Goal: Task Accomplishment & Management: Use online tool/utility

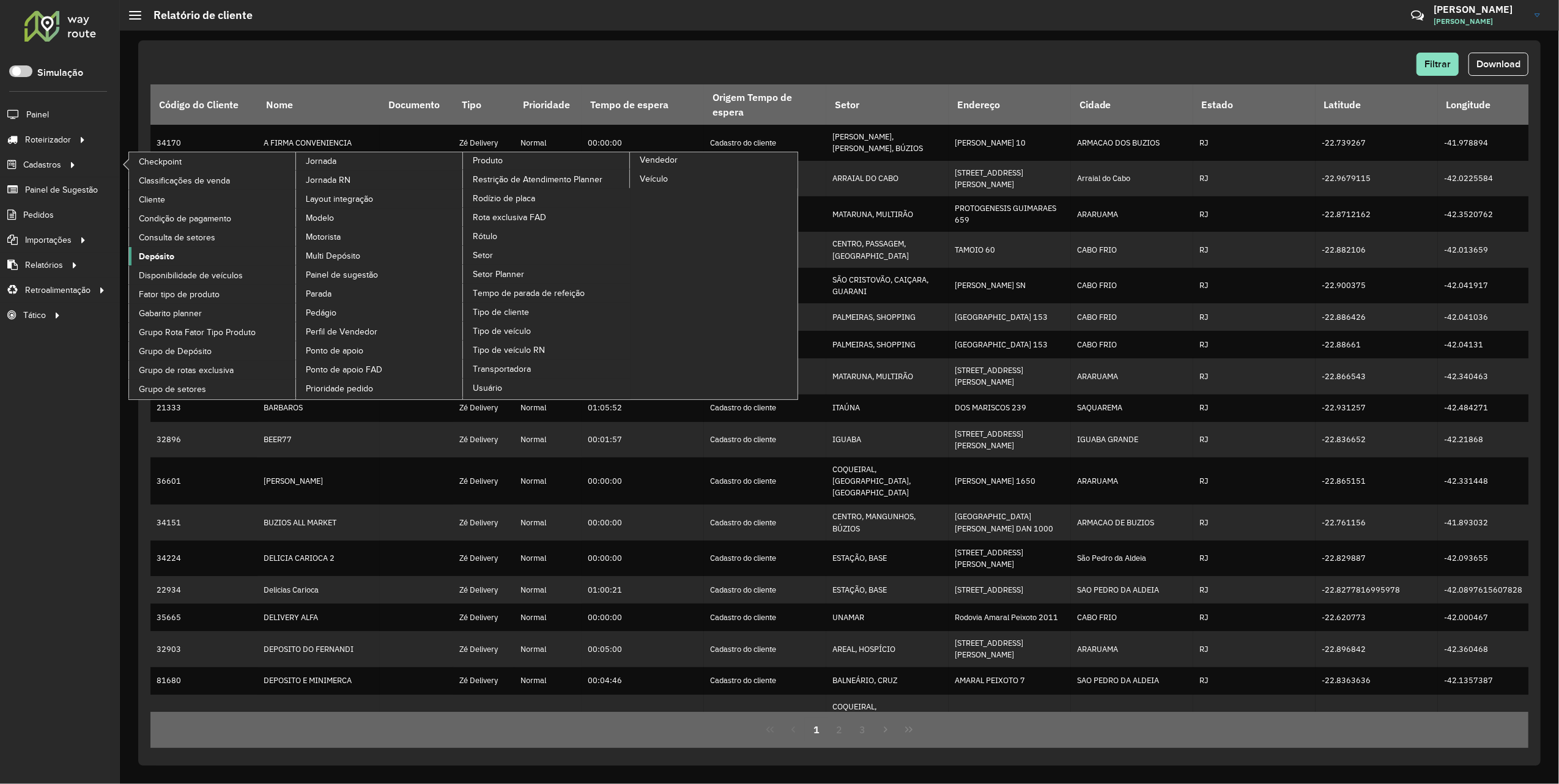
click at [202, 266] on link "Depósito" at bounding box center [213, 256] width 167 height 19
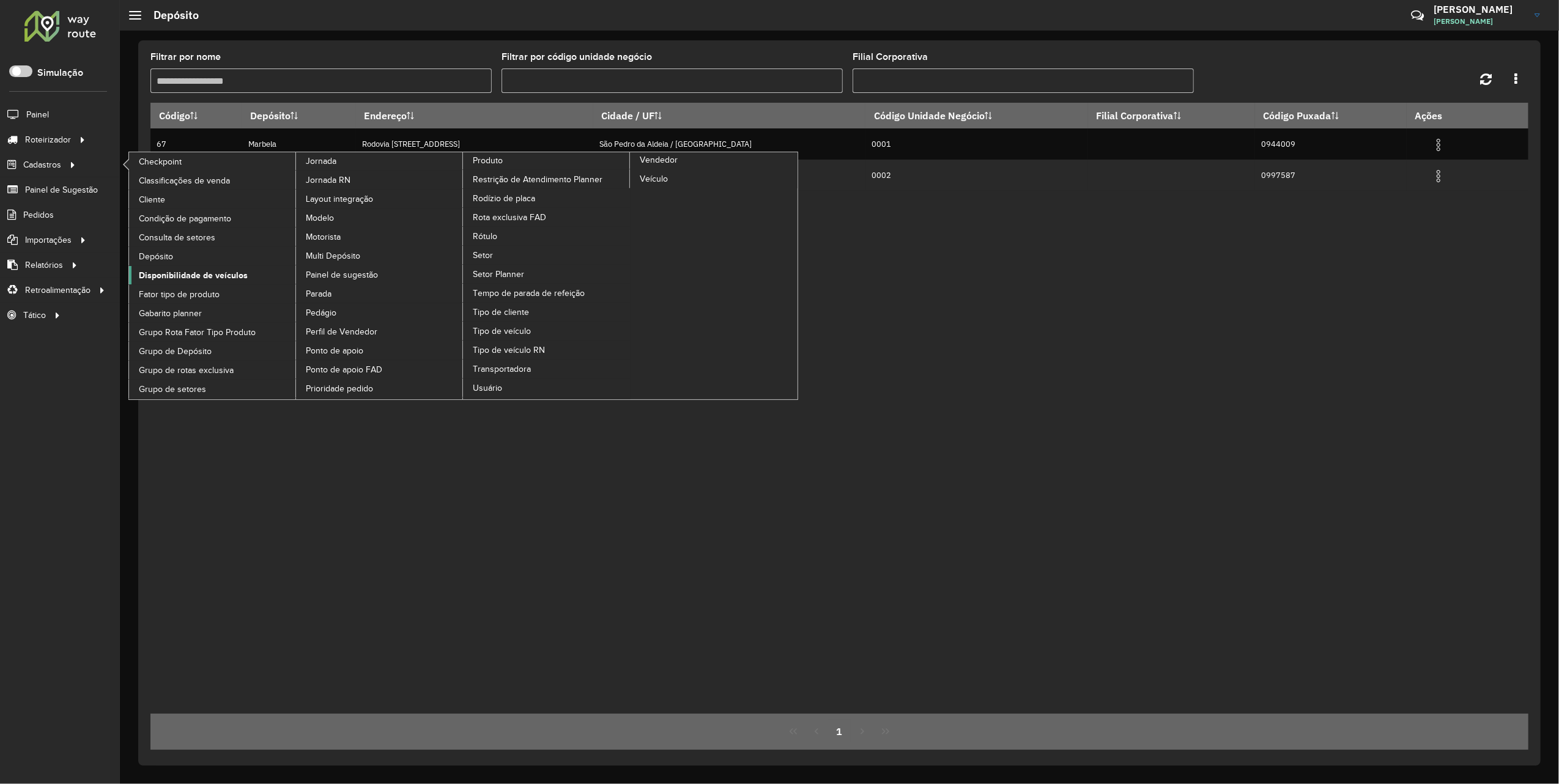
click at [196, 278] on span "Disponibilidade de veículos" at bounding box center [193, 275] width 109 height 13
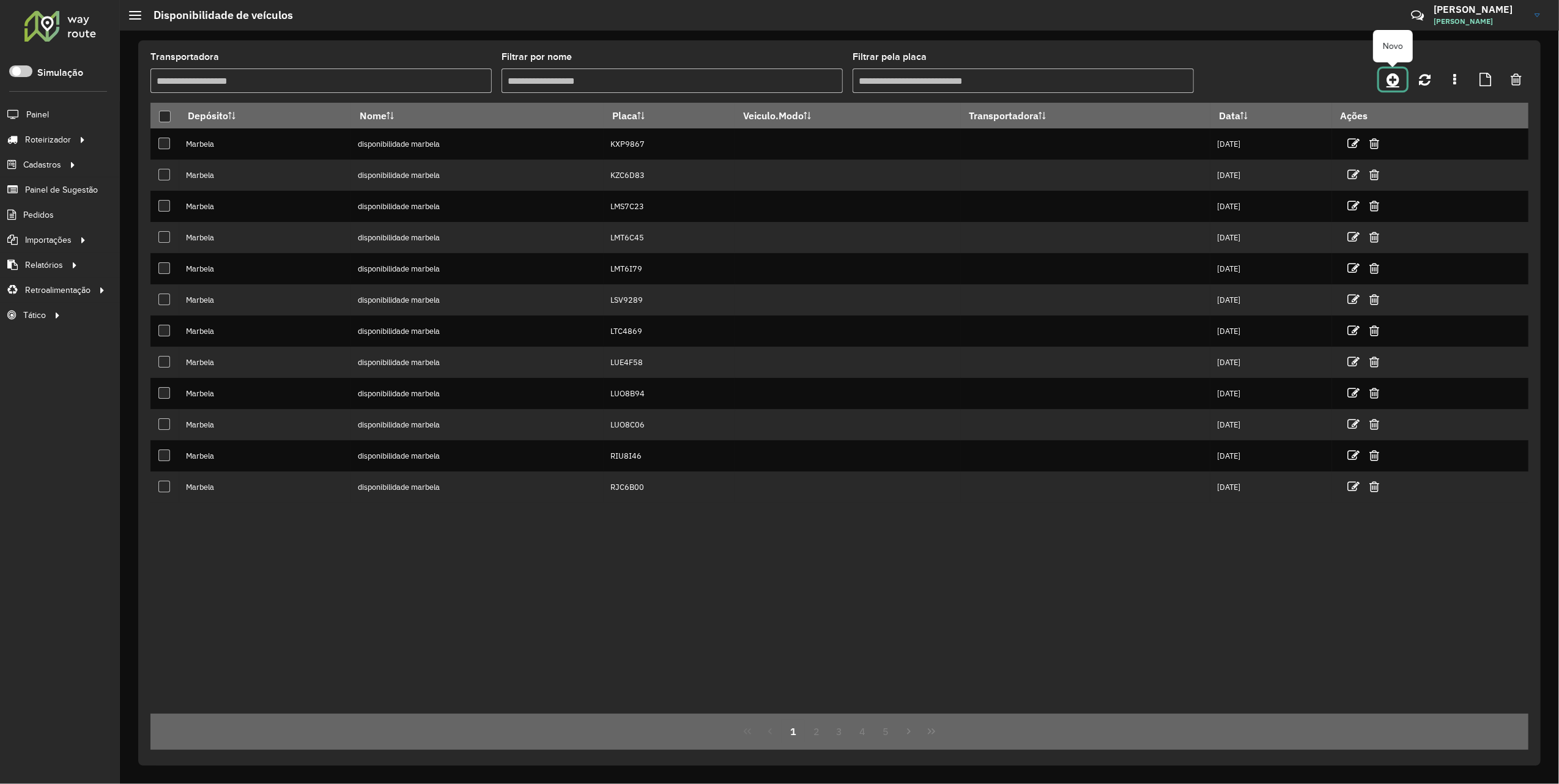
click at [1393, 71] on link at bounding box center [1394, 80] width 28 height 22
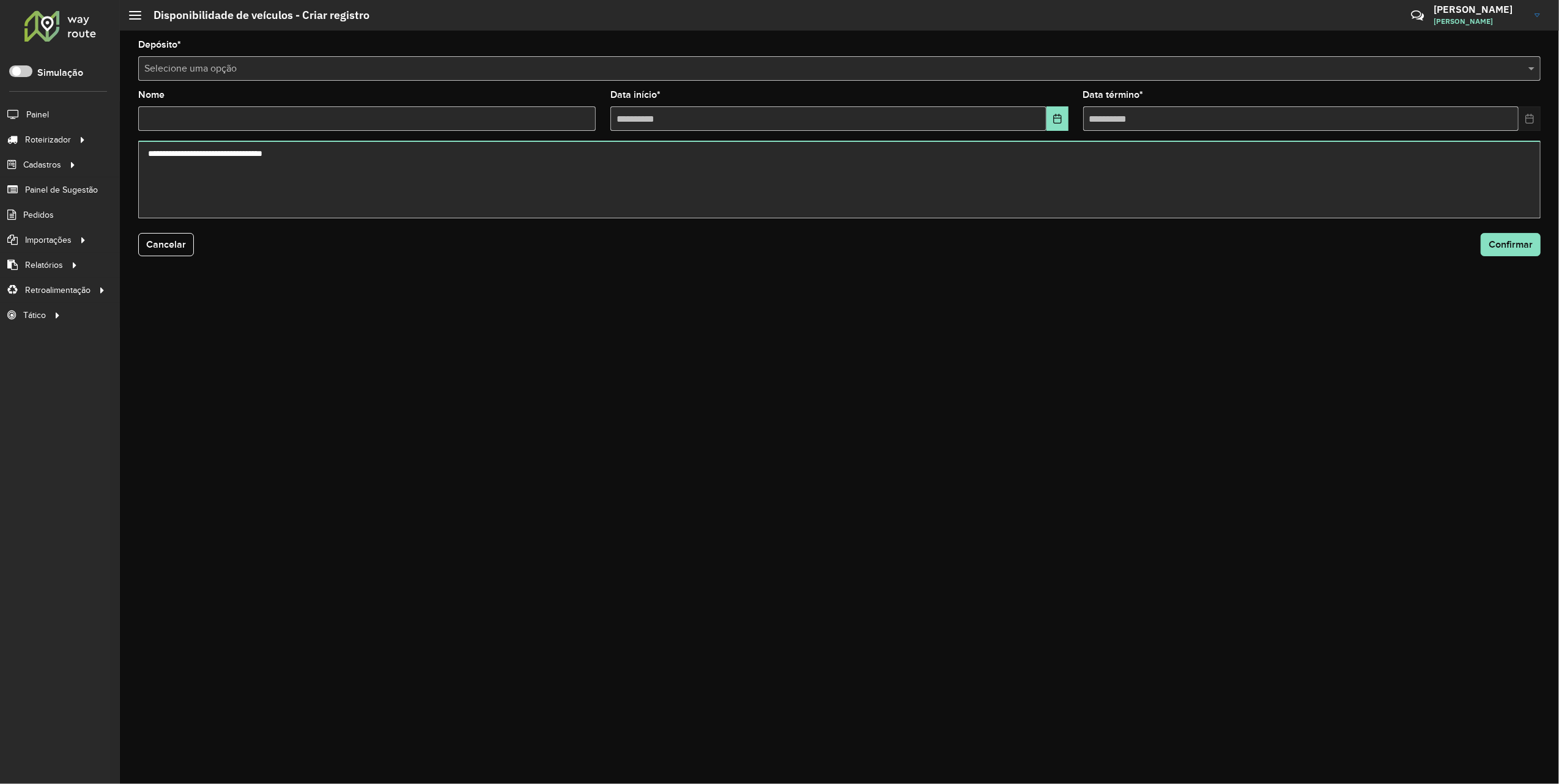
click at [221, 62] on input "text" at bounding box center [828, 69] width 1366 height 15
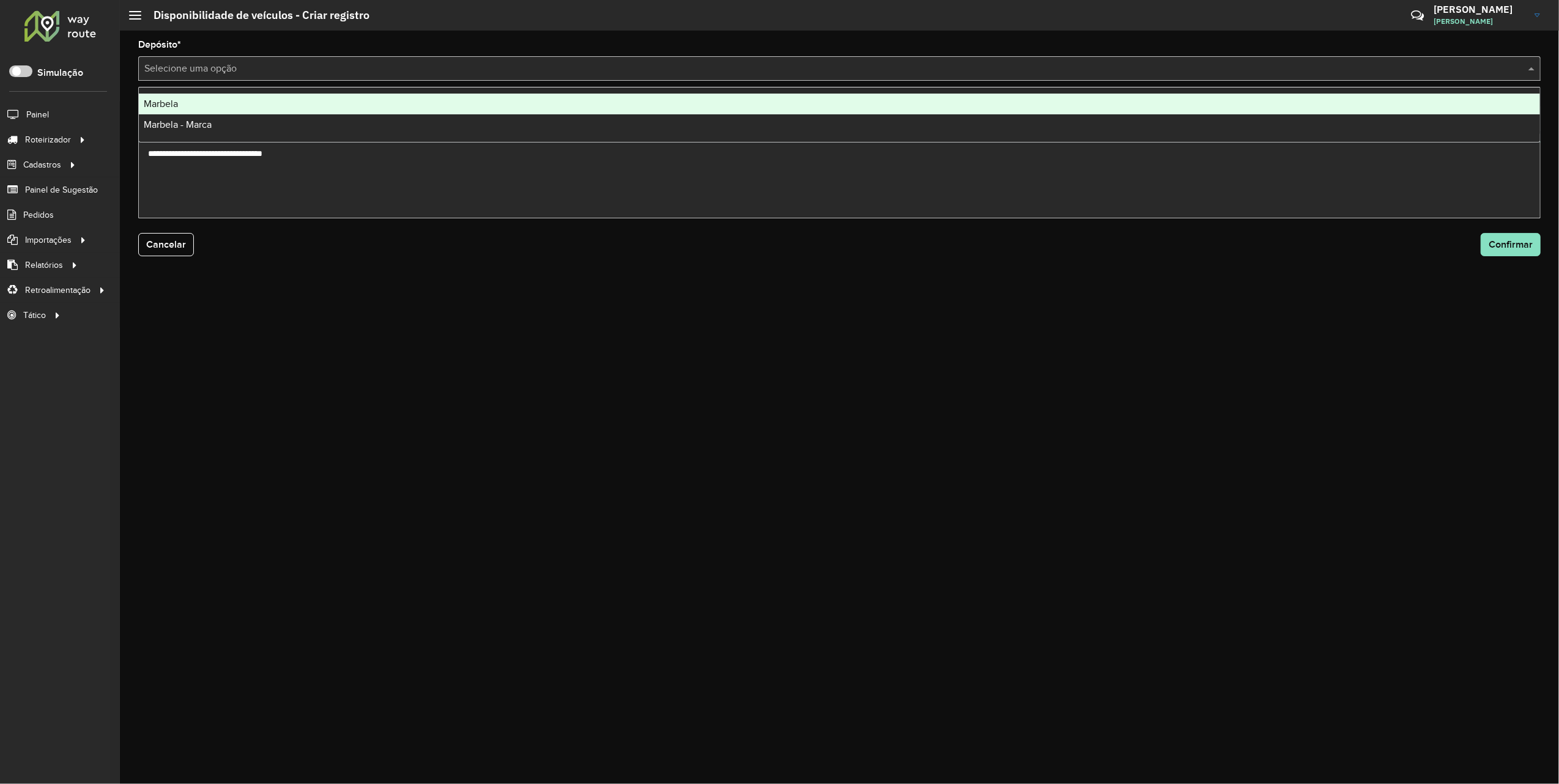
click at [177, 101] on span "Marbela" at bounding box center [160, 103] width 34 height 11
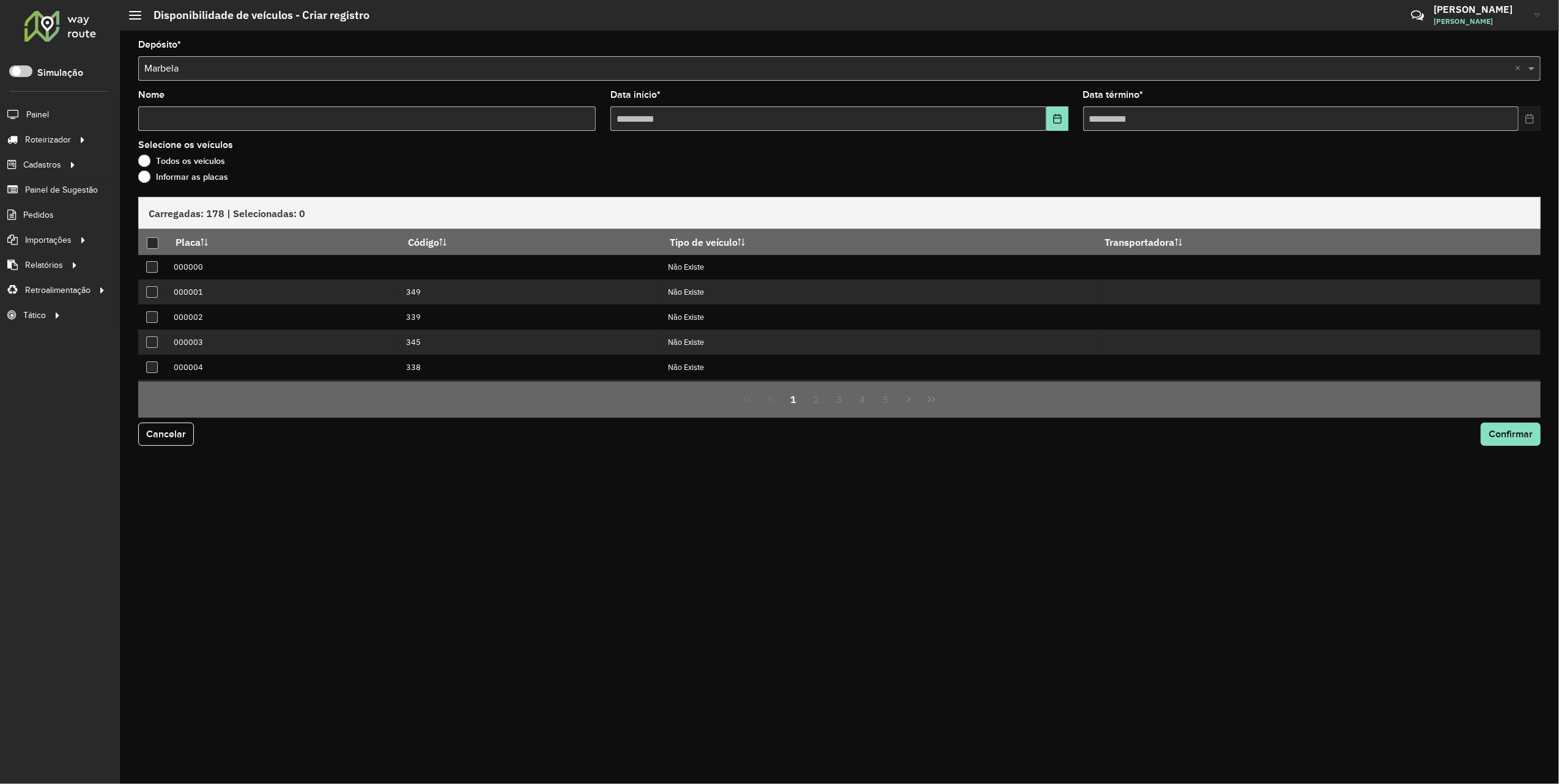
click at [186, 117] on input "Nome" at bounding box center [366, 118] width 458 height 25
type input "*"
type input "**********"
click at [143, 172] on label "Informar as placas" at bounding box center [182, 176] width 90 height 12
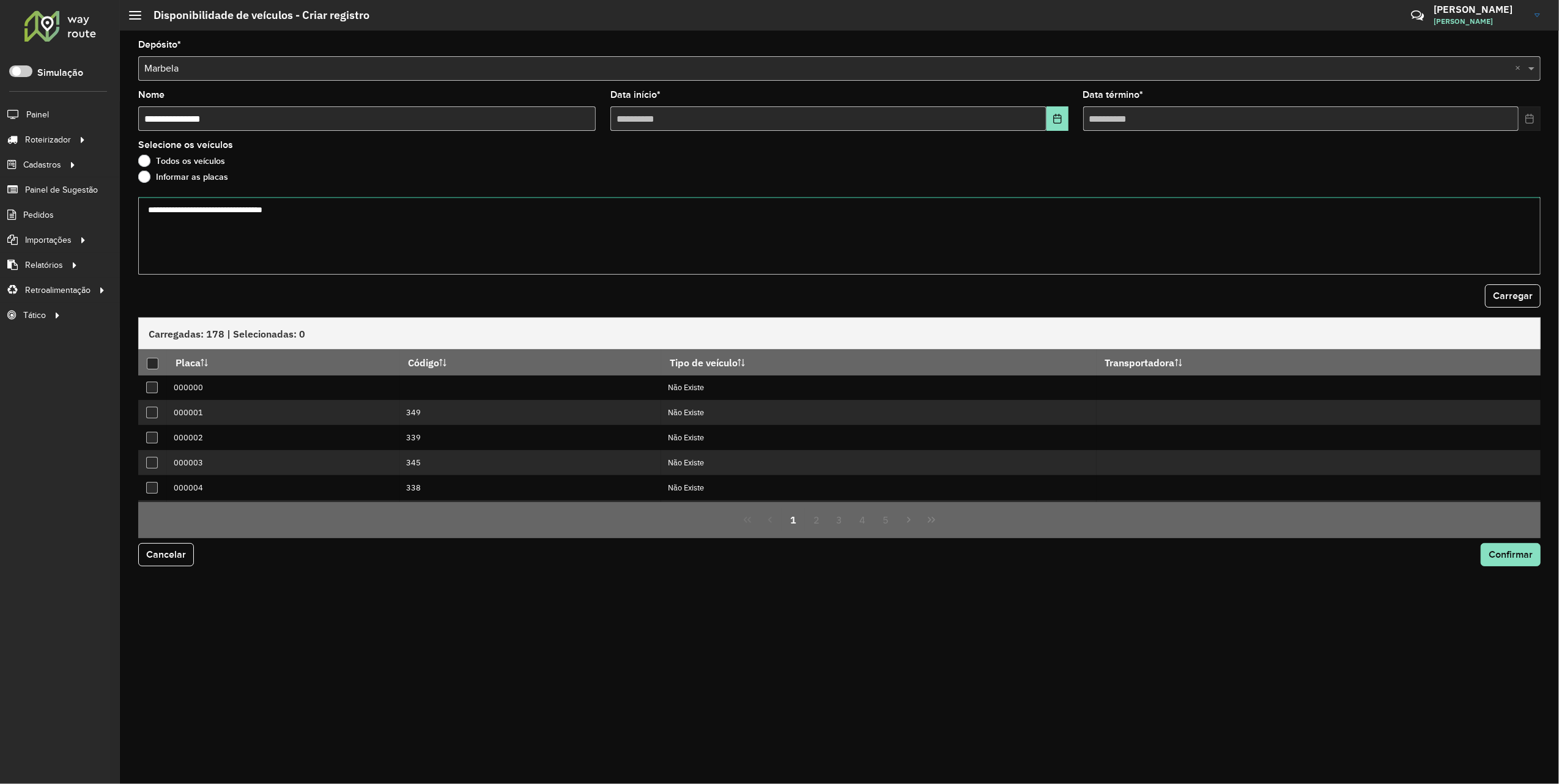
click at [157, 201] on textarea at bounding box center [839, 235] width 1403 height 78
paste textarea "**********"
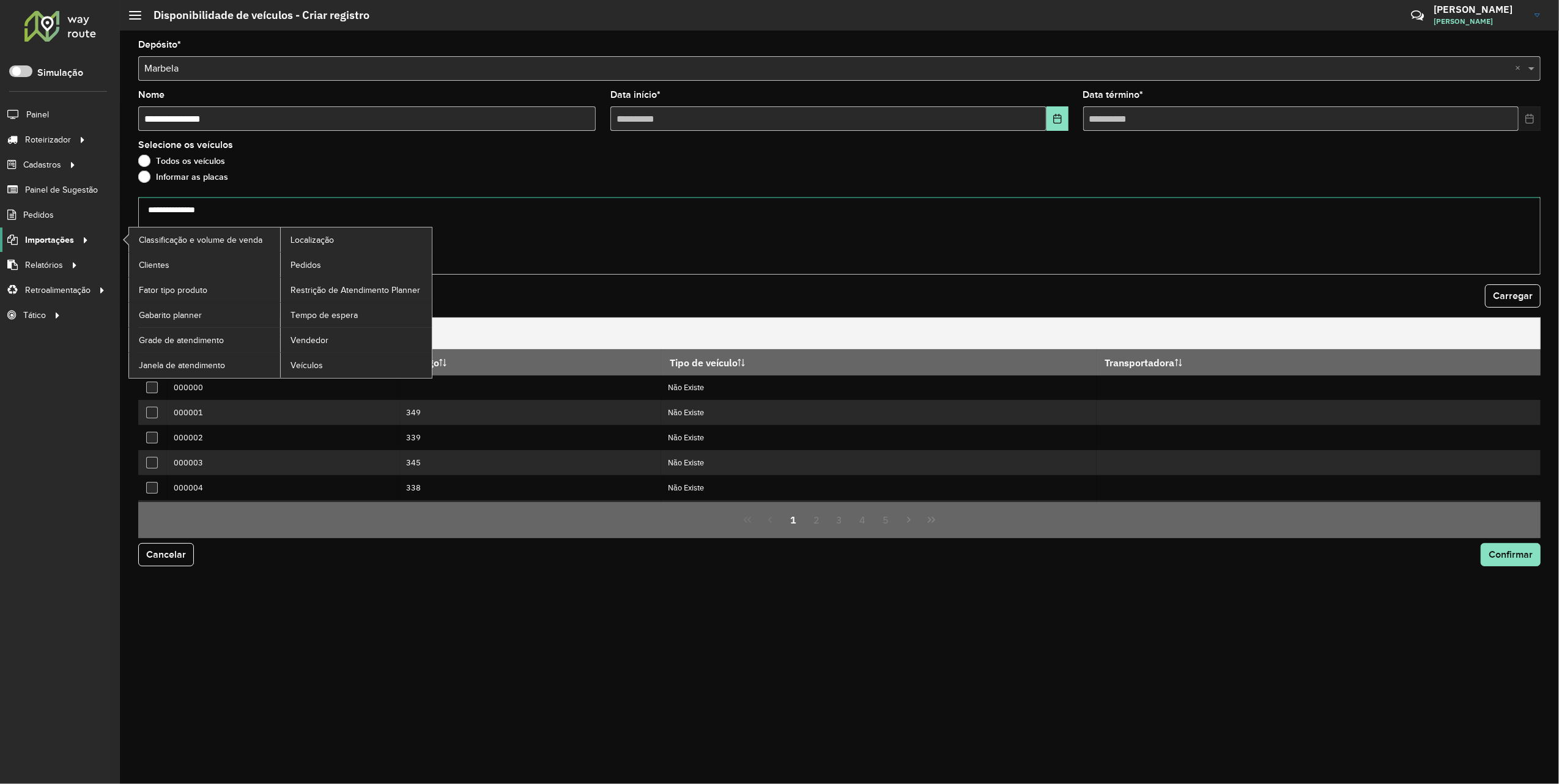
drag, startPoint x: 201, startPoint y: 219, endPoint x: 52, endPoint y: 233, distance: 149.7
click at [52, 233] on div "Roteirizador AmbevTech Simulação Painel Roteirizador Entregas Vendas Cadastros …" at bounding box center [780, 392] width 1559 height 784
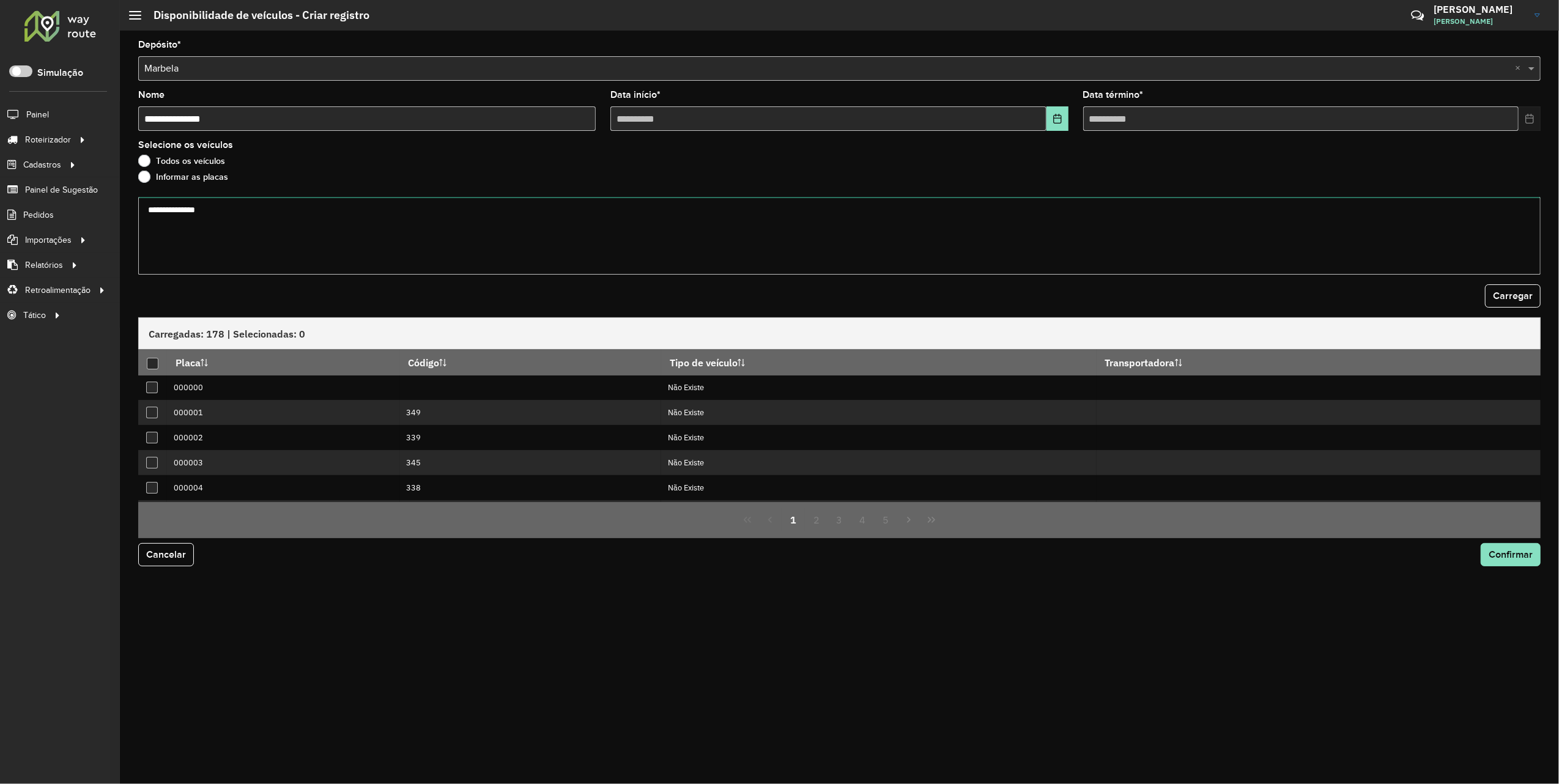
paste textarea "******* ******* ******* ******* ******* ******* ******* ******* ******* *******…"
type textarea "******* ******* ******* ******* ******* ******* ******* ******* ******* *******…"
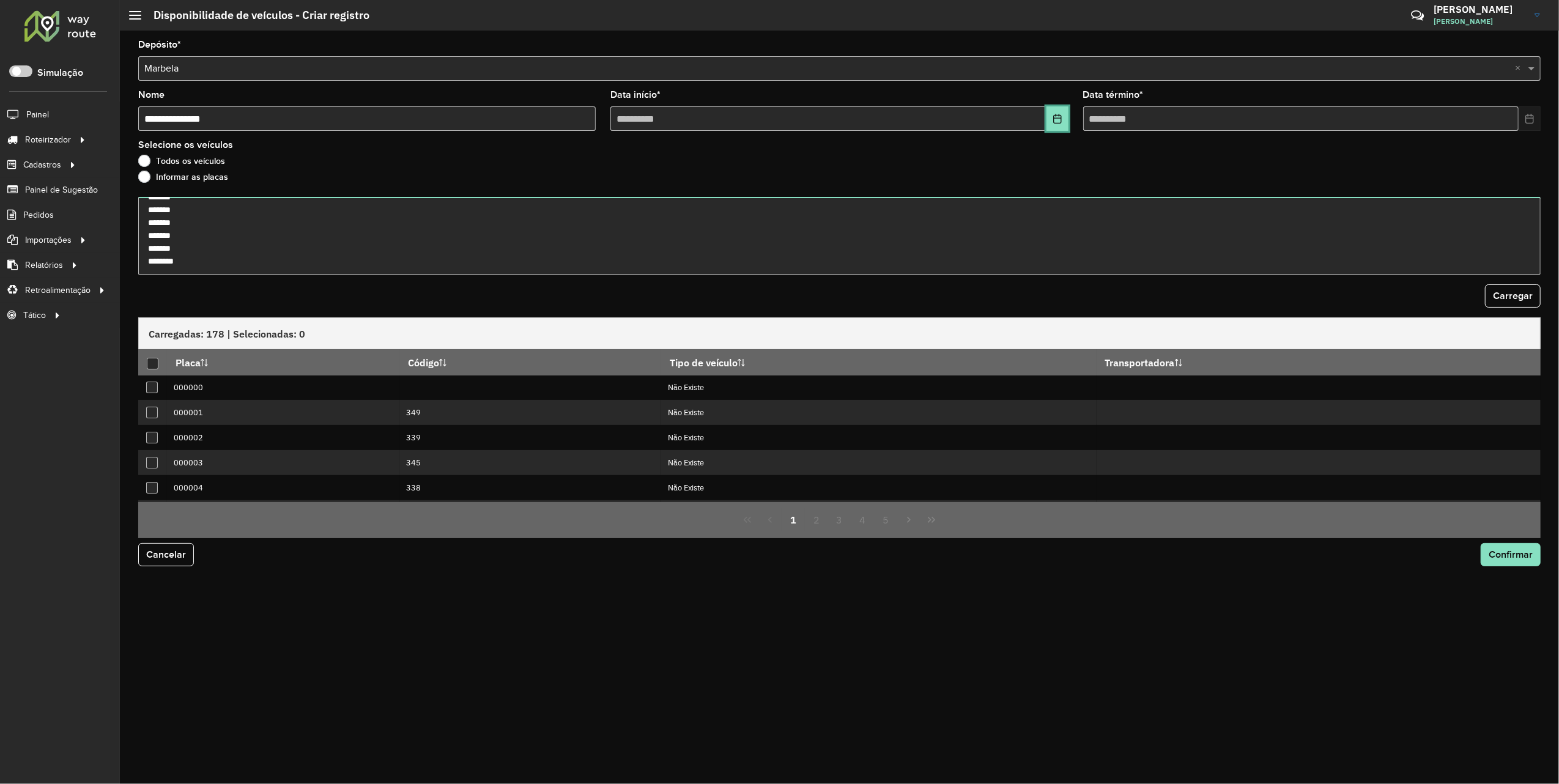
click at [1065, 115] on button "Choose Date" at bounding box center [1058, 118] width 22 height 25
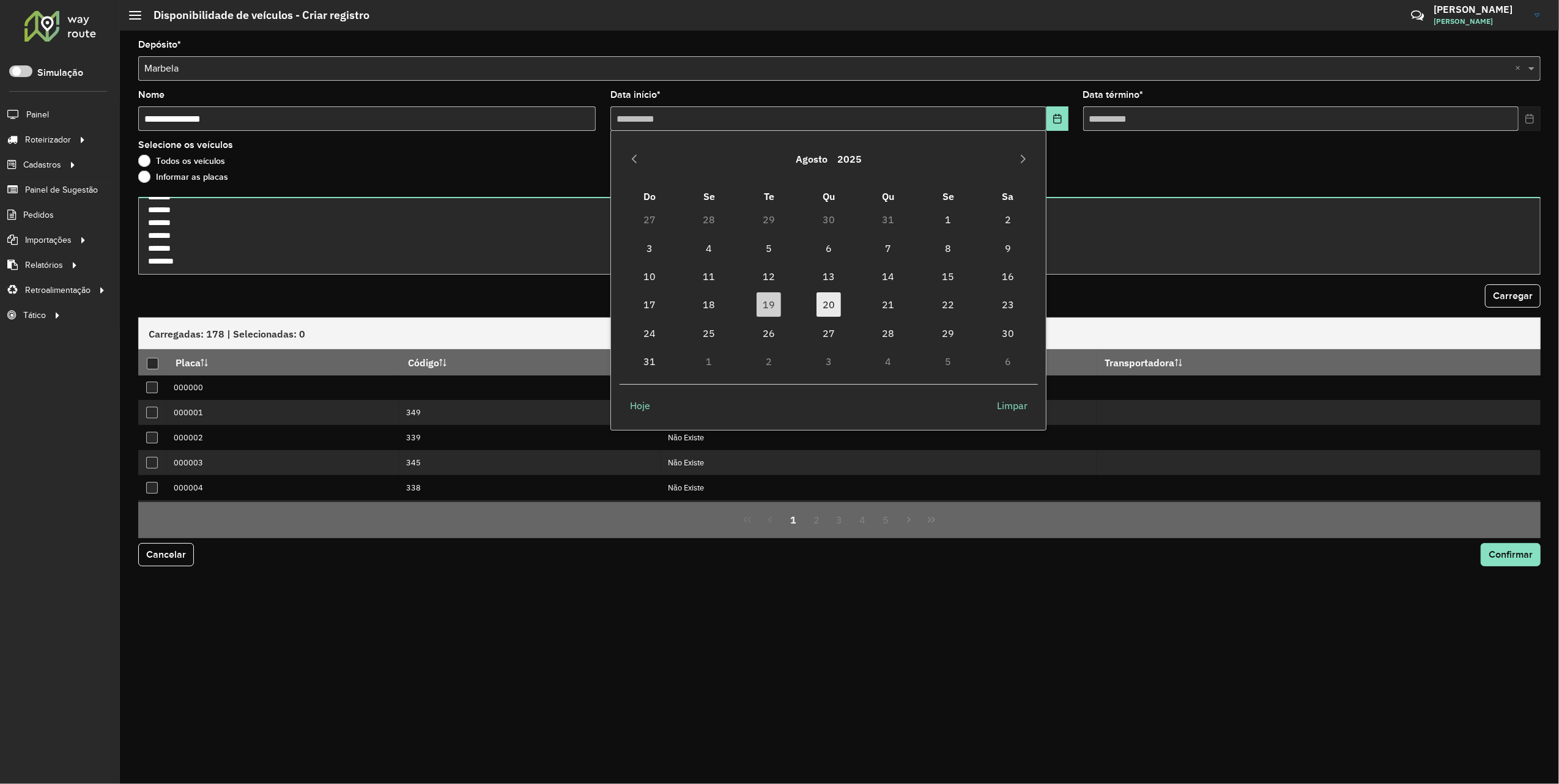
click at [821, 305] on span "20" at bounding box center [829, 304] width 25 height 25
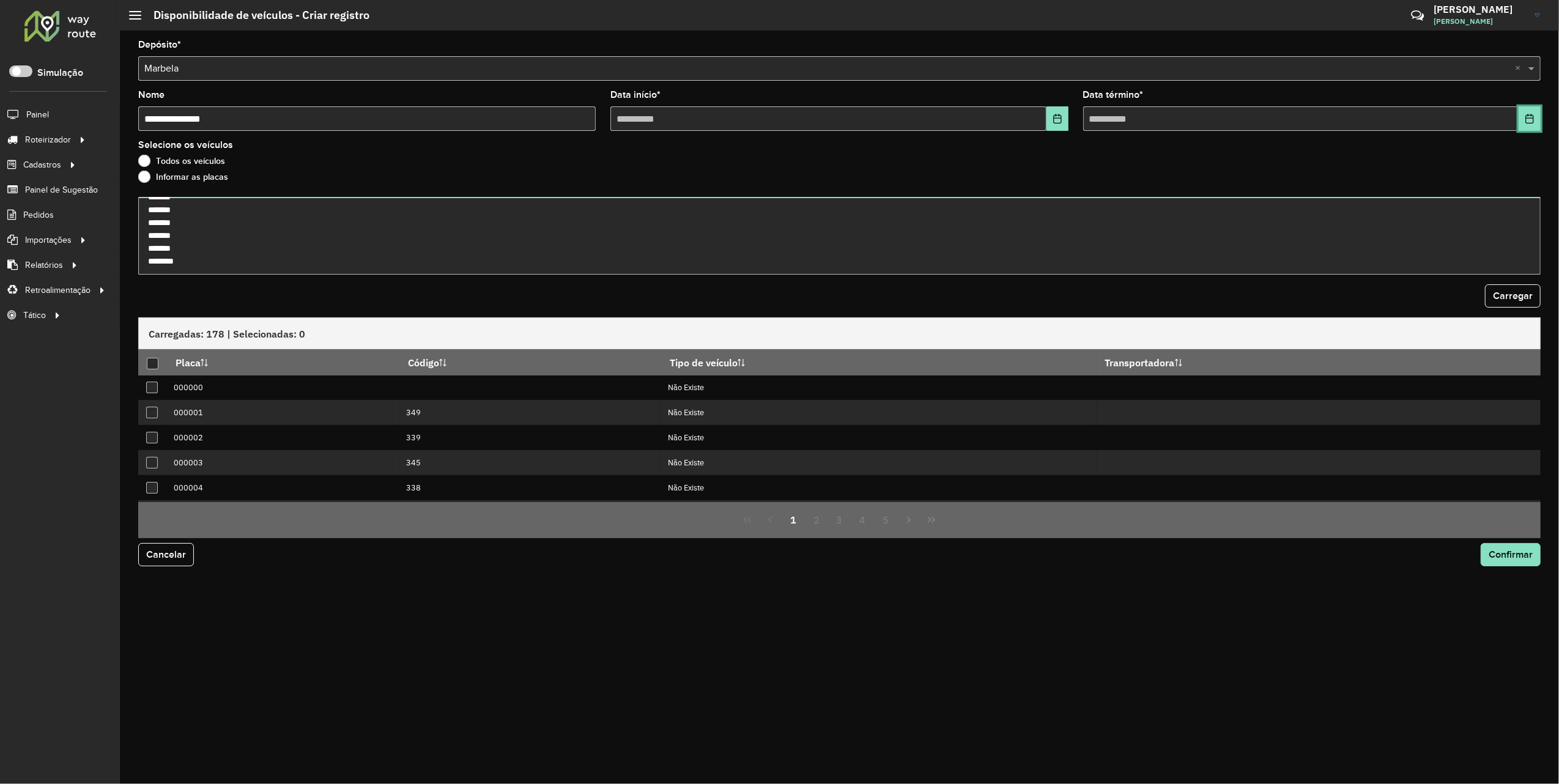
click at [1530, 119] on icon "Choose Date" at bounding box center [1530, 119] width 10 height 10
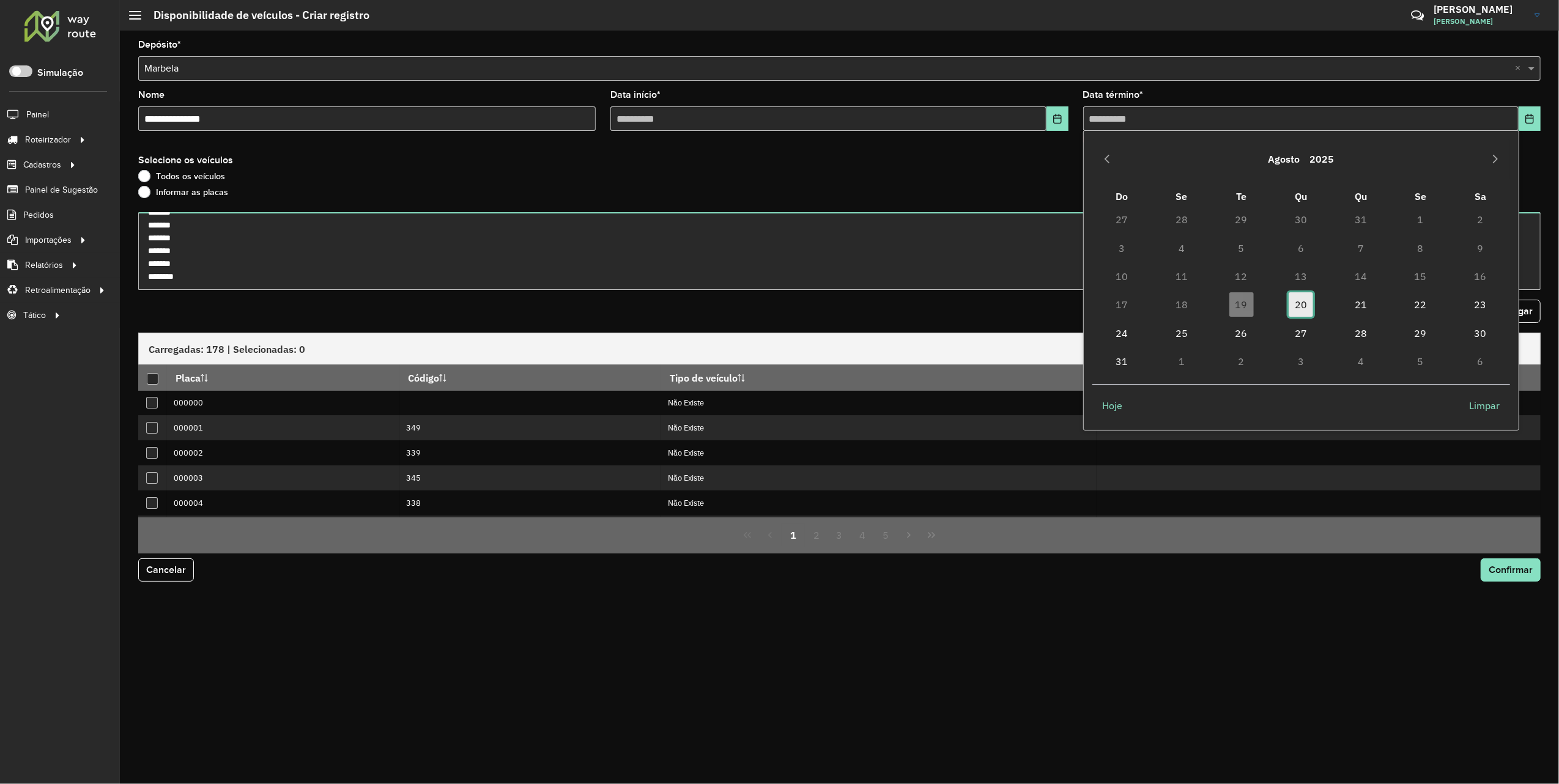
click at [1303, 312] on span "20" at bounding box center [1301, 304] width 25 height 25
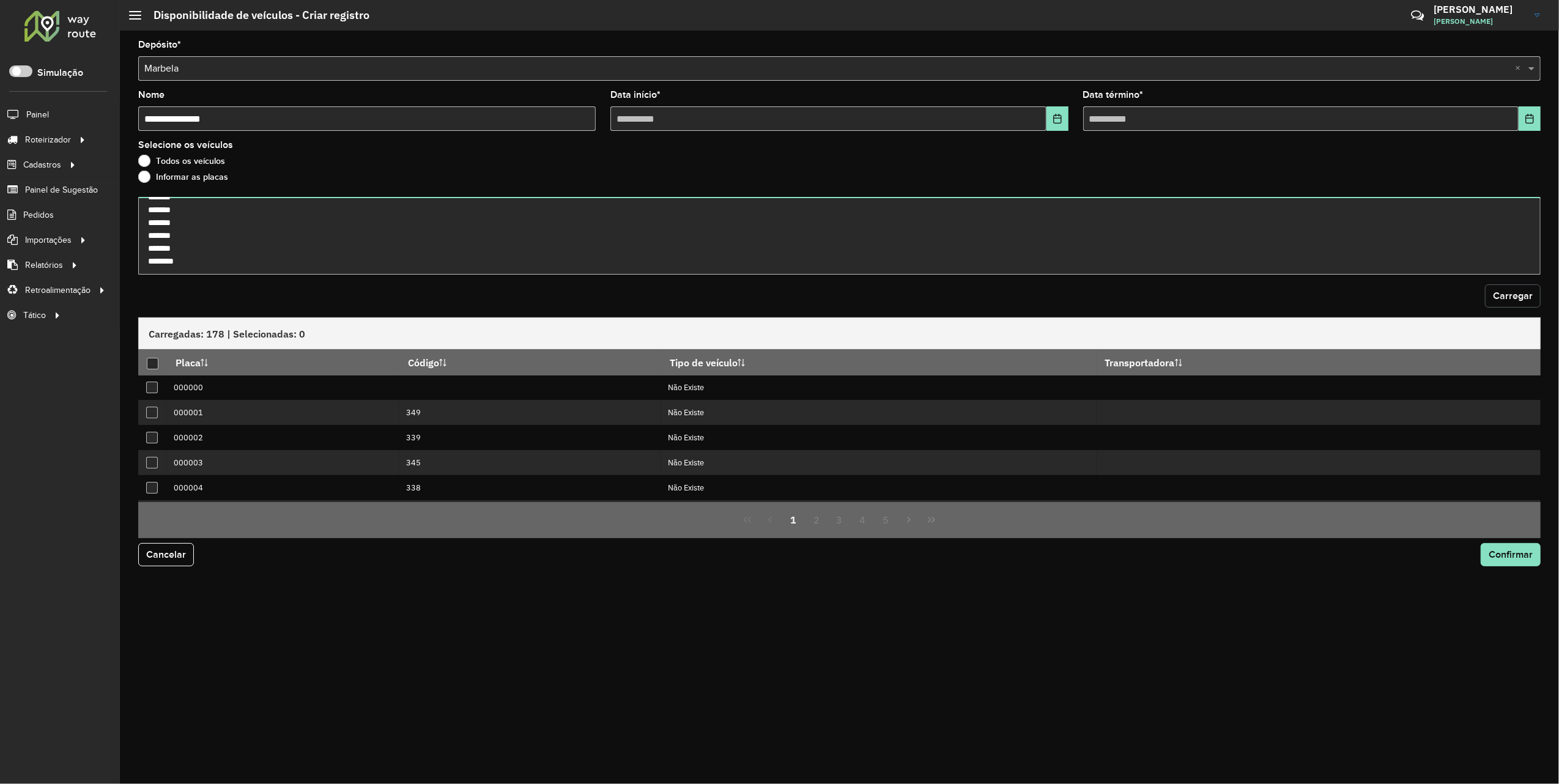
click at [1506, 295] on span "Carregar" at bounding box center [1513, 295] width 39 height 11
click at [150, 364] on div at bounding box center [153, 364] width 12 height 12
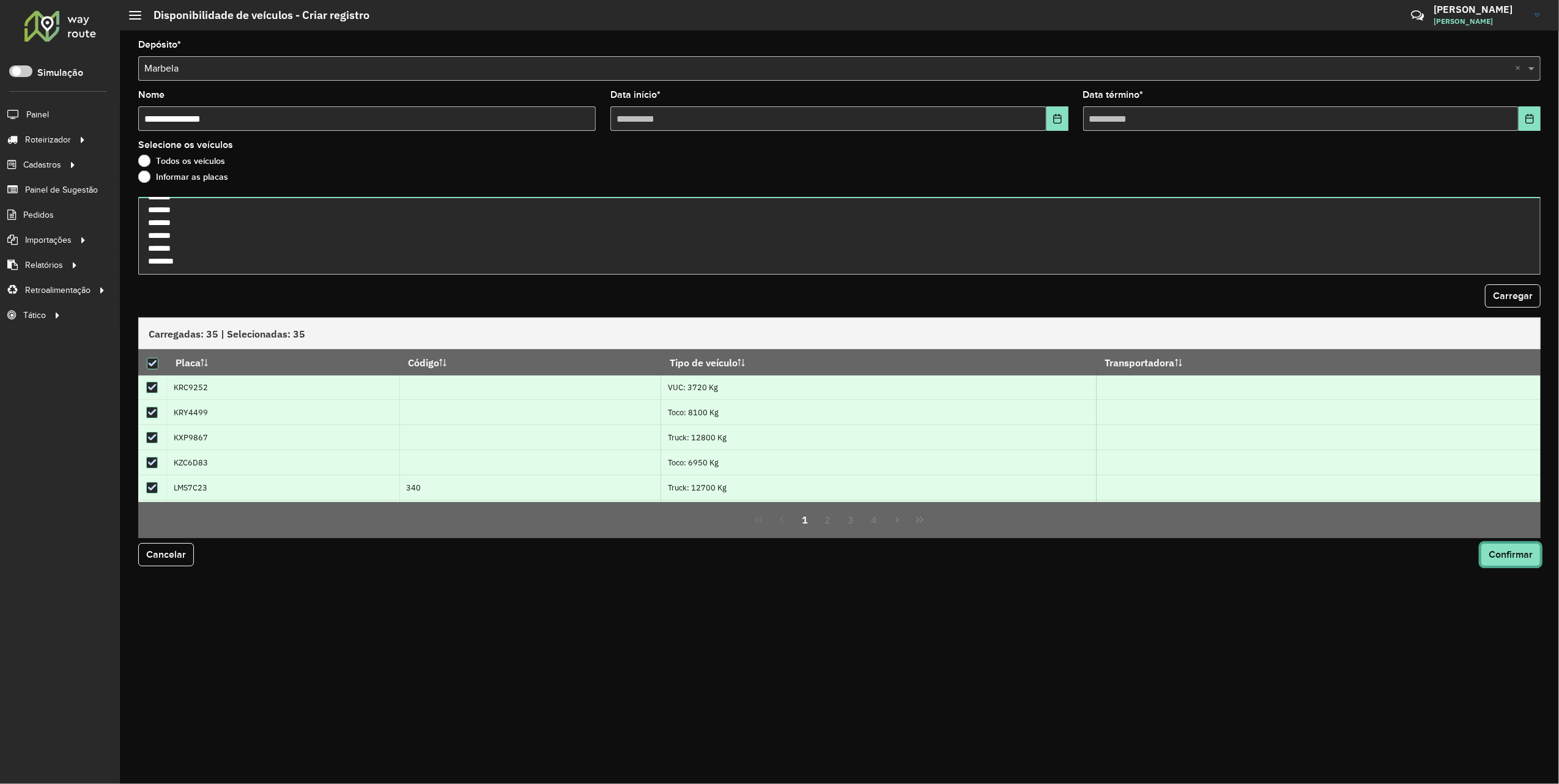
click at [1484, 553] on button "Confirmar" at bounding box center [1511, 555] width 60 height 24
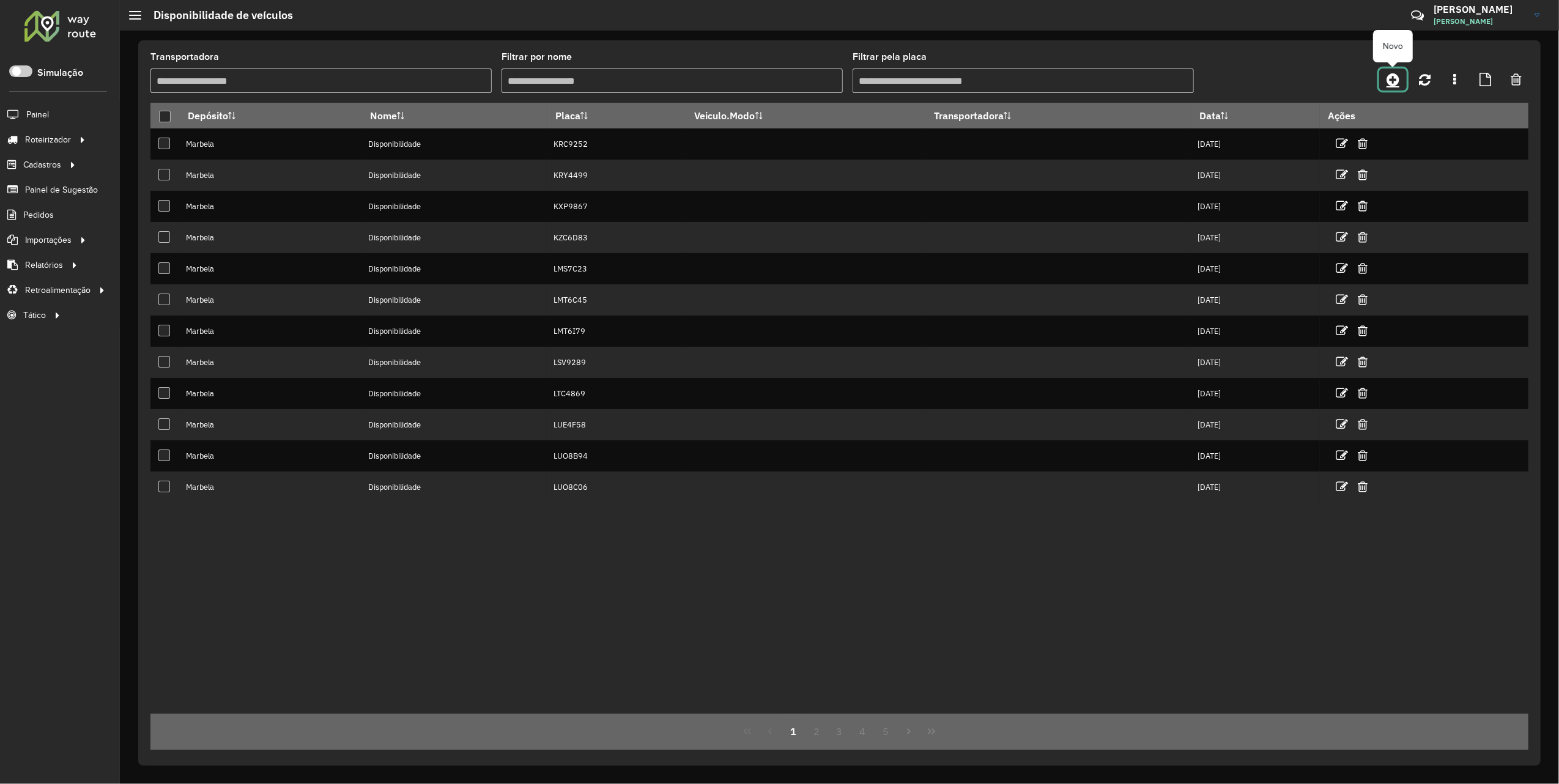
click at [1398, 84] on icon at bounding box center [1393, 79] width 13 height 15
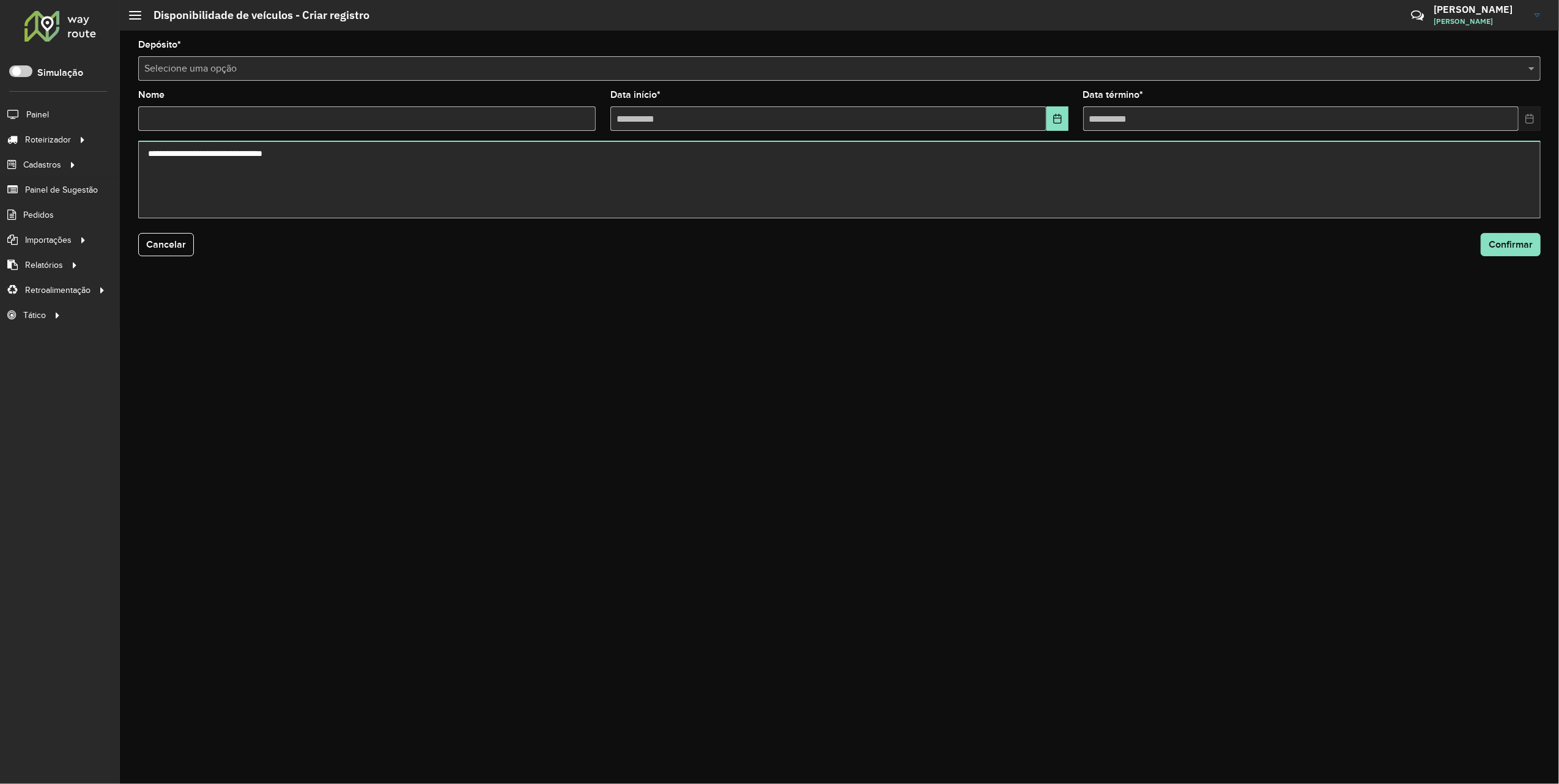
click at [237, 69] on input "text" at bounding box center [828, 69] width 1366 height 15
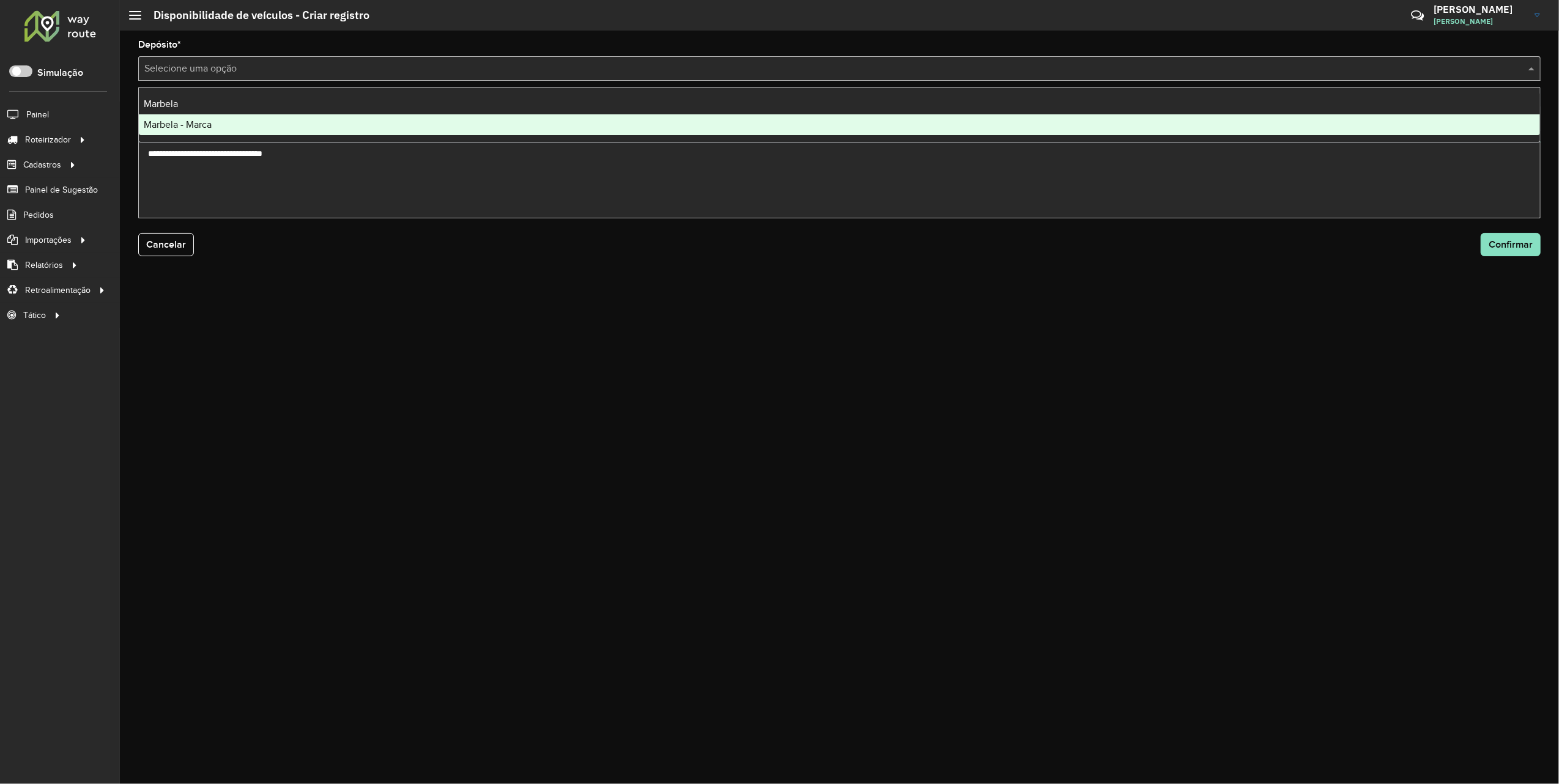
click at [186, 122] on span "Marbela - Marca" at bounding box center [177, 124] width 68 height 11
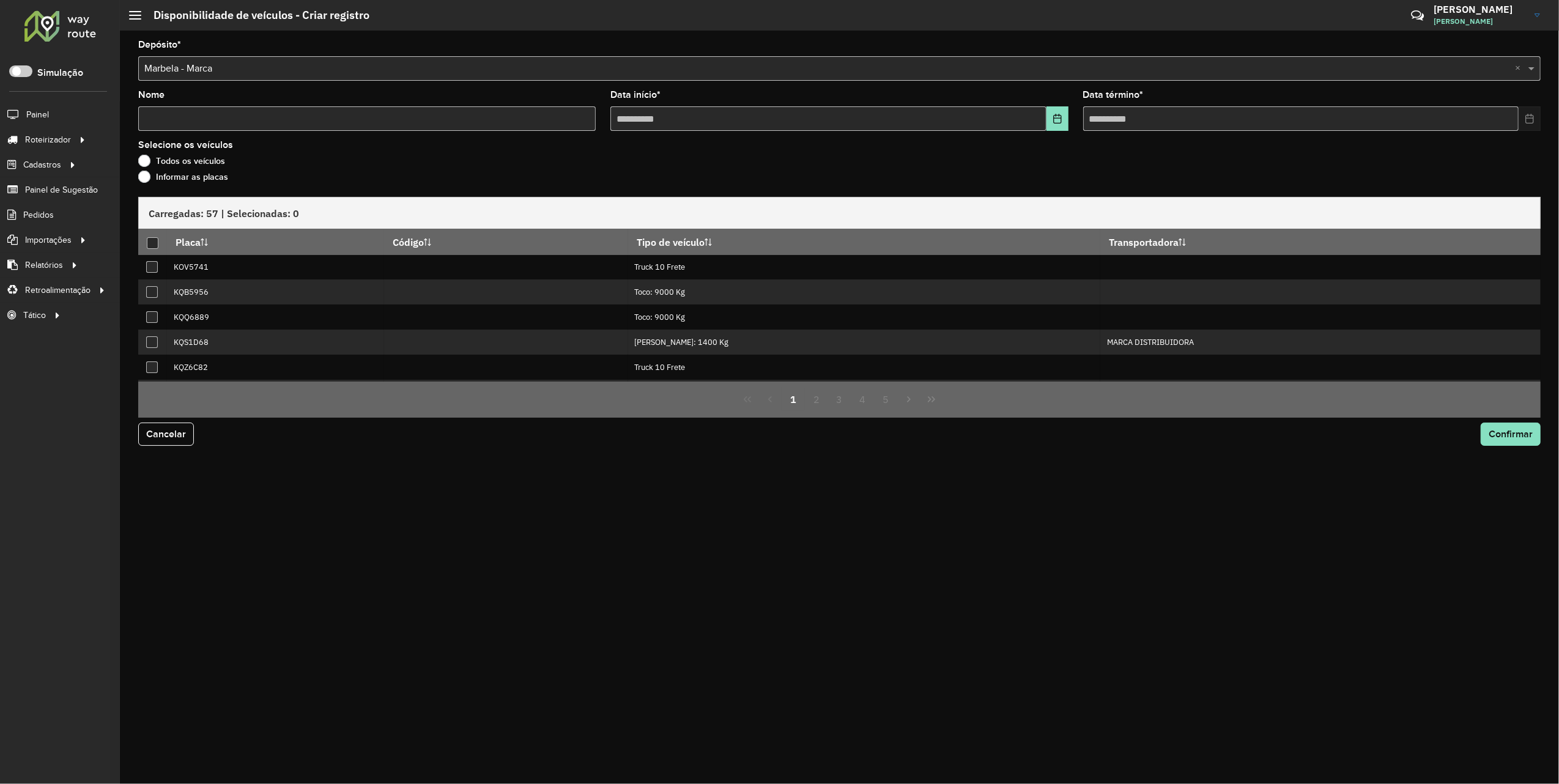
click at [211, 118] on input "Nome" at bounding box center [366, 118] width 458 height 25
type input "**********"
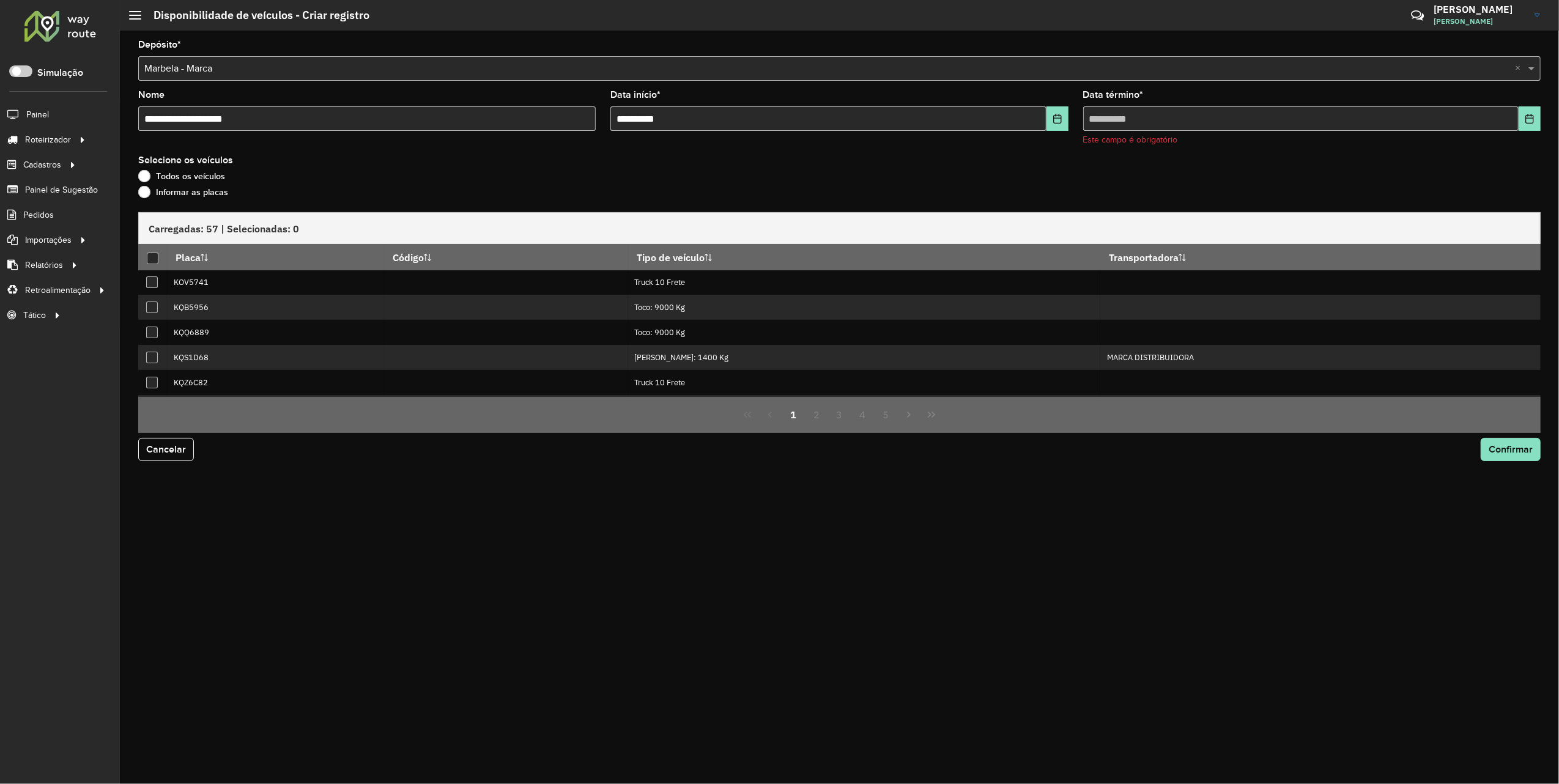
drag, startPoint x: 140, startPoint y: 189, endPoint x: 159, endPoint y: 203, distance: 23.6
click at [140, 189] on label "Informar as placas" at bounding box center [182, 192] width 90 height 12
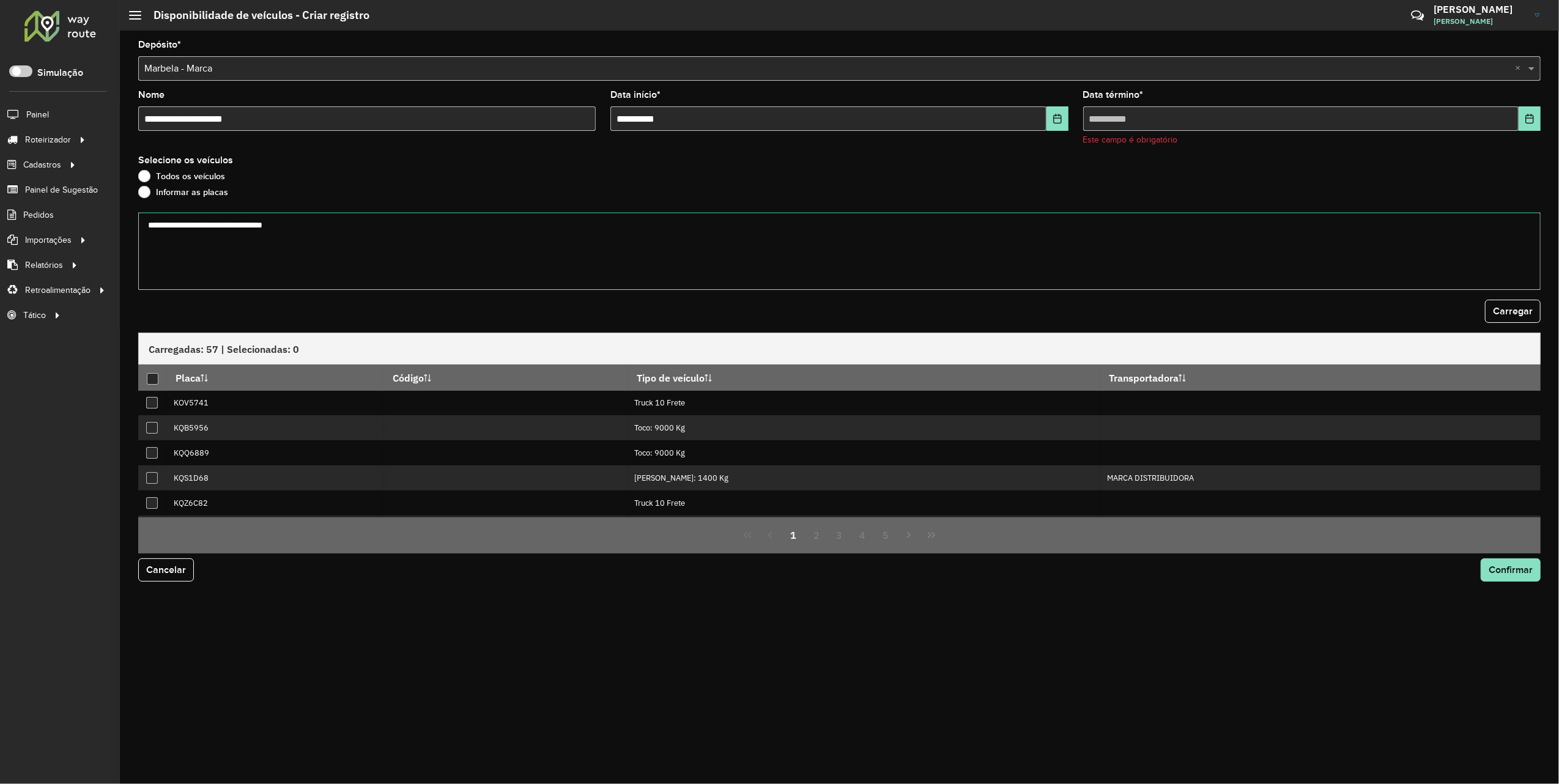
click at [206, 240] on textarea at bounding box center [839, 251] width 1403 height 78
paste textarea "******* ******* ******* ******* ******* ******* ******* ******* ******* *******…"
type textarea "******* ******* ******* ******* ******* ******* ******* ******* ******* *******…"
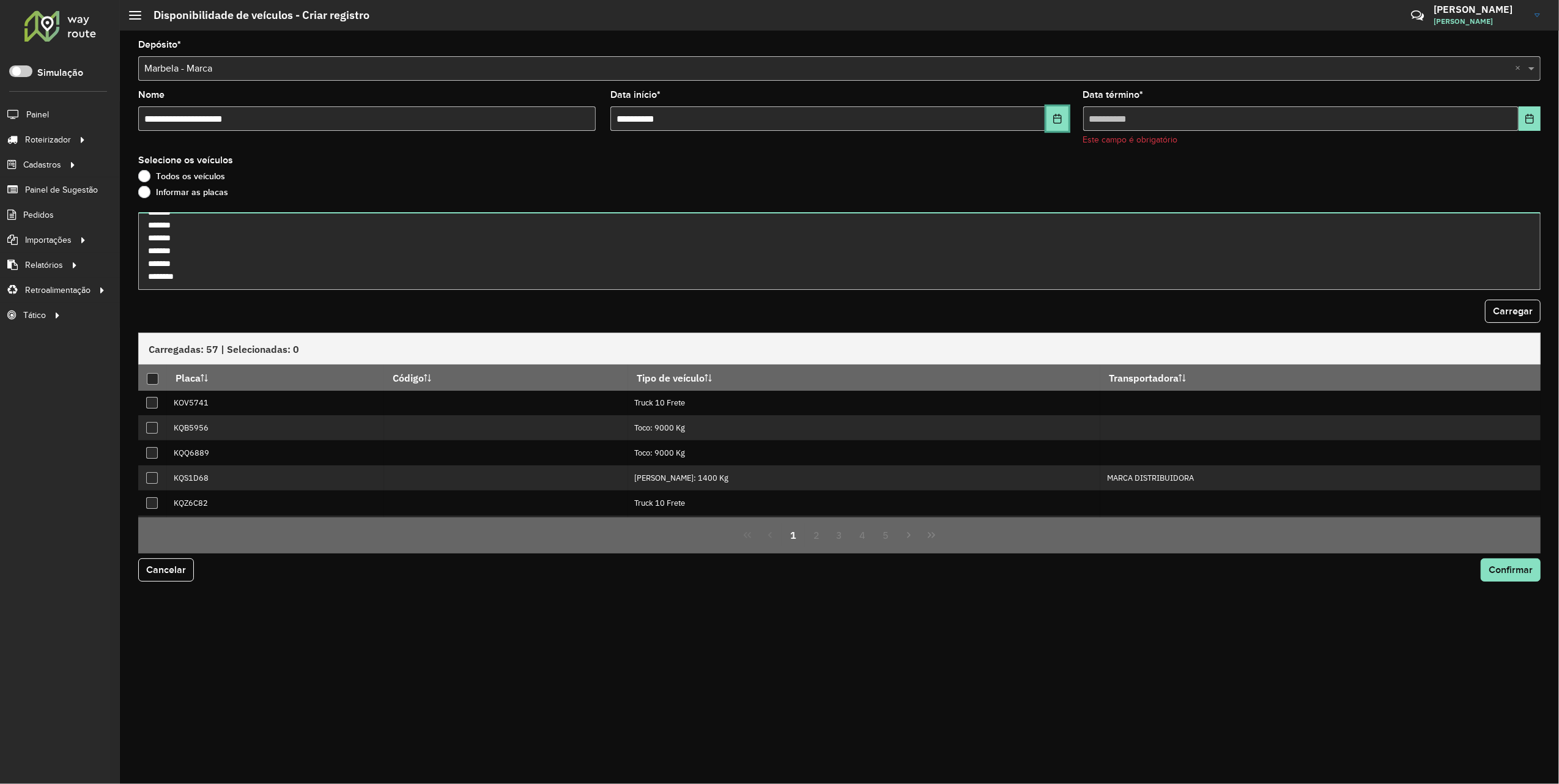
click at [1062, 115] on icon "Choose Date" at bounding box center [1058, 119] width 10 height 10
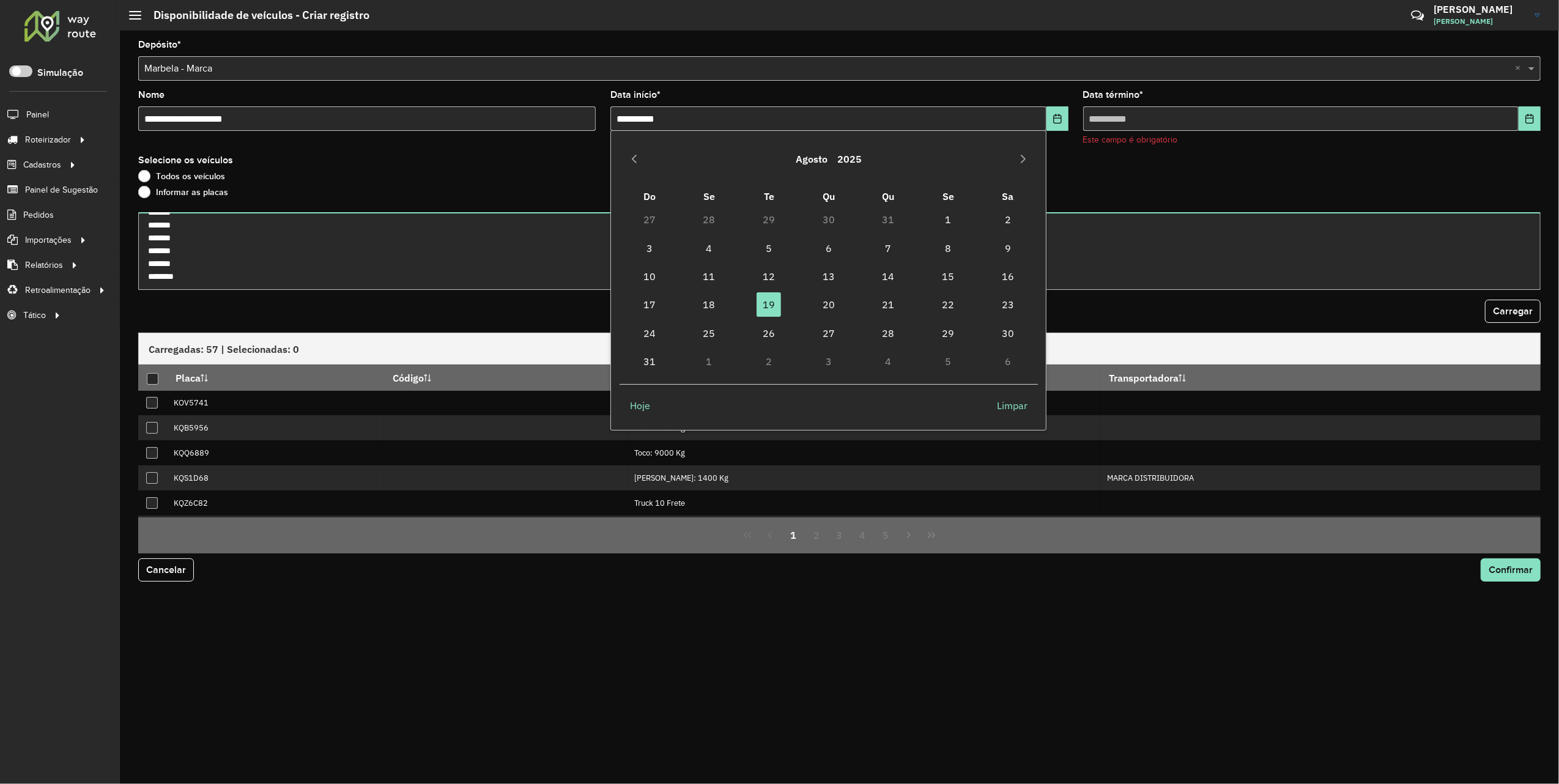
click at [813, 304] on td "20" at bounding box center [829, 304] width 60 height 29
drag, startPoint x: 820, startPoint y: 302, endPoint x: 848, endPoint y: 296, distance: 28.6
click at [821, 302] on span "20" at bounding box center [829, 304] width 25 height 25
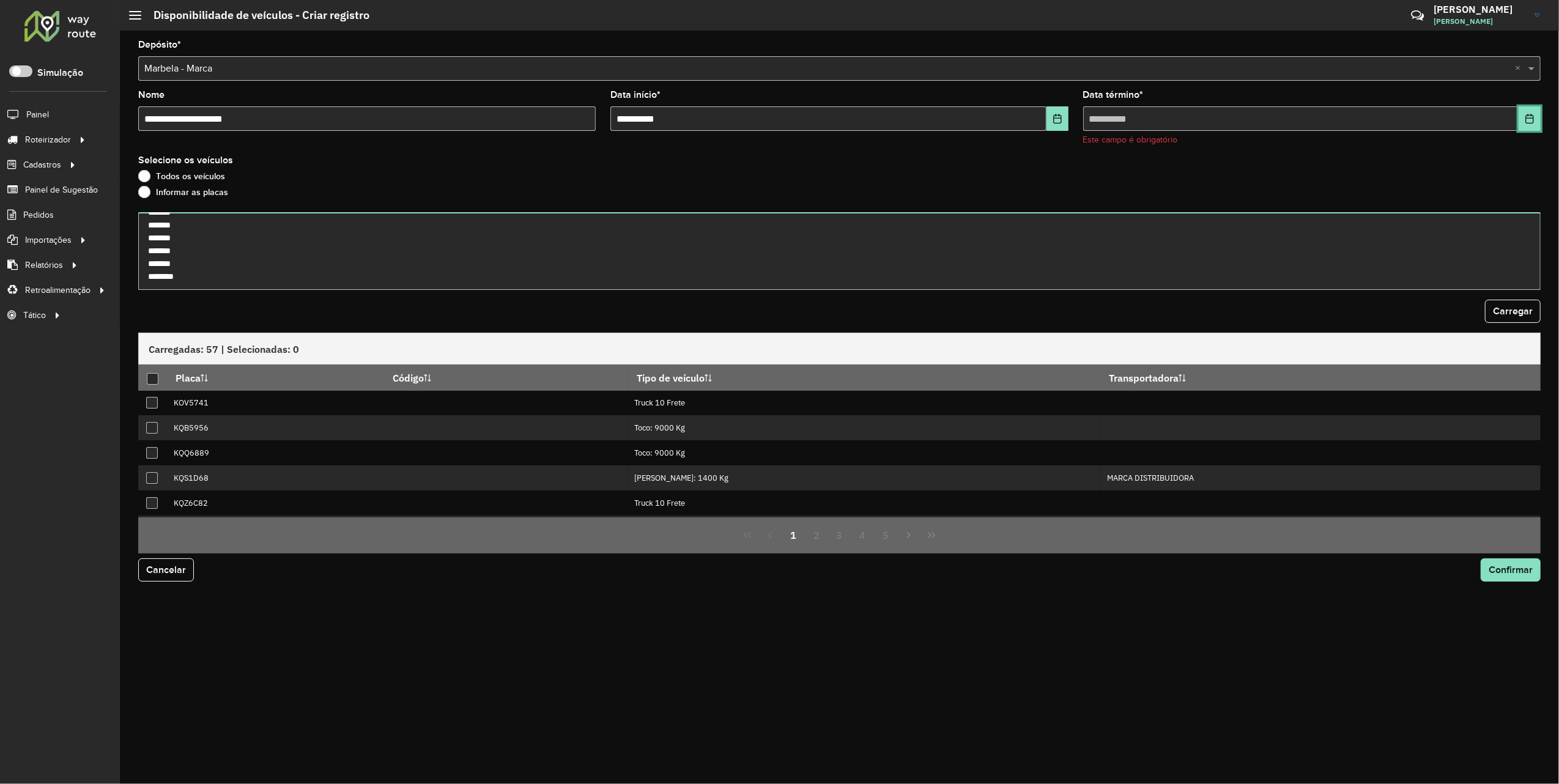
click at [1534, 115] on icon "Choose Date" at bounding box center [1530, 119] width 10 height 10
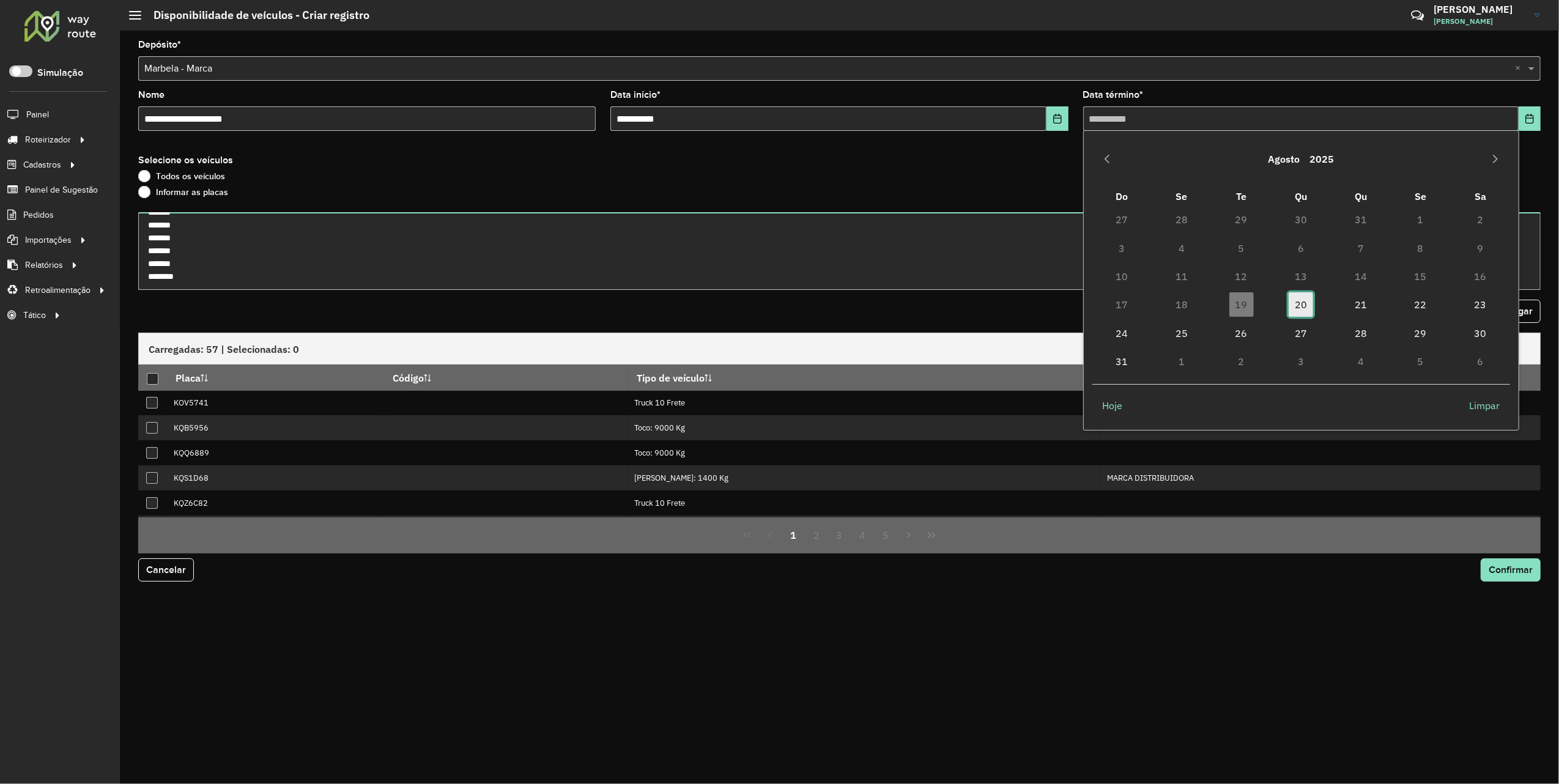
click at [1308, 300] on span "20" at bounding box center [1301, 304] width 25 height 25
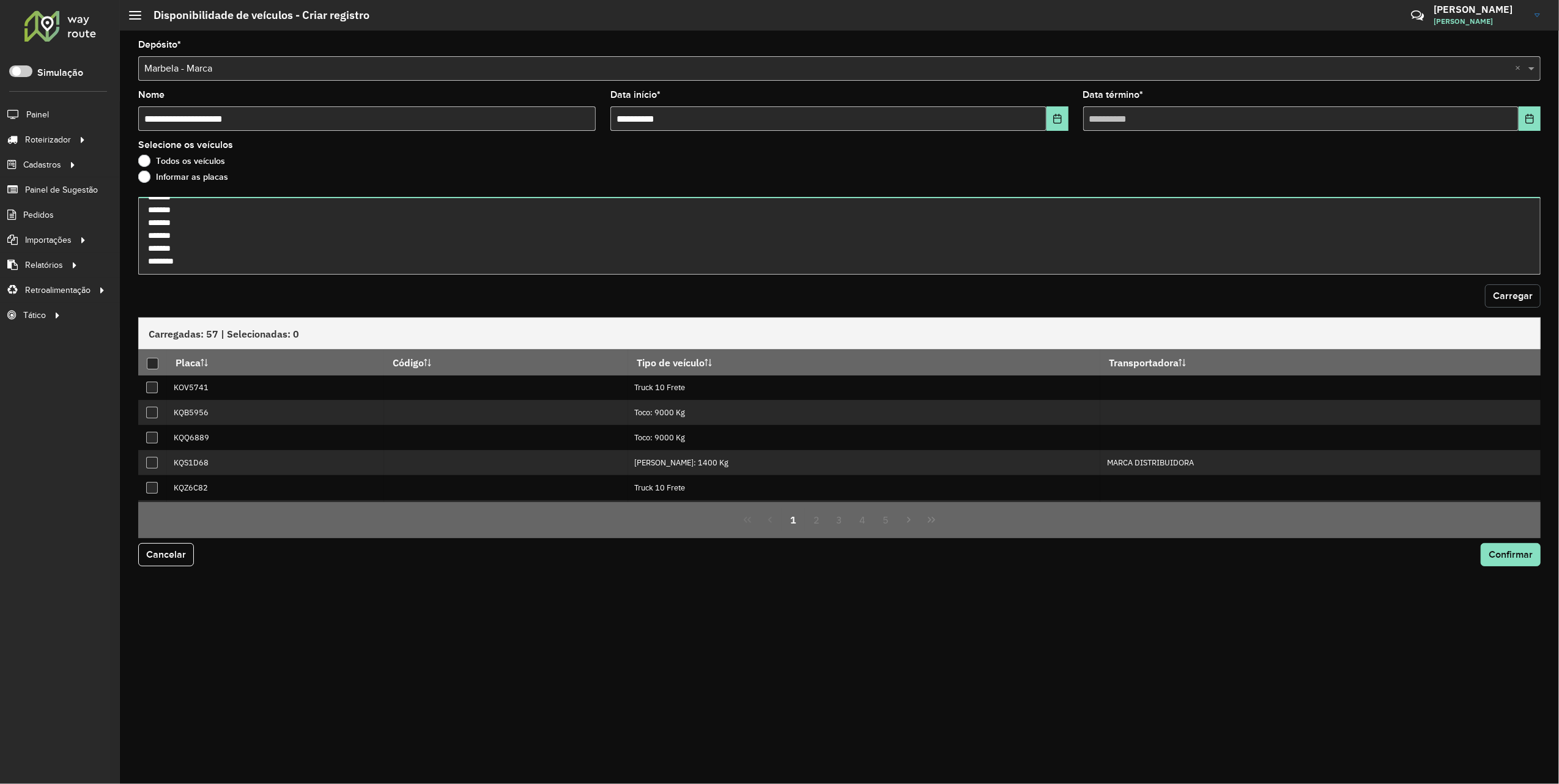
drag, startPoint x: 1308, startPoint y: 300, endPoint x: 1511, endPoint y: 292, distance: 203.2
click at [1511, 292] on span "Carregar" at bounding box center [1513, 295] width 39 height 11
click at [150, 362] on div at bounding box center [153, 364] width 12 height 12
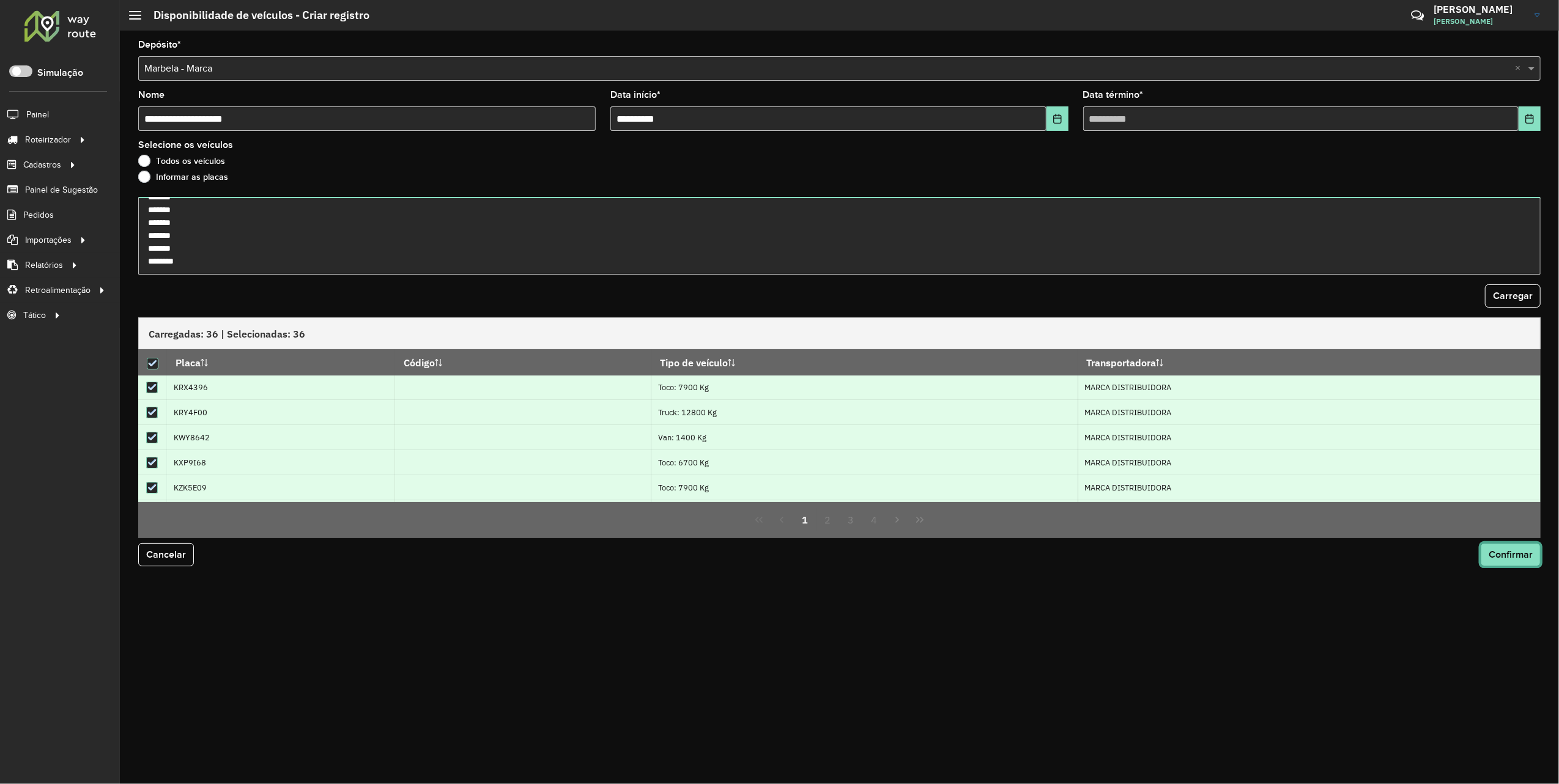
click at [1500, 555] on span "Confirmar" at bounding box center [1511, 554] width 44 height 11
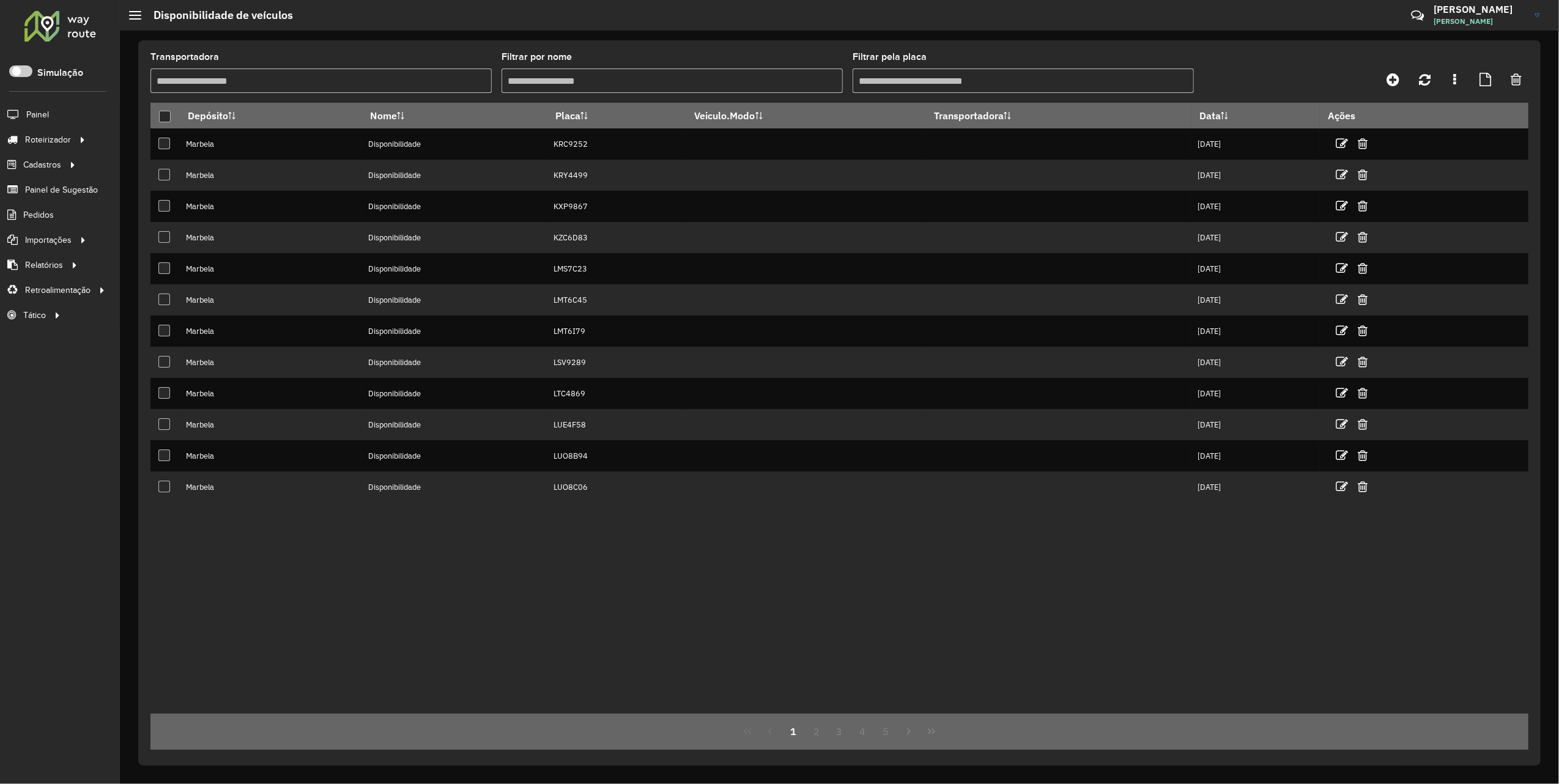
click at [1028, 568] on div "Depósito Nome Placa Veiculo.Modo Transportadora Data Ações Marbela Disponibilid…" at bounding box center [840, 407] width 1378 height 611
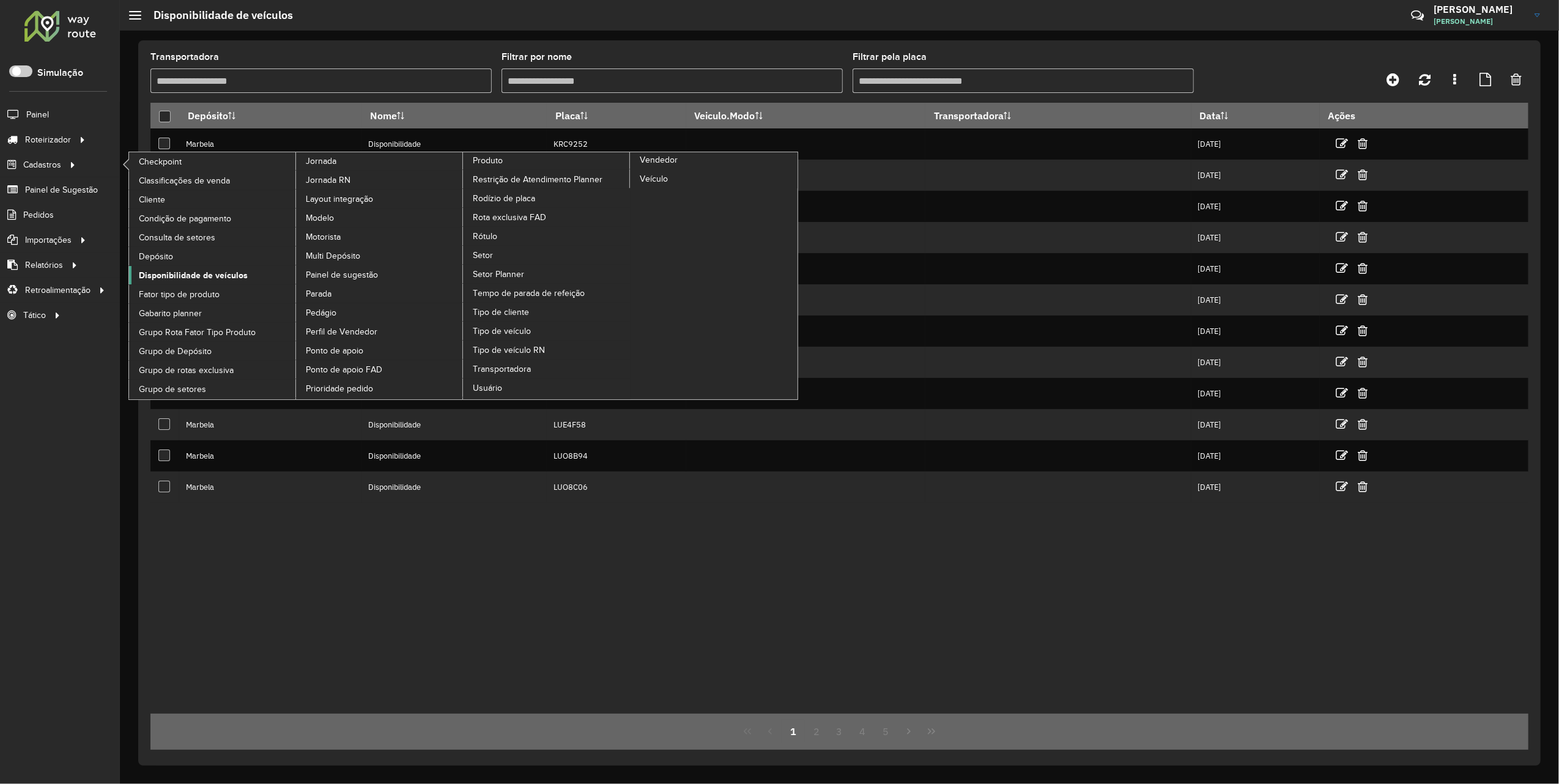
click at [206, 277] on span "Disponibilidade de veículos" at bounding box center [193, 275] width 109 height 13
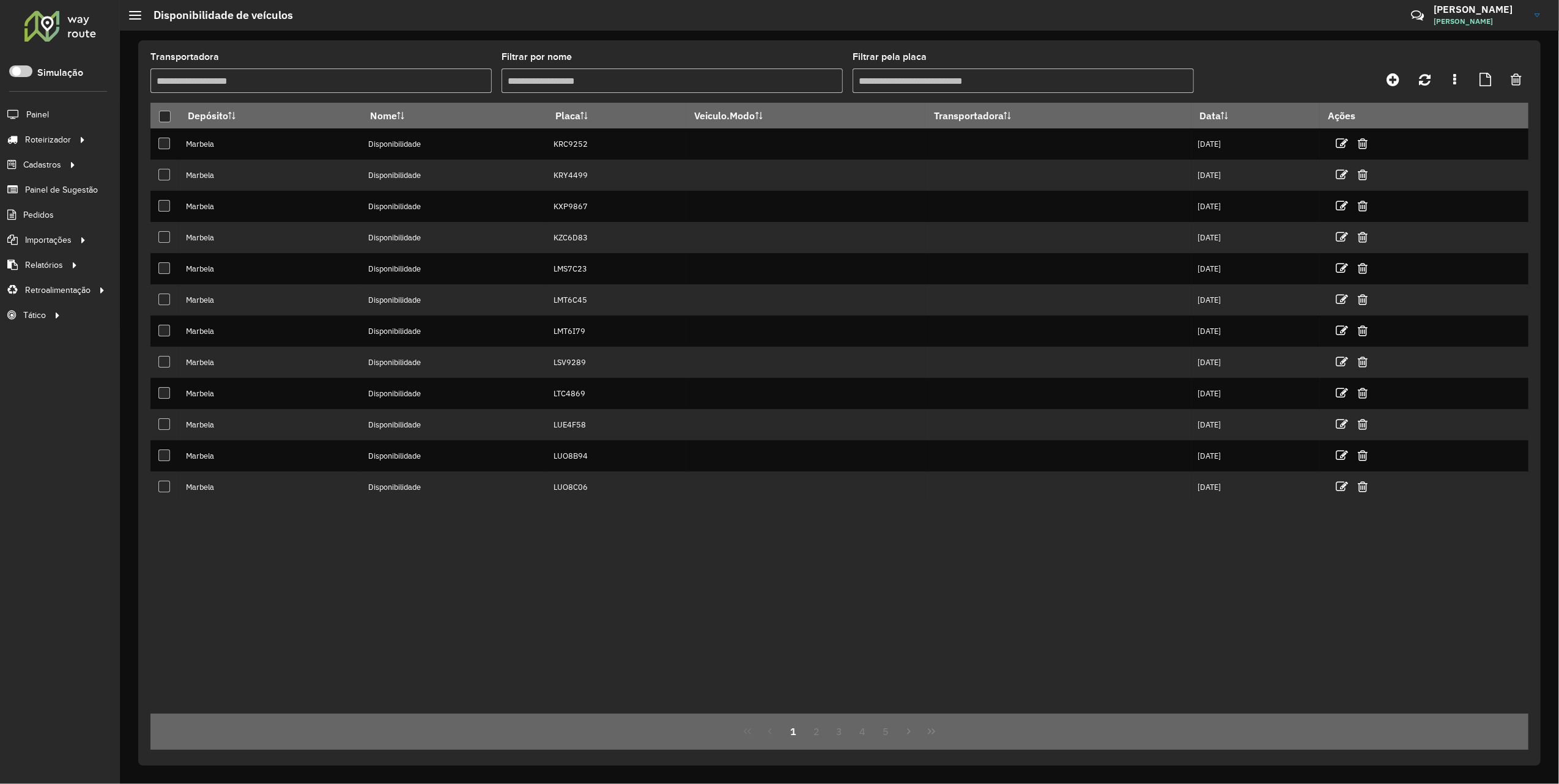
click at [955, 89] on input "Filtrar pela placa" at bounding box center [1024, 81] width 342 height 25
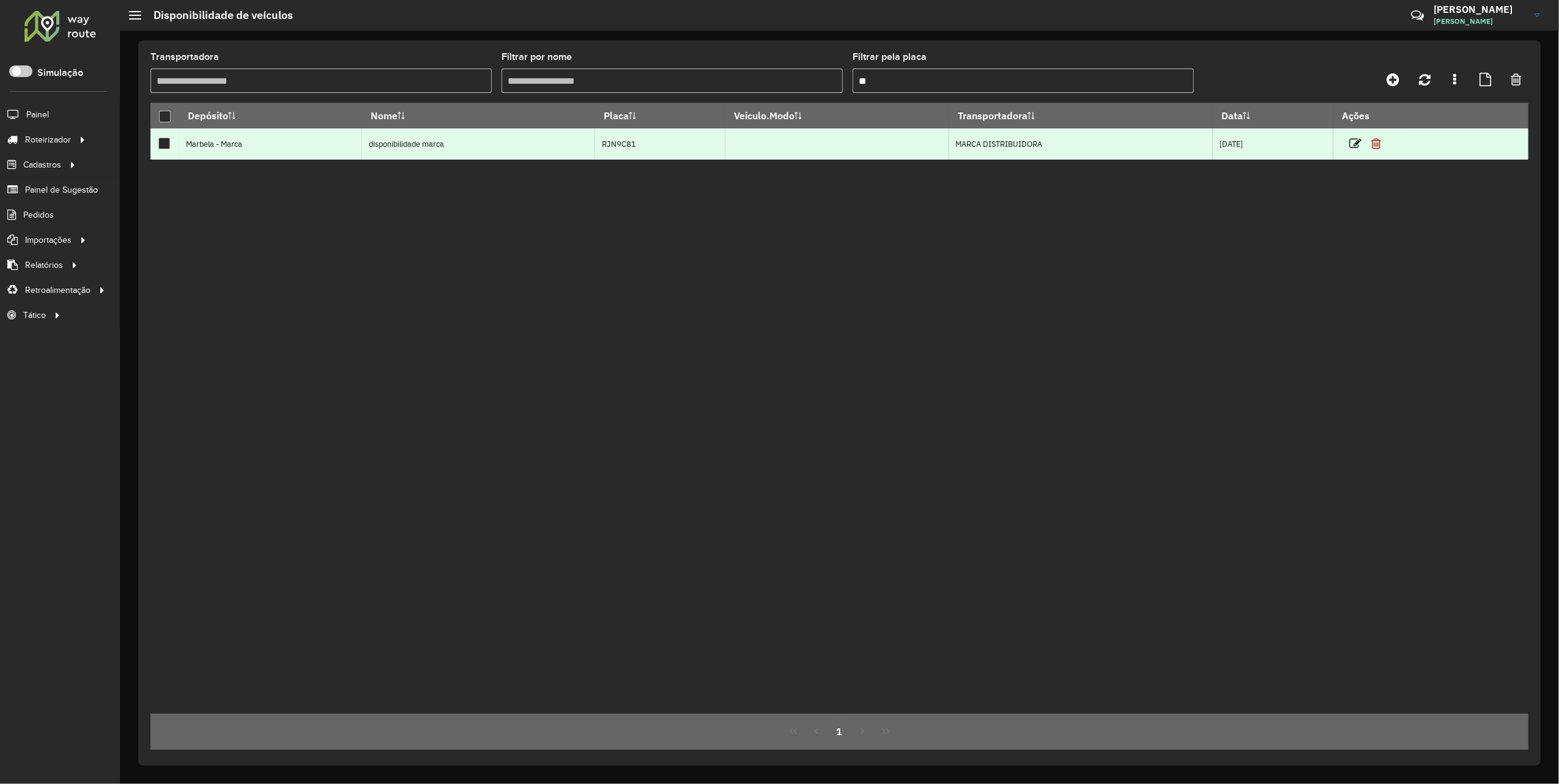
click at [1382, 142] on icon at bounding box center [1377, 144] width 10 height 12
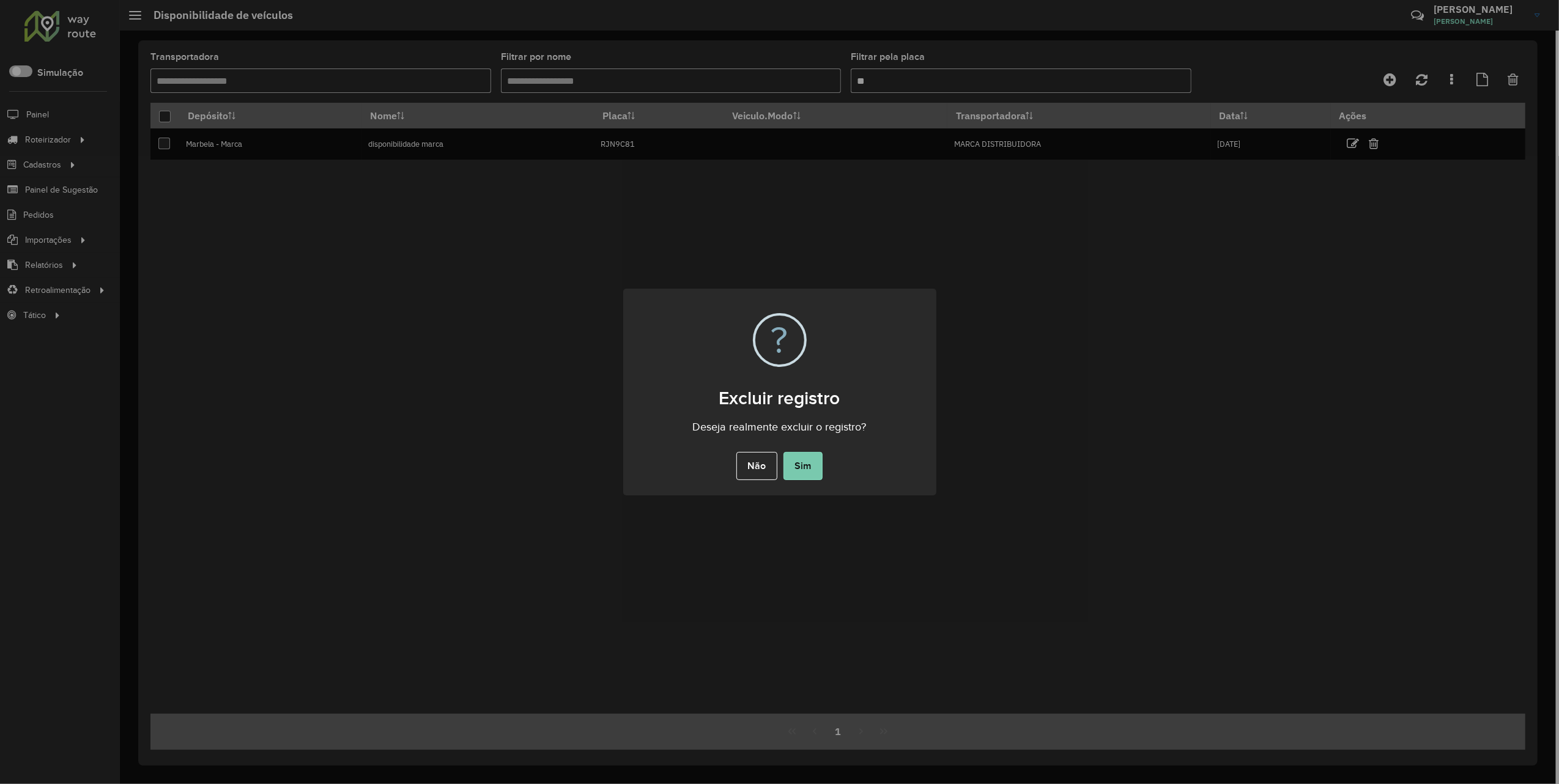
click at [799, 465] on button "Sim" at bounding box center [803, 465] width 39 height 29
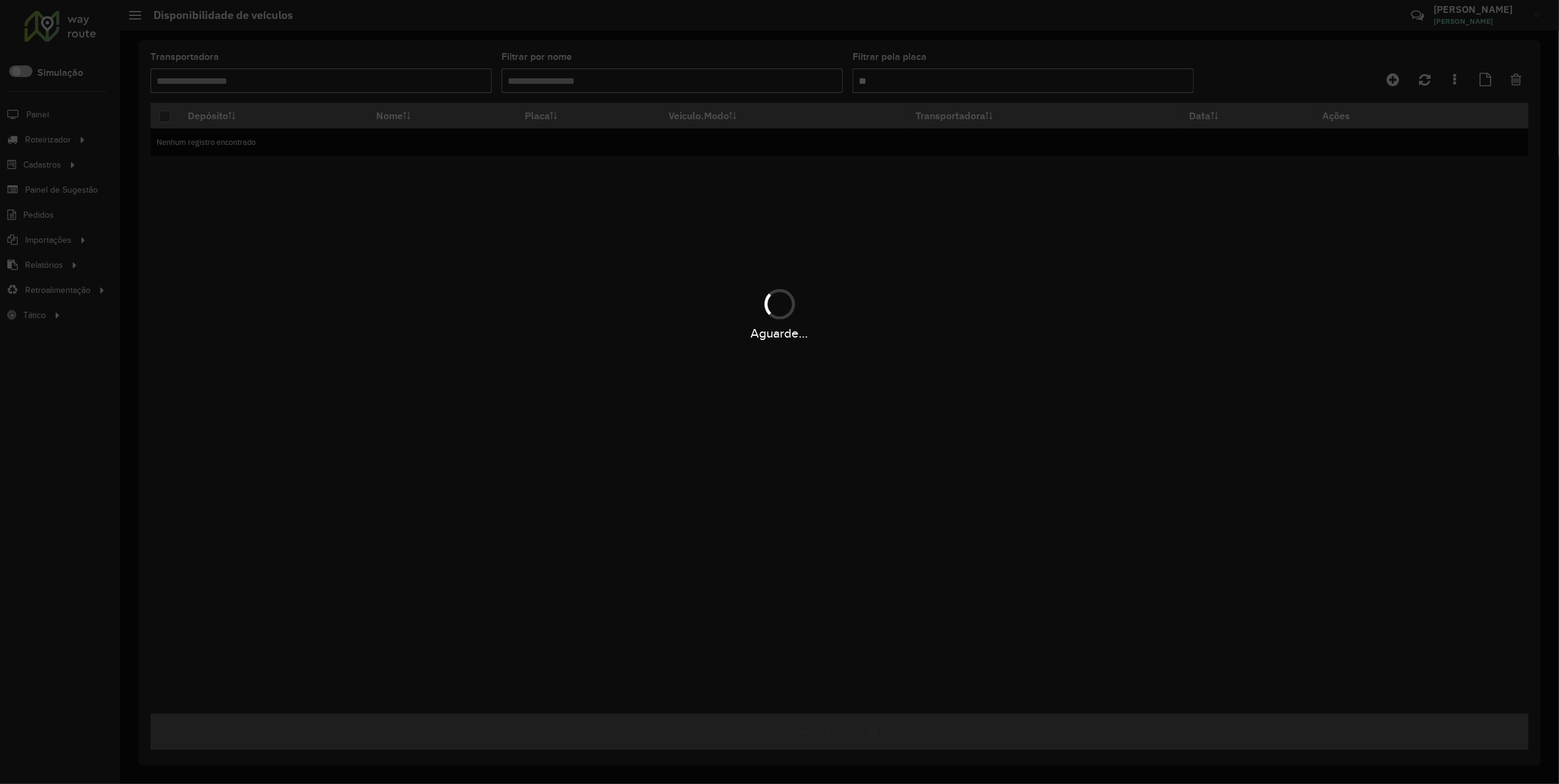
click at [897, 76] on div "Aguarde..." at bounding box center [780, 392] width 1559 height 784
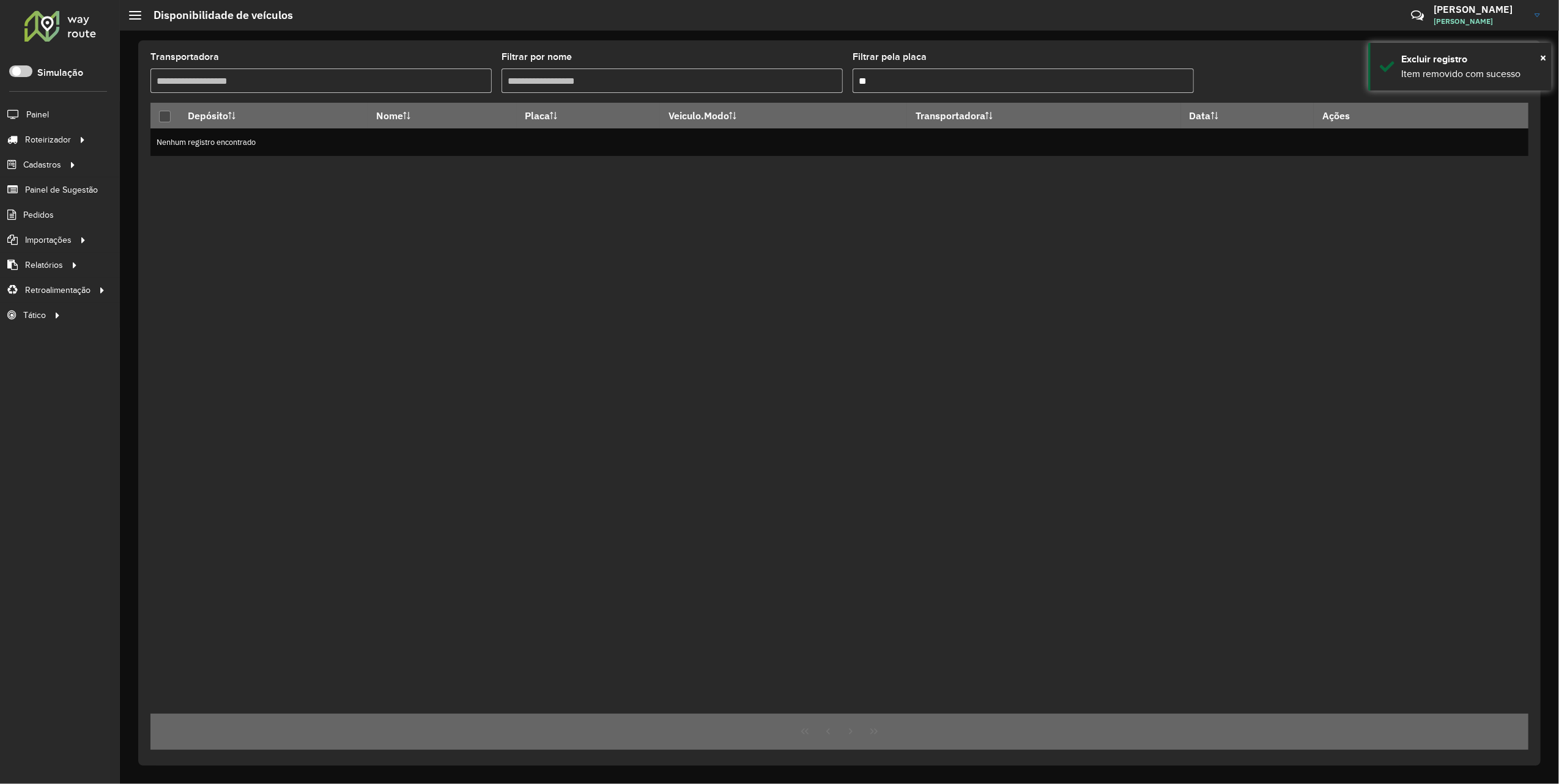
click at [897, 76] on input "**" at bounding box center [1024, 81] width 342 height 25
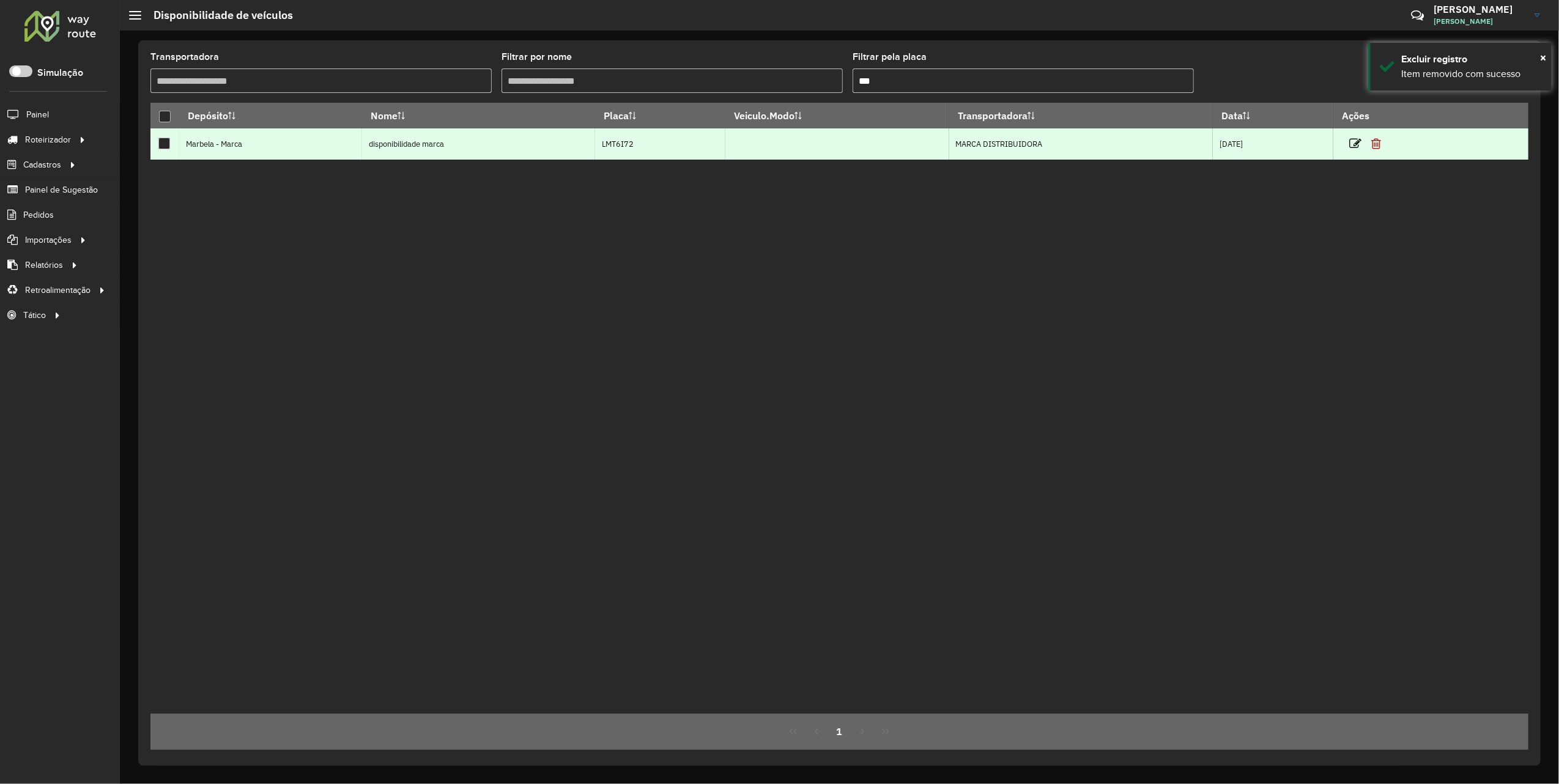
type input "***"
click at [1382, 143] on icon at bounding box center [1377, 144] width 10 height 12
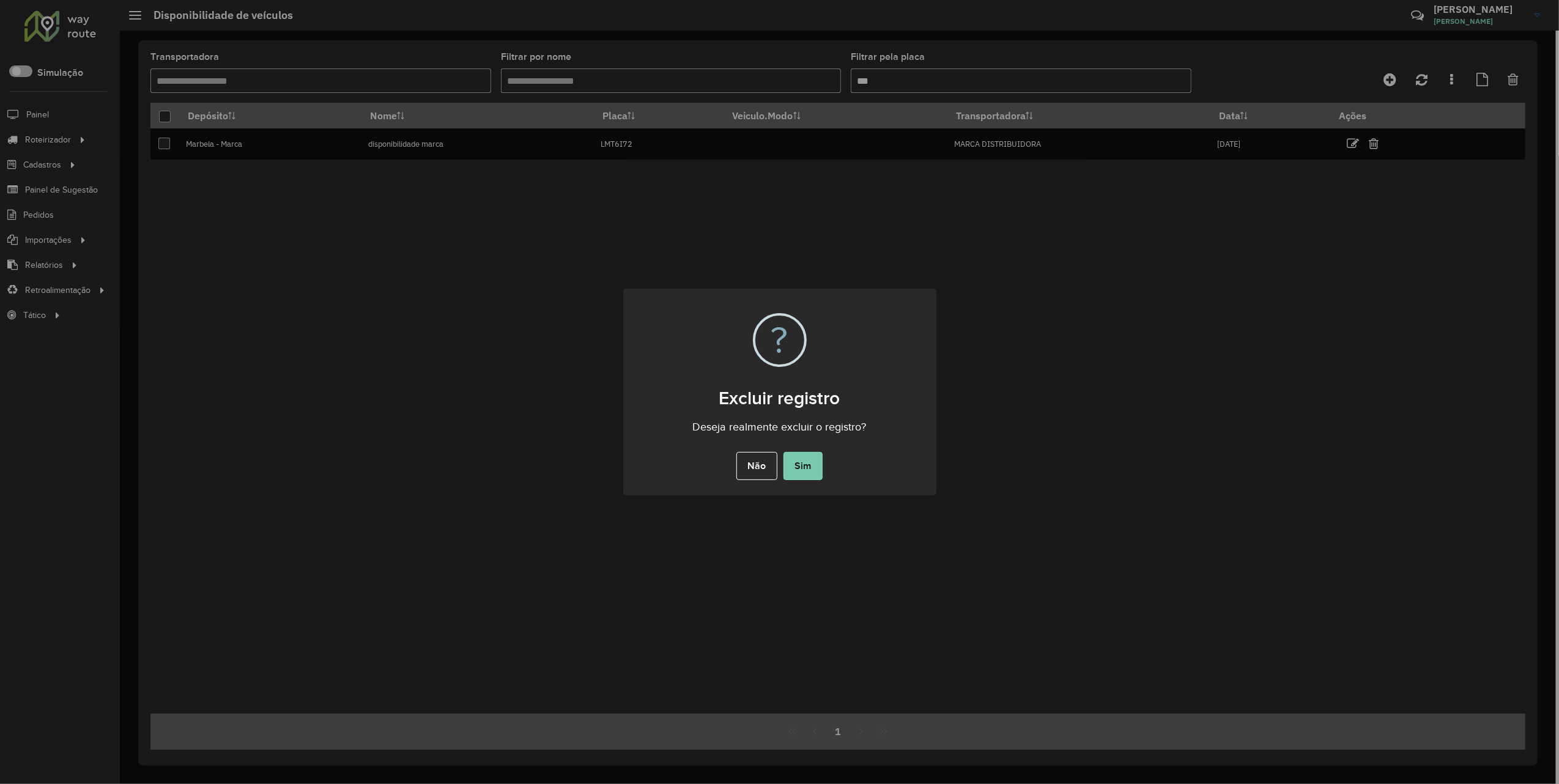
click at [813, 458] on button "Sim" at bounding box center [803, 465] width 39 height 29
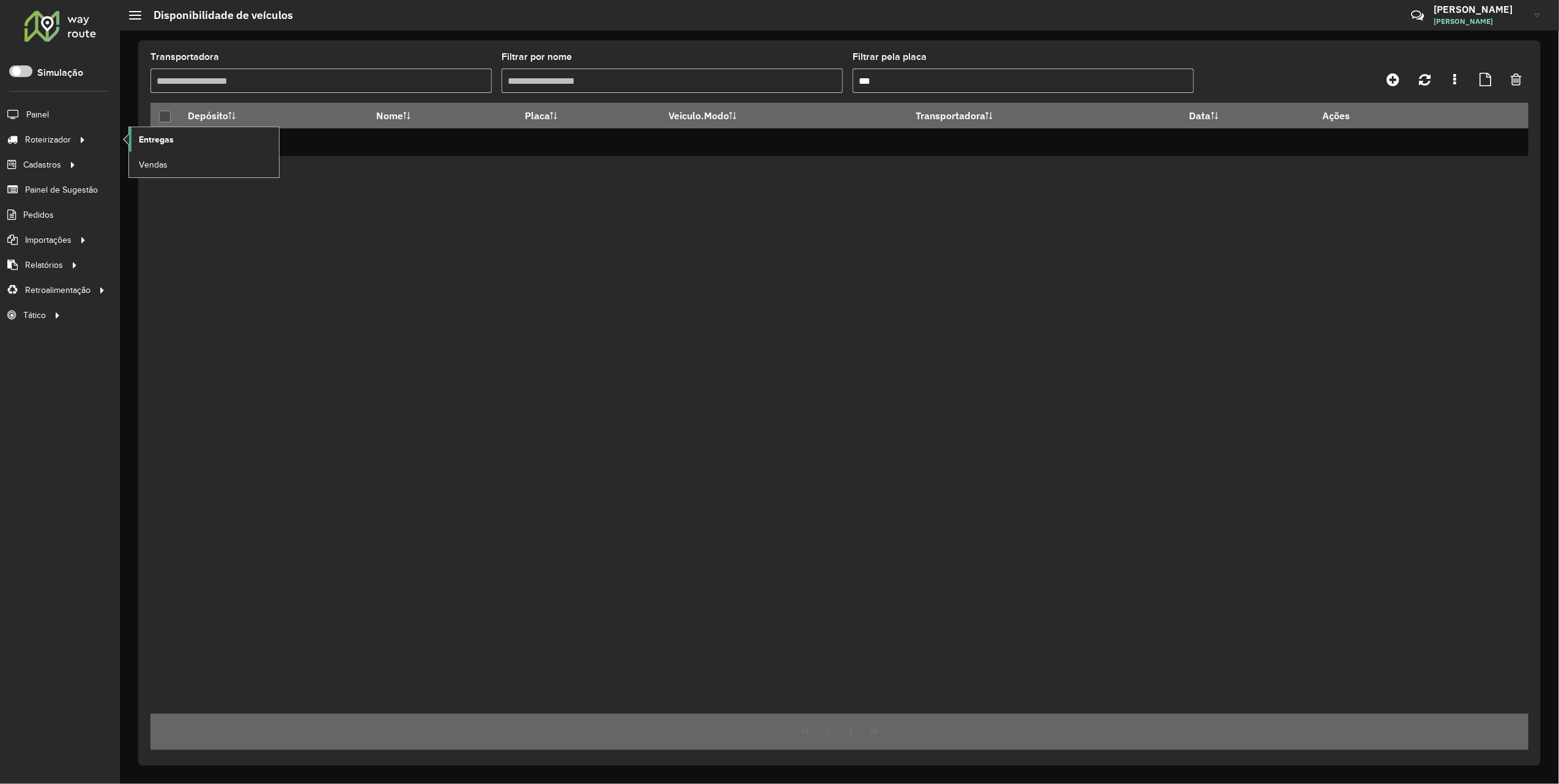
click at [143, 142] on span "Entregas" at bounding box center [156, 140] width 34 height 13
click at [882, 77] on input "***" at bounding box center [1024, 81] width 342 height 25
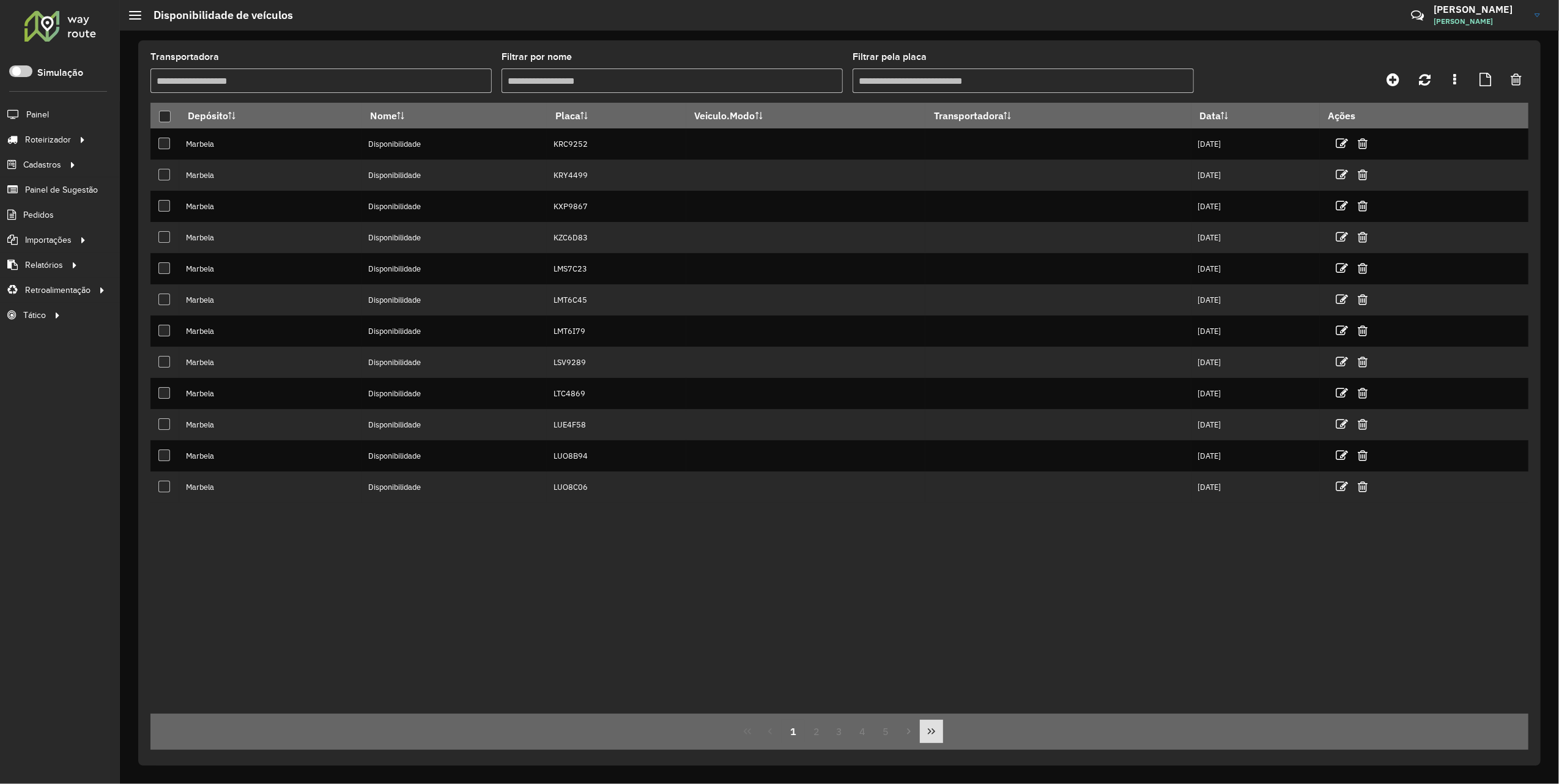
click at [926, 730] on button "Last Page" at bounding box center [932, 732] width 24 height 24
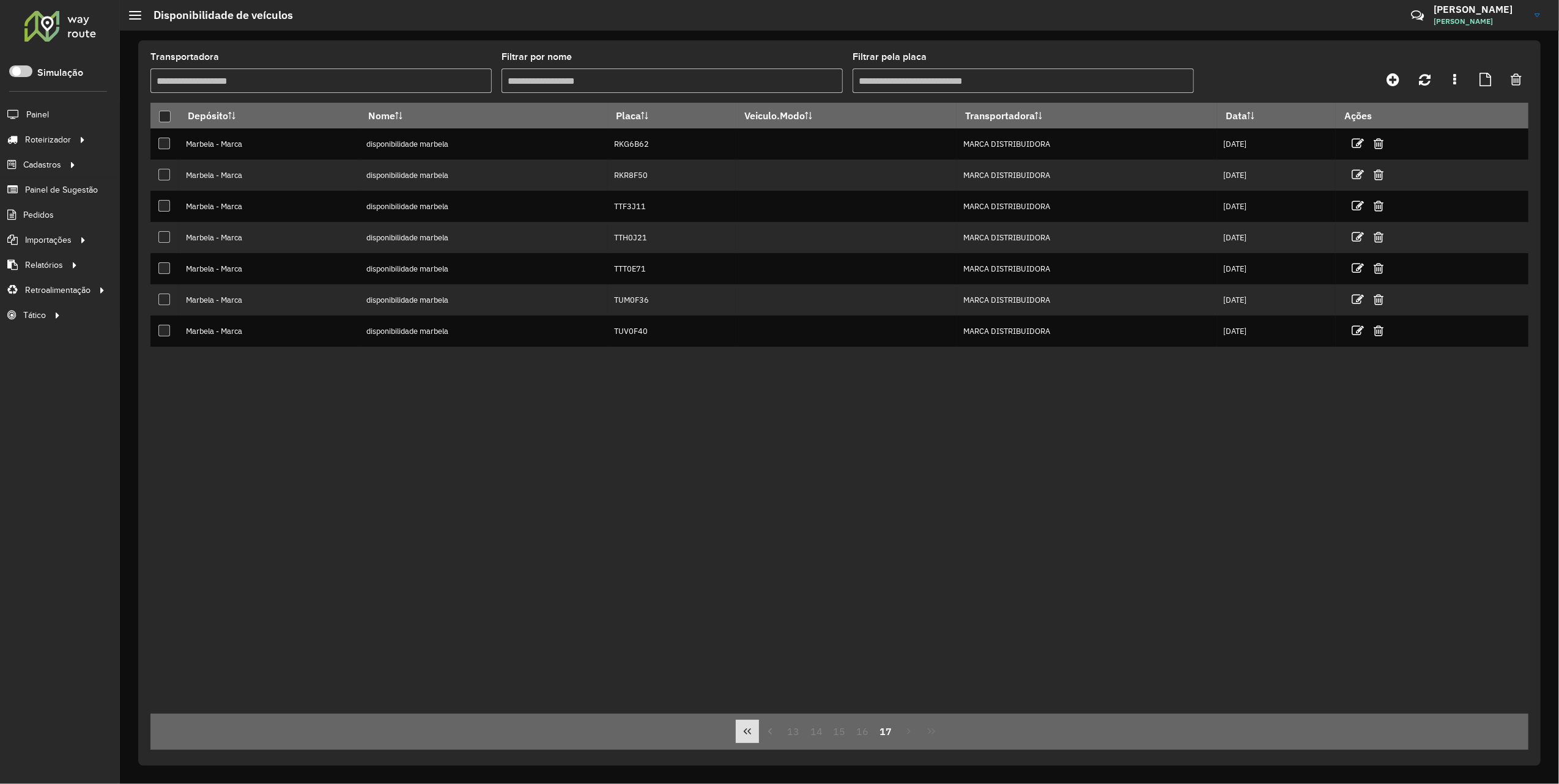
click at [749, 735] on icon "First Page" at bounding box center [748, 731] width 10 height 10
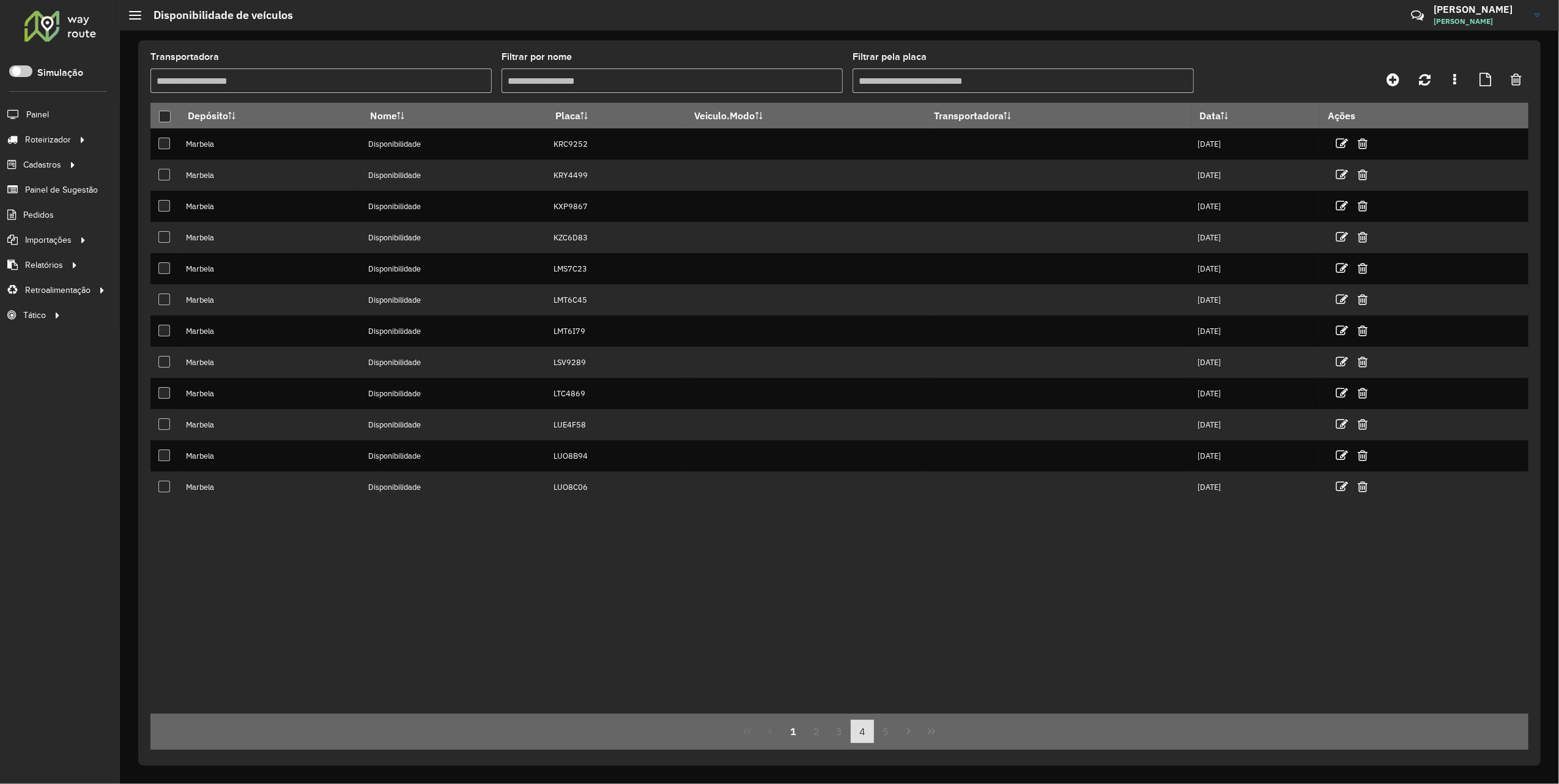
click at [853, 735] on button "4" at bounding box center [863, 732] width 24 height 24
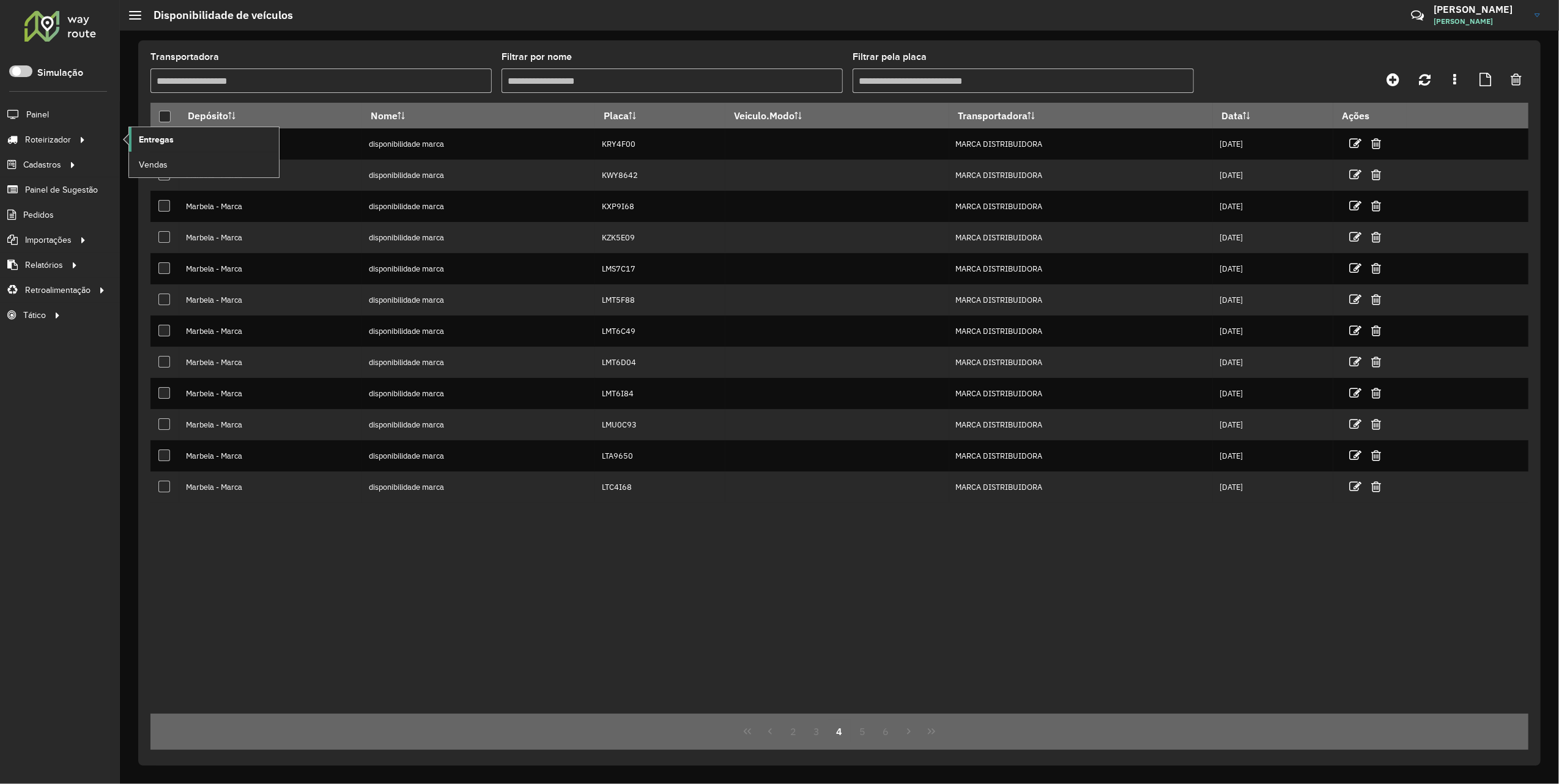
click at [141, 142] on span "Entregas" at bounding box center [156, 140] width 34 height 13
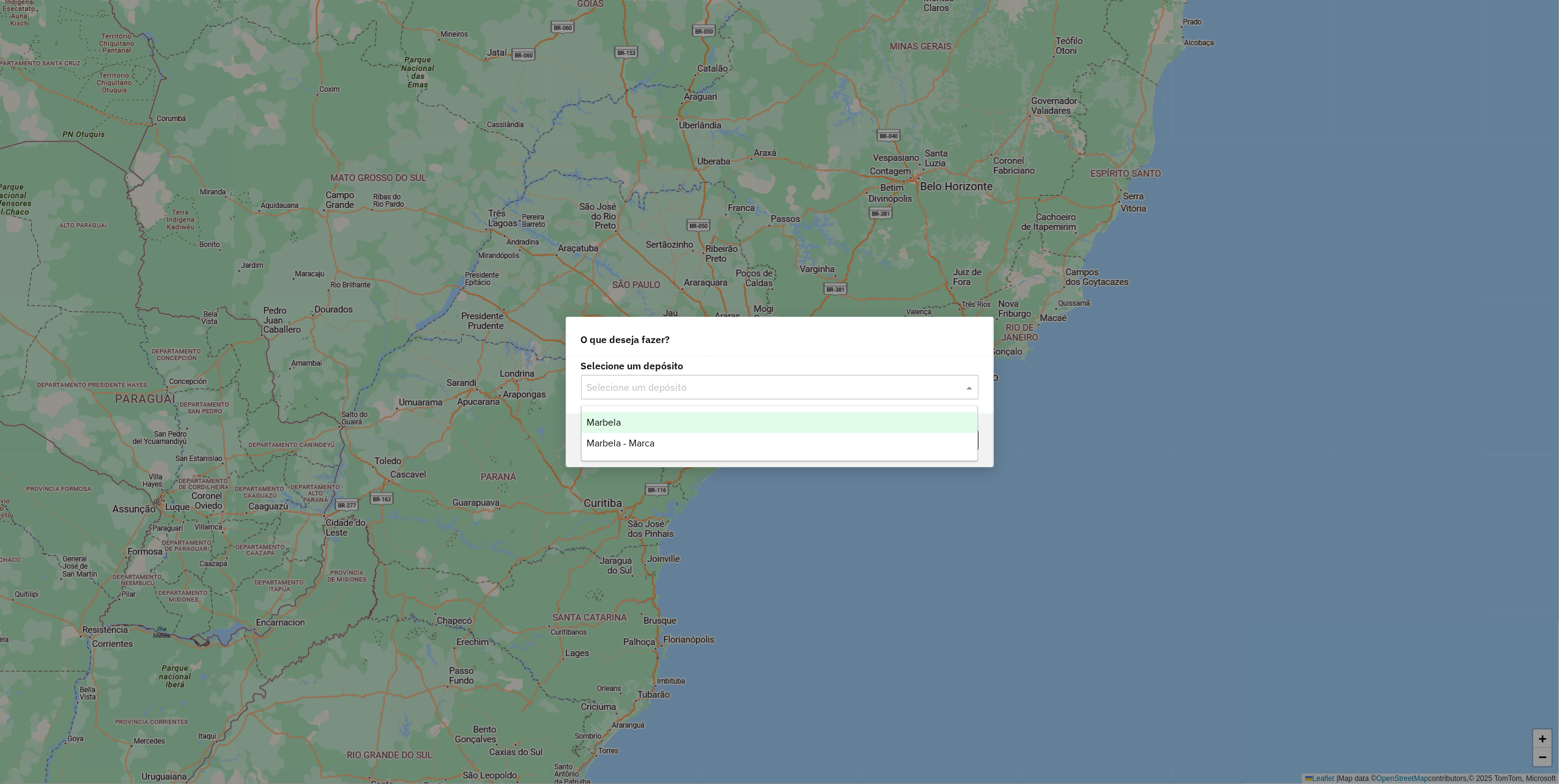
click at [715, 384] on input "text" at bounding box center [768, 388] width 361 height 15
click at [640, 444] on span "Marbela - Marca" at bounding box center [620, 443] width 68 height 11
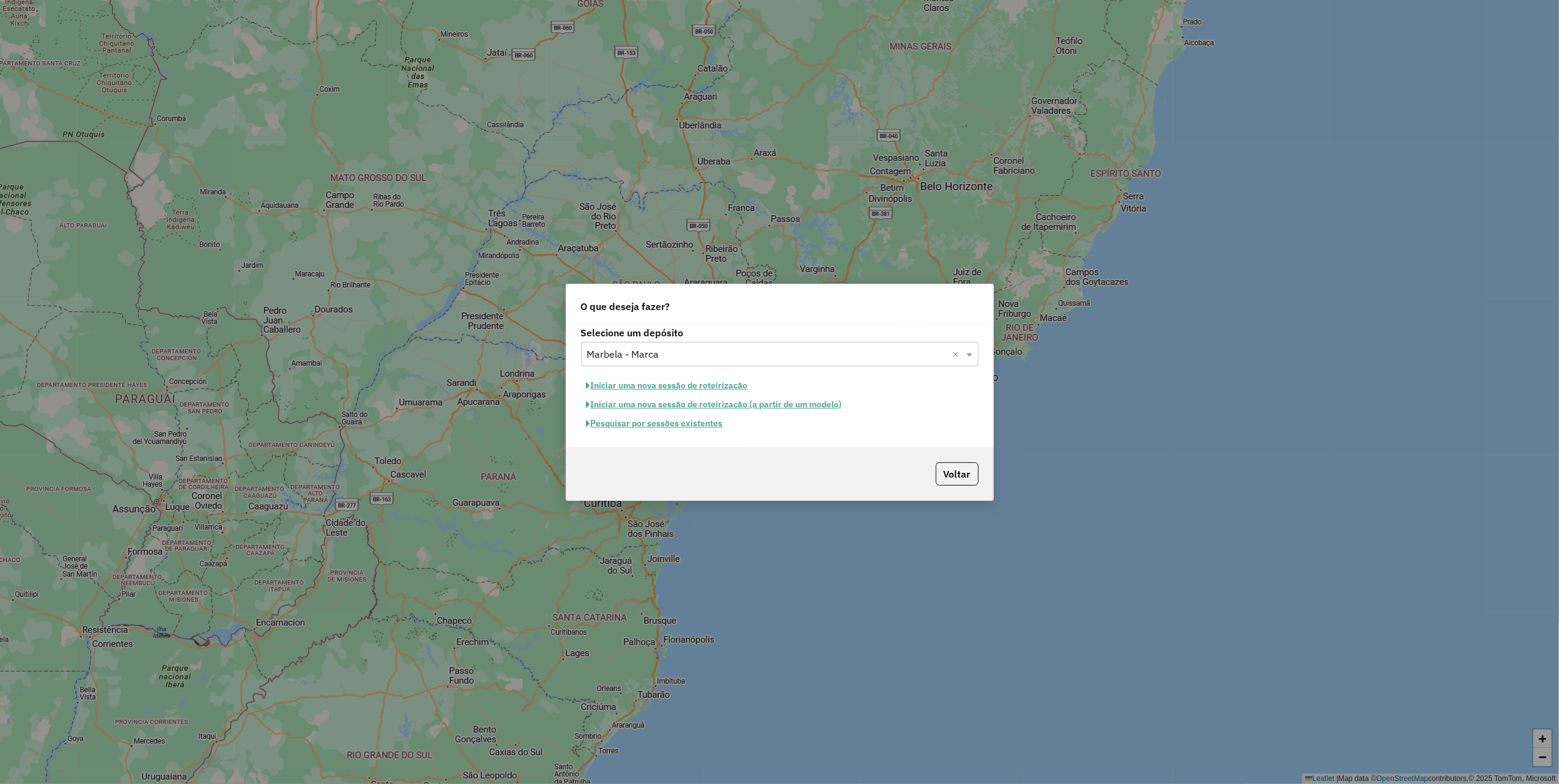
click at [709, 381] on button "Iniciar uma nova sessão de roteirização" at bounding box center [667, 385] width 172 height 19
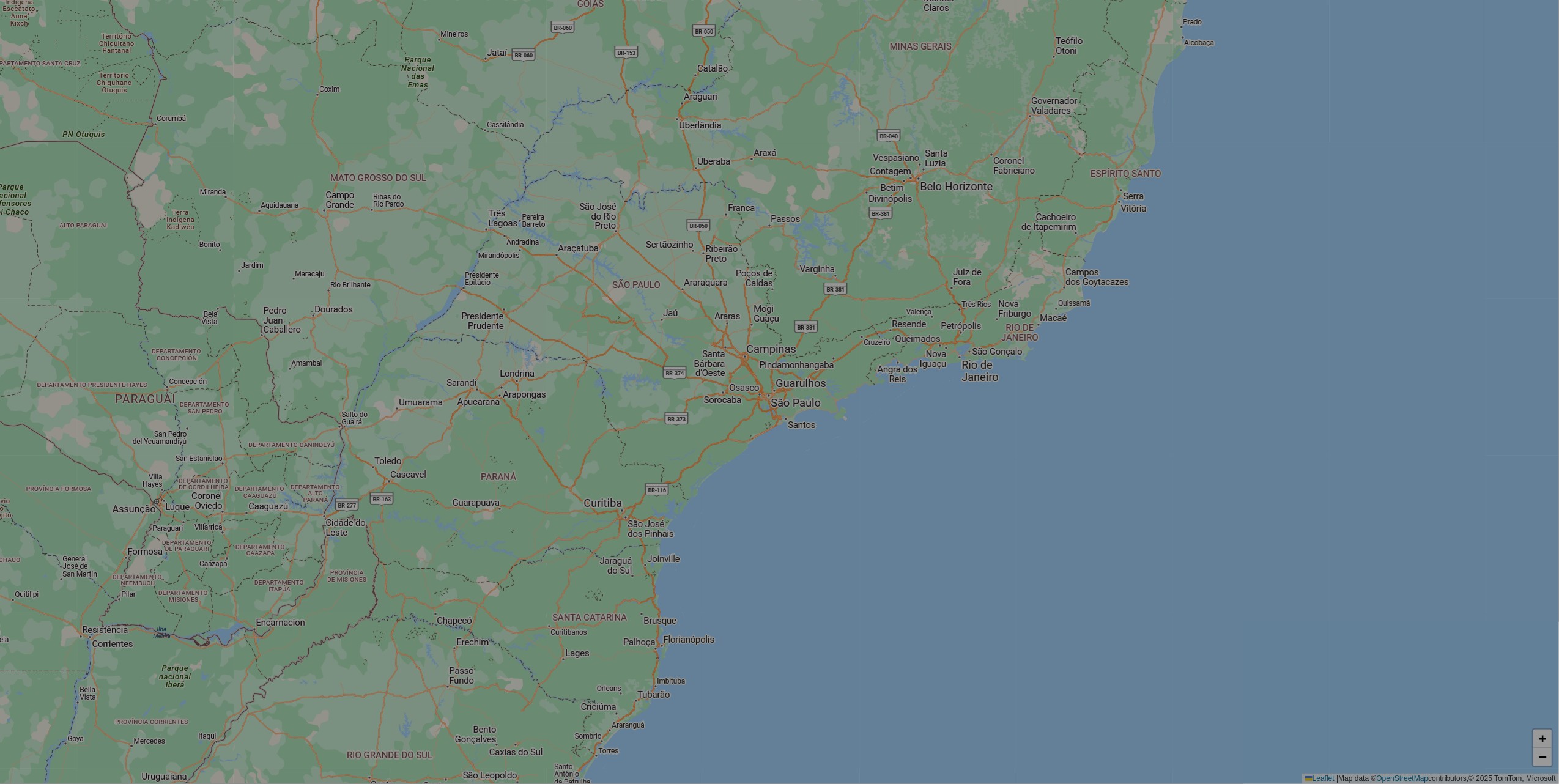
select select "*"
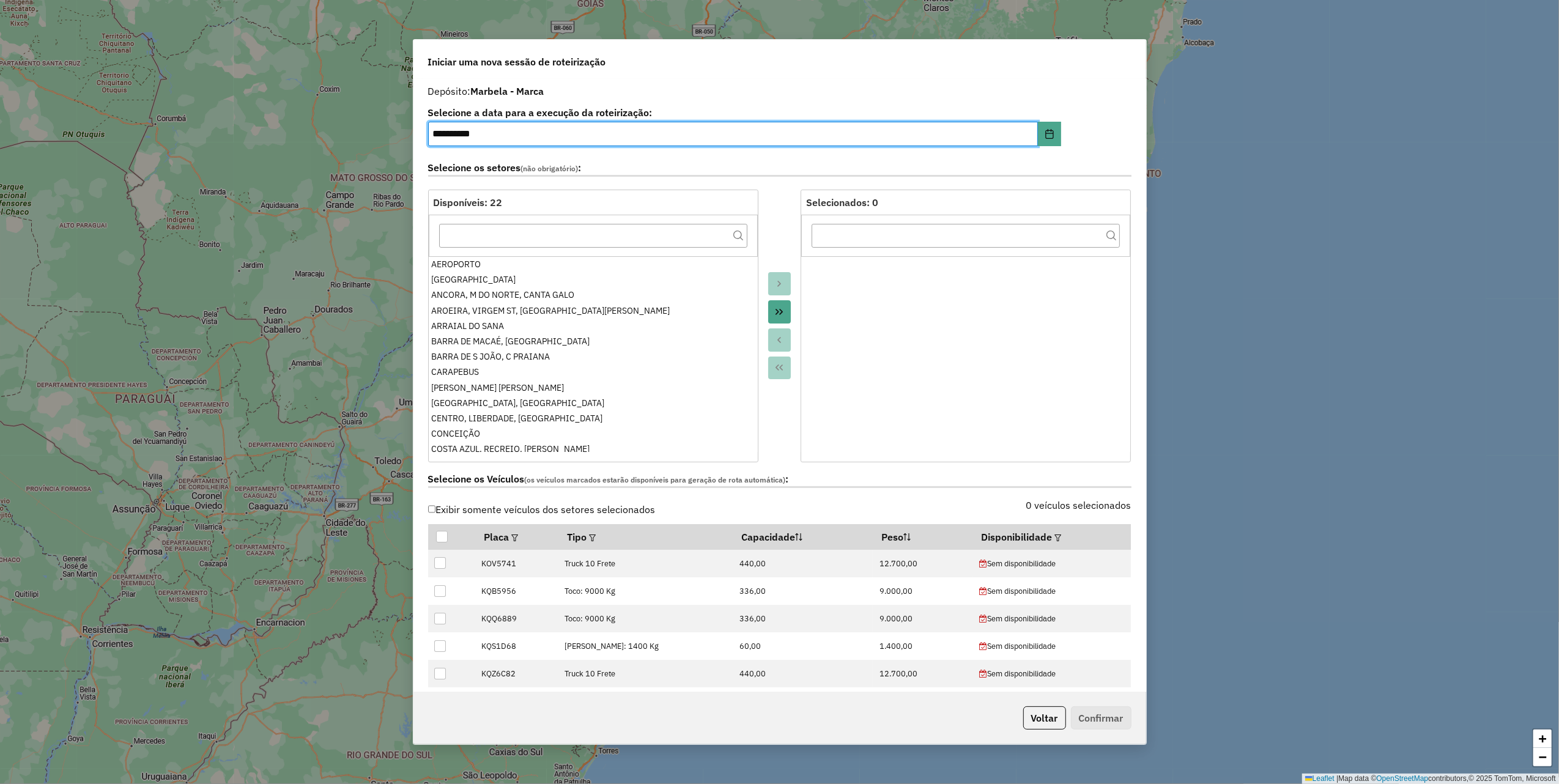
click at [779, 312] on icon "Move All to Target" at bounding box center [780, 312] width 10 height 10
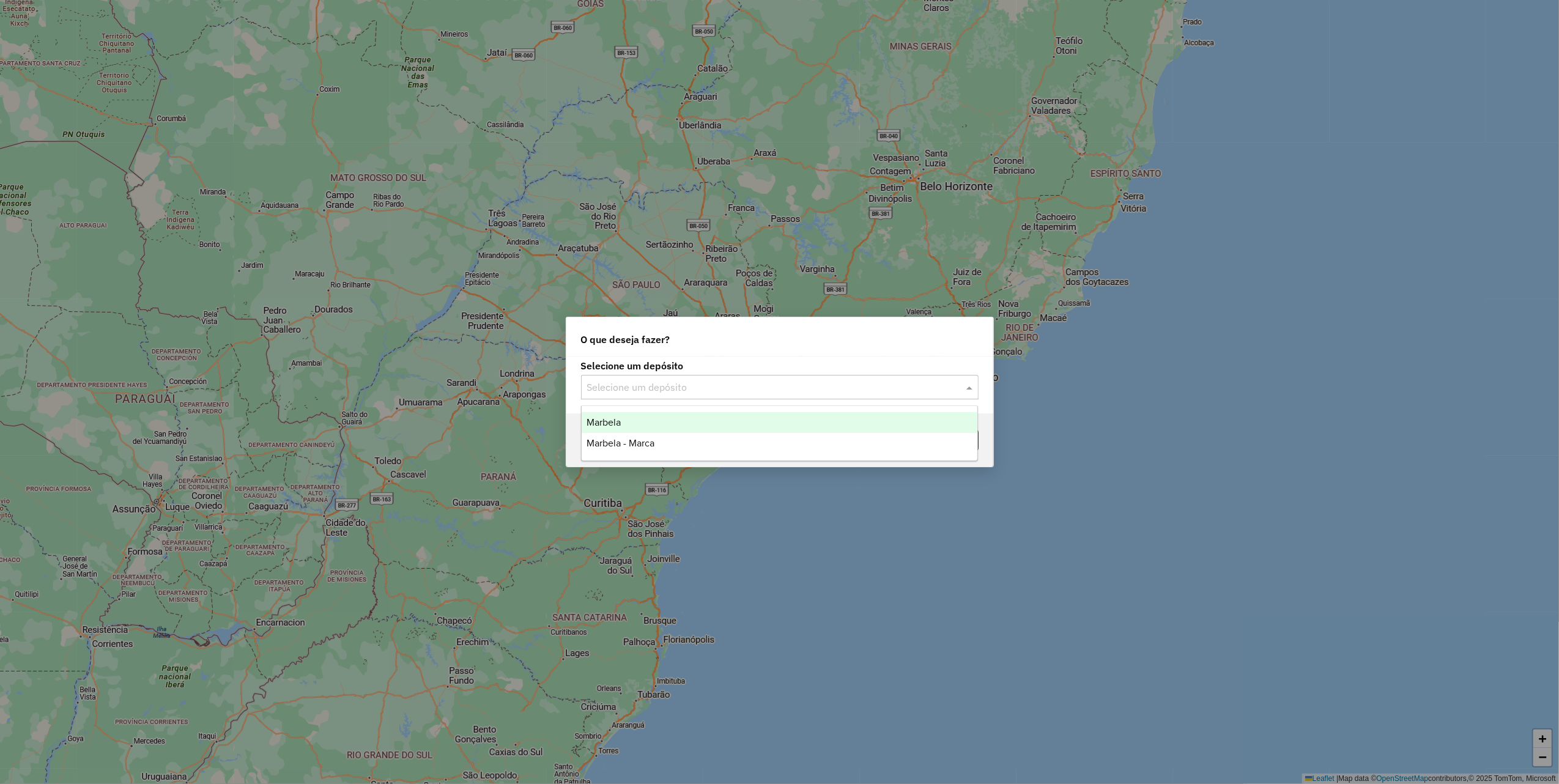
click at [684, 378] on div "Selecione um depósito" at bounding box center [780, 387] width 398 height 25
click at [640, 449] on div "Marbela - Marca" at bounding box center [780, 443] width 396 height 21
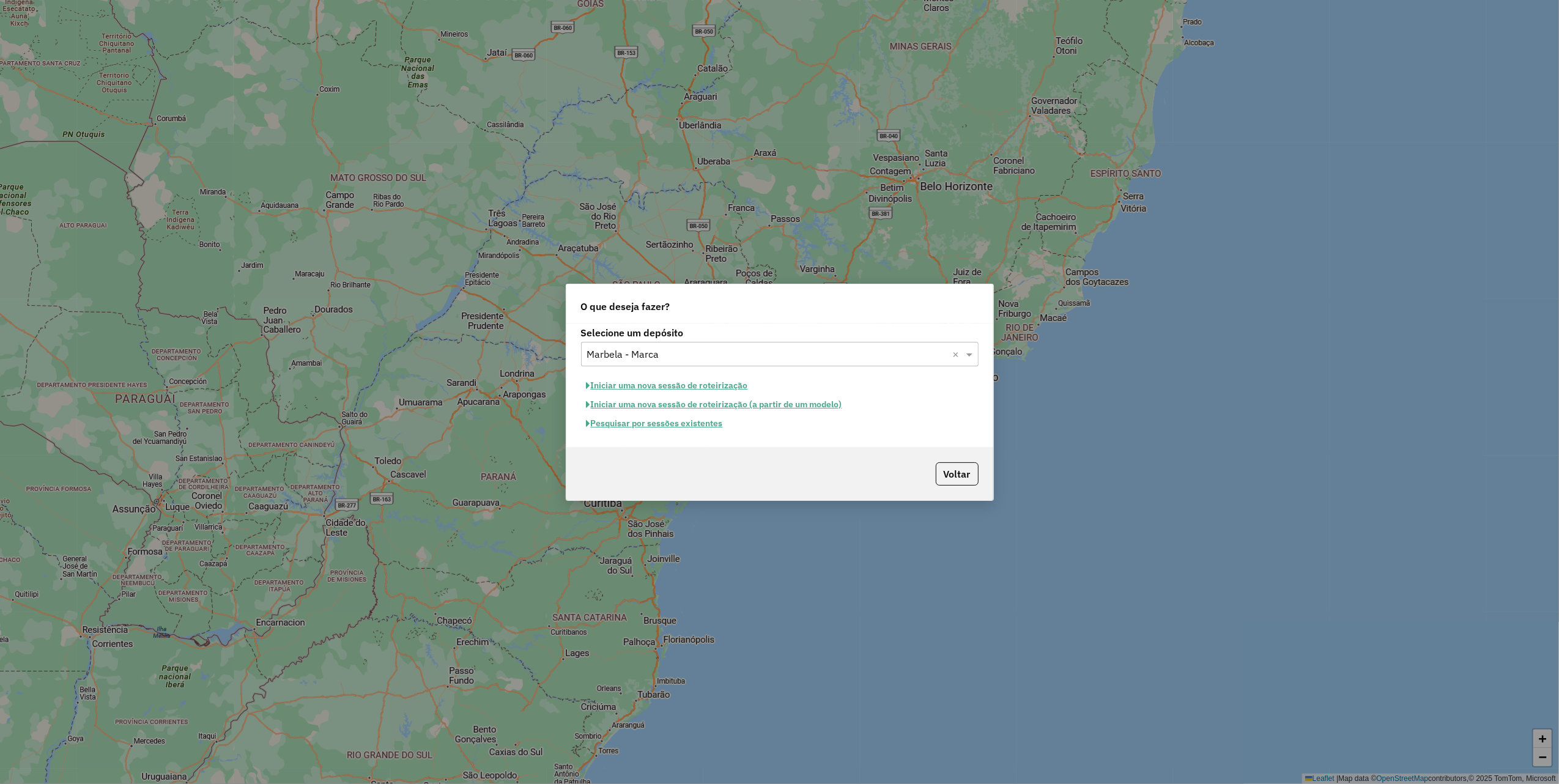
click at [696, 383] on button "Iniciar uma nova sessão de roteirização" at bounding box center [667, 385] width 172 height 19
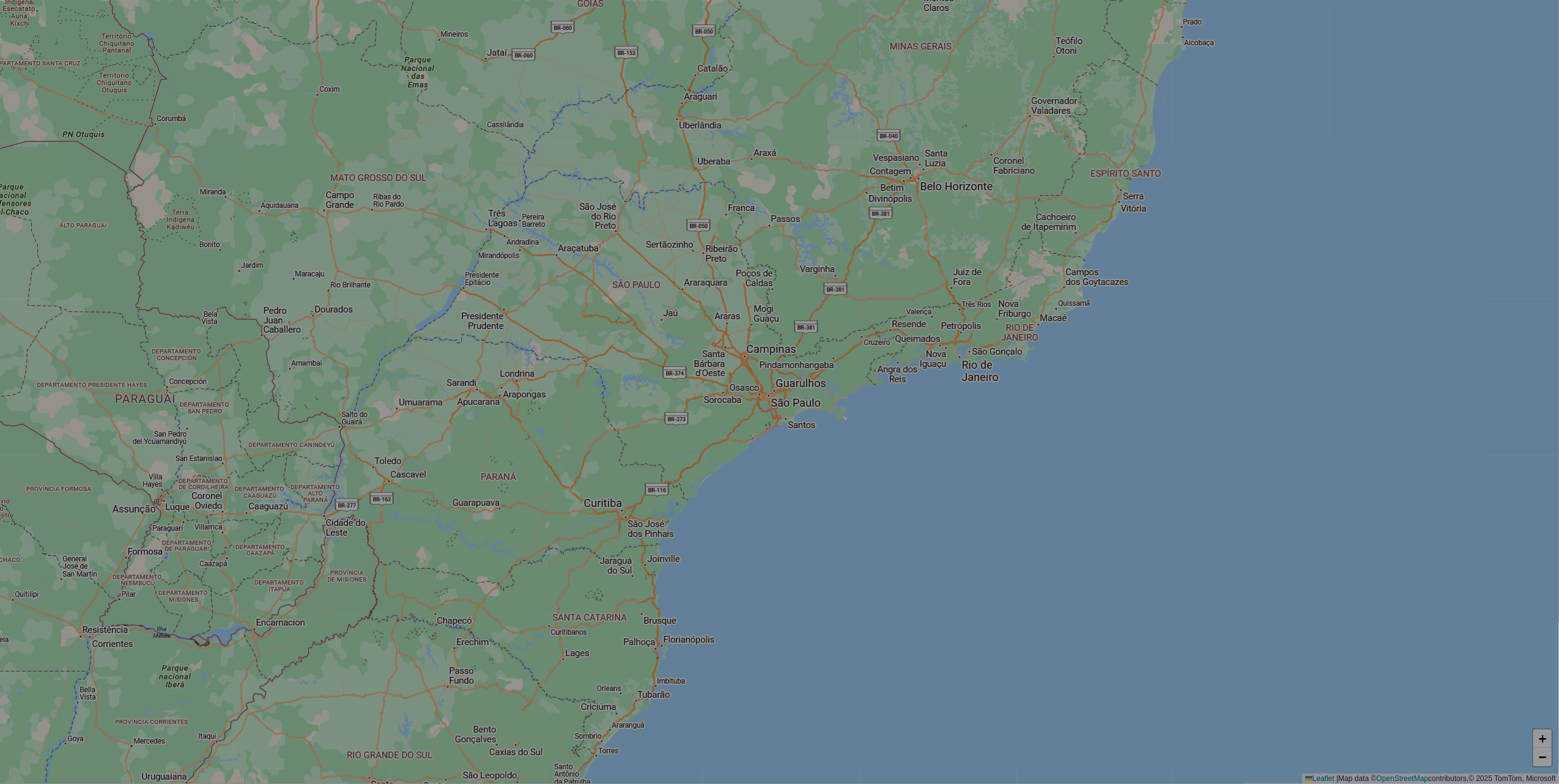
select select "*"
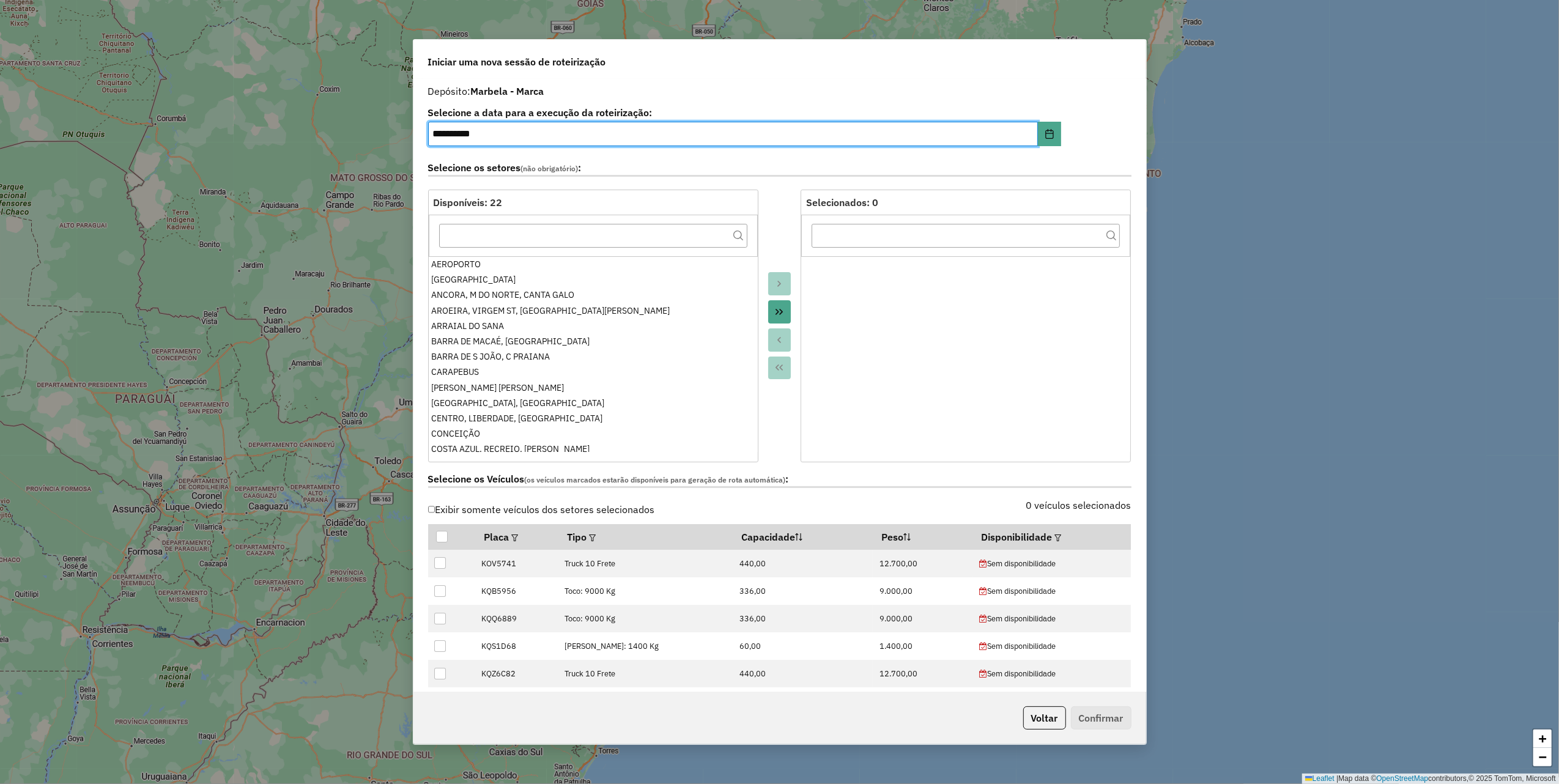
click at [1078, 505] on label "0 veículos selecionados" at bounding box center [1079, 505] width 105 height 15
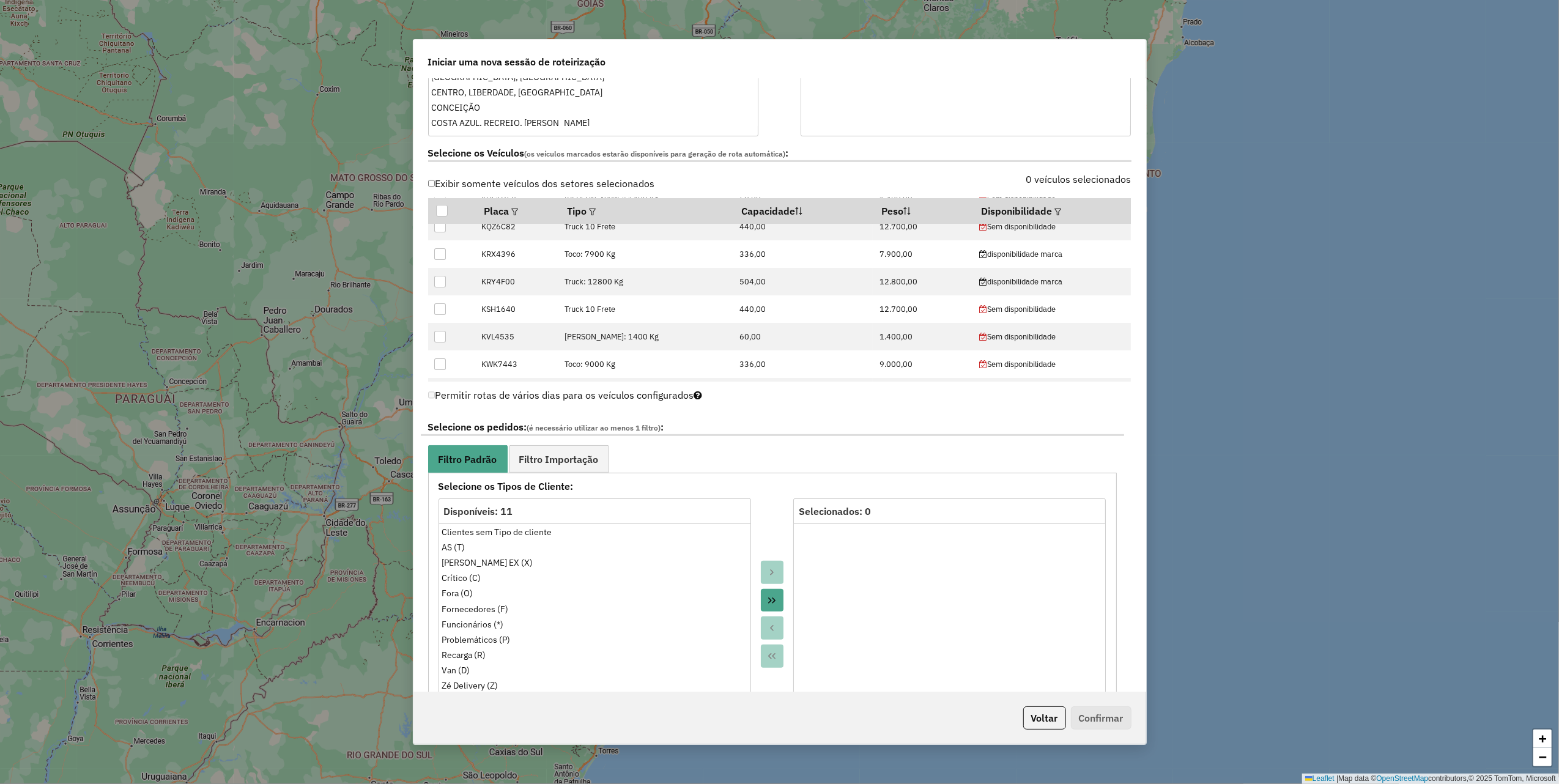
scroll to position [25, 0]
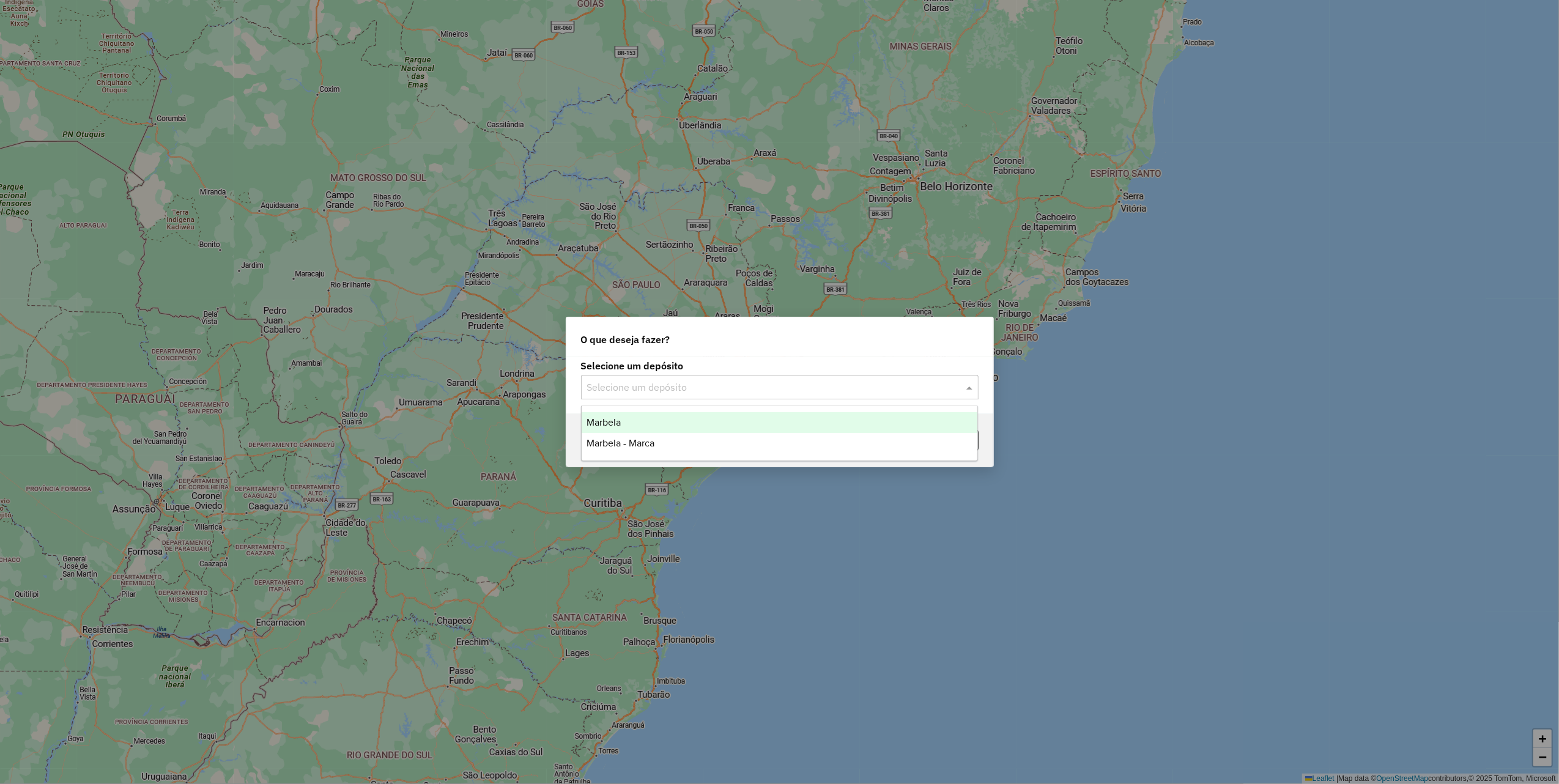
click at [750, 386] on input "text" at bounding box center [768, 388] width 361 height 15
click at [640, 441] on span "Marbela - Marca" at bounding box center [620, 443] width 68 height 11
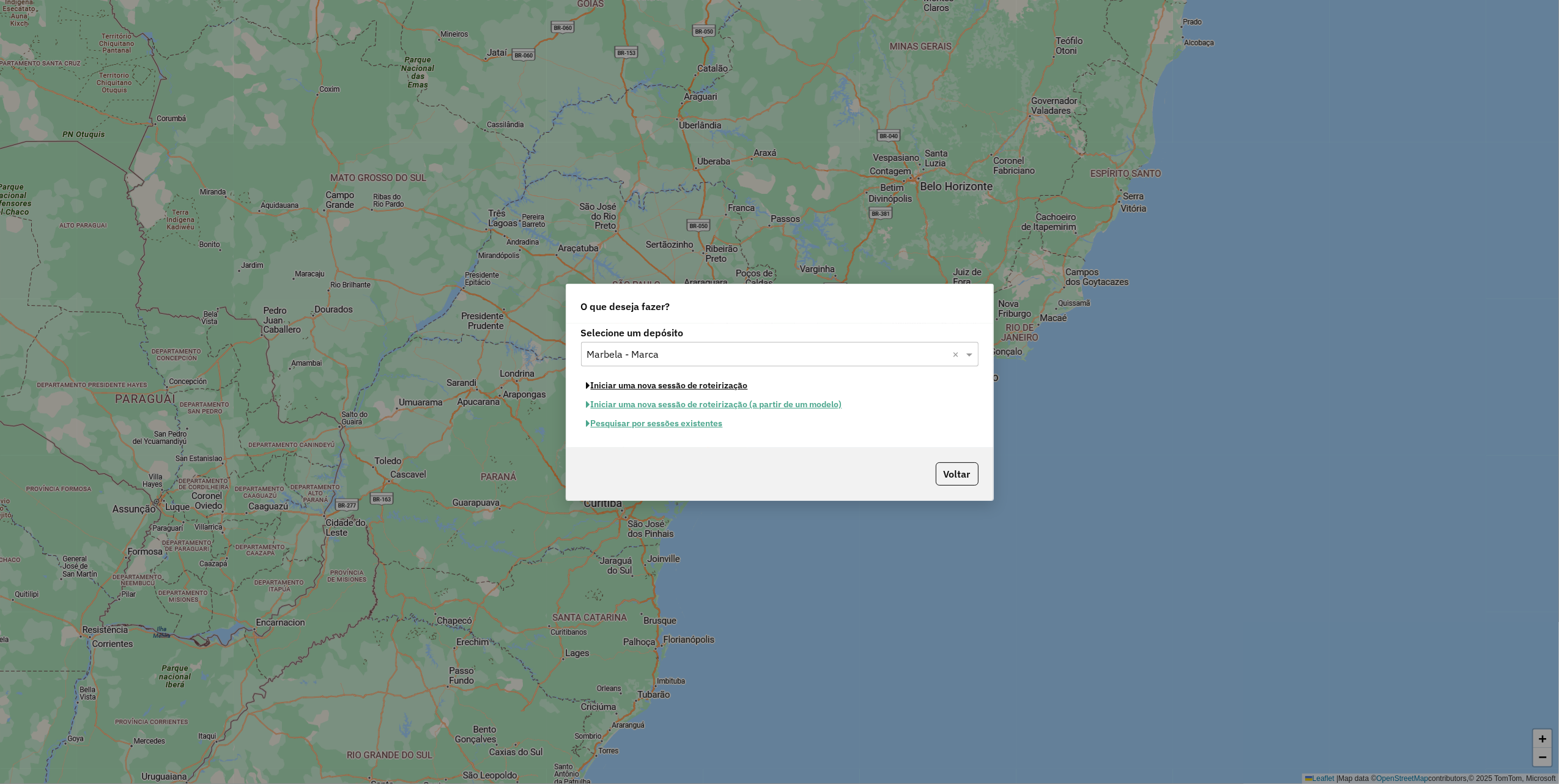
click at [656, 385] on button "Iniciar uma nova sessão de roteirização" at bounding box center [667, 385] width 172 height 19
select select "*"
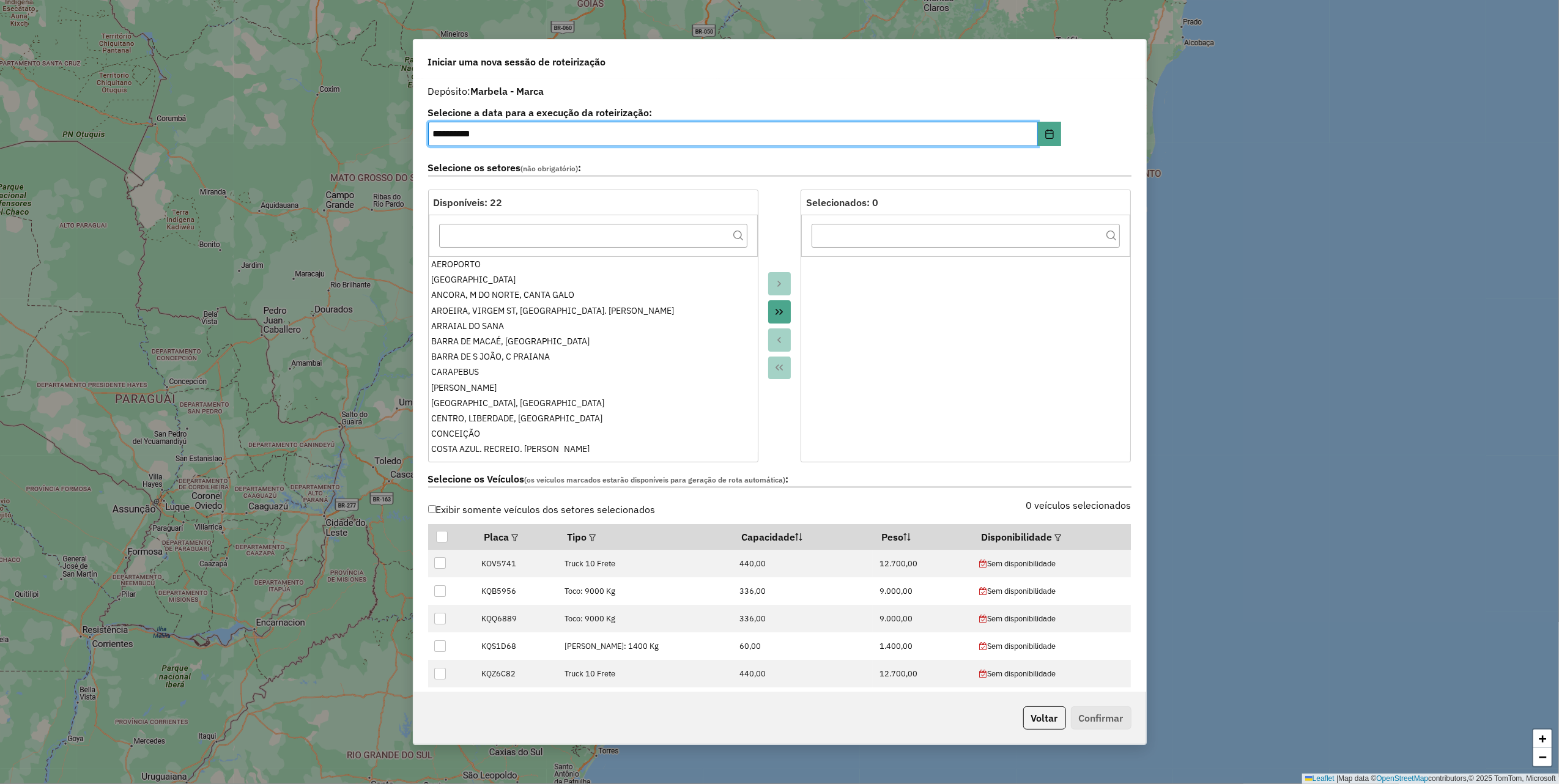
click at [777, 313] on icon "Move All to Target" at bounding box center [780, 312] width 10 height 10
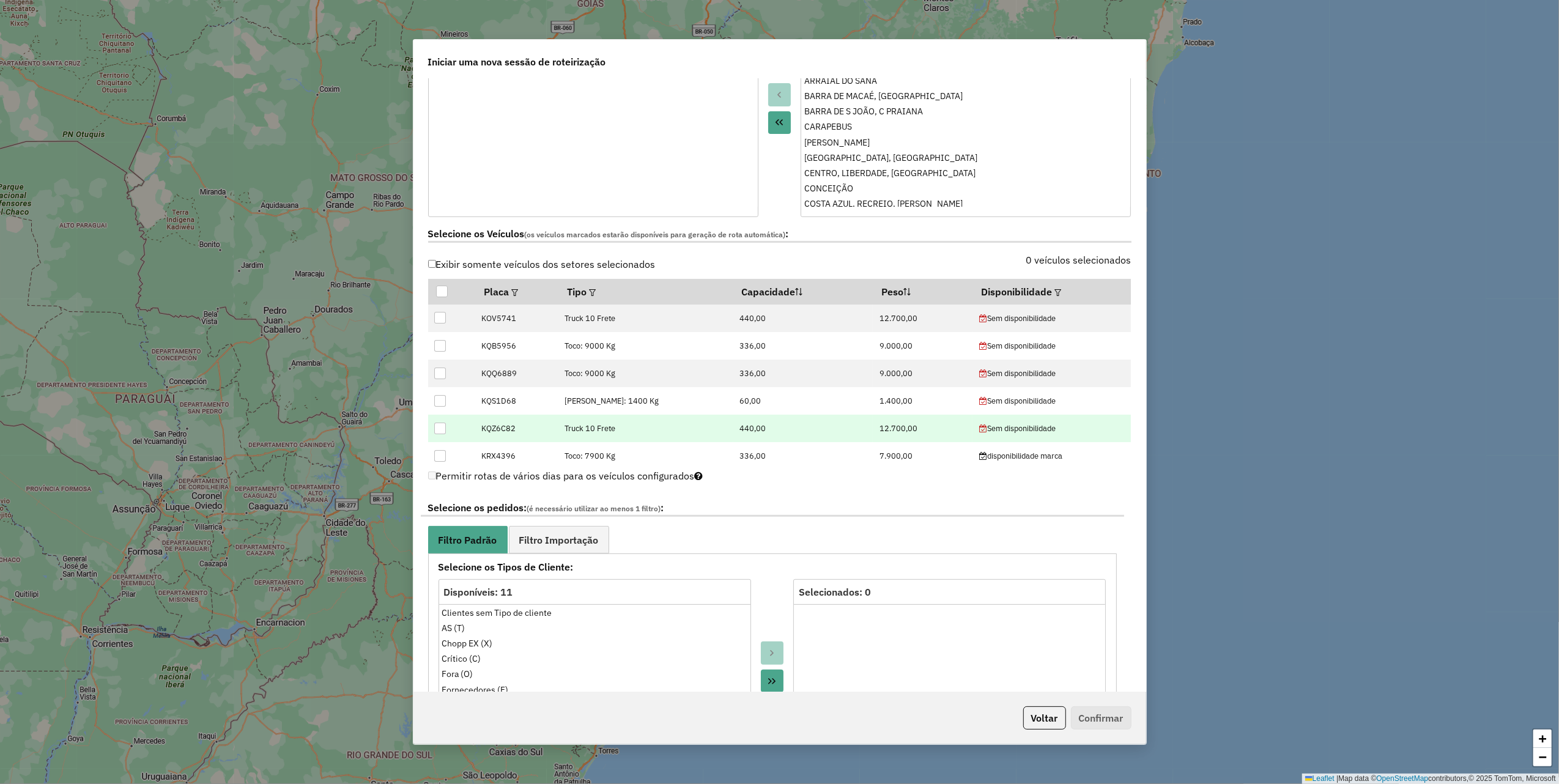
scroll to position [326, 0]
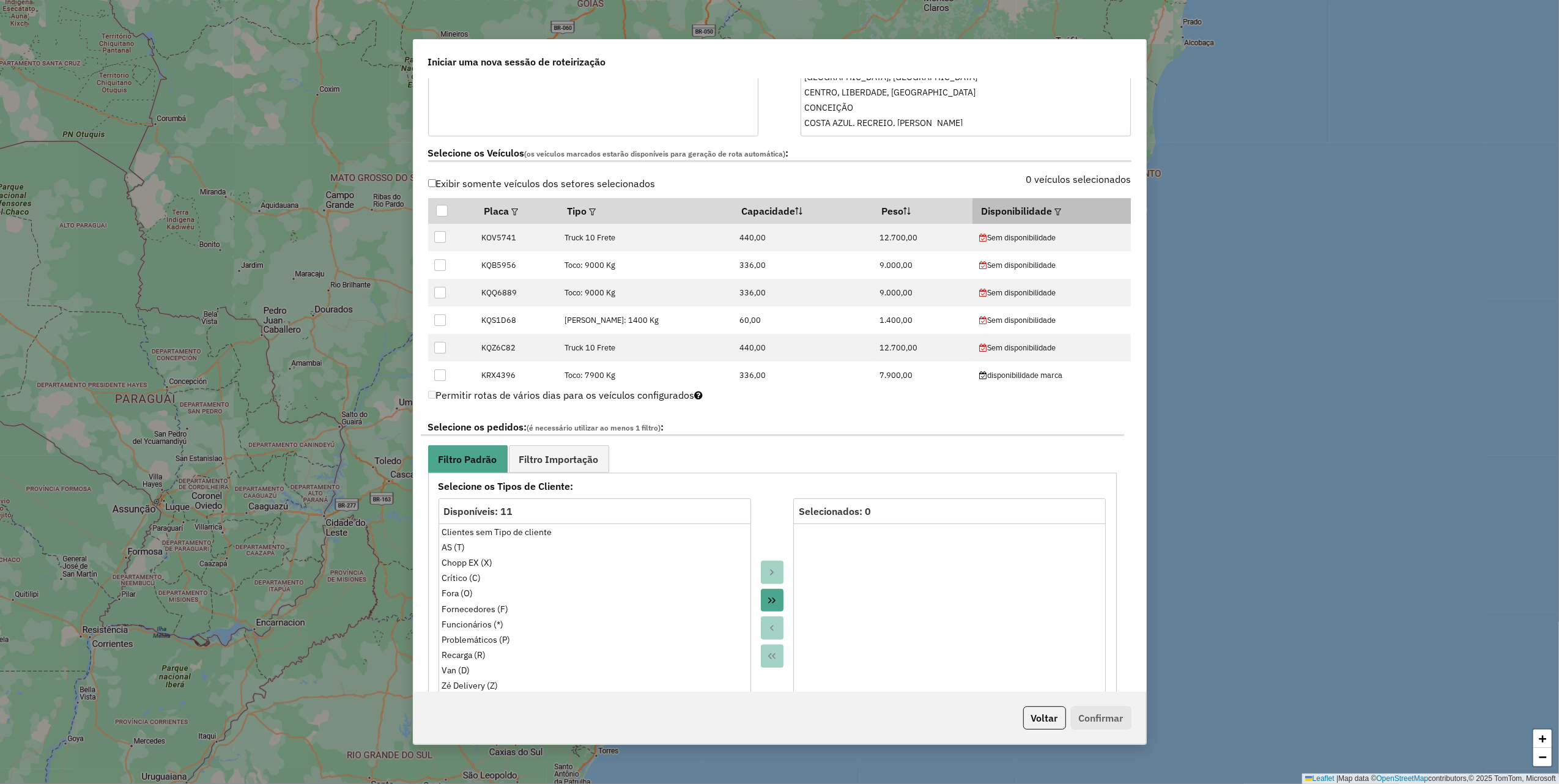
click at [1102, 210] on th "Disponibilidade" at bounding box center [1051, 211] width 158 height 26
click at [1078, 211] on th "Disponibilidade" at bounding box center [1051, 211] width 158 height 26
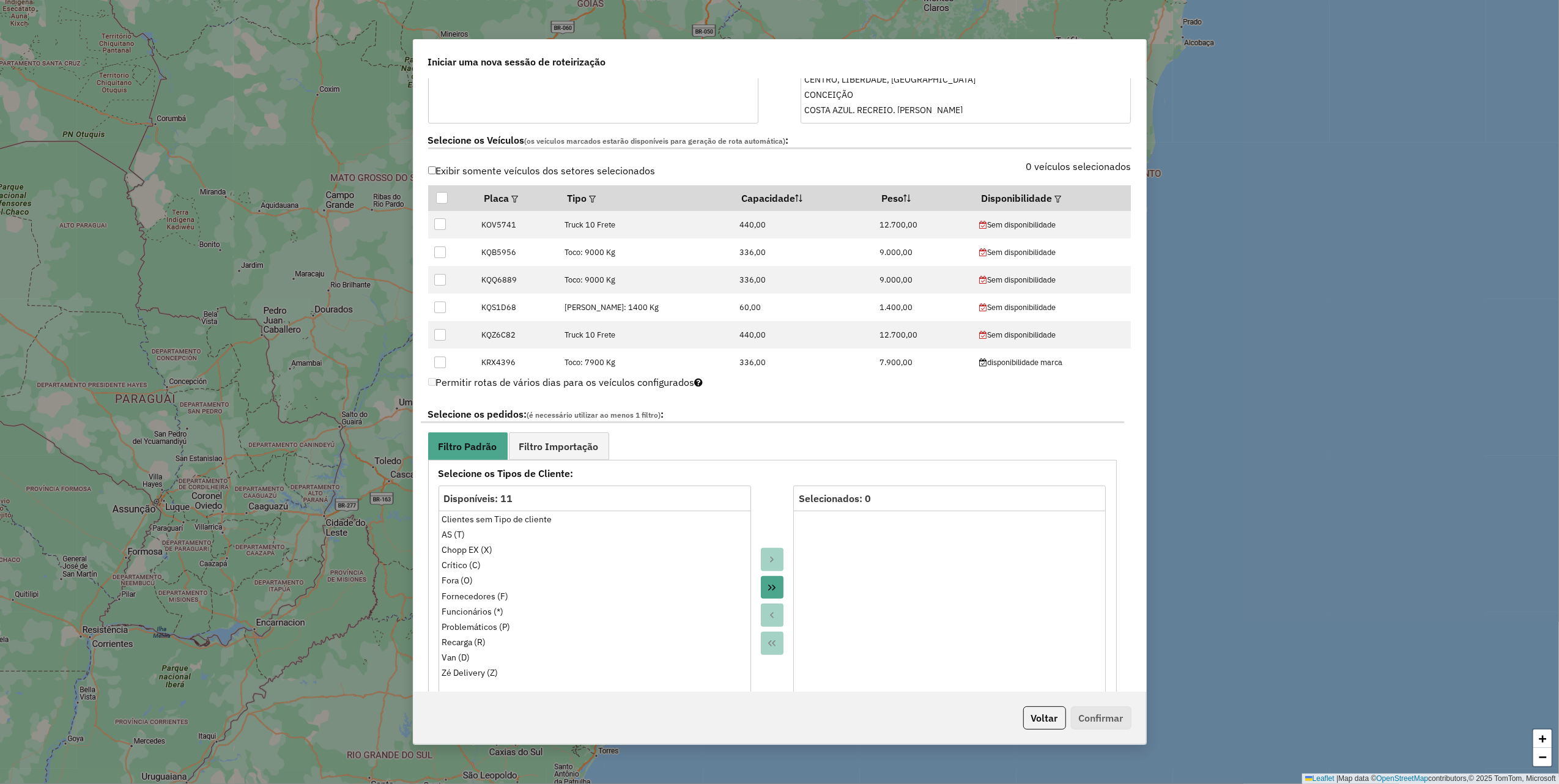
scroll to position [369, 0]
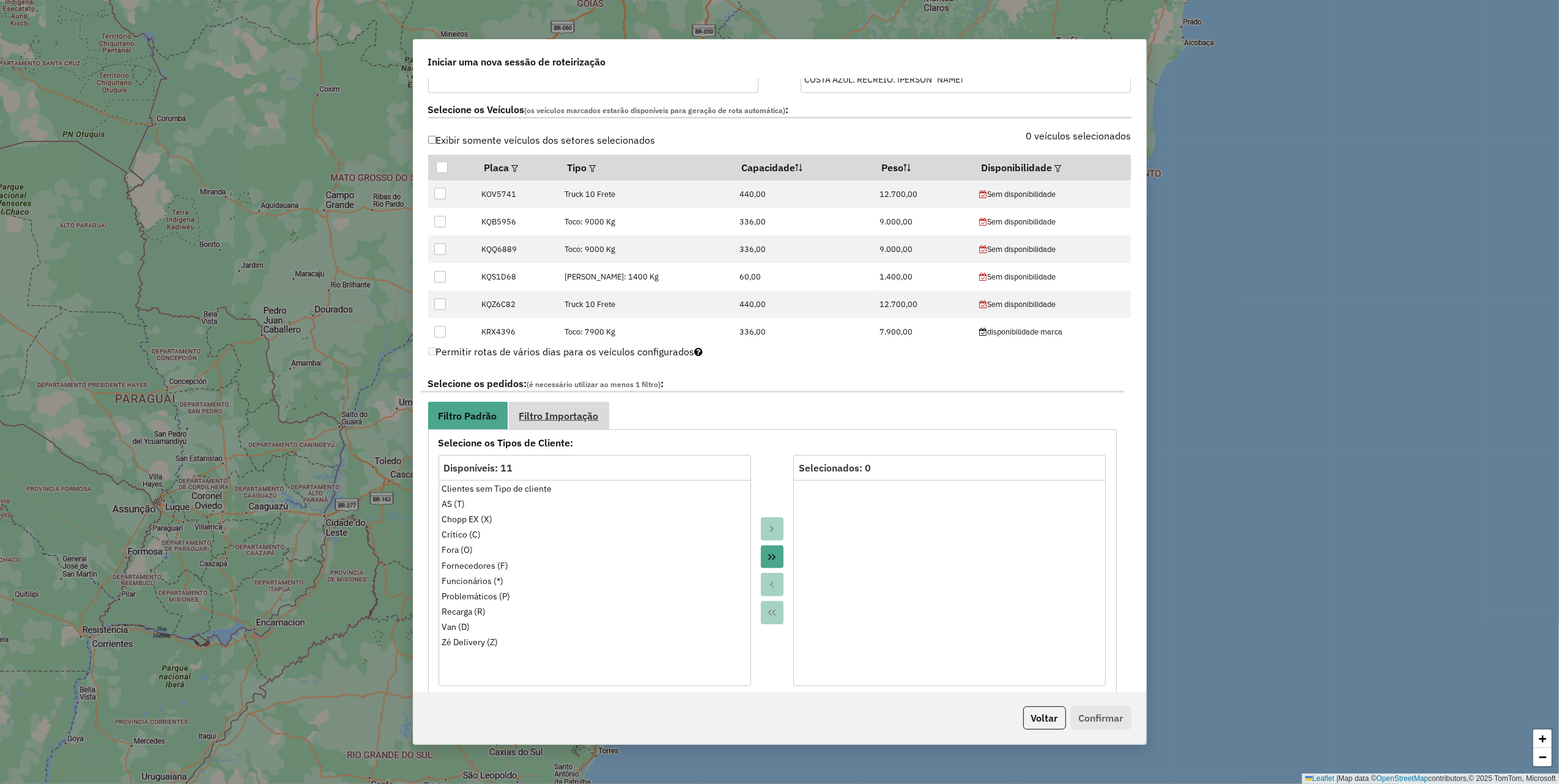
click at [549, 421] on span "Filtro Importação" at bounding box center [559, 416] width 80 height 10
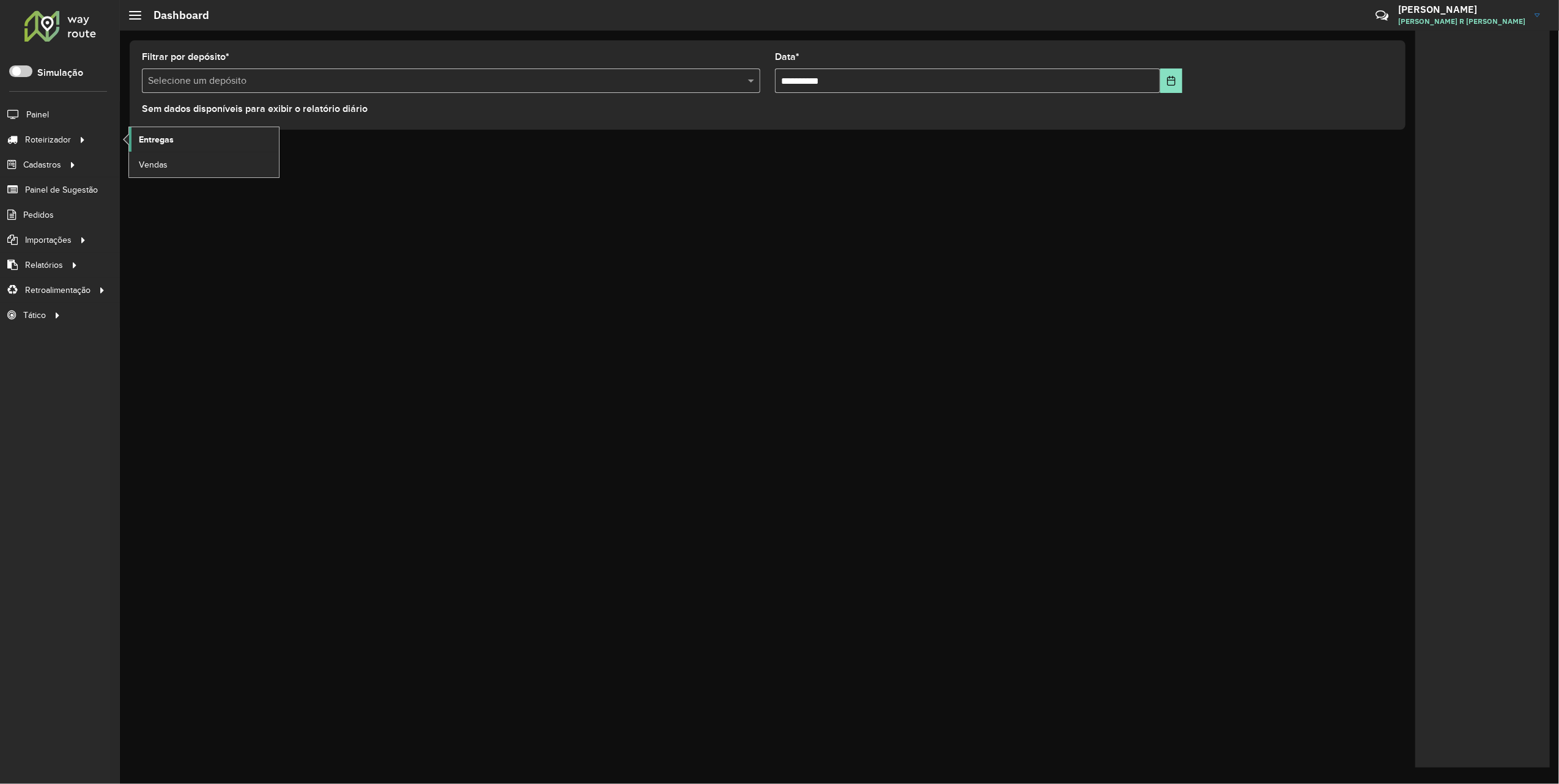
click at [182, 140] on link "Entregas" at bounding box center [204, 139] width 150 height 25
click at [172, 135] on span "Entregas" at bounding box center [156, 140] width 34 height 13
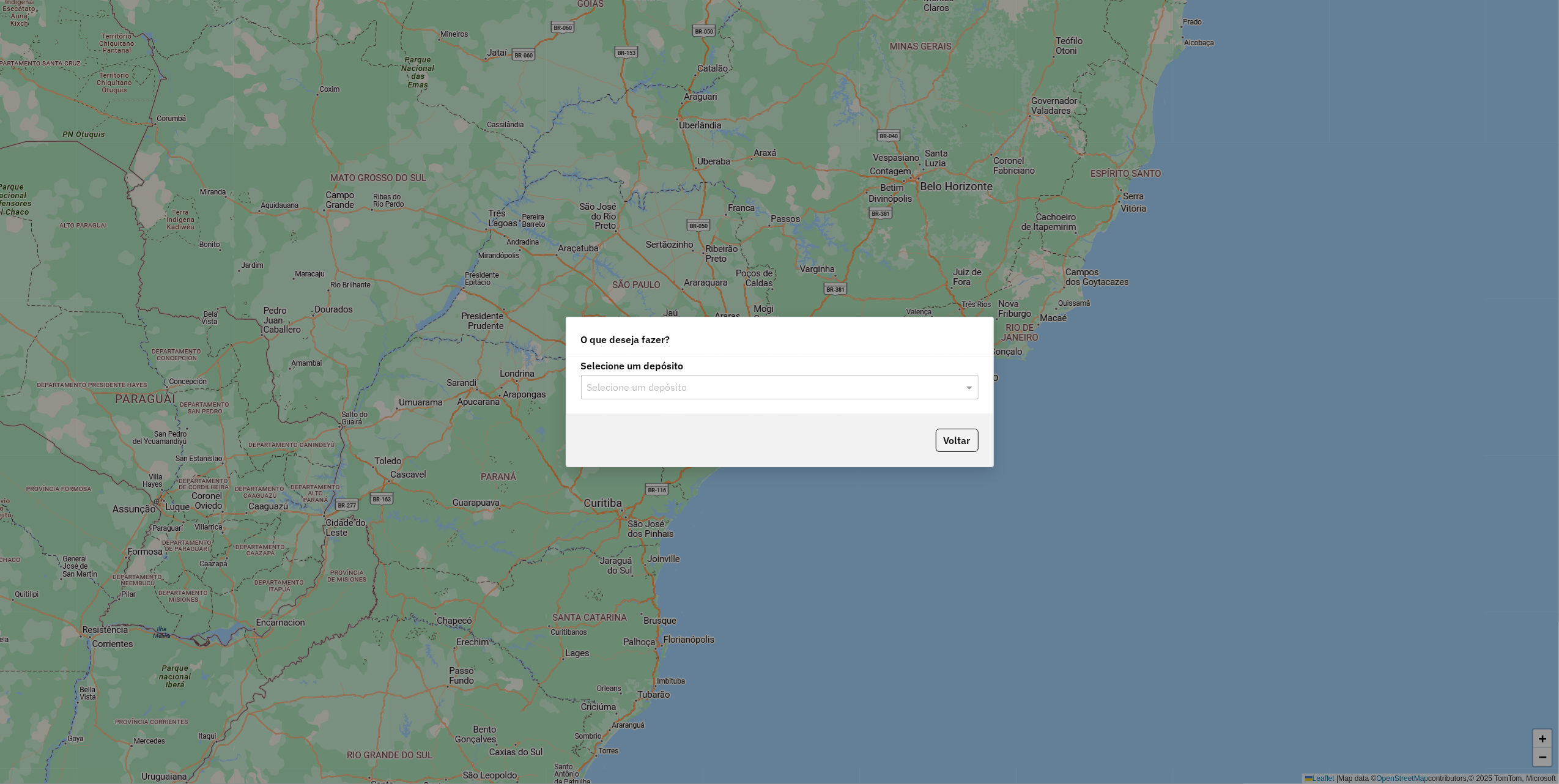
click at [805, 386] on input "text" at bounding box center [768, 388] width 361 height 15
click at [673, 438] on div "Marbela - Marca" at bounding box center [780, 443] width 396 height 21
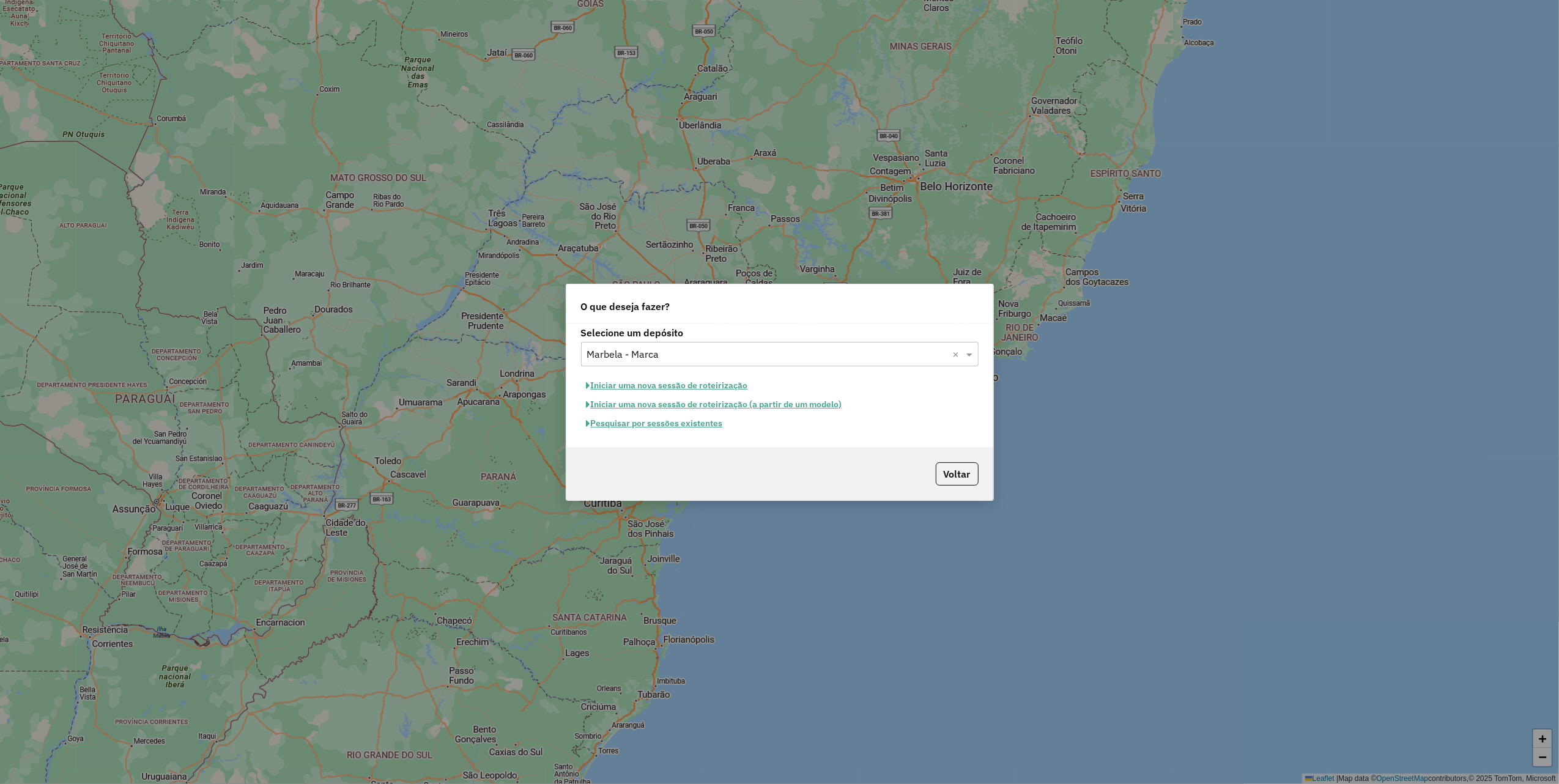
click at [711, 379] on button "Iniciar uma nova sessão de roteirização" at bounding box center [667, 385] width 172 height 19
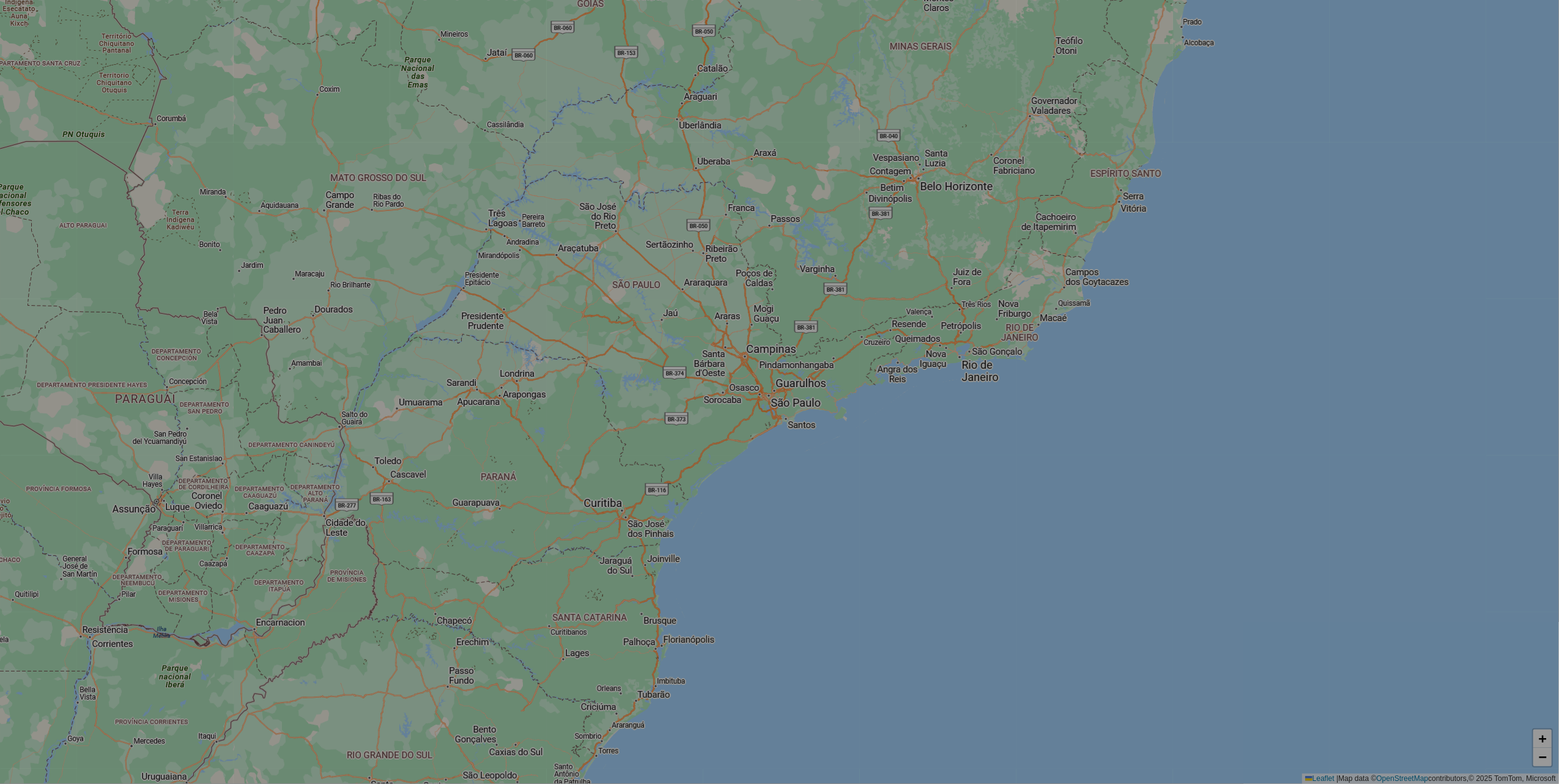
select select "*"
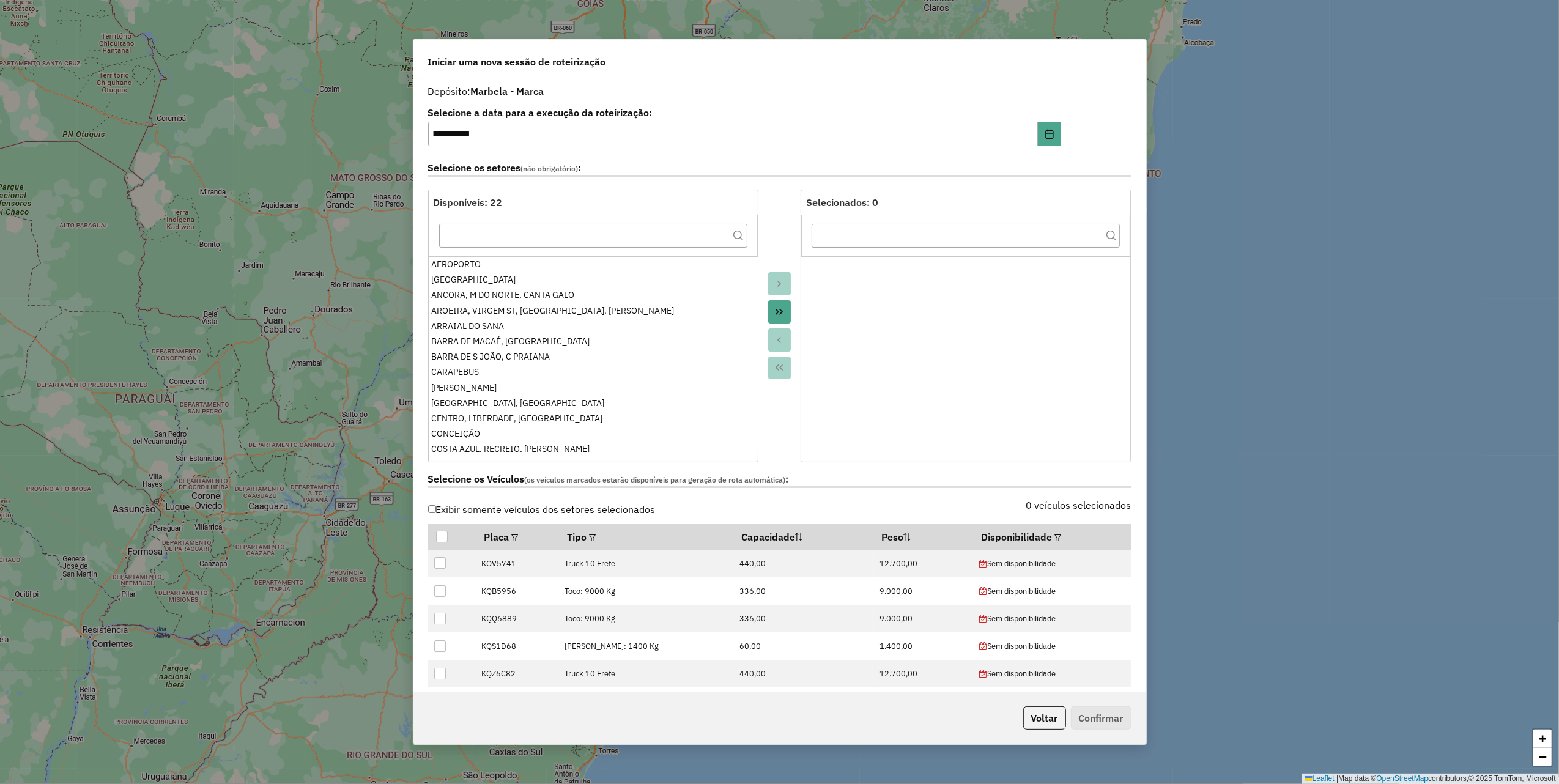
click at [780, 312] on icon "Move All to Target" at bounding box center [779, 312] width 7 height 6
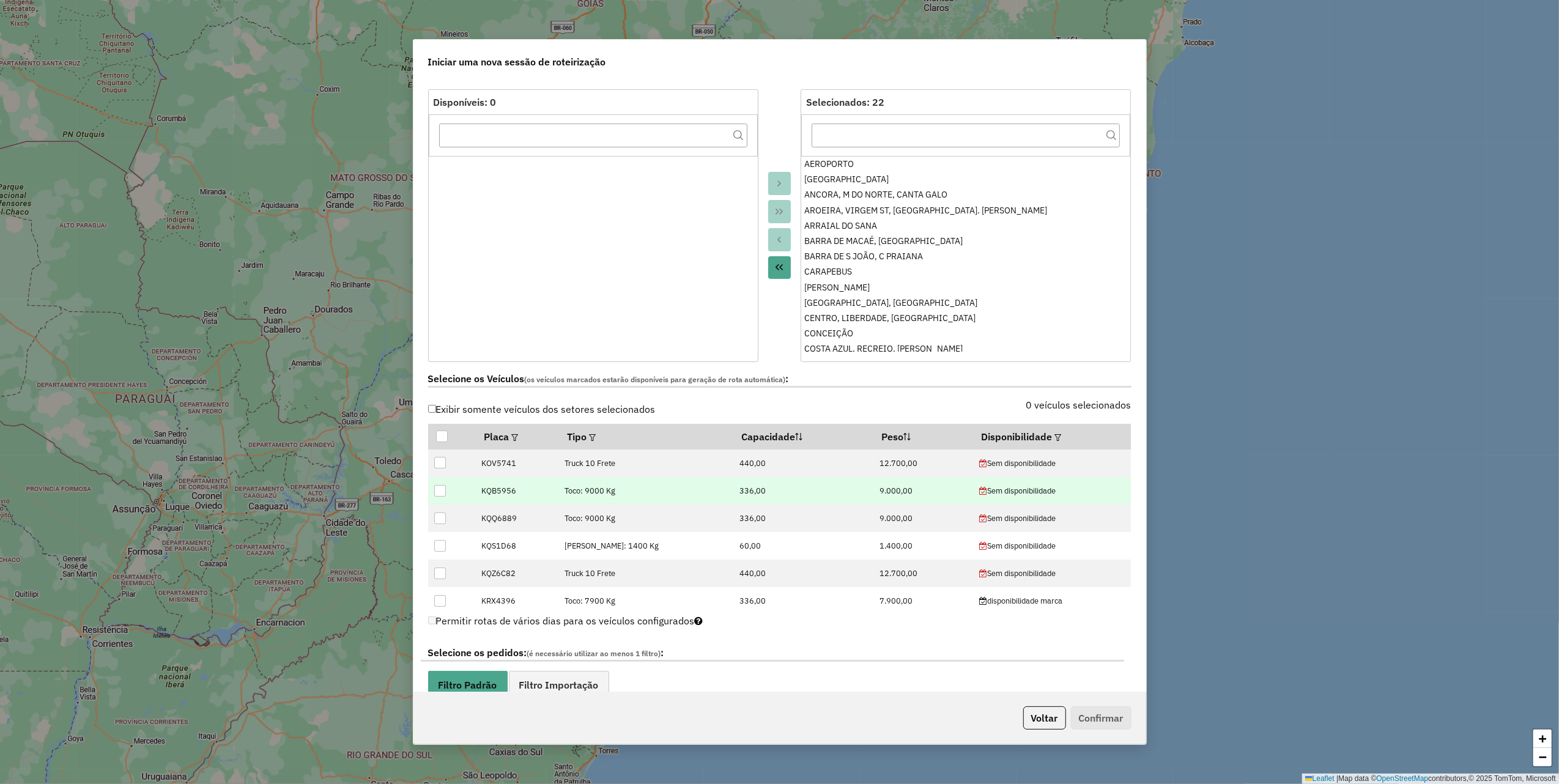
scroll to position [326, 0]
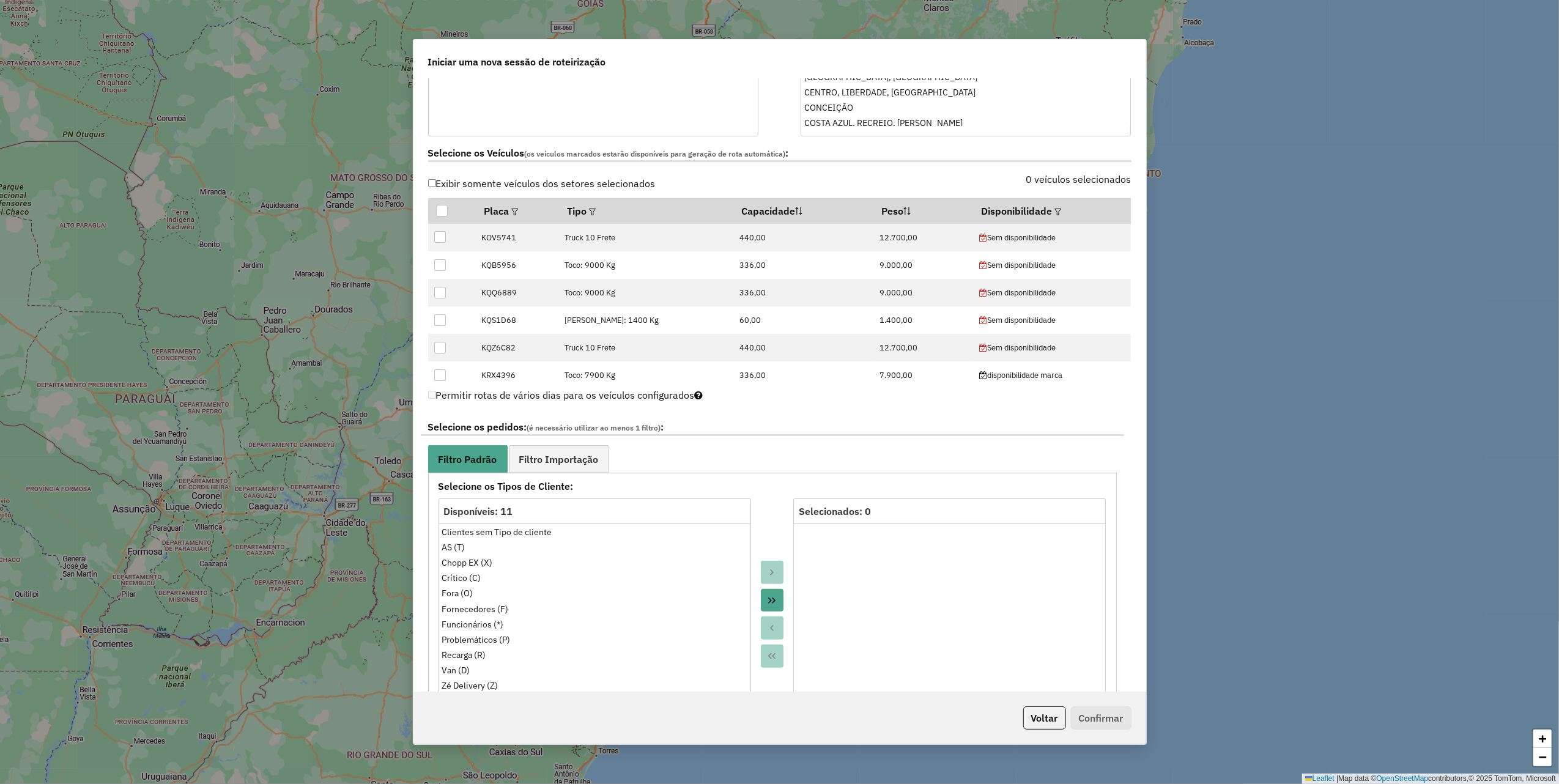
click at [1070, 188] on div "0 veículos selecionados" at bounding box center [960, 187] width 359 height 24
click at [1076, 182] on label "0 veículos selecionados" at bounding box center [1079, 179] width 105 height 15
click at [447, 188] on label "Exibir somente veículos dos setores selecionados" at bounding box center [541, 184] width 227 height 24
click at [438, 187] on label "Exibir somente veículos dos setores selecionados" at bounding box center [541, 184] width 227 height 24
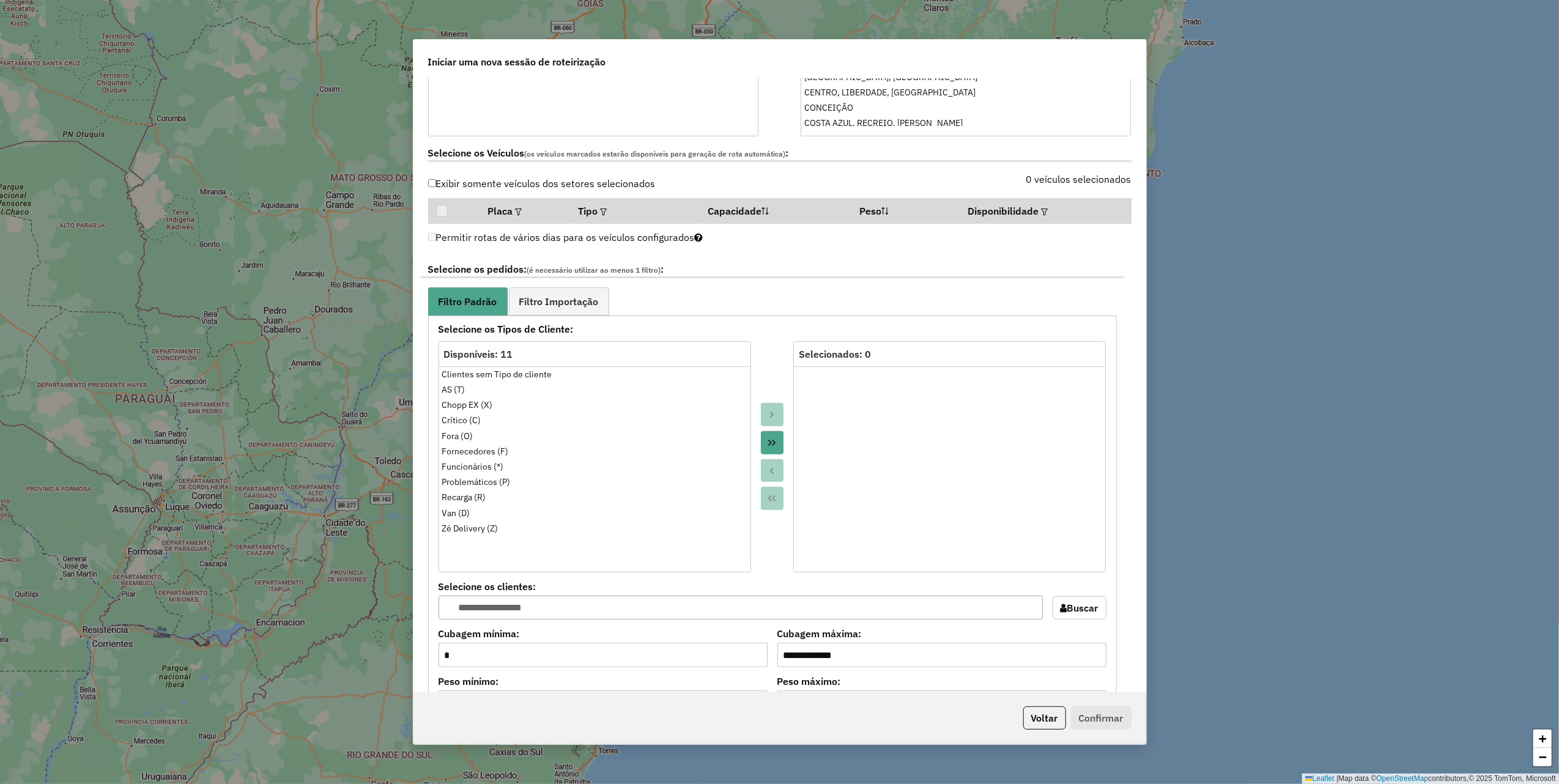
click at [443, 189] on label "Exibir somente veículos dos setores selecionados" at bounding box center [541, 184] width 227 height 24
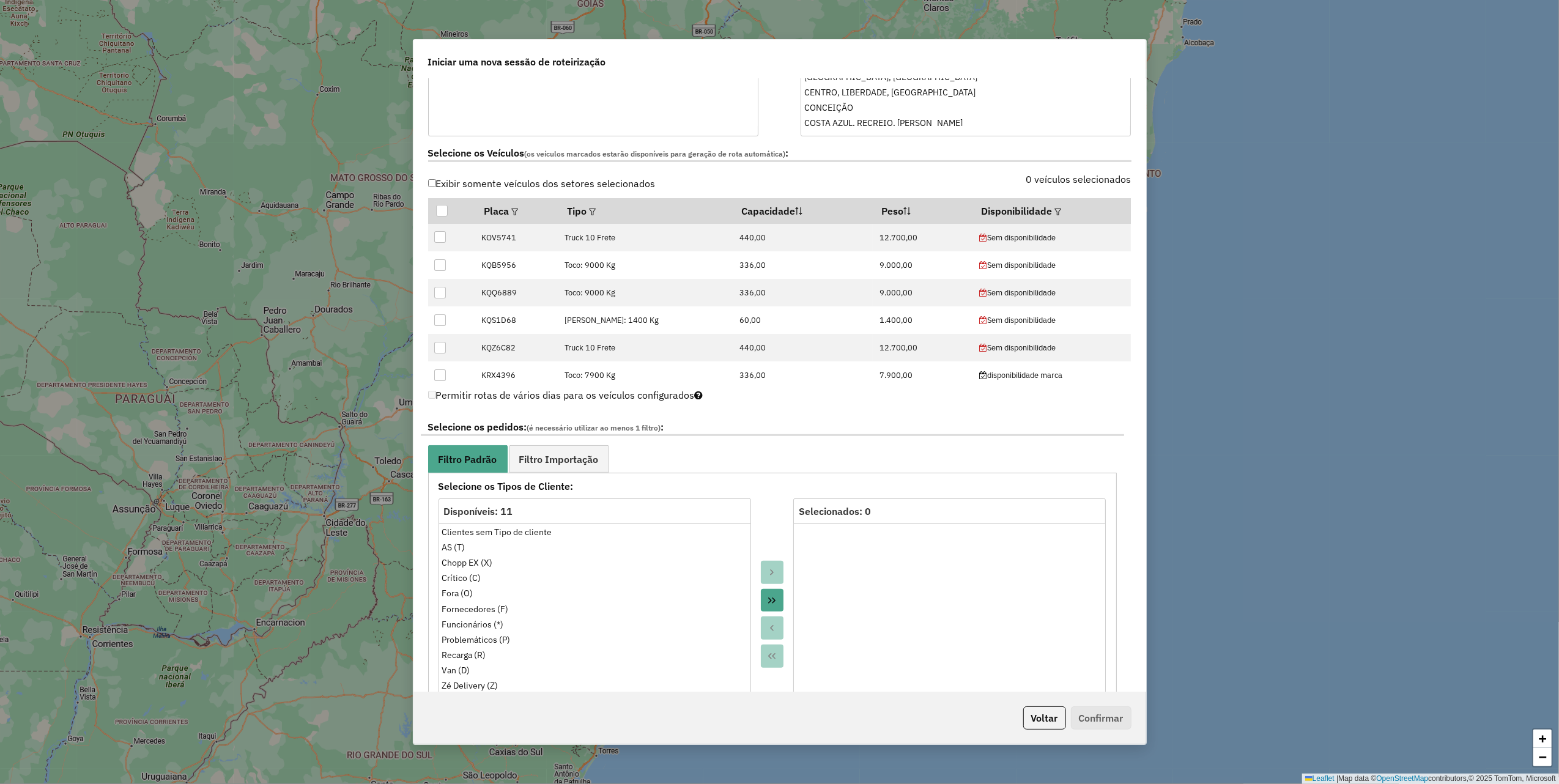
click at [458, 187] on label "Exibir somente veículos dos setores selecionados" at bounding box center [541, 184] width 227 height 24
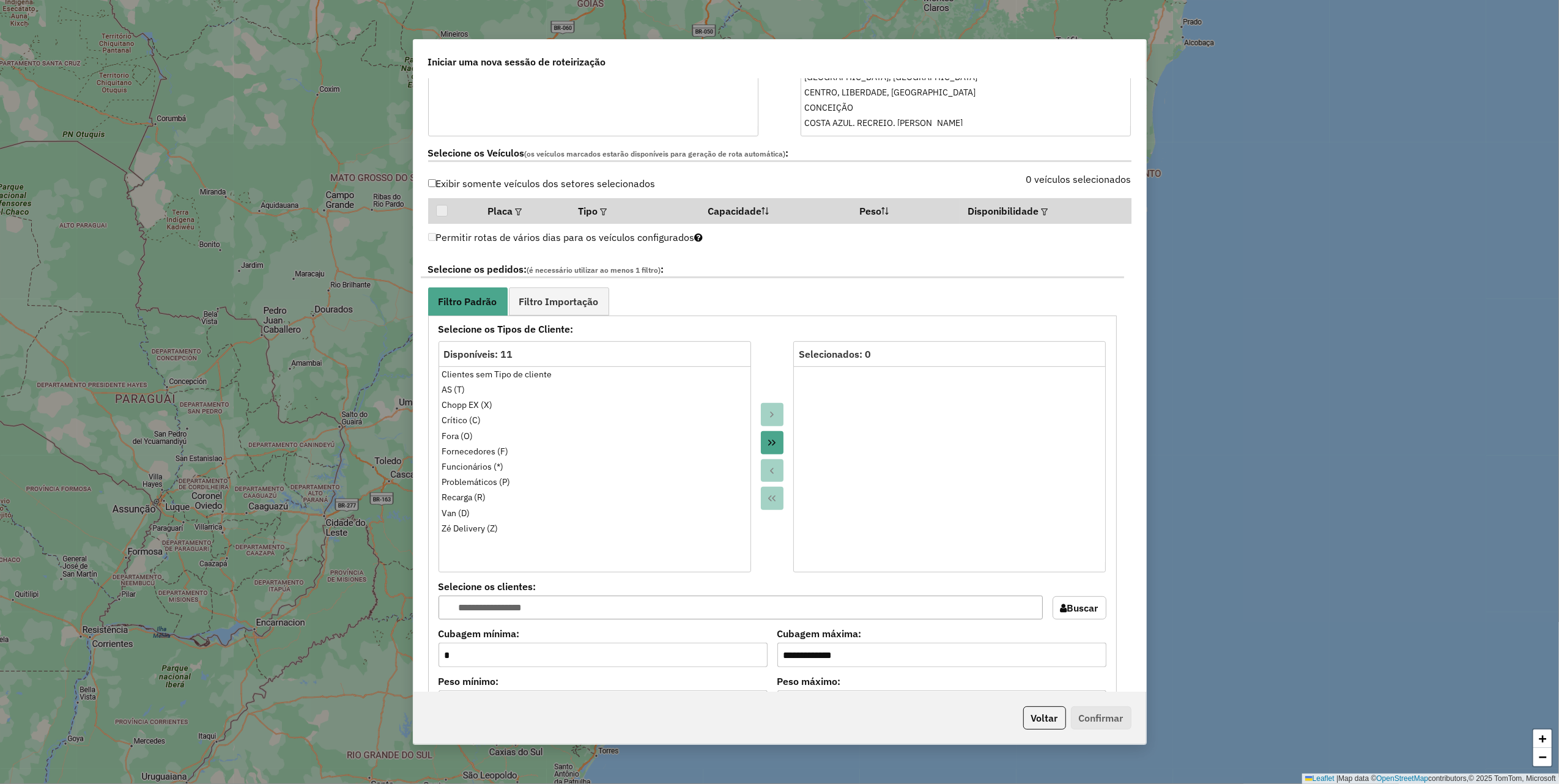
click at [438, 238] on label "Permitir rotas de vários dias para os veículos configurados" at bounding box center [566, 237] width 276 height 24
click at [466, 184] on label "Exibir somente veículos dos setores selecionados" at bounding box center [541, 184] width 227 height 24
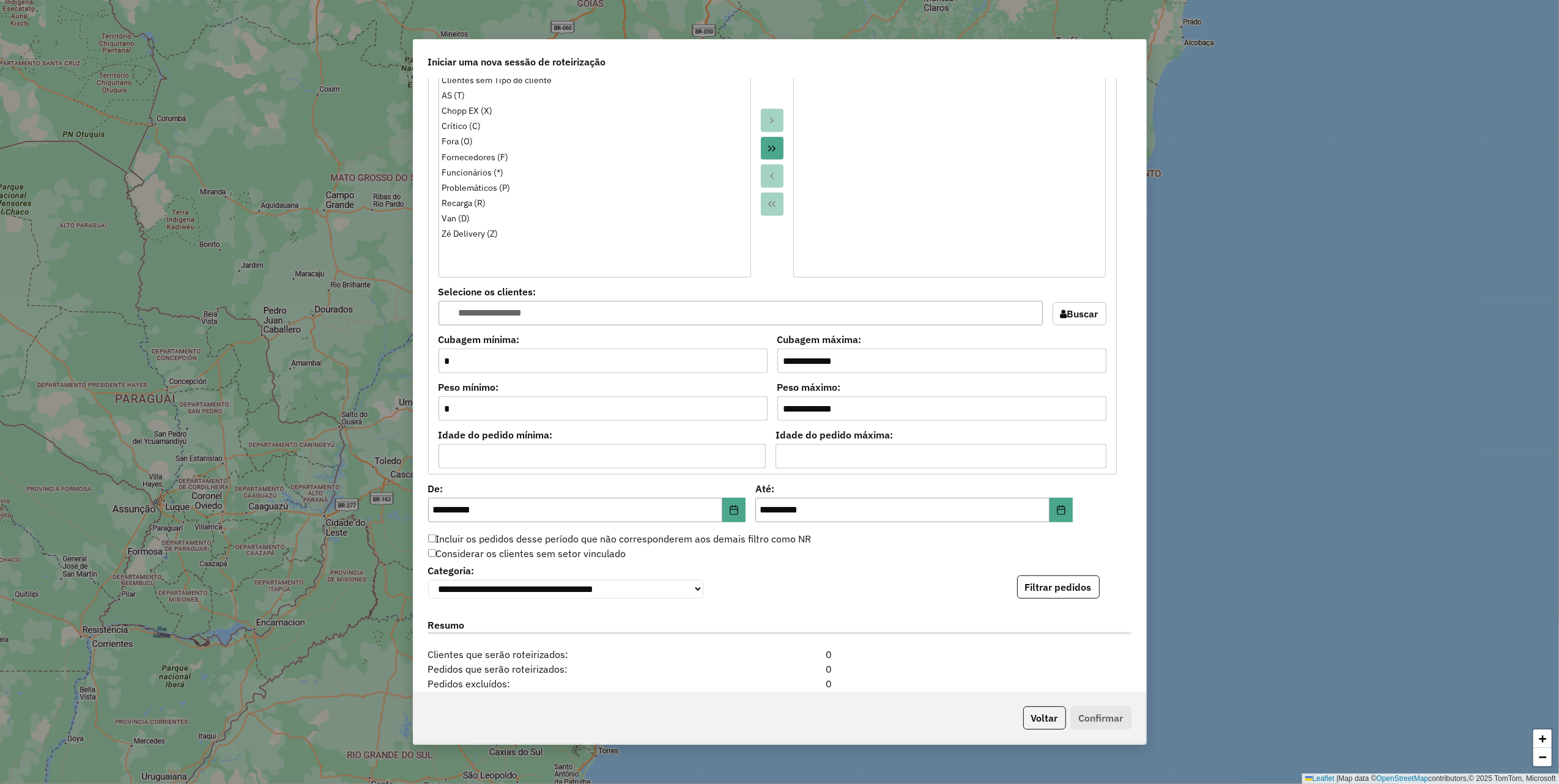
scroll to position [939, 0]
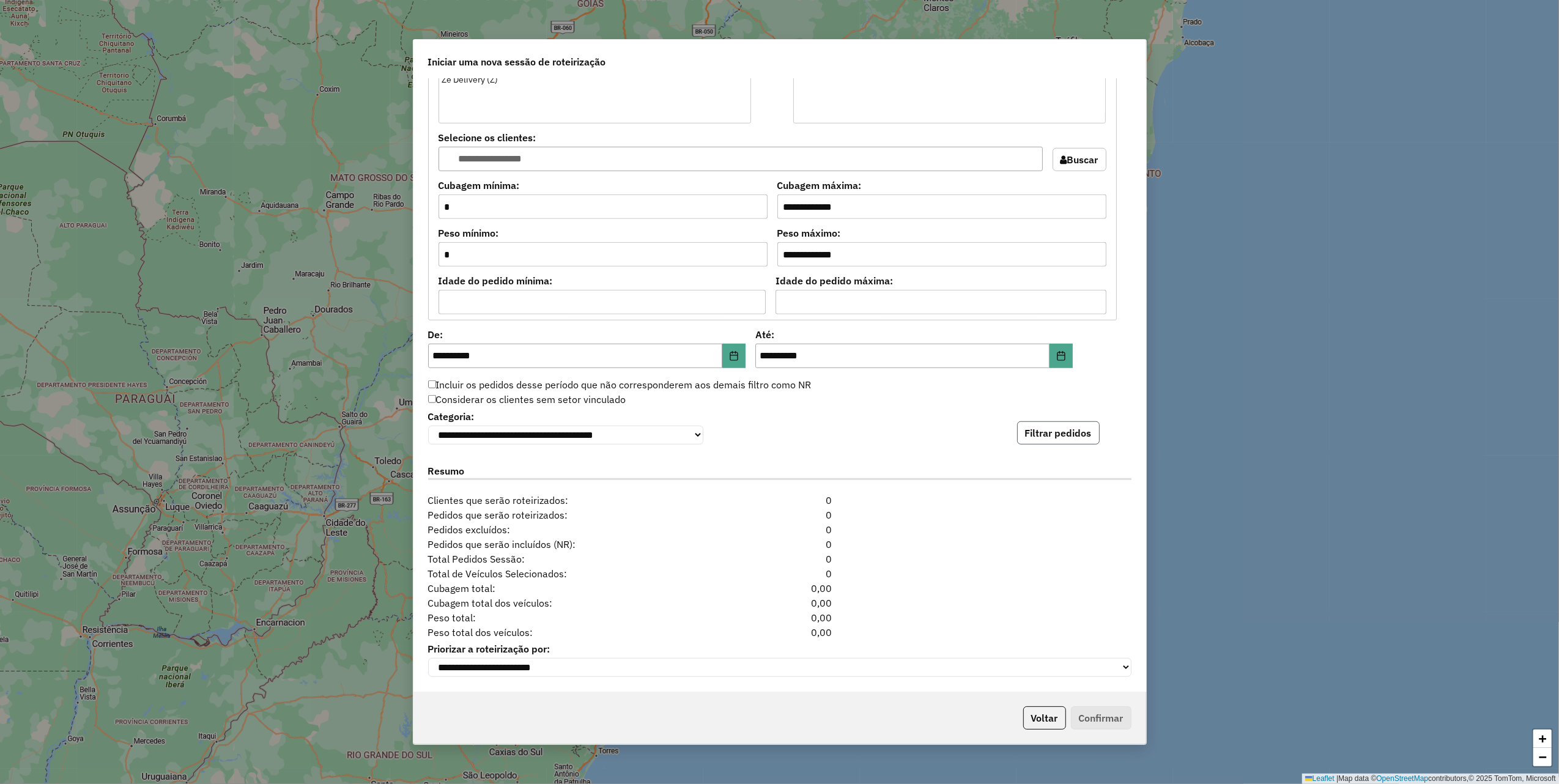
click at [1055, 428] on button "Filtrar pedidos" at bounding box center [1059, 433] width 83 height 24
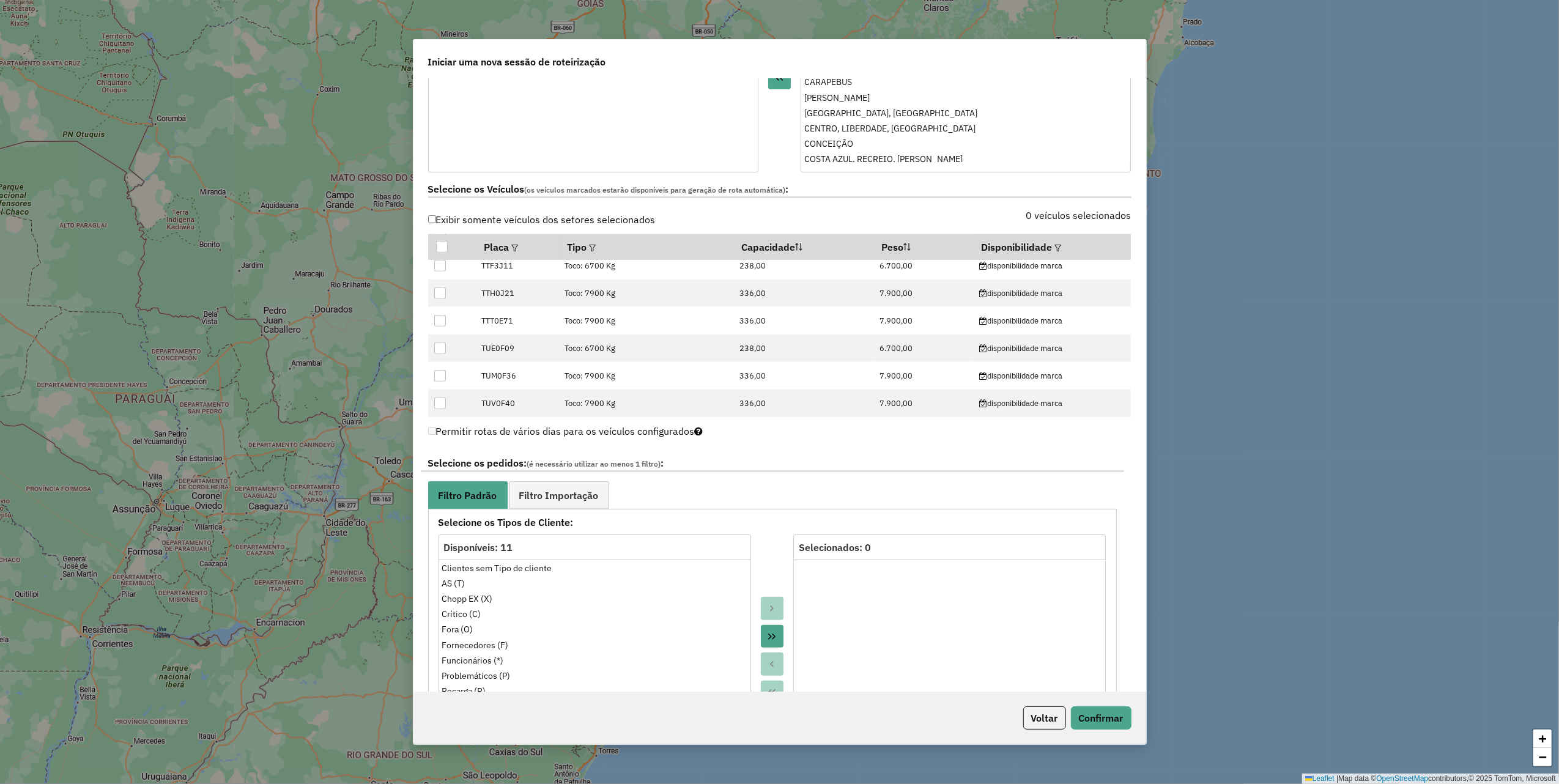
scroll to position [326, 0]
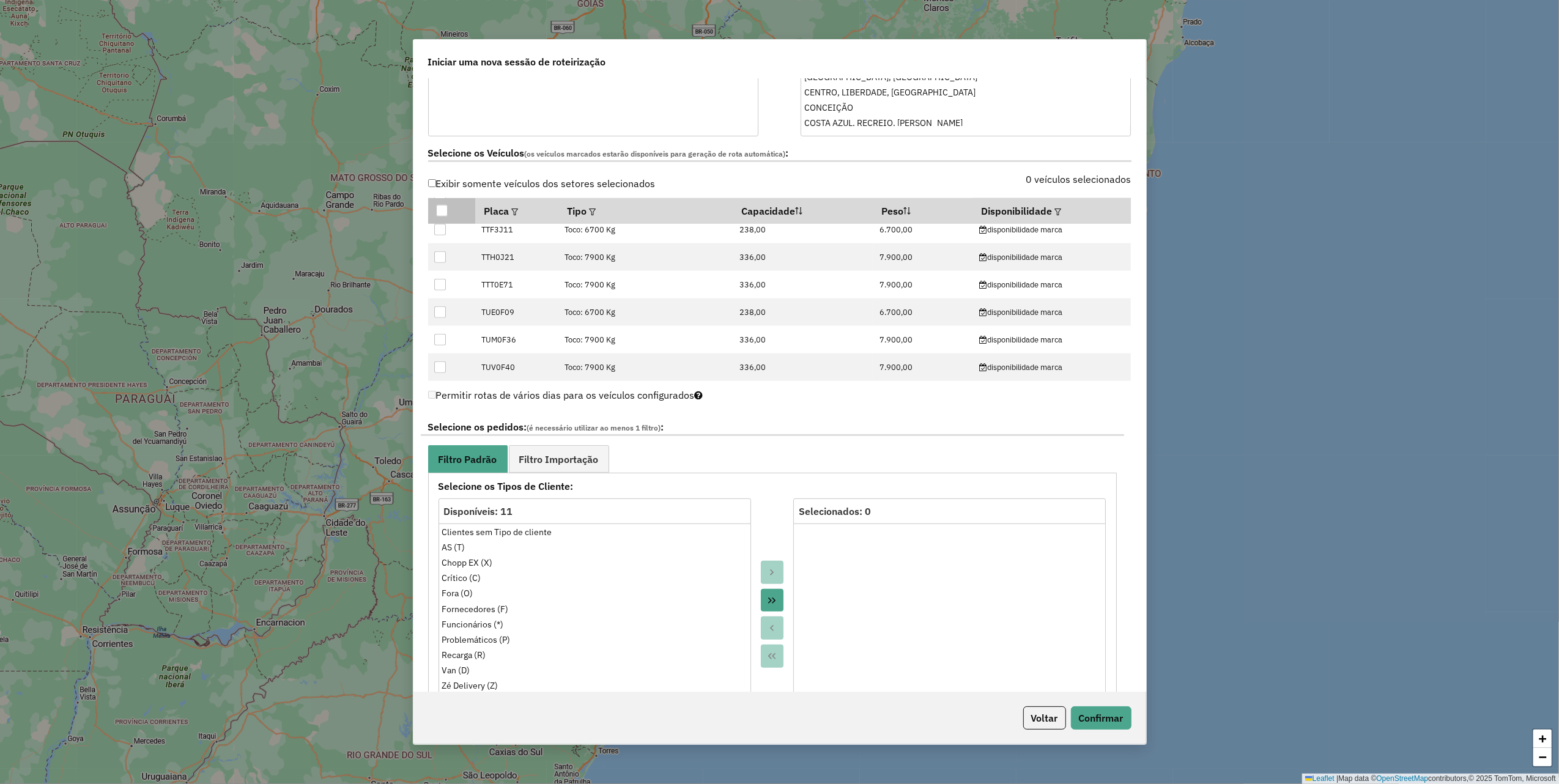
click at [439, 211] on div at bounding box center [442, 211] width 12 height 12
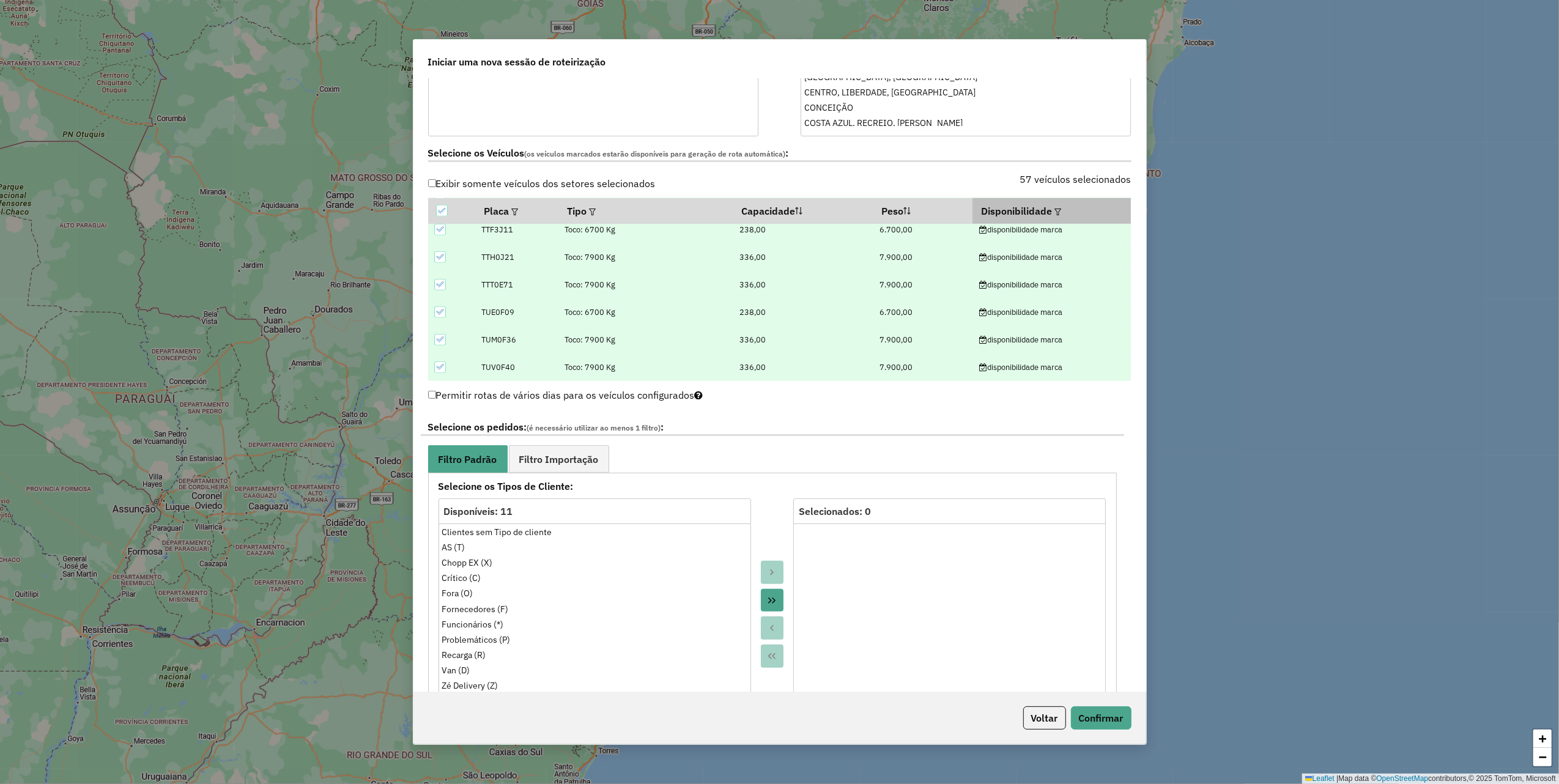
click at [979, 215] on th "Disponibilidade" at bounding box center [1051, 211] width 158 height 26
click at [1057, 209] on th "Disponibilidade" at bounding box center [1051, 211] width 158 height 26
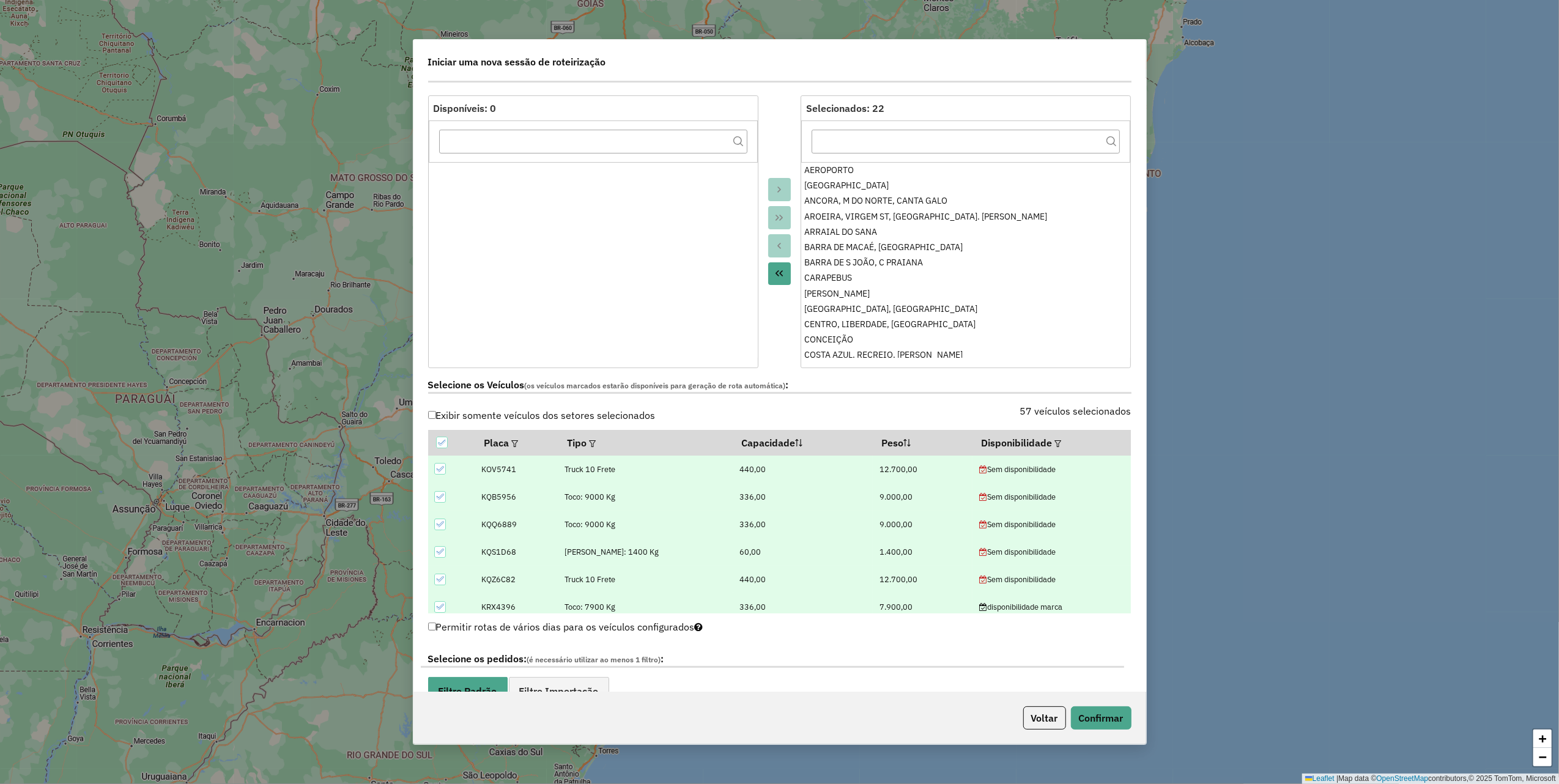
scroll to position [0, 0]
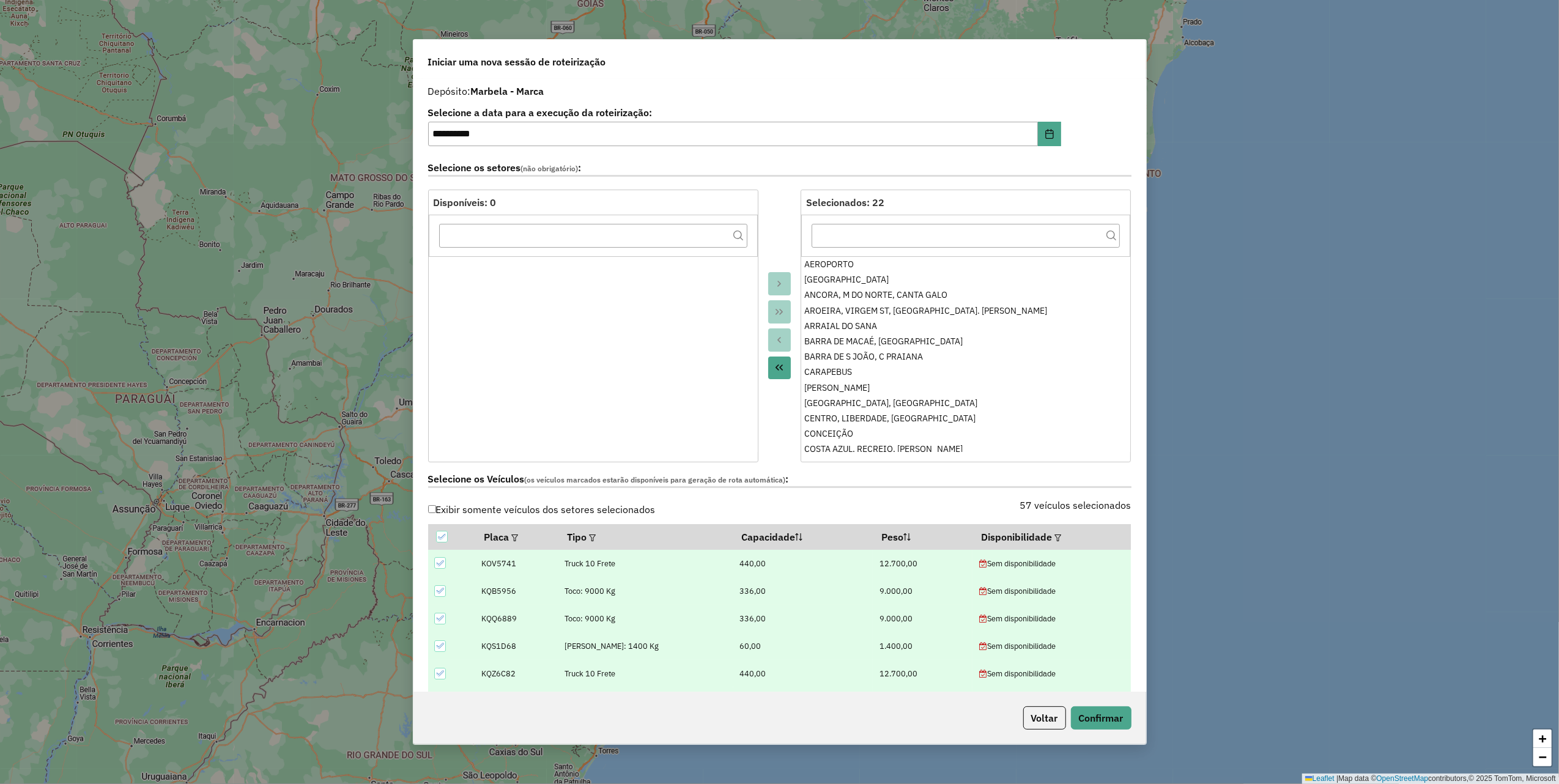
click at [439, 563] on icon at bounding box center [440, 563] width 9 height 9
click at [442, 590] on icon at bounding box center [440, 590] width 9 height 9
click at [441, 620] on icon at bounding box center [440, 618] width 9 height 9
click at [439, 647] on icon at bounding box center [440, 645] width 9 height 9
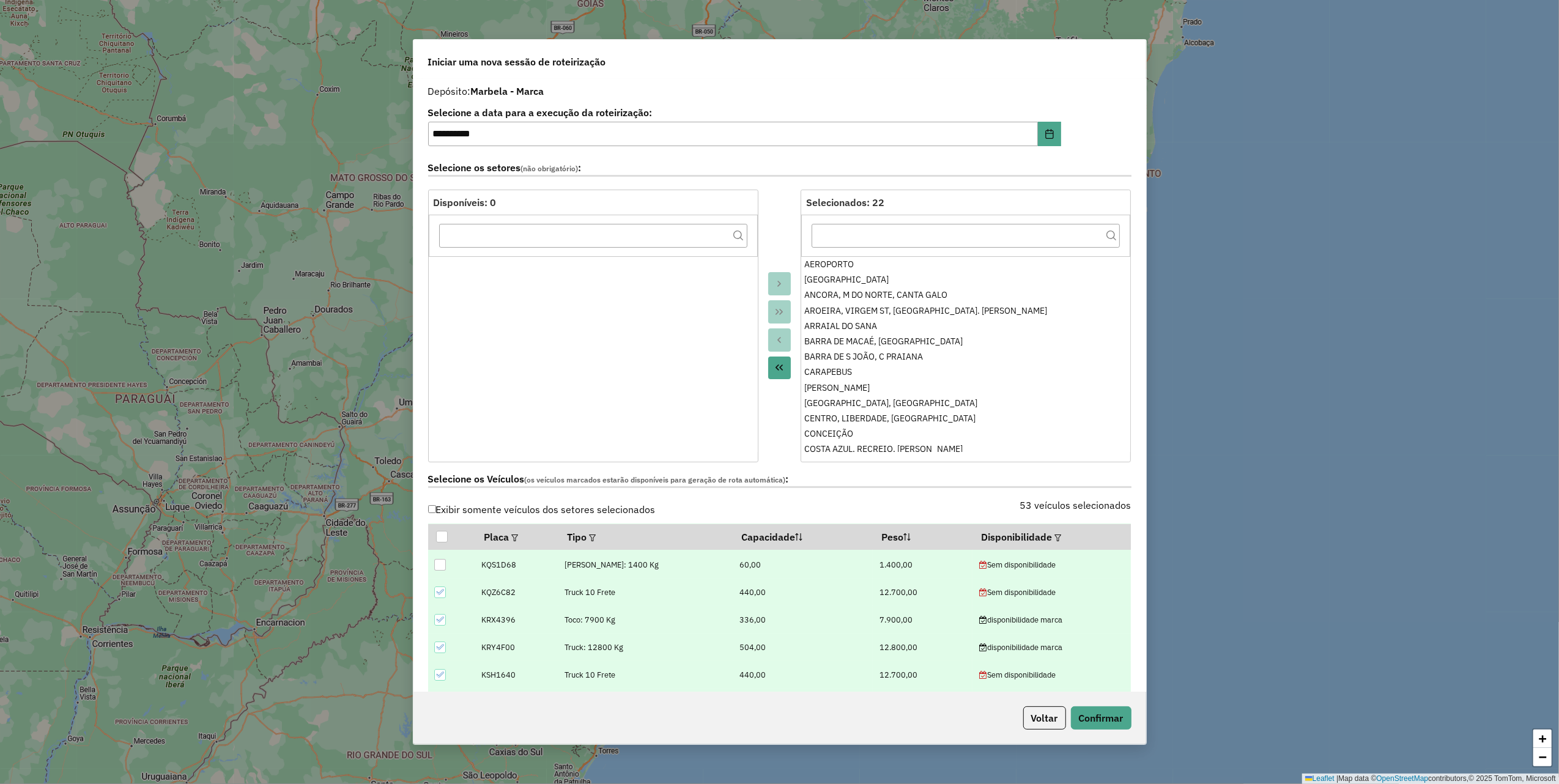
click at [436, 592] on icon at bounding box center [440, 591] width 9 height 9
click at [443, 592] on icon at bounding box center [440, 593] width 8 height 6
click at [439, 623] on icon at bounding box center [440, 621] width 9 height 9
click at [439, 652] on icon at bounding box center [440, 648] width 9 height 9
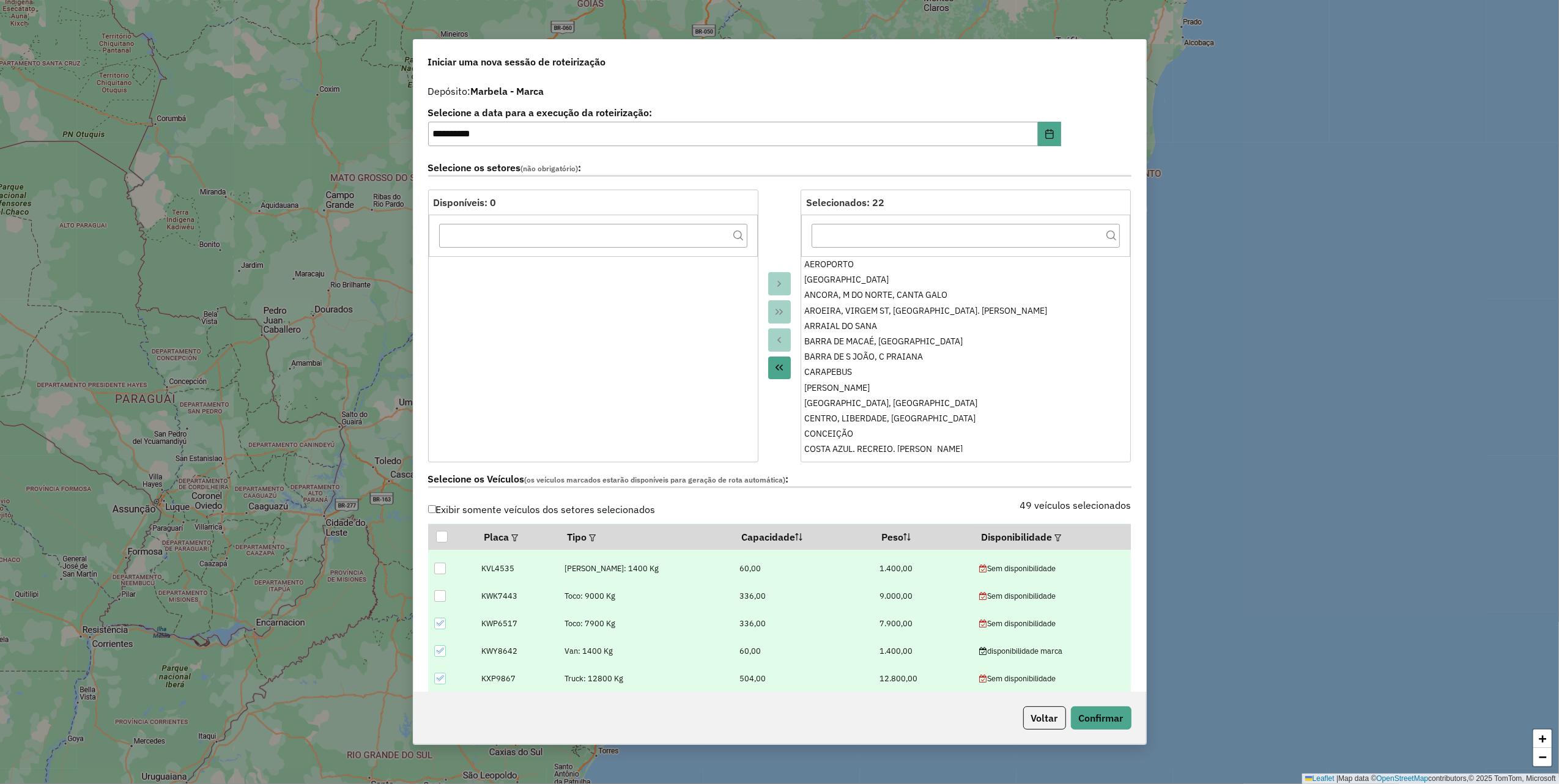
scroll to position [245, 0]
click at [441, 597] on icon at bounding box center [440, 593] width 9 height 9
click at [439, 649] on icon at bounding box center [440, 648] width 9 height 9
click at [441, 571] on icon at bounding box center [440, 570] width 8 height 6
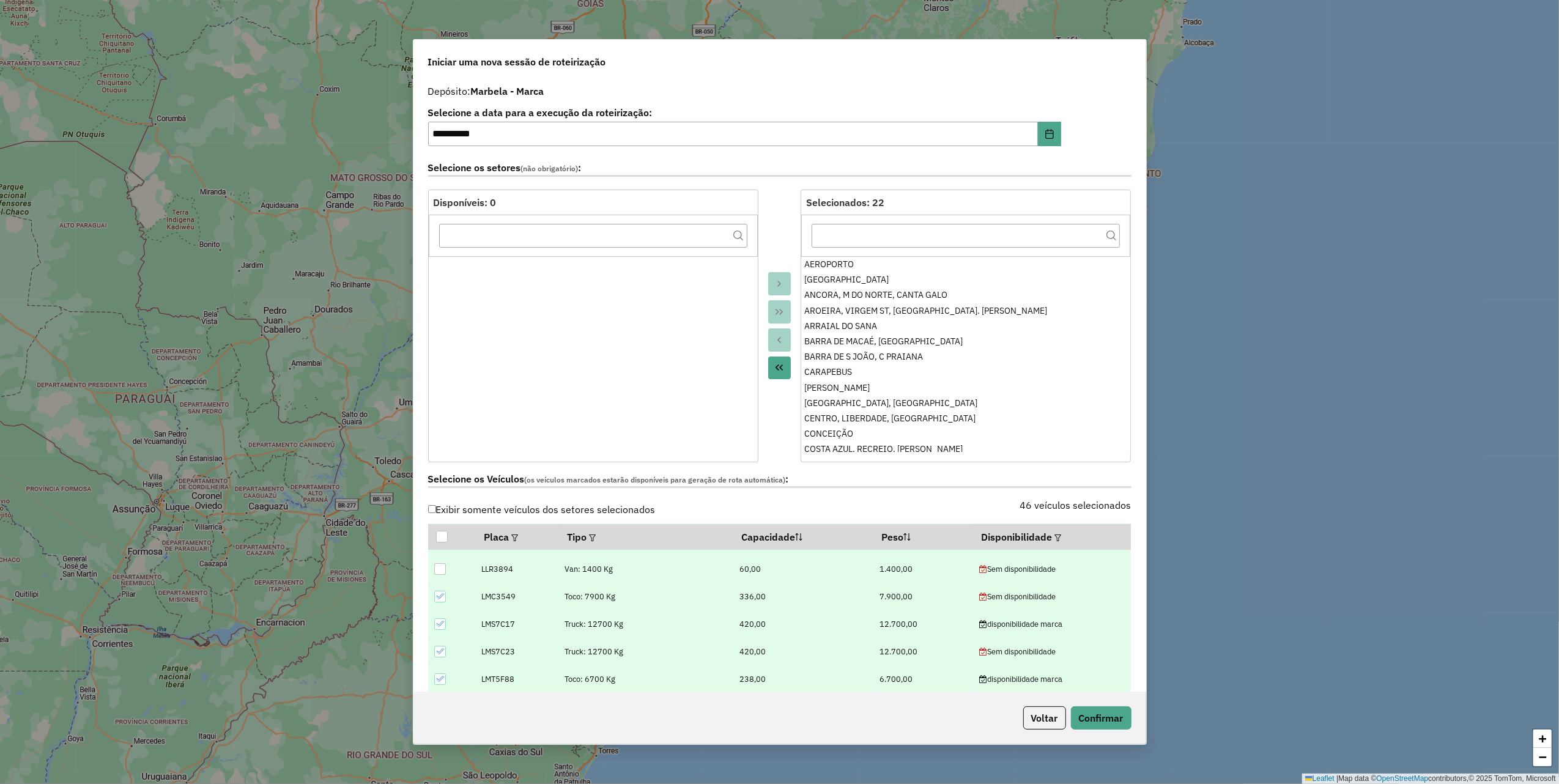
click at [436, 597] on icon at bounding box center [440, 597] width 8 height 6
click at [442, 571] on icon at bounding box center [440, 570] width 8 height 6
click at [442, 680] on icon at bounding box center [440, 679] width 9 height 9
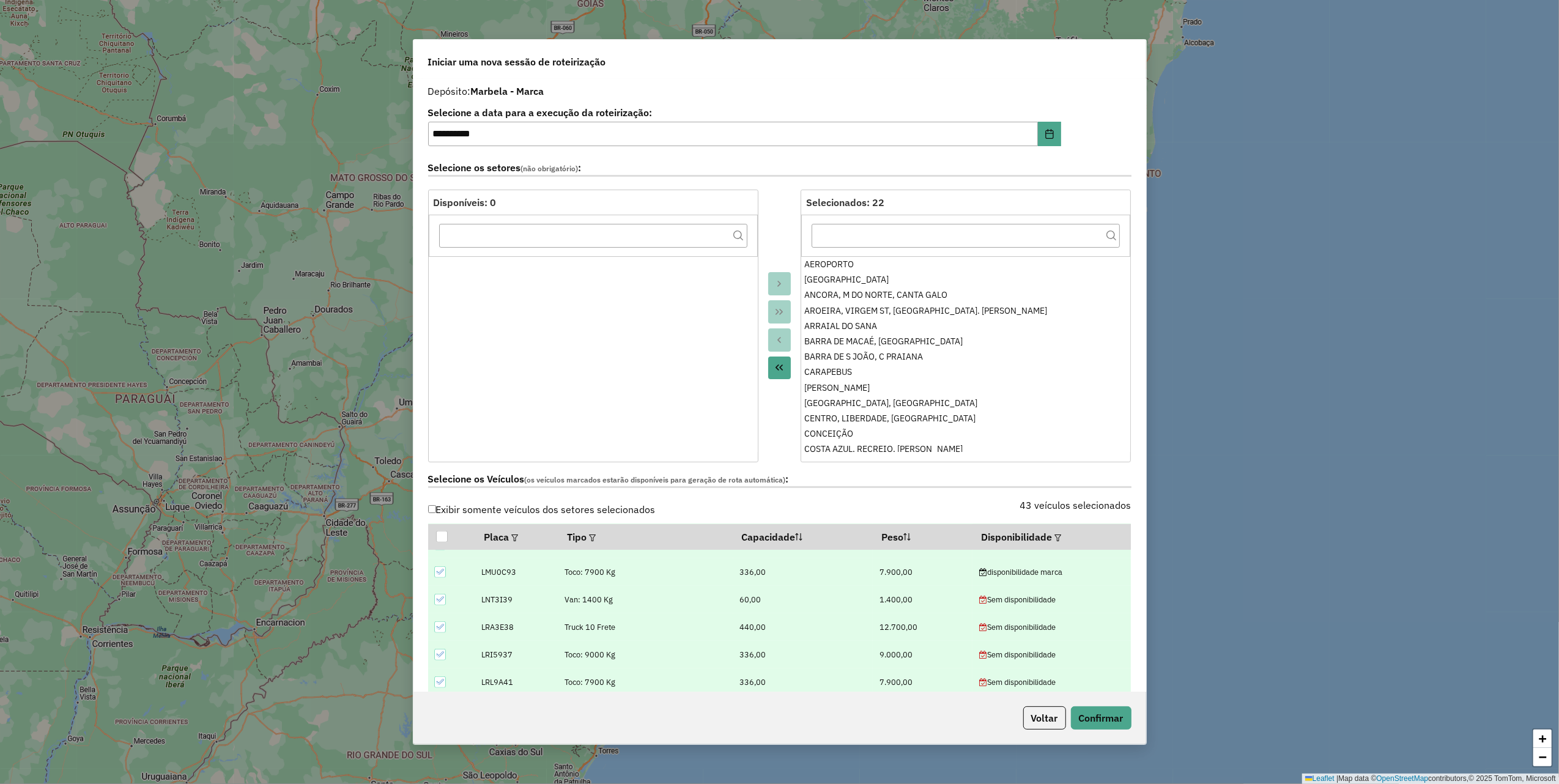
click at [443, 604] on icon at bounding box center [440, 599] width 9 height 9
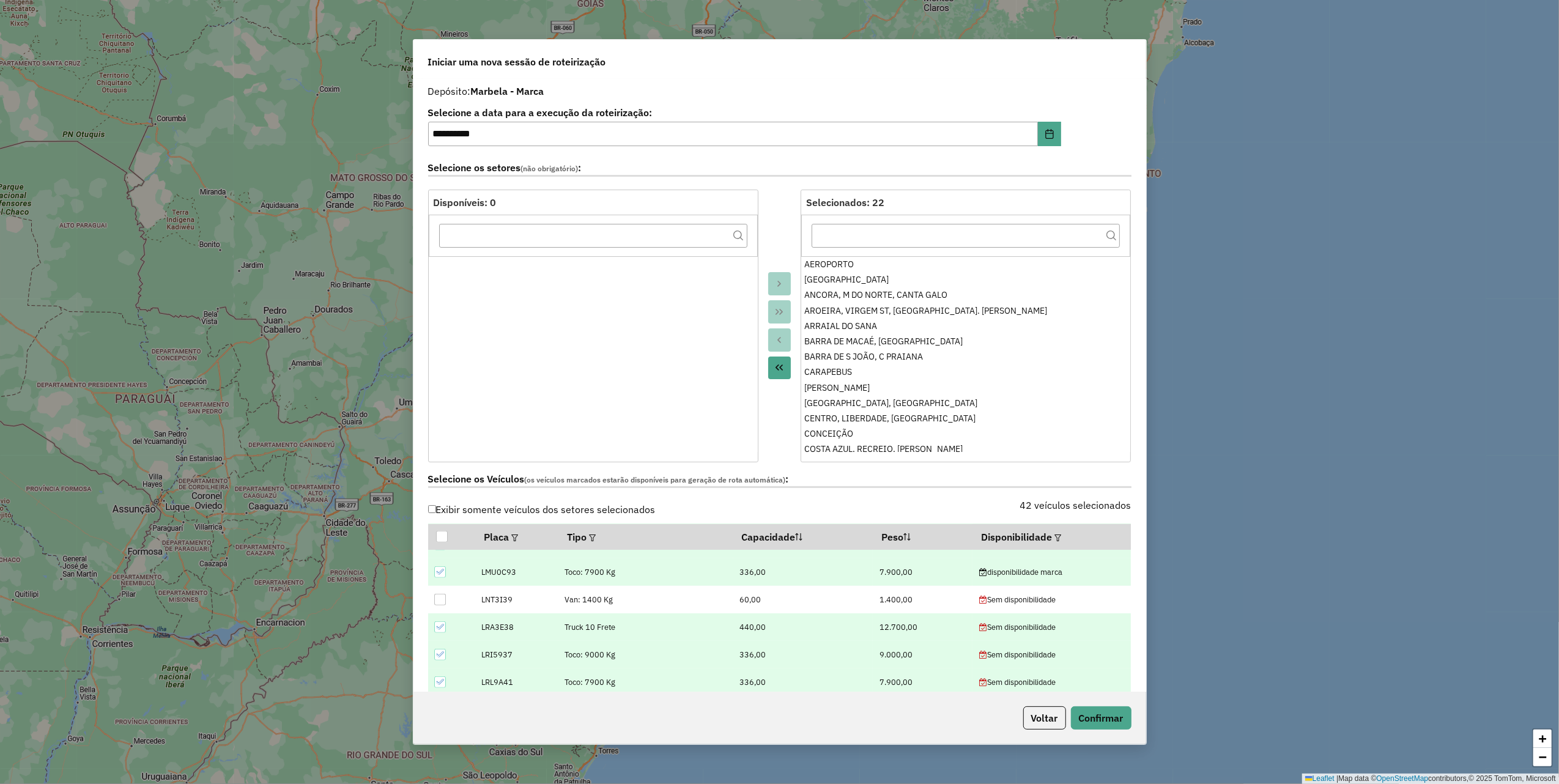
click at [441, 627] on icon at bounding box center [440, 627] width 9 height 9
click at [436, 653] on icon at bounding box center [440, 654] width 9 height 9
click at [439, 676] on td at bounding box center [452, 682] width 47 height 28
click at [439, 680] on icon at bounding box center [440, 682] width 9 height 9
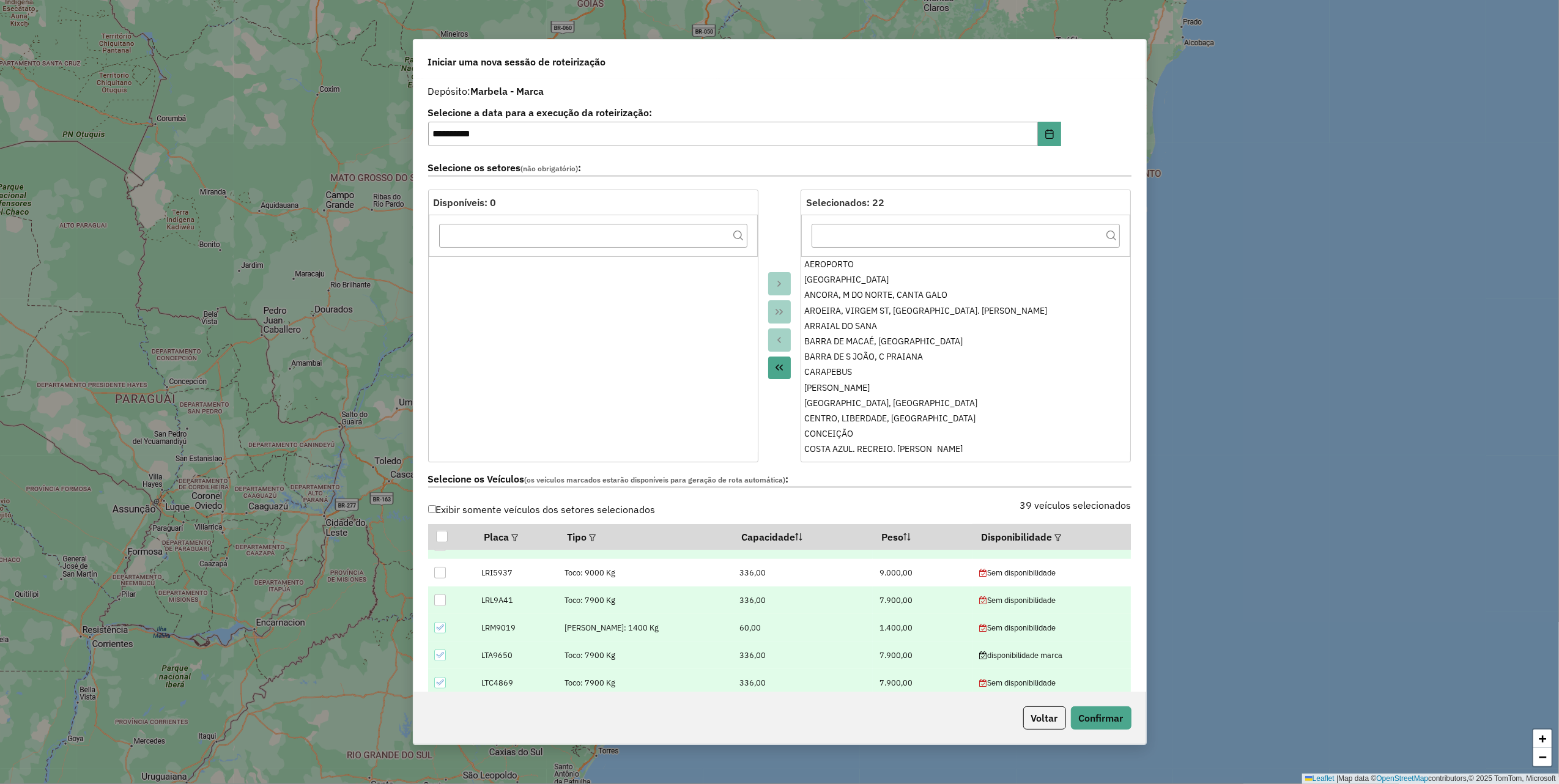
click at [439, 628] on icon at bounding box center [440, 627] width 9 height 9
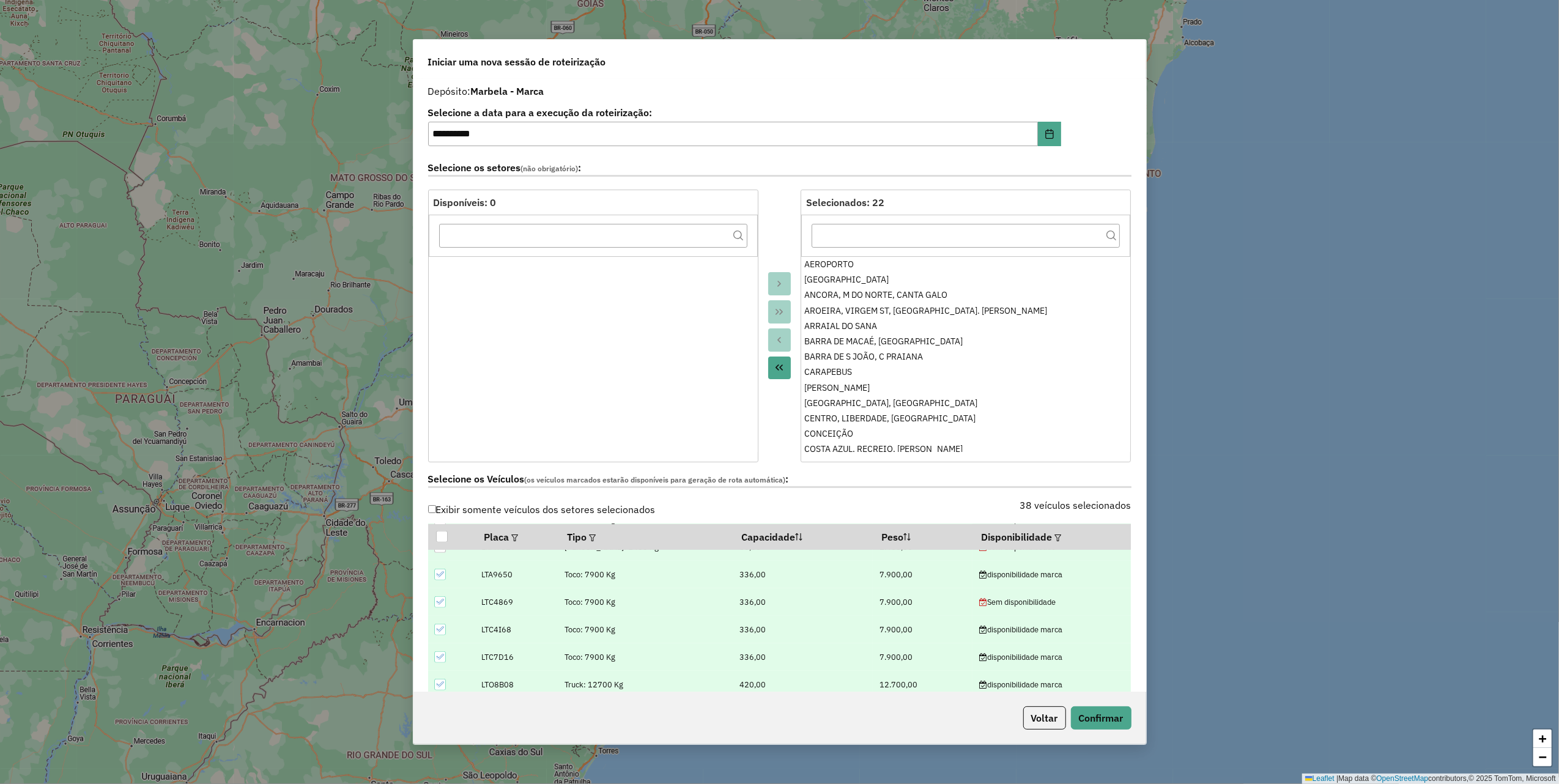
scroll to position [815, 0]
click at [439, 605] on icon at bounding box center [440, 601] width 9 height 9
click at [443, 579] on icon at bounding box center [440, 575] width 9 height 9
click at [439, 634] on icon at bounding box center [440, 631] width 9 height 9
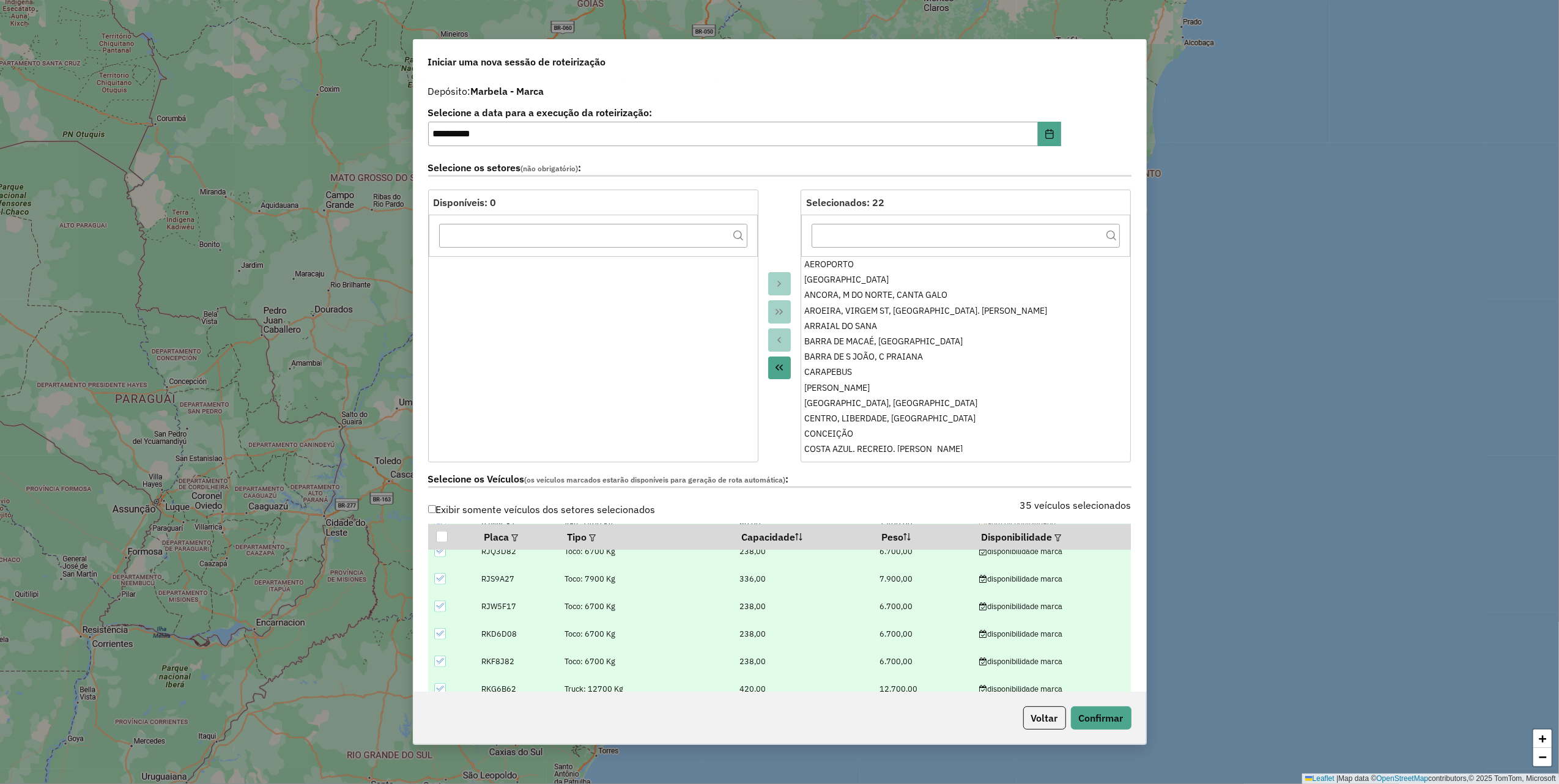
scroll to position [1141, 0]
click at [442, 605] on icon at bounding box center [440, 606] width 8 height 6
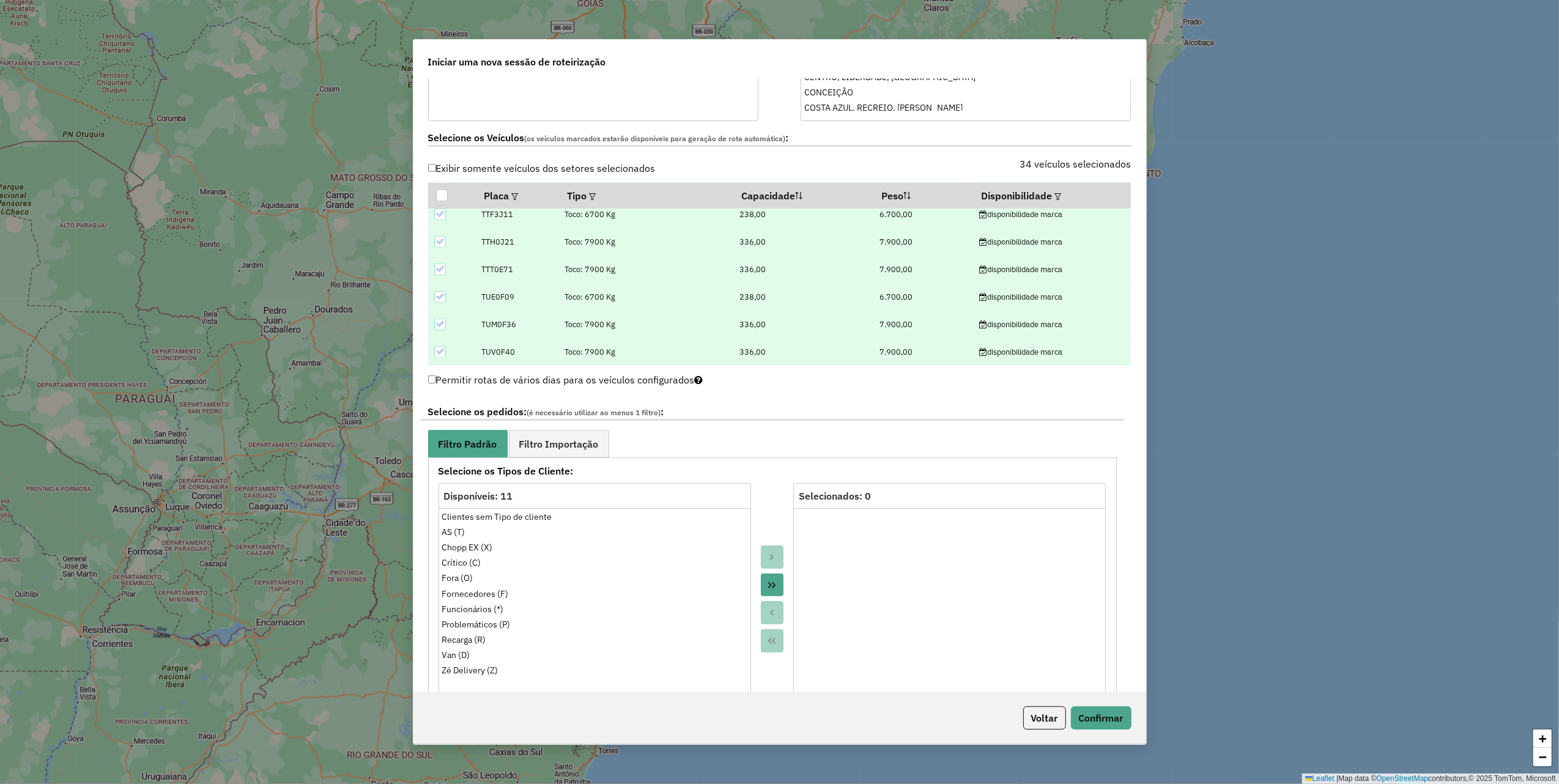
scroll to position [652, 0]
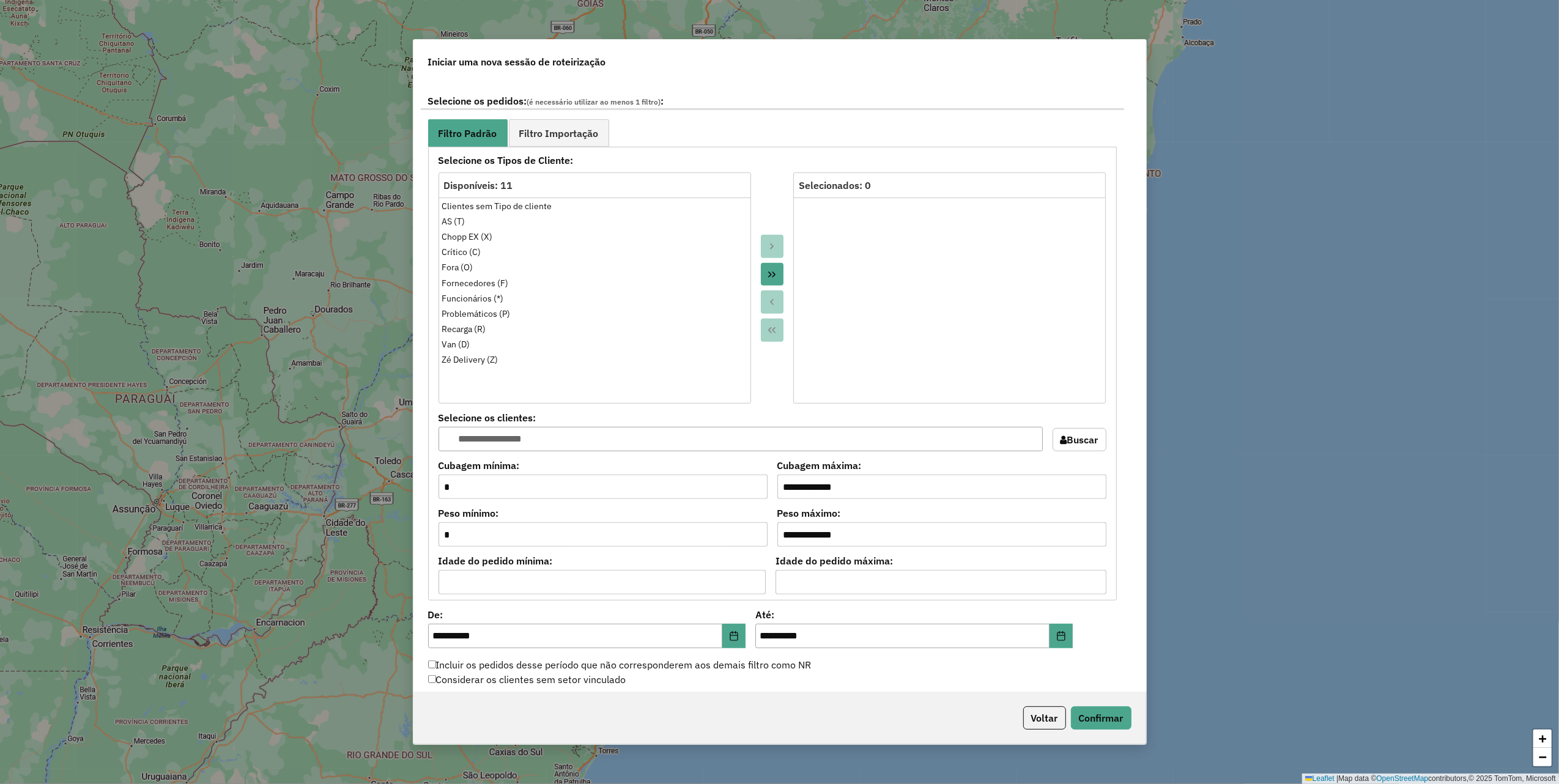
click at [772, 273] on icon "Move All to Target" at bounding box center [772, 274] width 7 height 6
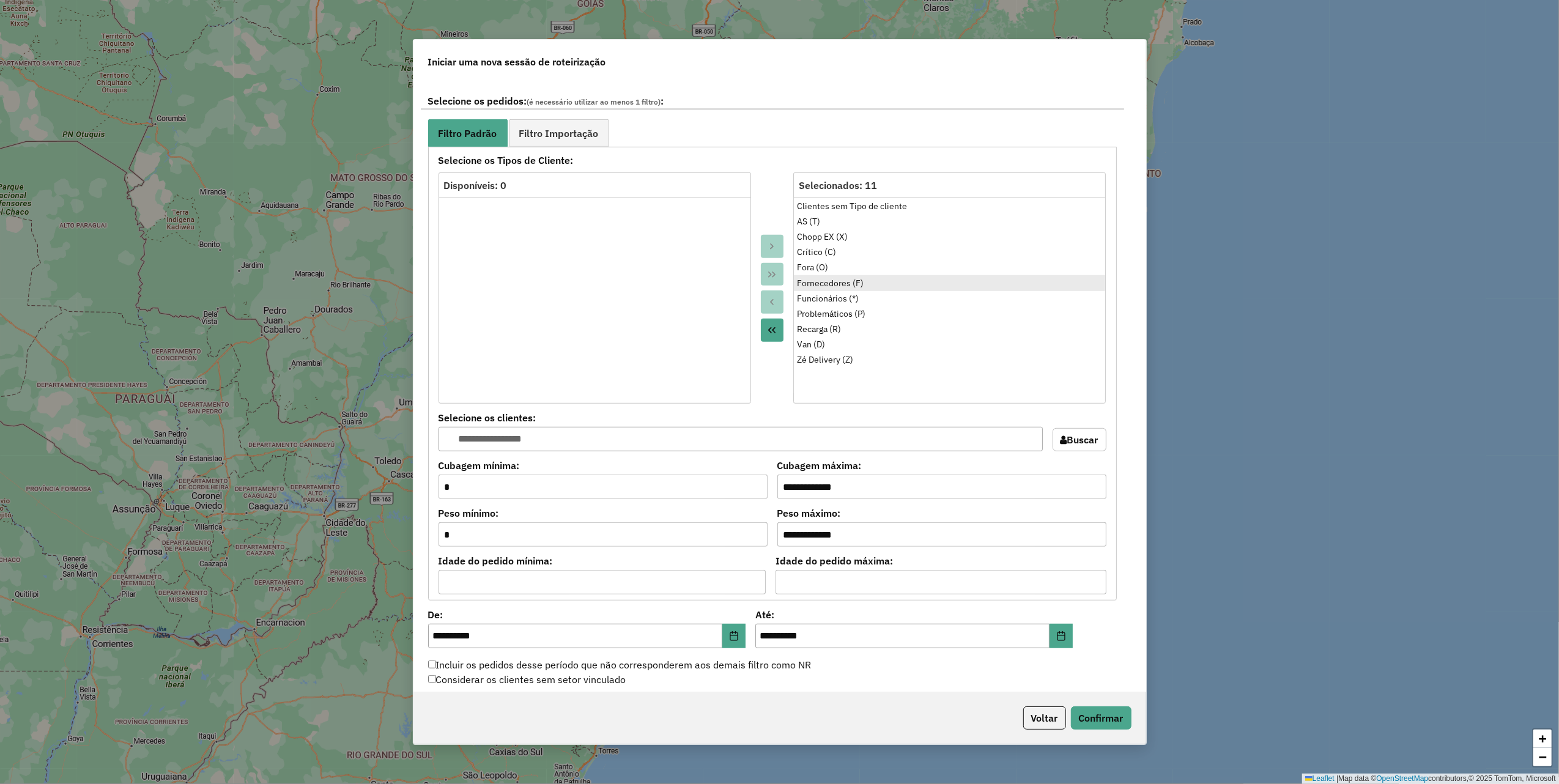
click at [831, 283] on div "Fornecedores (F)" at bounding box center [950, 283] width 305 height 13
click at [783, 297] on div at bounding box center [773, 287] width 43 height 231
click at [777, 301] on button "Move to Source" at bounding box center [773, 302] width 24 height 24
click at [814, 286] on div "Funcionários (*)" at bounding box center [950, 283] width 305 height 13
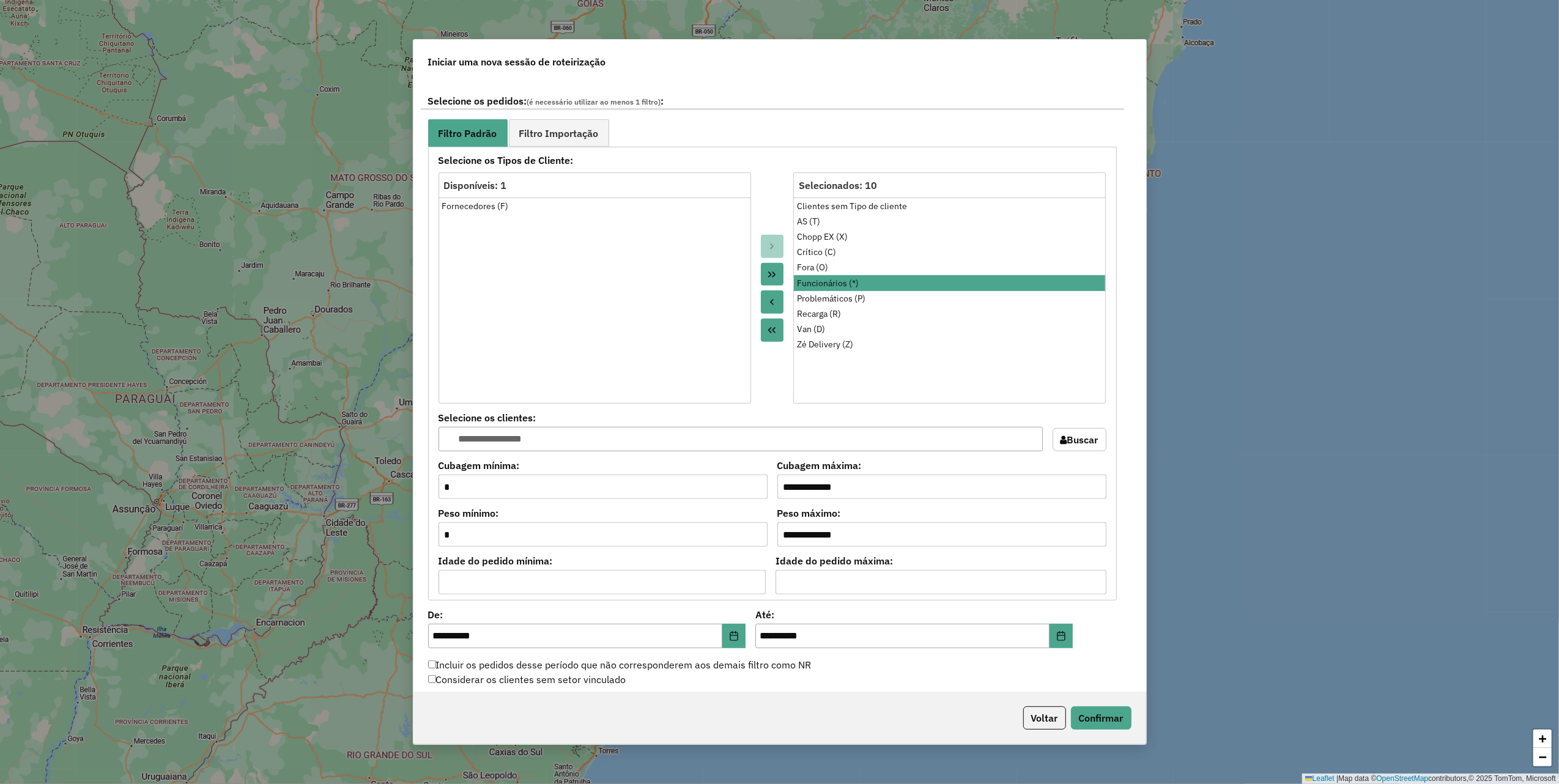
click at [774, 296] on button "Move to Source" at bounding box center [773, 302] width 24 height 24
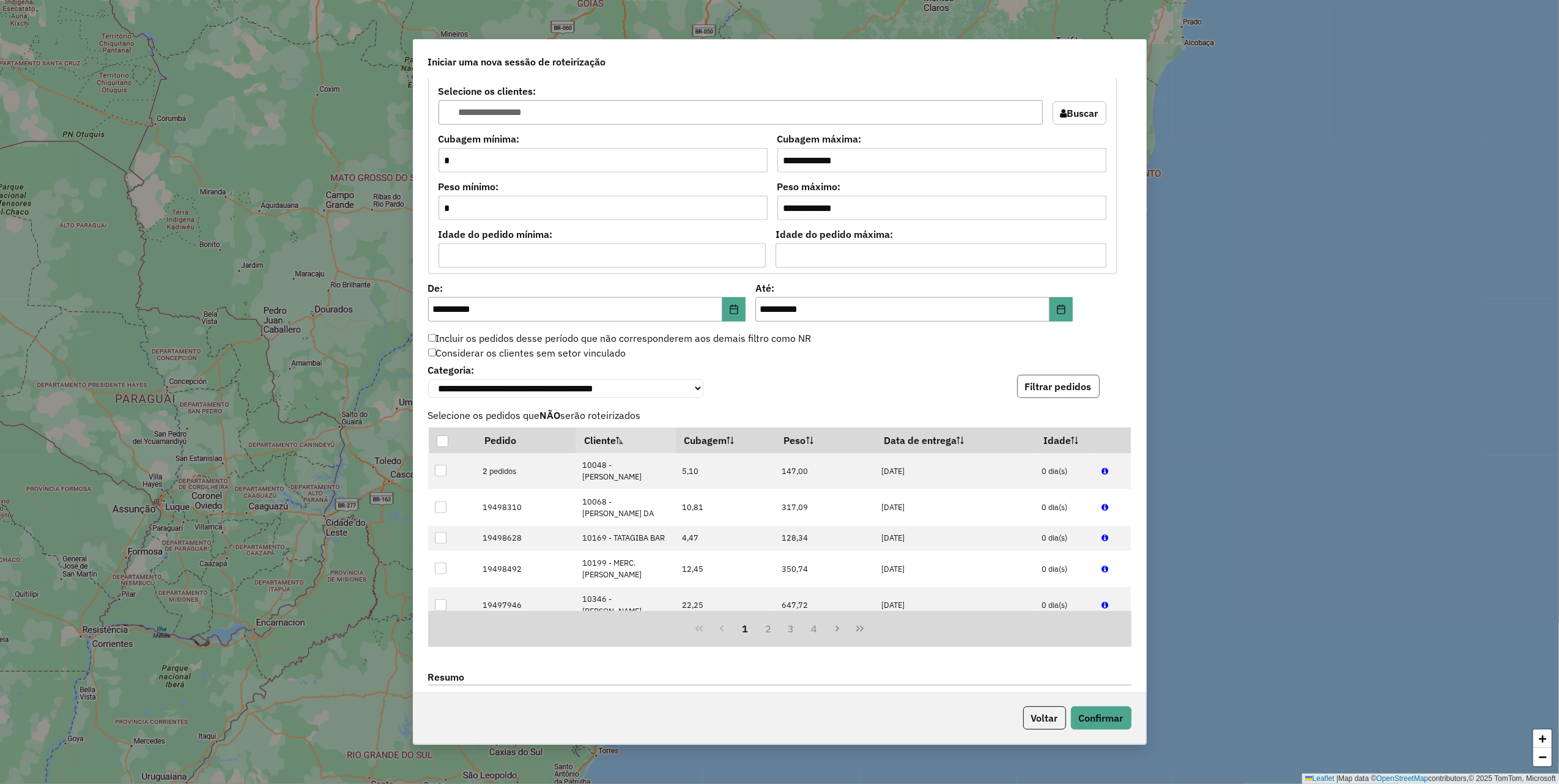
click at [1037, 392] on button "Filtrar pedidos" at bounding box center [1059, 387] width 83 height 24
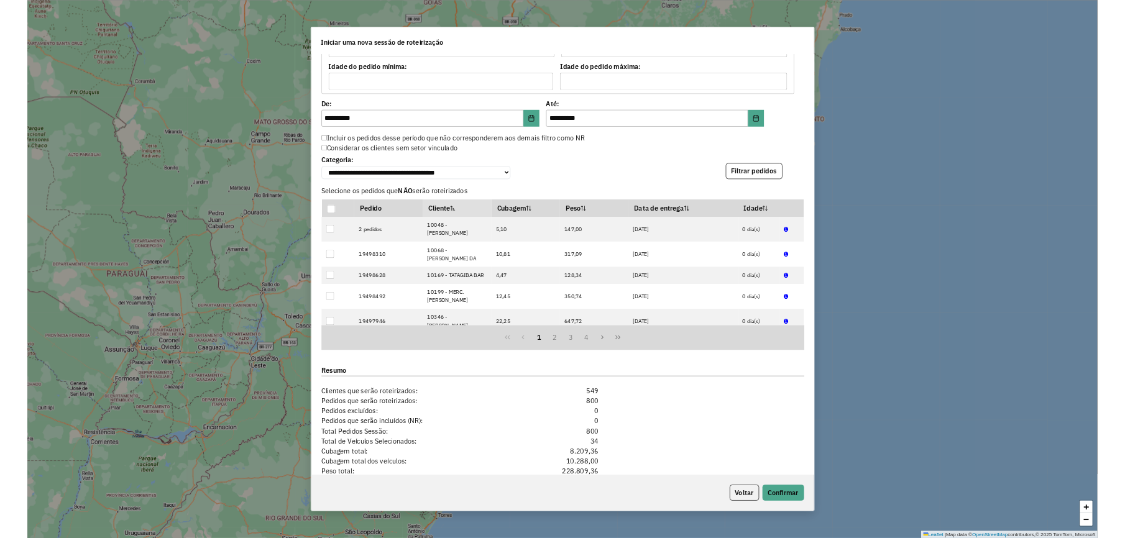
scroll to position [1212, 0]
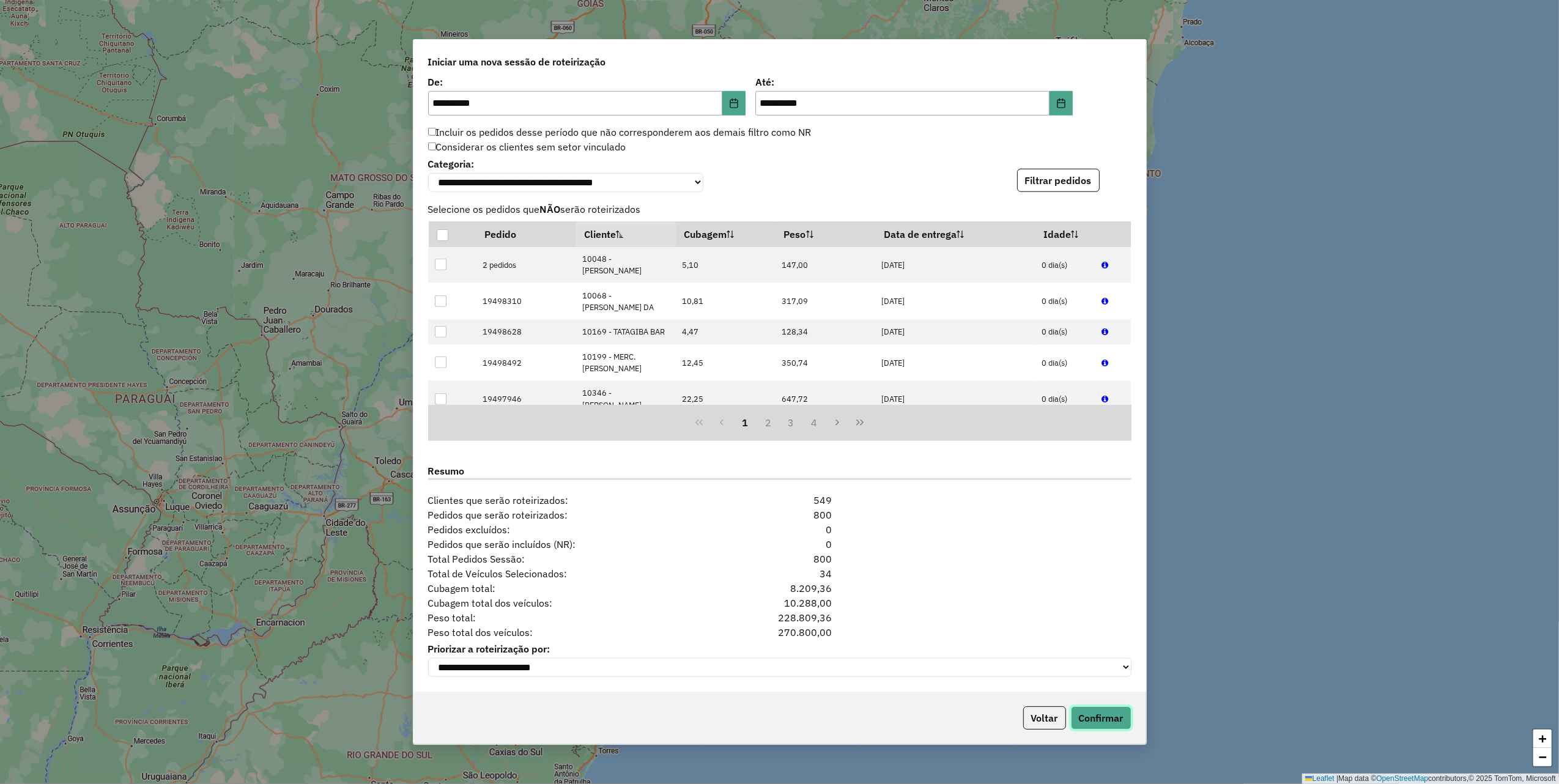
click at [1111, 719] on button "Confirmar" at bounding box center [1101, 718] width 61 height 24
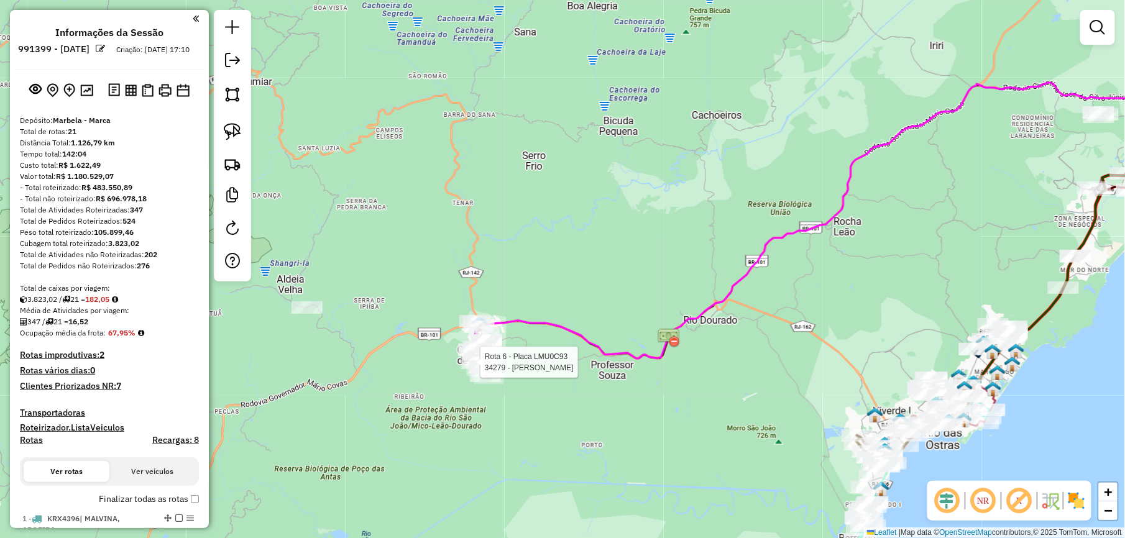
select select "**********"
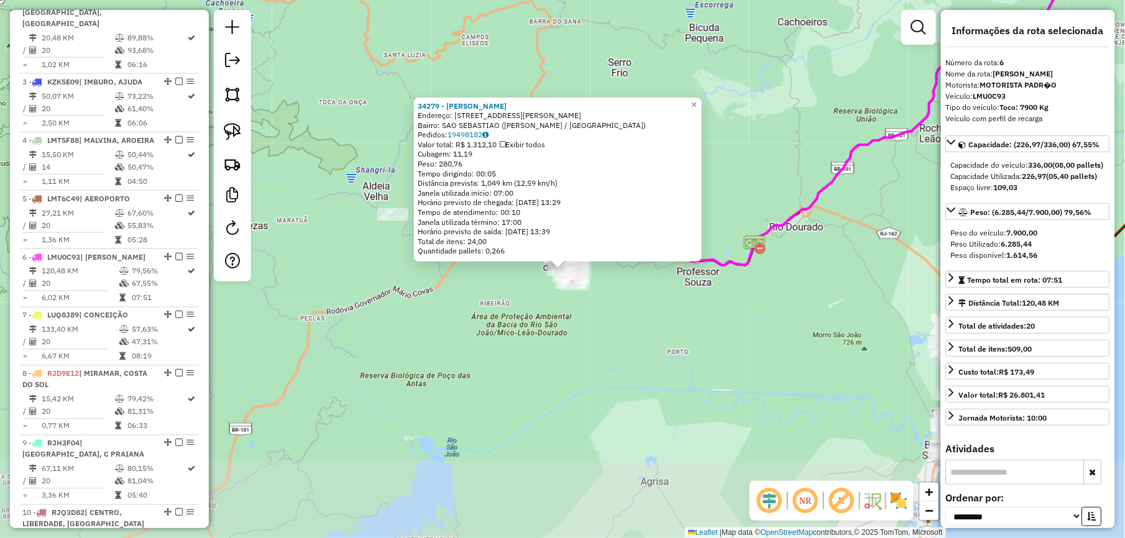
scroll to position [839, 0]
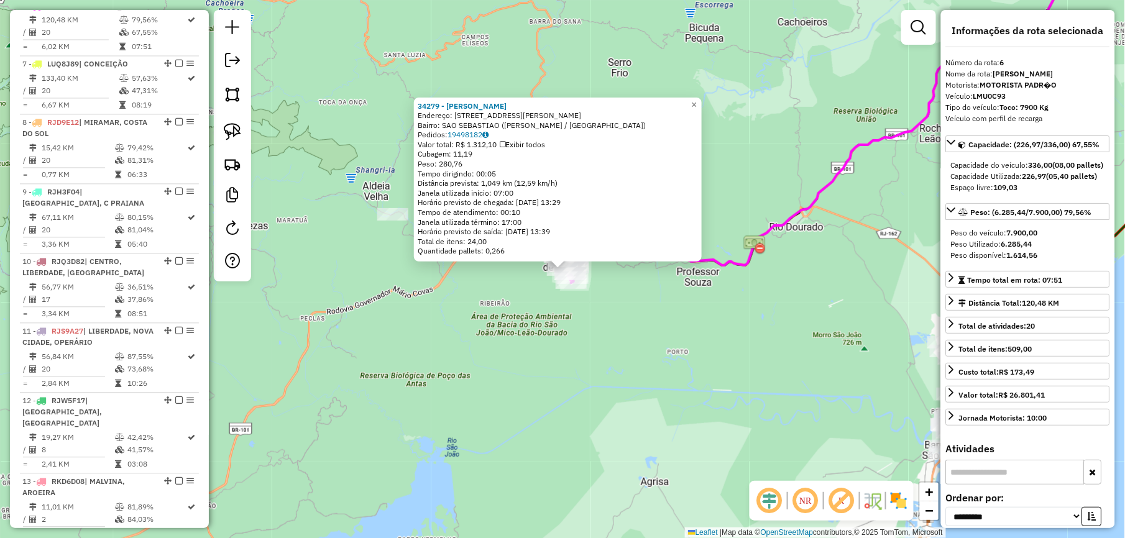
click at [459, 369] on div "34279 - JULIANA RODOLFO PEI Endereço: Rua Ramon Machado Costa 289 Bairro: SAO S…" at bounding box center [562, 269] width 1125 height 538
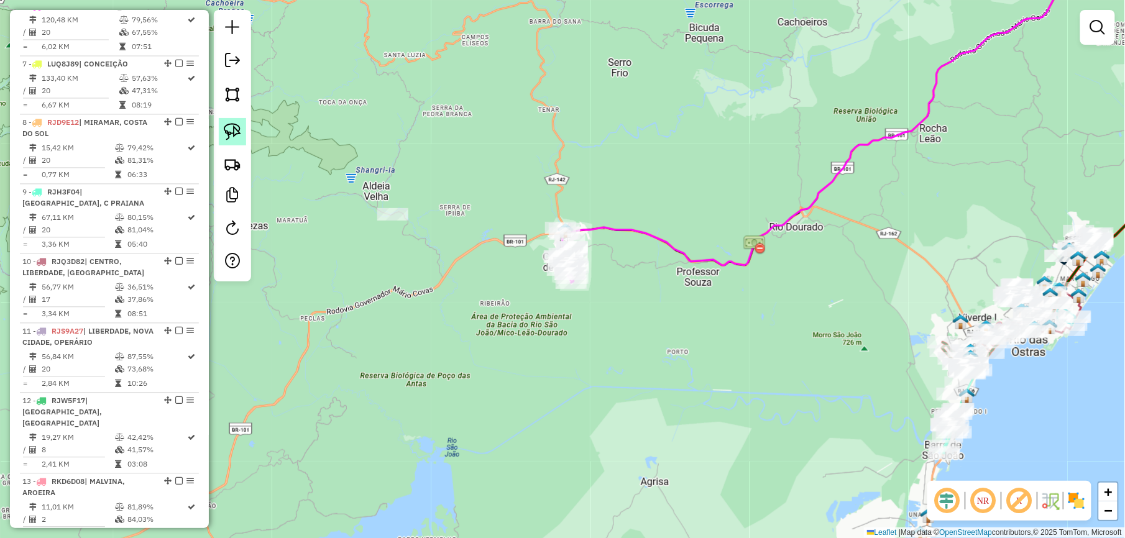
drag, startPoint x: 235, startPoint y: 127, endPoint x: 293, endPoint y: 162, distance: 67.7
click at [235, 127] on img at bounding box center [232, 131] width 17 height 17
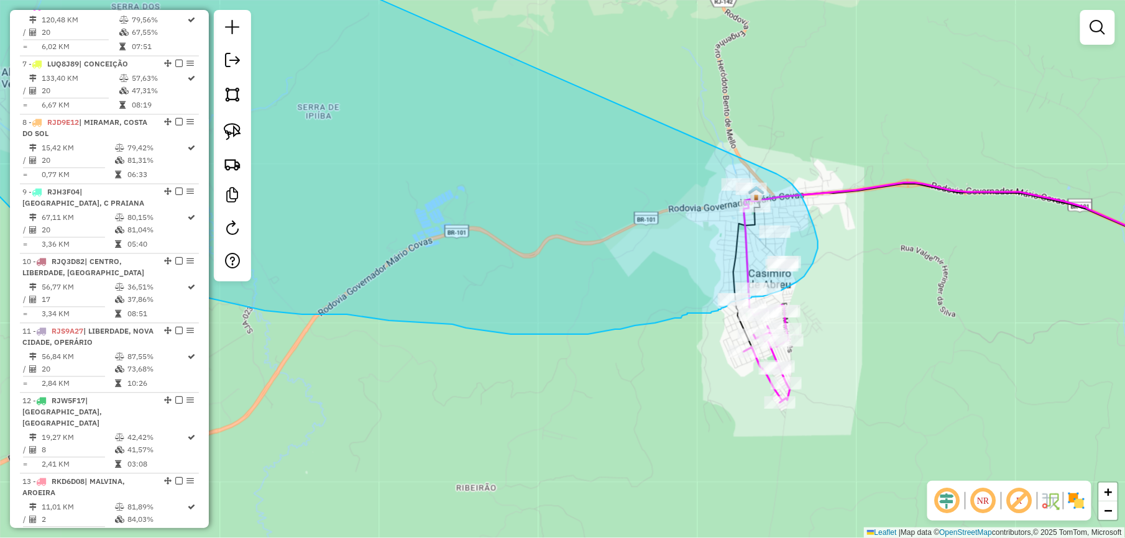
drag, startPoint x: 361, startPoint y: 132, endPoint x: 757, endPoint y: 165, distance: 397.3
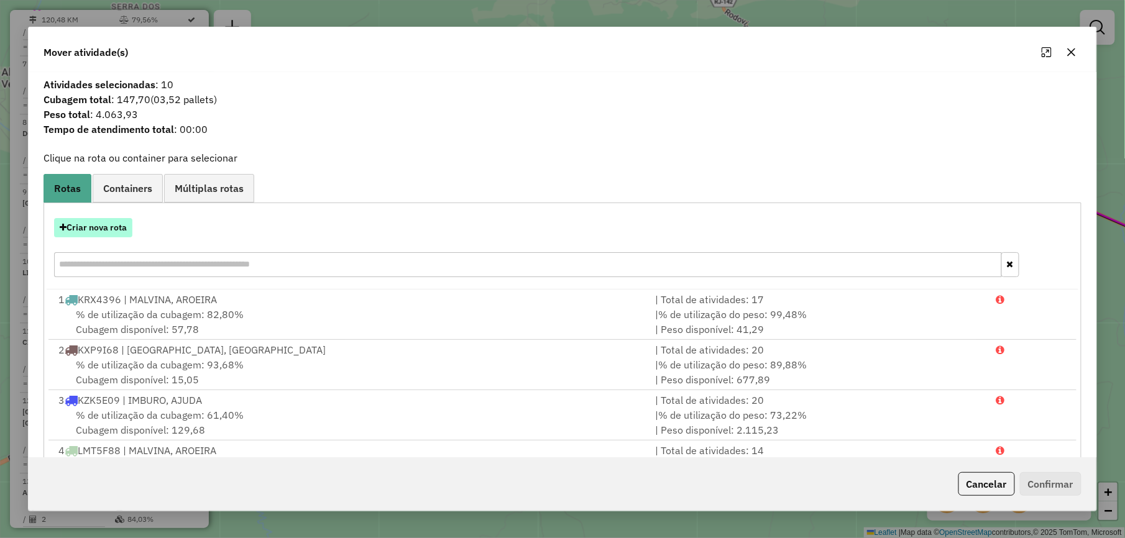
click at [104, 230] on button "Criar nova rota" at bounding box center [93, 227] width 78 height 19
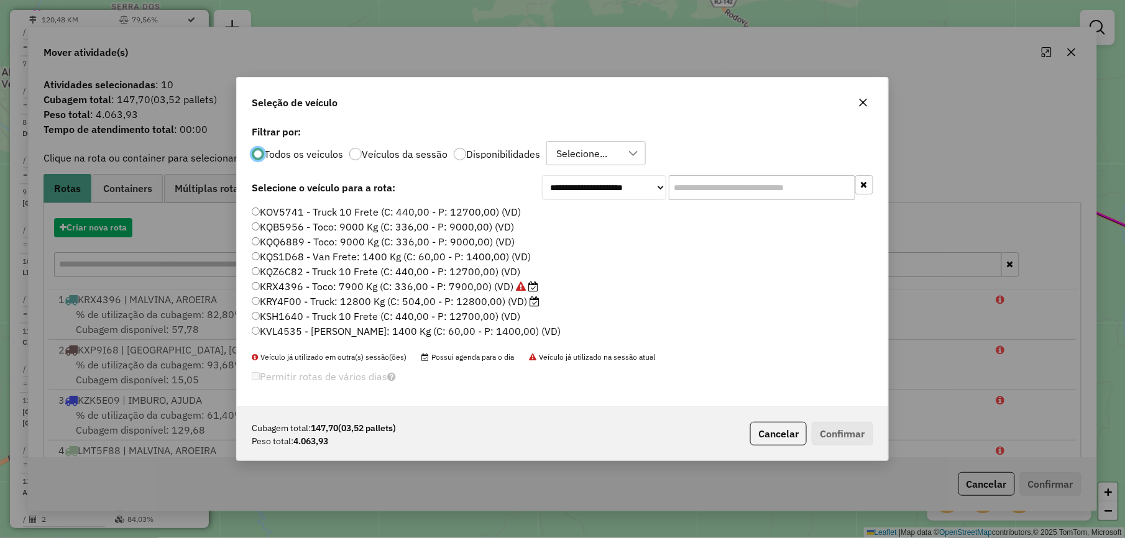
scroll to position [6, 4]
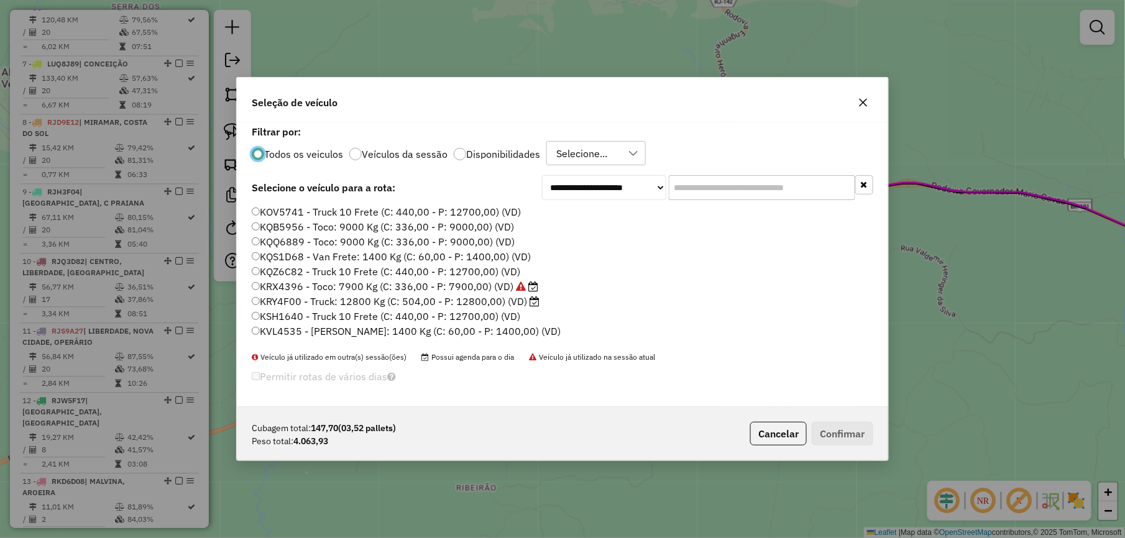
click at [712, 182] on input "text" at bounding box center [762, 187] width 186 height 25
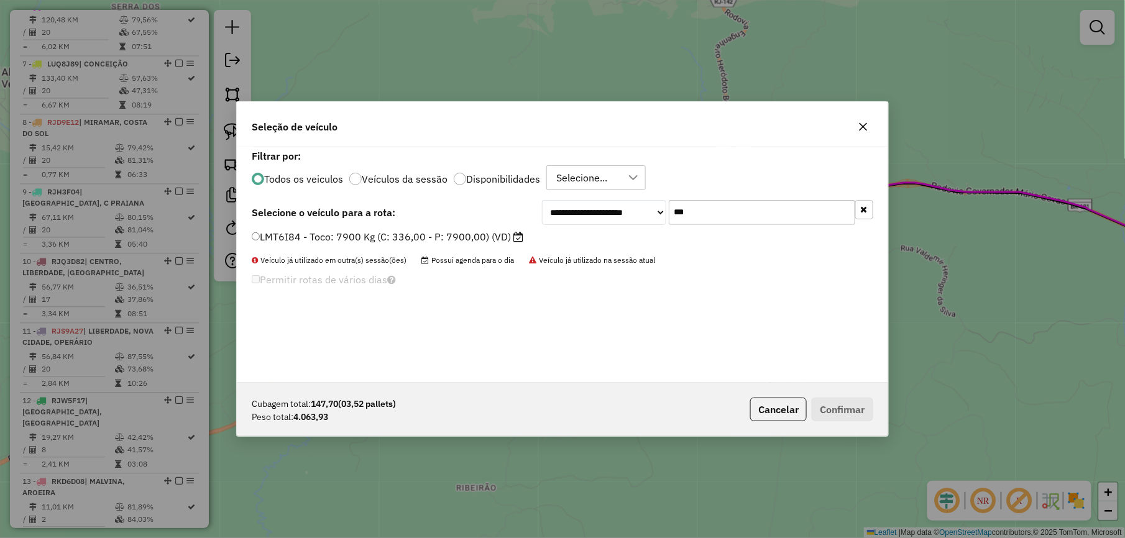
type input "***"
click at [499, 237] on label "LMT6I84 - Toco: 7900 Kg (C: 336,00 - P: 7900,00) (VD)" at bounding box center [388, 236] width 272 height 15
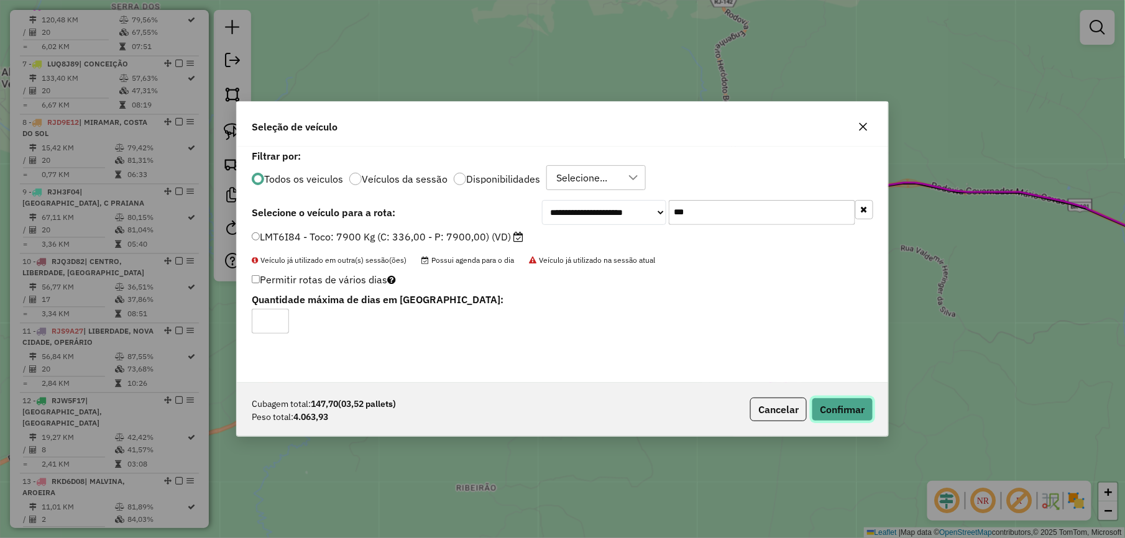
drag, startPoint x: 849, startPoint y: 406, endPoint x: 752, endPoint y: 369, distance: 103.7
click at [850, 407] on button "Confirmar" at bounding box center [843, 410] width 62 height 24
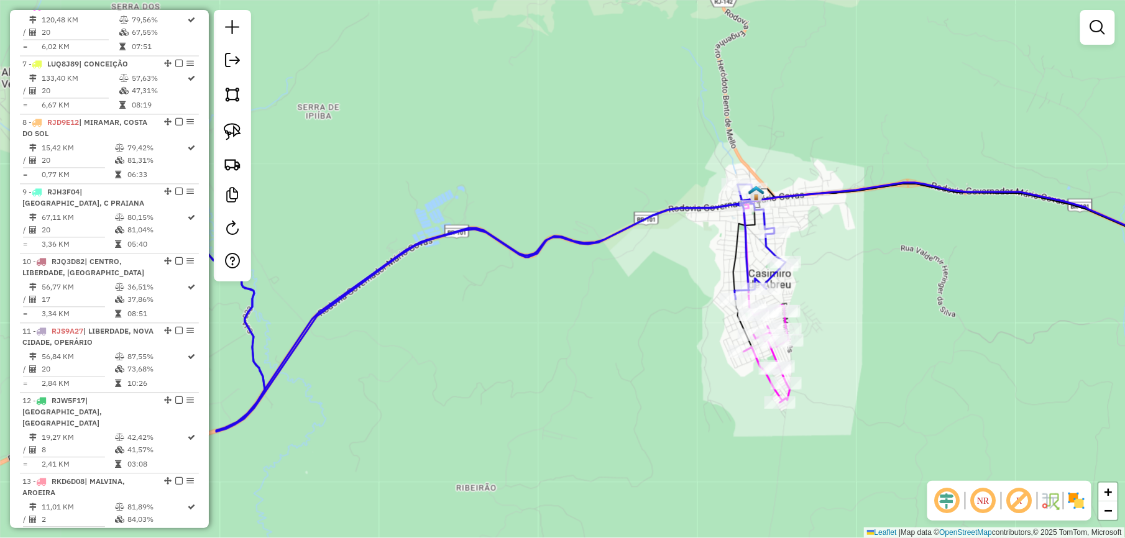
drag, startPoint x: 587, startPoint y: 272, endPoint x: 558, endPoint y: 277, distance: 29.7
click at [569, 276] on div "Janela de atendimento Grade de atendimento Capacidade Transportadoras Veículos …" at bounding box center [562, 269] width 1125 height 538
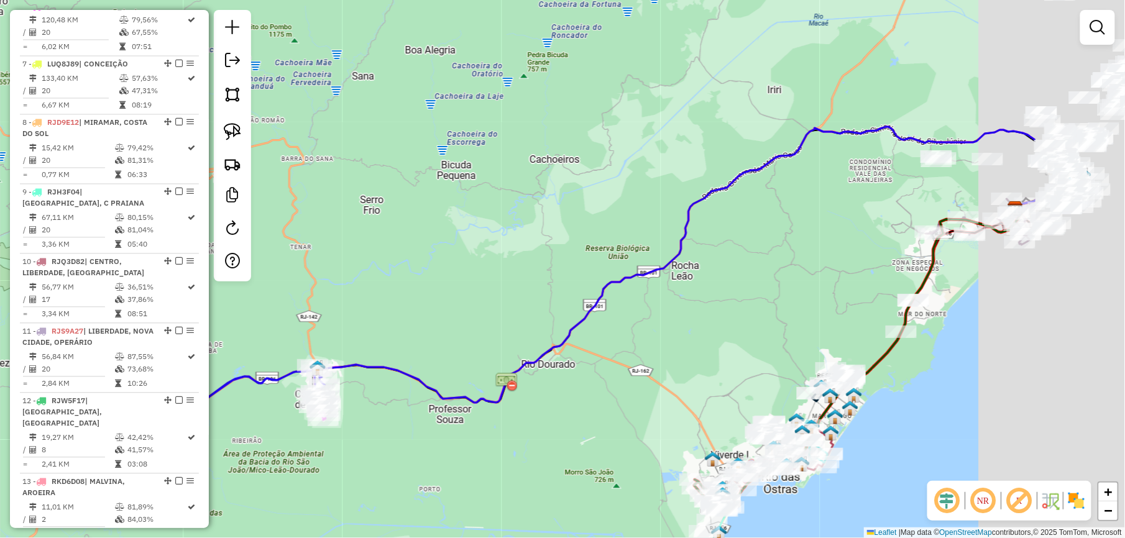
drag, startPoint x: 597, startPoint y: 264, endPoint x: 226, endPoint y: 461, distance: 419.3
click at [228, 461] on div "Janela de atendimento Grade de atendimento Capacidade Transportadoras Veículos …" at bounding box center [562, 269] width 1125 height 538
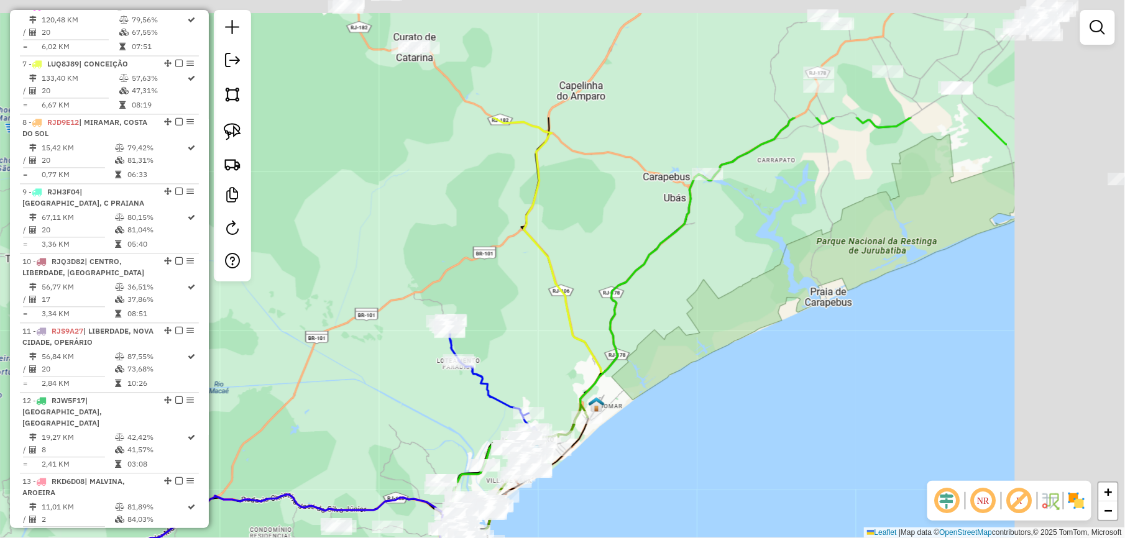
drag, startPoint x: 597, startPoint y: 226, endPoint x: 337, endPoint y: 428, distance: 329.6
click at [322, 441] on div "Janela de atendimento Grade de atendimento Capacidade Transportadoras Veículos …" at bounding box center [562, 269] width 1125 height 538
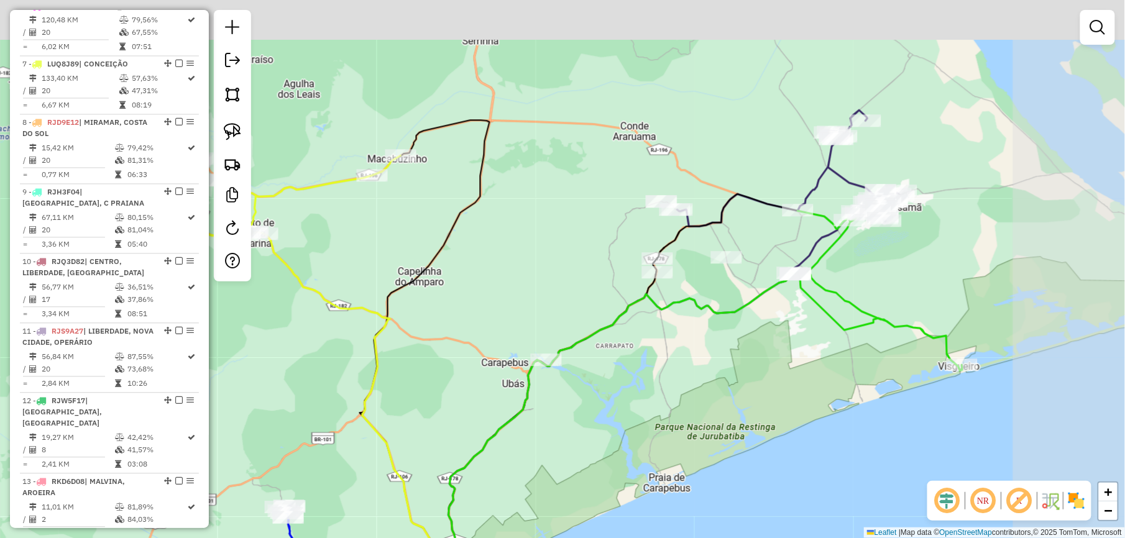
drag, startPoint x: 602, startPoint y: 245, endPoint x: 485, endPoint y: 389, distance: 185.1
click at [485, 389] on div "Janela de atendimento Grade de atendimento Capacidade Transportadoras Veículos …" at bounding box center [562, 269] width 1125 height 538
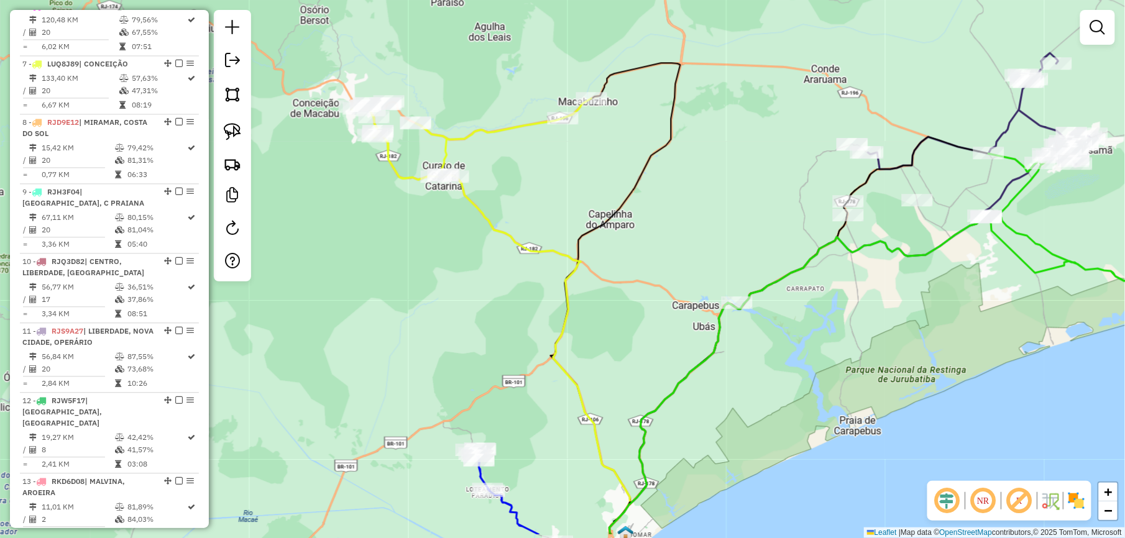
drag, startPoint x: 528, startPoint y: 366, endPoint x: 696, endPoint y: 267, distance: 195.6
click at [738, 304] on div "Janela de atendimento Grade de atendimento Capacidade Transportadoras Veículos …" at bounding box center [562, 269] width 1125 height 538
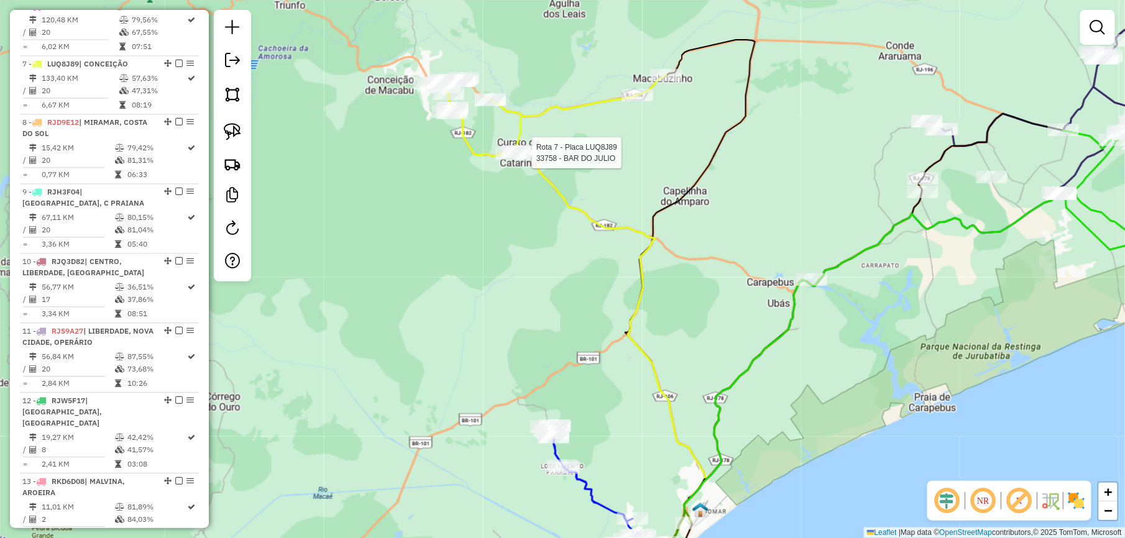
select select "**********"
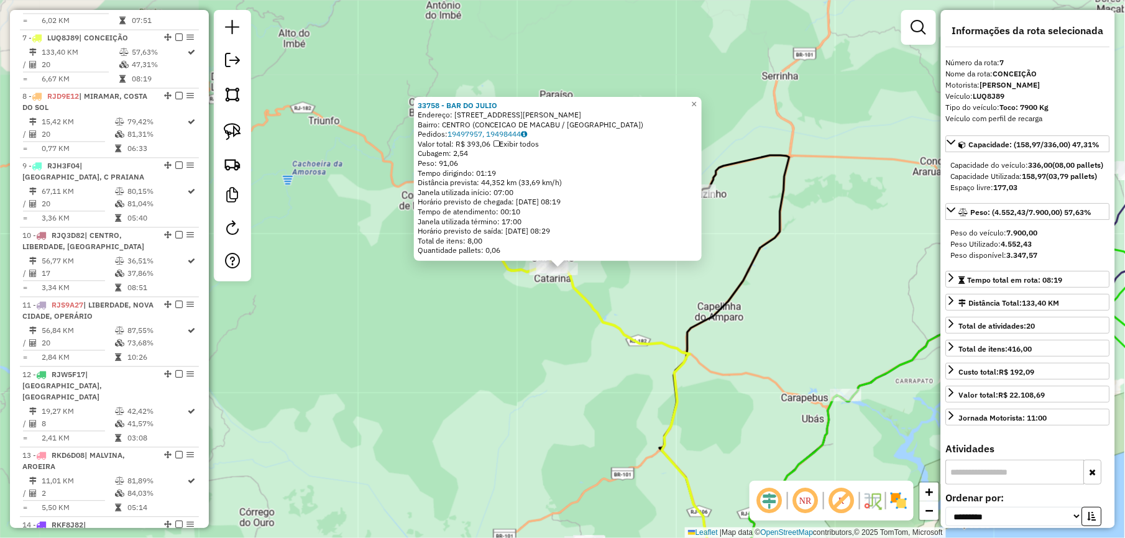
scroll to position [908, 0]
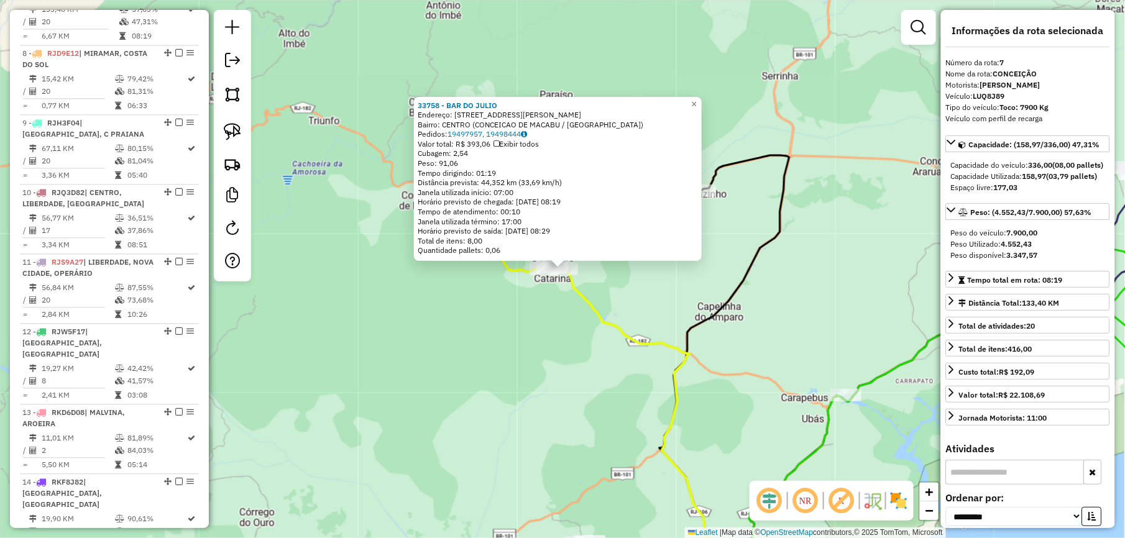
click at [461, 395] on div "33758 - BAR DO JULIO Endereço: RUA ENO MAIA 23 Bairro: CENTRO (CONCEICAO DE MAC…" at bounding box center [562, 269] width 1125 height 538
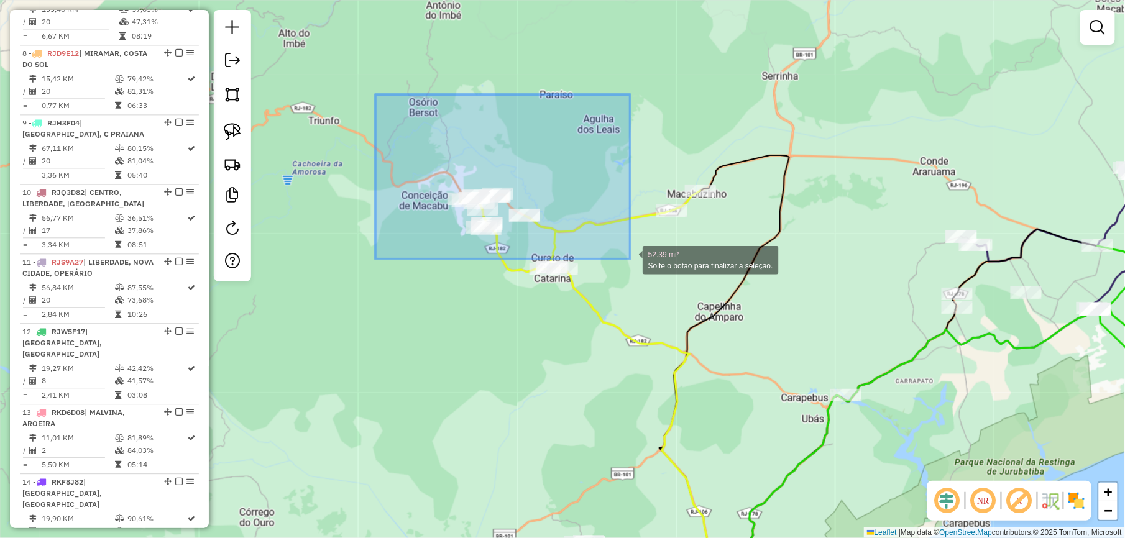
drag, startPoint x: 375, startPoint y: 97, endPoint x: 630, endPoint y: 259, distance: 302.1
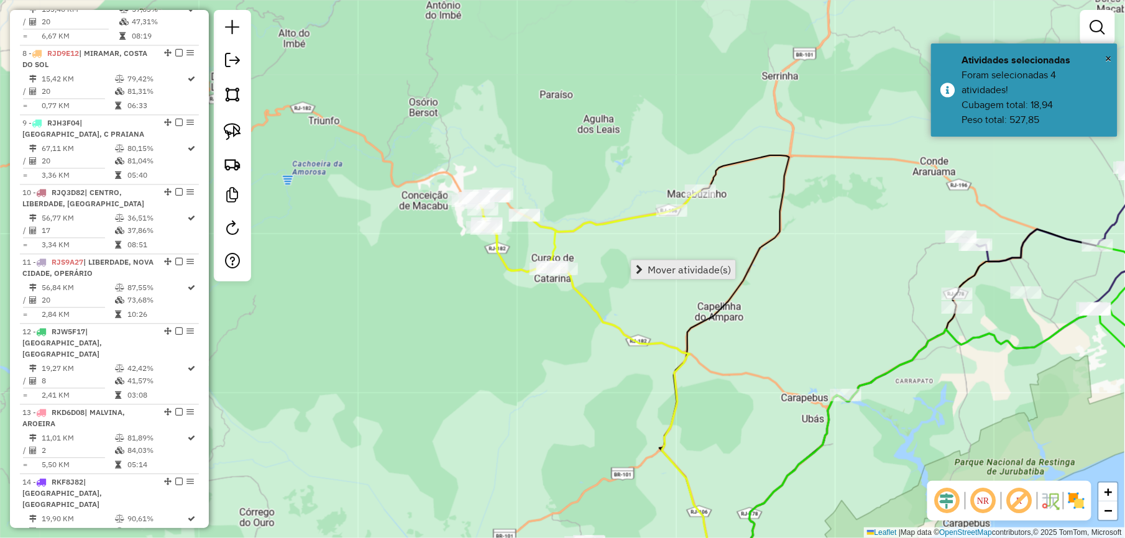
click at [661, 270] on span "Mover atividade(s)" at bounding box center [689, 270] width 83 height 10
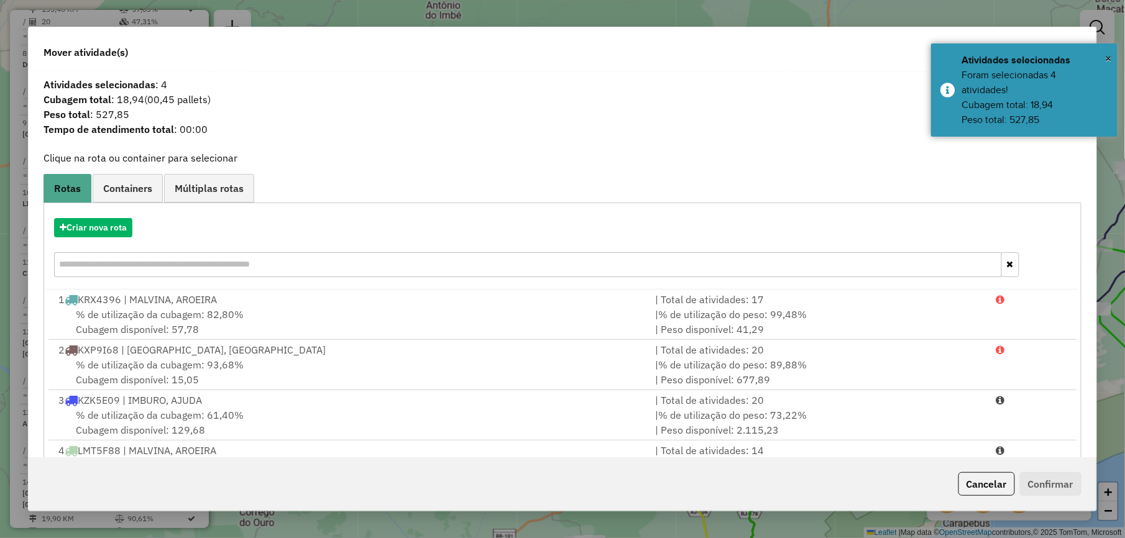
click at [250, 267] on input "text" at bounding box center [528, 264] width 948 height 25
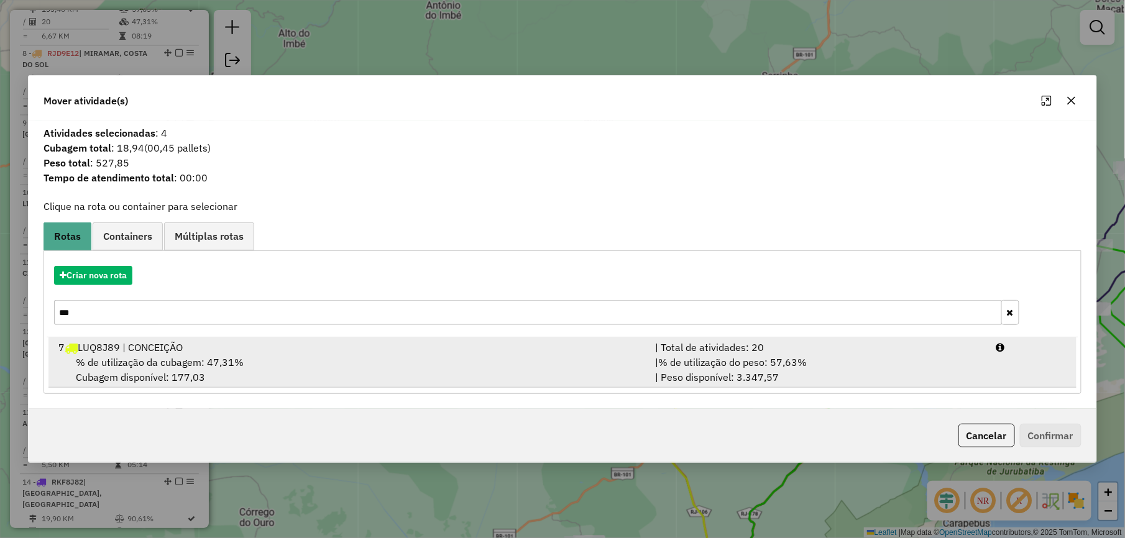
type input "***"
click at [627, 369] on div "% de utilização da cubagem: 47,31% Cubagem disponível: 177,03" at bounding box center [349, 370] width 597 height 30
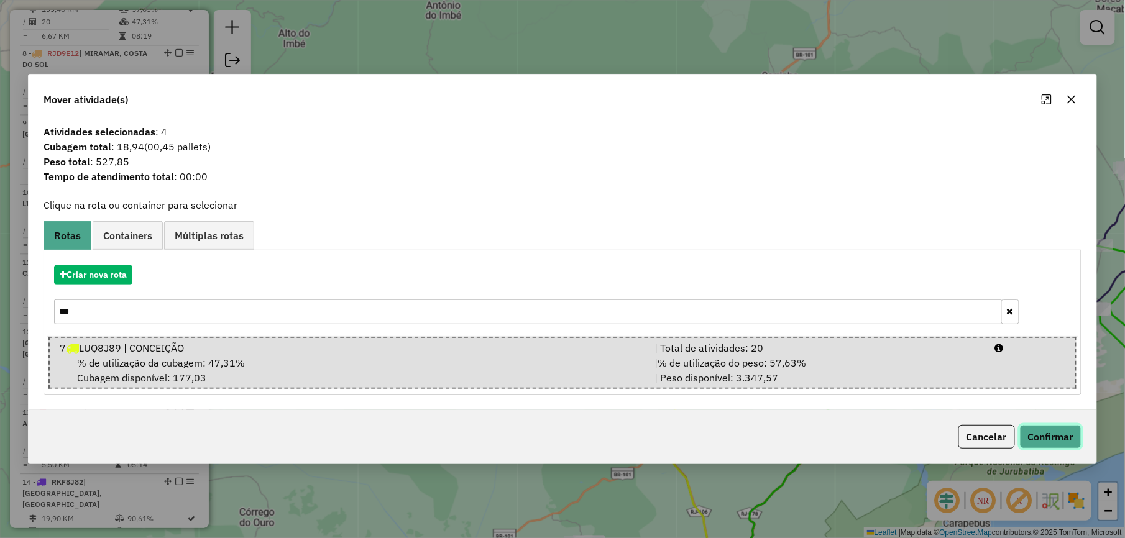
click at [1038, 431] on button "Confirmar" at bounding box center [1051, 437] width 62 height 24
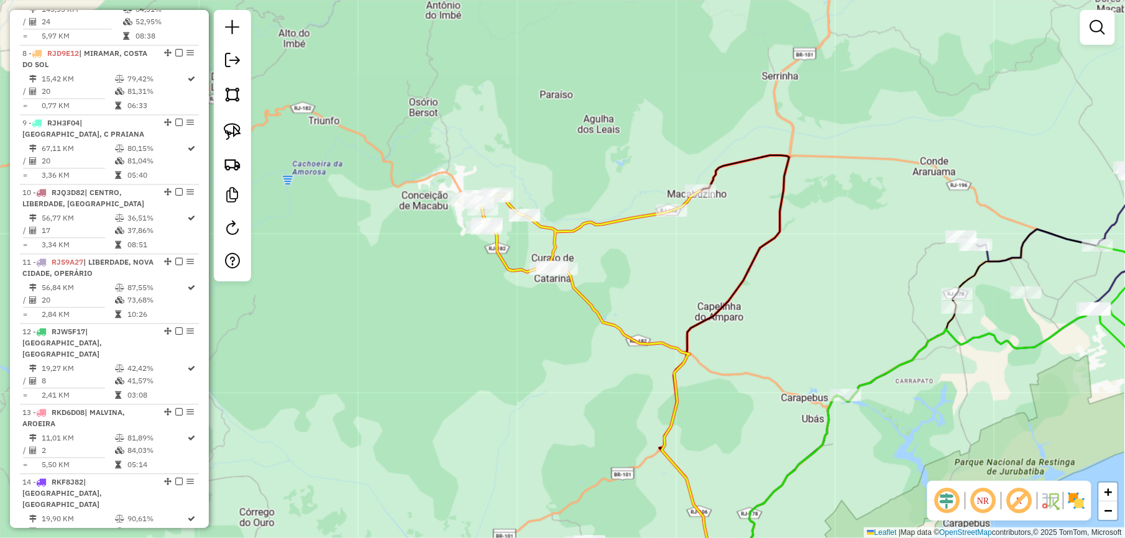
scroll to position [849, 0]
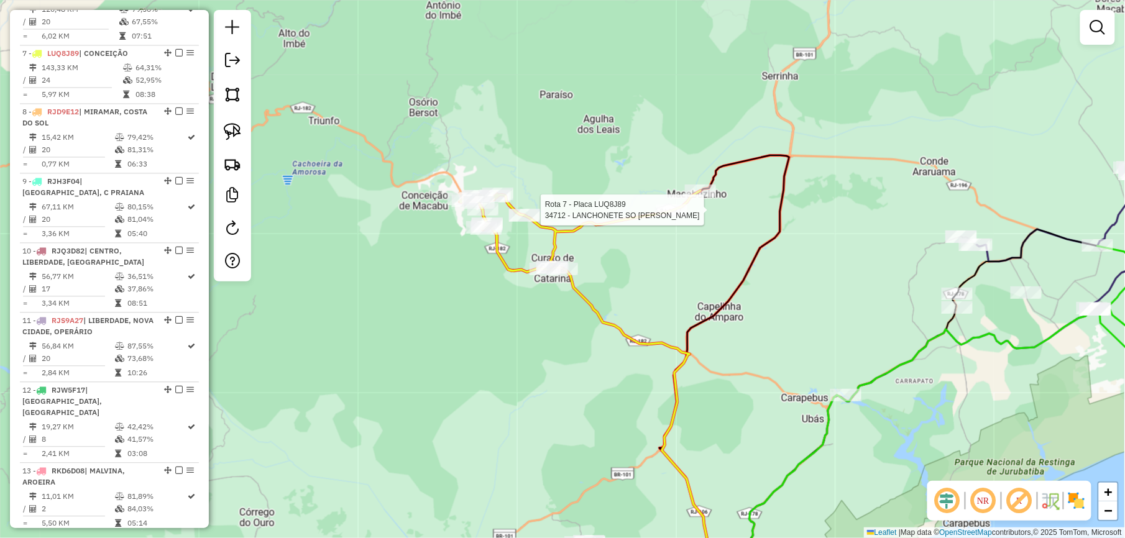
click at [683, 217] on div at bounding box center [671, 211] width 31 height 12
select select "**********"
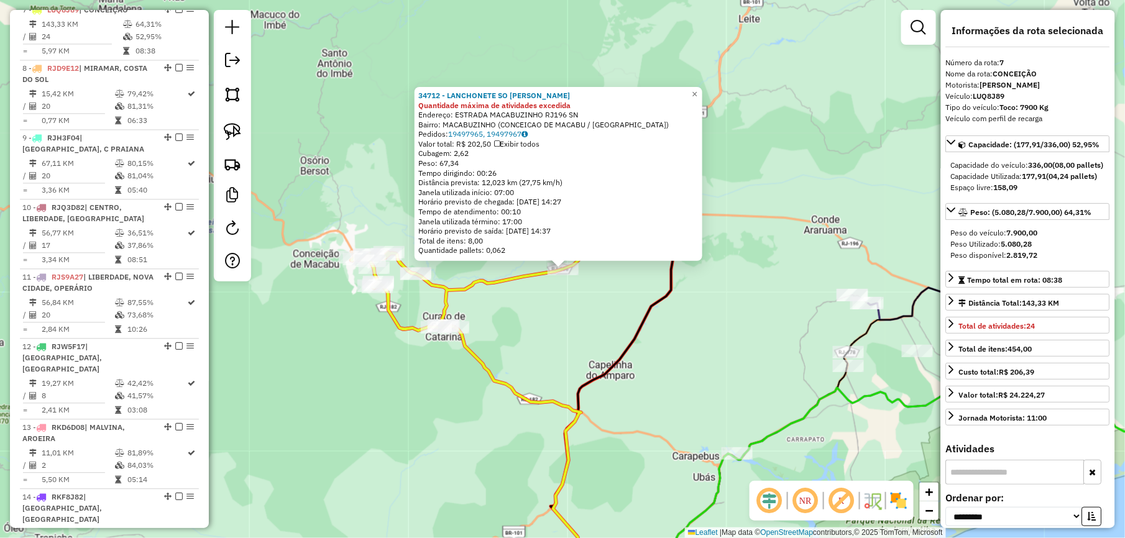
scroll to position [908, 0]
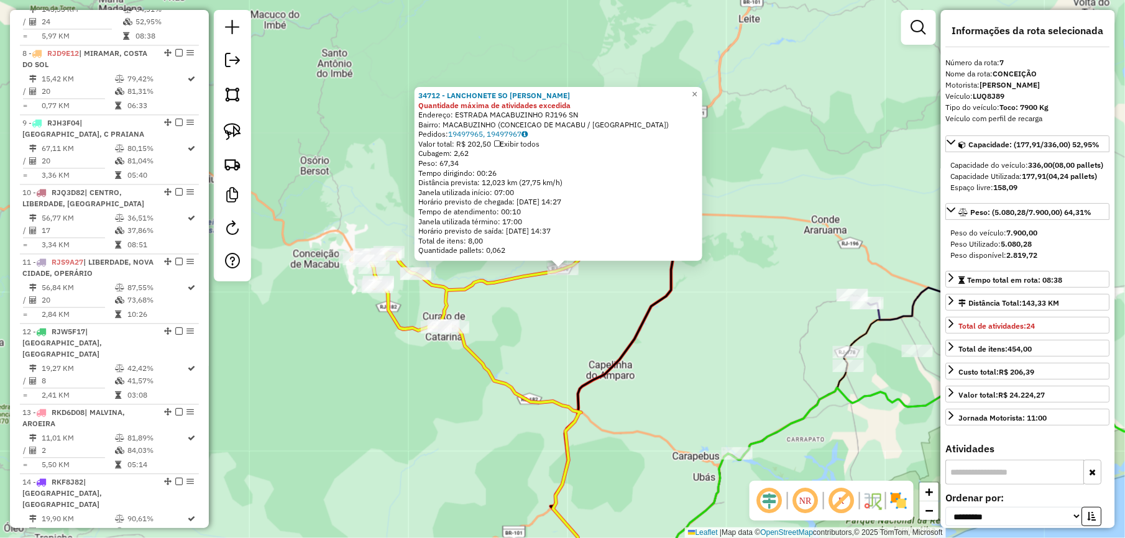
click at [565, 341] on div "34712 - LANCHONETE SO VITORI Quantidade máxima de atividades excedida Endereço:…" at bounding box center [562, 269] width 1125 height 538
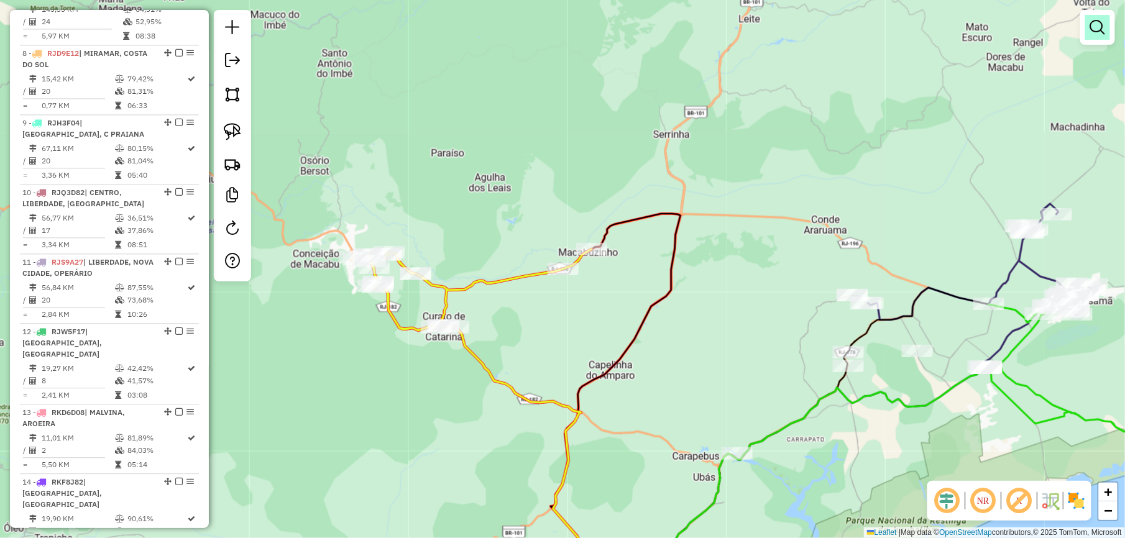
click at [1095, 21] on em at bounding box center [1097, 27] width 15 height 15
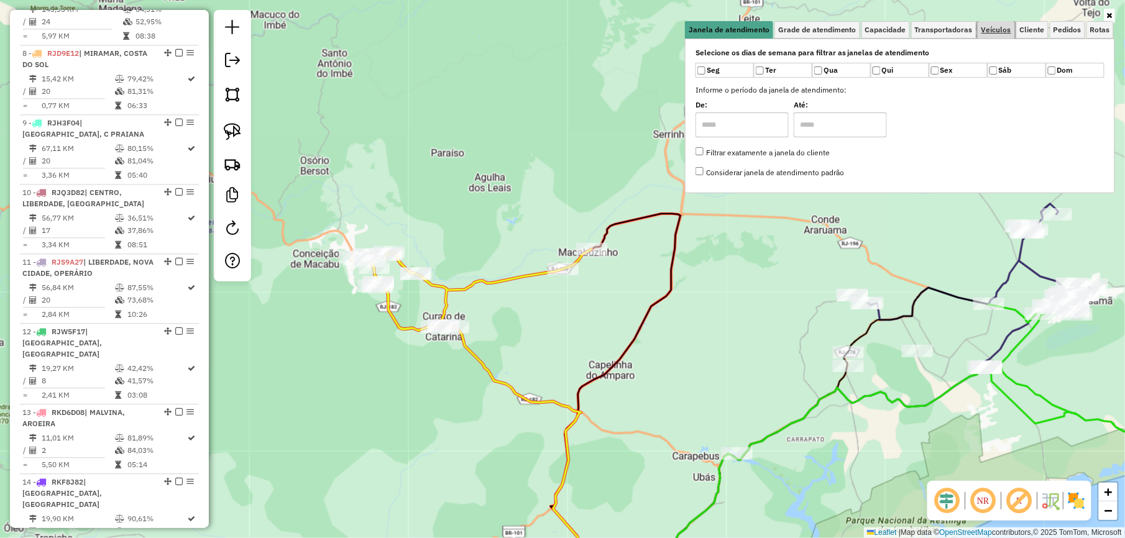
click at [1005, 30] on span "Veículos" at bounding box center [997, 29] width 30 height 7
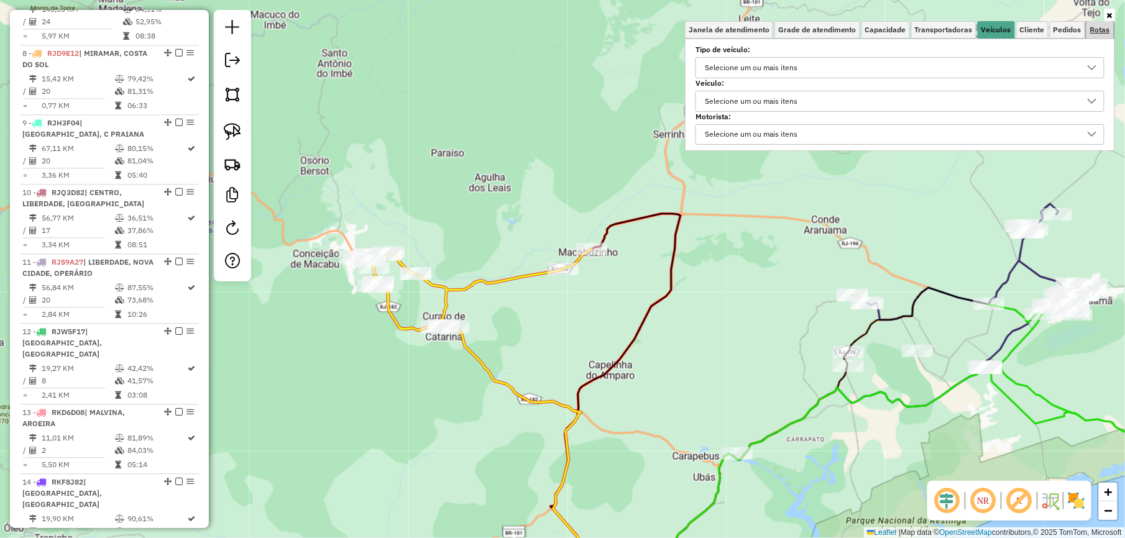
click at [1090, 26] on span "Rotas" at bounding box center [1100, 29] width 20 height 7
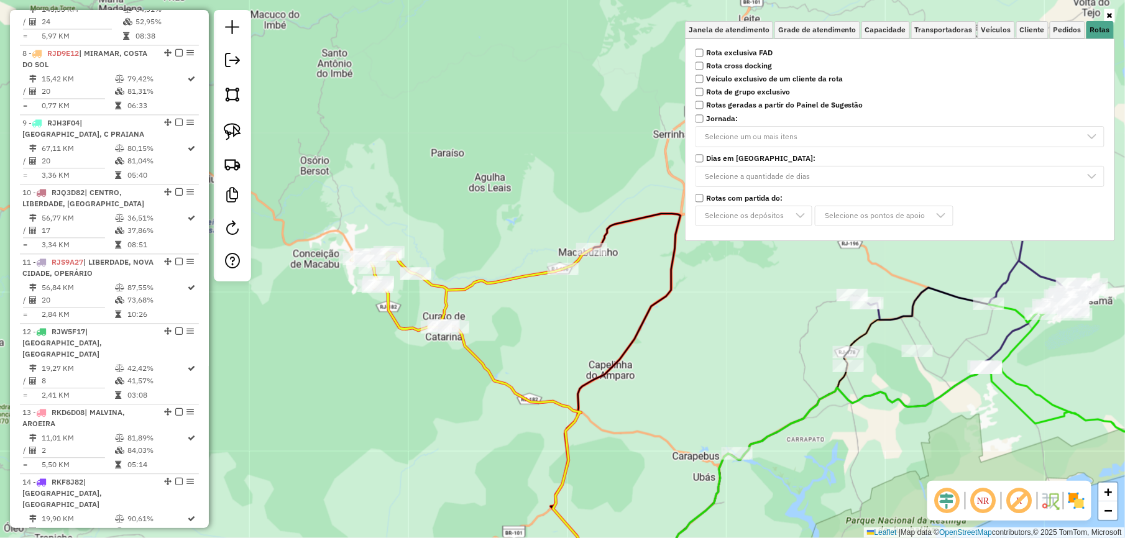
click at [550, 97] on div "Janela de atendimento Grade de atendimento Capacidade Transportadoras Veículos …" at bounding box center [562, 269] width 1125 height 538
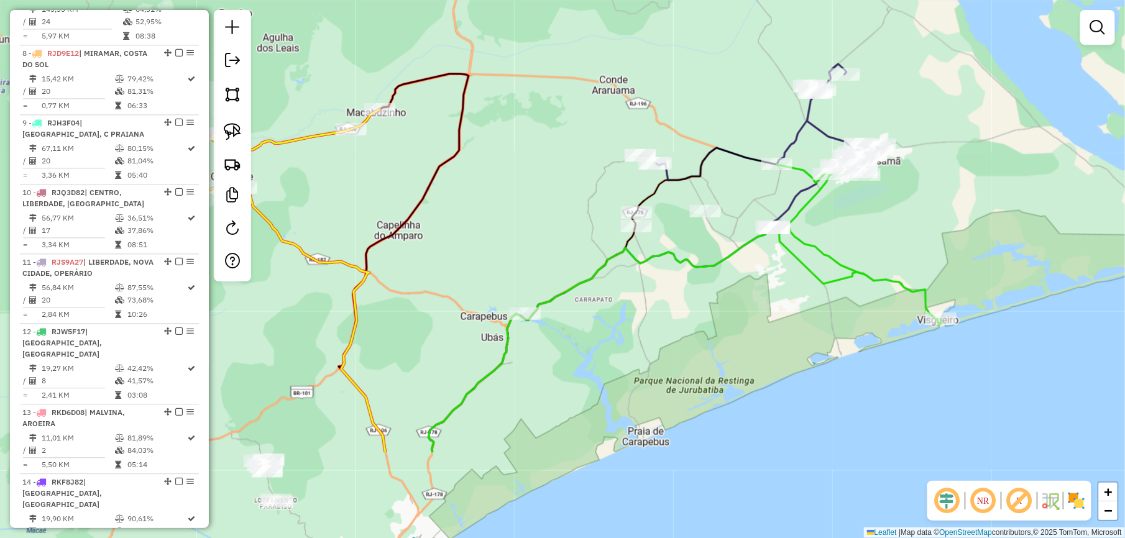
drag, startPoint x: 562, startPoint y: 150, endPoint x: 342, endPoint y: 53, distance: 240.5
click at [344, 33] on div "Janela de atendimento Grade de atendimento Capacidade Transportadoras Veículos …" at bounding box center [562, 269] width 1125 height 538
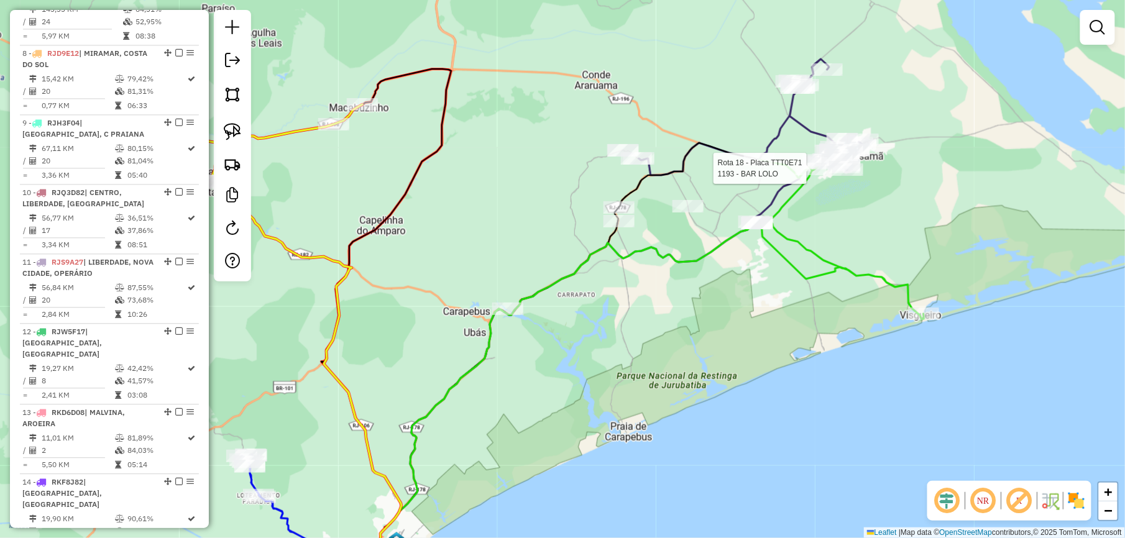
select select "**********"
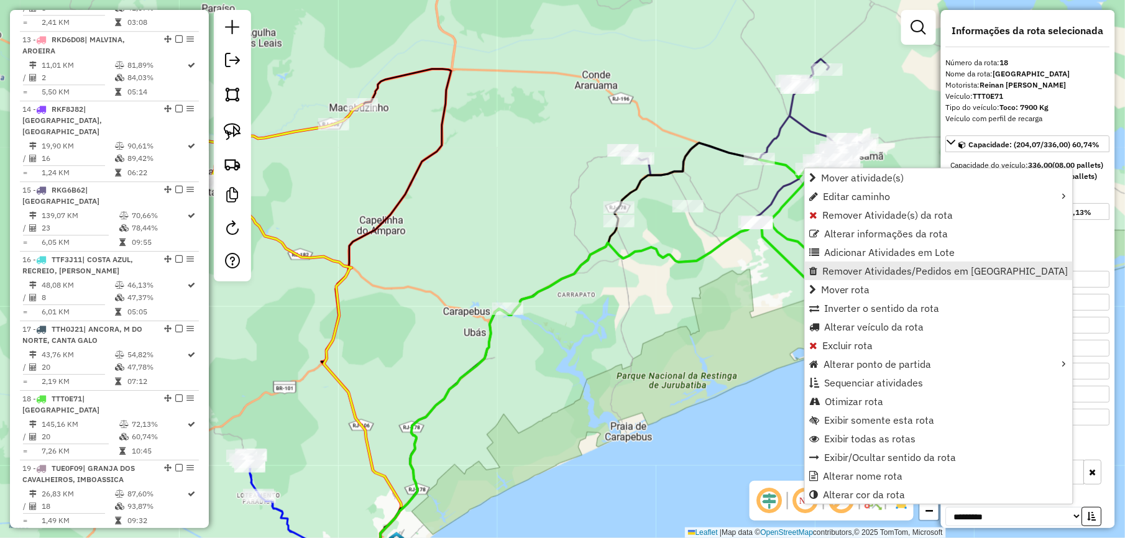
scroll to position [1654, 0]
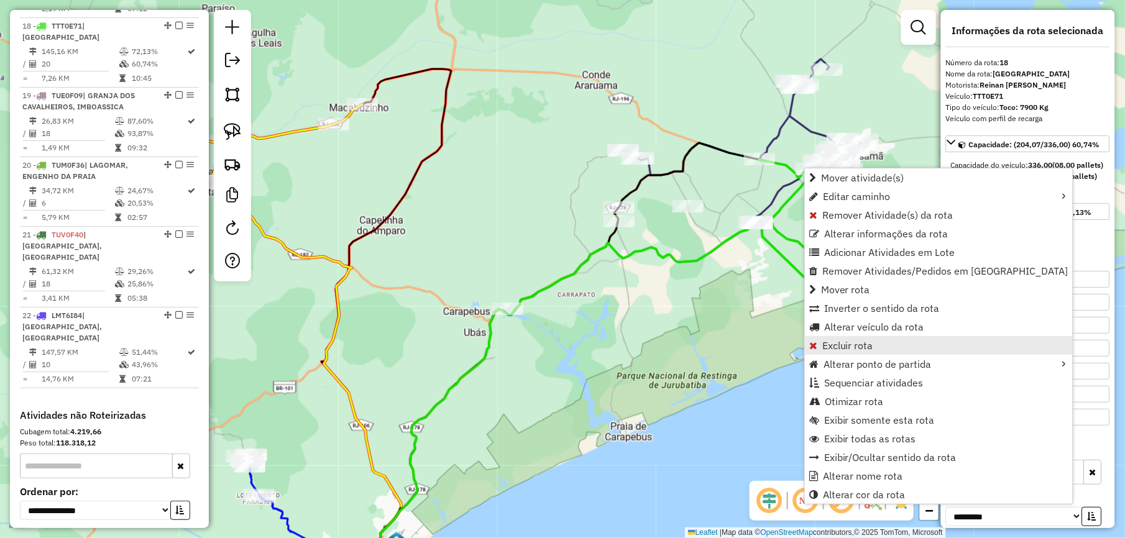
click at [833, 344] on span "Excluir rota" at bounding box center [847, 346] width 51 height 10
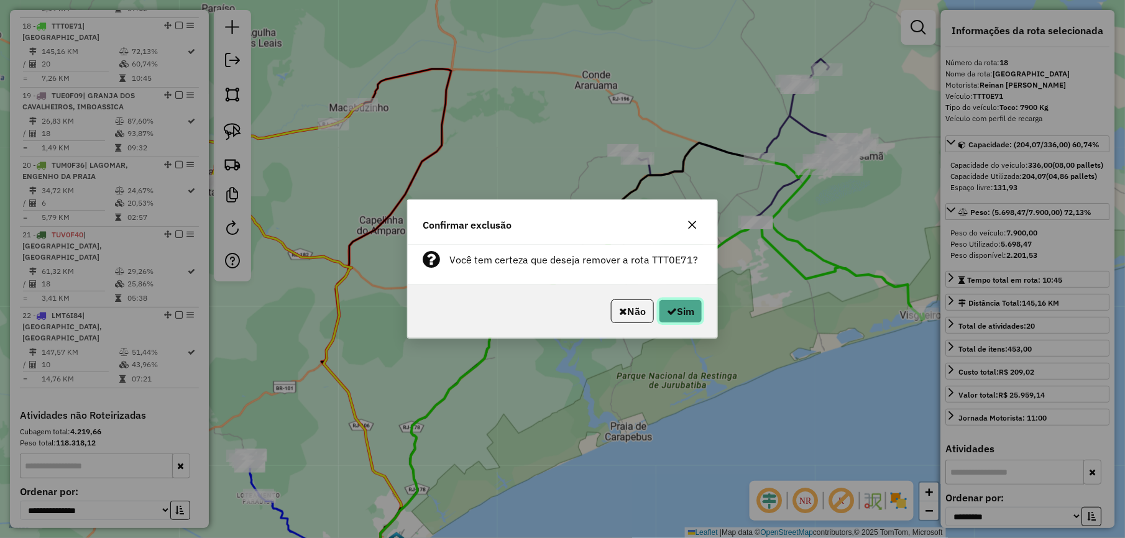
click at [670, 307] on icon "button" at bounding box center [672, 311] width 10 height 10
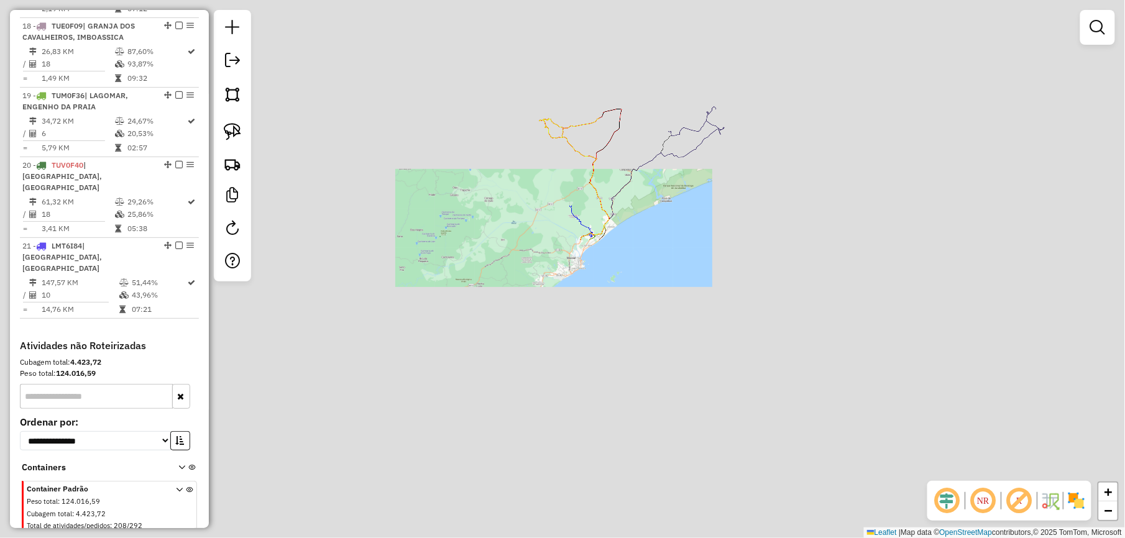
scroll to position [1596, 0]
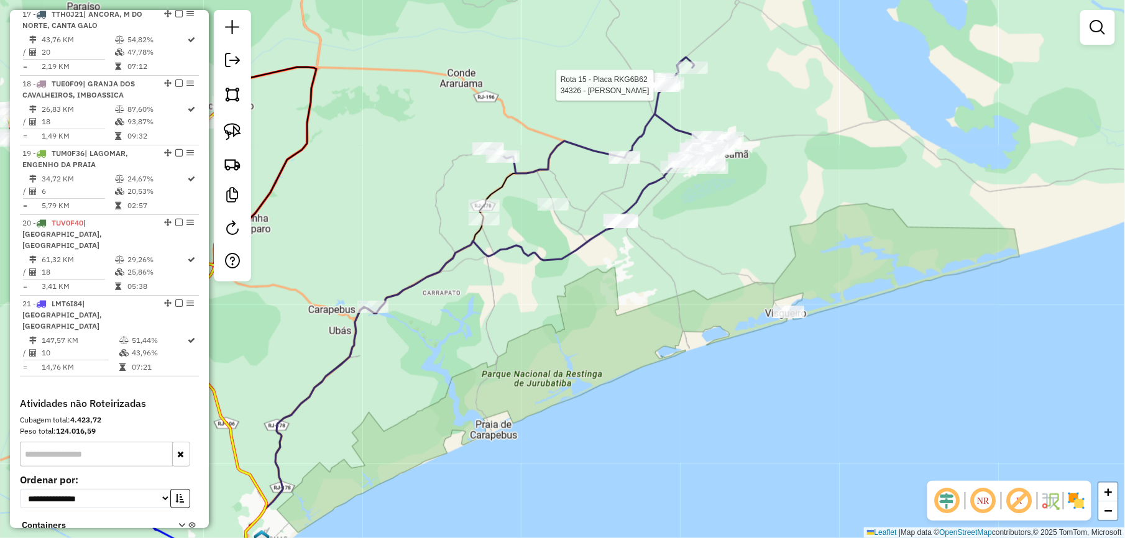
select select "**********"
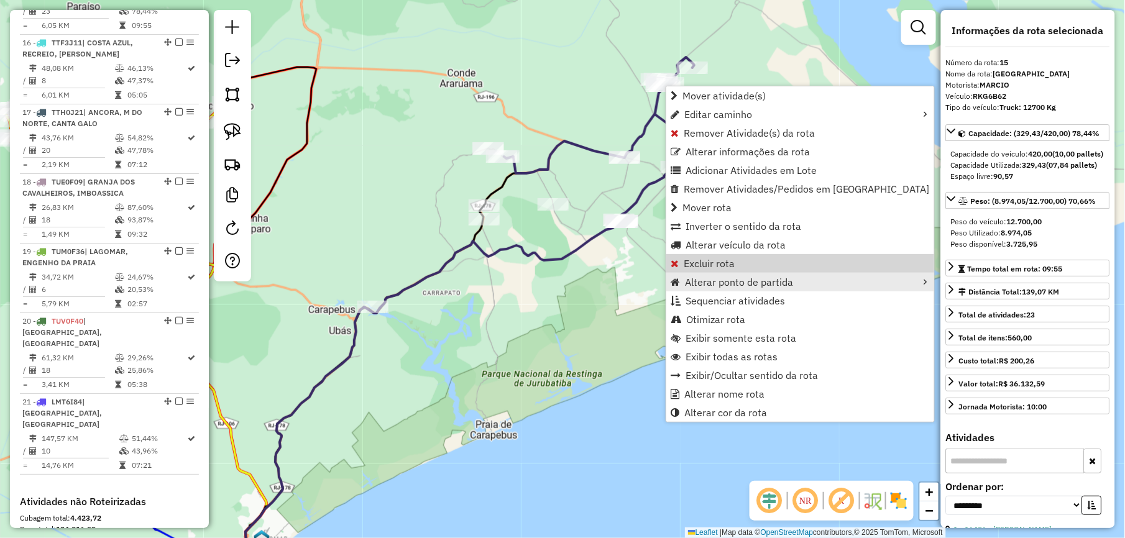
scroll to position [1456, 0]
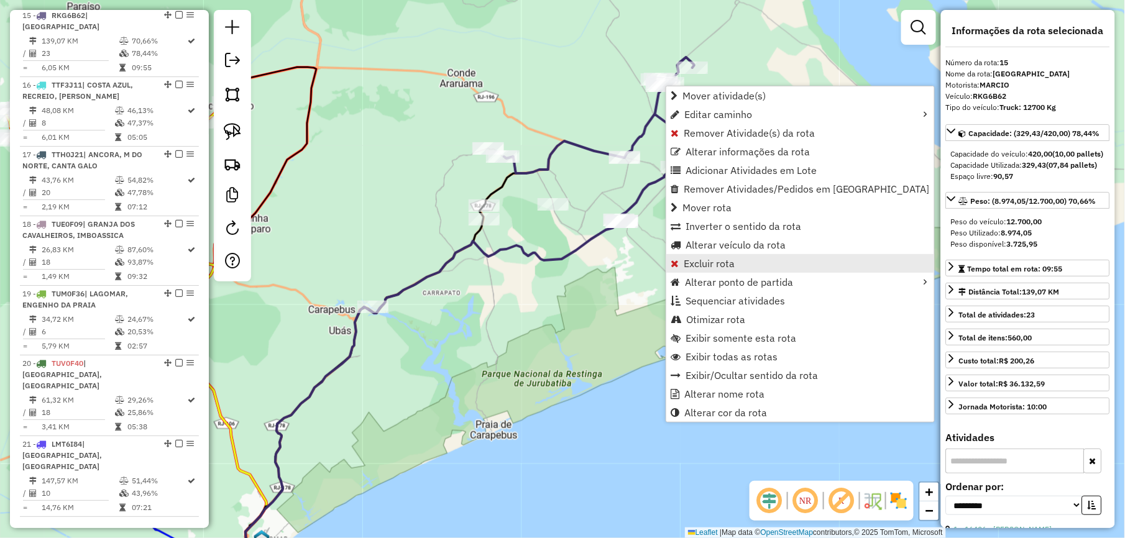
click at [724, 267] on span "Excluir rota" at bounding box center [709, 264] width 51 height 10
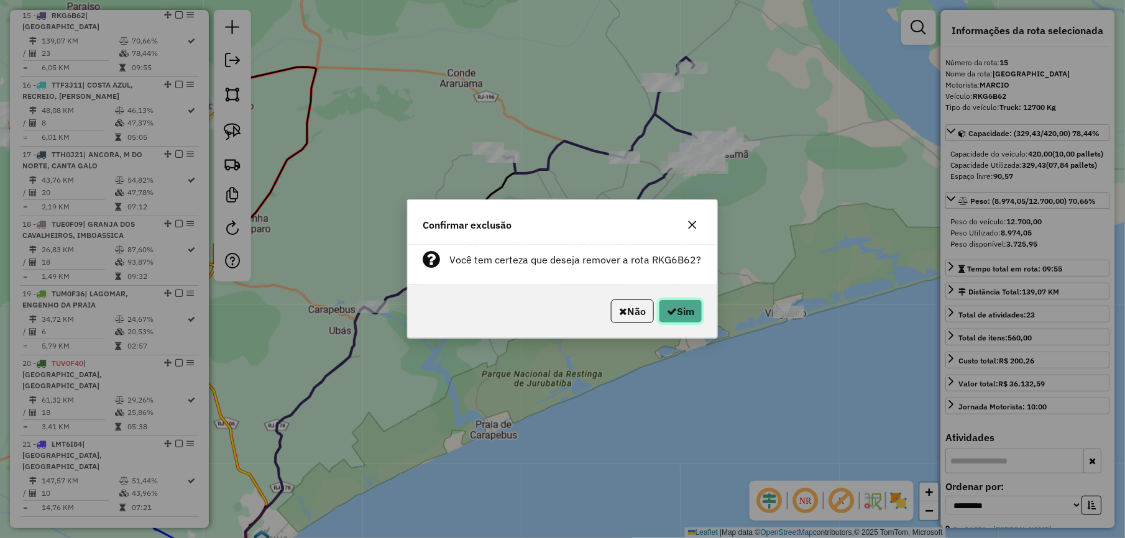
click at [667, 312] on icon "button" at bounding box center [672, 311] width 10 height 10
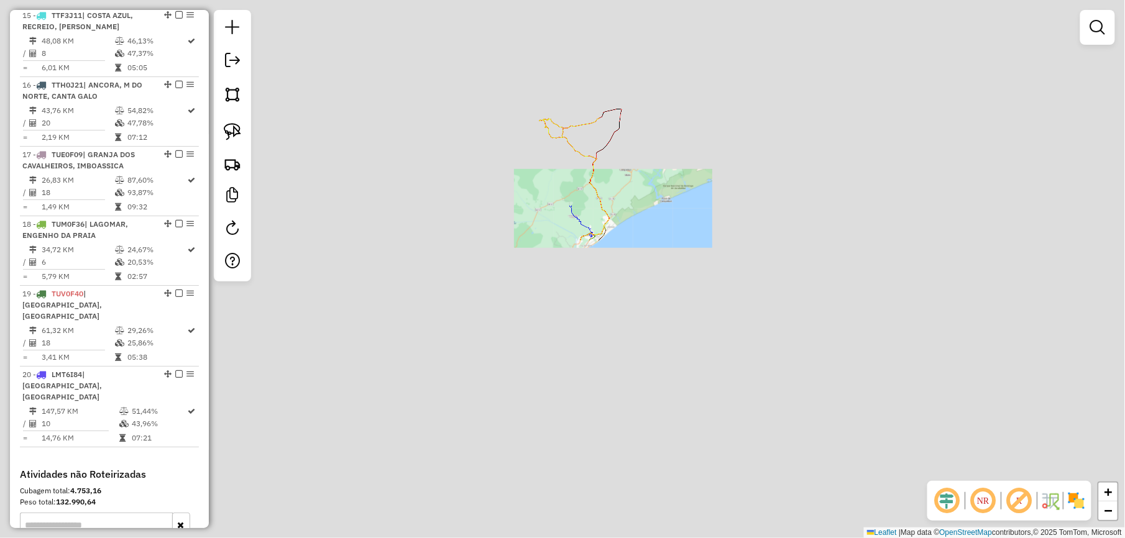
scroll to position [1397, 0]
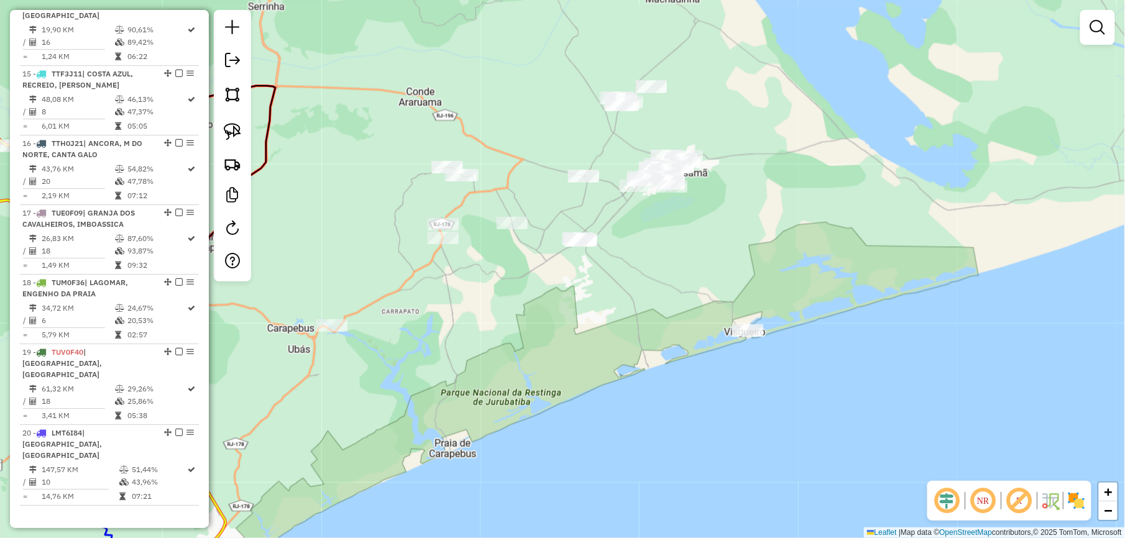
drag, startPoint x: 231, startPoint y: 119, endPoint x: 324, endPoint y: 145, distance: 96.1
click at [231, 119] on link at bounding box center [232, 131] width 27 height 27
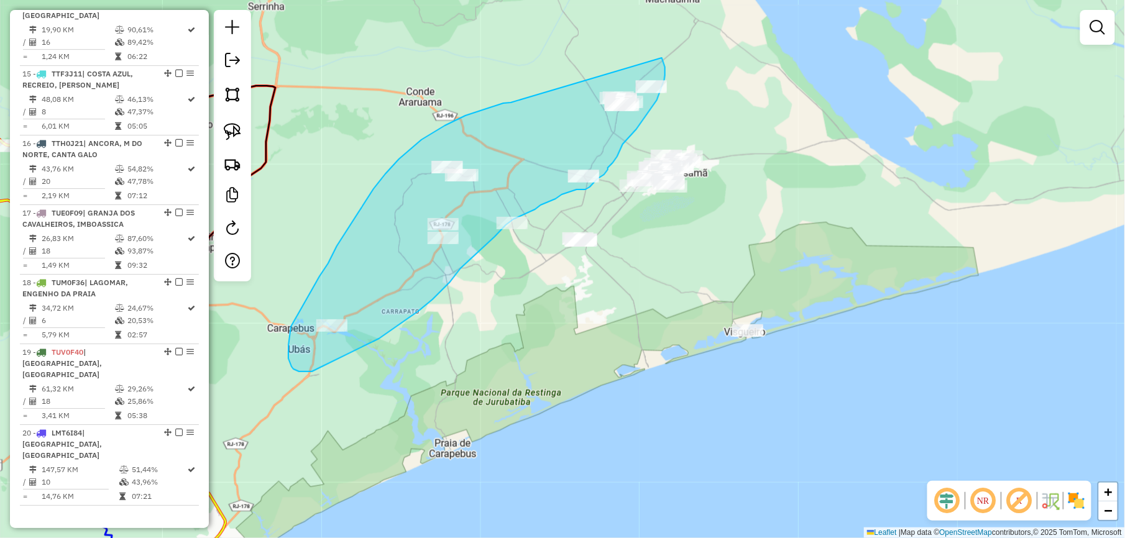
drag, startPoint x: 408, startPoint y: 152, endPoint x: 615, endPoint y: 53, distance: 229.9
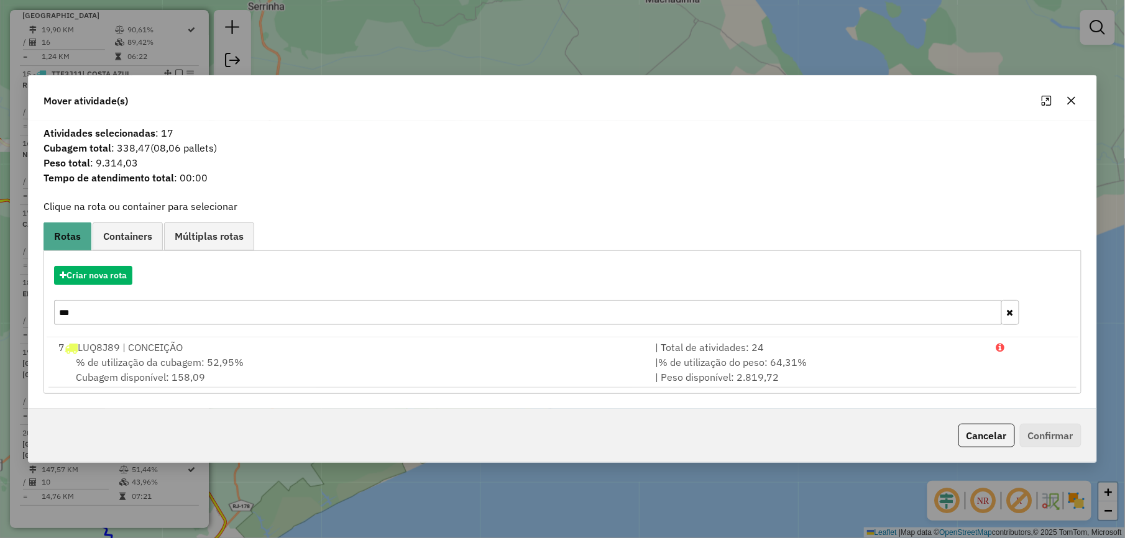
click at [1070, 98] on icon "button" at bounding box center [1072, 101] width 10 height 10
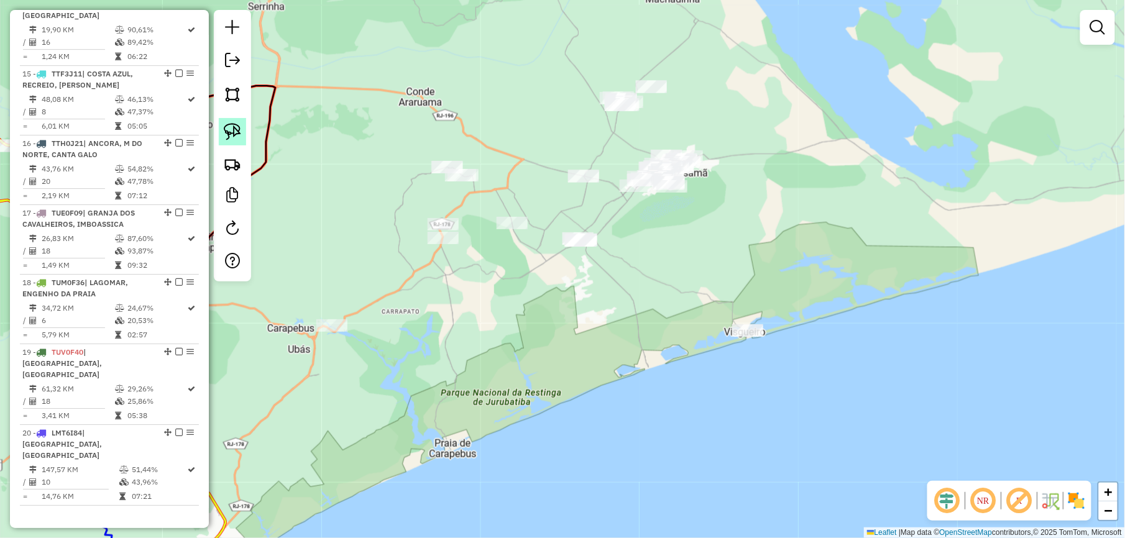
click at [224, 128] on img at bounding box center [232, 131] width 17 height 17
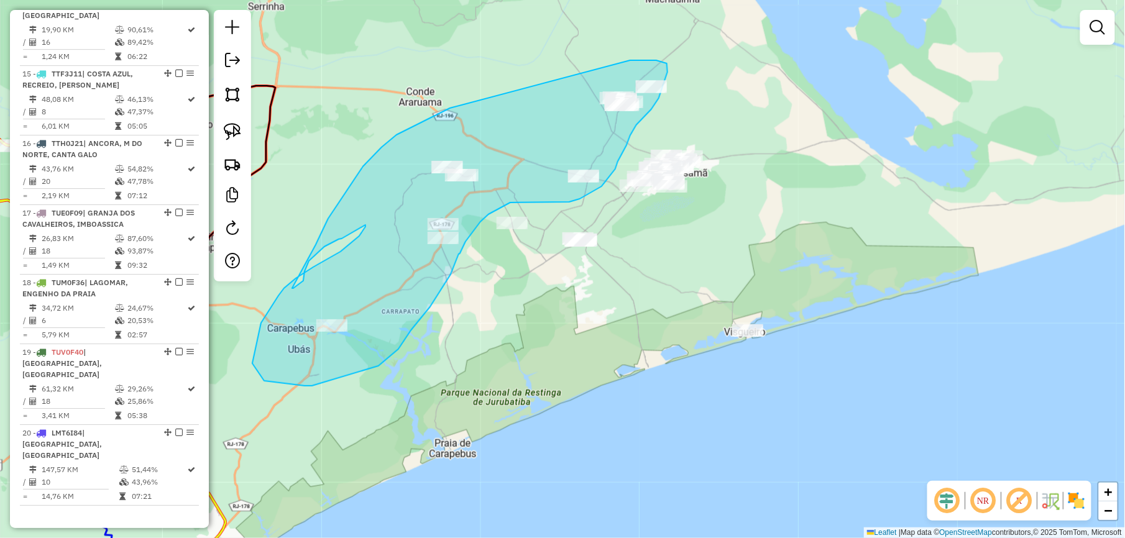
drag, startPoint x: 430, startPoint y: 117, endPoint x: 615, endPoint y: 60, distance: 193.9
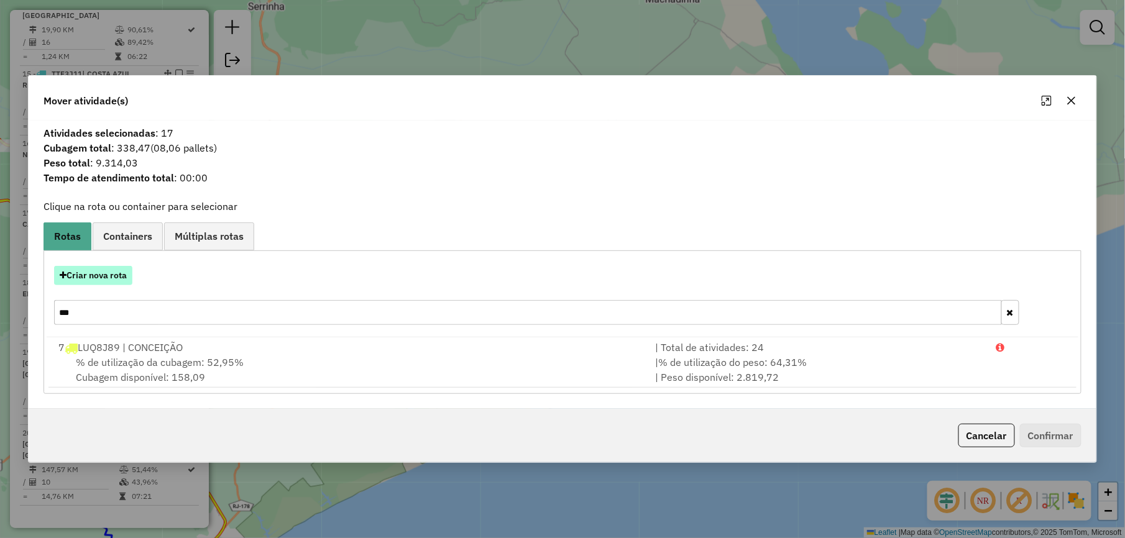
click at [105, 281] on button "Criar nova rota" at bounding box center [93, 275] width 78 height 19
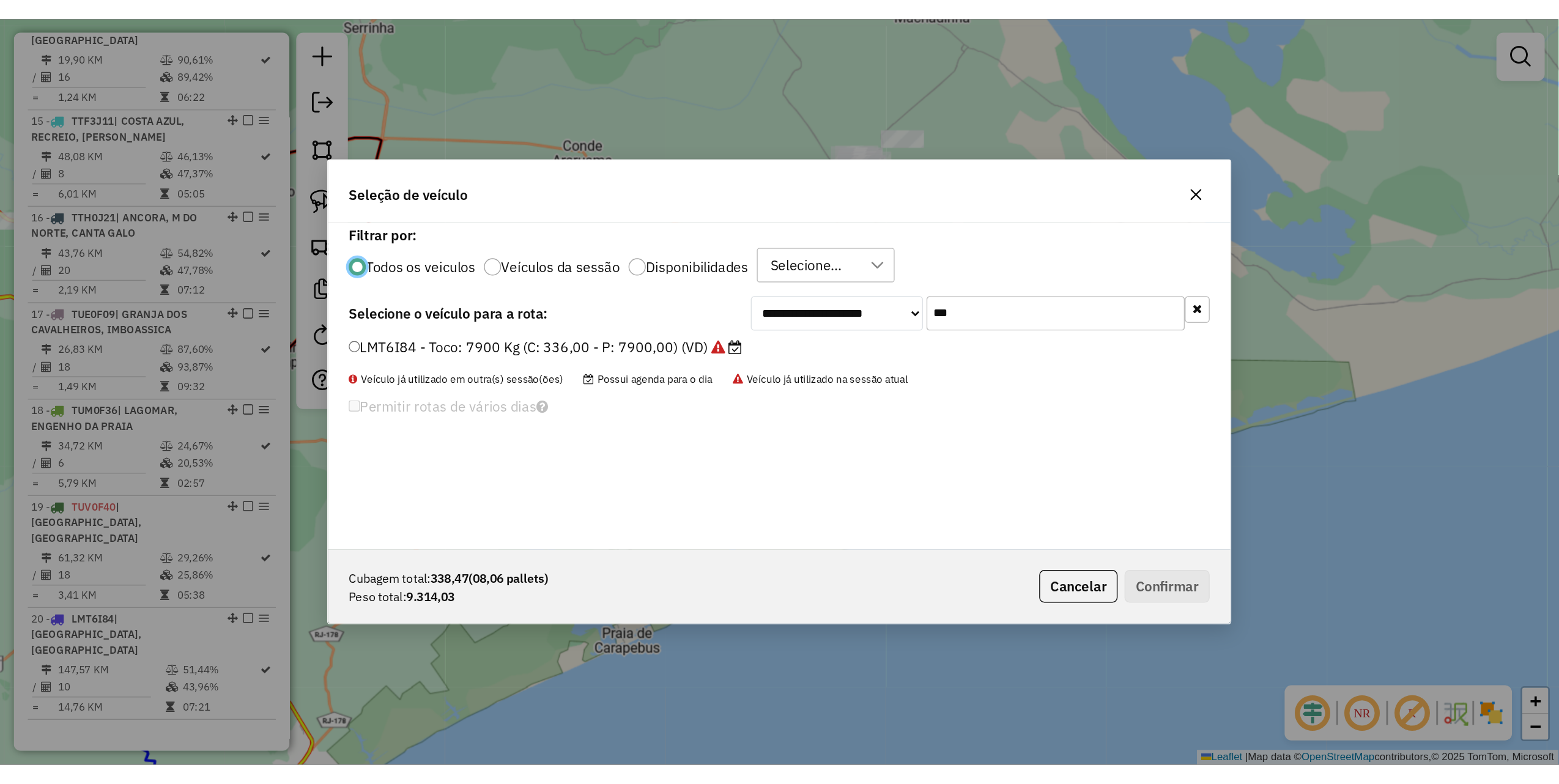
scroll to position [6, 4]
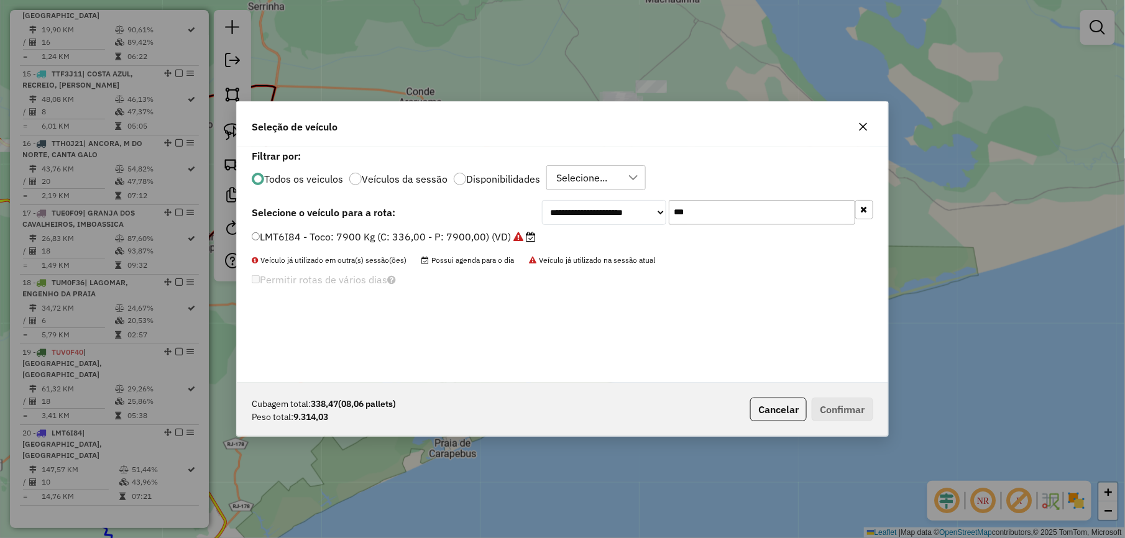
click at [706, 209] on input "***" at bounding box center [762, 212] width 186 height 25
drag, startPoint x: 867, startPoint y: 127, endPoint x: 852, endPoint y: 132, distance: 15.7
click at [862, 128] on icon "button" at bounding box center [863, 127] width 10 height 10
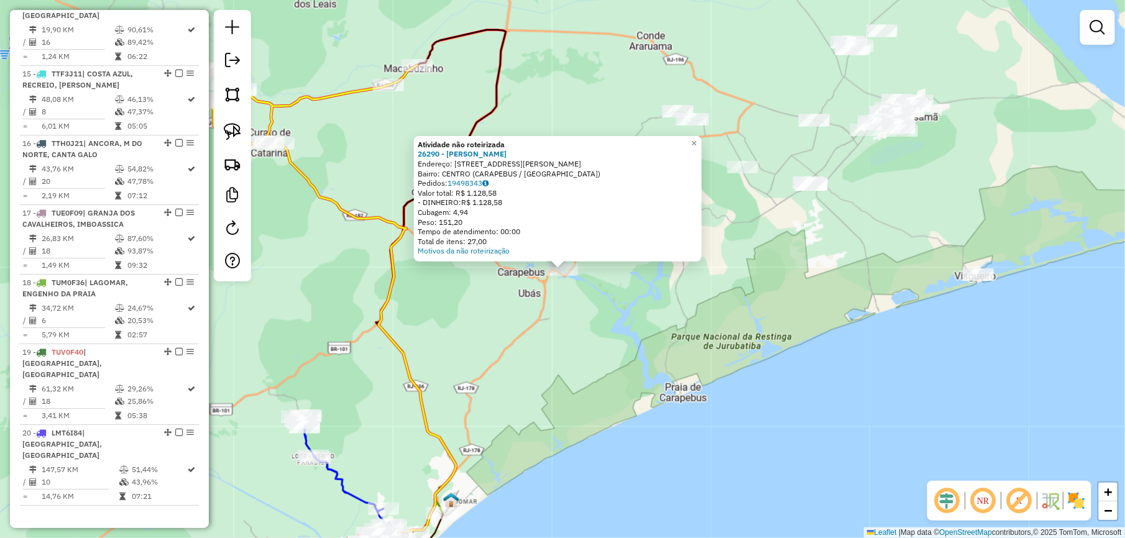
click at [627, 329] on div "Atividade não roteirizada 26290 - FERNANDO DA SILVA VI Endereço: R RUA CARLITO …" at bounding box center [562, 269] width 1125 height 538
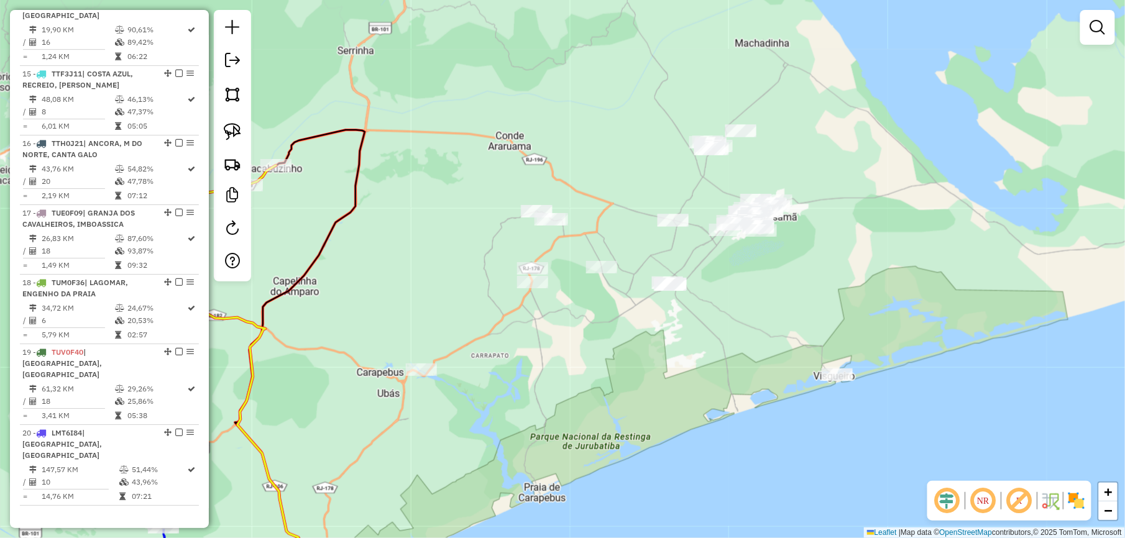
drag, startPoint x: 630, startPoint y: 321, endPoint x: 568, endPoint y: 300, distance: 65.1
click at [548, 373] on div "Janela de atendimento Grade de atendimento Capacidade Transportadoras Veículos …" at bounding box center [562, 269] width 1125 height 538
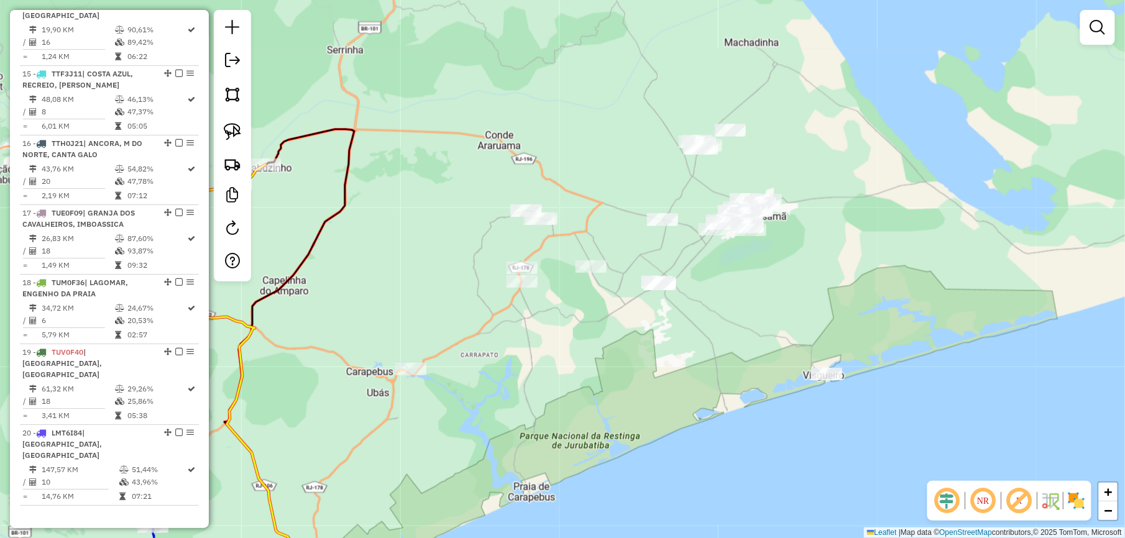
drag, startPoint x: 239, startPoint y: 137, endPoint x: 377, endPoint y: 175, distance: 143.1
click at [239, 137] on img at bounding box center [232, 131] width 17 height 17
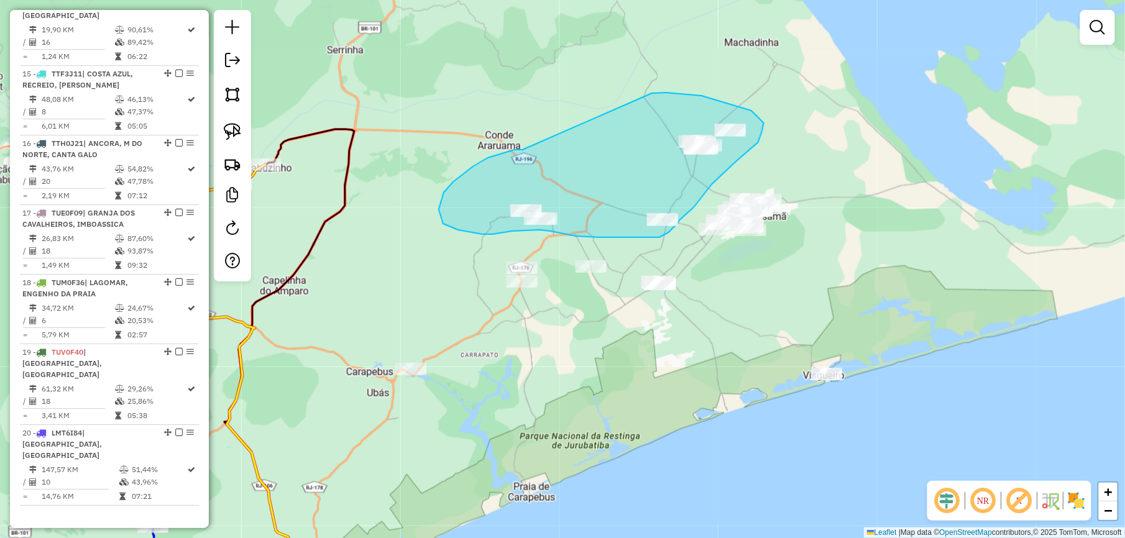
drag, startPoint x: 488, startPoint y: 158, endPoint x: 650, endPoint y: 93, distance: 174.6
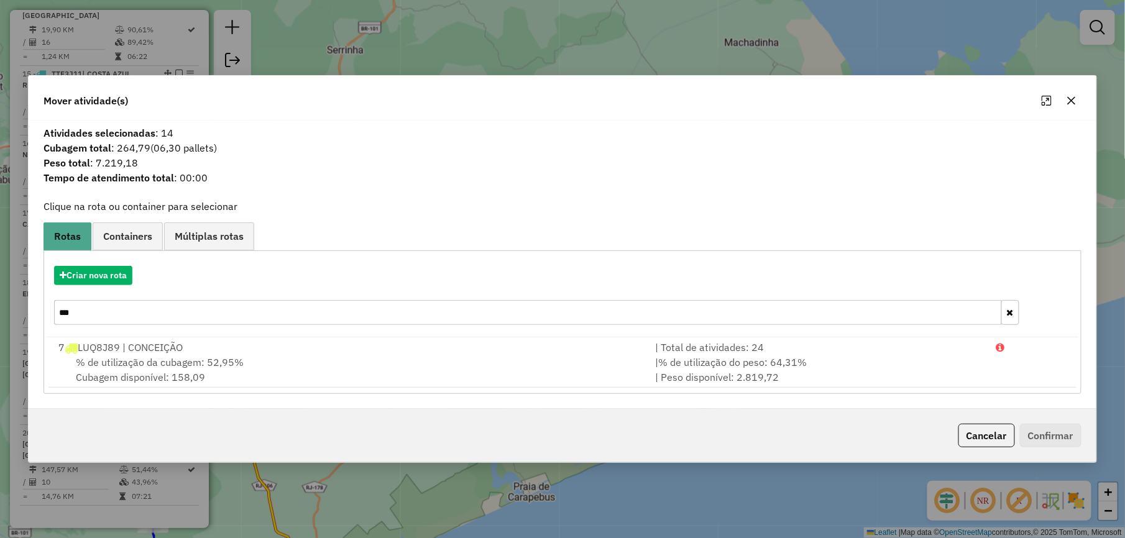
click at [1075, 103] on icon "button" at bounding box center [1071, 100] width 8 height 8
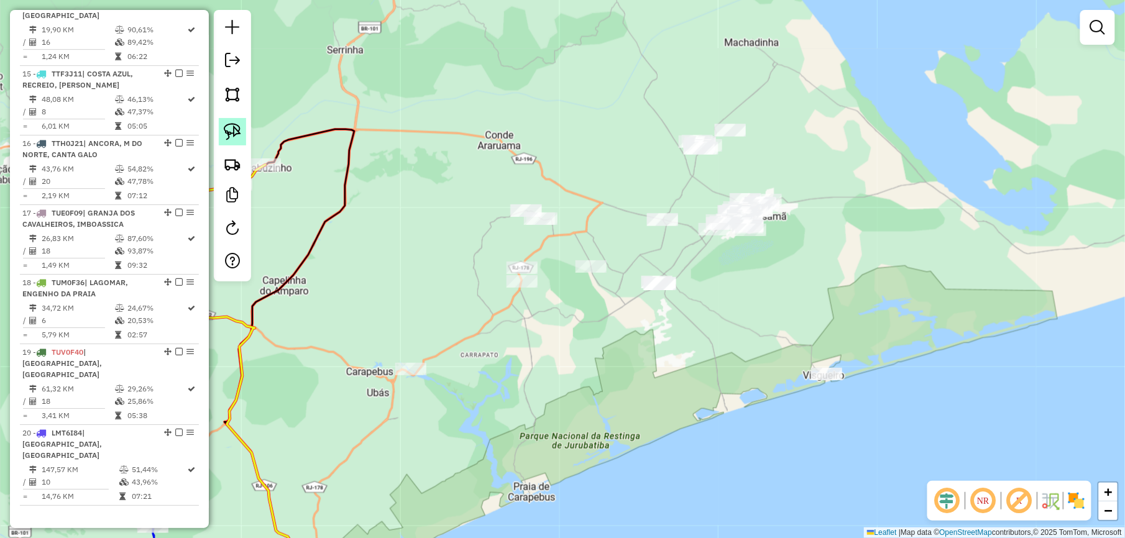
click at [231, 128] on img at bounding box center [232, 131] width 17 height 17
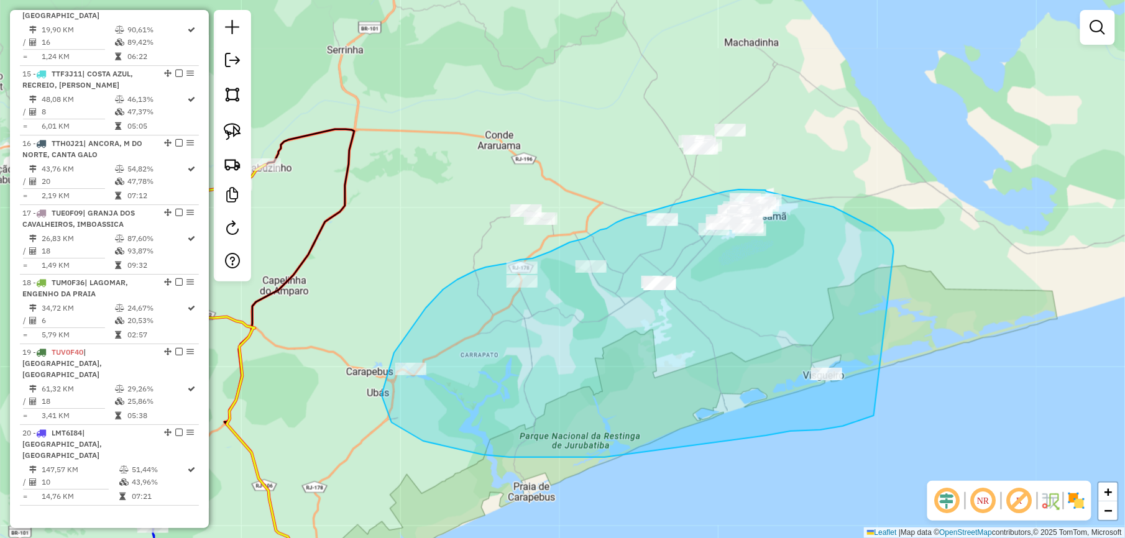
drag, startPoint x: 894, startPoint y: 249, endPoint x: 916, endPoint y: 395, distance: 147.8
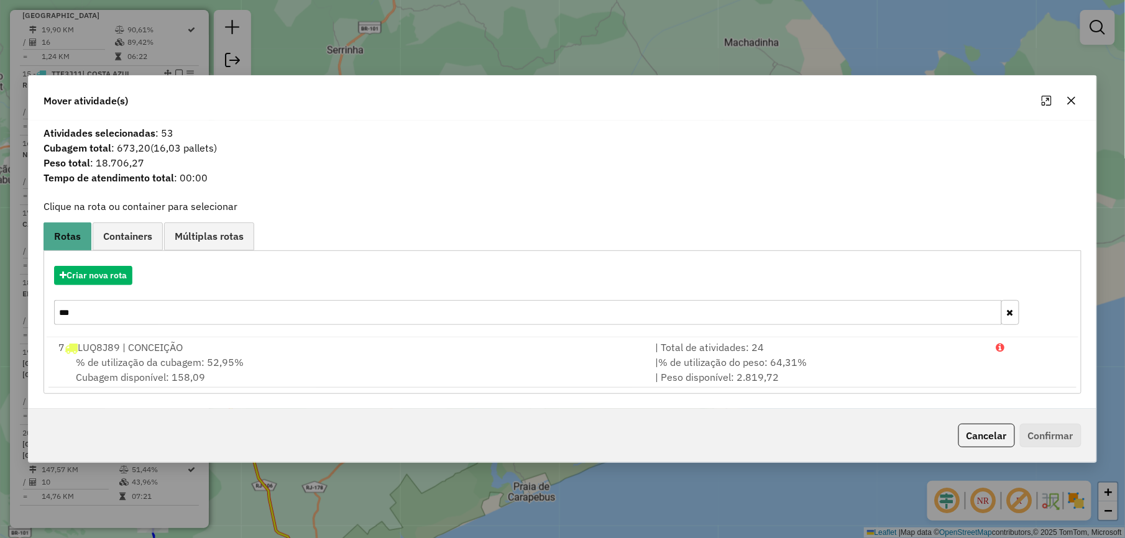
click at [1072, 100] on icon "button" at bounding box center [1071, 100] width 8 height 8
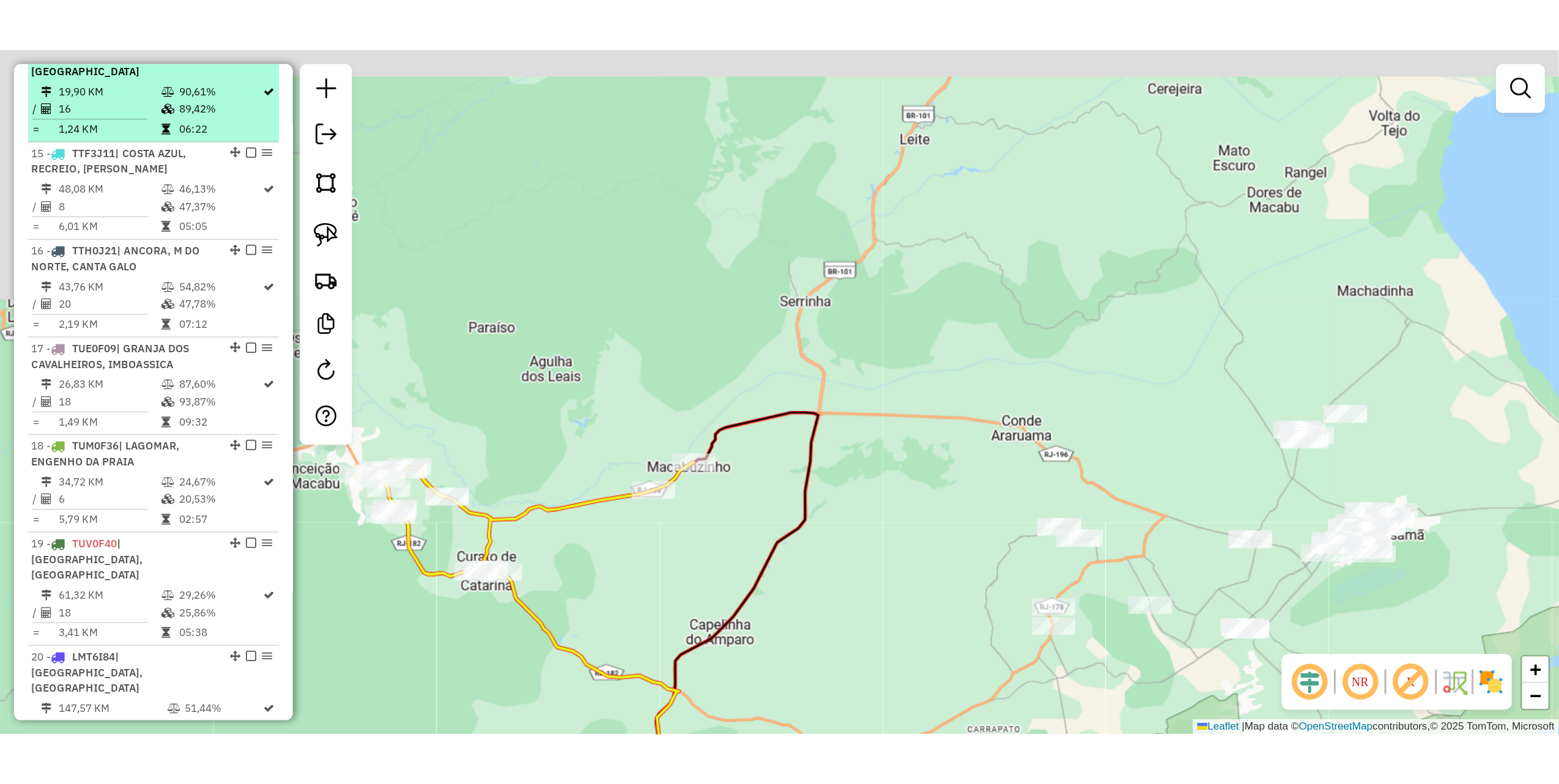
scroll to position [1321, 0]
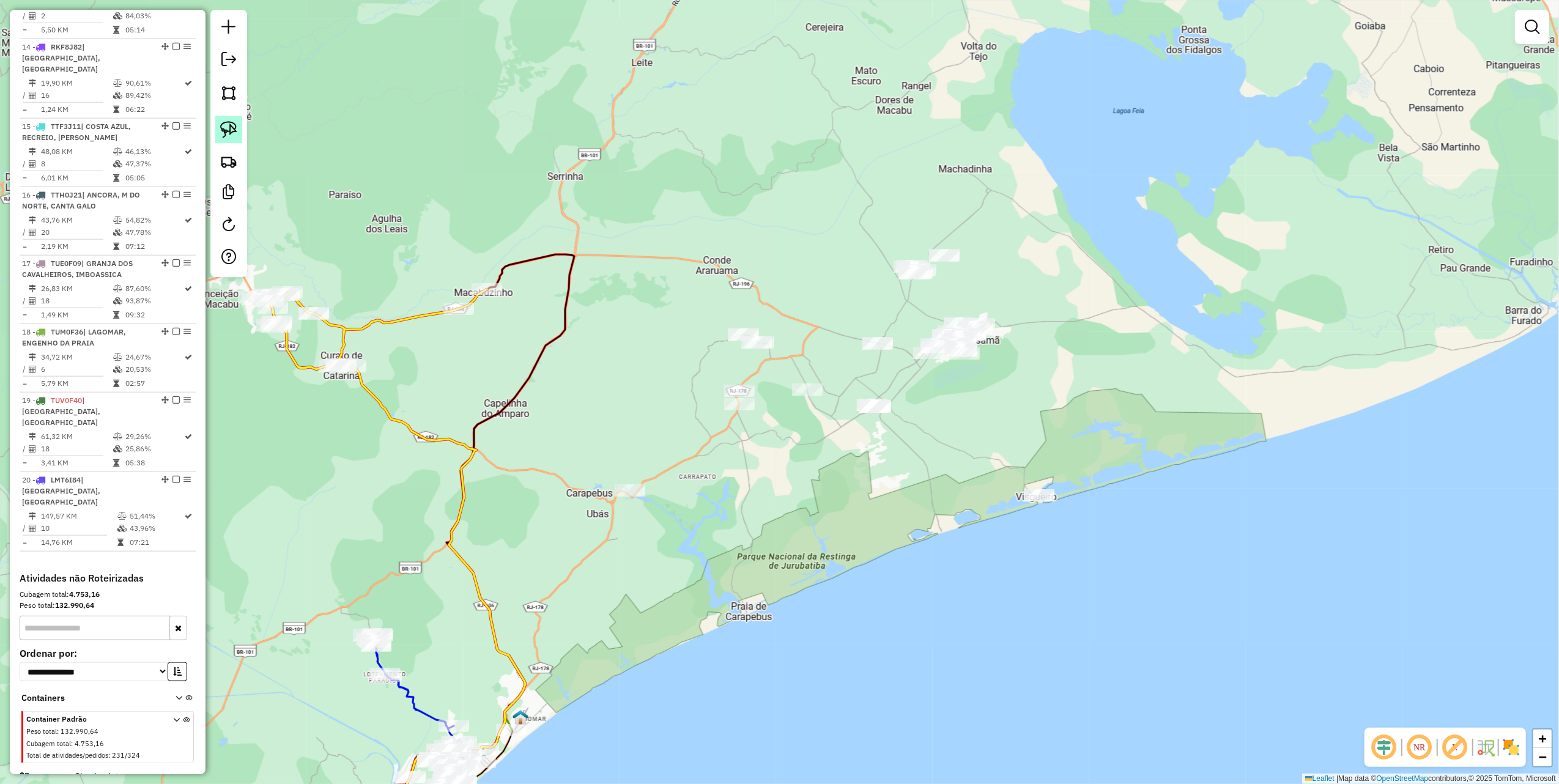
click at [228, 124] on img at bounding box center [228, 129] width 17 height 17
drag, startPoint x: 997, startPoint y: 493, endPoint x: 1117, endPoint y: 479, distance: 120.8
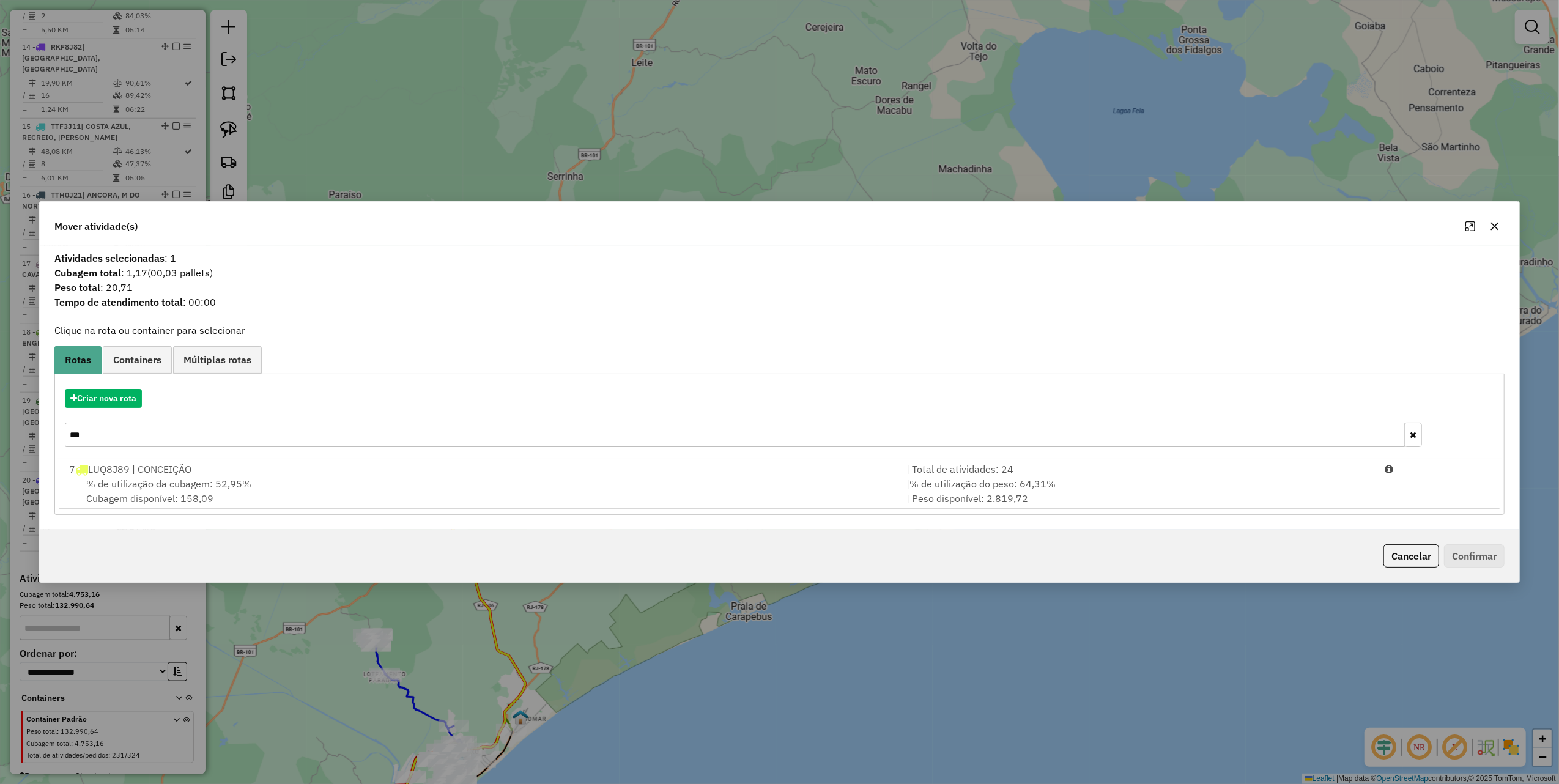
click at [1496, 228] on icon "button" at bounding box center [1495, 226] width 10 height 10
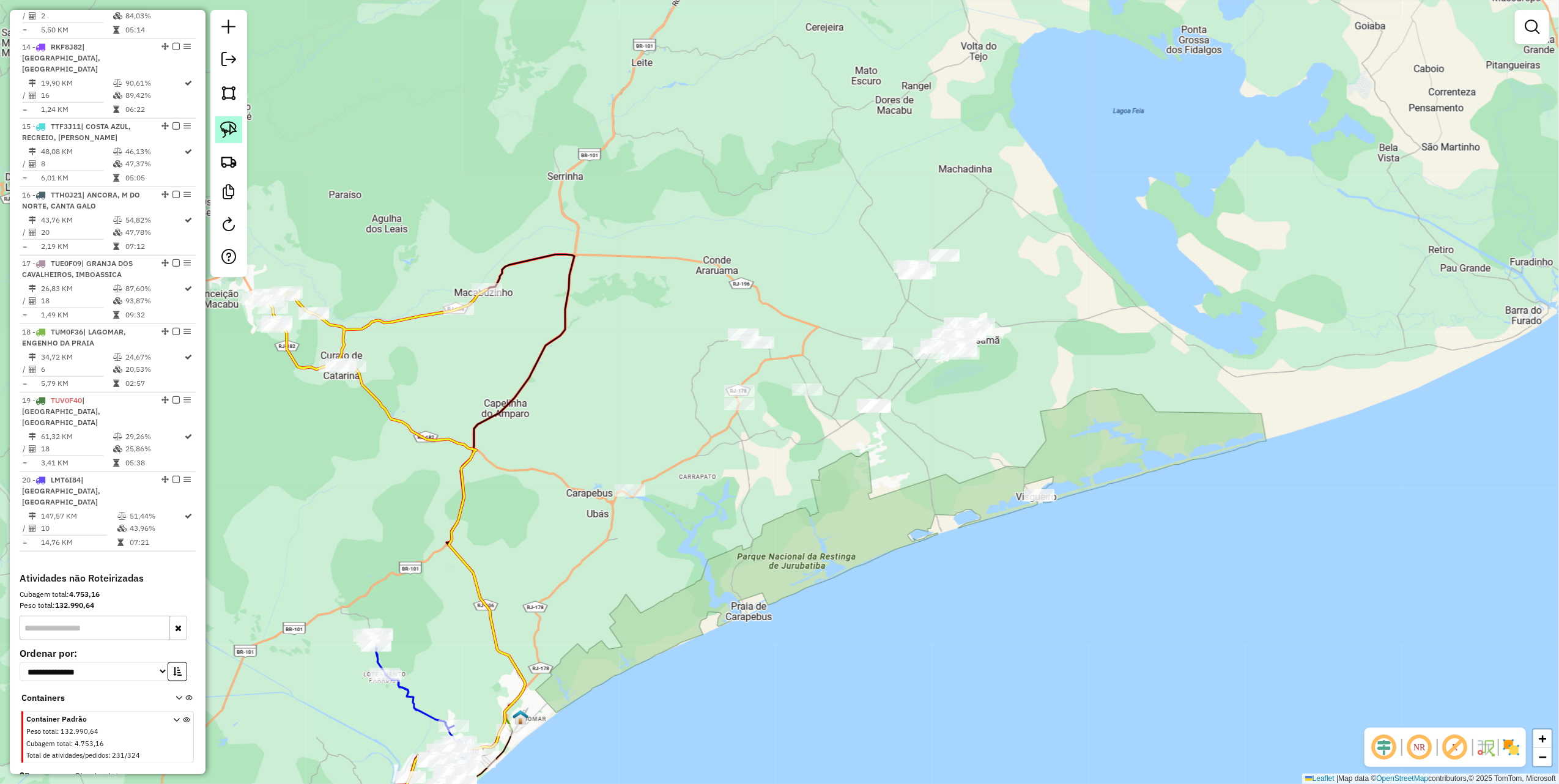
click at [231, 127] on img at bounding box center [228, 129] width 17 height 17
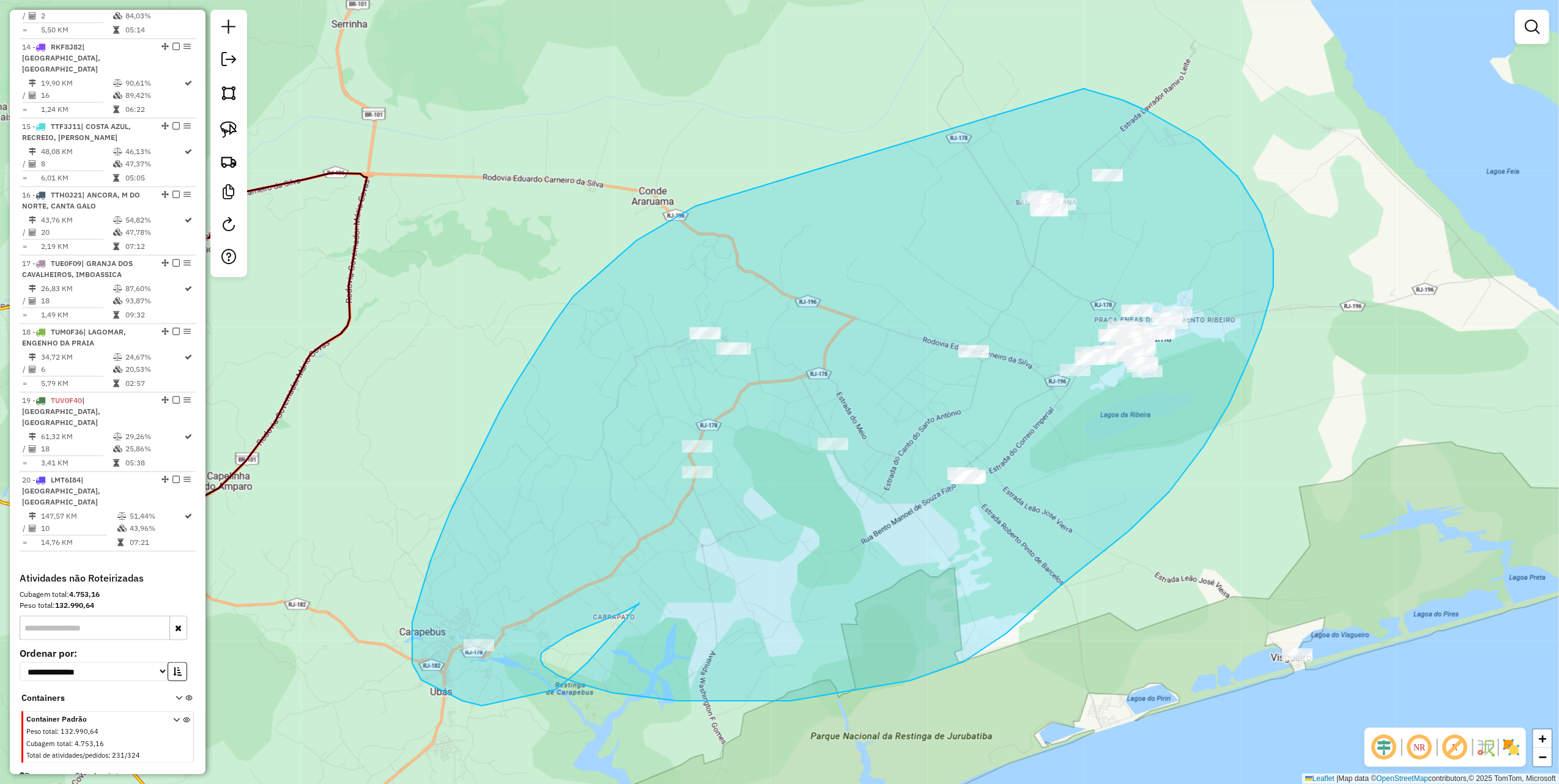
drag, startPoint x: 678, startPoint y: 215, endPoint x: 1058, endPoint y: 87, distance: 401.0
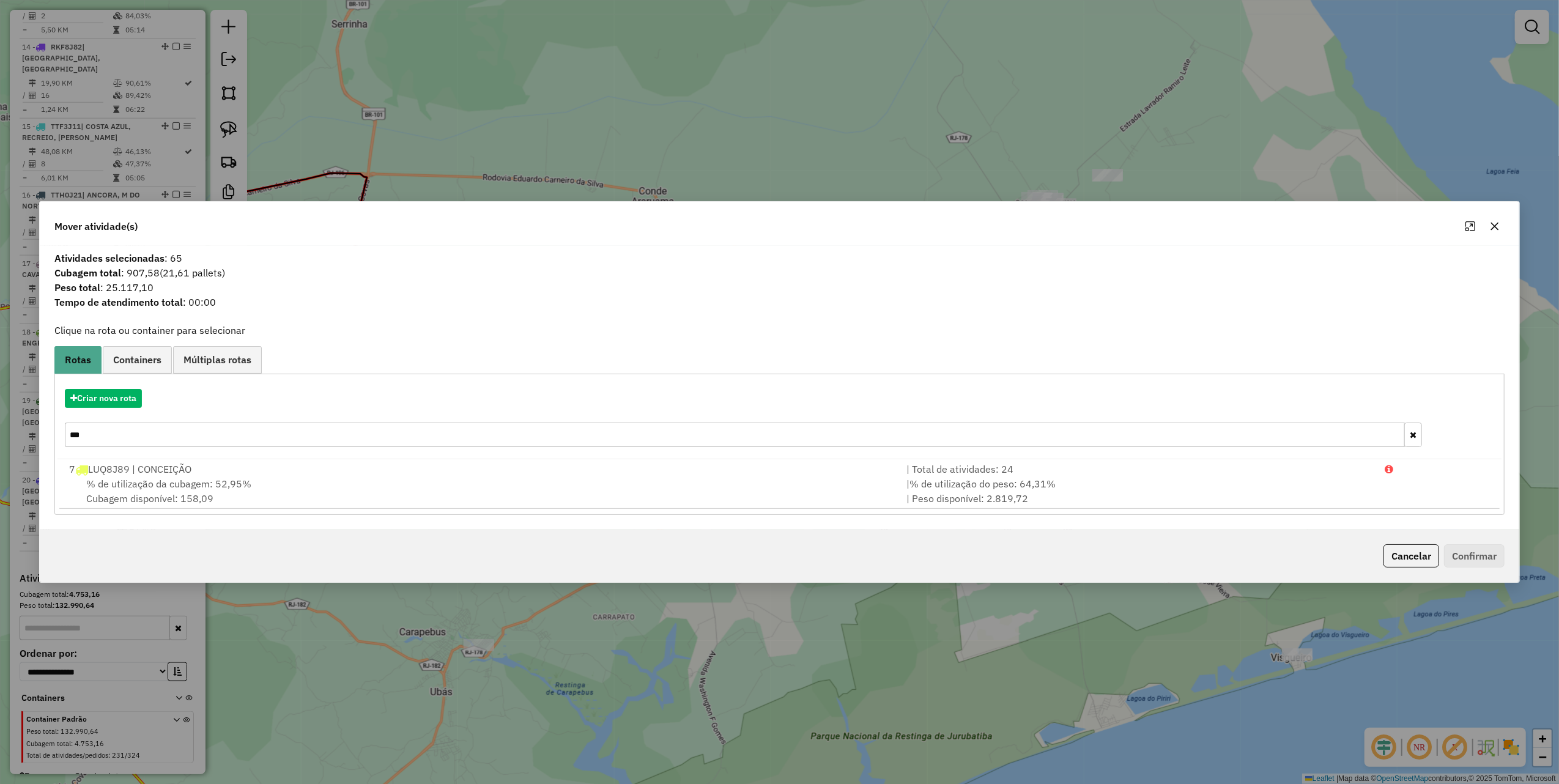
click at [1493, 228] on icon "button" at bounding box center [1495, 226] width 8 height 8
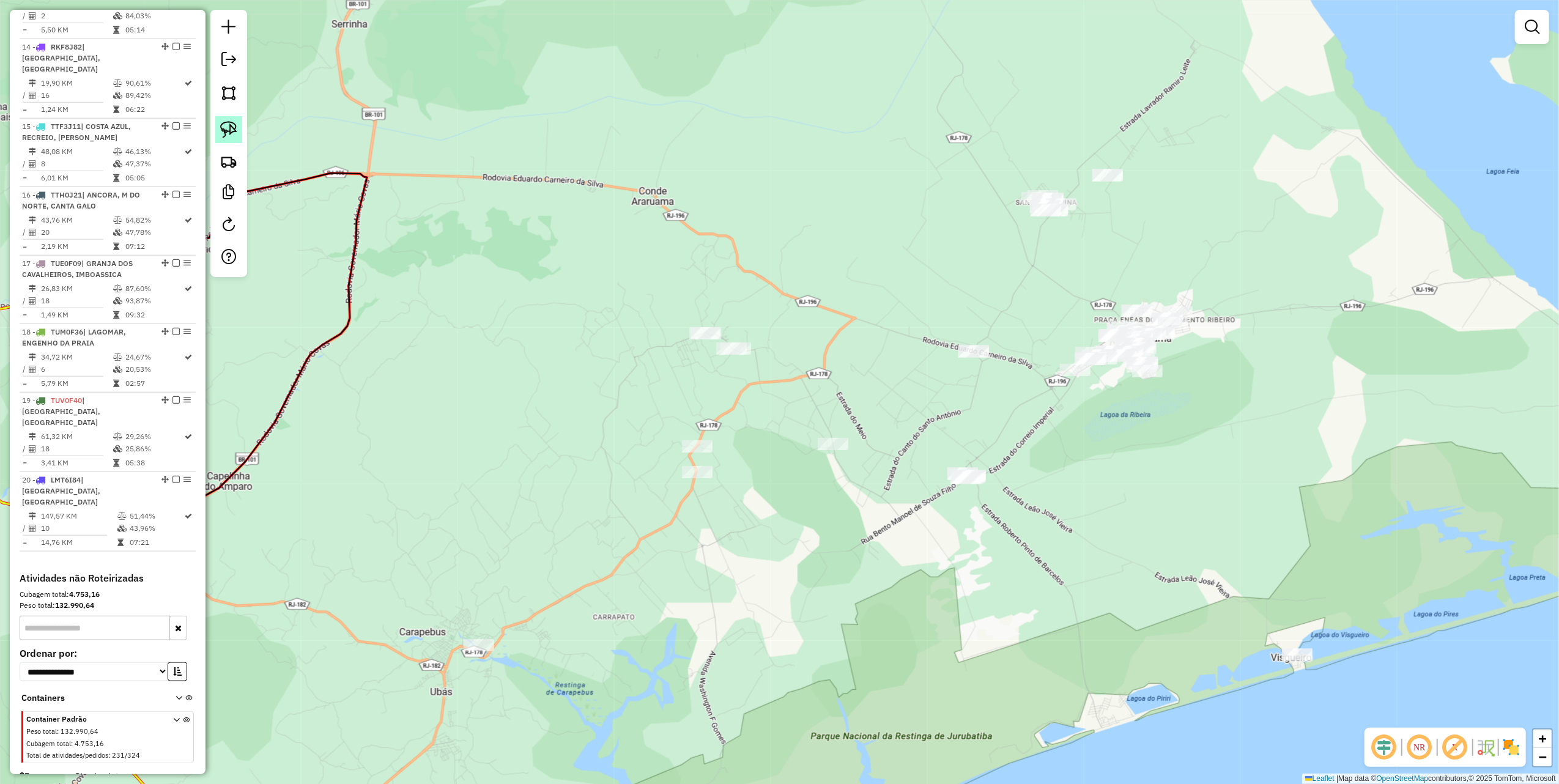
click at [233, 122] on img at bounding box center [228, 129] width 17 height 17
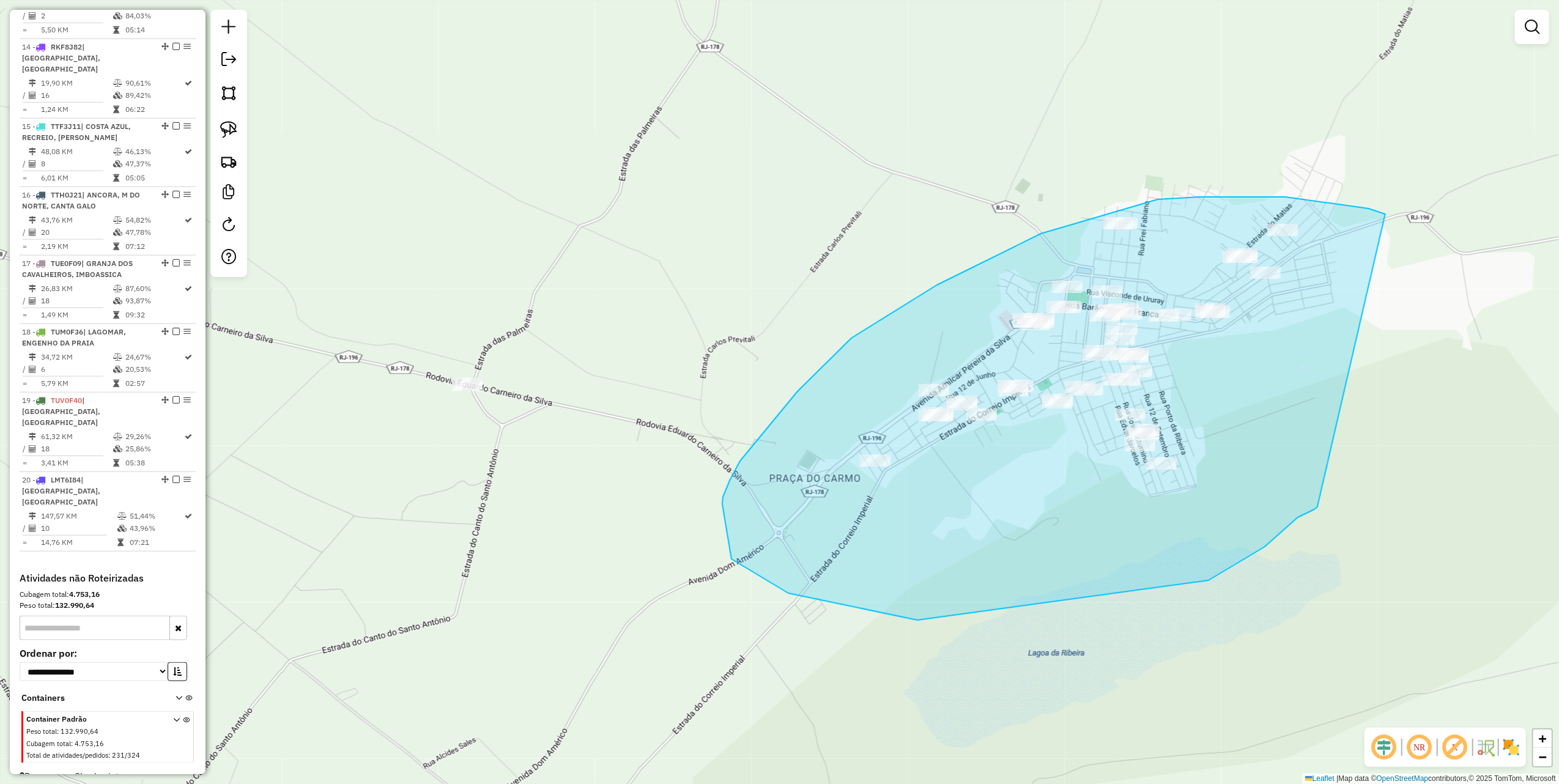
drag, startPoint x: 1369, startPoint y: 209, endPoint x: 1339, endPoint y: 505, distance: 297.5
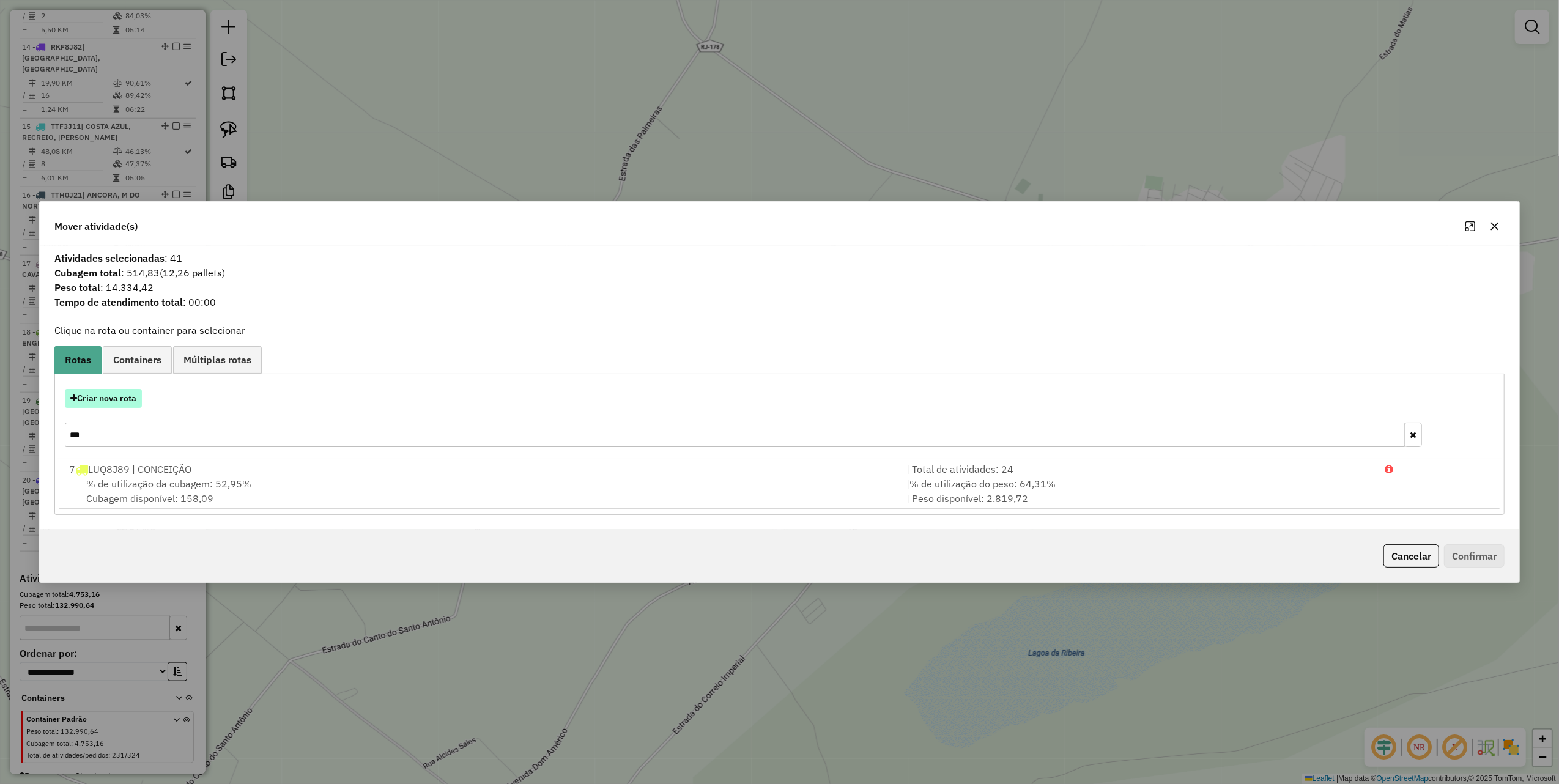
click at [117, 393] on button "Criar nova rota" at bounding box center [103, 397] width 77 height 19
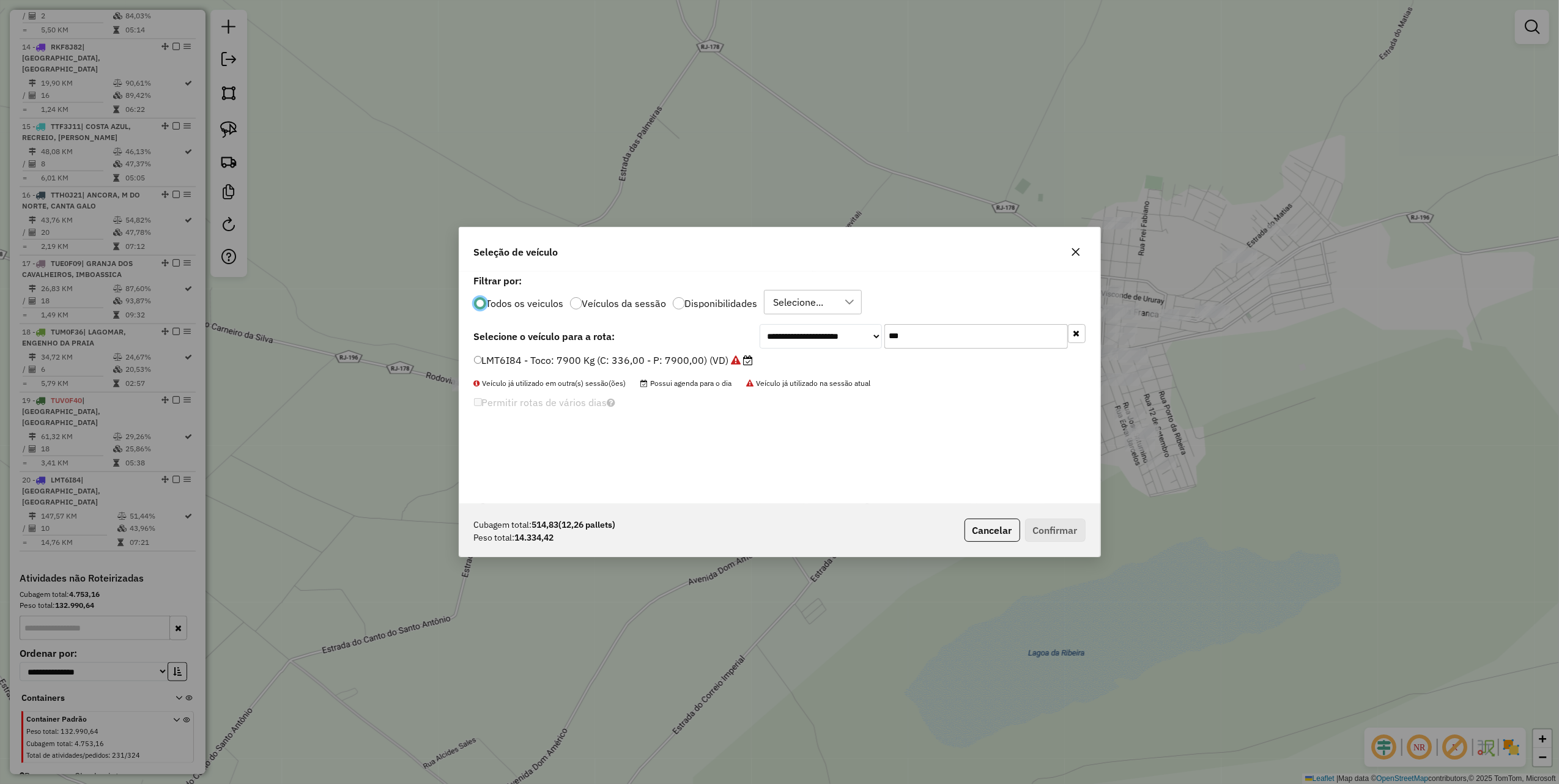
scroll to position [6, 4]
click at [1022, 338] on input "***" at bounding box center [976, 335] width 183 height 25
click at [1020, 337] on input "***" at bounding box center [976, 335] width 183 height 25
drag, startPoint x: 900, startPoint y: 336, endPoint x: 780, endPoint y: 363, distance: 123.0
click at [780, 363] on div "**********" at bounding box center [780, 388] width 641 height 232
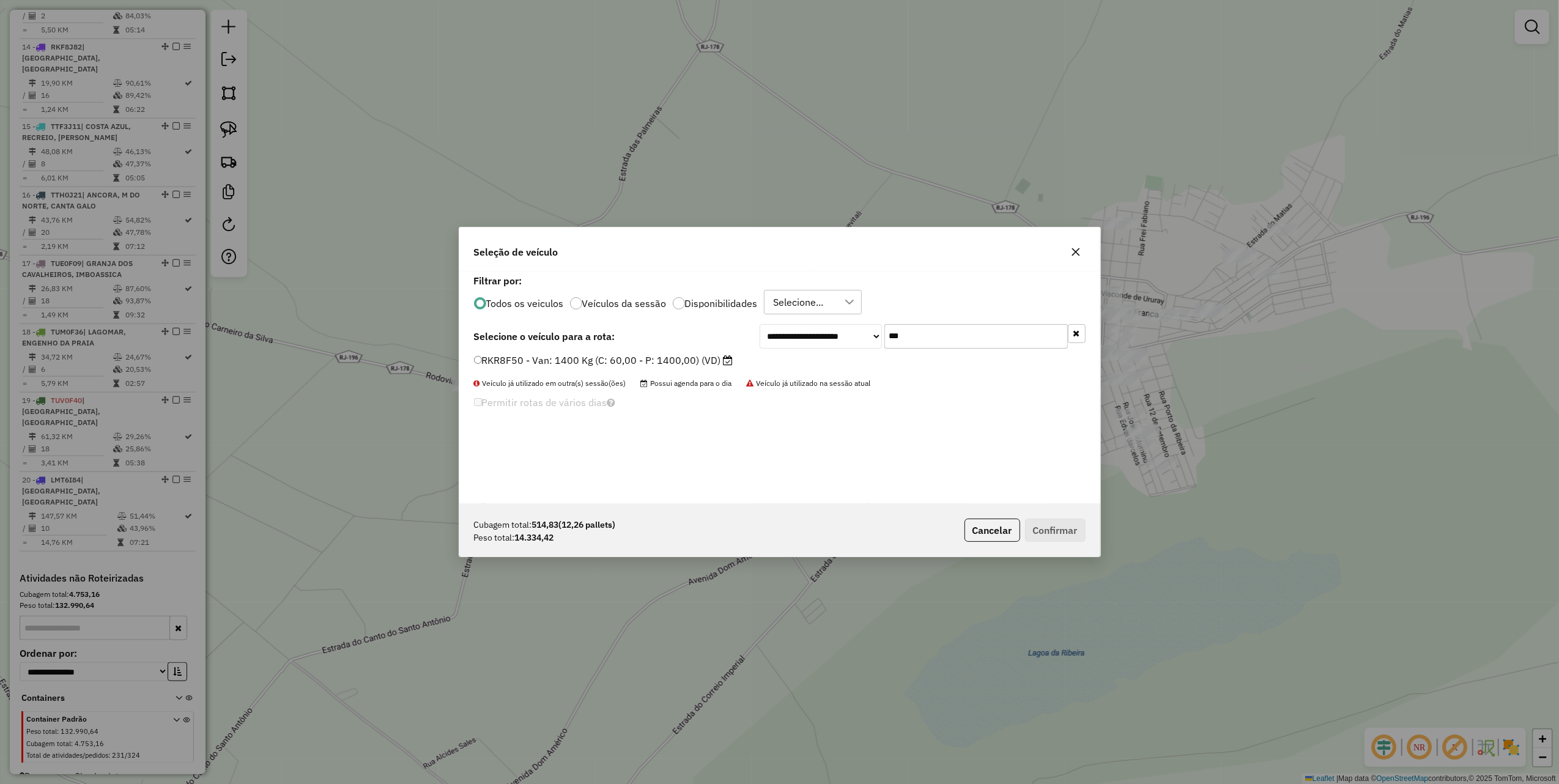
type input "***"
click at [681, 365] on label "RKR8F50 - Van: 1400 Kg (C: 60,00 - P: 1400,00) (VD)" at bounding box center [604, 360] width 260 height 15
click at [1055, 533] on button "Confirmar" at bounding box center [1056, 530] width 61 height 24
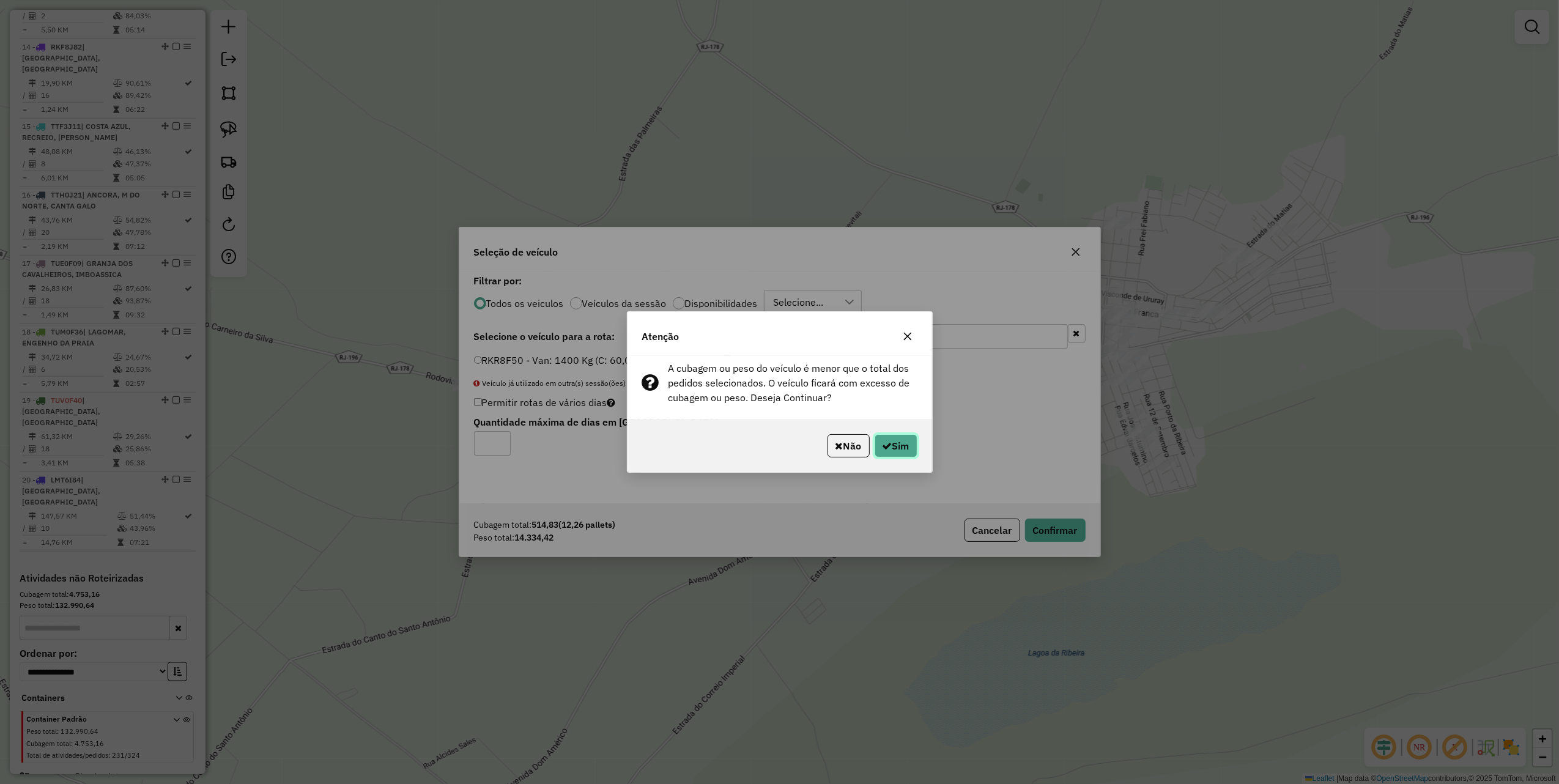
click at [889, 438] on button "Sim" at bounding box center [897, 446] width 43 height 24
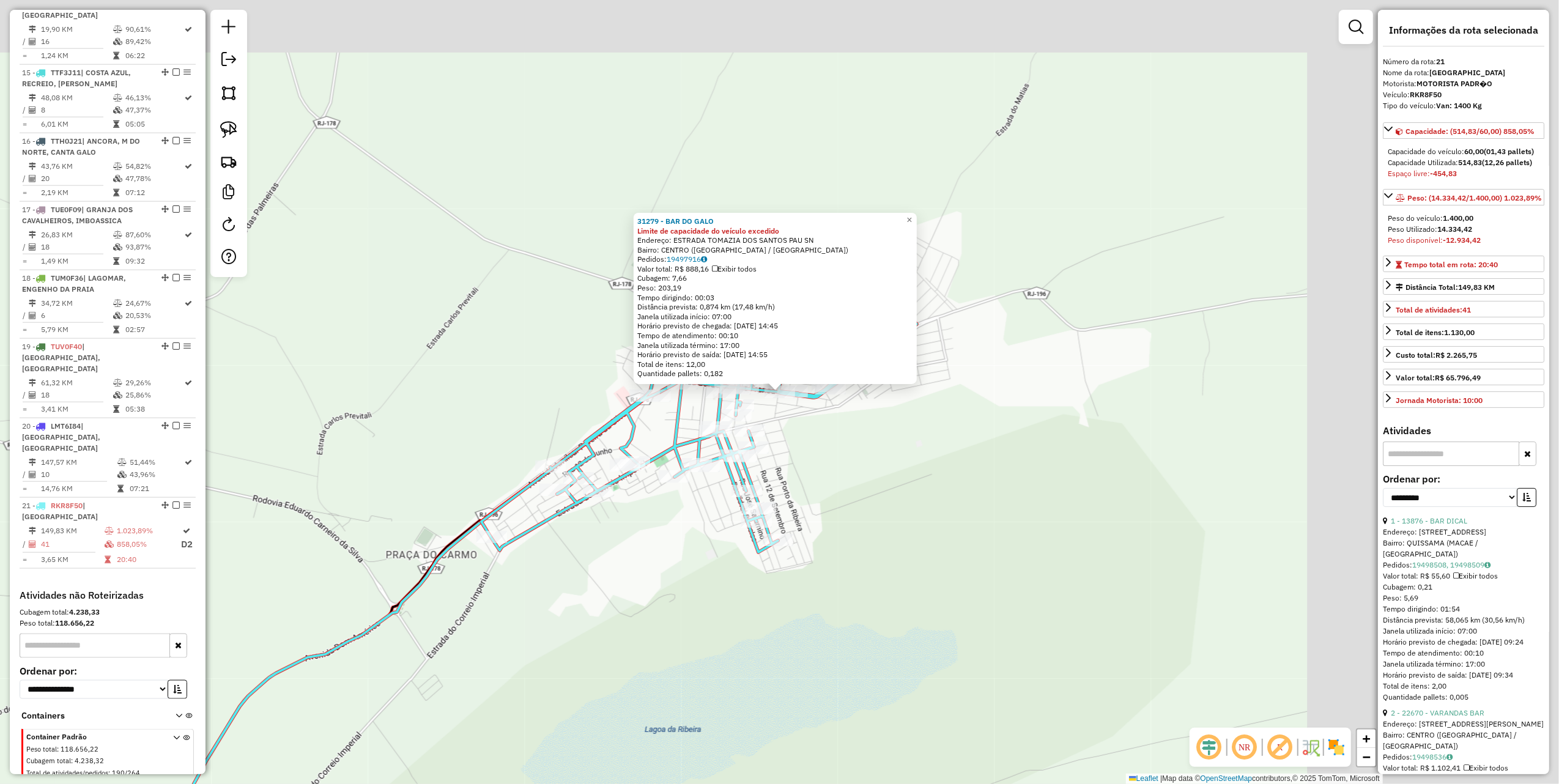
scroll to position [1381, 0]
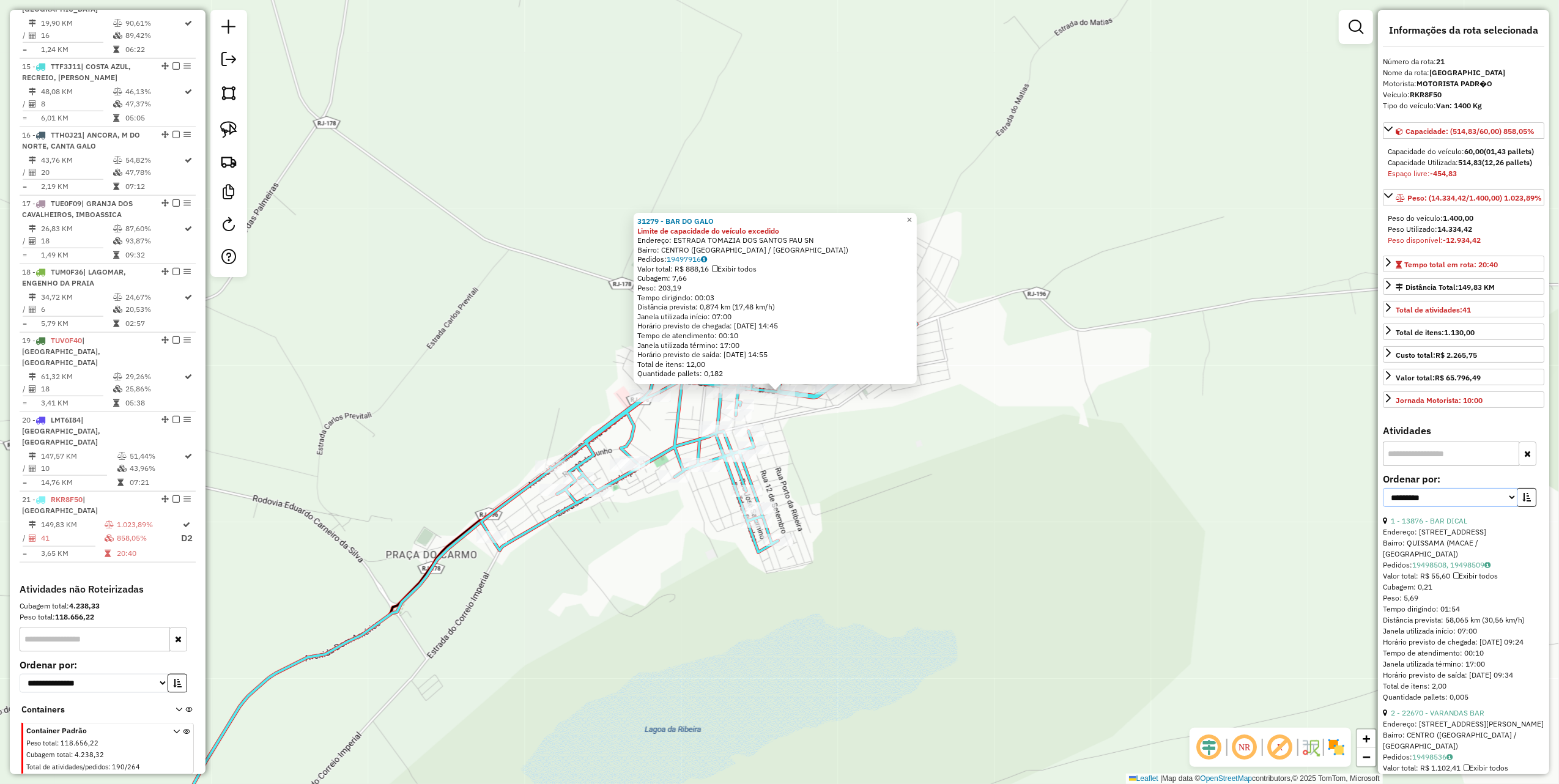
drag, startPoint x: 1465, startPoint y: 537, endPoint x: 1460, endPoint y: 544, distance: 8.6
click at [1465, 507] on select "**********" at bounding box center [1450, 497] width 135 height 19
select select "*********"
click at [1383, 507] on select "**********" at bounding box center [1450, 497] width 135 height 19
drag, startPoint x: 1525, startPoint y: 536, endPoint x: 1508, endPoint y: 544, distance: 18.8
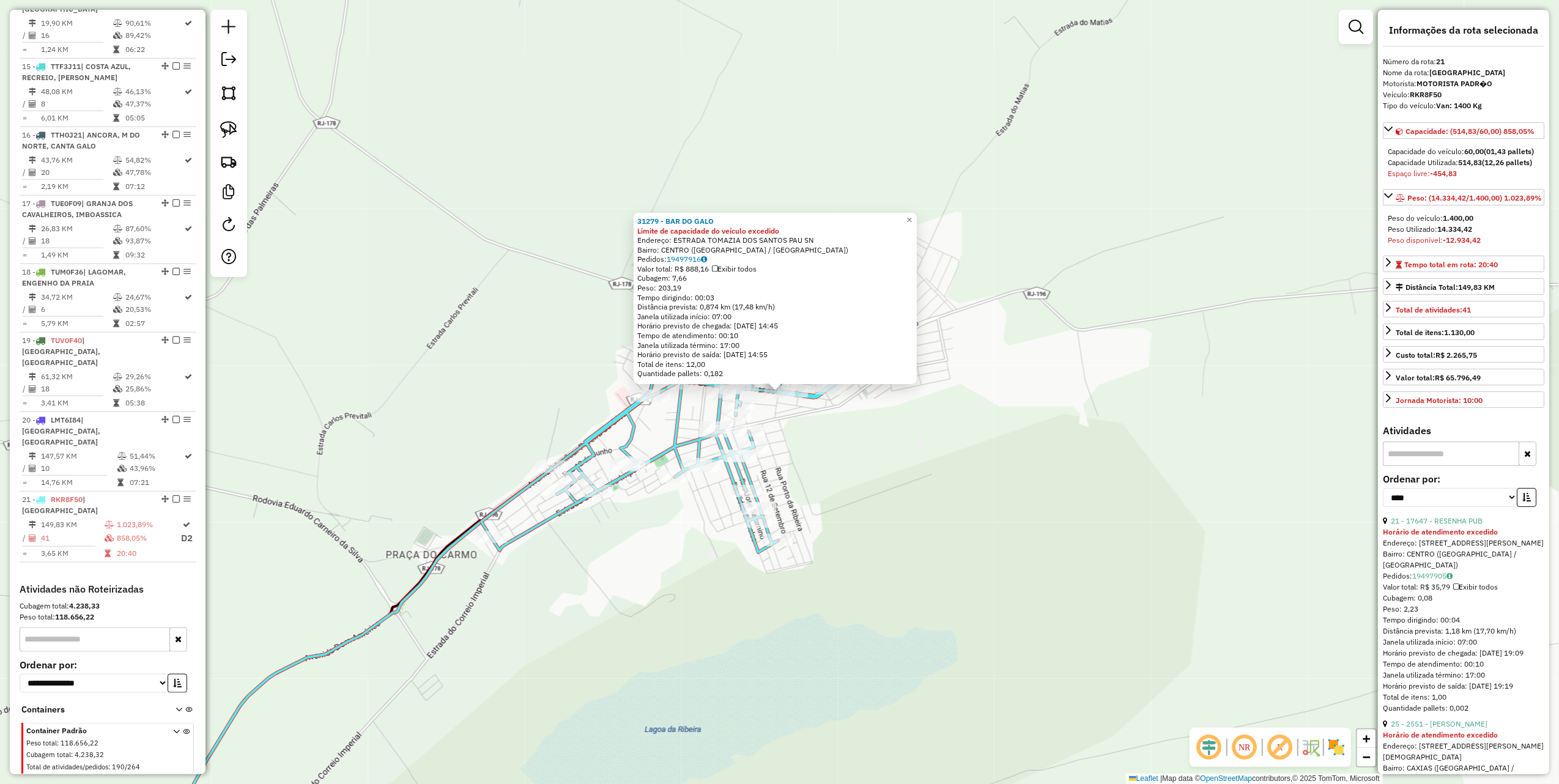
click at [1525, 502] on icon "button" at bounding box center [1527, 497] width 9 height 9
click at [1467, 525] on link "23 - 79821 - BAR MENGAO" at bounding box center [1437, 520] width 91 height 9
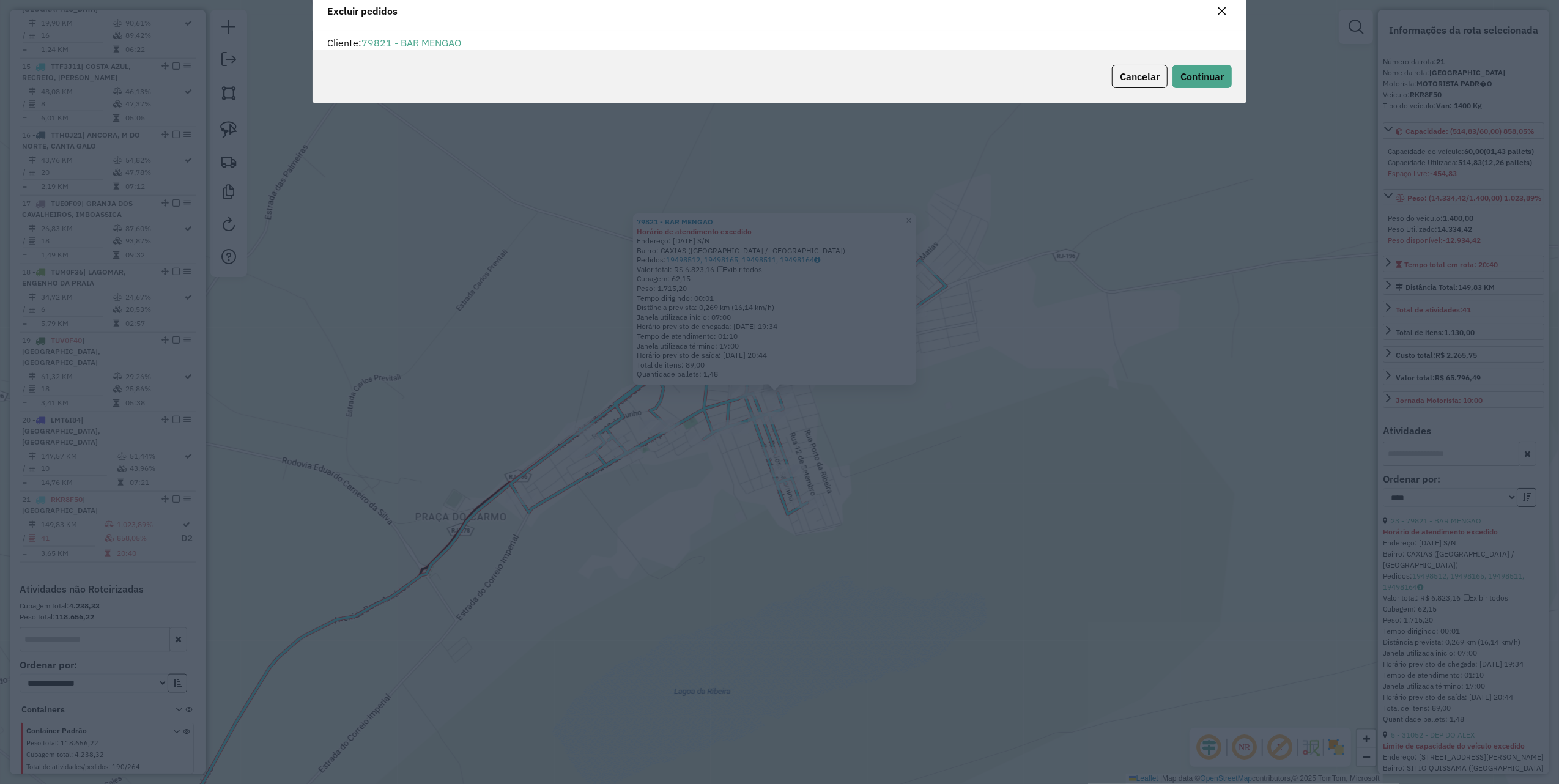
scroll to position [6, 4]
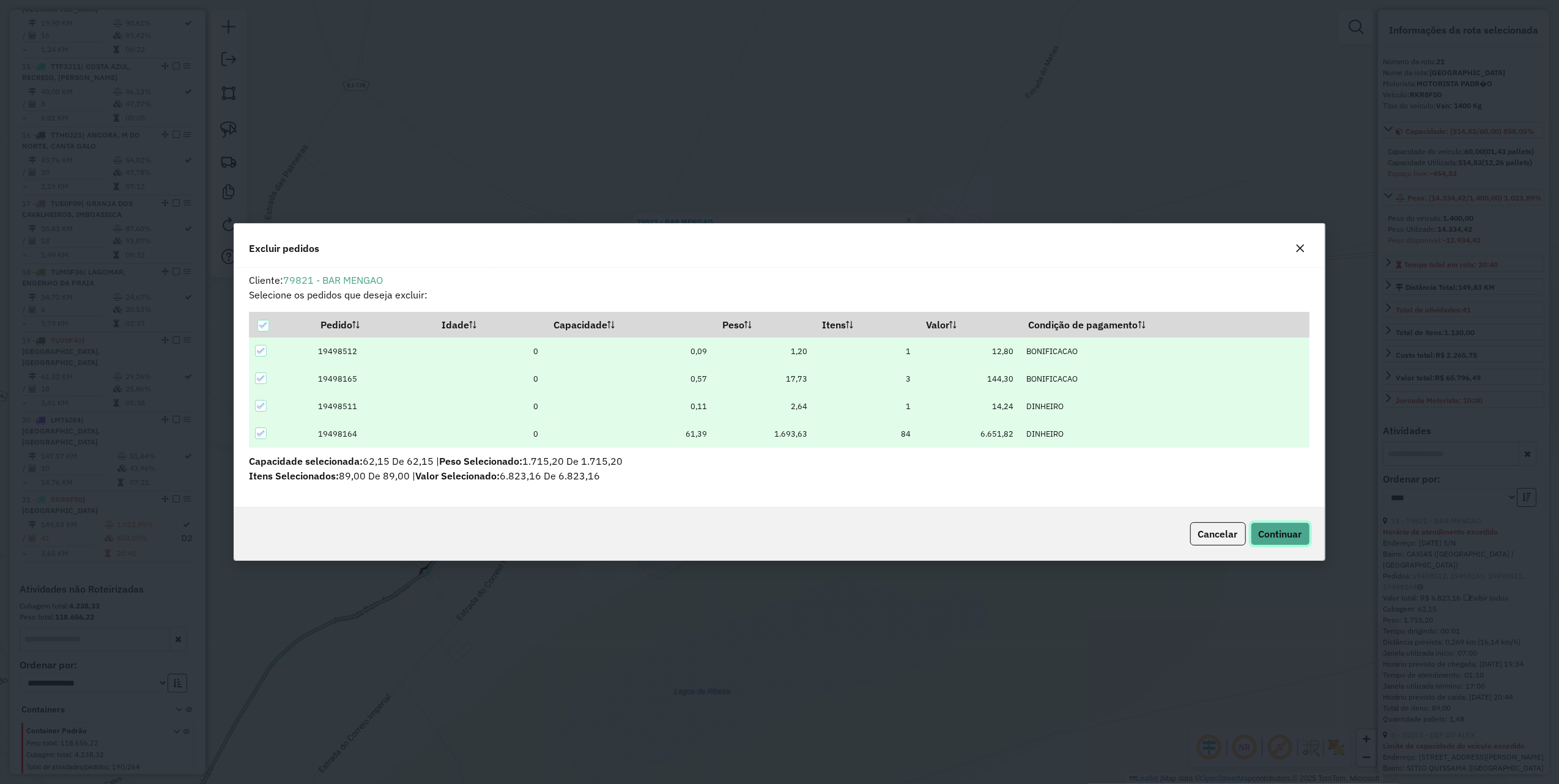
click at [1281, 536] on span "Continuar" at bounding box center [1280, 533] width 43 height 12
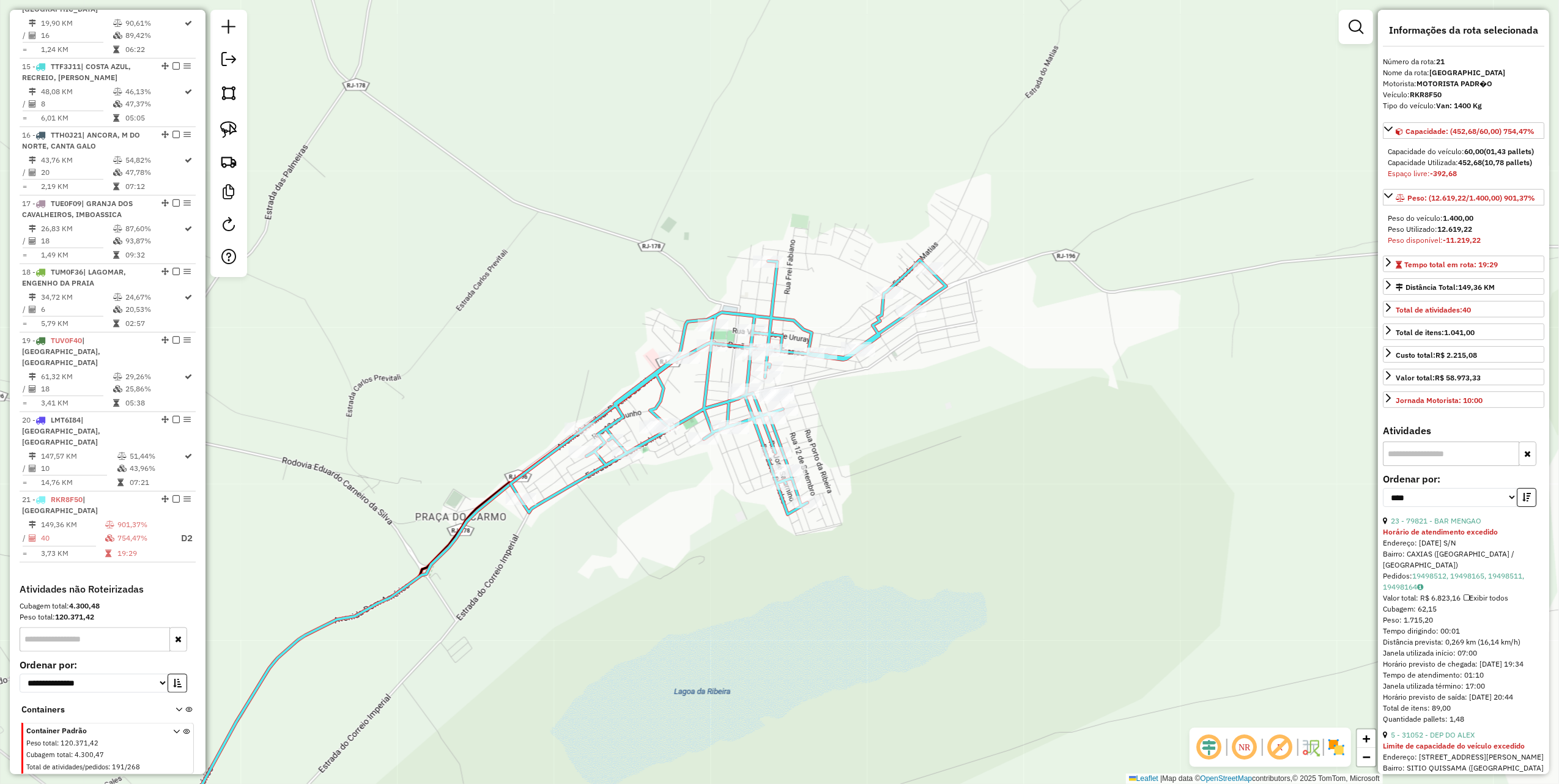
click at [1448, 751] on strong "Limite de capacidade do veículo excedido" at bounding box center [1454, 745] width 142 height 9
click at [1448, 741] on div "5 - 31052 - DEP DO ALEX" at bounding box center [1464, 735] width 161 height 11
click at [1448, 740] on link "5 - 31052 - DEP DO ALEX" at bounding box center [1433, 734] width 84 height 9
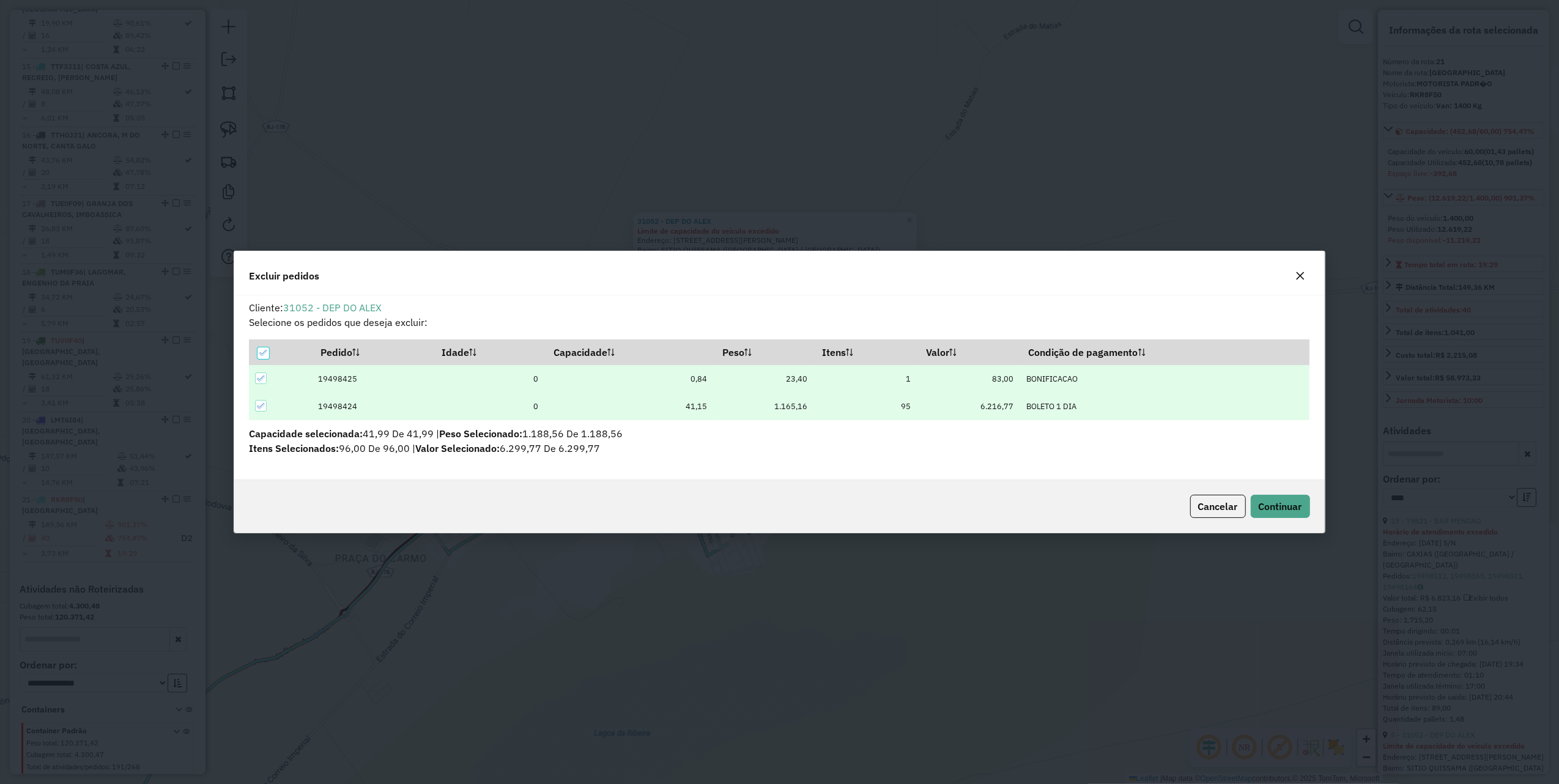
scroll to position [0, 0]
click at [1296, 502] on span "Continuar" at bounding box center [1280, 506] width 43 height 12
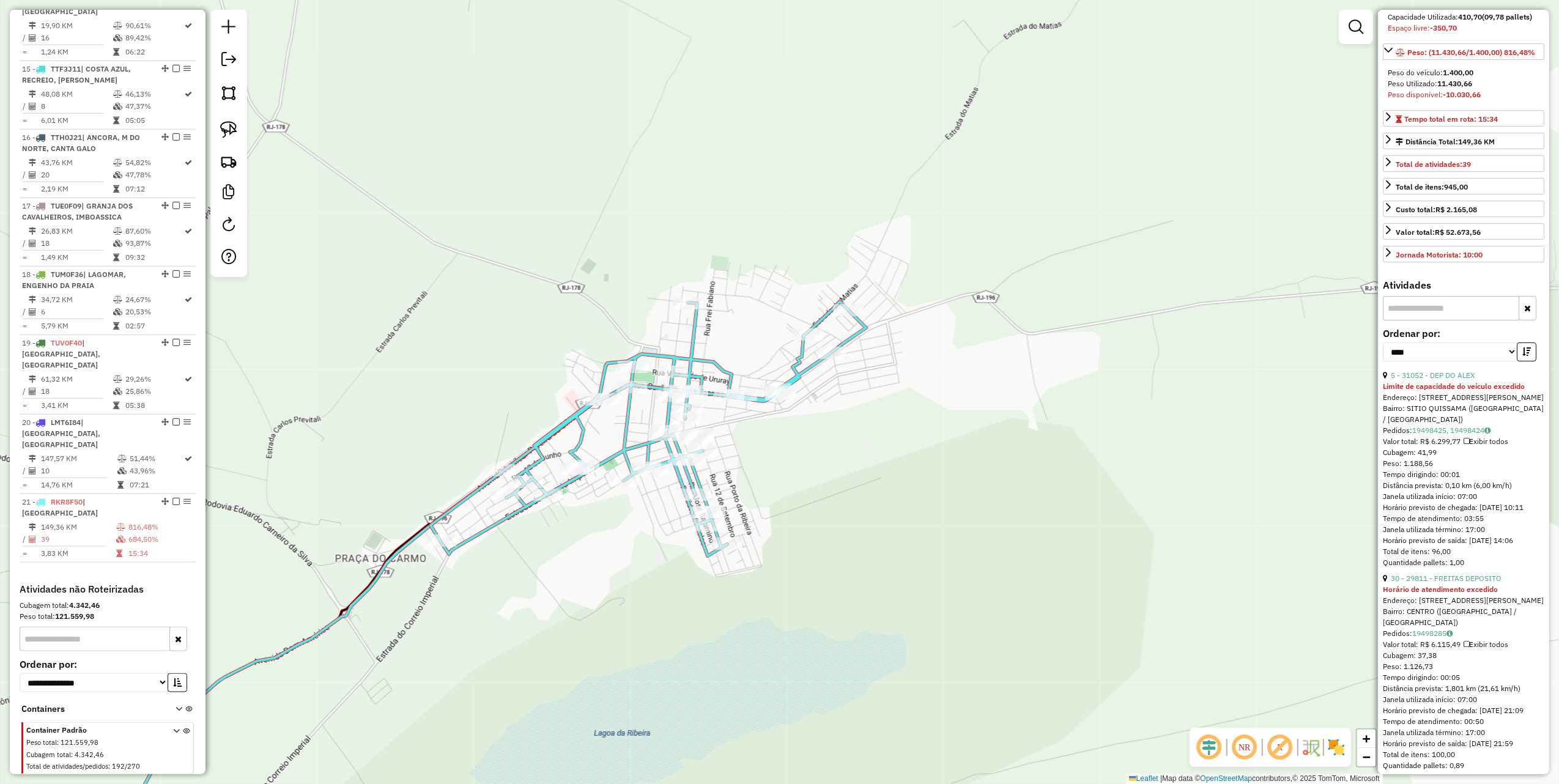
scroll to position [162, 0]
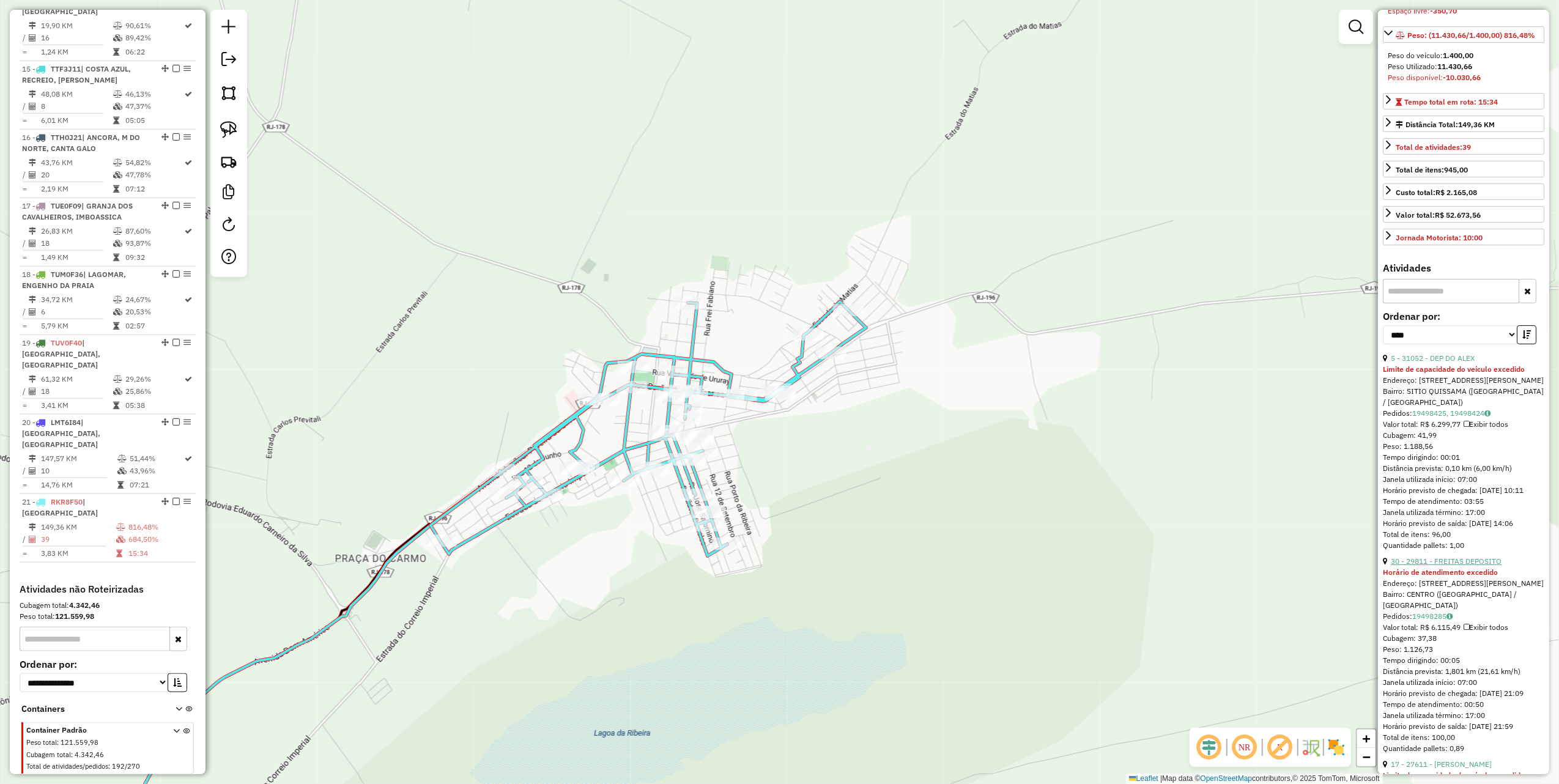
click at [1475, 566] on link "30 - 29811 - FREITAS DEPOSITO" at bounding box center [1447, 561] width 111 height 9
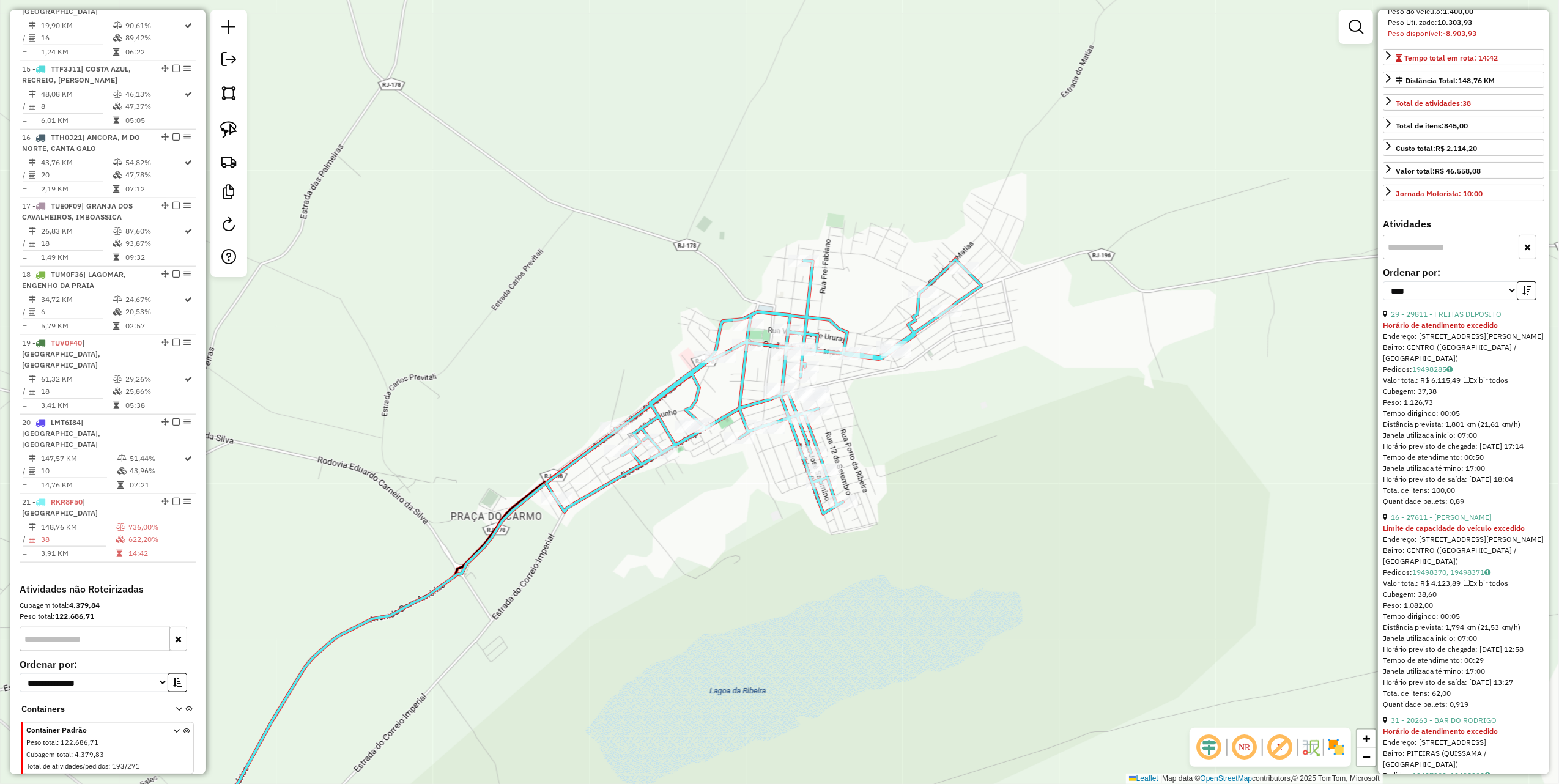
scroll to position [245, 0]
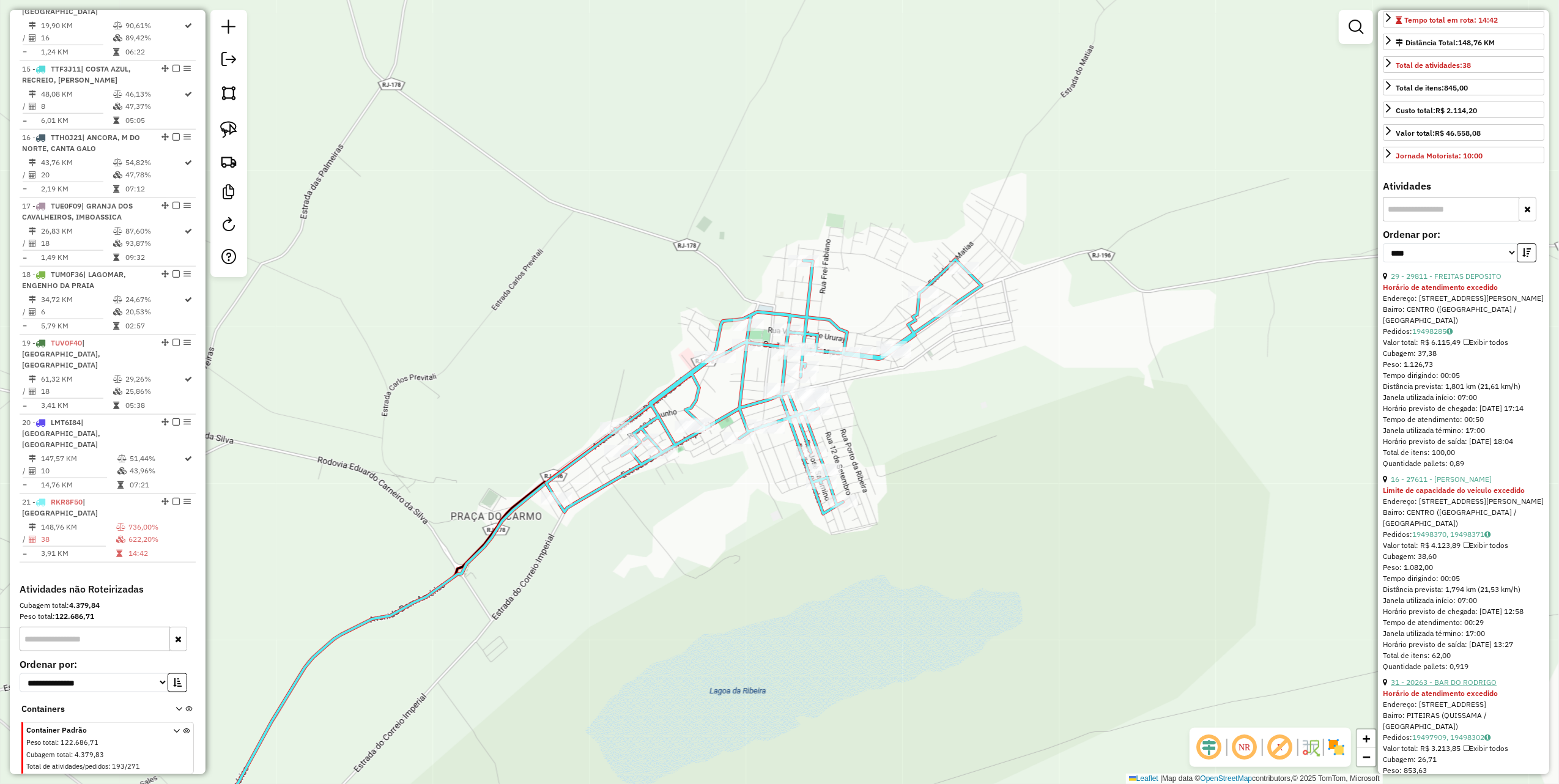
click at [1463, 687] on link "31 - 20263 - BAR DO RODRIGO" at bounding box center [1445, 682] width 106 height 9
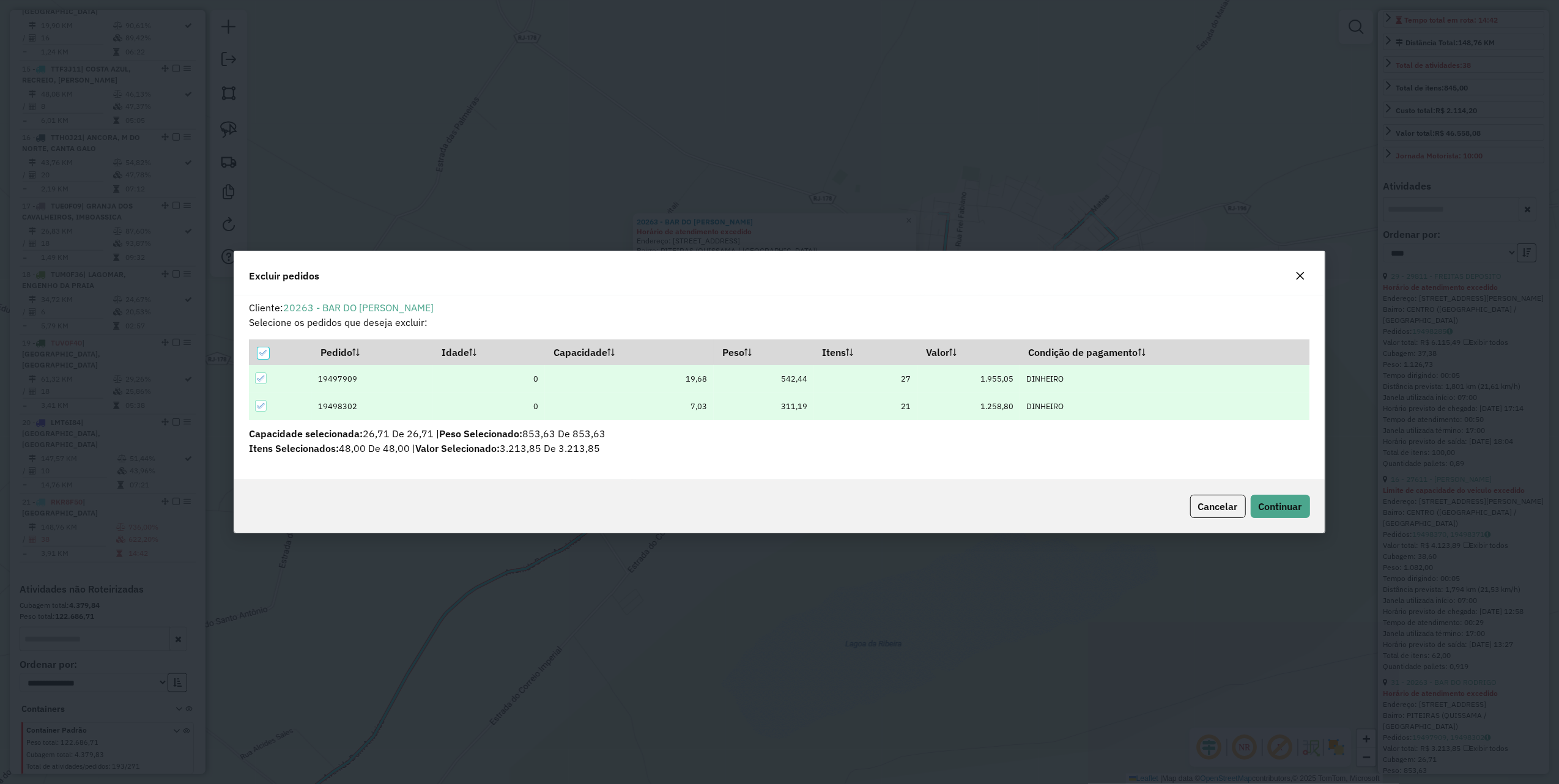
scroll to position [6, 4]
click at [1270, 509] on span "Continuar" at bounding box center [1280, 506] width 43 height 12
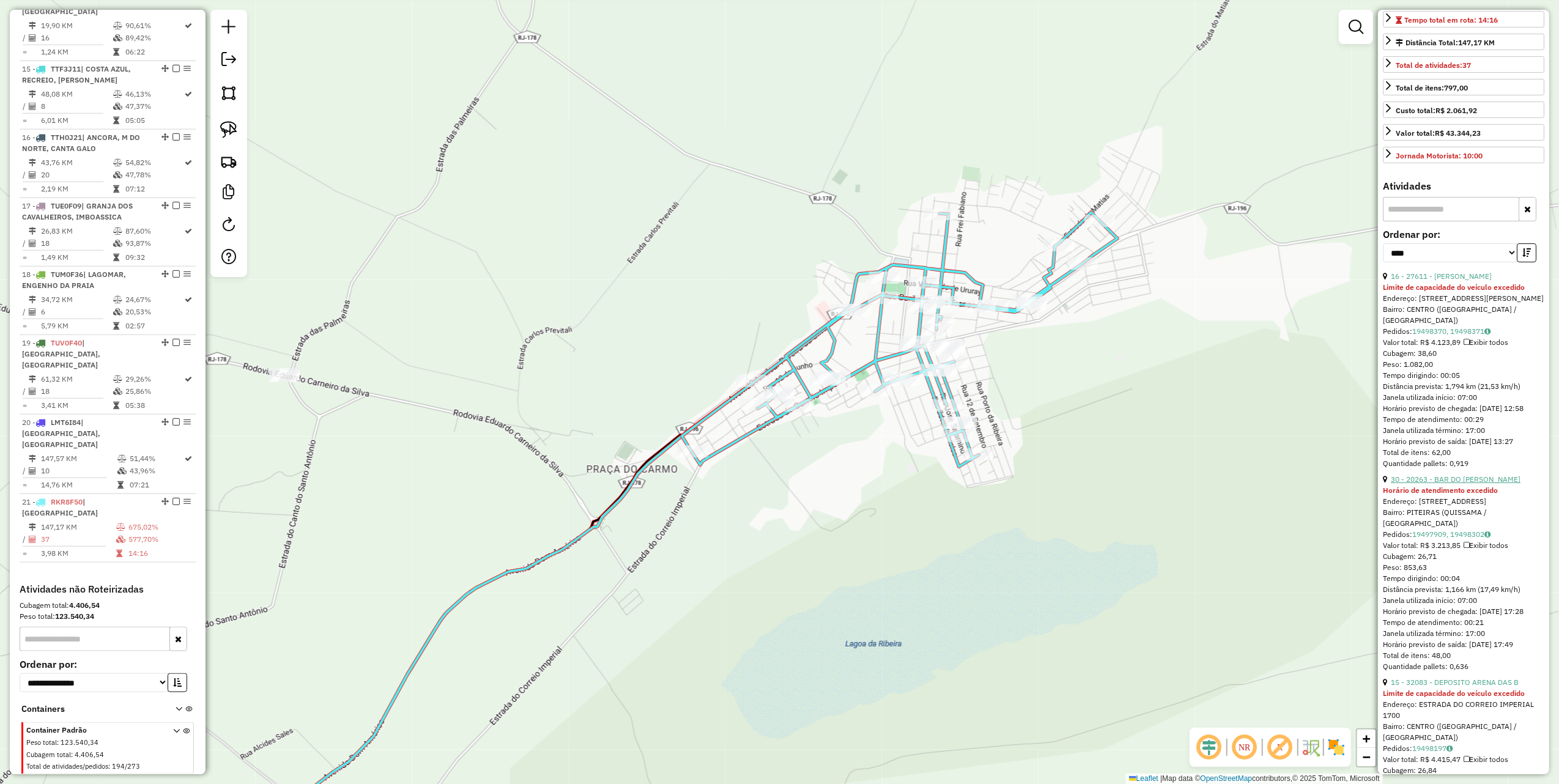
click at [1473, 484] on link "30 - 20263 - BAR DO RODRIGO" at bounding box center [1457, 478] width 130 height 9
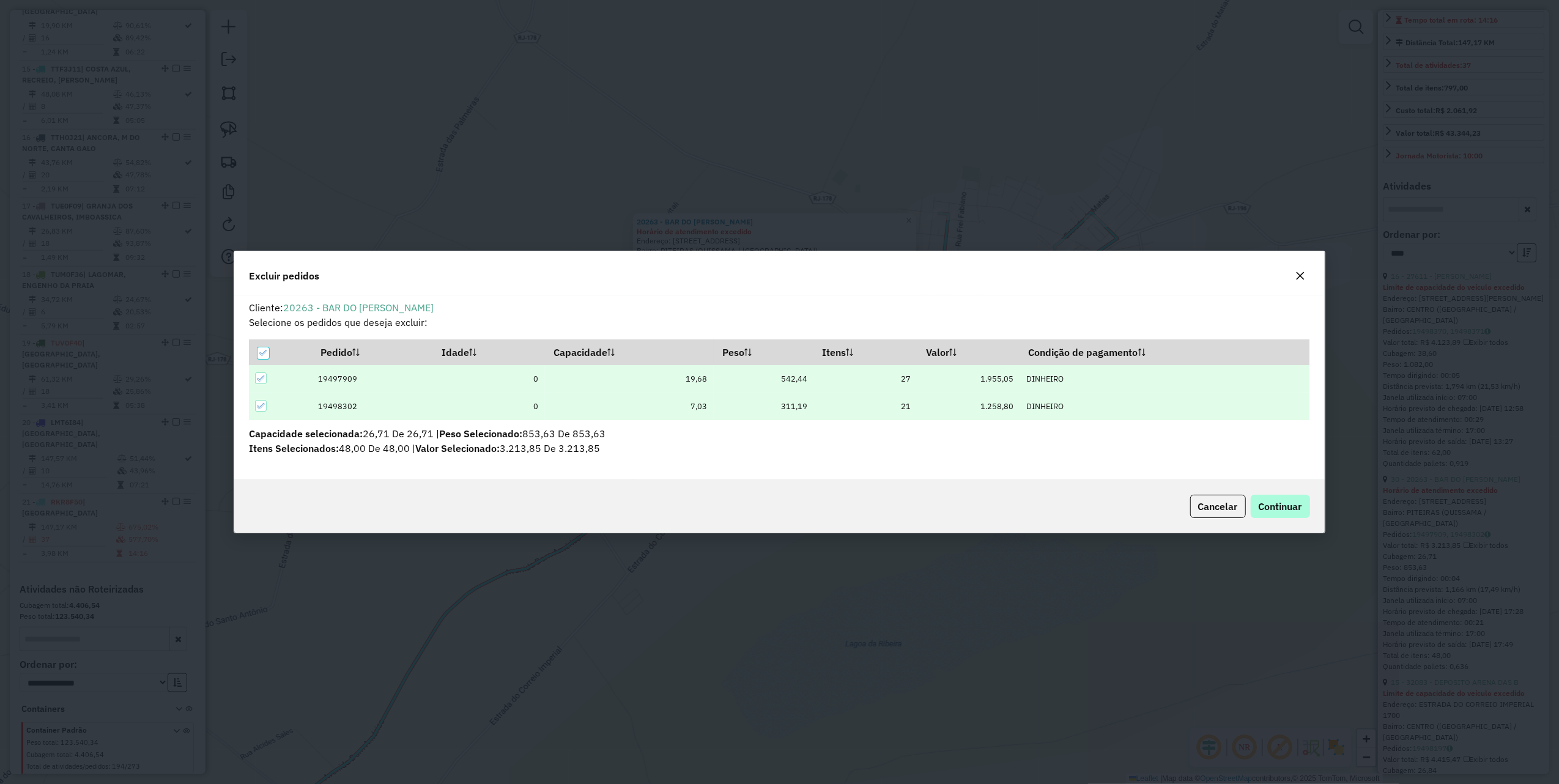
scroll to position [0, 0]
click at [1283, 504] on span "Continuar" at bounding box center [1280, 506] width 43 height 12
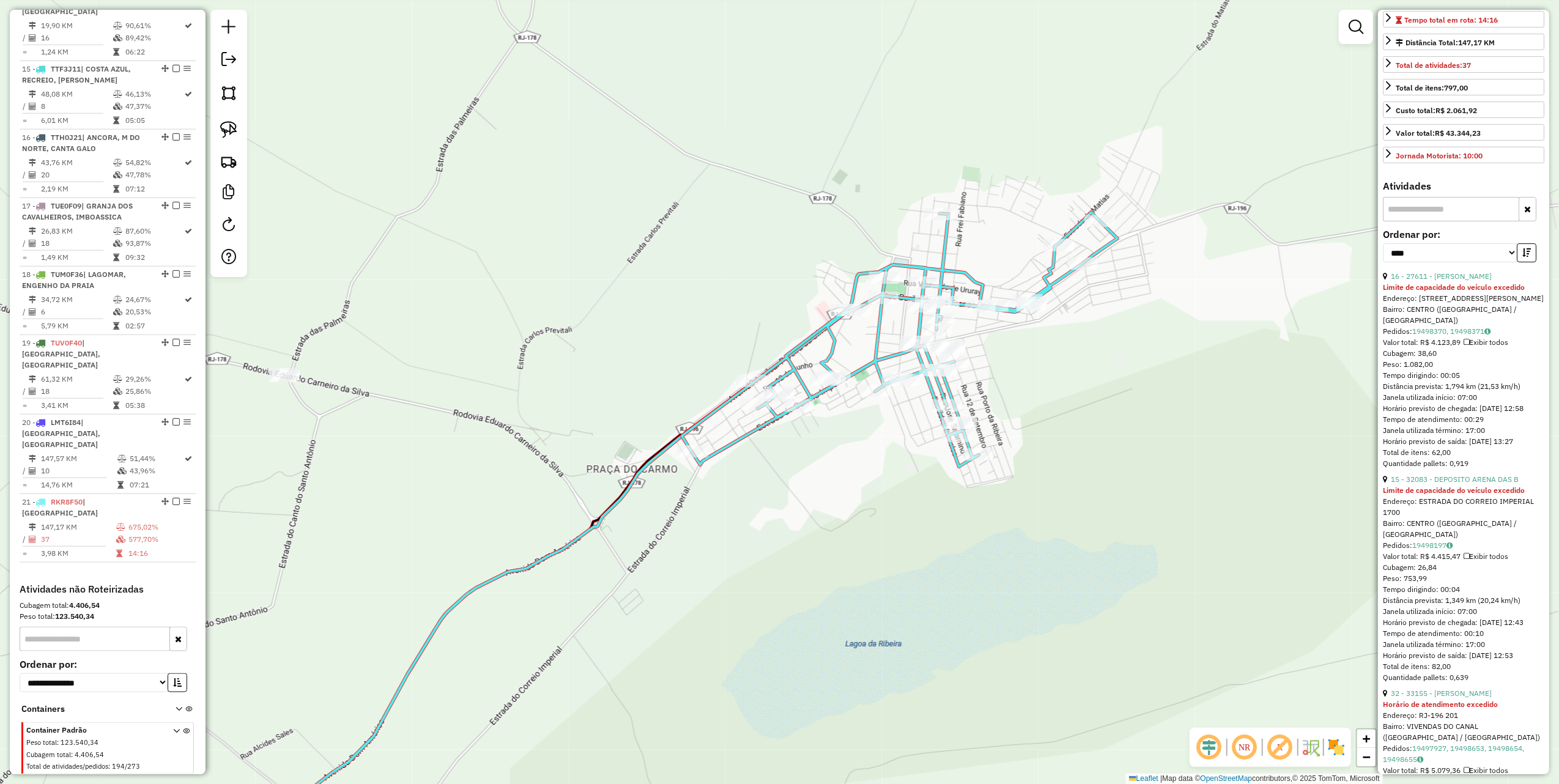
click at [1481, 469] on div "Quantidade pallets: 0,919" at bounding box center [1464, 463] width 161 height 11
click at [1482, 484] on link "15 - 32083 - DEPOSITO ARENA DAS B" at bounding box center [1456, 478] width 128 height 9
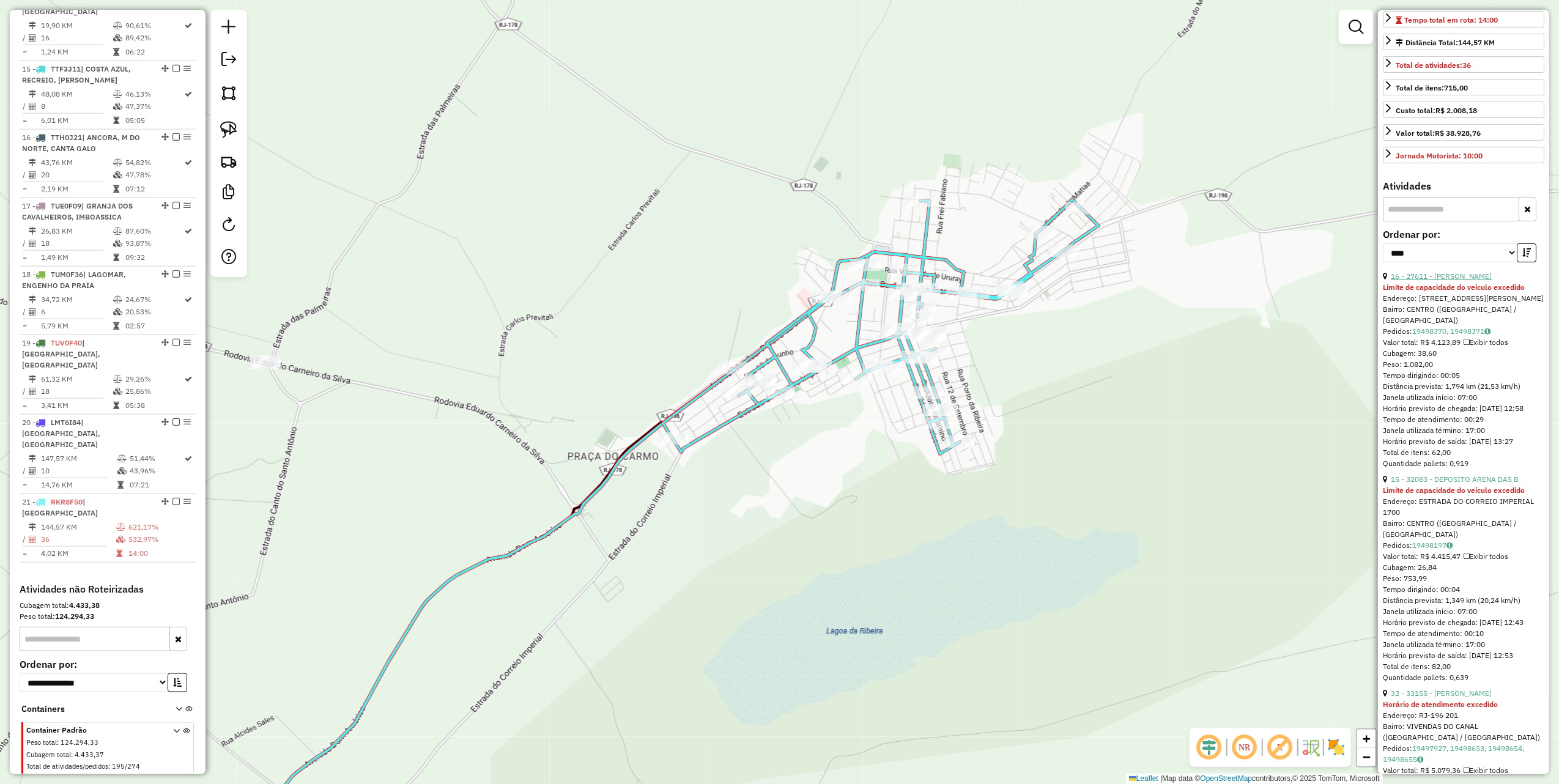
click at [1464, 280] on link "16 - 27611 - JOCELI PIO DOS SANTO" at bounding box center [1442, 275] width 101 height 9
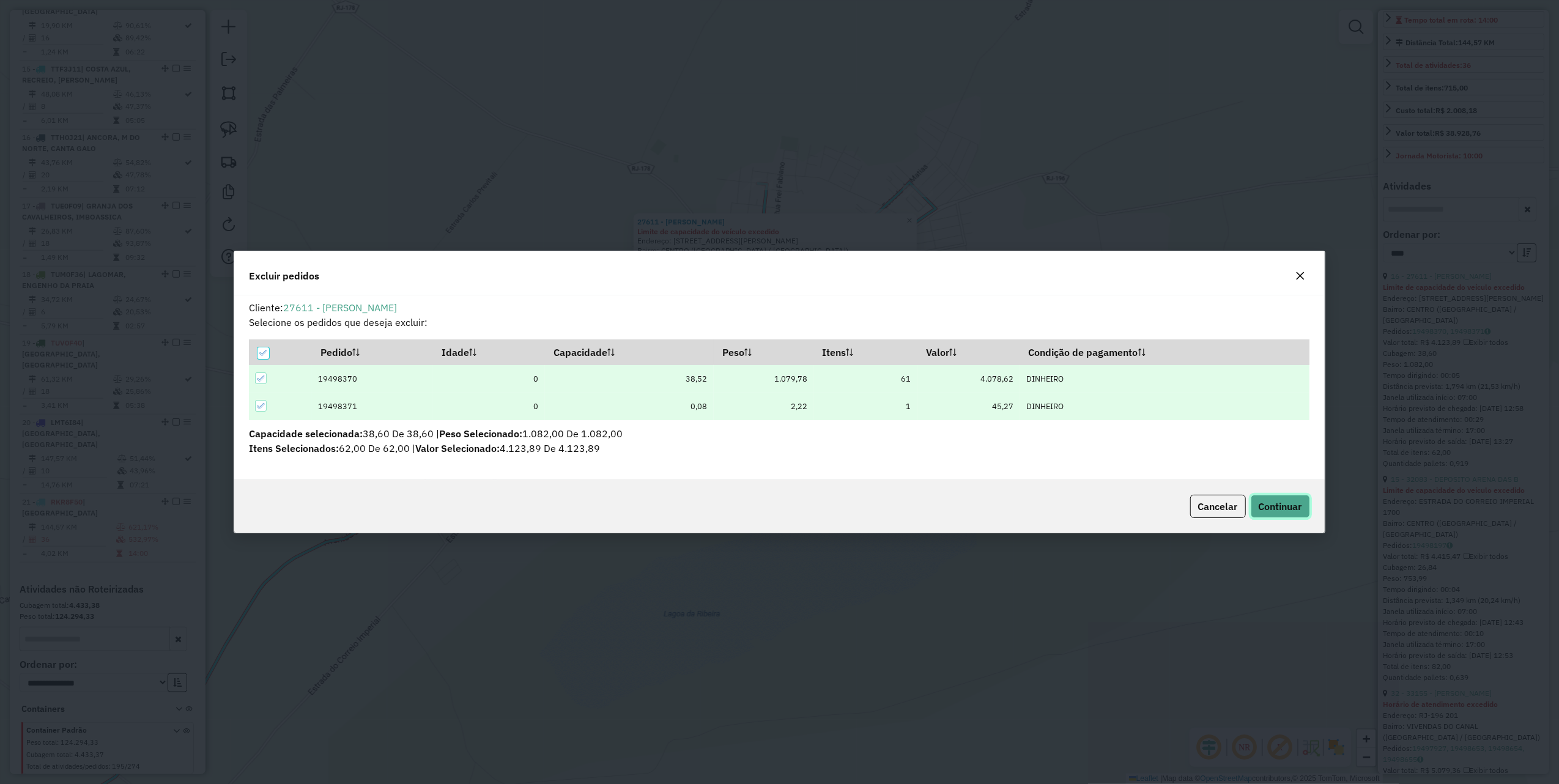
click at [1264, 504] on span "Continuar" at bounding box center [1280, 506] width 43 height 12
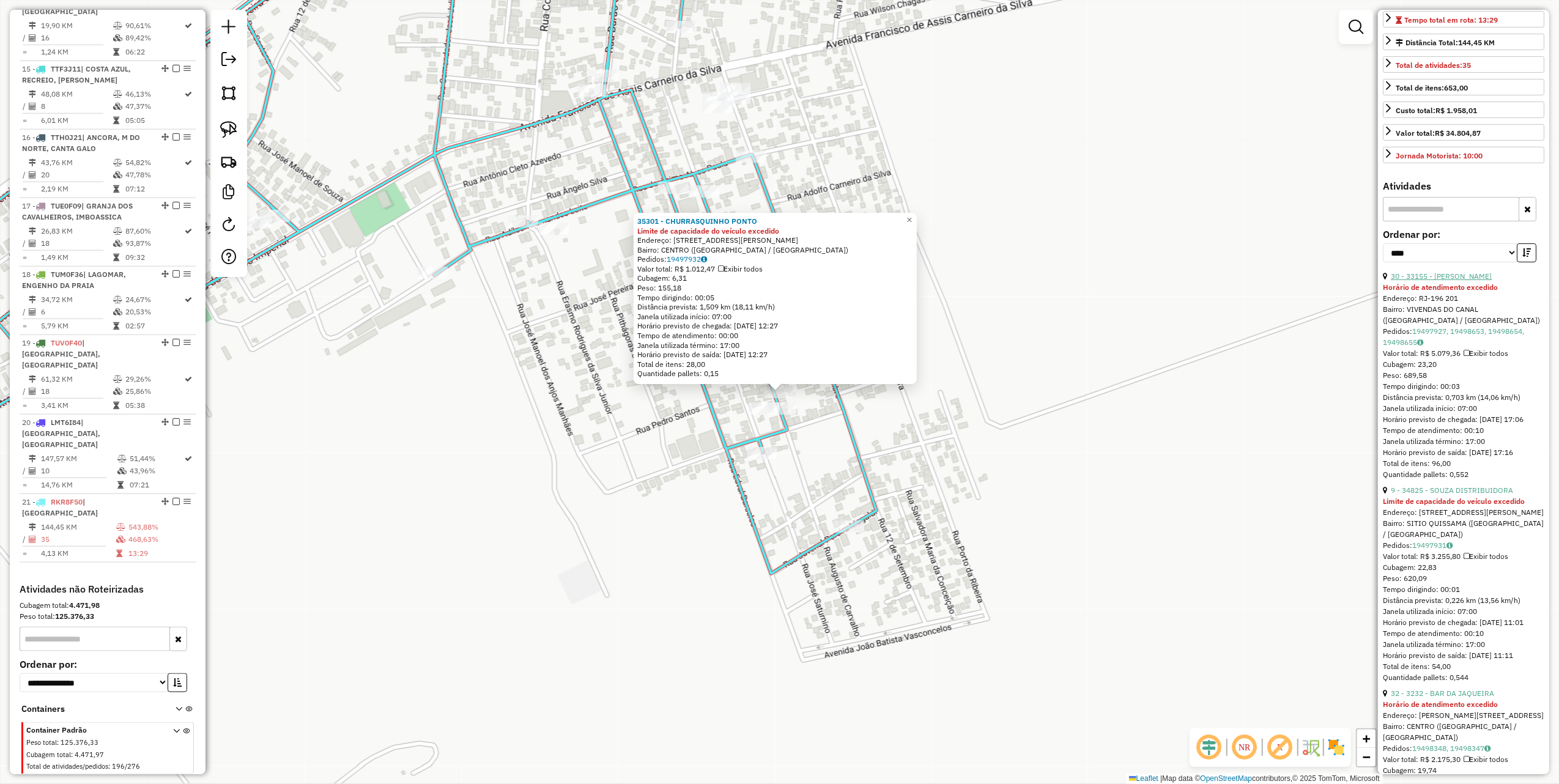
click at [1420, 280] on link "30 - 33155 - EVERSON CARVALHO" at bounding box center [1442, 275] width 101 height 9
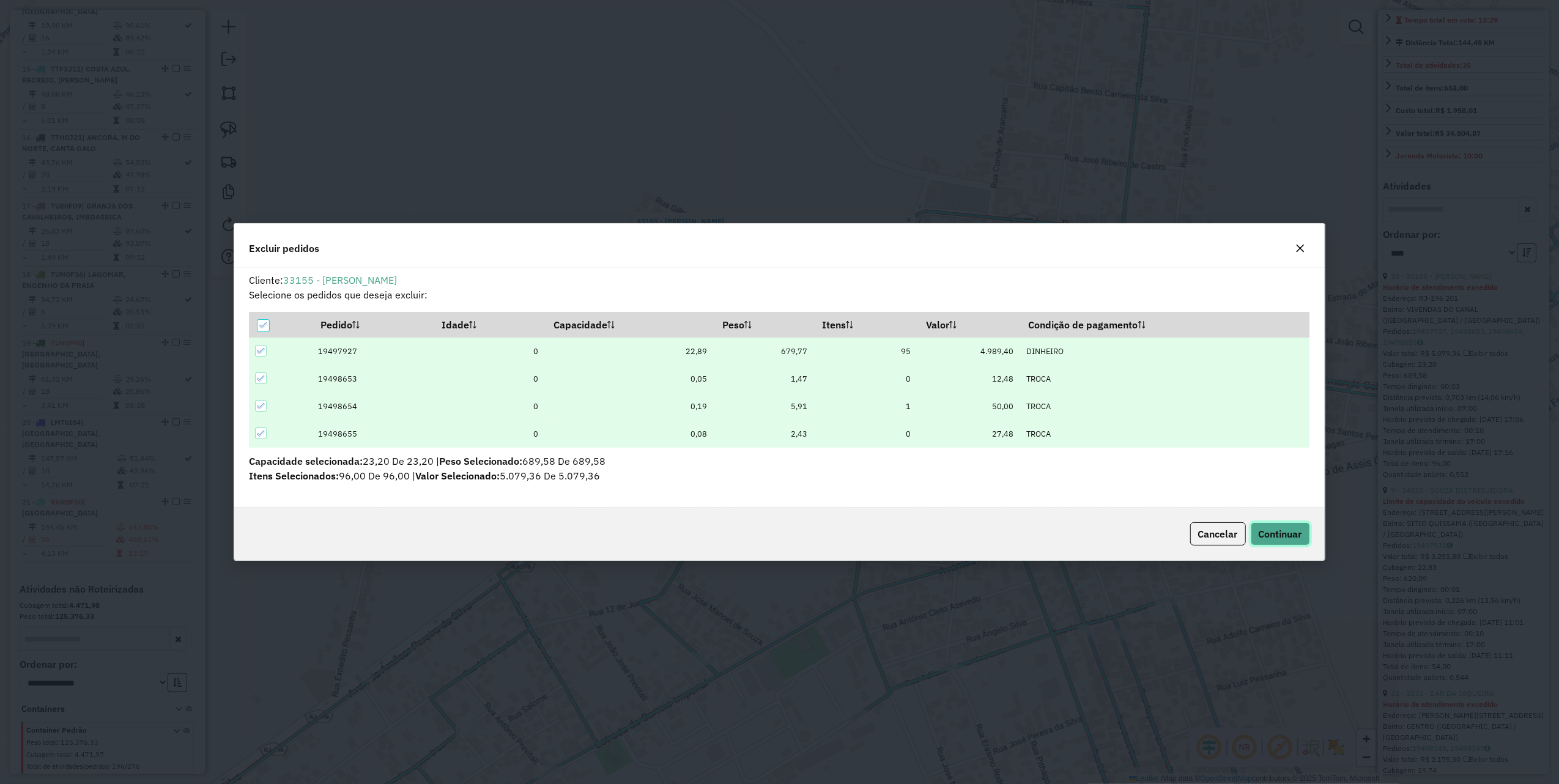
click at [1266, 523] on button "Continuar" at bounding box center [1280, 534] width 59 height 24
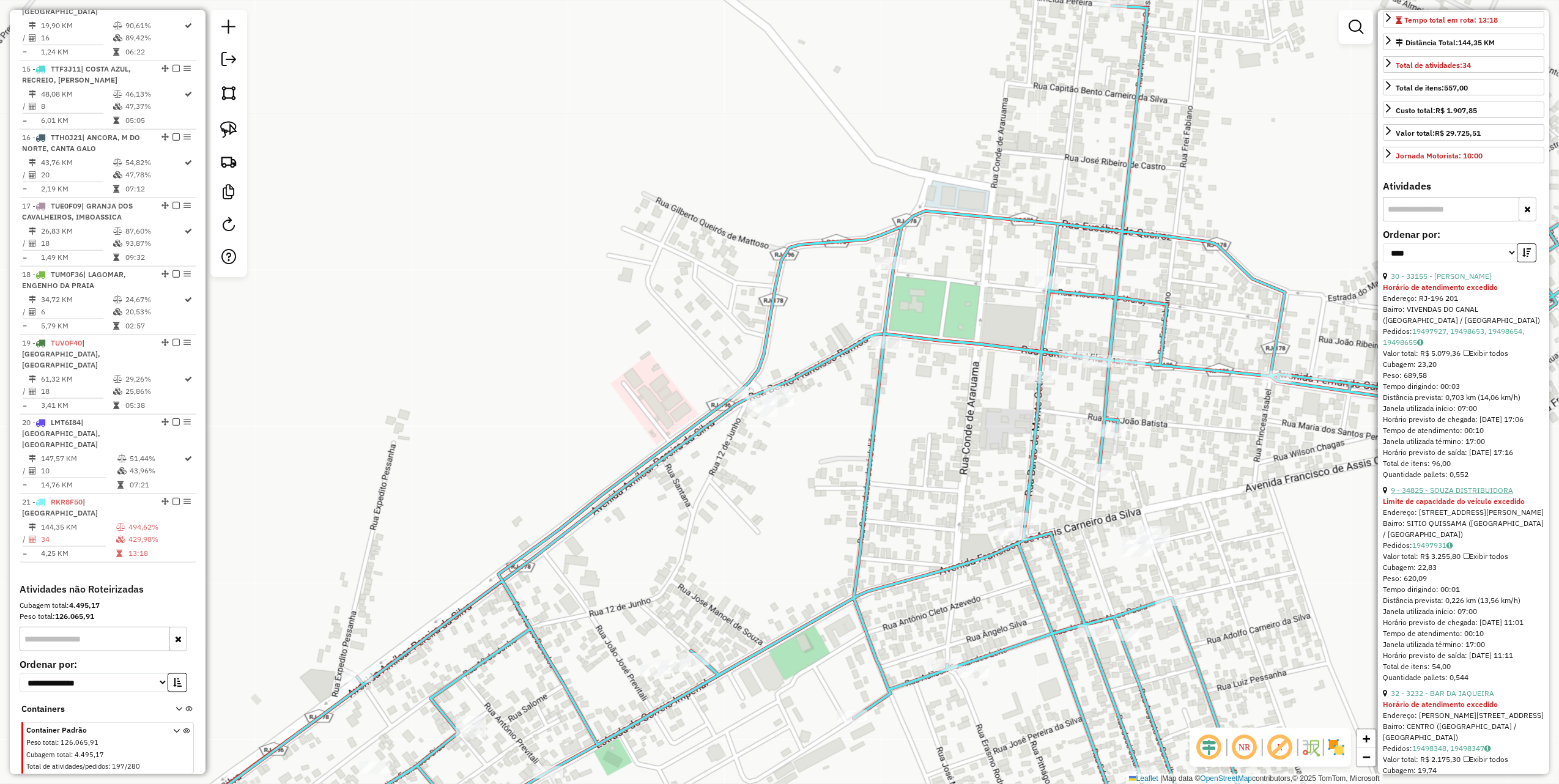
click at [1437, 495] on link "9 - 34825 - SOUZA DISTRIBUIDORA" at bounding box center [1453, 490] width 122 height 9
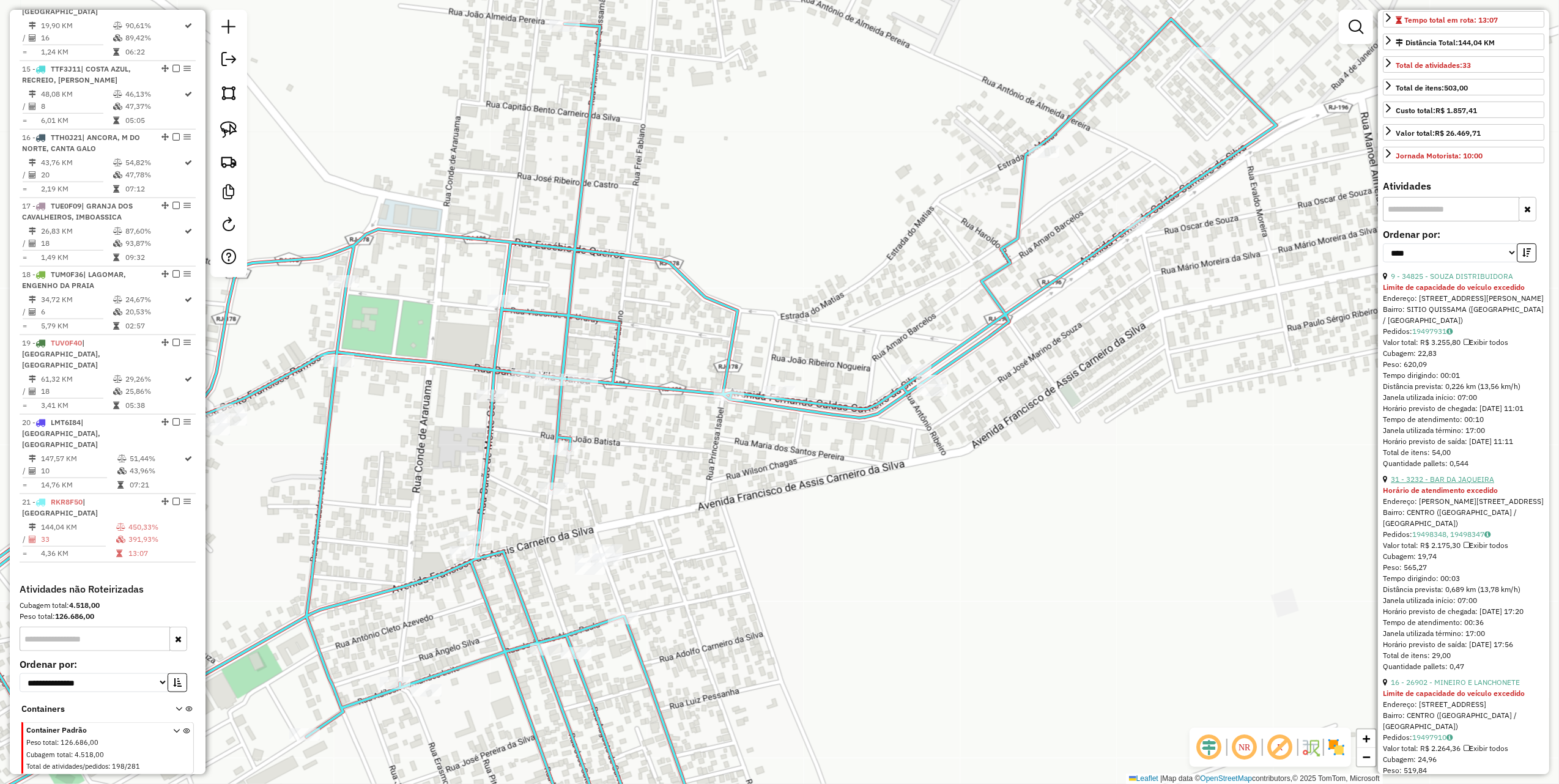
click at [1450, 484] on link "31 - 3232 - BAR DA JAQUEIRA" at bounding box center [1443, 478] width 103 height 9
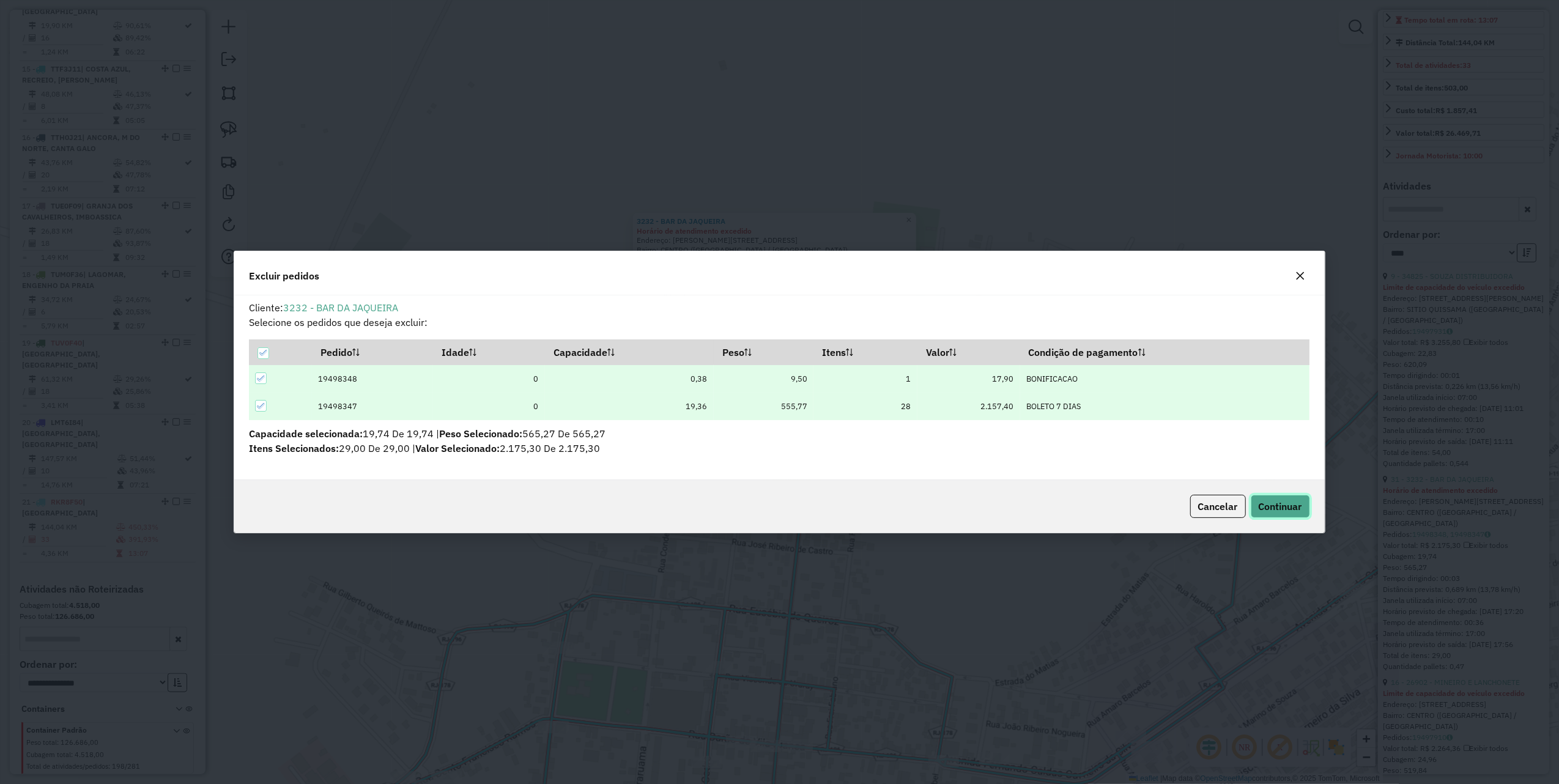
click at [1264, 497] on button "Continuar" at bounding box center [1280, 507] width 59 height 24
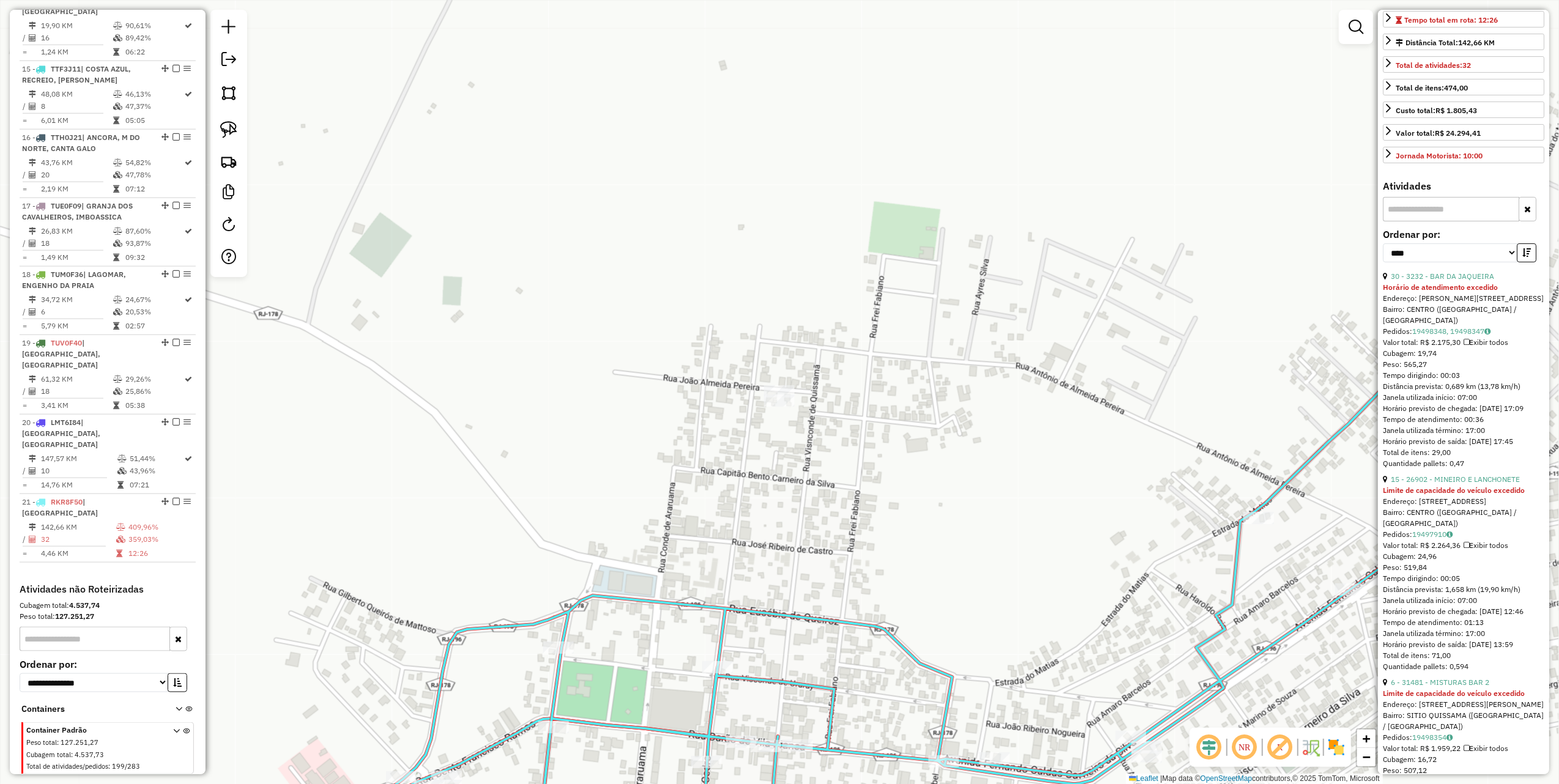
click at [1437, 495] on strong "Limite de capacidade do veículo excedido" at bounding box center [1454, 490] width 142 height 9
click at [1446, 484] on link "15 - 26902 - MINEIRO E LANCHONETE" at bounding box center [1456, 478] width 129 height 9
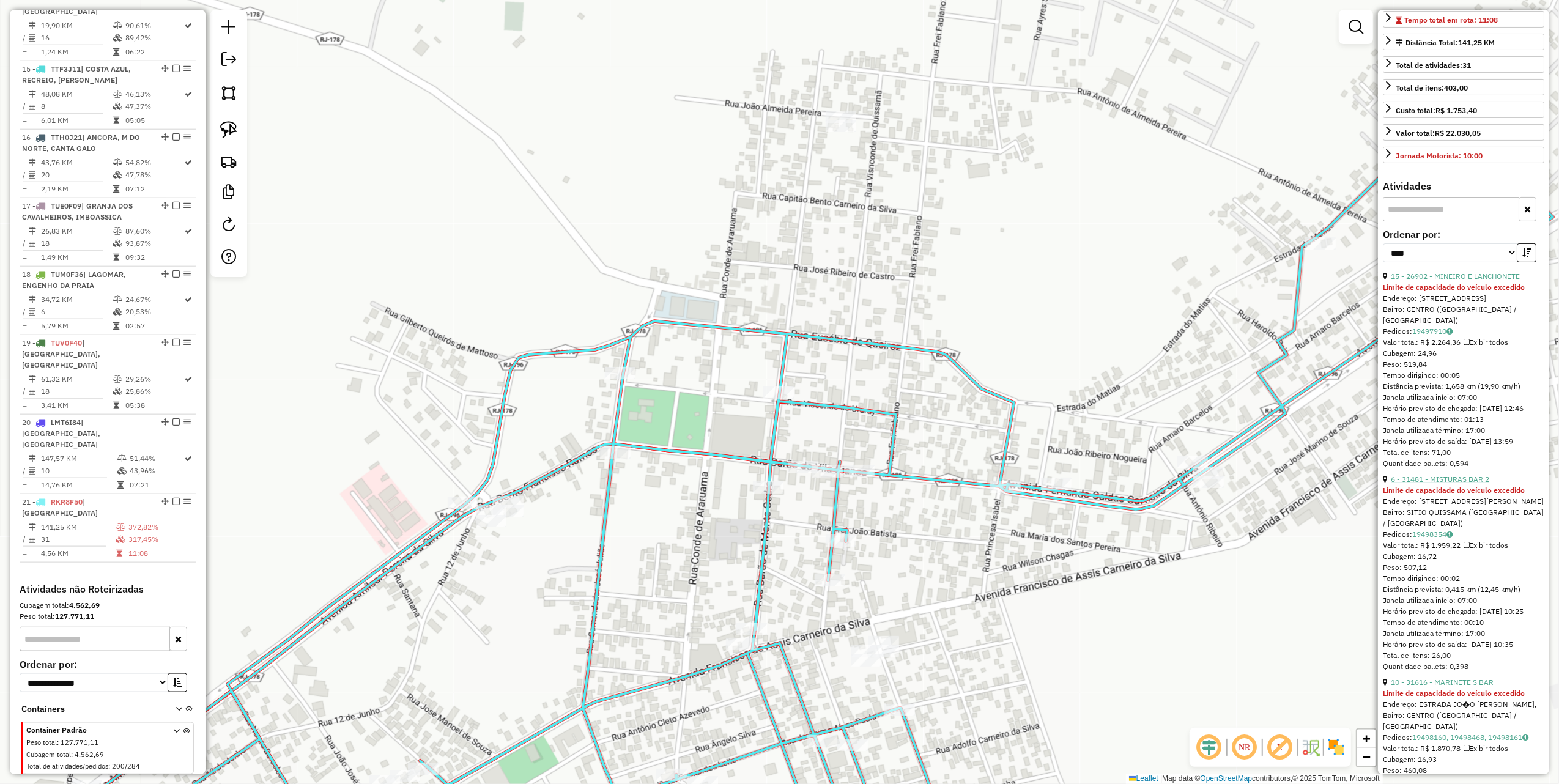
click at [1435, 484] on link "6 - 31481 - MISTURAS BAR 2" at bounding box center [1441, 478] width 98 height 9
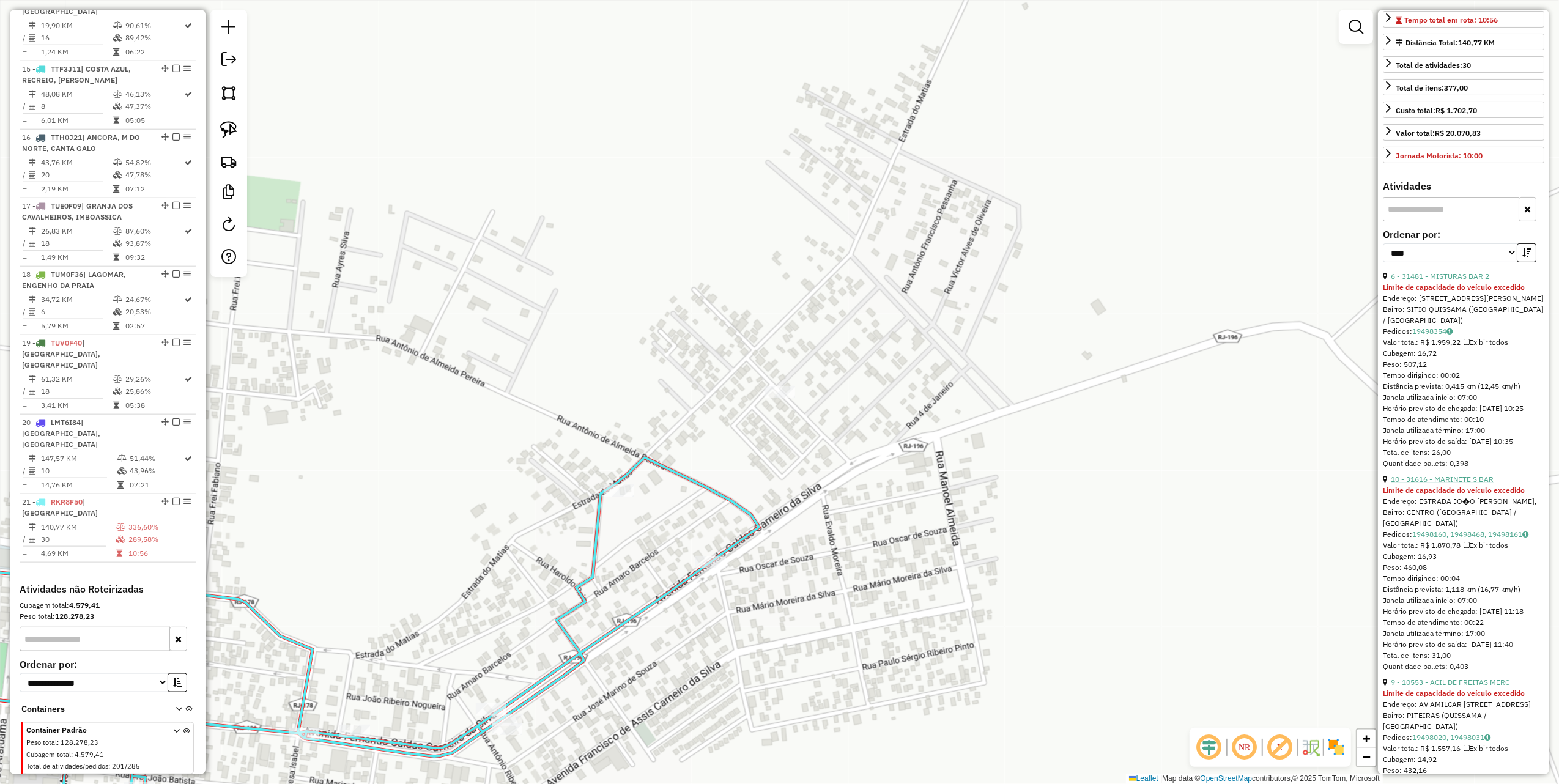
click at [1447, 484] on link "10 - 31616 - MARINETE'S BAR" at bounding box center [1443, 478] width 102 height 9
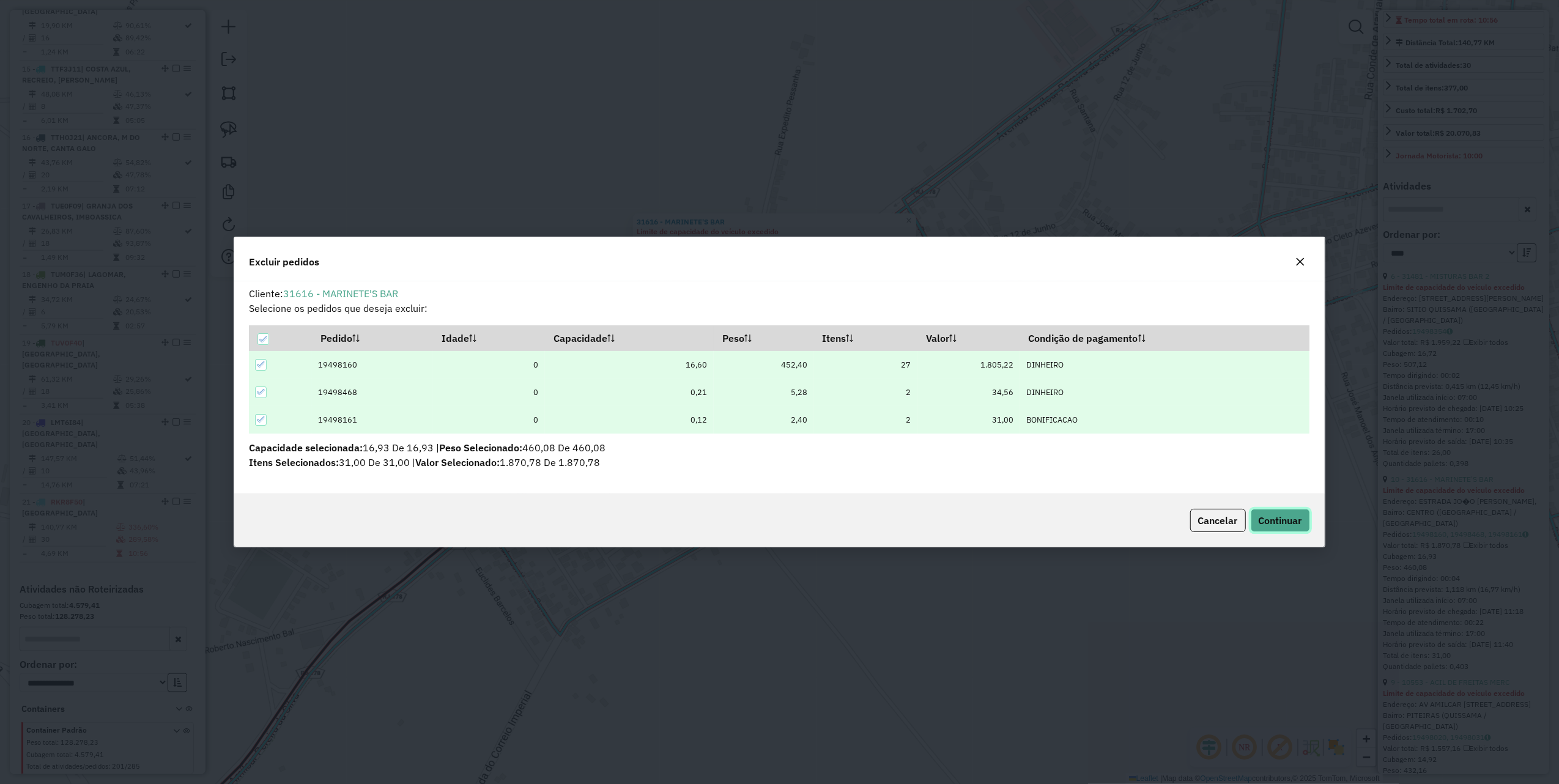
click at [1279, 513] on button "Continuar" at bounding box center [1280, 520] width 59 height 24
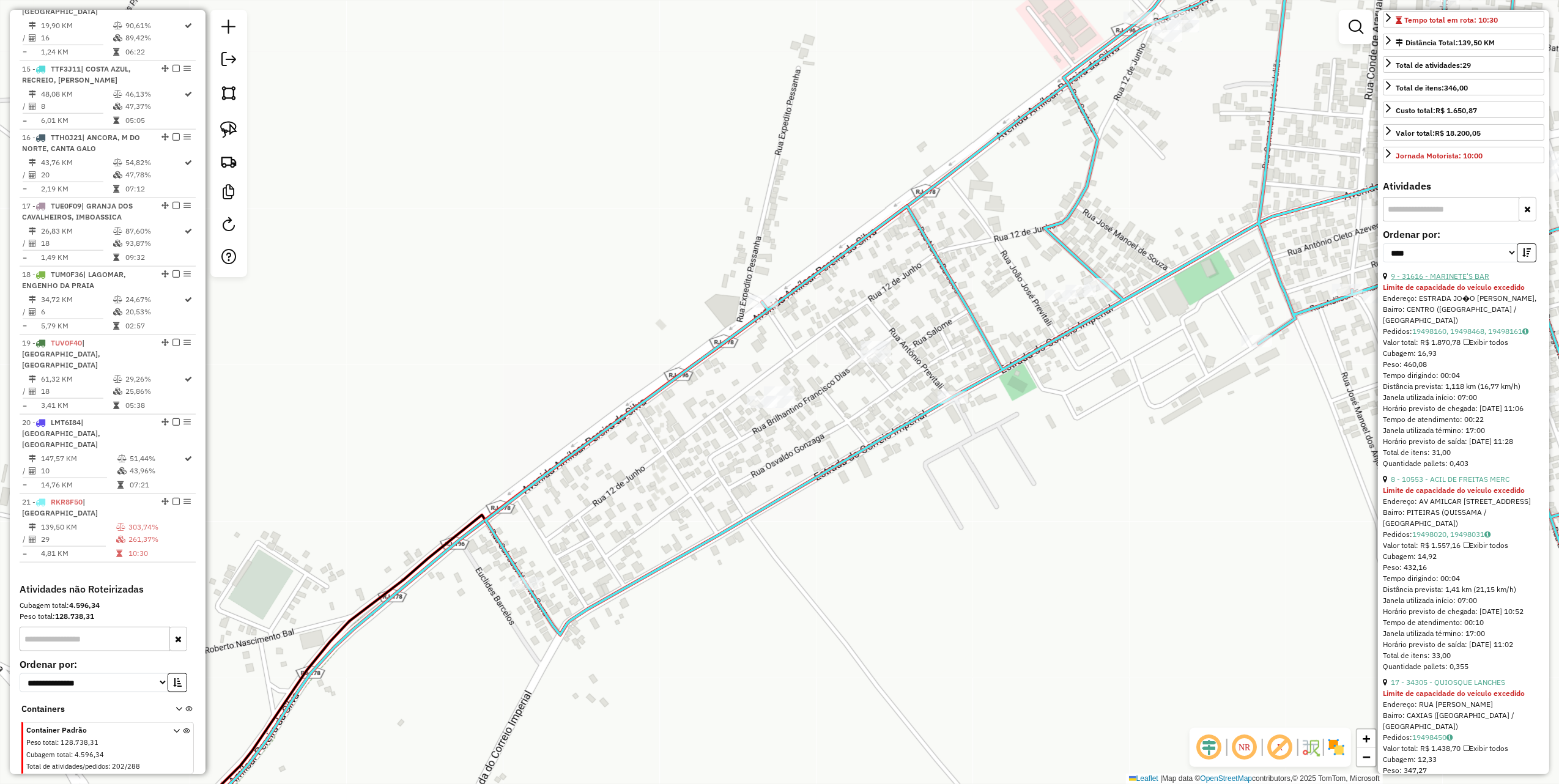
click at [1450, 280] on link "9 - 31616 - MARINETE'S BAR" at bounding box center [1441, 275] width 98 height 9
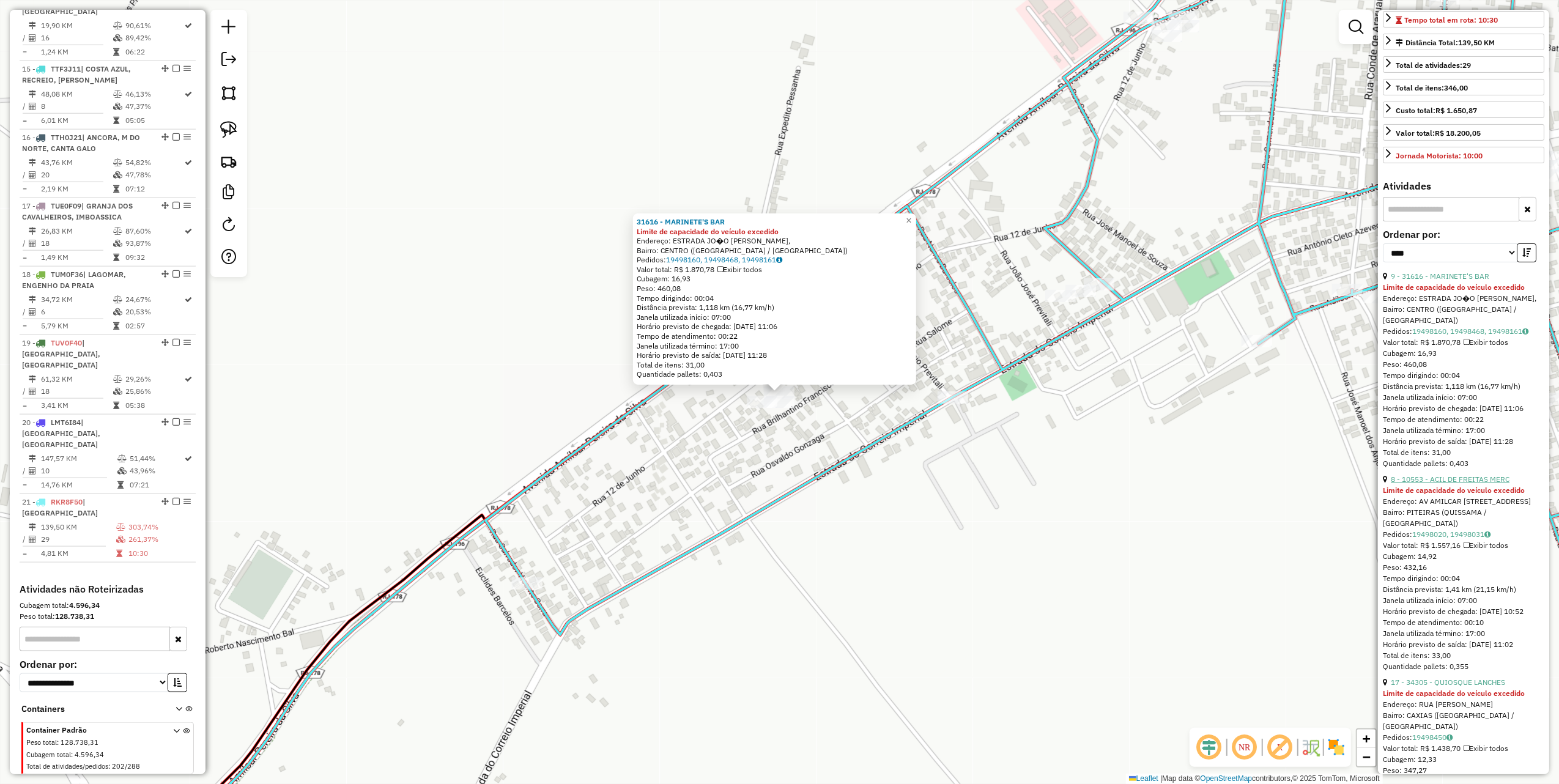
click at [1437, 484] on link "8 - 10553 - ACIL DE FREITAS MERC" at bounding box center [1451, 478] width 119 height 9
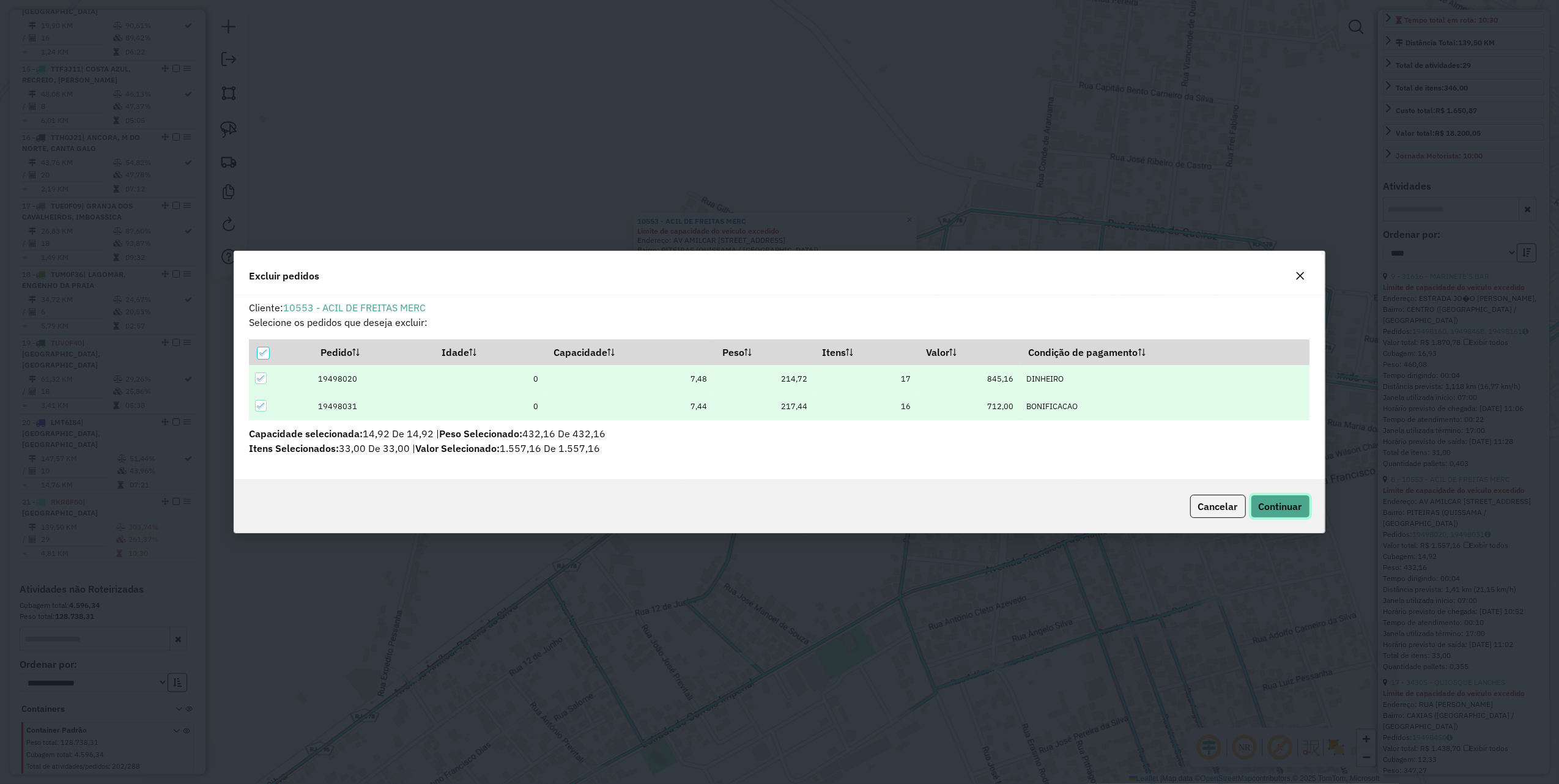
click at [1278, 503] on span "Continuar" at bounding box center [1280, 506] width 43 height 12
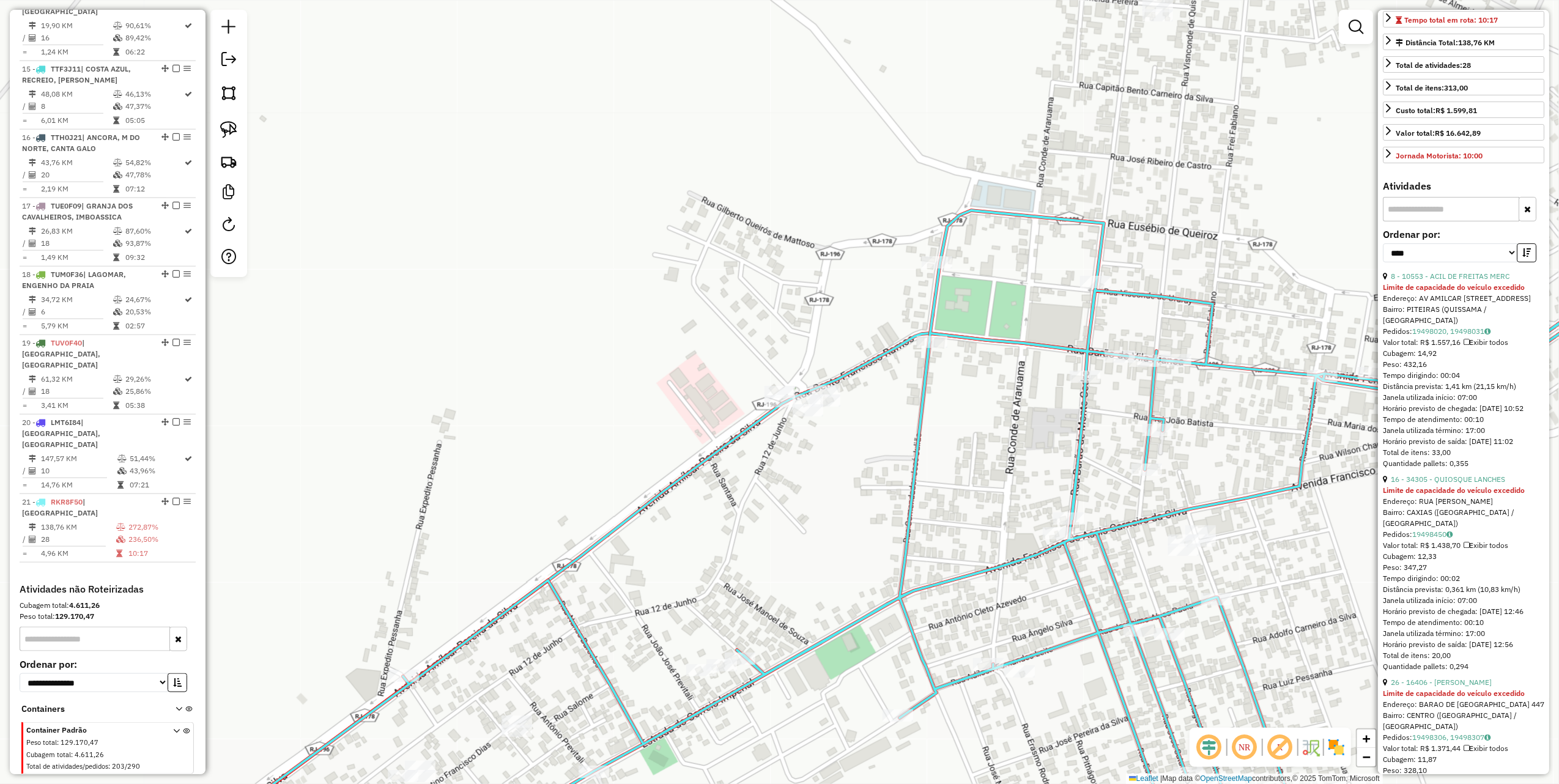
click at [1457, 293] on div "Limite de capacidade do veículo excedido" at bounding box center [1464, 287] width 161 height 11
click at [1457, 280] on link "8 - 10553 - ACIL DE FREITAS MERC" at bounding box center [1451, 275] width 119 height 9
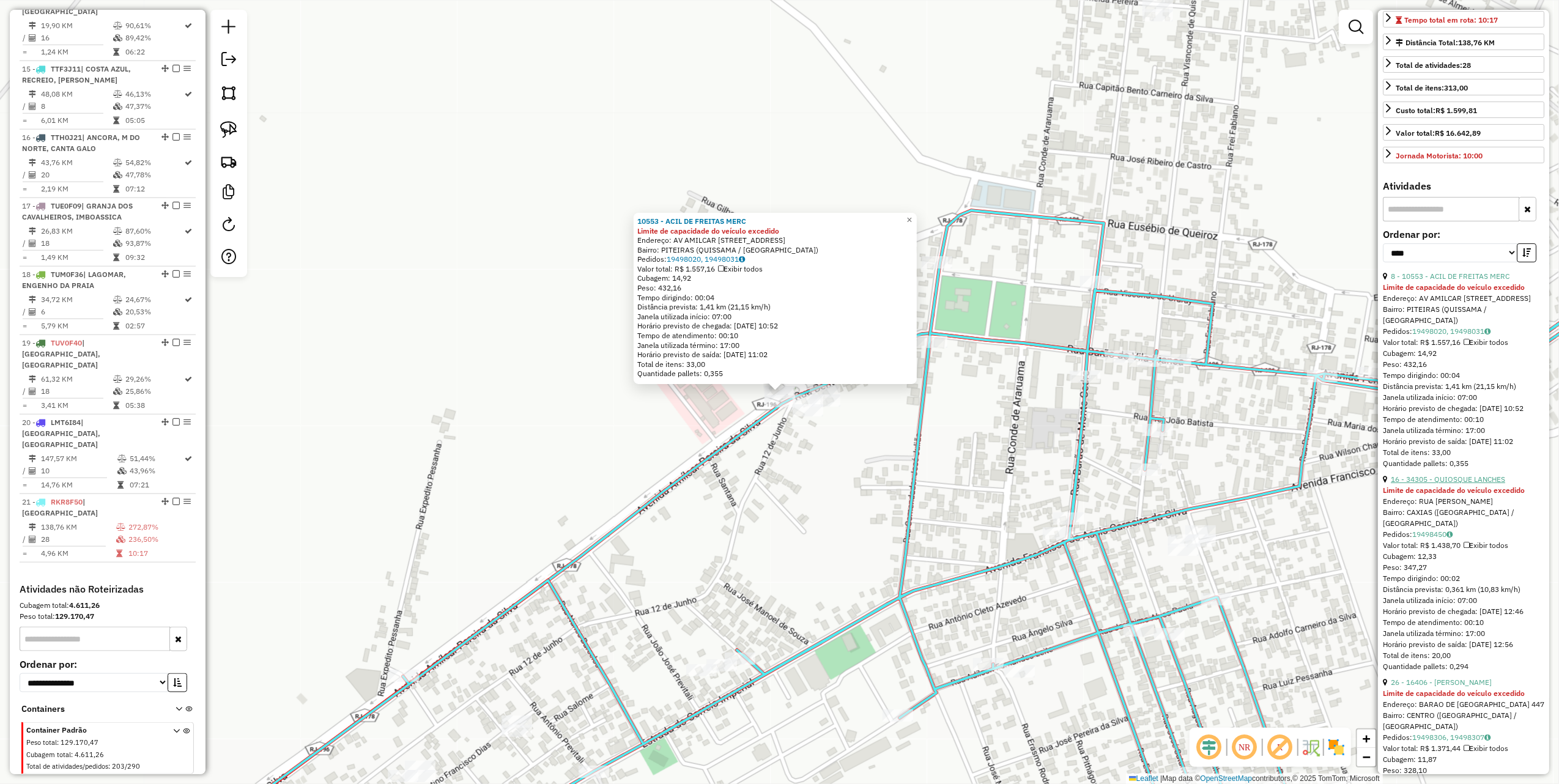
click at [1471, 484] on link "16 - 34305 - QUIOSQUE LANCHES" at bounding box center [1449, 478] width 114 height 9
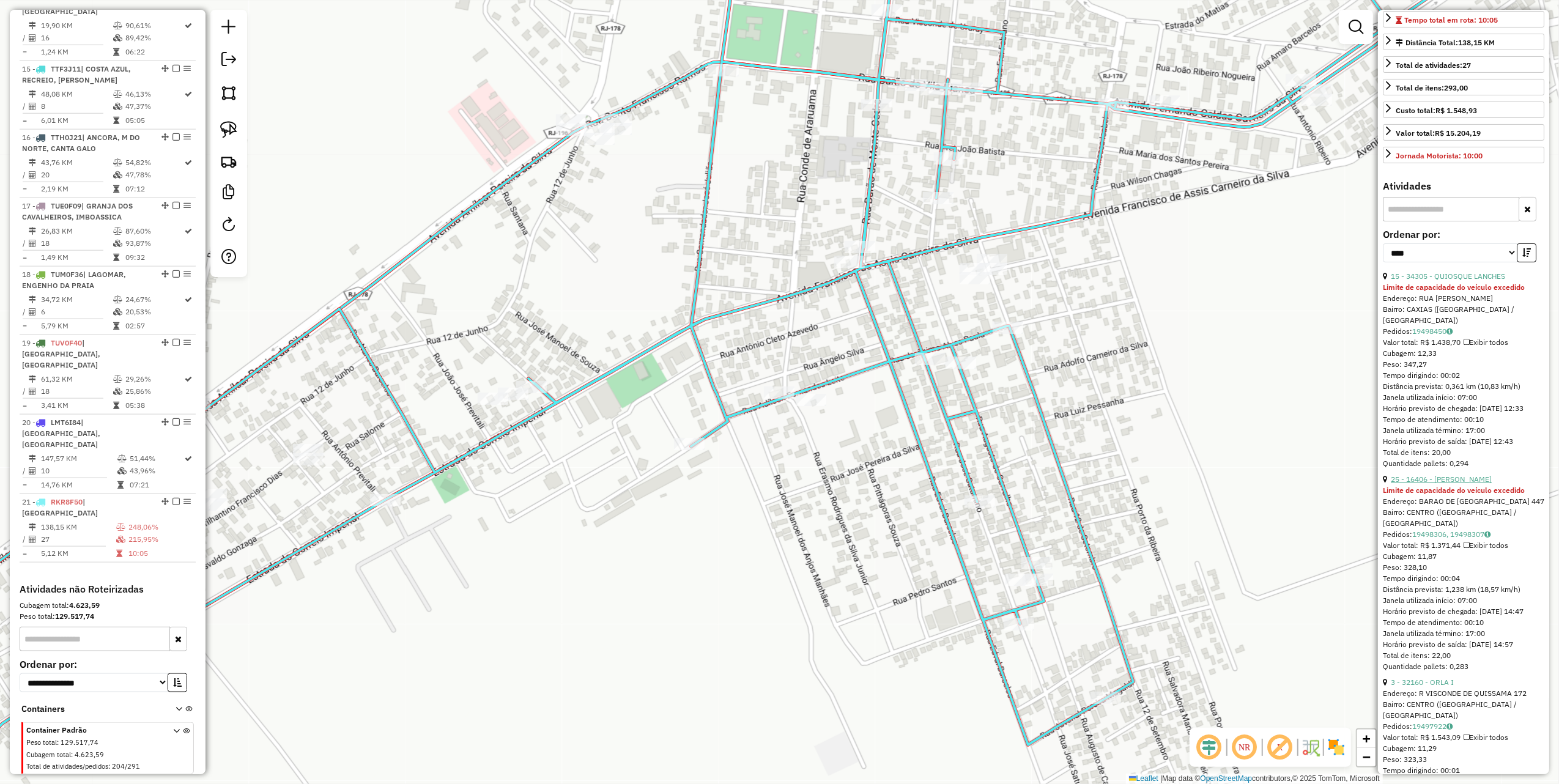
click at [1473, 484] on link "25 - 16406 - LIZEU DUARTE" at bounding box center [1442, 478] width 101 height 9
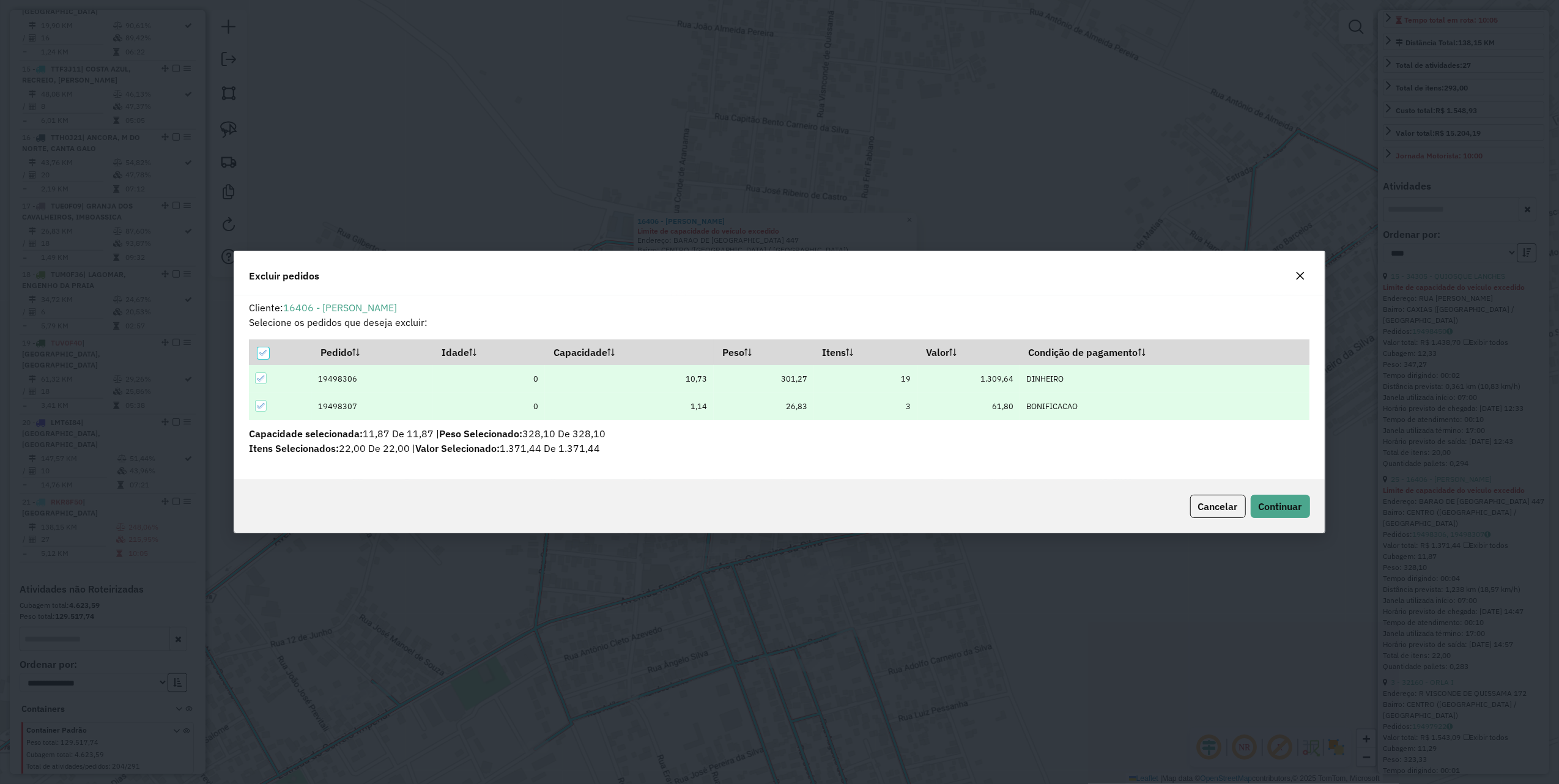
scroll to position [6, 4]
click at [1288, 500] on span "Continuar" at bounding box center [1280, 506] width 43 height 12
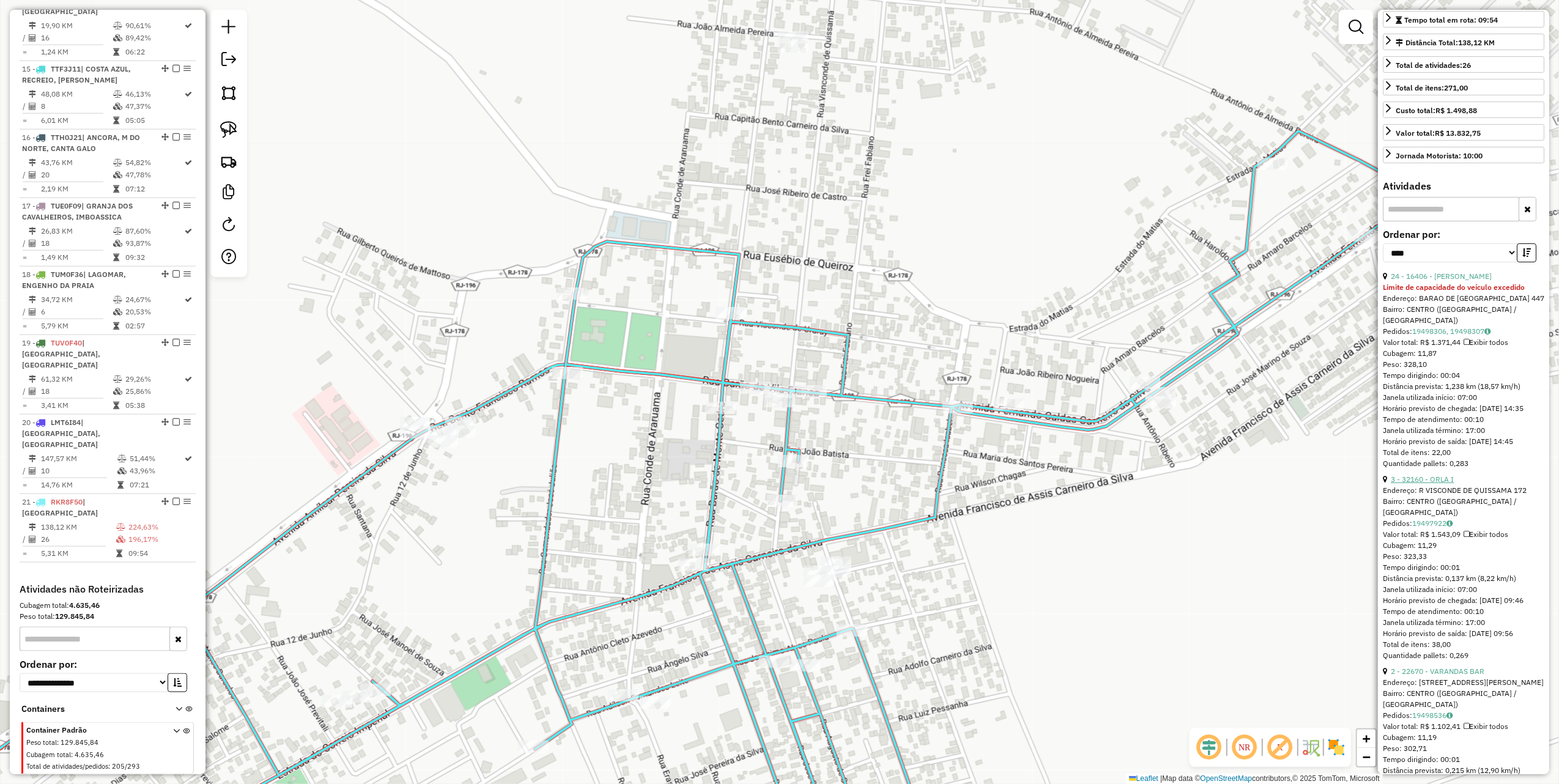
click at [1437, 484] on link "3 - 32160 - ORLA I" at bounding box center [1423, 478] width 63 height 9
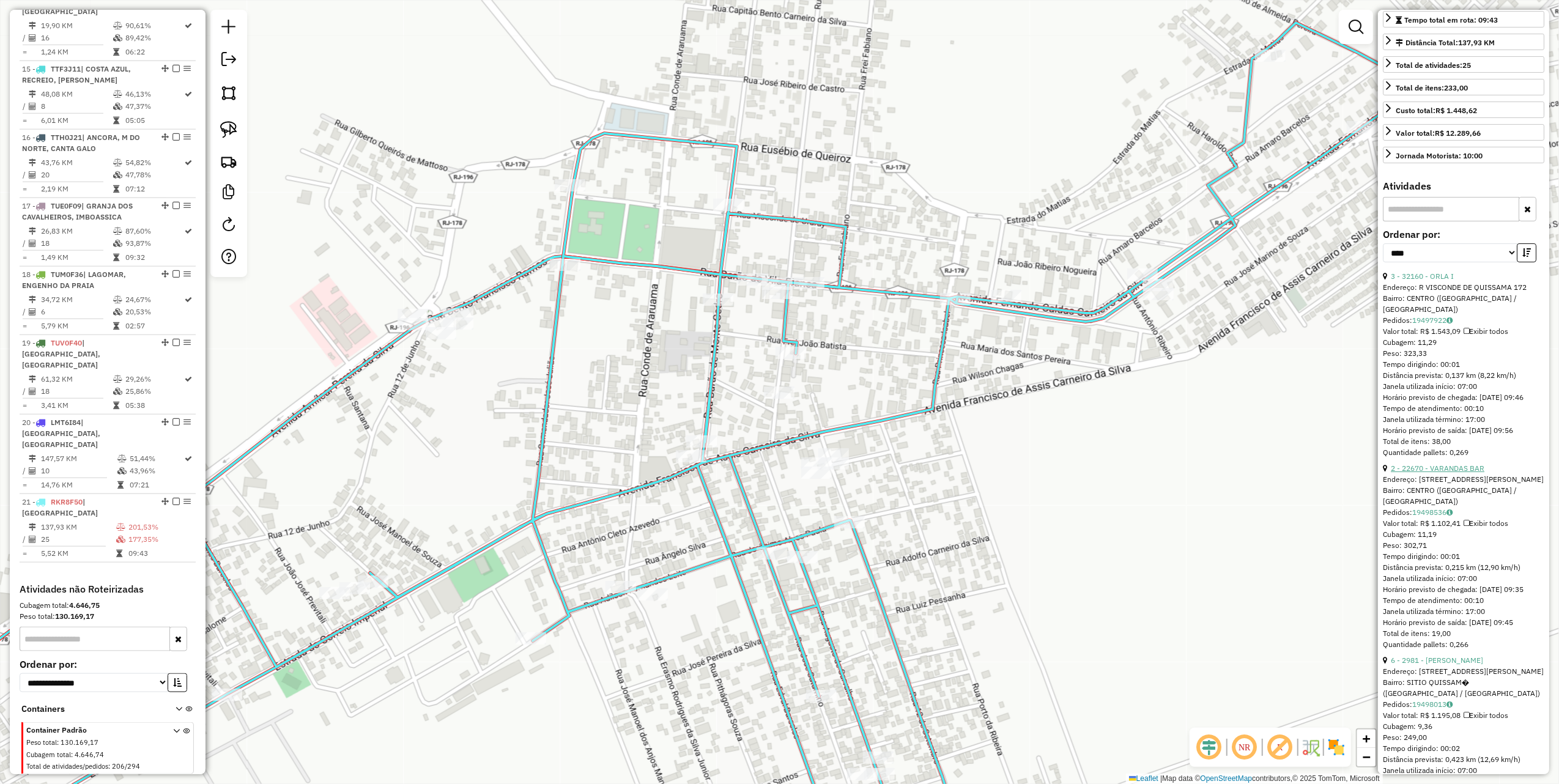
click at [1466, 473] on link "2 - 22670 - VARANDAS BAR" at bounding box center [1438, 467] width 94 height 9
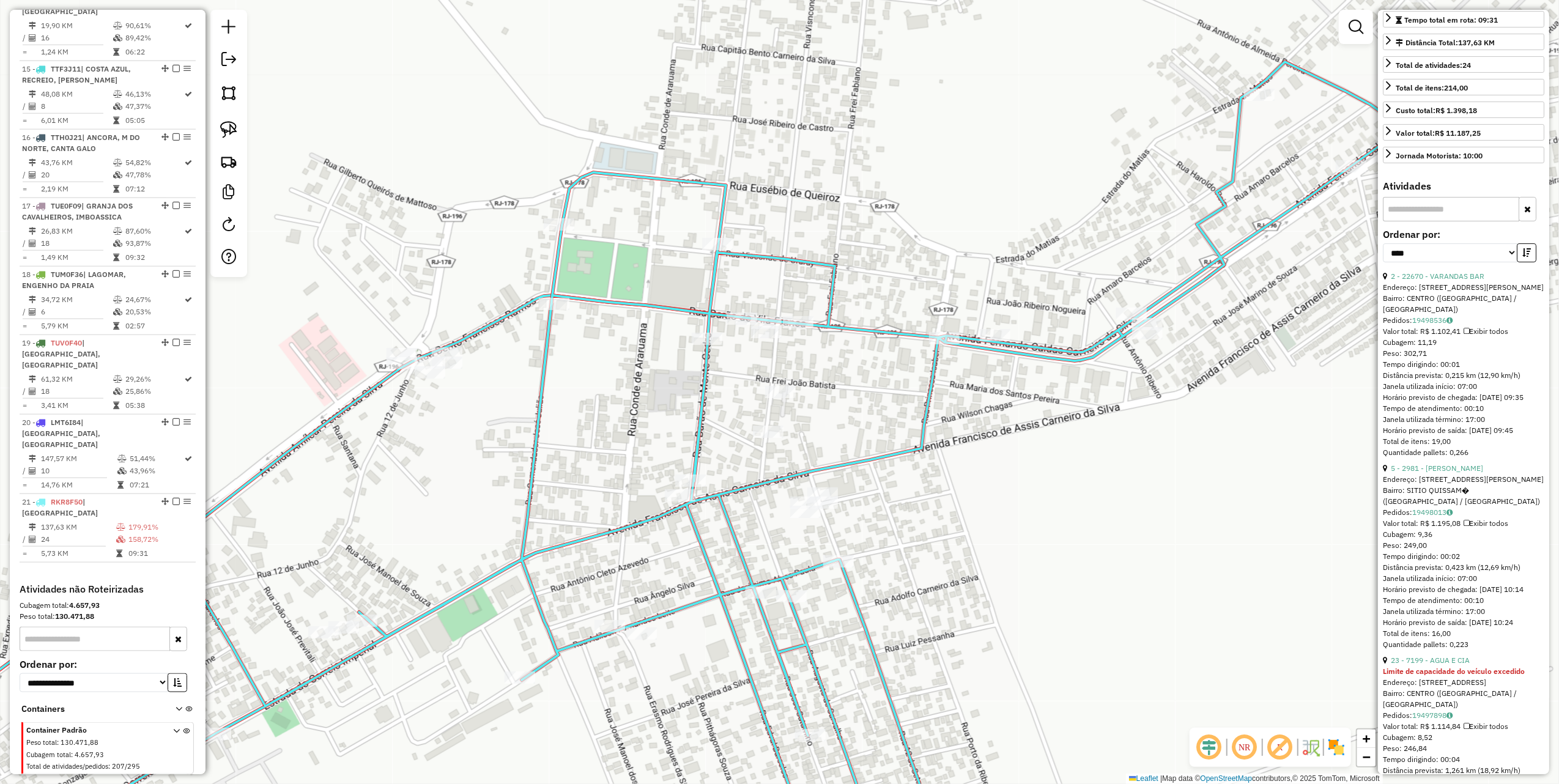
scroll to position [233, 0]
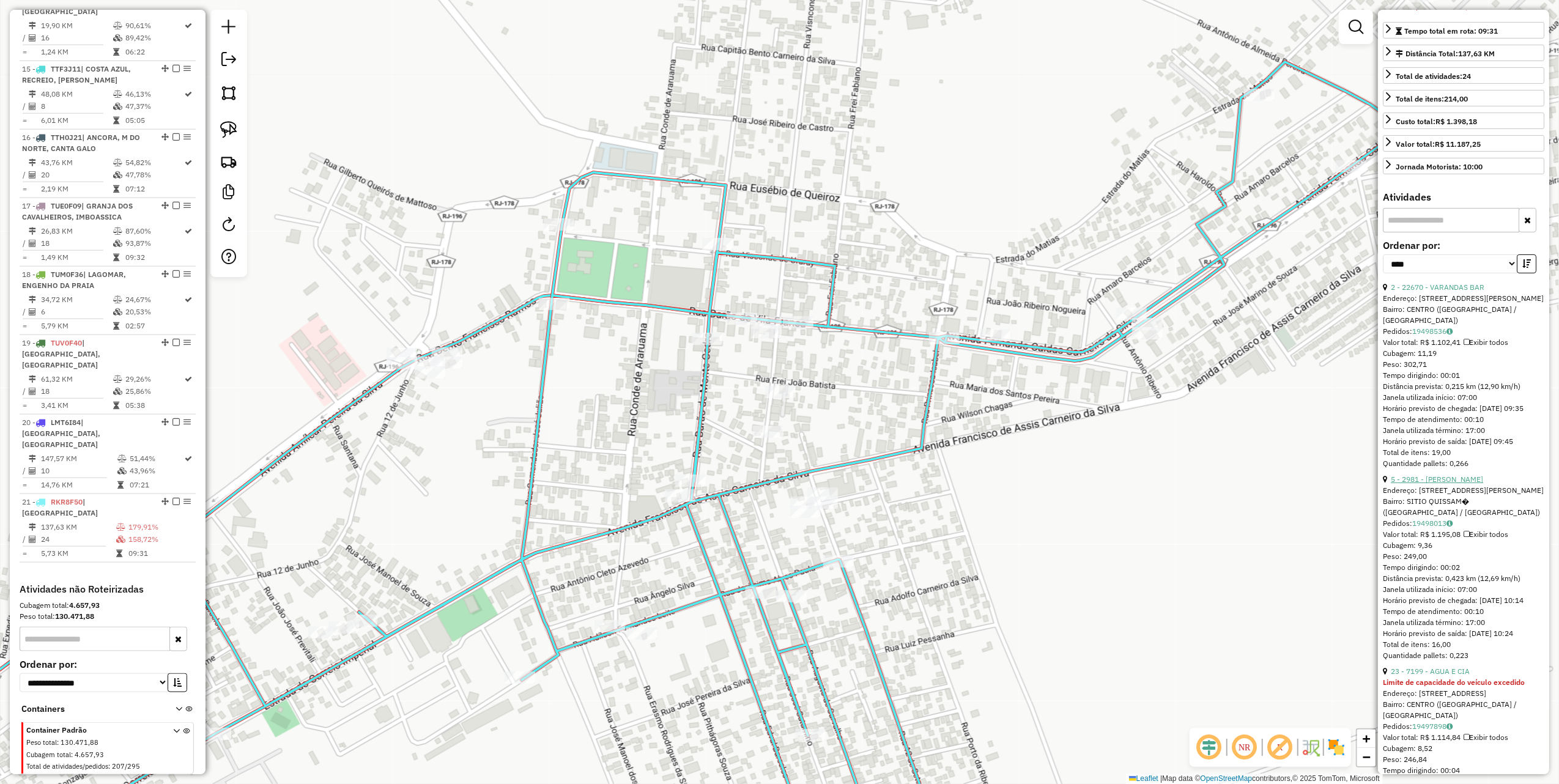
click at [1459, 484] on link "5 - 2981 - BAR GILMAR" at bounding box center [1438, 478] width 93 height 9
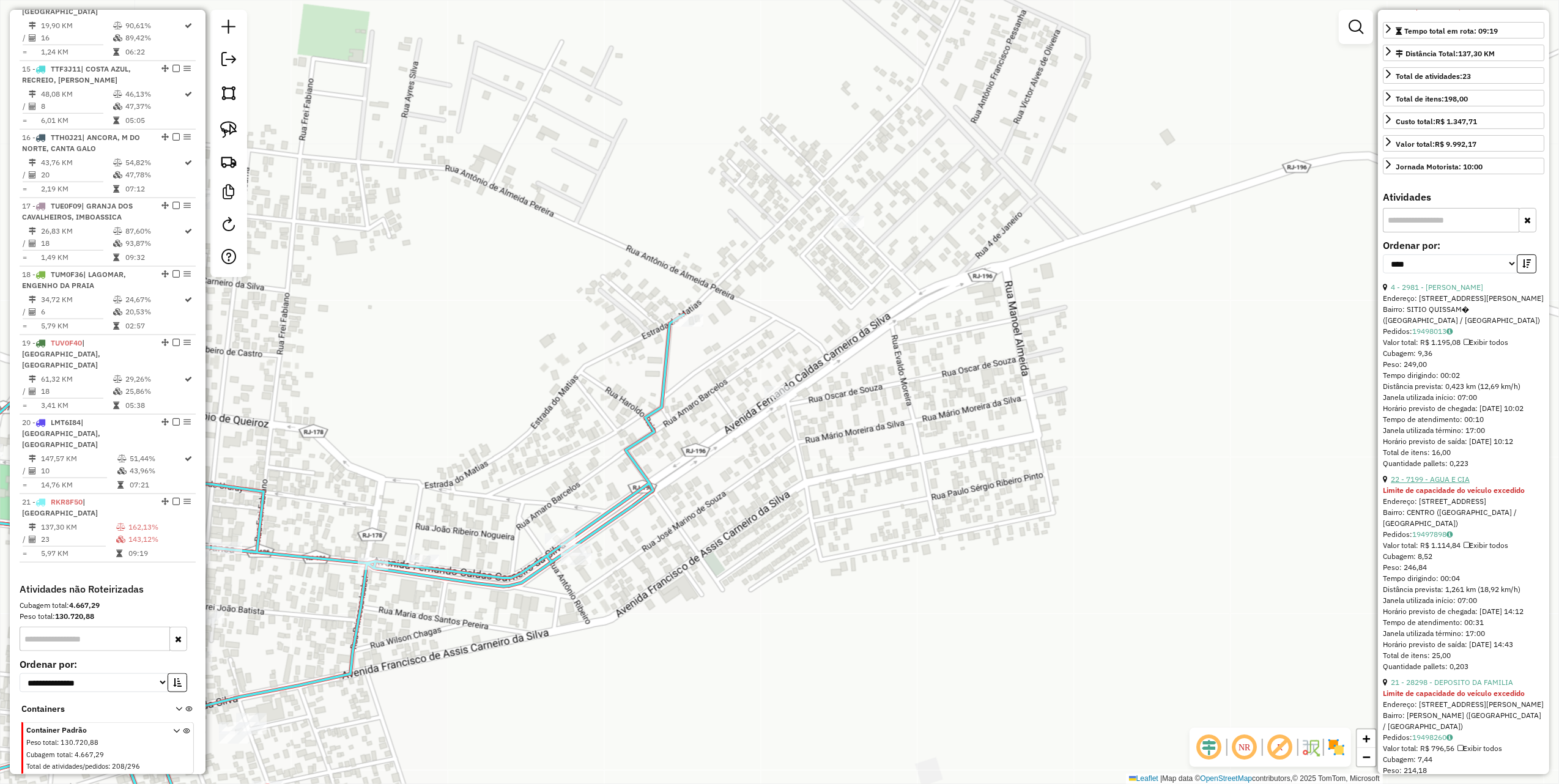
click at [1435, 484] on link "22 - 7199 - AGUA E CIA" at bounding box center [1431, 478] width 79 height 9
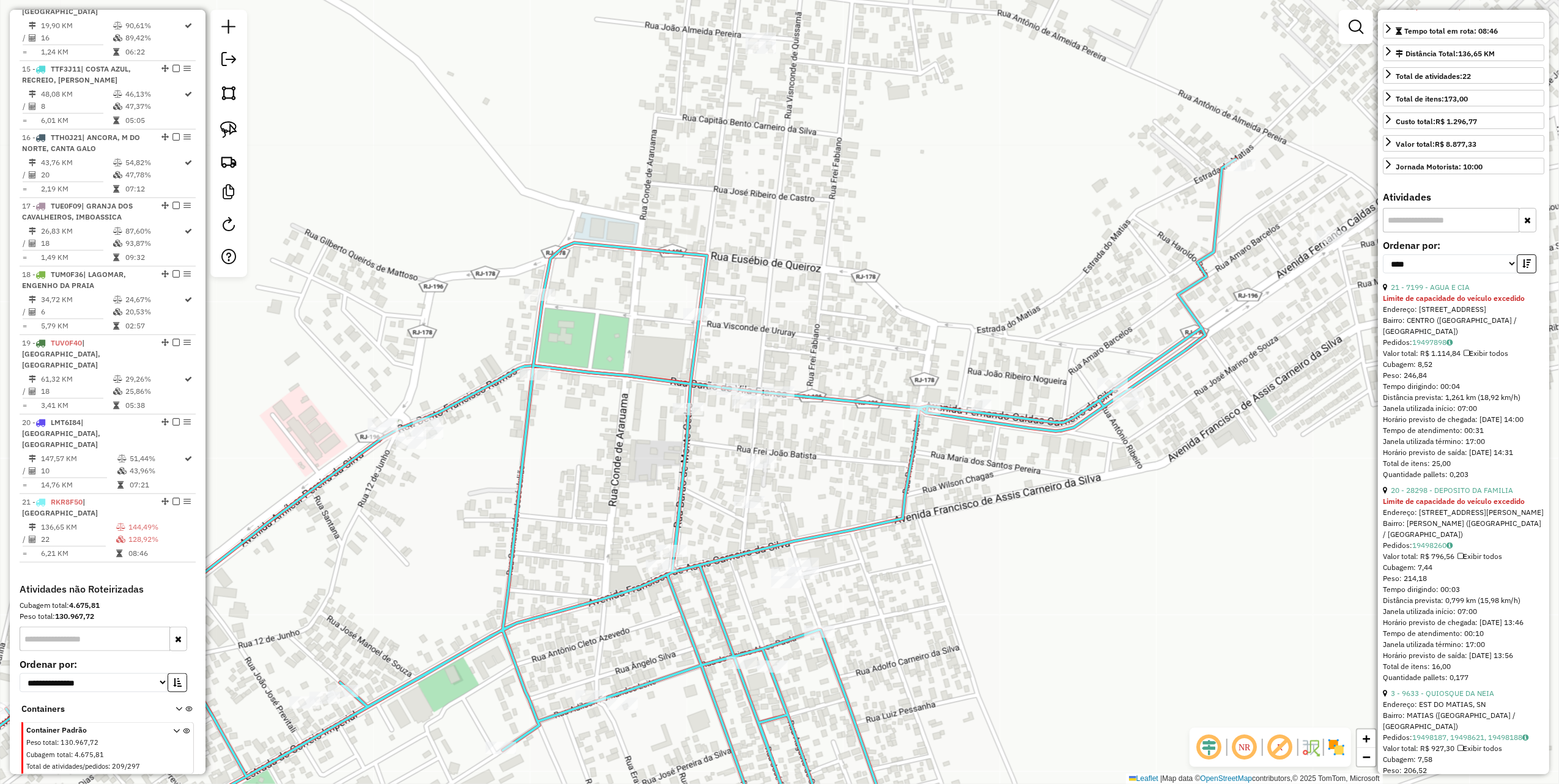
click at [1445, 495] on link "20 - 28298 - DEPOSITO DA FAMILIA" at bounding box center [1453, 490] width 122 height 9
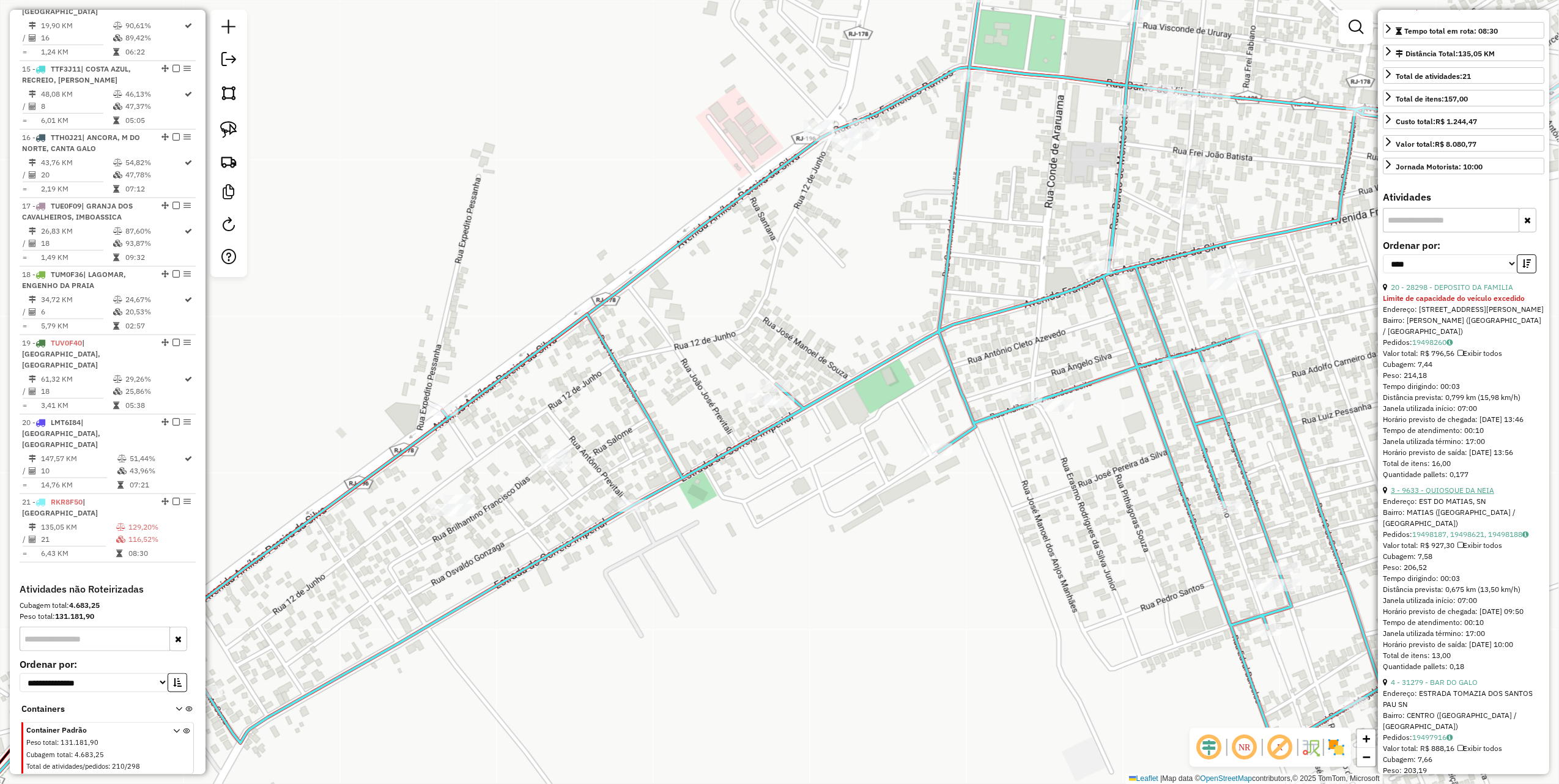
click at [1439, 495] on link "3 - 9633 - QUIOSQUE DA NEIA" at bounding box center [1443, 490] width 103 height 9
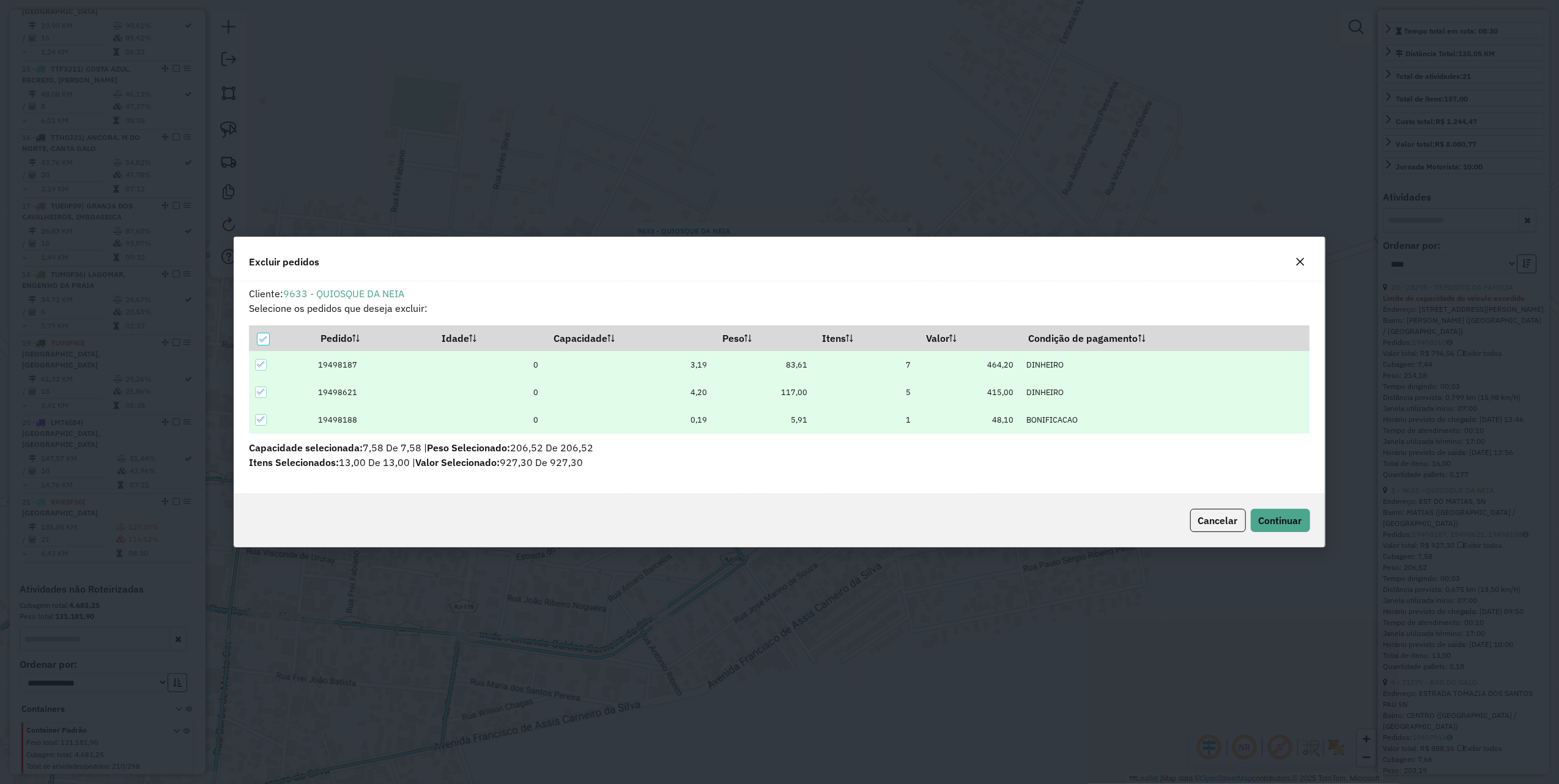
scroll to position [0, 0]
click at [1285, 512] on button "Continuar" at bounding box center [1280, 520] width 59 height 24
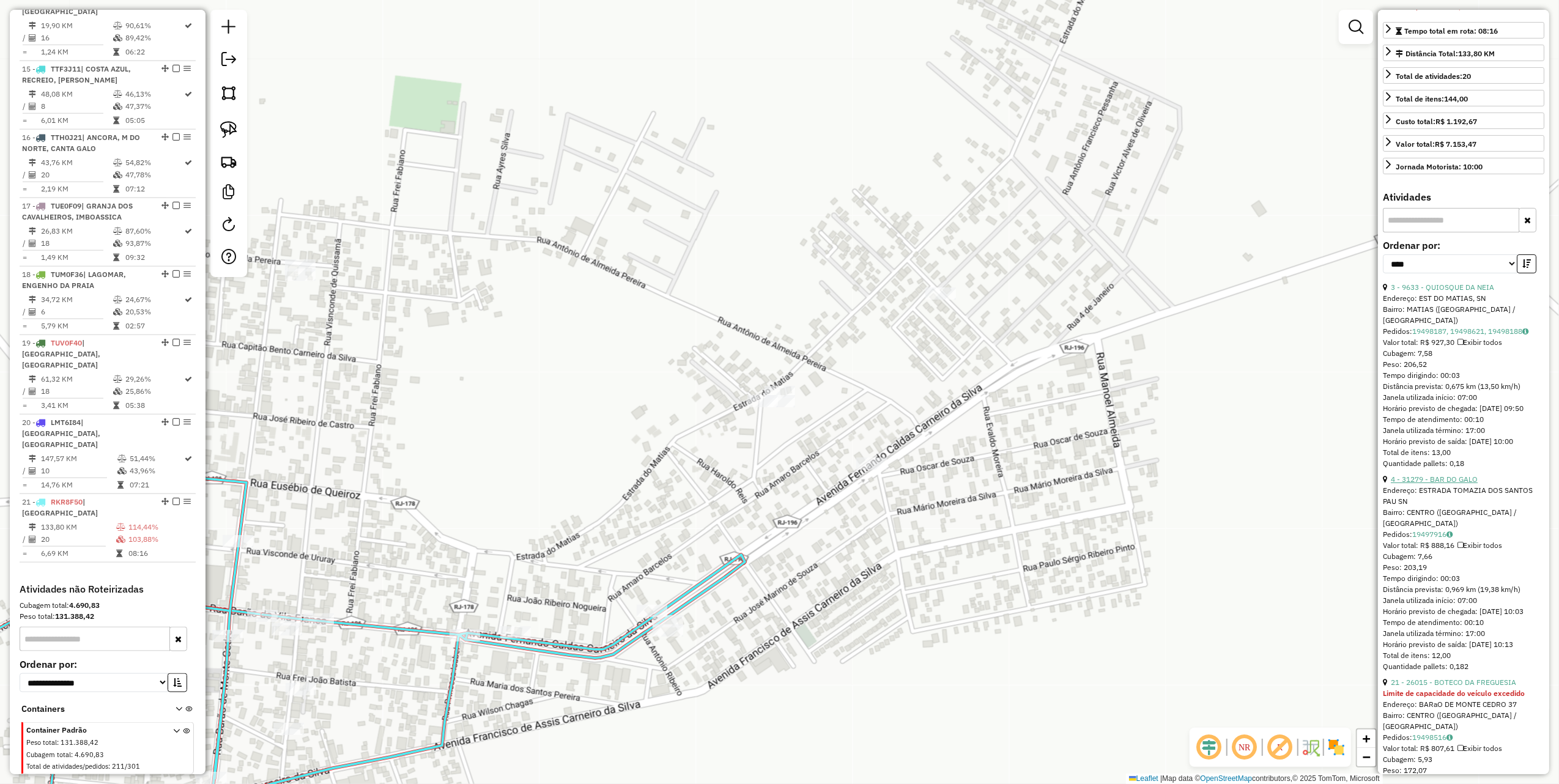
click at [1449, 484] on link "4 - 31279 - BAR DO GALO" at bounding box center [1435, 478] width 87 height 9
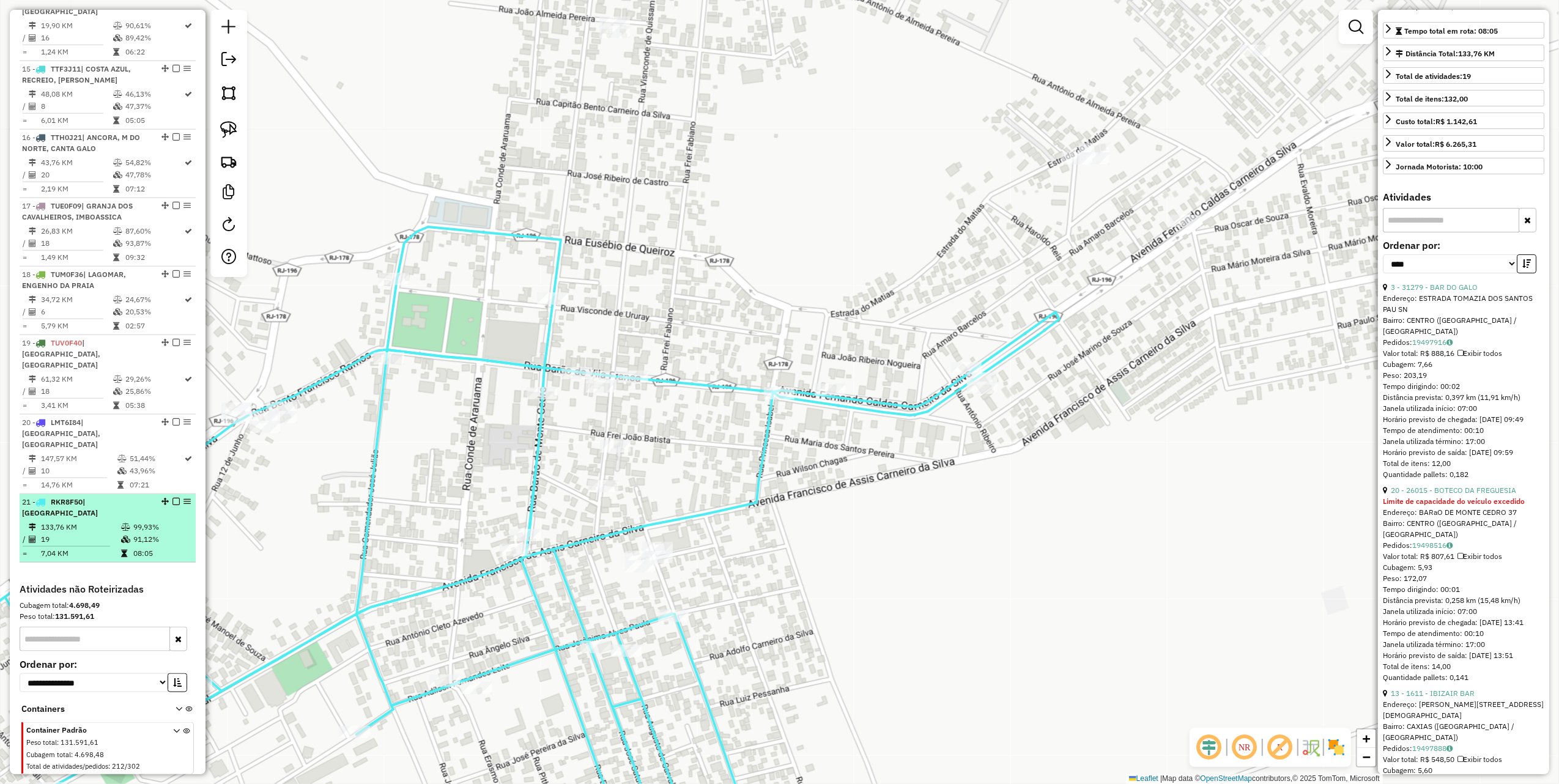
click at [172, 498] on em at bounding box center [175, 501] width 7 height 7
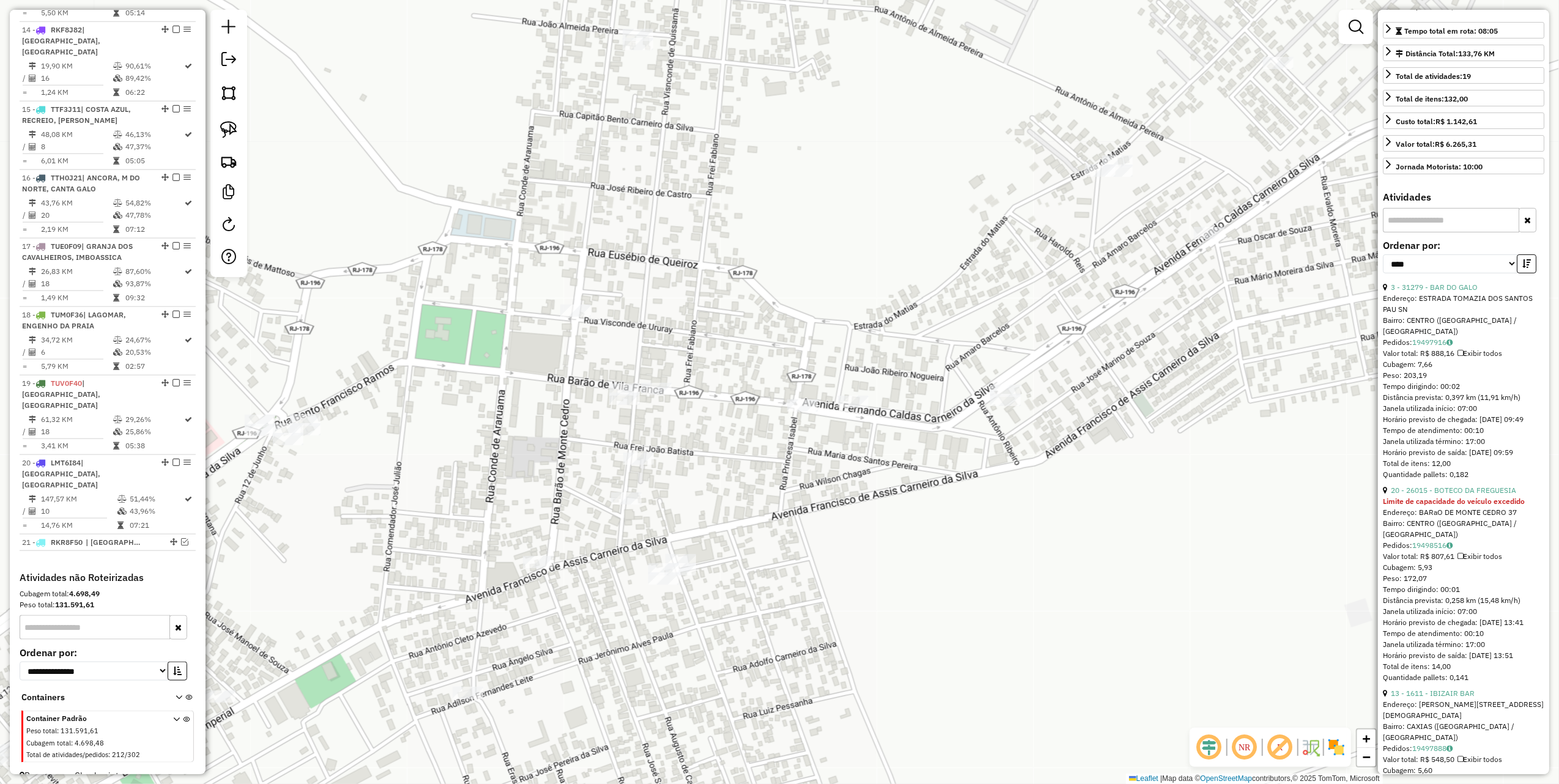
drag, startPoint x: 500, startPoint y: 481, endPoint x: 648, endPoint y: 538, distance: 158.6
click at [641, 549] on div "Janela de atendimento Grade de atendimento Capacidade Transportadoras Veículos …" at bounding box center [780, 392] width 1559 height 784
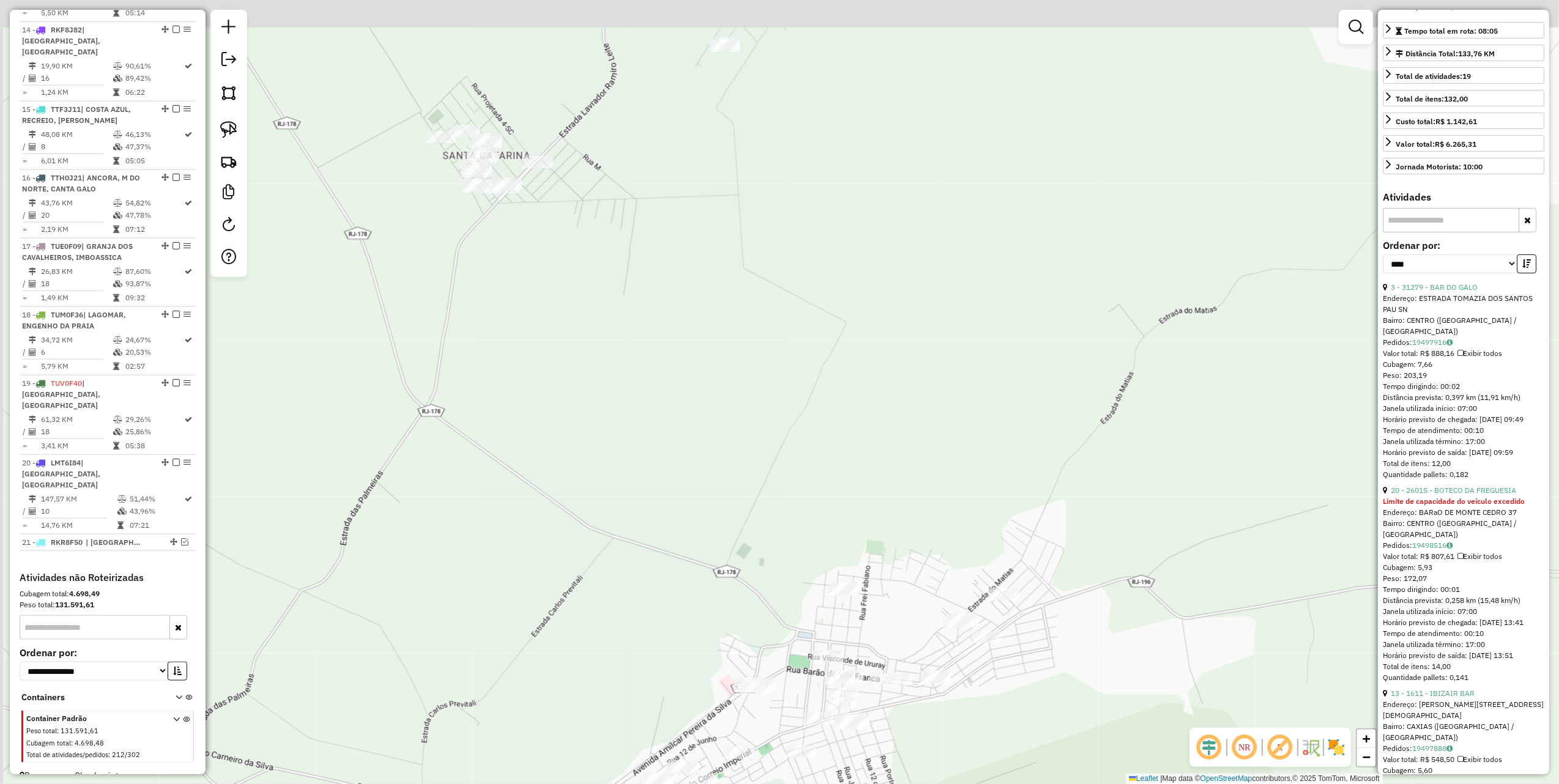
drag, startPoint x: 537, startPoint y: 423, endPoint x: 718, endPoint y: 573, distance: 235.1
click at [704, 590] on div "Janela de atendimento Grade de atendimento Capacidade Transportadoras Veículos …" at bounding box center [780, 392] width 1559 height 784
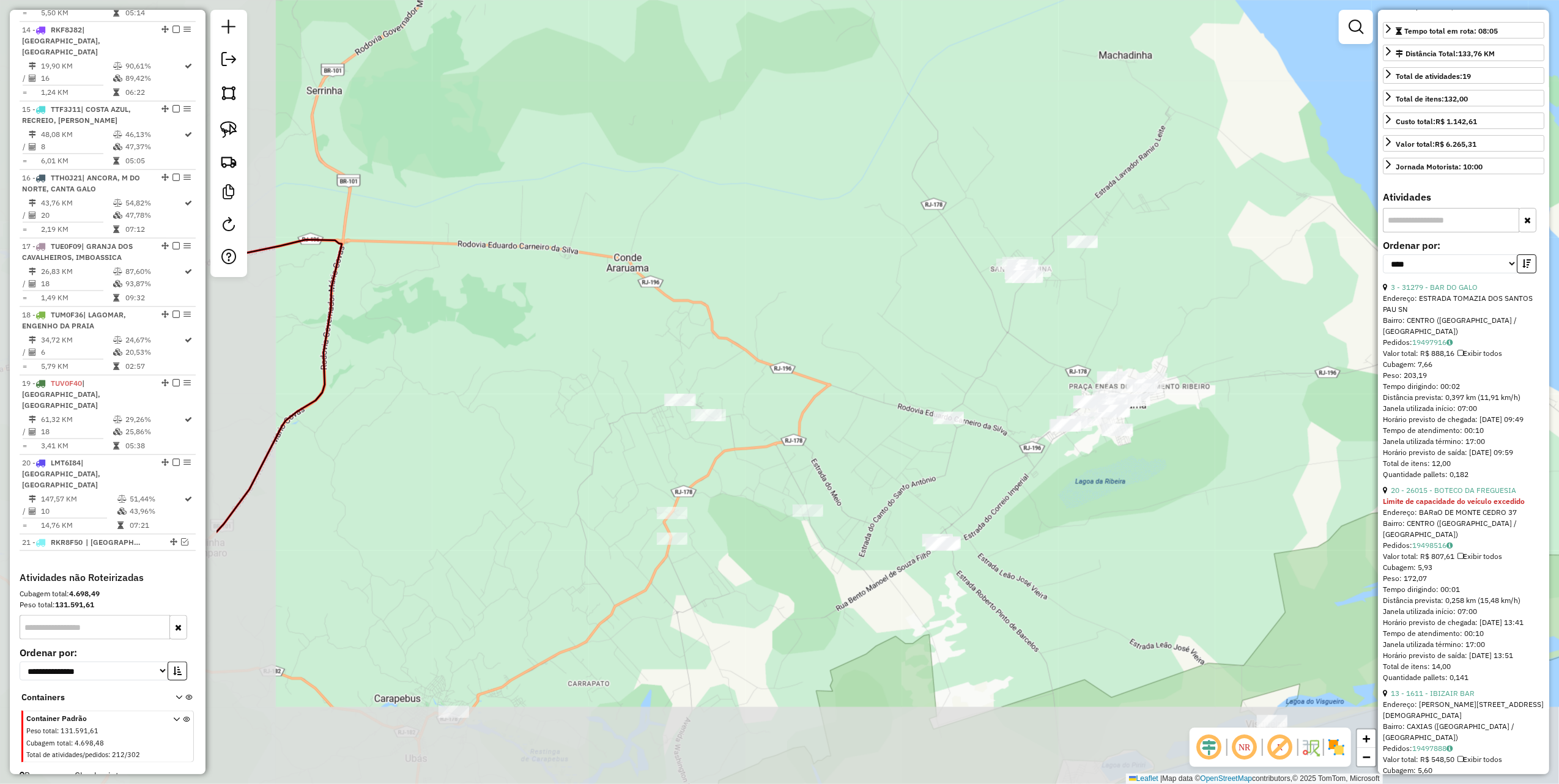
drag, startPoint x: 402, startPoint y: 510, endPoint x: 775, endPoint y: 316, distance: 420.4
click at [775, 316] on div "Janela de atendimento Grade de atendimento Capacidade Transportadoras Veículos …" at bounding box center [780, 392] width 1559 height 784
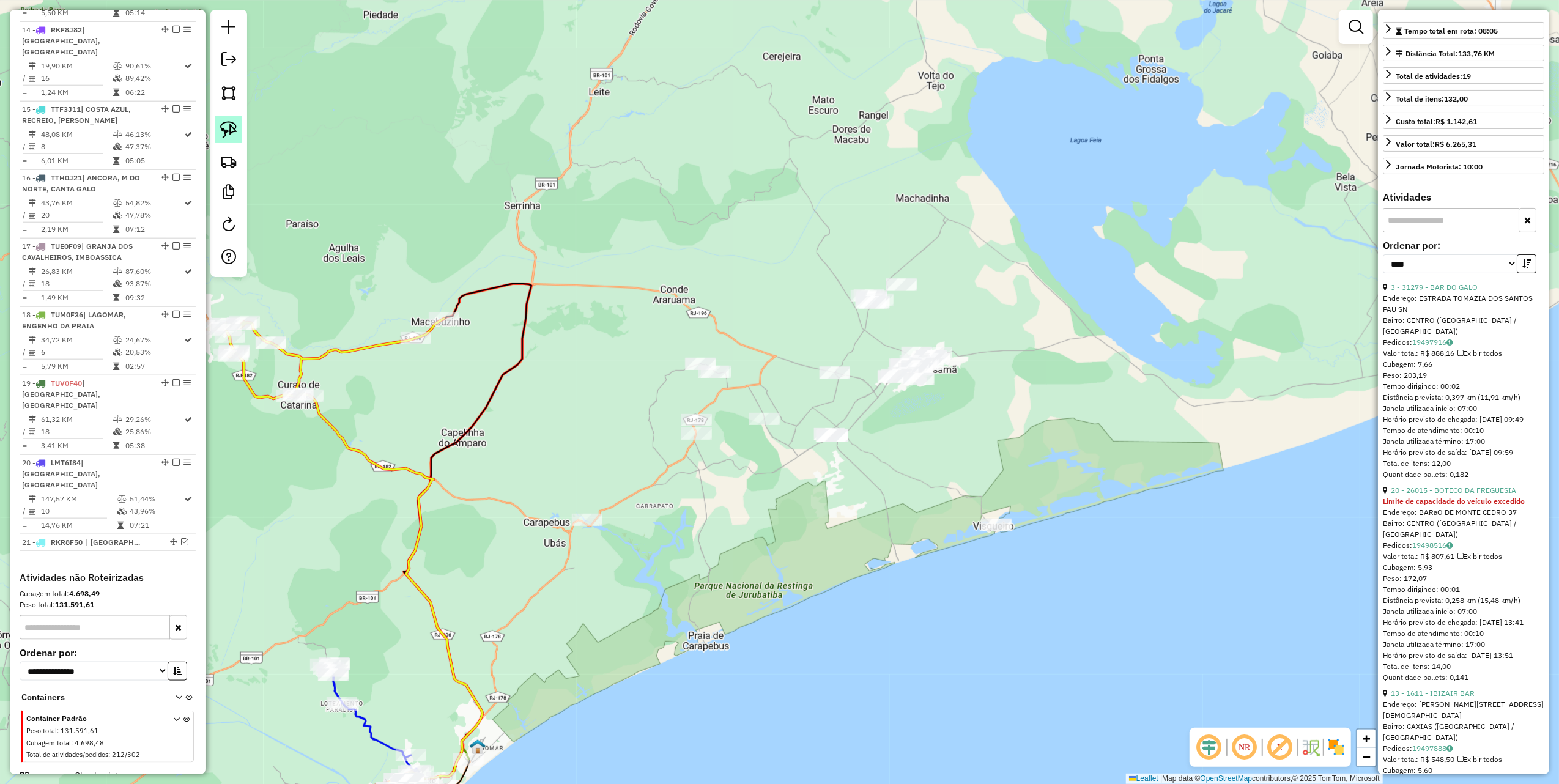
click at [228, 133] on img at bounding box center [228, 129] width 17 height 17
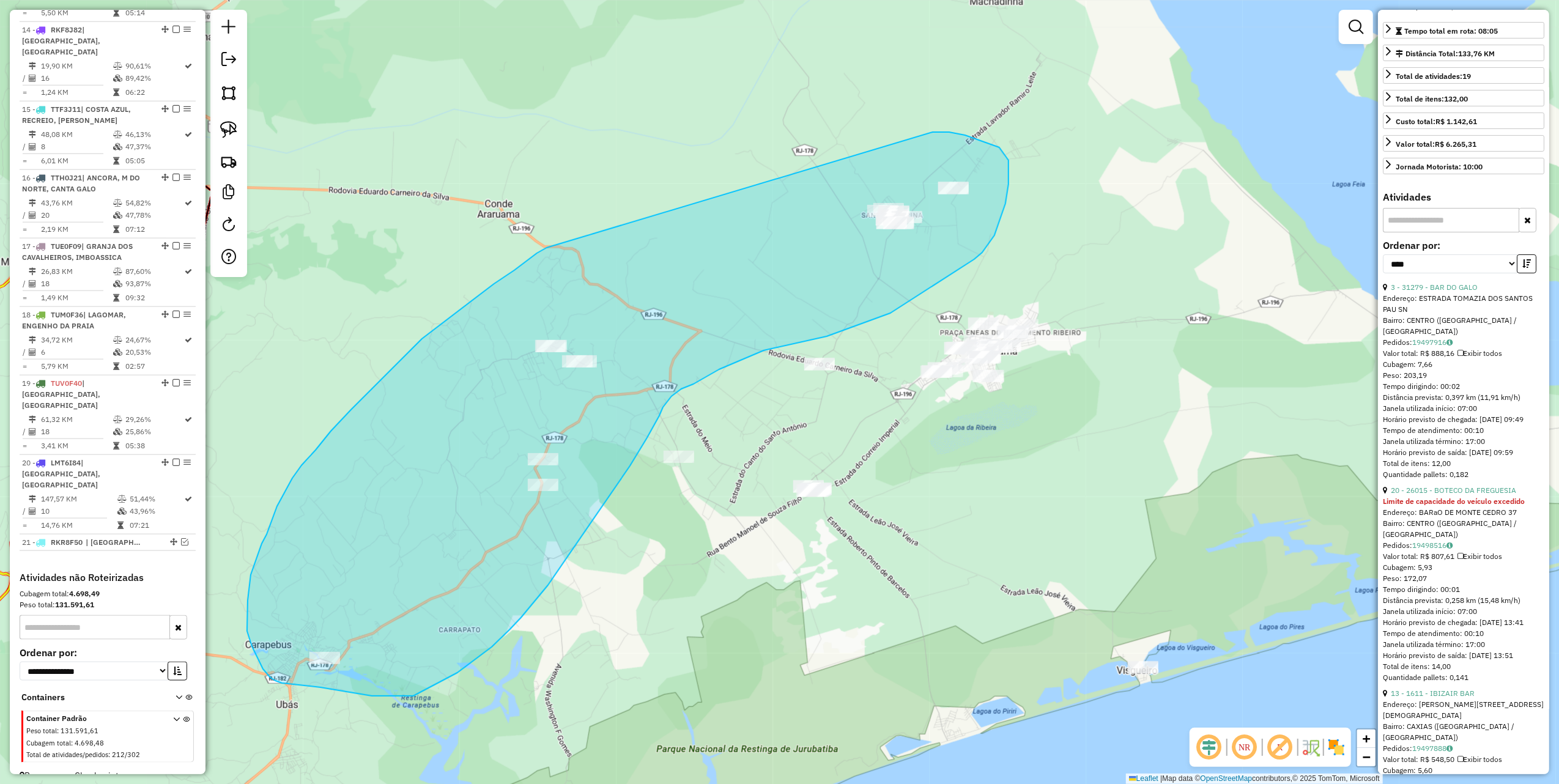
drag, startPoint x: 537, startPoint y: 253, endPoint x: 933, endPoint y: 132, distance: 414.1
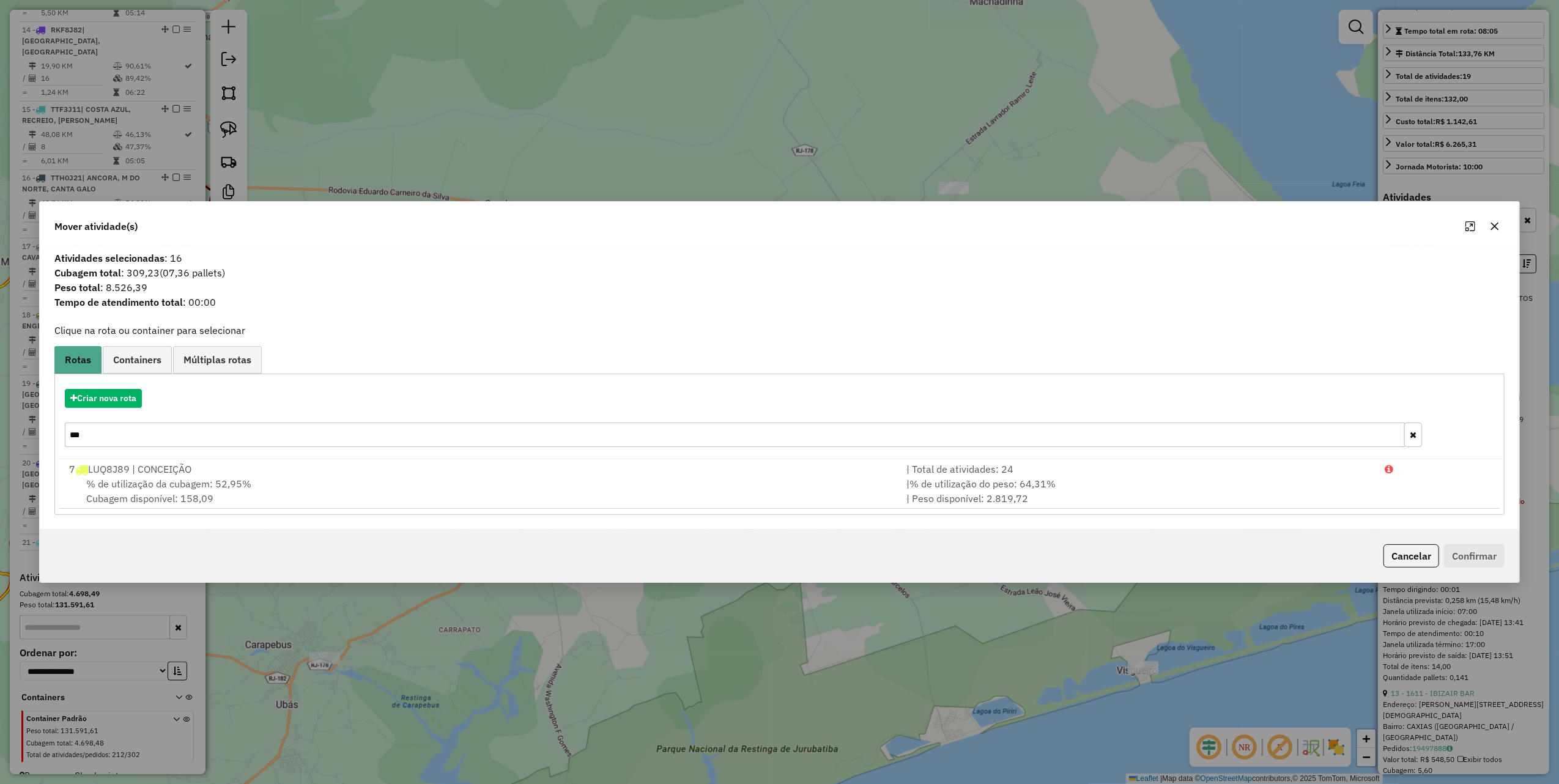
click at [1491, 227] on icon "button" at bounding box center [1495, 226] width 10 height 10
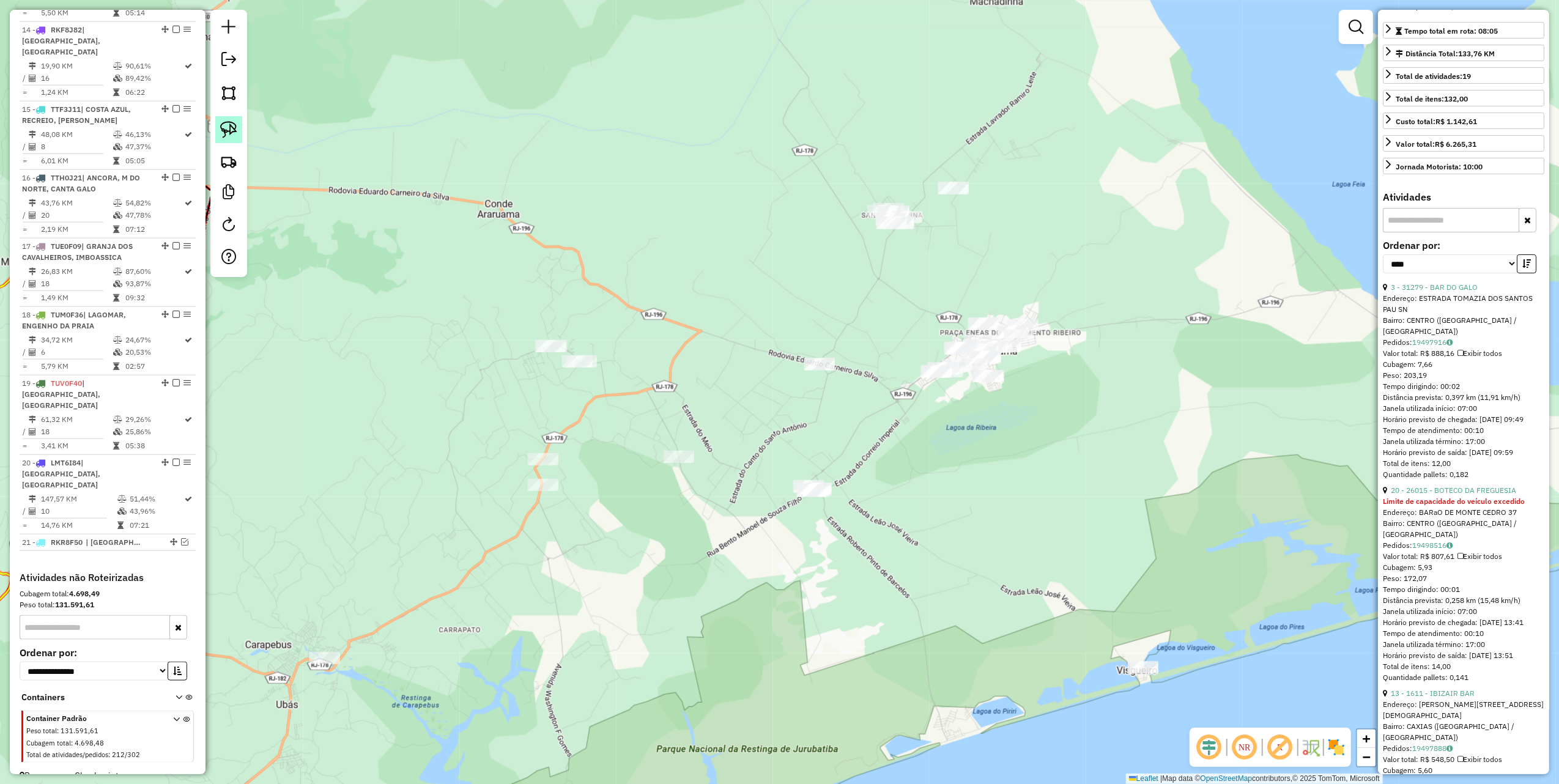
click at [233, 123] on img at bounding box center [228, 129] width 17 height 17
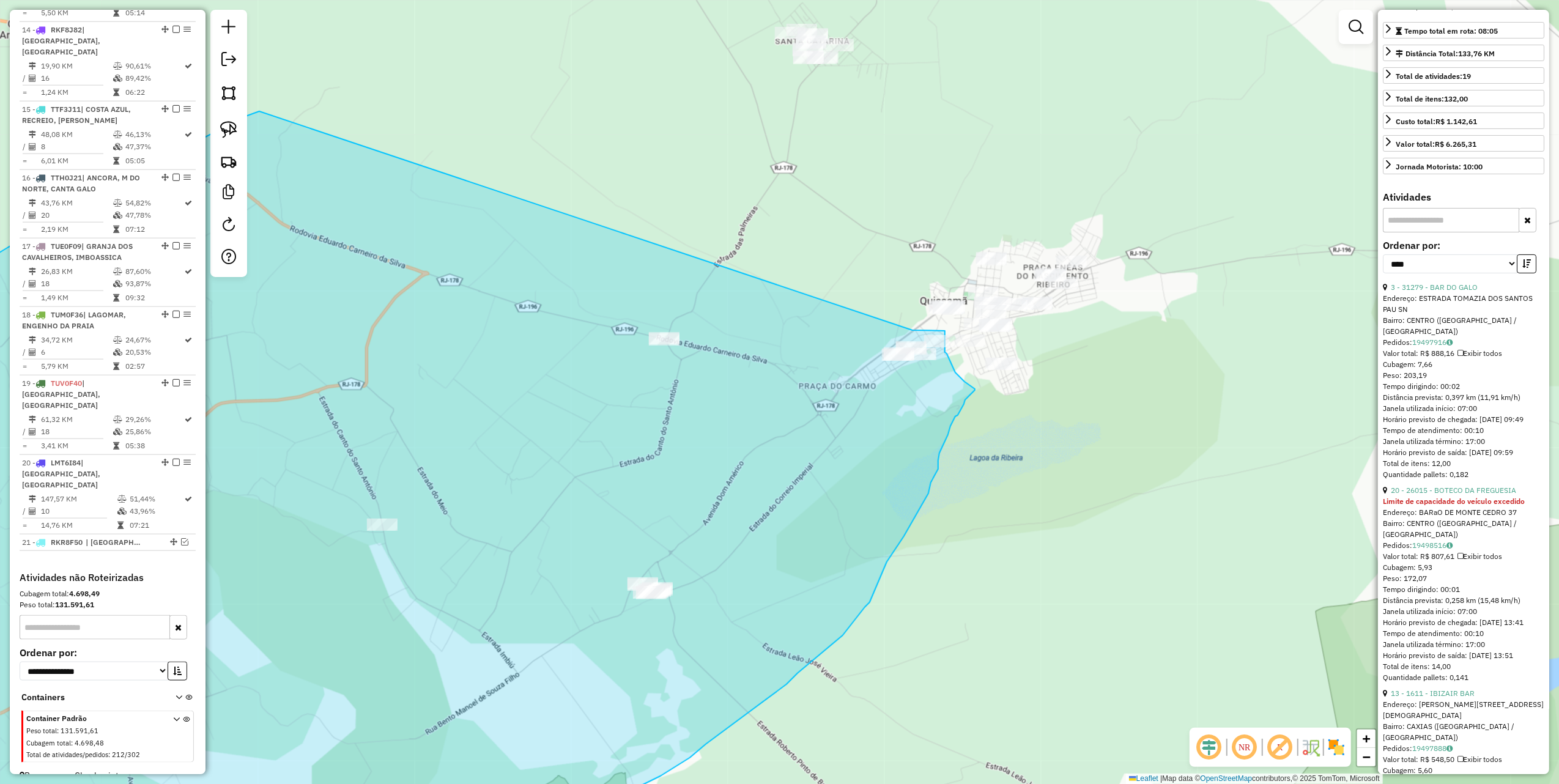
drag, startPoint x: 610, startPoint y: 253, endPoint x: 911, endPoint y: 331, distance: 310.9
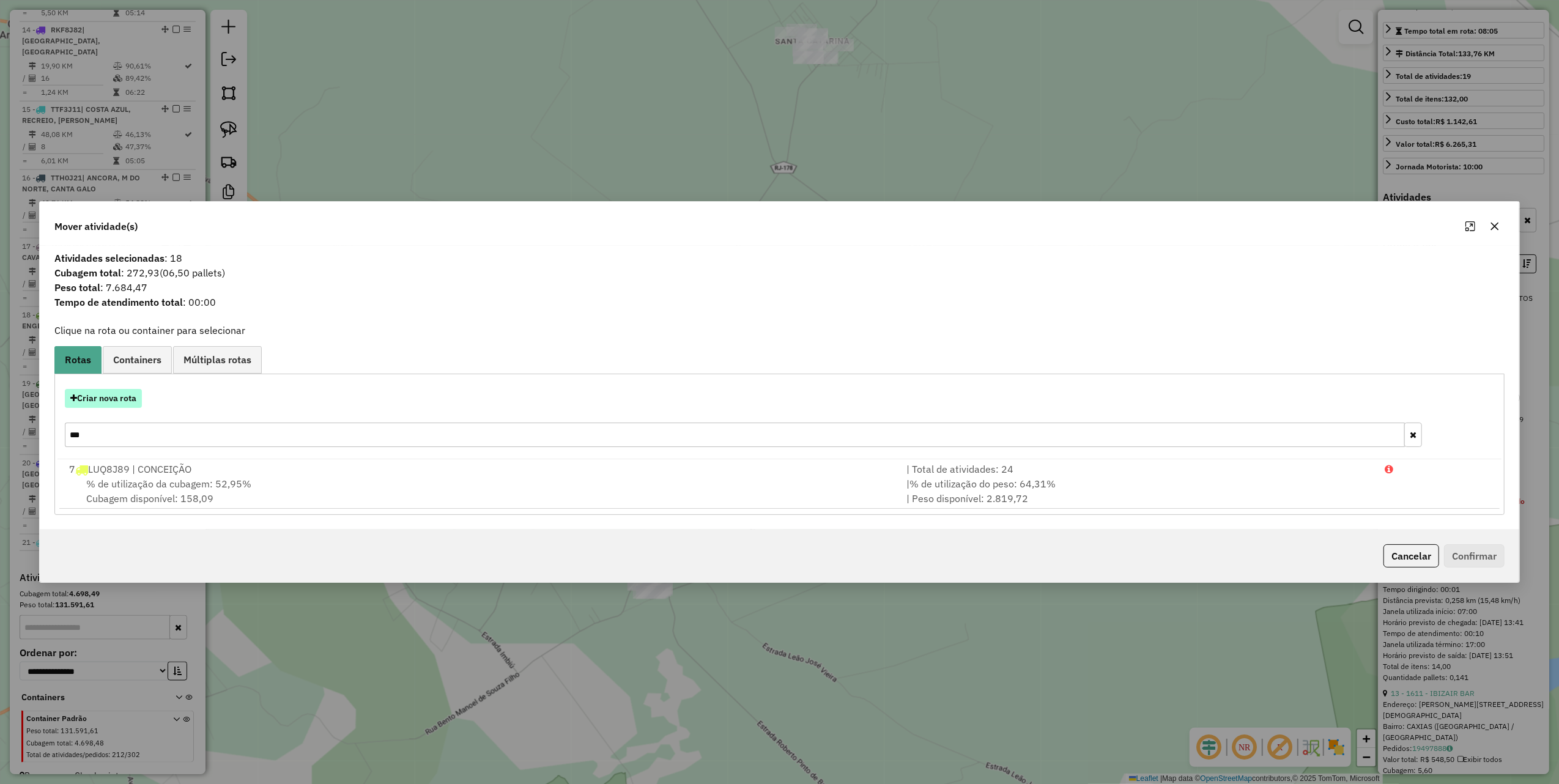
click at [115, 400] on button "Criar nova rota" at bounding box center [103, 397] width 77 height 19
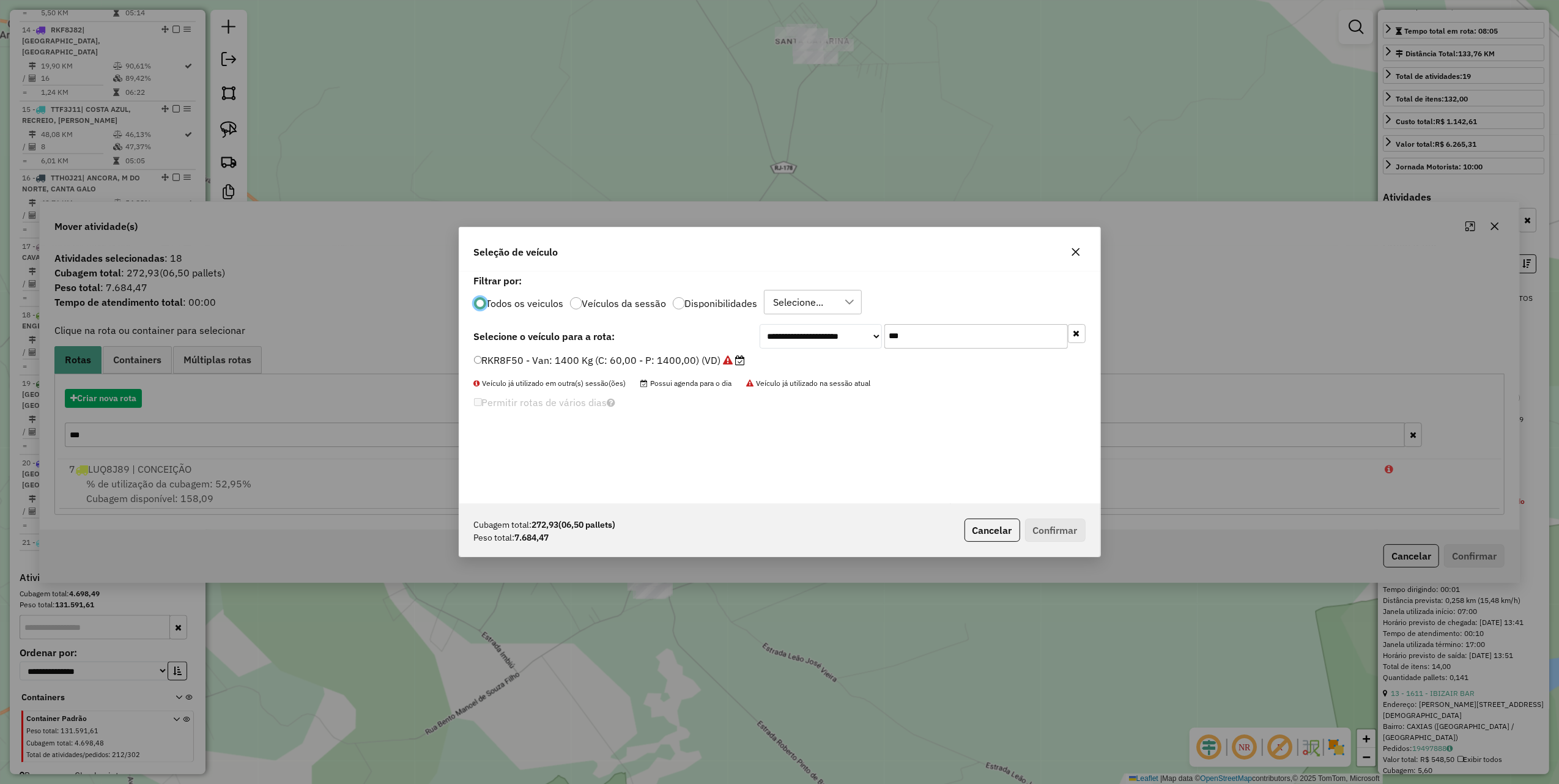
scroll to position [6, 4]
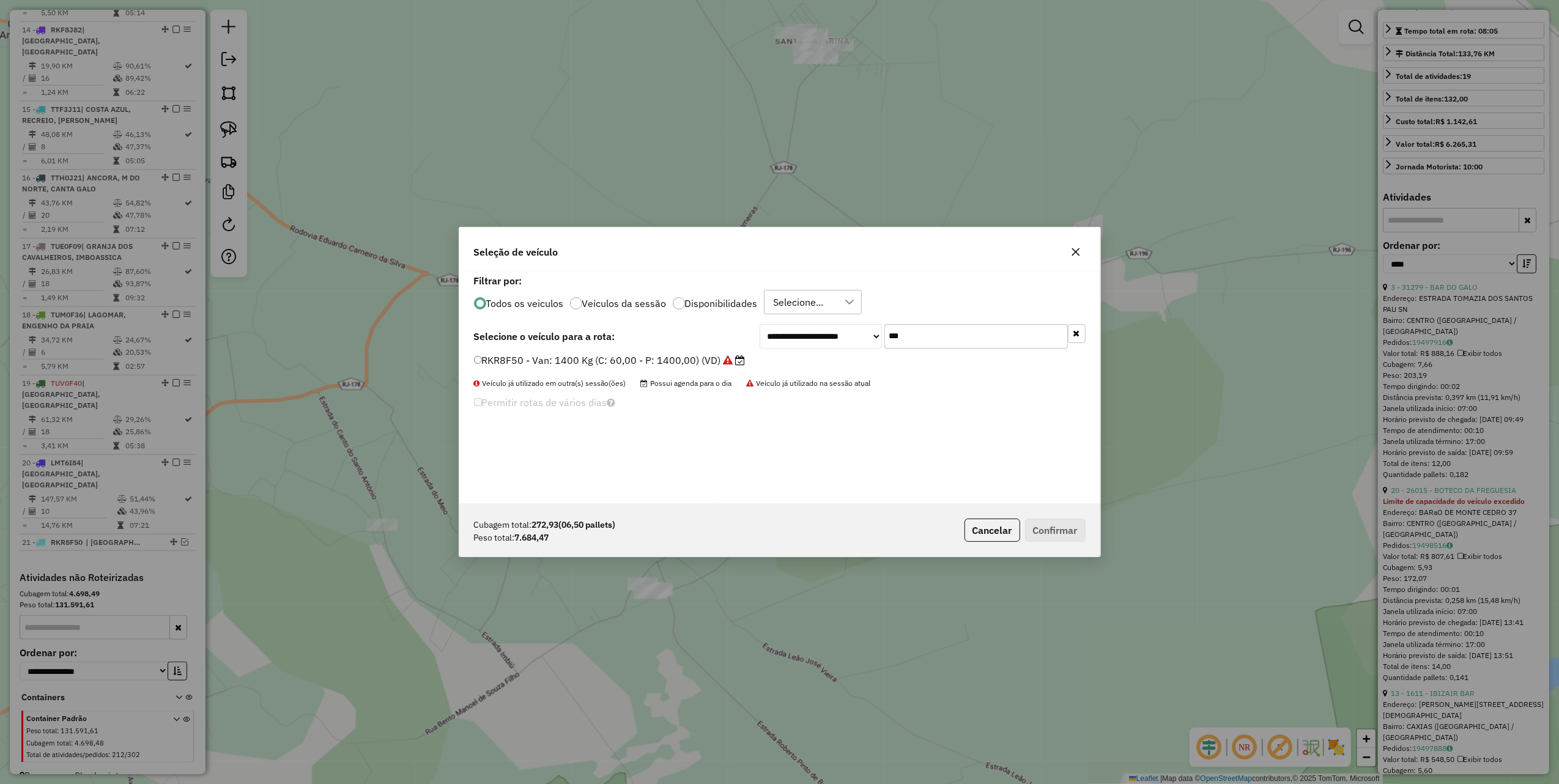
click at [971, 343] on input "***" at bounding box center [976, 335] width 183 height 25
click at [970, 342] on input "***" at bounding box center [976, 335] width 183 height 25
drag, startPoint x: 900, startPoint y: 335, endPoint x: 823, endPoint y: 345, distance: 77.6
click at [823, 345] on div "**********" at bounding box center [922, 335] width 326 height 25
type input "**"
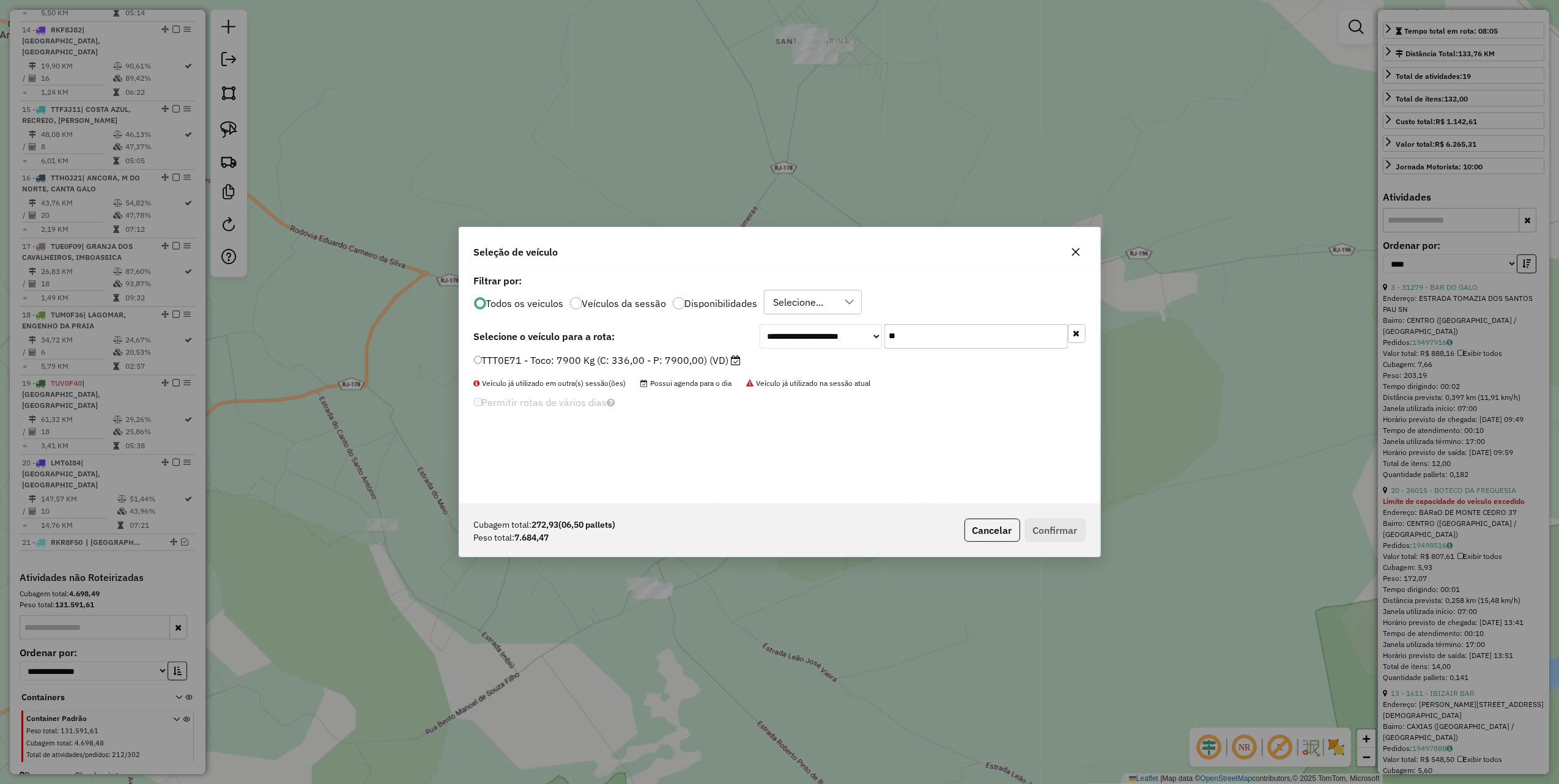
click at [718, 358] on label "TTT0E71 - Toco: 7900 Kg (C: 336,00 - P: 7900,00) (VD)" at bounding box center [608, 360] width 268 height 15
click at [1083, 528] on button "Confirmar" at bounding box center [1056, 530] width 61 height 24
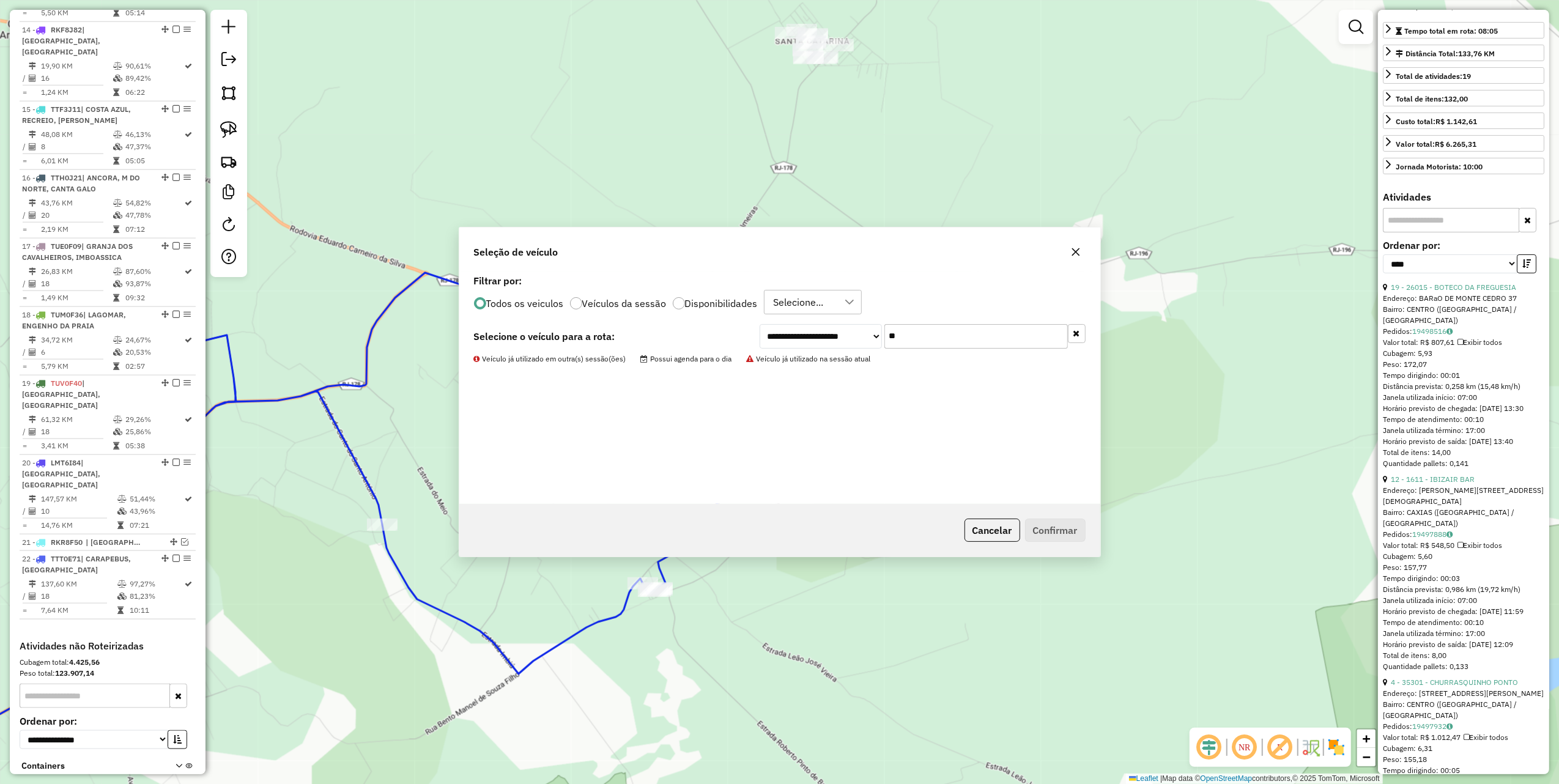
scroll to position [1407, 0]
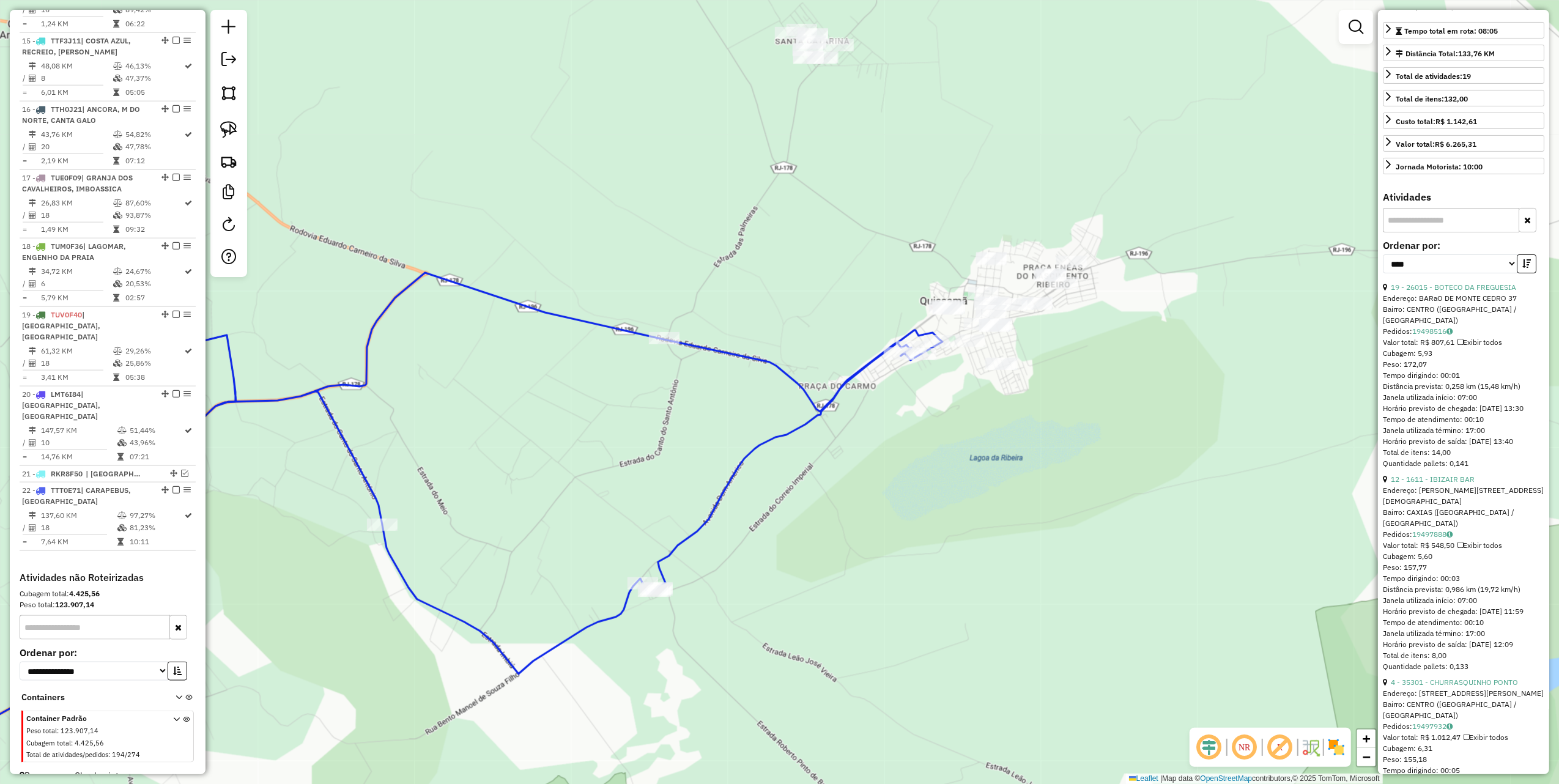
click at [938, 333] on icon at bounding box center [393, 553] width 1098 height 562
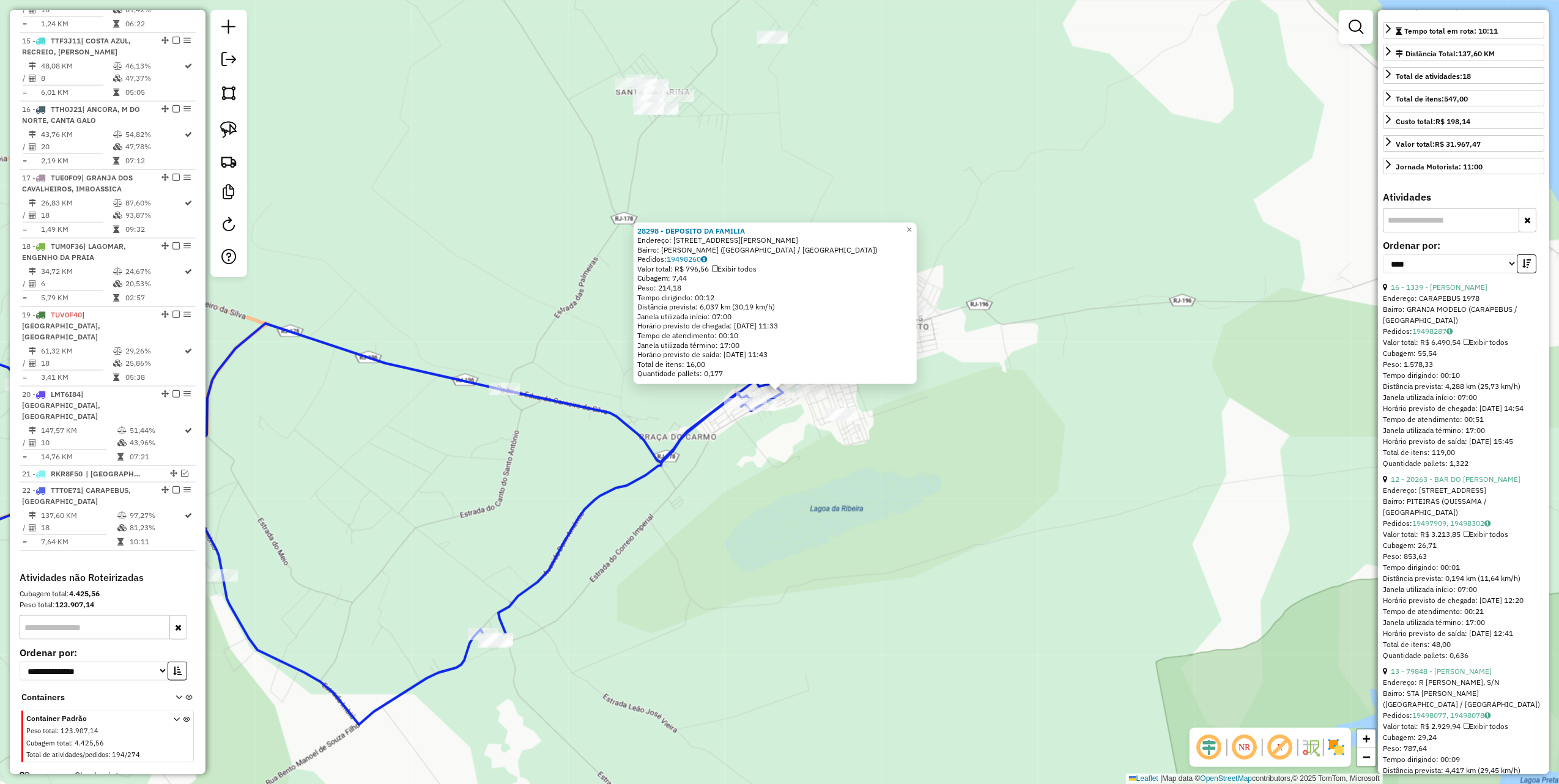
click at [904, 458] on div "28298 - DEPOSITO DA FAMILIA Endereço: RUA FRANCISCO ALVES DE ALEXAND 127 Bairro…" at bounding box center [780, 392] width 1559 height 784
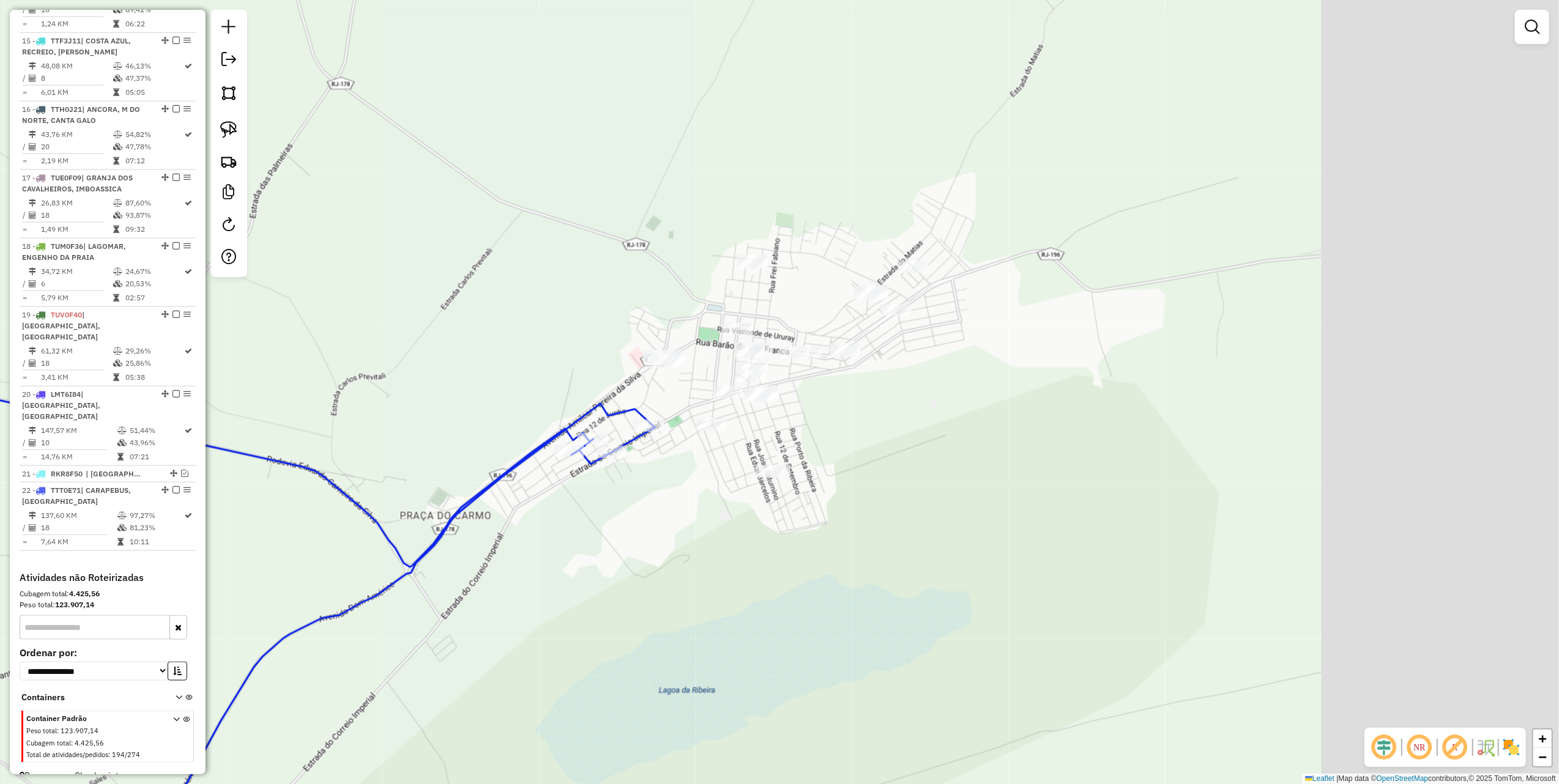
drag, startPoint x: 693, startPoint y: 282, endPoint x: 326, endPoint y: 222, distance: 371.9
click at [328, 225] on div "Janela de atendimento Grade de atendimento Capacidade Transportadoras Veículos …" at bounding box center [780, 392] width 1559 height 784
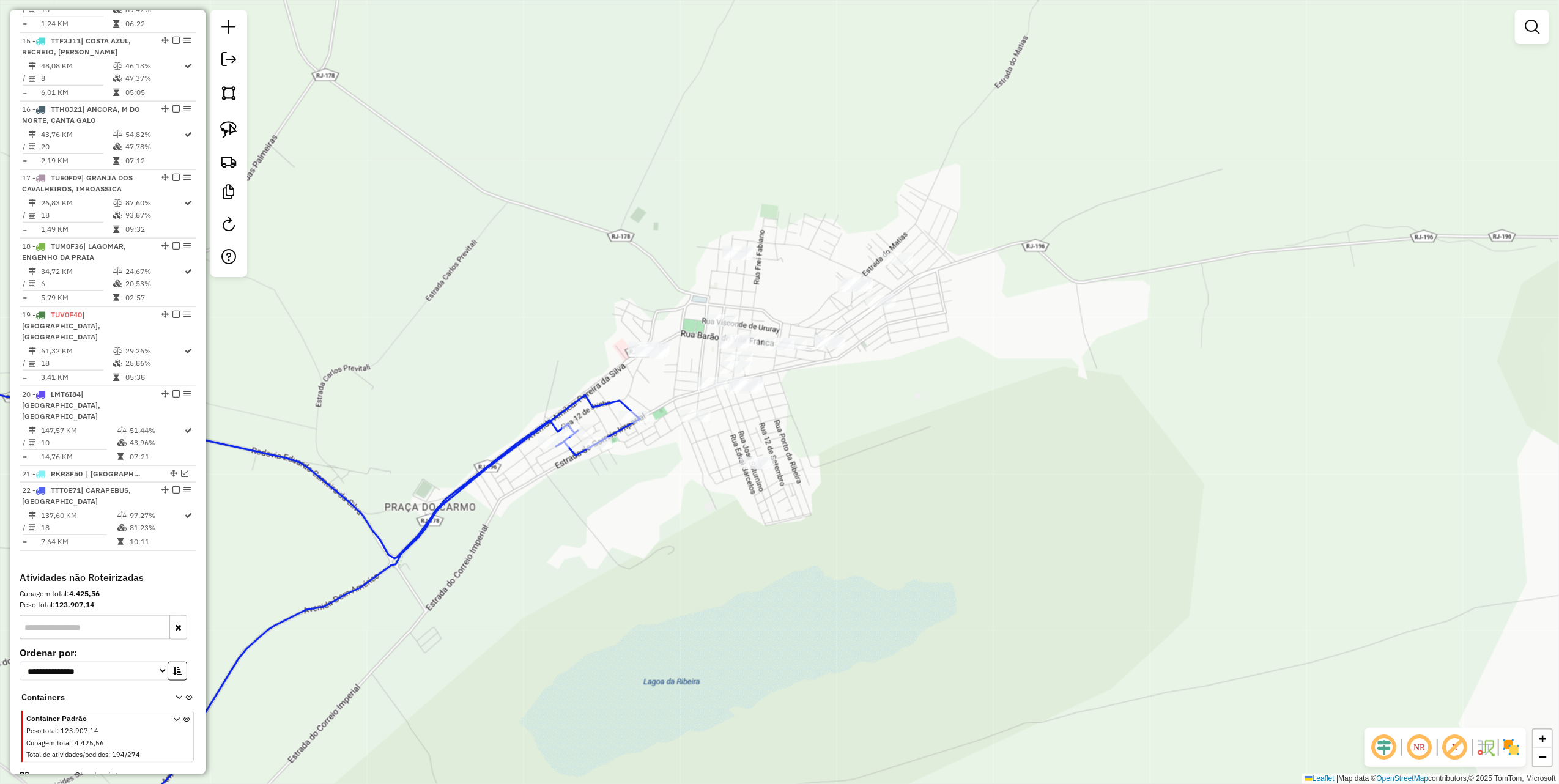
drag, startPoint x: 225, startPoint y: 134, endPoint x: 316, endPoint y: 185, distance: 104.3
click at [225, 134] on img at bounding box center [228, 129] width 17 height 17
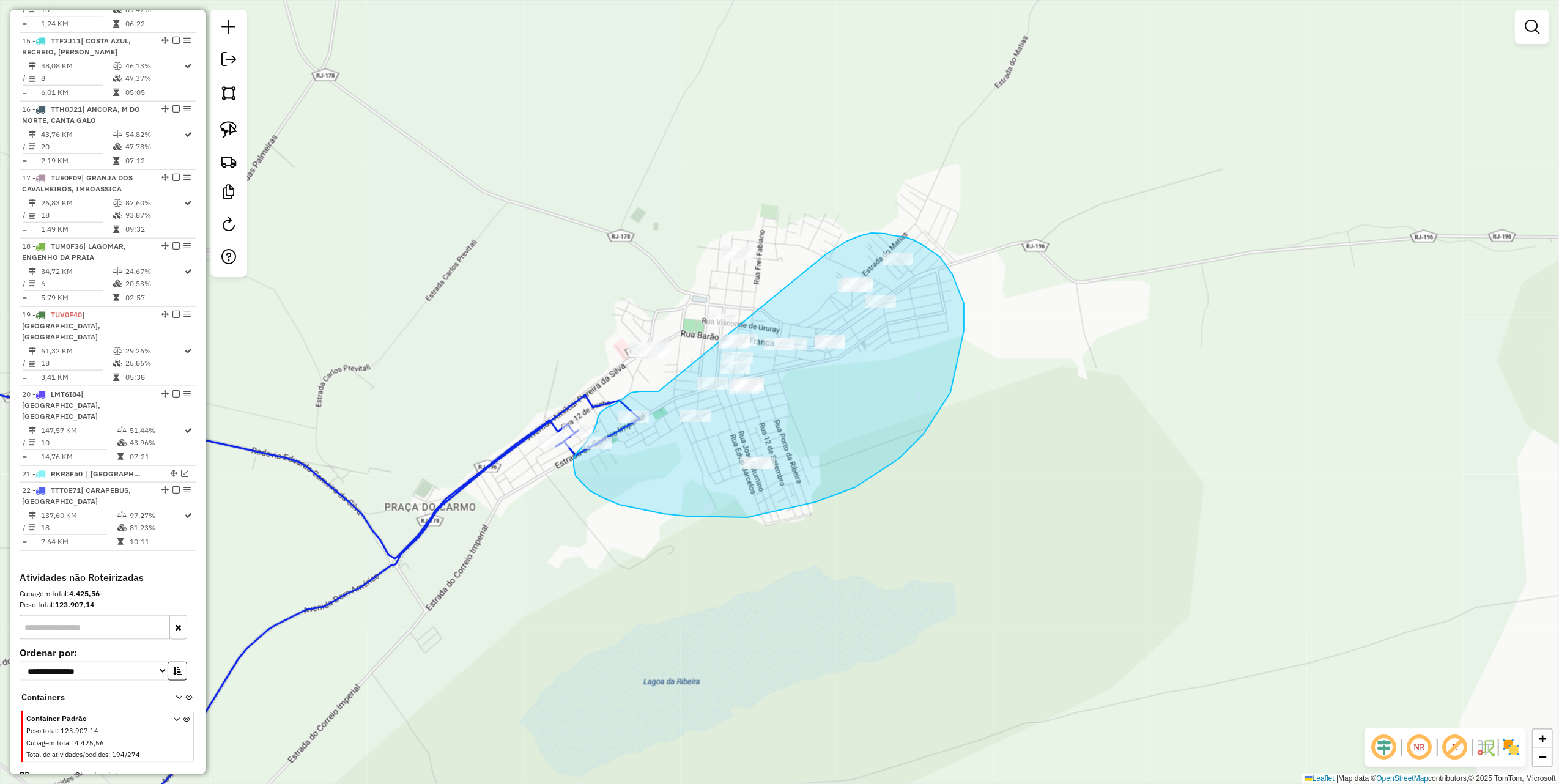
drag, startPoint x: 658, startPoint y: 392, endPoint x: 826, endPoint y: 255, distance: 216.8
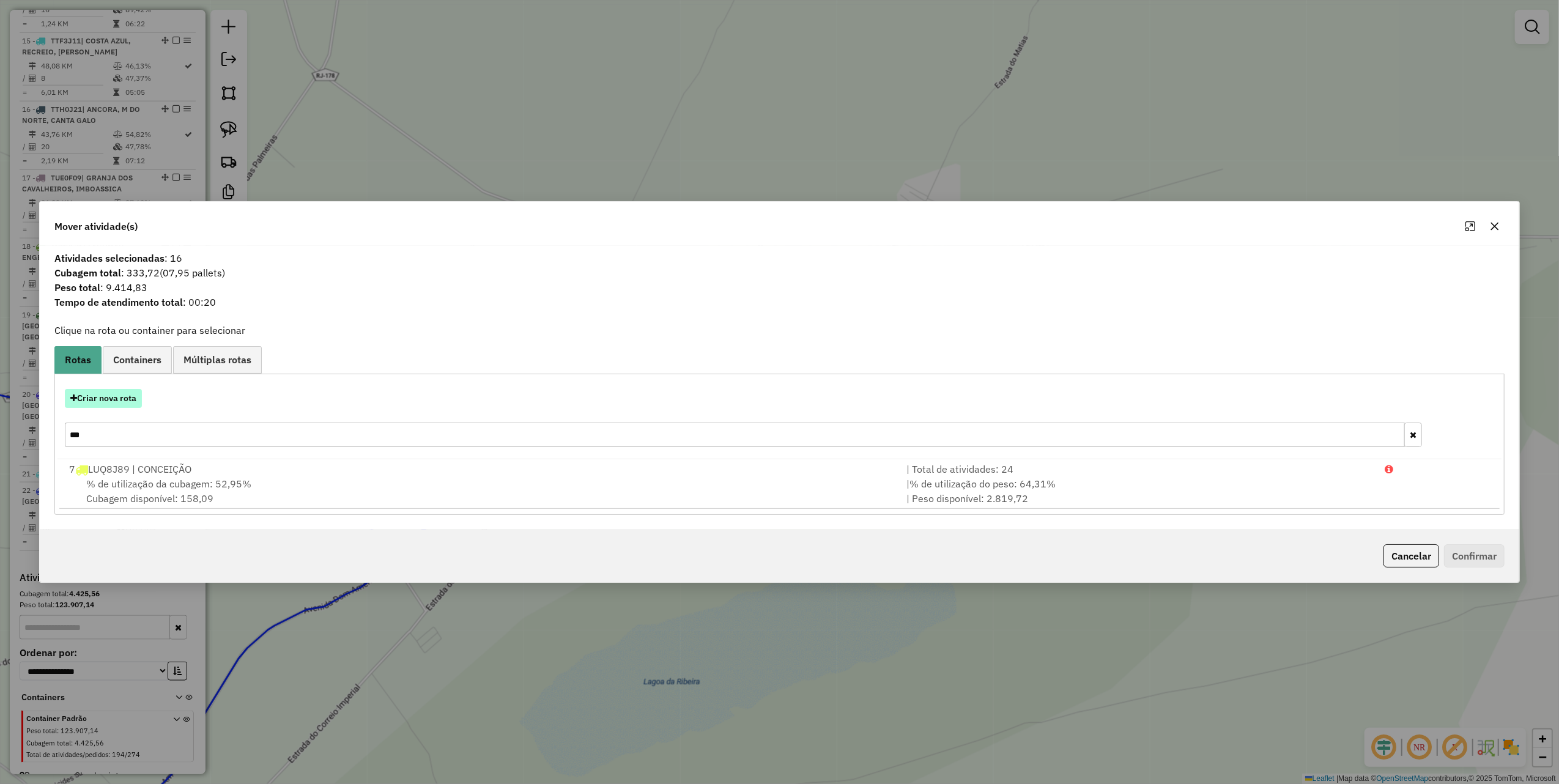
click at [111, 398] on button "Criar nova rota" at bounding box center [103, 397] width 77 height 19
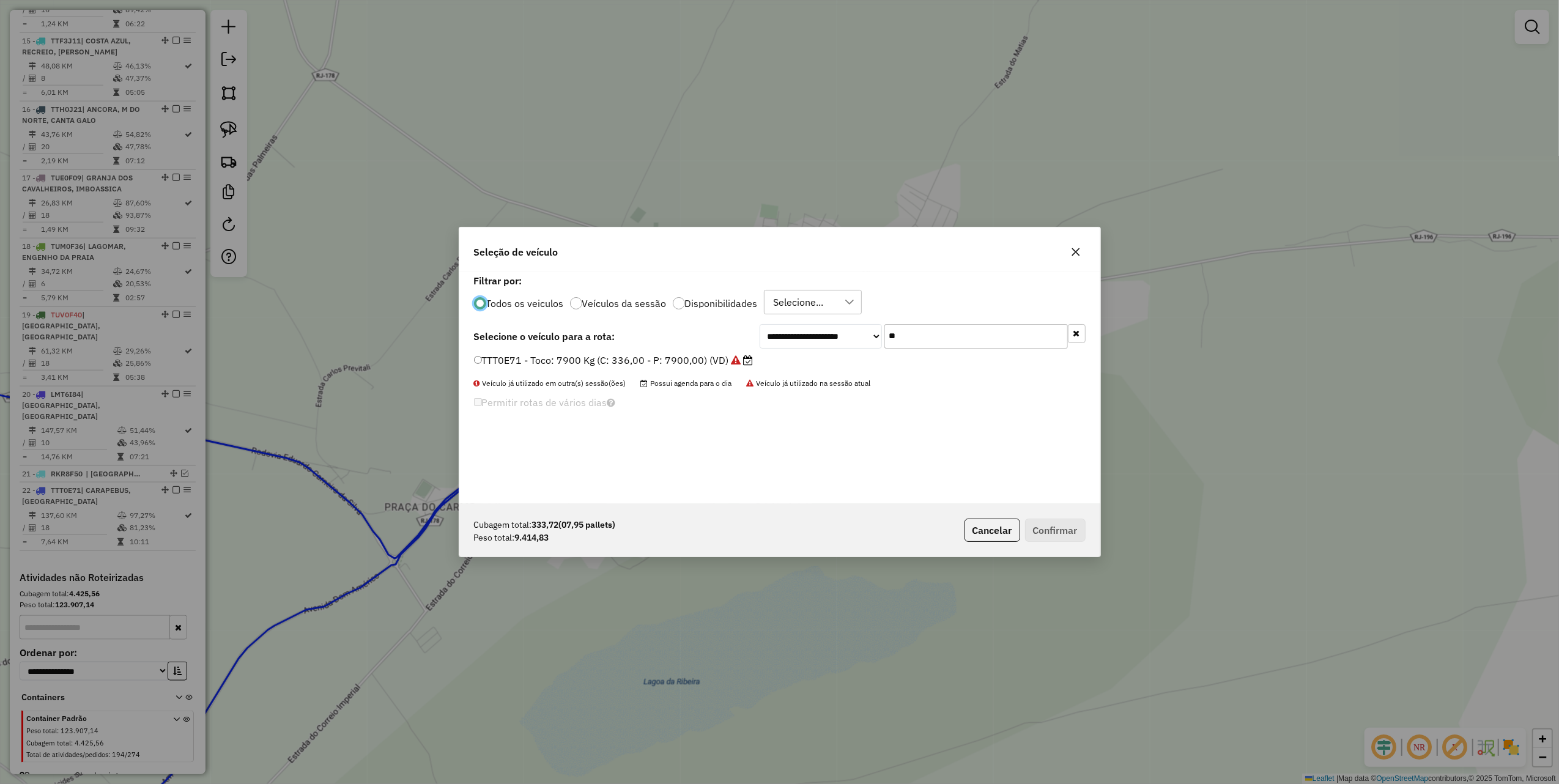
scroll to position [6, 4]
click at [960, 343] on input "**" at bounding box center [976, 335] width 183 height 25
type input "***"
click at [722, 362] on label "RKG6B62 - Truck: 12700 Kg (C: 420,00 - P: 12700,00) (VD)" at bounding box center [617, 360] width 285 height 15
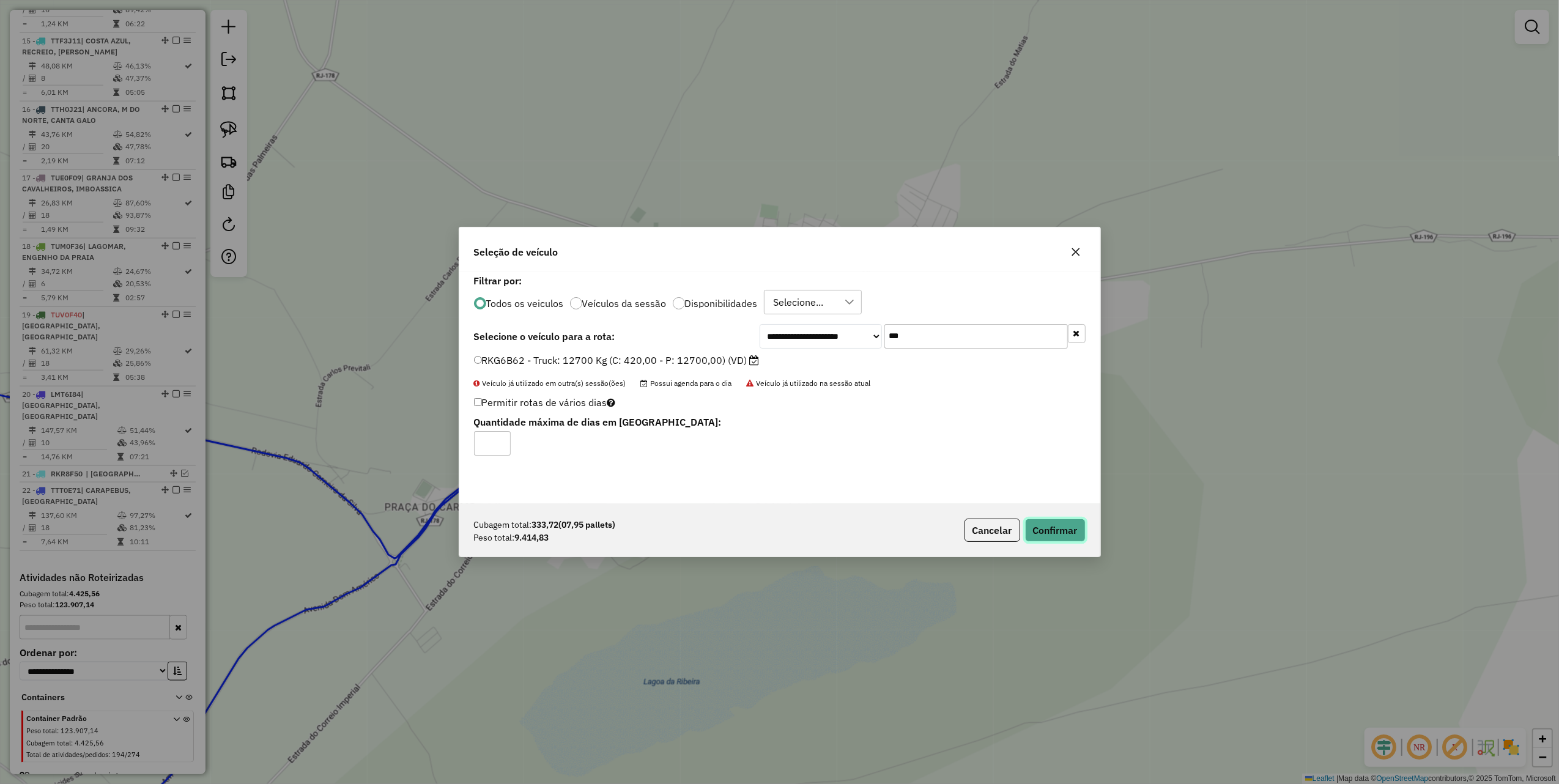
click at [1075, 522] on button "Confirmar" at bounding box center [1056, 530] width 61 height 24
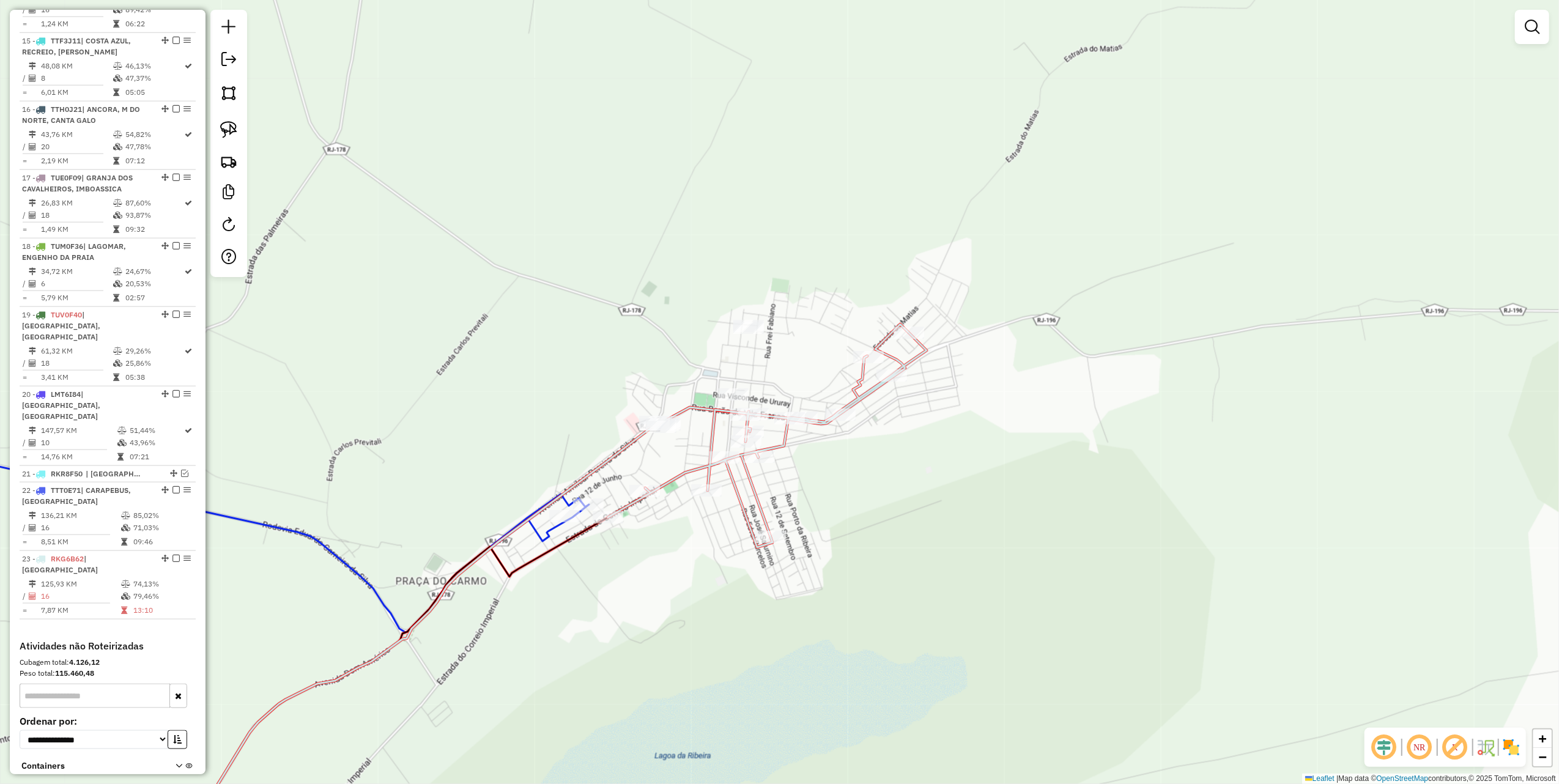
drag, startPoint x: 609, startPoint y: 164, endPoint x: 646, endPoint y: 315, distance: 155.5
click at [645, 315] on div "Janela de atendimento Grade de atendimento Capacidade Transportadoras Veículos …" at bounding box center [780, 392] width 1559 height 784
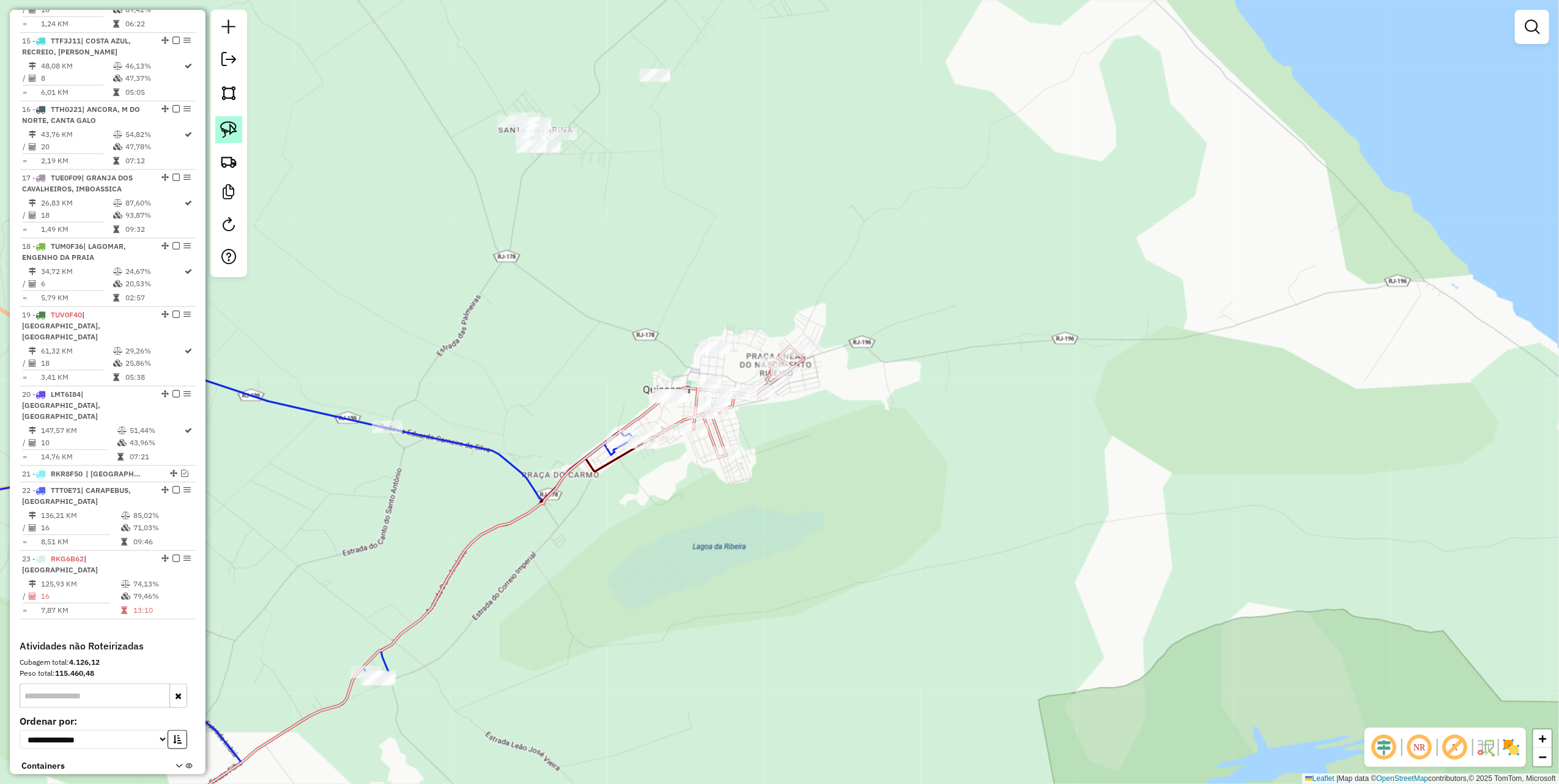
click at [233, 126] on img at bounding box center [228, 129] width 17 height 17
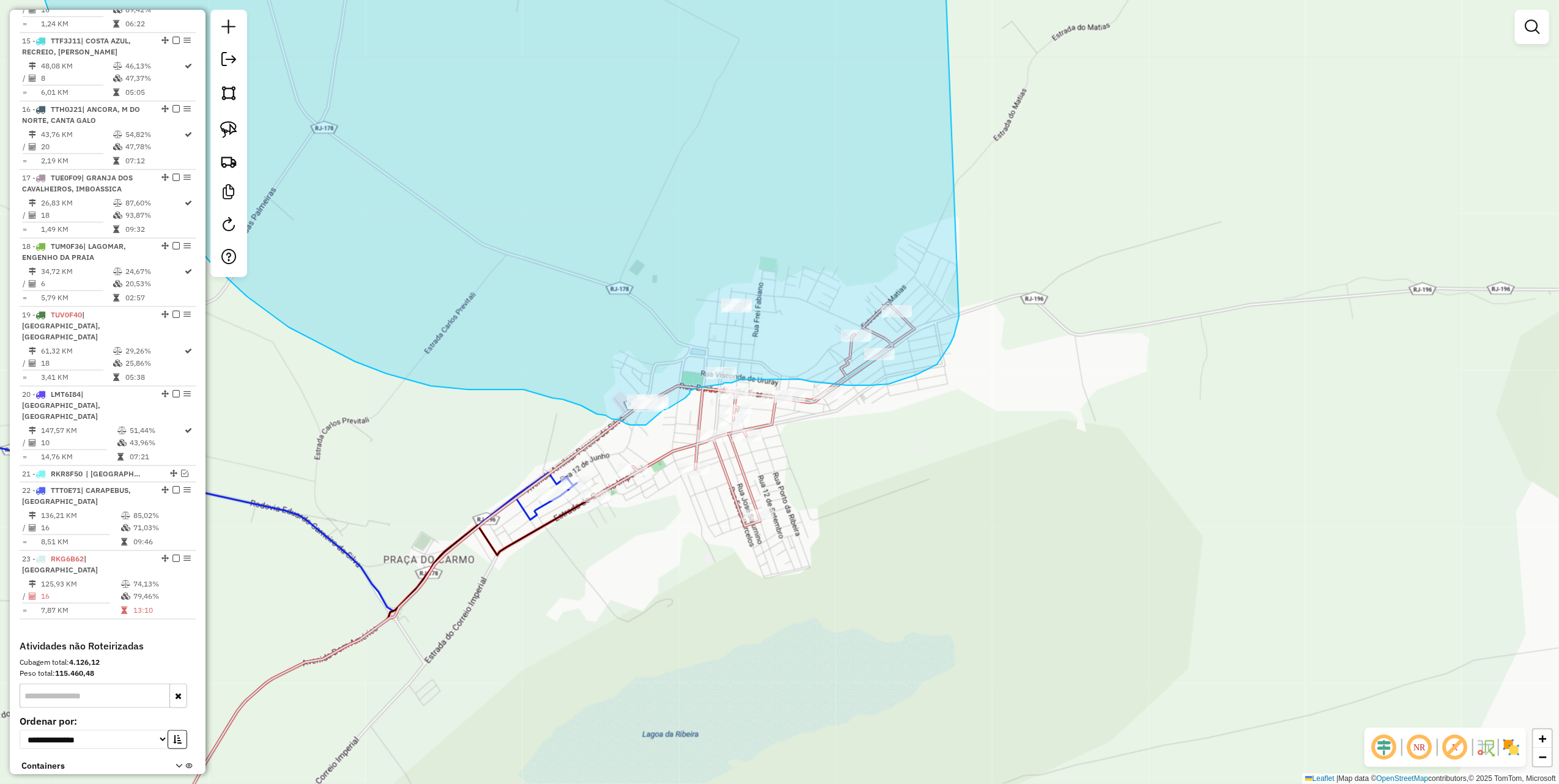
drag, startPoint x: 811, startPoint y: 84, endPoint x: 961, endPoint y: 303, distance: 265.4
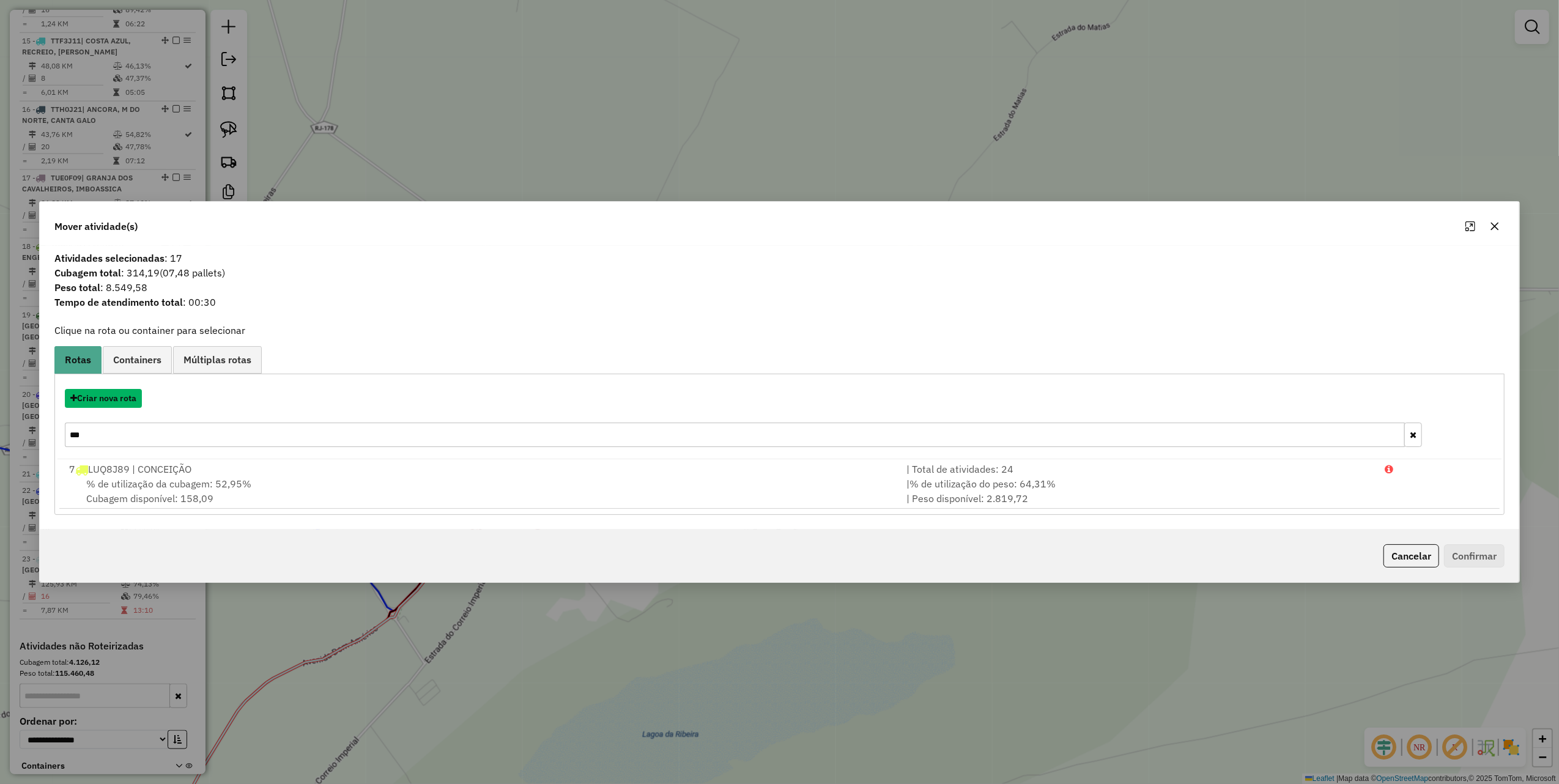
click at [108, 389] on button "Criar nova rota" at bounding box center [103, 397] width 77 height 19
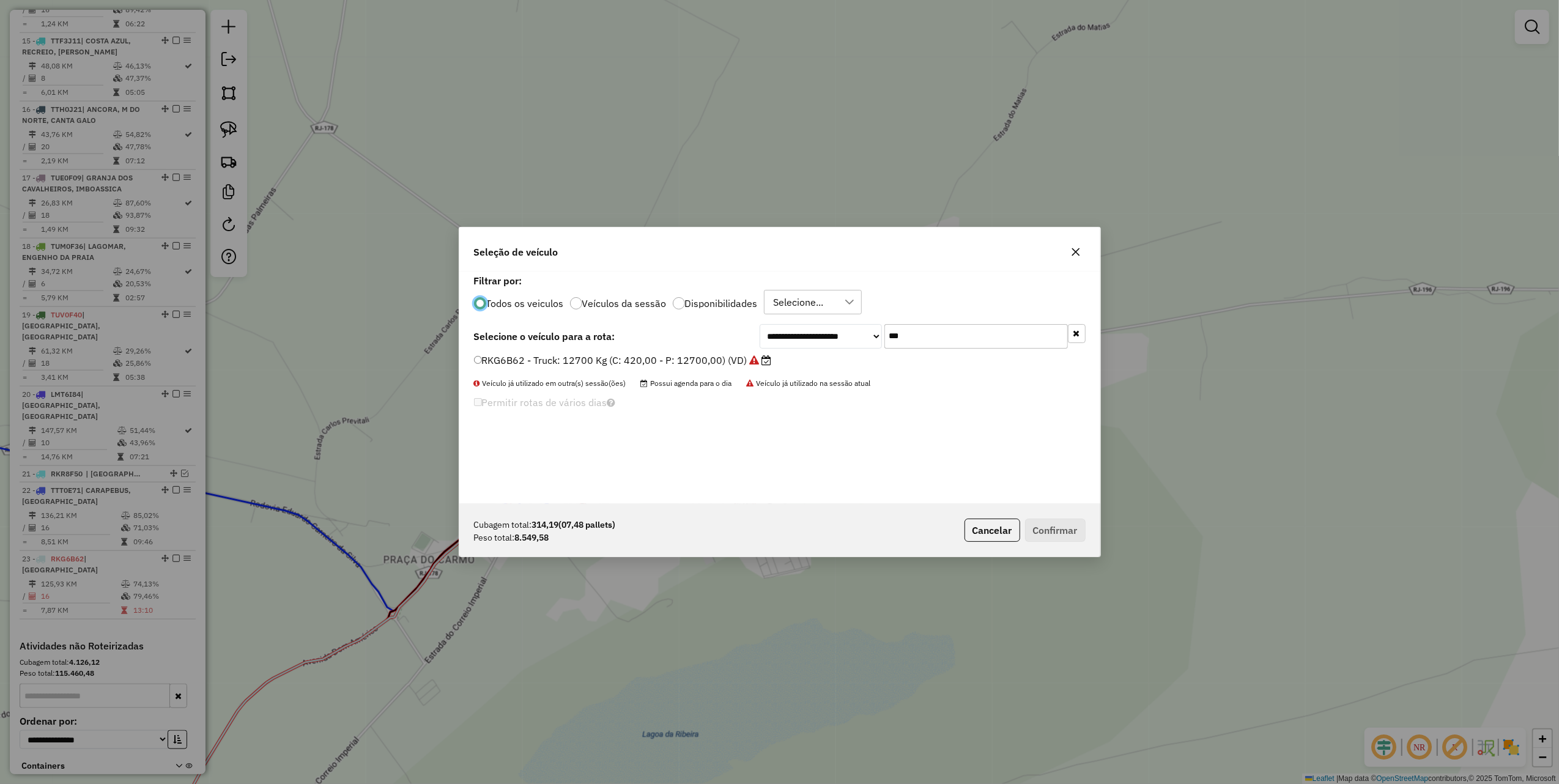
click at [1088, 250] on div "Seleção de veículo" at bounding box center [780, 249] width 641 height 44
click at [1083, 251] on button "button" at bounding box center [1076, 252] width 20 height 20
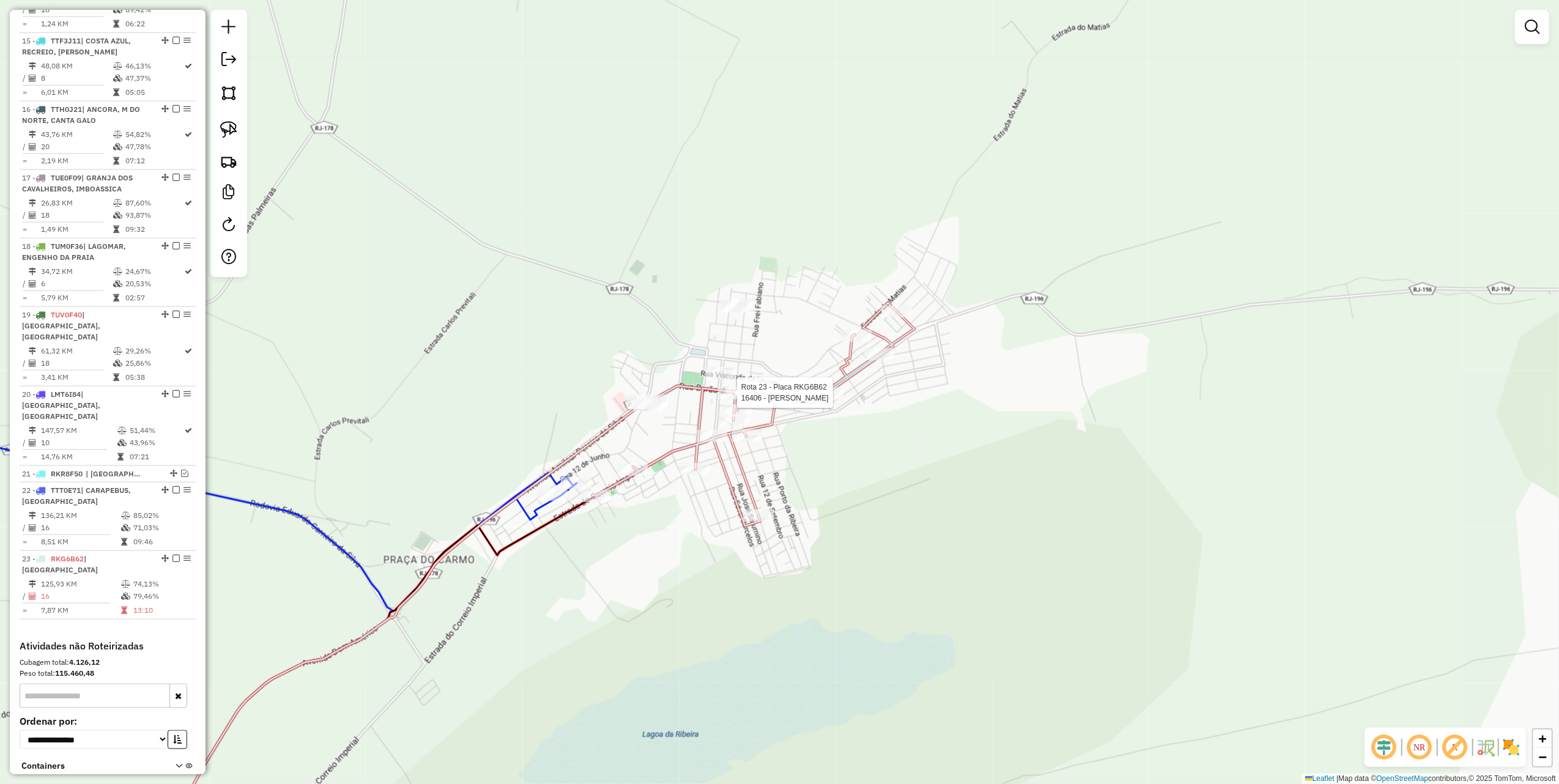
select select "*********"
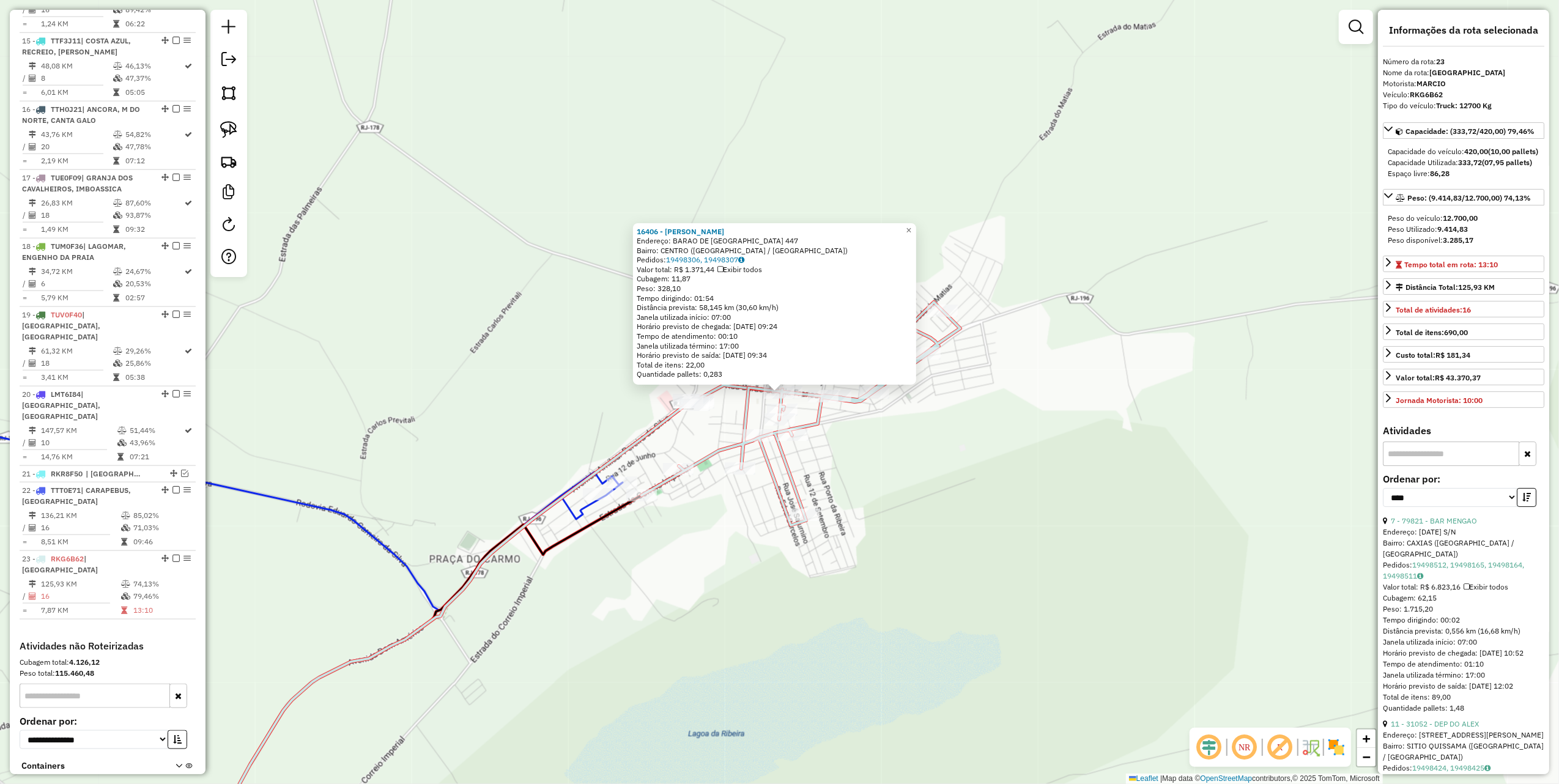
scroll to position [1464, 0]
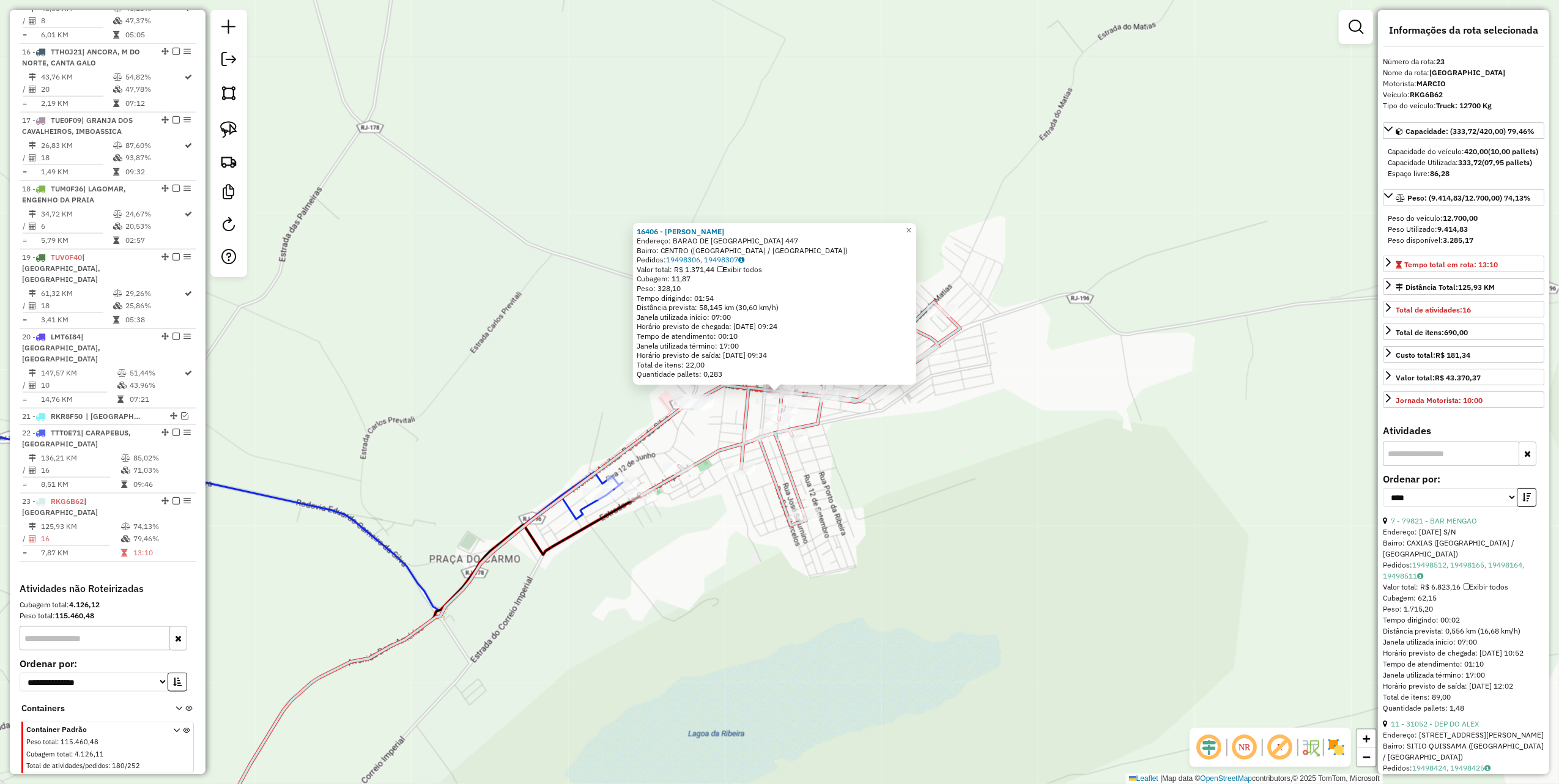
click at [482, 319] on div "16406 - LIZEU DUARTE Endereço: BARAO DE VILA FRANCA 447 Bairro: CENTRO (QUISSAM…" at bounding box center [780, 392] width 1559 height 784
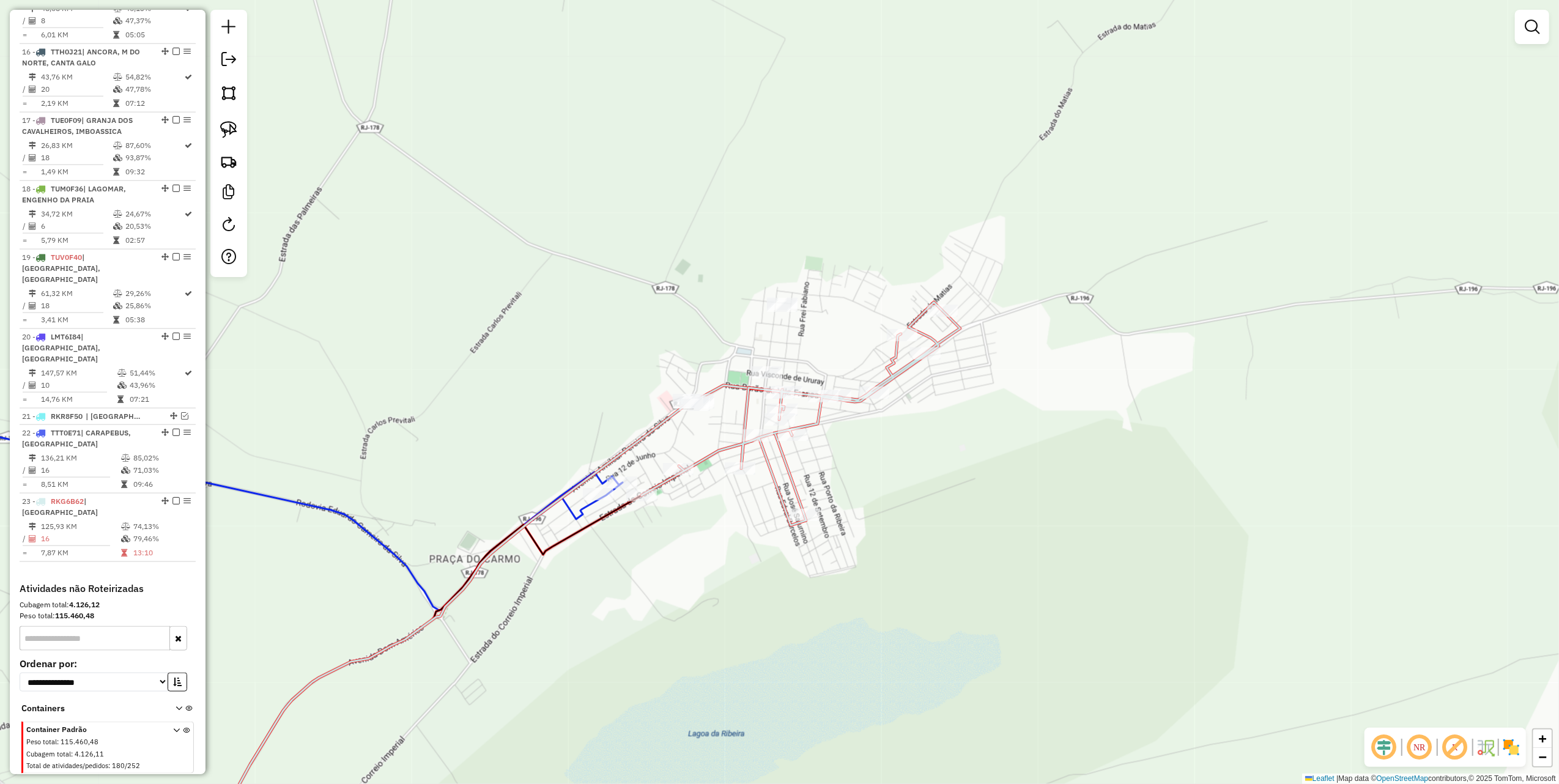
drag, startPoint x: 455, startPoint y: 211, endPoint x: 547, endPoint y: 494, distance: 297.6
click at [547, 494] on div "Janela de atendimento Grade de atendimento Capacidade Transportadoras Veículos …" at bounding box center [780, 392] width 1559 height 784
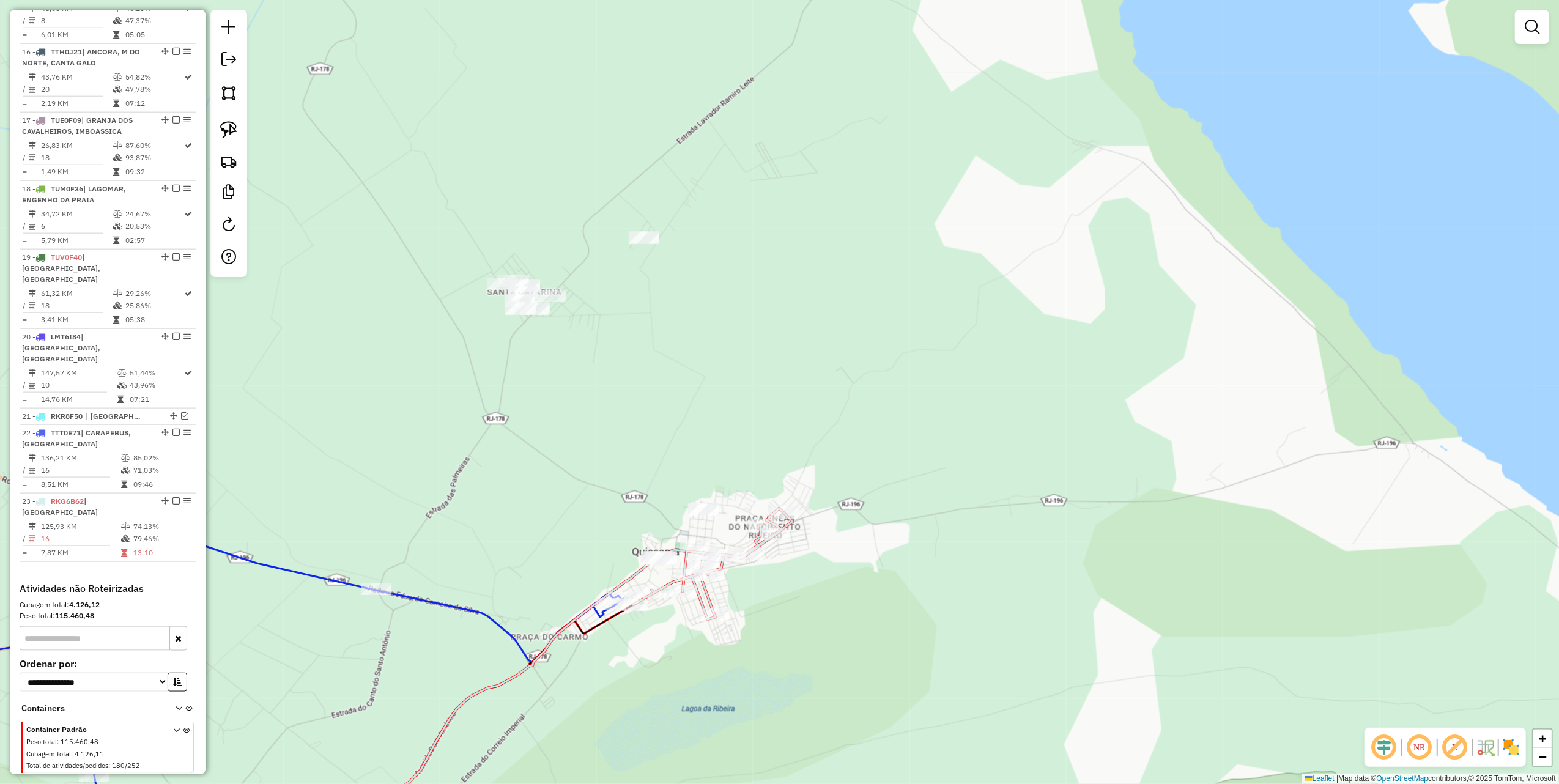
click at [232, 136] on img at bounding box center [228, 129] width 17 height 17
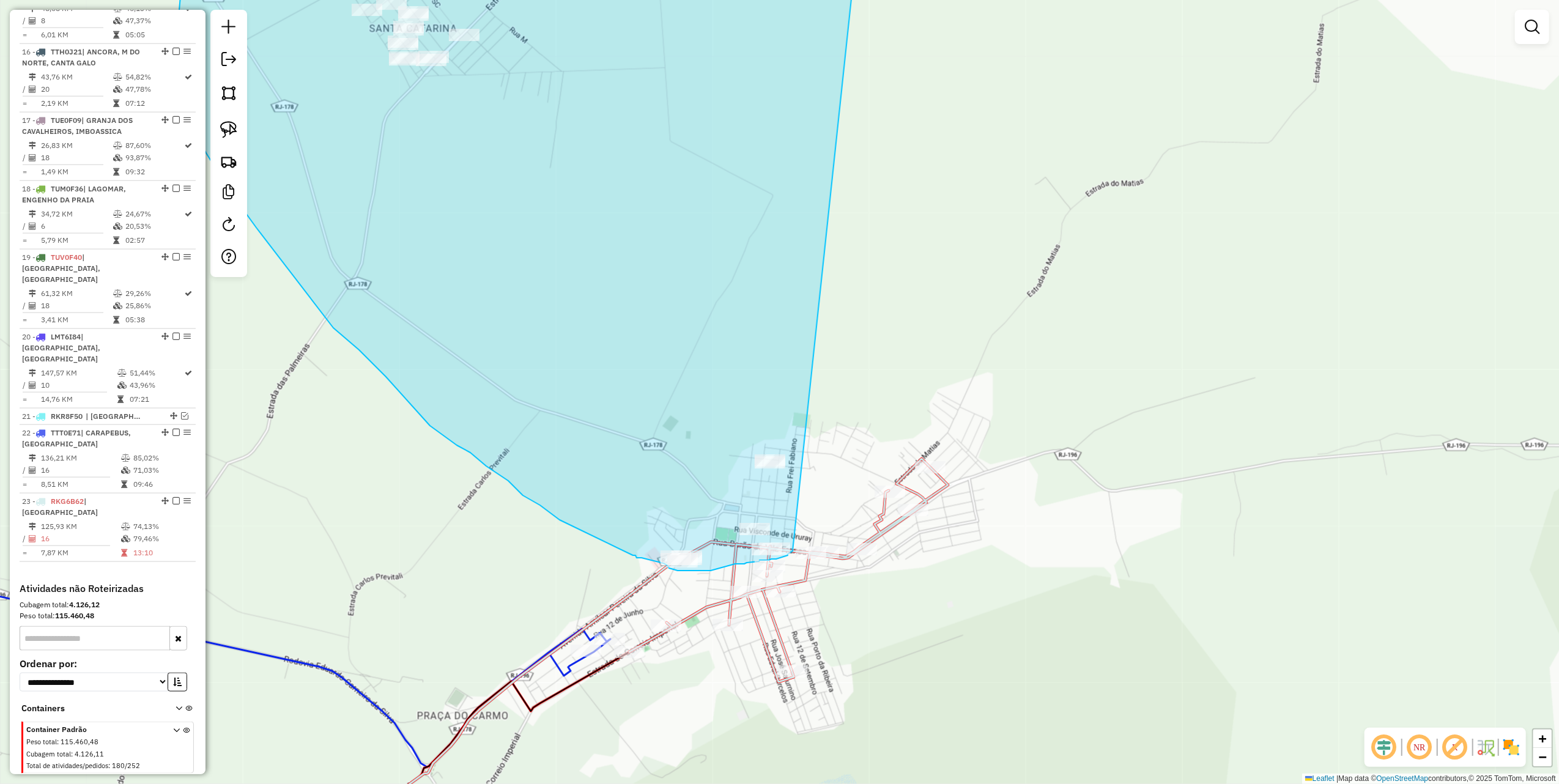
drag, startPoint x: 747, startPoint y: 250, endPoint x: 793, endPoint y: 550, distance: 303.5
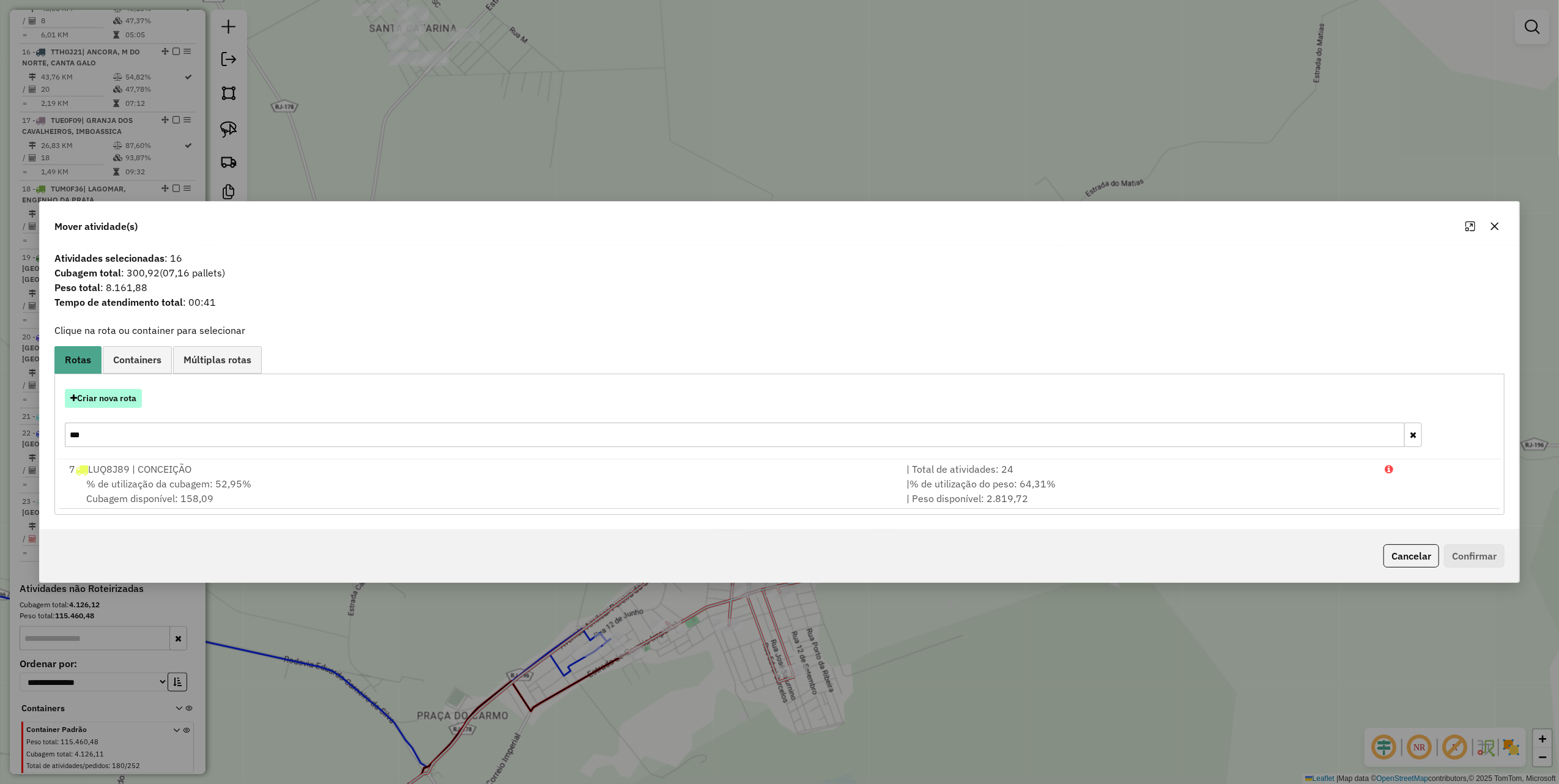
click at [115, 396] on button "Criar nova rota" at bounding box center [103, 397] width 77 height 19
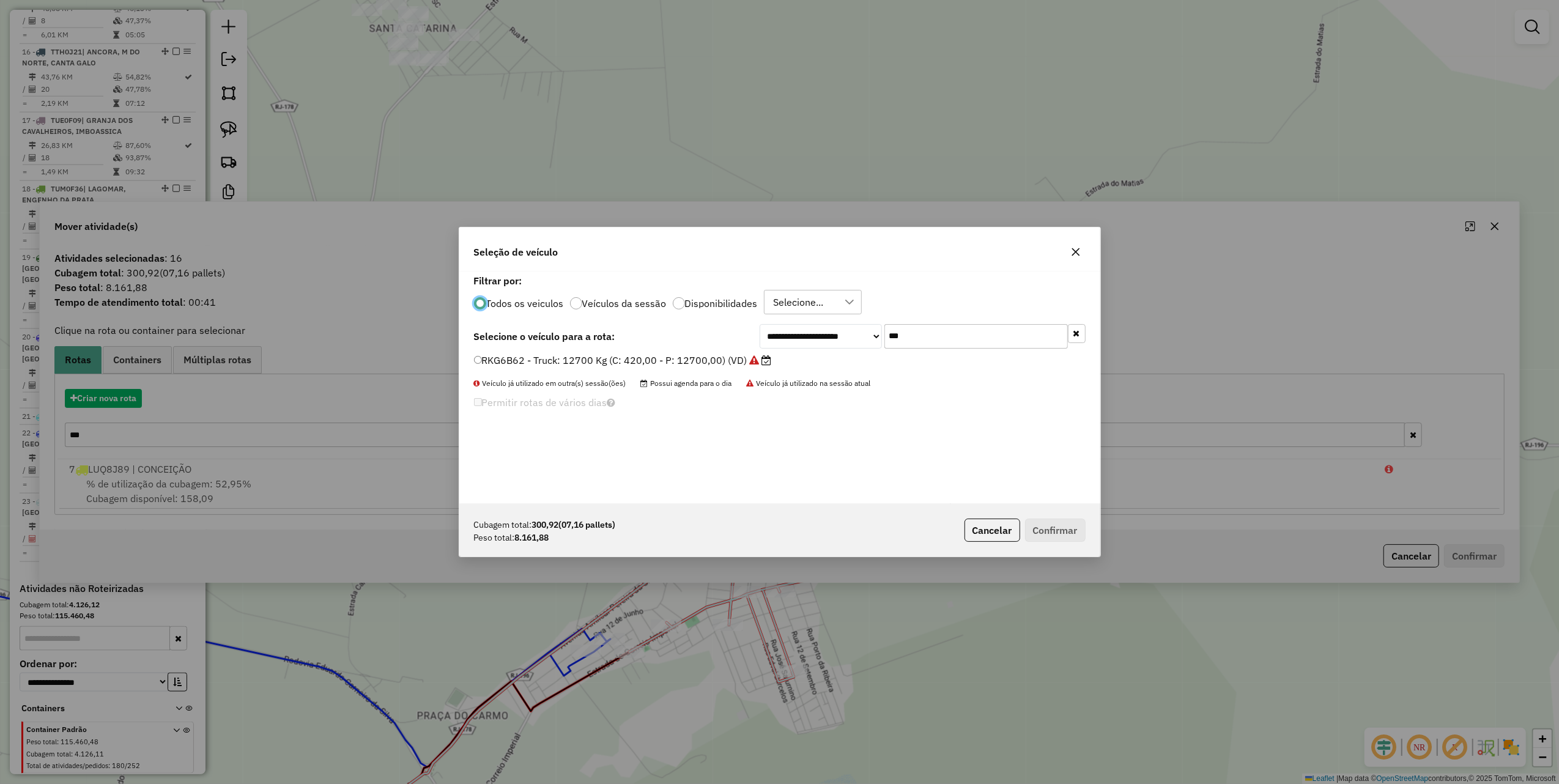
scroll to position [6, 4]
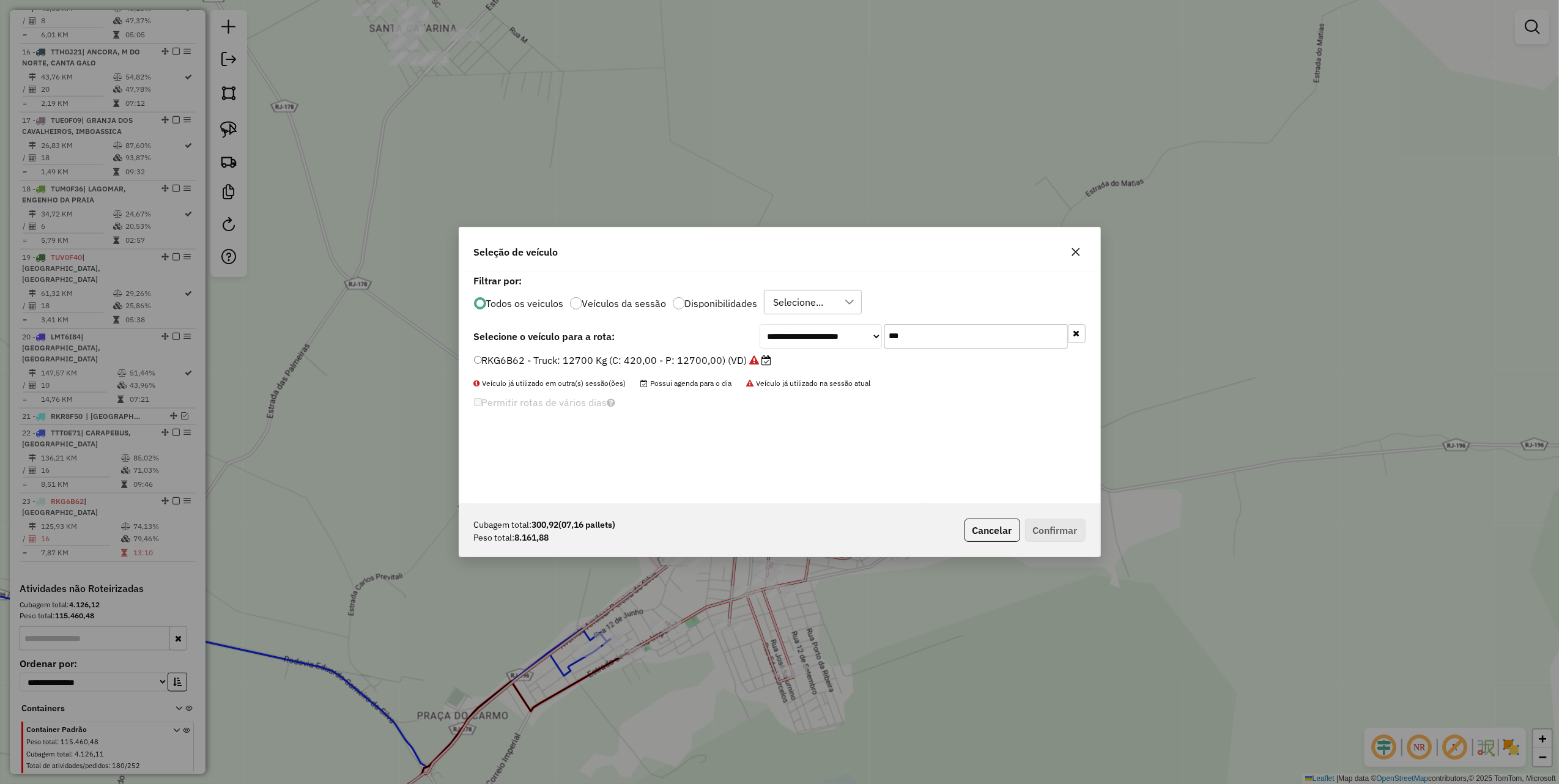
click at [977, 343] on input "***" at bounding box center [976, 335] width 183 height 25
type input "*"
type input "***"
click at [698, 368] on li "LMS7C17 - Truck: 12700 Kg (C: 420,00 - P: 12700,00) (VD)" at bounding box center [780, 360] width 612 height 15
click at [713, 363] on label "LMS7C17 - Truck: 12700 Kg (C: 420,00 - P: 12700,00) (VD)" at bounding box center [617, 360] width 285 height 15
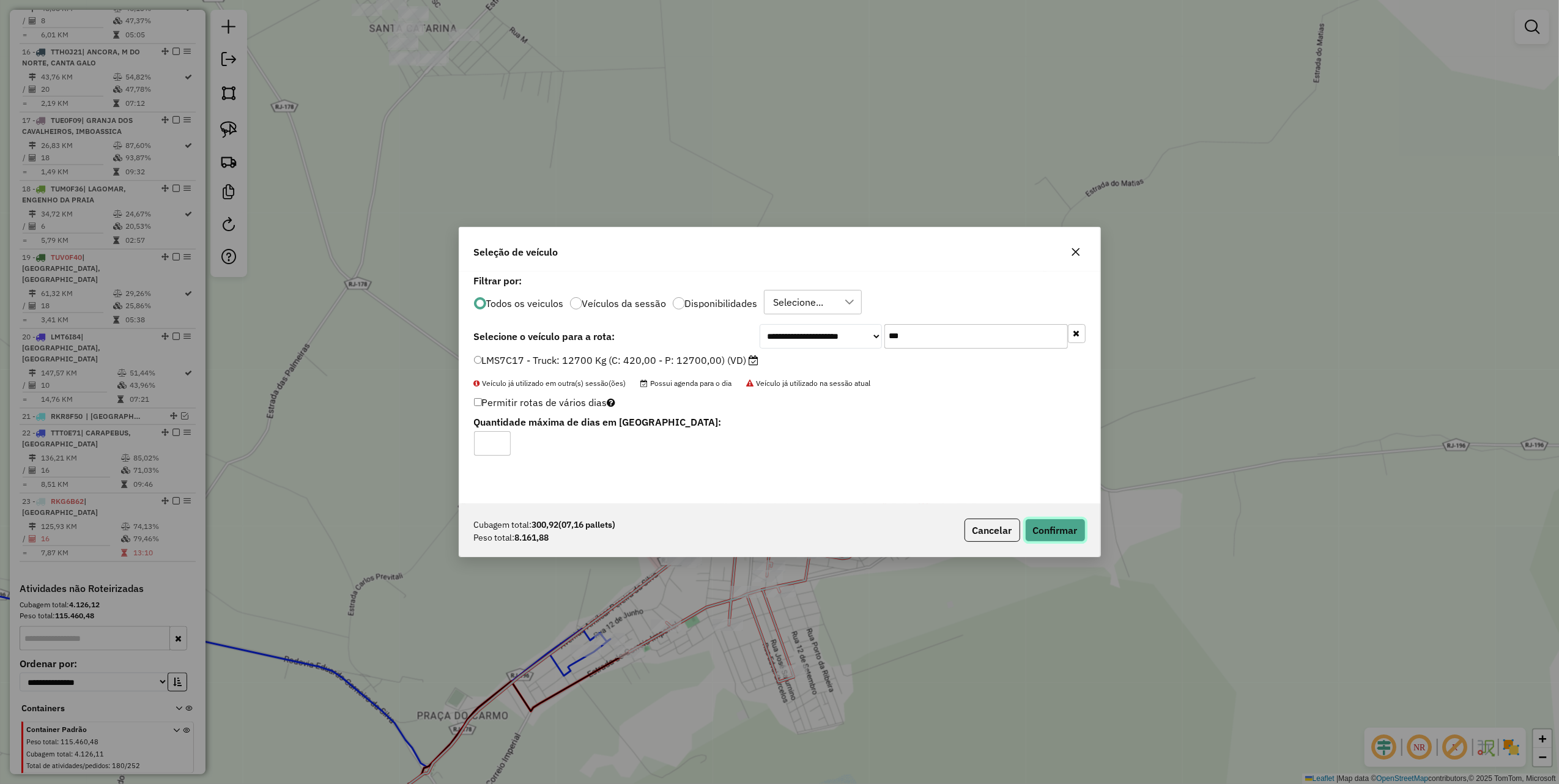
click at [1052, 519] on button "Confirmar" at bounding box center [1056, 530] width 61 height 24
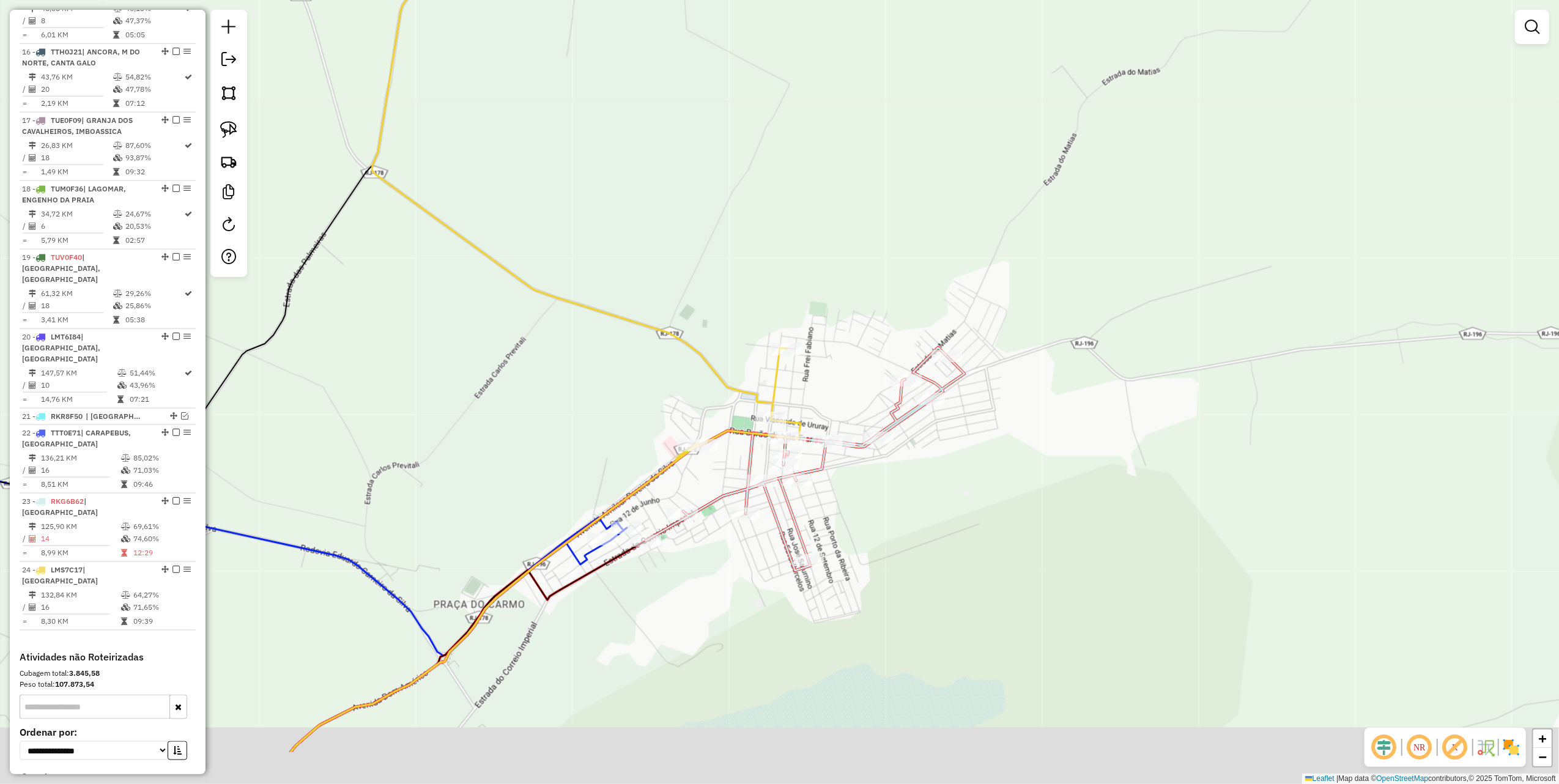
drag, startPoint x: 387, startPoint y: 474, endPoint x: 434, endPoint y: 267, distance: 212.3
click at [434, 268] on div "Janela de atendimento Grade de atendimento Capacidade Transportadoras Veículos …" at bounding box center [780, 392] width 1559 height 784
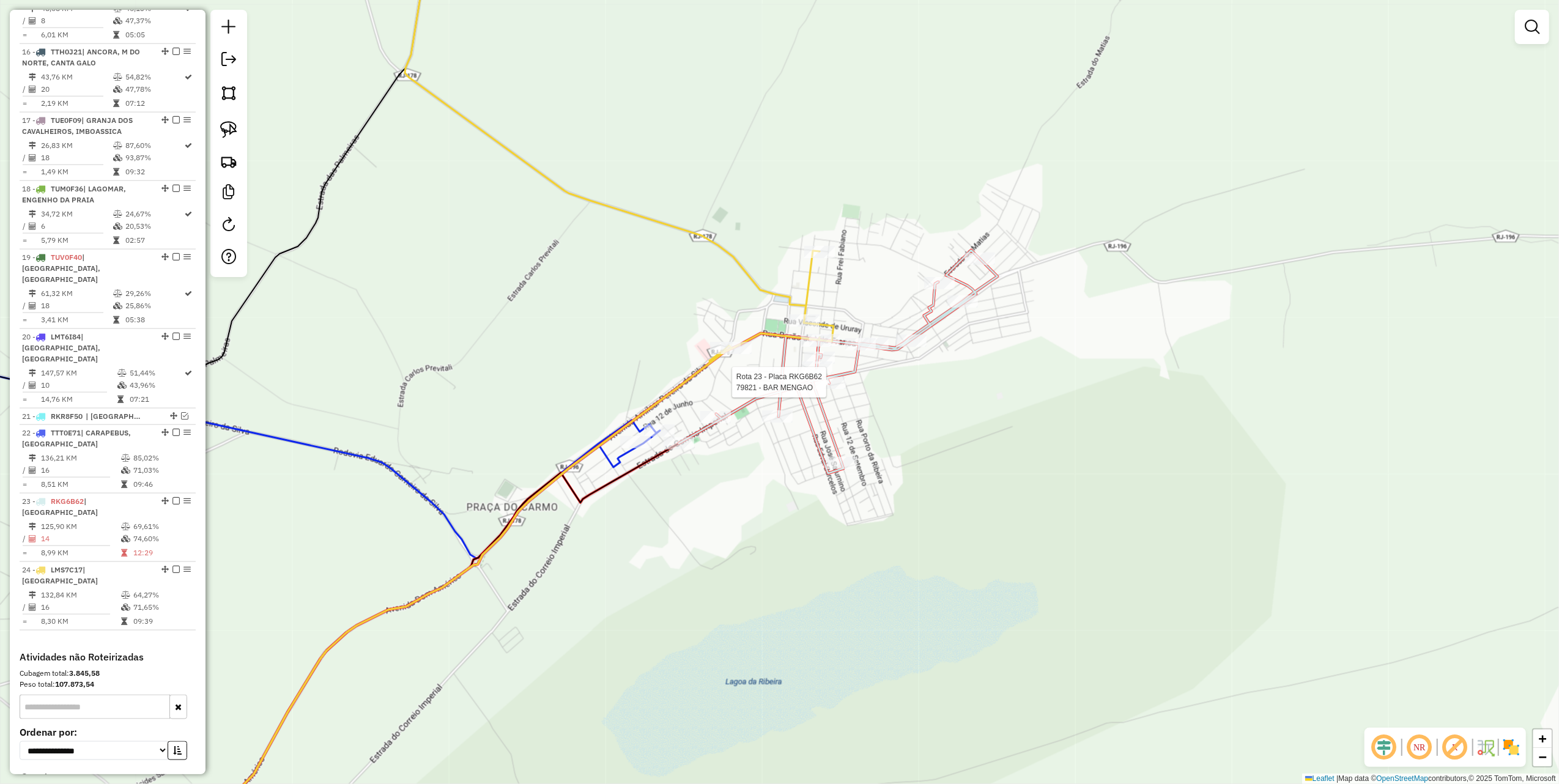
select select "*********"
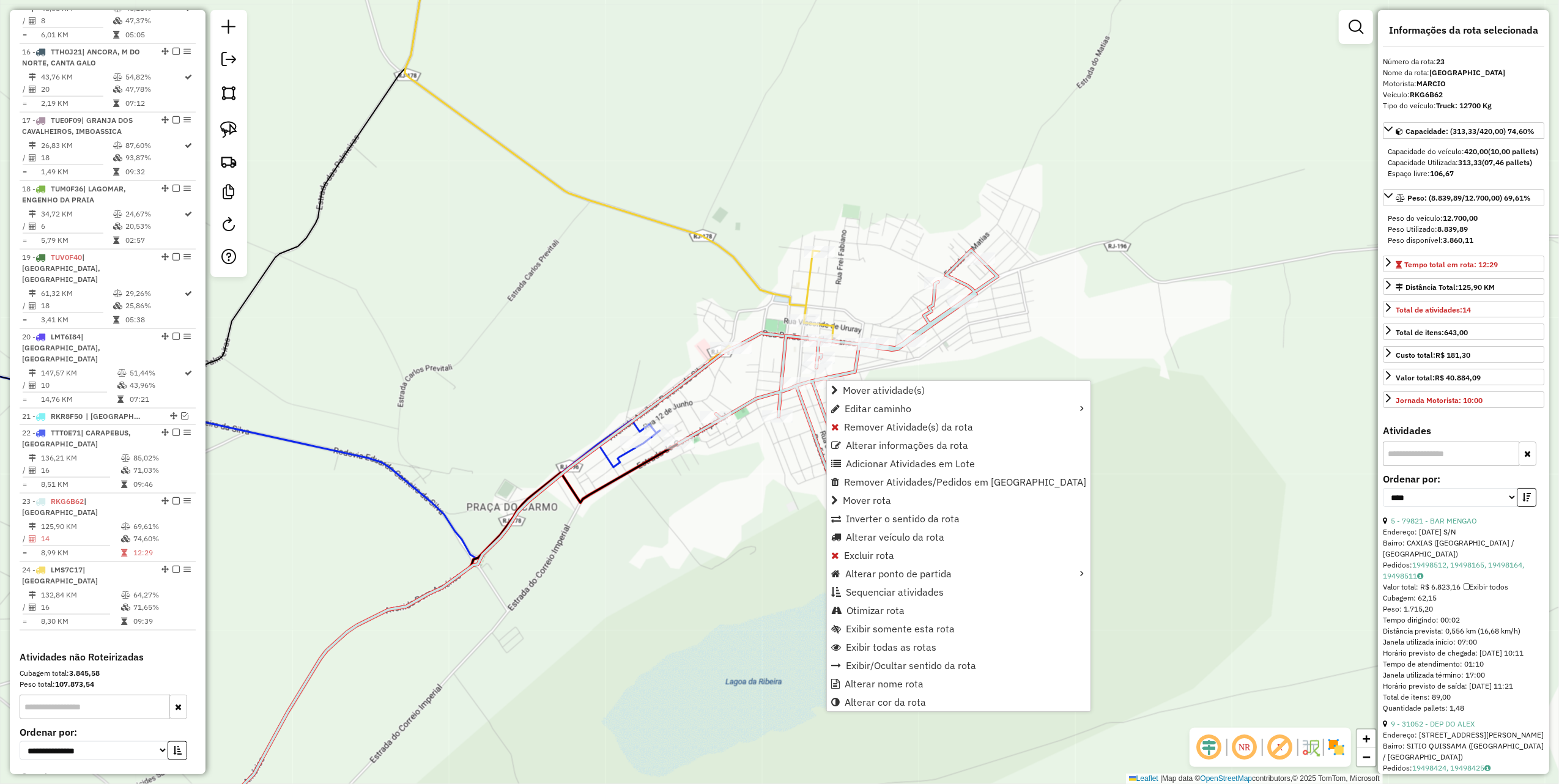
scroll to position [1522, 0]
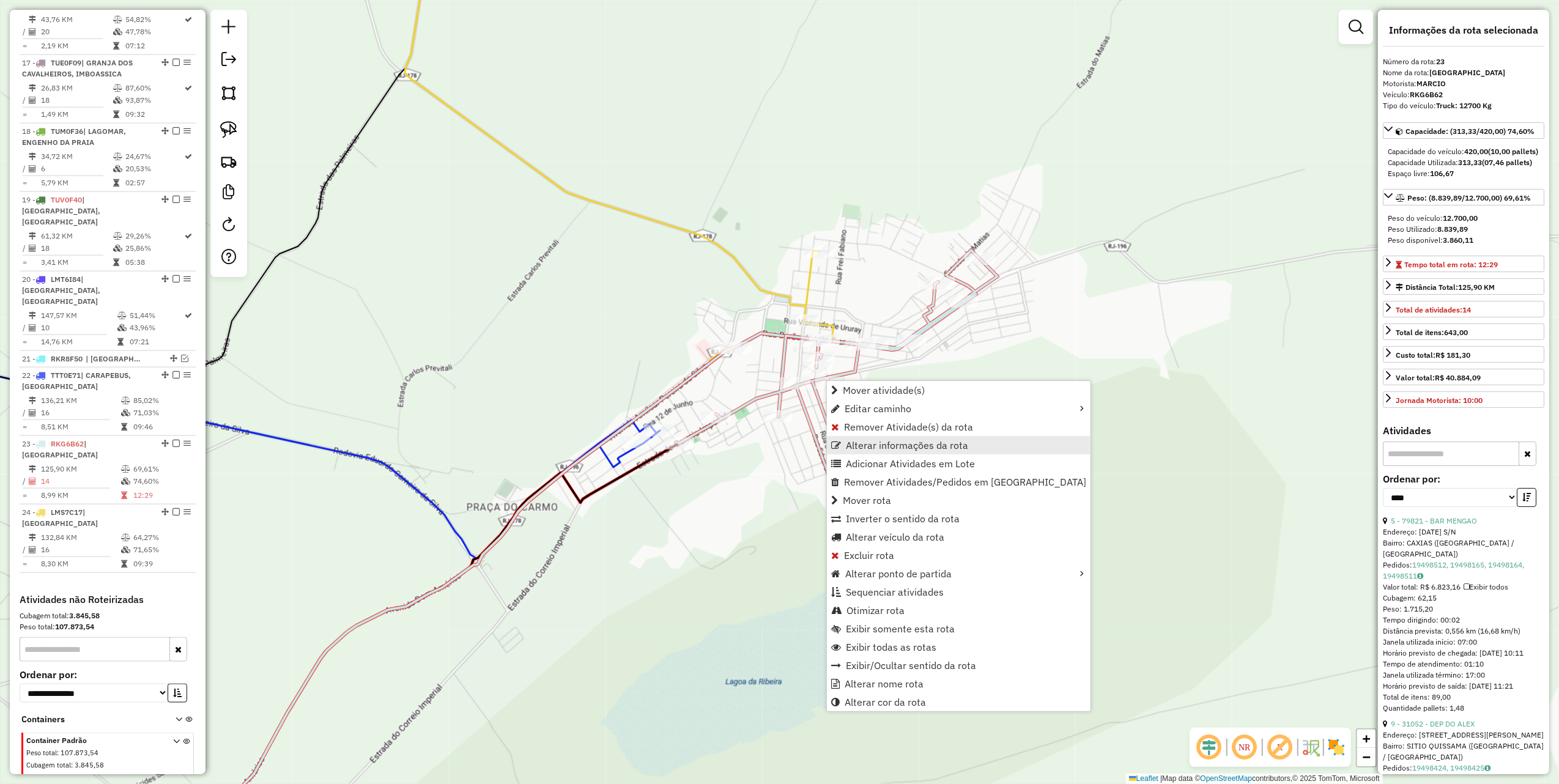
click at [875, 446] on span "Alterar informações da rota" at bounding box center [907, 446] width 122 height 10
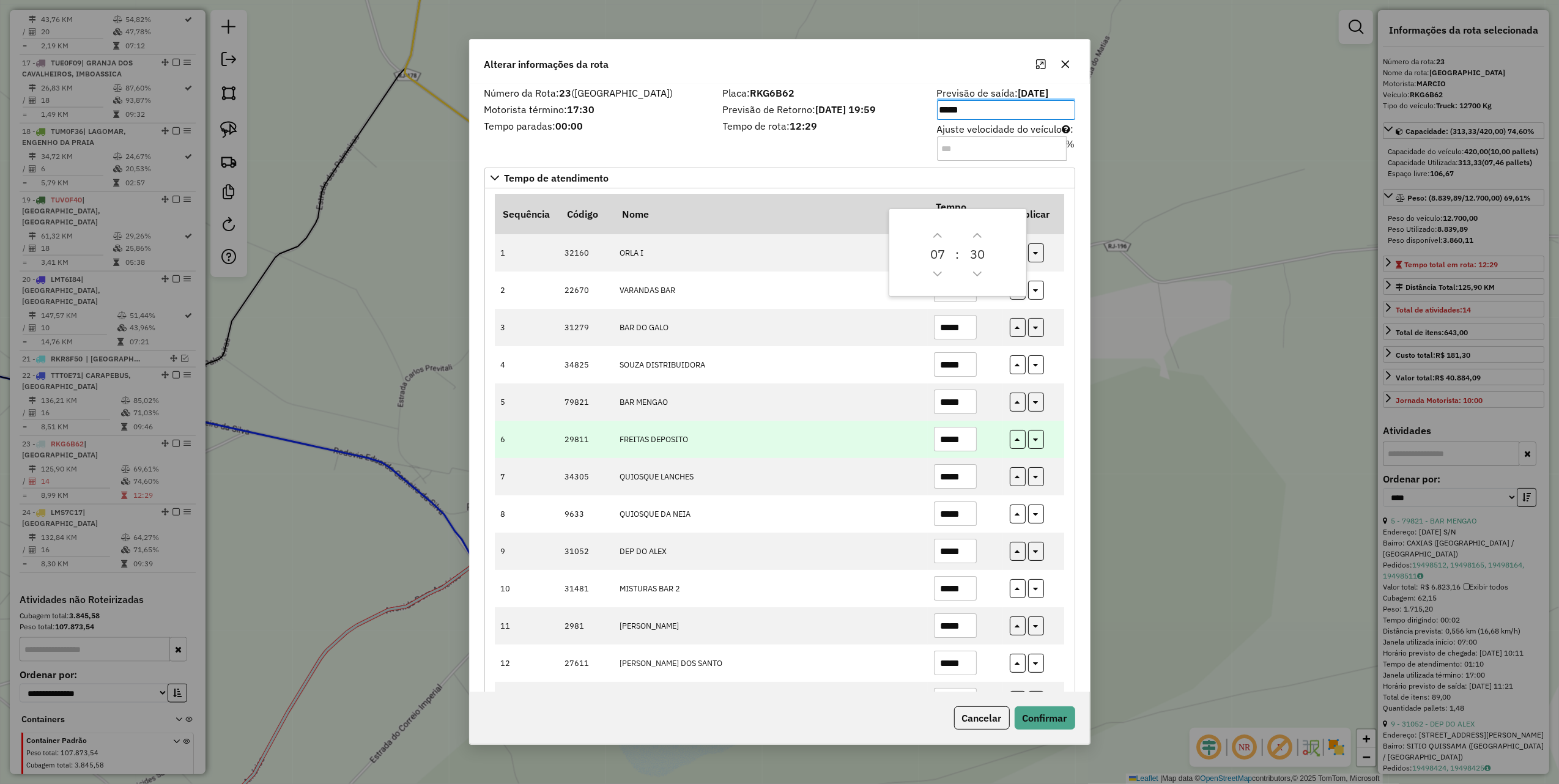
click at [963, 439] on input "*****" at bounding box center [956, 439] width 43 height 25
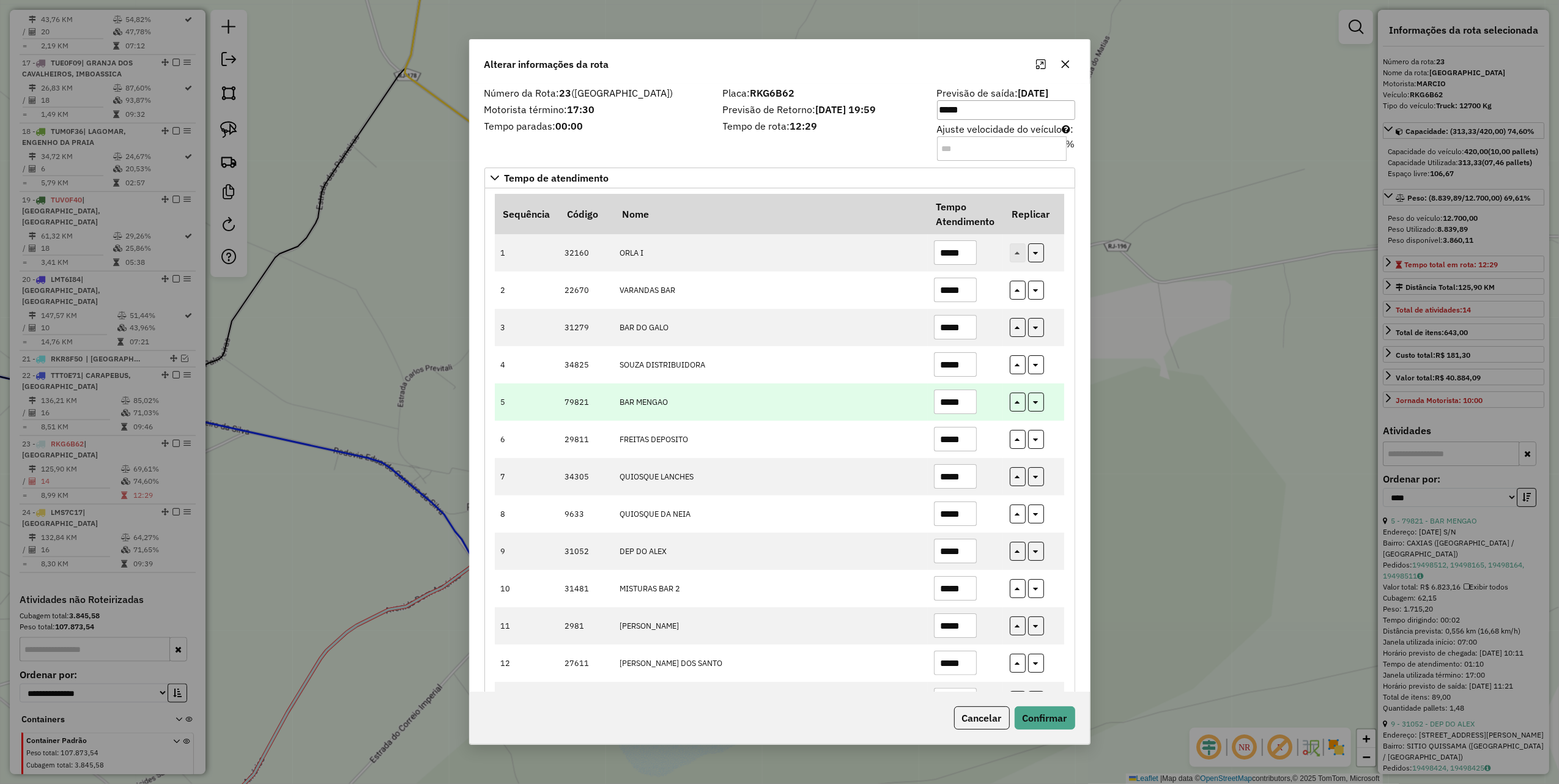
type input "*****"
click at [966, 409] on input "*****" at bounding box center [956, 401] width 43 height 25
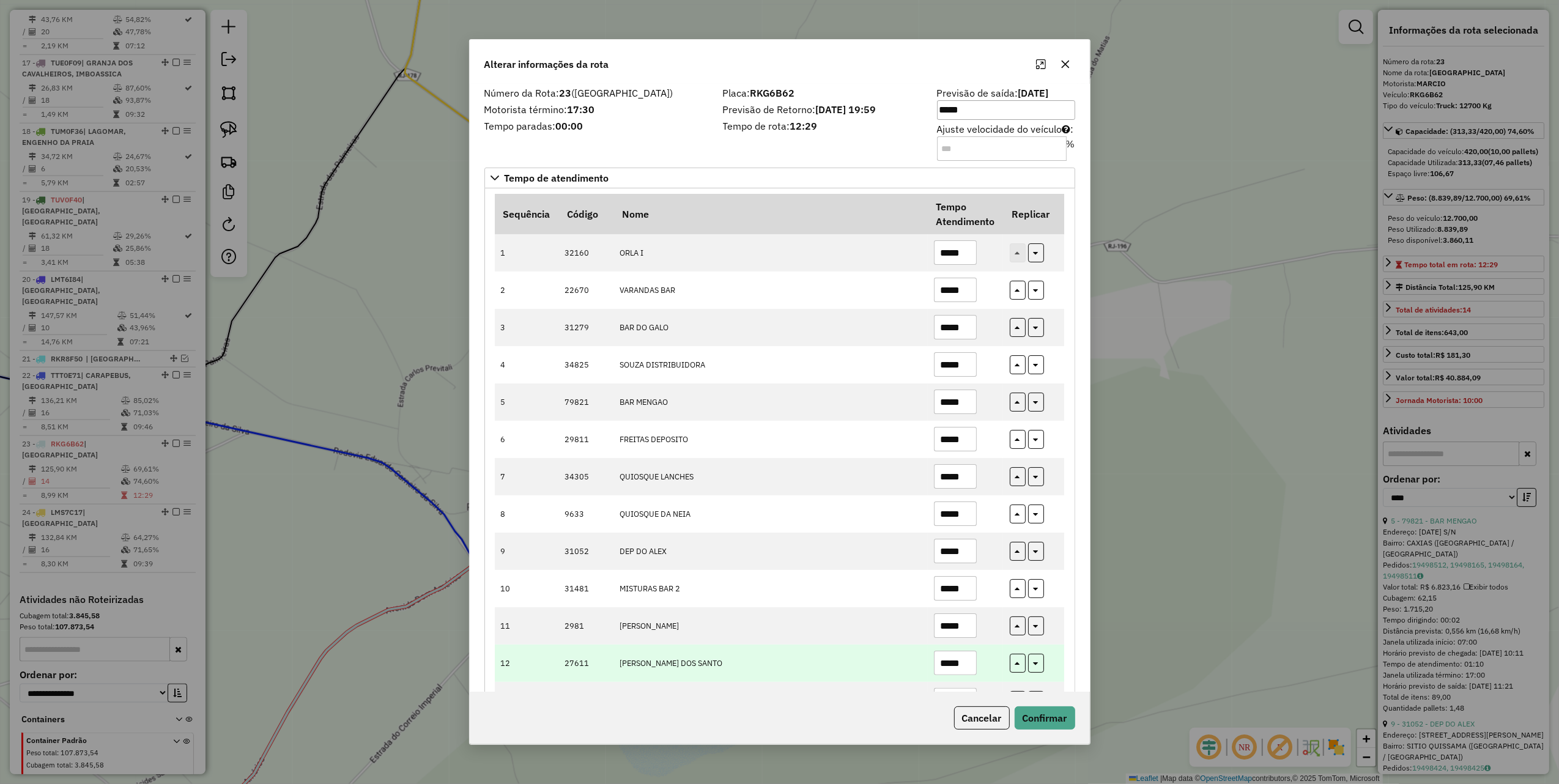
type input "*****"
click at [969, 671] on input "*****" at bounding box center [956, 662] width 43 height 25
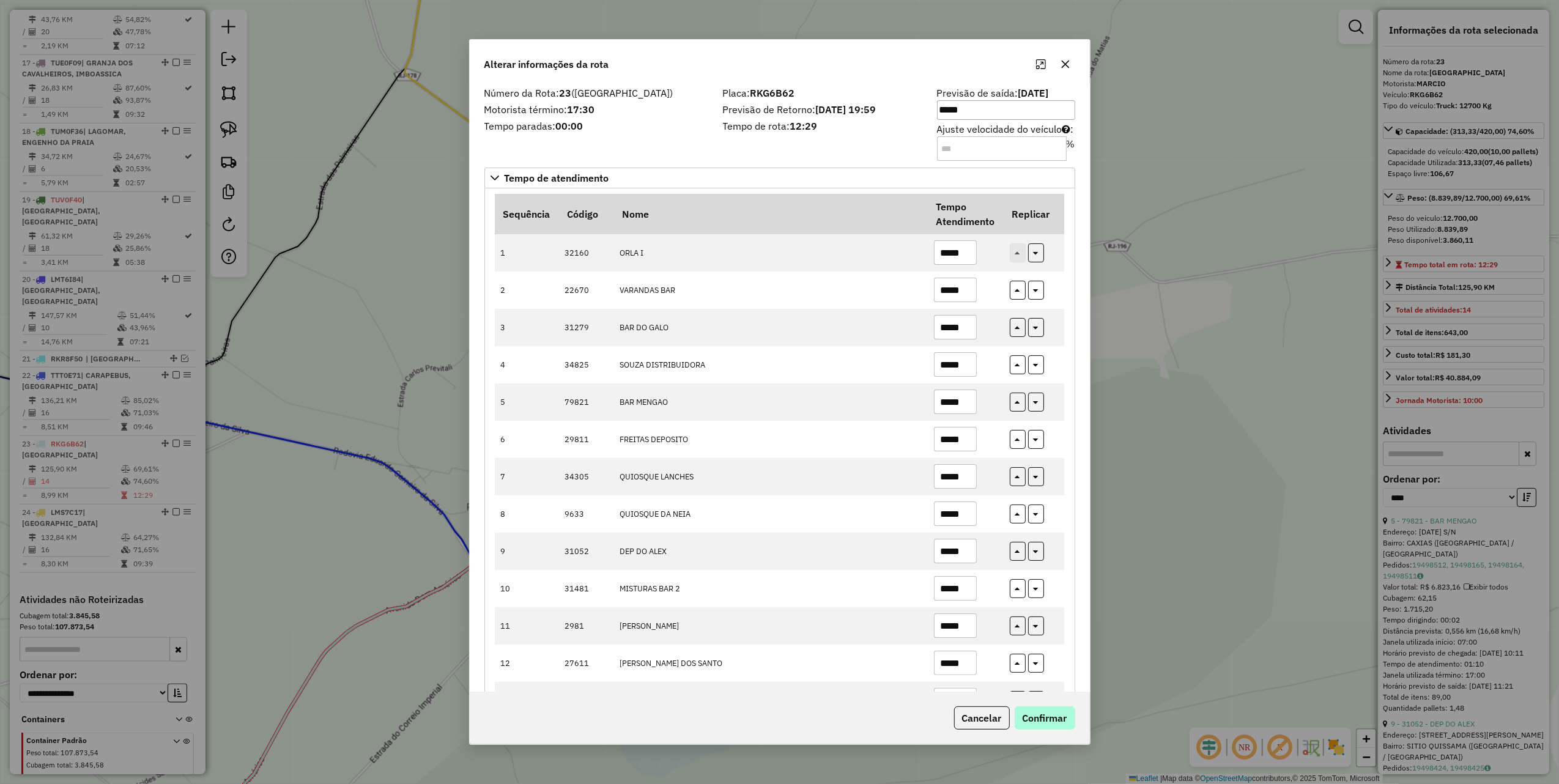
type input "*****"
click at [1047, 719] on button "Confirmar" at bounding box center [1045, 718] width 61 height 24
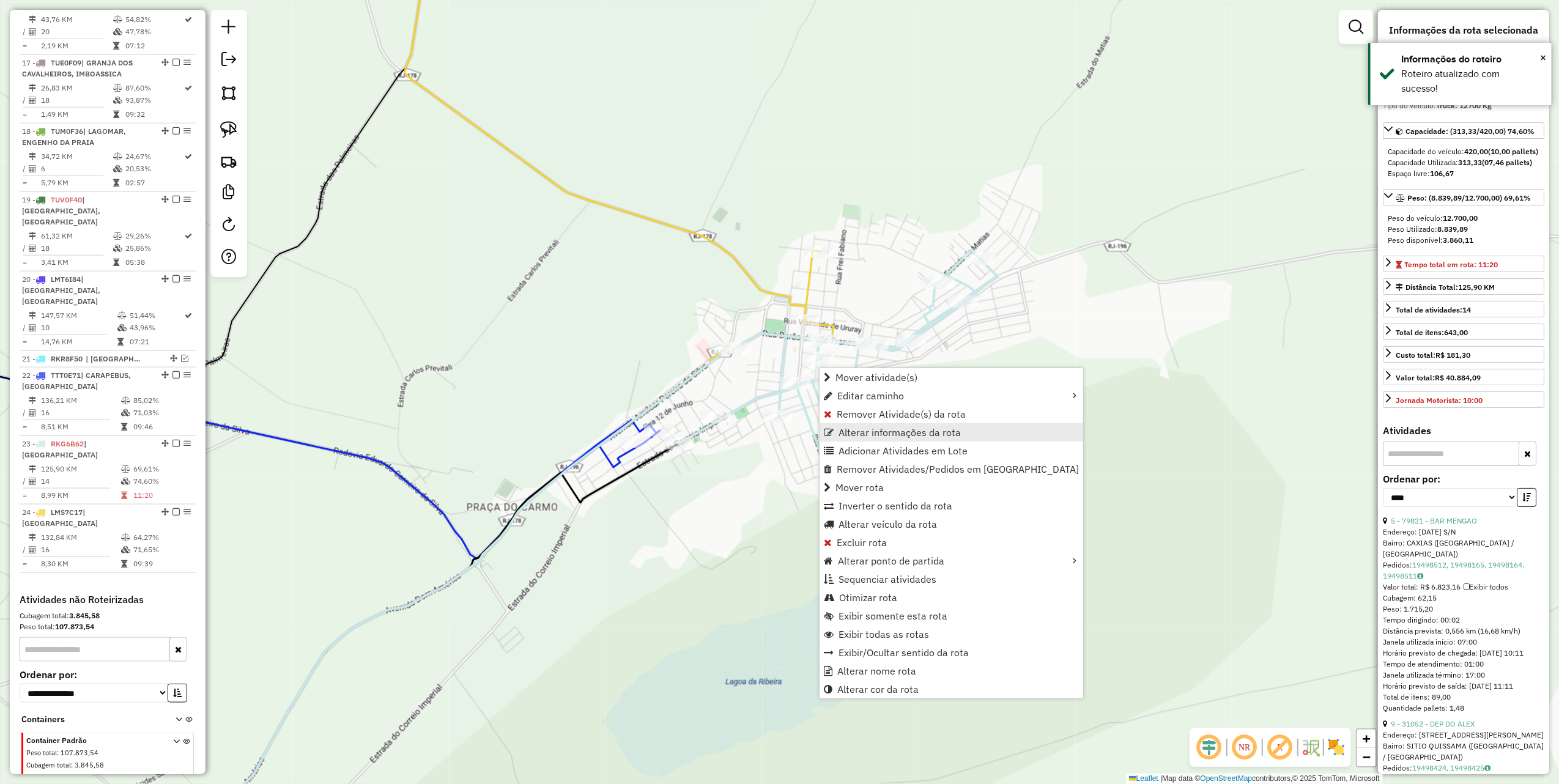
click at [875, 434] on span "Alterar informações da rota" at bounding box center [900, 433] width 122 height 10
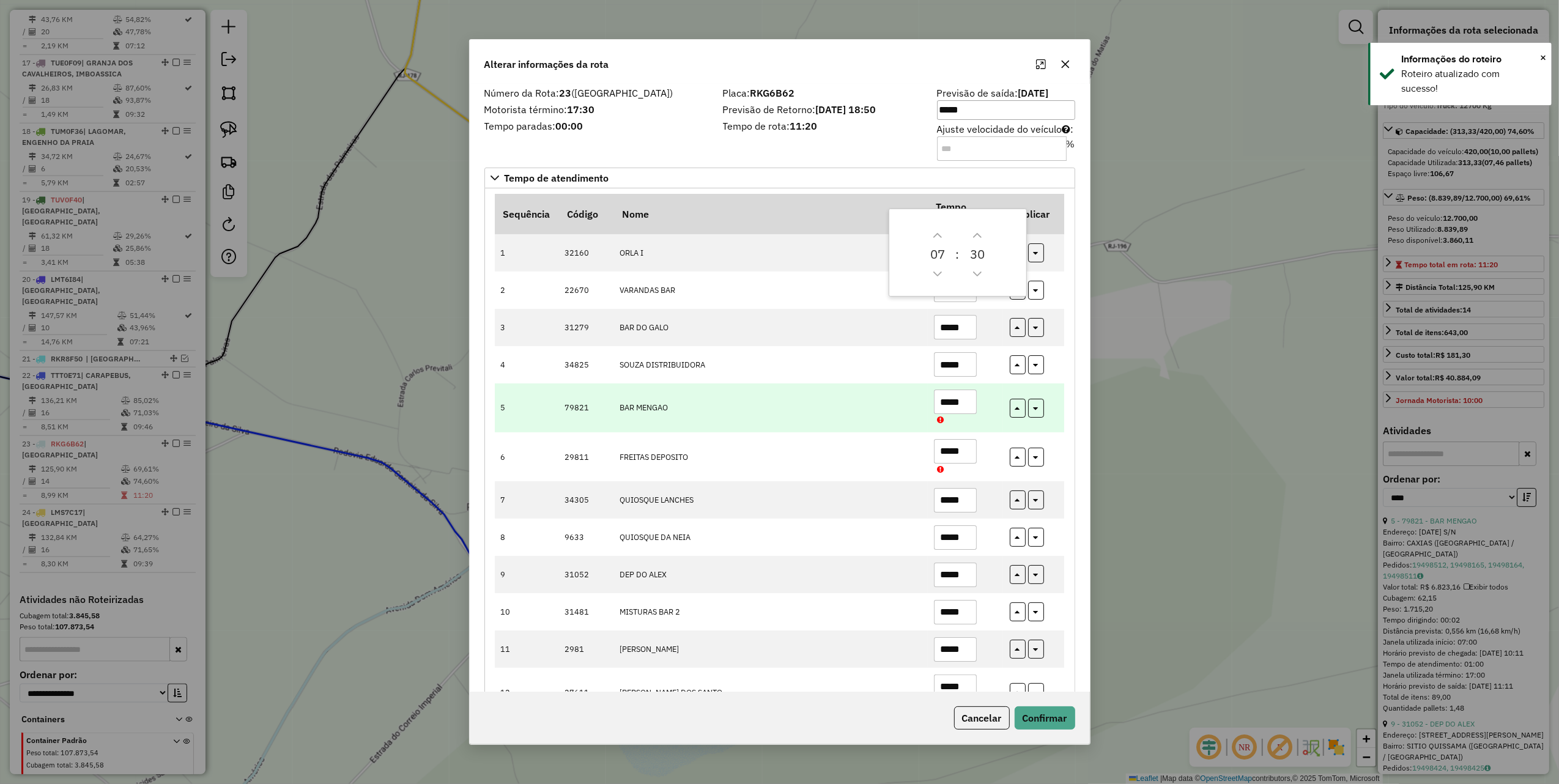
click at [974, 406] on input "*****" at bounding box center [956, 401] width 43 height 25
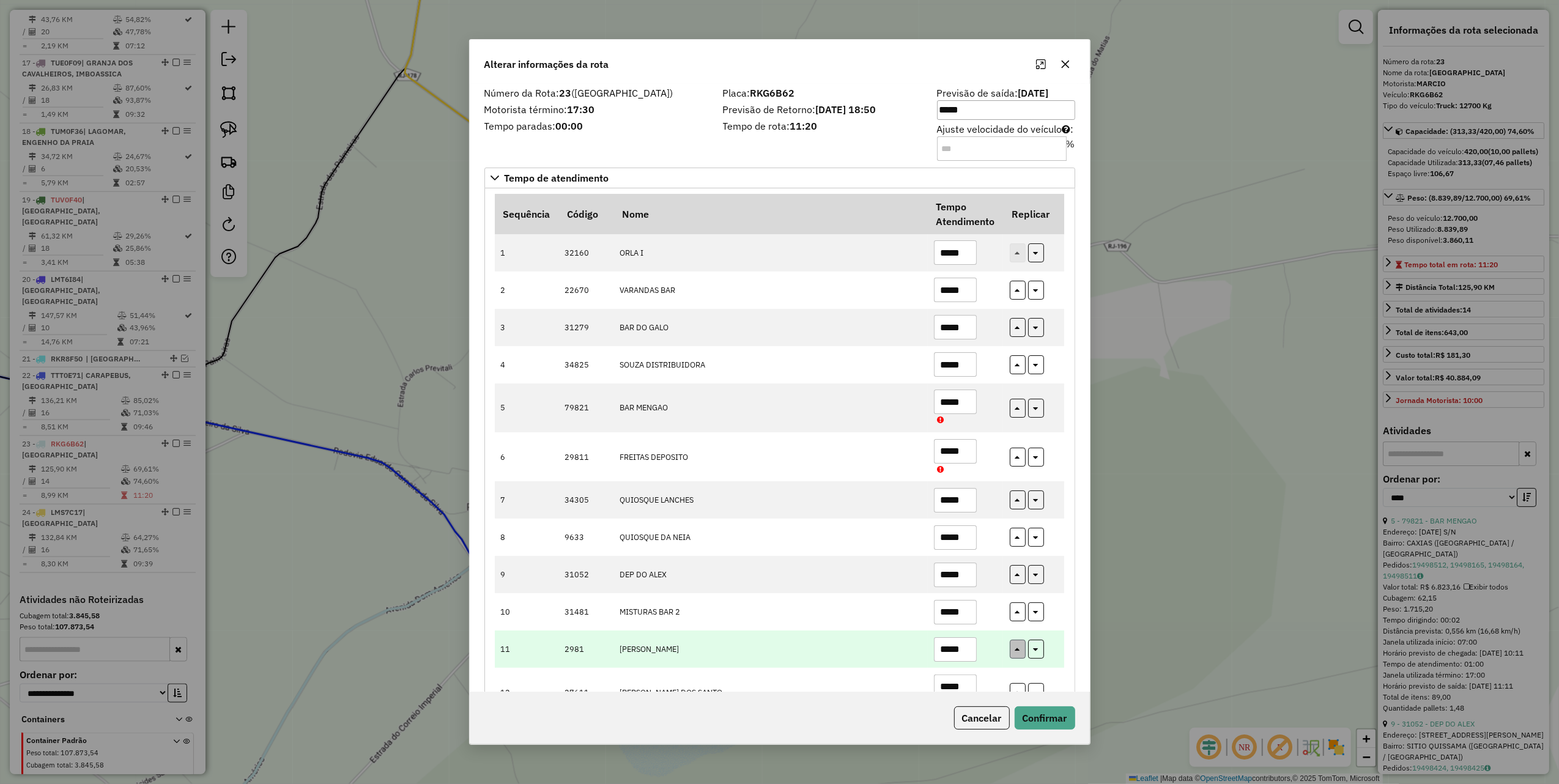
type input "*****"
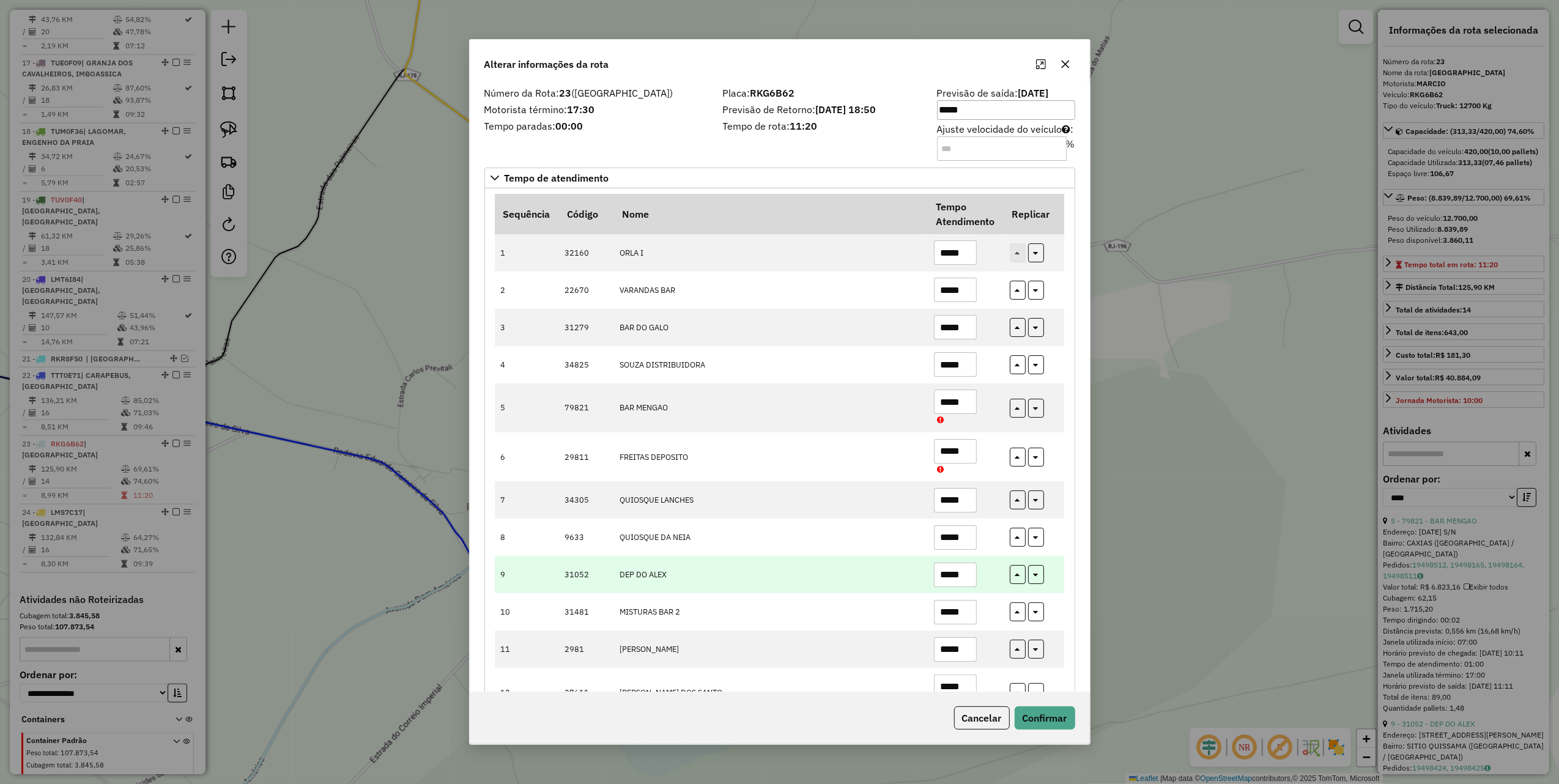
click at [967, 581] on input "*****" at bounding box center [956, 574] width 43 height 25
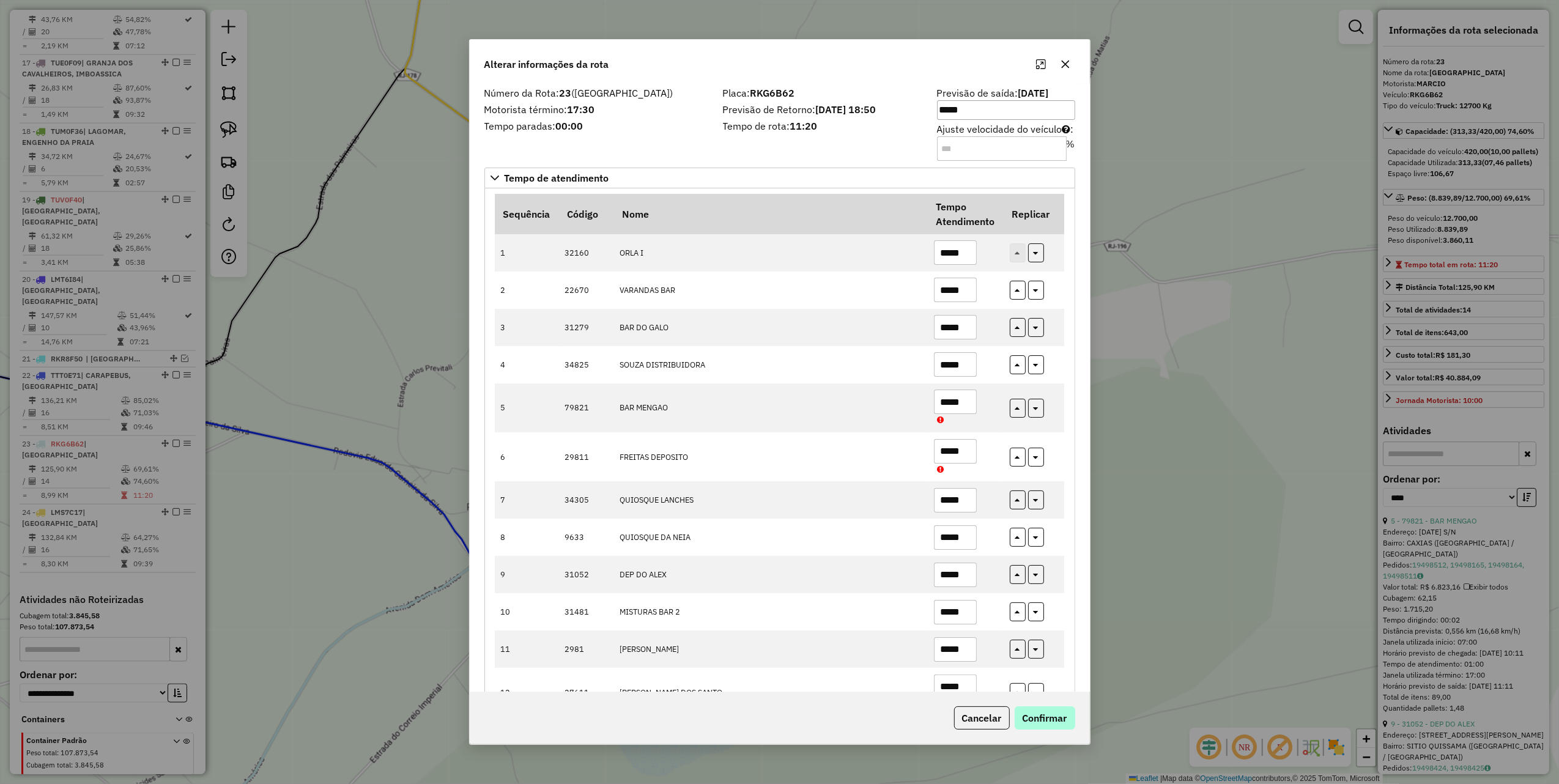
type input "*****"
click at [1063, 719] on button "Confirmar" at bounding box center [1045, 718] width 61 height 24
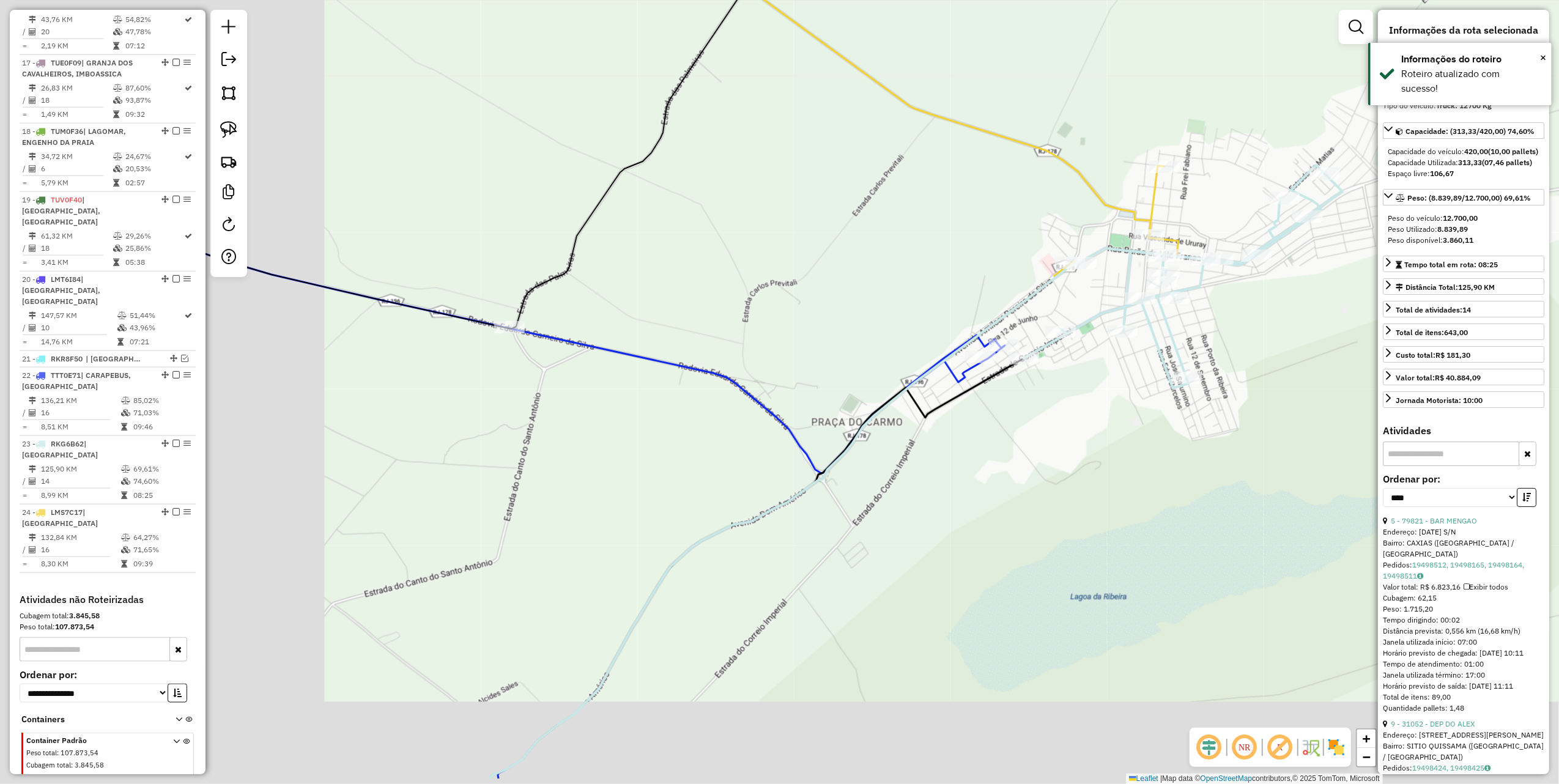
drag, startPoint x: 449, startPoint y: 418, endPoint x: 615, endPoint y: 361, distance: 175.5
click at [612, 367] on div "Janela de atendimento Grade de atendimento Capacidade Transportadoras Veículos …" at bounding box center [780, 392] width 1559 height 784
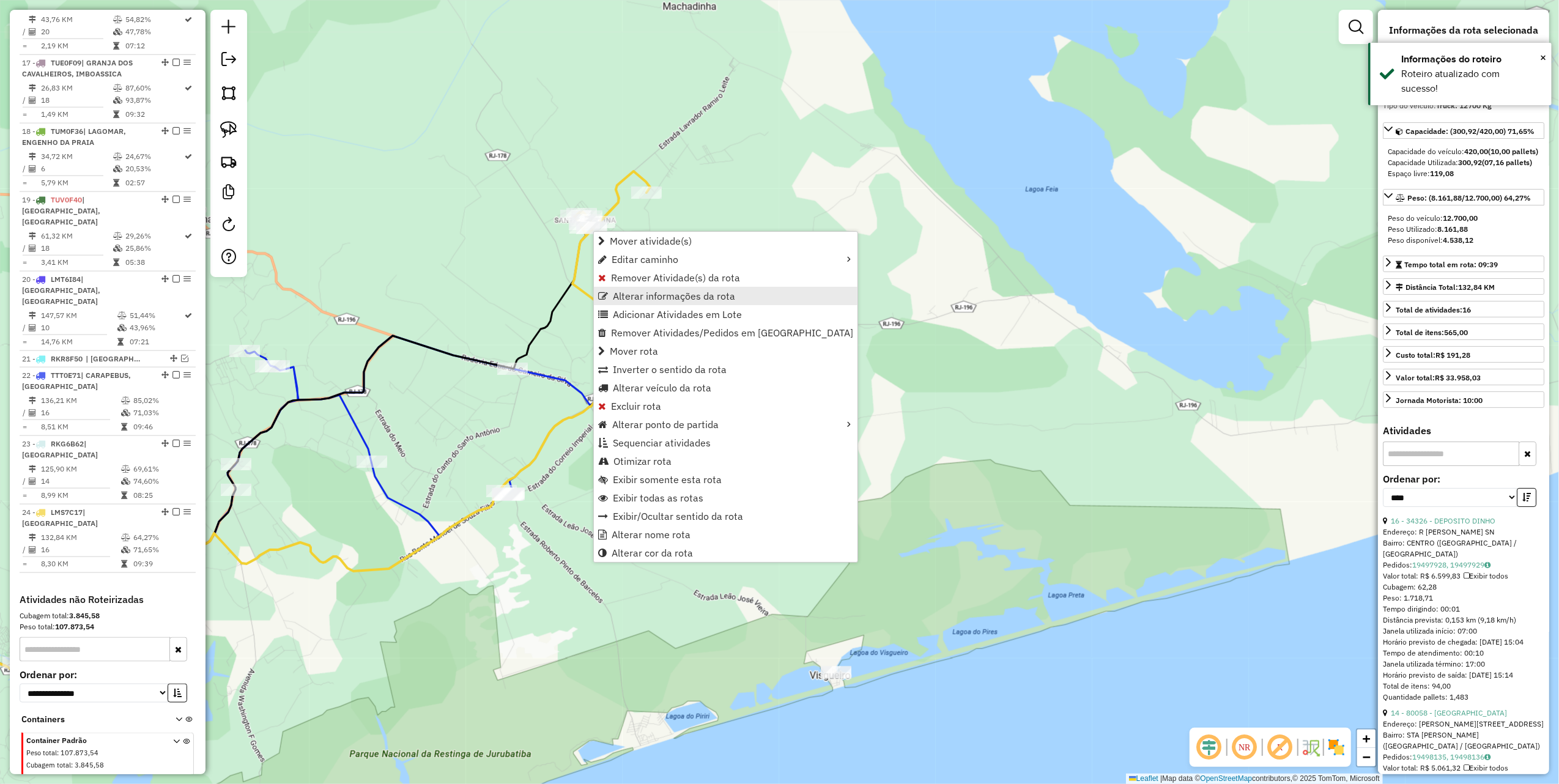
click at [675, 299] on span "Alterar informações da rota" at bounding box center [674, 296] width 122 height 10
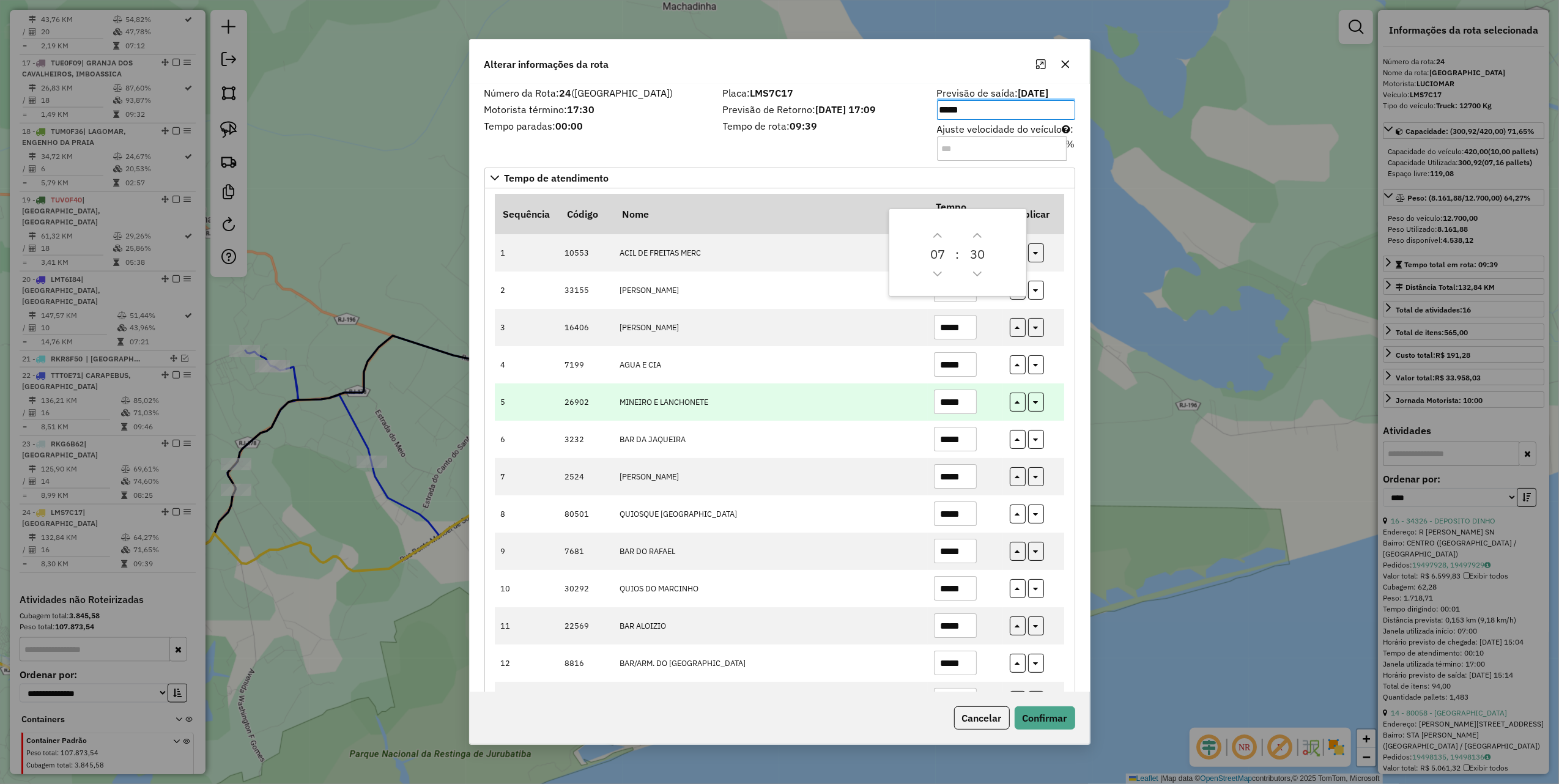
click at [967, 401] on input "*****" at bounding box center [956, 401] width 43 height 25
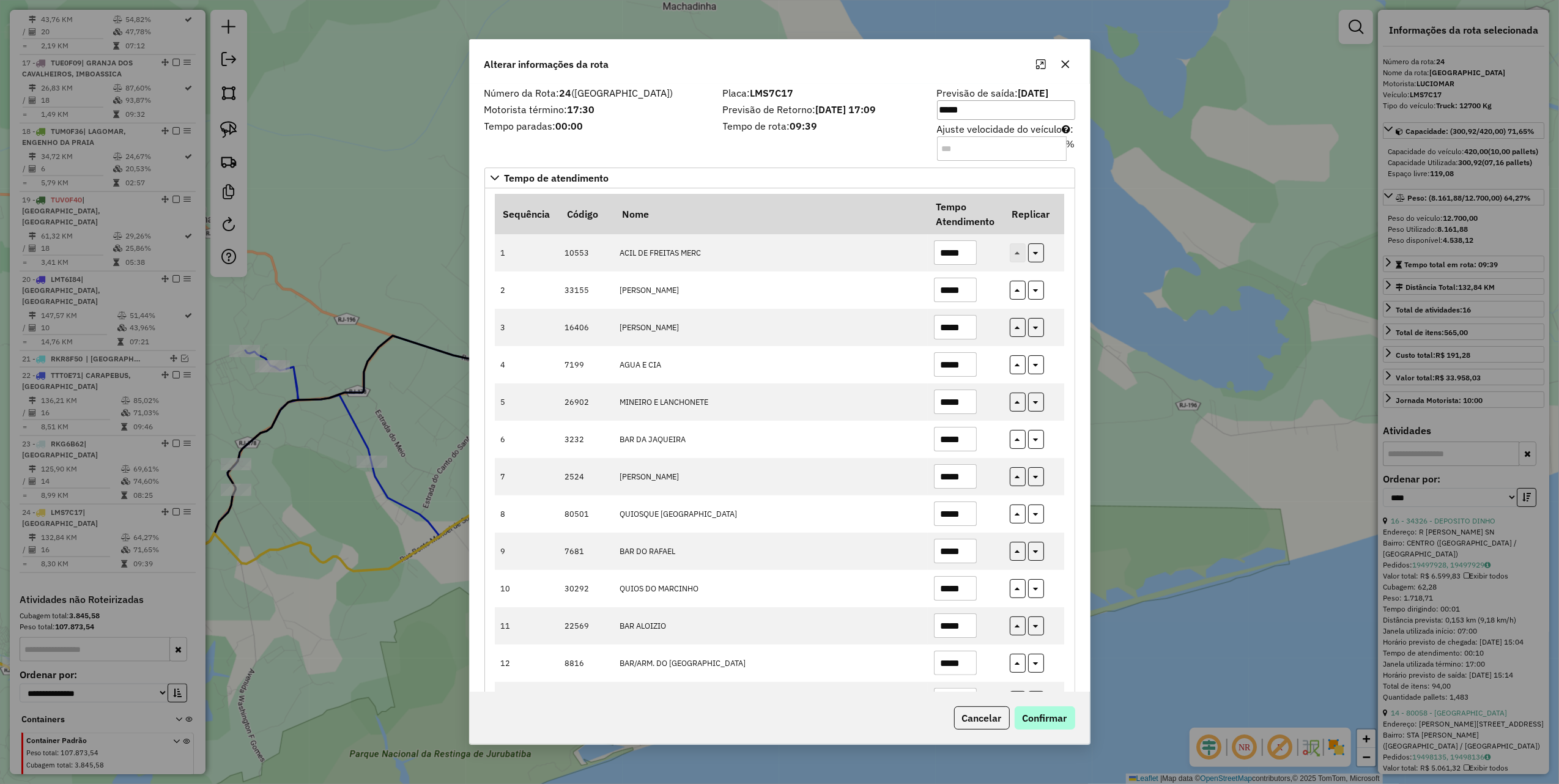
type input "*****"
drag, startPoint x: 1067, startPoint y: 720, endPoint x: 1047, endPoint y: 688, distance: 37.7
click at [1066, 719] on button "Confirmar" at bounding box center [1045, 718] width 61 height 24
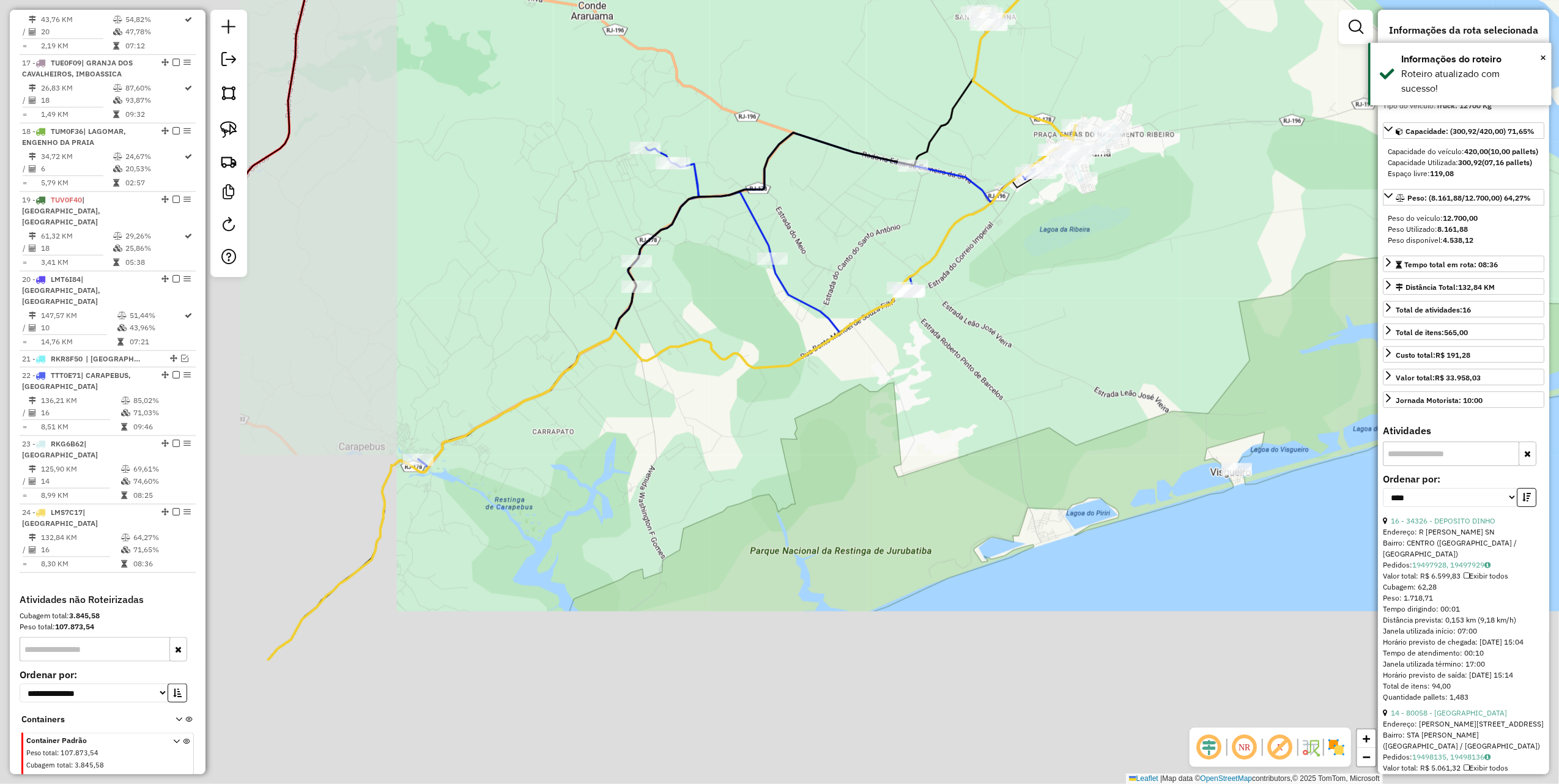
drag, startPoint x: 646, startPoint y: 528, endPoint x: 1009, endPoint y: 278, distance: 440.8
click at [980, 313] on div "Janela de atendimento Grade de atendimento Capacidade Transportadoras Veículos …" at bounding box center [780, 392] width 1559 height 784
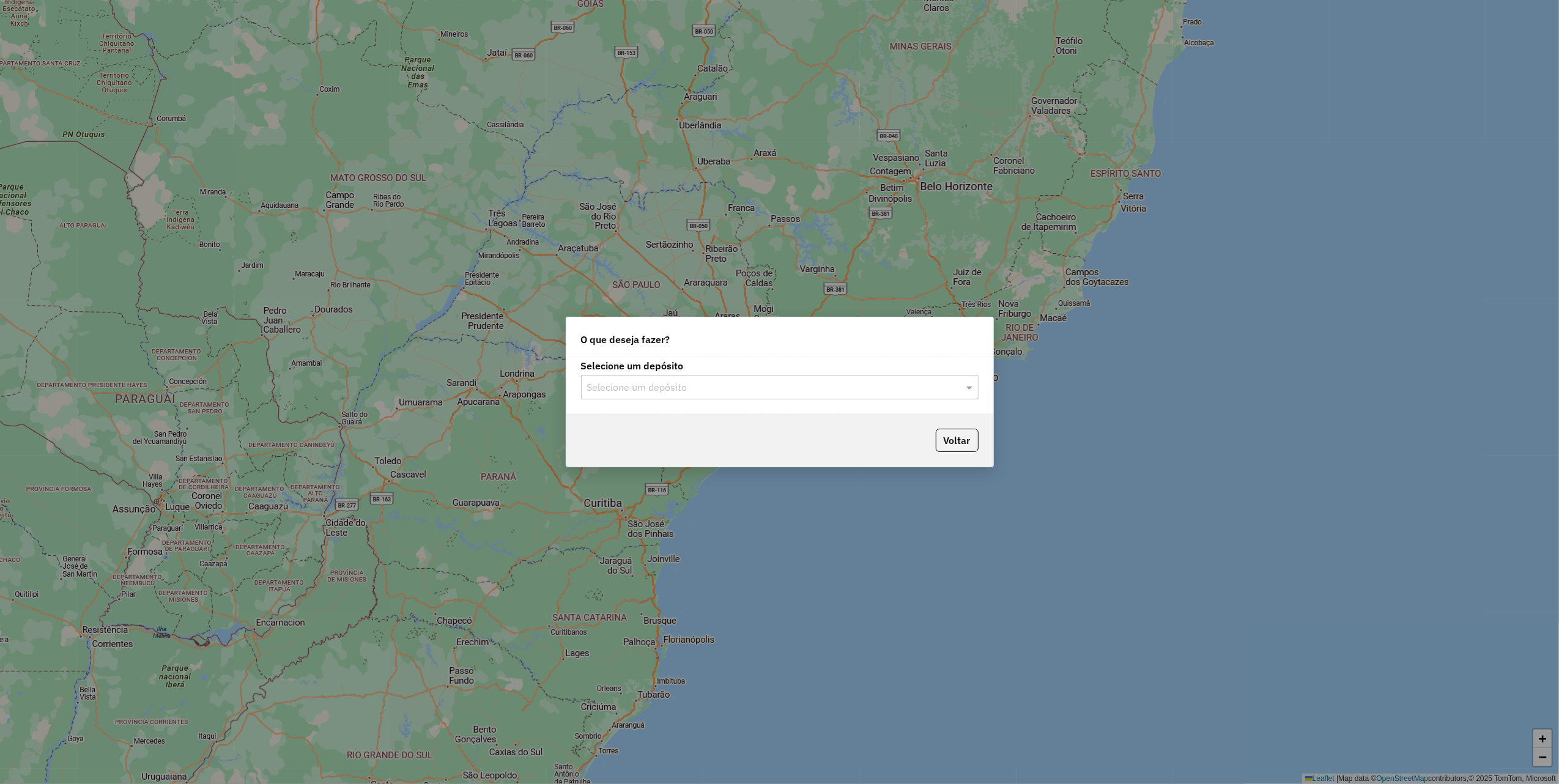
click at [732, 383] on input "text" at bounding box center [768, 388] width 361 height 15
click at [625, 416] on div "Marbela" at bounding box center [780, 422] width 396 height 21
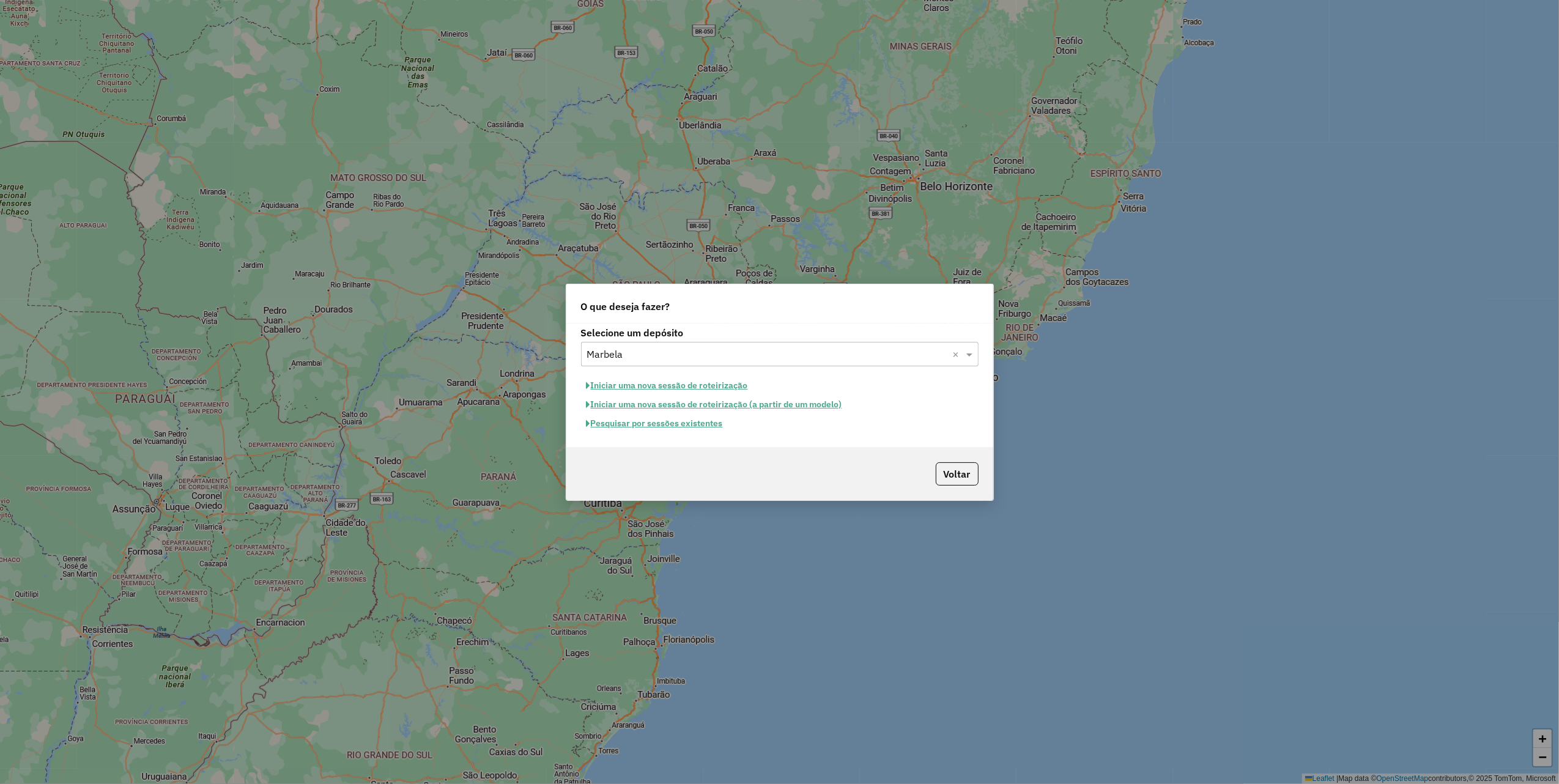
click at [667, 378] on button "Iniciar uma nova sessão de roteirização" at bounding box center [667, 385] width 172 height 19
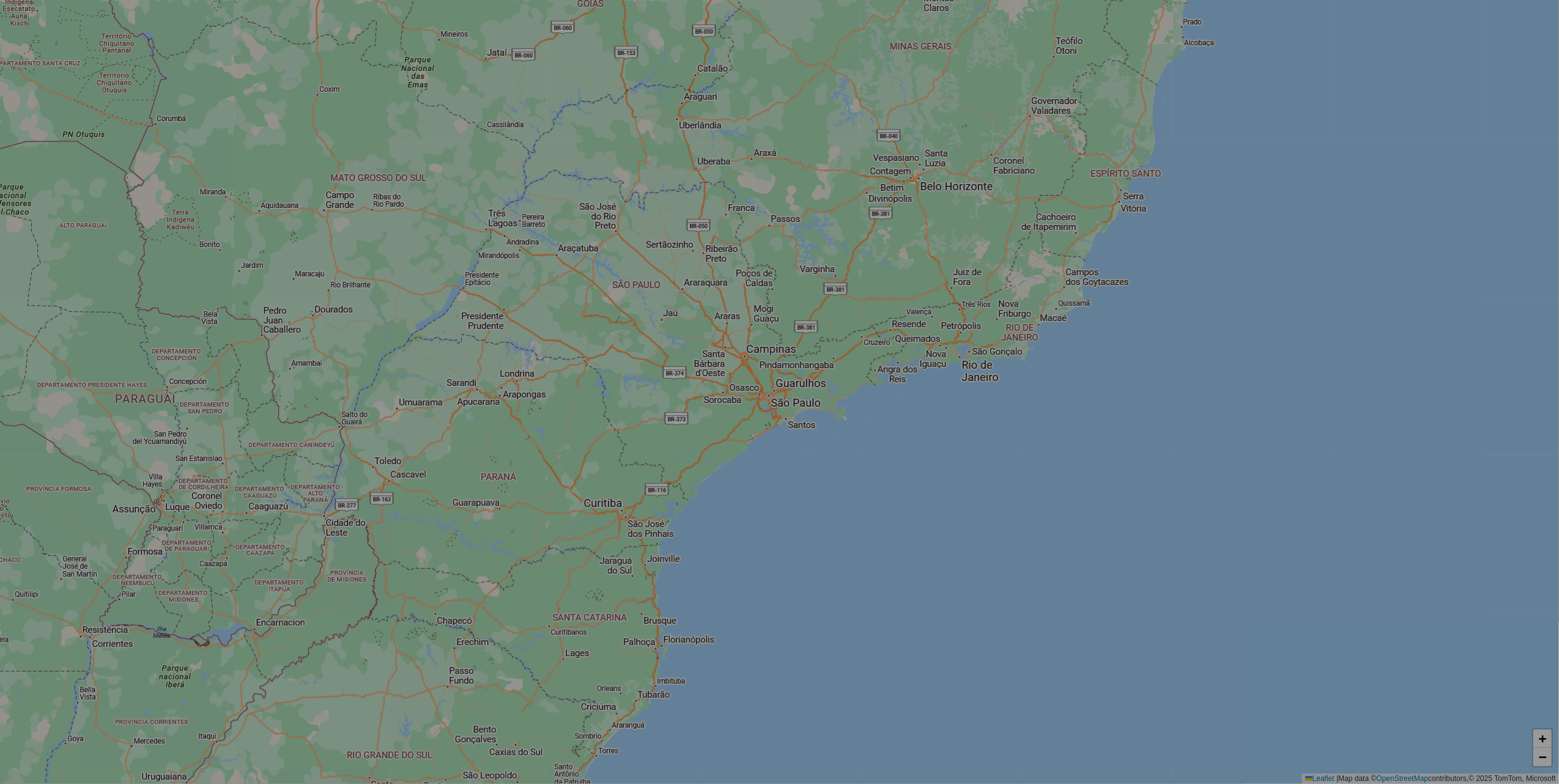
select select "*"
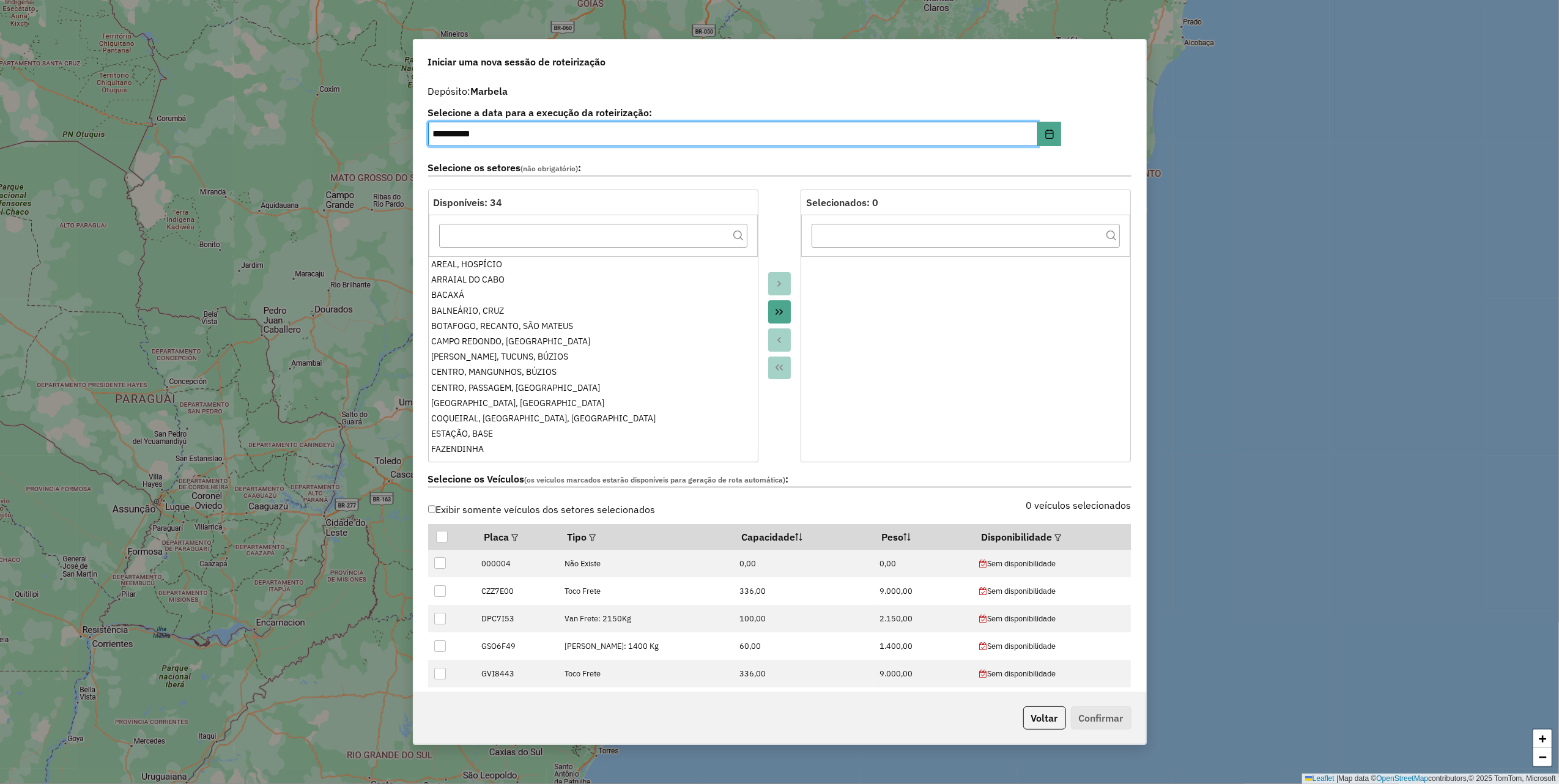
click at [779, 308] on icon "Move All to Target" at bounding box center [780, 312] width 10 height 10
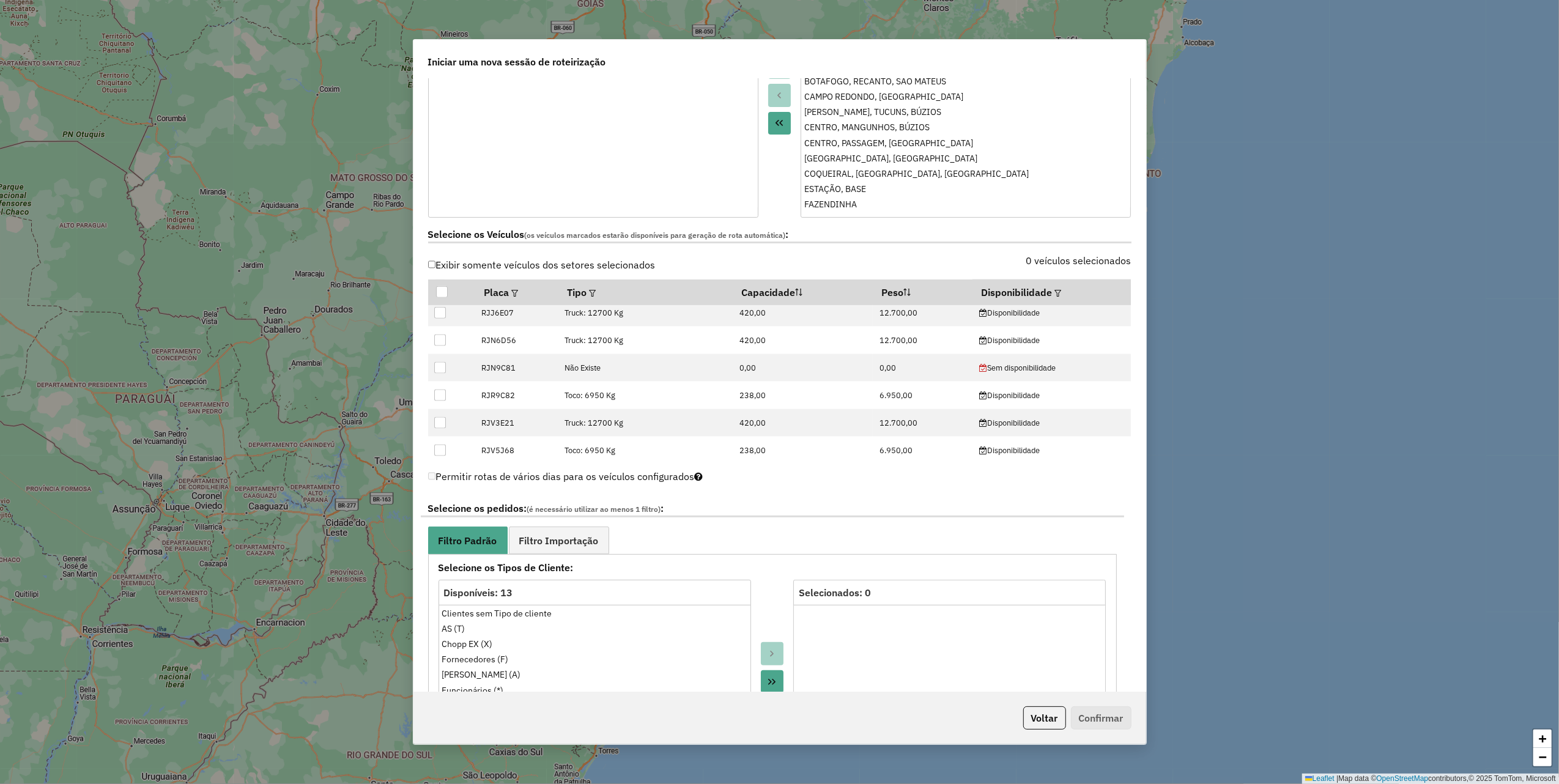
scroll to position [2126, 0]
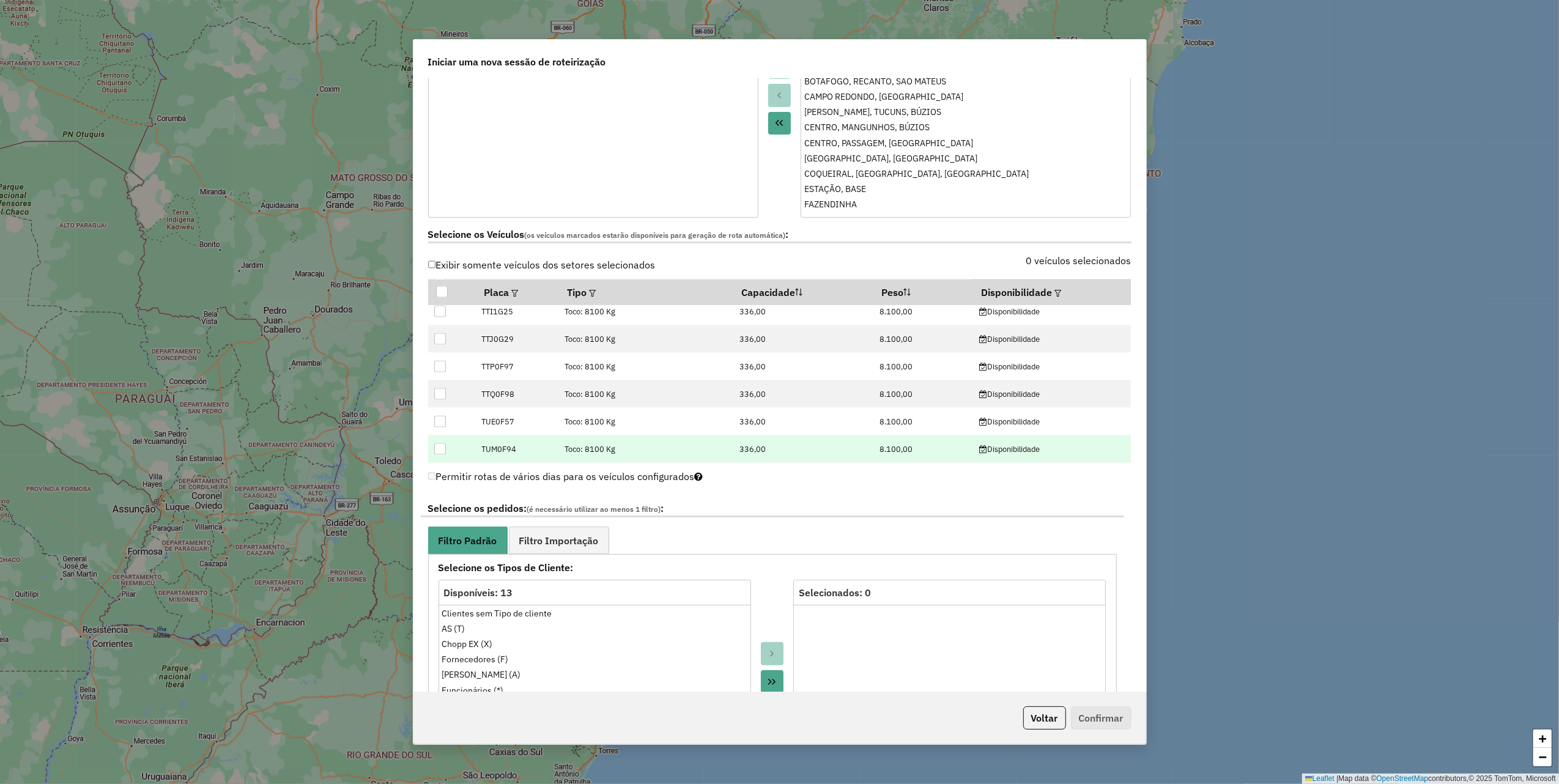
click at [442, 453] on div at bounding box center [440, 450] width 12 height 12
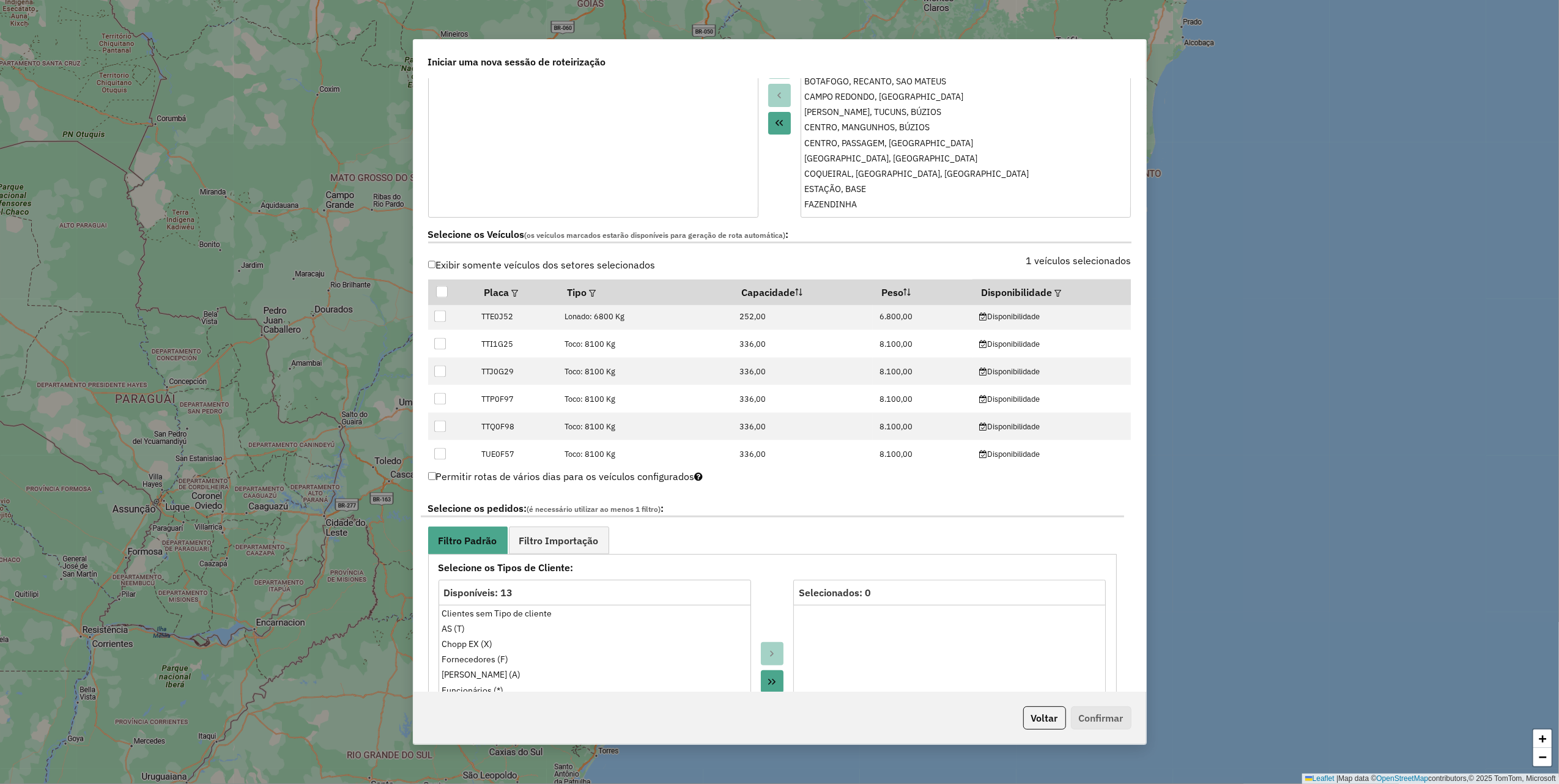
click at [442, 453] on div at bounding box center [440, 454] width 12 height 12
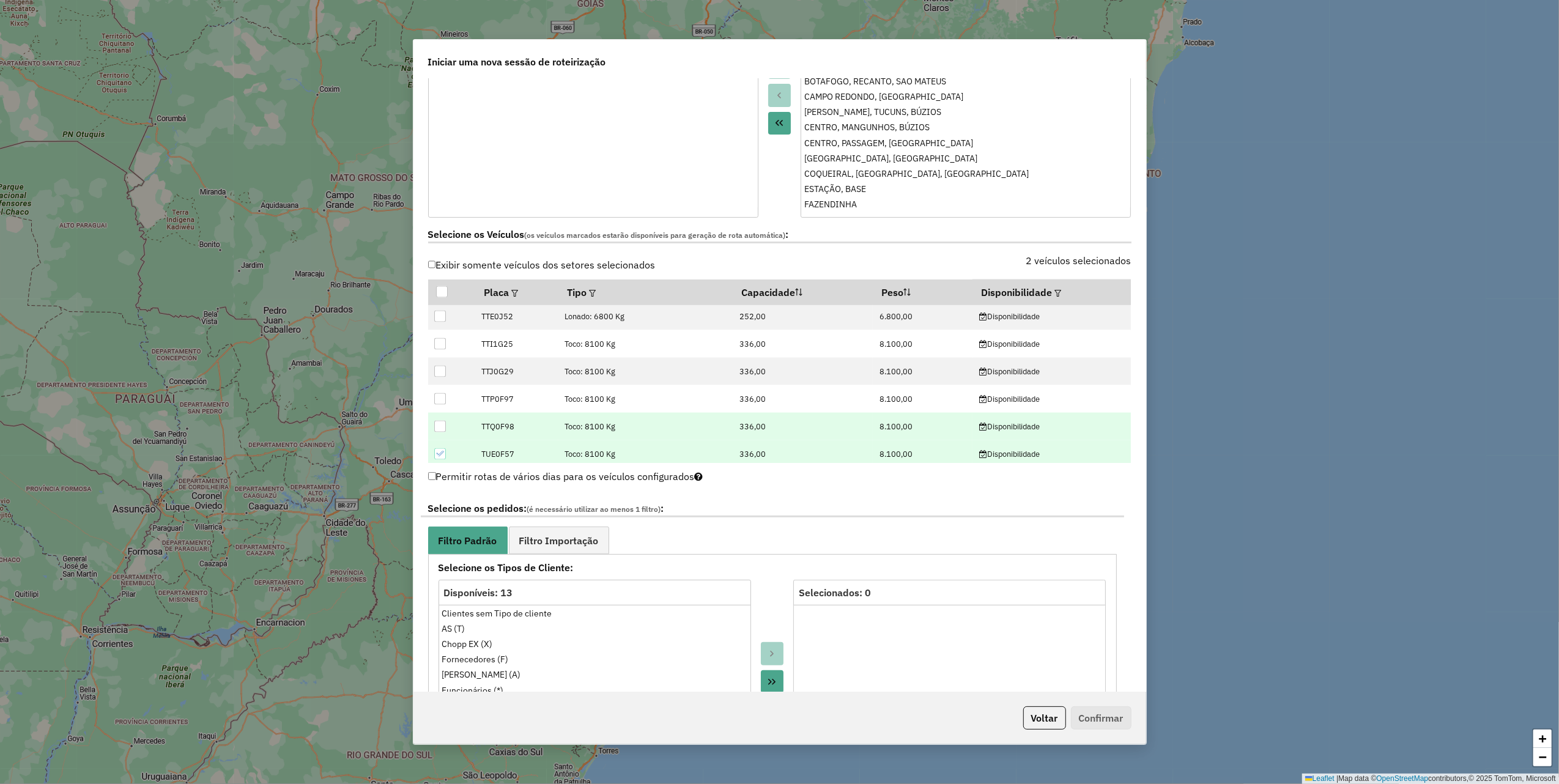
click at [439, 427] on div at bounding box center [440, 427] width 12 height 12
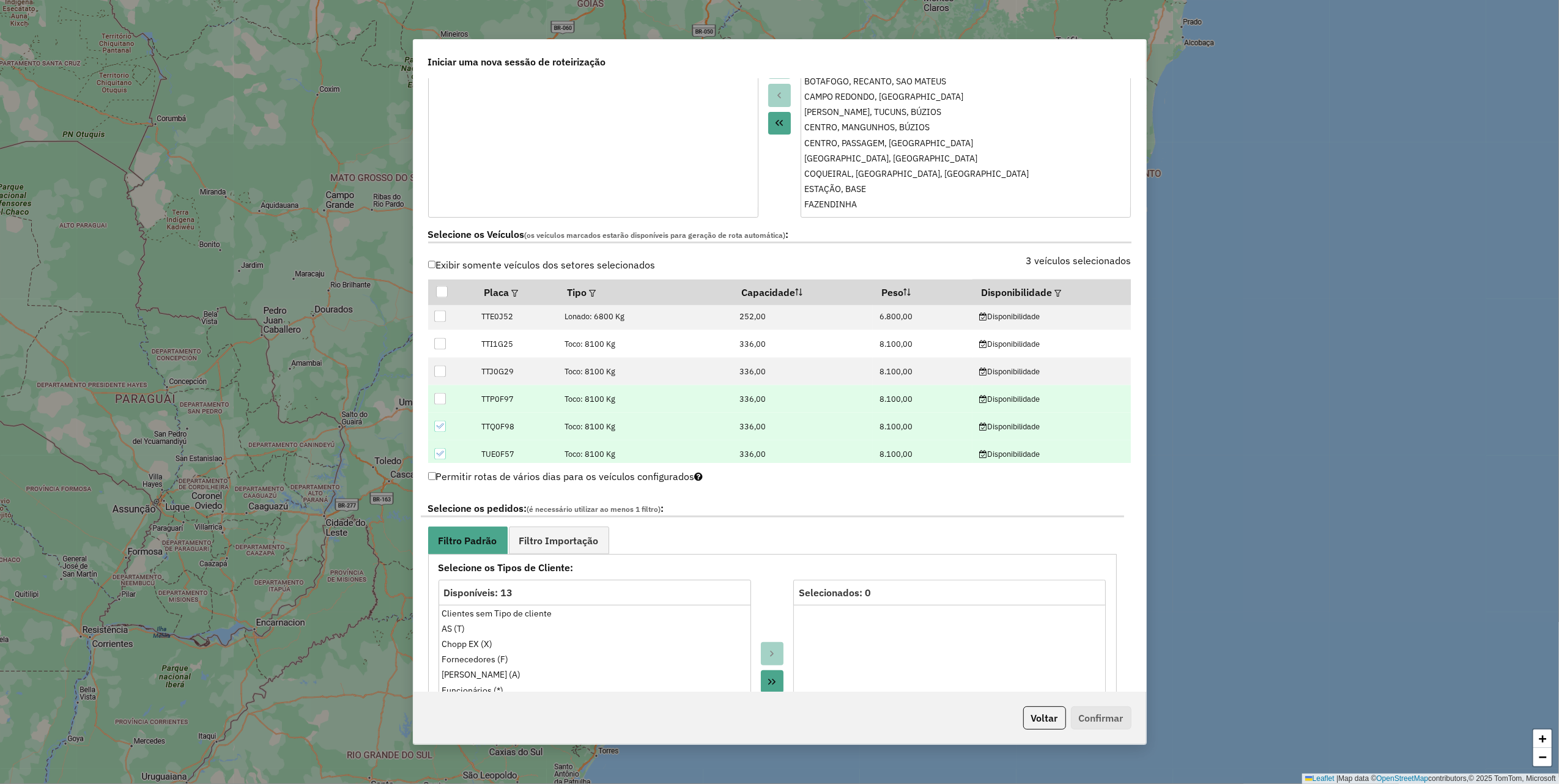
click at [439, 402] on div at bounding box center [440, 399] width 12 height 12
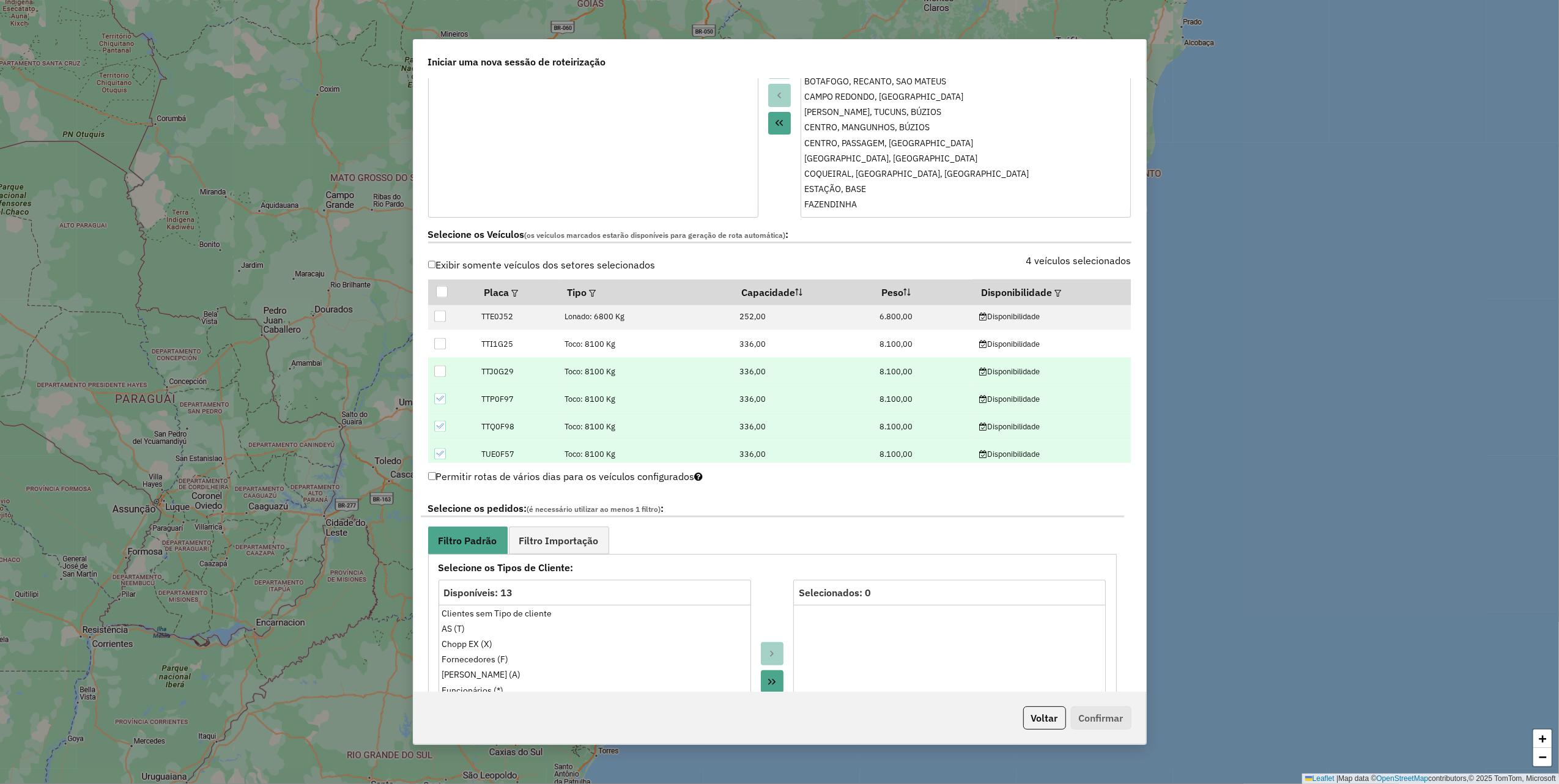
drag, startPoint x: 439, startPoint y: 373, endPoint x: 439, endPoint y: 355, distance: 18.0
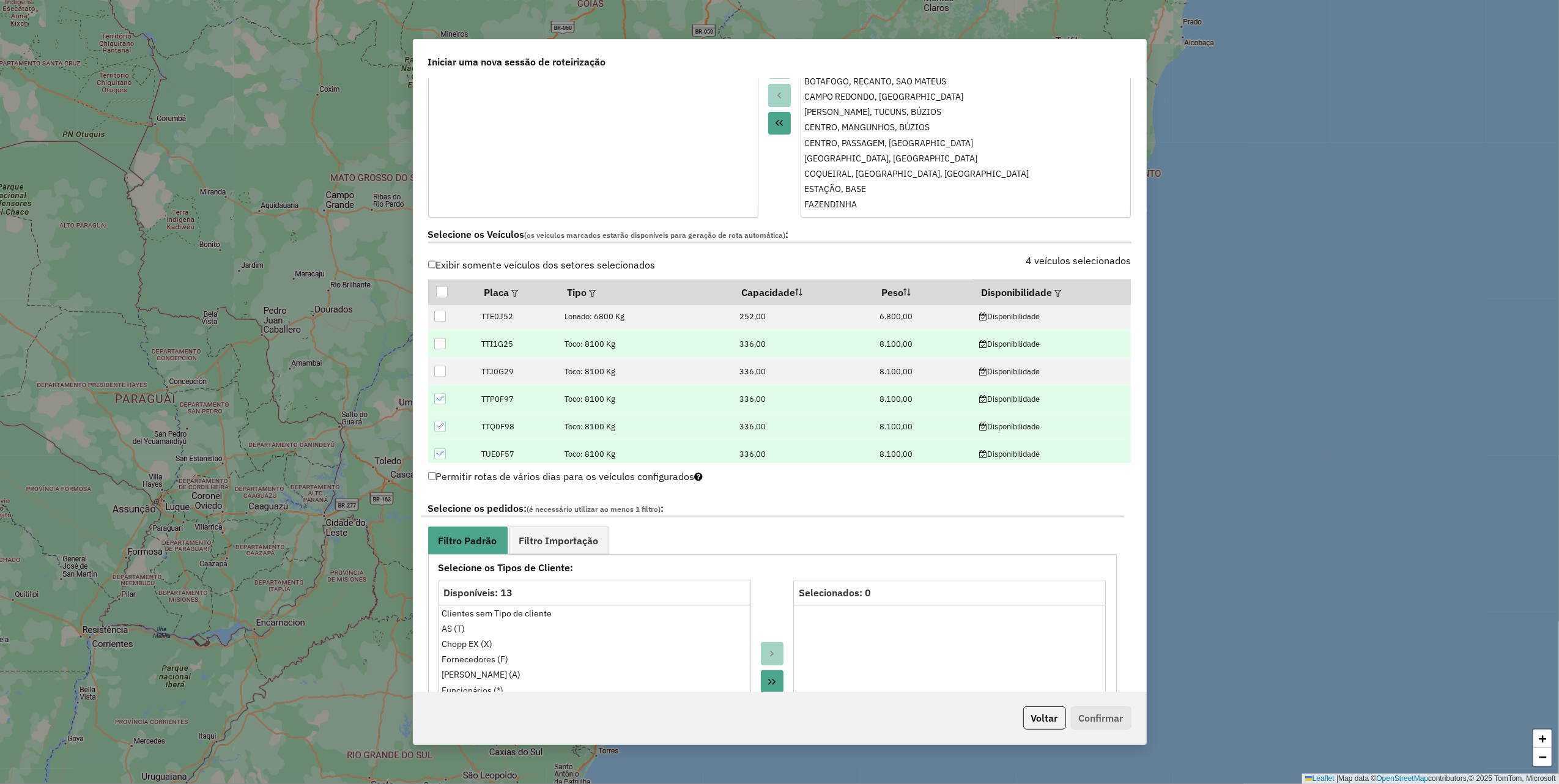
click at [439, 373] on div at bounding box center [440, 372] width 12 height 12
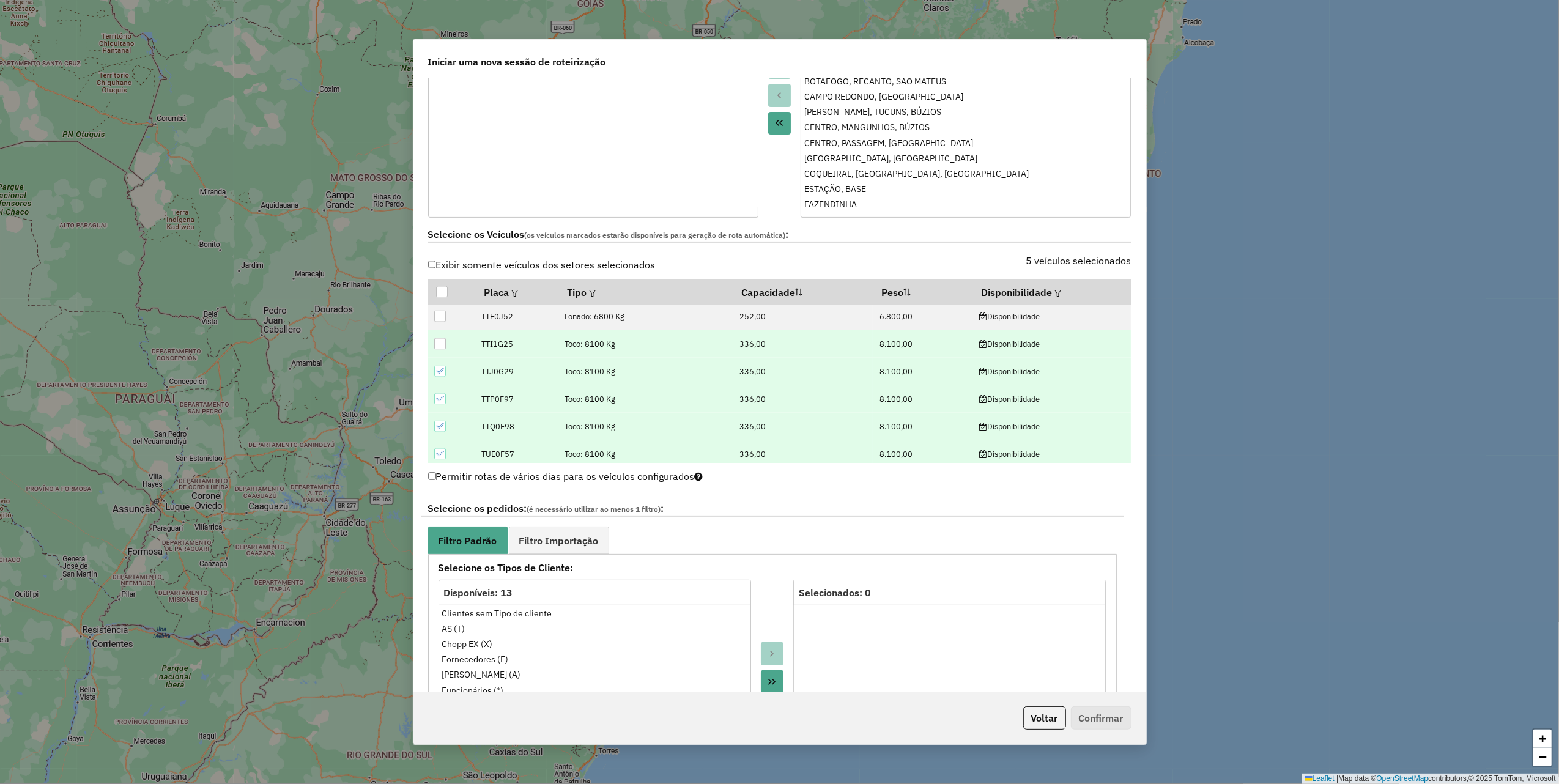
click at [438, 347] on div at bounding box center [440, 344] width 12 height 12
click at [439, 321] on div at bounding box center [440, 317] width 12 height 12
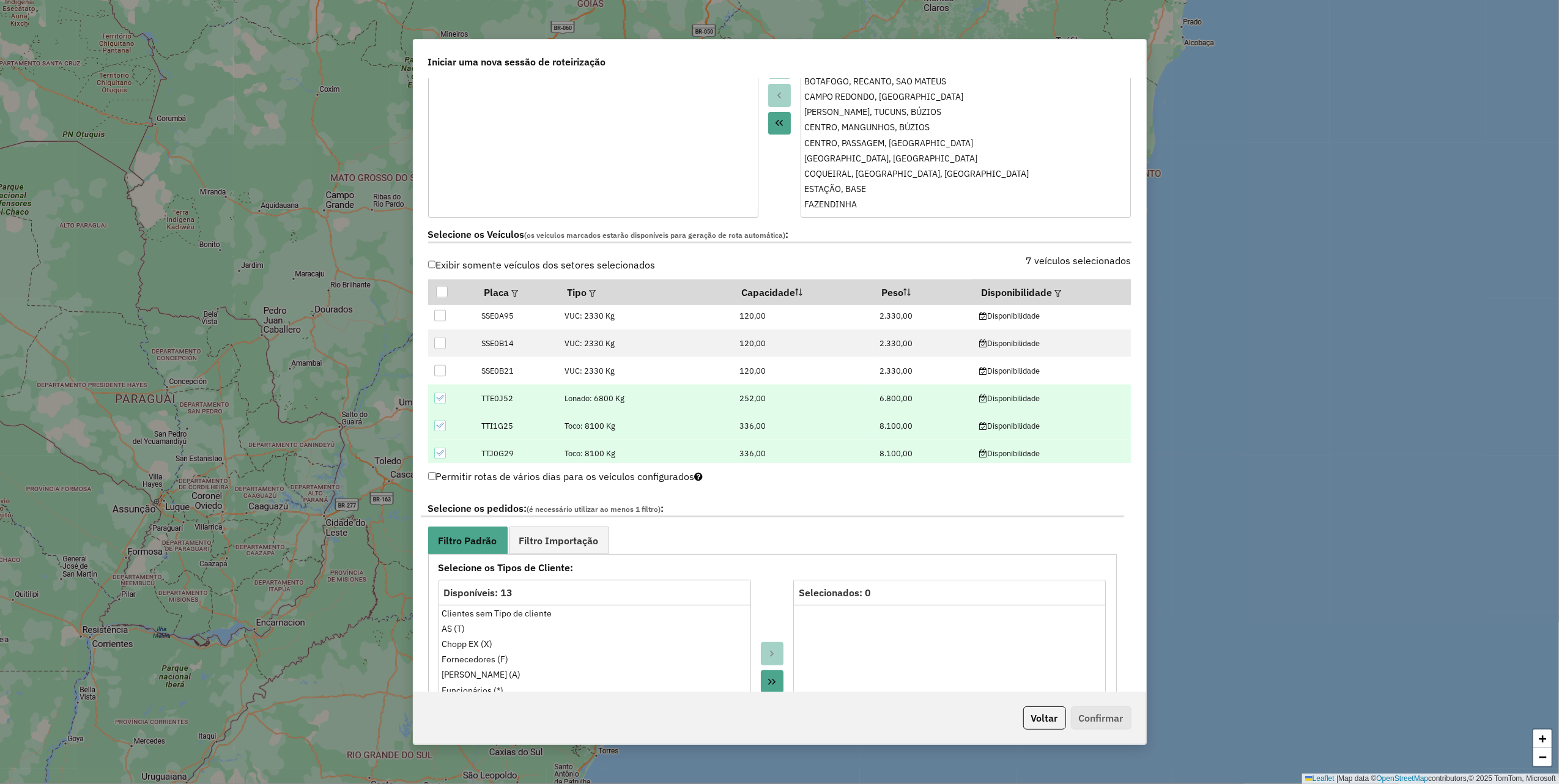
click at [439, 400] on icon at bounding box center [440, 397] width 9 height 9
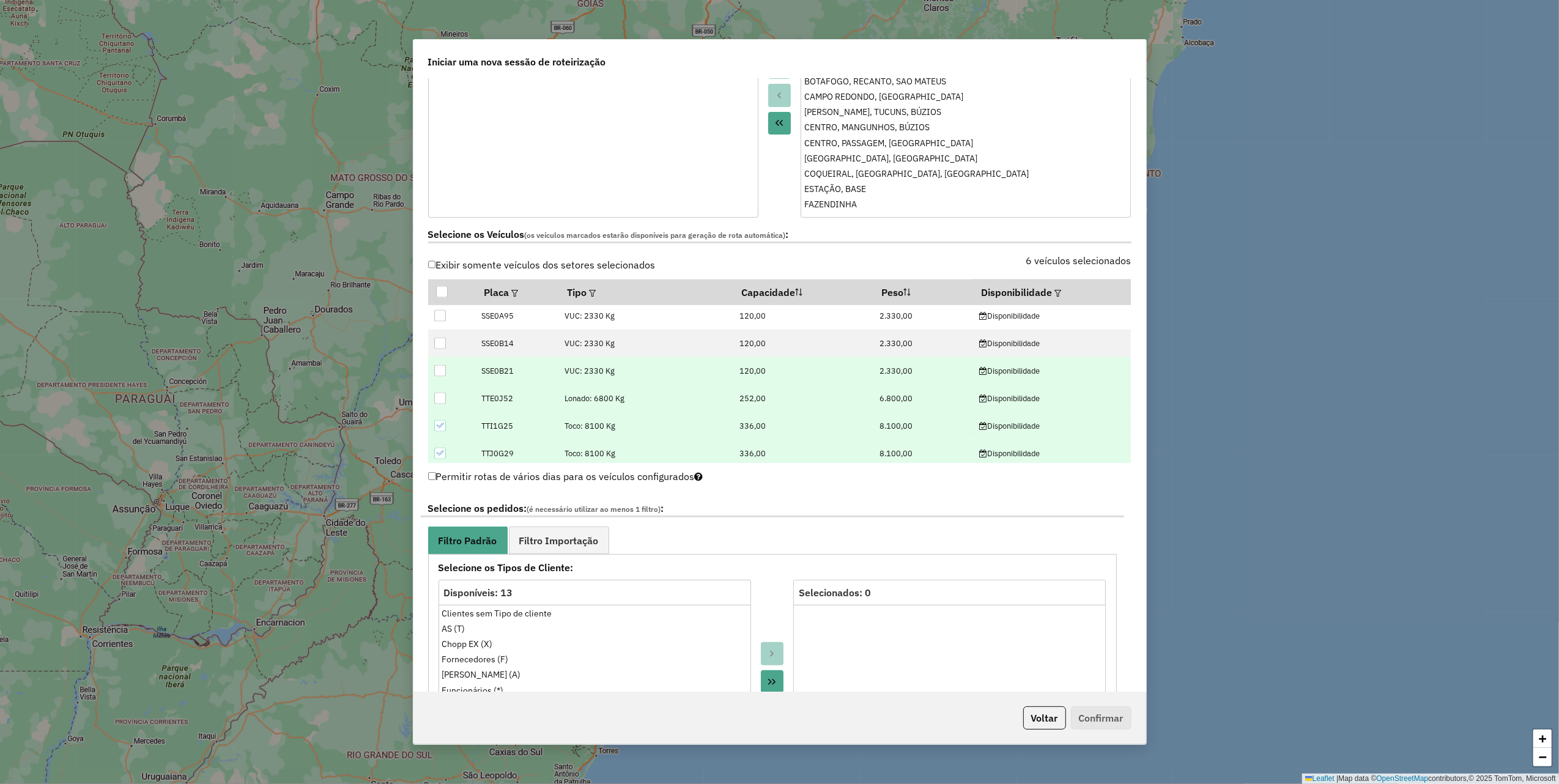
click at [439, 373] on div at bounding box center [440, 371] width 12 height 12
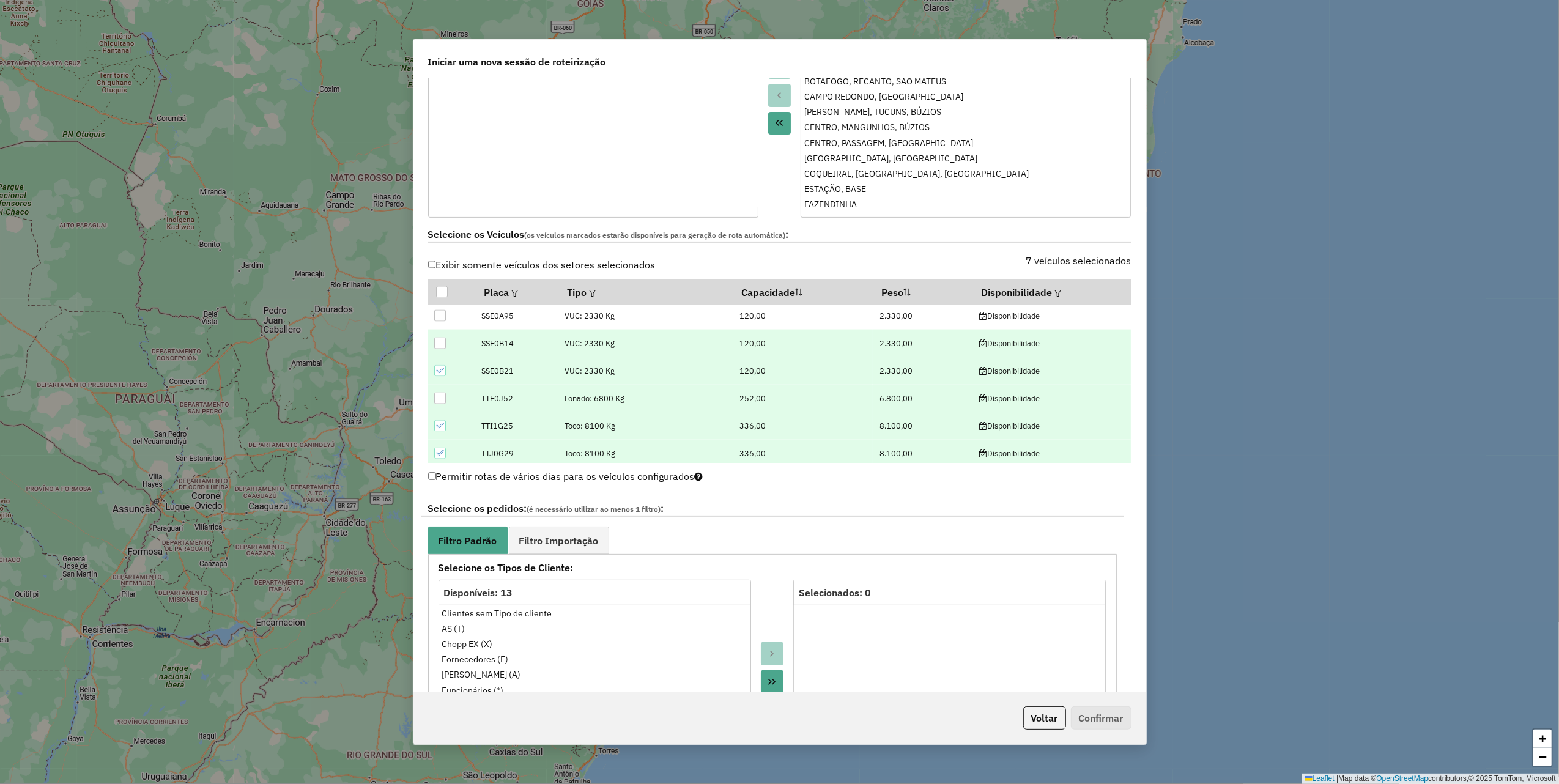
click at [436, 347] on div at bounding box center [440, 343] width 12 height 12
click at [441, 367] on div at bounding box center [440, 371] width 12 height 12
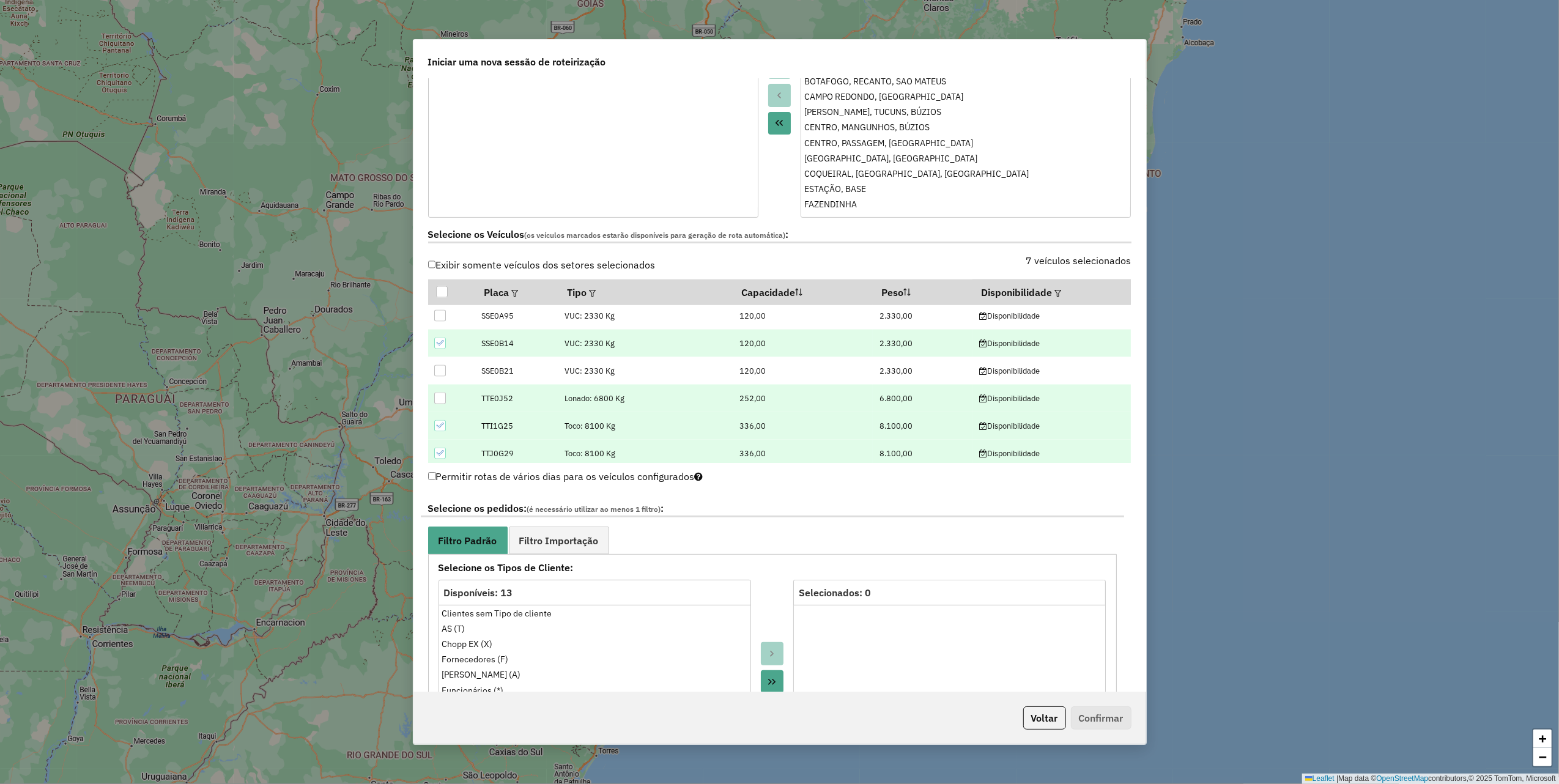
click at [439, 345] on icon at bounding box center [440, 342] width 9 height 9
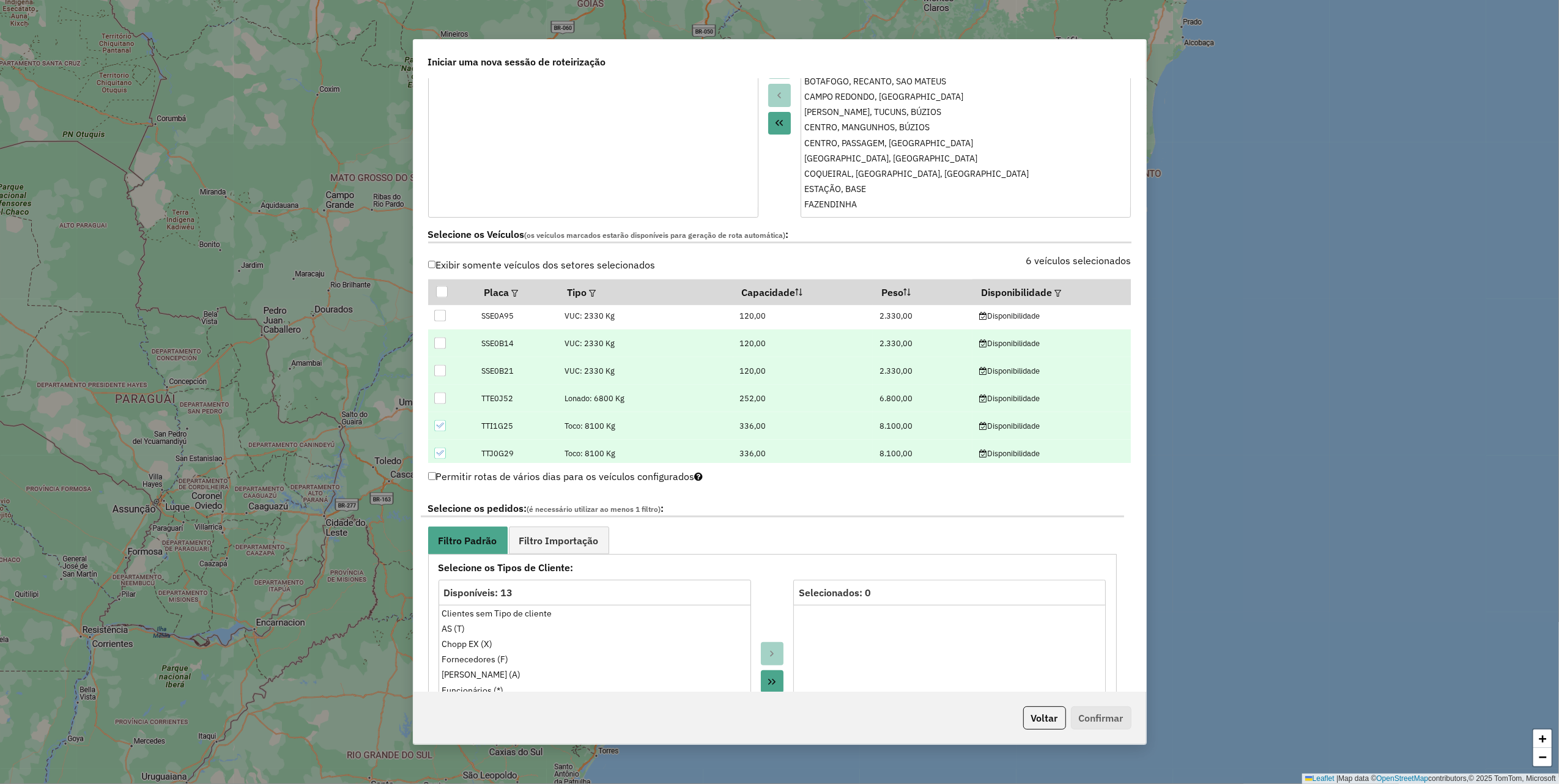
scroll to position [1930, 0]
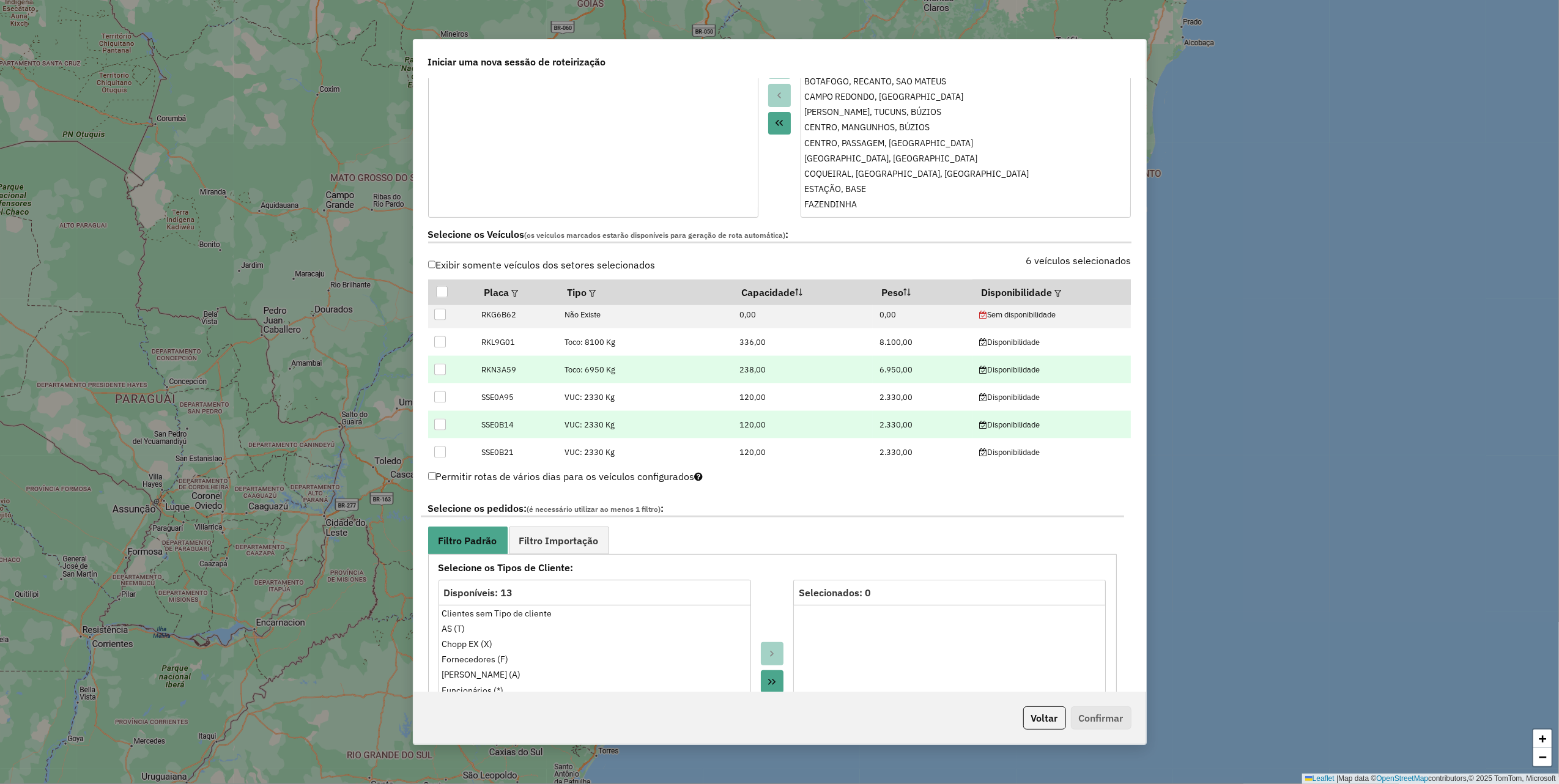
click at [439, 368] on div at bounding box center [440, 370] width 12 height 12
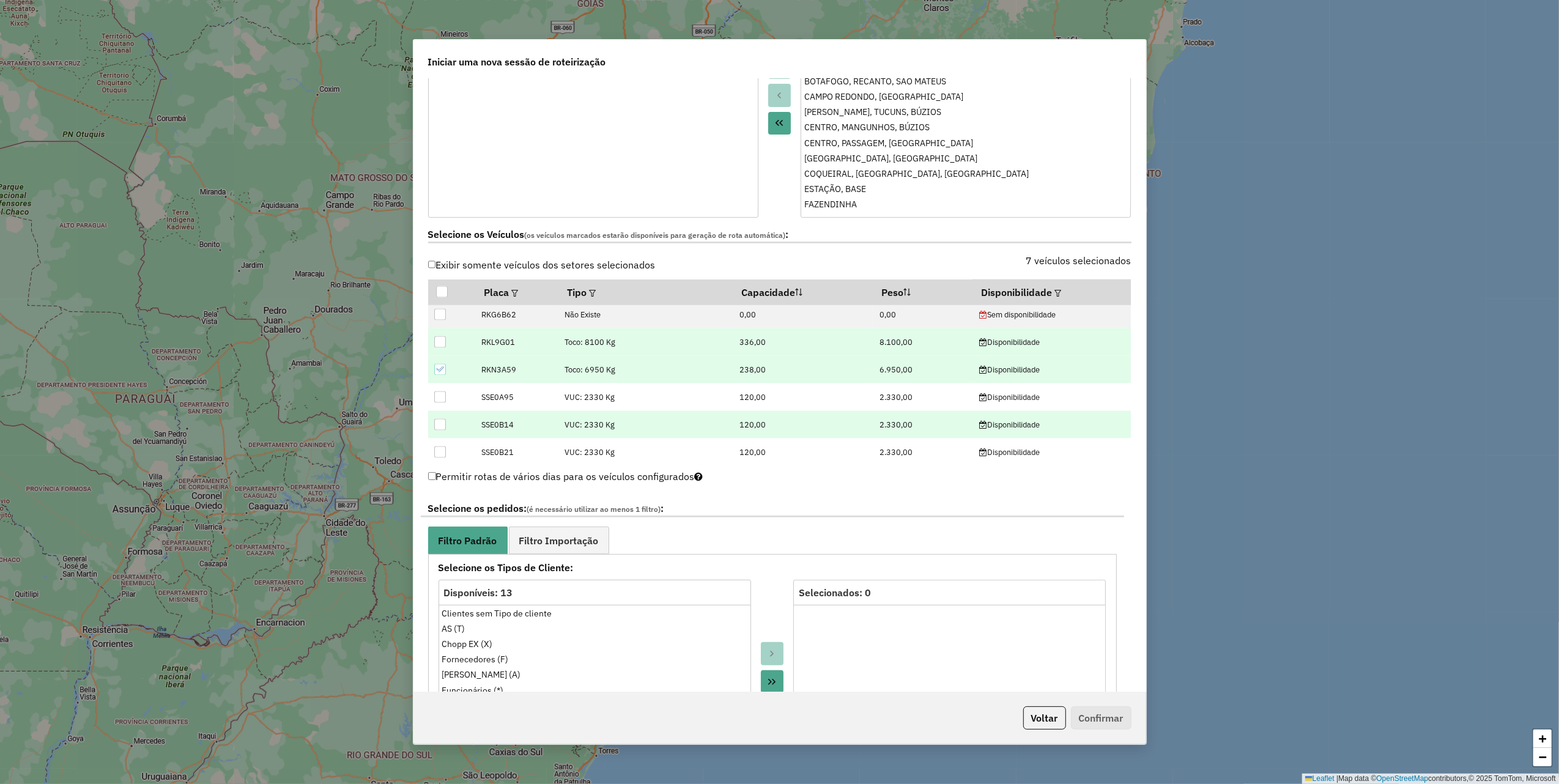
click at [442, 343] on div at bounding box center [440, 342] width 12 height 12
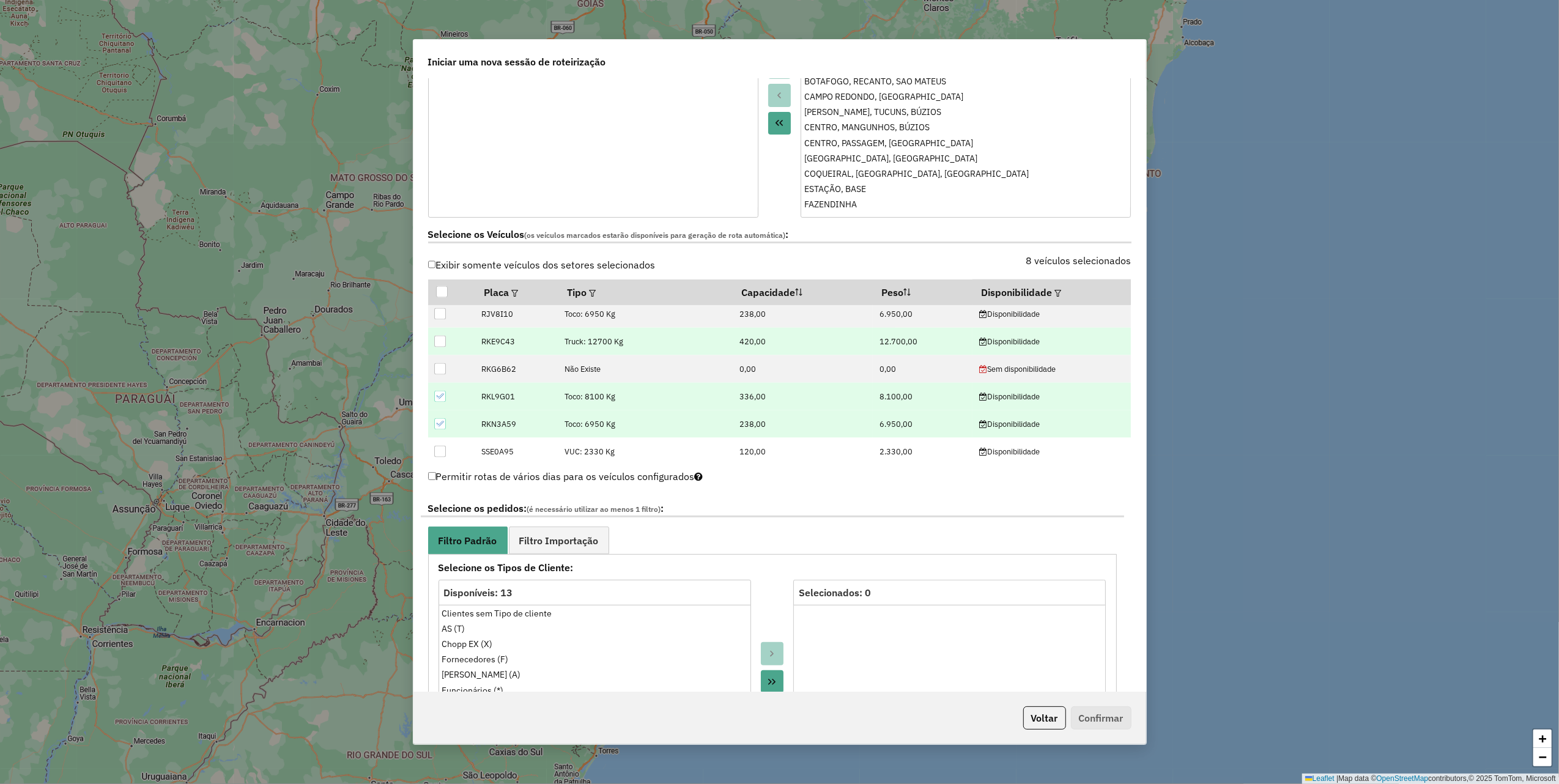
scroll to position [1849, 0]
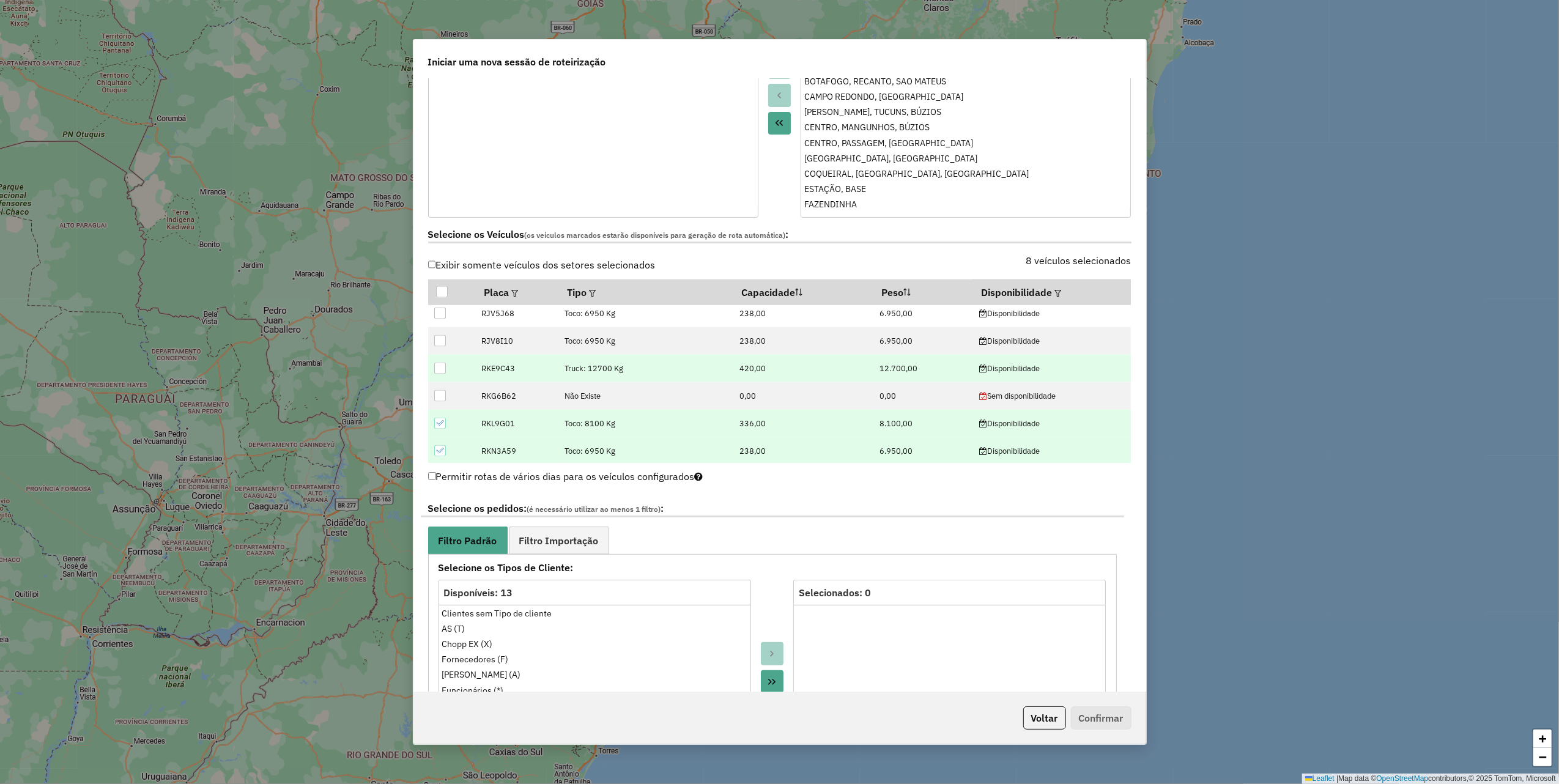
click at [436, 370] on div at bounding box center [440, 369] width 12 height 12
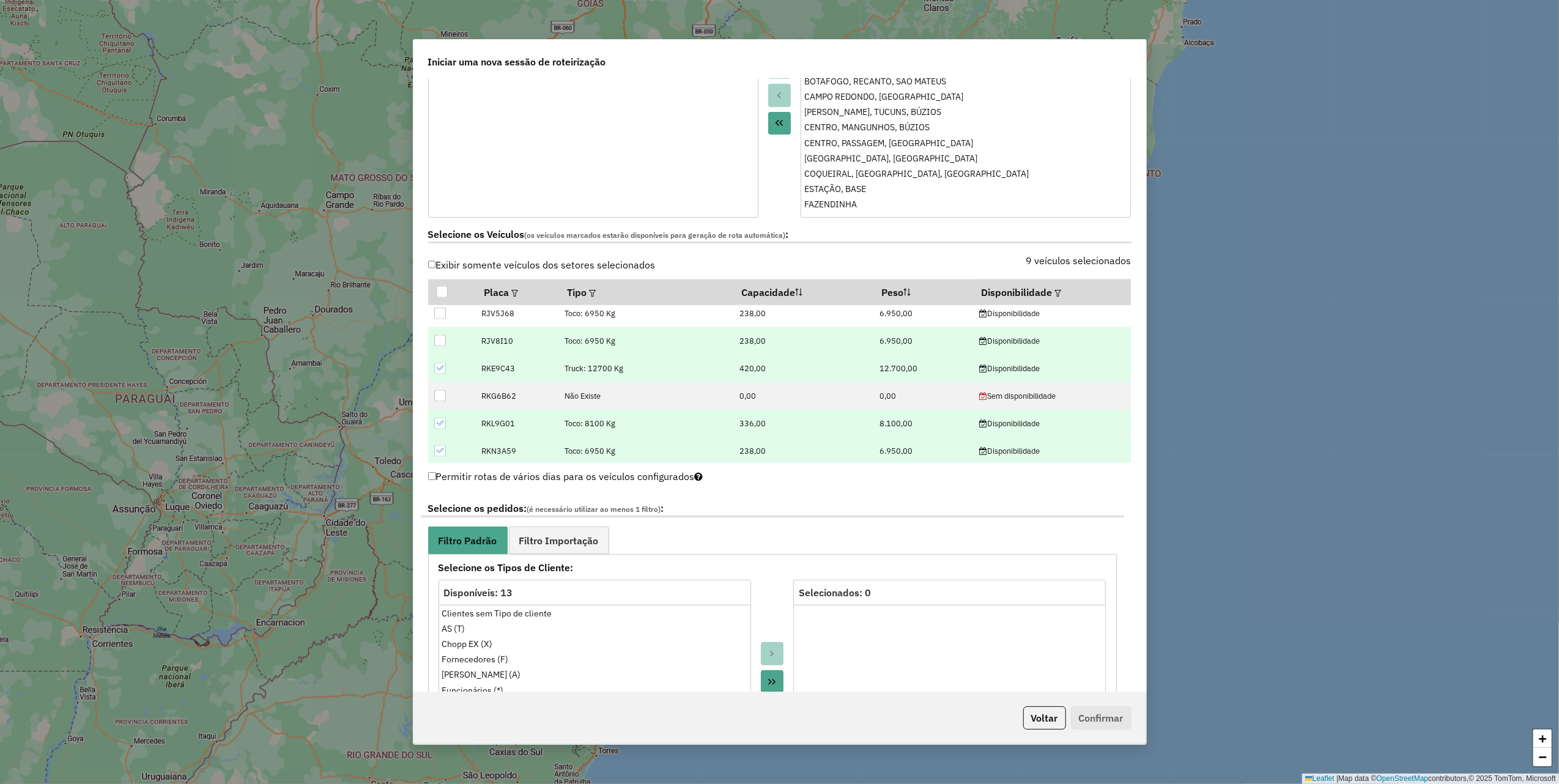
click at [439, 343] on div at bounding box center [440, 341] width 12 height 12
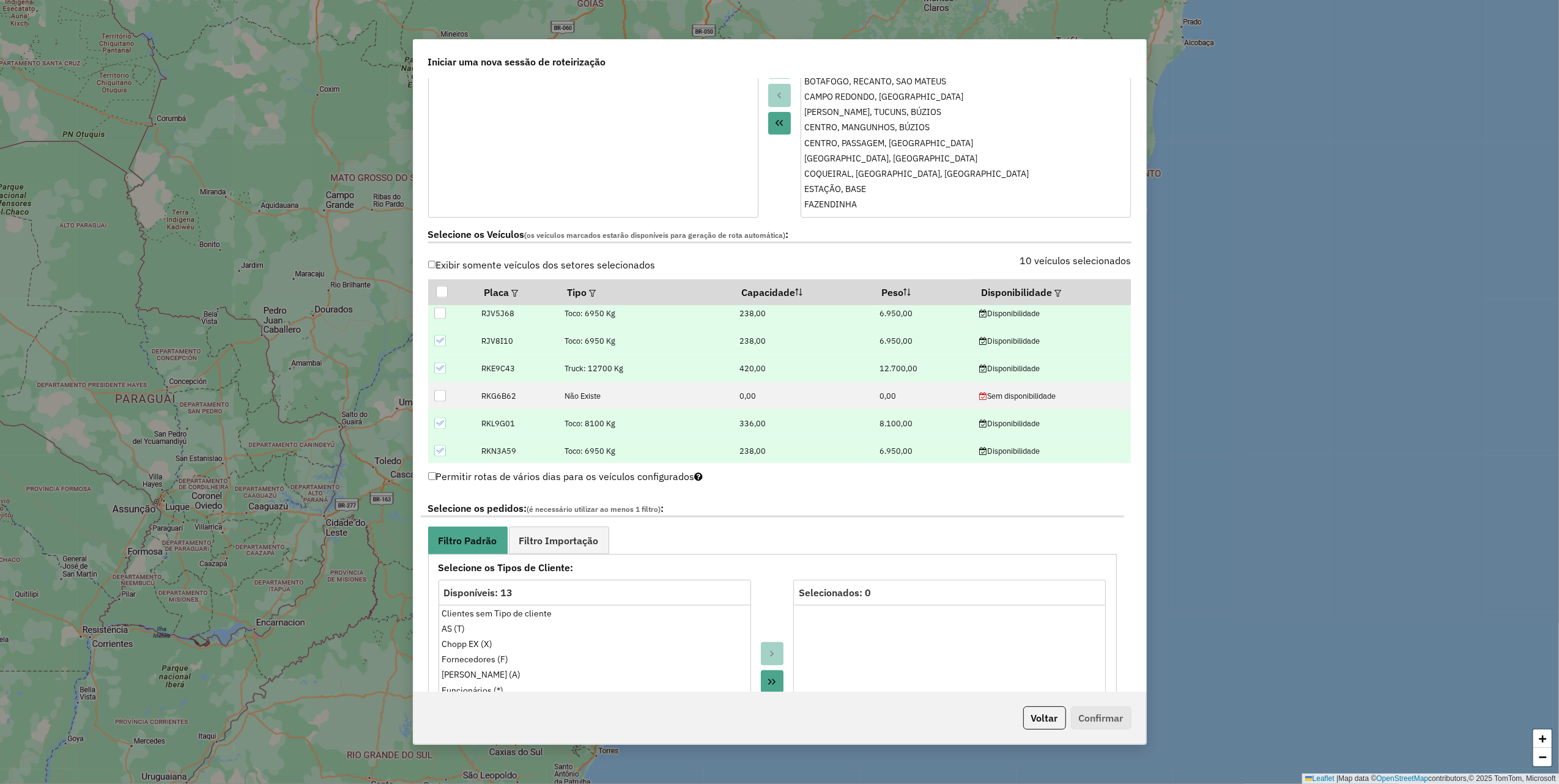
click at [441, 316] on div at bounding box center [440, 314] width 12 height 12
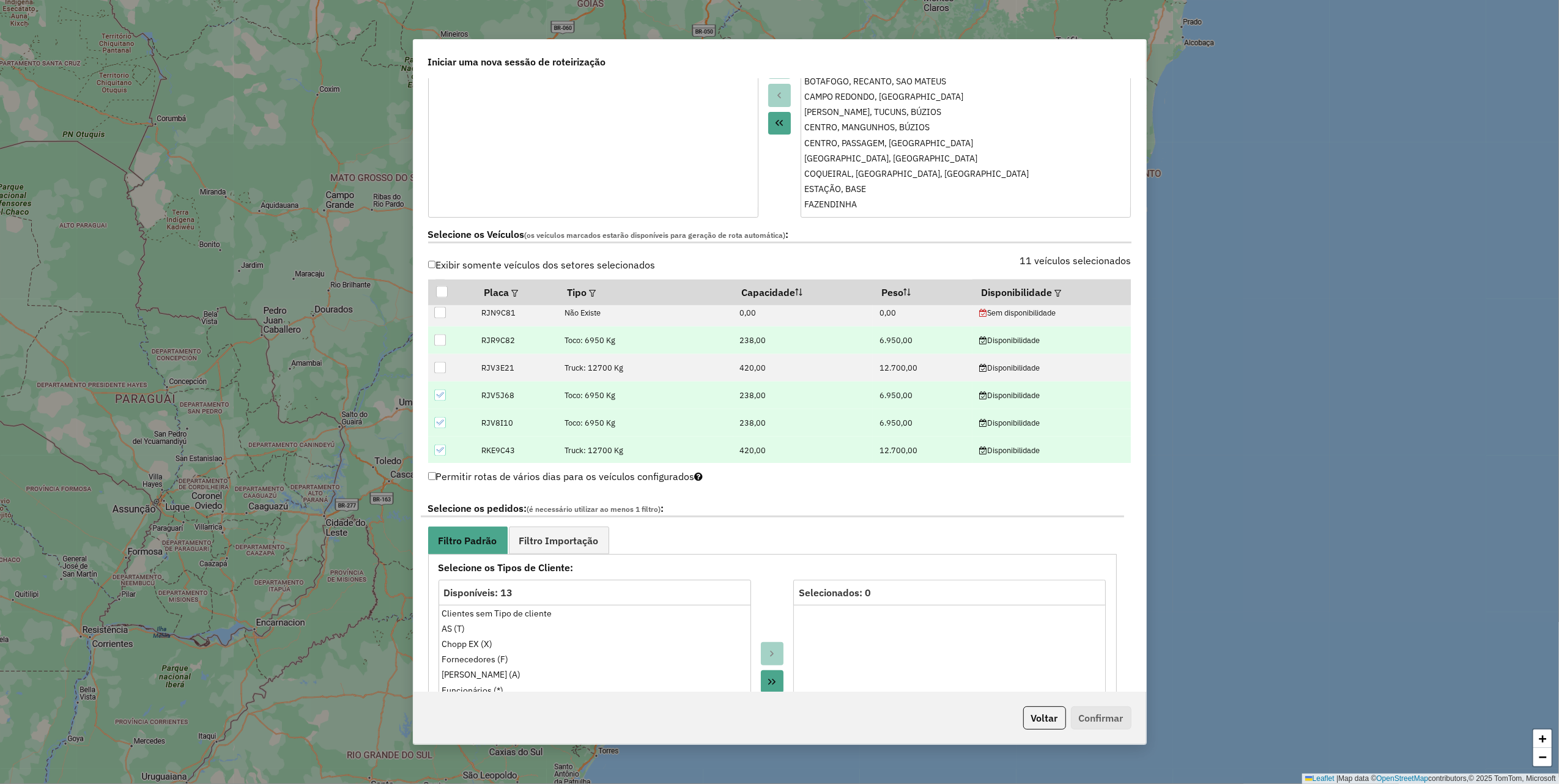
click at [441, 340] on div at bounding box center [440, 340] width 12 height 12
click at [442, 364] on div at bounding box center [440, 368] width 12 height 12
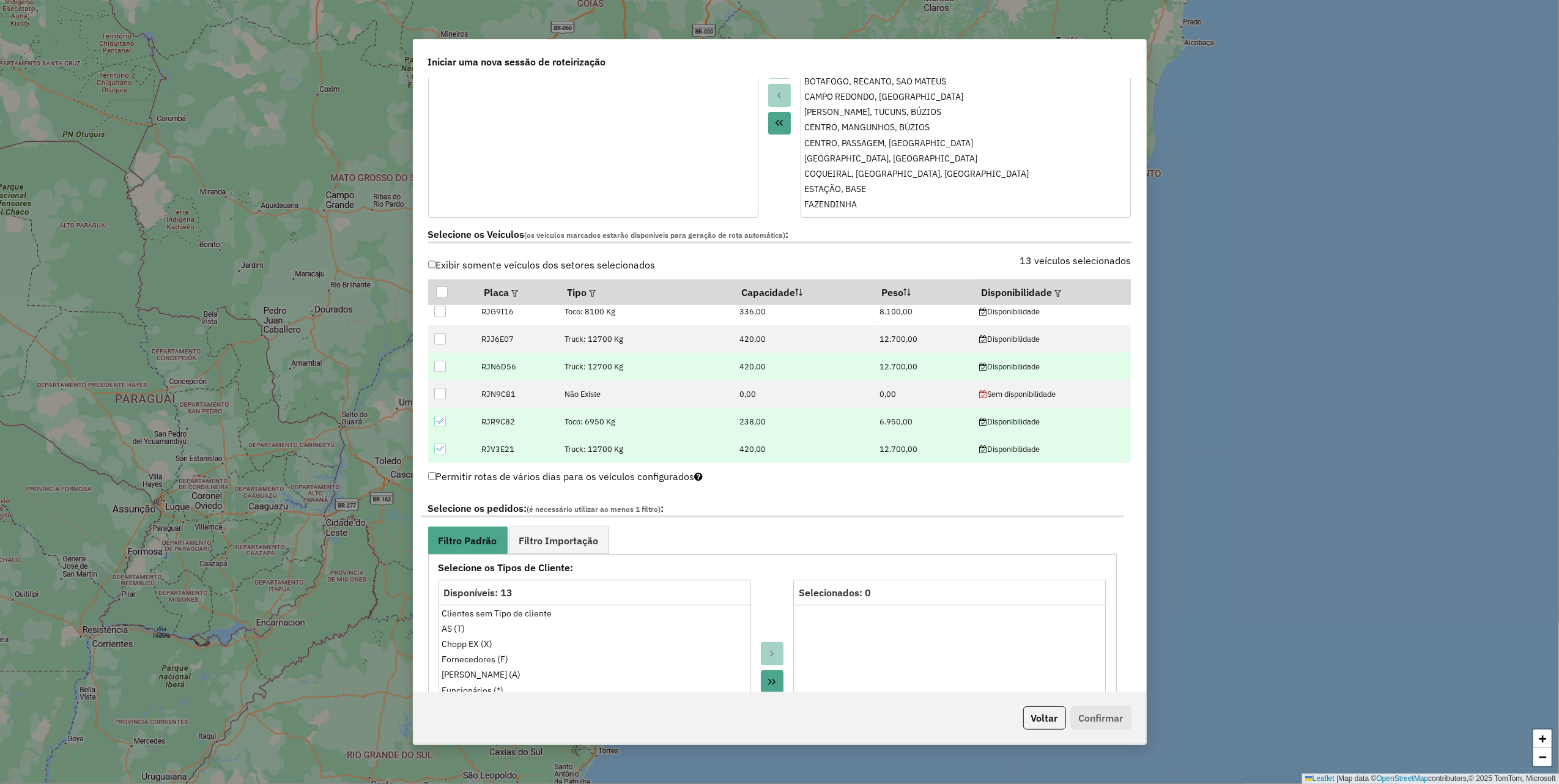
click at [436, 369] on div at bounding box center [440, 367] width 12 height 12
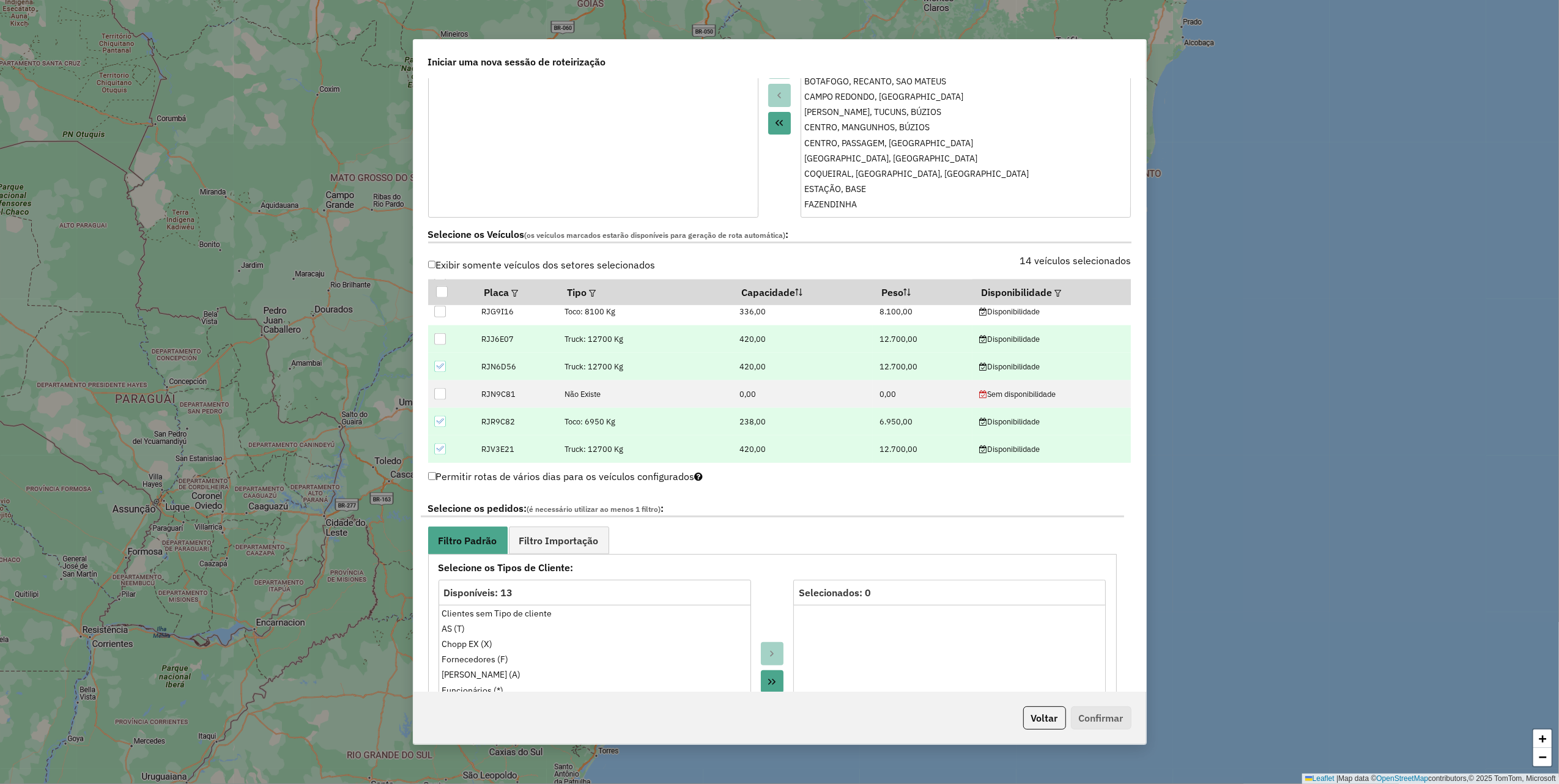
click at [437, 342] on div at bounding box center [440, 339] width 12 height 12
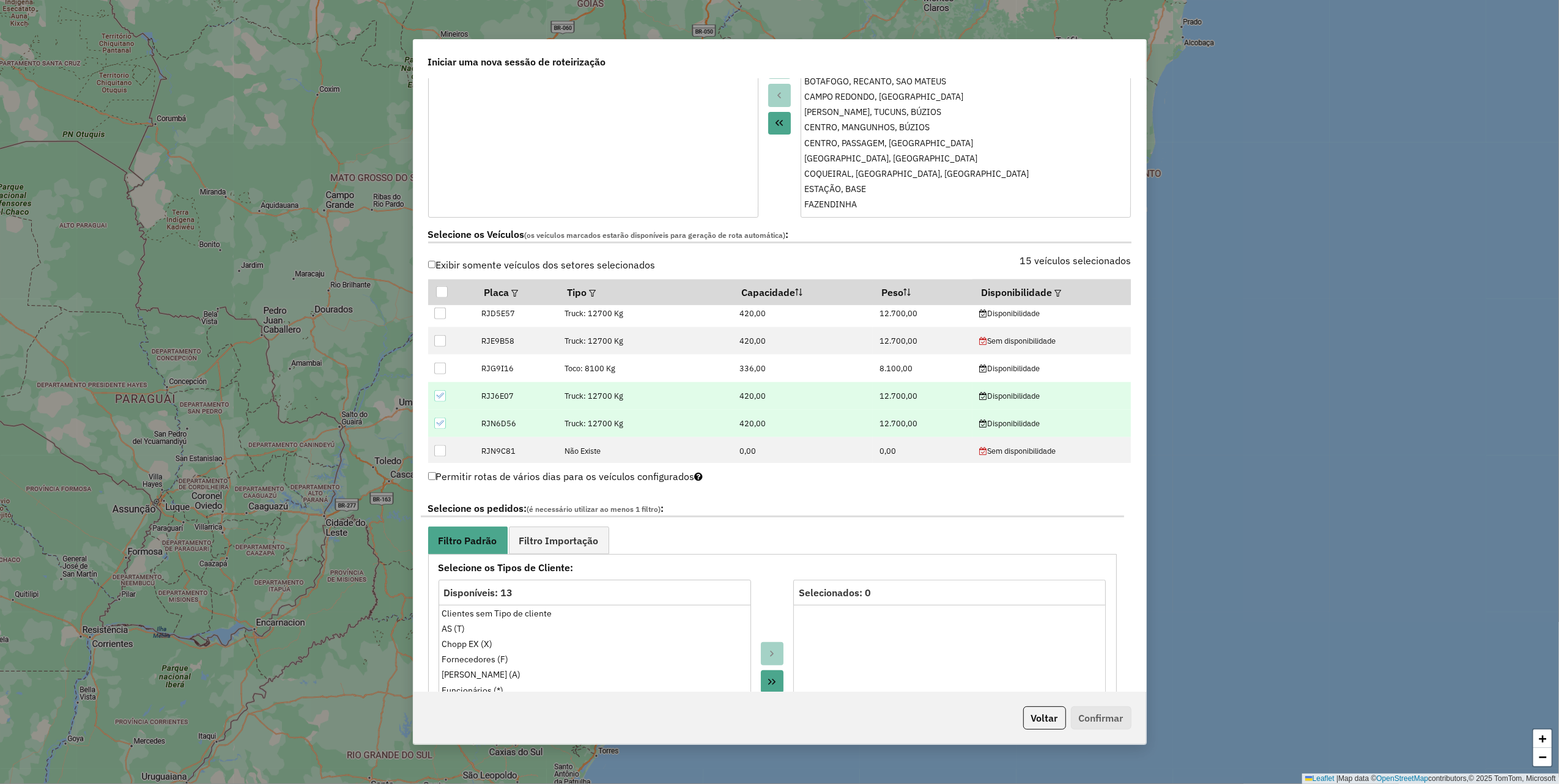
scroll to position [1604, 0]
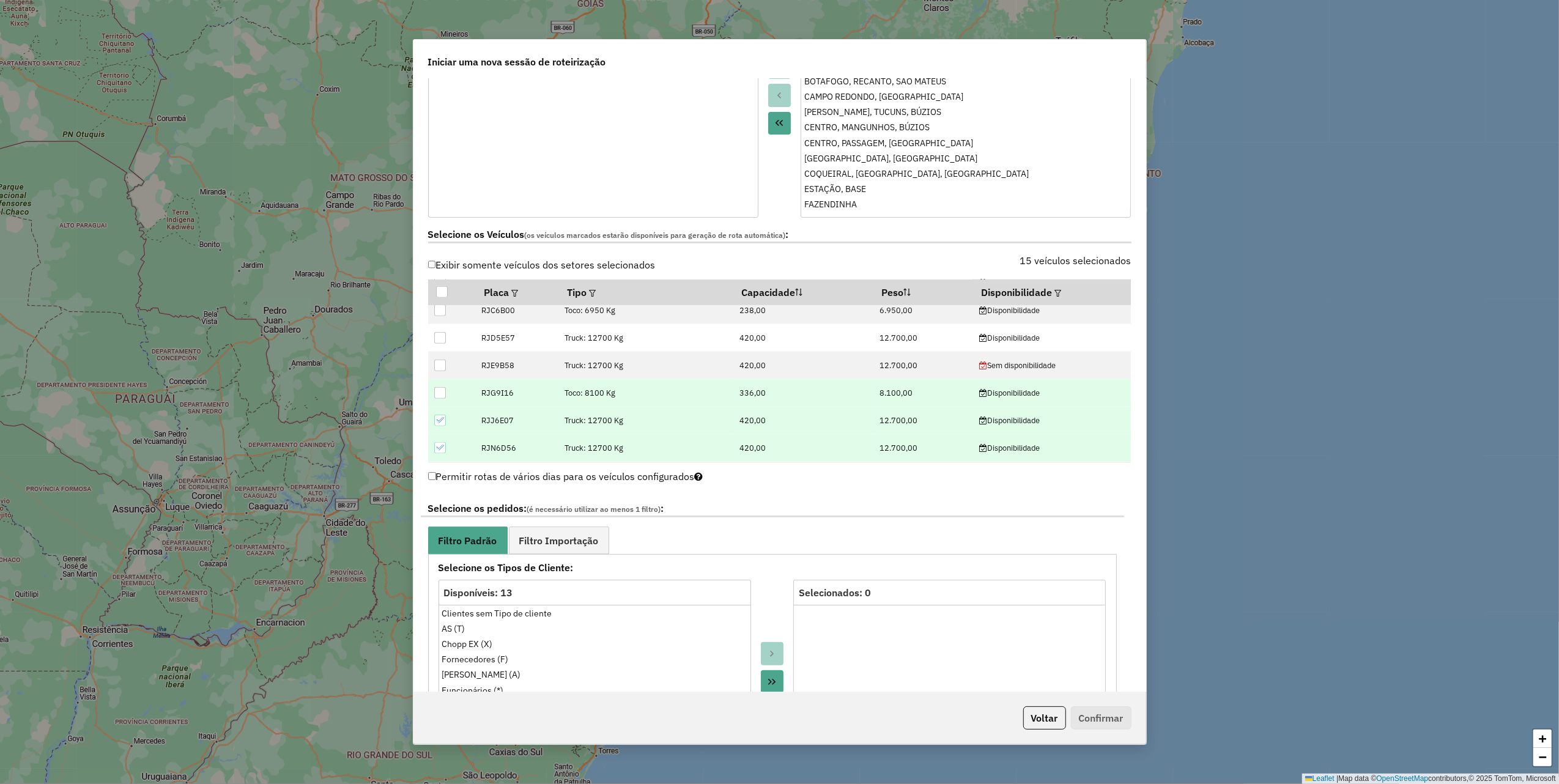
click at [439, 392] on div at bounding box center [440, 392] width 12 height 12
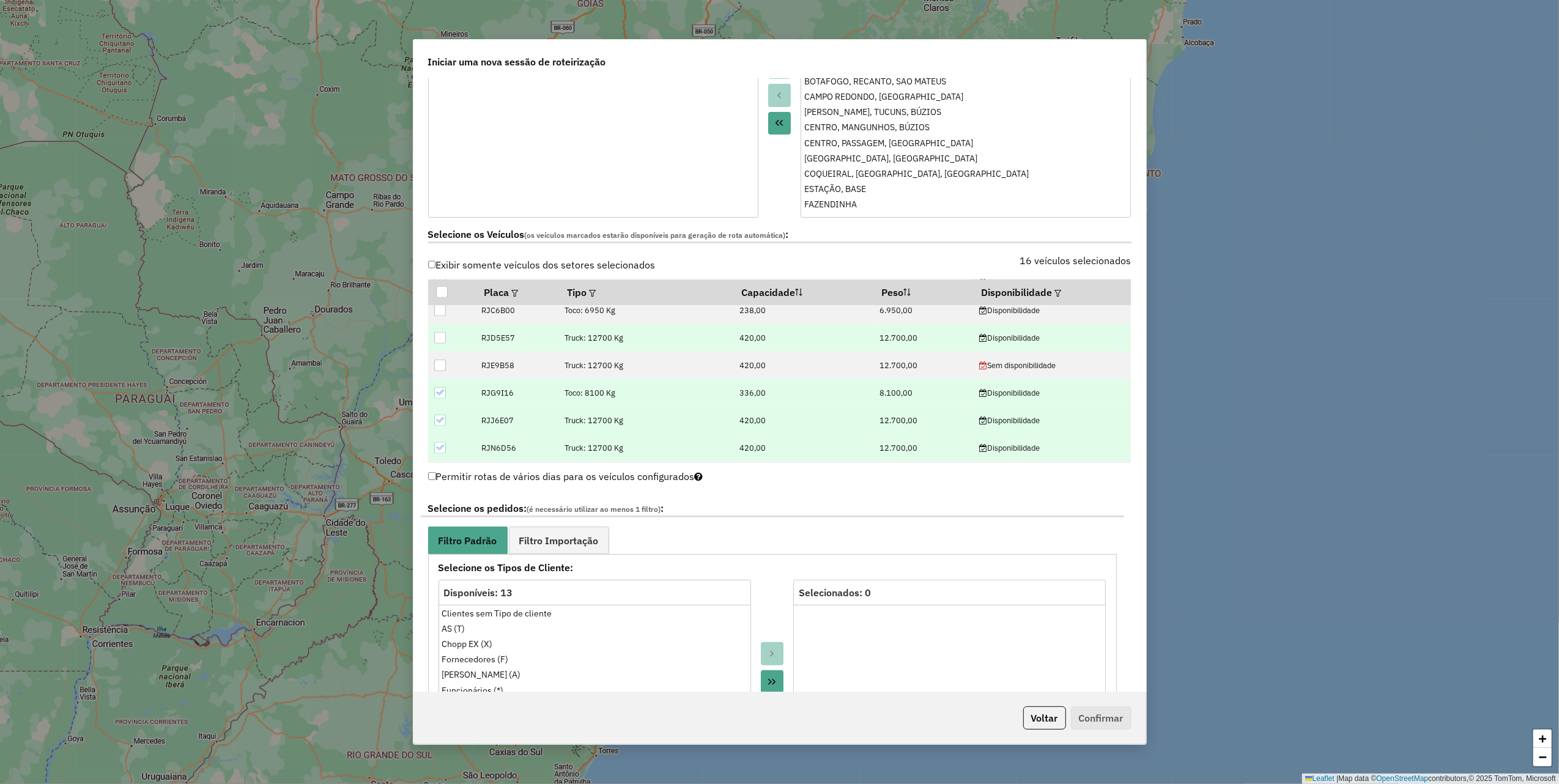
click at [446, 338] on div at bounding box center [440, 338] width 12 height 12
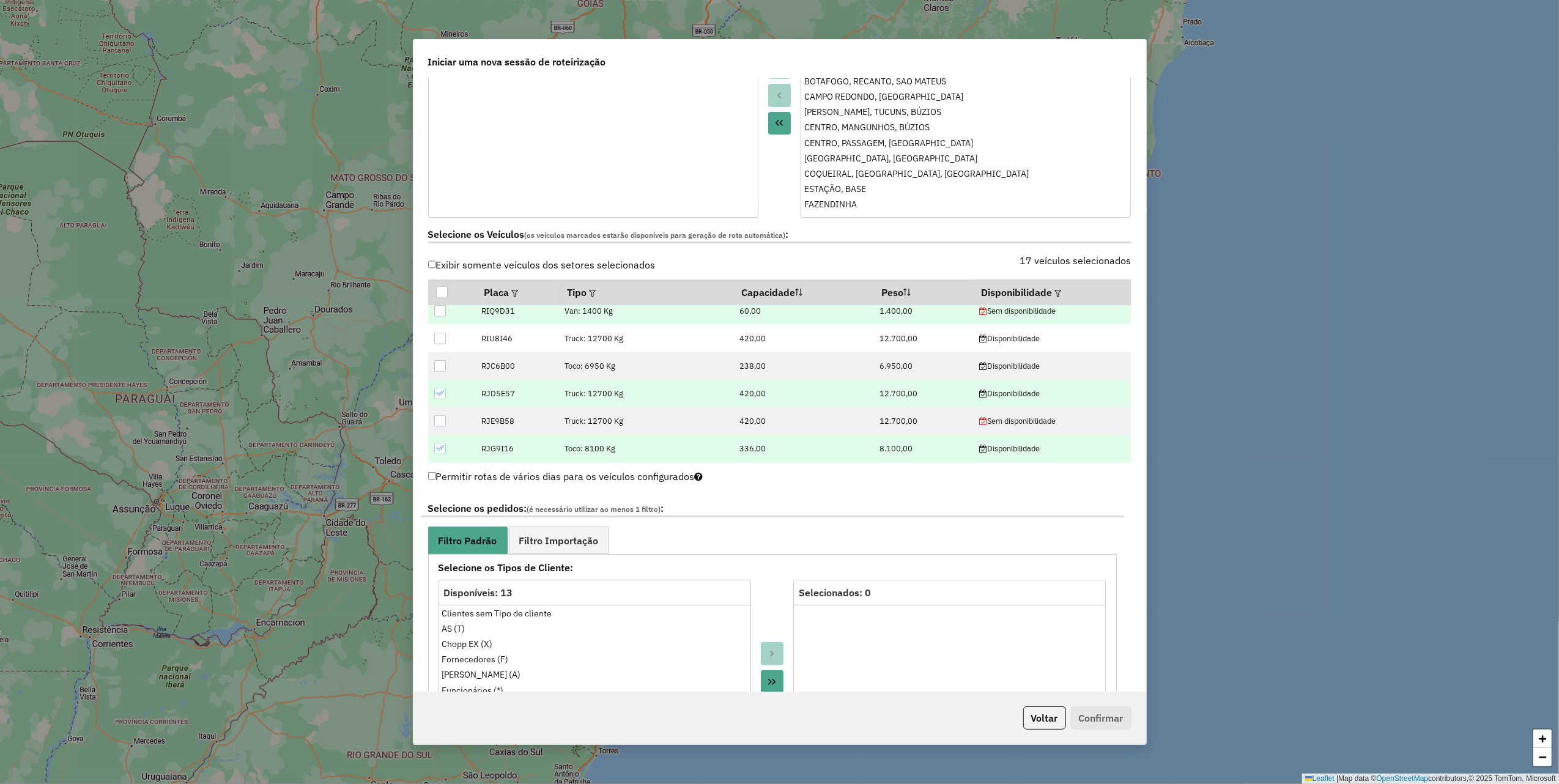
scroll to position [1523, 0]
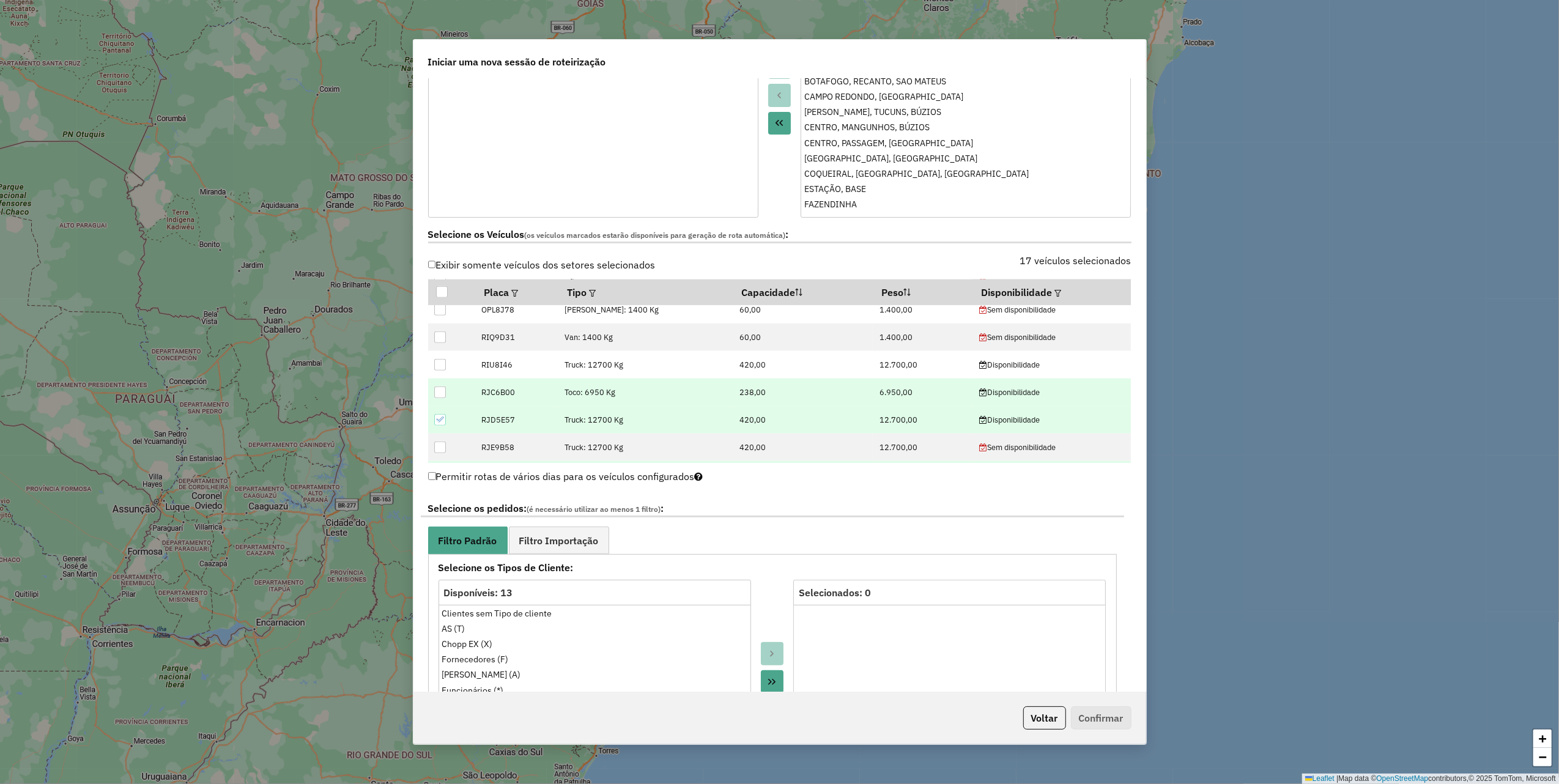
click at [439, 393] on div at bounding box center [440, 392] width 12 height 12
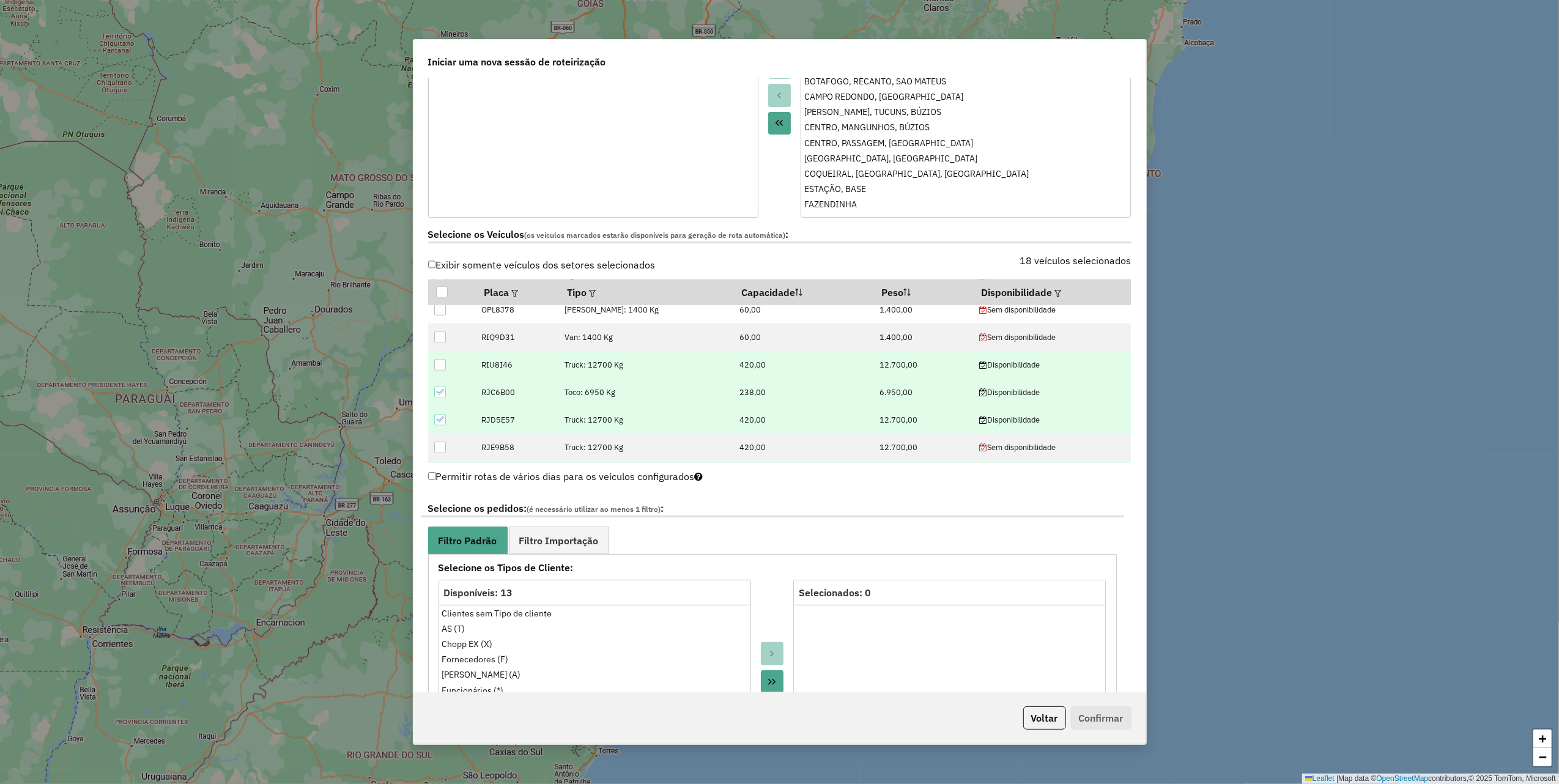
click at [444, 363] on div at bounding box center [440, 365] width 12 height 12
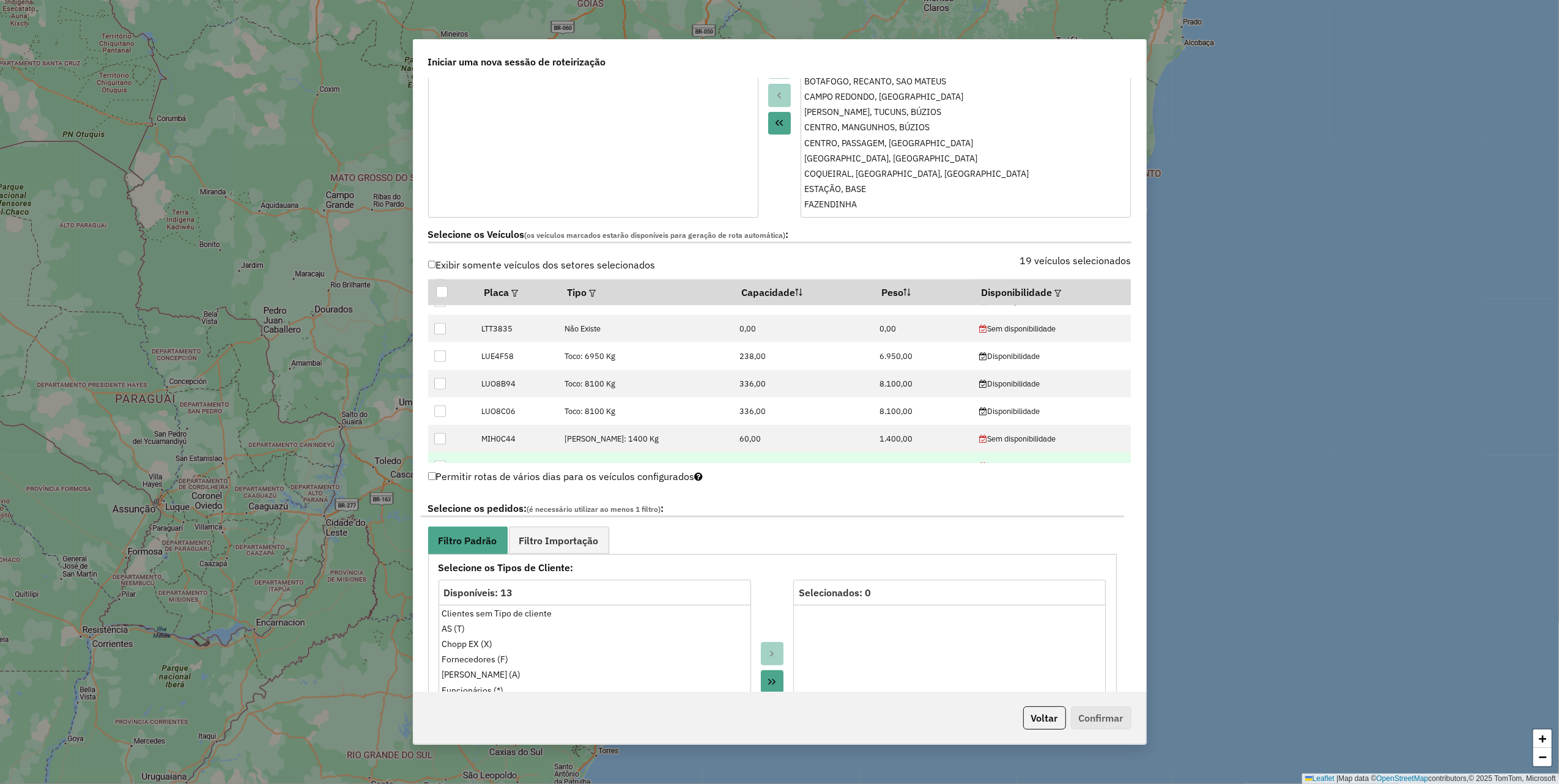
scroll to position [1359, 0]
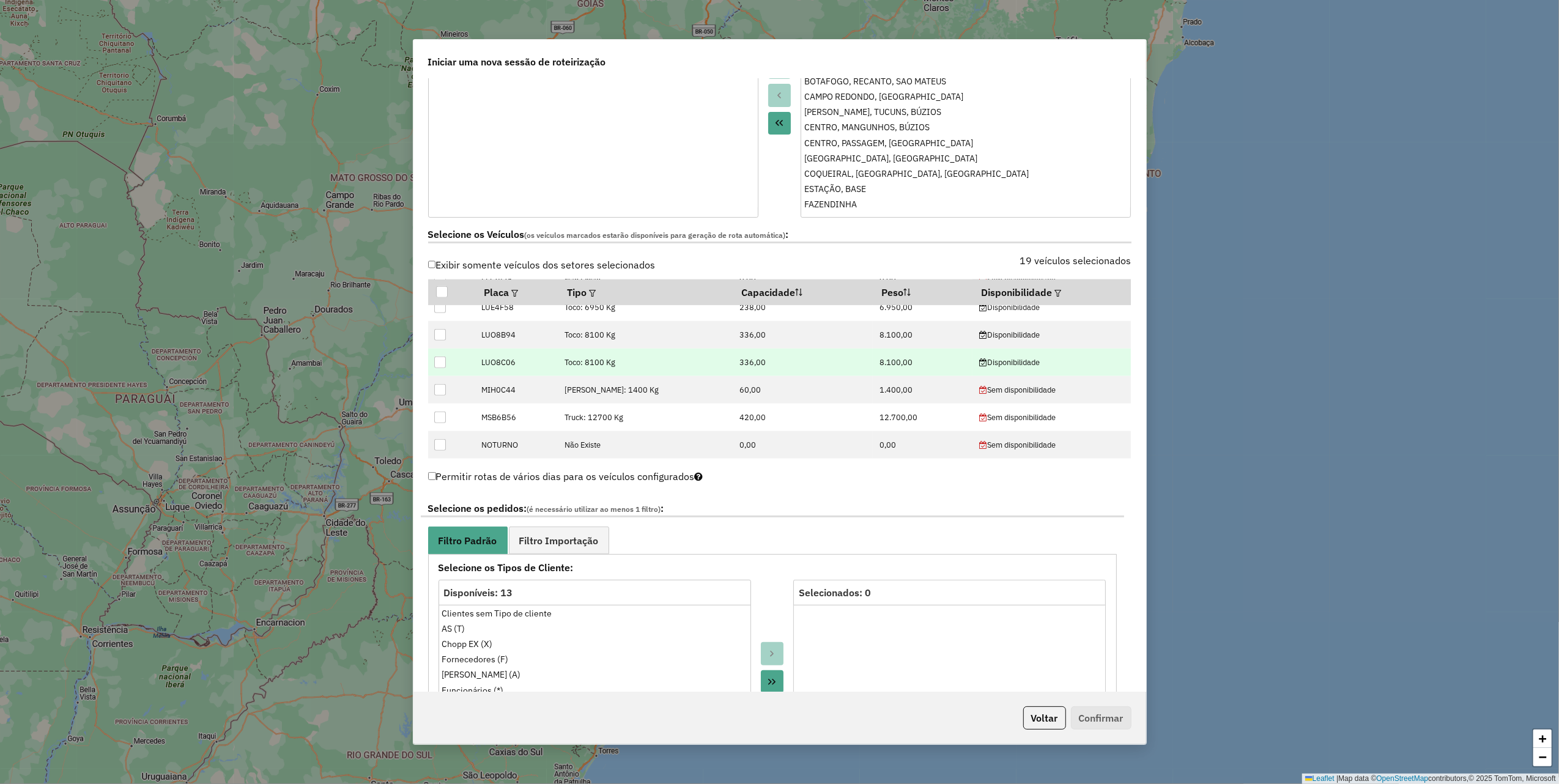
click at [439, 364] on div at bounding box center [440, 362] width 12 height 12
click at [441, 335] on div at bounding box center [440, 334] width 12 height 12
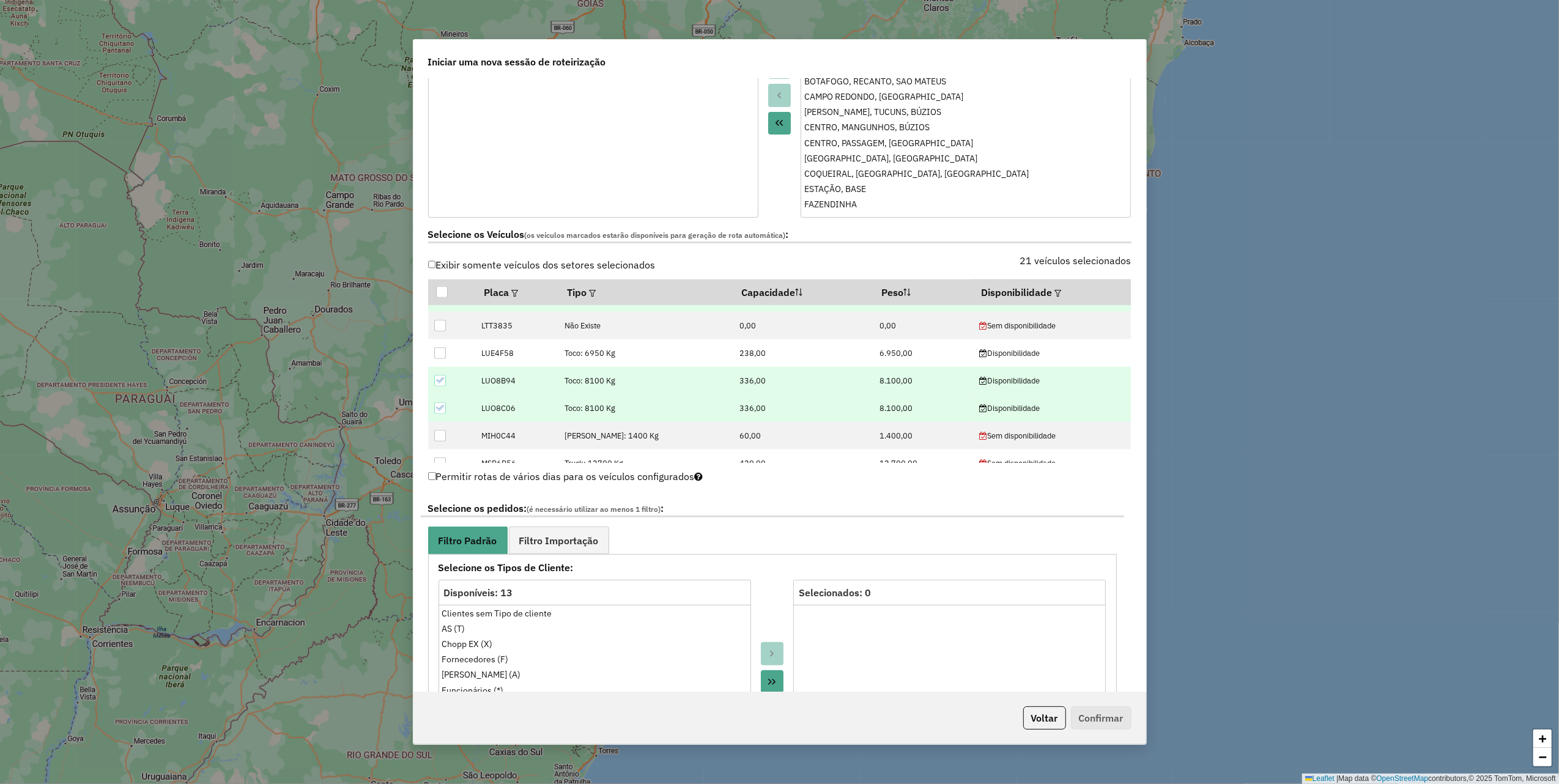
scroll to position [1278, 0]
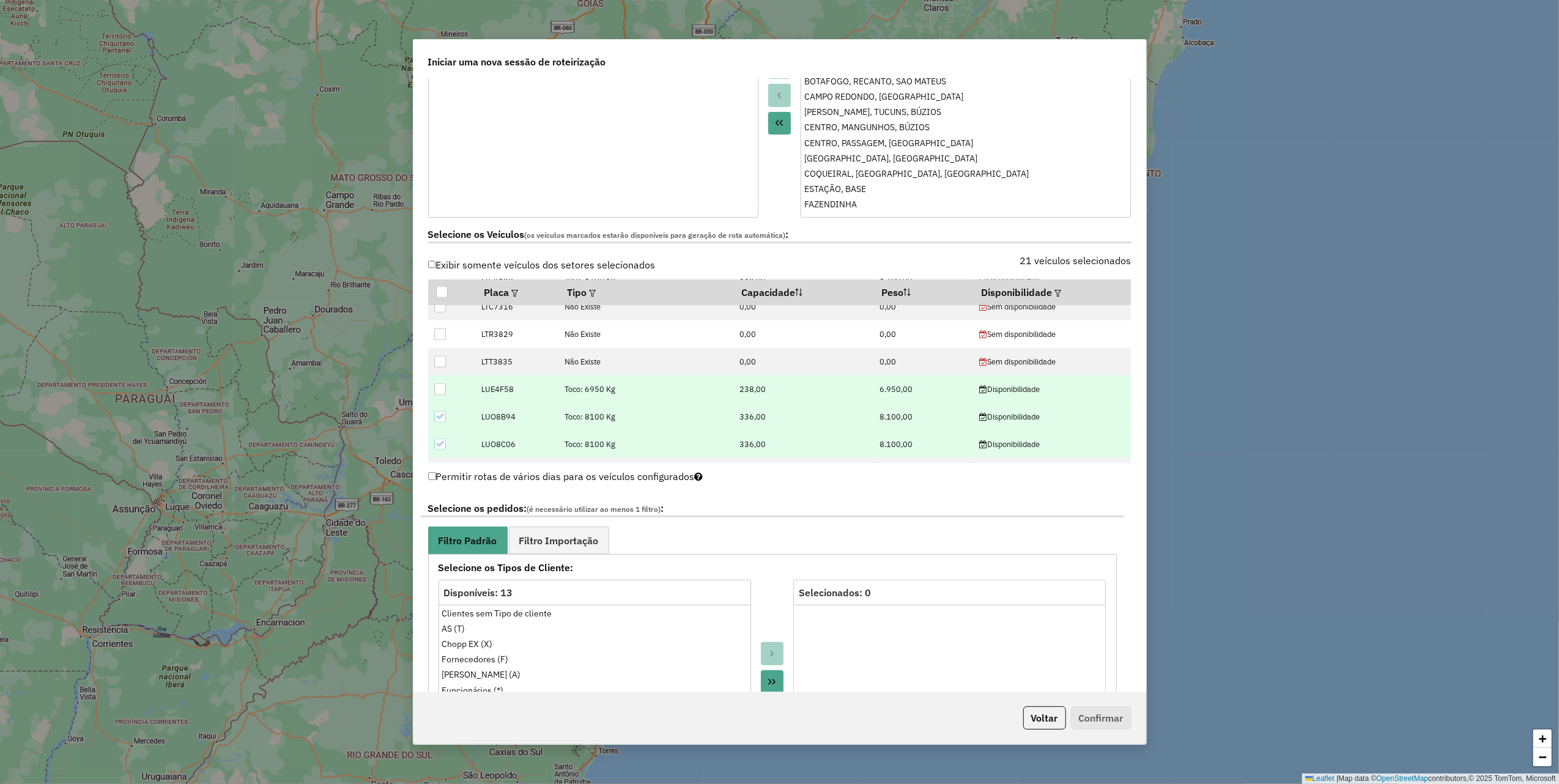
click at [443, 391] on div at bounding box center [440, 390] width 12 height 12
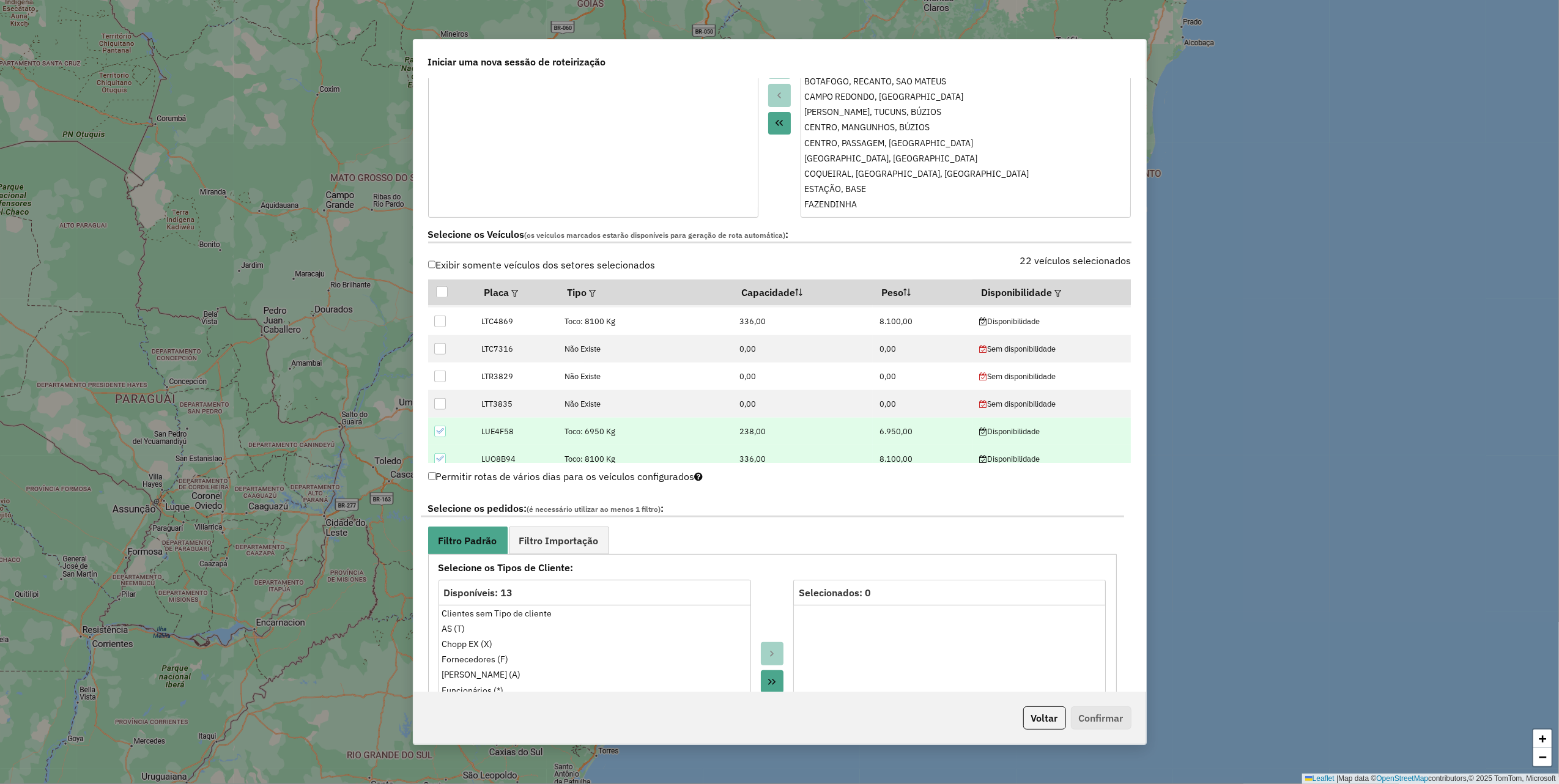
scroll to position [1196, 0]
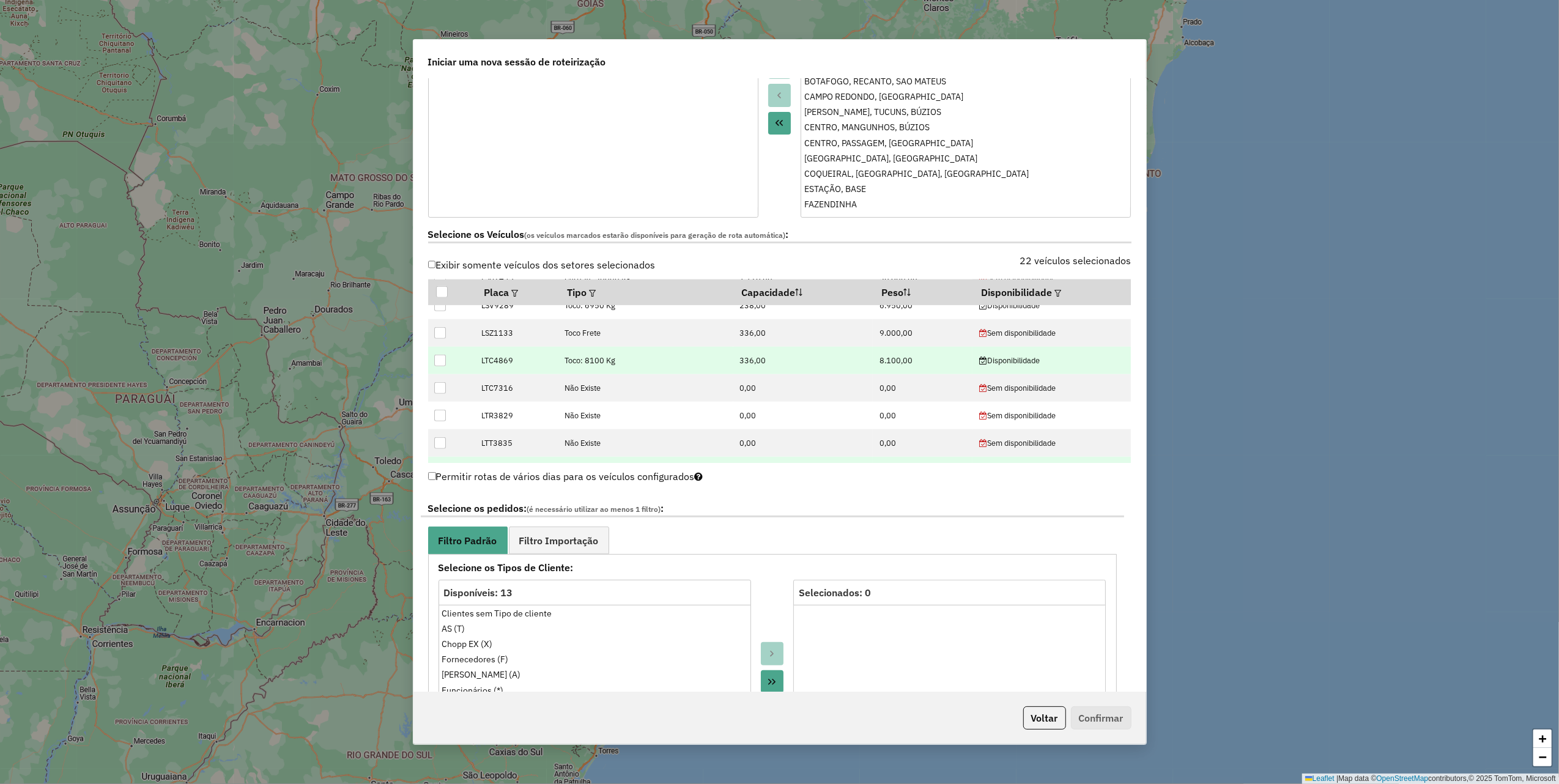
click at [441, 364] on div at bounding box center [440, 361] width 12 height 12
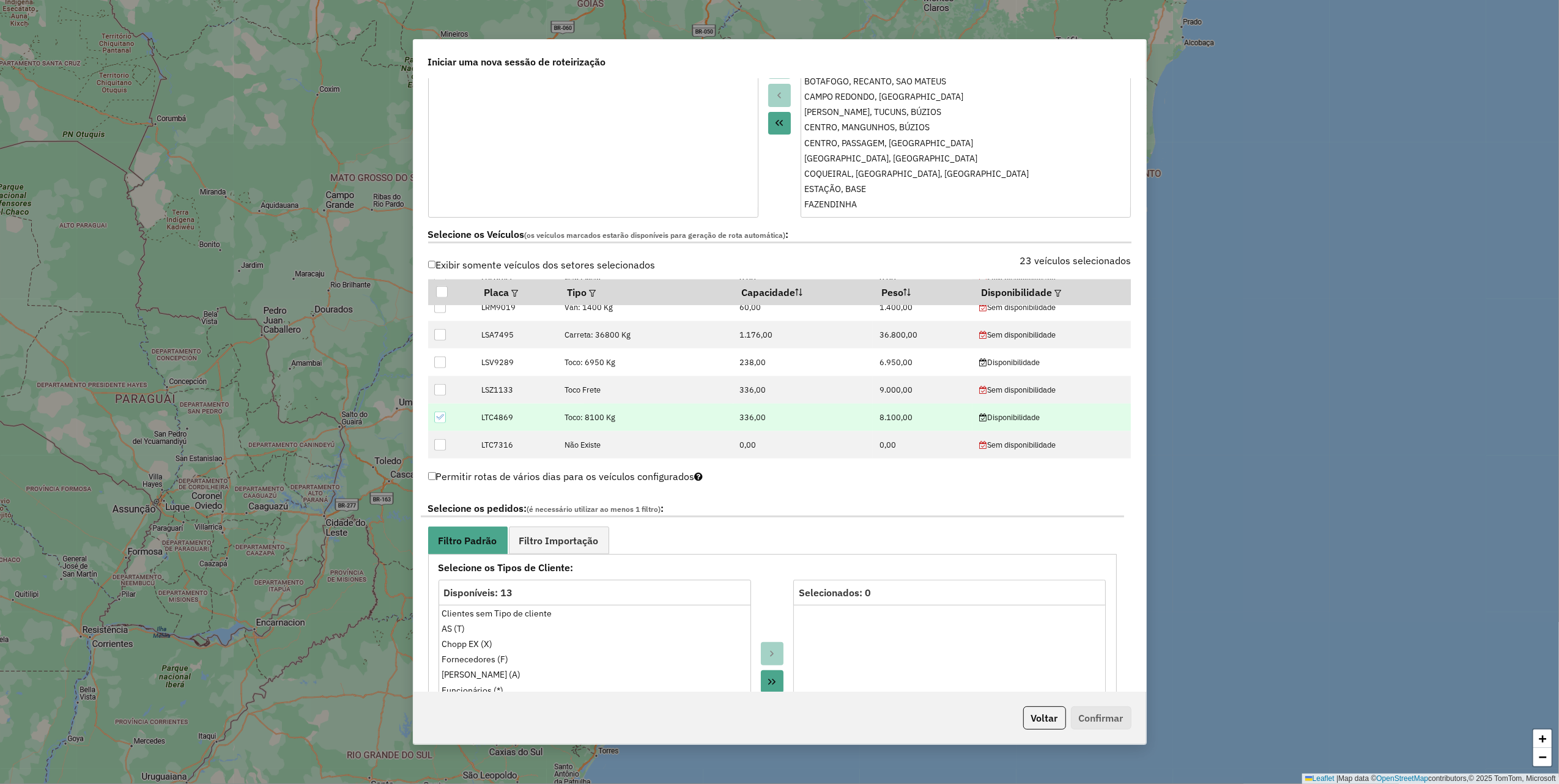
scroll to position [1116, 0]
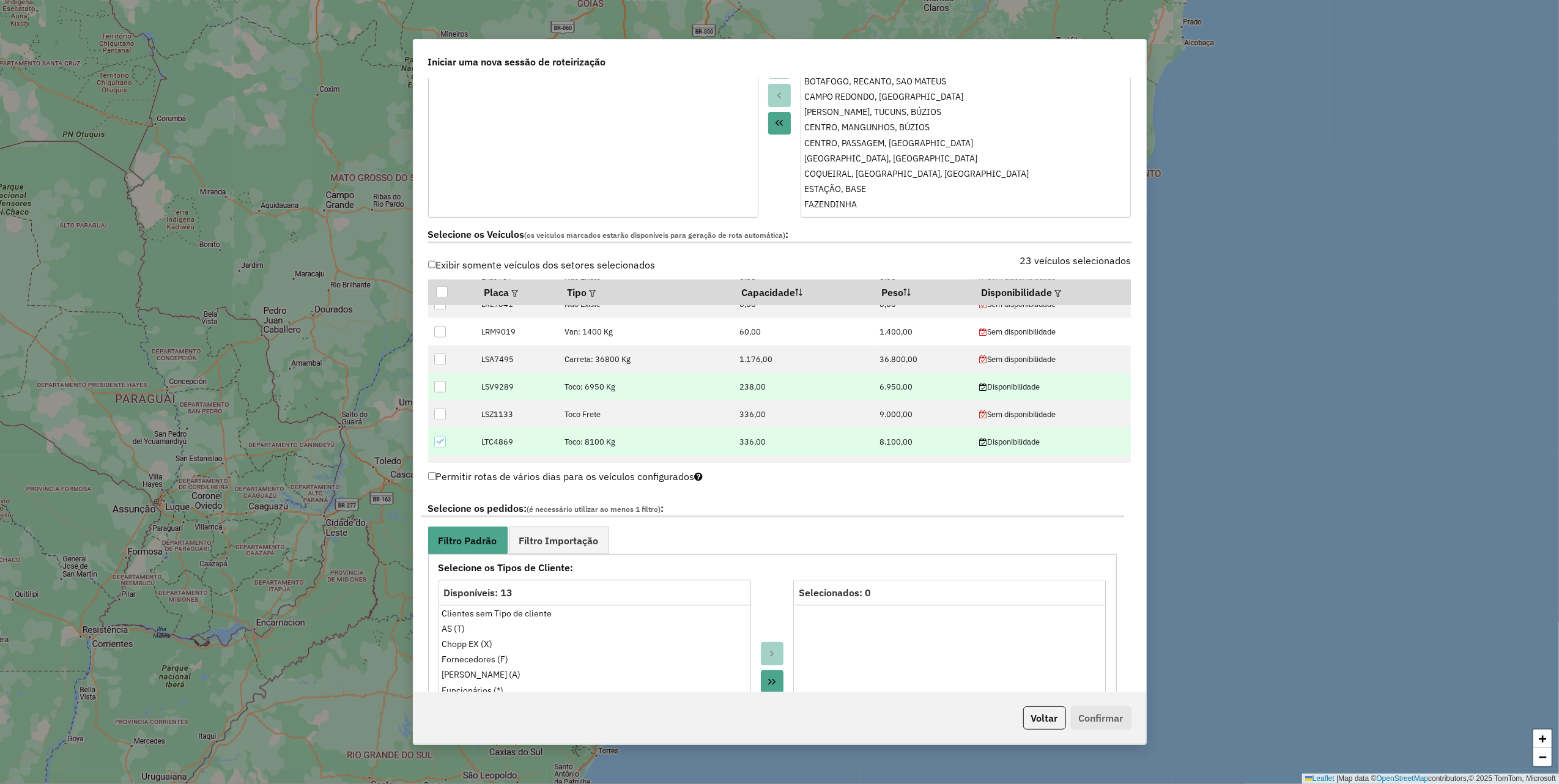
click at [439, 386] on div at bounding box center [440, 387] width 12 height 12
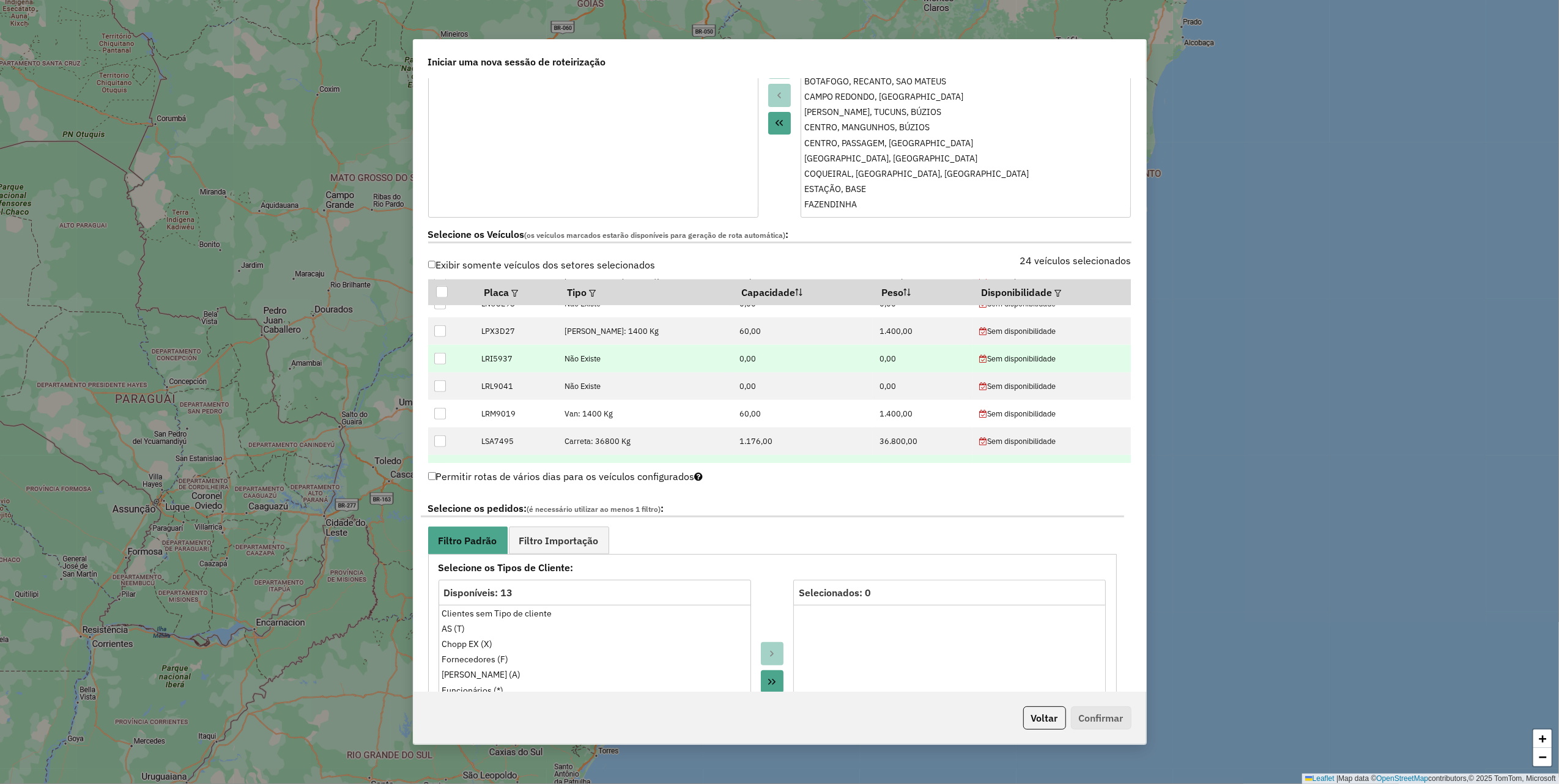
scroll to position [952, 0]
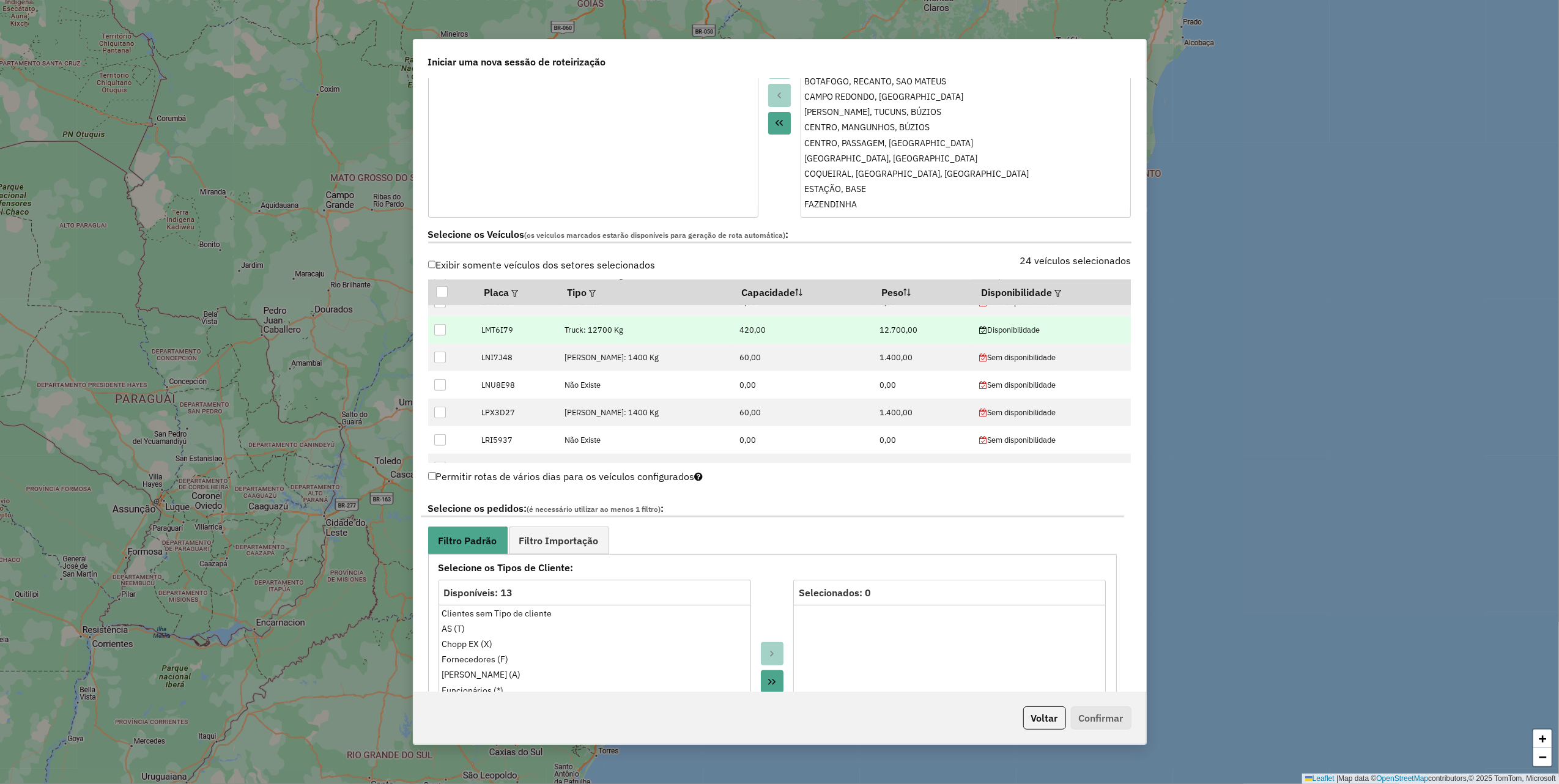
click at [443, 332] on div at bounding box center [440, 330] width 12 height 12
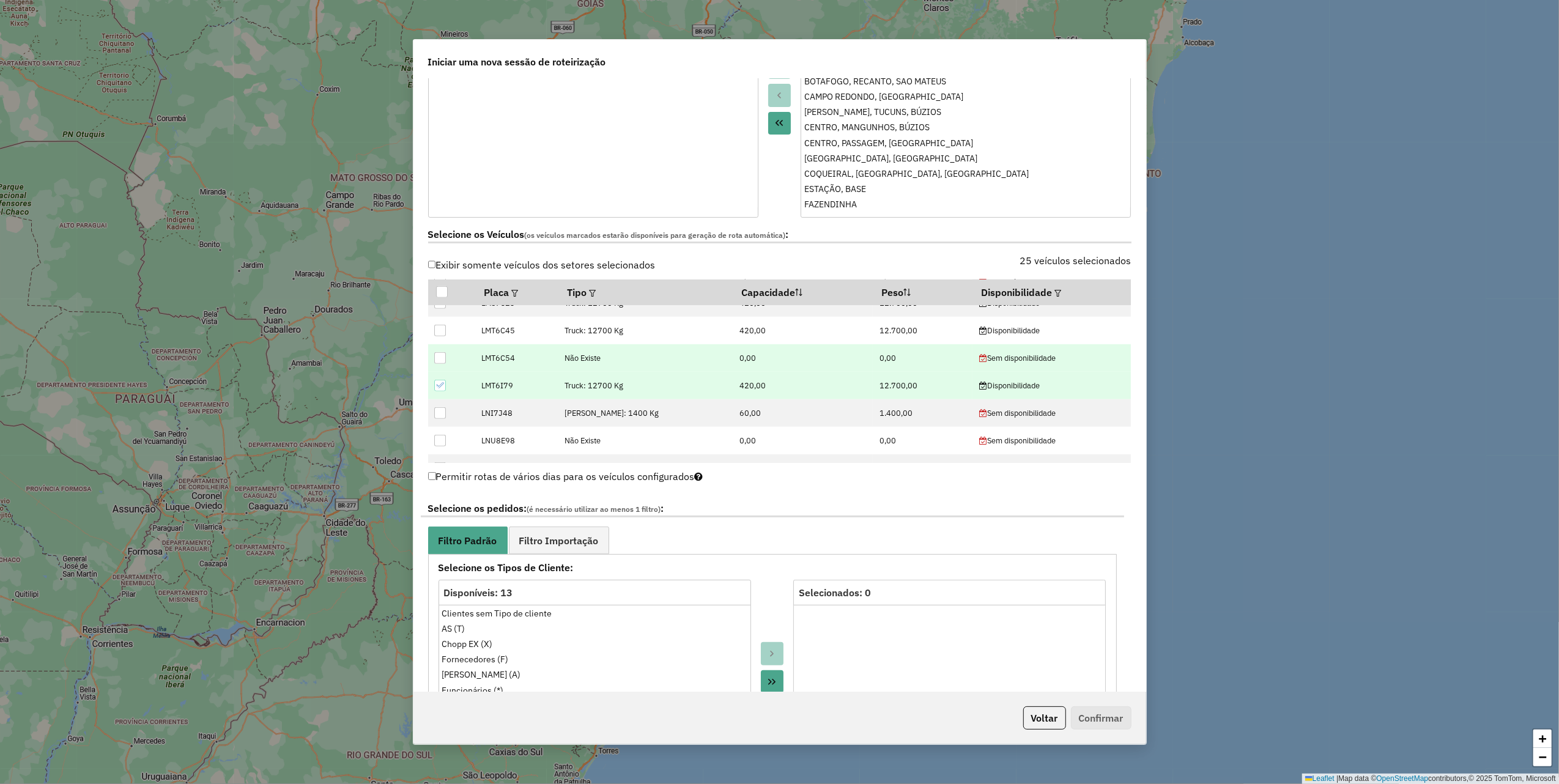
scroll to position [871, 0]
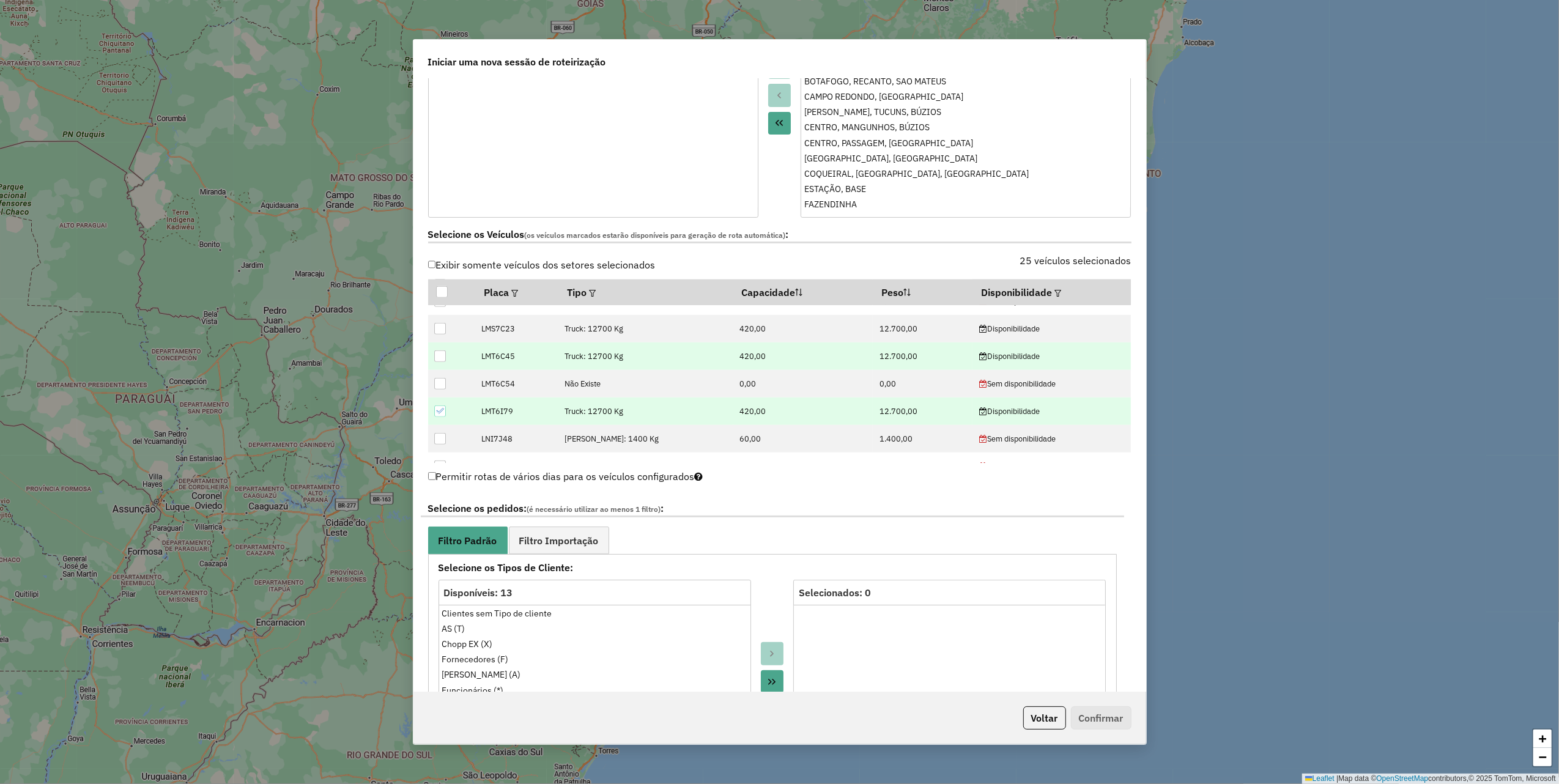
click at [439, 358] on div at bounding box center [440, 356] width 12 height 12
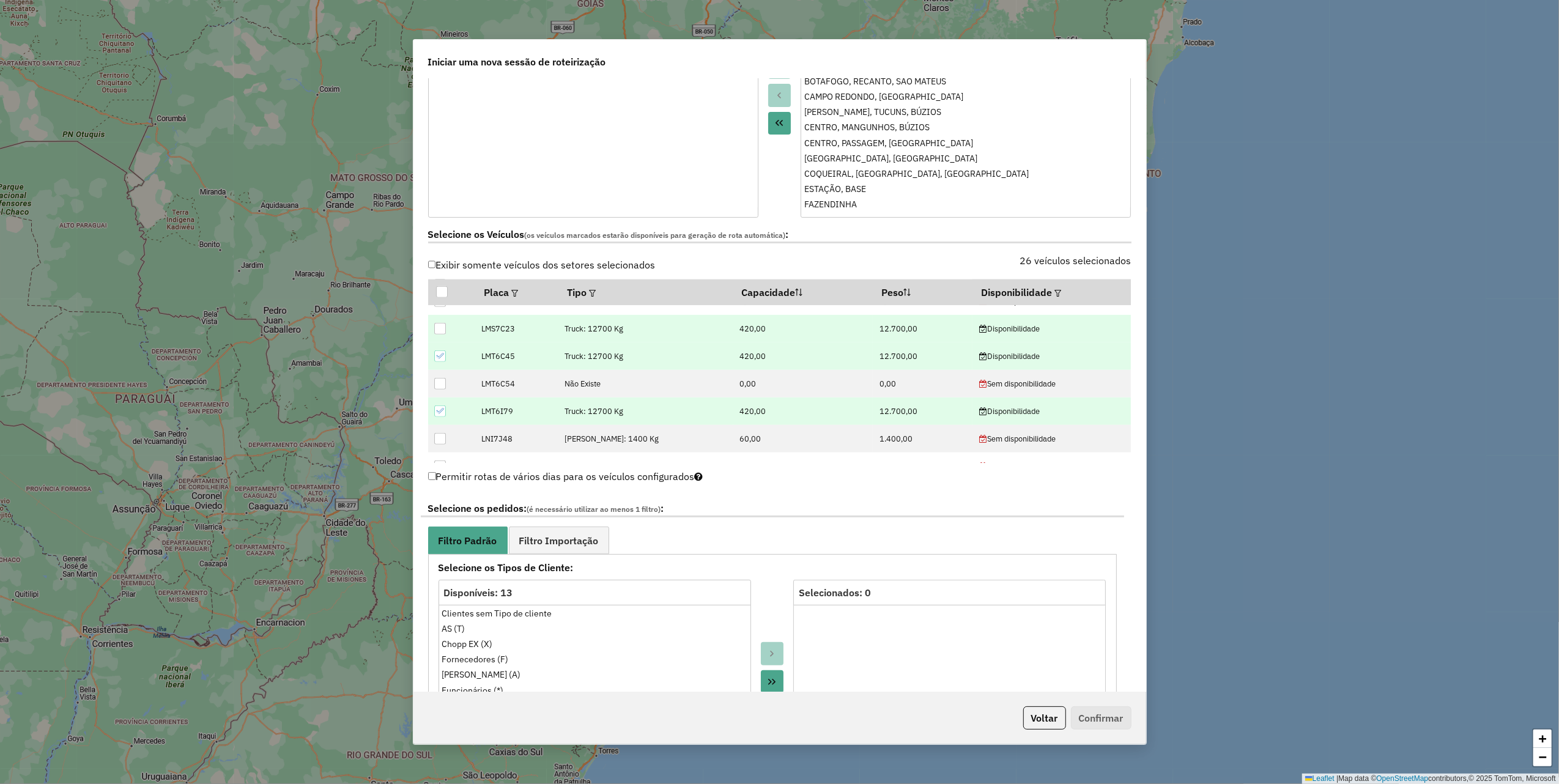
click at [443, 332] on div at bounding box center [440, 329] width 12 height 12
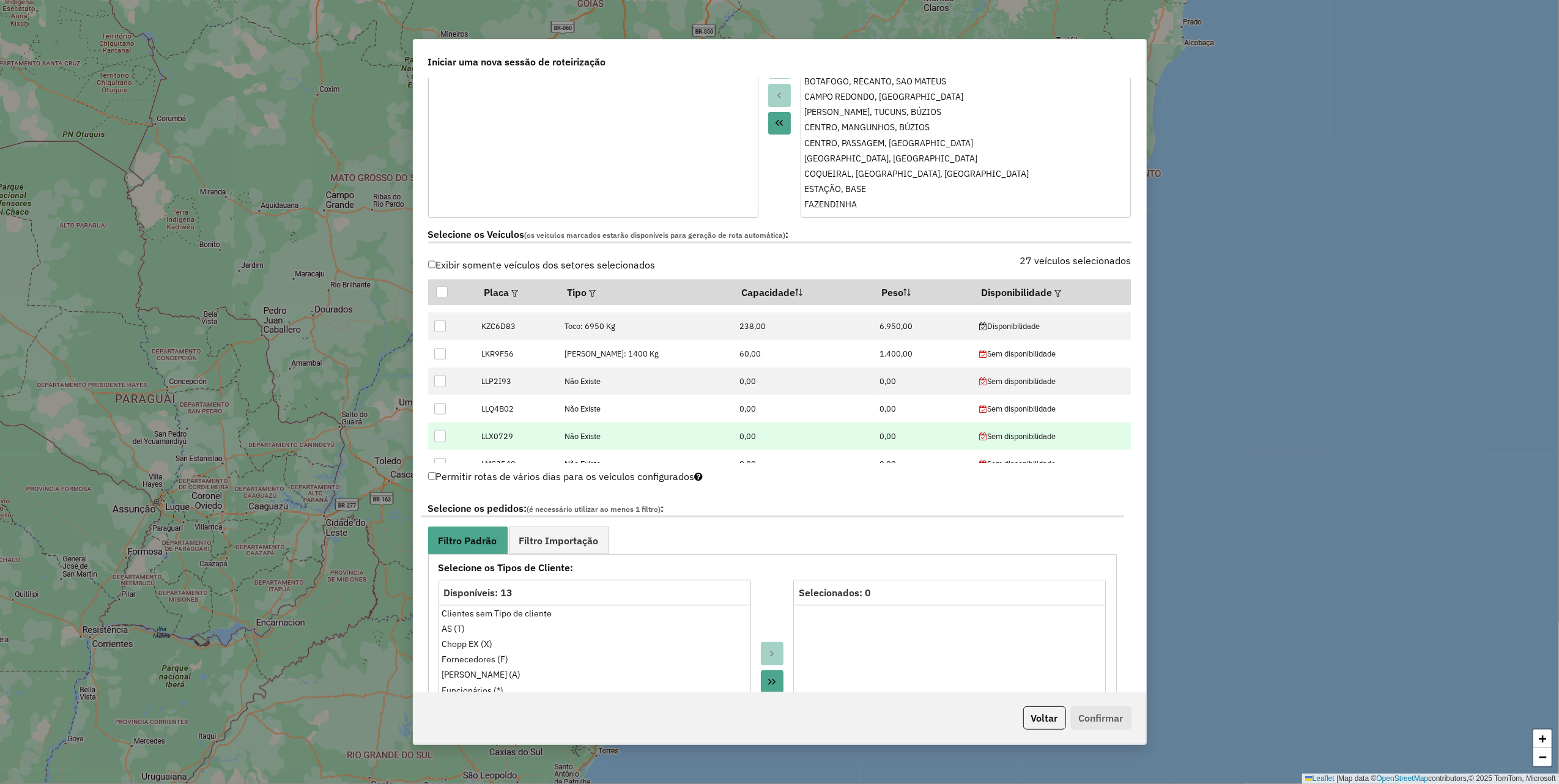
scroll to position [707, 0]
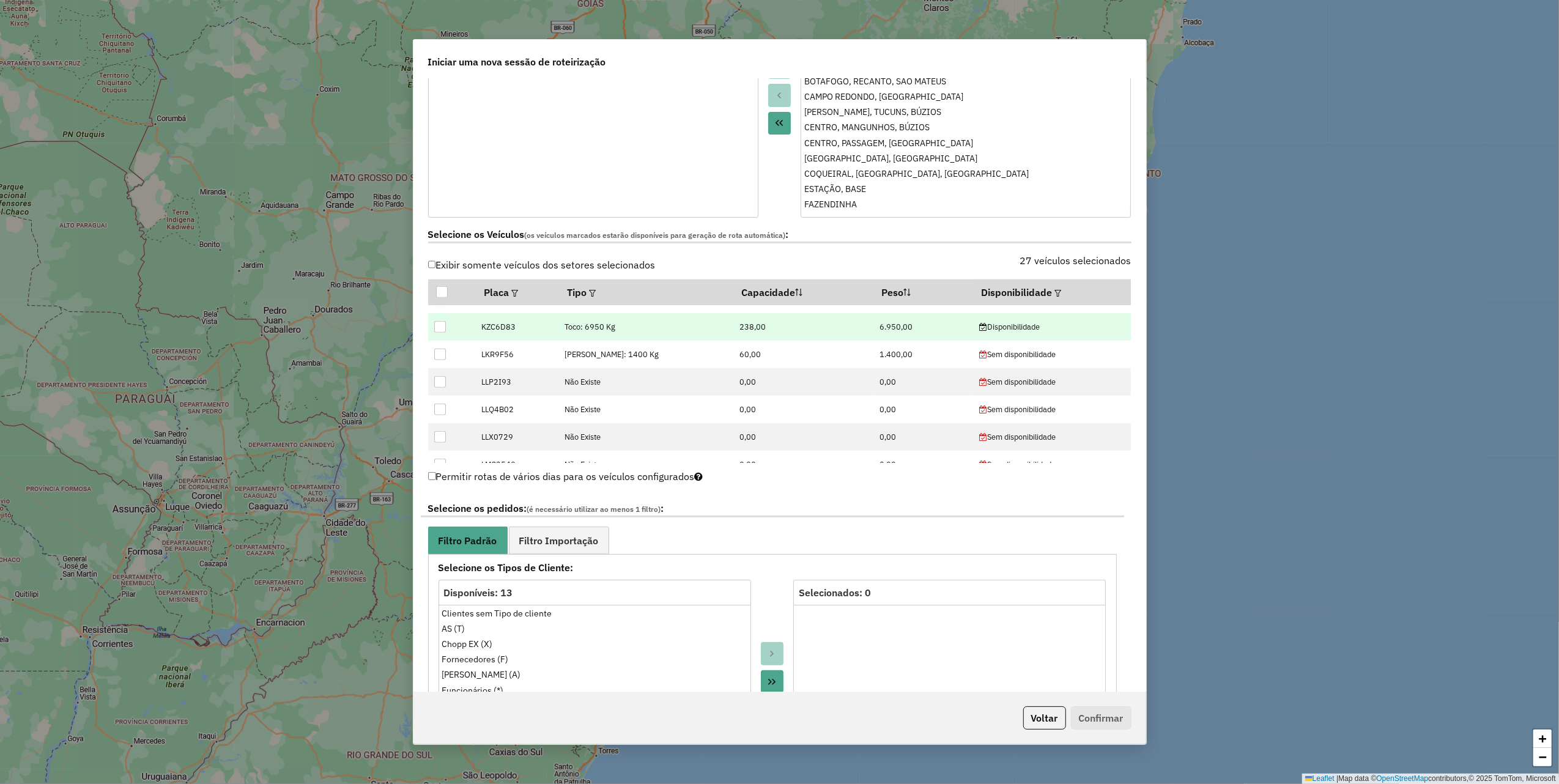
click at [444, 329] on div at bounding box center [440, 327] width 12 height 12
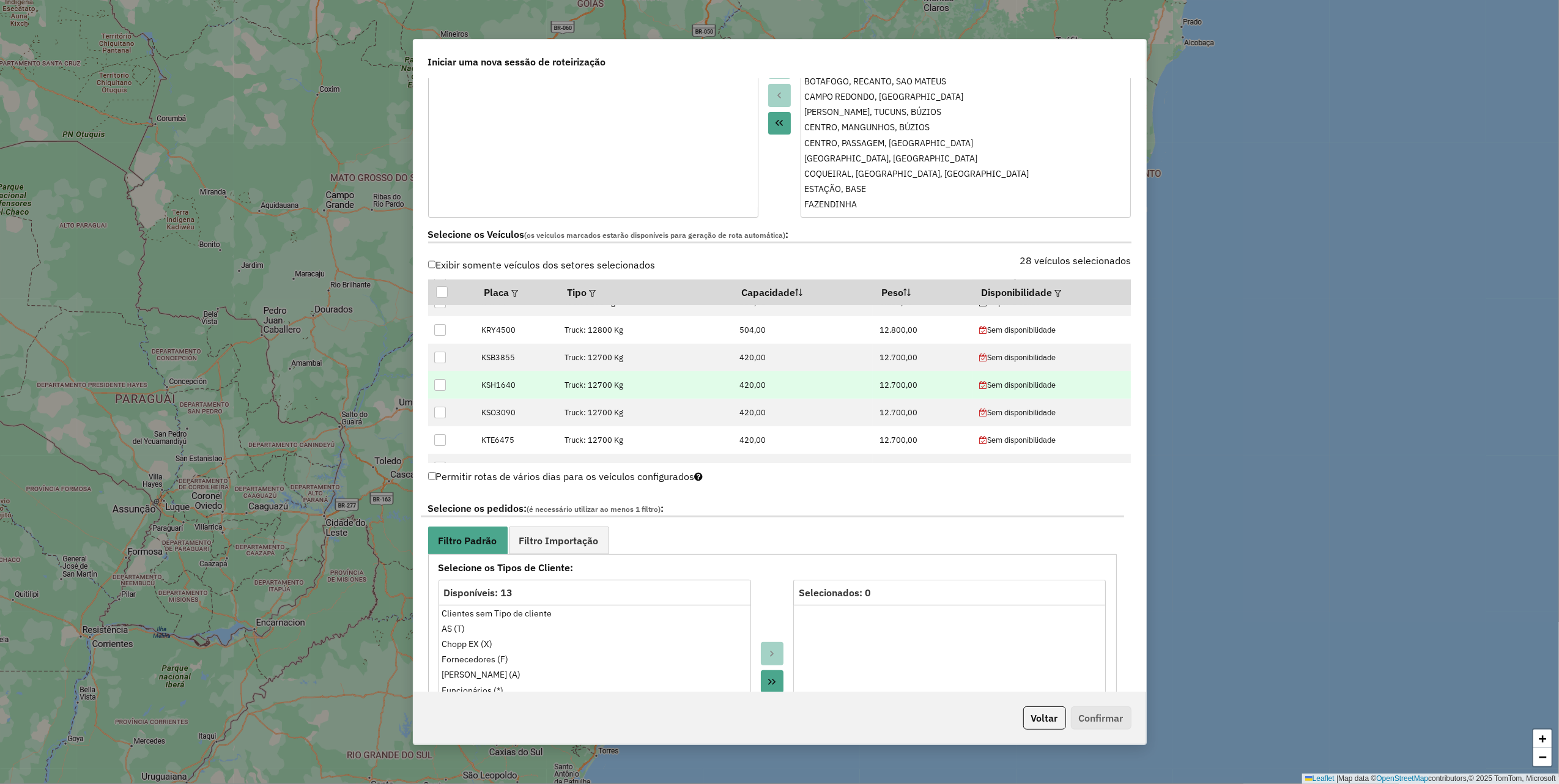
scroll to position [382, 0]
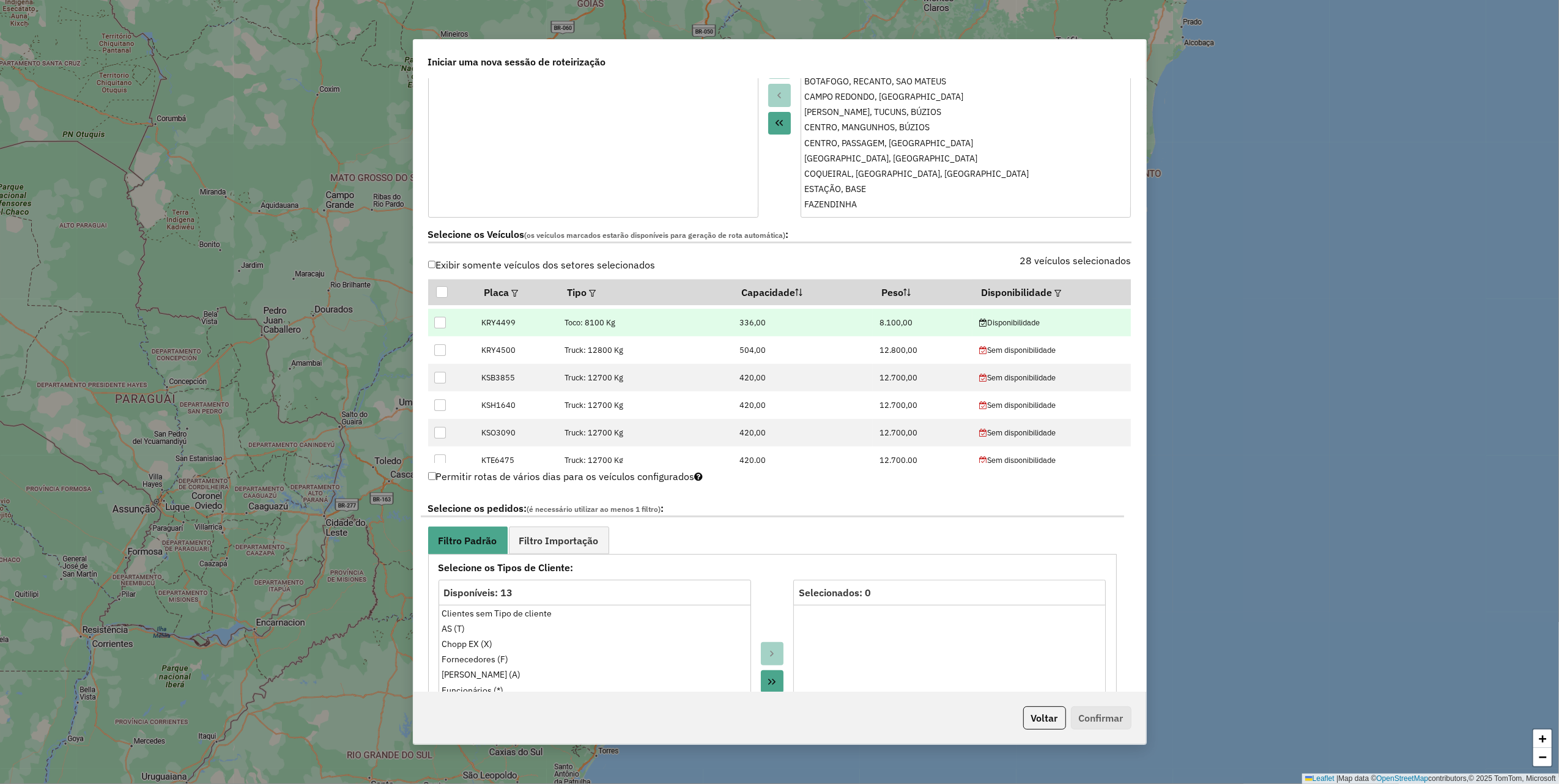
click at [443, 328] on div at bounding box center [440, 323] width 12 height 12
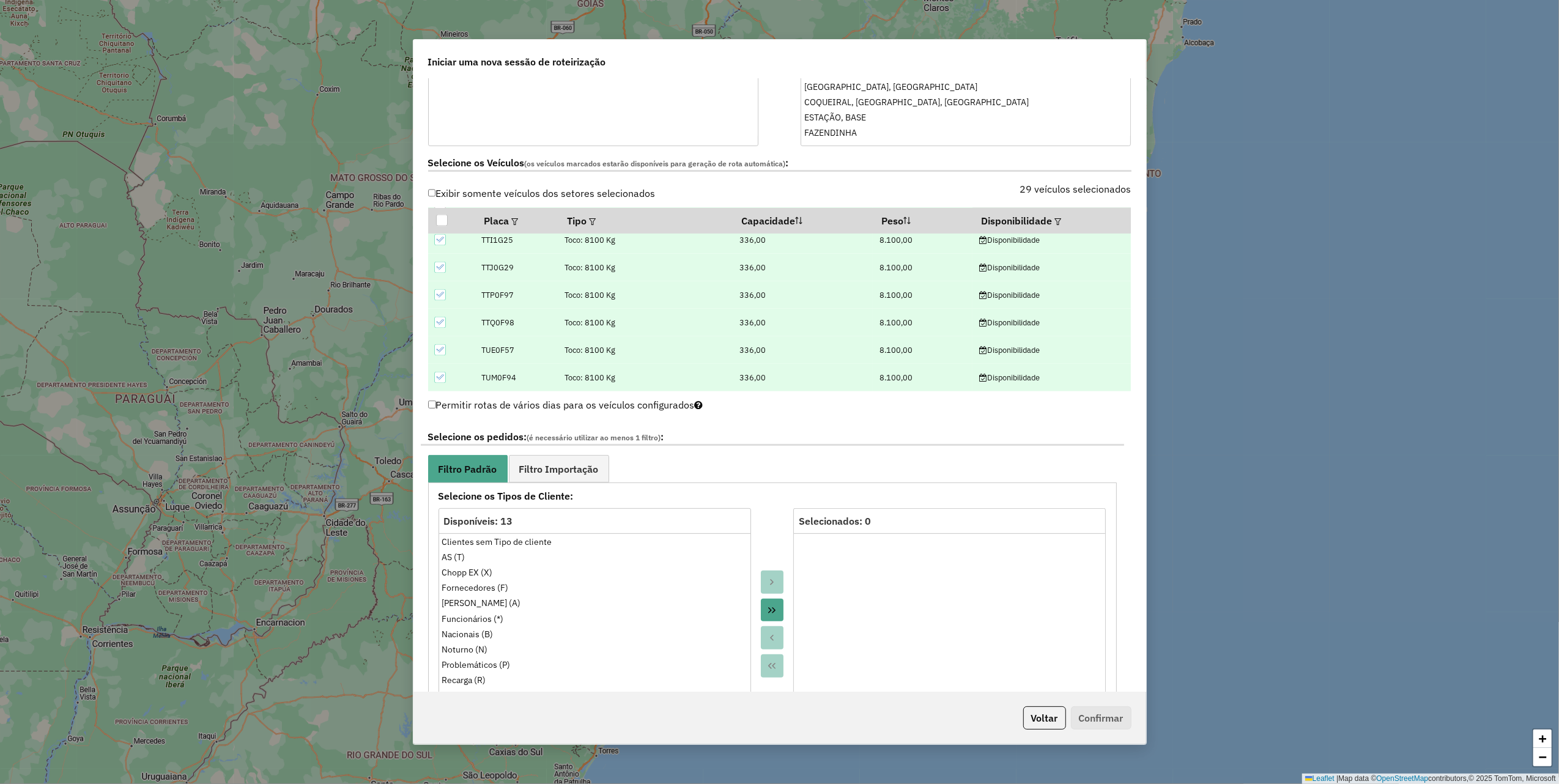
scroll to position [489, 0]
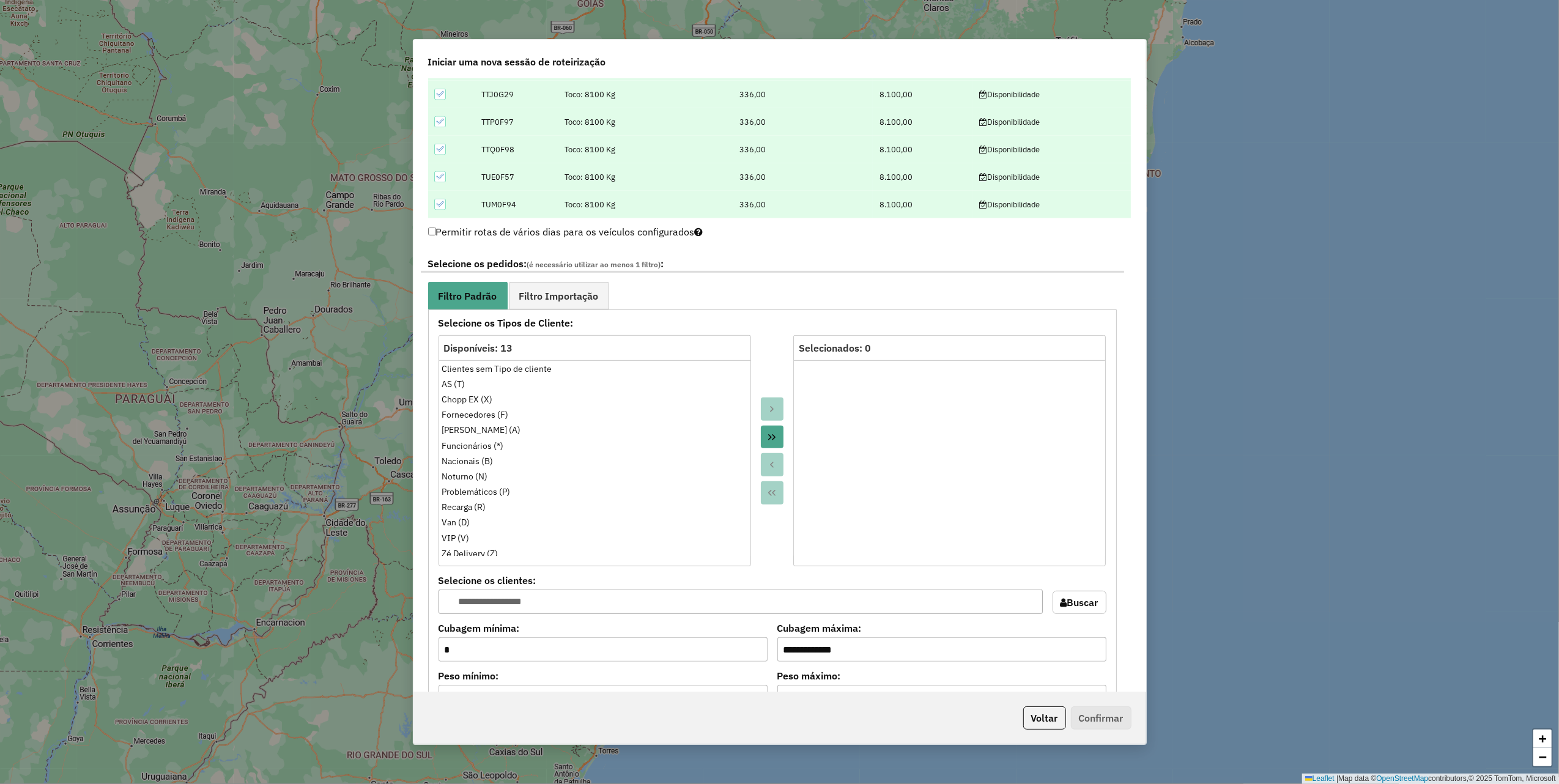
click at [772, 441] on icon "Move All to Target" at bounding box center [772, 437] width 7 height 6
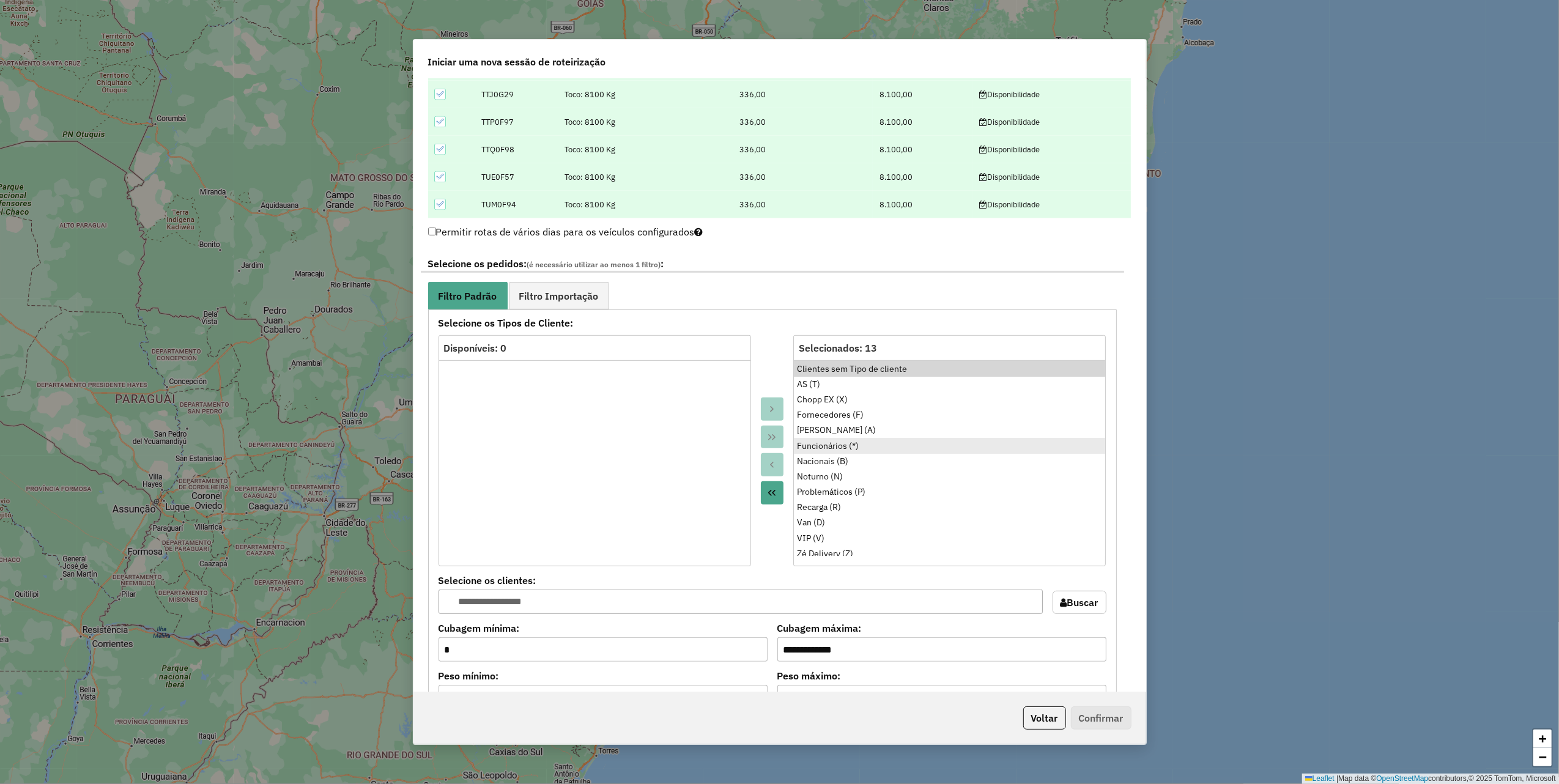
click at [845, 452] on div "Funcionários (*)" at bounding box center [950, 446] width 305 height 13
click at [780, 465] on button "Move to Source" at bounding box center [773, 465] width 24 height 24
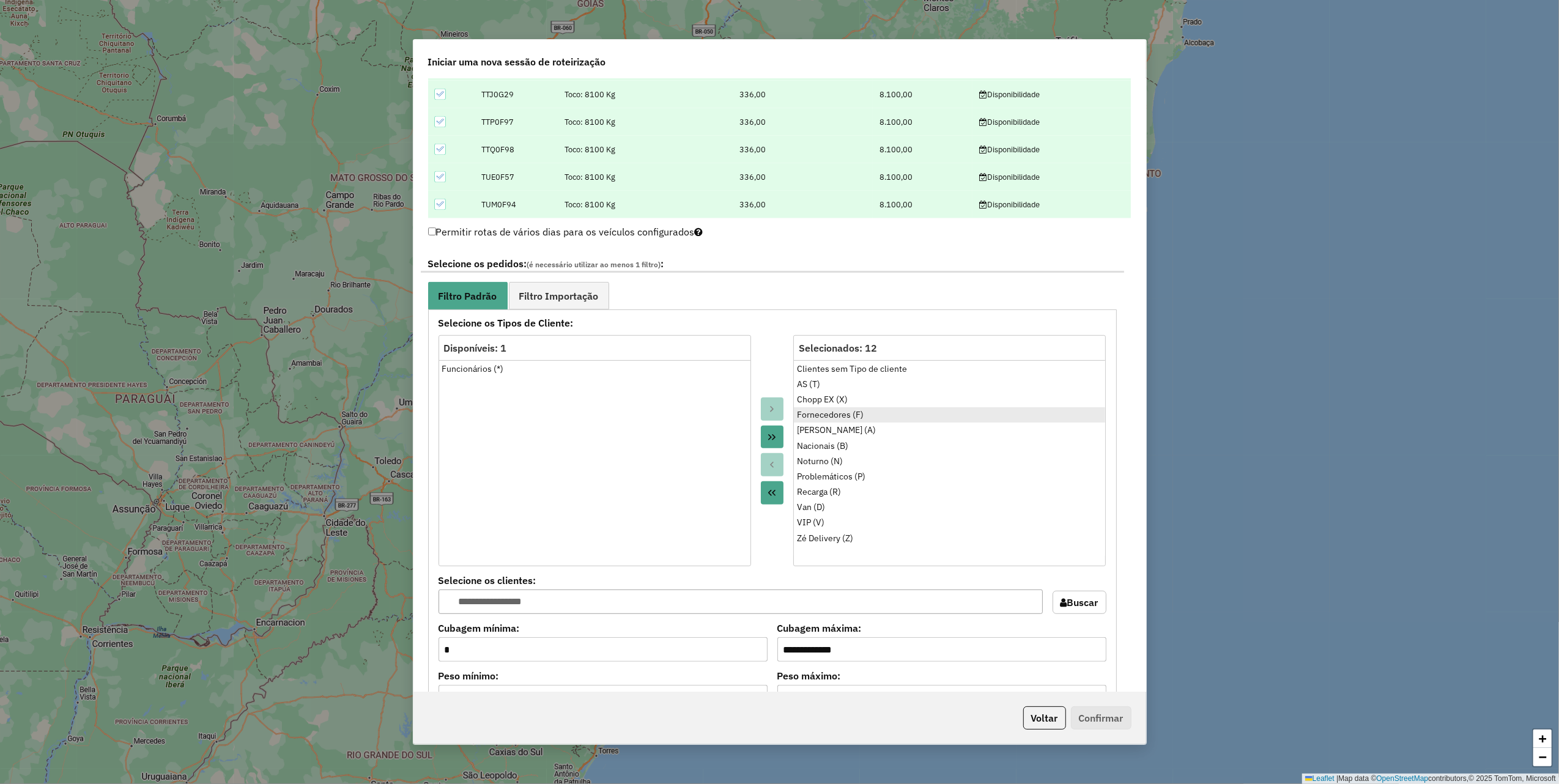
click at [824, 419] on div "Fornecedores (F)" at bounding box center [950, 414] width 305 height 13
click at [772, 461] on button "Move to Source" at bounding box center [773, 465] width 24 height 24
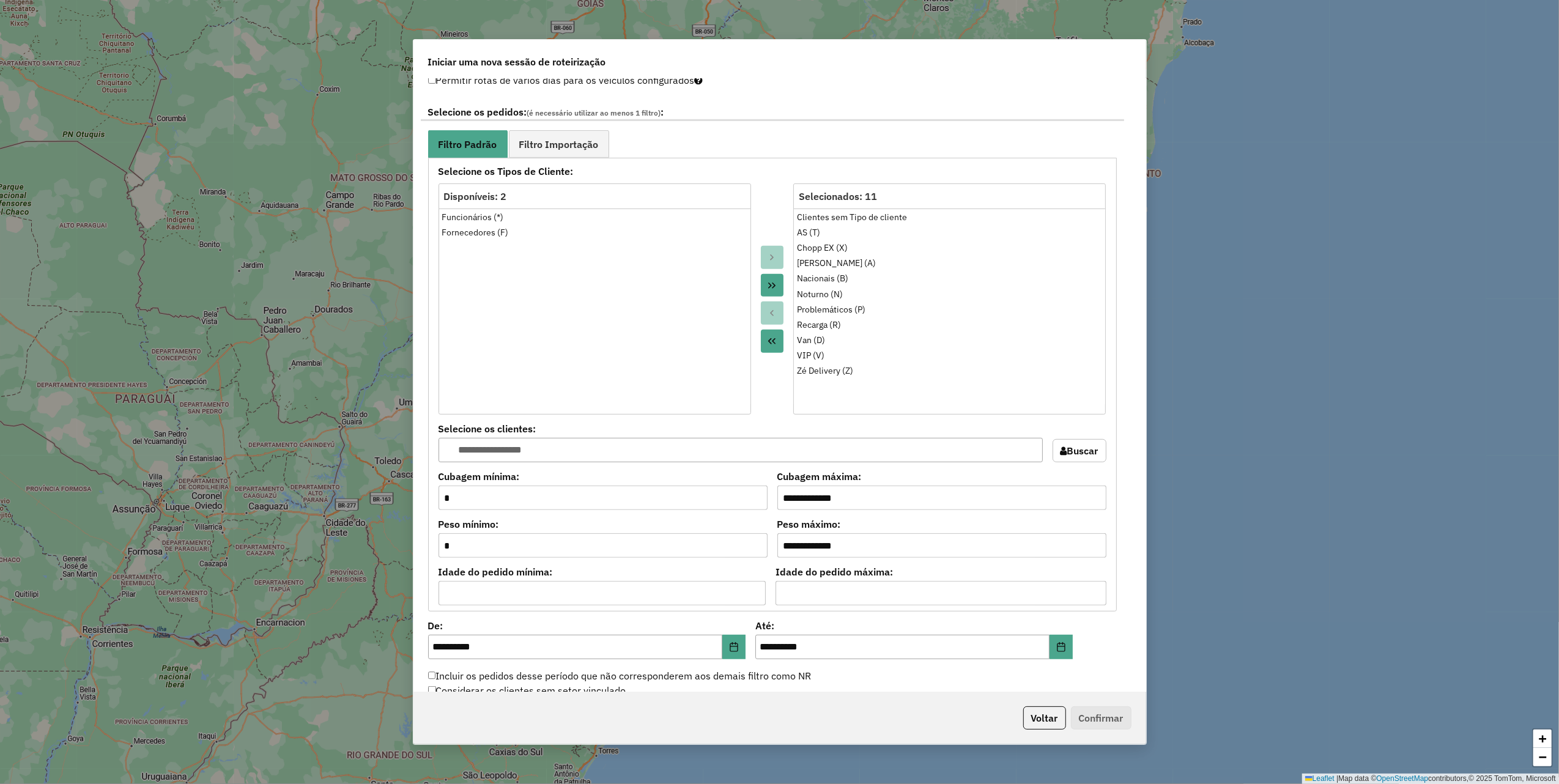
scroll to position [815, 0]
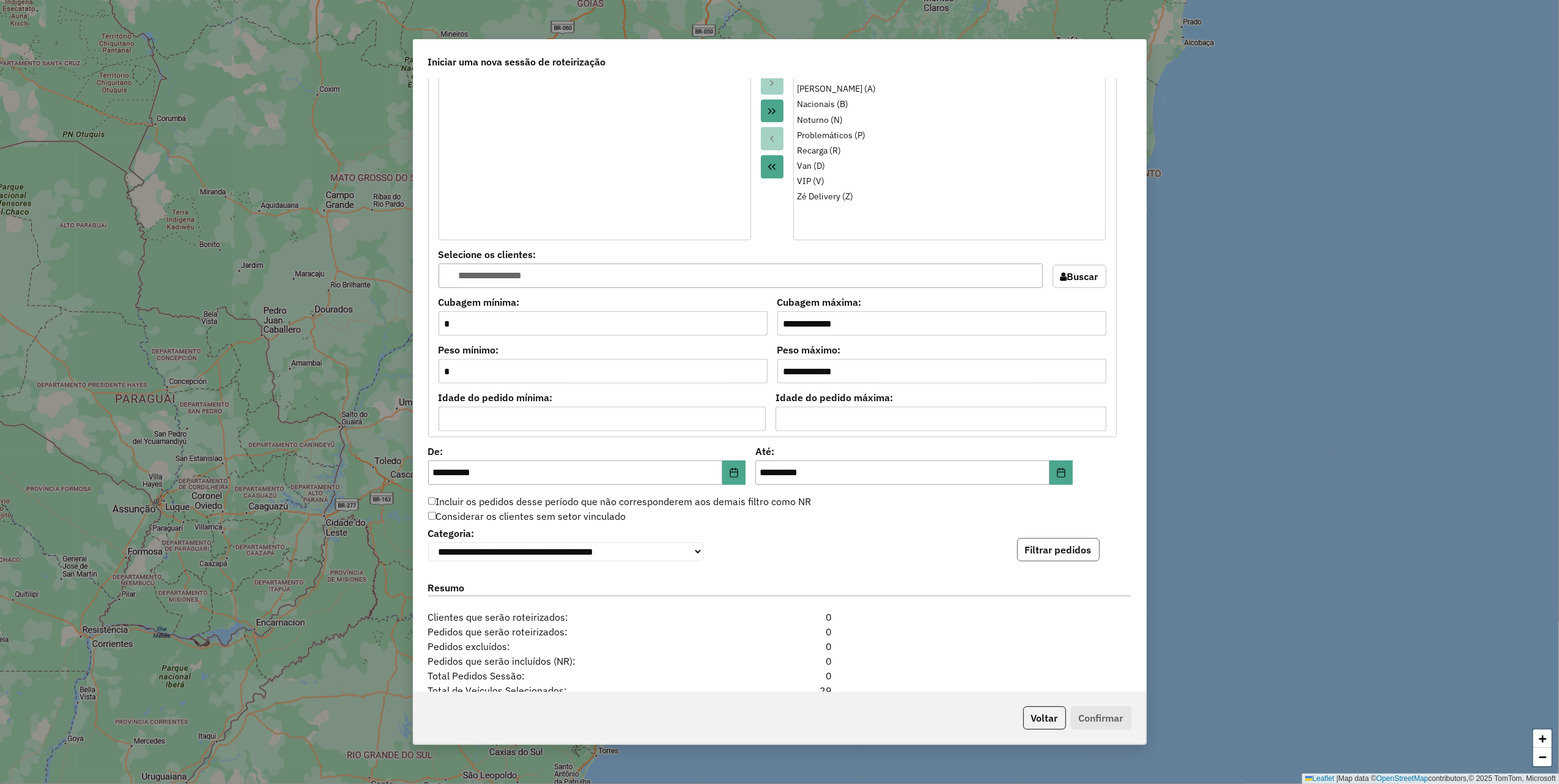
click at [1038, 546] on button "Filtrar pedidos" at bounding box center [1059, 550] width 83 height 24
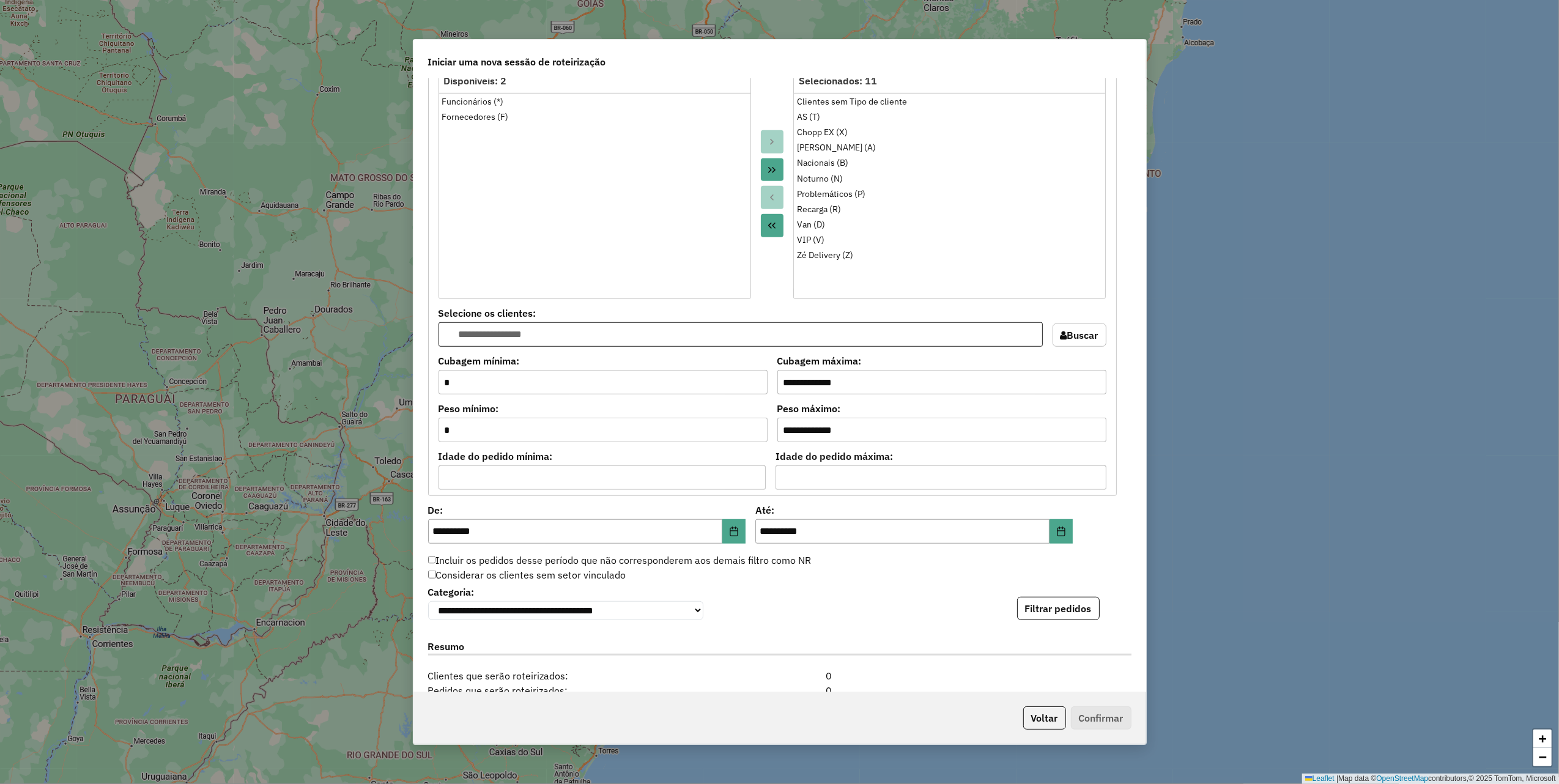
scroll to position [614, 0]
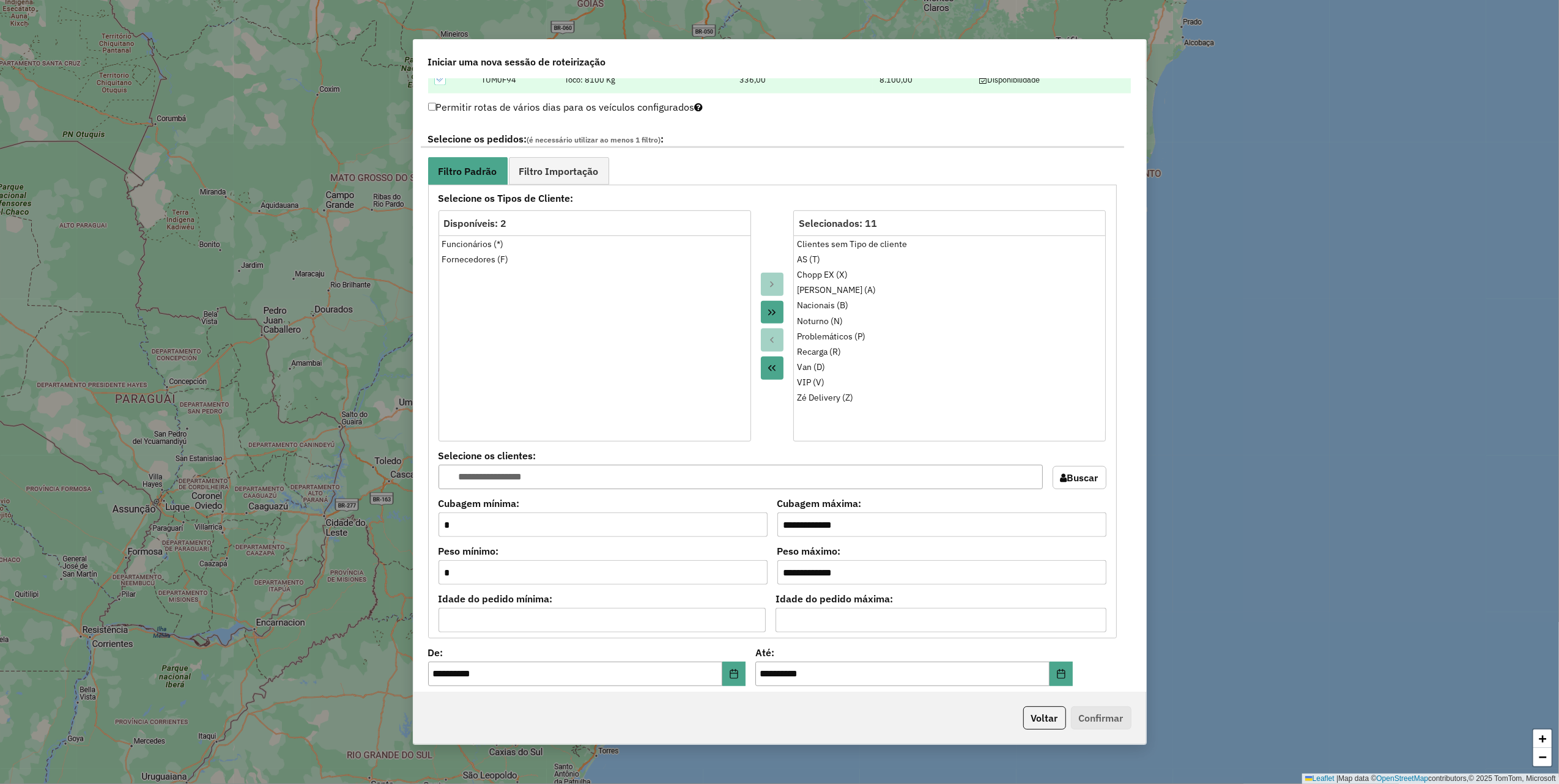
click at [766, 197] on strong "Selecione os Tipos de Cliente:" at bounding box center [773, 198] width 683 height 15
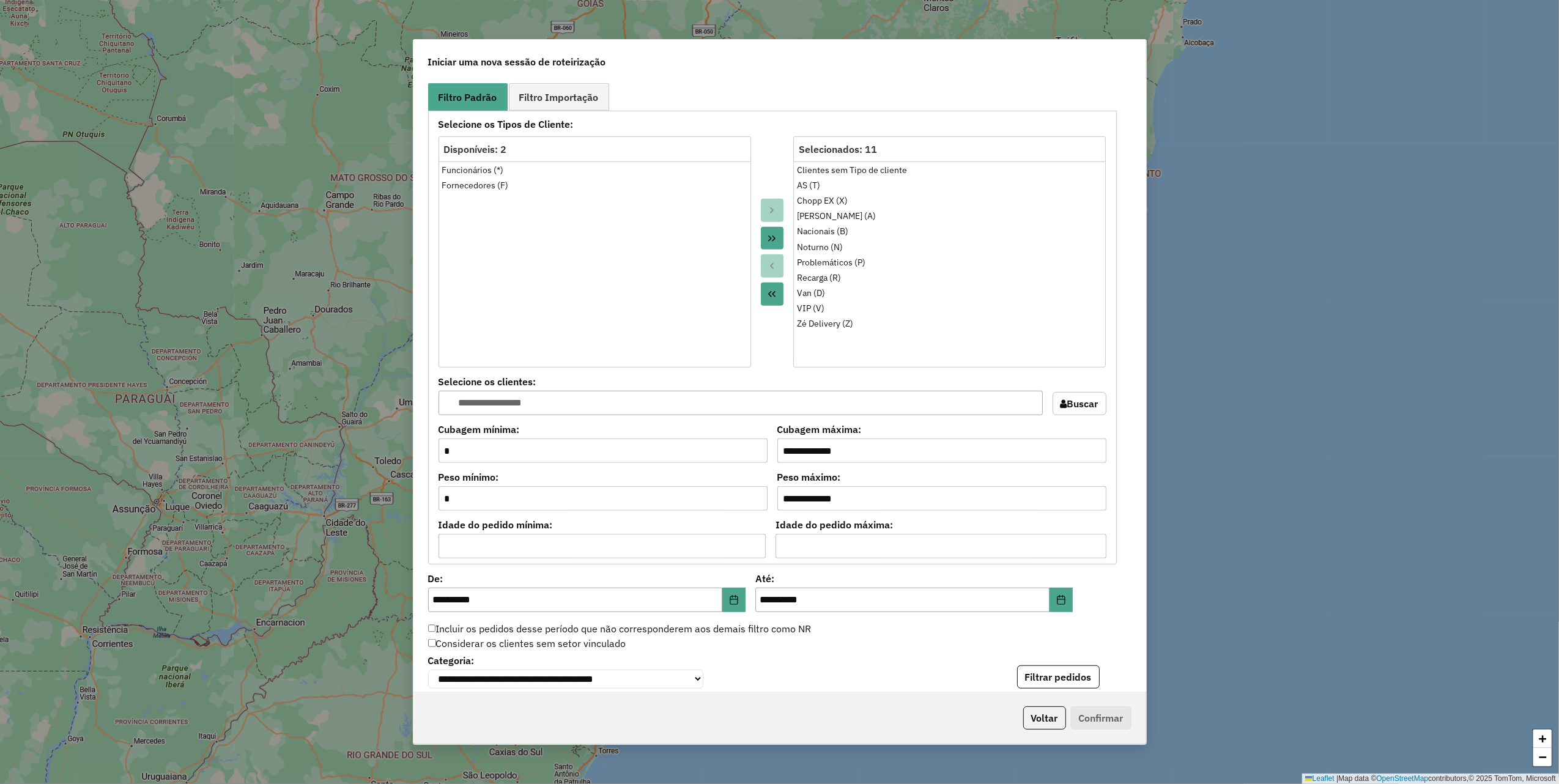
scroll to position [939, 0]
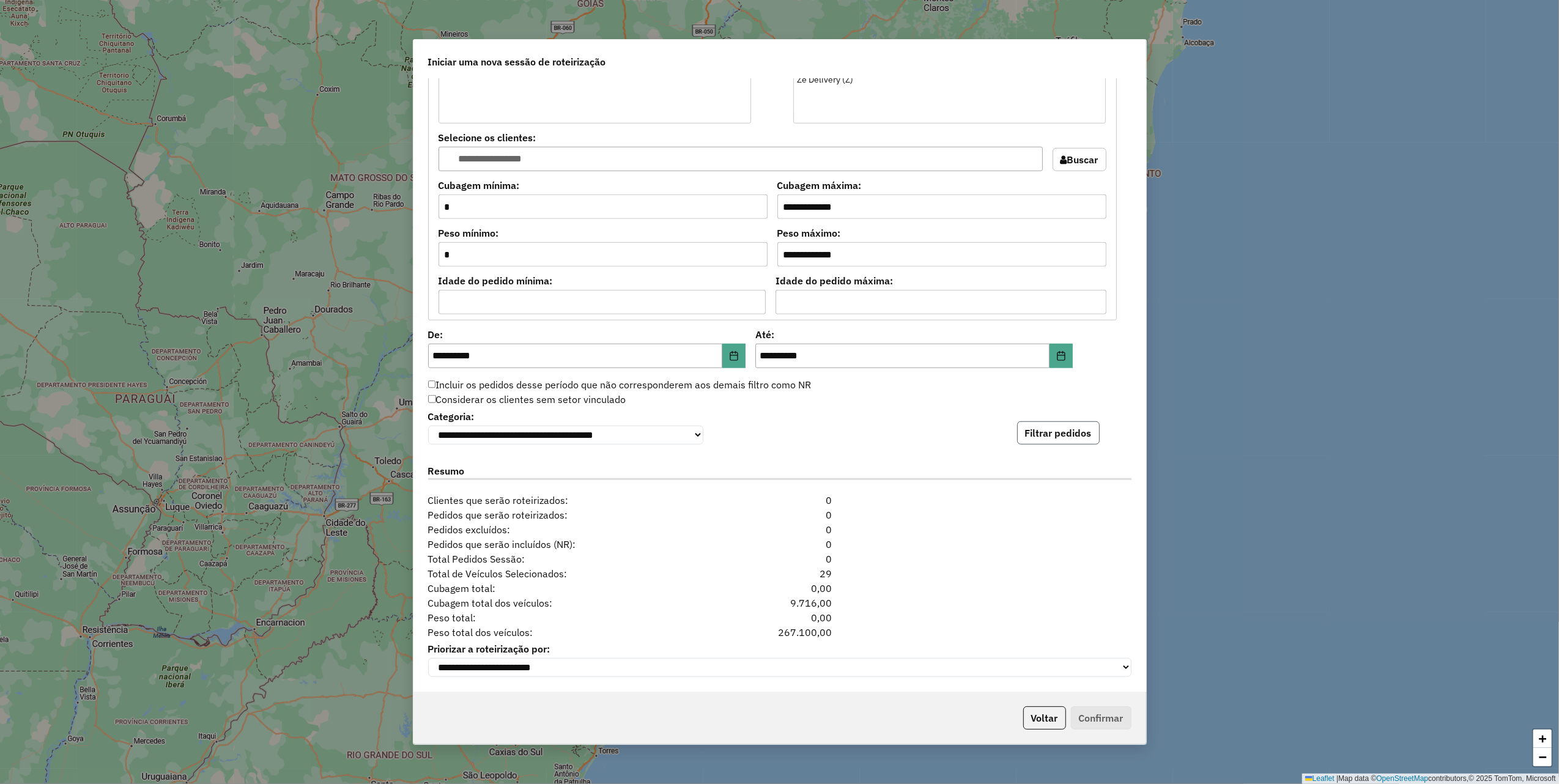
click at [1058, 441] on button "Filtrar pedidos" at bounding box center [1059, 433] width 83 height 24
drag, startPoint x: 1038, startPoint y: 426, endPoint x: 1024, endPoint y: 422, distance: 14.6
click at [1040, 426] on button "Filtrar pedidos" at bounding box center [1059, 433] width 83 height 24
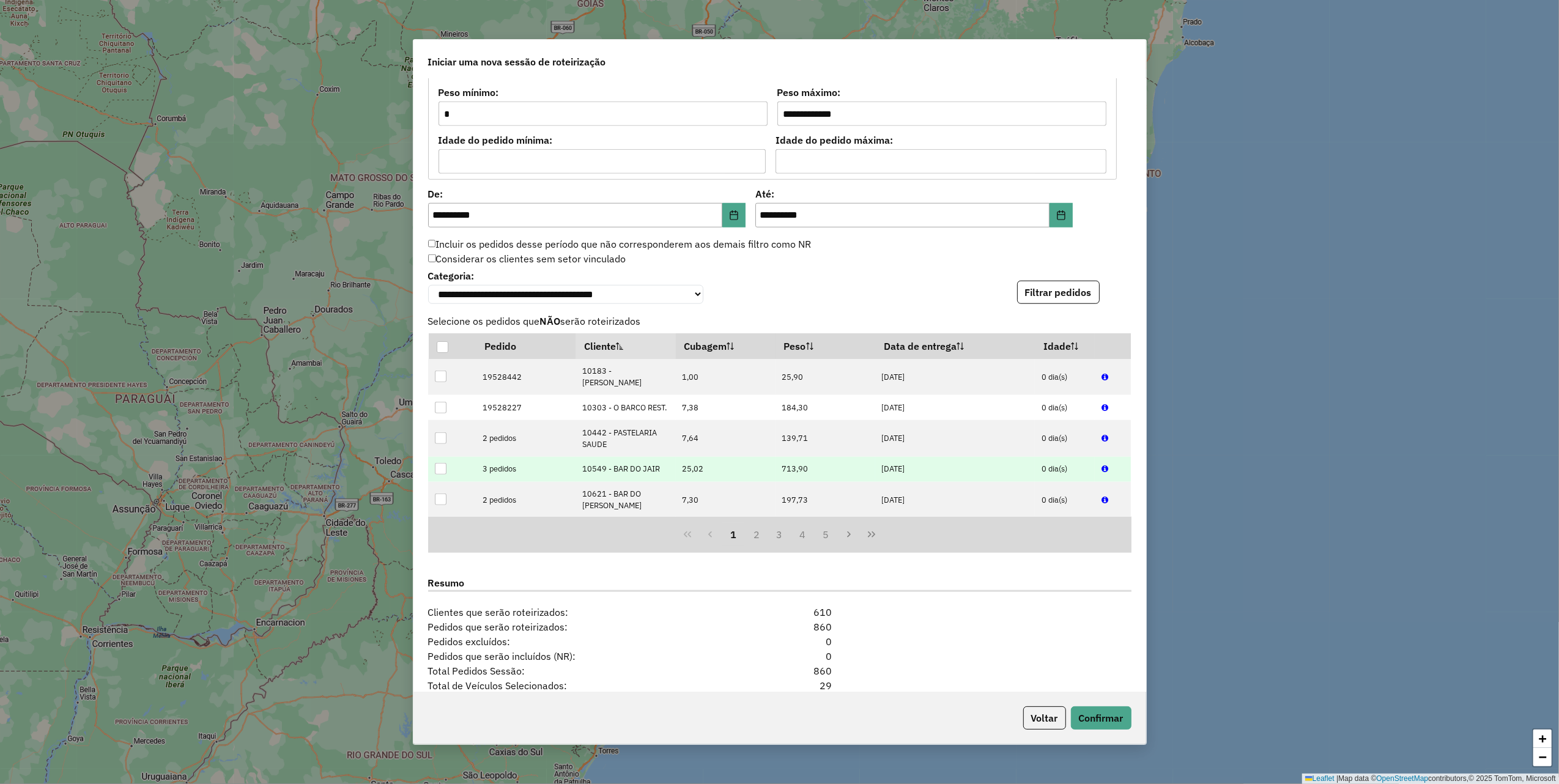
scroll to position [1192, 0]
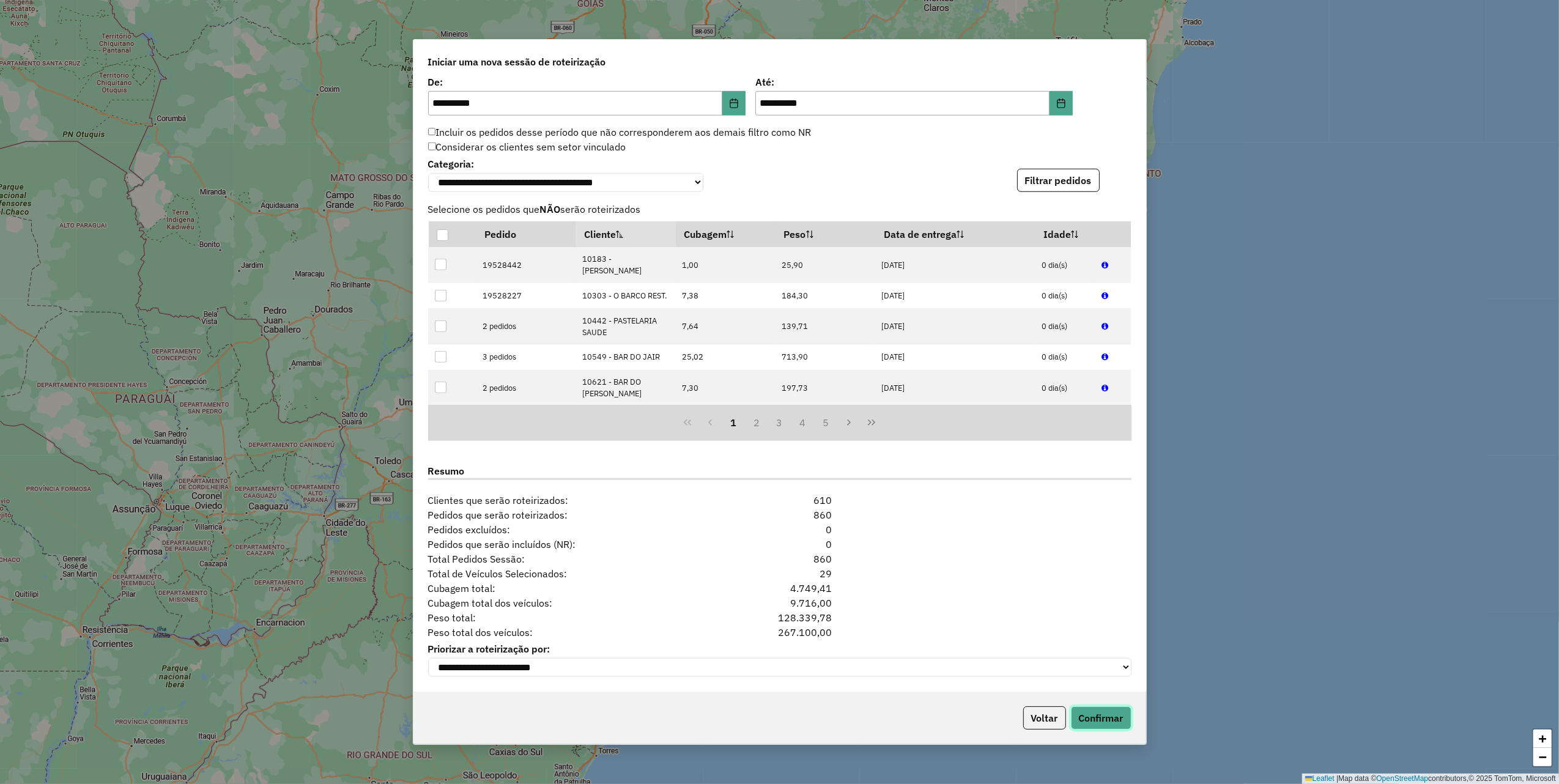
click at [1092, 712] on button "Confirmar" at bounding box center [1101, 718] width 61 height 24
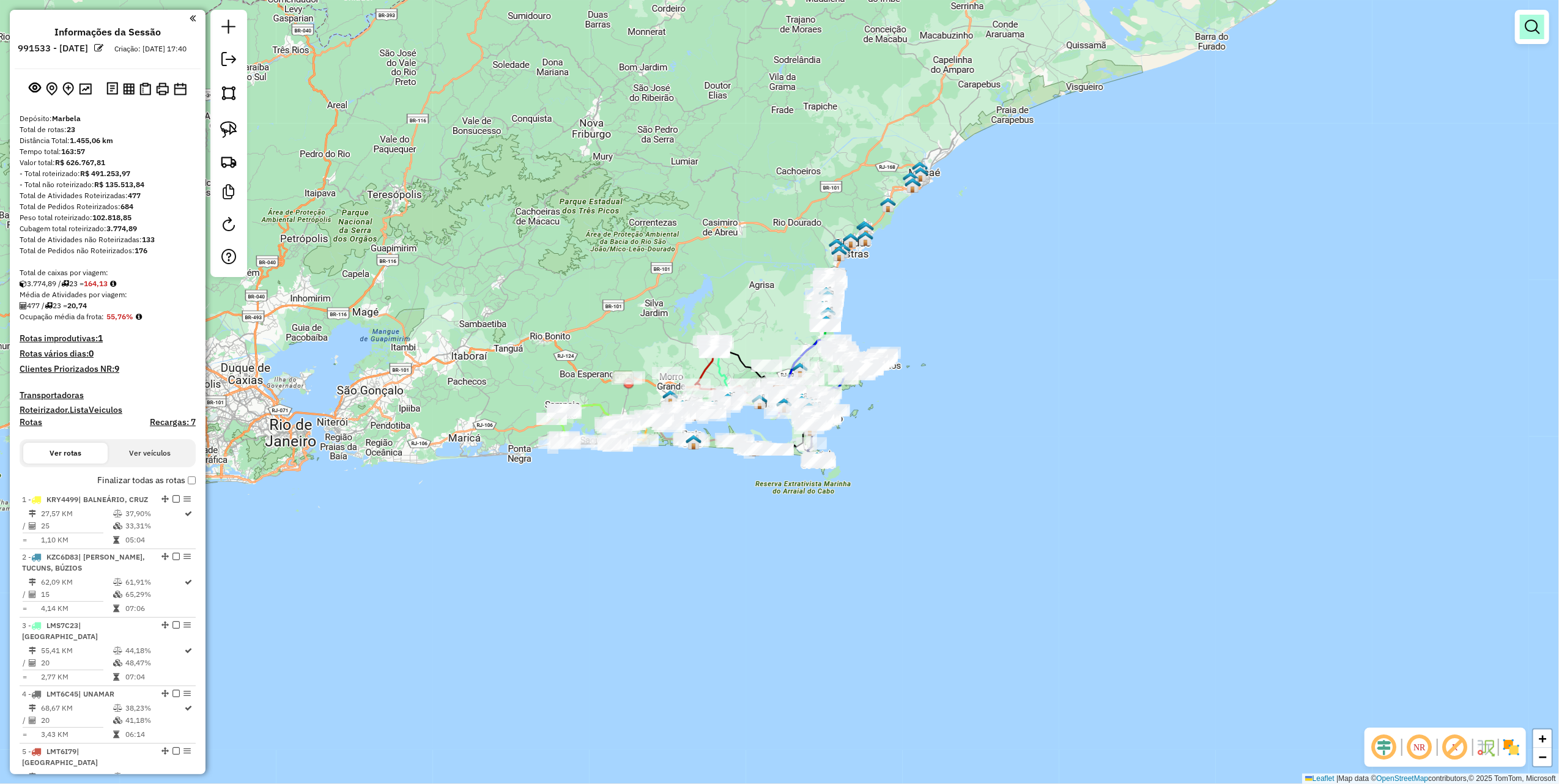
click at [1525, 26] on link at bounding box center [1532, 27] width 25 height 25
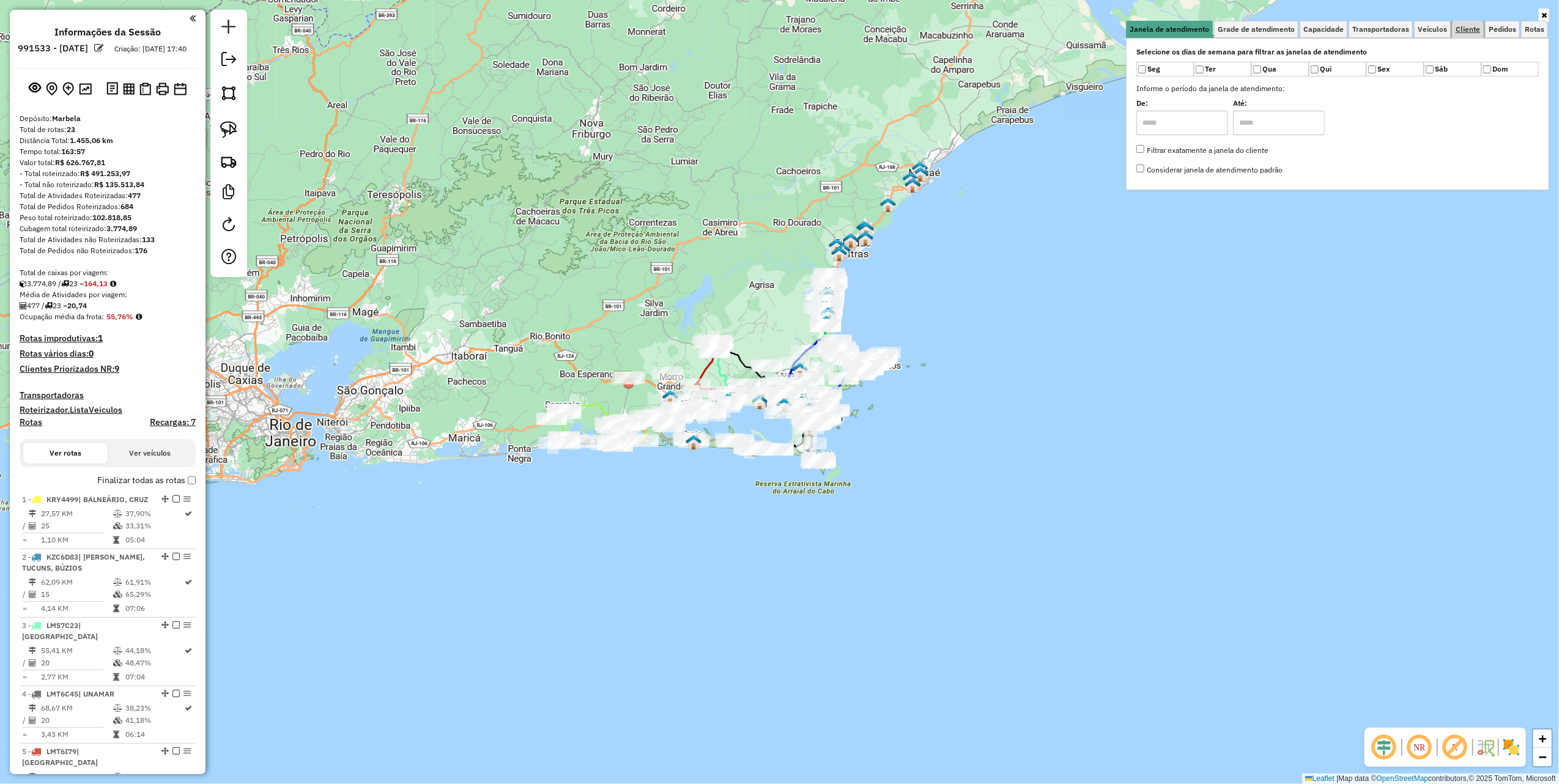
click at [1467, 30] on span "Cliente" at bounding box center [1467, 29] width 25 height 7
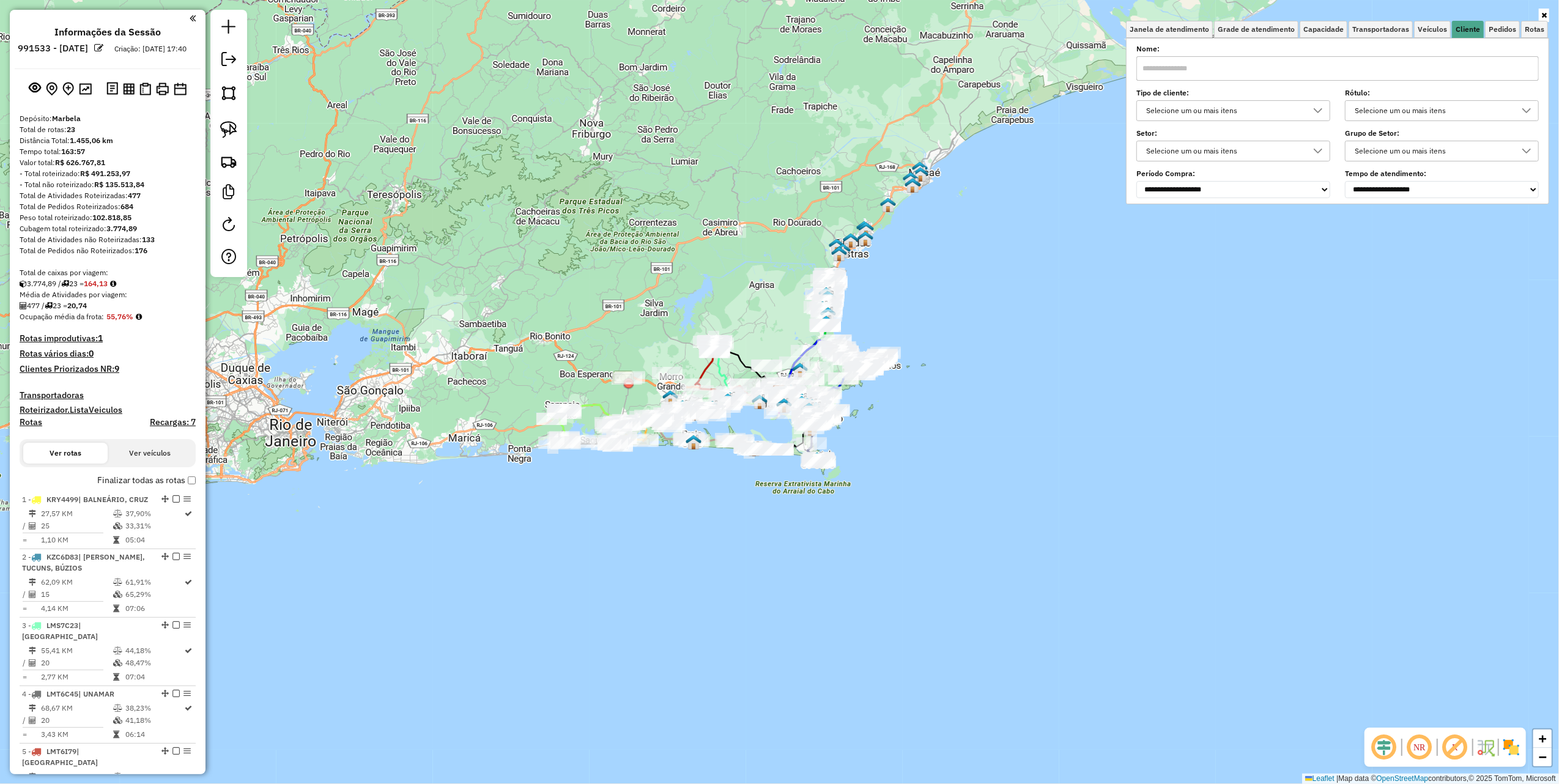
click at [1256, 99] on div "Tipo de cliente: Selecione um ou mais itens" at bounding box center [1233, 105] width 194 height 30
click at [1254, 101] on div "Selecione um ou mais itens" at bounding box center [1224, 111] width 164 height 20
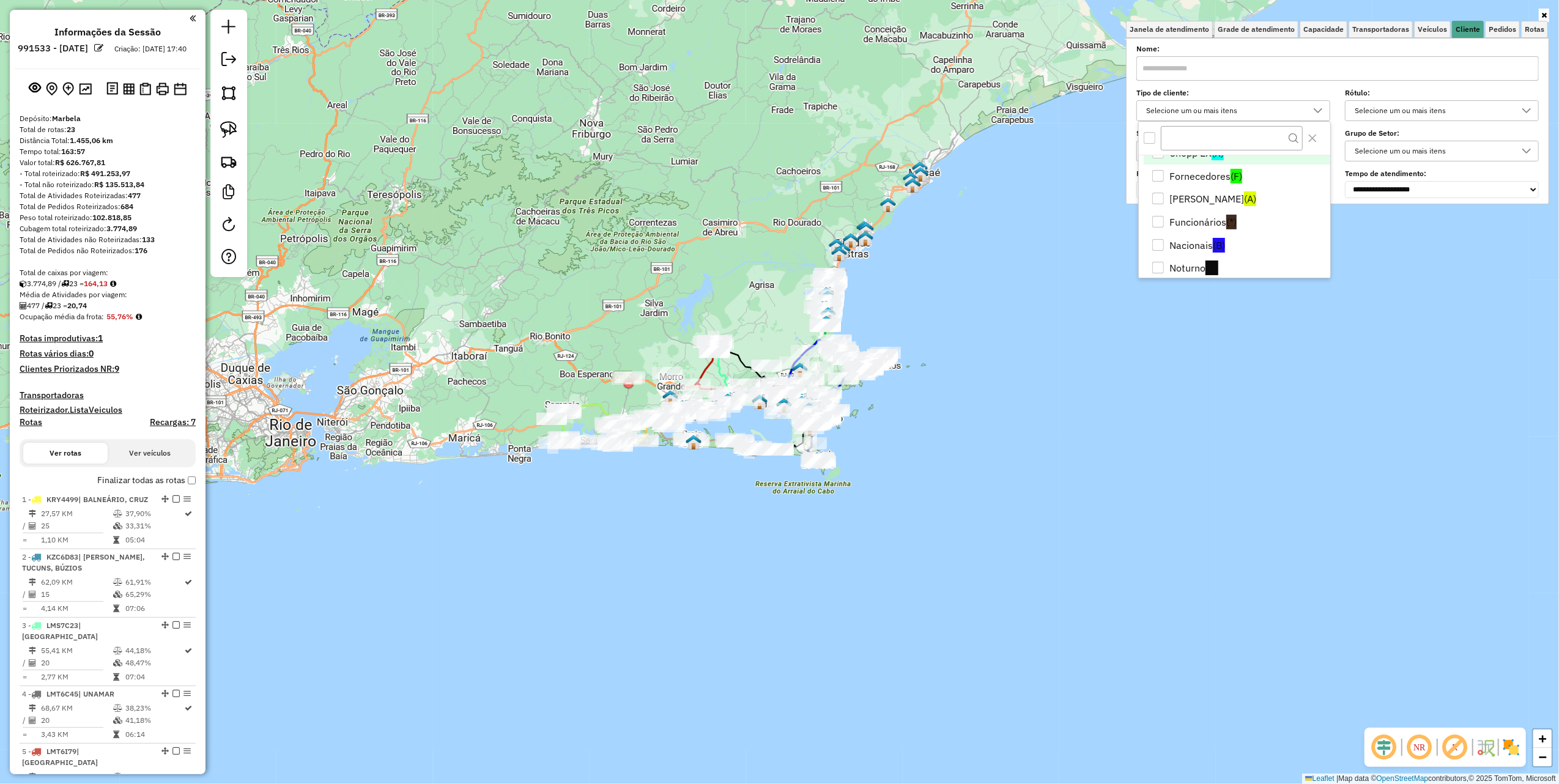
scroll to position [162, 0]
click at [1206, 167] on span "(N)" at bounding box center [1212, 164] width 13 height 15
click at [1050, 384] on div "Janela de atendimento Grade de atendimento Capacidade Transportadoras Veículos …" at bounding box center [780, 392] width 1559 height 784
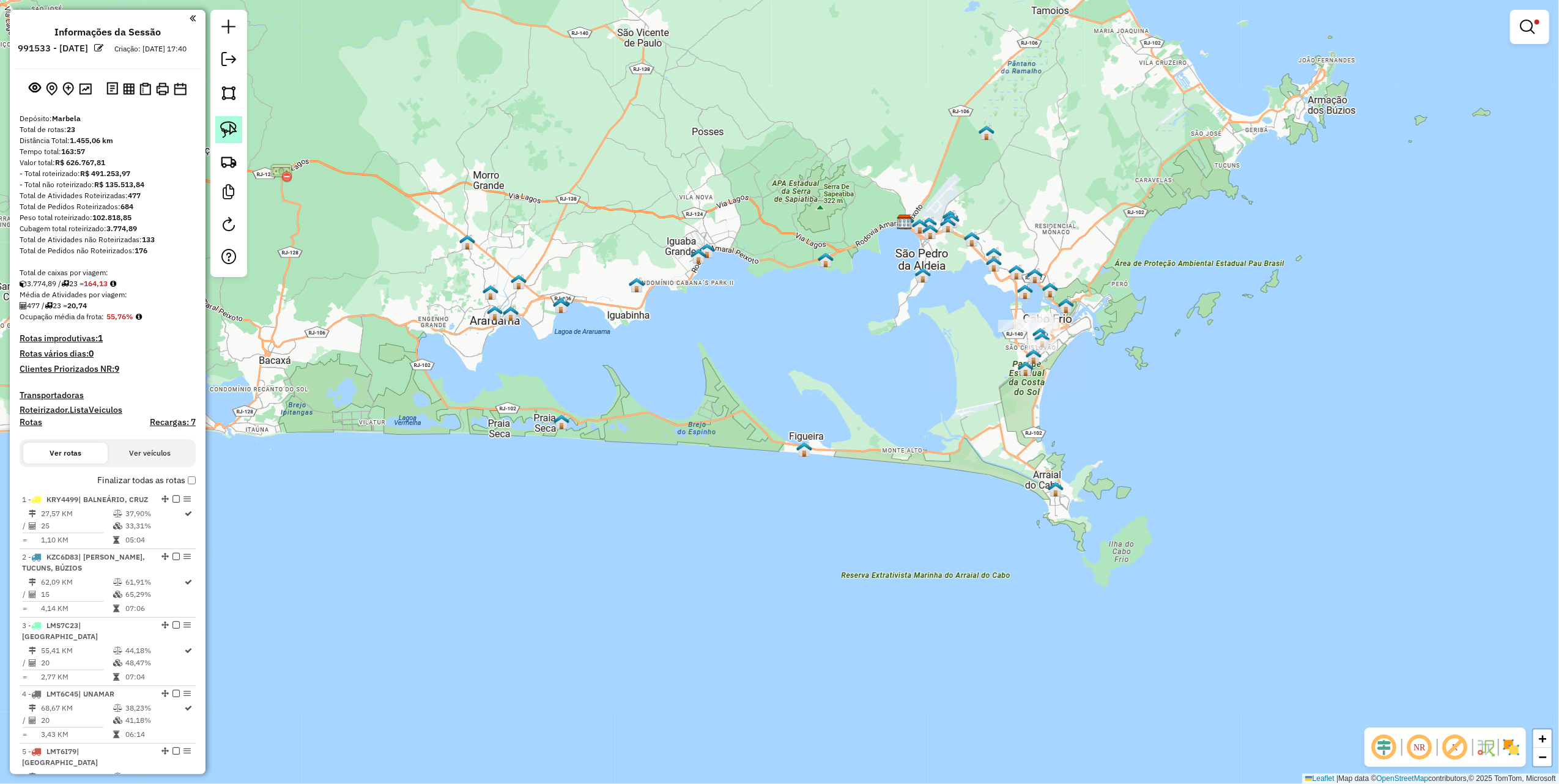
click at [230, 125] on img at bounding box center [228, 129] width 17 height 17
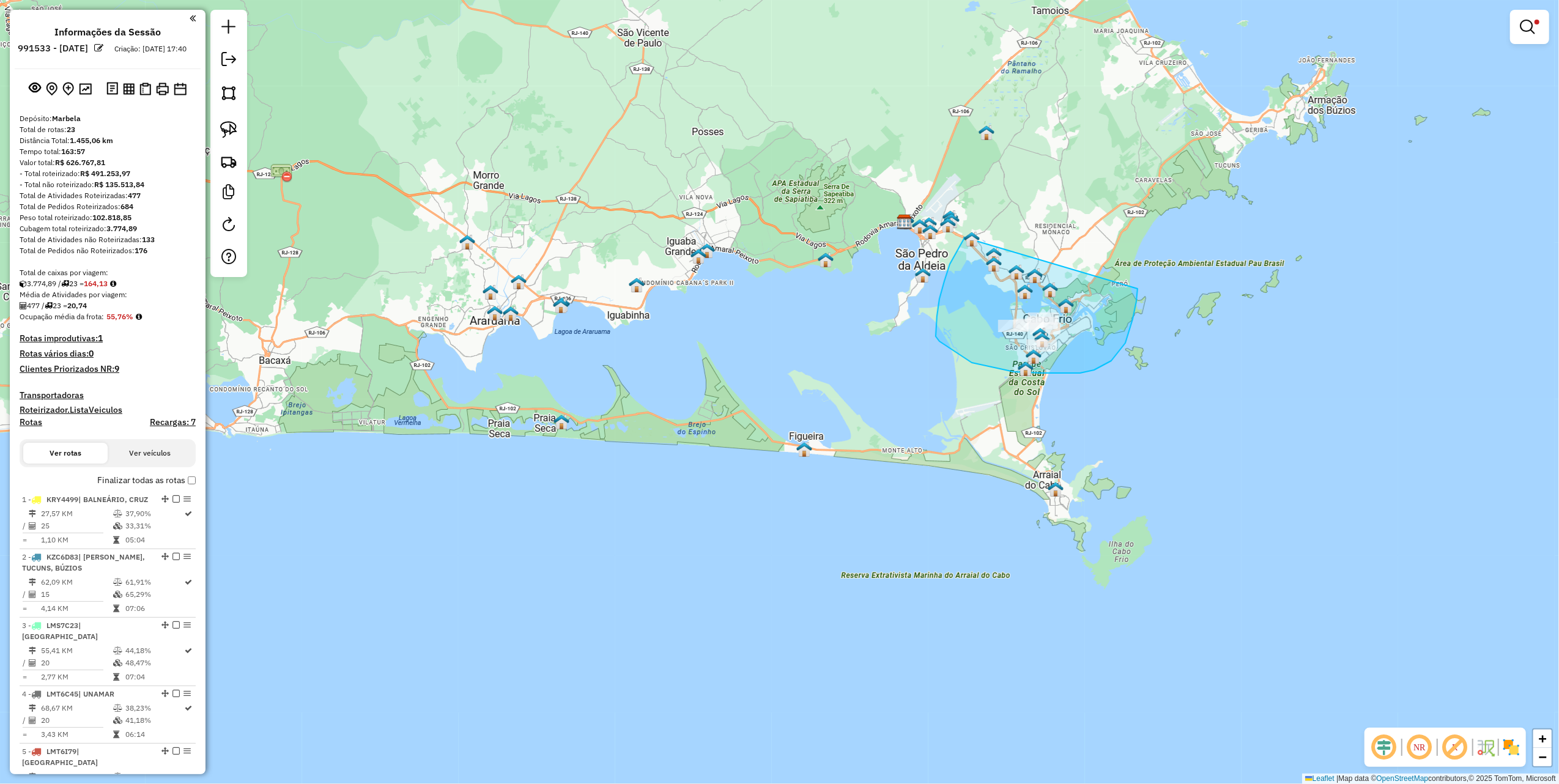
drag, startPoint x: 958, startPoint y: 250, endPoint x: 1139, endPoint y: 272, distance: 182.3
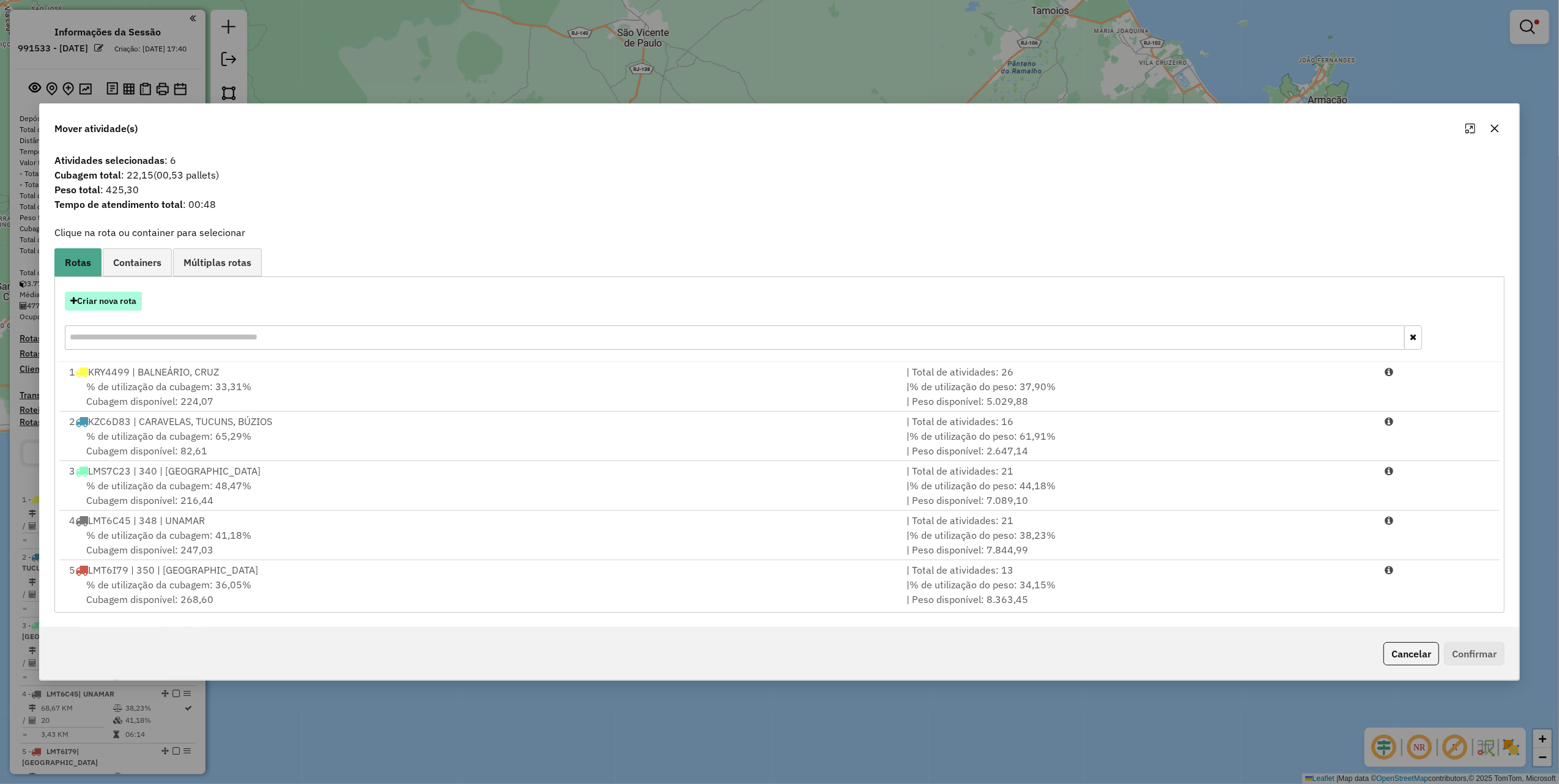
click at [108, 304] on button "Criar nova rota" at bounding box center [103, 301] width 77 height 19
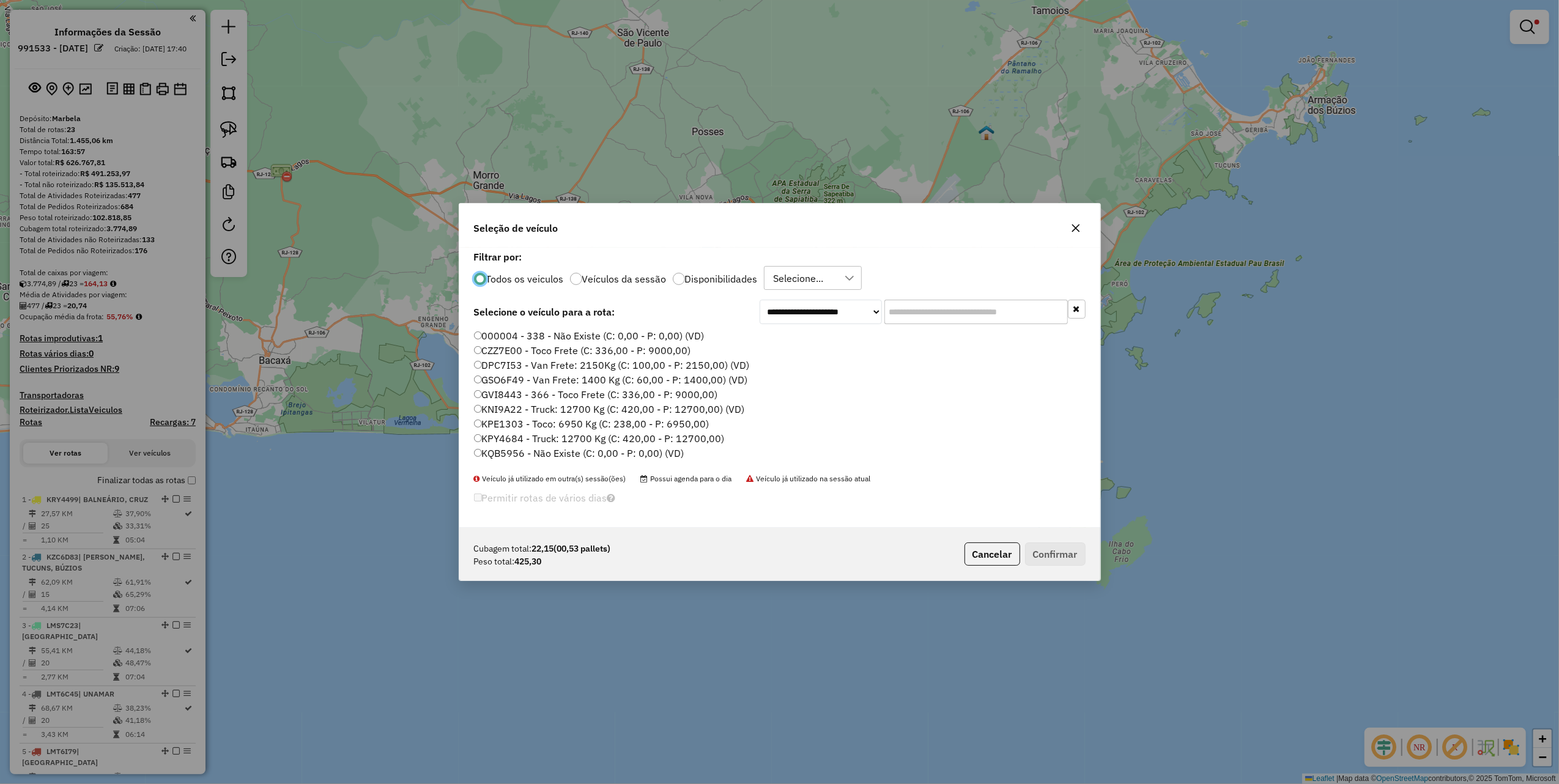
scroll to position [6, 4]
click at [969, 321] on input "text" at bounding box center [976, 312] width 183 height 25
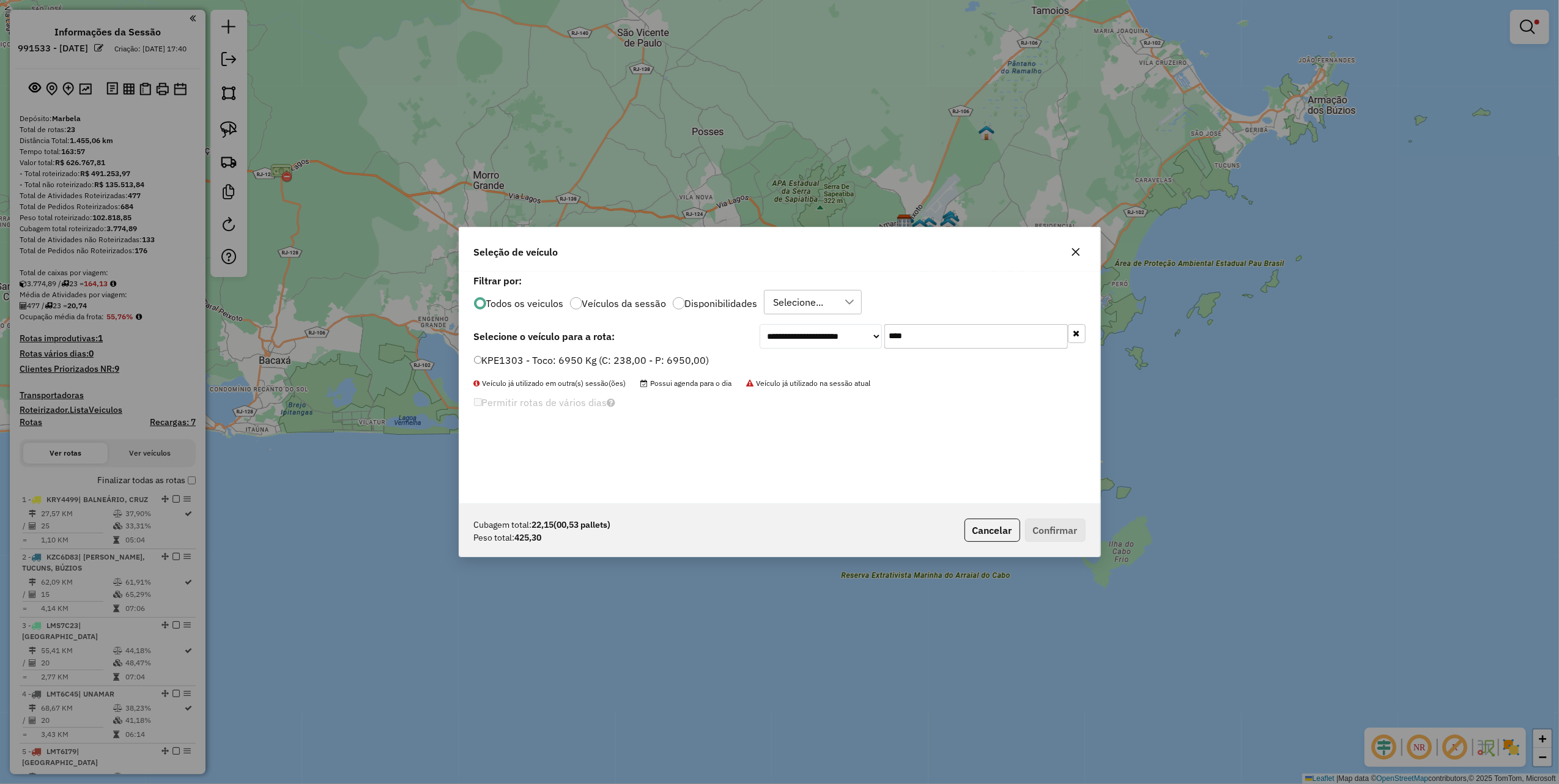
type input "****"
click at [681, 353] on label "KPE1303 - Toco: 6950 Kg (C: 238,00 - P: 6950,00)" at bounding box center [592, 360] width 235 height 15
drag, startPoint x: 1045, startPoint y: 528, endPoint x: 1065, endPoint y: 513, distance: 25.0
click at [1046, 528] on button "Confirmar" at bounding box center [1056, 530] width 61 height 24
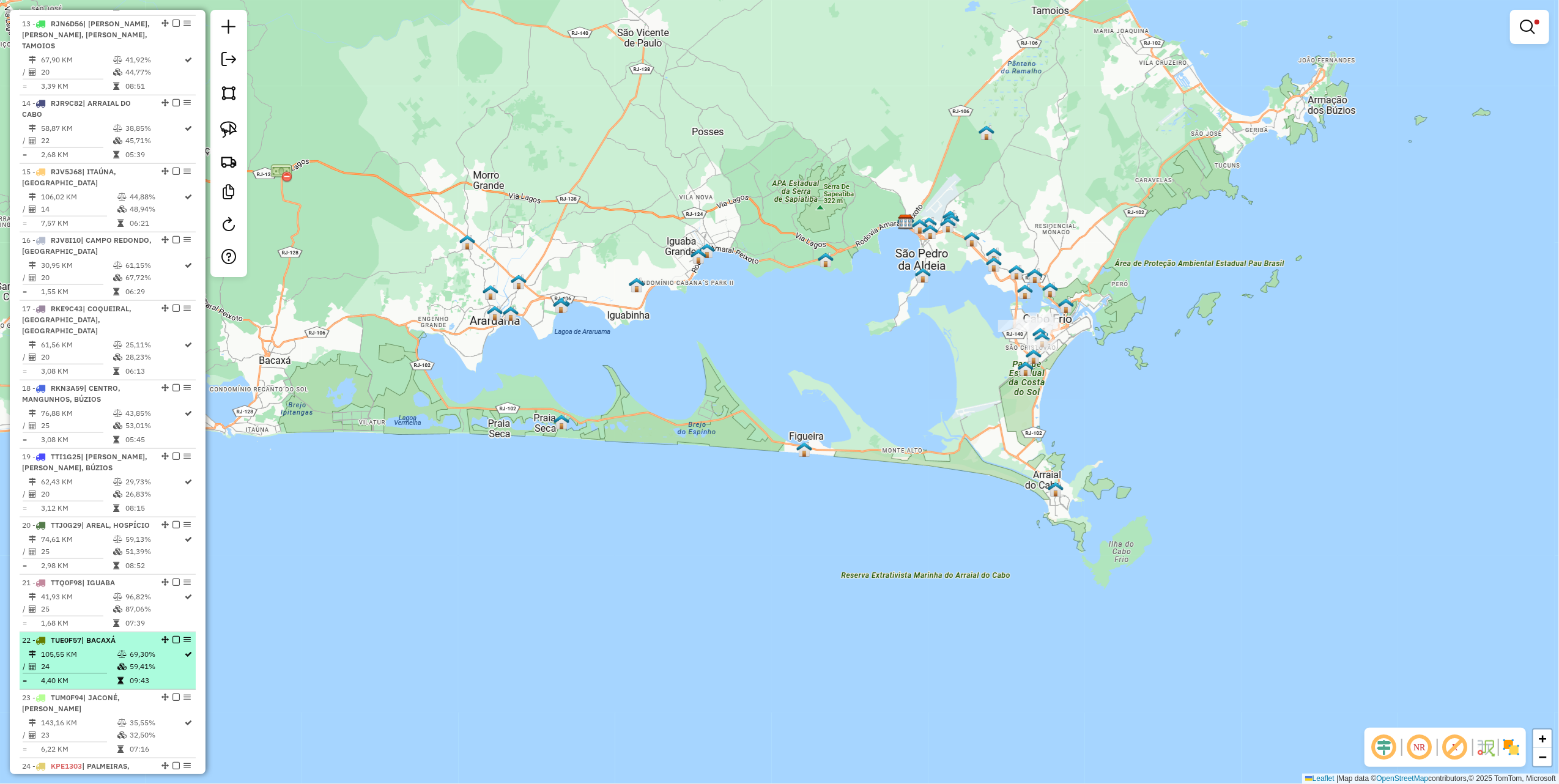
scroll to position [1551, 0]
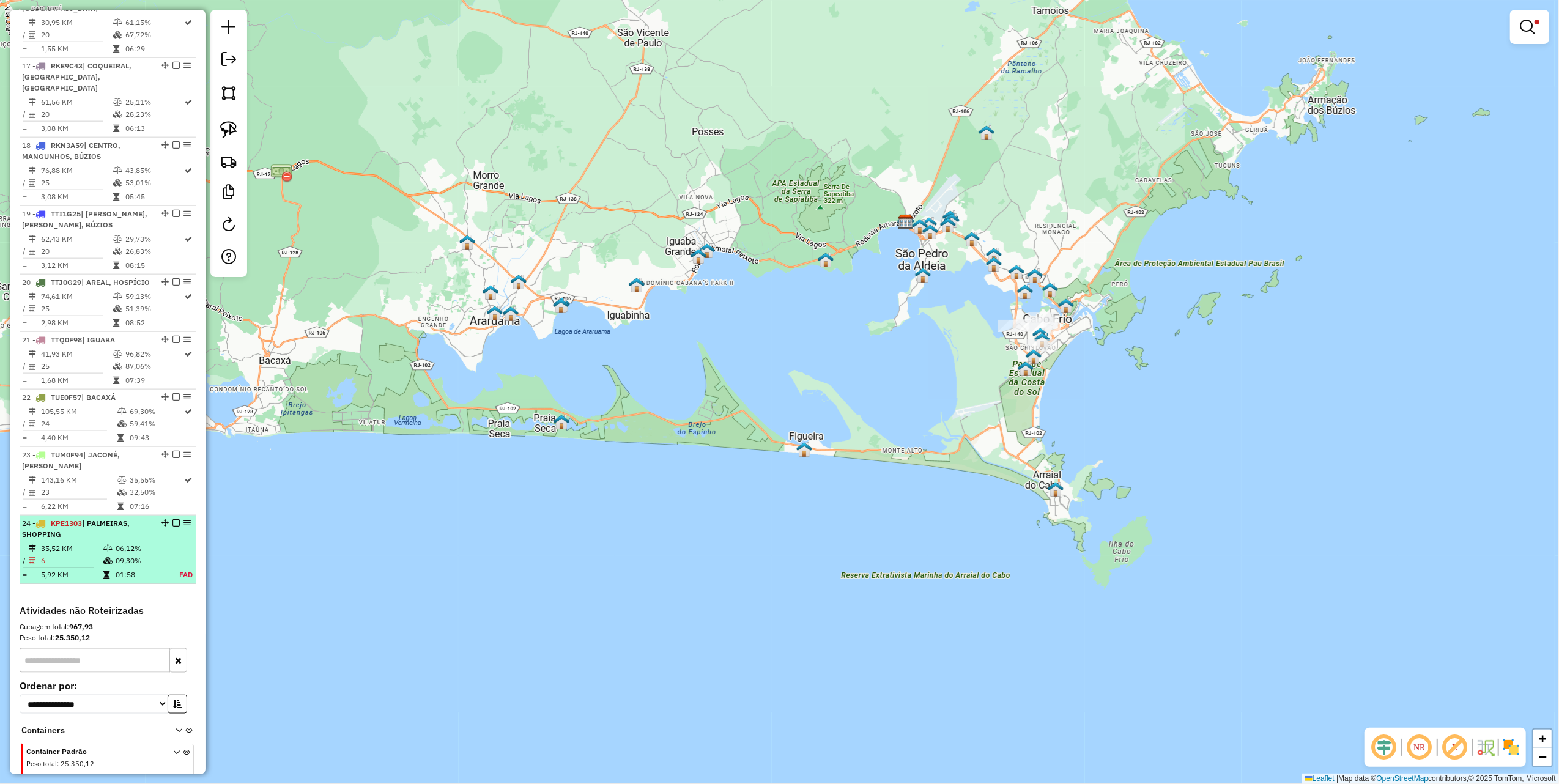
click at [172, 519] on em at bounding box center [175, 522] width 7 height 7
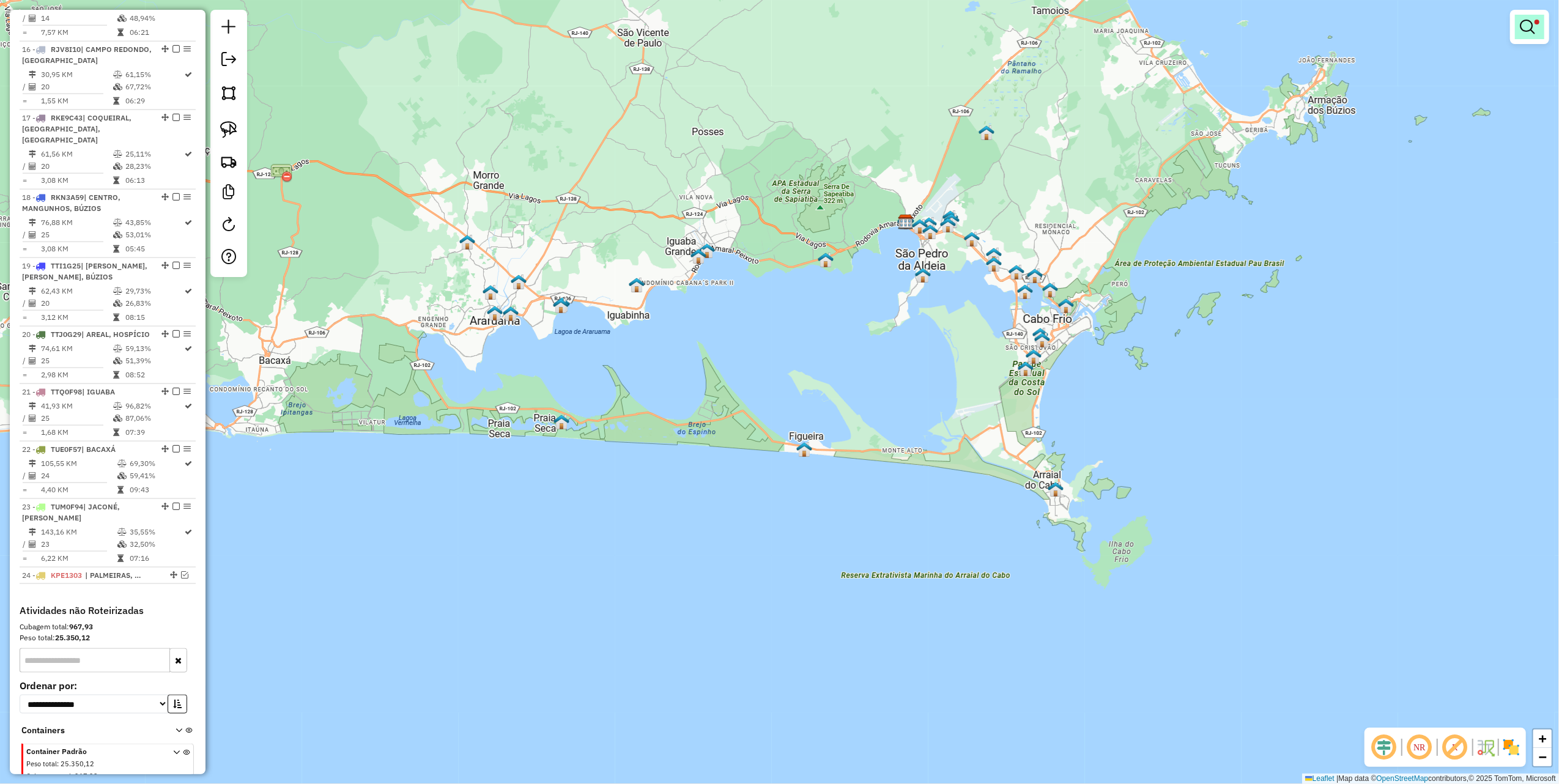
click at [1528, 25] on em at bounding box center [1528, 27] width 15 height 15
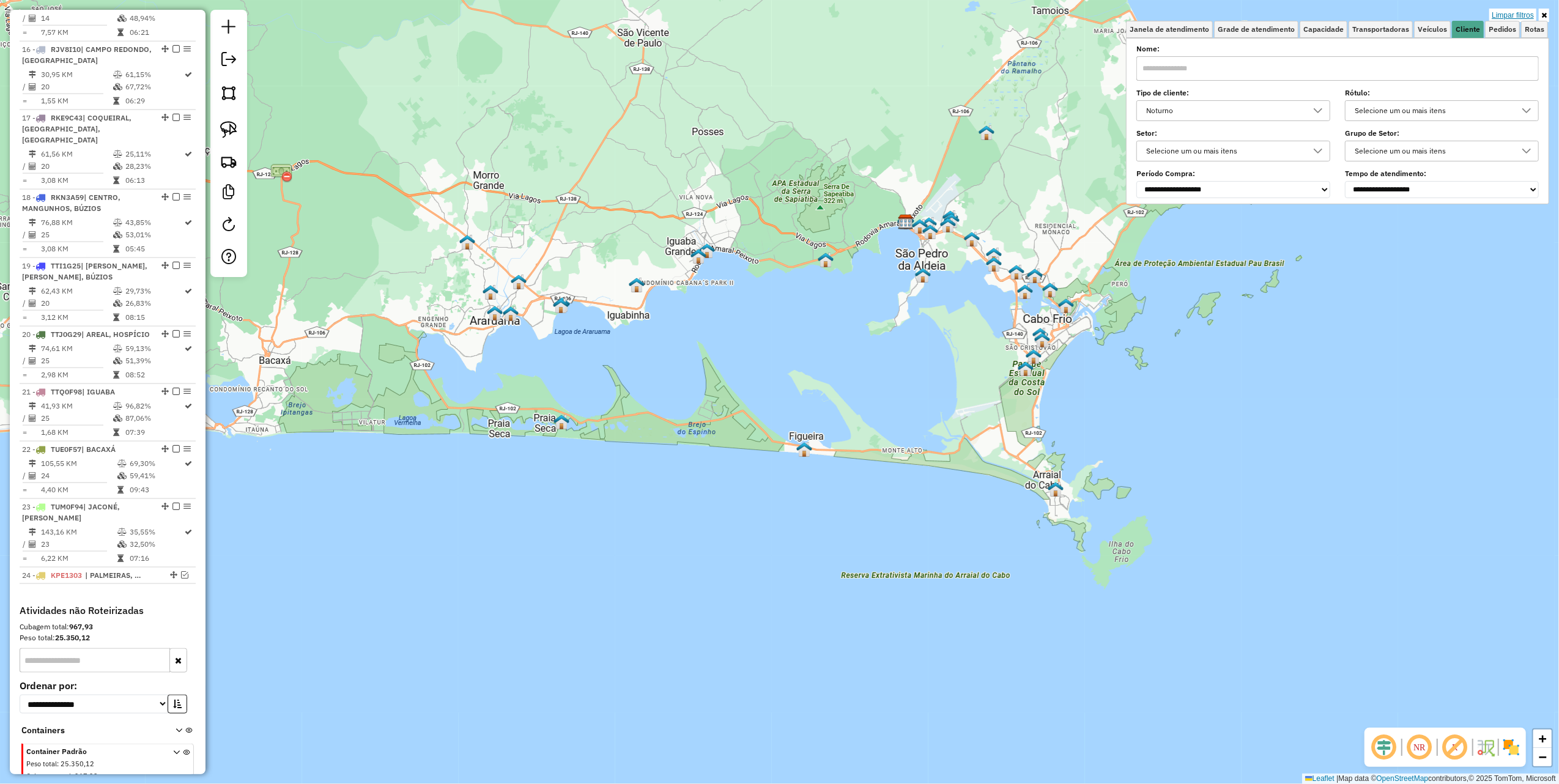
click at [1521, 11] on link "Limpar filtros" at bounding box center [1514, 16] width 47 height 14
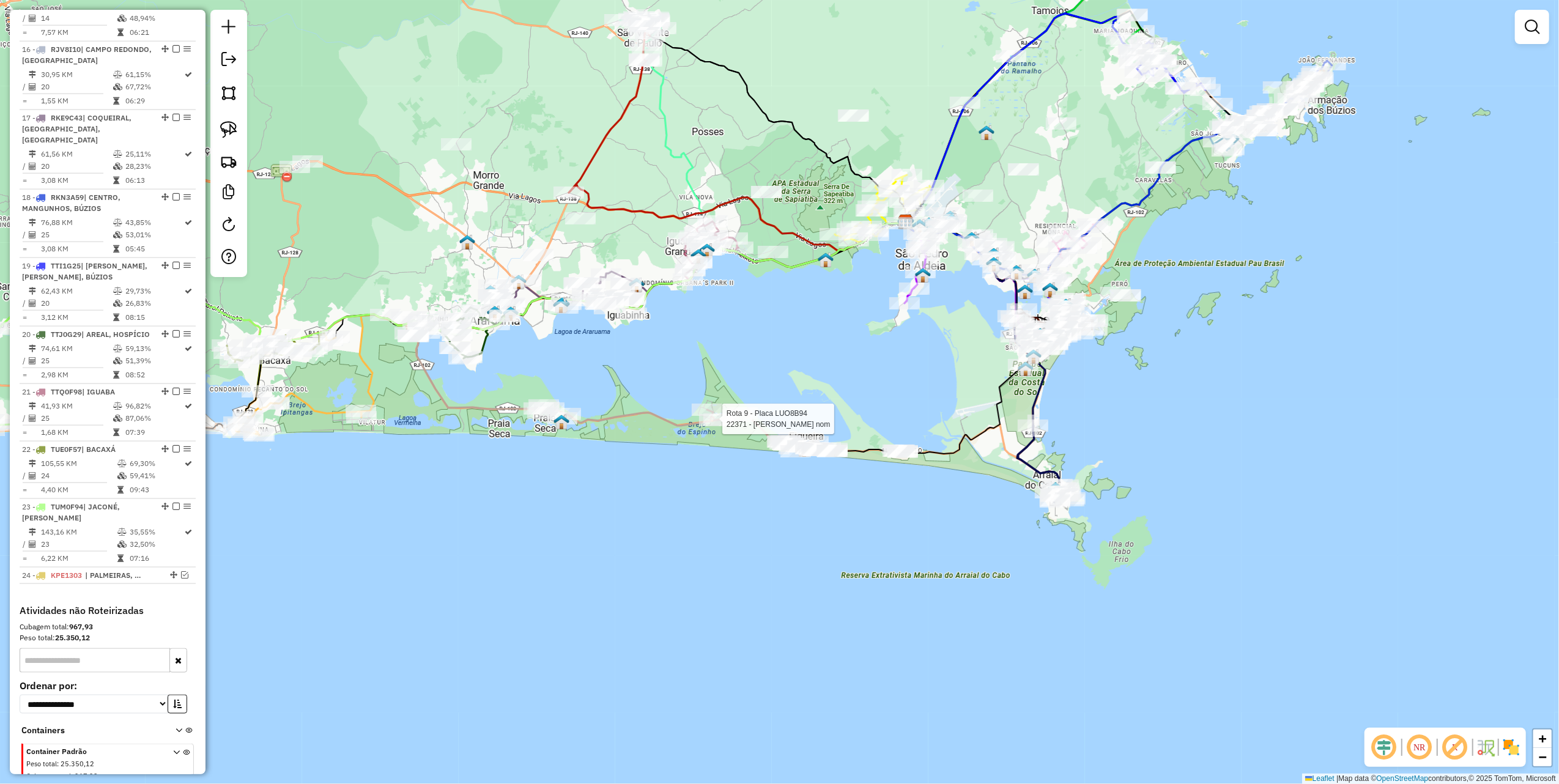
select select "**********"
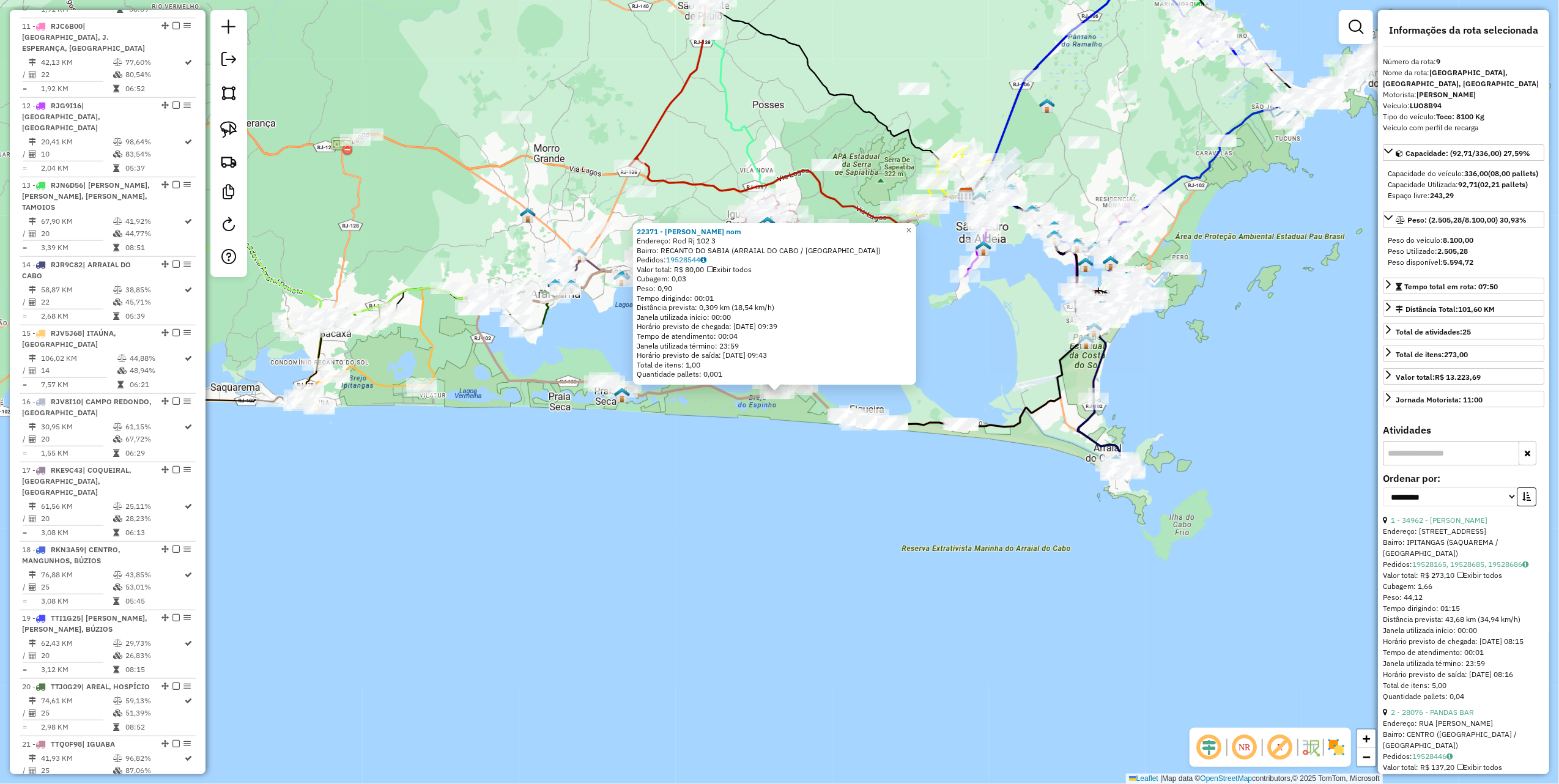
scroll to position [997, 0]
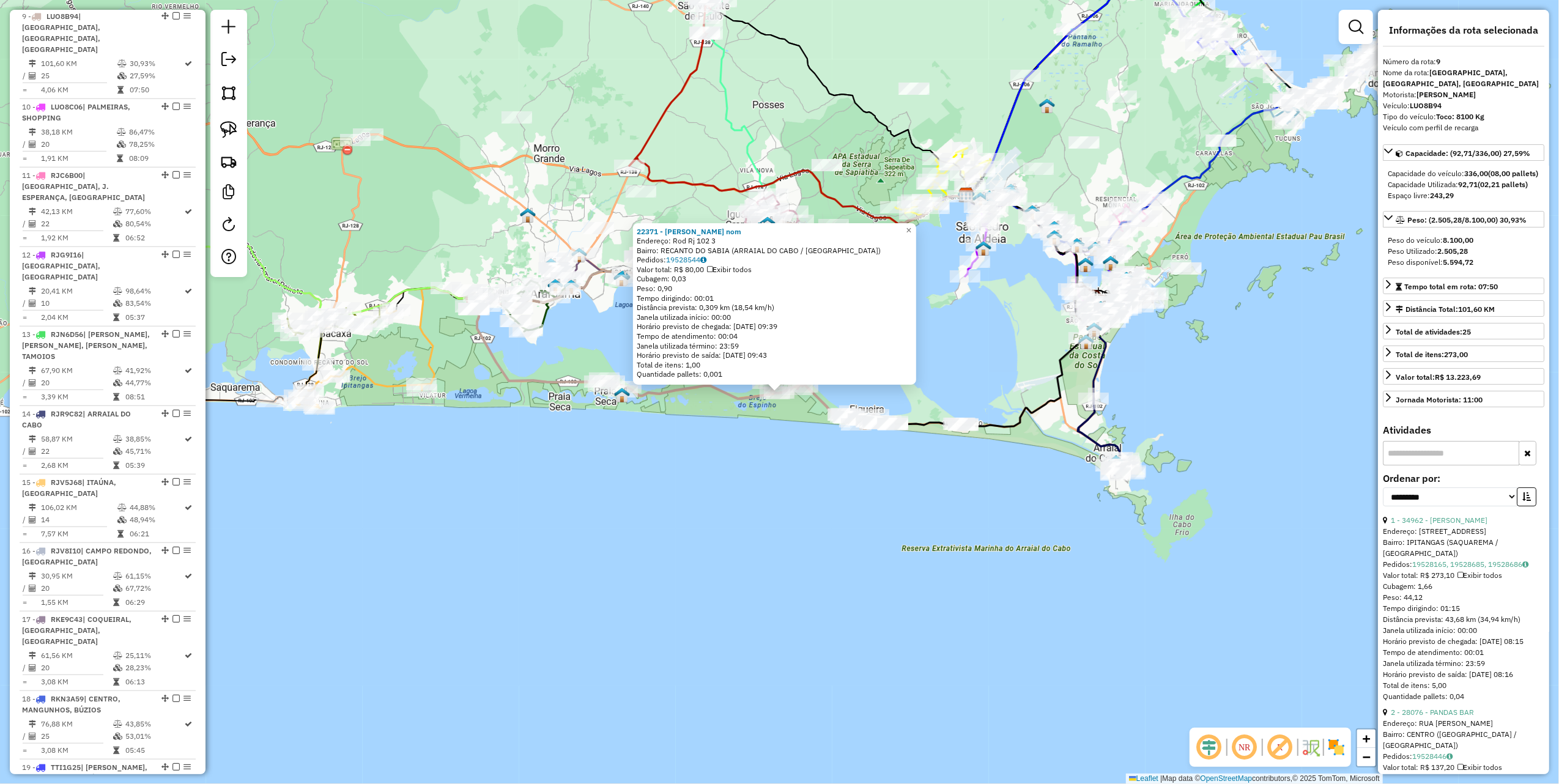
click at [698, 458] on div "22371 - MERCADO ALMEIDA nom Endereço: Rod Rj 102 3 Bairro: RECANTO DO SABIA (AR…" at bounding box center [780, 392] width 1559 height 784
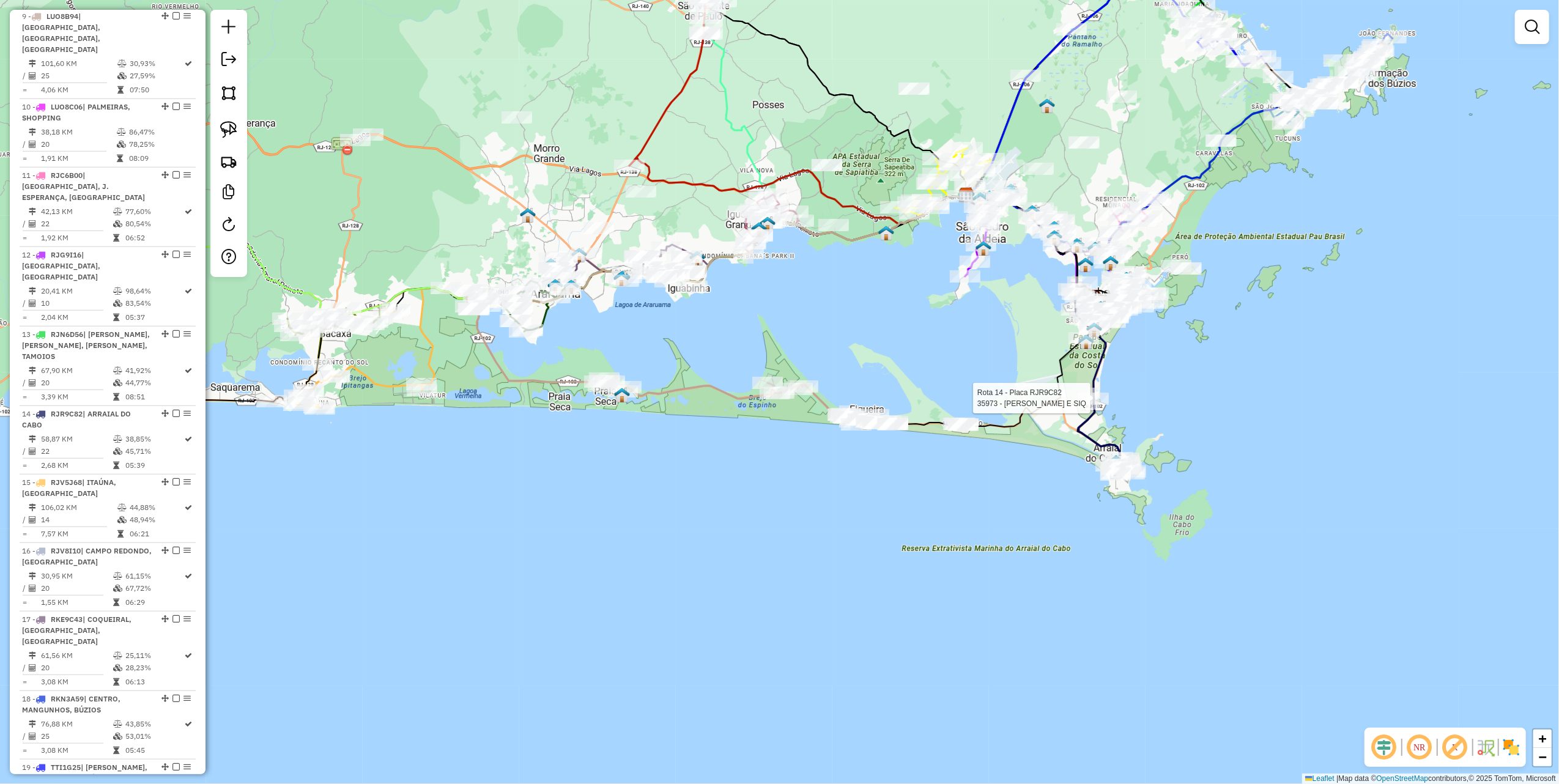
select select "**********"
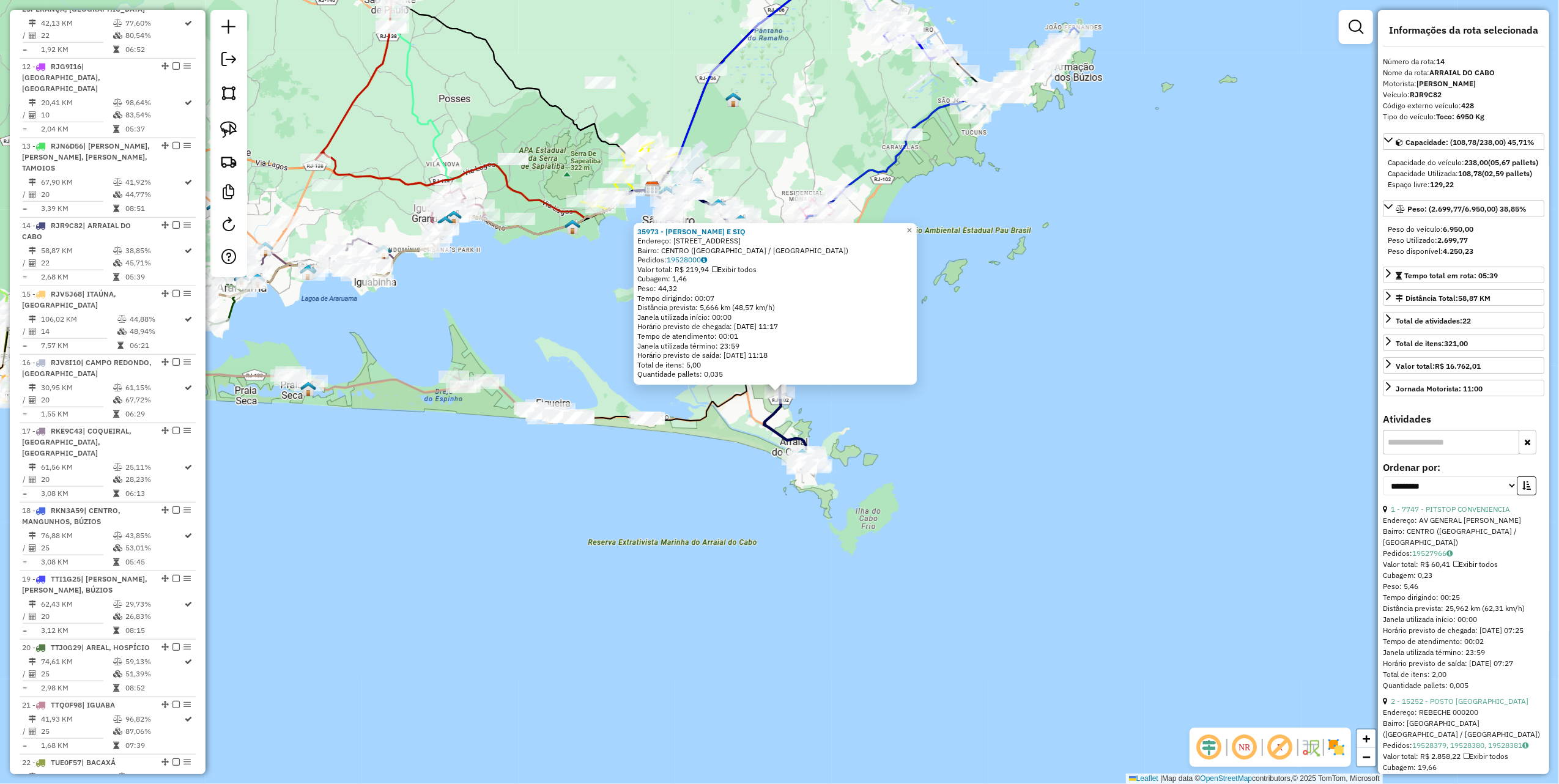
scroll to position [1342, 0]
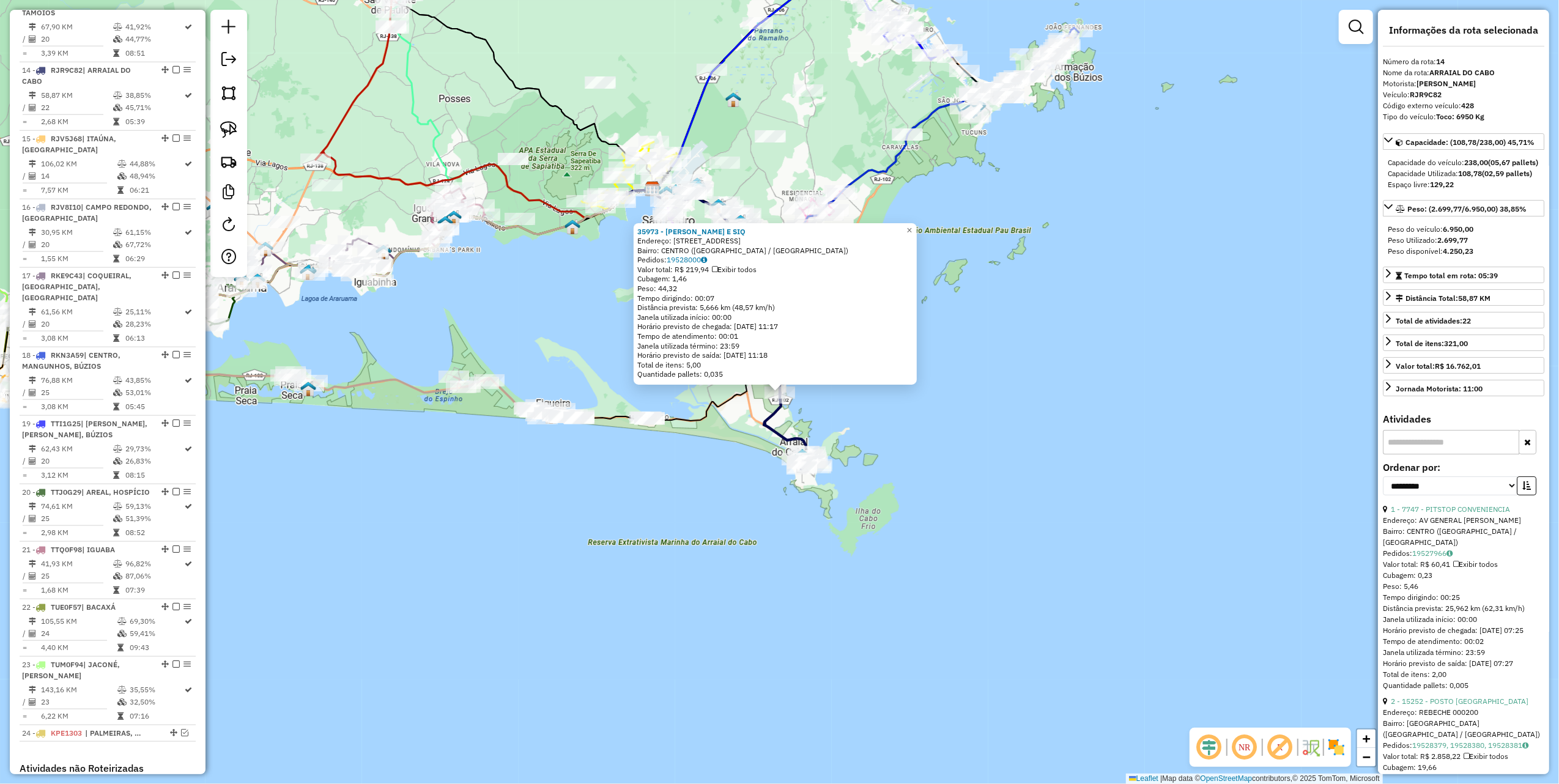
click at [725, 488] on div "35973 - DEPOSITO SILVA E SIQ Endereço: Rua da Restinga 8 Bairro: CENTRO (ARRAIA…" at bounding box center [780, 392] width 1559 height 784
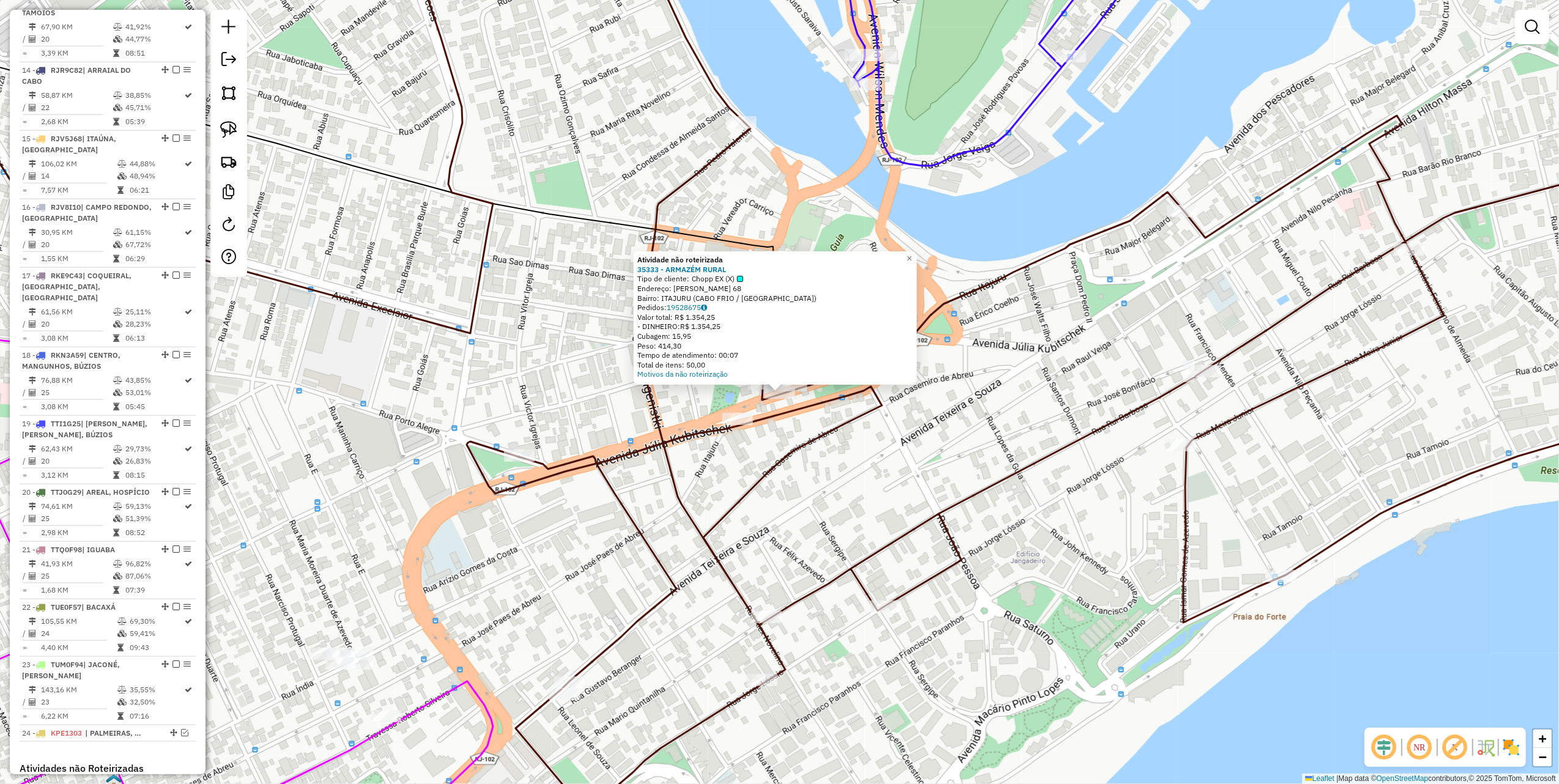
click at [811, 448] on icon at bounding box center [1091, 366] width 1249 height 889
select select "**********"
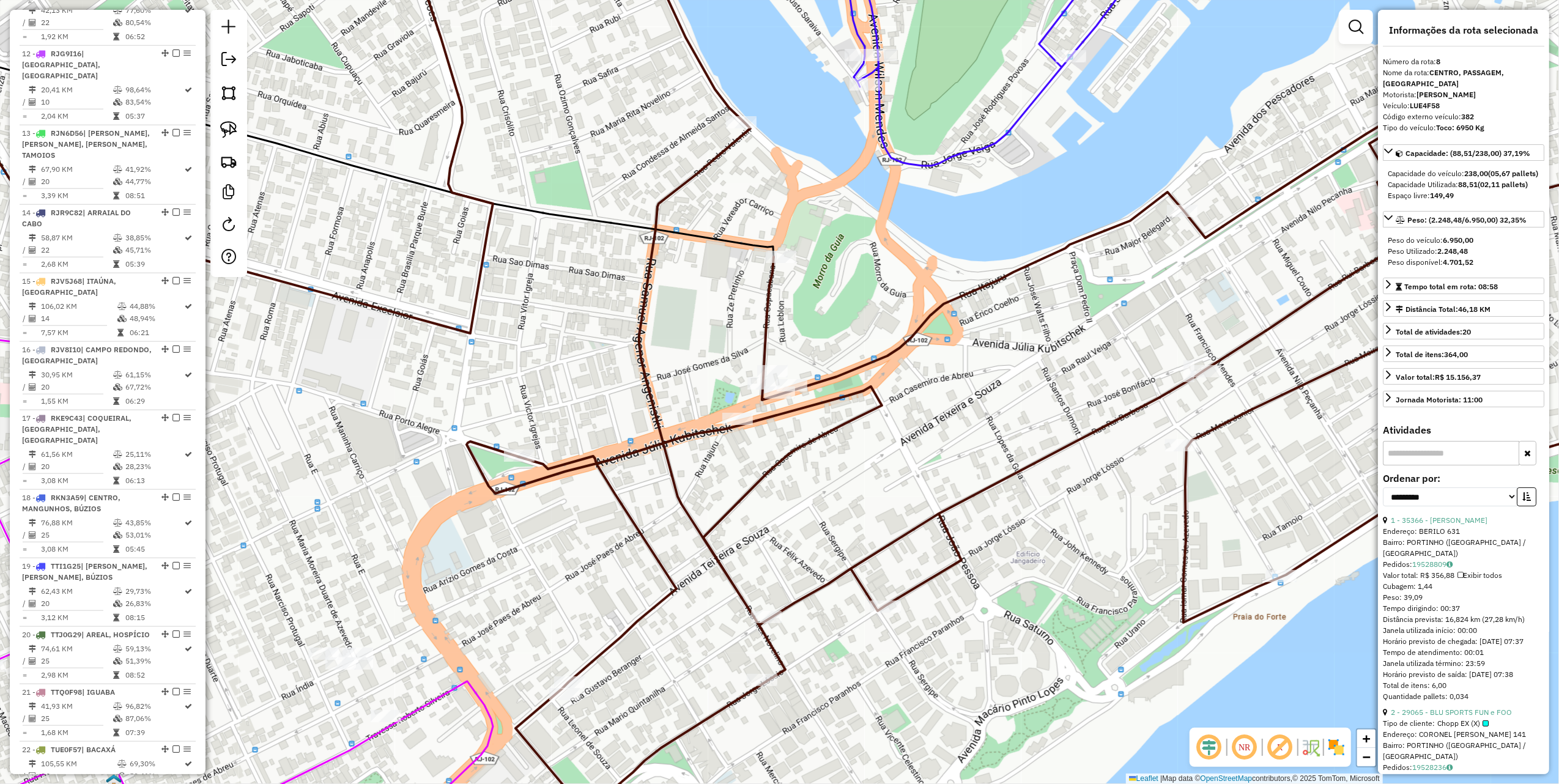
scroll to position [930, 0]
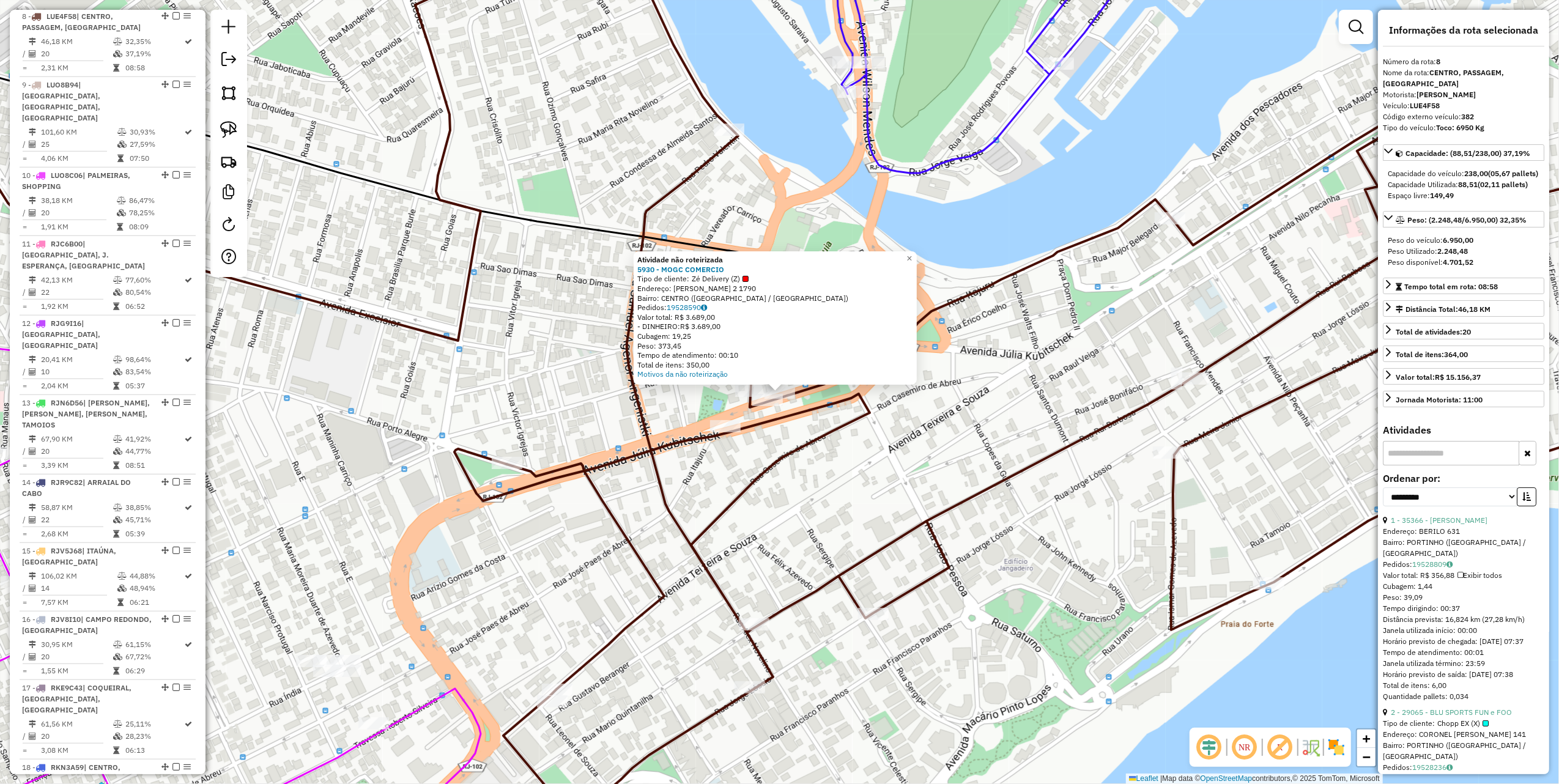
click at [790, 453] on icon at bounding box center [1085, 370] width 1261 height 897
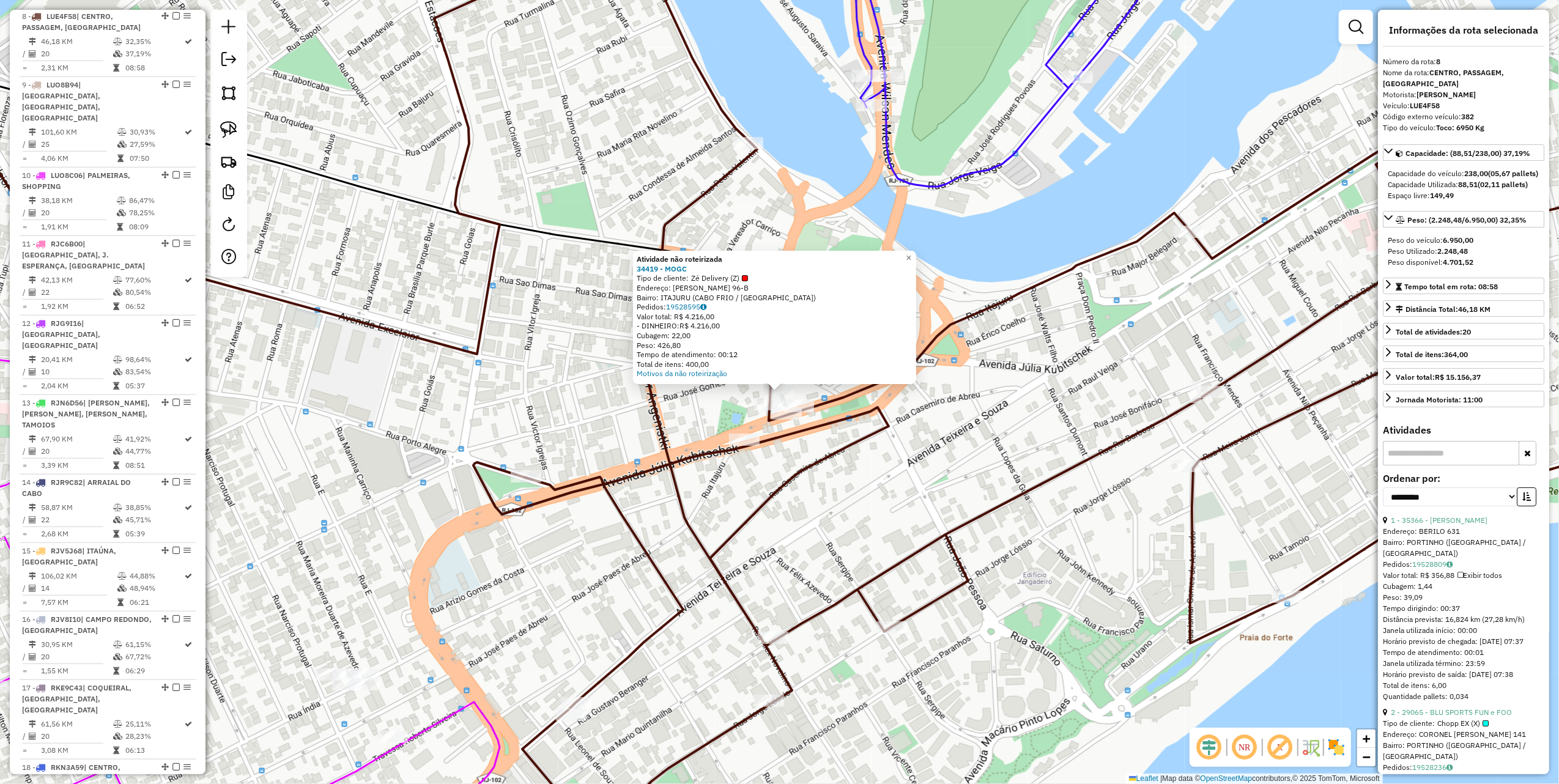
click at [677, 423] on div "Atividade não roteirizada 34419 - MOGC Tipo de cliente: Zé Delivery (Z) Endereç…" at bounding box center [780, 392] width 1559 height 784
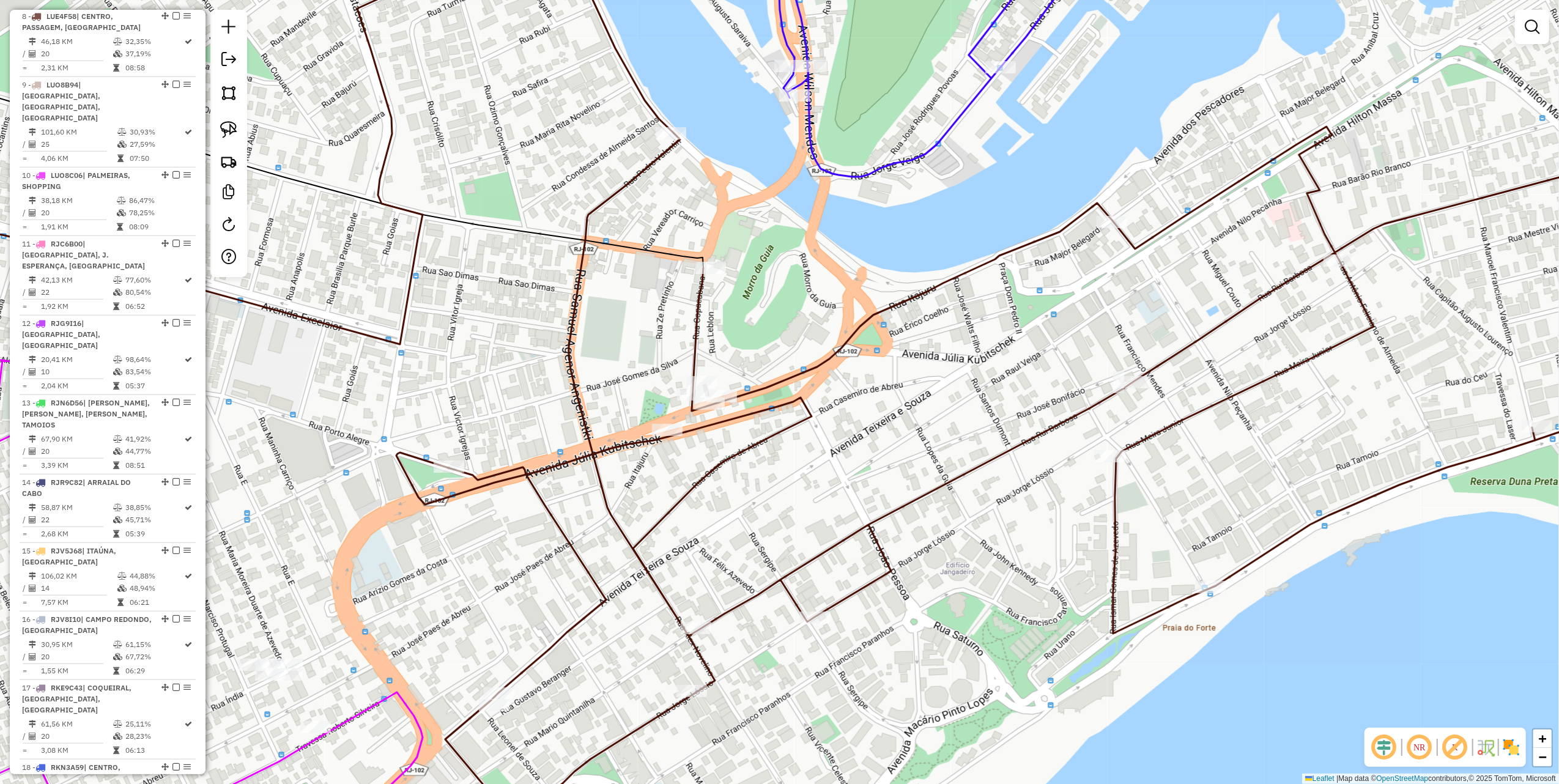
drag, startPoint x: 710, startPoint y: 383, endPoint x: 473, endPoint y: 341, distance: 240.7
click at [482, 345] on div "Janela de atendimento Grade de atendimento Capacidade Transportadoras Veículos …" at bounding box center [780, 392] width 1559 height 784
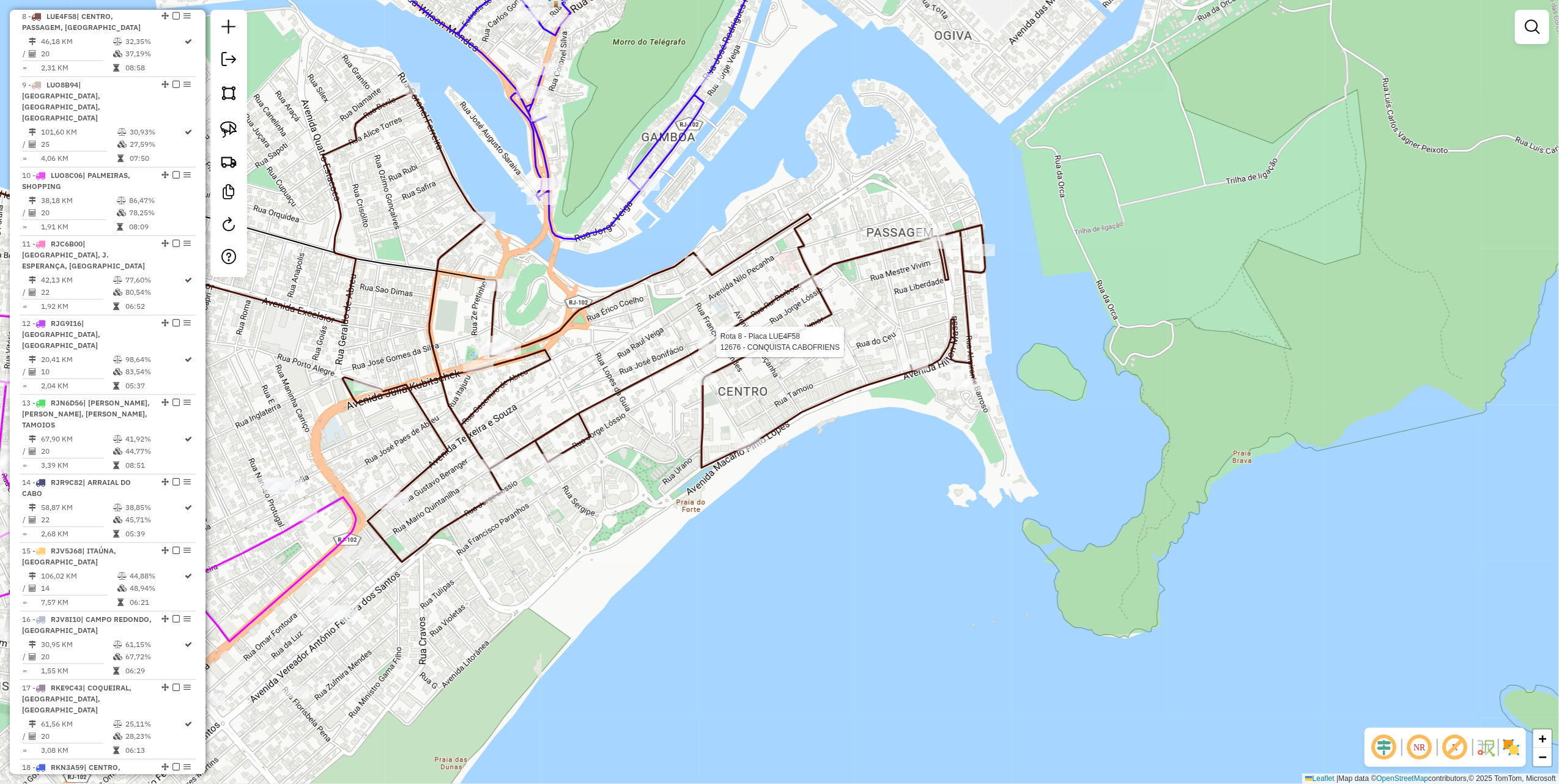
select select "**********"
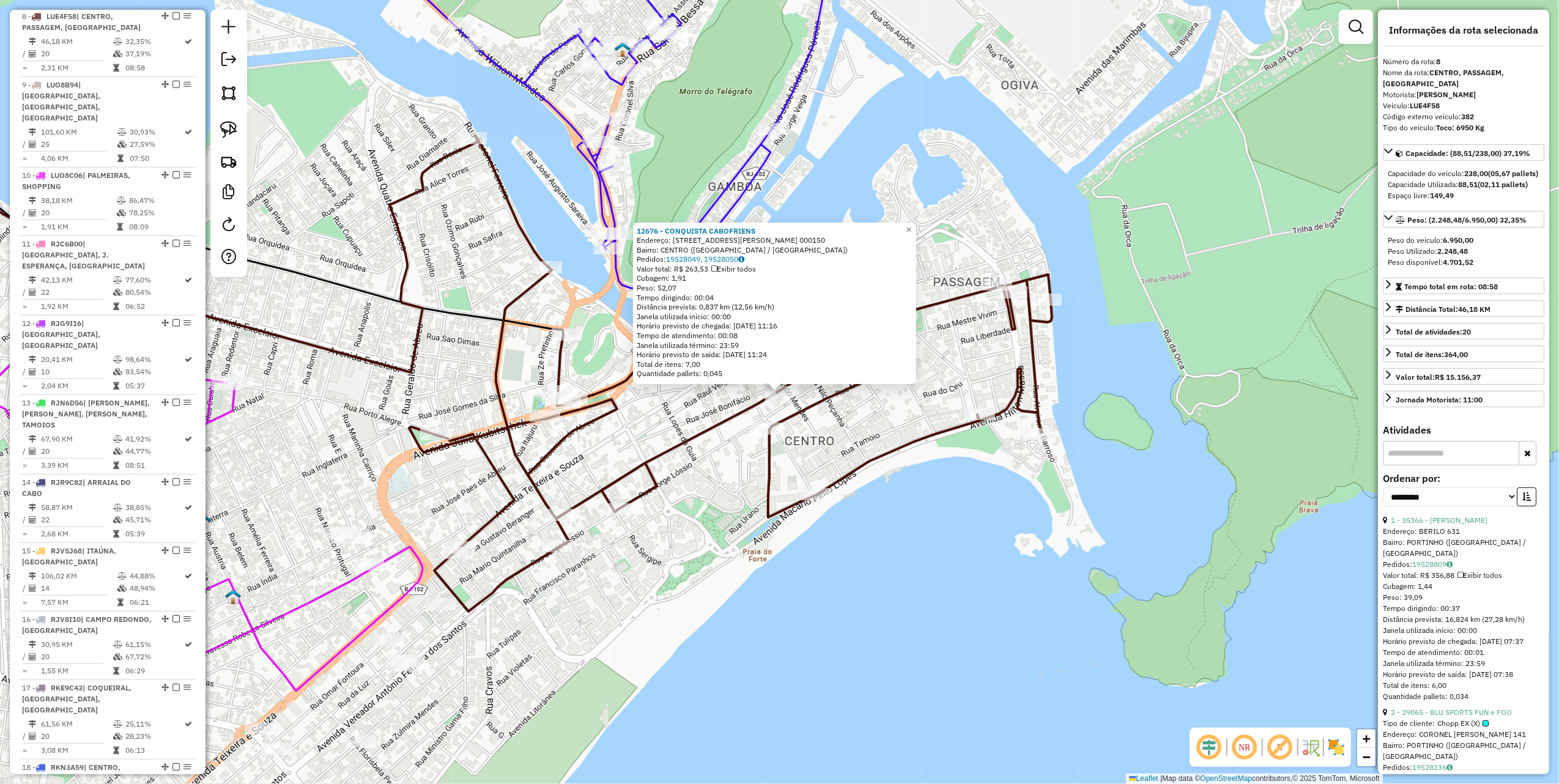
click at [630, 424] on div "12676 - CONQUISTA CABOFRIENS Endereço: RUA RUI BARBOSA N. 000150 Bairro: CENTRO…" at bounding box center [780, 392] width 1559 height 784
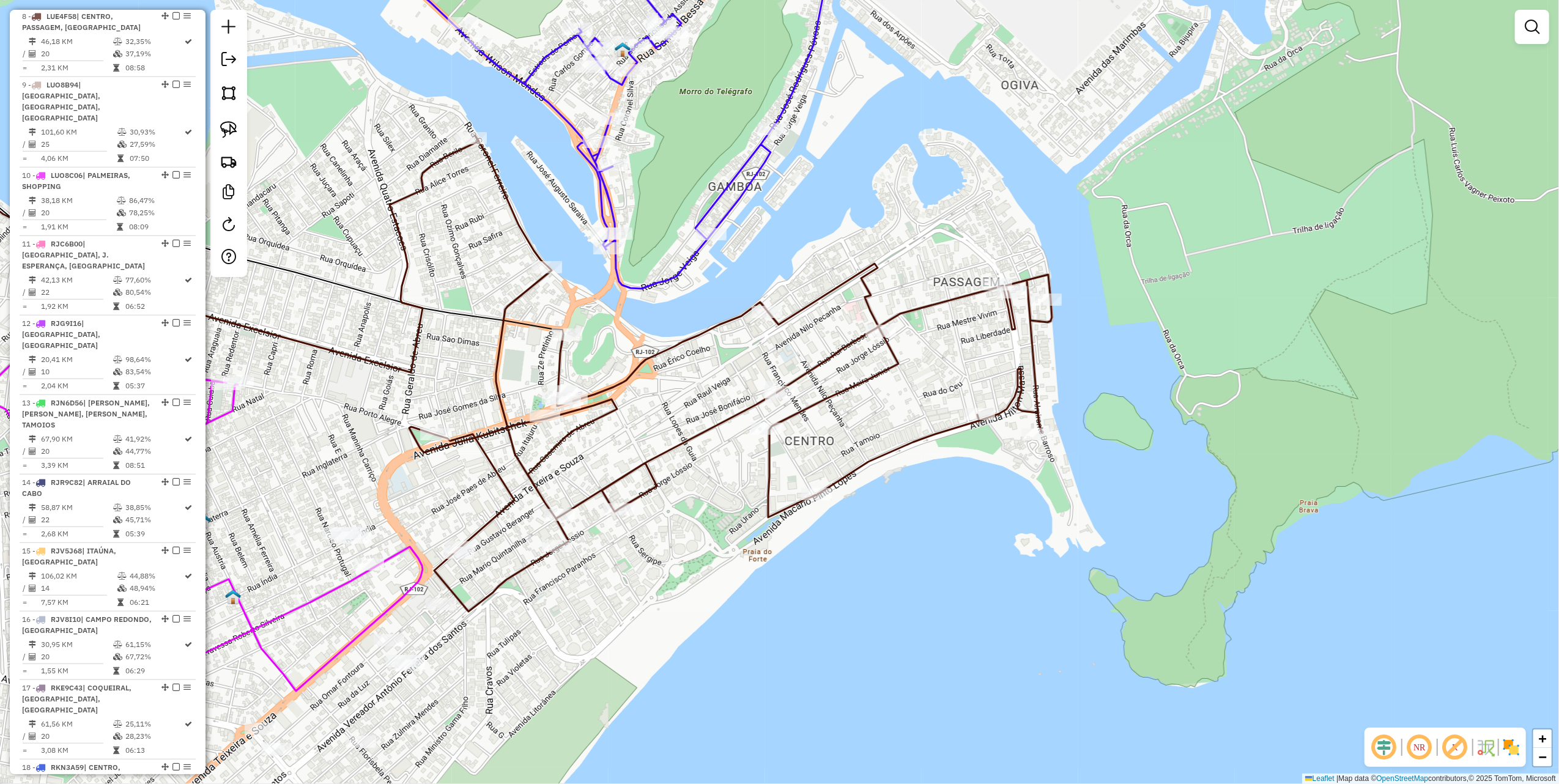
click at [242, 129] on div at bounding box center [228, 144] width 36 height 268
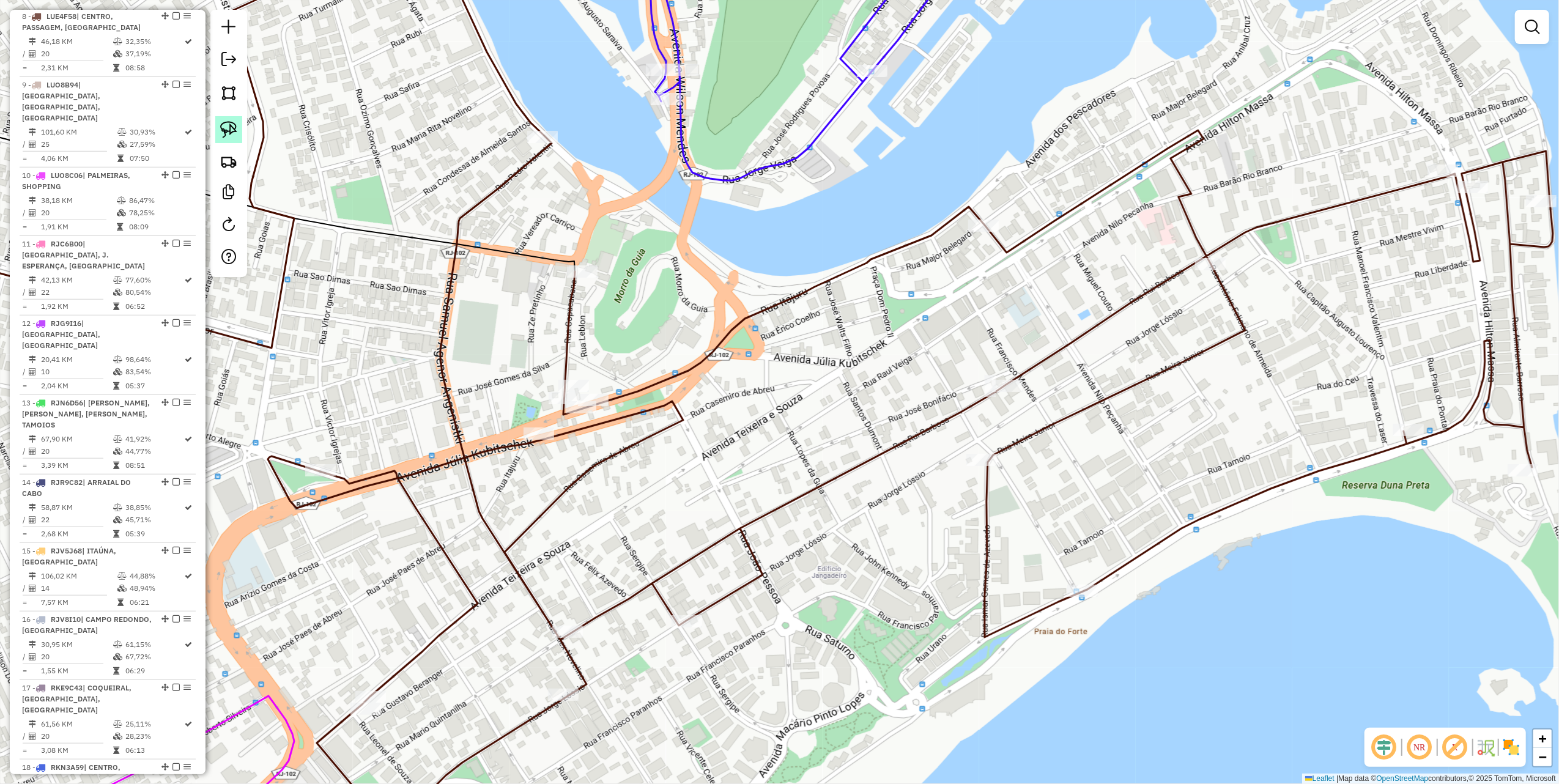
drag, startPoint x: 245, startPoint y: 140, endPoint x: 217, endPoint y: 124, distance: 32.2
click at [245, 140] on div at bounding box center [228, 144] width 36 height 268
click at [217, 124] on link at bounding box center [228, 129] width 27 height 27
drag, startPoint x: 607, startPoint y: 360, endPoint x: 637, endPoint y: 401, distance: 50.8
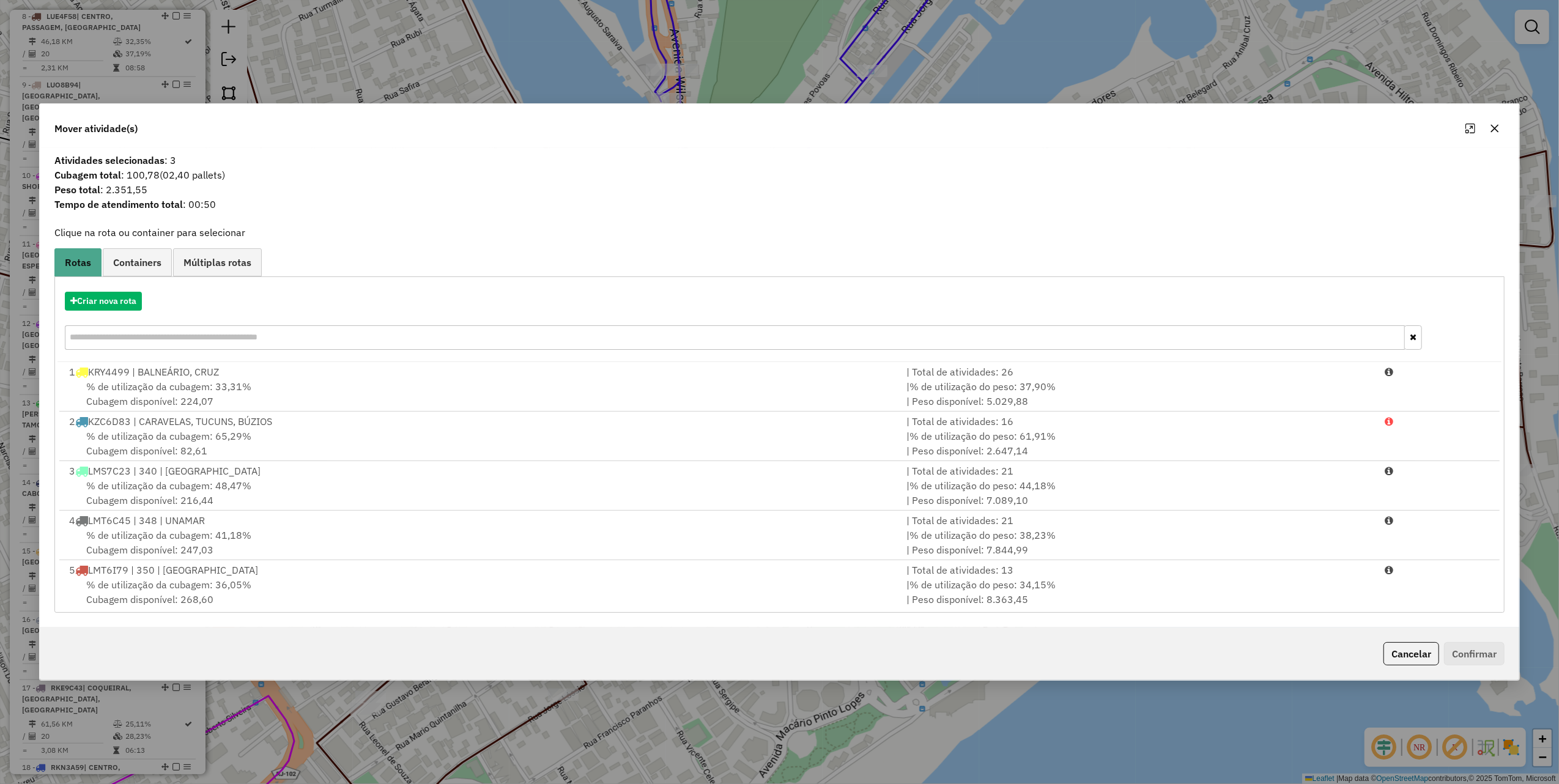
click at [140, 333] on input "text" at bounding box center [735, 337] width 1341 height 25
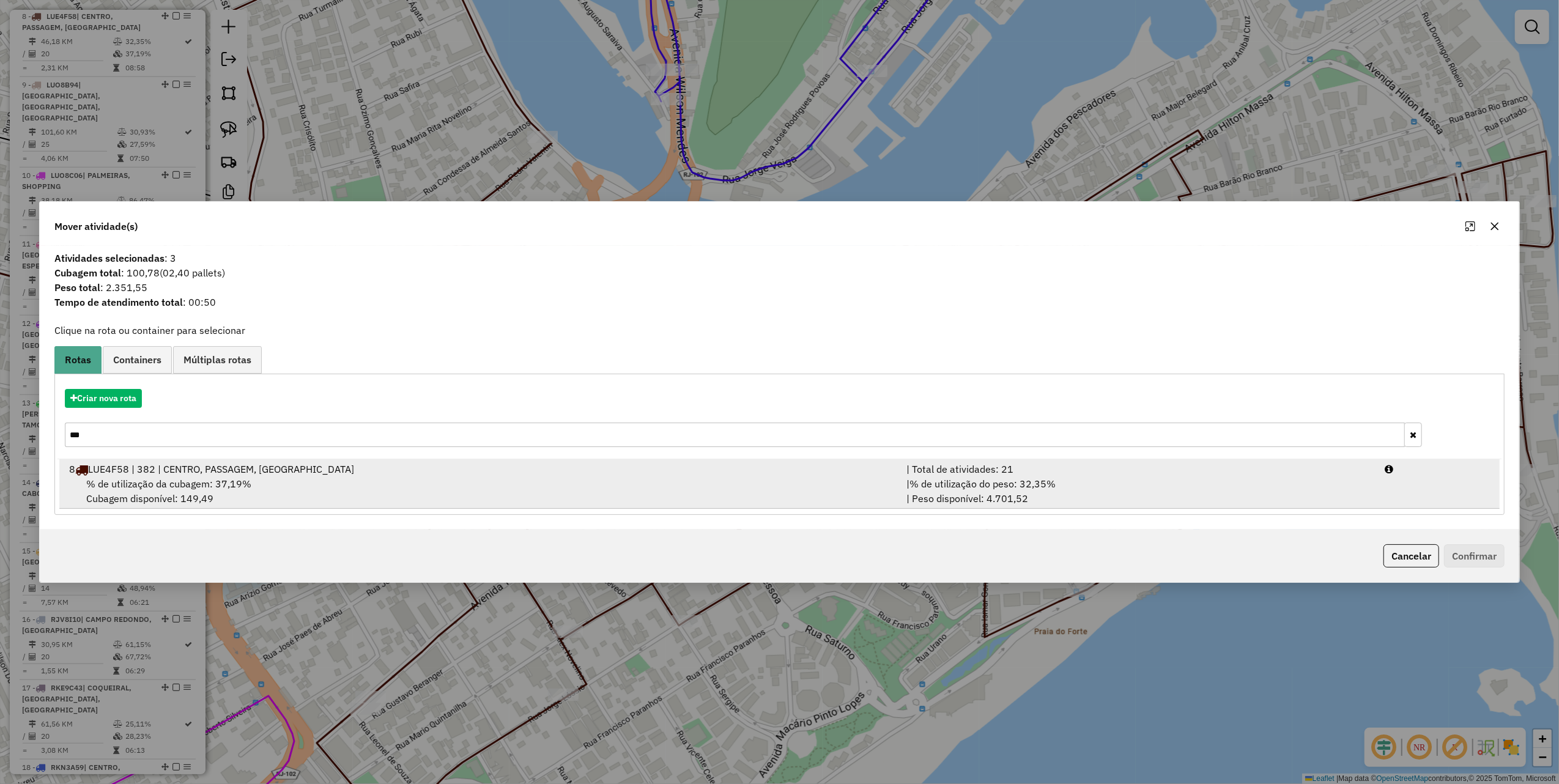
type input "***"
click at [1175, 495] on div "| % de utilização do peso: 32,35% | Peso disponível: 4.701,52" at bounding box center [1139, 491] width 479 height 30
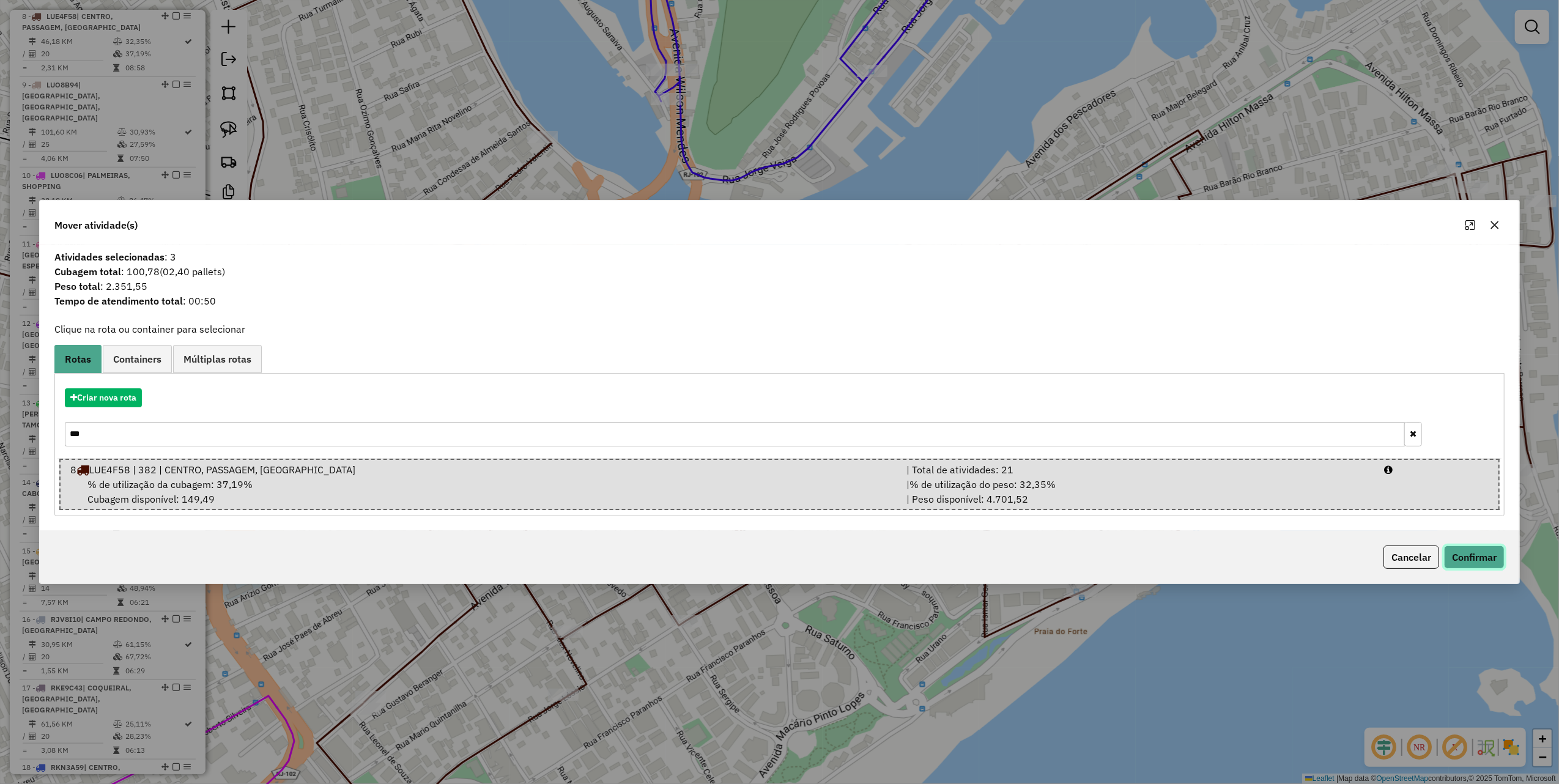
click at [1462, 563] on button "Confirmar" at bounding box center [1475, 557] width 61 height 24
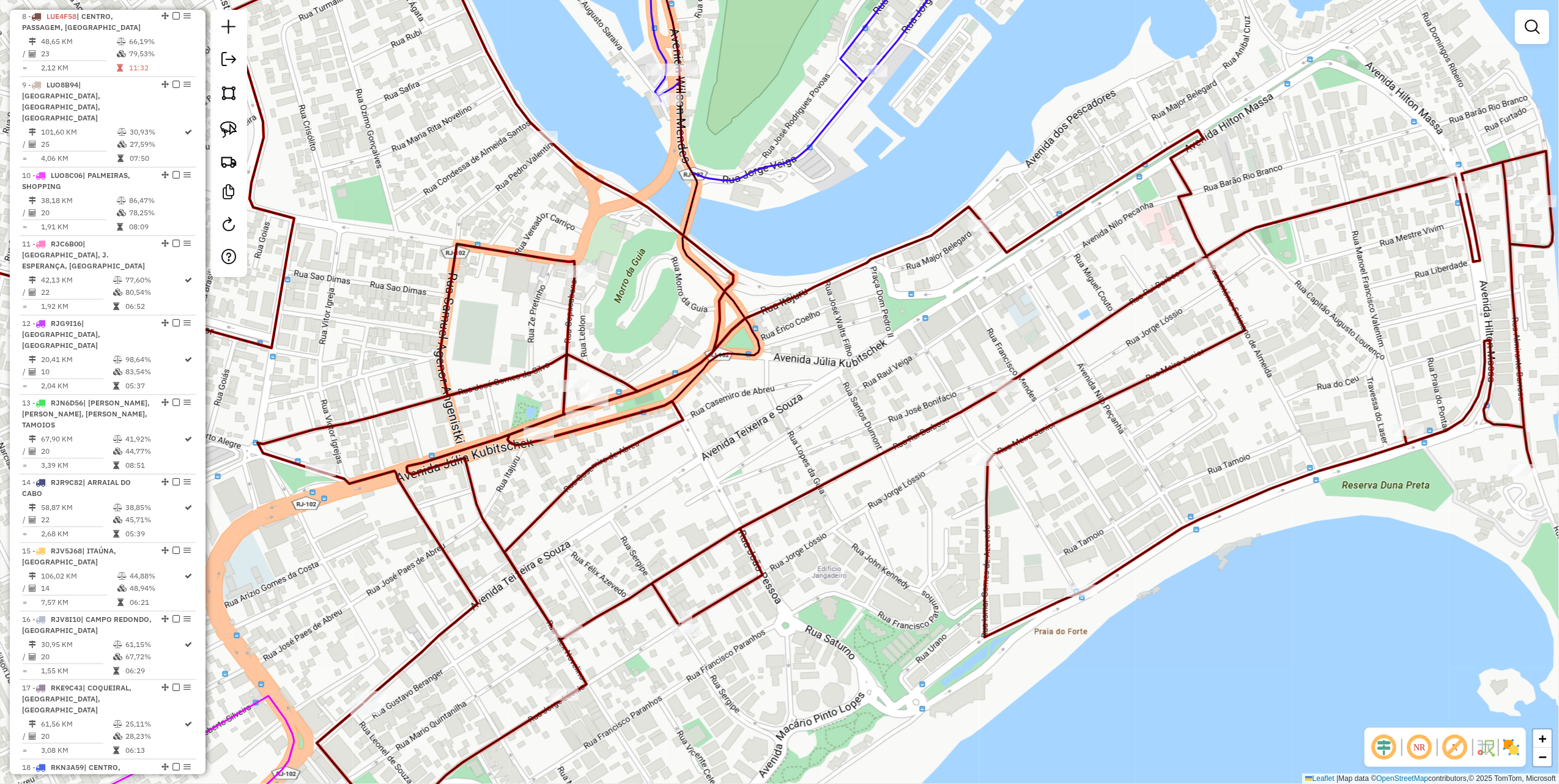
scroll to position [861, 0]
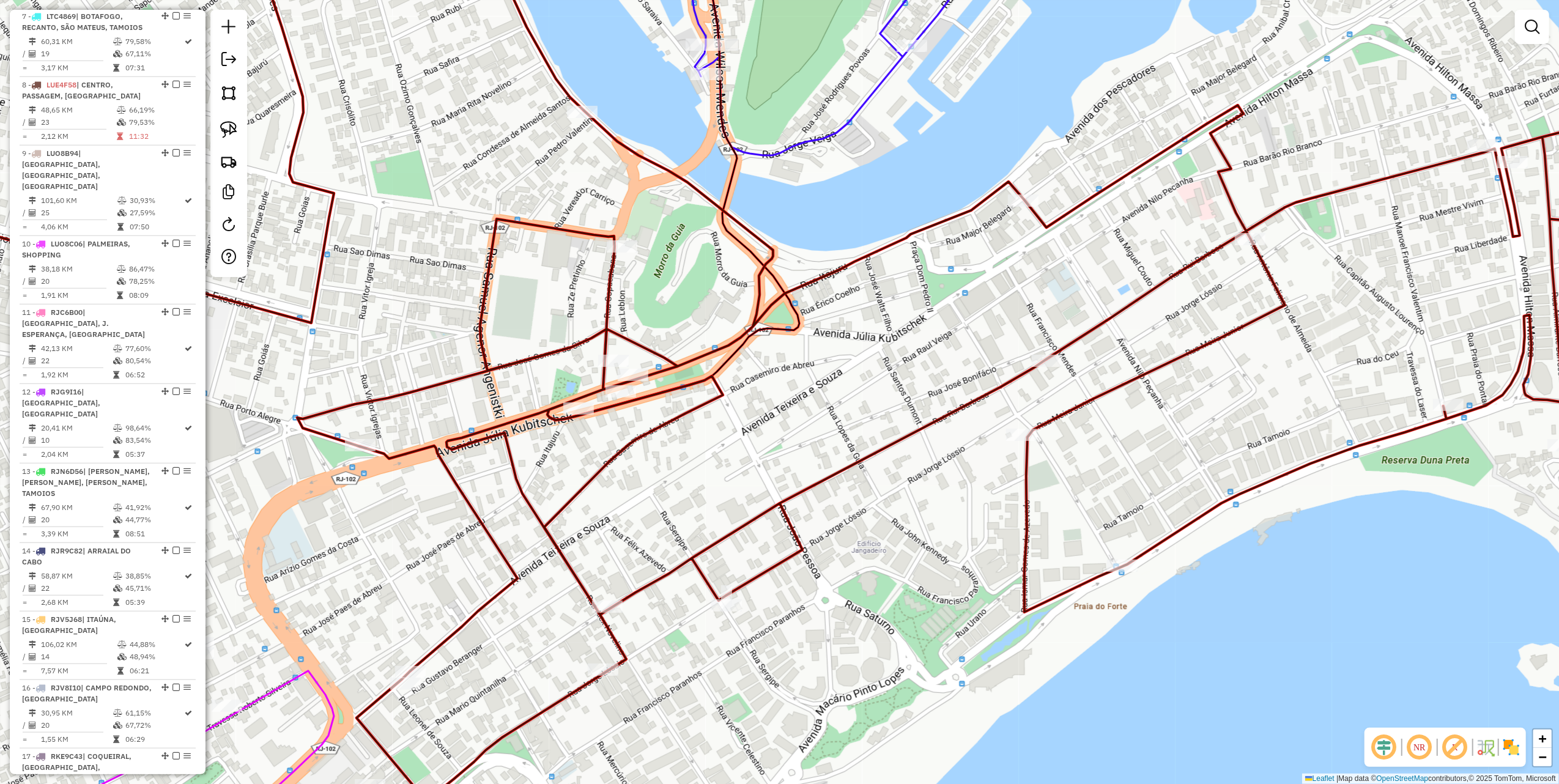
drag, startPoint x: 301, startPoint y: 510, endPoint x: 575, endPoint y: 355, distance: 314.8
click at [549, 368] on div "Rota 8 - Placa LUE4F58 13836 - ALOHA DRINK BAR Janela de atendimento Grade de a…" at bounding box center [780, 392] width 1559 height 784
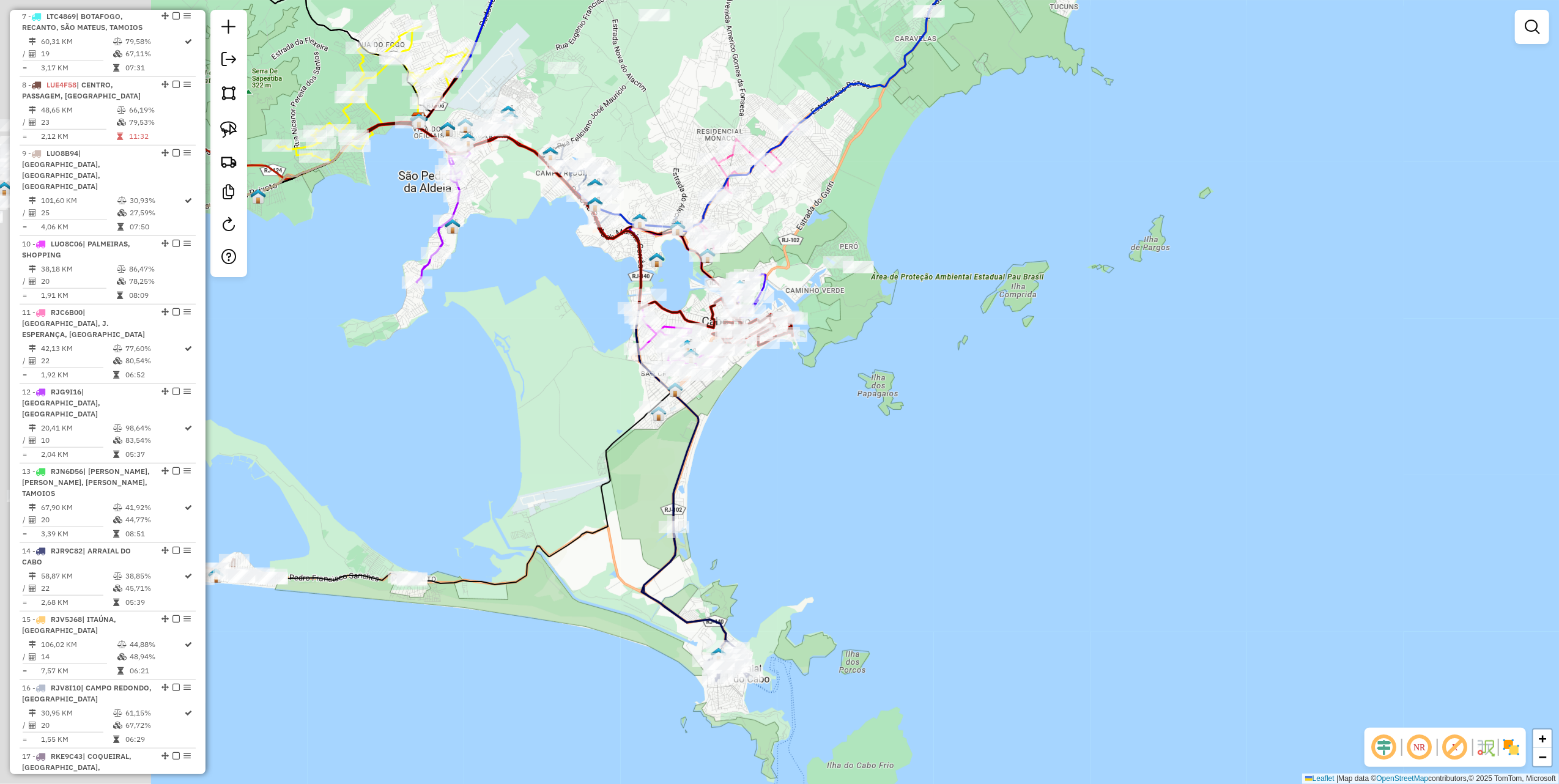
drag, startPoint x: 583, startPoint y: 488, endPoint x: 742, endPoint y: 431, distance: 168.9
click at [742, 431] on div "Janela de atendimento Grade de atendimento Capacidade Transportadoras Veículos …" at bounding box center [780, 392] width 1559 height 784
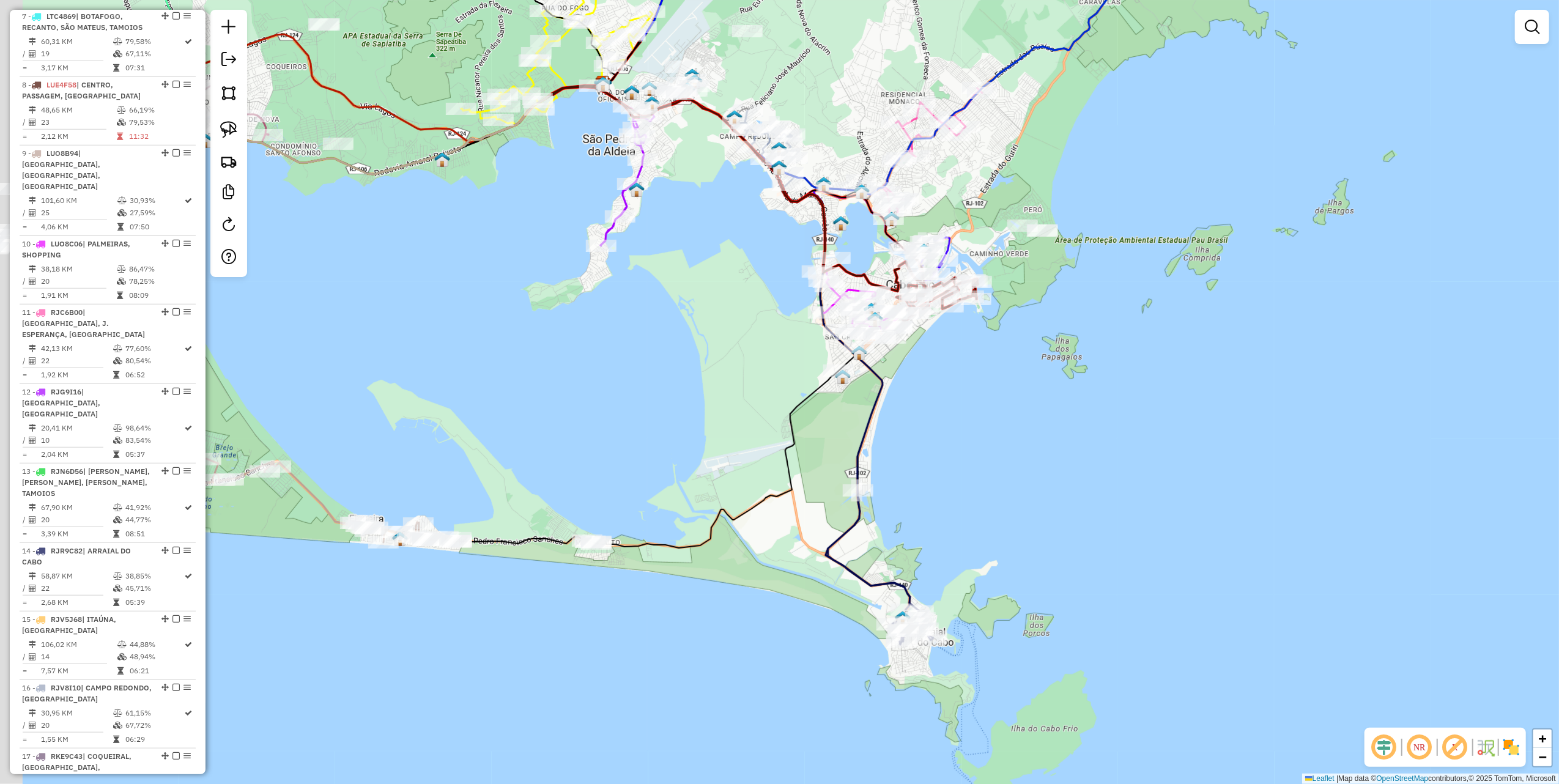
drag, startPoint x: 391, startPoint y: 375, endPoint x: 1058, endPoint y: 274, distance: 674.6
click at [1060, 274] on div "Janela de atendimento Grade de atendimento Capacidade Transportadoras Veículos …" at bounding box center [780, 392] width 1559 height 784
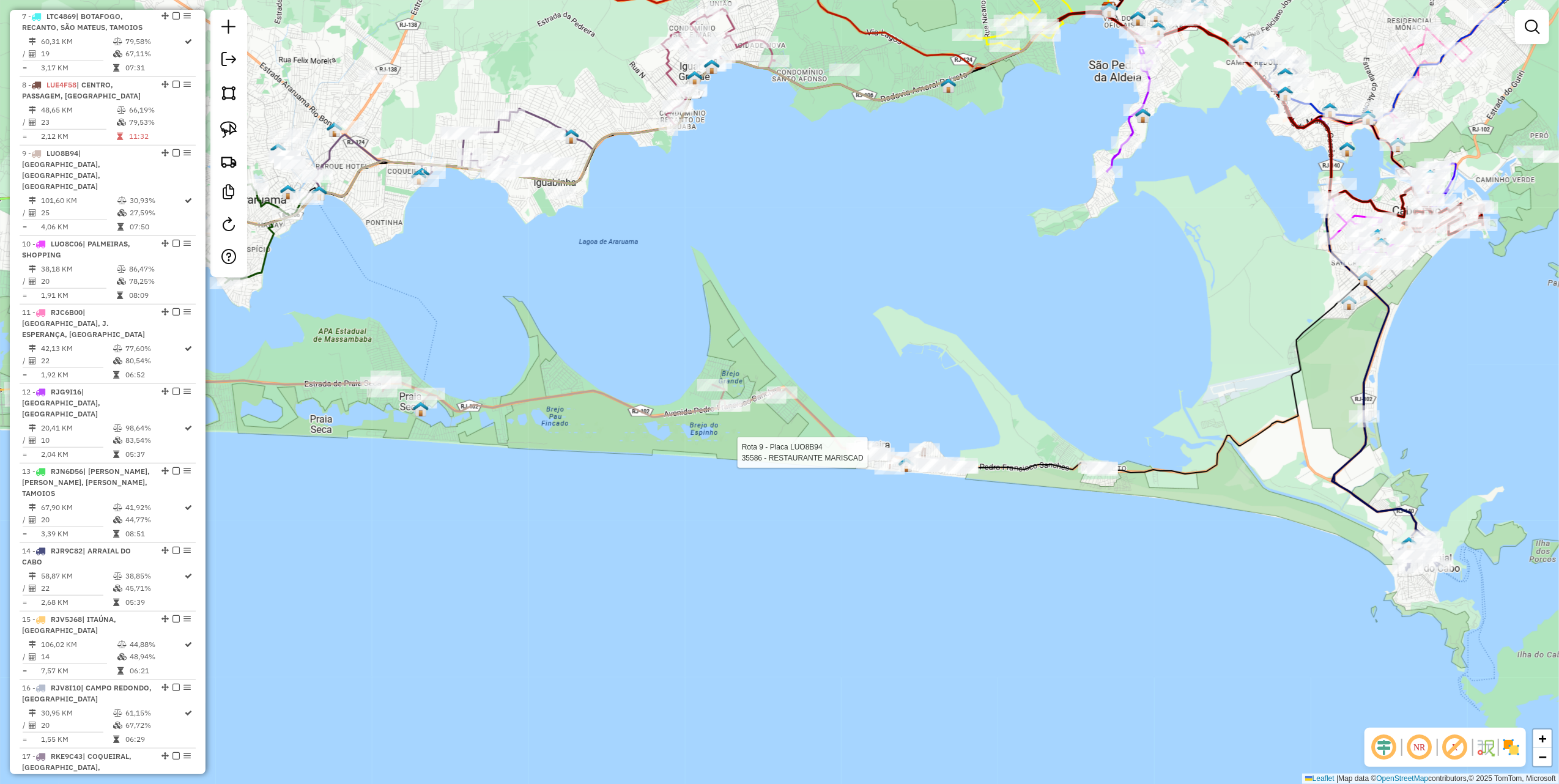
select select "**********"
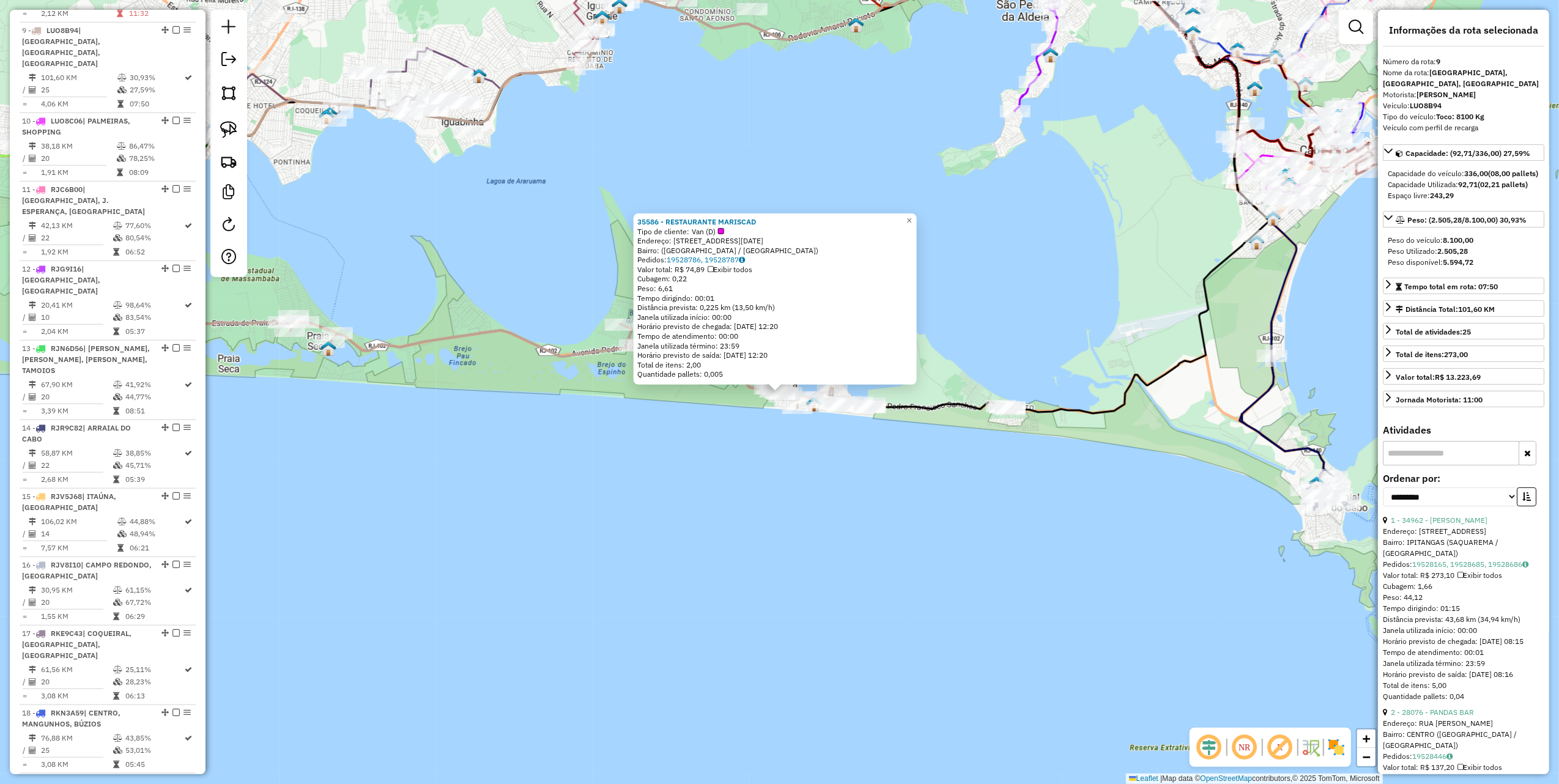
scroll to position [997, 0]
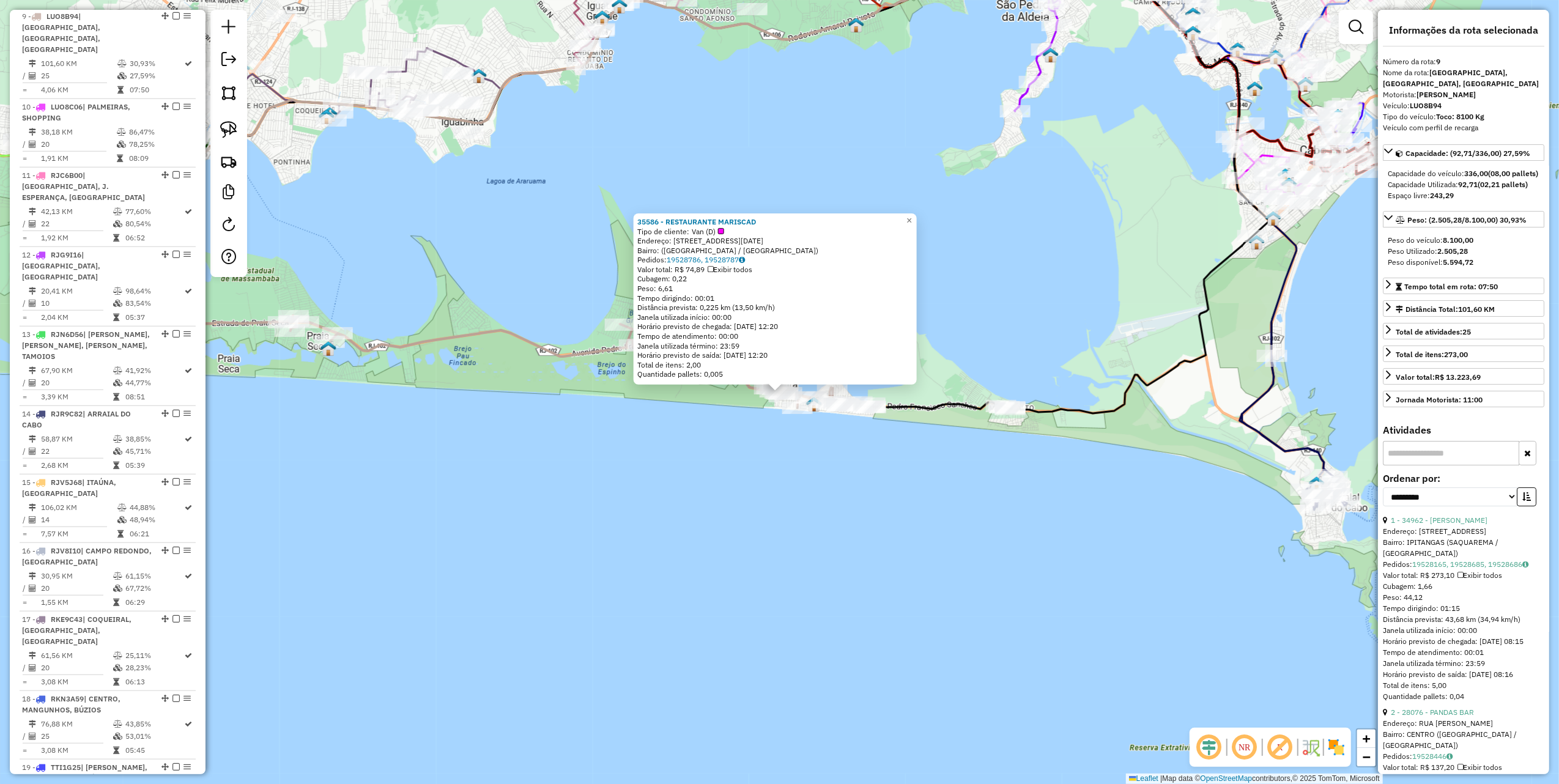
click at [848, 480] on div "35586 - RESTAURANTE MARISCAD Tipo de cliente: Van (D) Endereço: Avenida Beira M…" at bounding box center [780, 392] width 1559 height 784
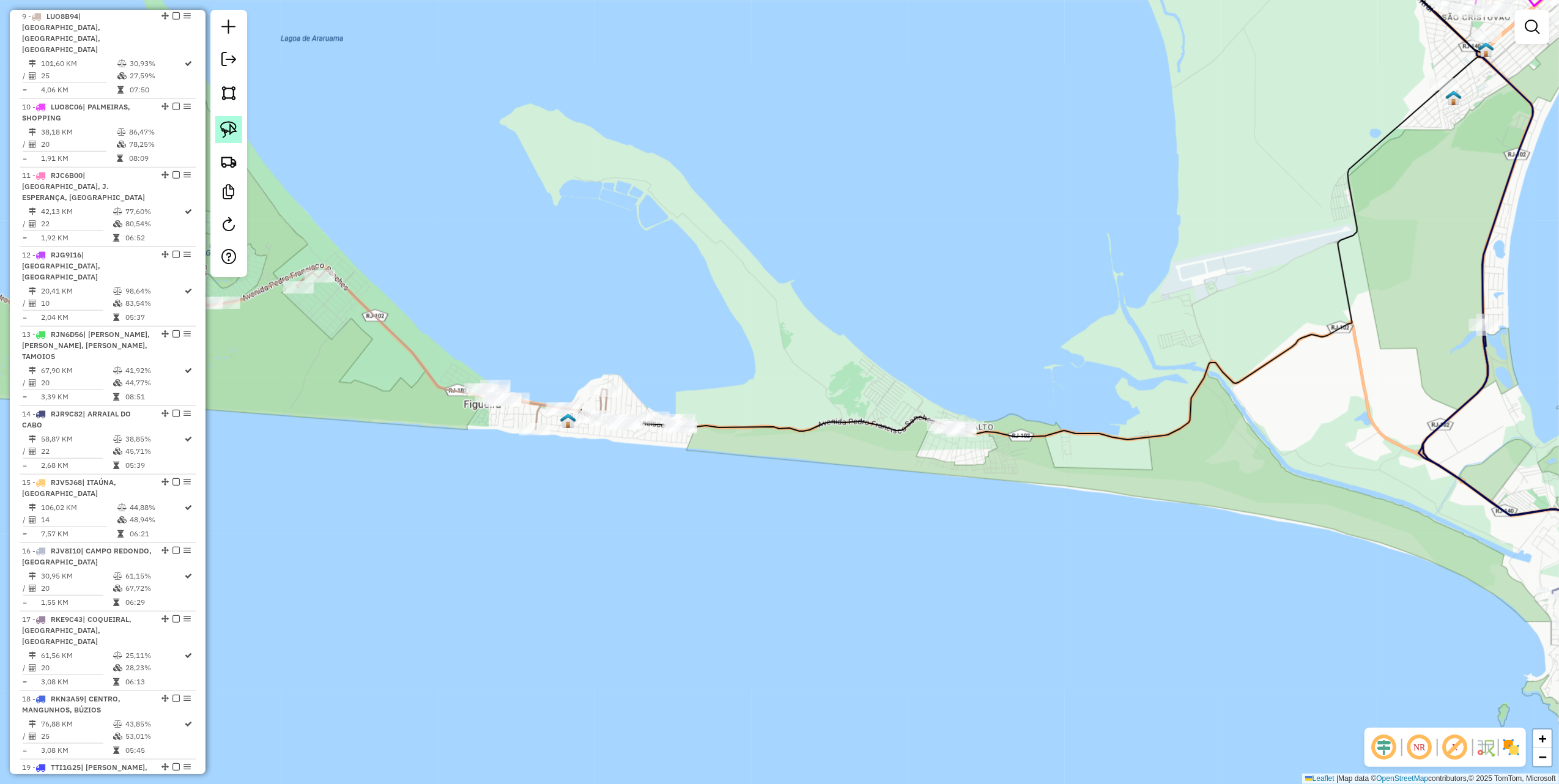
click at [241, 130] on link at bounding box center [228, 129] width 27 height 27
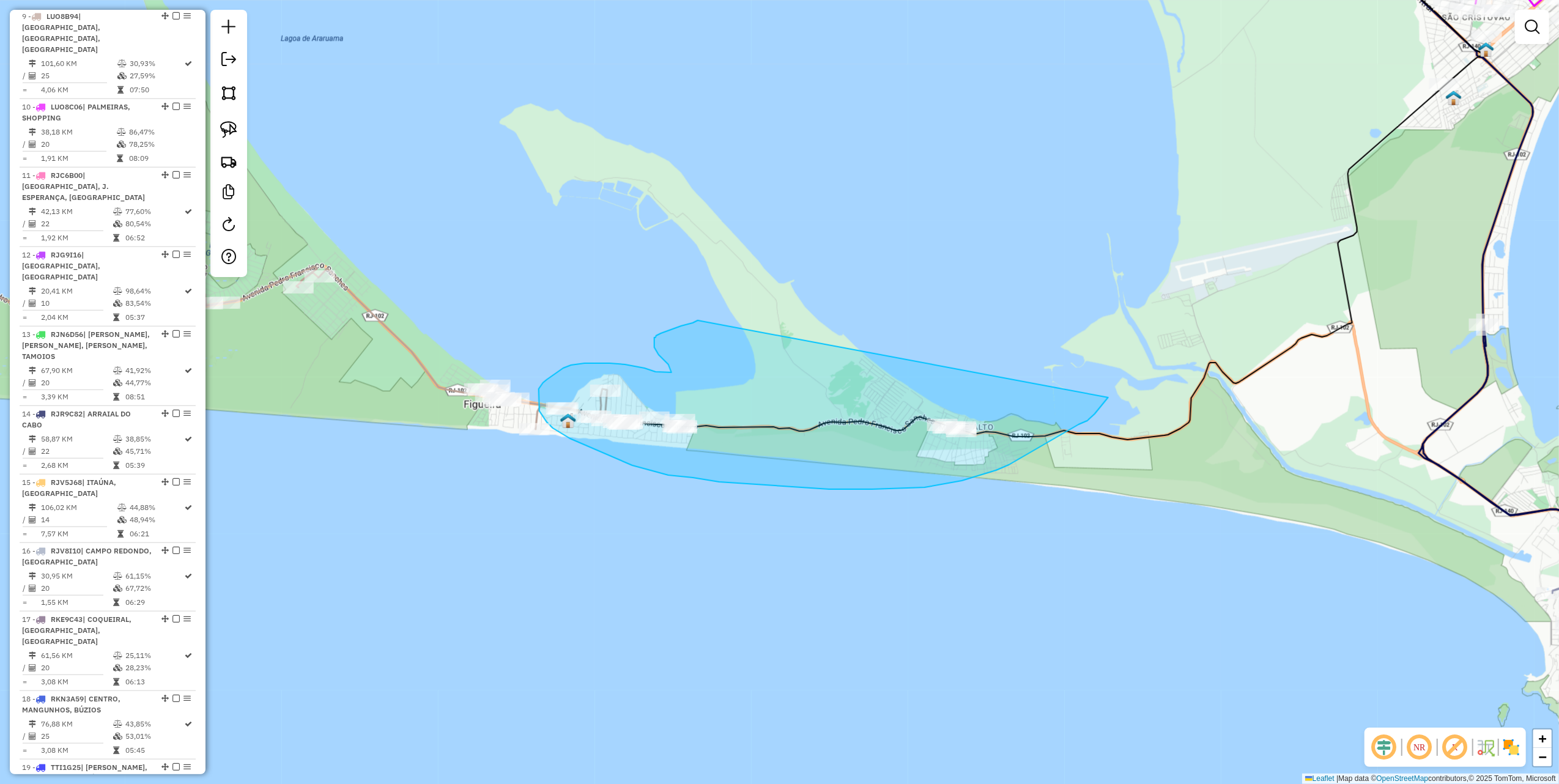
drag, startPoint x: 698, startPoint y: 321, endPoint x: 1108, endPoint y: 397, distance: 417.0
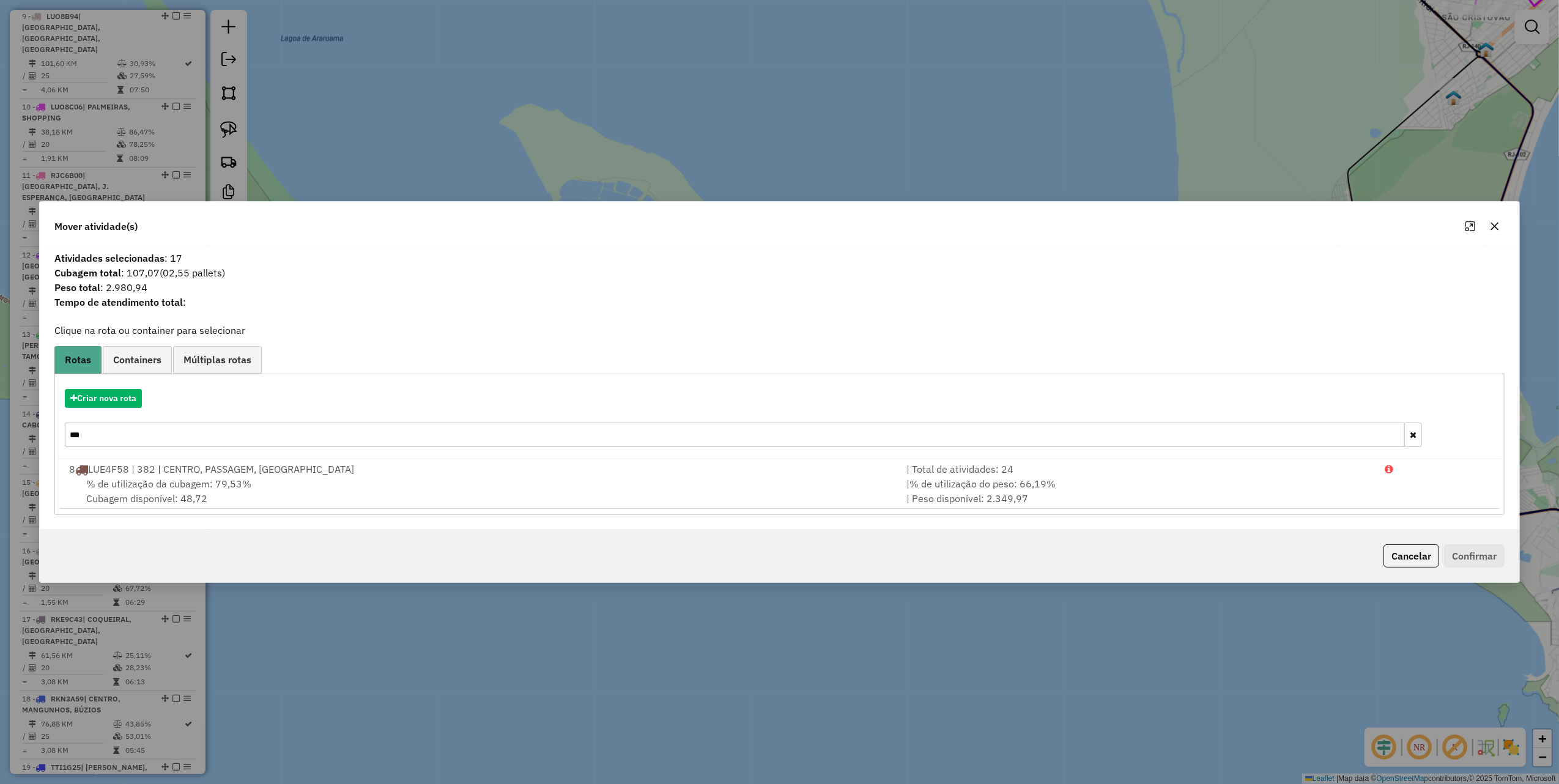
click at [1496, 222] on icon "button" at bounding box center [1495, 226] width 10 height 10
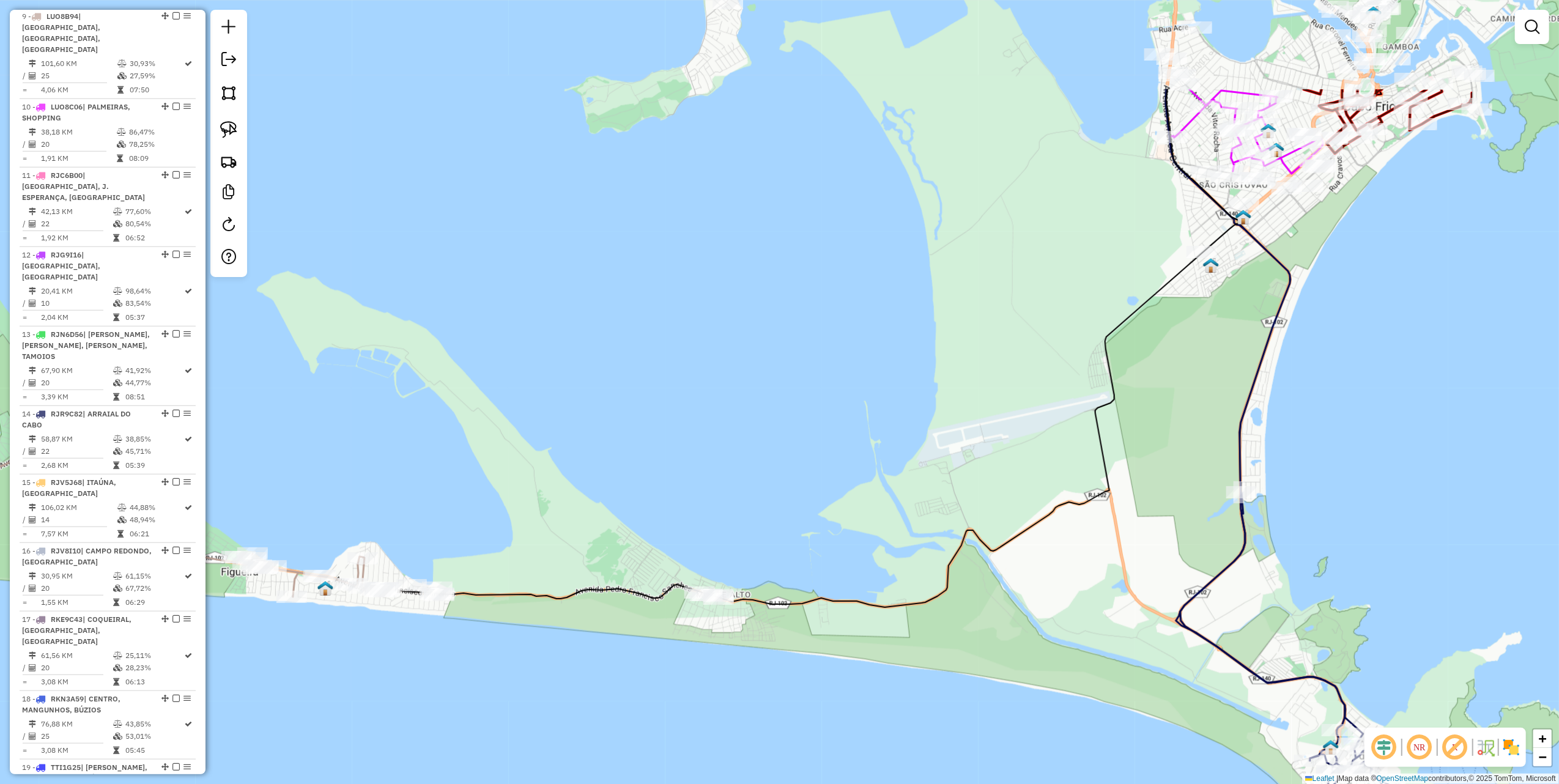
drag, startPoint x: 894, startPoint y: 272, endPoint x: 766, endPoint y: 351, distance: 150.4
click at [766, 351] on div "Janela de atendimento Grade de atendimento Capacidade Transportadoras Veículos …" at bounding box center [780, 392] width 1559 height 784
drag, startPoint x: 230, startPoint y: 127, endPoint x: 357, endPoint y: 304, distance: 217.8
click at [228, 127] on img at bounding box center [228, 129] width 17 height 17
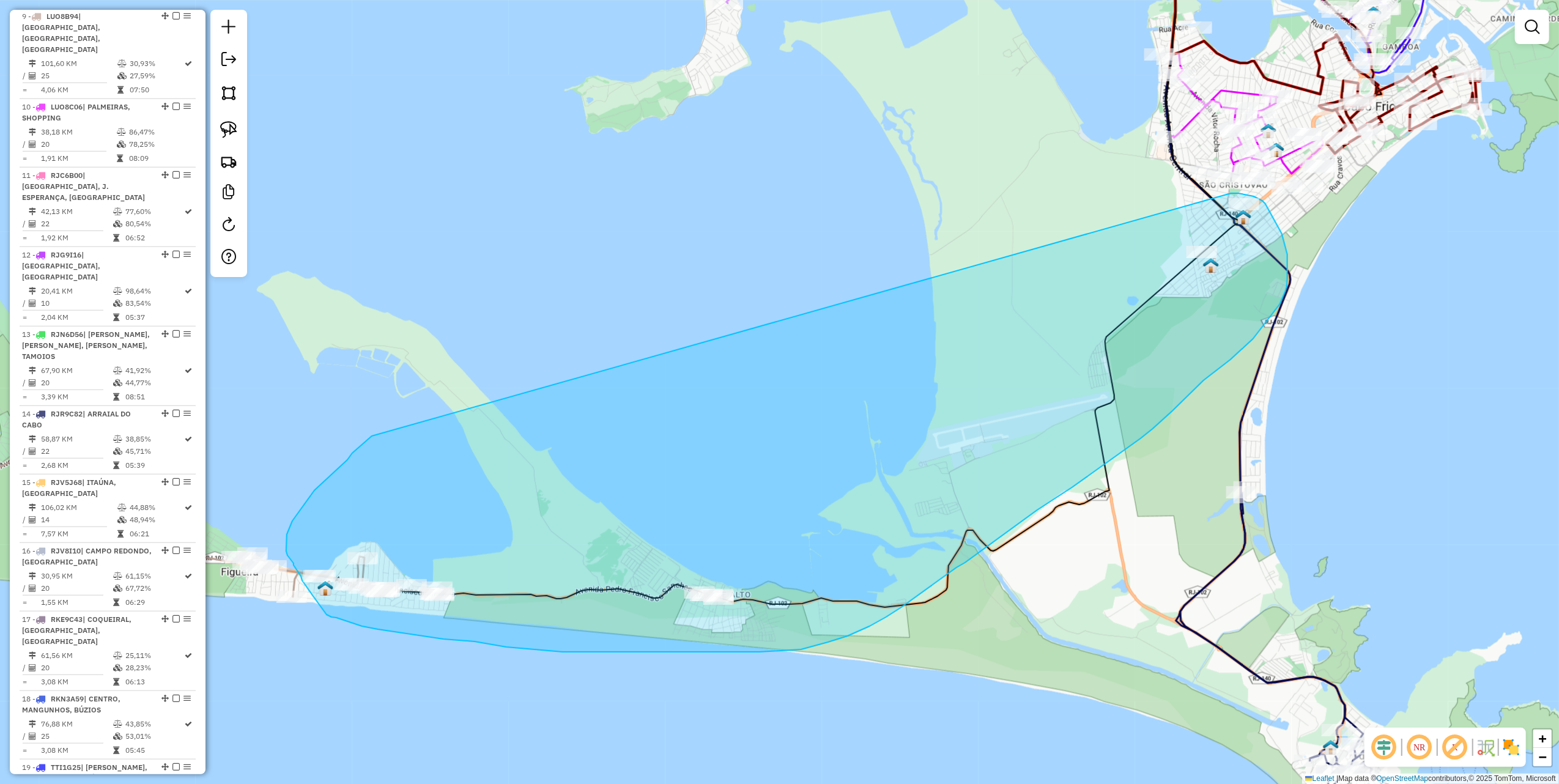
drag, startPoint x: 362, startPoint y: 446, endPoint x: 1216, endPoint y: 200, distance: 888.7
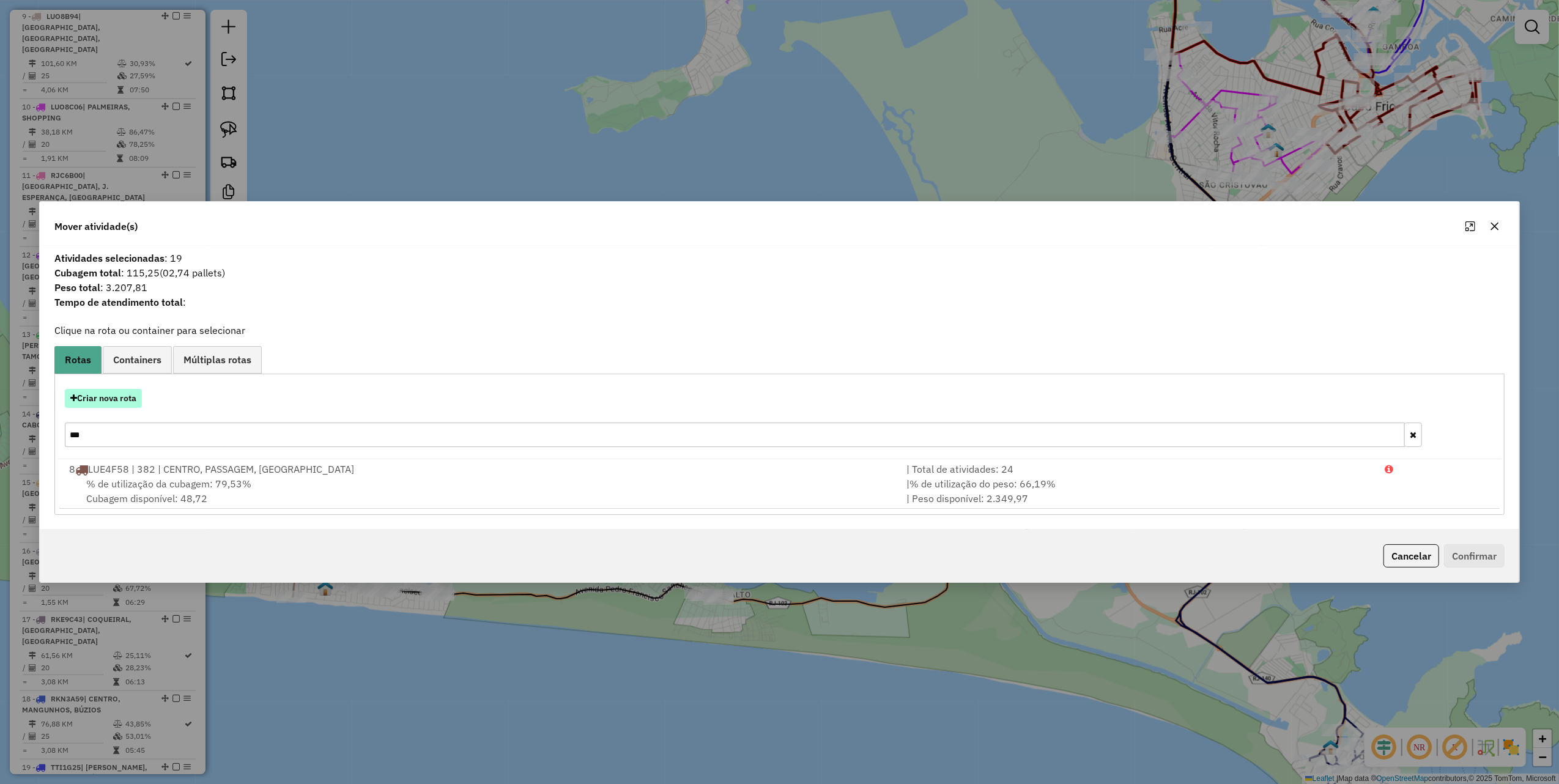
click at [92, 400] on button "Criar nova rota" at bounding box center [103, 397] width 77 height 19
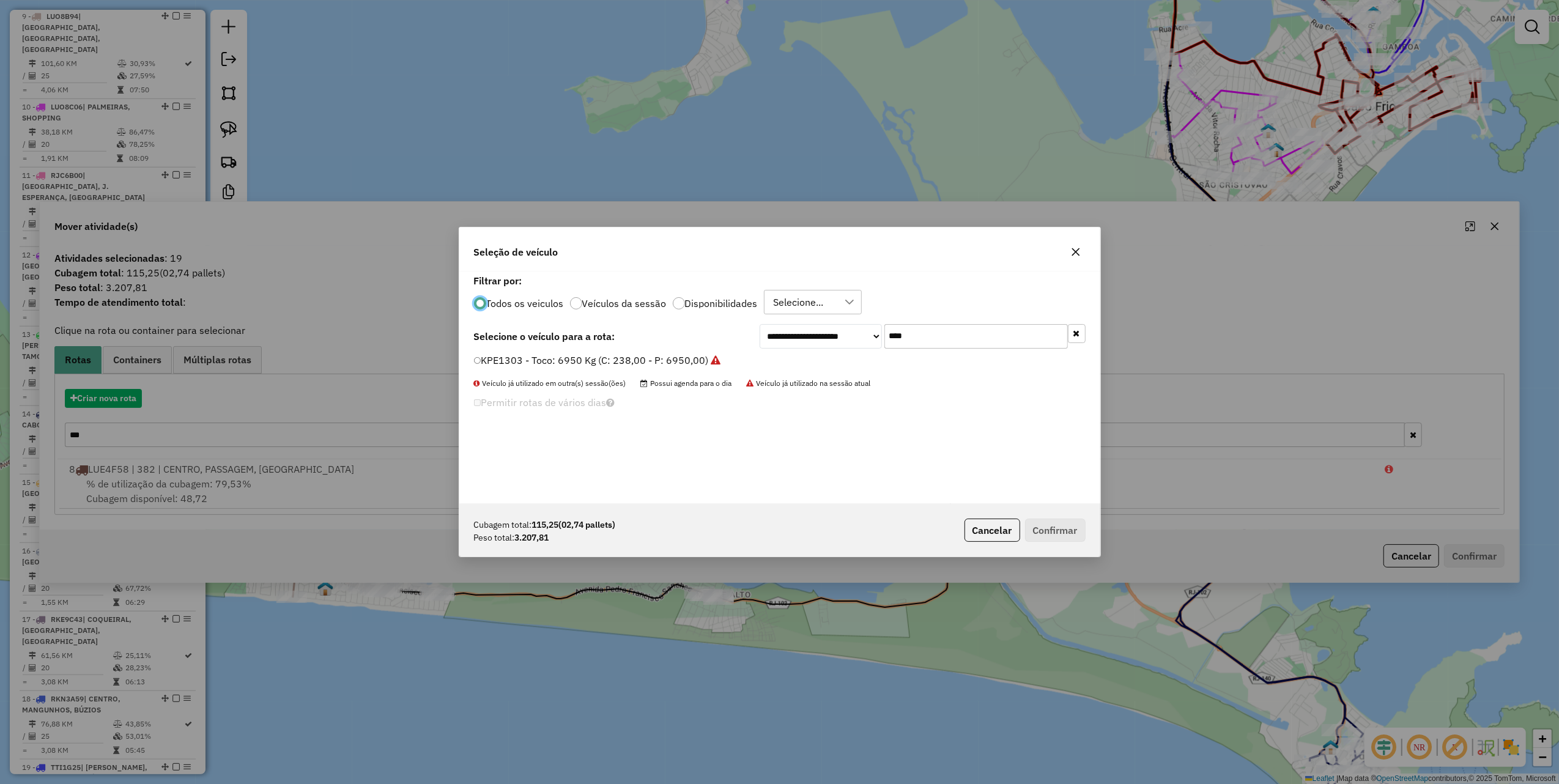
scroll to position [6, 4]
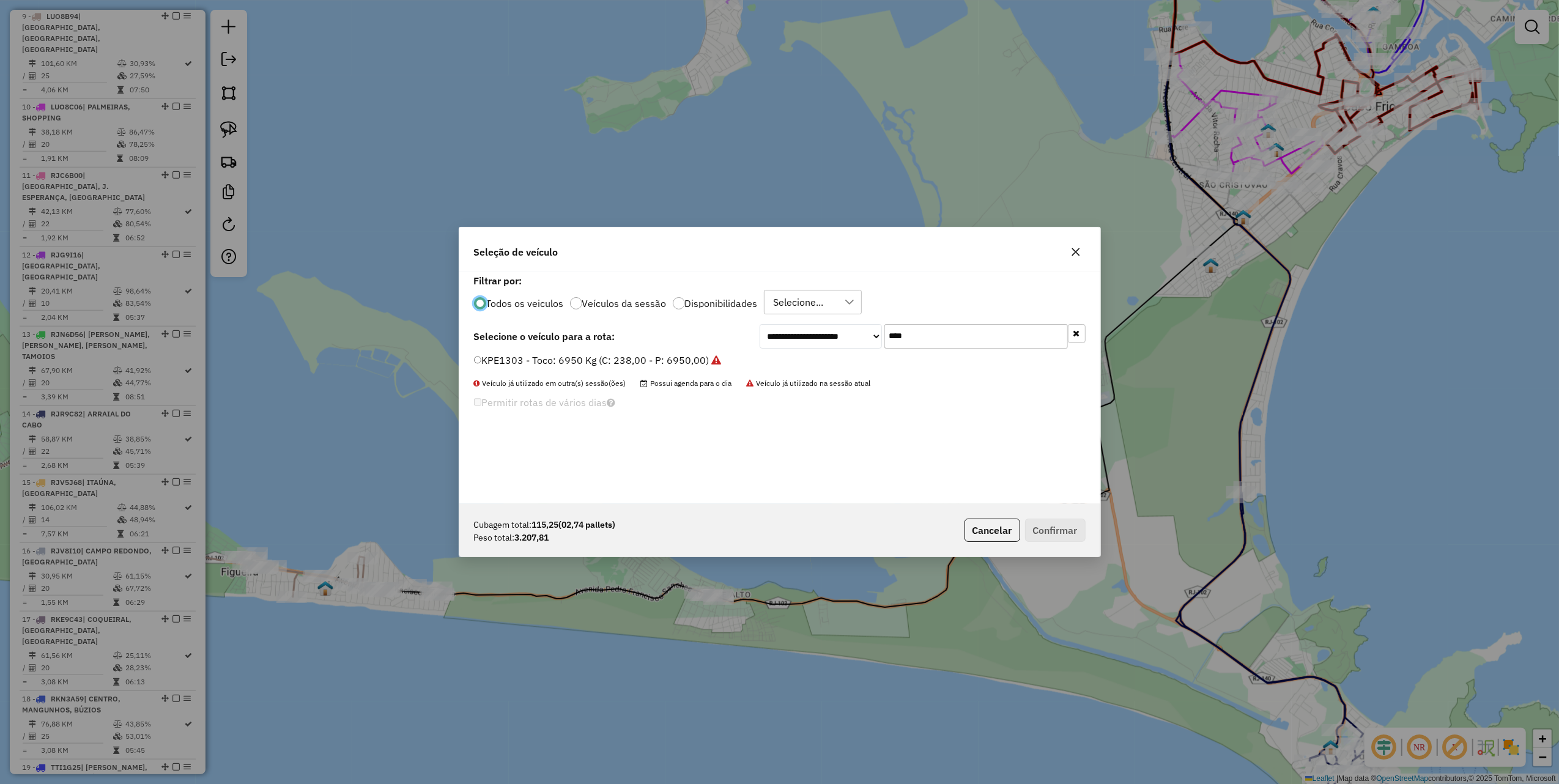
click at [948, 332] on input "****" at bounding box center [976, 335] width 183 height 25
type input "***"
click at [694, 363] on label "TTP0F97 - Toco: 8100 Kg (C: 336,00 - P: 8100,00) (VD)" at bounding box center [608, 360] width 268 height 15
click at [1060, 536] on button "Confirmar" at bounding box center [1056, 530] width 61 height 24
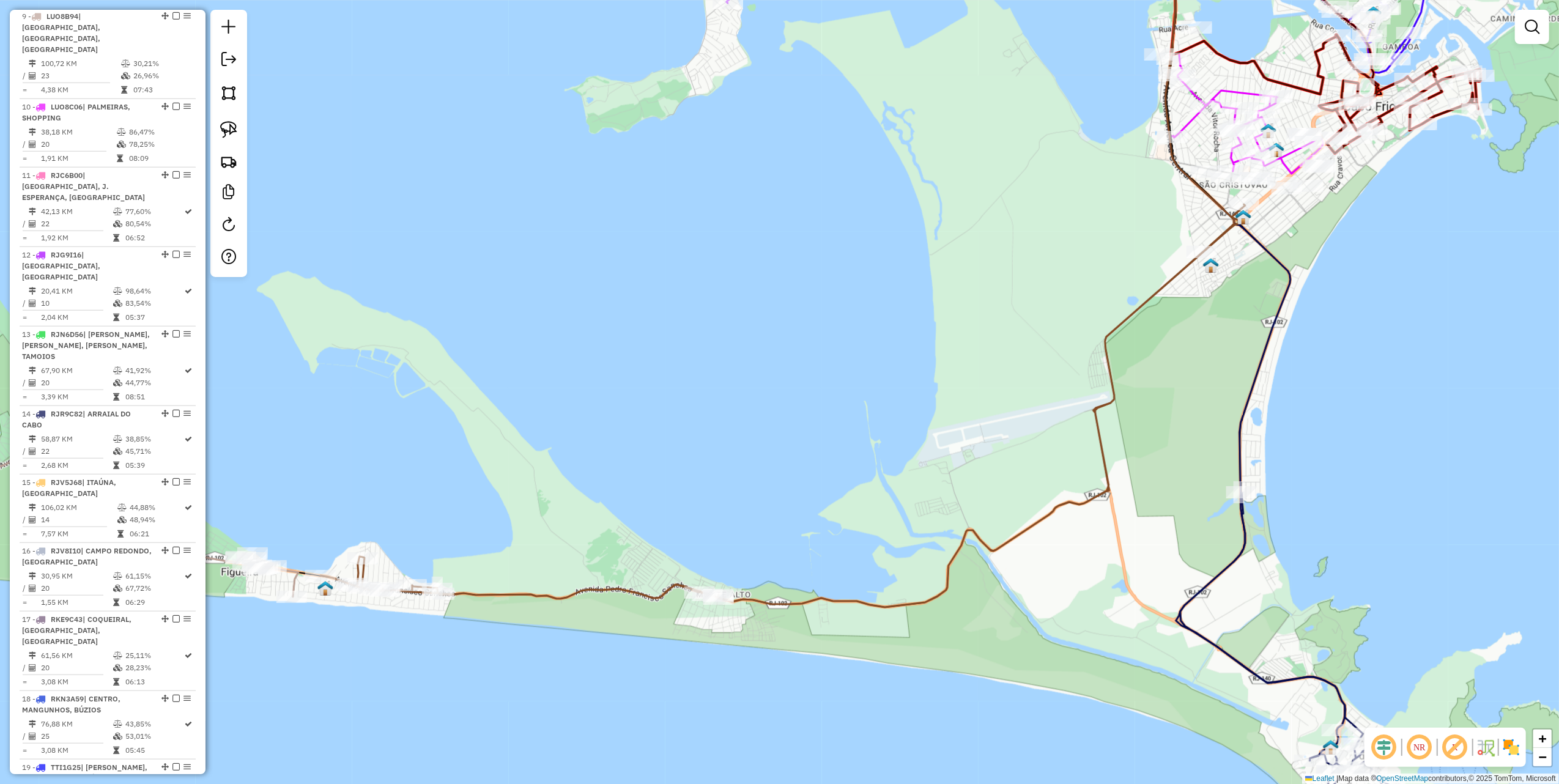
scroll to position [930, 0]
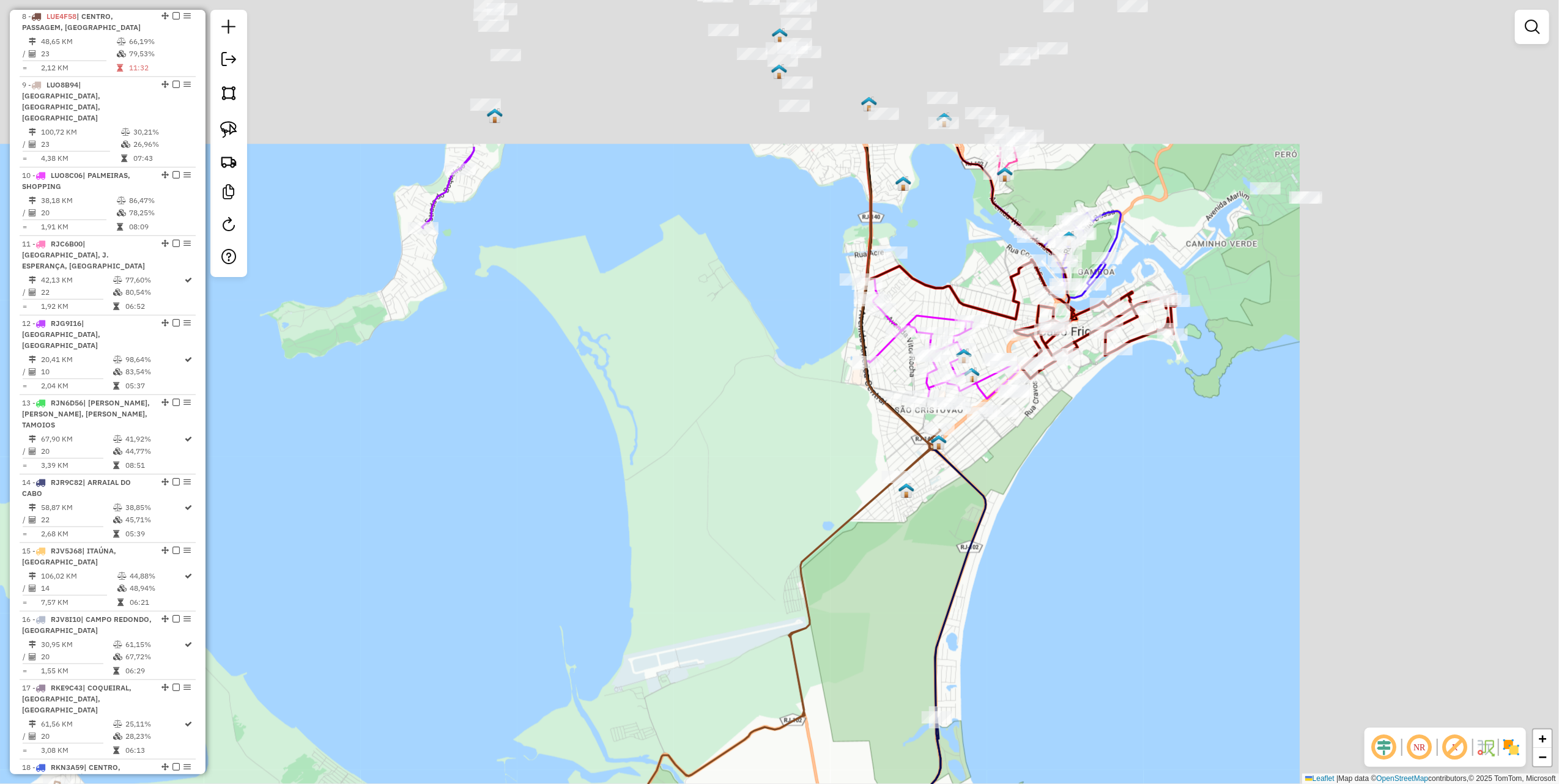
drag, startPoint x: 1256, startPoint y: 306, endPoint x: 933, endPoint y: 516, distance: 385.3
click at [946, 522] on div "Janela de atendimento Grade de atendimento Capacidade Transportadoras Veículos …" at bounding box center [780, 392] width 1559 height 784
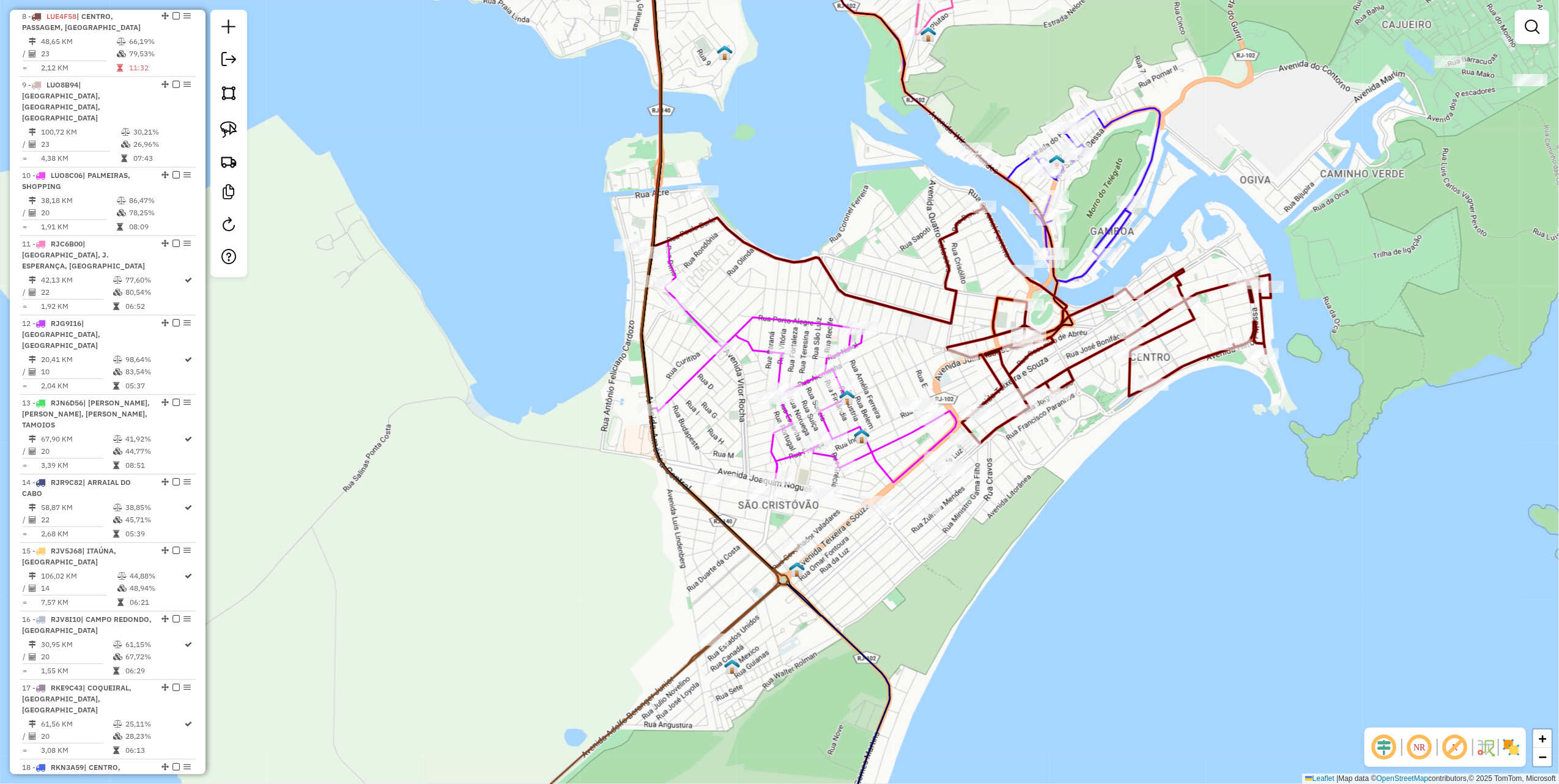
drag, startPoint x: 1535, startPoint y: 26, endPoint x: 1523, endPoint y: 30, distance: 12.6
click at [1535, 26] on em at bounding box center [1532, 27] width 15 height 15
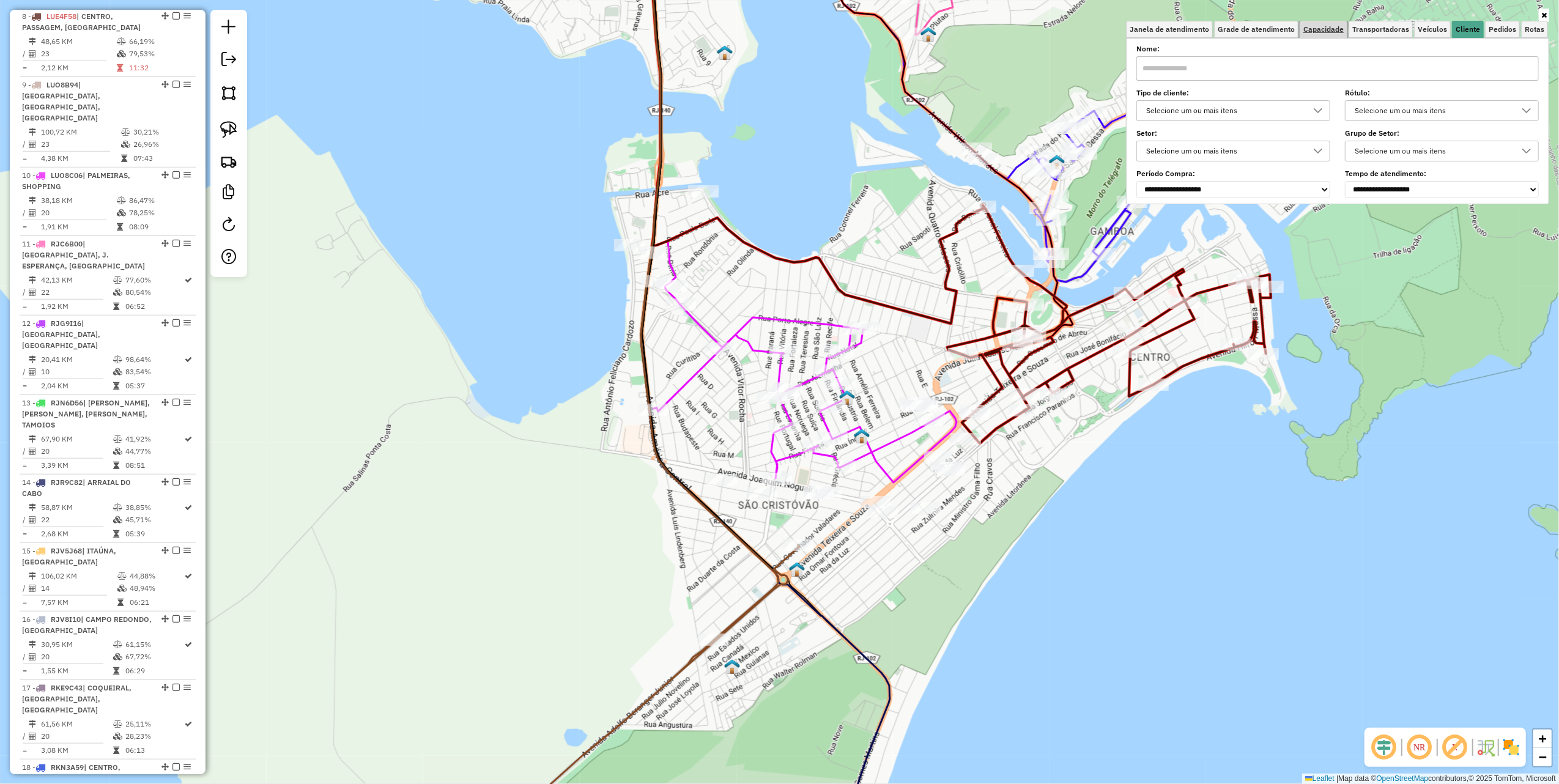
click at [1307, 29] on span "Capacidade" at bounding box center [1324, 29] width 40 height 7
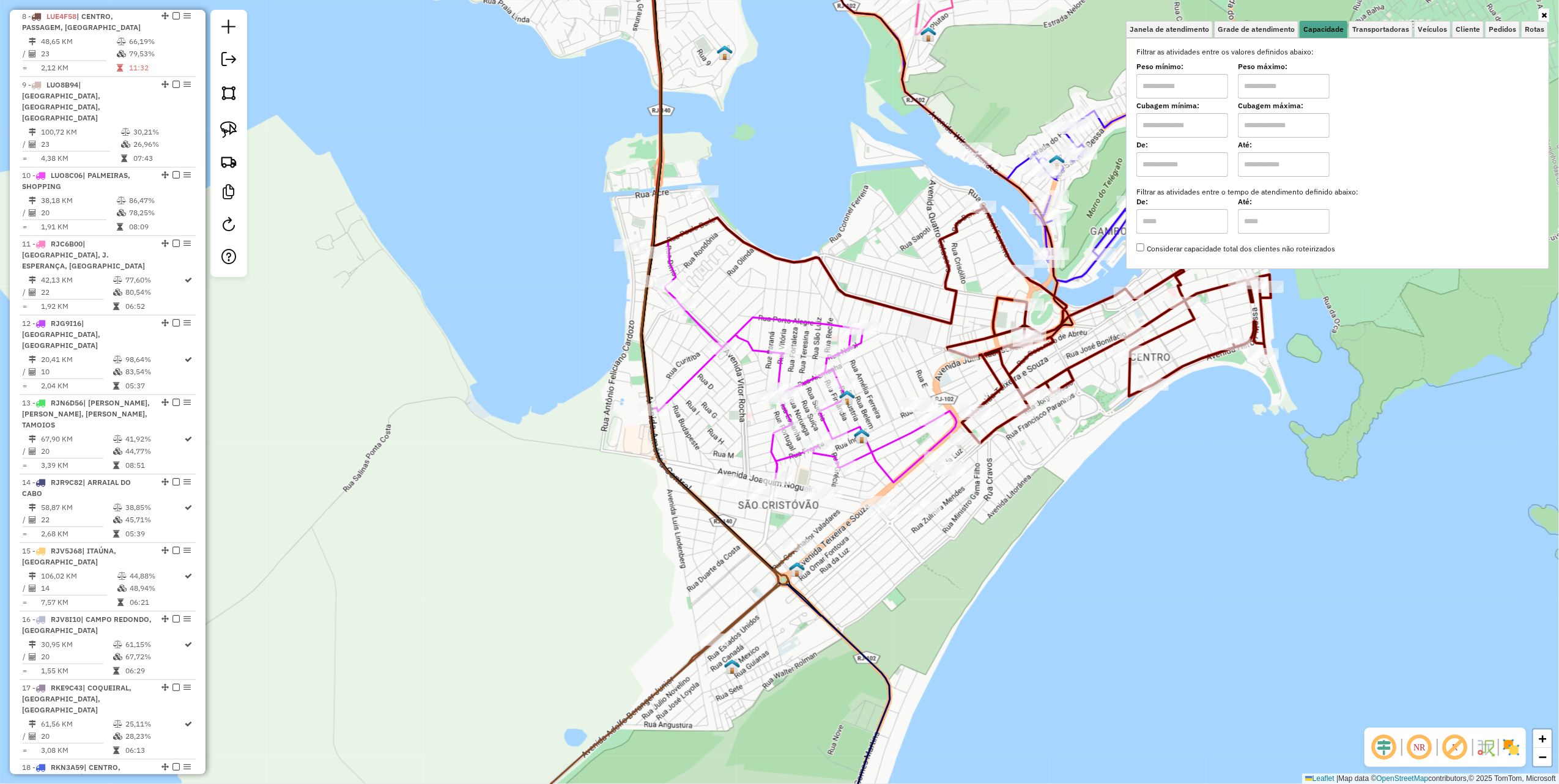
click at [1207, 82] on input "text" at bounding box center [1182, 86] width 92 height 25
drag, startPoint x: 806, startPoint y: 177, endPoint x: 793, endPoint y: 184, distance: 14.8
click at [806, 177] on div "Rota 6 - Placa LSV9289 6773 - BAR DO ZURIL Rota 6 - Placa LSV9289 6773 - BAR DO…" at bounding box center [780, 392] width 1559 height 784
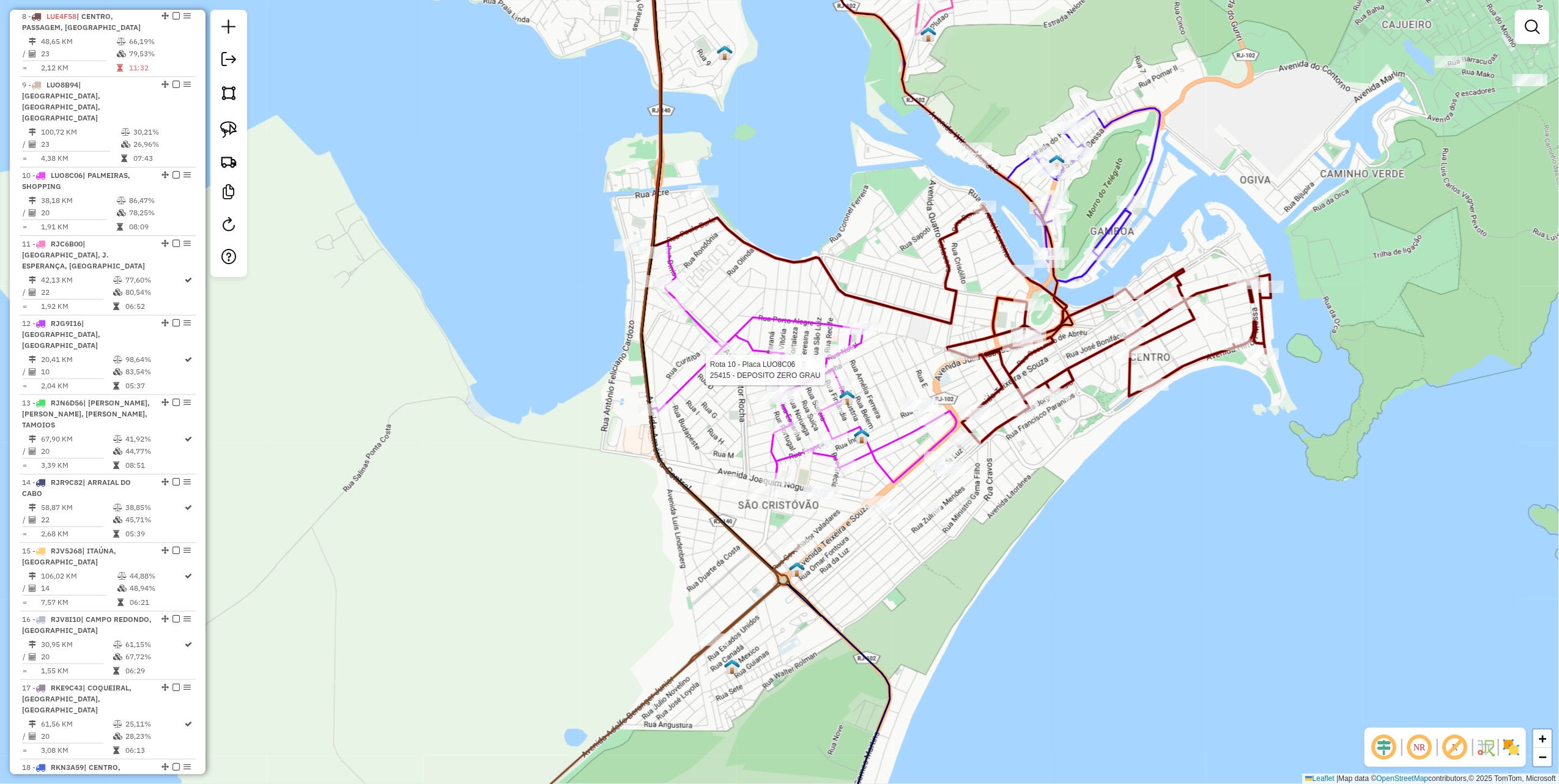
select select "**********"
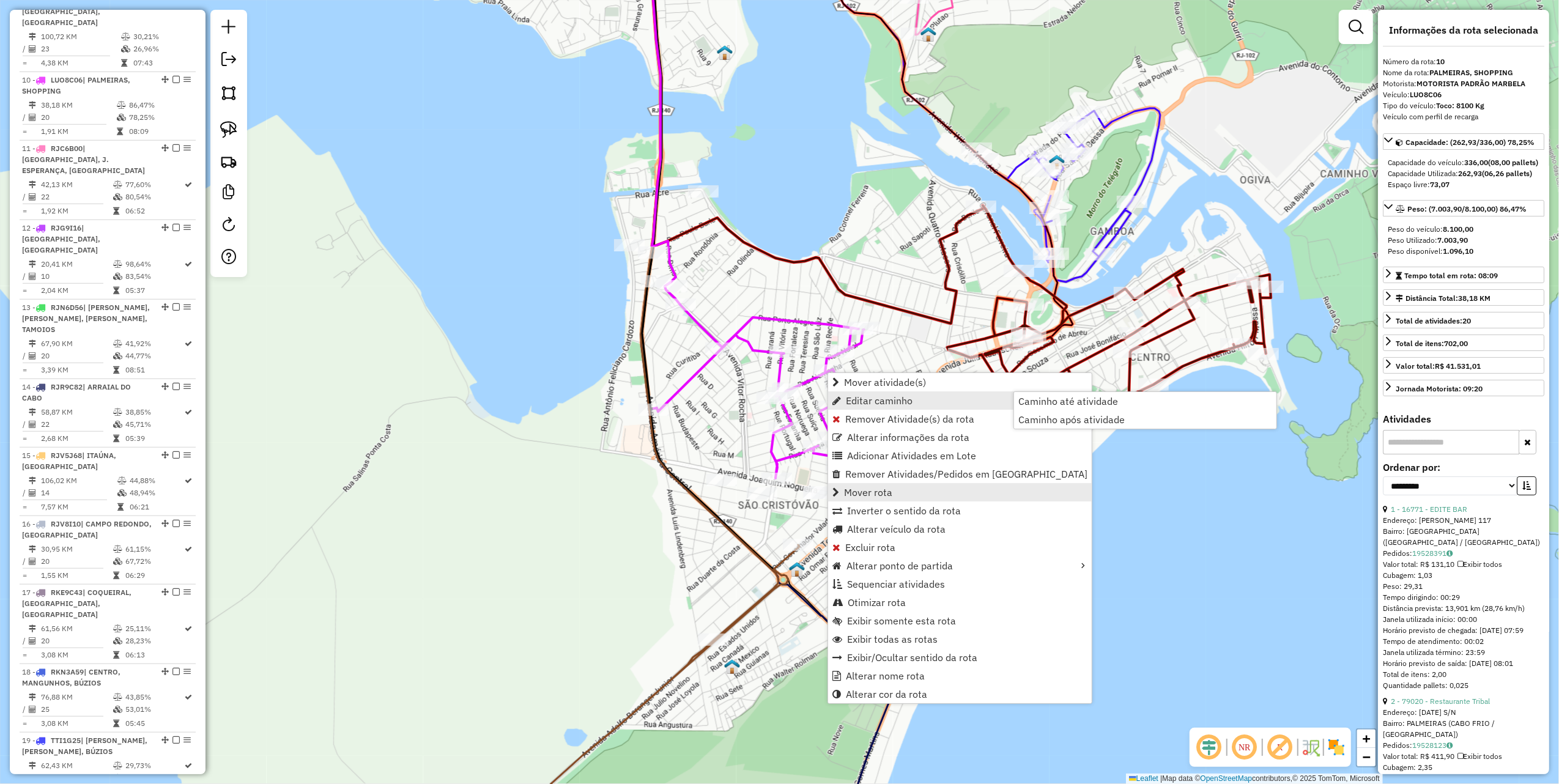
scroll to position [1066, 0]
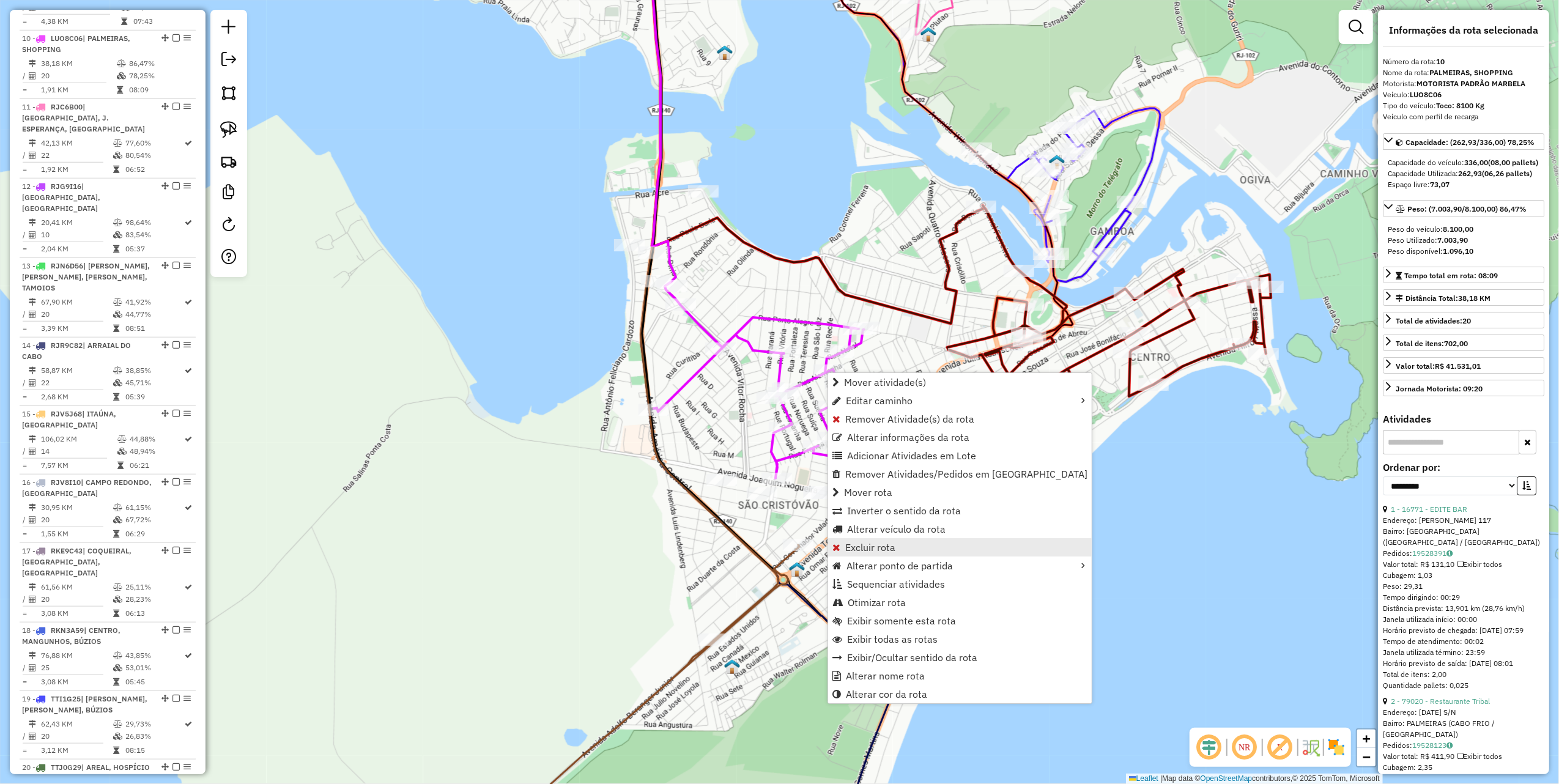
click at [877, 550] on span "Excluir rota" at bounding box center [870, 547] width 50 height 10
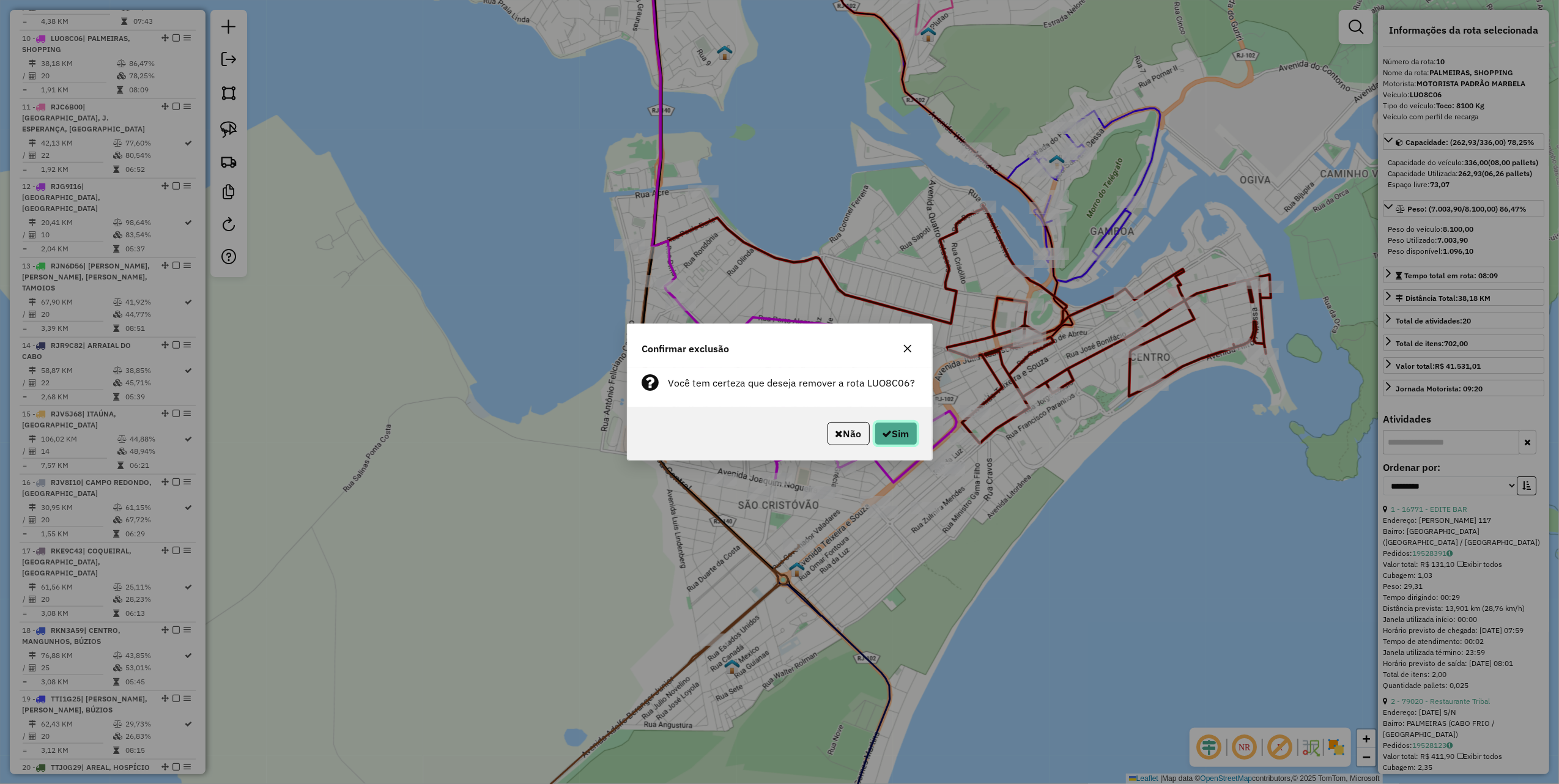
click at [896, 431] on button "Sim" at bounding box center [897, 434] width 43 height 24
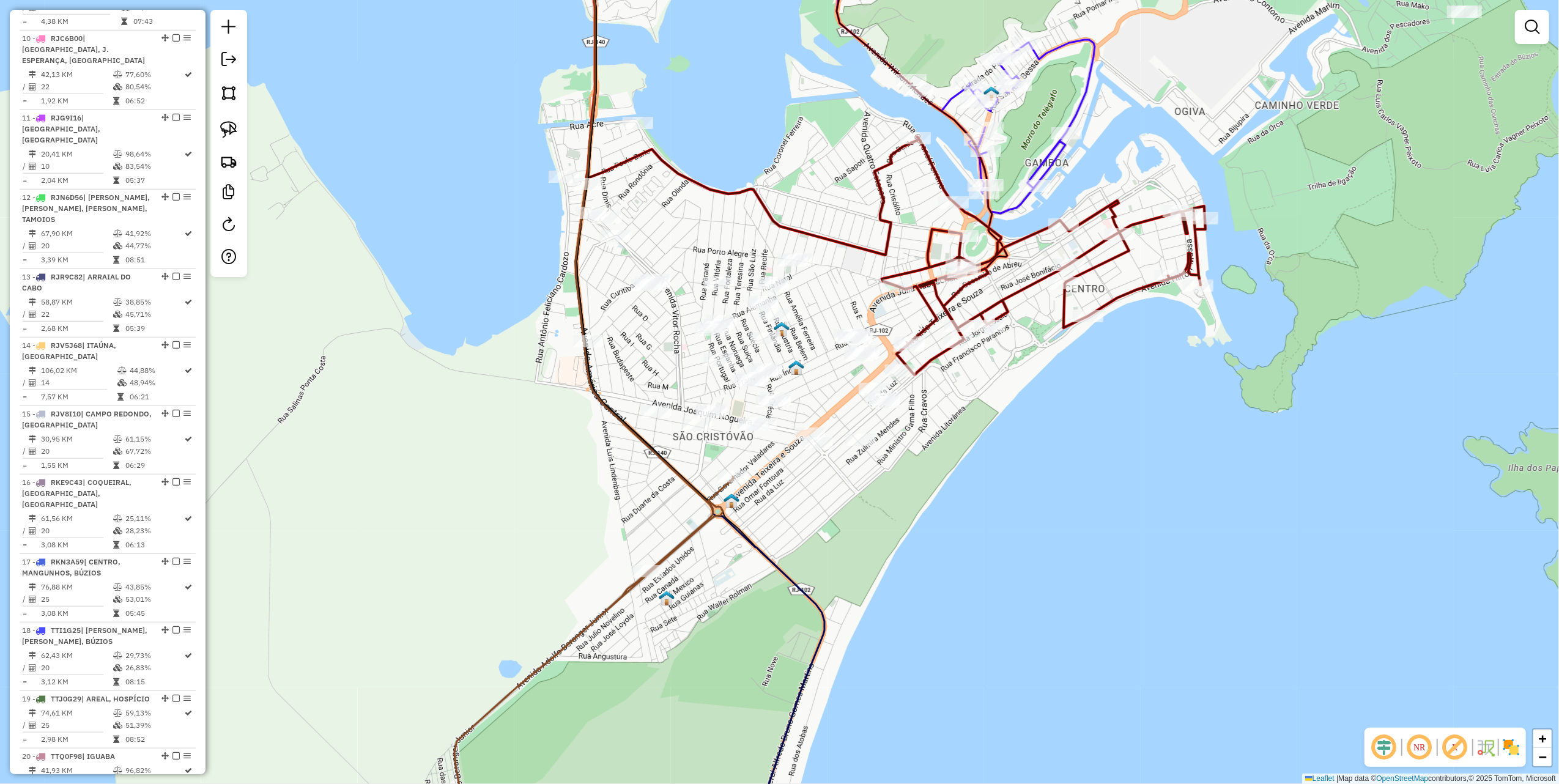
drag, startPoint x: 837, startPoint y: 120, endPoint x: 763, endPoint y: 276, distance: 172.7
click at [764, 275] on div "Janela de atendimento Grade de atendimento Capacidade Transportadoras Veículos …" at bounding box center [780, 392] width 1559 height 784
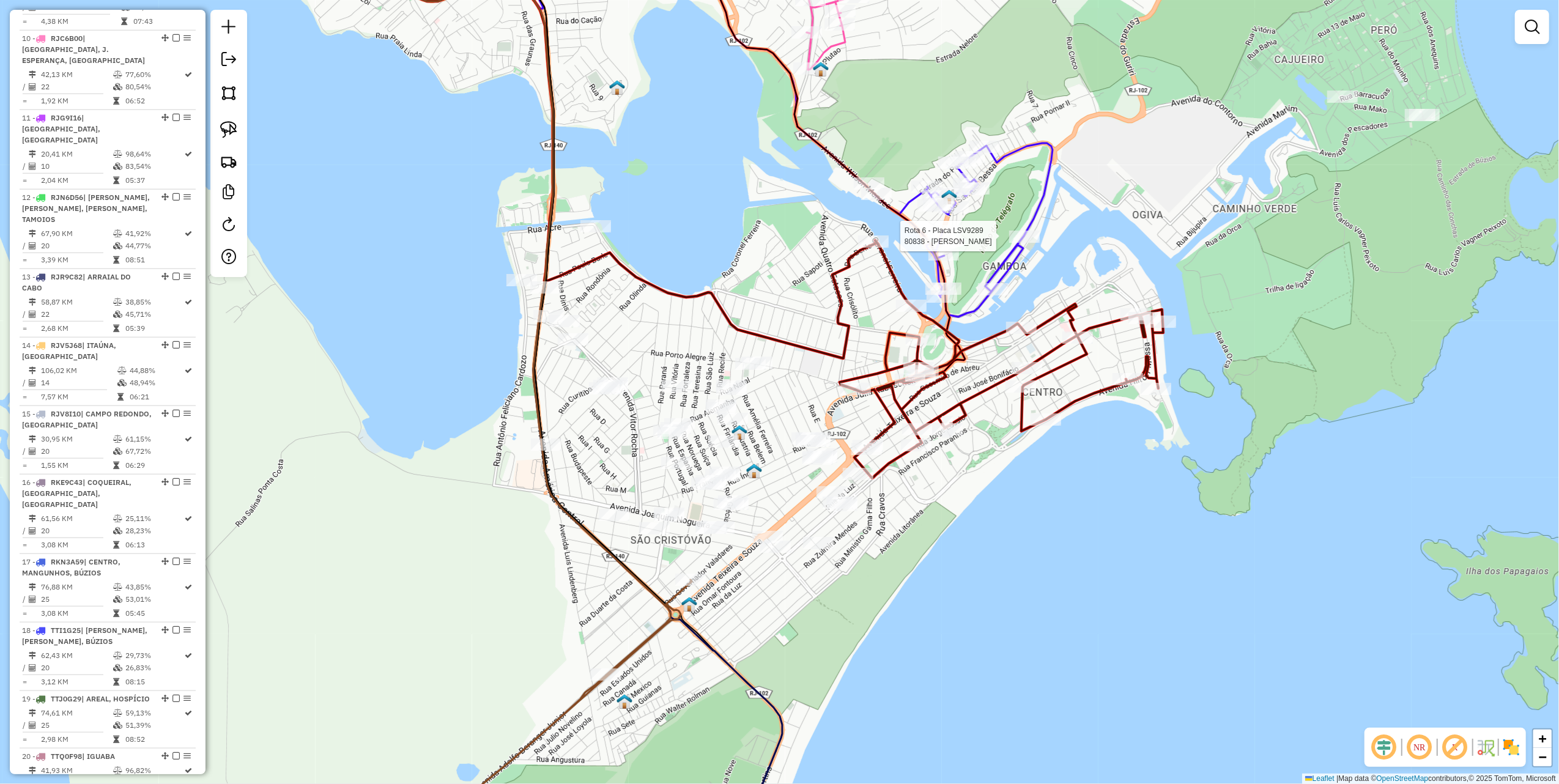
select select "**********"
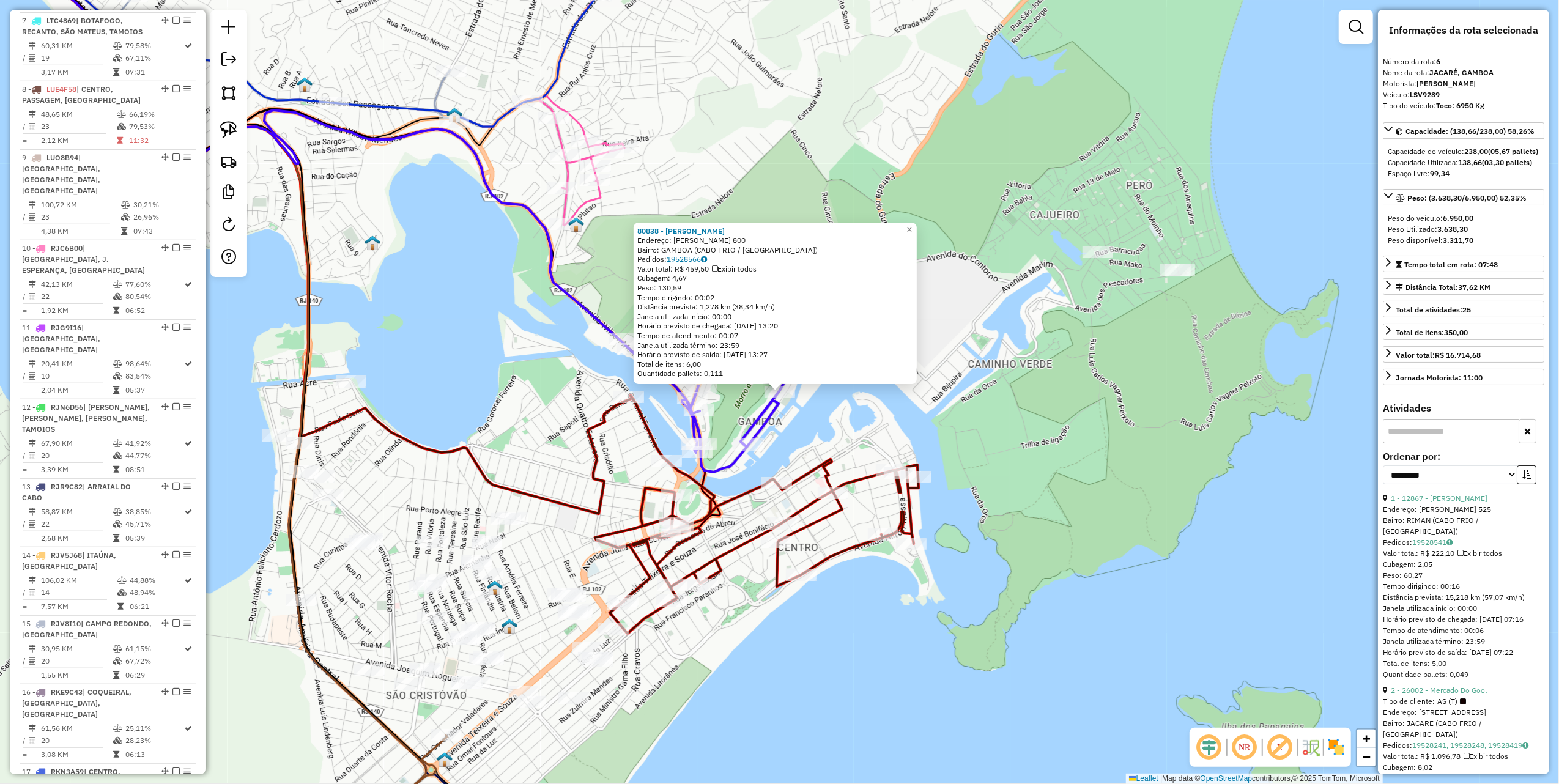
scroll to position [803, 0]
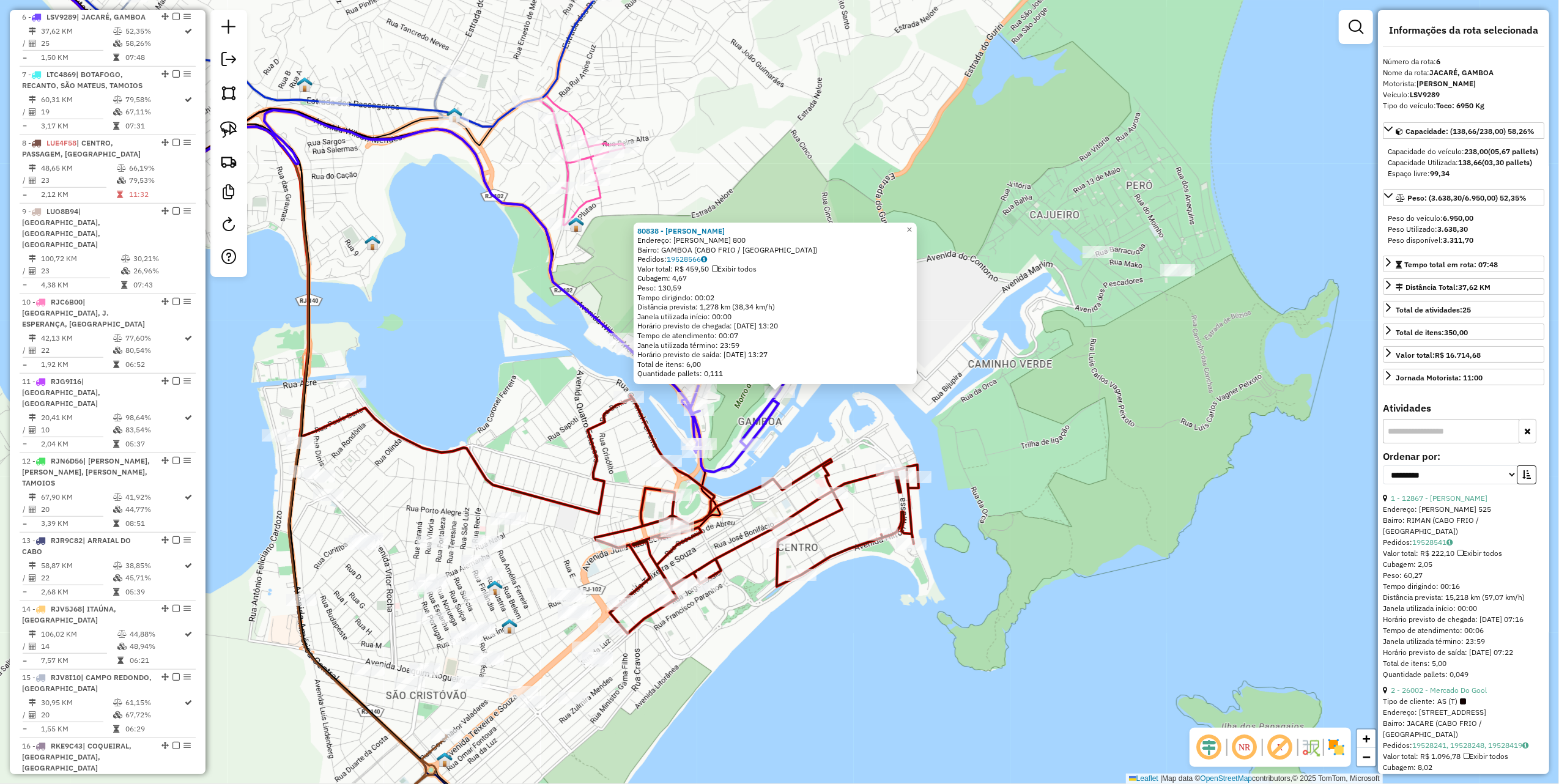
click at [1212, 331] on div "80838 - ANA BEATRIZ DE MEDEI Endereço: JOSE RODRIGUES POVOAS 800 Bairro: GAMBOA…" at bounding box center [780, 392] width 1559 height 784
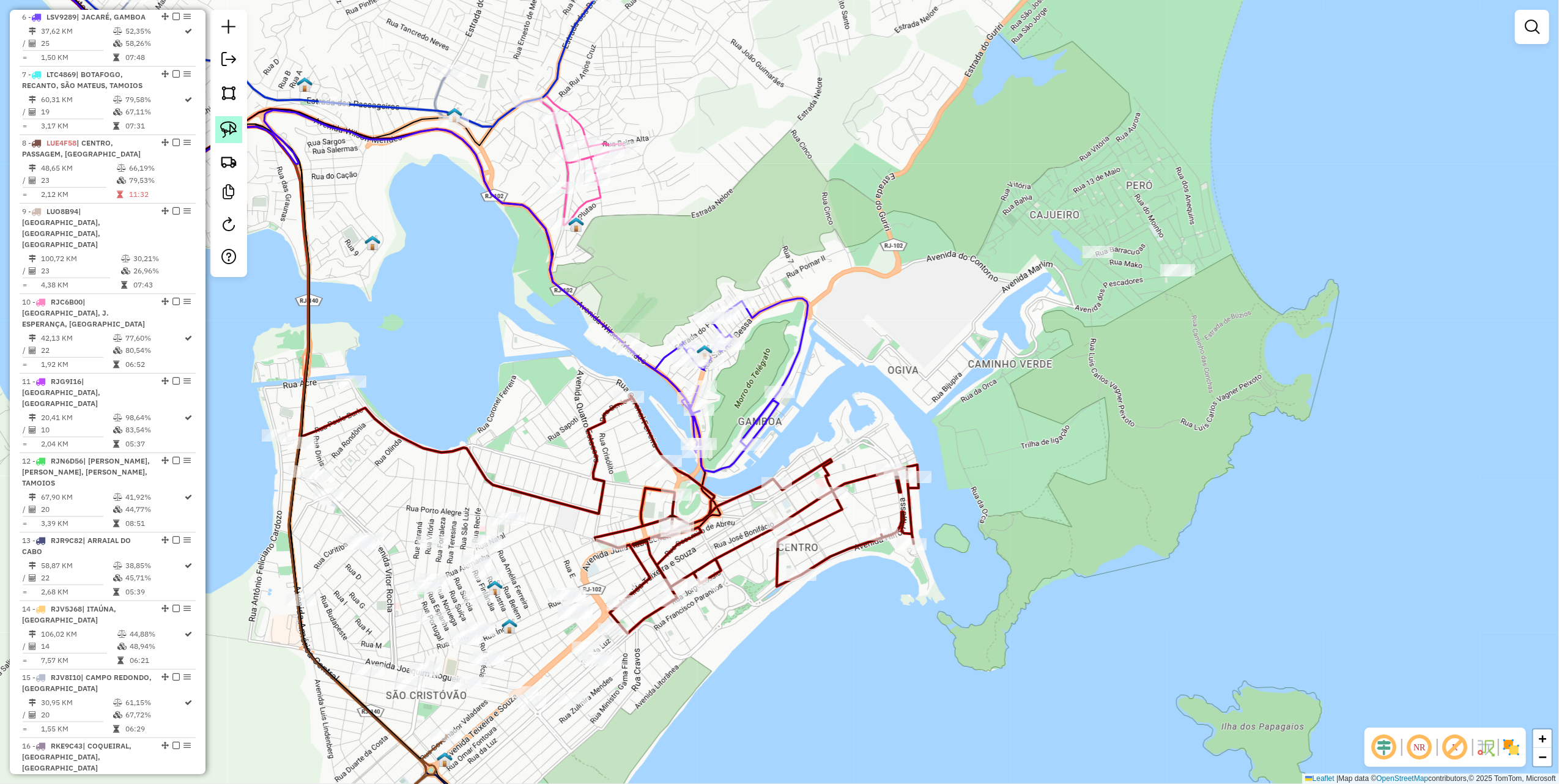
click at [231, 138] on link at bounding box center [228, 129] width 27 height 27
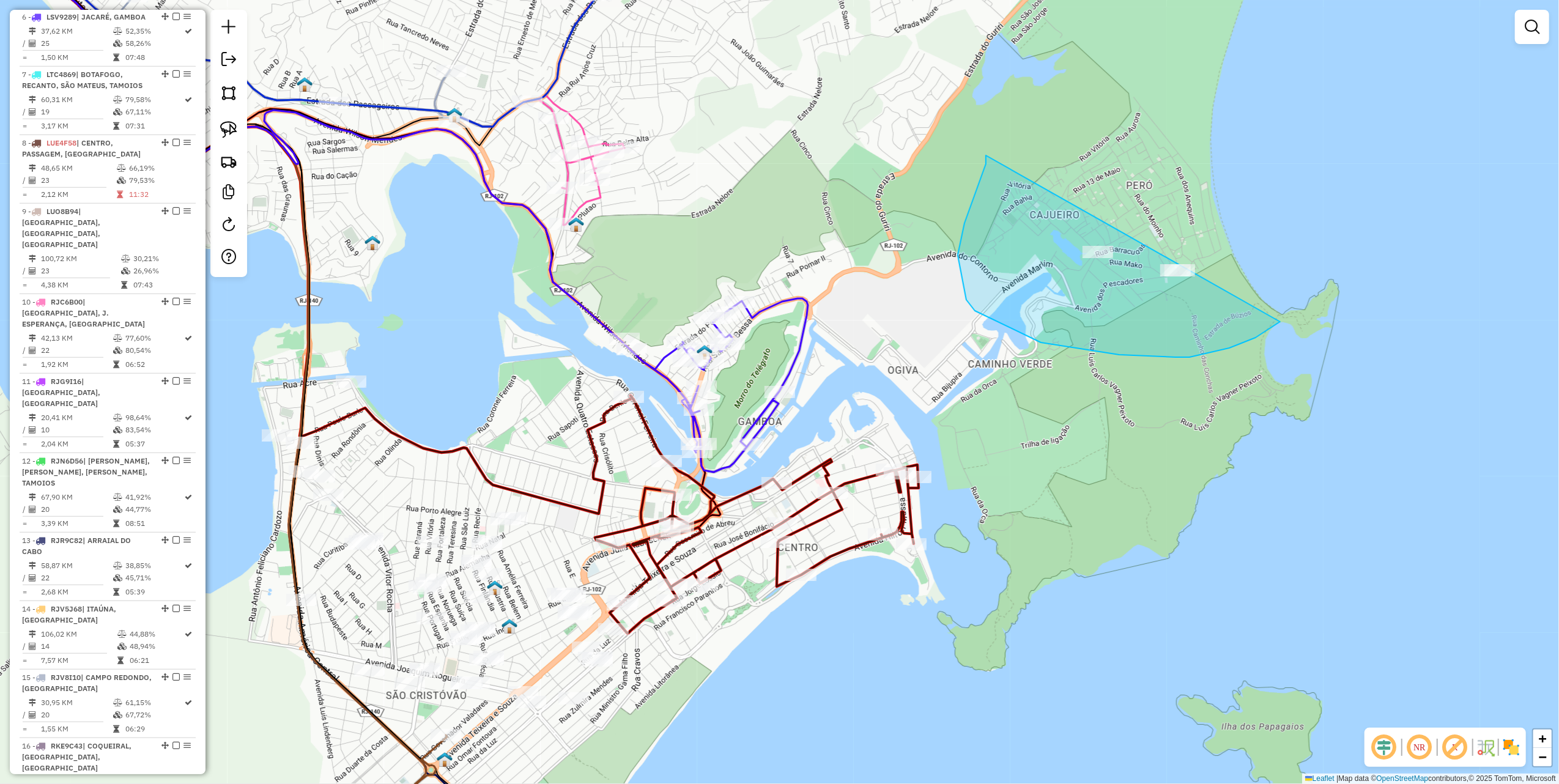
drag, startPoint x: 986, startPoint y: 164, endPoint x: 1160, endPoint y: 247, distance: 192.8
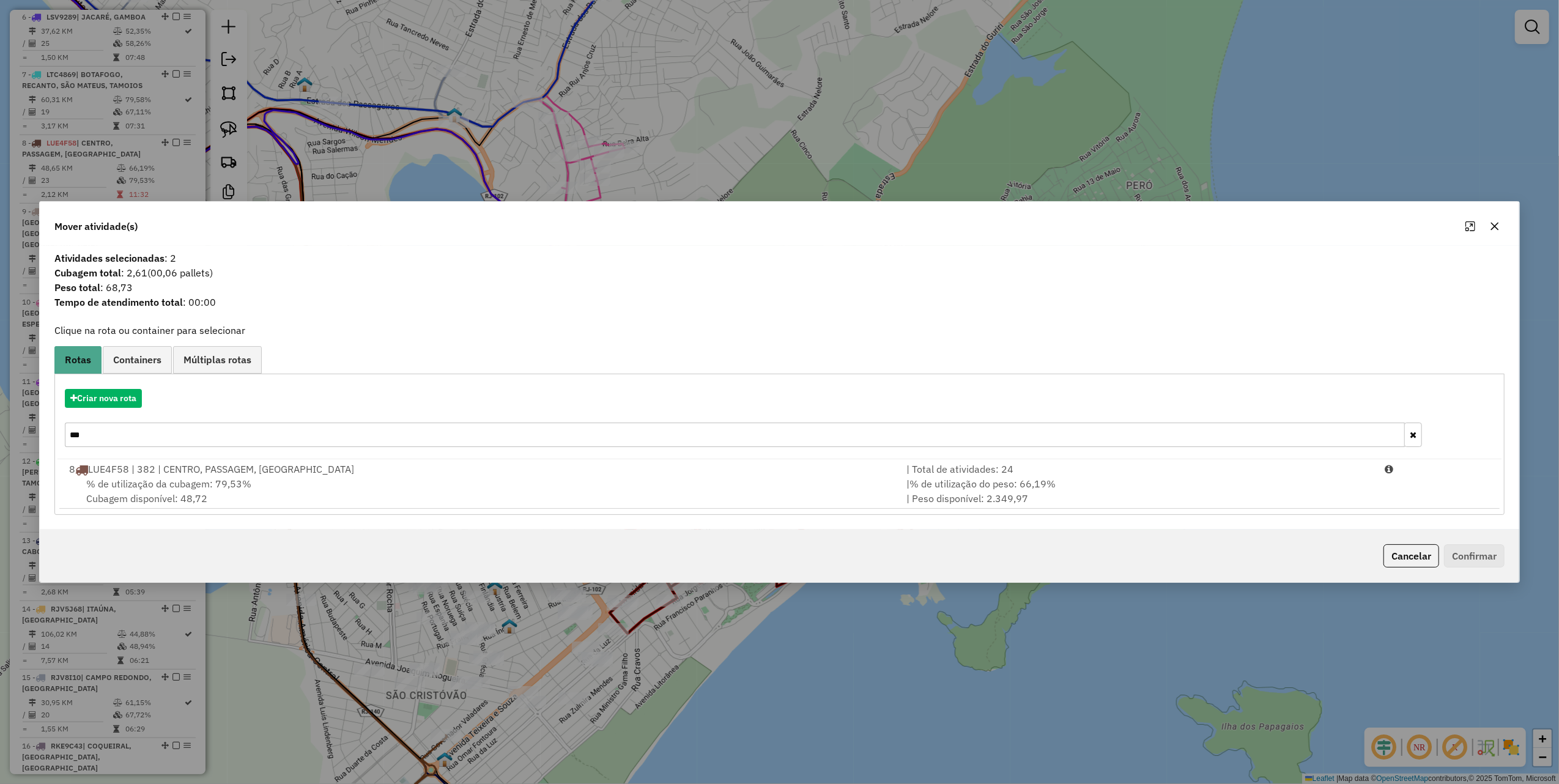
click at [123, 429] on input "***" at bounding box center [735, 435] width 1341 height 25
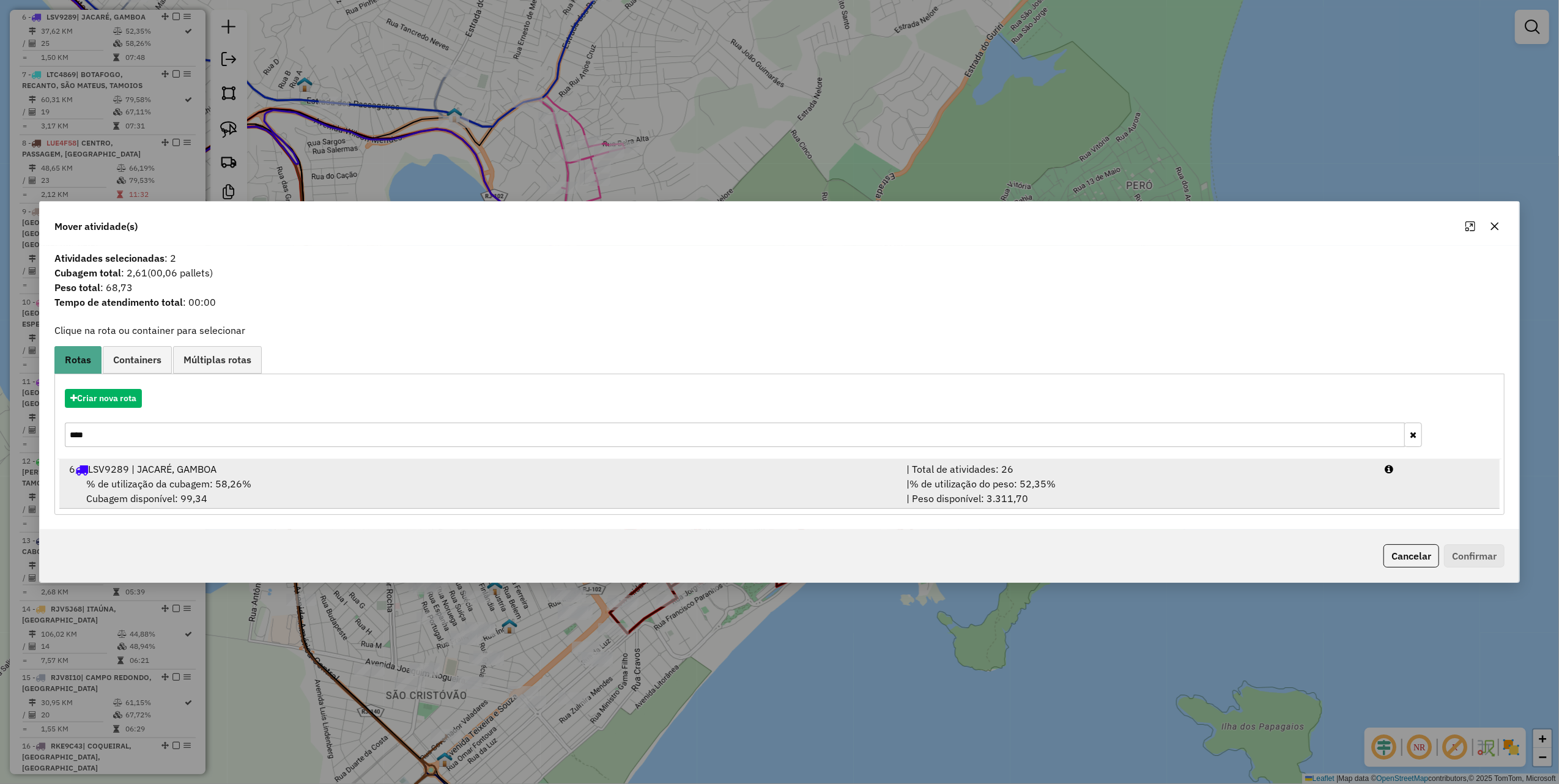
type input "****"
click at [240, 469] on div "6 LSV9289 | JACARÉ, GAMBOA" at bounding box center [480, 468] width 838 height 15
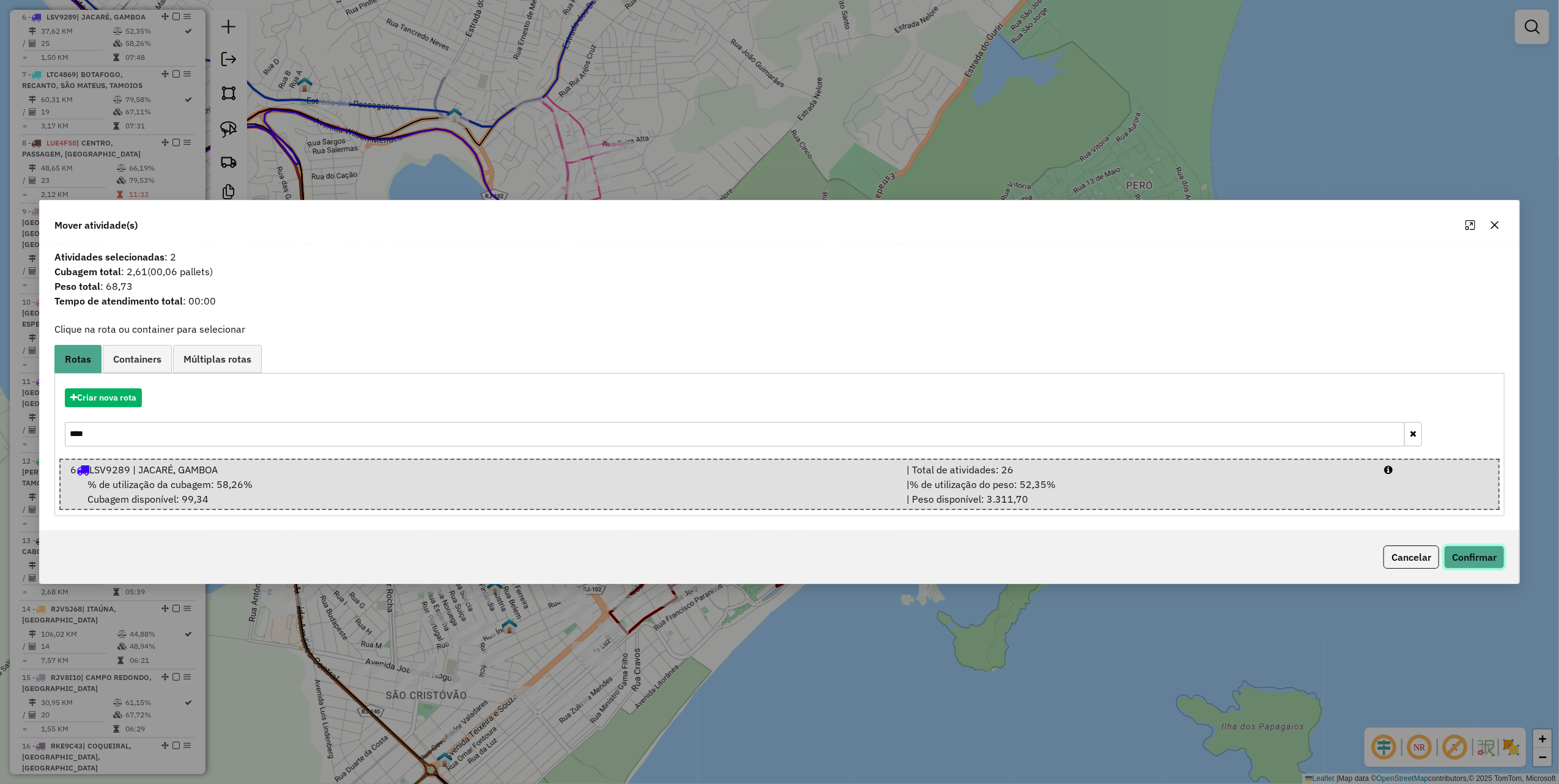
click at [1460, 555] on button "Confirmar" at bounding box center [1475, 557] width 61 height 24
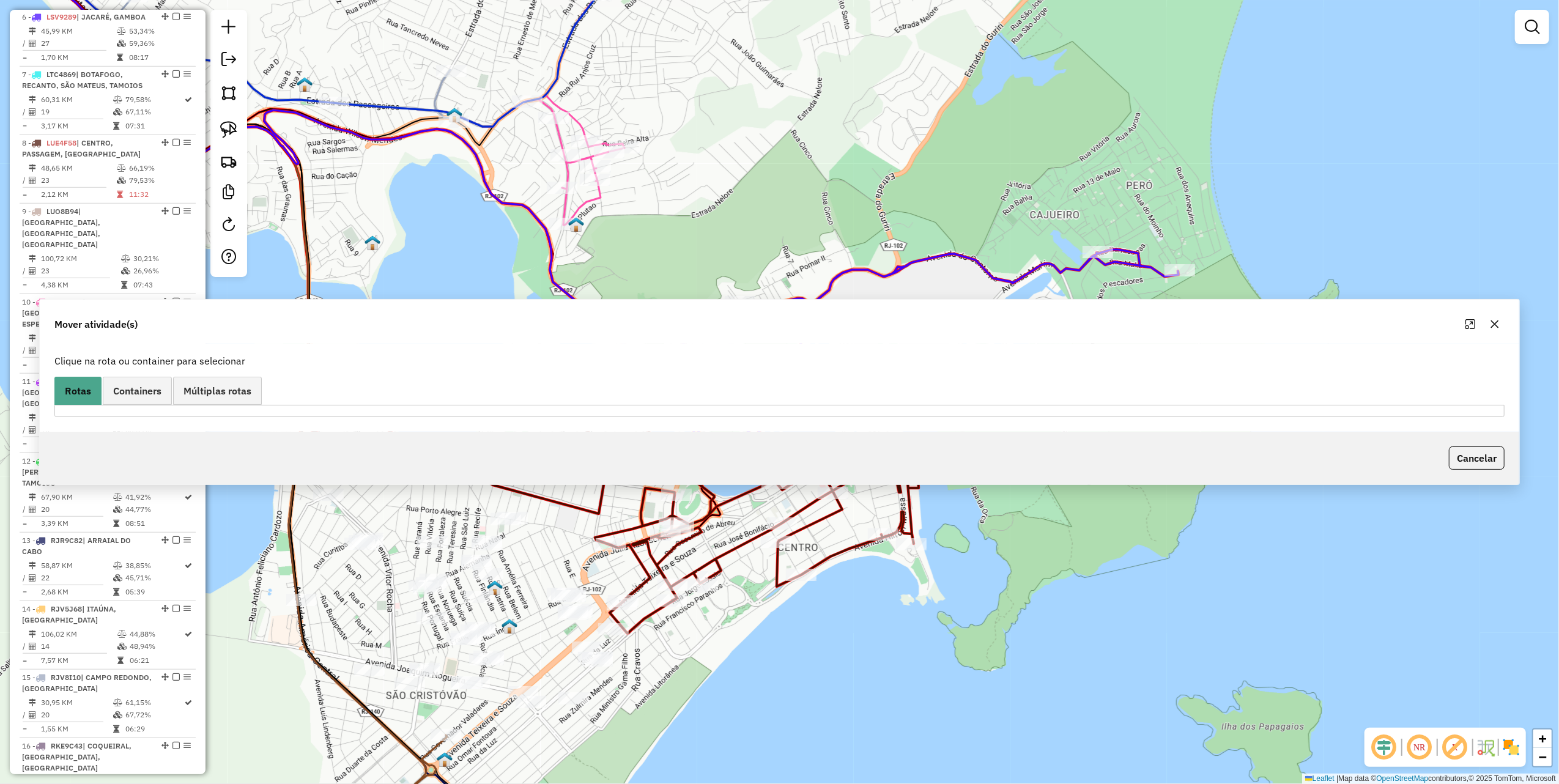
scroll to position [746, 0]
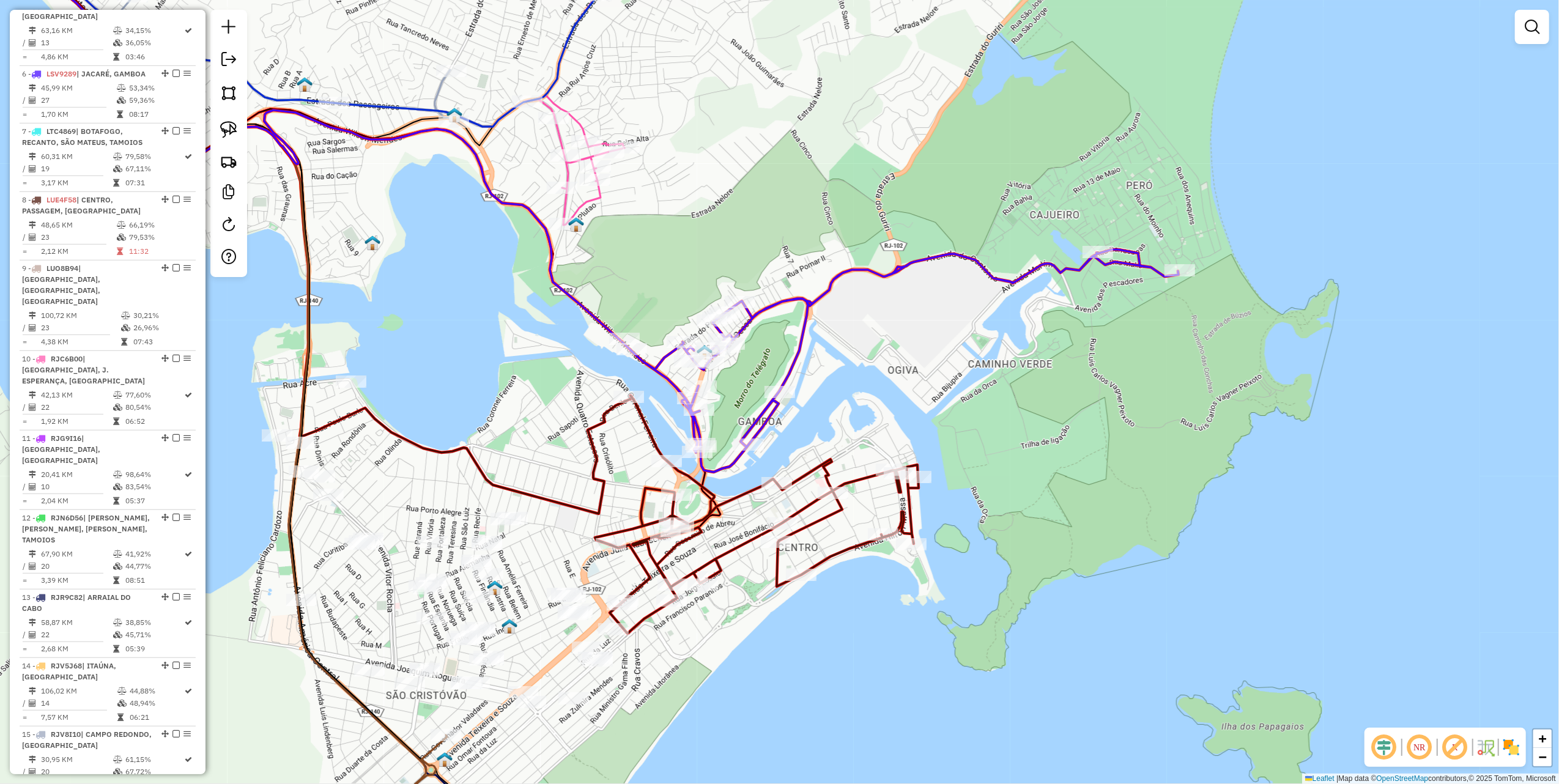
click at [966, 371] on div "Rota 6 - Placa LSV9289 80838 - ANA BEATRIZ DE MEDEI Janela de atendimento Grade…" at bounding box center [780, 392] width 1559 height 784
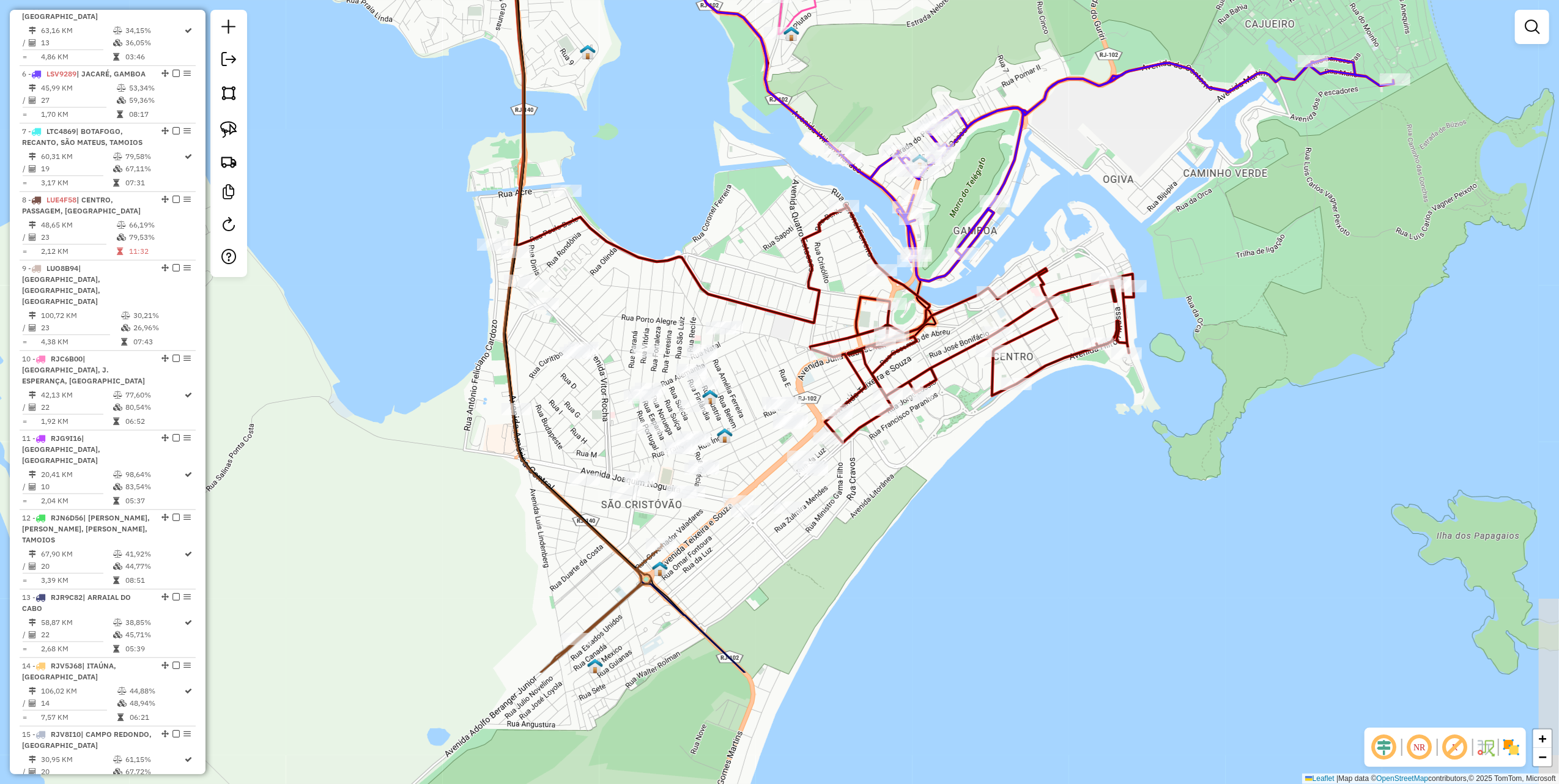
drag, startPoint x: 1098, startPoint y: 159, endPoint x: 1200, endPoint y: 82, distance: 127.8
click at [1199, 84] on div "Janela de atendimento Grade de atendimento Capacidade Transportadoras Veículos …" at bounding box center [780, 392] width 1559 height 784
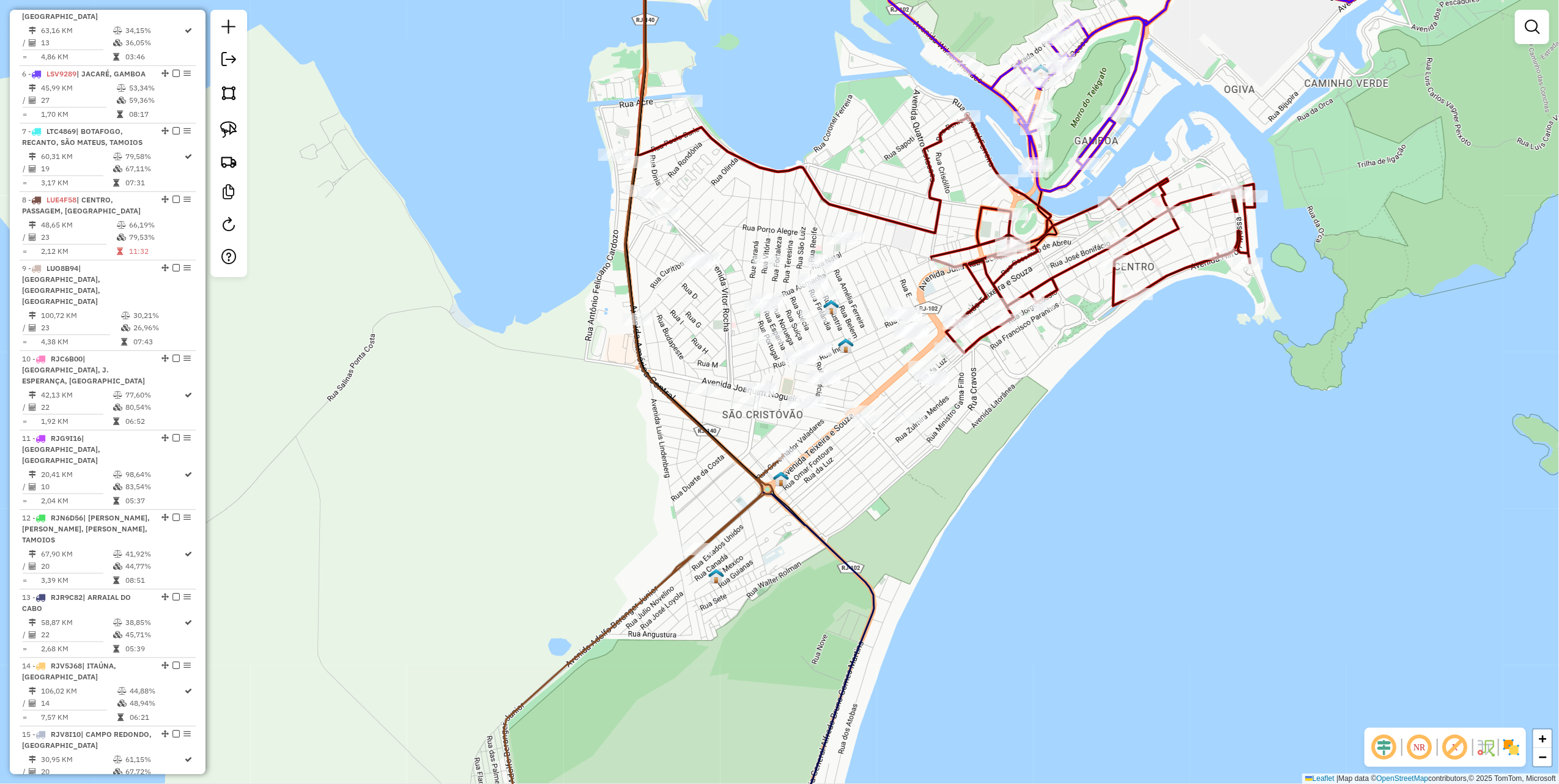
drag, startPoint x: 220, startPoint y: 130, endPoint x: 444, endPoint y: 179, distance: 229.3
click at [220, 130] on img at bounding box center [228, 129] width 17 height 17
click at [1523, 21] on link at bounding box center [1532, 27] width 25 height 25
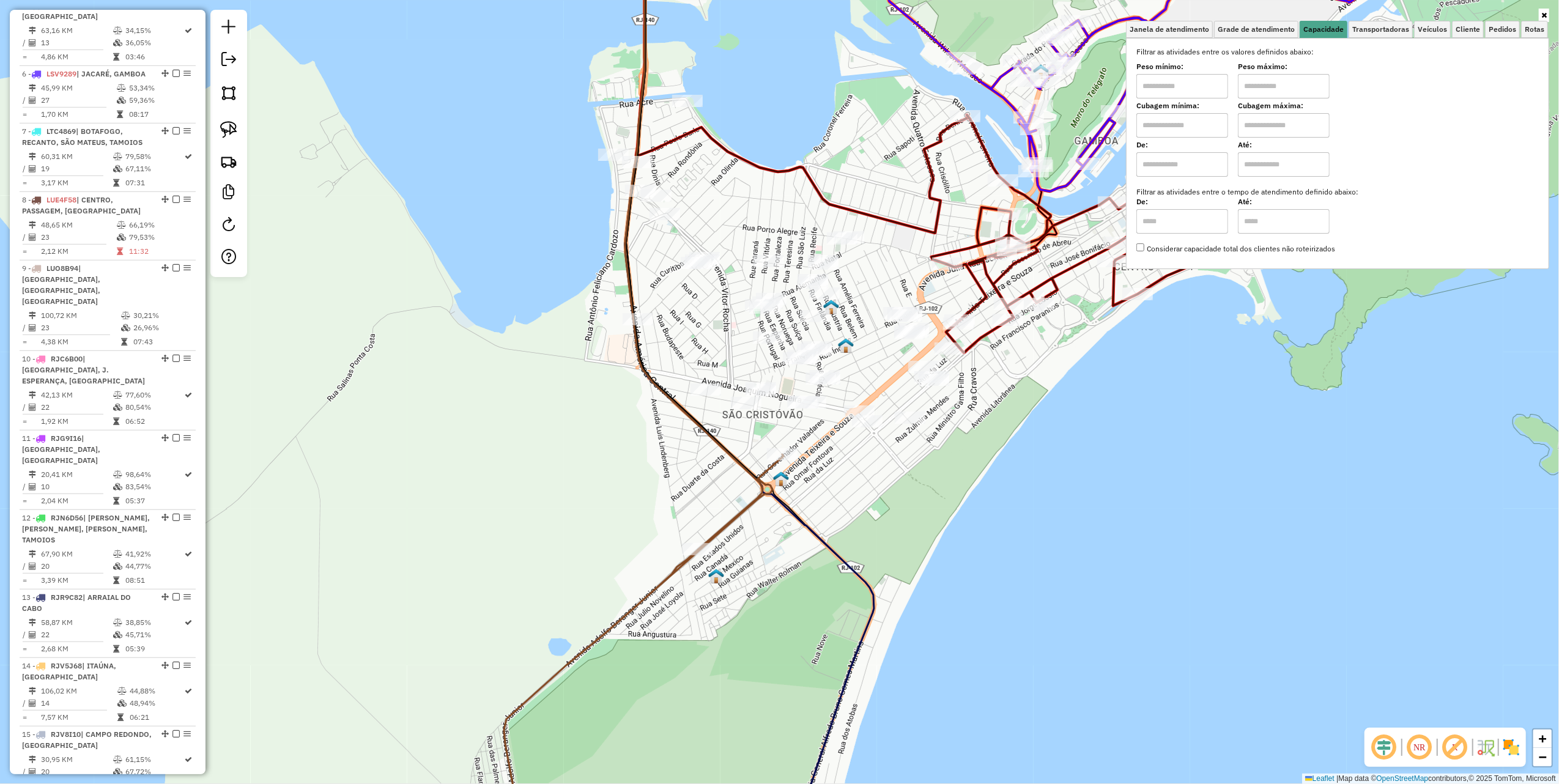
click at [1193, 87] on input "text" at bounding box center [1182, 86] width 92 height 25
type input "****"
click at [1274, 84] on input "text" at bounding box center [1283, 86] width 92 height 25
type input "******"
drag, startPoint x: 943, startPoint y: 82, endPoint x: 799, endPoint y: 101, distance: 145.2
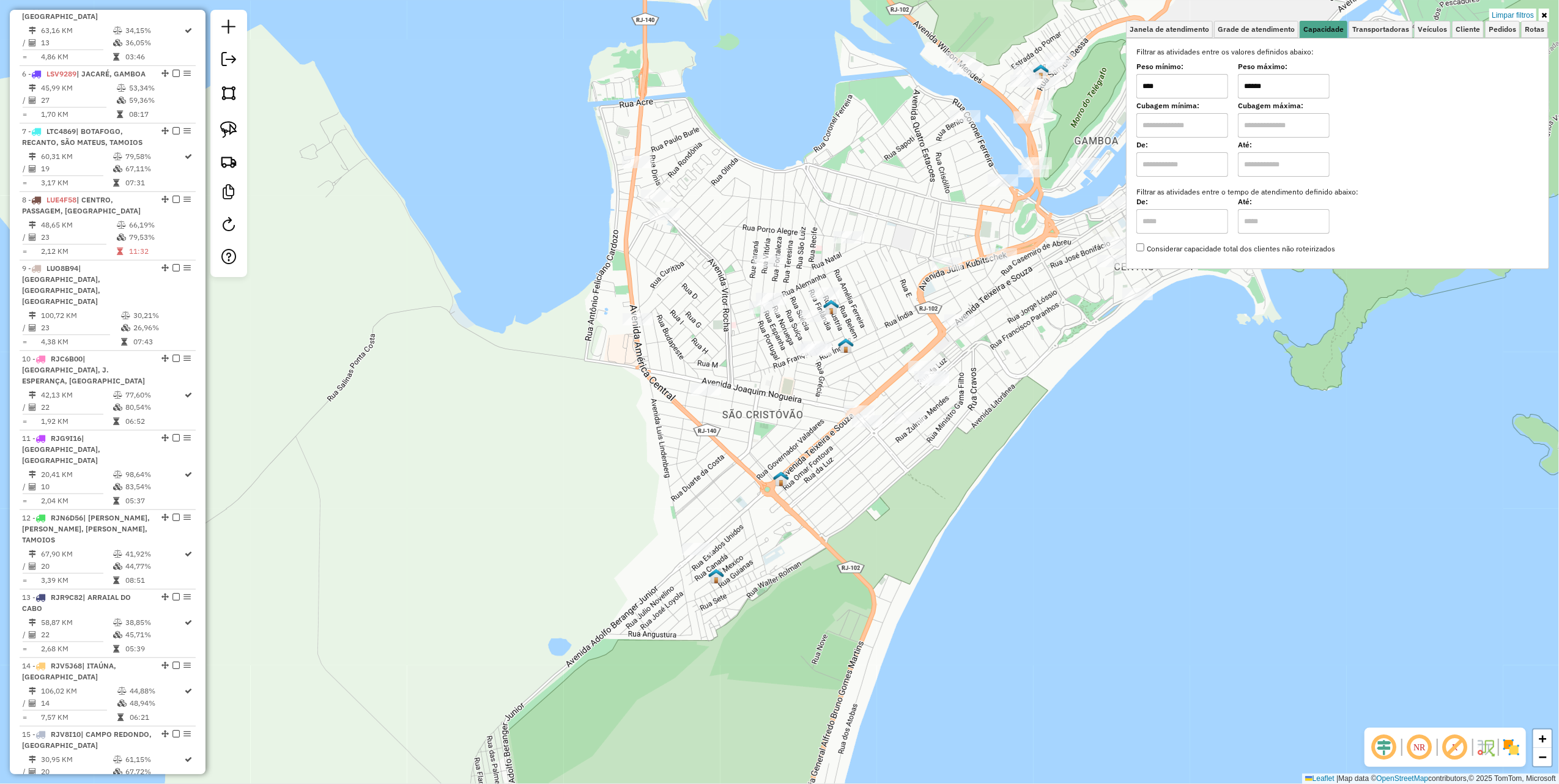
click at [351, 135] on div "Limpar filtros Janela de atendimento Grade de atendimento Capacidade Transporta…" at bounding box center [780, 392] width 1559 height 784
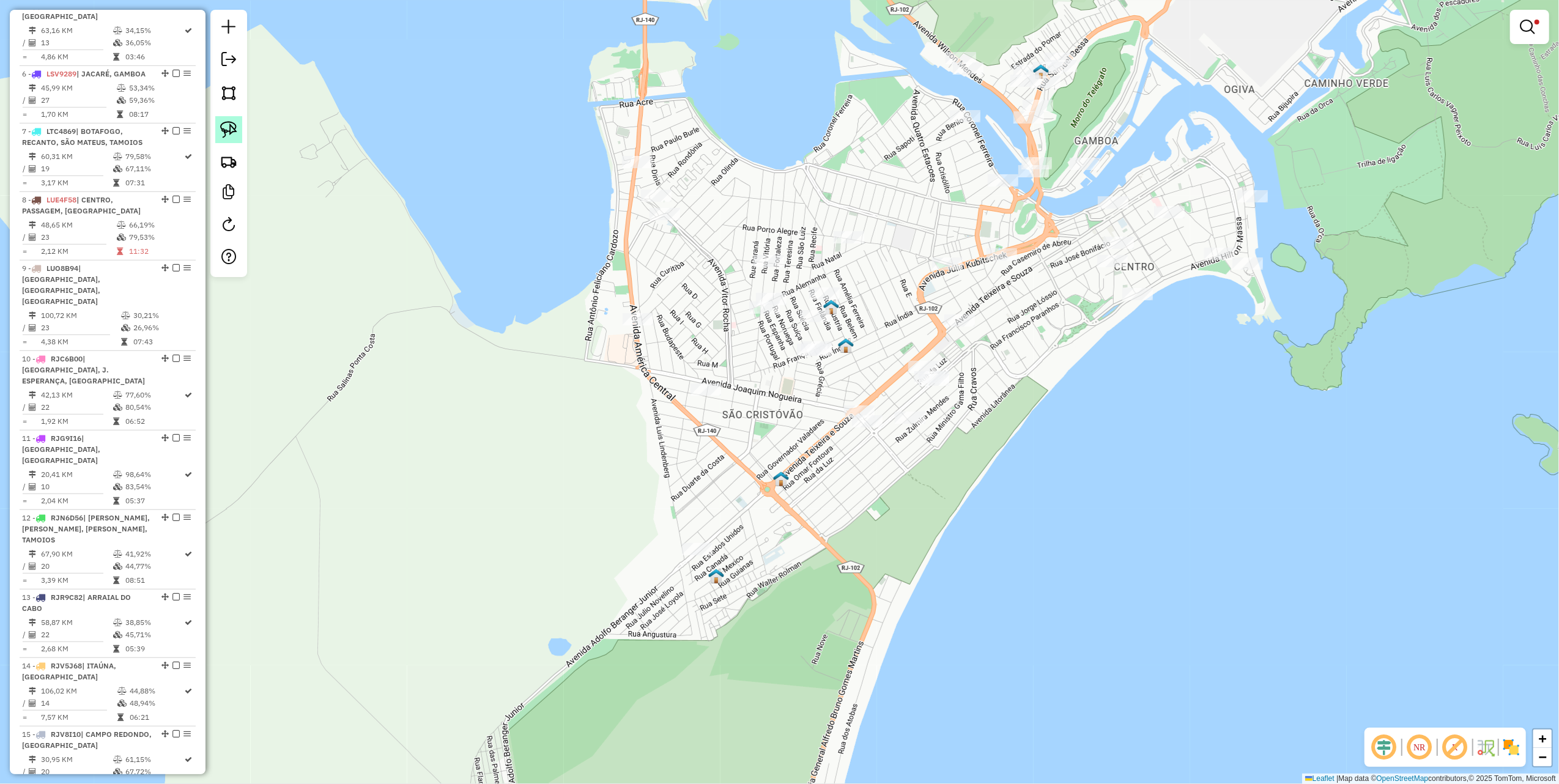
click at [228, 119] on link at bounding box center [228, 129] width 27 height 27
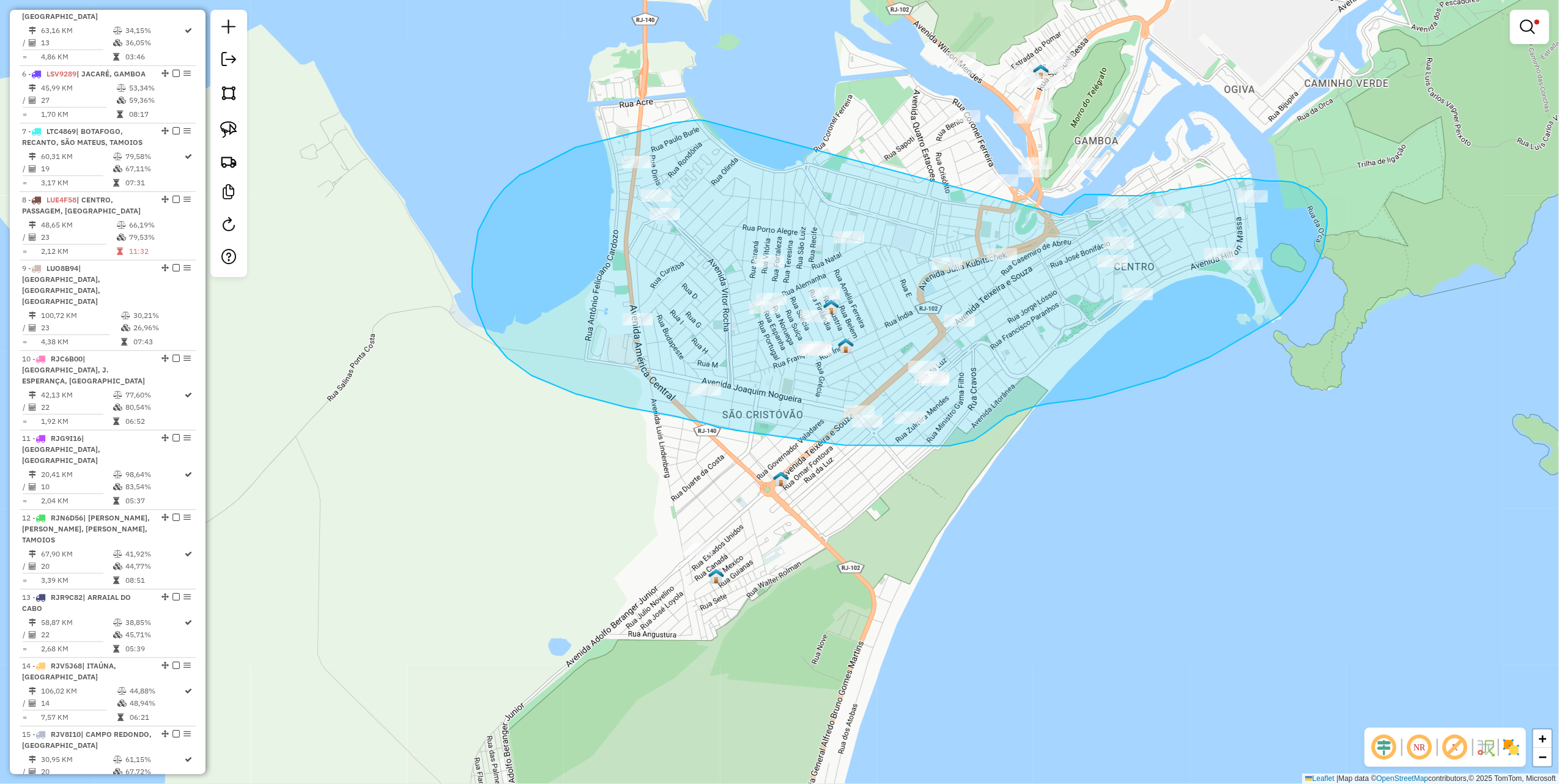
drag, startPoint x: 705, startPoint y: 120, endPoint x: 1062, endPoint y: 215, distance: 369.4
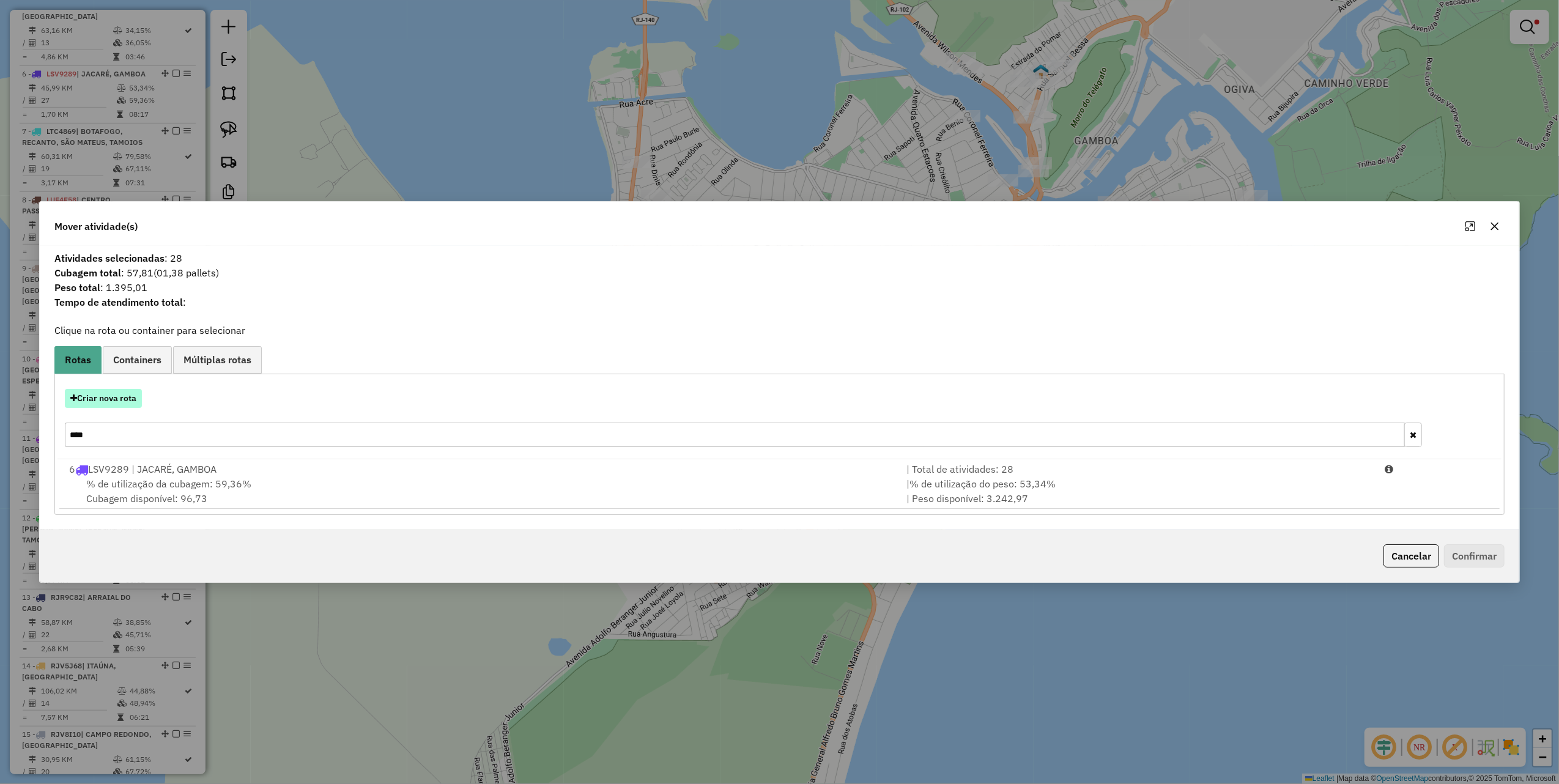
click at [120, 402] on button "Criar nova rota" at bounding box center [103, 397] width 77 height 19
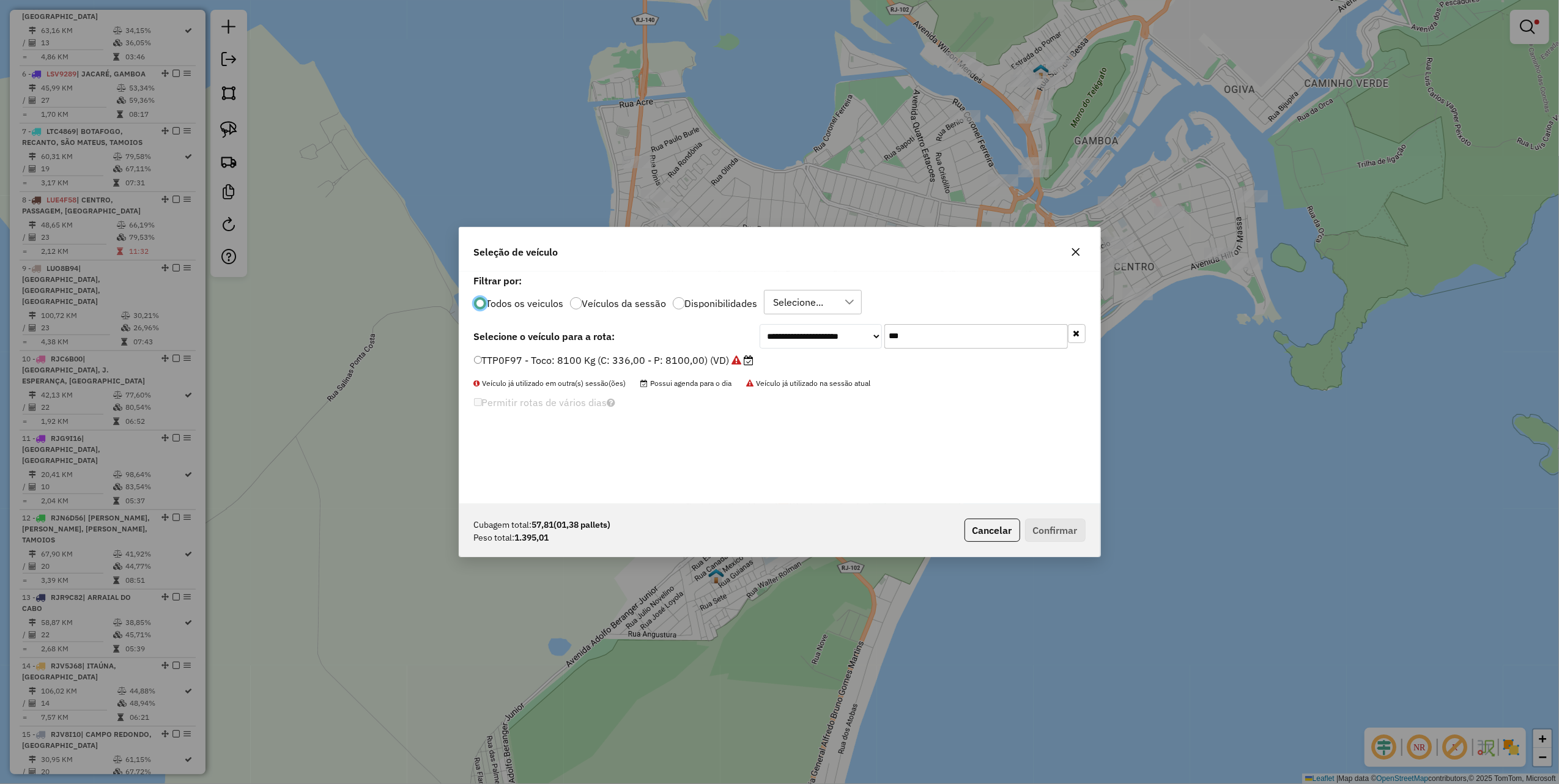
scroll to position [6, 4]
click at [961, 338] on input "***" at bounding box center [976, 335] width 183 height 25
type input "***"
drag, startPoint x: 688, startPoint y: 367, endPoint x: 908, endPoint y: 459, distance: 238.5
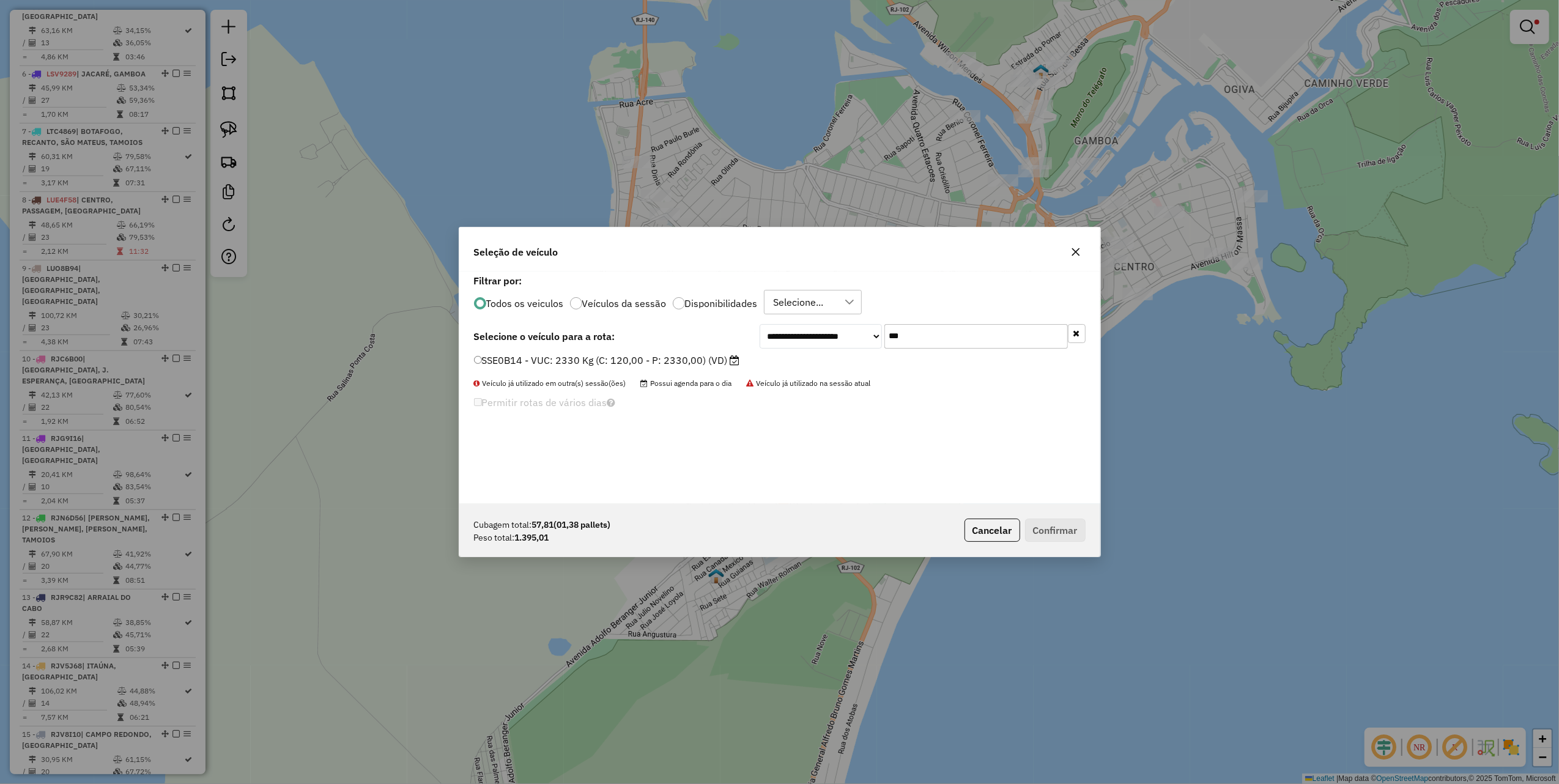
click at [688, 367] on label "SSE0B14 - VUC: 2330 Kg (C: 120,00 - P: 2330,00) (VD)" at bounding box center [607, 360] width 266 height 15
drag, startPoint x: 1068, startPoint y: 531, endPoint x: 1198, endPoint y: 421, distance: 170.3
click at [1068, 529] on button "Confirmar" at bounding box center [1056, 530] width 61 height 24
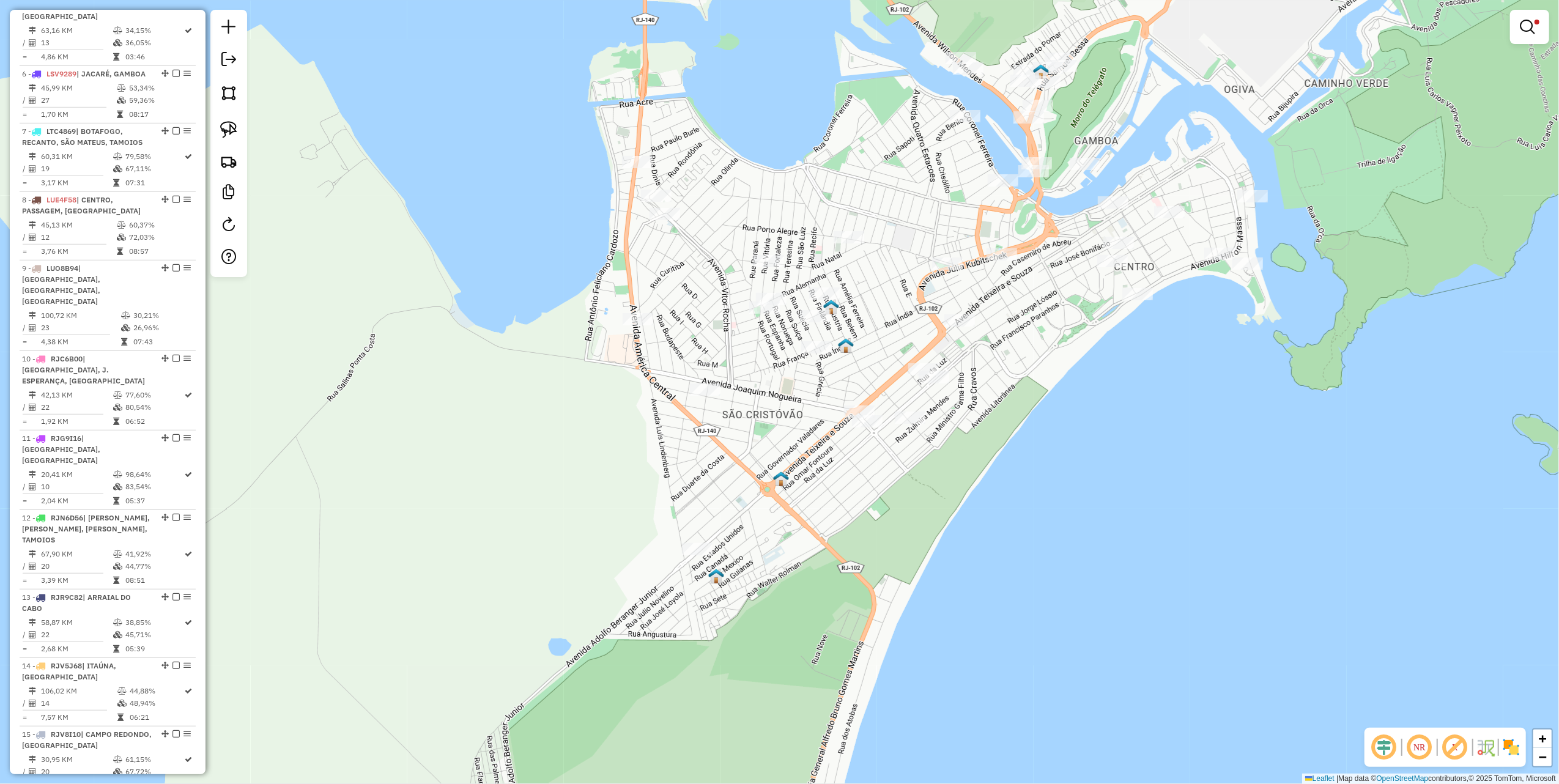
click at [1530, 21] on em at bounding box center [1528, 27] width 15 height 15
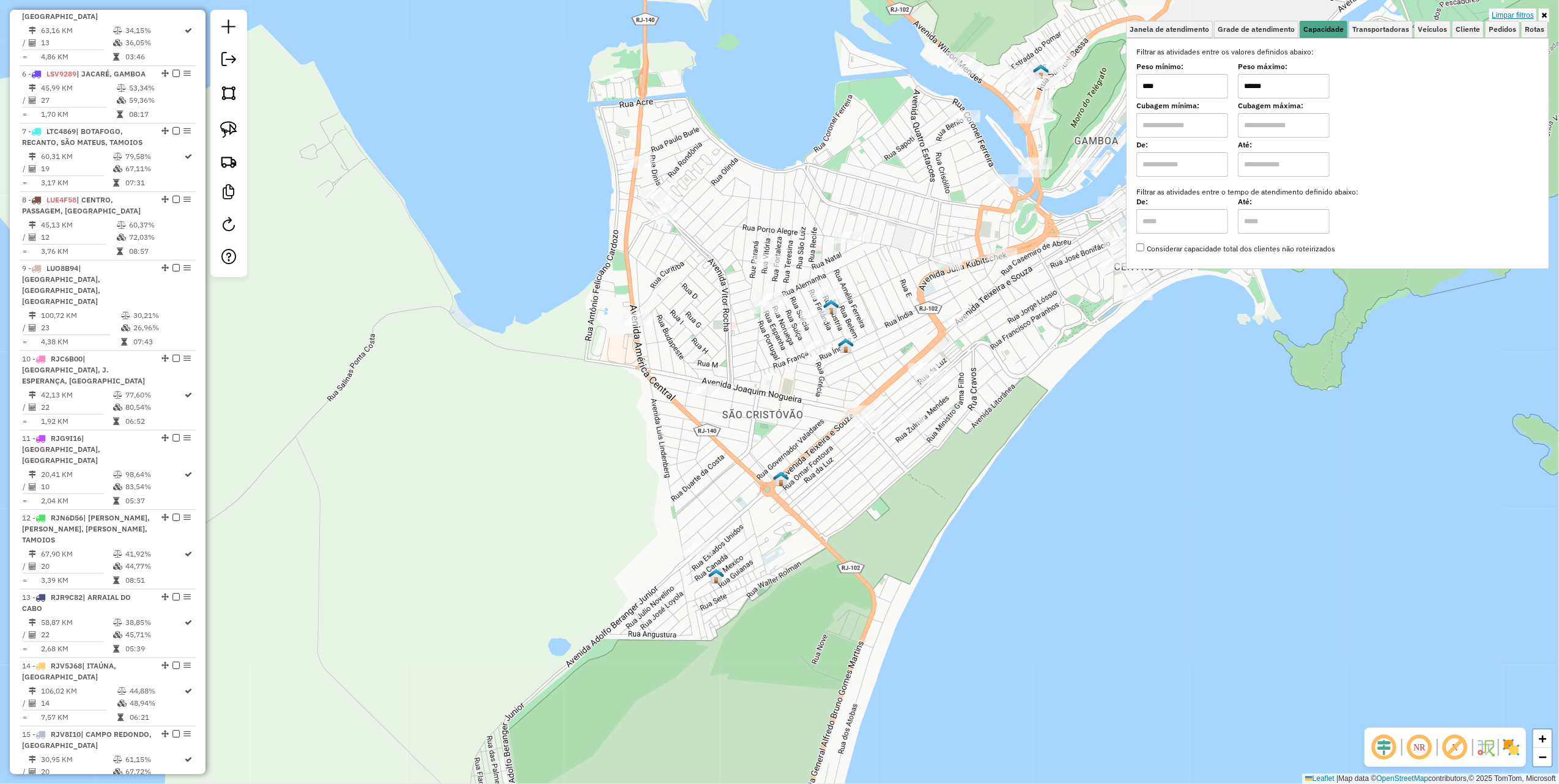
click at [1528, 14] on link "Limpar filtros" at bounding box center [1514, 16] width 47 height 14
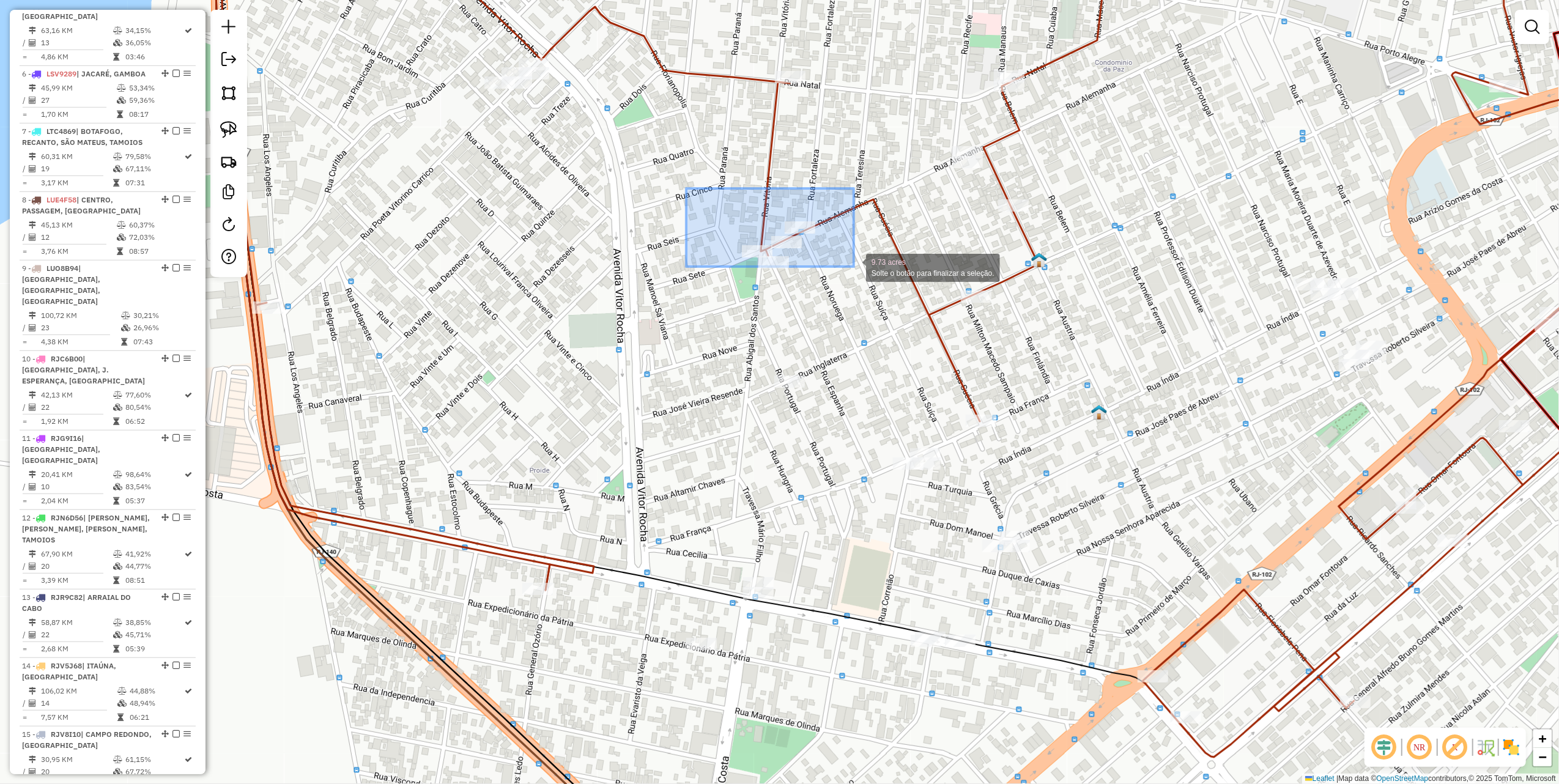
drag, startPoint x: 686, startPoint y: 188, endPoint x: 854, endPoint y: 267, distance: 185.6
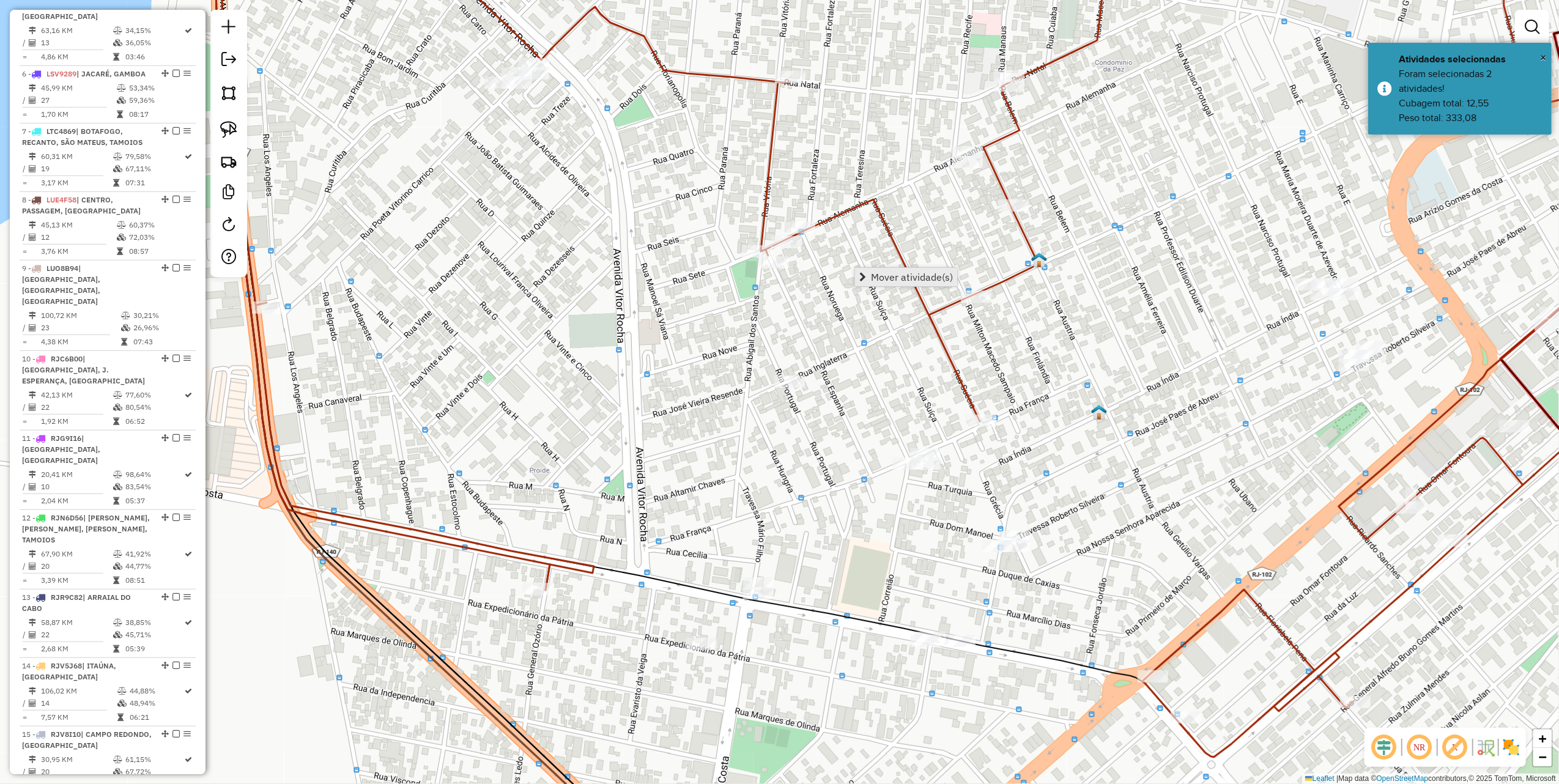
click at [932, 281] on span "Mover atividade(s)" at bounding box center [911, 277] width 82 height 10
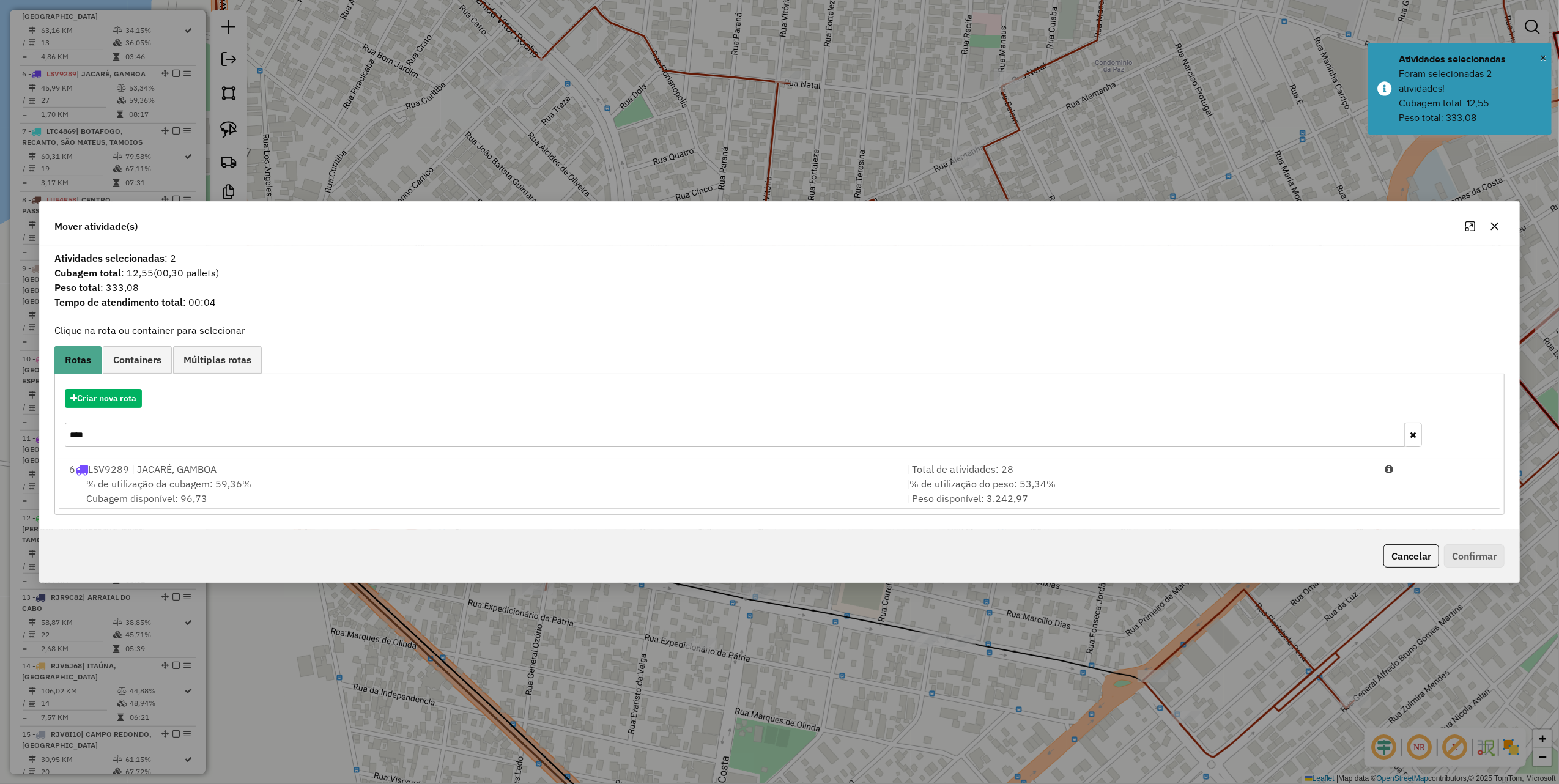
click at [297, 441] on input "****" at bounding box center [735, 435] width 1341 height 25
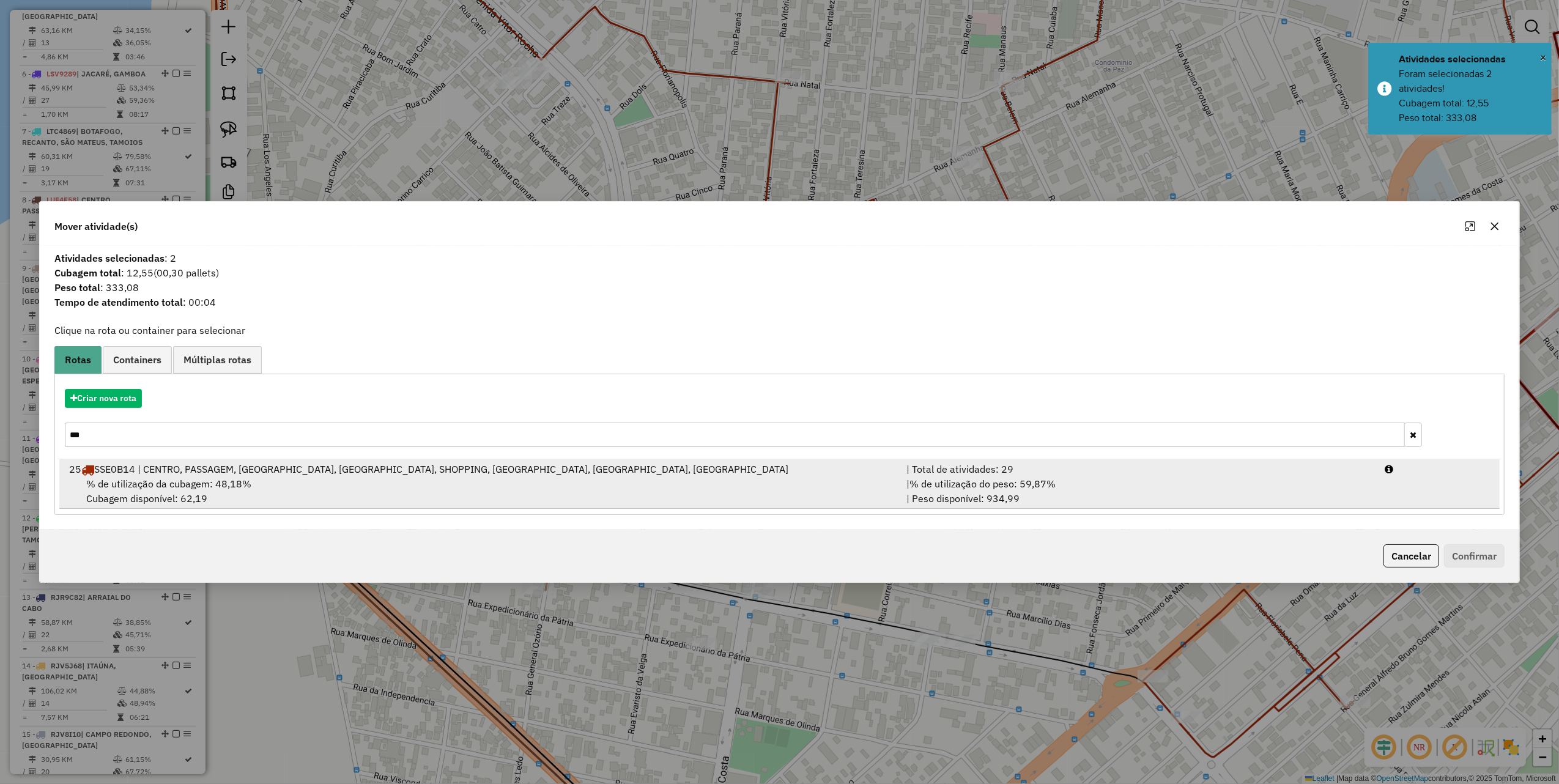
type input "***"
click at [598, 475] on div "25 SSE0B14 | CENTRO, PASSAGEM, CABO FRIO, PALMEIRAS, SHOPPING, SÃO CRISTOVÃO, C…" at bounding box center [480, 468] width 838 height 15
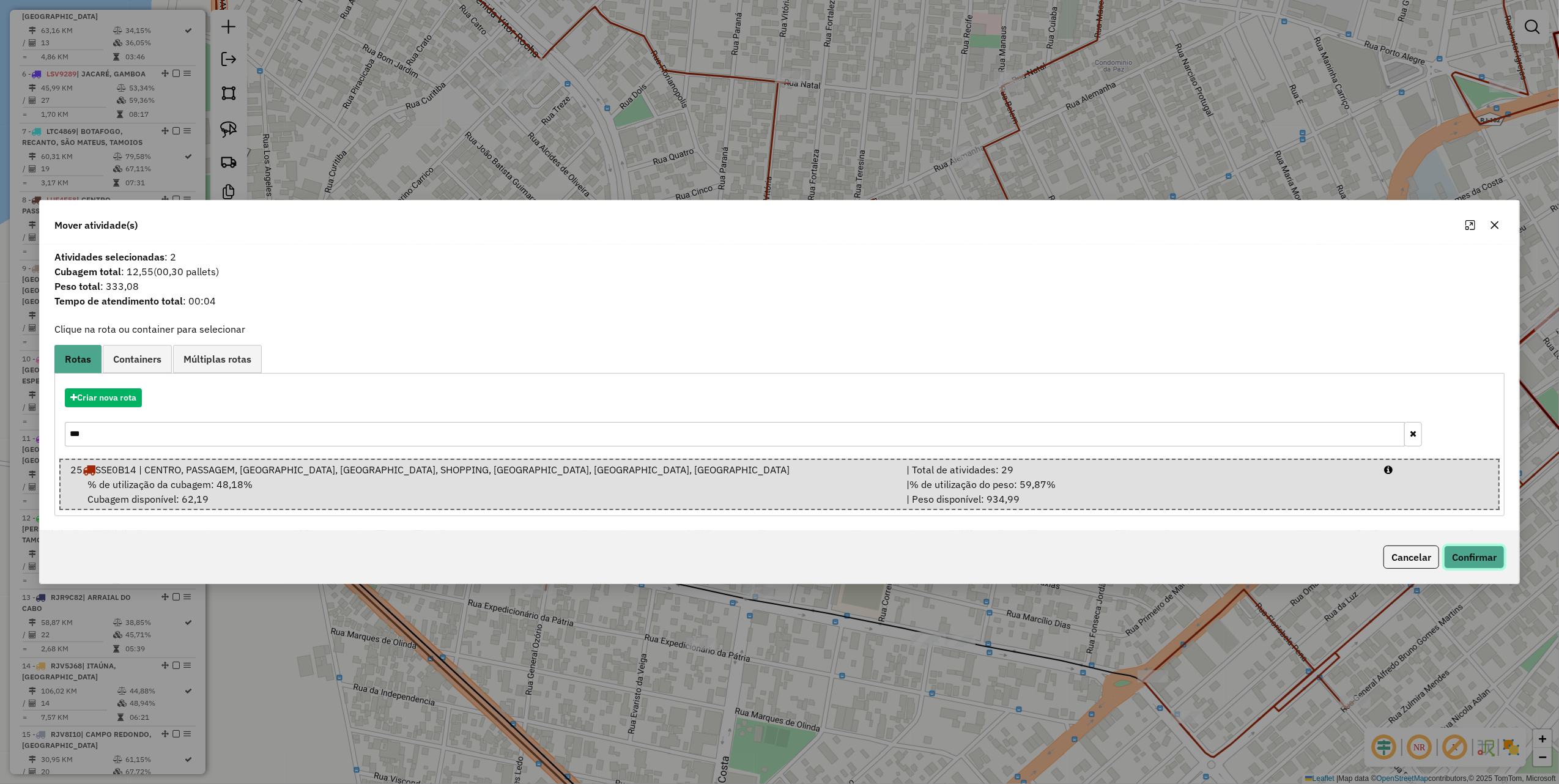
click at [1465, 553] on button "Confirmar" at bounding box center [1475, 557] width 61 height 24
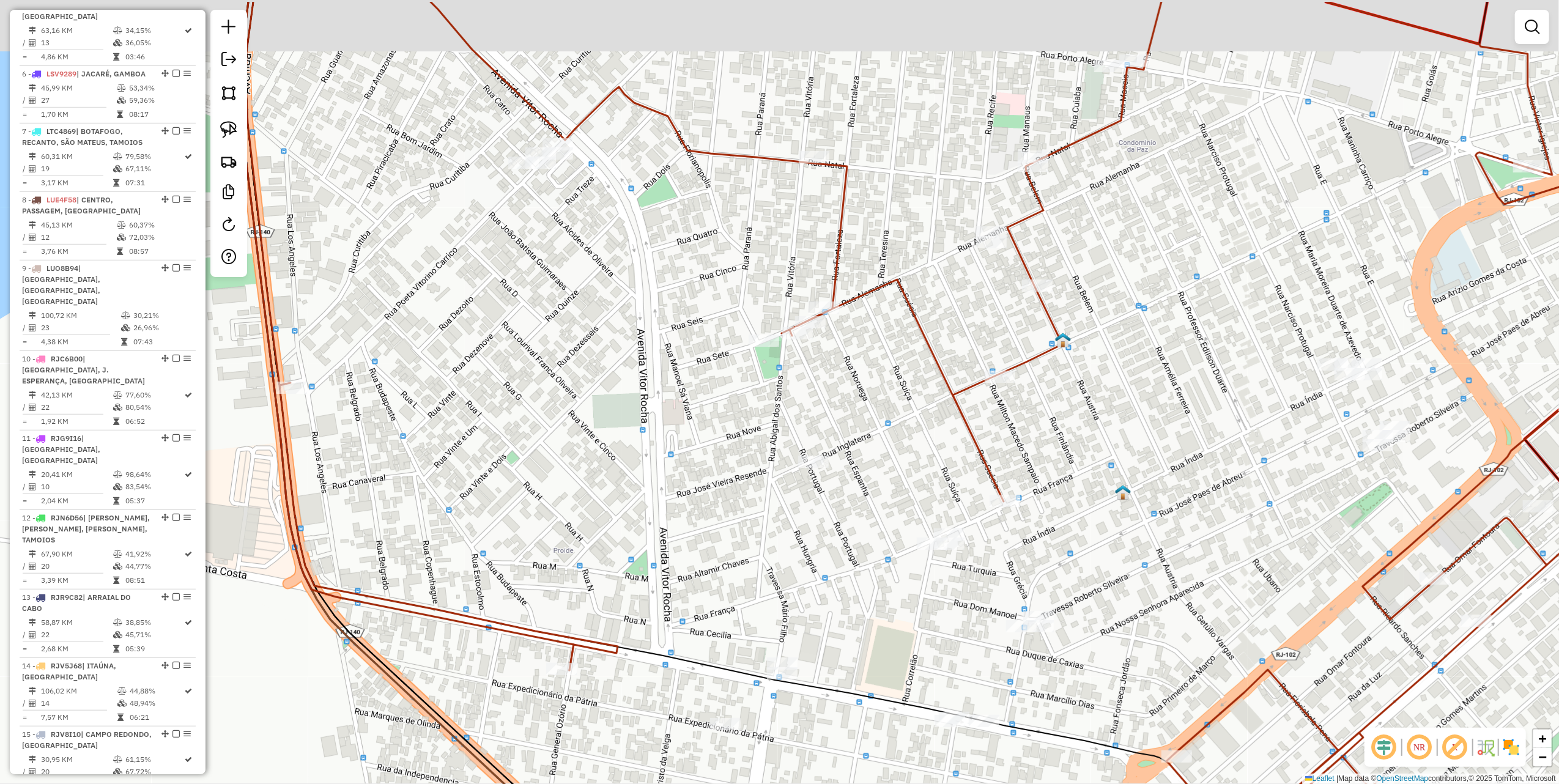
drag, startPoint x: 624, startPoint y: 362, endPoint x: 754, endPoint y: 553, distance: 231.0
click at [749, 561] on div "Janela de atendimento Grade de atendimento Capacidade Transportadoras Veículos …" at bounding box center [780, 392] width 1559 height 784
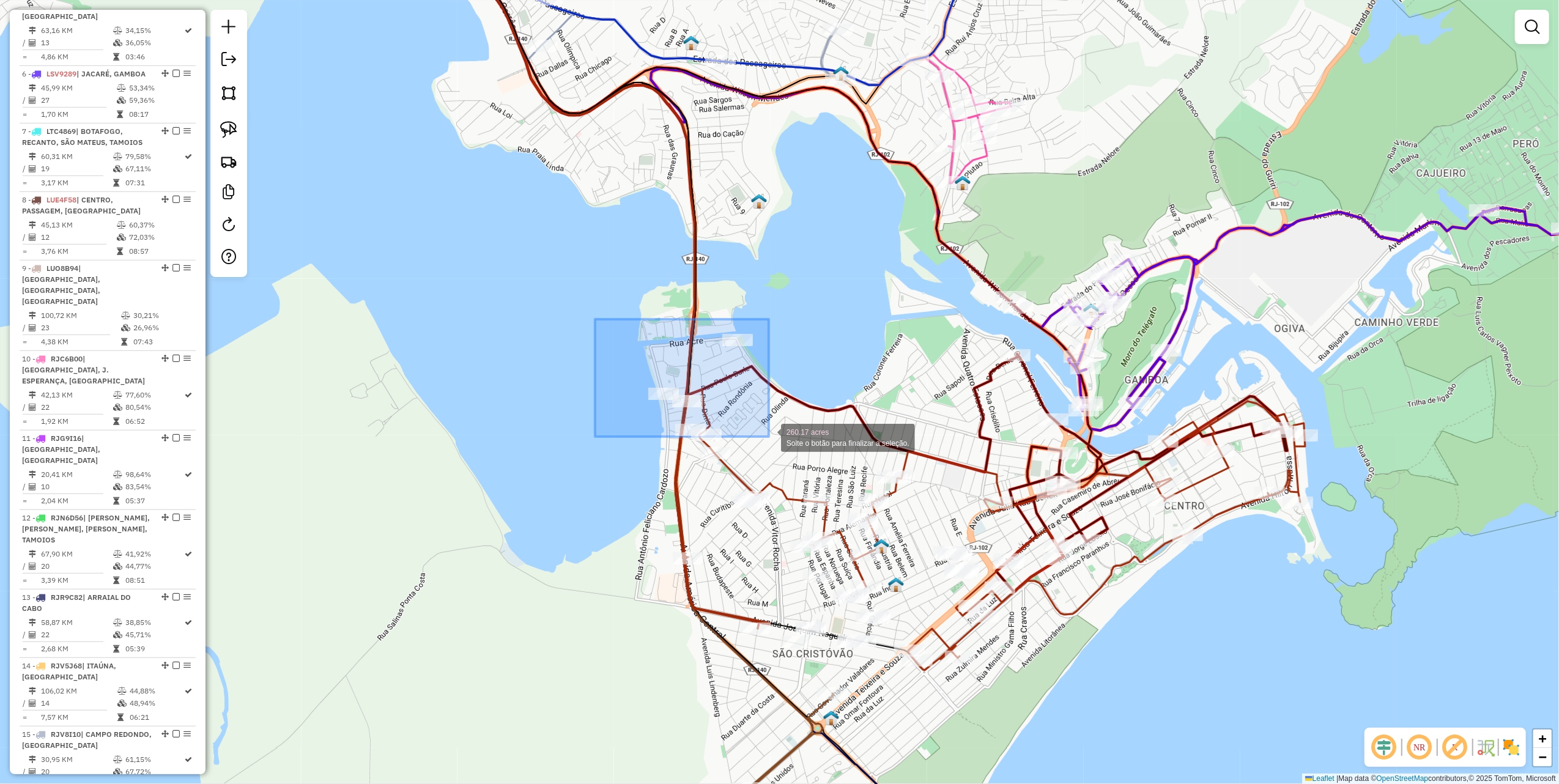
drag, startPoint x: 641, startPoint y: 377, endPoint x: 769, endPoint y: 437, distance: 141.4
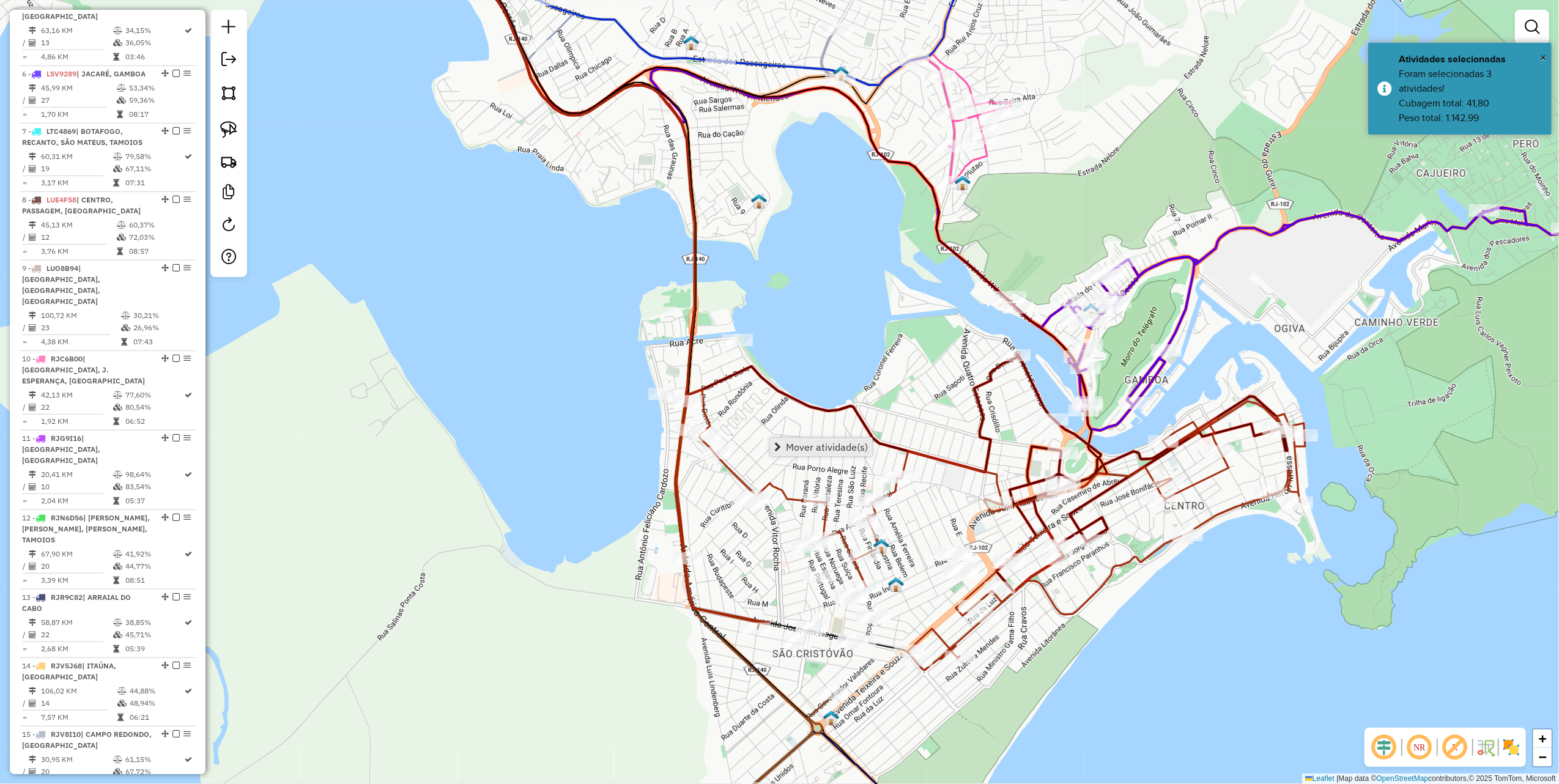
click at [862, 446] on span "Mover atividade(s)" at bounding box center [827, 447] width 82 height 10
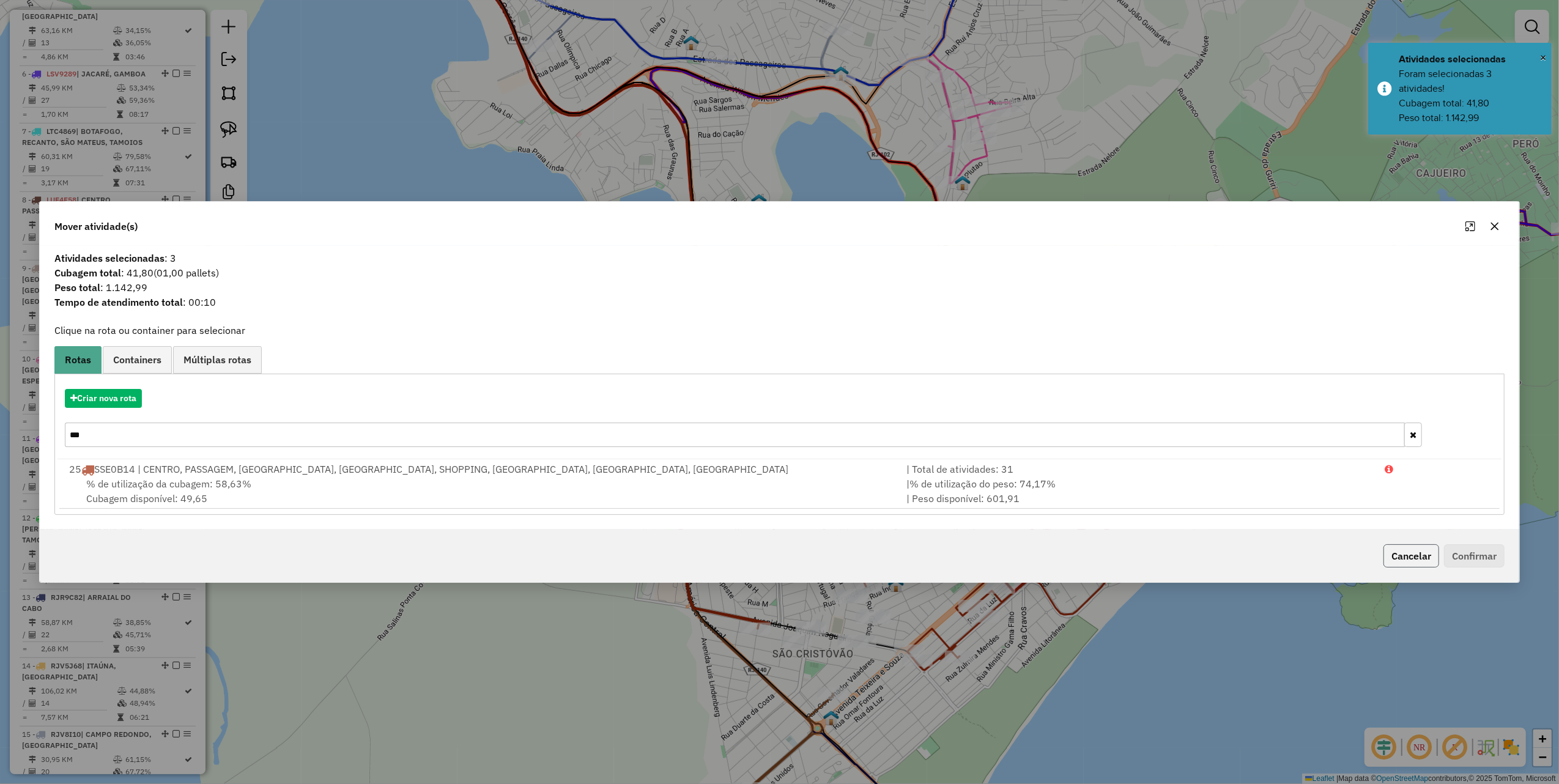
click at [1403, 549] on button "Cancelar" at bounding box center [1411, 556] width 56 height 24
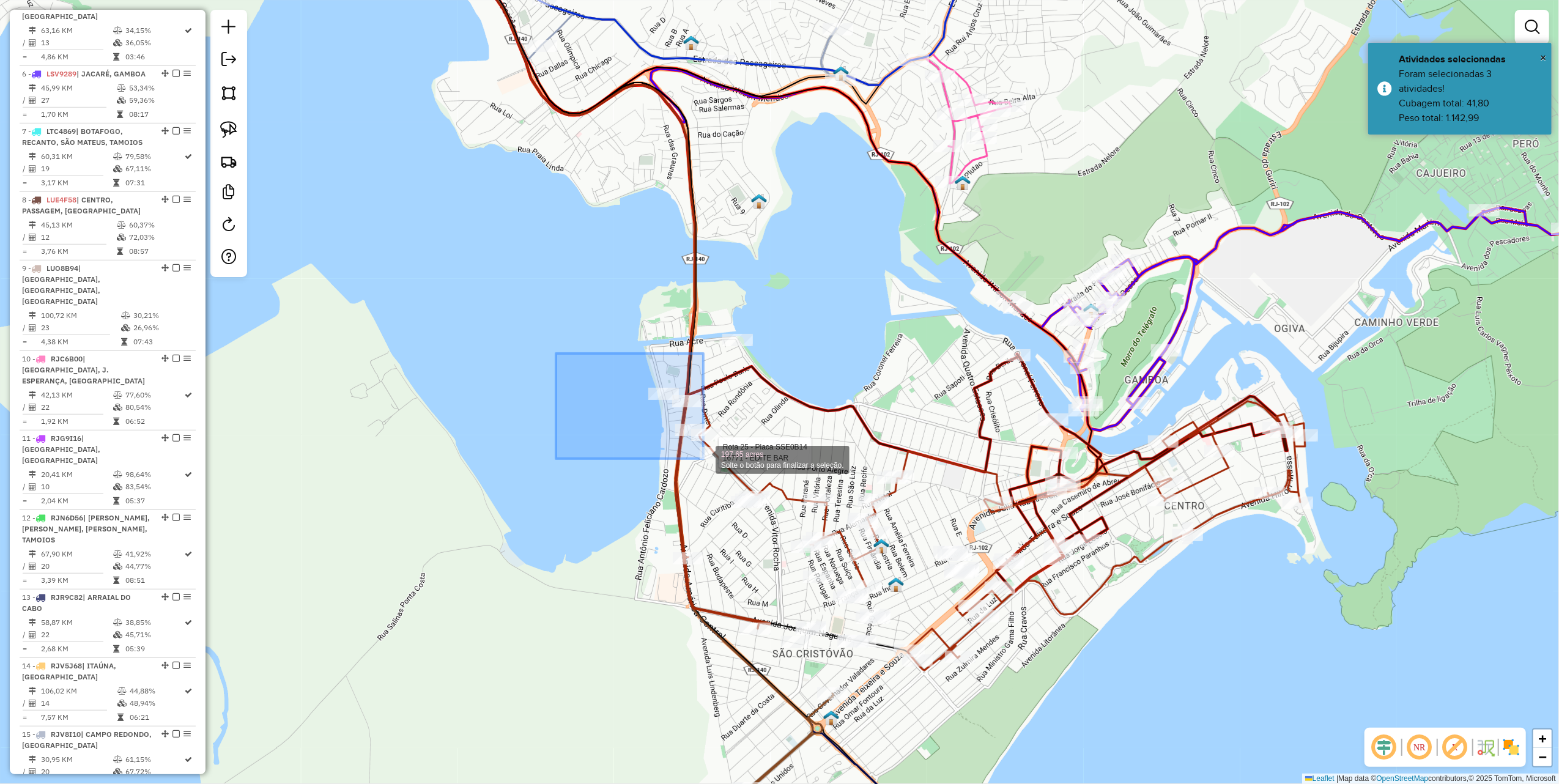
click at [704, 458] on div "Rota 25 - Placa SSE0B14 16771 - EDITE BAR 197.65 acres Solte o botão para final…" at bounding box center [780, 392] width 1559 height 784
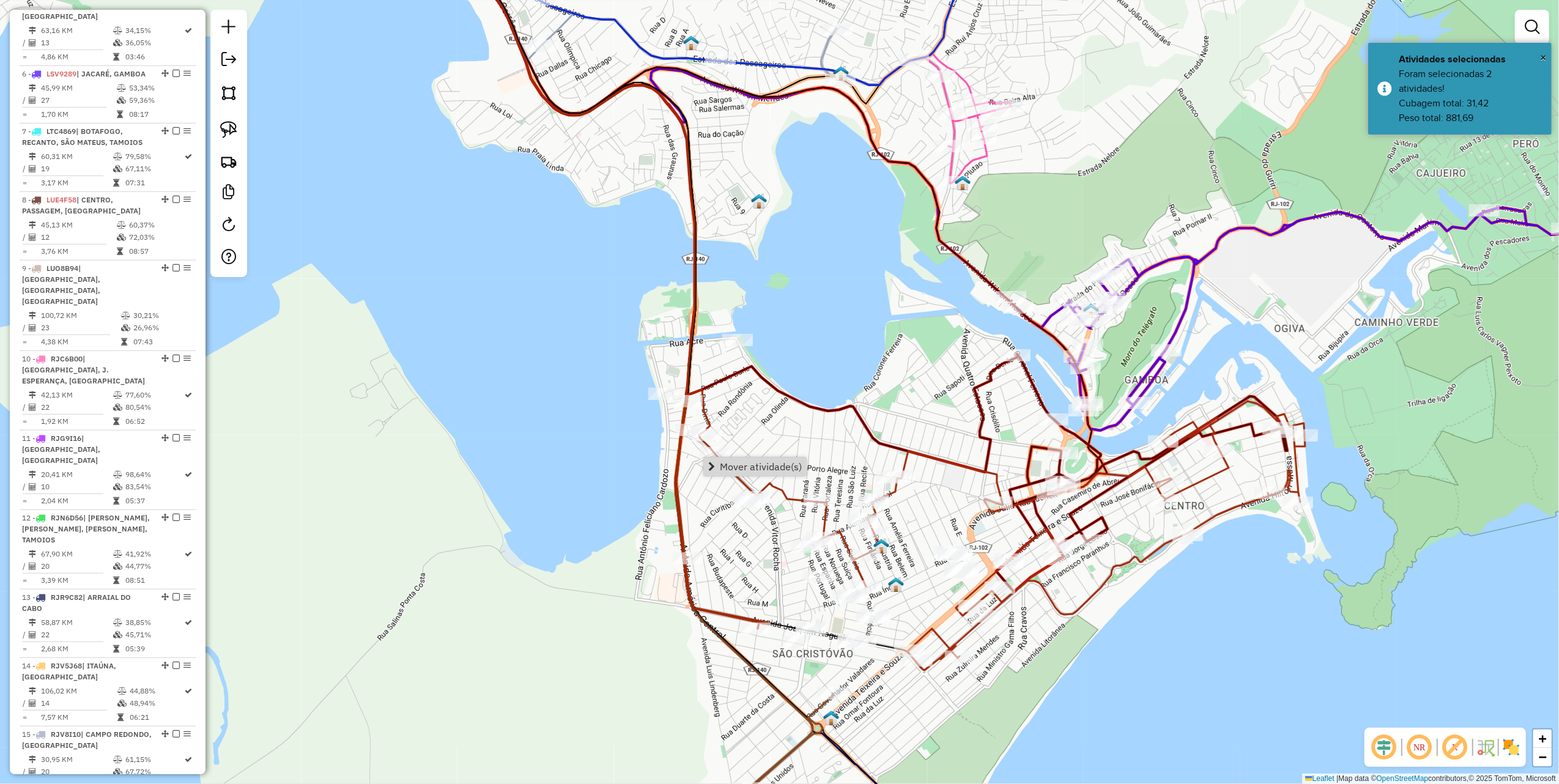
click at [768, 396] on div "Janela de atendimento Grade de atendimento Capacidade Transportadoras Veículos …" at bounding box center [780, 392] width 1559 height 784
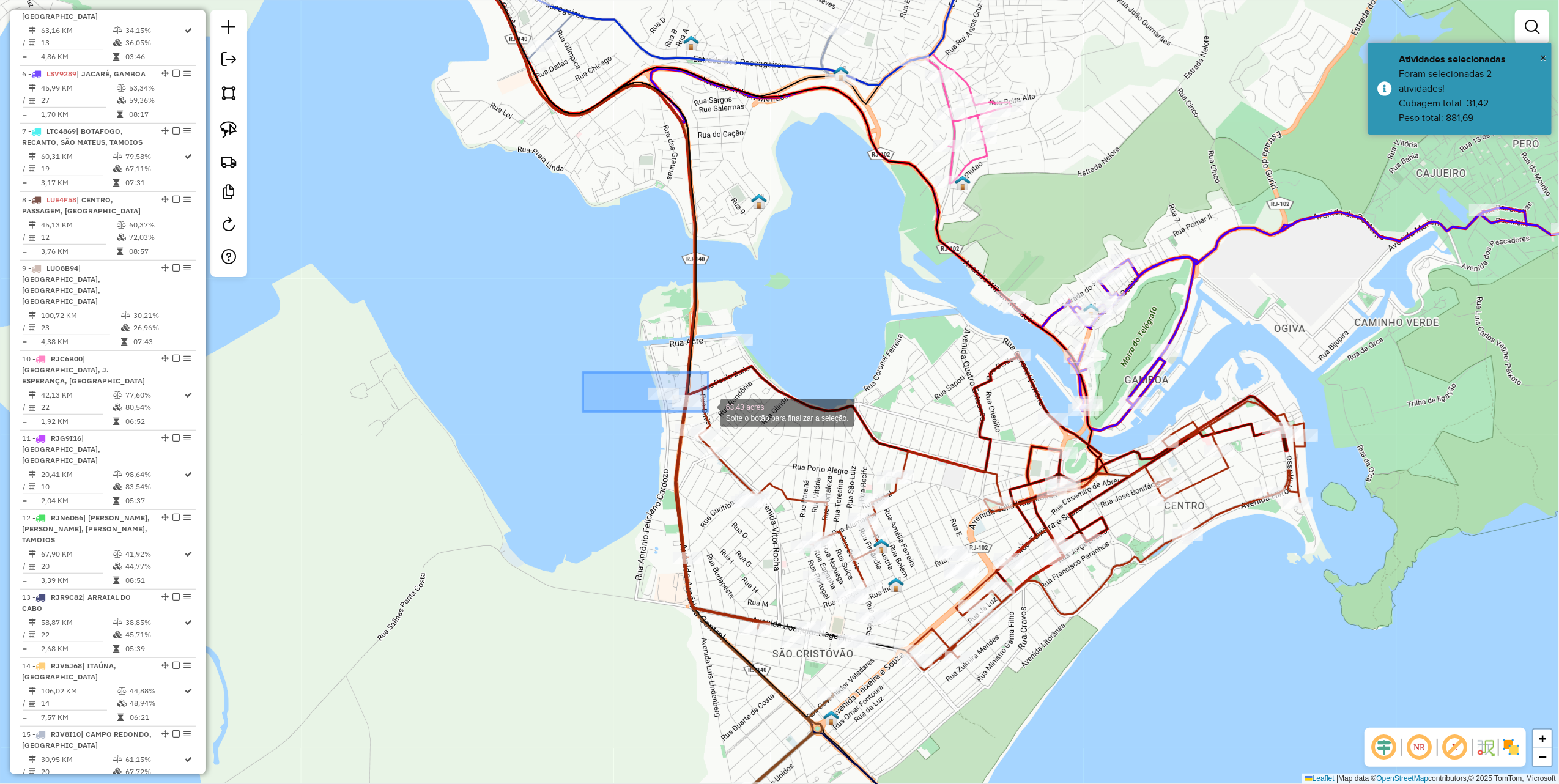
drag, startPoint x: 583, startPoint y: 373, endPoint x: 709, endPoint y: 411, distance: 131.6
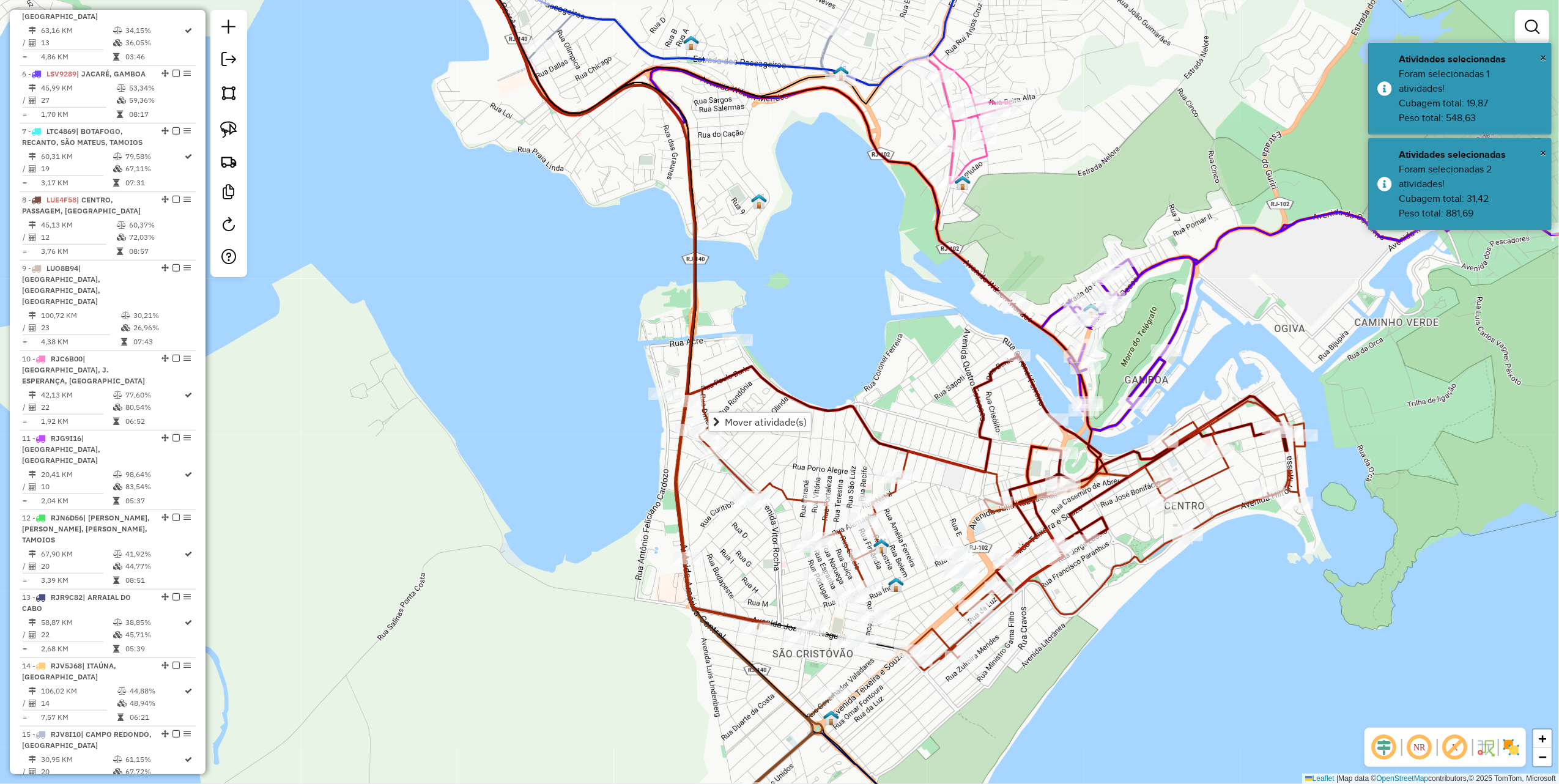
click at [882, 397] on div "Janela de atendimento Grade de atendimento Capacidade Transportadoras Veículos …" at bounding box center [780, 392] width 1559 height 784
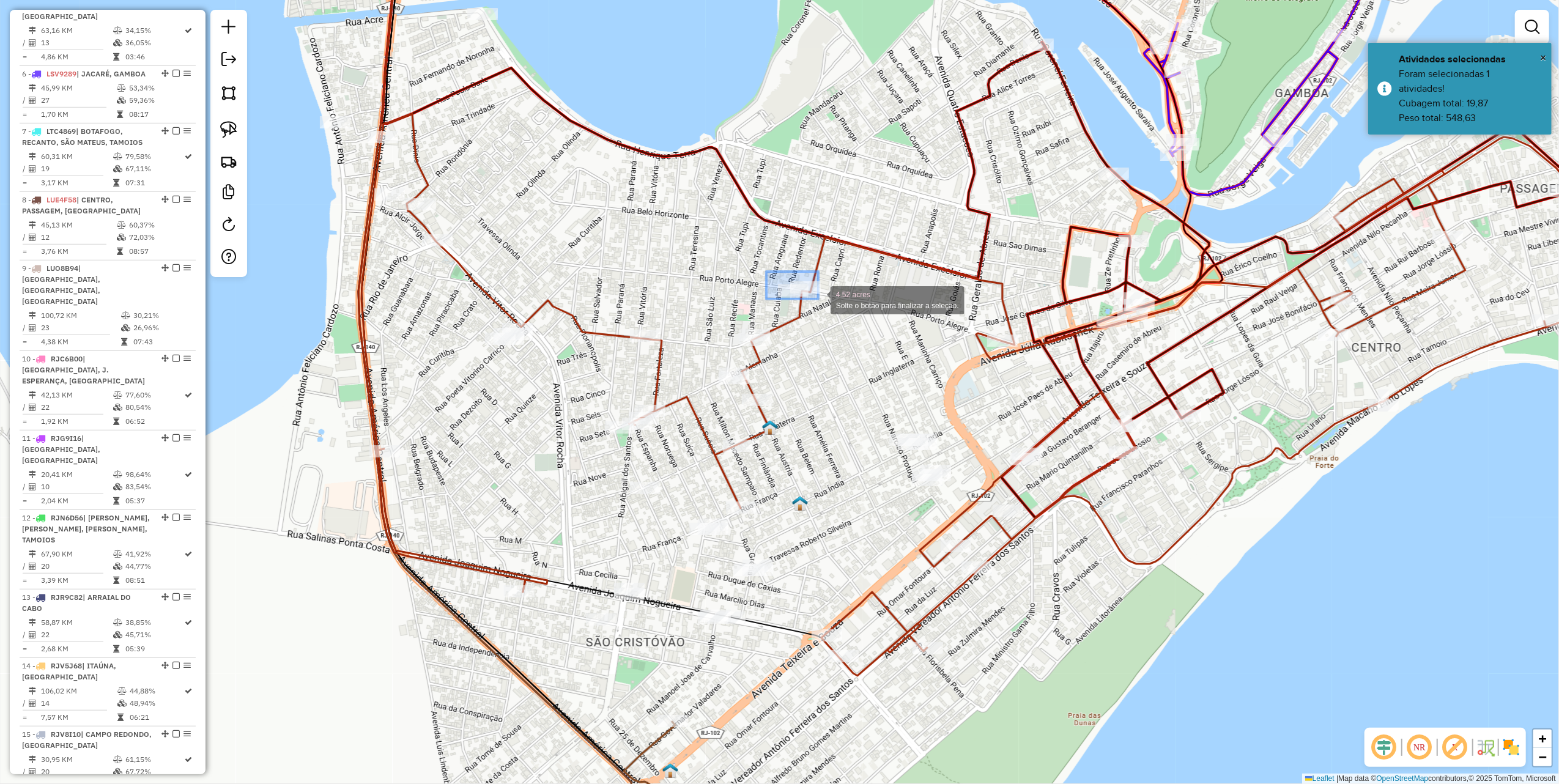
drag, startPoint x: 767, startPoint y: 271, endPoint x: 825, endPoint y: 303, distance: 66.2
click at [902, 317] on span "Mover atividade(s)" at bounding box center [882, 314] width 82 height 10
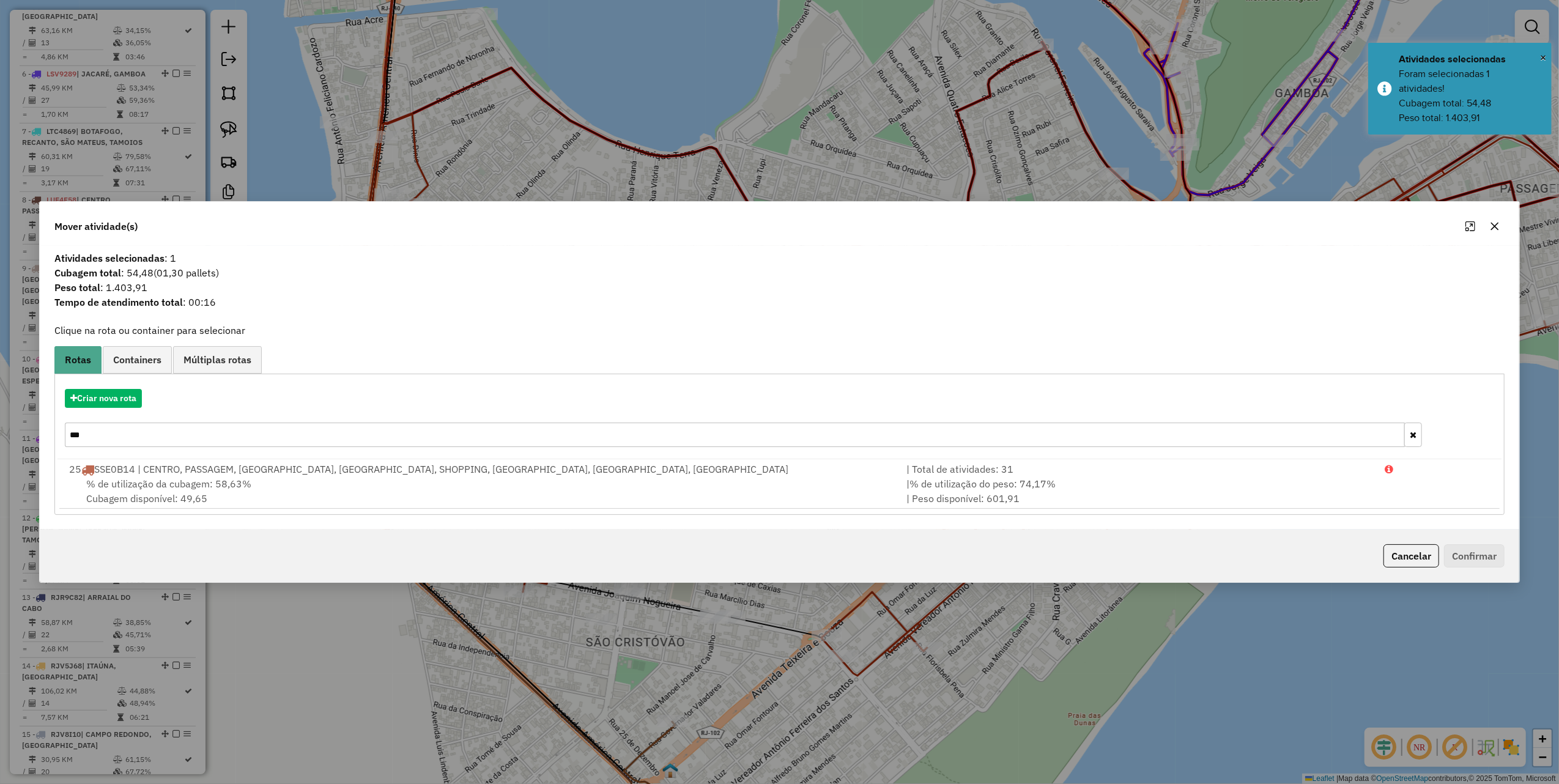
drag, startPoint x: 1496, startPoint y: 225, endPoint x: 1221, endPoint y: 236, distance: 275.2
click at [1496, 225] on icon "button" at bounding box center [1495, 226] width 8 height 8
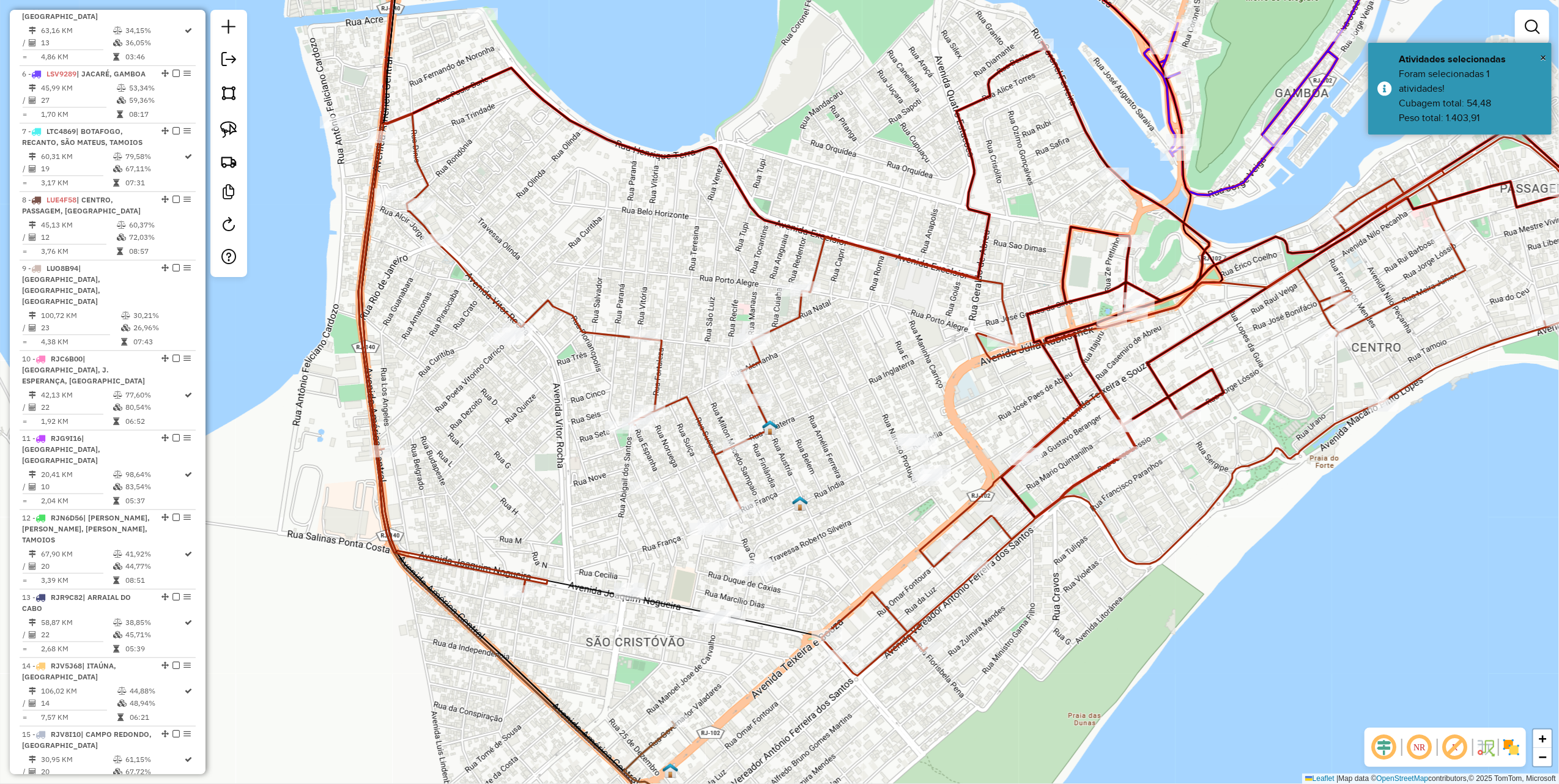
click at [818, 277] on icon at bounding box center [990, 394] width 1258 height 562
select select "**********"
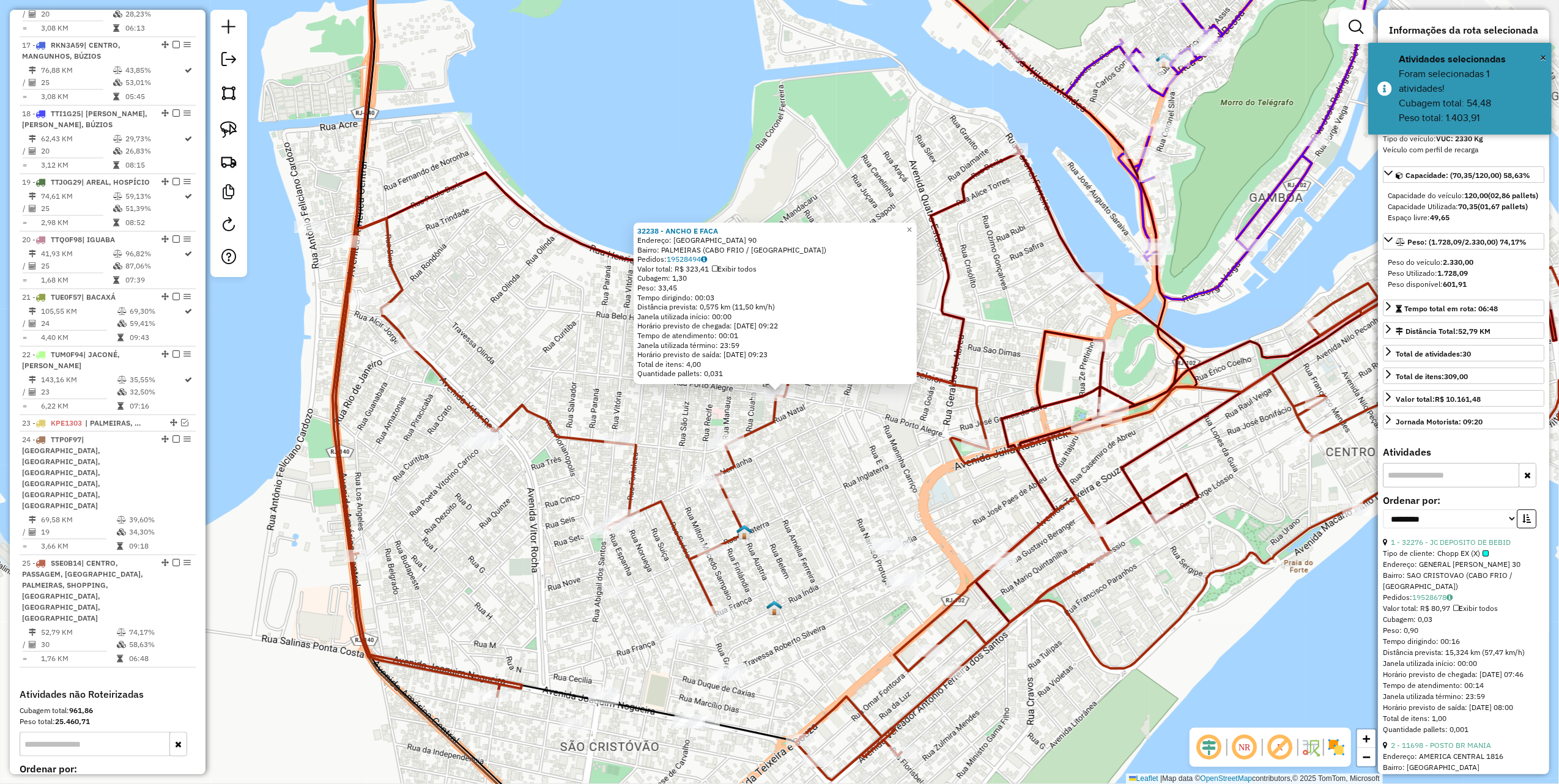
scroll to position [1600, 0]
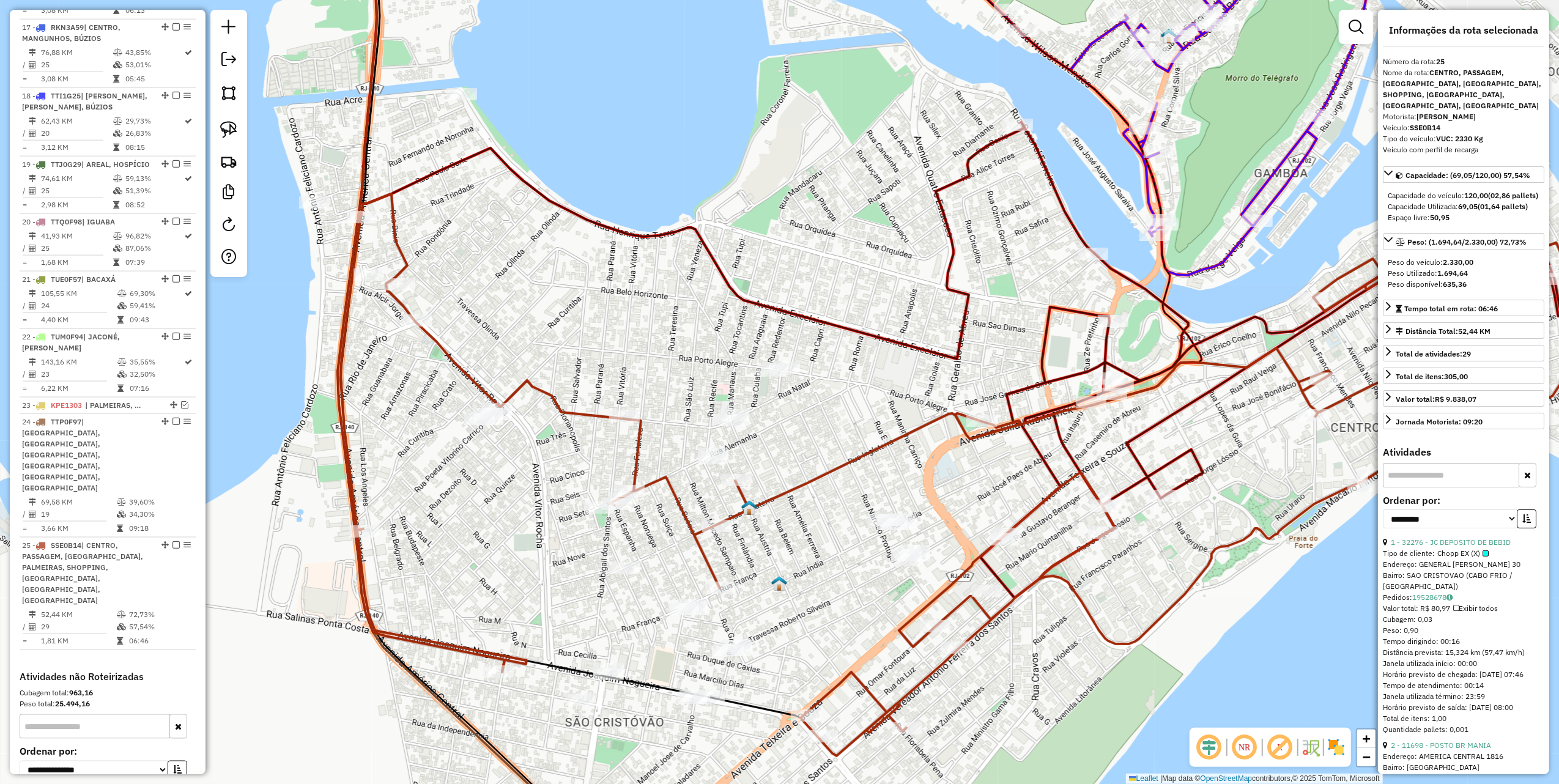
drag, startPoint x: 768, startPoint y: 516, endPoint x: 793, endPoint y: 292, distance: 225.4
click at [793, 308] on icon at bounding box center [969, 474] width 1258 height 562
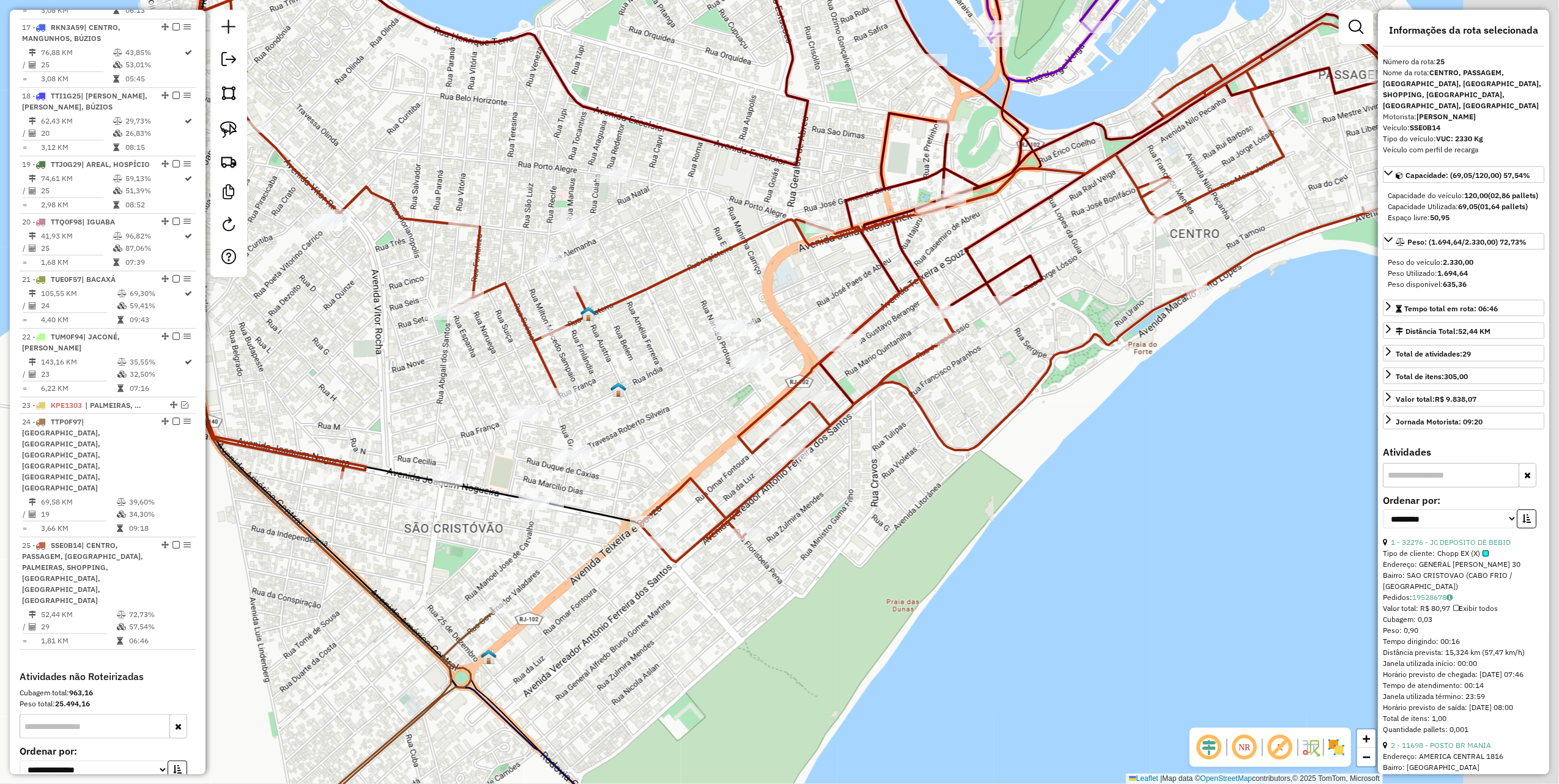
drag, startPoint x: 529, startPoint y: 346, endPoint x: 265, endPoint y: 279, distance: 272.4
click at [265, 279] on div "Janela de atendimento Grade de atendimento Capacidade Transportadoras Veículos …" at bounding box center [780, 392] width 1559 height 784
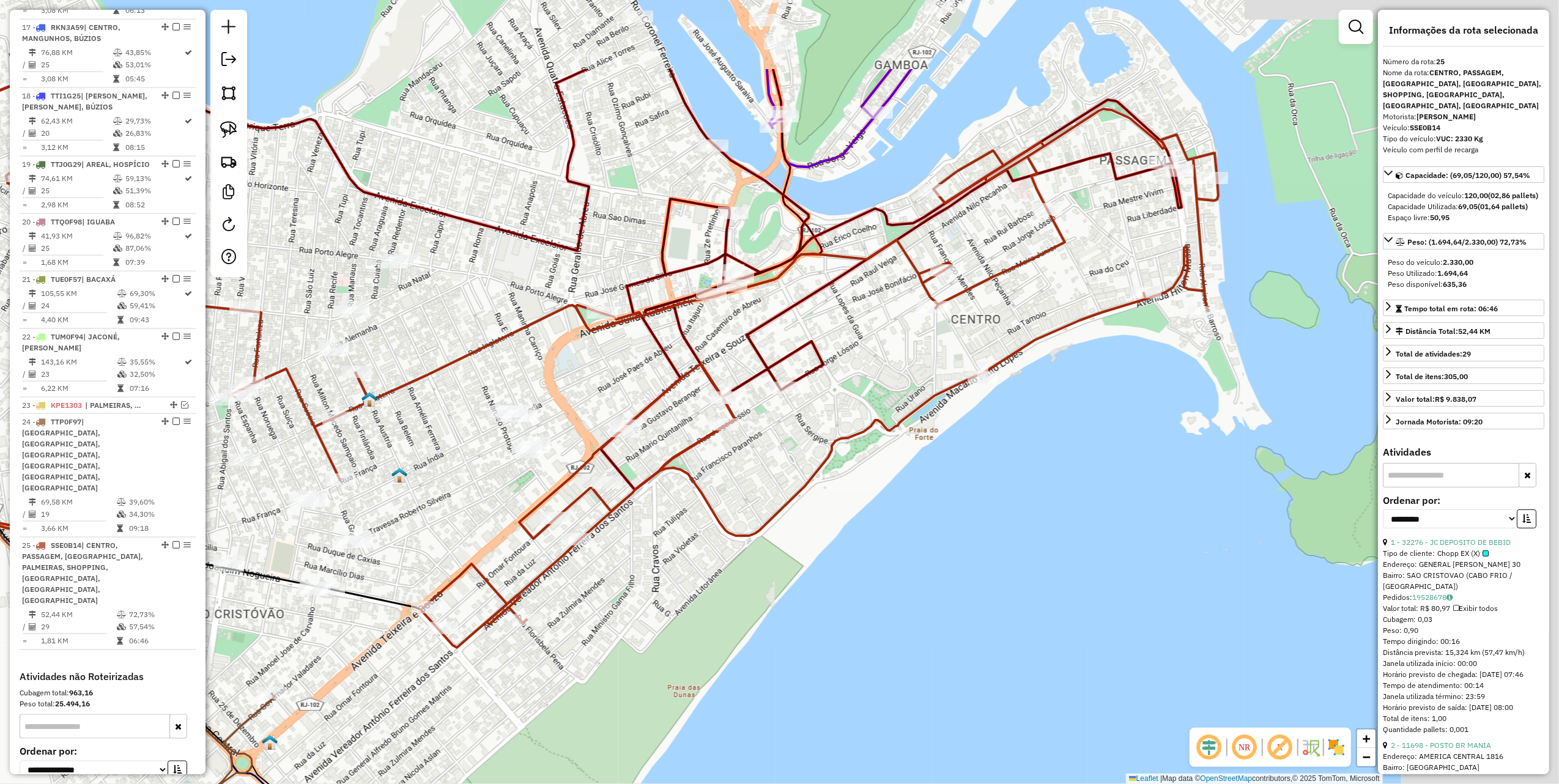
drag, startPoint x: 997, startPoint y: 333, endPoint x: 780, endPoint y: 503, distance: 275.7
click at [758, 534] on div "Janela de atendimento Grade de atendimento Capacidade Transportadoras Veículos …" at bounding box center [780, 392] width 1559 height 784
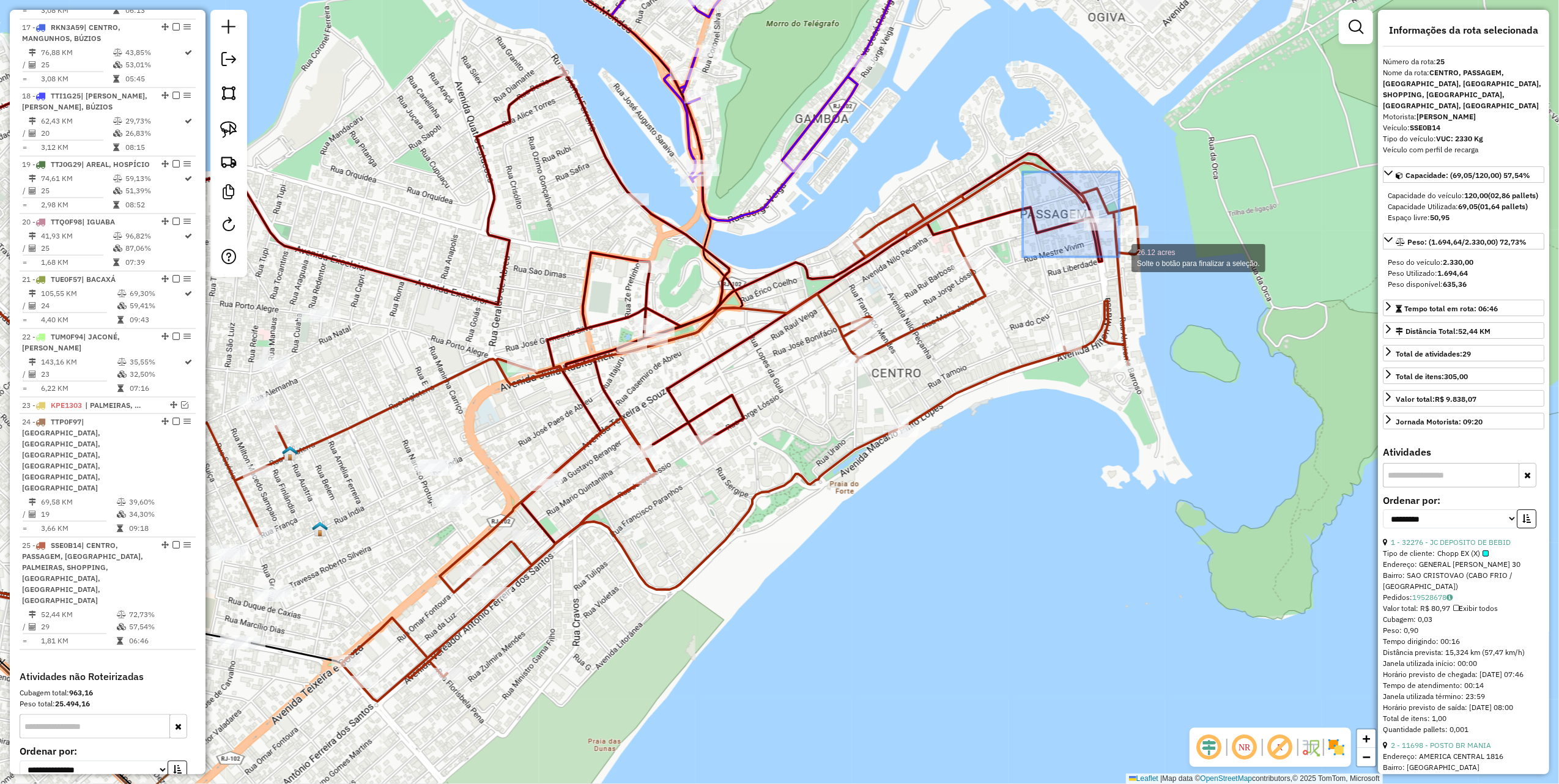
drag, startPoint x: 1083, startPoint y: 238, endPoint x: 1119, endPoint y: 257, distance: 40.7
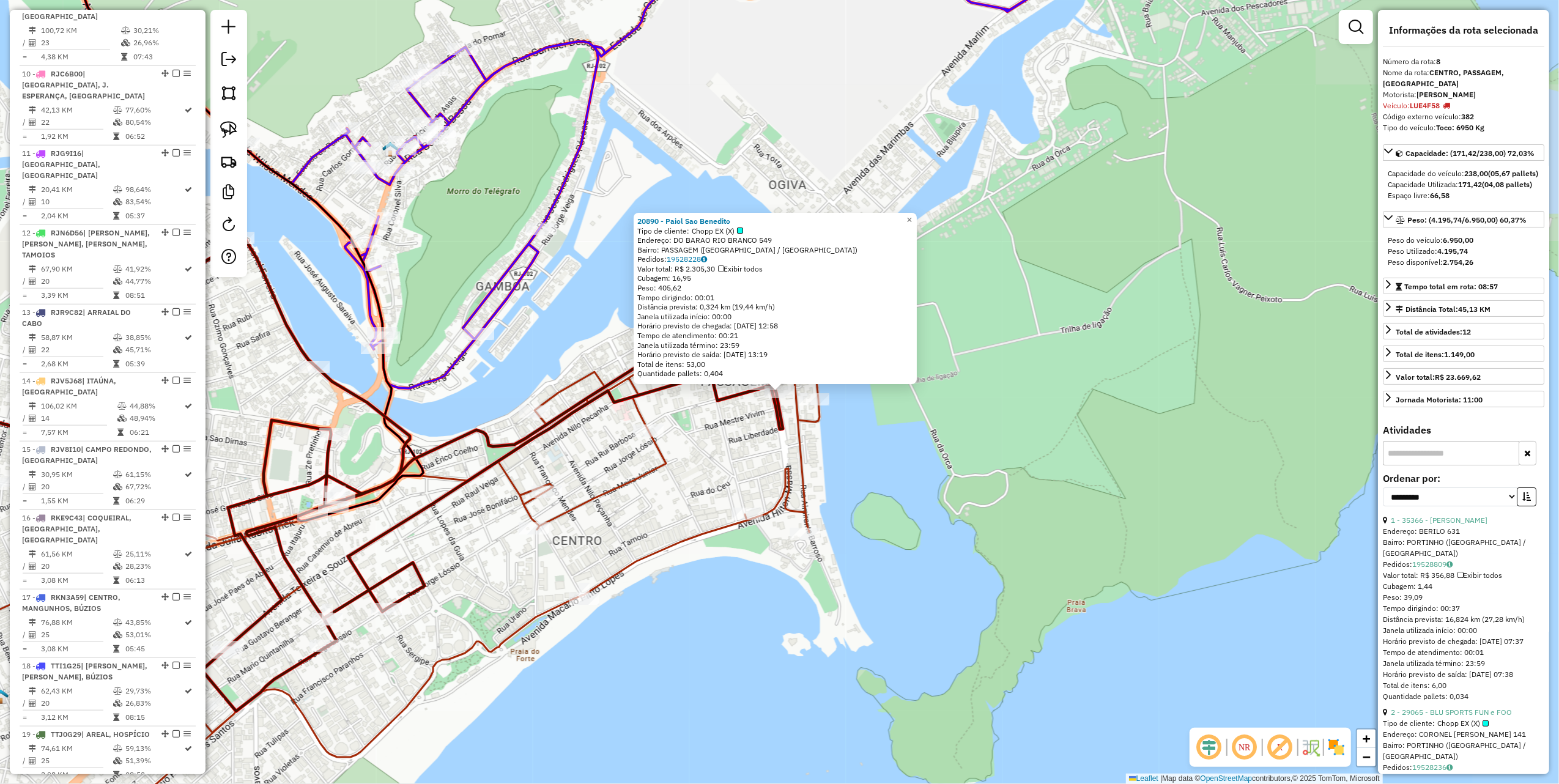
scroll to position [930, 0]
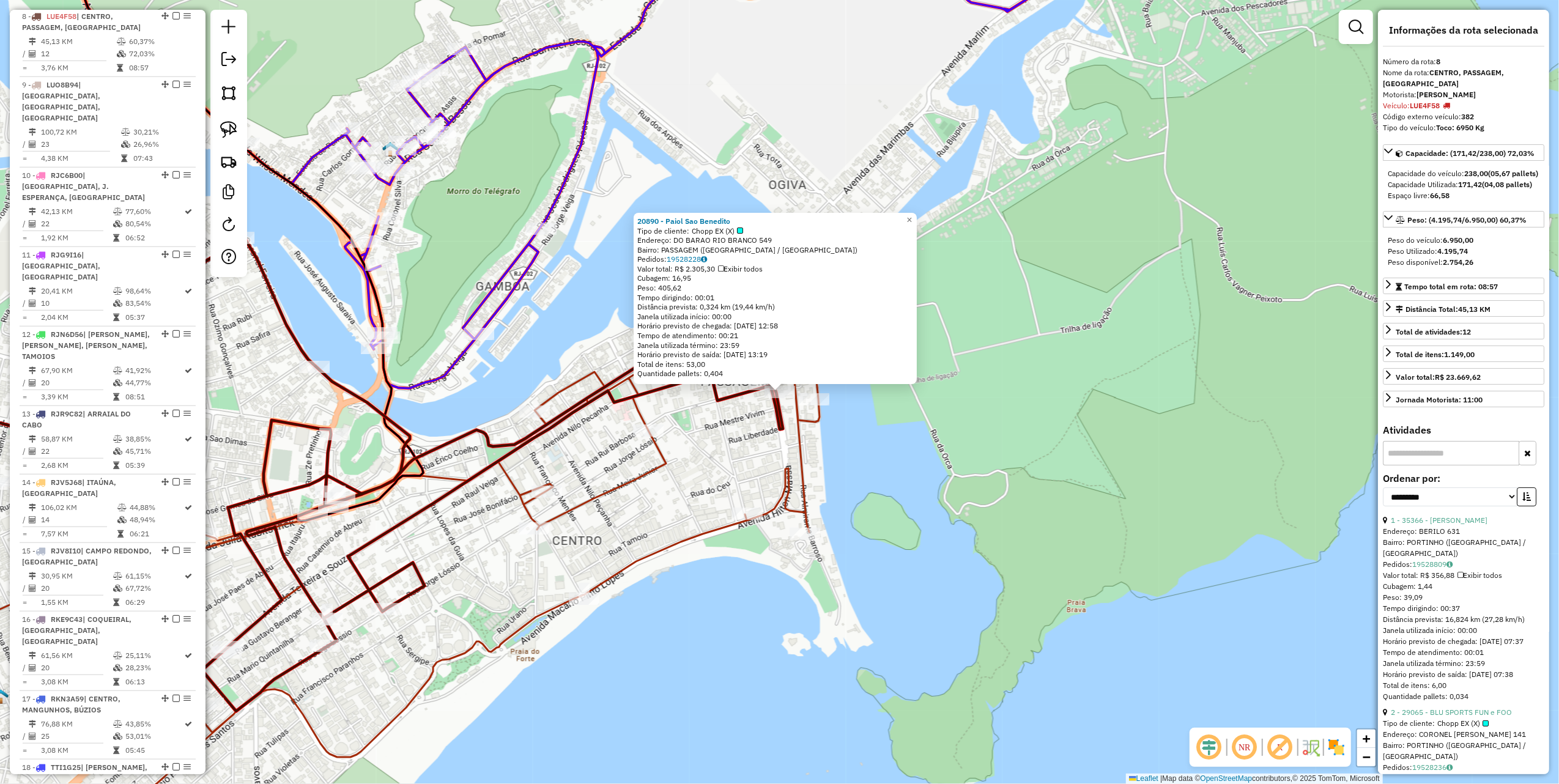
click at [718, 422] on div "20890 - Paiol Sao Benedito Tipo de cliente: Chopp EX (X) Endereço: DO BARAO RIO…" at bounding box center [780, 392] width 1559 height 784
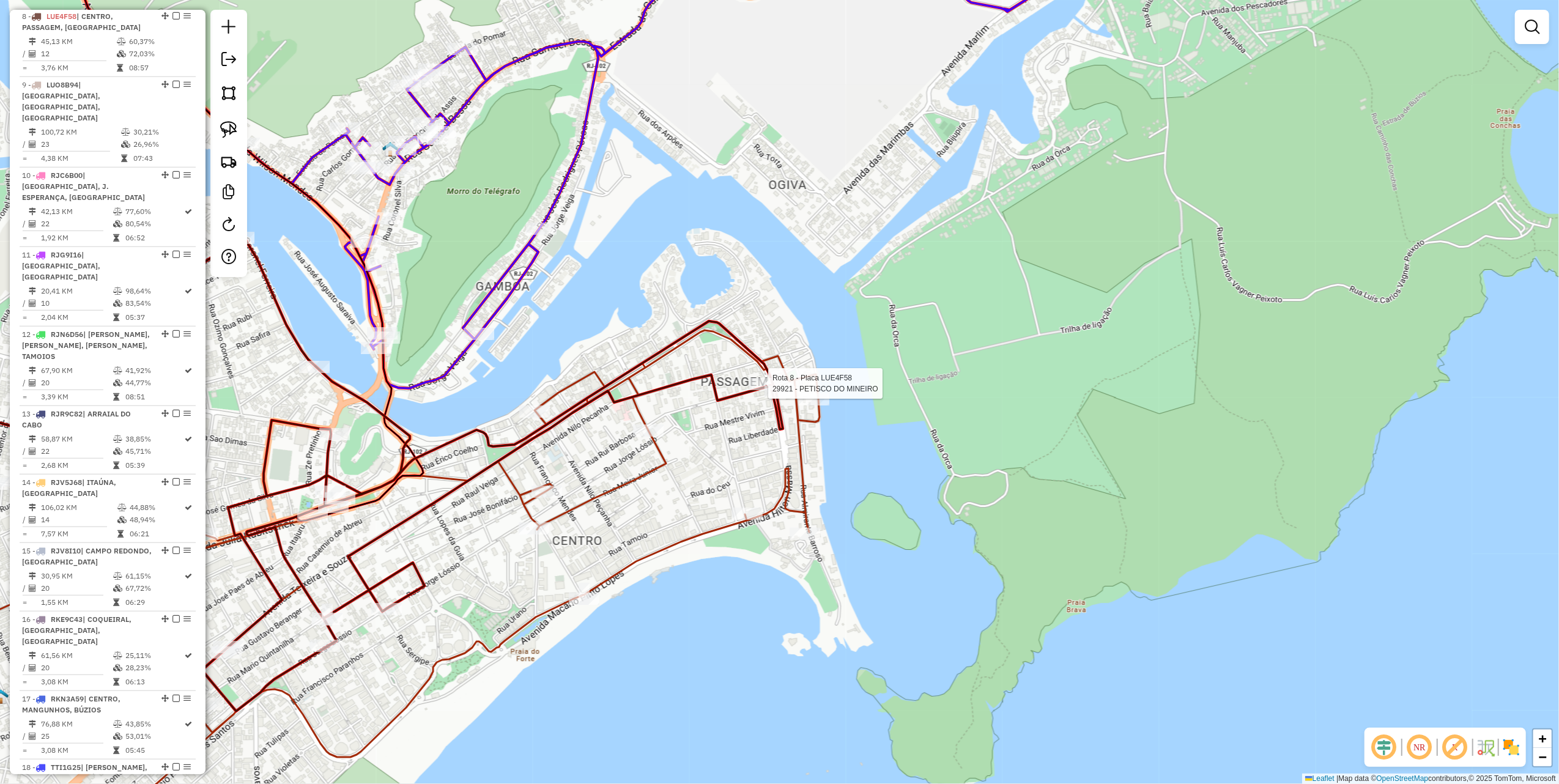
select select "**********"
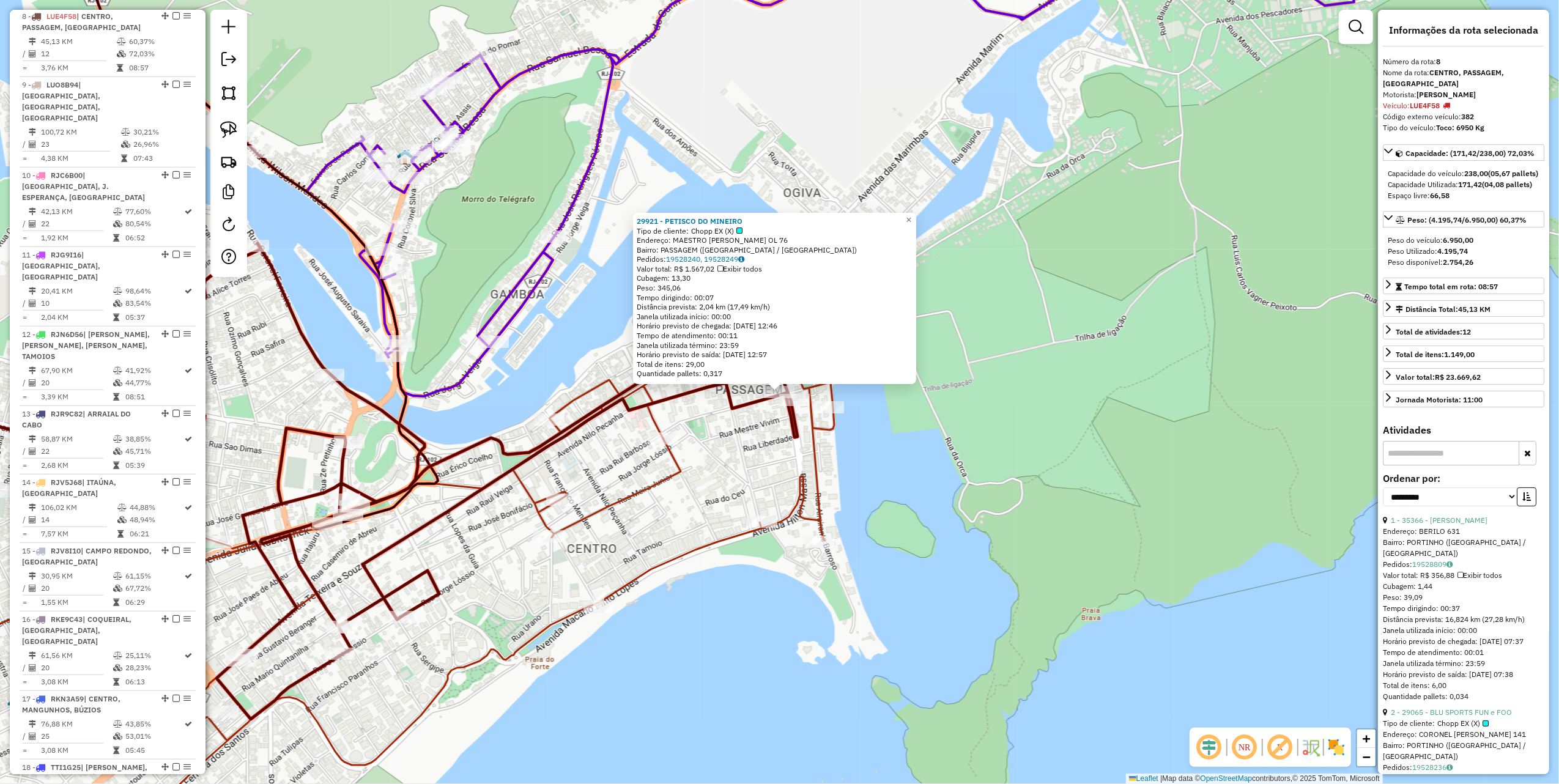
click at [717, 434] on div "29921 - PETISCO DO MINEIRO Tipo de cliente: Chopp EX (X) Endereço: MAESTRO CLOD…" at bounding box center [780, 392] width 1559 height 784
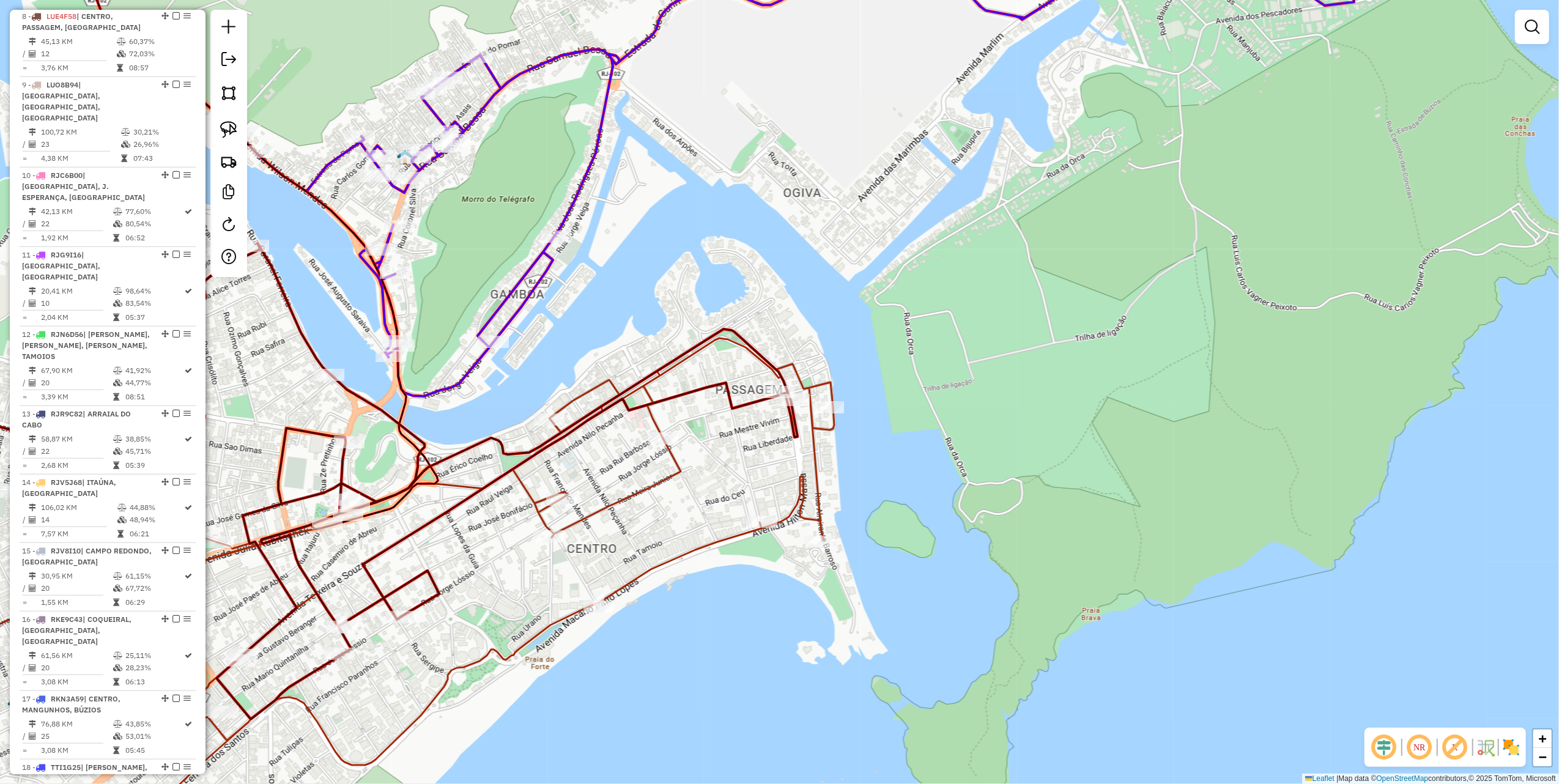
drag, startPoint x: 667, startPoint y: 516, endPoint x: 929, endPoint y: 358, distance: 306.0
click at [922, 366] on div "Janela de atendimento Grade de atendimento Capacidade Transportadoras Veículos …" at bounding box center [780, 392] width 1559 height 784
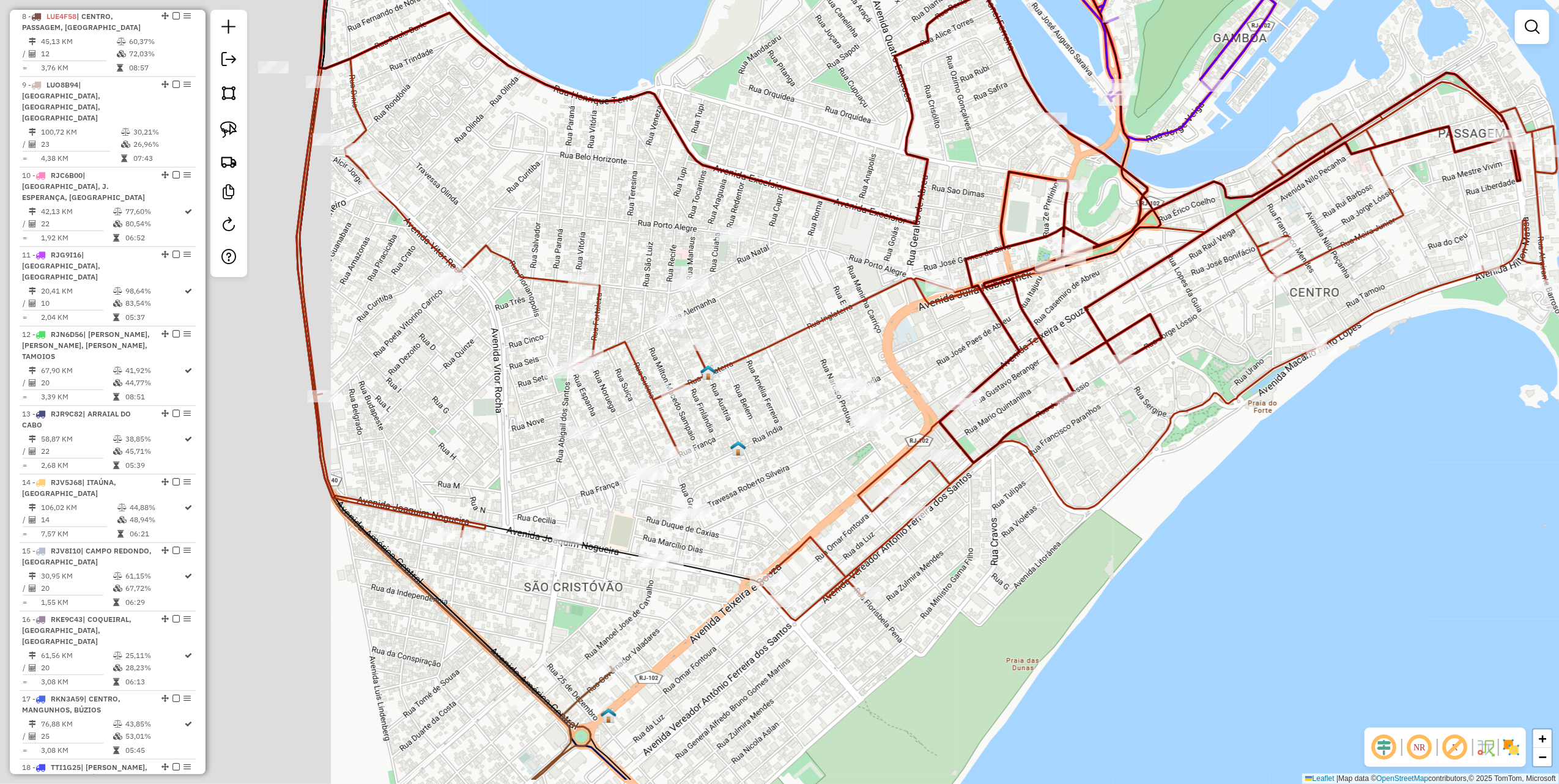
drag, startPoint x: 564, startPoint y: 400, endPoint x: 1056, endPoint y: 296, distance: 502.9
click at [1056, 296] on icon at bounding box center [1230, 225] width 582 height 476
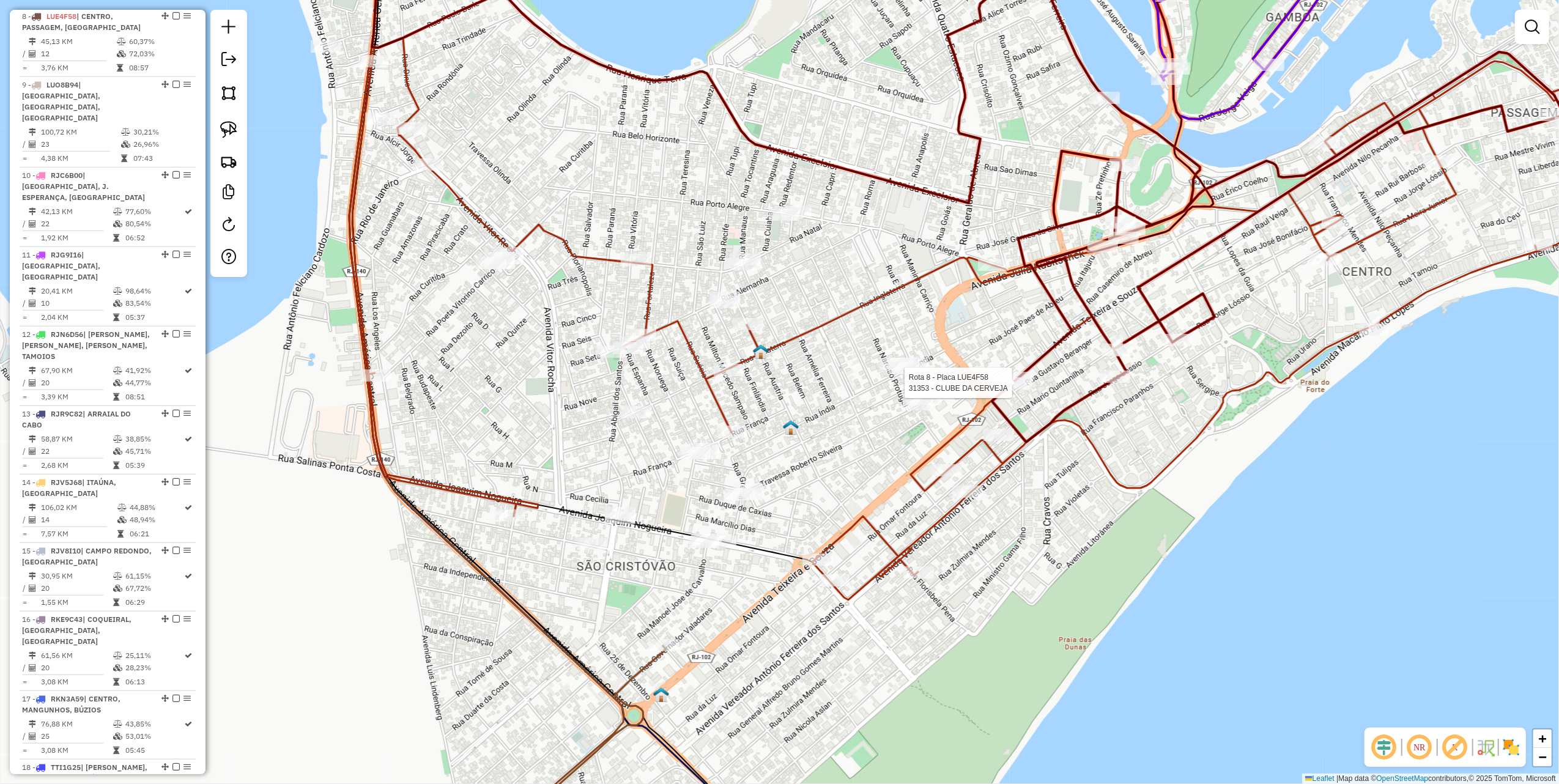
select select "**********"
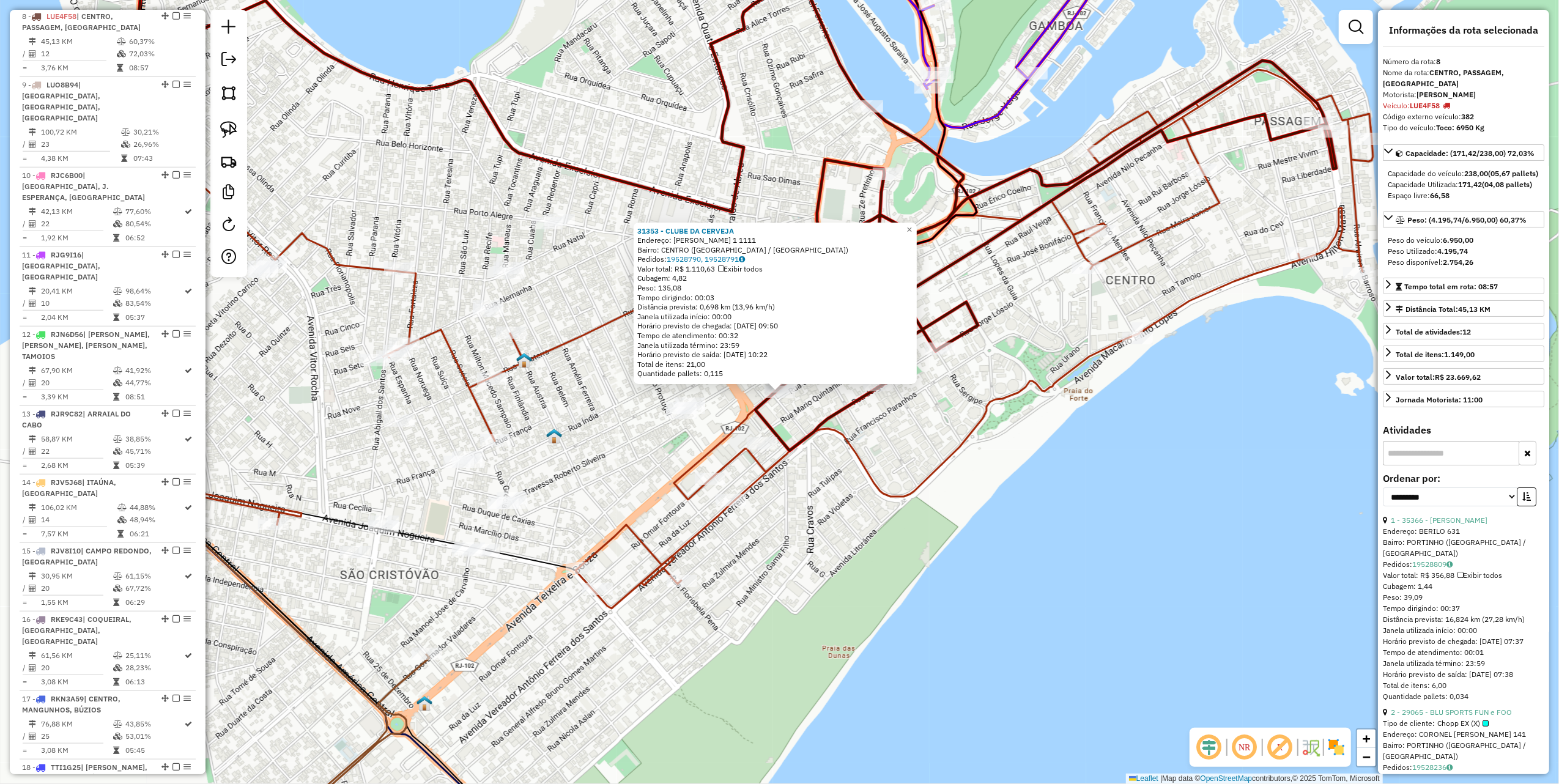
click at [971, 470] on div "31353 - CLUBE DA CERVEJA Endereço: TEIXEIRA E SOUZA 1 1111 Bairro: CENTRO (CABO…" at bounding box center [780, 392] width 1559 height 784
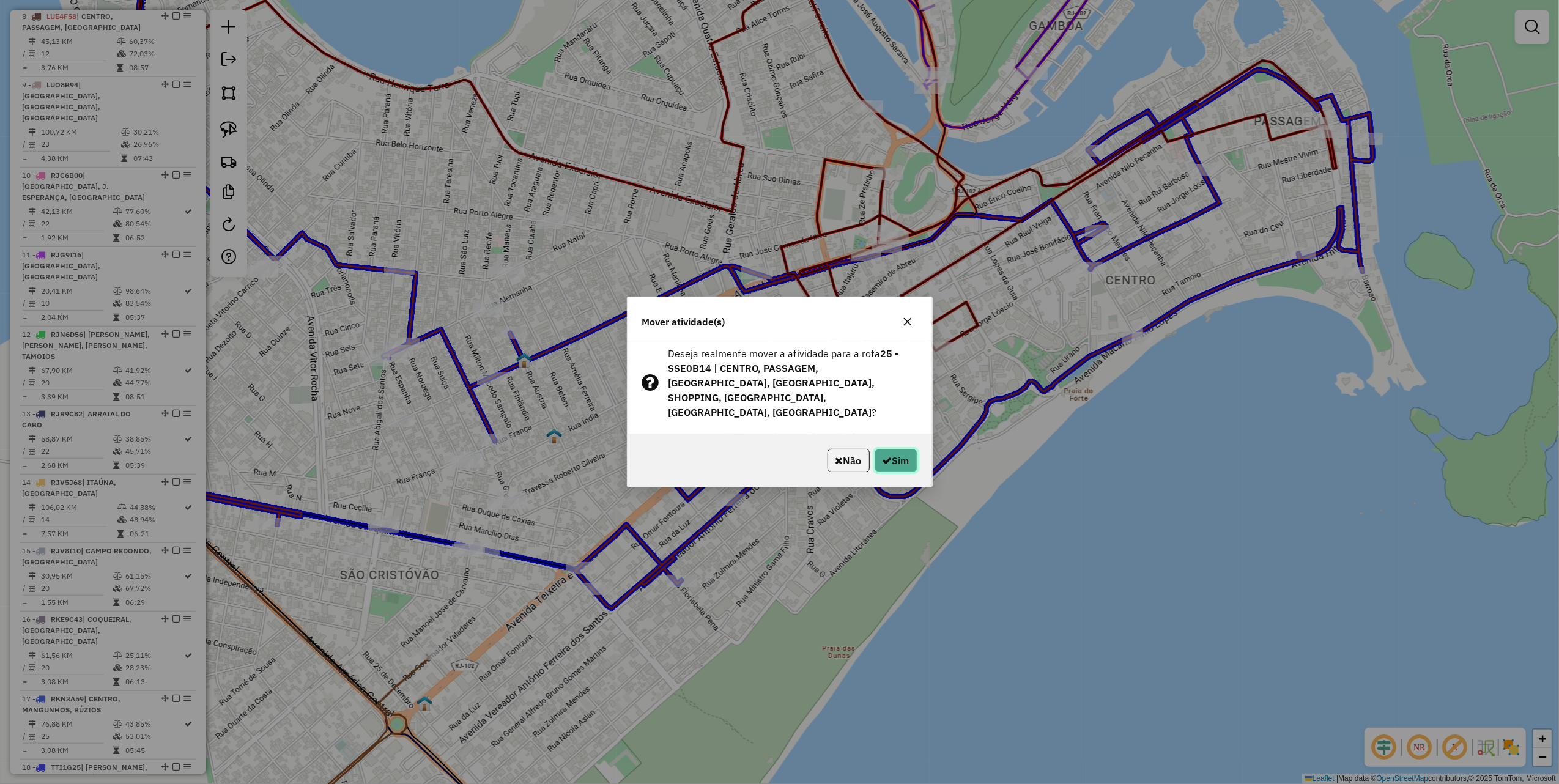
click at [884, 455] on icon "button" at bounding box center [888, 460] width 10 height 10
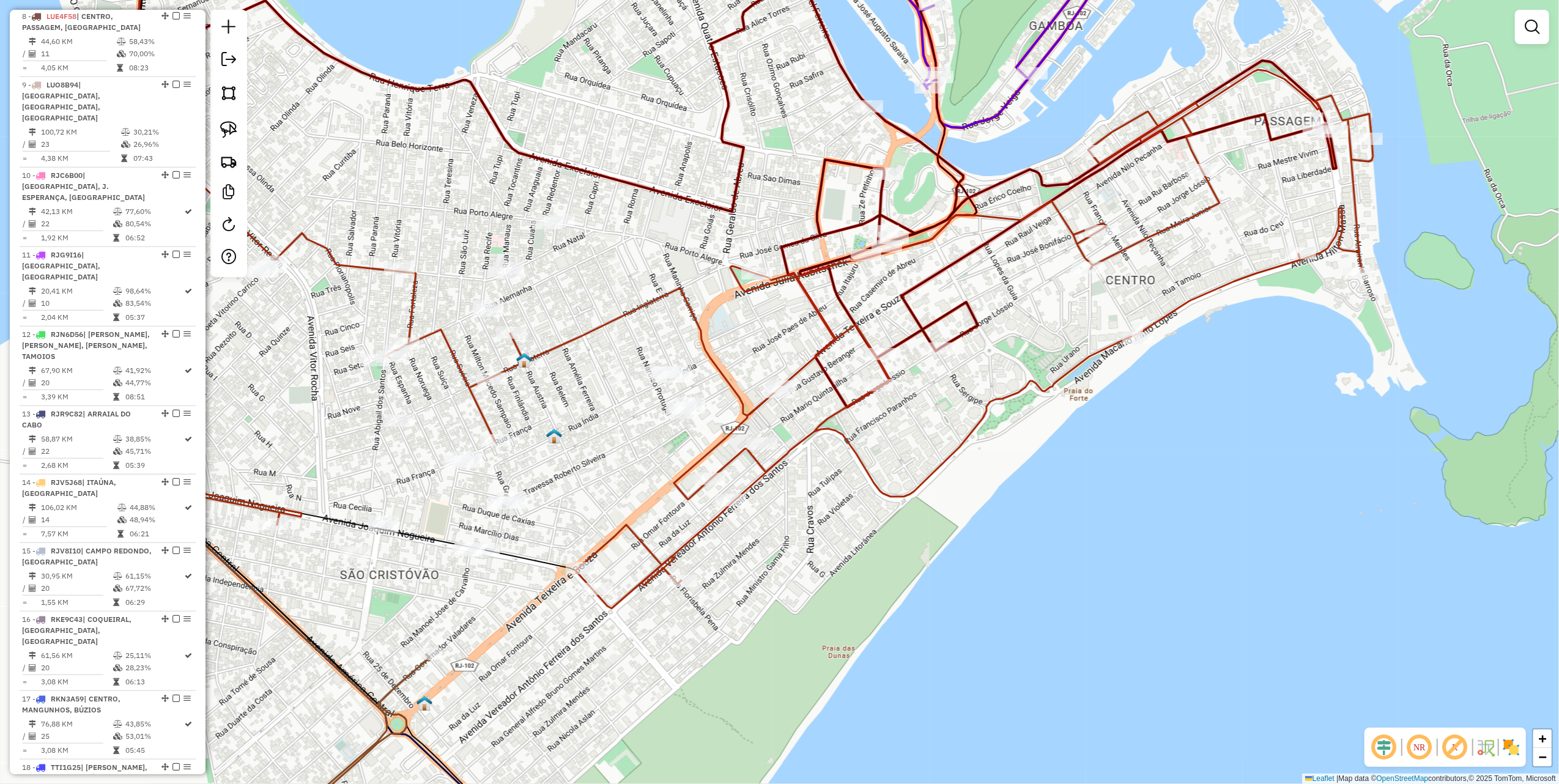
click at [884, 378] on icon at bounding box center [744, 327] width 1258 height 562
select select "**********"
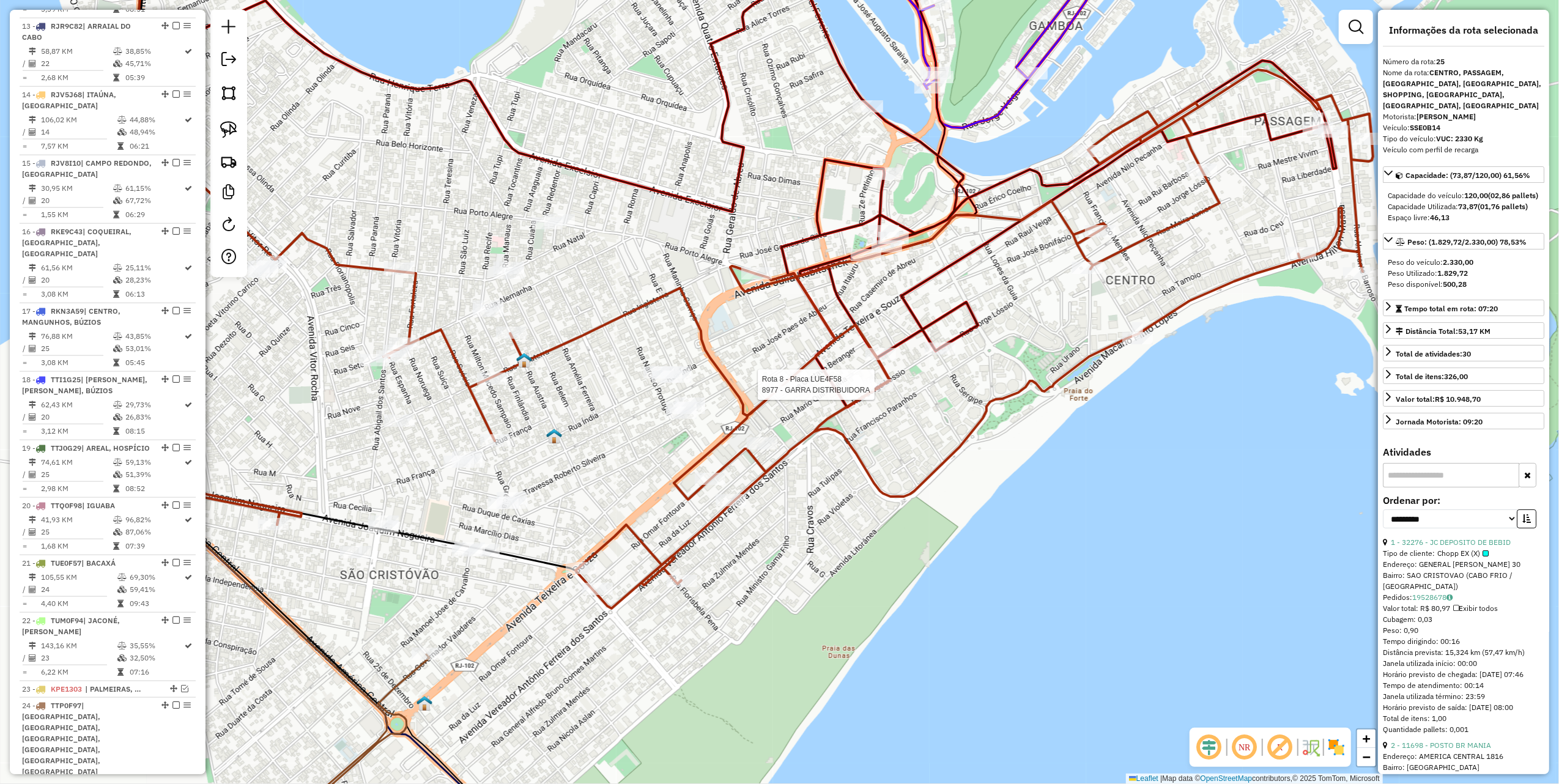
scroll to position [1600, 0]
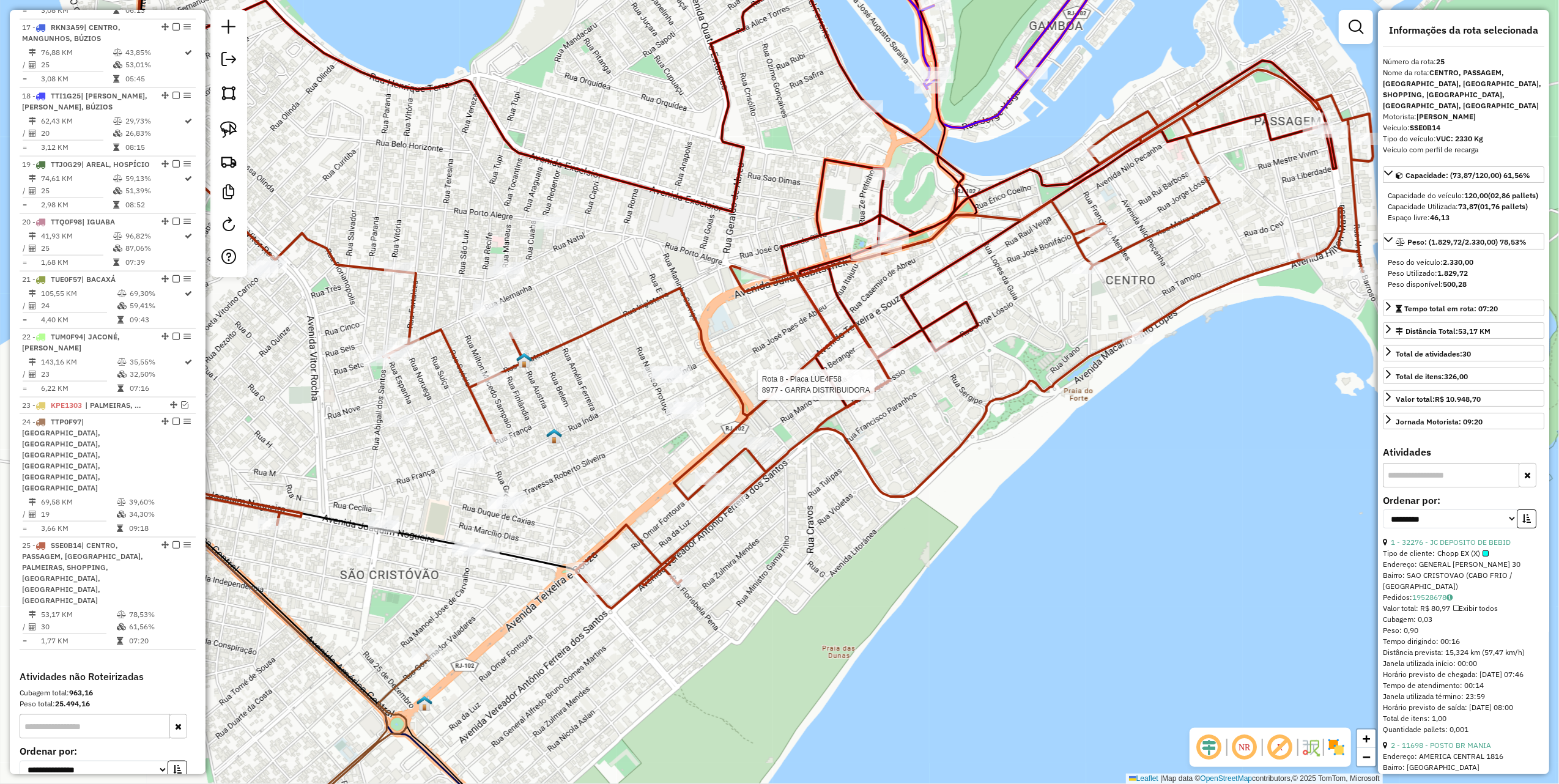
click at [911, 453] on div "Rota 8 - Placa LUE4F58 8977 - GARRA DISTRIBUIDORA Janela de atendimento Grade d…" at bounding box center [780, 392] width 1559 height 784
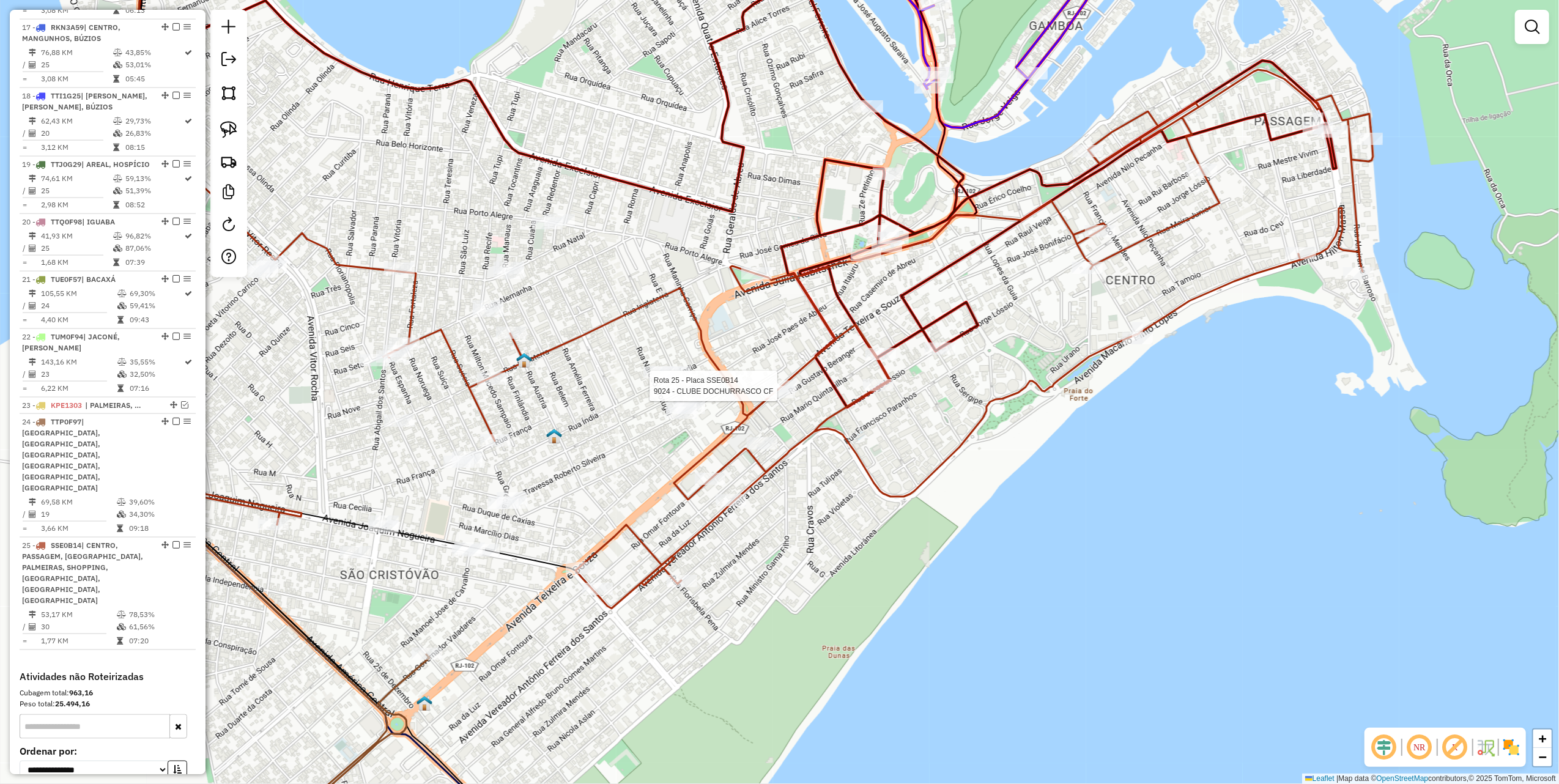
select select "**********"
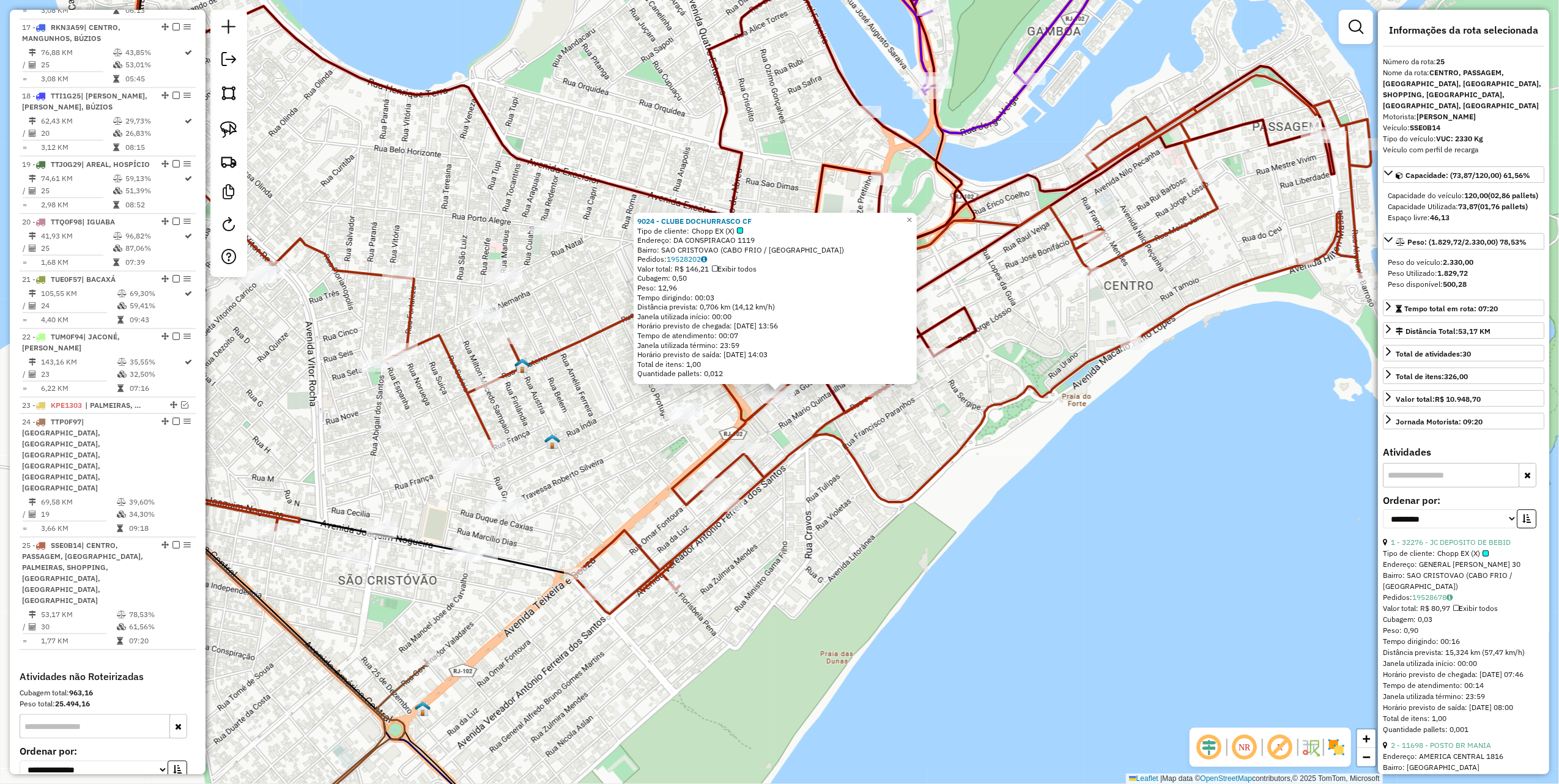
drag, startPoint x: 830, startPoint y: 594, endPoint x: 837, endPoint y: 575, distance: 20.2
click at [831, 594] on div "Rota 25 - Placa SSE0B14 34695 - HELENA ABDALA SASTR 9024 - CLUBE DOCHURRASCO CF…" at bounding box center [780, 392] width 1559 height 784
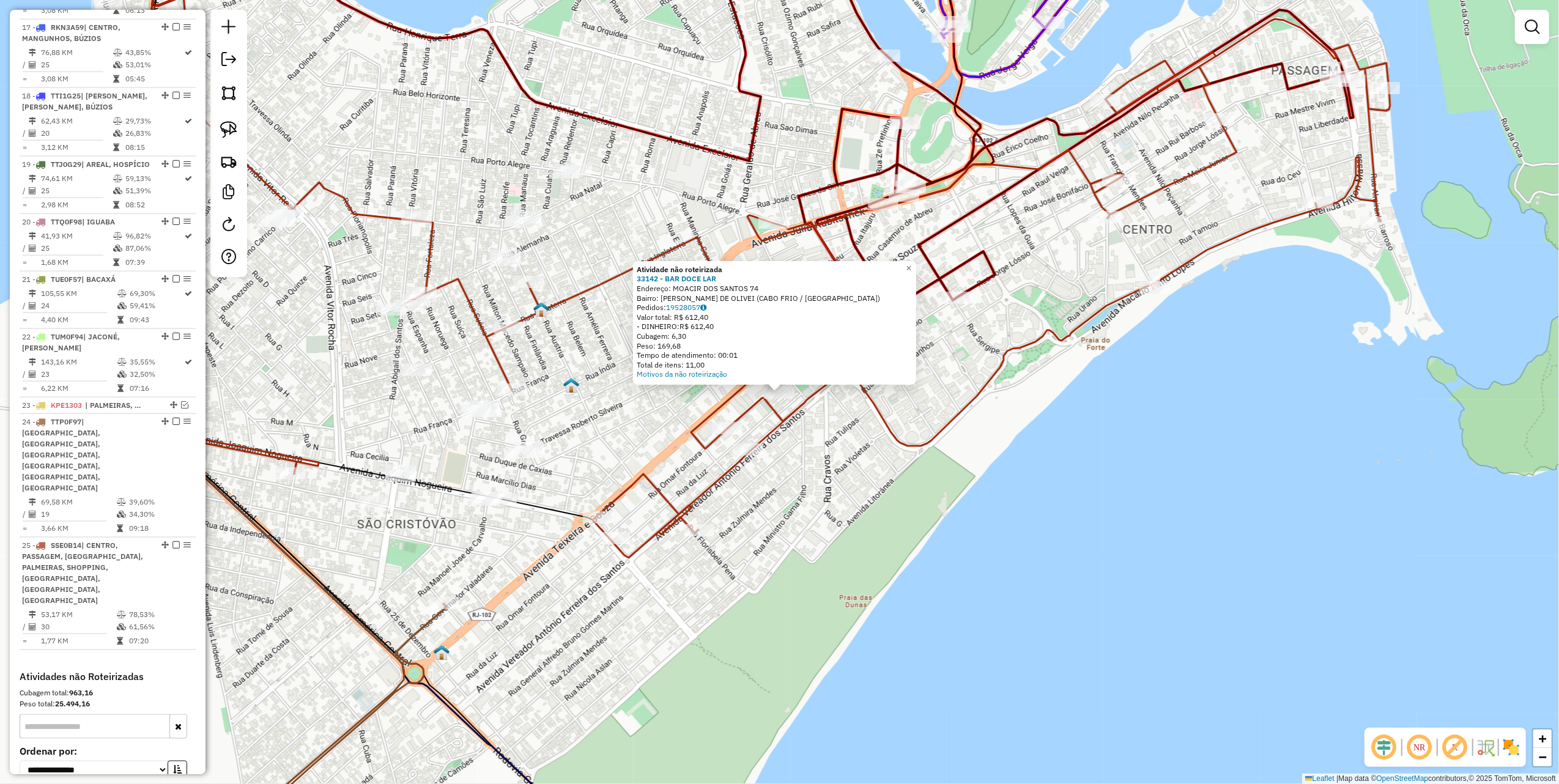
click at [832, 476] on div "Atividade não roteirizada 33142 - BAR DOCE LAR Endereço: MOACIR DOS SANTOS 74 B…" at bounding box center [780, 392] width 1559 height 784
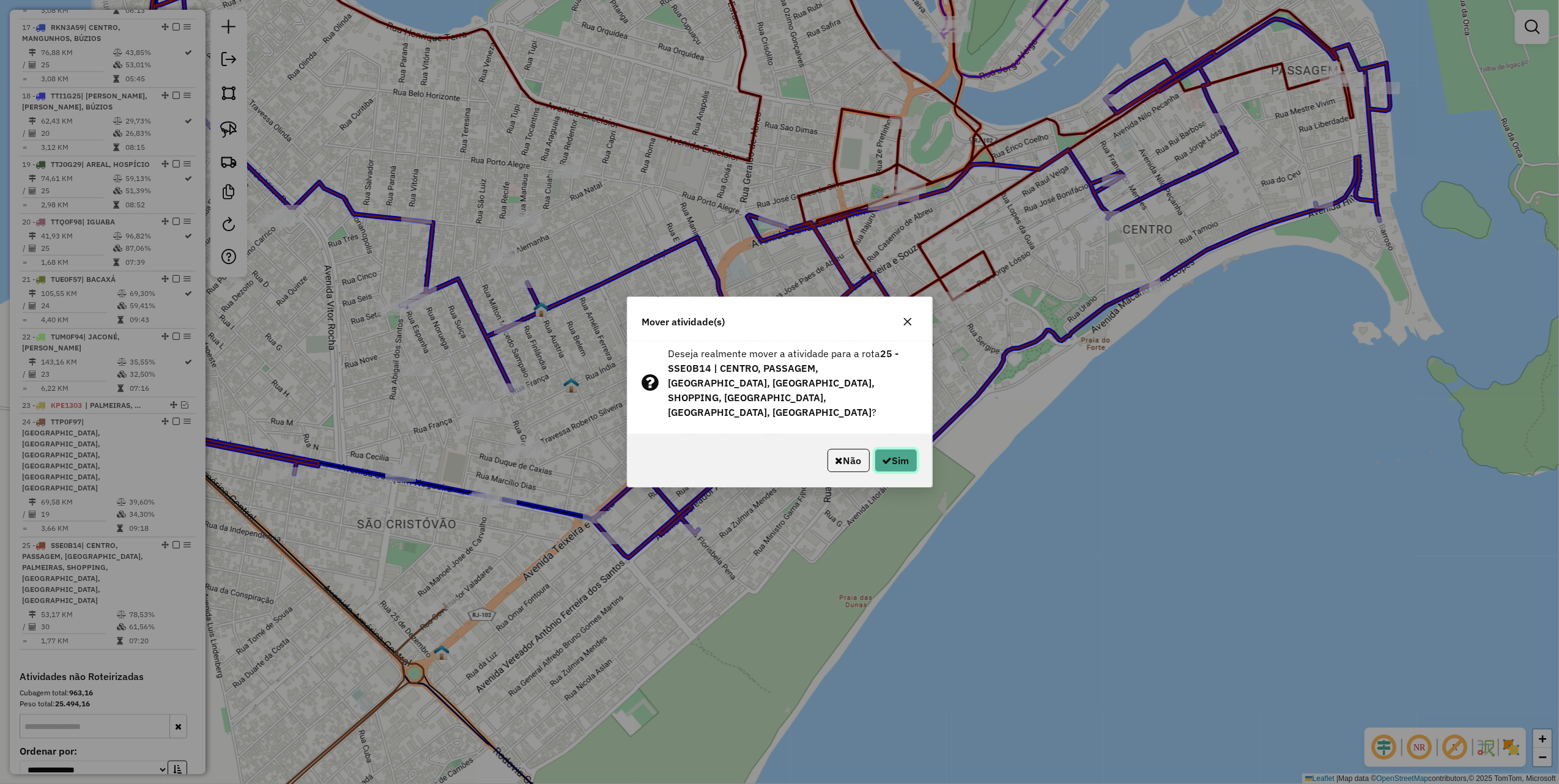
click at [886, 455] on icon "button" at bounding box center [888, 460] width 10 height 10
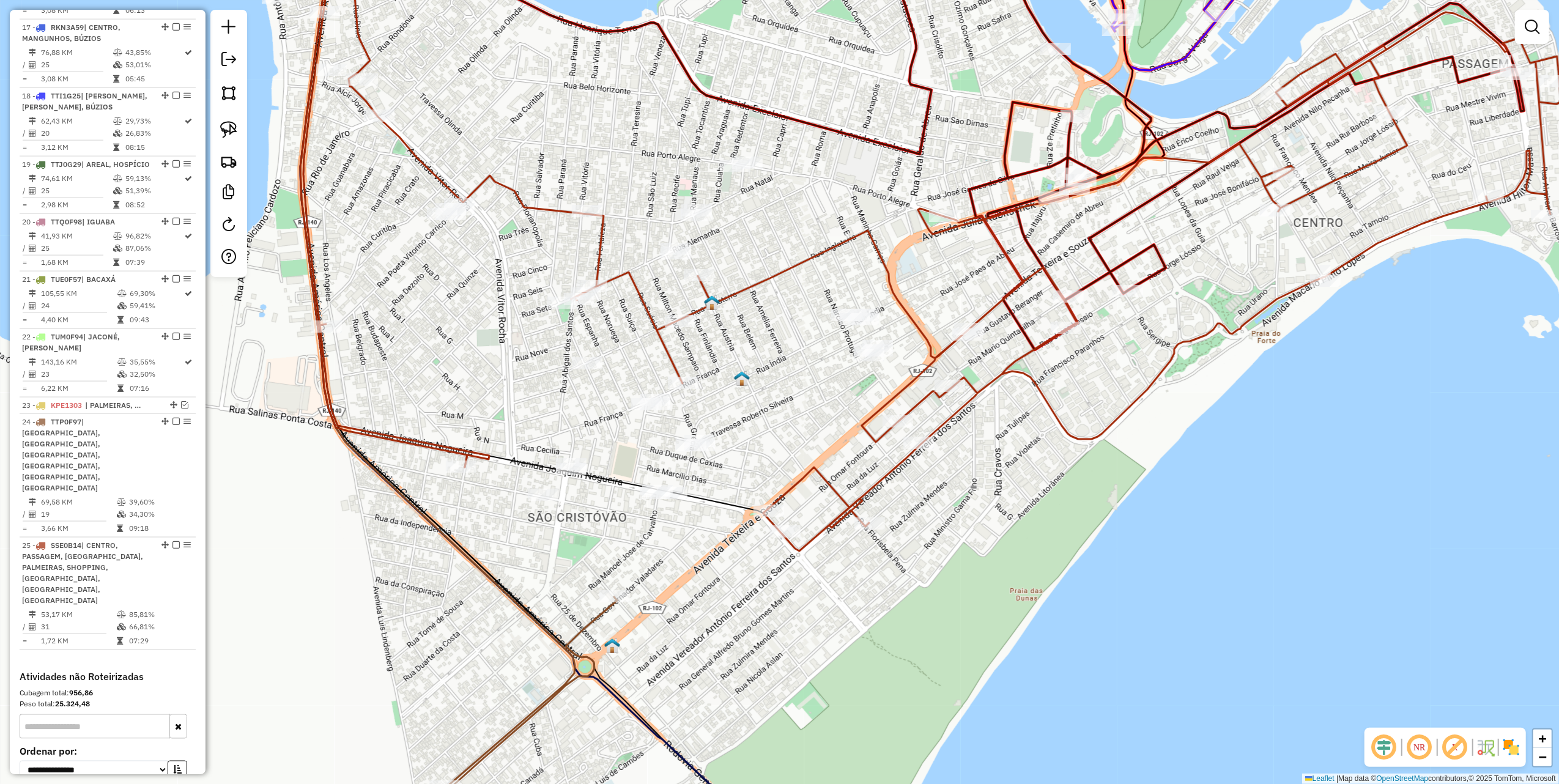
drag, startPoint x: 845, startPoint y: 462, endPoint x: 921, endPoint y: 426, distance: 84.1
click at [1017, 455] on div "Janela de atendimento Grade de atendimento Capacidade Transportadoras Veículos …" at bounding box center [780, 392] width 1559 height 784
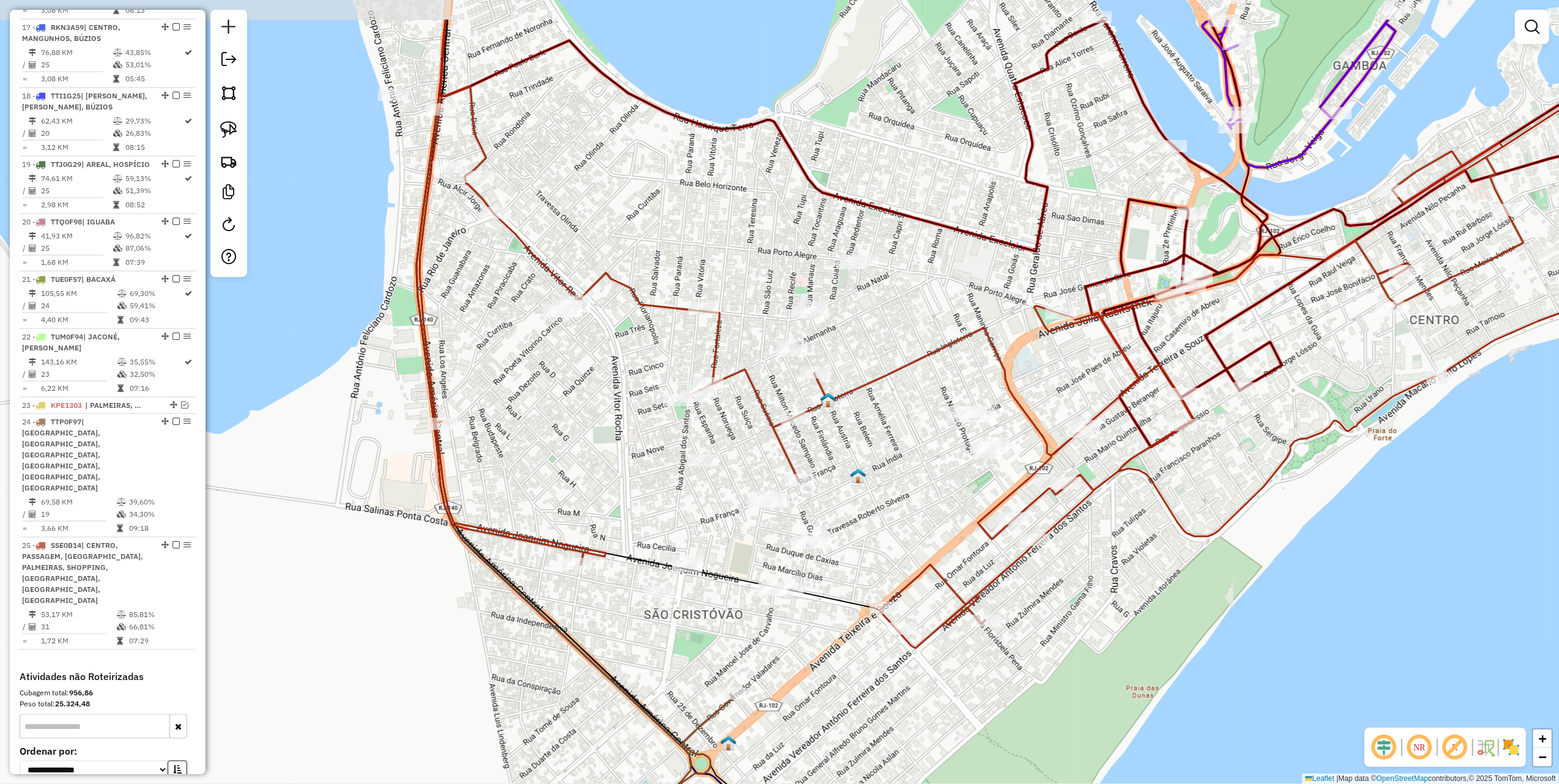
drag, startPoint x: 487, startPoint y: 387, endPoint x: 608, endPoint y: 484, distance: 155.1
click at [608, 484] on div "Janela de atendimento Grade de atendimento Capacidade Transportadoras Veículos …" at bounding box center [780, 392] width 1559 height 784
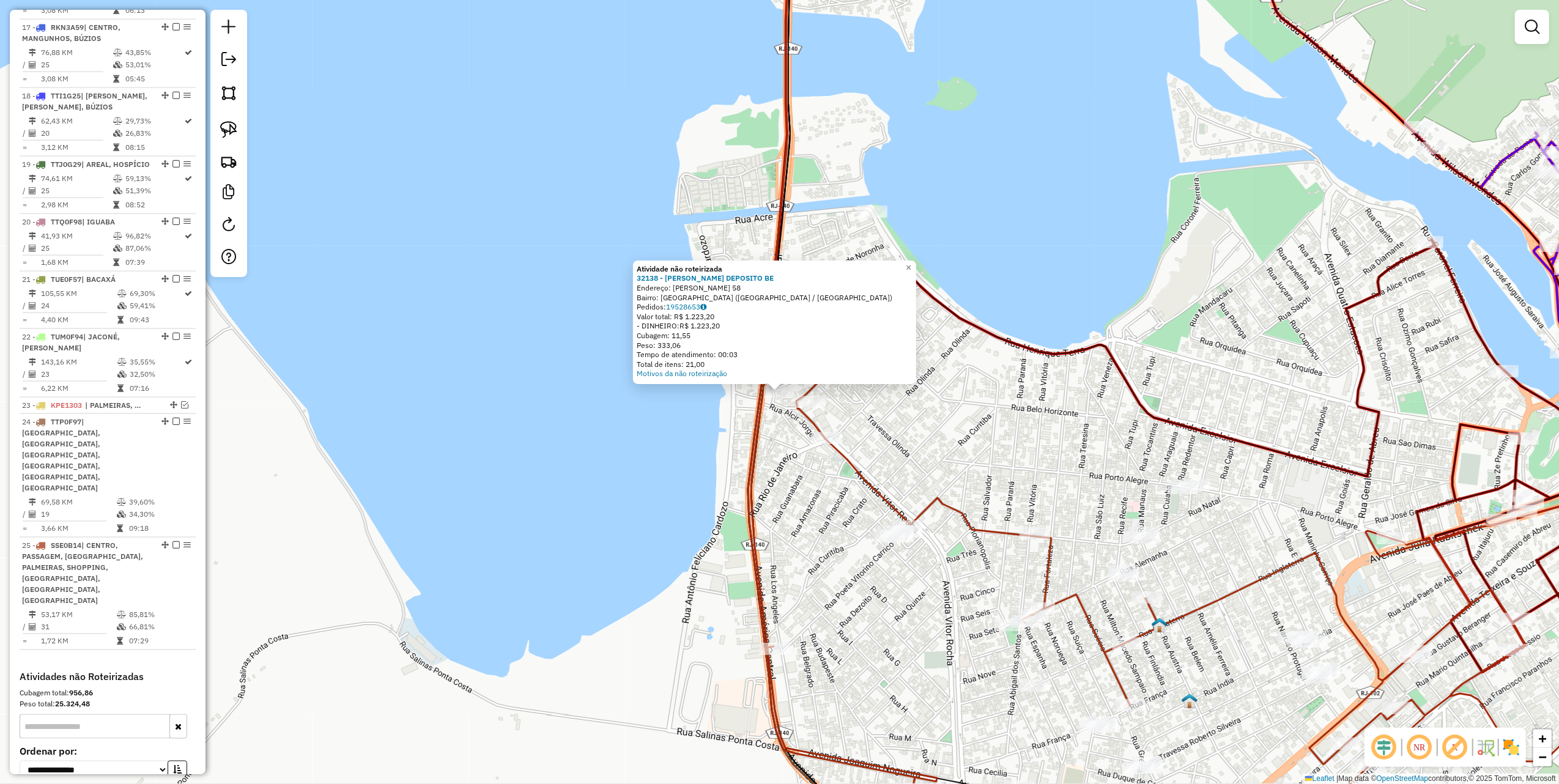
drag, startPoint x: 630, startPoint y: 510, endPoint x: 772, endPoint y: 479, distance: 145.3
click at [630, 510] on div "Atividade não roteirizada 32138 - LEO ZEZE DEPOSITO BE Endereço: FRANCISCO RIBE…" at bounding box center [780, 392] width 1559 height 784
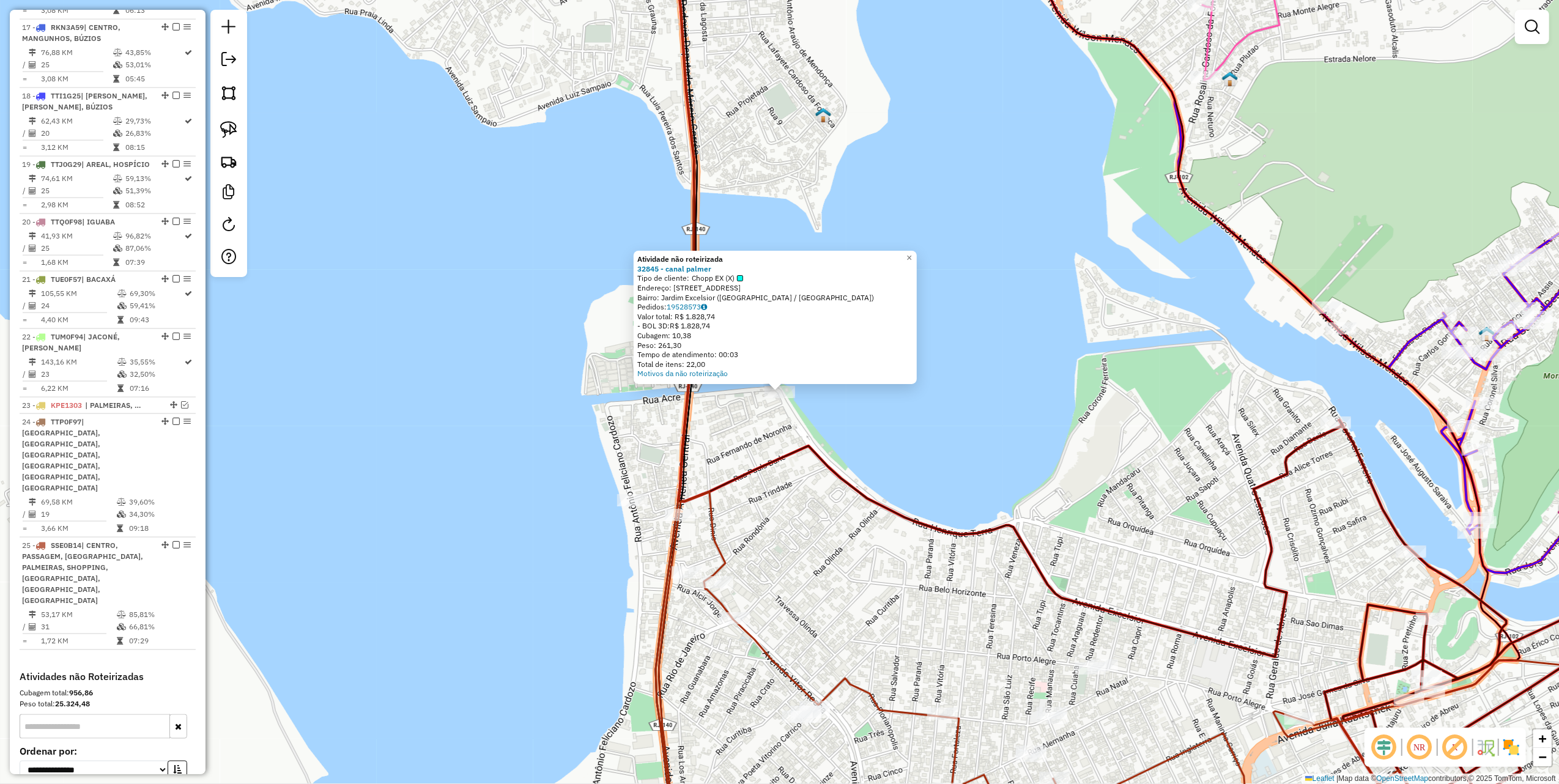
click at [771, 402] on div "Atividade não roteirizada 32845 - canal palmer Tipo de cliente: Chopp EX (X) En…" at bounding box center [780, 392] width 1559 height 784
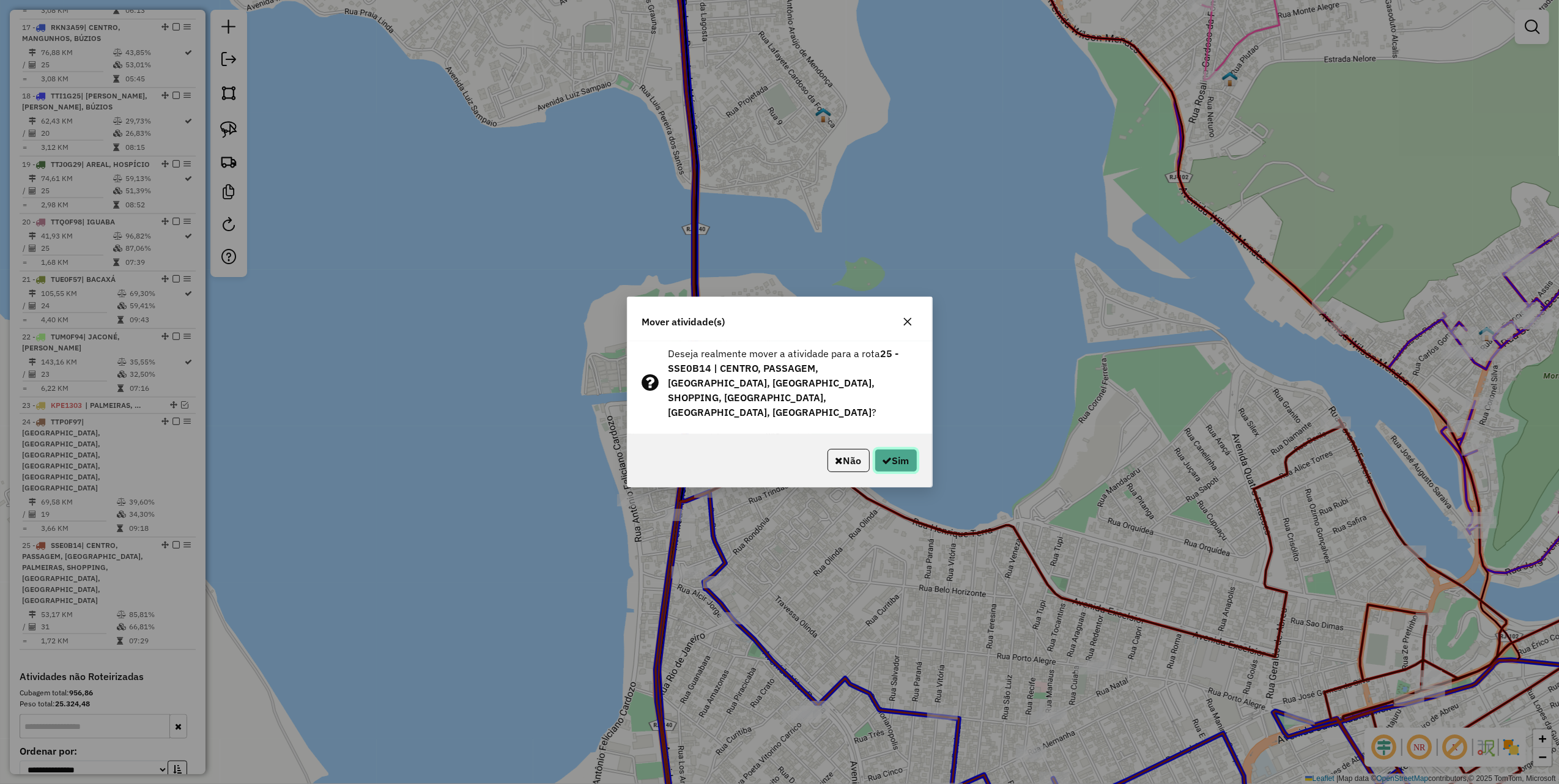
click at [882, 458] on button "Sim" at bounding box center [897, 460] width 43 height 24
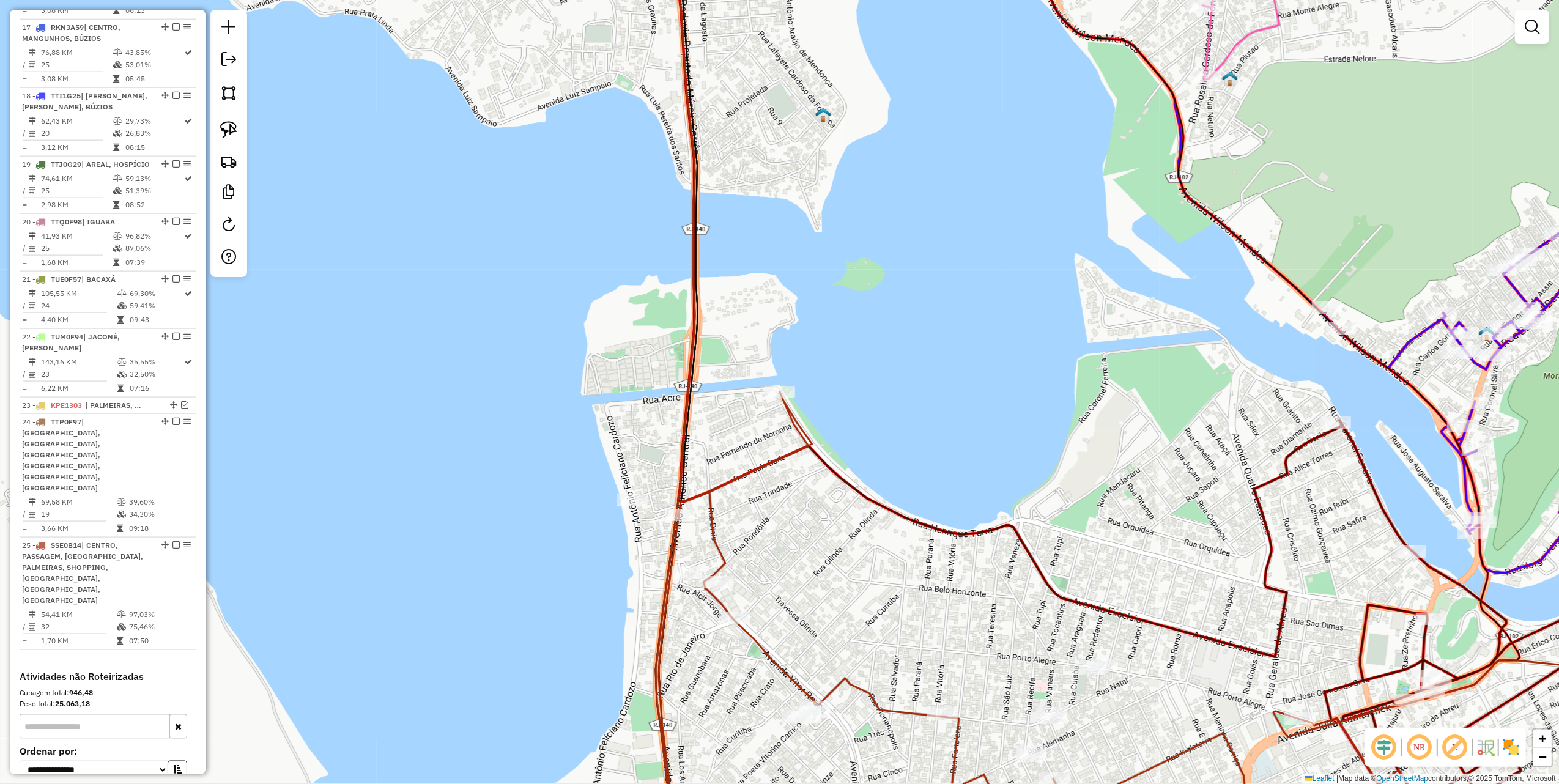
drag, startPoint x: 613, startPoint y: 366, endPoint x: 542, endPoint y: 329, distance: 80.1
click at [568, 332] on div "Janela de atendimento Grade de atendimento Capacidade Transportadoras Veículos …" at bounding box center [780, 392] width 1559 height 784
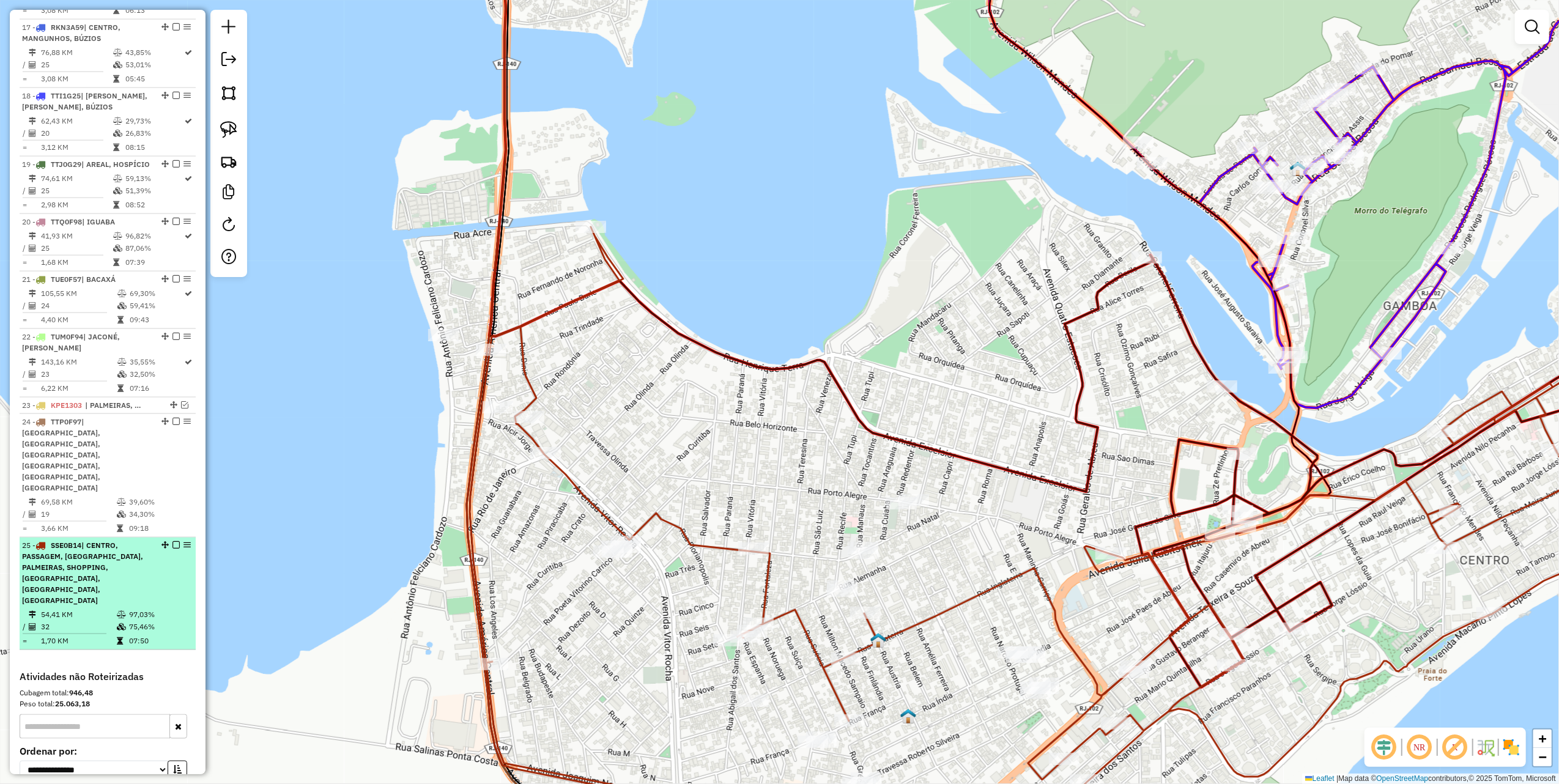
click at [172, 541] on em at bounding box center [175, 544] width 7 height 7
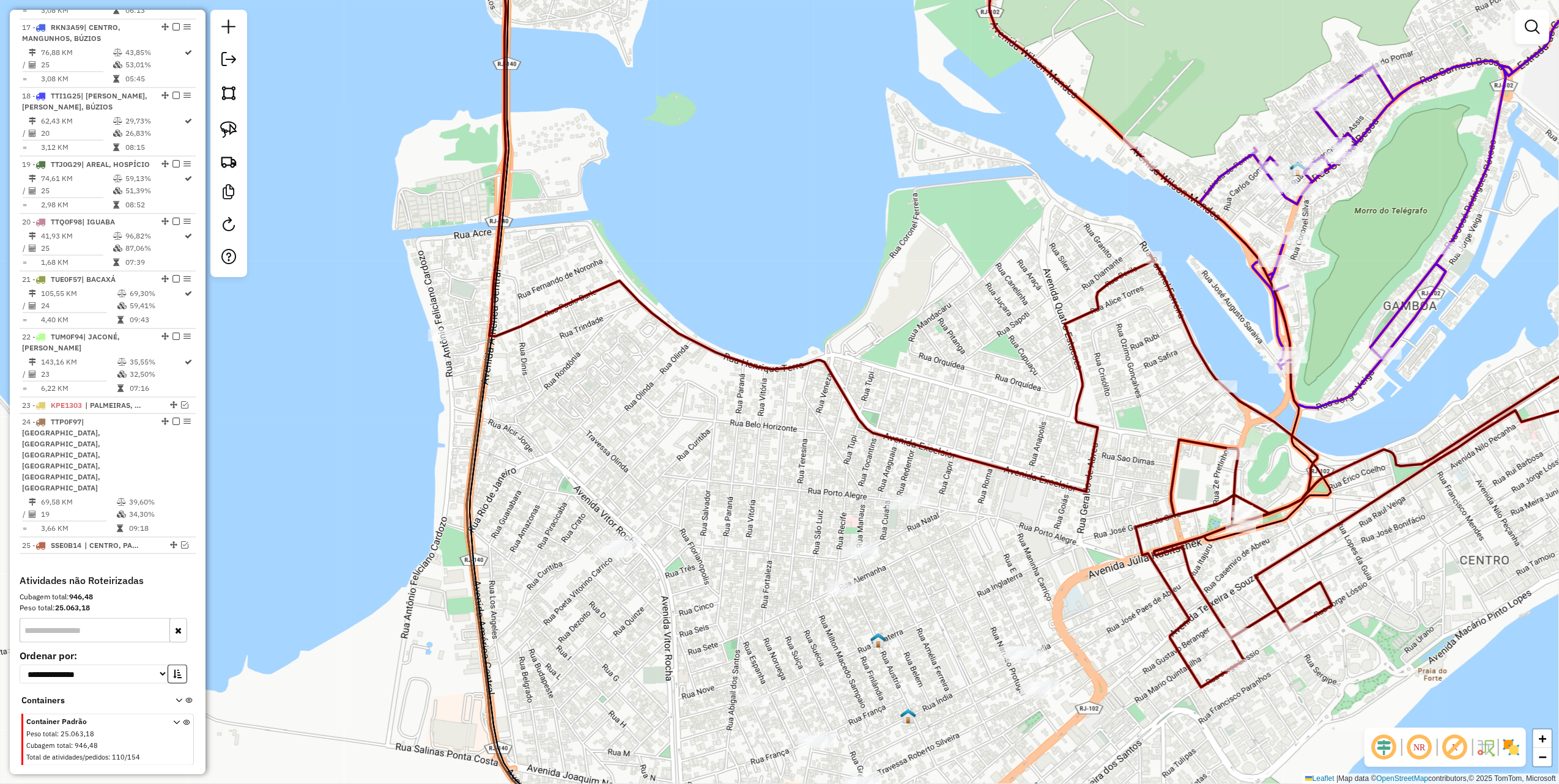
scroll to position [1527, 0]
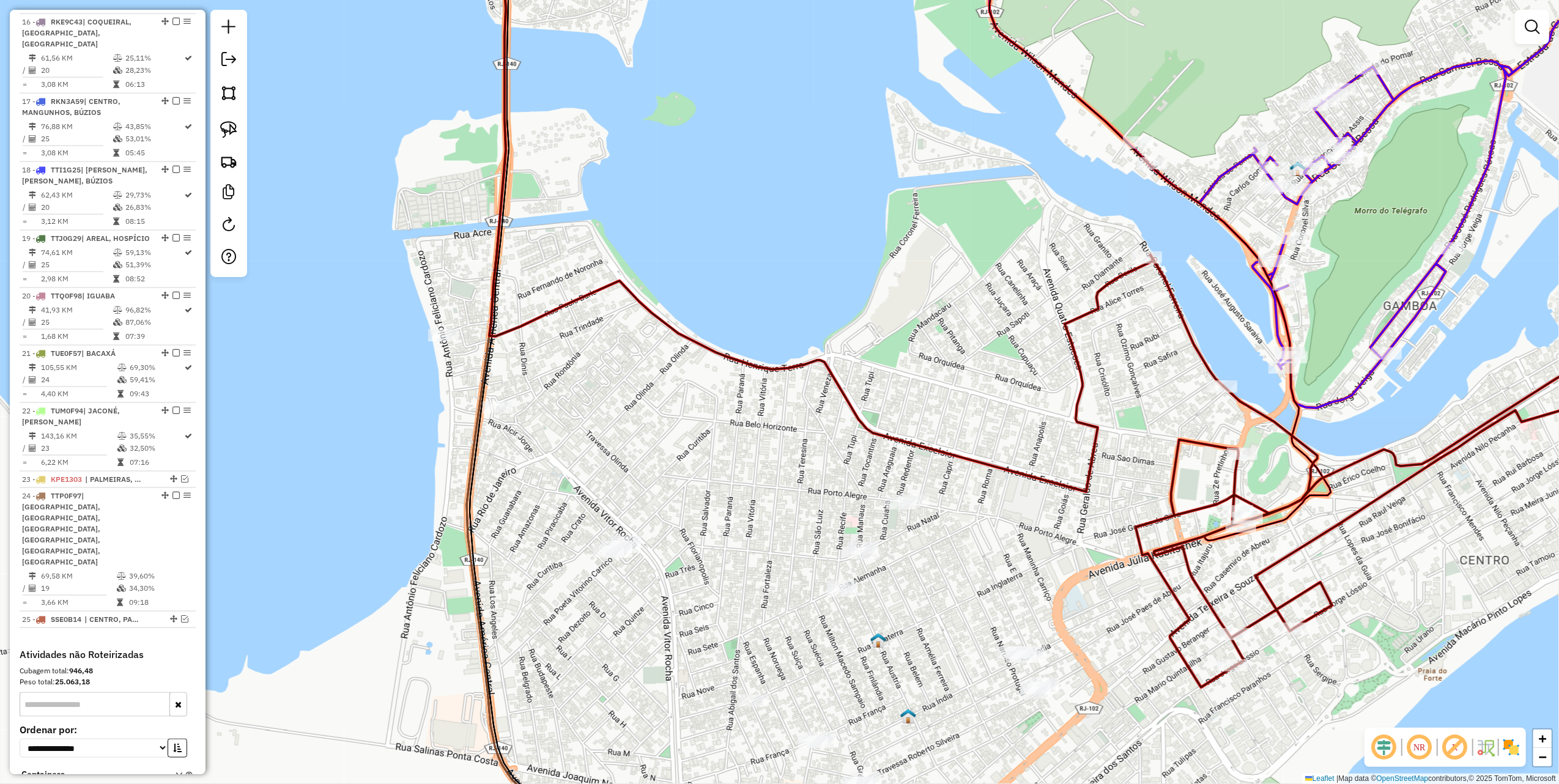
drag, startPoint x: 745, startPoint y: 377, endPoint x: 686, endPoint y: 314, distance: 86.3
click at [688, 324] on div "Janela de atendimento Grade de atendimento Capacidade Transportadoras Veículos …" at bounding box center [780, 392] width 1559 height 784
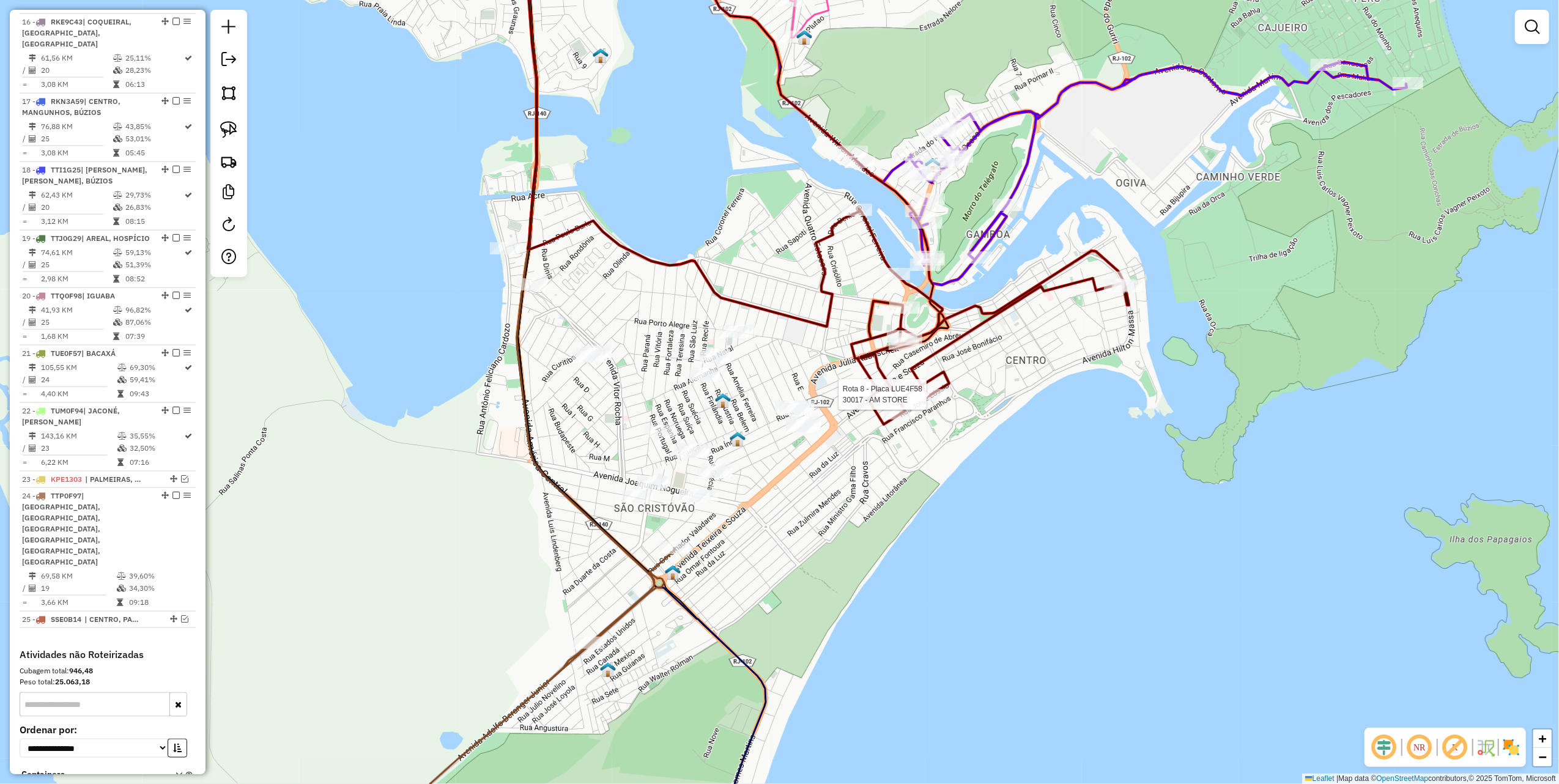
select select "**********"
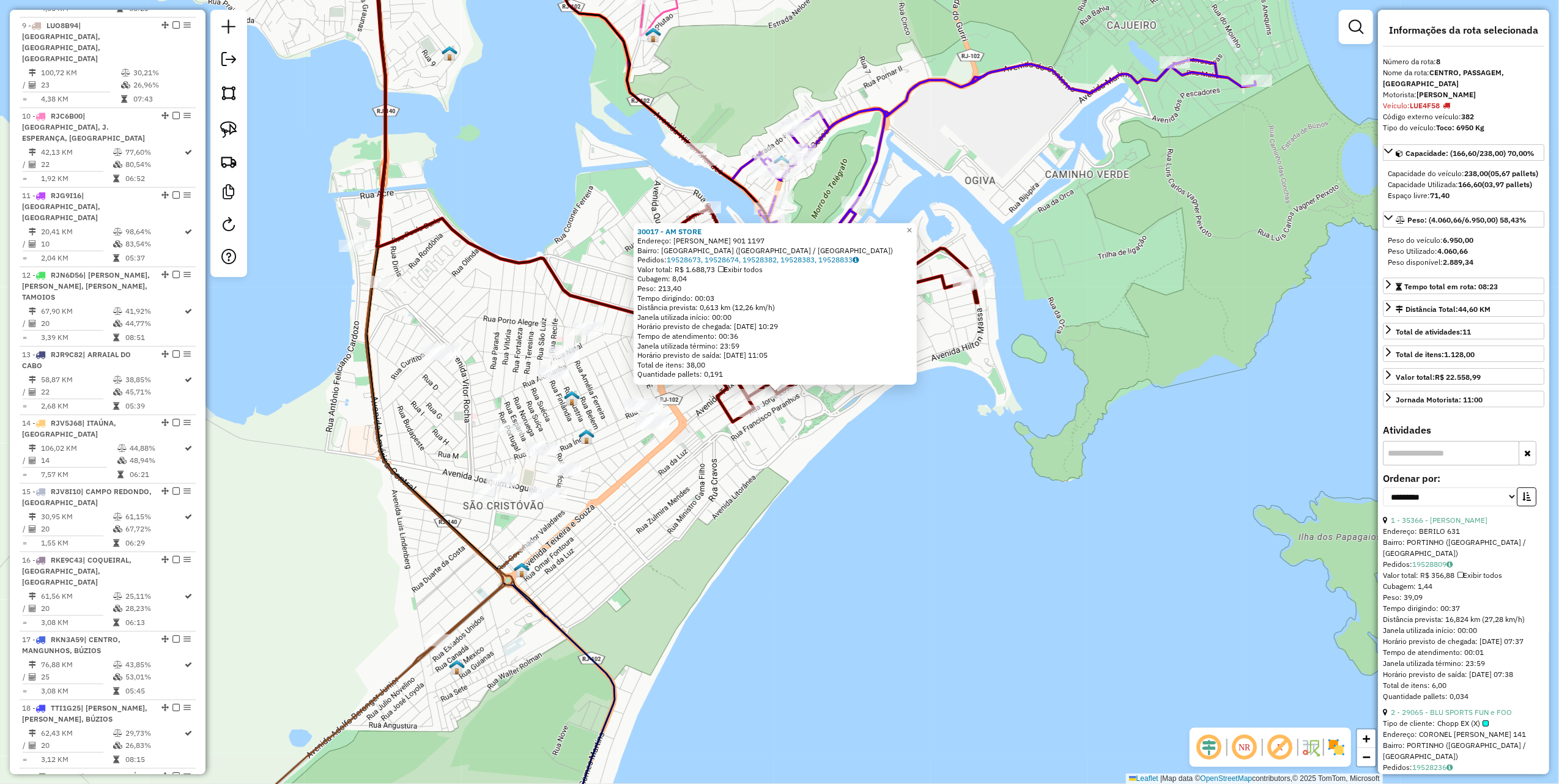
scroll to position [930, 0]
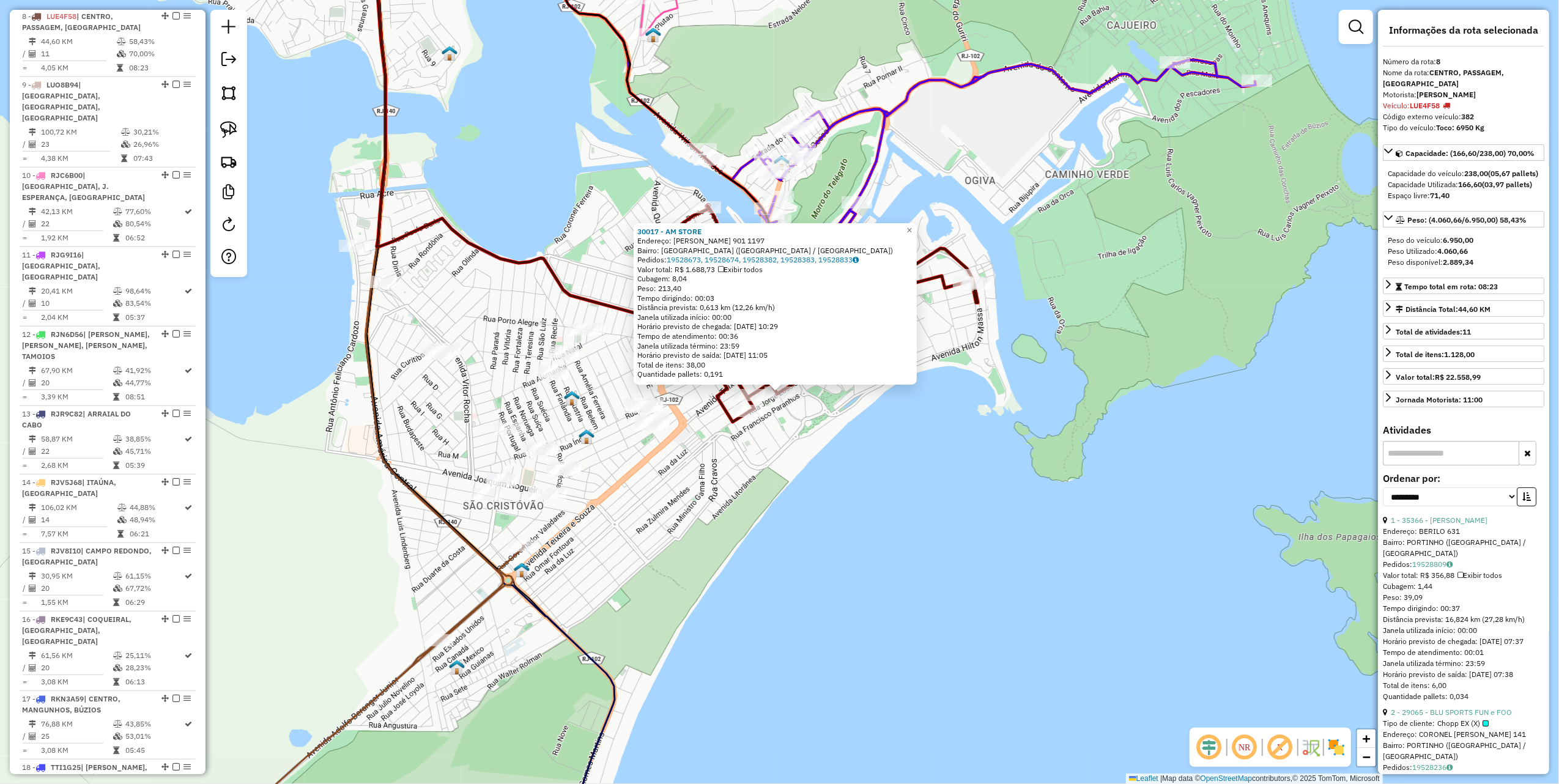
click at [919, 458] on div "30017 - AM STORE Endereço: JORGE LOSSIO 901 1197 Bairro: VILA NOVA (CABO FRIO /…" at bounding box center [780, 392] width 1559 height 784
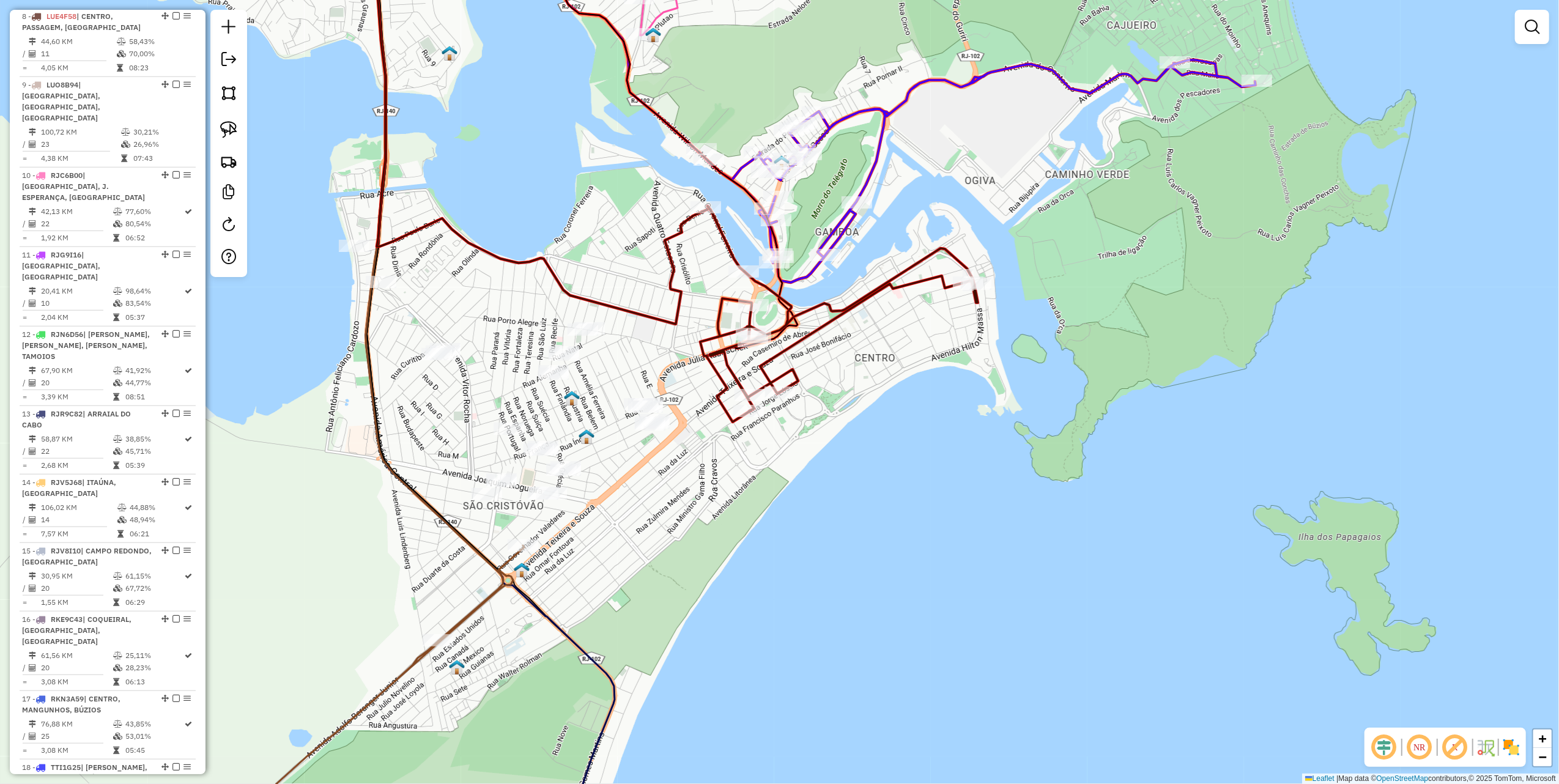
drag, startPoint x: 225, startPoint y: 127, endPoint x: 571, endPoint y: 202, distance: 354.0
click at [225, 127] on img at bounding box center [228, 129] width 17 height 17
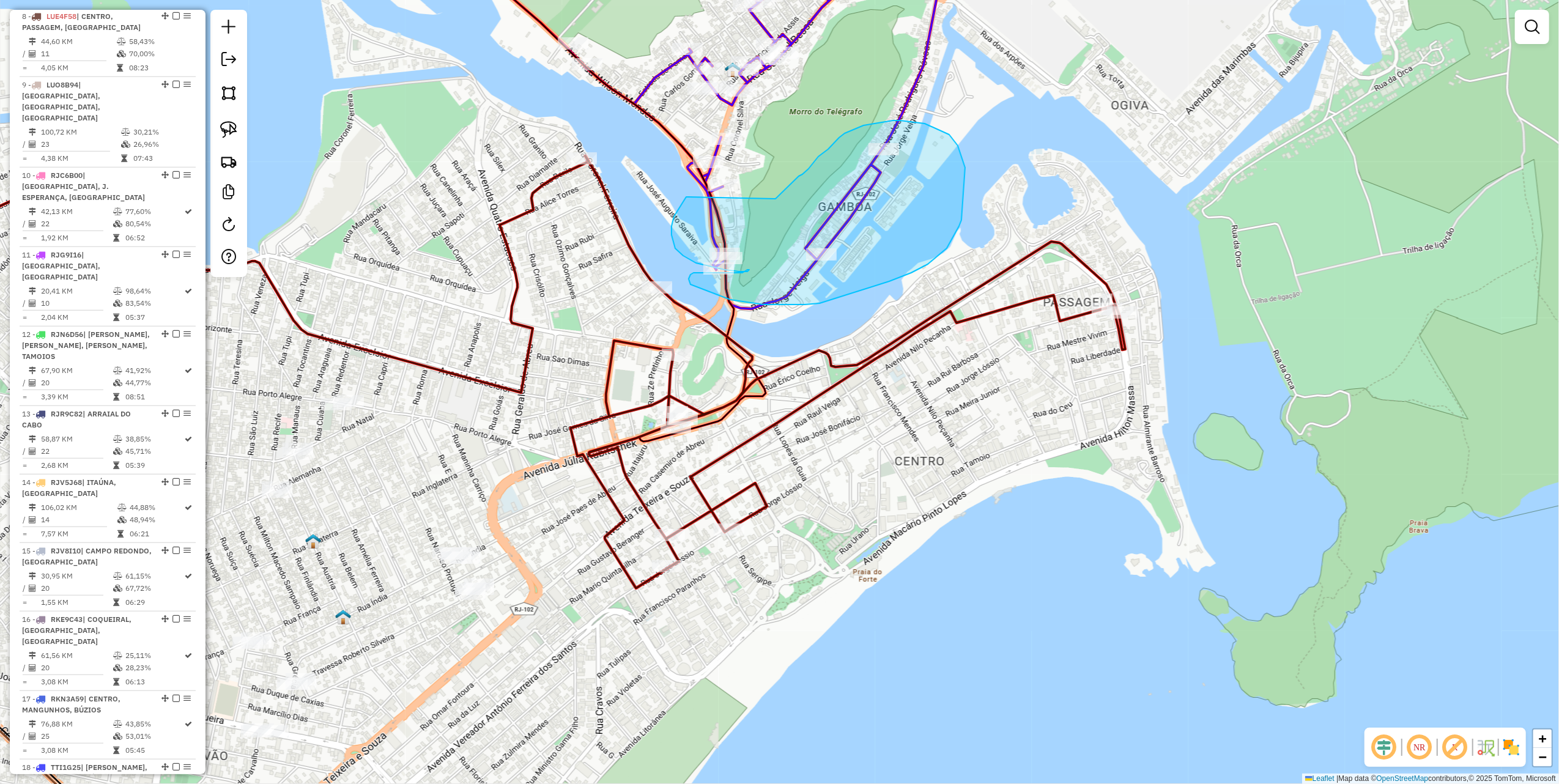
drag, startPoint x: 681, startPoint y: 205, endPoint x: 743, endPoint y: 225, distance: 65.1
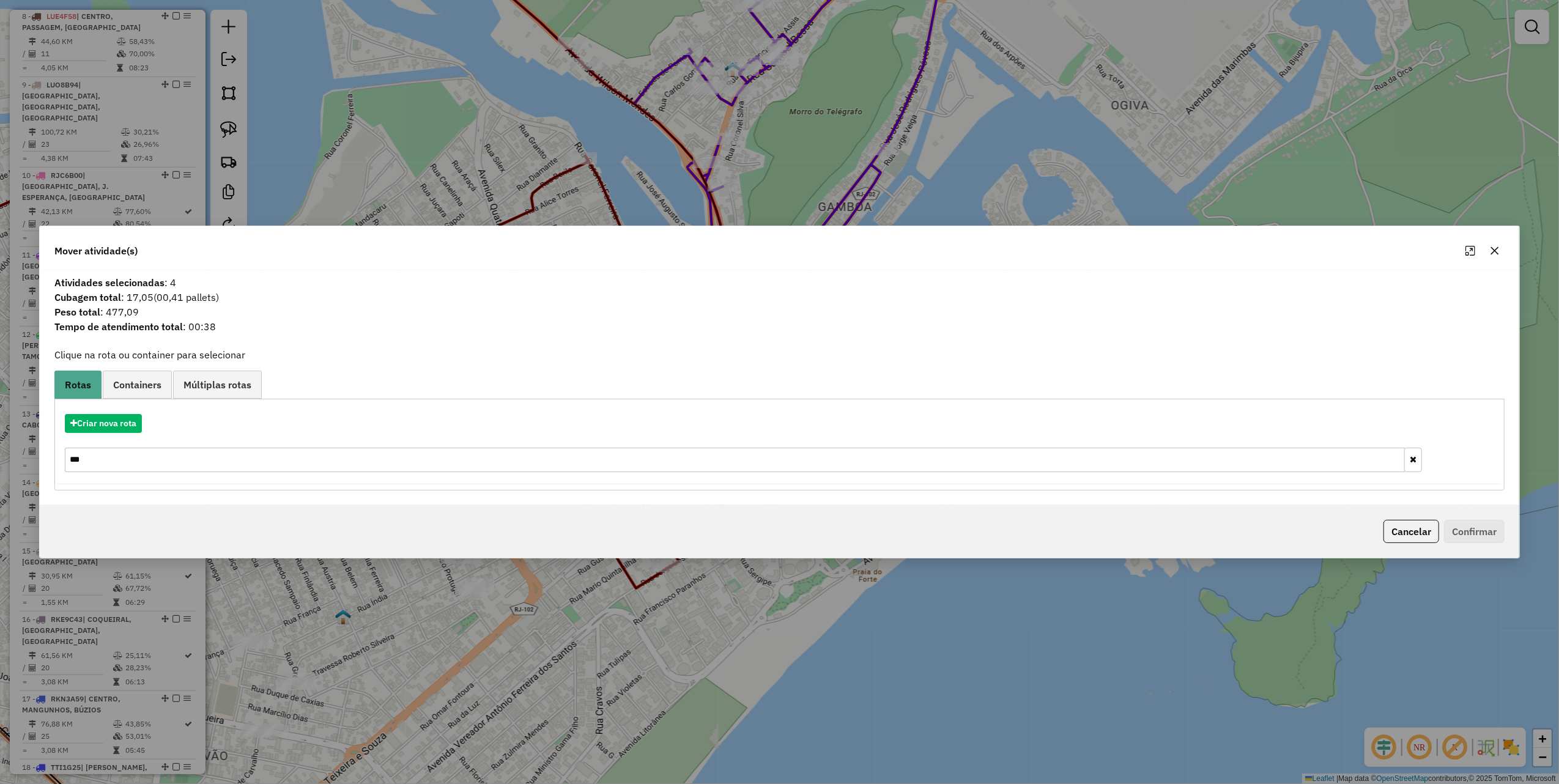
click at [112, 464] on input "***" at bounding box center [735, 459] width 1341 height 25
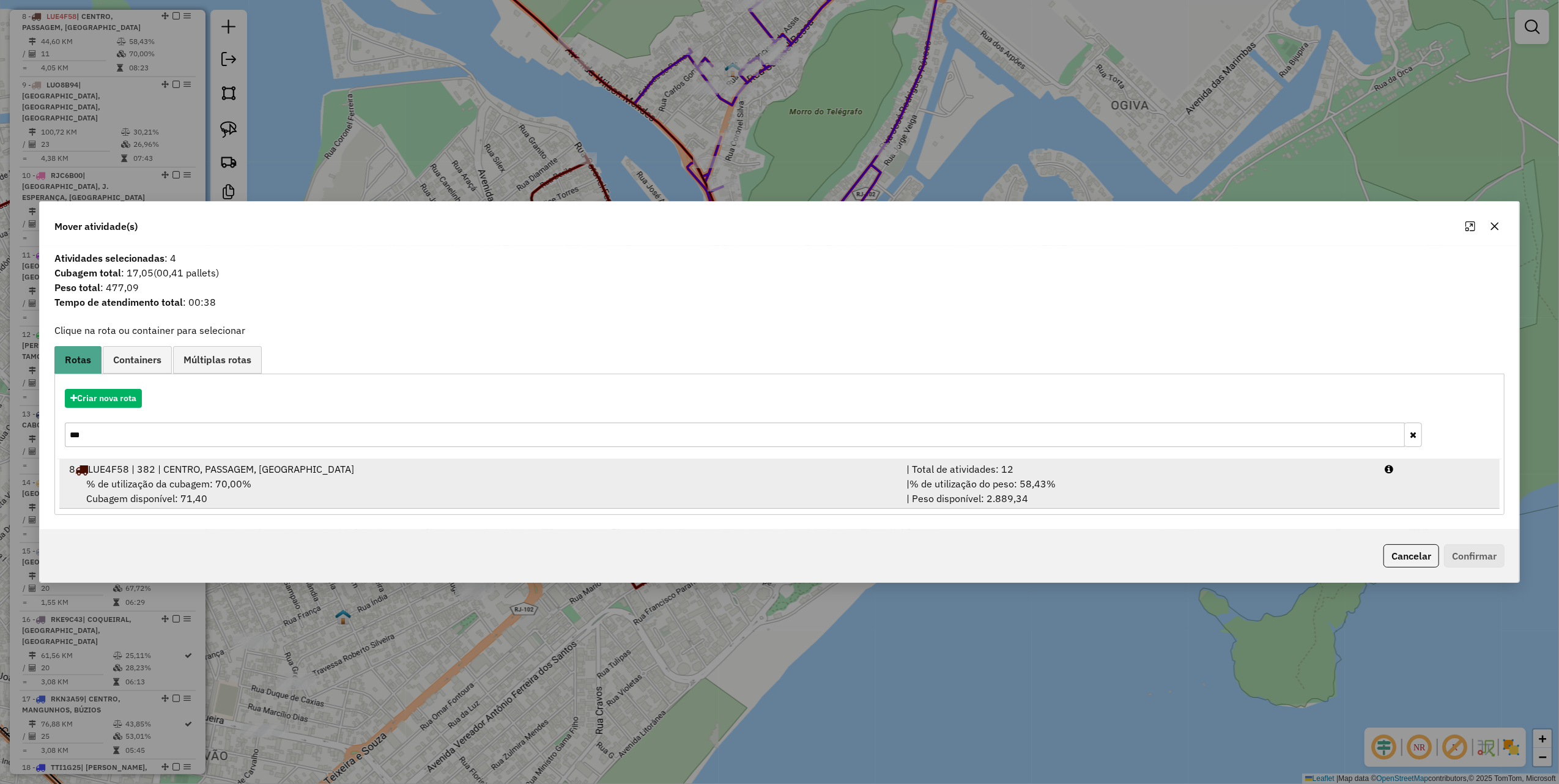
type input "***"
click at [660, 500] on div "% de utilização da cubagem: 70,00% Cubagem disponível: 71,40" at bounding box center [480, 491] width 838 height 30
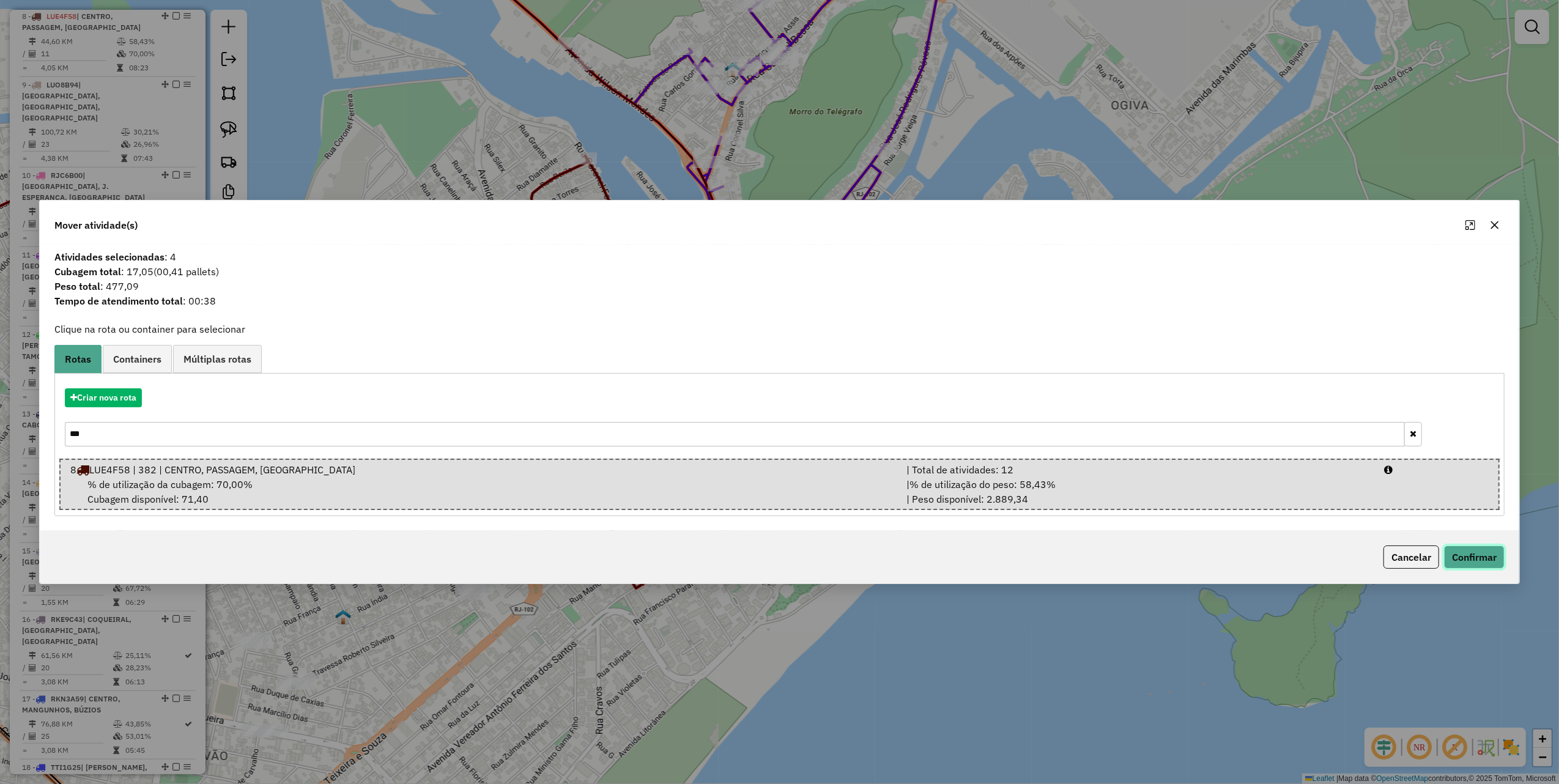
click at [1454, 547] on button "Confirmar" at bounding box center [1475, 557] width 61 height 24
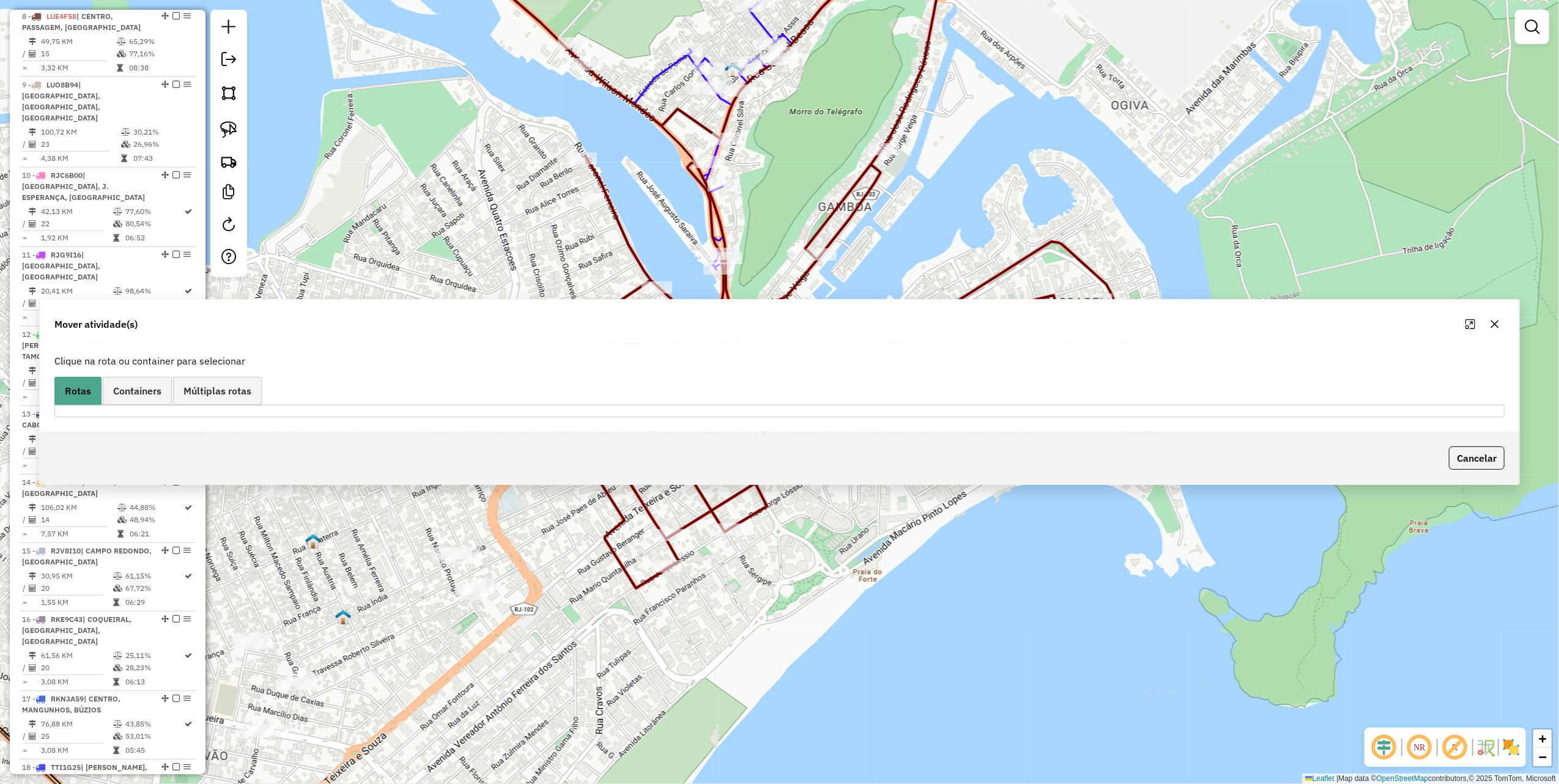
scroll to position [929, 0]
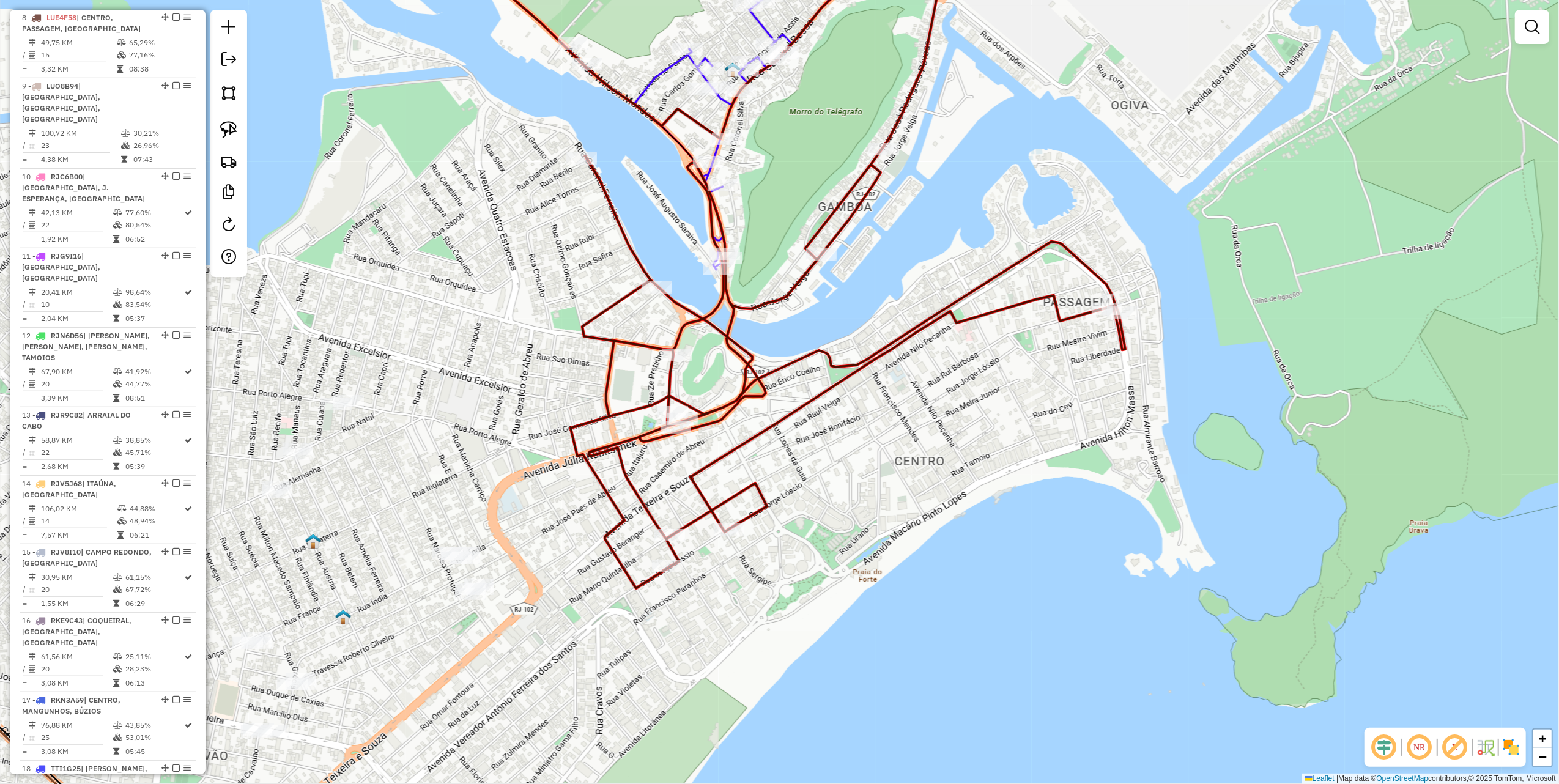
drag, startPoint x: 502, startPoint y: 340, endPoint x: 729, endPoint y: 208, distance: 262.6
click at [726, 212] on div "Janela de atendimento Grade de atendimento Capacidade Transportadoras Veículos …" at bounding box center [780, 392] width 1559 height 784
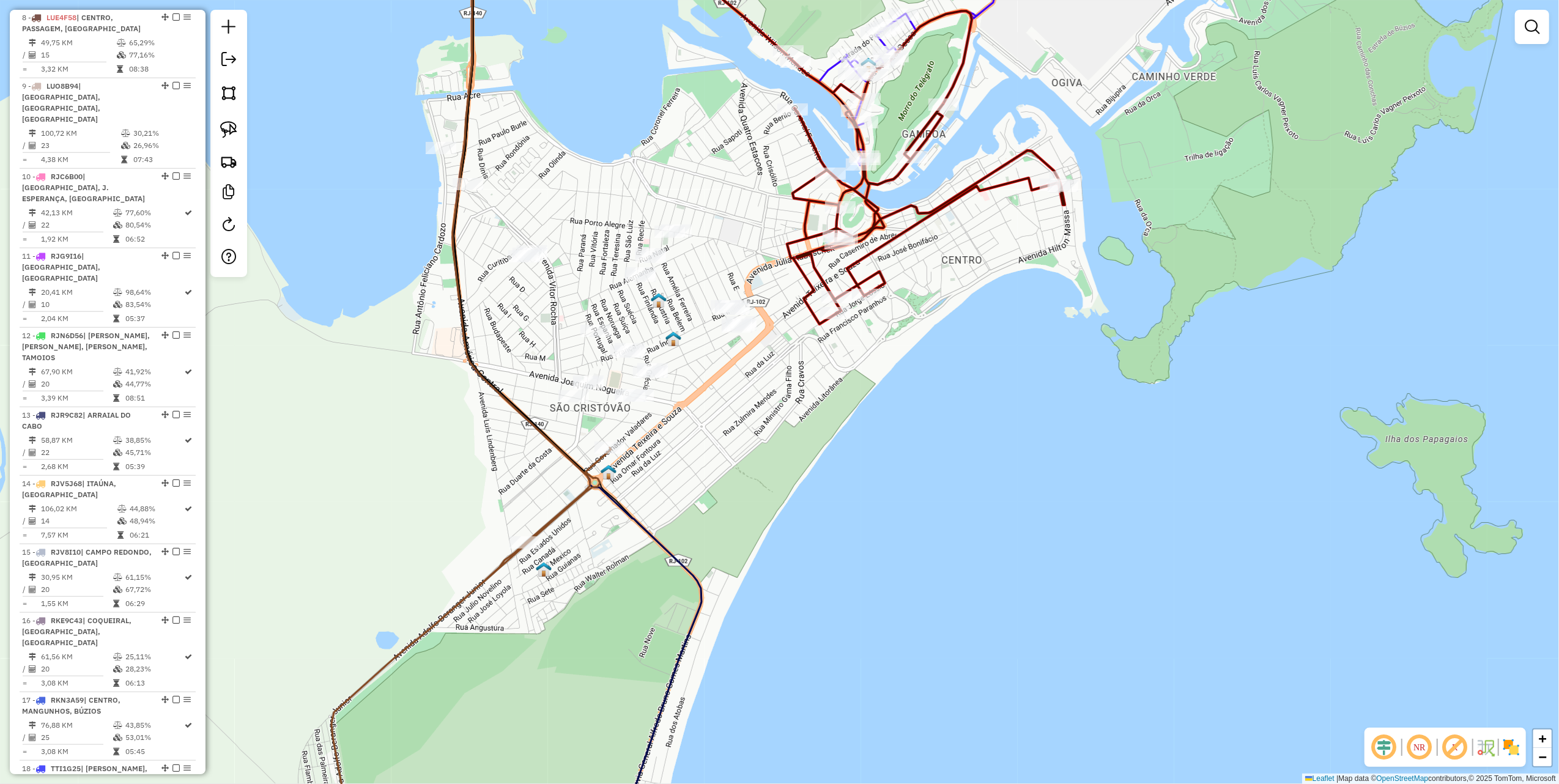
drag, startPoint x: 220, startPoint y: 134, endPoint x: 248, endPoint y: 145, distance: 30.1
click at [220, 134] on img at bounding box center [228, 129] width 17 height 17
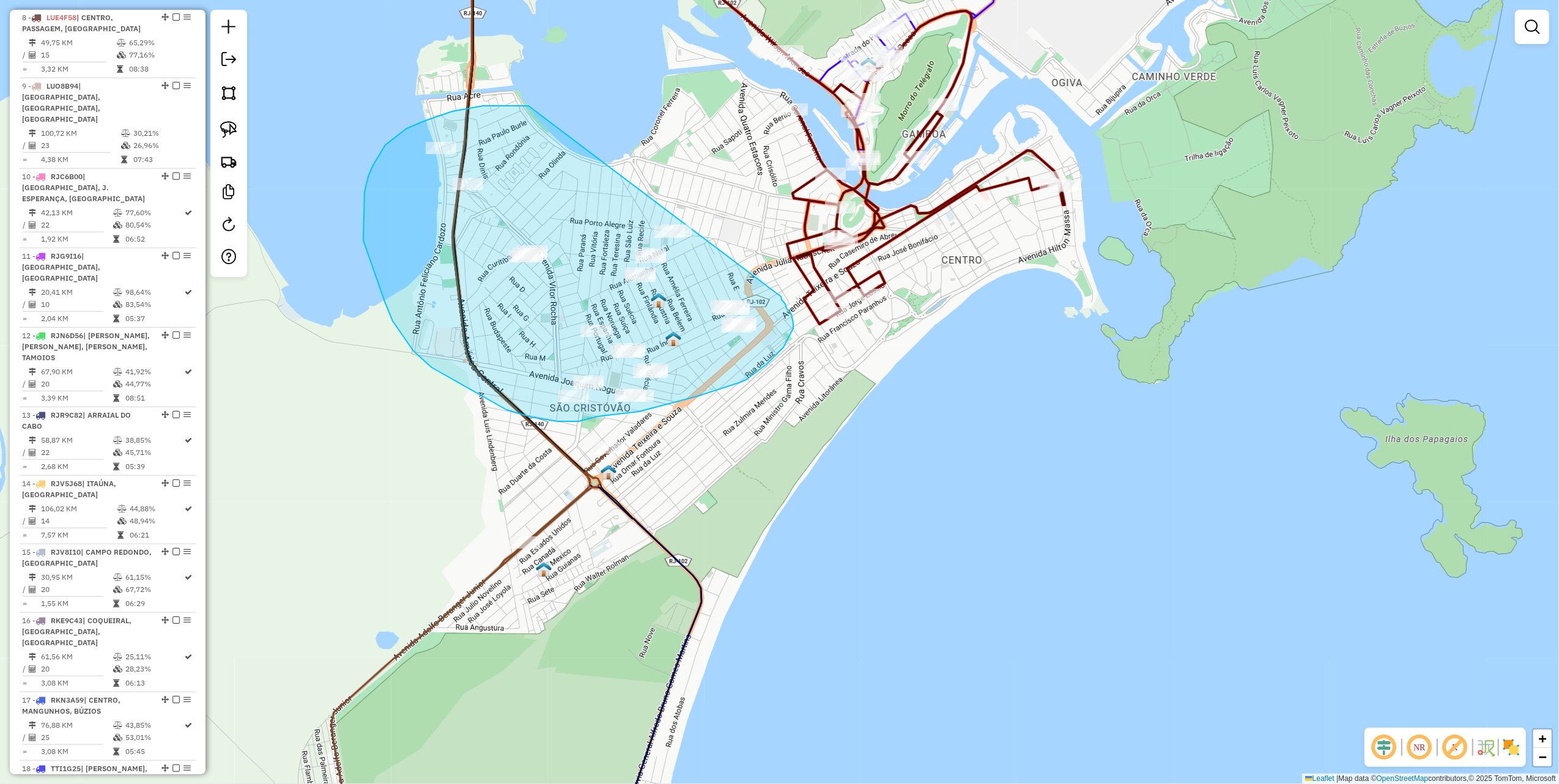
drag, startPoint x: 386, startPoint y: 145, endPoint x: 781, endPoint y: 296, distance: 422.9
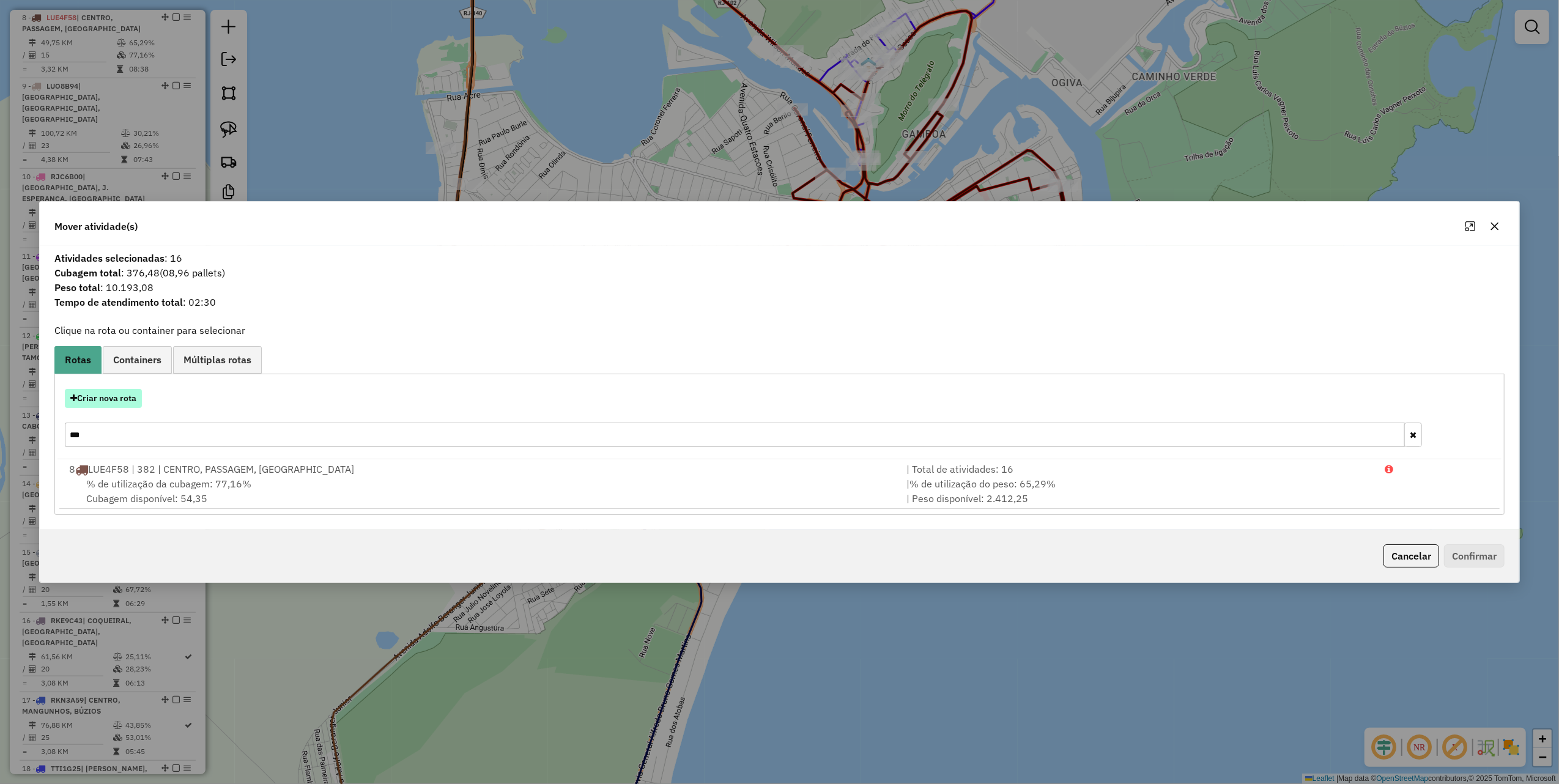
click at [138, 392] on button "Criar nova rota" at bounding box center [103, 397] width 77 height 19
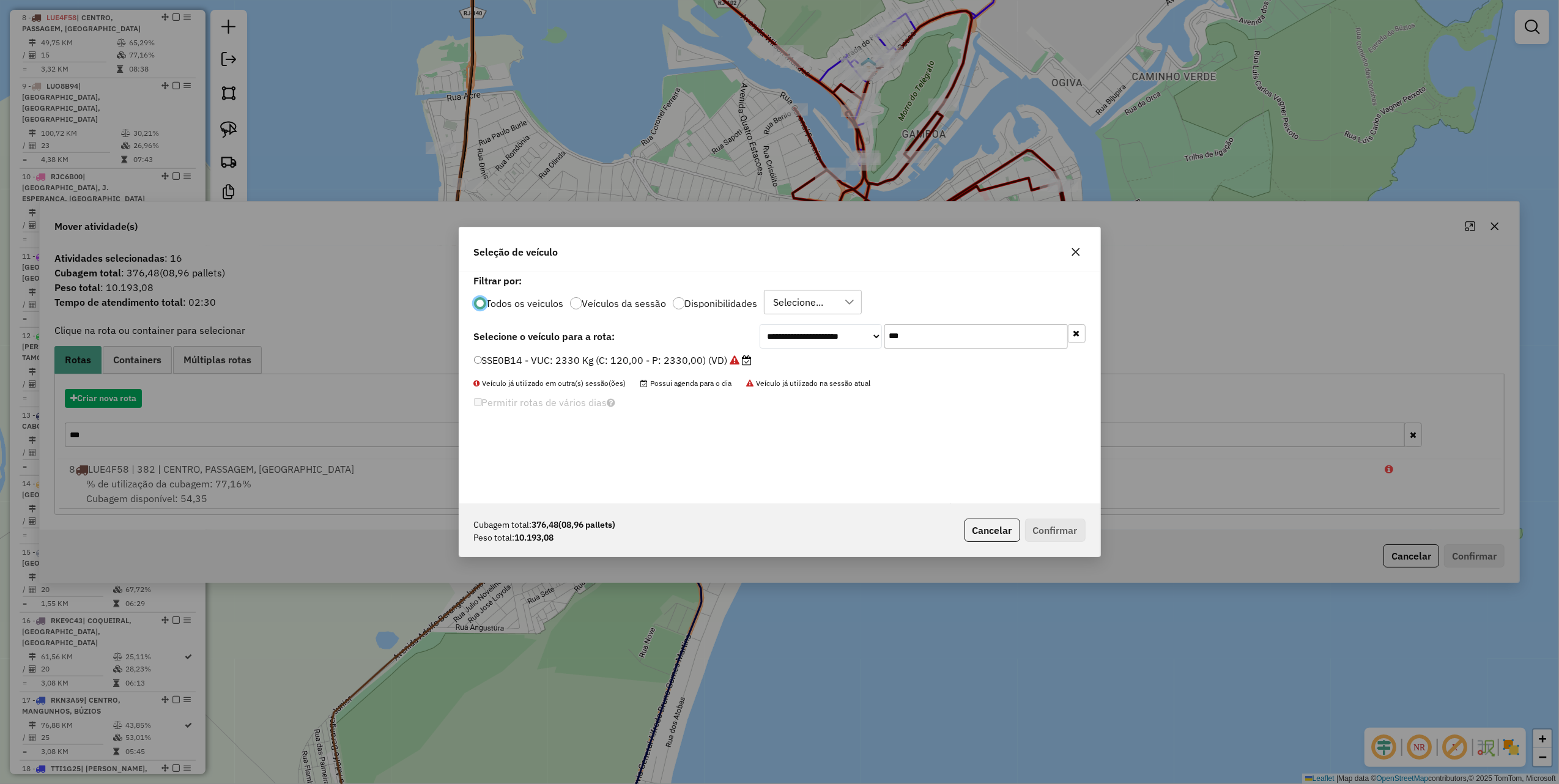
scroll to position [6, 4]
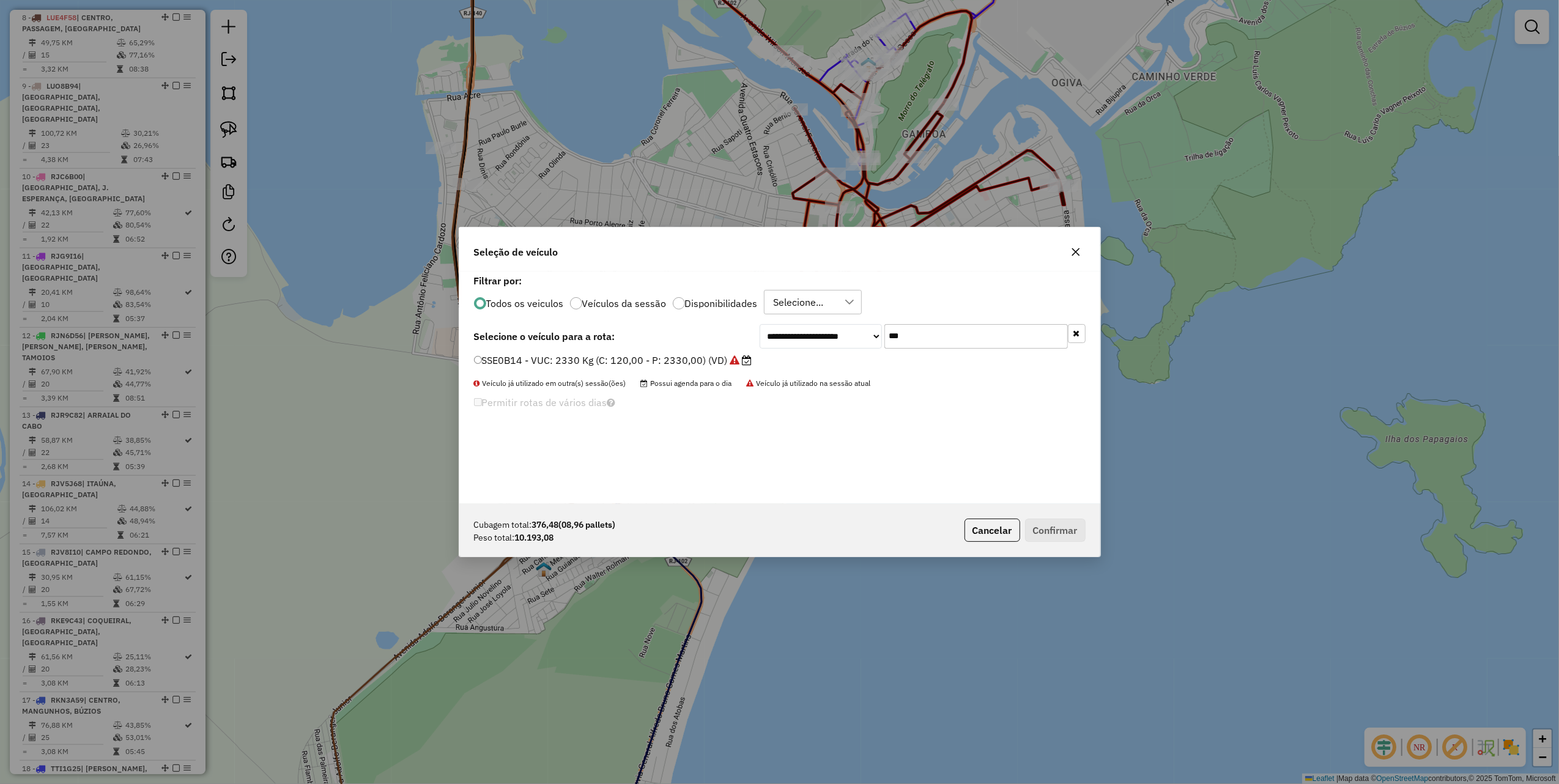
click at [938, 332] on input "***" at bounding box center [976, 335] width 183 height 25
type input "***"
drag, startPoint x: 691, startPoint y: 363, endPoint x: 779, endPoint y: 383, distance: 90.2
click at [691, 363] on label "LUO8C06 - Toco: 8100 Kg (C: 336,00 - P: 8100,00) (VD)" at bounding box center [609, 360] width 270 height 15
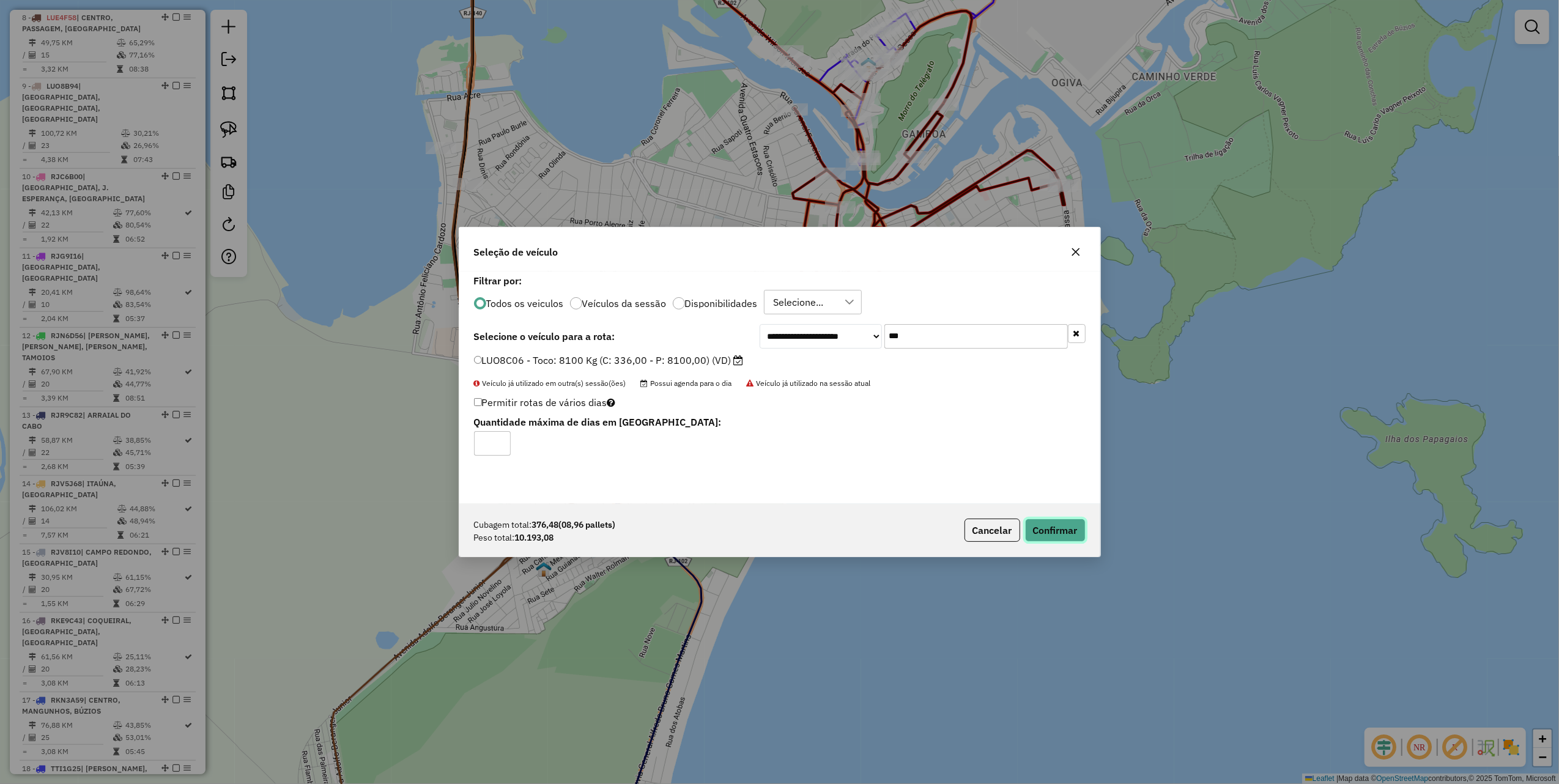
click at [1071, 532] on button "Confirmar" at bounding box center [1056, 530] width 61 height 24
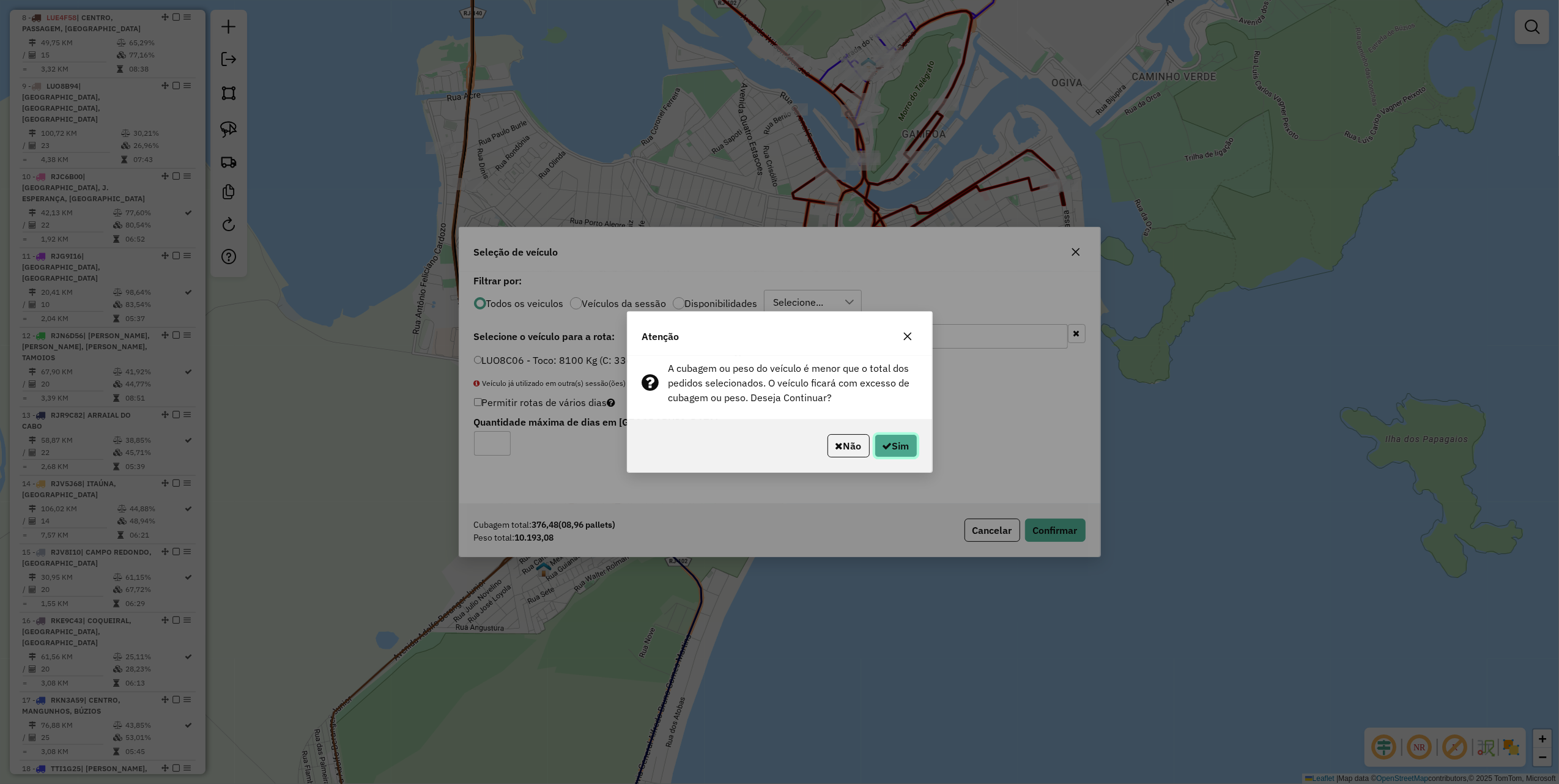
click at [910, 451] on button "Sim" at bounding box center [897, 446] width 43 height 24
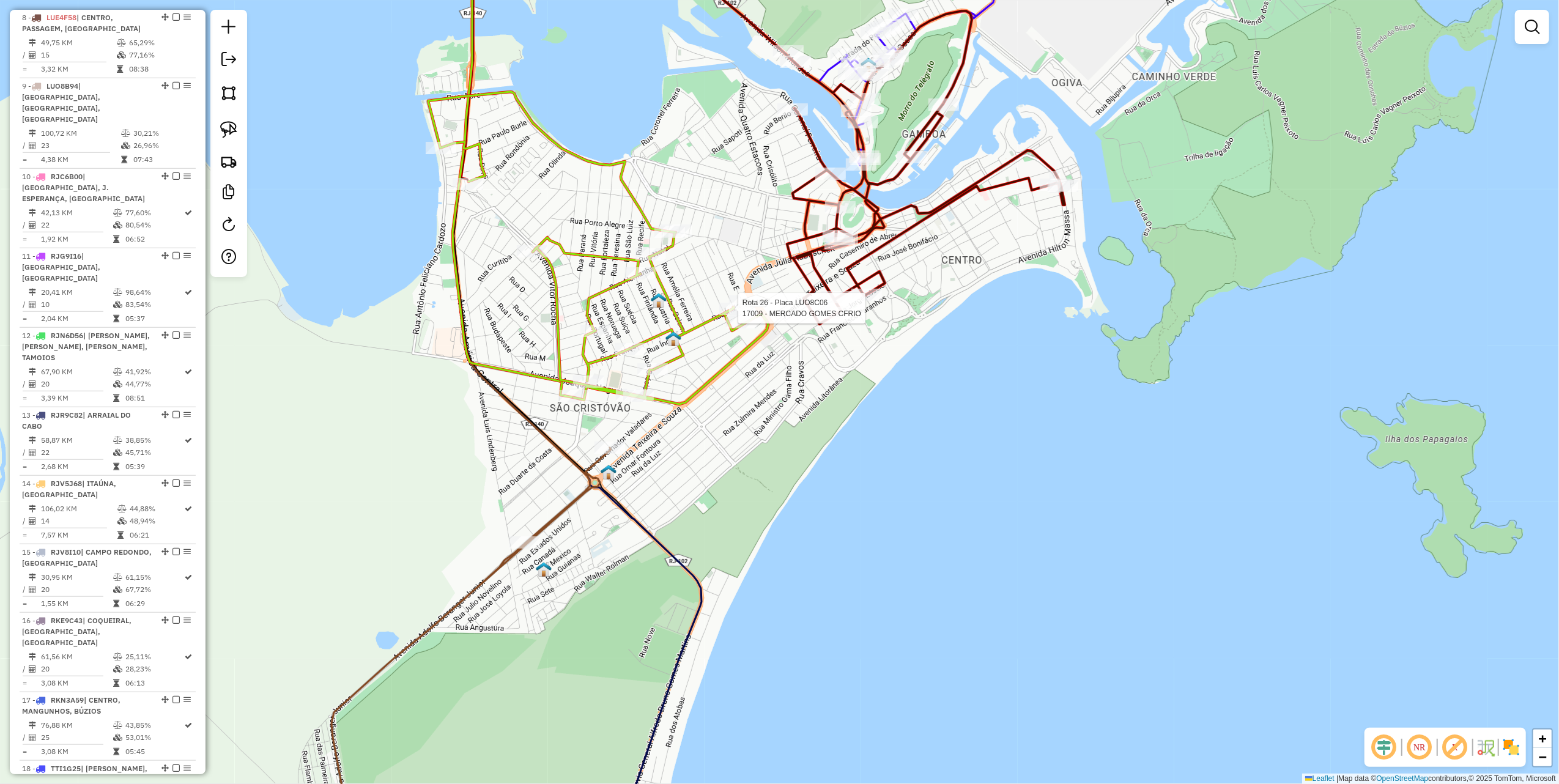
select select "**********"
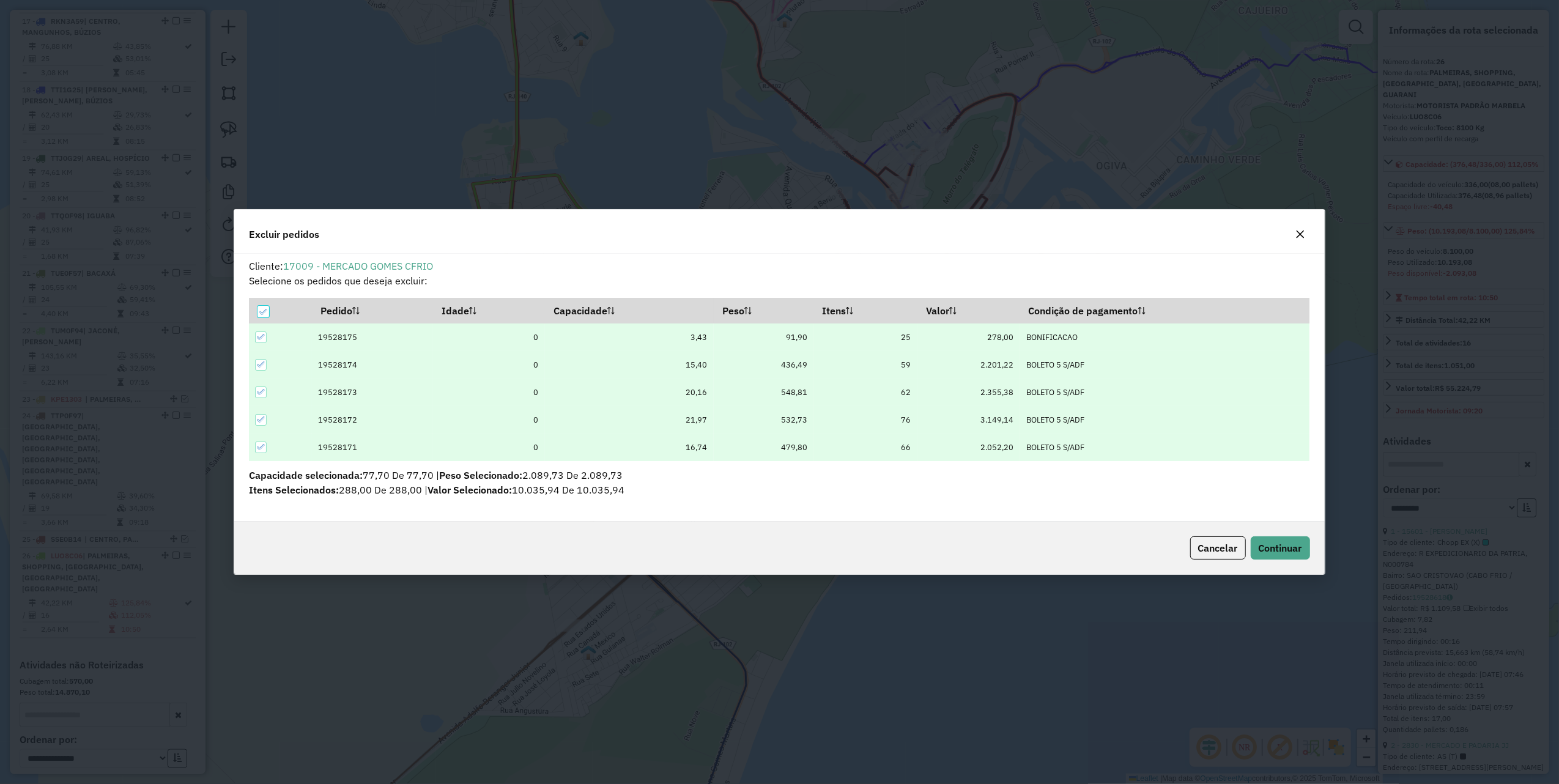
scroll to position [0, 0]
click at [1279, 547] on span "Continuar" at bounding box center [1280, 548] width 43 height 12
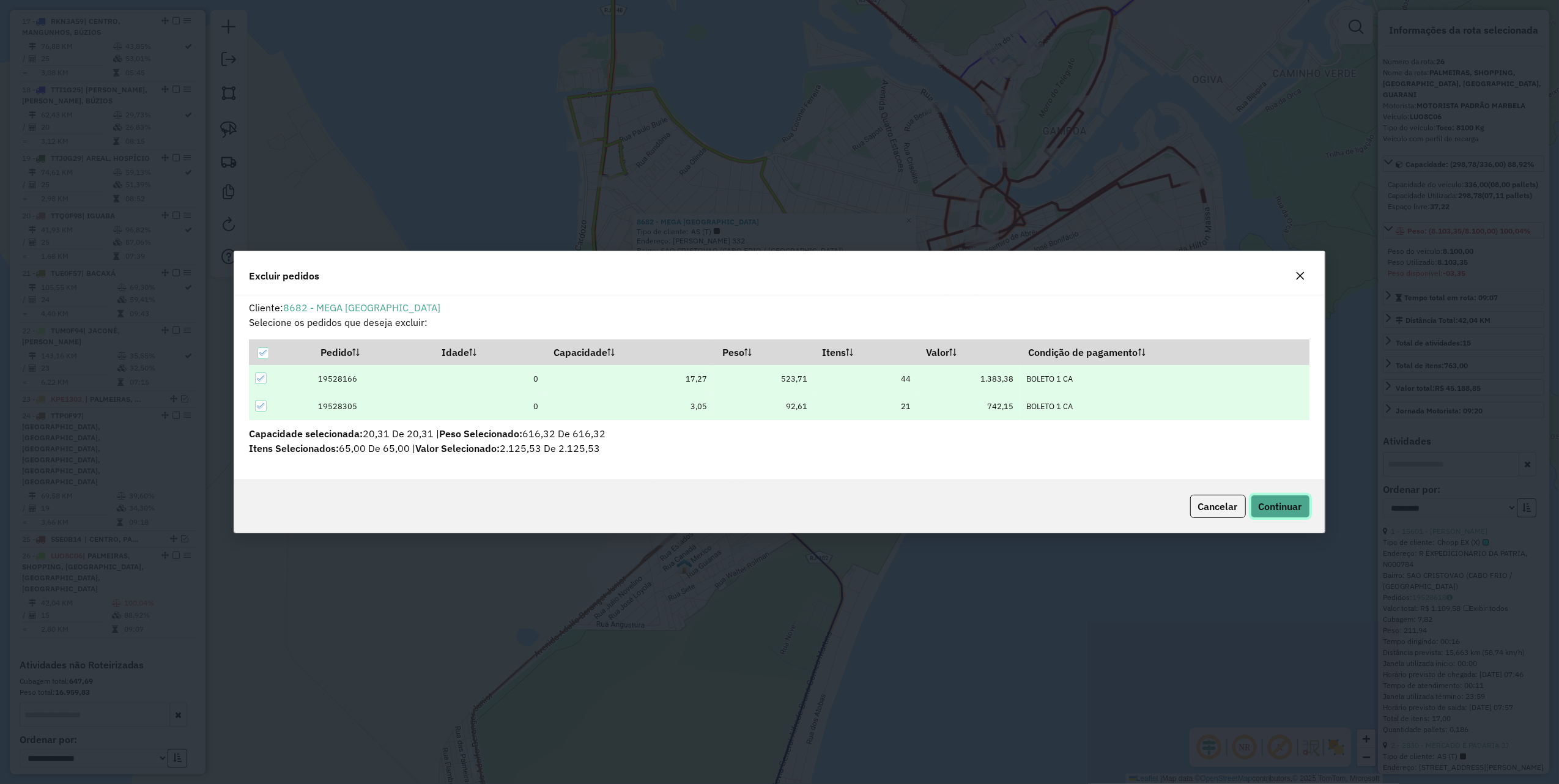
click at [1275, 502] on span "Continuar" at bounding box center [1280, 506] width 43 height 12
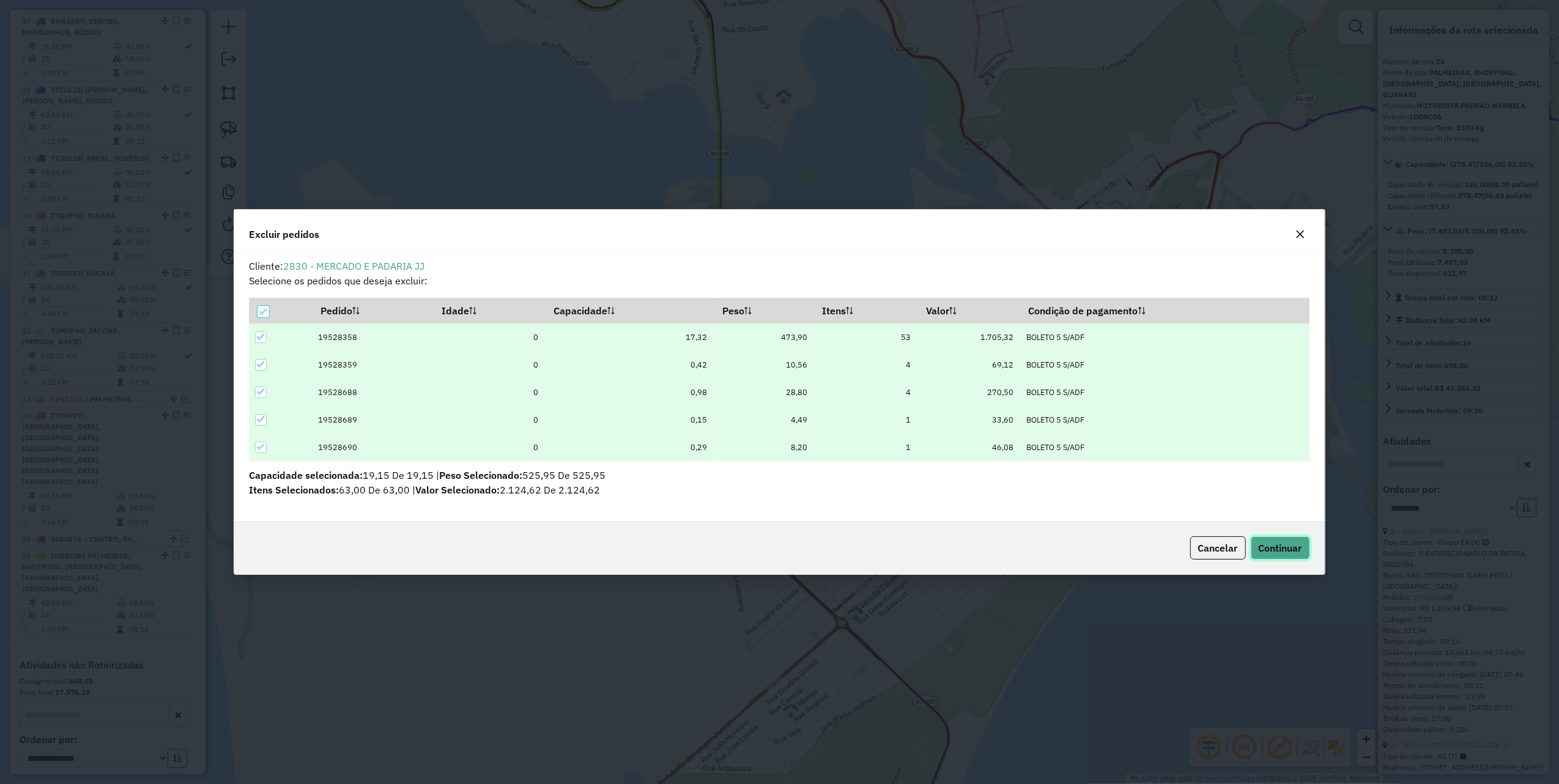
click at [1282, 542] on span "Continuar" at bounding box center [1280, 548] width 43 height 12
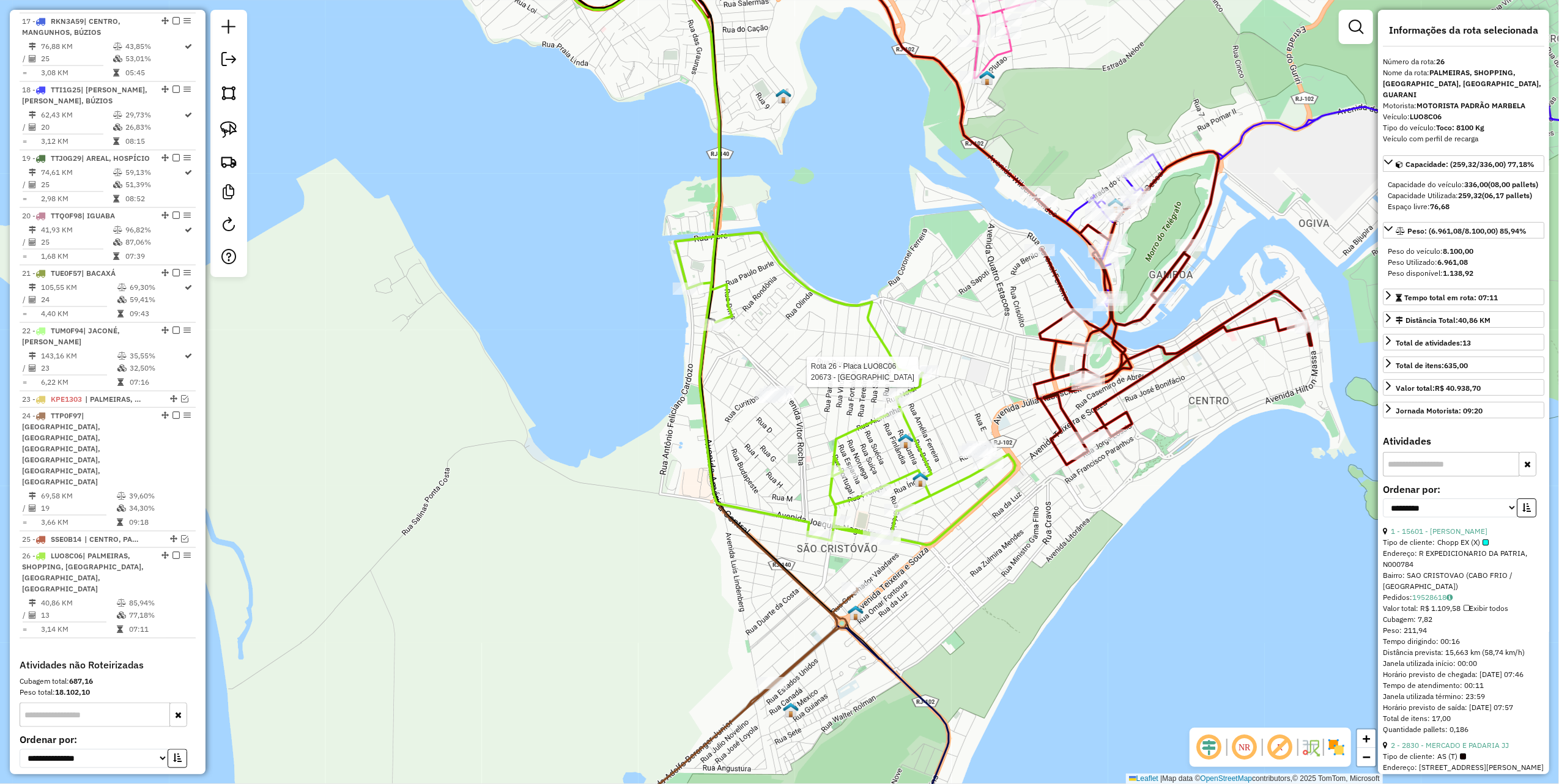
click at [920, 379] on div at bounding box center [916, 372] width 31 height 12
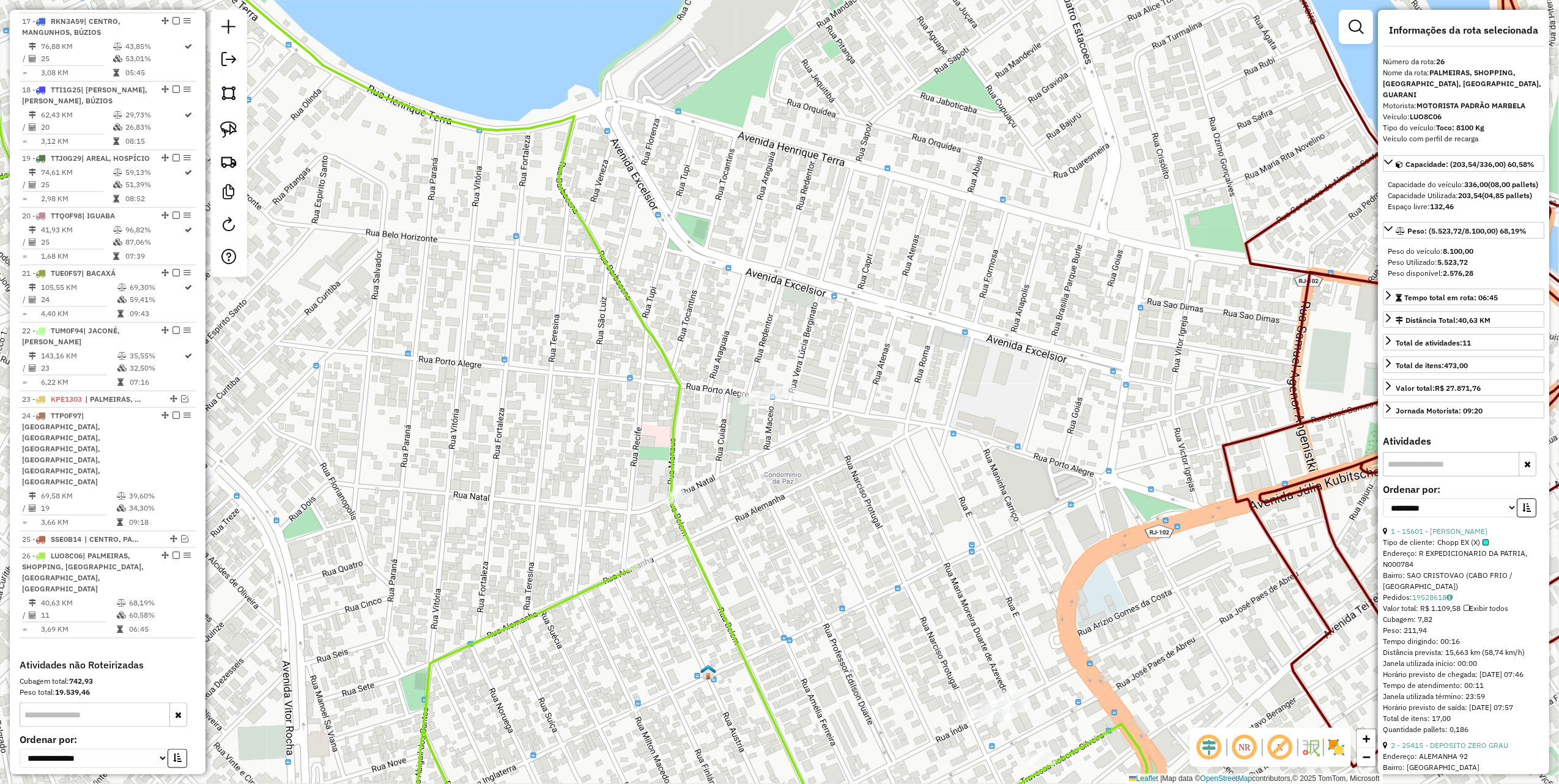
drag, startPoint x: 348, startPoint y: 565, endPoint x: 550, endPoint y: 463, distance: 226.3
click at [544, 476] on div "Janela de atendimento Grade de atendimento Capacidade Transportadoras Veículos …" at bounding box center [780, 392] width 1559 height 784
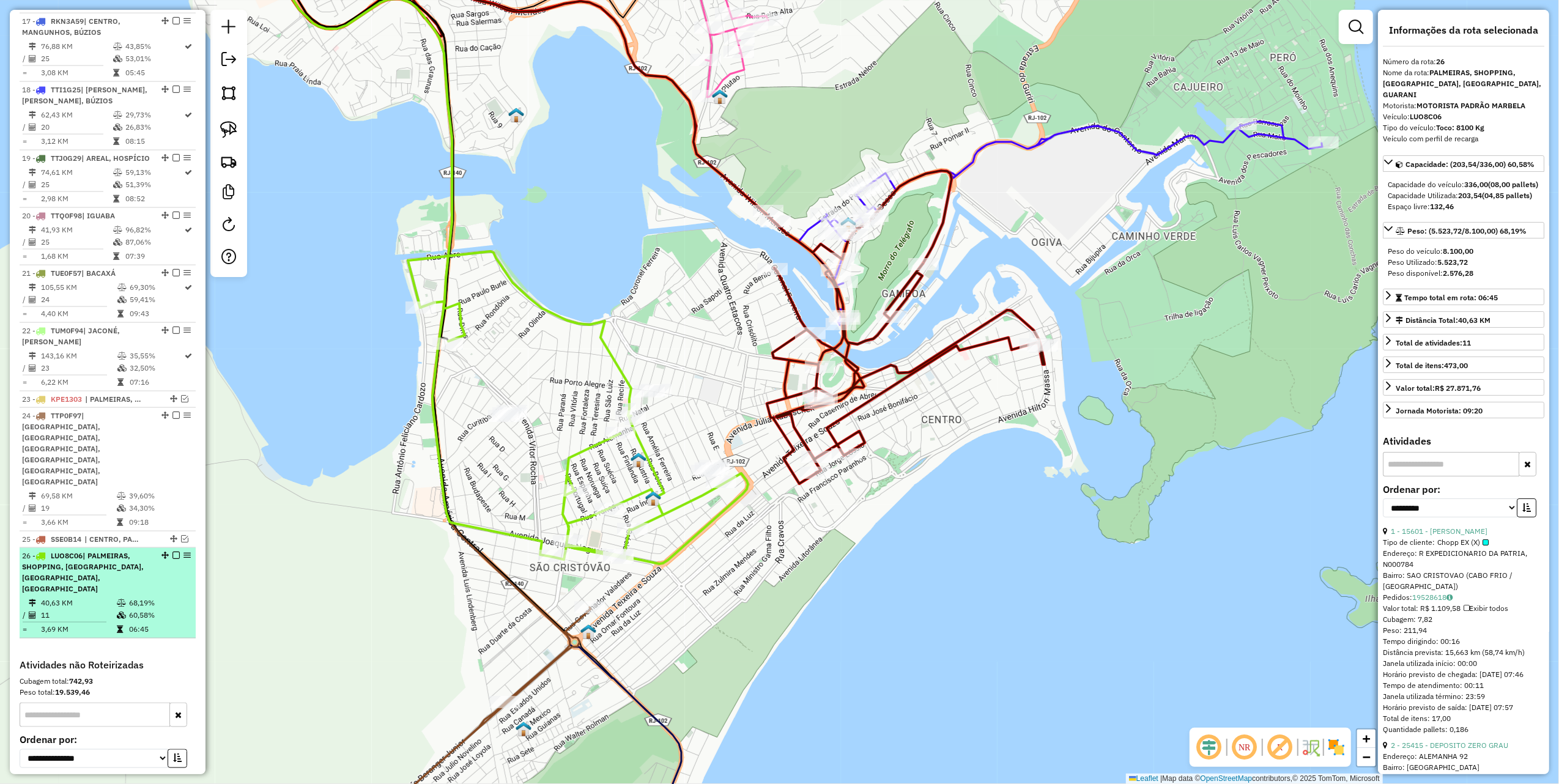
click at [172, 552] on em at bounding box center [175, 555] width 7 height 7
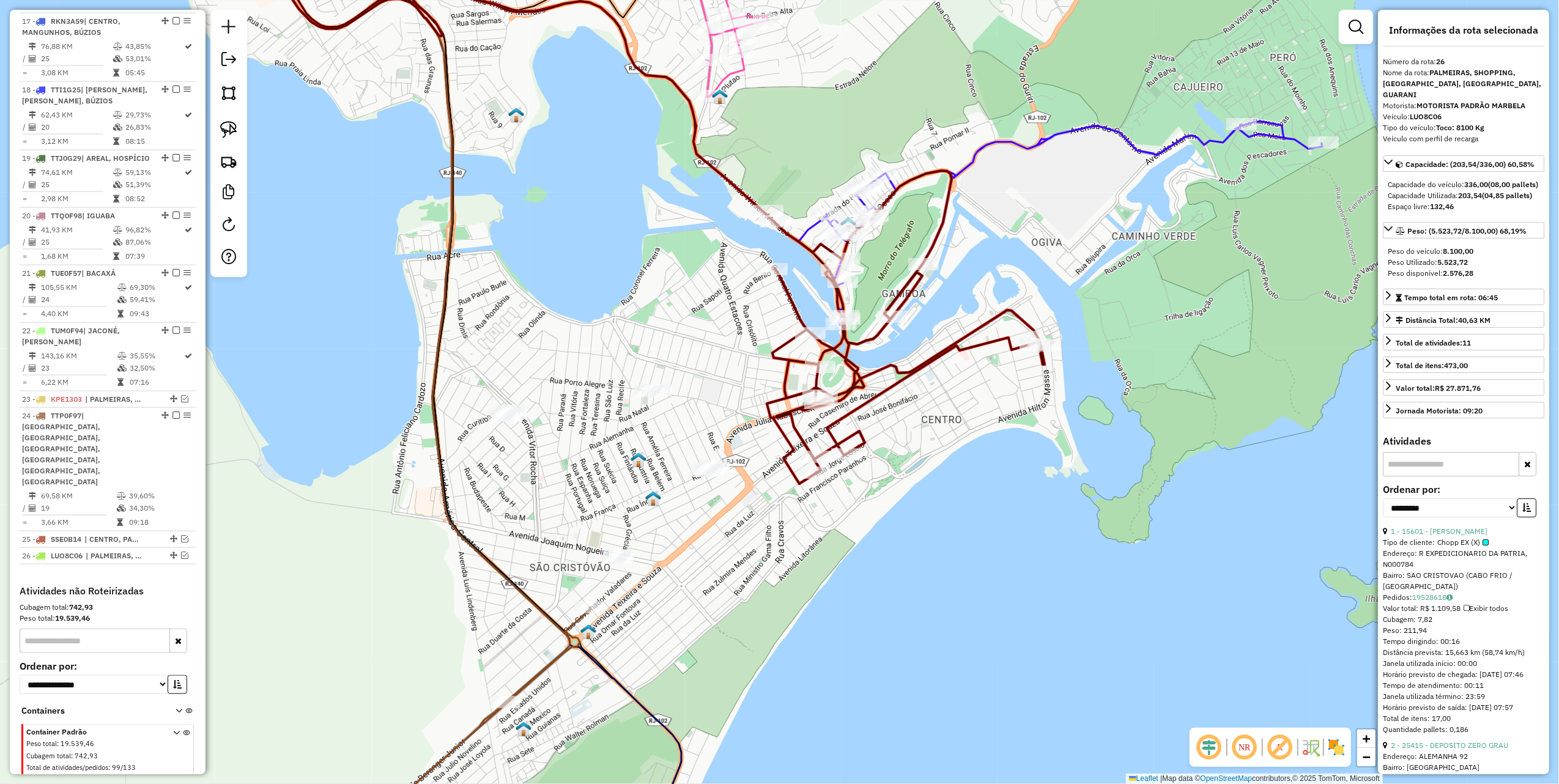
scroll to position [1544, 0]
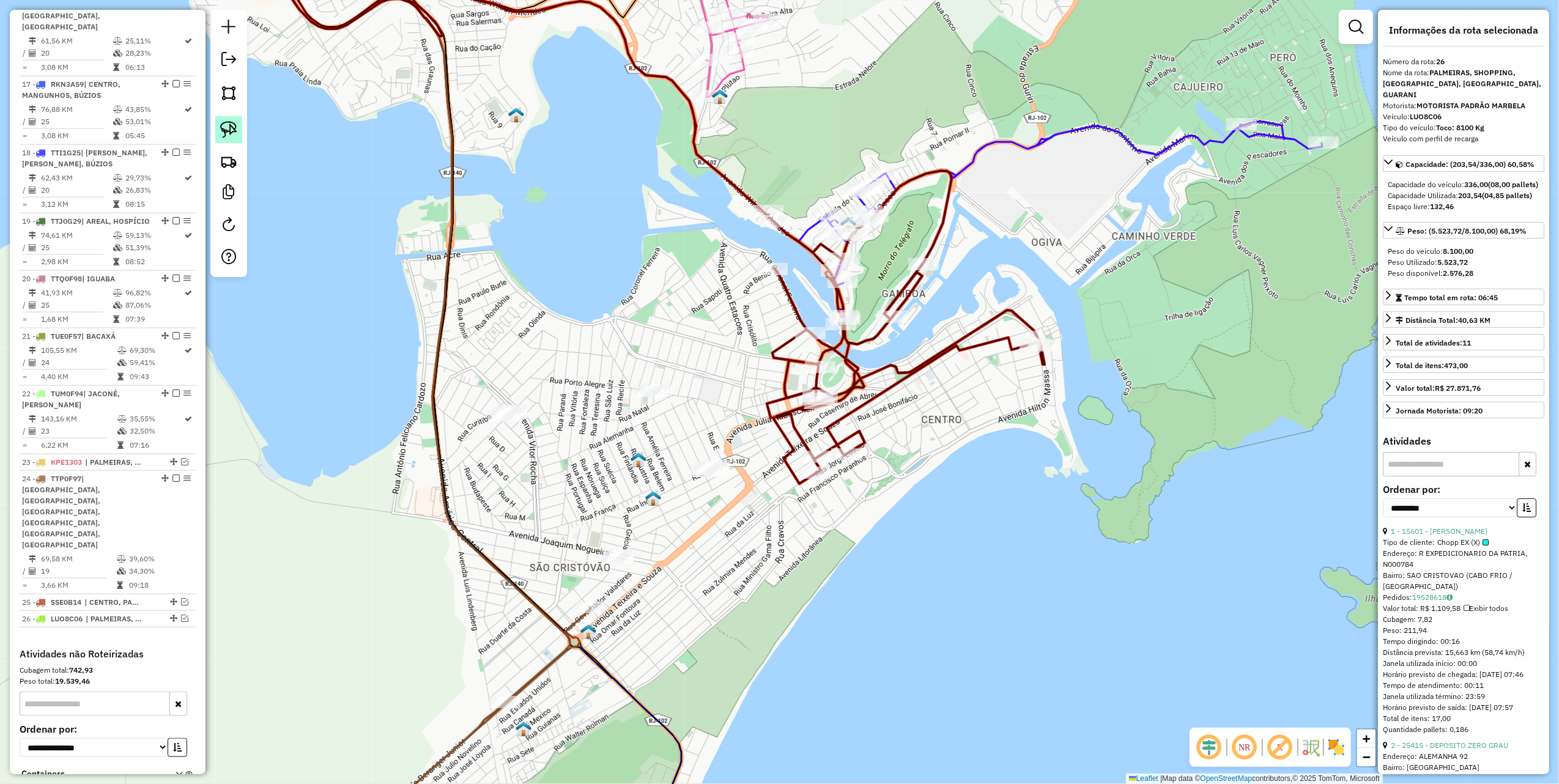
click at [224, 118] on link at bounding box center [228, 129] width 27 height 27
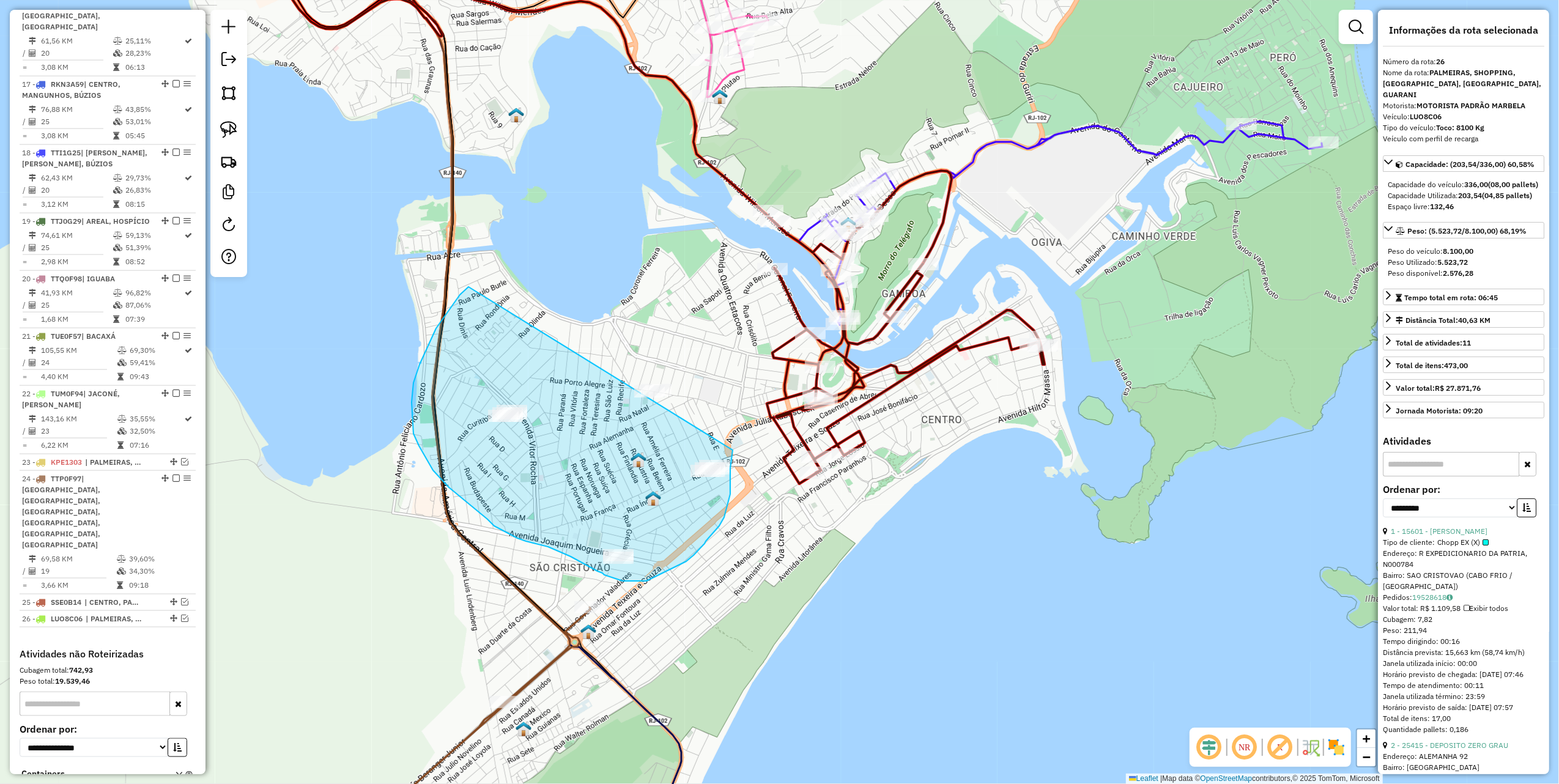
drag, startPoint x: 468, startPoint y: 288, endPoint x: 725, endPoint y: 399, distance: 279.9
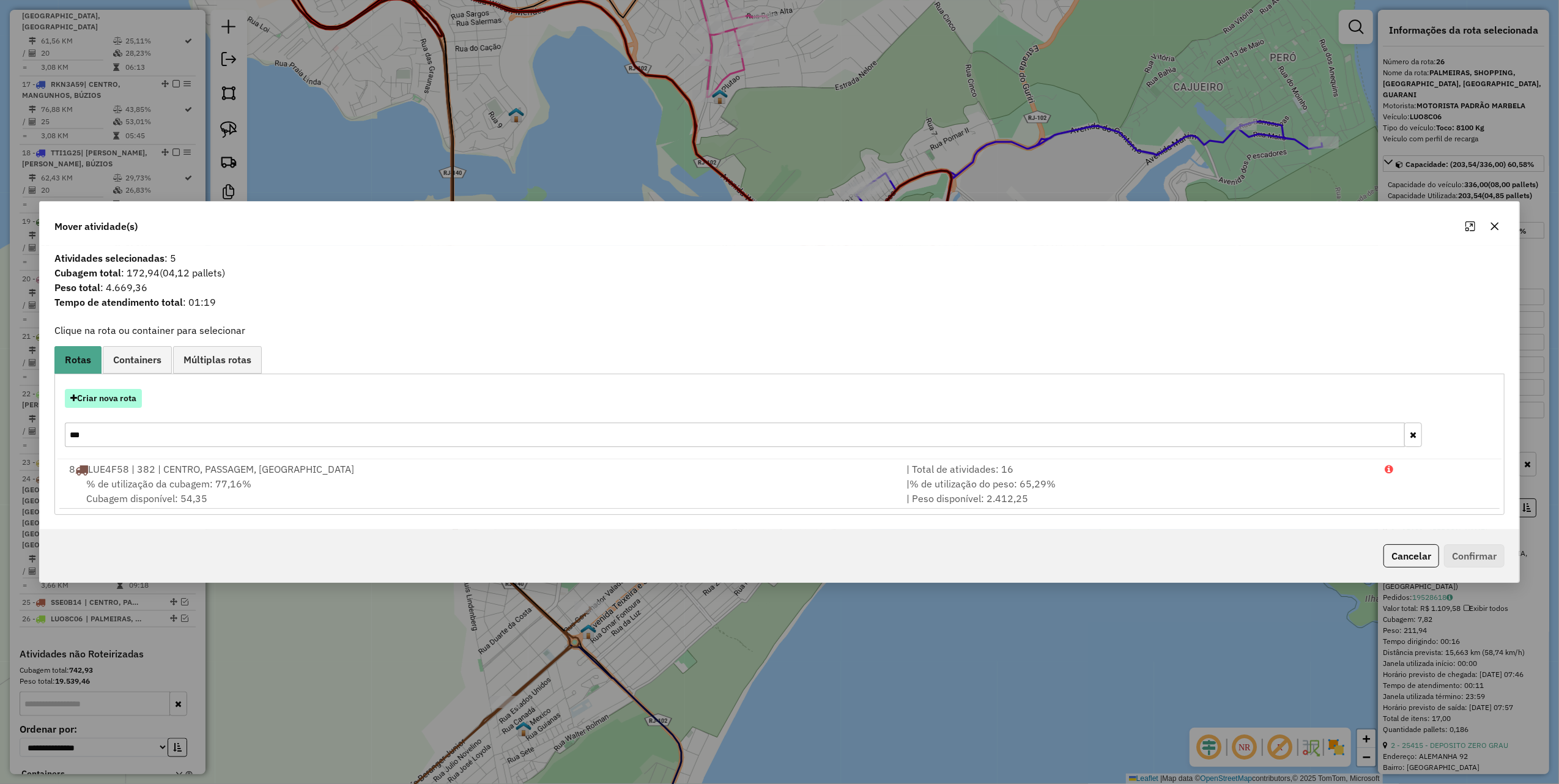
click at [102, 396] on button "Criar nova rota" at bounding box center [103, 397] width 77 height 19
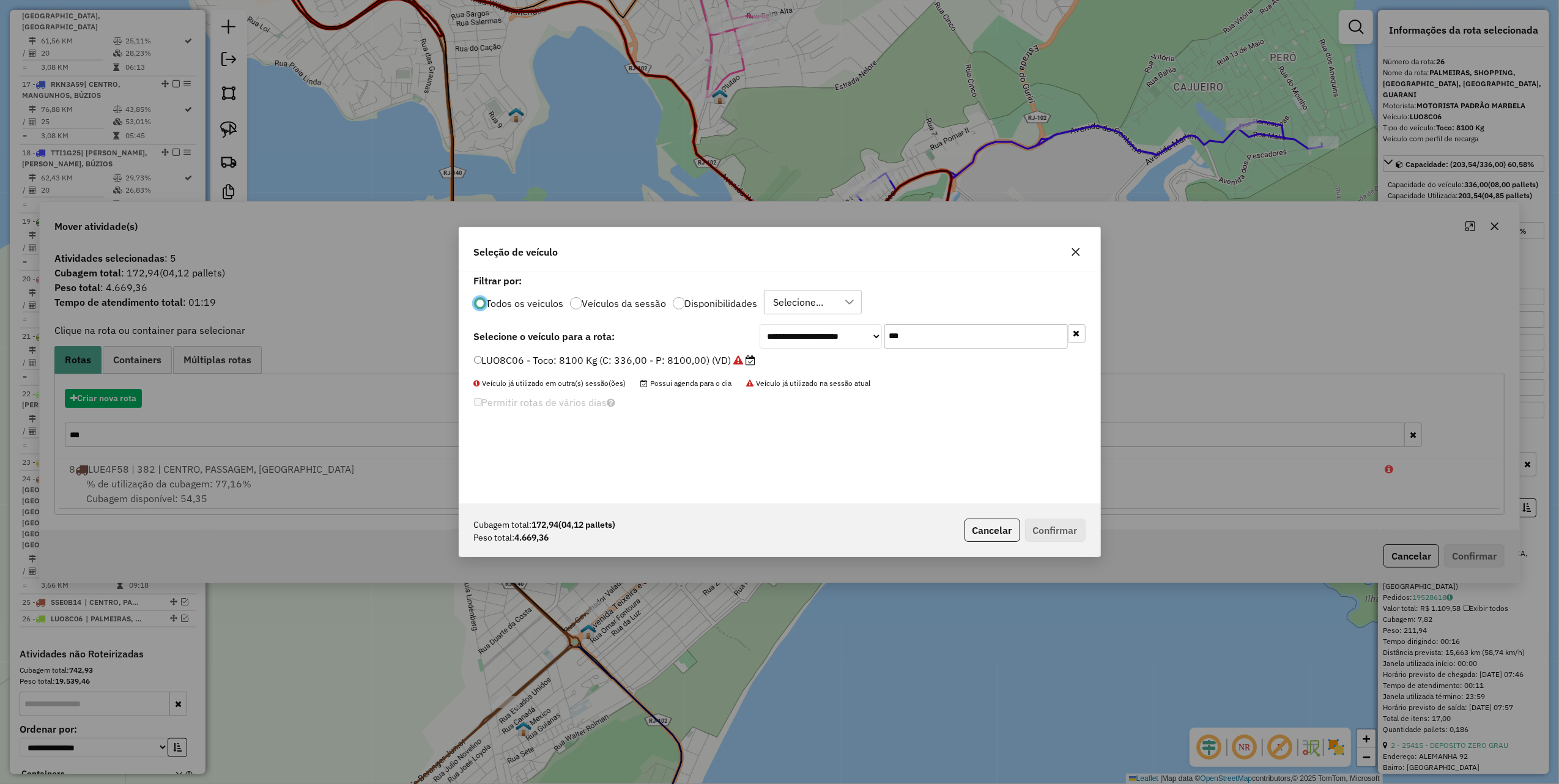
scroll to position [6, 4]
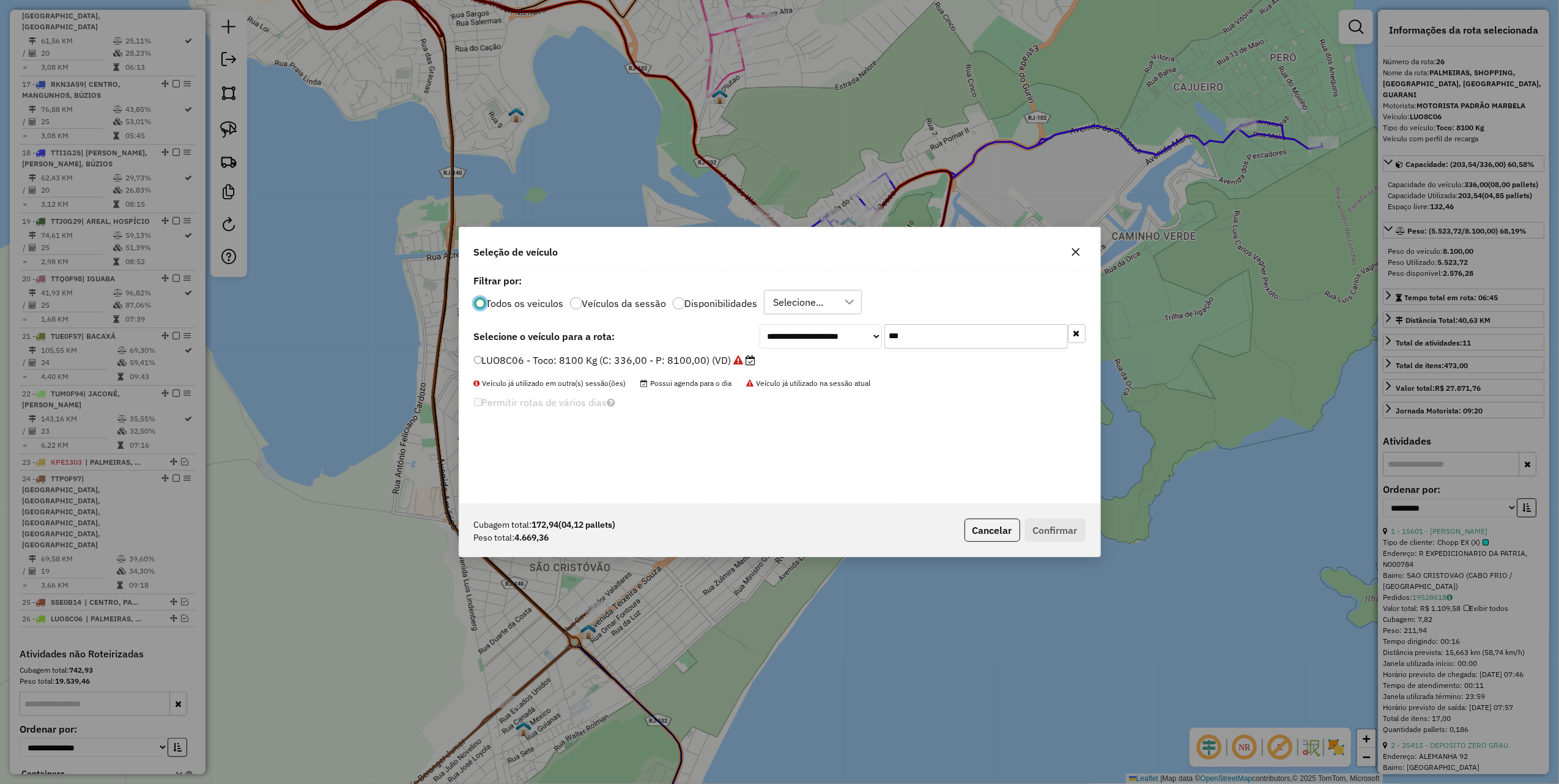
click at [912, 345] on input "***" at bounding box center [976, 335] width 183 height 25
type input "***"
click at [645, 360] on label "TTE0J52 - Lonado: 6800 Kg (C: 252,00 - P: 6800,00) (VD)" at bounding box center [613, 360] width 279 height 15
click at [740, 362] on label "TTE0J52 - Lonado: 6800 Kg (C: 252,00 - P: 6800,00) (VD)" at bounding box center [613, 360] width 279 height 15
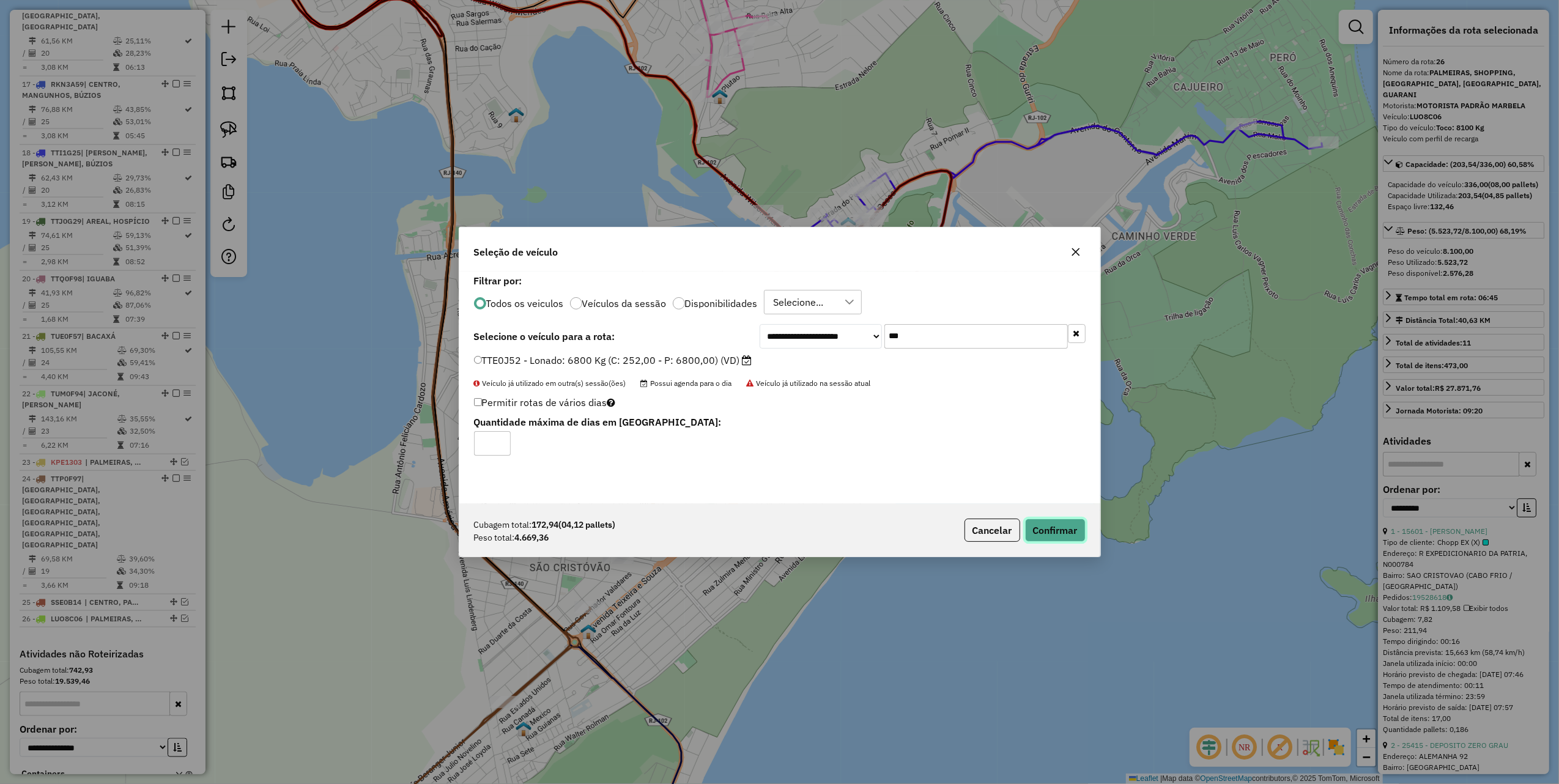
click at [1068, 522] on button "Confirmar" at bounding box center [1056, 530] width 61 height 24
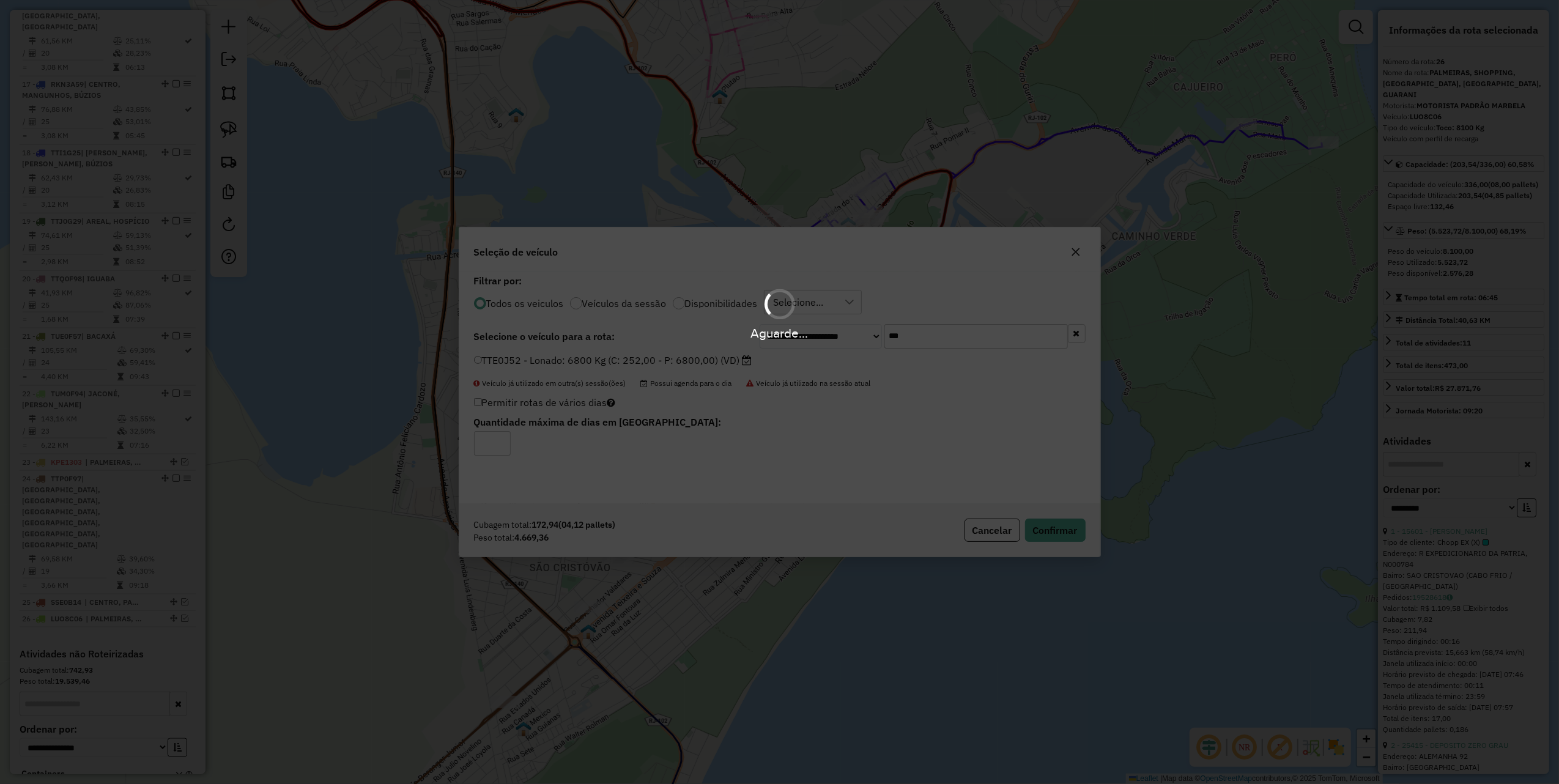
scroll to position [1624, 0]
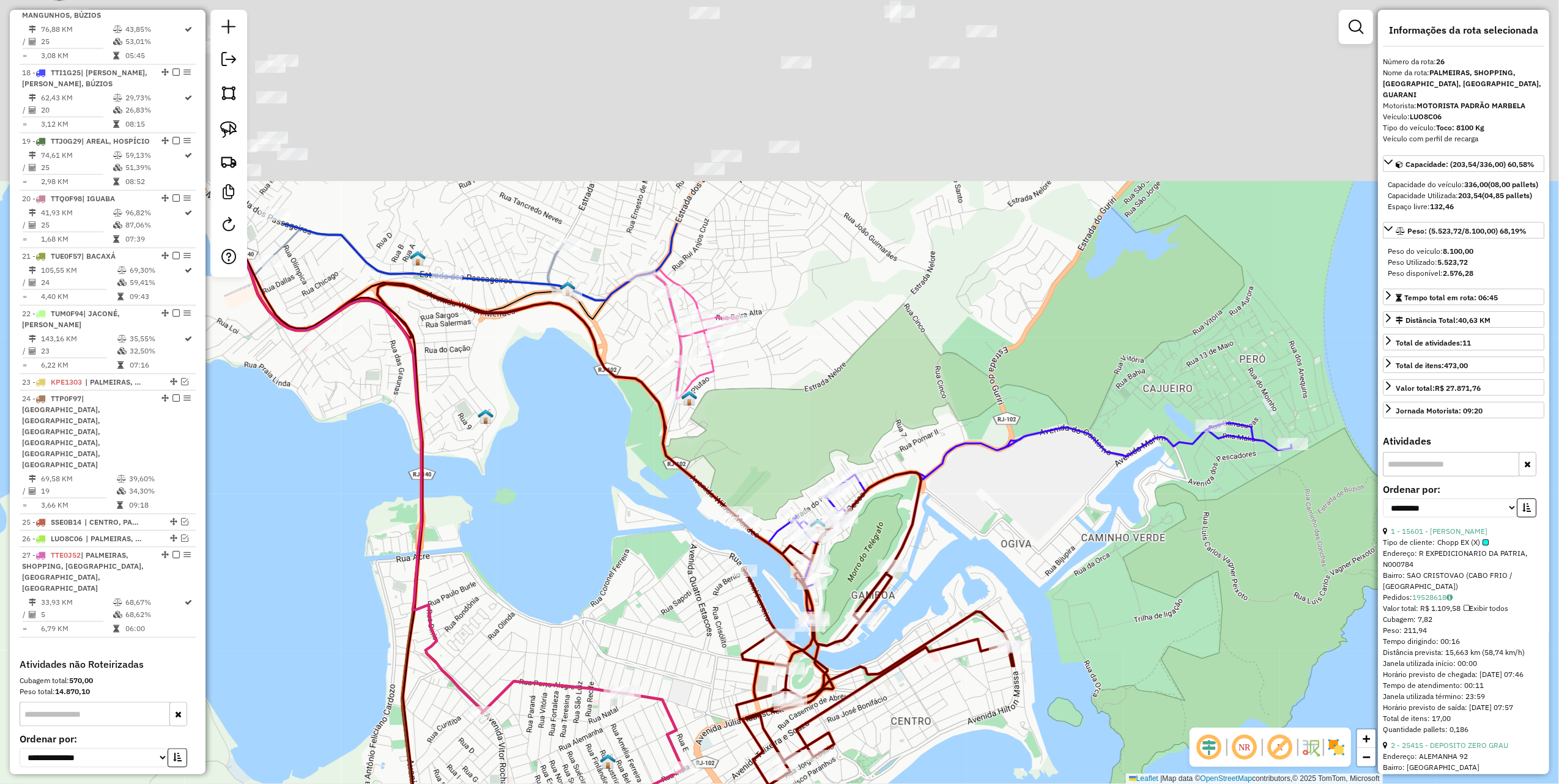
drag, startPoint x: 548, startPoint y: 419, endPoint x: 522, endPoint y: 569, distance: 152.2
click at [525, 563] on div "Janela de atendimento Grade de atendimento Capacidade Transportadoras Veículos …" at bounding box center [780, 392] width 1559 height 784
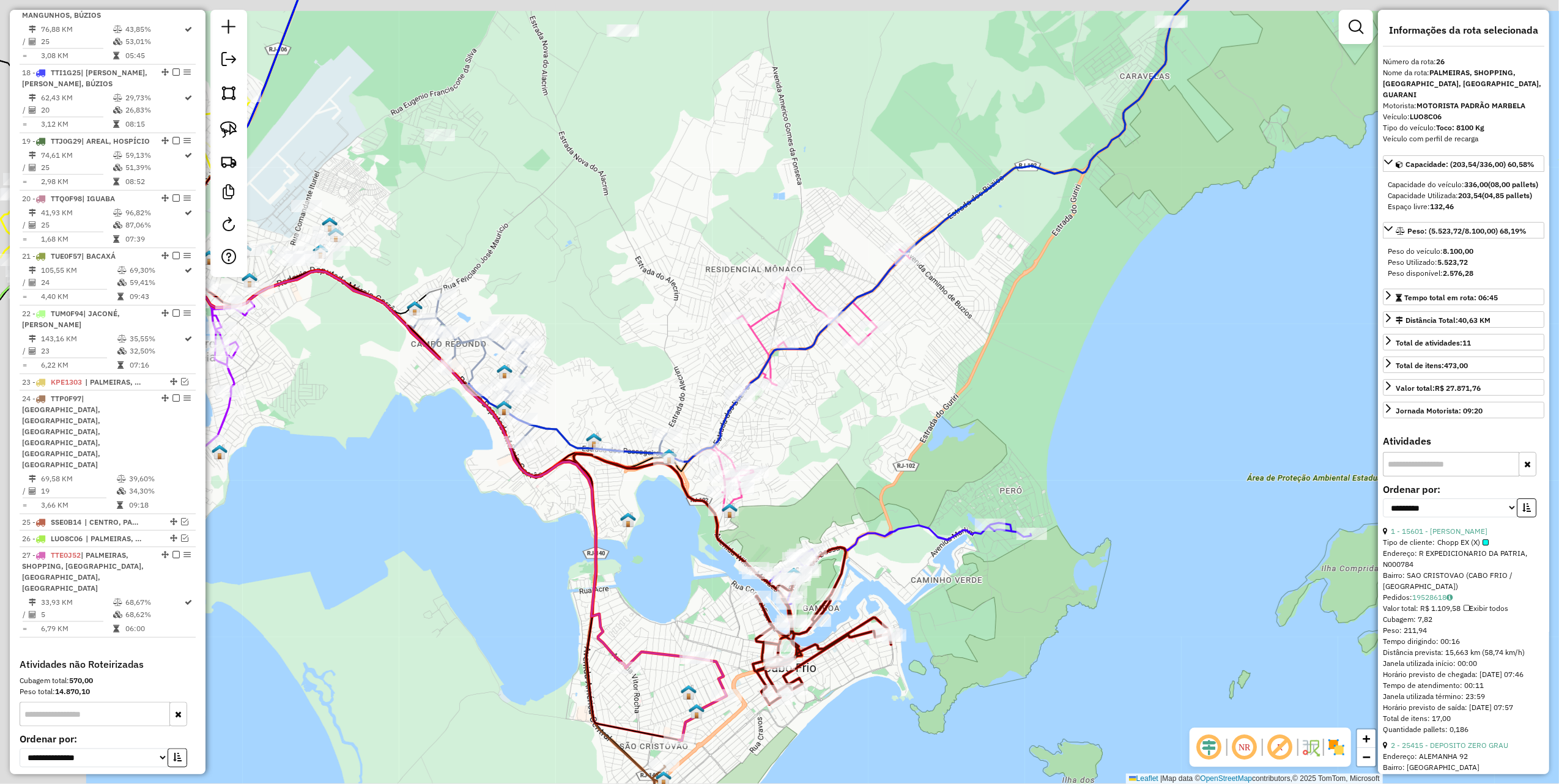
drag, startPoint x: 503, startPoint y: 293, endPoint x: 864, endPoint y: 355, distance: 366.3
click at [864, 355] on div "Janela de atendimento Grade de atendimento Capacidade Transportadoras Veículos …" at bounding box center [780, 392] width 1559 height 784
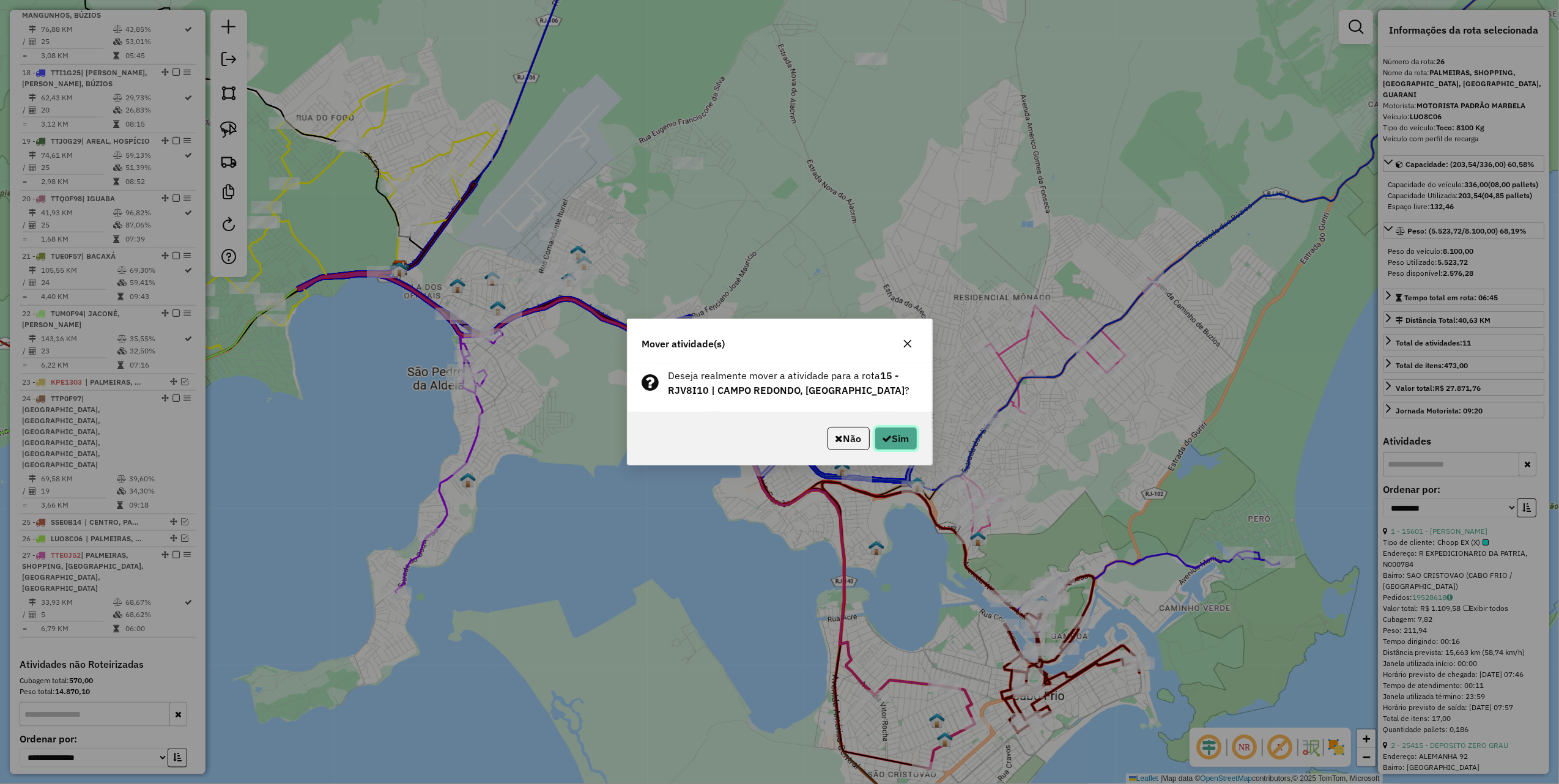
drag, startPoint x: 889, startPoint y: 427, endPoint x: 870, endPoint y: 429, distance: 19.1
click at [889, 427] on button "Sim" at bounding box center [897, 439] width 43 height 24
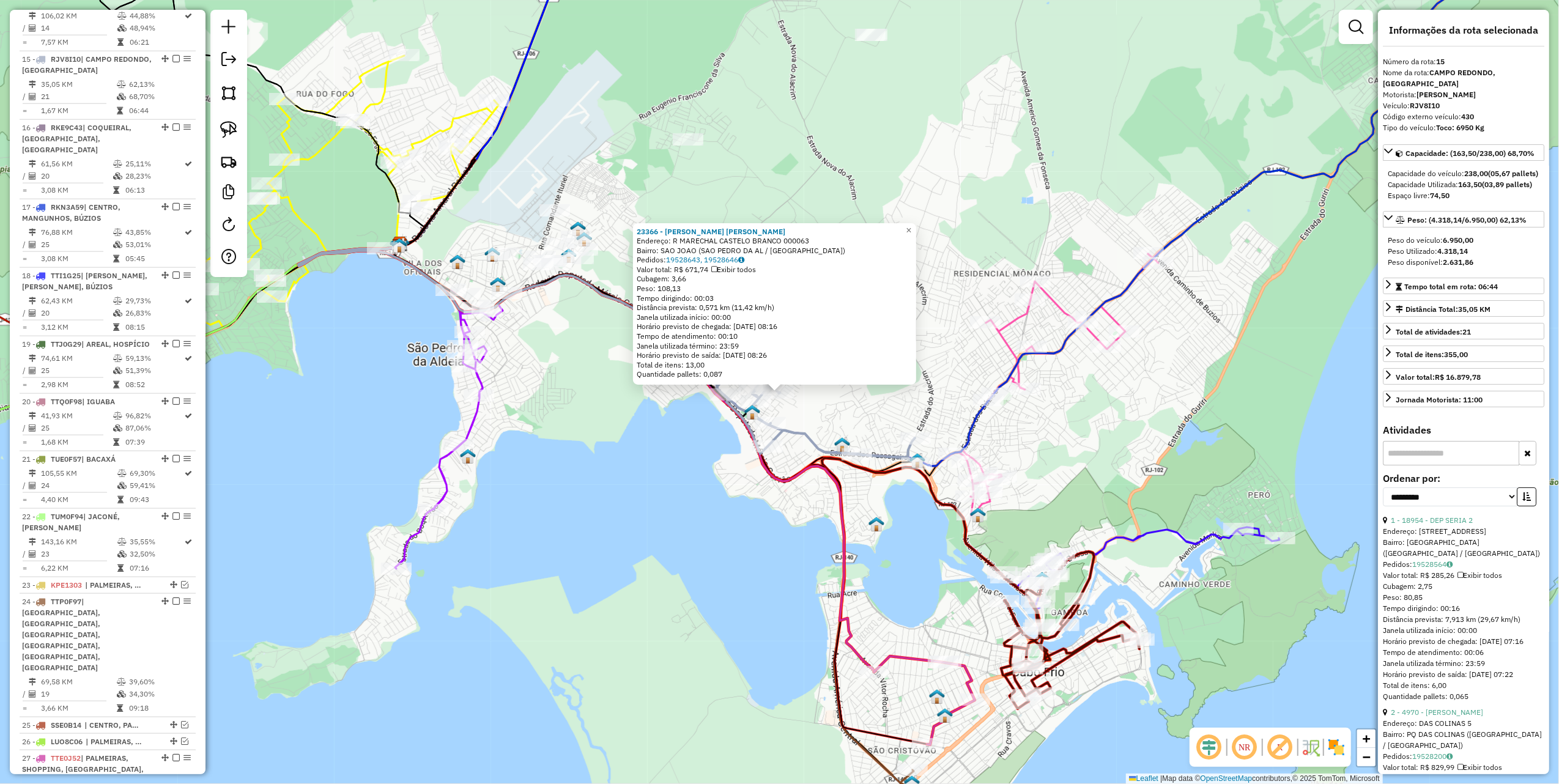
scroll to position [1410, 0]
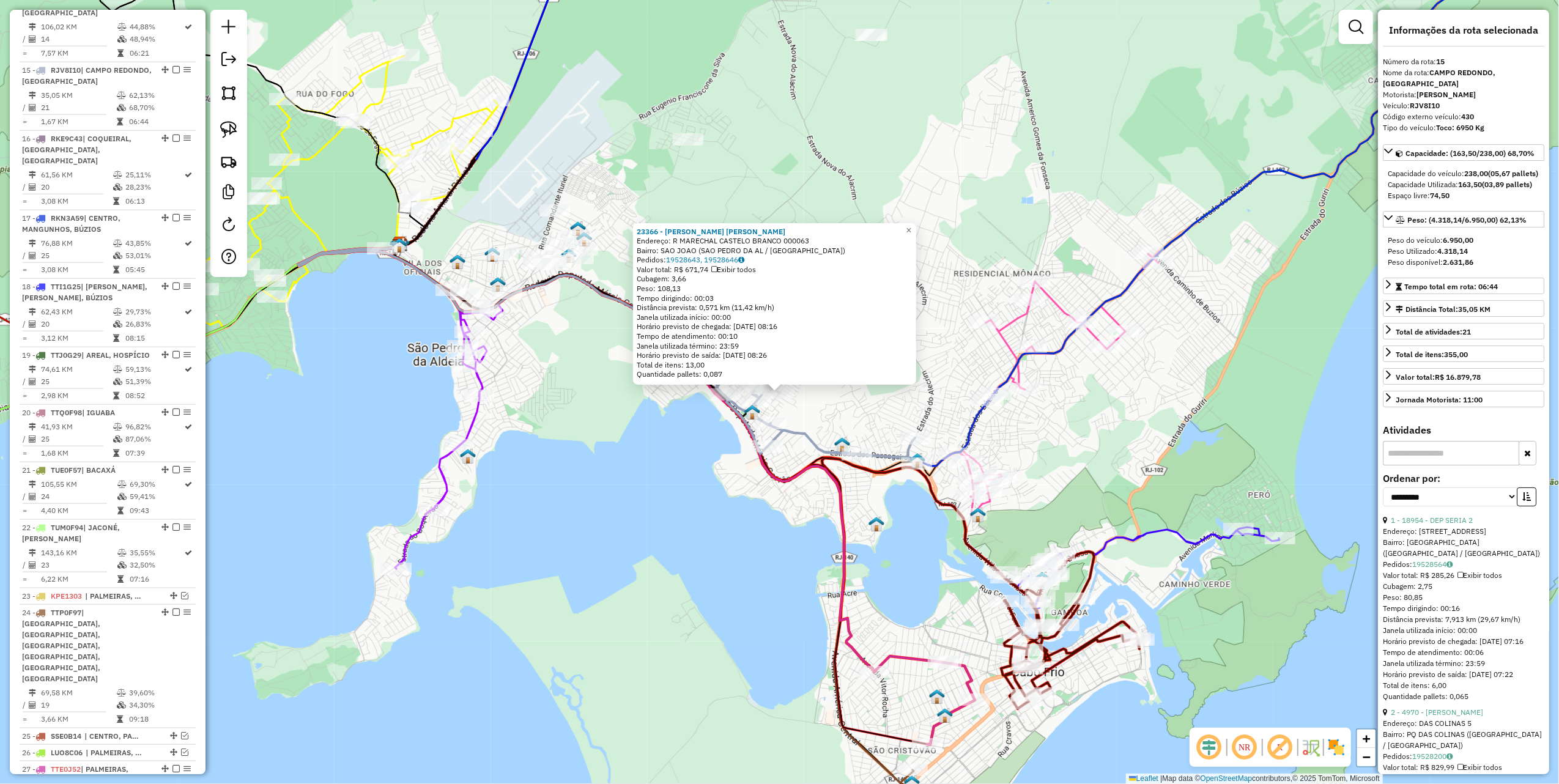
click at [615, 488] on div "23366 - ROBSON MIGUEL NASCIM Endereço: R MARECHAL CASTELO BRANCO 000063 Bairro:…" at bounding box center [780, 392] width 1559 height 784
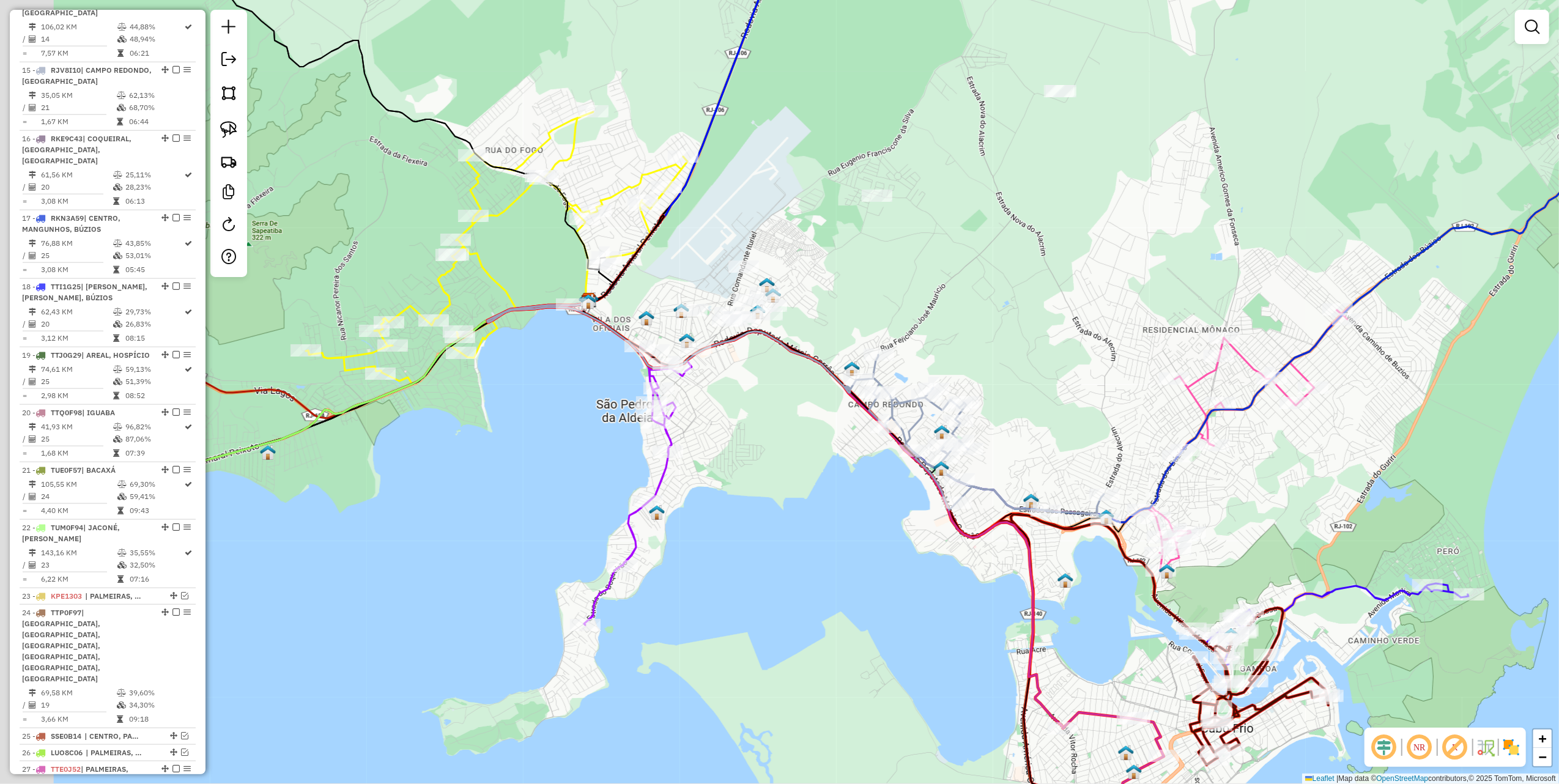
drag, startPoint x: 806, startPoint y: 547, endPoint x: 836, endPoint y: 565, distance: 35.0
click at [831, 564] on div "Janela de atendimento Grade de atendimento Capacidade Transportadoras Veículos …" at bounding box center [780, 392] width 1559 height 784
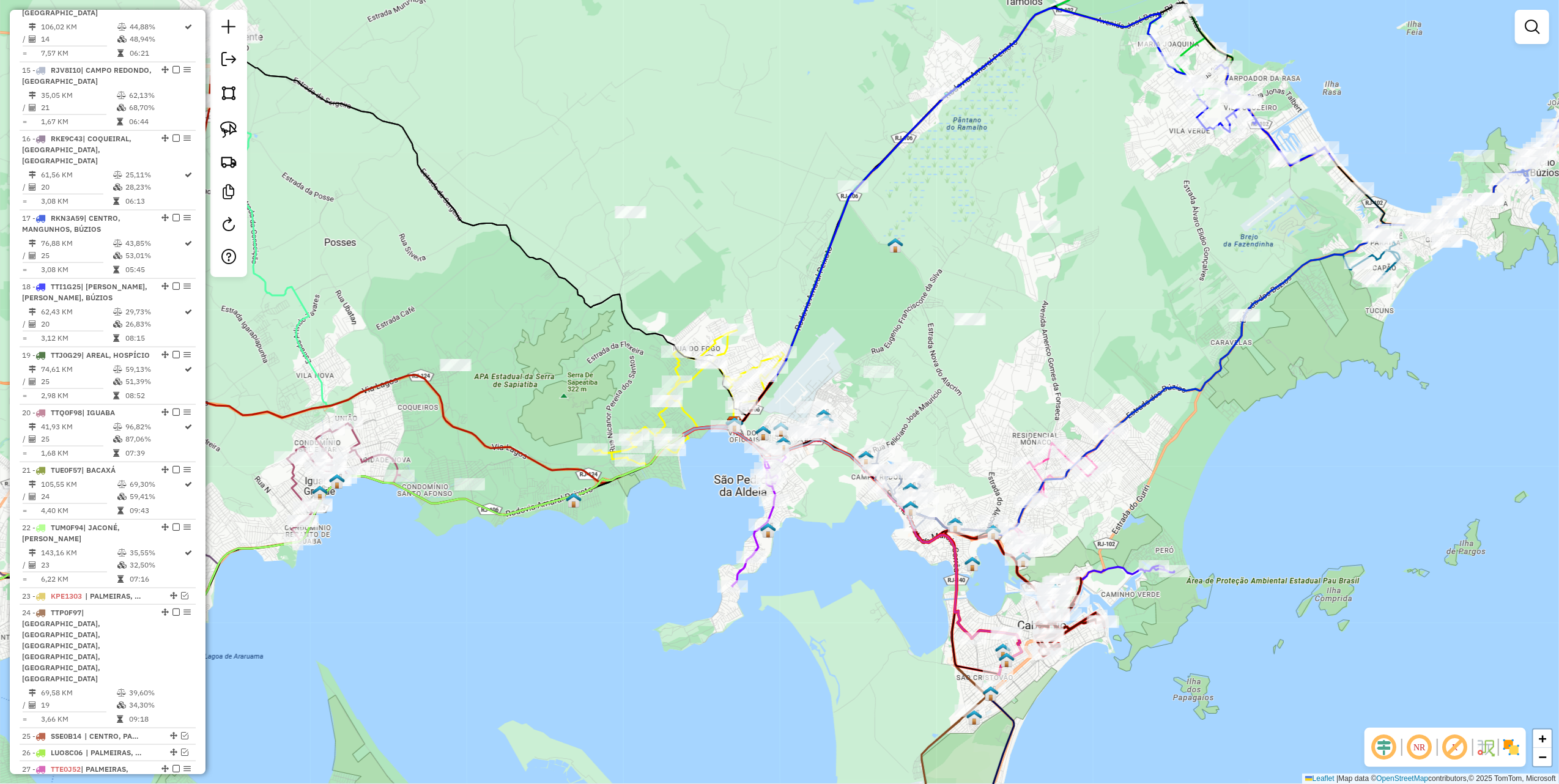
drag, startPoint x: 233, startPoint y: 123, endPoint x: 360, endPoint y: 207, distance: 152.3
click at [233, 123] on img at bounding box center [228, 129] width 17 height 17
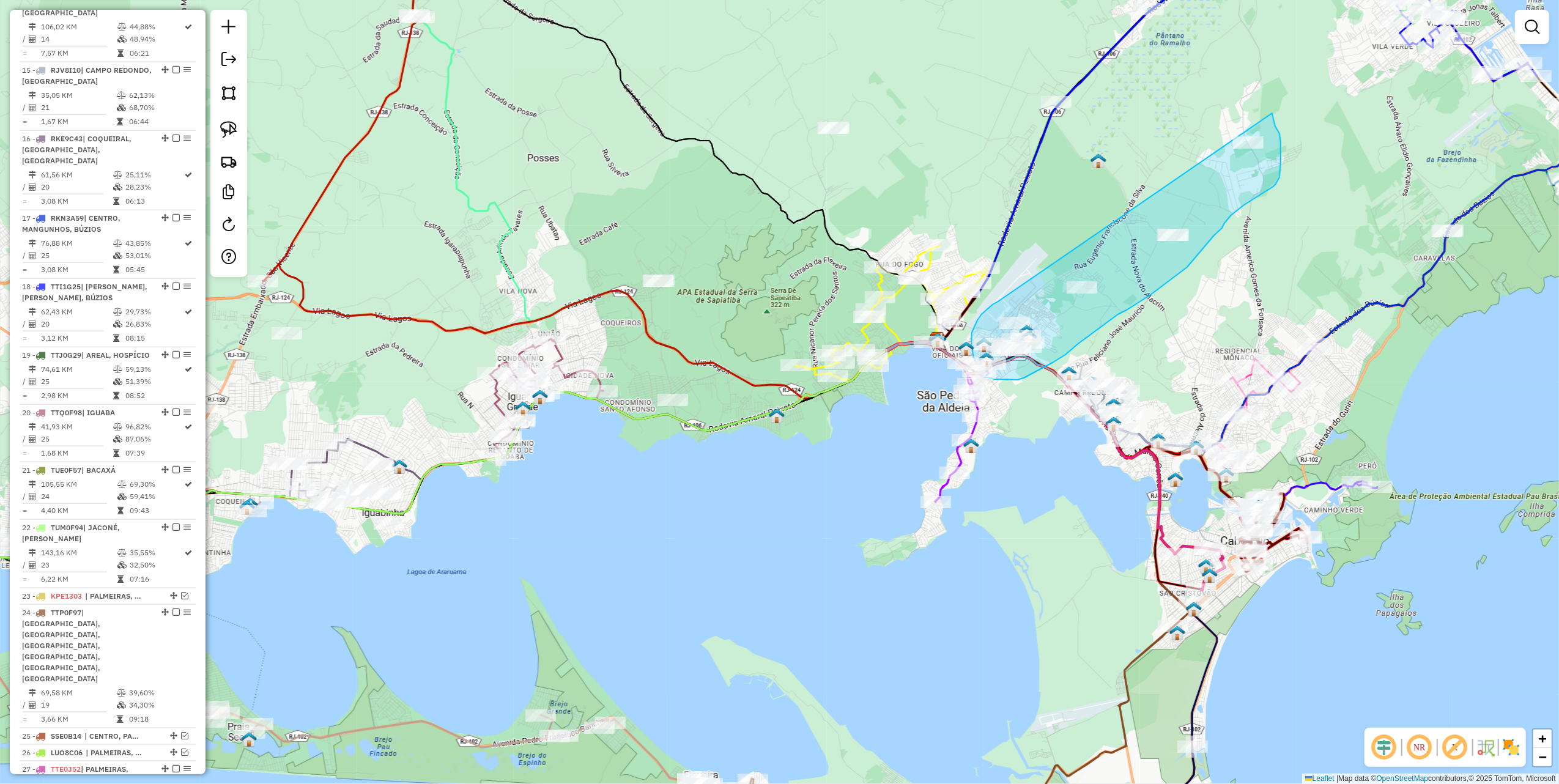
drag, startPoint x: 779, startPoint y: 369, endPoint x: 1273, endPoint y: 113, distance: 556.4
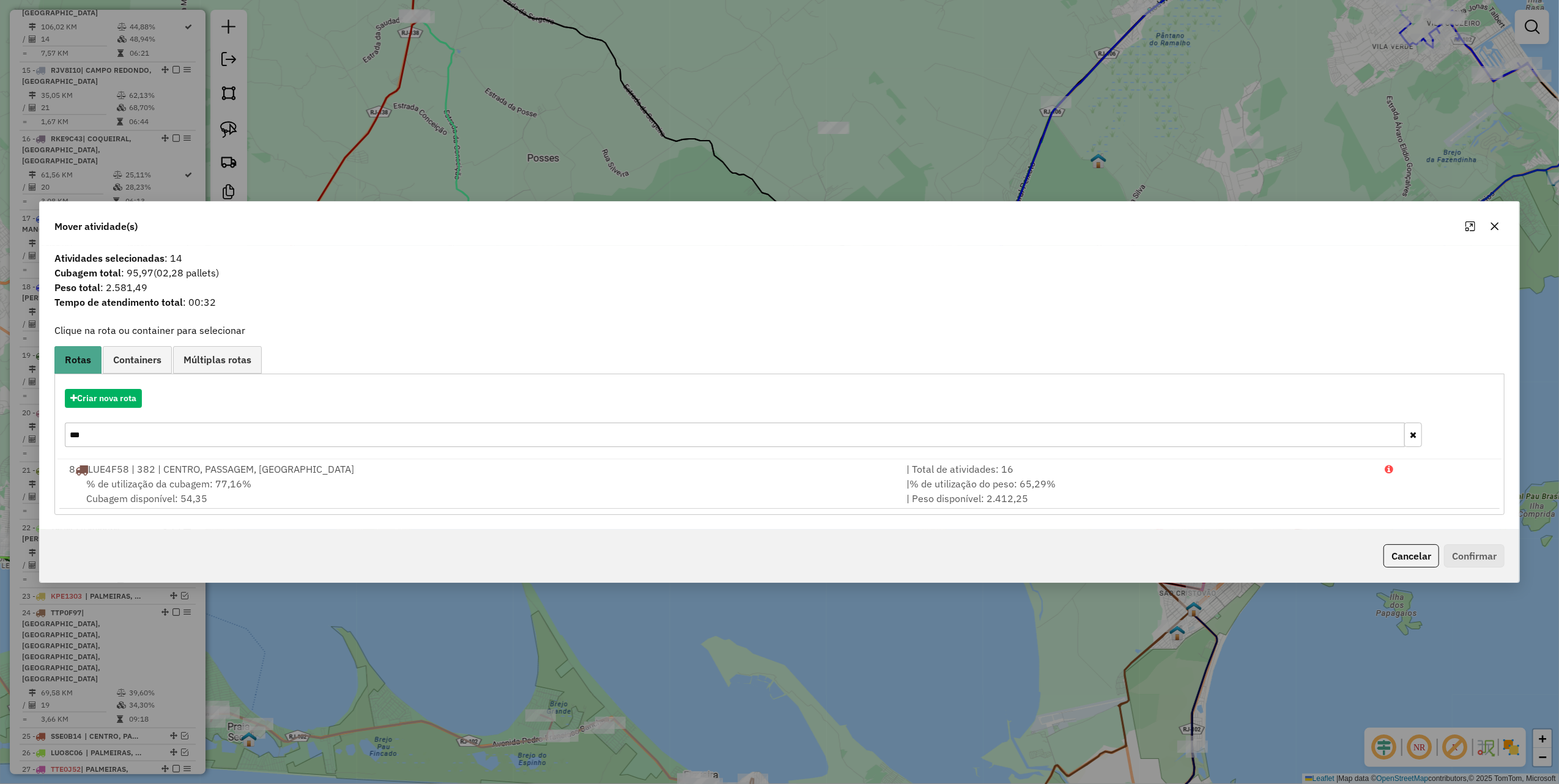
click at [1498, 225] on icon "button" at bounding box center [1495, 226] width 10 height 10
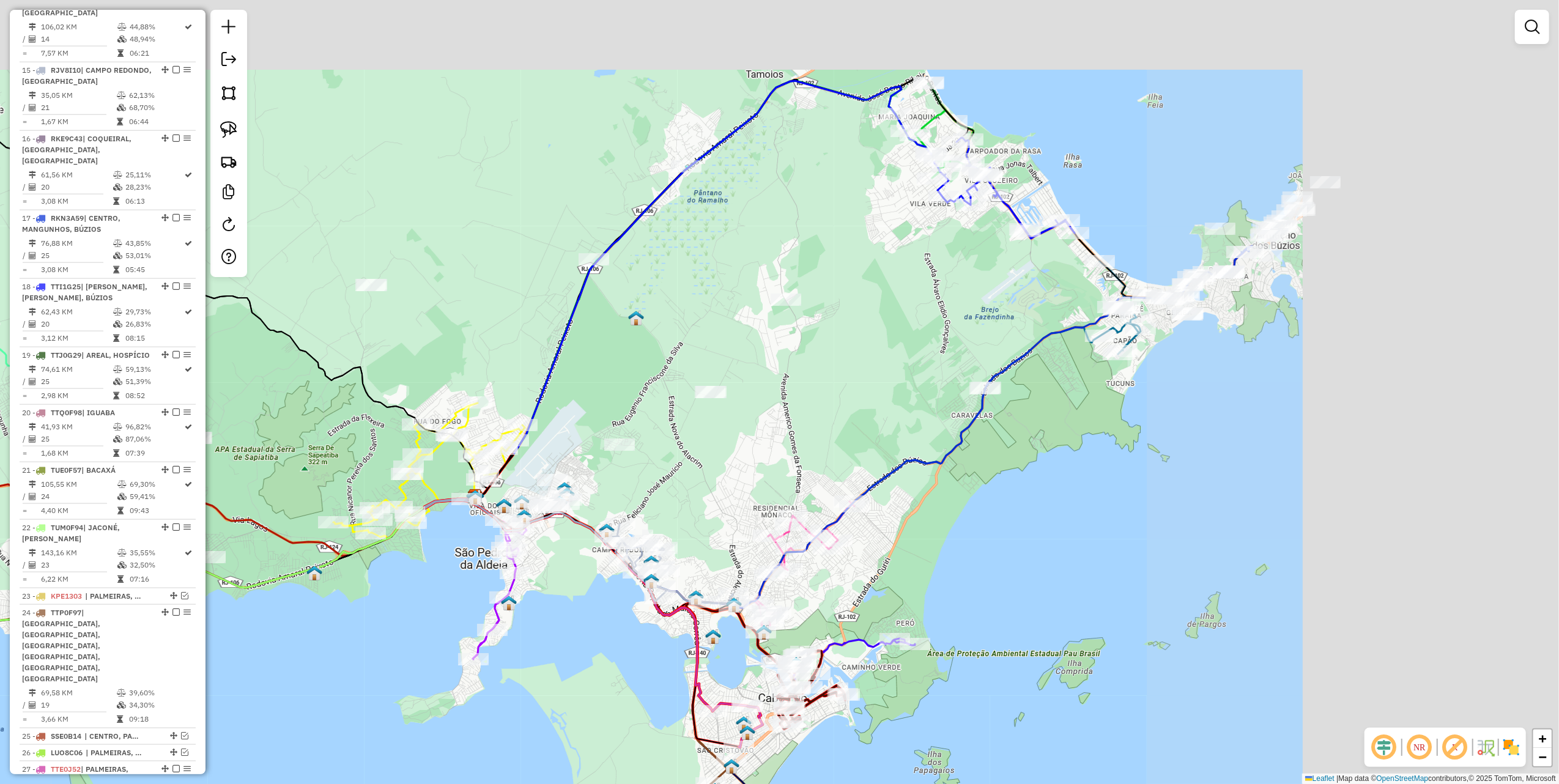
drag, startPoint x: 1233, startPoint y: 199, endPoint x: 716, endPoint y: 392, distance: 551.8
click at [677, 407] on div "Janela de atendimento Grade de atendimento Capacidade Transportadoras Veículos …" at bounding box center [780, 392] width 1559 height 784
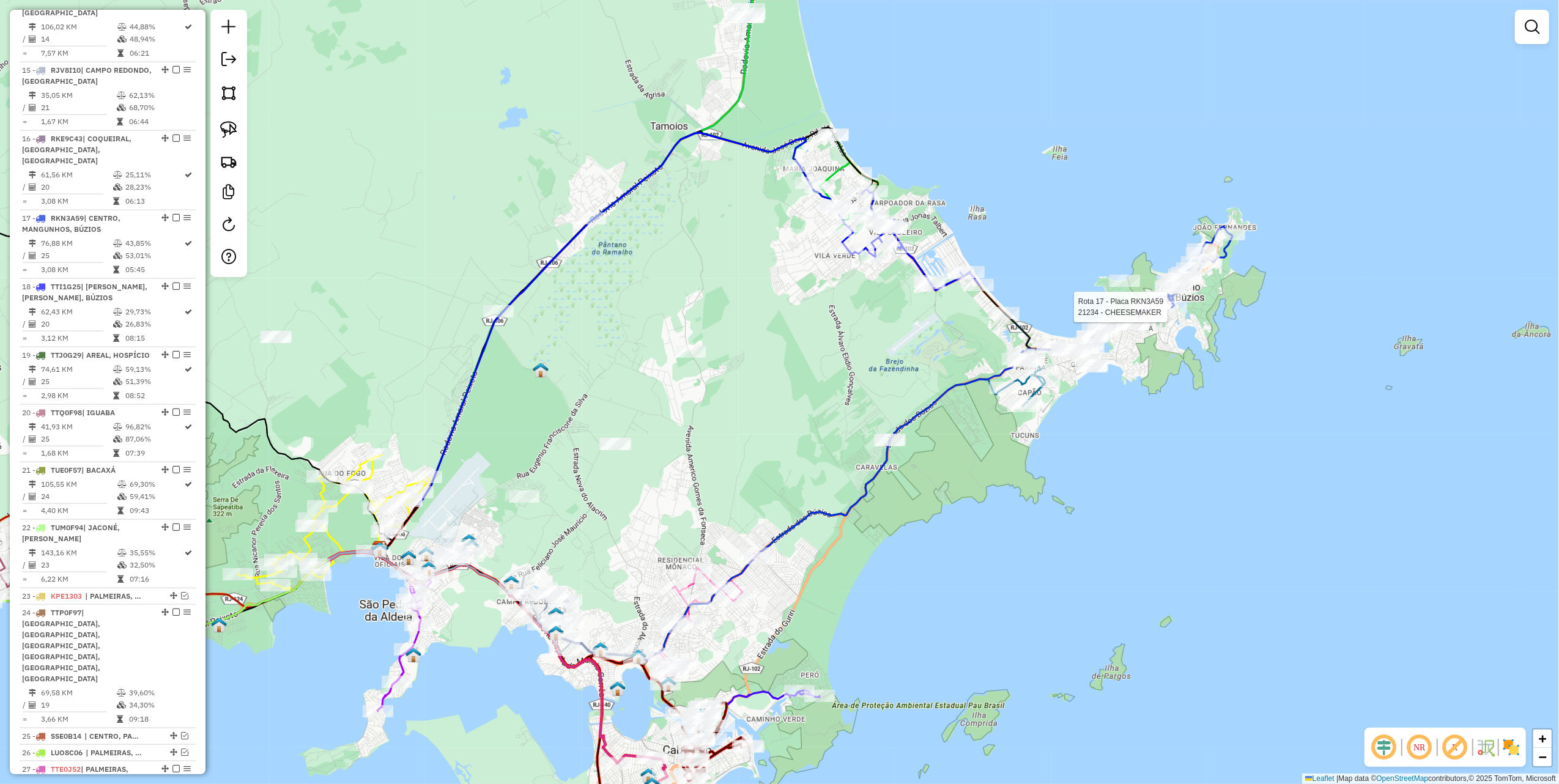
select select "**********"
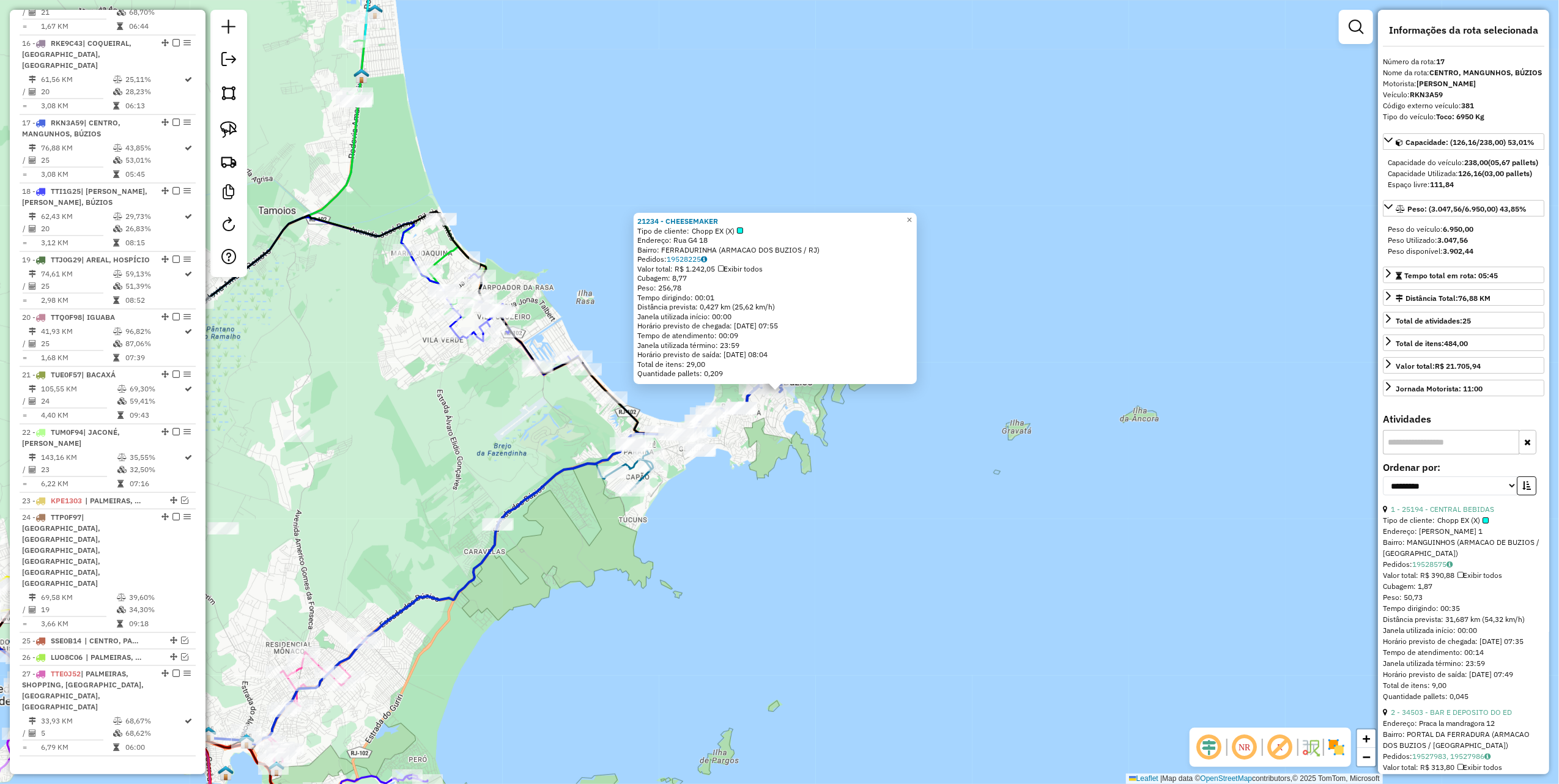
scroll to position [1547, 0]
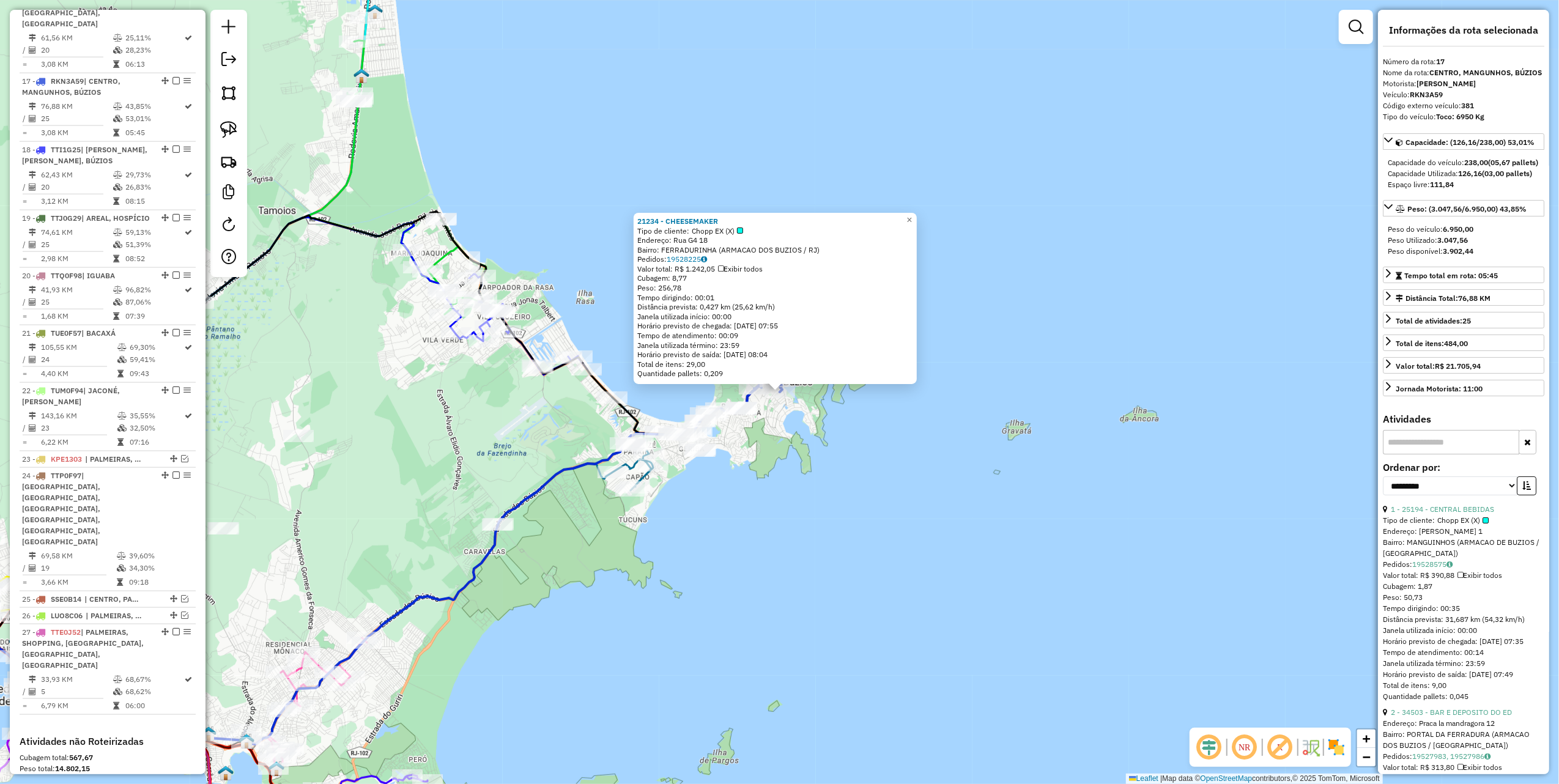
click at [891, 490] on div "21234 - CHEESEMAKER Tipo de cliente: Chopp EX (X) Endereço: Rua G4 18 Bairro: F…" at bounding box center [780, 392] width 1559 height 784
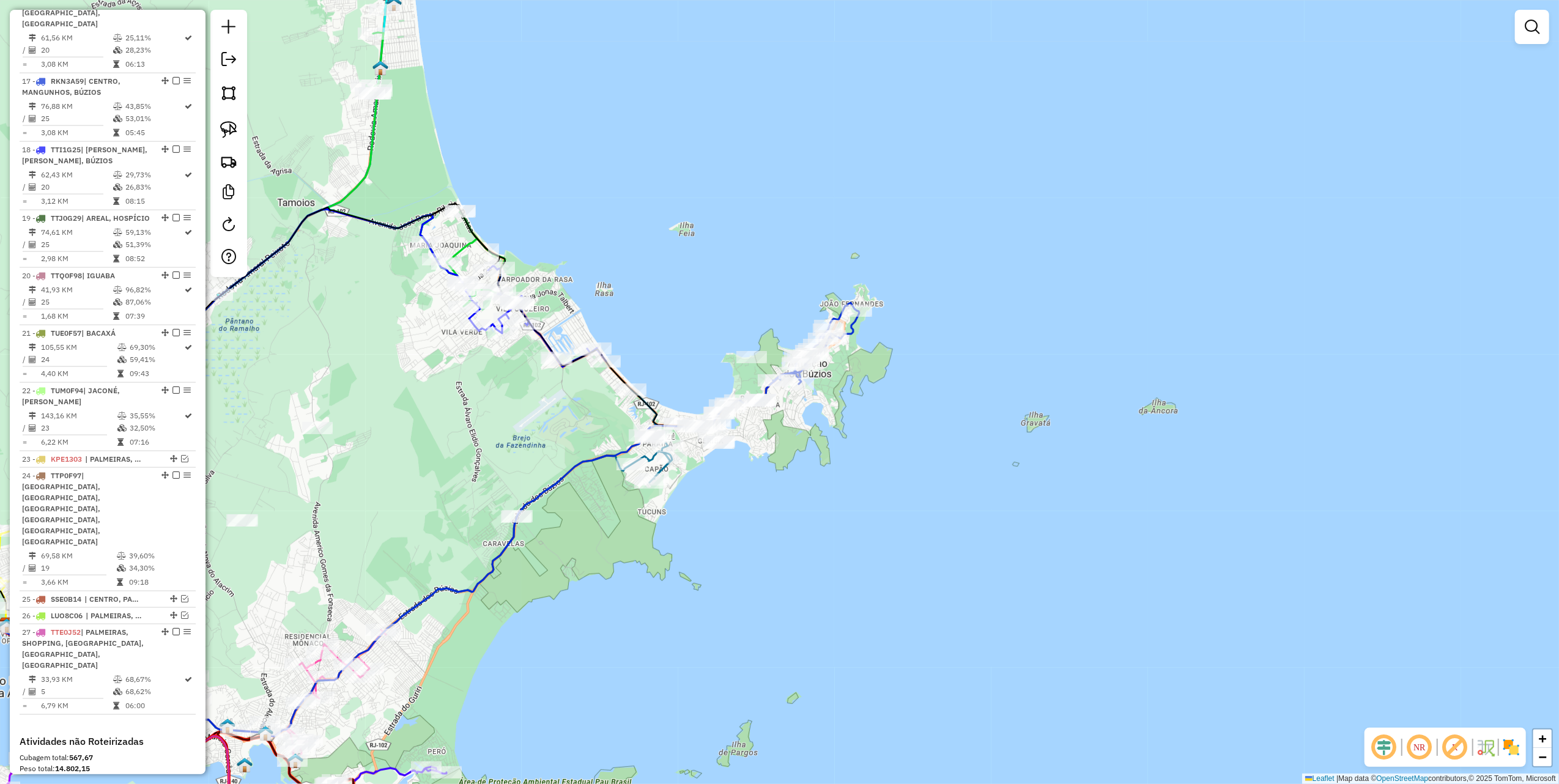
drag, startPoint x: 640, startPoint y: 574, endPoint x: 1395, endPoint y: 313, distance: 798.8
click at [1283, 332] on div "Janela de atendimento Grade de atendimento Capacidade Transportadoras Veículos …" at bounding box center [780, 392] width 1559 height 784
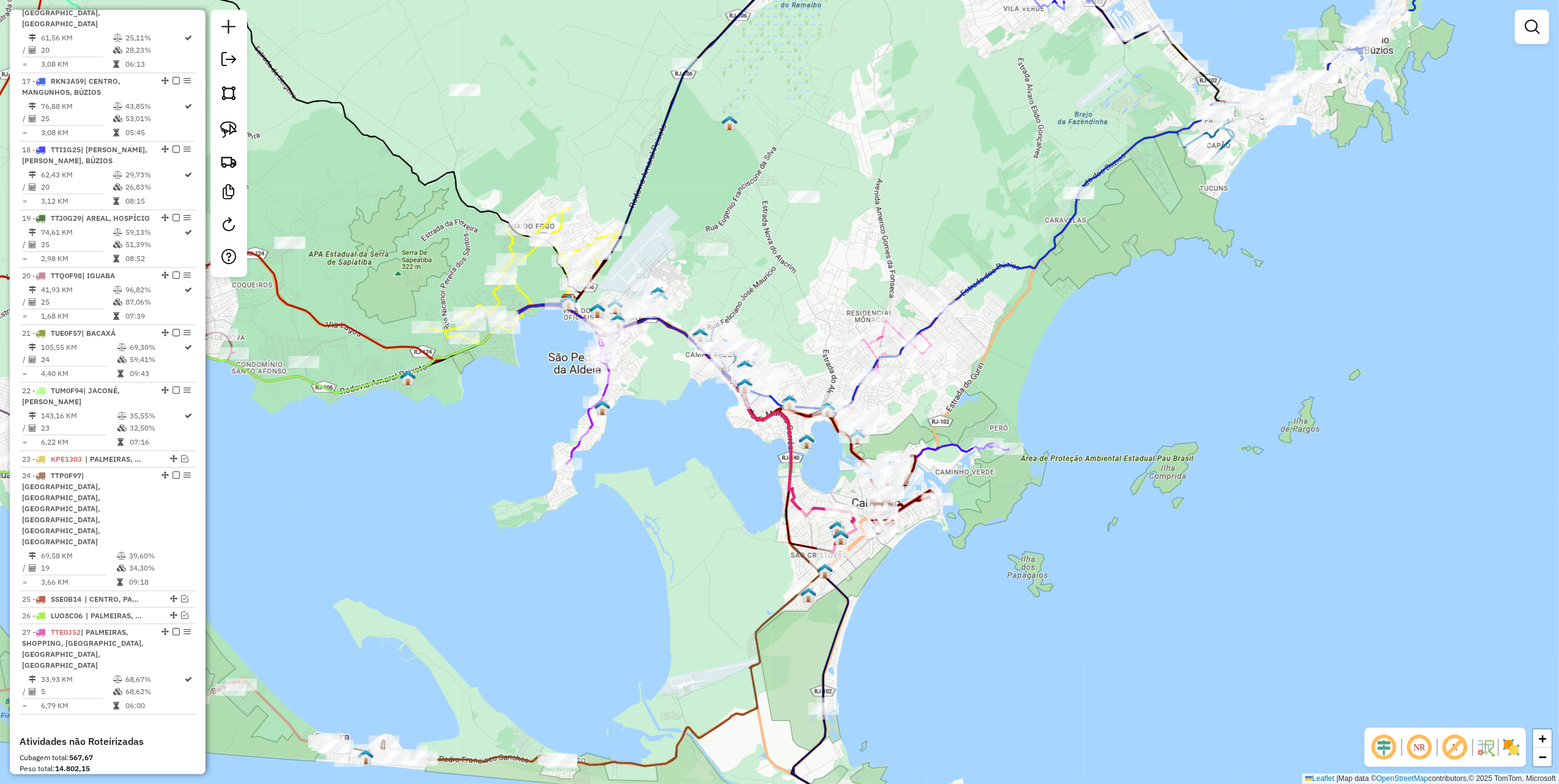
drag, startPoint x: 232, startPoint y: 130, endPoint x: 294, endPoint y: 165, distance: 71.2
click at [232, 130] on img at bounding box center [228, 129] width 17 height 17
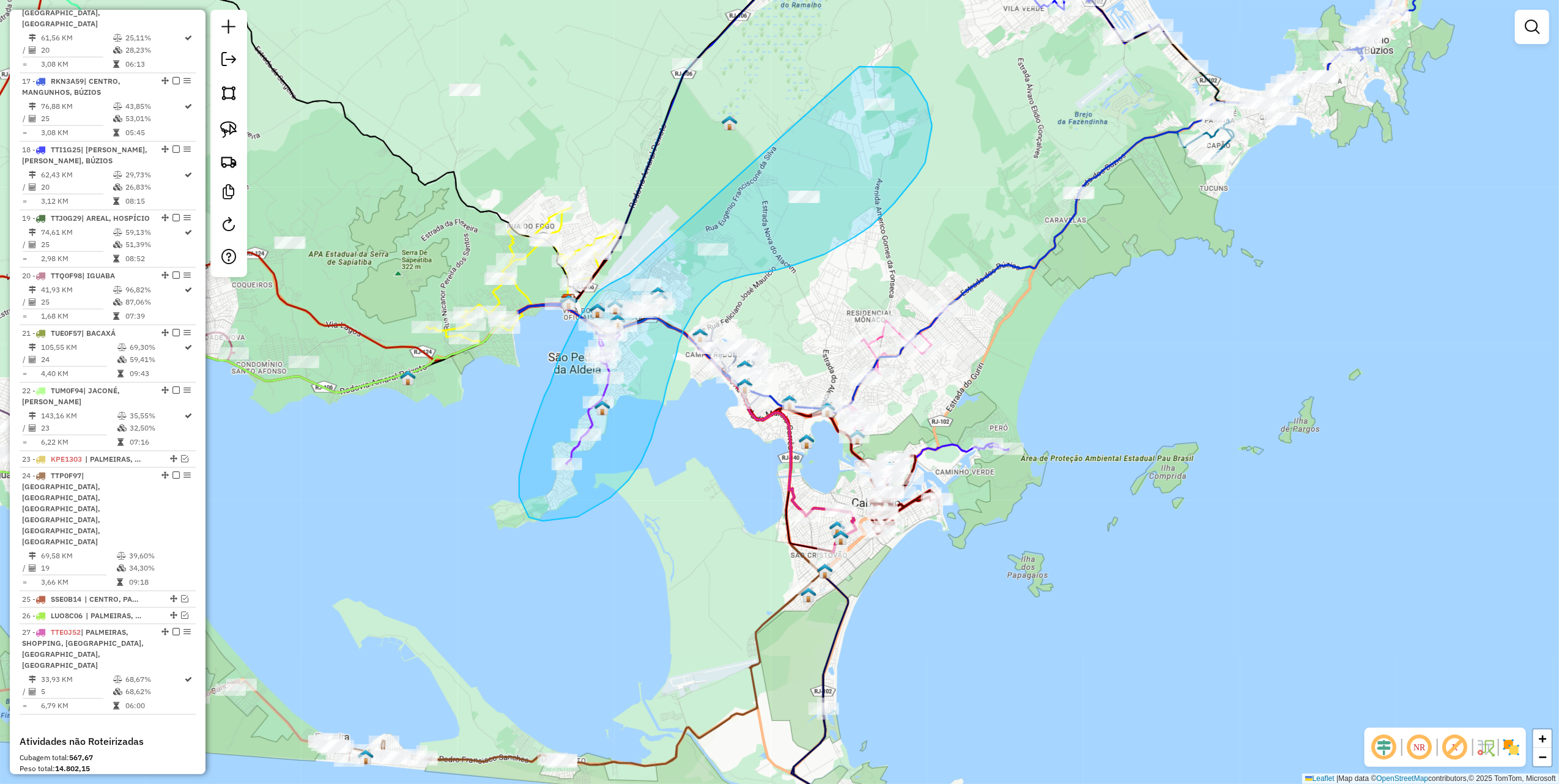
drag, startPoint x: 581, startPoint y: 316, endPoint x: 859, endPoint y: 67, distance: 373.2
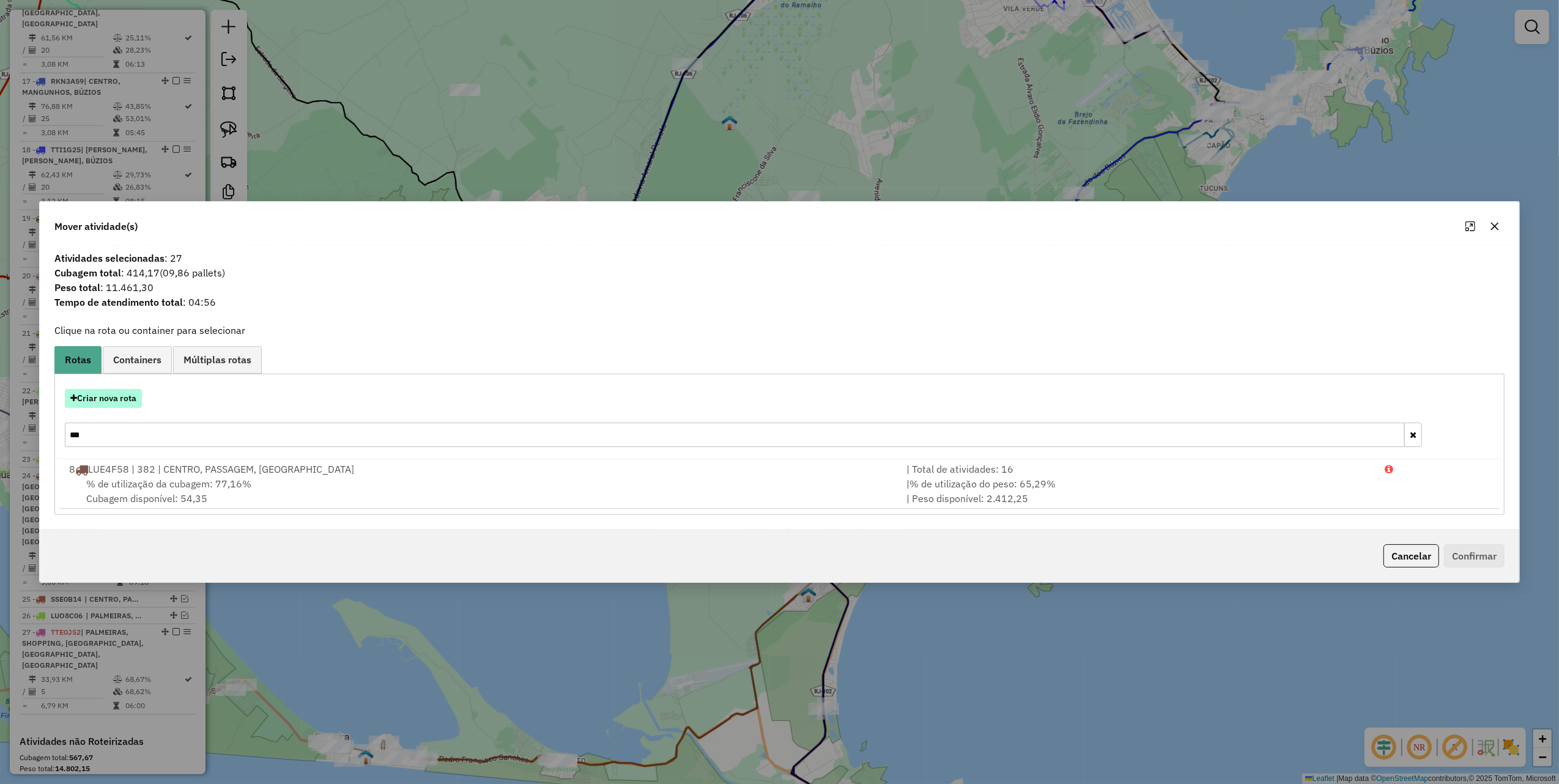
click at [135, 399] on button "Criar nova rota" at bounding box center [103, 397] width 77 height 19
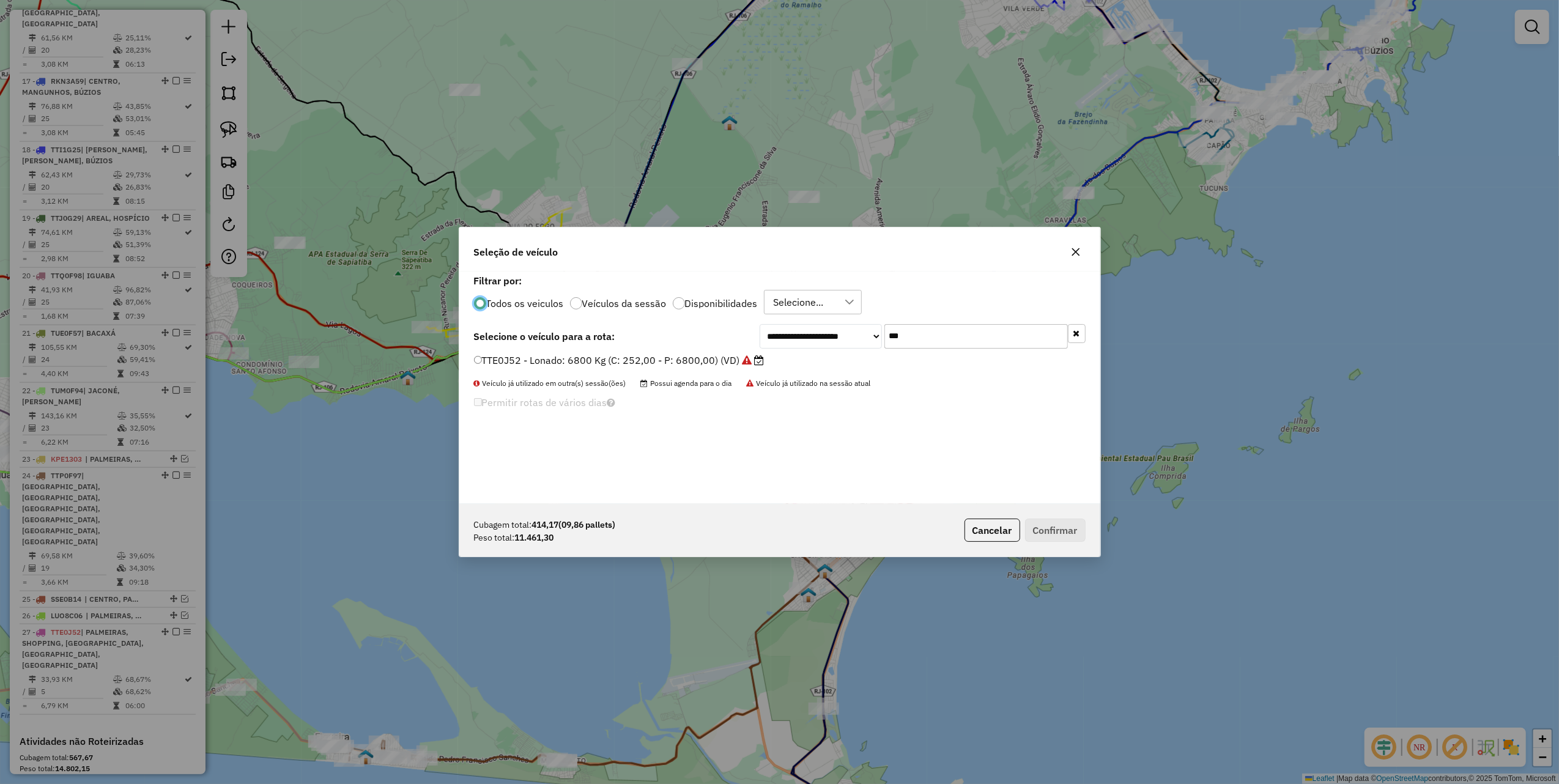
scroll to position [6, 4]
click at [942, 335] on input "***" at bounding box center [976, 335] width 183 height 25
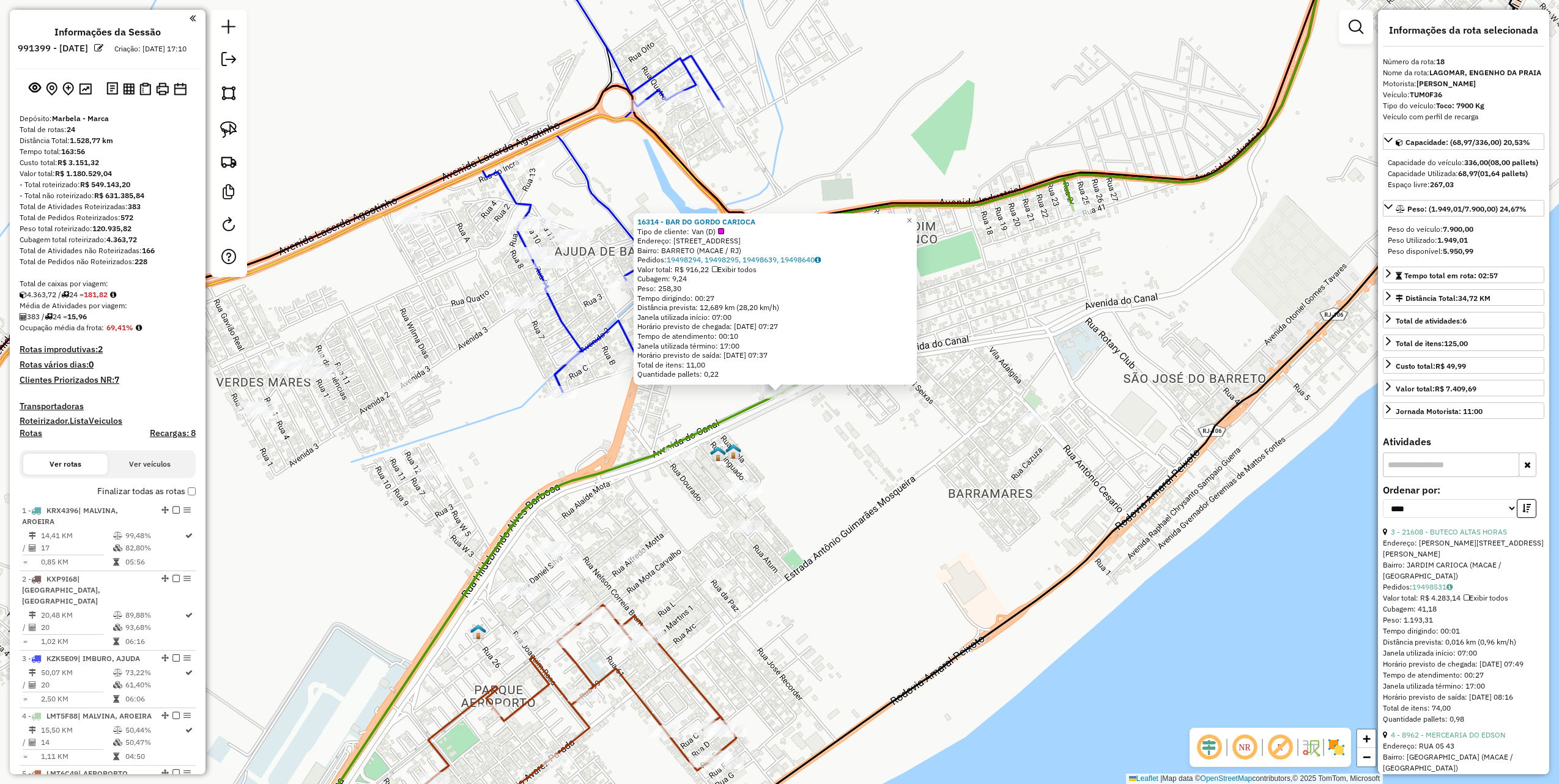
click at [793, 464] on div "16314 - BAR DO GORDO CARIOCA Tipo de cliente: Van (D) Endereço: AV B, 52 Bairro…" at bounding box center [780, 392] width 1559 height 784
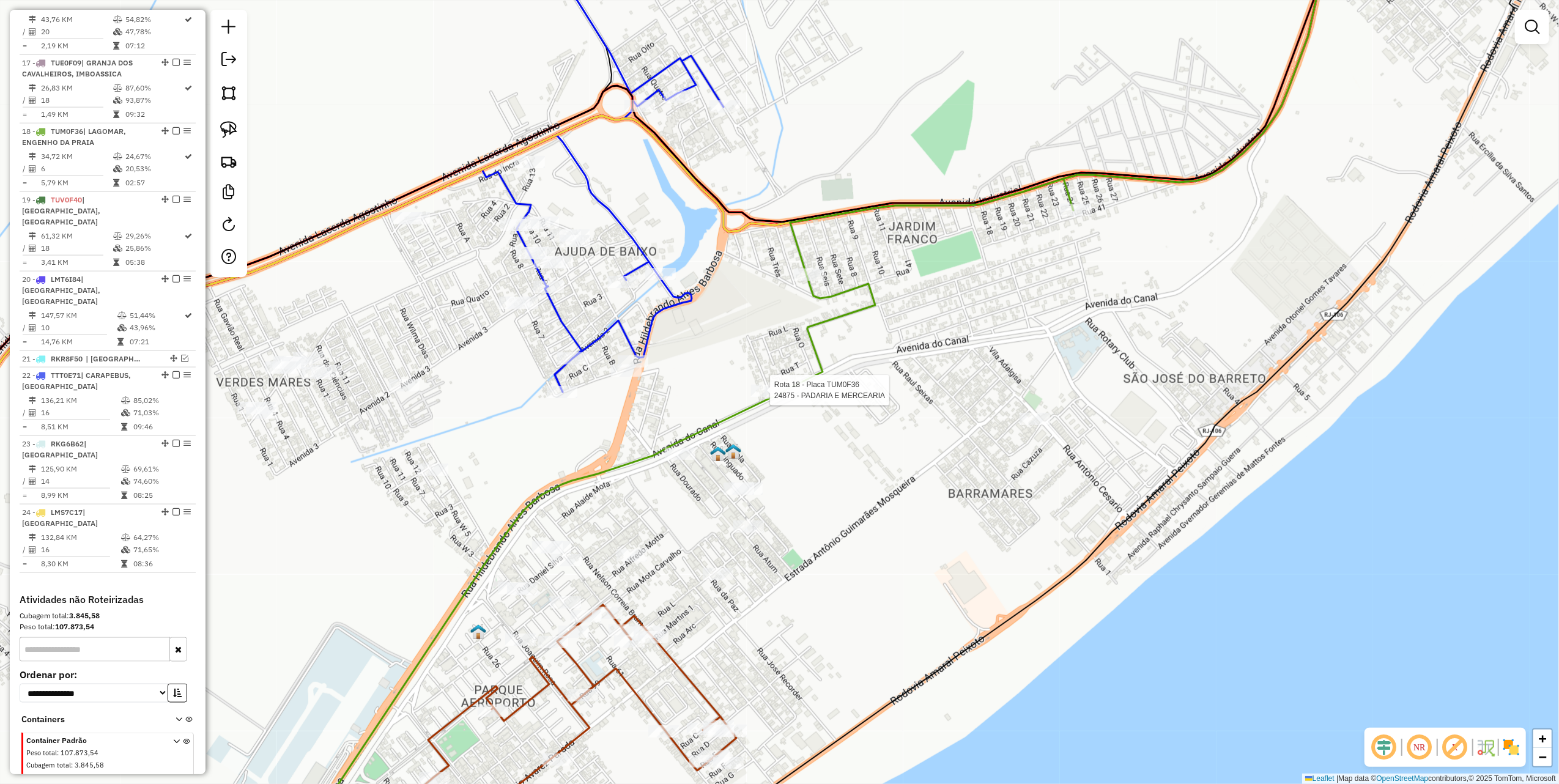
select select "*********"
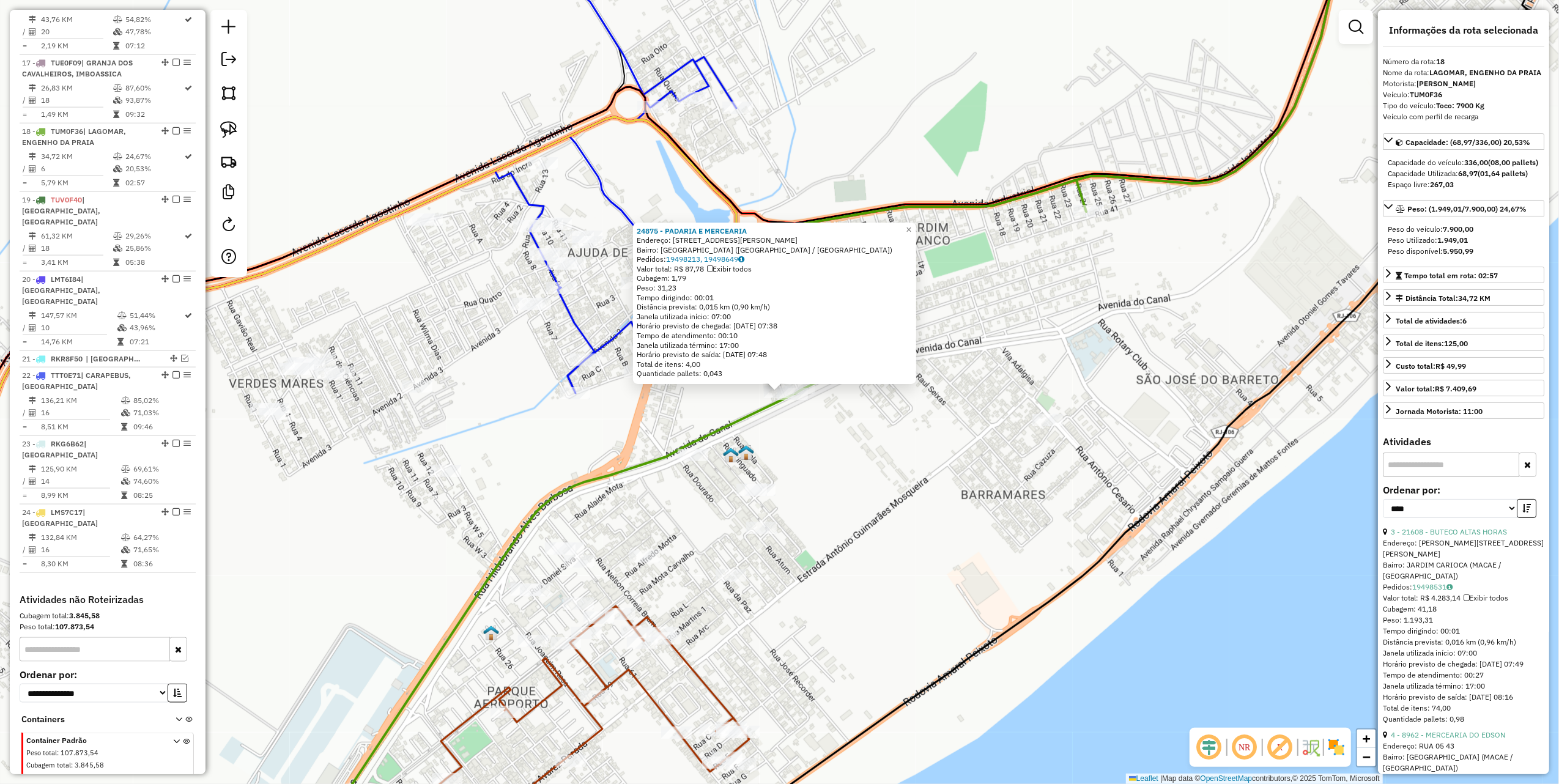
click at [843, 423] on div "Rota 18 - Placa TUM0F36 24875 - PADARIA E MERCEARIA Rota 18 - Placa TUM0F36 163…" at bounding box center [780, 392] width 1559 height 784
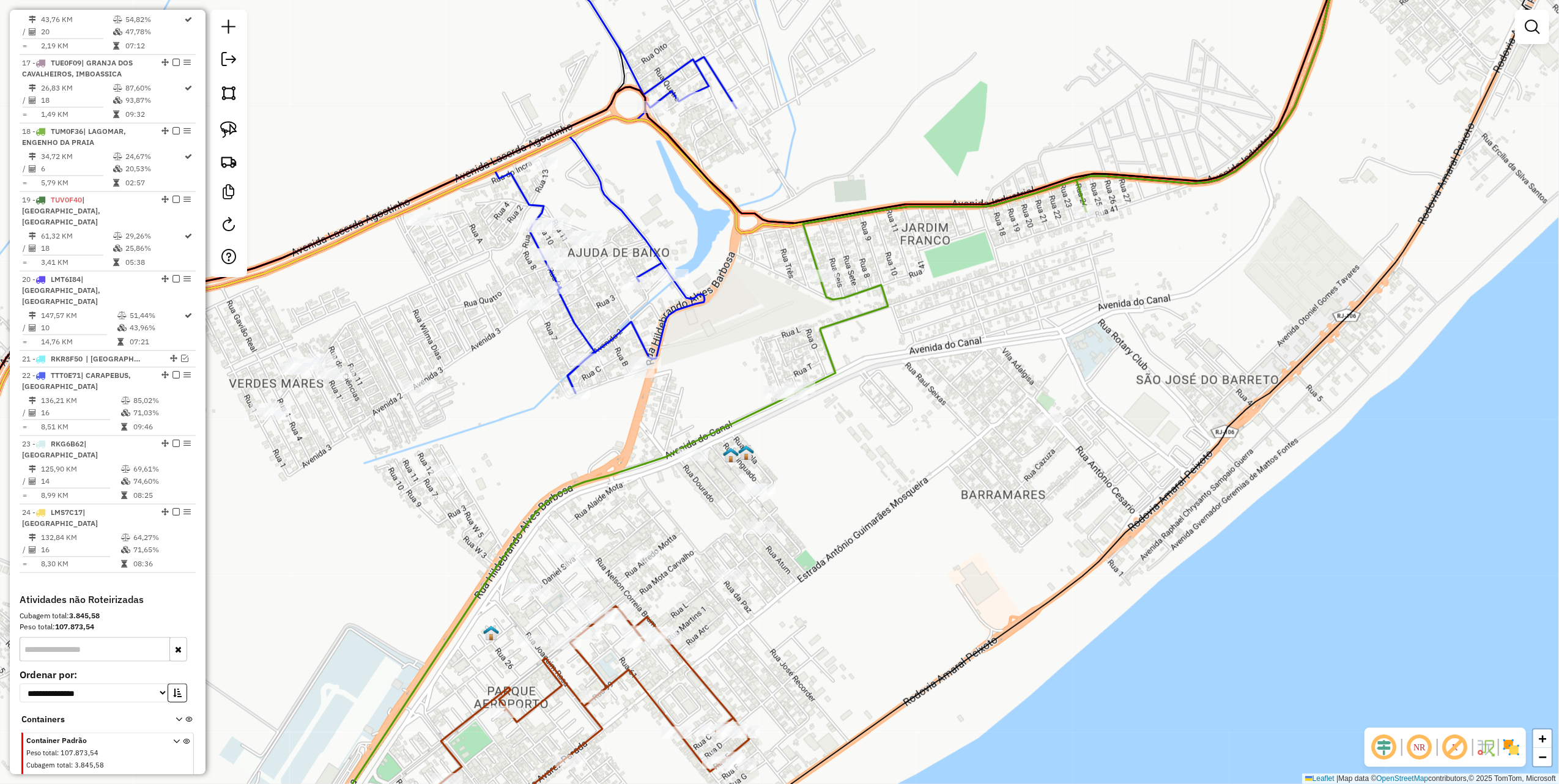
select select "*********"
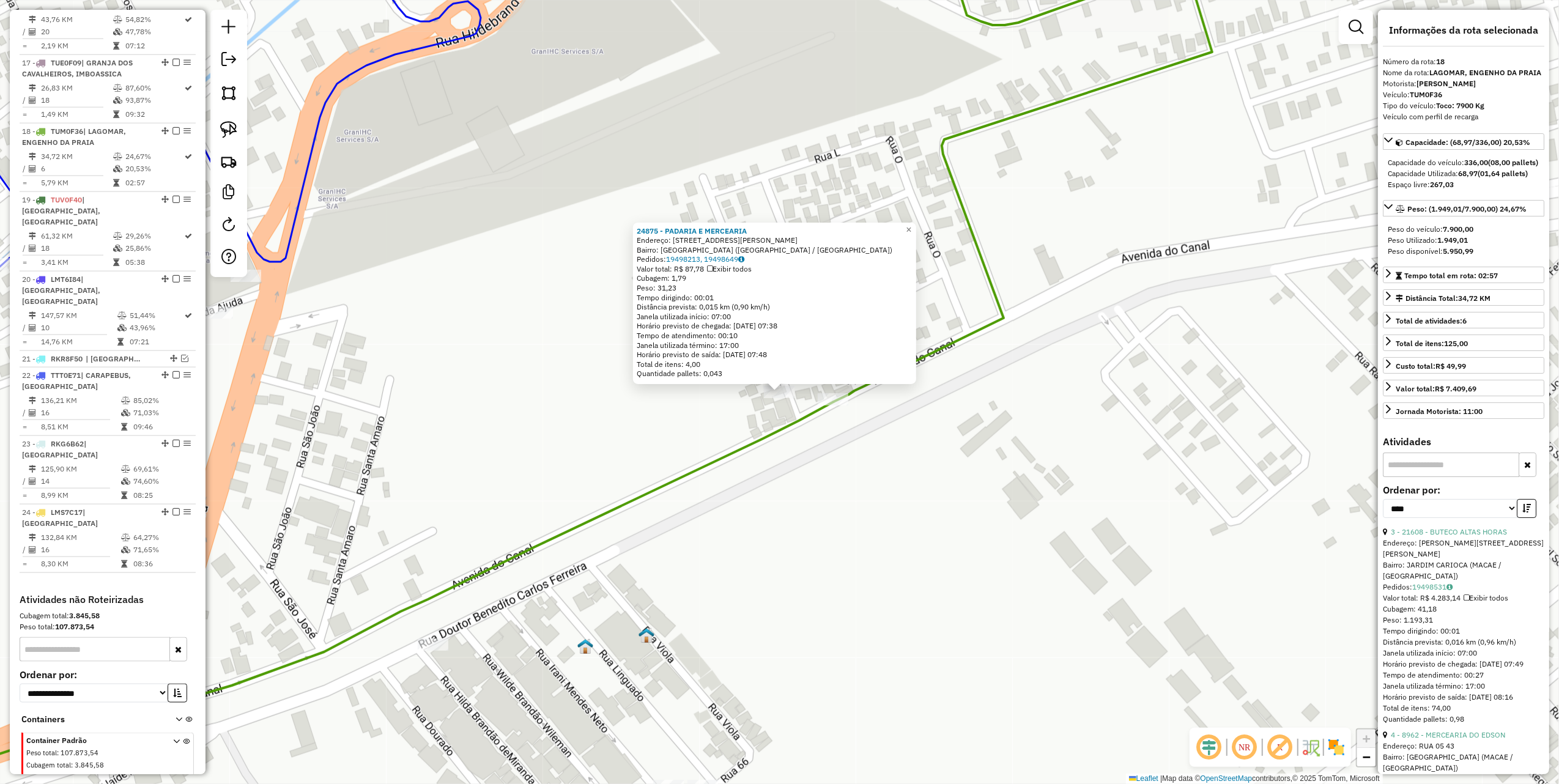
click at [849, 452] on div "24875 - PADARIA E MERCEARIA Endereço: R RUA NELSON CORREA BRUM, 253 Bairro: PAR…" at bounding box center [780, 392] width 1559 height 784
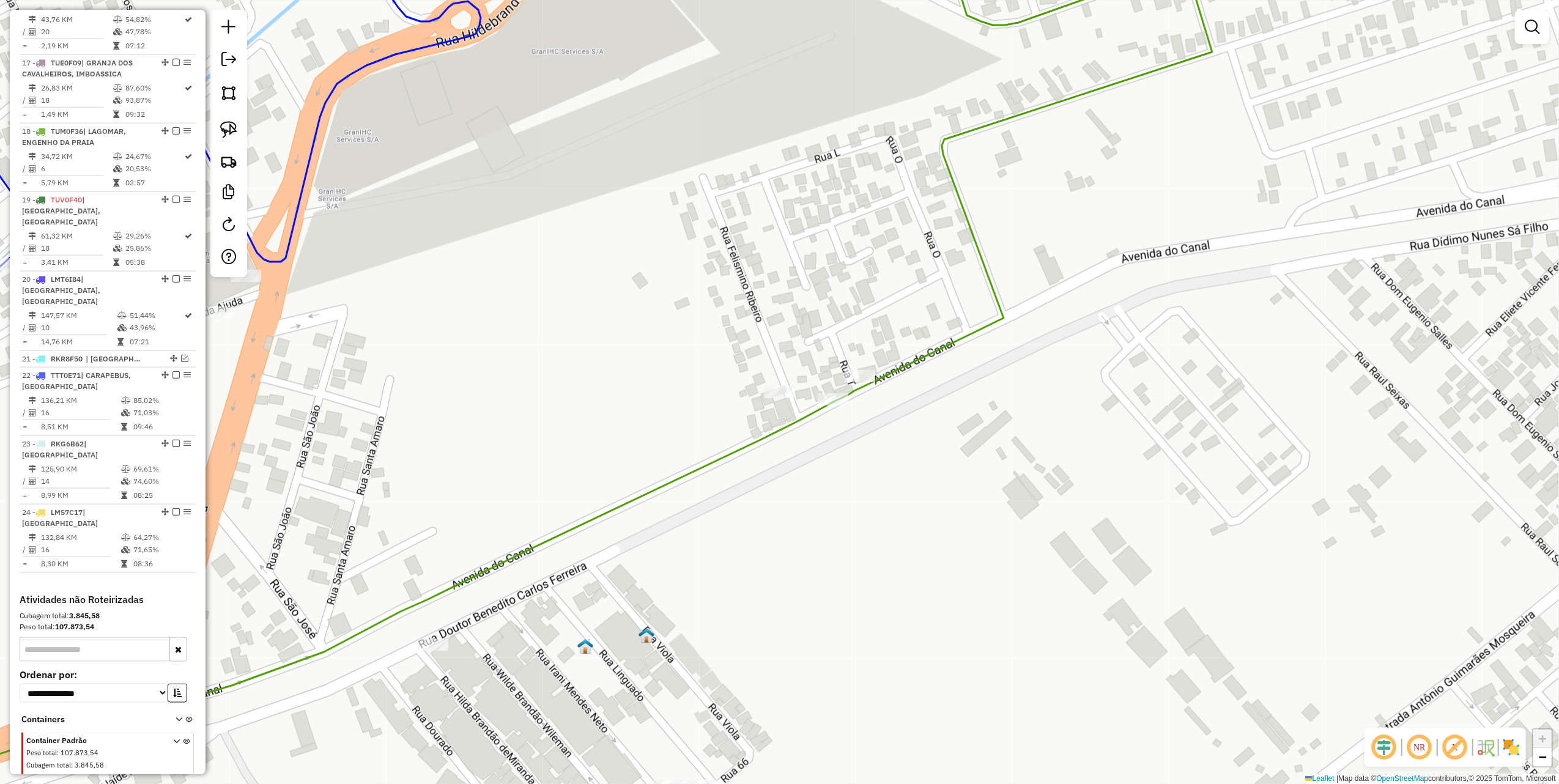
drag, startPoint x: 219, startPoint y: 126, endPoint x: 348, endPoint y: 175, distance: 138.0
click at [219, 126] on link at bounding box center [228, 129] width 27 height 27
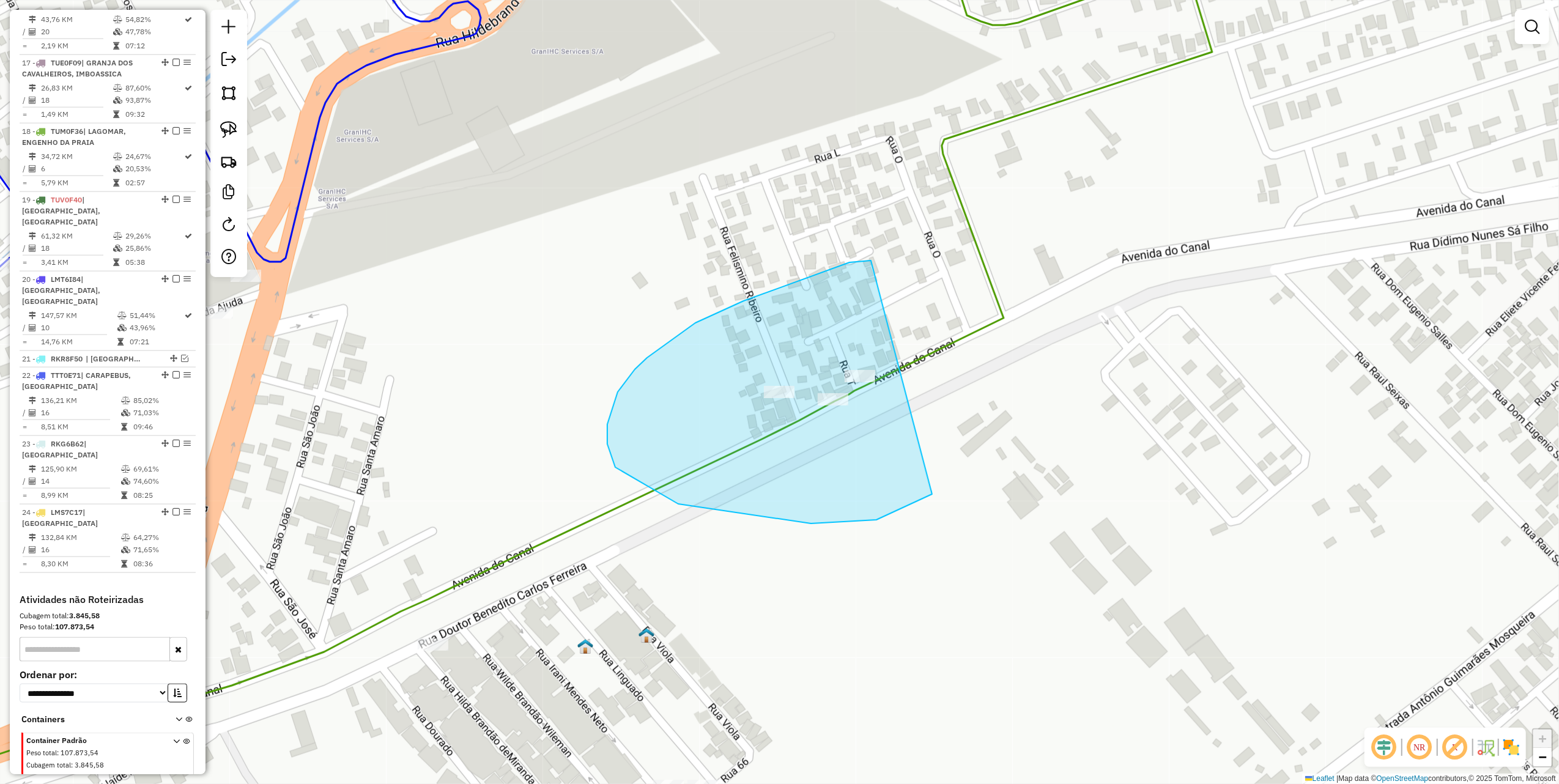
drag, startPoint x: 849, startPoint y: 263, endPoint x: 1030, endPoint y: 383, distance: 217.2
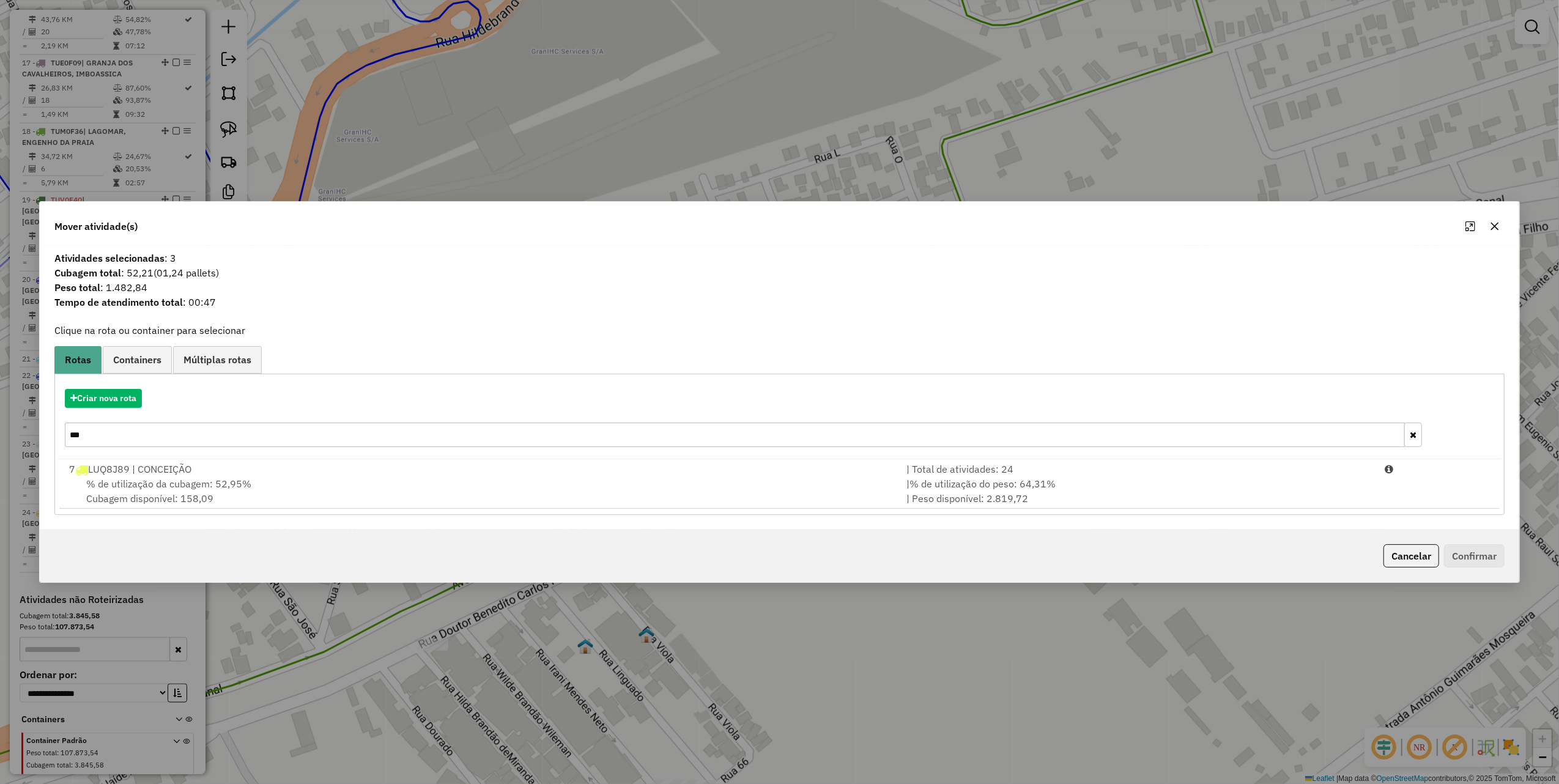
click at [1483, 225] on div at bounding box center [1482, 226] width 44 height 20
click at [1489, 228] on button "button" at bounding box center [1495, 226] width 20 height 20
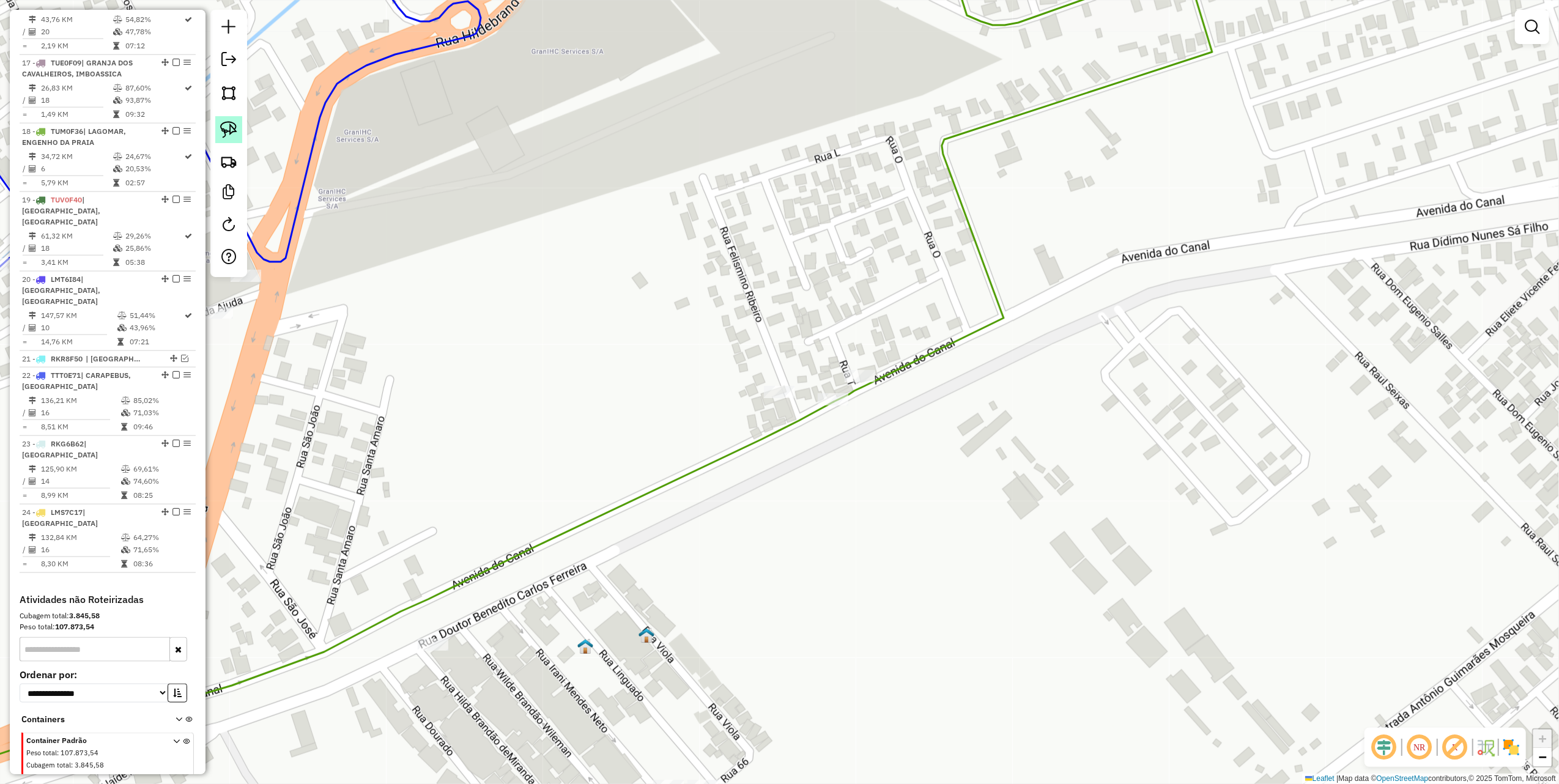
click at [218, 125] on link at bounding box center [228, 129] width 27 height 27
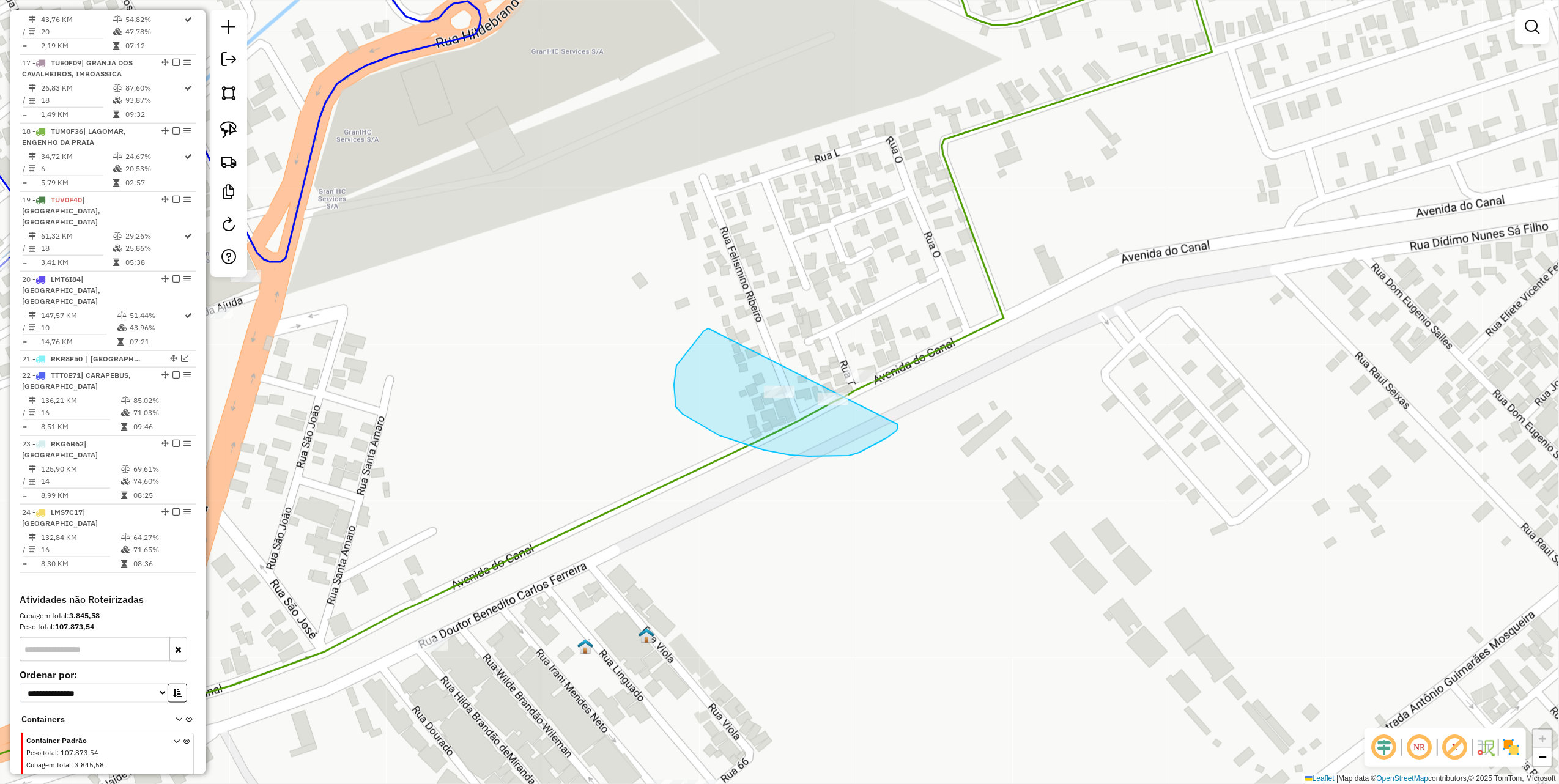
drag, startPoint x: 704, startPoint y: 332, endPoint x: 899, endPoint y: 421, distance: 214.4
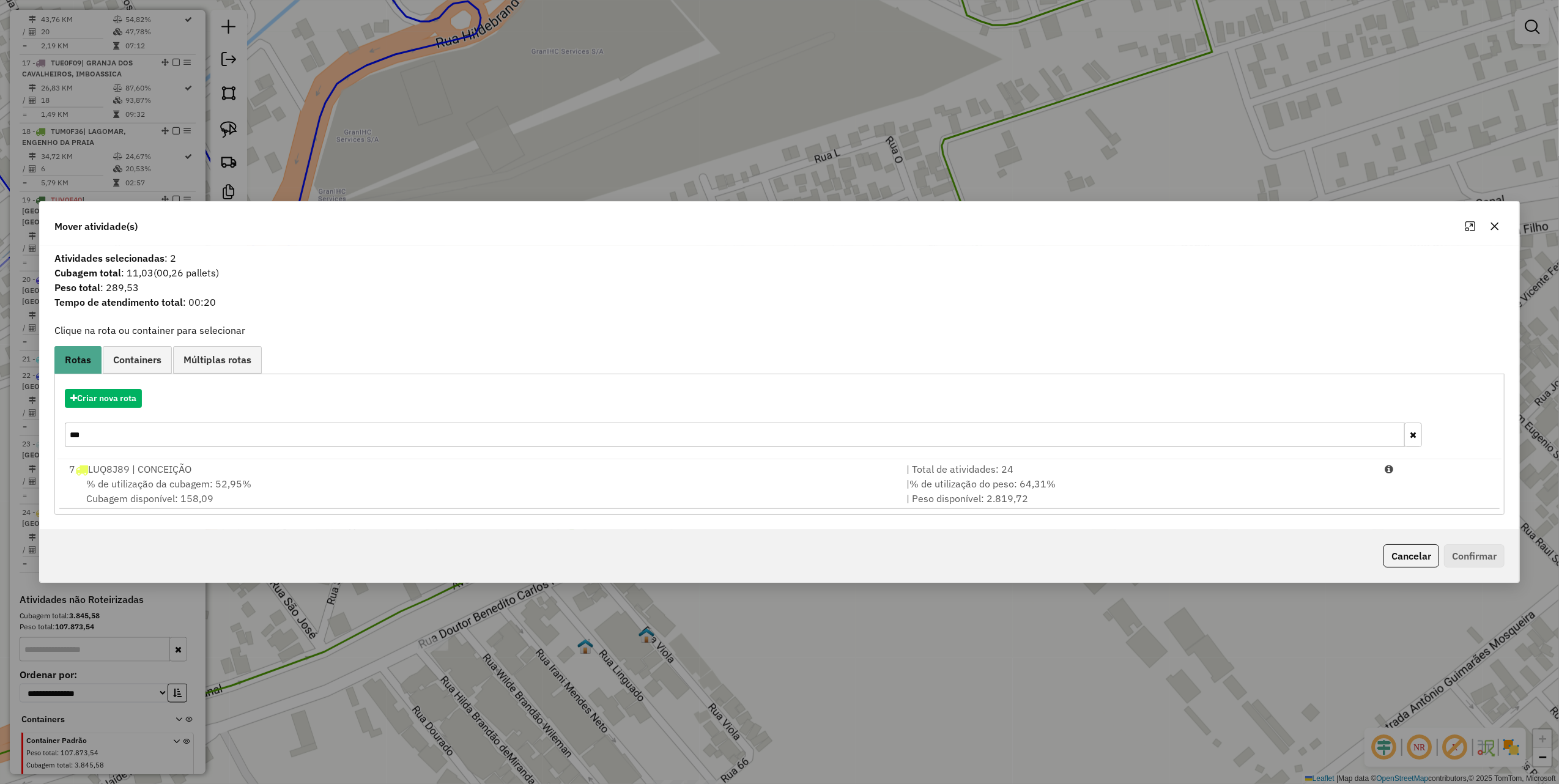
drag, startPoint x: 1496, startPoint y: 221, endPoint x: 1146, endPoint y: 300, distance: 358.8
click at [1495, 221] on icon "button" at bounding box center [1495, 226] width 10 height 10
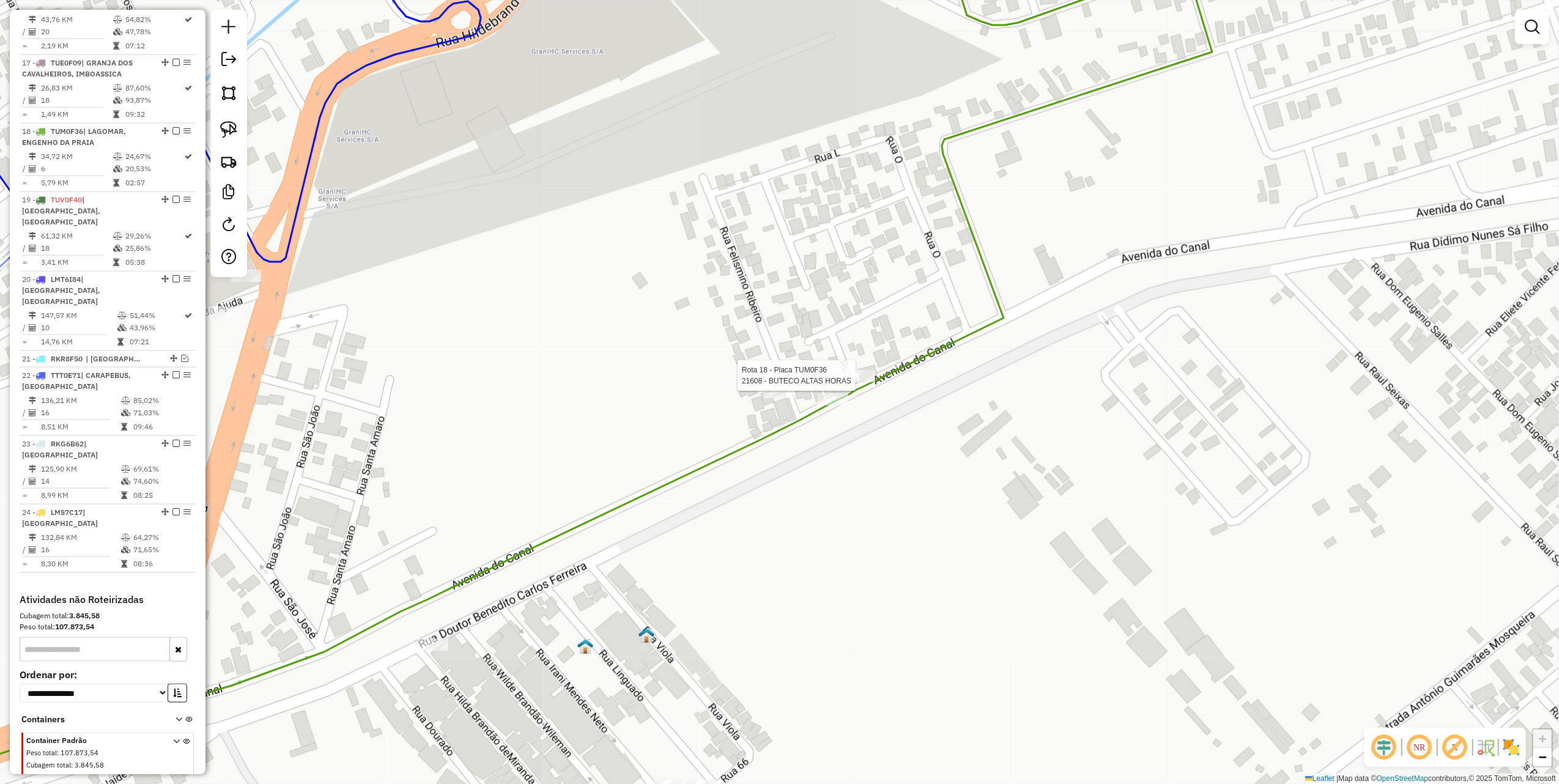
select select "*********"
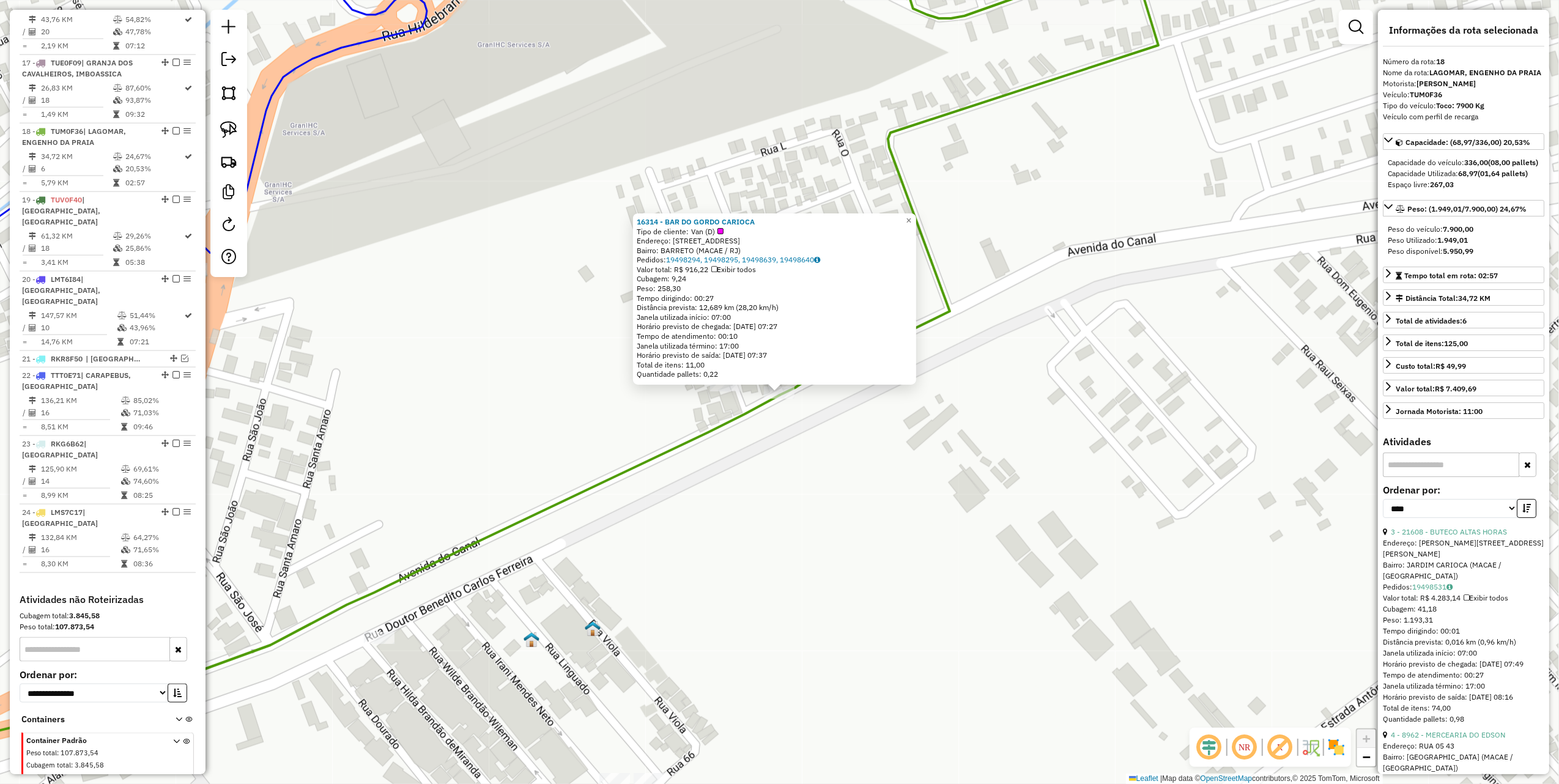
drag, startPoint x: 799, startPoint y: 449, endPoint x: 817, endPoint y: 422, distance: 32.4
click at [808, 444] on div "16314 - BAR DO GORDO CARIOCA Tipo de cliente: Van (D) Endereço: AV B, 52 Bairro…" at bounding box center [780, 392] width 1559 height 784
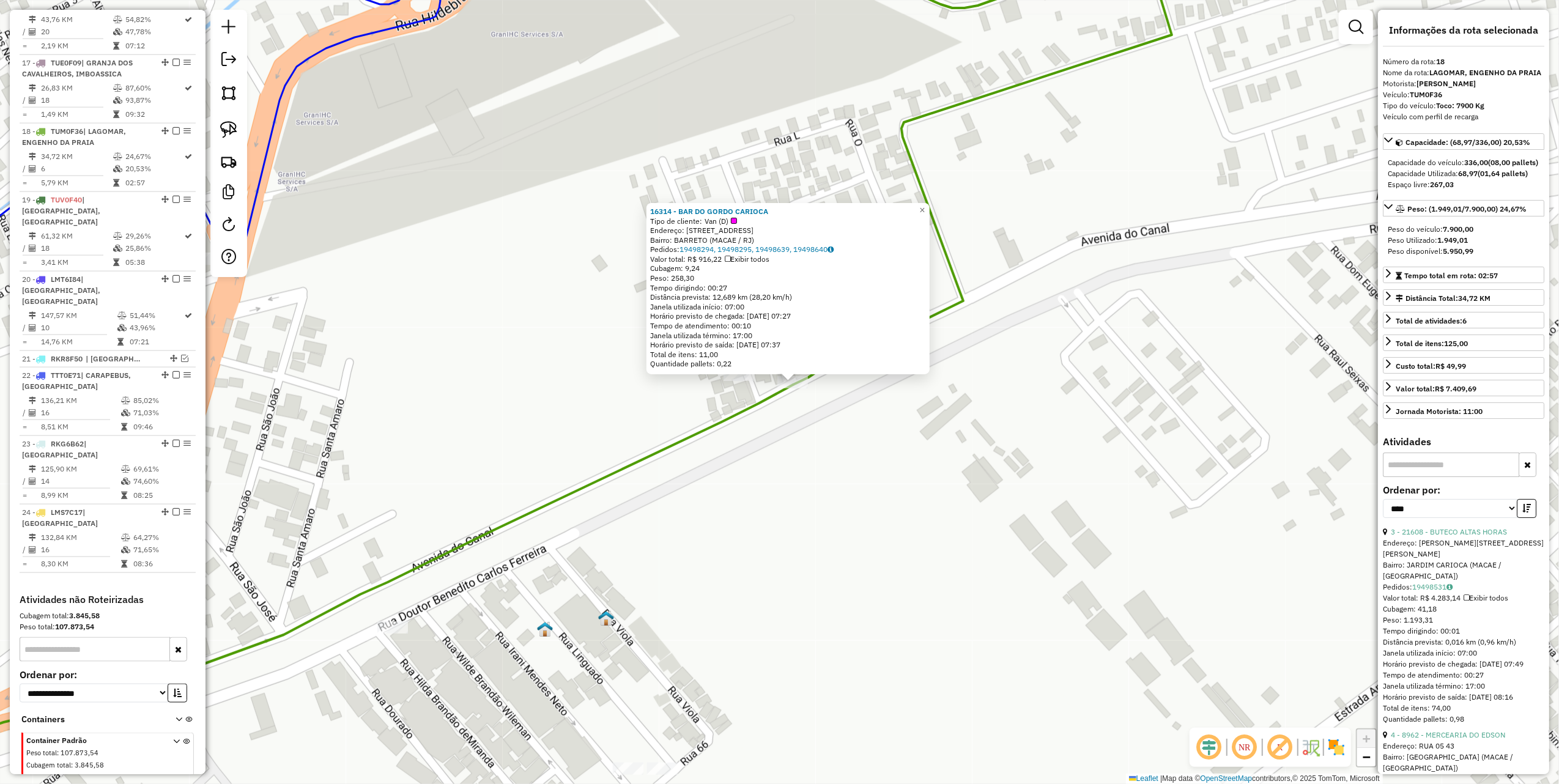
click at [832, 401] on div "16314 - BAR DO GORDO CARIOCA Tipo de cliente: Van (D) Endereço: AV B, 52 Bairro…" at bounding box center [780, 392] width 1559 height 784
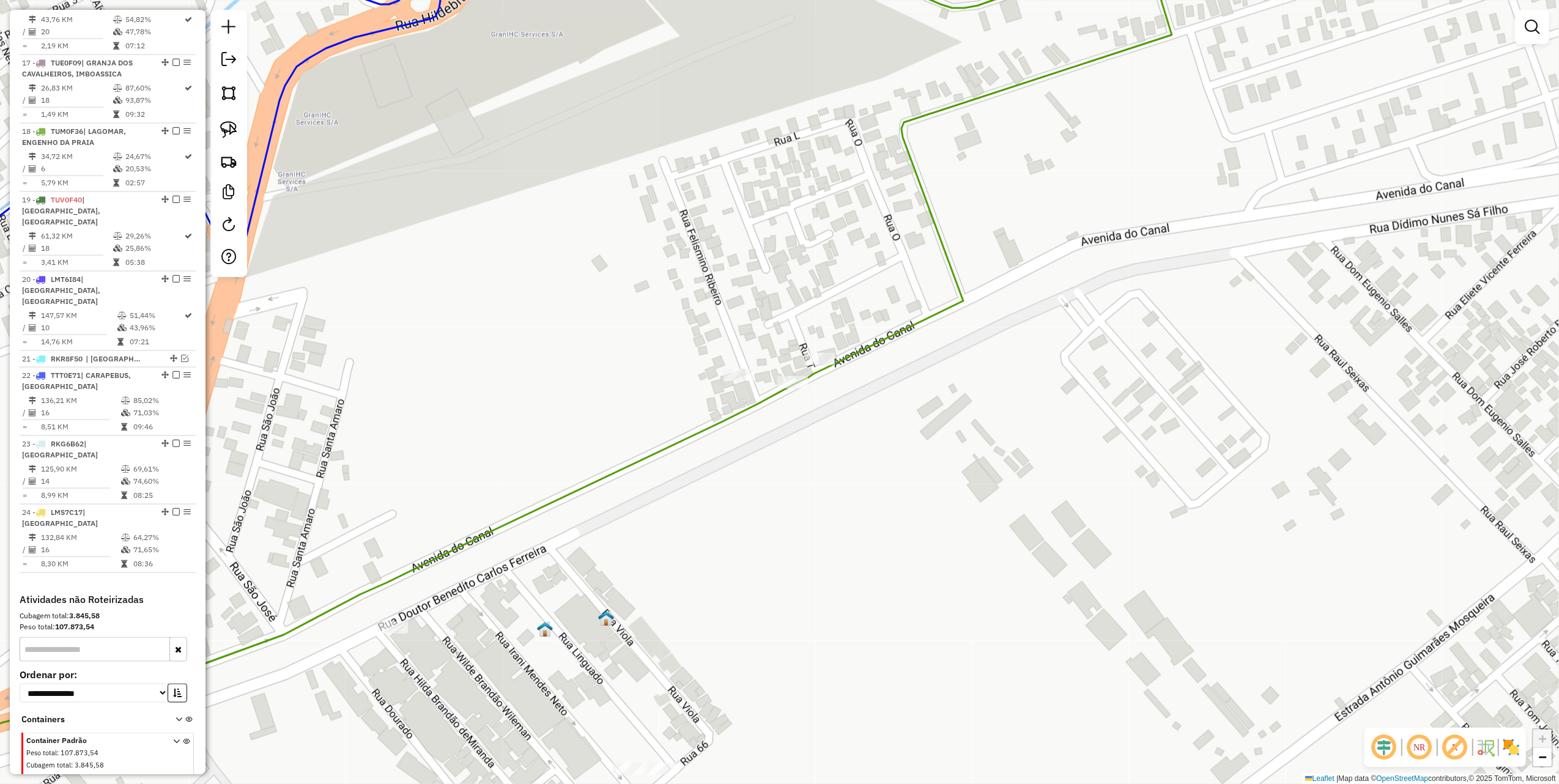
drag, startPoint x: 226, startPoint y: 122, endPoint x: 429, endPoint y: 248, distance: 238.9
click at [226, 121] on img at bounding box center [228, 129] width 17 height 17
drag, startPoint x: 859, startPoint y: 331, endPoint x: 862, endPoint y: 423, distance: 92.0
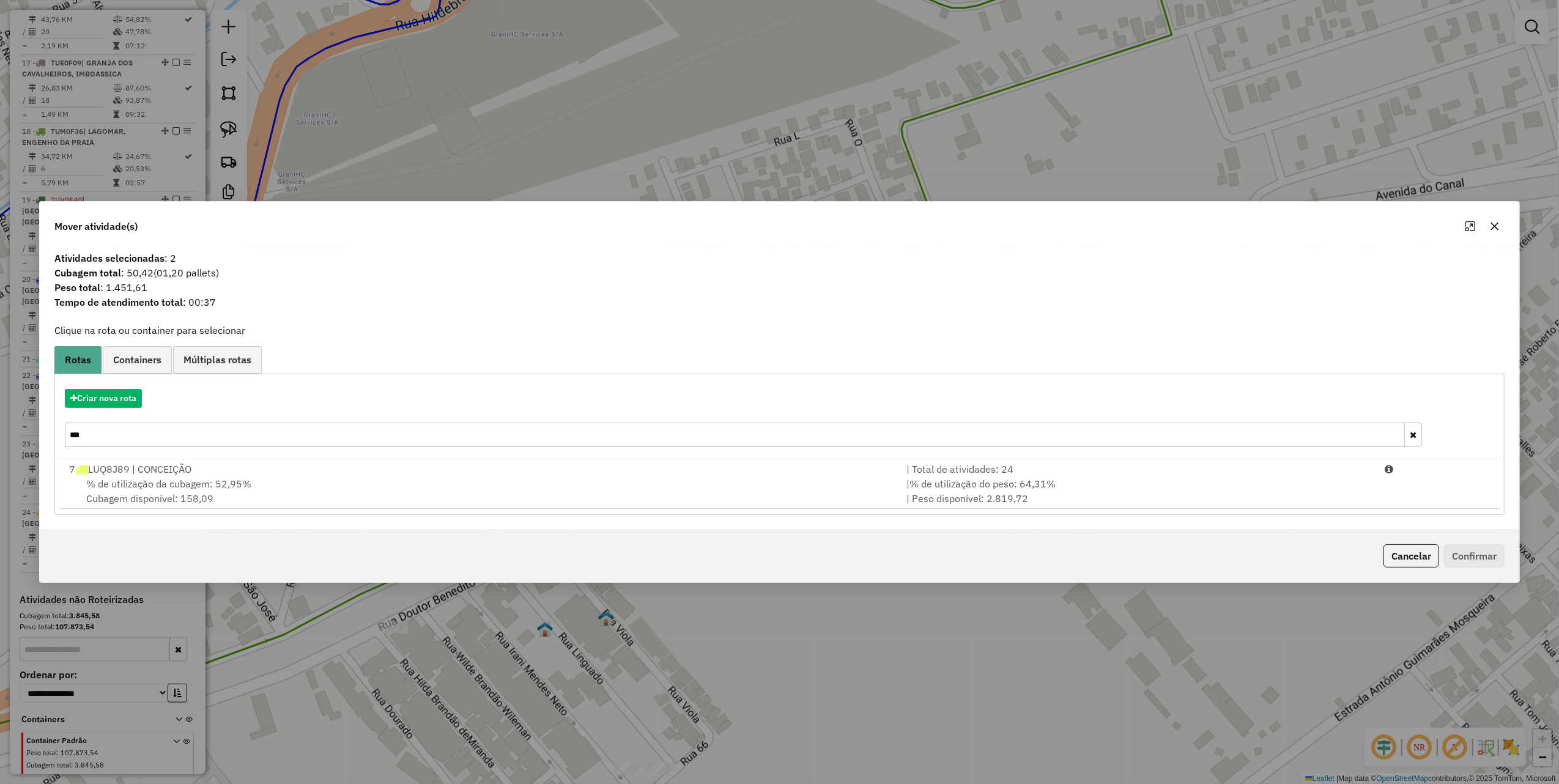
click at [1501, 226] on button "button" at bounding box center [1495, 226] width 20 height 20
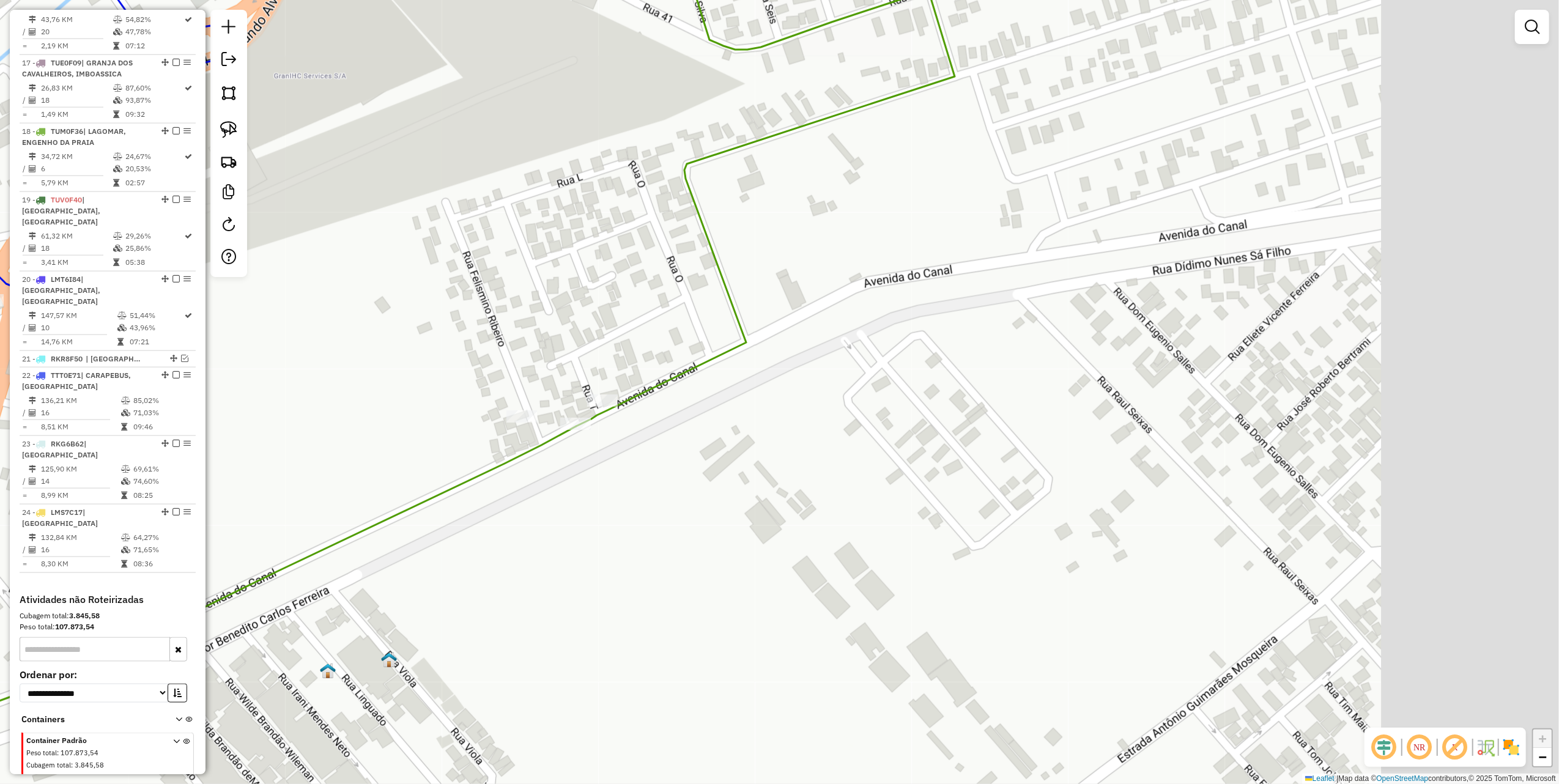
drag, startPoint x: 1148, startPoint y: 204, endPoint x: 733, endPoint y: 265, distance: 419.5
click at [747, 265] on div "Janela de atendimento Grade de atendimento Capacidade Transportadoras Veículos …" at bounding box center [780, 392] width 1559 height 784
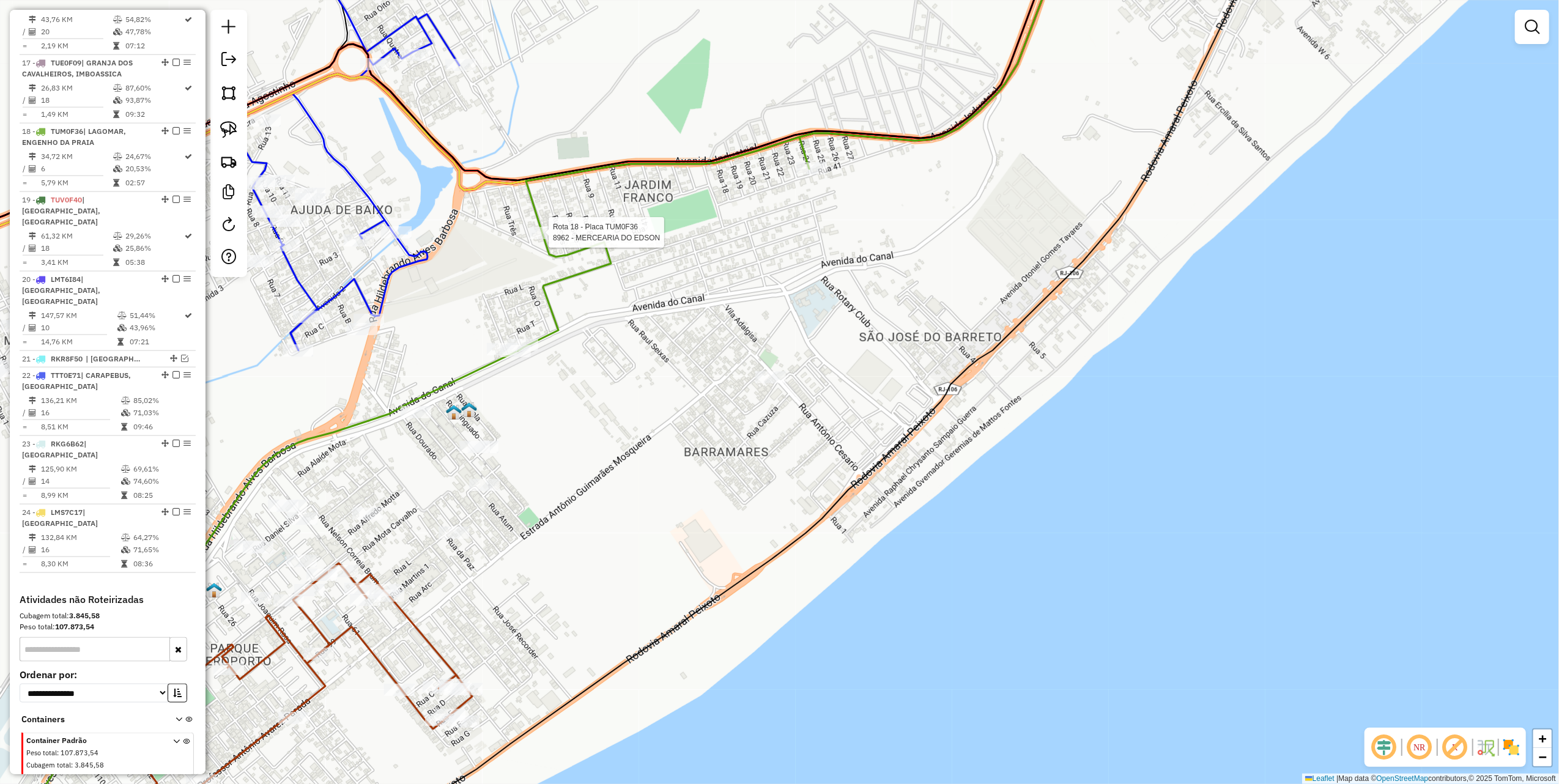
select select "*********"
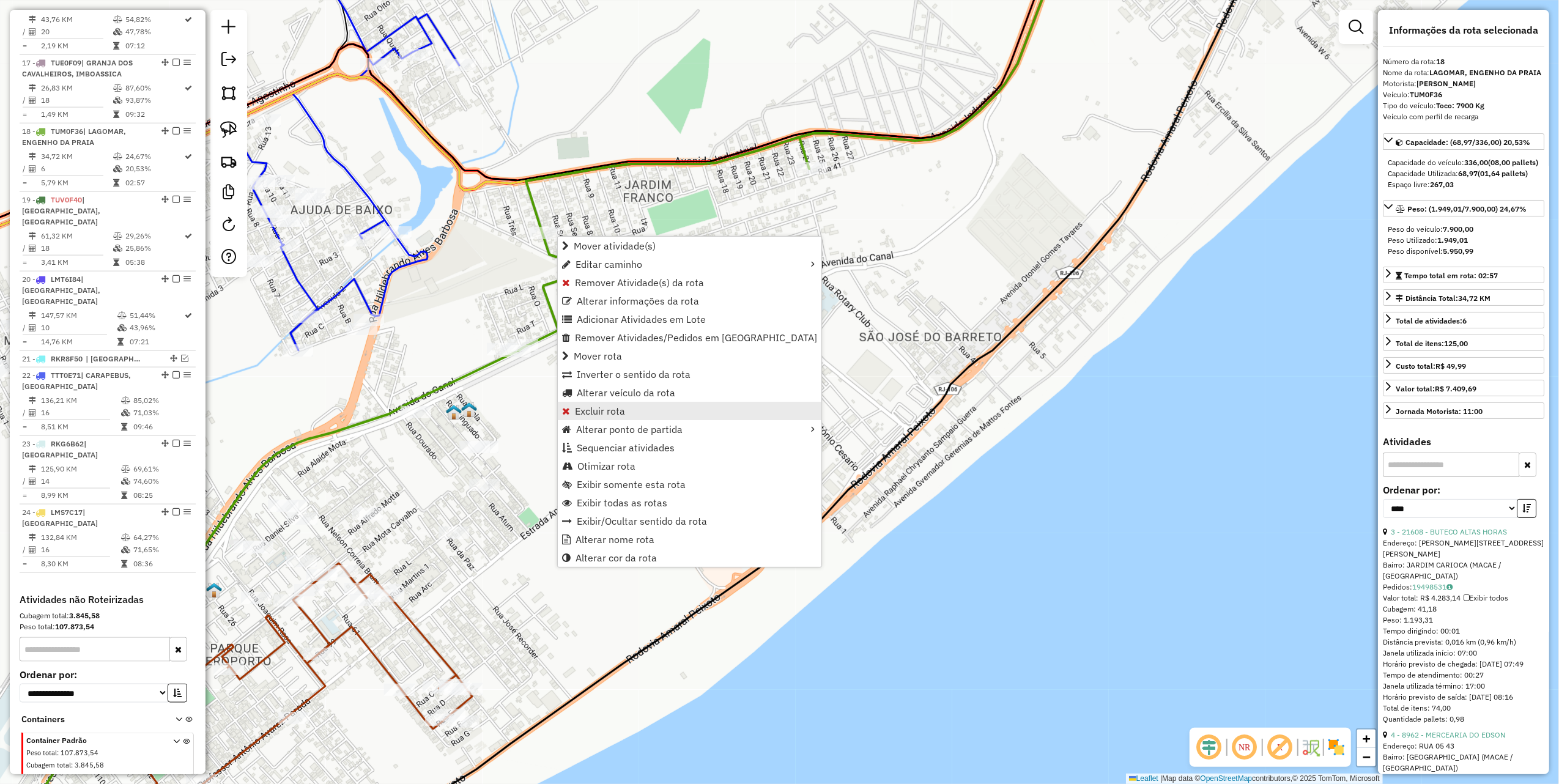
click at [627, 409] on link "Excluir rota" at bounding box center [690, 410] width 264 height 19
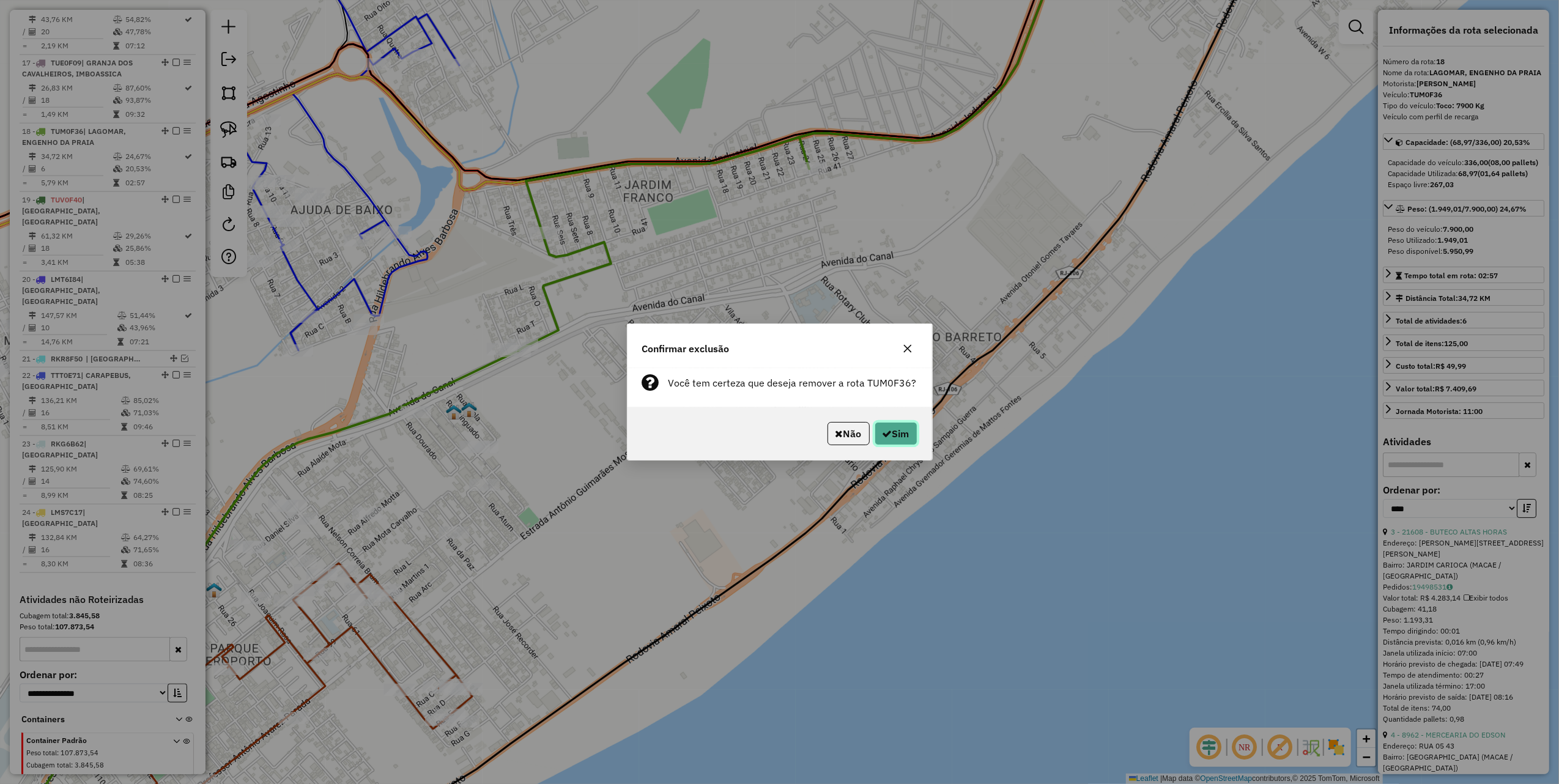
click at [887, 426] on button "Sim" at bounding box center [897, 434] width 43 height 24
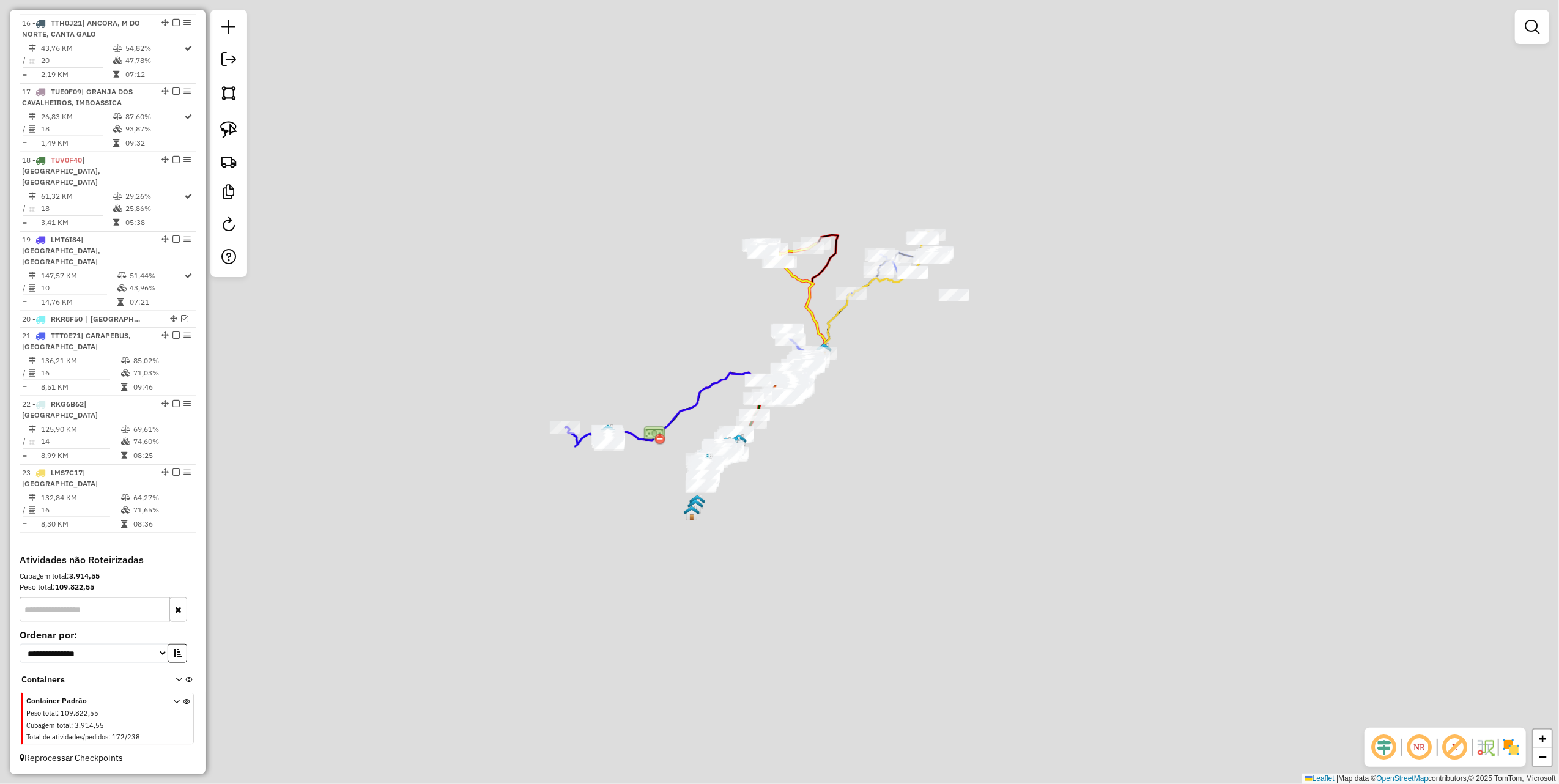
scroll to position [1453, 0]
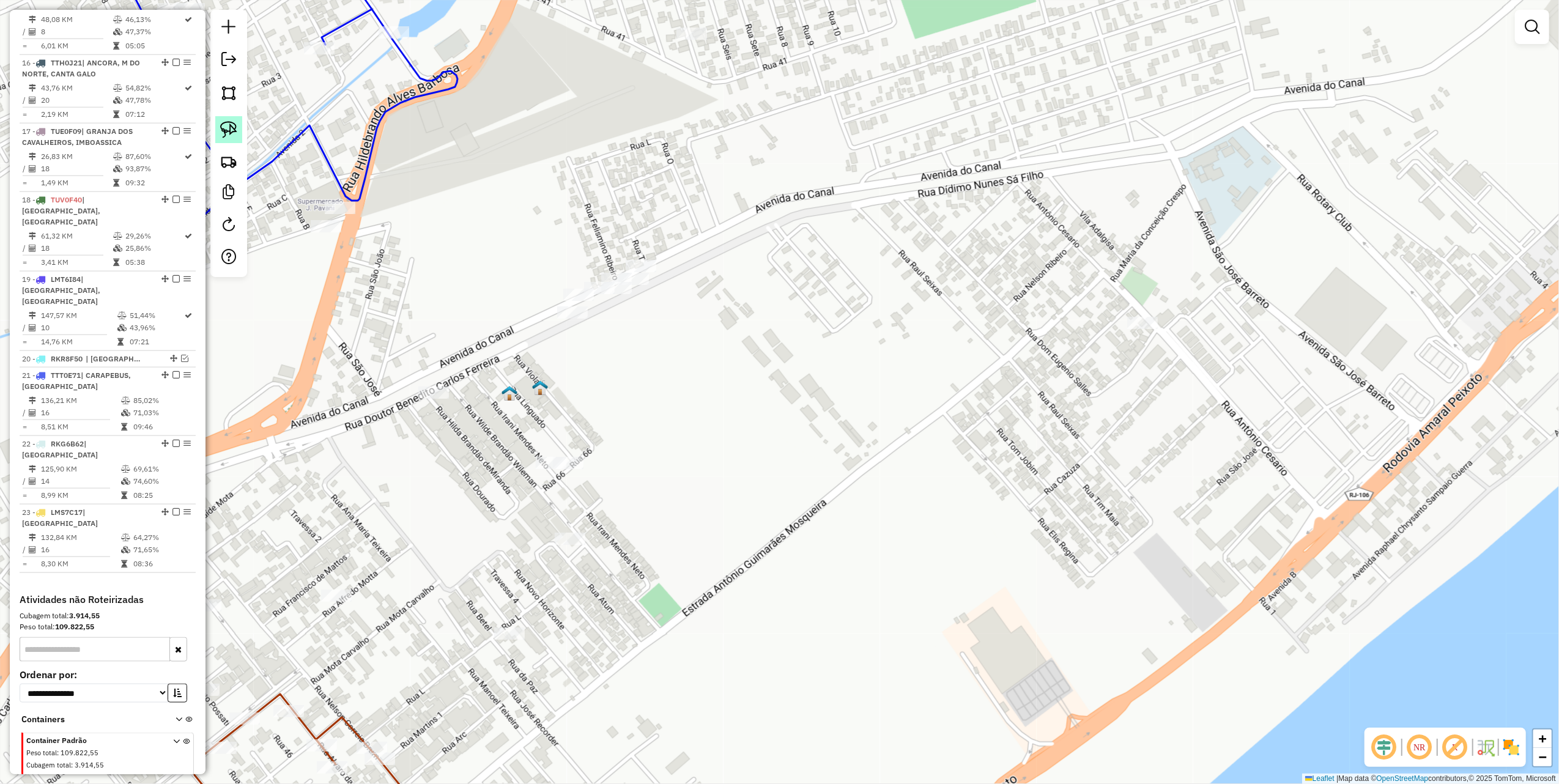
click at [233, 120] on link at bounding box center [228, 129] width 27 height 27
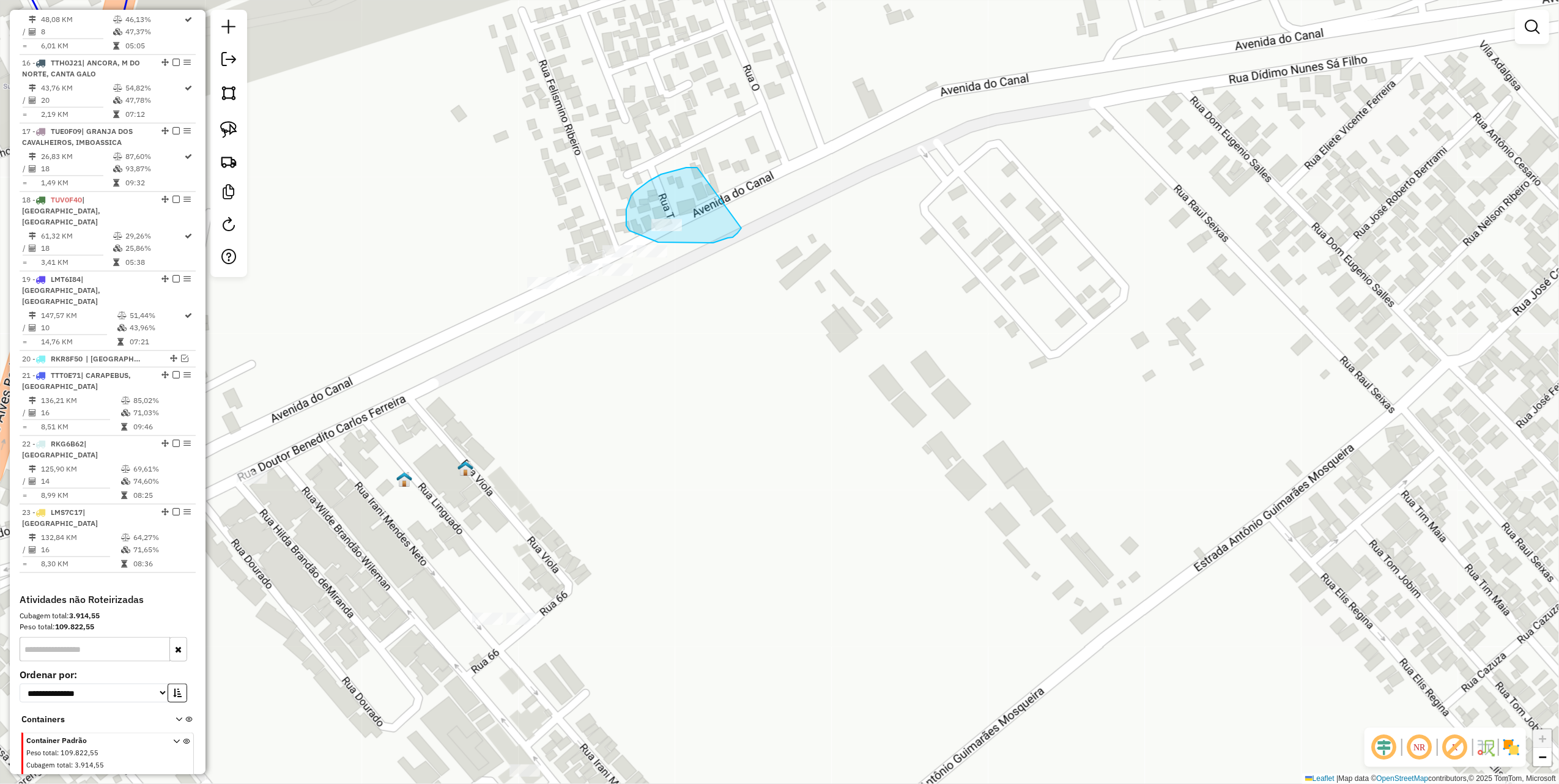
drag, startPoint x: 686, startPoint y: 167, endPoint x: 742, endPoint y: 226, distance: 81.3
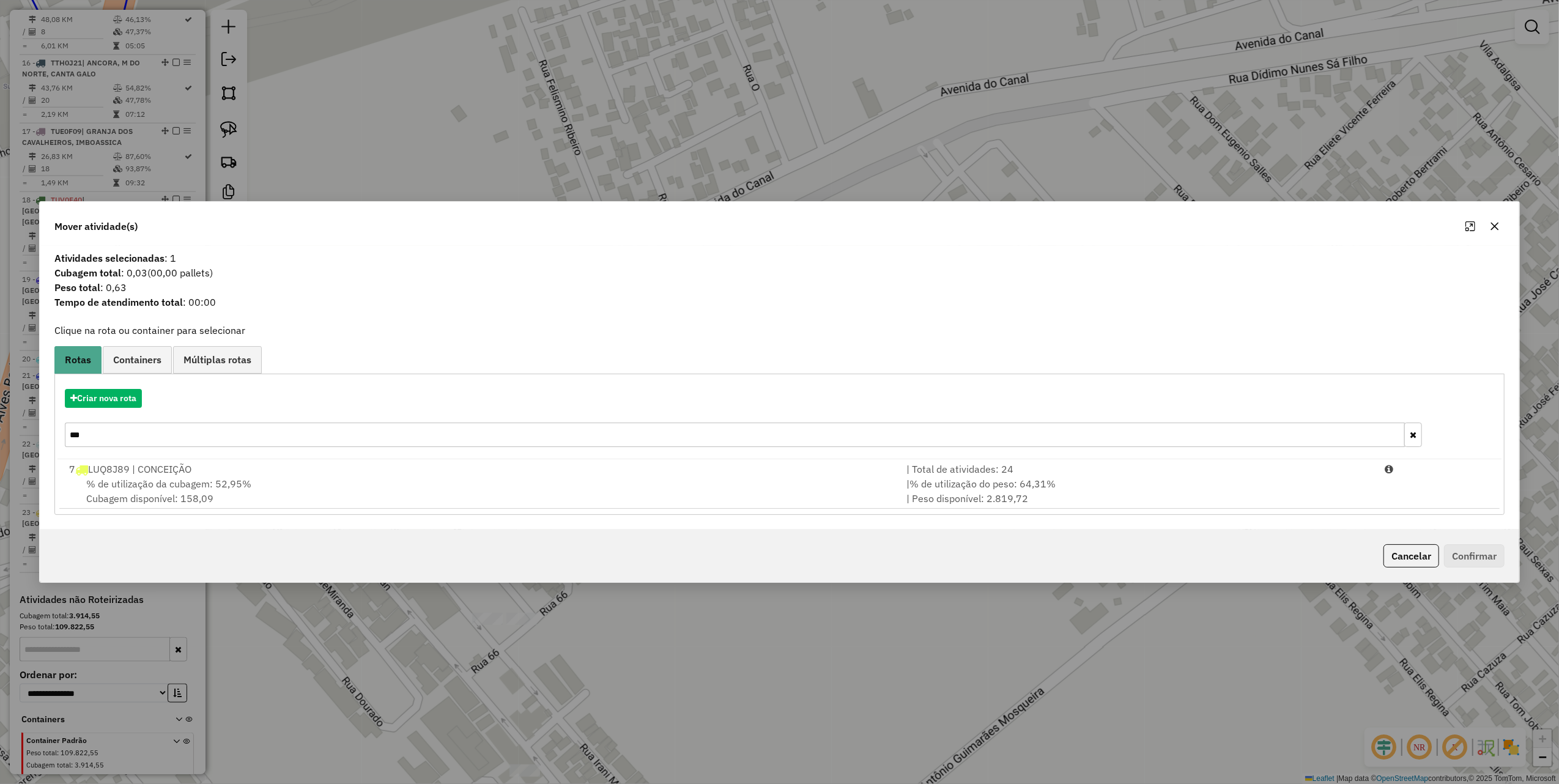
drag, startPoint x: 1491, startPoint y: 219, endPoint x: 1482, endPoint y: 224, distance: 10.3
click at [1491, 219] on button "button" at bounding box center [1495, 226] width 20 height 20
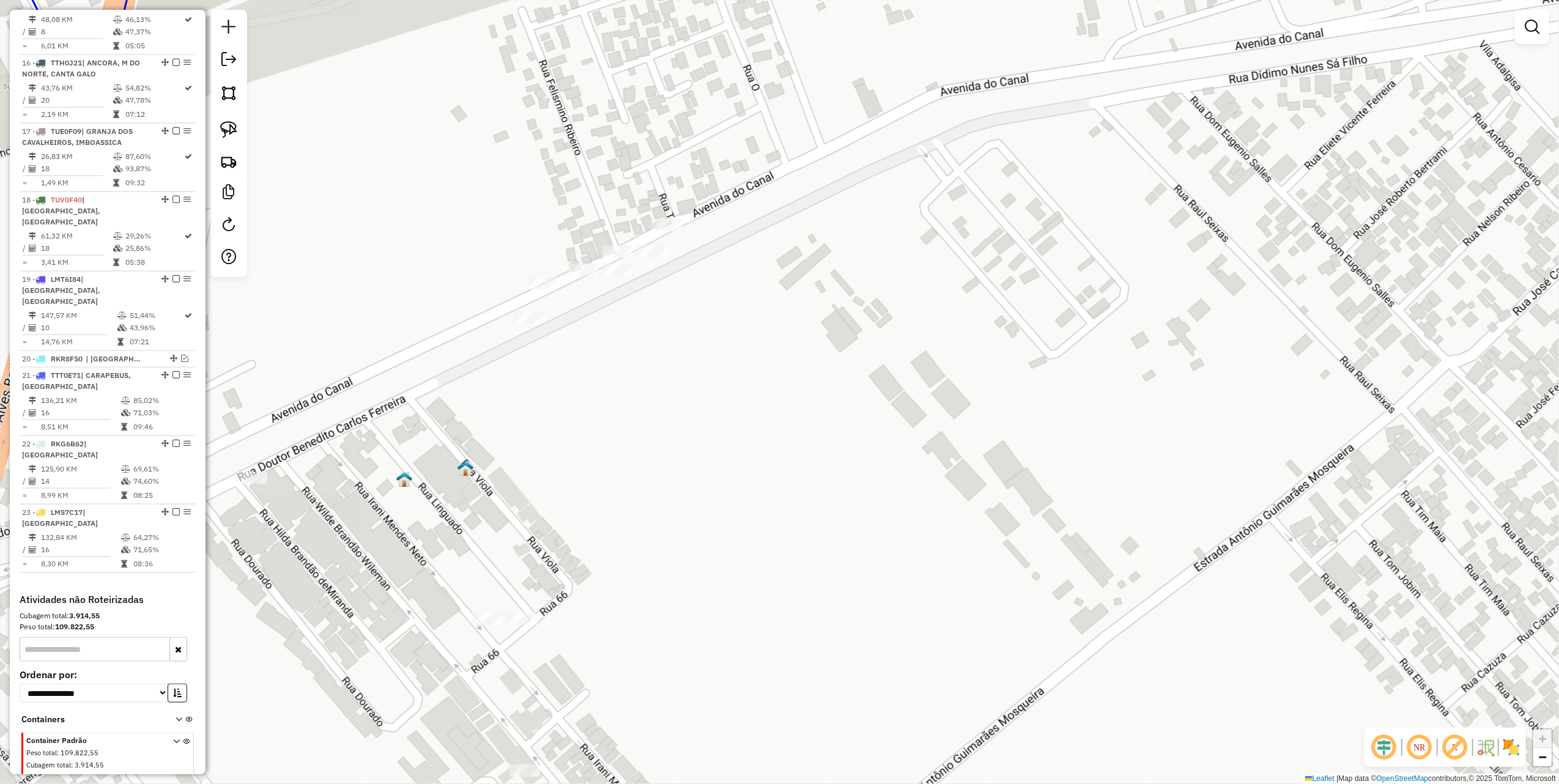
drag, startPoint x: 235, startPoint y: 128, endPoint x: 449, endPoint y: 167, distance: 217.5
click at [235, 127] on img at bounding box center [228, 129] width 17 height 17
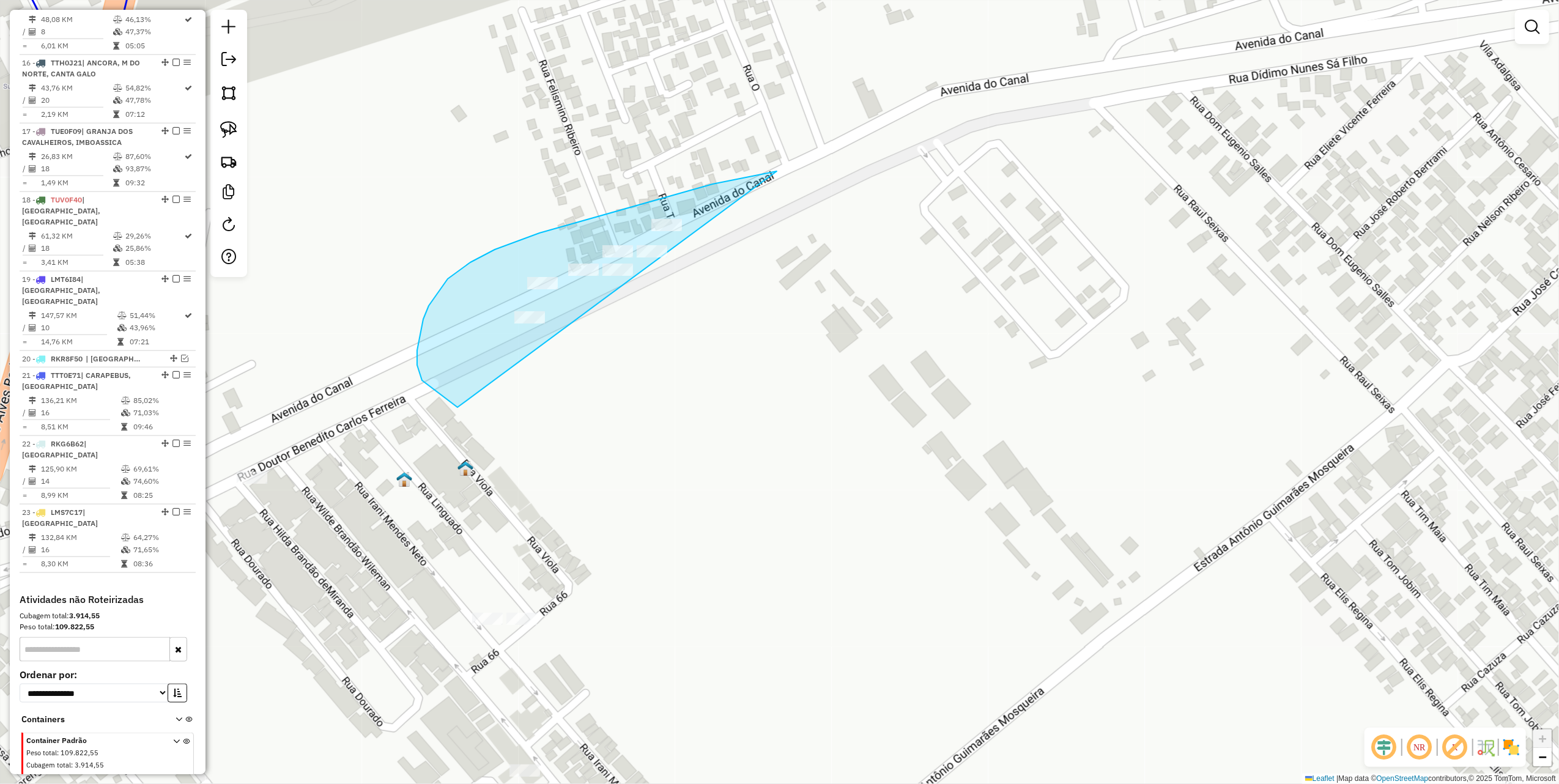
drag, startPoint x: 655, startPoint y: 201, endPoint x: 935, endPoint y: 300, distance: 297.0
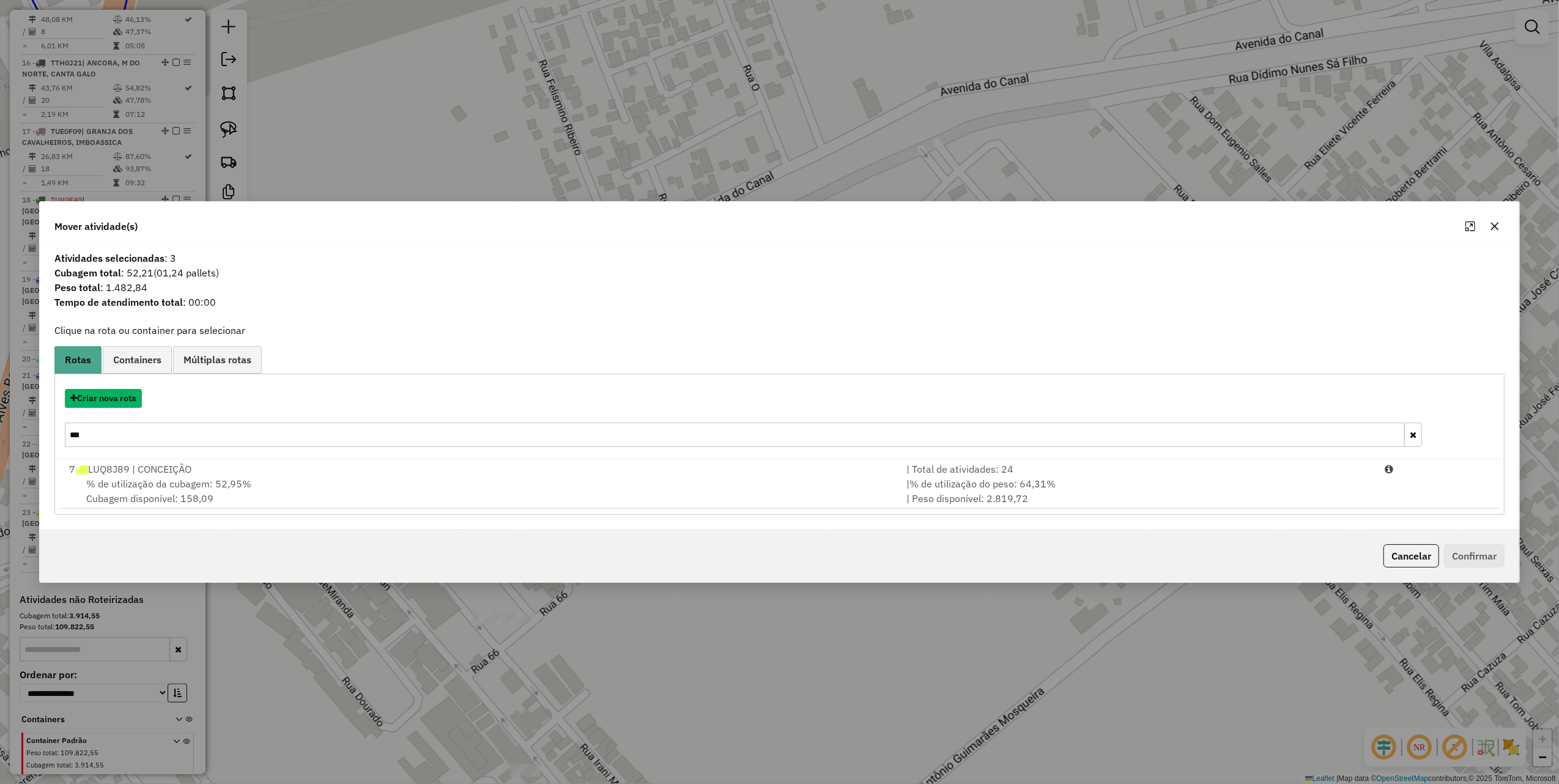
click at [112, 399] on button "Criar nova rota" at bounding box center [103, 397] width 77 height 19
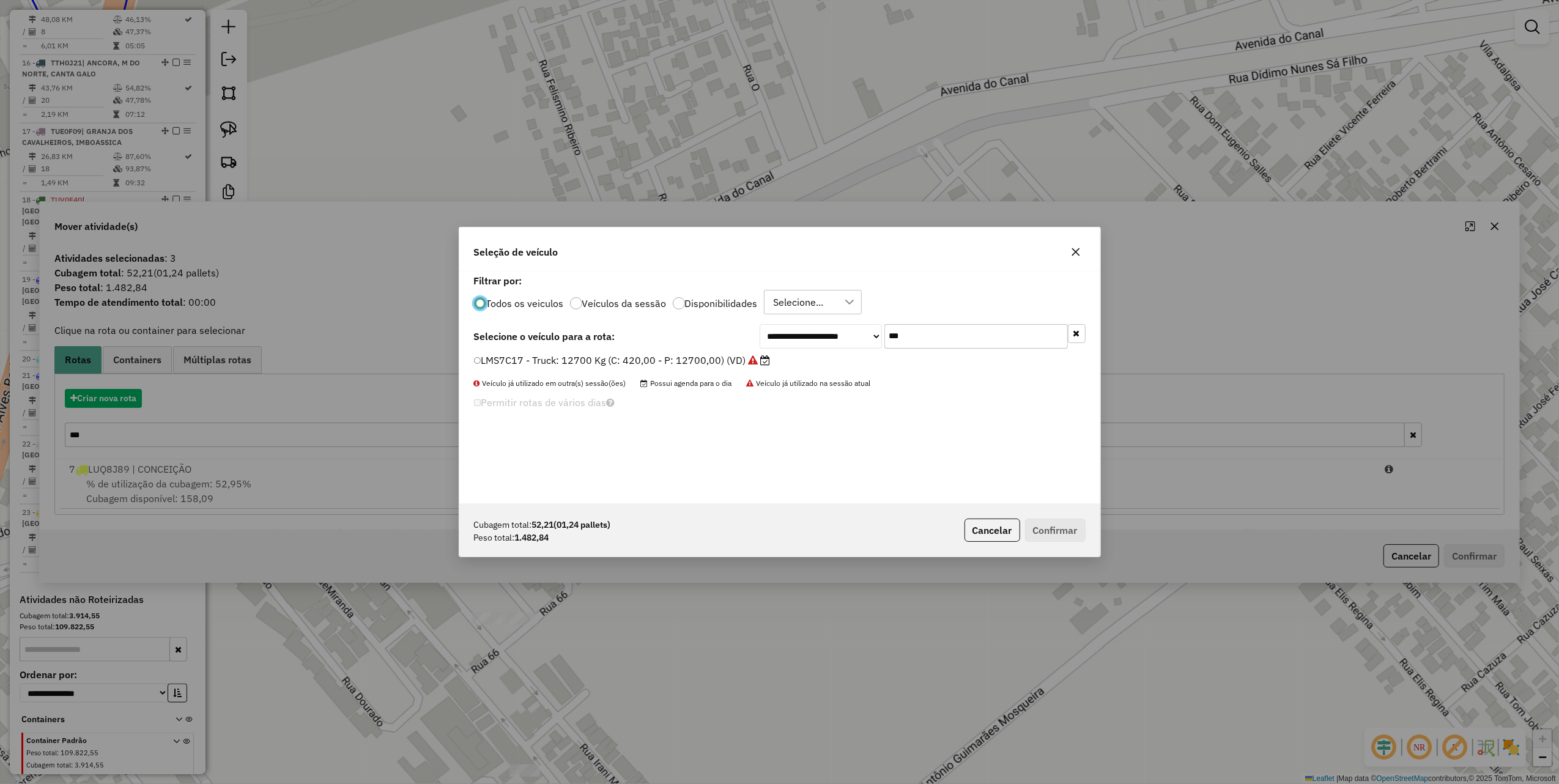
scroll to position [6, 4]
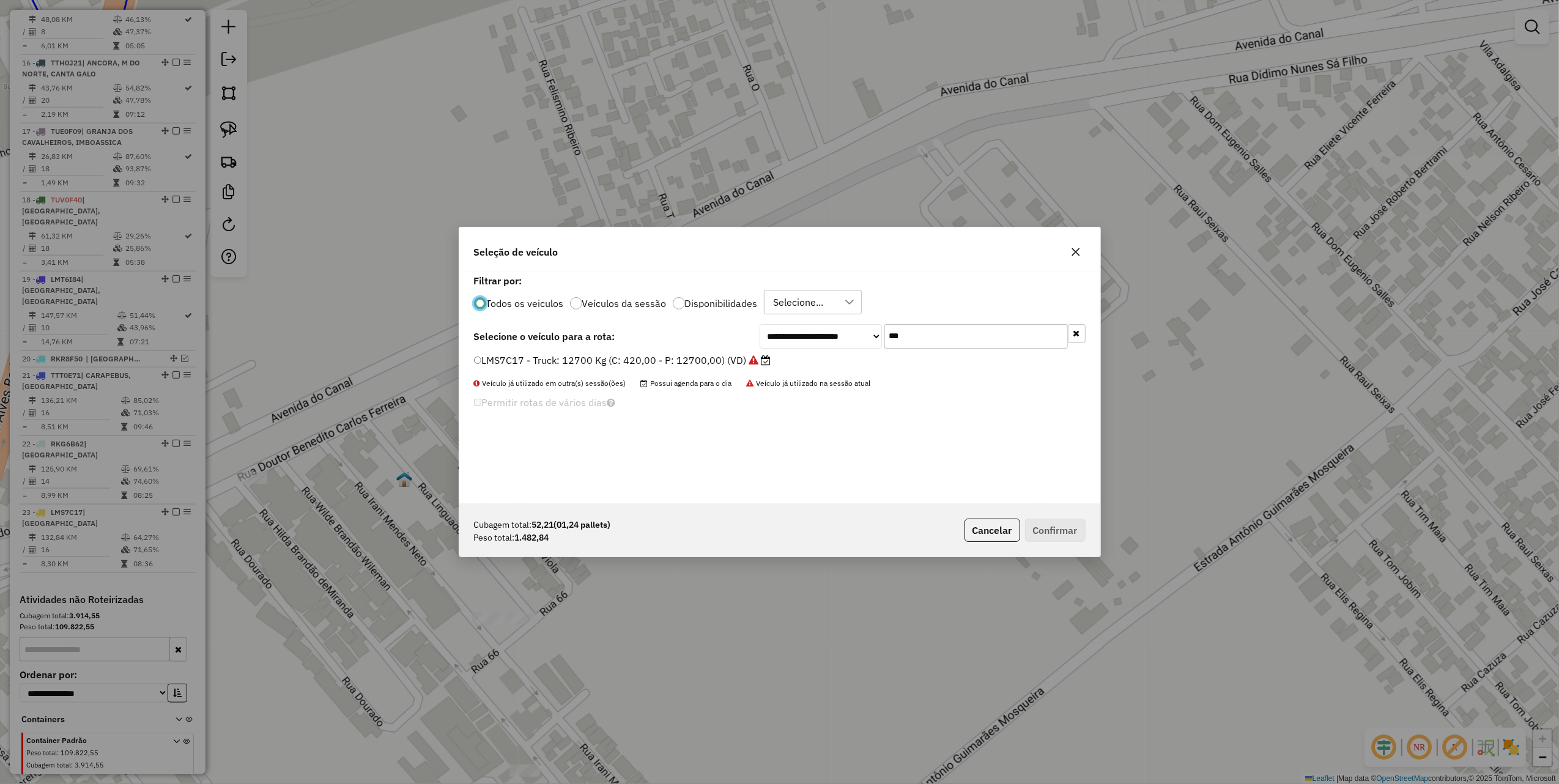
click at [967, 335] on input "***" at bounding box center [976, 335] width 183 height 25
type input "****"
click at [698, 362] on label "KWY8642 - Van: 1400 Kg (C: 60,00 - P: 1400,00) (VD)" at bounding box center [605, 360] width 262 height 15
click at [1043, 527] on button "Confirmar" at bounding box center [1056, 530] width 61 height 24
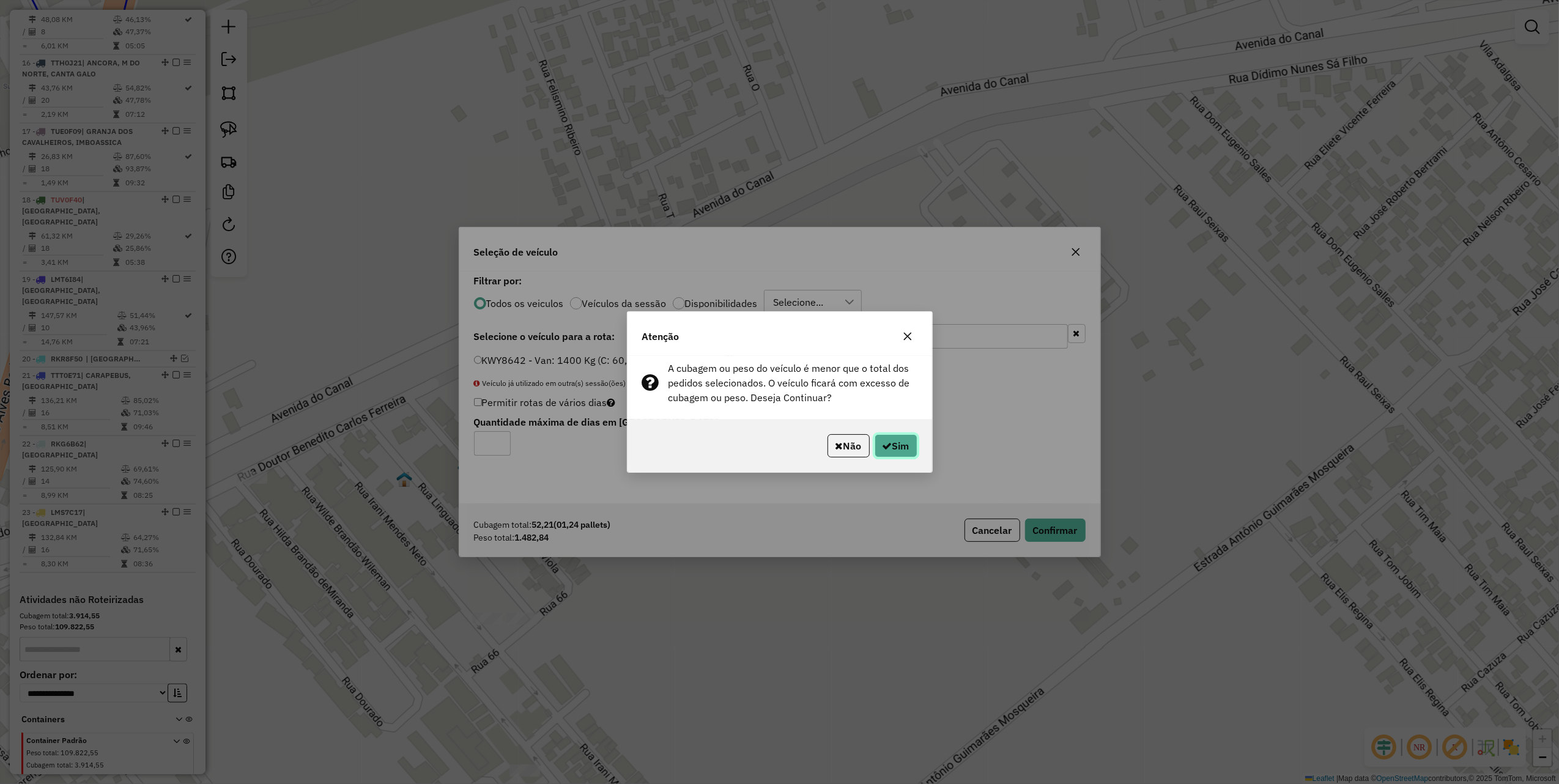
click at [902, 453] on button "Sim" at bounding box center [897, 446] width 43 height 24
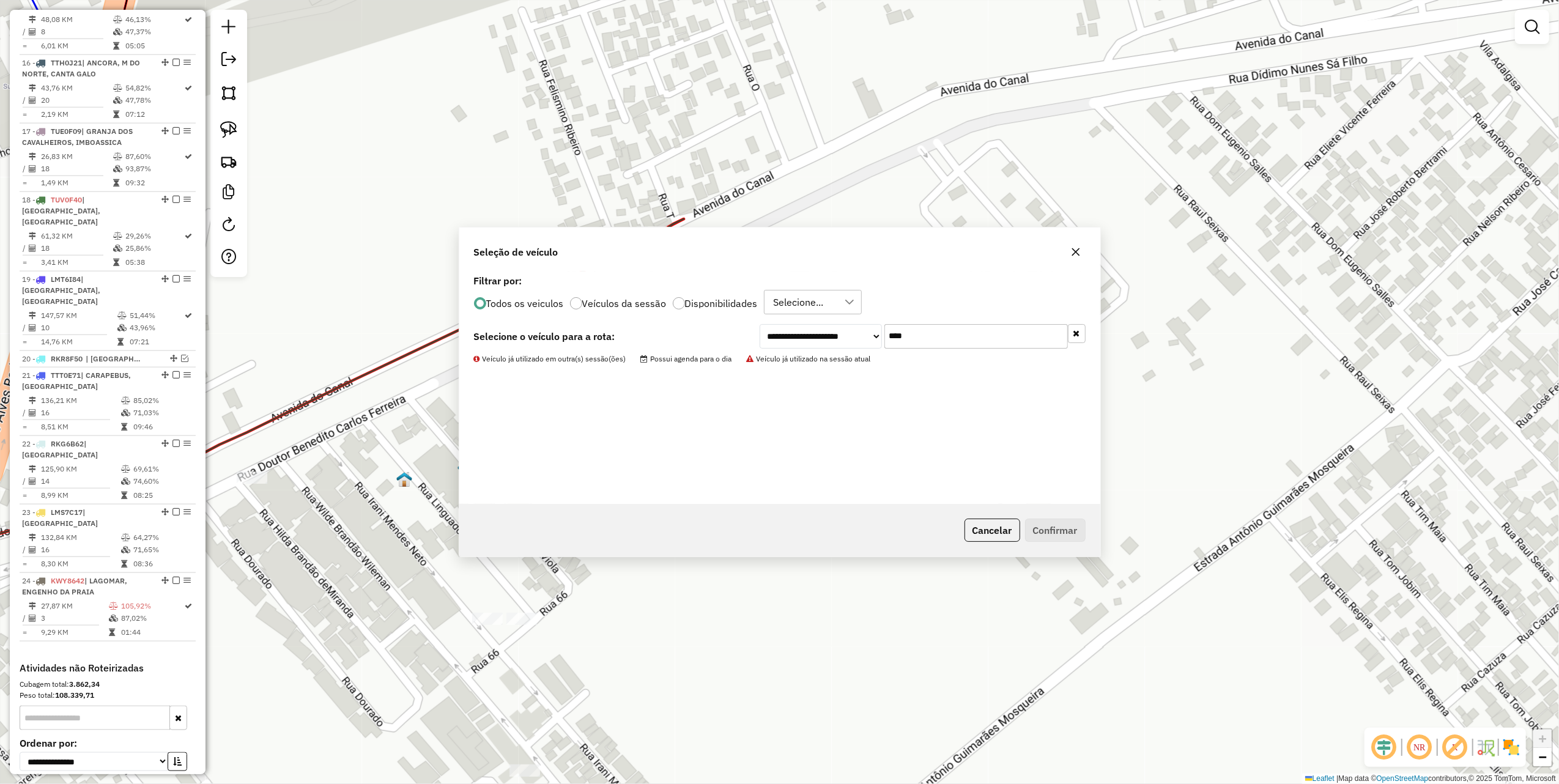
scroll to position [1522, 0]
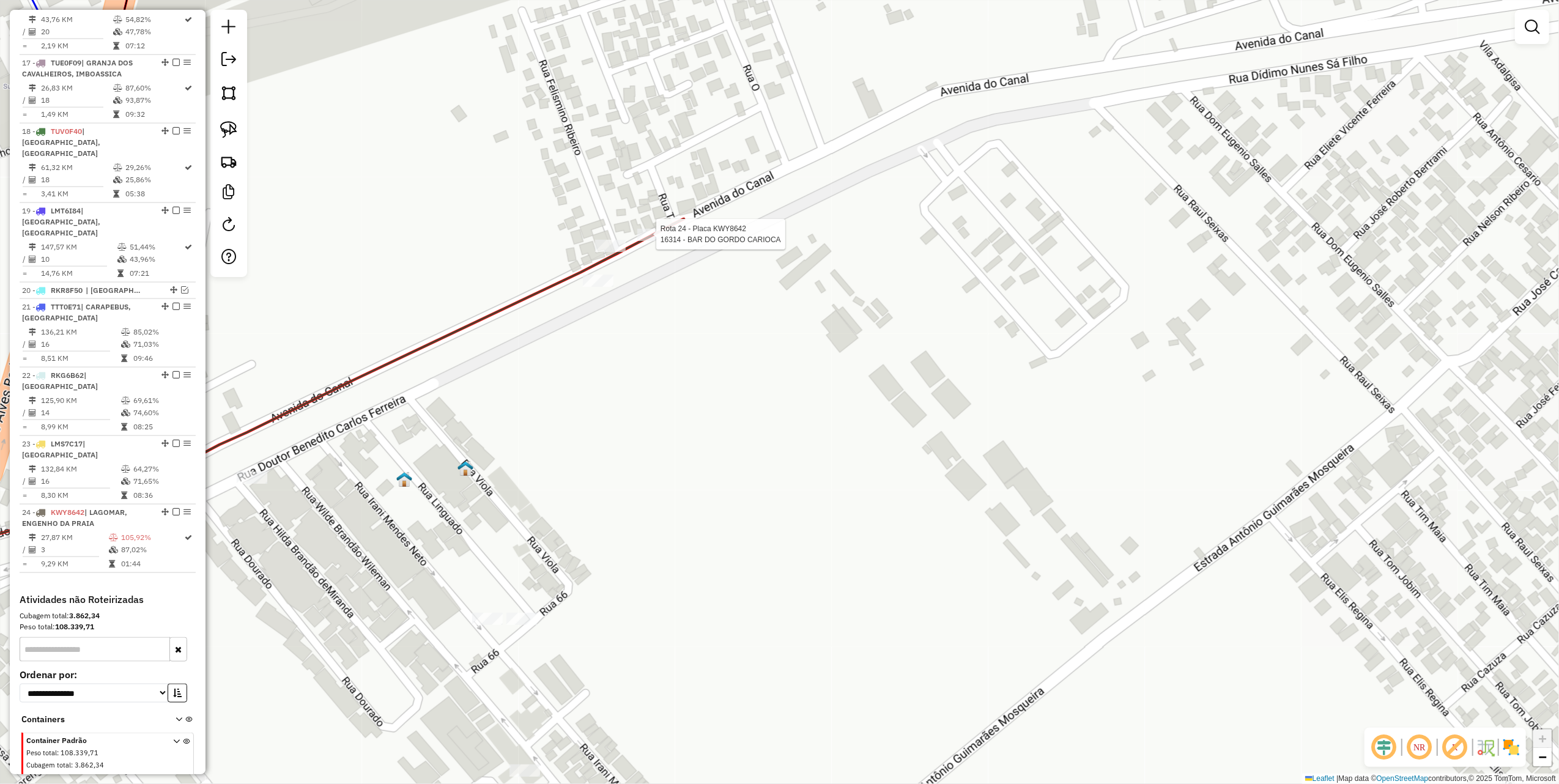
select select "*********"
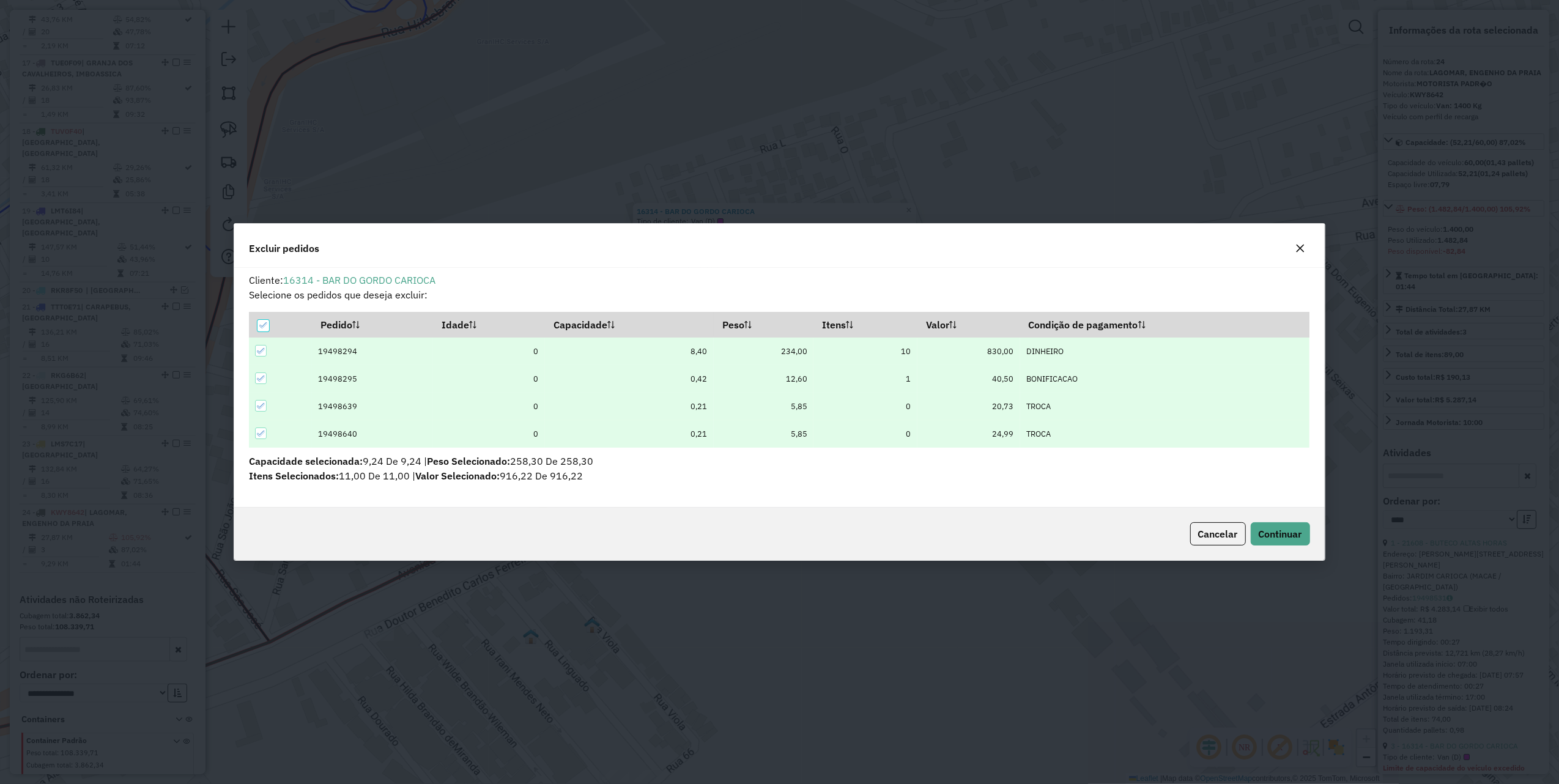
scroll to position [0, 0]
click at [1264, 533] on span "Continuar" at bounding box center [1280, 533] width 43 height 12
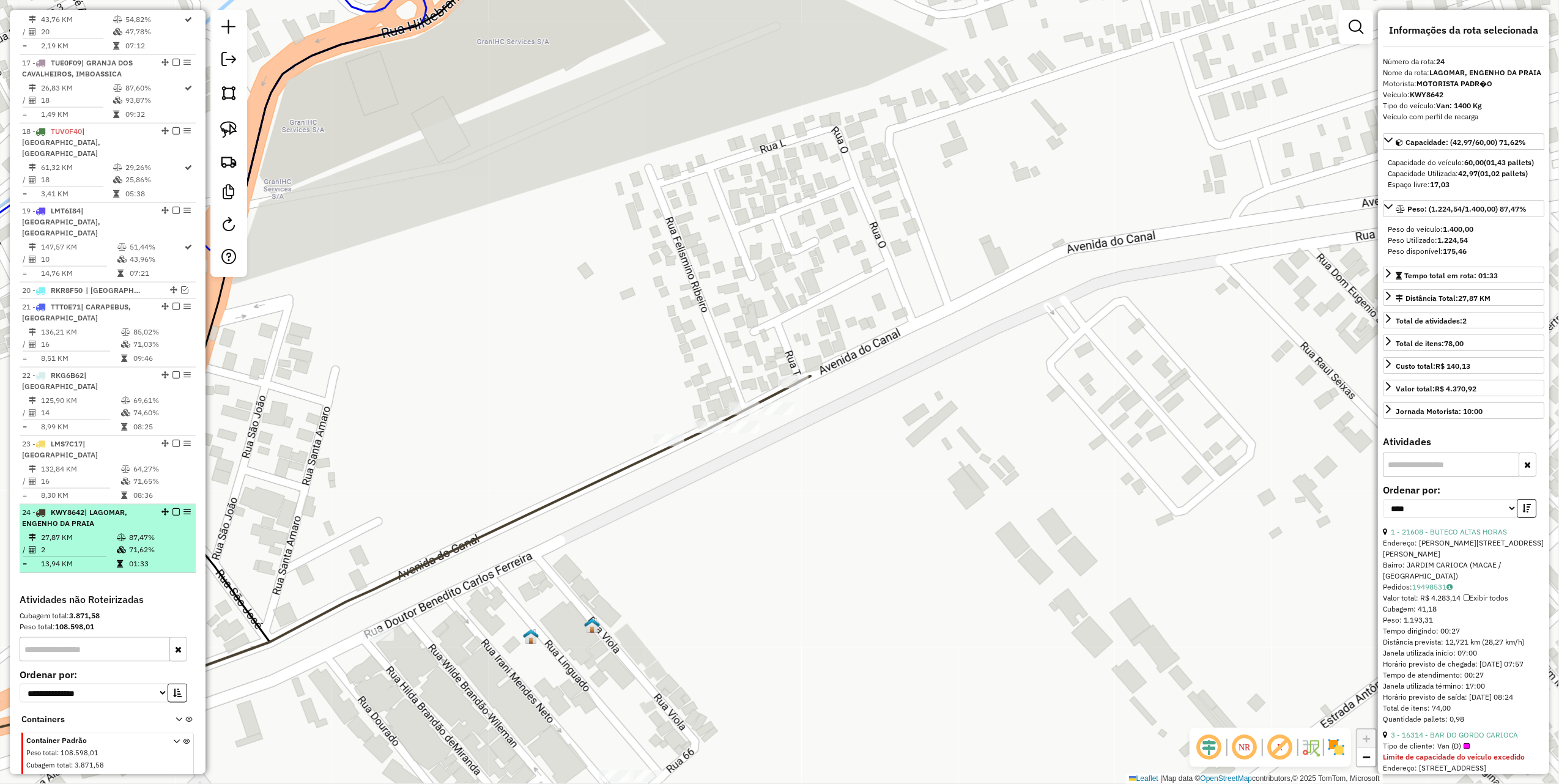
click at [172, 509] on em at bounding box center [175, 512] width 7 height 7
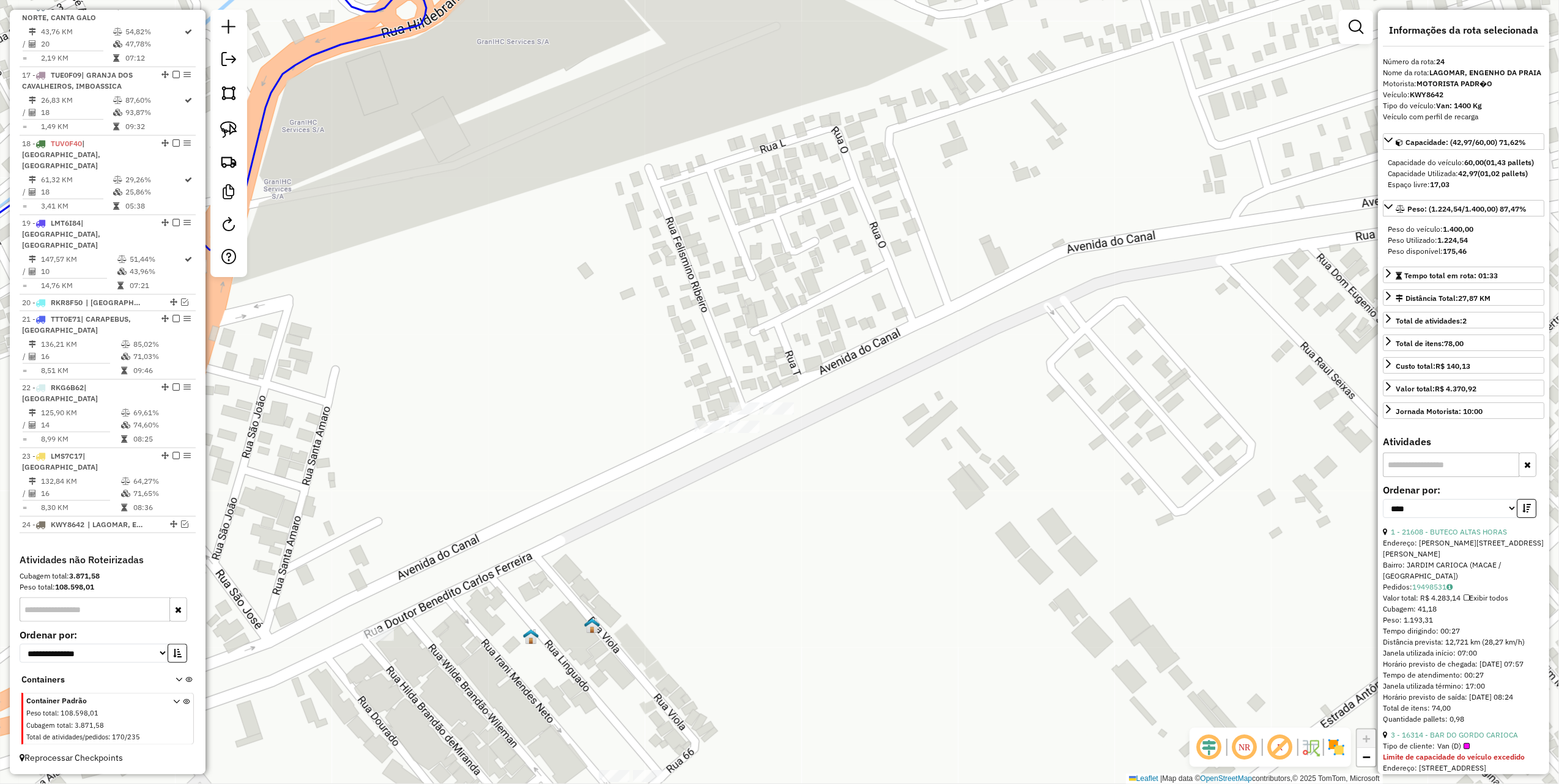
scroll to position [1470, 0]
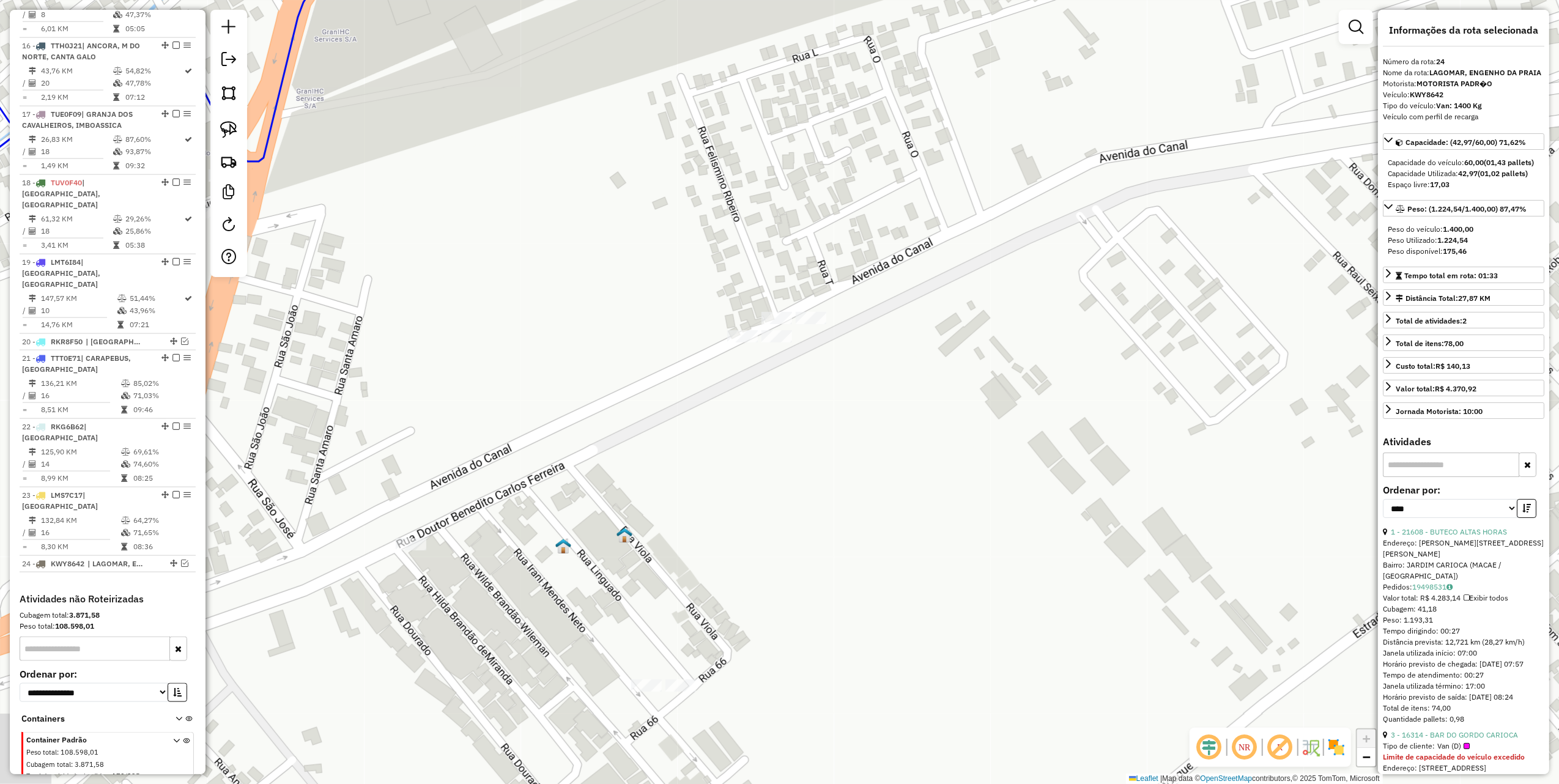
drag, startPoint x: 592, startPoint y: 441, endPoint x: 624, endPoint y: 270, distance: 174.0
click at [618, 306] on div "Janela de atendimento Grade de atendimento Capacidade Transportadoras Veículos …" at bounding box center [780, 392] width 1559 height 784
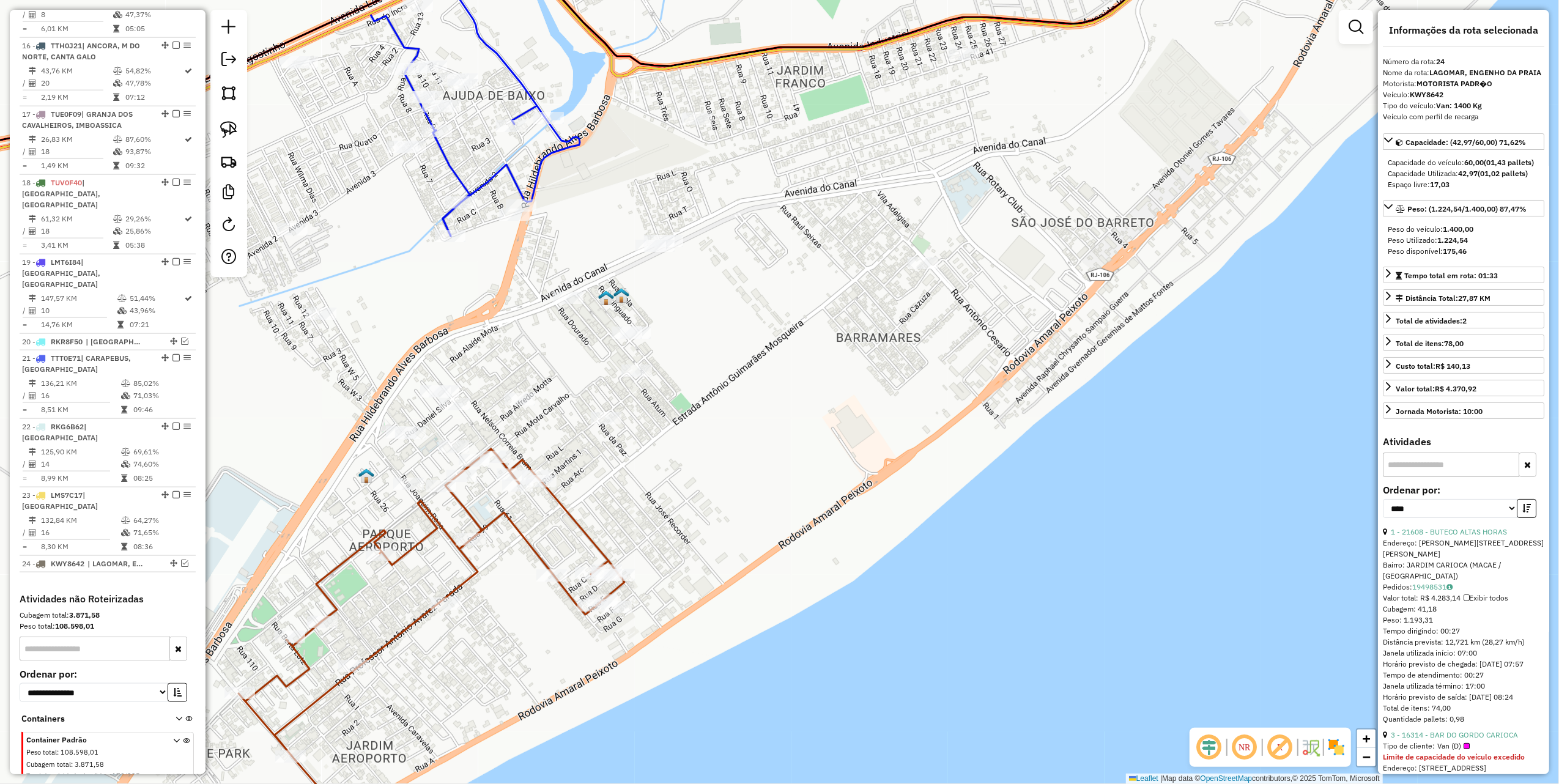
drag, startPoint x: 651, startPoint y: 491, endPoint x: 573, endPoint y: 554, distance: 100.3
click at [574, 554] on div "Janela de atendimento Grade de atendimento Capacidade Transportadoras Veículos …" at bounding box center [780, 392] width 1559 height 784
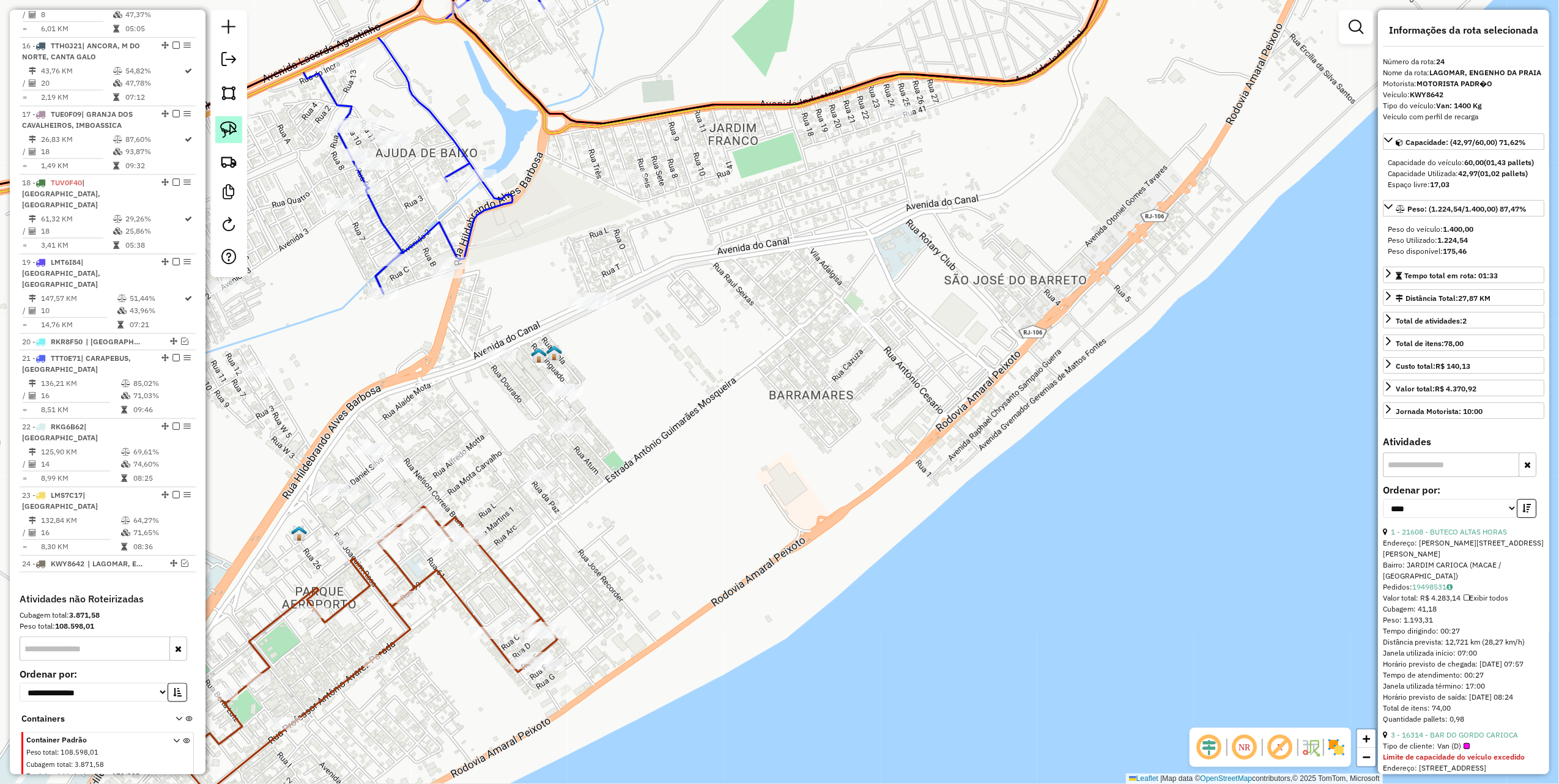
click at [236, 130] on img at bounding box center [228, 129] width 17 height 17
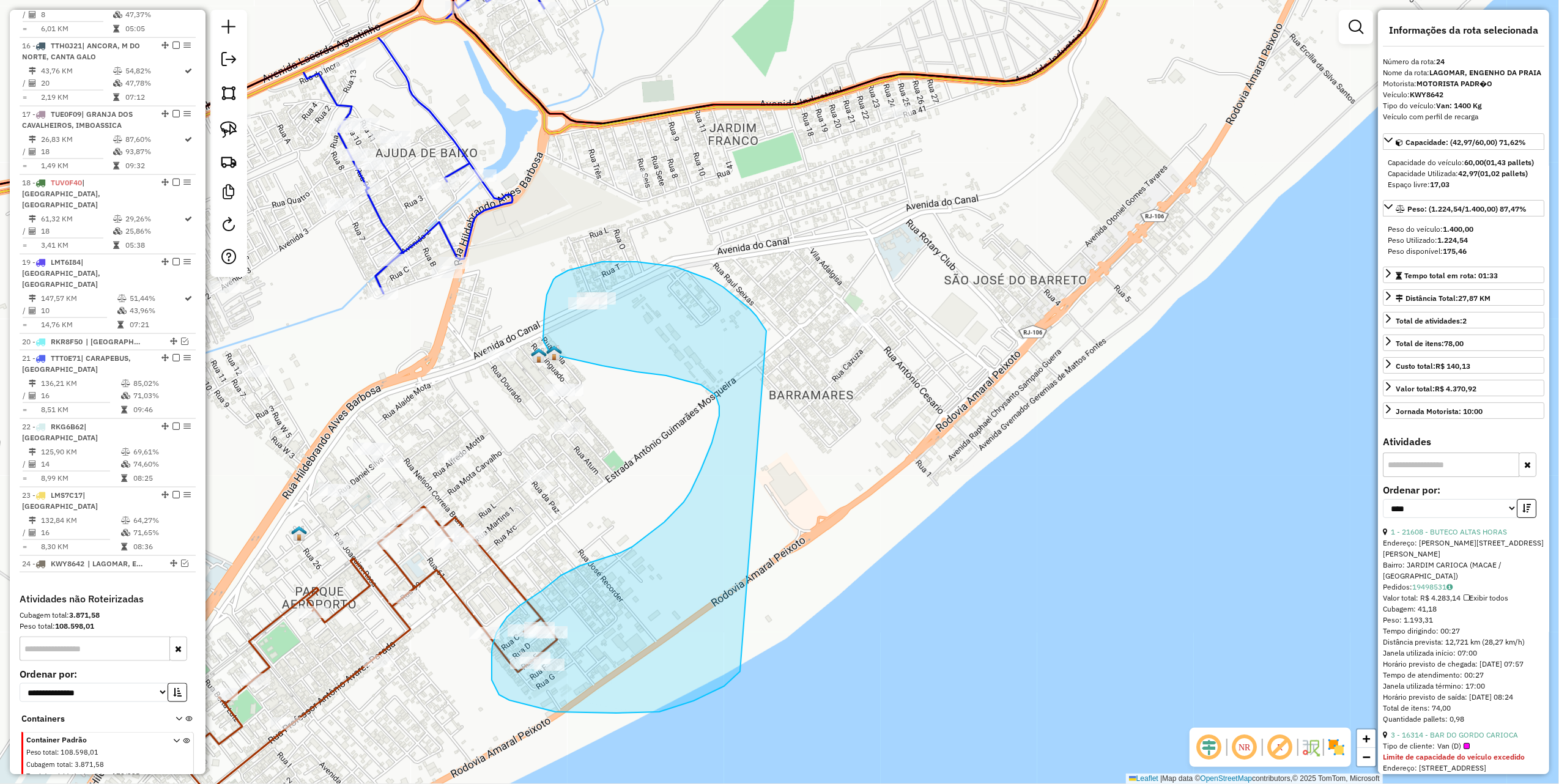
drag, startPoint x: 723, startPoint y: 287, endPoint x: 742, endPoint y: 664, distance: 377.5
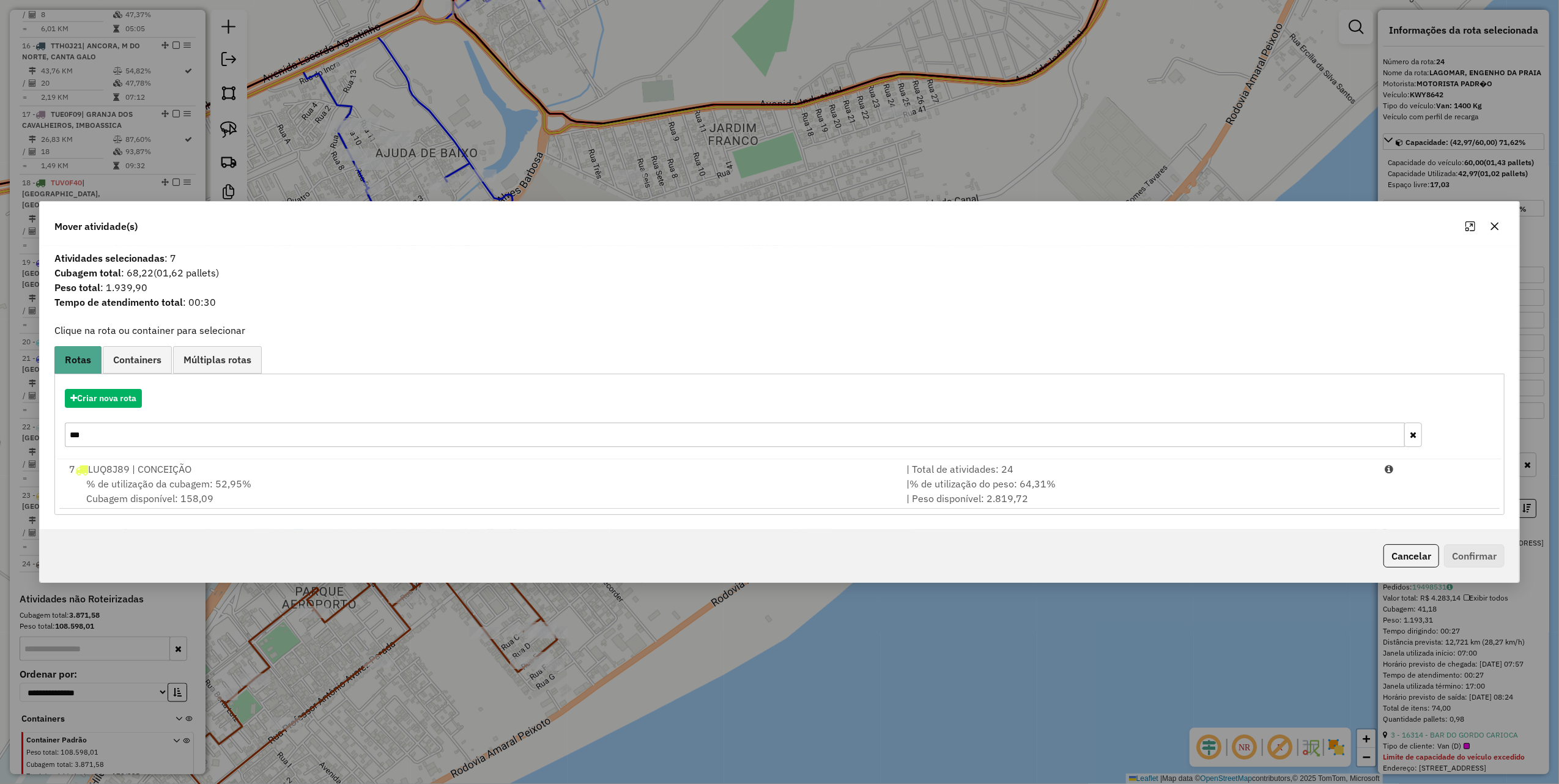
click at [1500, 222] on icon "button" at bounding box center [1495, 226] width 10 height 10
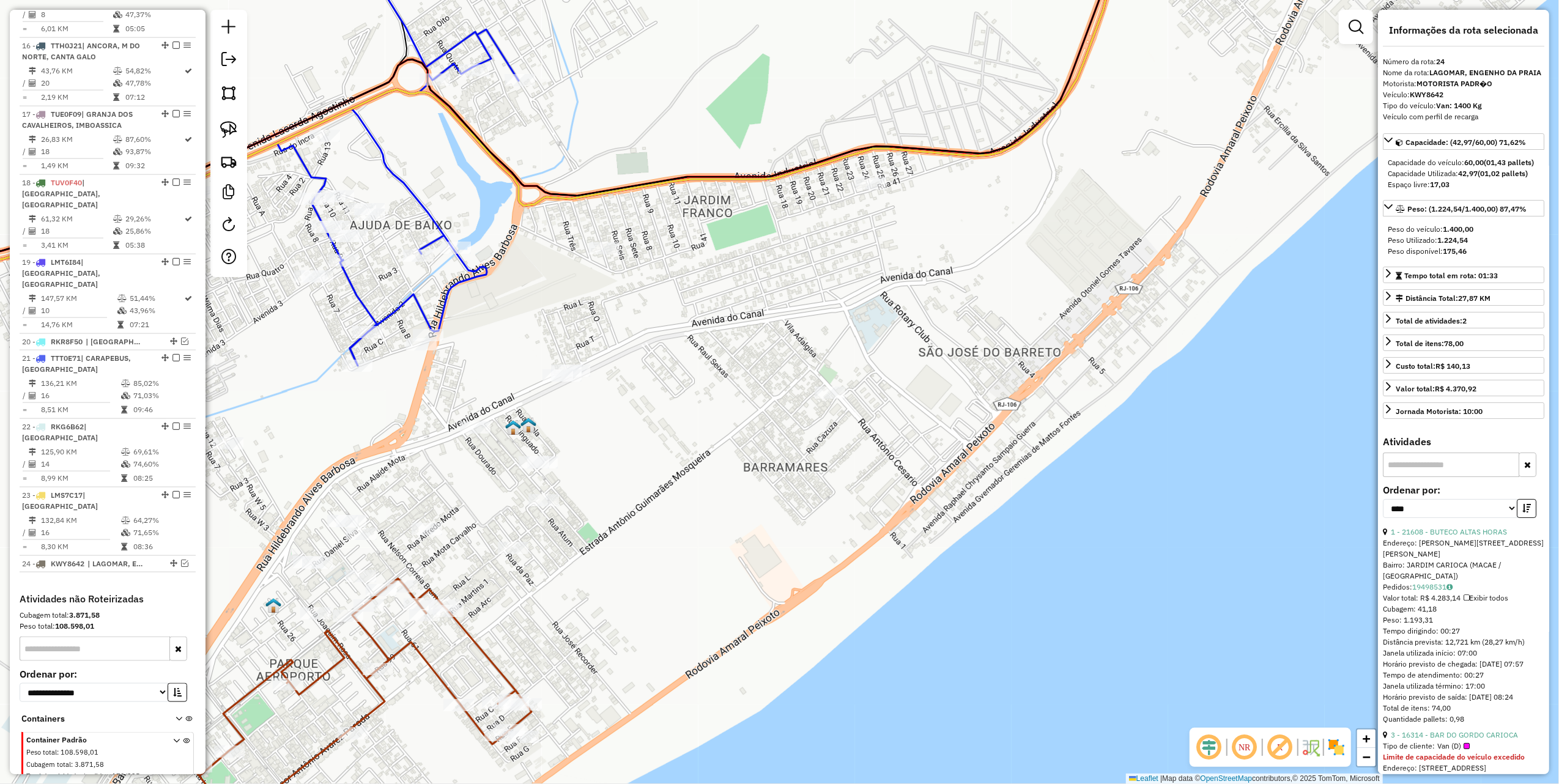
drag, startPoint x: 677, startPoint y: 120, endPoint x: 589, endPoint y: 383, distance: 277.3
click at [591, 311] on icon at bounding box center [463, 152] width 1289 height 317
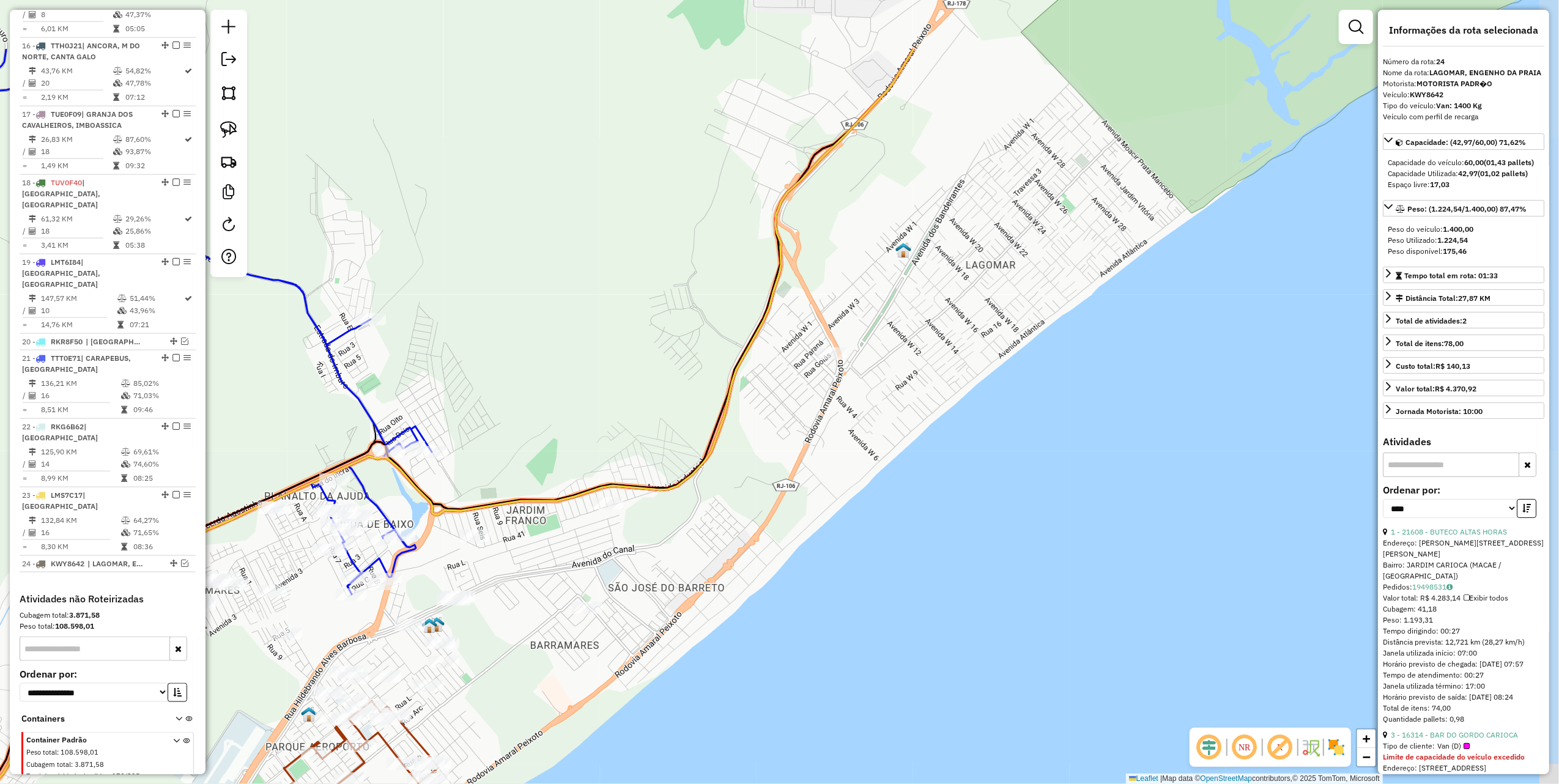
drag, startPoint x: 625, startPoint y: 292, endPoint x: 581, endPoint y: 235, distance: 72.0
click at [694, 274] on div "Janela de atendimento Grade de atendimento Capacidade Transportadoras Veículos …" at bounding box center [780, 392] width 1559 height 784
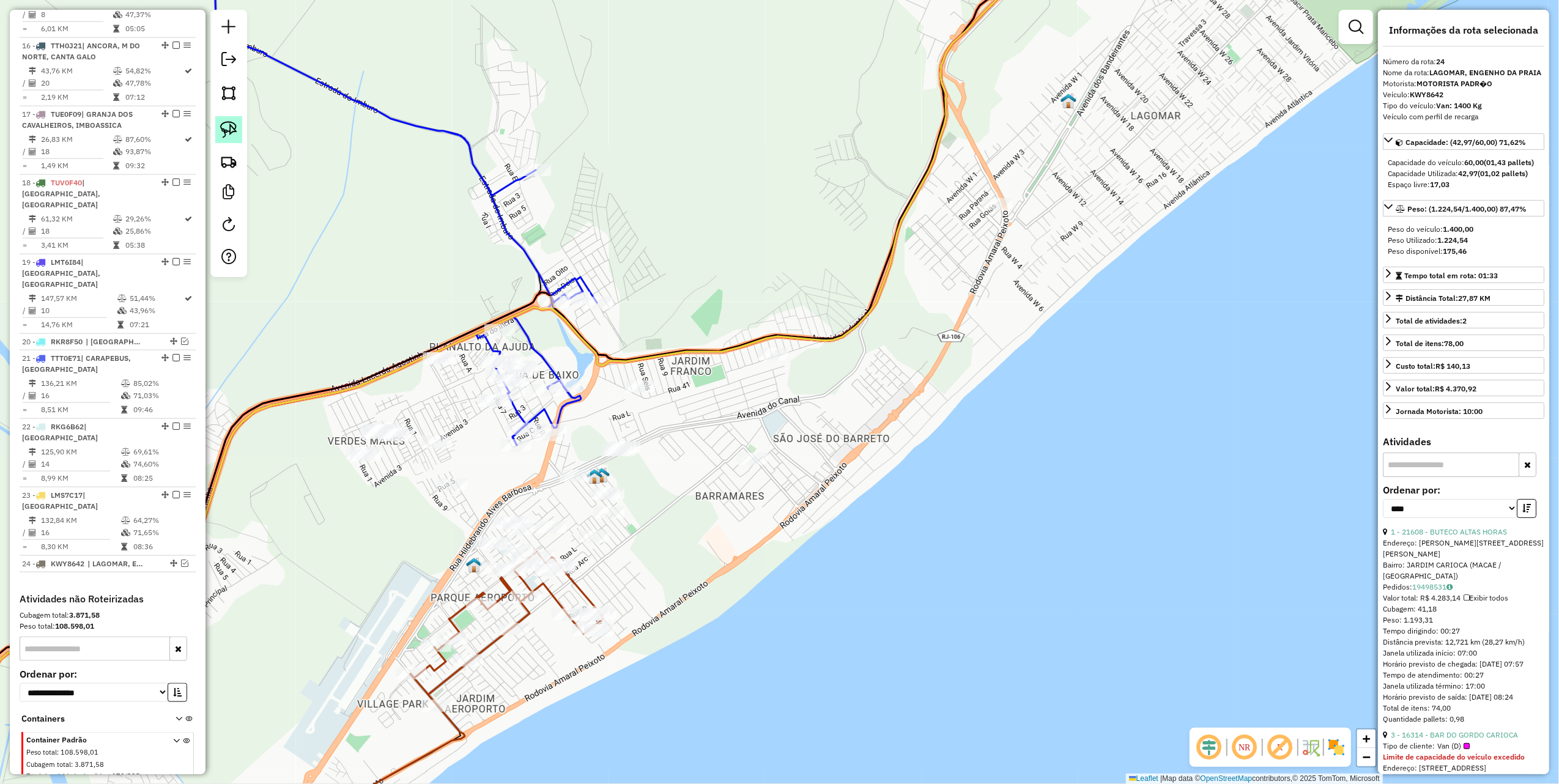
click at [225, 130] on img at bounding box center [228, 129] width 17 height 17
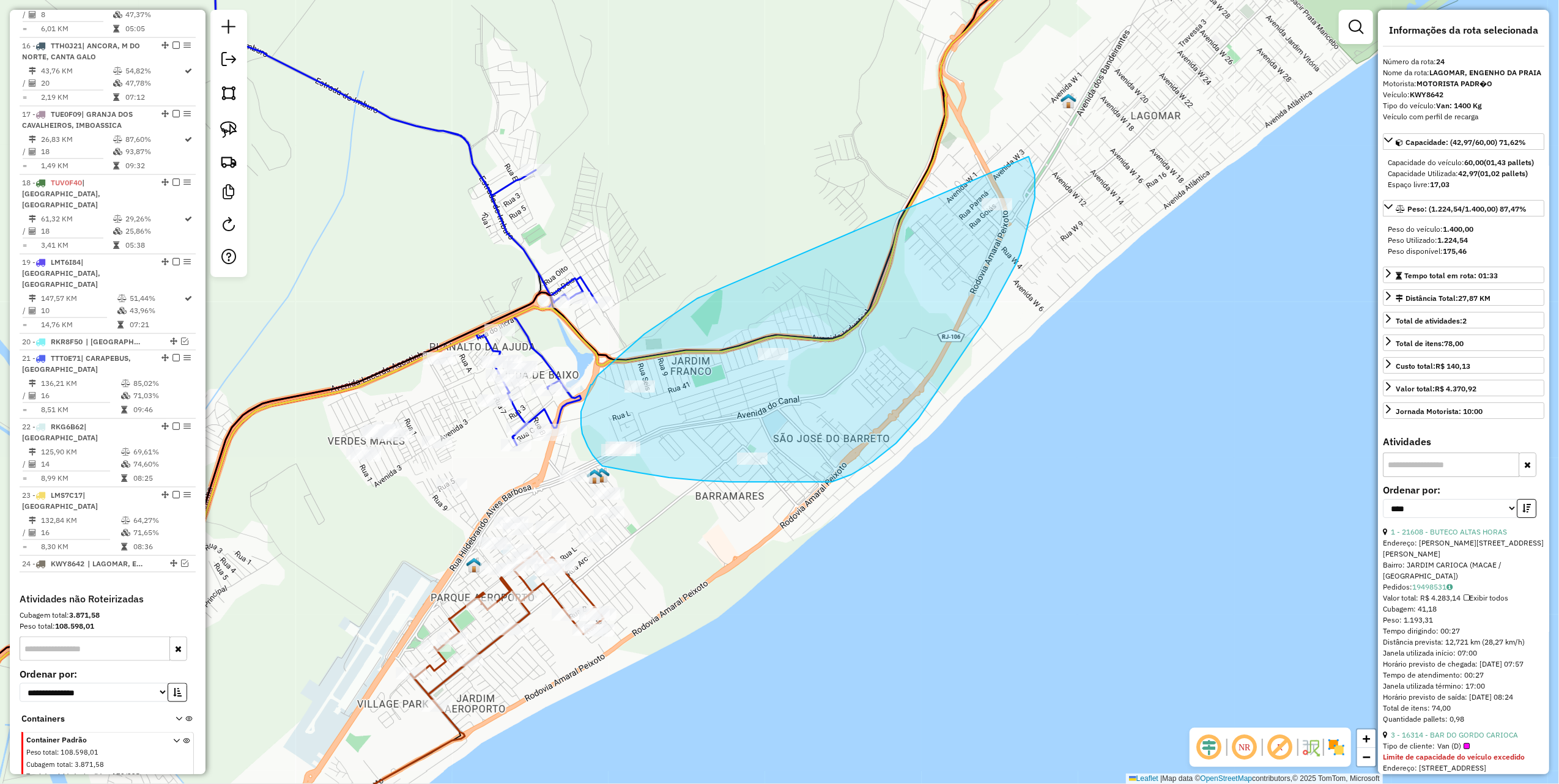
drag, startPoint x: 632, startPoint y: 346, endPoint x: 987, endPoint y: 140, distance: 410.4
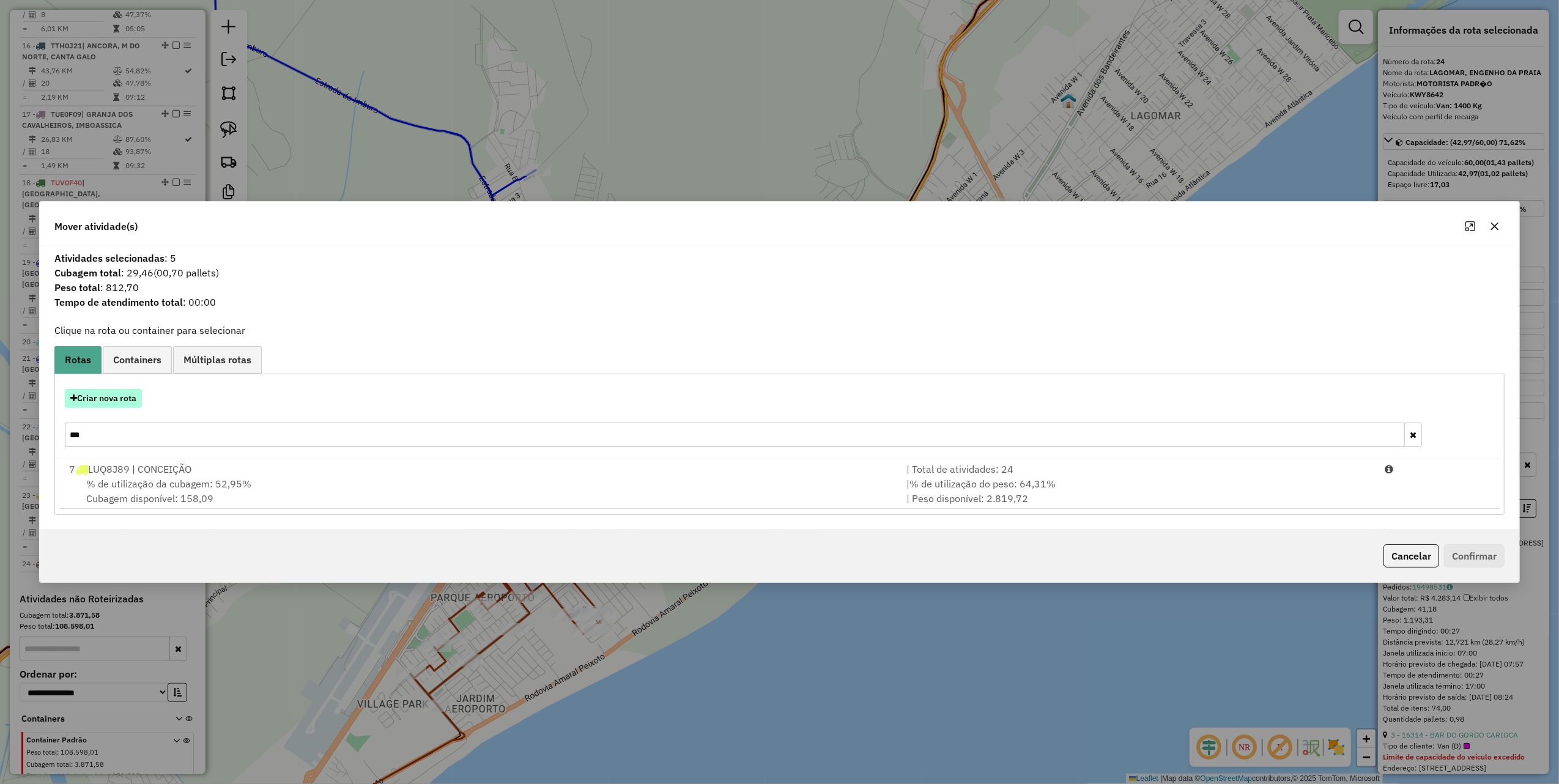
click at [125, 396] on button "Criar nova rota" at bounding box center [103, 397] width 77 height 19
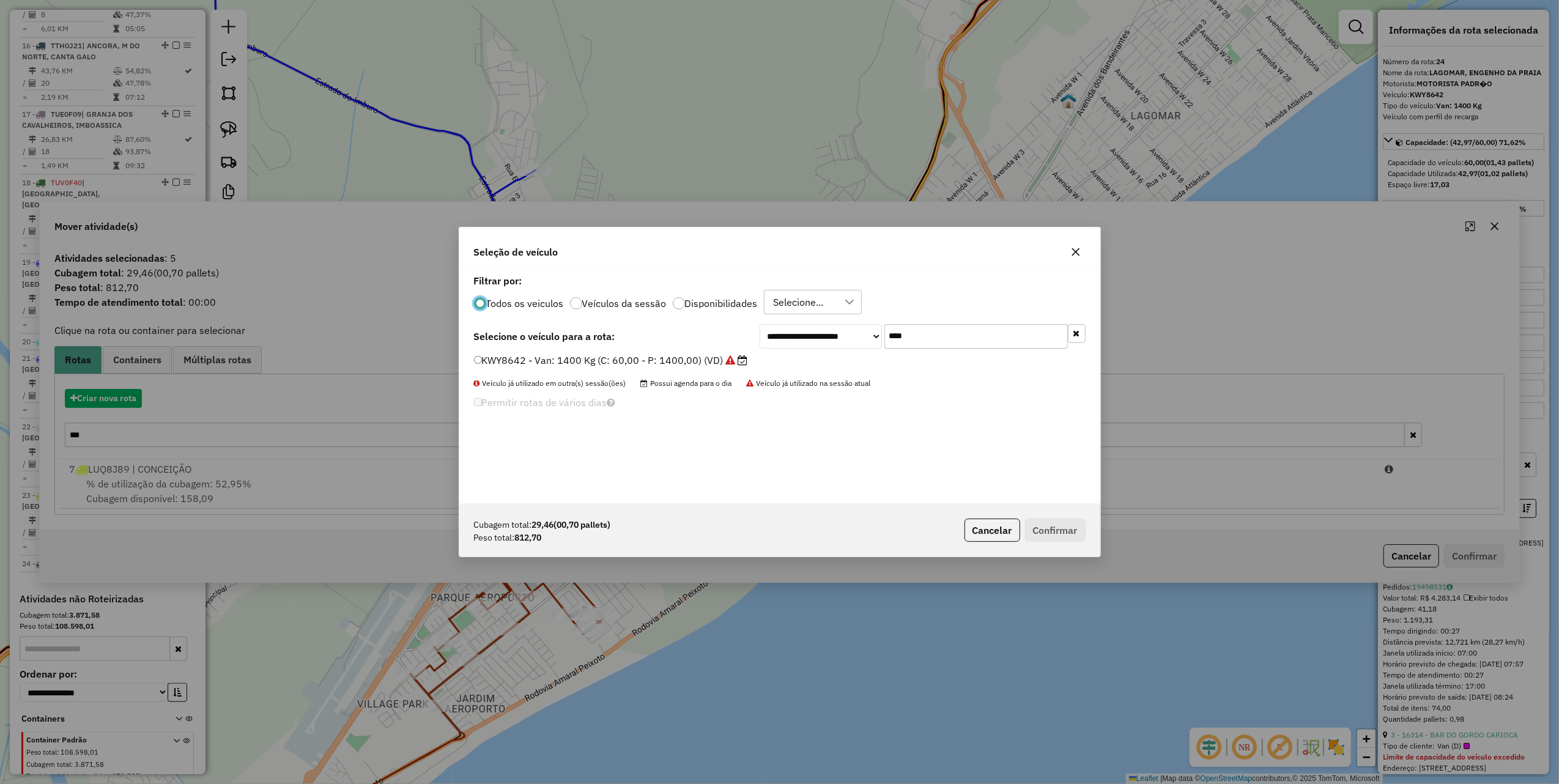
scroll to position [6, 4]
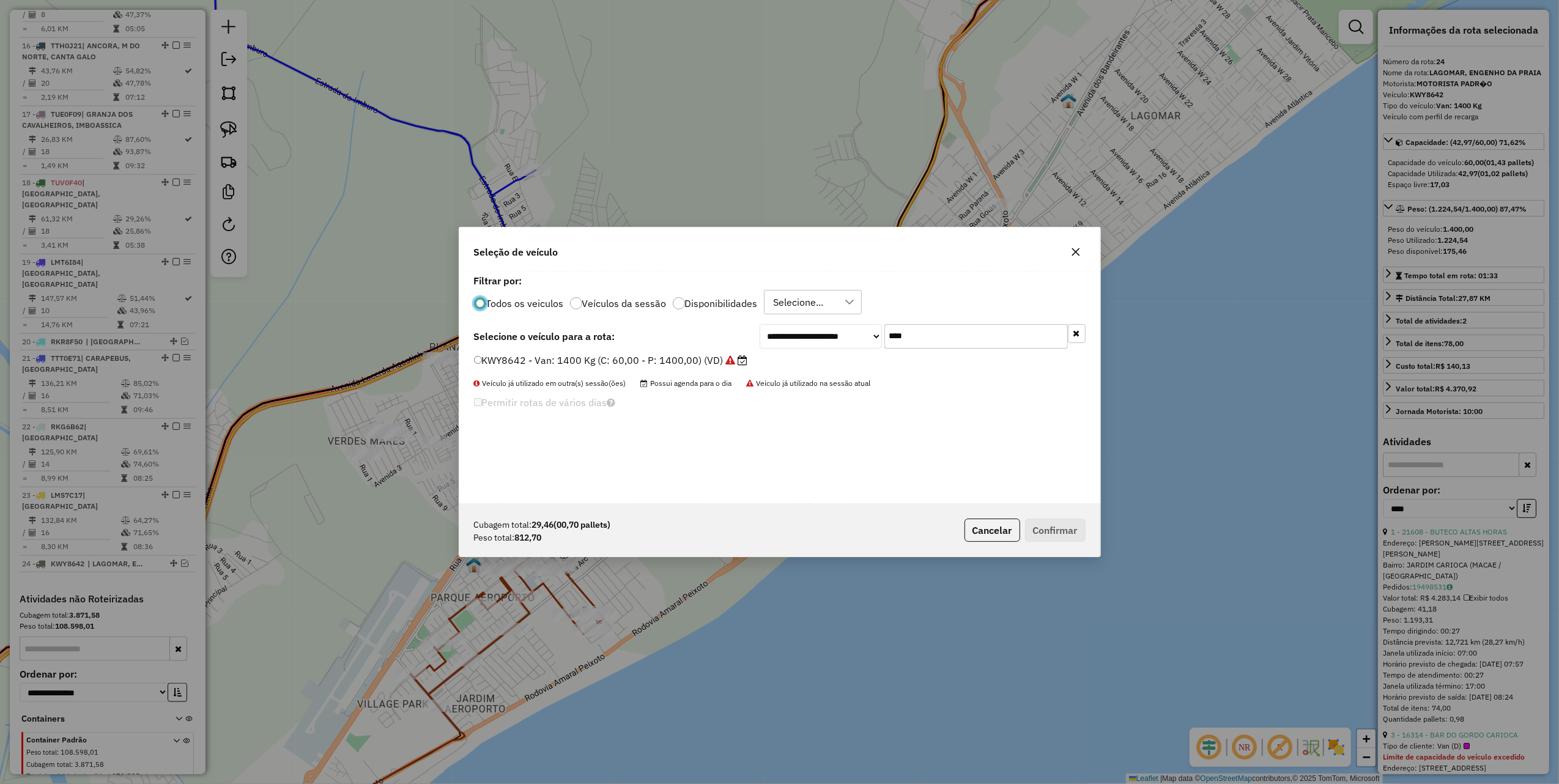
click at [706, 355] on label "KWY8642 - Van: 1400 Kg (C: 60,00 - P: 1400,00) (VD)" at bounding box center [611, 360] width 274 height 15
click at [1058, 524] on button "Confirmar" at bounding box center [1056, 530] width 61 height 24
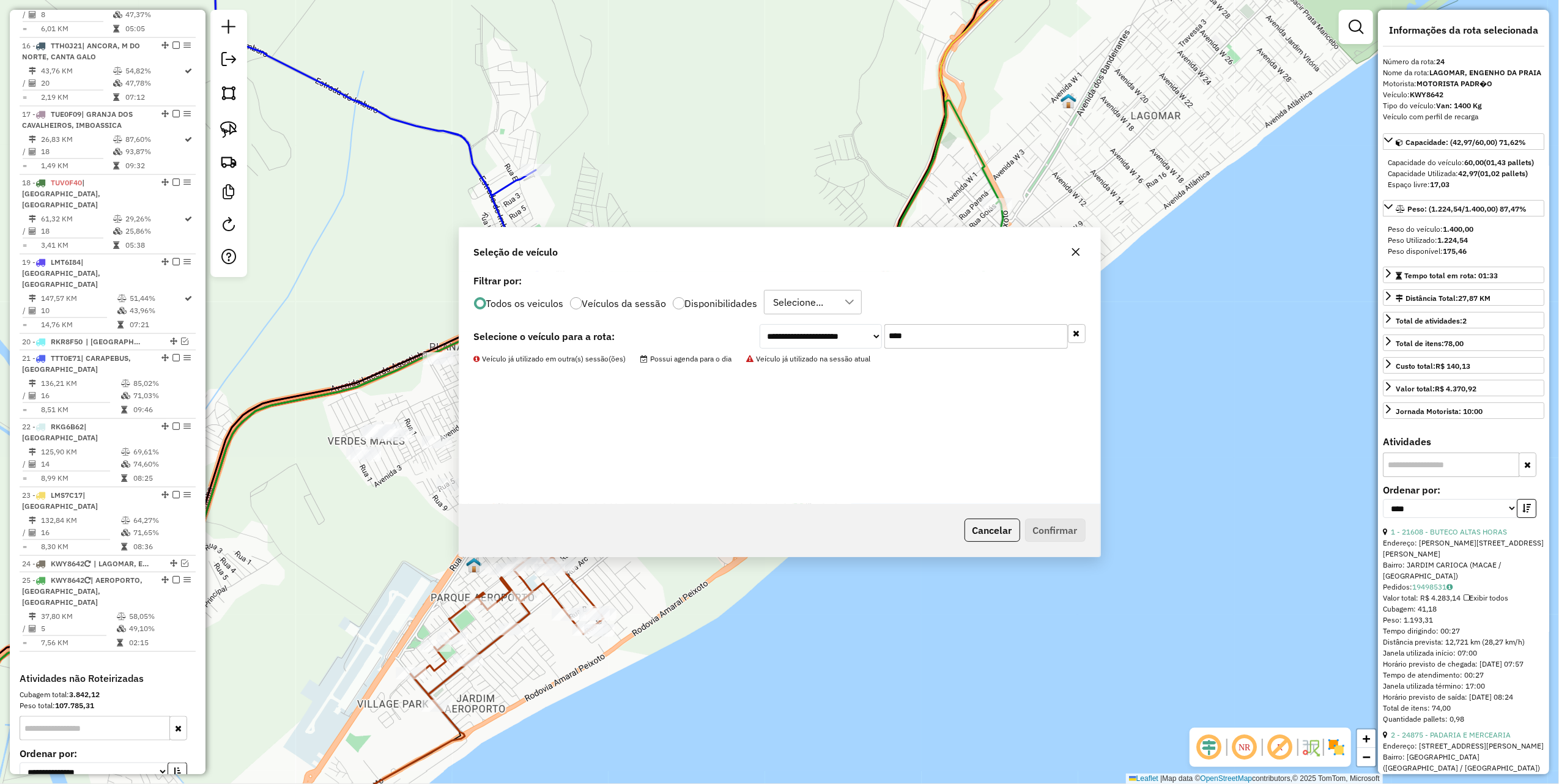
scroll to position [1538, 0]
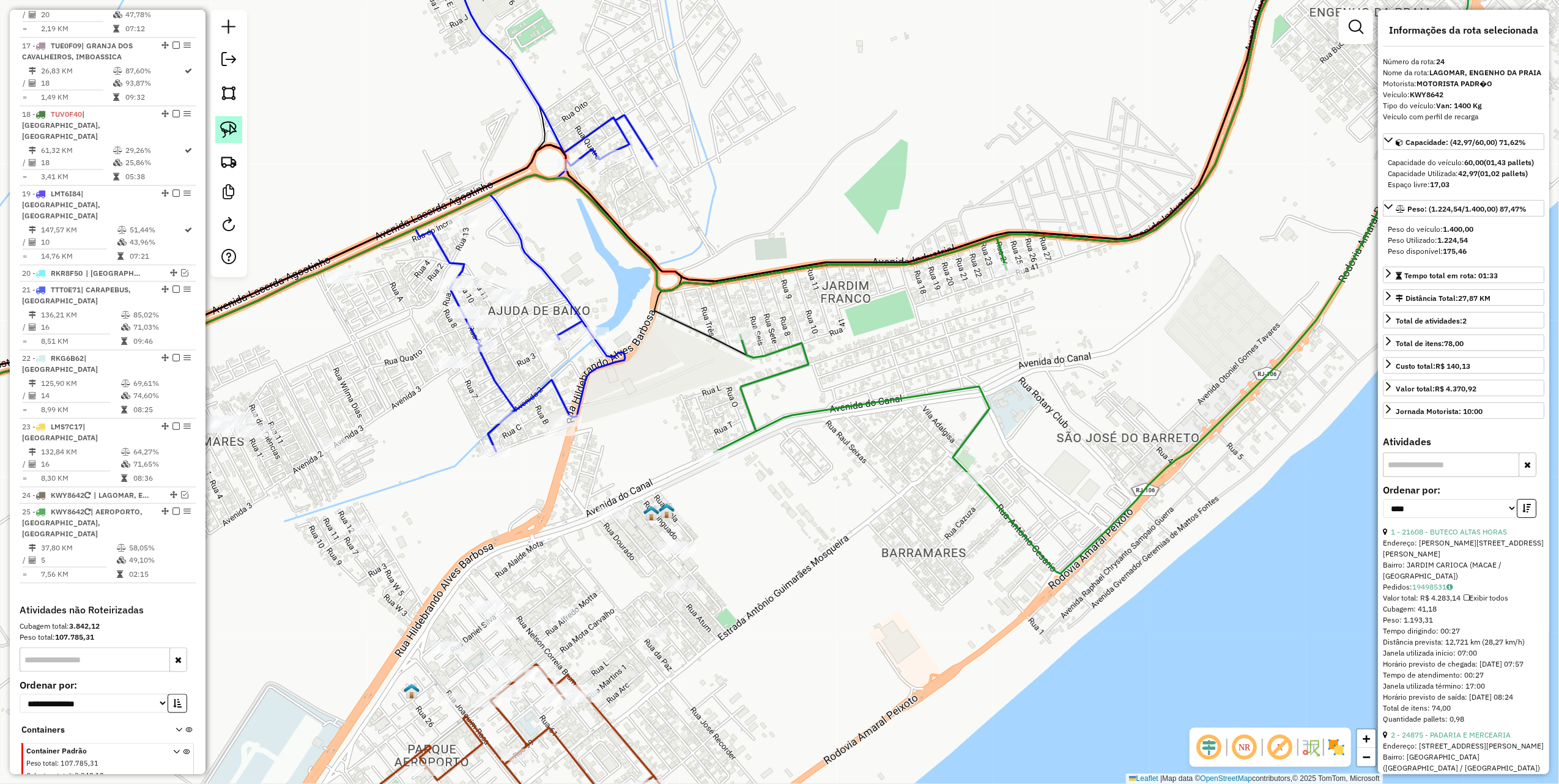
click at [230, 130] on img at bounding box center [228, 129] width 17 height 17
drag, startPoint x: 647, startPoint y: 429, endPoint x: 544, endPoint y: 466, distance: 109.4
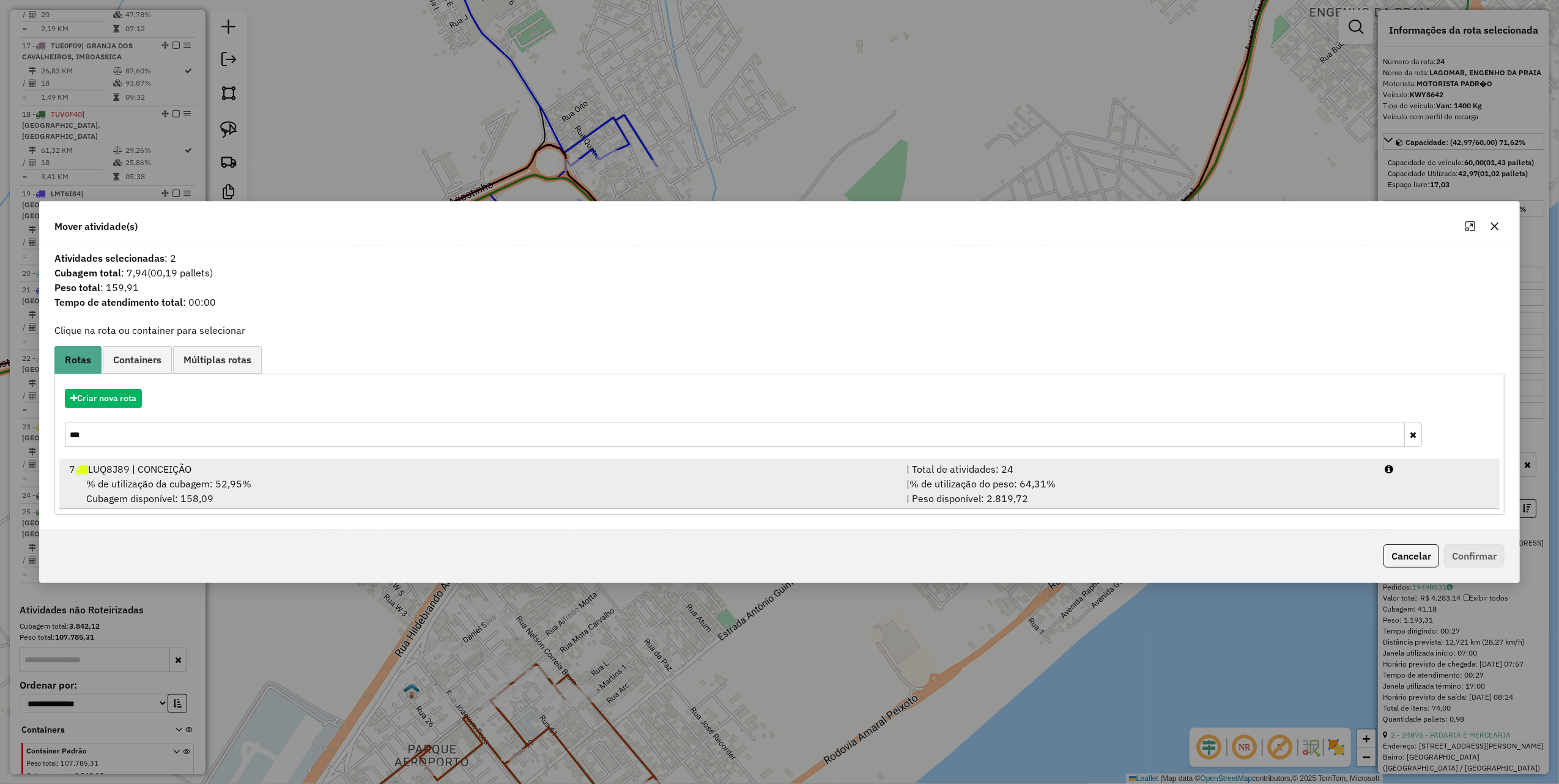
drag, startPoint x: 489, startPoint y: 491, endPoint x: 620, endPoint y: 499, distance: 131.2
click at [495, 489] on div "% de utilização da cubagem: 52,95% Cubagem disponível: 158,09" at bounding box center [480, 491] width 838 height 30
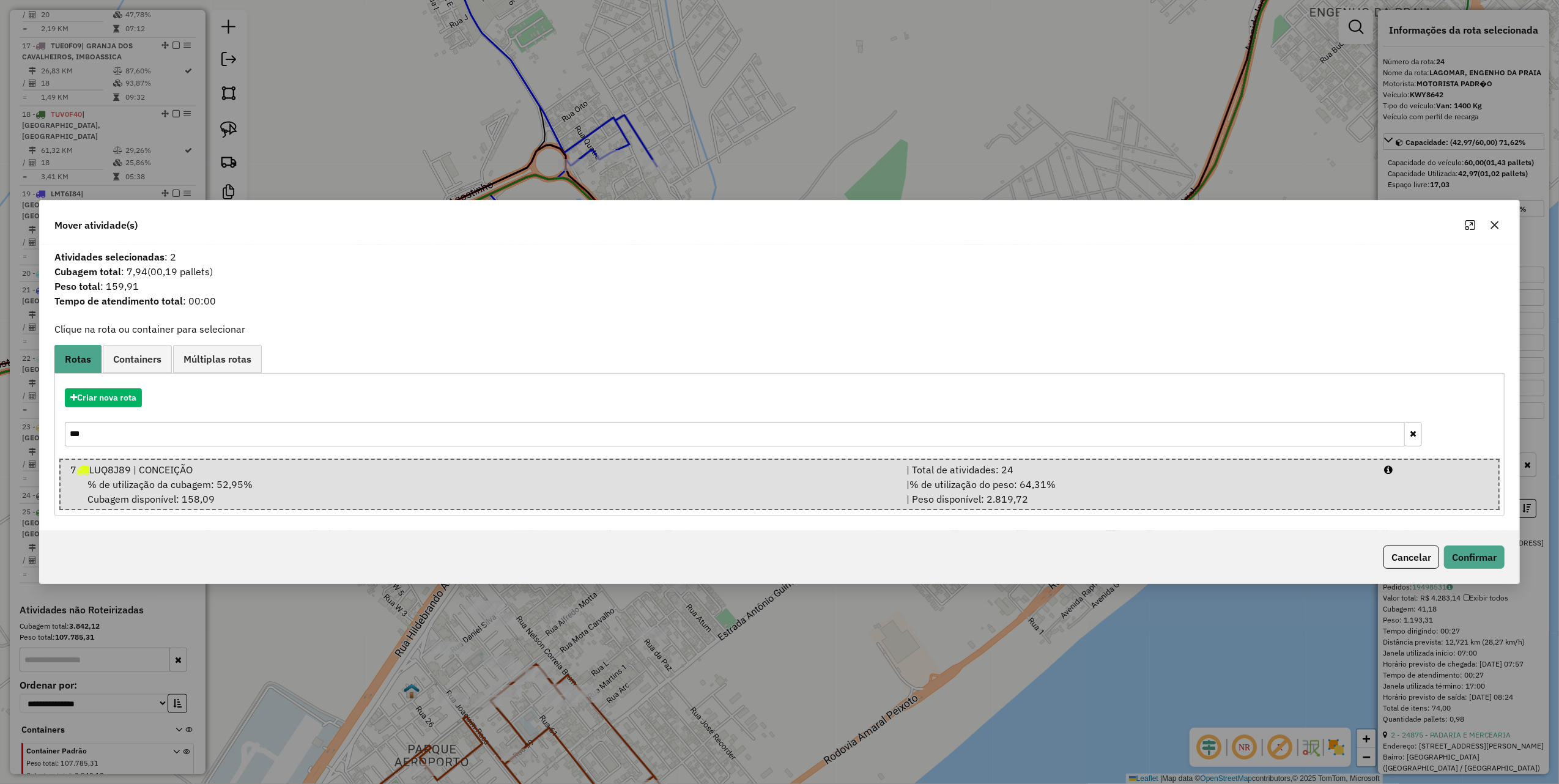
click at [434, 438] on input "***" at bounding box center [735, 434] width 1341 height 25
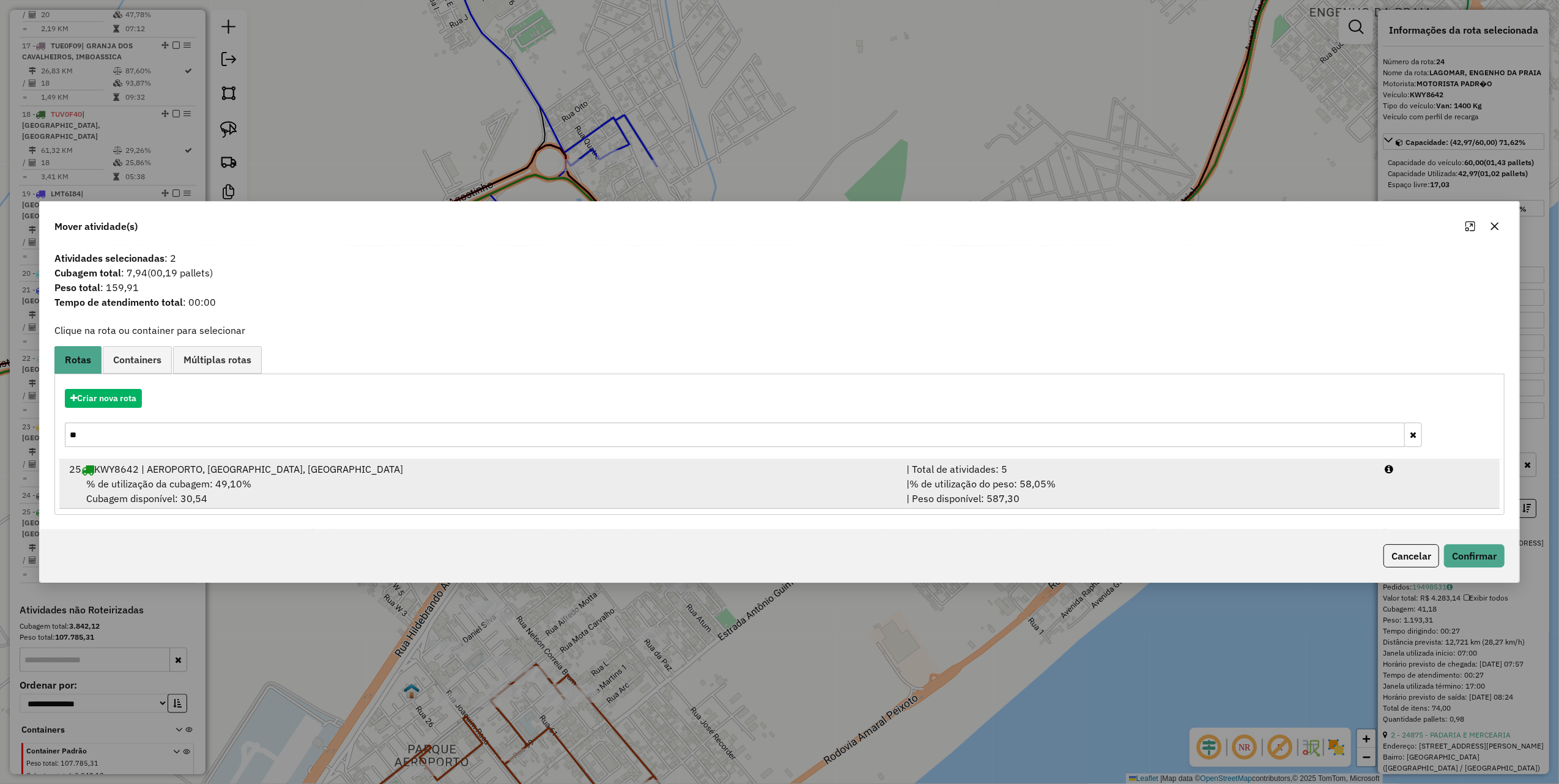
type input "**"
click at [679, 483] on div "% de utilização da cubagem: 49,10% Cubagem disponível: 30,54" at bounding box center [480, 491] width 838 height 30
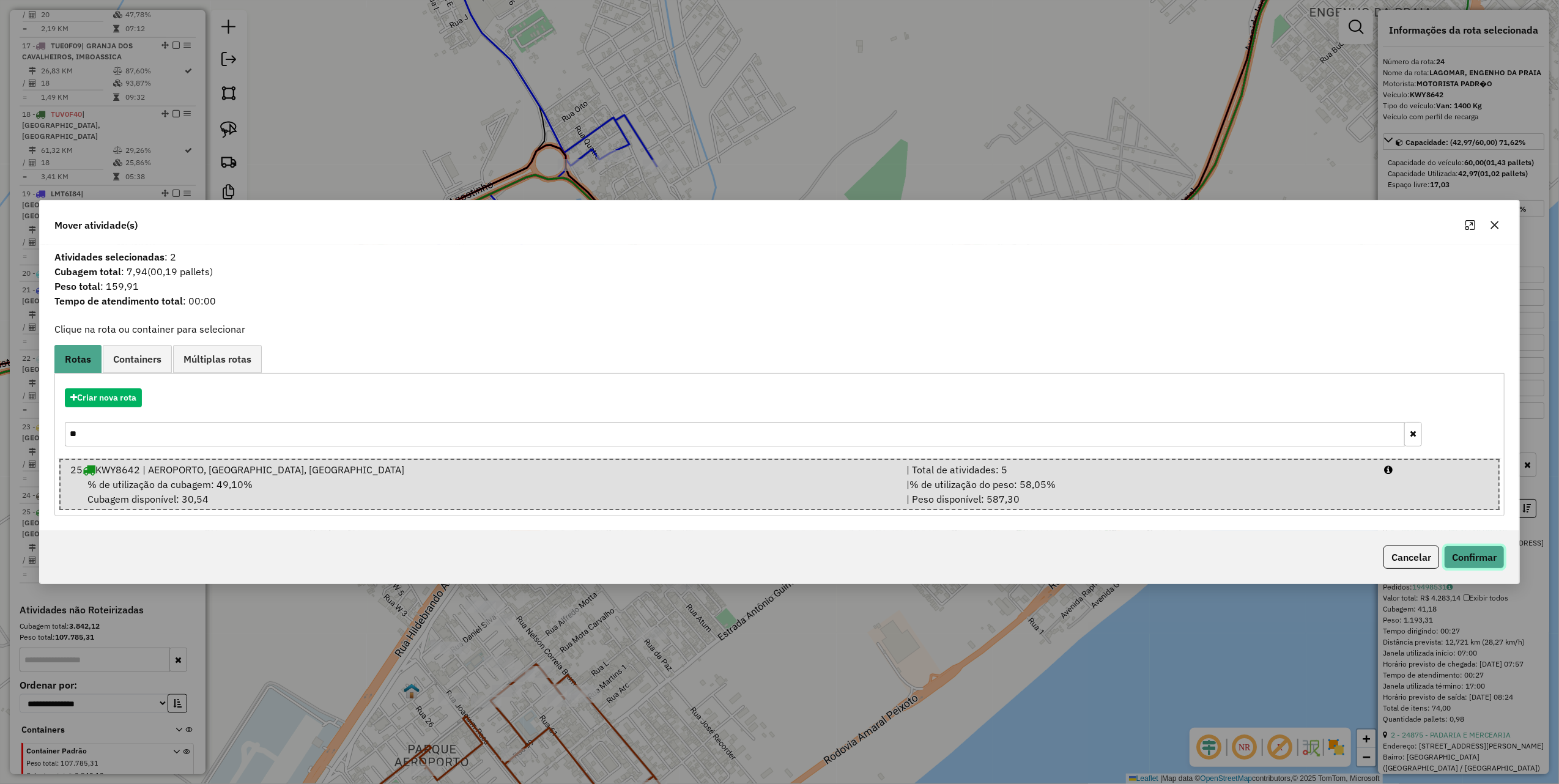
click at [1465, 557] on button "Confirmar" at bounding box center [1475, 557] width 61 height 24
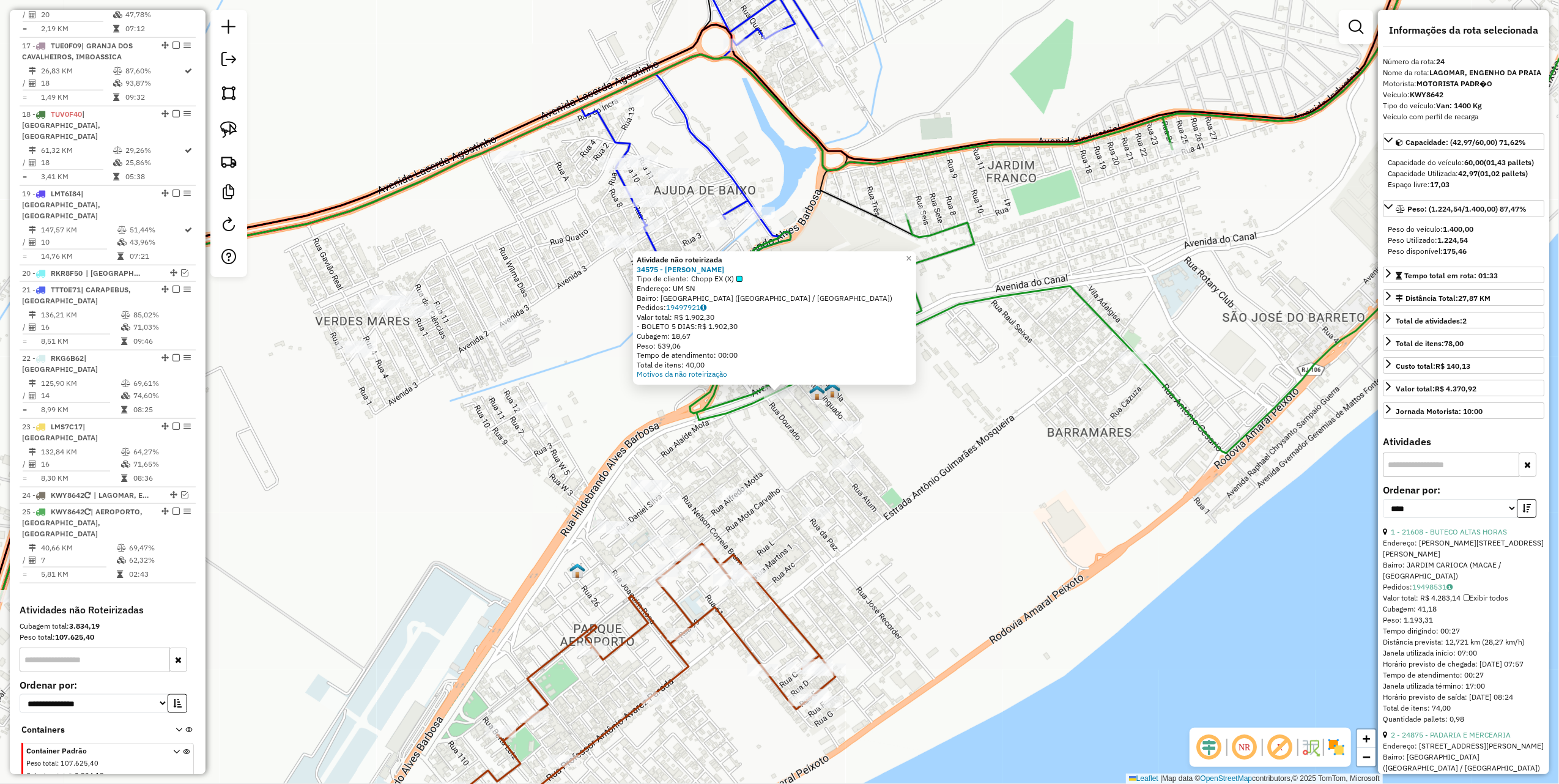
click at [743, 451] on div "Atividade não roteirizada 34575 - FABIO RIBEIRO Tipo de cliente: Chopp EX (X) E…" at bounding box center [780, 392] width 1559 height 784
click at [764, 413] on div "Atividade não roteirizada 34575 - FABIO RIBEIRO Tipo de cliente: Chopp EX (X) E…" at bounding box center [780, 392] width 1559 height 784
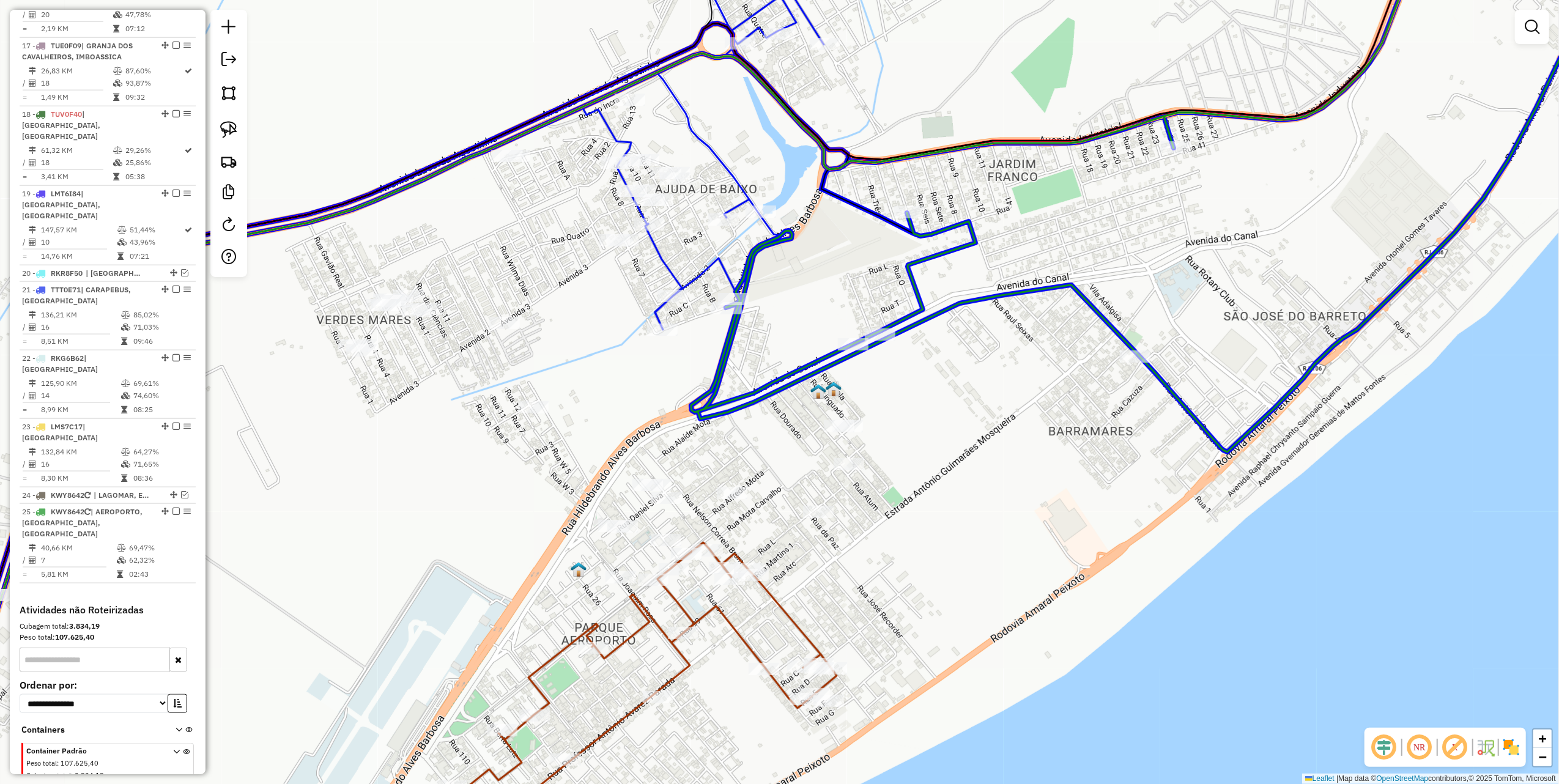
click at [852, 350] on div at bounding box center [853, 344] width 31 height 12
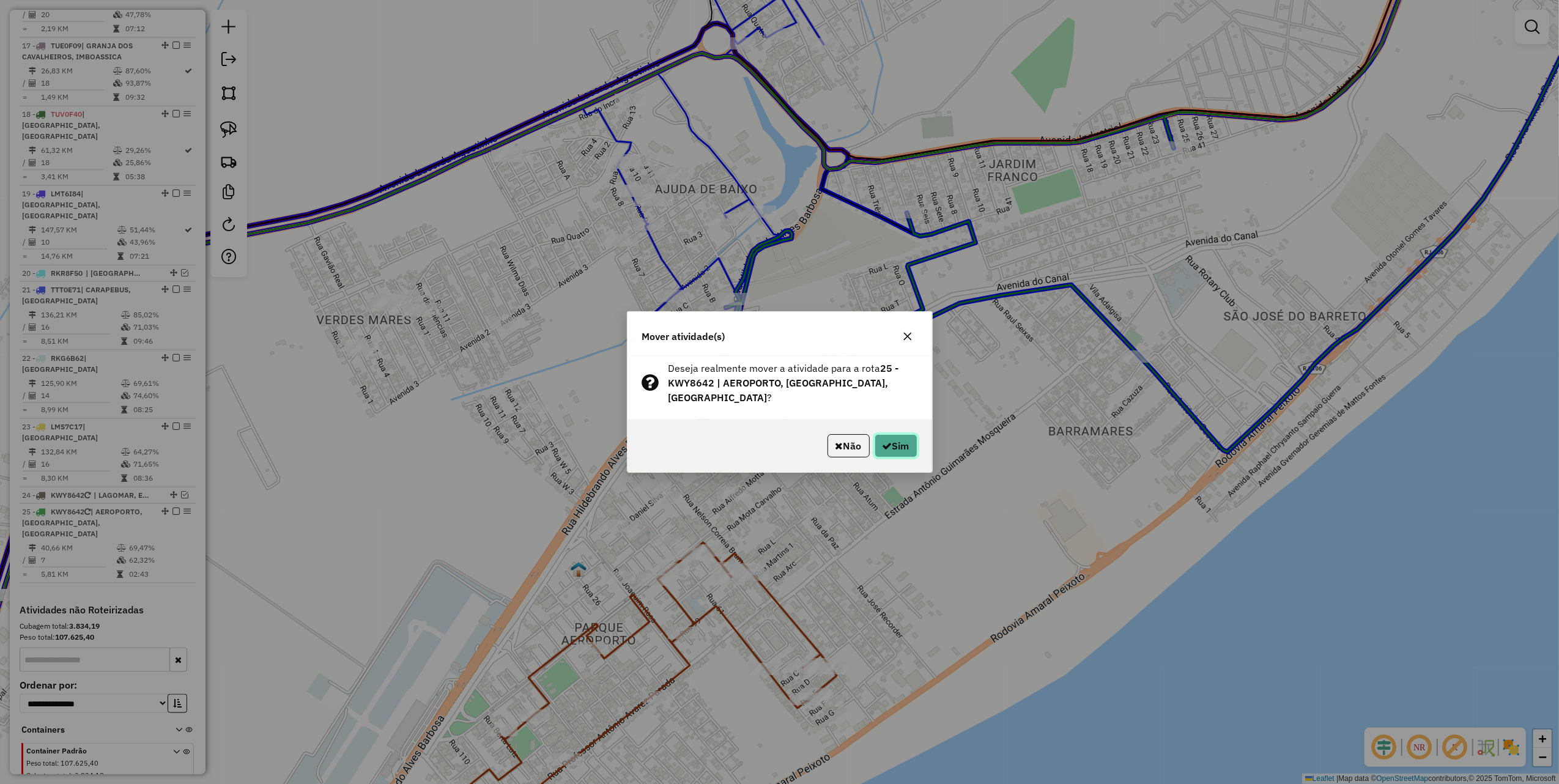
click at [897, 438] on button "Sim" at bounding box center [897, 446] width 43 height 24
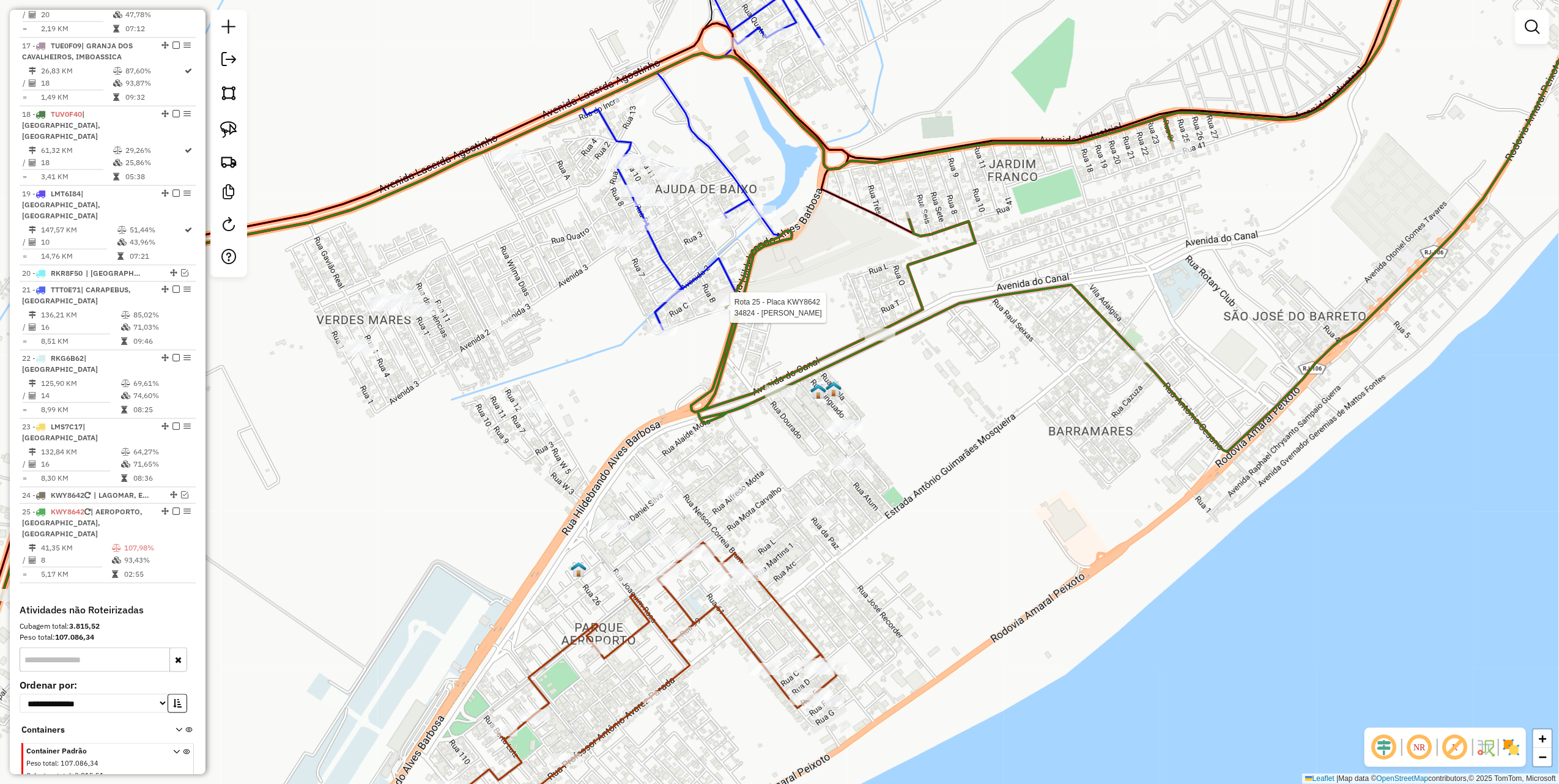
select select "*********"
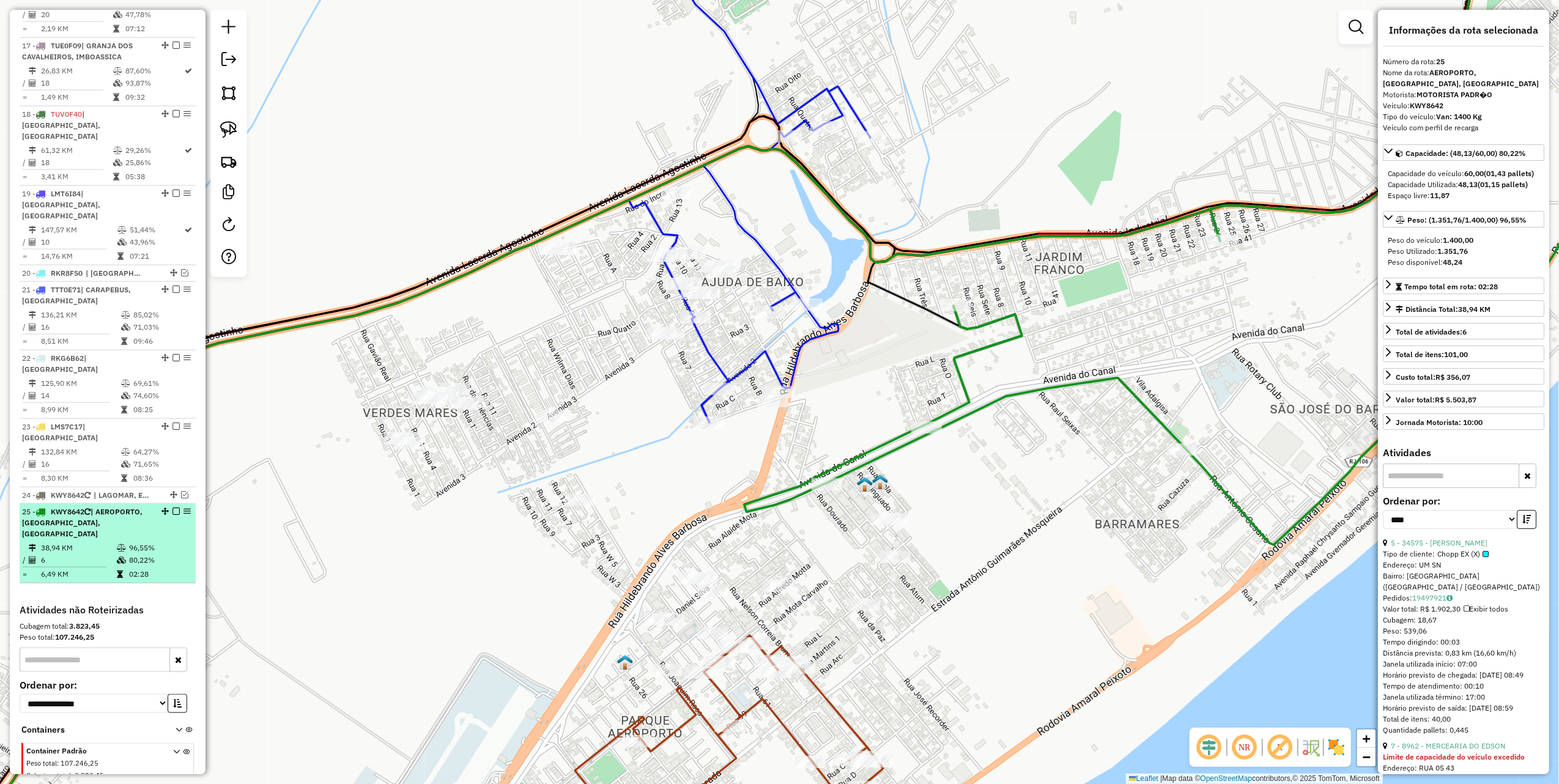
click at [172, 508] on em at bounding box center [175, 511] width 7 height 7
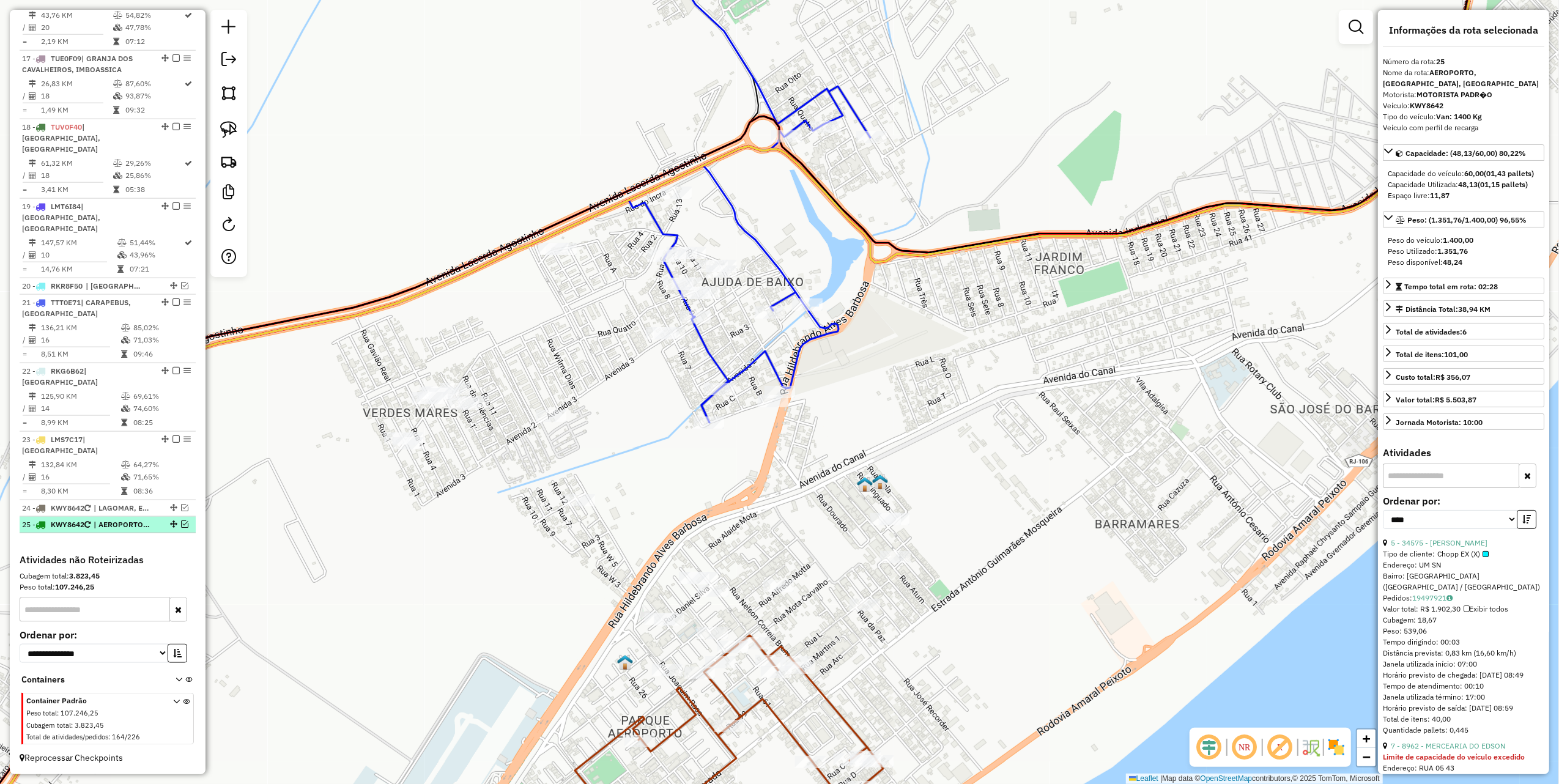
scroll to position [1486, 0]
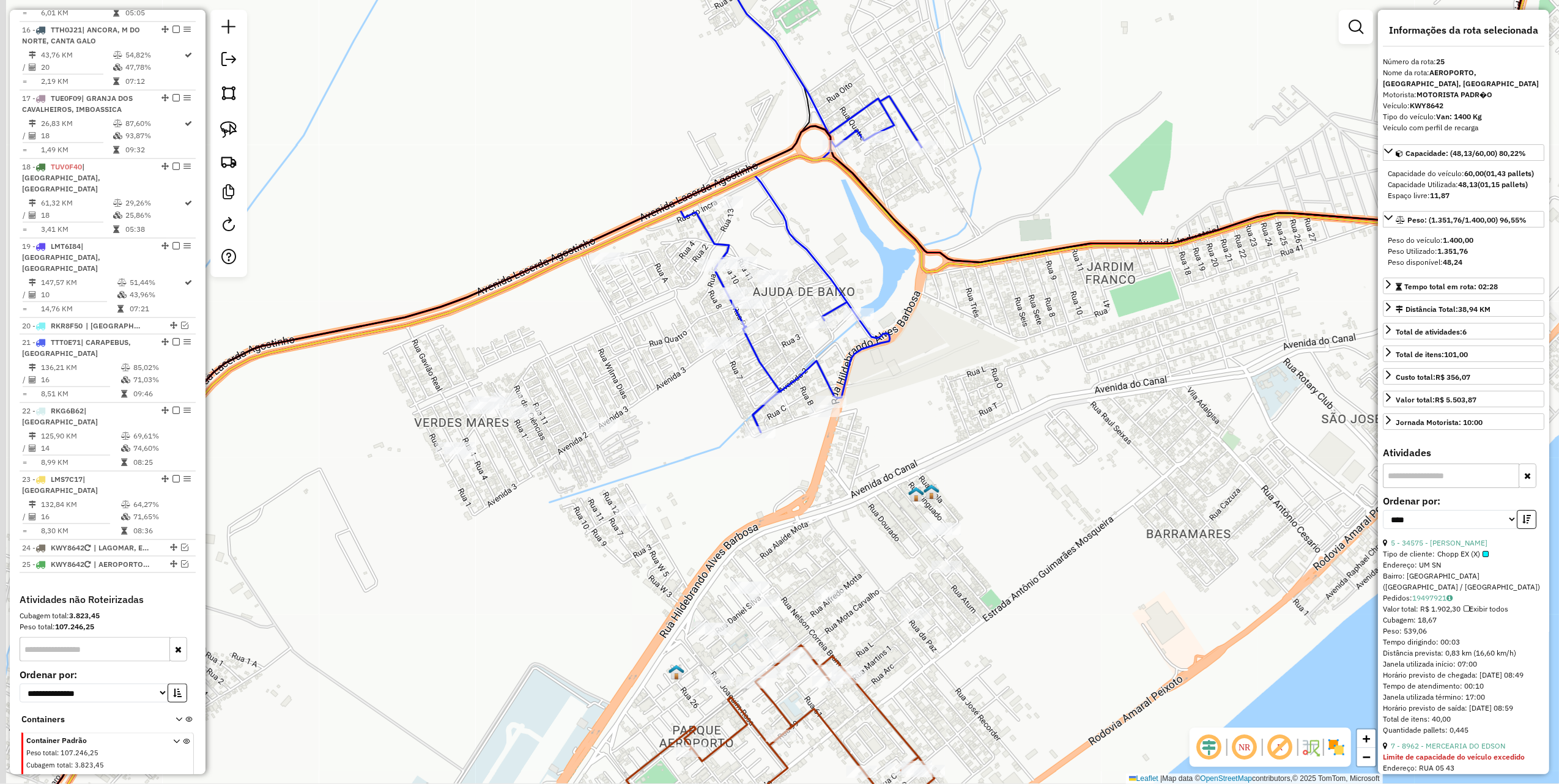
drag, startPoint x: 793, startPoint y: 453, endPoint x: 896, endPoint y: 469, distance: 104.2
click at [890, 469] on div "Janela de atendimento Grade de atendimento Capacidade Transportadoras Veículos …" at bounding box center [780, 392] width 1559 height 784
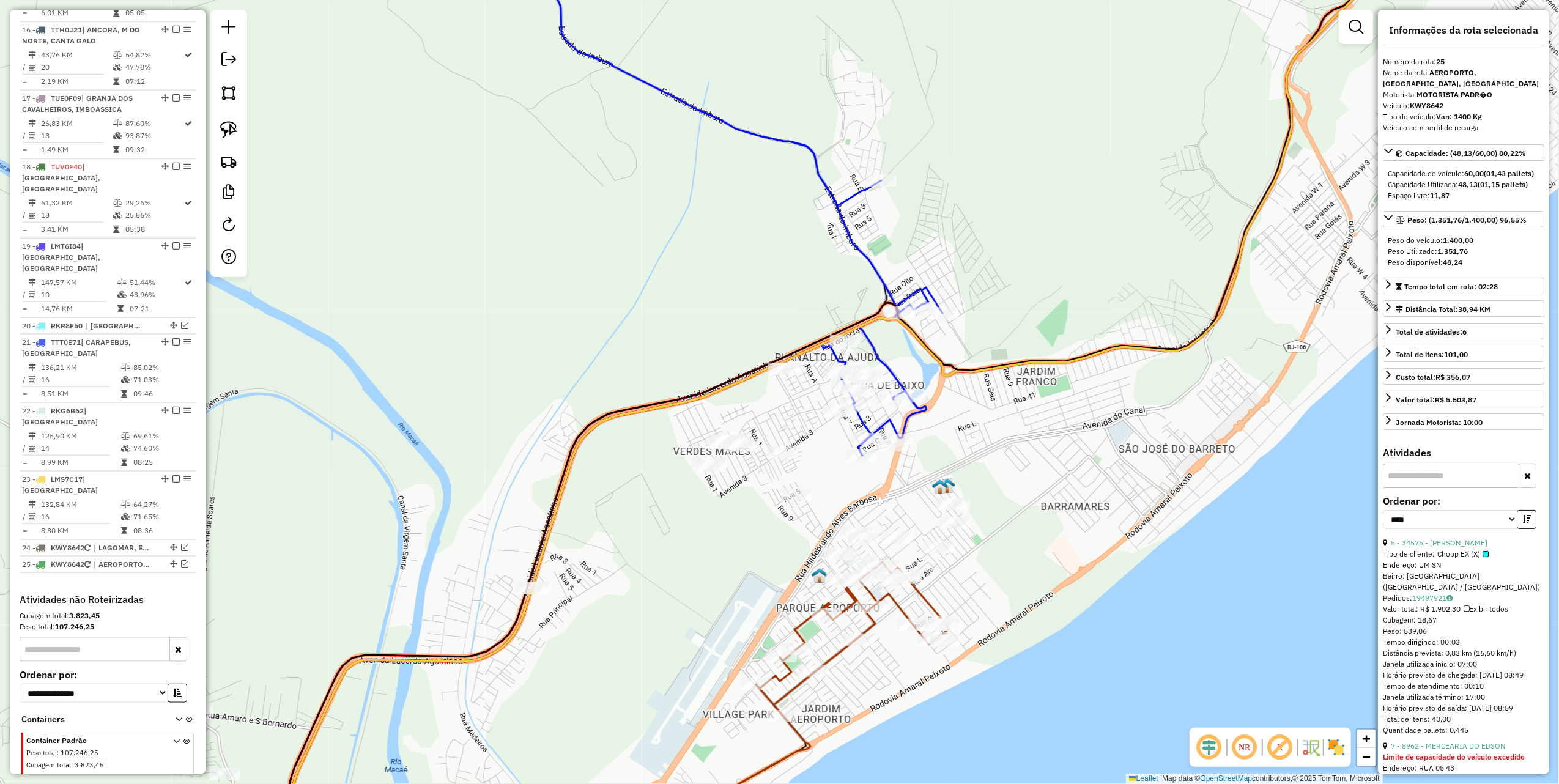
drag, startPoint x: 225, startPoint y: 105, endPoint x: 272, endPoint y: 162, distance: 73.9
click at [225, 105] on link at bounding box center [228, 92] width 27 height 27
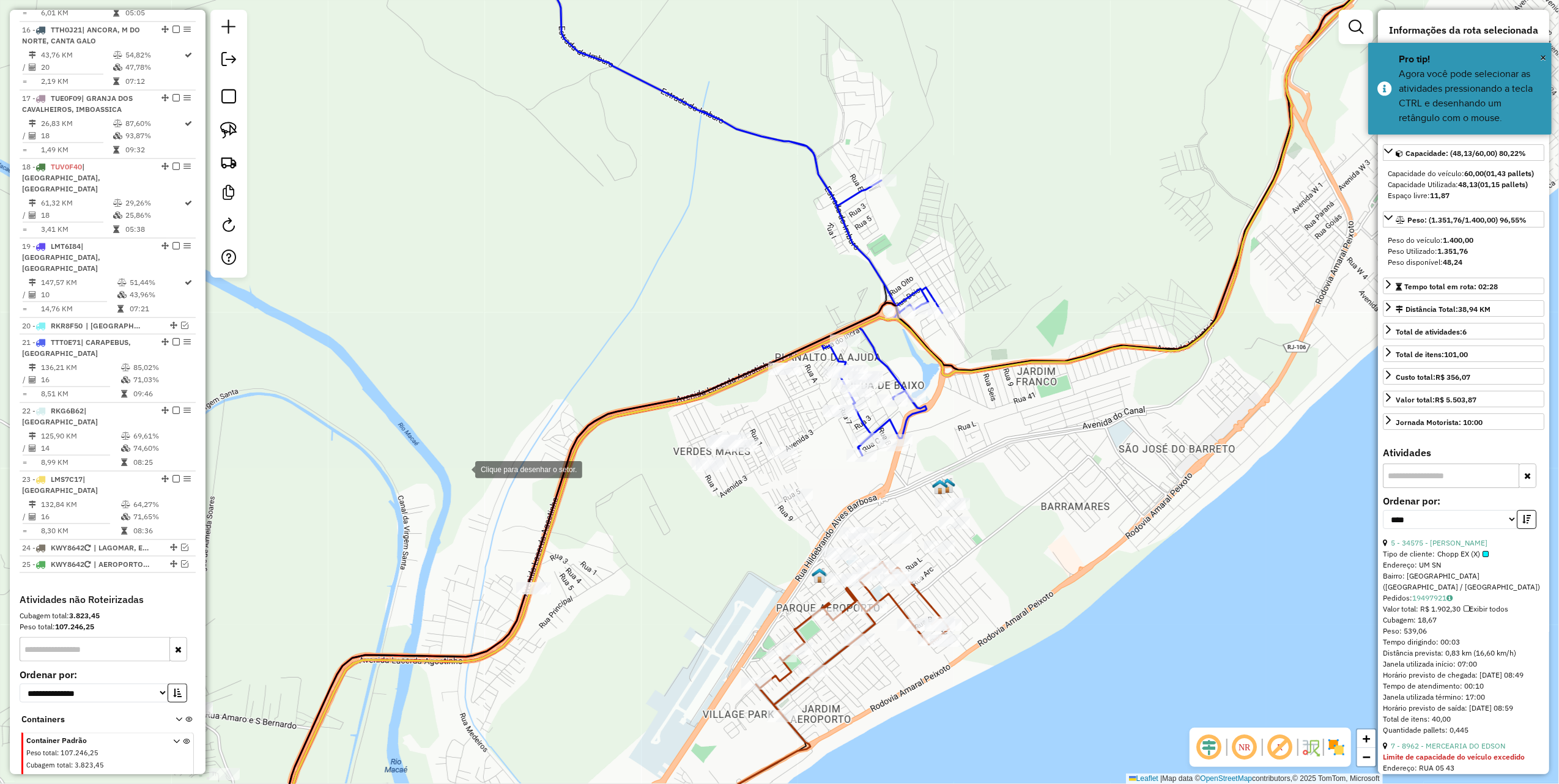
drag, startPoint x: 464, startPoint y: 468, endPoint x: 463, endPoint y: 570, distance: 102.0
click at [463, 470] on div at bounding box center [463, 468] width 25 height 25
drag, startPoint x: 473, startPoint y: 634, endPoint x: 566, endPoint y: 658, distance: 96.0
click at [474, 634] on div at bounding box center [472, 633] width 25 height 25
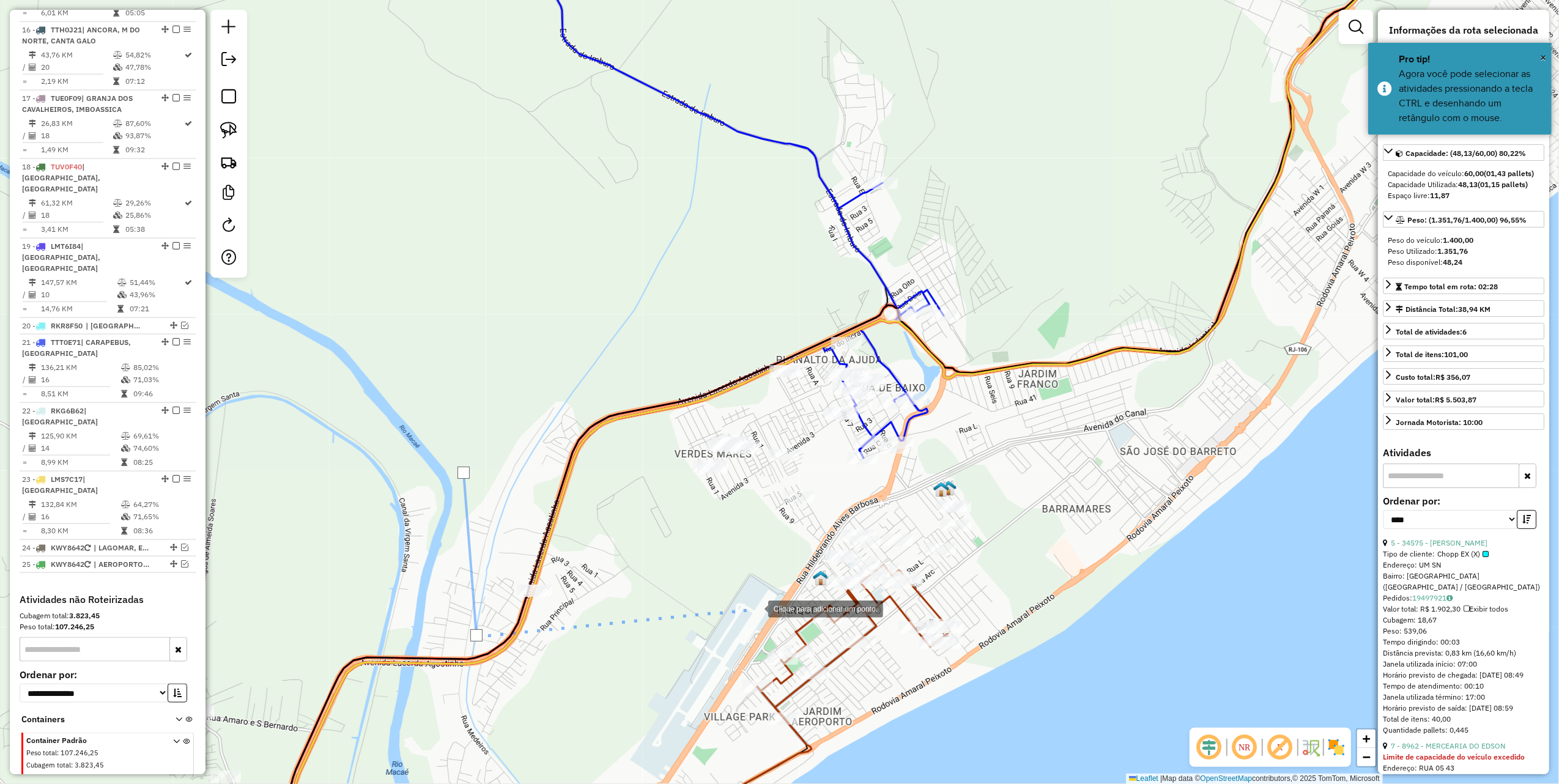
click at [756, 607] on div at bounding box center [756, 607] width 25 height 25
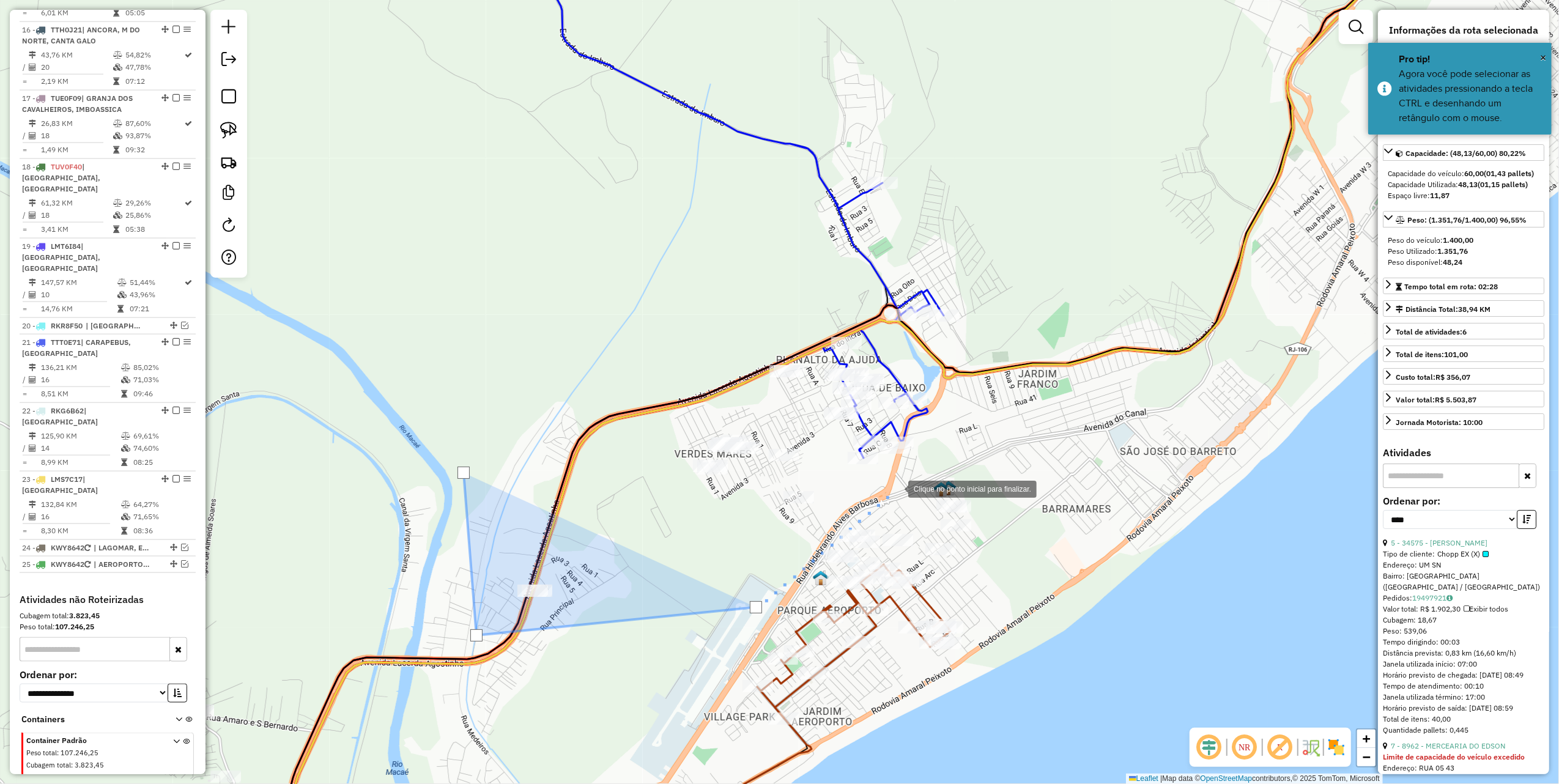
click at [908, 476] on div at bounding box center [896, 488] width 25 height 25
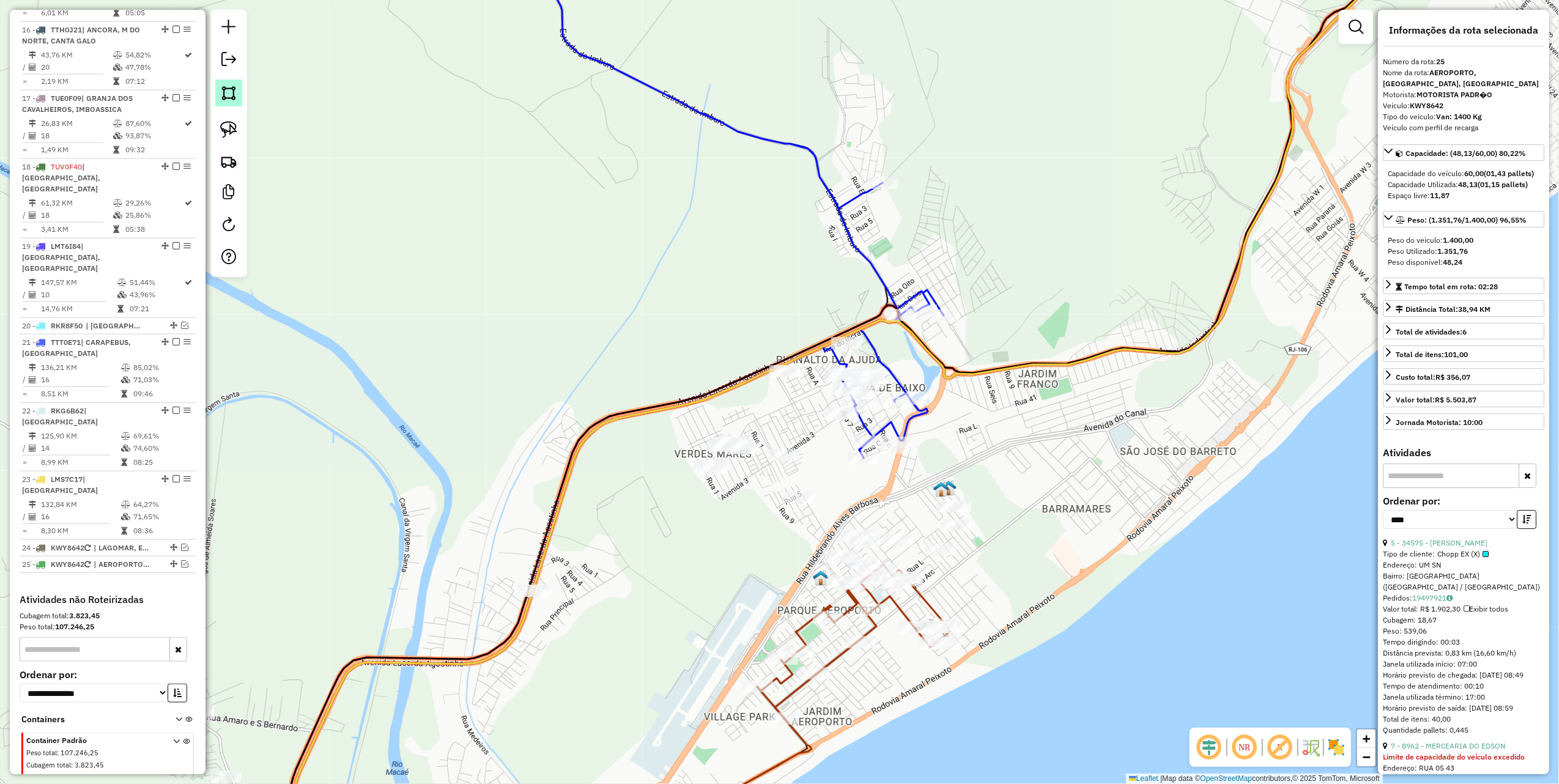
click at [225, 96] on img at bounding box center [228, 92] width 17 height 17
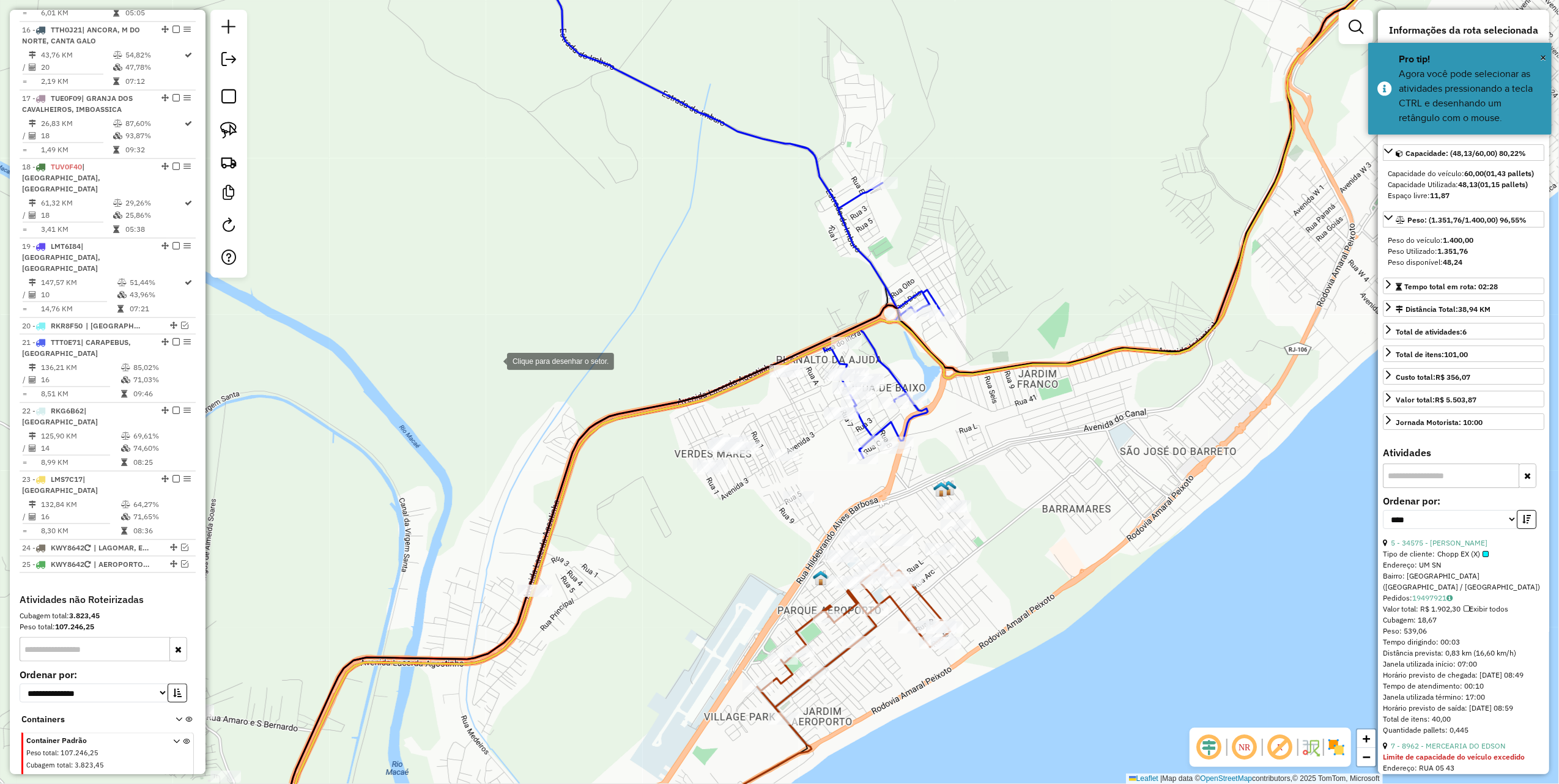
click at [491, 382] on div "Clique para desenhar o setor. Janela de atendimento Grade de atendimento Capaci…" at bounding box center [780, 392] width 1559 height 784
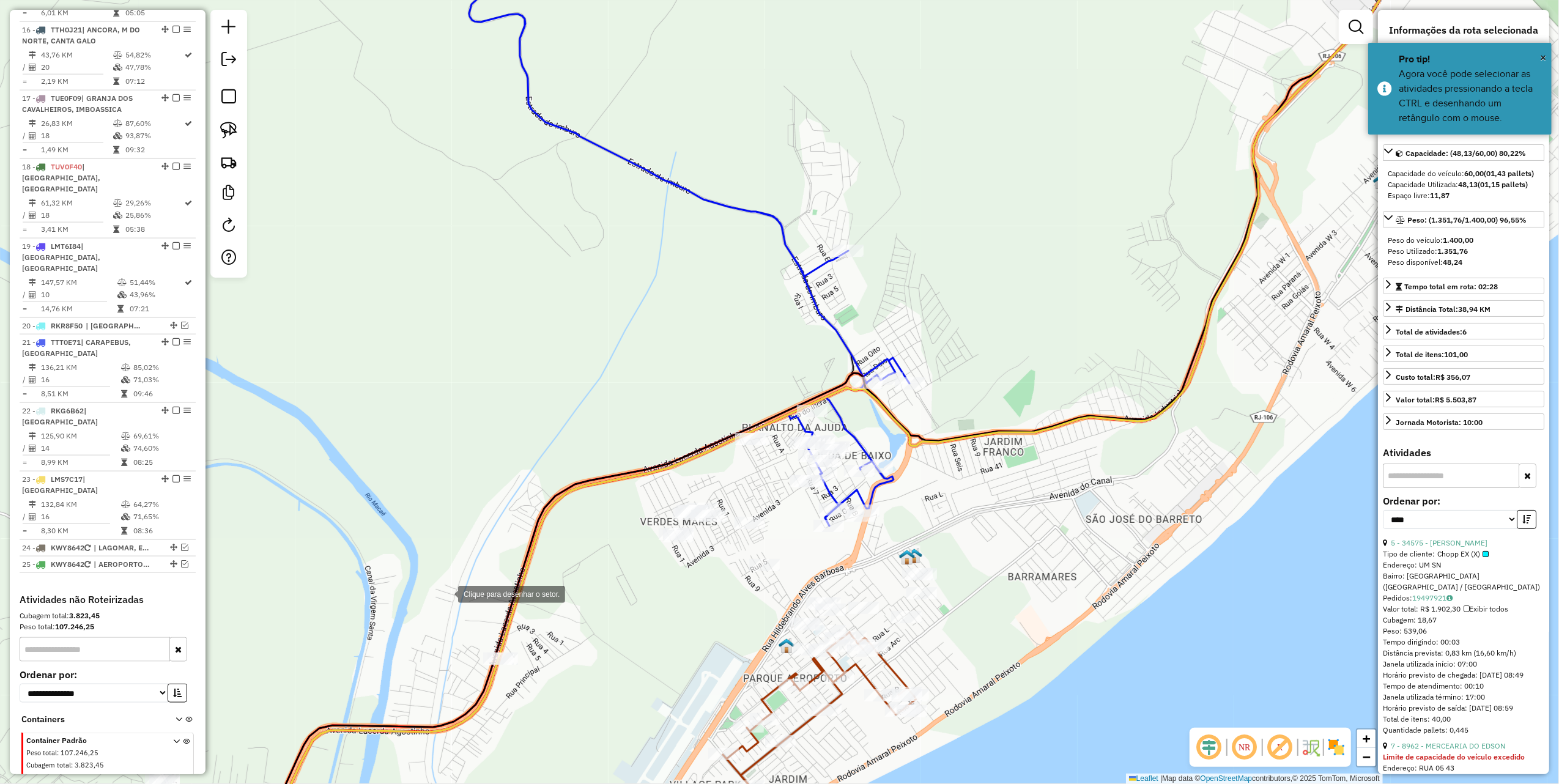
click at [441, 581] on div at bounding box center [446, 593] width 25 height 25
click at [477, 705] on div at bounding box center [466, 693] width 25 height 25
drag, startPoint x: 768, startPoint y: 590, endPoint x: 827, endPoint y: 580, distance: 59.8
click at [770, 590] on div at bounding box center [767, 589] width 25 height 25
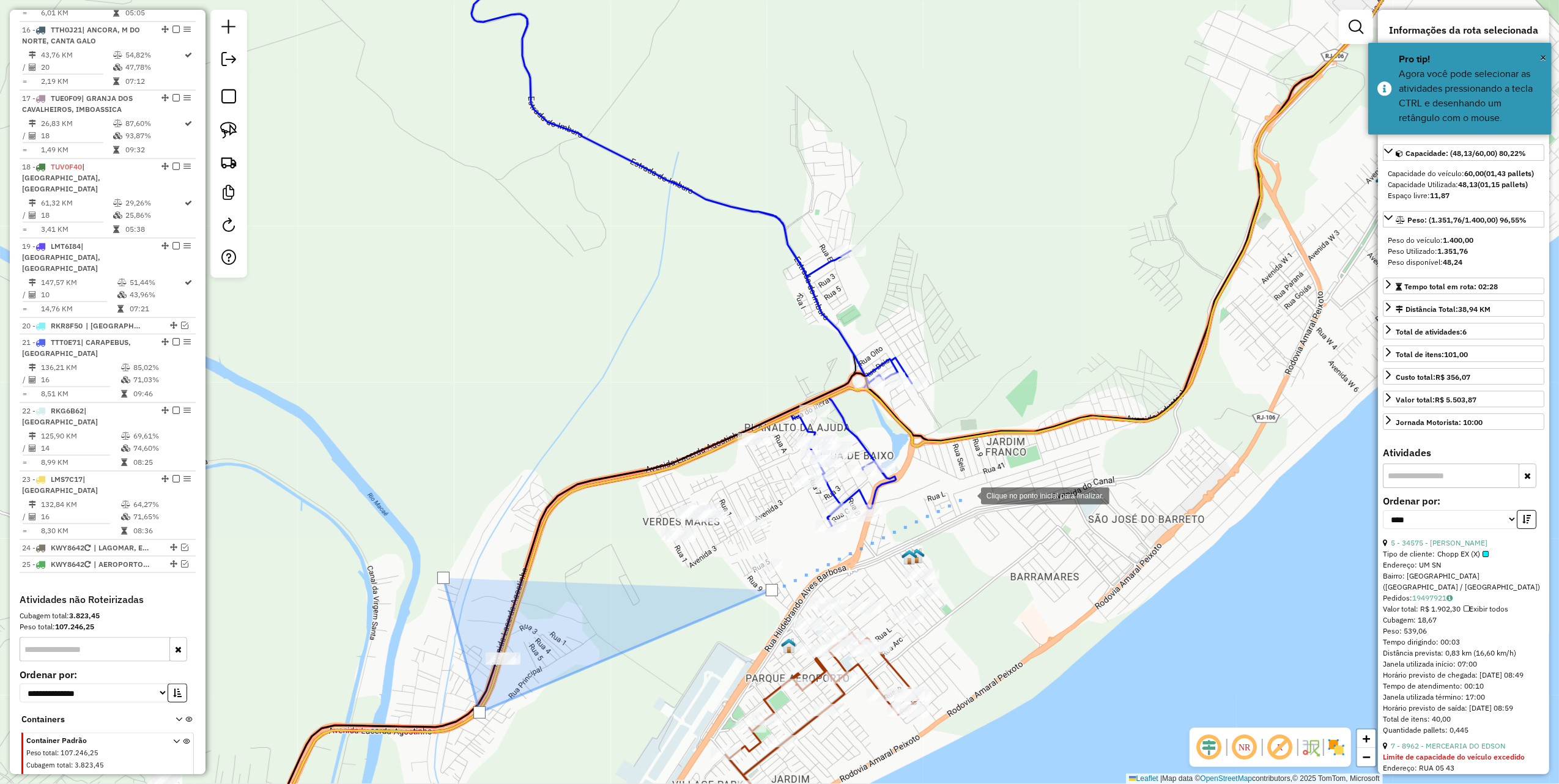
click at [969, 495] on div at bounding box center [968, 494] width 25 height 25
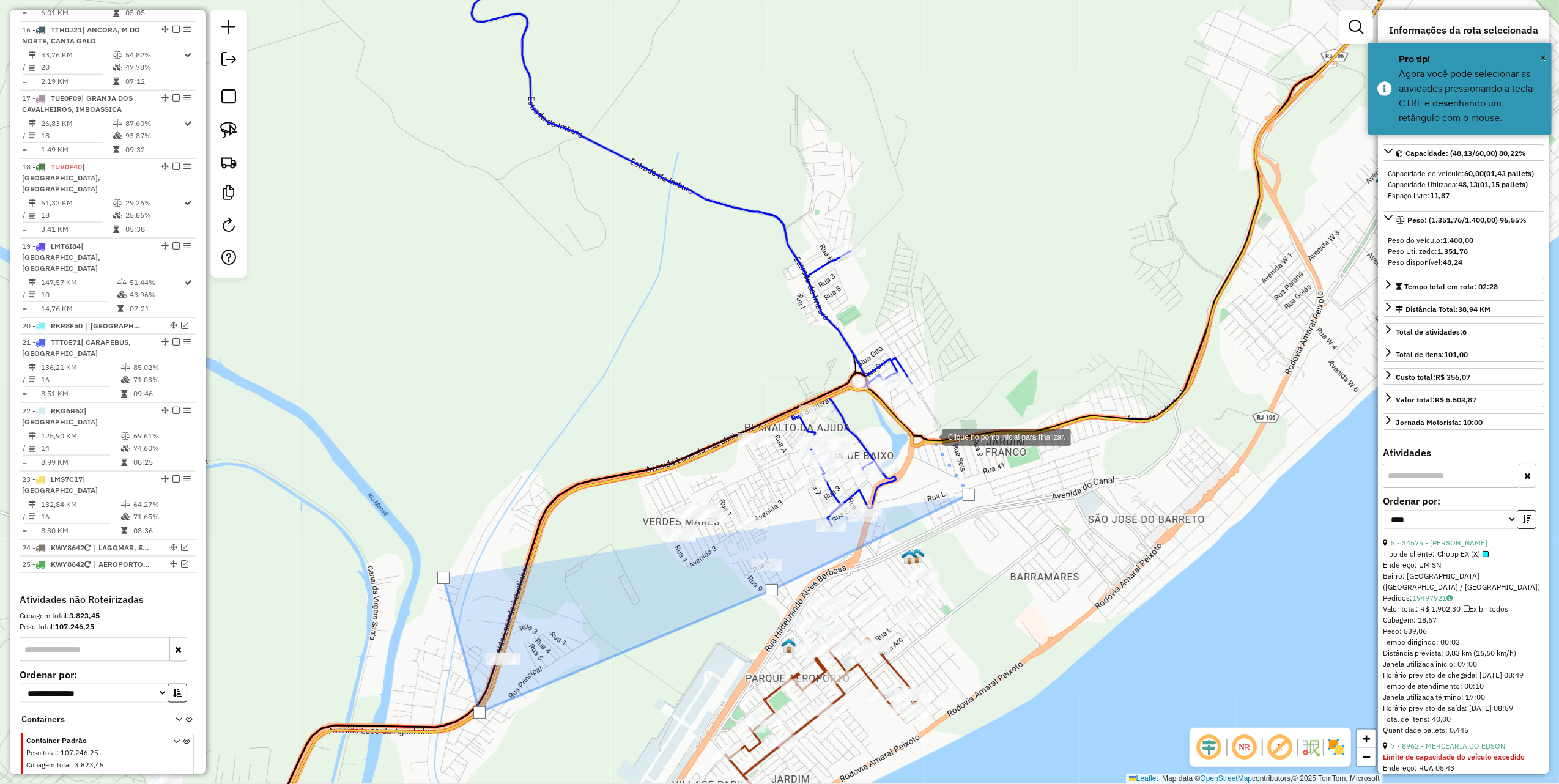
click at [926, 431] on div at bounding box center [930, 436] width 25 height 25
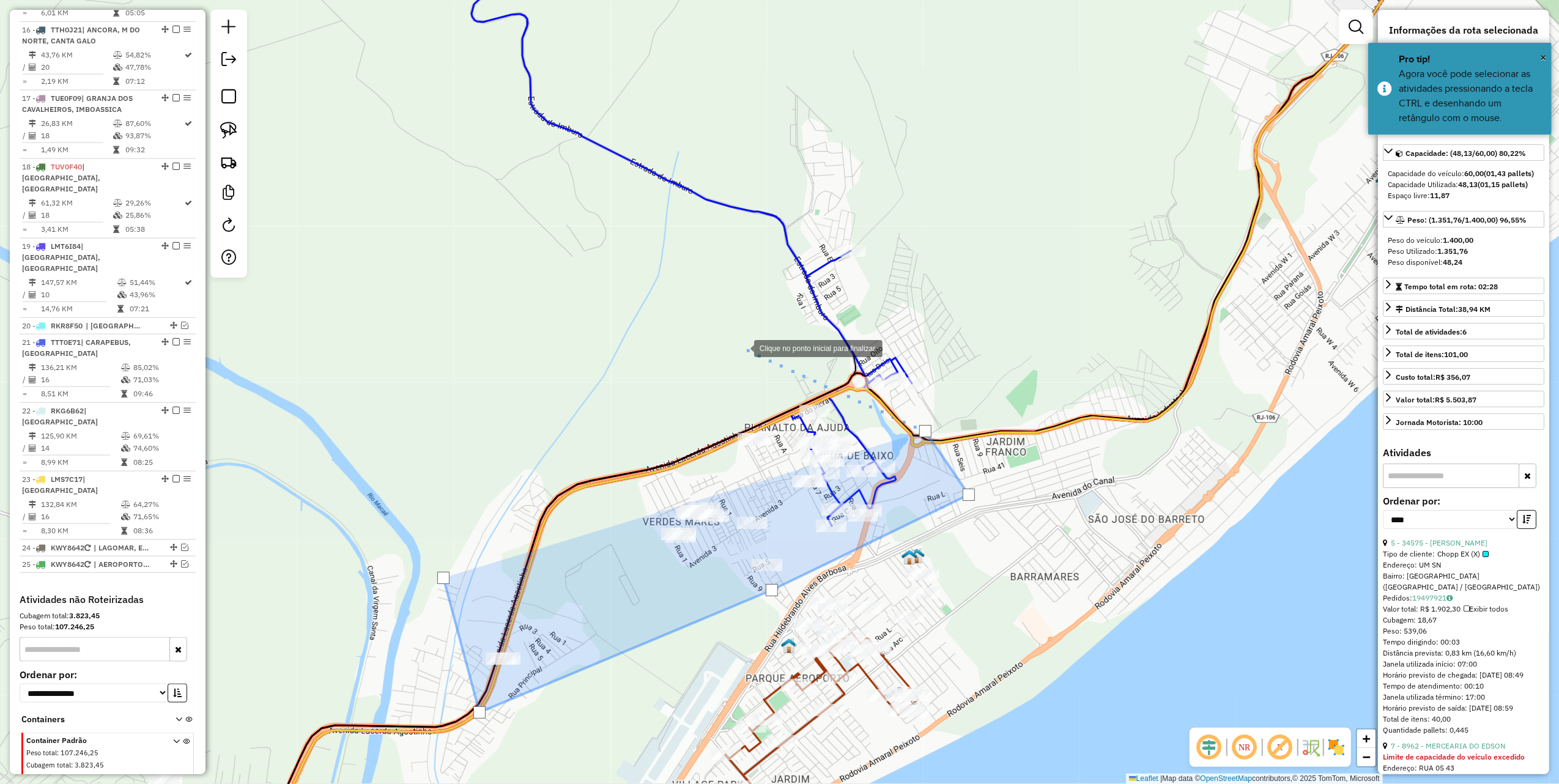
click at [742, 347] on div at bounding box center [742, 347] width 25 height 25
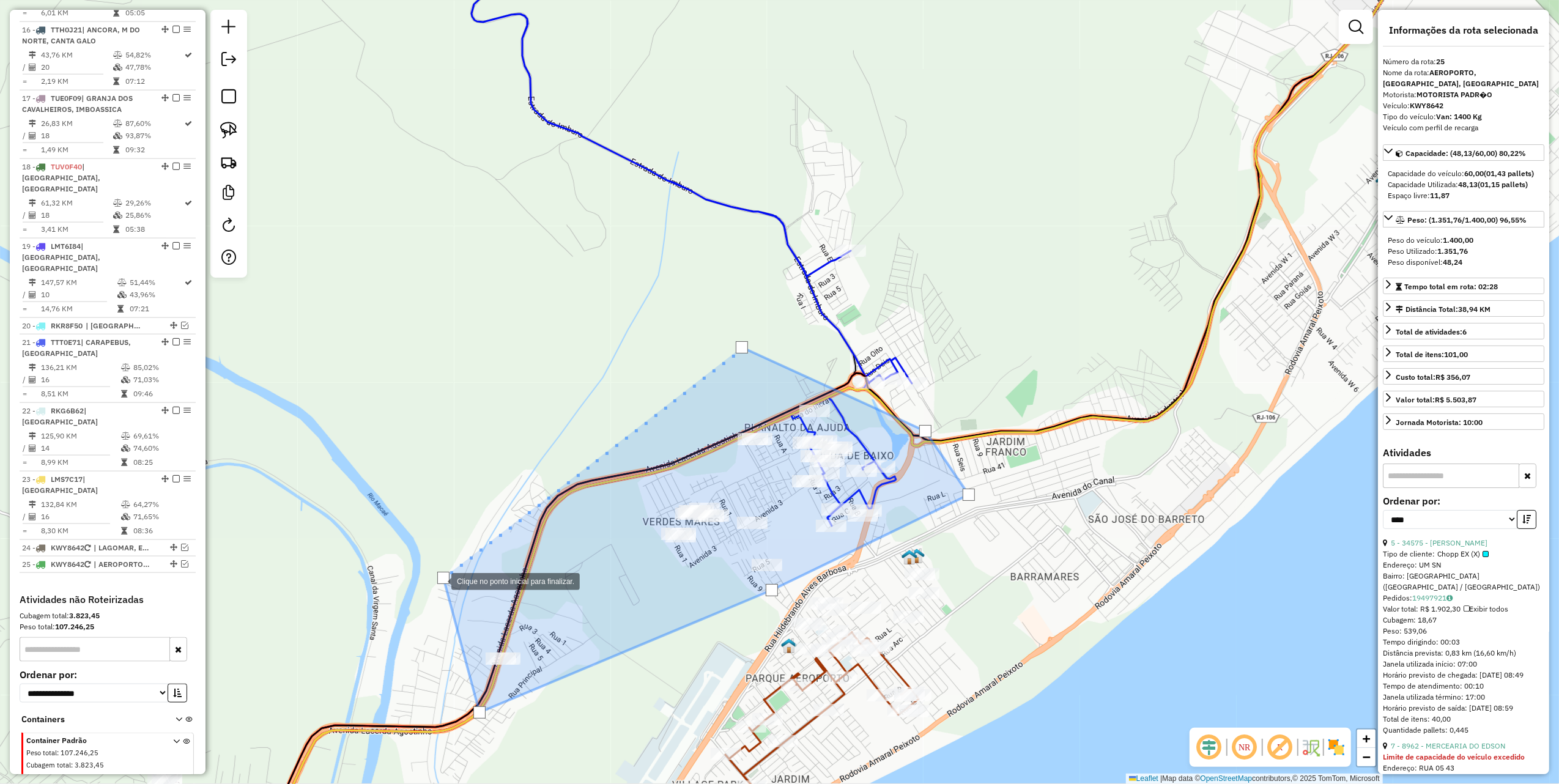
click at [439, 580] on div at bounding box center [443, 577] width 12 height 12
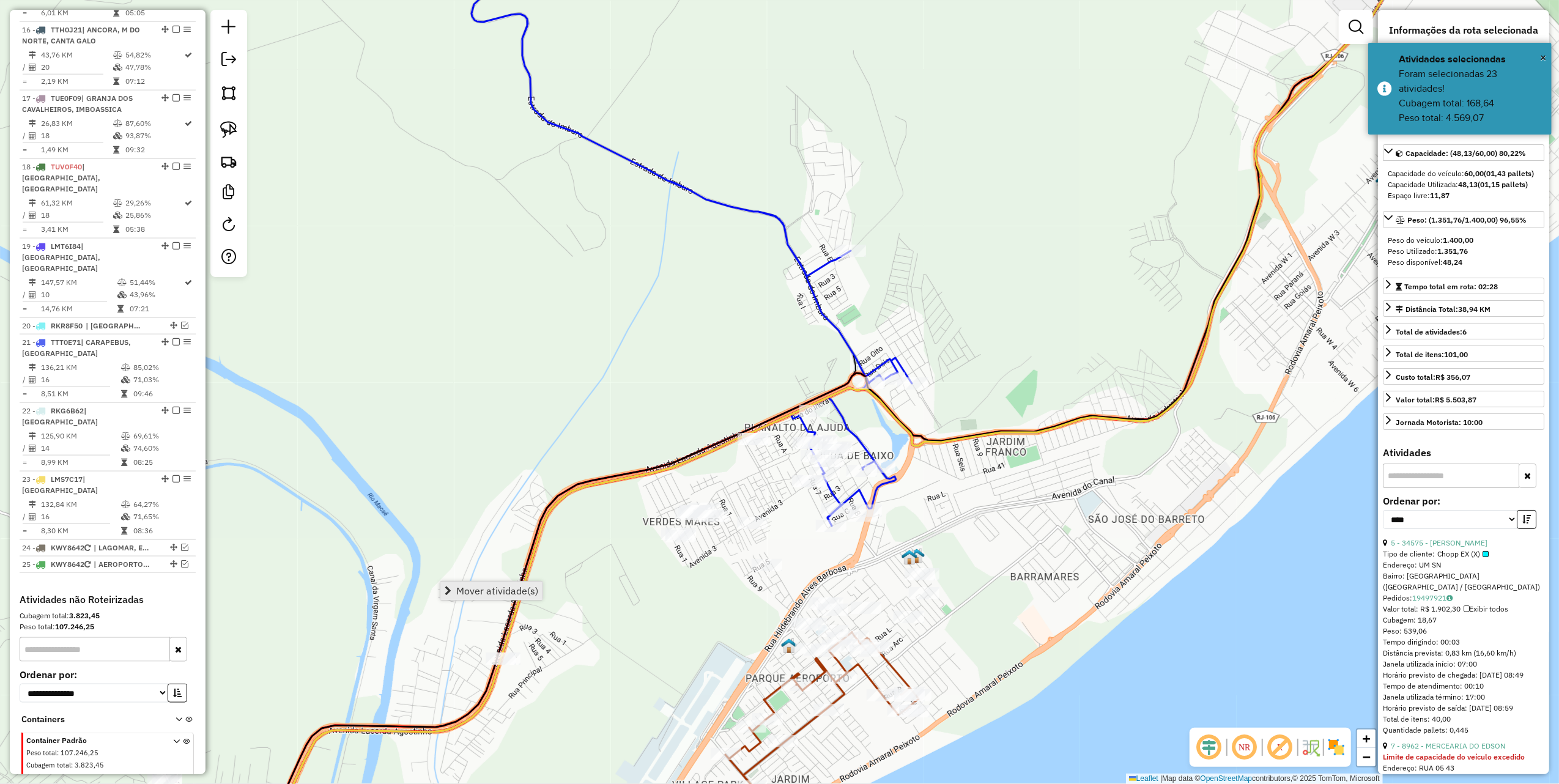
click at [503, 581] on link "Mover atividade(s)" at bounding box center [492, 590] width 102 height 19
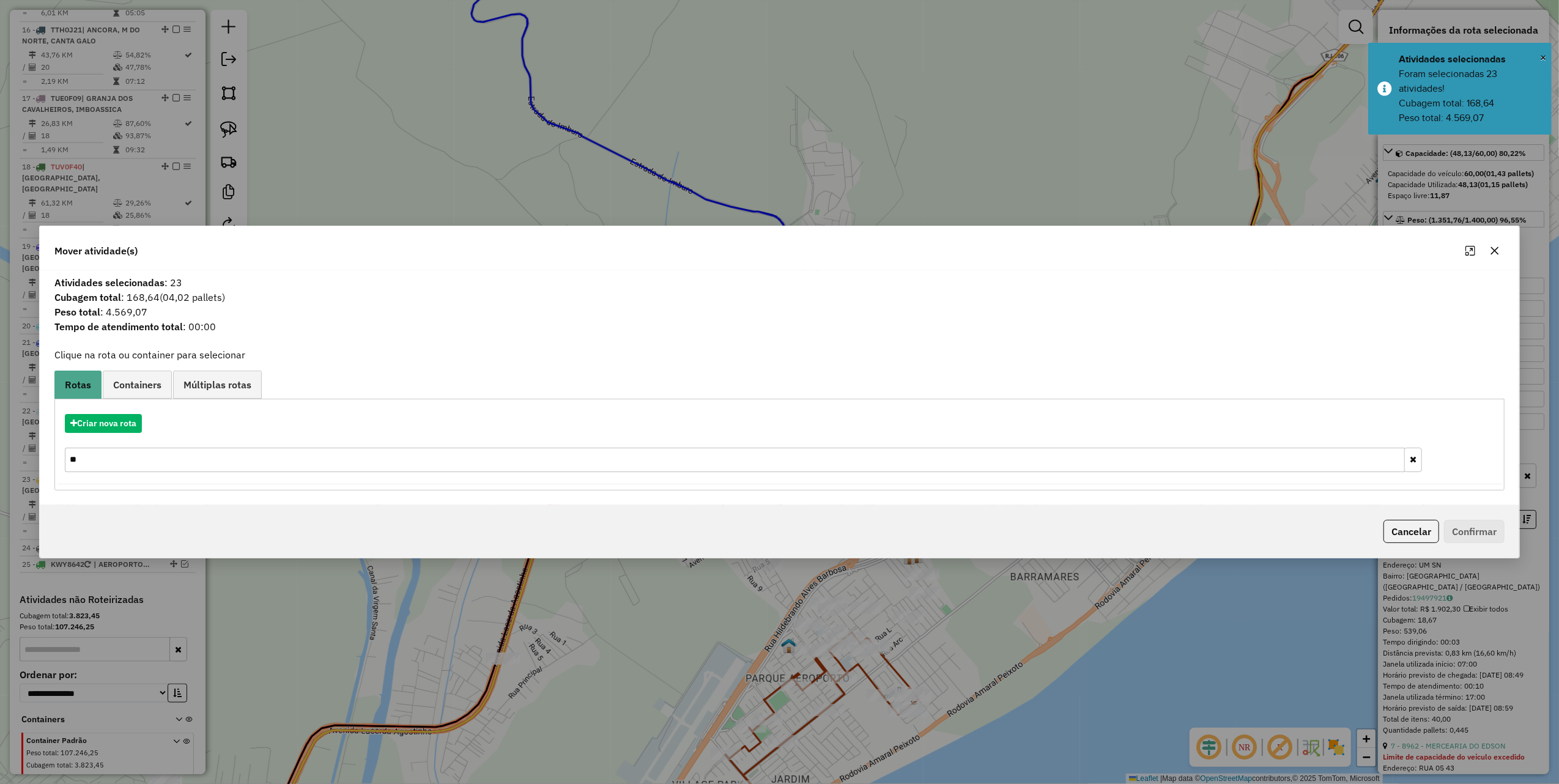
click at [106, 456] on input "**" at bounding box center [735, 459] width 1341 height 25
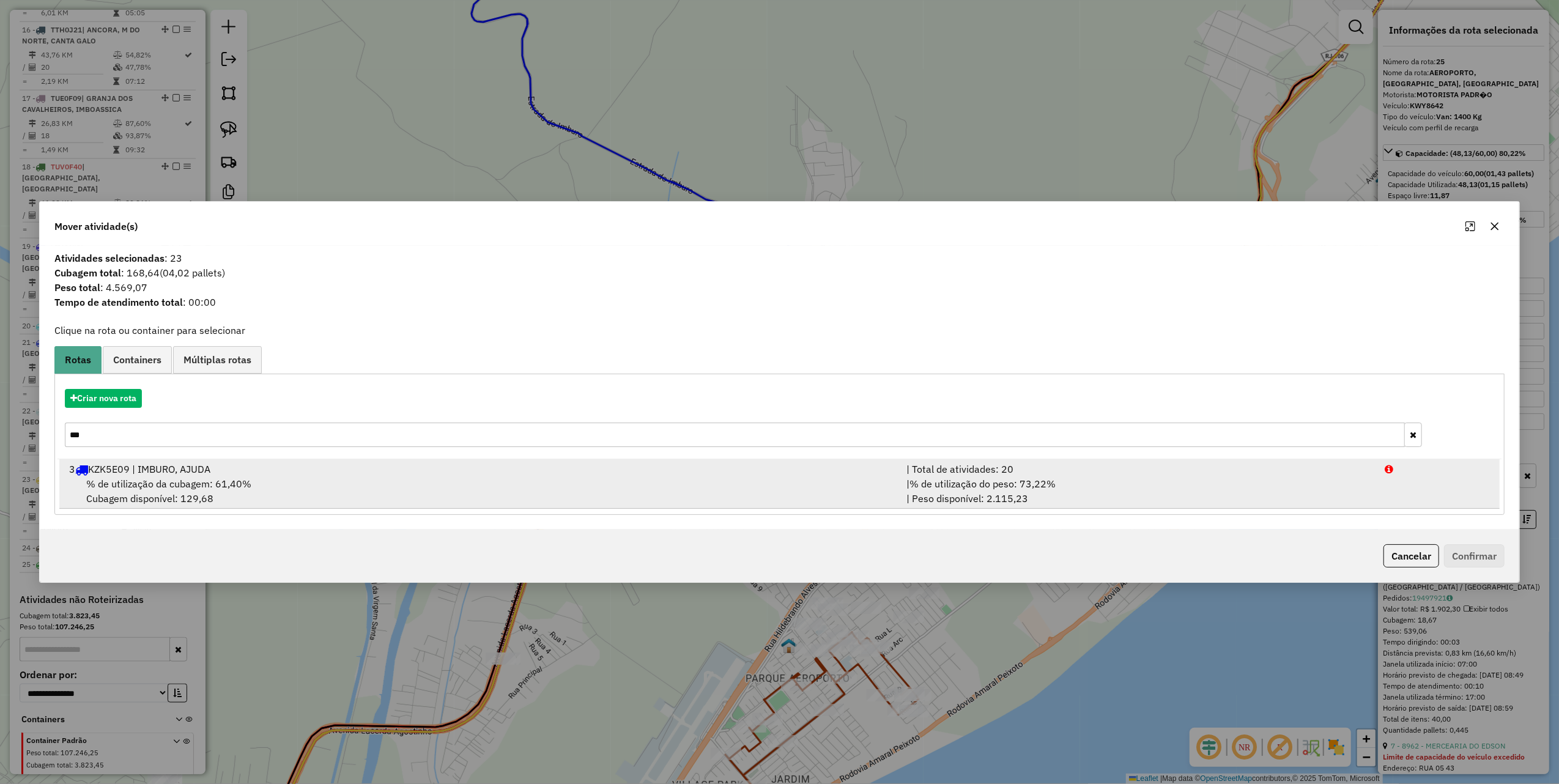
type input "***"
click at [990, 482] on span "% de utilização do peso: 73,22%" at bounding box center [982, 483] width 147 height 12
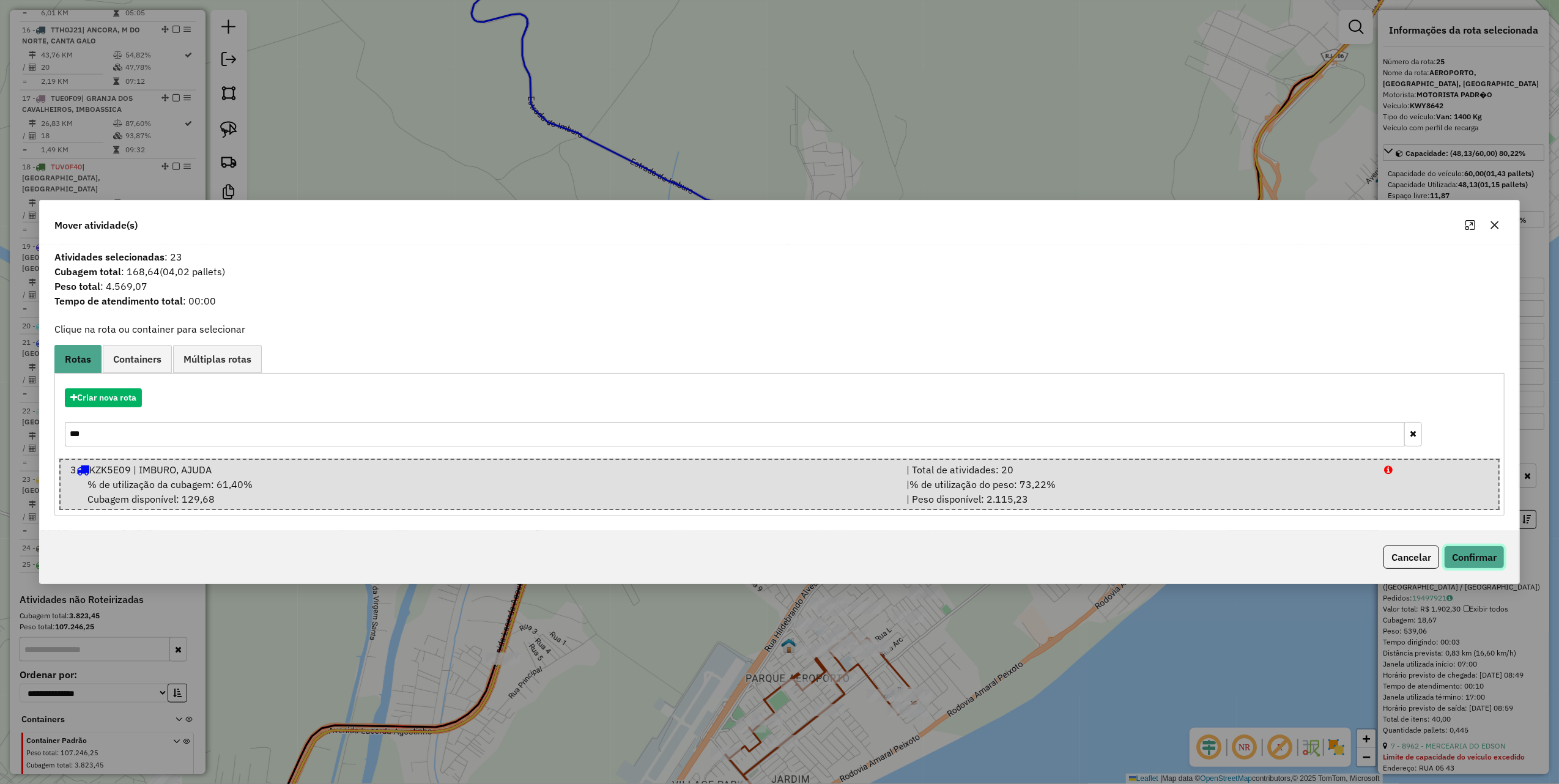
click at [1483, 552] on button "Confirmar" at bounding box center [1475, 557] width 61 height 24
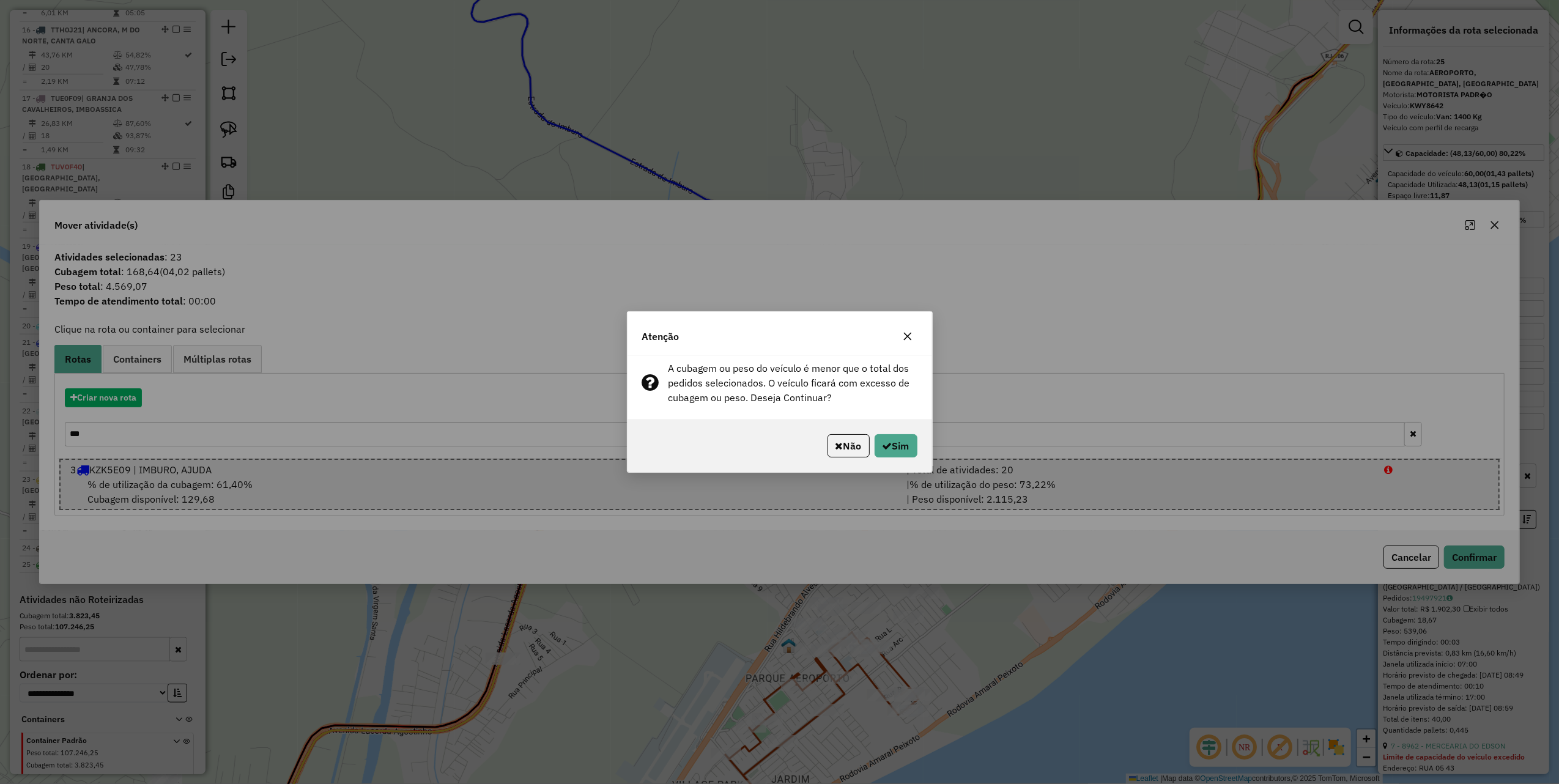
click at [870, 439] on p-footer "Não Sim" at bounding box center [870, 446] width 94 height 24
click at [904, 446] on button "Sim" at bounding box center [897, 446] width 43 height 24
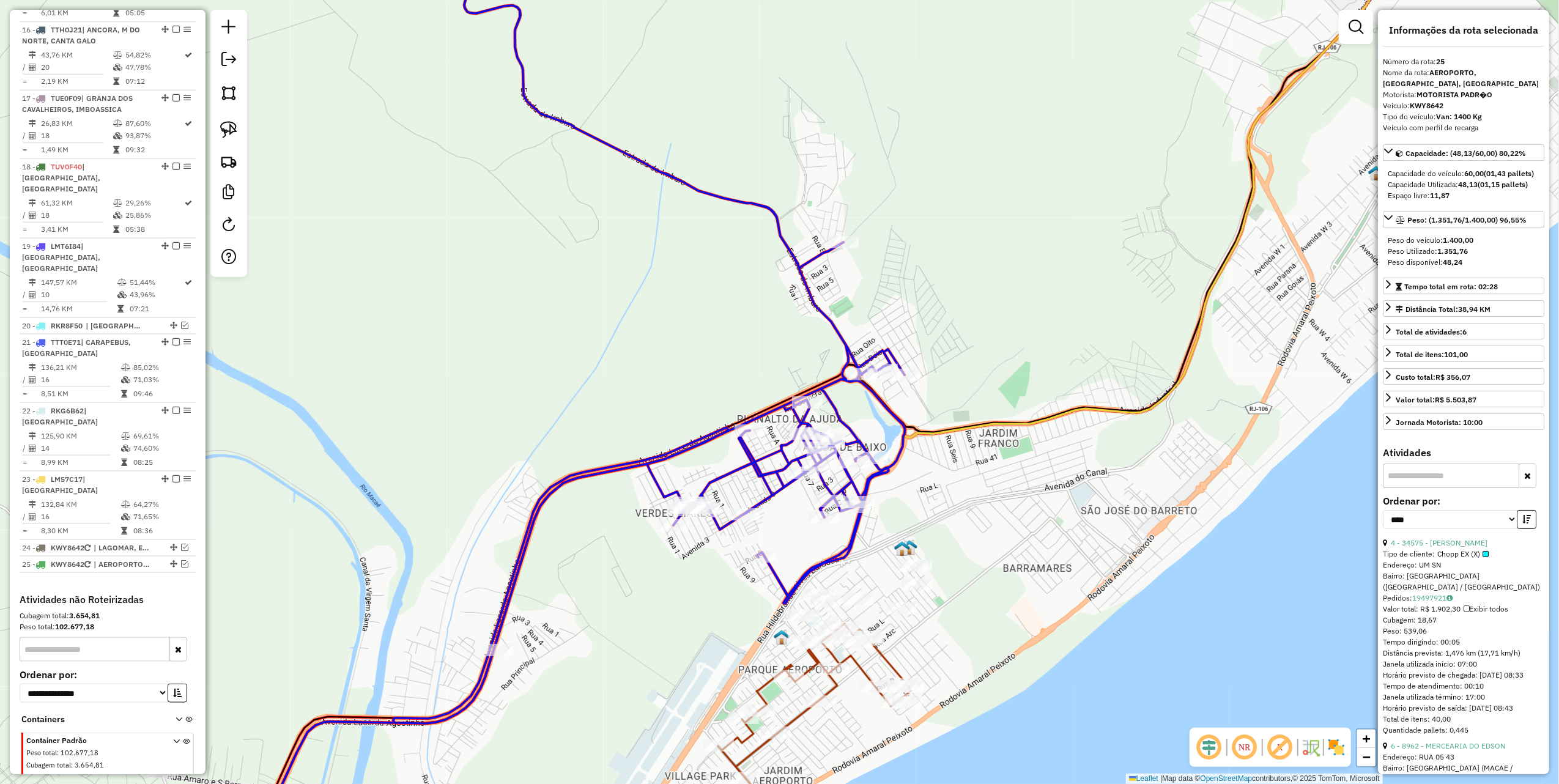
drag, startPoint x: 689, startPoint y: 373, endPoint x: 566, endPoint y: 243, distance: 179.0
click at [566, 246] on div "Janela de atendimento Grade de atendimento Capacidade Transportadoras Veículos …" at bounding box center [780, 392] width 1559 height 784
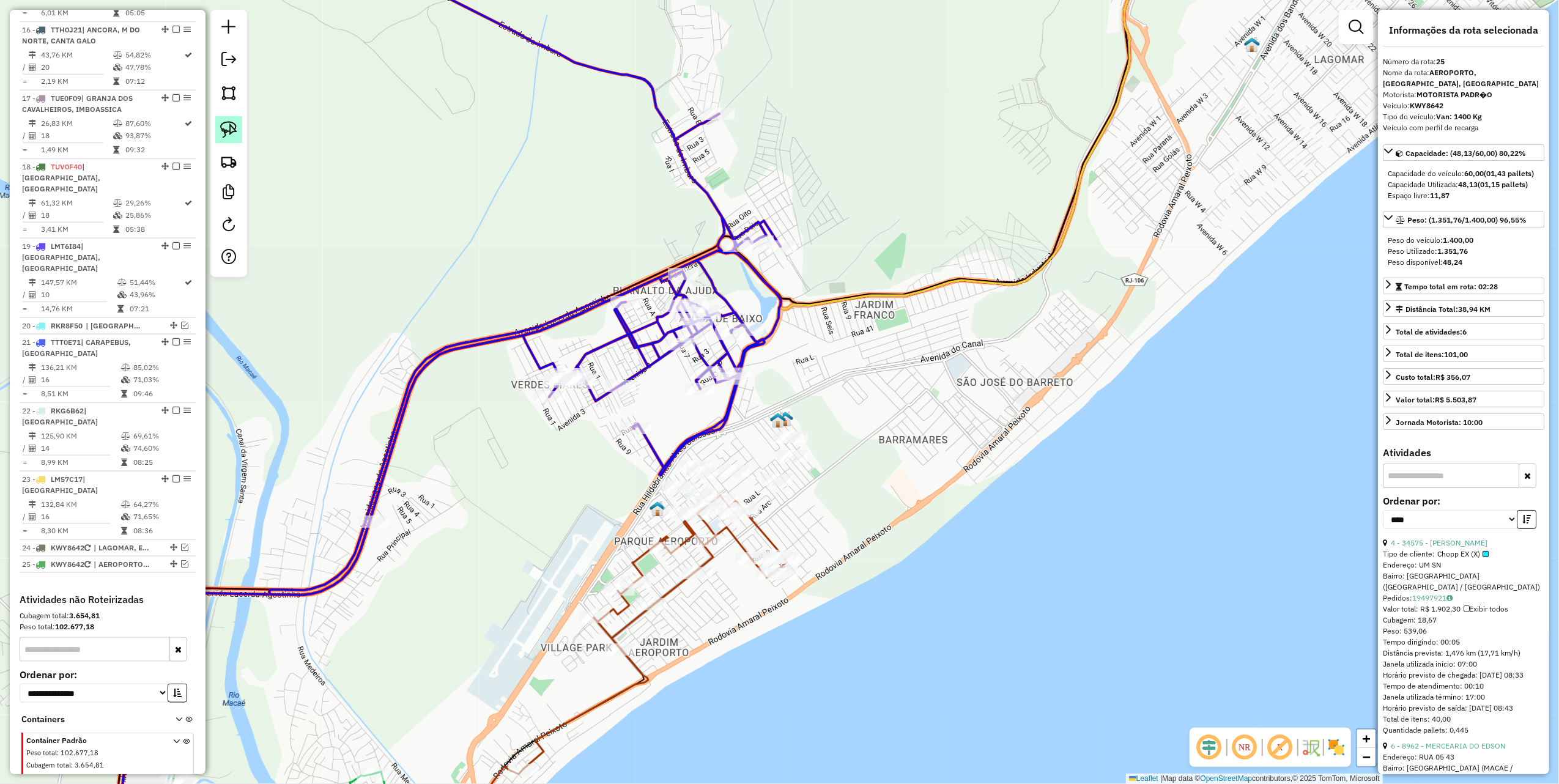
click at [226, 124] on img at bounding box center [228, 129] width 17 height 17
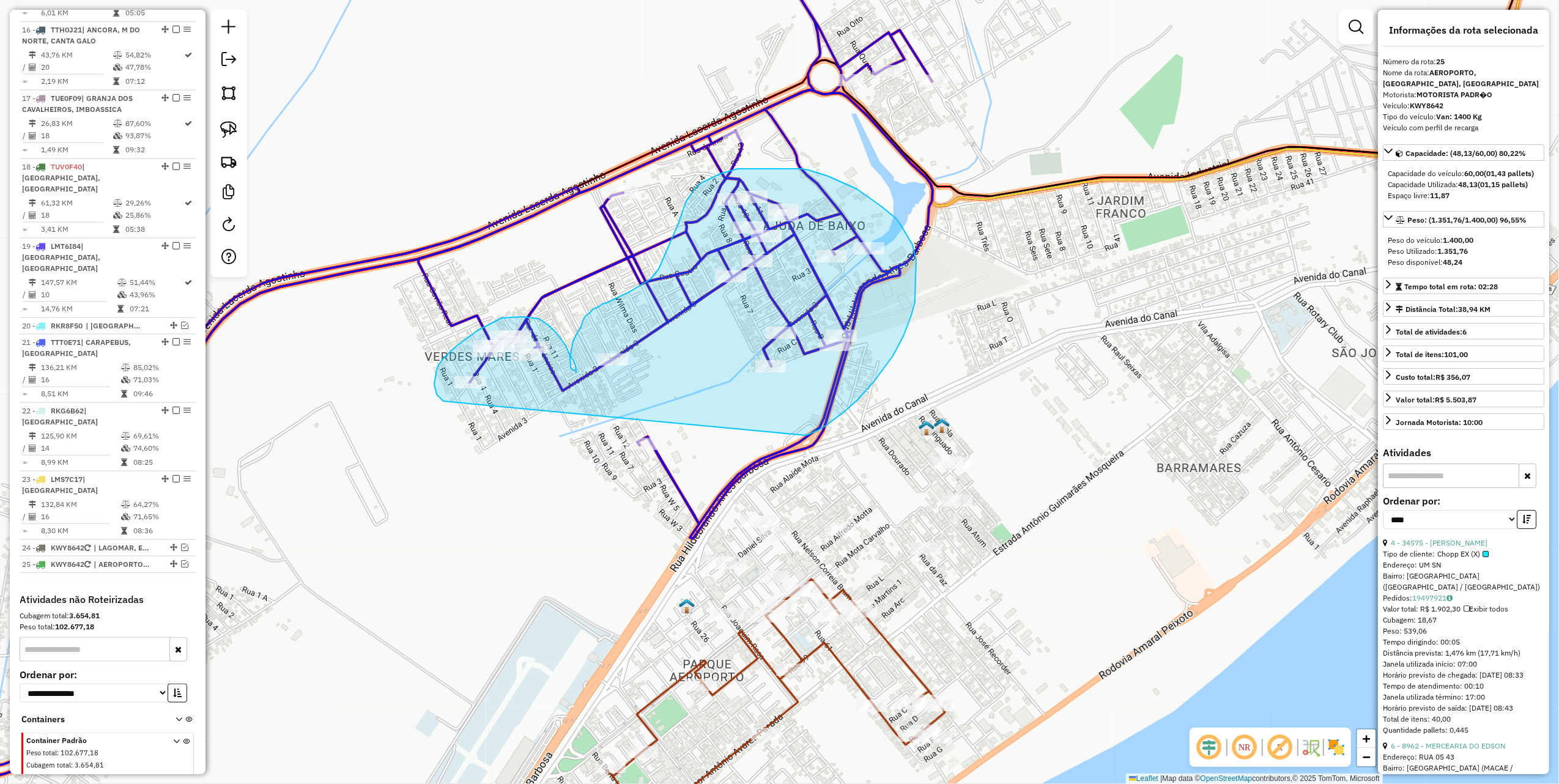
drag, startPoint x: 826, startPoint y: 426, endPoint x: 533, endPoint y: 406, distance: 293.7
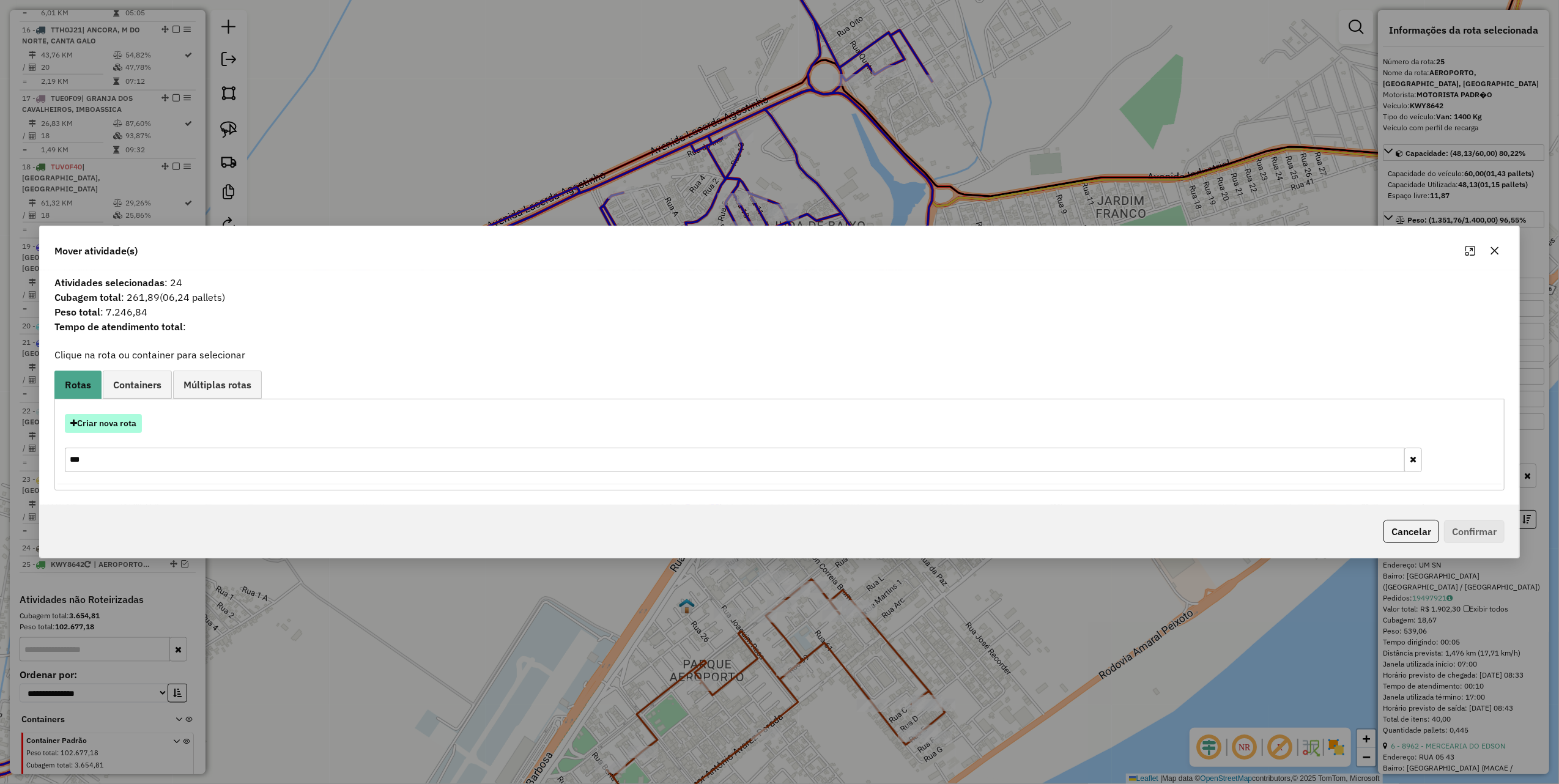
click at [115, 419] on button "Criar nova rota" at bounding box center [103, 423] width 77 height 19
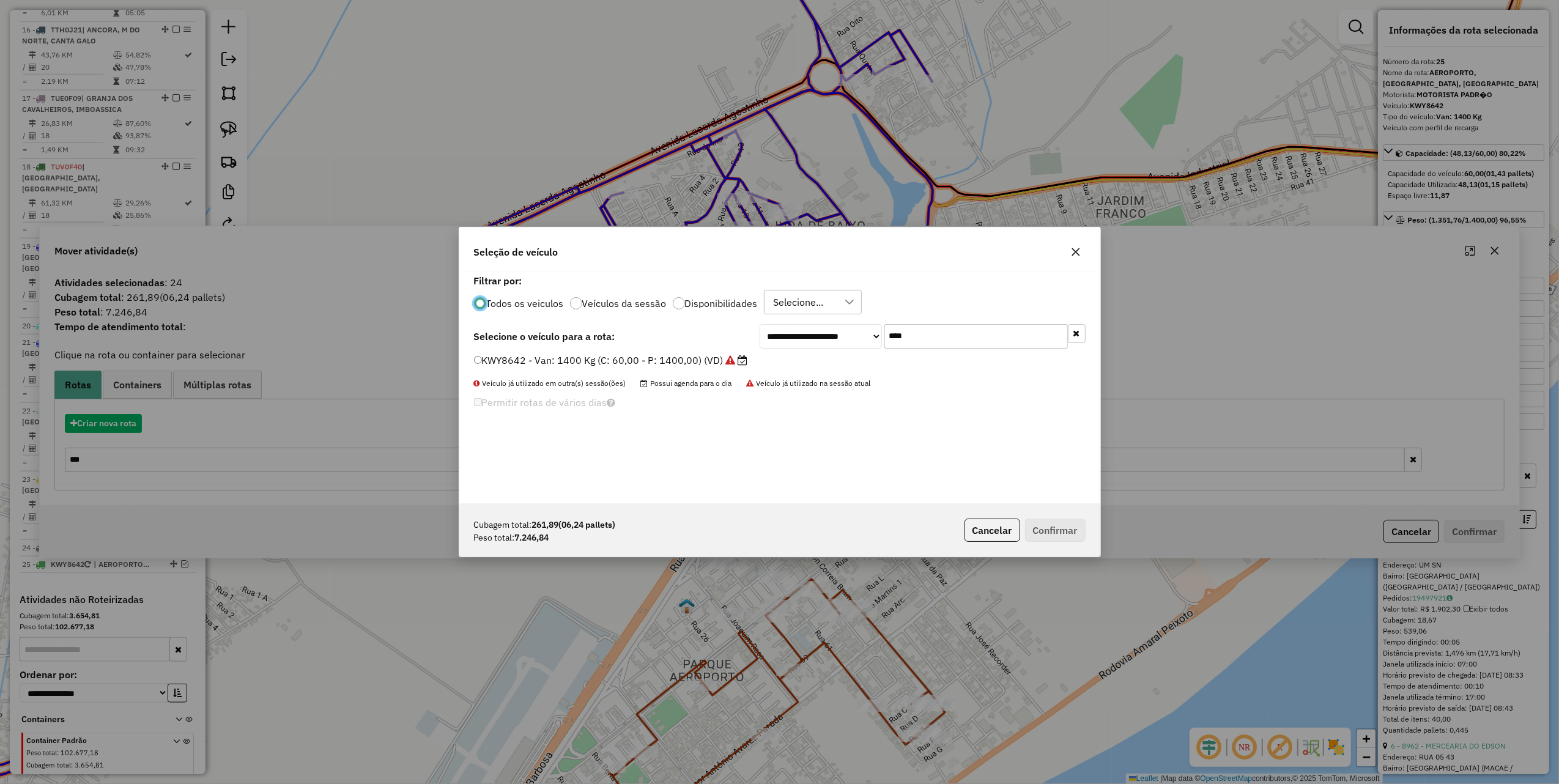
scroll to position [6, 4]
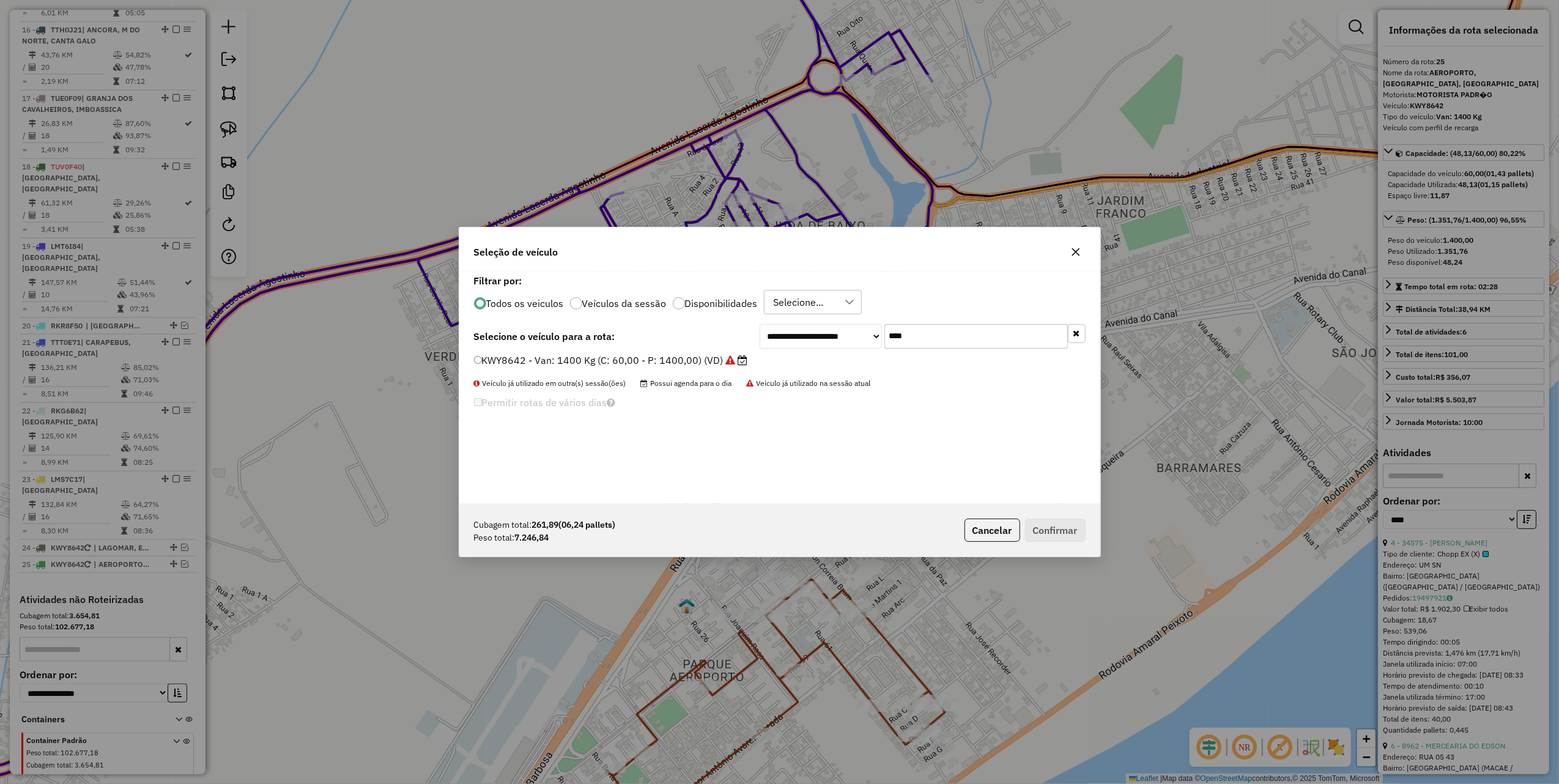
click at [914, 333] on input "****" at bounding box center [976, 335] width 183 height 25
type input "***"
drag, startPoint x: 699, startPoint y: 367, endPoint x: 724, endPoint y: 376, distance: 26.6
click at [699, 367] on label "TUM0F36 - Toco: 7900 Kg (C: 336,00 - P: 7900,00) (VD)" at bounding box center [609, 360] width 271 height 15
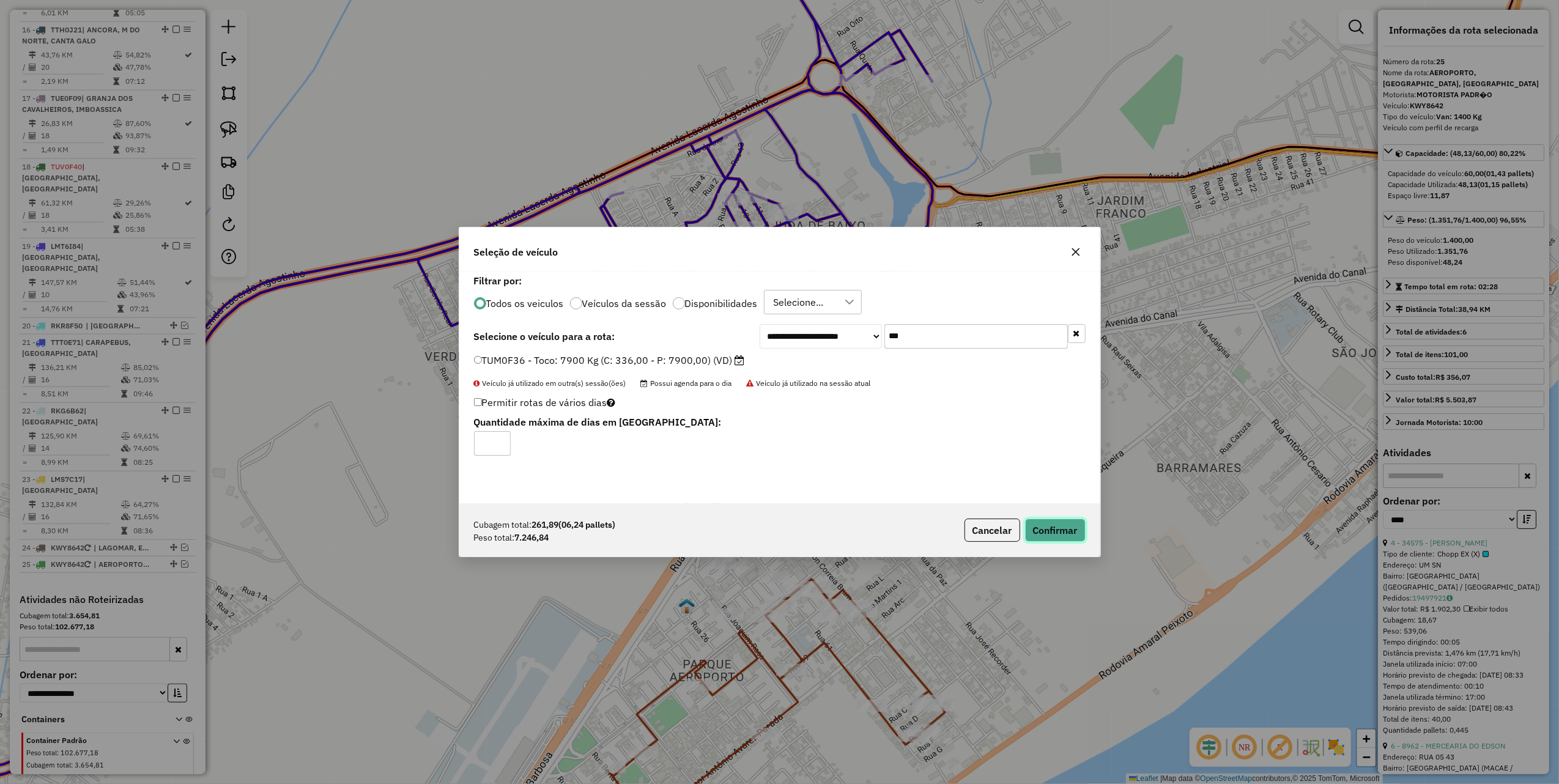
click at [1051, 526] on button "Confirmar" at bounding box center [1056, 530] width 61 height 24
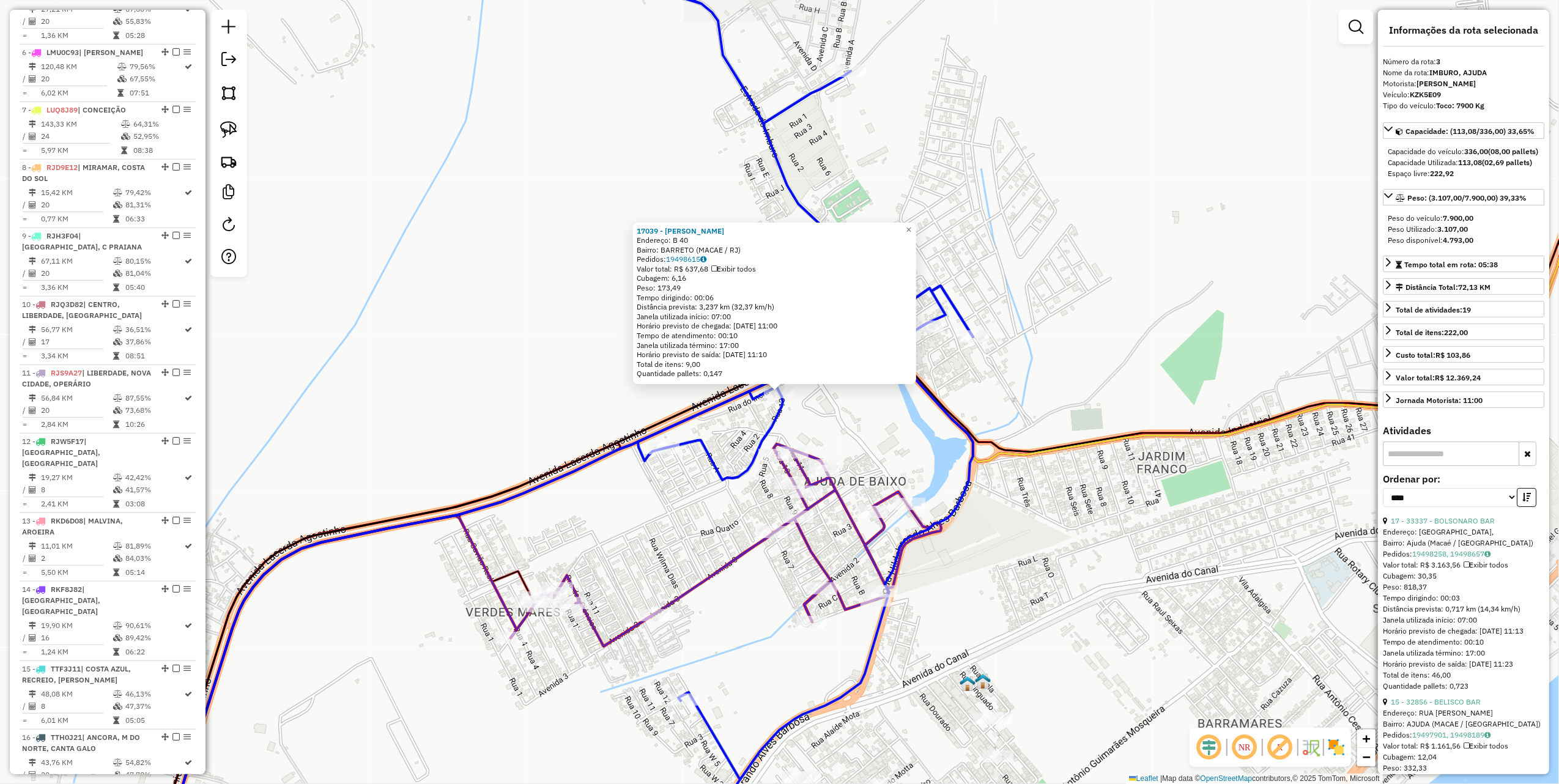
scroll to position [640, 0]
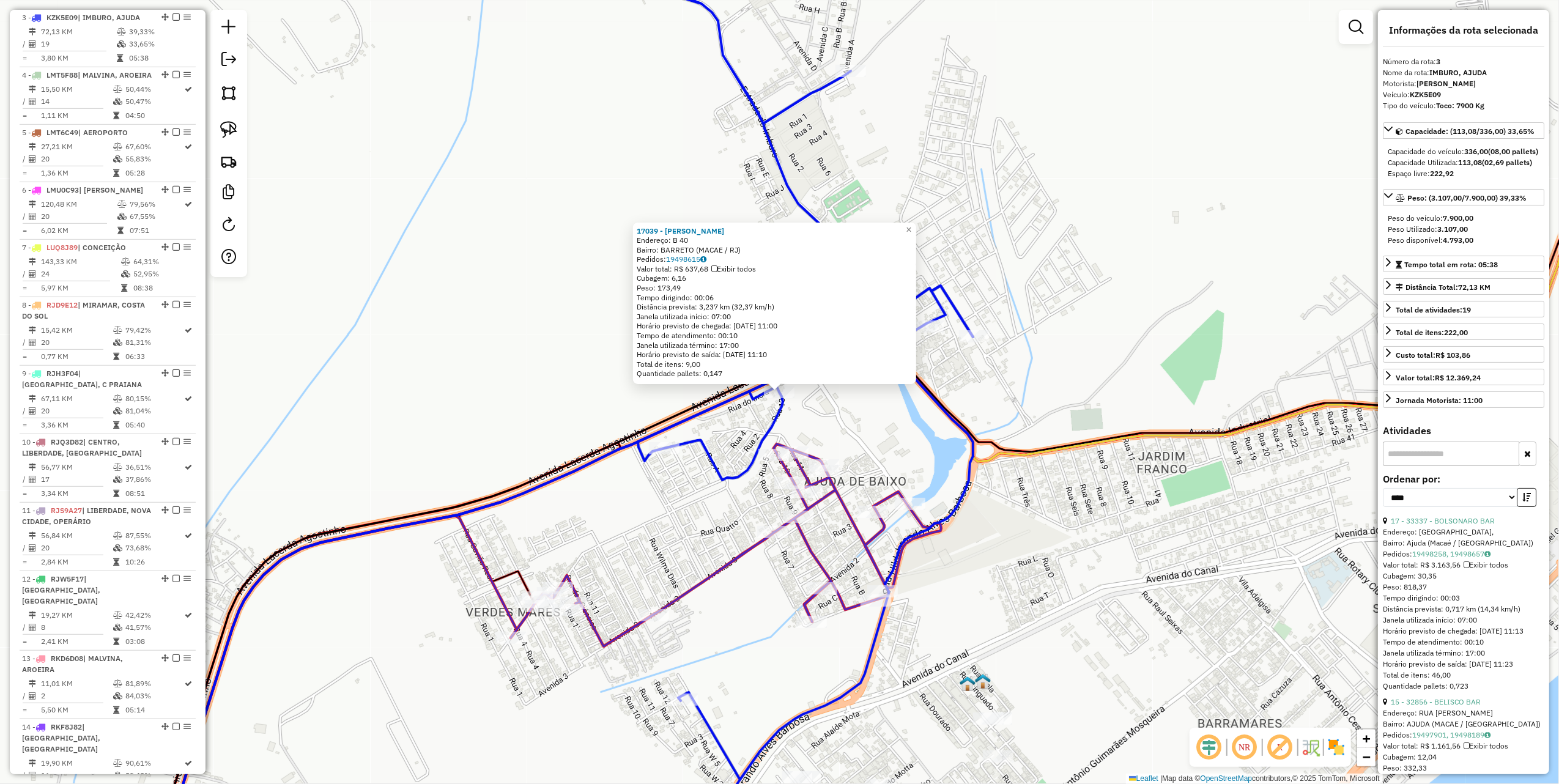
click at [458, 265] on div "17039 - PAULO BAR Endereço: B 40 Bairro: BARRETO (MACAE / RJ) Pedidos: 19498615…" at bounding box center [780, 392] width 1559 height 784
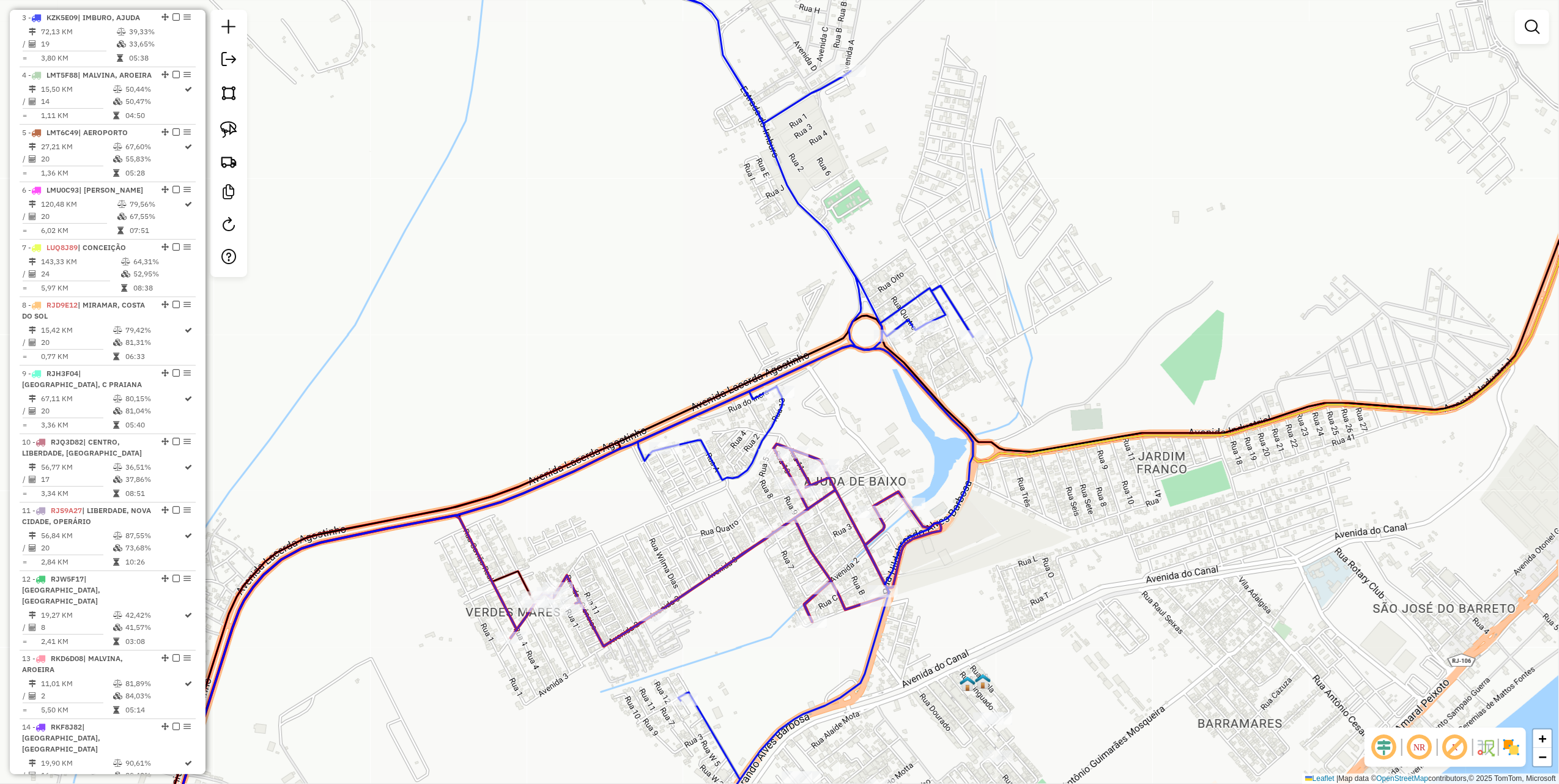
drag, startPoint x: 226, startPoint y: 127, endPoint x: 373, endPoint y: 220, distance: 173.9
click at [226, 127] on img at bounding box center [228, 129] width 17 height 17
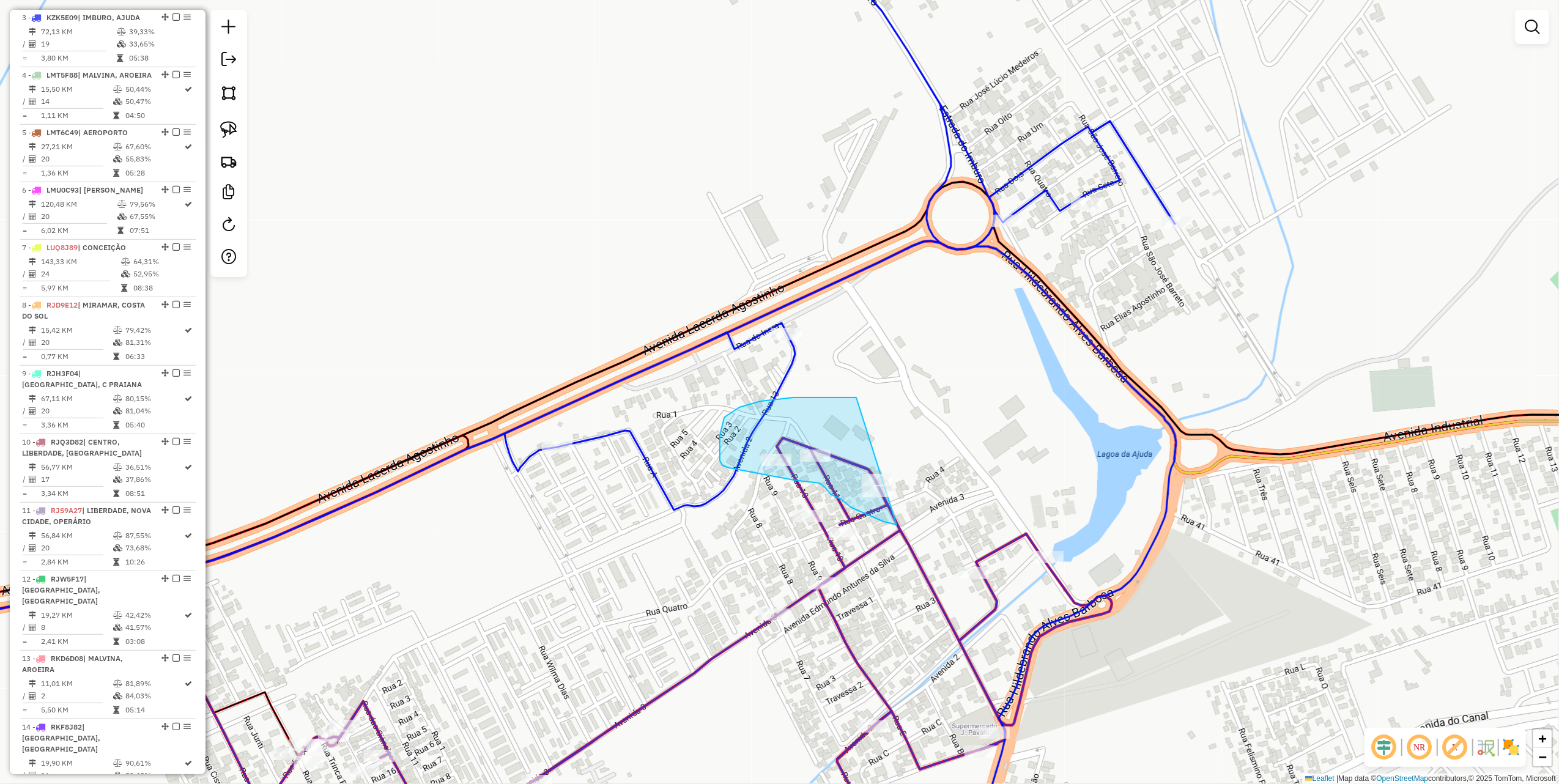
drag, startPoint x: 844, startPoint y: 397, endPoint x: 942, endPoint y: 505, distance: 145.8
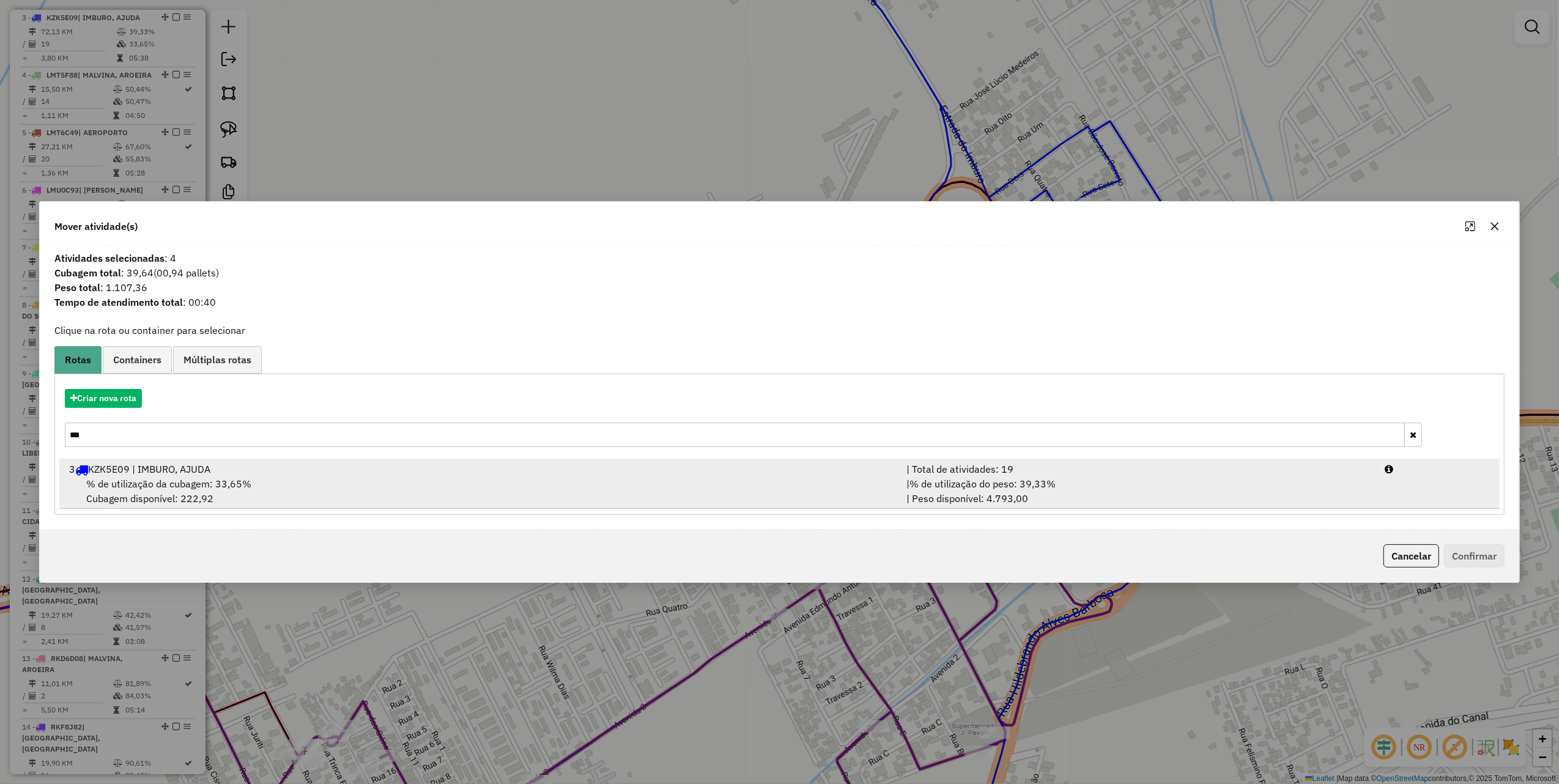
click at [165, 471] on div "3 KZK5E09 | IMBURO, AJUDA" at bounding box center [480, 468] width 838 height 15
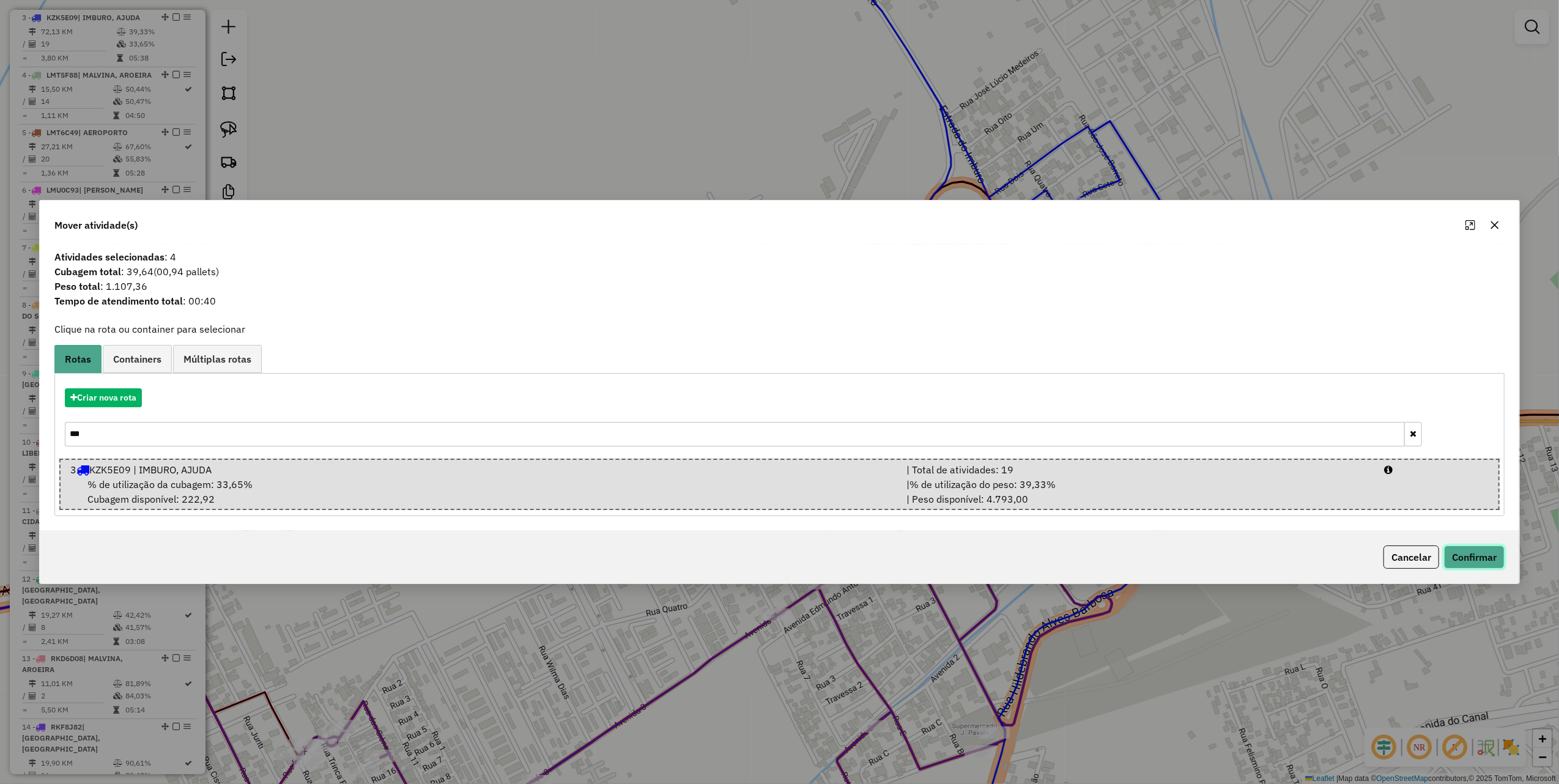
click at [1460, 556] on button "Confirmar" at bounding box center [1475, 557] width 61 height 24
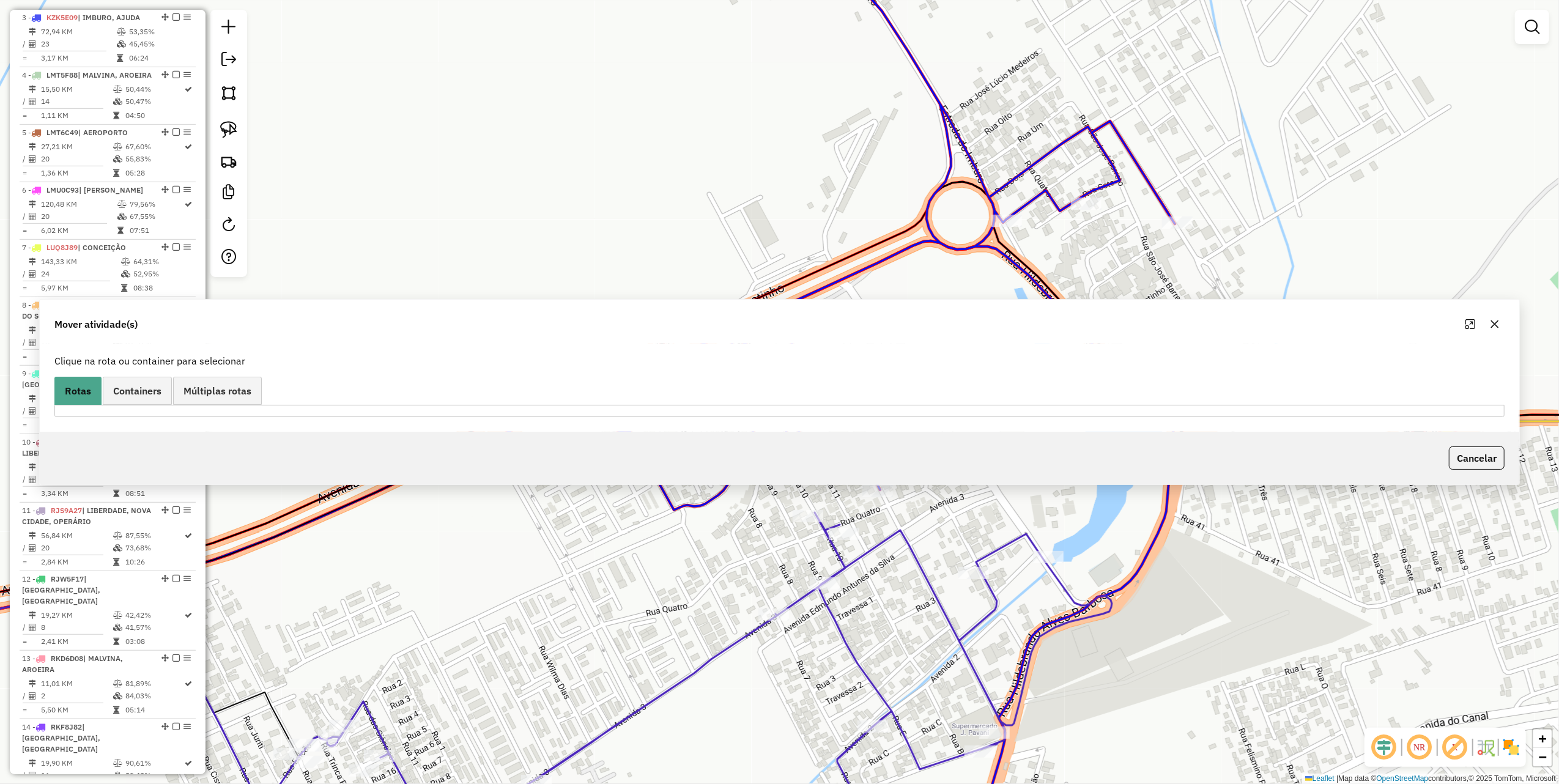
scroll to position [582, 0]
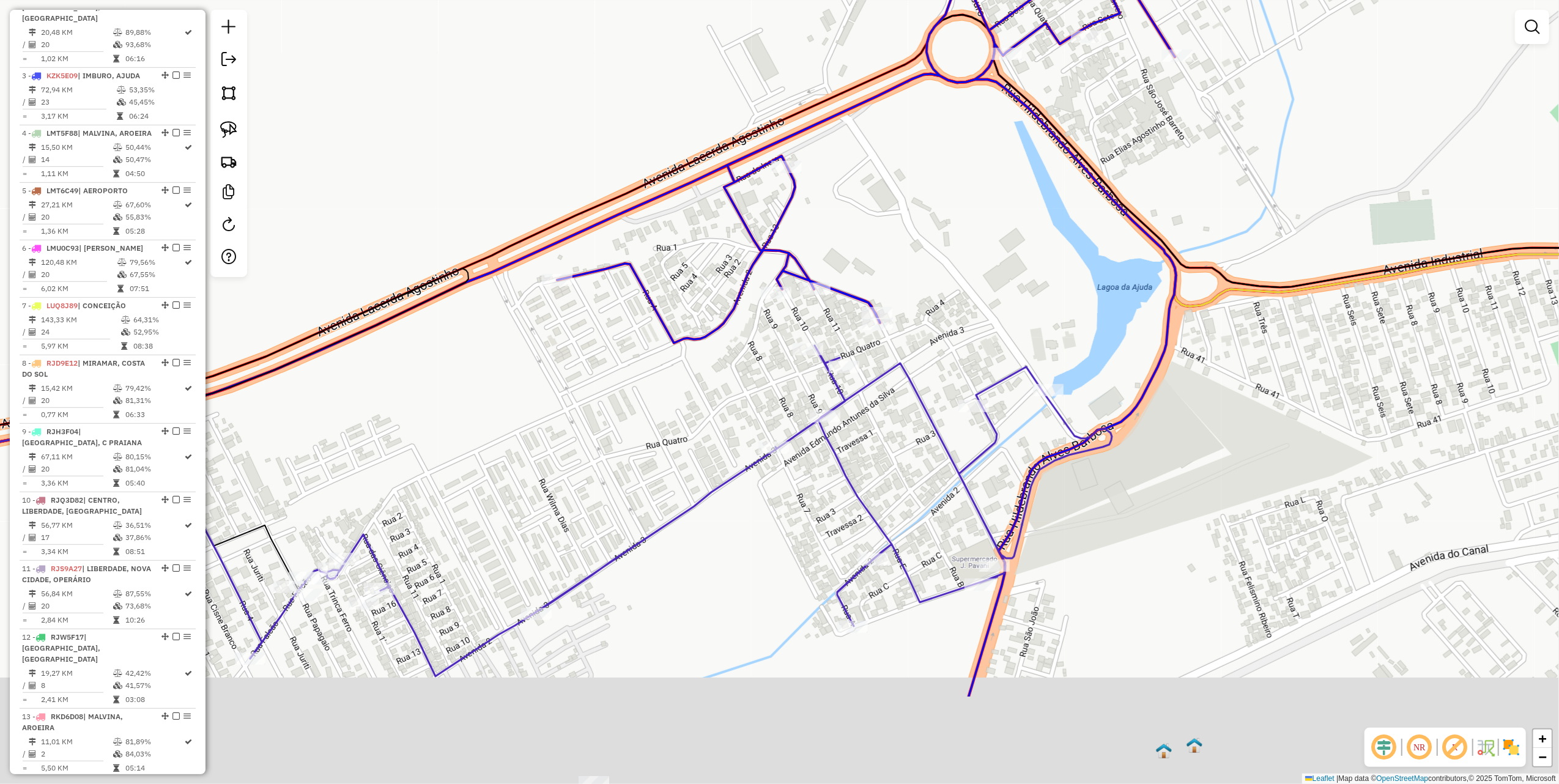
drag, startPoint x: 725, startPoint y: 548, endPoint x: 686, endPoint y: 216, distance: 334.3
click at [694, 270] on div "Janela de atendimento Grade de atendimento Capacidade Transportadoras Veículos …" at bounding box center [780, 392] width 1559 height 784
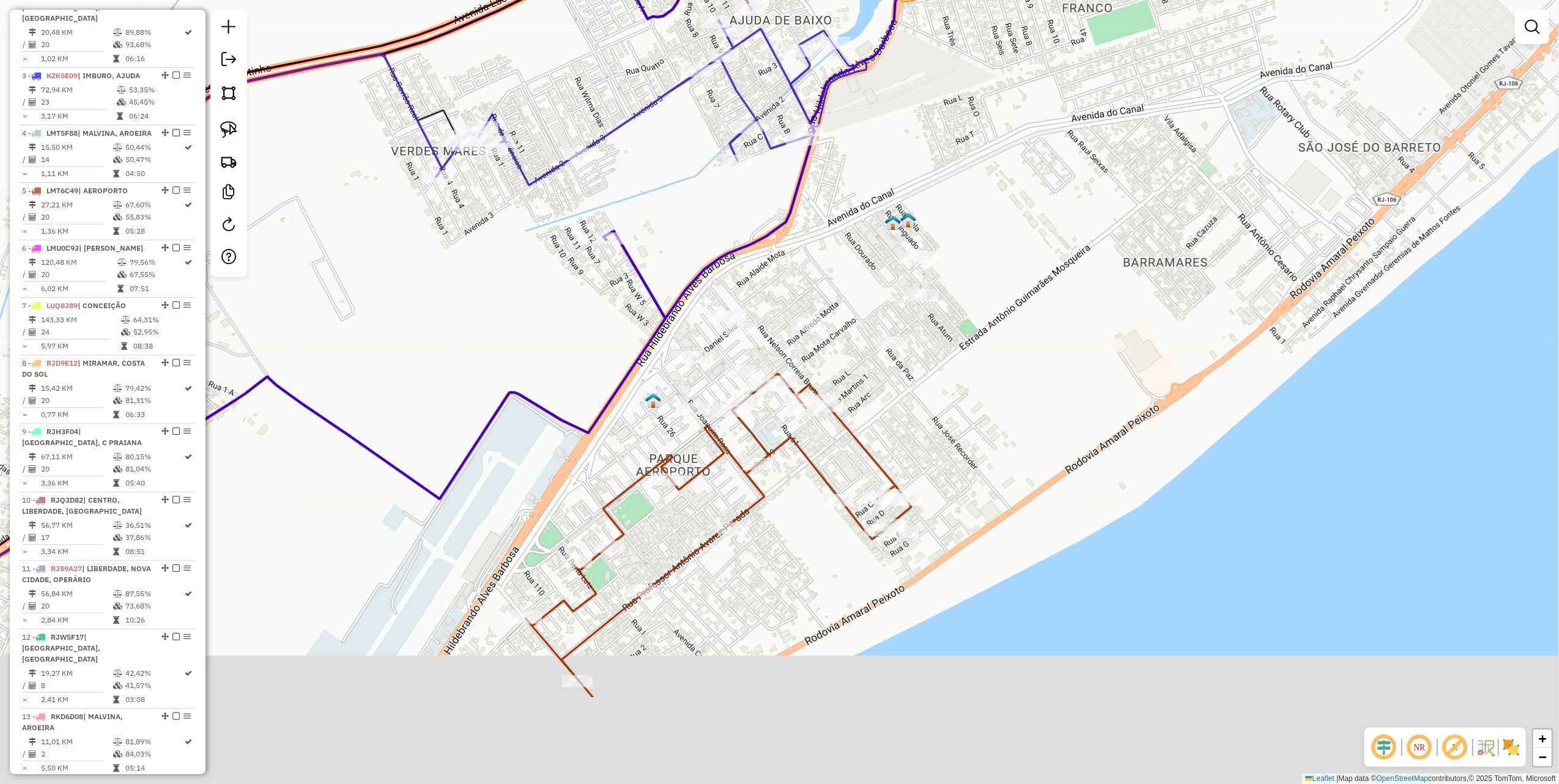
drag, startPoint x: 686, startPoint y: 224, endPoint x: 685, endPoint y: 136, distance: 88.0
click at [685, 135] on div "Janela de atendimento Grade de atendimento Capacidade Transportadoras Veículos …" at bounding box center [780, 392] width 1559 height 784
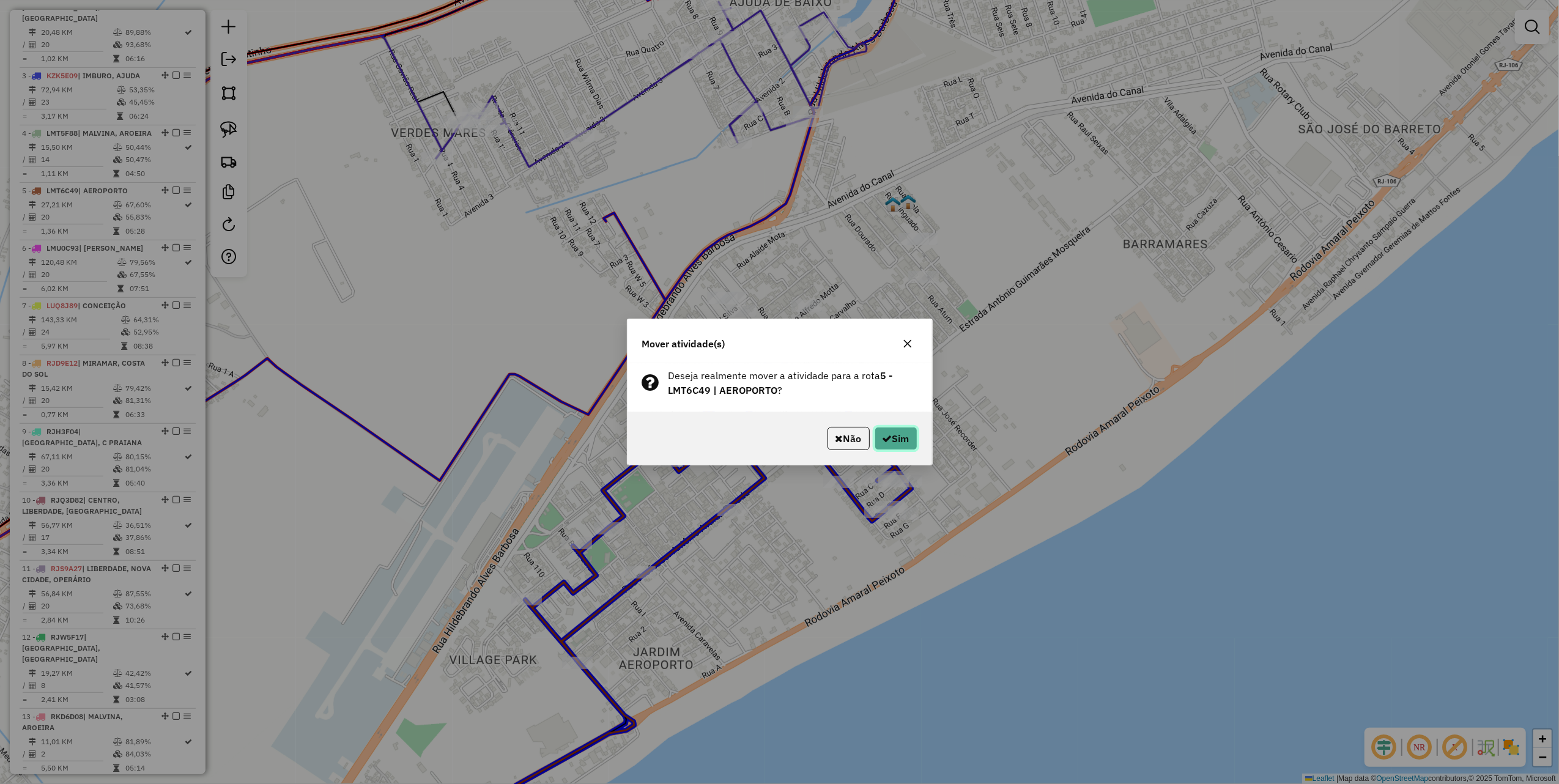
click at [887, 441] on icon "button" at bounding box center [888, 439] width 10 height 10
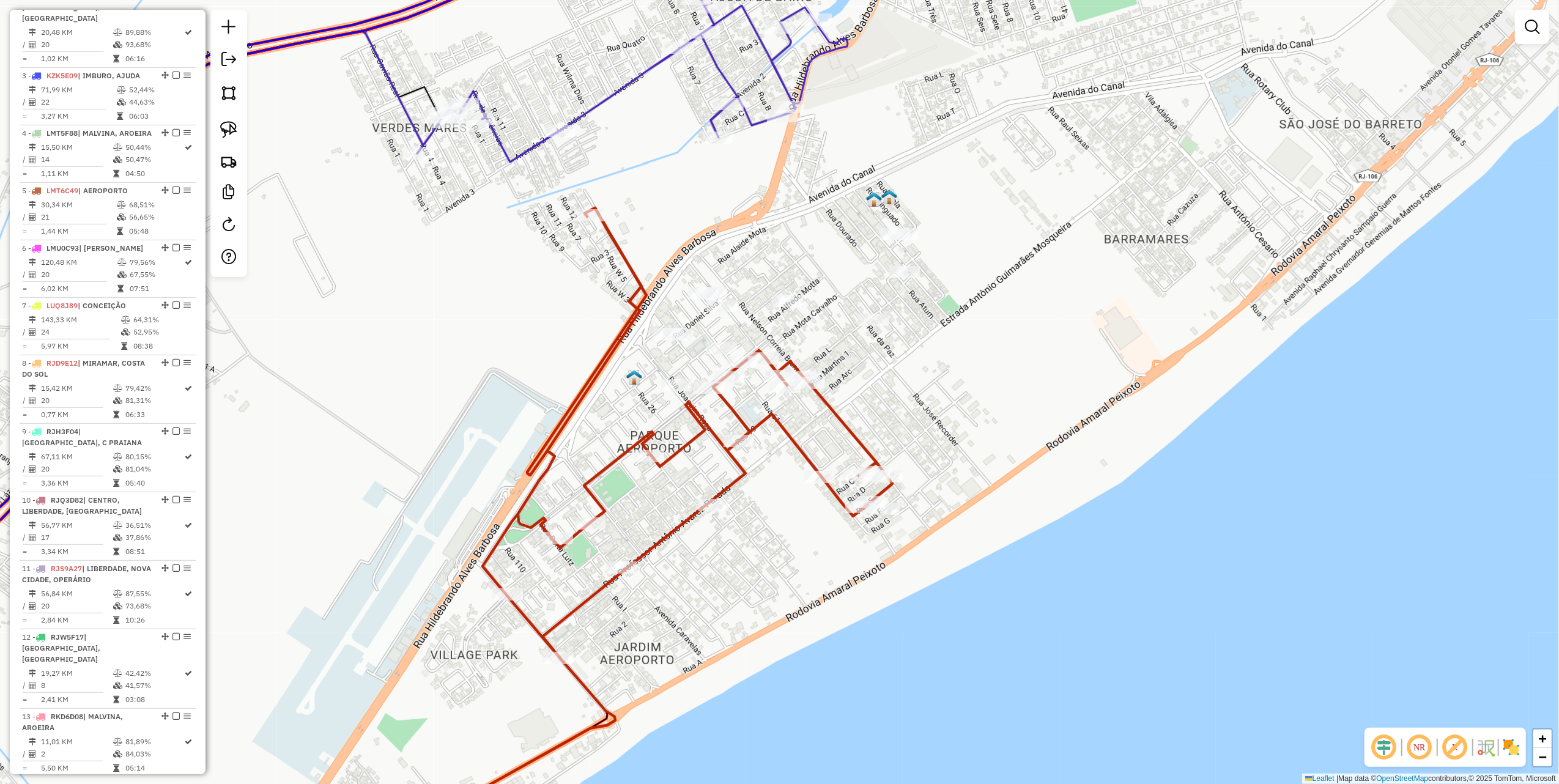
drag, startPoint x: 716, startPoint y: 240, endPoint x: 633, endPoint y: 235, distance: 83.2
click at [633, 235] on div "Janela de atendimento Grade de atendimento Capacidade Transportadoras Veículos …" at bounding box center [780, 392] width 1559 height 784
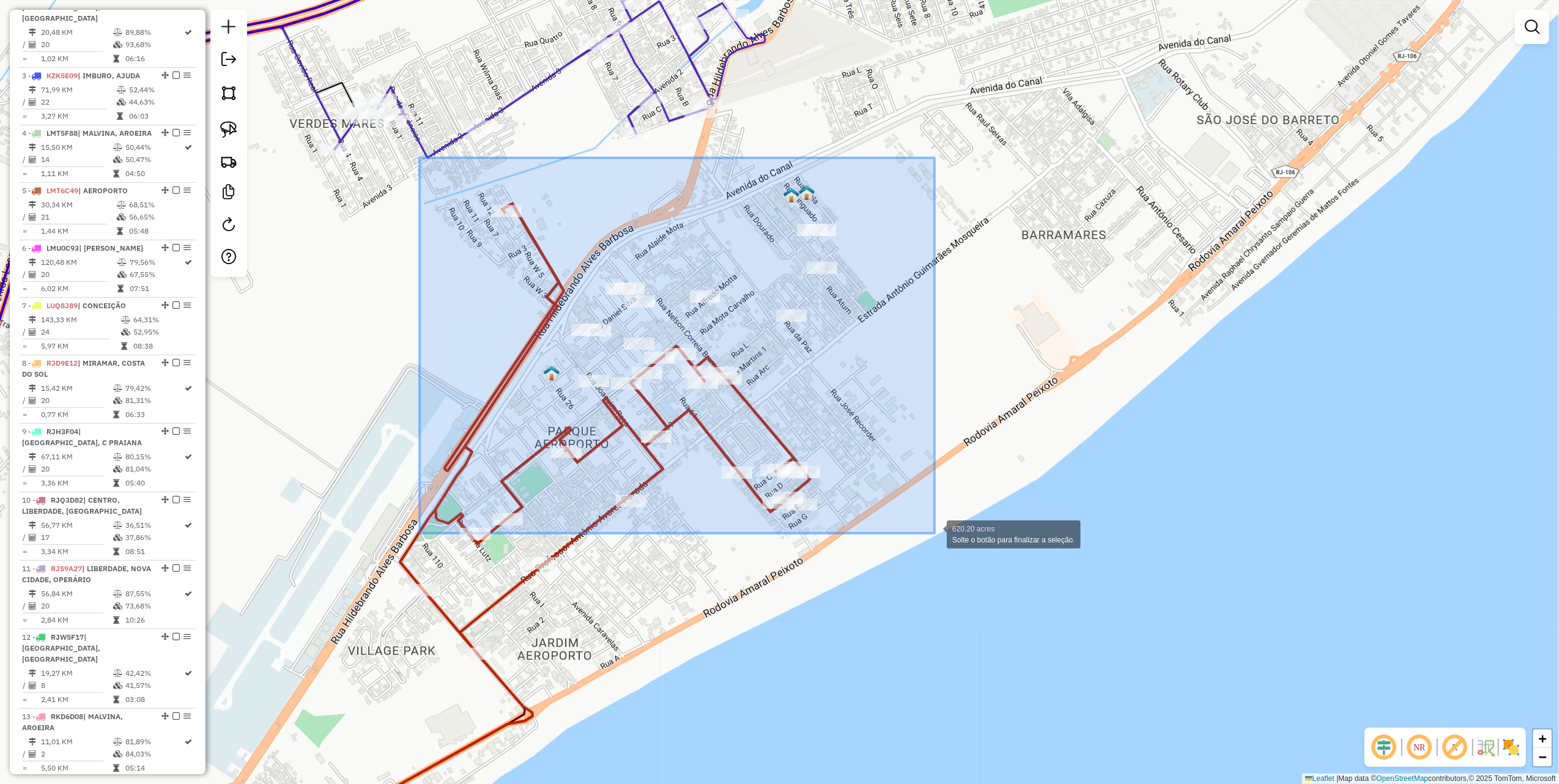
drag, startPoint x: 446, startPoint y: 197, endPoint x: 935, endPoint y: 533, distance: 593.3
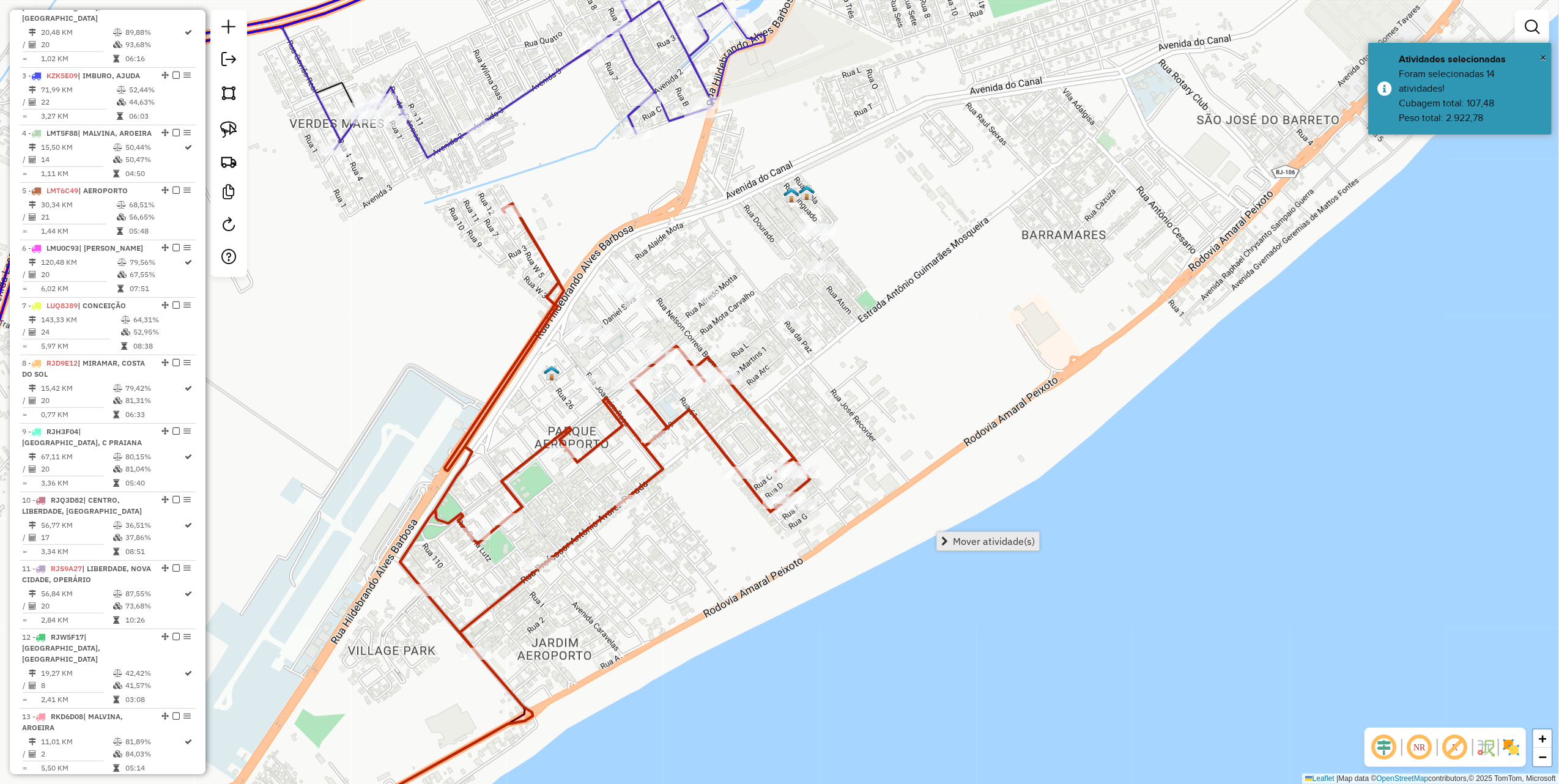
click at [979, 544] on span "Mover atividade(s)" at bounding box center [993, 541] width 82 height 10
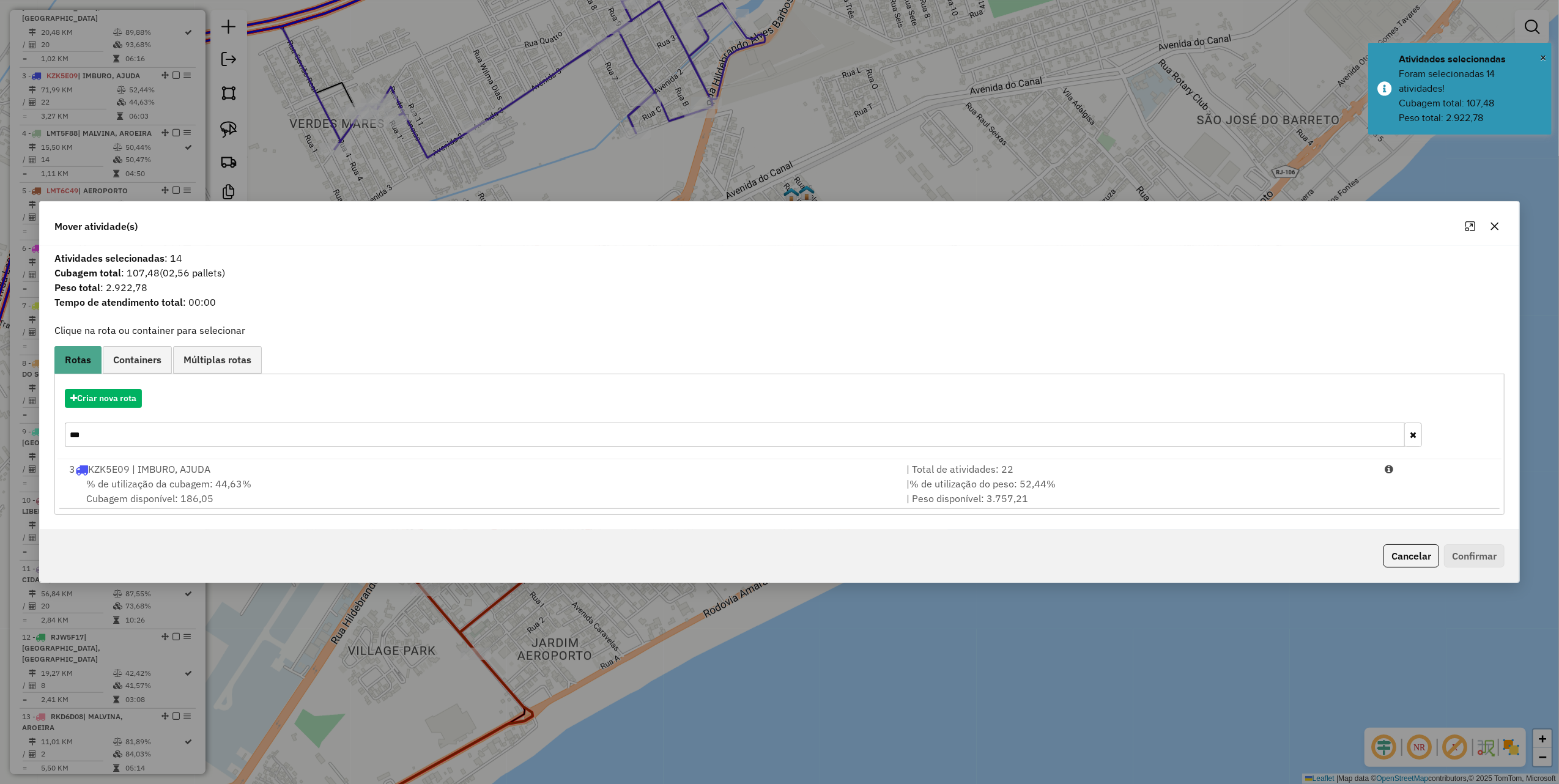
click at [180, 437] on input "***" at bounding box center [735, 435] width 1341 height 25
type input "***"
click at [546, 516] on div "Atividades selecionadas : 14 Cubagem total : 107,48 (02,56 pallets) Peso total …" at bounding box center [780, 388] width 1480 height 284
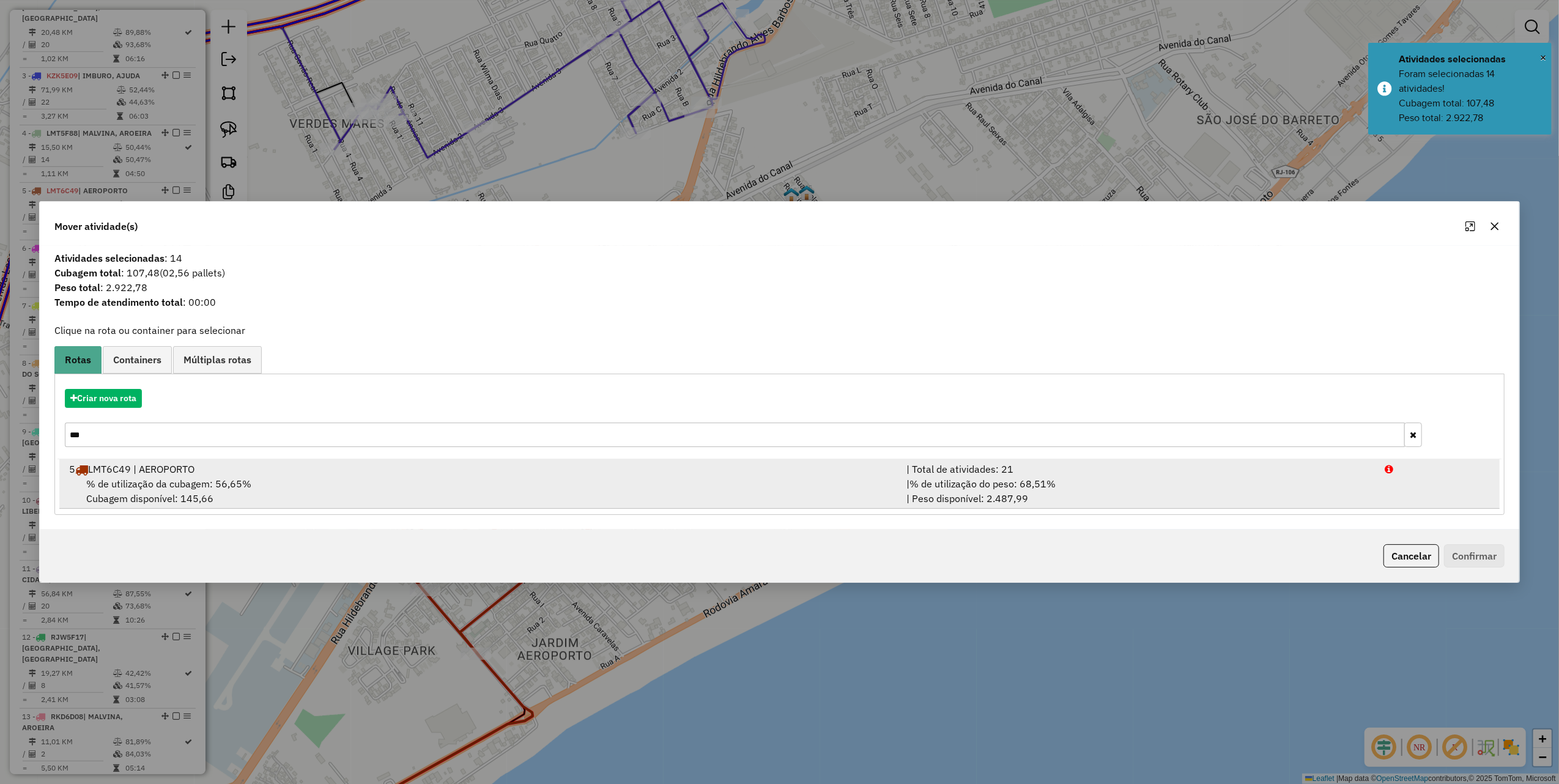
drag, startPoint x: 769, startPoint y: 473, endPoint x: 840, endPoint y: 481, distance: 71.4
click at [770, 473] on div "5 LMT6C49 | AEROPORTO" at bounding box center [480, 468] width 838 height 15
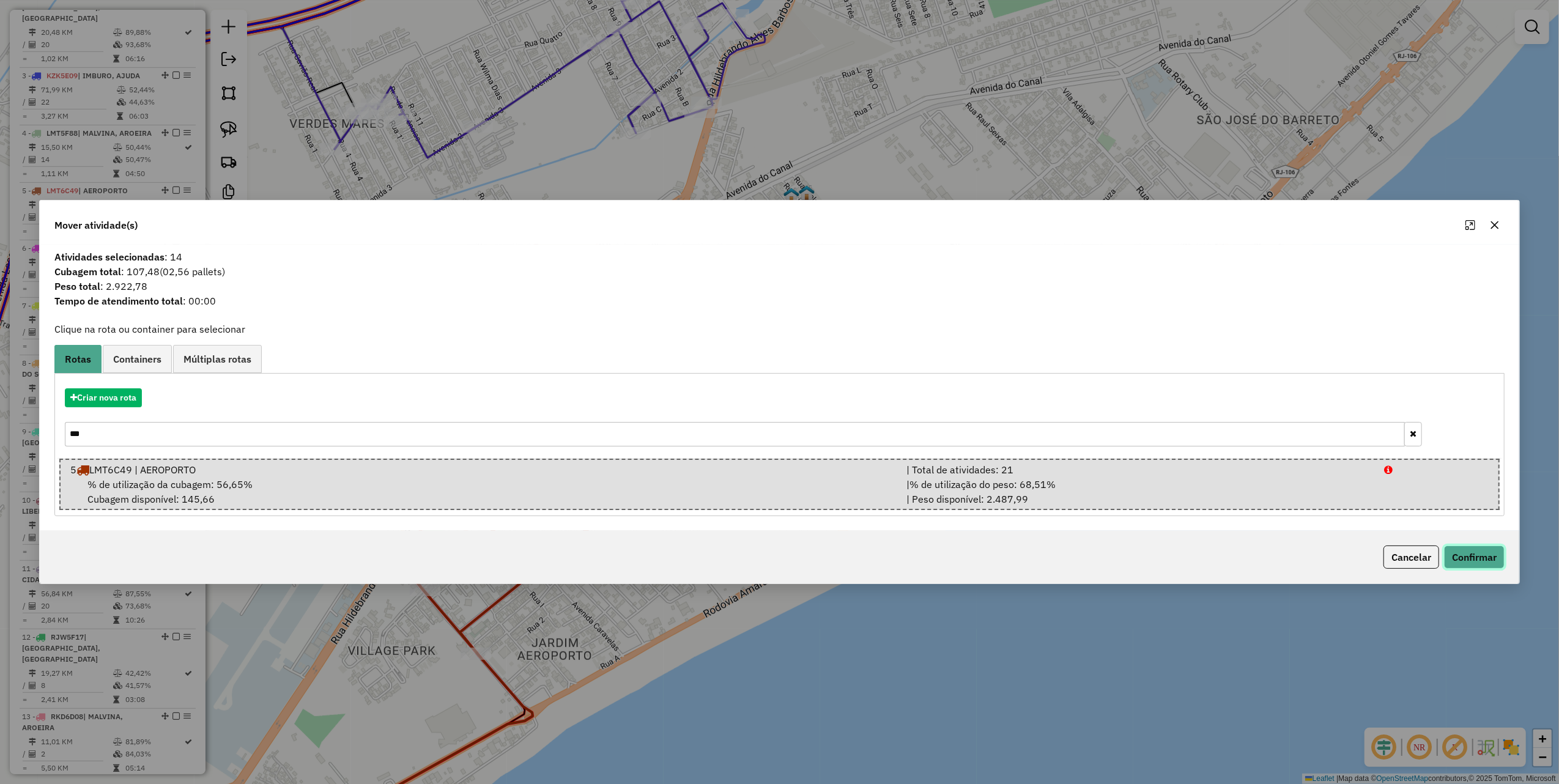
click at [1488, 559] on button "Confirmar" at bounding box center [1475, 557] width 61 height 24
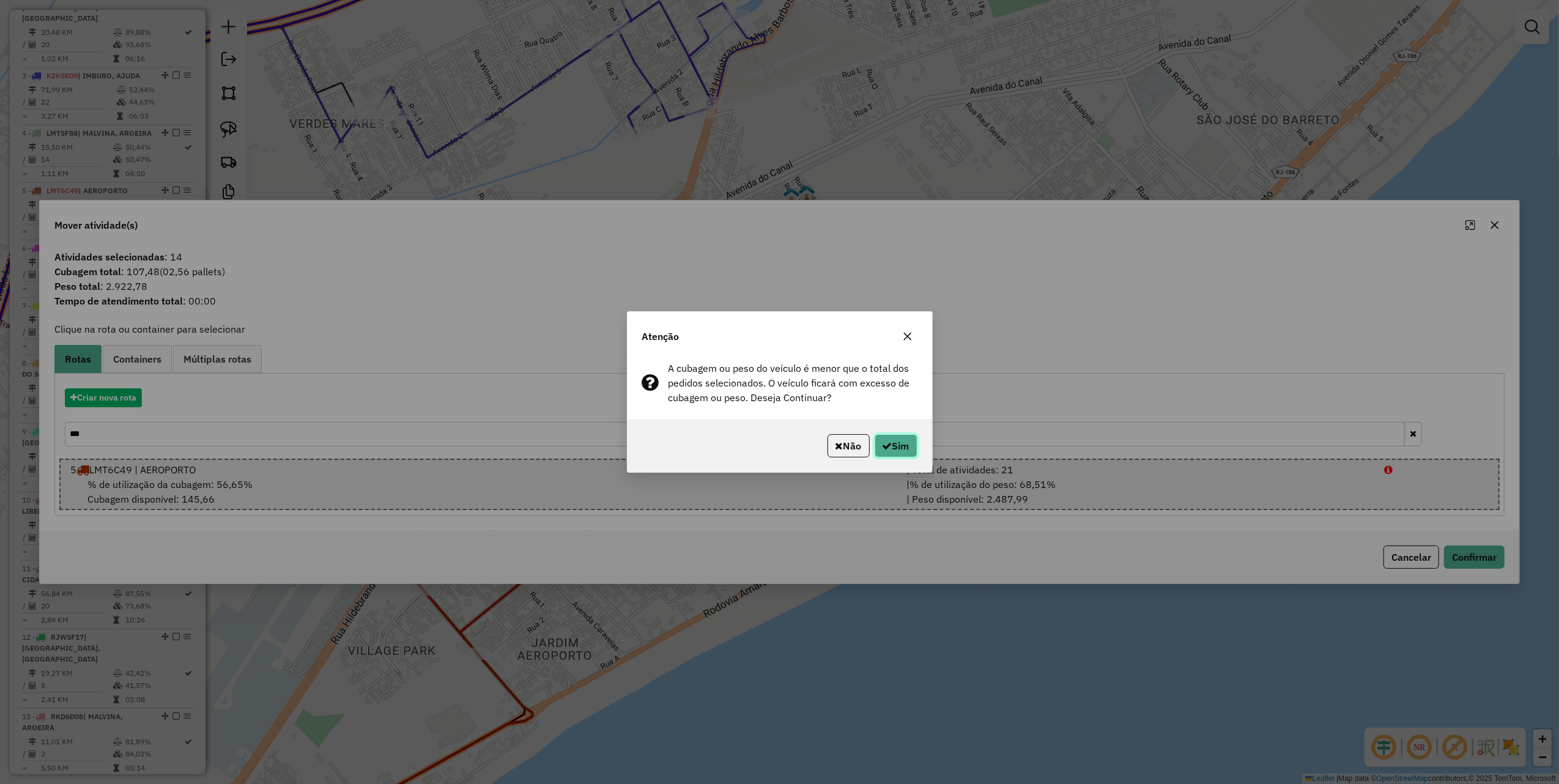
click at [906, 454] on button "Sim" at bounding box center [897, 446] width 43 height 24
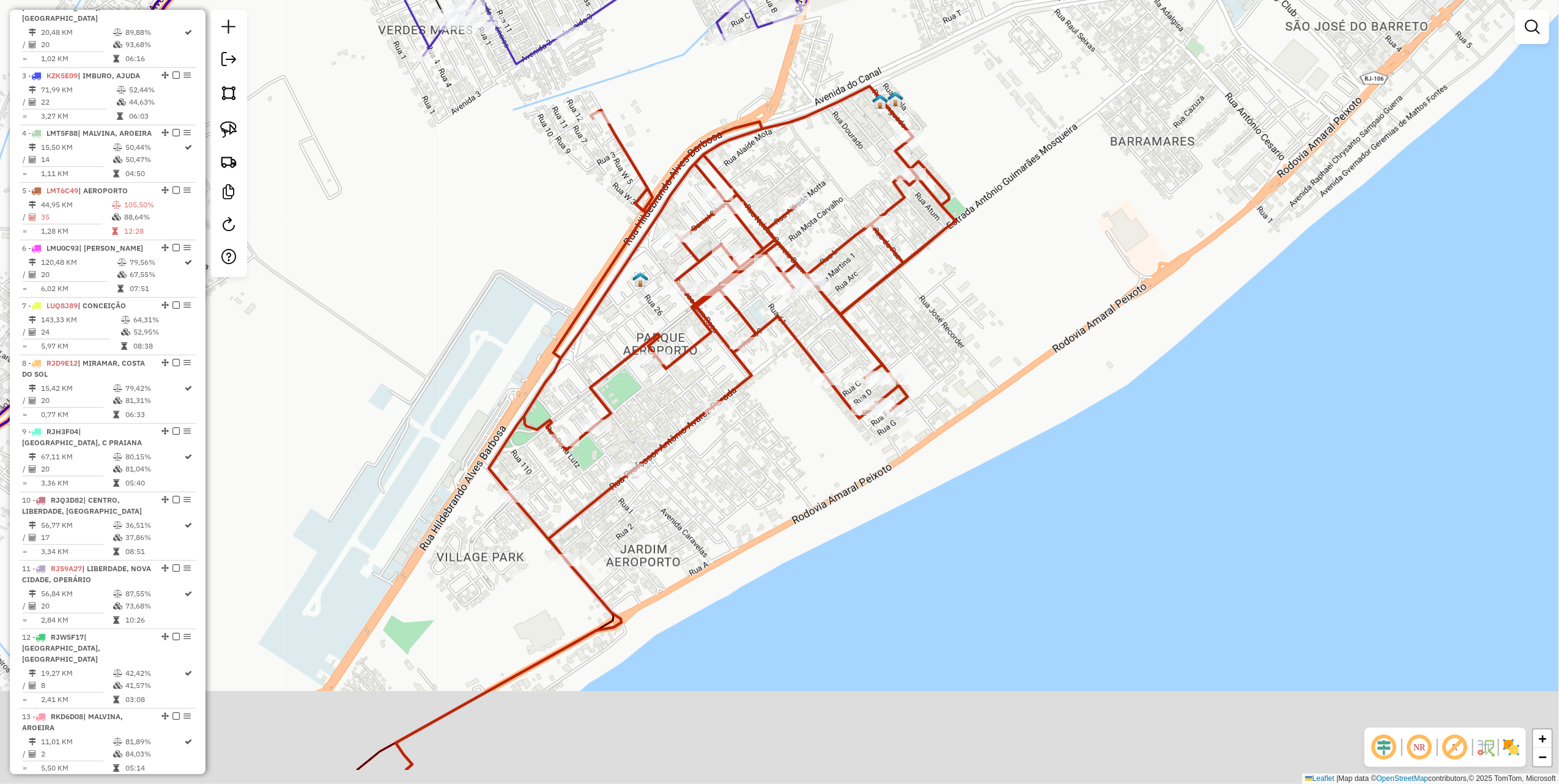
drag, startPoint x: 492, startPoint y: 350, endPoint x: 646, endPoint y: 215, distance: 204.8
click at [625, 227] on div "Janela de atendimento Grade de atendimento Capacidade Transportadoras Veículos …" at bounding box center [780, 392] width 1559 height 784
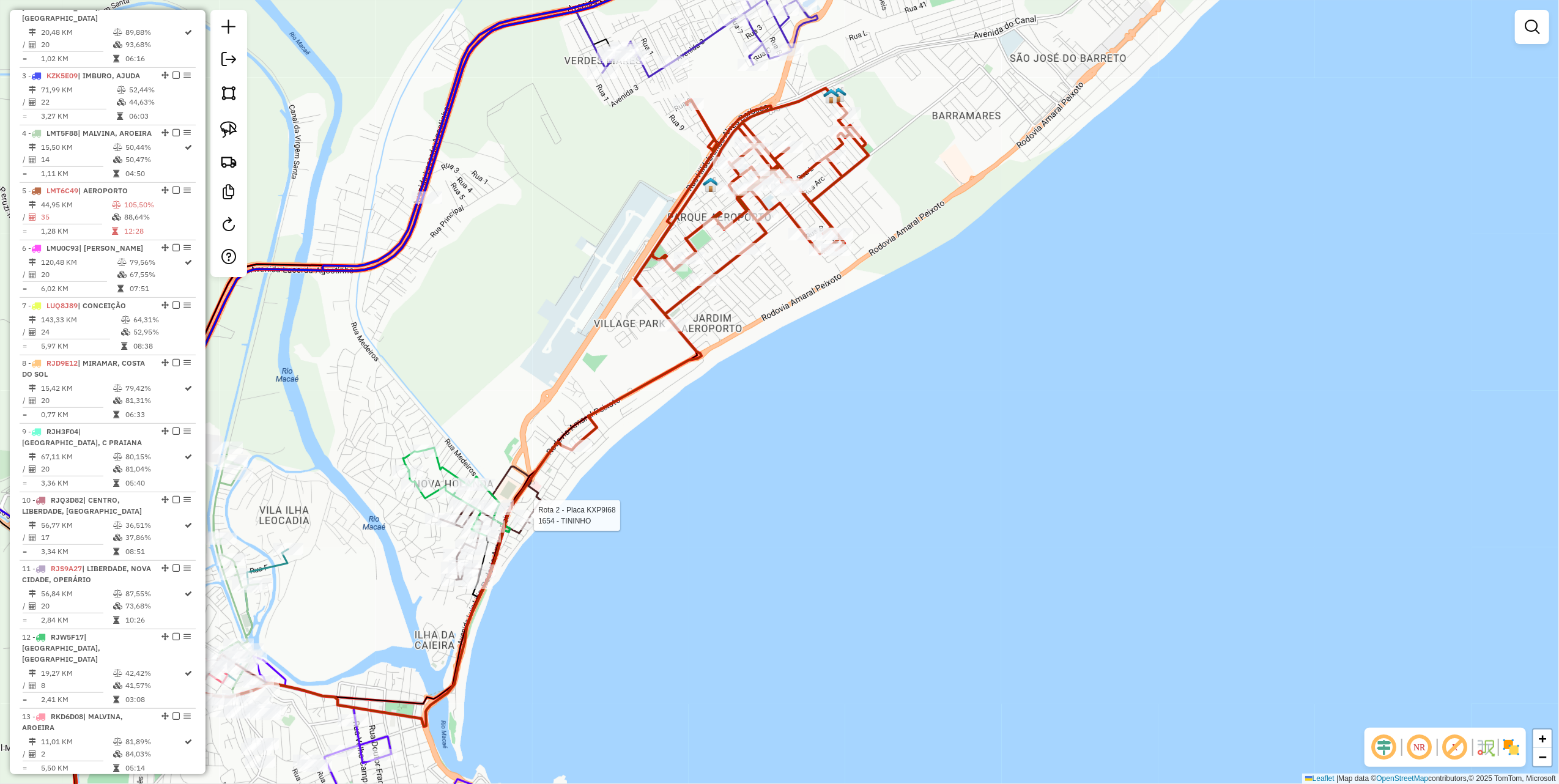
select select "*********"
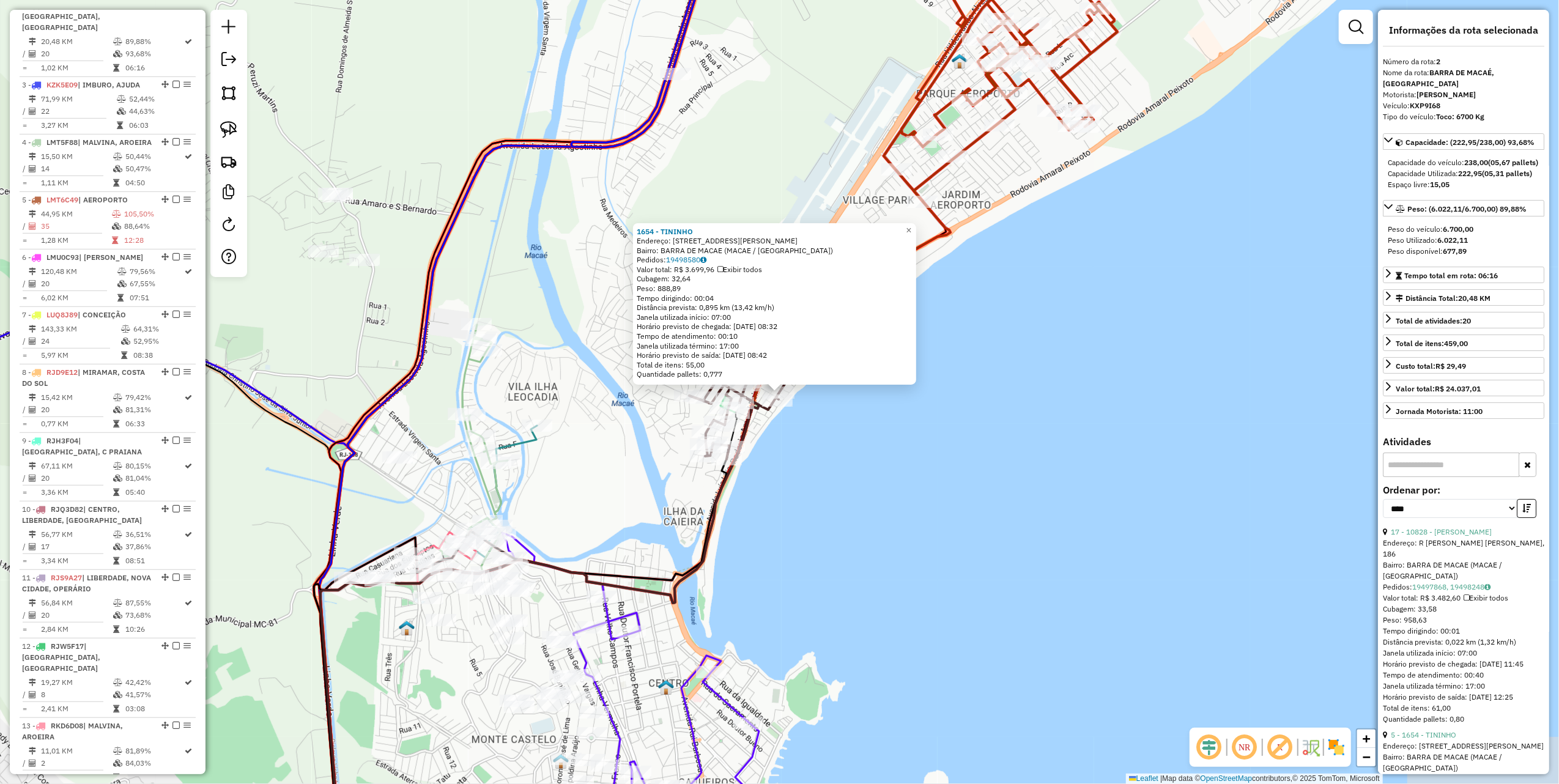
scroll to position [573, 0]
click at [950, 447] on div "1654 - TININHO Endereço: R MANOEL MARQUES MONTEIRO, 151 Bairro: BARRA DE MACAE …" at bounding box center [780, 392] width 1559 height 784
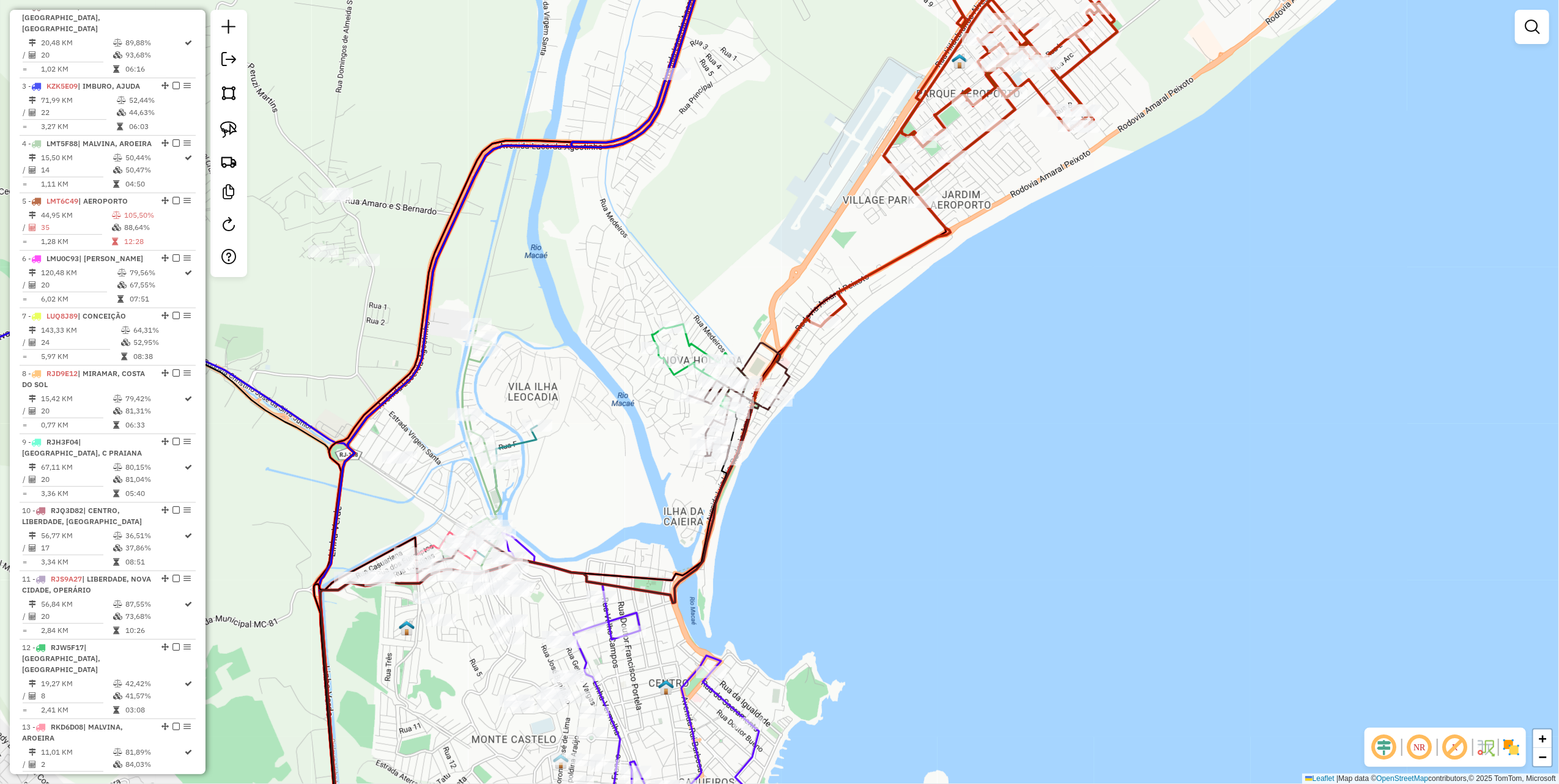
drag, startPoint x: 231, startPoint y: 131, endPoint x: 421, endPoint y: 147, distance: 190.7
click at [231, 131] on img at bounding box center [228, 129] width 17 height 17
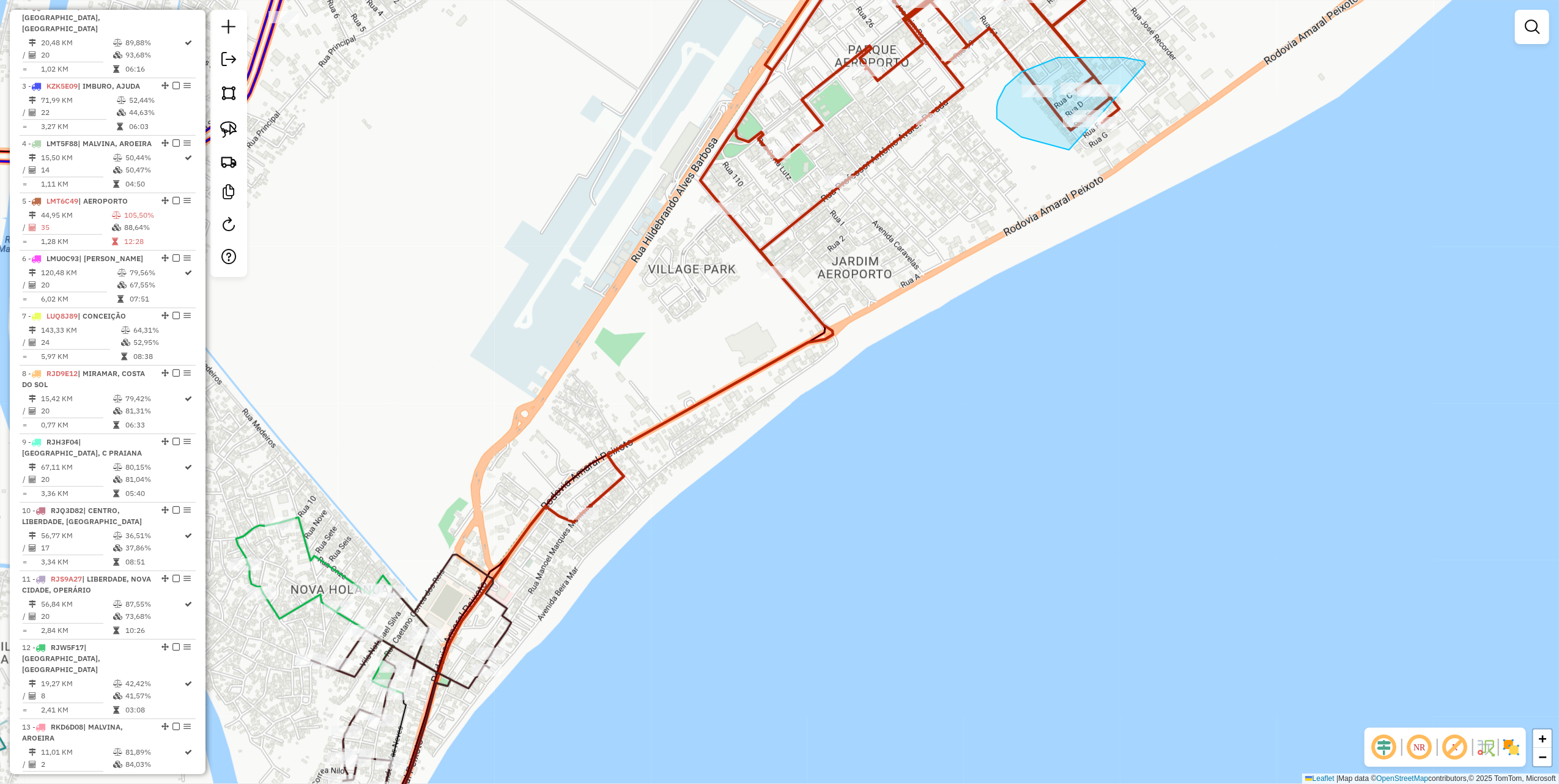
drag, startPoint x: 1146, startPoint y: 64, endPoint x: 1146, endPoint y: 138, distance: 74.0
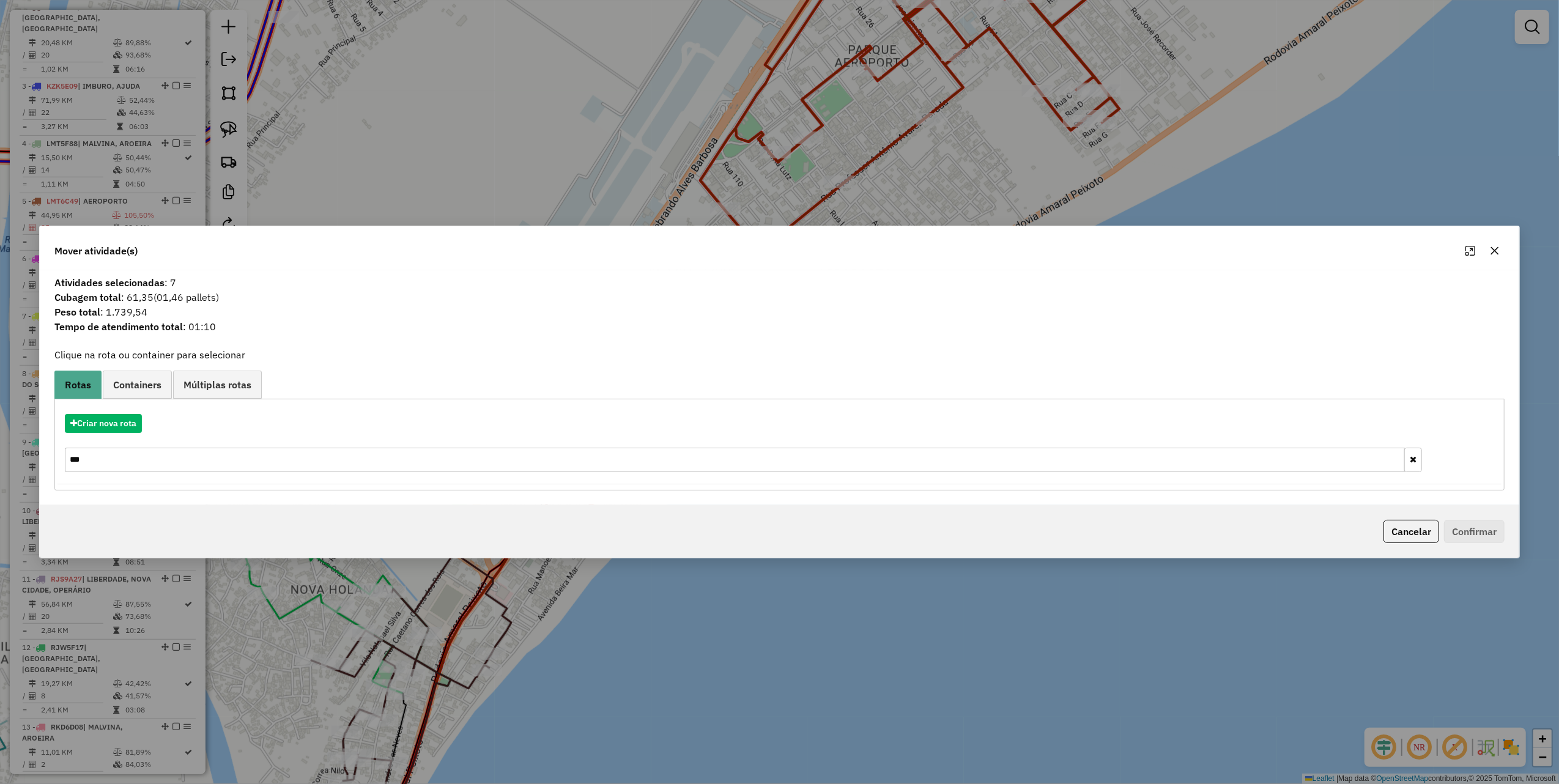
click at [1490, 250] on icon "button" at bounding box center [1495, 251] width 10 height 10
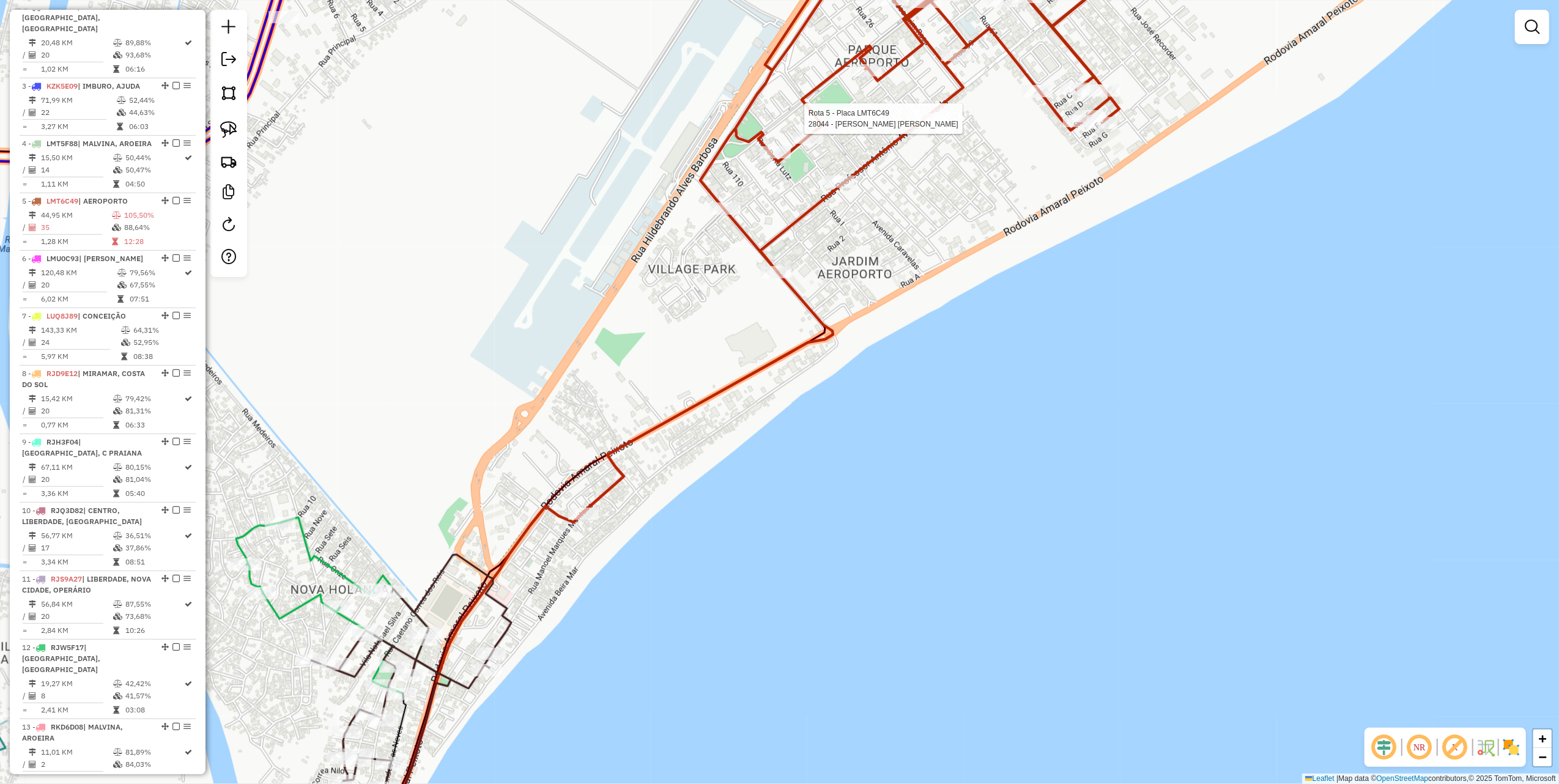
select select "*********"
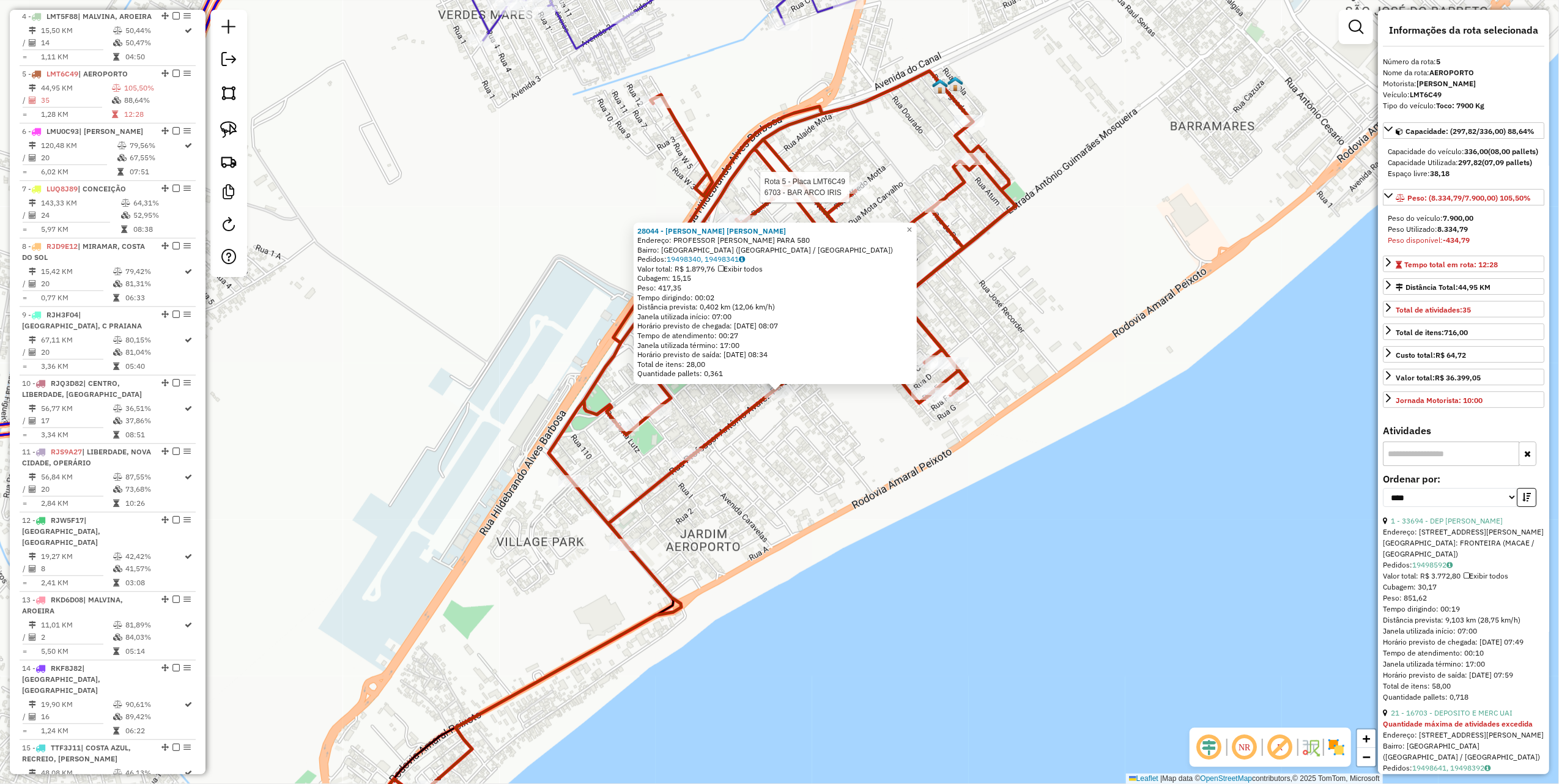
scroll to position [767, 0]
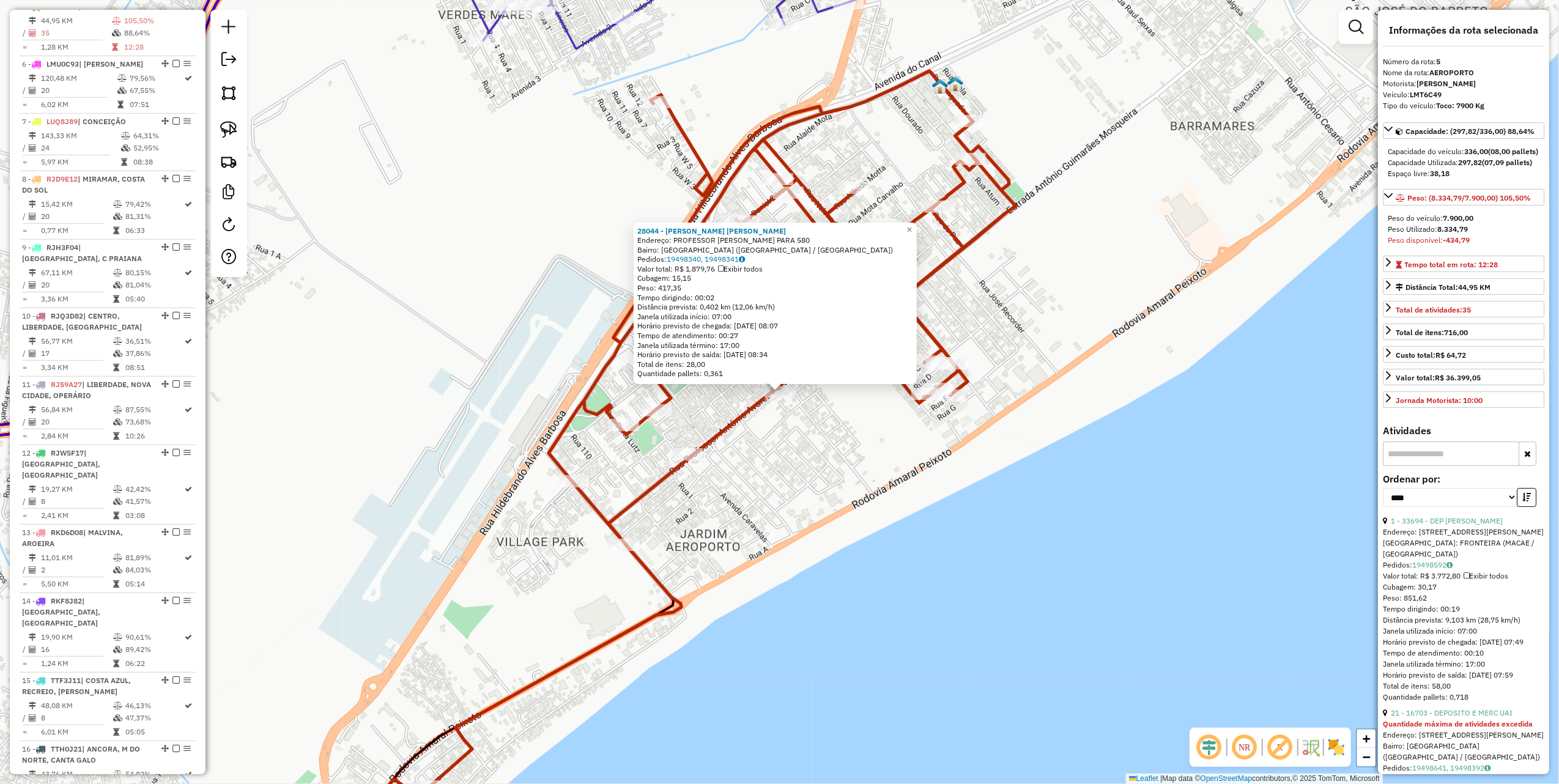
click at [803, 470] on div "28044 - DEP OLIVEIRAS RACHEL Endereço: PROFESSOR ANTONIO ALVARES PARA 580 Bairr…" at bounding box center [780, 392] width 1559 height 784
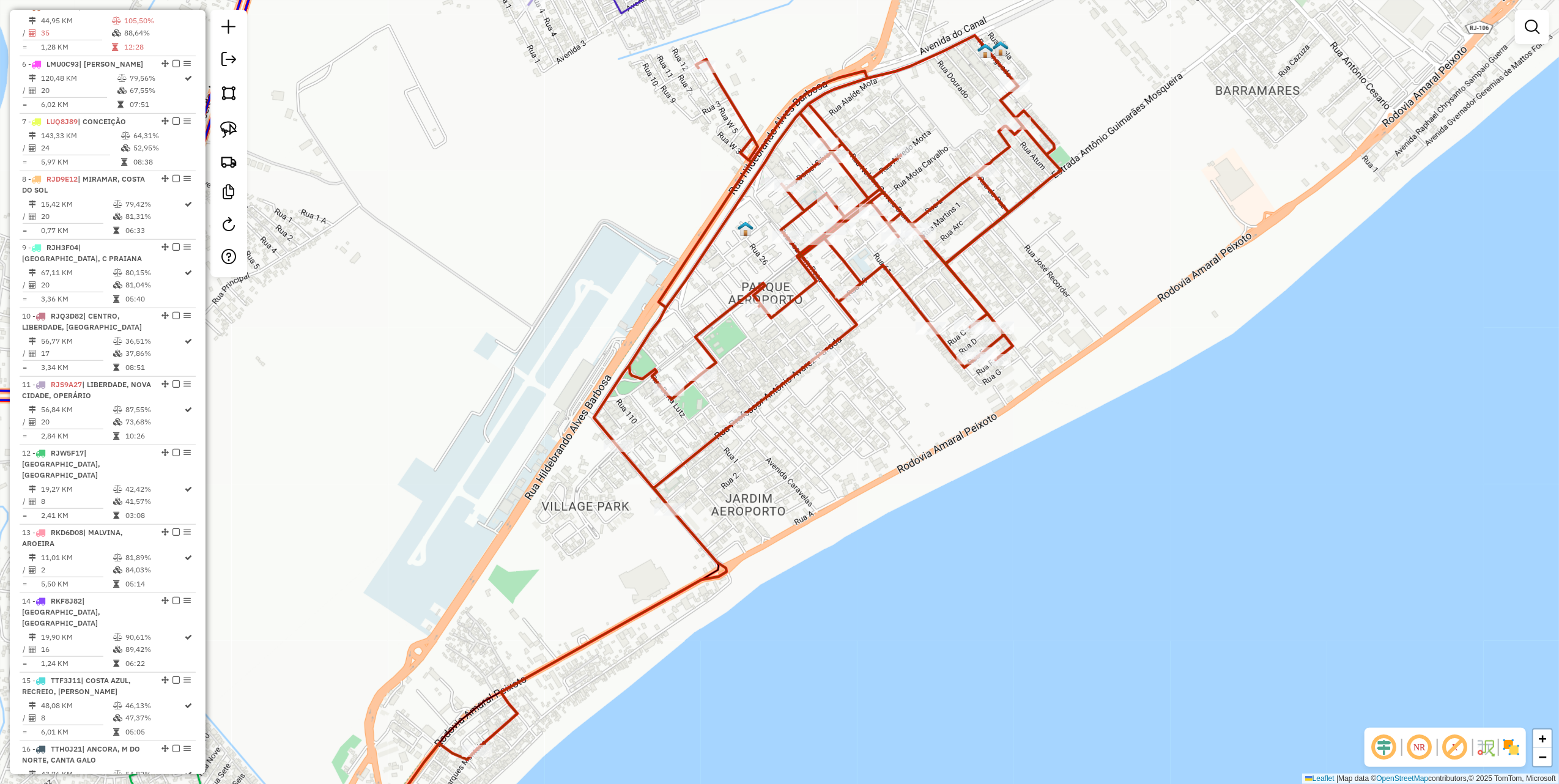
drag, startPoint x: 438, startPoint y: 358, endPoint x: 642, endPoint y: 107, distance: 323.4
click at [641, 107] on div "Janela de atendimento Grade de atendimento Capacidade Transportadoras Veículos …" at bounding box center [780, 392] width 1559 height 784
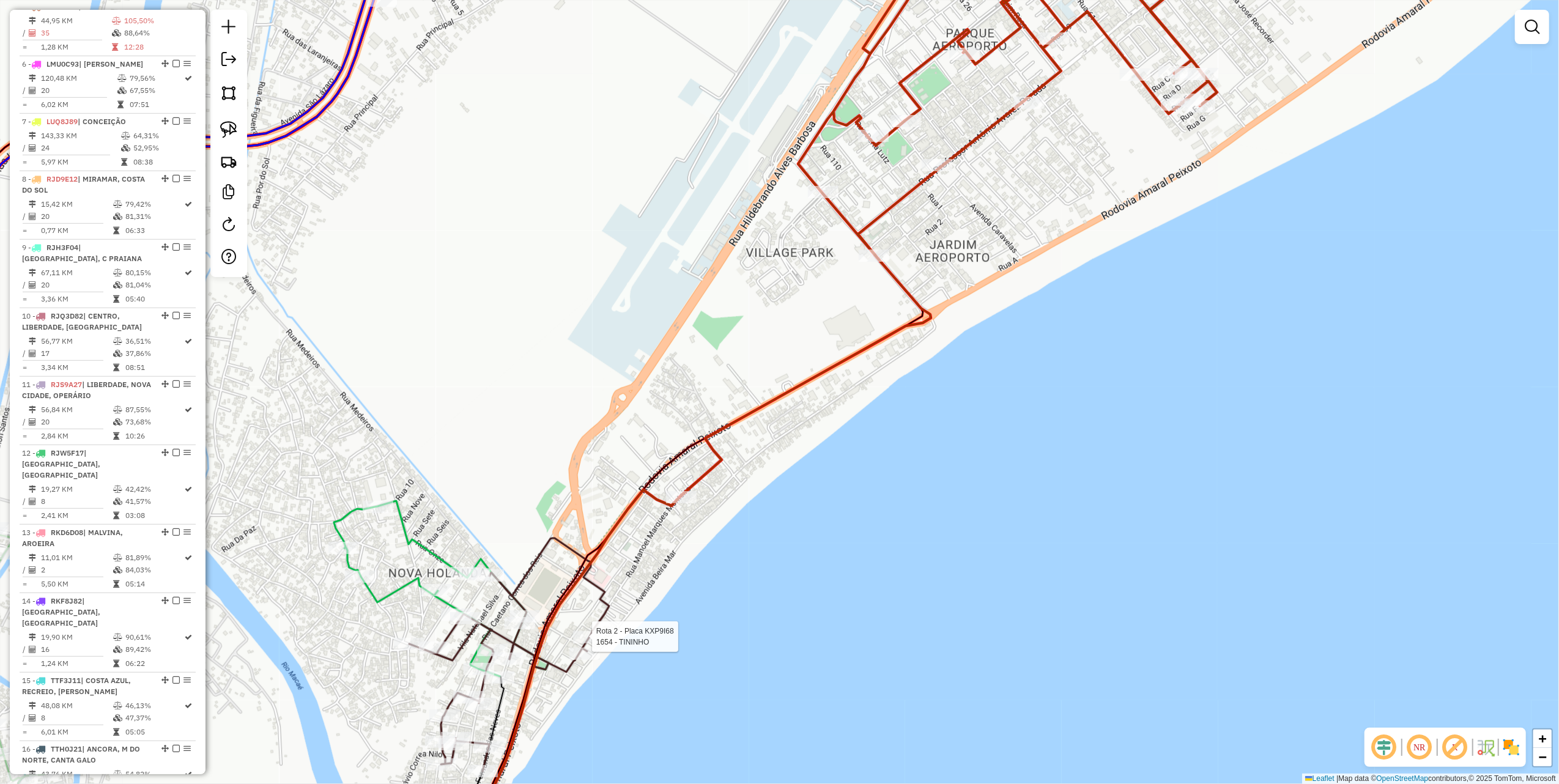
select select "*********"
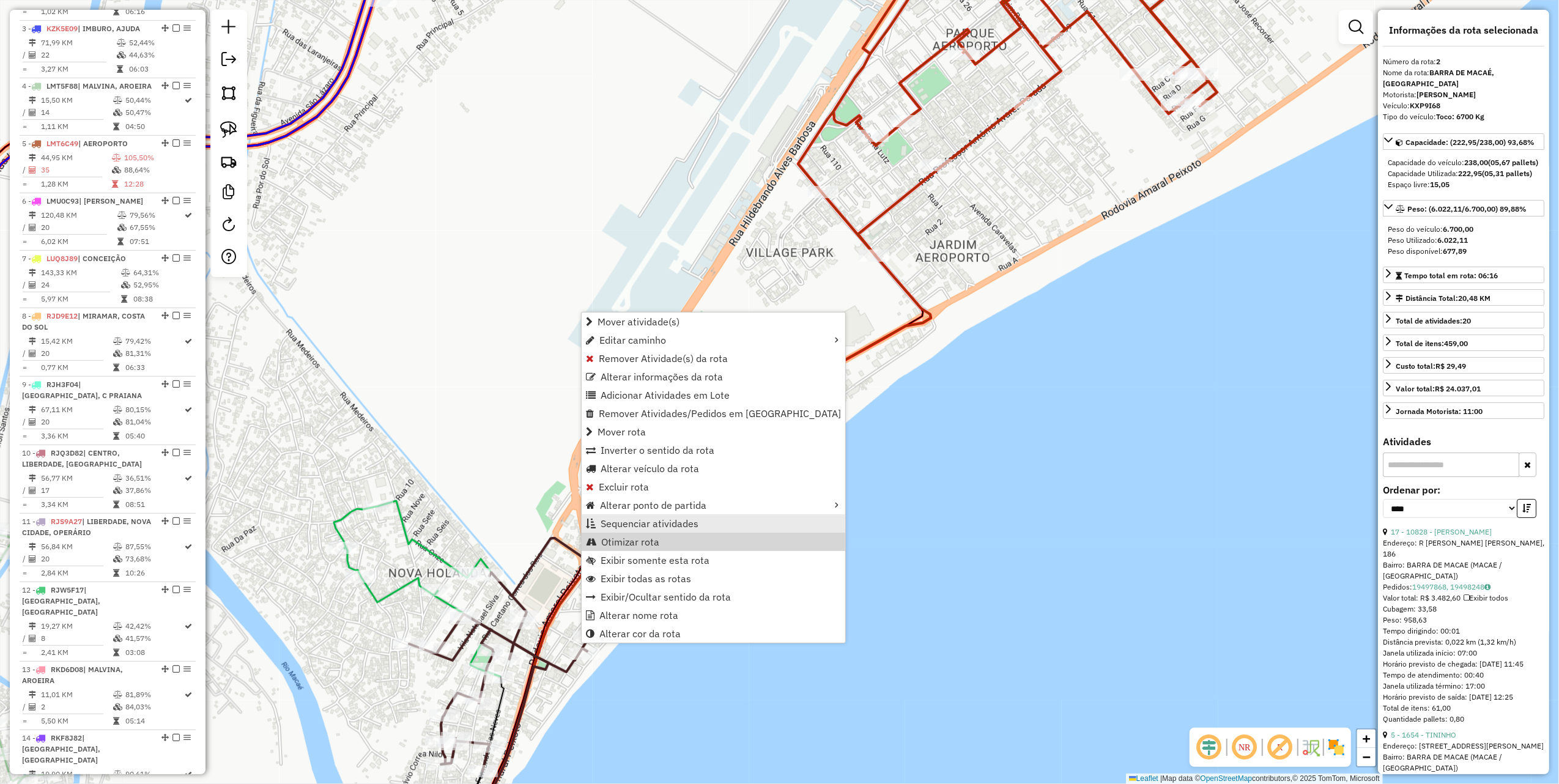
scroll to position [573, 0]
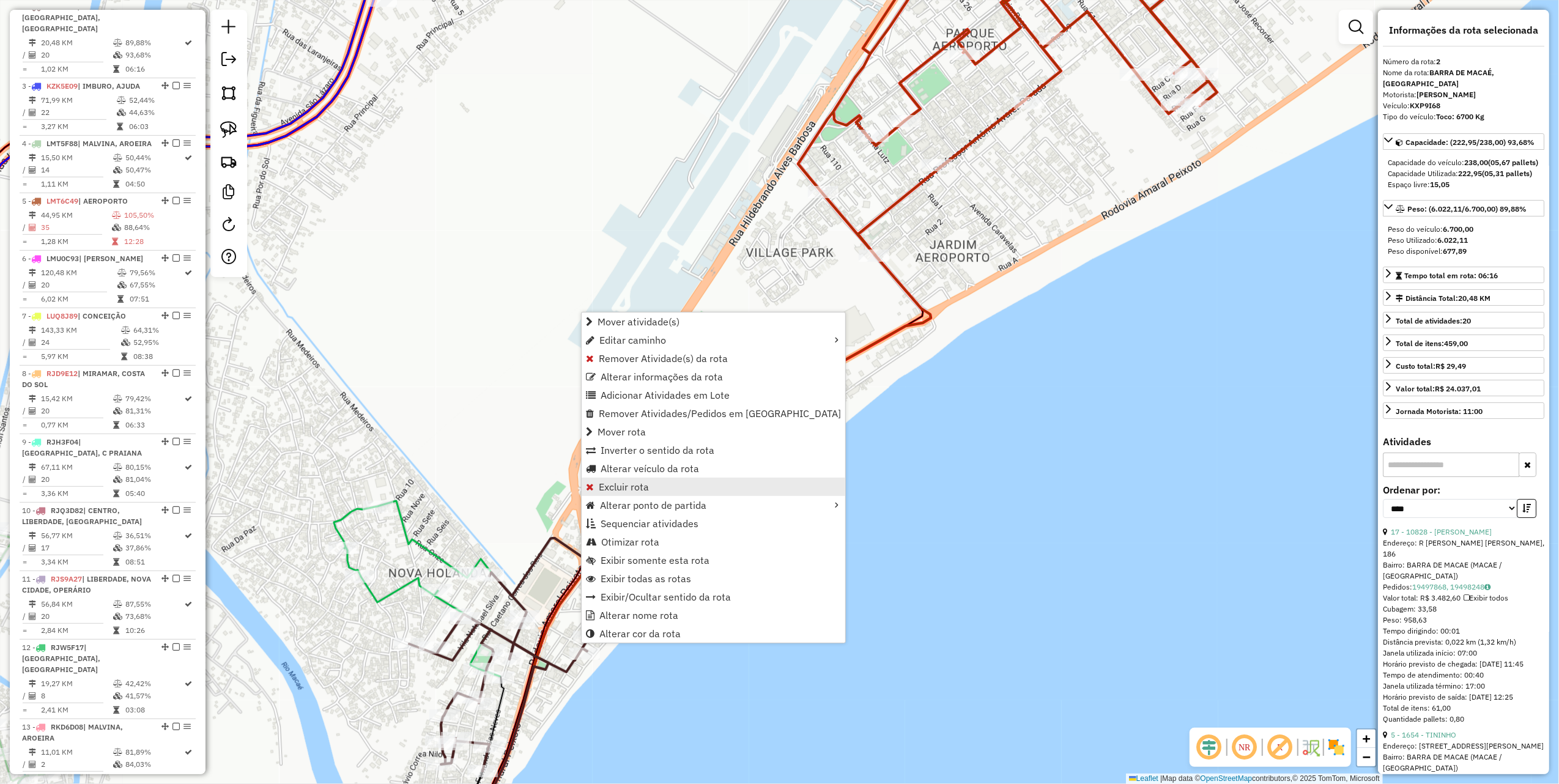
click at [644, 488] on span "Excluir rota" at bounding box center [624, 487] width 50 height 10
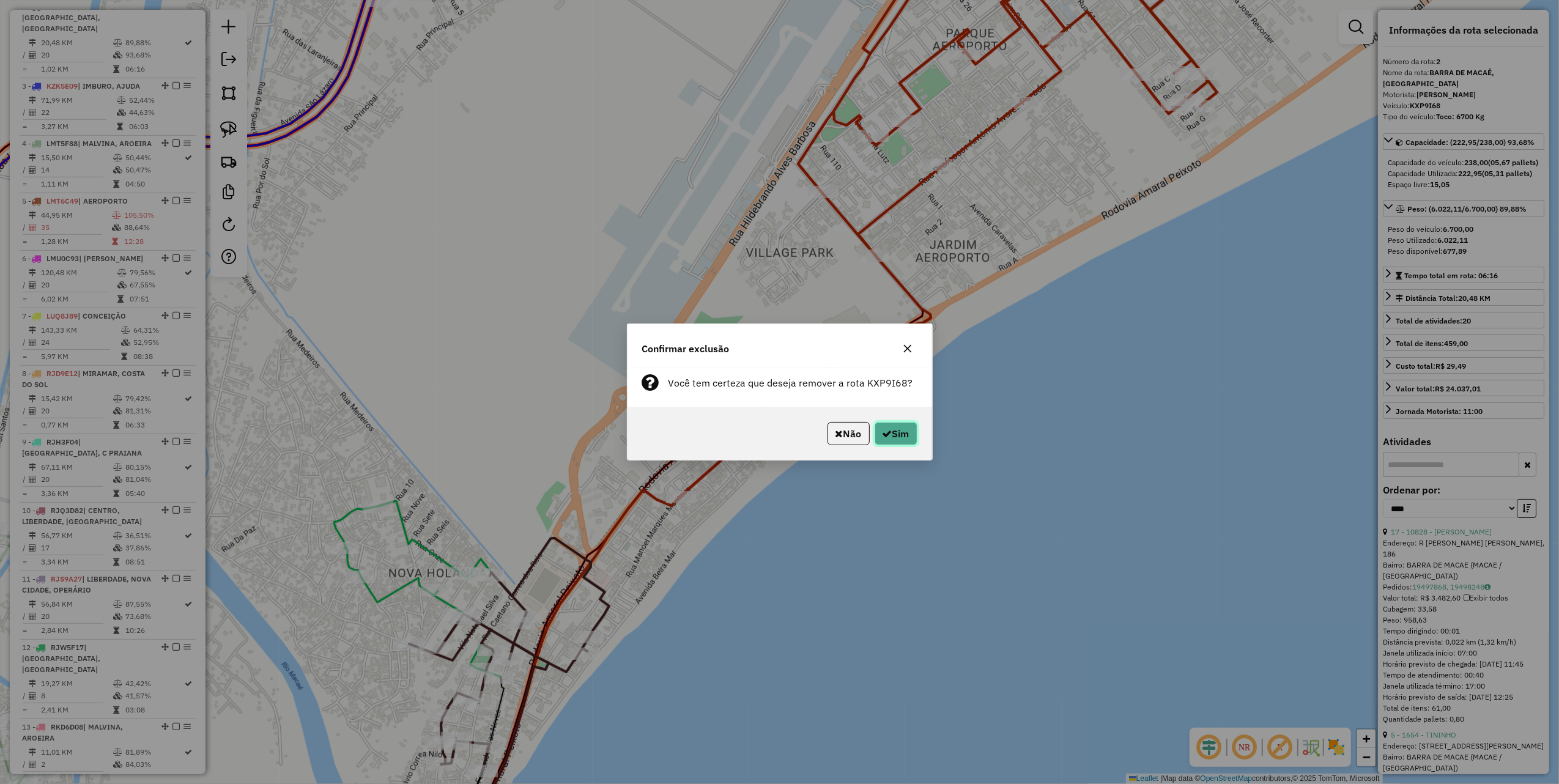
click at [899, 434] on button "Sim" at bounding box center [897, 434] width 43 height 24
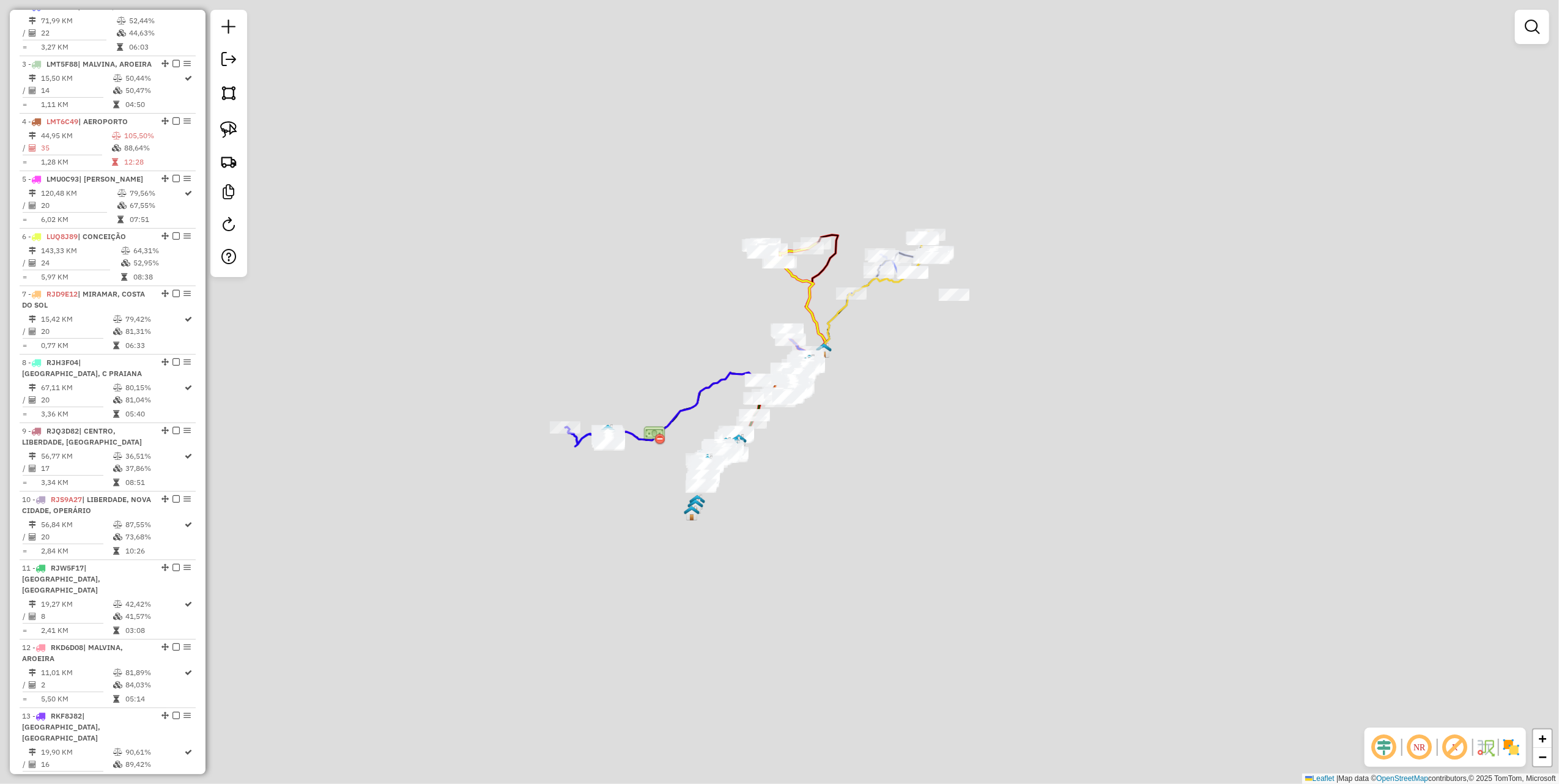
scroll to position [504, 0]
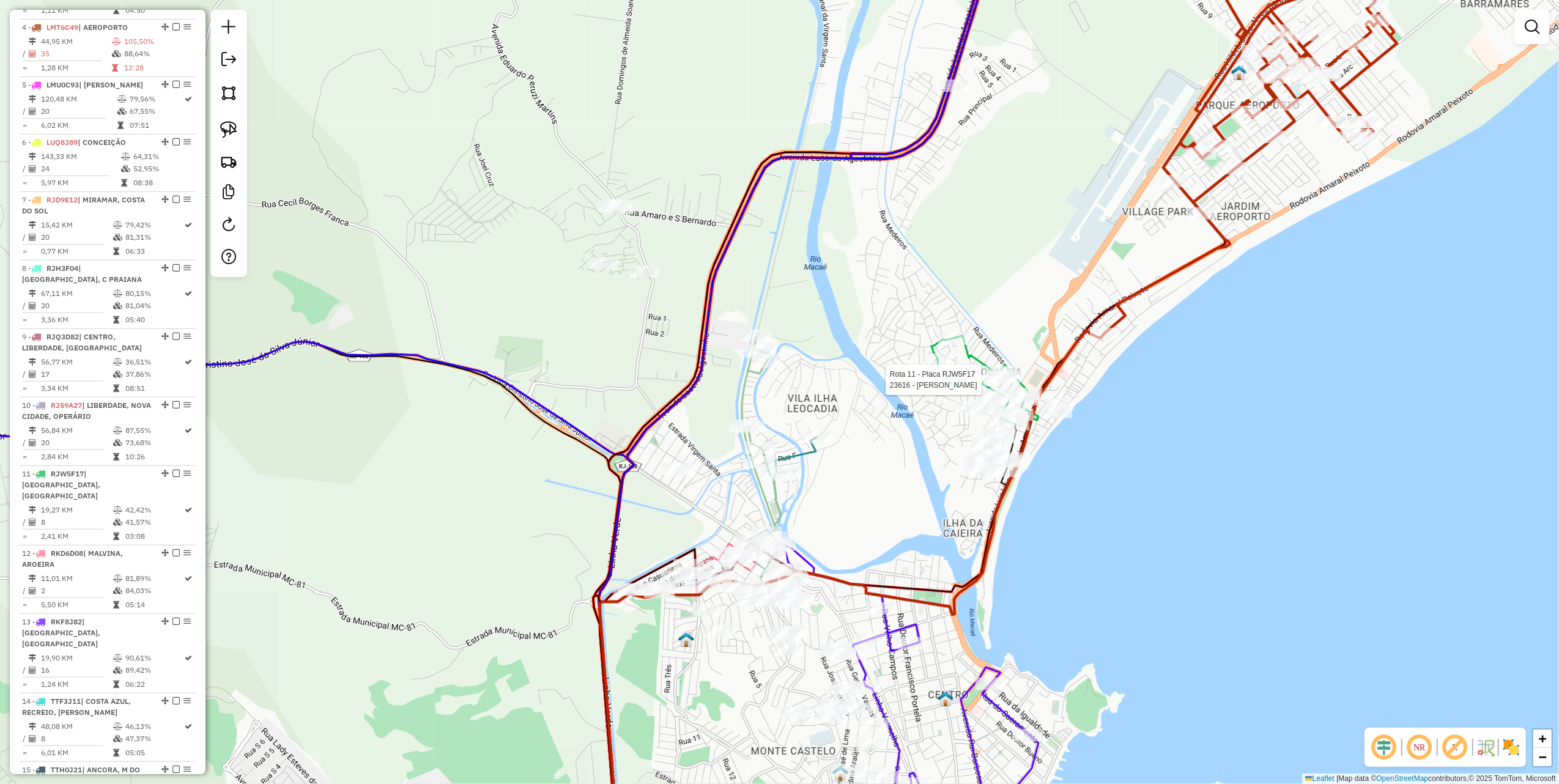
select select "*********"
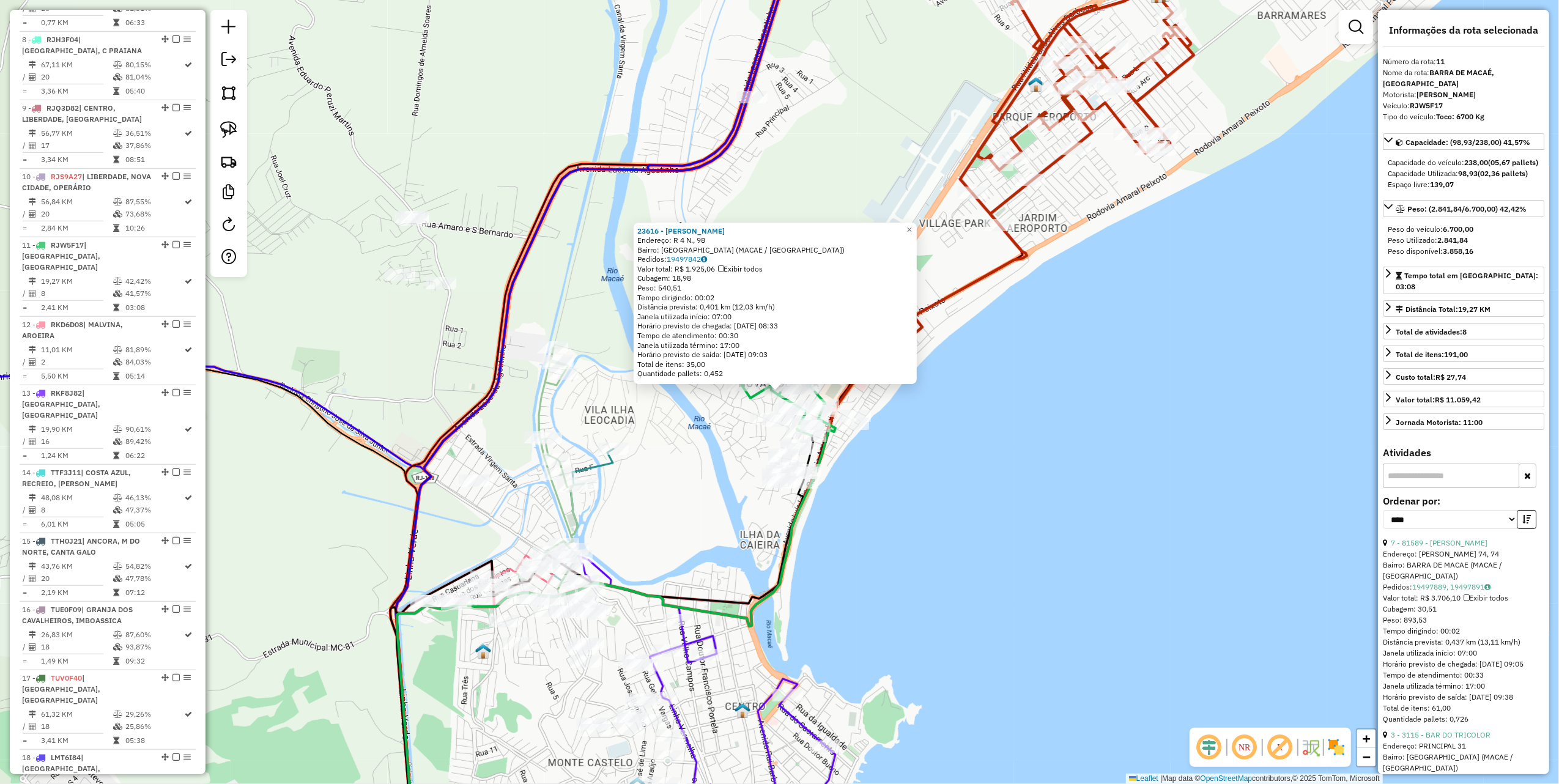
scroll to position [1158, 0]
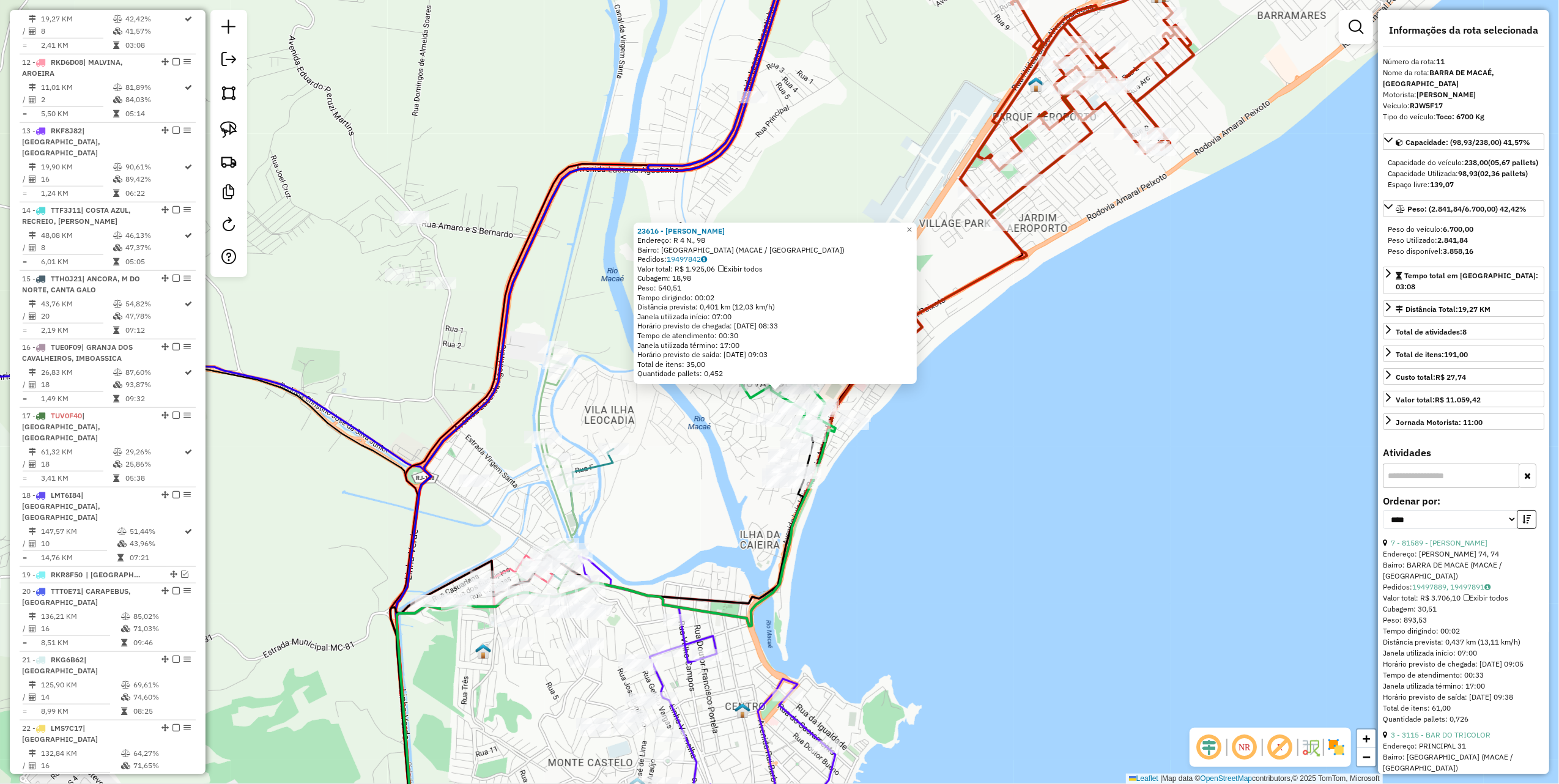
click at [1056, 446] on div "Rota 11 - Placa RJW5F17 5352 - PADARIA DO NEI 23616 - PAULO BATISTA Endereço: R…" at bounding box center [780, 392] width 1559 height 784
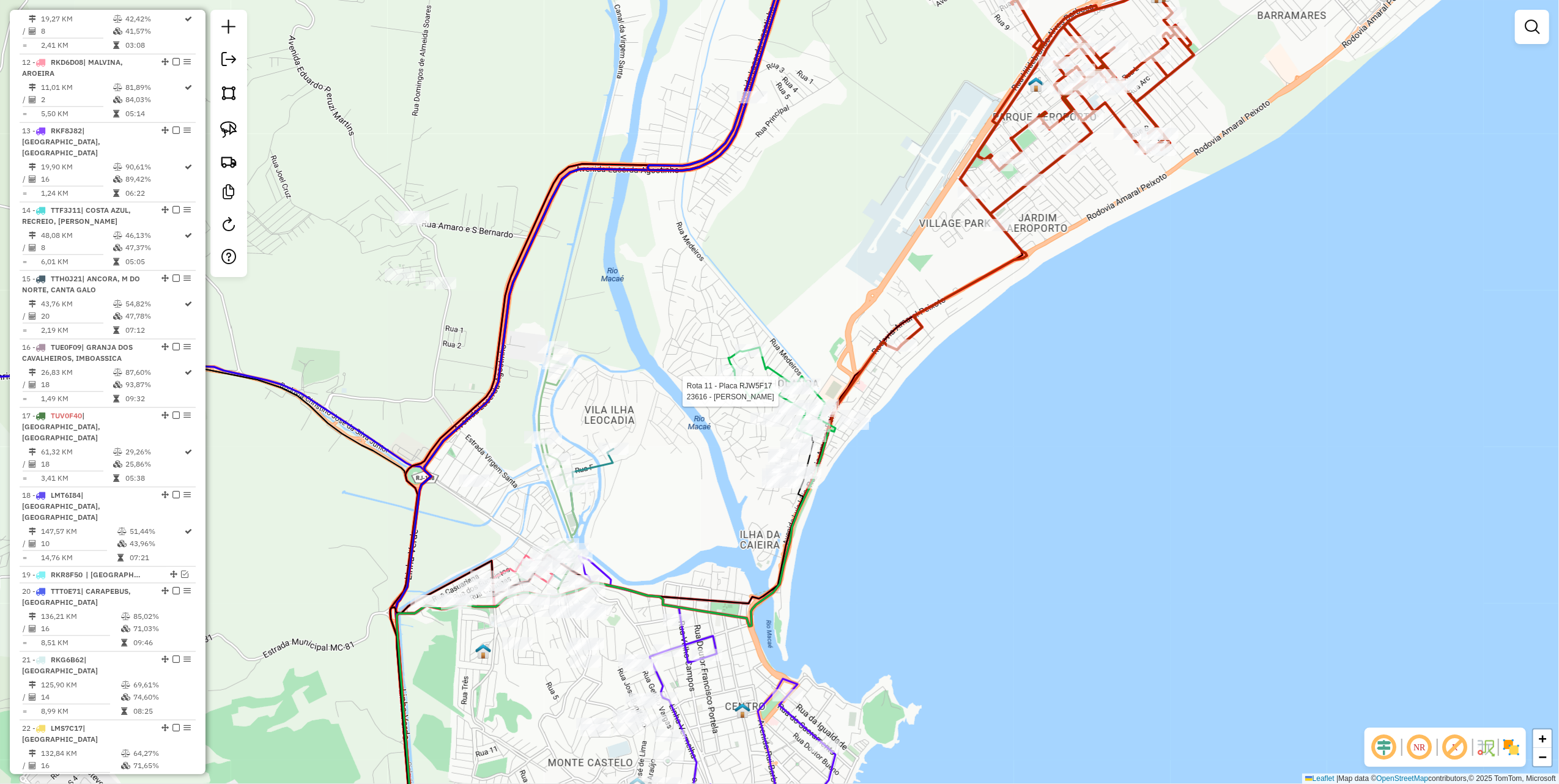
select select "*********"
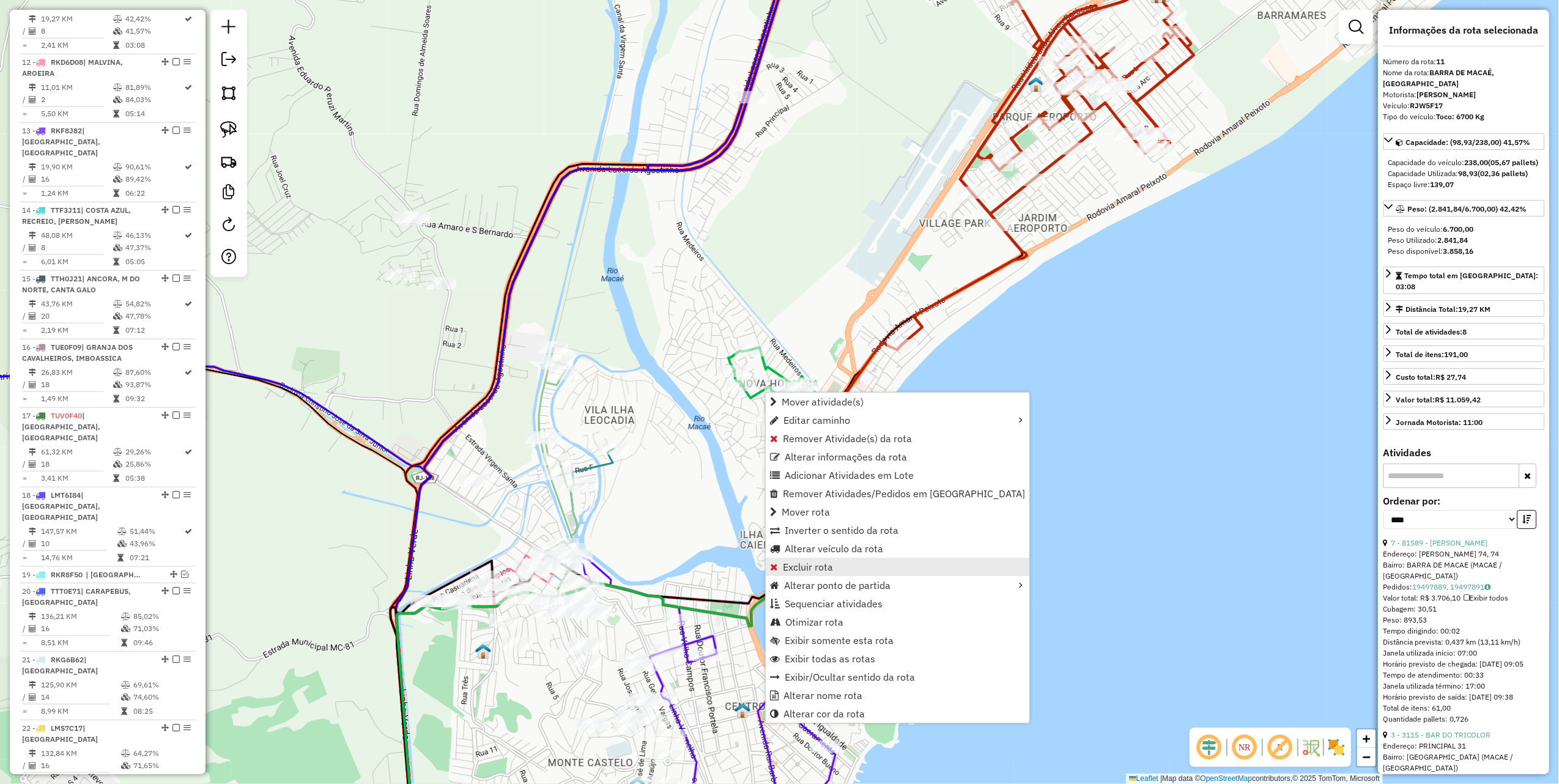
click at [816, 570] on span "Excluir rota" at bounding box center [808, 567] width 50 height 10
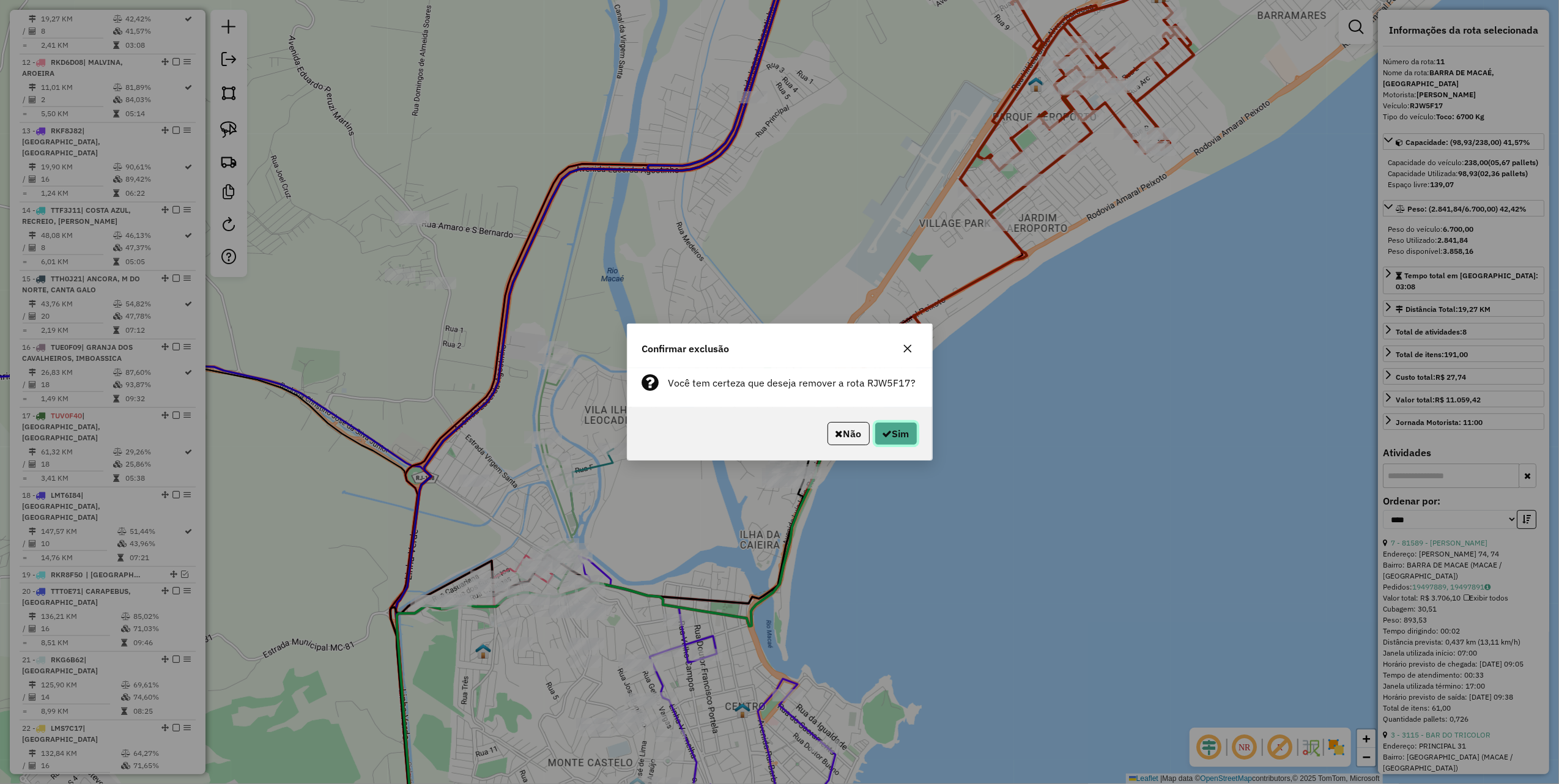
click at [900, 439] on button "Sim" at bounding box center [897, 434] width 43 height 24
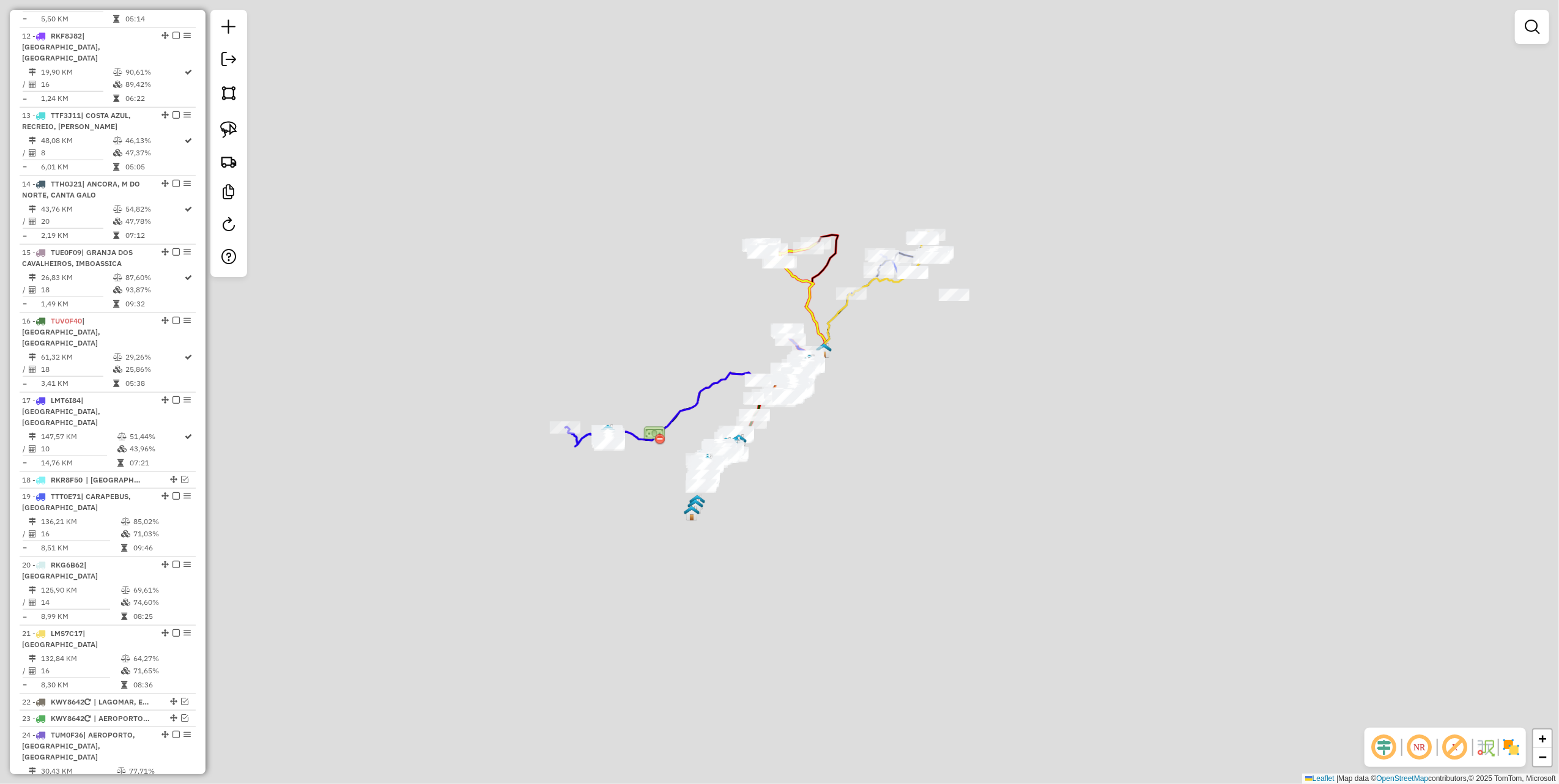
scroll to position [1074, 0]
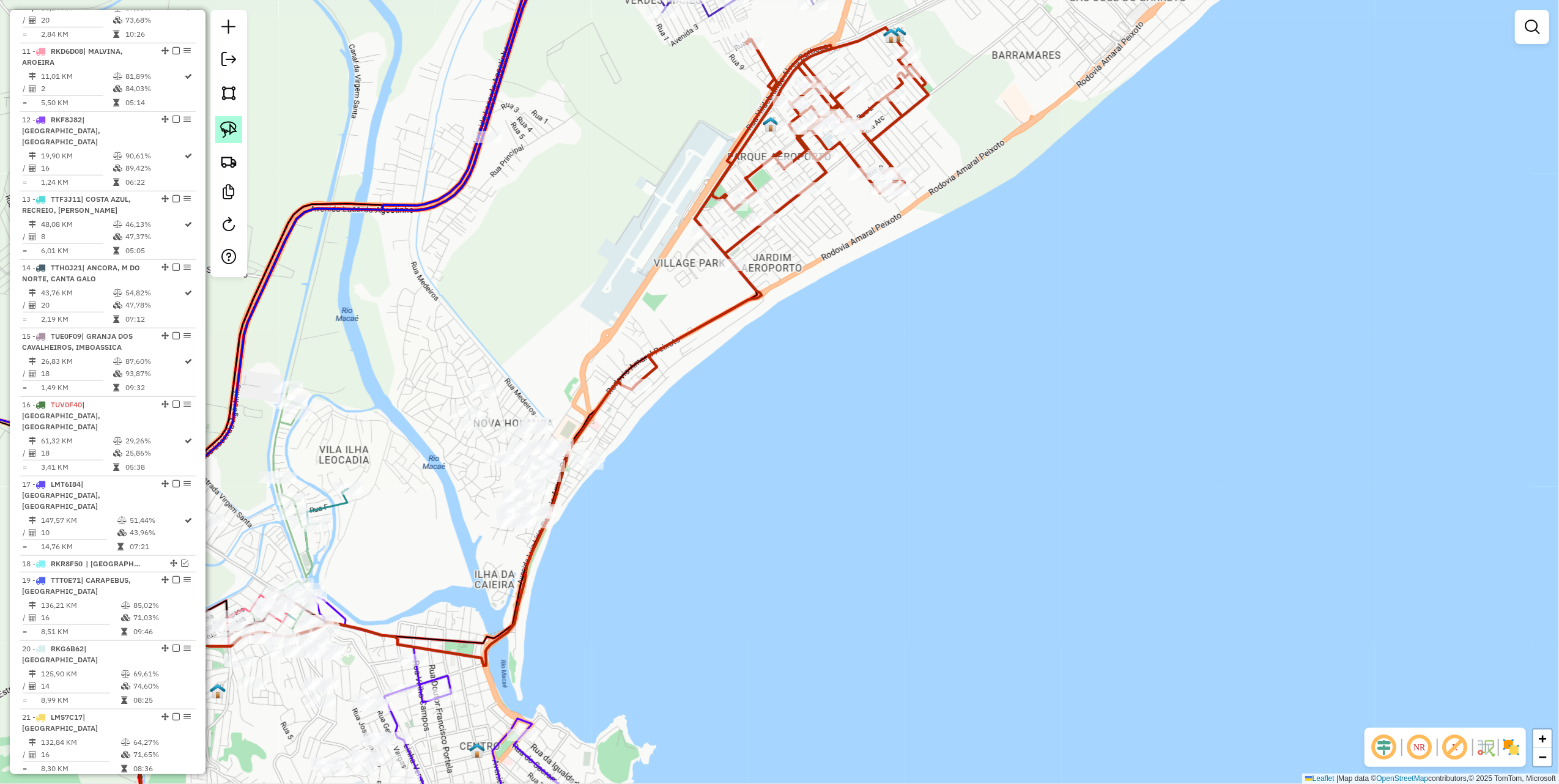
click at [232, 123] on img at bounding box center [228, 129] width 17 height 17
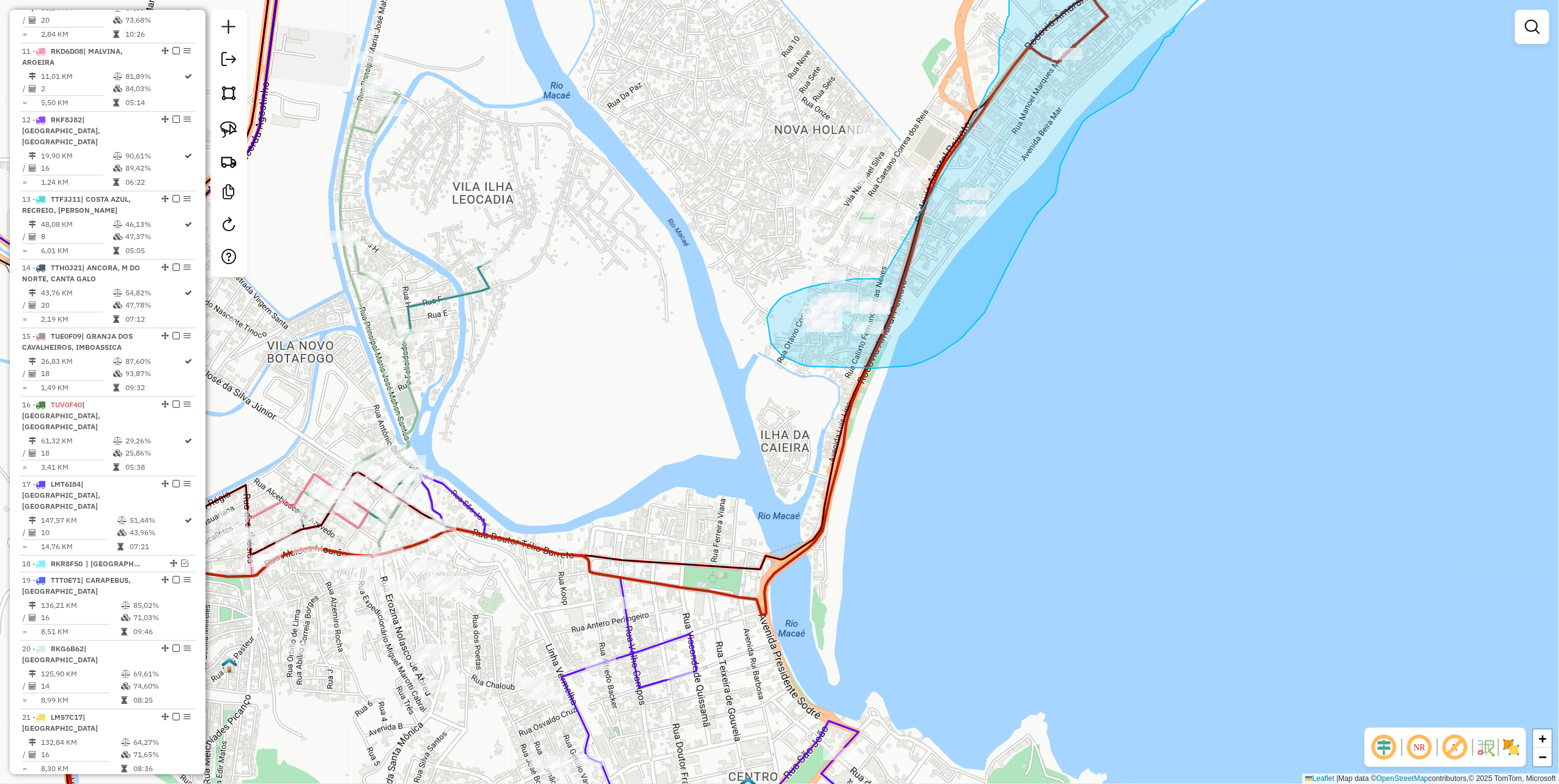
drag, startPoint x: 522, startPoint y: 484, endPoint x: 953, endPoint y: 156, distance: 541.6
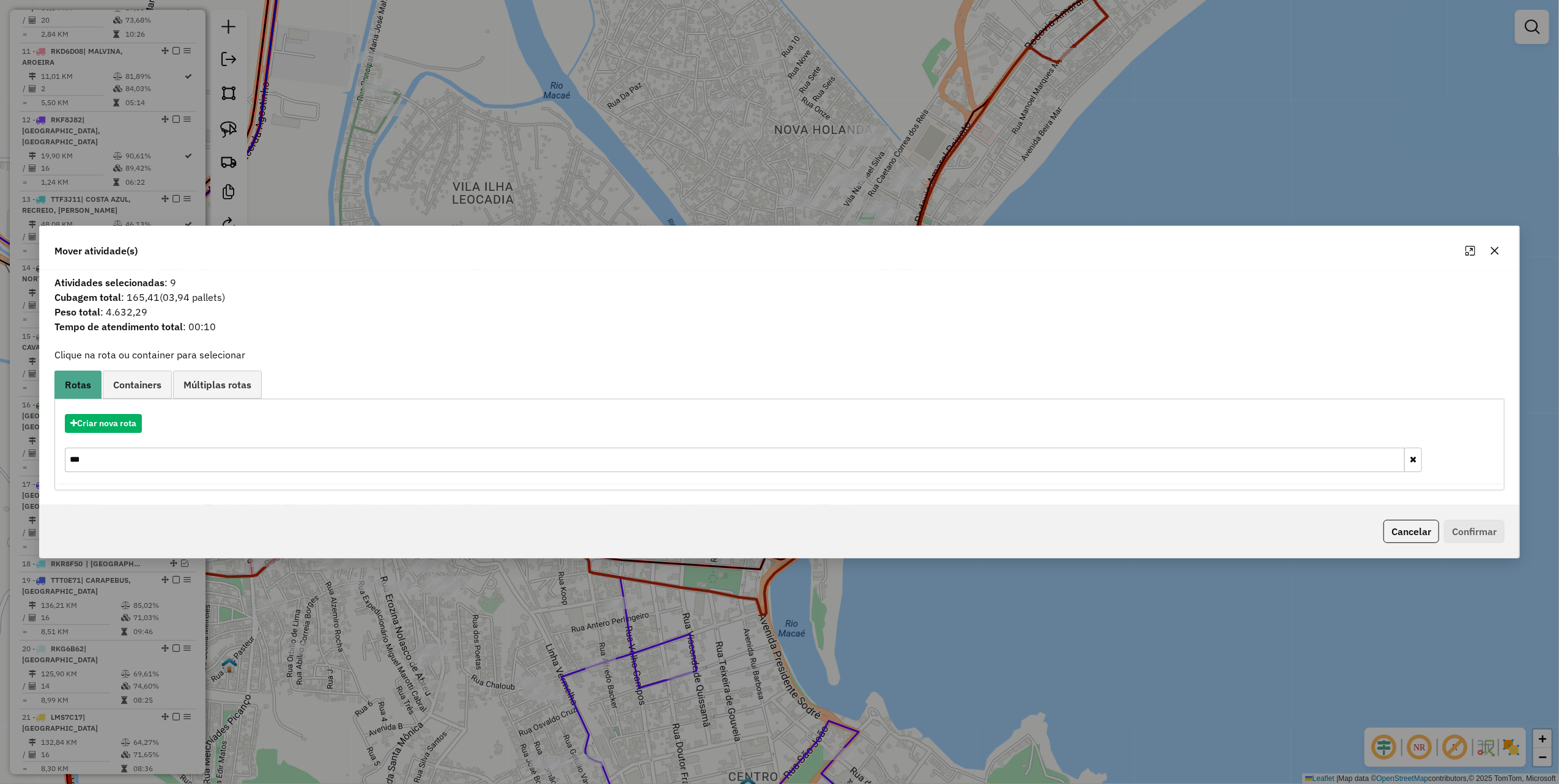
drag, startPoint x: 1499, startPoint y: 247, endPoint x: 1257, endPoint y: 258, distance: 242.2
click at [1498, 248] on icon "button" at bounding box center [1495, 251] width 10 height 10
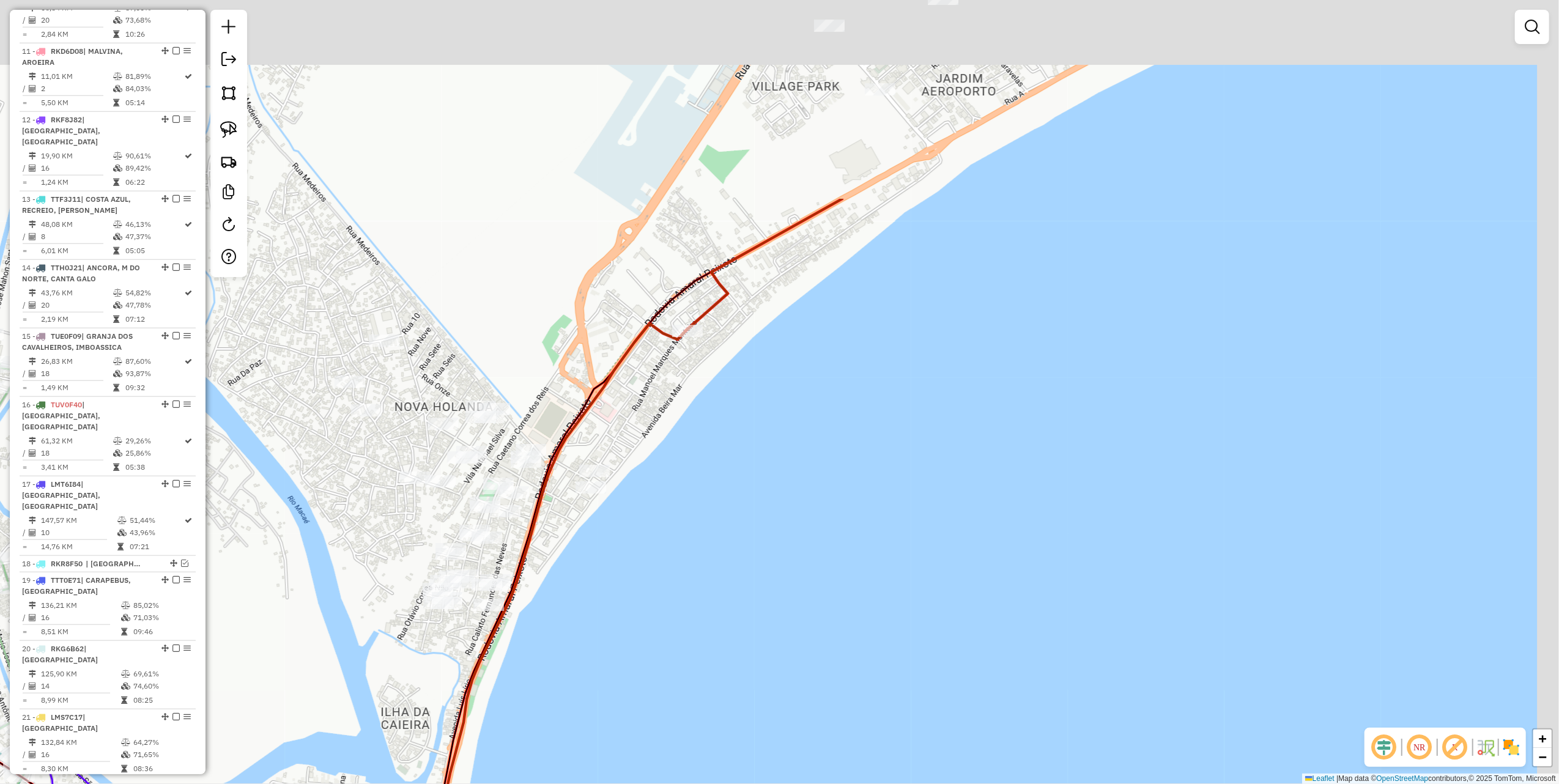
drag, startPoint x: 1019, startPoint y: 340, endPoint x: 711, endPoint y: 603, distance: 405.0
click at [711, 603] on div "Janela de atendimento Grade de atendimento Capacidade Transportadoras Veículos …" at bounding box center [780, 392] width 1559 height 784
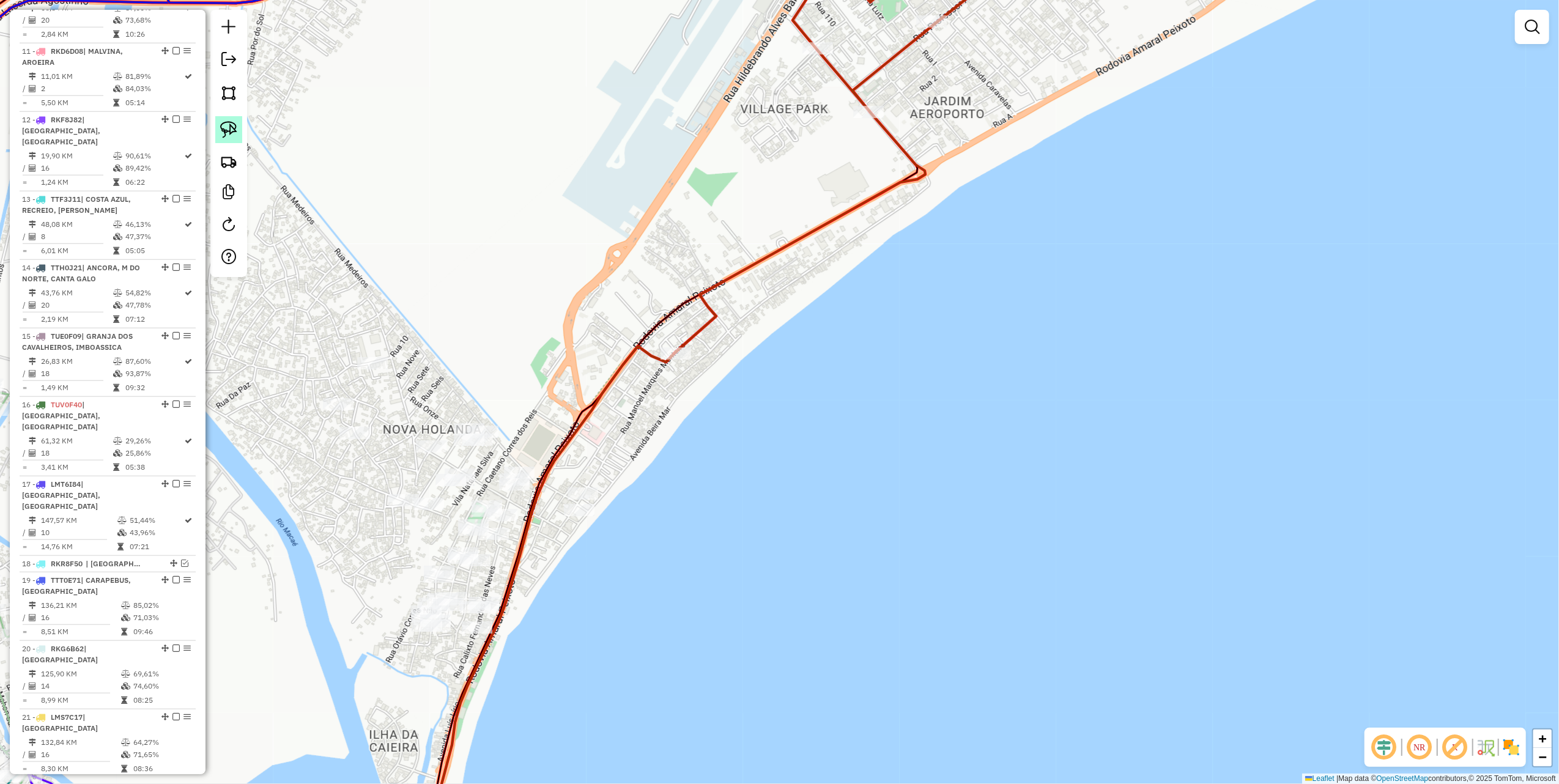
click at [223, 124] on img at bounding box center [228, 129] width 17 height 17
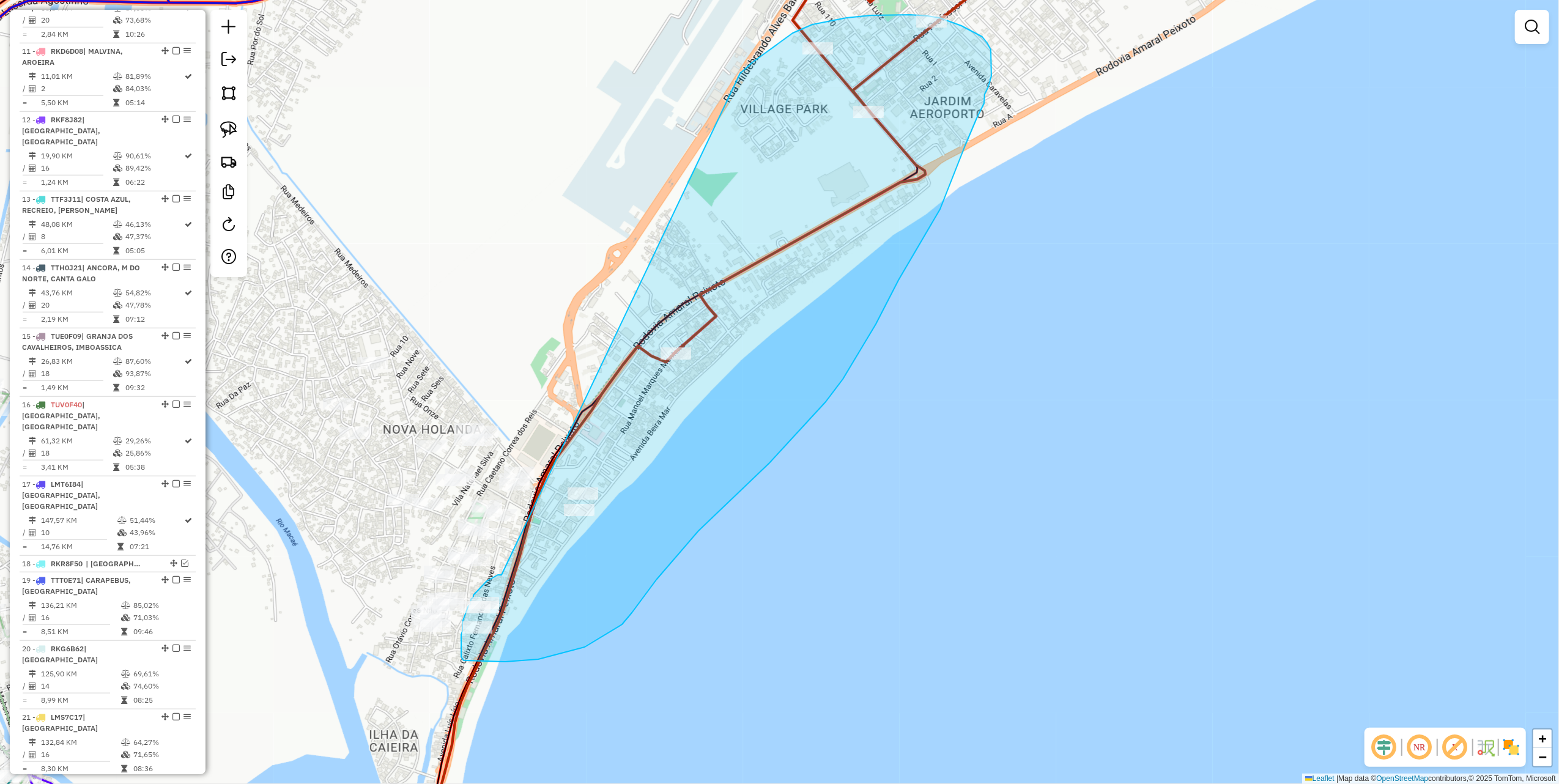
drag, startPoint x: 502, startPoint y: 574, endPoint x: 740, endPoint y: 74, distance: 553.8
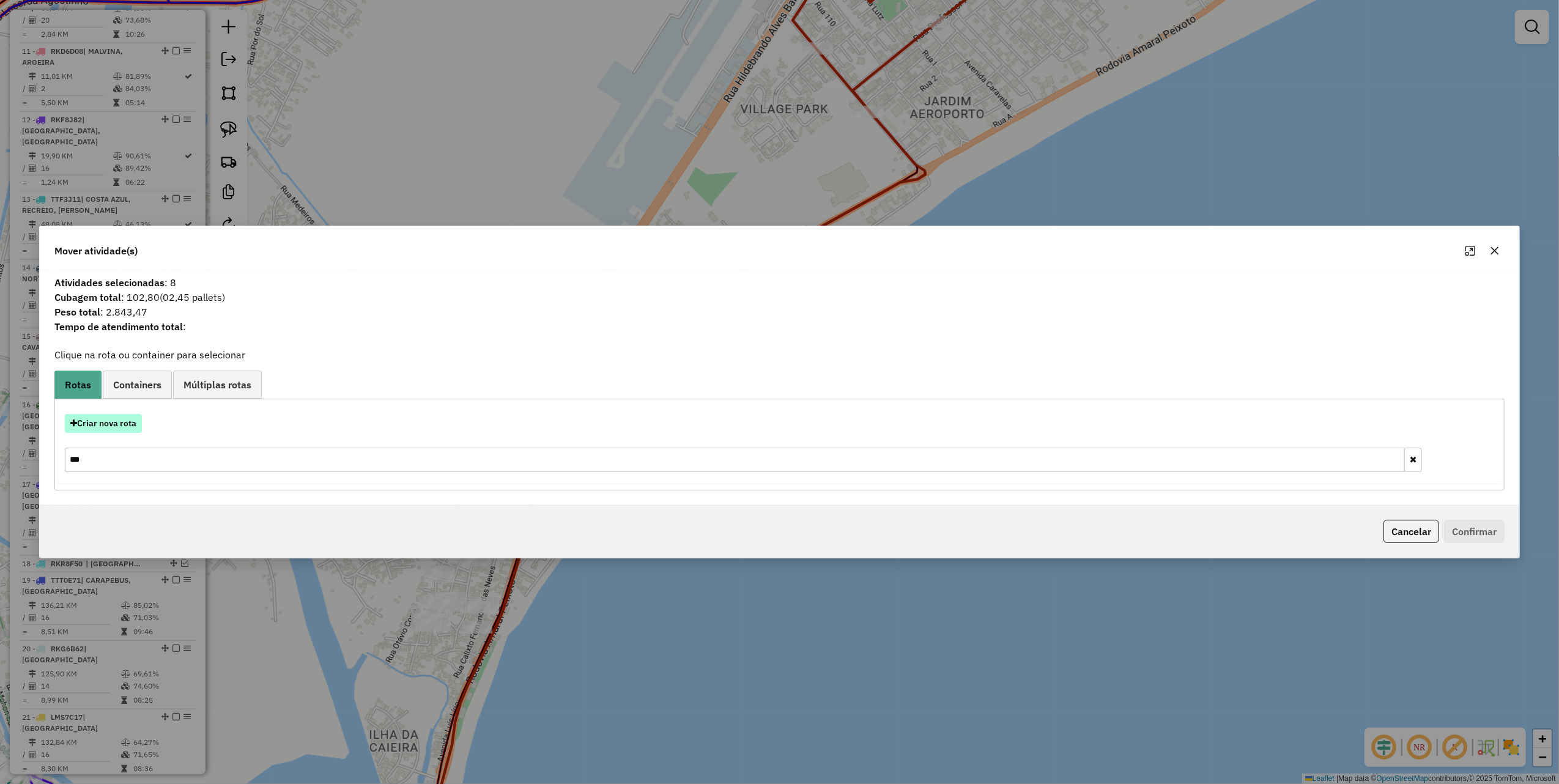
click at [107, 426] on button "Criar nova rota" at bounding box center [103, 423] width 77 height 19
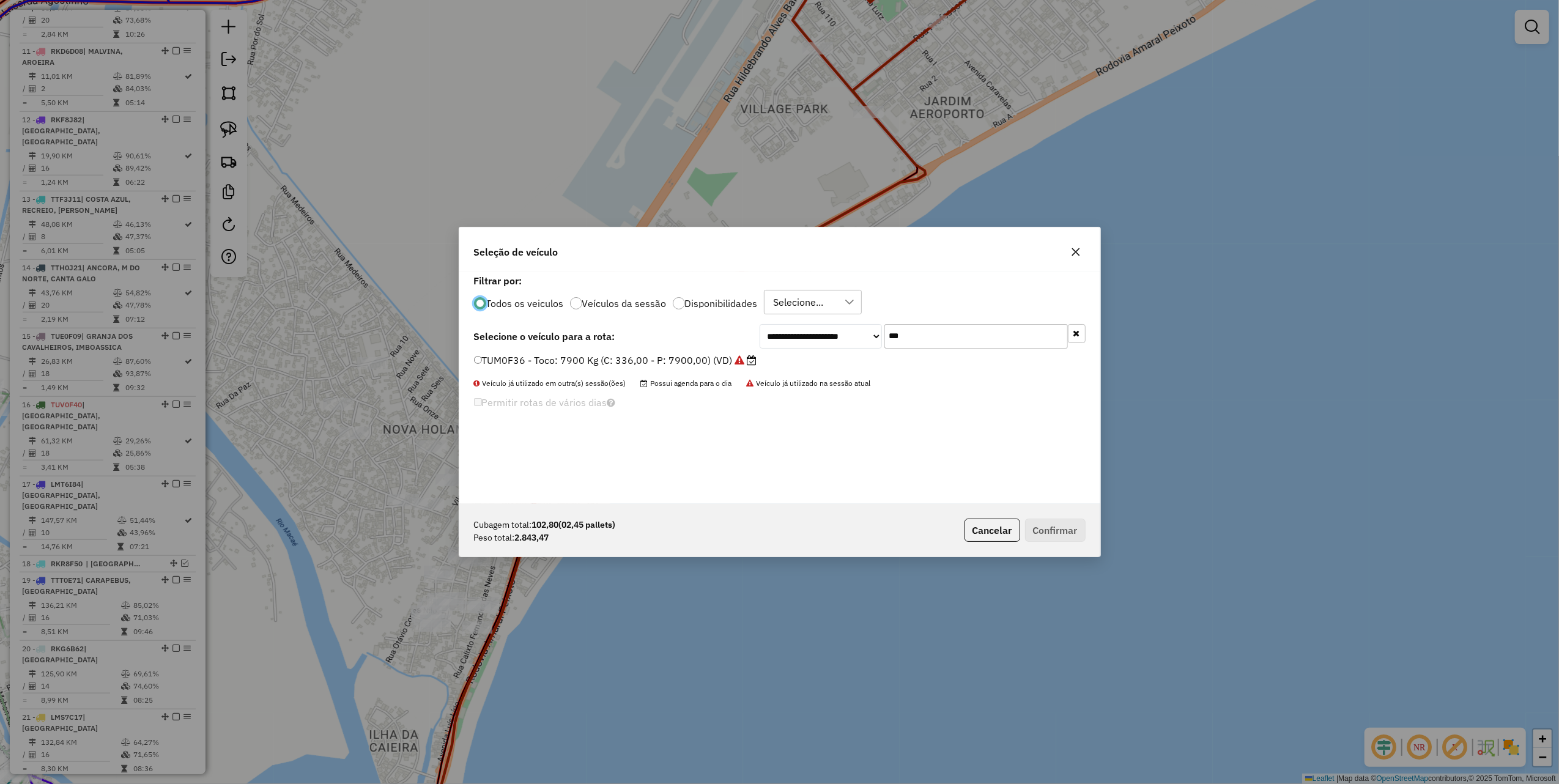
scroll to position [6, 4]
click at [926, 332] on input "***" at bounding box center [976, 335] width 183 height 25
type input "***"
click at [718, 366] on label "RKD6D08 - Toco: 6700 Kg (C: 238,00 - P: 6700,00) (VD)" at bounding box center [616, 360] width 283 height 15
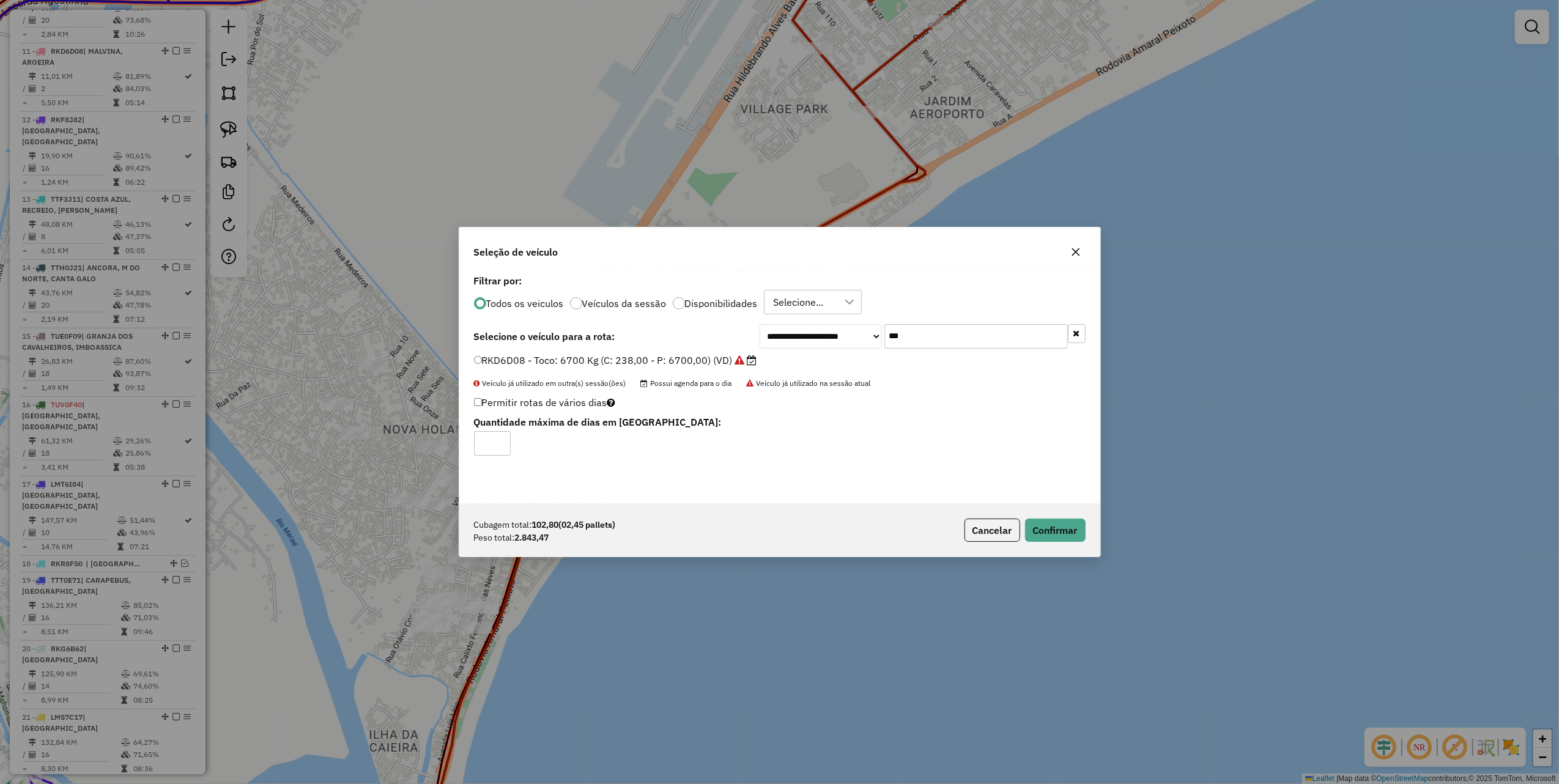
click at [1058, 546] on div "Cubagem total: 102,80 (02,45 pallets) Peso total: 2.843,47 Cancelar Confirmar" at bounding box center [780, 529] width 641 height 52
click at [1060, 536] on button "Confirmar" at bounding box center [1056, 530] width 61 height 24
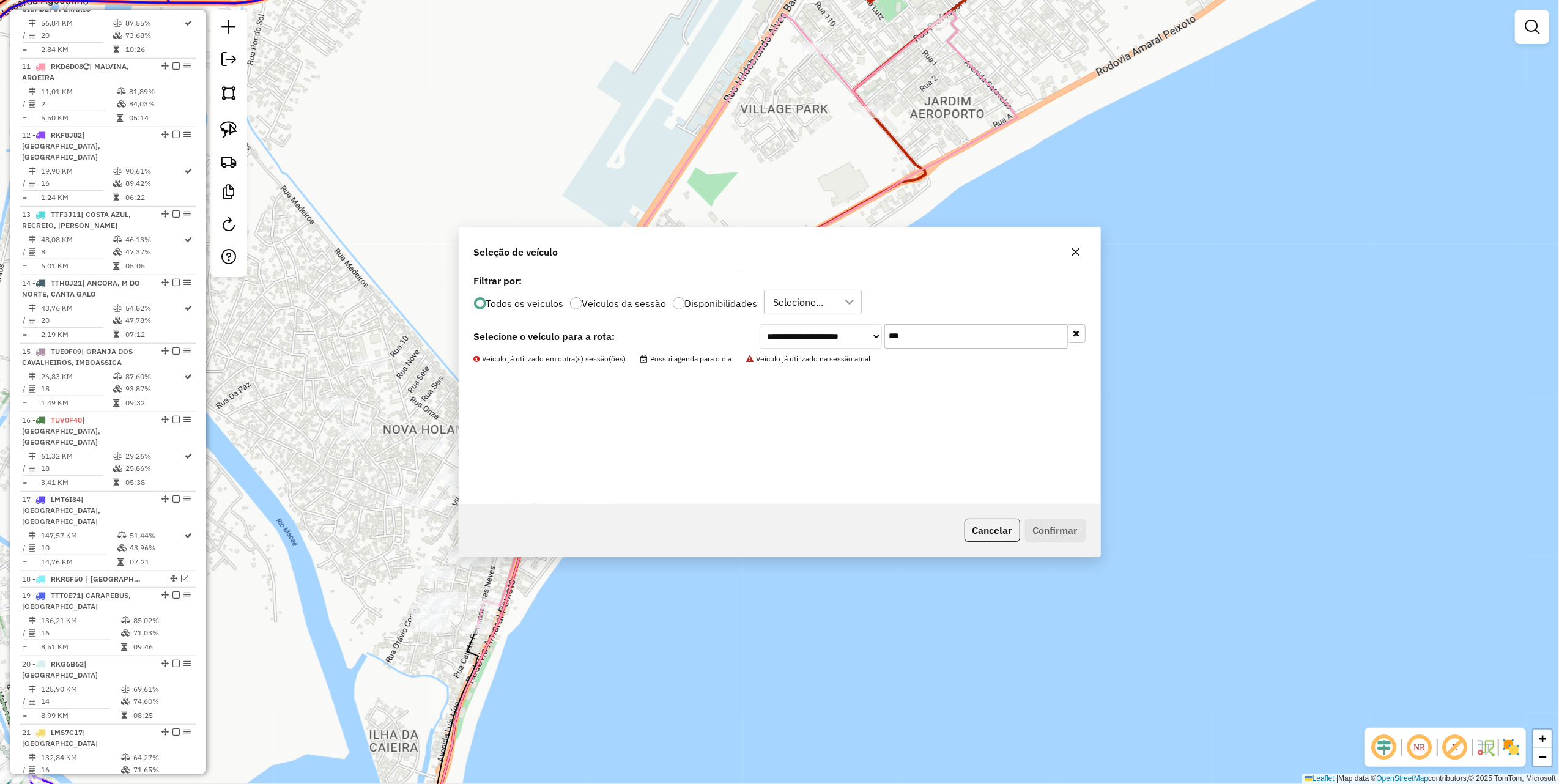
scroll to position [1088, 0]
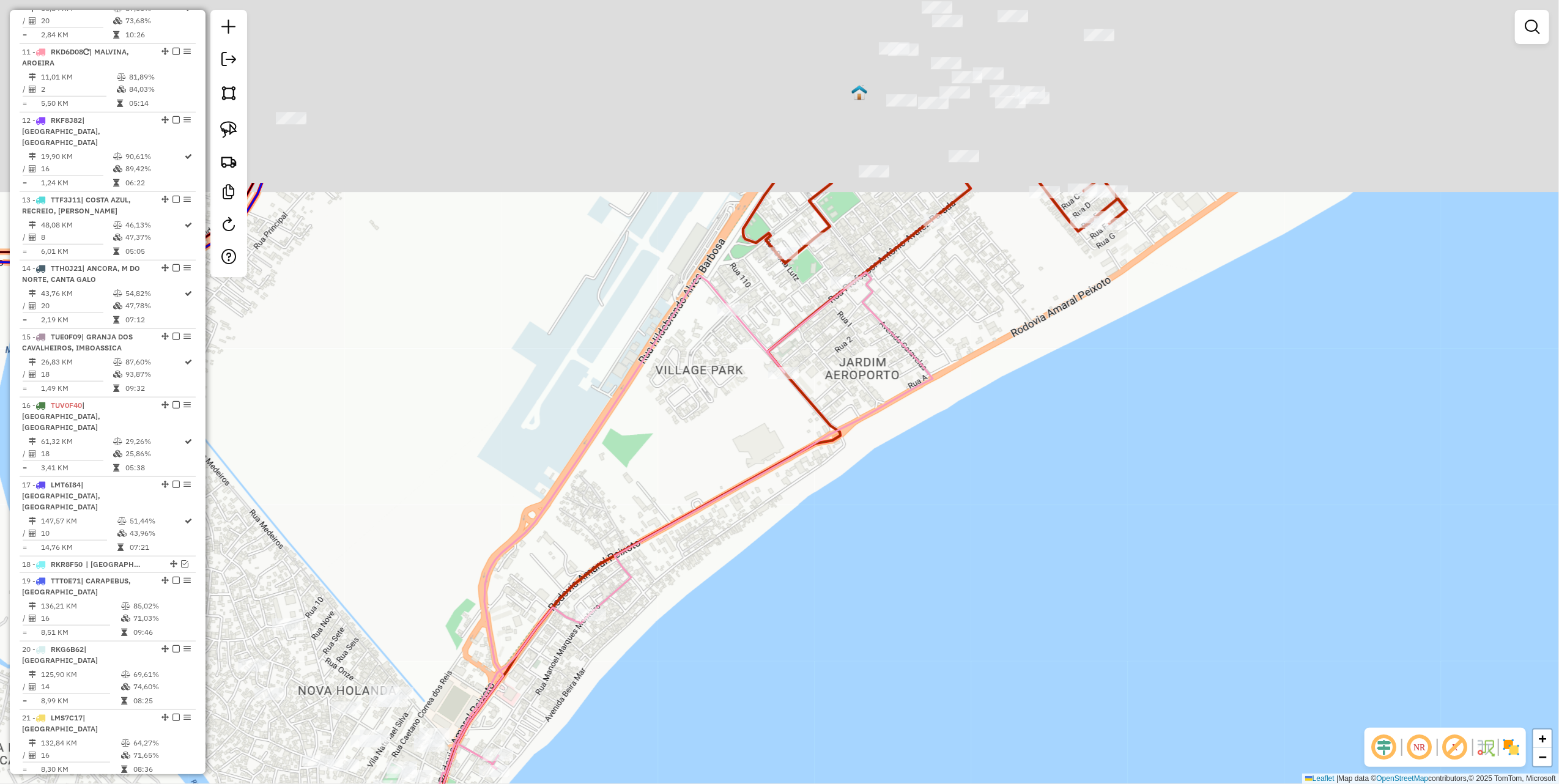
drag, startPoint x: 950, startPoint y: 182, endPoint x: 791, endPoint y: 583, distance: 431.4
click at [790, 668] on div "Janela de atendimento Grade de atendimento Capacidade Transportadoras Veículos …" at bounding box center [780, 392] width 1559 height 784
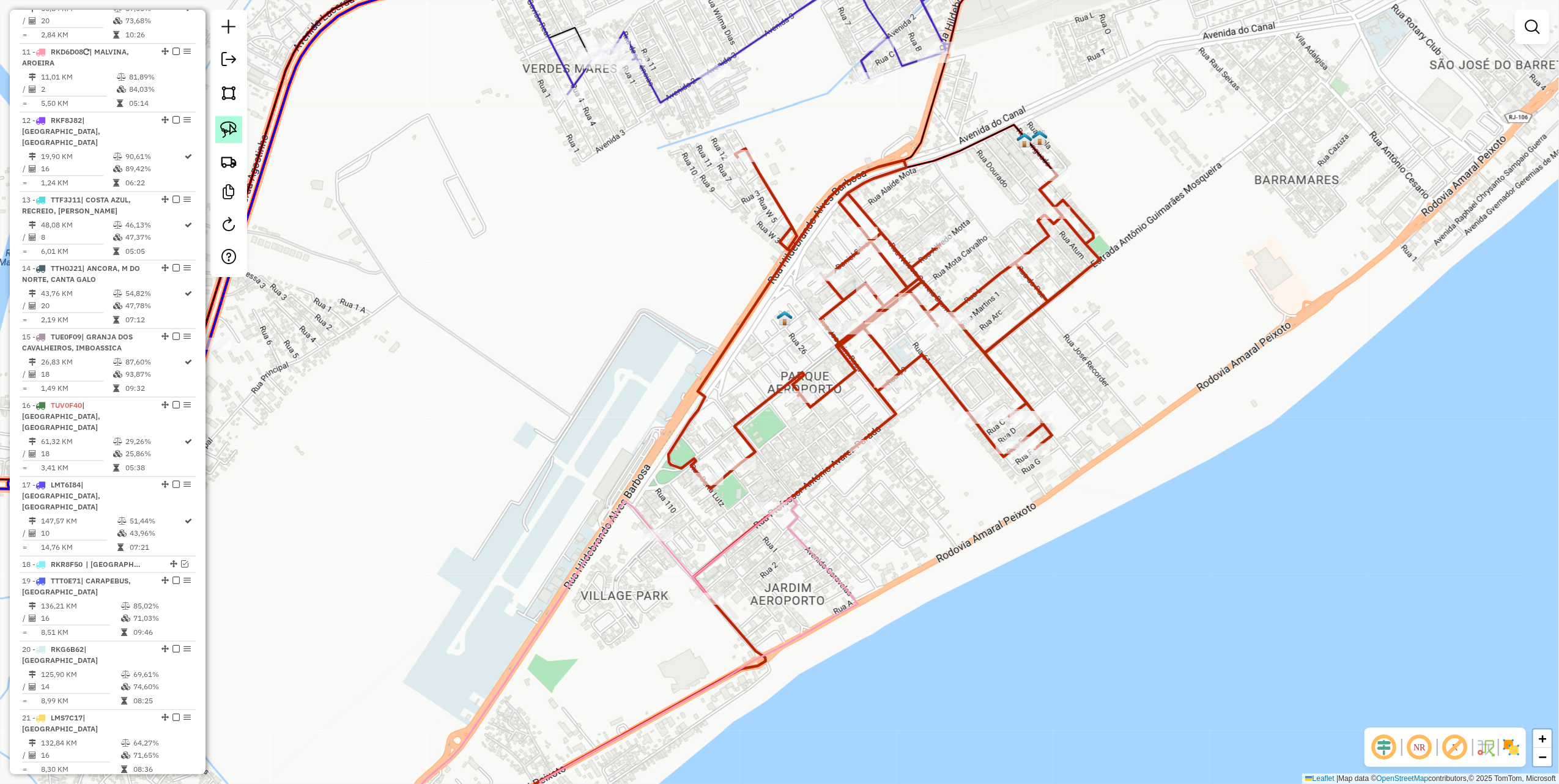
click at [235, 134] on img at bounding box center [228, 129] width 17 height 17
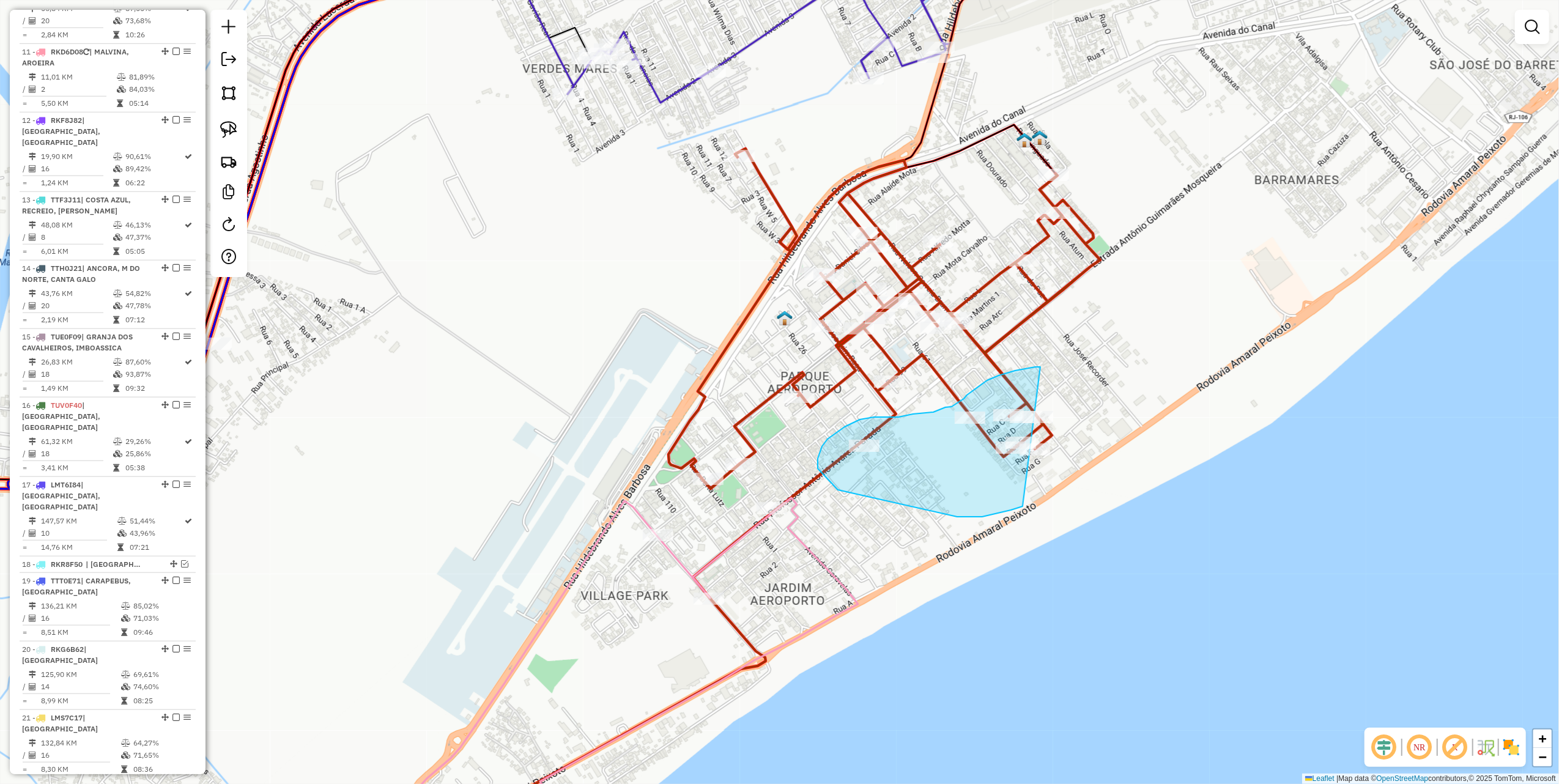
drag, startPoint x: 1016, startPoint y: 371, endPoint x: 1095, endPoint y: 411, distance: 88.5
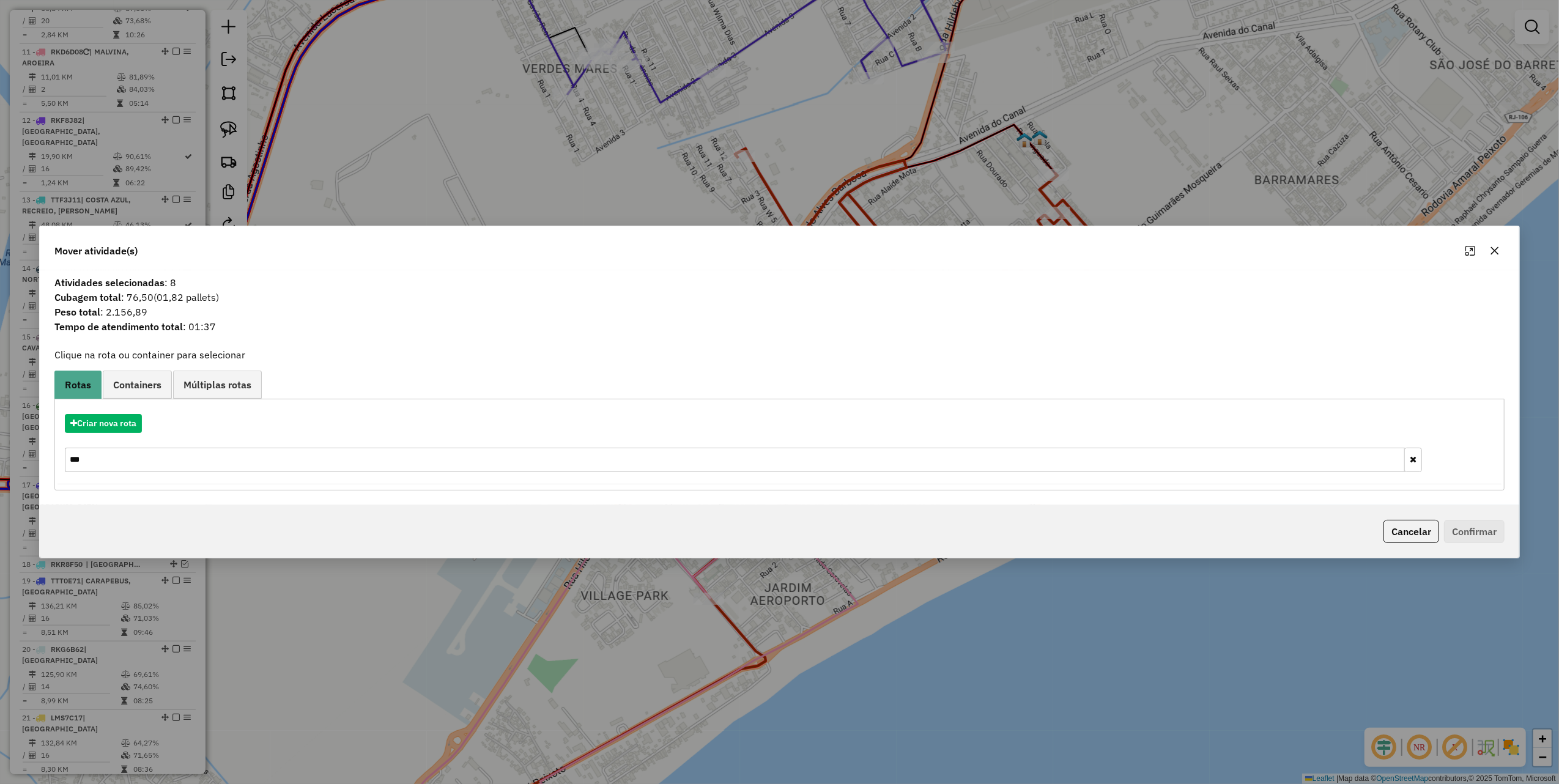
click at [122, 457] on input "***" at bounding box center [735, 459] width 1341 height 25
click at [122, 456] on input "***" at bounding box center [735, 459] width 1341 height 25
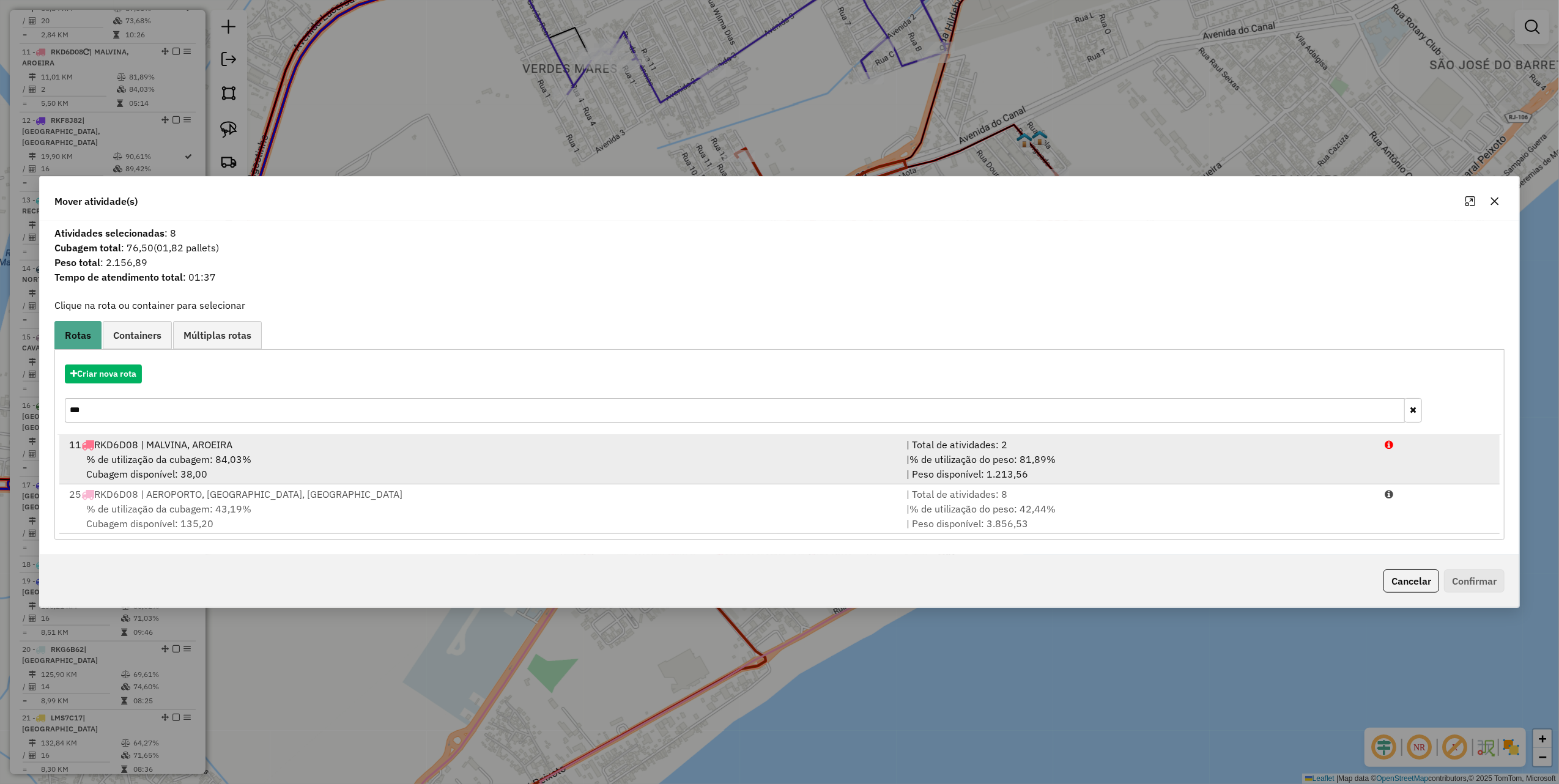
type input "***"
click at [406, 467] on div "% de utilização da cubagem: 84,03% Cubagem disponível: 38,00" at bounding box center [480, 466] width 838 height 30
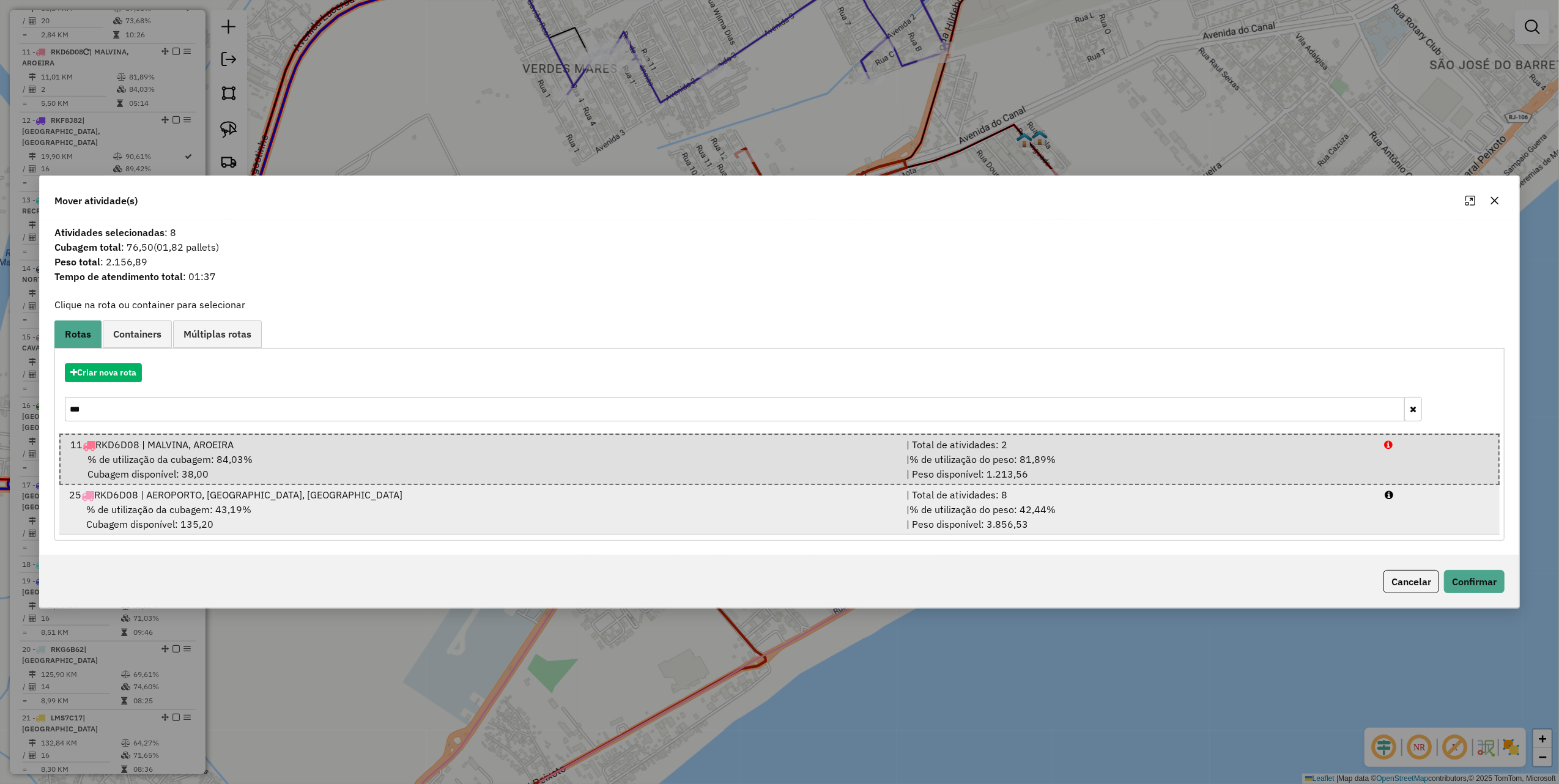
click at [1244, 529] on div "| % de utilização do peso: 42,44% | Peso disponível: 3.856,53" at bounding box center [1139, 516] width 479 height 30
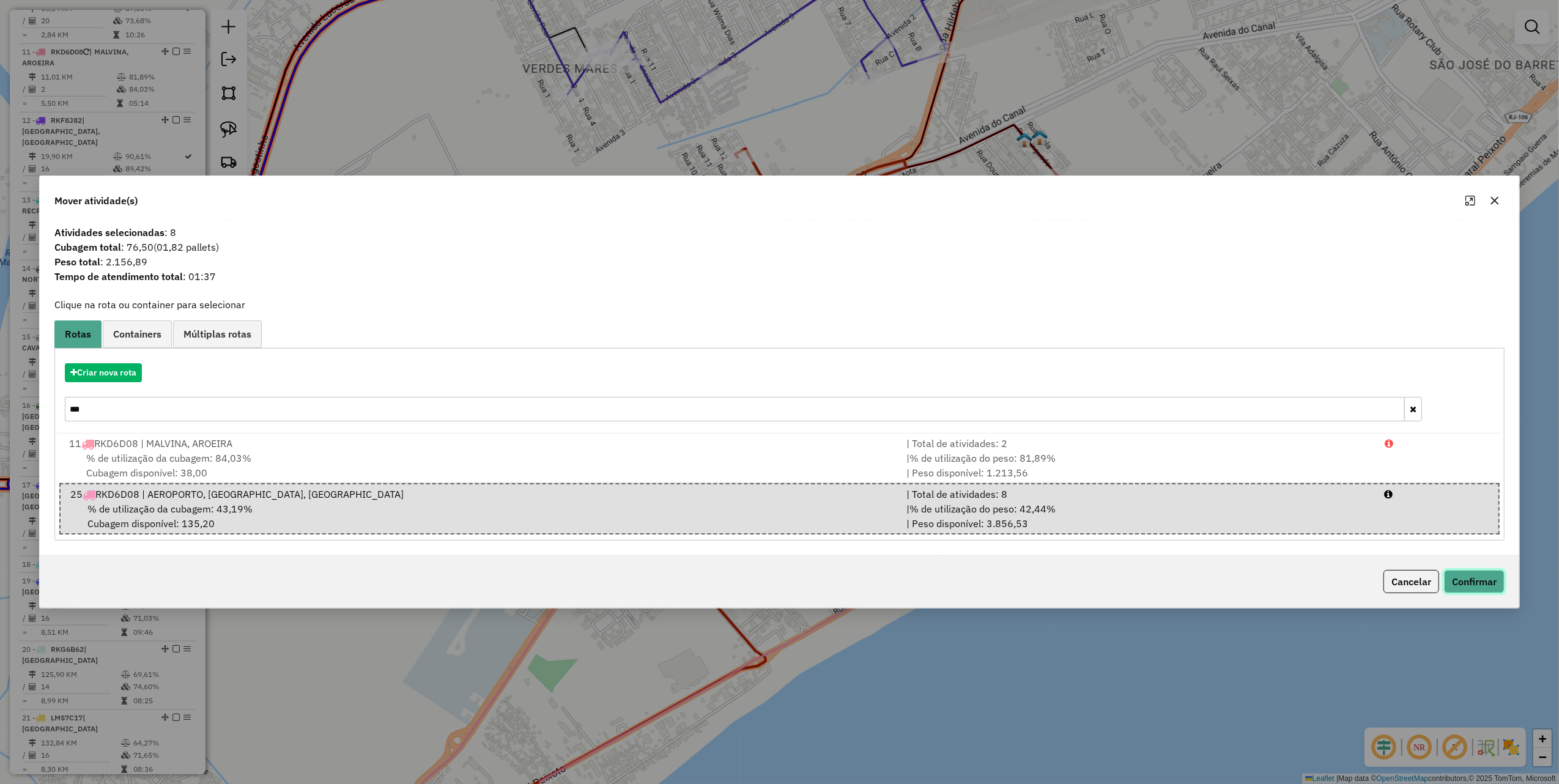
click at [1478, 577] on button "Confirmar" at bounding box center [1475, 581] width 61 height 24
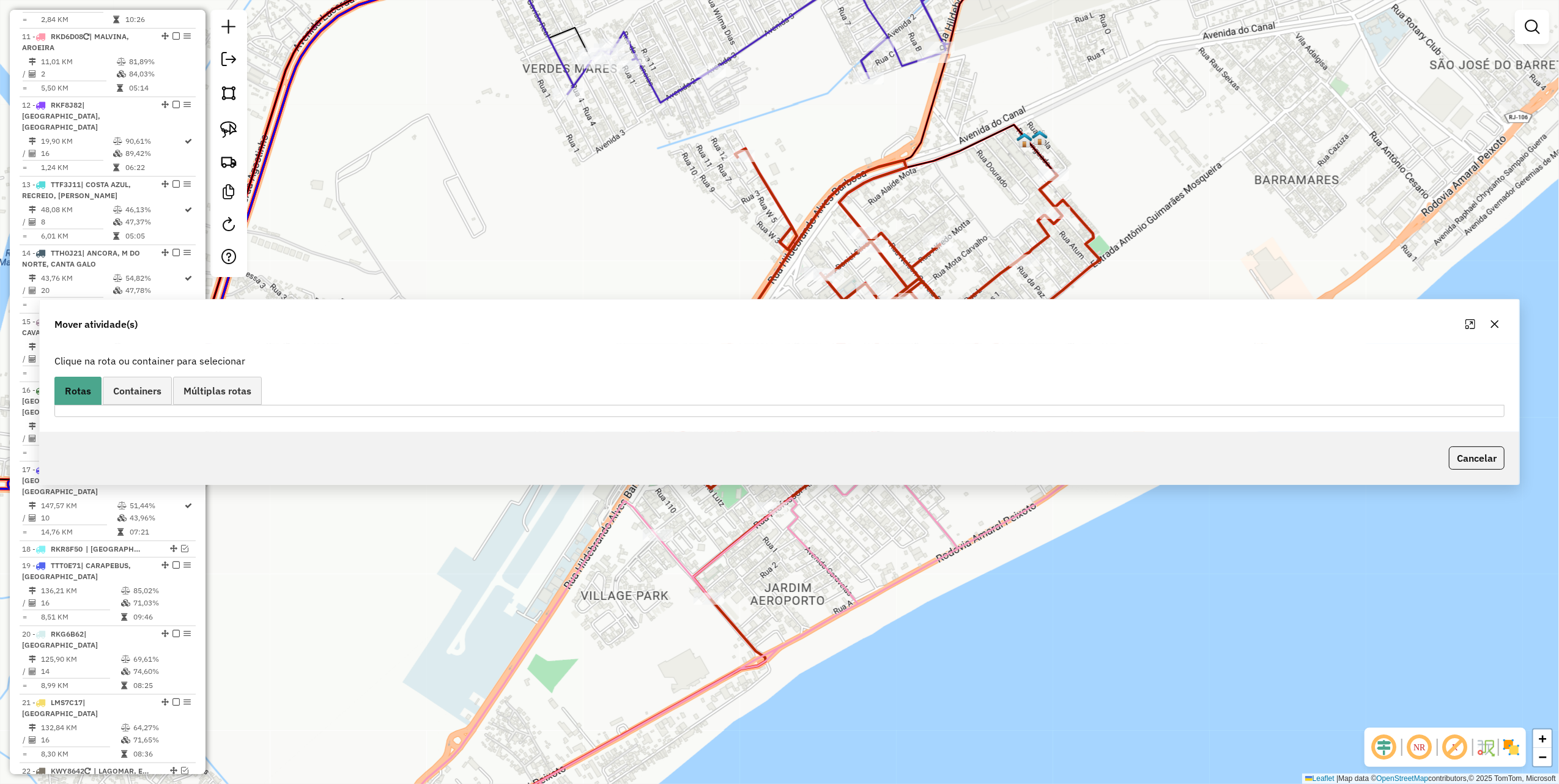
scroll to position [1074, 0]
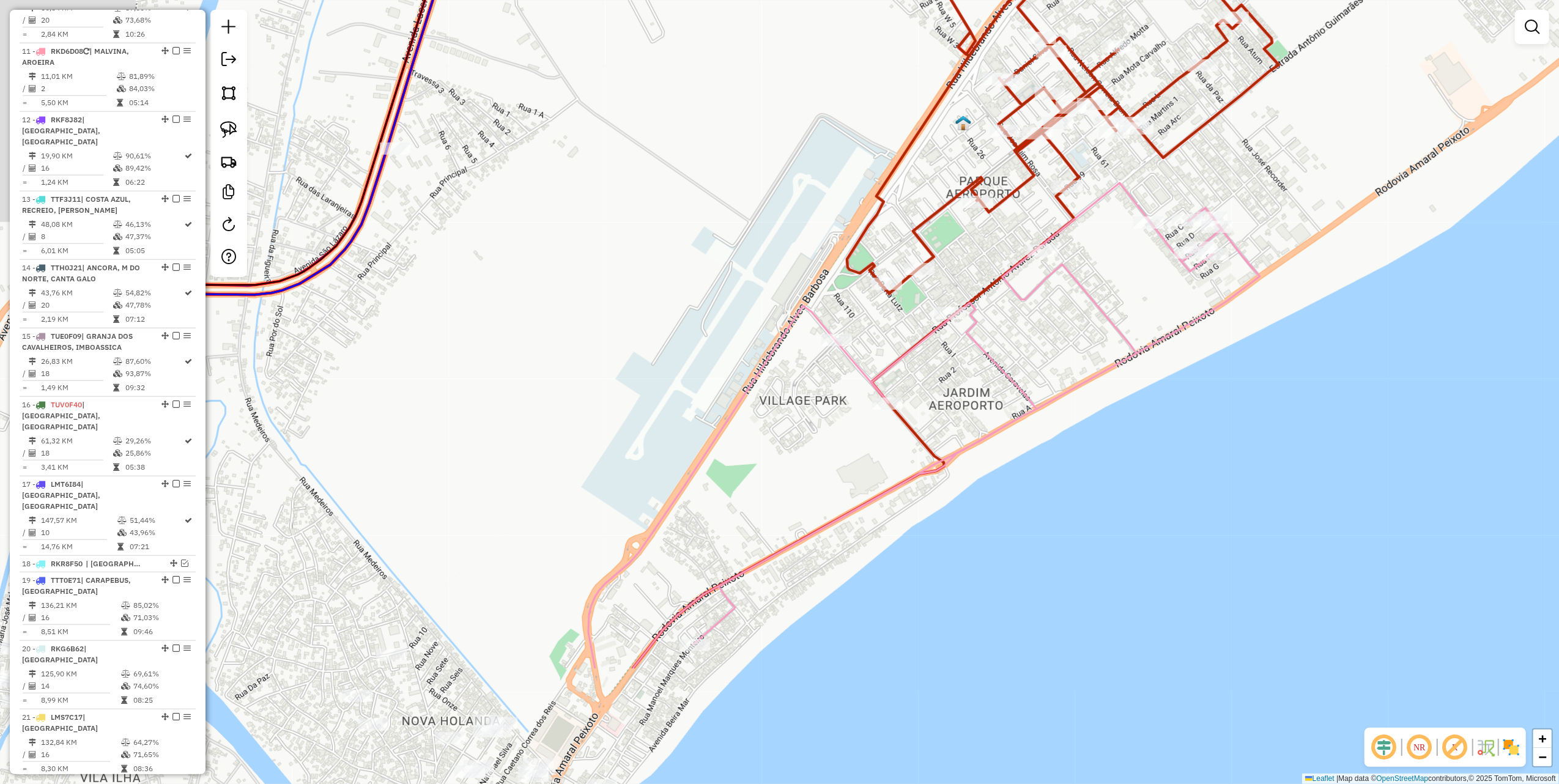
drag, startPoint x: 400, startPoint y: 488, endPoint x: 733, endPoint y: 140, distance: 481.7
click at [699, 152] on div "Janela de atendimento Grade de atendimento Capacidade Transportadoras Veículos …" at bounding box center [780, 392] width 1559 height 784
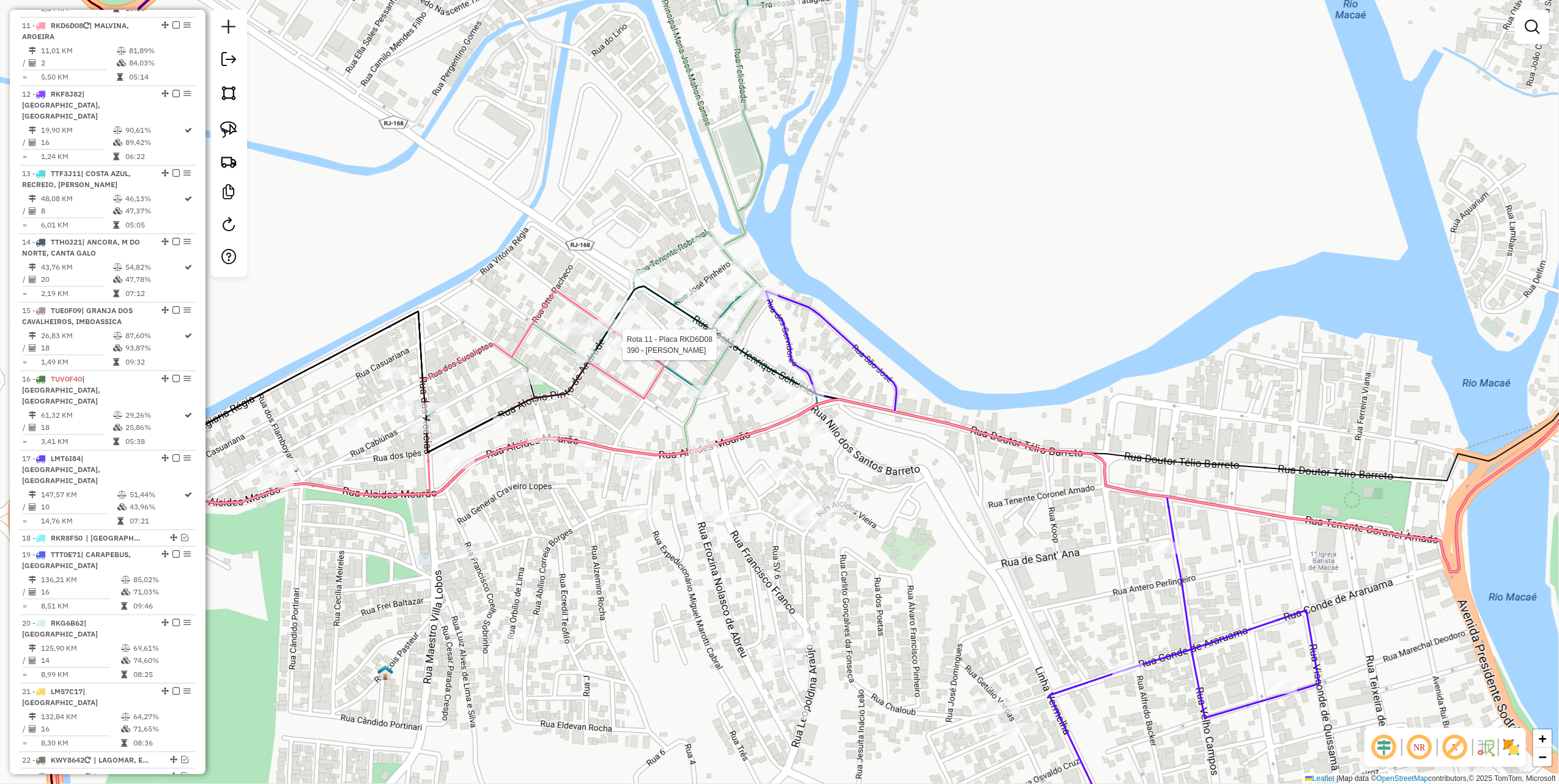
select select "*********"
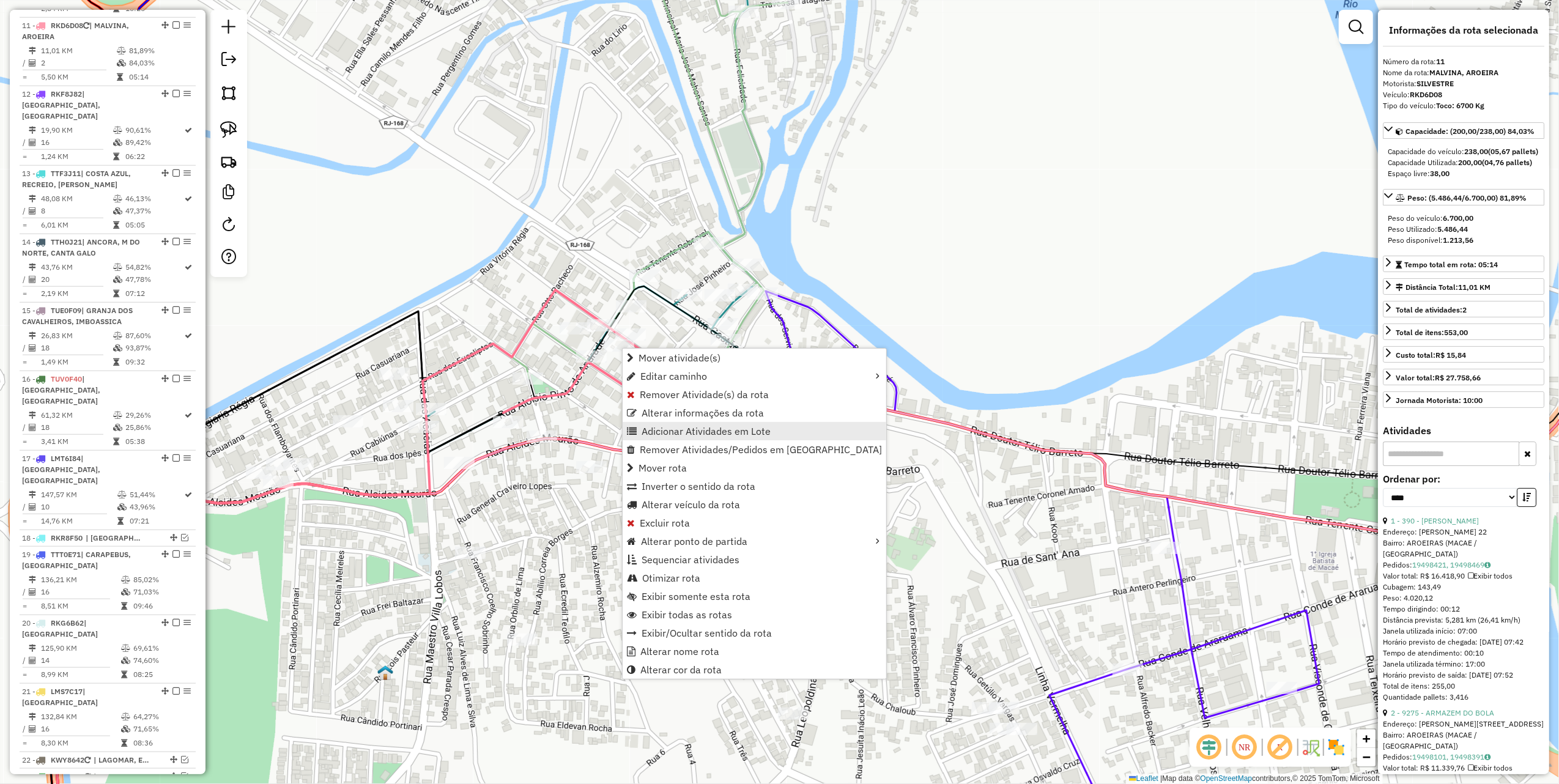
scroll to position [1142, 0]
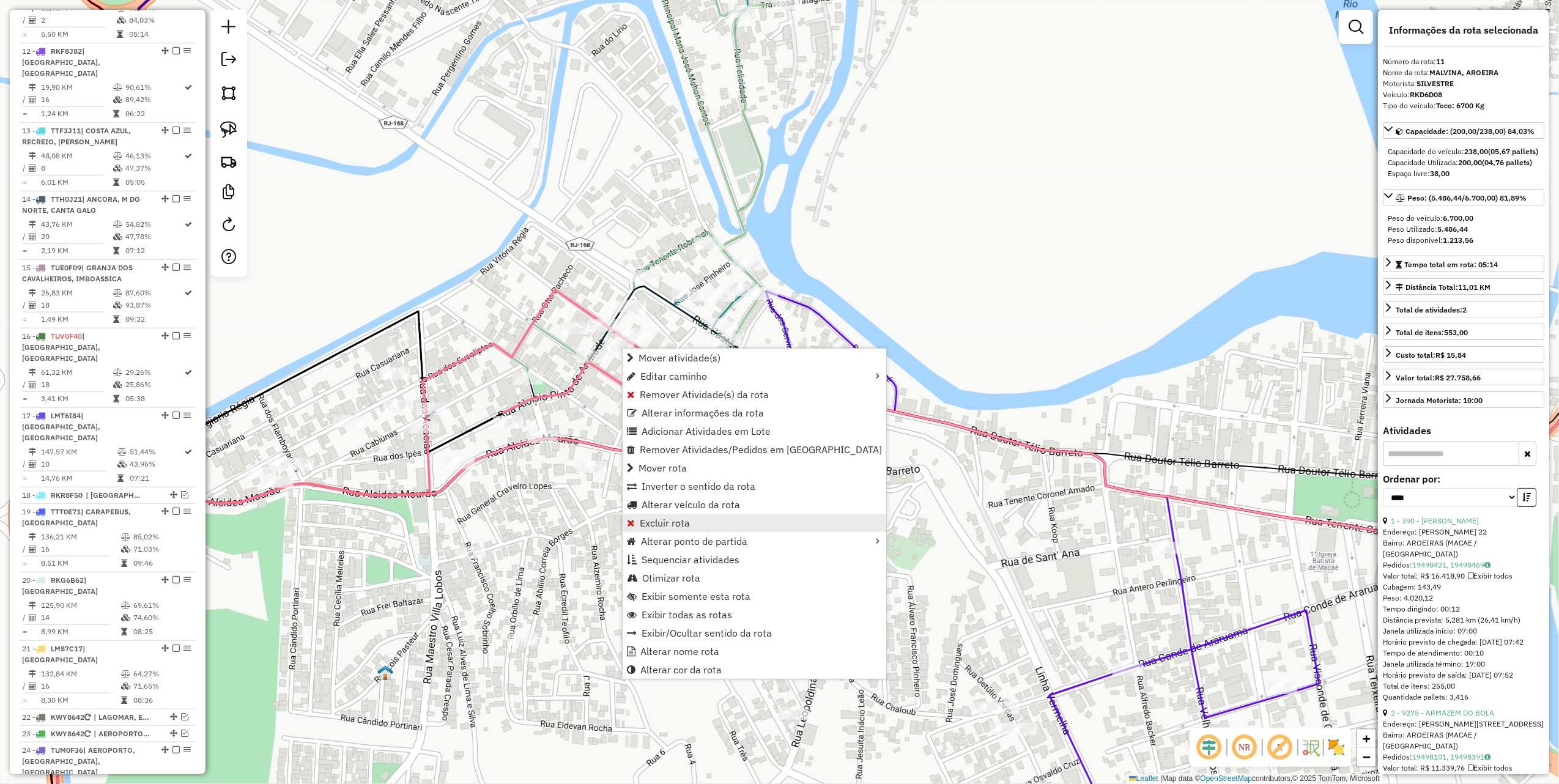
click at [679, 522] on span "Excluir rota" at bounding box center [664, 523] width 50 height 10
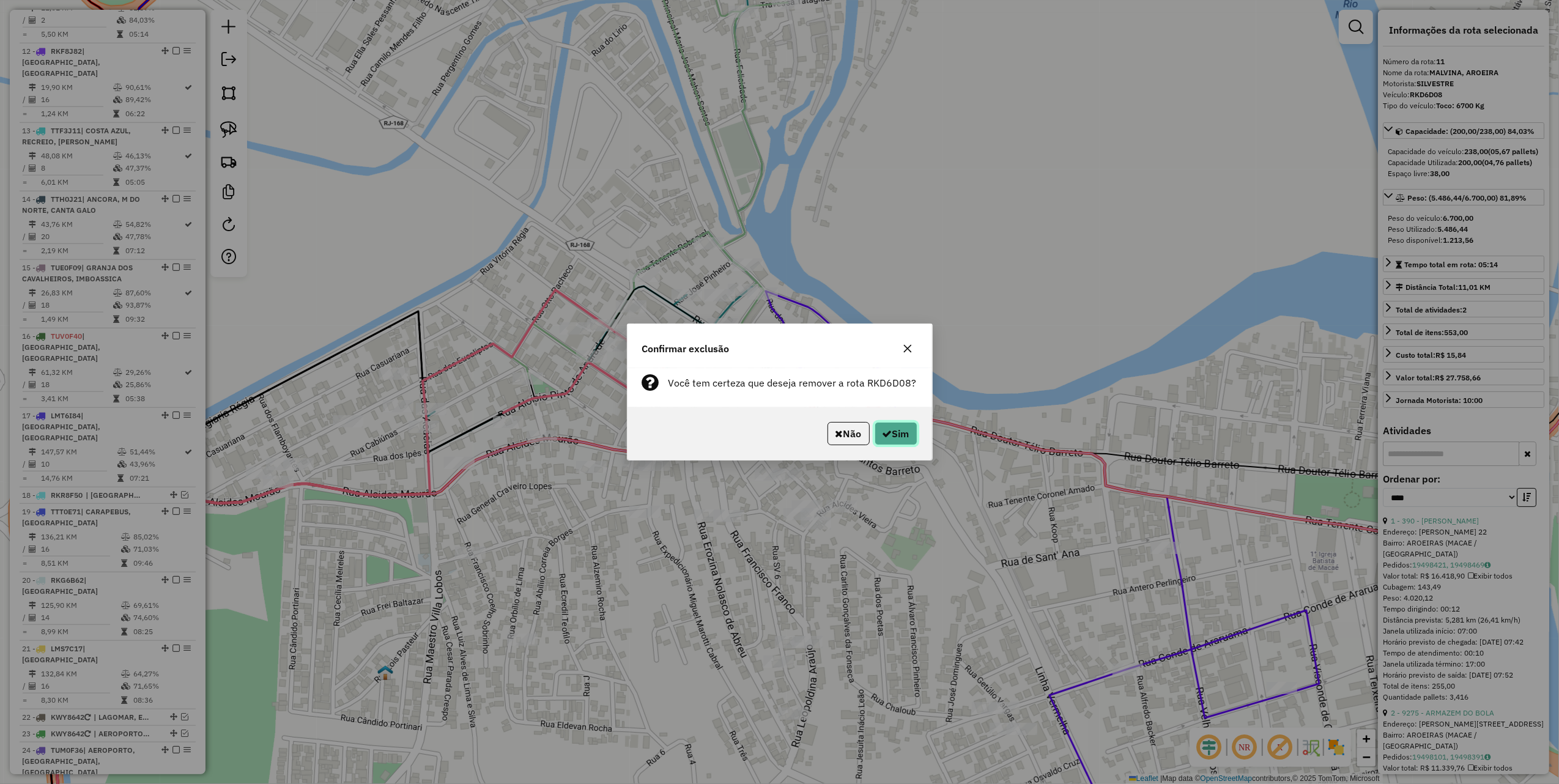
click at [904, 431] on button "Sim" at bounding box center [897, 434] width 43 height 24
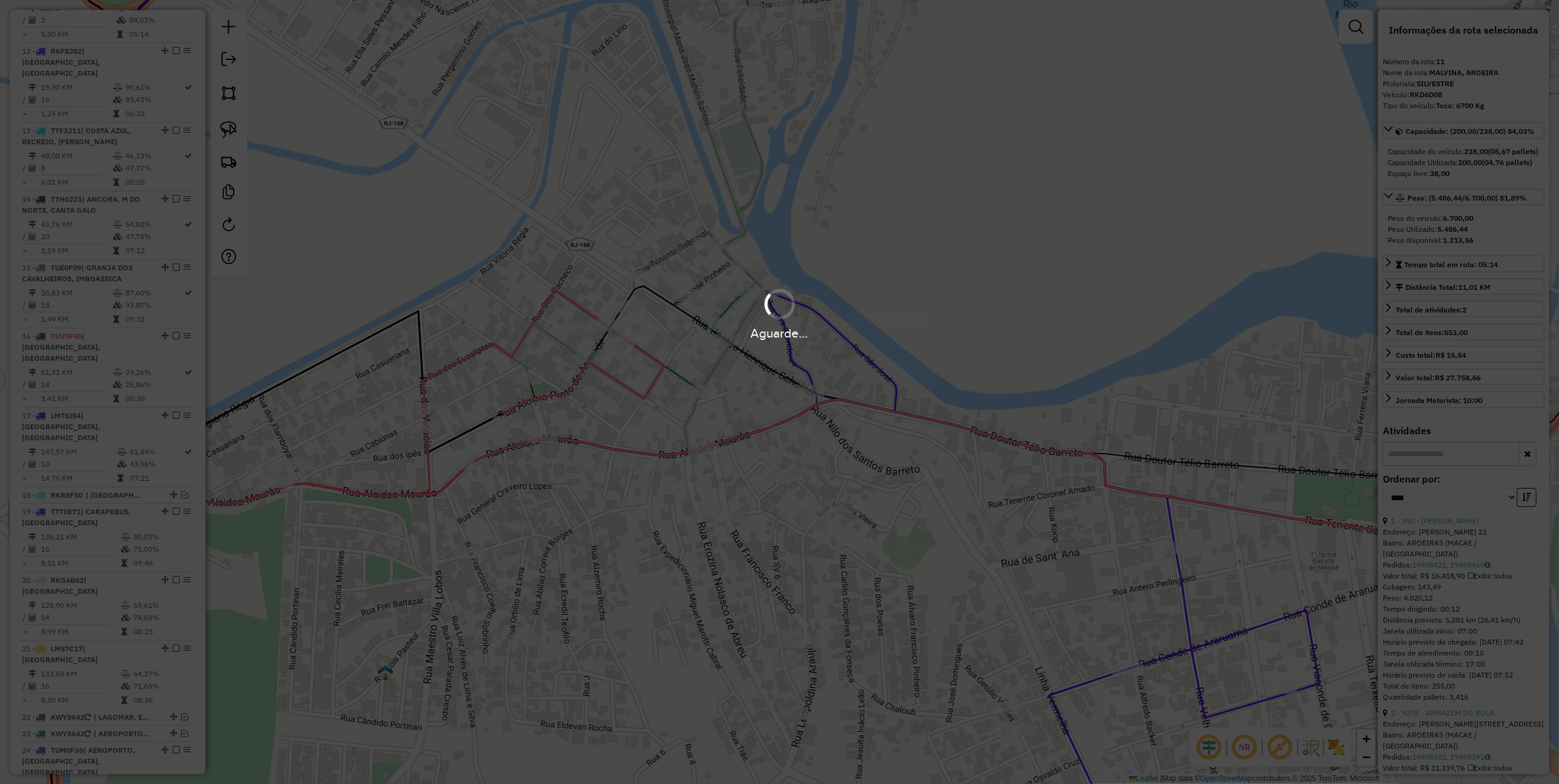
scroll to position [1074, 0]
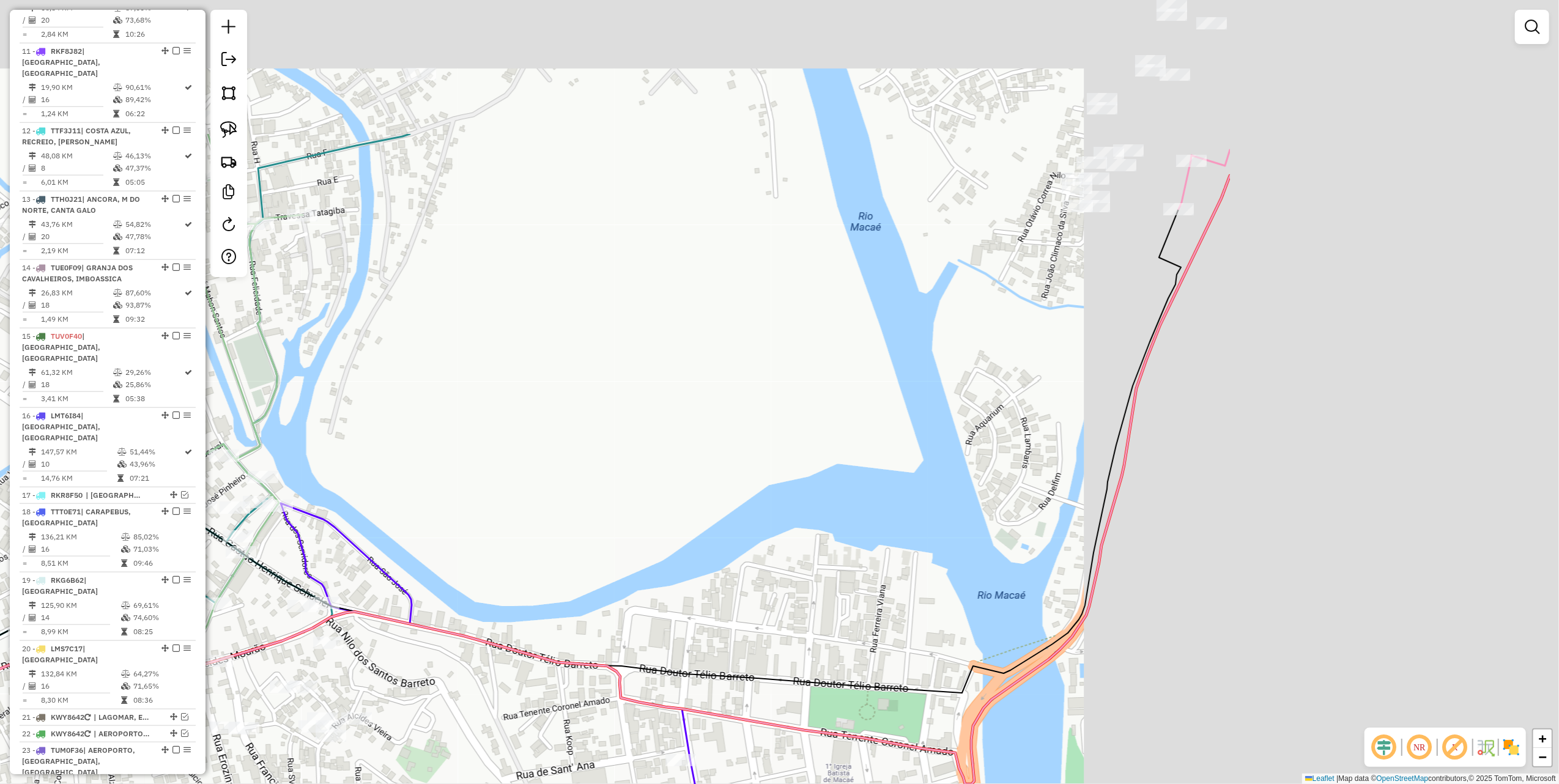
drag, startPoint x: 967, startPoint y: 305, endPoint x: 455, endPoint y: 529, distance: 558.9
click at [458, 529] on div "Janela de atendimento Grade de atendimento Capacidade Transportadoras Veículos …" at bounding box center [780, 392] width 1559 height 784
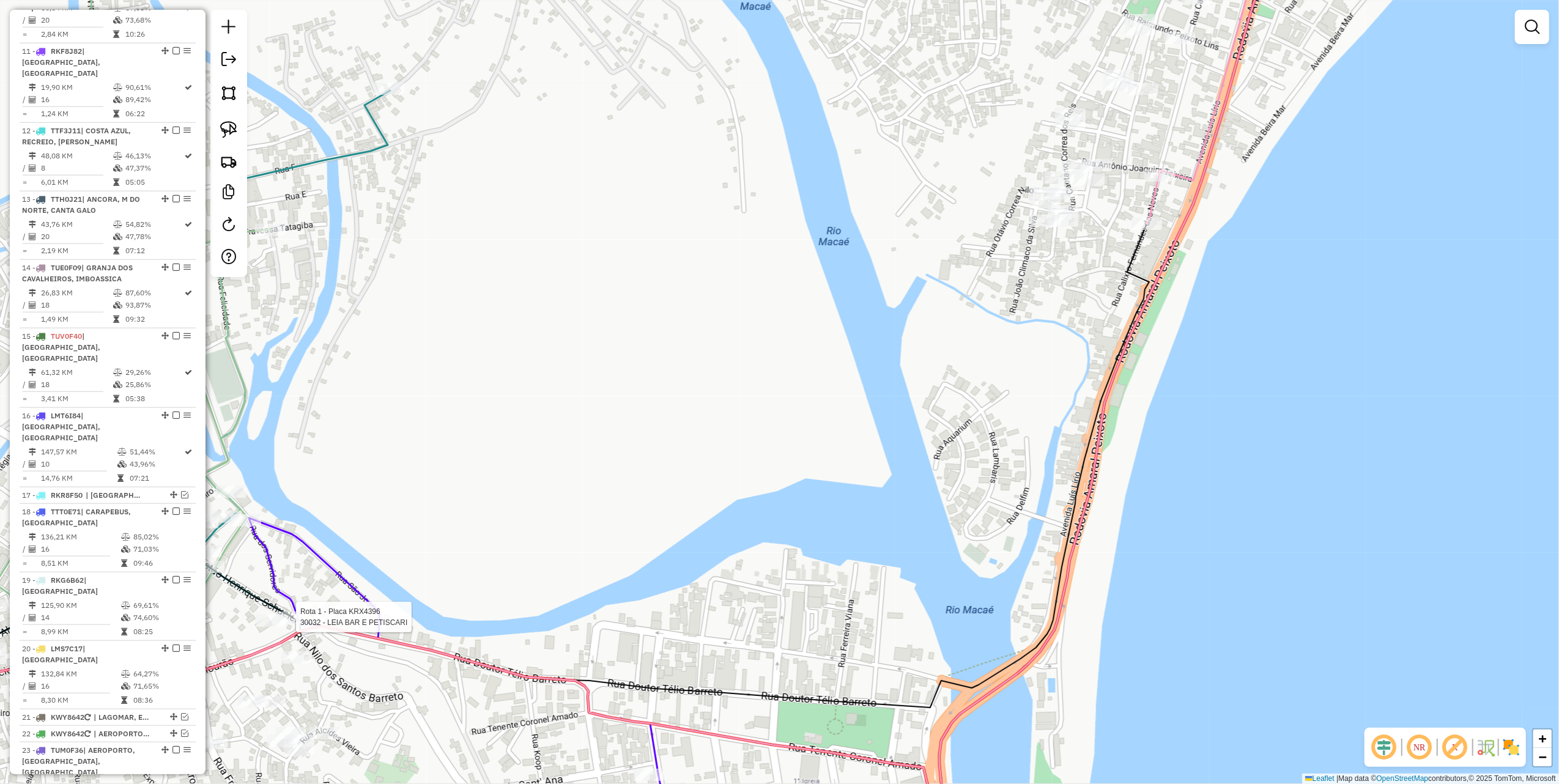
select select "*********"
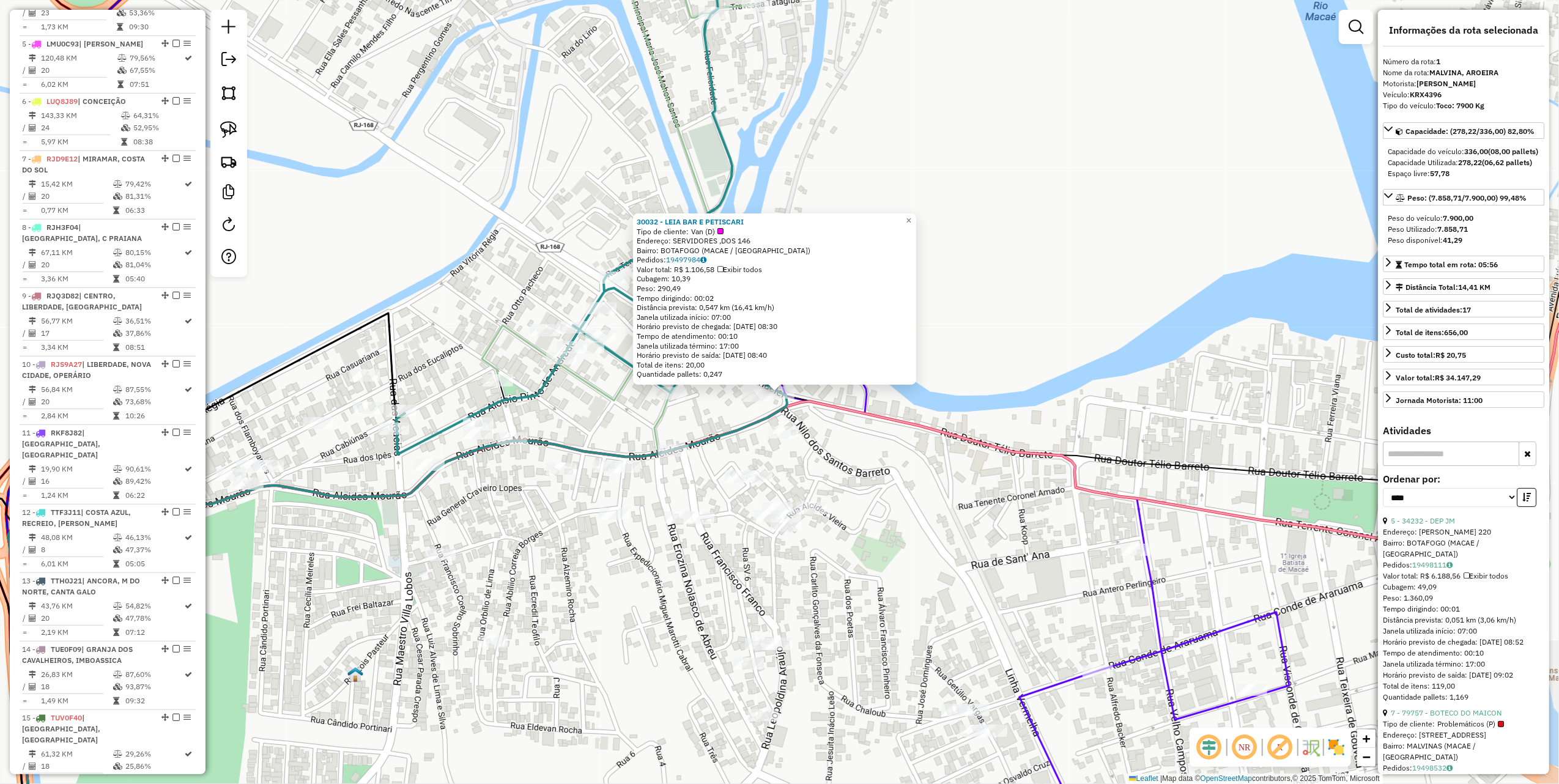
scroll to position [488, 0]
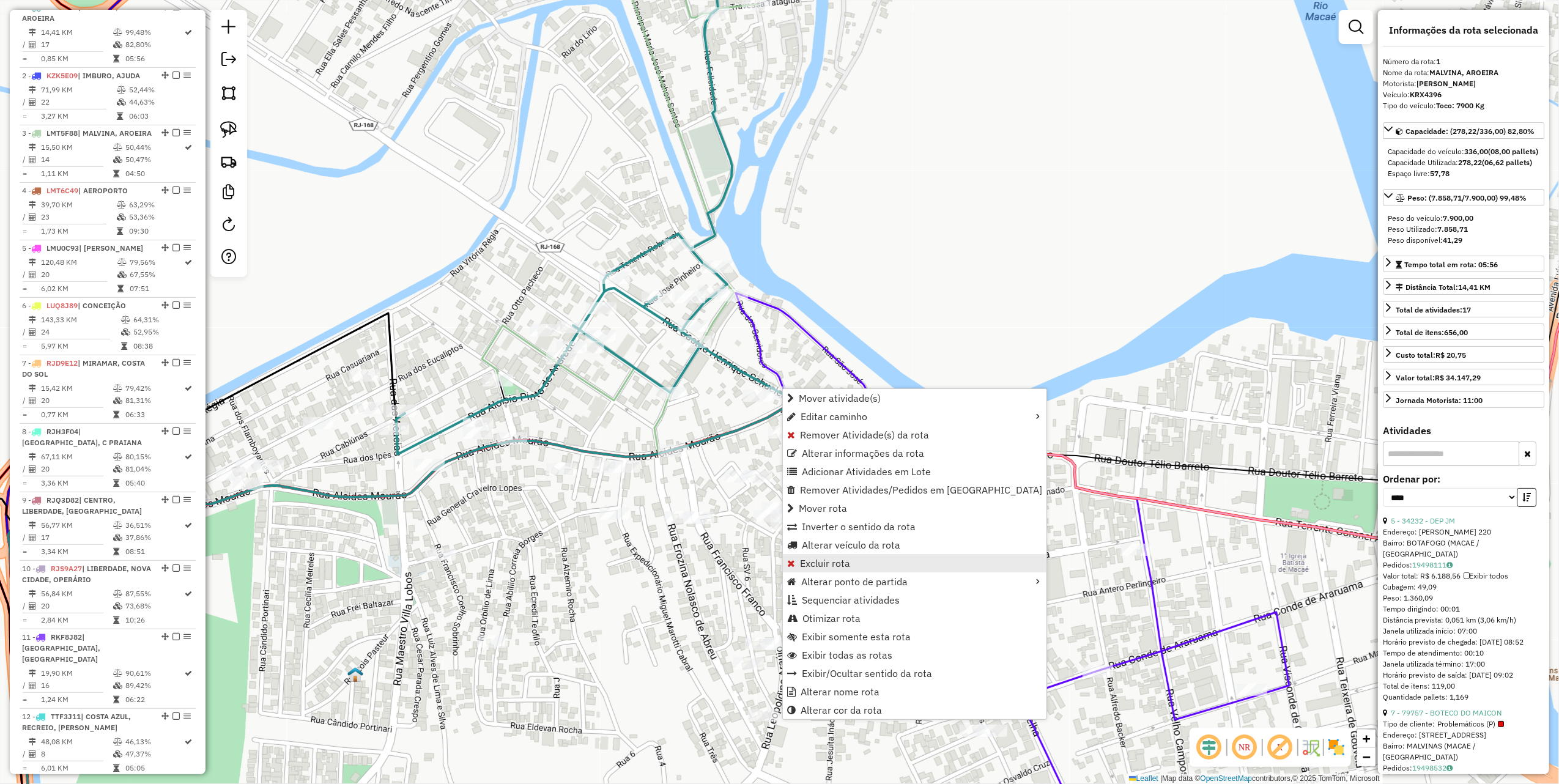
click at [825, 568] on span "Excluir rota" at bounding box center [825, 564] width 50 height 10
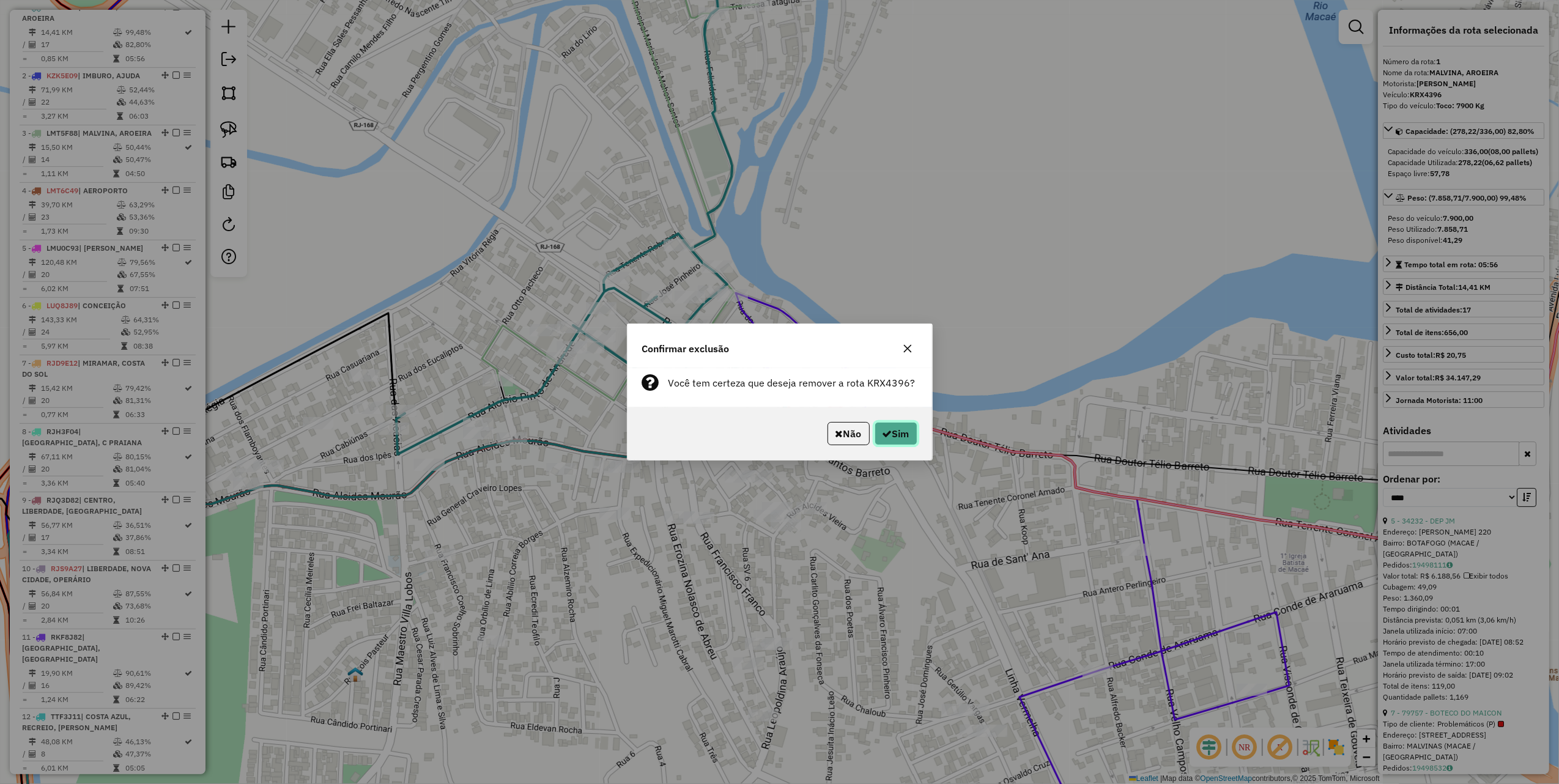
click at [895, 439] on button "Sim" at bounding box center [897, 434] width 43 height 24
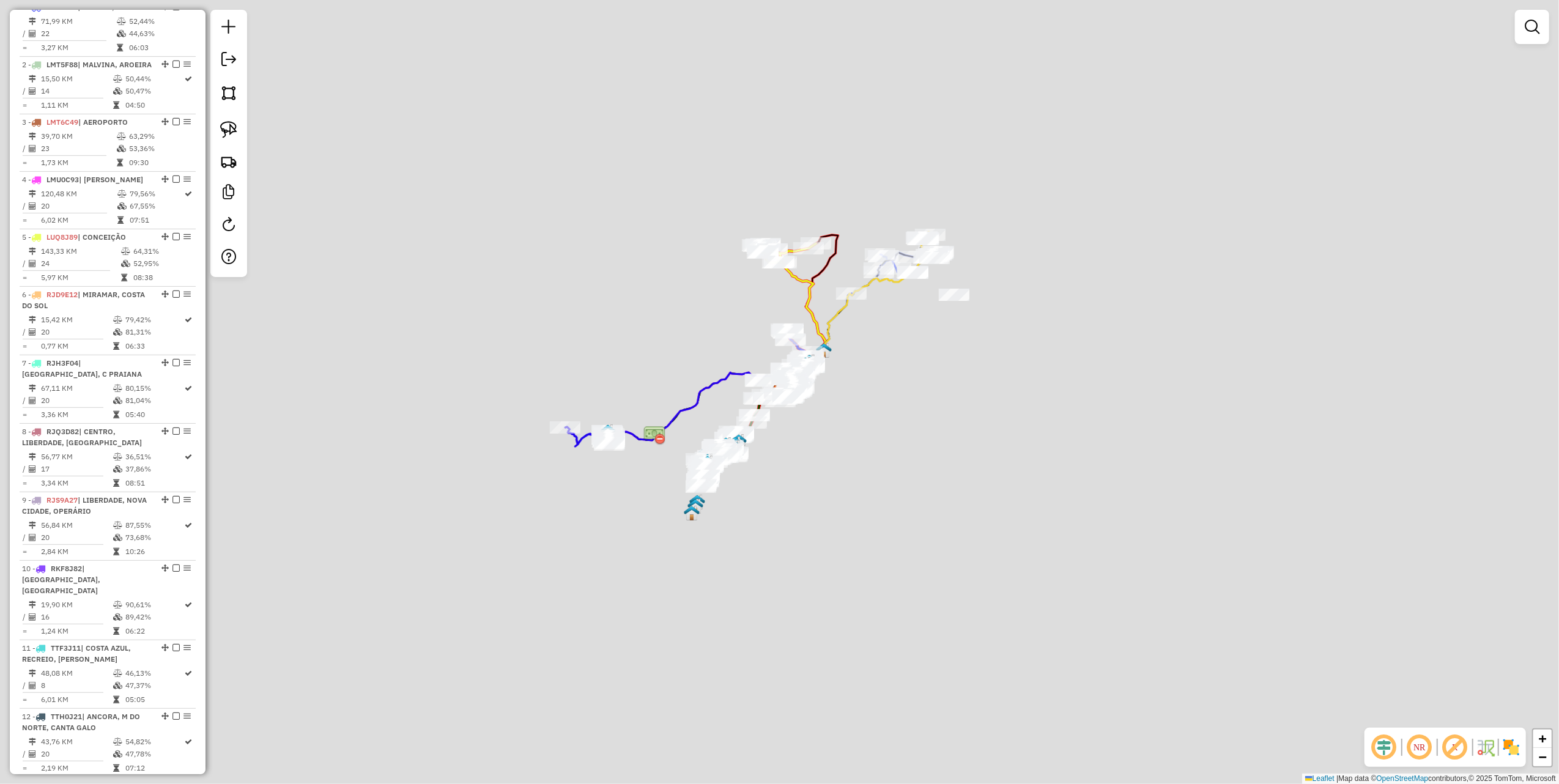
scroll to position [419, 0]
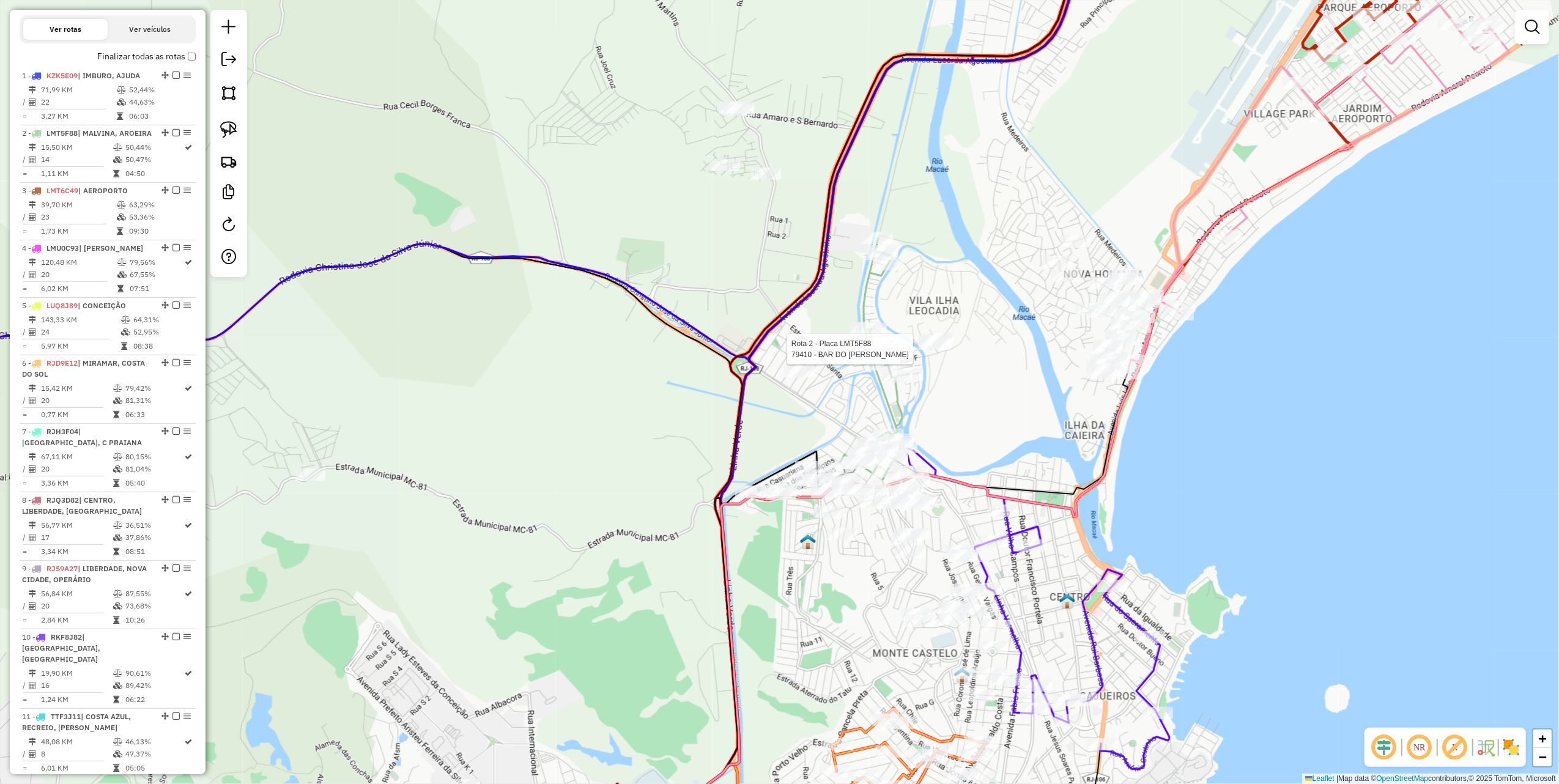
select select "*********"
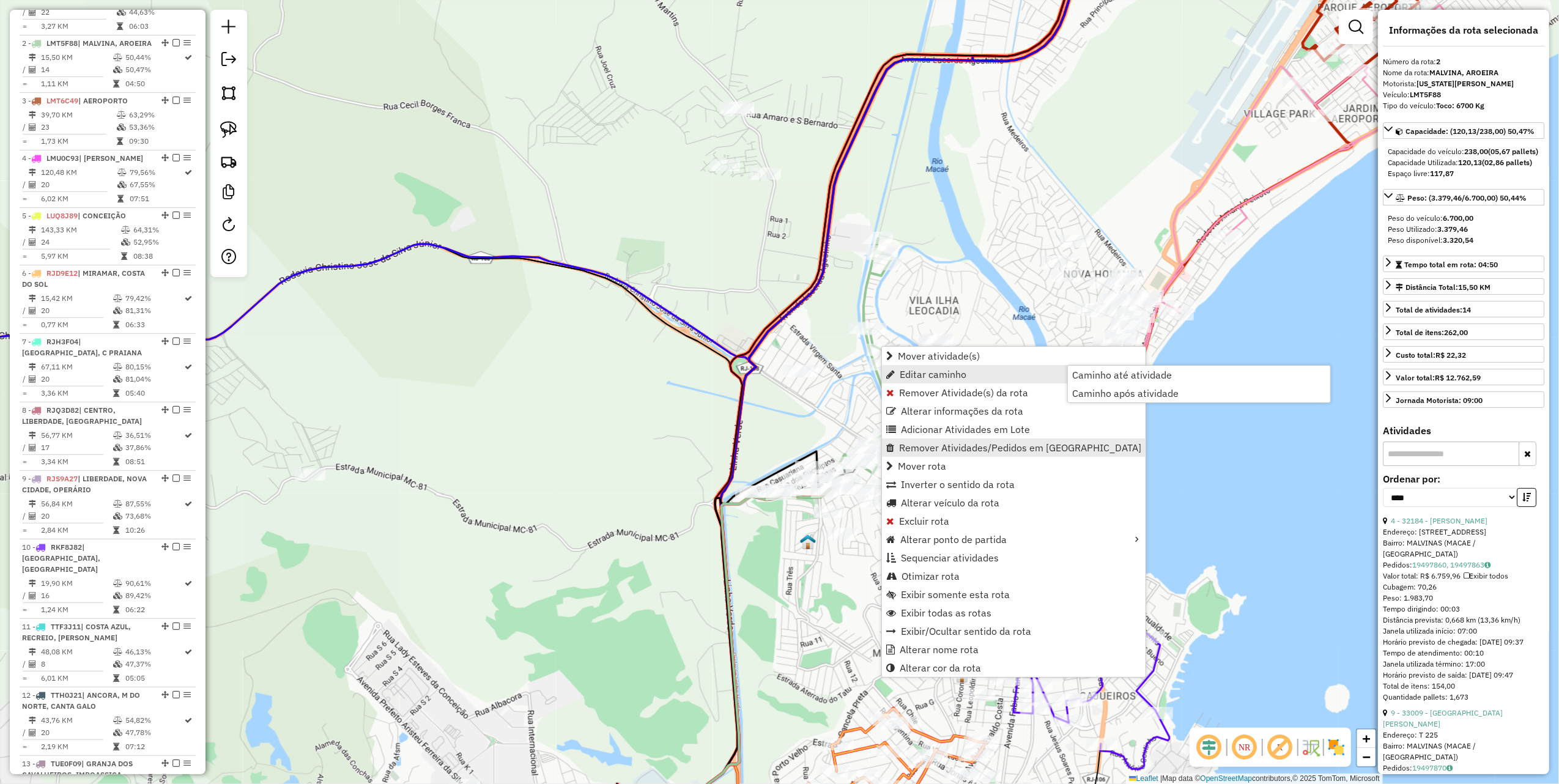
scroll to position [546, 0]
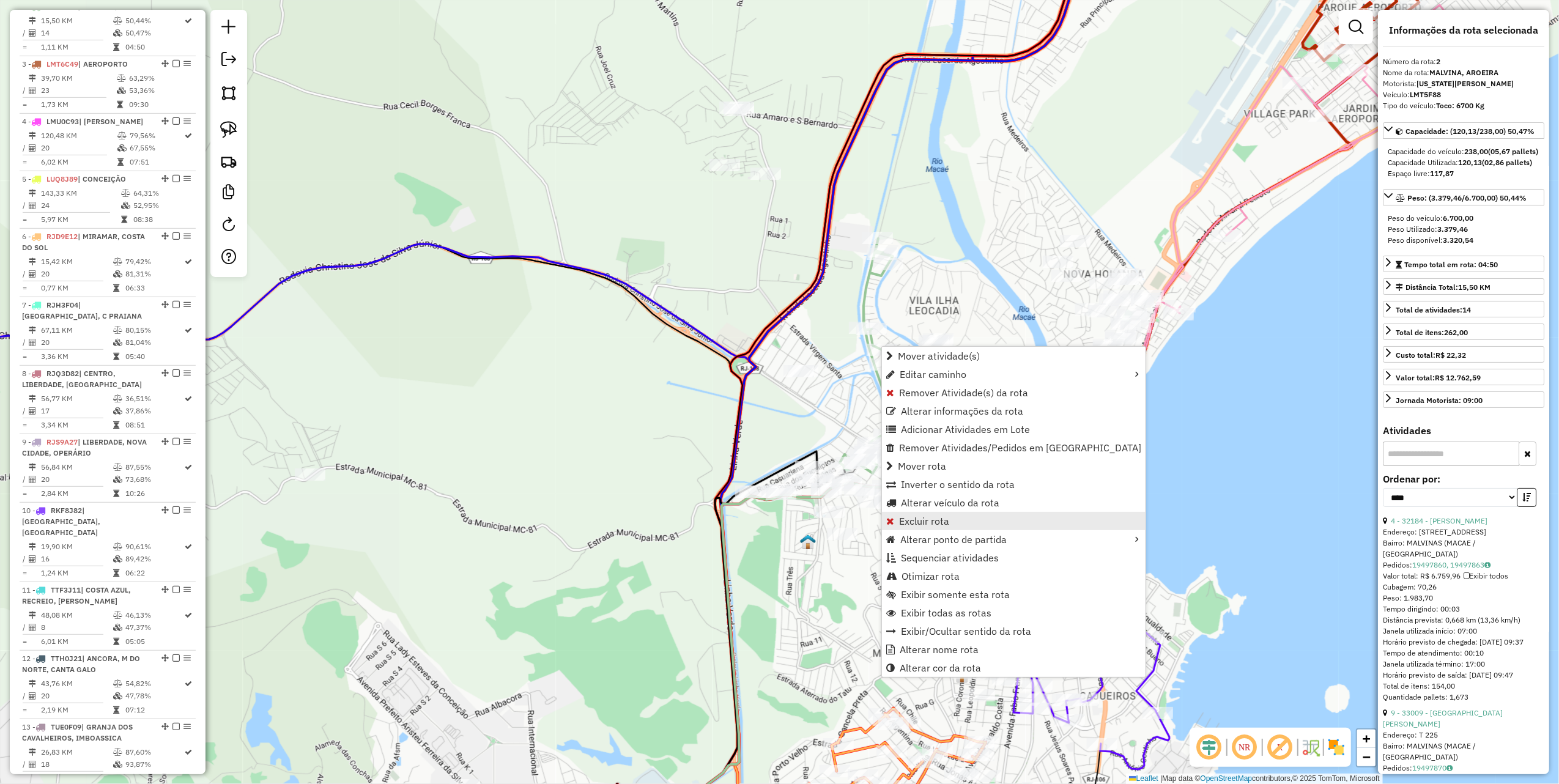
click at [921, 517] on span "Excluir rota" at bounding box center [924, 521] width 50 height 10
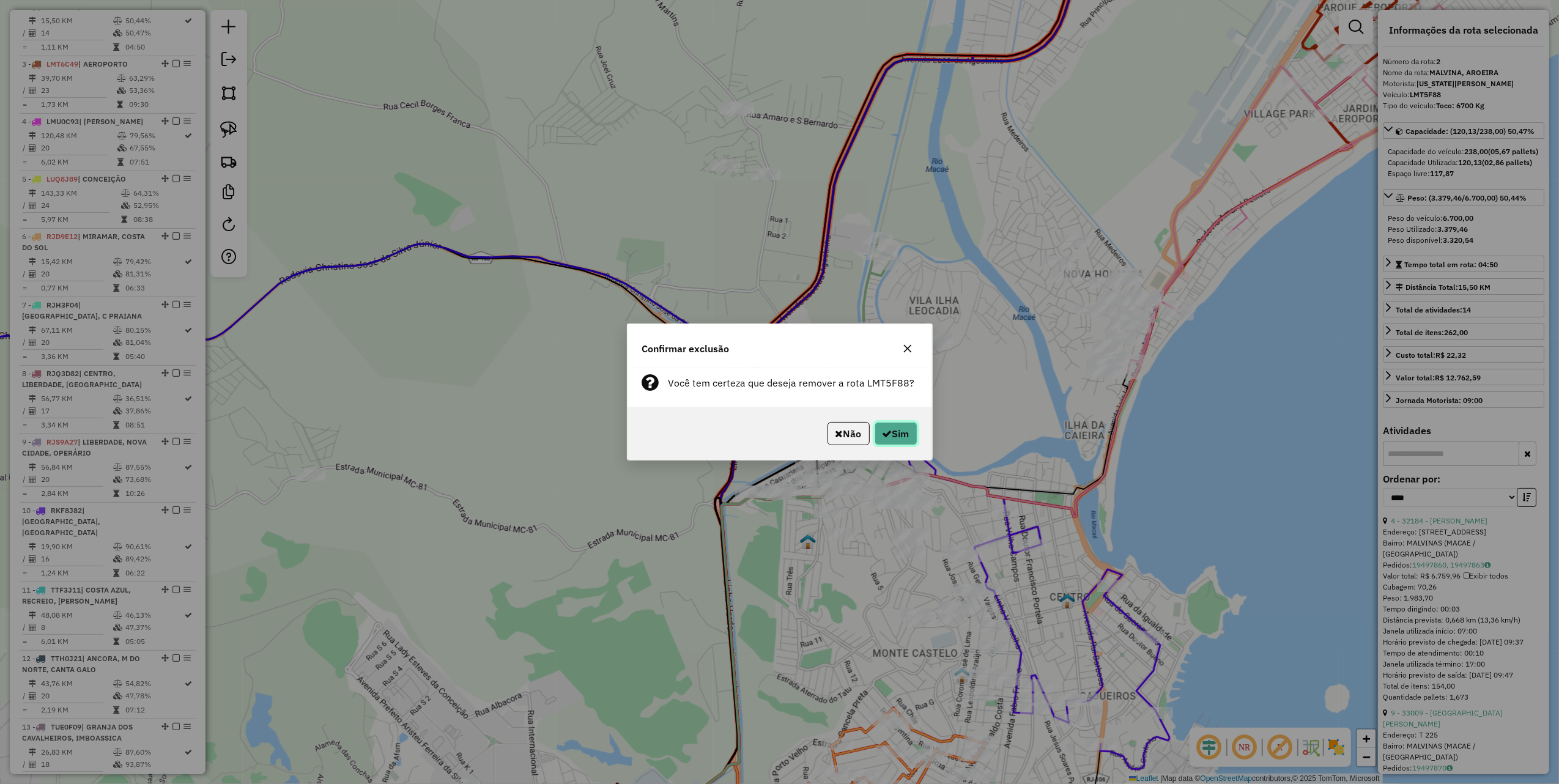
click at [916, 434] on button "Sim" at bounding box center [897, 434] width 43 height 24
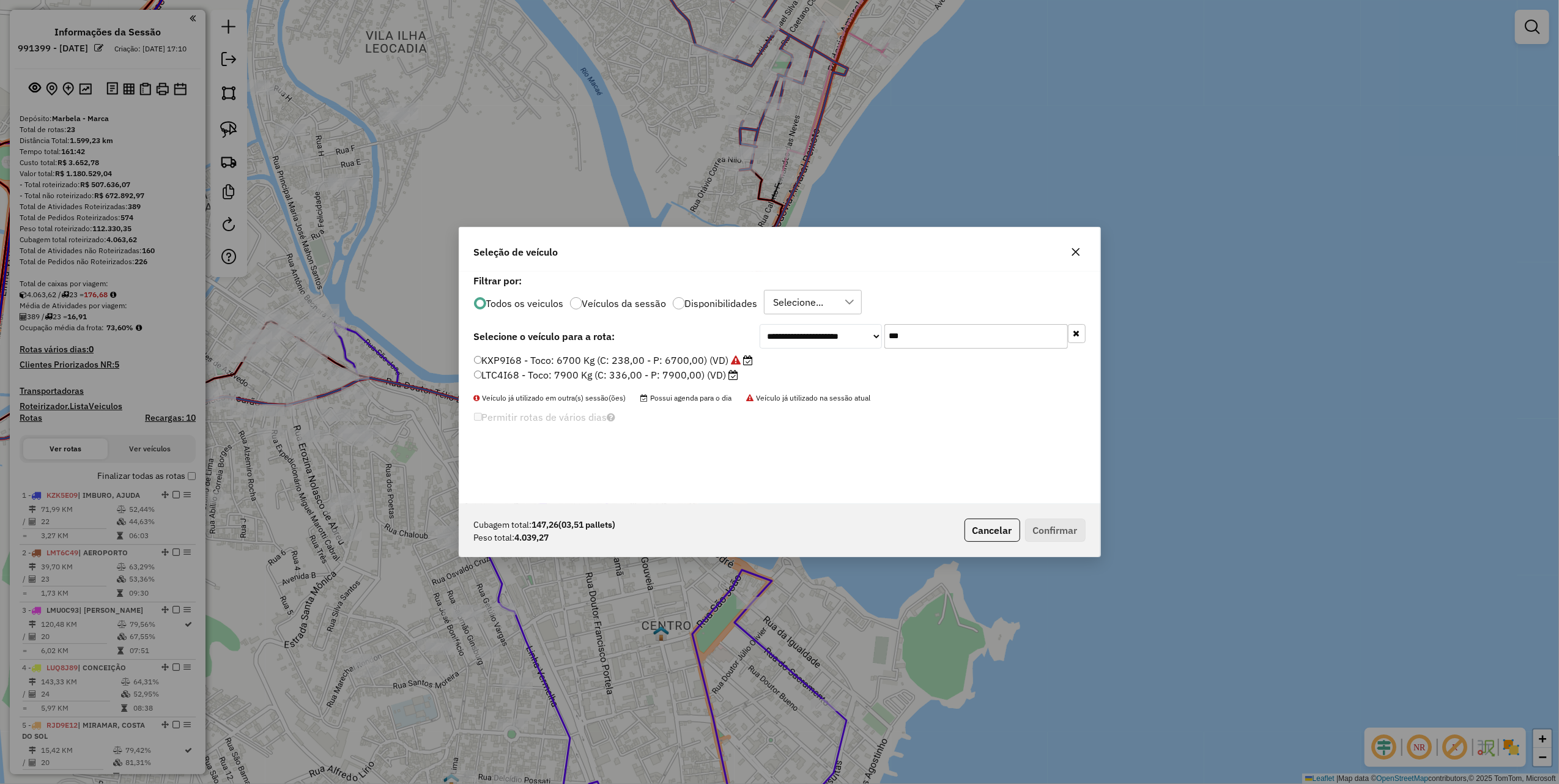
scroll to position [6, 4]
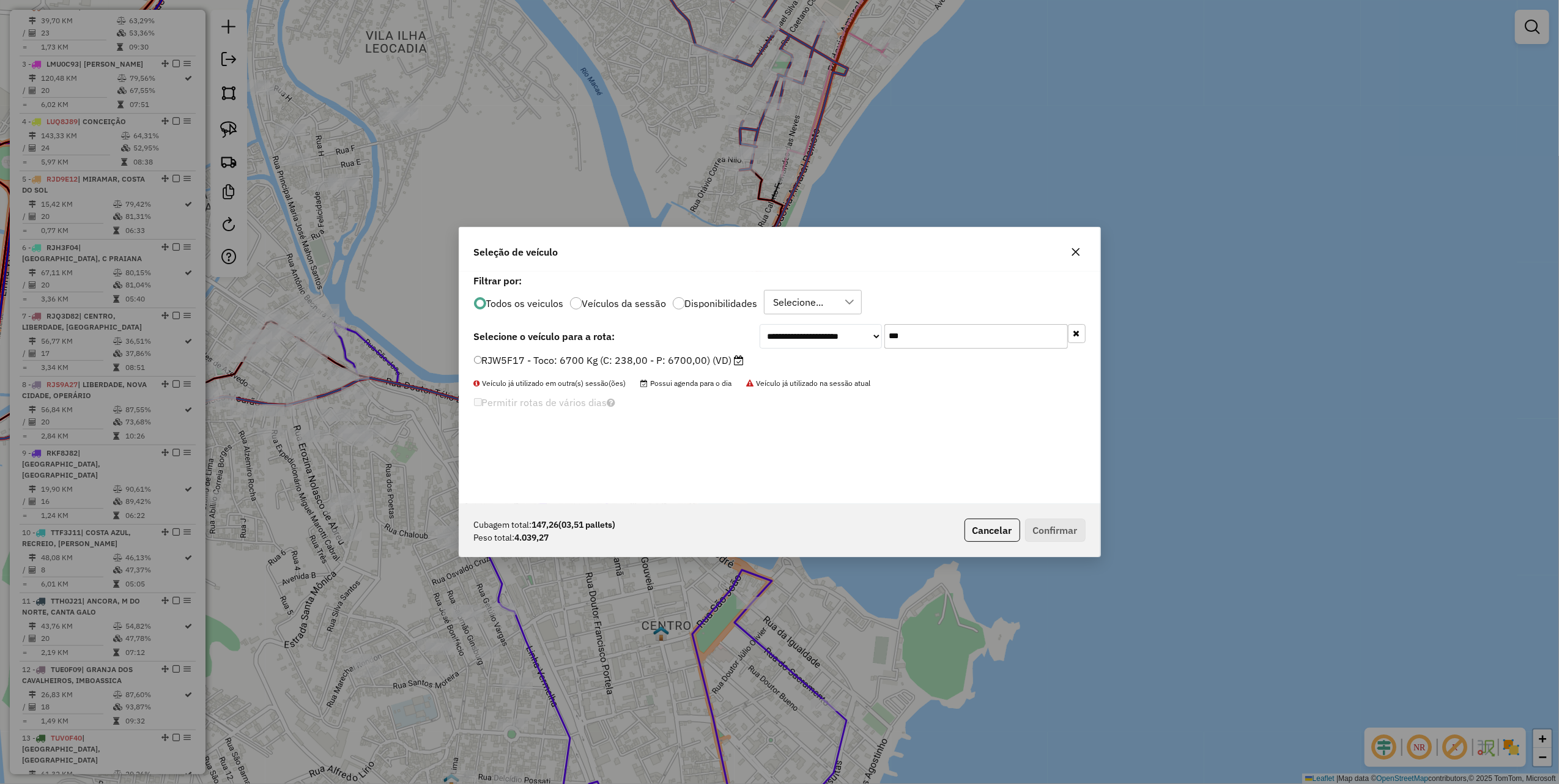
type input "***"
drag, startPoint x: 725, startPoint y: 358, endPoint x: 722, endPoint y: 364, distance: 6.7
click at [725, 358] on label "RJW5F17 - Toco: 6700 Kg (C: 238,00 - P: 6700,00) (VD)" at bounding box center [609, 360] width 271 height 15
click at [1038, 523] on button "Confirmar" at bounding box center [1056, 530] width 61 height 24
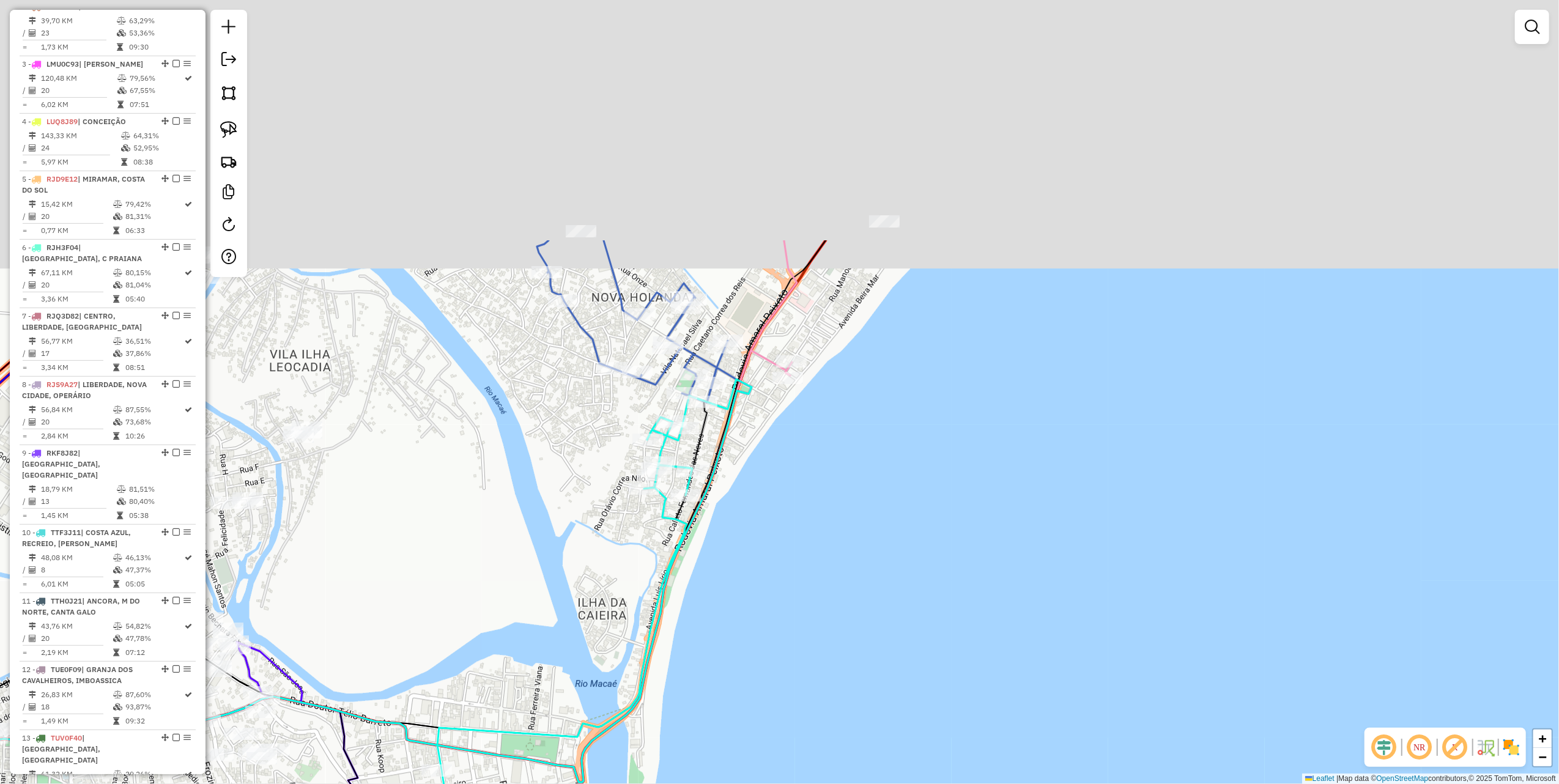
drag, startPoint x: 466, startPoint y: 580, endPoint x: 458, endPoint y: 607, distance: 28.2
click at [458, 607] on div "Janela de atendimento Grade de atendimento Capacidade Transportadoras Veículos …" at bounding box center [780, 392] width 1559 height 784
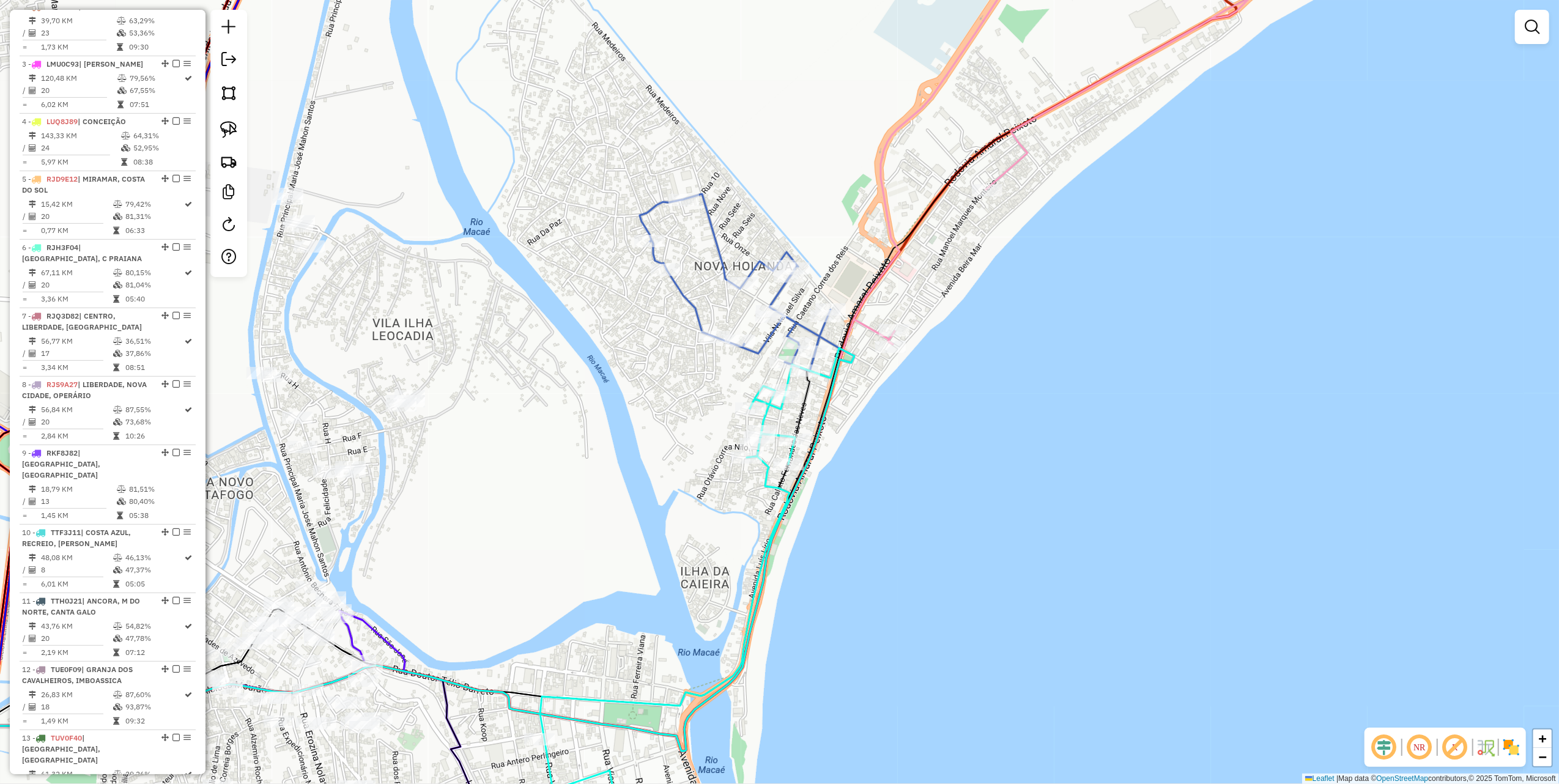
drag, startPoint x: 454, startPoint y: 470, endPoint x: 683, endPoint y: 301, distance: 284.6
click at [677, 313] on div "Janela de atendimento Grade de atendimento Capacidade Transportadoras Veículos …" at bounding box center [780, 392] width 1559 height 784
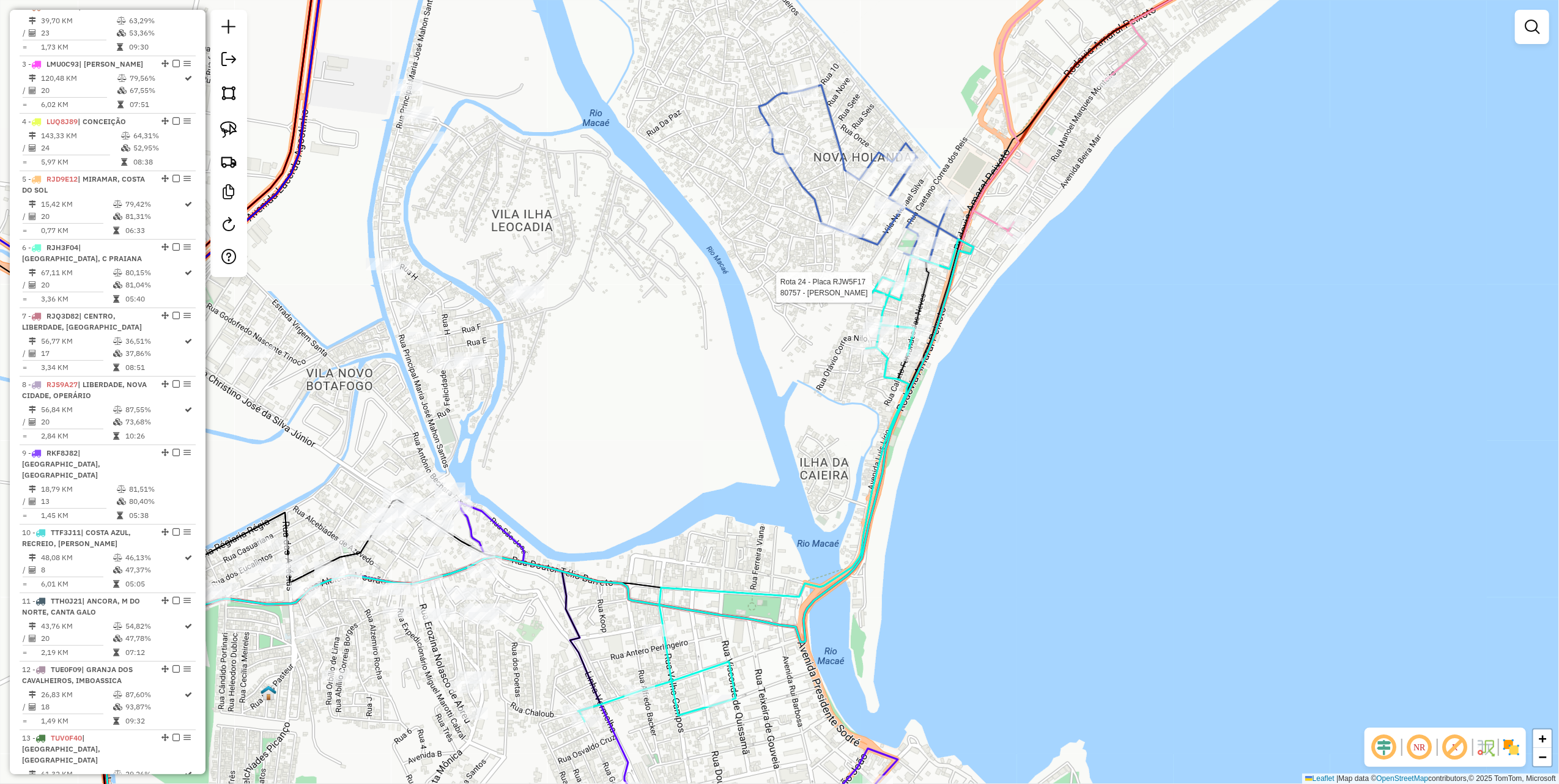
select select "*********"
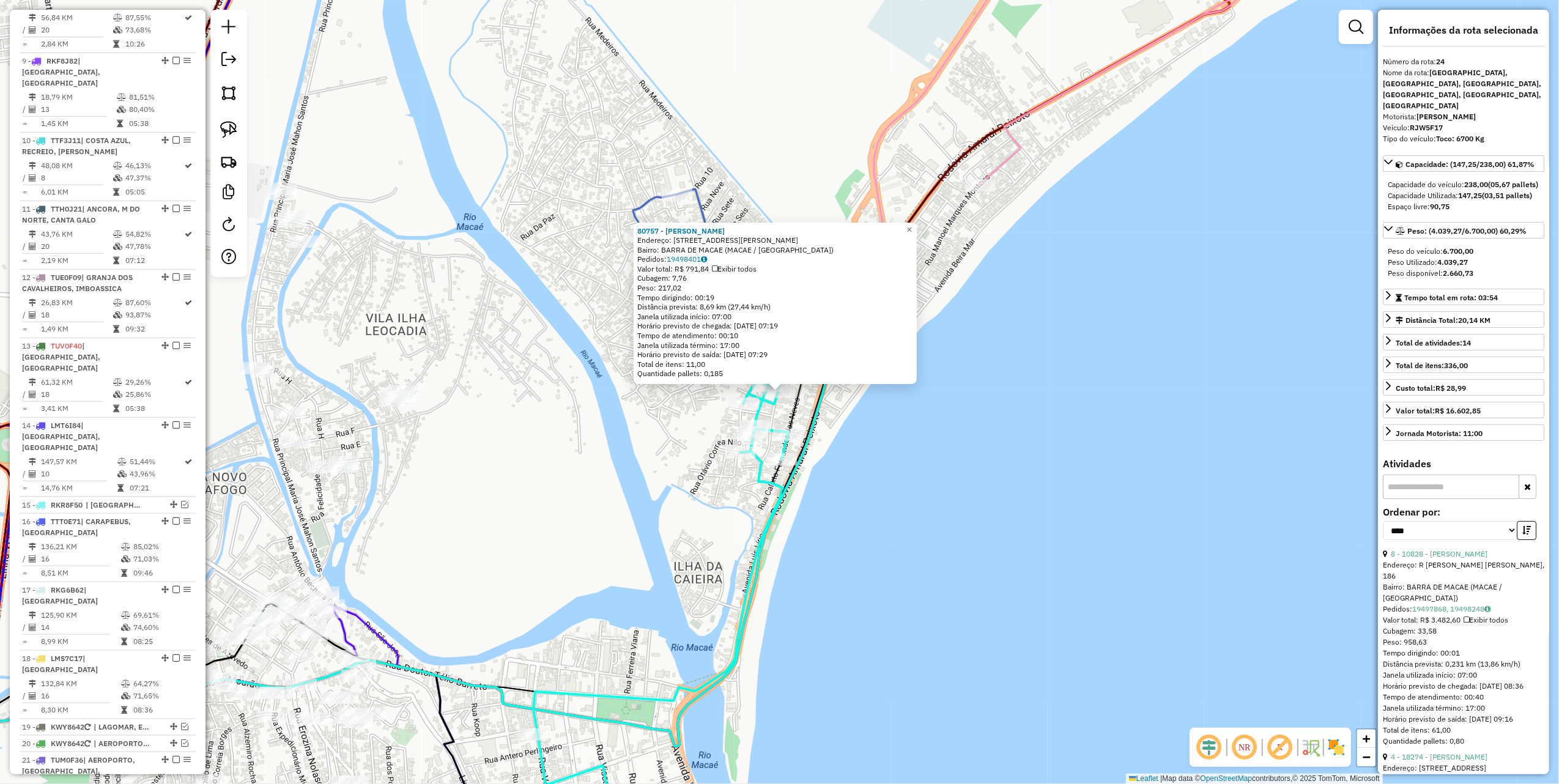
scroll to position [1424, 0]
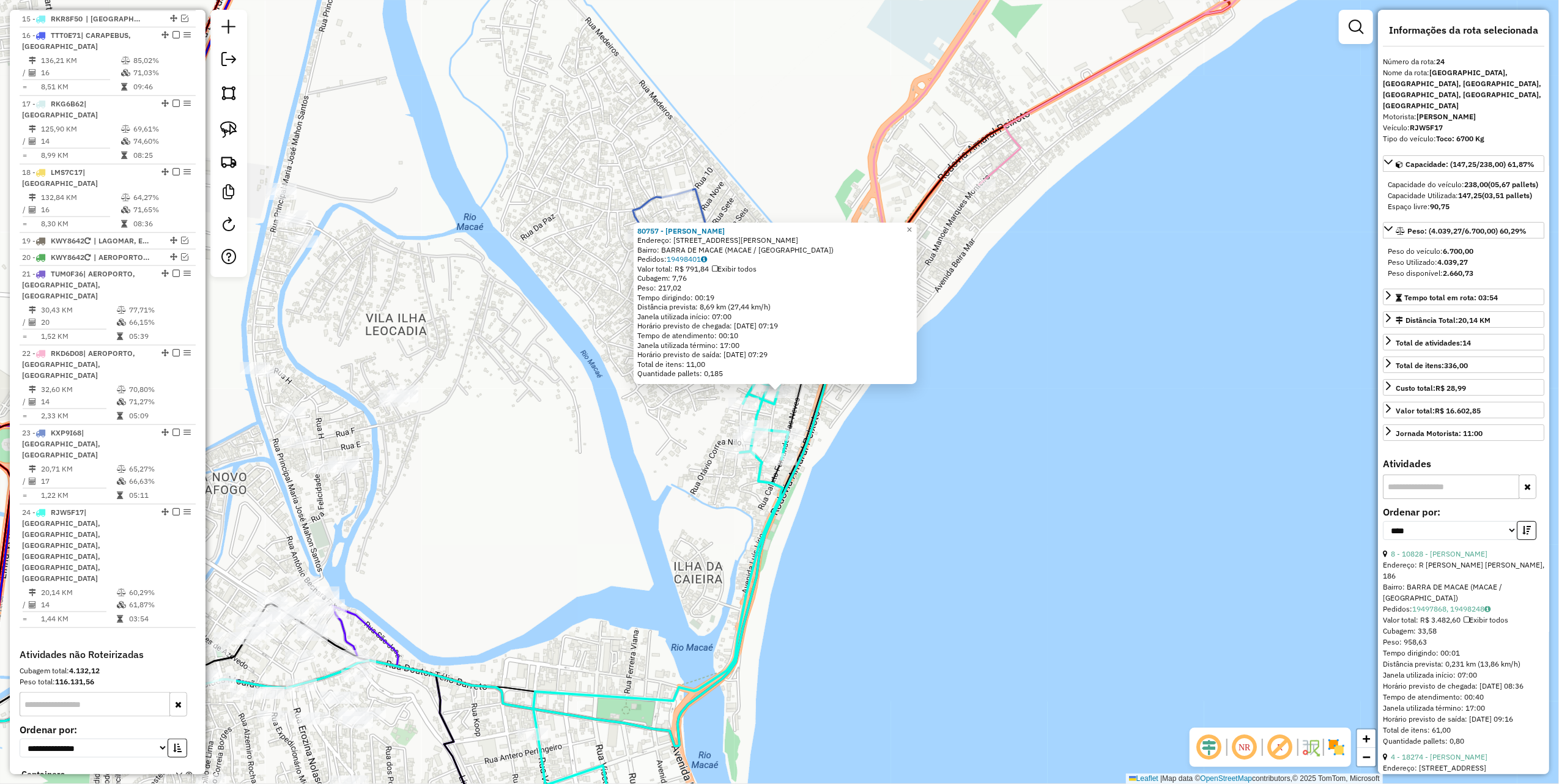
click at [811, 446] on icon at bounding box center [407, 603] width 879 height 520
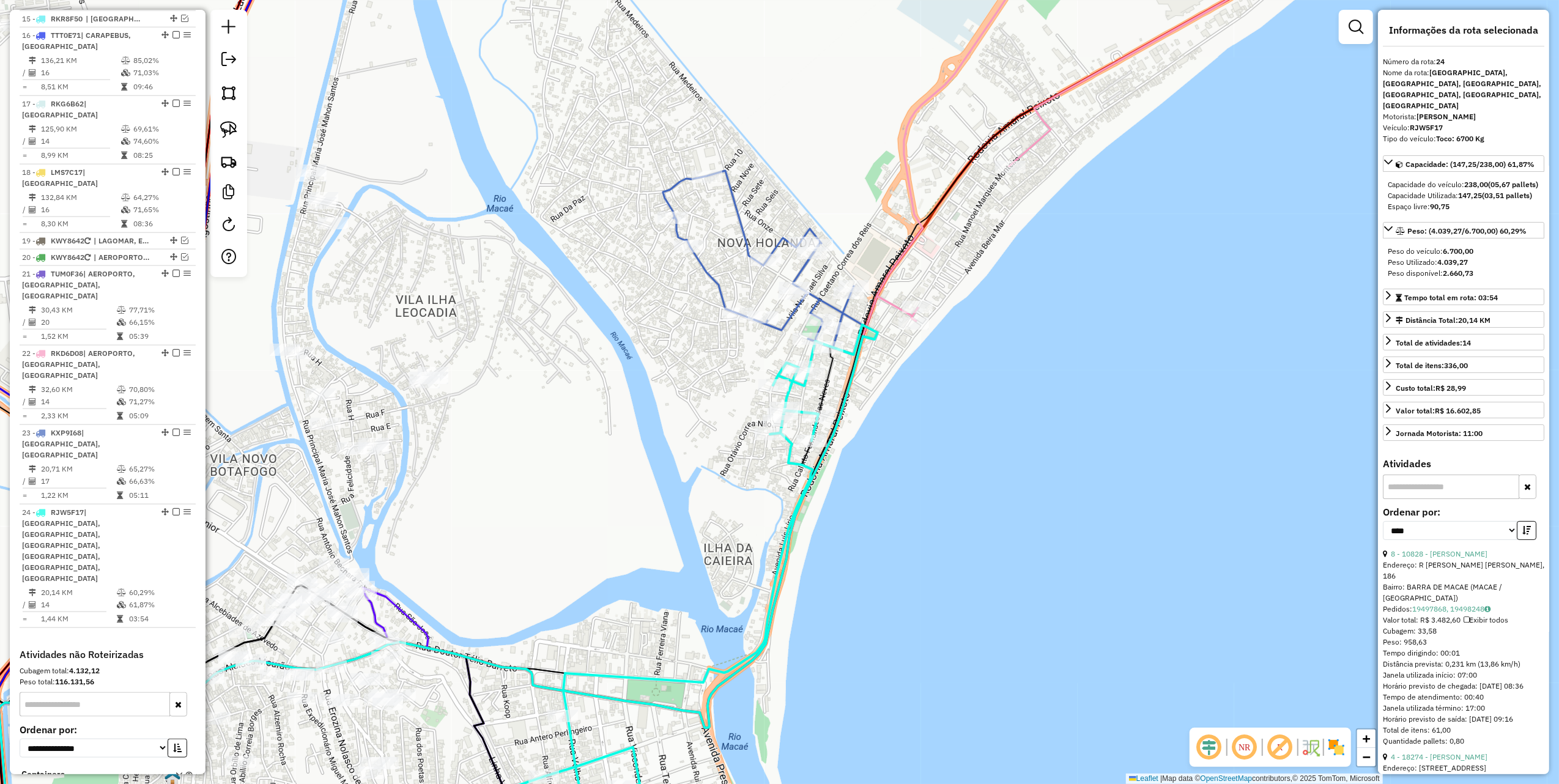
drag, startPoint x: 544, startPoint y: 487, endPoint x: 910, endPoint y: 188, distance: 472.6
click at [887, 212] on div "Janela de atendimento Grade de atendimento Capacidade Transportadoras Veículos …" at bounding box center [780, 392] width 1559 height 784
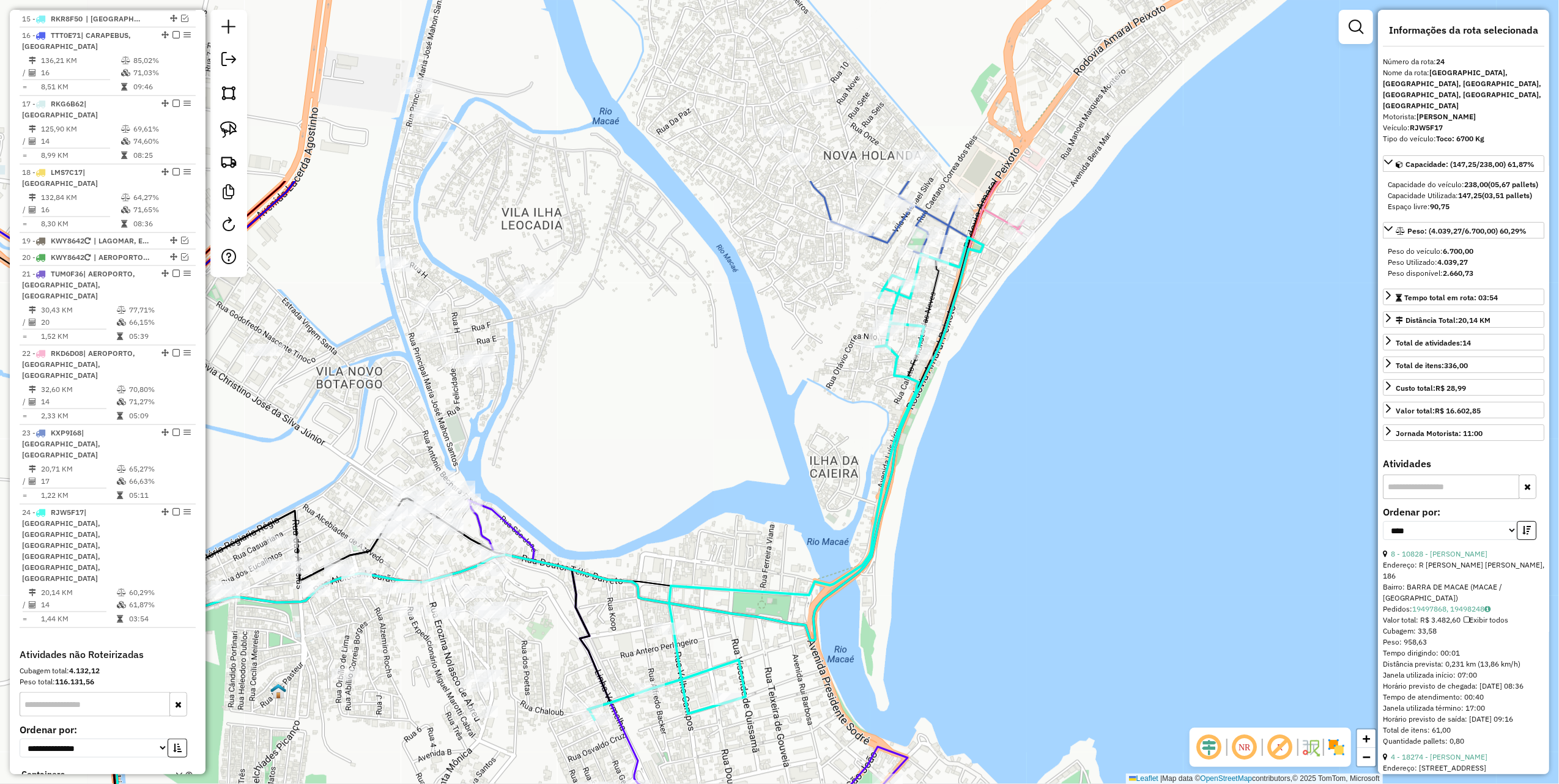
drag, startPoint x: 1027, startPoint y: 159, endPoint x: 777, endPoint y: 345, distance: 311.6
click at [716, 419] on div "Janela de atendimento Grade de atendimento Capacidade Transportadoras Veículos …" at bounding box center [780, 392] width 1559 height 784
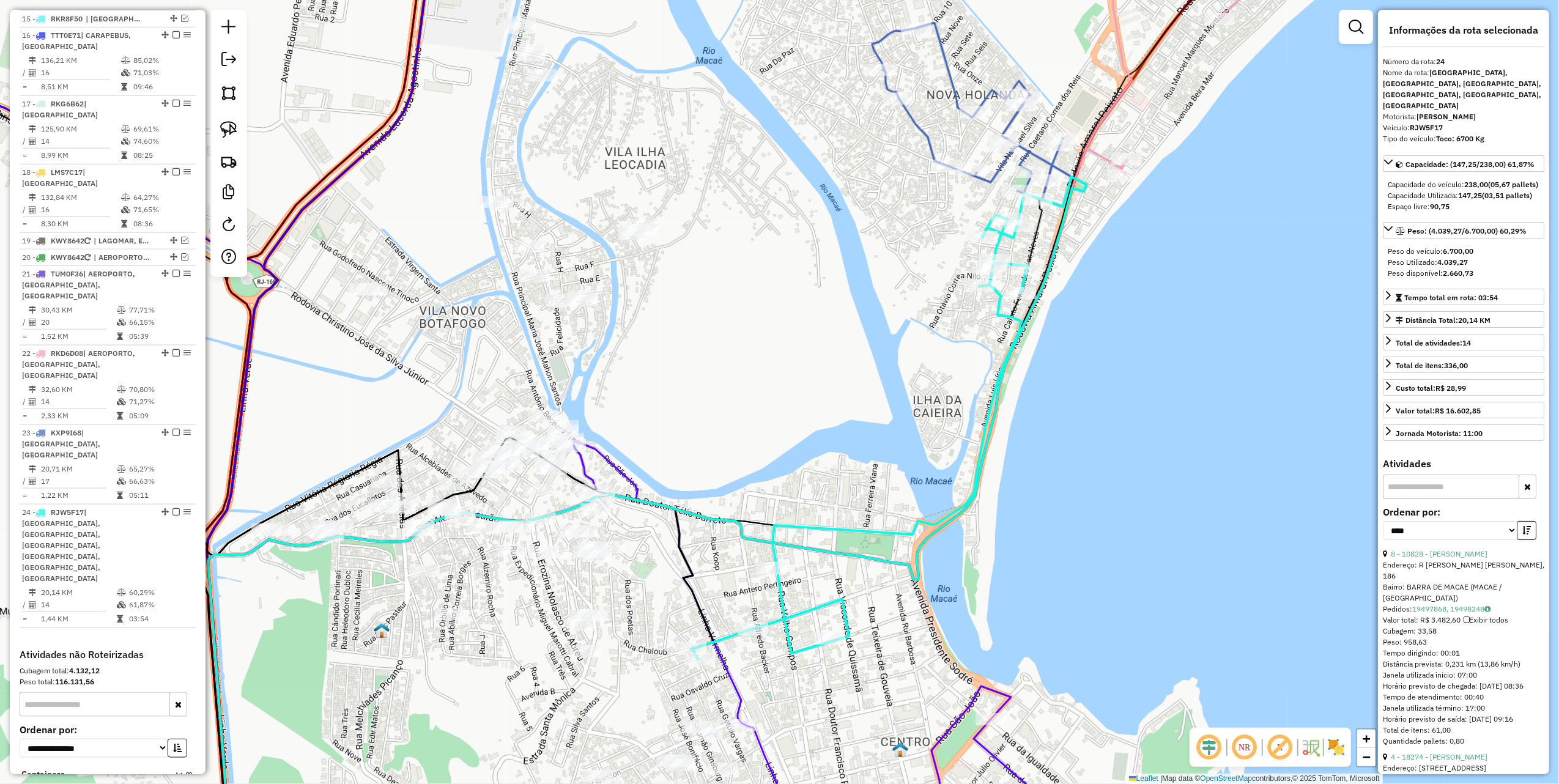
drag, startPoint x: 733, startPoint y: 321, endPoint x: 772, endPoint y: 250, distance: 81.0
click at [851, 248] on div "Janela de atendimento Grade de atendimento Capacidade Transportadoras Veículos …" at bounding box center [780, 392] width 1559 height 784
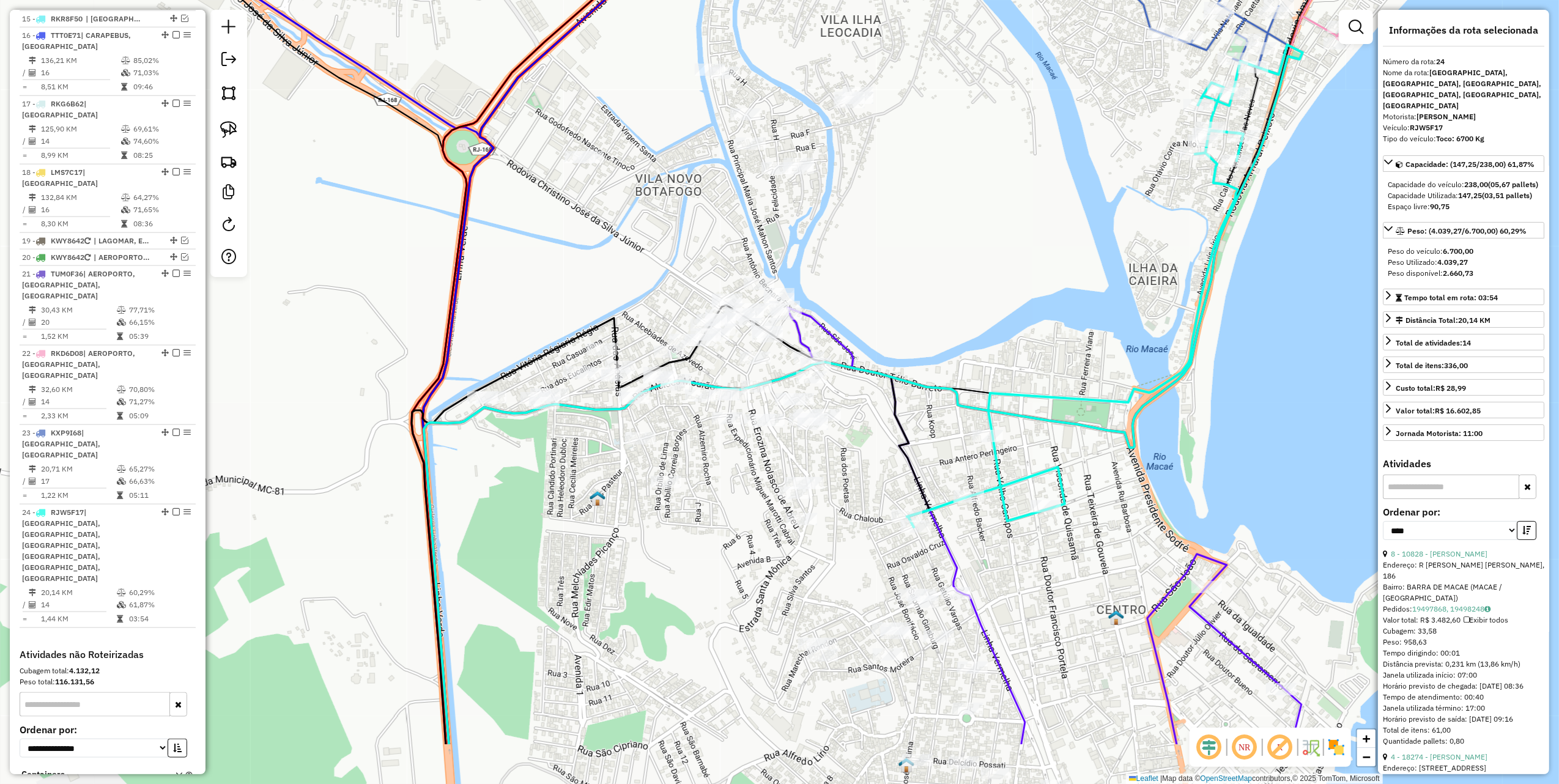
drag, startPoint x: 722, startPoint y: 369, endPoint x: 877, endPoint y: 274, distance: 181.8
click at [877, 274] on div "Janela de atendimento Grade de atendimento Capacidade Transportadoras Veículos …" at bounding box center [780, 392] width 1559 height 784
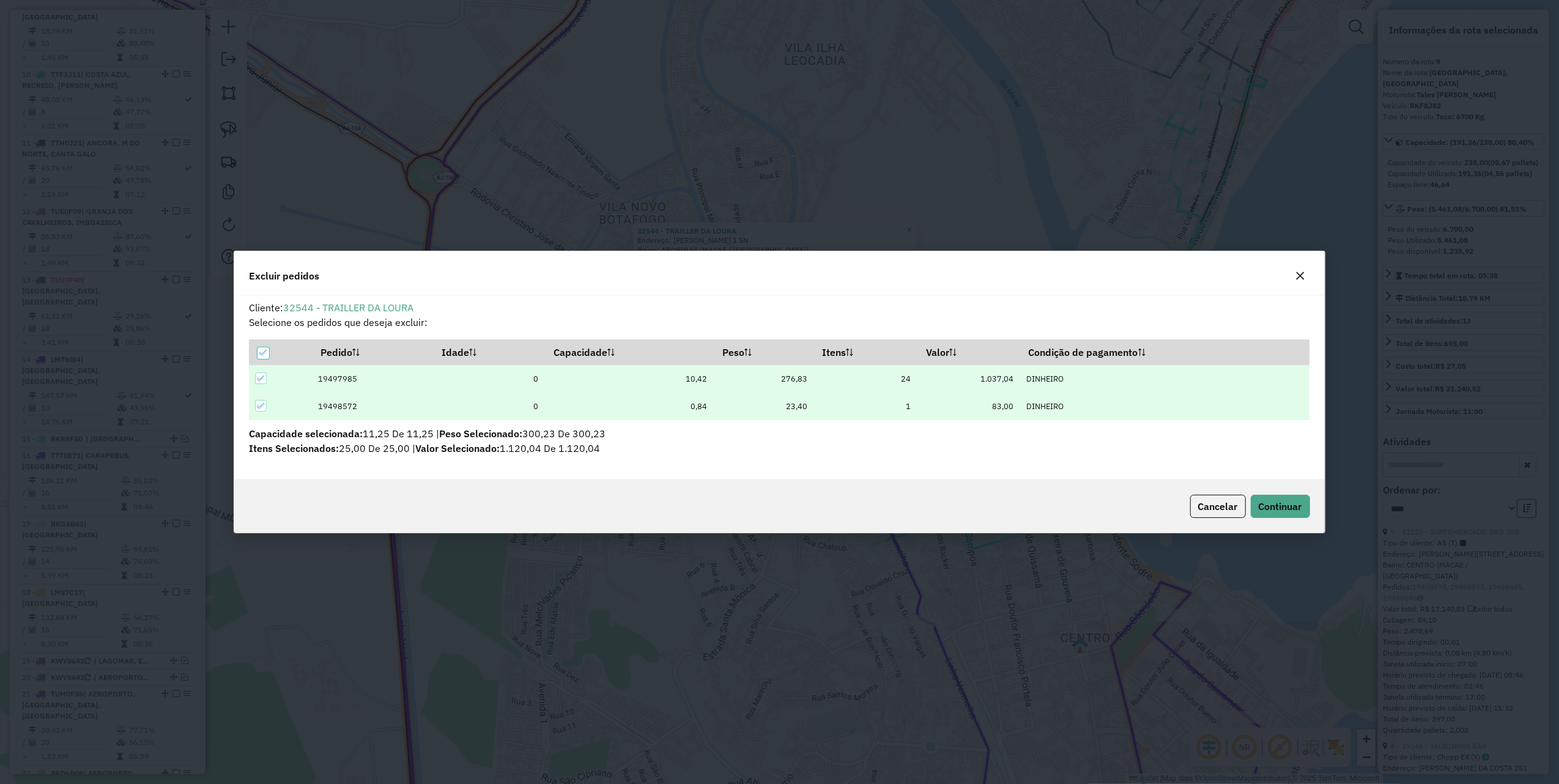
scroll to position [0, 0]
click at [1269, 492] on div "Cancelar Continuar" at bounding box center [780, 506] width 1091 height 52
click at [1283, 510] on span "Continuar" at bounding box center [1280, 506] width 43 height 12
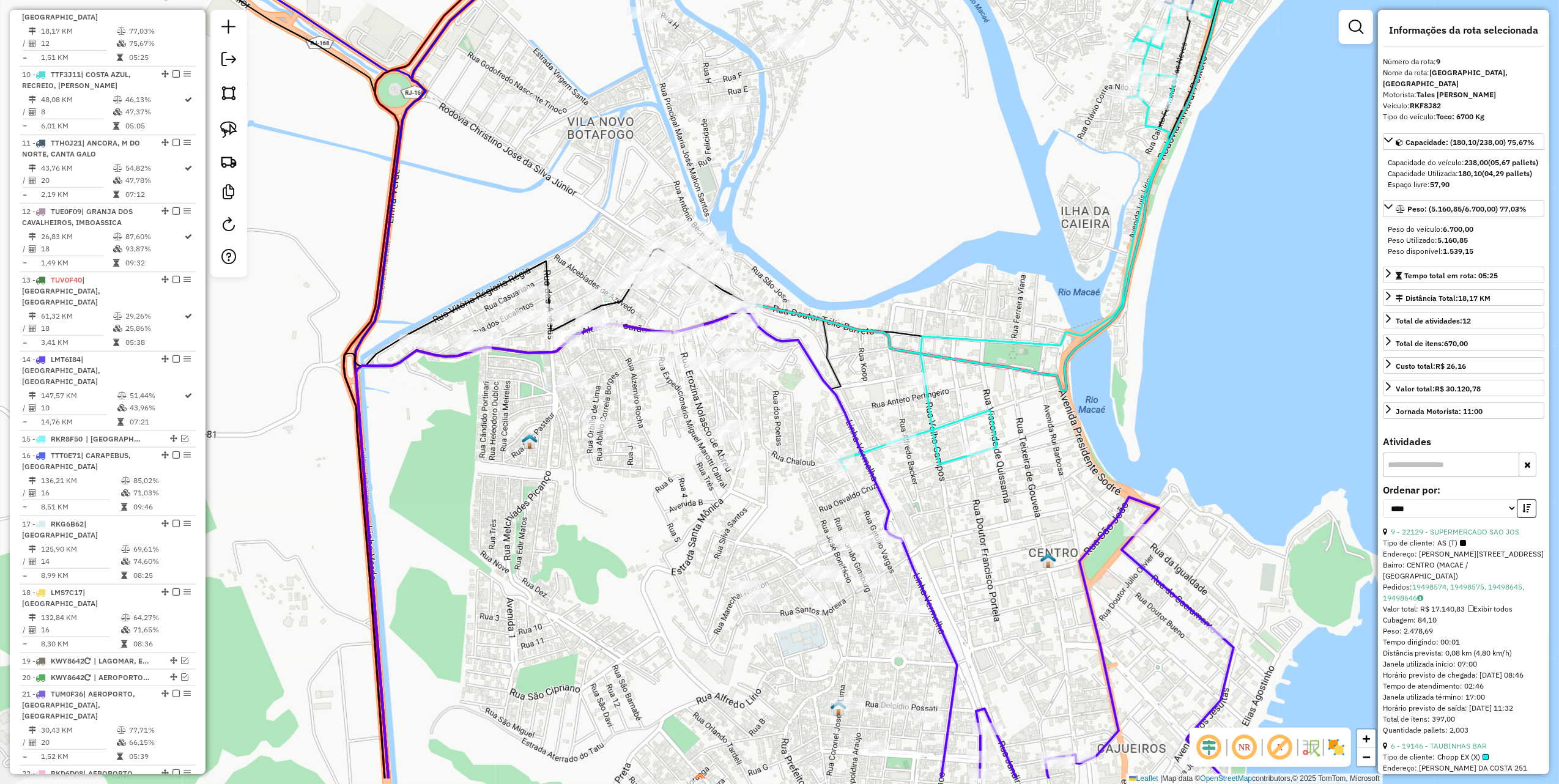
drag, startPoint x: 906, startPoint y: 333, endPoint x: 848, endPoint y: 202, distance: 143.3
click at [848, 202] on div "Janela de atendimento Grade de atendimento Capacidade Transportadoras Veículos …" at bounding box center [780, 392] width 1559 height 784
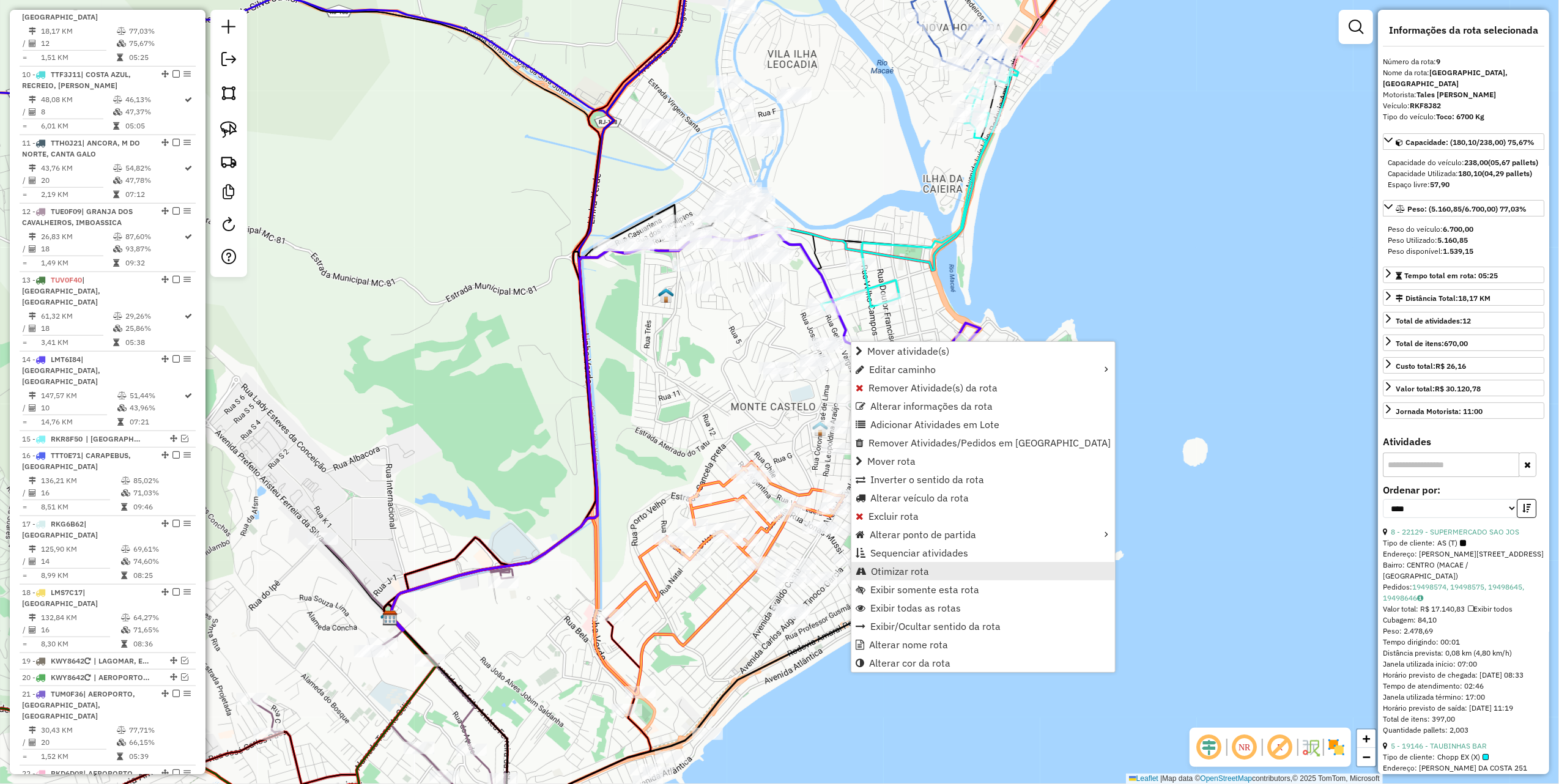
click at [896, 572] on span "Otimizar rota" at bounding box center [900, 572] width 58 height 10
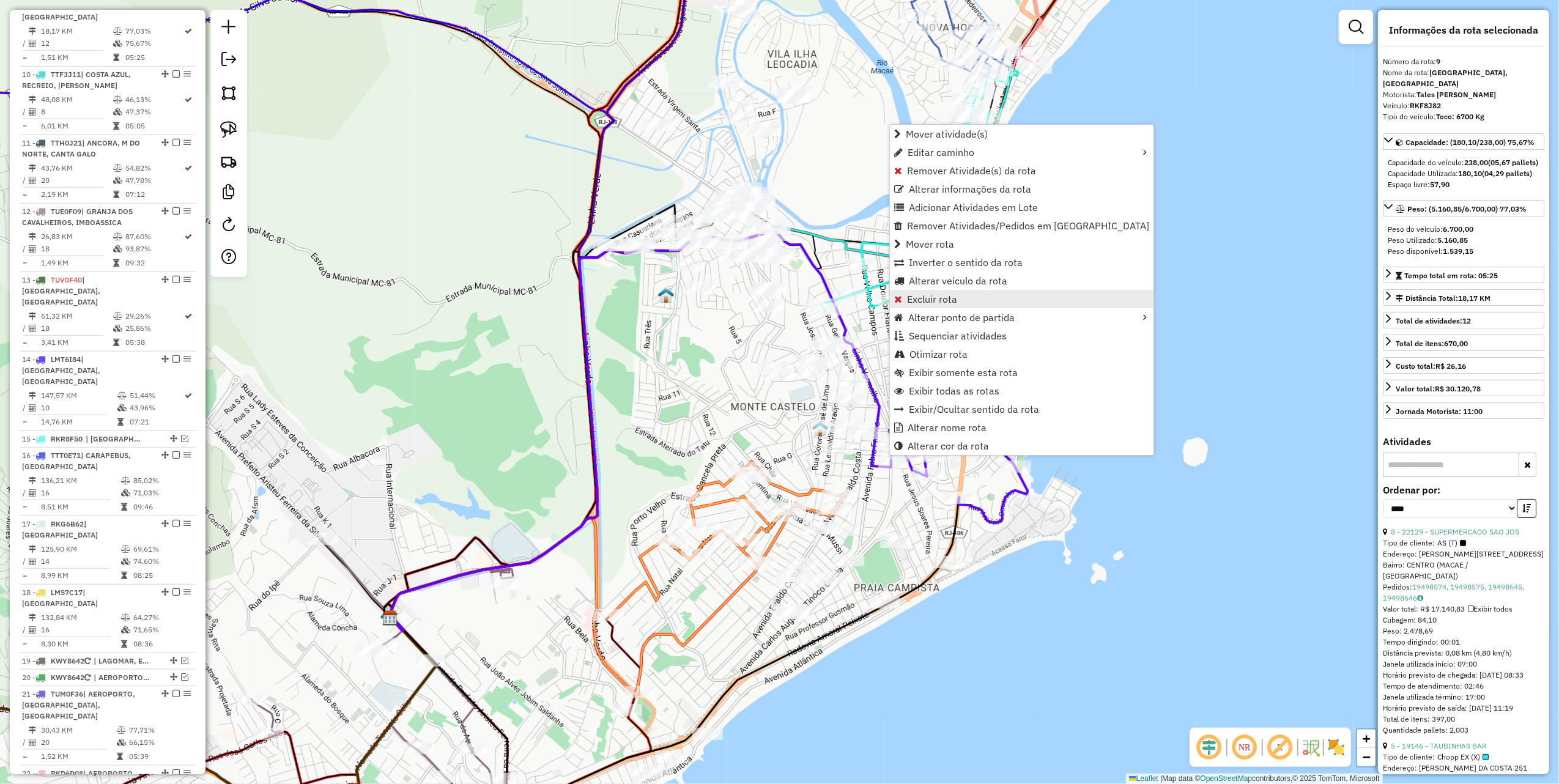
click at [916, 305] on link "Excluir rota" at bounding box center [1022, 299] width 264 height 19
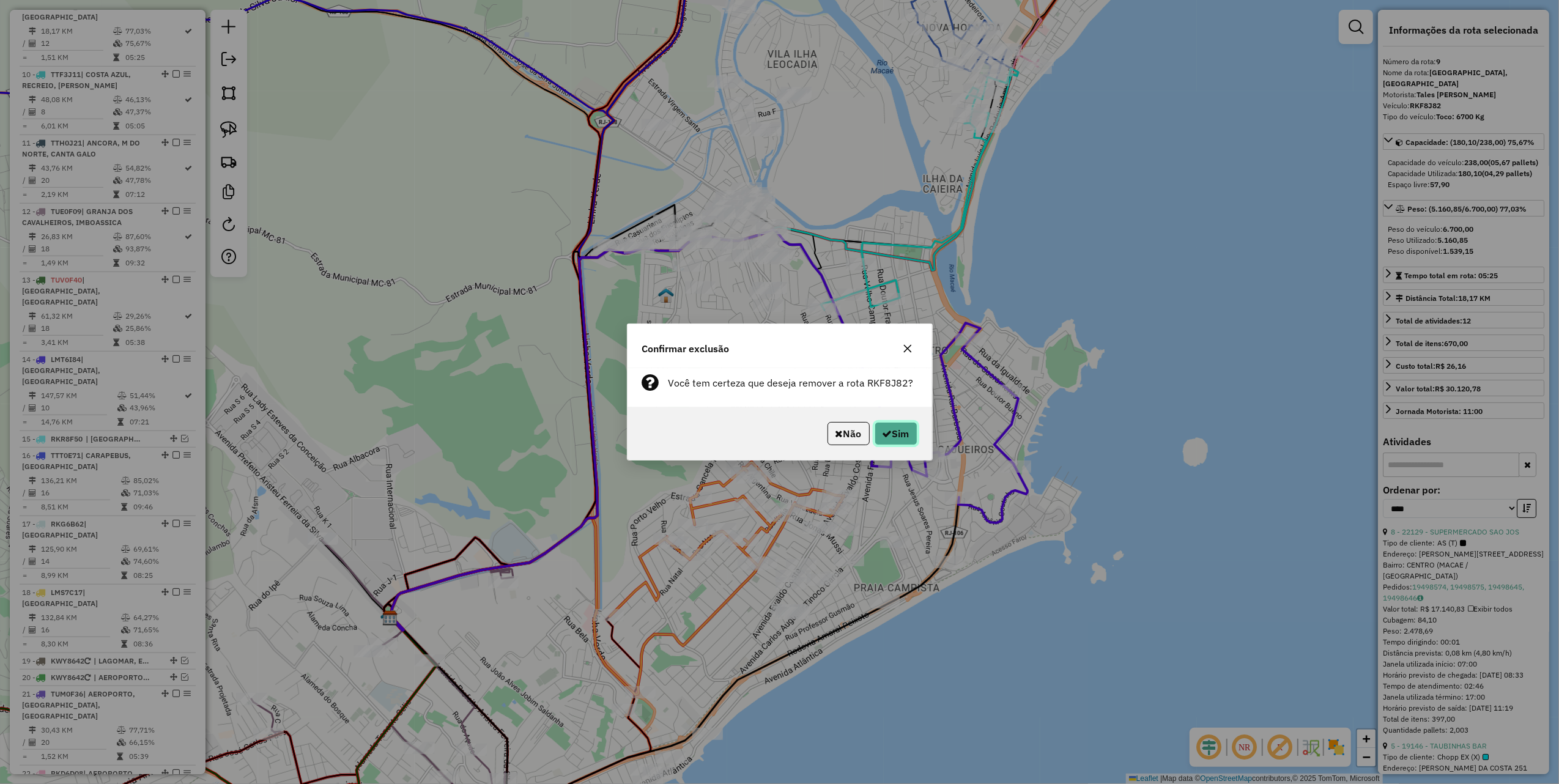
click at [902, 433] on button "Sim" at bounding box center [897, 434] width 43 height 24
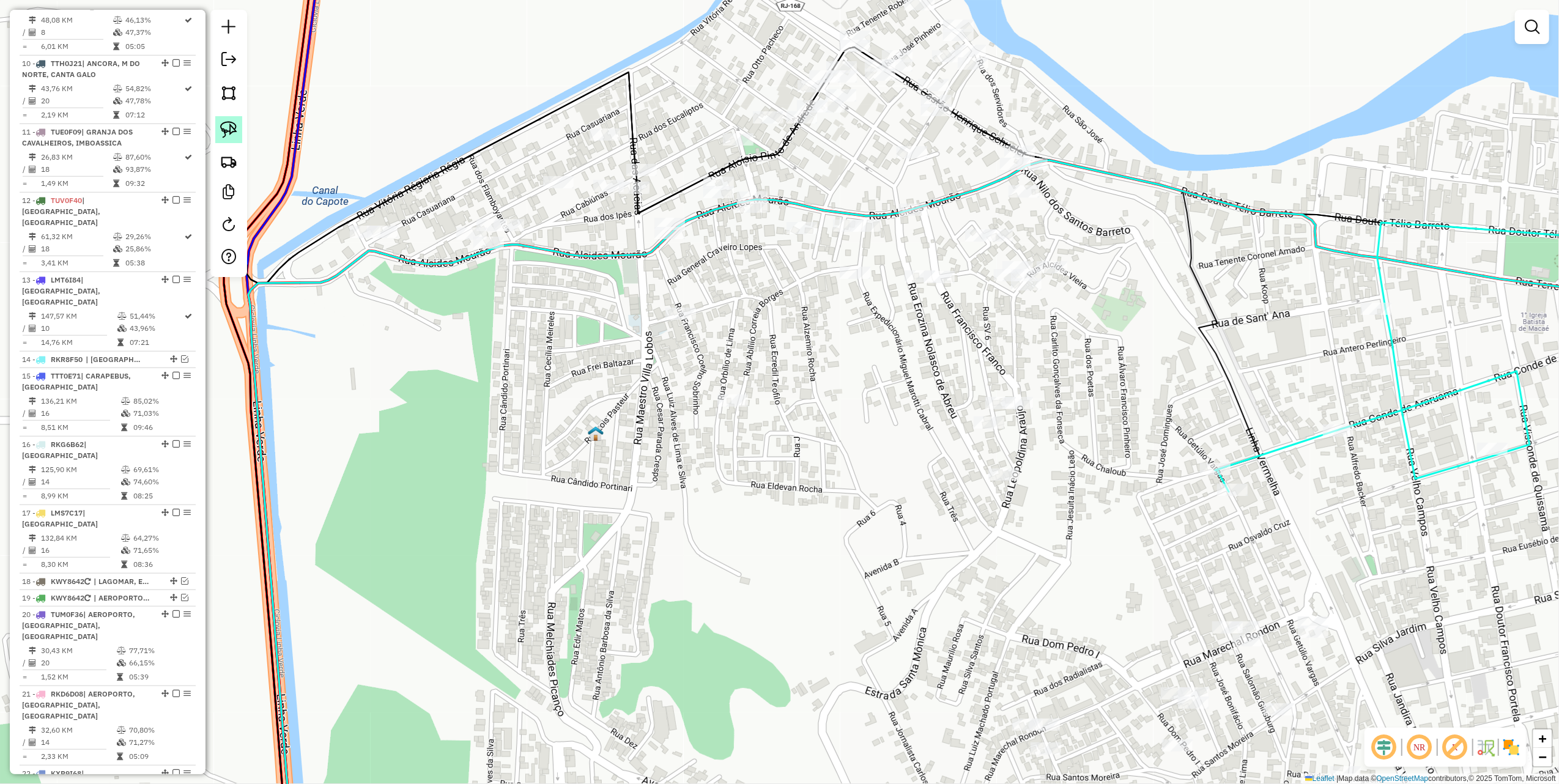
drag, startPoint x: 222, startPoint y: 121, endPoint x: 230, endPoint y: 124, distance: 8.5
click at [222, 121] on img at bounding box center [228, 129] width 17 height 17
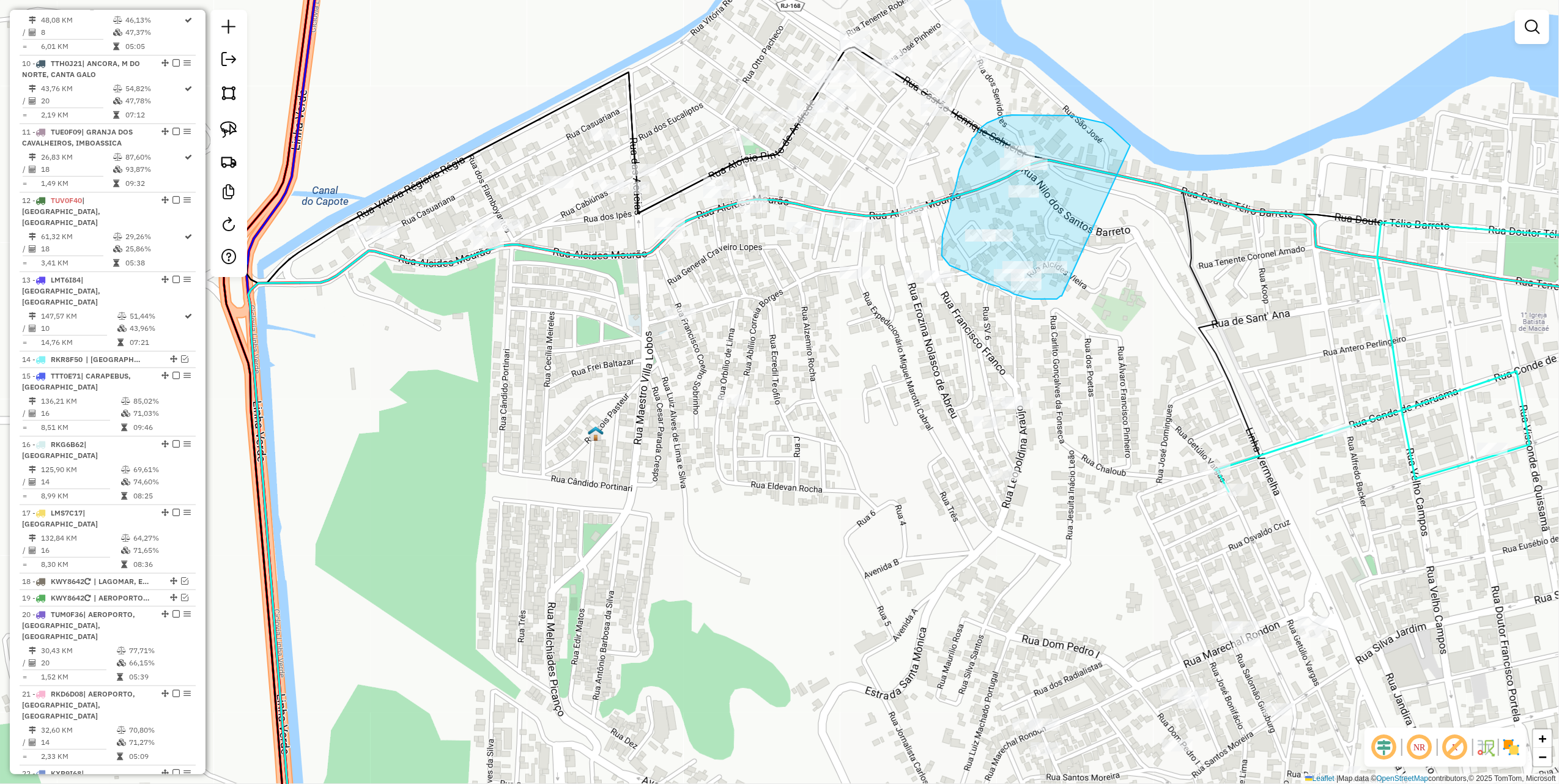
drag, startPoint x: 1053, startPoint y: 115, endPoint x: 1063, endPoint y: 295, distance: 180.3
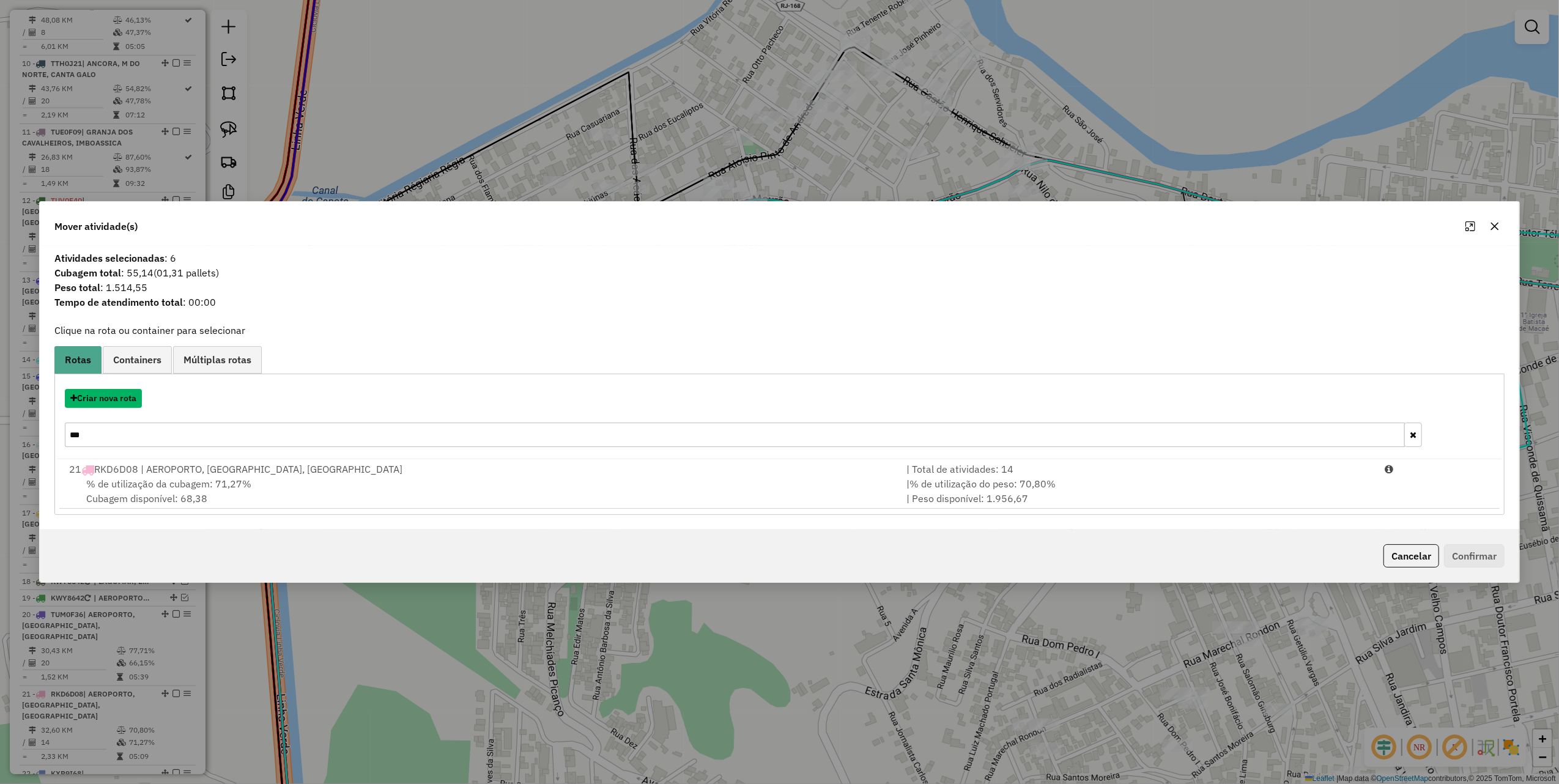
click at [122, 393] on button "Criar nova rota" at bounding box center [103, 397] width 77 height 19
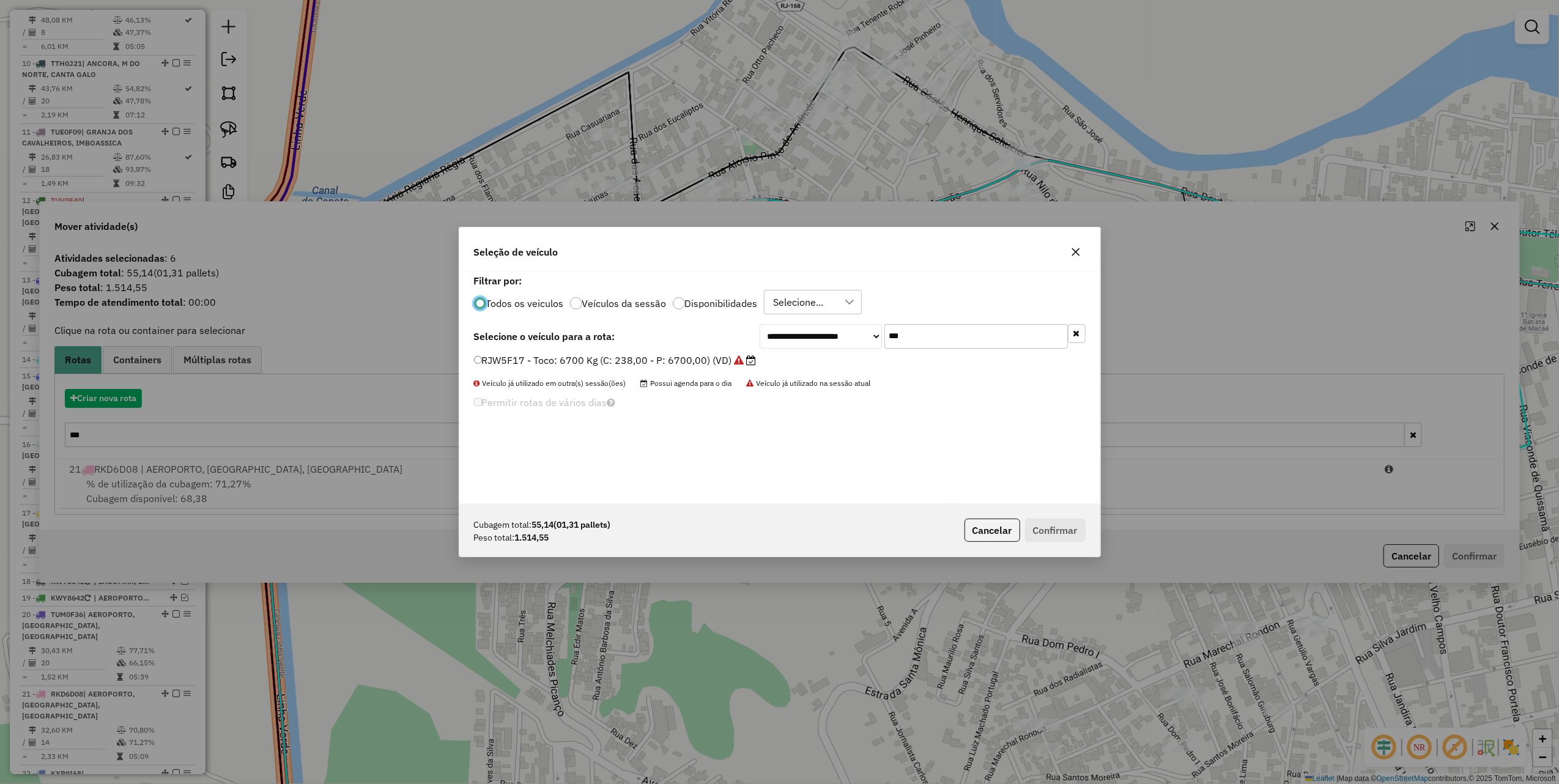
scroll to position [6, 4]
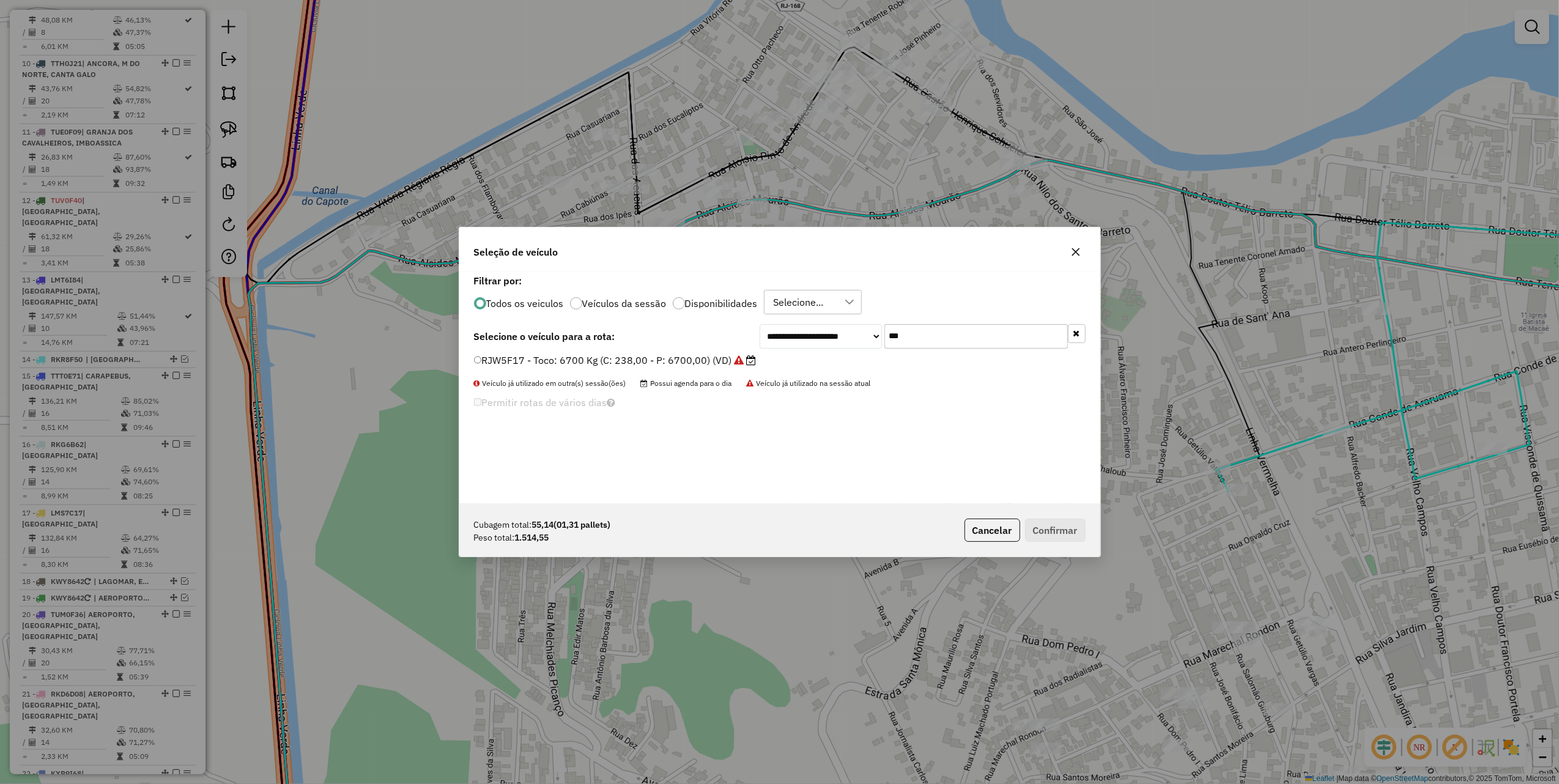
click at [962, 335] on input "***" at bounding box center [976, 335] width 183 height 25
click at [961, 335] on input "***" at bounding box center [976, 335] width 183 height 25
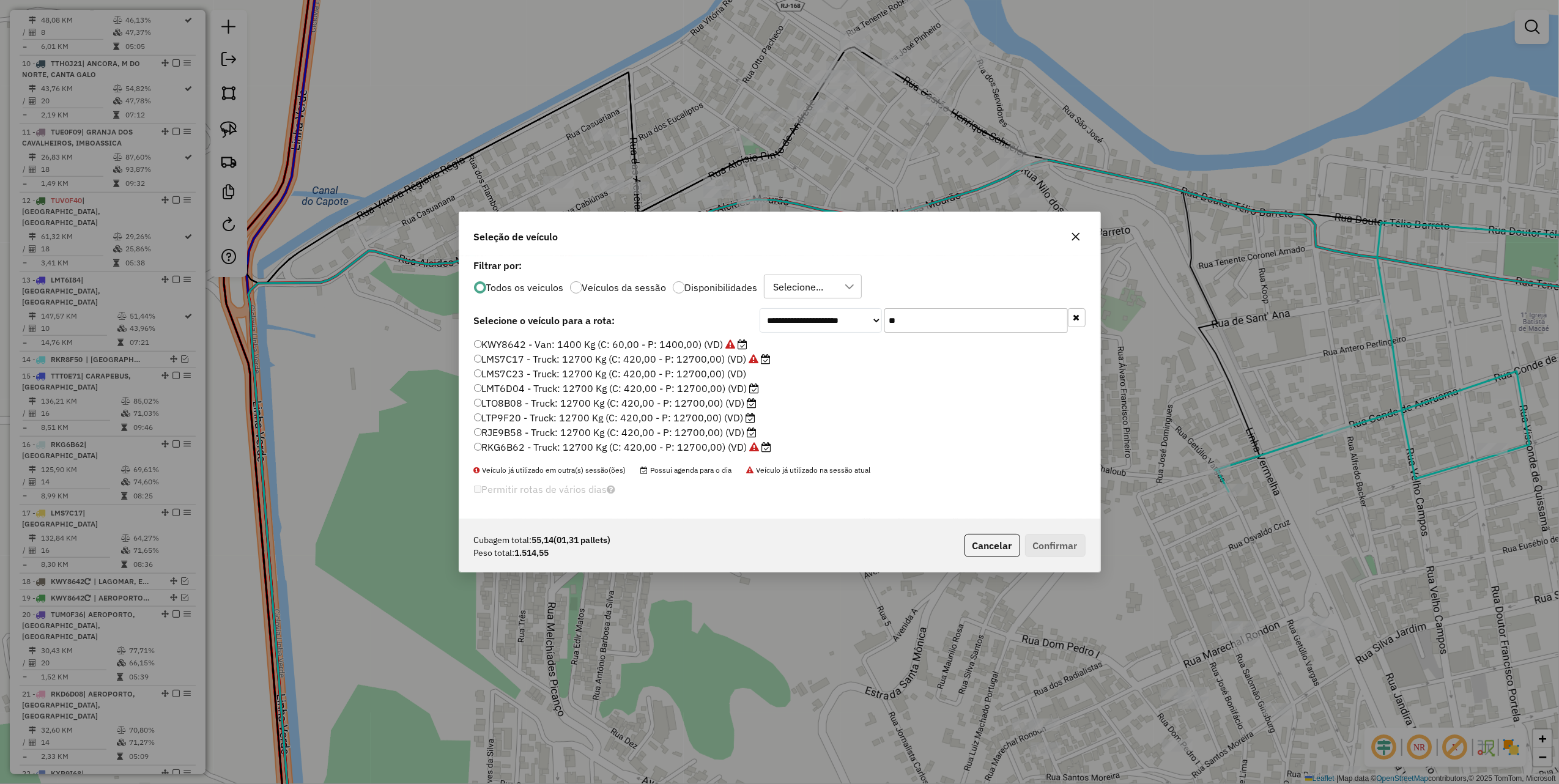
type input "**"
click at [720, 345] on label "KWY8642 - Van: 1400 Kg (C: 60,00 - P: 1400,00) (VD)" at bounding box center [611, 344] width 274 height 15
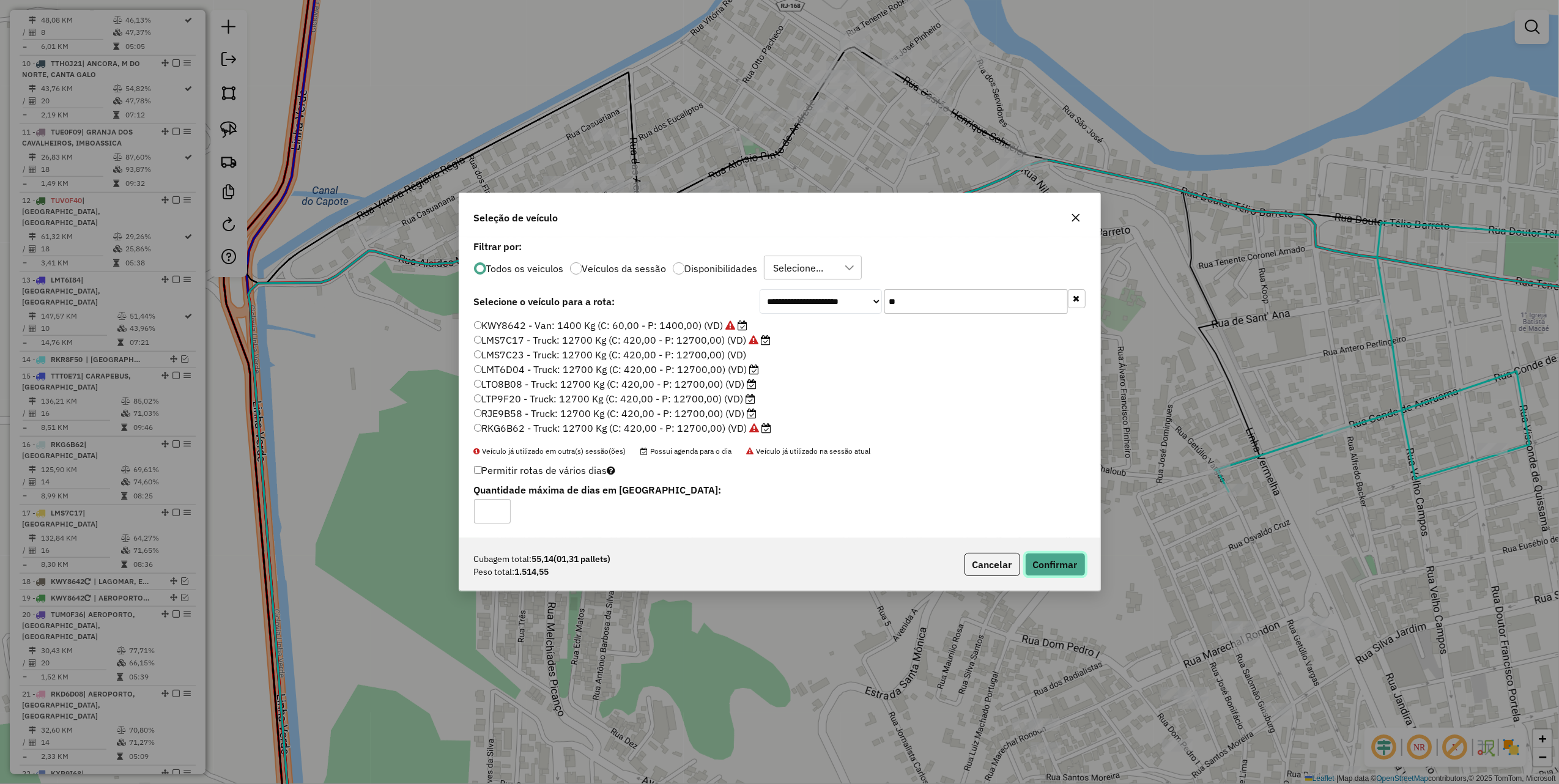
click at [1038, 565] on button "Confirmar" at bounding box center [1056, 565] width 61 height 24
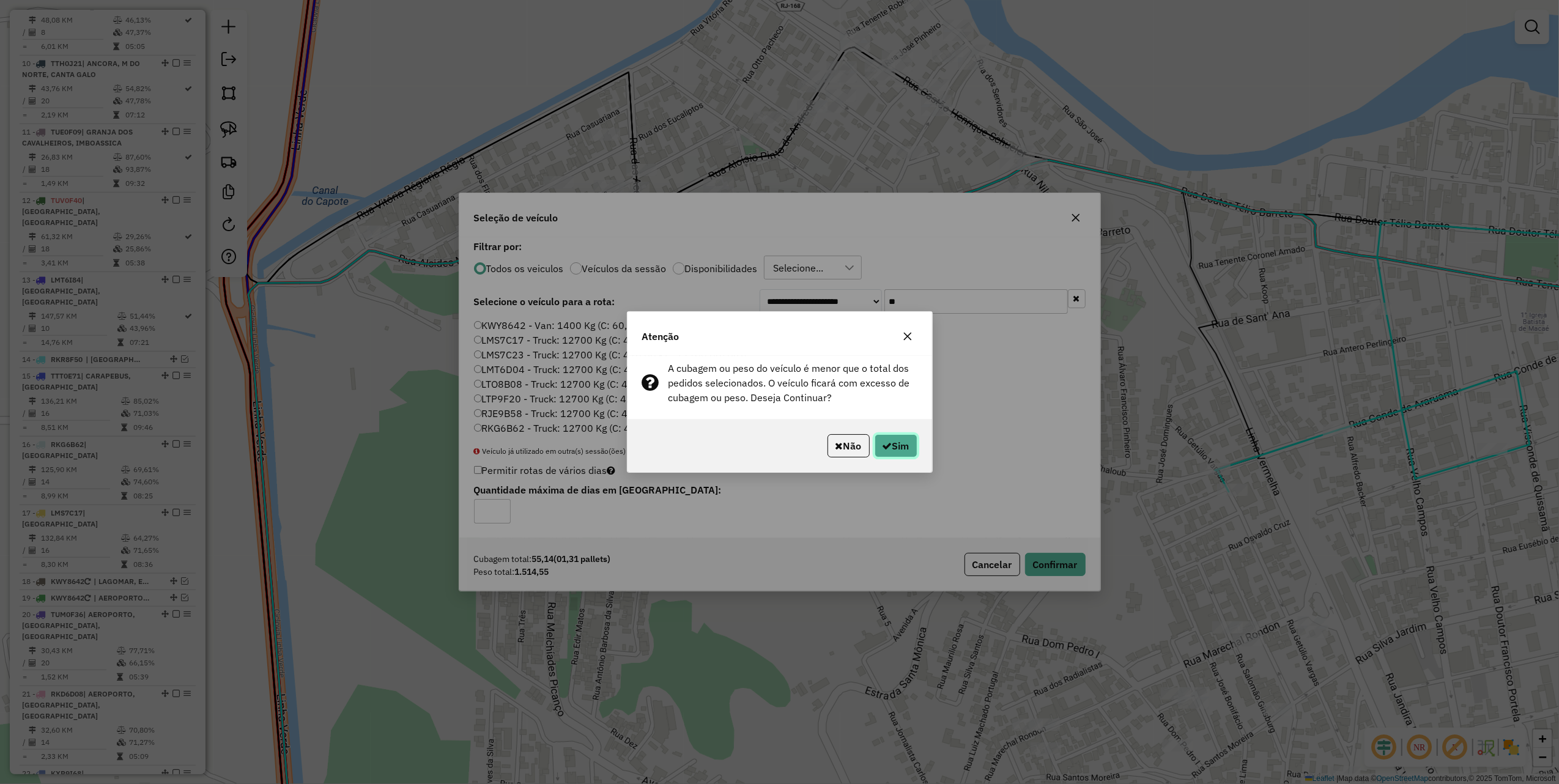
click at [914, 455] on button "Sim" at bounding box center [897, 446] width 43 height 24
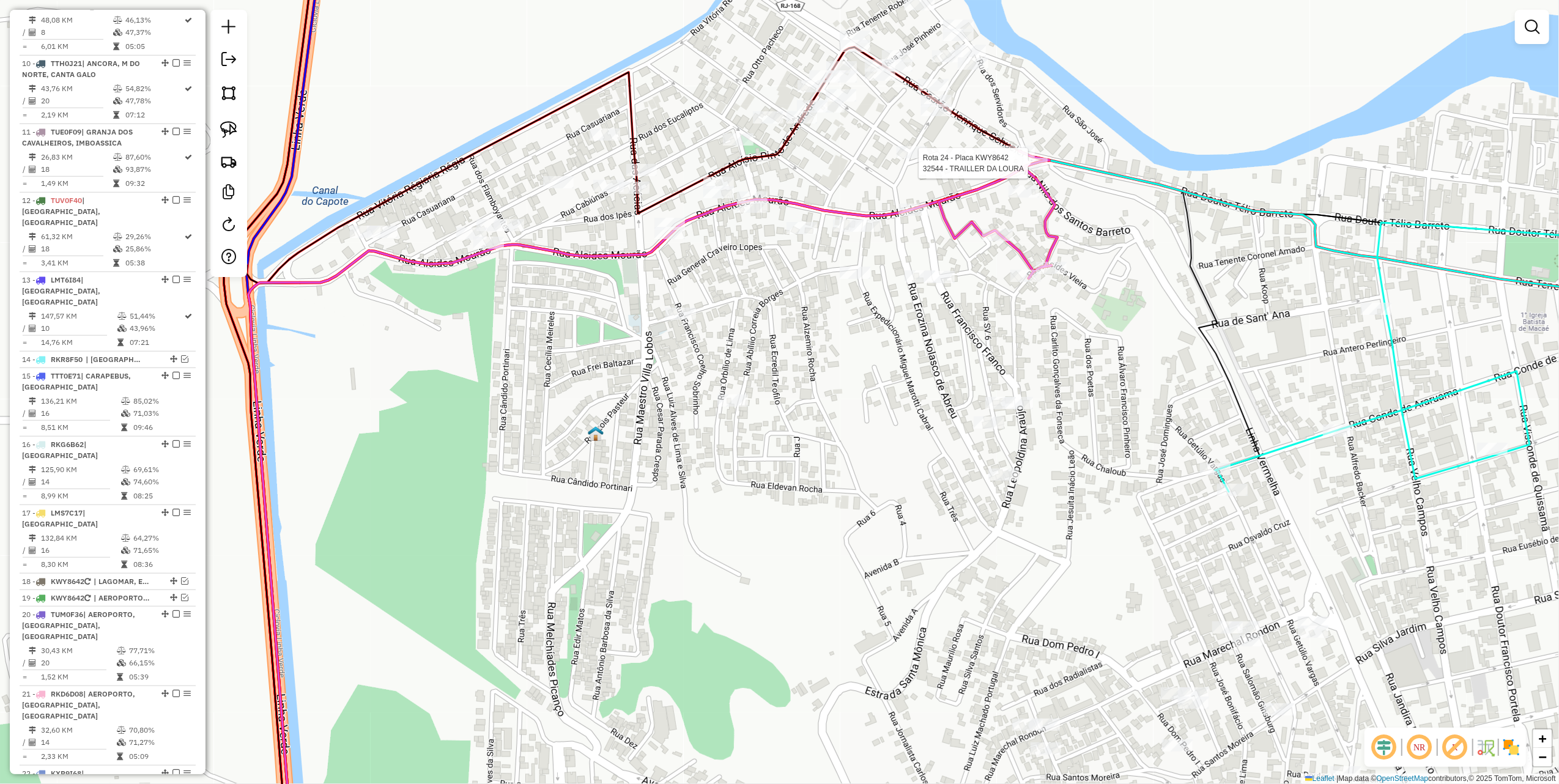
select select "*********"
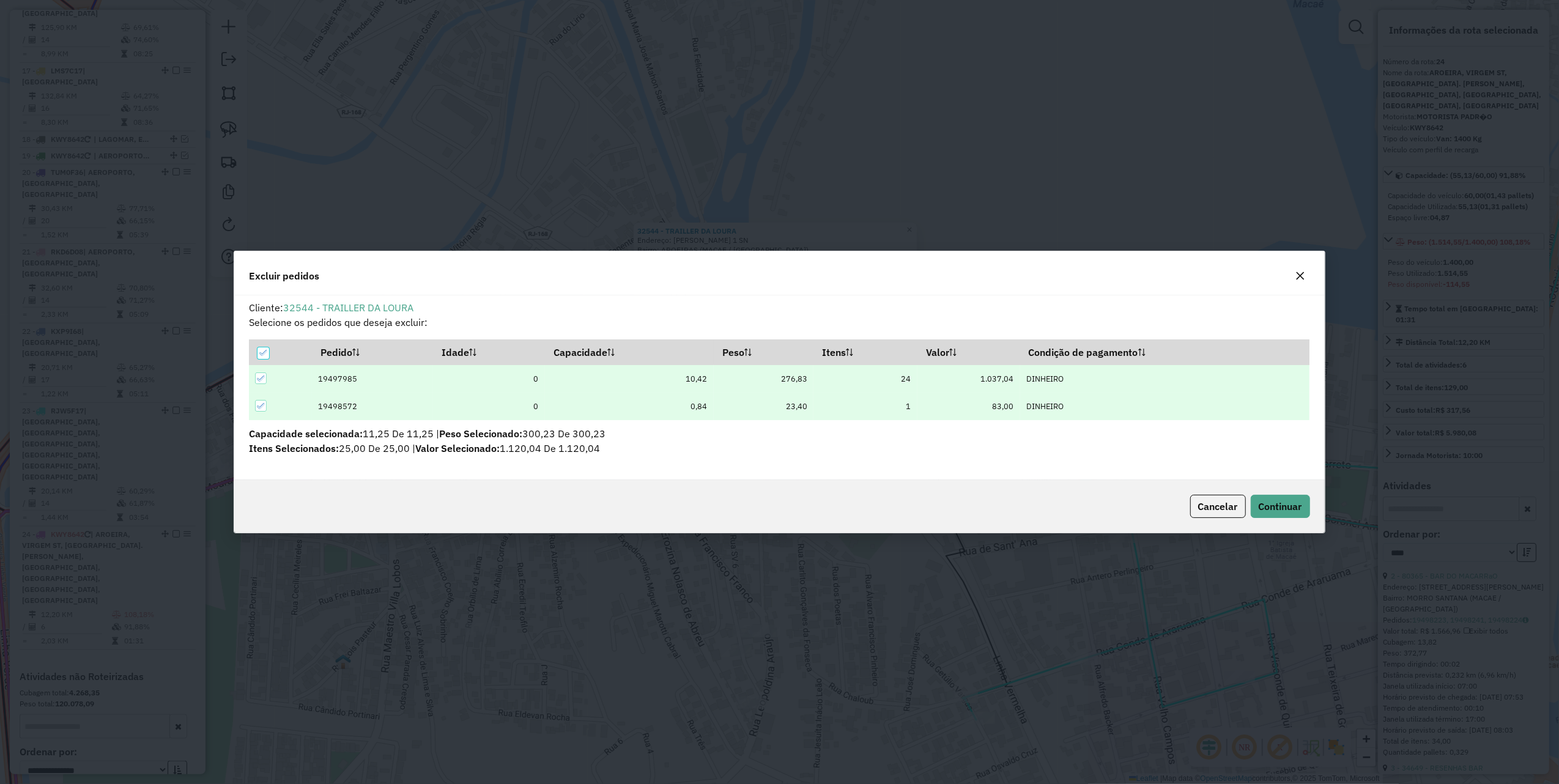
scroll to position [0, 0]
click at [1299, 271] on icon "button" at bounding box center [1301, 275] width 10 height 10
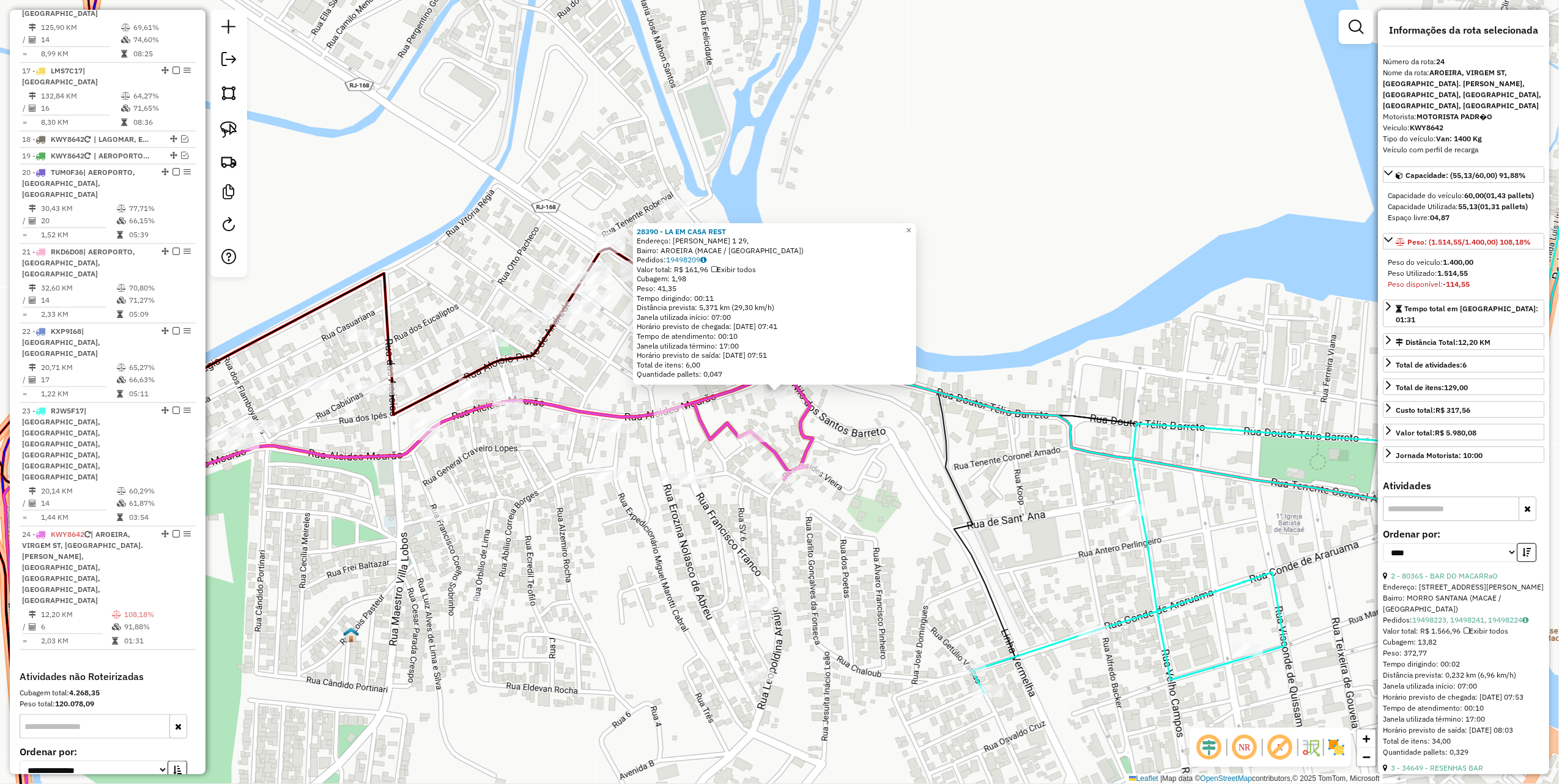
click at [905, 412] on div "28390 - LA EM CASA REST Endereço: [PERSON_NAME] 1 29, Bairro: AROEIRA (MACAE / …" at bounding box center [780, 392] width 1559 height 784
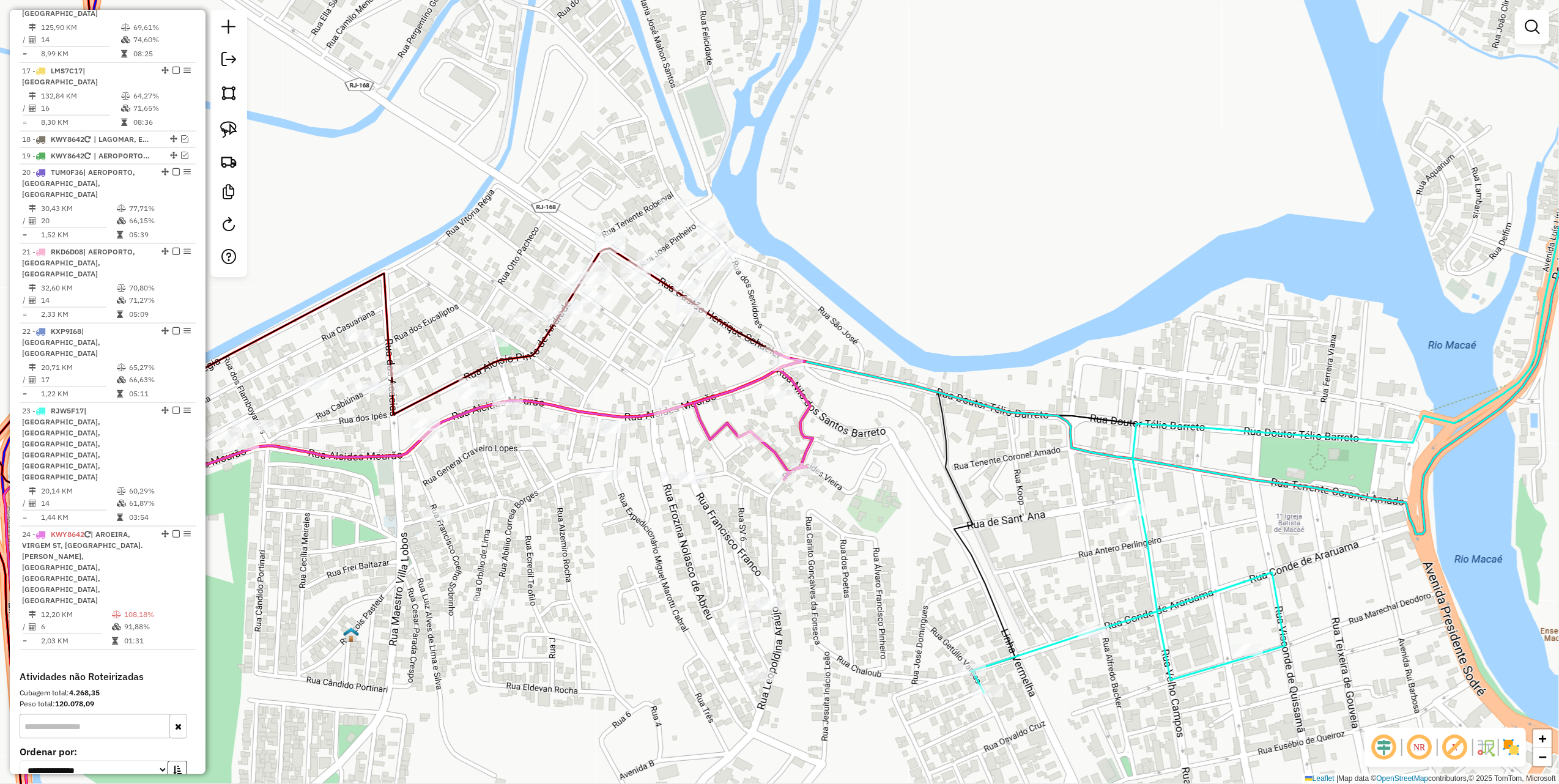
select select "*********"
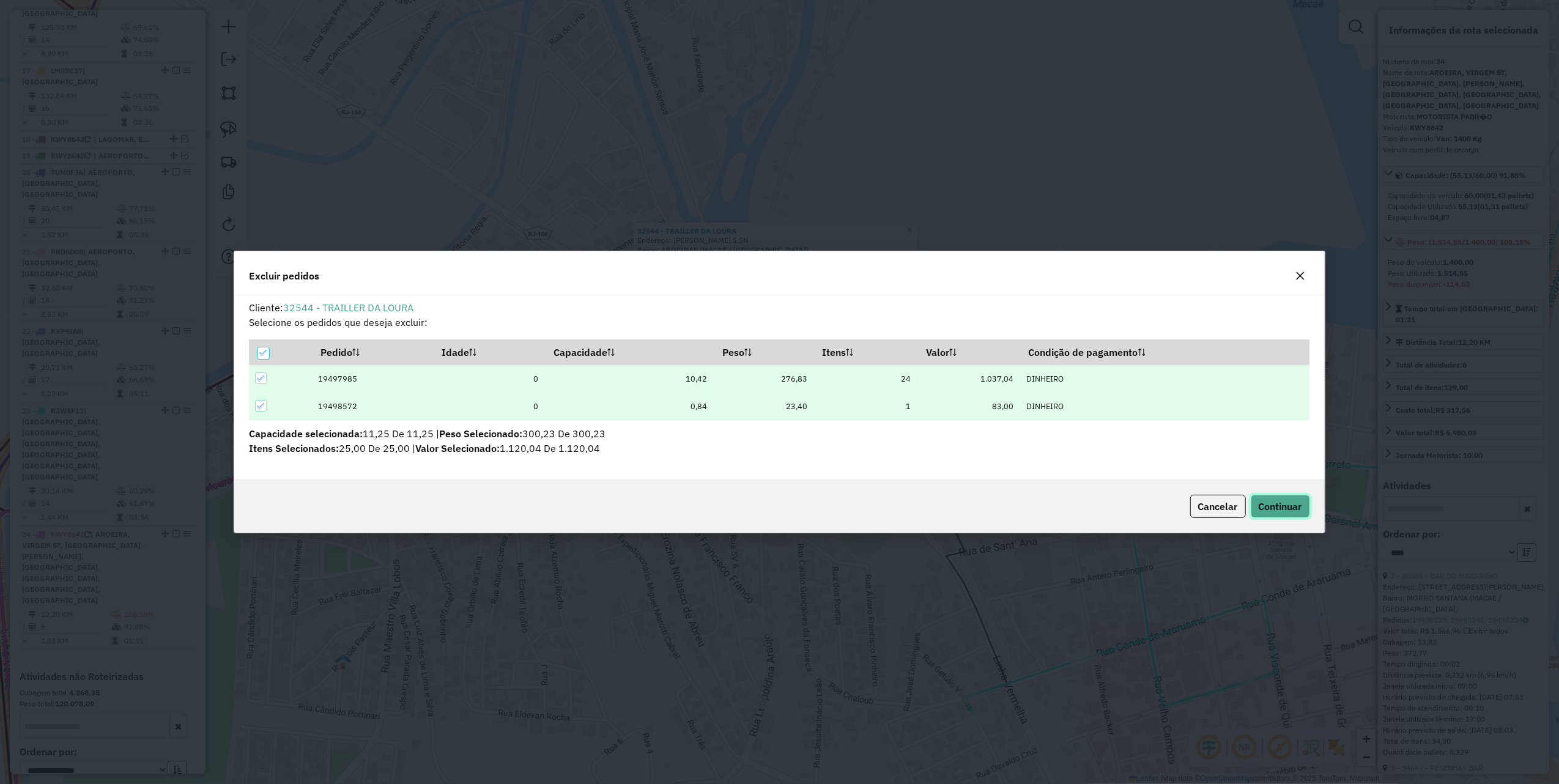
click at [1270, 503] on span "Continuar" at bounding box center [1280, 506] width 43 height 12
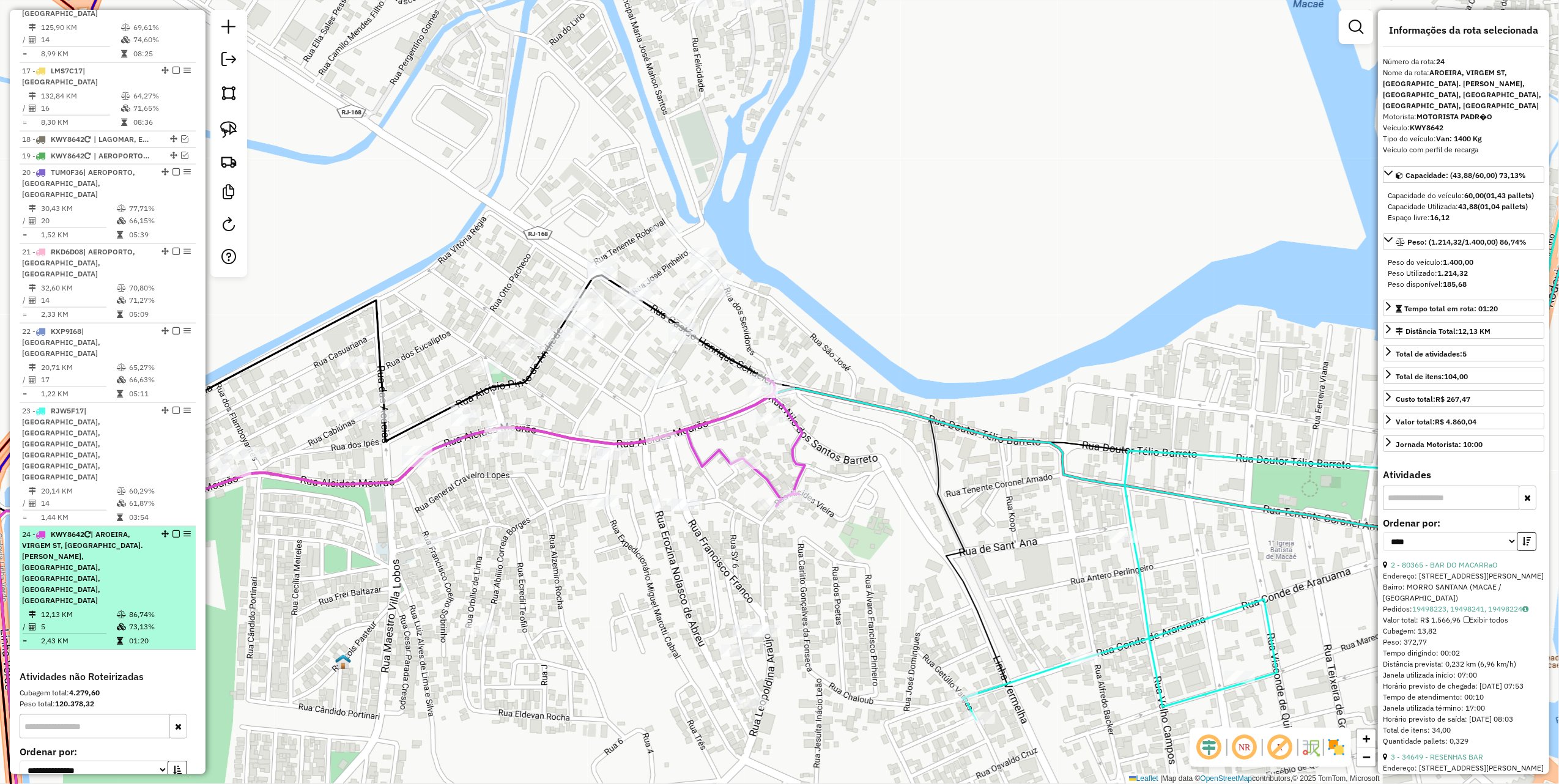
click at [172, 530] on em at bounding box center [175, 533] width 7 height 7
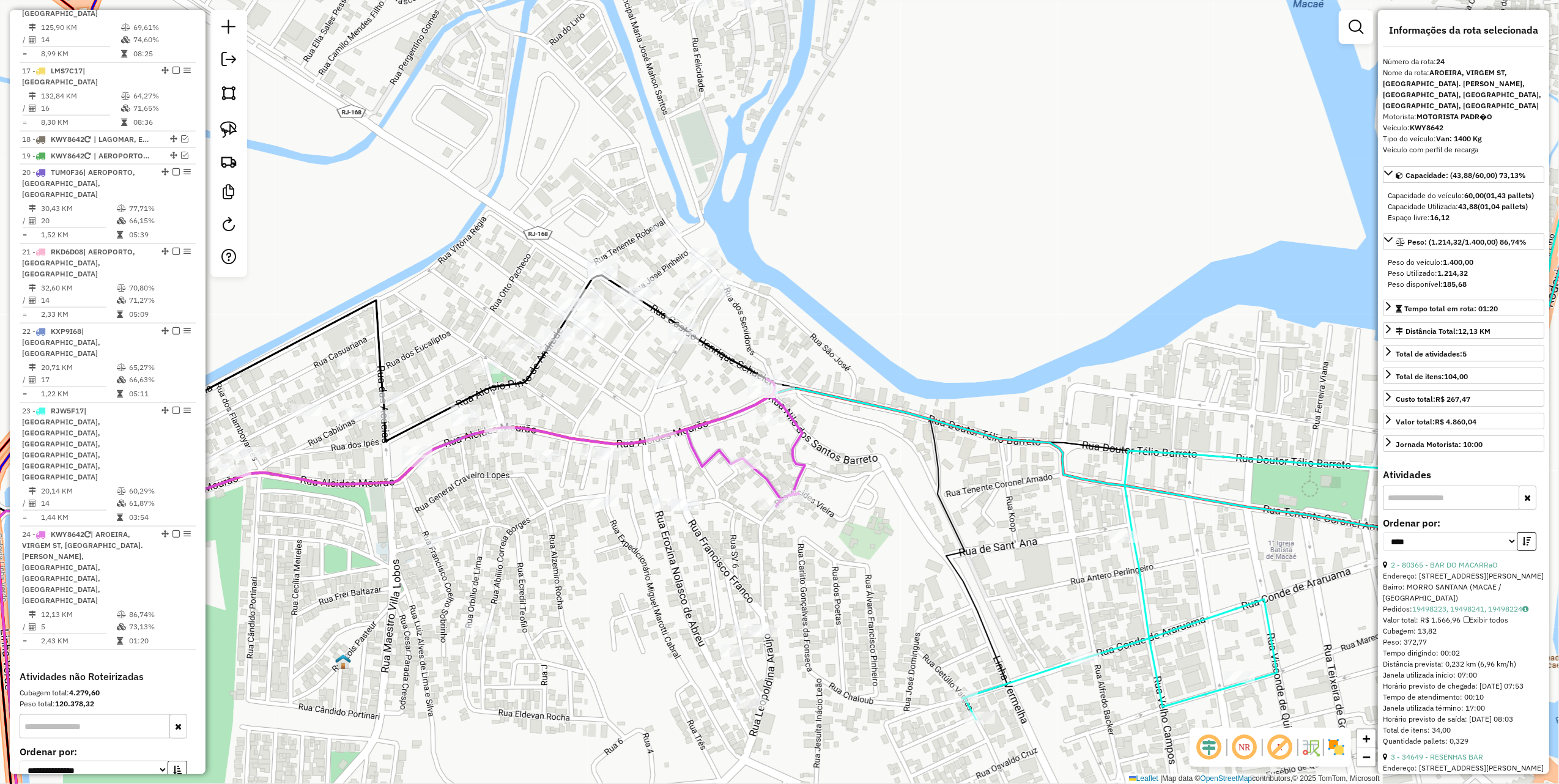
scroll to position [1373, 0]
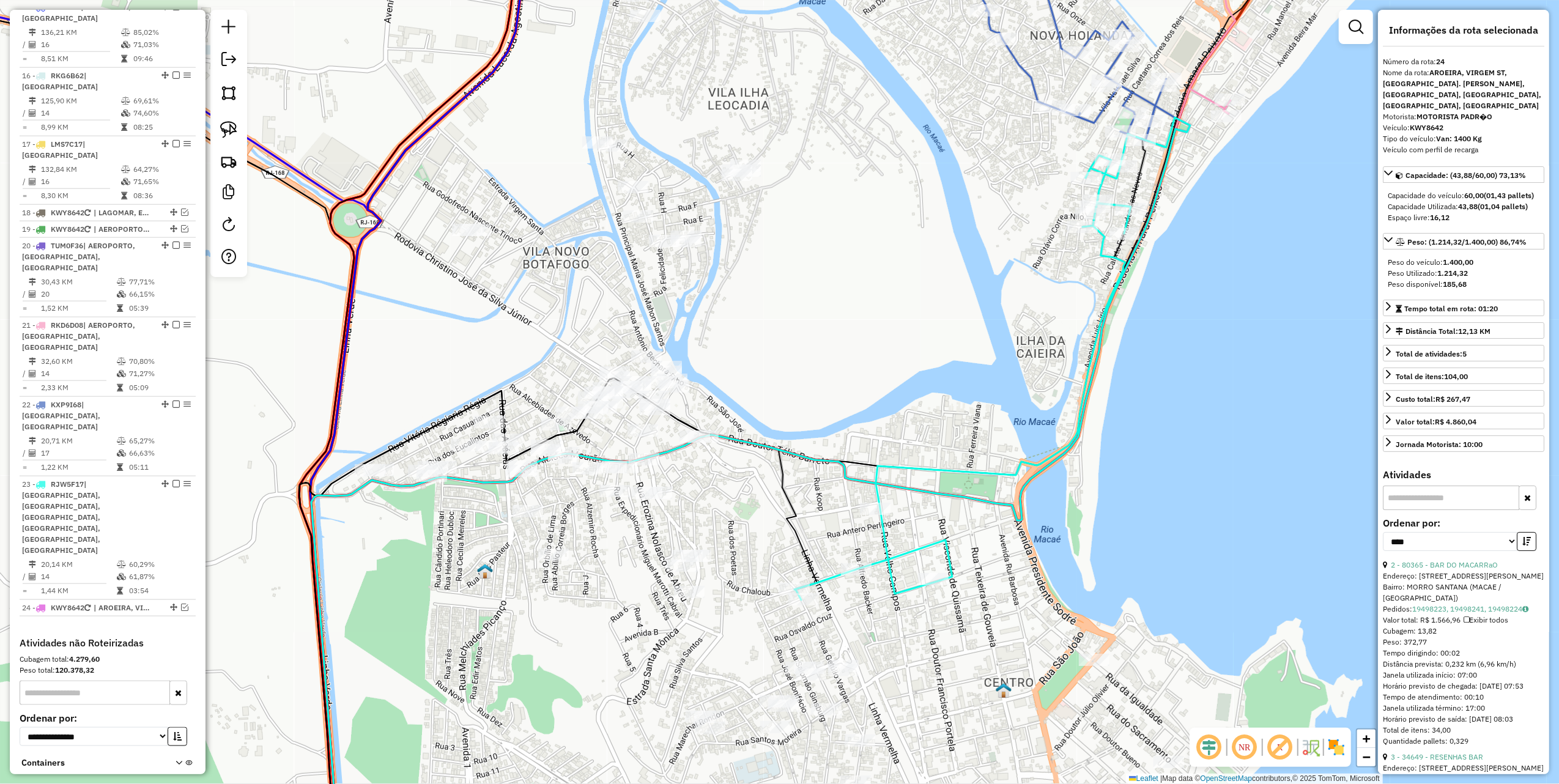
drag, startPoint x: 433, startPoint y: 358, endPoint x: 662, endPoint y: 328, distance: 231.0
click at [648, 331] on div "Janela de atendimento Grade de atendimento Capacidade Transportadoras Veículos …" at bounding box center [780, 392] width 1559 height 784
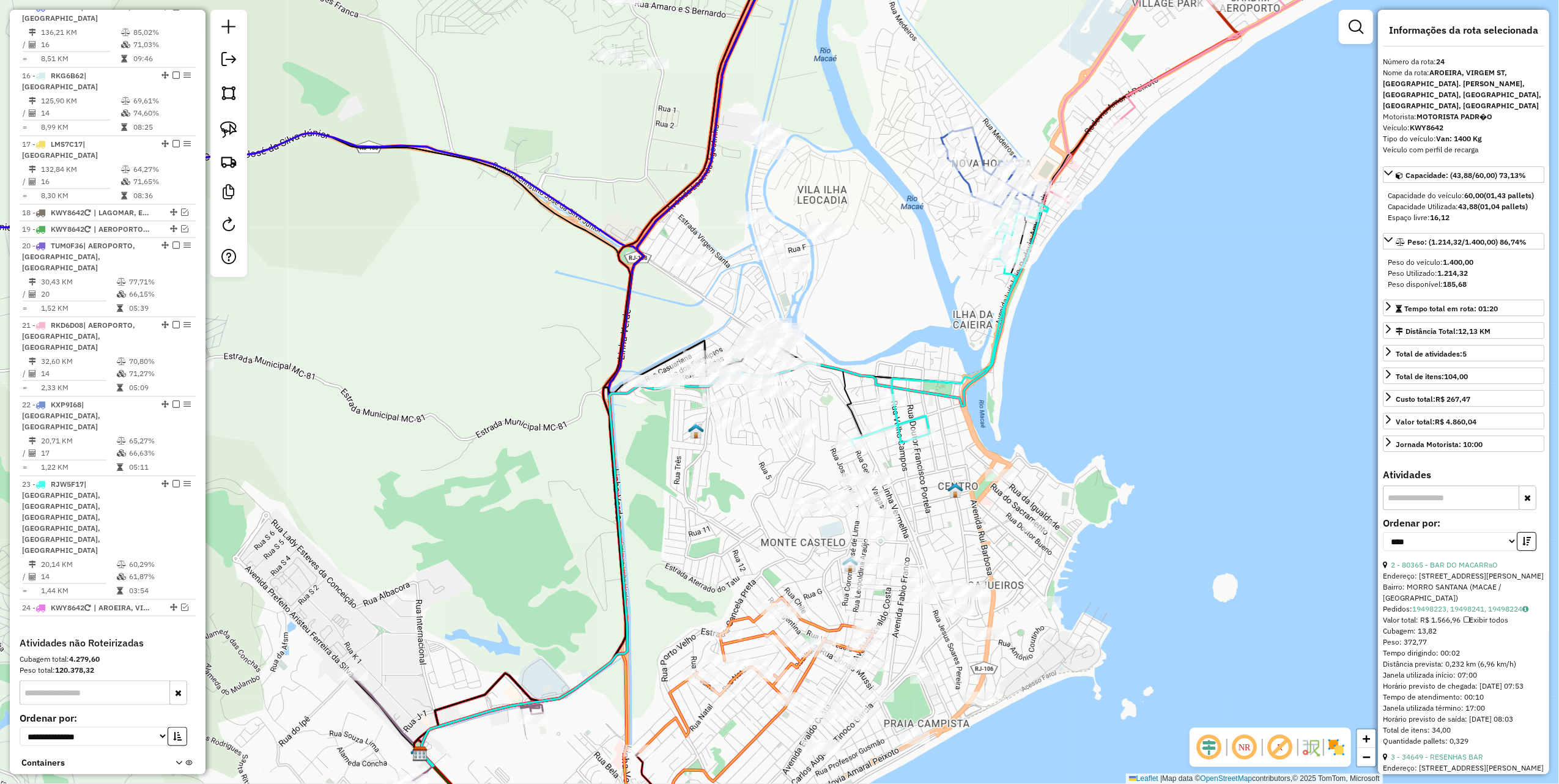
drag, startPoint x: 491, startPoint y: 258, endPoint x: 537, endPoint y: 480, distance: 226.7
click at [536, 479] on div "Janela de atendimento Grade de atendimento Capacidade Transportadoras Veículos …" at bounding box center [780, 392] width 1559 height 784
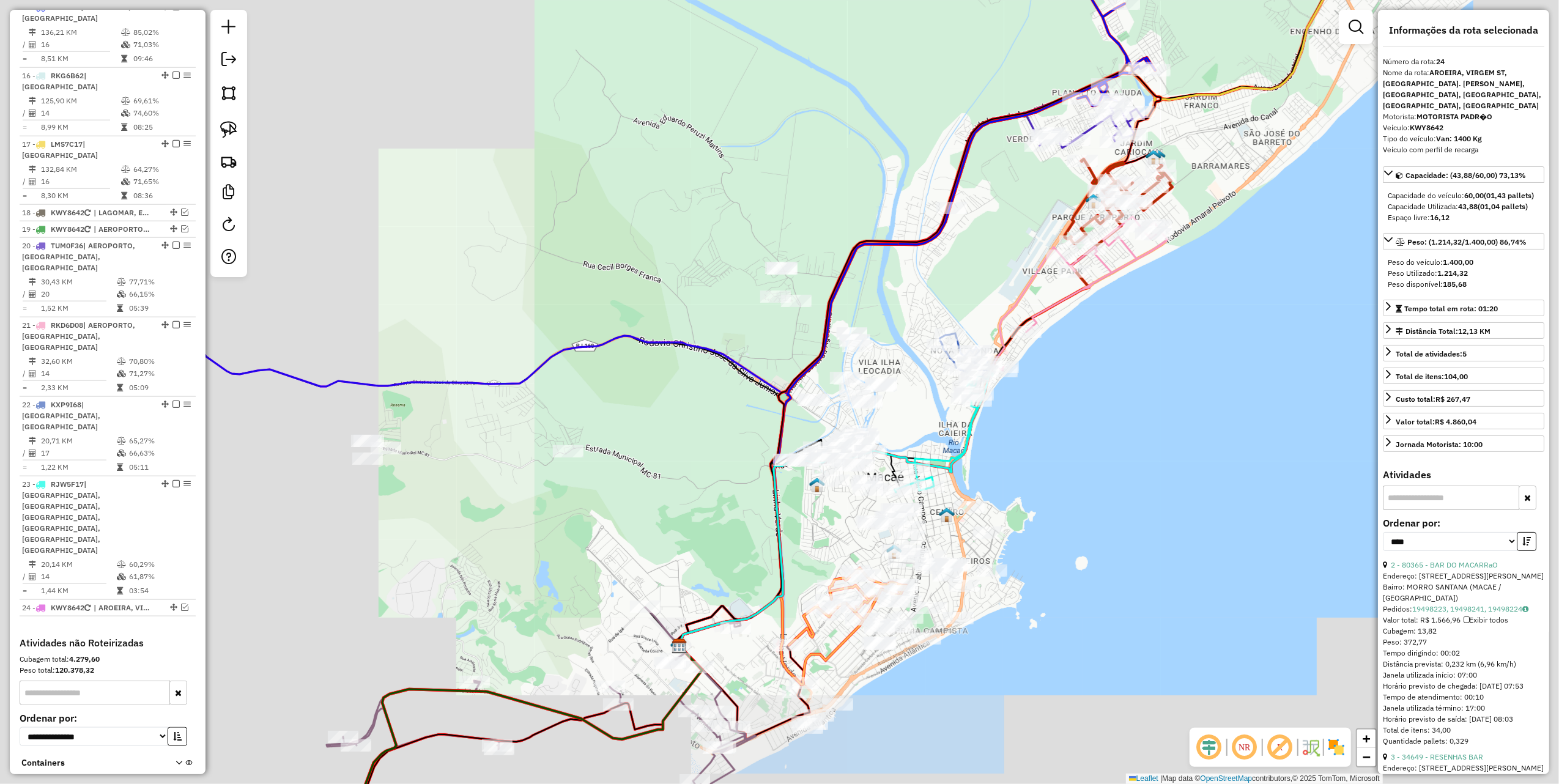
drag, startPoint x: 409, startPoint y: 427, endPoint x: 649, endPoint y: 324, distance: 261.2
click at [654, 338] on div "Janela de atendimento Grade de atendimento Capacidade Transportadoras Veículos …" at bounding box center [780, 392] width 1559 height 784
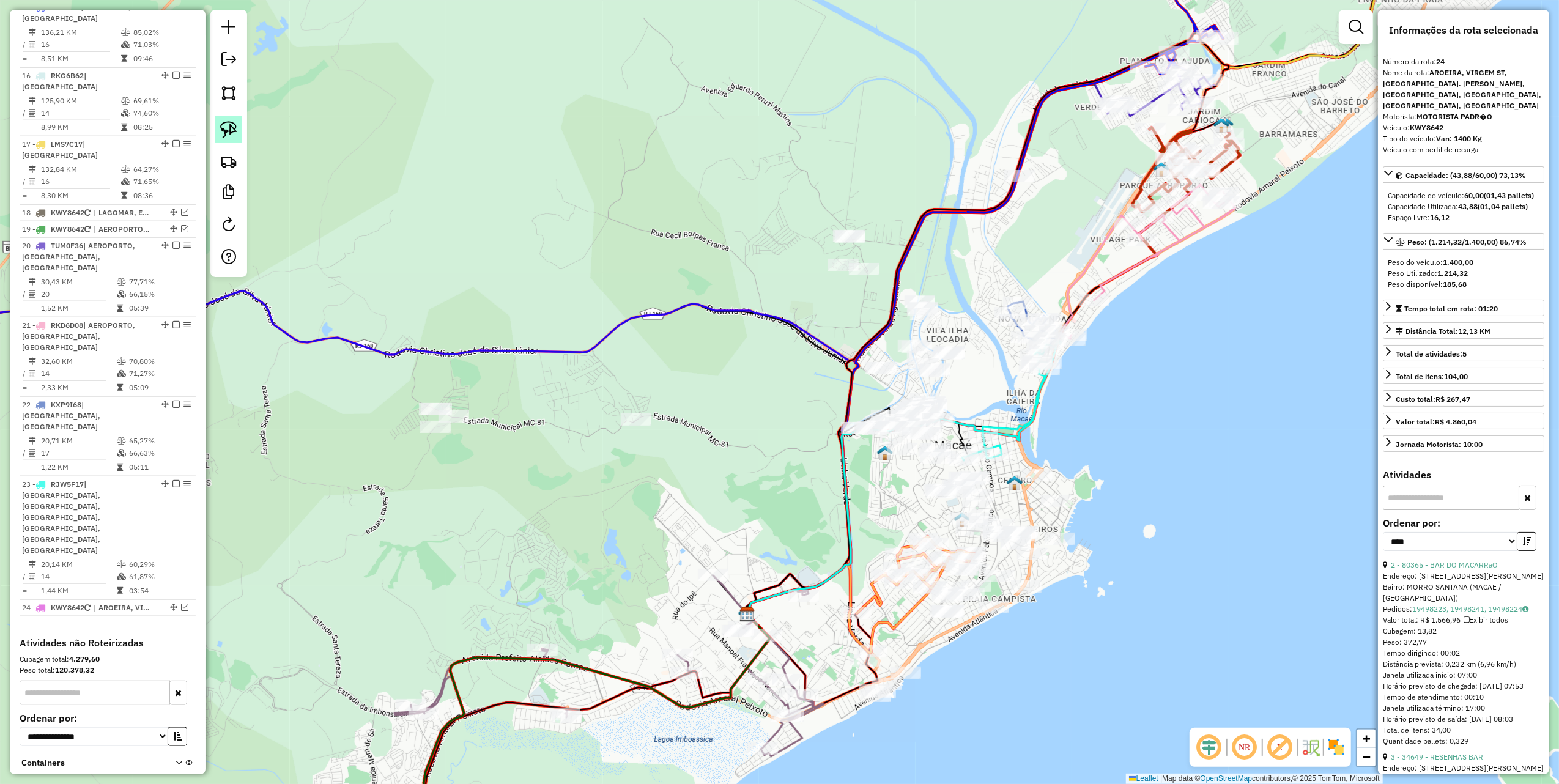
click at [230, 126] on img at bounding box center [228, 129] width 17 height 17
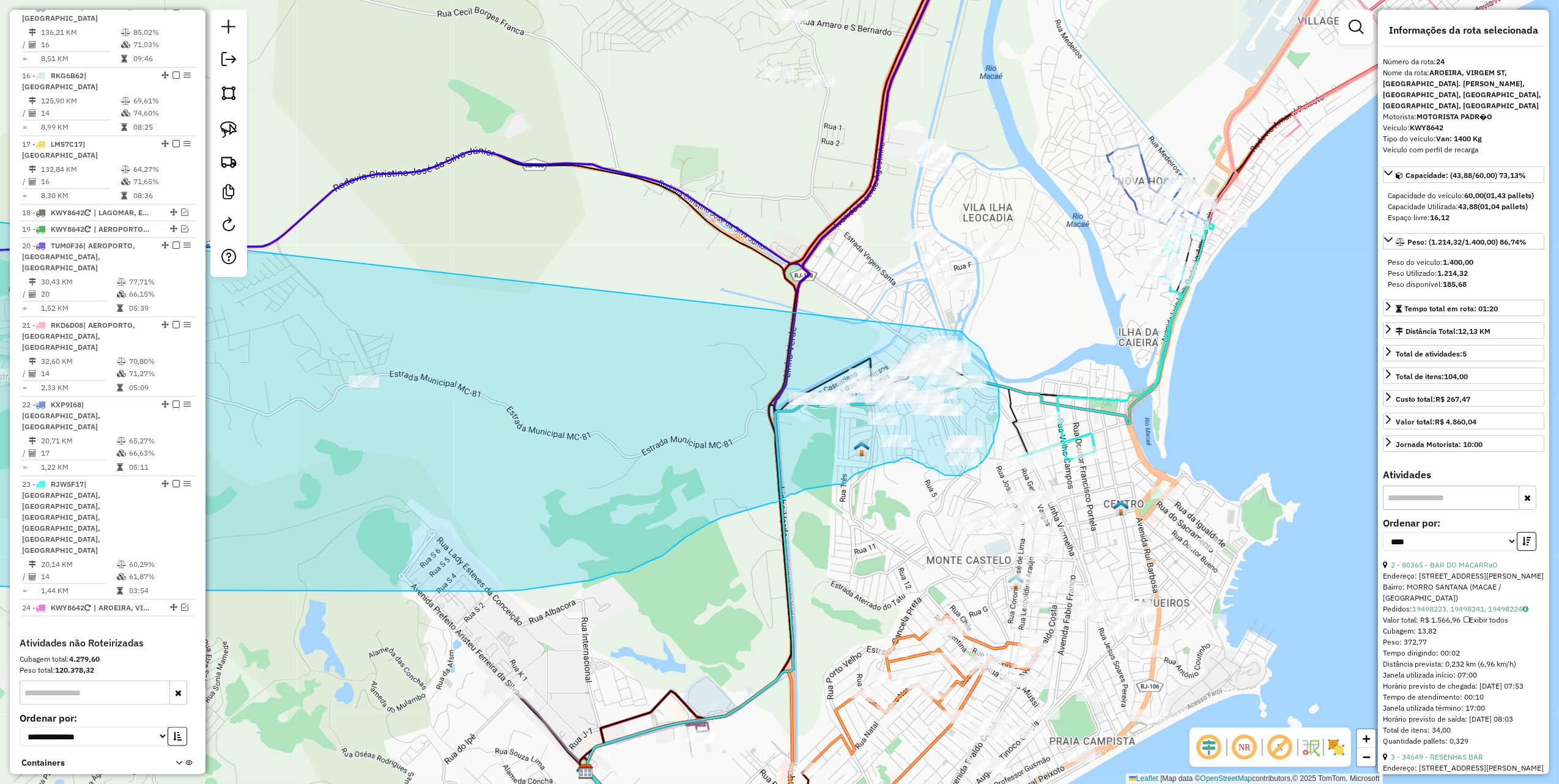
drag, startPoint x: 436, startPoint y: 343, endPoint x: 958, endPoint y: 329, distance: 522.2
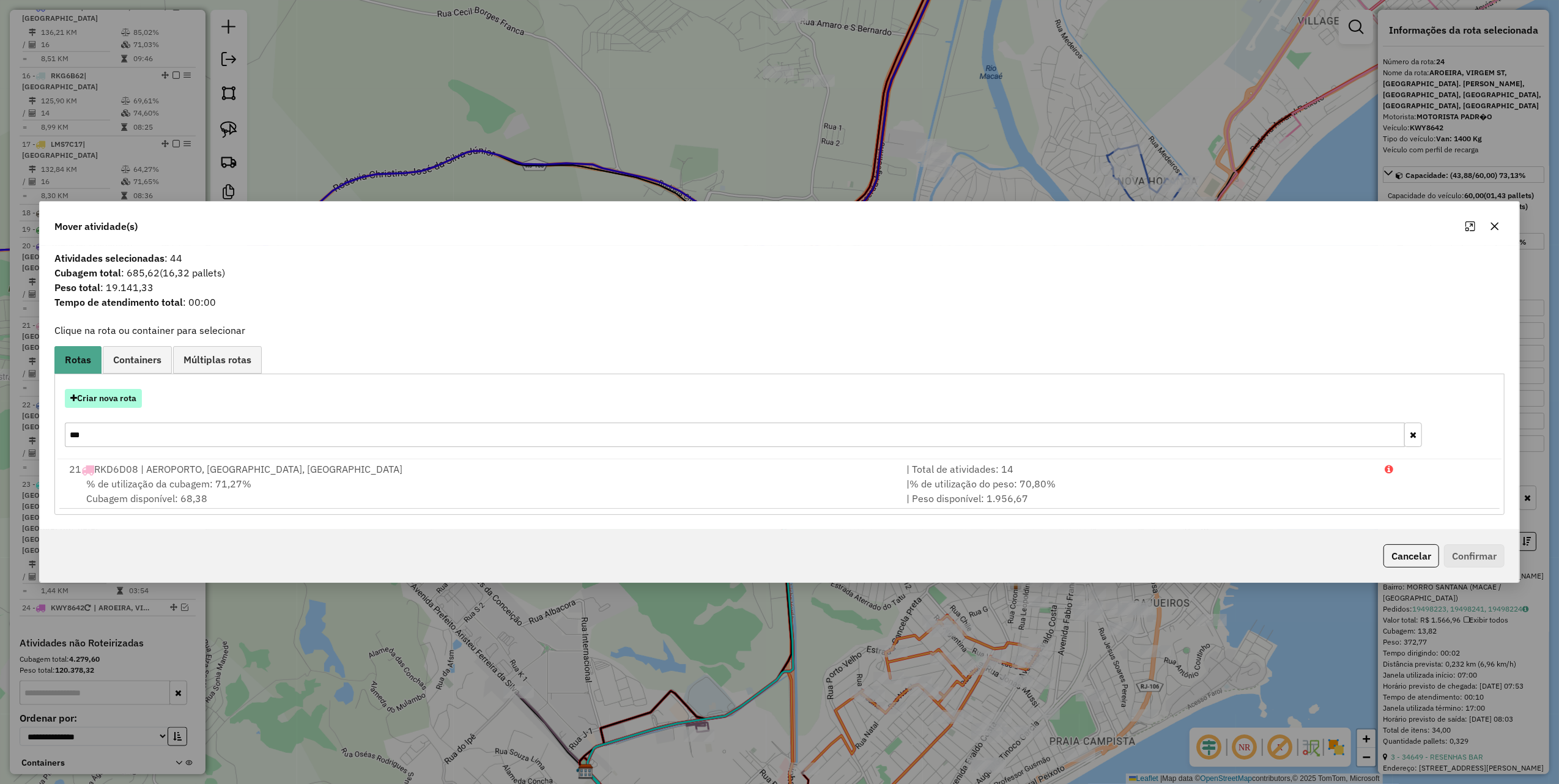
click at [117, 401] on button "Criar nova rota" at bounding box center [103, 397] width 77 height 19
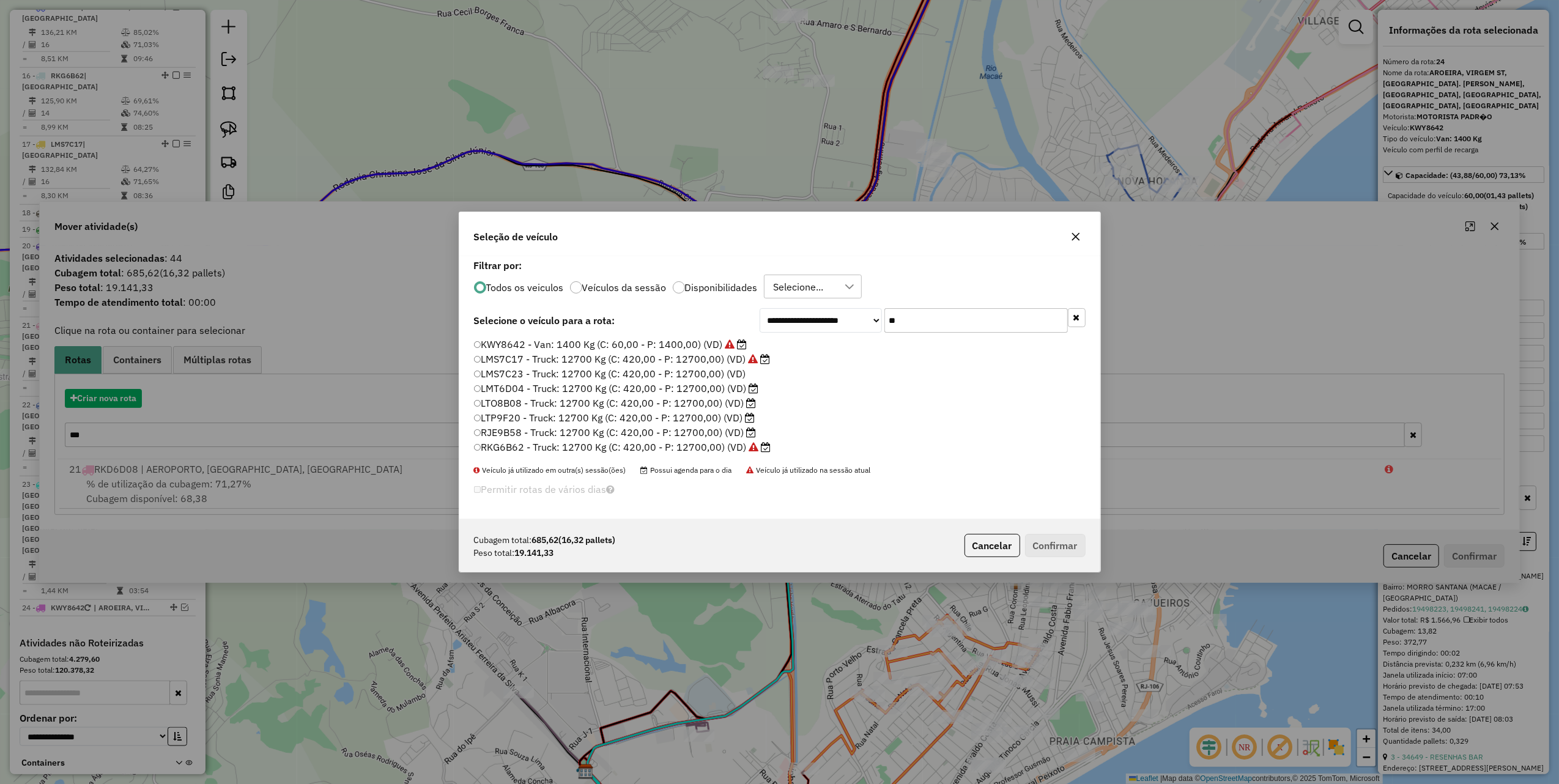
scroll to position [6, 4]
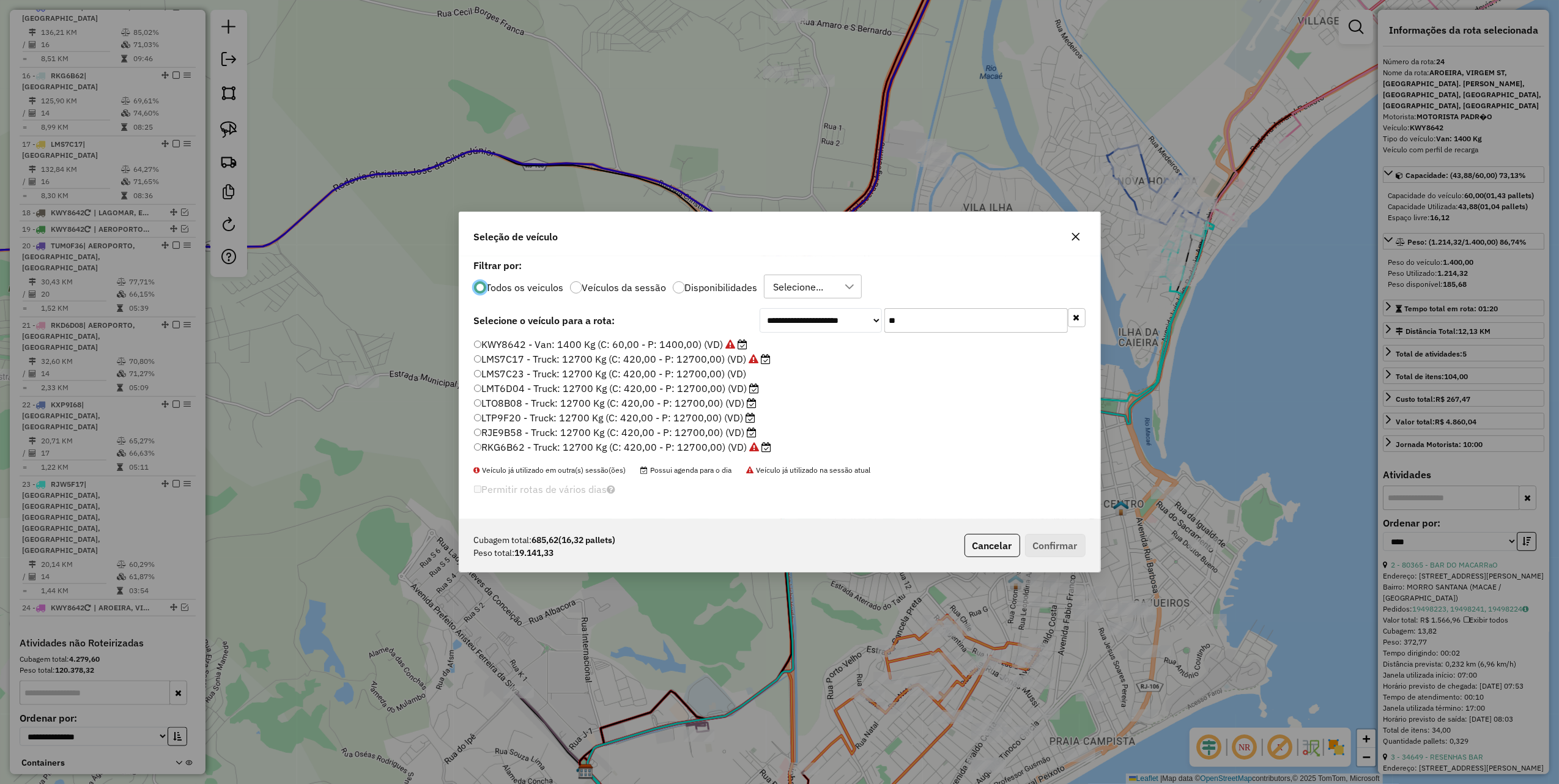
click at [990, 311] on input "**" at bounding box center [976, 320] width 183 height 25
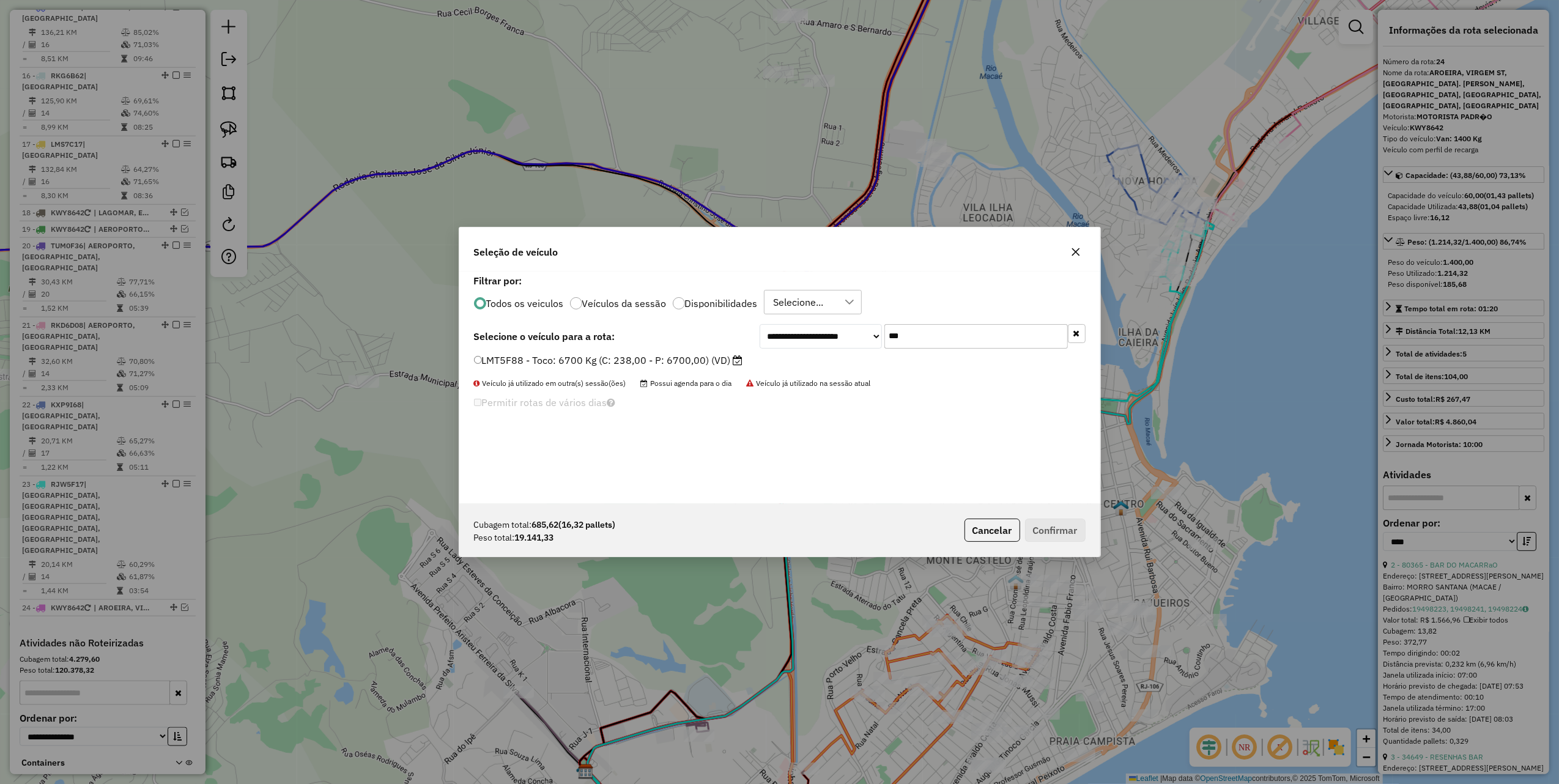
type input "***"
click at [690, 358] on label "LMT5F88 - Toco: 6700 Kg (C: 238,00 - P: 6700,00) (VD)" at bounding box center [609, 360] width 270 height 15
click at [1073, 536] on button "Confirmar" at bounding box center [1056, 530] width 61 height 24
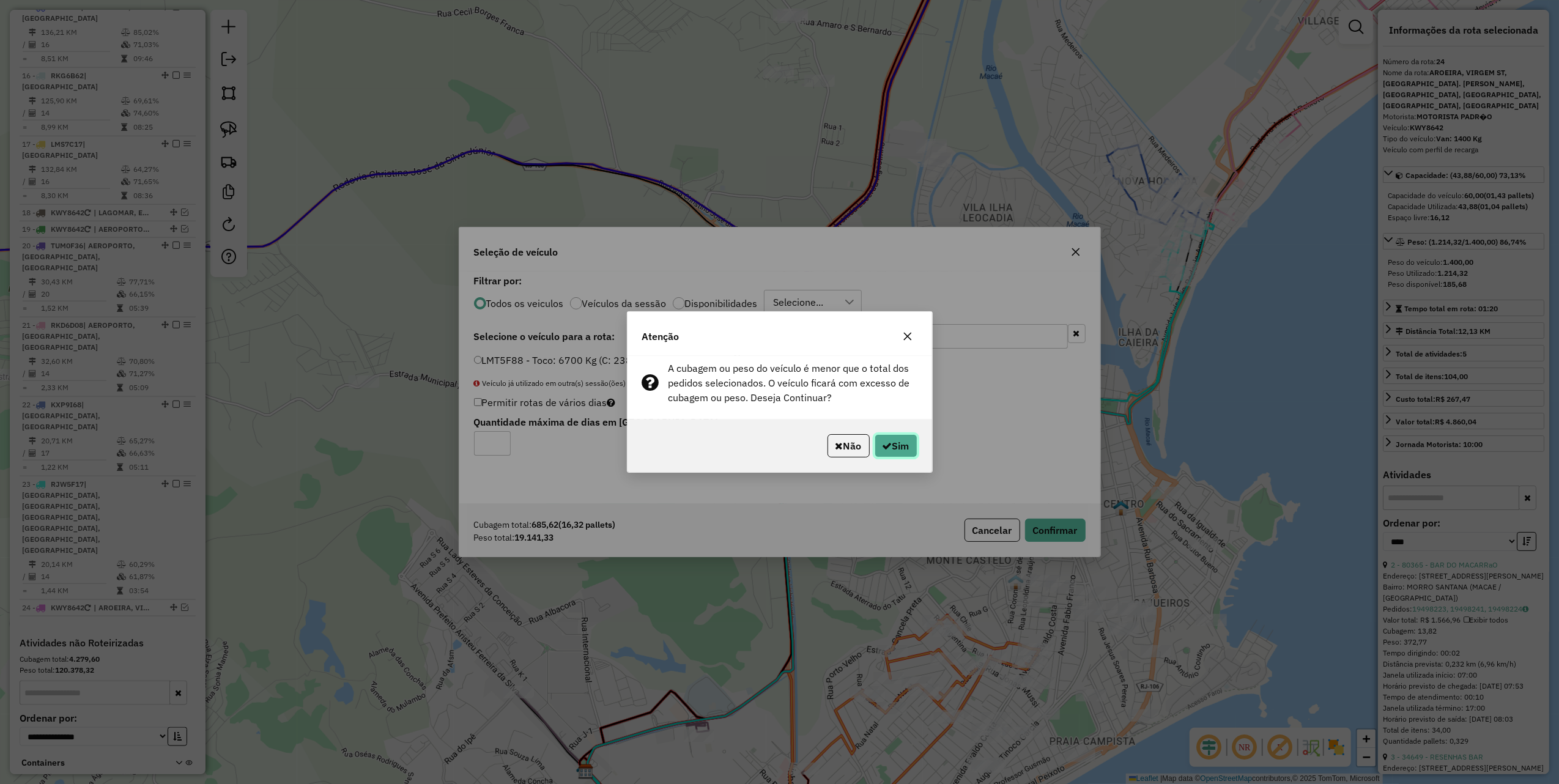
click at [900, 447] on button "Sim" at bounding box center [897, 446] width 43 height 24
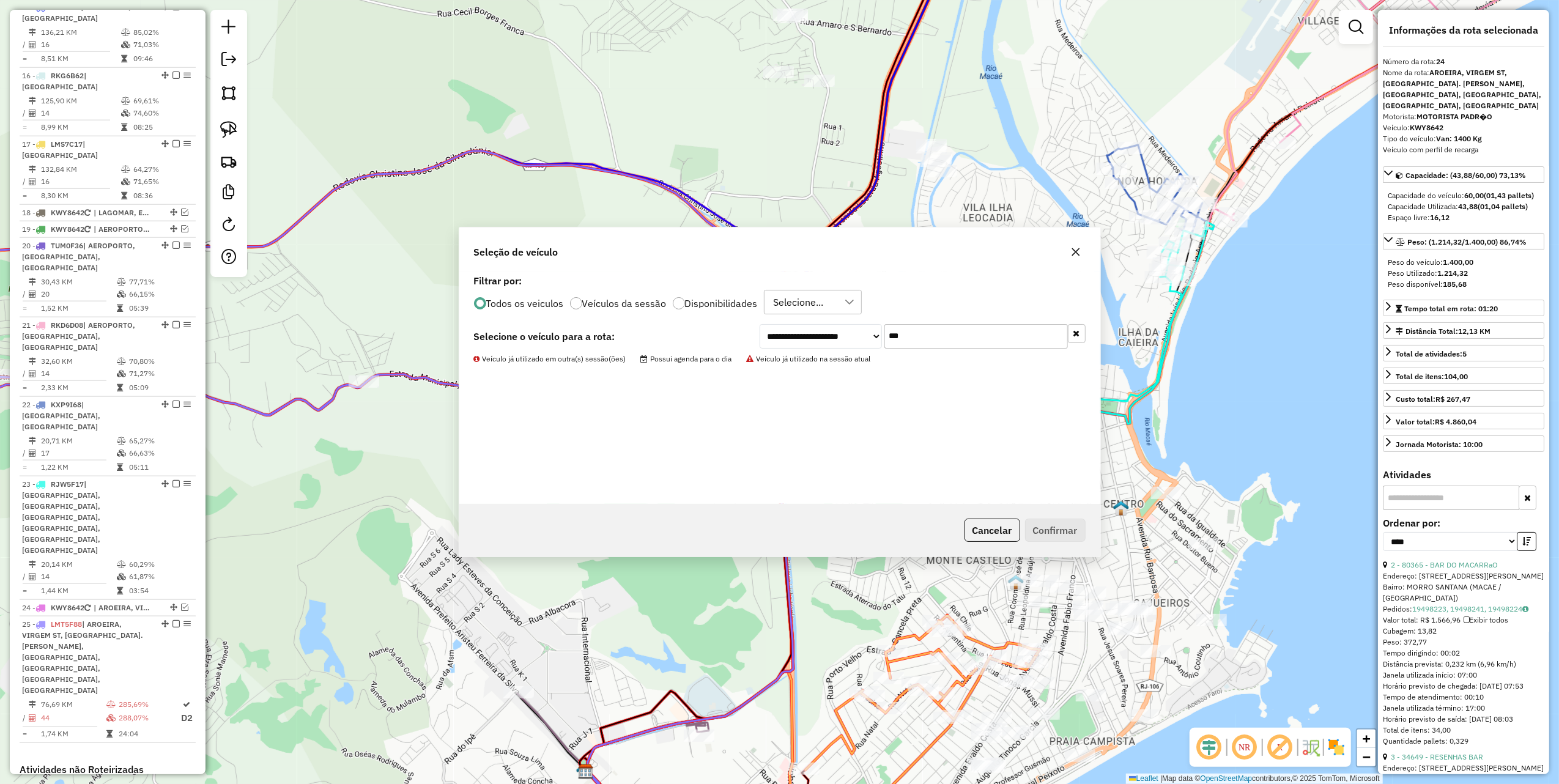
scroll to position [1466, 0]
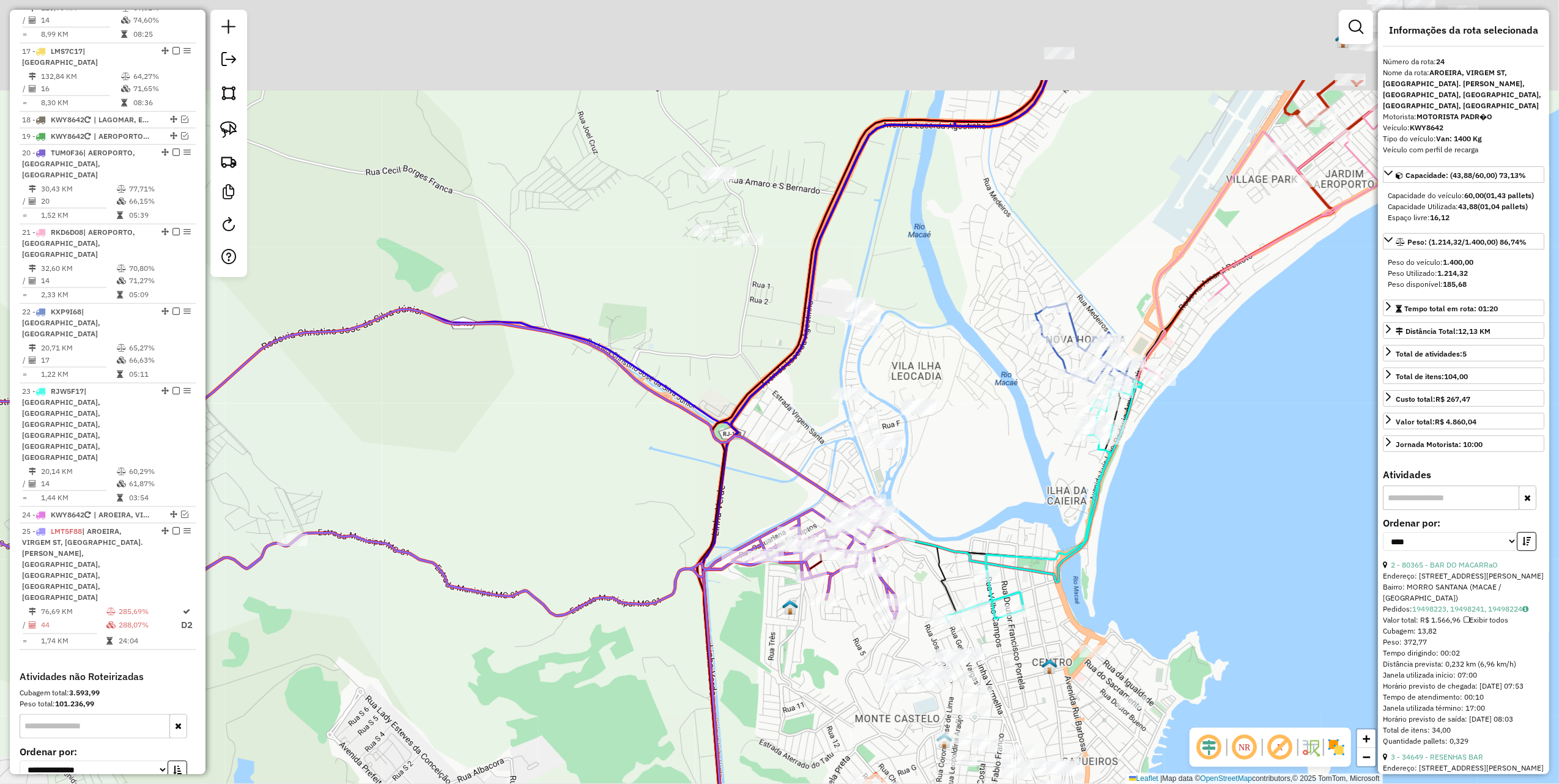
drag, startPoint x: 766, startPoint y: 227, endPoint x: 597, endPoint y: 293, distance: 181.4
click at [691, 360] on div "Janela de atendimento Grade de atendimento Capacidade Transportadoras Veículos …" at bounding box center [780, 392] width 1559 height 784
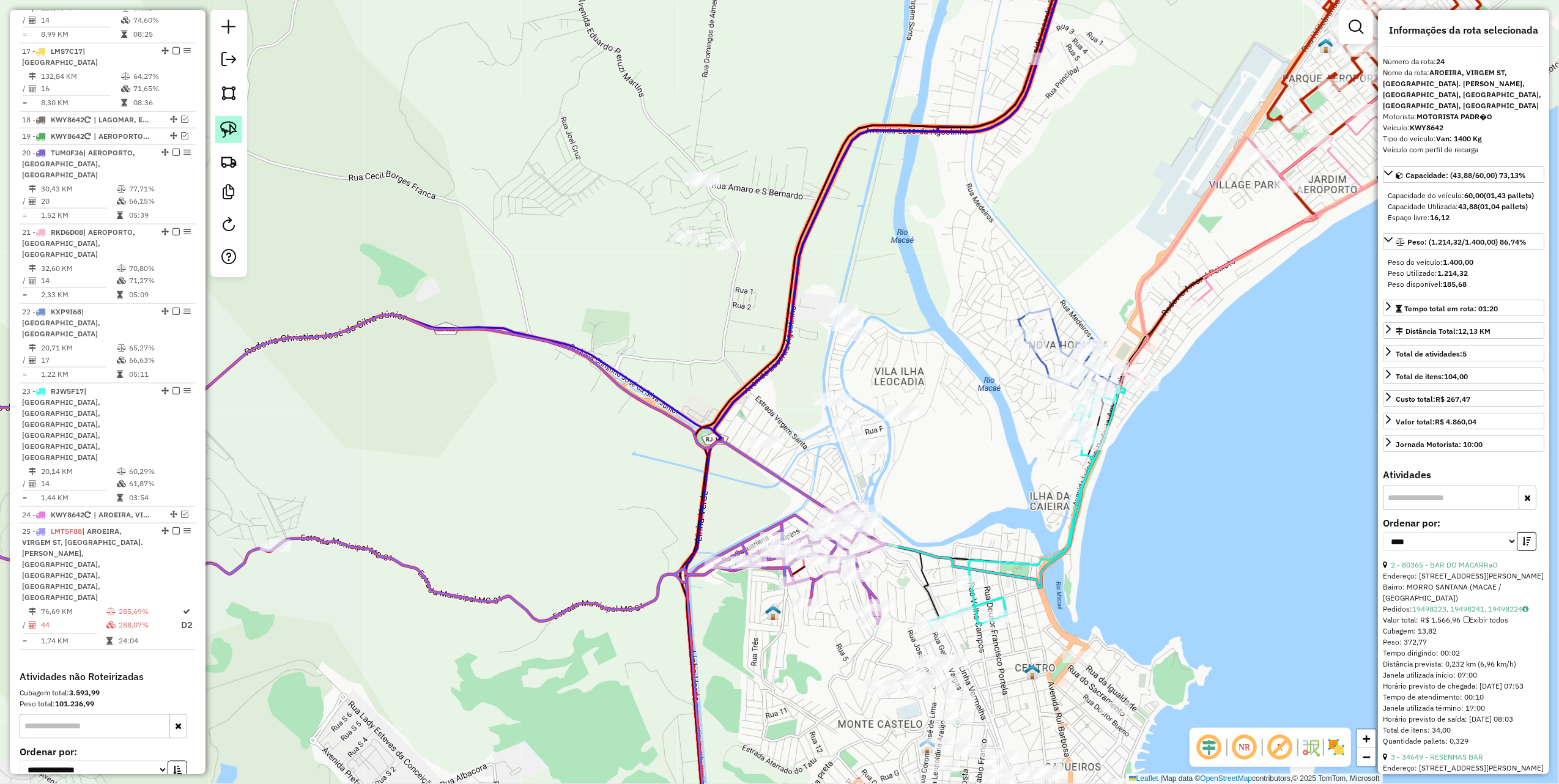
drag, startPoint x: 225, startPoint y: 130, endPoint x: 235, endPoint y: 130, distance: 10.0
click at [225, 130] on img at bounding box center [228, 129] width 17 height 17
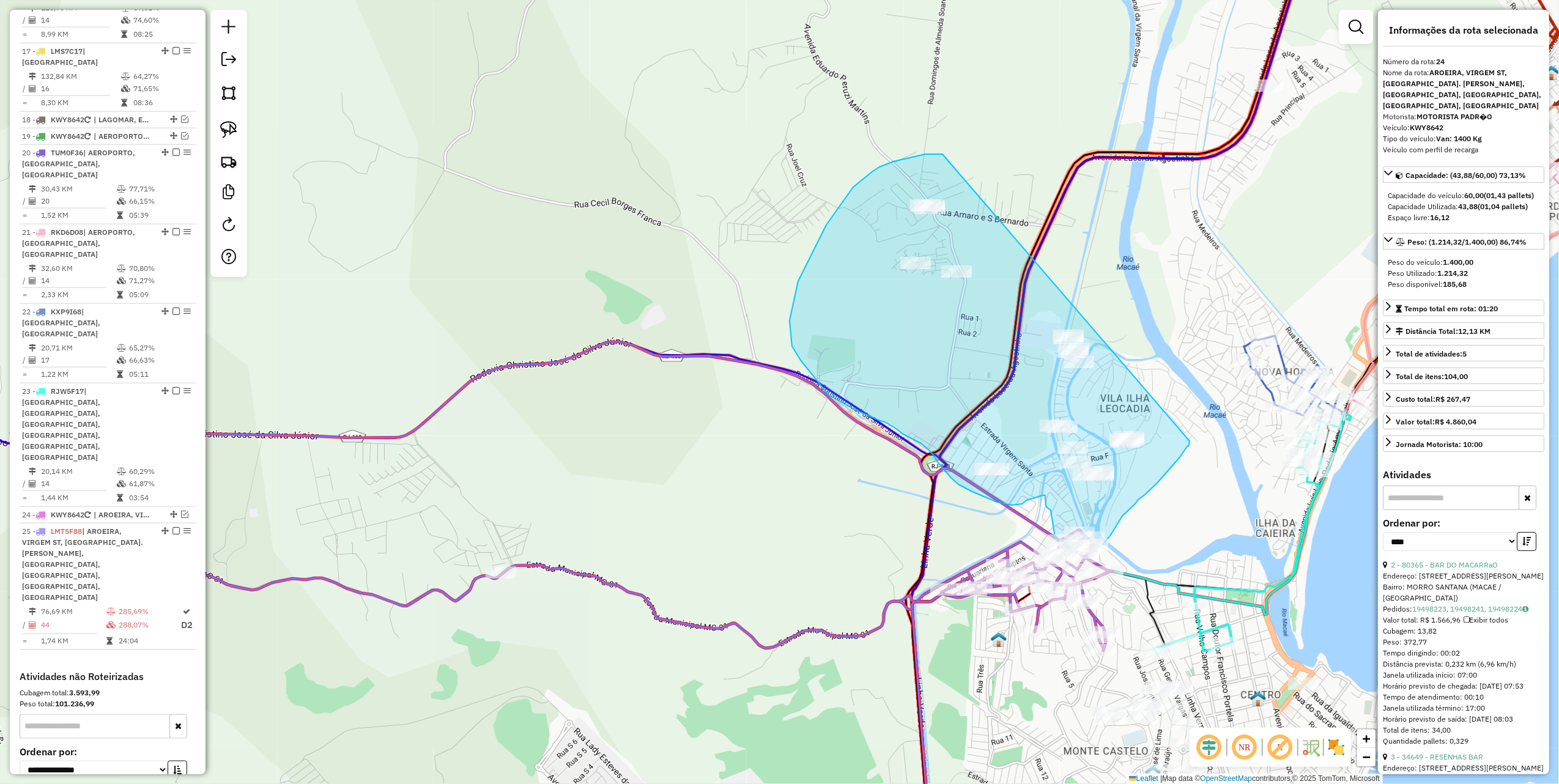
drag, startPoint x: 600, startPoint y: 198, endPoint x: 1190, endPoint y: 441, distance: 638.1
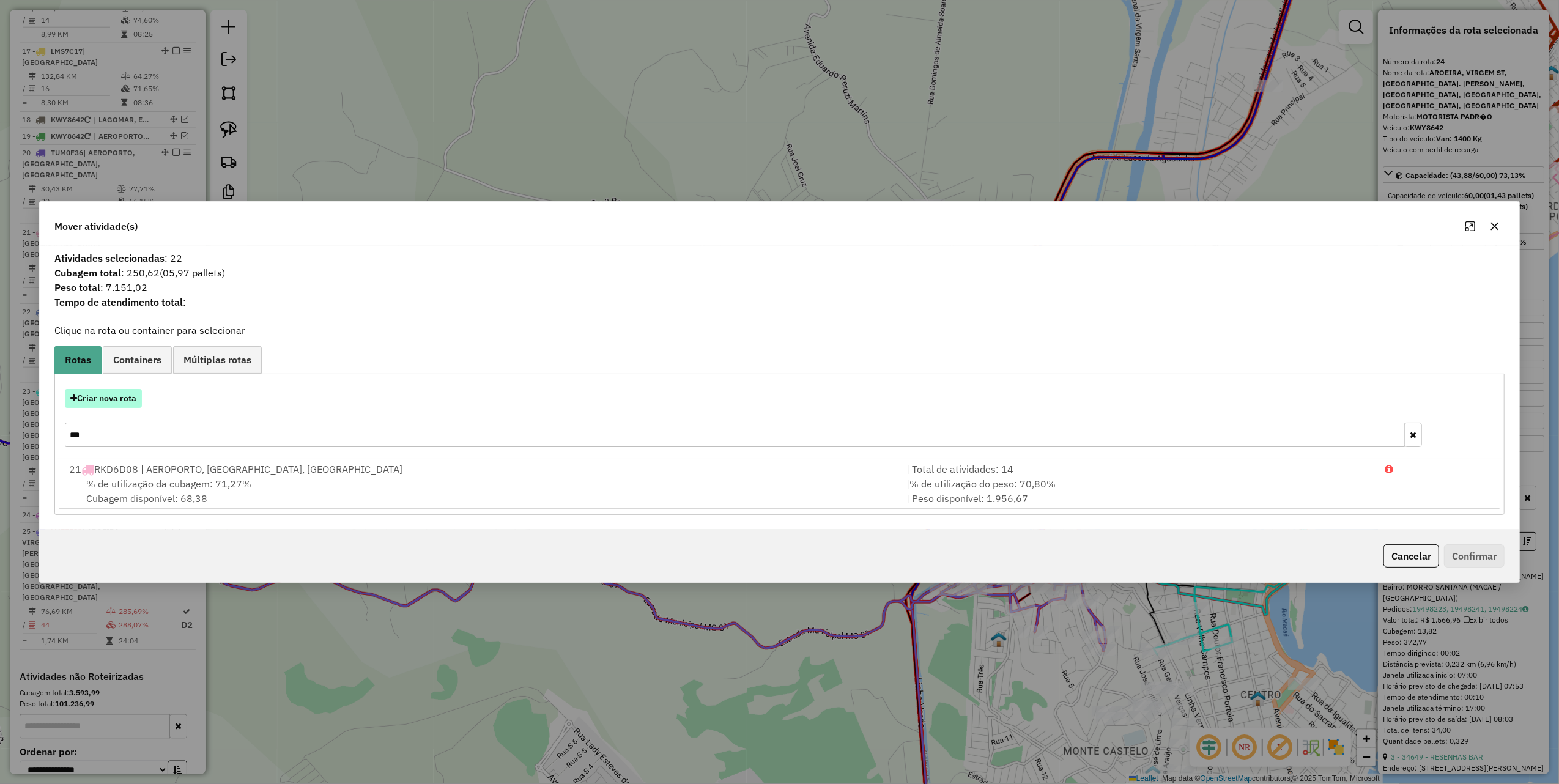
click at [108, 401] on button "Criar nova rota" at bounding box center [103, 397] width 77 height 19
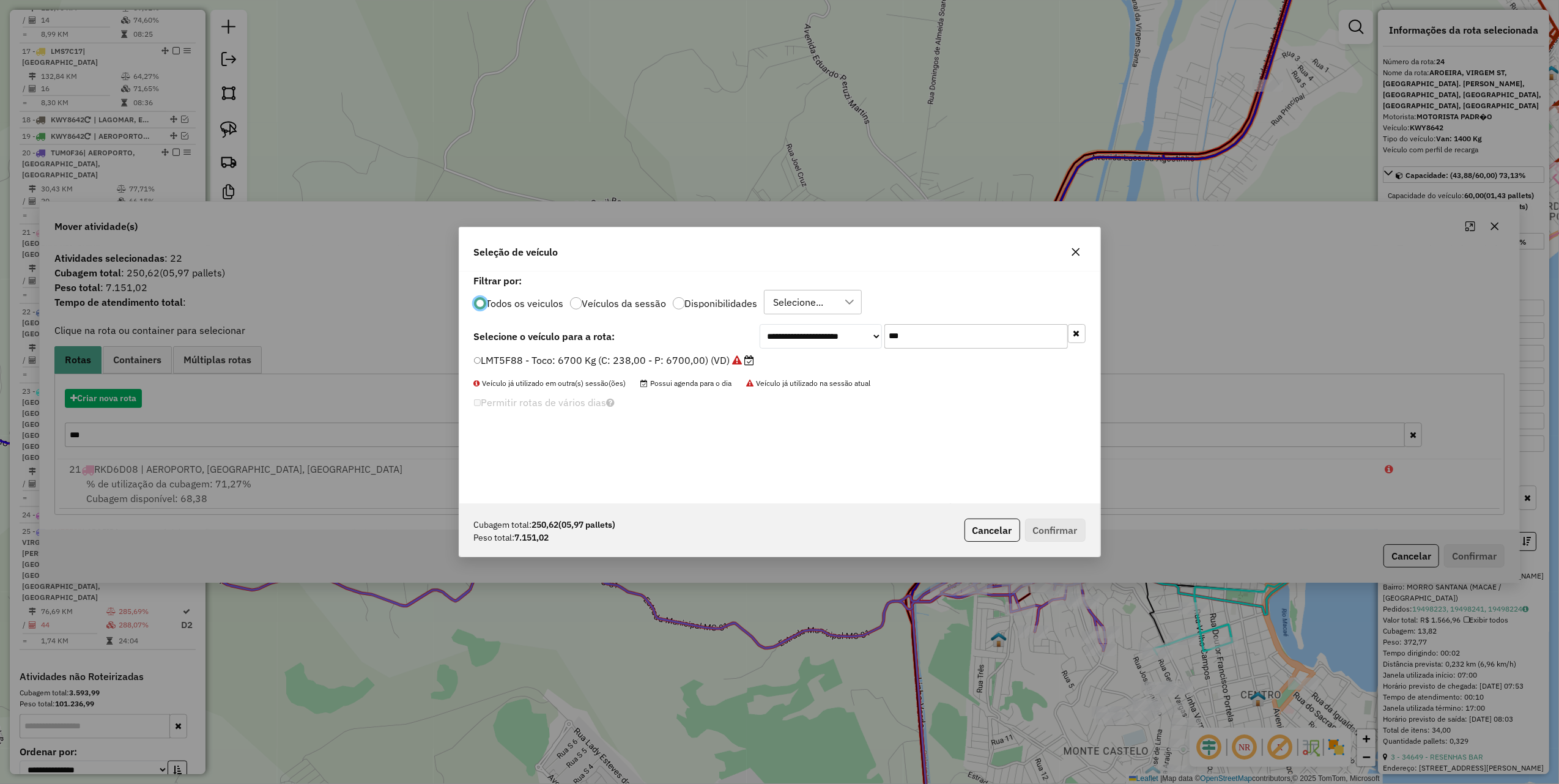
scroll to position [6, 4]
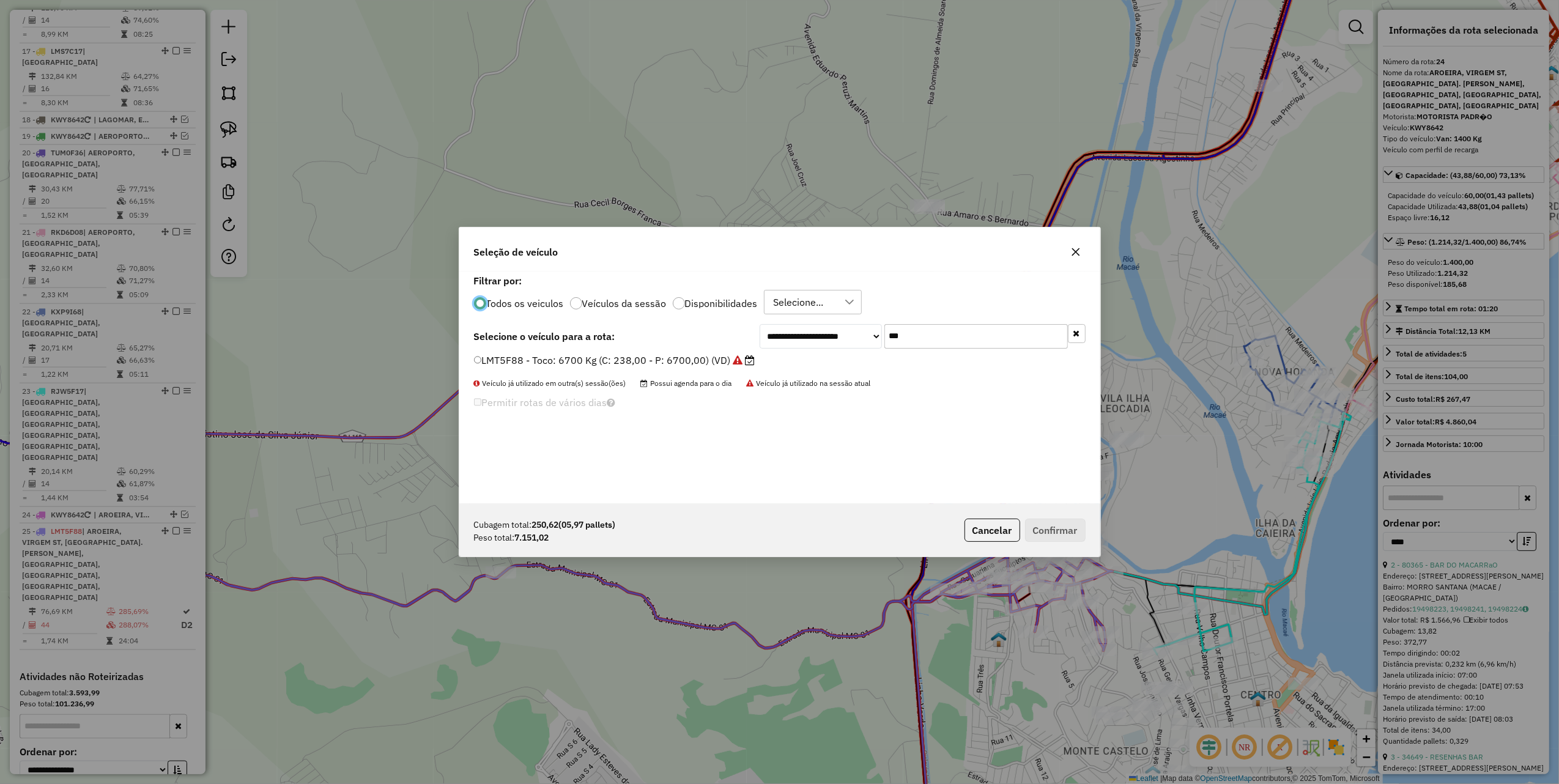
click at [953, 342] on input "***" at bounding box center [976, 335] width 183 height 25
type input "****"
click at [708, 358] on label "KRX4396 - Toco: 7900 Kg (C: 336,00 - P: 7900,00) (VD)" at bounding box center [609, 360] width 270 height 15
click at [1036, 526] on button "Confirmar" at bounding box center [1056, 530] width 61 height 24
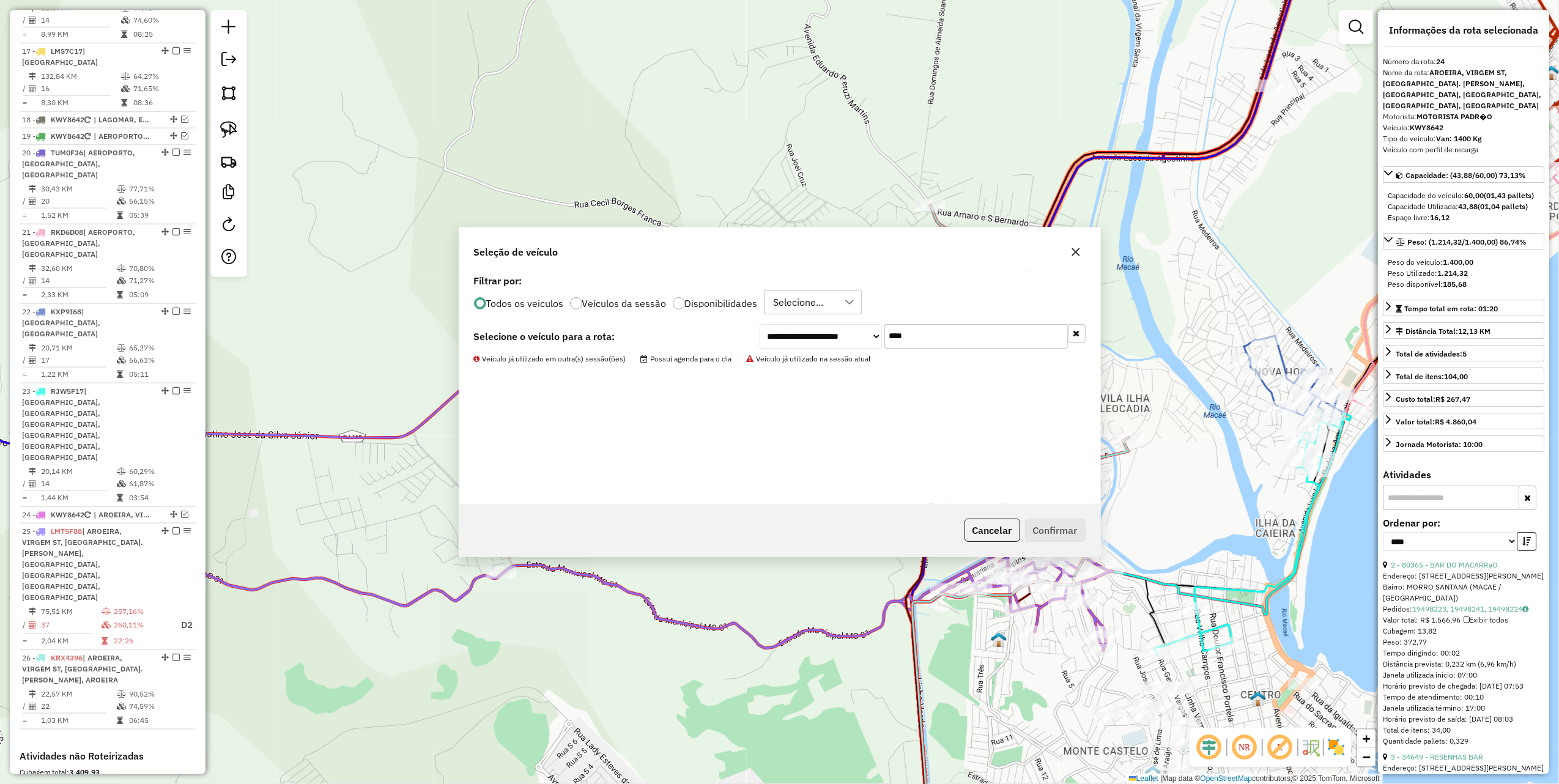
scroll to position [1545, 0]
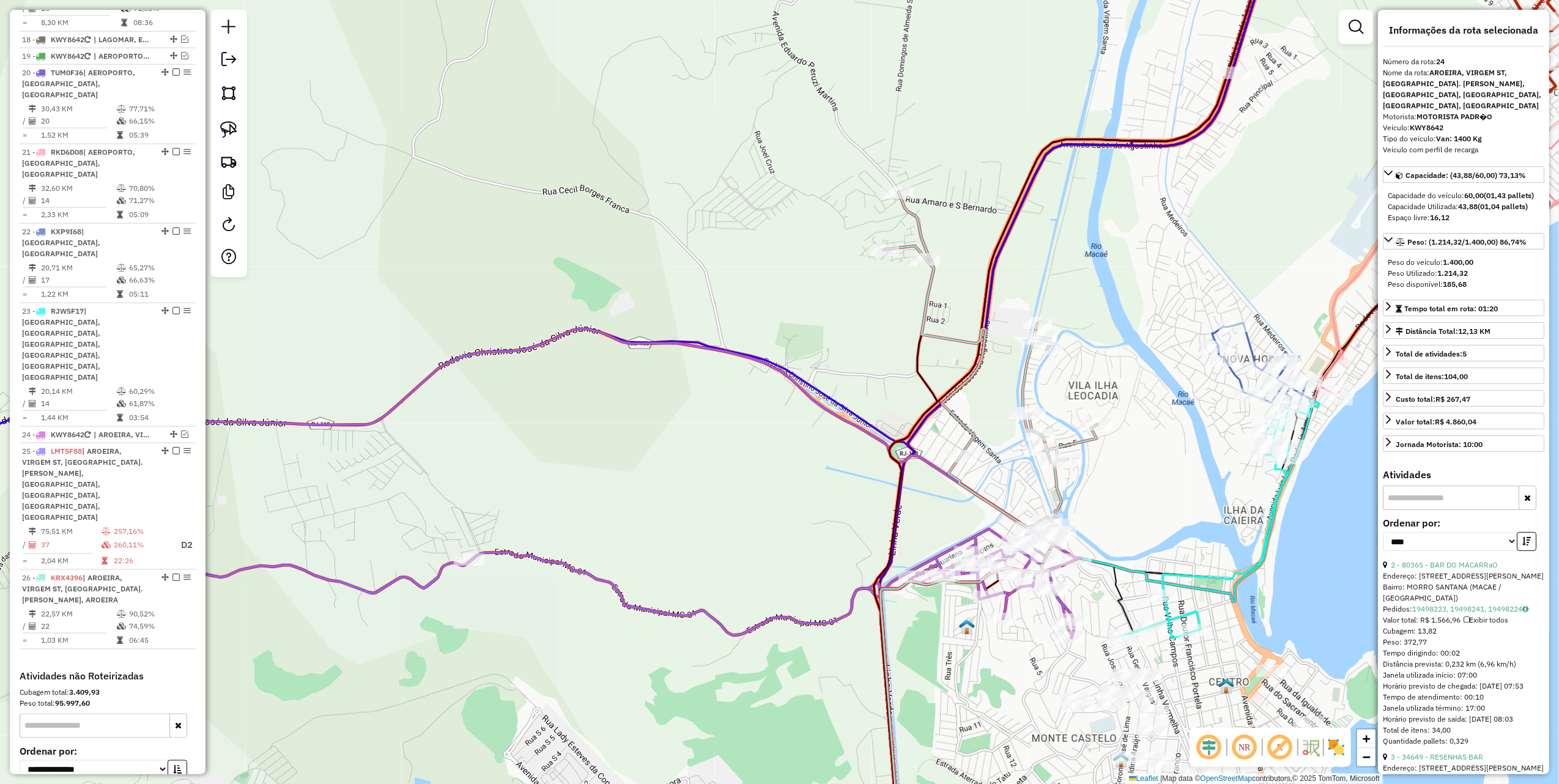
drag, startPoint x: 867, startPoint y: 510, endPoint x: 554, endPoint y: 423, distance: 324.9
click at [555, 424] on div "Janela de atendimento Grade de atendimento Capacidade Transportadoras Veículos …" at bounding box center [780, 392] width 1559 height 784
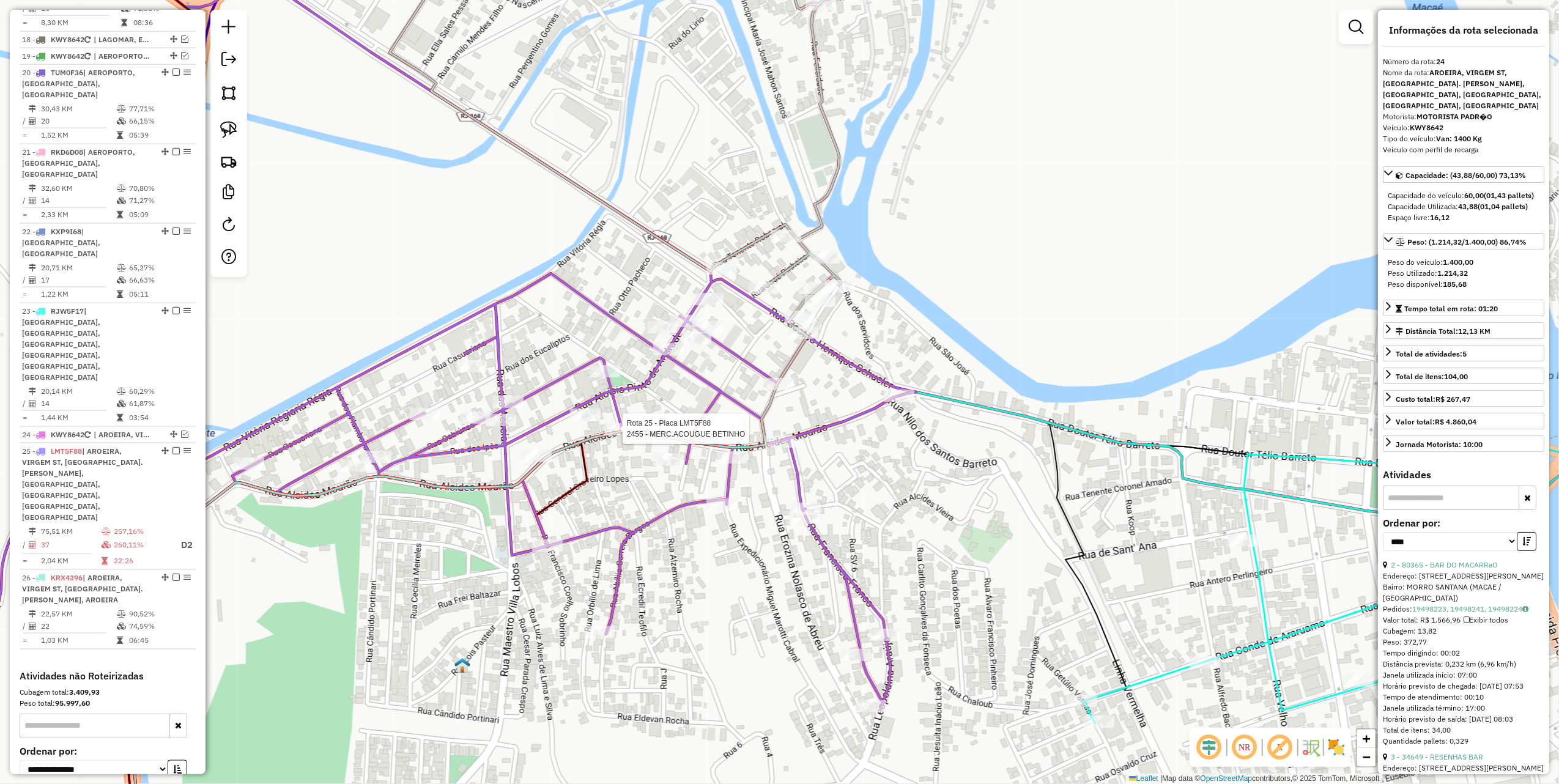
click at [622, 436] on div at bounding box center [619, 429] width 31 height 12
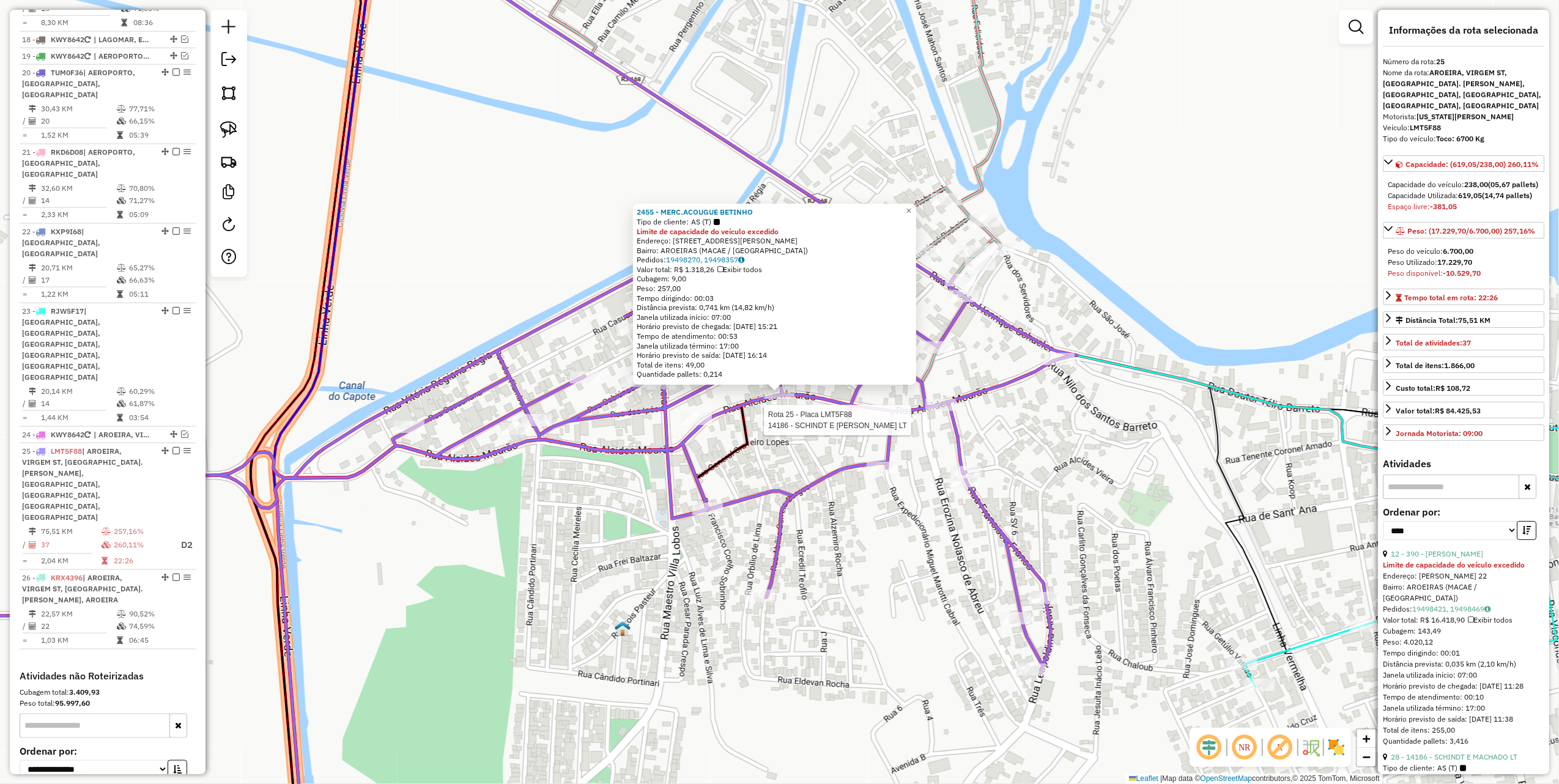
click at [891, 427] on div at bounding box center [892, 420] width 31 height 12
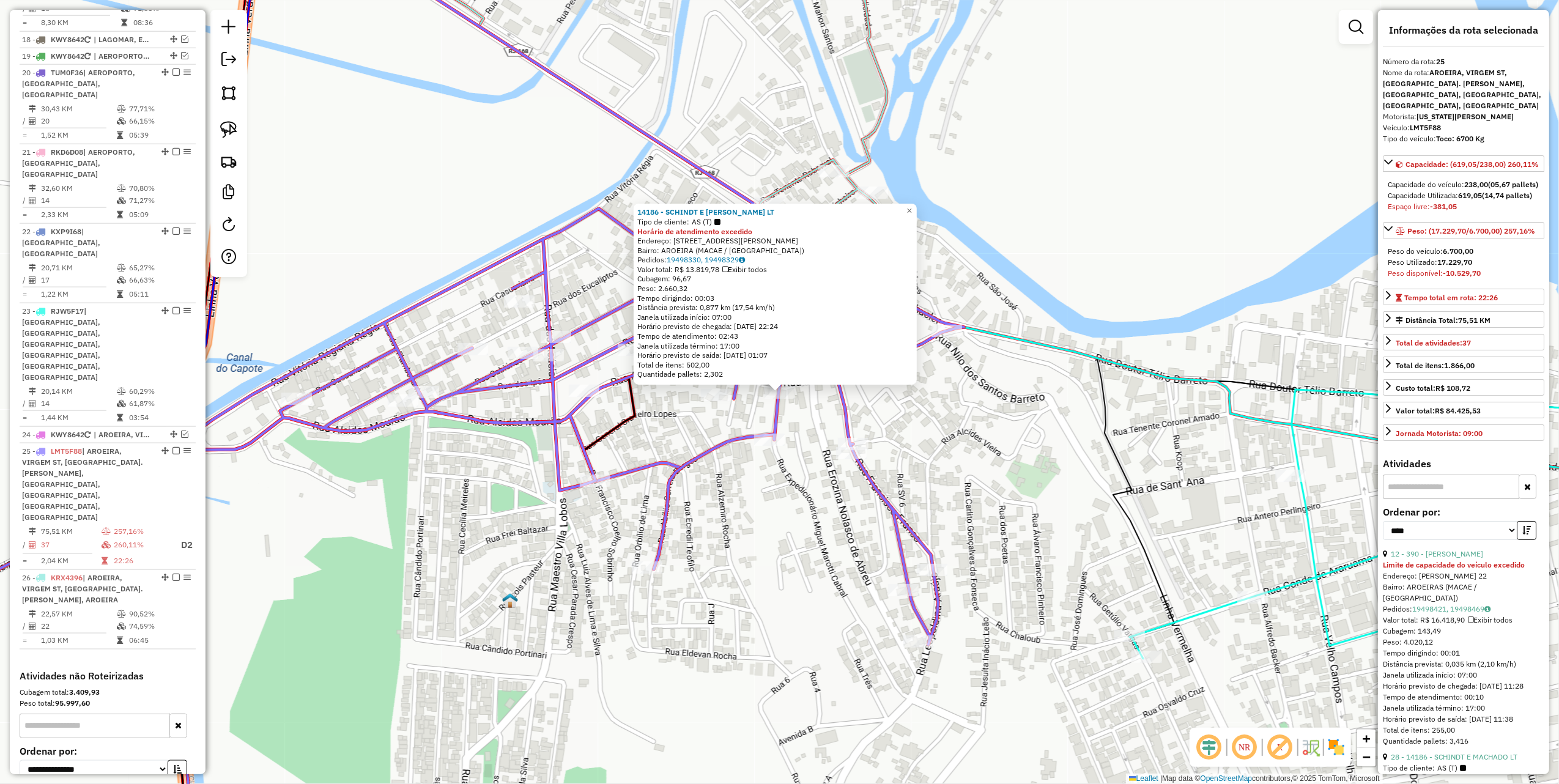
click at [642, 431] on div "14186 - SCHINDT E [PERSON_NAME] LT Tipo de cliente: AS (T) Horário de atendimen…" at bounding box center [780, 392] width 1559 height 784
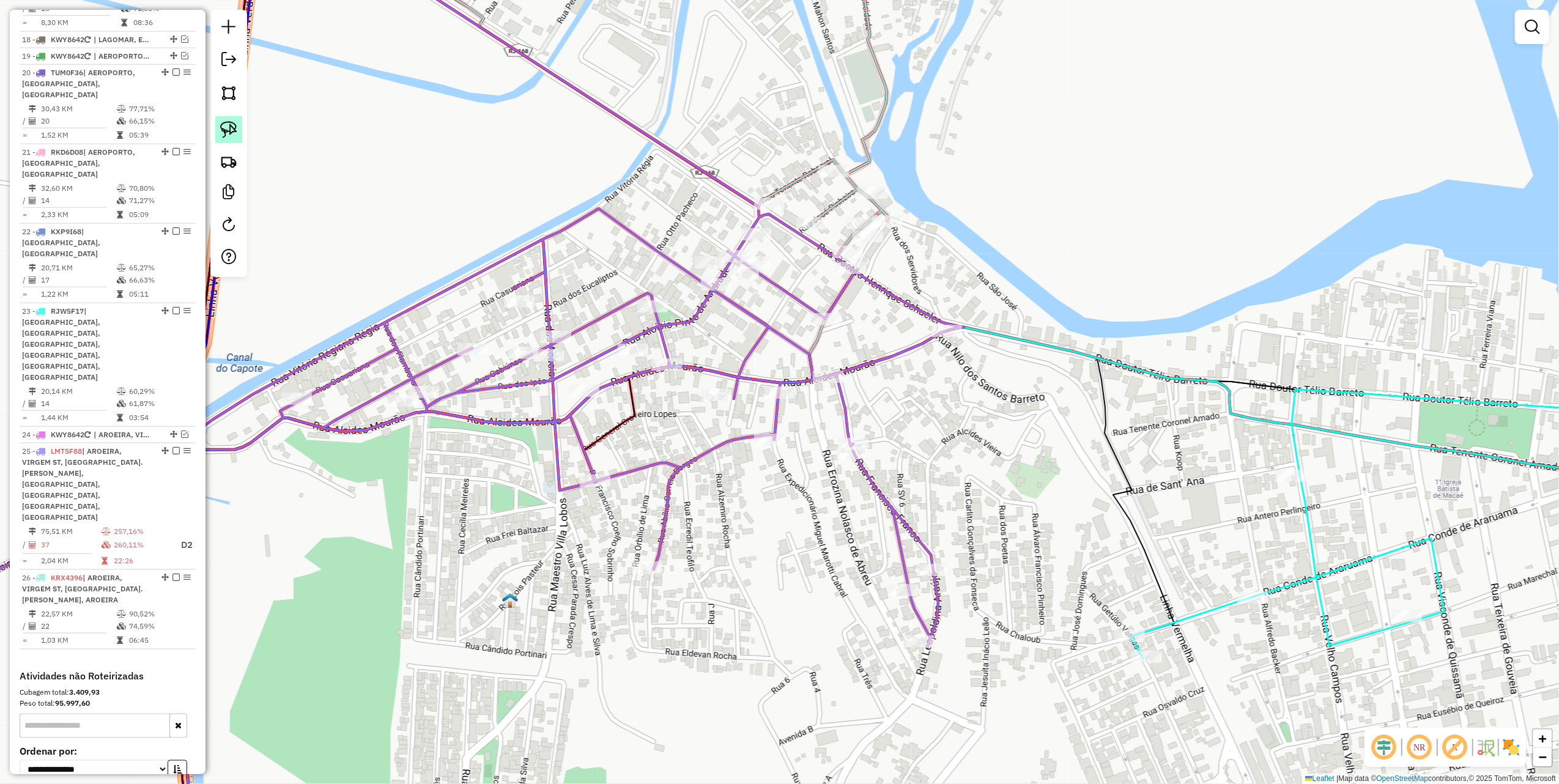
drag, startPoint x: 230, startPoint y: 127, endPoint x: 237, endPoint y: 138, distance: 13.0
click at [230, 127] on img at bounding box center [228, 129] width 17 height 17
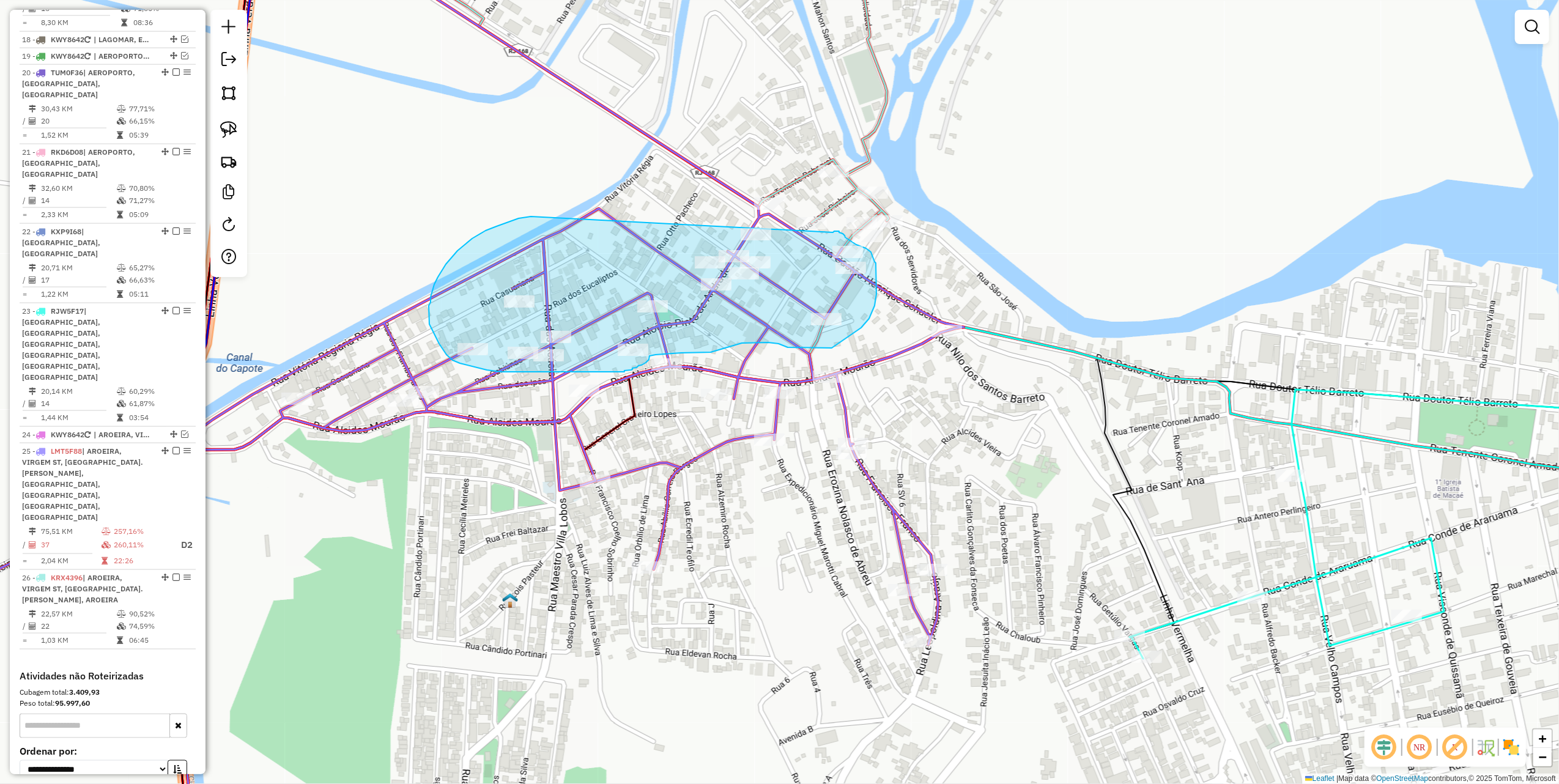
drag, startPoint x: 486, startPoint y: 230, endPoint x: 834, endPoint y: 232, distance: 348.0
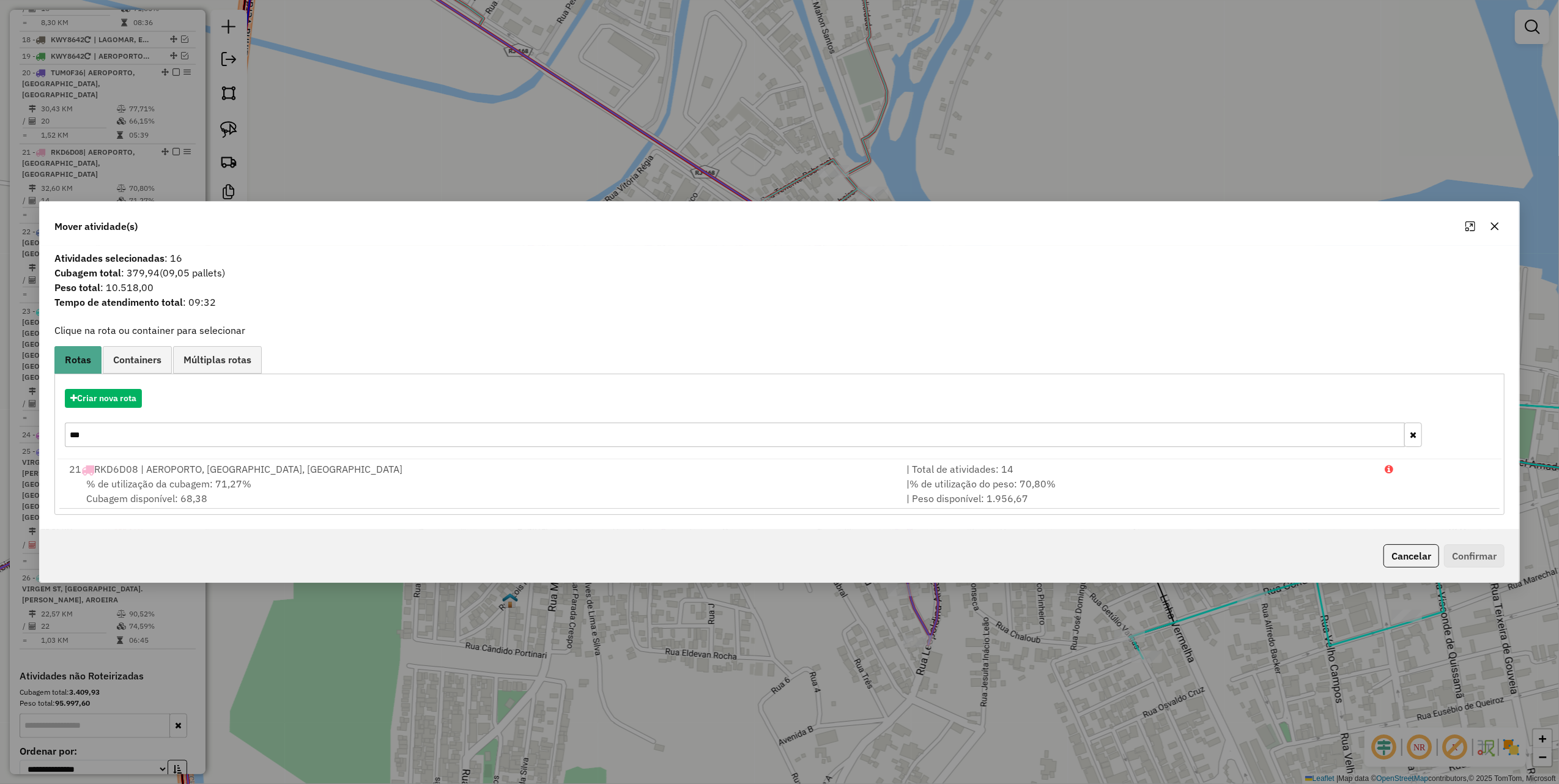
click at [1491, 224] on icon "button" at bounding box center [1495, 226] width 10 height 10
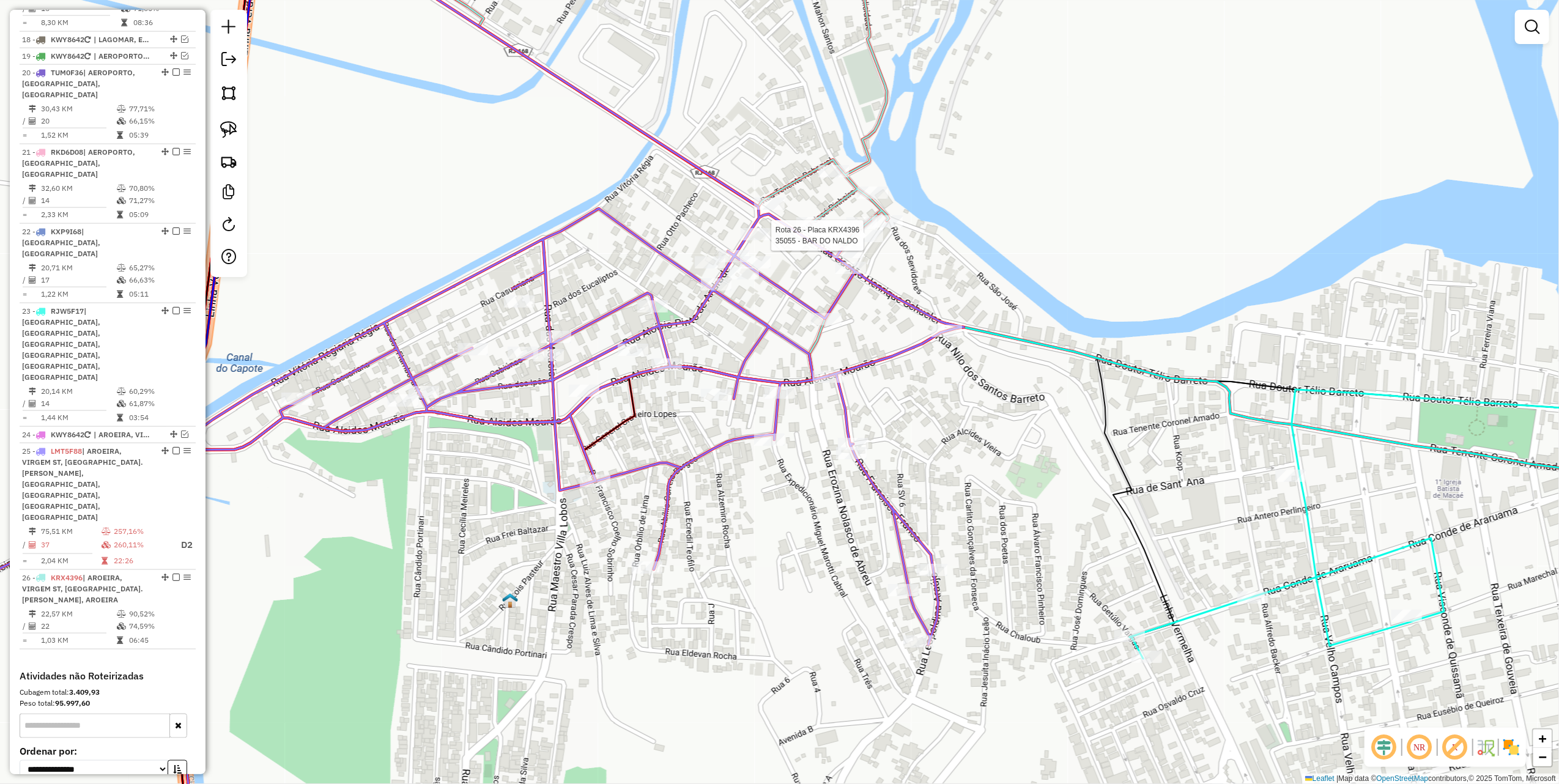
select select "*********"
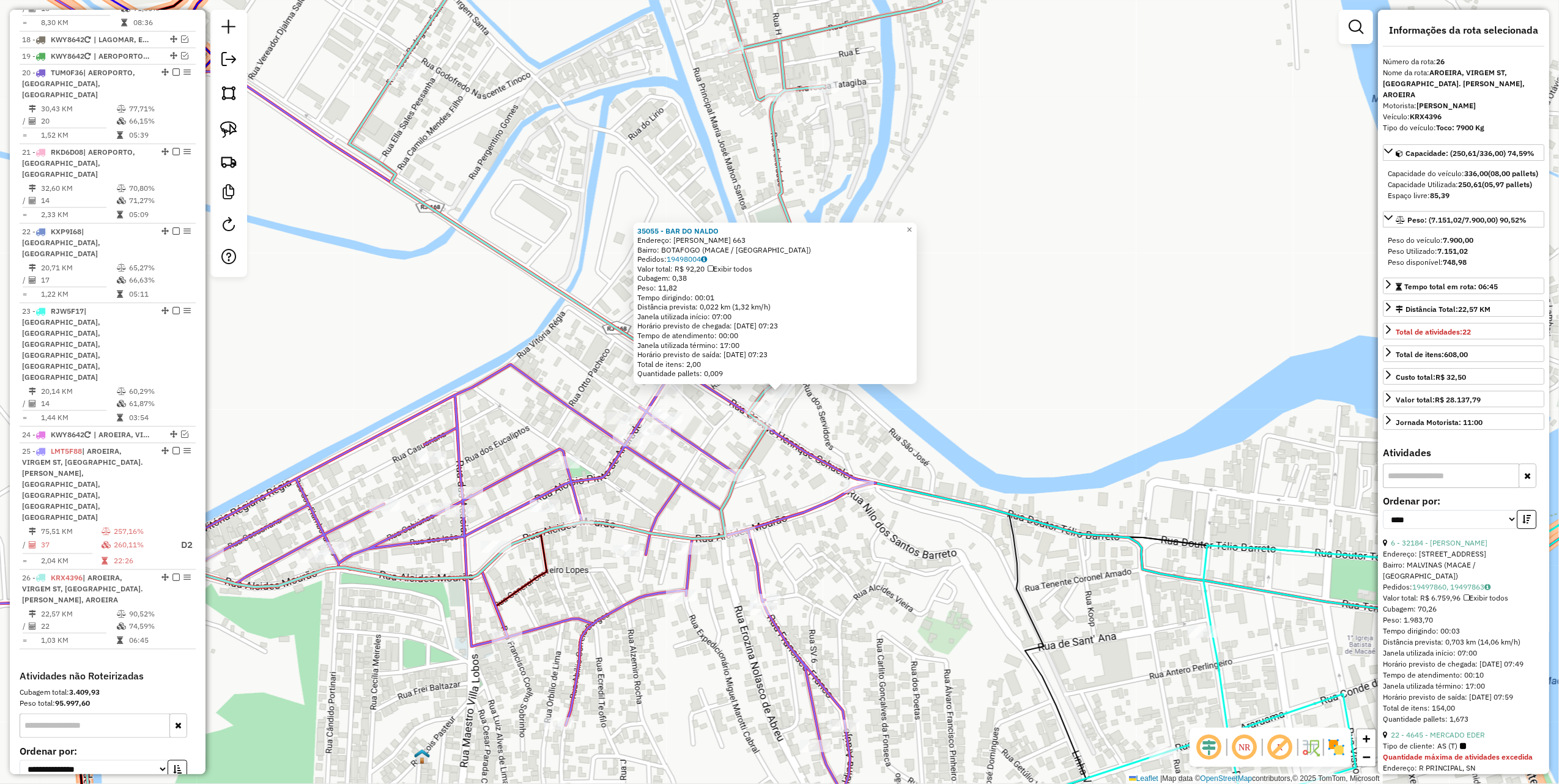
click at [804, 403] on div "Rota 26 - Placa KRX4396 35055 - BAR DO NALDO 35055 - BAR DO [PERSON_NAME]: [PER…" at bounding box center [780, 392] width 1559 height 784
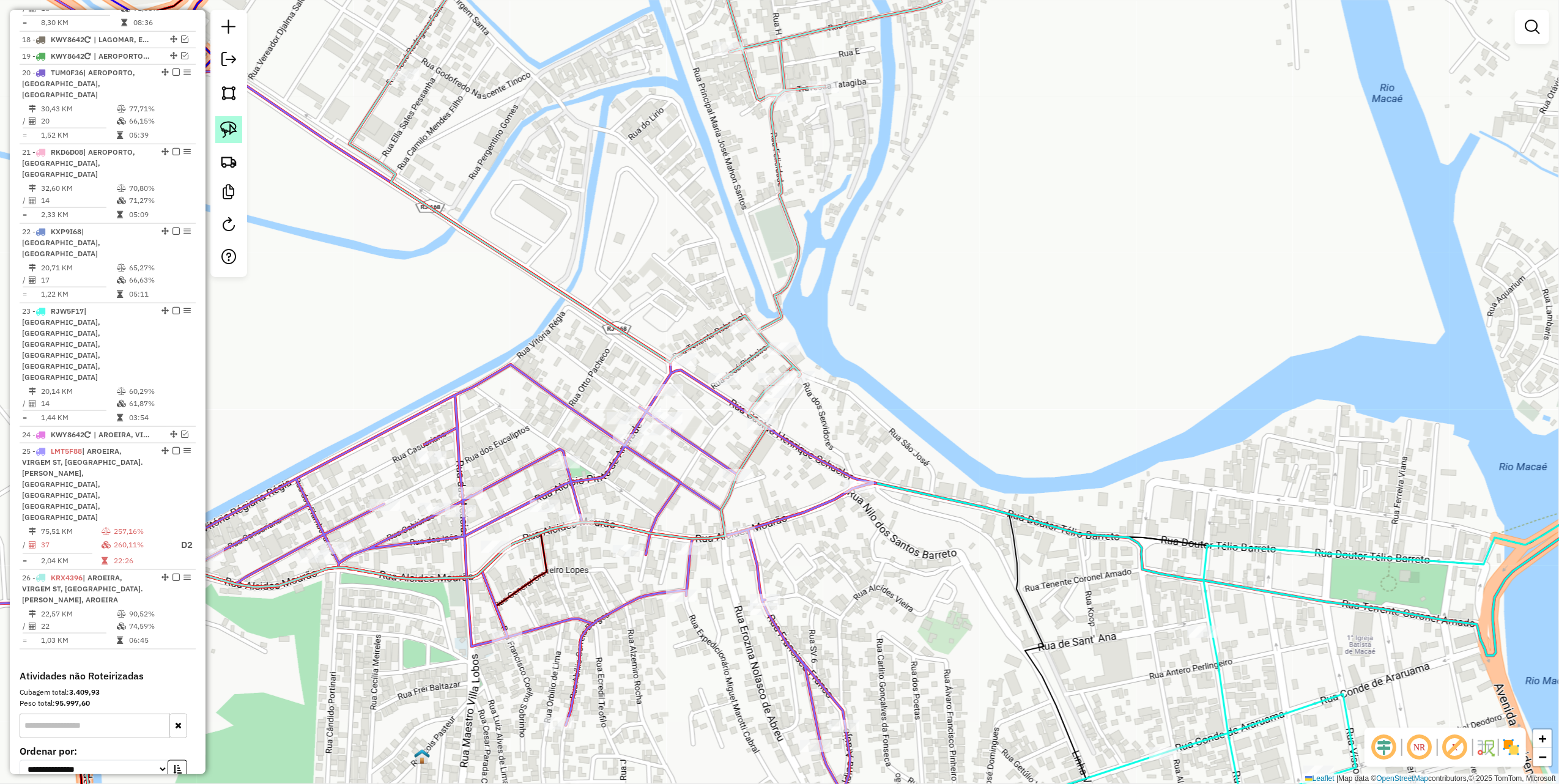
click at [228, 138] on img at bounding box center [228, 129] width 17 height 17
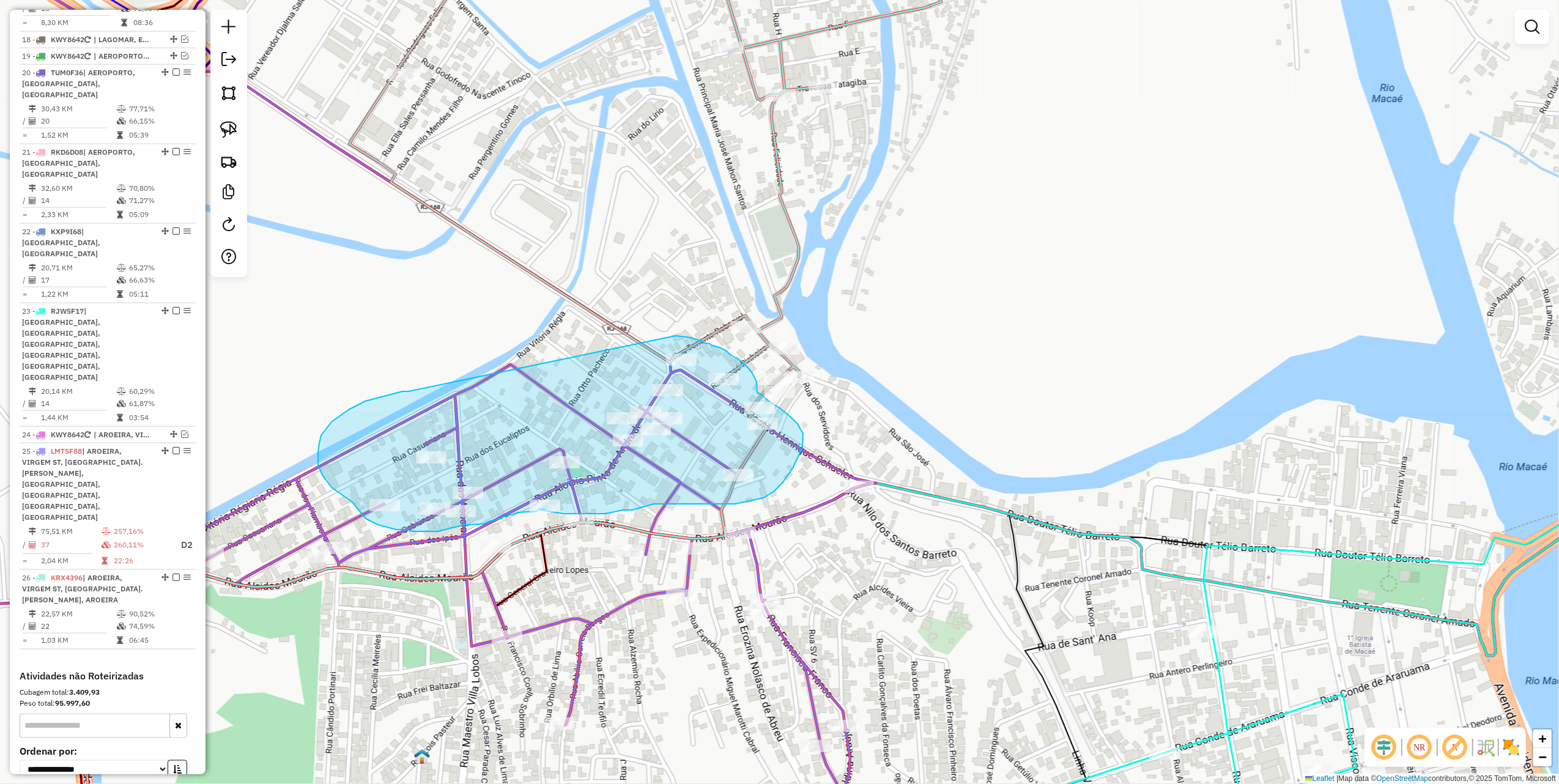
drag, startPoint x: 403, startPoint y: 392, endPoint x: 668, endPoint y: 333, distance: 271.5
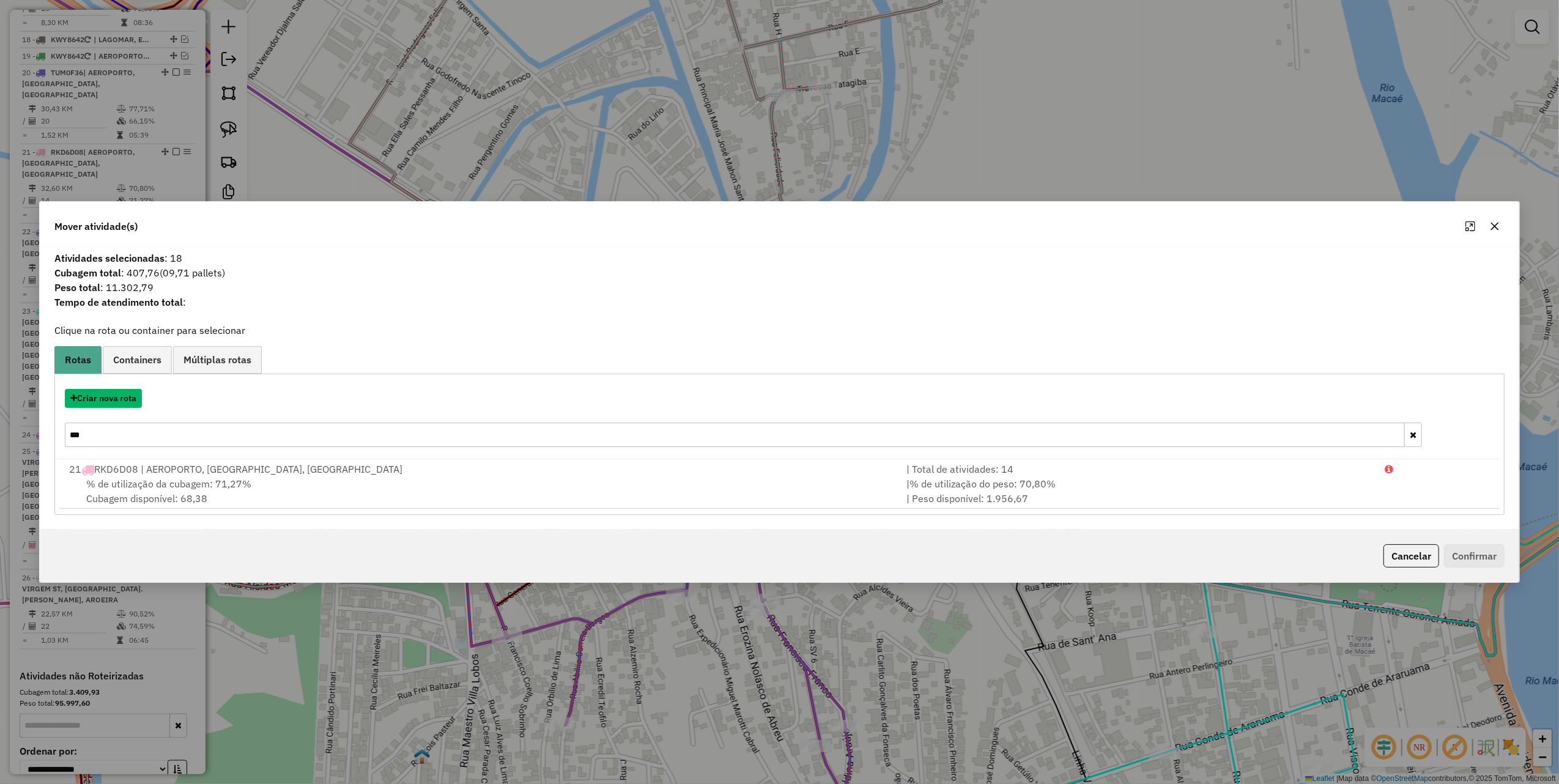
click at [120, 396] on button "Criar nova rota" at bounding box center [103, 397] width 77 height 19
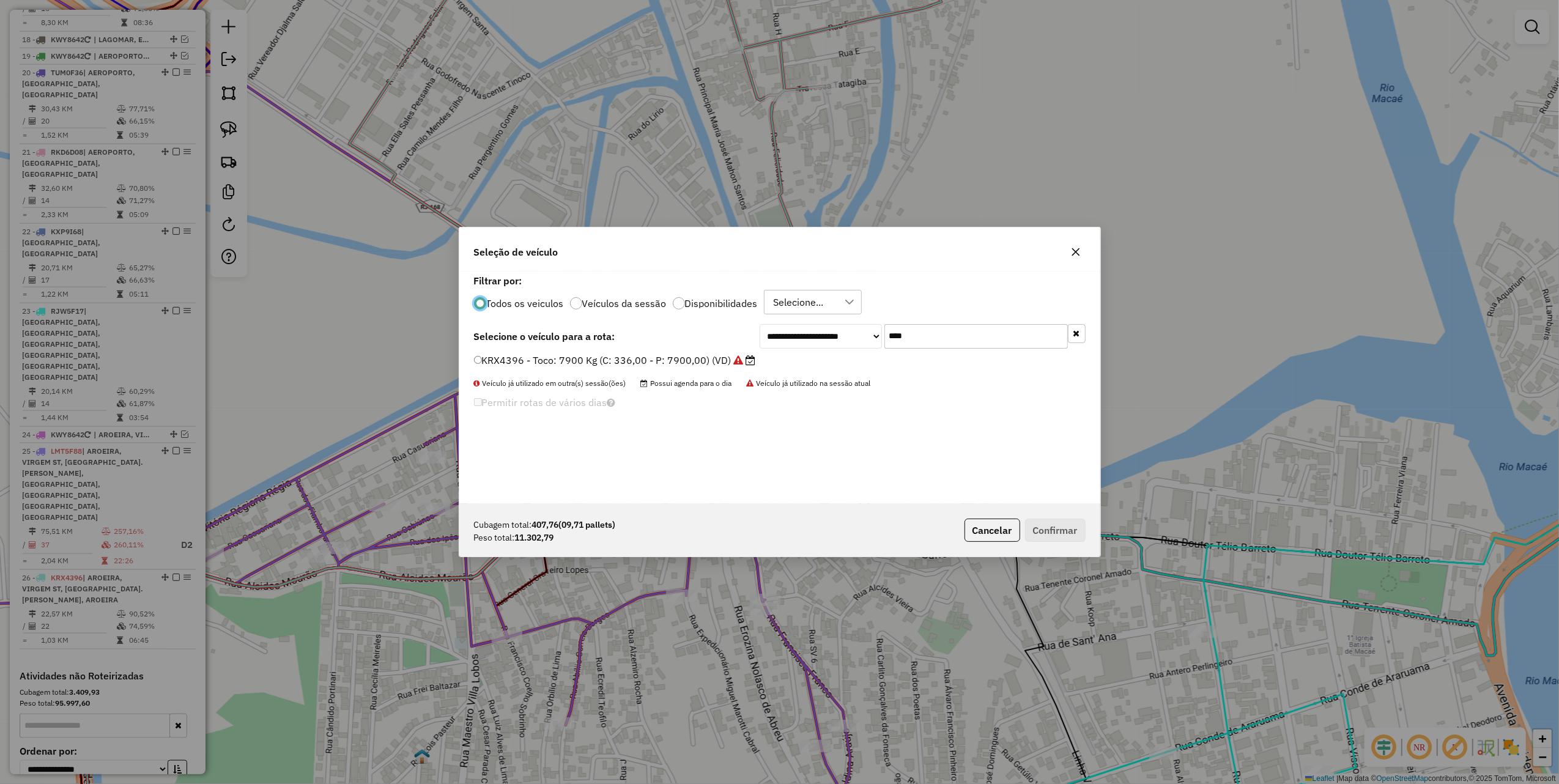
scroll to position [6, 4]
click at [926, 340] on input "****" at bounding box center [976, 335] width 183 height 25
type input "****"
drag, startPoint x: 688, startPoint y: 360, endPoint x: 814, endPoint y: 414, distance: 137.1
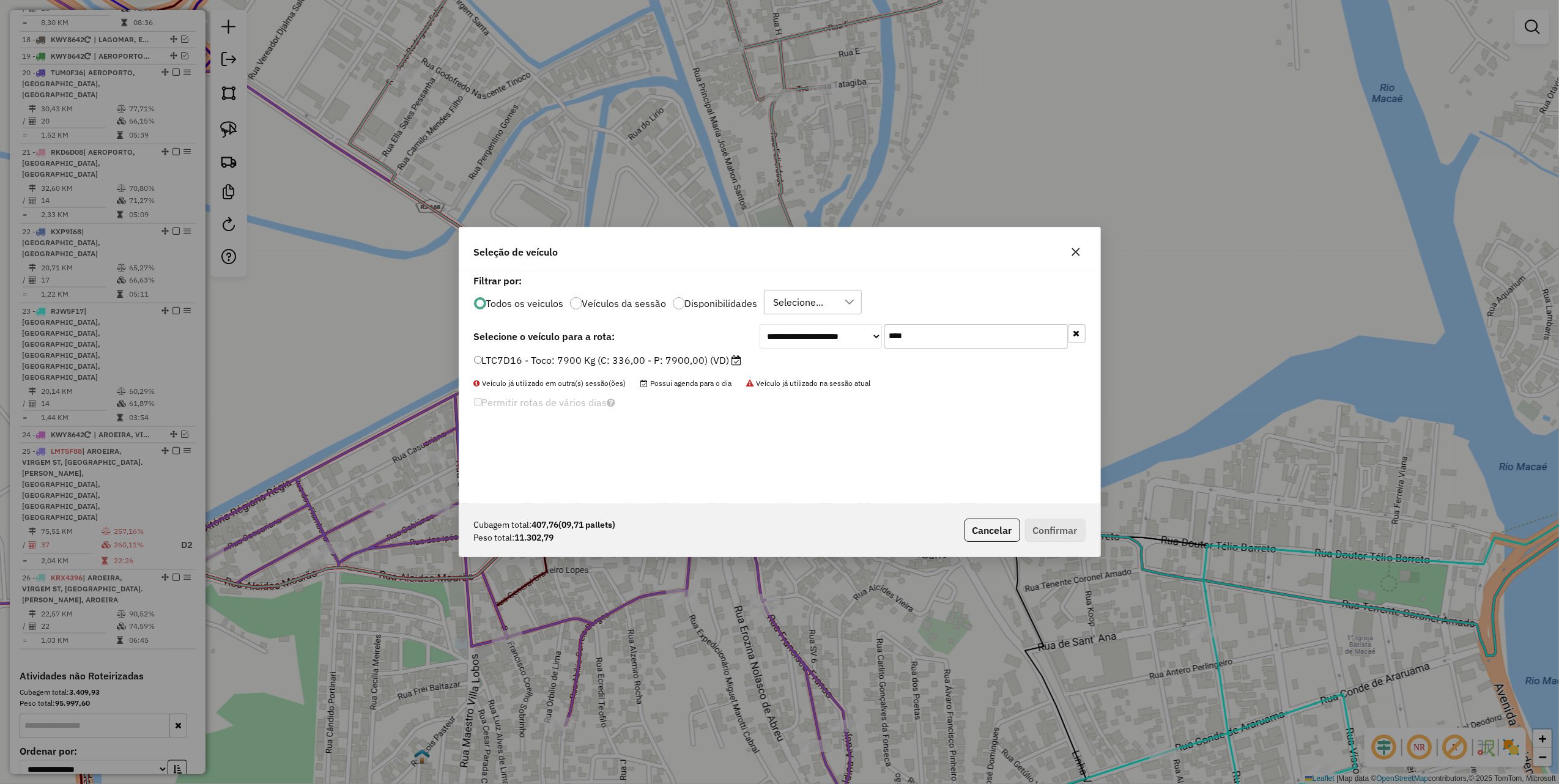
click at [688, 360] on label "LTC7D16 - Toco: 7900 Kg (C: 336,00 - P: 7900,00) (VD)" at bounding box center [608, 360] width 268 height 15
click at [1056, 531] on button "Confirmar" at bounding box center [1056, 530] width 61 height 24
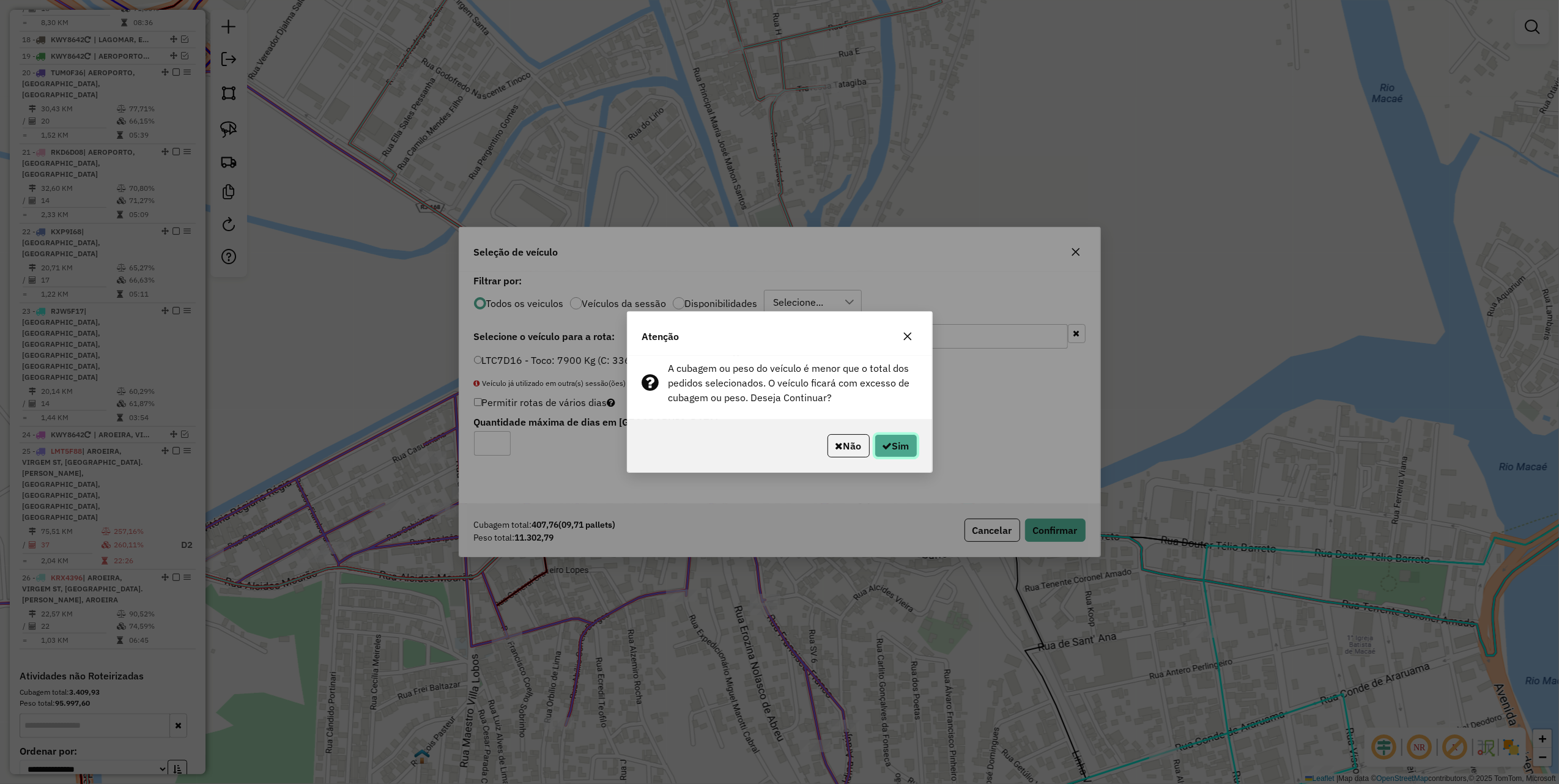
click at [904, 451] on button "Sim" at bounding box center [897, 446] width 43 height 24
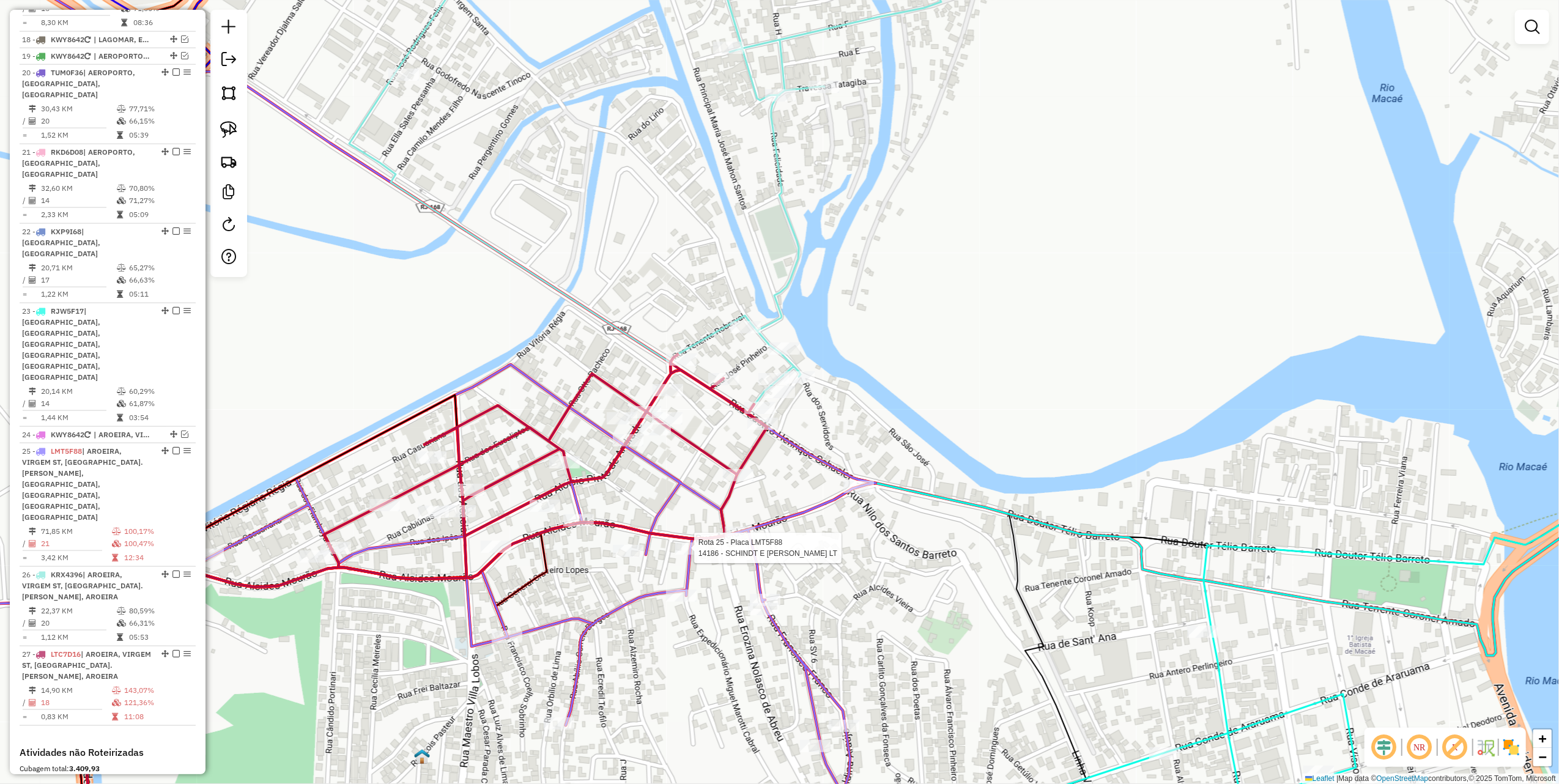
select select "*********"
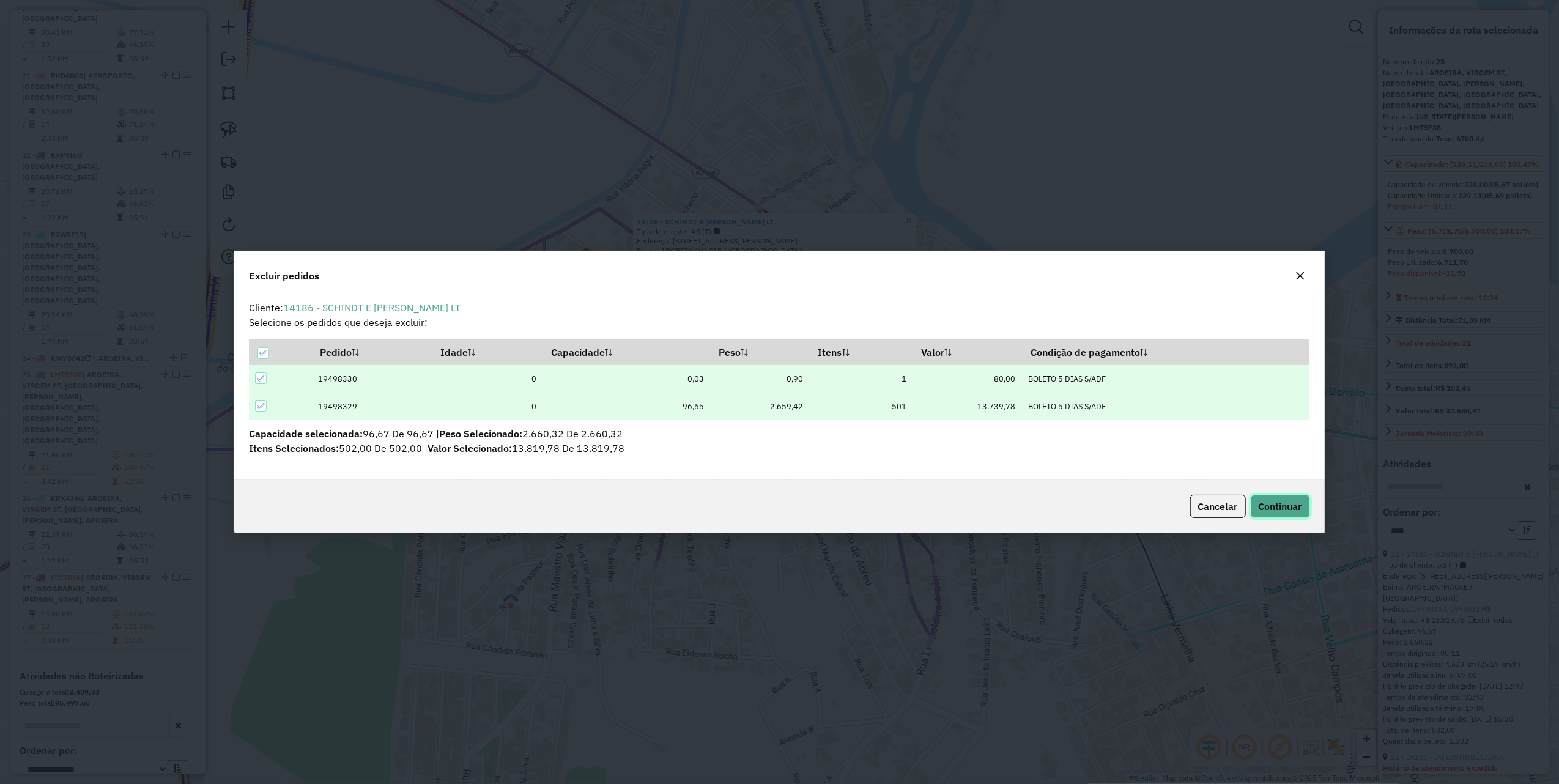
click at [1288, 513] on button "Continuar" at bounding box center [1280, 507] width 59 height 24
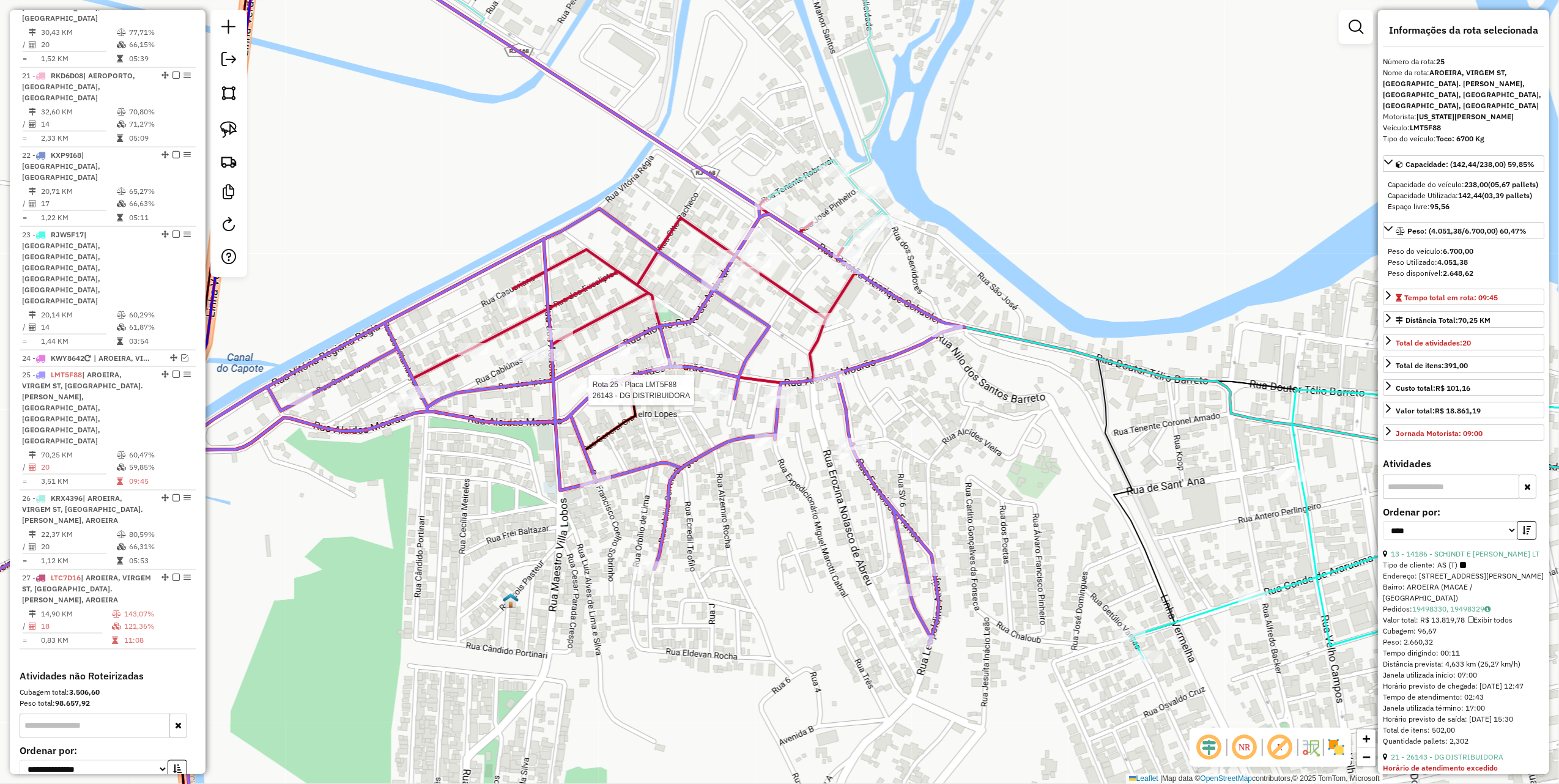
click at [585, 396] on div at bounding box center [585, 391] width 31 height 12
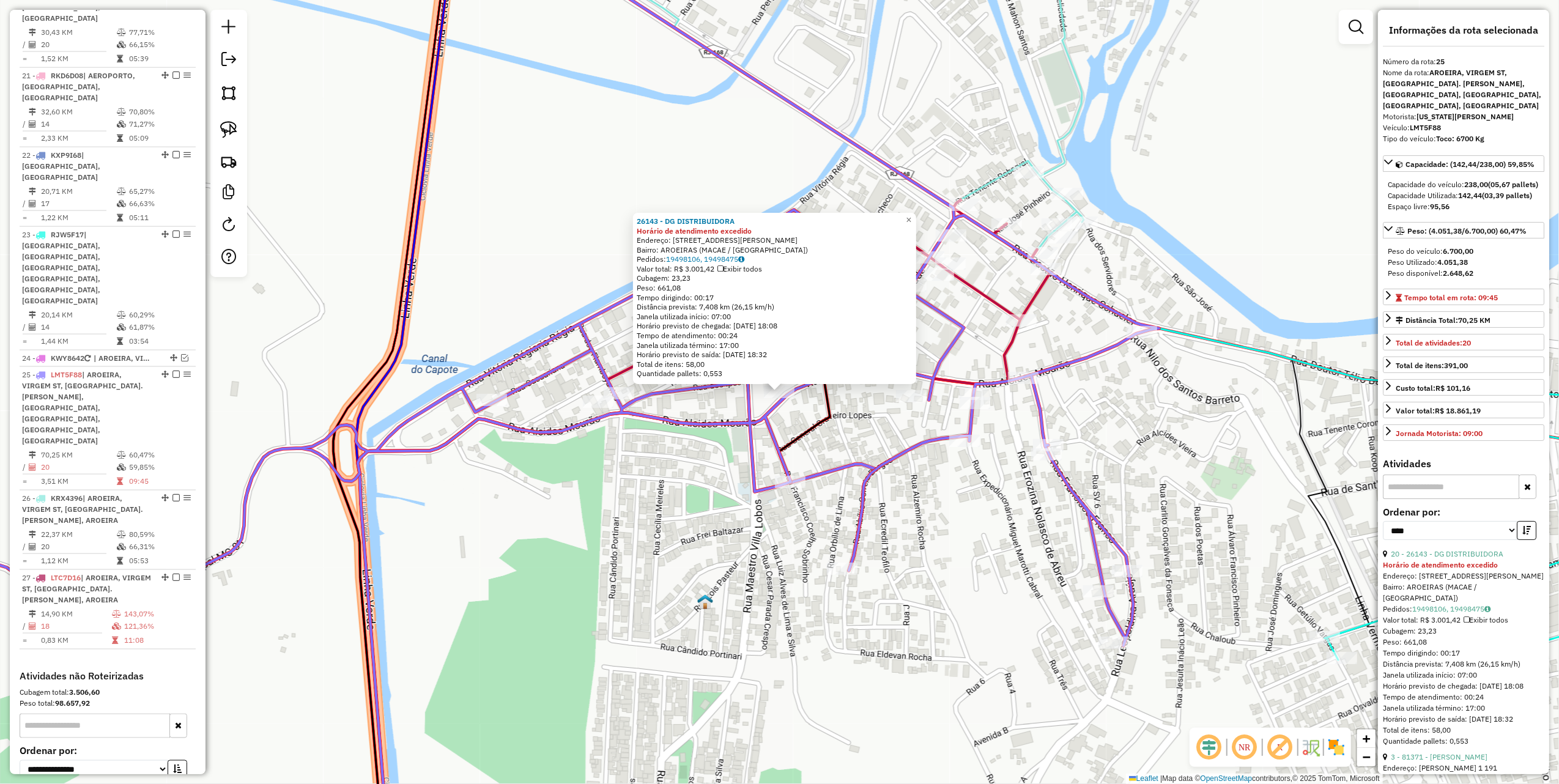
click at [877, 436] on div "26143 - DG DISTRIBUIDORA Horário de atendimento excedido Endereço: R [PERSON_NA…" at bounding box center [780, 392] width 1559 height 784
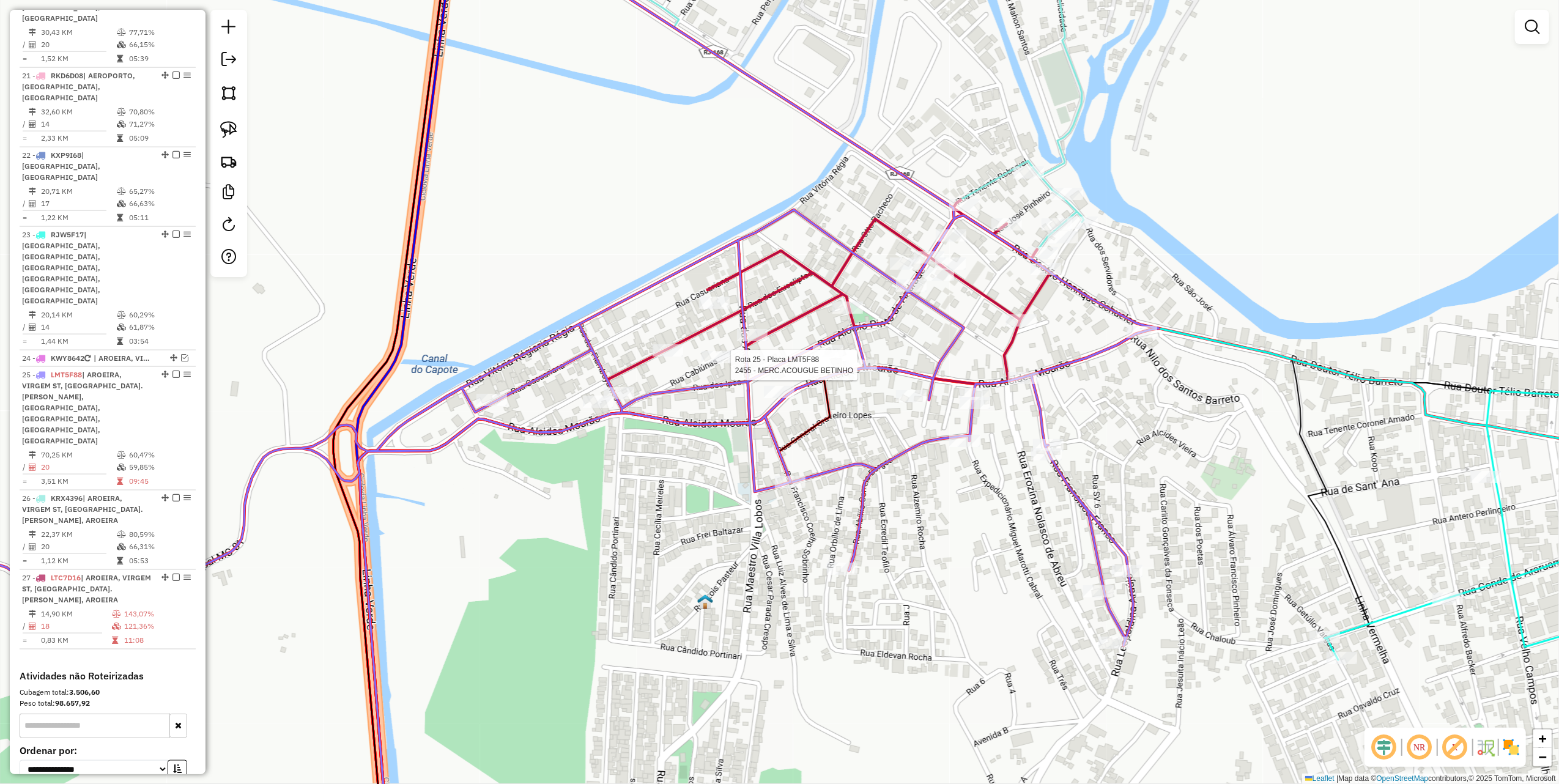
click at [852, 372] on div at bounding box center [861, 366] width 31 height 12
select select "*********"
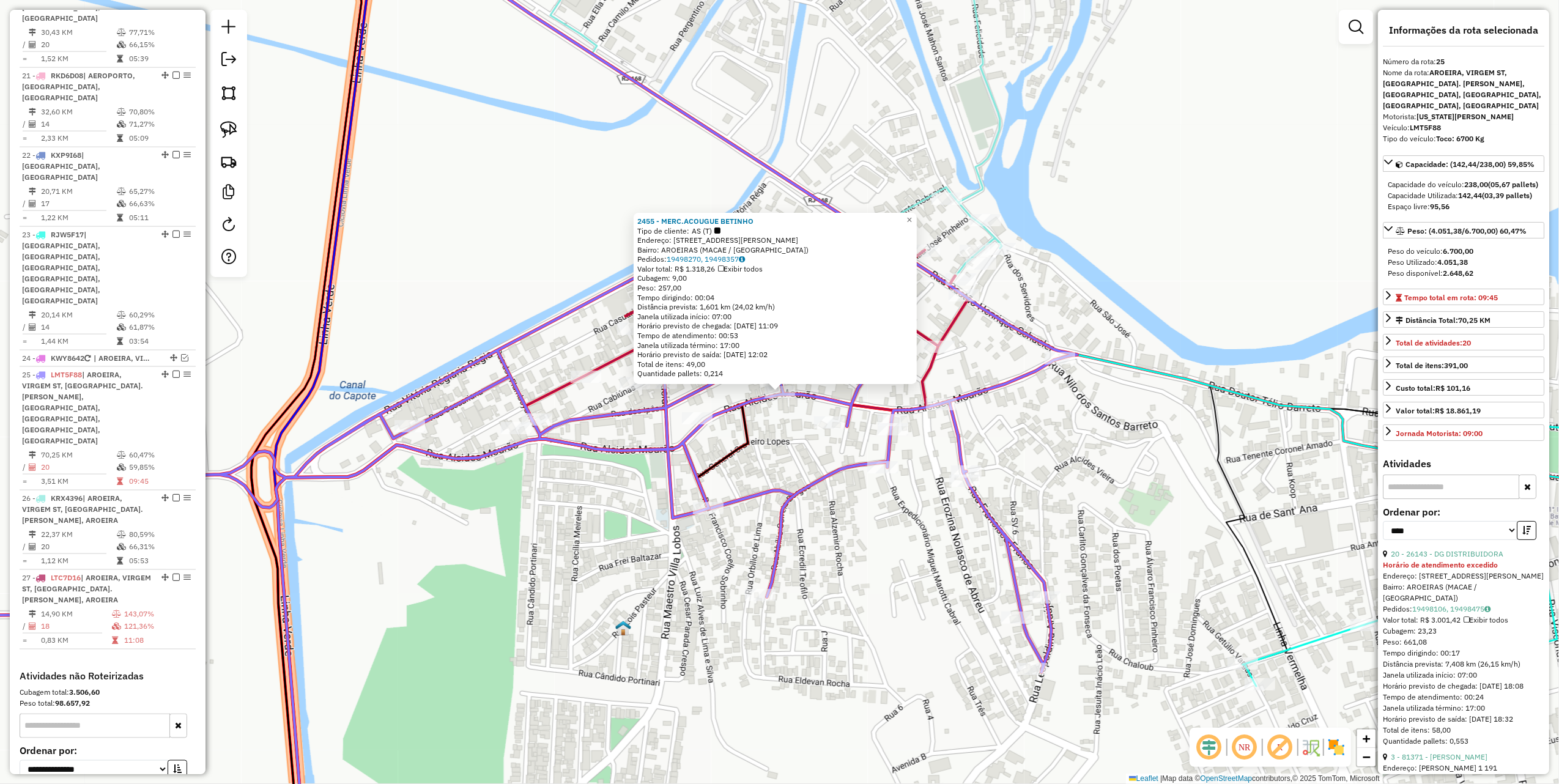
click at [813, 452] on div "2455 - MERC.ACOUGUE BETINHO Tipo de cliente: AS (T) Endereço: [STREET_ADDRESS][…" at bounding box center [780, 392] width 1559 height 784
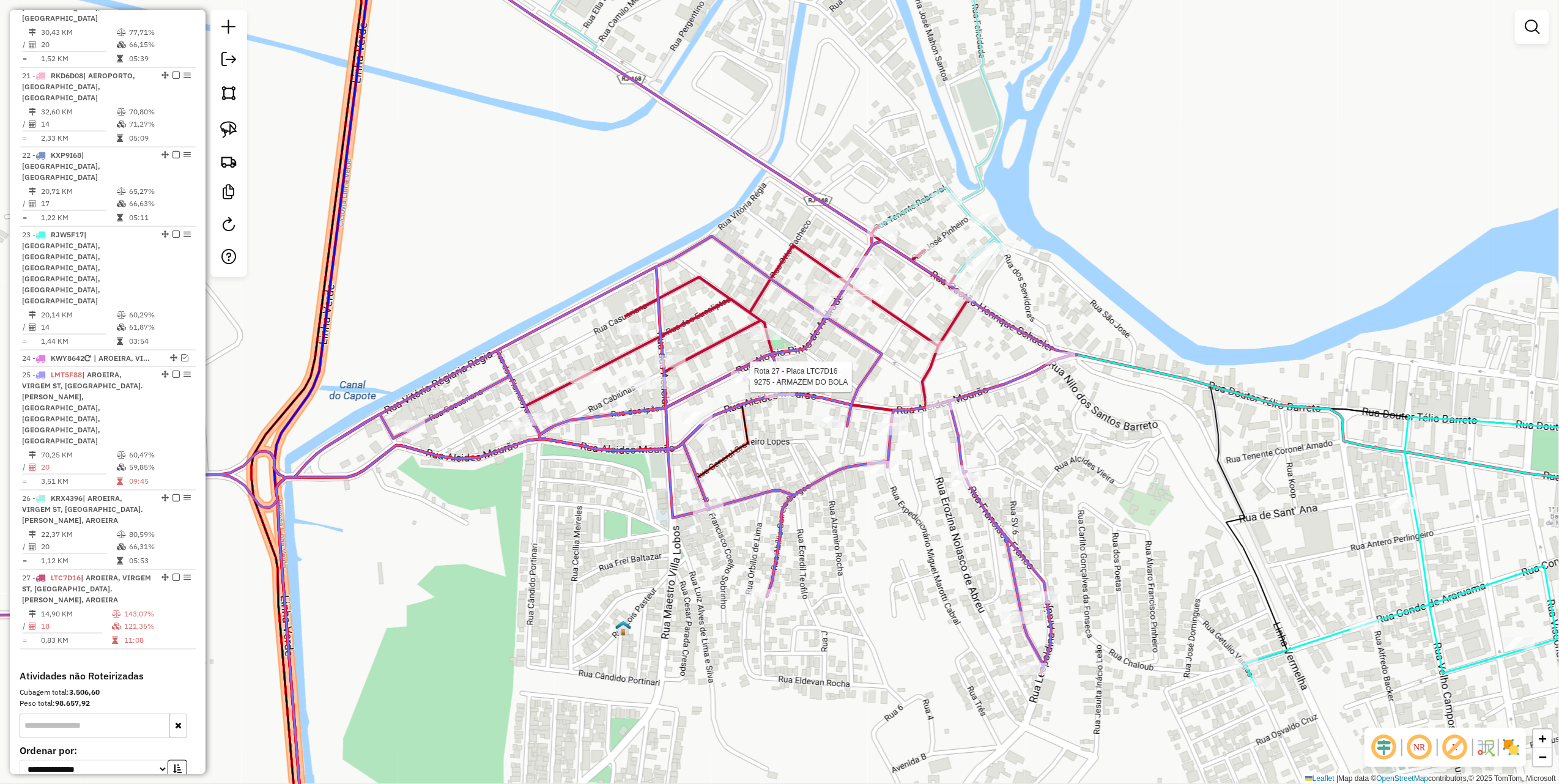
select select "*********"
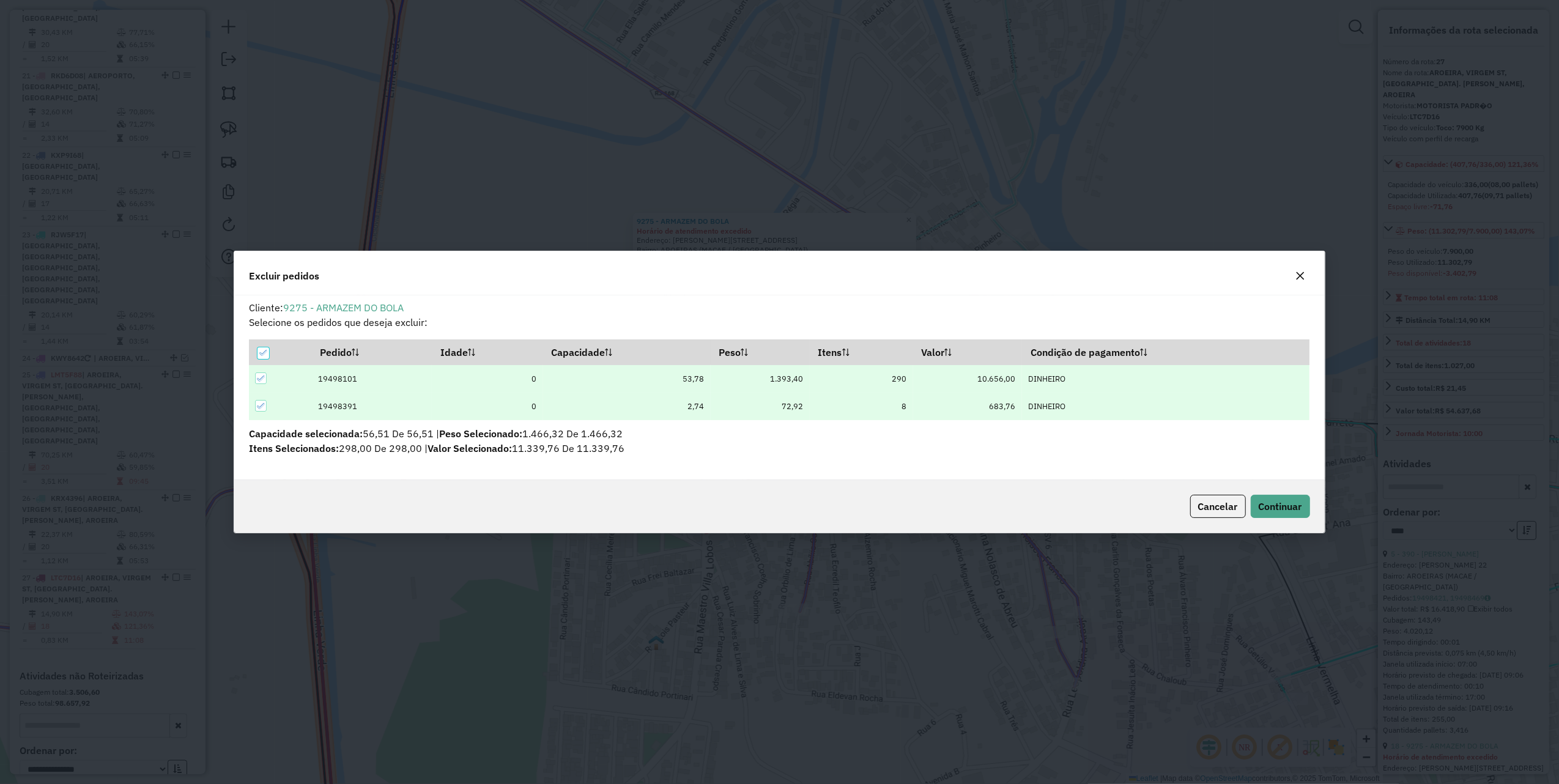
scroll to position [0, 0]
click at [1261, 499] on button "Continuar" at bounding box center [1280, 507] width 59 height 24
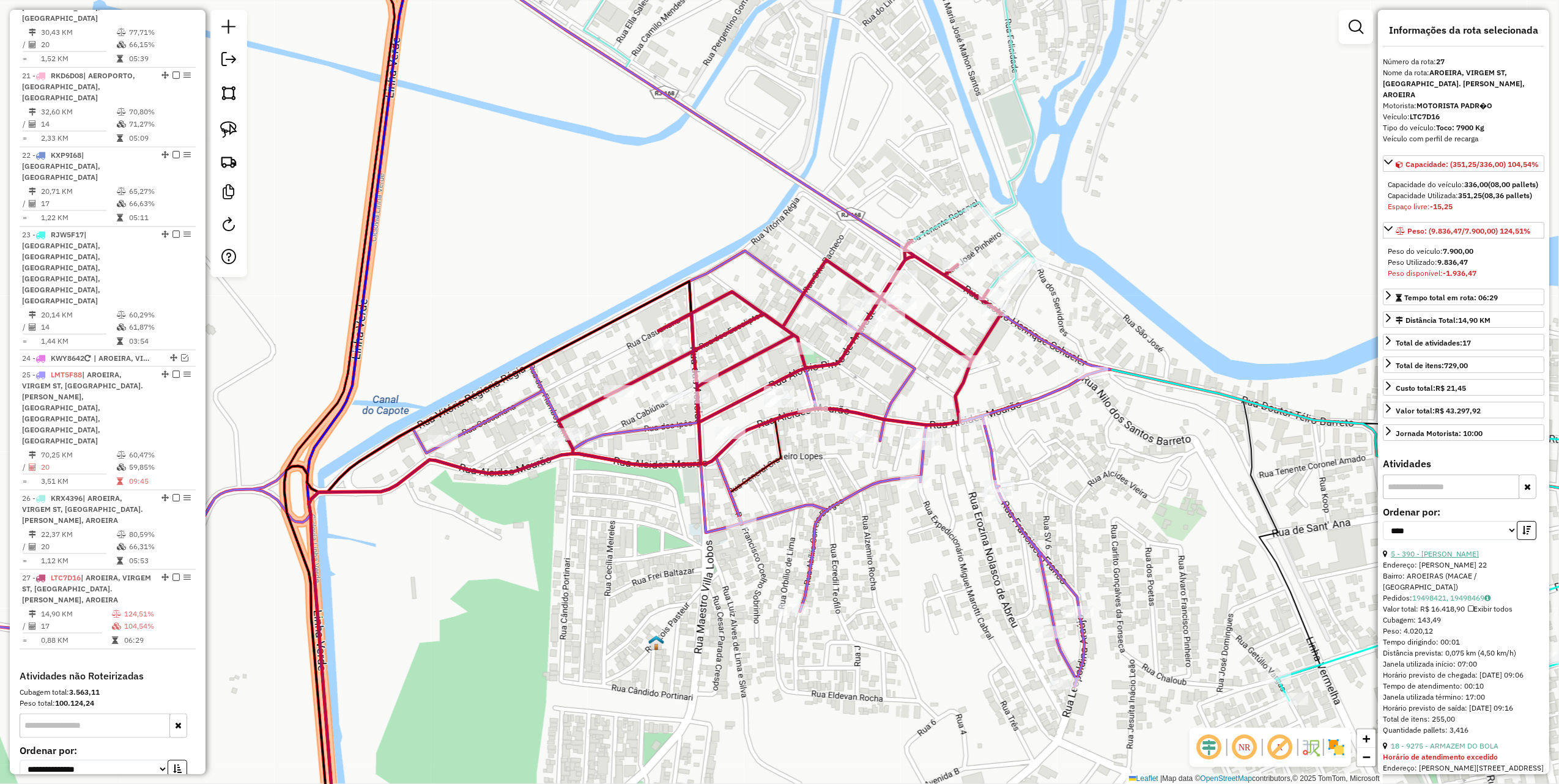
click at [1442, 559] on link "5 - 390 - [PERSON_NAME]" at bounding box center [1436, 553] width 89 height 9
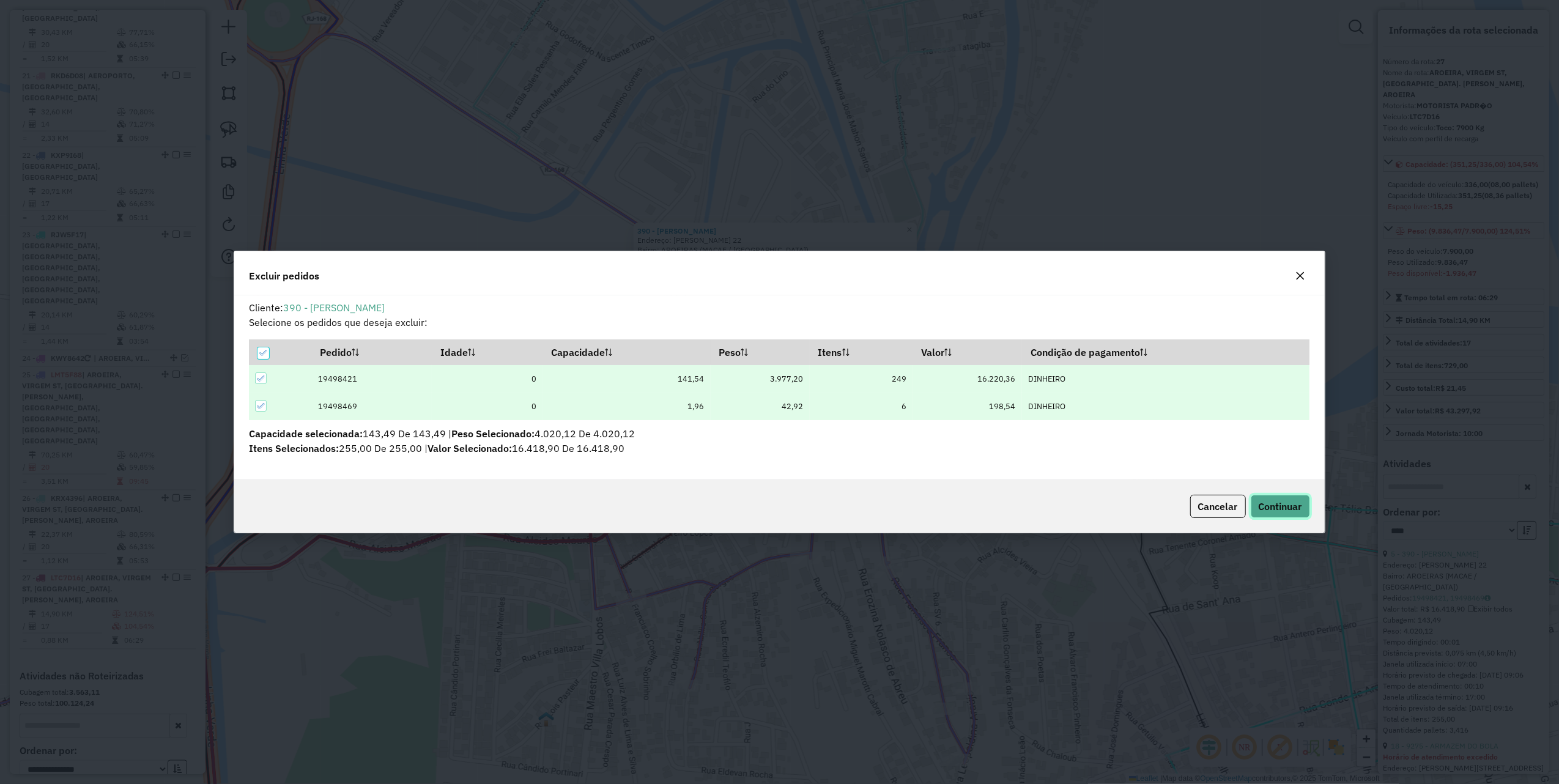
click at [1297, 514] on button "Continuar" at bounding box center [1280, 507] width 59 height 24
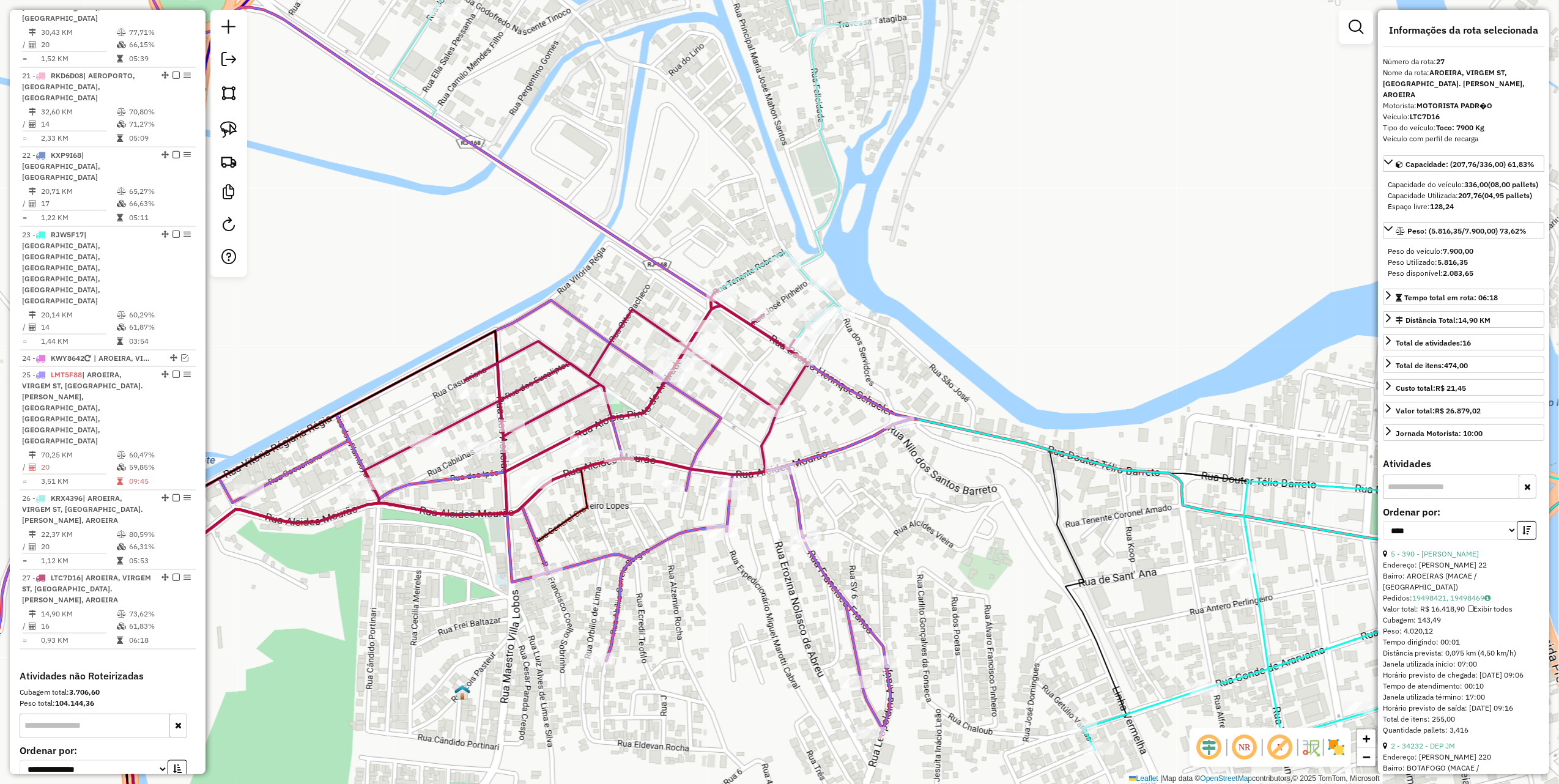
drag, startPoint x: 491, startPoint y: 297, endPoint x: 308, endPoint y: 285, distance: 183.4
click at [324, 270] on div "Janela de atendimento Grade de atendimento Capacidade Transportadoras Veículos …" at bounding box center [780, 392] width 1559 height 784
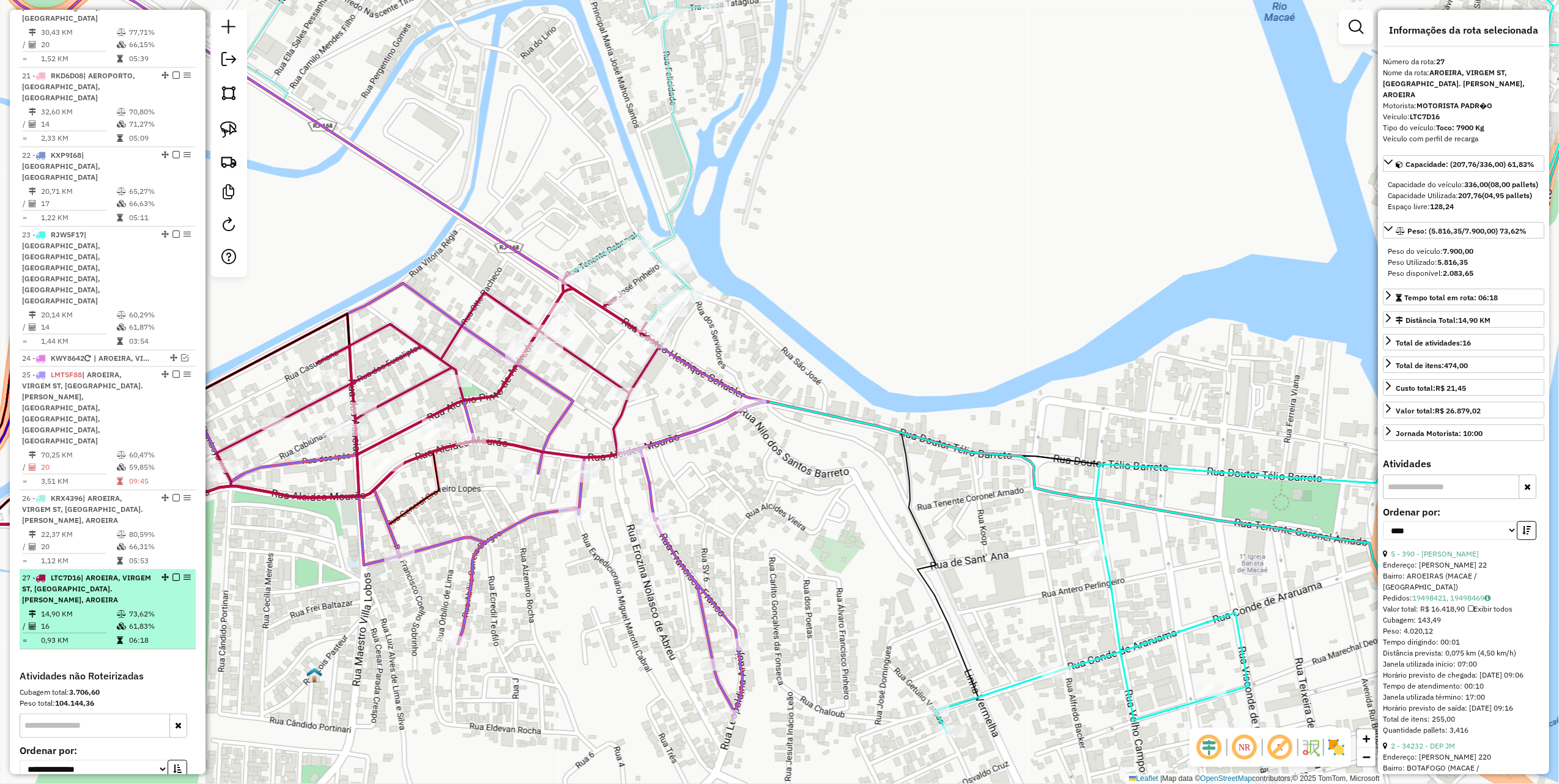
click at [172, 573] on em at bounding box center [175, 576] width 7 height 7
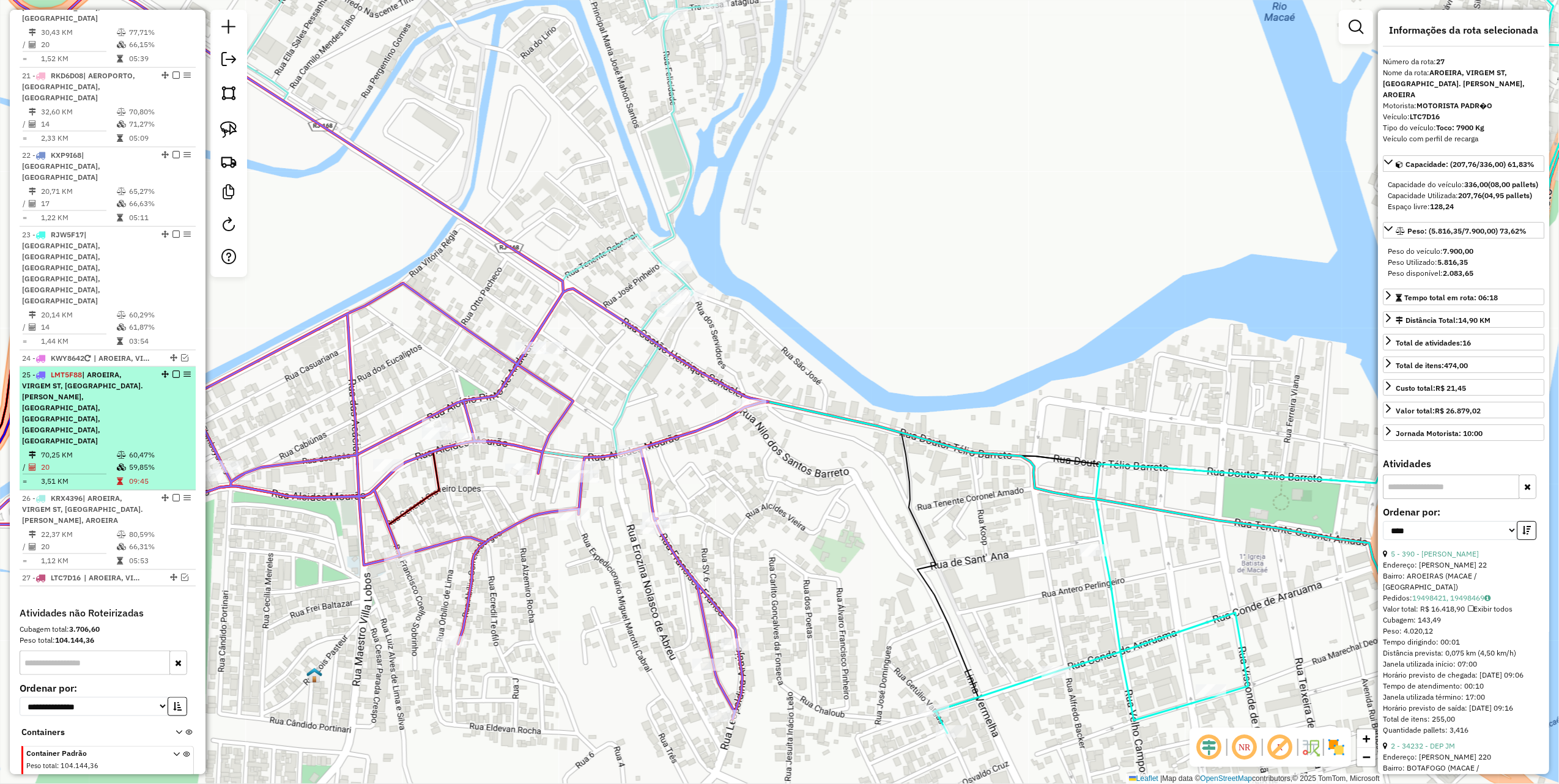
scroll to position [1559, 0]
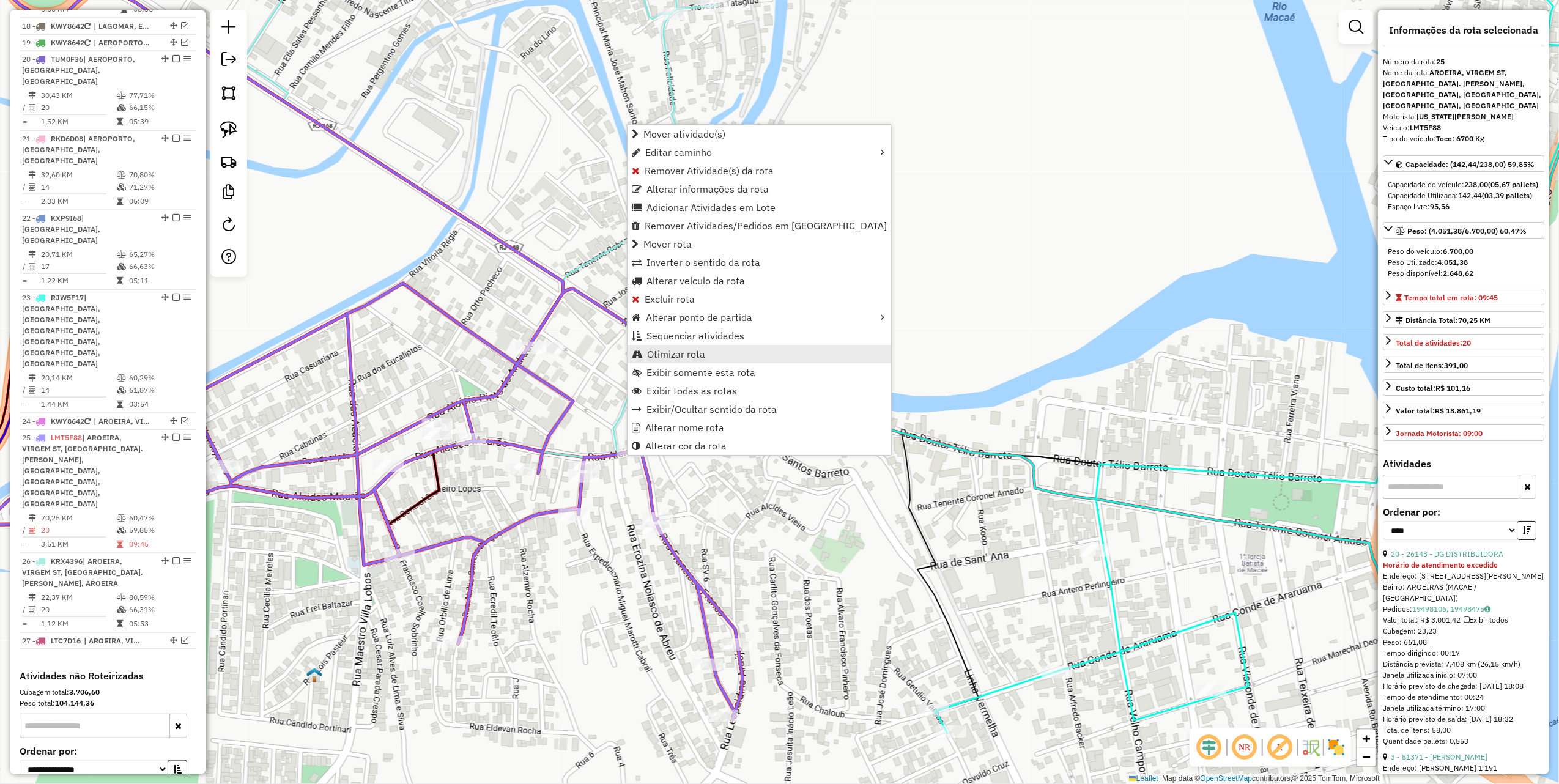
click at [669, 350] on span "Otimizar rota" at bounding box center [676, 354] width 58 height 10
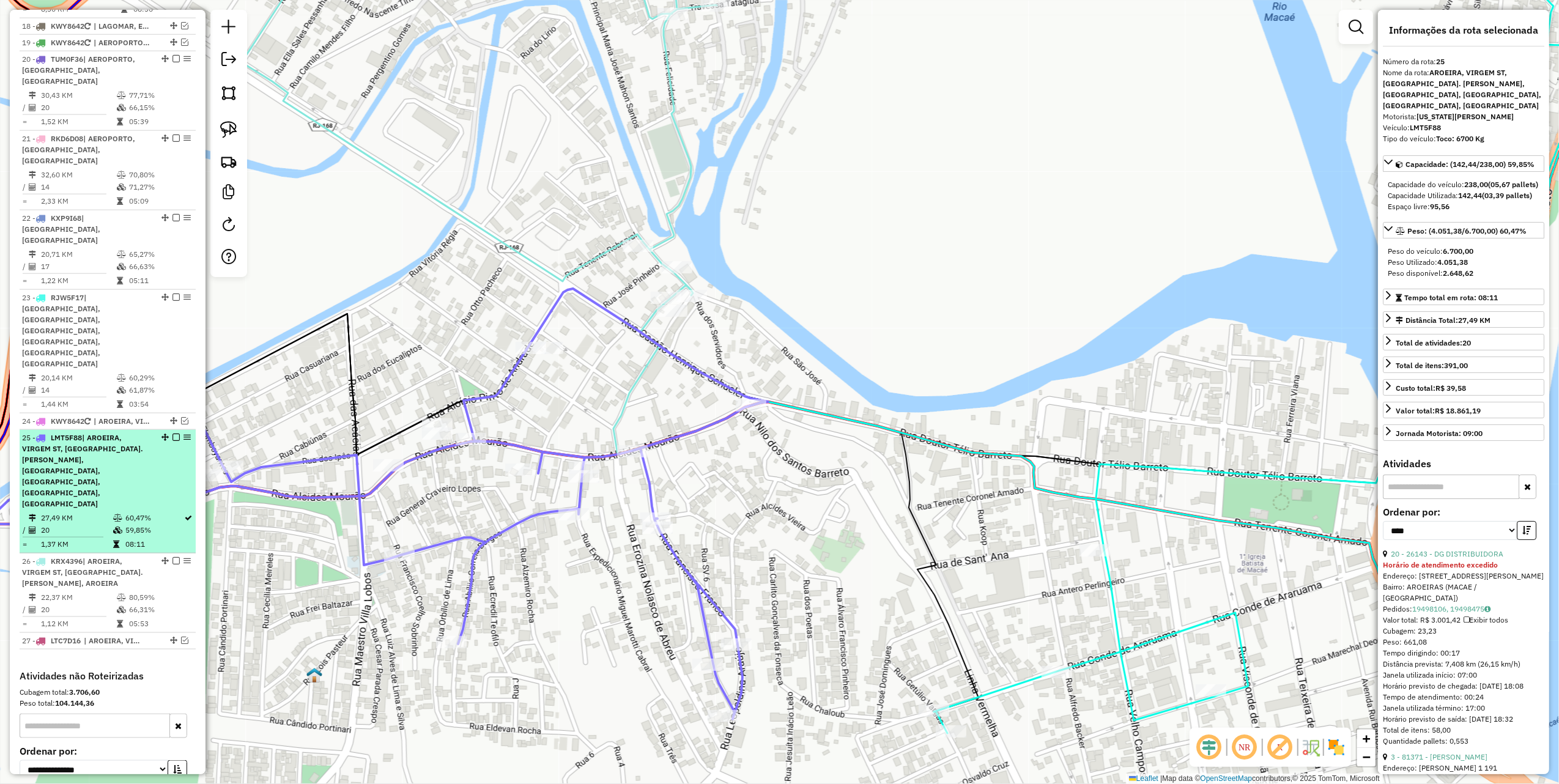
click at [172, 434] on em at bounding box center [175, 437] width 7 height 7
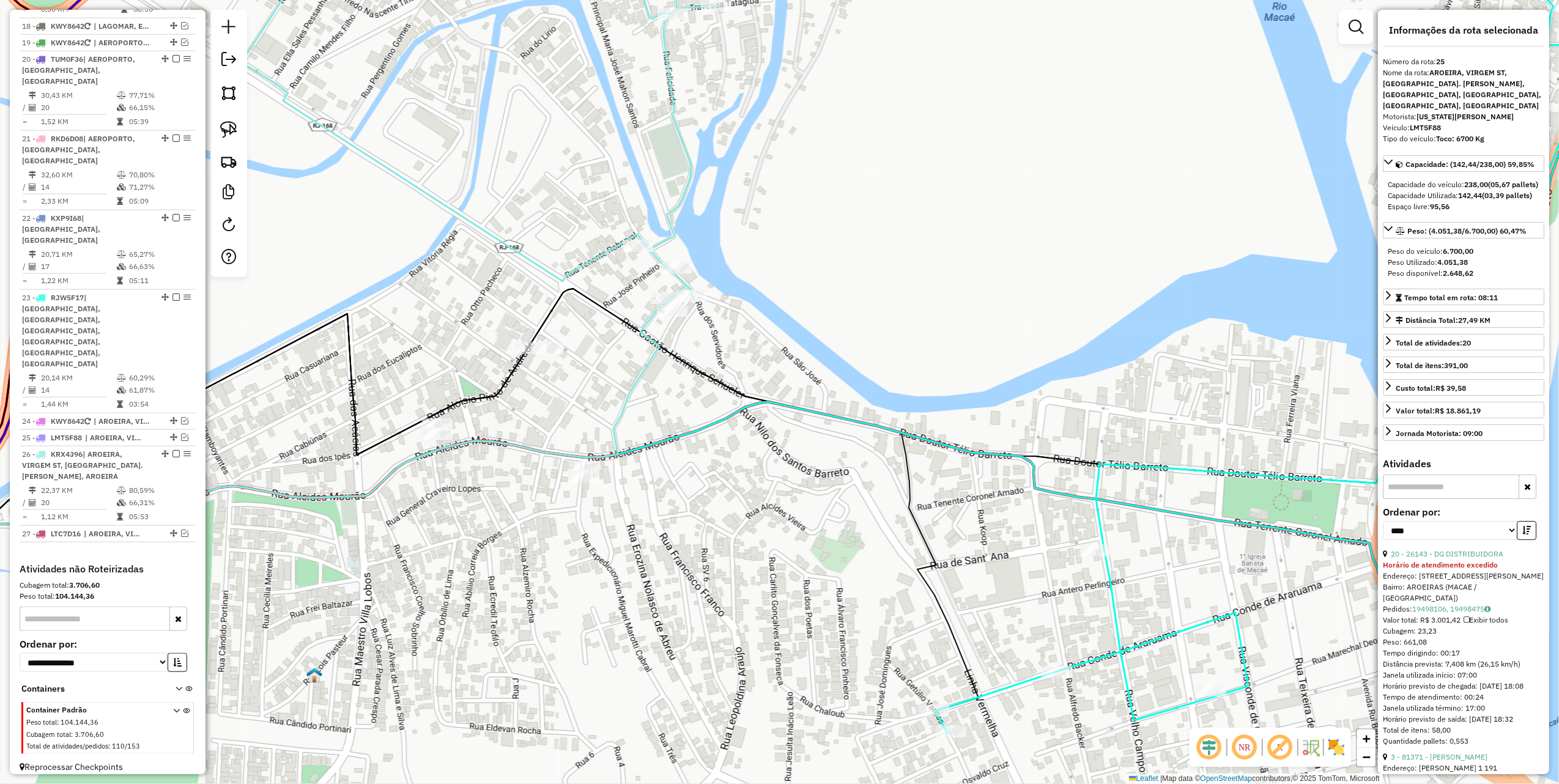
scroll to position [1485, 0]
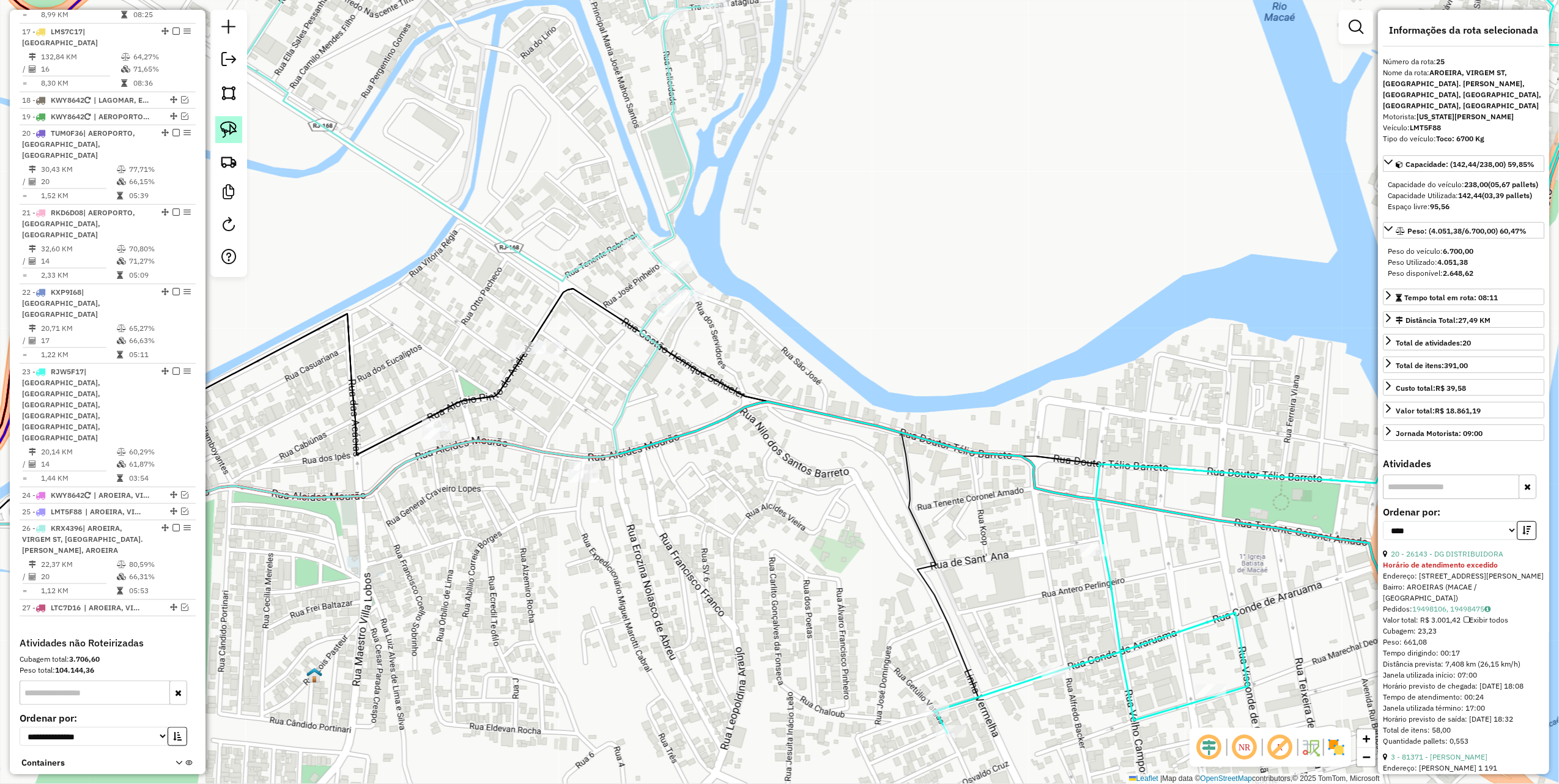
click at [233, 130] on img at bounding box center [228, 129] width 17 height 17
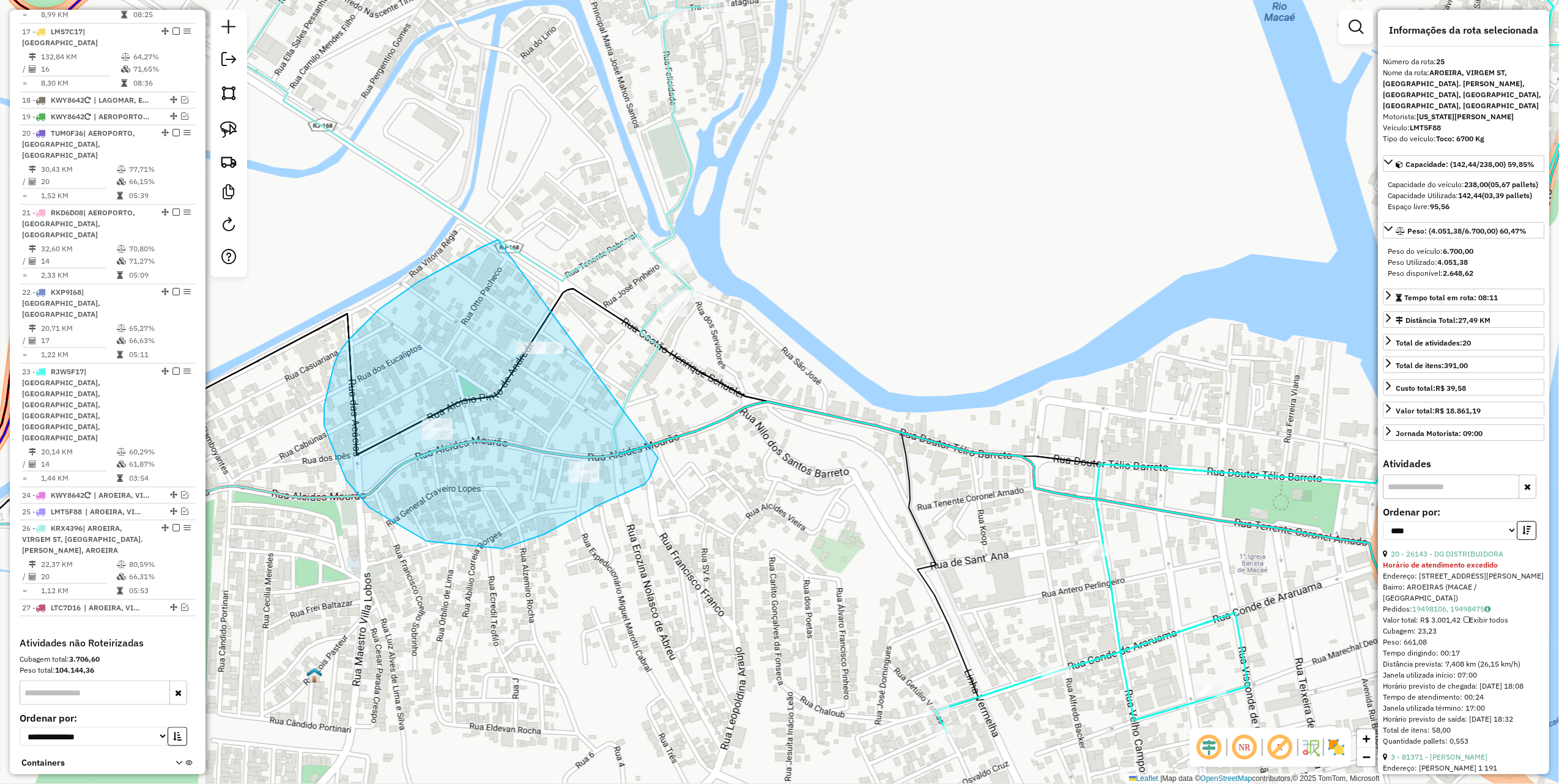
drag, startPoint x: 482, startPoint y: 247, endPoint x: 658, endPoint y: 458, distance: 274.8
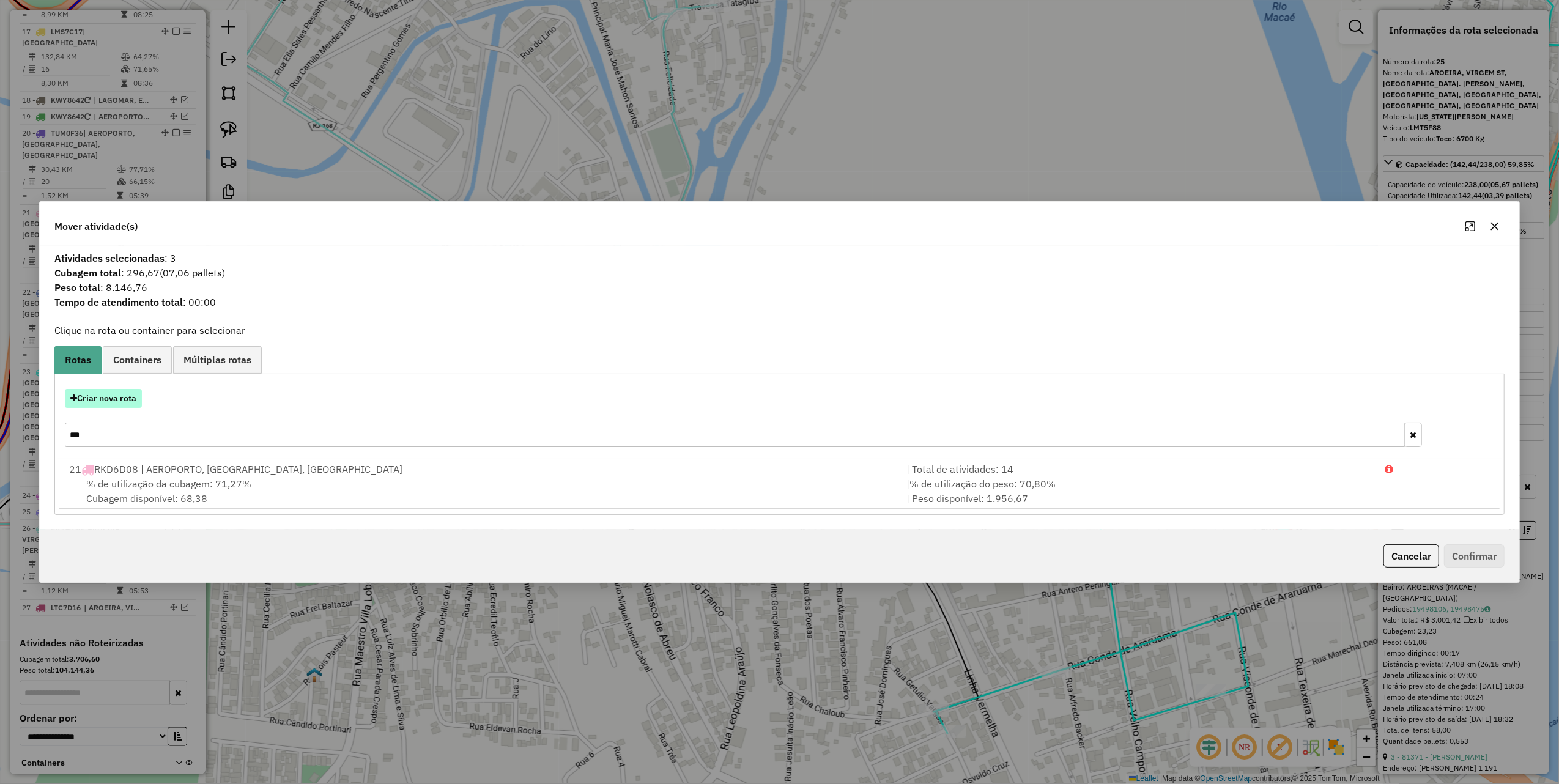
click at [98, 400] on button "Criar nova rota" at bounding box center [103, 397] width 77 height 19
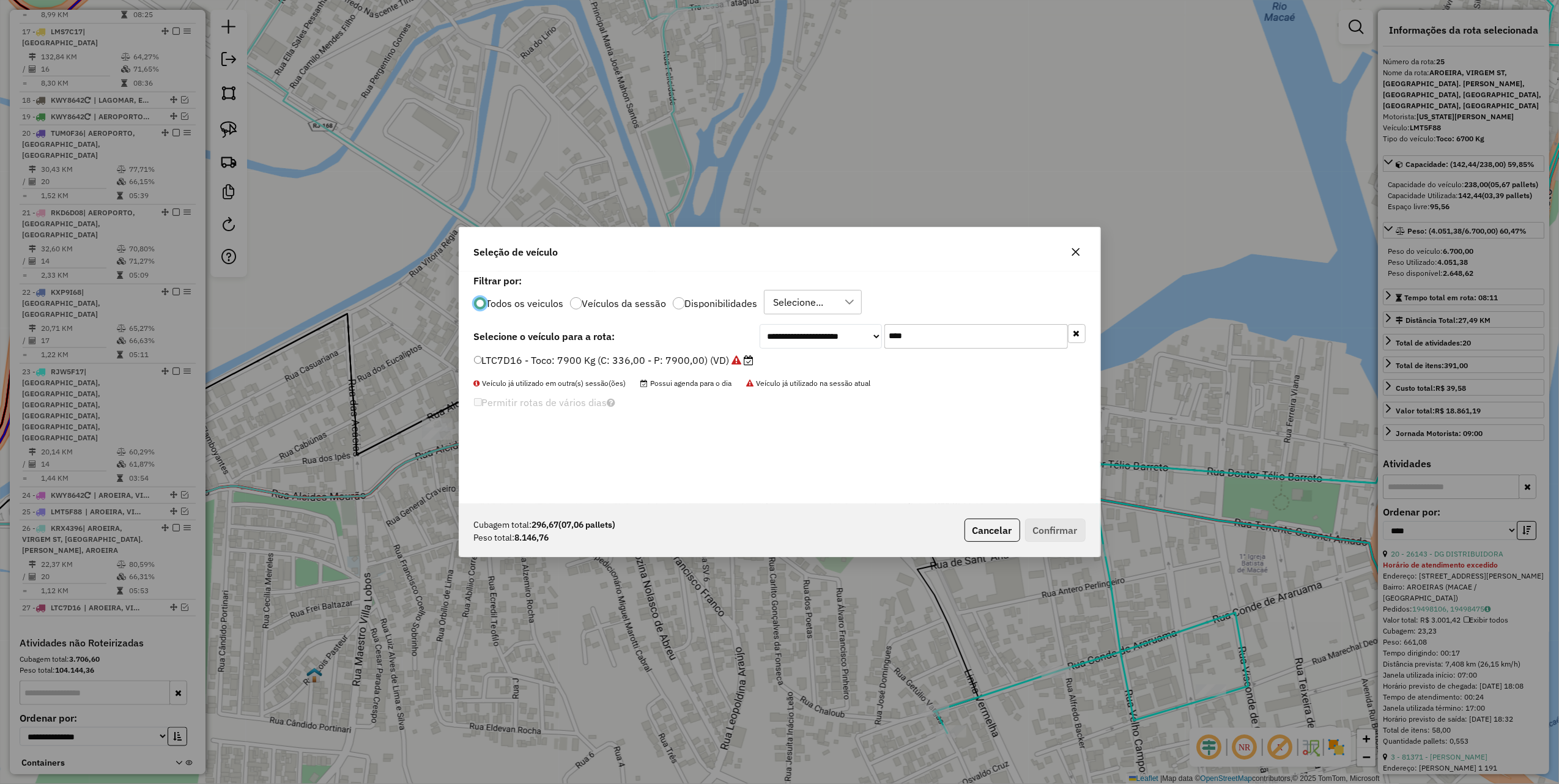
scroll to position [6, 4]
click at [934, 341] on input "****" at bounding box center [976, 335] width 183 height 25
type input "***"
click at [701, 361] on label "LTO8B08 - Truck: 12700 Kg (C: 420,00 - P: 12700,00) (VD)" at bounding box center [616, 360] width 283 height 15
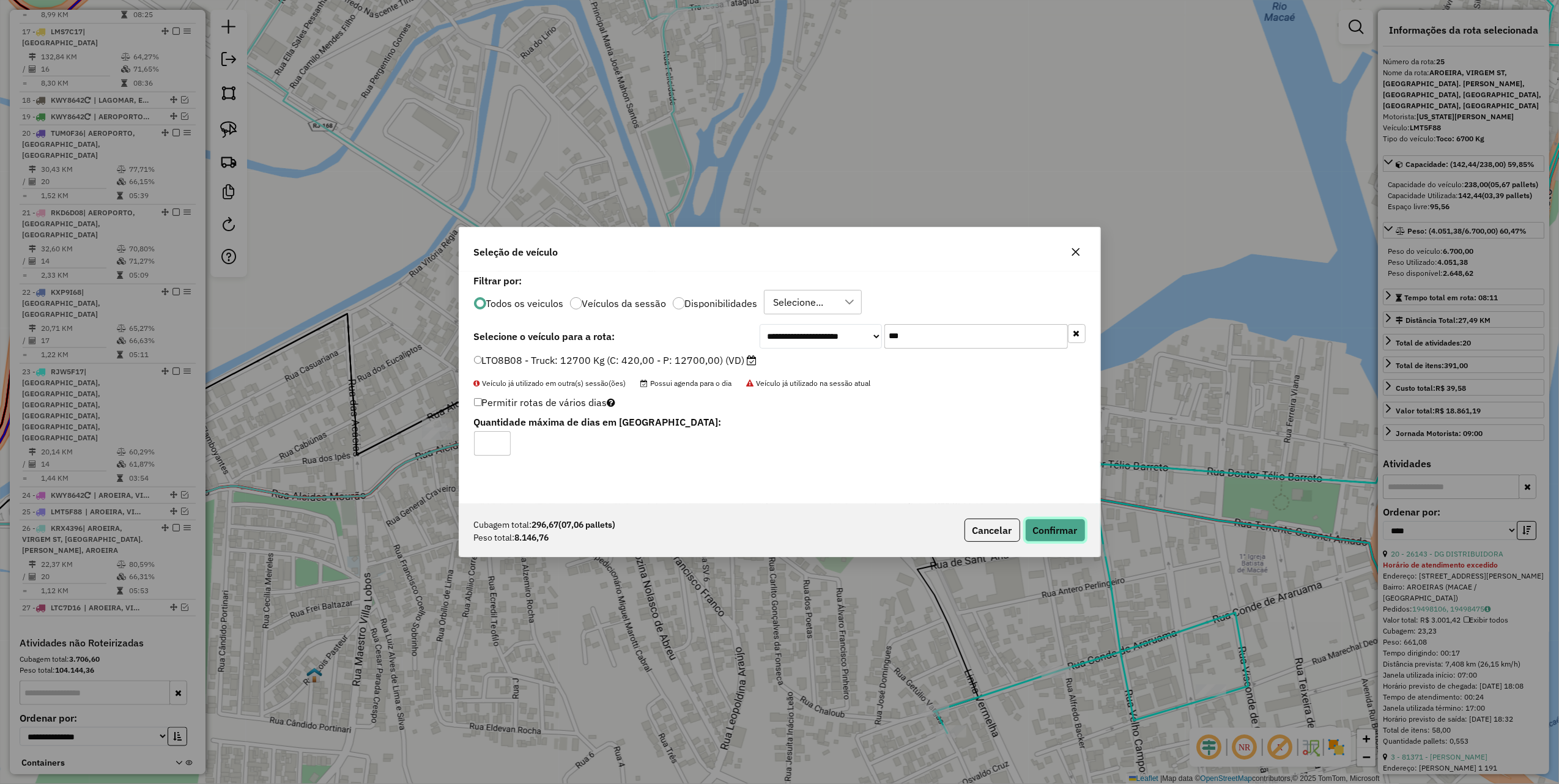
click at [1067, 529] on button "Confirmar" at bounding box center [1056, 530] width 61 height 24
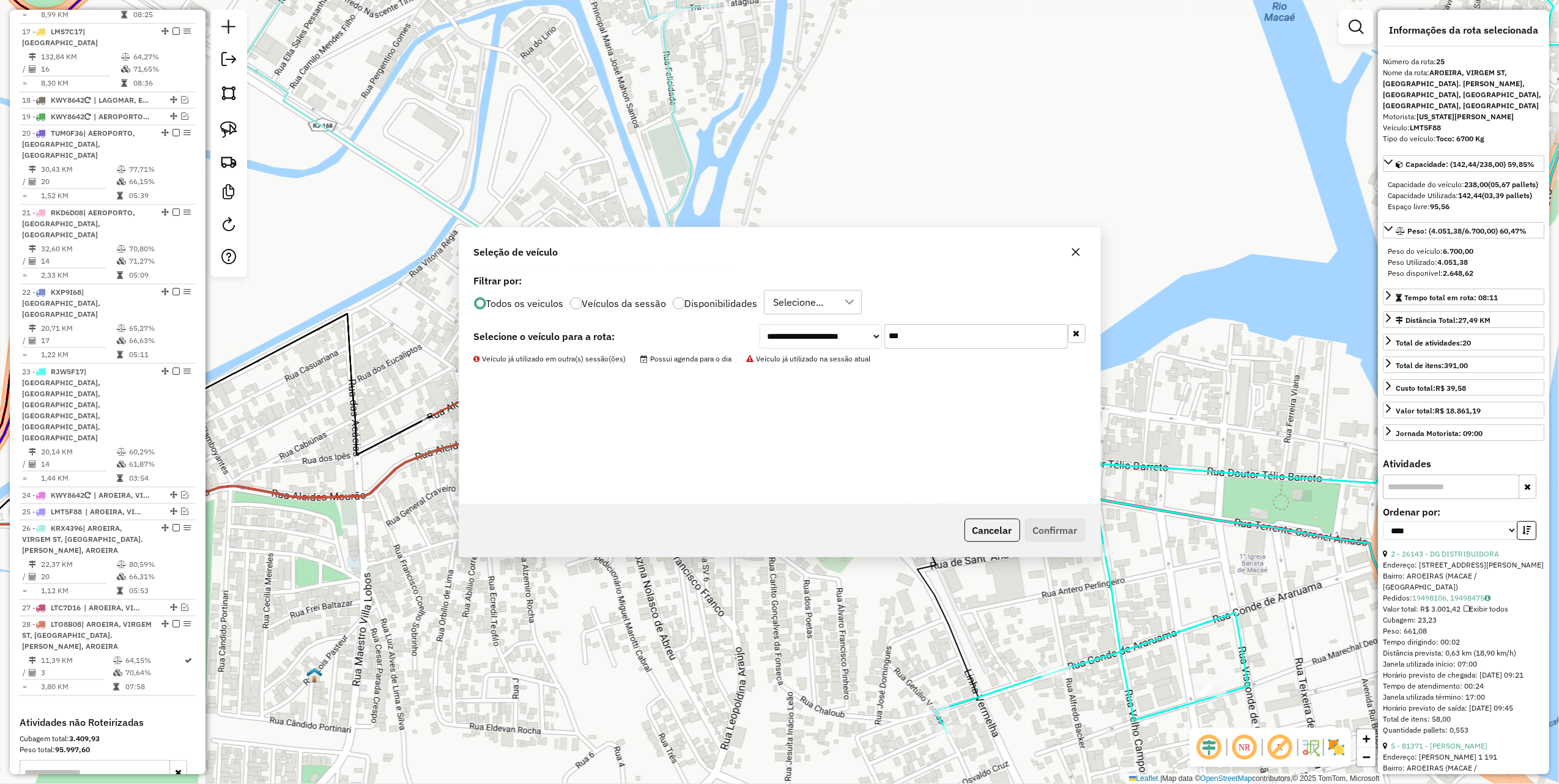
scroll to position [1565, 0]
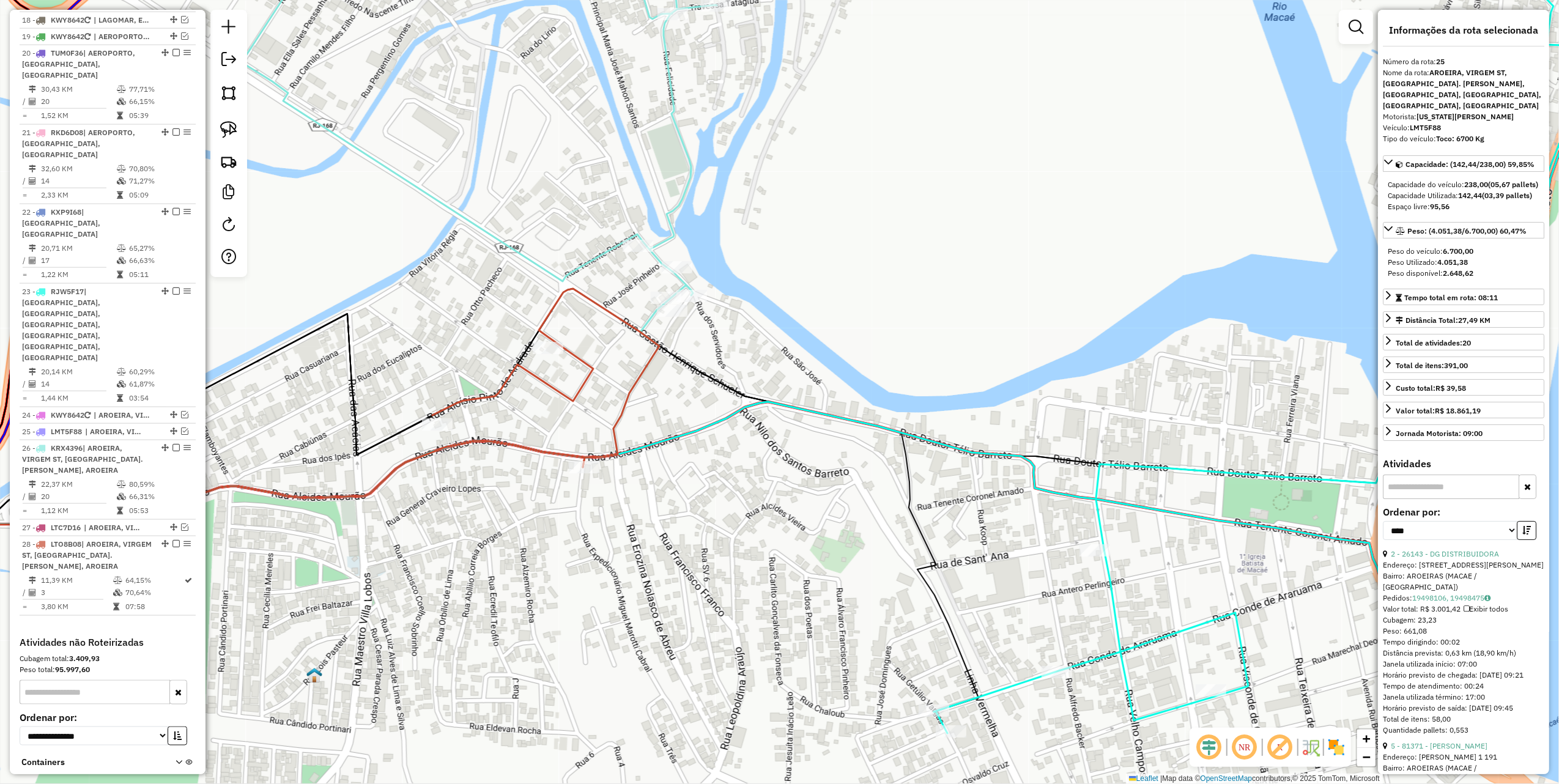
drag, startPoint x: 624, startPoint y: 279, endPoint x: 646, endPoint y: 118, distance: 162.5
click at [625, 176] on div "Janela de atendimento Grade de atendimento Capacidade Transportadoras Veículos …" at bounding box center [780, 392] width 1559 height 784
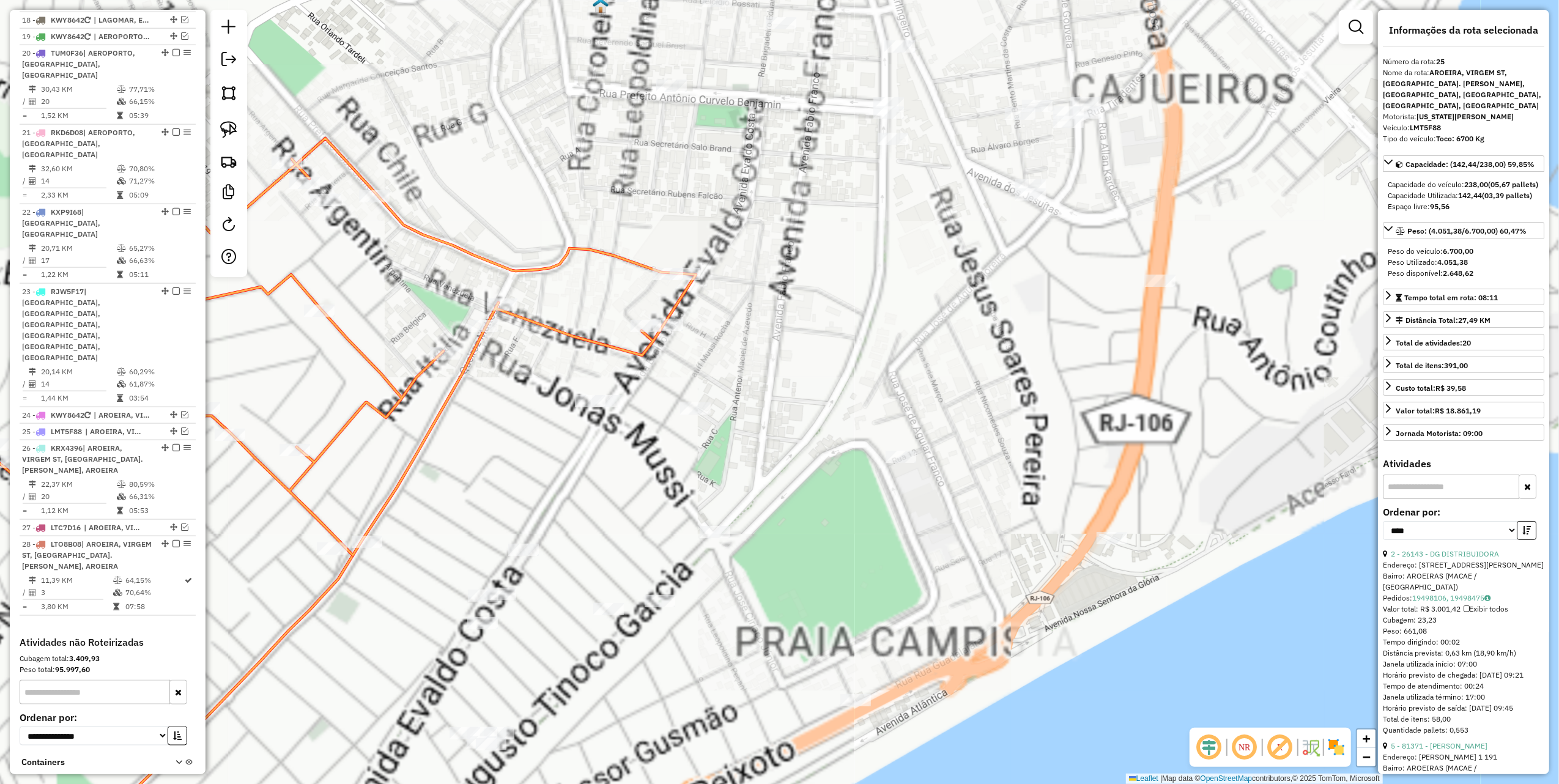
click at [220, 122] on img at bounding box center [228, 129] width 17 height 17
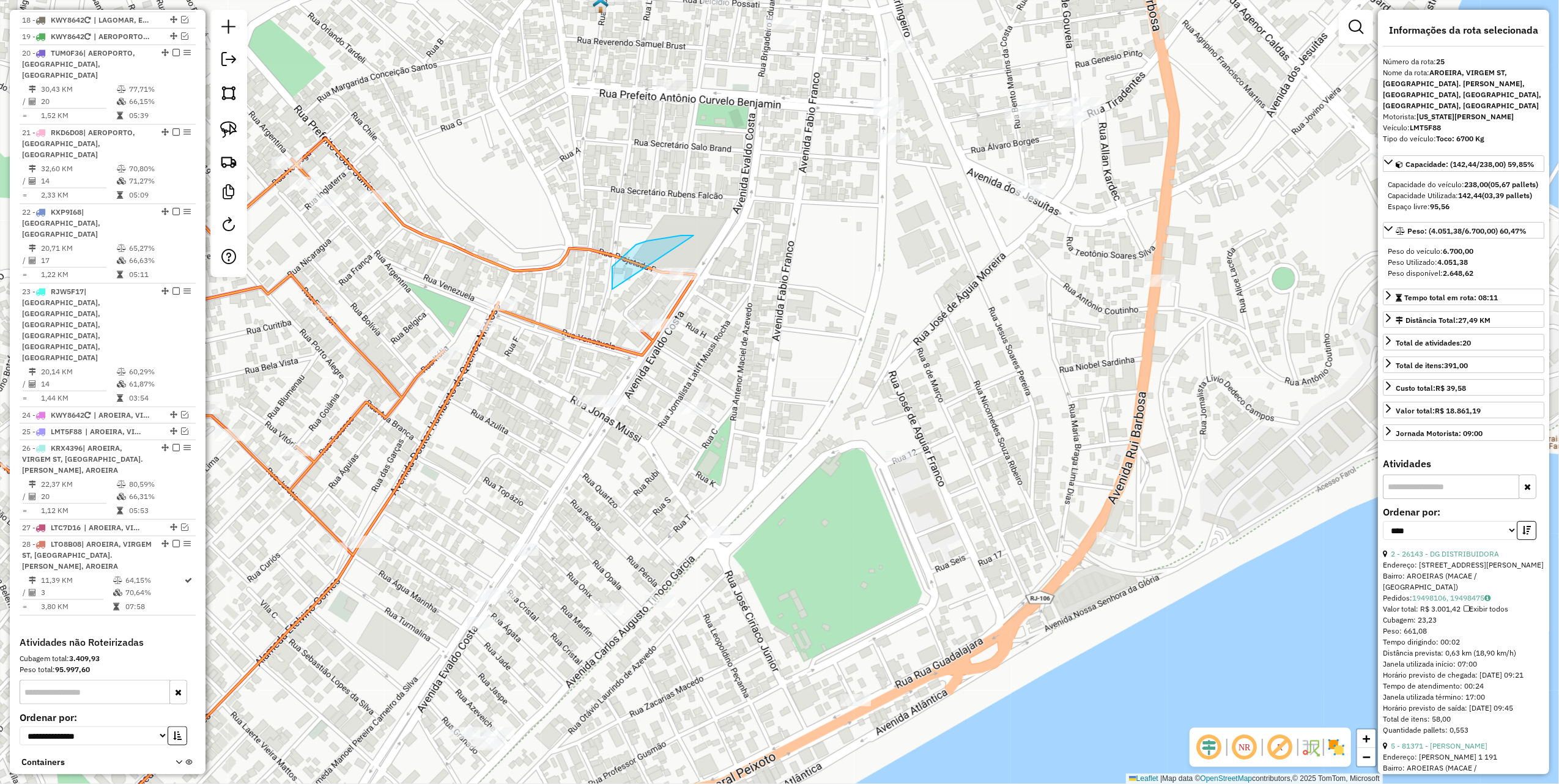
drag, startPoint x: 612, startPoint y: 289, endPoint x: 764, endPoint y: 272, distance: 152.9
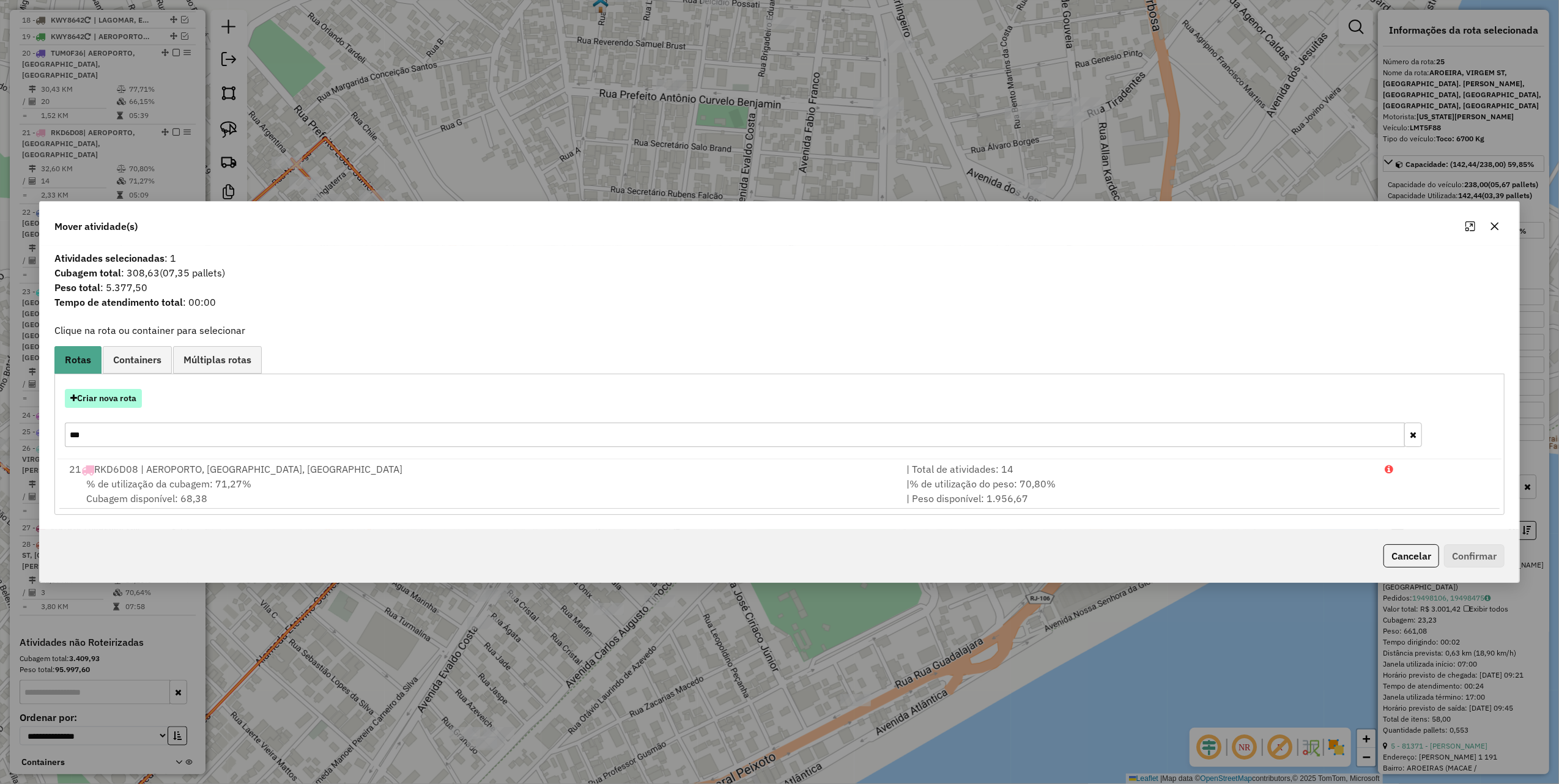
click at [111, 392] on button "Criar nova rota" at bounding box center [103, 397] width 77 height 19
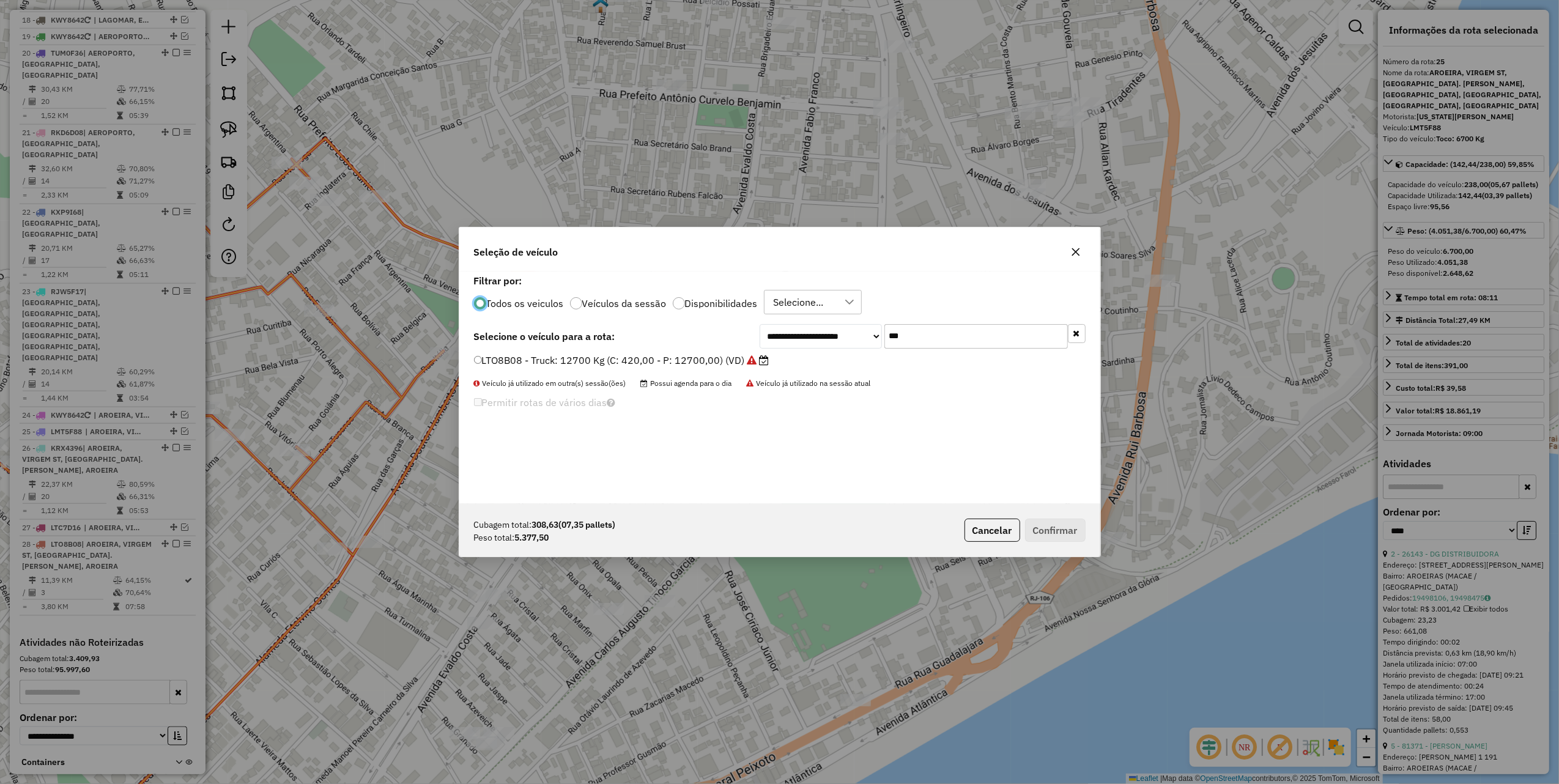
scroll to position [6, 4]
click at [971, 333] on input "***" at bounding box center [976, 335] width 183 height 25
type input "***"
drag, startPoint x: 742, startPoint y: 365, endPoint x: 854, endPoint y: 411, distance: 121.1
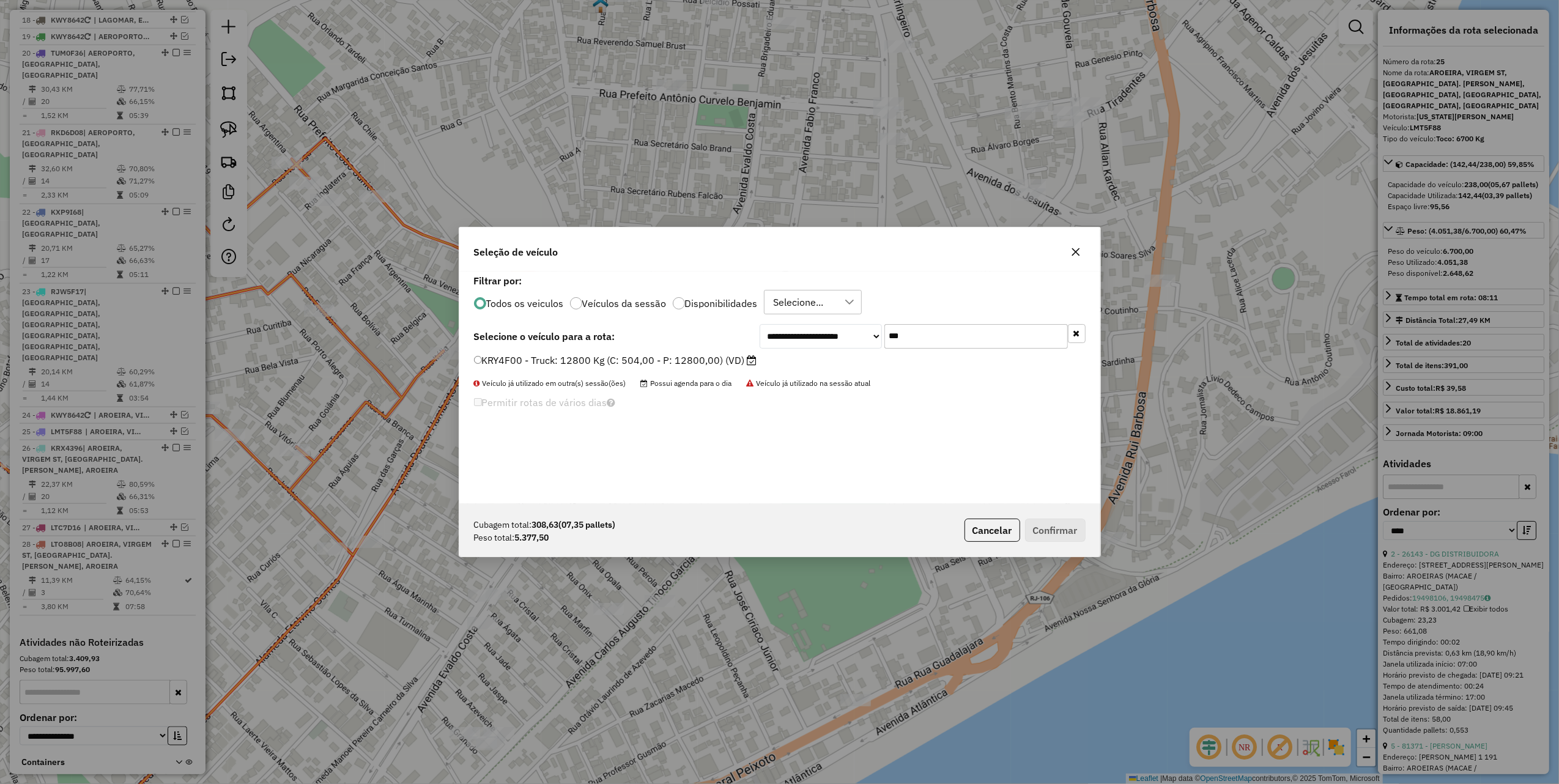
click at [742, 364] on label "KRY4F00 - Truck: 12800 Kg (C: 504,00 - P: 12800,00) (VD)" at bounding box center [616, 360] width 283 height 15
click at [1068, 534] on button "Confirmar" at bounding box center [1056, 530] width 61 height 24
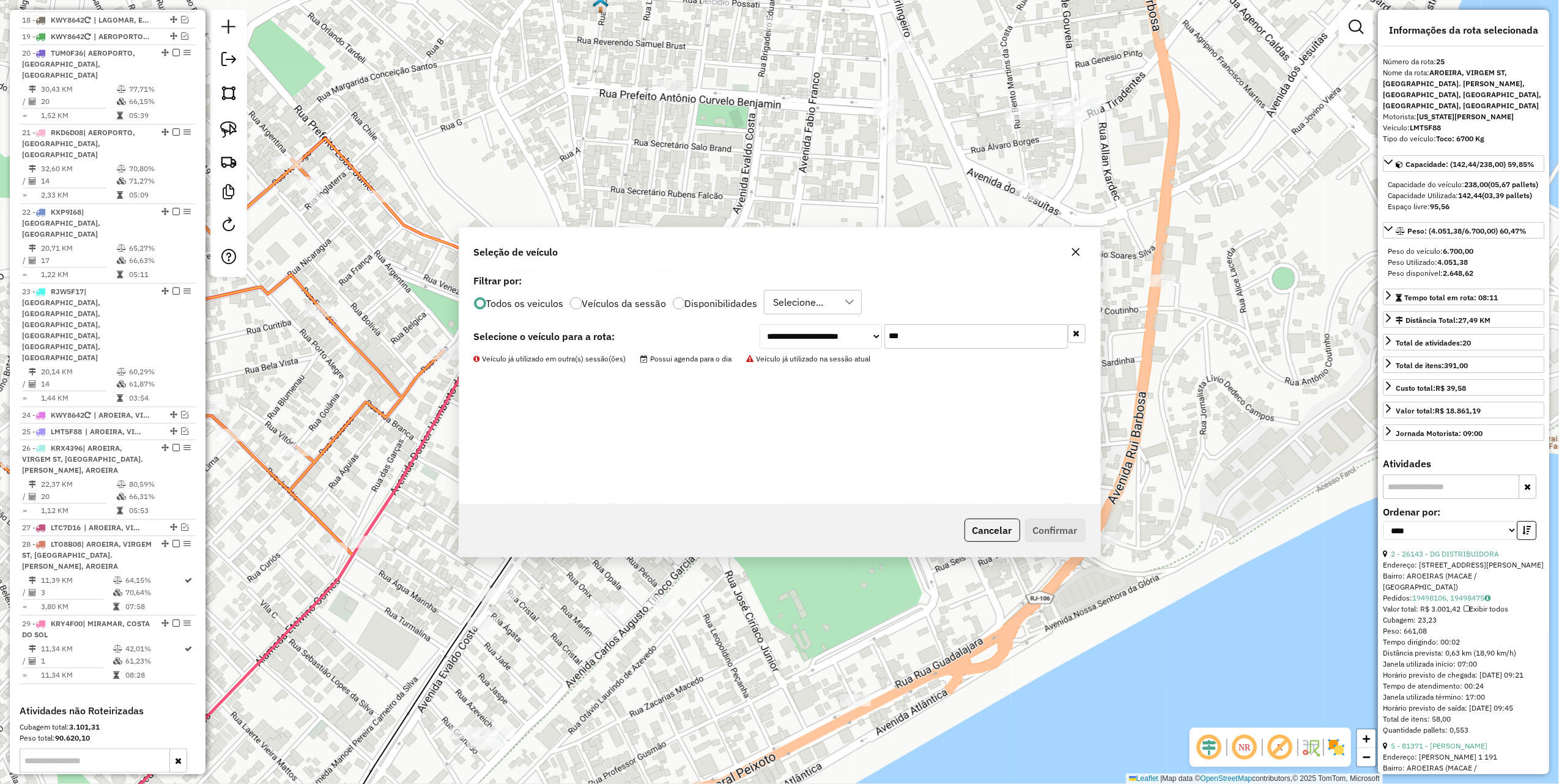
scroll to position [1634, 0]
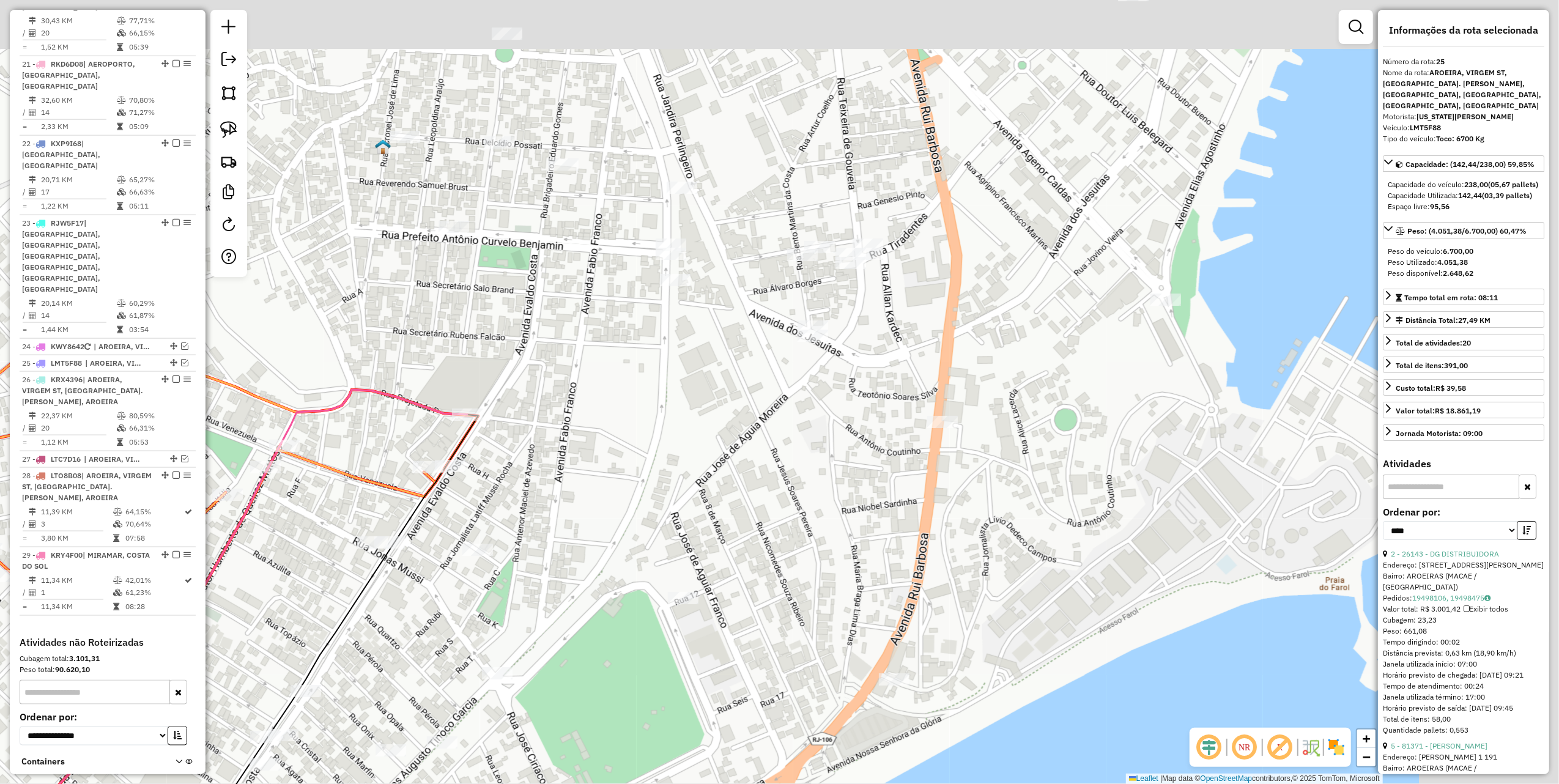
drag, startPoint x: 870, startPoint y: 199, endPoint x: 483, endPoint y: 290, distance: 397.6
click at [613, 333] on div "Janela de atendimento Grade de atendimento Capacidade Transportadoras Veículos …" at bounding box center [780, 392] width 1559 height 784
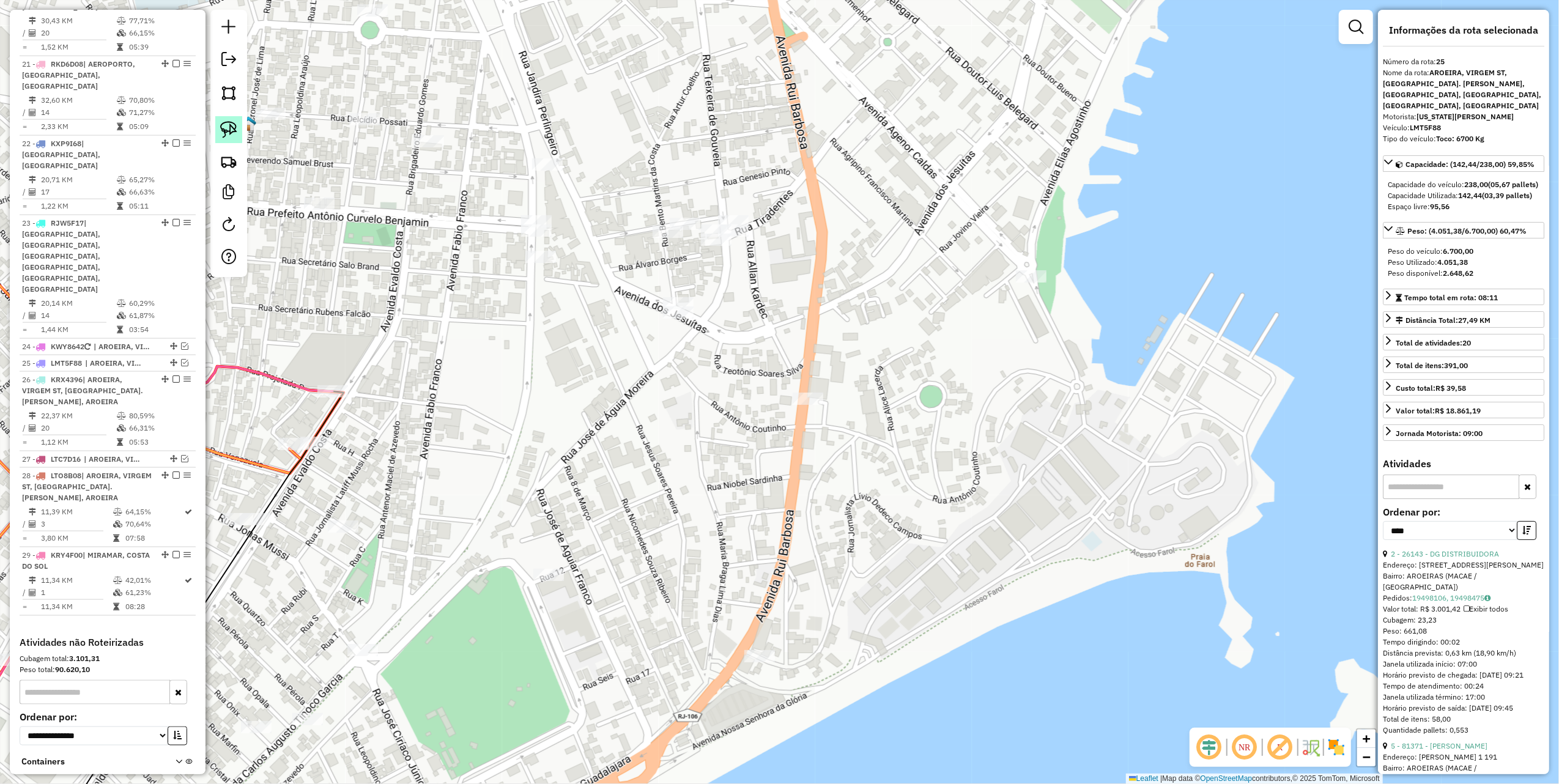
click at [224, 136] on img at bounding box center [228, 129] width 17 height 17
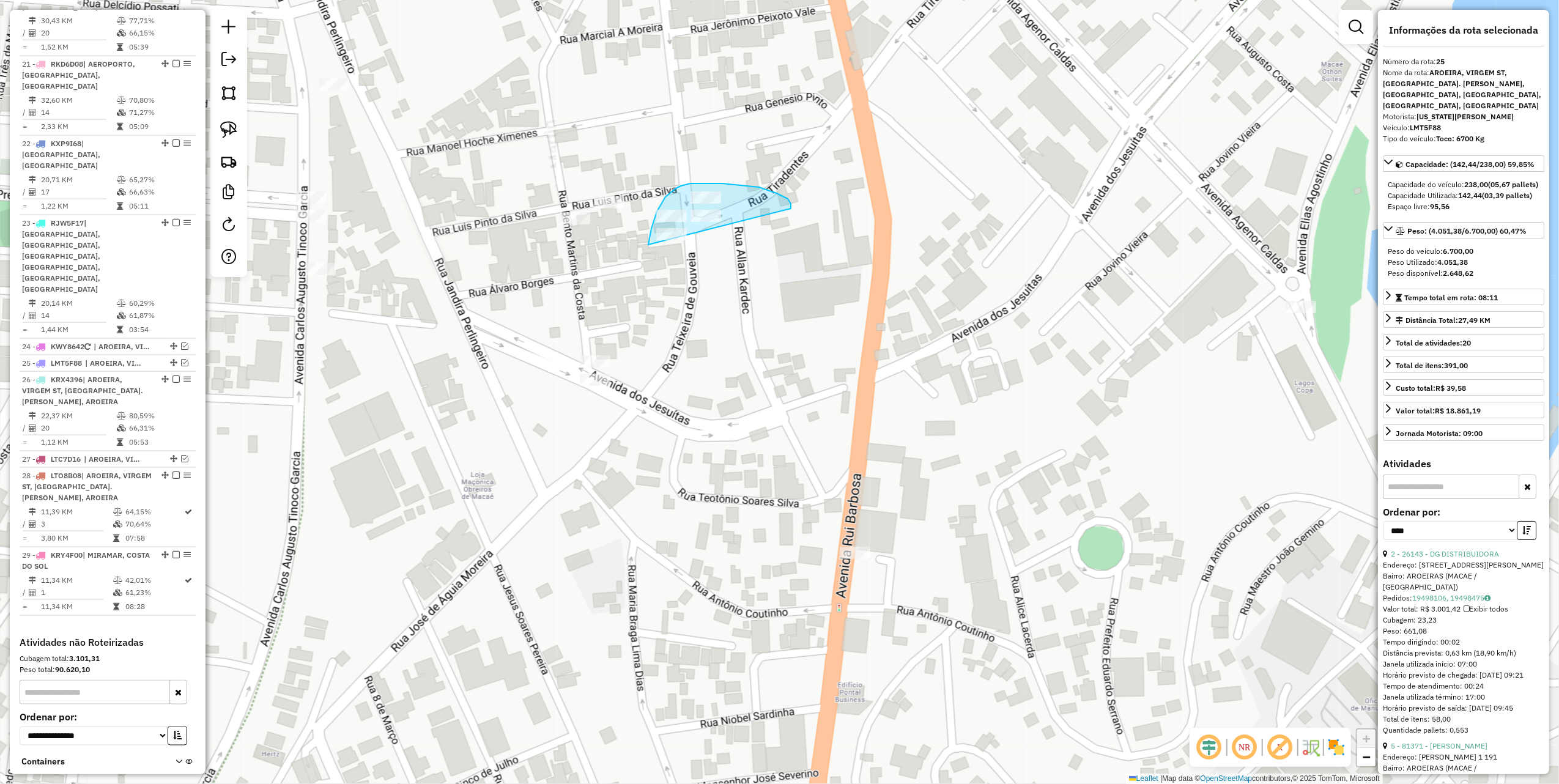
drag, startPoint x: 777, startPoint y: 193, endPoint x: 696, endPoint y: 268, distance: 110.4
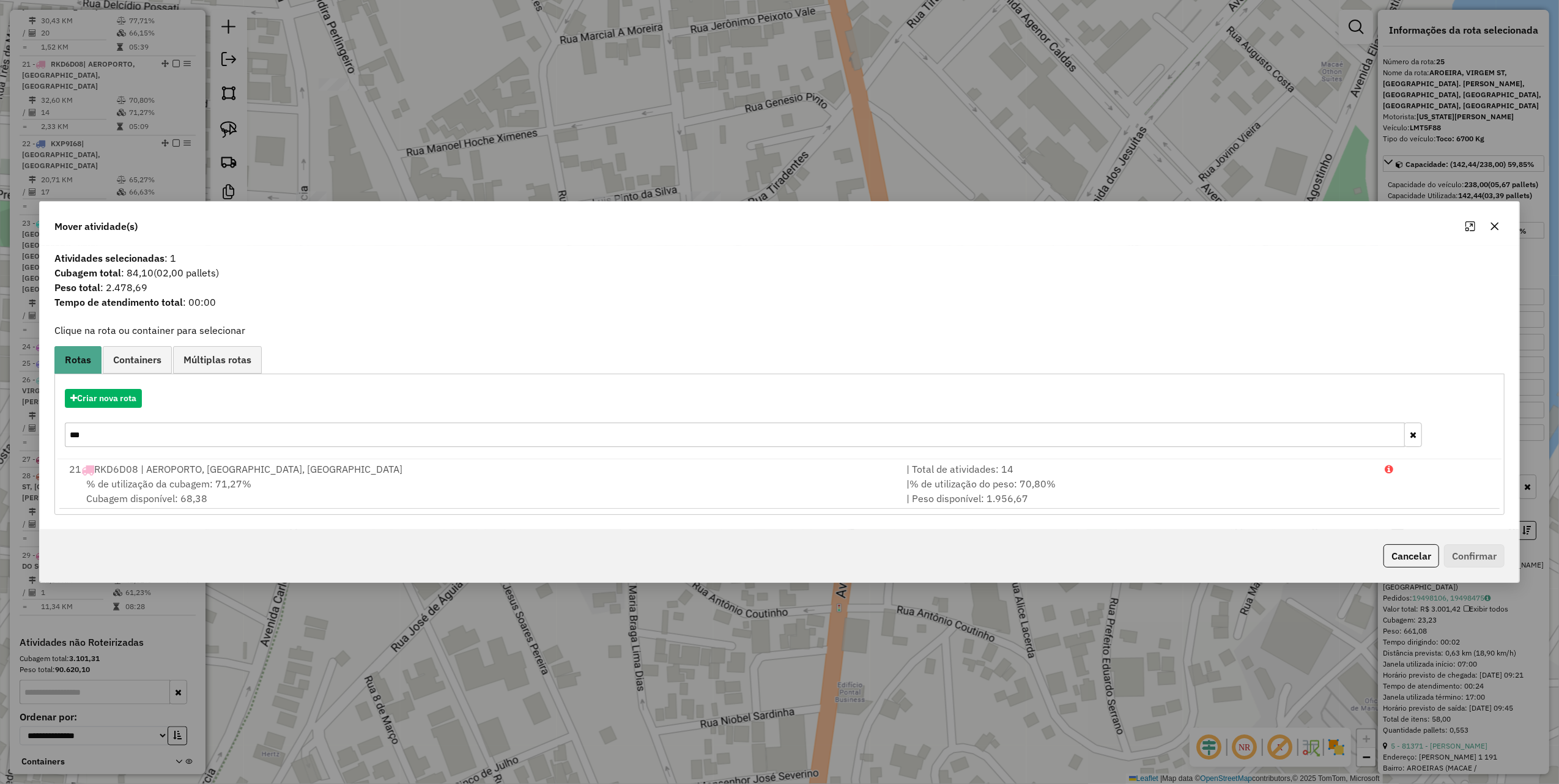
click at [162, 438] on input "***" at bounding box center [735, 435] width 1341 height 25
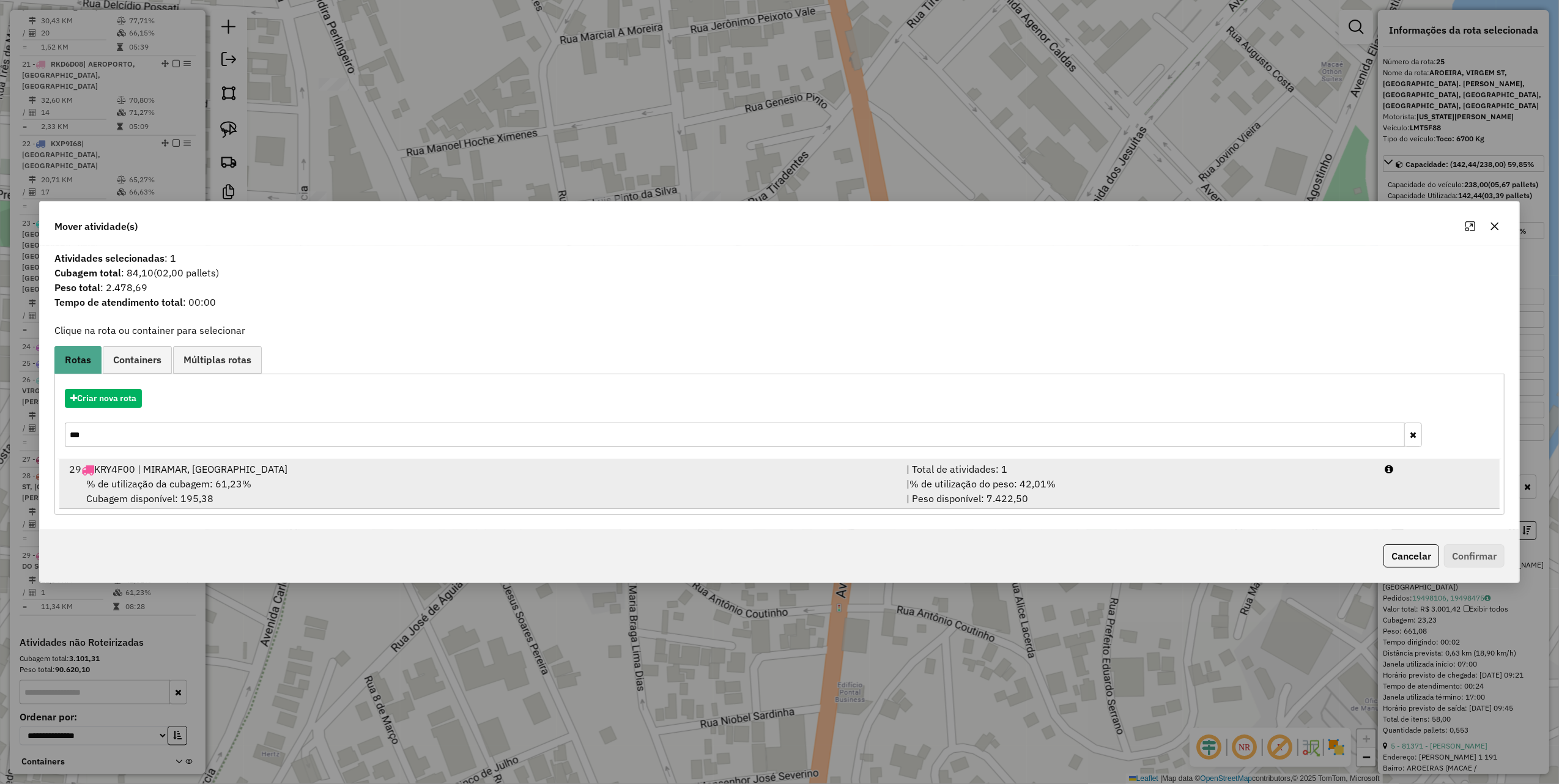
type input "***"
click at [311, 504] on div "% de utilização da cubagem: 61,23% Cubagem disponível: 195,38" at bounding box center [480, 491] width 838 height 30
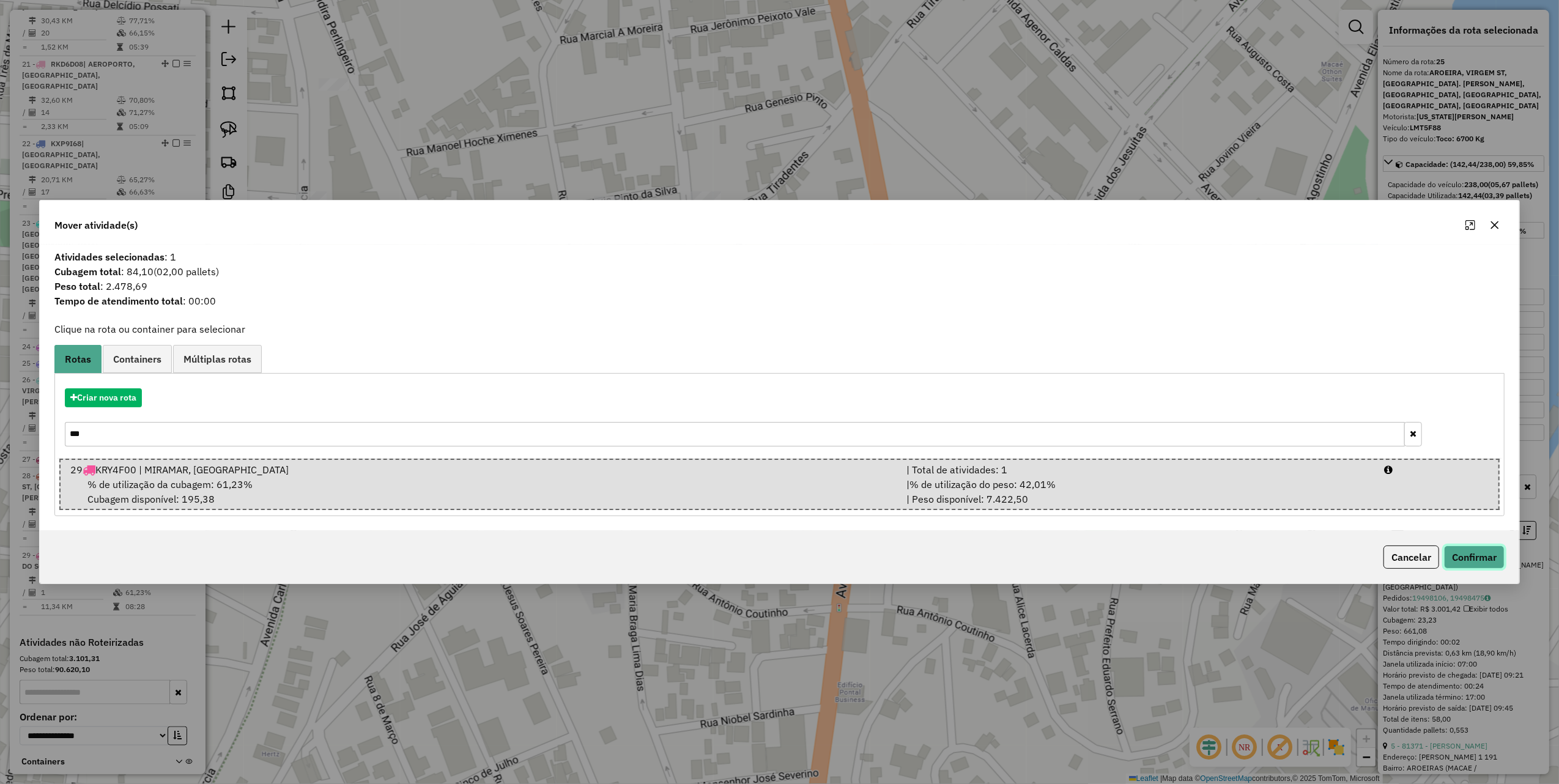
click at [1493, 559] on button "Confirmar" at bounding box center [1475, 557] width 61 height 24
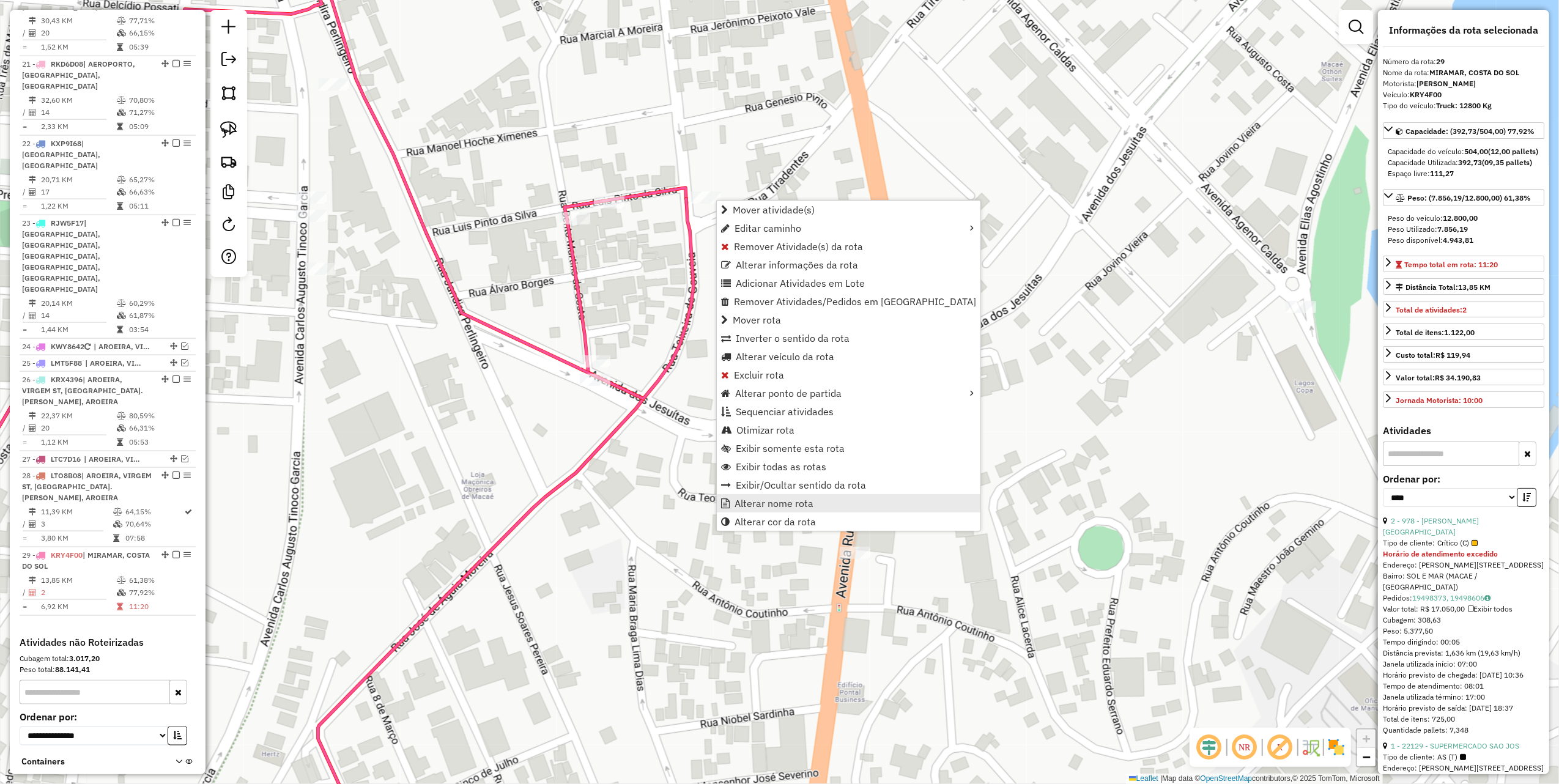
click at [777, 499] on span "Alterar nome rota" at bounding box center [775, 504] width 79 height 10
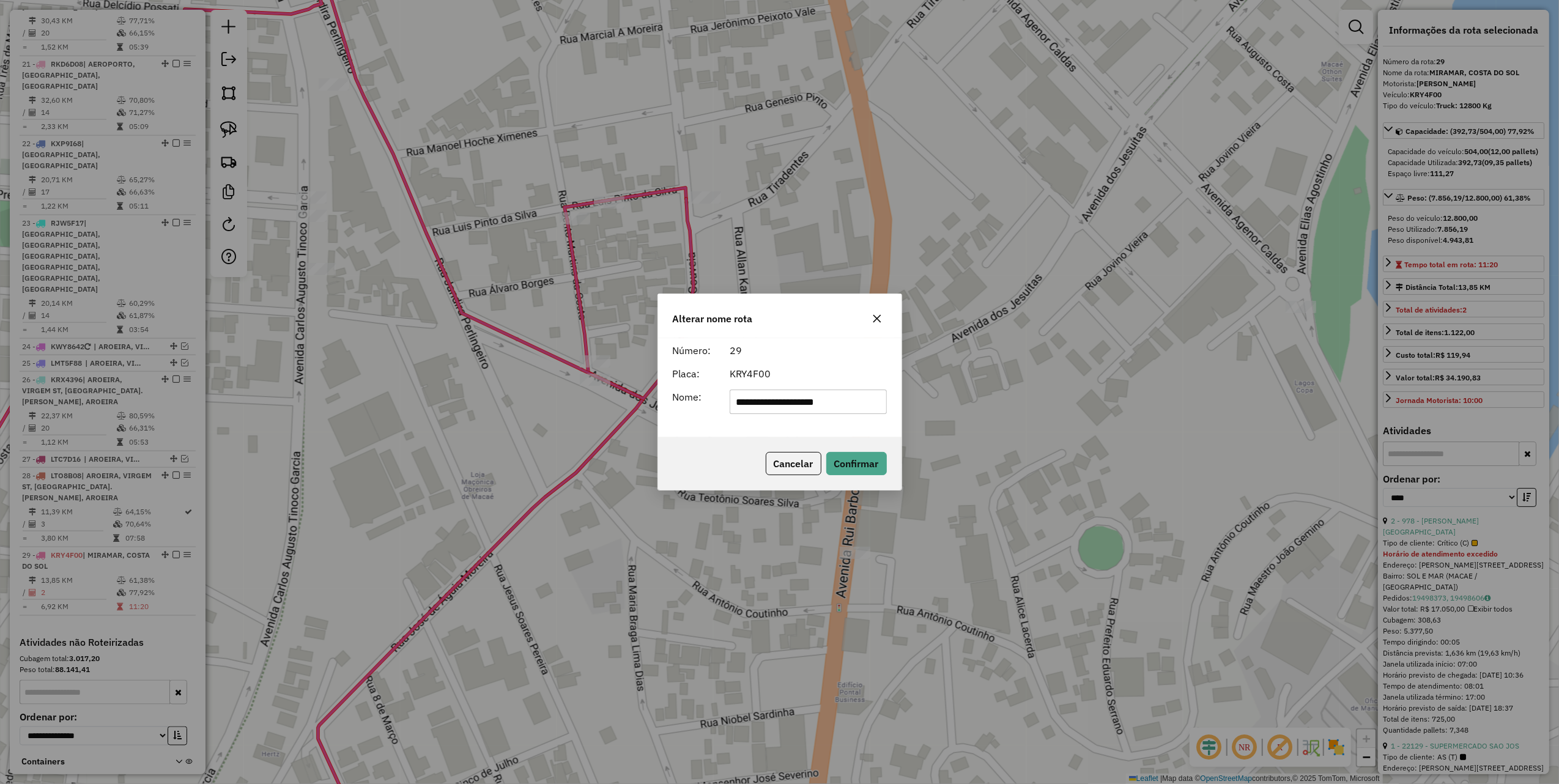
drag, startPoint x: 859, startPoint y: 406, endPoint x: 623, endPoint y: 407, distance: 236.0
click at [623, 407] on div "**********" at bounding box center [780, 392] width 1559 height 784
type input "**********"
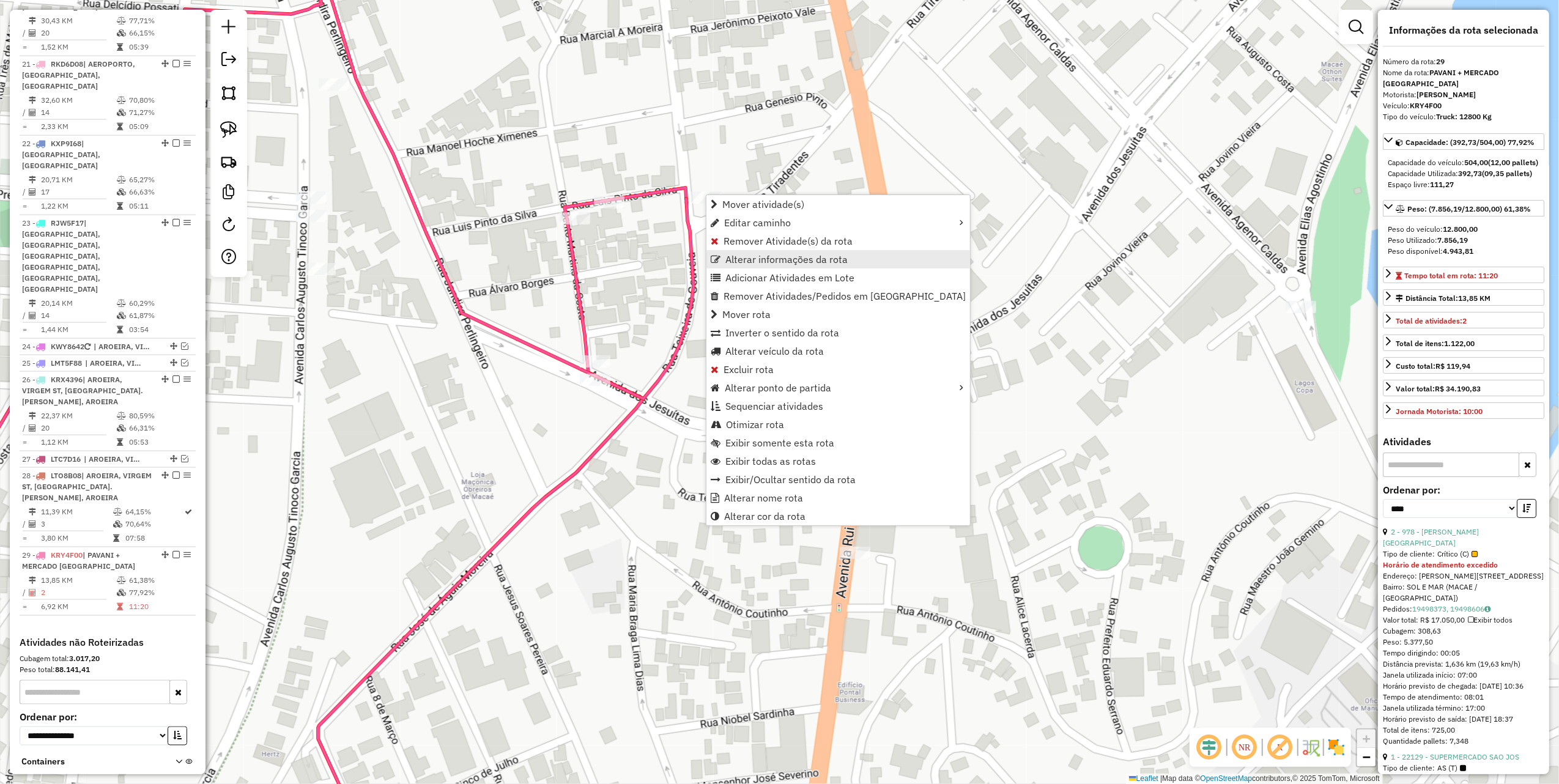
click at [798, 260] on span "Alterar informações da rota" at bounding box center [786, 260] width 122 height 10
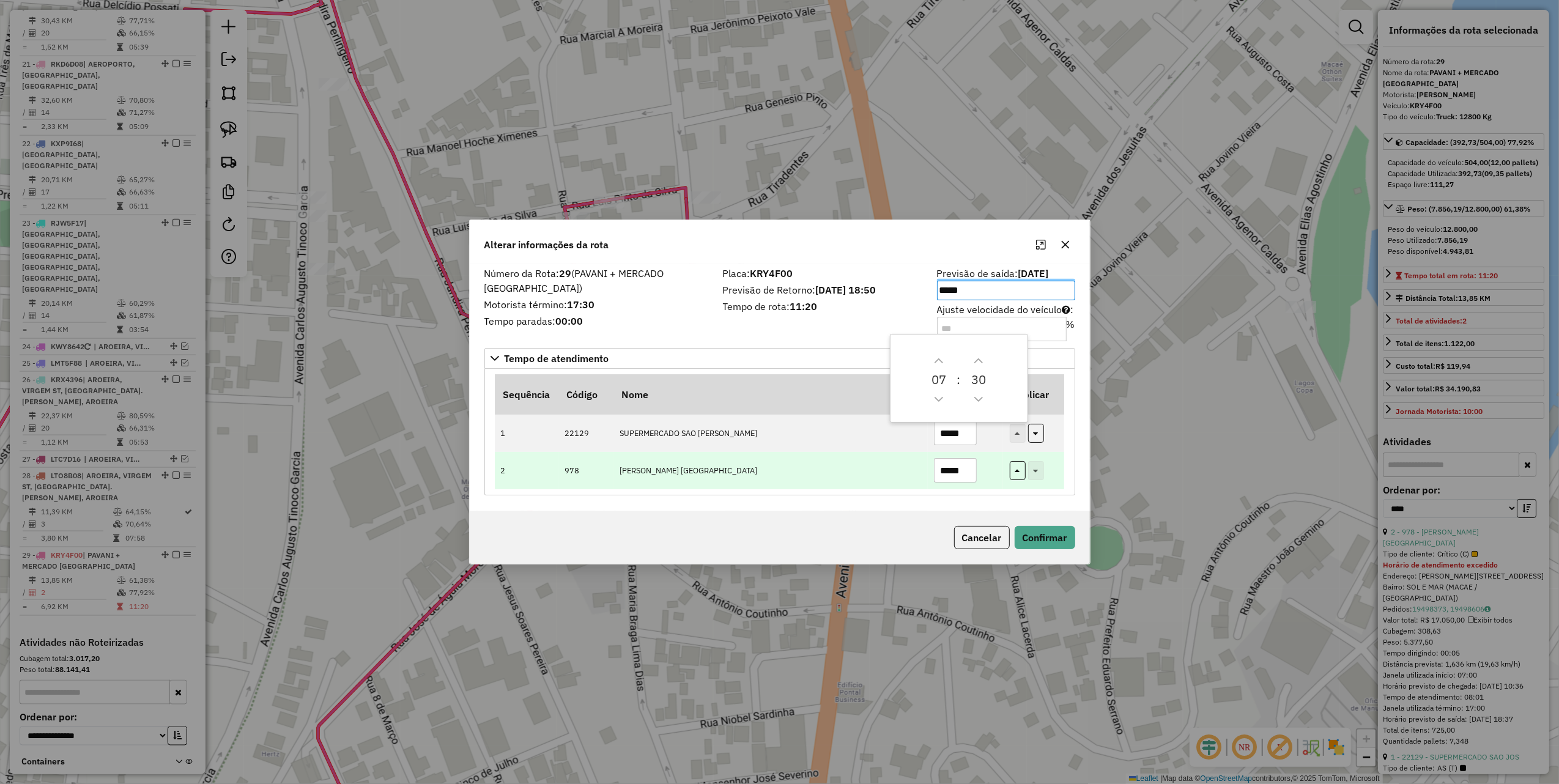
click at [961, 453] on td "*****" at bounding box center [966, 470] width 75 height 37
click at [972, 470] on input "*****" at bounding box center [956, 470] width 43 height 25
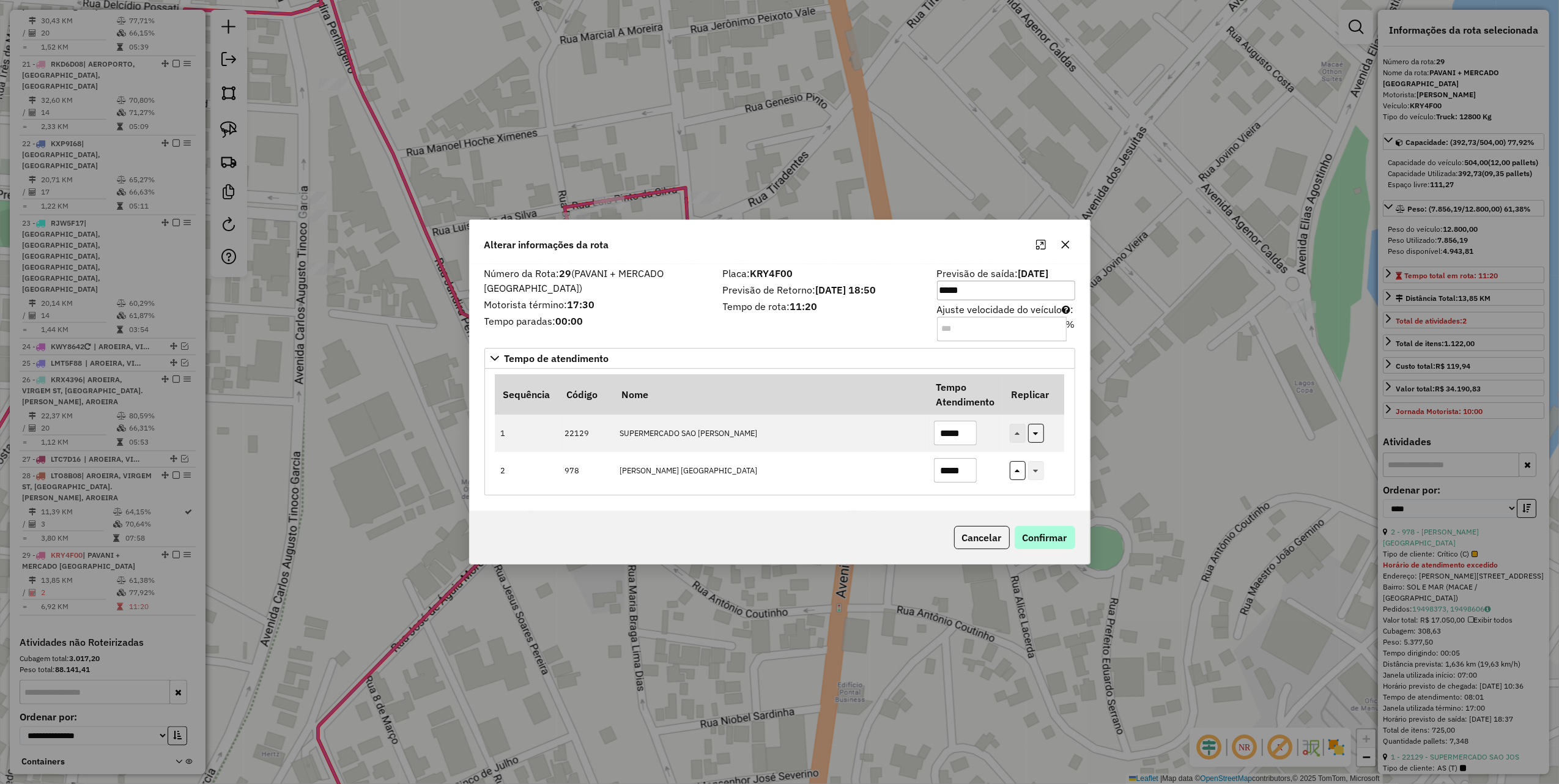
type input "*****"
click at [1037, 536] on button "Confirmar" at bounding box center [1045, 538] width 61 height 24
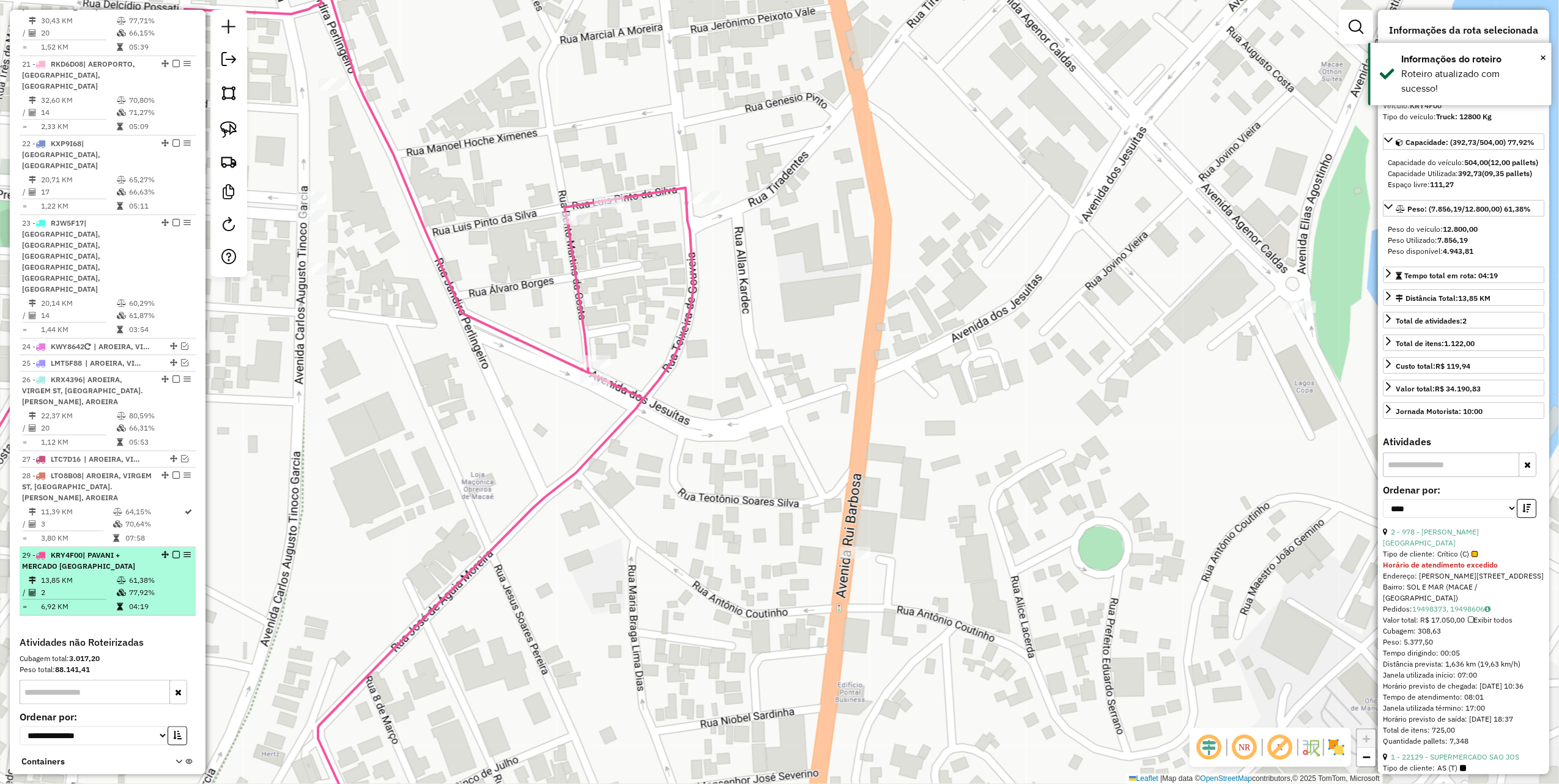
click at [174, 551] on em at bounding box center [175, 554] width 7 height 7
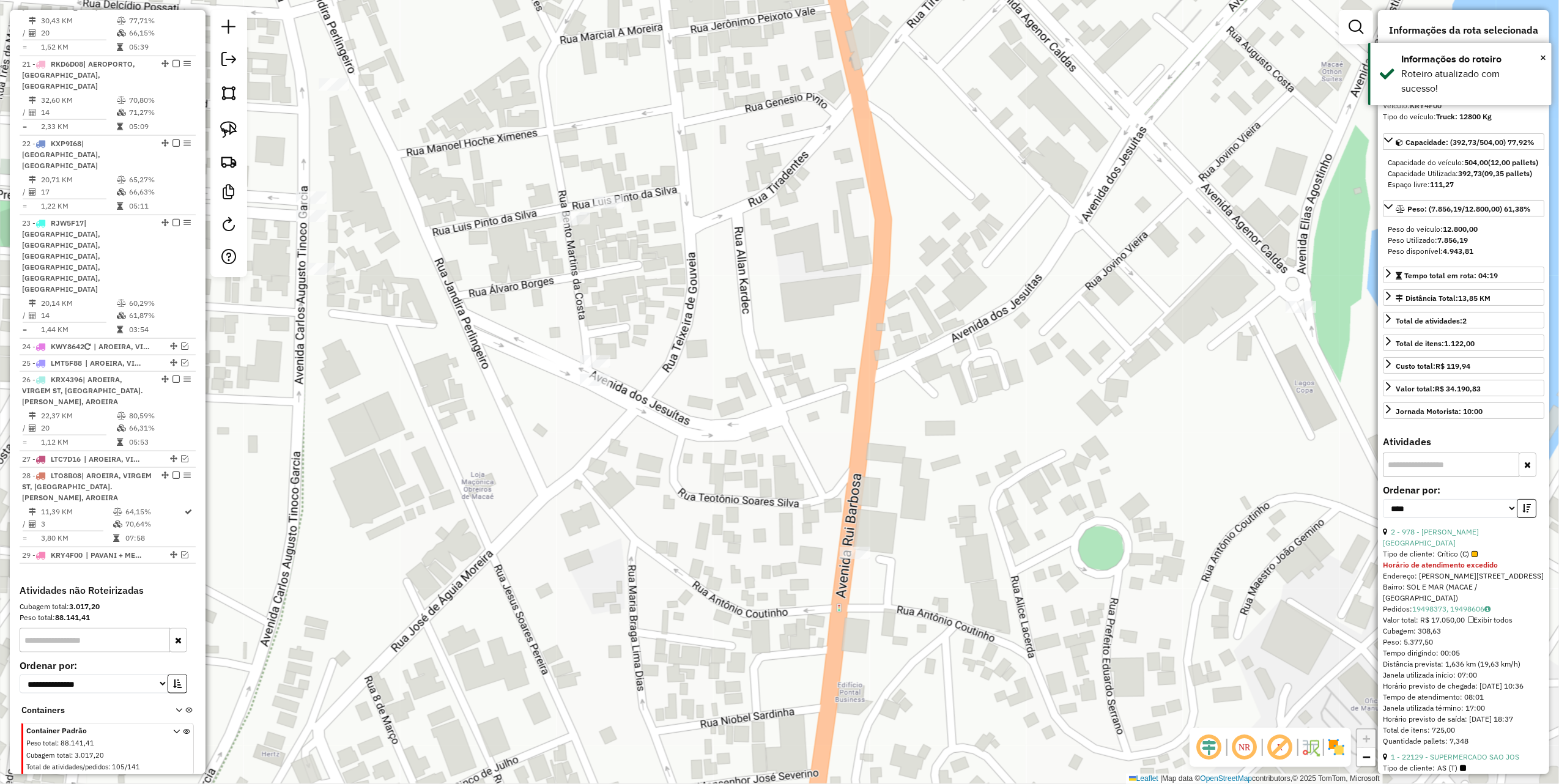
scroll to position [1583, 0]
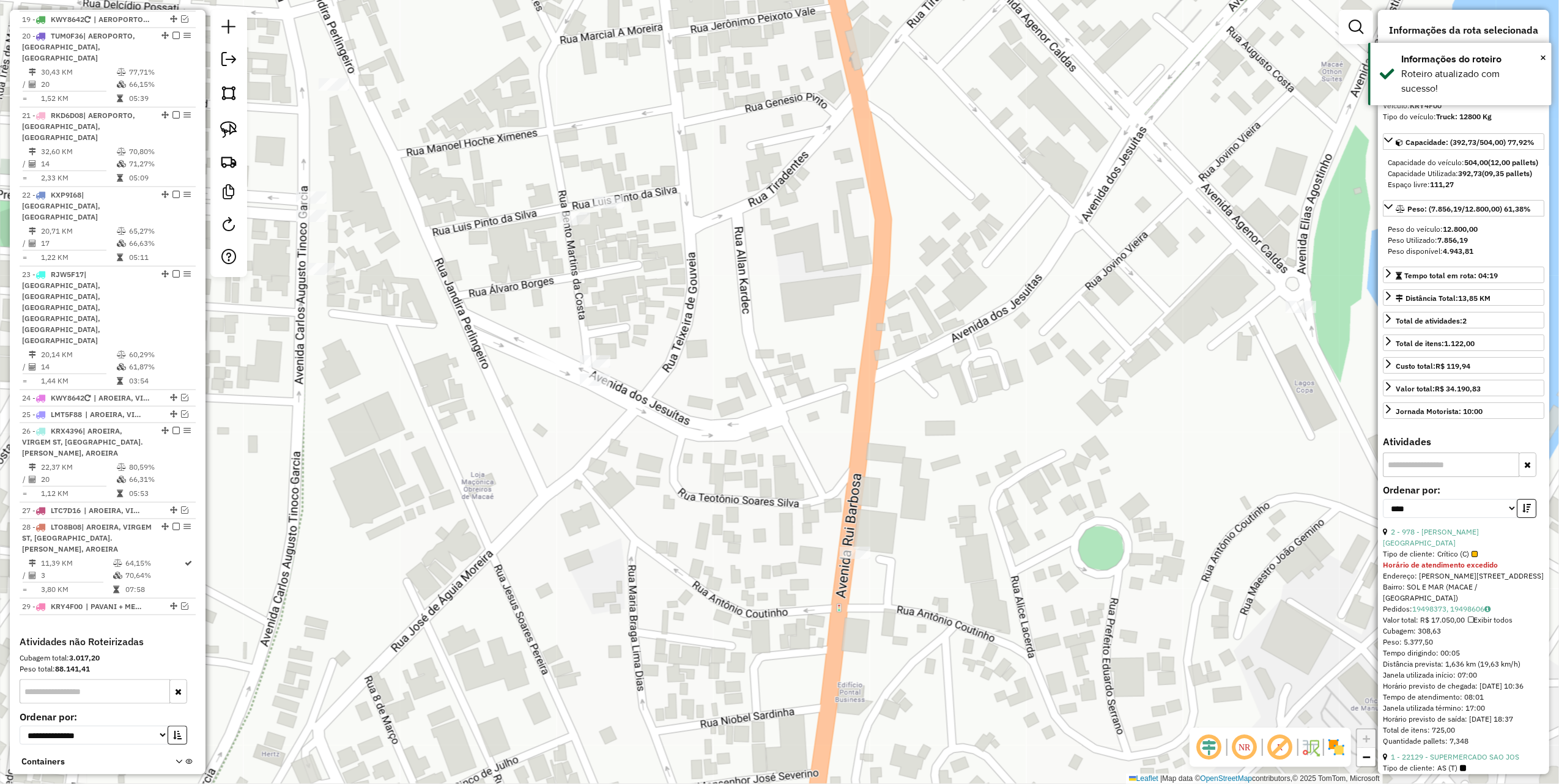
drag, startPoint x: 358, startPoint y: 483, endPoint x: 659, endPoint y: 350, distance: 329.1
click at [655, 358] on div "Janela de atendimento Grade de atendimento Capacidade Transportadoras Veículos …" at bounding box center [780, 392] width 1559 height 784
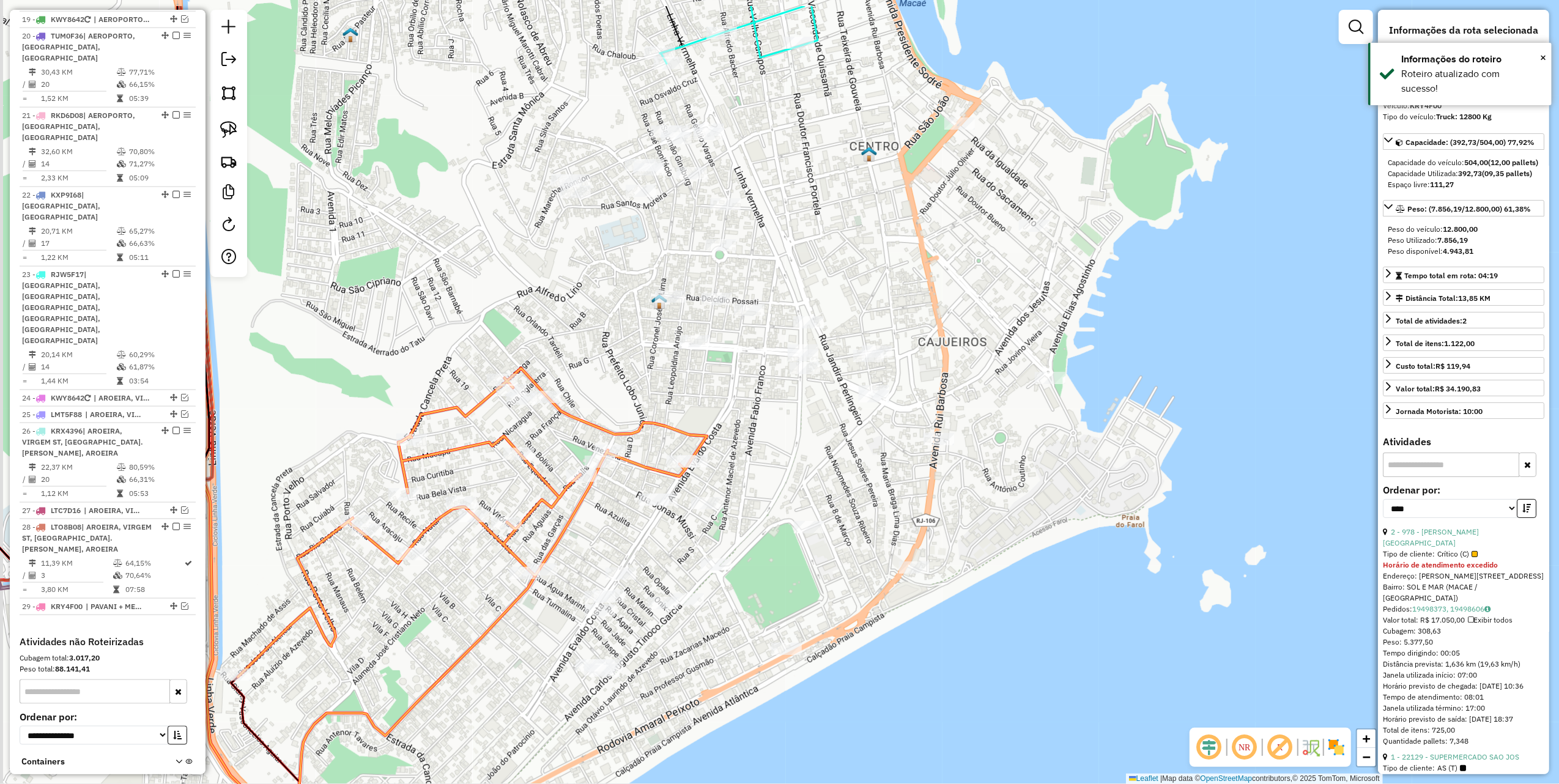
drag, startPoint x: 638, startPoint y: 362, endPoint x: 731, endPoint y: 452, distance: 129.4
click at [731, 452] on div "Janela de atendimento Grade de atendimento Capacidade Transportadoras Veículos …" at bounding box center [780, 392] width 1559 height 784
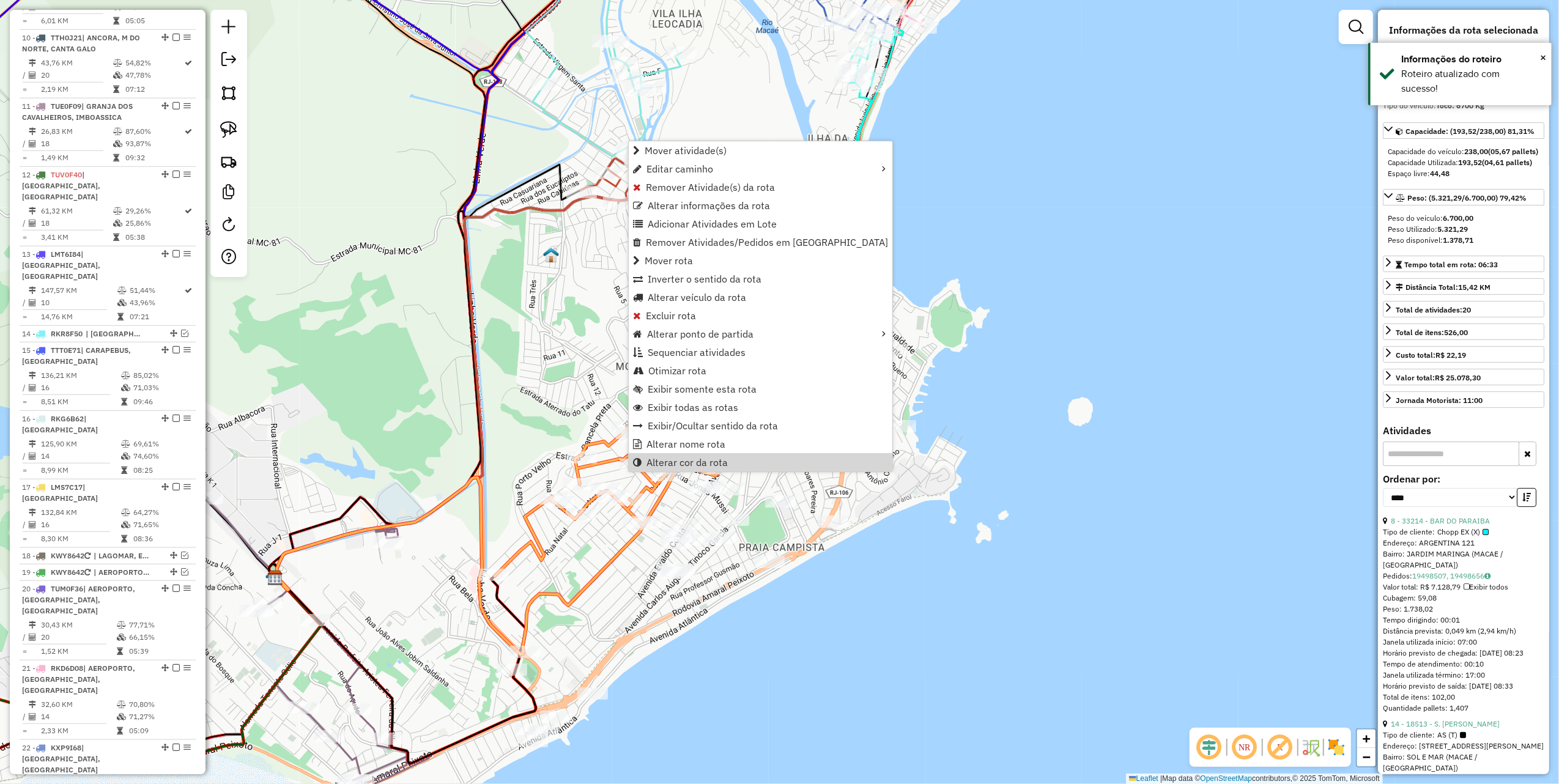
scroll to position [730, 0]
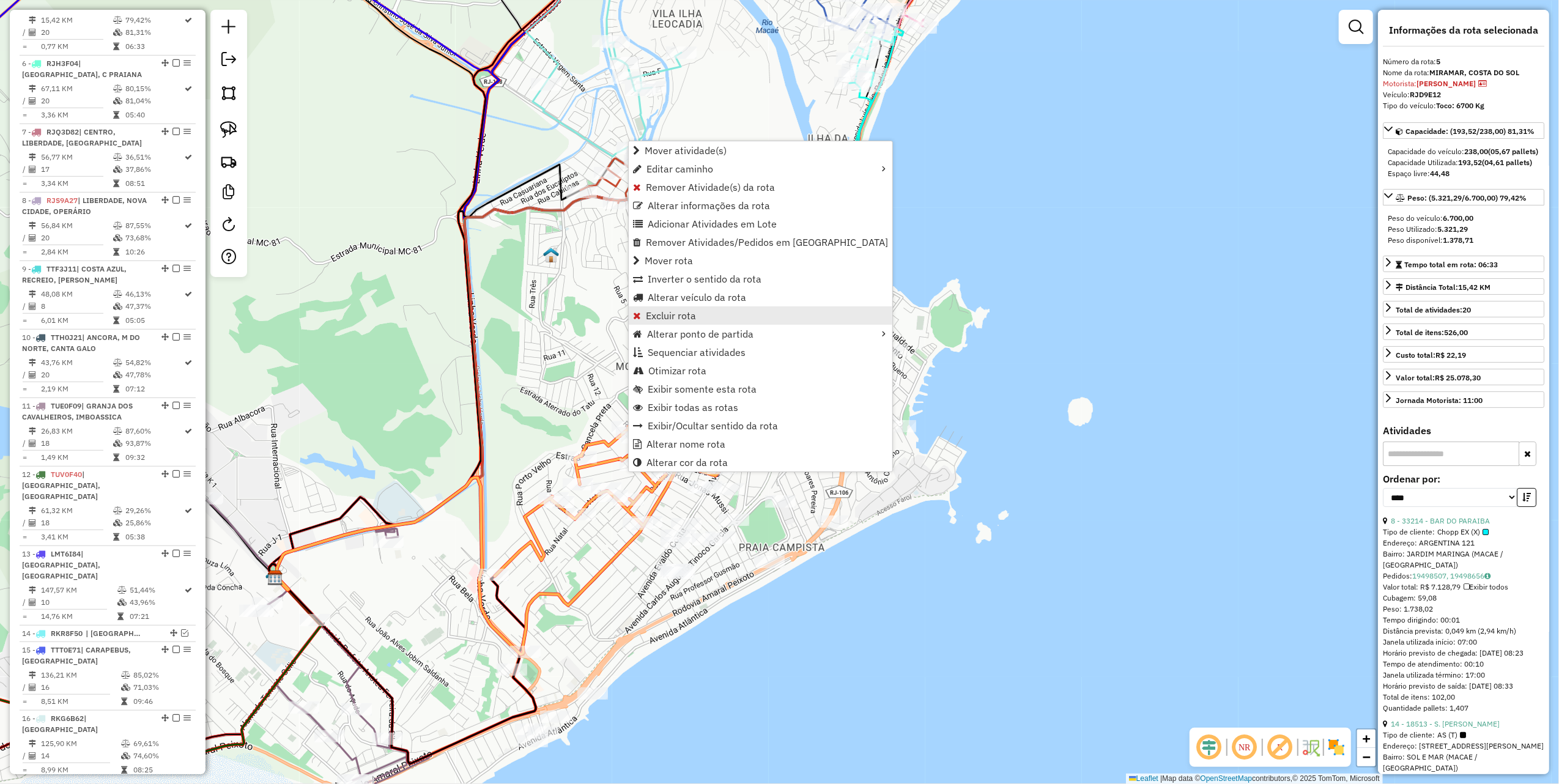
click at [669, 319] on span "Excluir rota" at bounding box center [670, 316] width 50 height 10
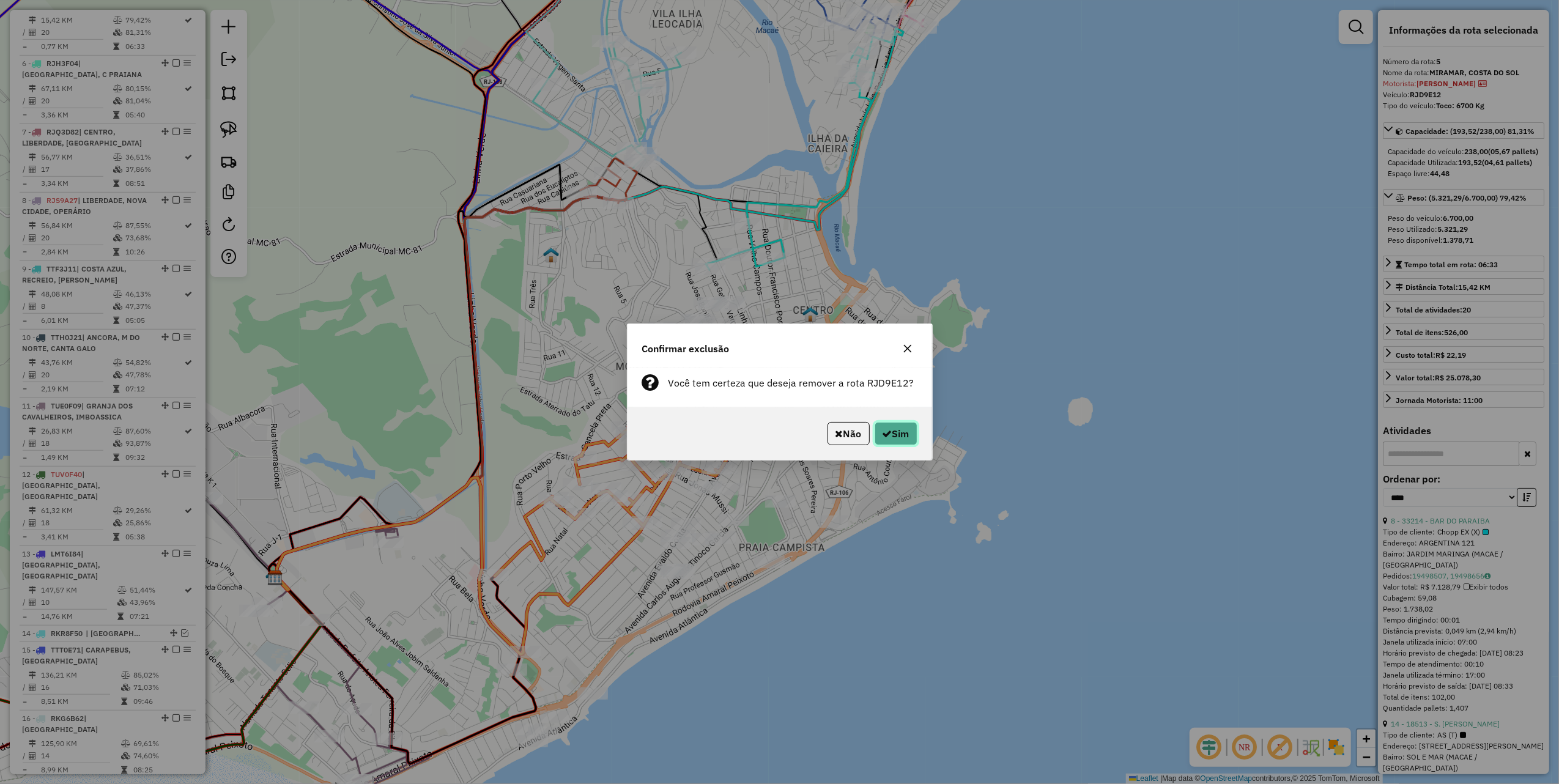
click at [883, 436] on icon "button" at bounding box center [888, 434] width 10 height 10
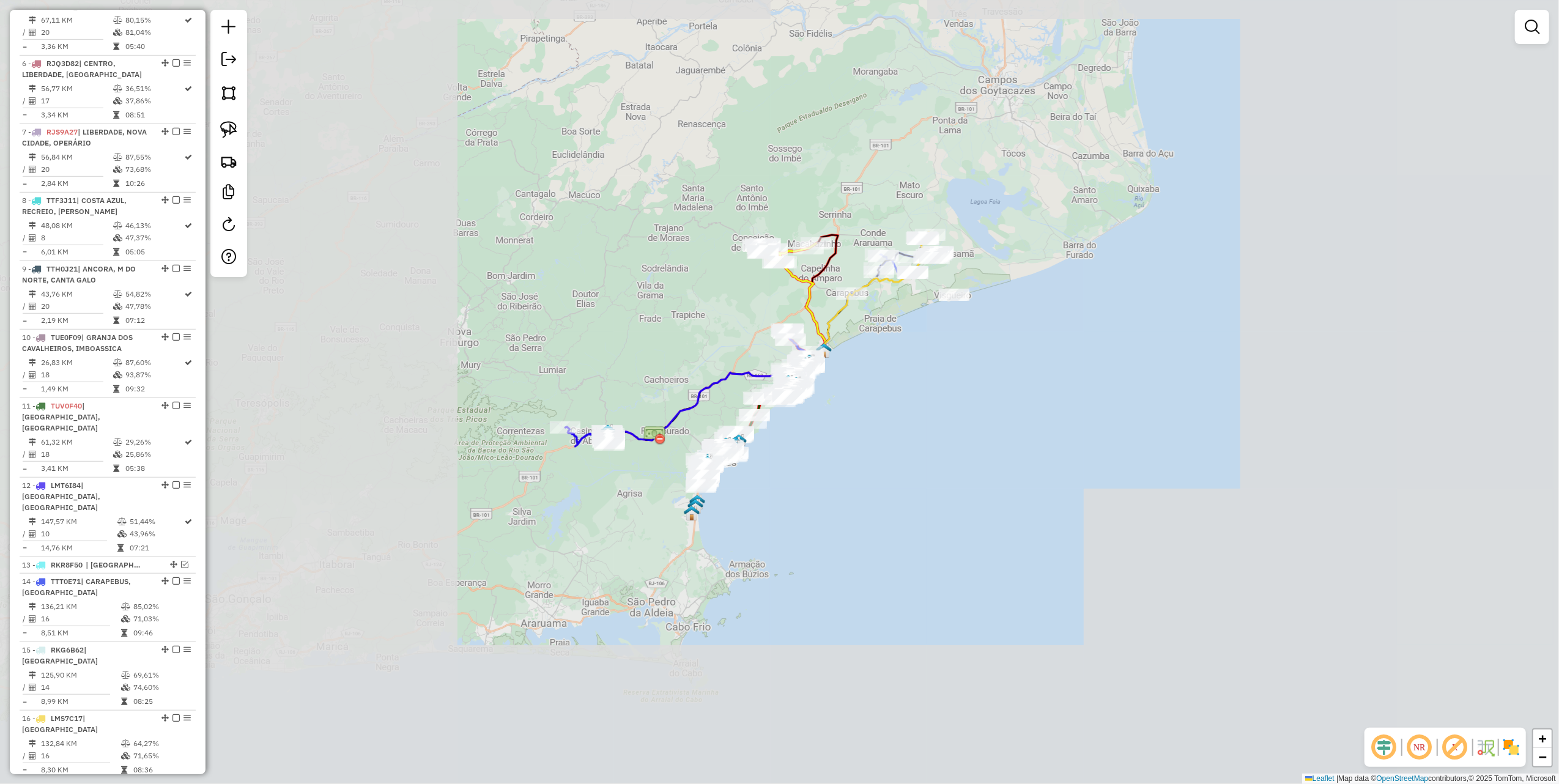
scroll to position [661, 0]
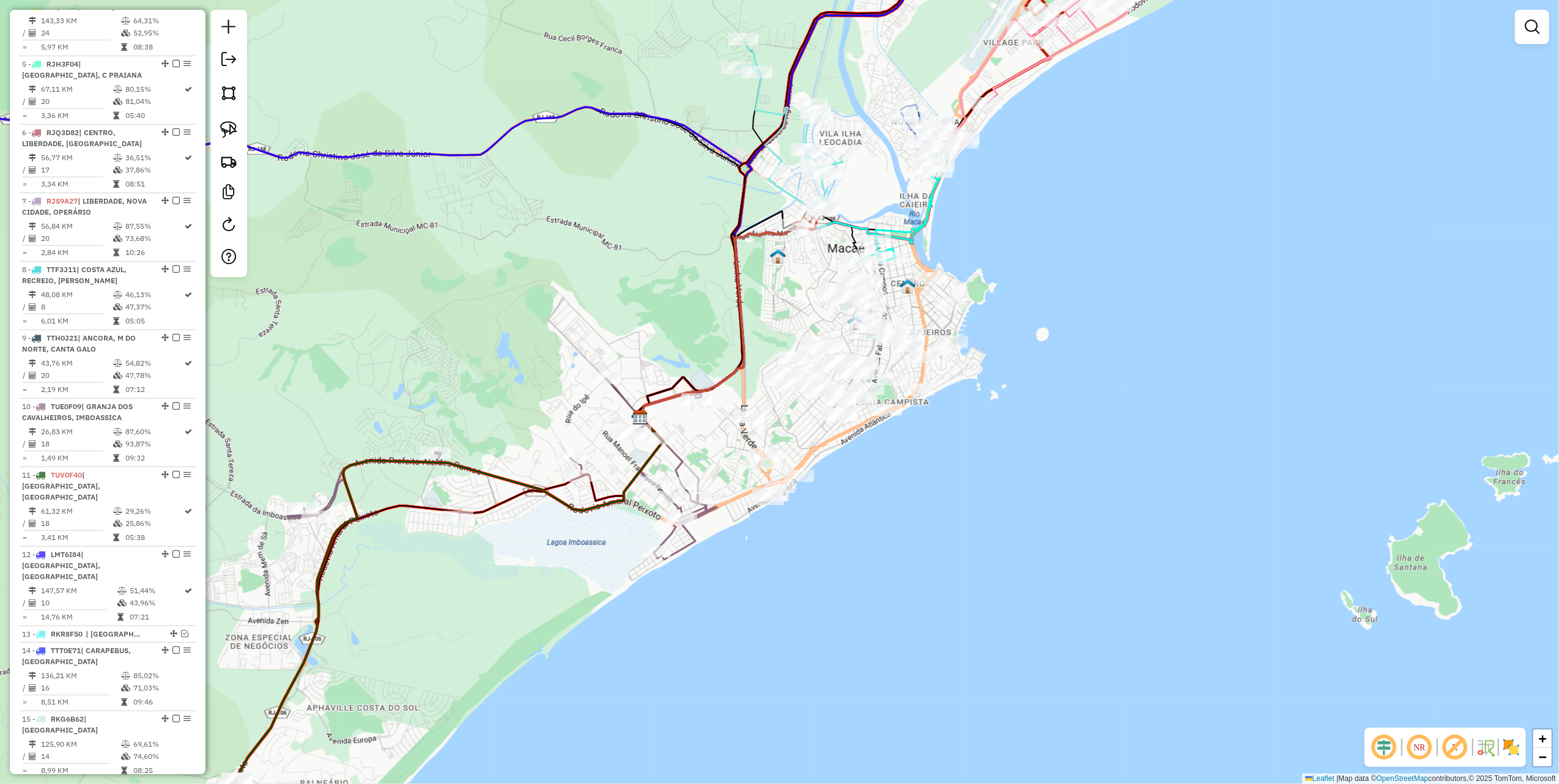
drag, startPoint x: 723, startPoint y: 306, endPoint x: 685, endPoint y: 379, distance: 82.3
click at [686, 353] on div "Janela de atendimento Grade de atendimento Capacidade Transportadoras Veículos …" at bounding box center [780, 392] width 1559 height 784
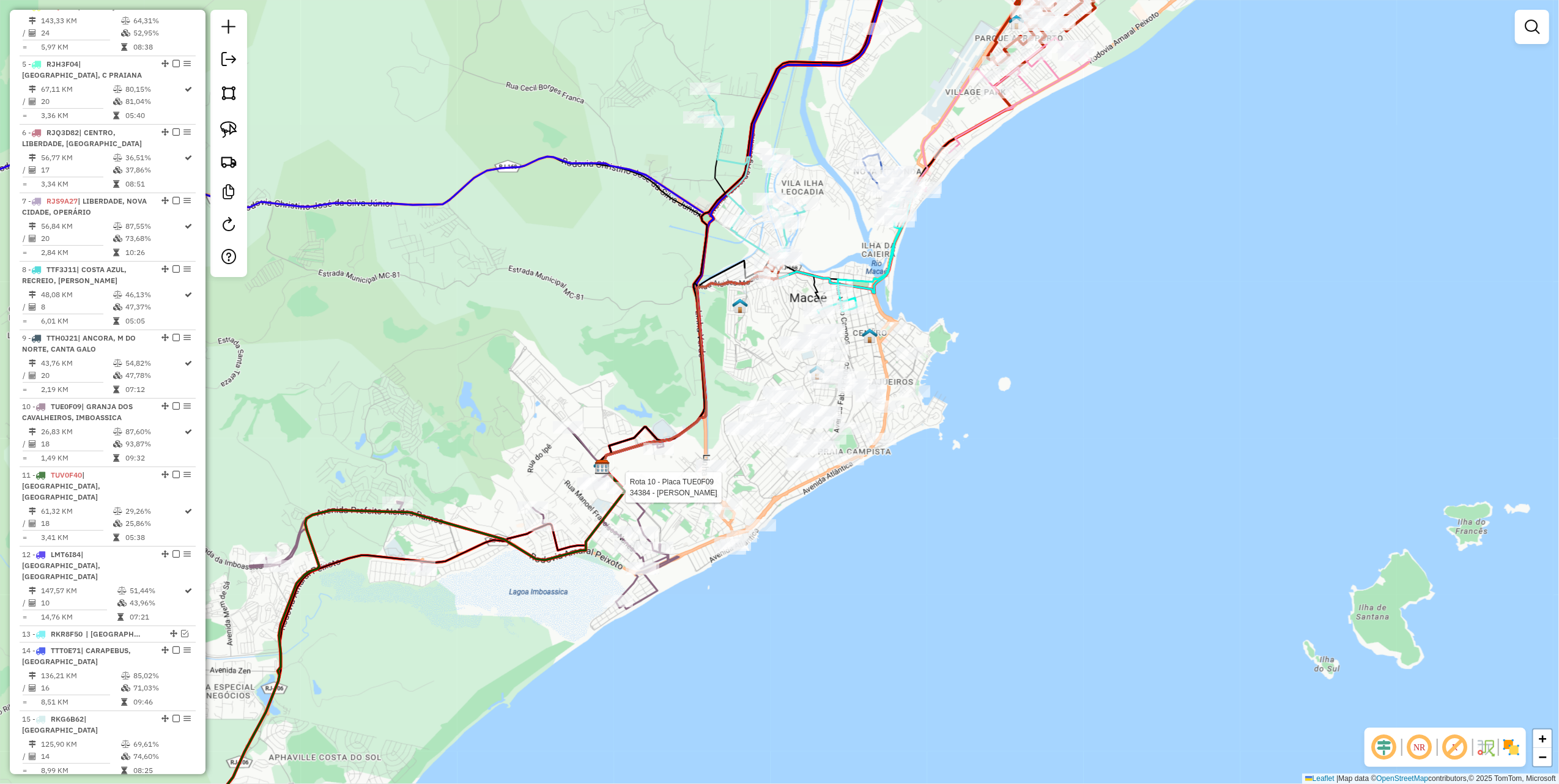
select select "*********"
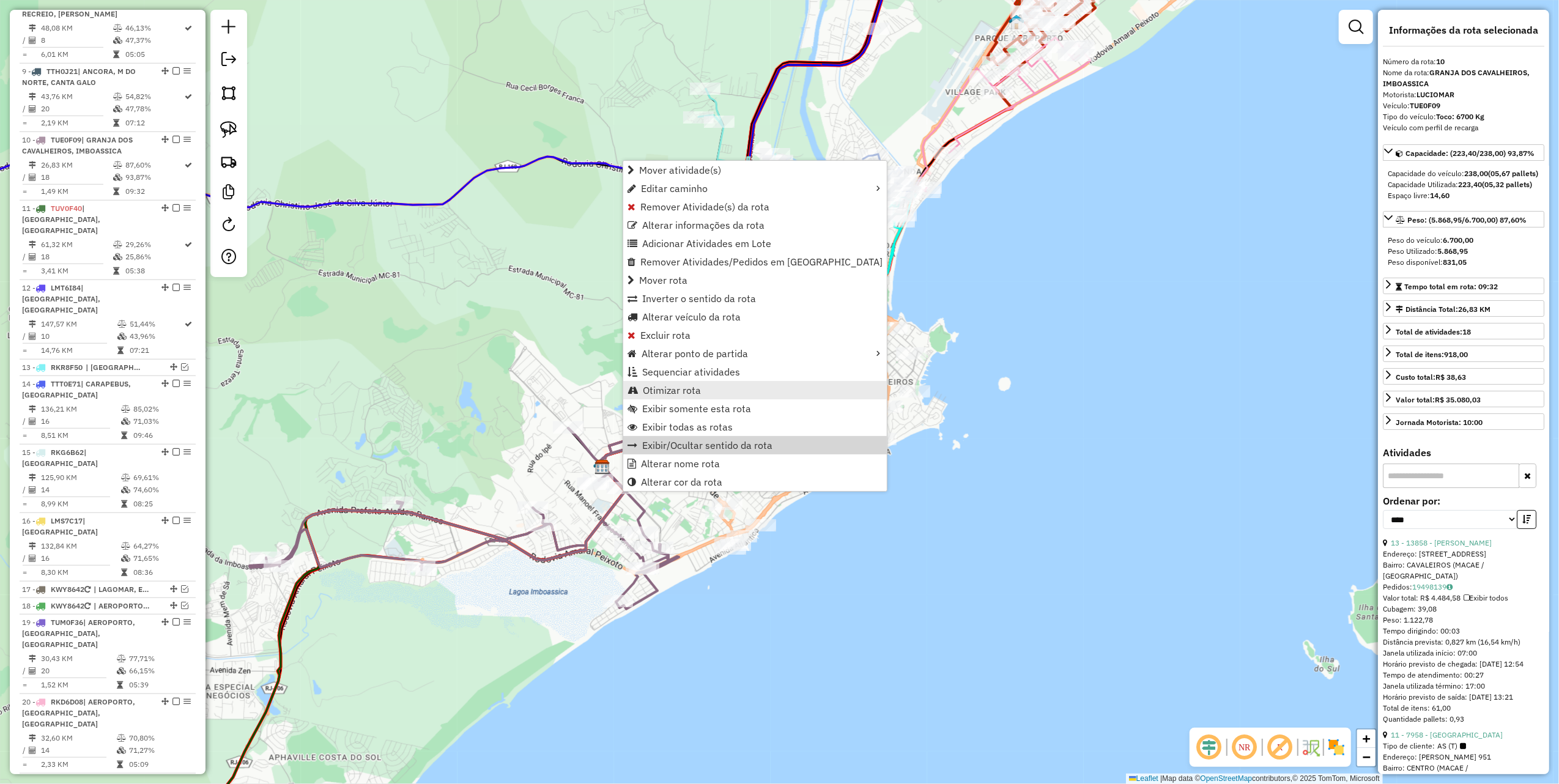
scroll to position [1072, 0]
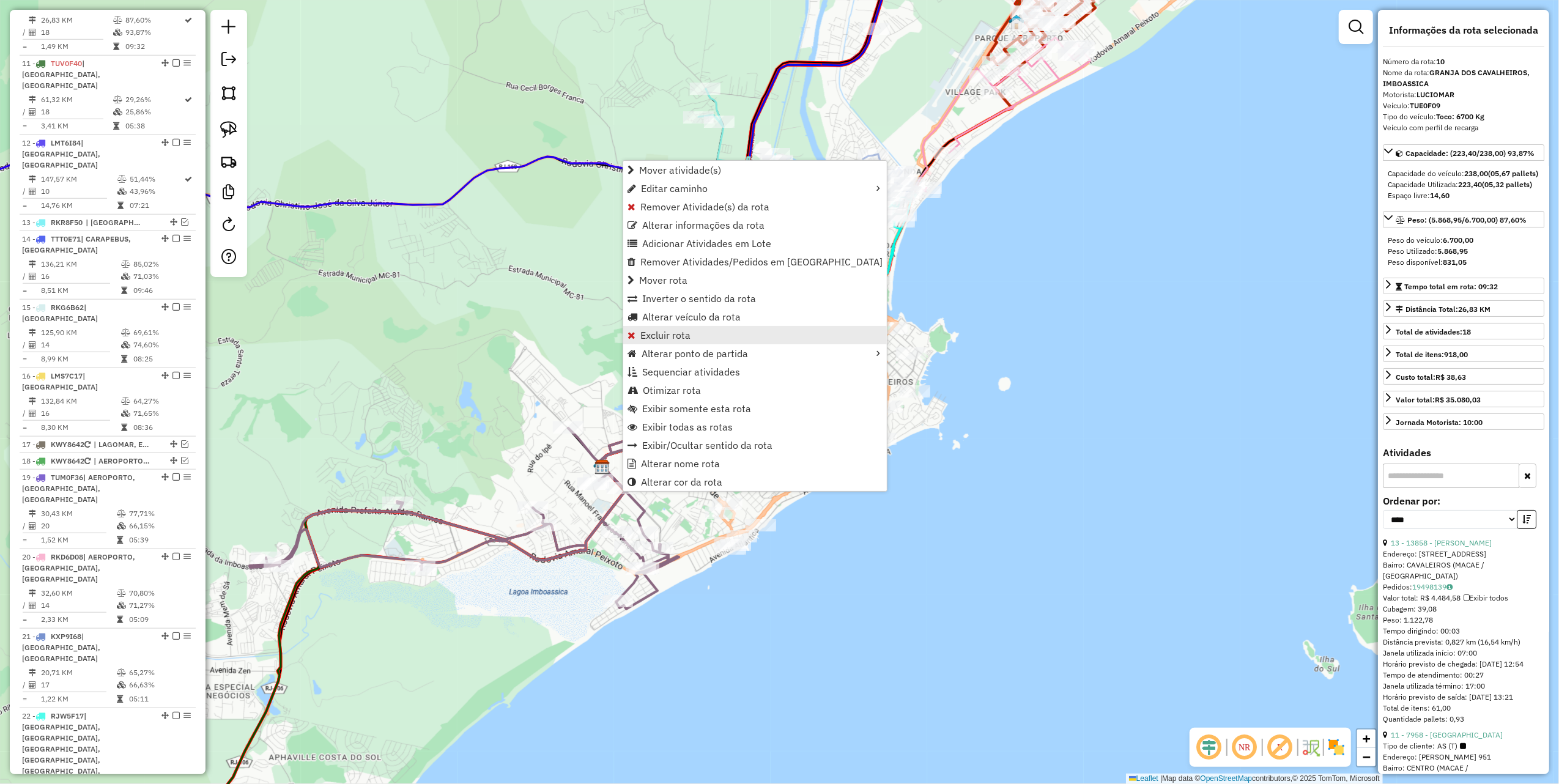
click at [681, 332] on span "Excluir rota" at bounding box center [665, 335] width 50 height 10
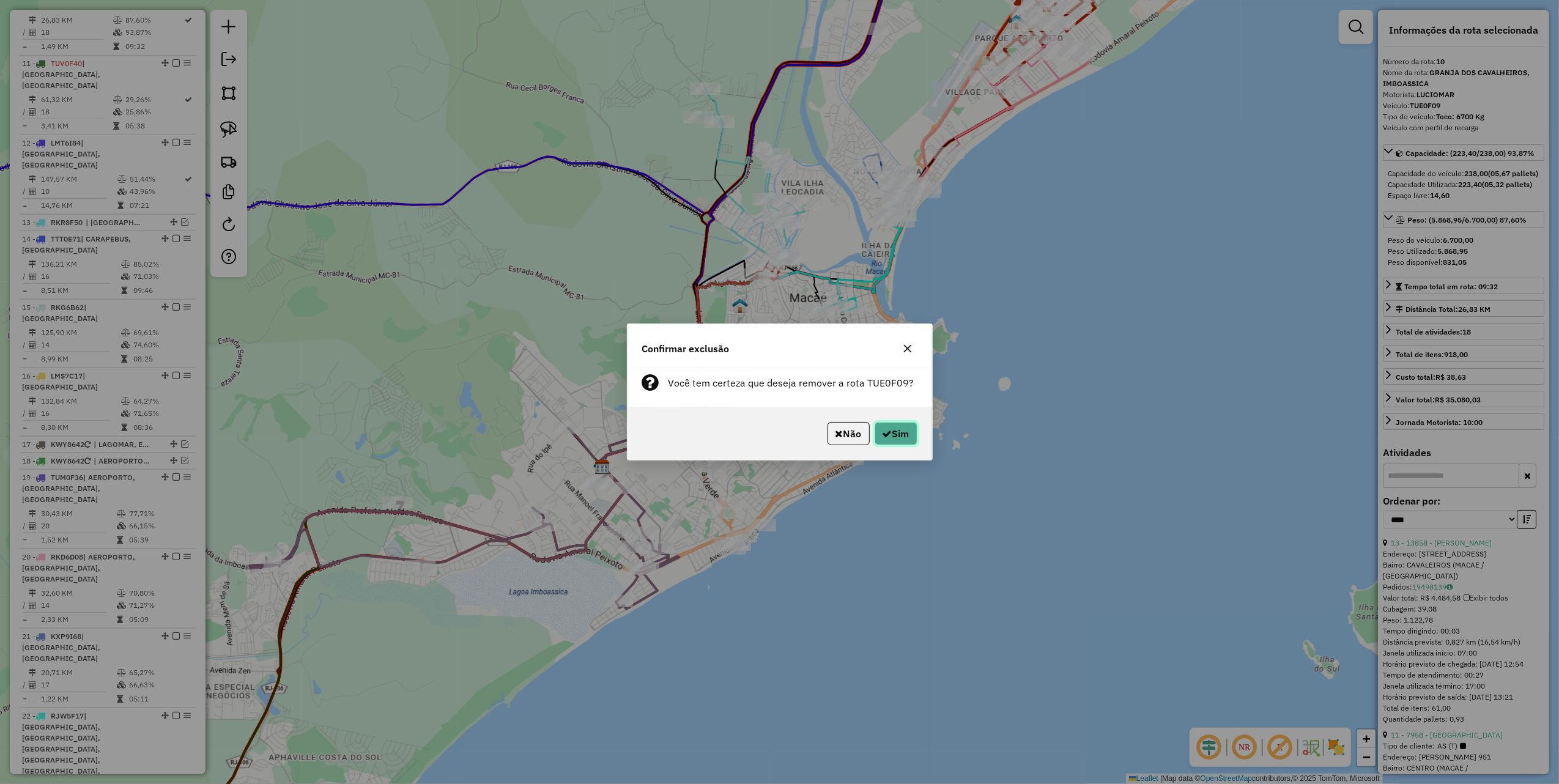
click at [885, 434] on icon "button" at bounding box center [888, 434] width 10 height 10
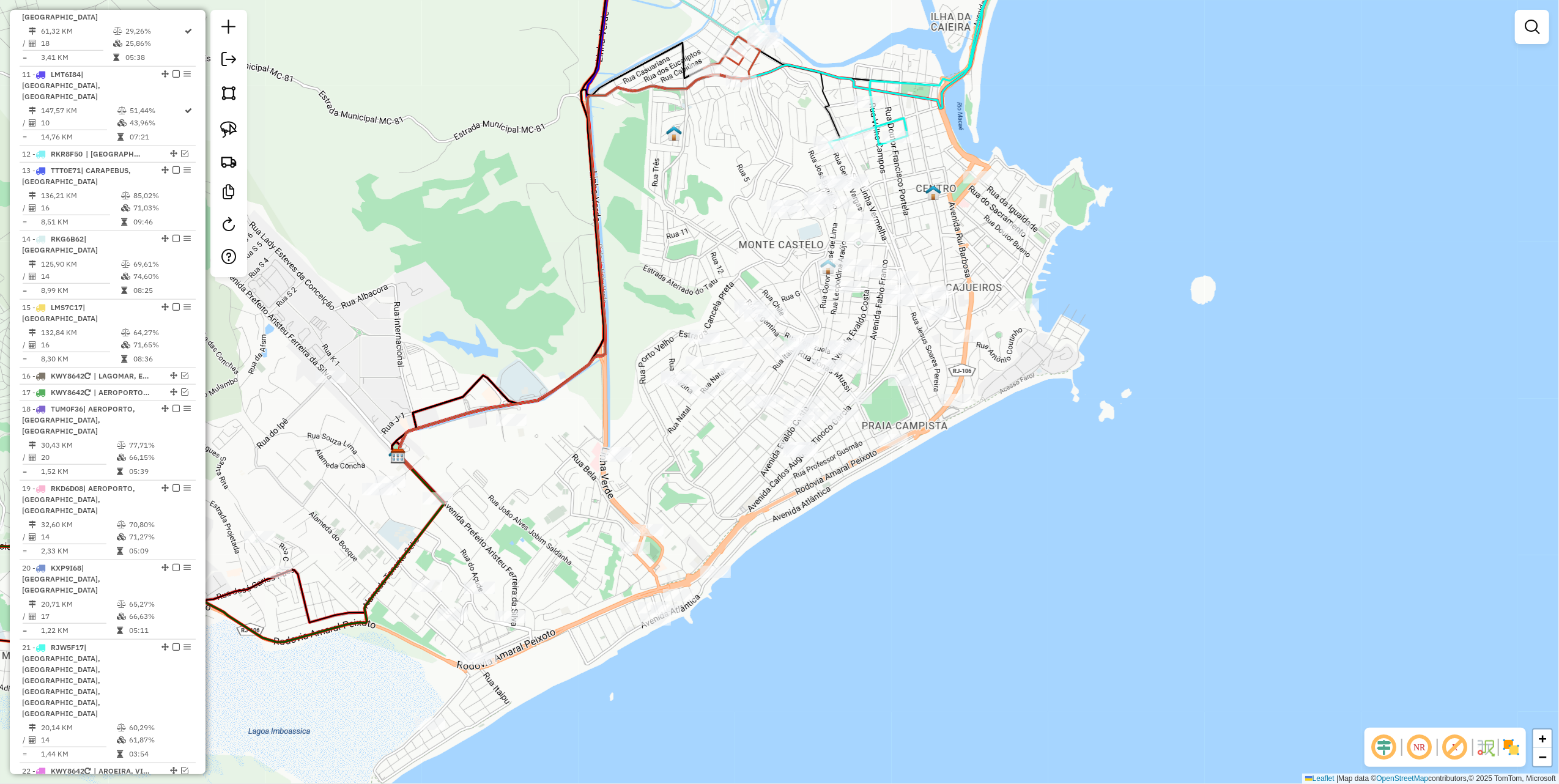
drag, startPoint x: 636, startPoint y: 228, endPoint x: 574, endPoint y: 293, distance: 89.8
click at [578, 293] on div "Janela de atendimento Grade de atendimento Capacidade Transportadoras Veículos …" at bounding box center [780, 392] width 1559 height 784
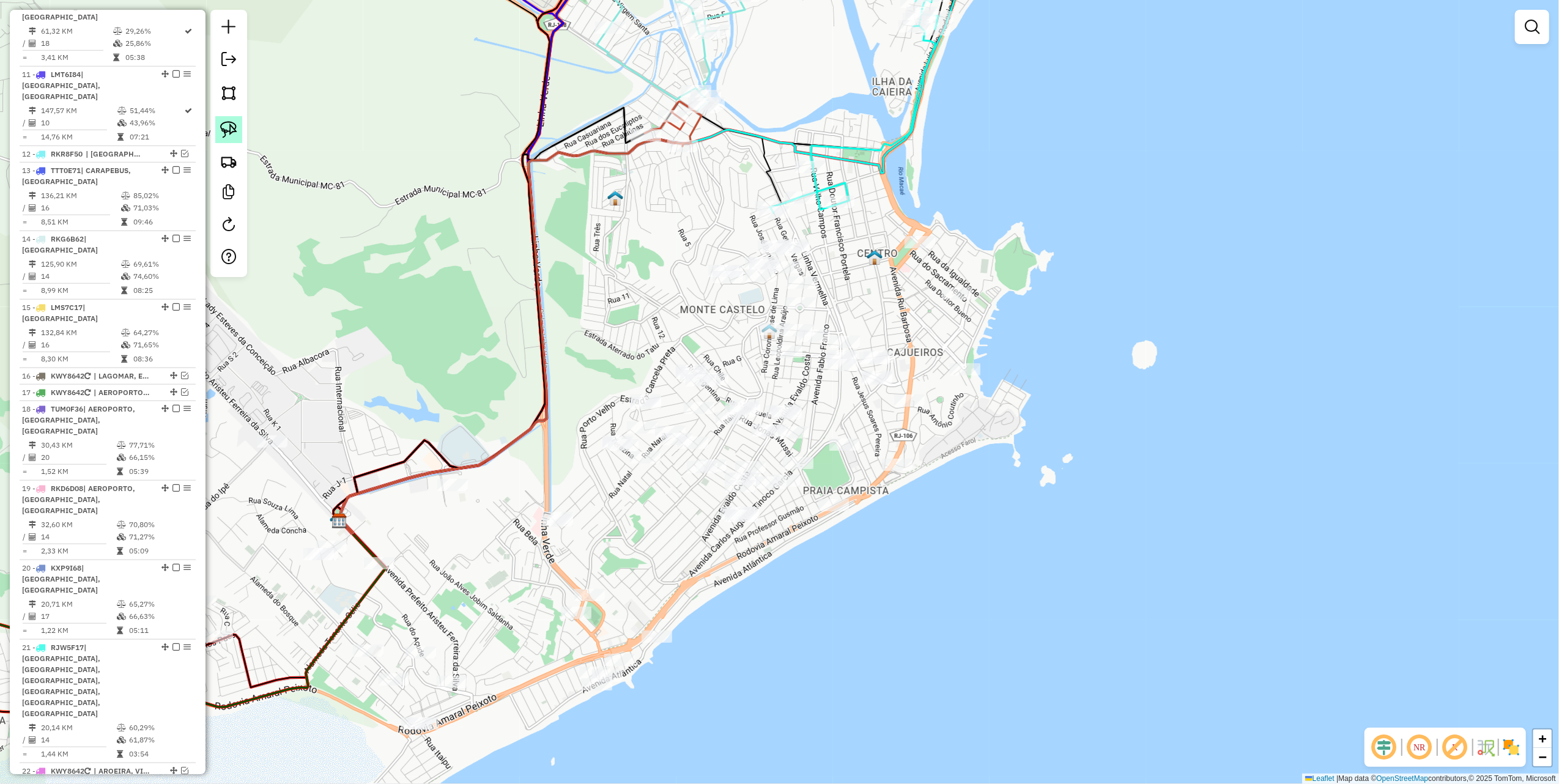
click at [231, 135] on img at bounding box center [228, 129] width 17 height 17
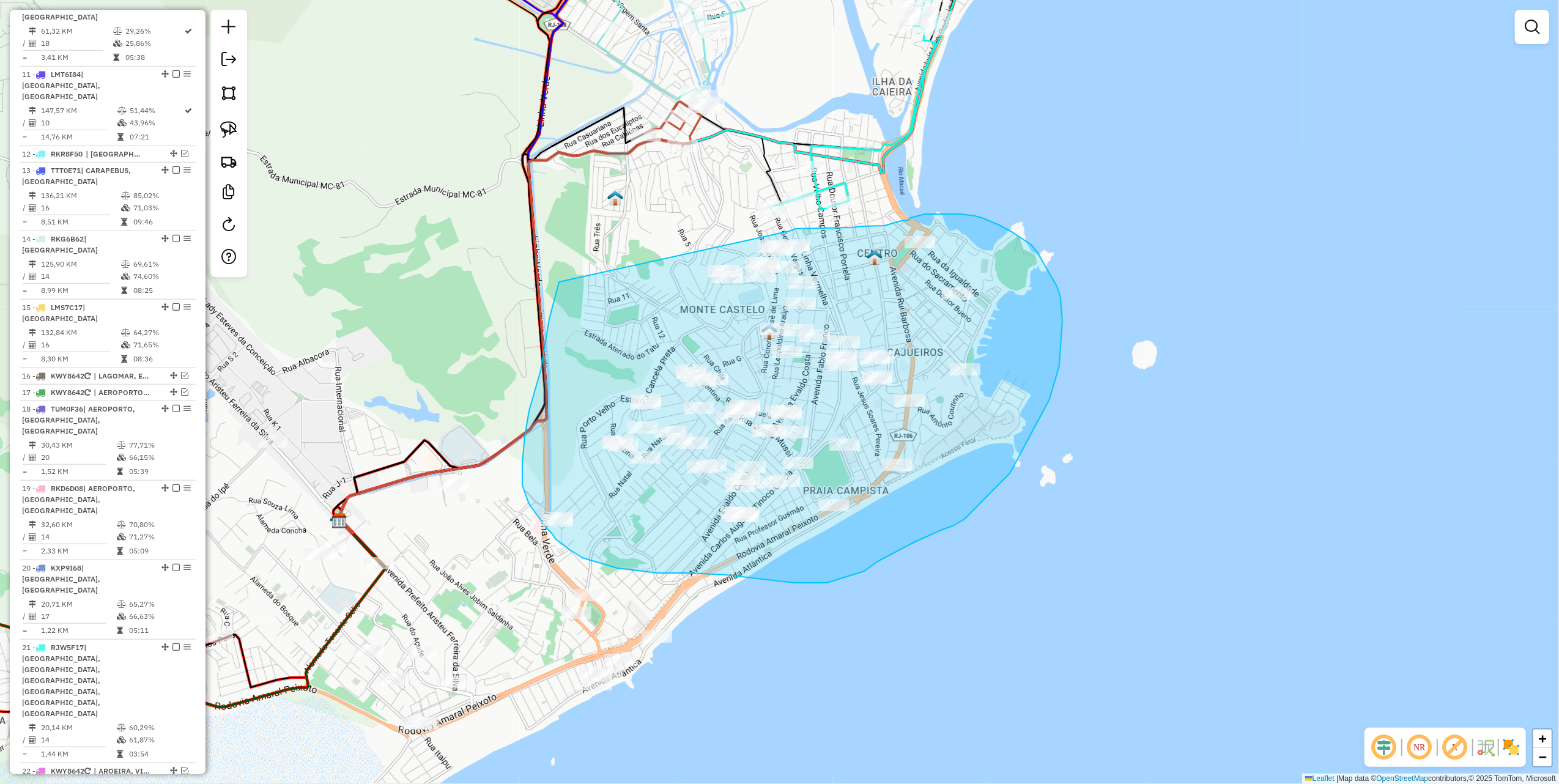
drag, startPoint x: 549, startPoint y: 319, endPoint x: 789, endPoint y: 231, distance: 255.6
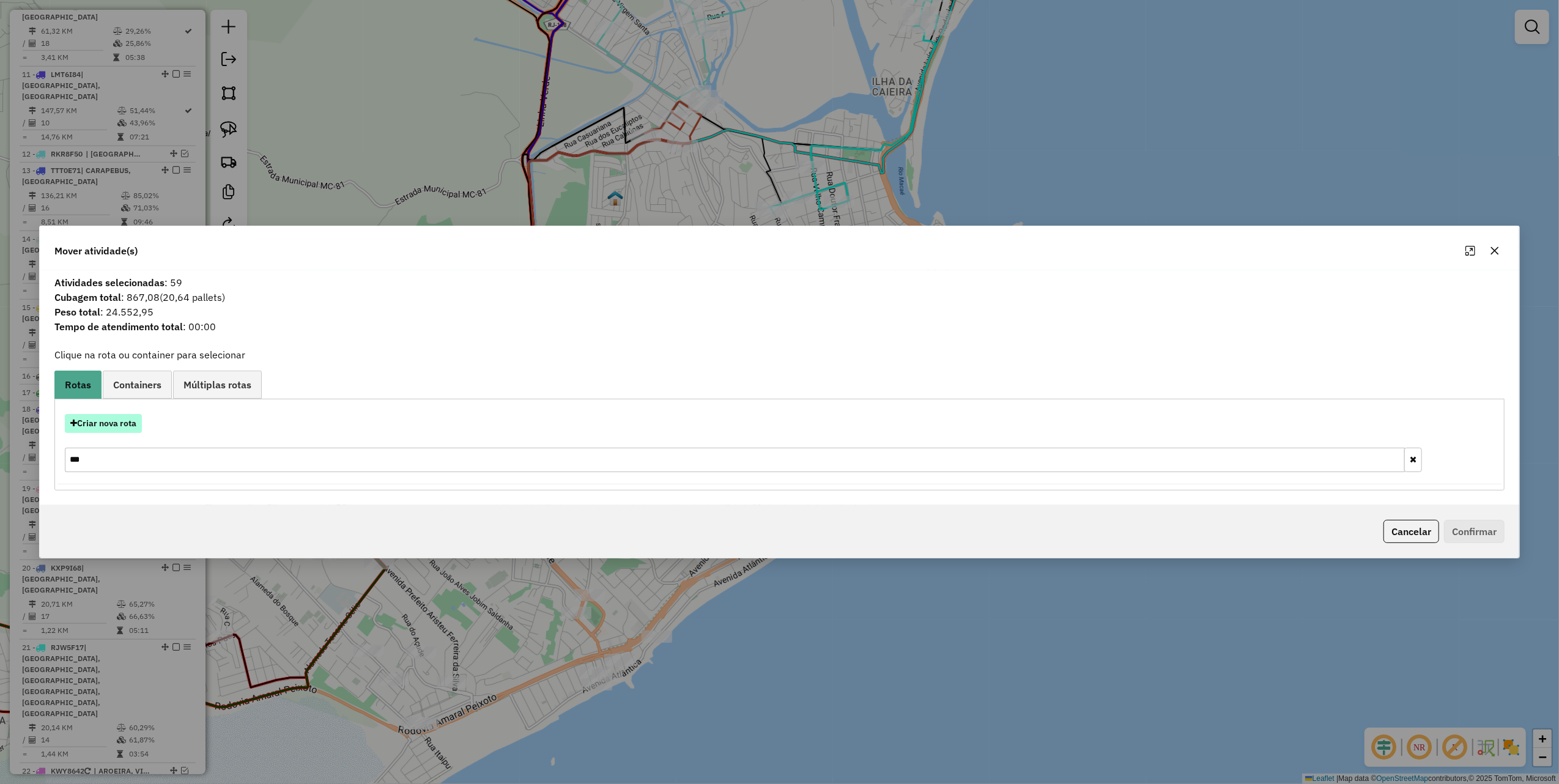
click at [123, 426] on button "Criar nova rota" at bounding box center [103, 423] width 77 height 19
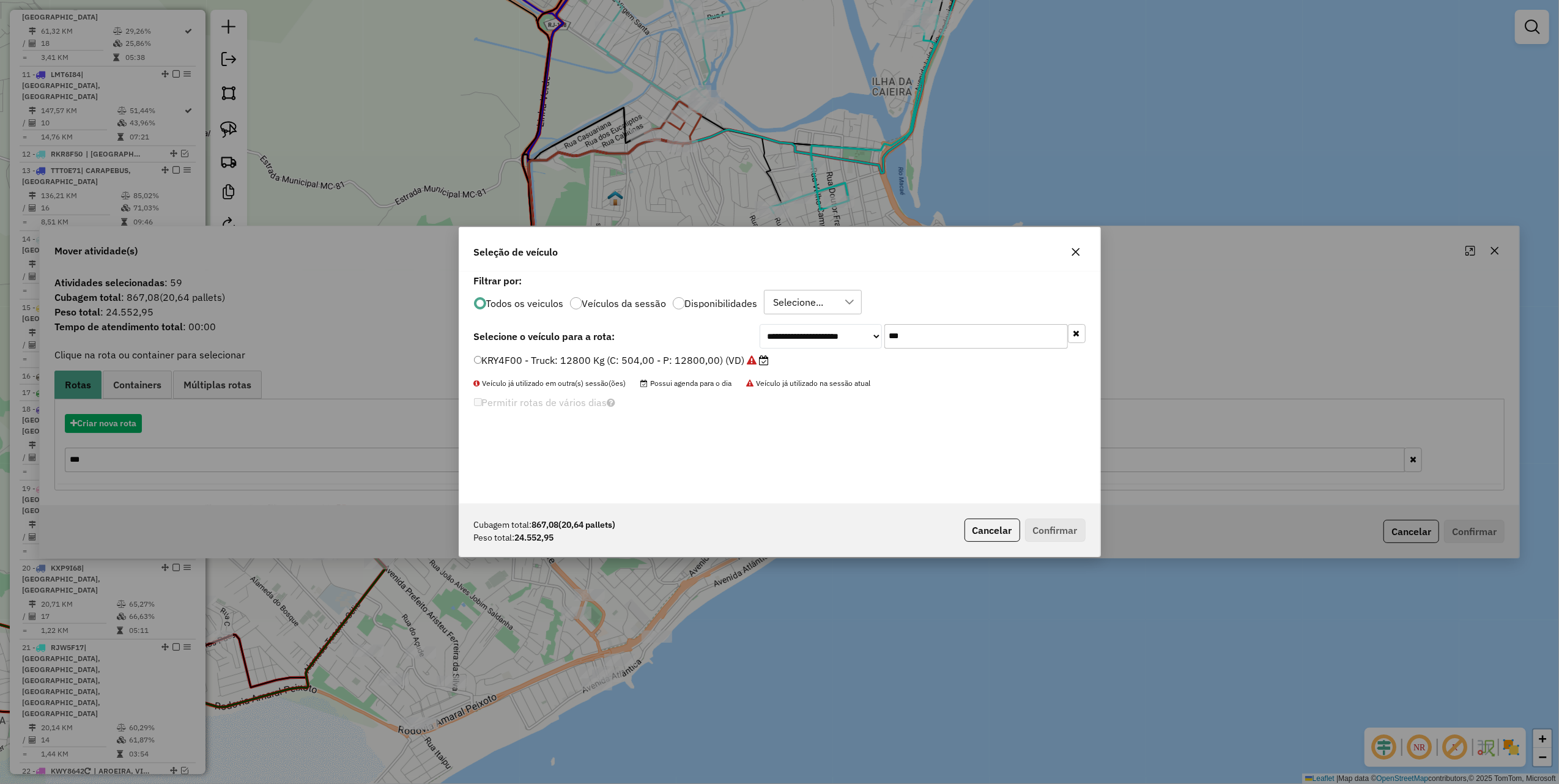
scroll to position [6, 4]
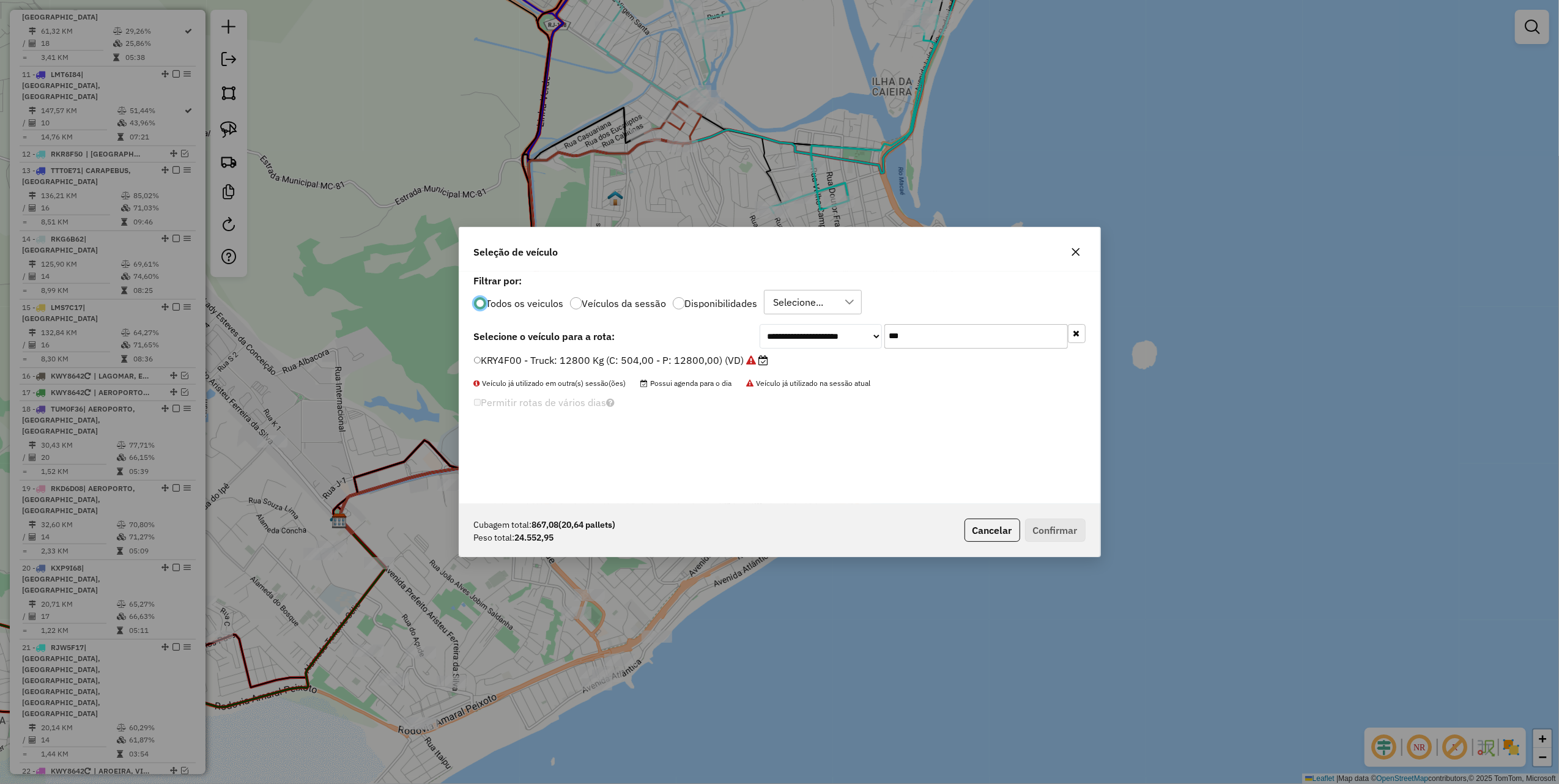
click at [931, 340] on input "***" at bounding box center [976, 335] width 183 height 25
type input "**"
click at [701, 367] on label "RIQ9D31 - Van: 1400 Kg (C: 60,00 - P: 1400,00) (VD)" at bounding box center [603, 360] width 259 height 15
click at [1029, 527] on button "Confirmar" at bounding box center [1056, 530] width 61 height 24
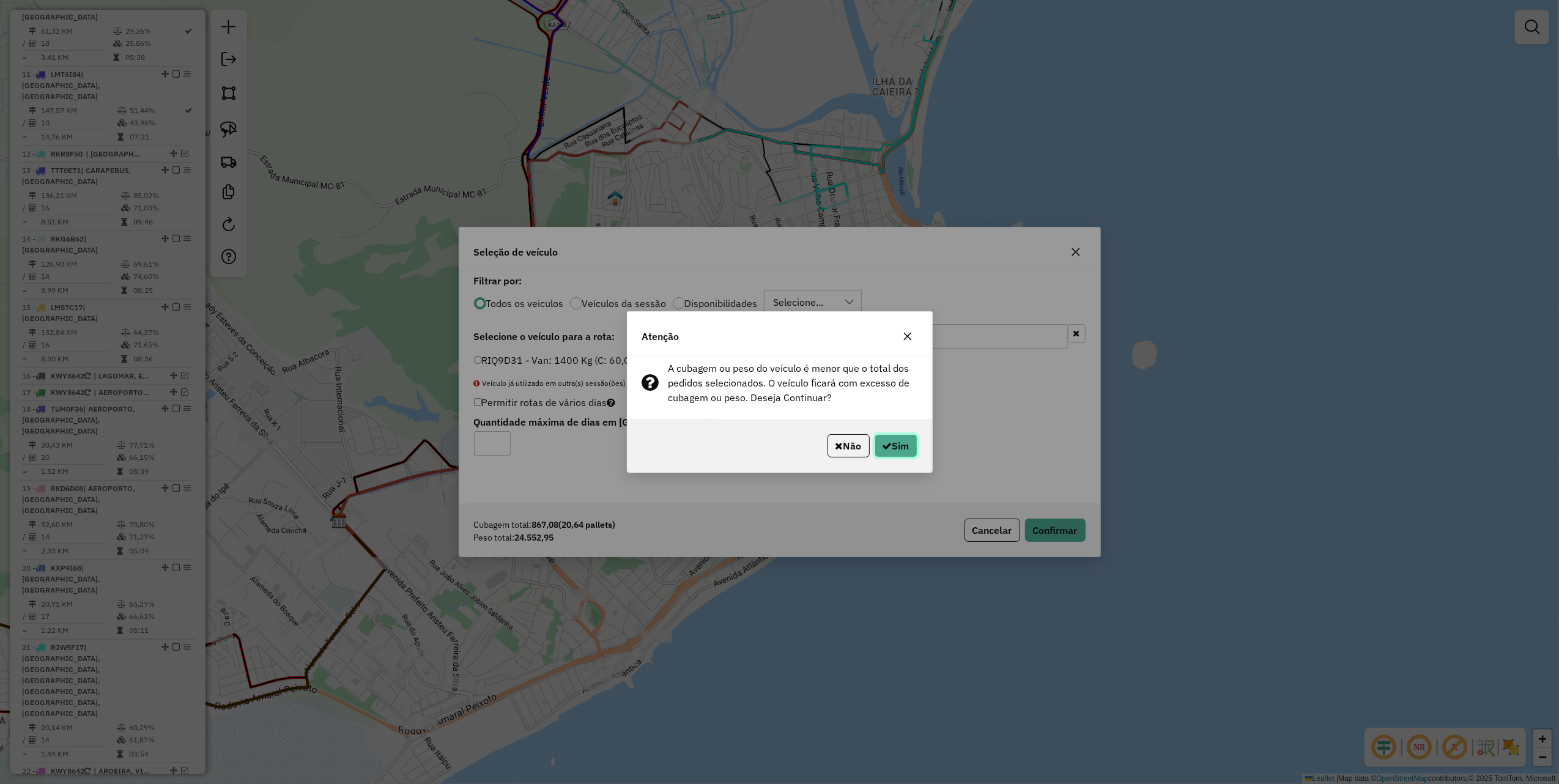
click at [894, 451] on button "Sim" at bounding box center [897, 446] width 43 height 24
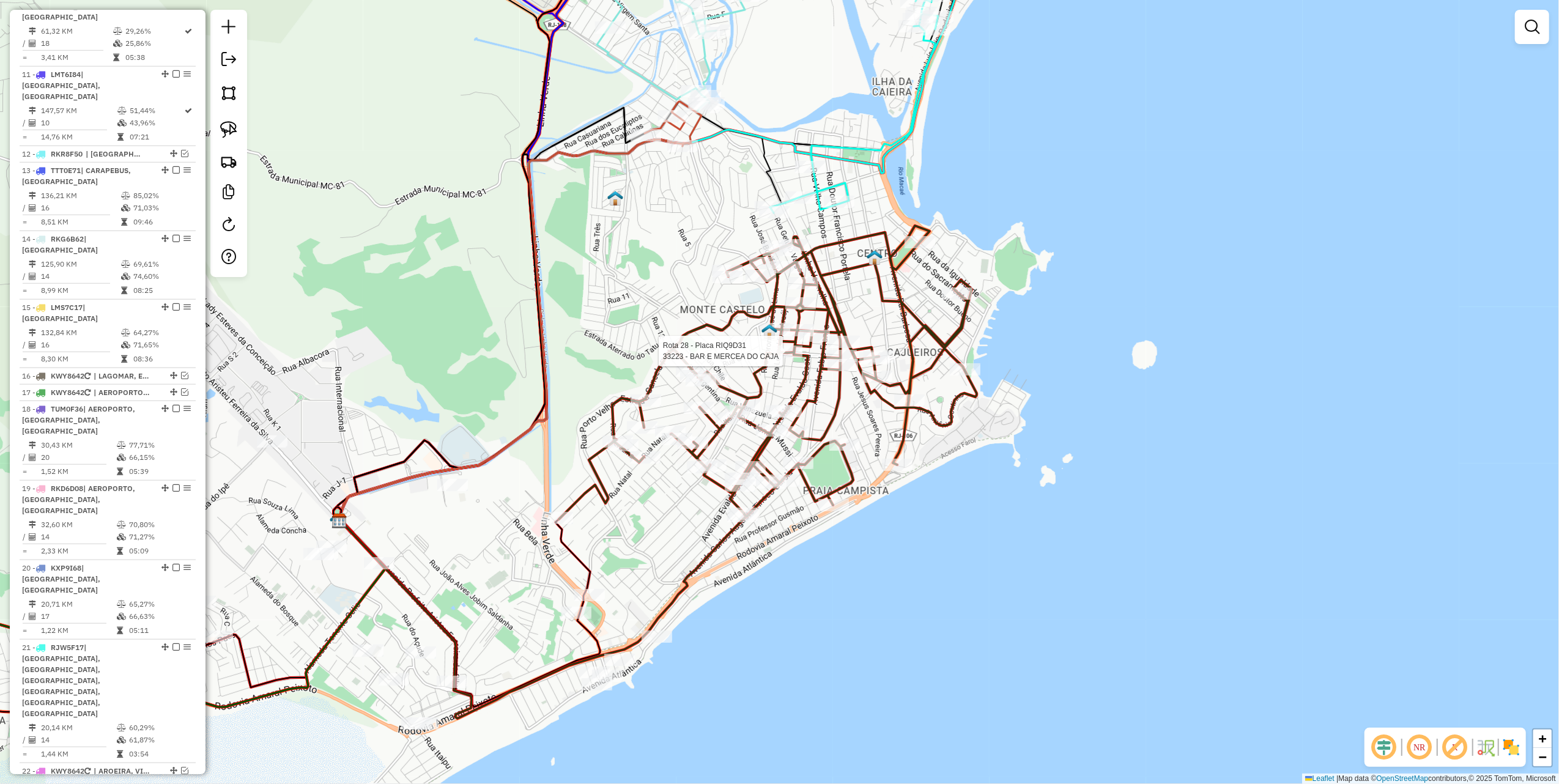
select select "*********"
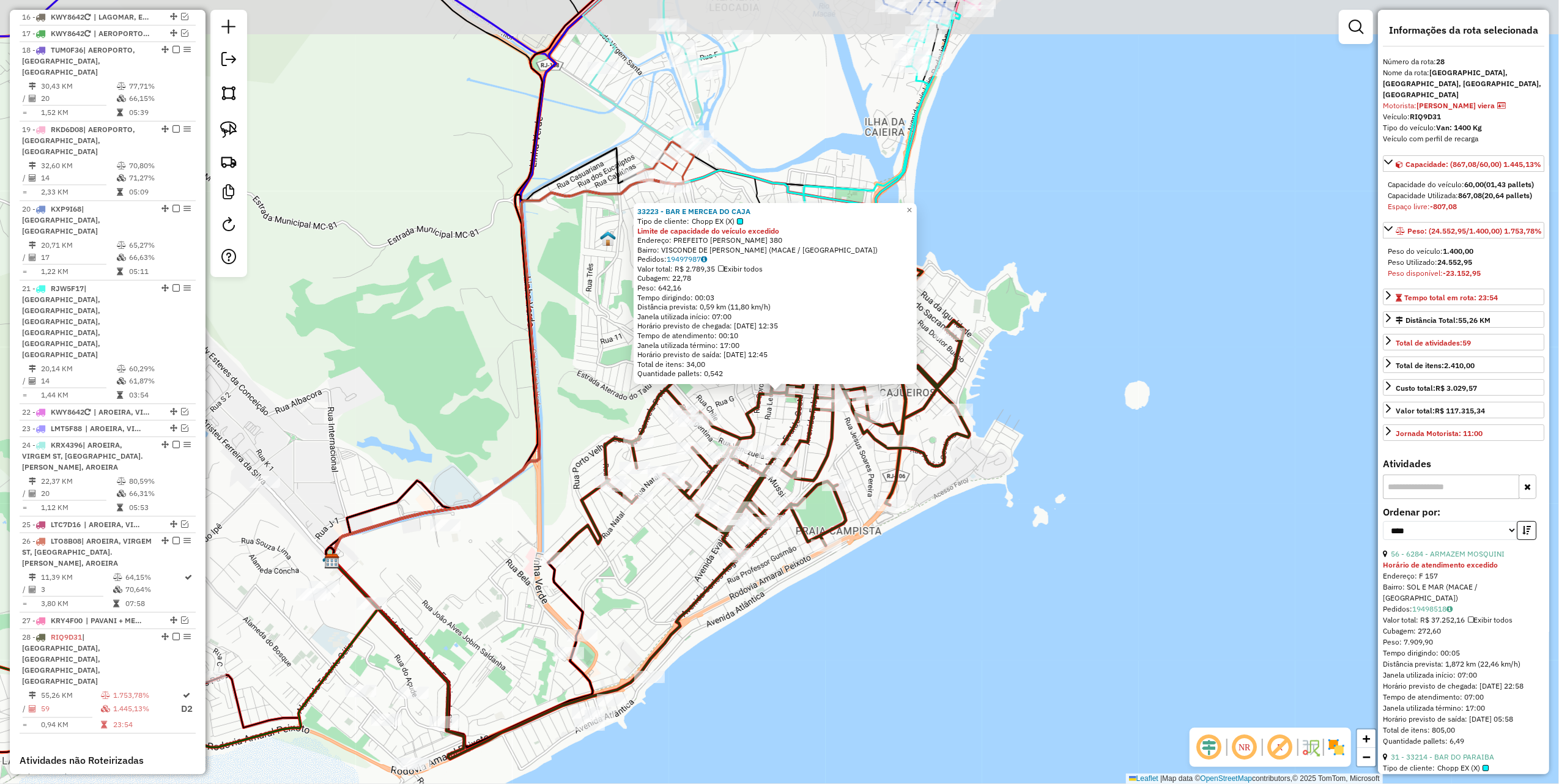
scroll to position [1527, 0]
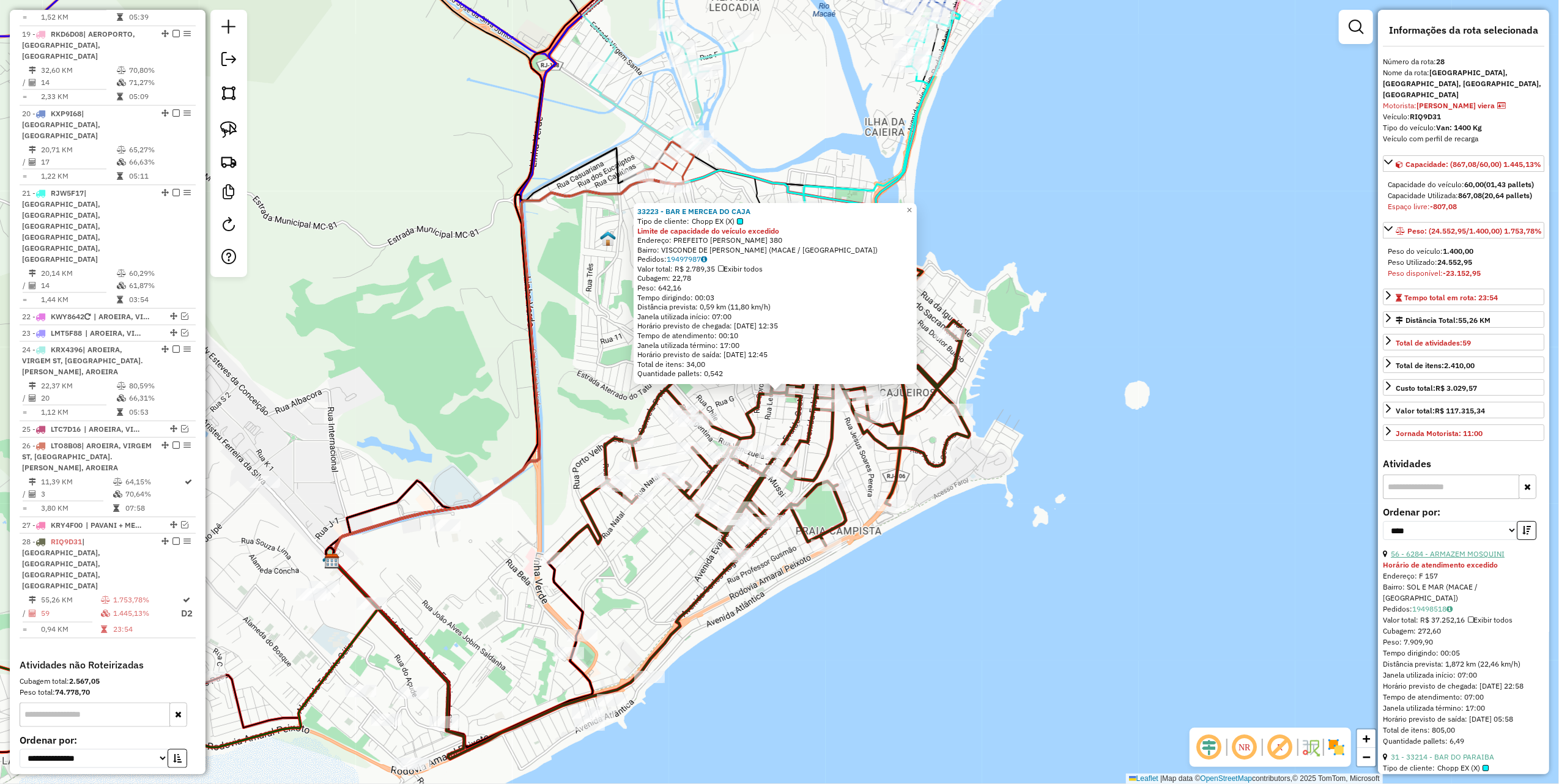
click at [1476, 559] on link "56 - 6284 - ARMAZEM MOSQUINI" at bounding box center [1449, 553] width 114 height 9
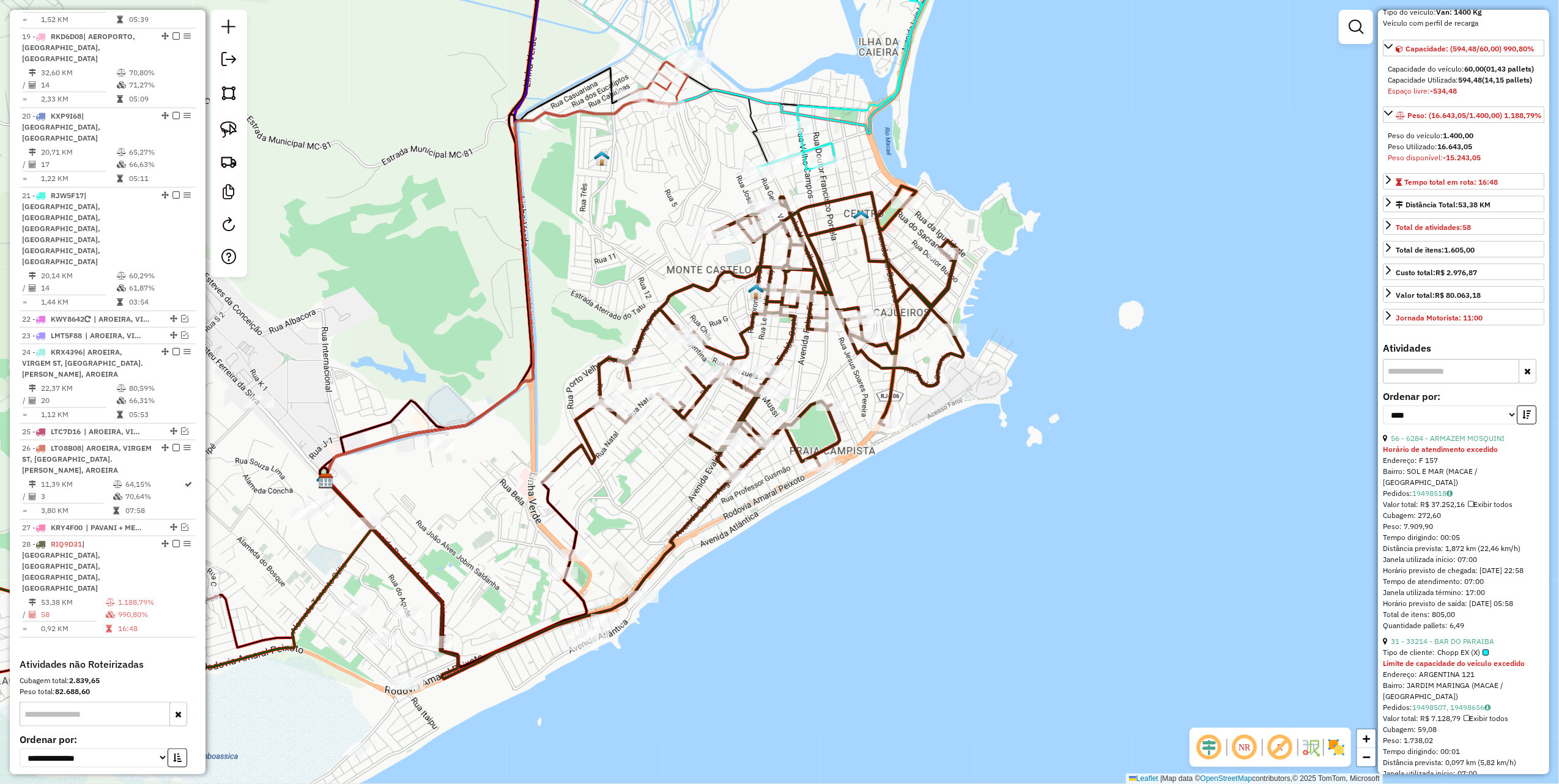
scroll to position [245, 0]
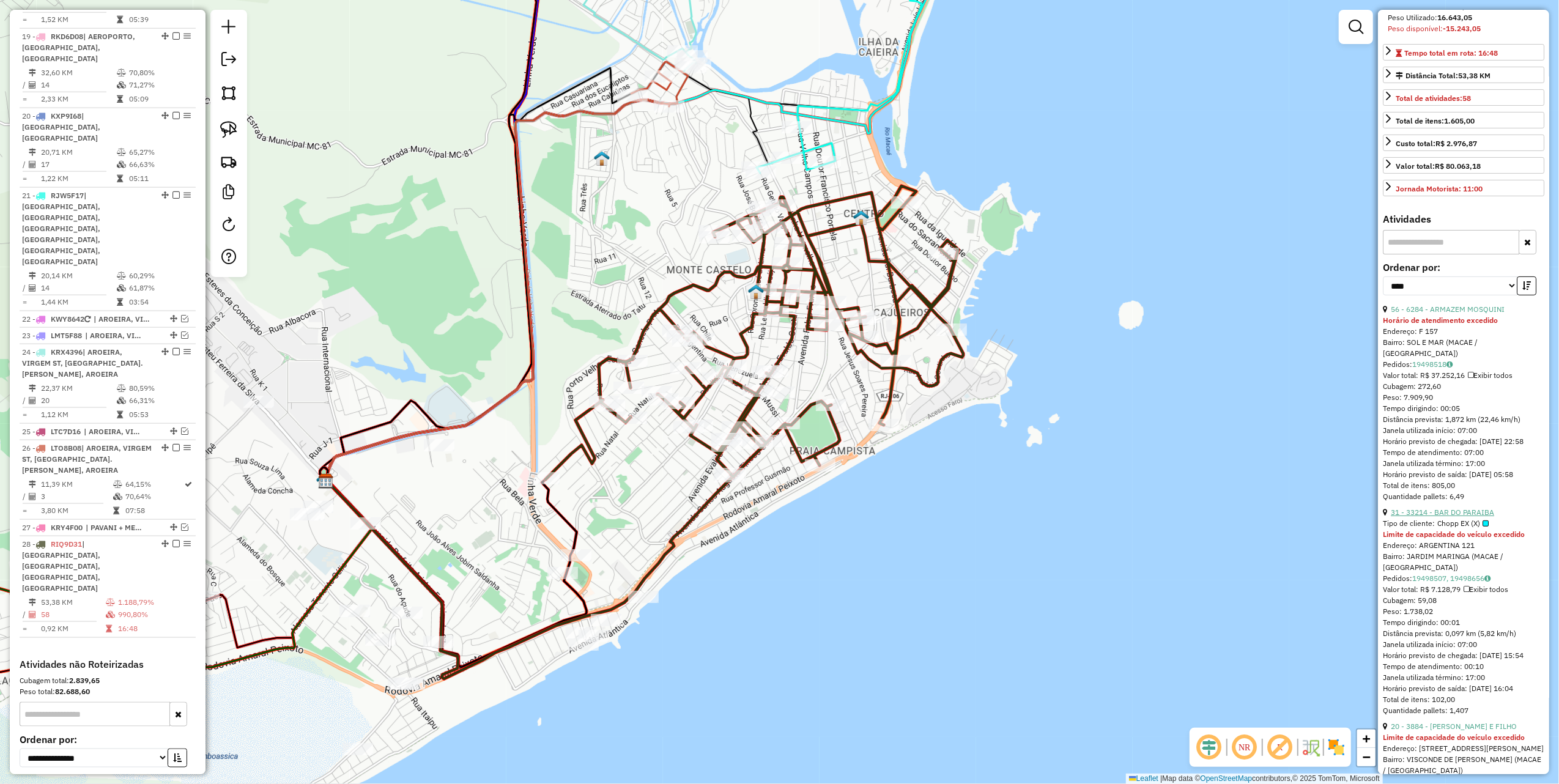
click at [1473, 516] on link "31 - 33214 - BAR DO PARAIBA" at bounding box center [1443, 512] width 103 height 9
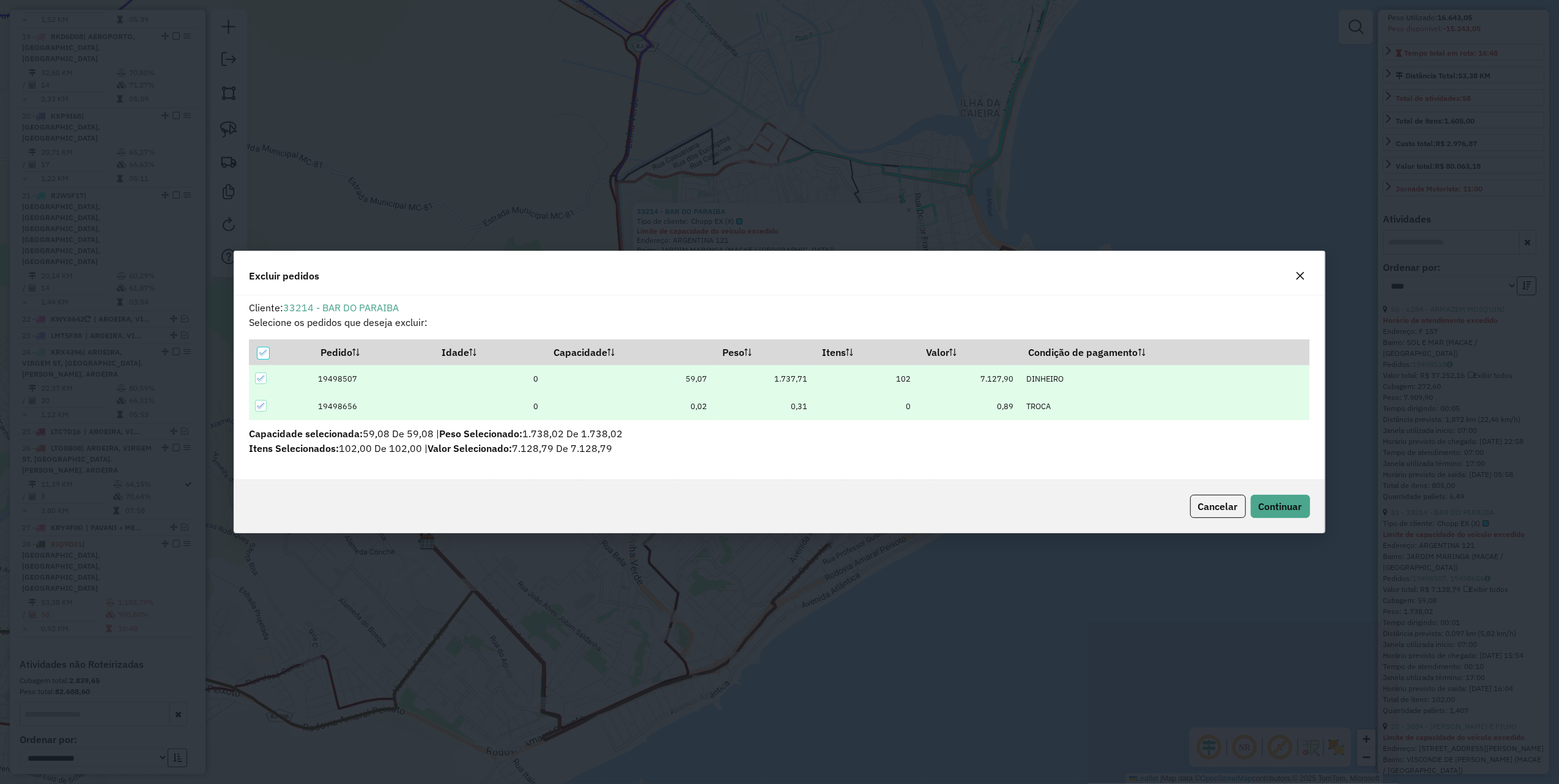
scroll to position [0, 0]
click at [1292, 507] on span "Continuar" at bounding box center [1280, 506] width 43 height 12
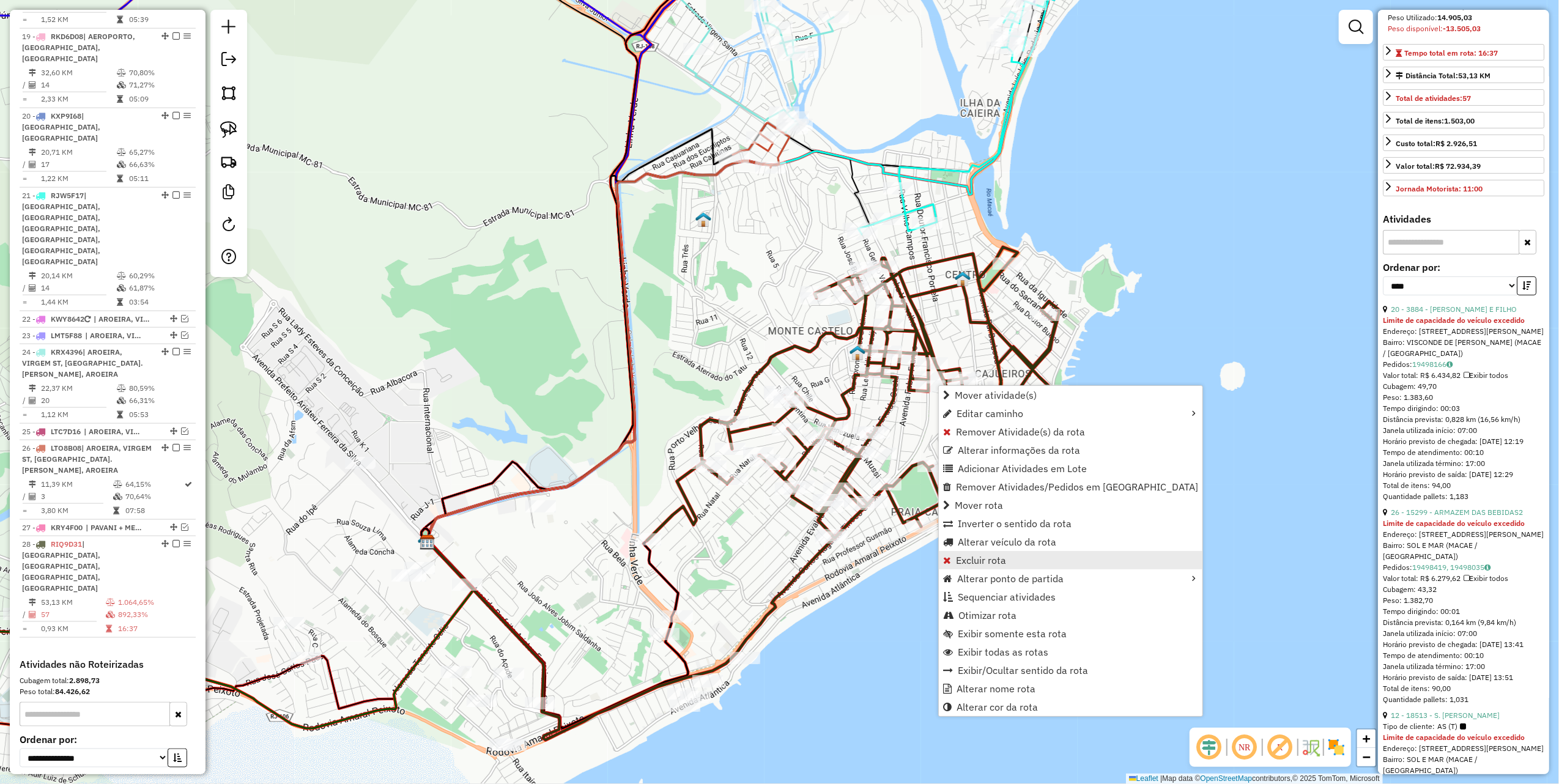
click at [997, 560] on span "Excluir rota" at bounding box center [981, 560] width 50 height 10
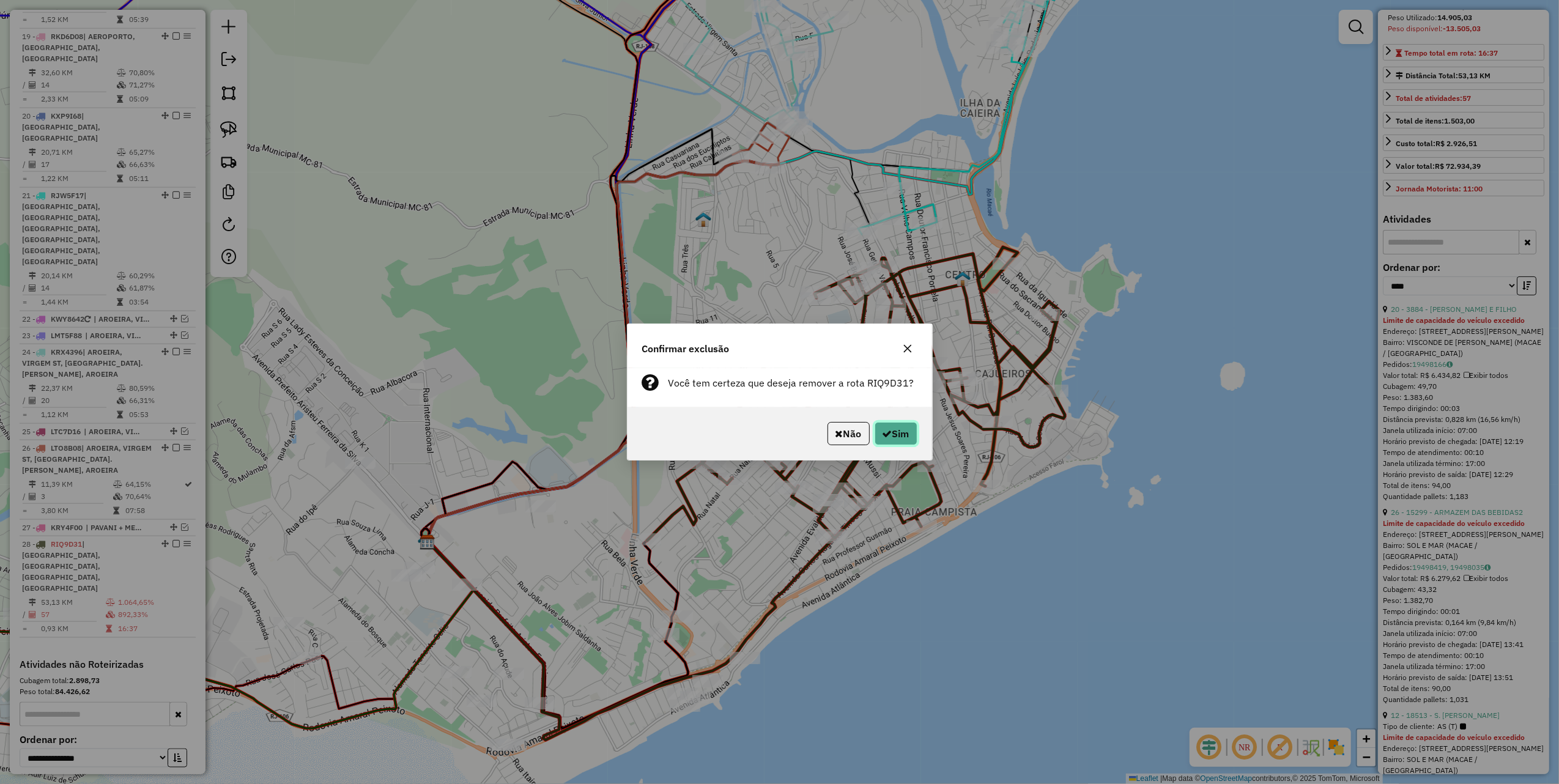
click at [896, 433] on button "Sim" at bounding box center [897, 434] width 43 height 24
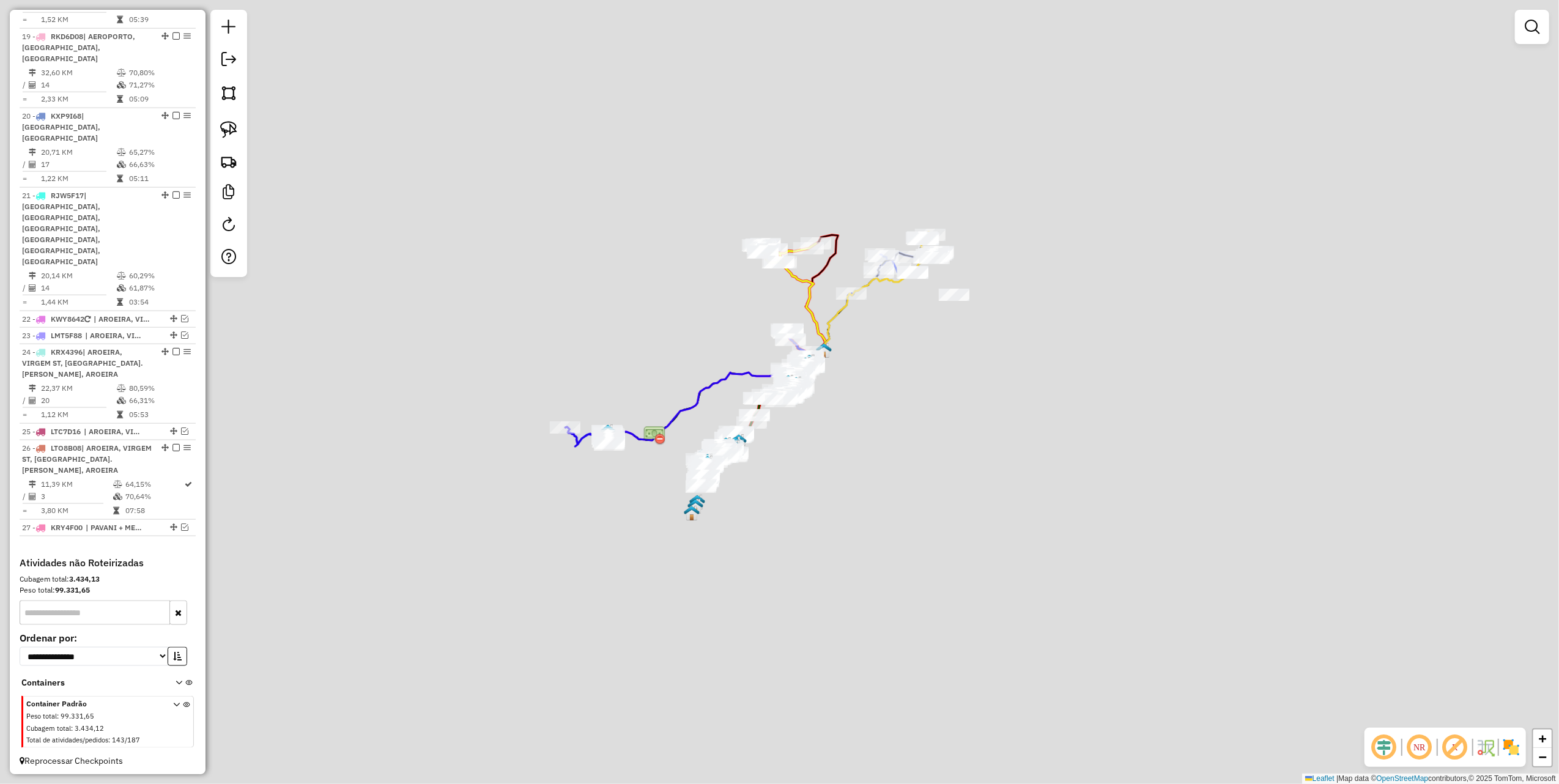
scroll to position [1444, 0]
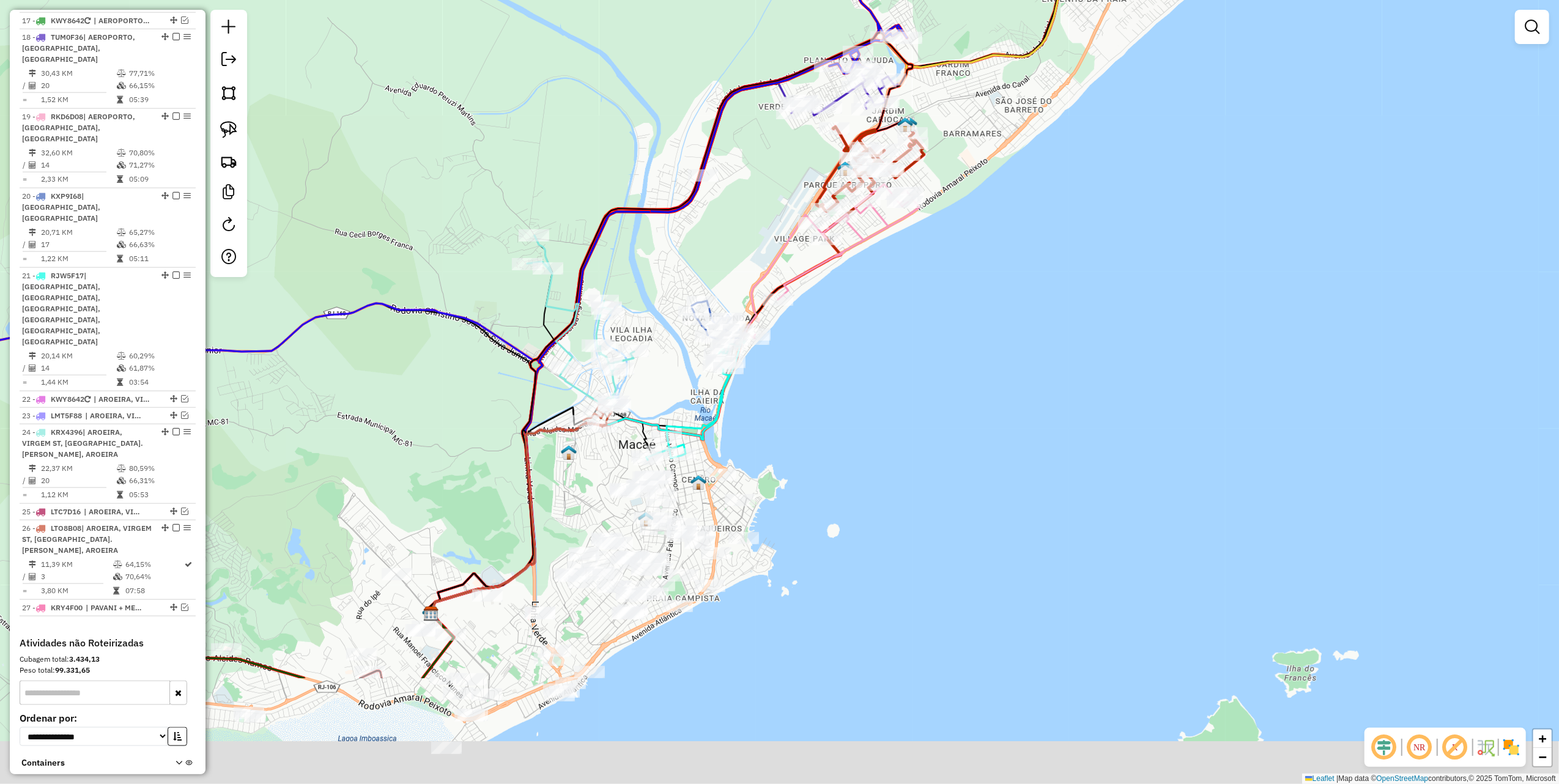
drag, startPoint x: 745, startPoint y: 516, endPoint x: 814, endPoint y: 378, distance: 154.3
click at [806, 383] on div "Janela de atendimento Grade de atendimento Capacidade Transportadoras Veículos …" at bounding box center [780, 392] width 1559 height 784
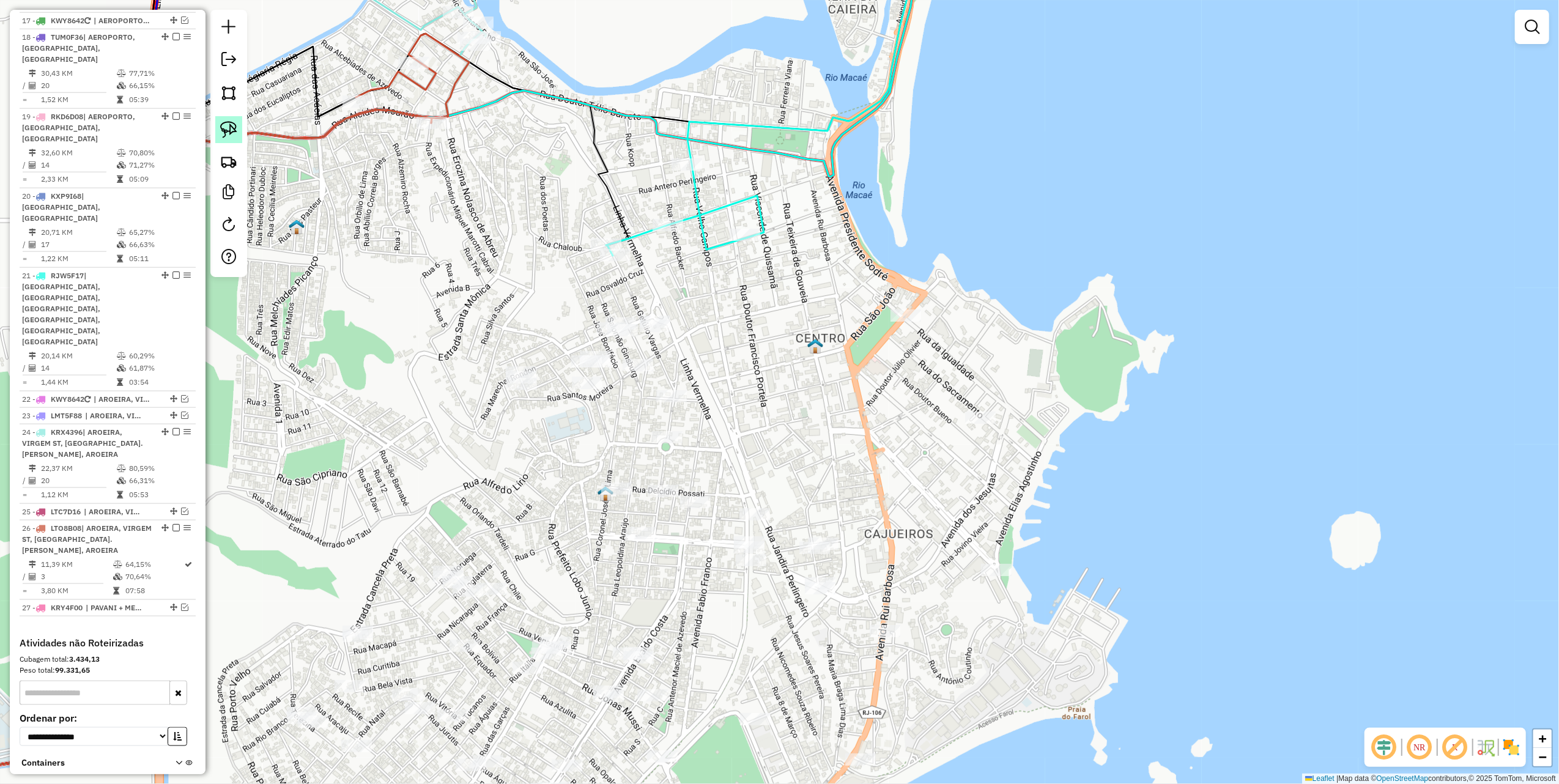
click at [235, 128] on img at bounding box center [228, 129] width 17 height 17
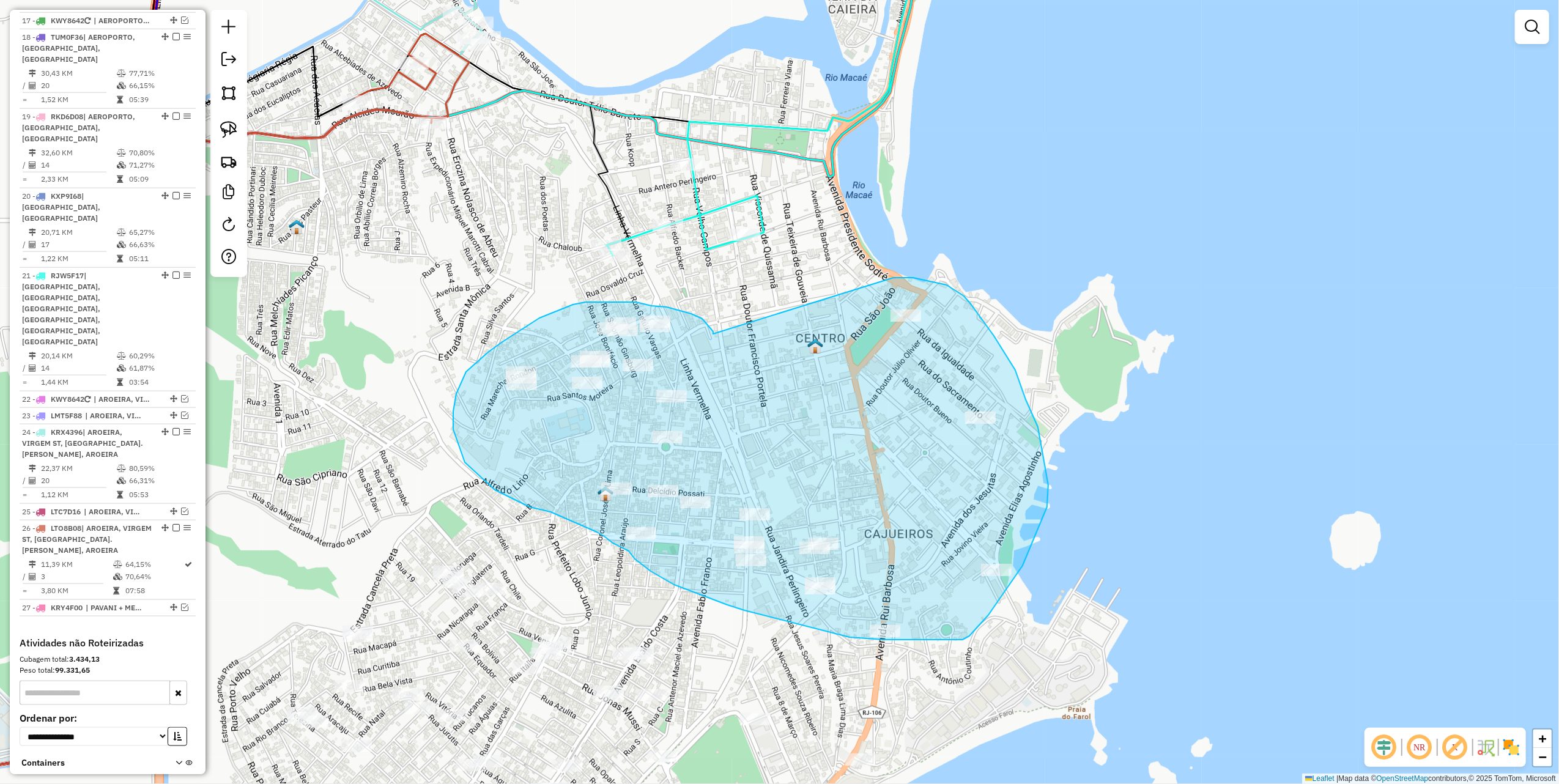
drag, startPoint x: 714, startPoint y: 332, endPoint x: 894, endPoint y: 277, distance: 188.2
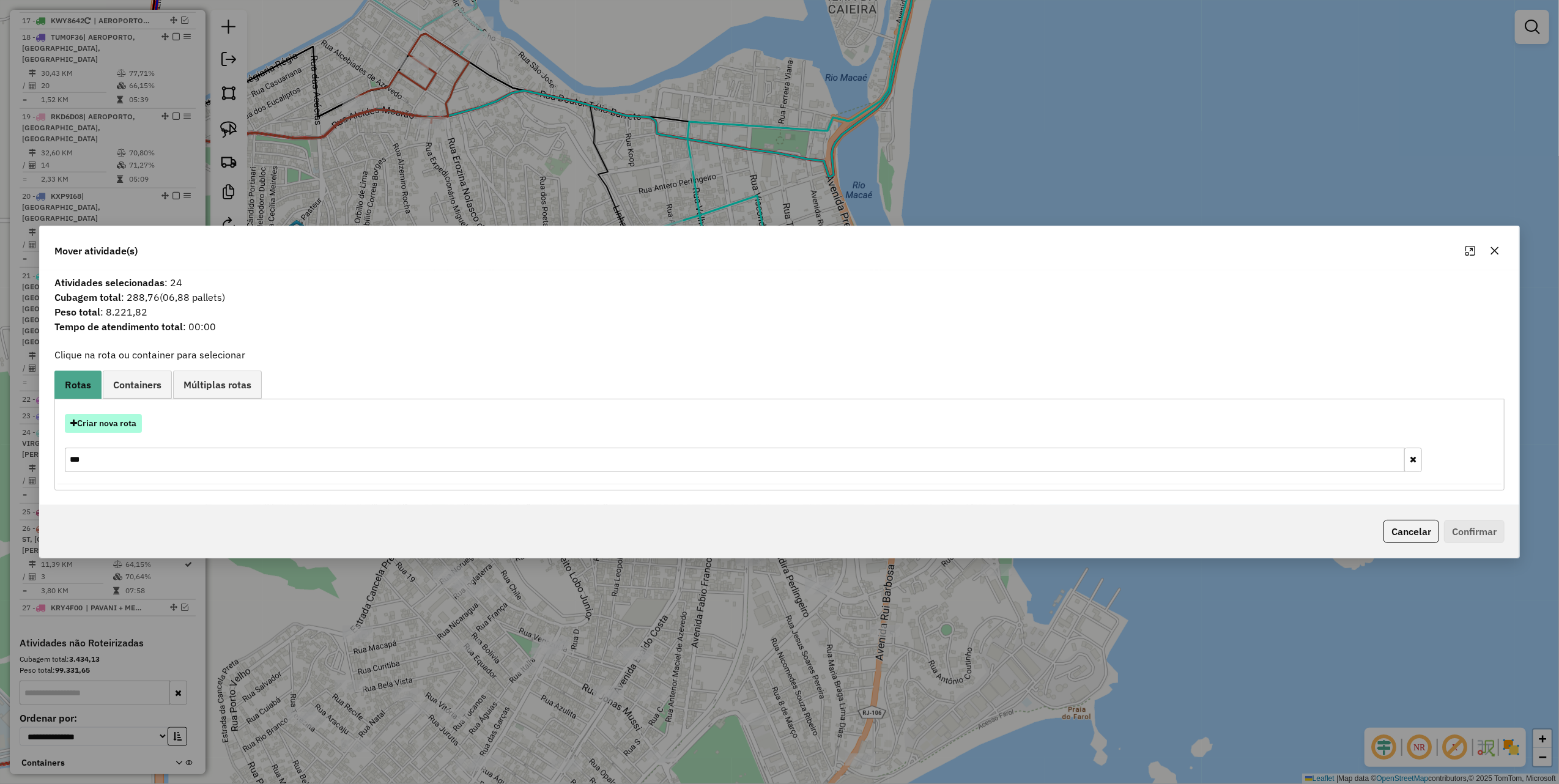
click at [120, 426] on button "Criar nova rota" at bounding box center [103, 423] width 77 height 19
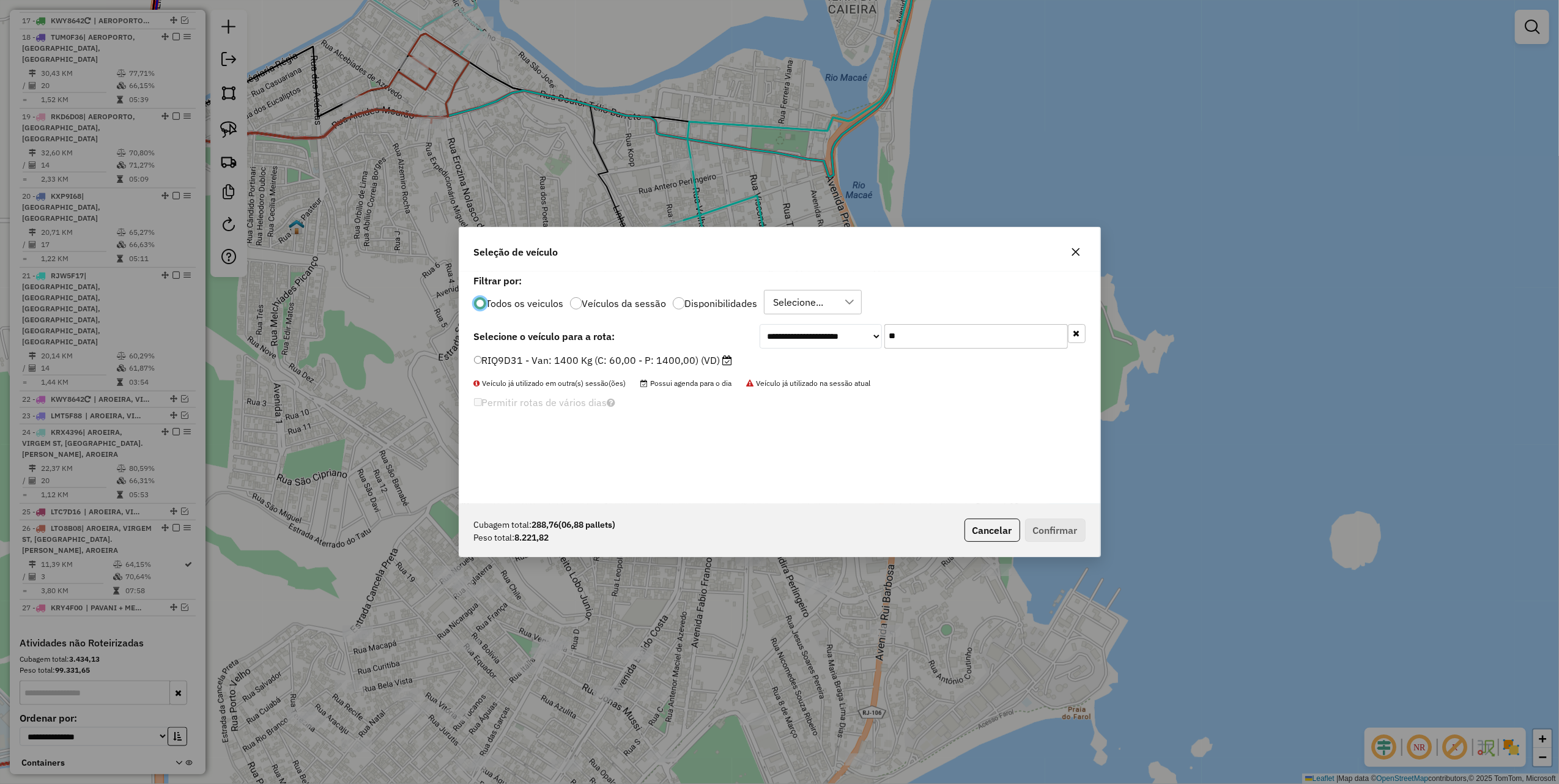
scroll to position [6, 4]
click at [663, 358] on label "RIQ9D31 - Van: 1400 Kg (C: 60,00 - P: 1400,00) (VD)" at bounding box center [603, 360] width 259 height 15
click at [1053, 524] on button "Confirmar" at bounding box center [1056, 530] width 61 height 24
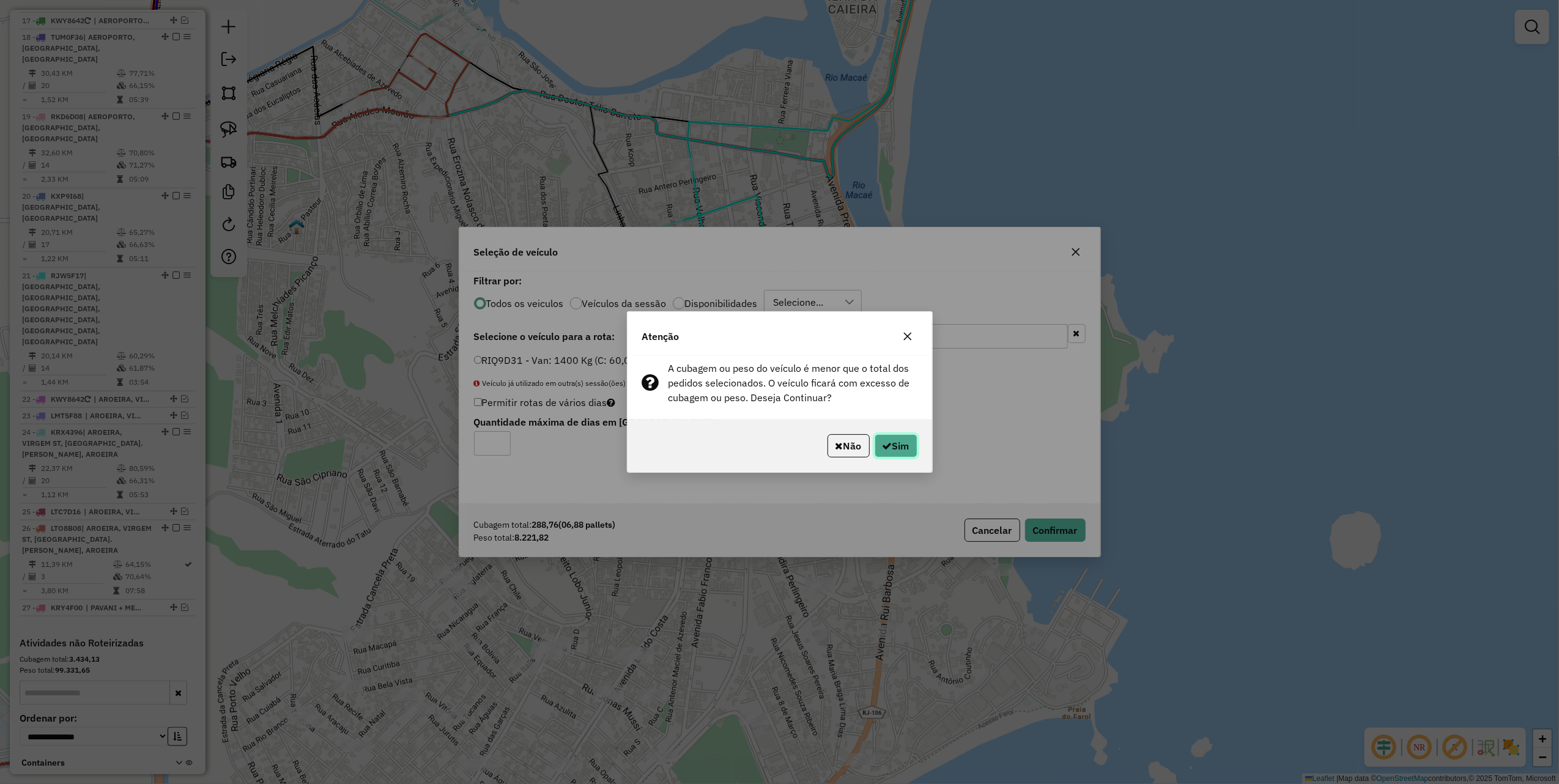
click at [904, 451] on button "Sim" at bounding box center [897, 446] width 43 height 24
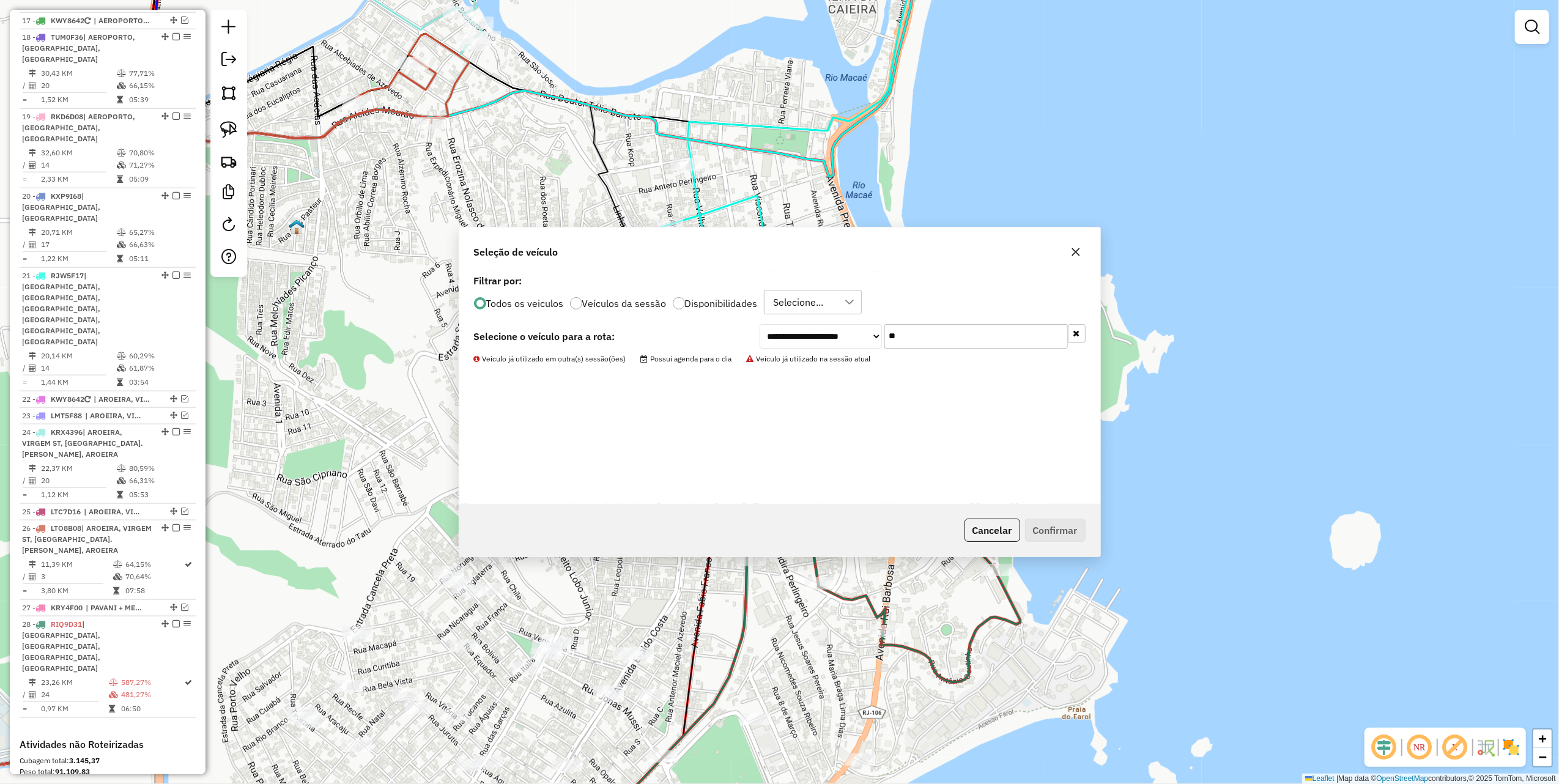
scroll to position [1525, 0]
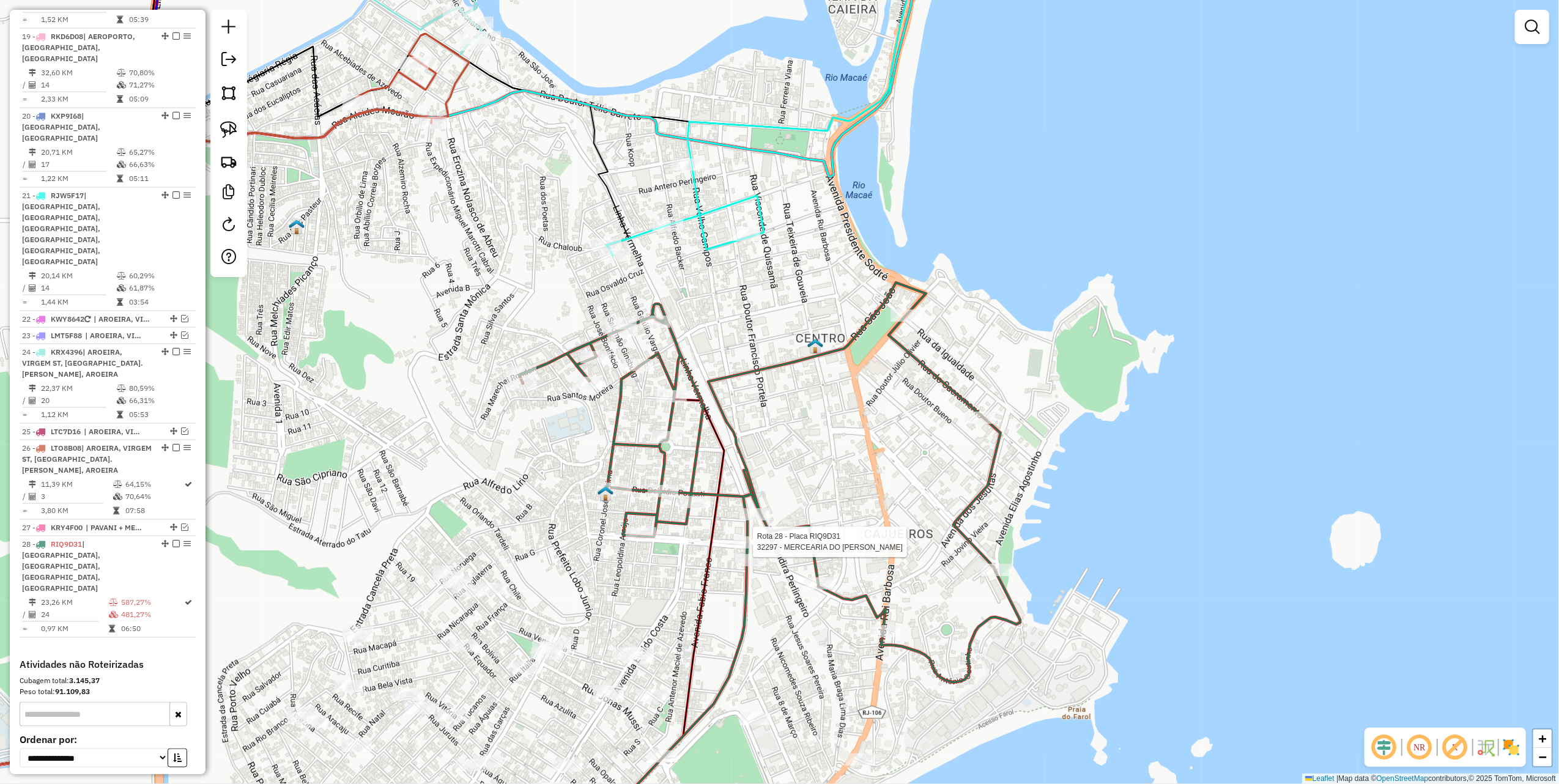
select select "*********"
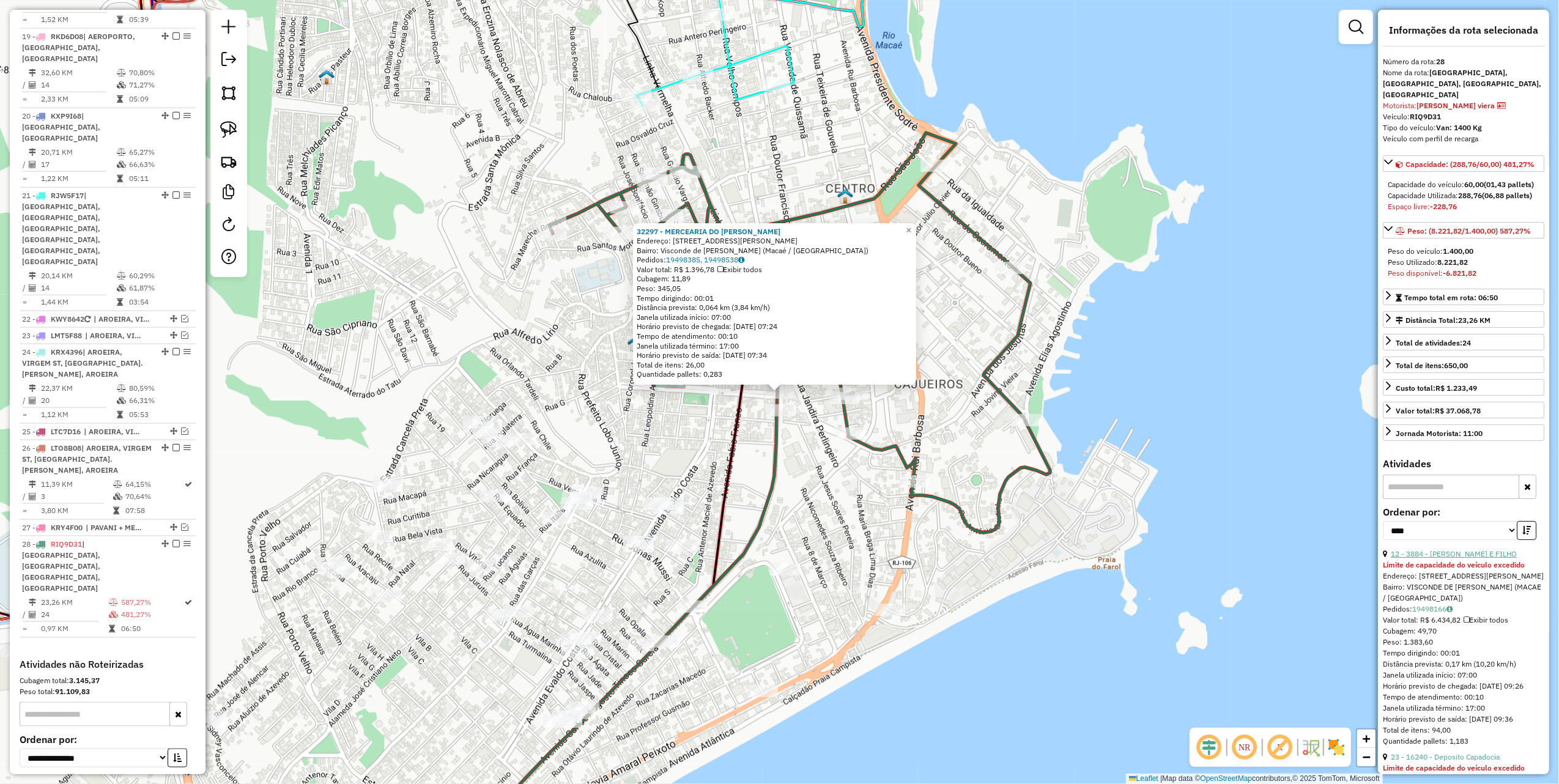
click at [1435, 559] on link "12 - 3884 - [PERSON_NAME] E FILHO" at bounding box center [1455, 553] width 126 height 9
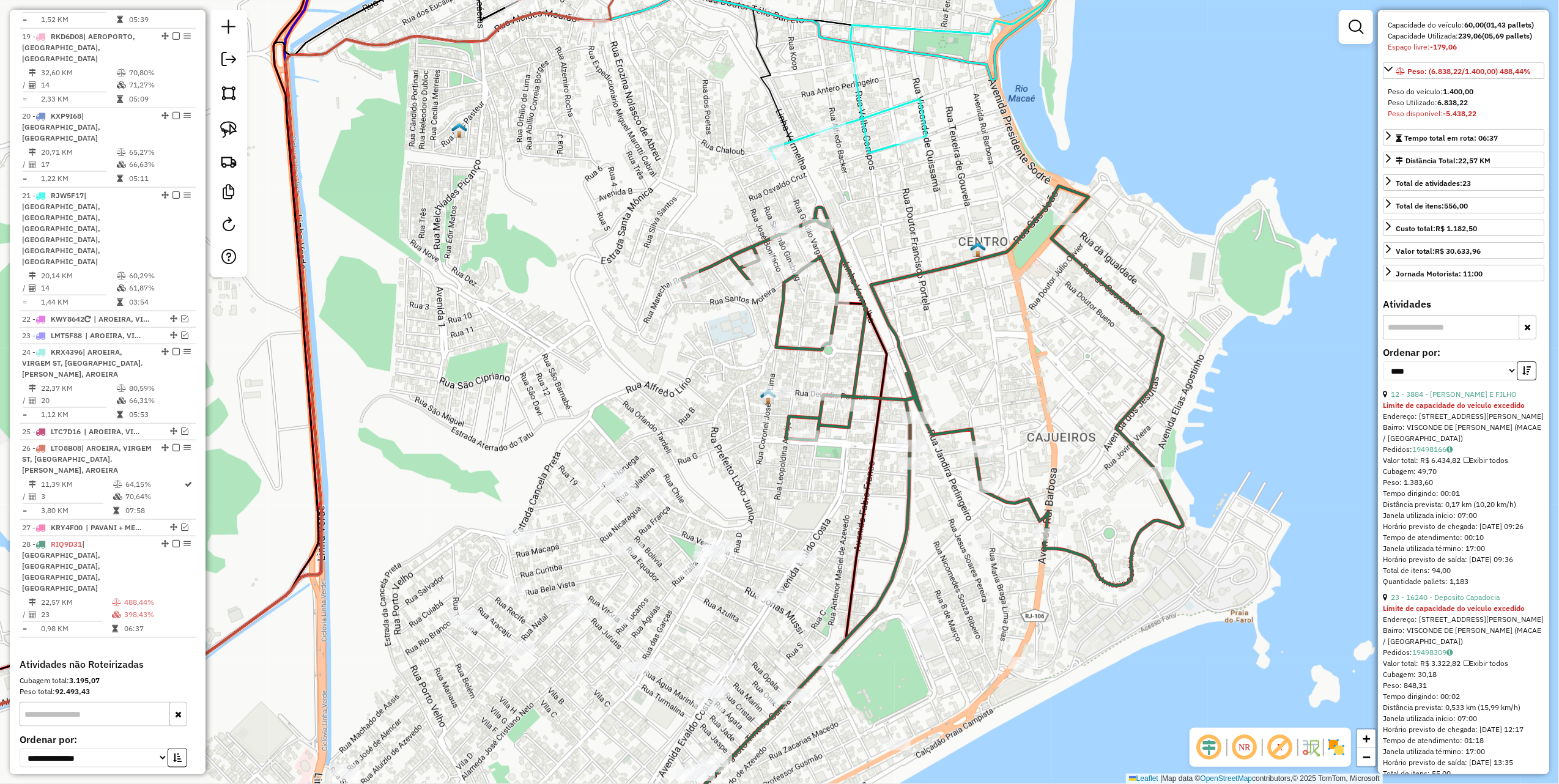
scroll to position [162, 0]
click at [1446, 599] on link "23 - 16240 - Deposito Capadocia" at bounding box center [1446, 593] width 109 height 9
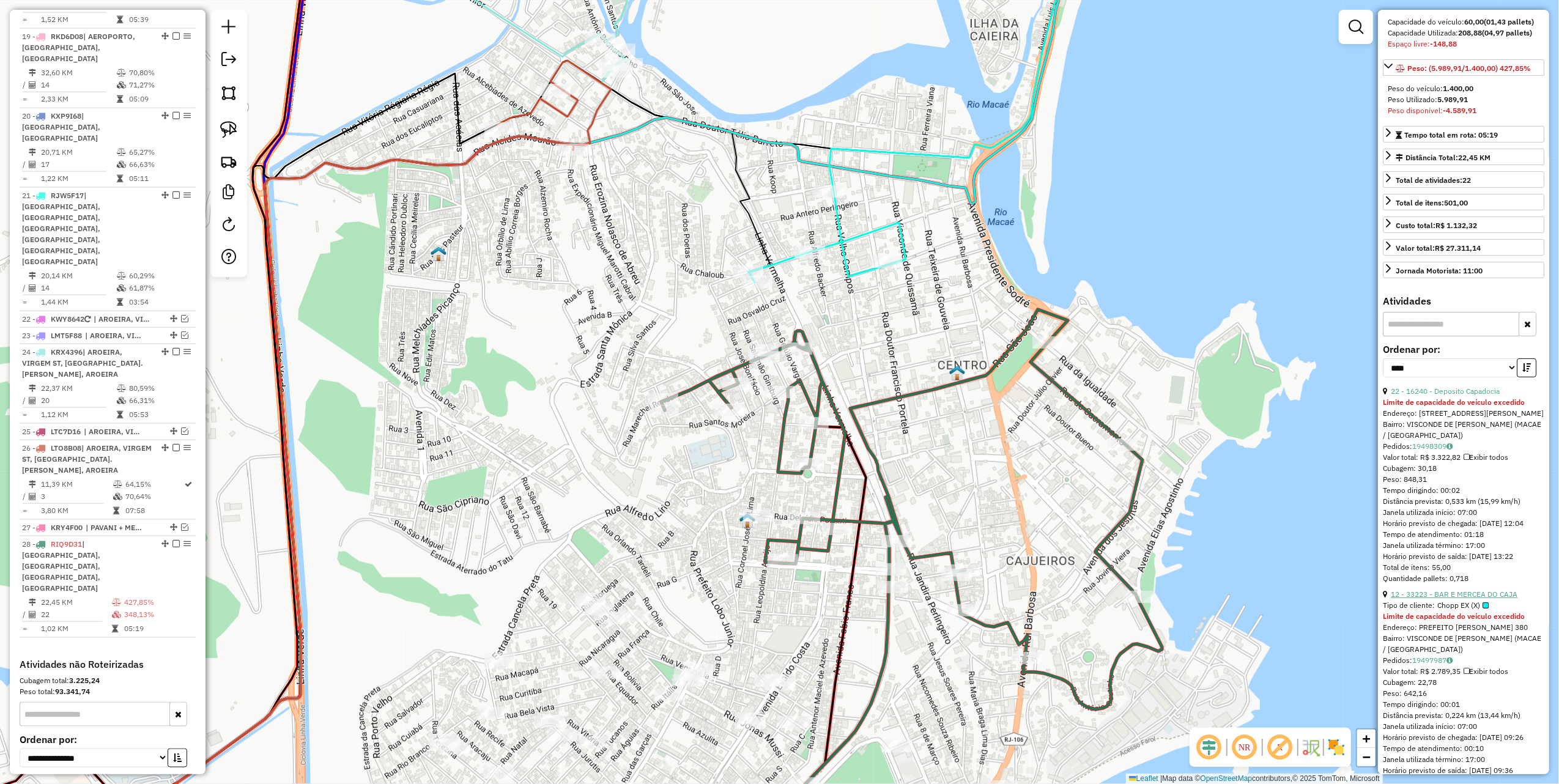
click at [1465, 599] on link "12 - 33223 - BAR E MERCEA DO CAJA" at bounding box center [1455, 593] width 127 height 9
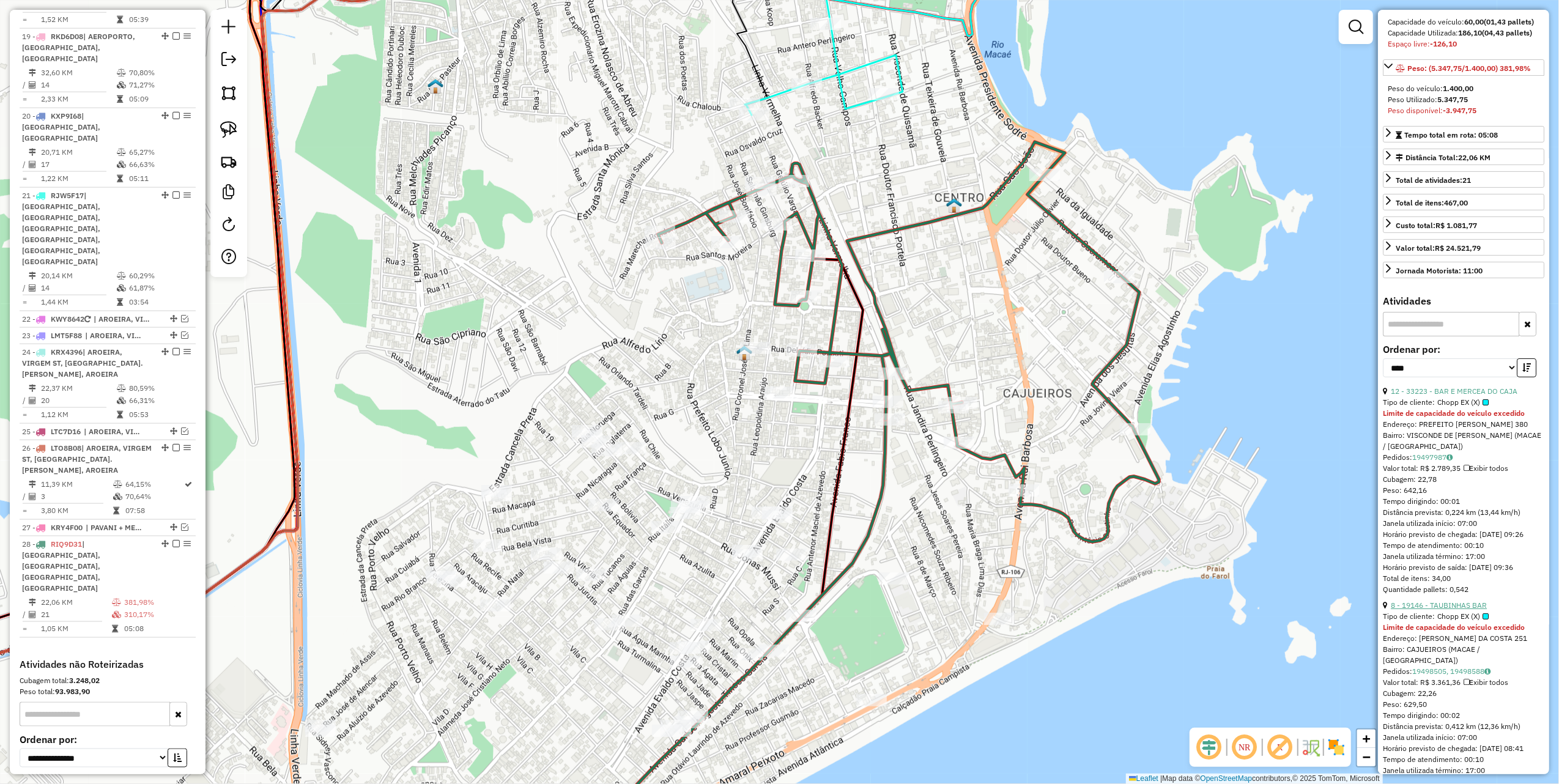
click at [1459, 610] on link "8 - 19146 - TAUBINHAS BAR" at bounding box center [1440, 604] width 96 height 9
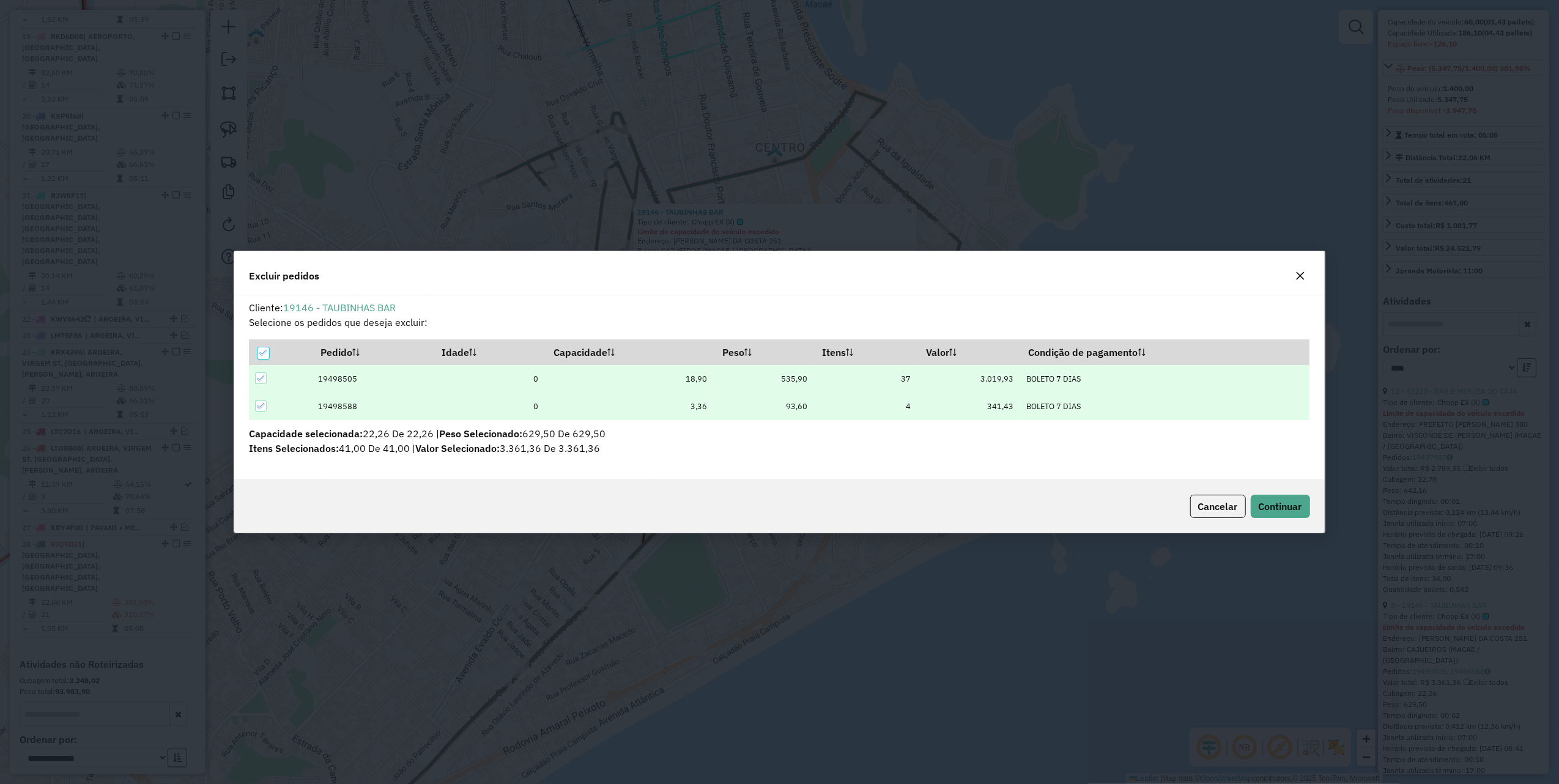
scroll to position [0, 0]
click at [1287, 510] on span "Continuar" at bounding box center [1280, 506] width 43 height 12
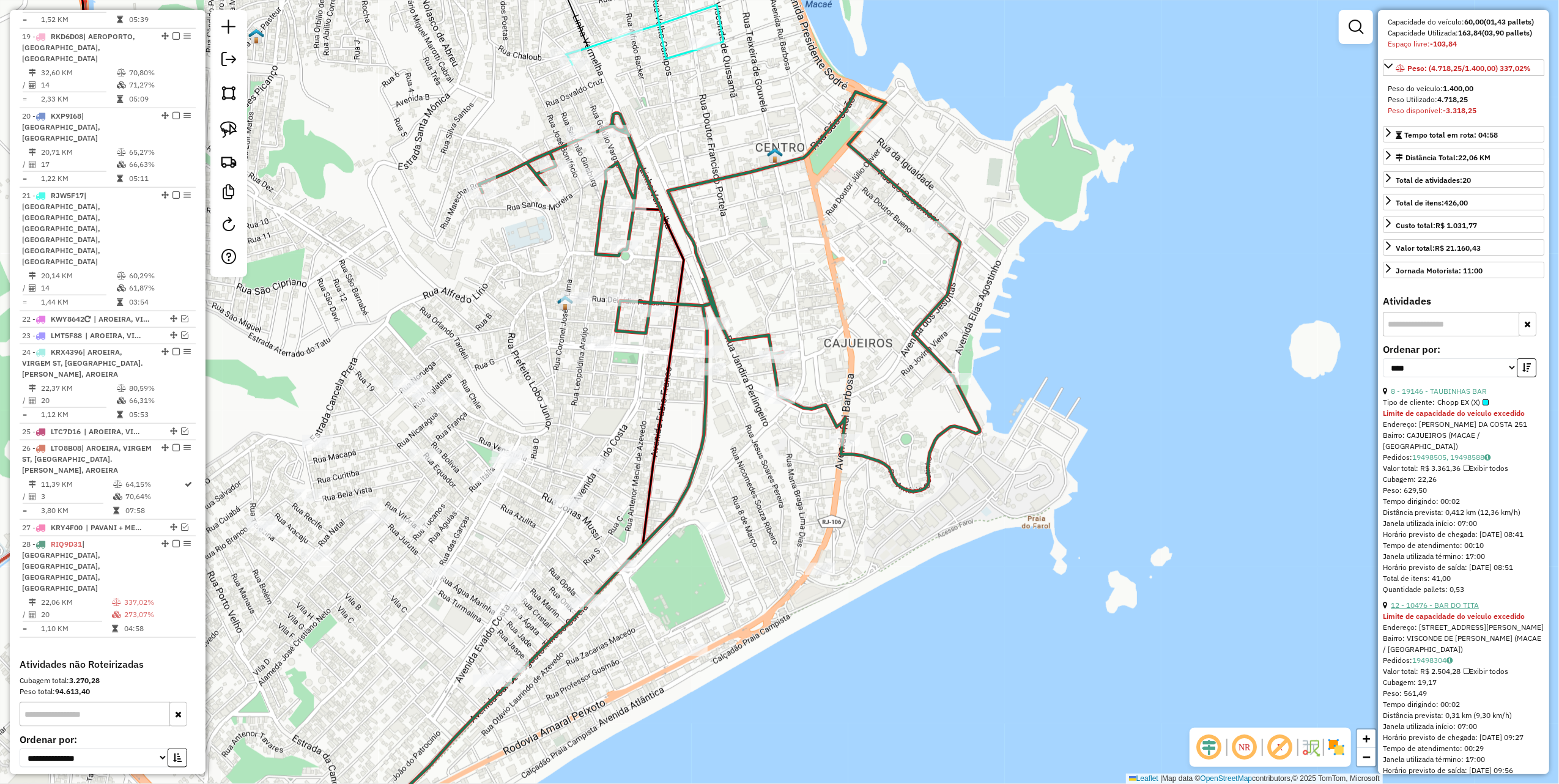
click at [1425, 610] on link "12 - 10476 - BAR DO TITA" at bounding box center [1436, 604] width 89 height 9
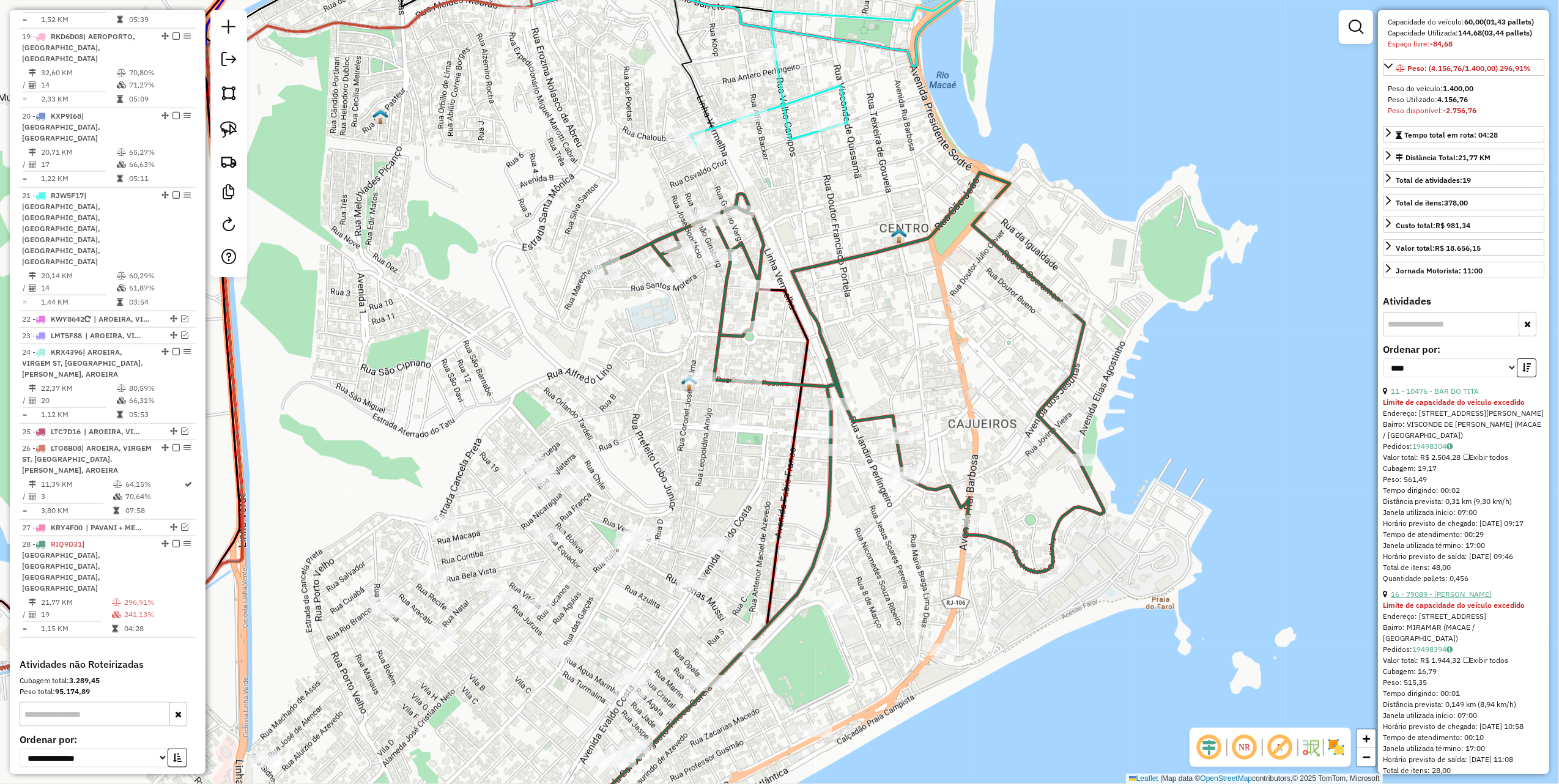
click at [1437, 599] on link "16 - 79089 - [PERSON_NAME]" at bounding box center [1442, 593] width 101 height 9
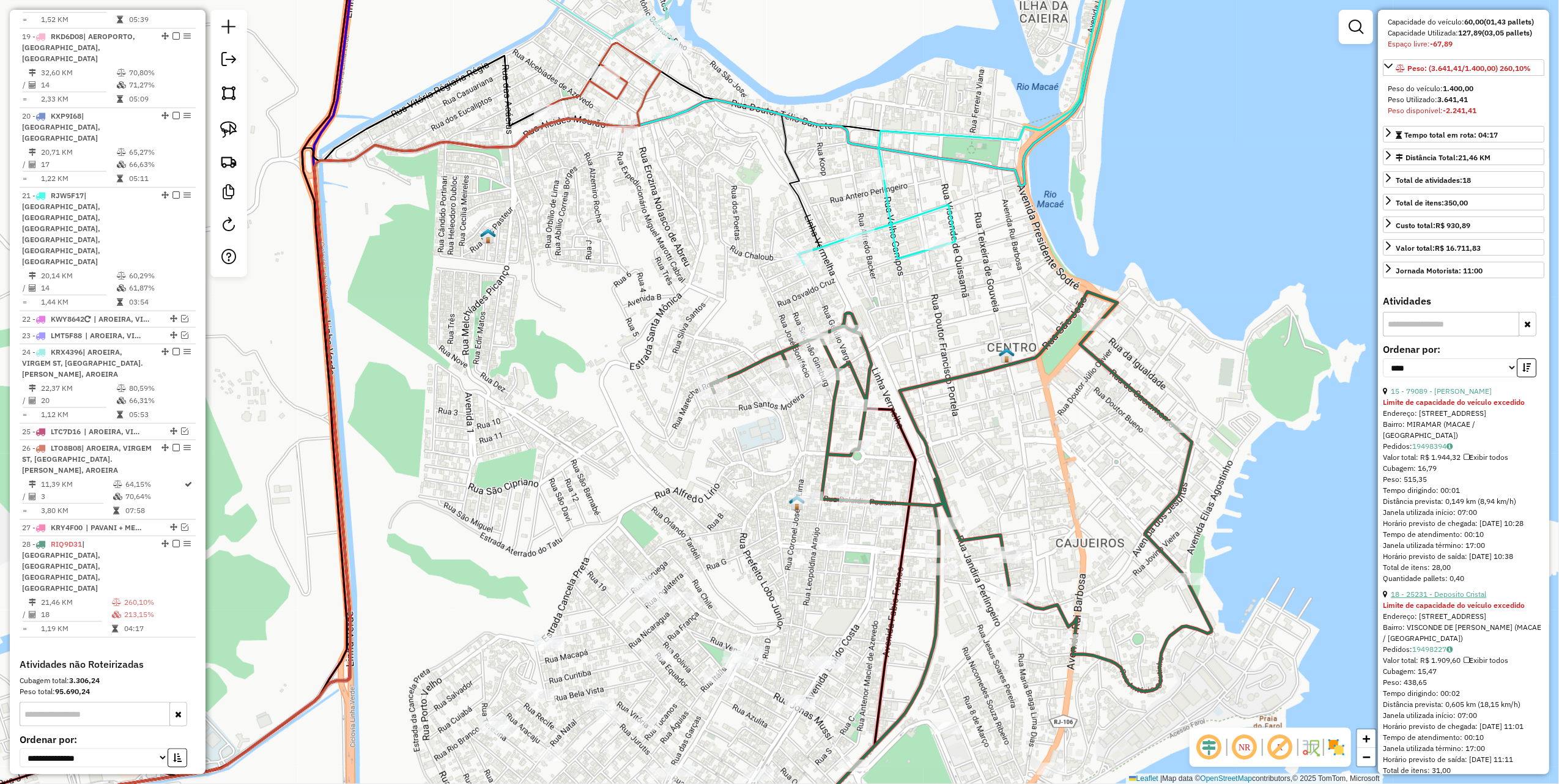
click at [1438, 599] on link "18 - 25231 - Deposito Cristal" at bounding box center [1439, 593] width 95 height 9
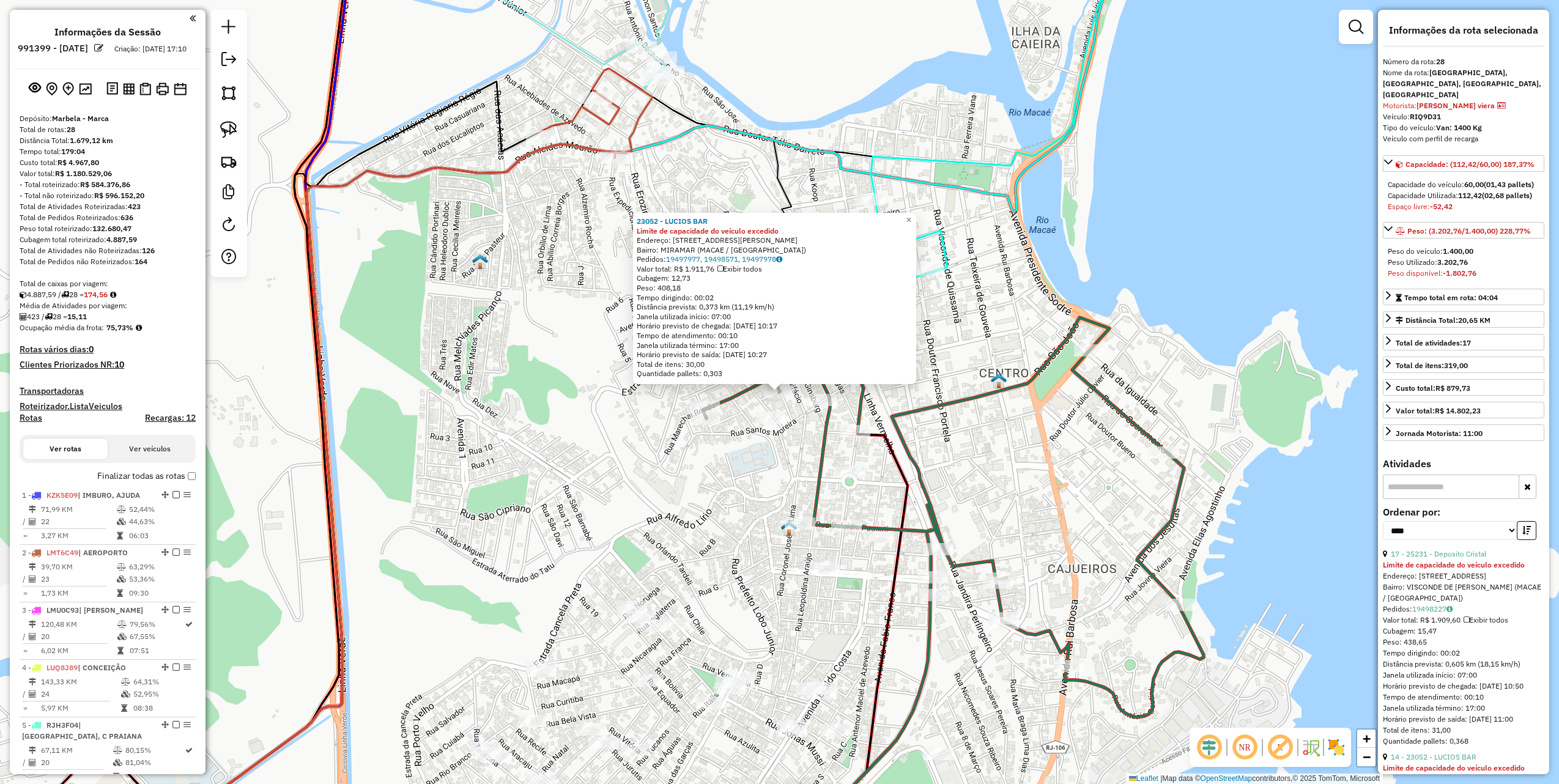
select select "*********"
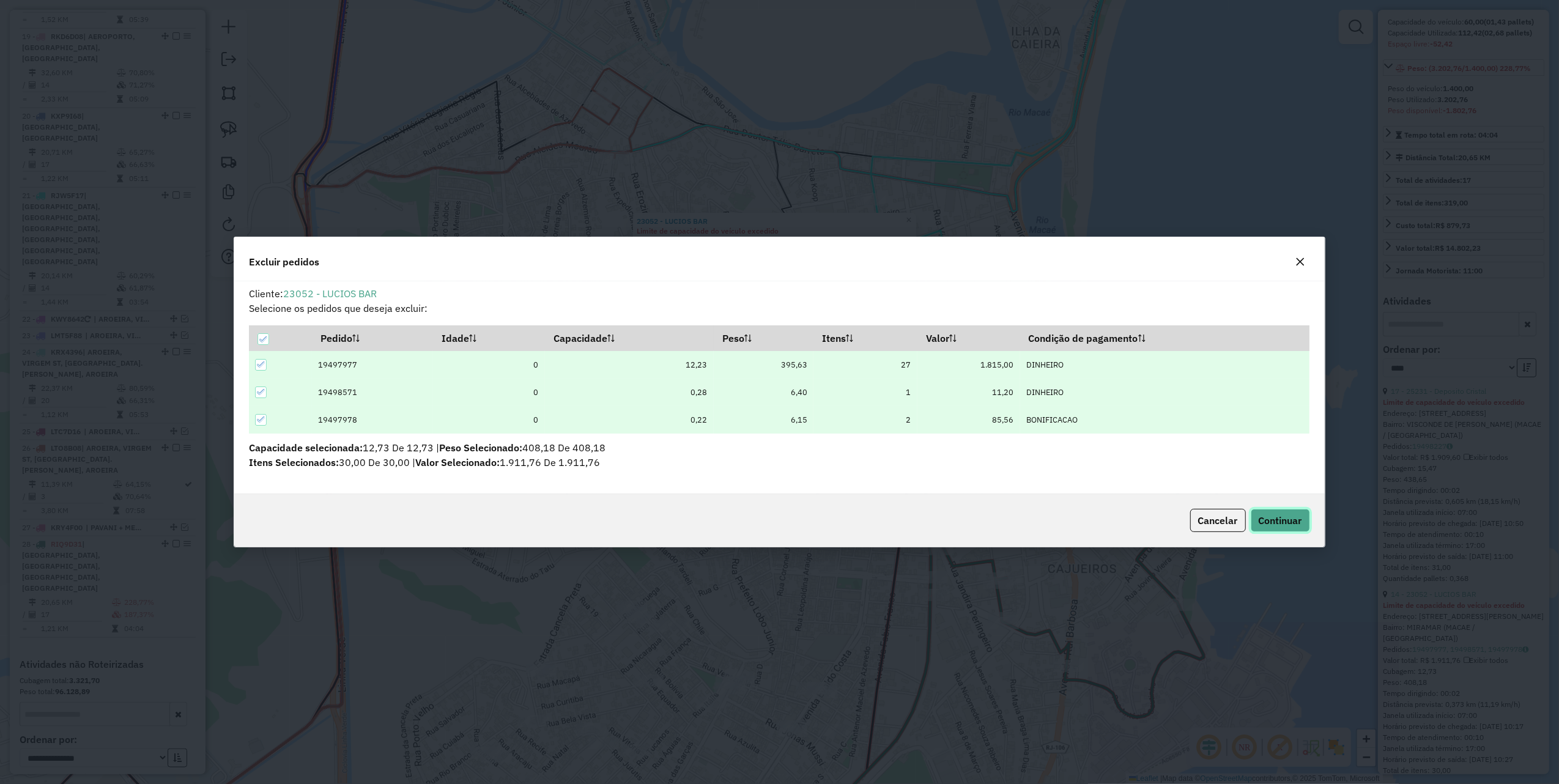
click at [1307, 514] on button "Continuar" at bounding box center [1280, 520] width 59 height 24
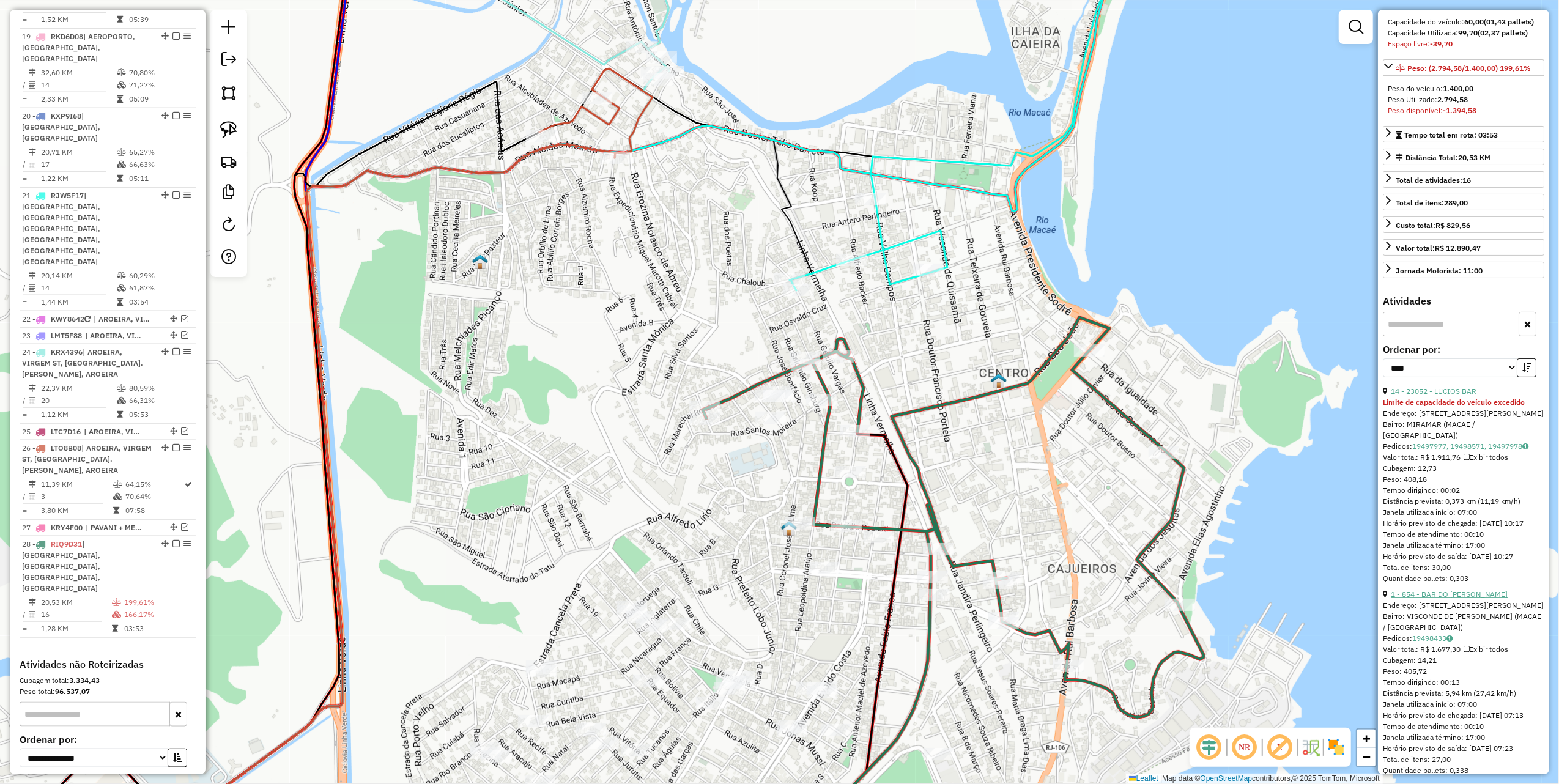
click at [1454, 594] on link "1 - 854 - BAR DO [PERSON_NAME]" at bounding box center [1450, 593] width 117 height 9
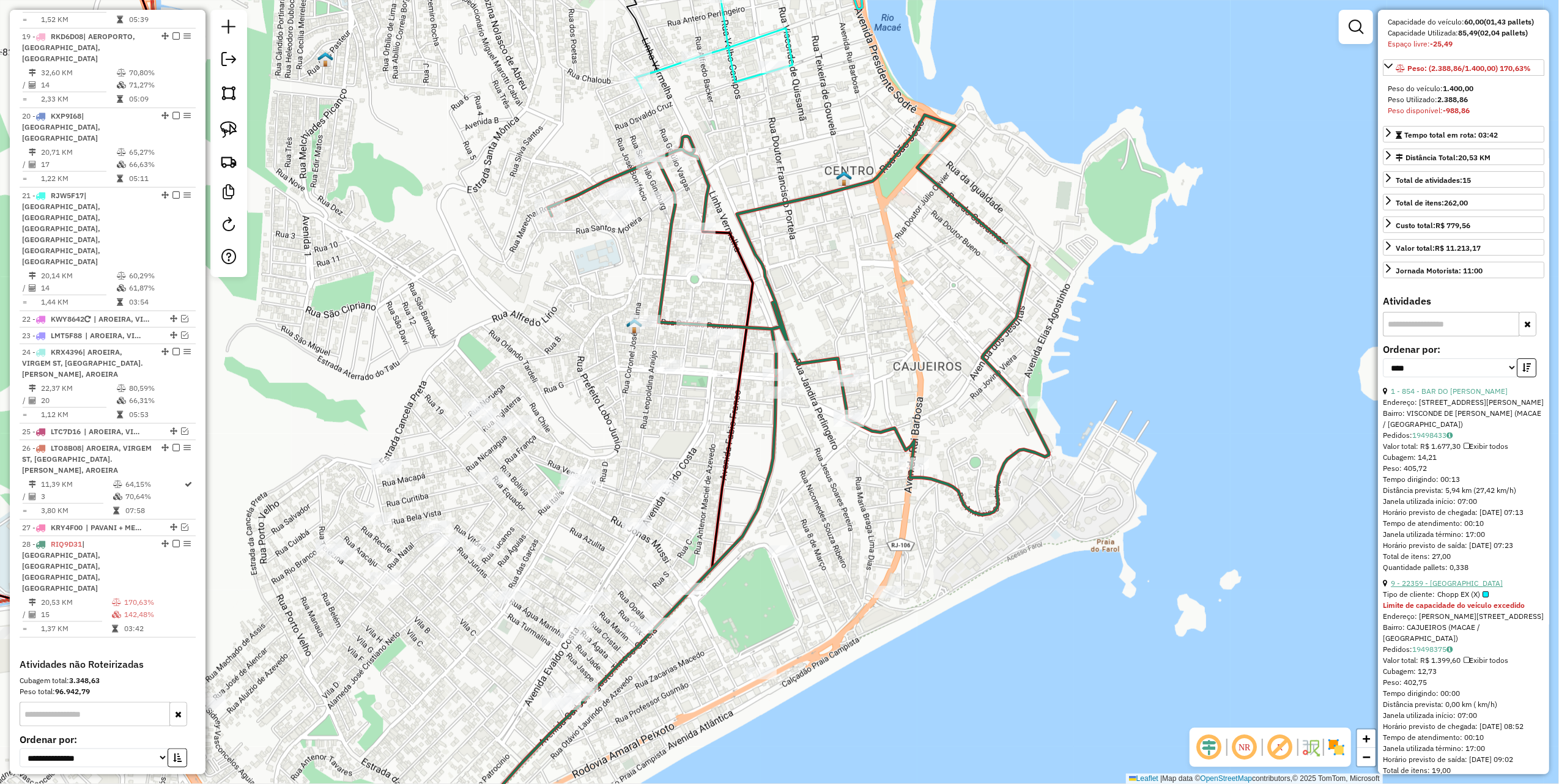
click at [1444, 587] on link "9 - 22359 - [GEOGRAPHIC_DATA]" at bounding box center [1448, 582] width 112 height 9
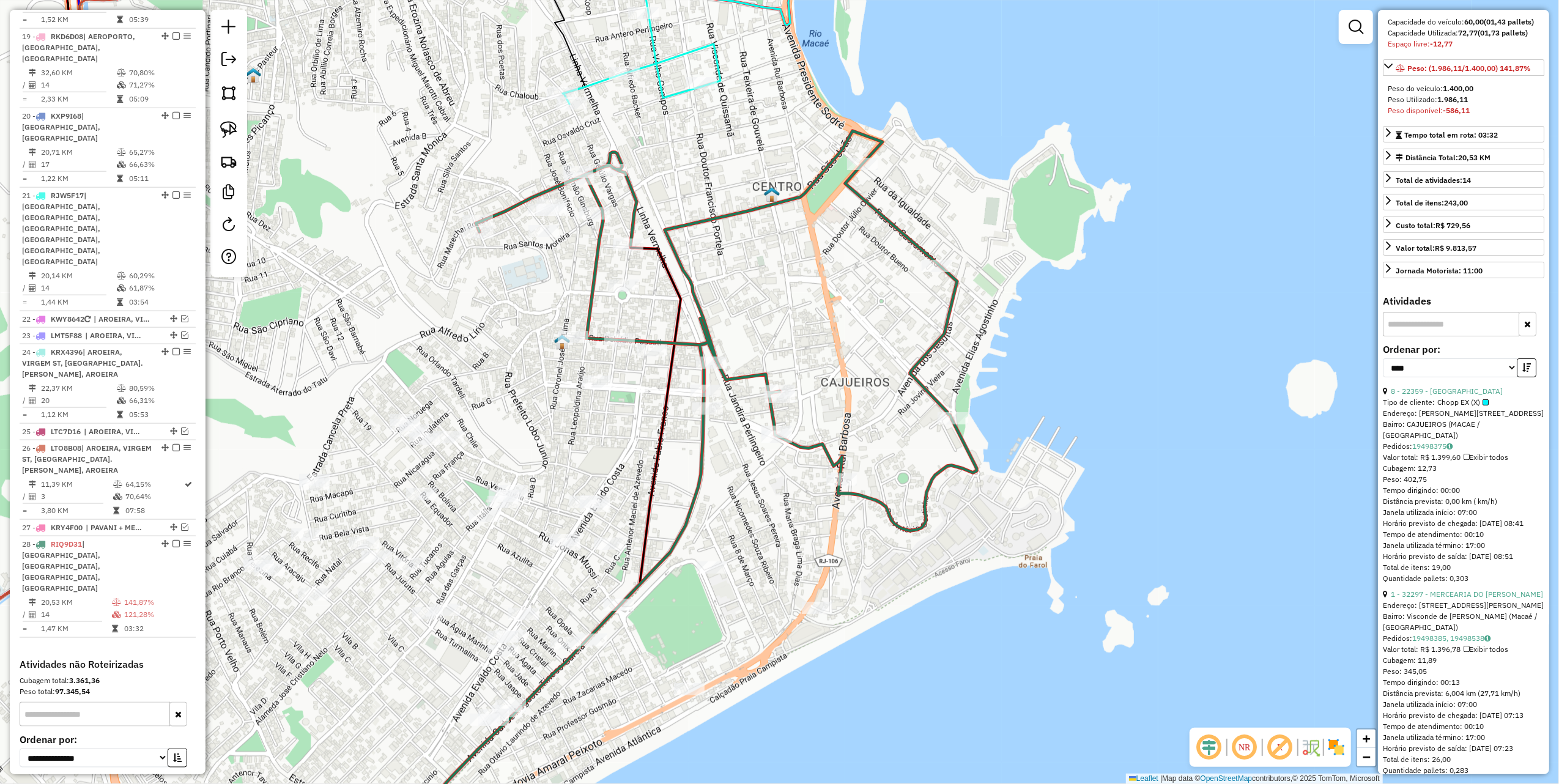
click at [1445, 590] on div "1 - 32297 - MERCEARIA DO [PERSON_NAME]" at bounding box center [1464, 594] width 161 height 11
click at [1445, 597] on link "1 - 32297 - MERCEARIA DO [PERSON_NAME]" at bounding box center [1467, 593] width 153 height 9
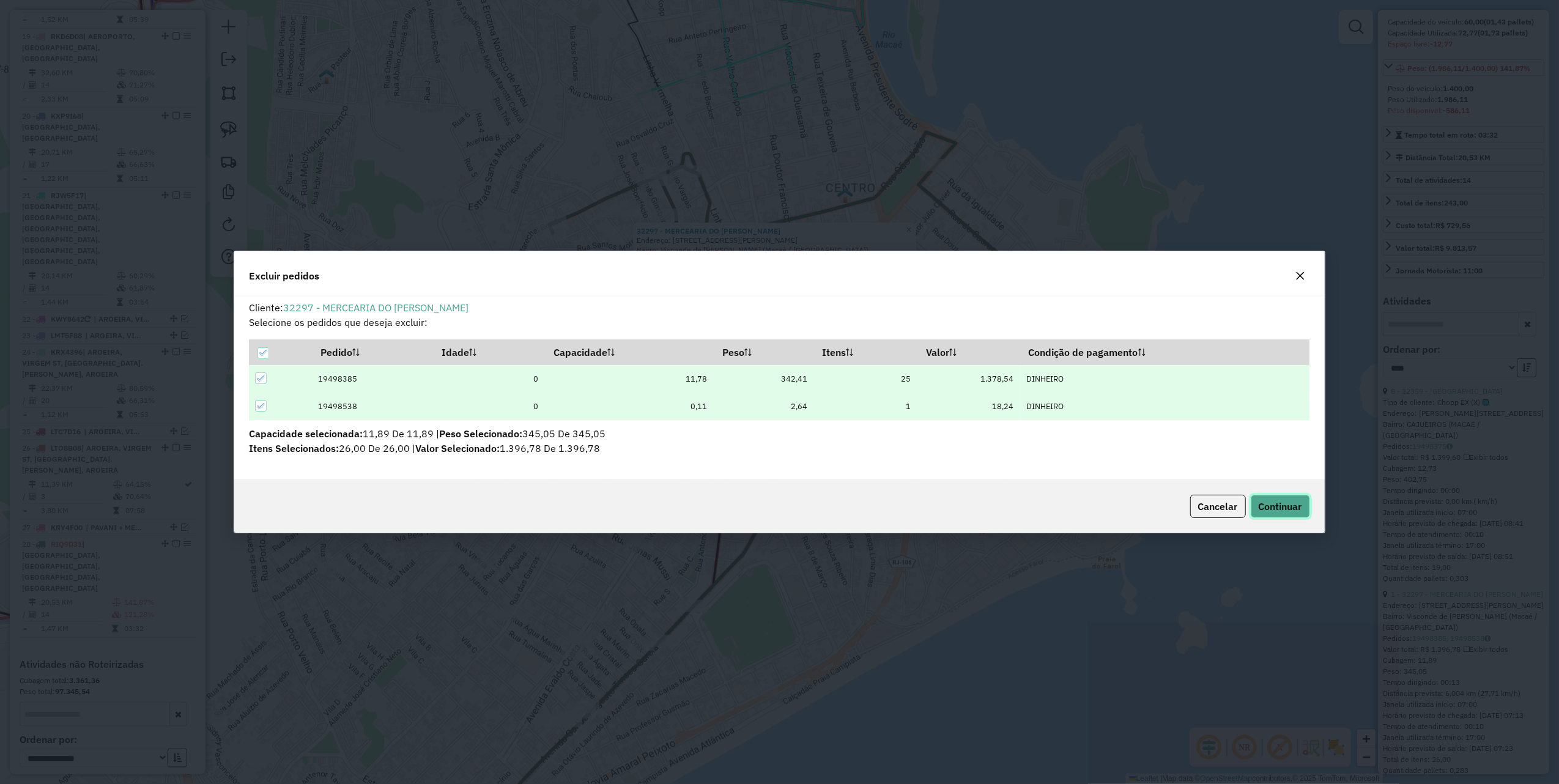
click at [1253, 503] on button "Continuar" at bounding box center [1280, 507] width 59 height 24
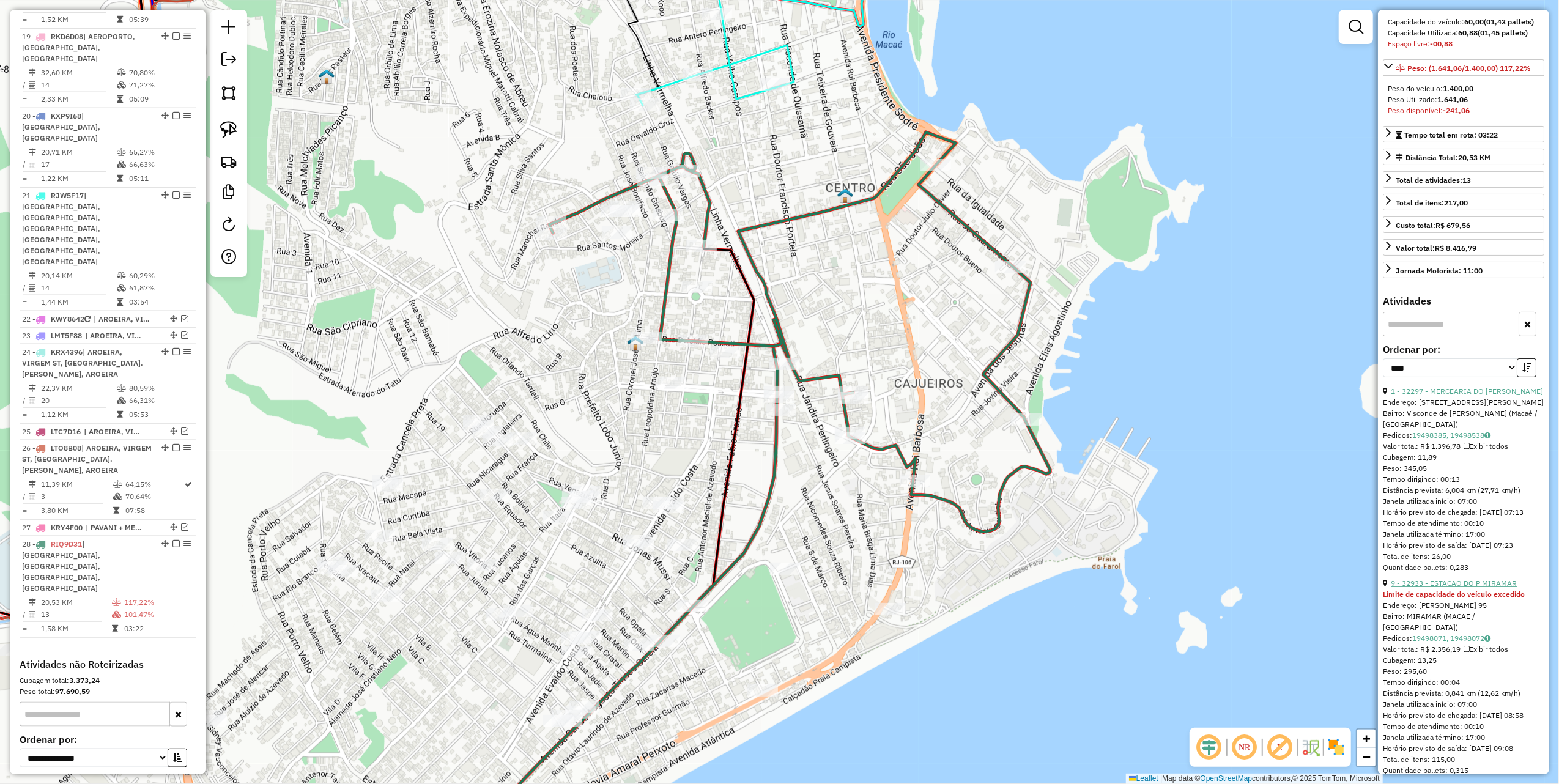
click at [1451, 586] on link "9 - 32933 - ESTACAO DO P MIRAMAR" at bounding box center [1455, 582] width 126 height 9
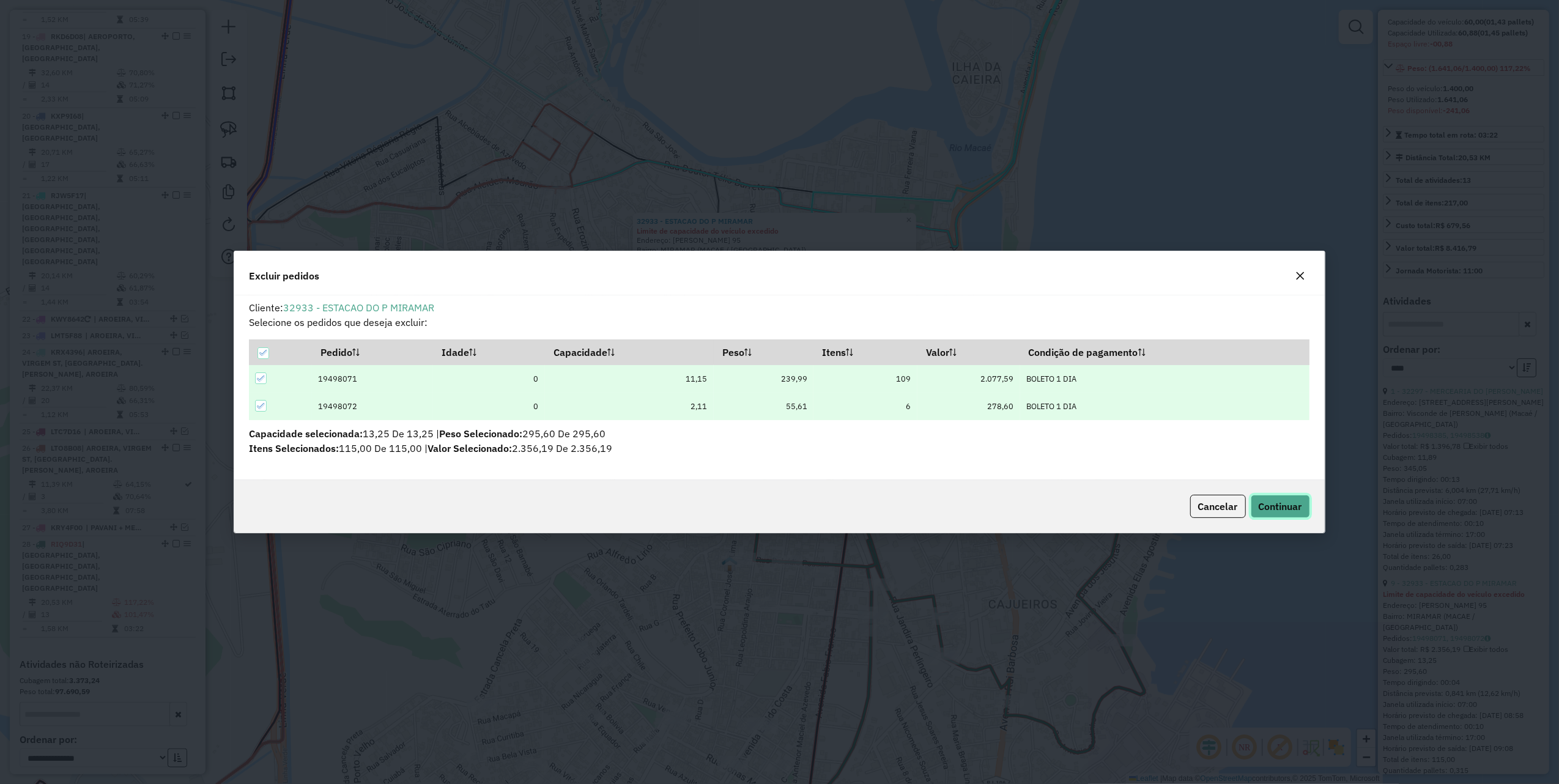
click at [1288, 508] on span "Continuar" at bounding box center [1280, 506] width 43 height 12
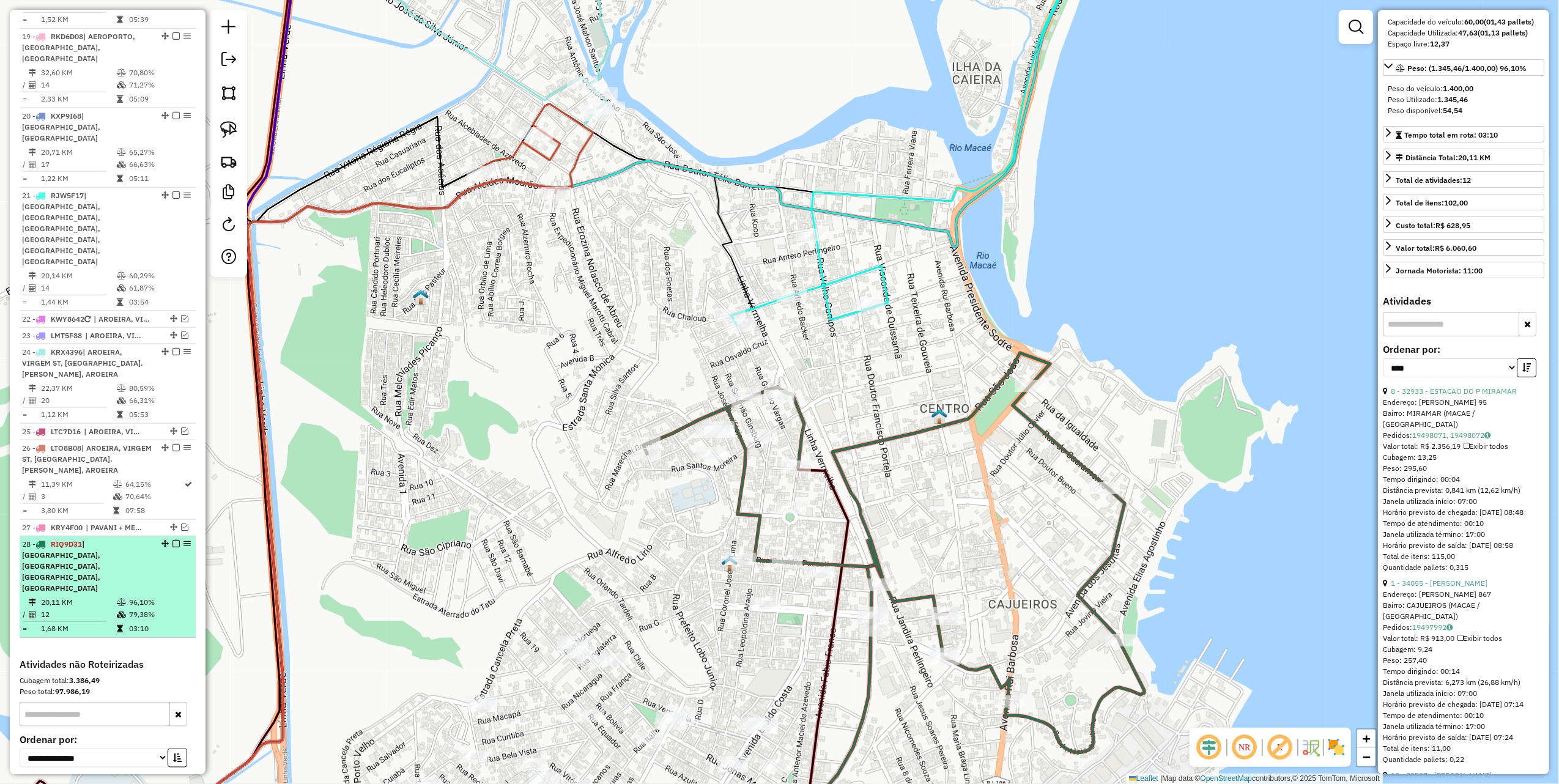
click at [174, 540] on em at bounding box center [175, 543] width 7 height 7
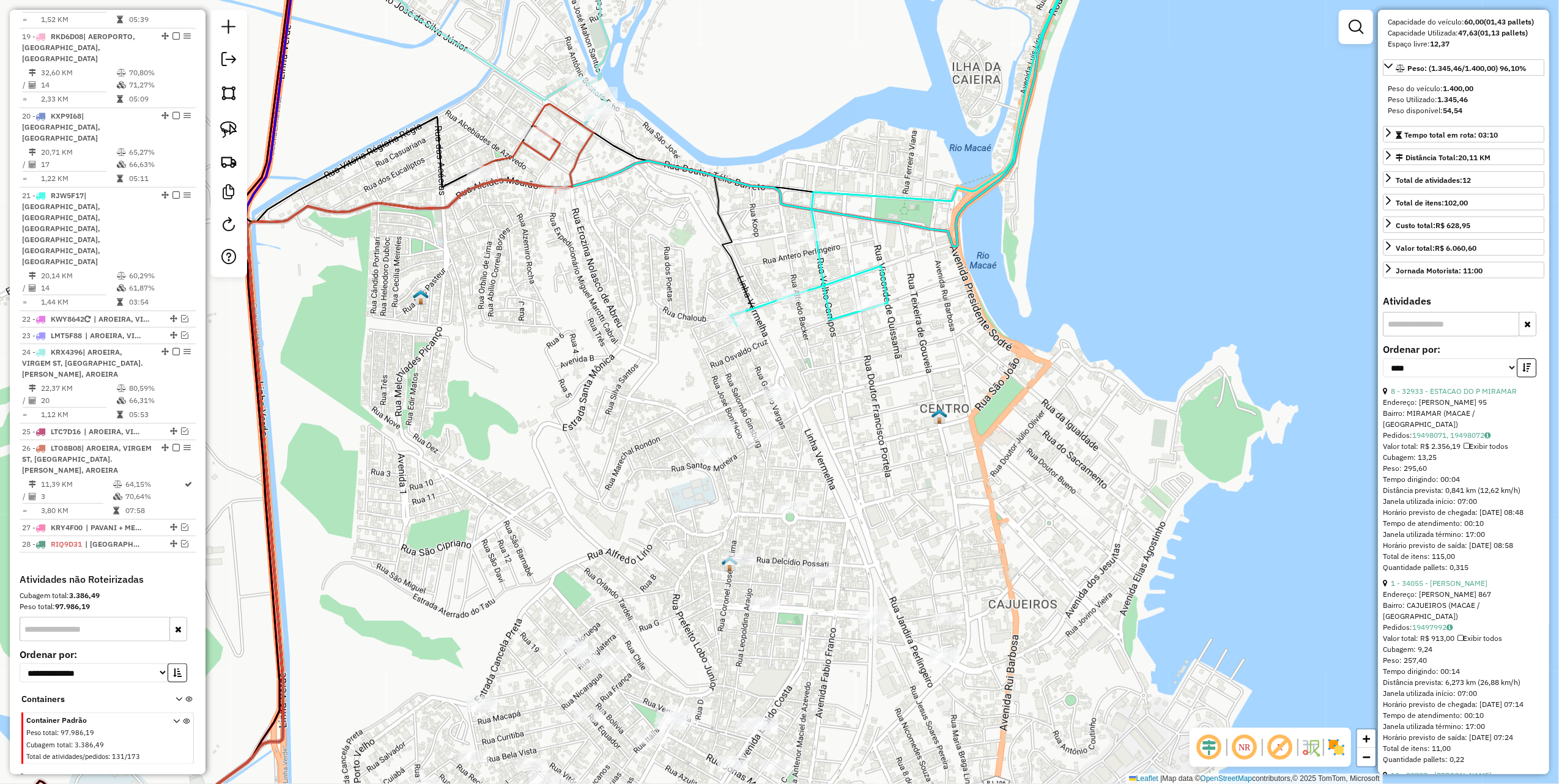
scroll to position [1462, 0]
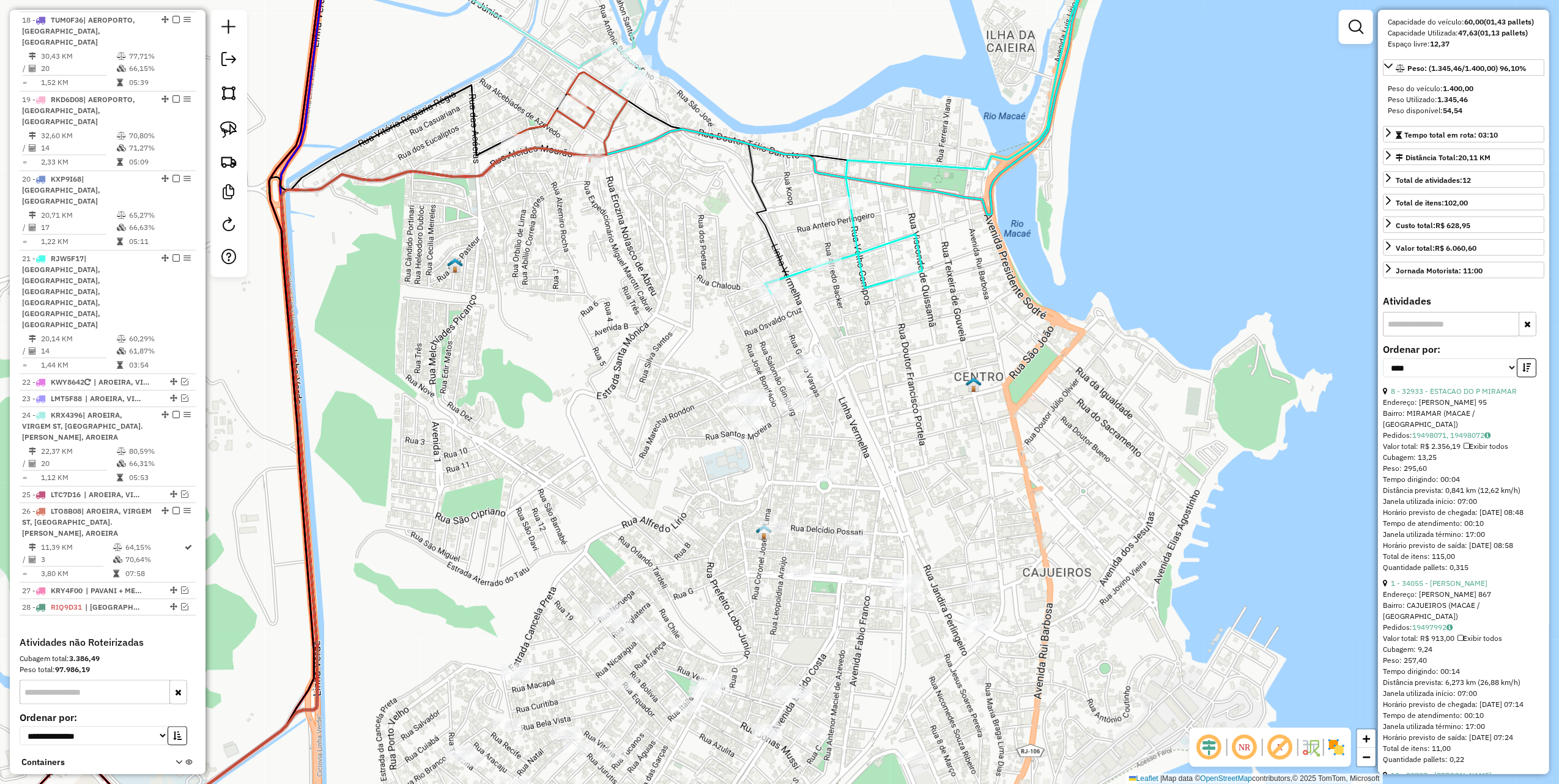
drag, startPoint x: 431, startPoint y: 465, endPoint x: 708, endPoint y: 214, distance: 373.8
click at [678, 240] on div "Janela de atendimento Grade de atendimento Capacidade Transportadoras Veículos …" at bounding box center [780, 392] width 1559 height 784
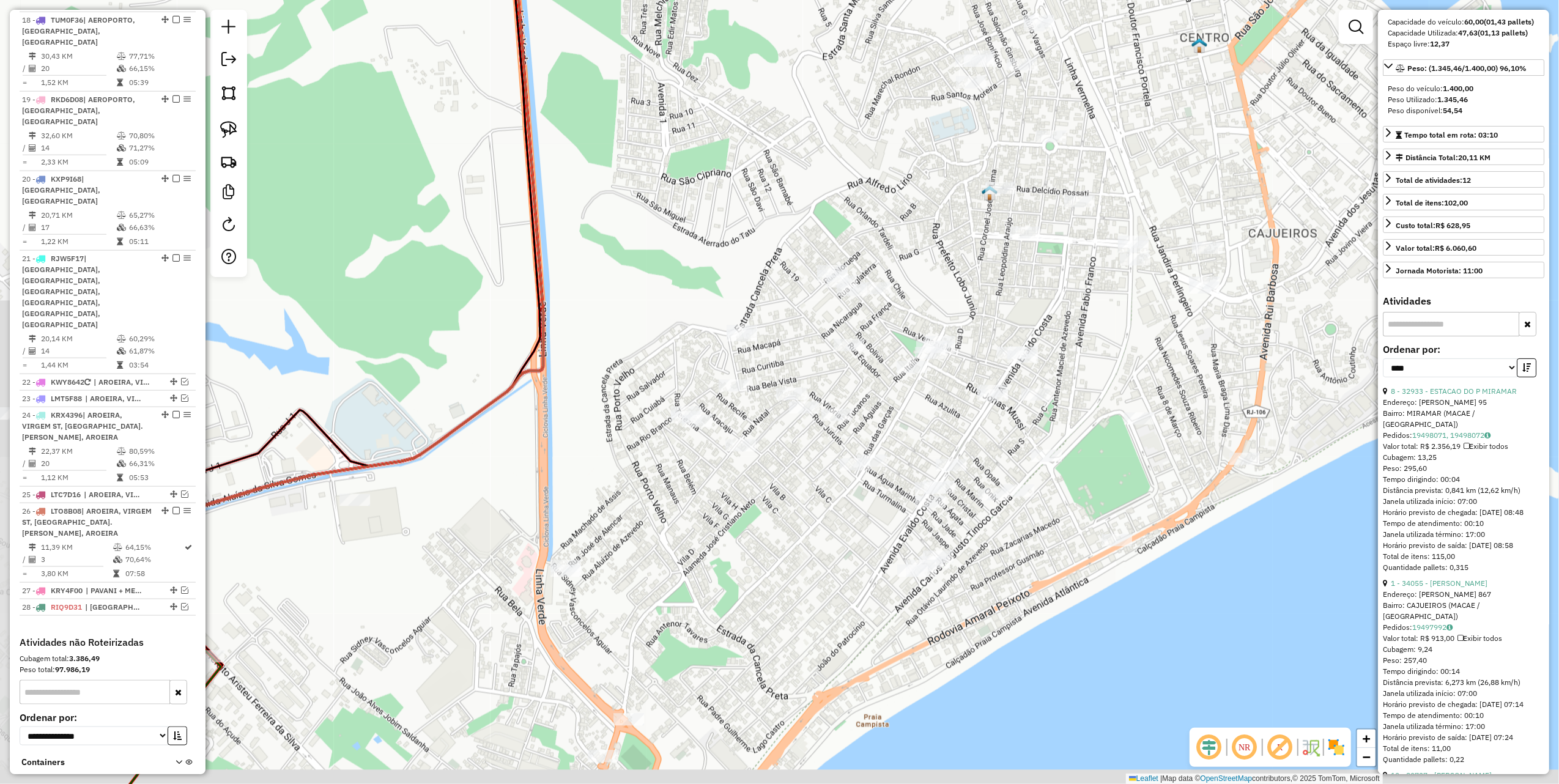
drag, startPoint x: 595, startPoint y: 270, endPoint x: 482, endPoint y: 243, distance: 116.2
click at [555, 245] on div "Janela de atendimento Grade de atendimento Capacidade Transportadoras Veículos …" at bounding box center [780, 392] width 1559 height 784
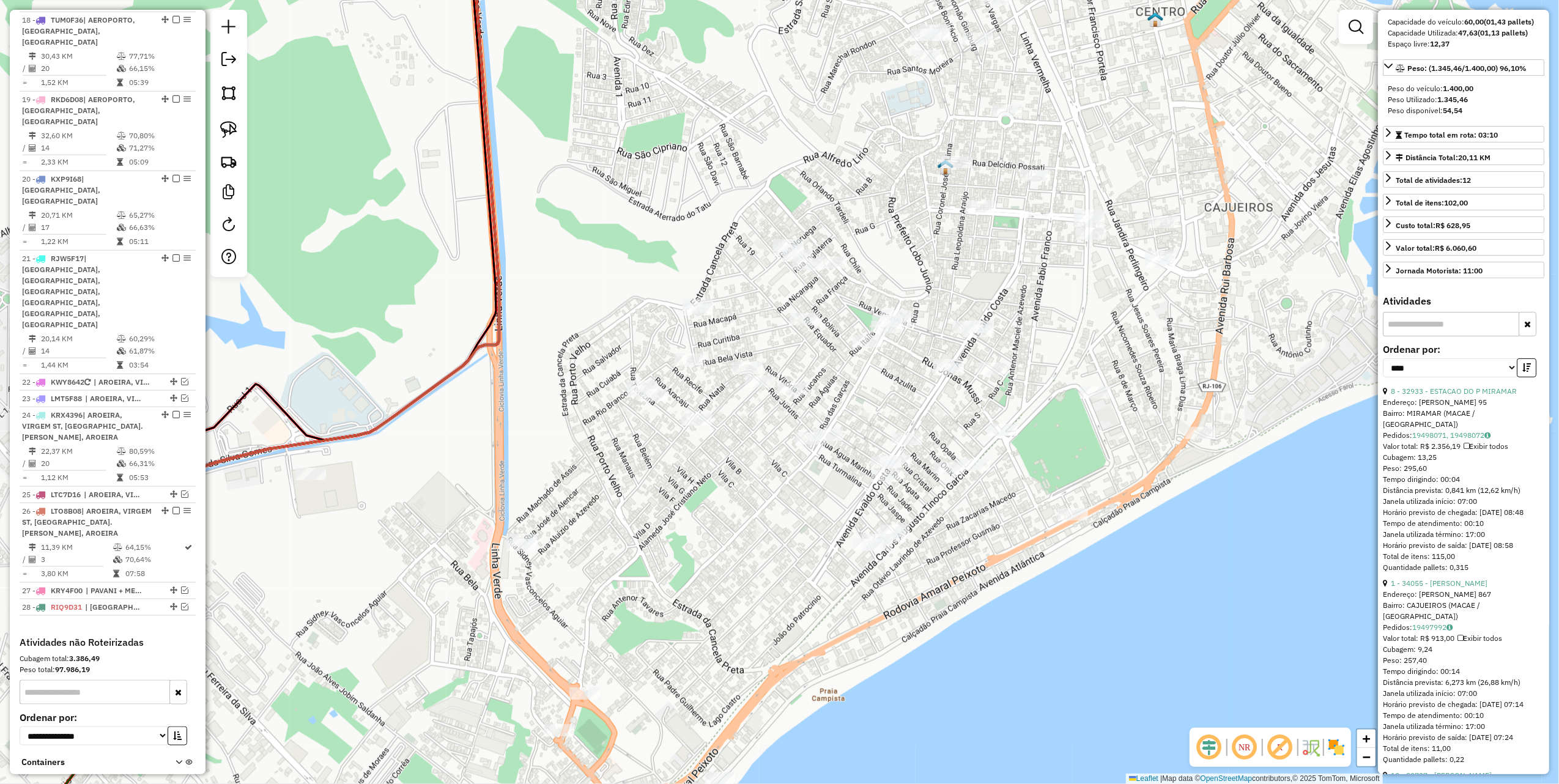
drag, startPoint x: 232, startPoint y: 135, endPoint x: 334, endPoint y: 174, distance: 109.2
click at [231, 134] on img at bounding box center [228, 129] width 17 height 17
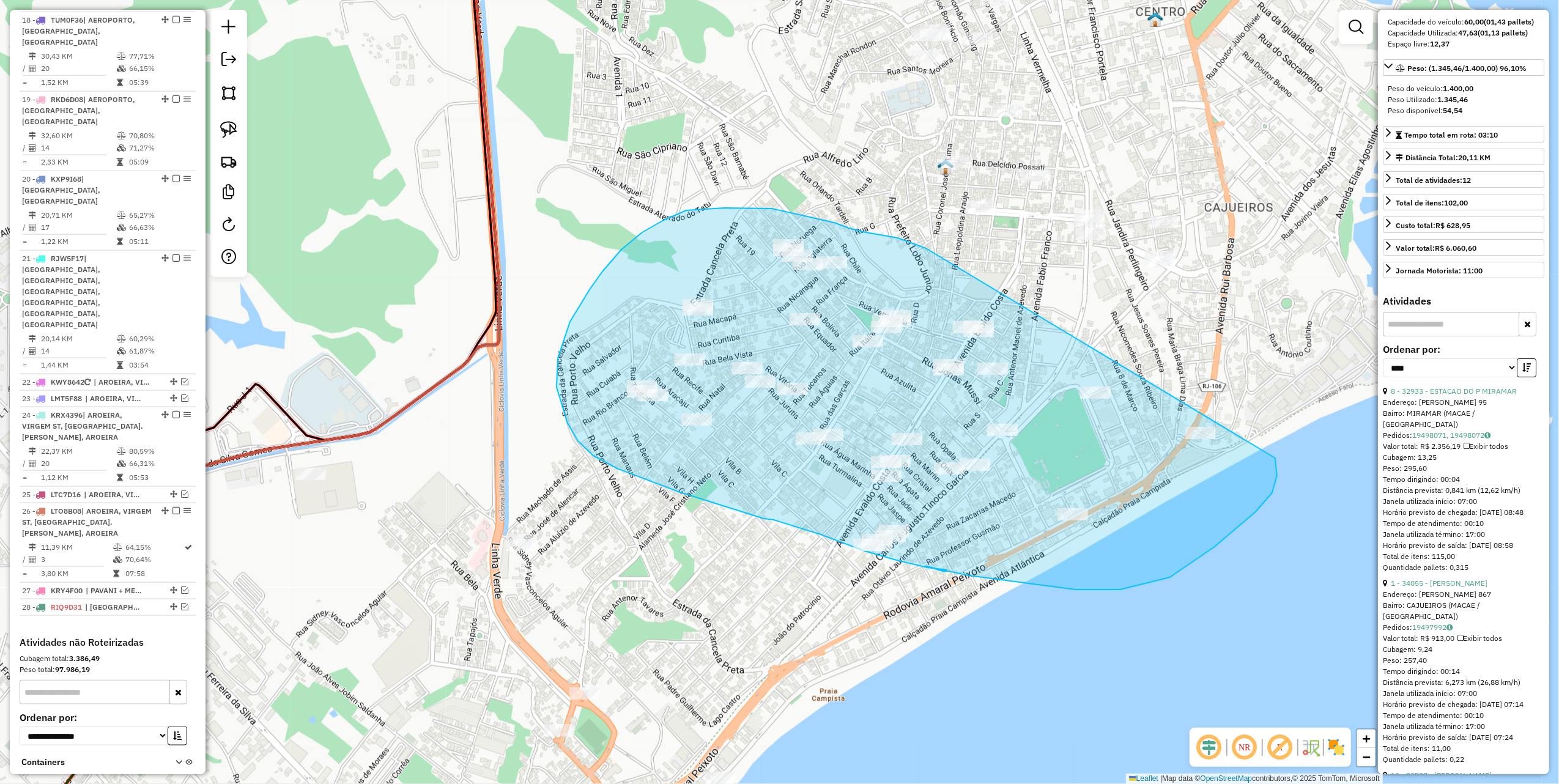
drag, startPoint x: 923, startPoint y: 247, endPoint x: 1276, endPoint y: 458, distance: 411.3
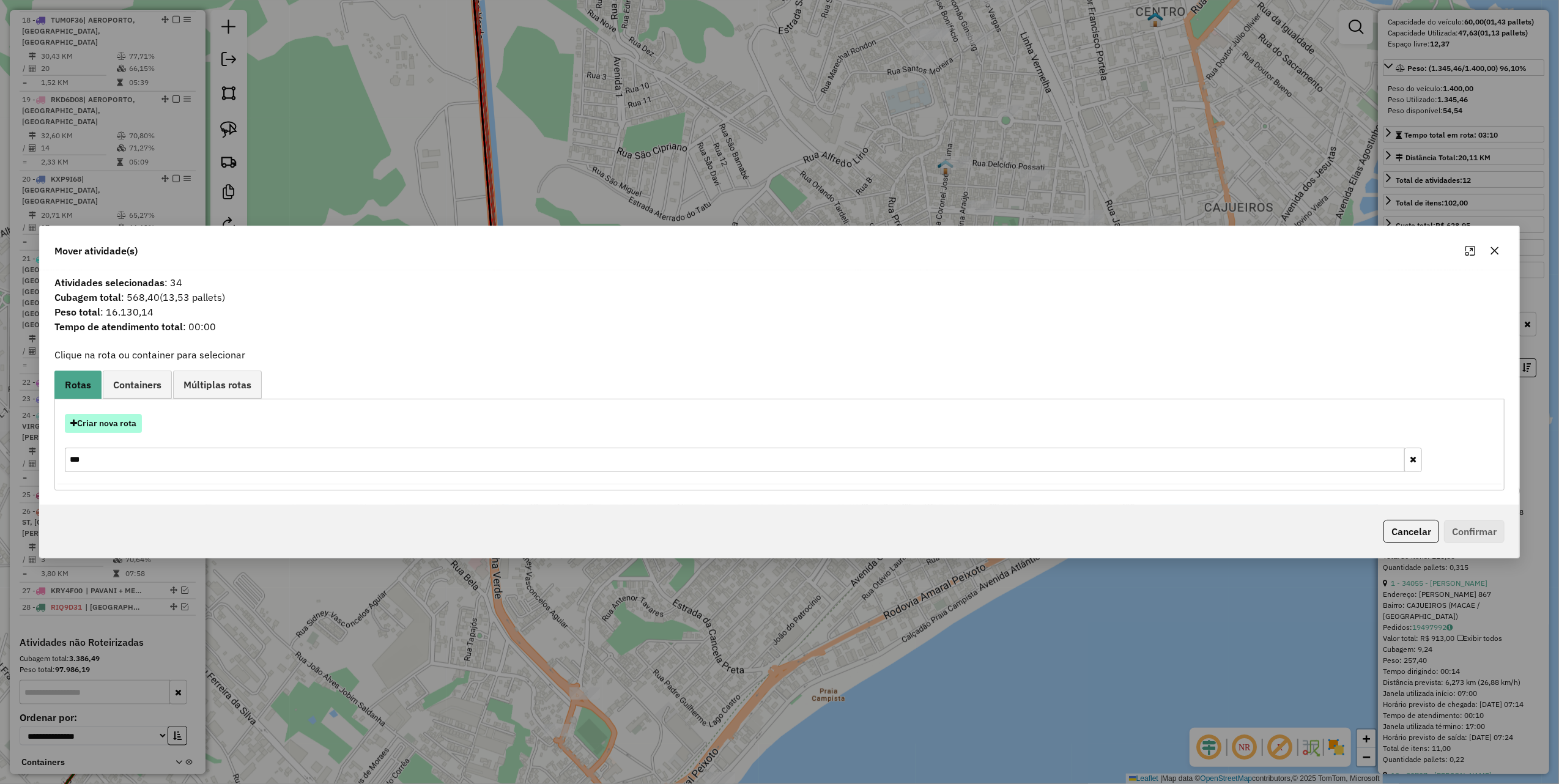
click at [124, 424] on button "Criar nova rota" at bounding box center [103, 423] width 77 height 19
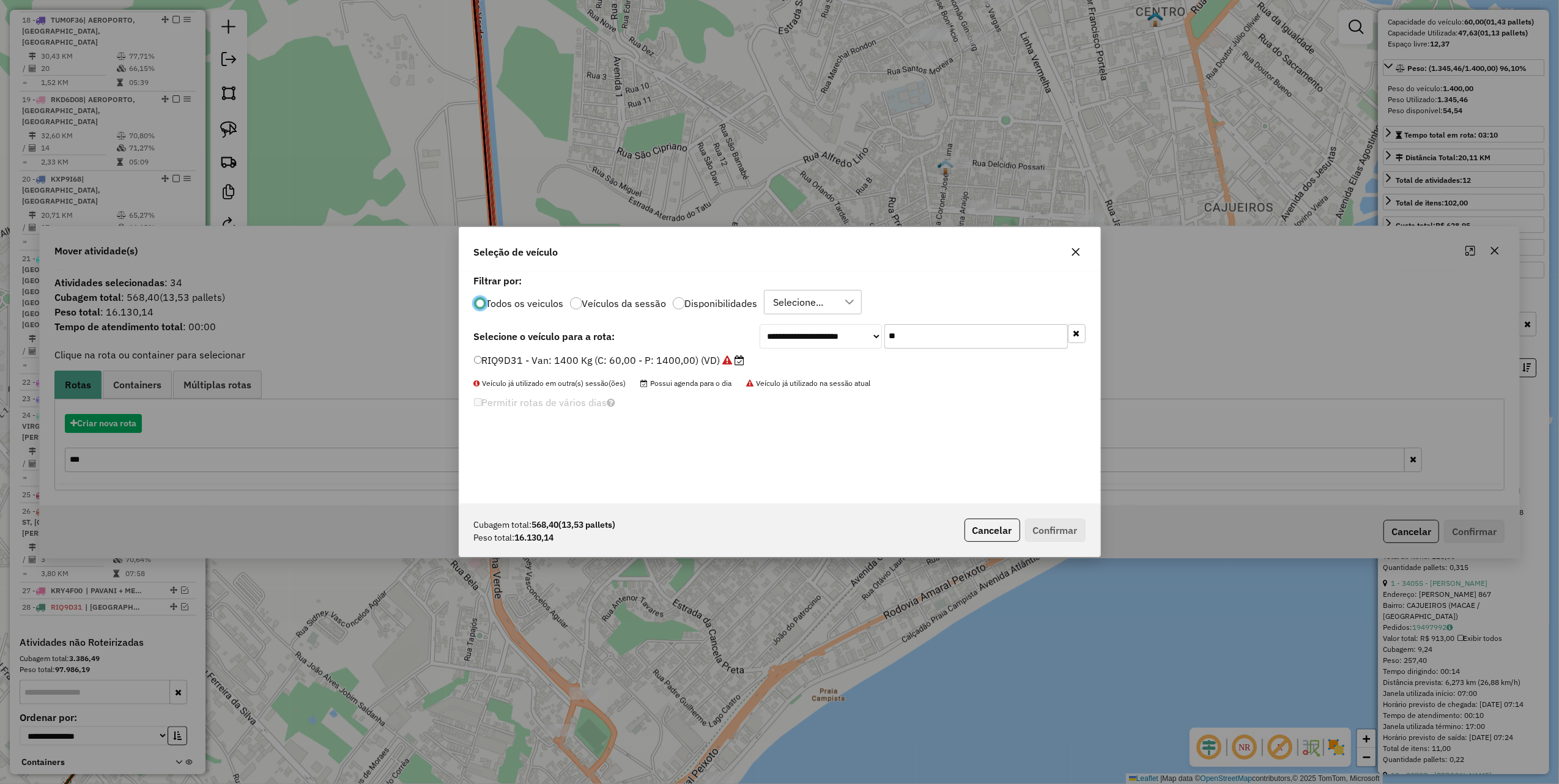
scroll to position [6, 4]
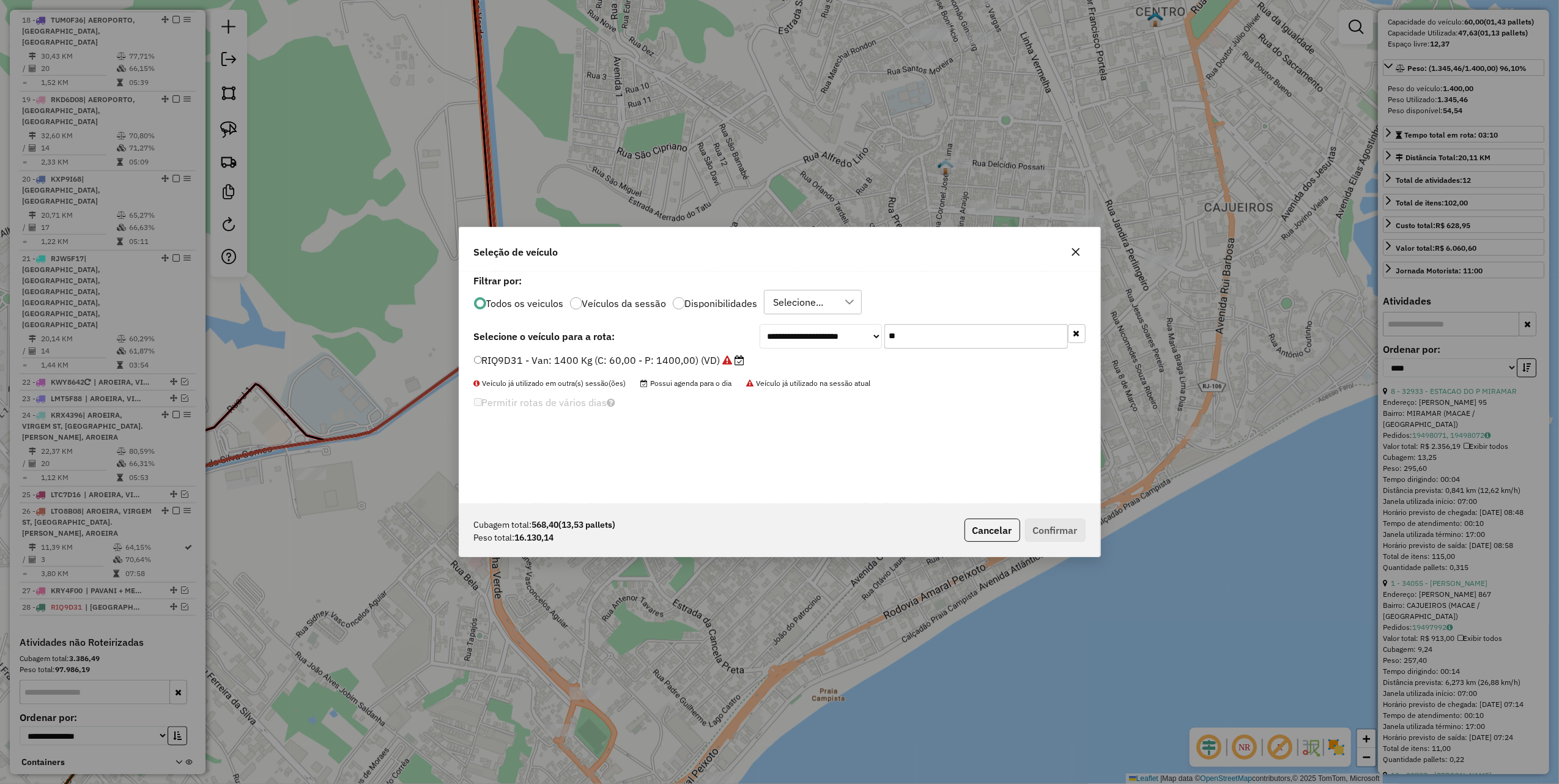
click at [648, 361] on label "RIQ9D31 - Van: 1400 Kg (C: 60,00 - P: 1400,00) (VD)" at bounding box center [609, 360] width 271 height 15
click at [1043, 518] on button "Confirmar" at bounding box center [1056, 530] width 61 height 24
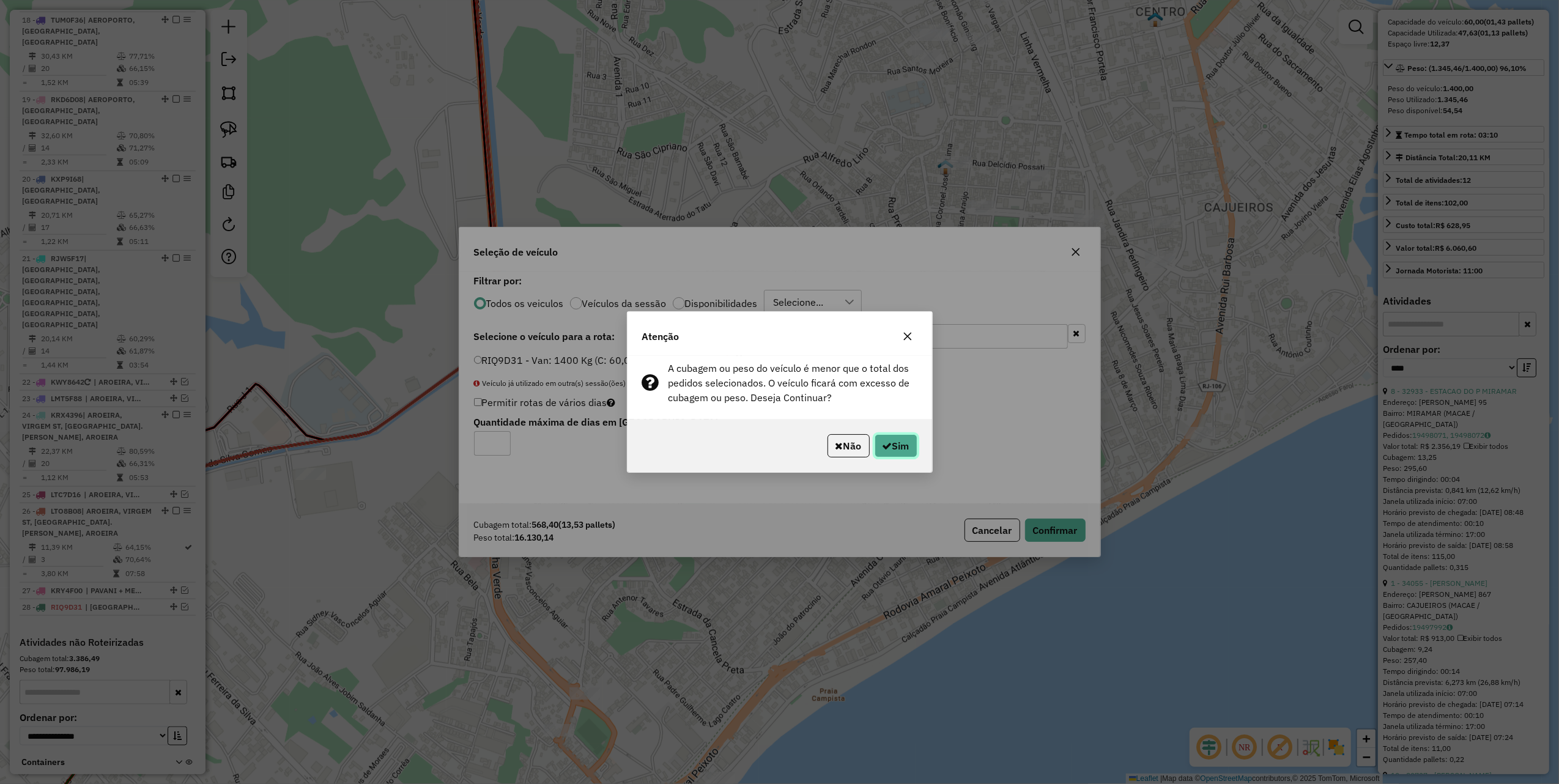
click at [900, 446] on button "Sim" at bounding box center [897, 446] width 43 height 24
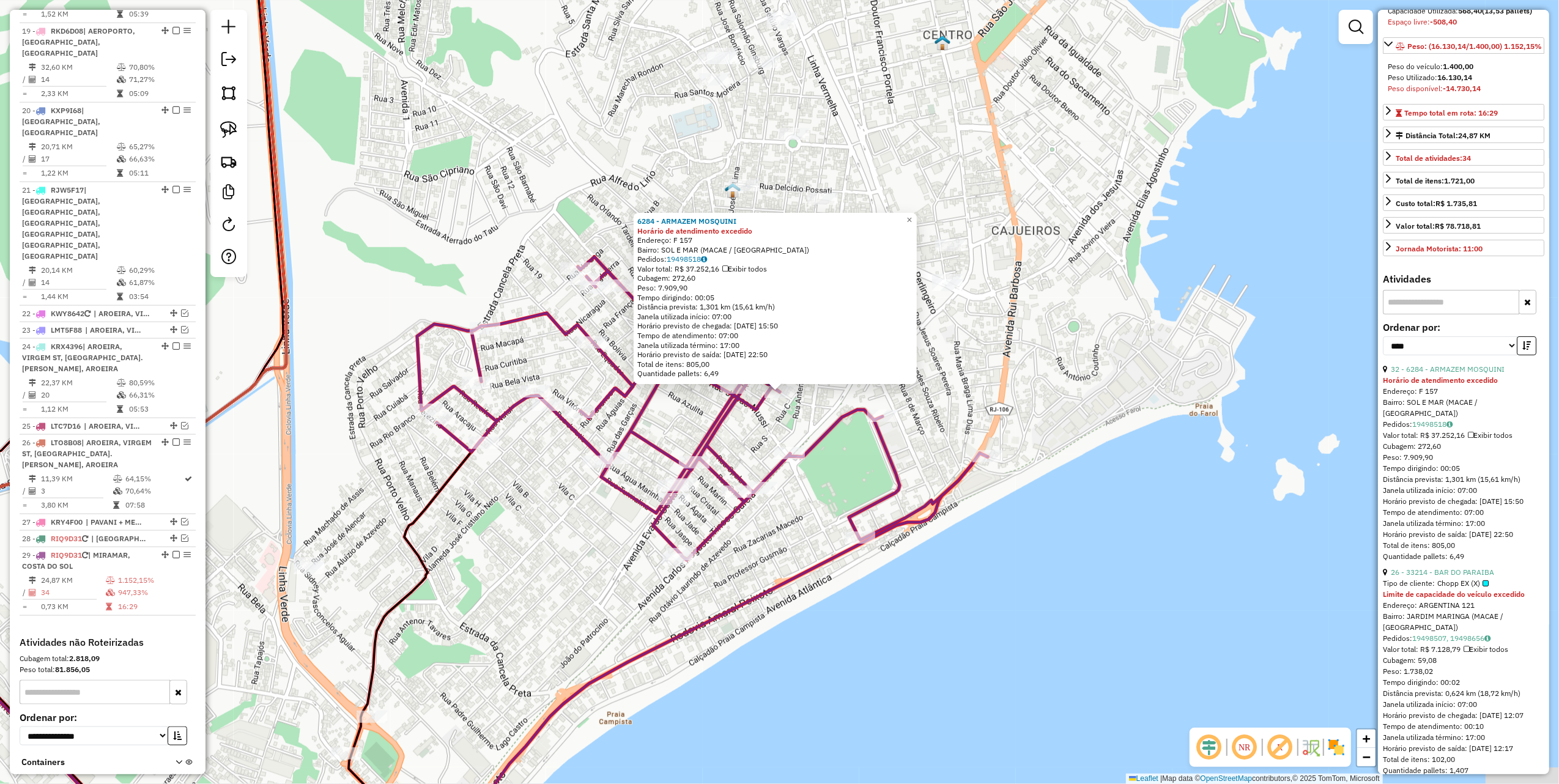
scroll to position [151, 0]
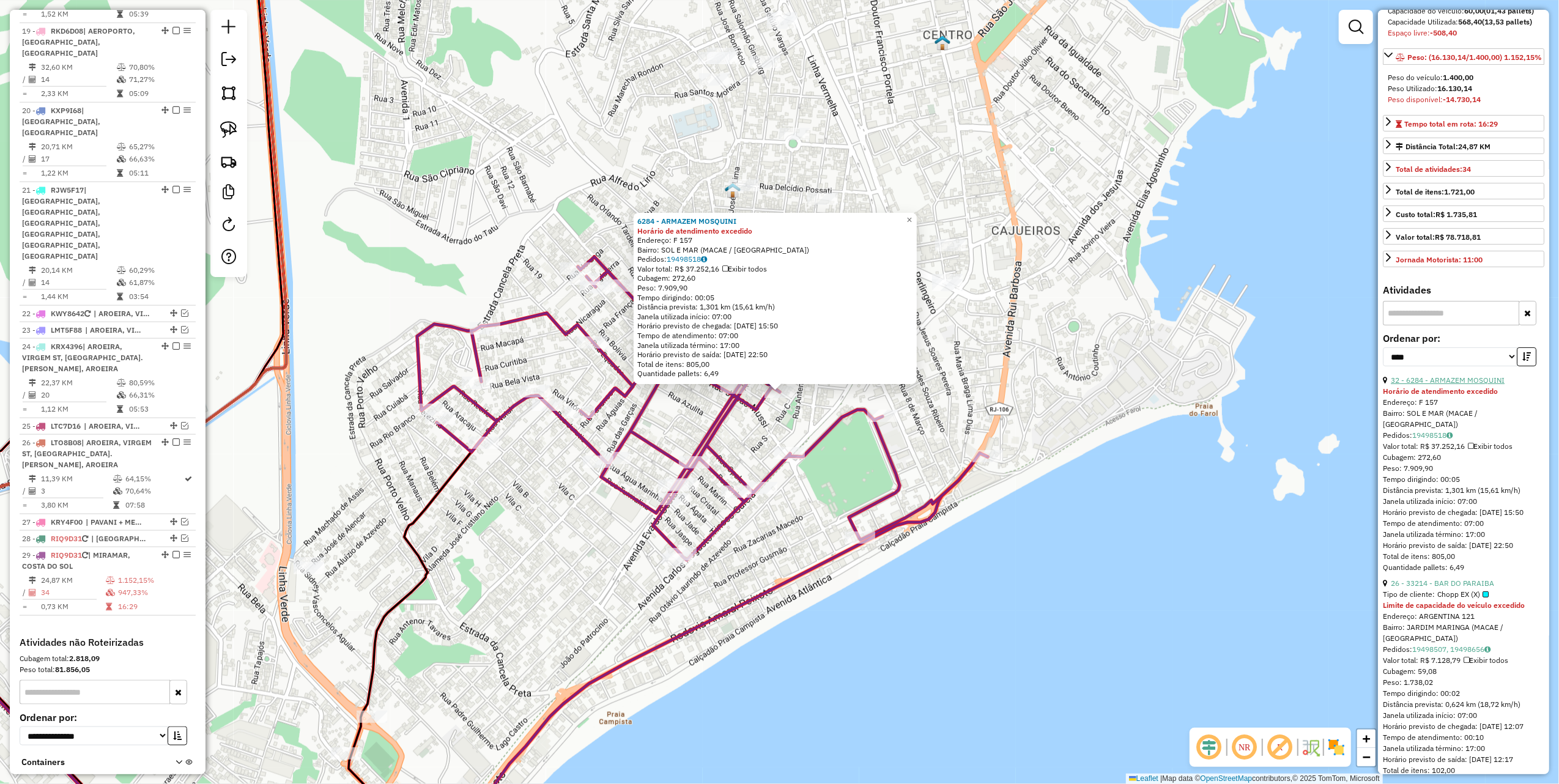
click at [1465, 385] on link "32 - 6284 - ARMAZEM MOSQUINI" at bounding box center [1449, 380] width 114 height 9
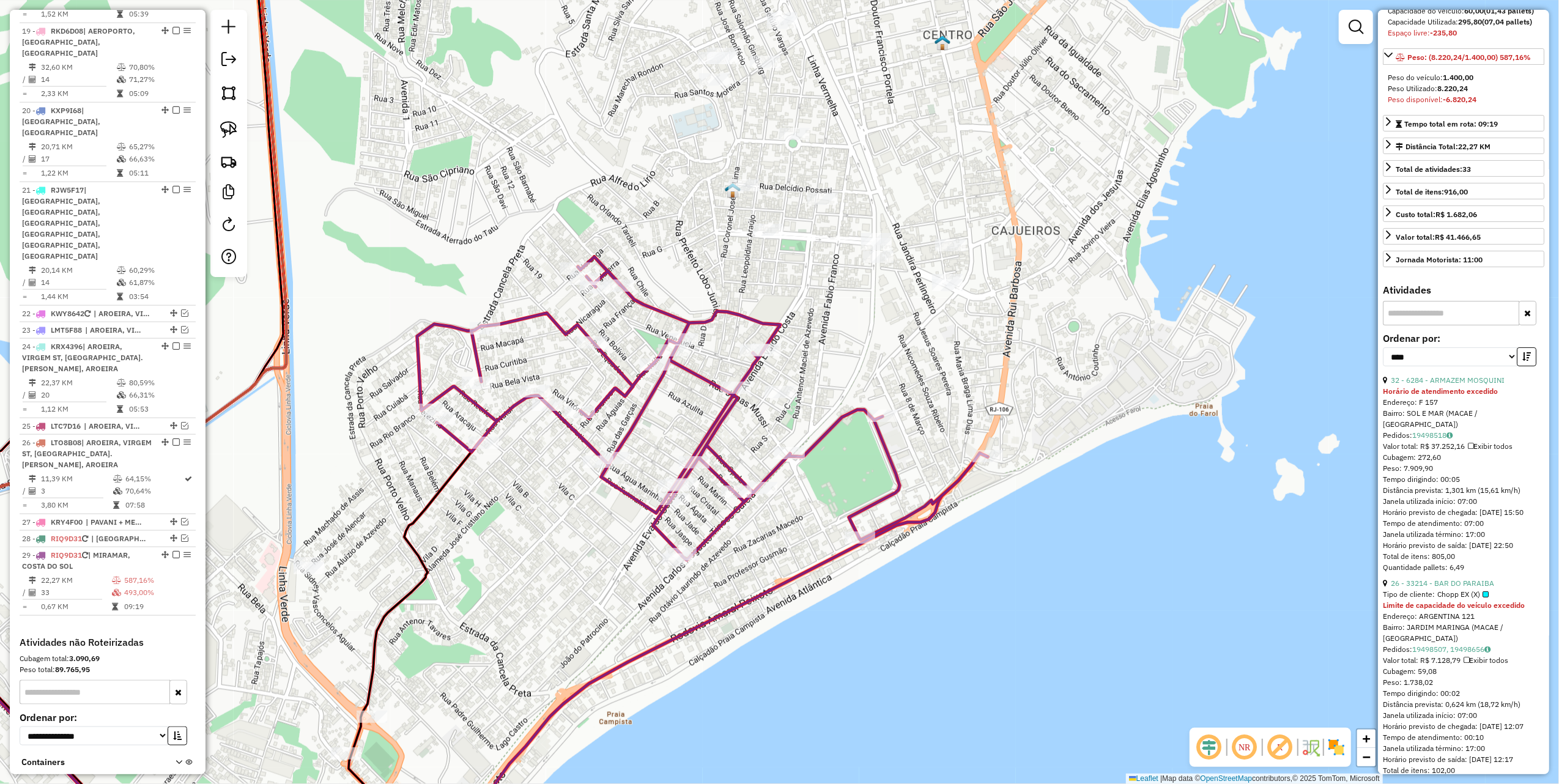
click at [1453, 396] on div "Horário de atendimento excedido" at bounding box center [1464, 391] width 161 height 11
click at [1453, 385] on link "32 - 6284 - ARMAZEM MOSQUINI" at bounding box center [1449, 380] width 114 height 9
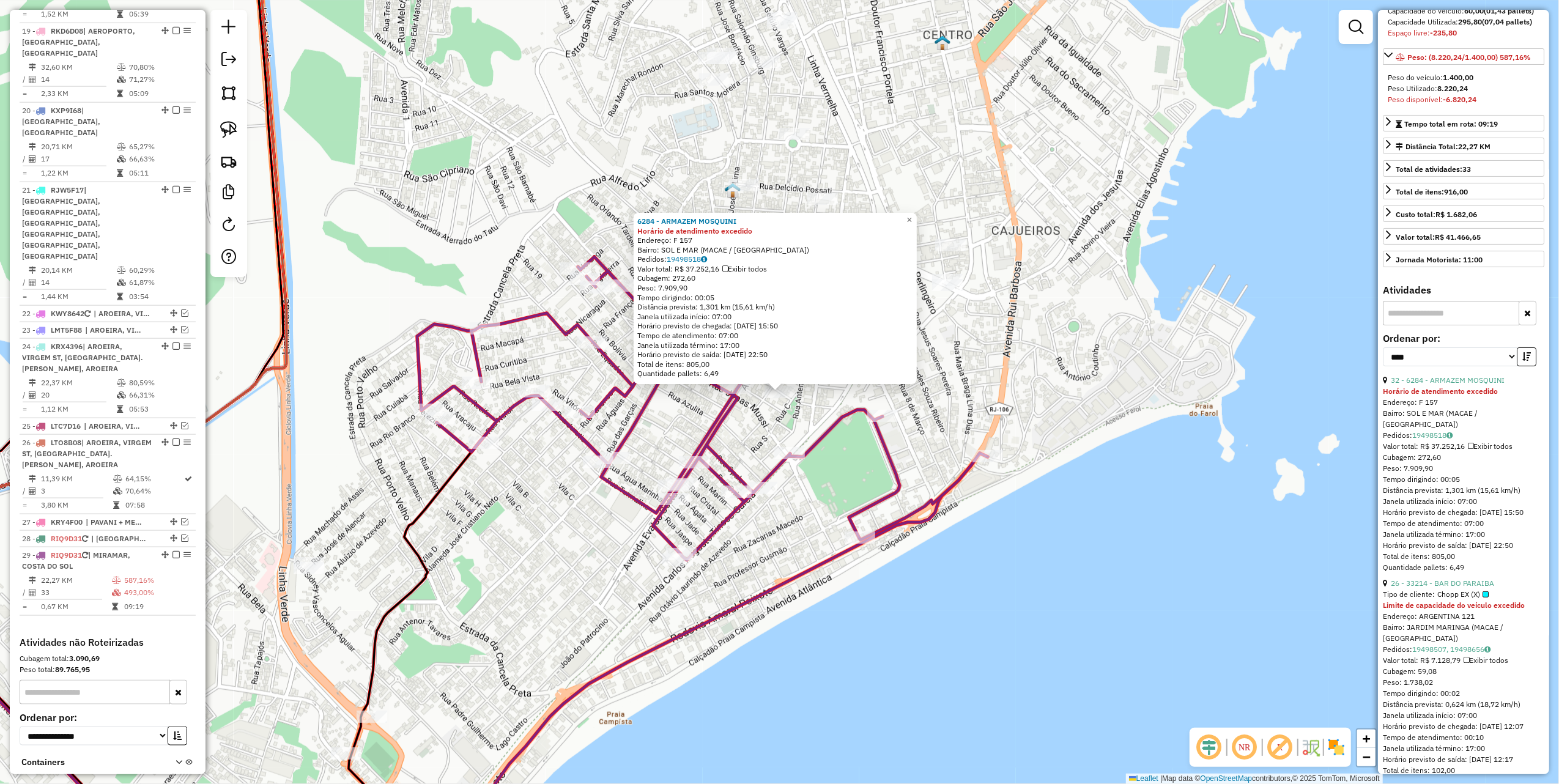
click at [1473, 587] on link "26 - 33214 - BAR DO PARAIBA" at bounding box center [1443, 582] width 103 height 9
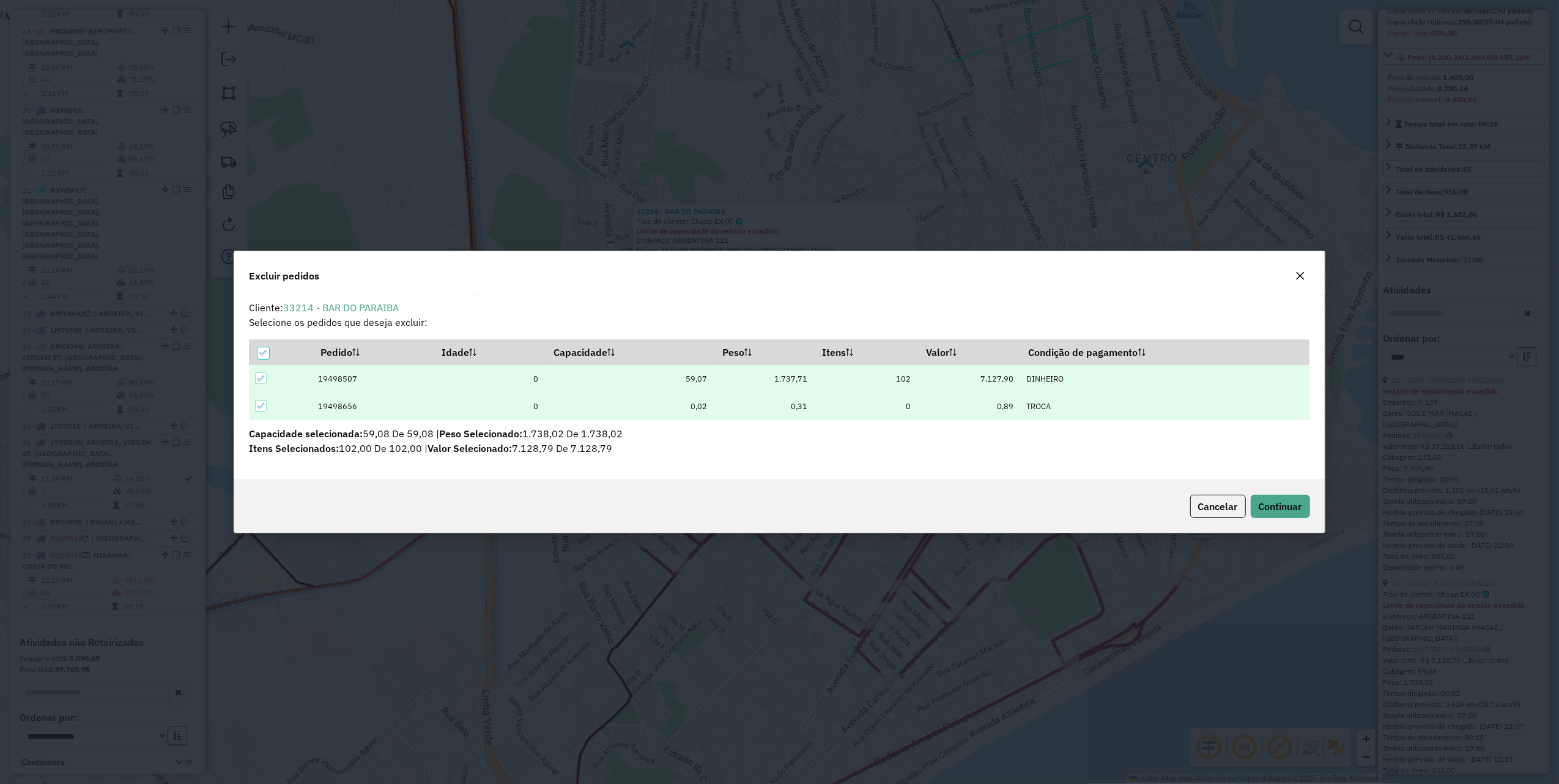
scroll to position [6, 4]
click at [1285, 510] on span "Continuar" at bounding box center [1280, 506] width 43 height 12
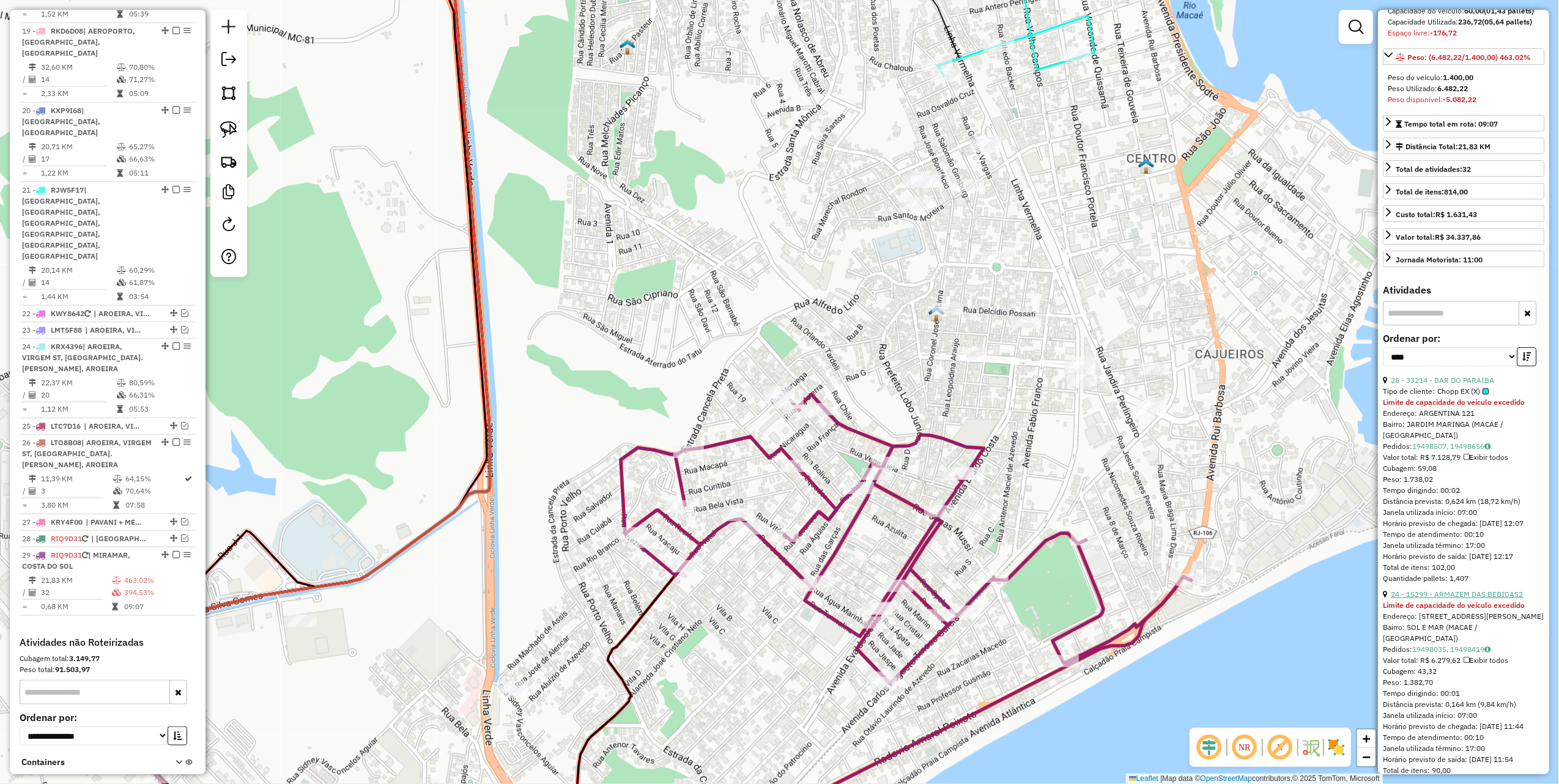
click at [1469, 599] on link "24 - 15299 - ARMAZEM DAS BEBIDAS2" at bounding box center [1458, 593] width 132 height 9
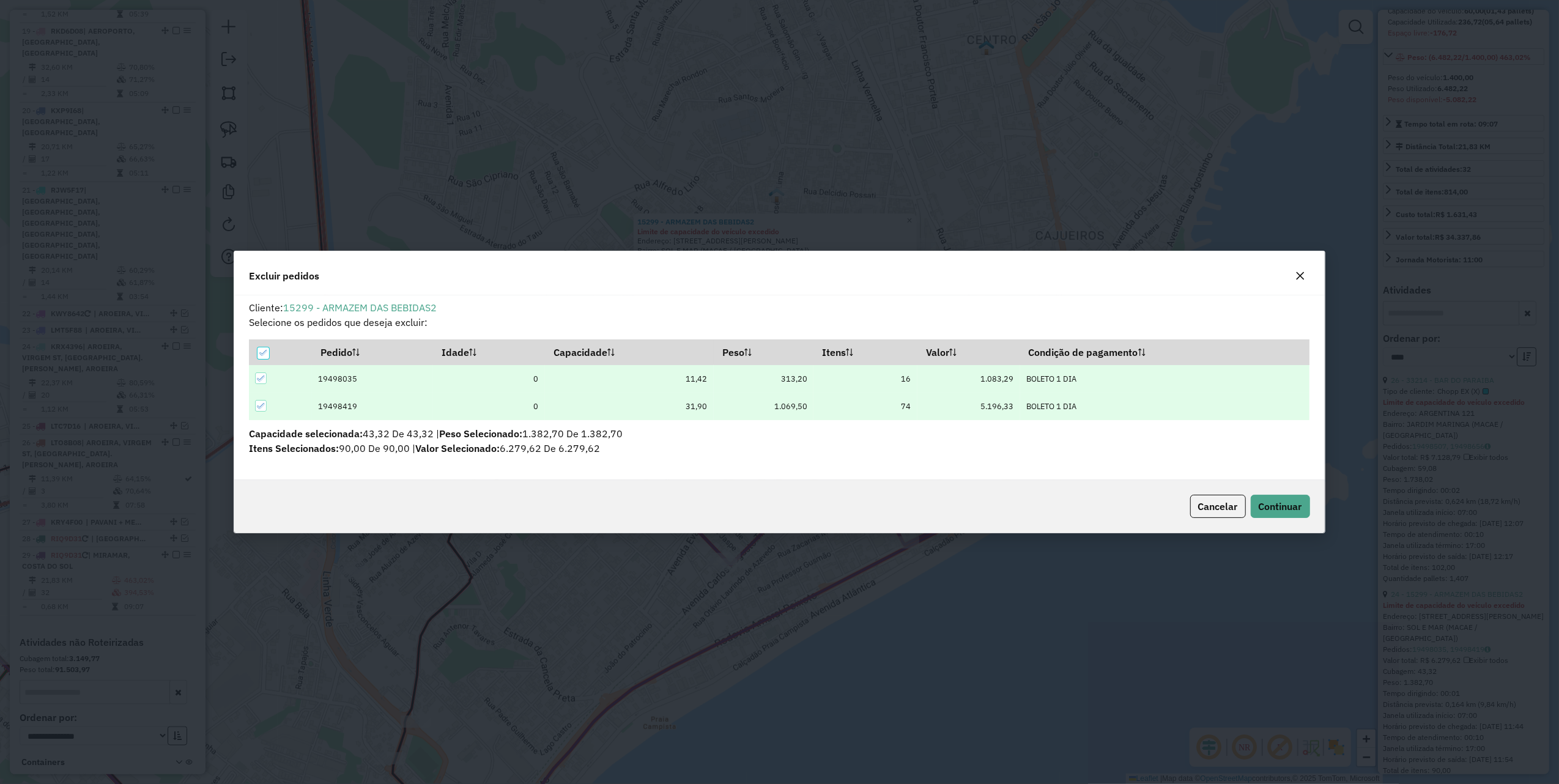
scroll to position [0, 0]
click at [1292, 516] on button "Continuar" at bounding box center [1280, 507] width 59 height 24
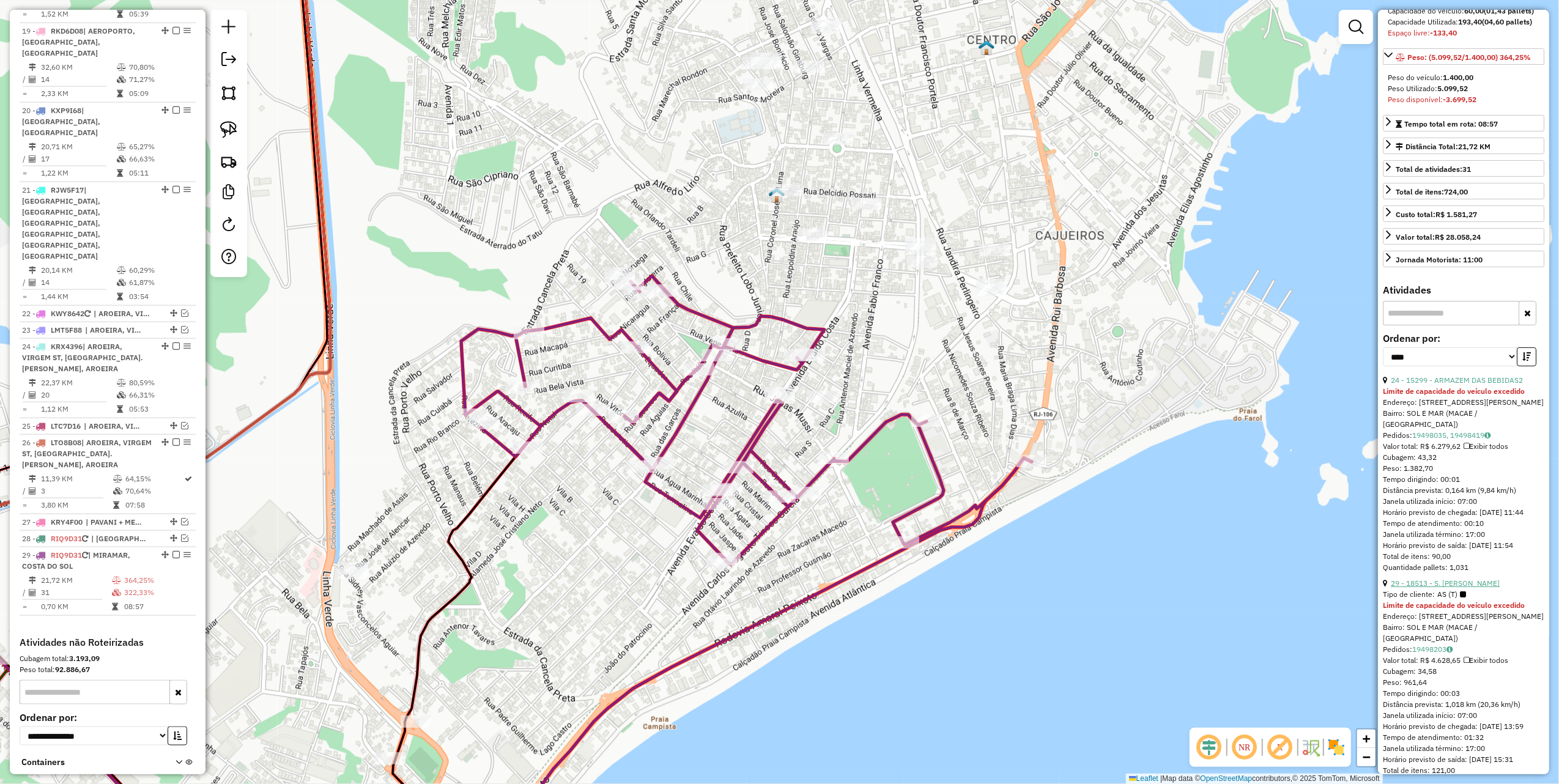
click at [1457, 587] on link "29 - 18513 - S. FIGUEIRA DA SILVA" at bounding box center [1446, 582] width 109 height 9
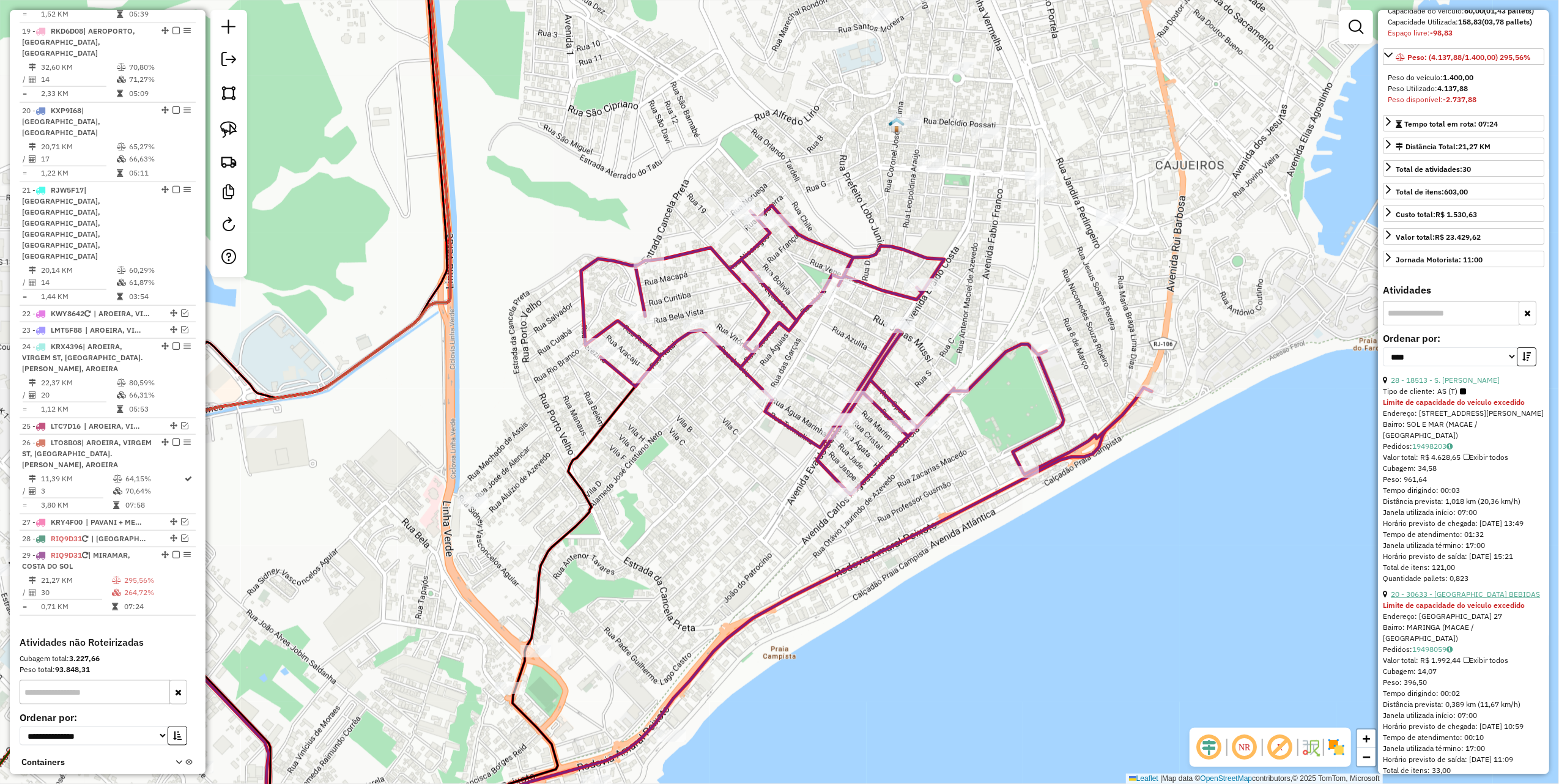
click at [1445, 599] on link "20 - 30633 - ITALIA BEBIDAS" at bounding box center [1466, 593] width 150 height 9
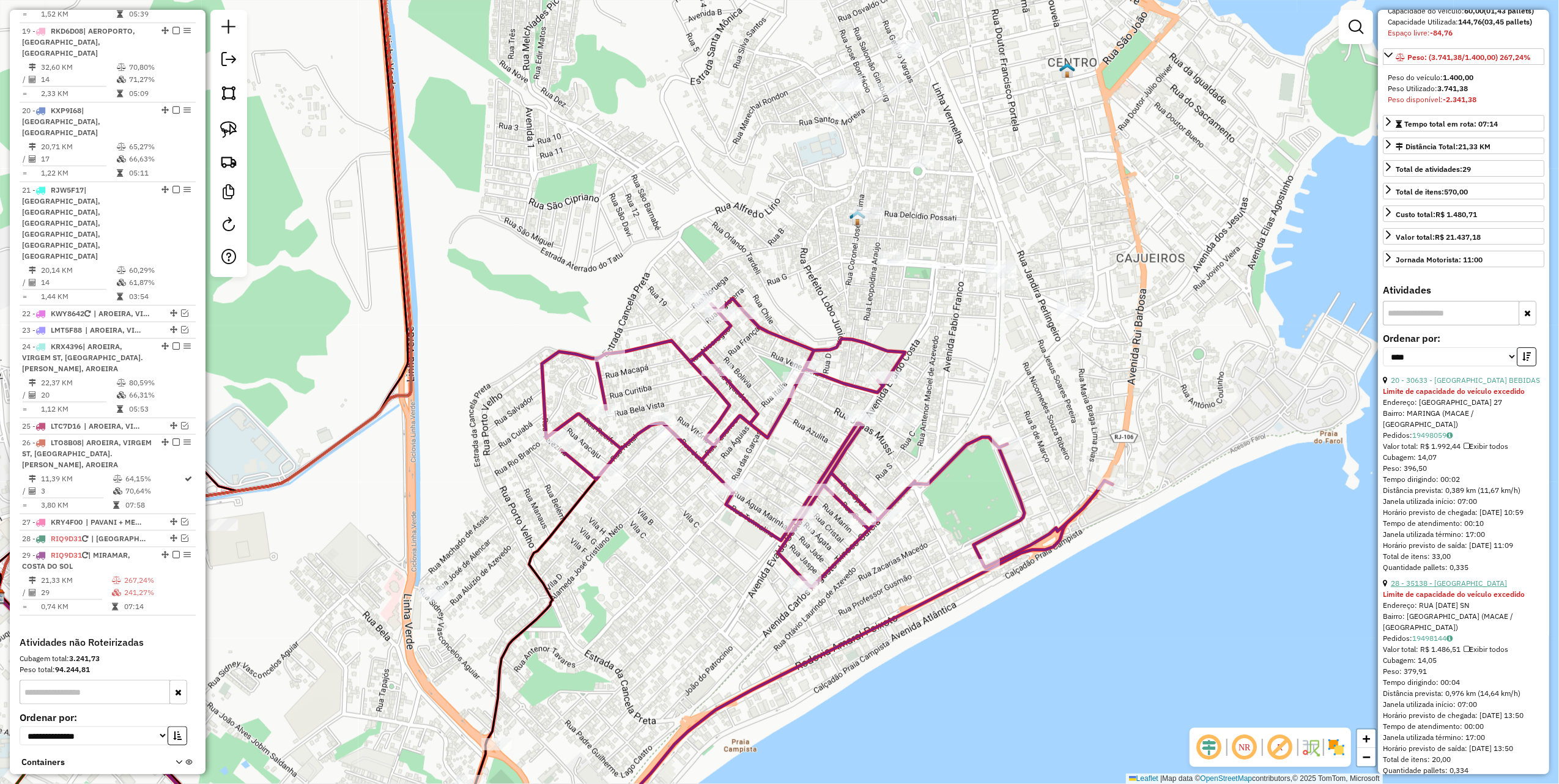
click at [1444, 587] on link "28 - 35138 - ESQUINAO BAR" at bounding box center [1450, 582] width 116 height 9
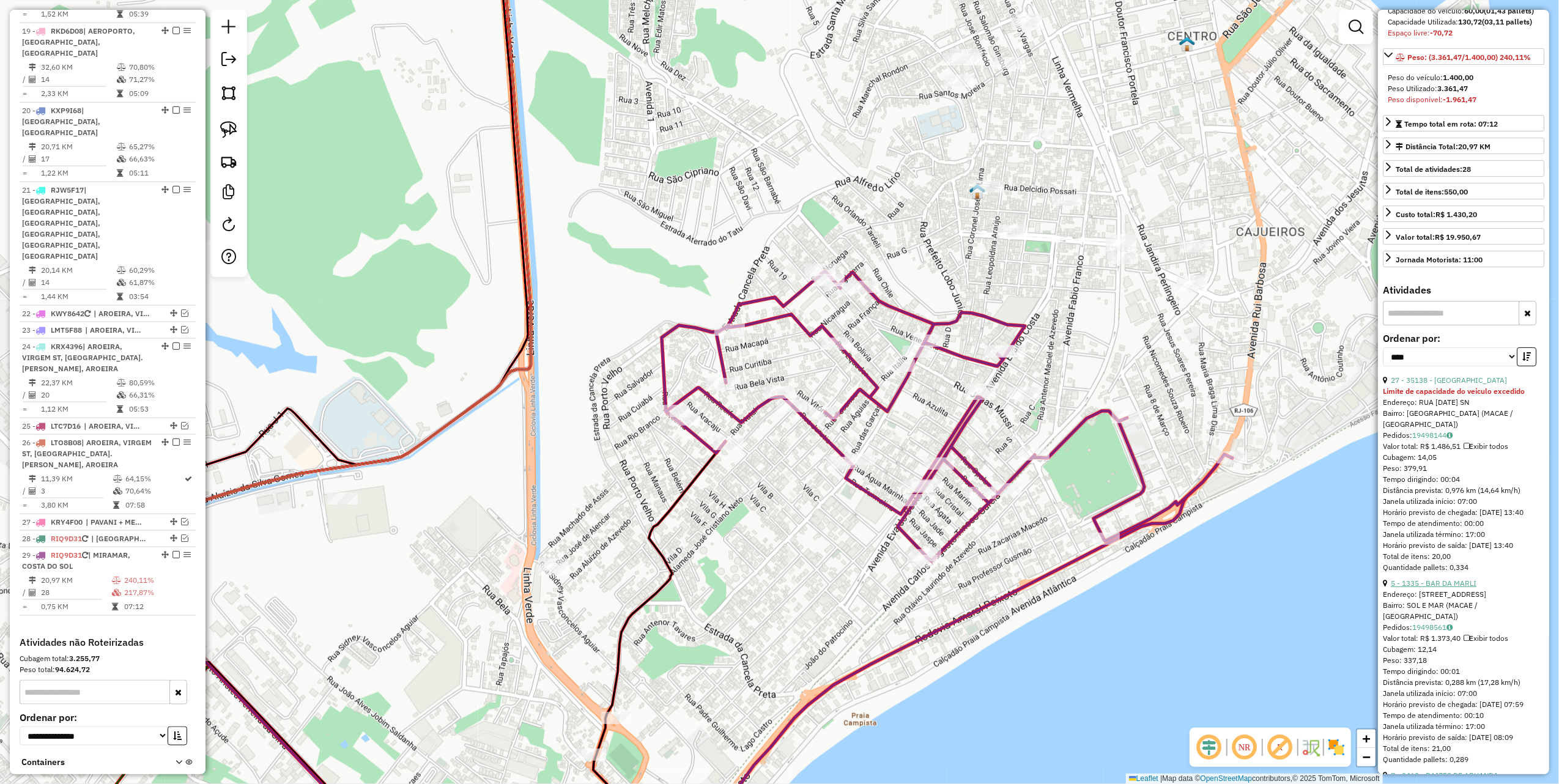
click at [1454, 587] on link "5 - 1335 - BAR DA MARLI" at bounding box center [1434, 582] width 86 height 9
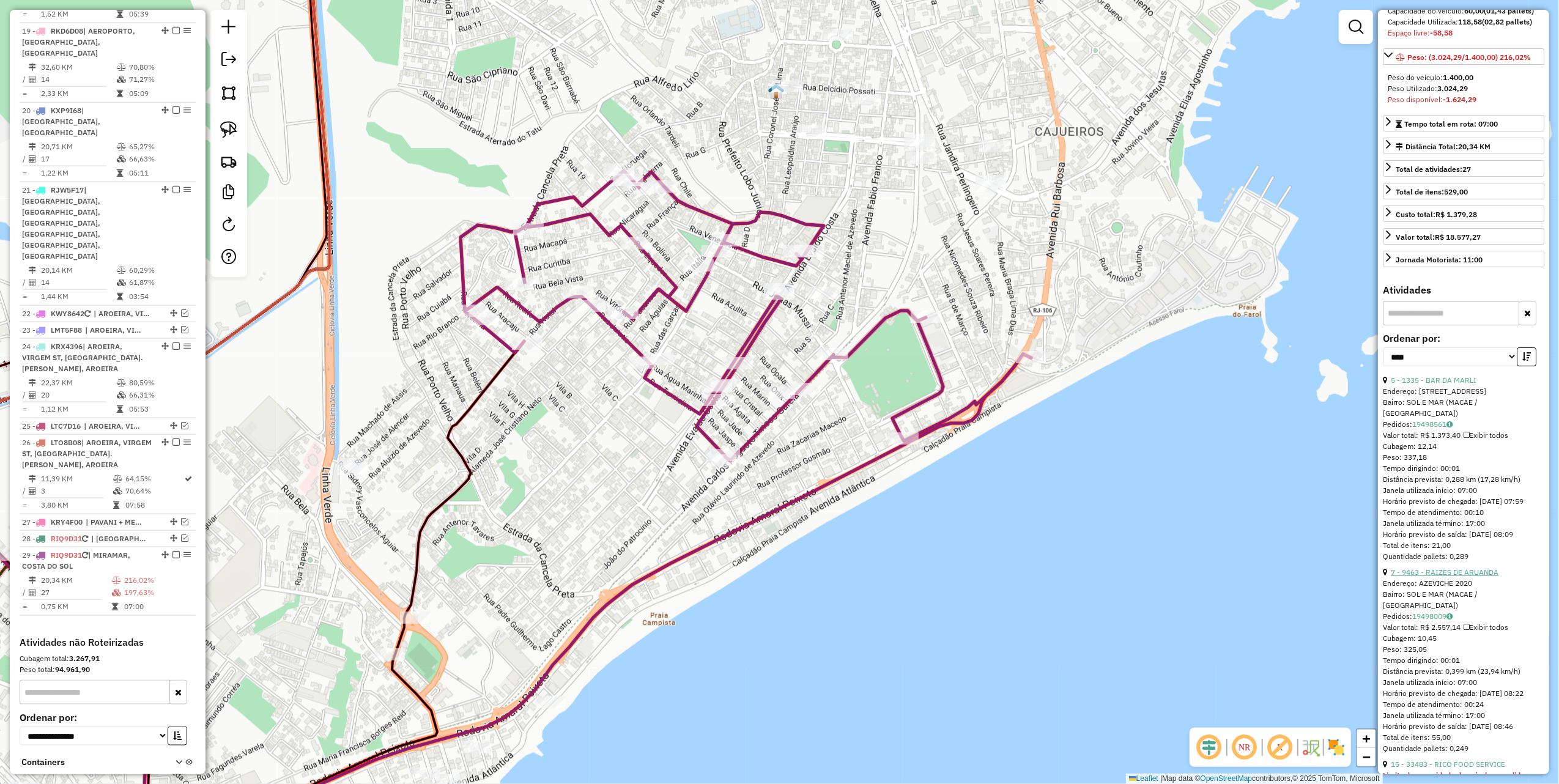
click at [1434, 576] on link "7 - 9463 - RAIZES DE ARUANDA" at bounding box center [1445, 572] width 107 height 9
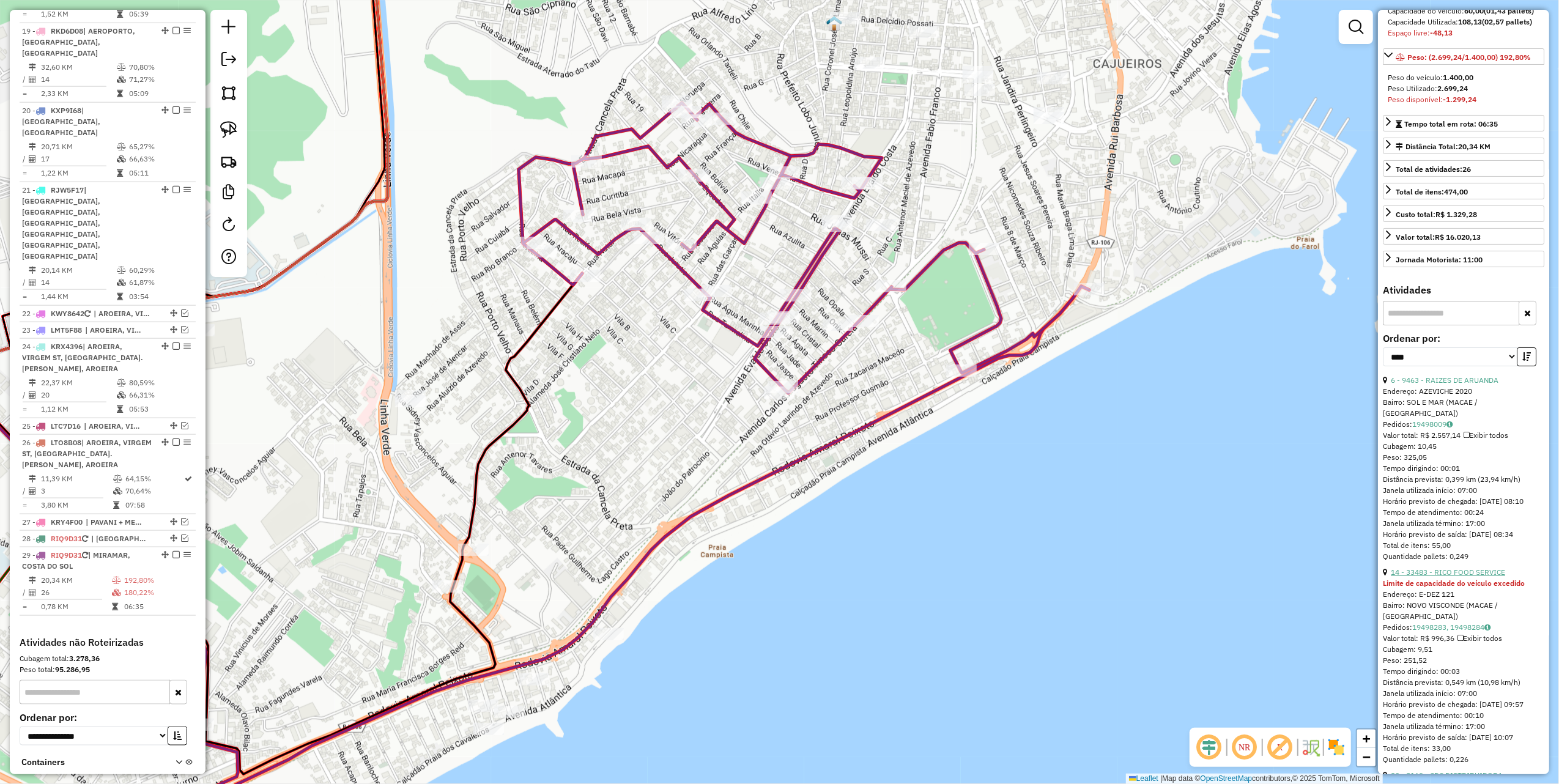
click at [1440, 576] on link "14 - 33483 - RICO FOOD SERVICE" at bounding box center [1449, 572] width 114 height 9
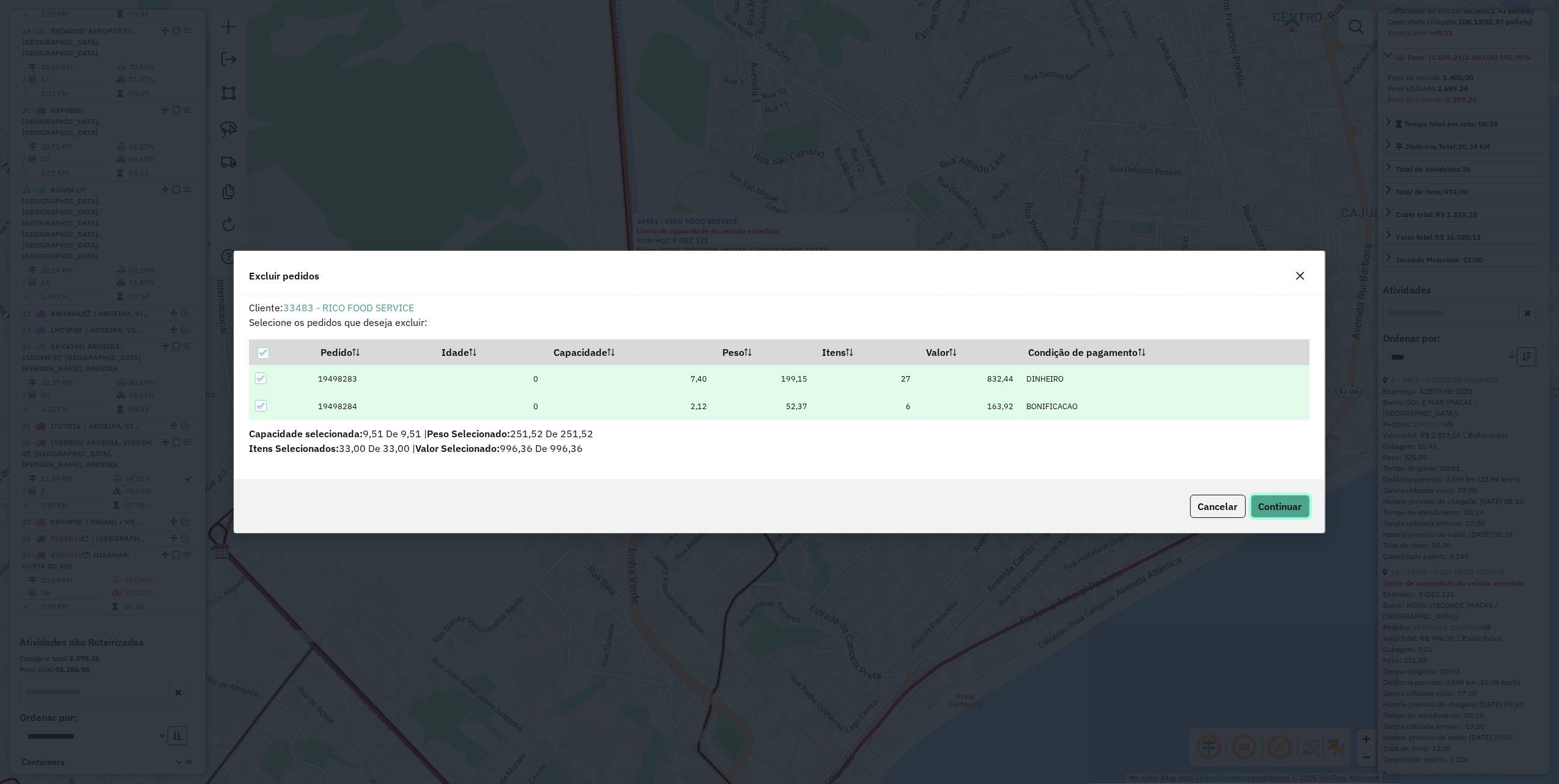
click at [1278, 497] on button "Continuar" at bounding box center [1280, 507] width 59 height 24
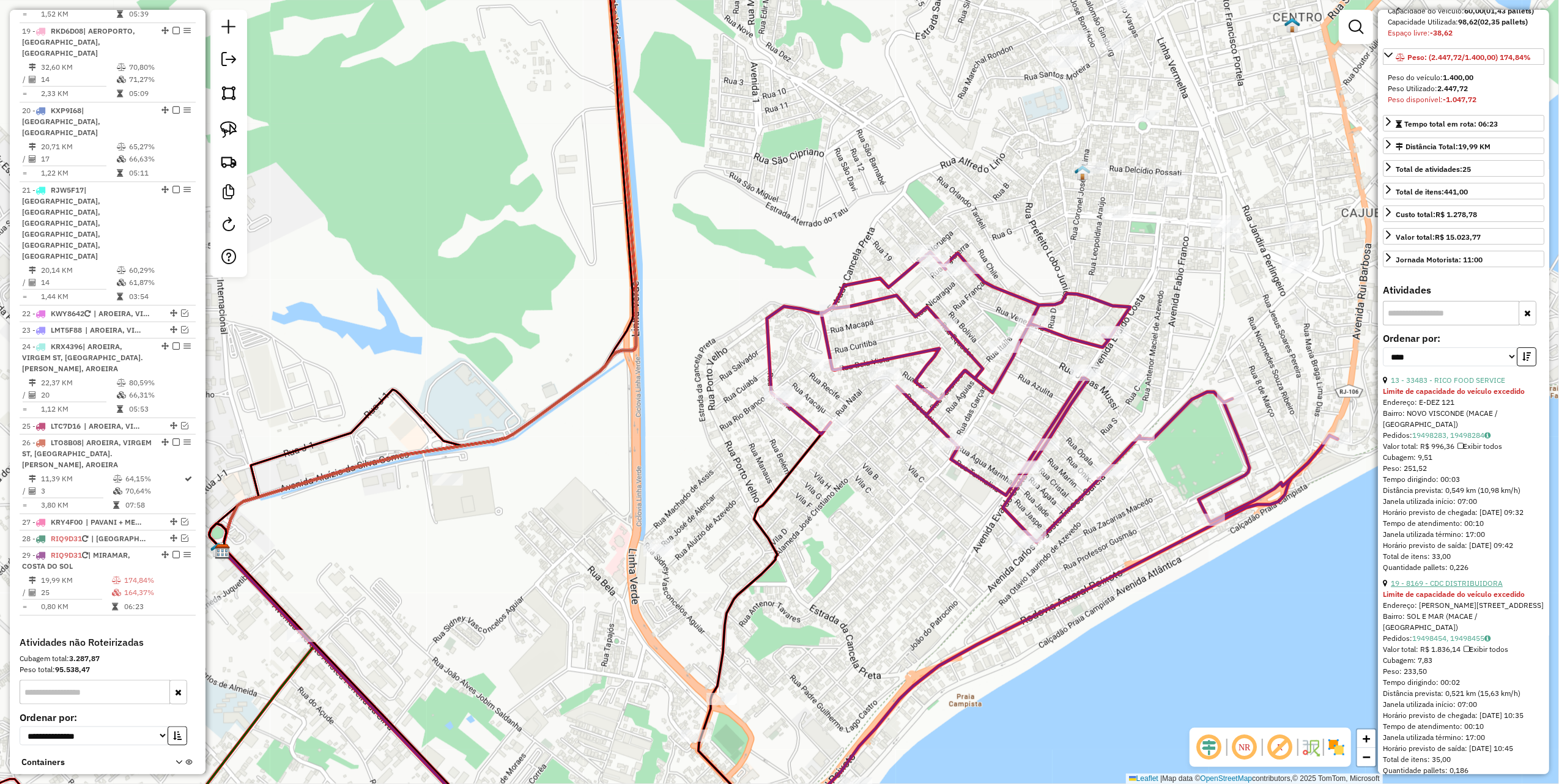
click at [1451, 587] on link "19 - 8169 - CDC DISTRIBUIDORA" at bounding box center [1448, 582] width 112 height 9
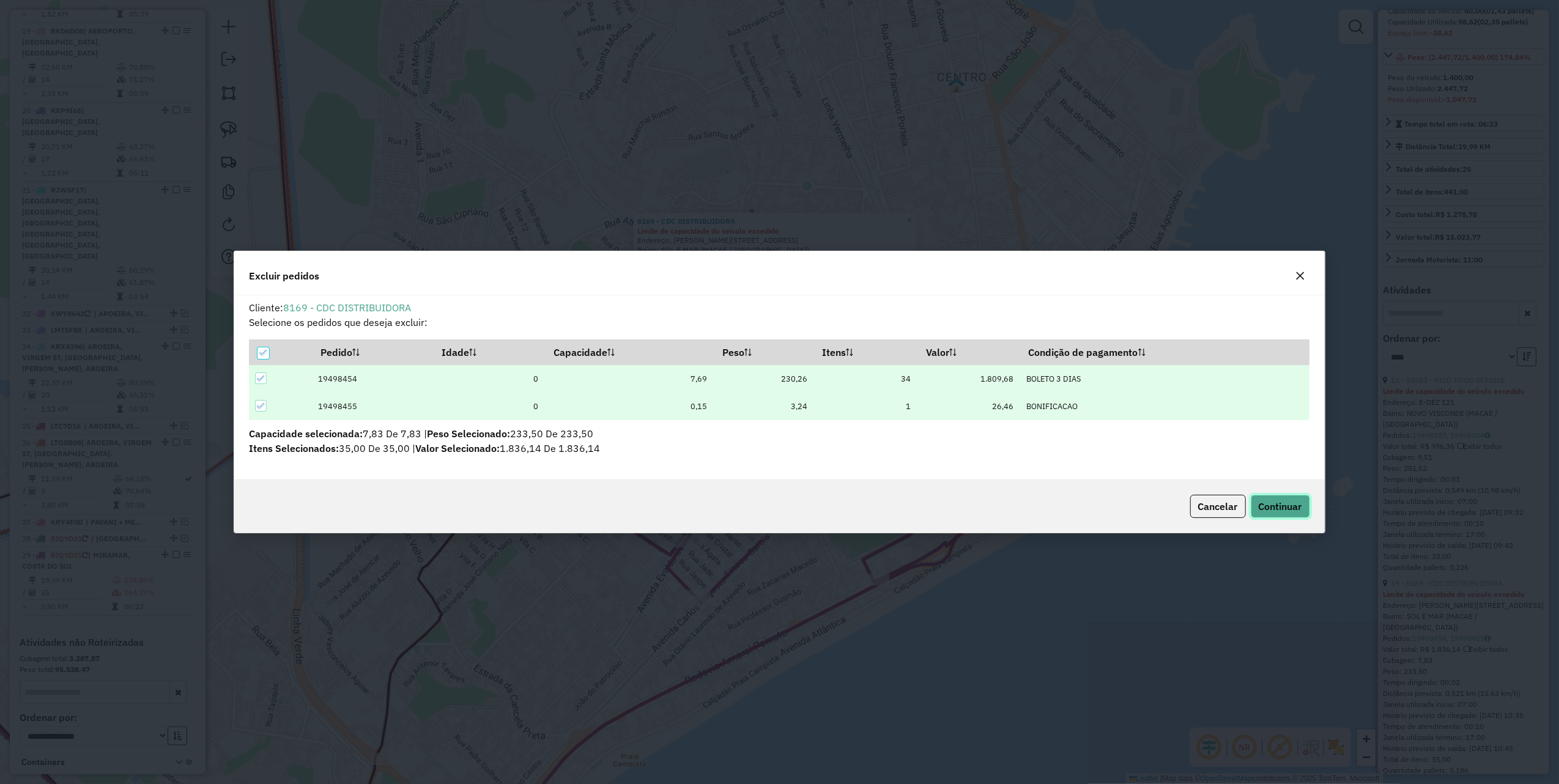
click at [1293, 517] on button "Continuar" at bounding box center [1280, 507] width 59 height 24
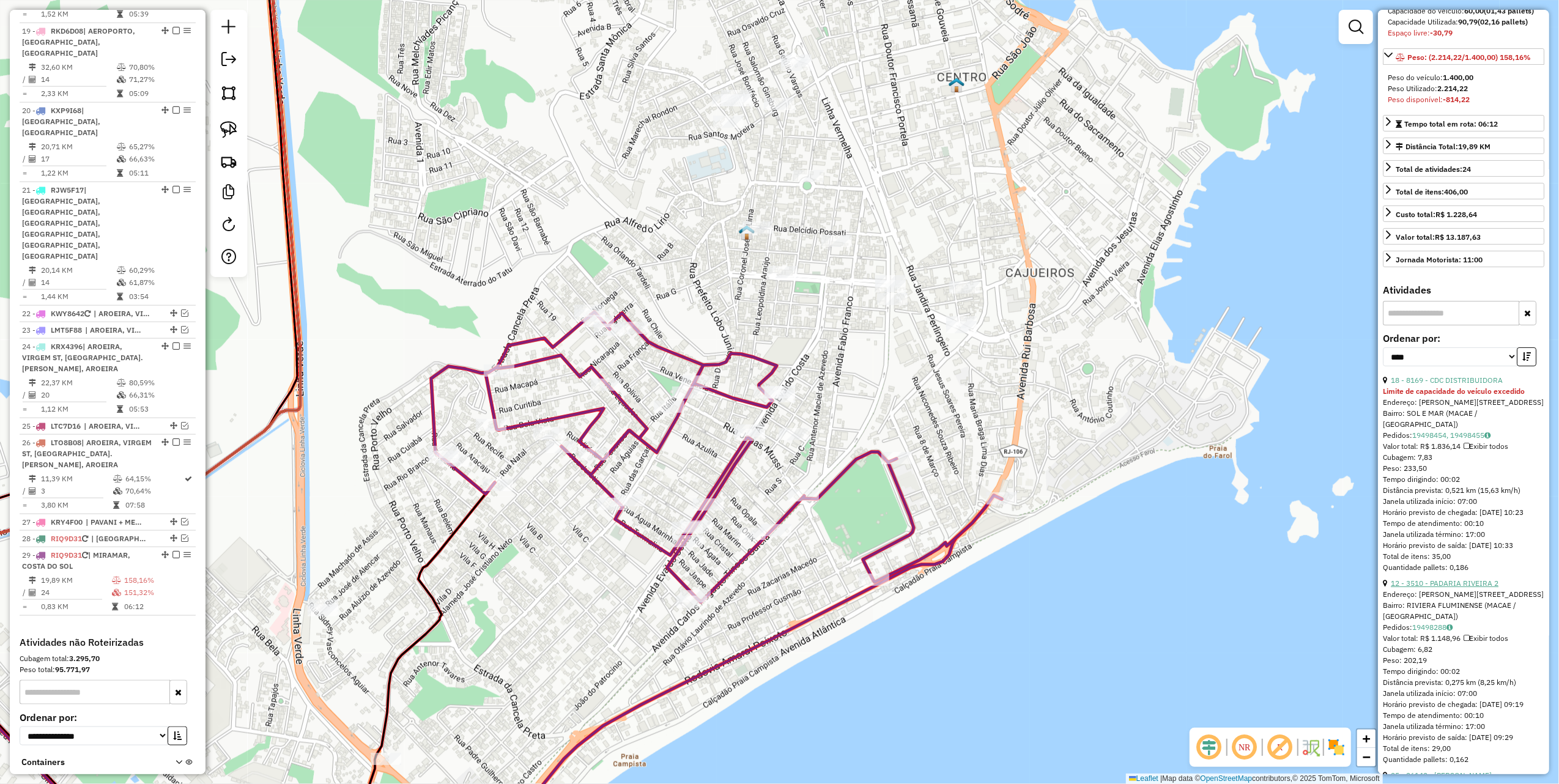
click at [1417, 587] on link "12 - 3510 - PADARIA RIVEIRA 2" at bounding box center [1445, 582] width 107 height 9
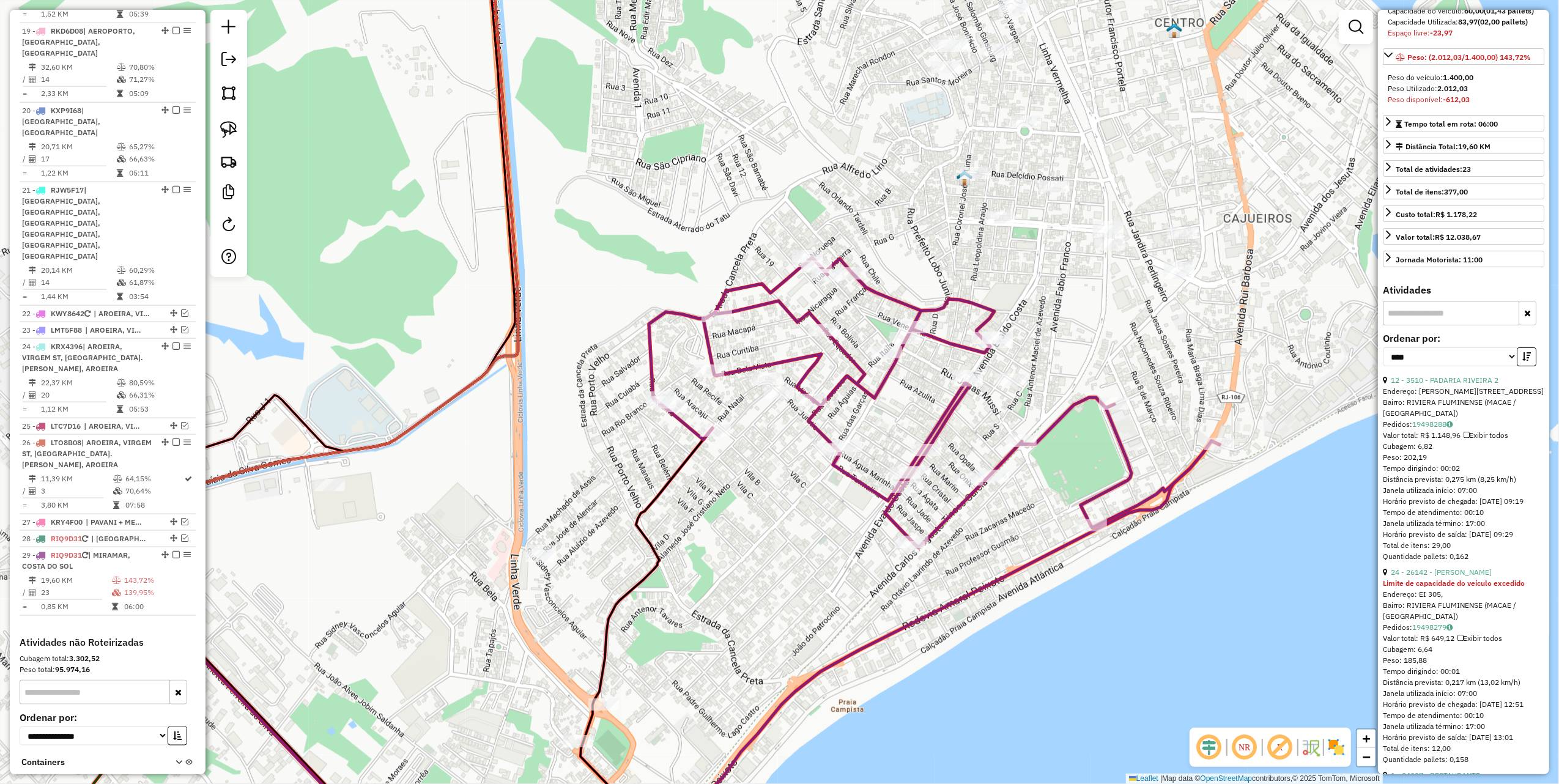
click at [1432, 576] on link "24 - 26142 - MERCADINHO TAMO JUNT" at bounding box center [1442, 572] width 101 height 9
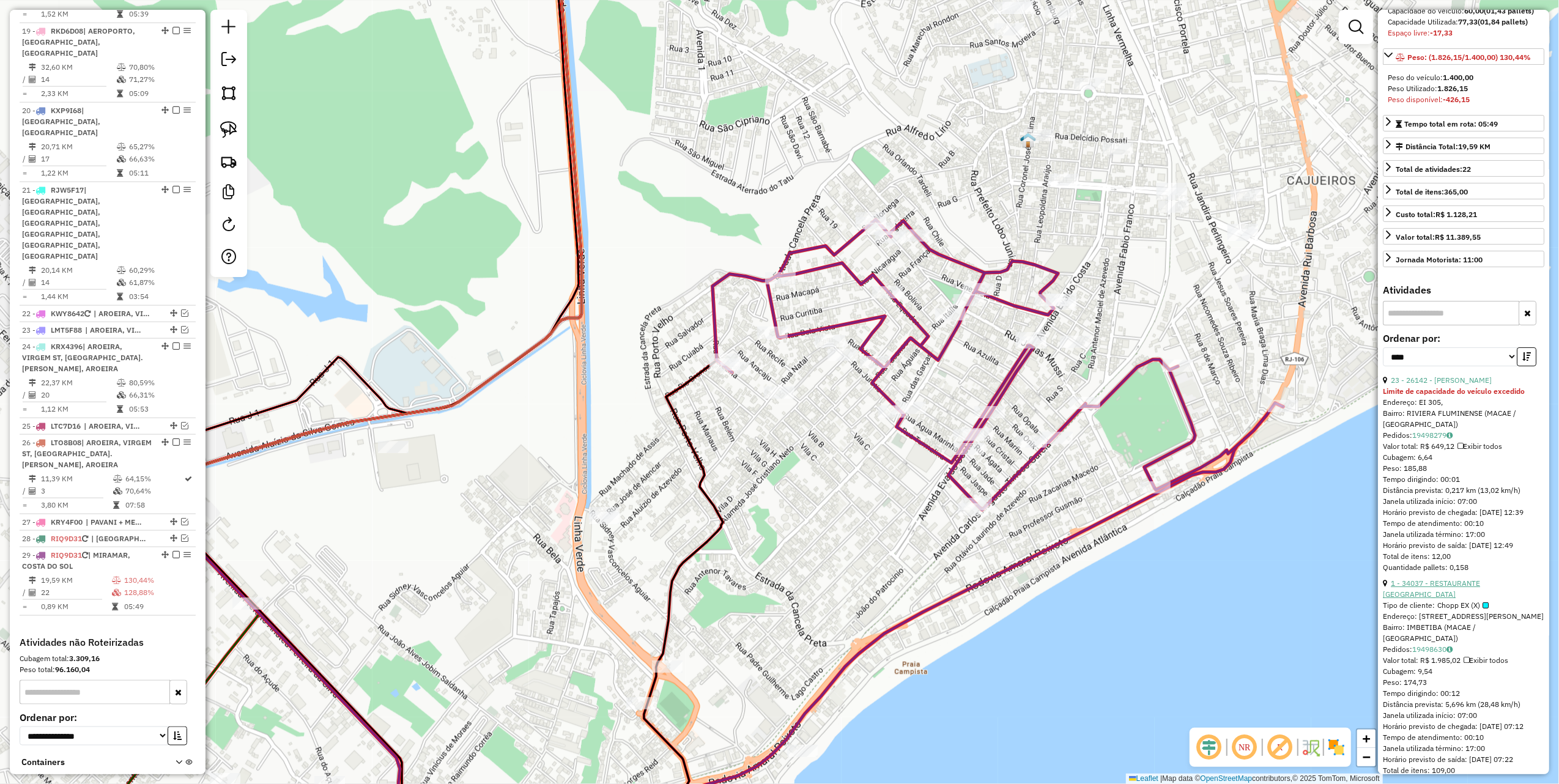
click at [1435, 598] on link "1 - 34037 - RESTAURANTE SANTA FE" at bounding box center [1431, 588] width 97 height 21
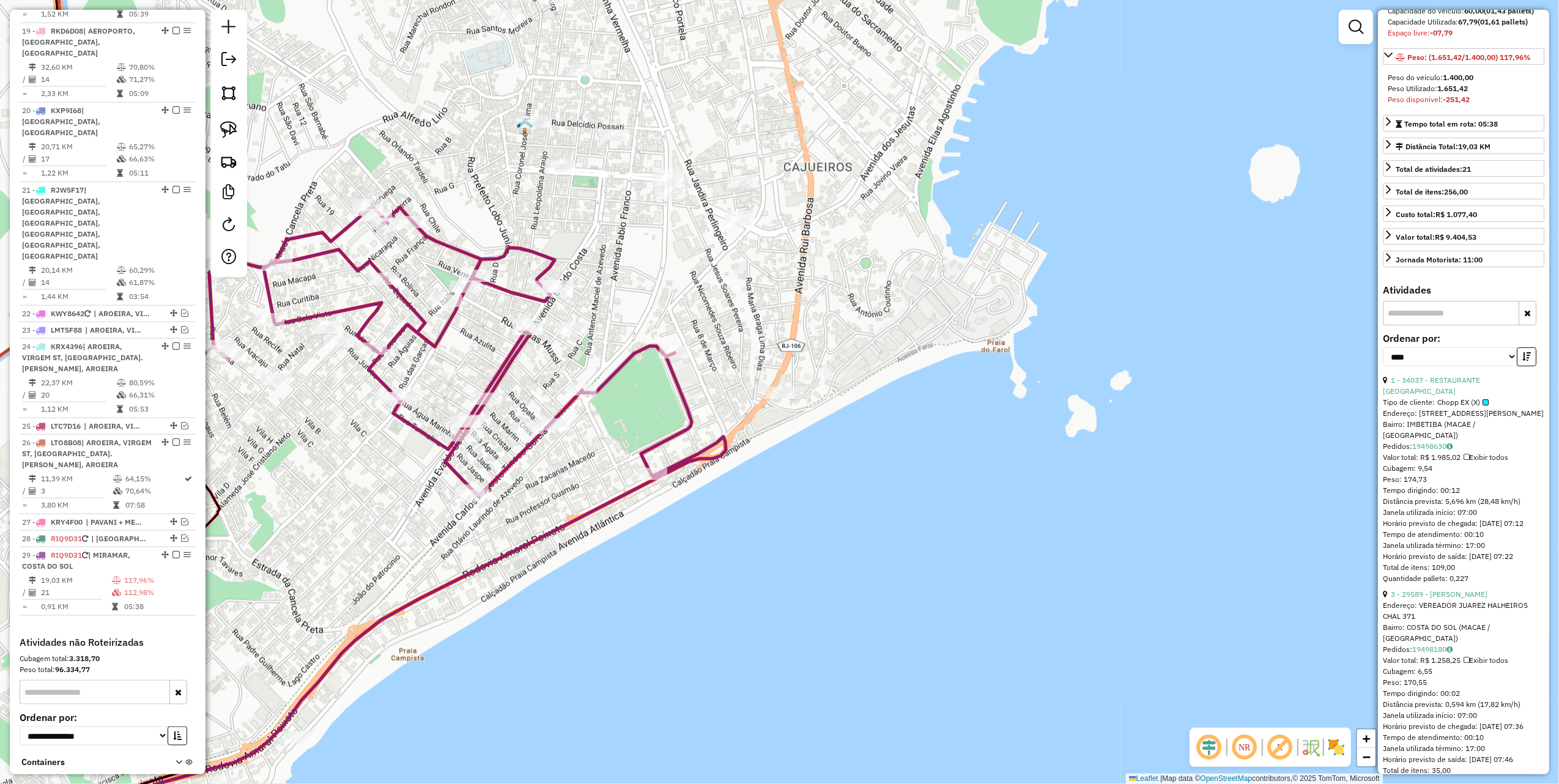
click at [1420, 602] on div "Endereço: VEREADOR JUAREZ HALHEIROS CHAL 371" at bounding box center [1464, 611] width 161 height 22
click at [1425, 597] on link "3 - 29589 - CLARA THOMAS" at bounding box center [1440, 593] width 96 height 9
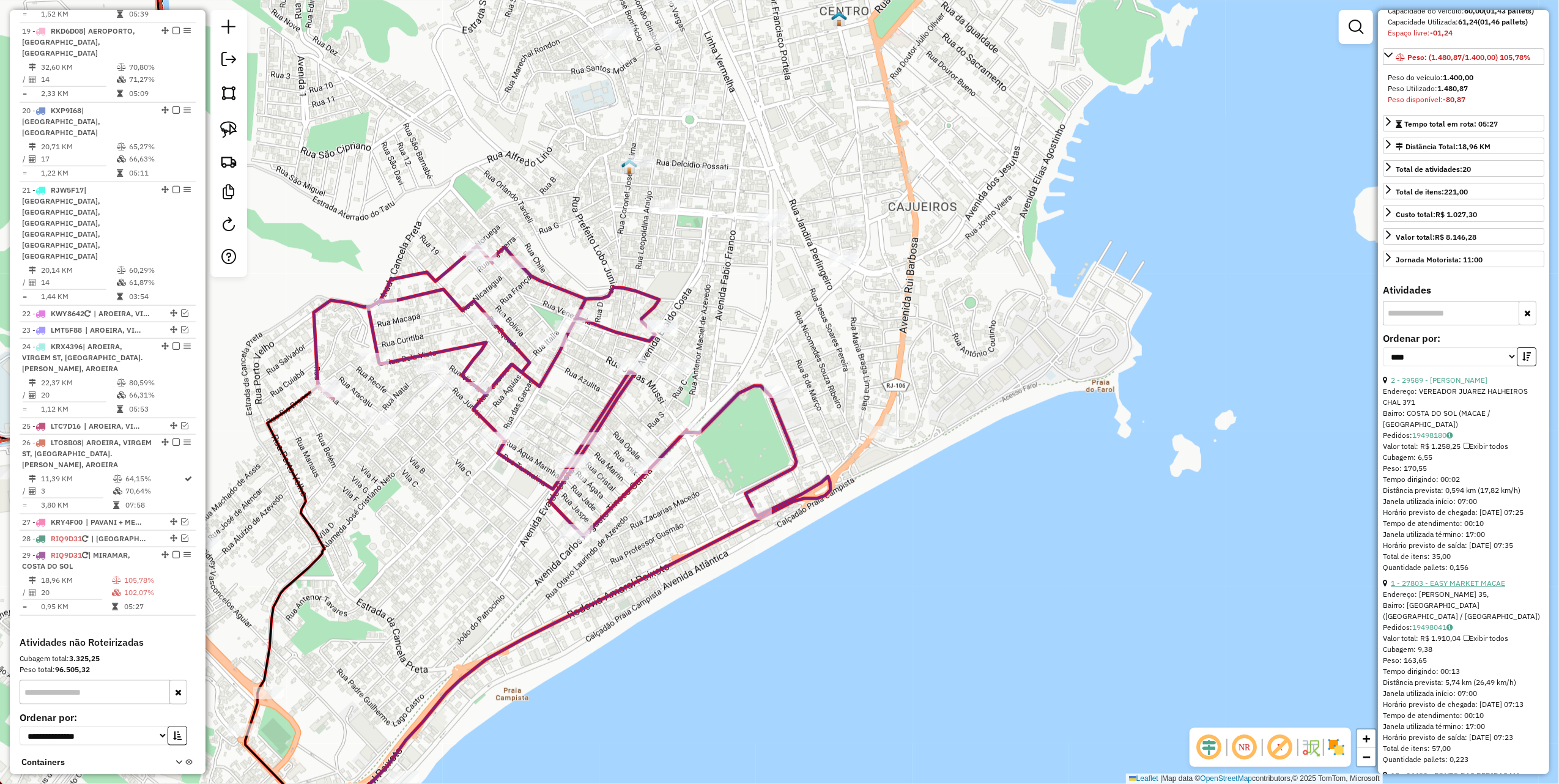
click at [1440, 587] on link "1 - 27803 - EASY MARKET MACAE" at bounding box center [1449, 582] width 114 height 9
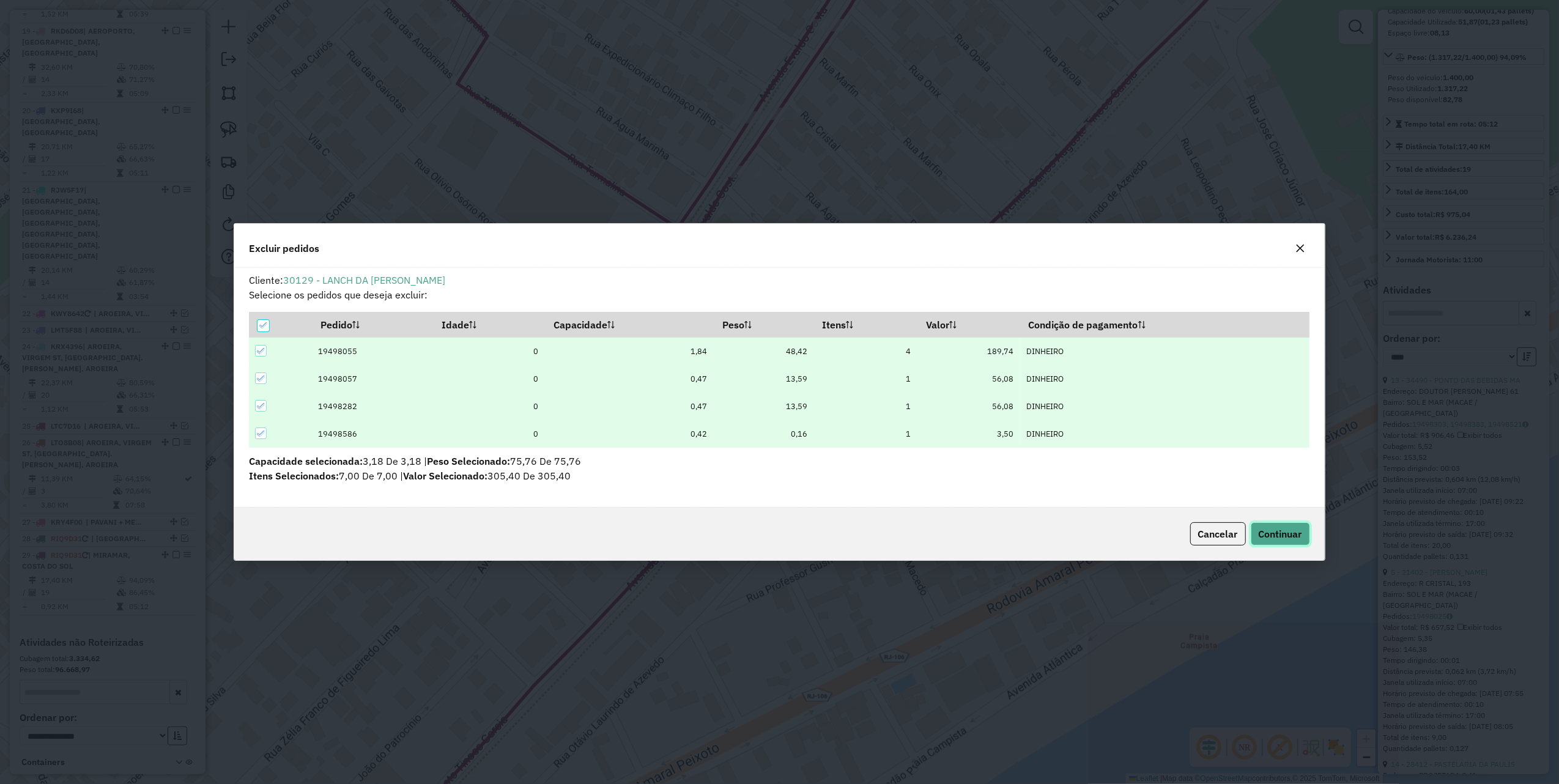
click at [1302, 534] on button "Continuar" at bounding box center [1280, 534] width 59 height 24
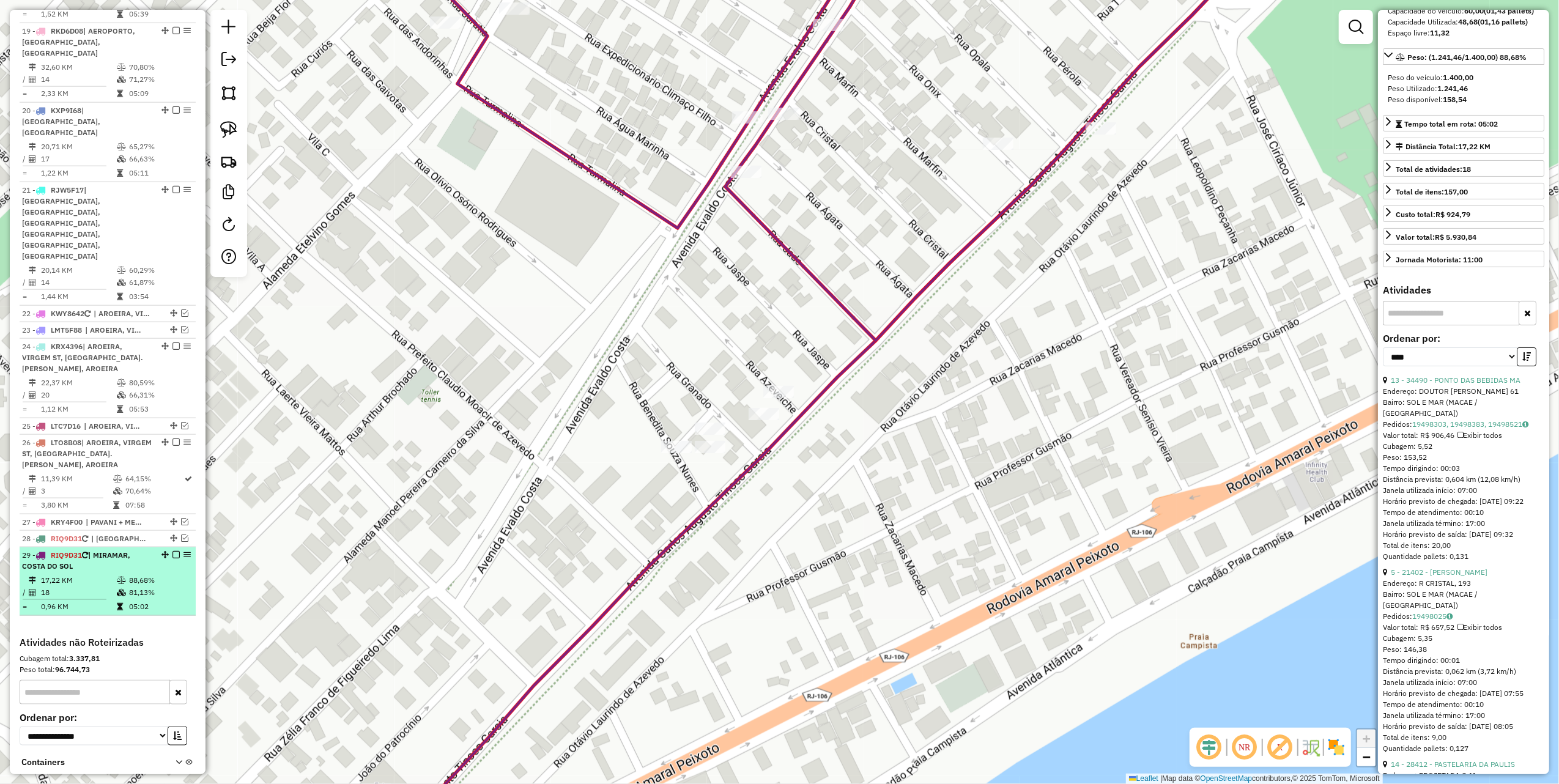
click at [172, 551] on em at bounding box center [175, 554] width 7 height 7
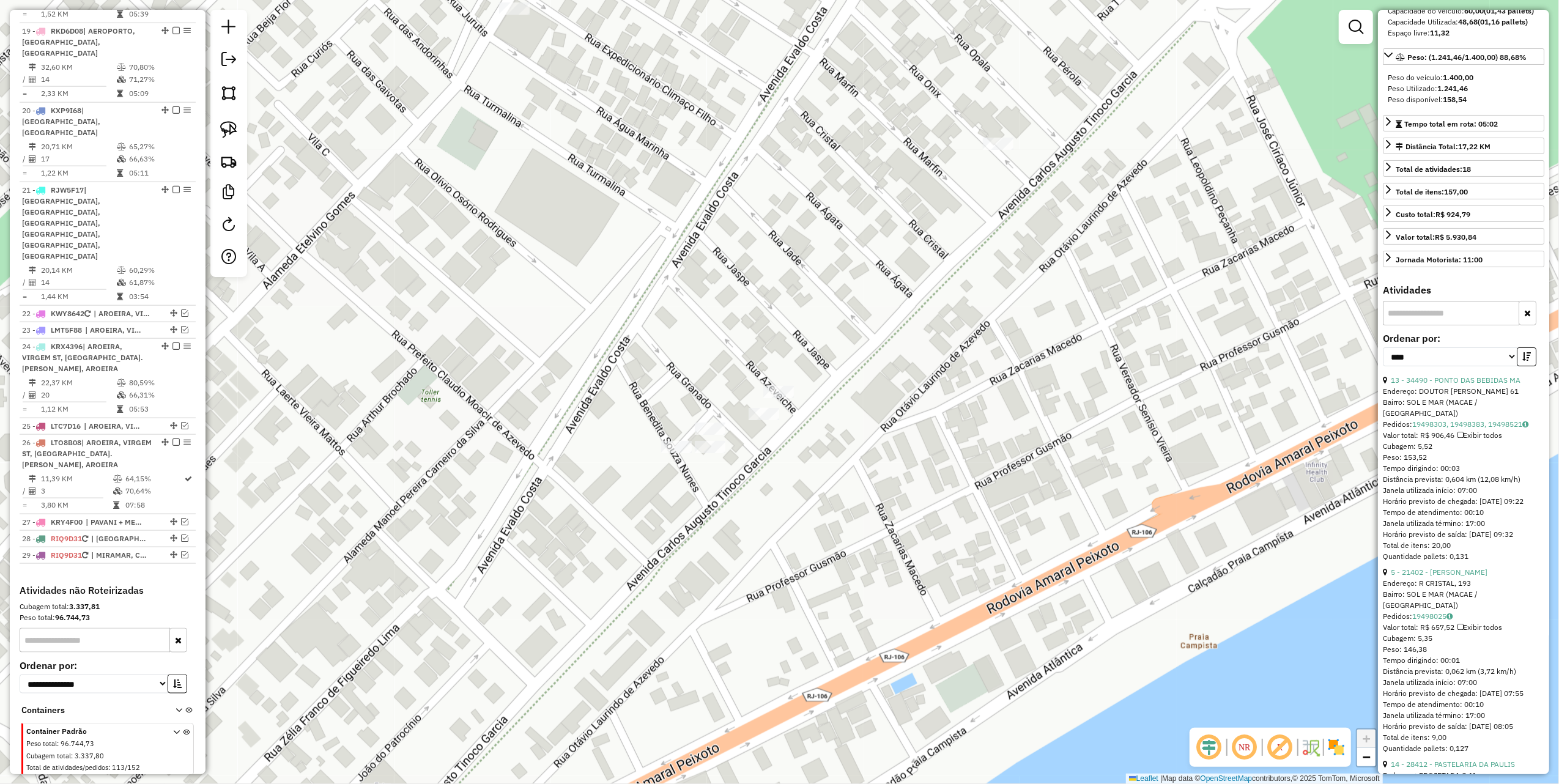
scroll to position [1478, 0]
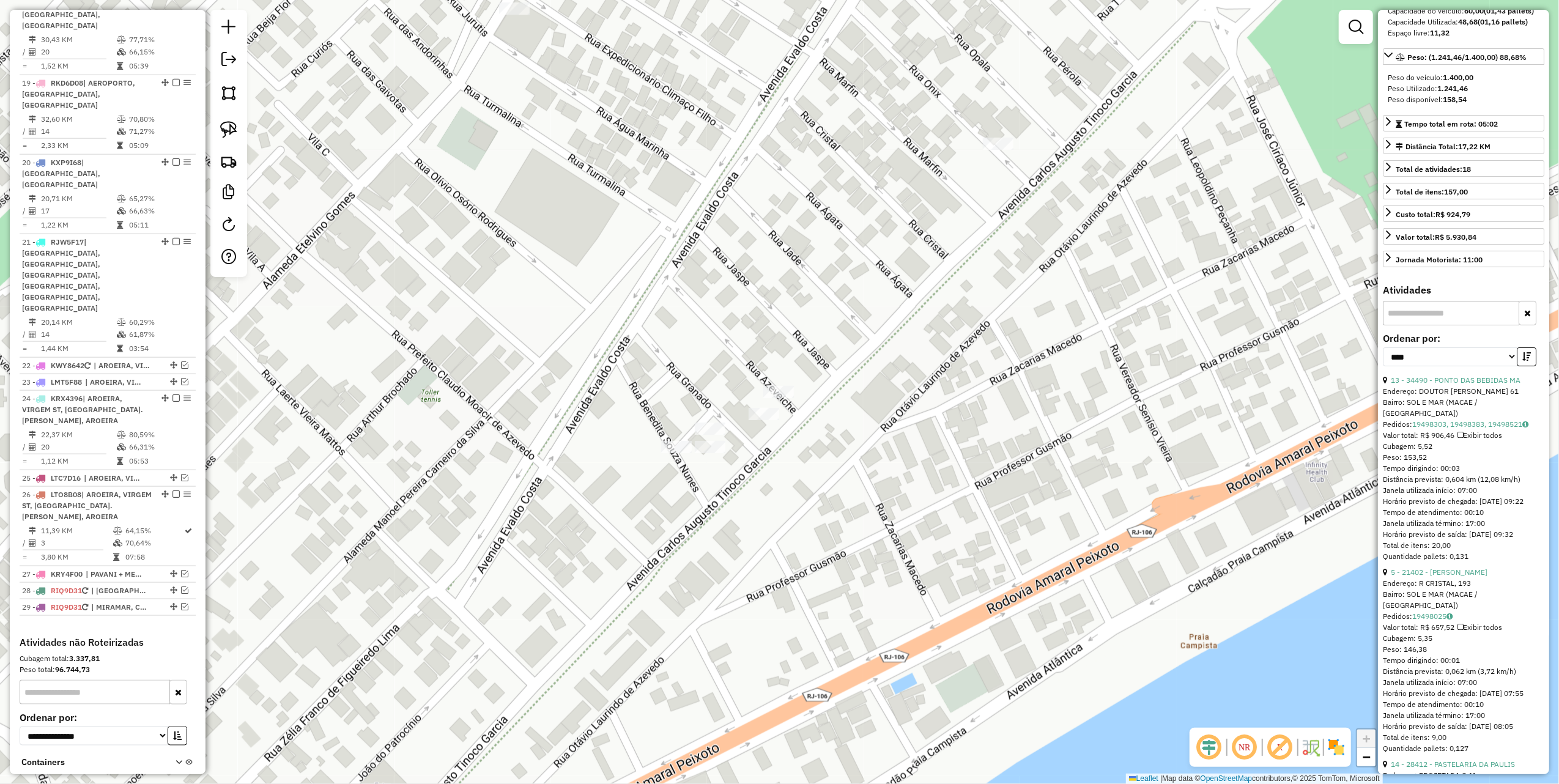
drag, startPoint x: 658, startPoint y: 323, endPoint x: 632, endPoint y: 514, distance: 192.8
click at [640, 509] on div "Janela de atendimento Grade de atendimento Capacidade Transportadoras Veículos …" at bounding box center [780, 392] width 1559 height 784
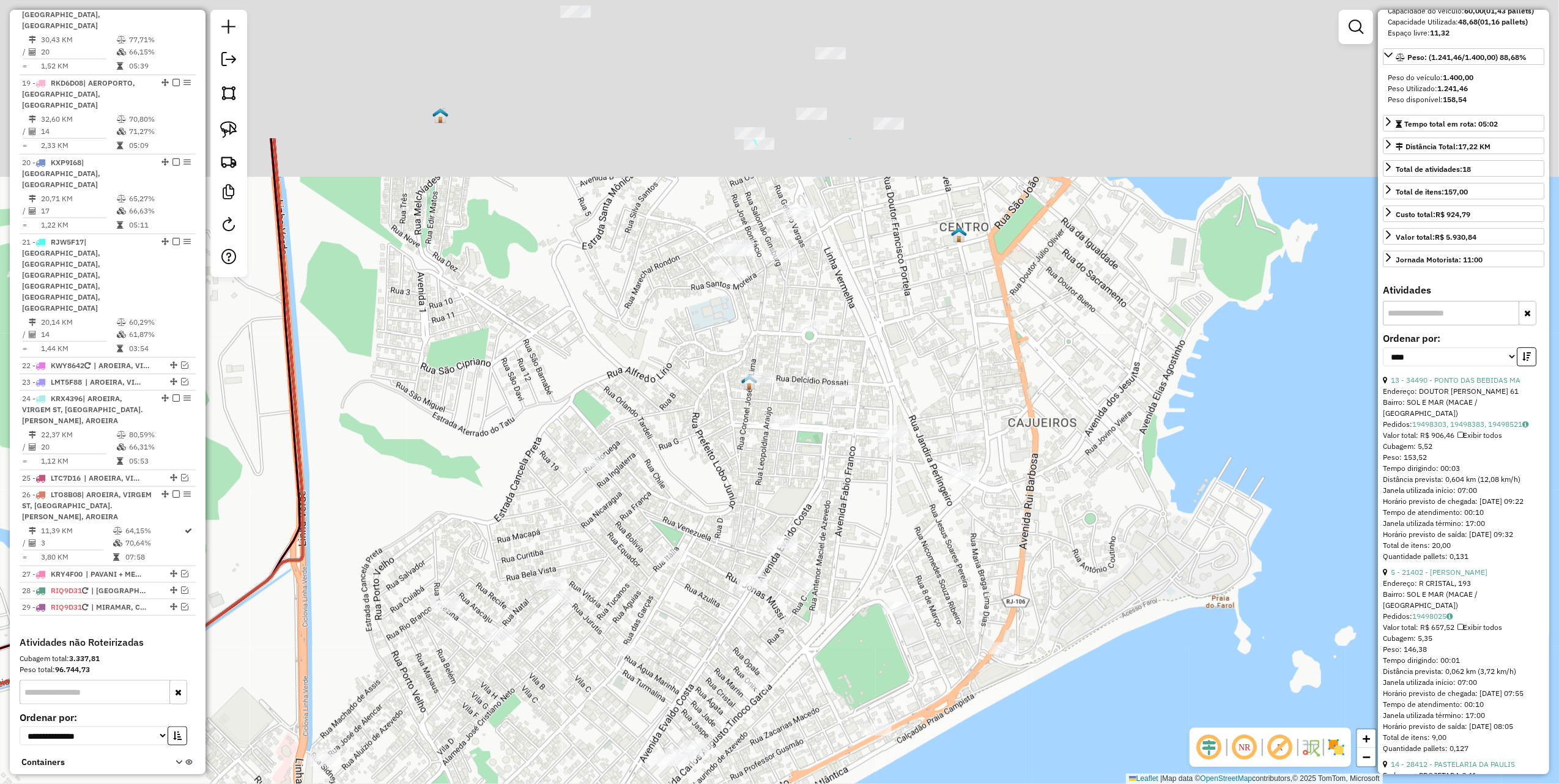
drag, startPoint x: 474, startPoint y: 299, endPoint x: 496, endPoint y: 422, distance: 125.0
click at [500, 431] on div "Janela de atendimento Grade de atendimento Capacidade Transportadoras Veículos …" at bounding box center [780, 392] width 1559 height 784
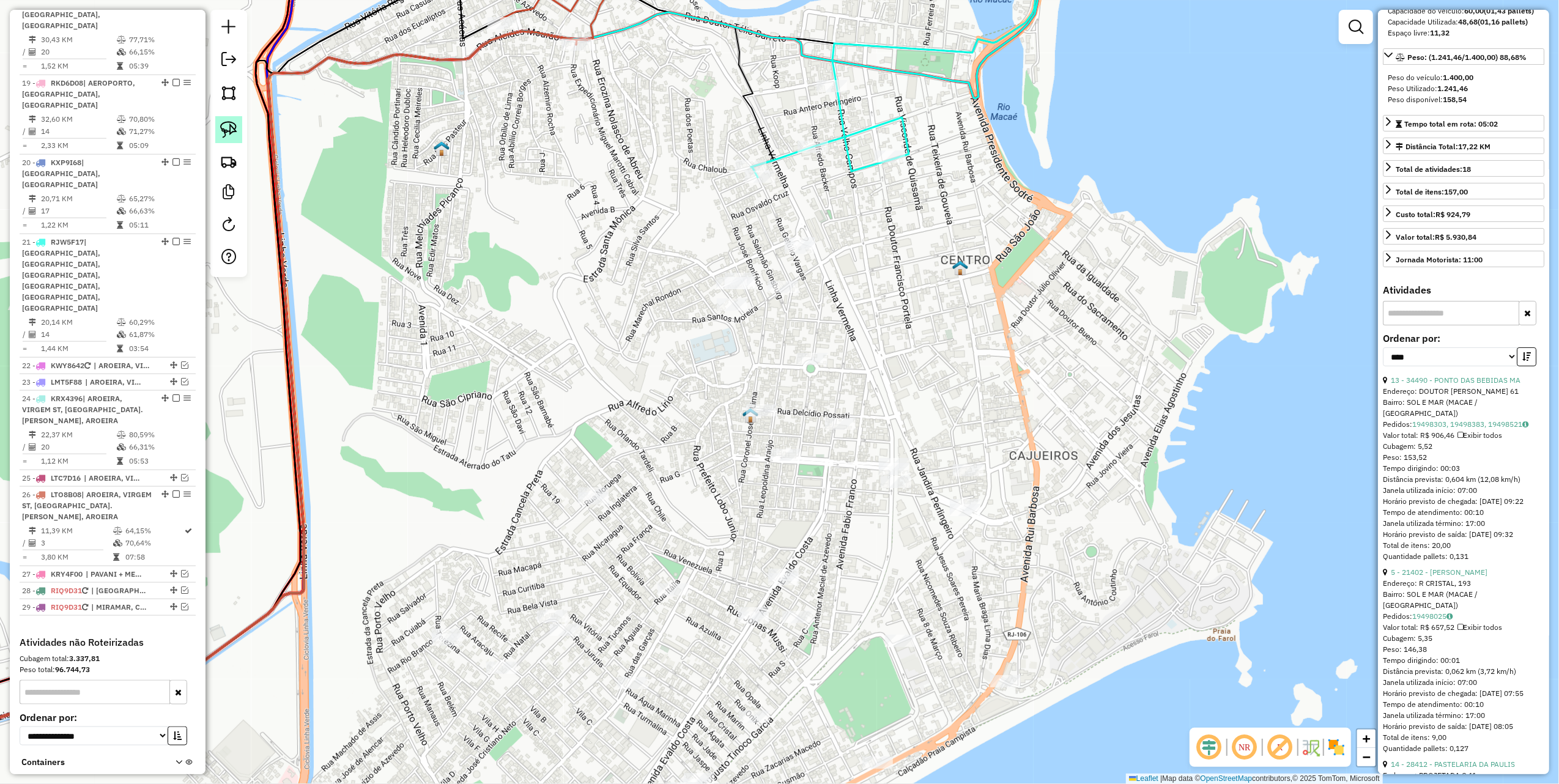
click at [221, 124] on img at bounding box center [228, 129] width 17 height 17
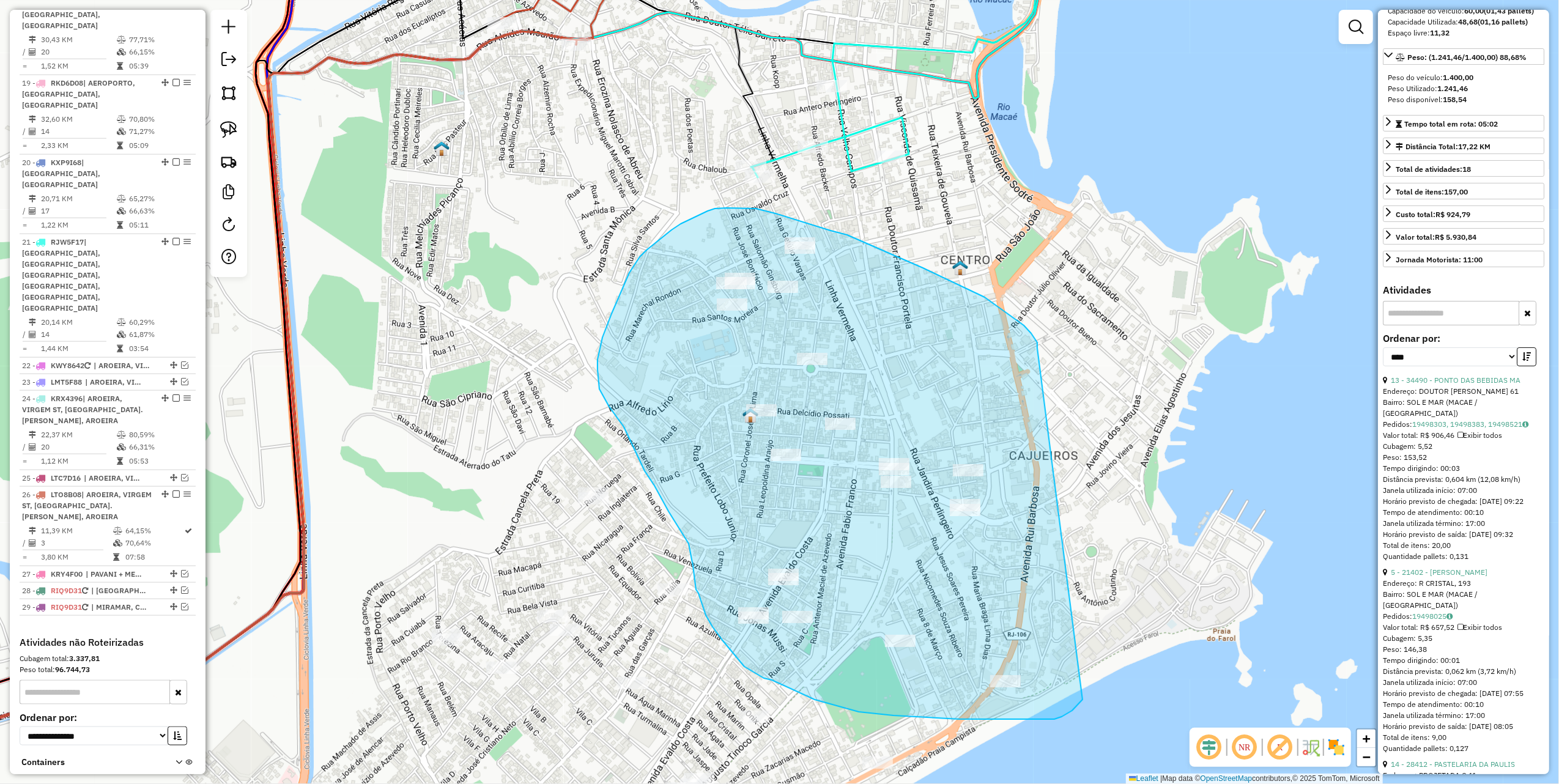
drag, startPoint x: 1031, startPoint y: 333, endPoint x: 1092, endPoint y: 690, distance: 362.2
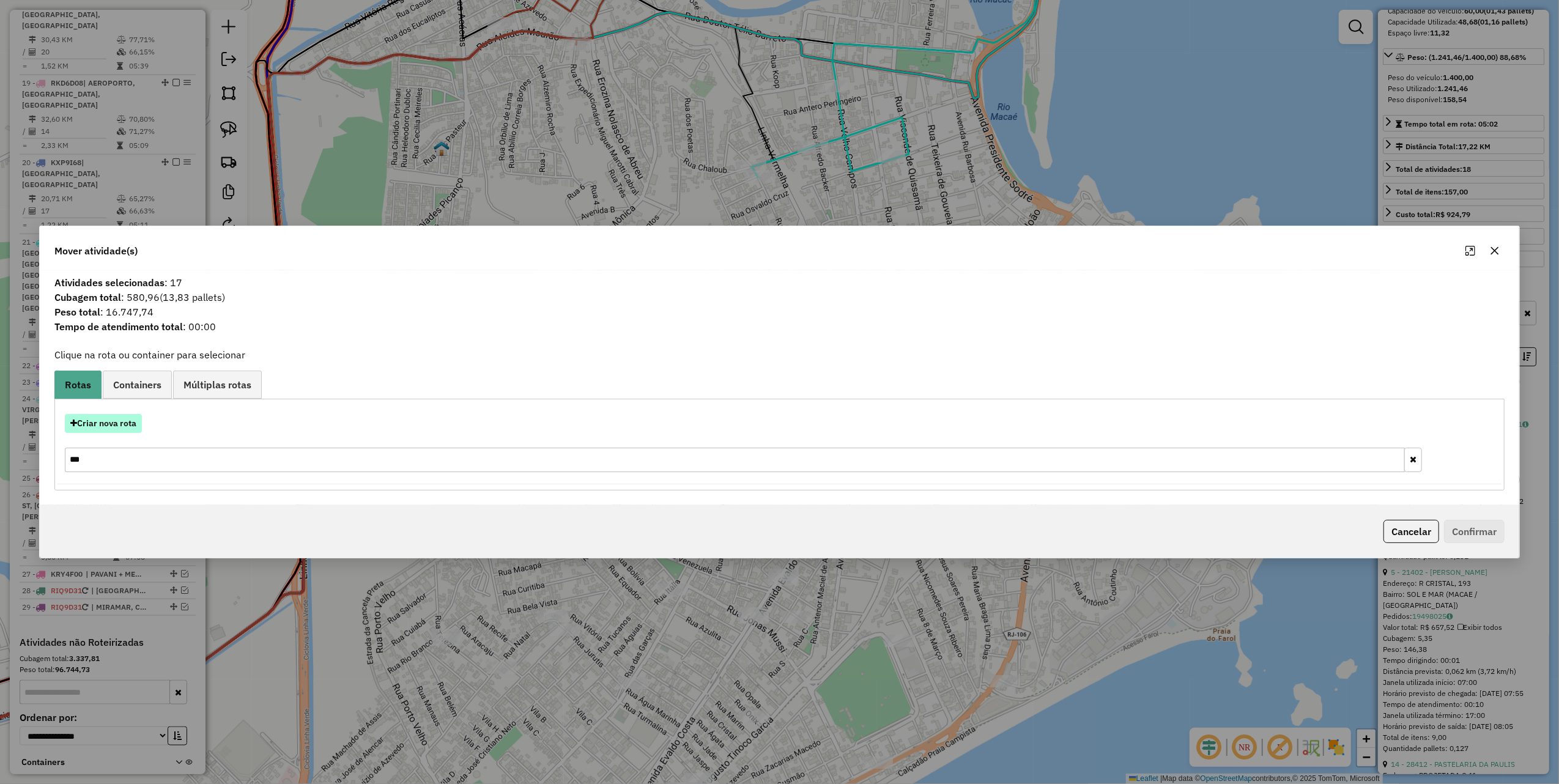
click at [124, 419] on button "Criar nova rota" at bounding box center [103, 423] width 77 height 19
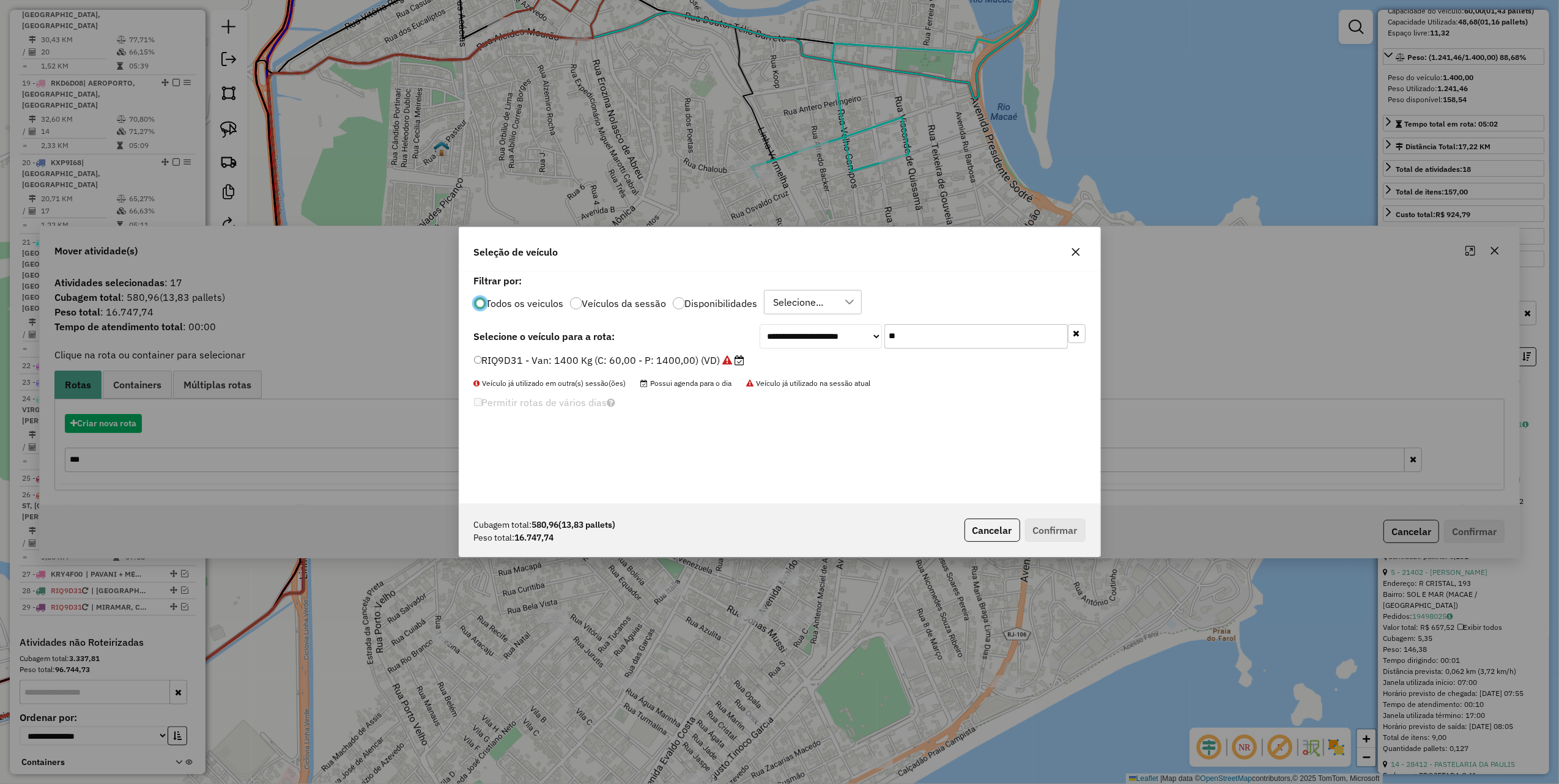
scroll to position [6, 4]
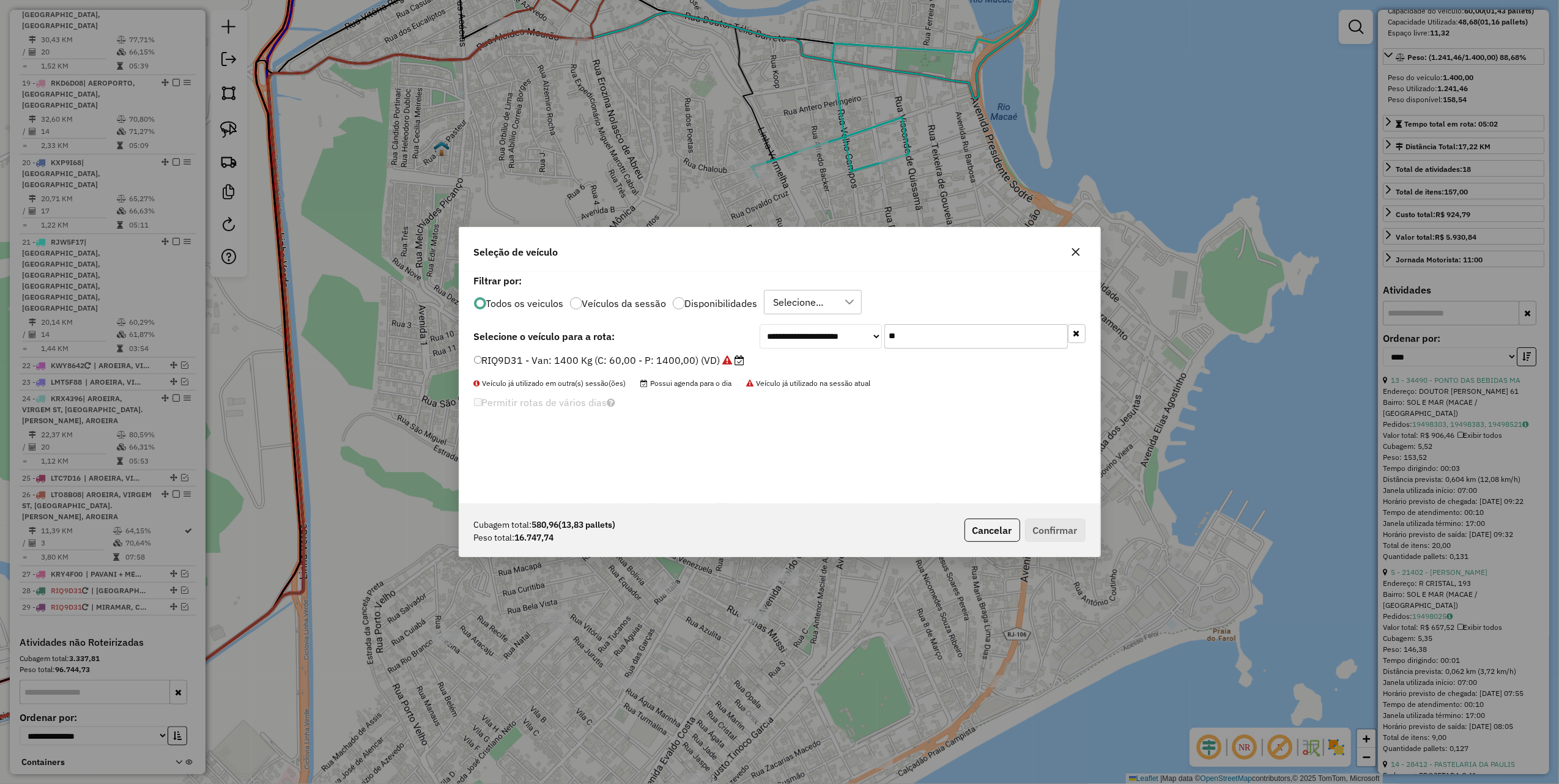
click at [907, 343] on input "**" at bounding box center [976, 335] width 183 height 25
type input "**"
click at [726, 371] on label "RKF8J82 - Toco: 6700 Kg (C: 238,00 - P: 6700,00) (VD)" at bounding box center [608, 375] width 268 height 15
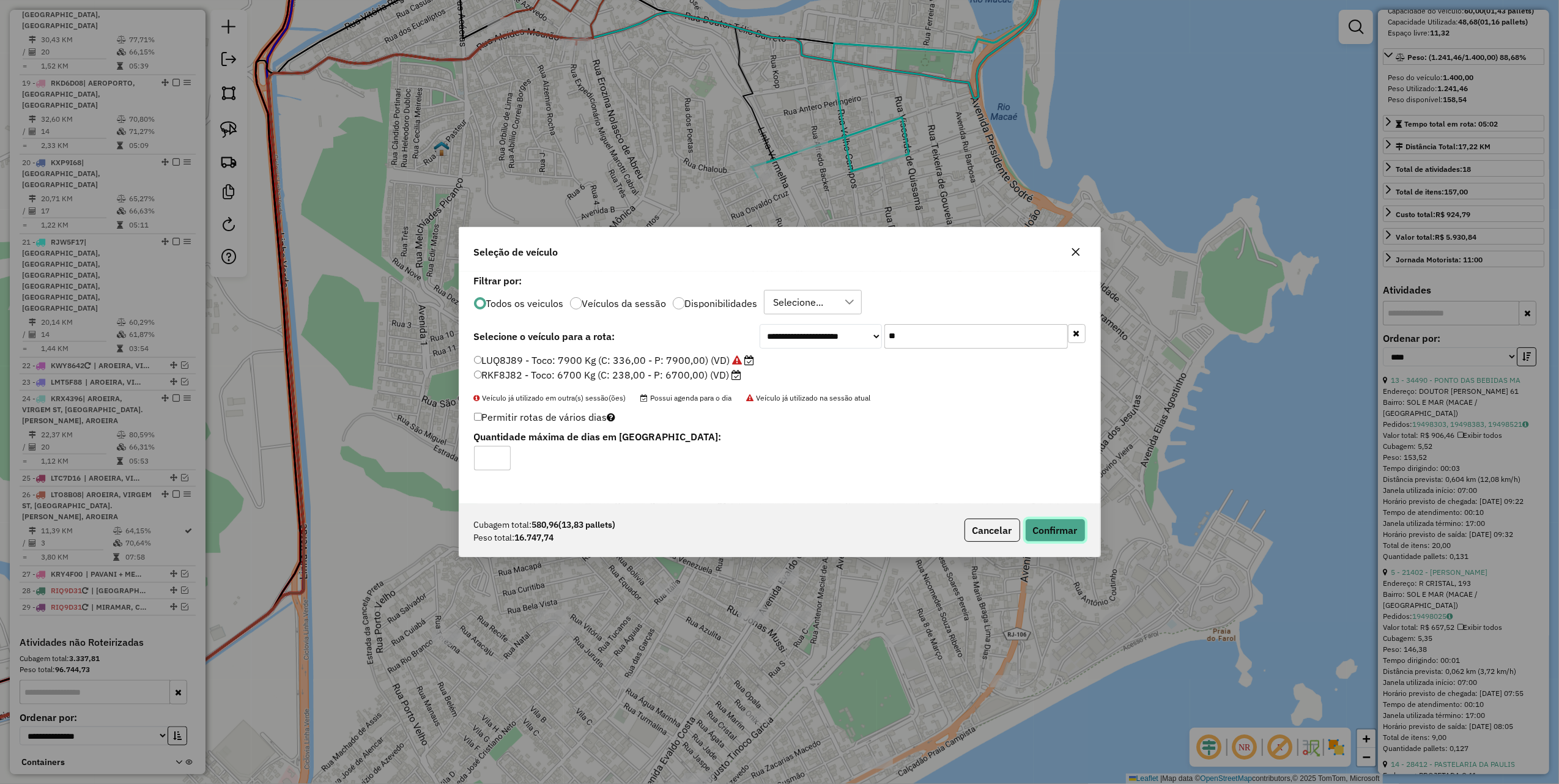
click at [1045, 533] on button "Confirmar" at bounding box center [1056, 530] width 61 height 24
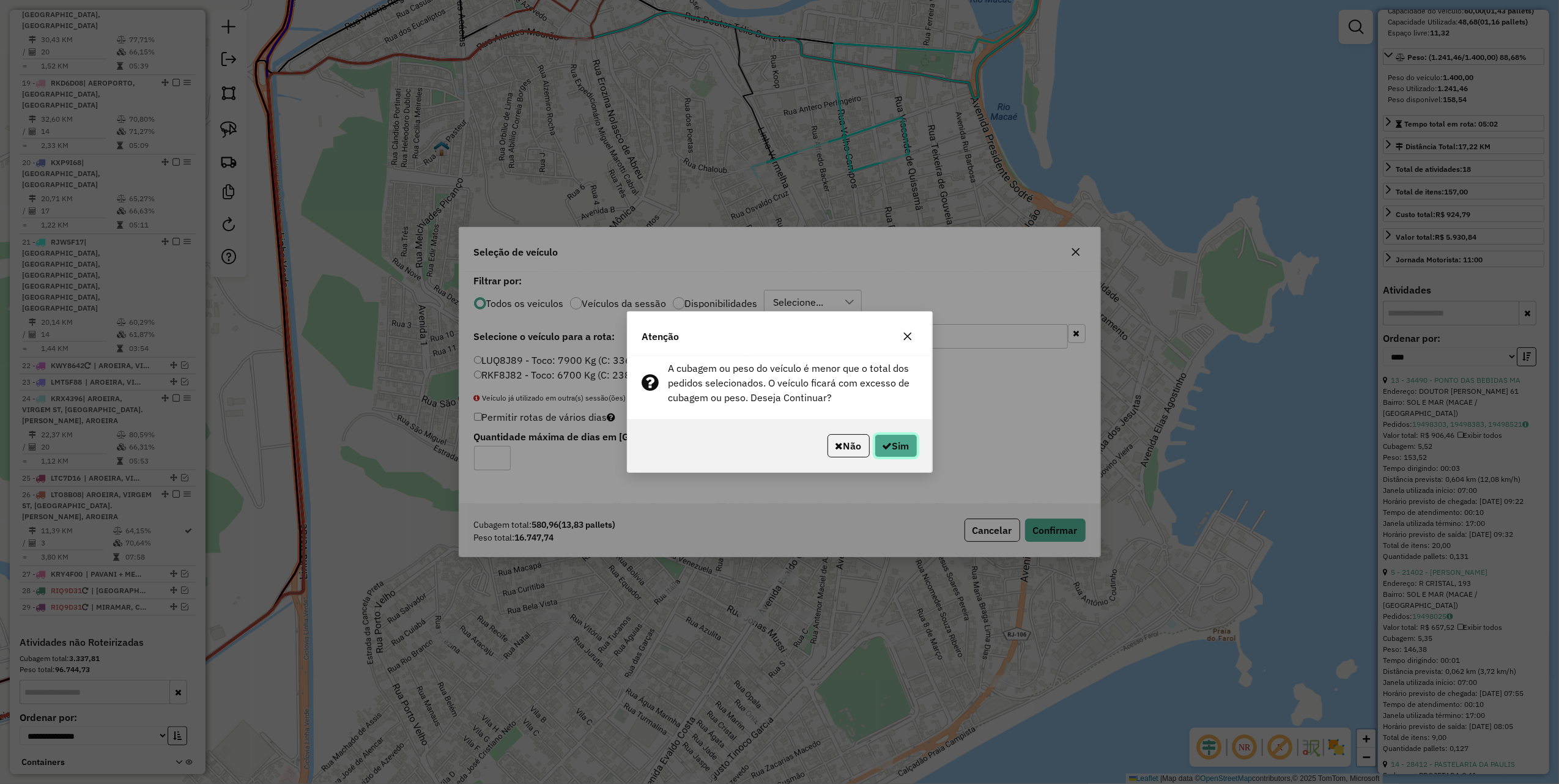
click at [905, 448] on button "Sim" at bounding box center [897, 446] width 43 height 24
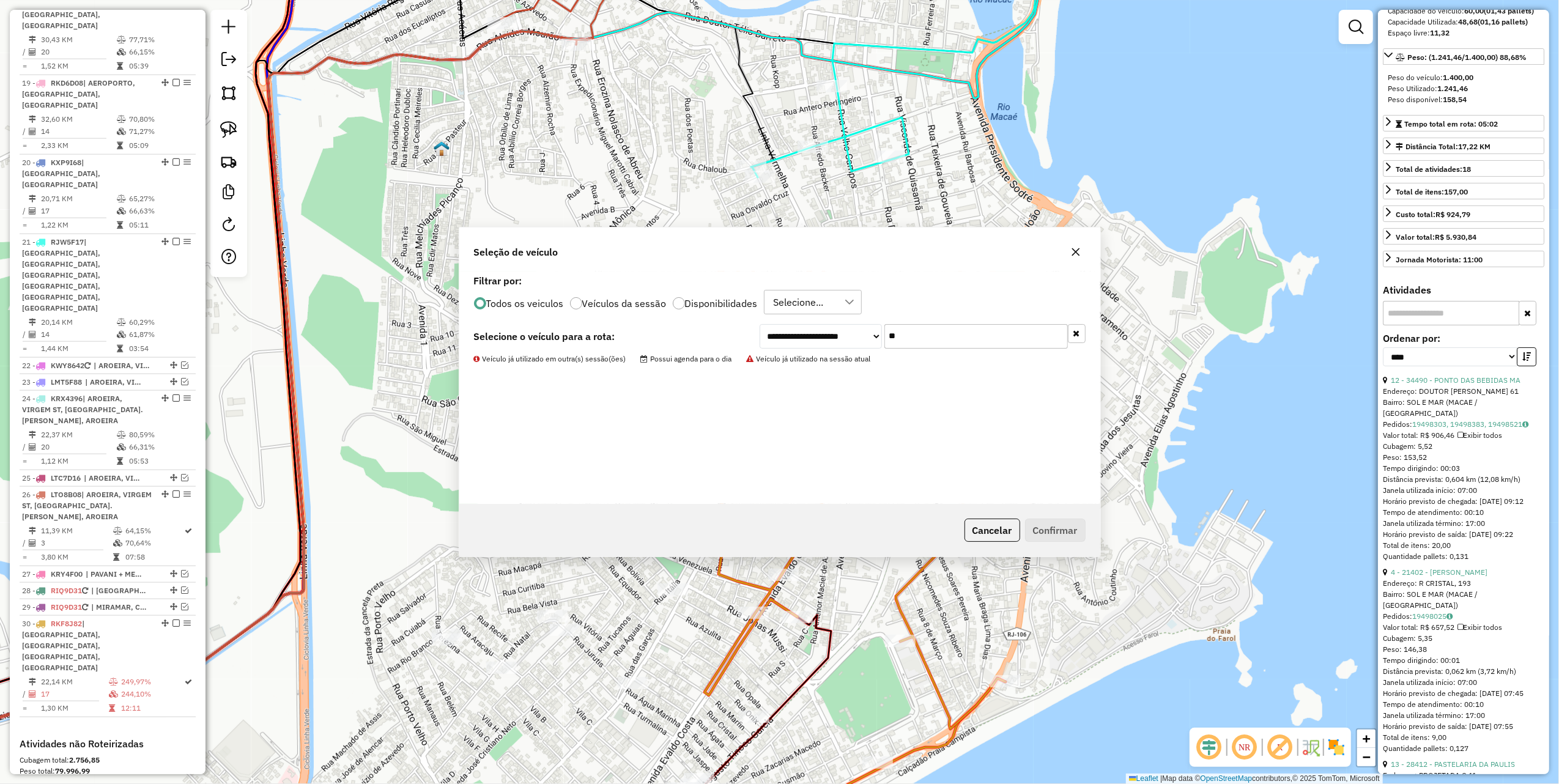
scroll to position [1558, 0]
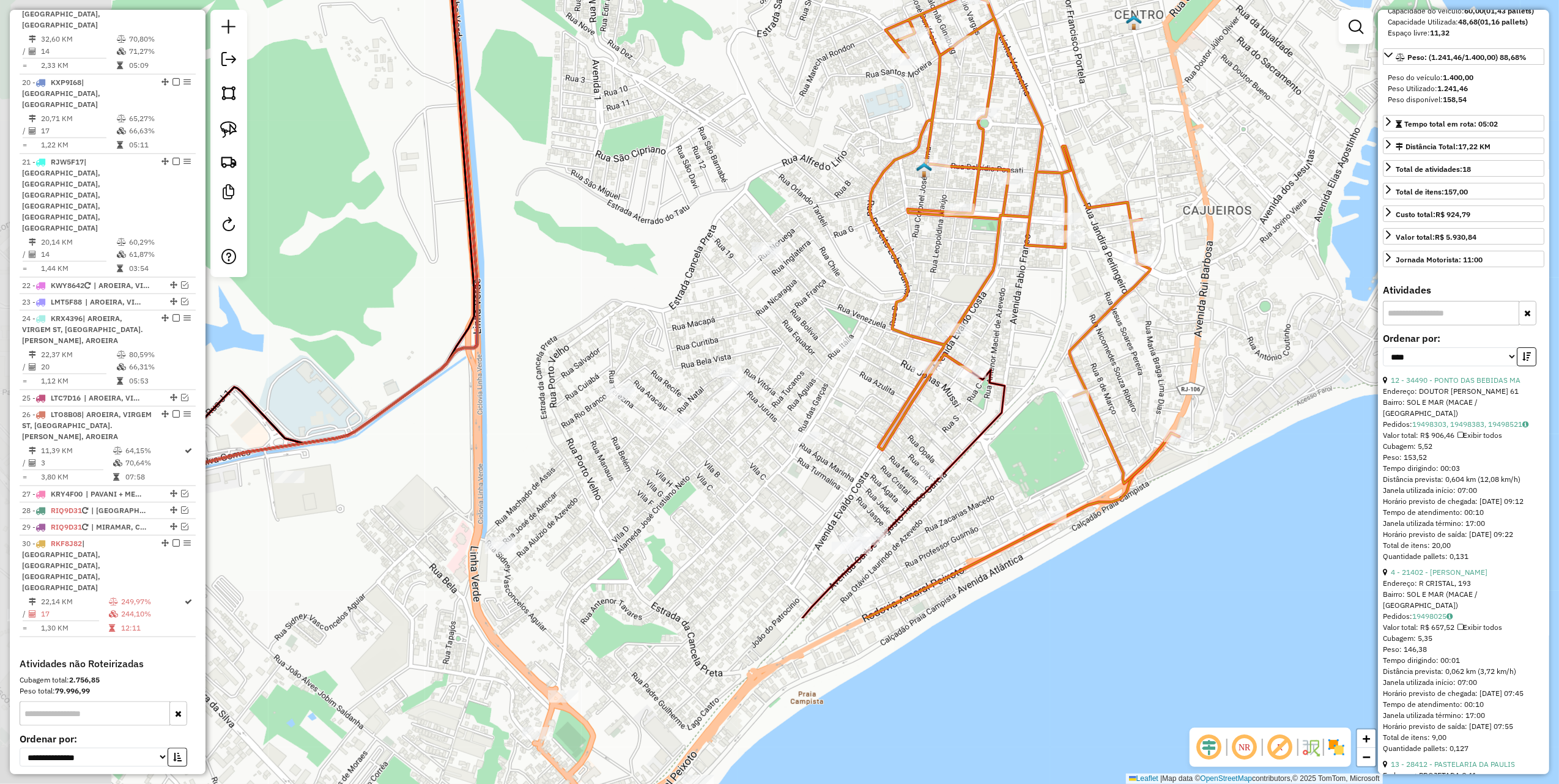
drag, startPoint x: 576, startPoint y: 402, endPoint x: 779, endPoint y: 124, distance: 344.2
click at [768, 135] on div "Janela de atendimento Grade de atendimento Capacidade Transportadoras Veículos …" at bounding box center [780, 392] width 1559 height 784
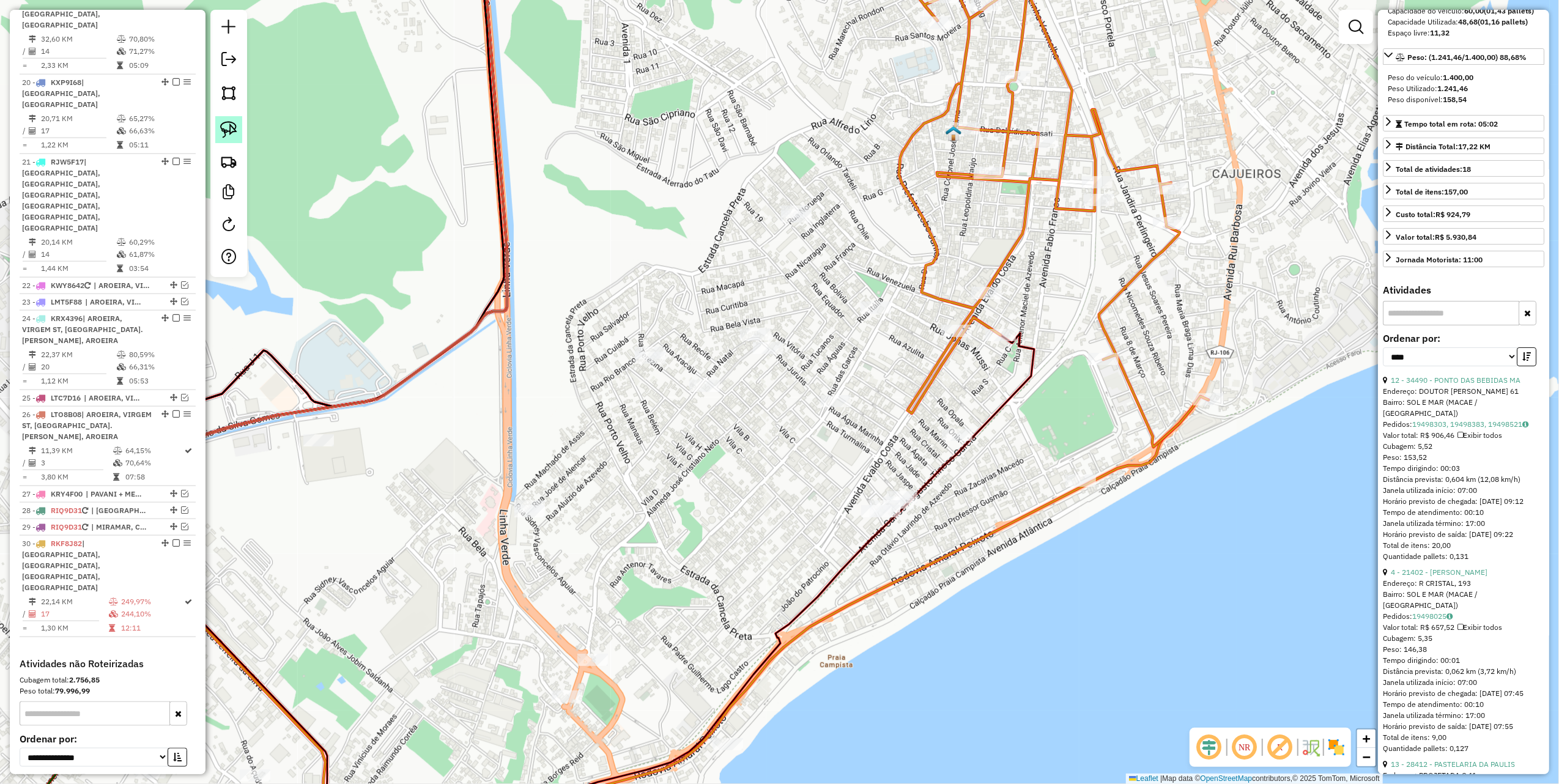
click at [235, 126] on img at bounding box center [228, 129] width 17 height 17
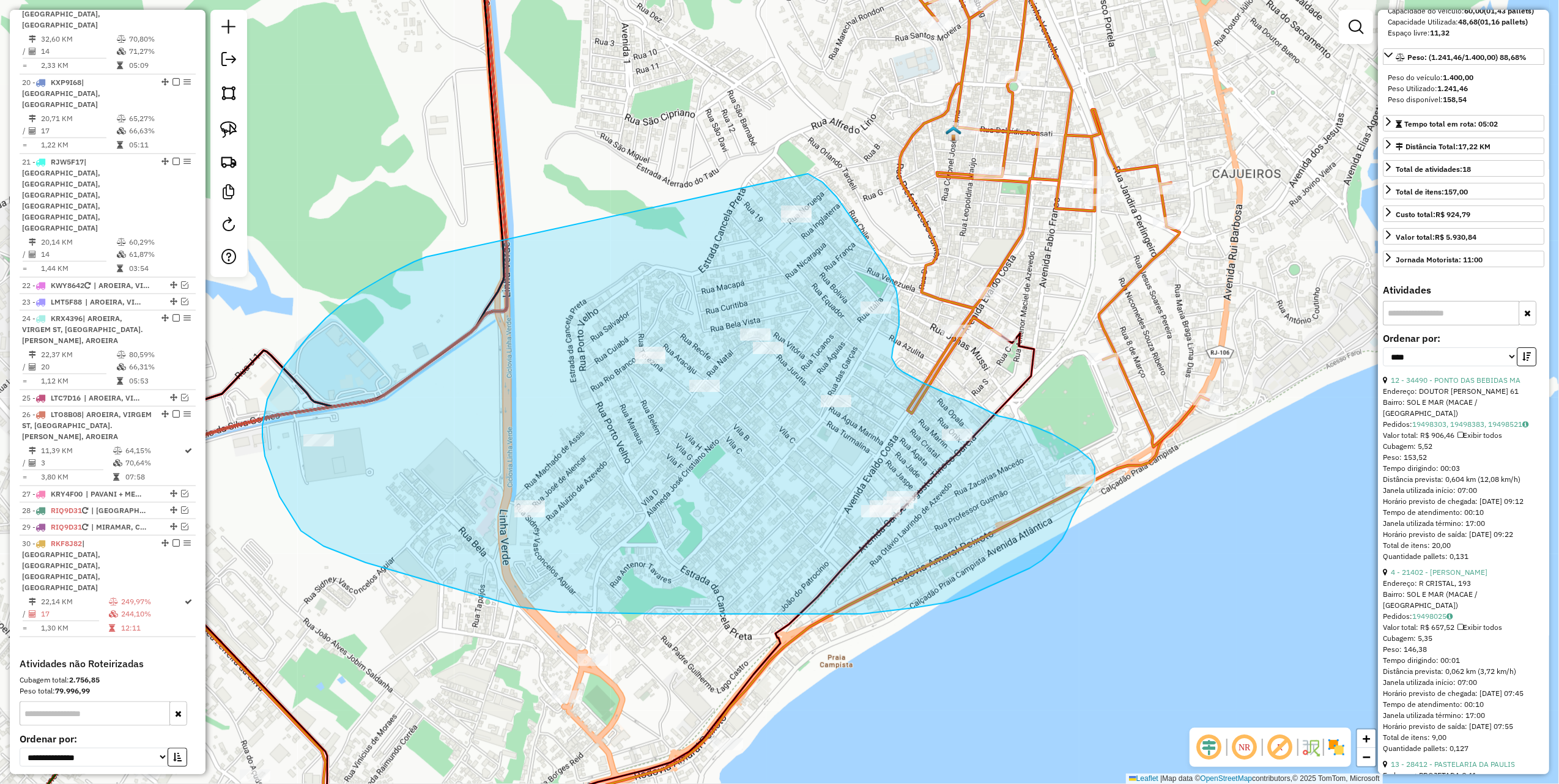
drag, startPoint x: 326, startPoint y: 318, endPoint x: 764, endPoint y: 164, distance: 464.3
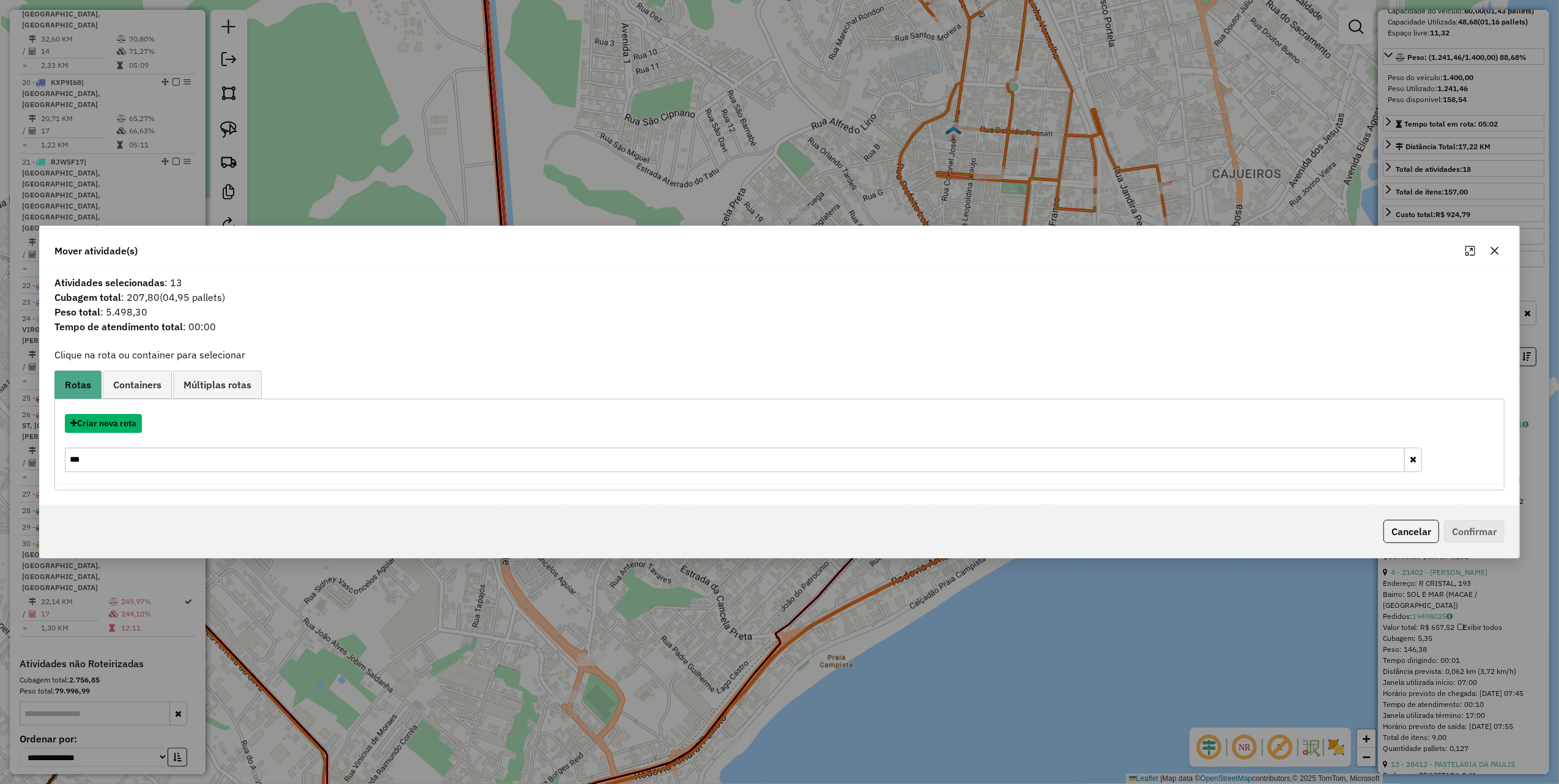
click at [106, 427] on button "Criar nova rota" at bounding box center [103, 423] width 77 height 19
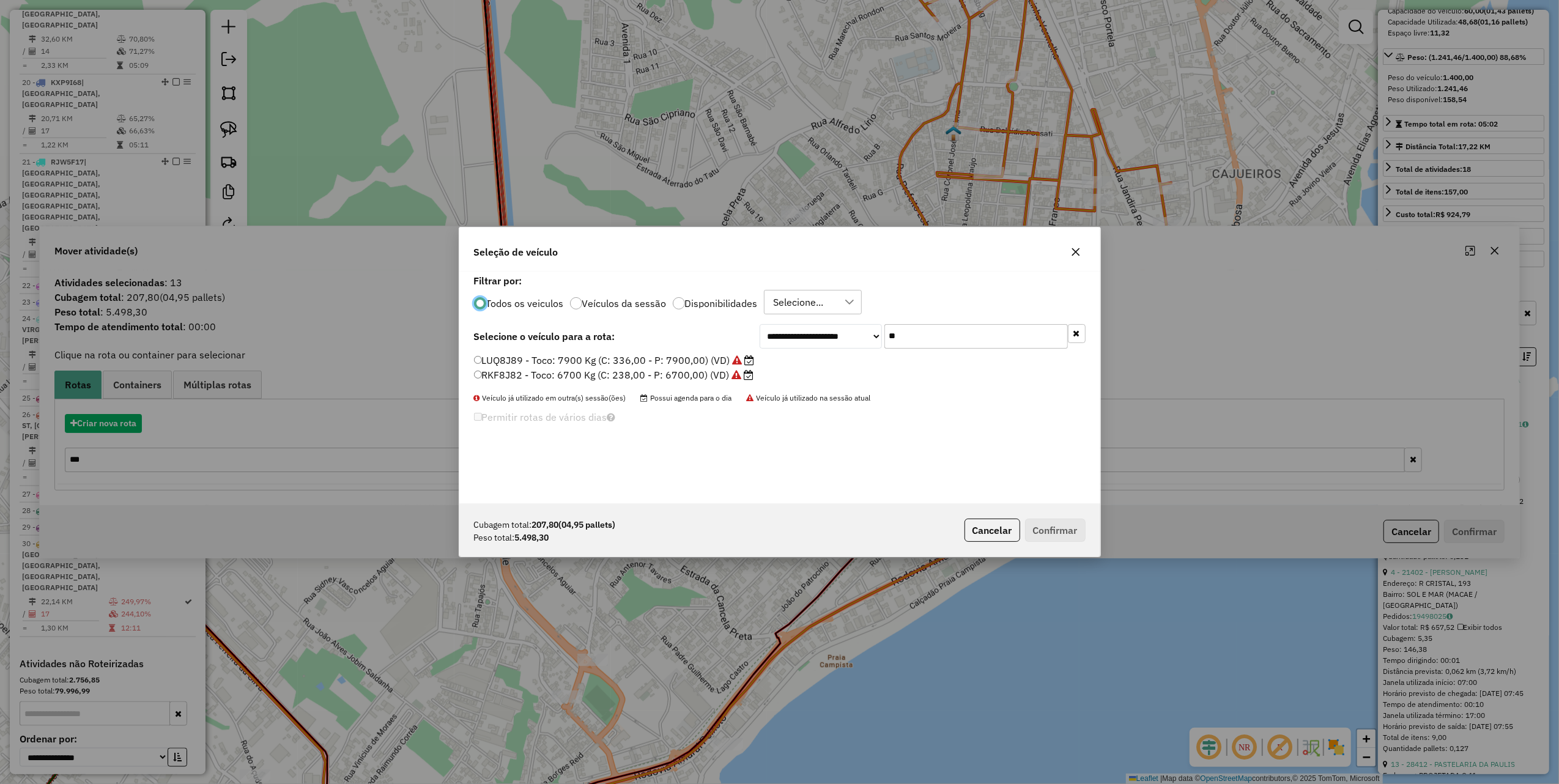
scroll to position [6, 4]
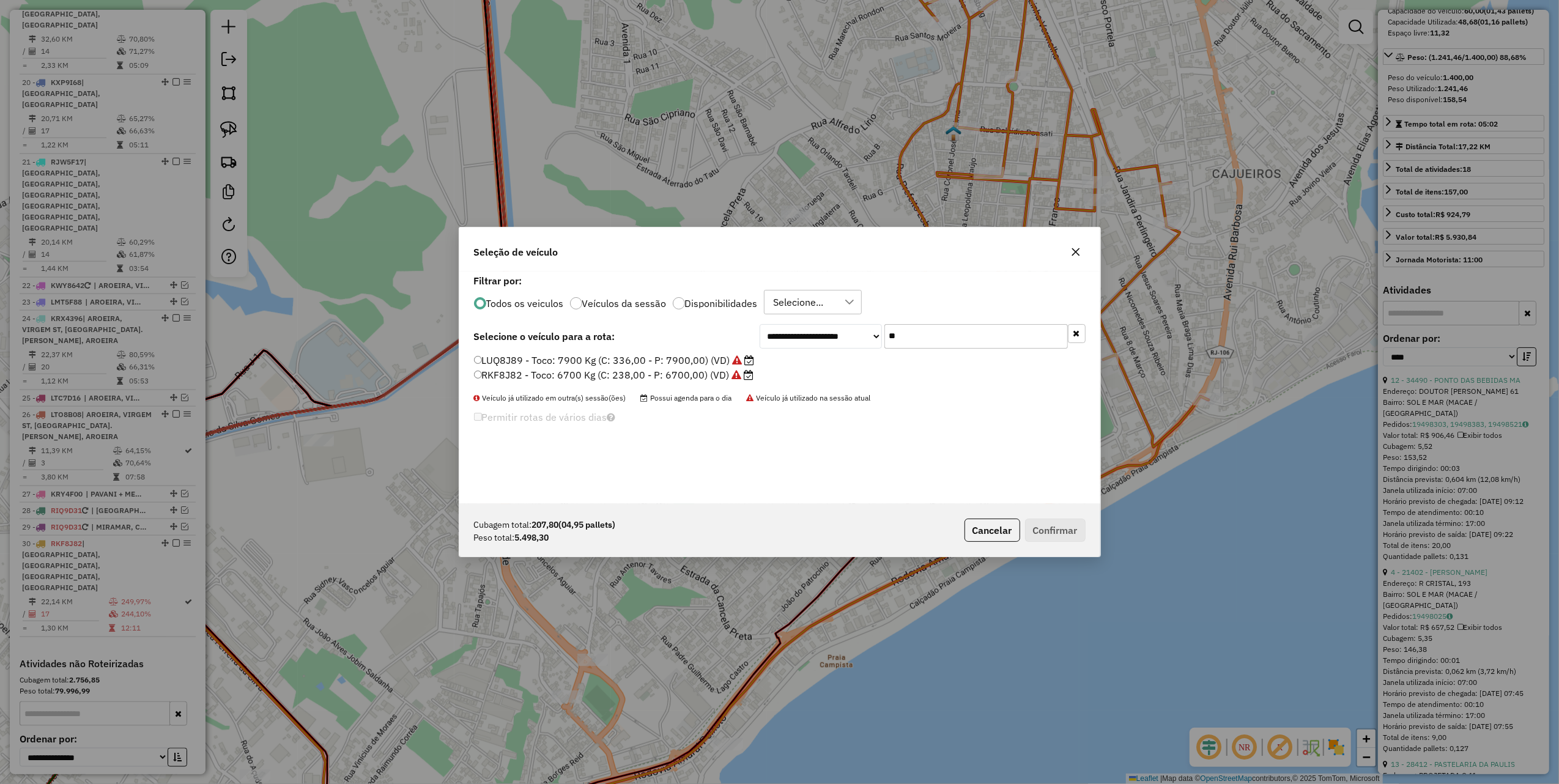
click at [921, 335] on input "**" at bounding box center [976, 335] width 183 height 25
type input "***"
click at [669, 362] on label "RJD9E12 - Toco: 6700 Kg (C: 238,00 - P: 6700,00) (VD)" at bounding box center [608, 360] width 269 height 15
click at [1057, 529] on p-footer "Cubagem total: 207,80 (04,95 pallets) Peso total: 5.498,30 Cancelar Confirmar" at bounding box center [1023, 530] width 126 height 24
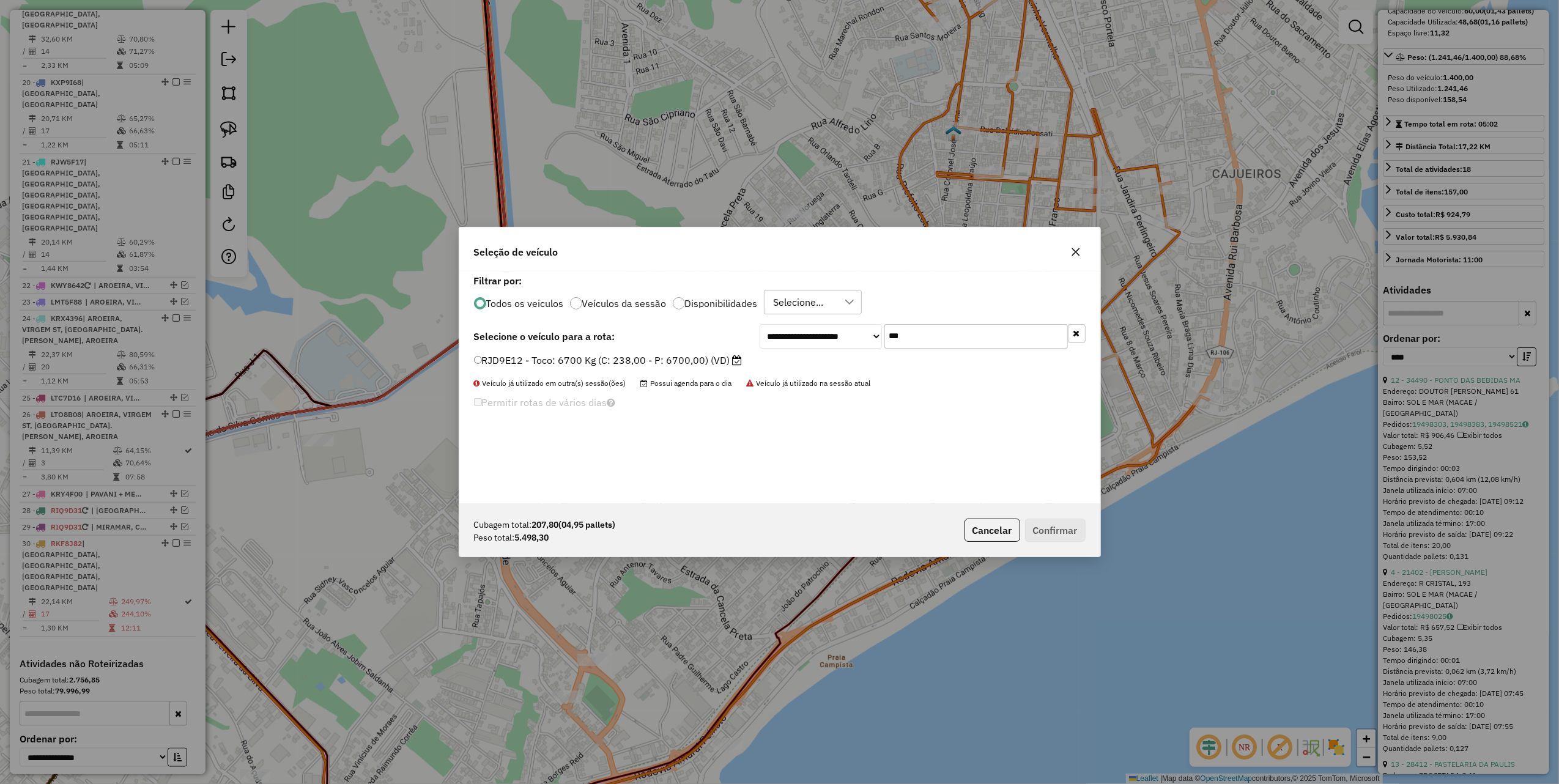
click at [730, 351] on div "**********" at bounding box center [780, 388] width 641 height 232
click at [730, 353] on label "RJD9E12 - Toco: 6700 Kg (C: 238,00 - P: 6700,00) (VD)" at bounding box center [608, 360] width 269 height 15
click at [1046, 524] on button "Confirmar" at bounding box center [1056, 530] width 61 height 24
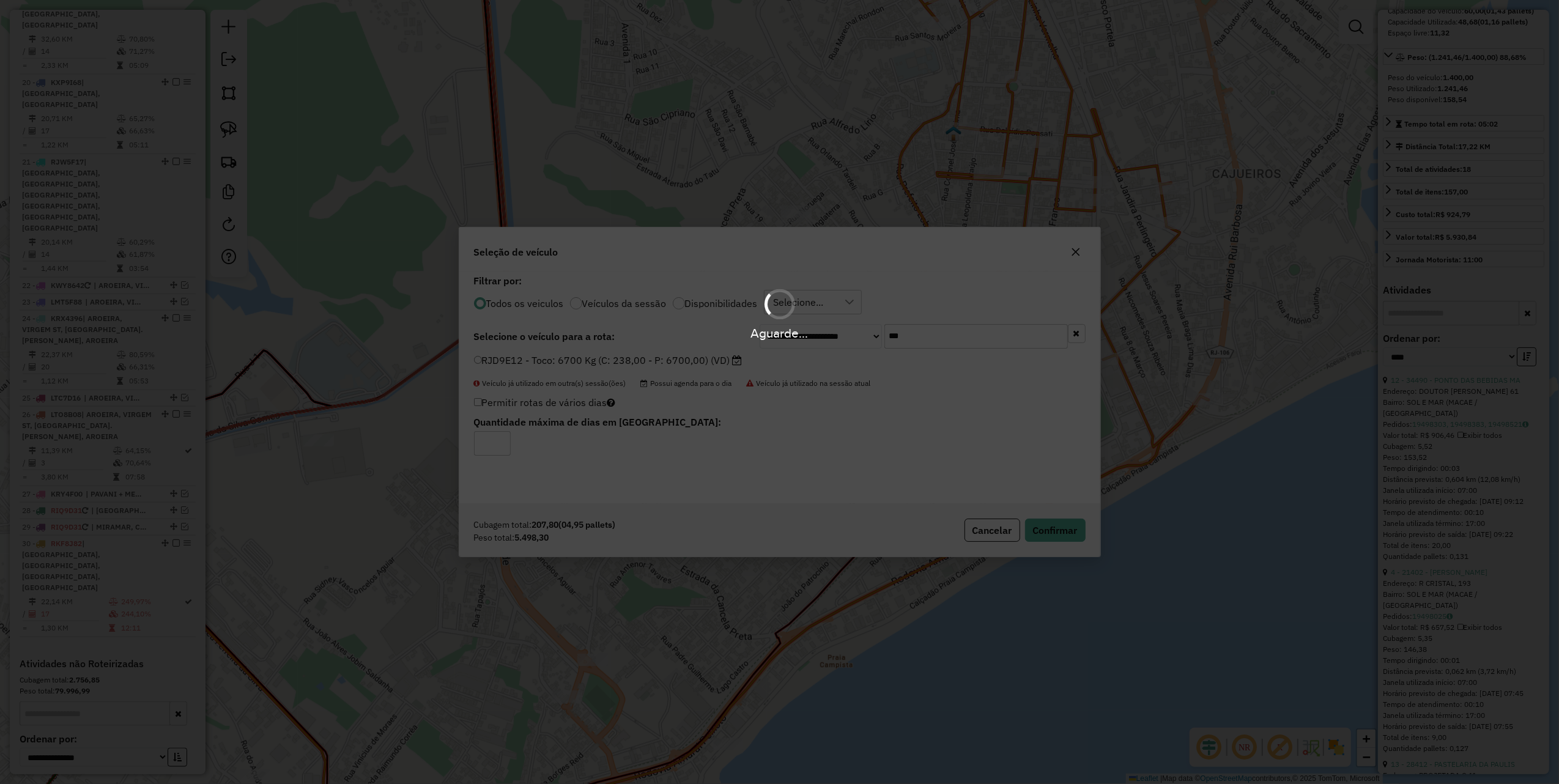
scroll to position [1638, 0]
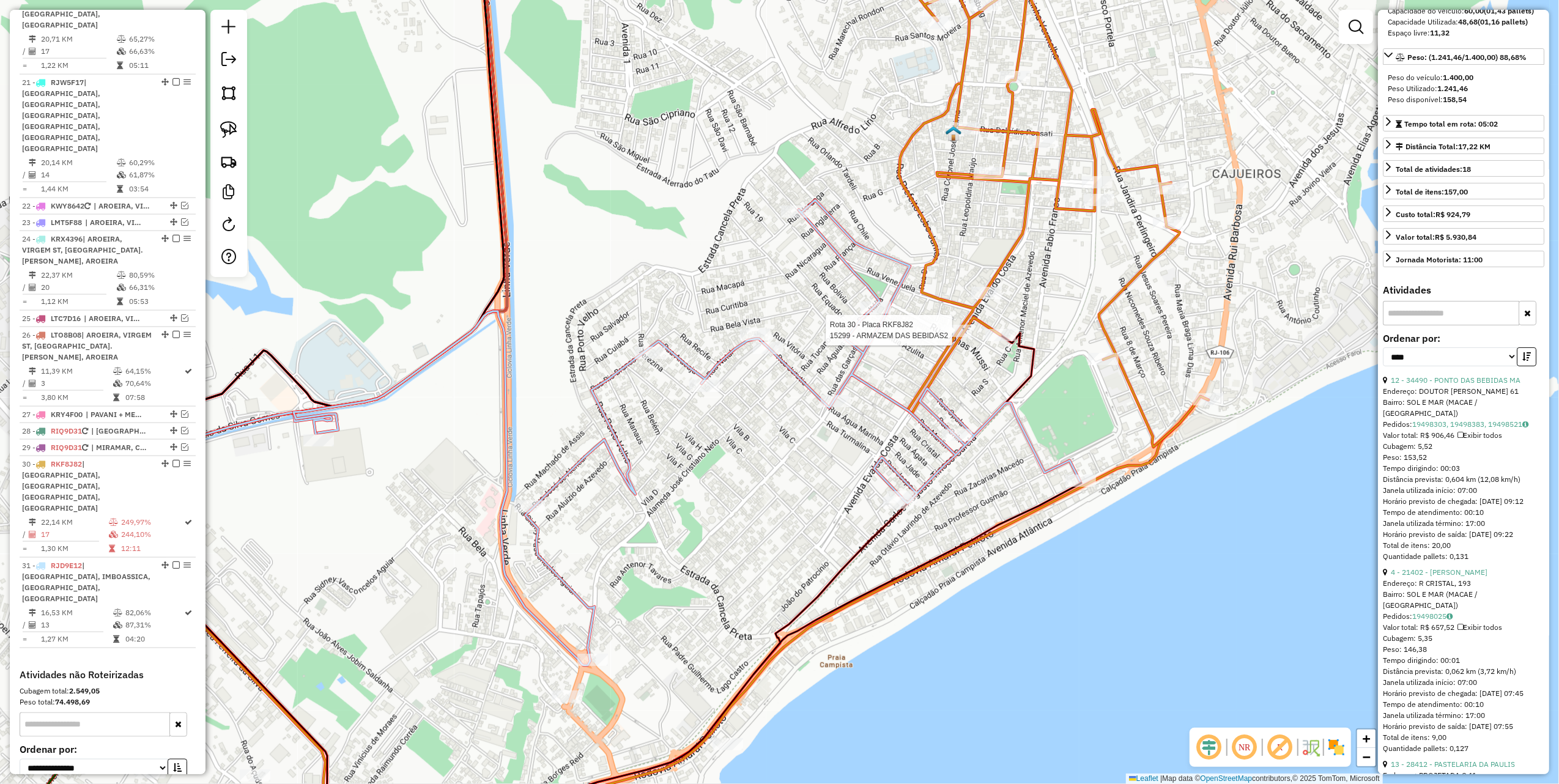
click at [965, 337] on div at bounding box center [957, 331] width 31 height 12
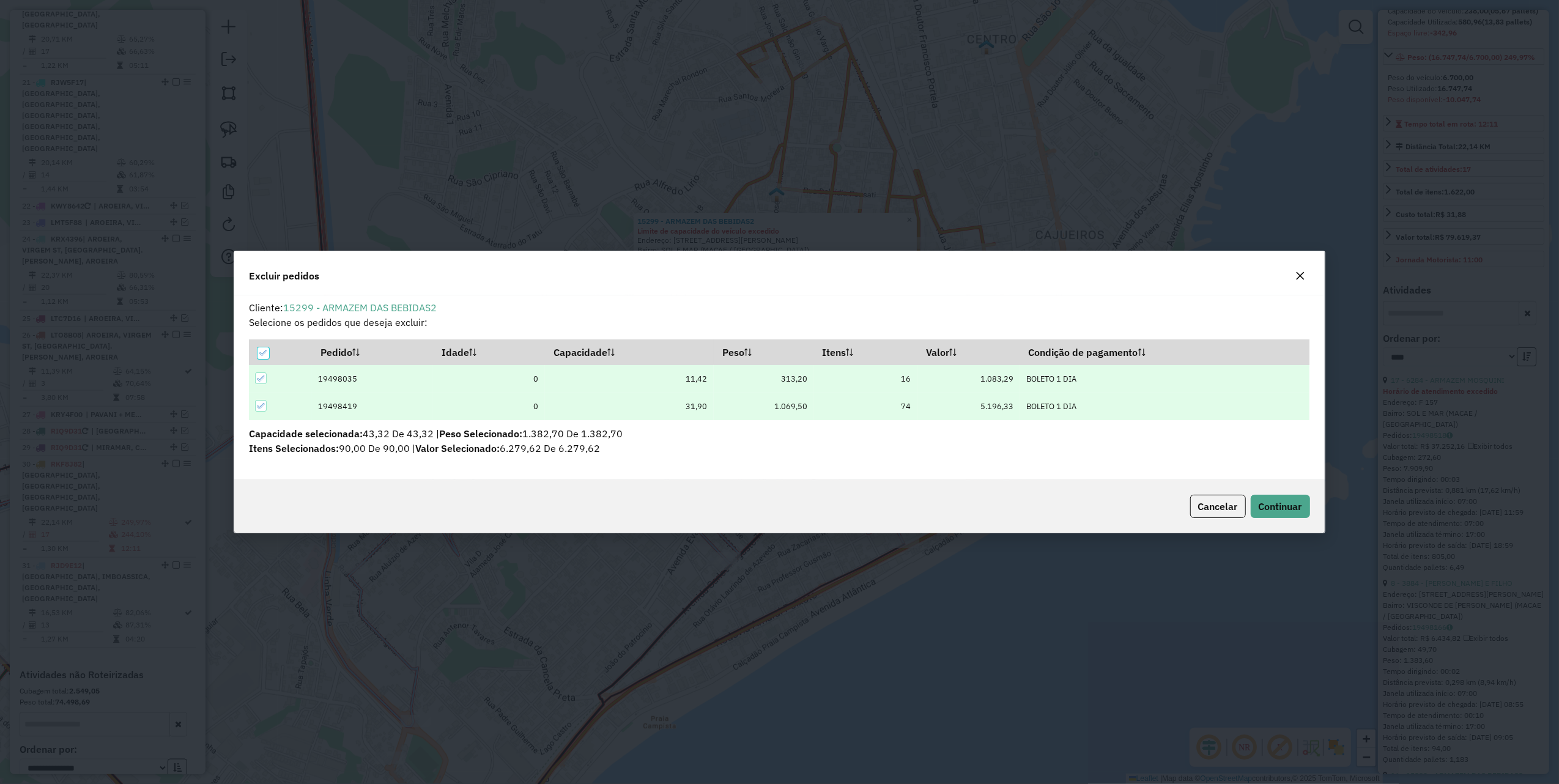
scroll to position [0, 0]
click at [1276, 508] on span "Continuar" at bounding box center [1280, 506] width 43 height 12
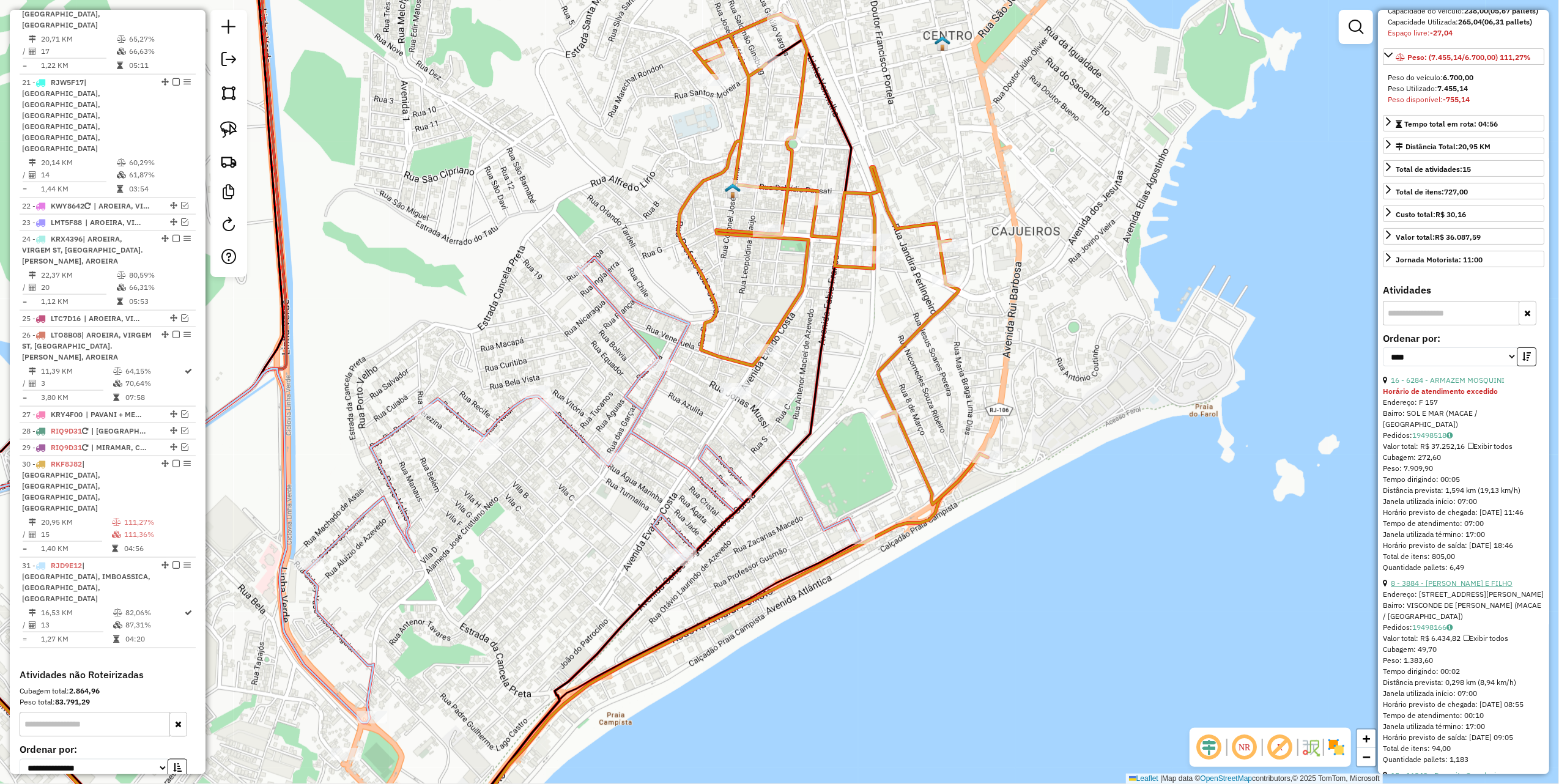
click at [1465, 587] on link "8 - 3884 - DEPOSITO PAI E FILHO" at bounding box center [1453, 582] width 122 height 9
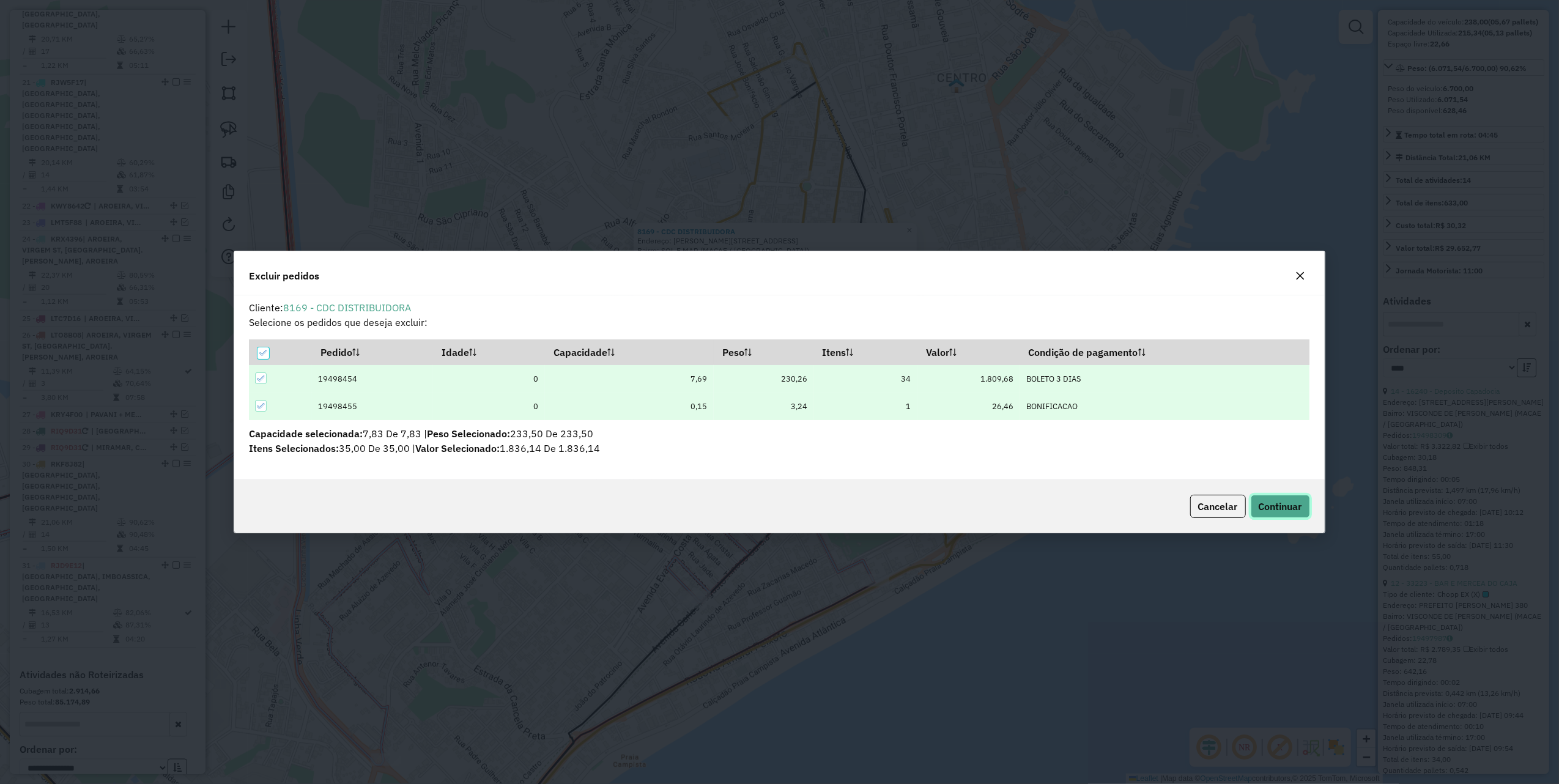
click at [1267, 503] on span "Continuar" at bounding box center [1280, 506] width 43 height 12
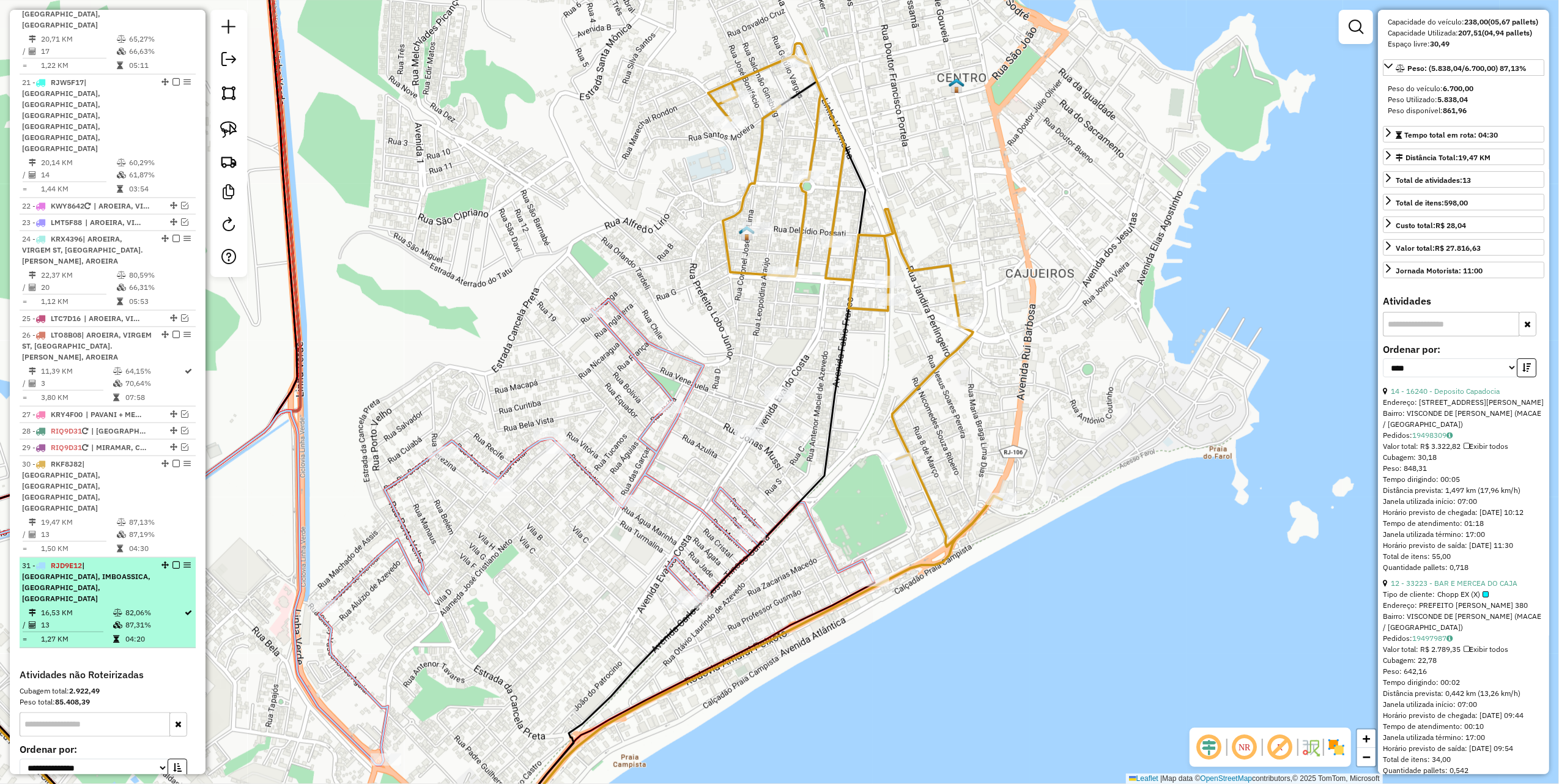
click at [172, 562] on em at bounding box center [175, 565] width 7 height 7
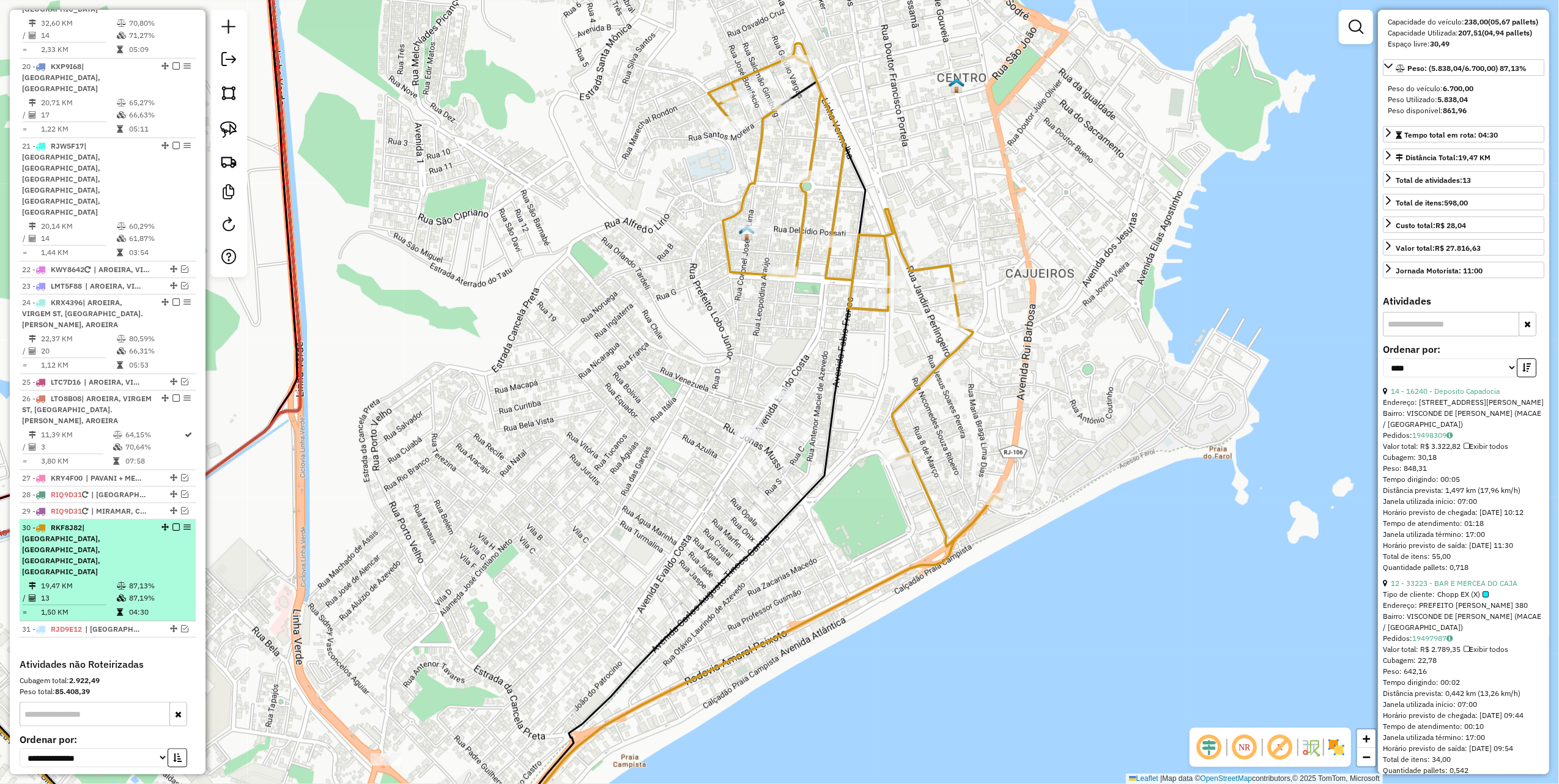
click at [172, 523] on em at bounding box center [175, 526] width 7 height 7
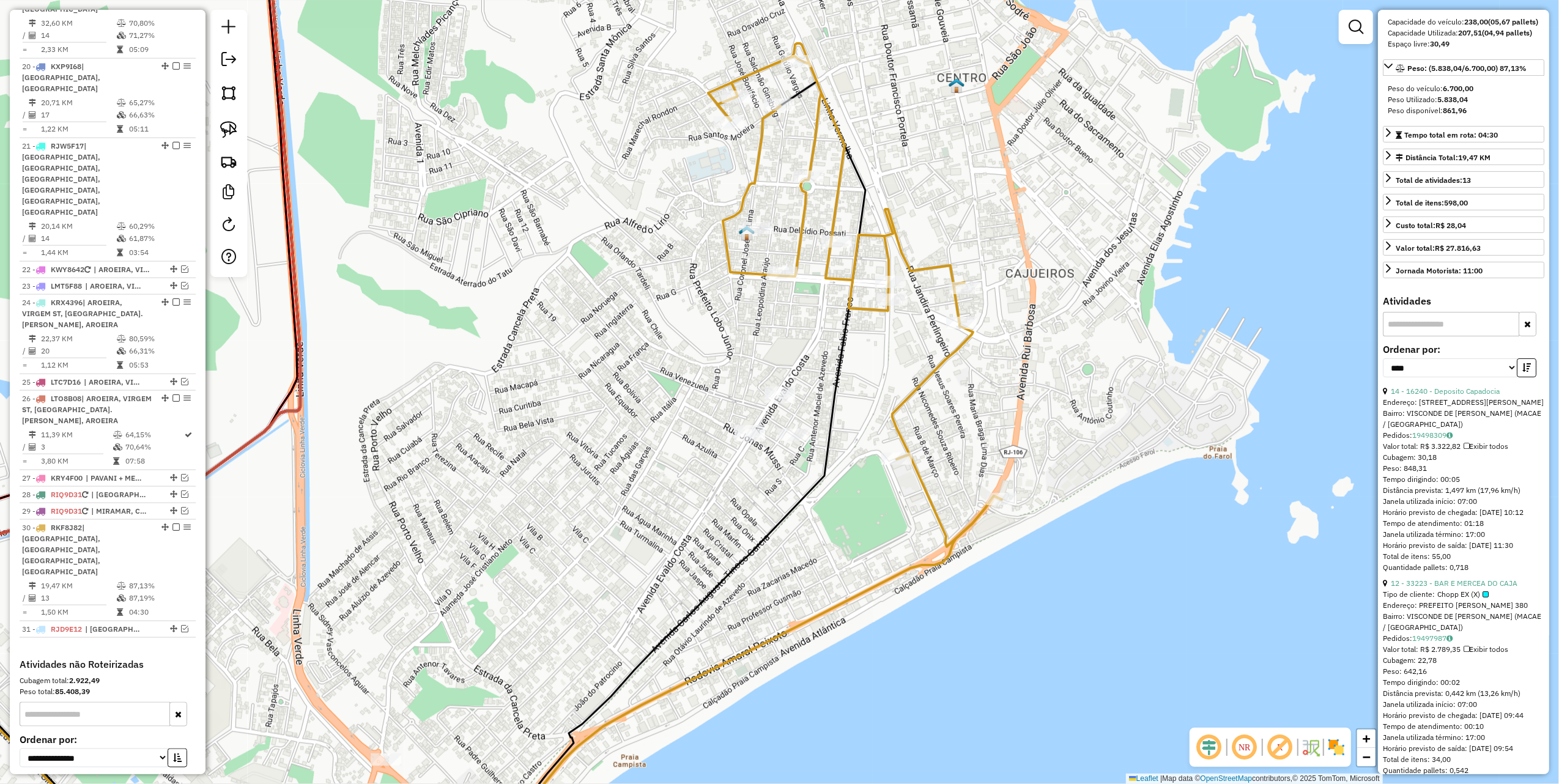
scroll to position [1512, 0]
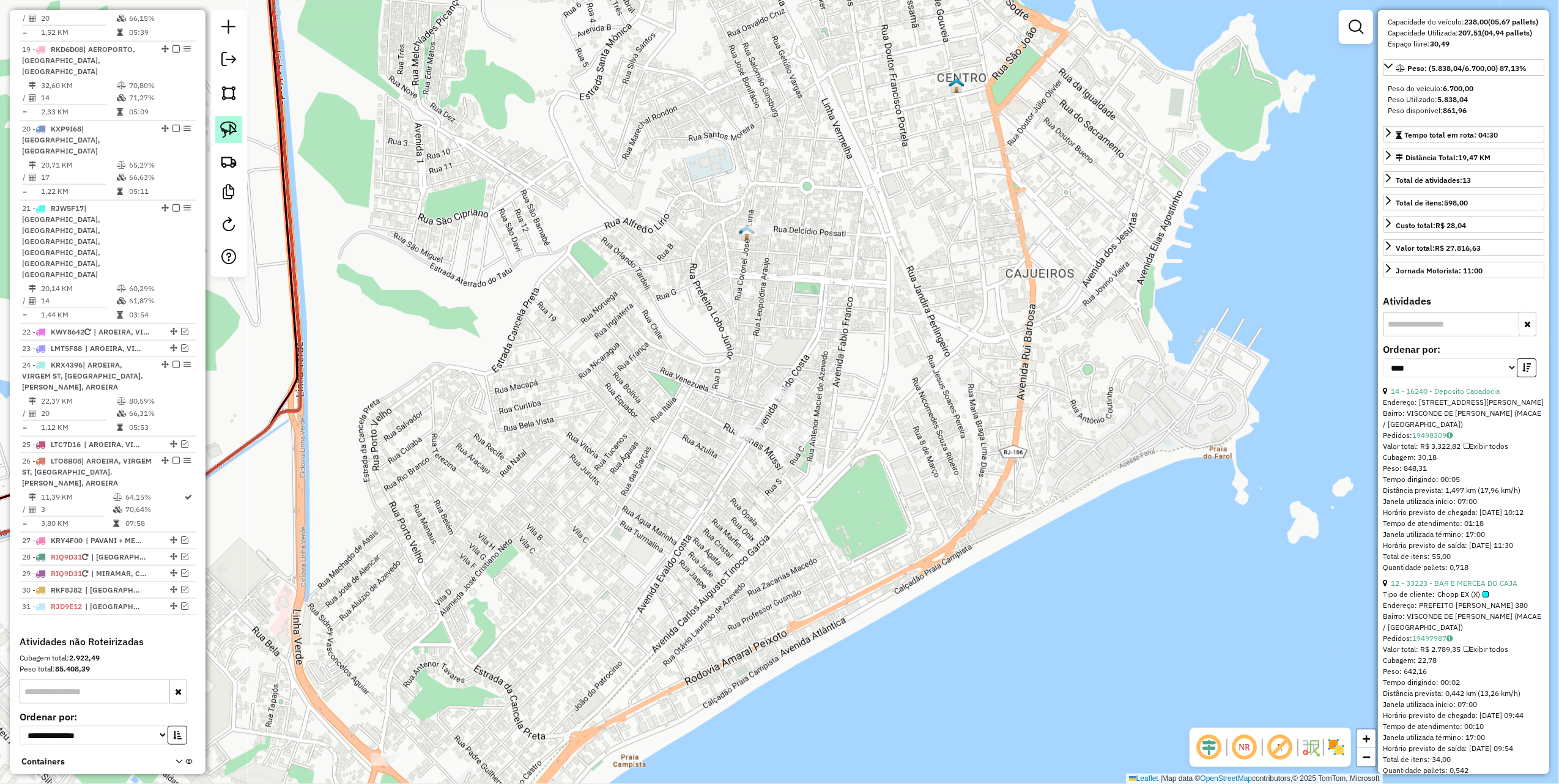
click at [237, 129] on link at bounding box center [228, 129] width 27 height 27
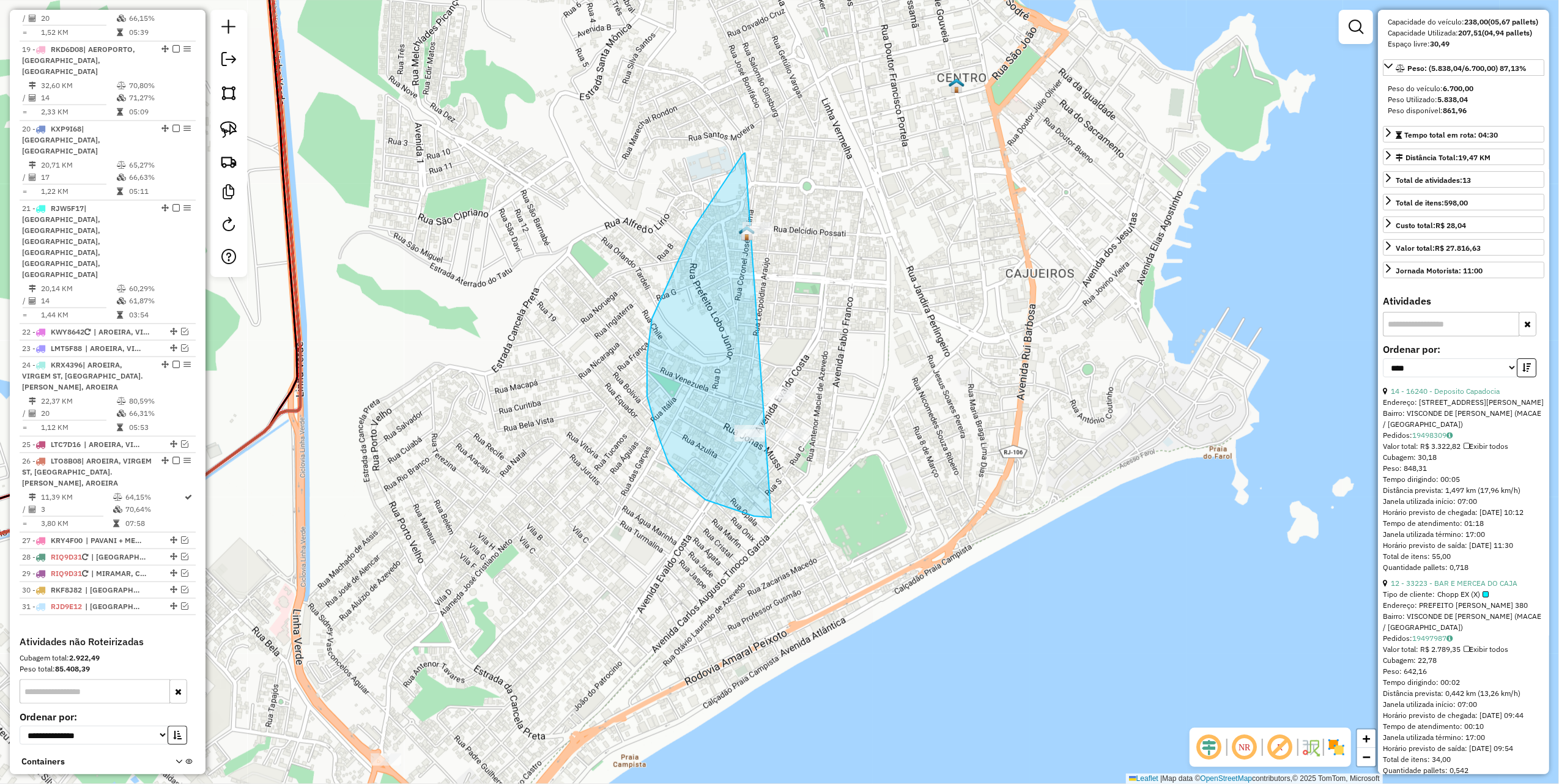
drag, startPoint x: 743, startPoint y: 154, endPoint x: 889, endPoint y: 340, distance: 236.5
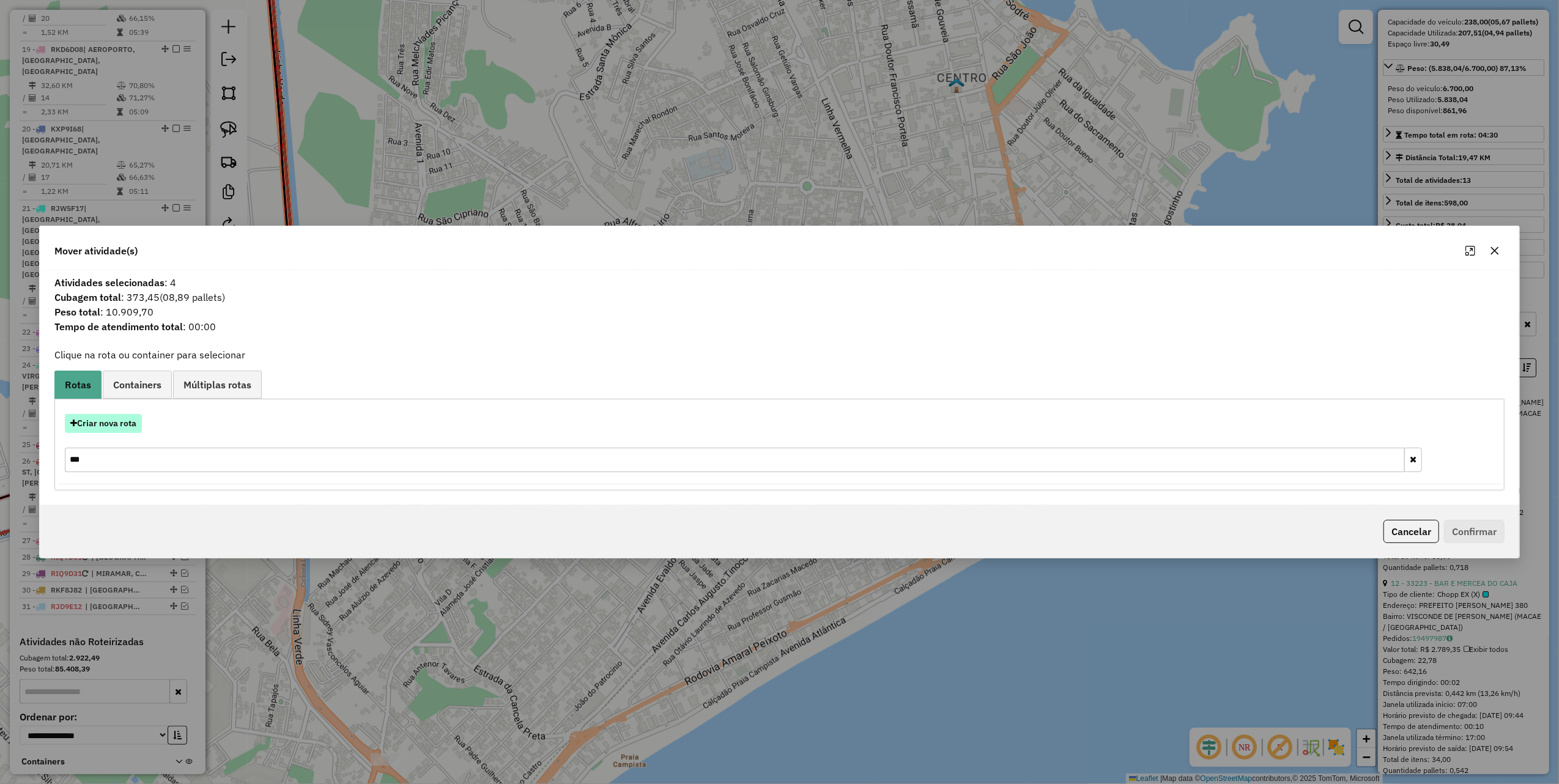
click at [128, 423] on button "Criar nova rota" at bounding box center [103, 423] width 77 height 19
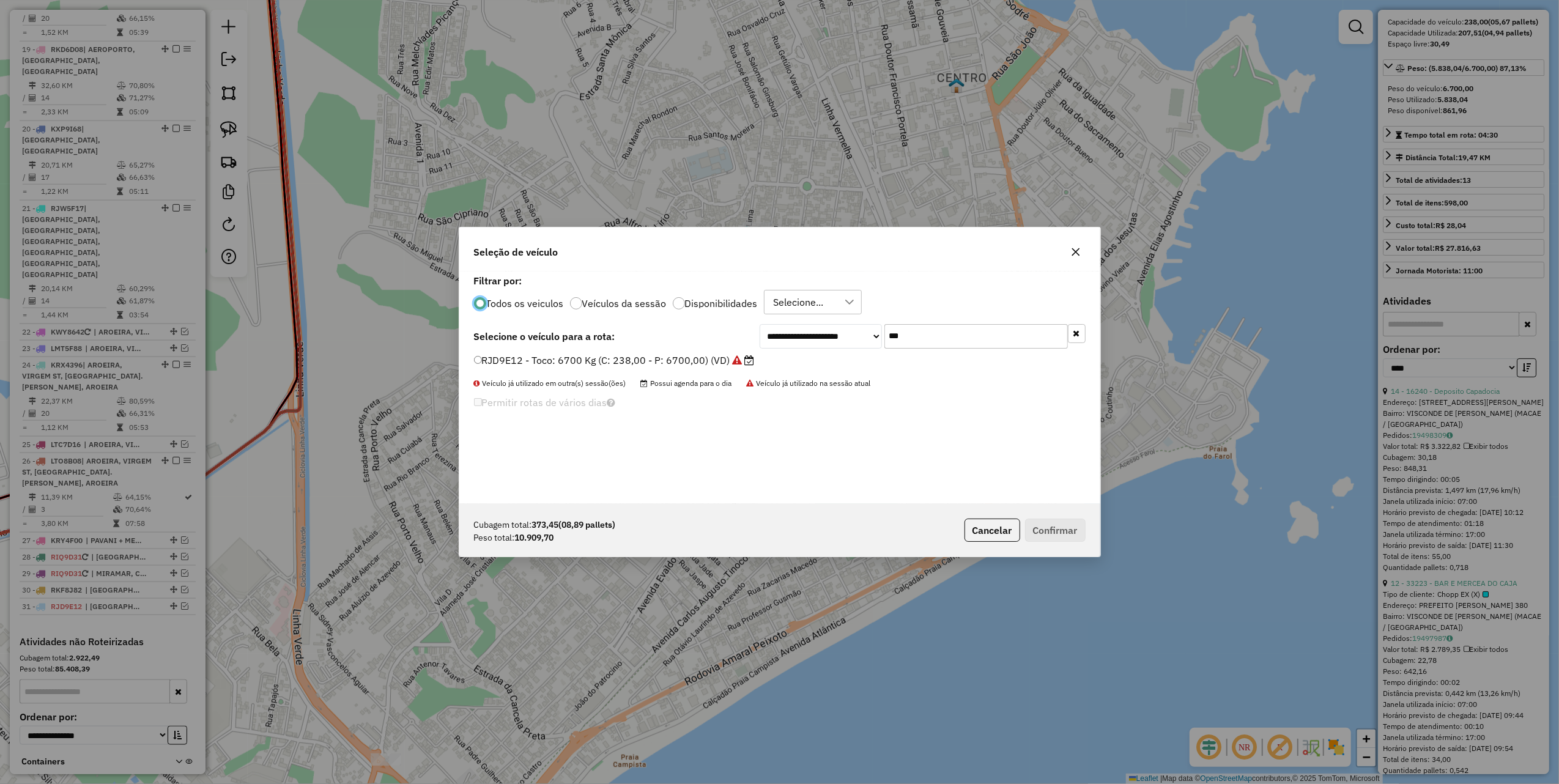
scroll to position [6, 4]
click at [963, 340] on input "***" at bounding box center [976, 335] width 183 height 25
type input "****"
drag, startPoint x: 716, startPoint y: 358, endPoint x: 764, endPoint y: 388, distance: 56.6
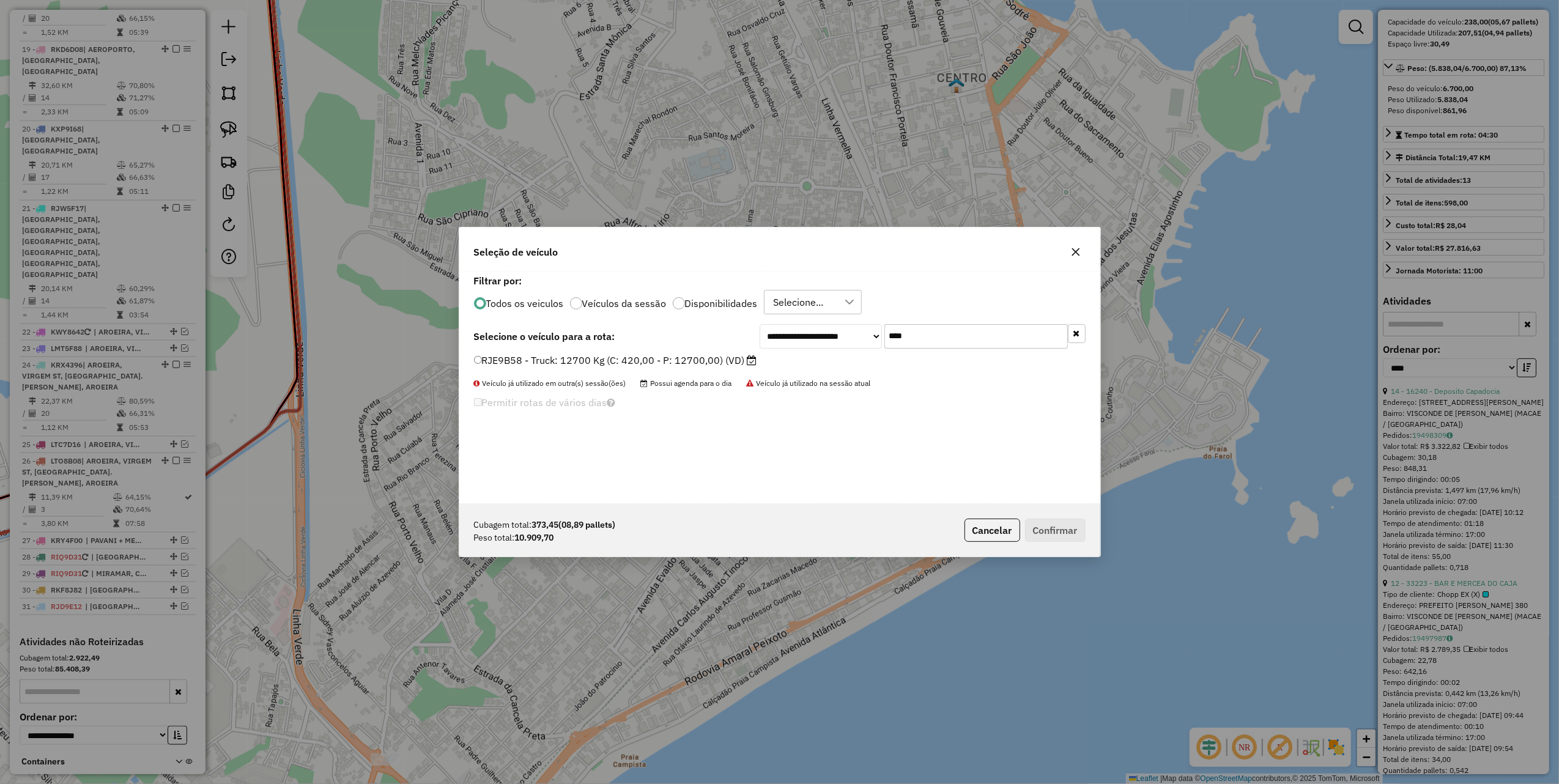
click at [716, 358] on label "RJE9B58 - Truck: 12700 Kg (C: 420,00 - P: 12700,00) (VD)" at bounding box center [616, 360] width 283 height 15
click at [1048, 524] on button "Confirmar" at bounding box center [1056, 530] width 61 height 24
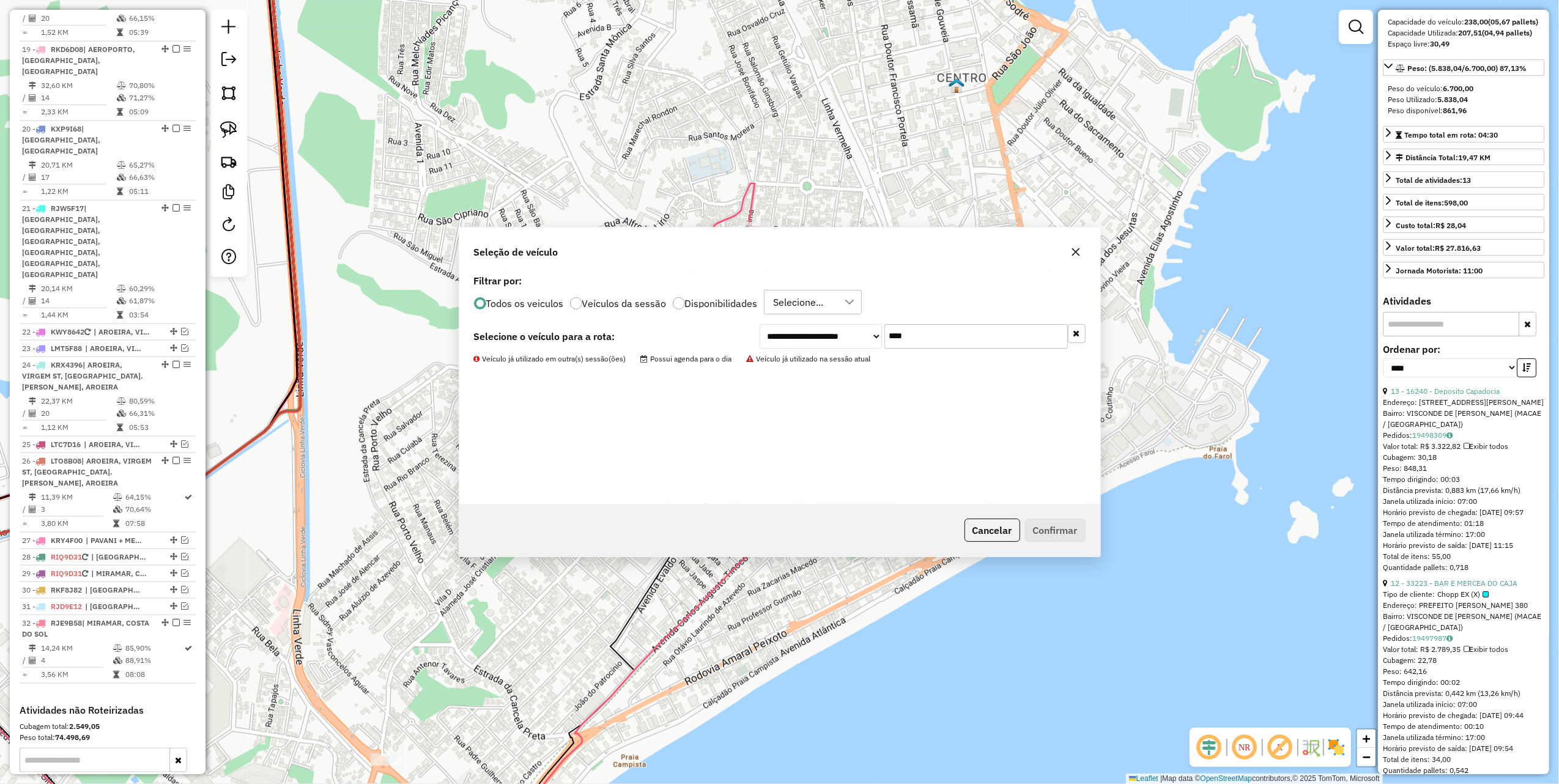
scroll to position [1580, 0]
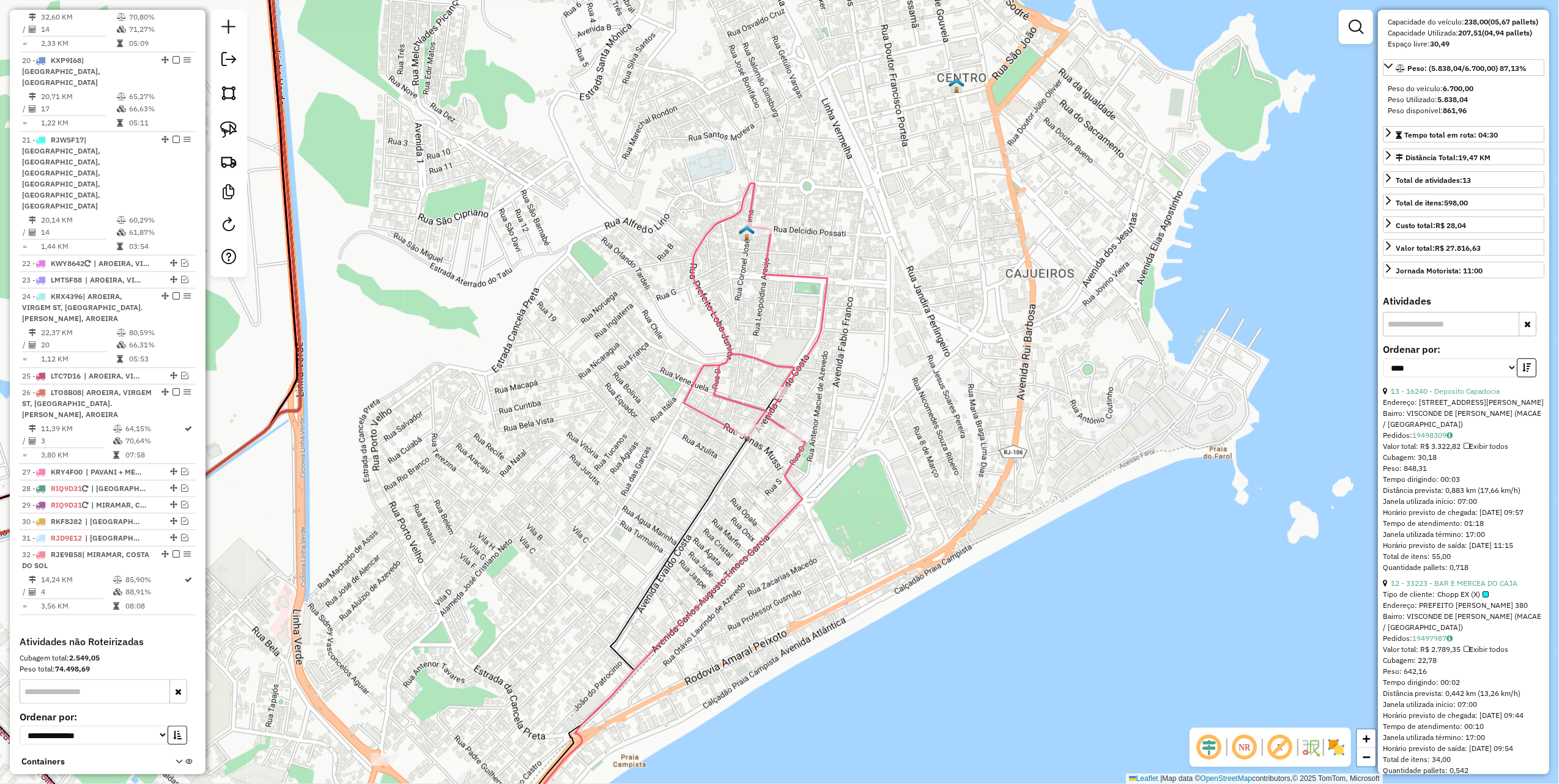
drag, startPoint x: 334, startPoint y: 565, endPoint x: 583, endPoint y: 355, distance: 325.7
click at [554, 378] on div "Janela de atendimento Grade de atendimento Capacidade Transportadoras Veículos …" at bounding box center [780, 392] width 1559 height 784
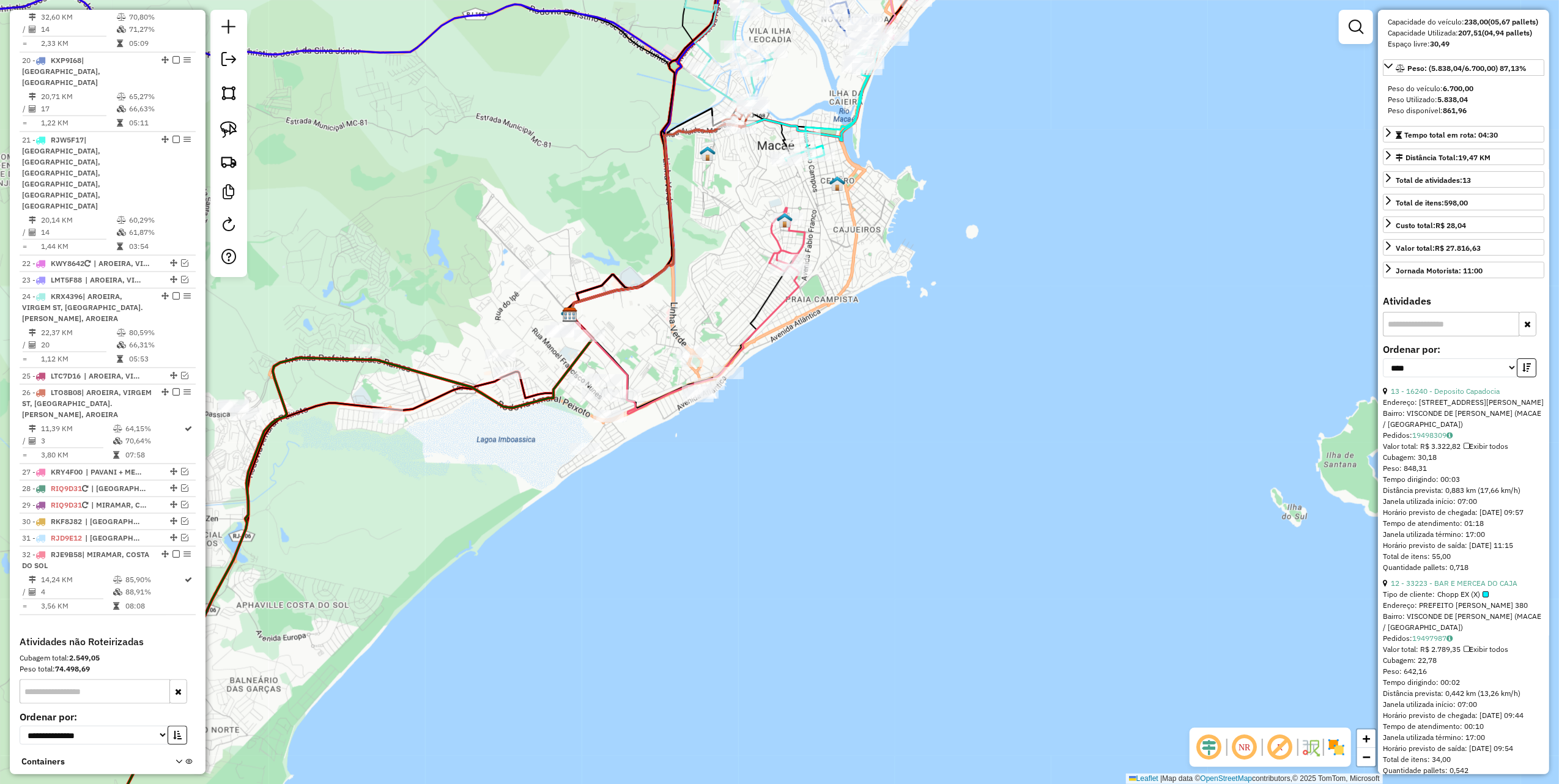
drag, startPoint x: 355, startPoint y: 294, endPoint x: 623, endPoint y: 183, distance: 290.1
click at [623, 183] on div "Janela de atendimento Grade de atendimento Capacidade Transportadoras Veículos …" at bounding box center [780, 392] width 1559 height 784
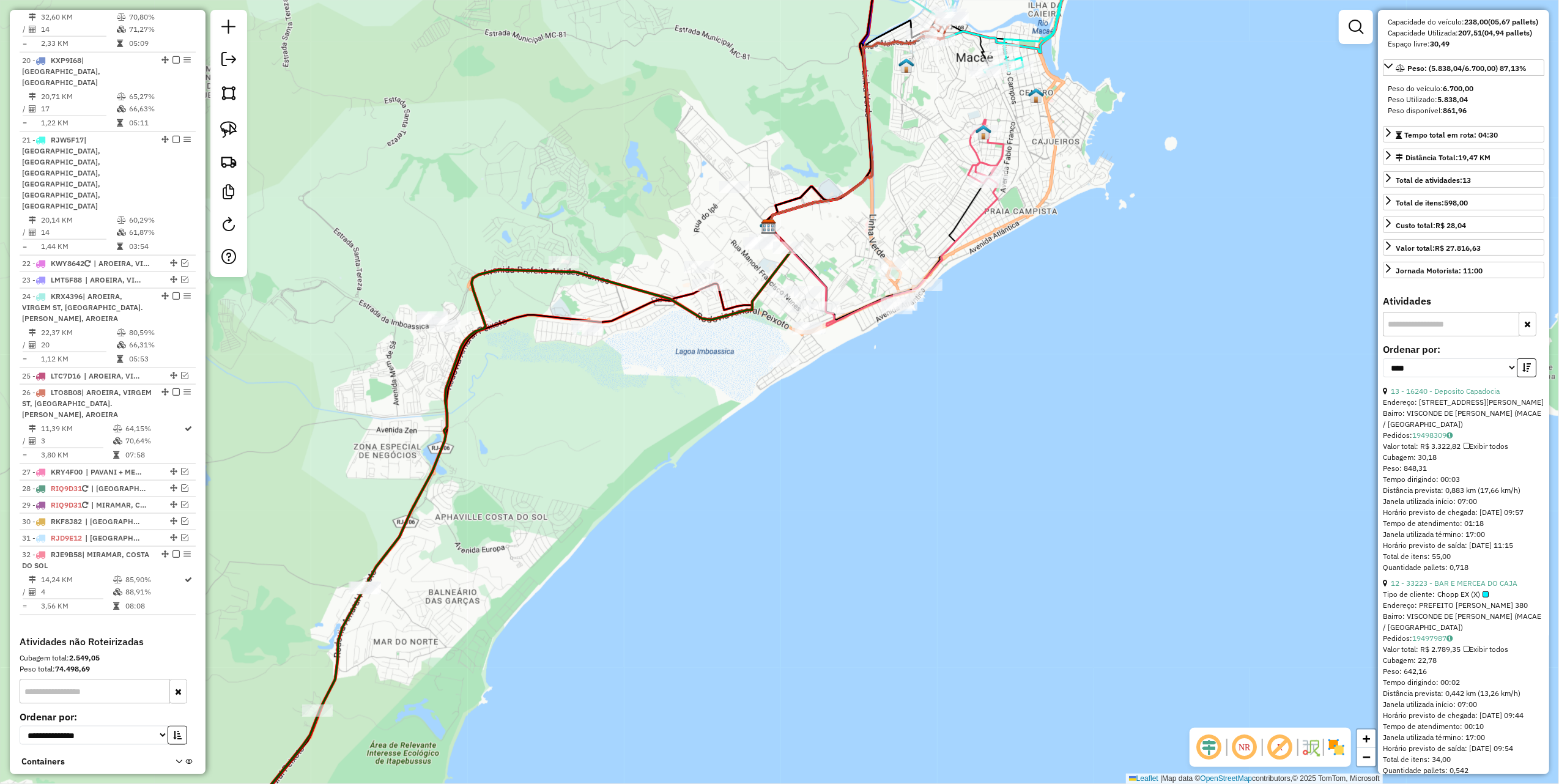
drag, startPoint x: 230, startPoint y: 132, endPoint x: 375, endPoint y: 217, distance: 168.1
click at [230, 132] on img at bounding box center [228, 129] width 17 height 17
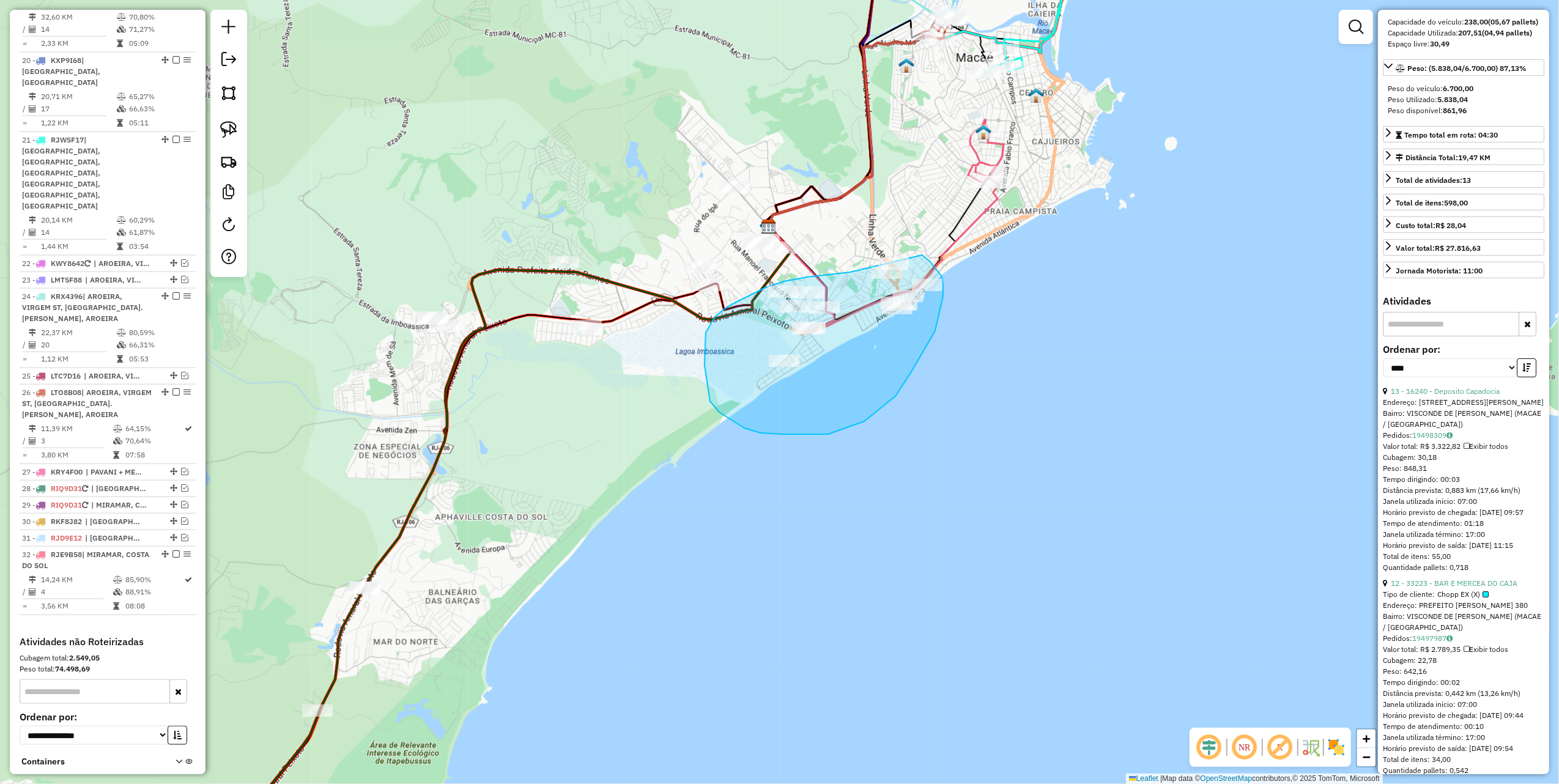
drag, startPoint x: 784, startPoint y: 281, endPoint x: 874, endPoint y: 240, distance: 98.9
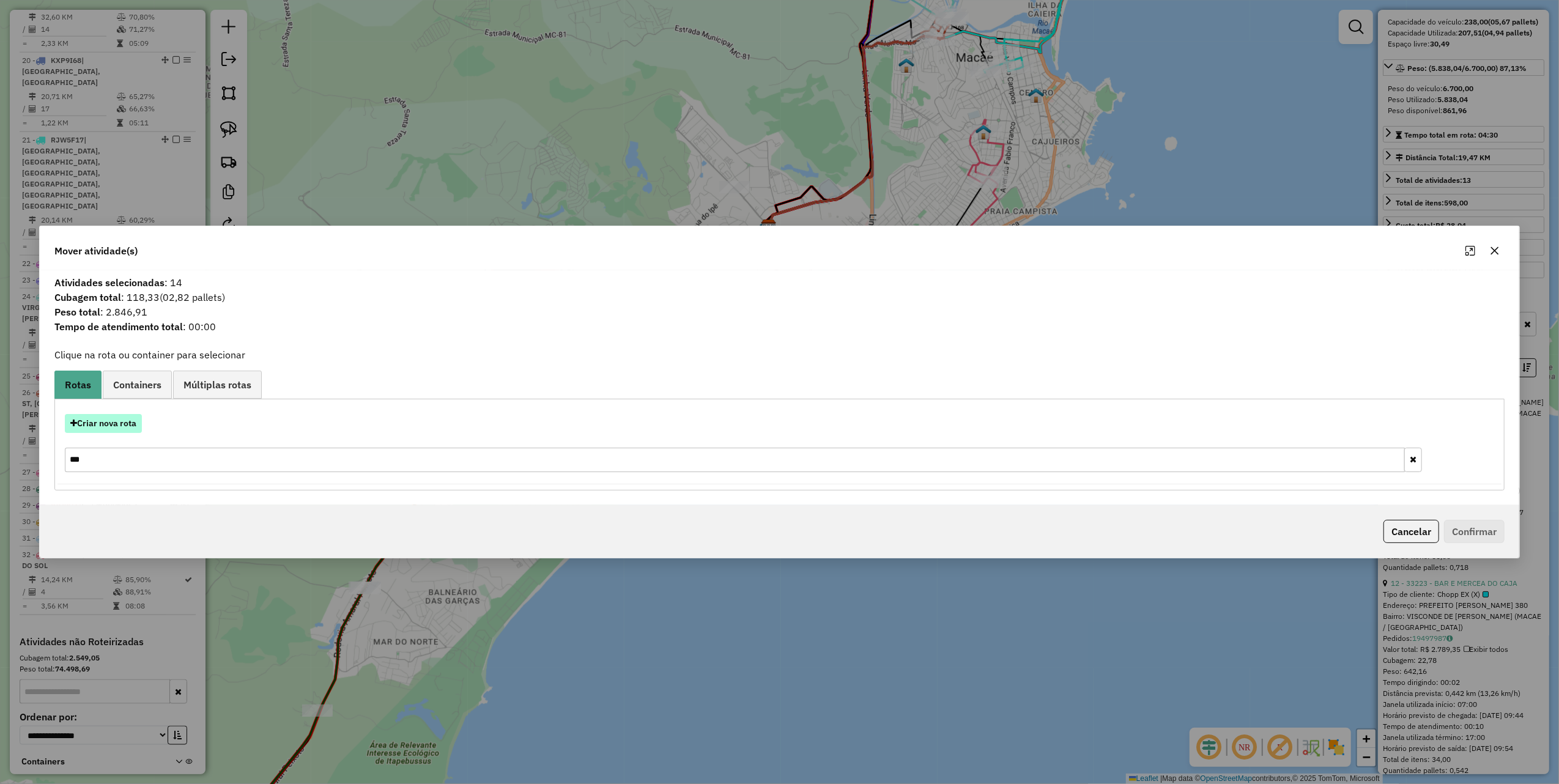
click at [128, 422] on button "Criar nova rota" at bounding box center [103, 423] width 77 height 19
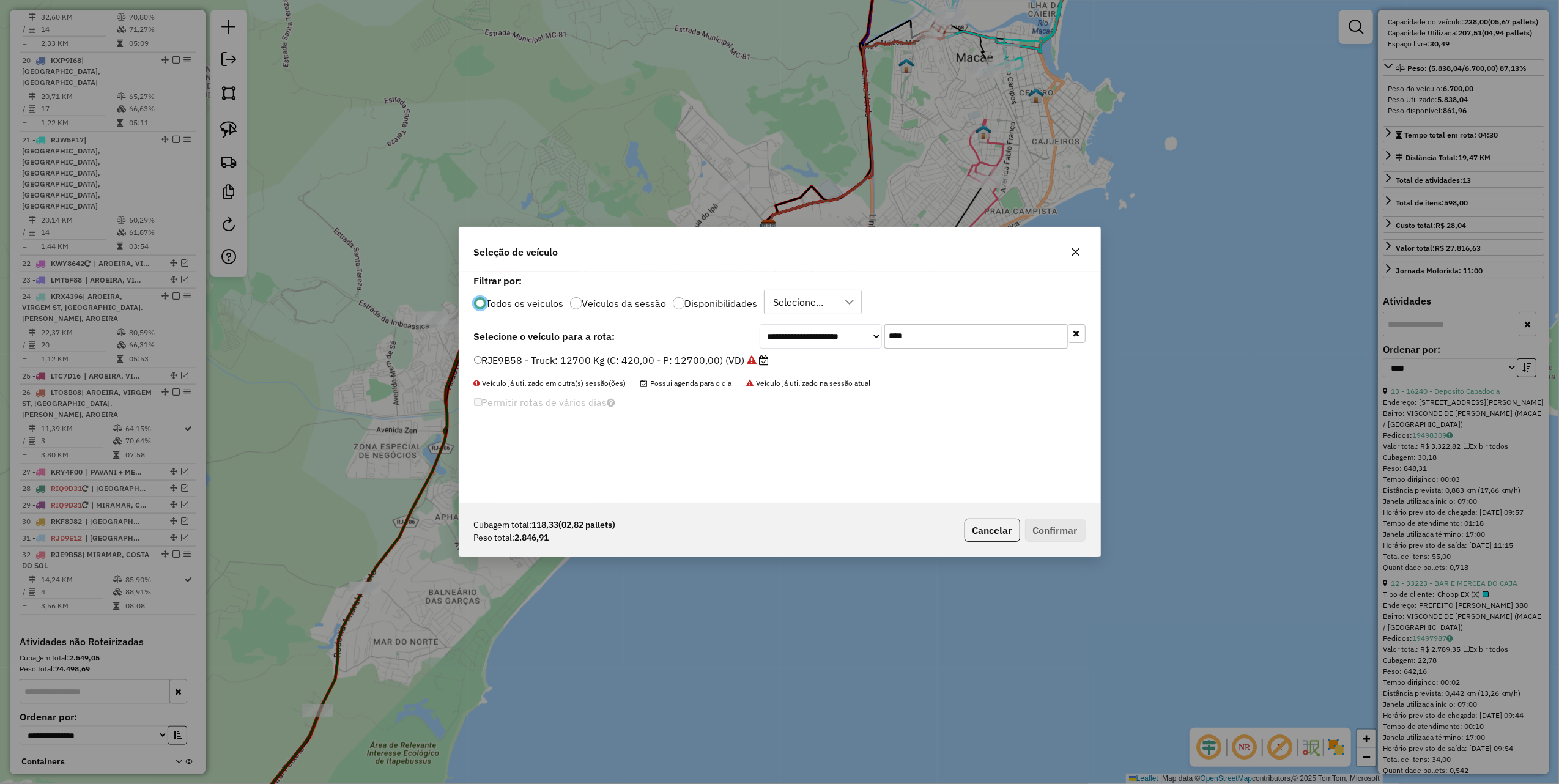
scroll to position [6, 4]
click at [940, 343] on input "****" at bounding box center [976, 335] width 183 height 25
click at [928, 338] on input "****" at bounding box center [976, 335] width 183 height 25
type input "***"
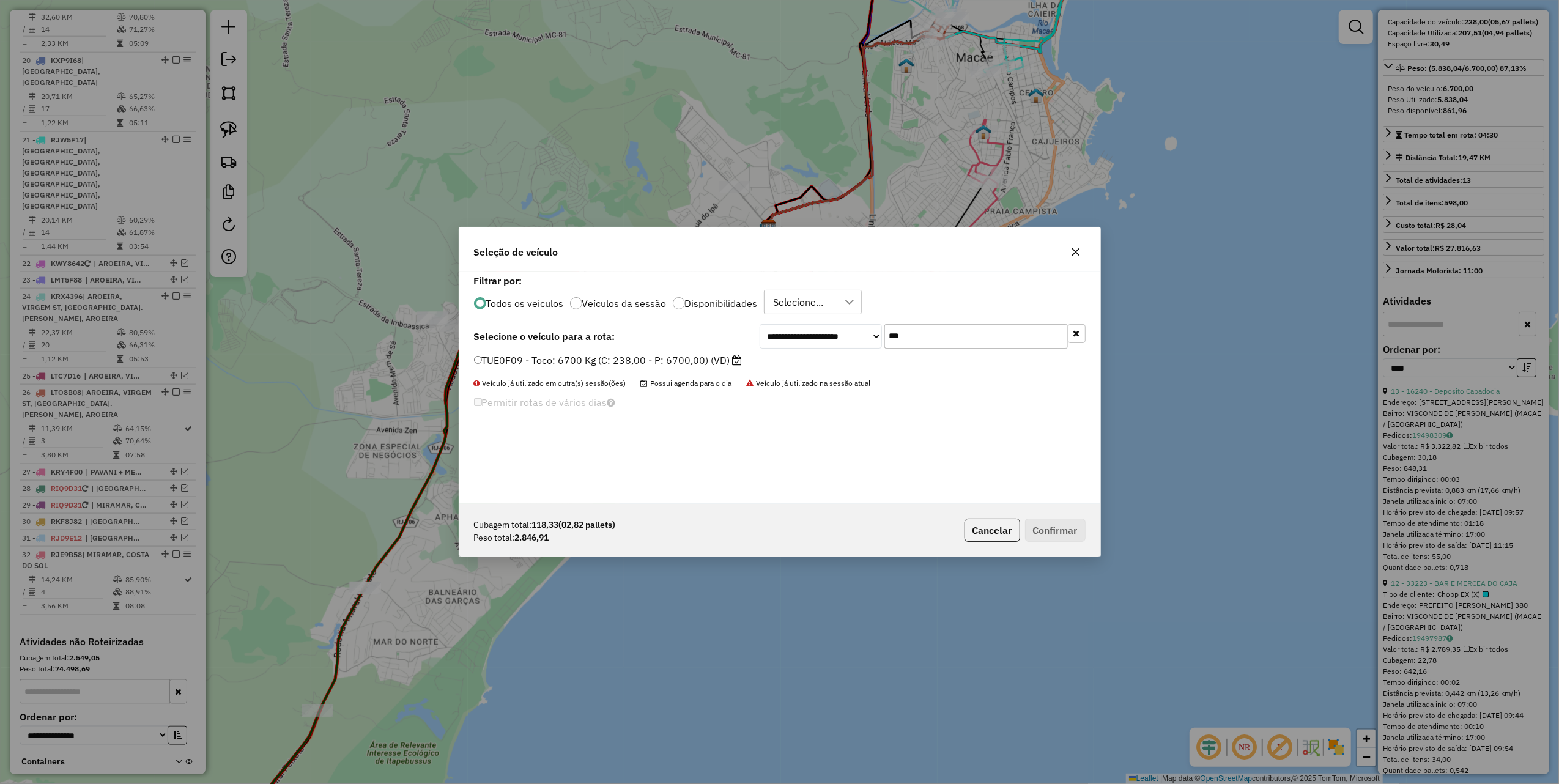
drag, startPoint x: 691, startPoint y: 362, endPoint x: 834, endPoint y: 403, distance: 148.8
click at [691, 362] on label "TUE0F09 - Toco: 6700 Kg (C: 238,00 - P: 6700,00) (VD)" at bounding box center [608, 360] width 269 height 15
click at [1070, 522] on button "Confirmar" at bounding box center [1056, 530] width 61 height 24
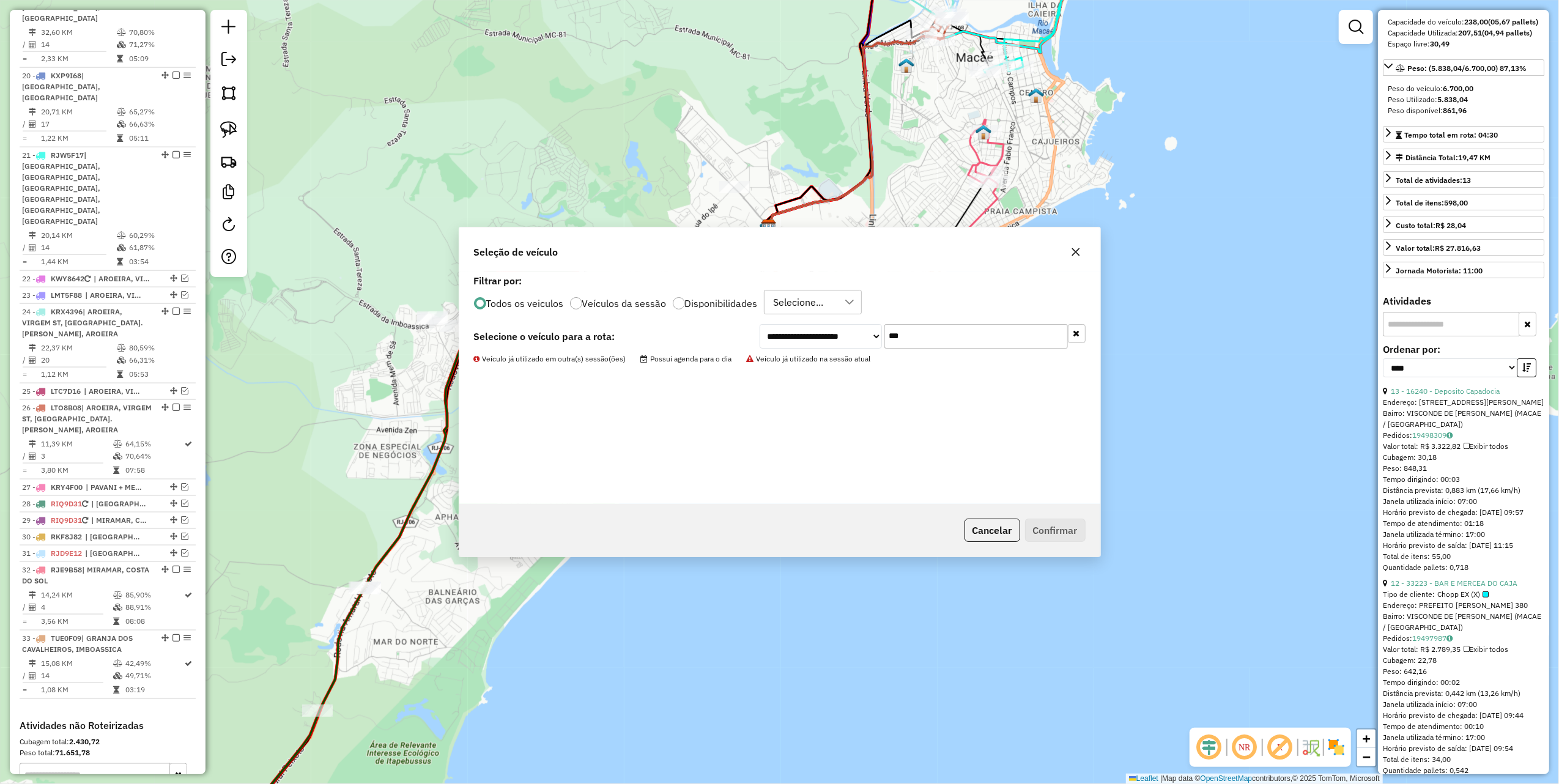
scroll to position [1663, 0]
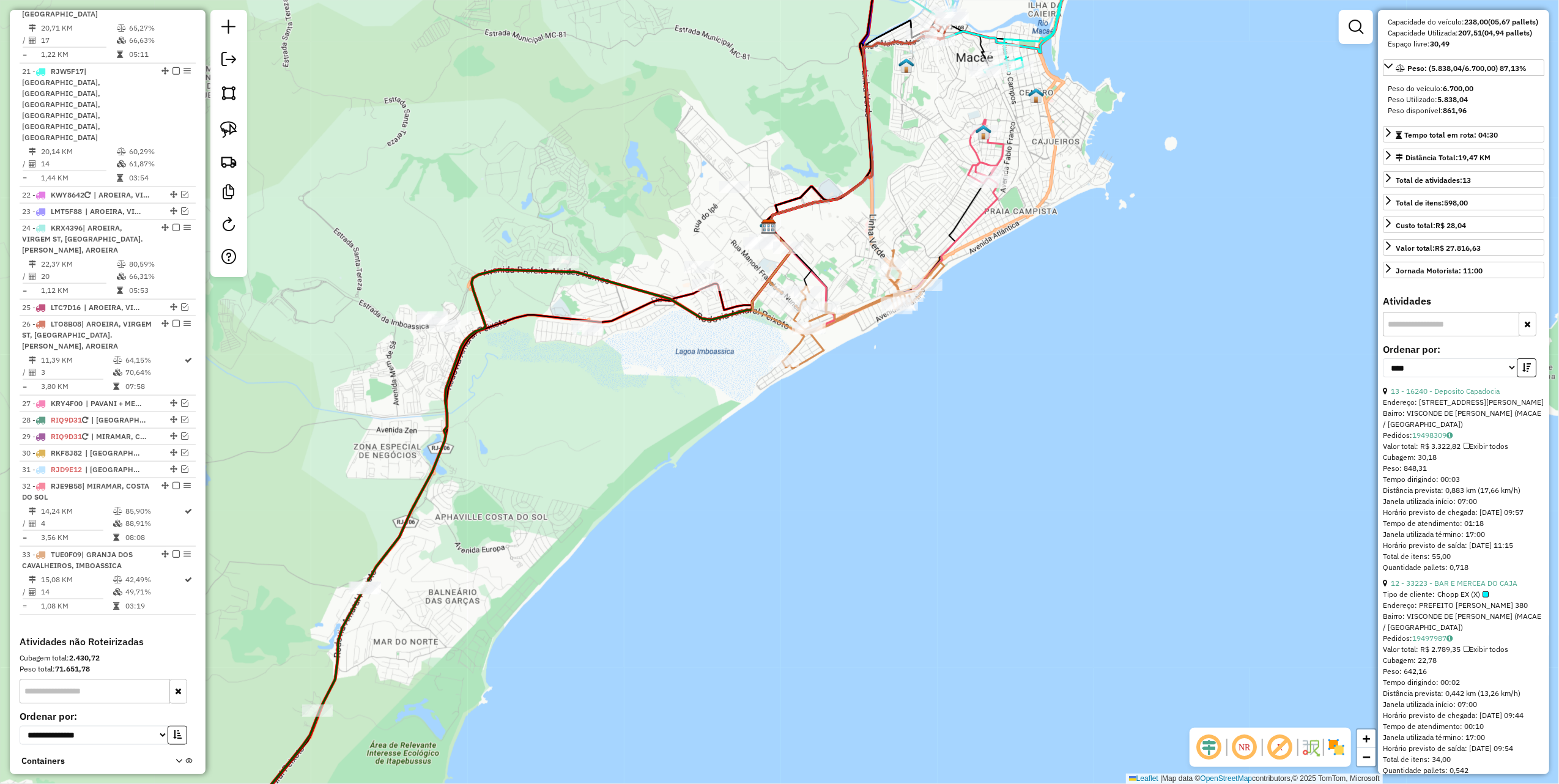
drag, startPoint x: 240, startPoint y: 128, endPoint x: 522, endPoint y: 160, distance: 283.8
click at [240, 128] on link at bounding box center [228, 129] width 27 height 27
drag, startPoint x: 735, startPoint y: 132, endPoint x: 836, endPoint y: 233, distance: 142.8
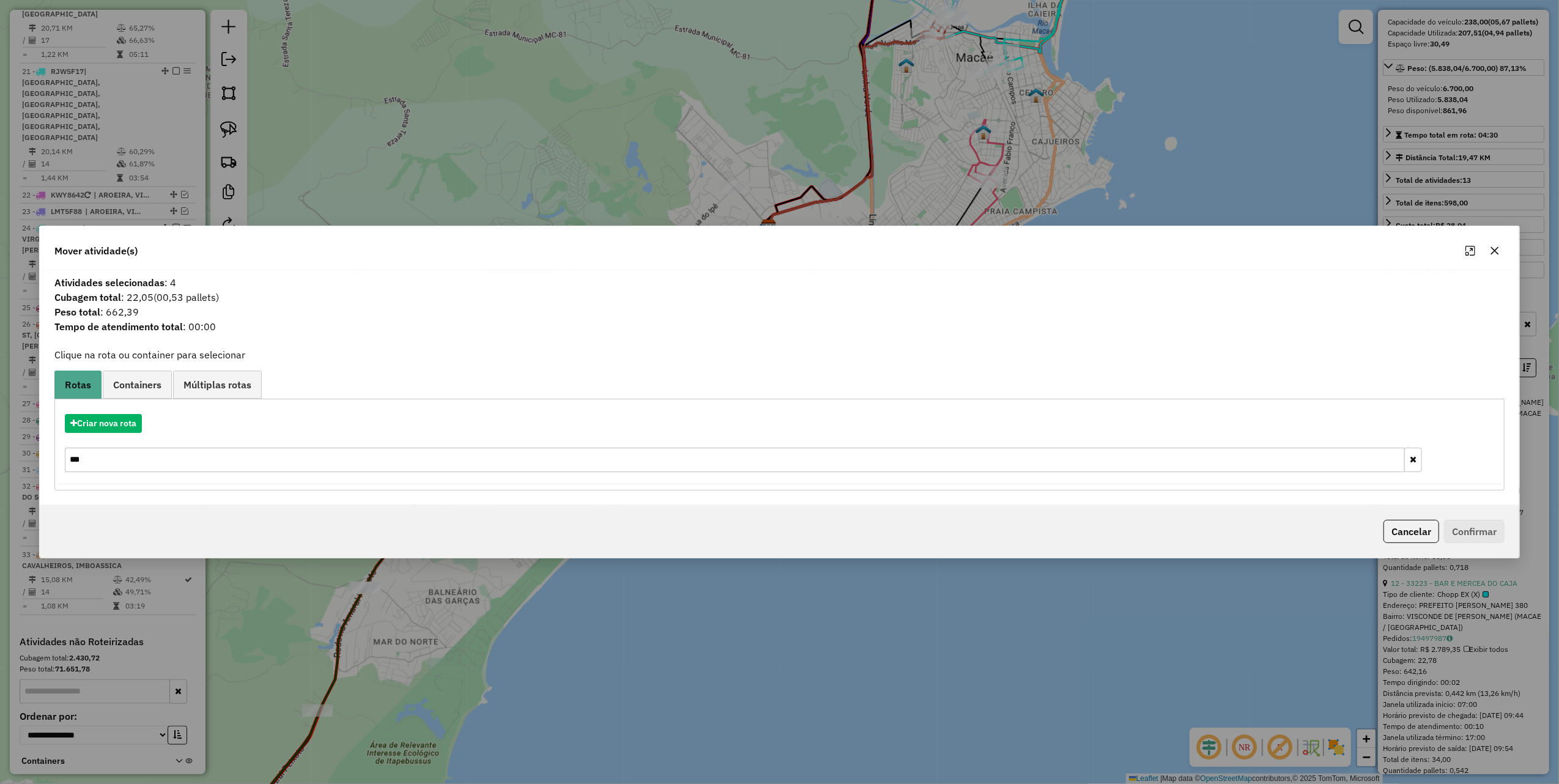
click at [1489, 243] on button "button" at bounding box center [1495, 251] width 20 height 20
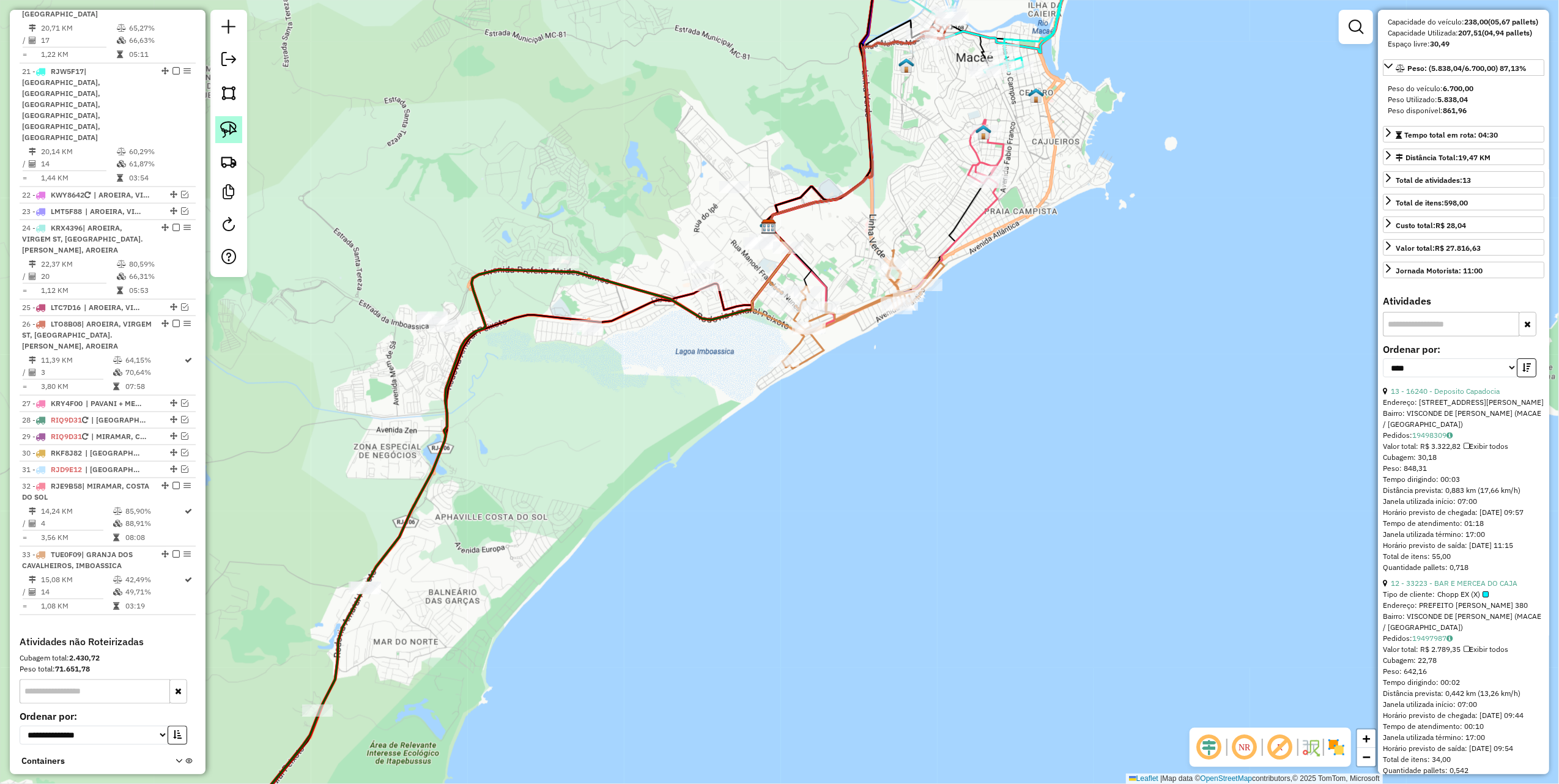
click at [237, 130] on link at bounding box center [228, 129] width 27 height 27
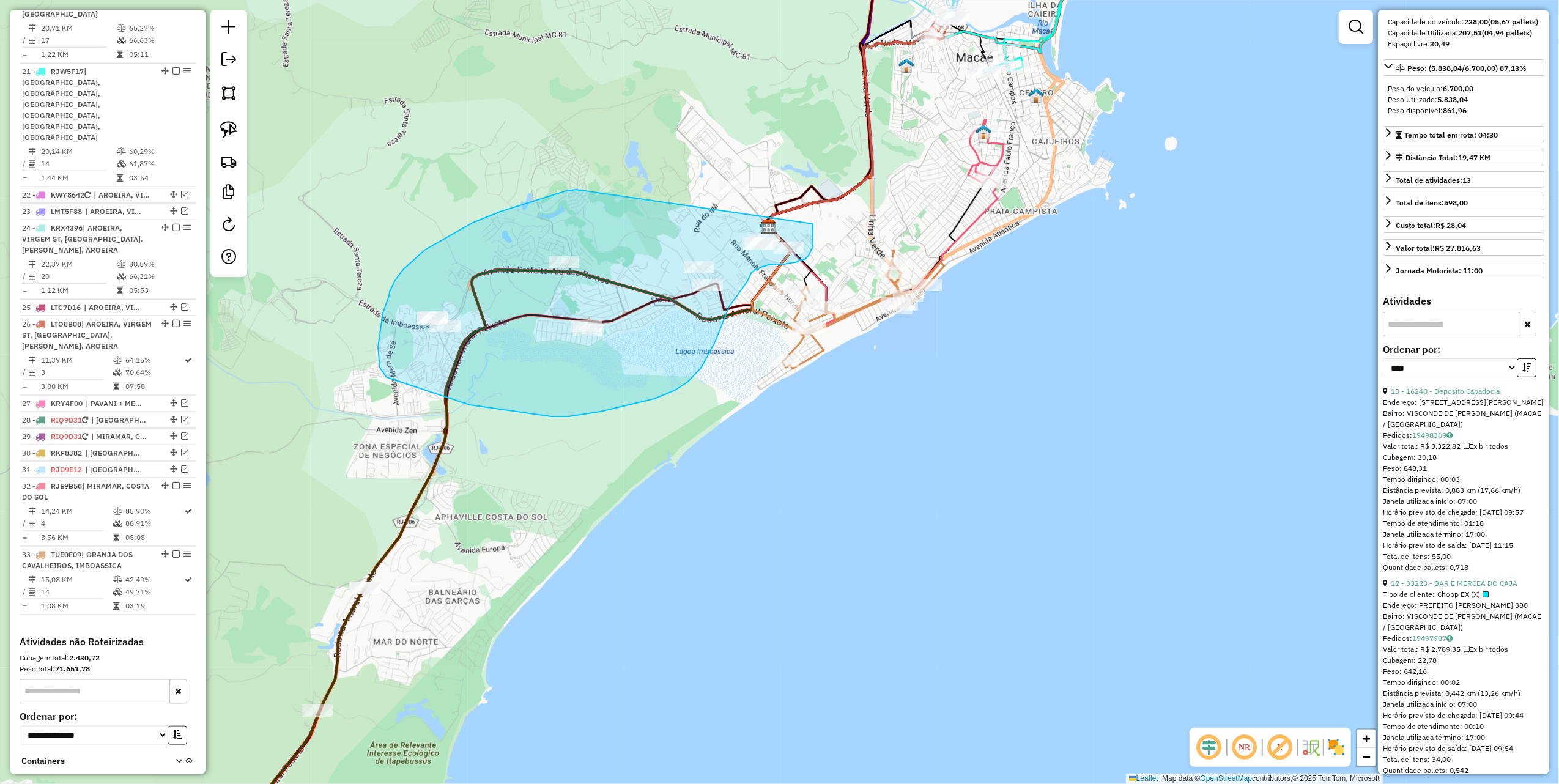
drag, startPoint x: 567, startPoint y: 191, endPoint x: 693, endPoint y: 137, distance: 137.1
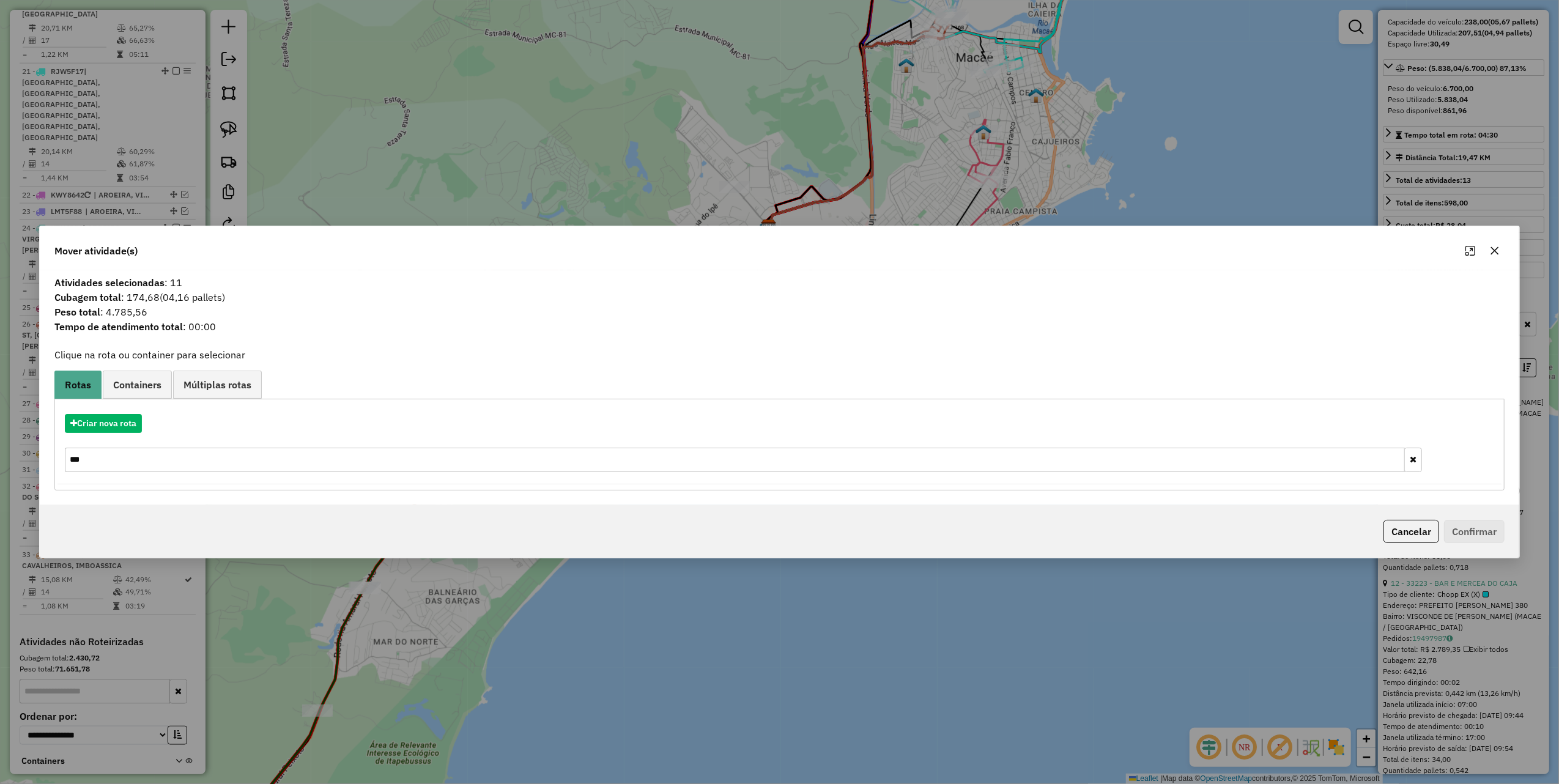
click at [136, 463] on input "***" at bounding box center [735, 459] width 1341 height 25
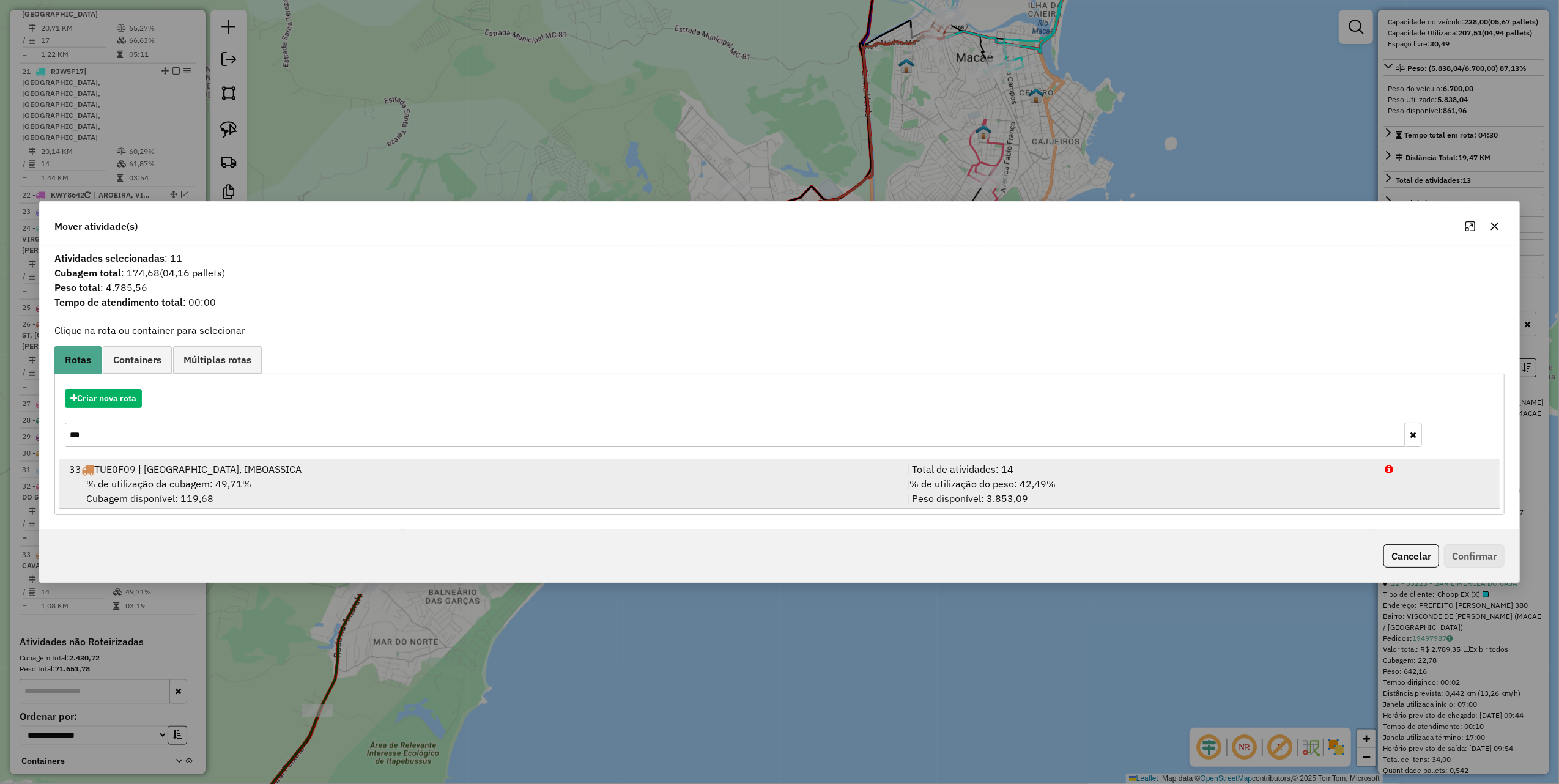
type input "***"
click at [602, 483] on div "% de utilização da cubagem: 49,71% Cubagem disponível: 119,68" at bounding box center [480, 491] width 838 height 30
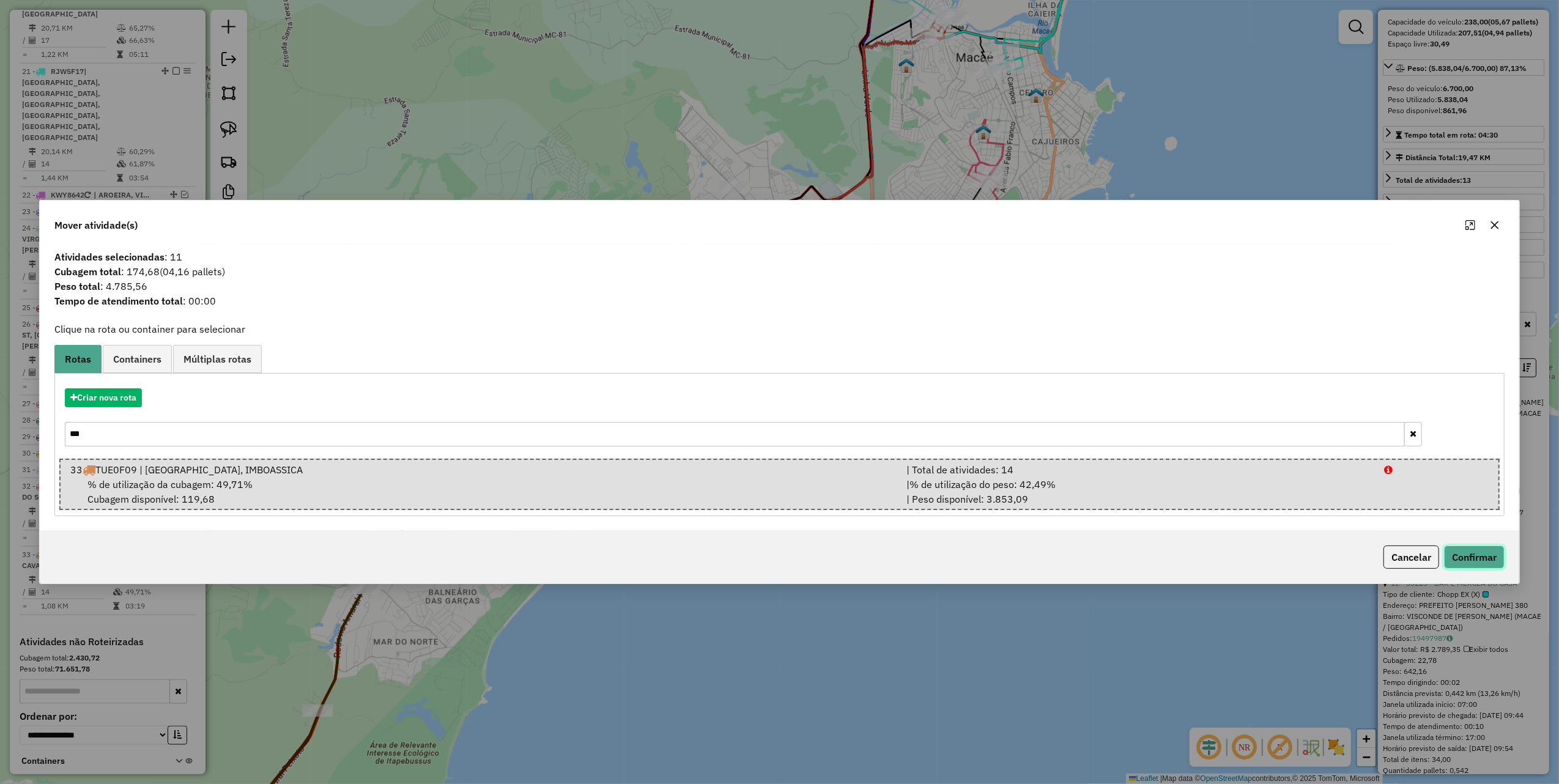
click at [1461, 555] on button "Confirmar" at bounding box center [1475, 557] width 61 height 24
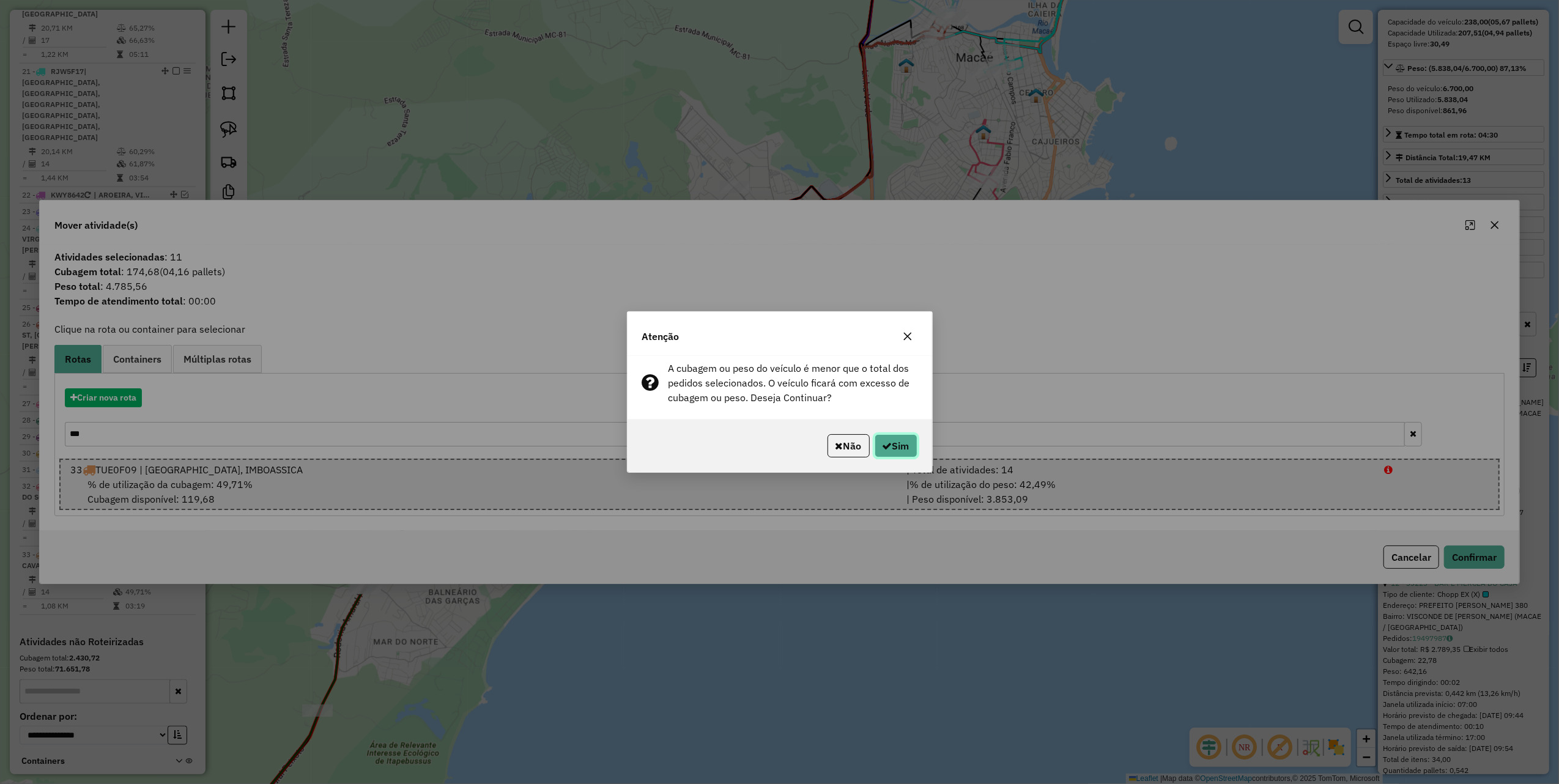
click at [899, 442] on button "Sim" at bounding box center [897, 446] width 43 height 24
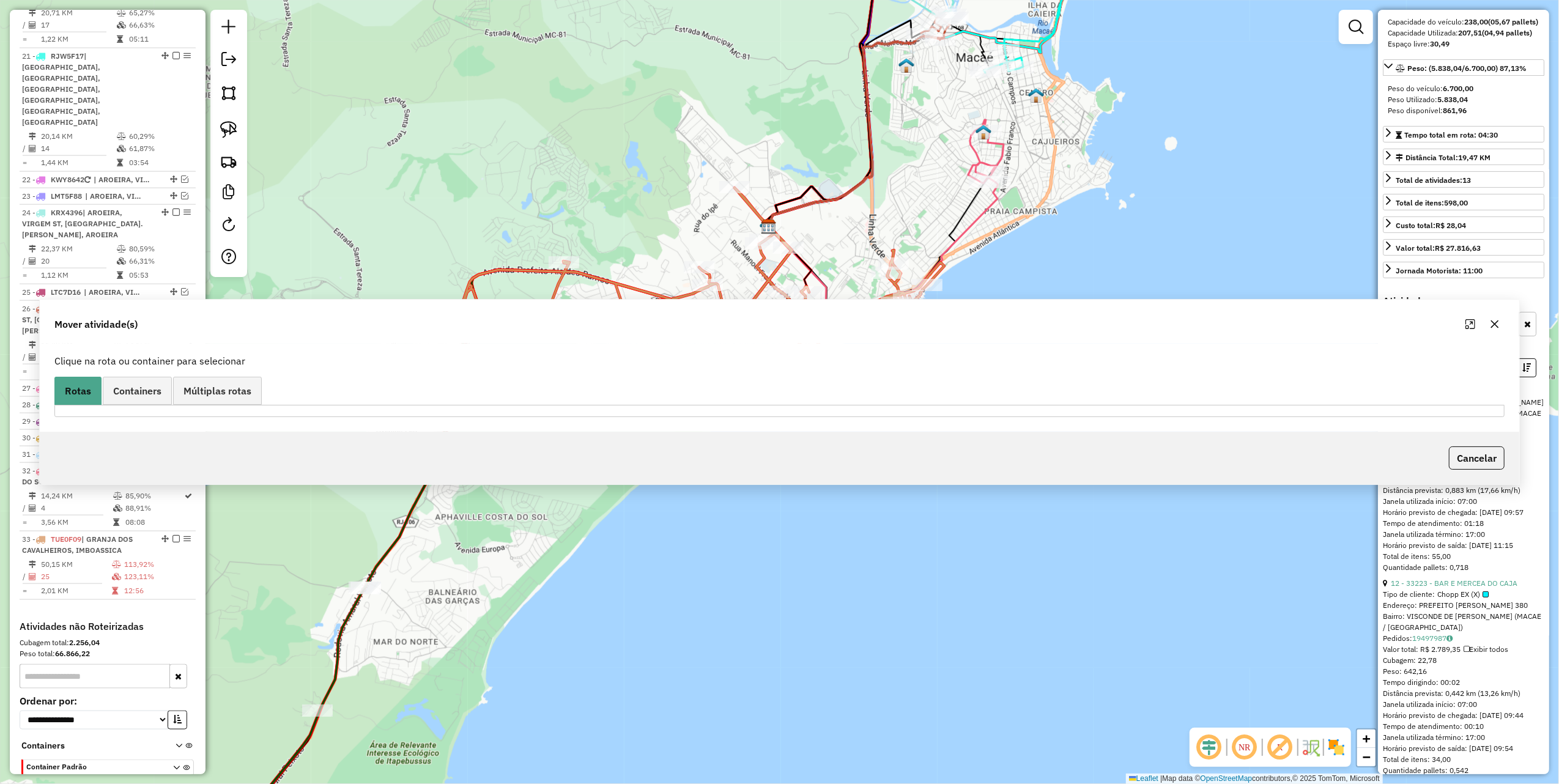
scroll to position [1649, 0]
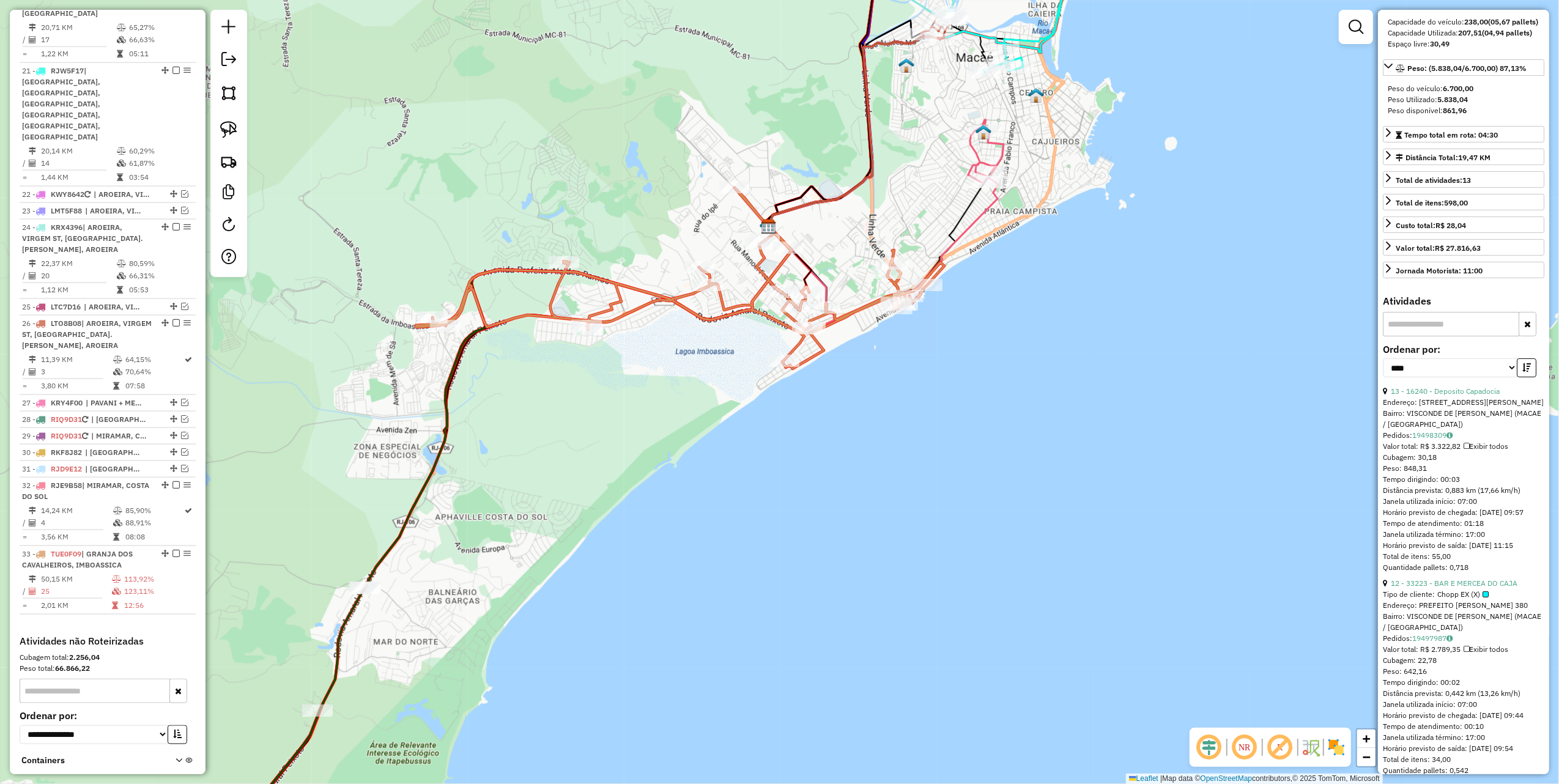
drag, startPoint x: 575, startPoint y: 374, endPoint x: 655, endPoint y: 332, distance: 90.4
click at [654, 337] on div "Janela de atendimento Grade de atendimento Capacidade Transportadoras Veículos …" at bounding box center [780, 392] width 1559 height 784
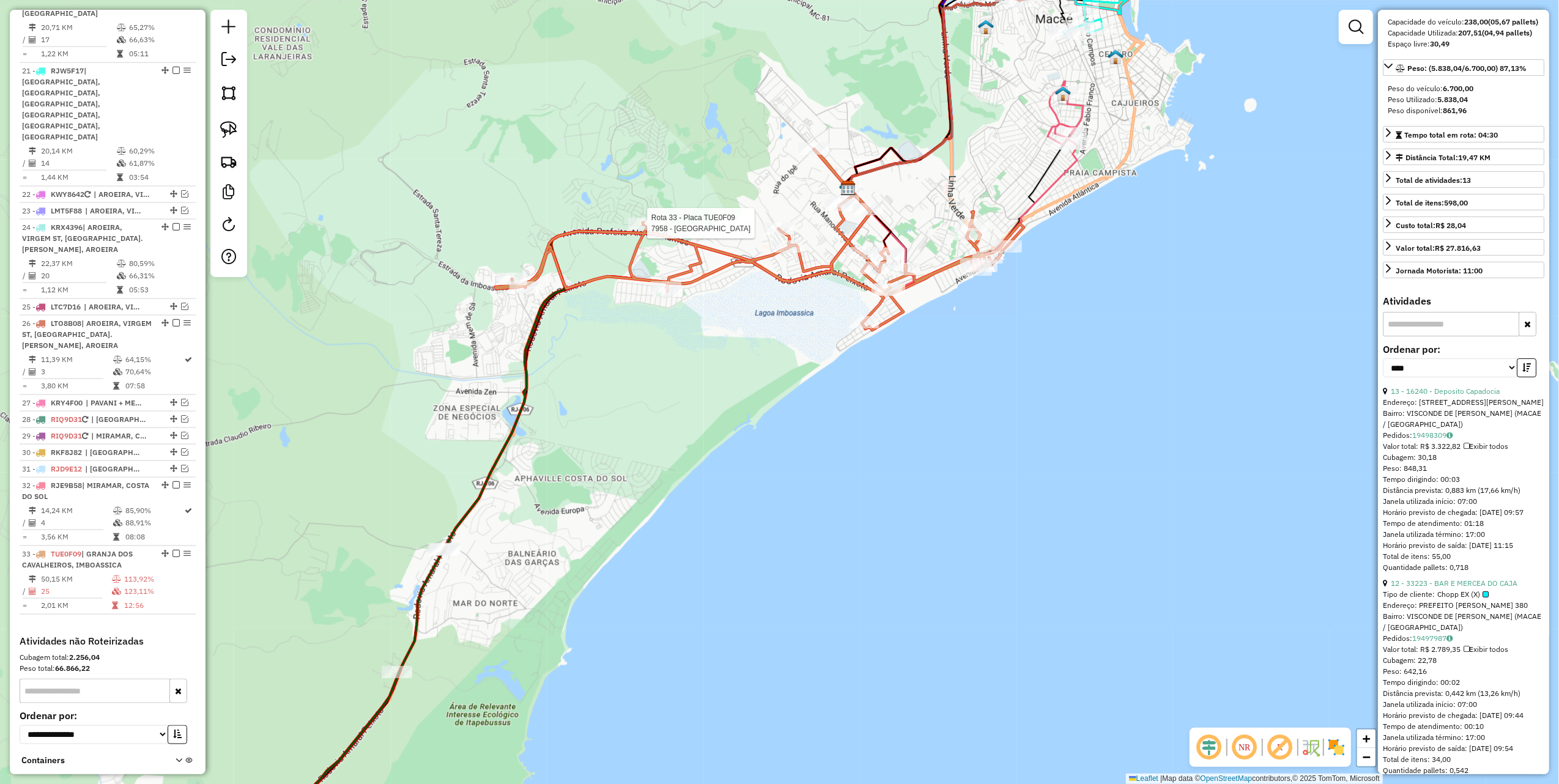
click at [648, 230] on div at bounding box center [643, 223] width 31 height 12
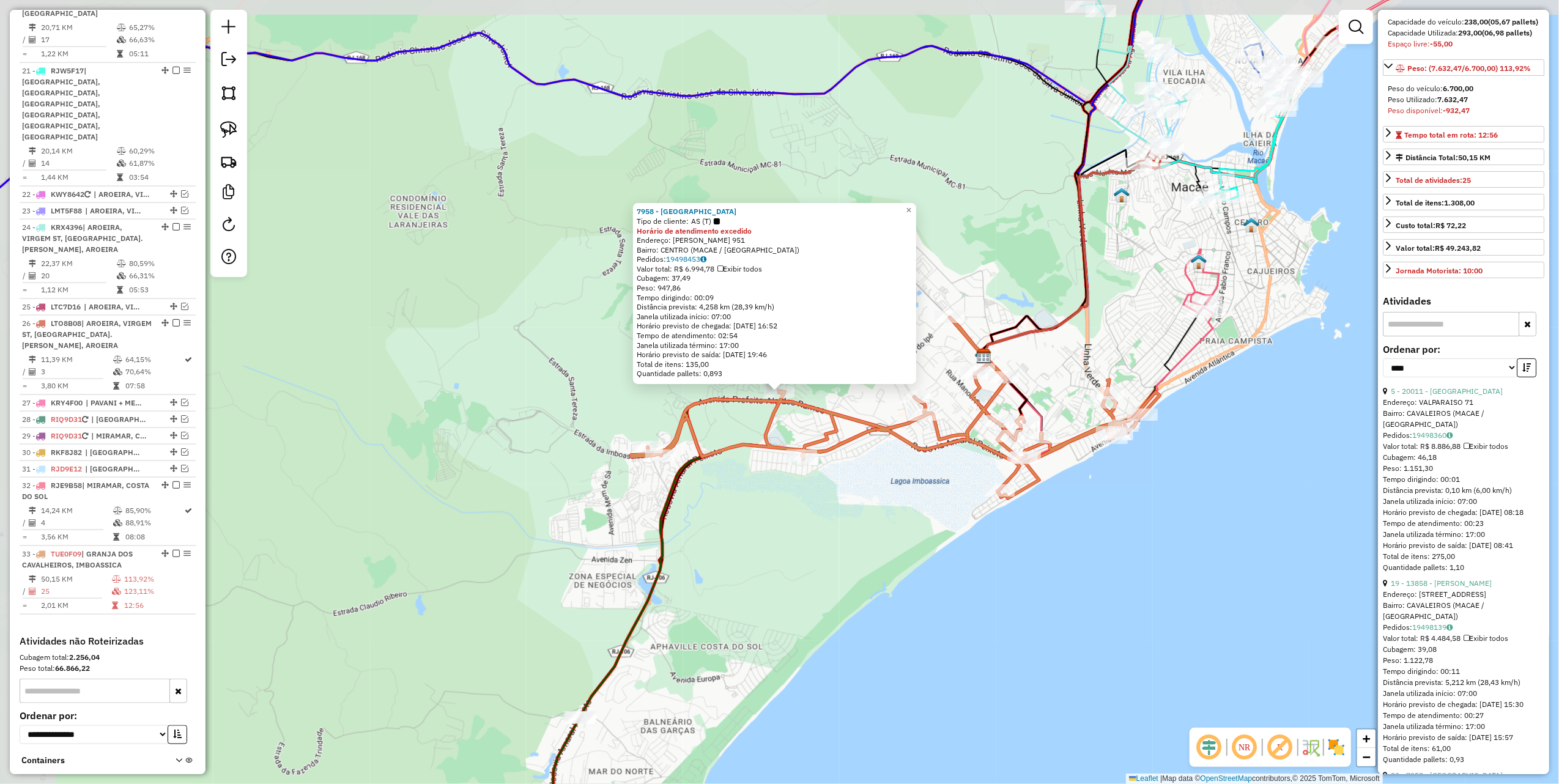
scroll to position [174, 0]
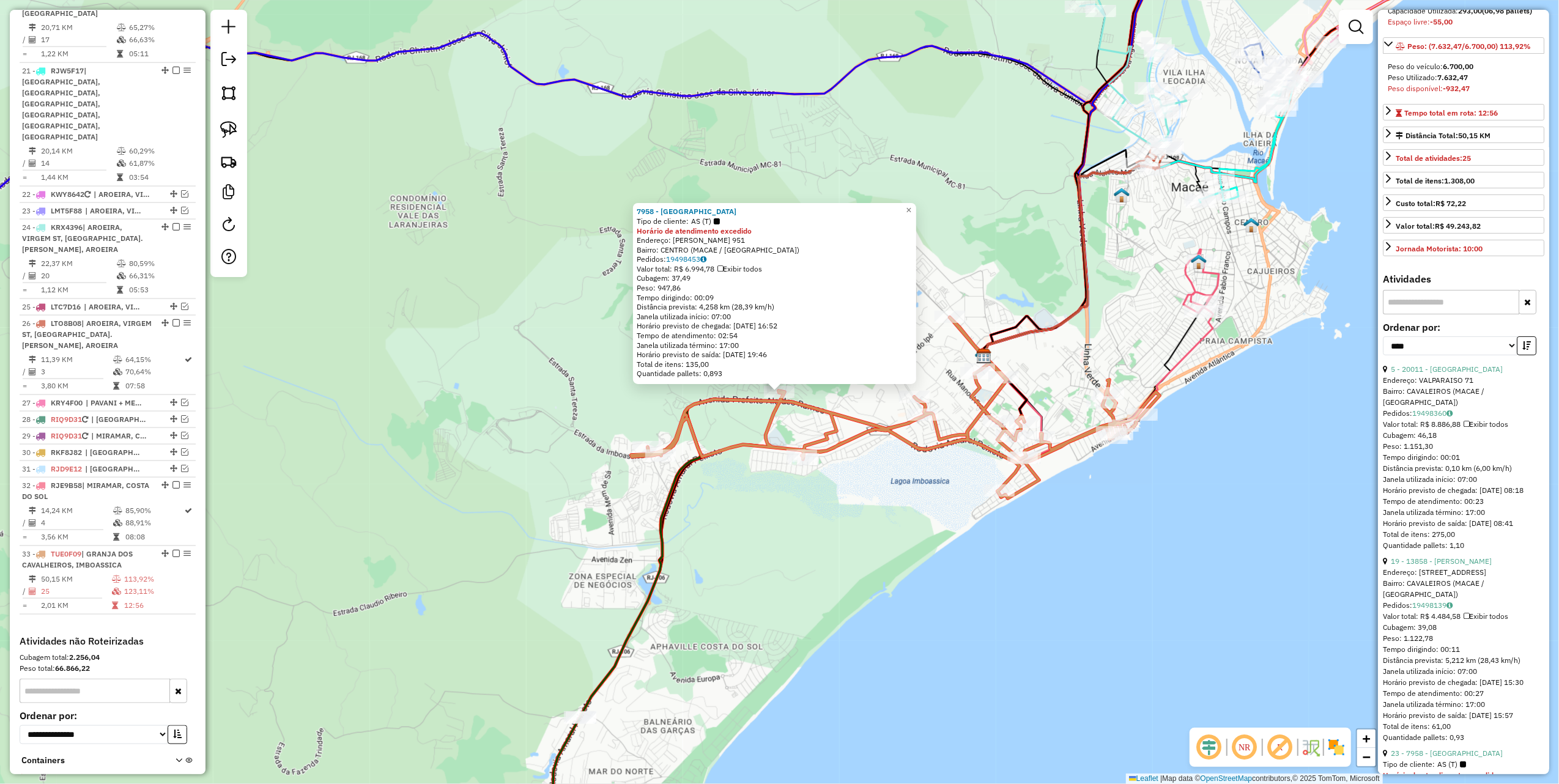
click at [576, 387] on div "7958 - Emporio Norte Sul Tipo de cliente: AS (T) Horário de atendimento excedid…" at bounding box center [780, 392] width 1559 height 784
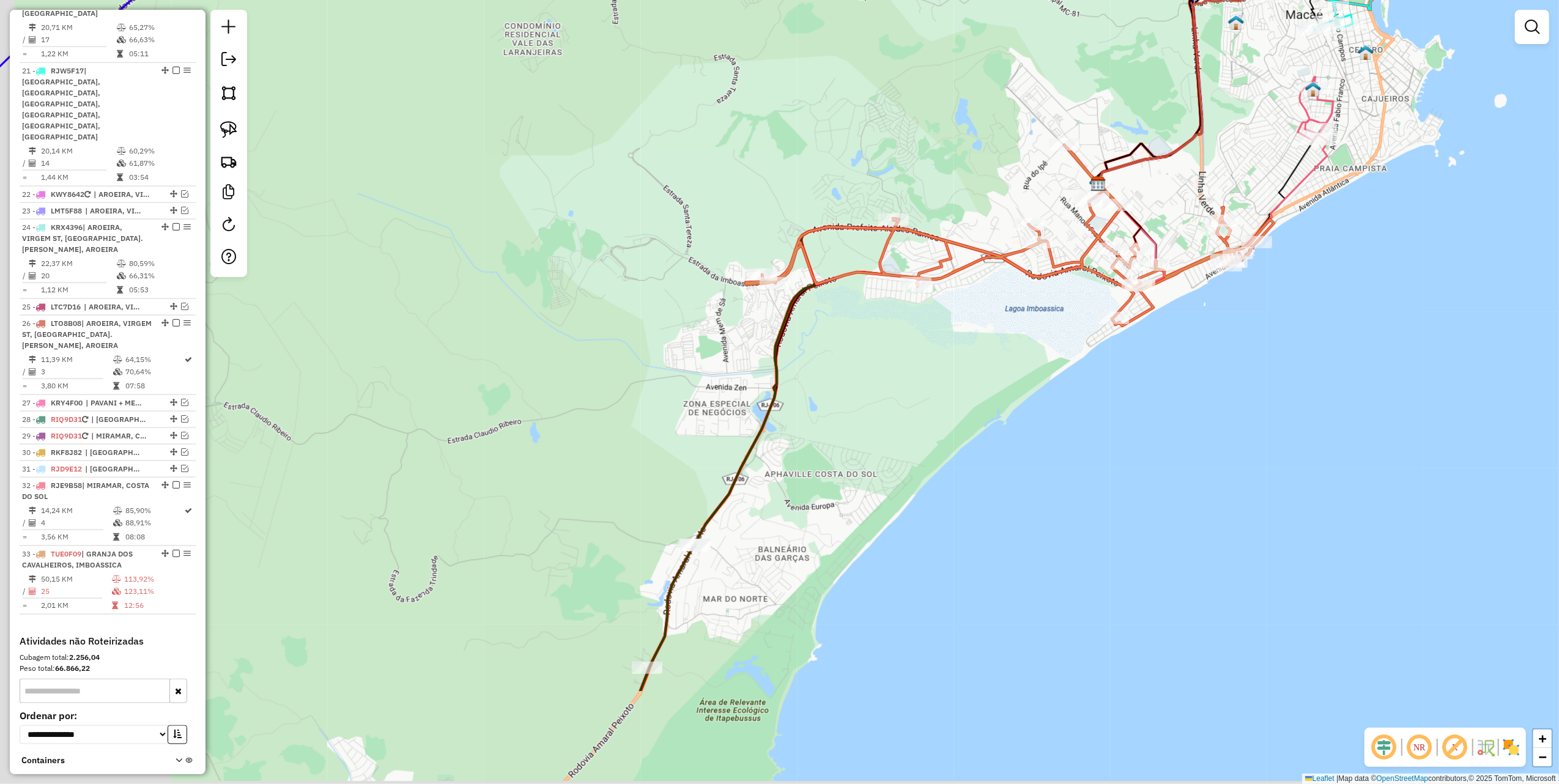
drag, startPoint x: 610, startPoint y: 292, endPoint x: 667, endPoint y: 197, distance: 110.8
click at [661, 206] on div "Janela de atendimento Grade de atendimento Capacidade Transportadoras Veículos …" at bounding box center [780, 392] width 1559 height 784
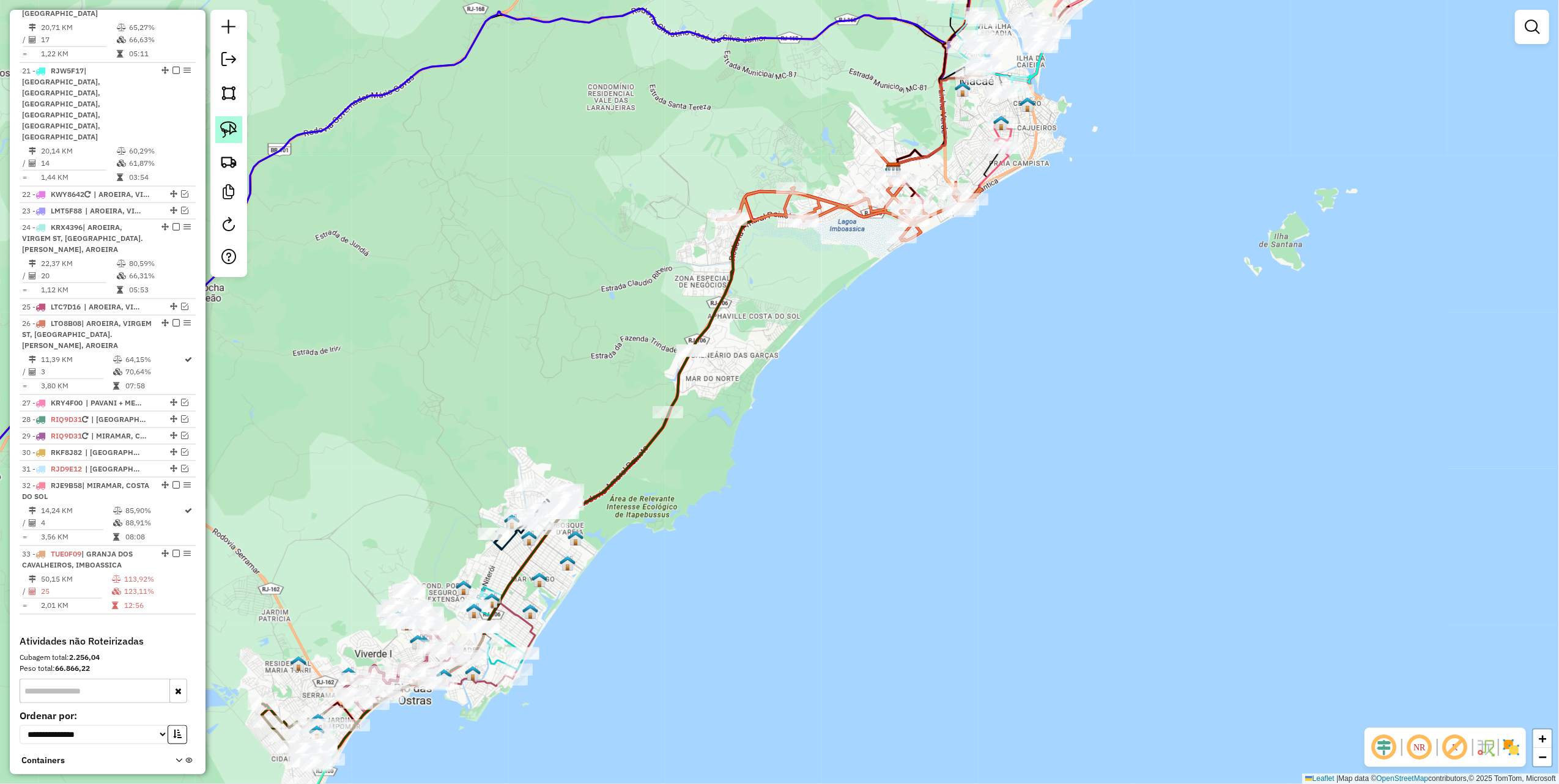
click at [223, 121] on img at bounding box center [228, 129] width 17 height 17
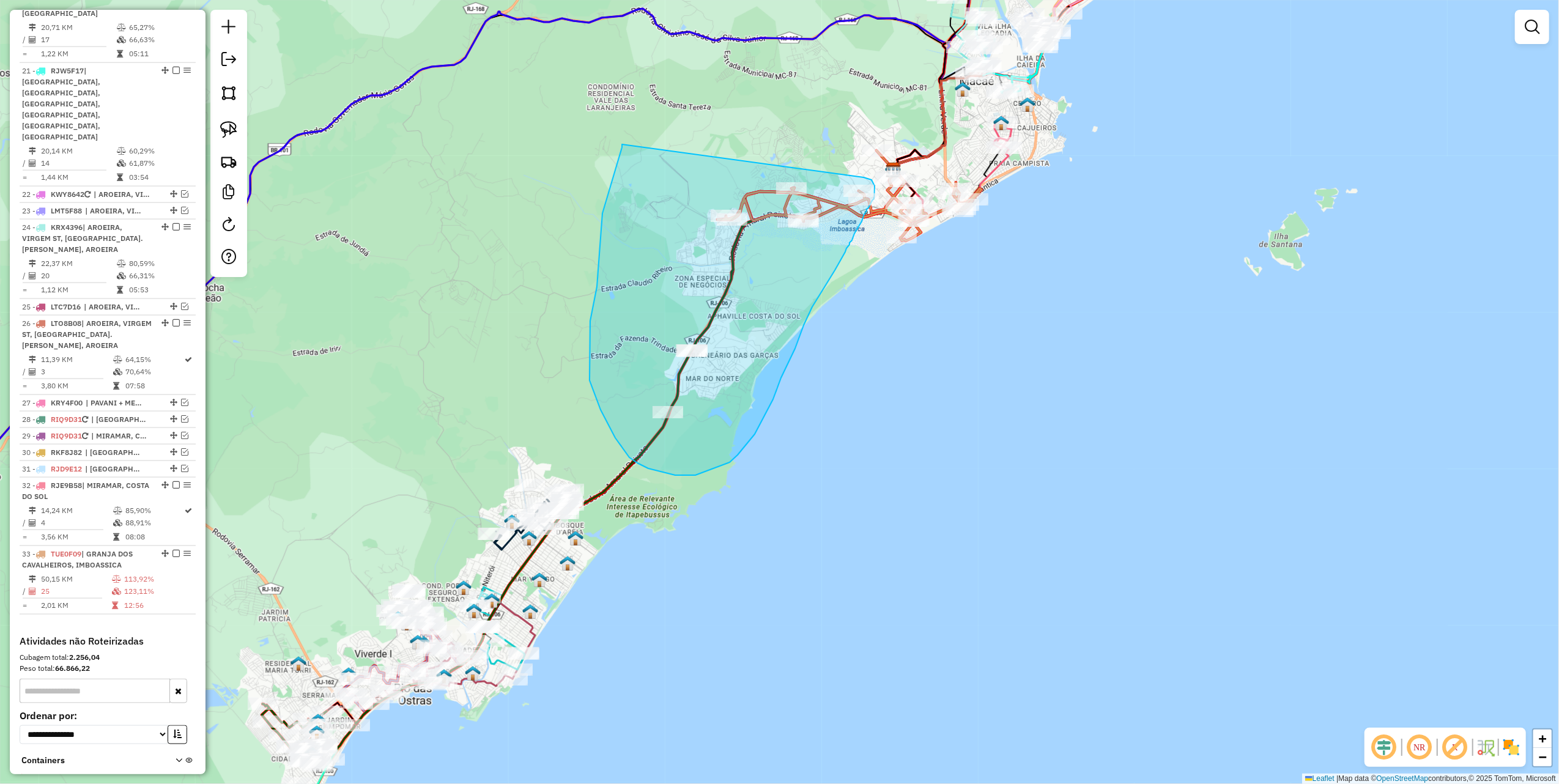
drag, startPoint x: 622, startPoint y: 145, endPoint x: 830, endPoint y: 172, distance: 209.7
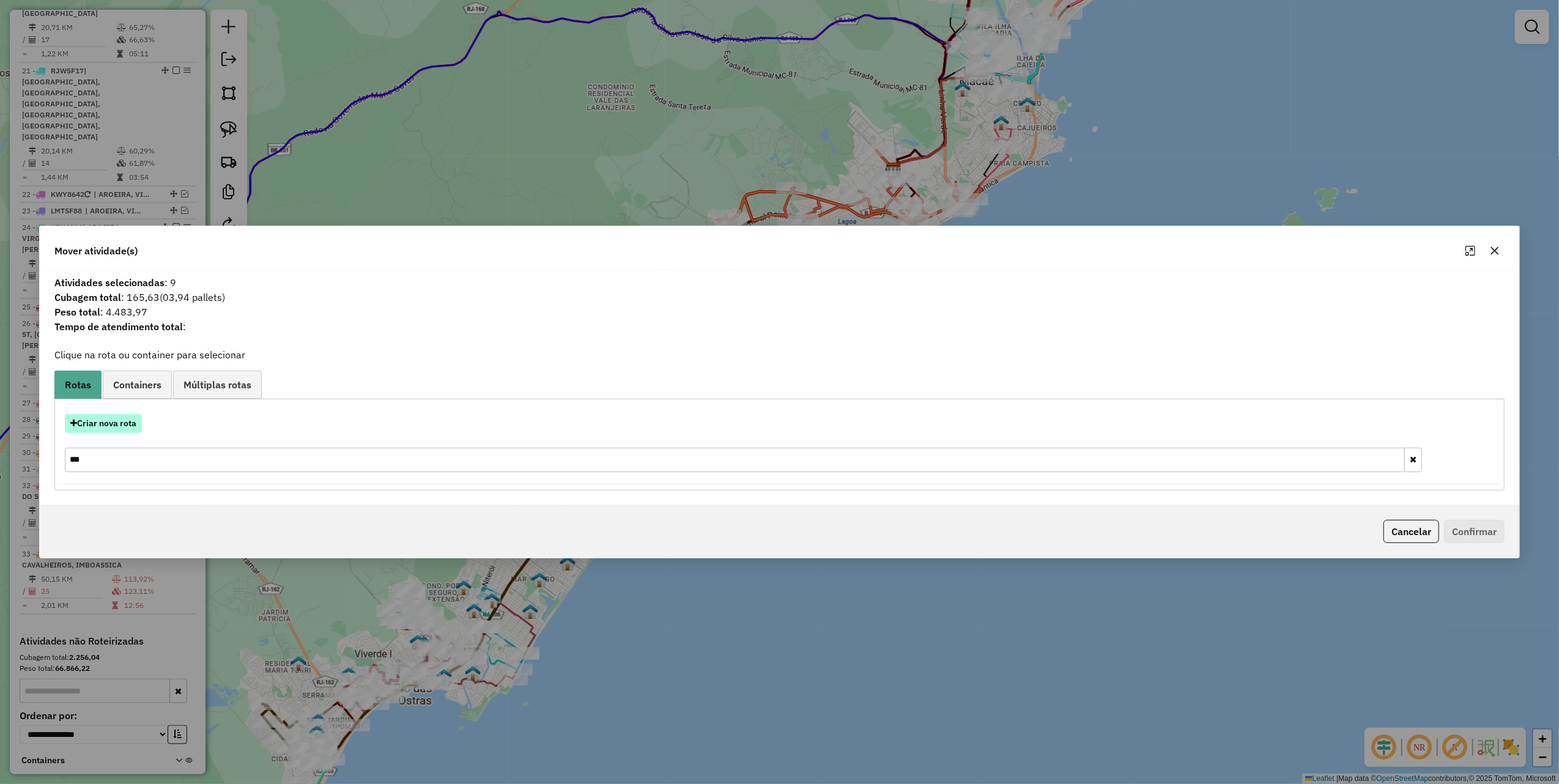
click at [118, 427] on button "Criar nova rota" at bounding box center [103, 423] width 77 height 19
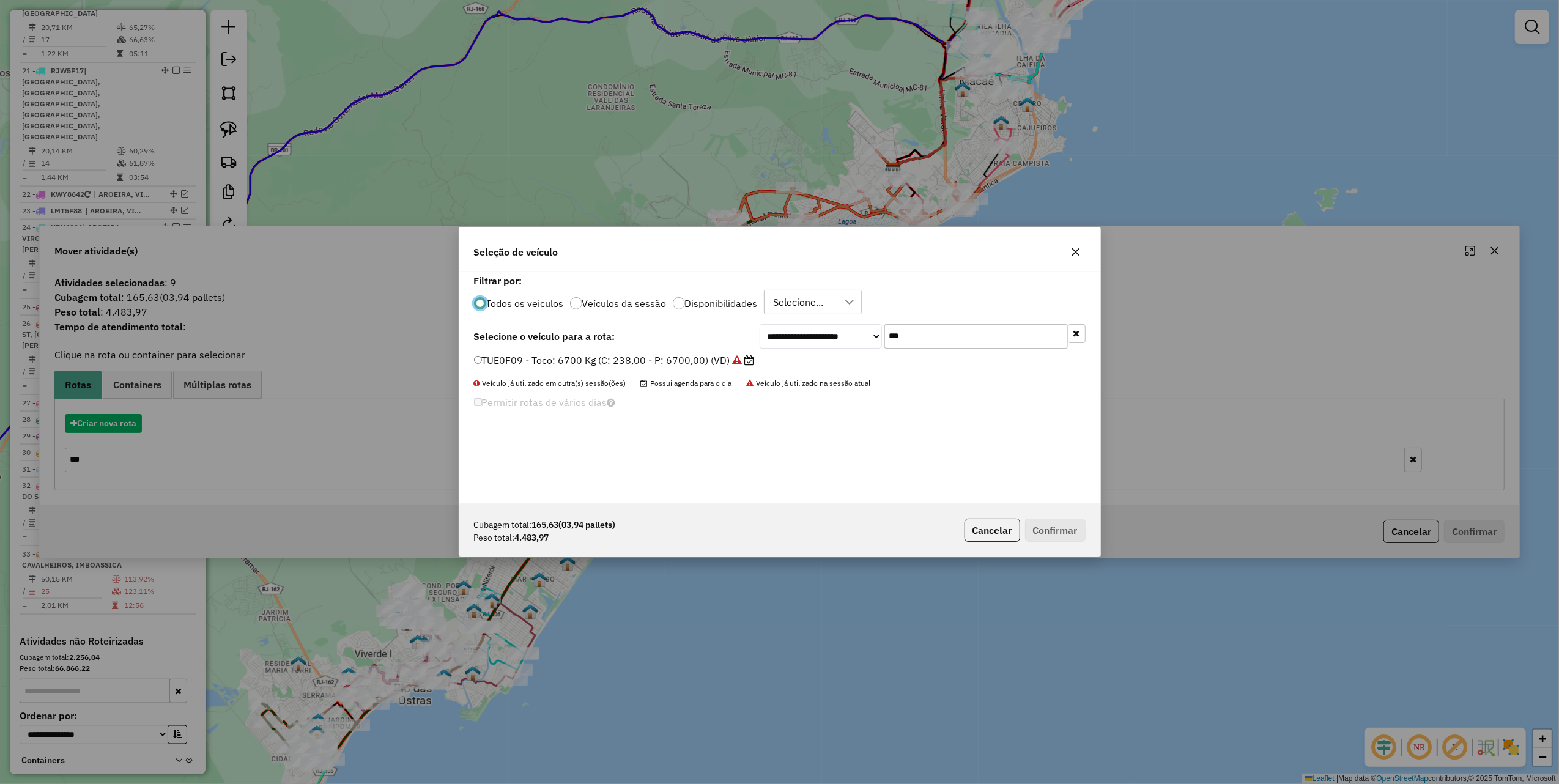
scroll to position [6, 4]
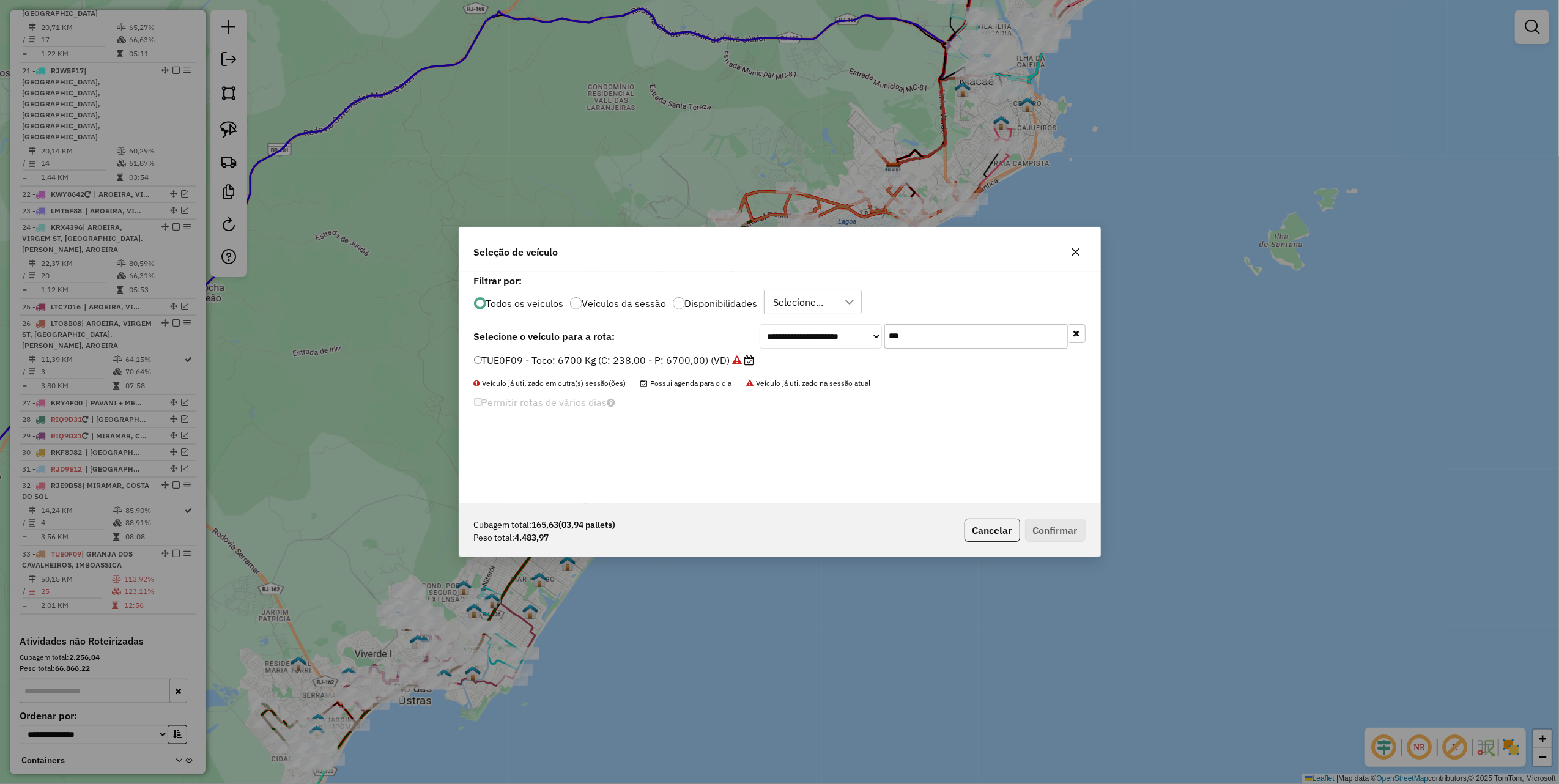
click at [940, 336] on input "***" at bounding box center [976, 335] width 183 height 25
click at [940, 335] on input "***" at bounding box center [976, 335] width 183 height 25
click at [905, 338] on input "****" at bounding box center [976, 335] width 183 height 25
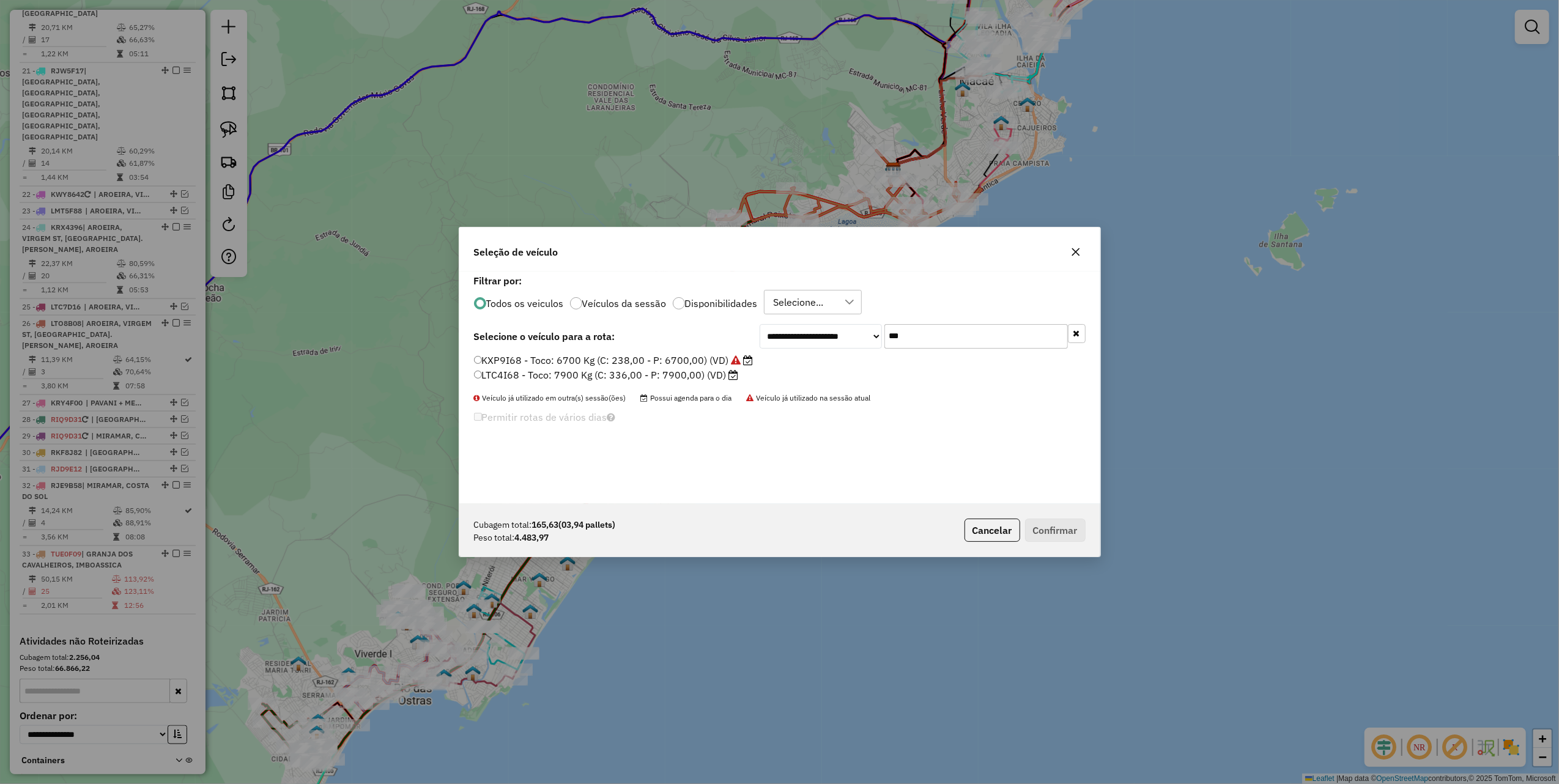
type input "***"
click at [671, 369] on label "LTC4I68 - Toco: 7900 Kg (C: 336,00 - P: 7900,00) (VD)" at bounding box center [606, 375] width 265 height 15
click at [1061, 534] on button "Confirmar" at bounding box center [1056, 530] width 61 height 24
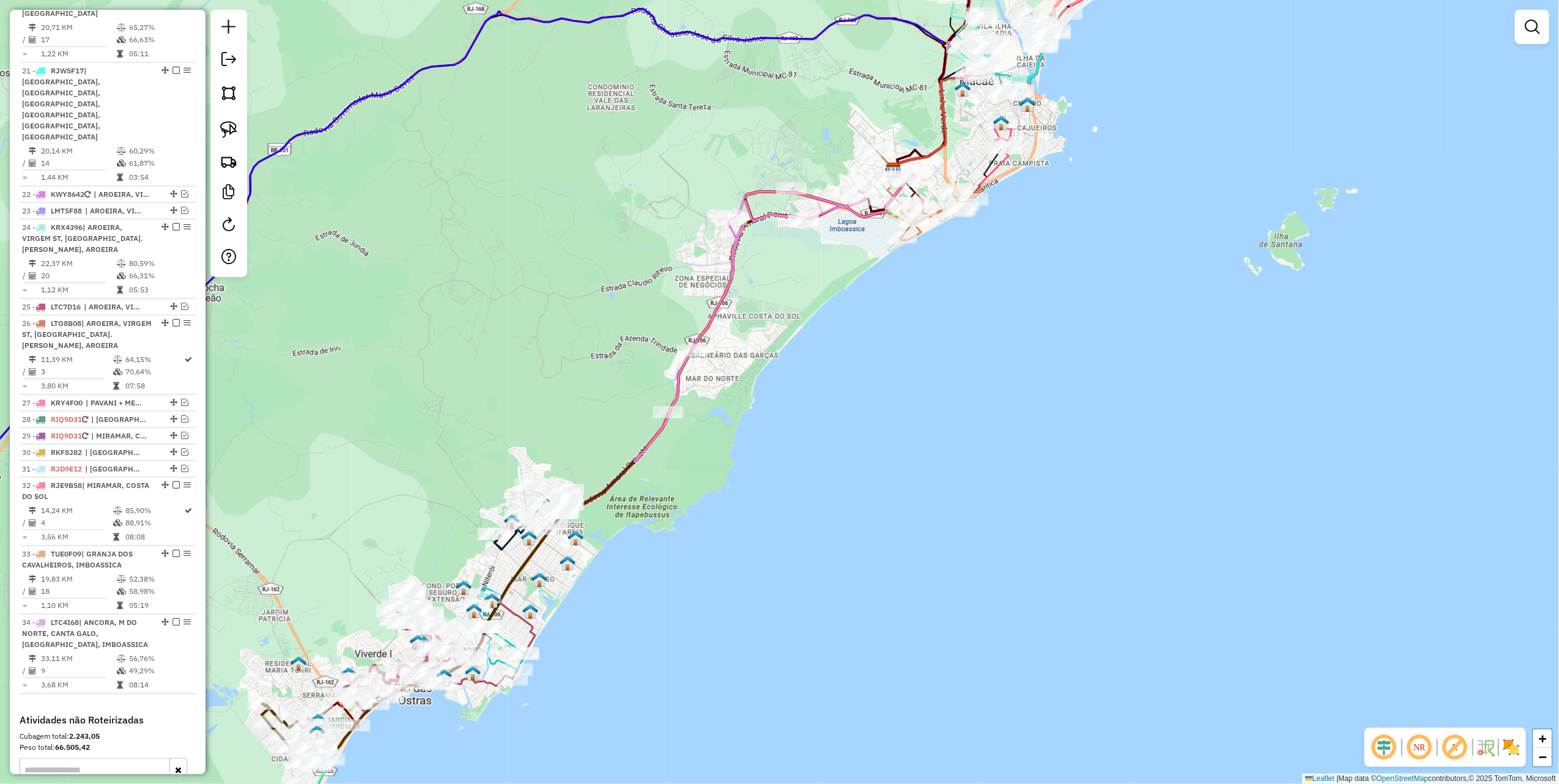
drag, startPoint x: 537, startPoint y: 317, endPoint x: 711, endPoint y: 122, distance: 261.3
click at [701, 133] on div "Janela de atendimento Grade de atendimento Capacidade Transportadoras Veículos …" at bounding box center [780, 392] width 1559 height 784
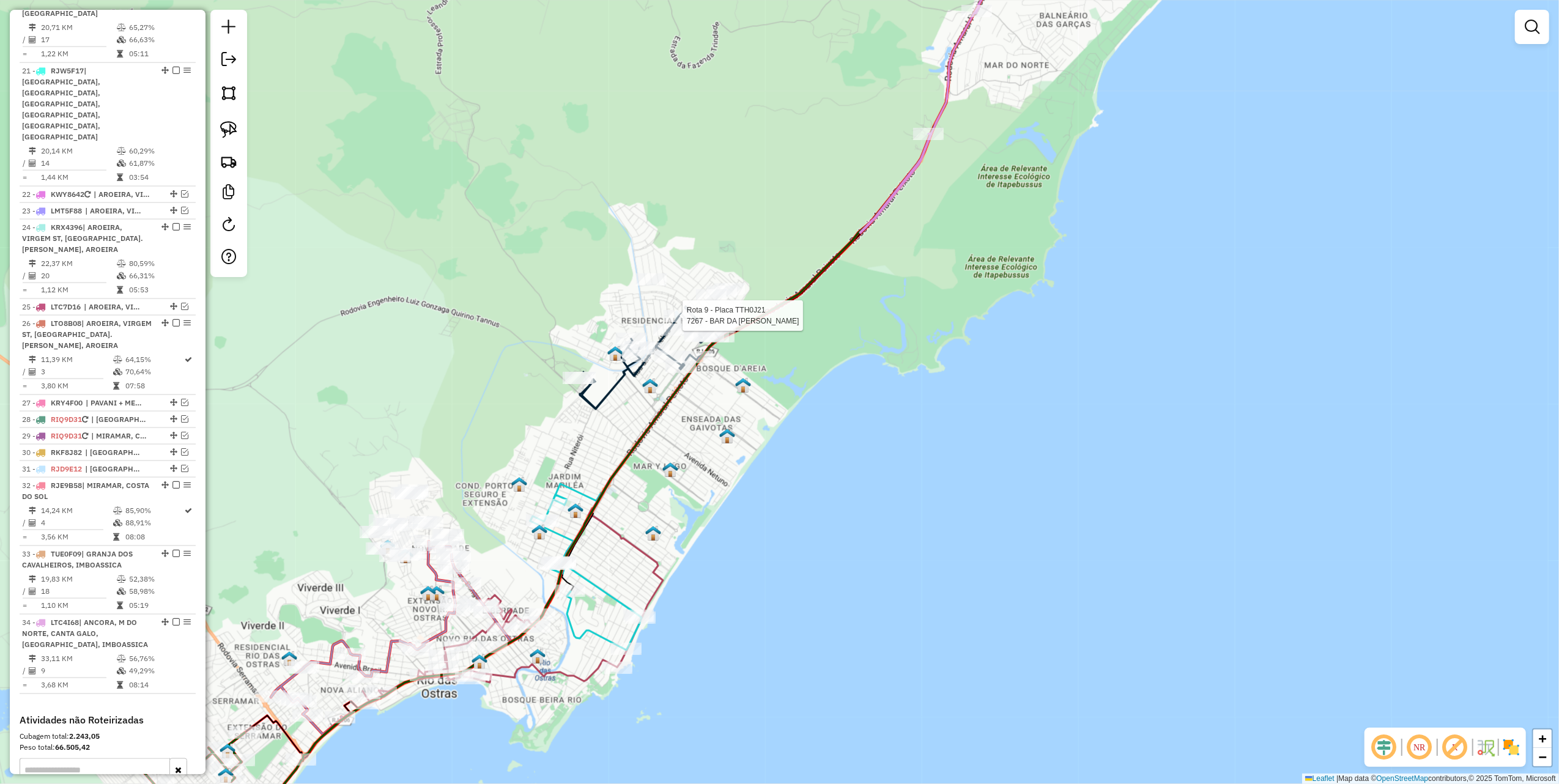
select select "*********"
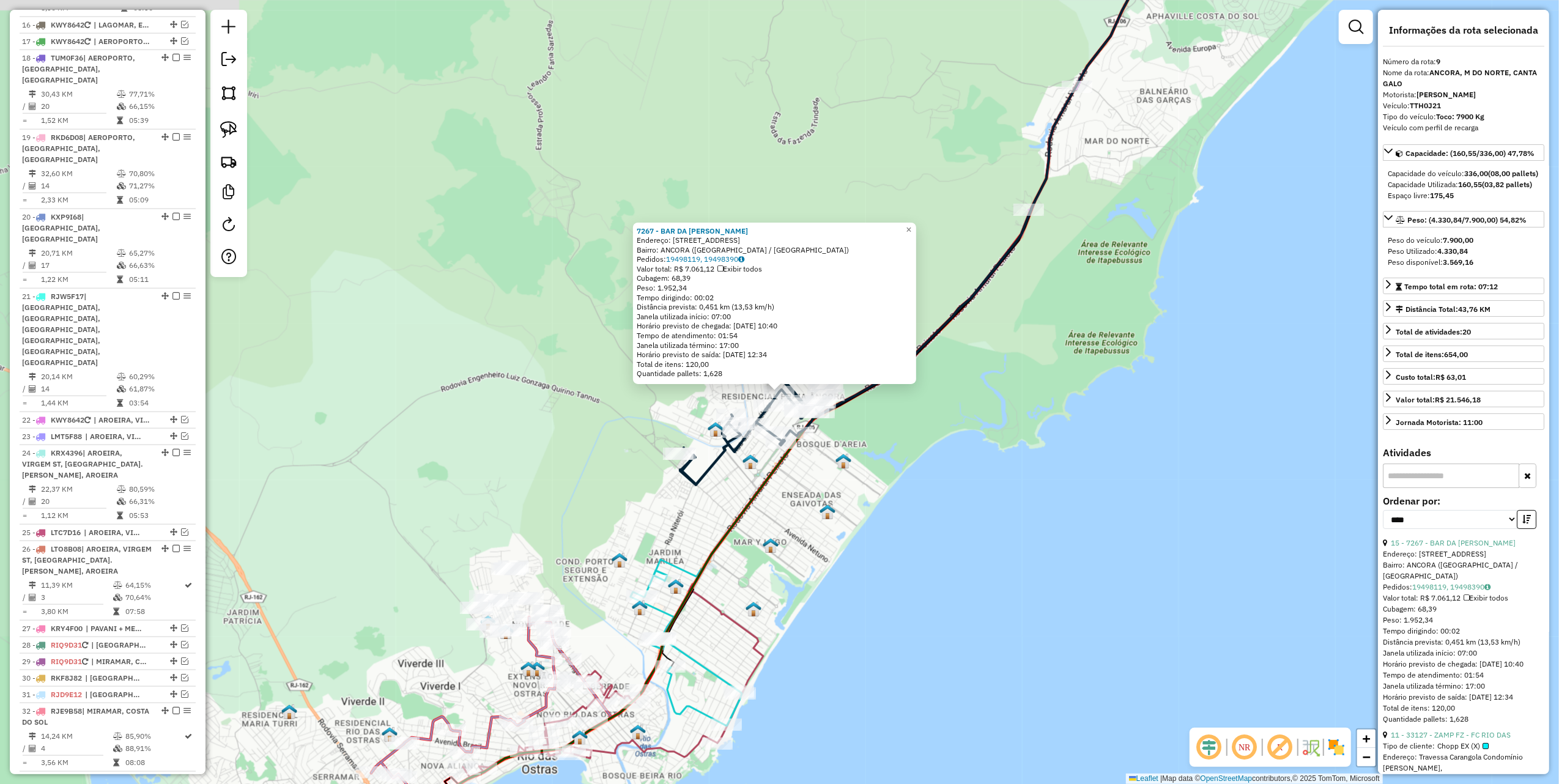
scroll to position [1004, 0]
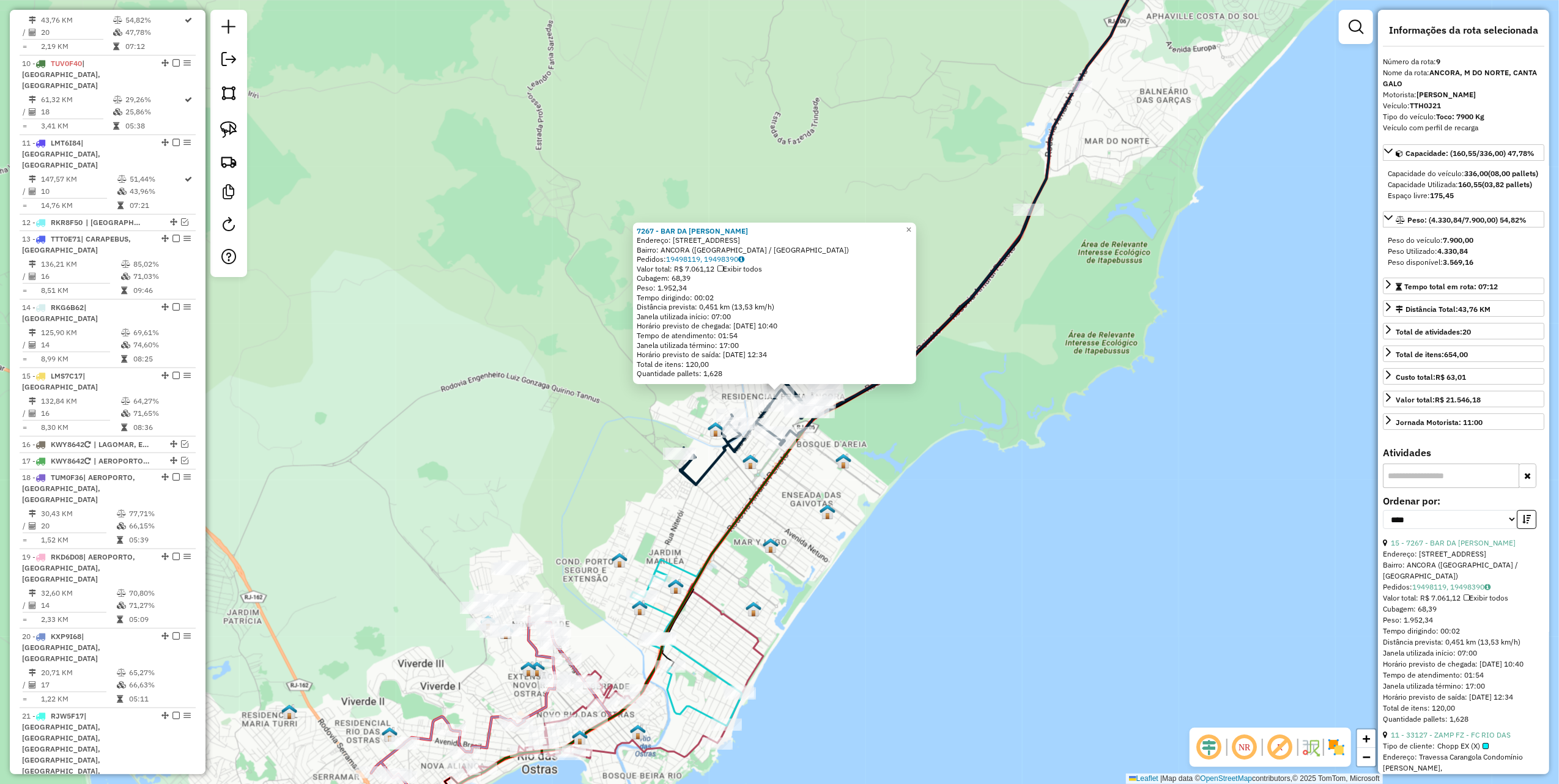
click at [508, 408] on div "7267 - BAR DA LUCIANA Endereço: R DAS CAMELIAS, 40 Bairro: ANCORA (RIO DAS OSTR…" at bounding box center [780, 392] width 1559 height 784
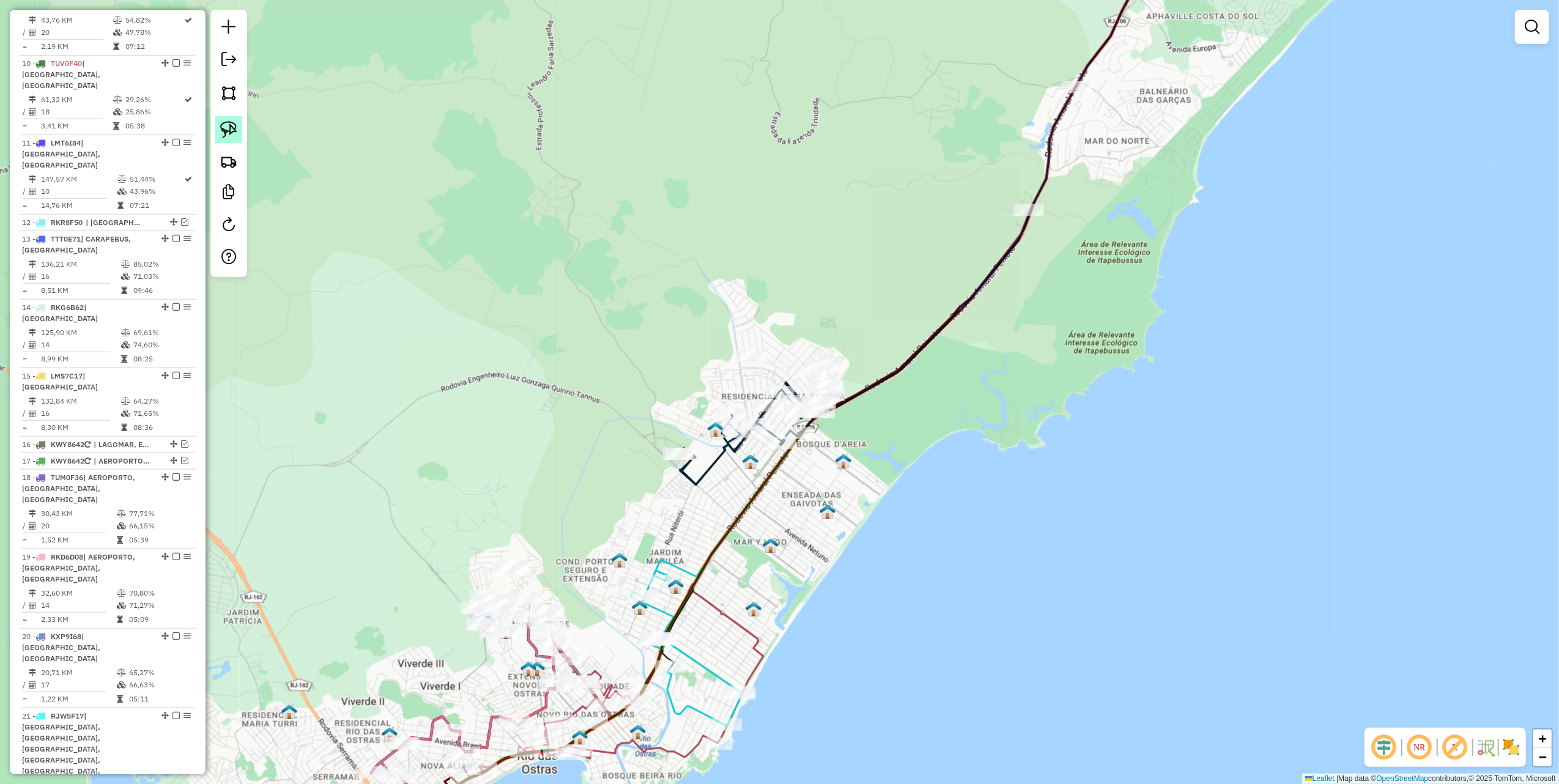
click at [228, 131] on img at bounding box center [228, 129] width 17 height 17
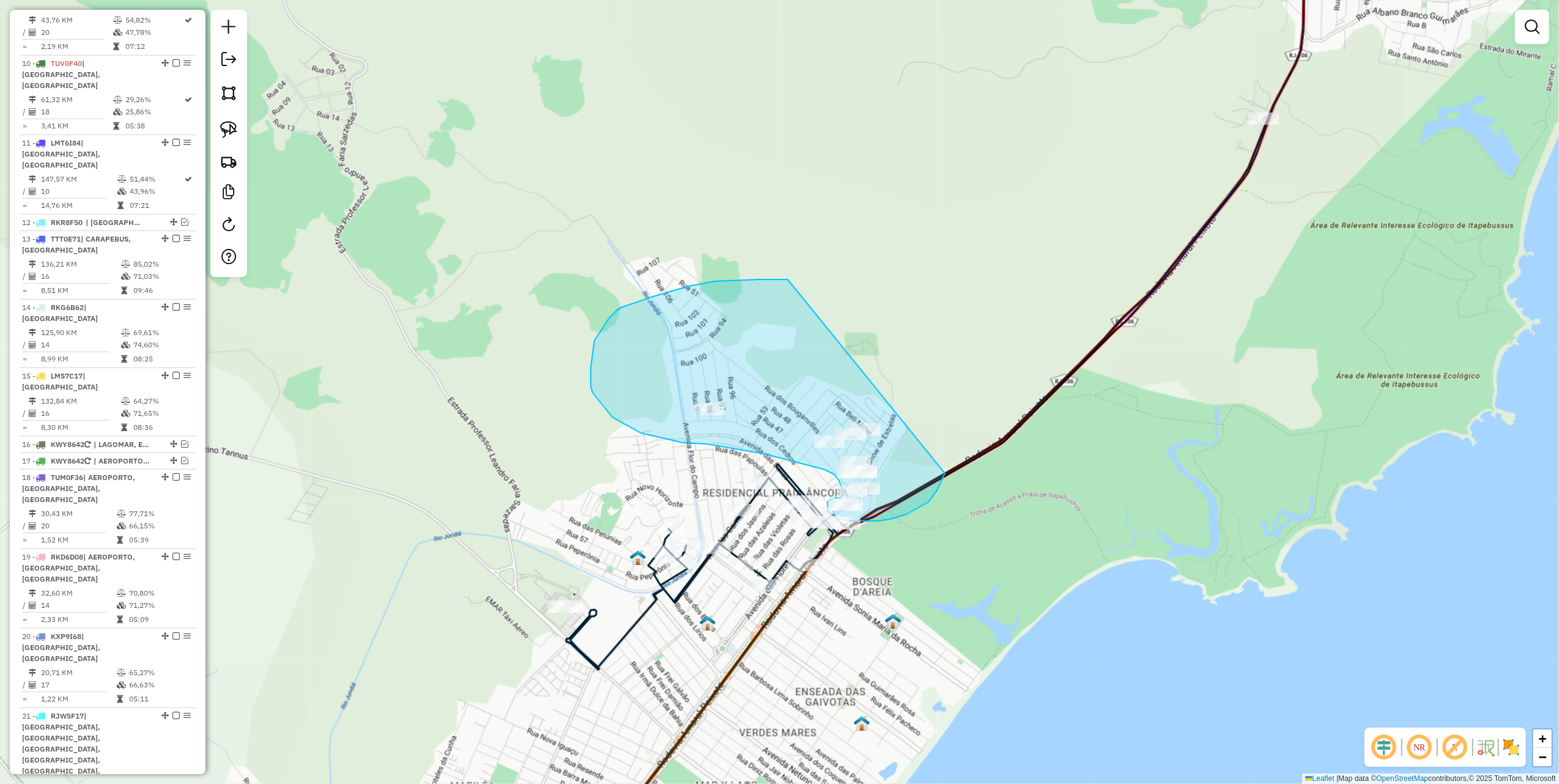
drag, startPoint x: 689, startPoint y: 286, endPoint x: 958, endPoint y: 411, distance: 296.6
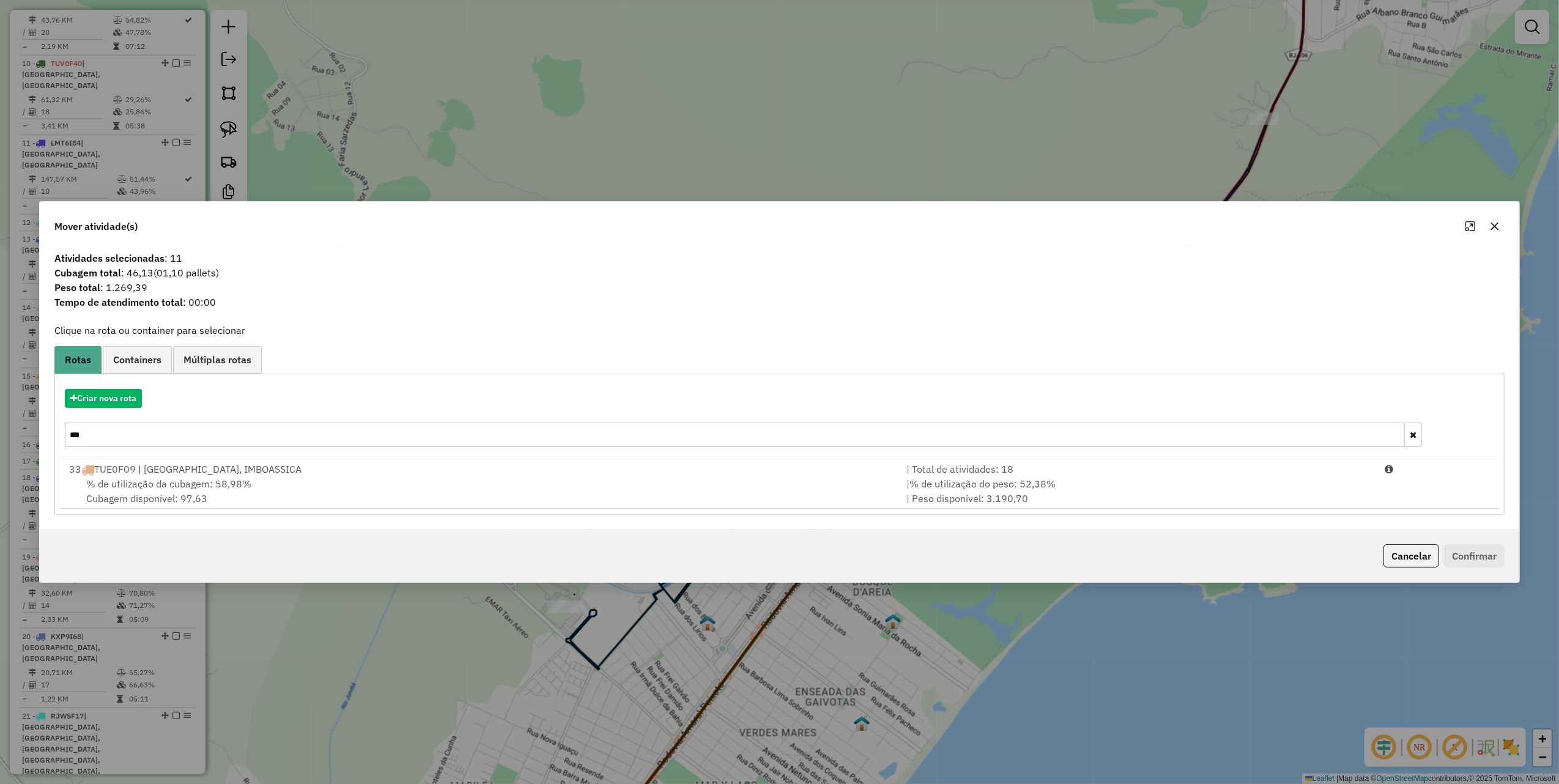
click at [1490, 221] on icon "button" at bounding box center [1495, 226] width 10 height 10
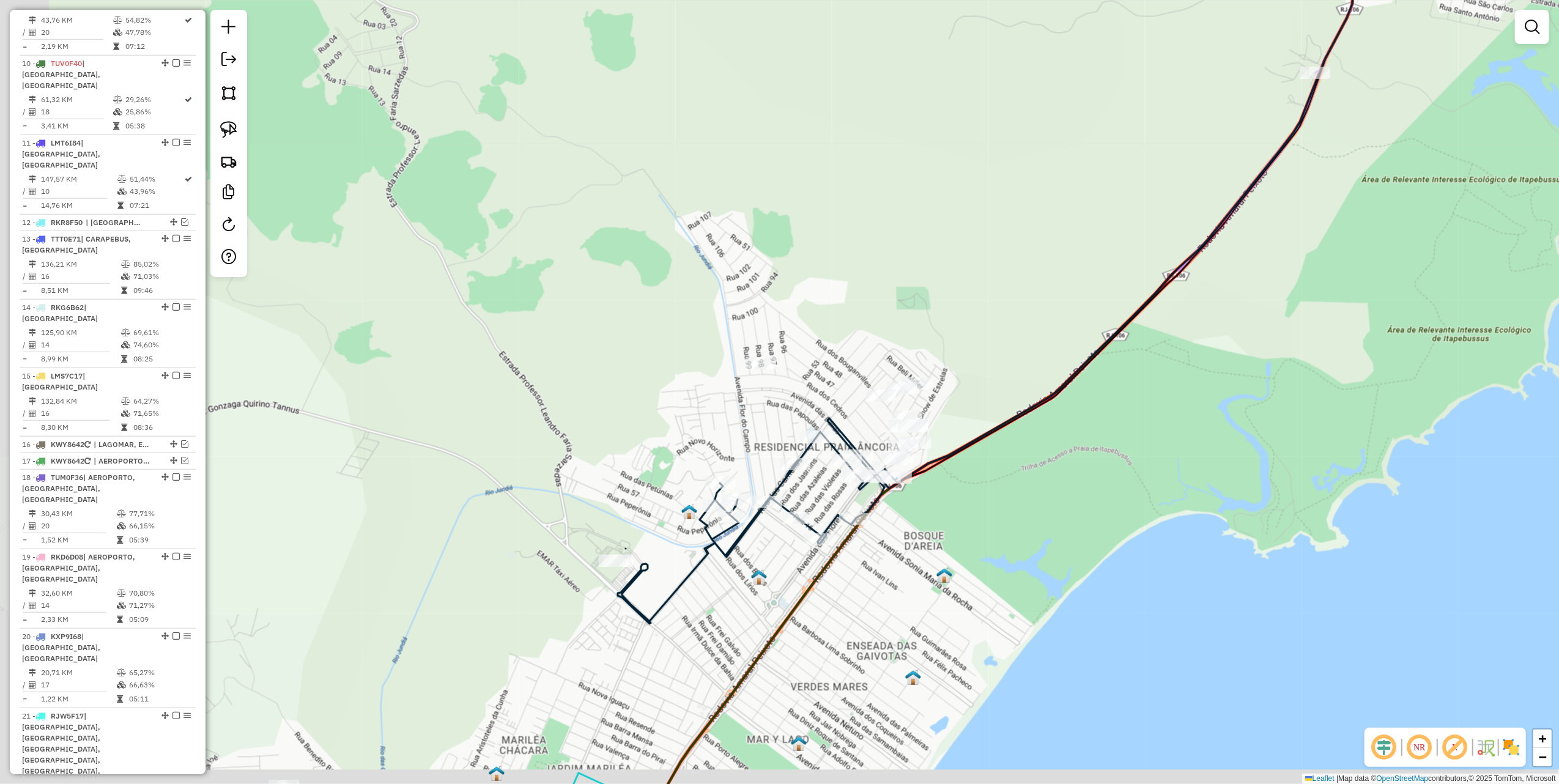
drag, startPoint x: 774, startPoint y: 263, endPoint x: 890, endPoint y: 141, distance: 168.3
click at [882, 151] on div "Janela de atendimento Grade de atendimento Capacidade Transportadoras Veículos …" at bounding box center [780, 392] width 1559 height 784
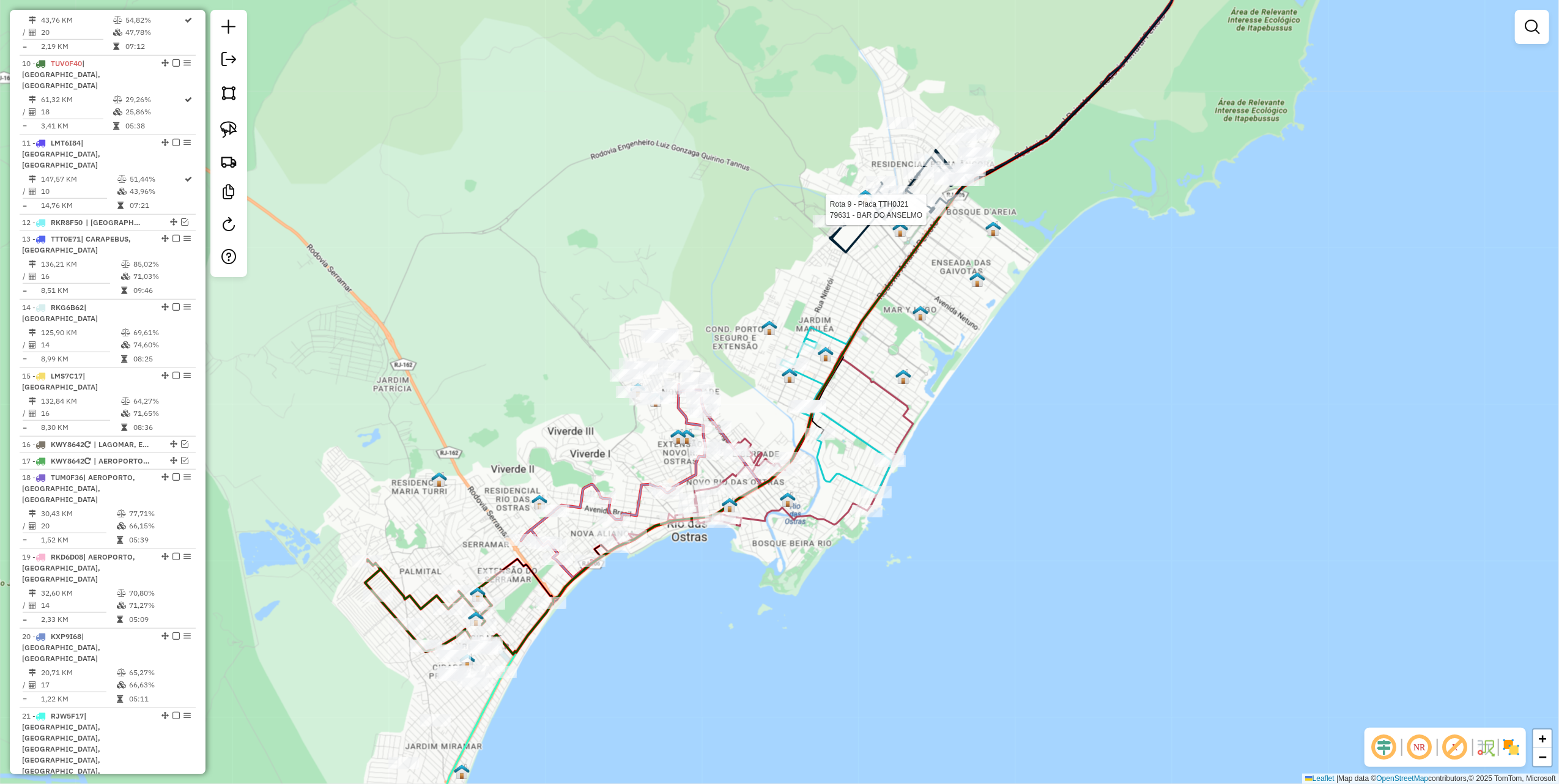
select select "*********"
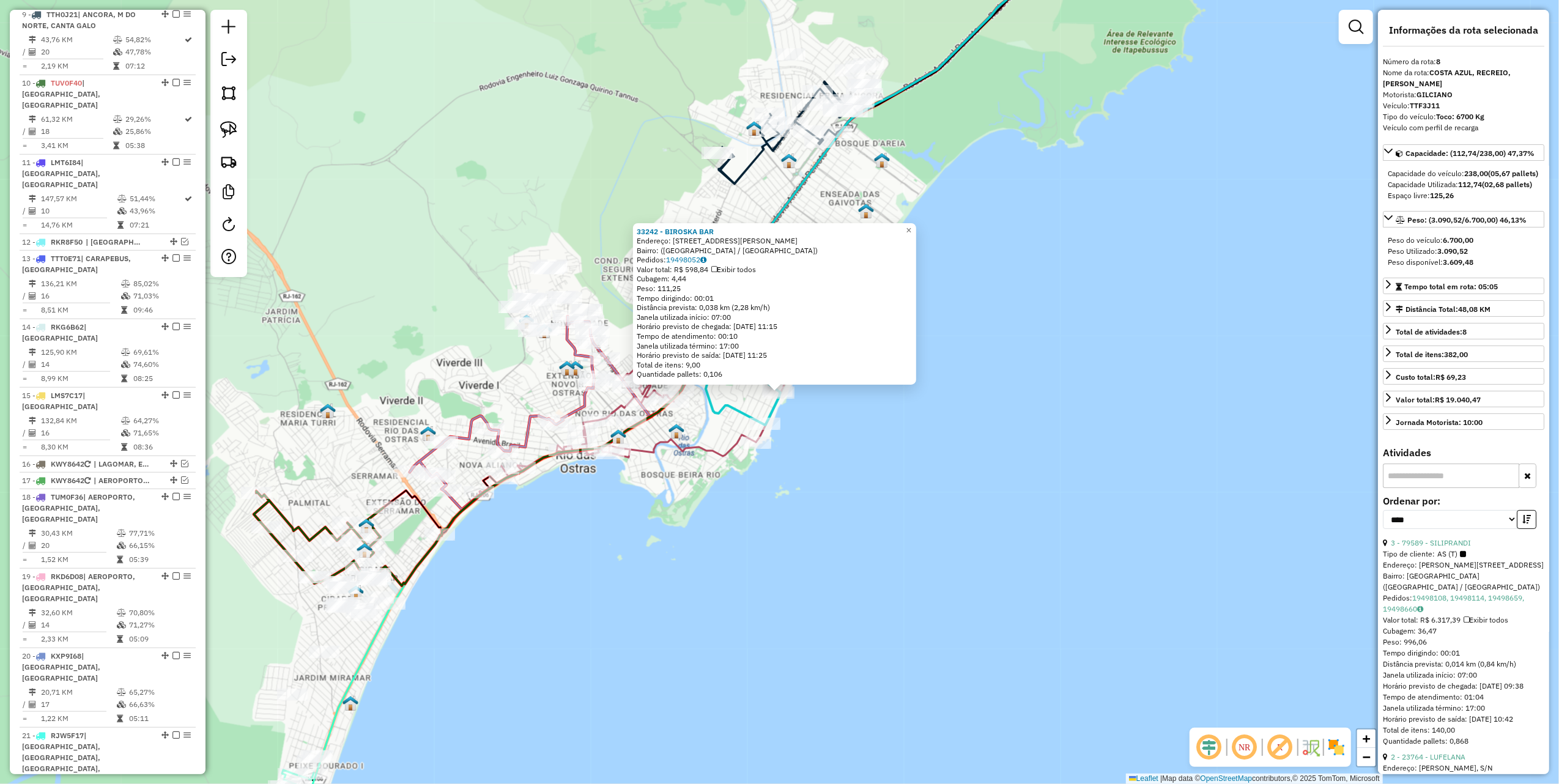
scroll to position [935, 0]
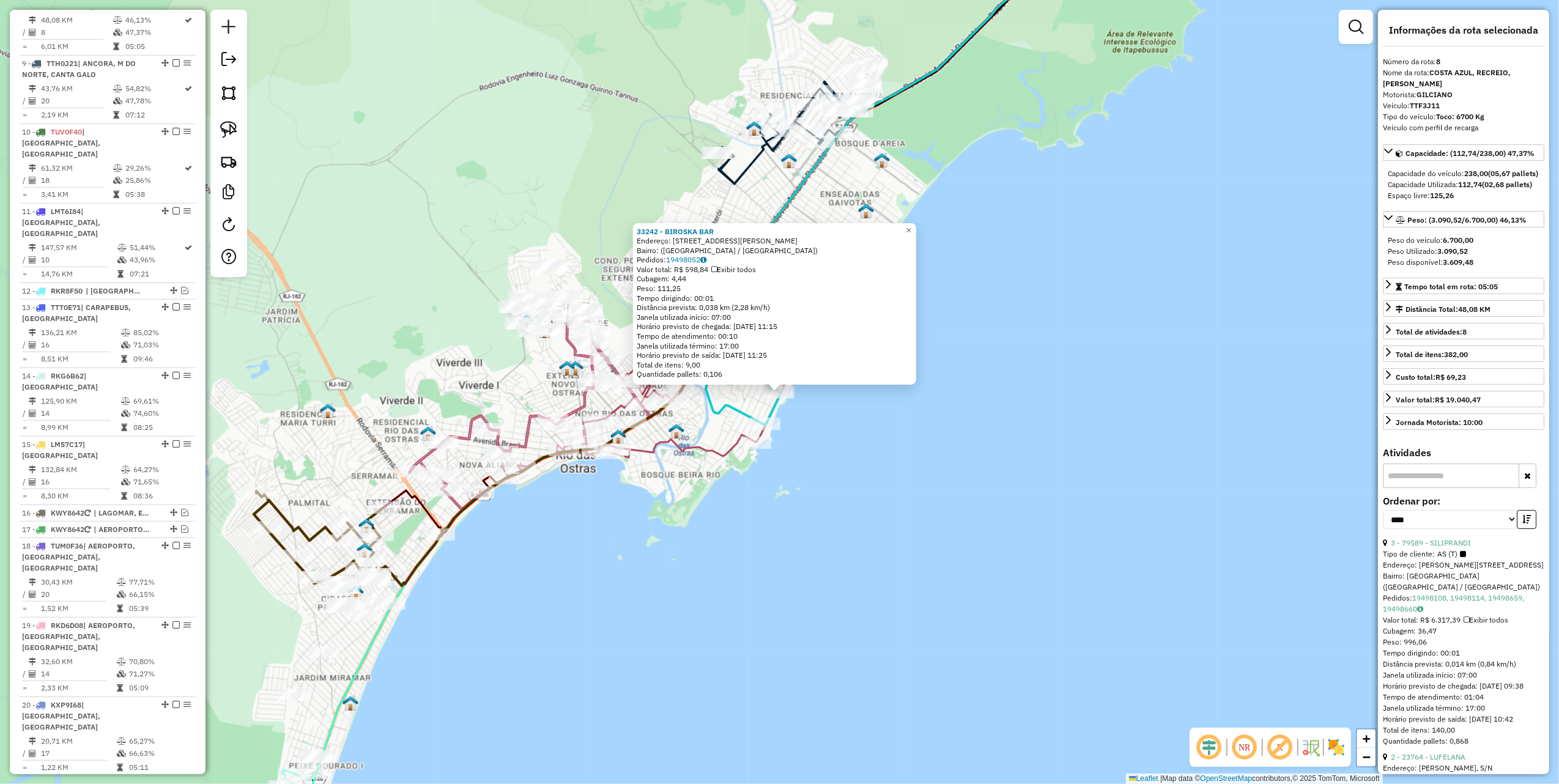
click at [789, 524] on div "33242 - BIROSKA BAR Endereço: Avenida Governador Roberto Silveira, 1098 Bairro:…" at bounding box center [780, 392] width 1559 height 784
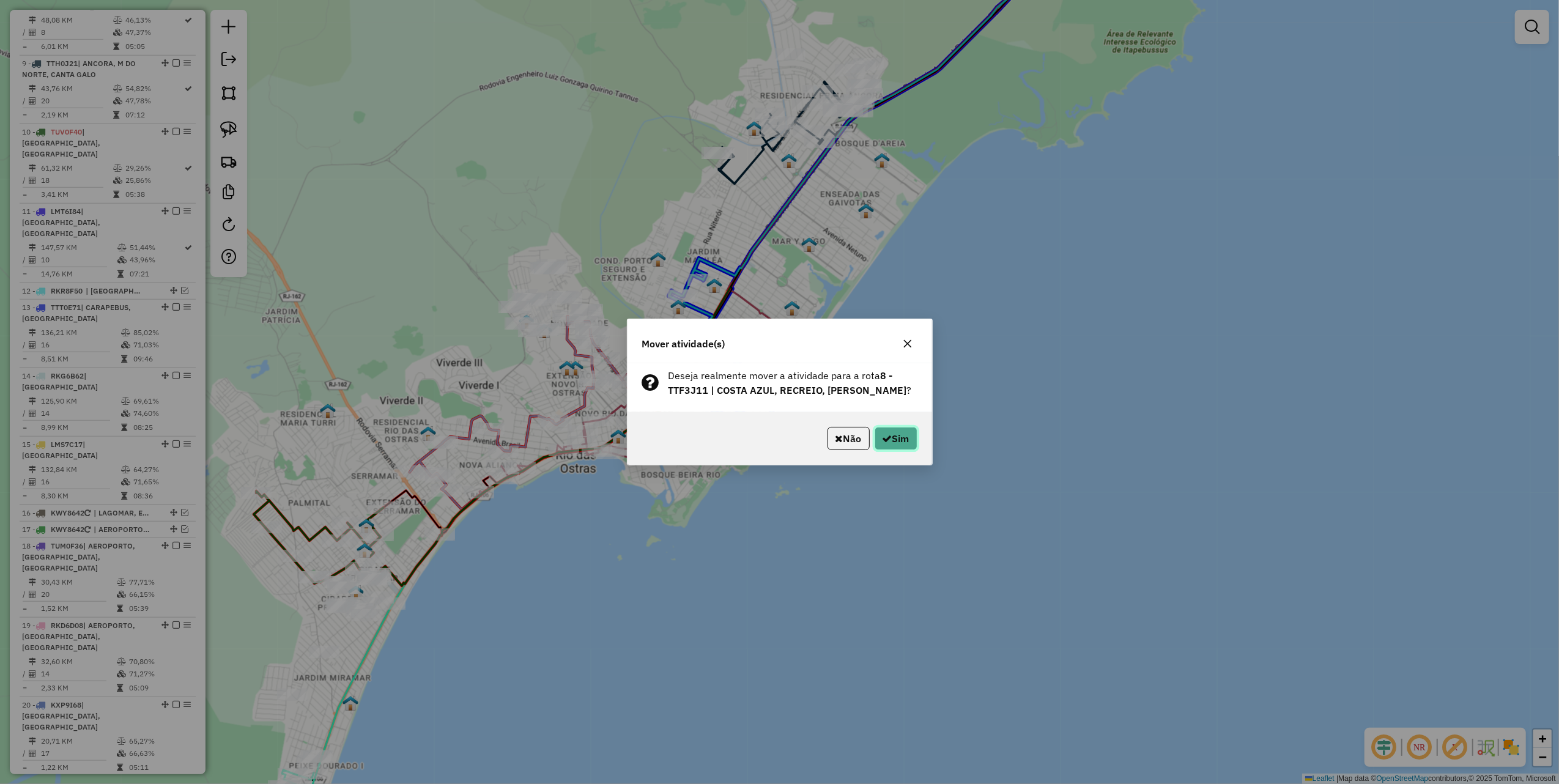
click at [894, 447] on button "Sim" at bounding box center [897, 439] width 43 height 24
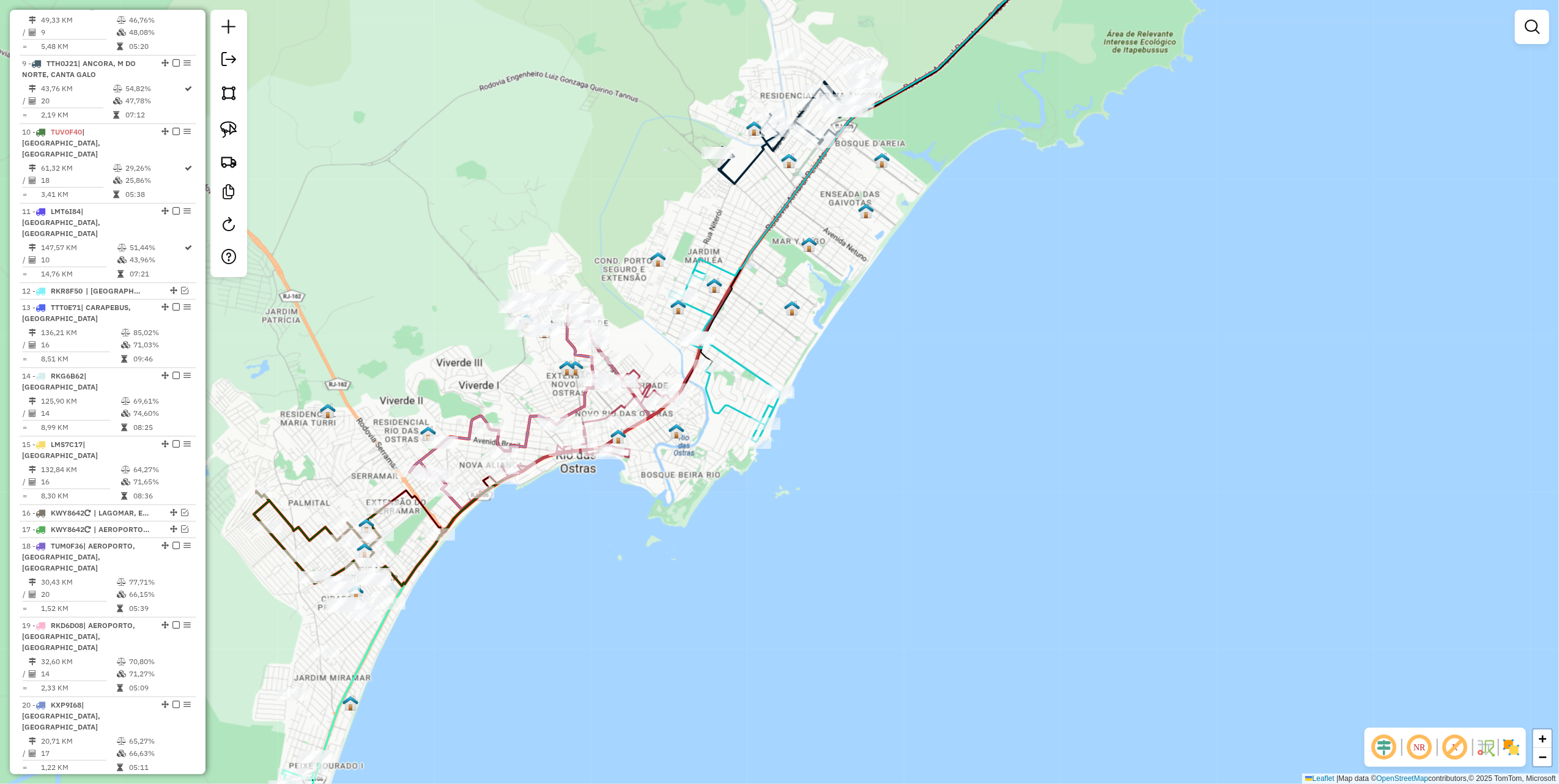
drag, startPoint x: 836, startPoint y: 276, endPoint x: 760, endPoint y: 333, distance: 95.0
click at [790, 333] on div "Janela de atendimento Grade de atendimento Capacidade Transportadoras Veículos …" at bounding box center [780, 392] width 1559 height 784
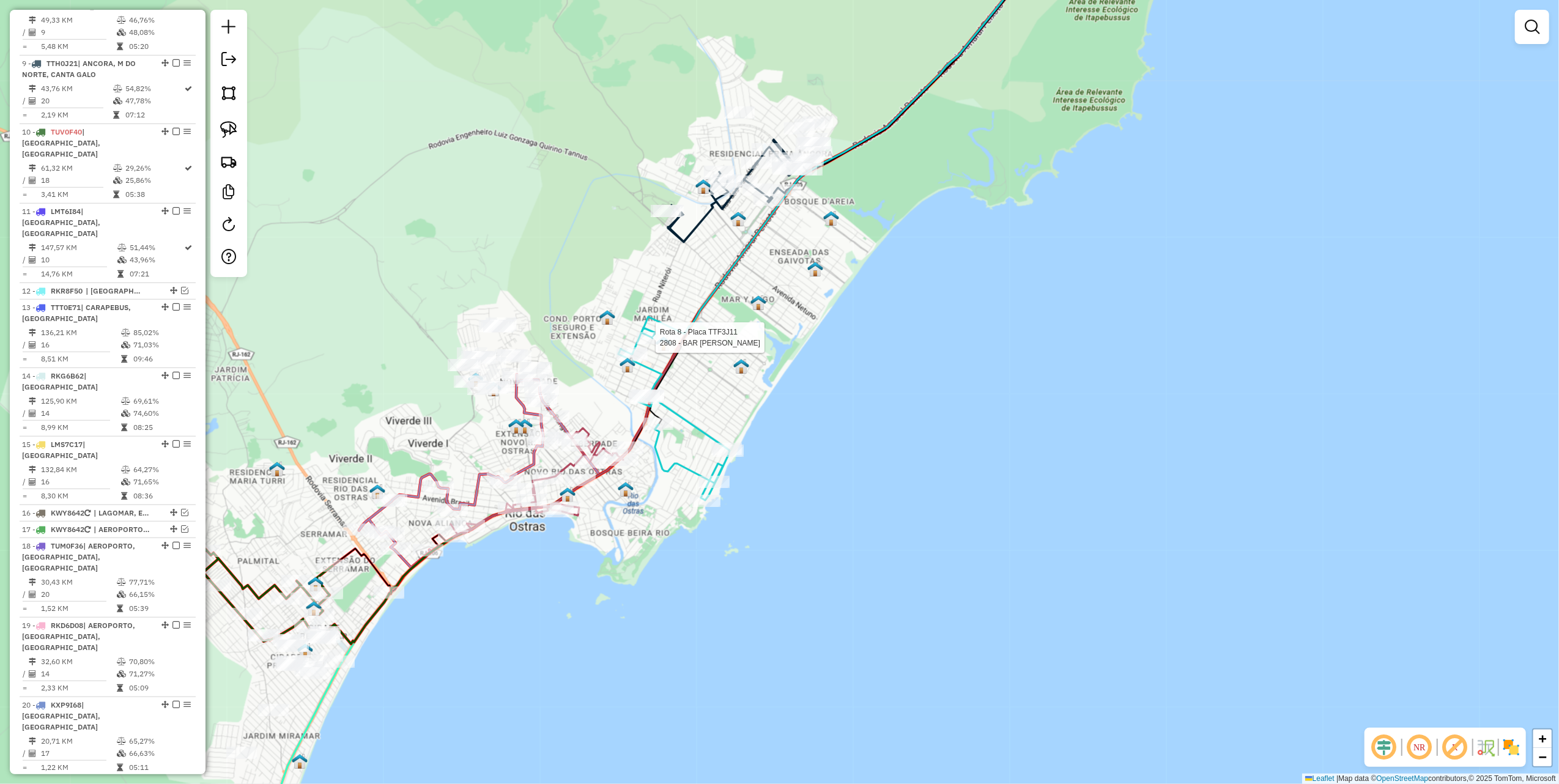
select select "*********"
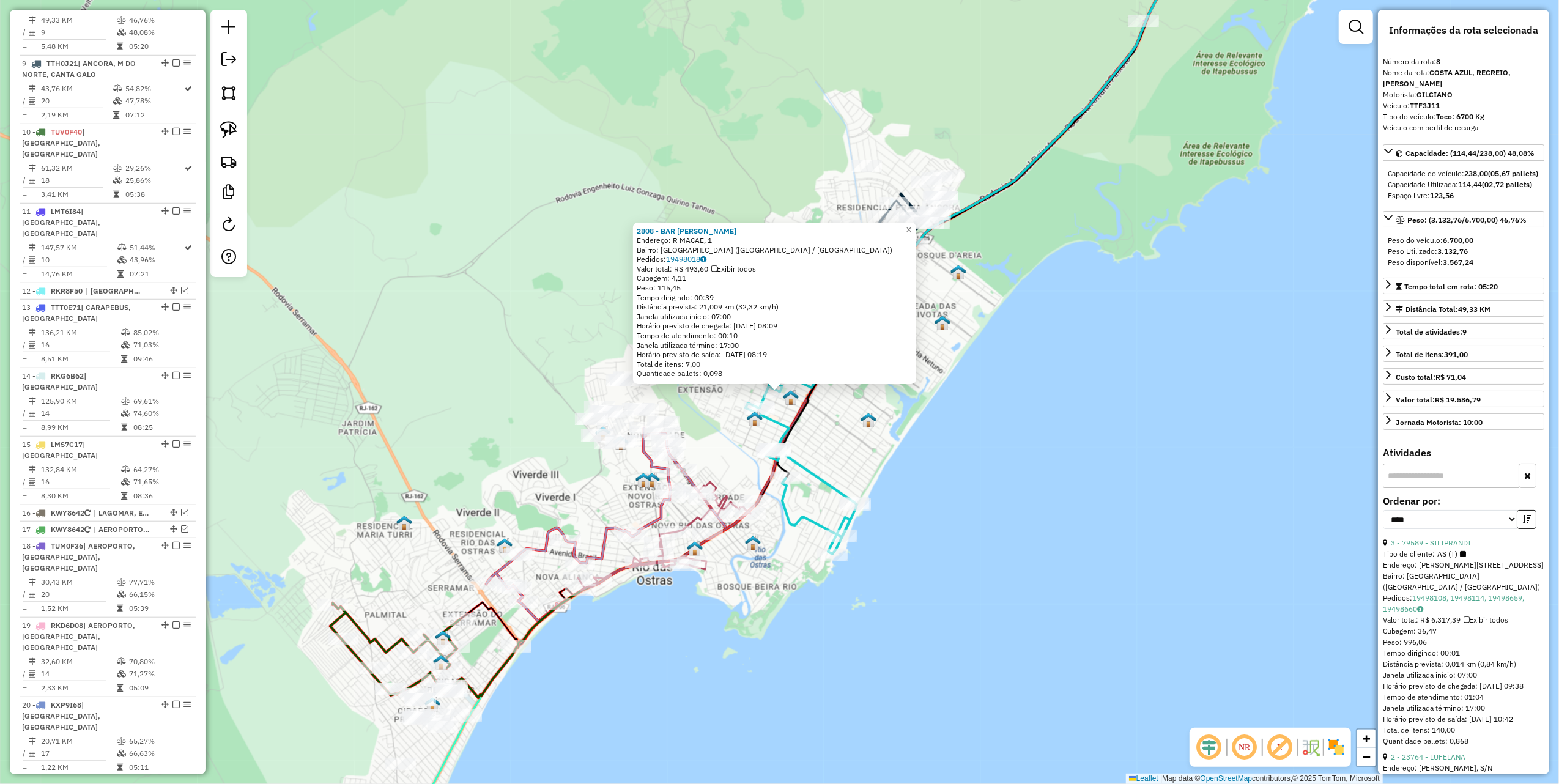
click at [921, 416] on div "2808 - BAR JANIO JORGE RODR Endereço: R MACAE, 1 Bairro: JARDIM MARILEIA (RIO D…" at bounding box center [780, 392] width 1559 height 784
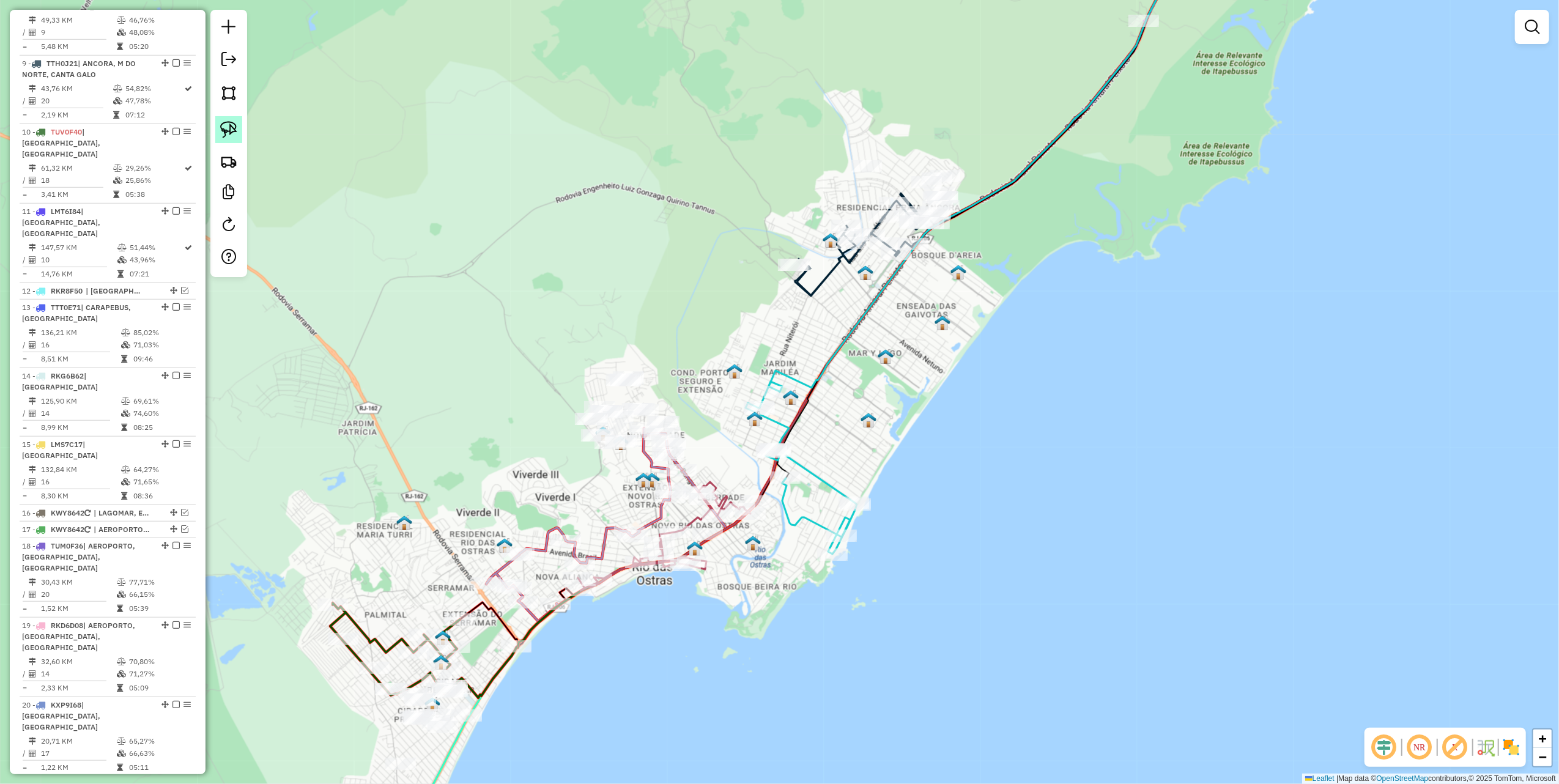
click at [235, 126] on img at bounding box center [228, 129] width 17 height 17
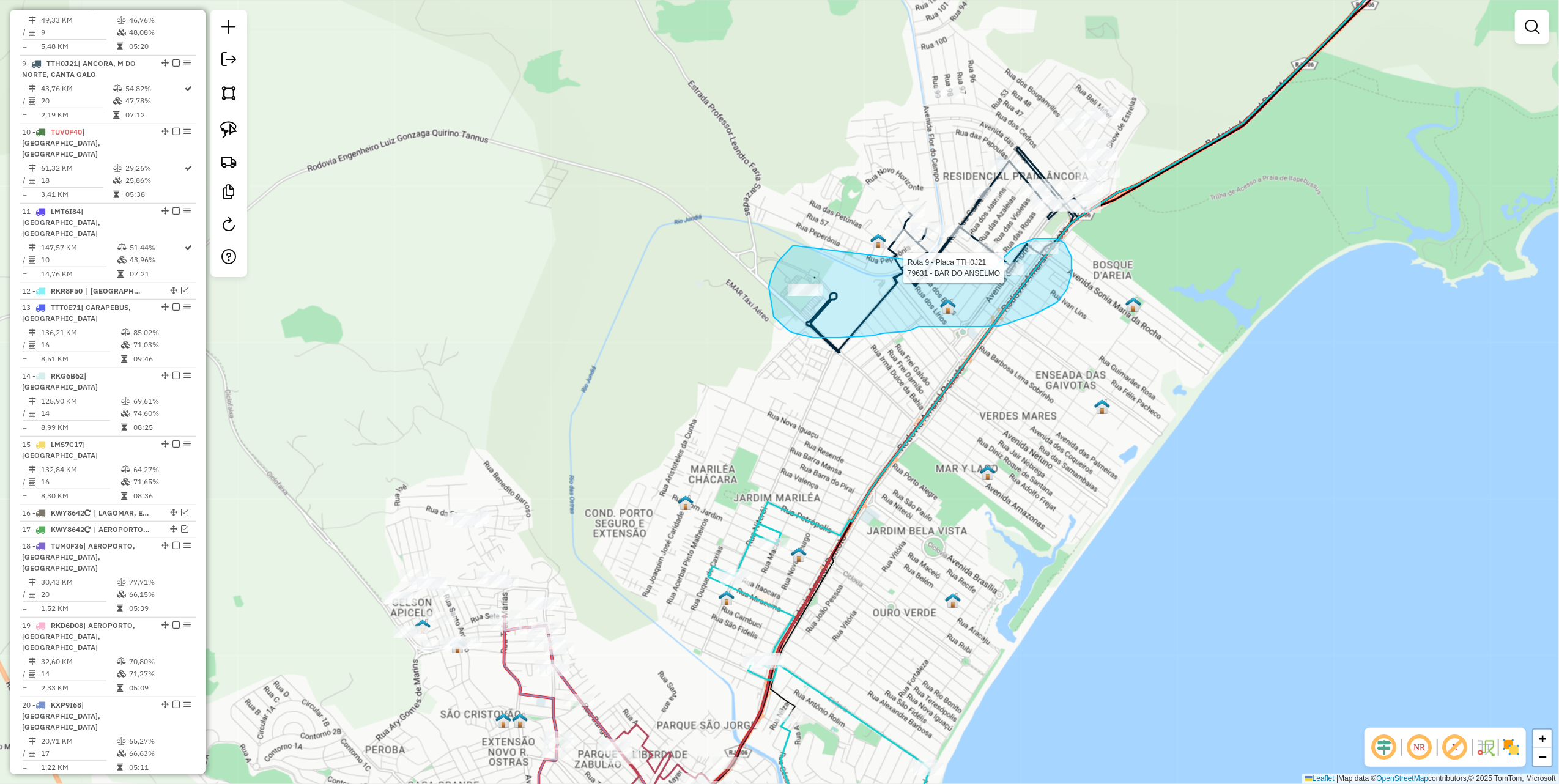
drag, startPoint x: 772, startPoint y: 273, endPoint x: 960, endPoint y: 282, distance: 188.2
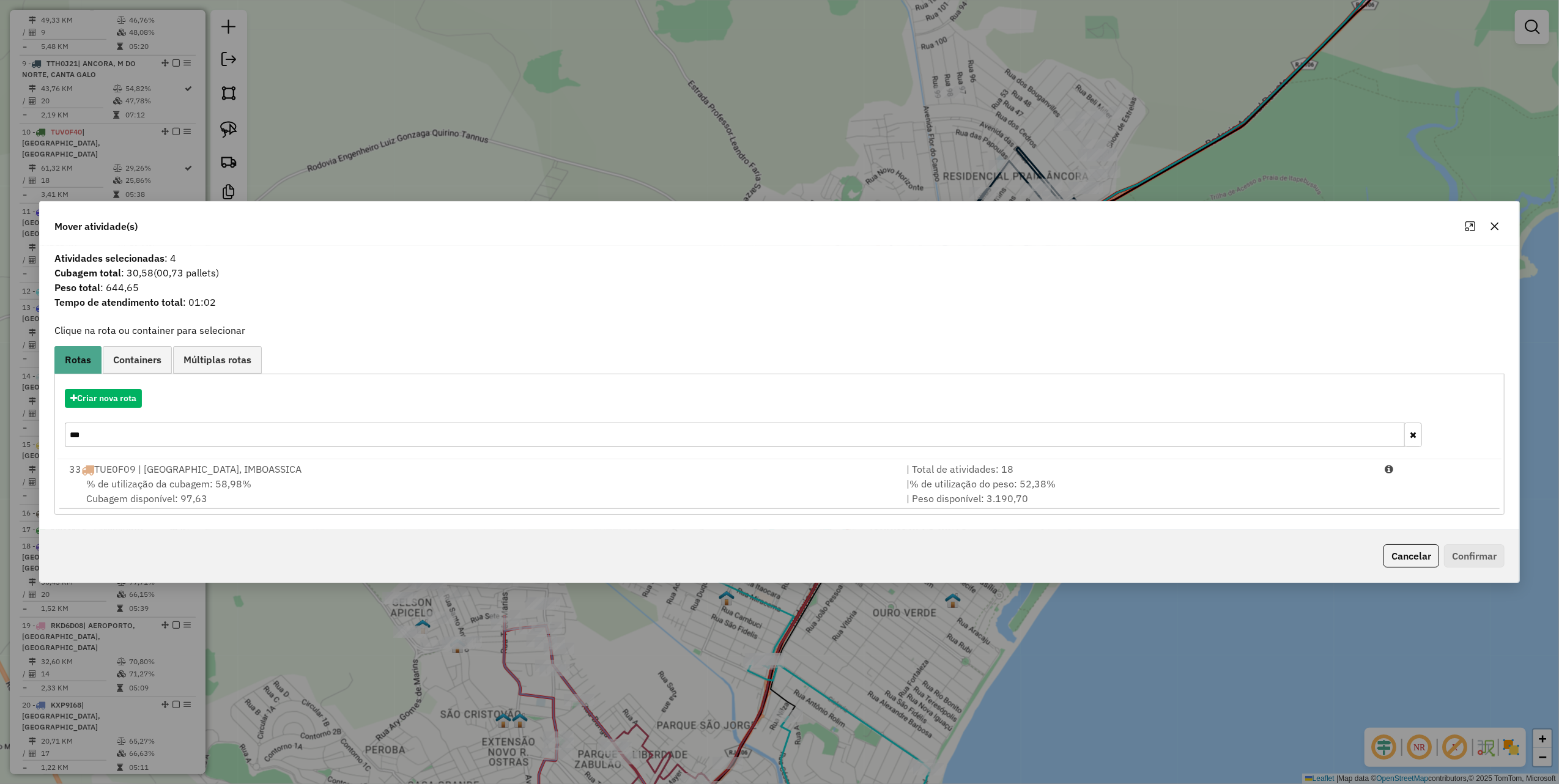
click at [179, 433] on input "***" at bounding box center [735, 435] width 1341 height 25
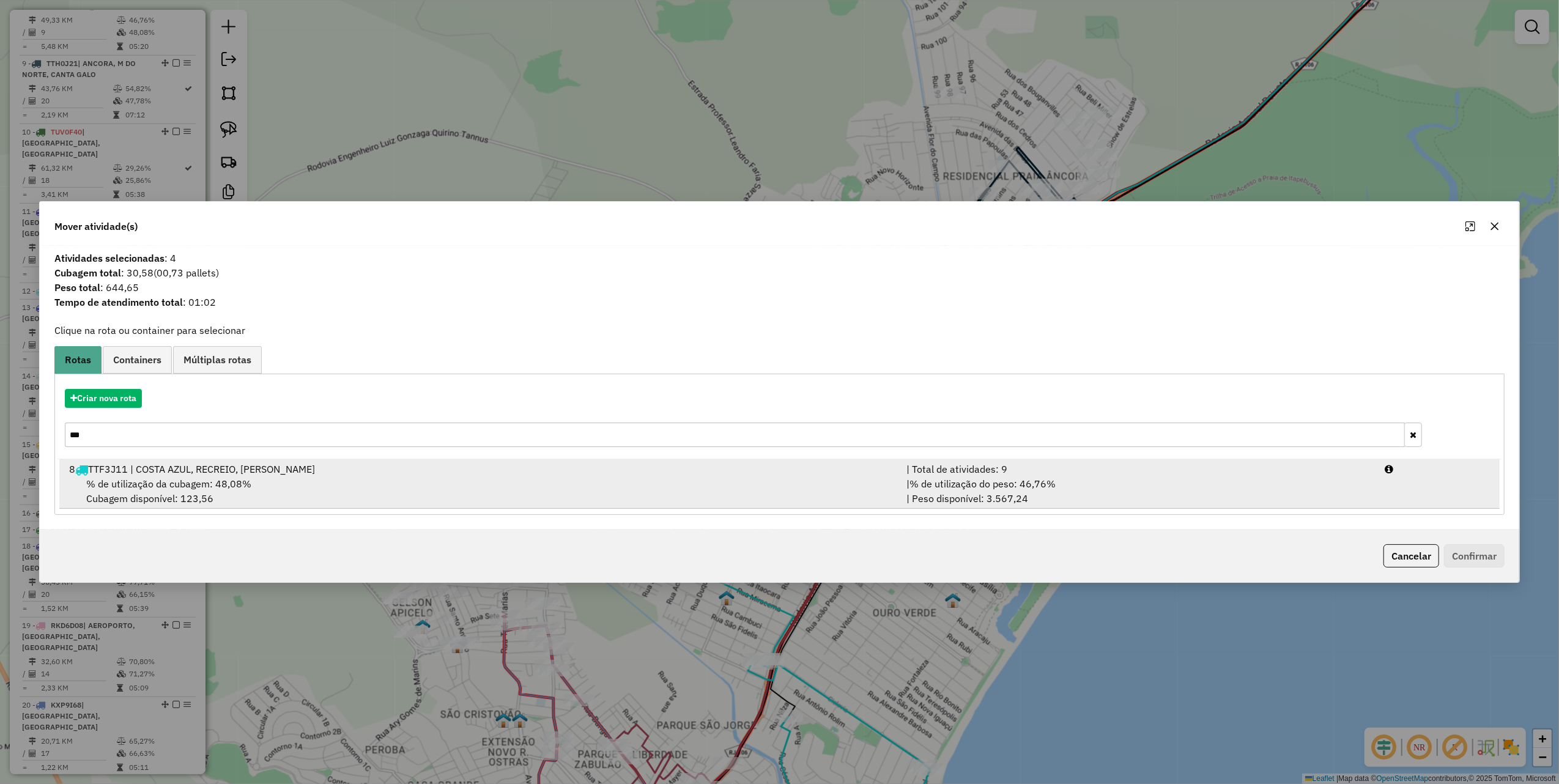
type input "***"
drag, startPoint x: 468, startPoint y: 492, endPoint x: 854, endPoint y: 499, distance: 386.1
click at [472, 492] on div "% de utilização da cubagem: 48,08% Cubagem disponível: 123,56" at bounding box center [480, 491] width 838 height 30
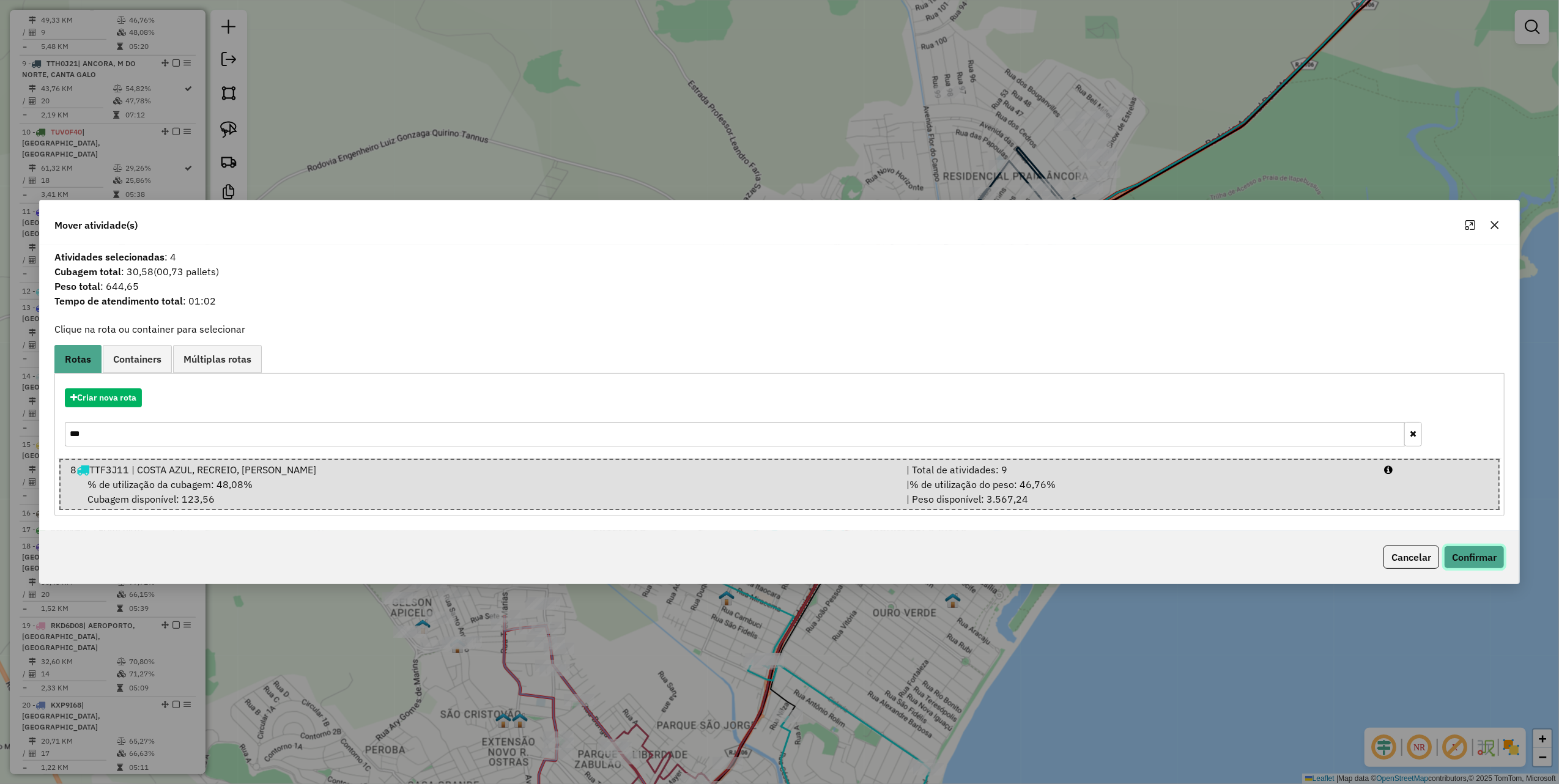
click at [1498, 559] on button "Confirmar" at bounding box center [1475, 557] width 61 height 24
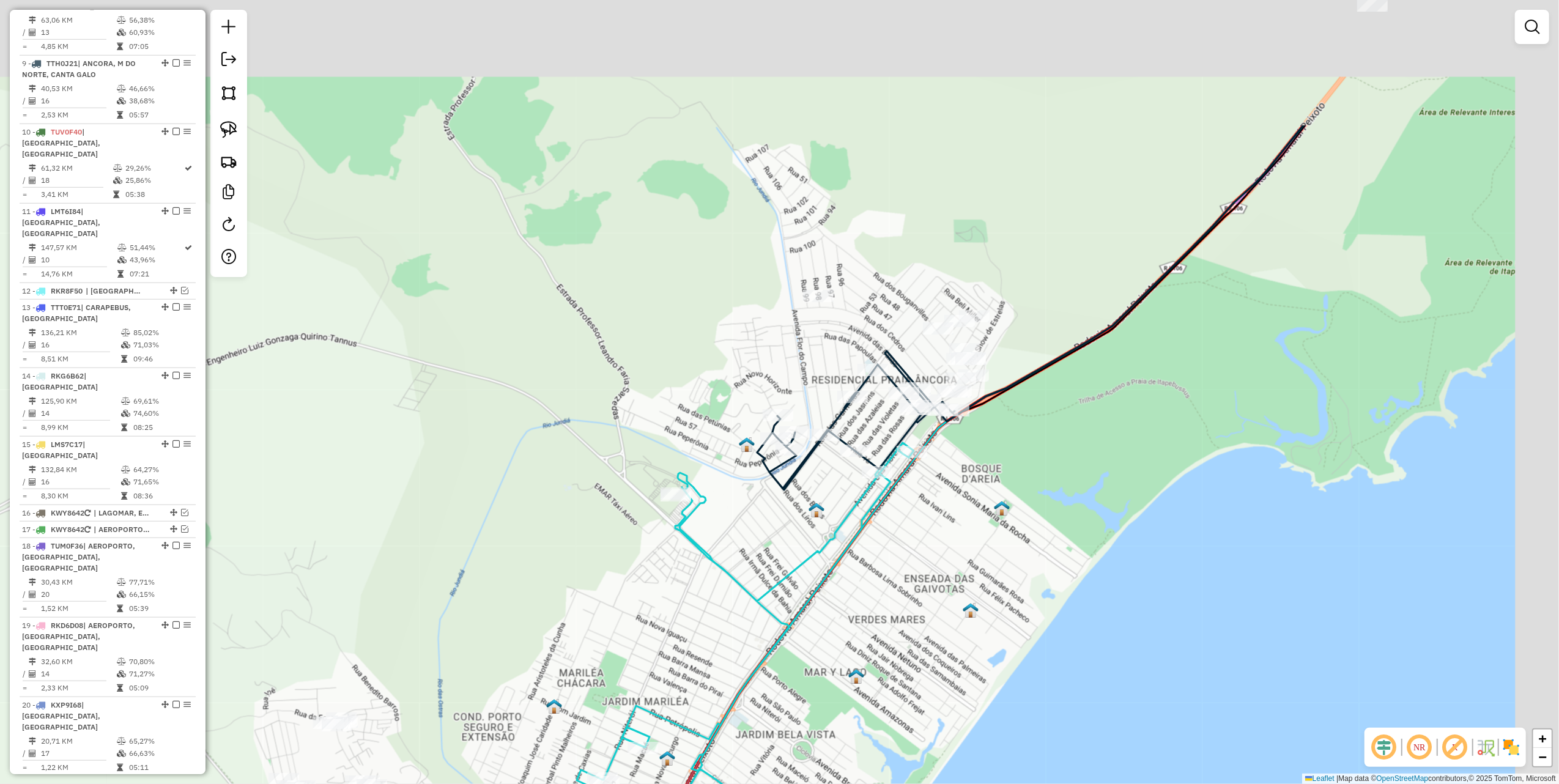
drag, startPoint x: 1112, startPoint y: 401, endPoint x: 1085, endPoint y: 444, distance: 50.8
click at [1085, 444] on div "Janela de atendimento Grade de atendimento Capacidade Transportadoras Veículos …" at bounding box center [780, 392] width 1559 height 784
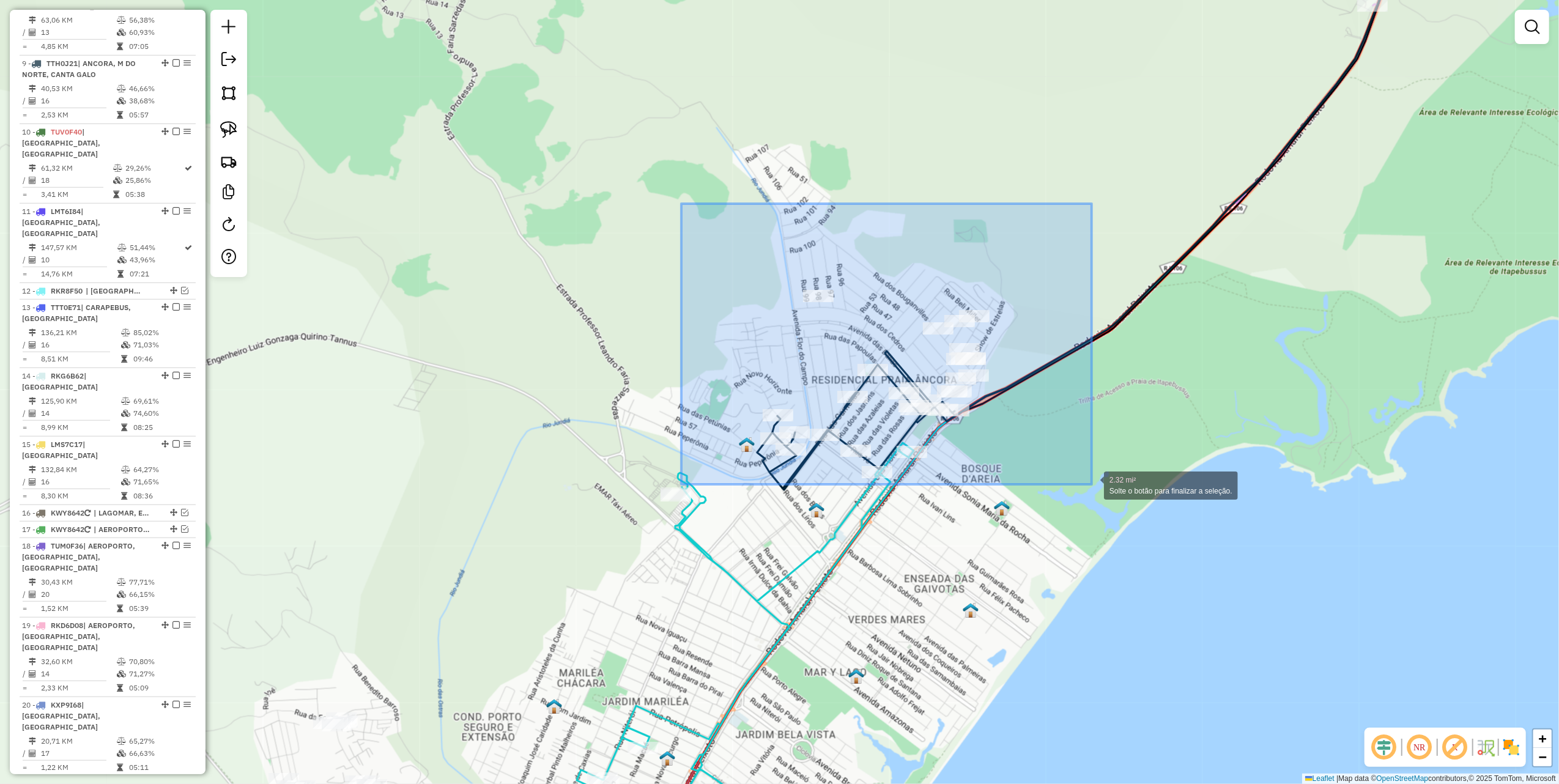
drag, startPoint x: 681, startPoint y: 204, endPoint x: 1091, endPoint y: 472, distance: 489.8
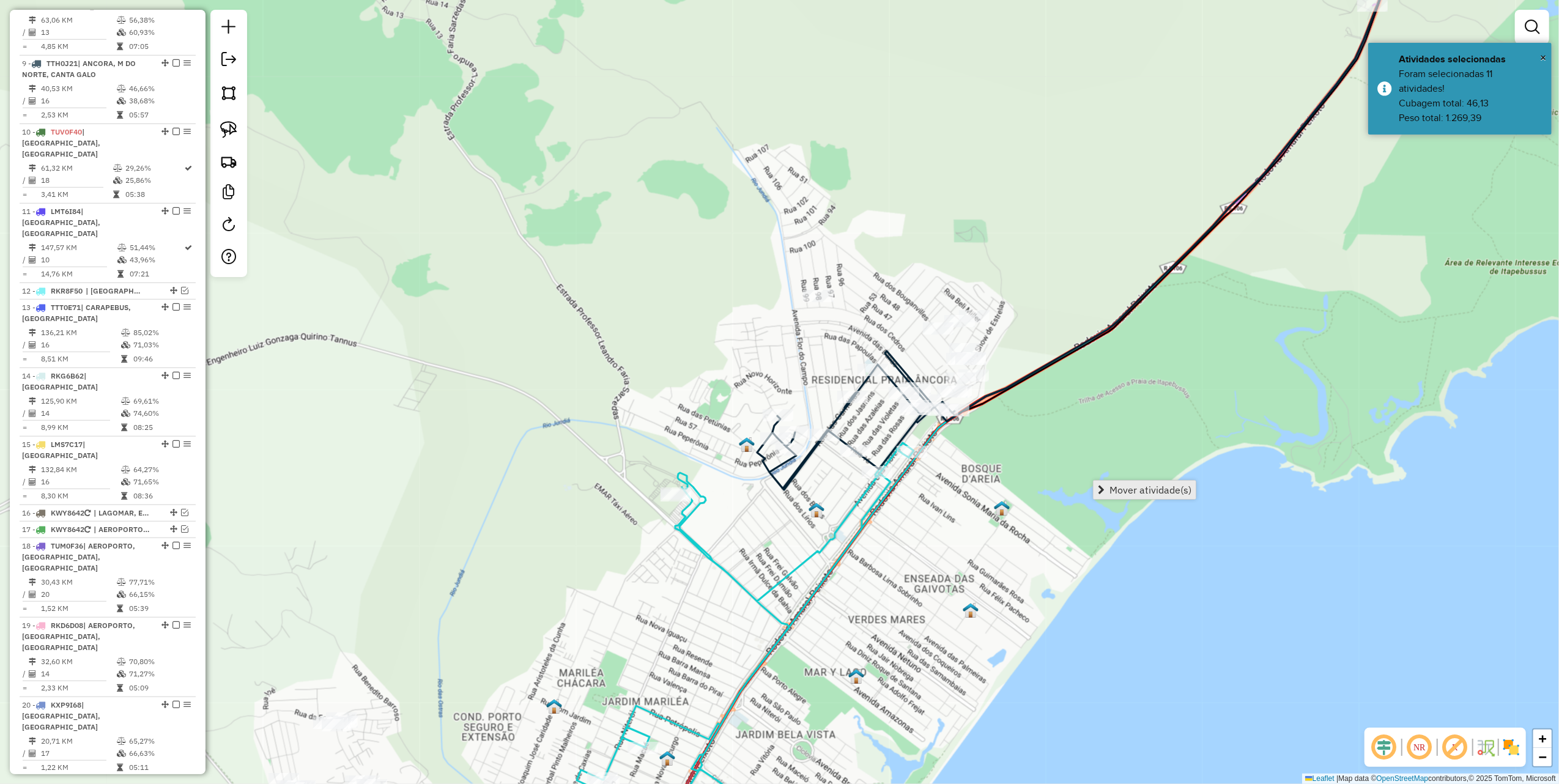
click at [1129, 497] on link "Mover atividade(s)" at bounding box center [1145, 490] width 102 height 19
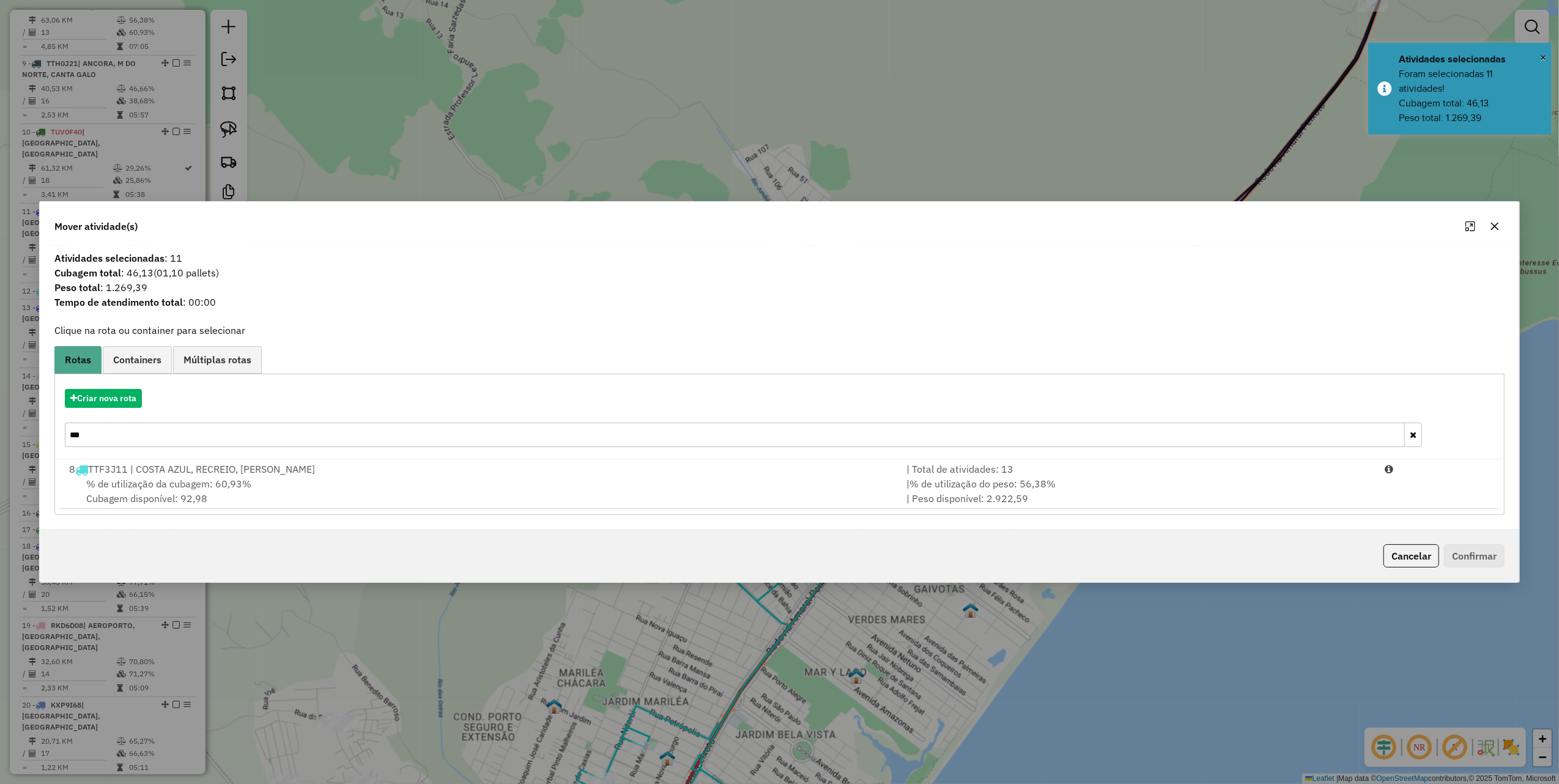
click at [110, 439] on input "***" at bounding box center [735, 435] width 1341 height 25
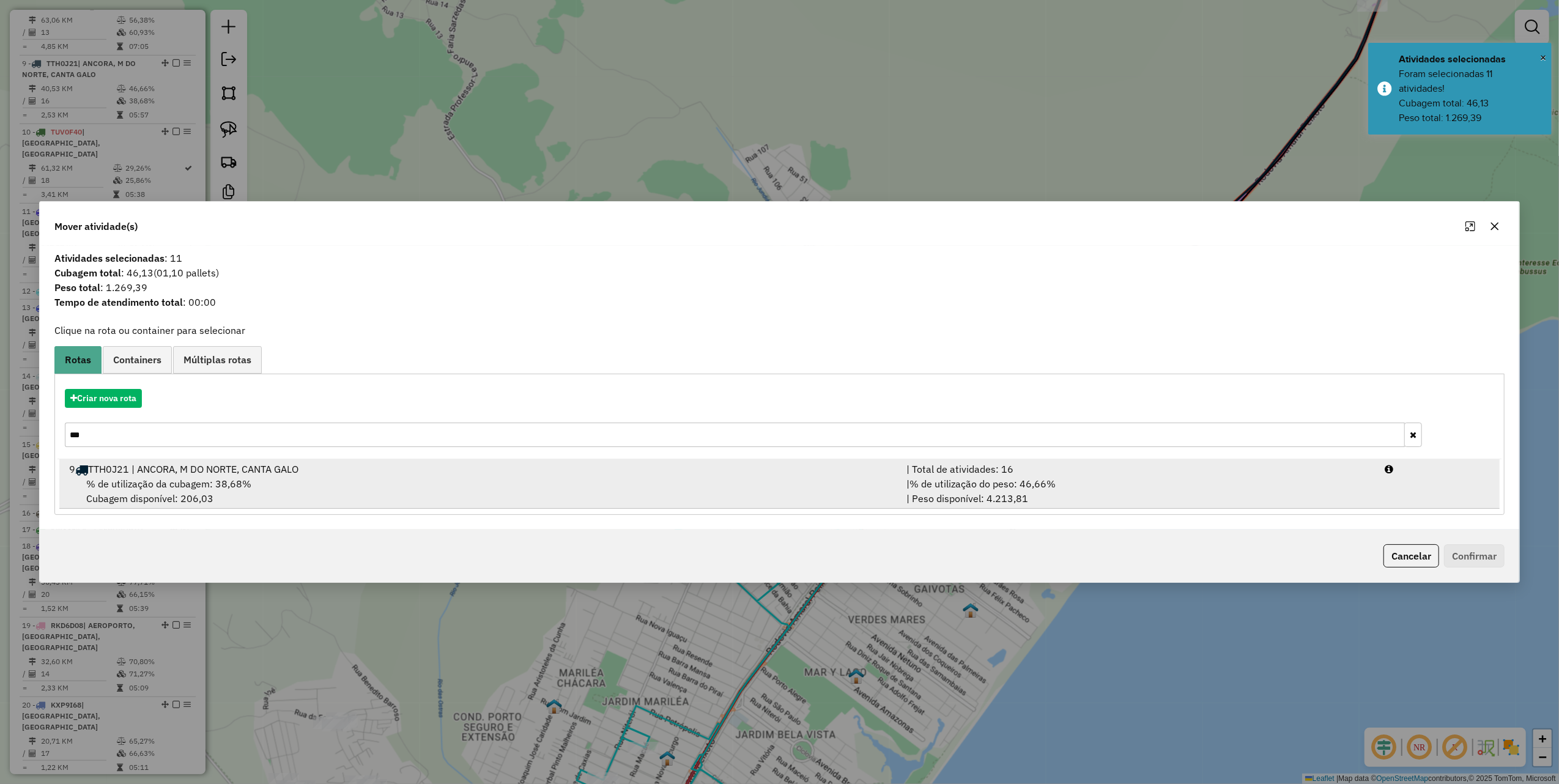
type input "***"
click at [1158, 479] on div "| % de utilização do peso: 46,66% | Peso disponível: 4.213,81" at bounding box center [1139, 491] width 479 height 30
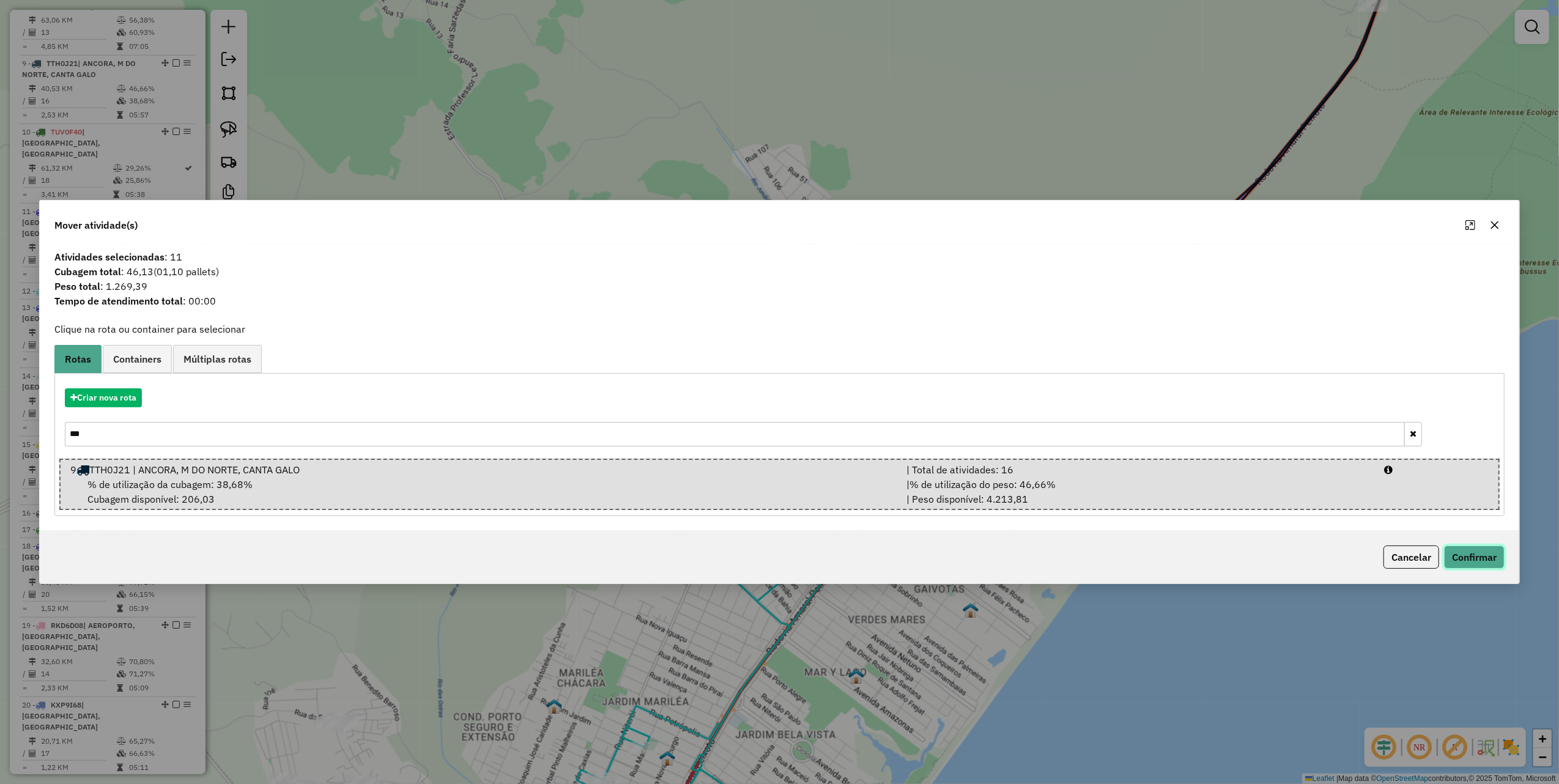
click at [1471, 553] on button "Confirmar" at bounding box center [1475, 557] width 61 height 24
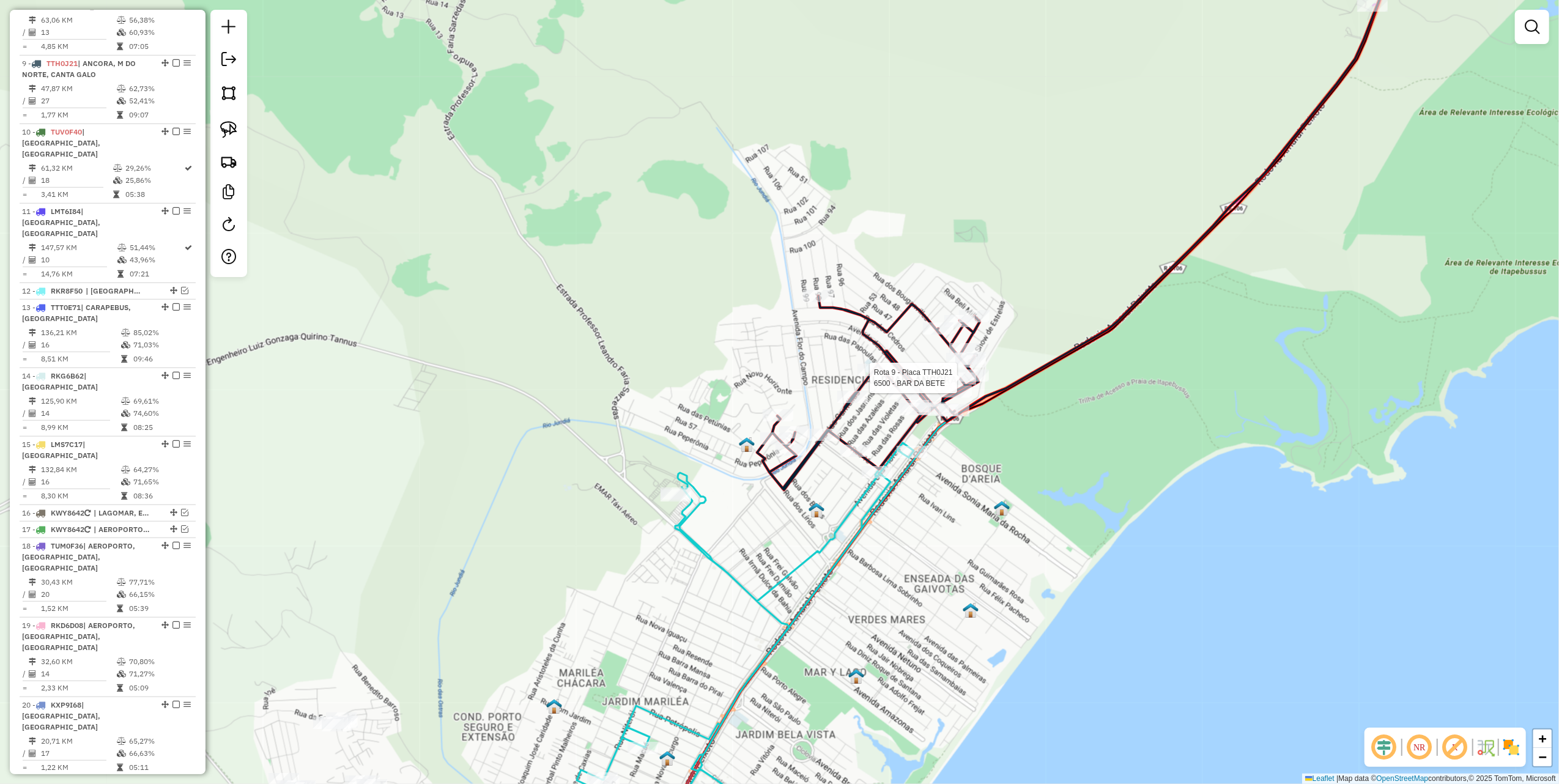
select select "*********"
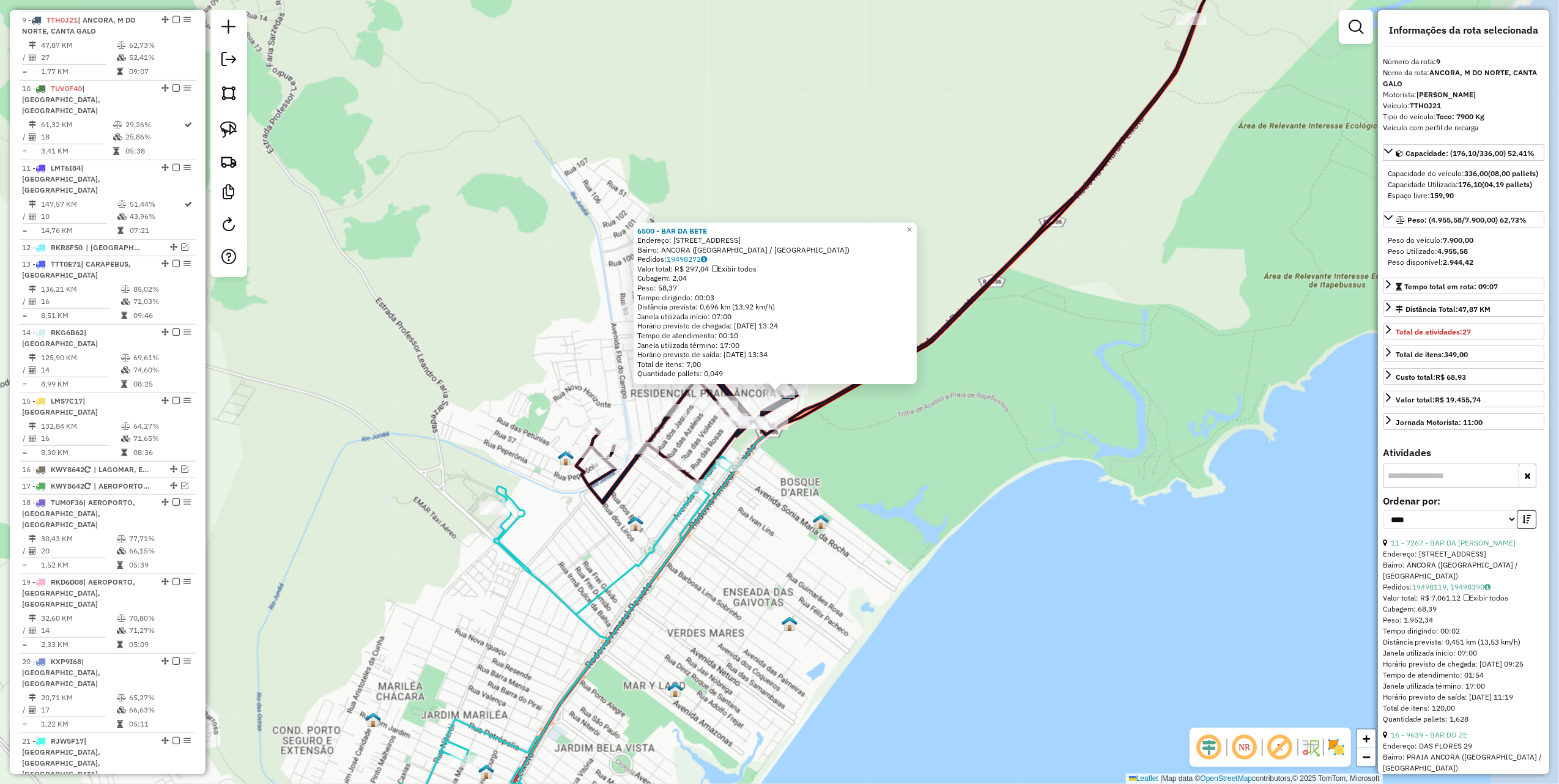
scroll to position [1004, 0]
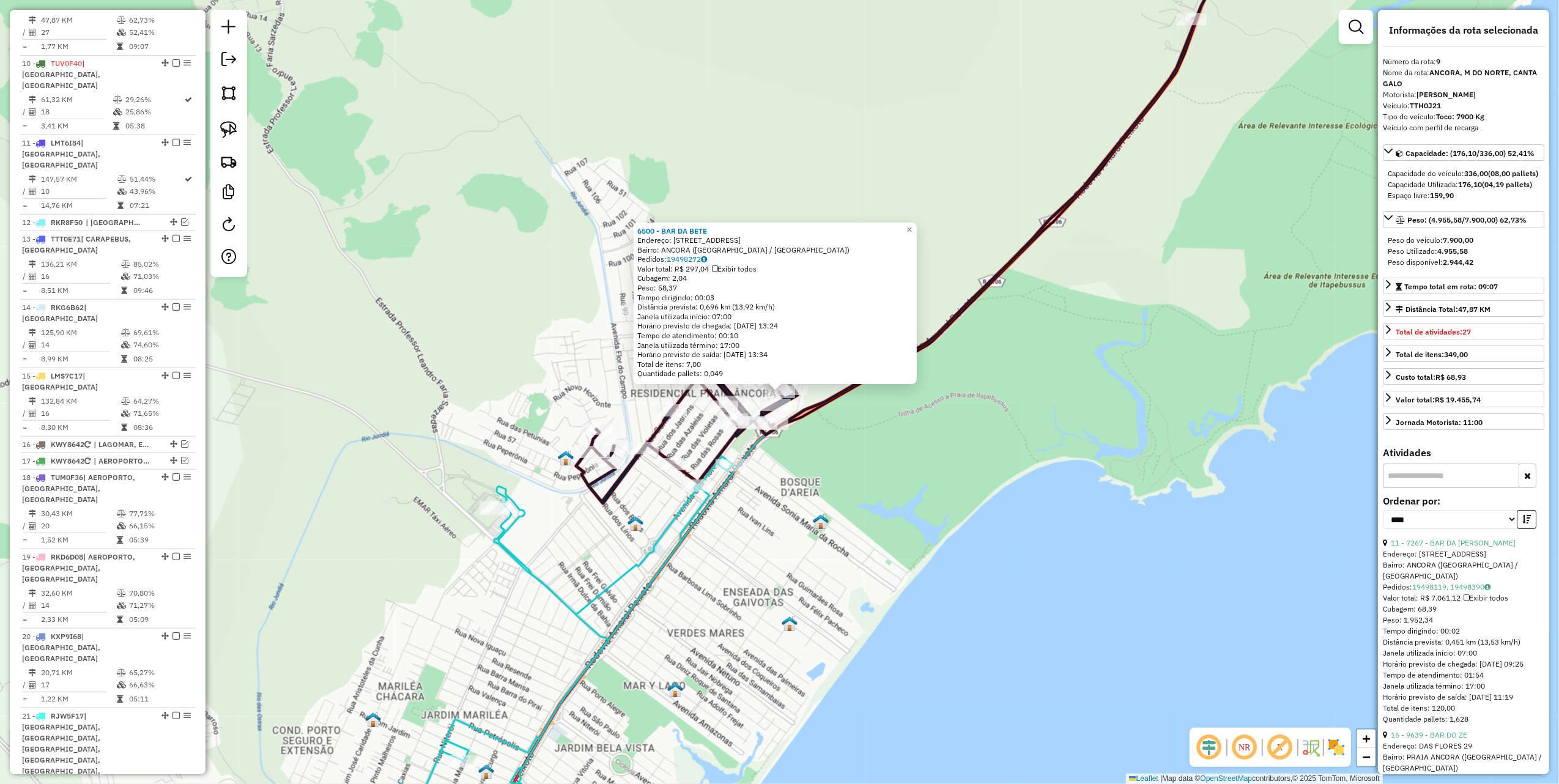
click at [904, 464] on div "6500 - BAR DA BETE Endereço: R DAS AZALEIAS, 146 Bairro: ANCORA (RIO DAS OSTRAS…" at bounding box center [780, 392] width 1559 height 784
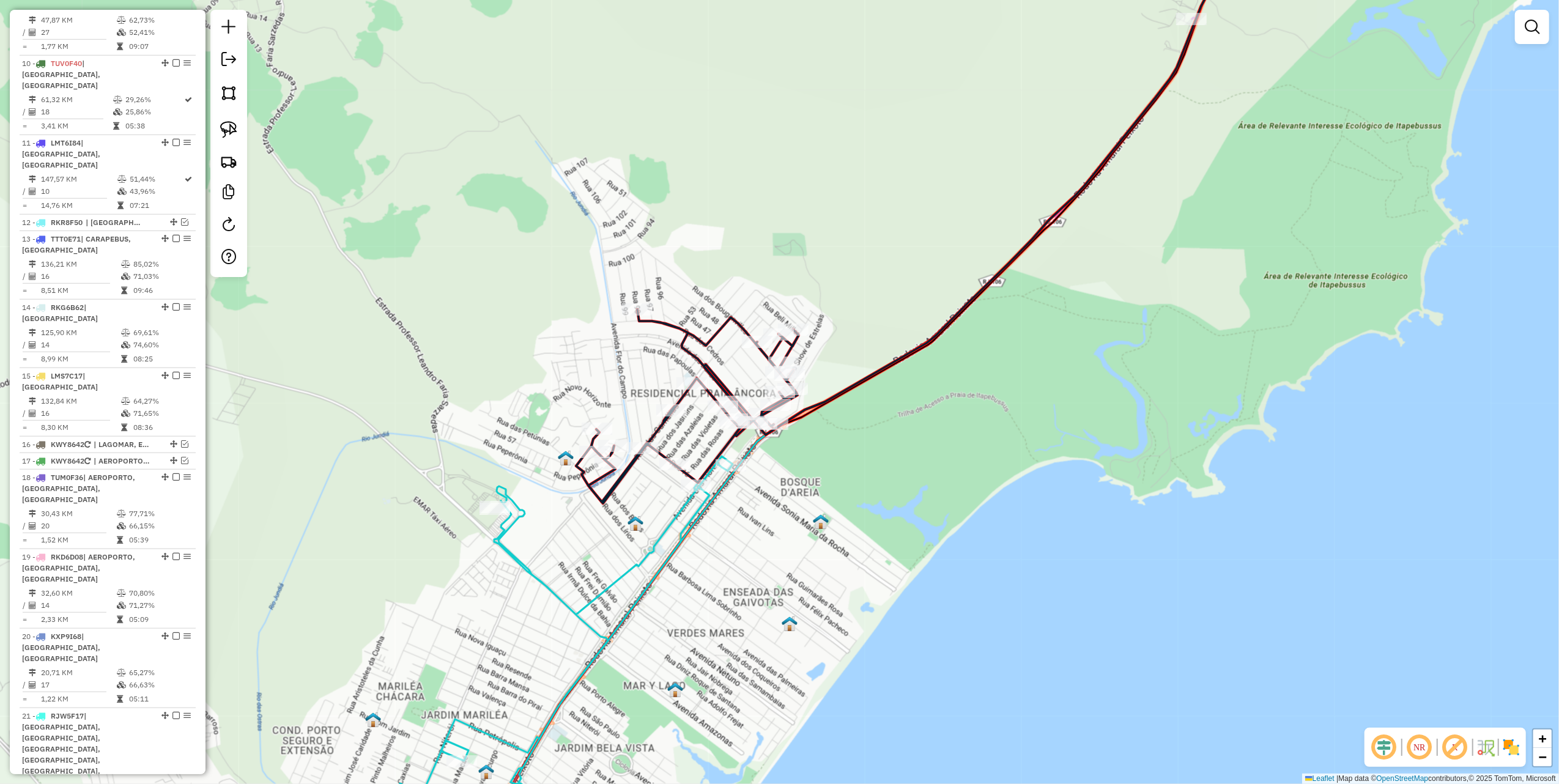
drag, startPoint x: 218, startPoint y: 133, endPoint x: 333, endPoint y: 191, distance: 128.8
click at [218, 133] on link at bounding box center [228, 129] width 27 height 27
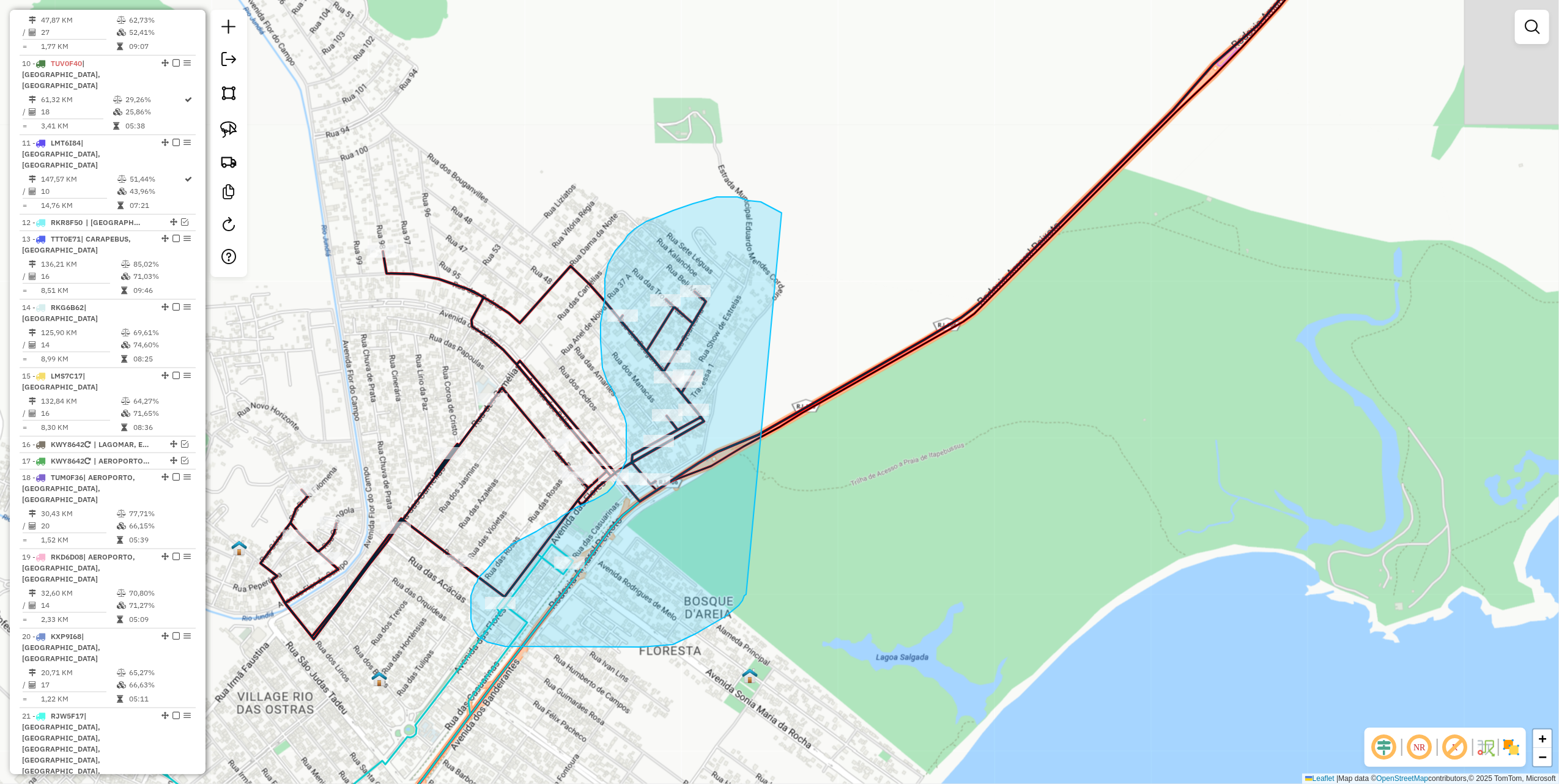
drag, startPoint x: 769, startPoint y: 206, endPoint x: 746, endPoint y: 593, distance: 387.7
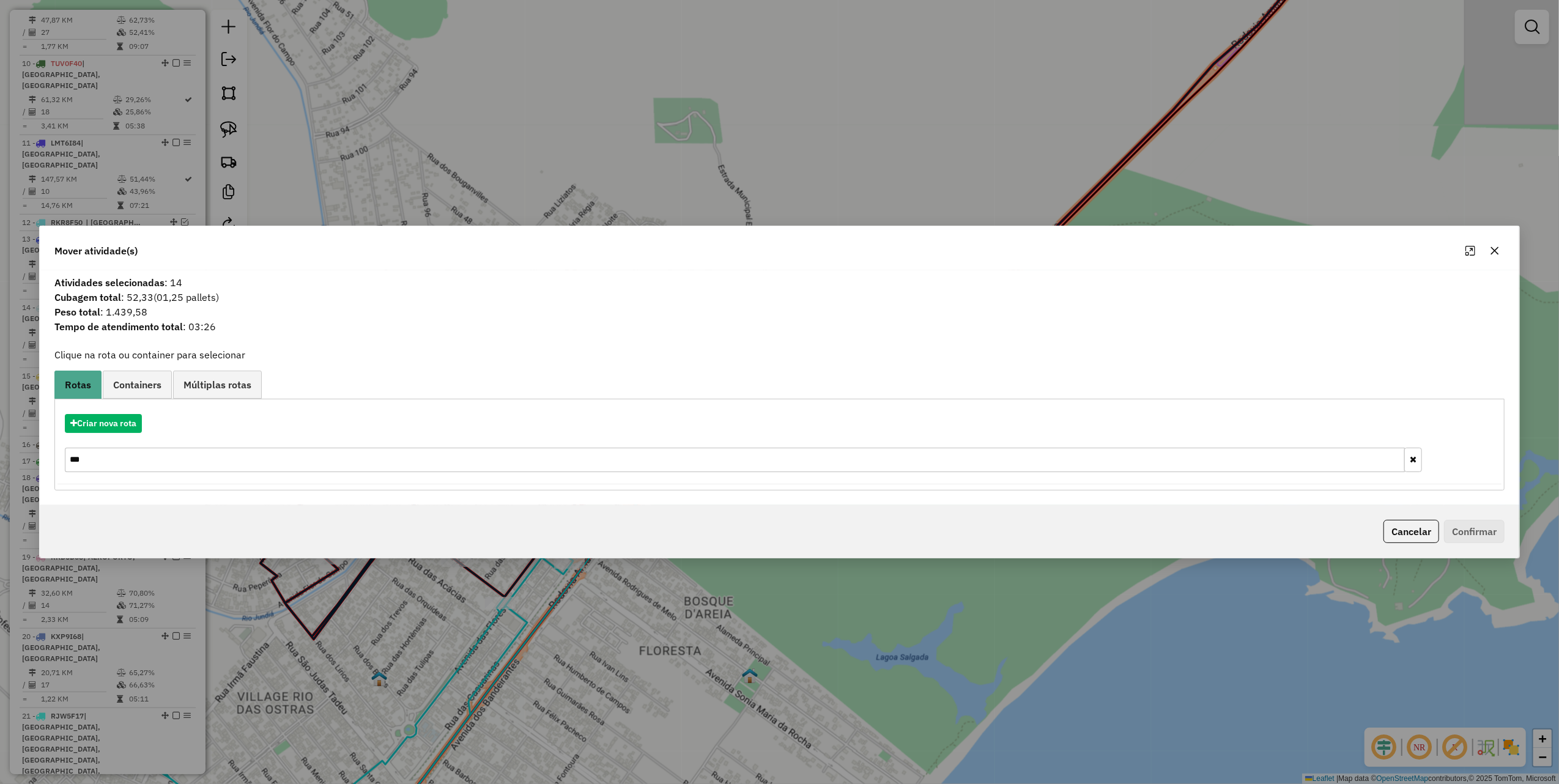
click at [1491, 242] on button "button" at bounding box center [1495, 251] width 20 height 20
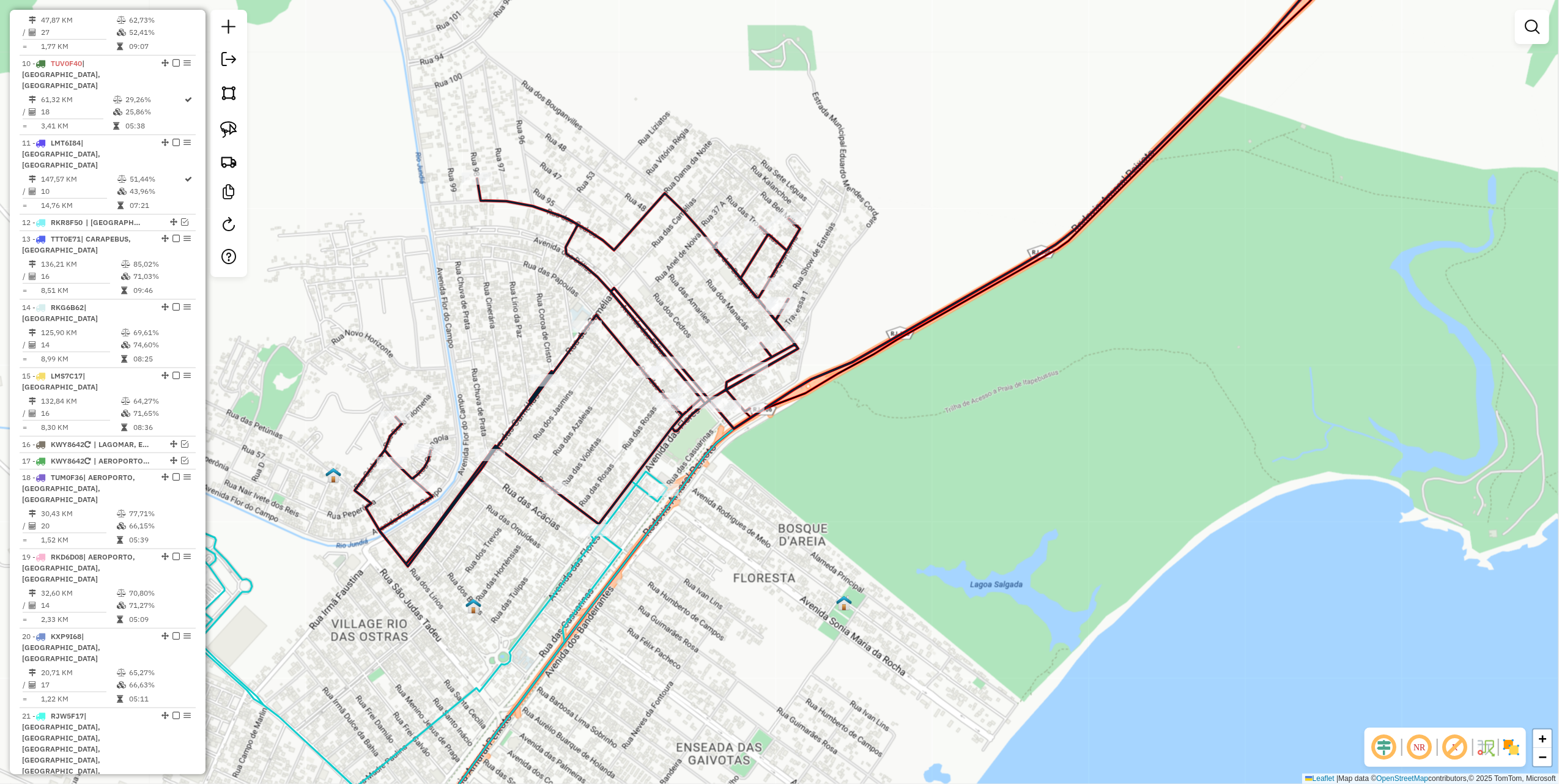
drag, startPoint x: 457, startPoint y: 143, endPoint x: 427, endPoint y: 121, distance: 37.2
click at [490, 115] on div "Janela de atendimento Grade de atendimento Capacidade Transportadoras Veículos …" at bounding box center [780, 392] width 1559 height 784
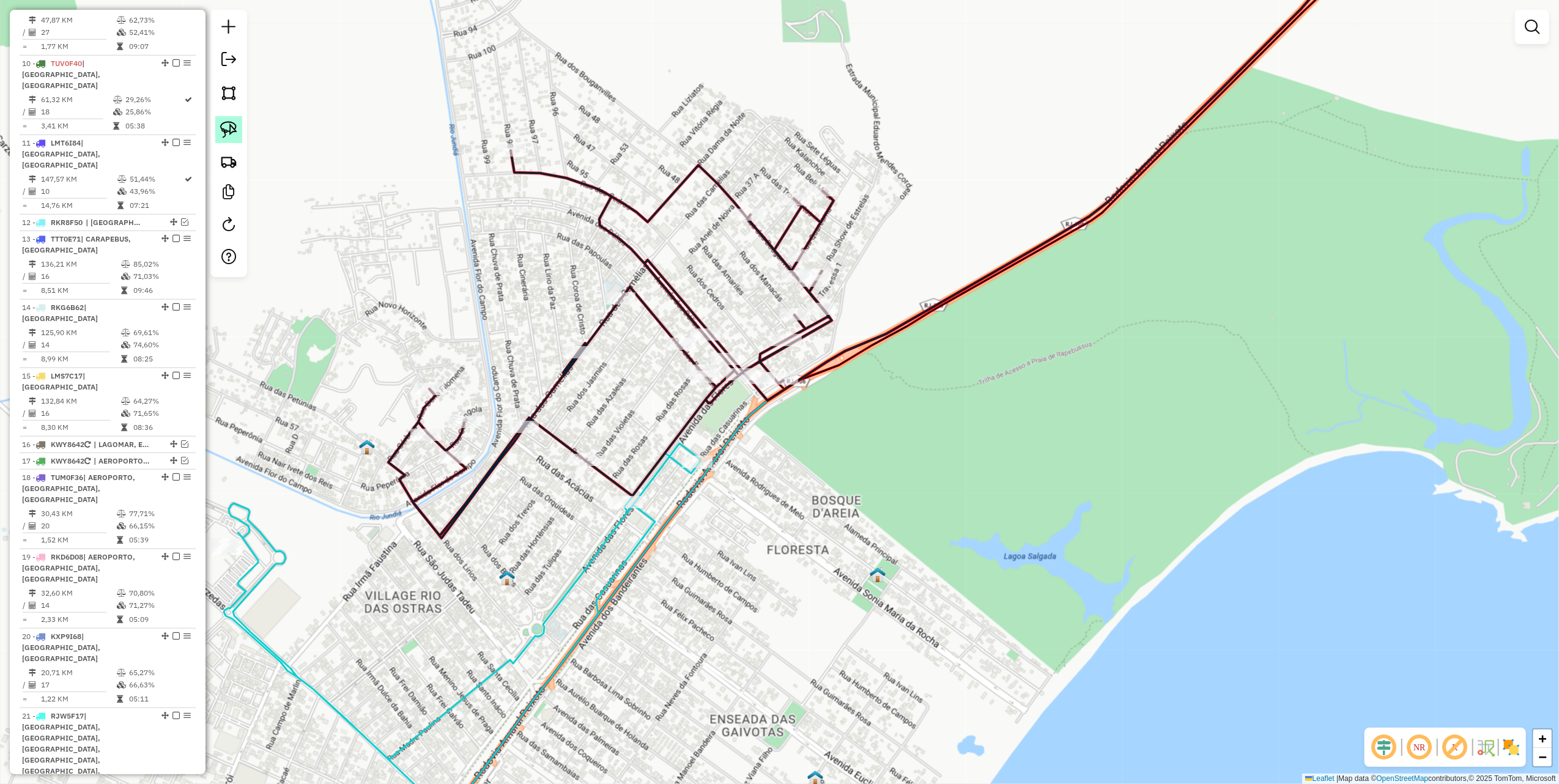
click at [216, 135] on link at bounding box center [228, 129] width 27 height 27
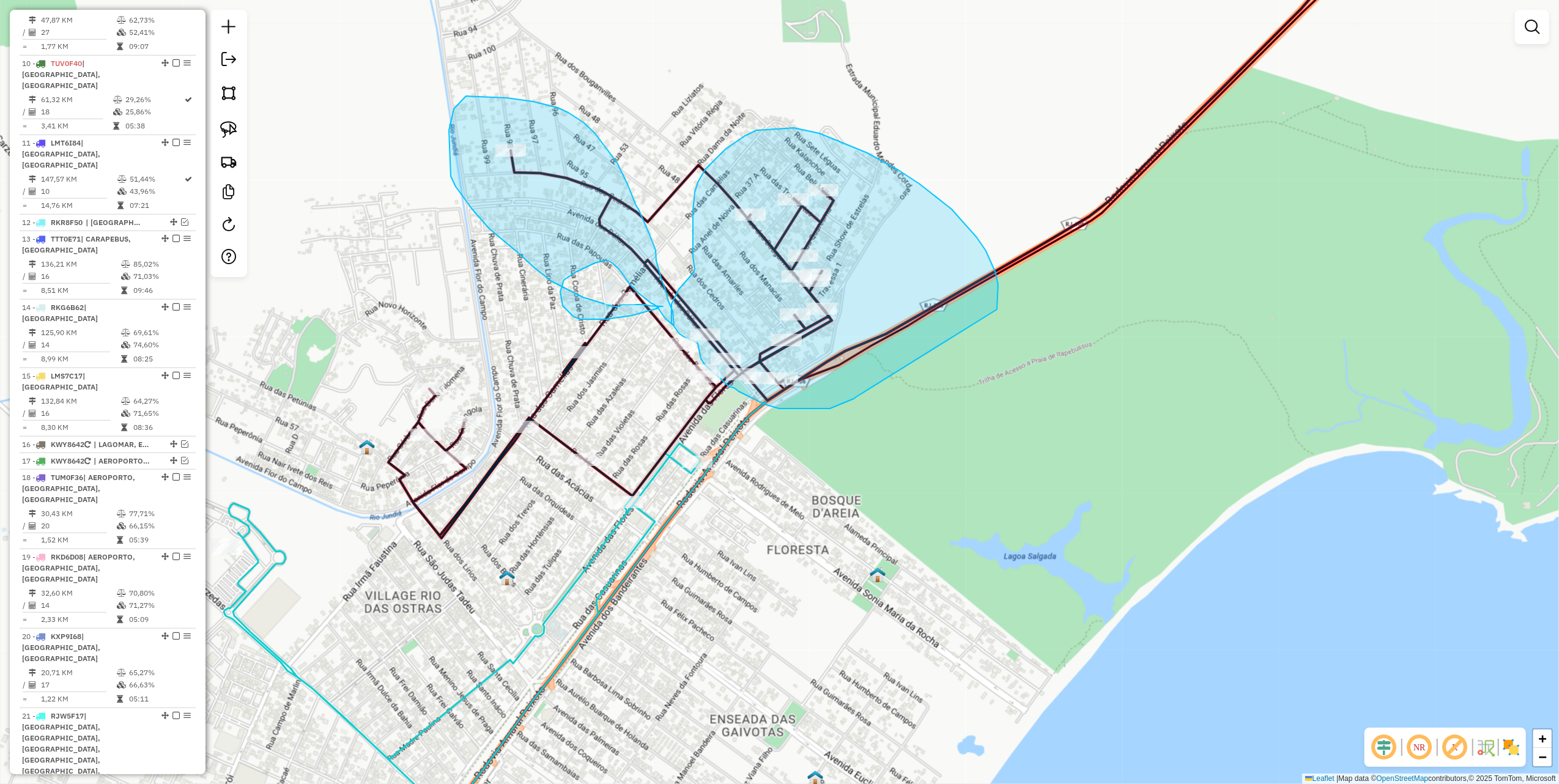
drag, startPoint x: 996, startPoint y: 272, endPoint x: 861, endPoint y: 391, distance: 180.0
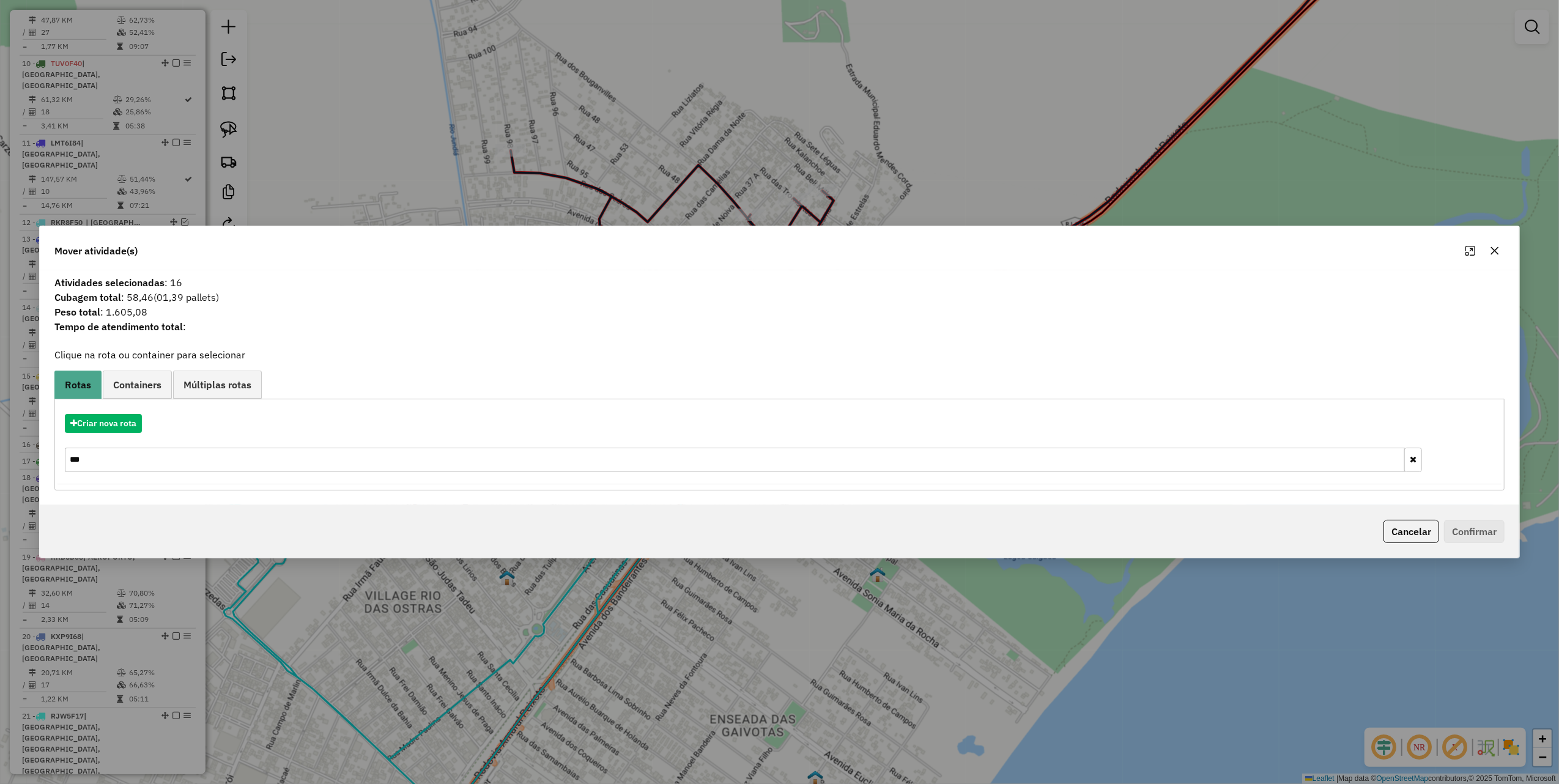
click at [1494, 246] on icon "button" at bounding box center [1495, 251] width 10 height 10
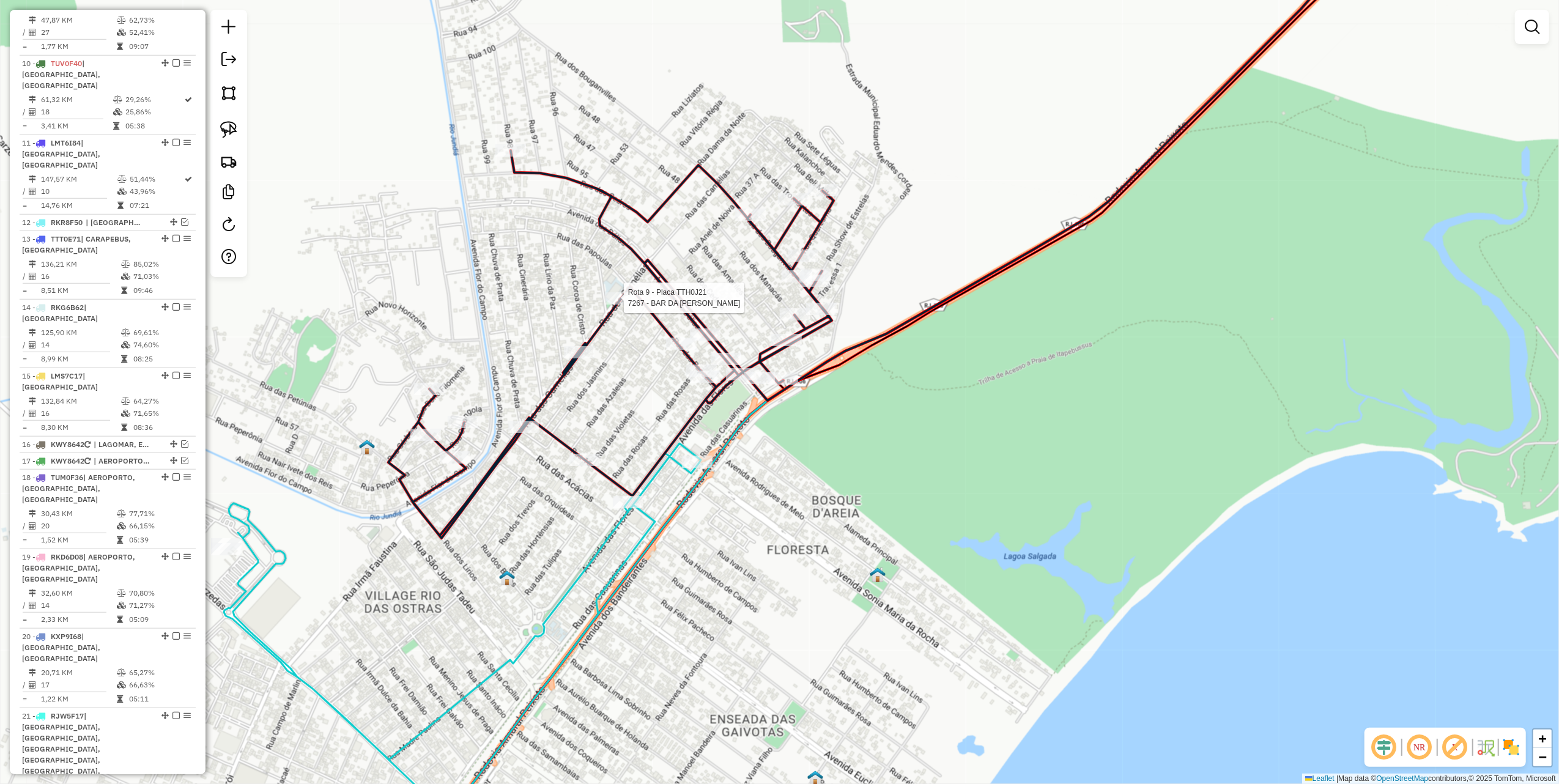
select select "*********"
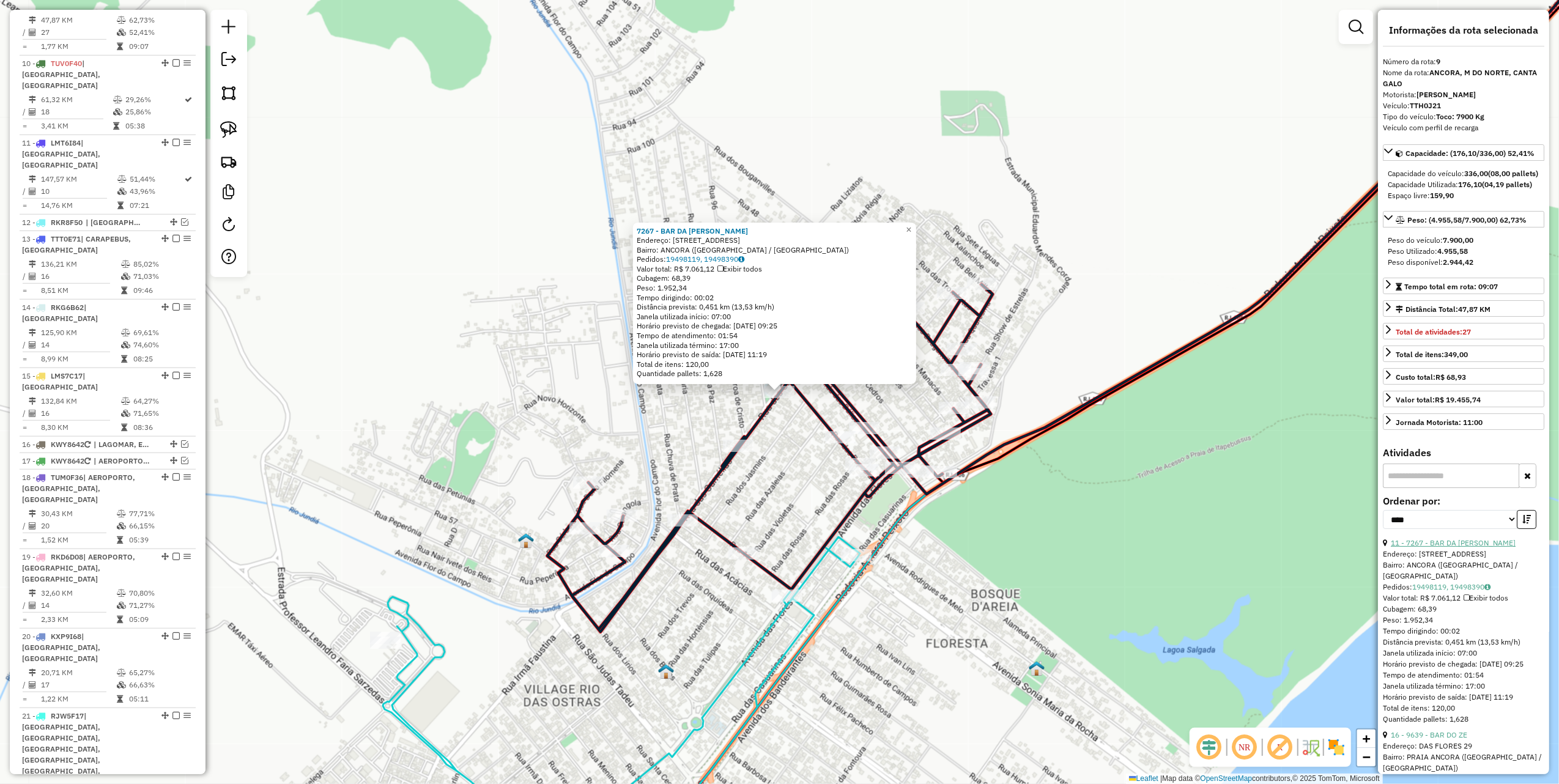
click at [1444, 547] on link "11 - 7267 - BAR DA LUCIANA" at bounding box center [1454, 542] width 125 height 9
drag, startPoint x: 921, startPoint y: 548, endPoint x: 829, endPoint y: 510, distance: 99.5
click at [918, 548] on div "7267 - BAR DA LUCIANA Endereço: R DAS CAMELIAS, 40 Bairro: ANCORA (RIO DAS OSTR…" at bounding box center [780, 392] width 1559 height 784
click at [383, 263] on div "7267 - BAR DA LUCIANA Endereço: R DAS CAMELIAS, 40 Bairro: ANCORA (RIO DAS OSTR…" at bounding box center [780, 392] width 1559 height 784
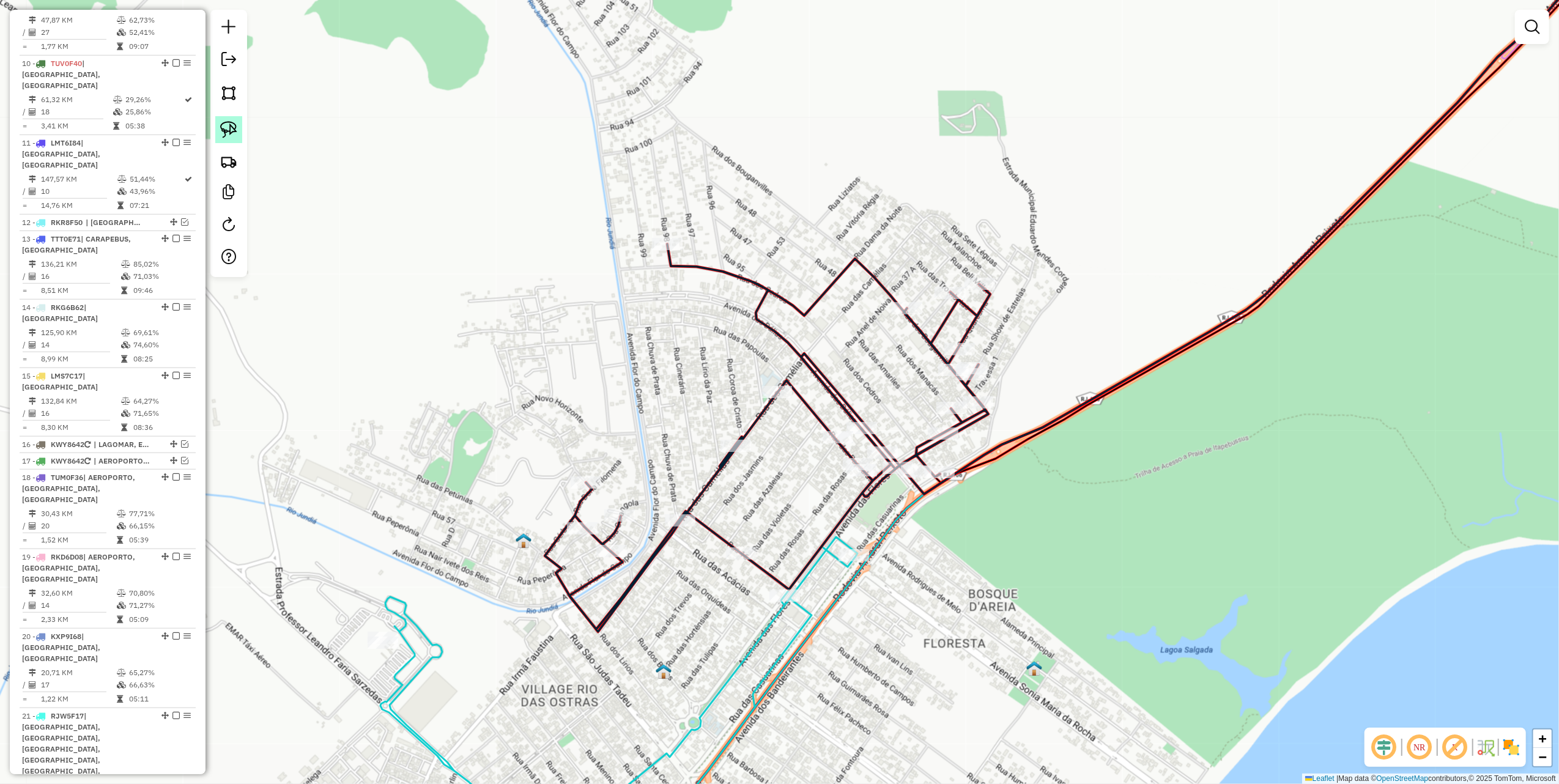
click at [225, 124] on img at bounding box center [228, 129] width 17 height 17
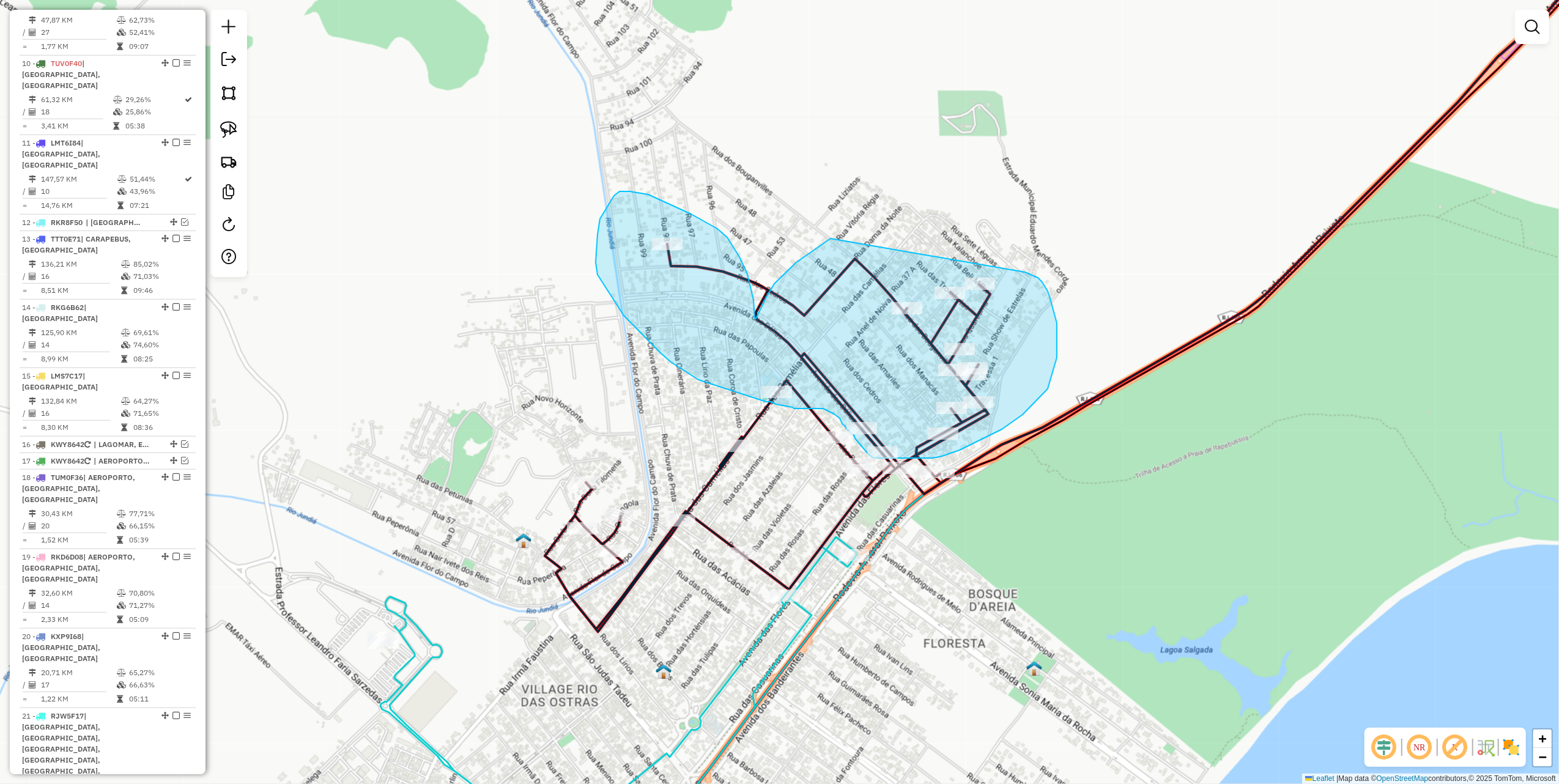
drag, startPoint x: 831, startPoint y: 238, endPoint x: 1023, endPoint y: 271, distance: 194.8
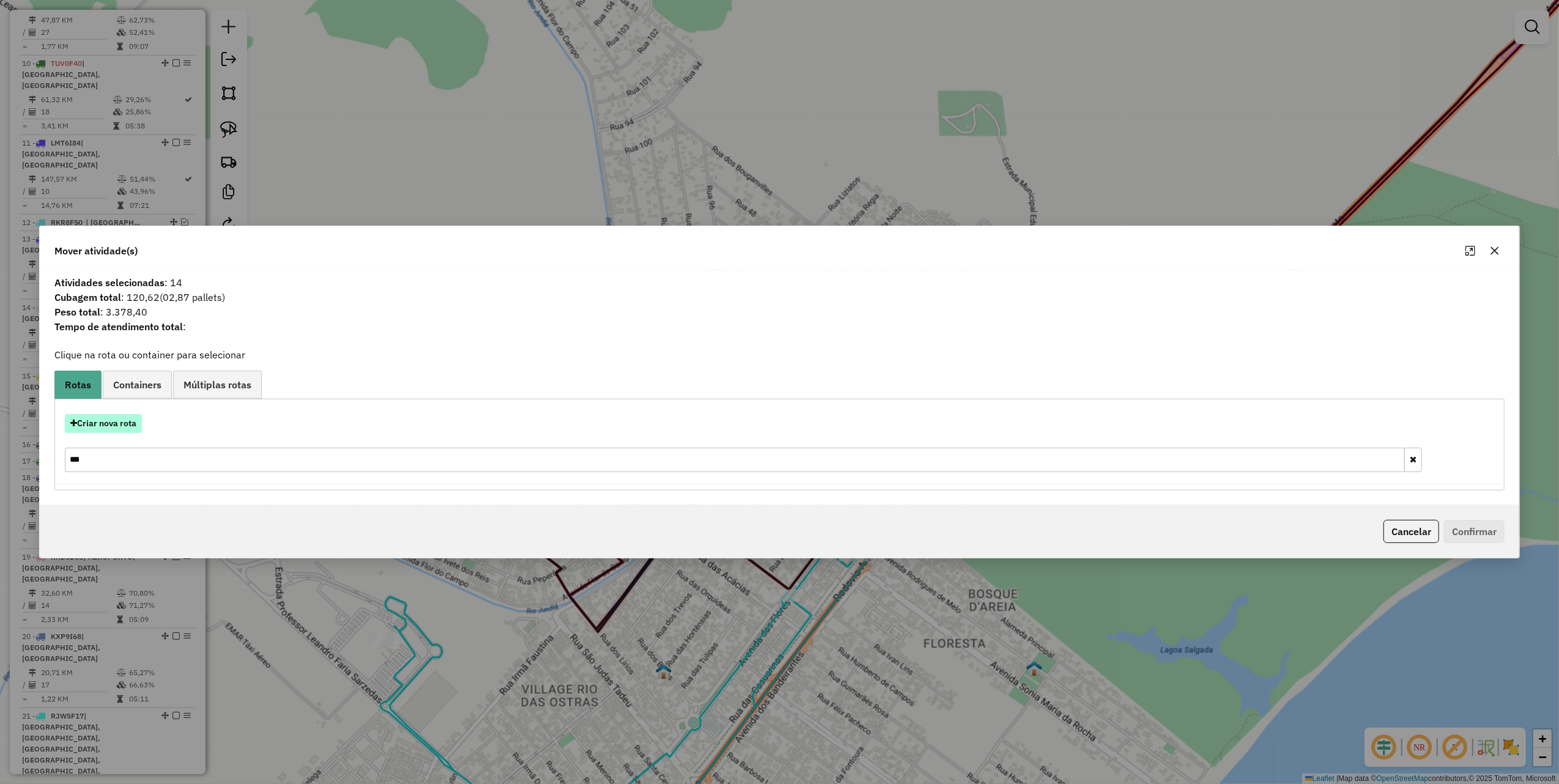
click at [125, 421] on button "Criar nova rota" at bounding box center [103, 423] width 77 height 19
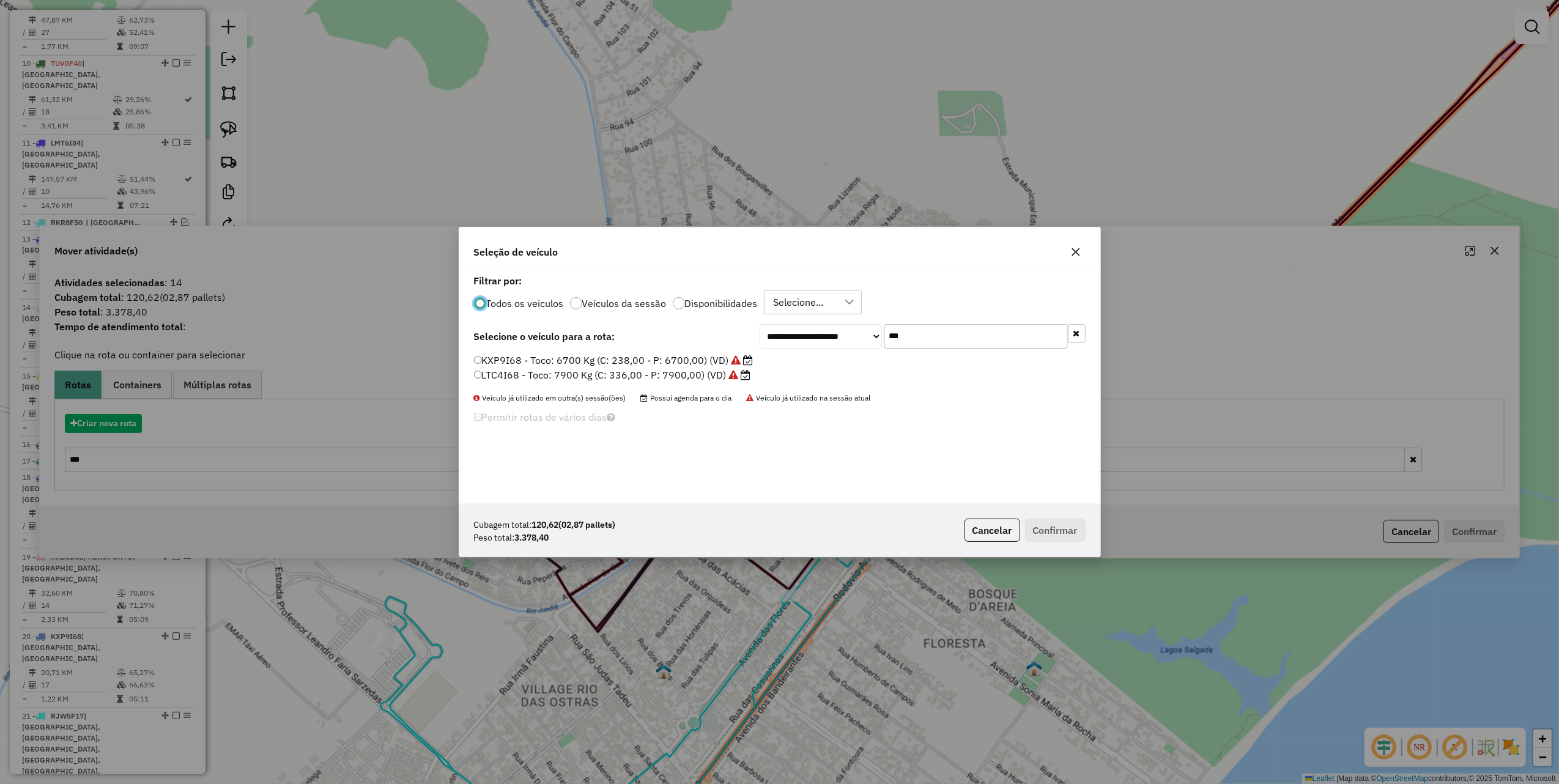
scroll to position [6, 4]
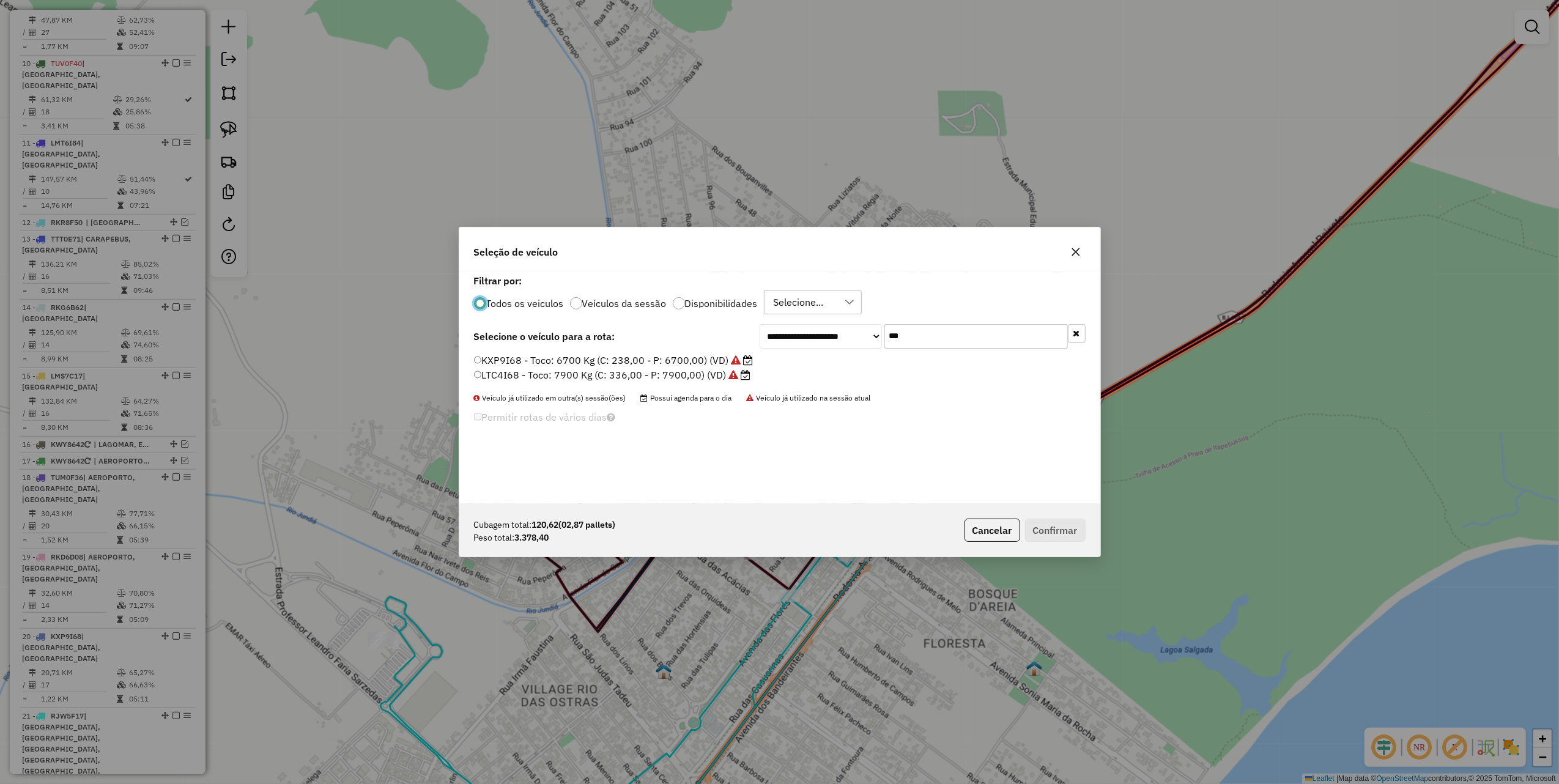
click at [998, 333] on input "***" at bounding box center [976, 335] width 183 height 25
type input "****"
drag, startPoint x: 701, startPoint y: 358, endPoint x: 741, endPoint y: 372, distance: 42.4
click at [701, 358] on label "LTA9650 - Toco: 7900 Kg (C: 336,00 - P: 7900,00) (VD)" at bounding box center [607, 360] width 267 height 15
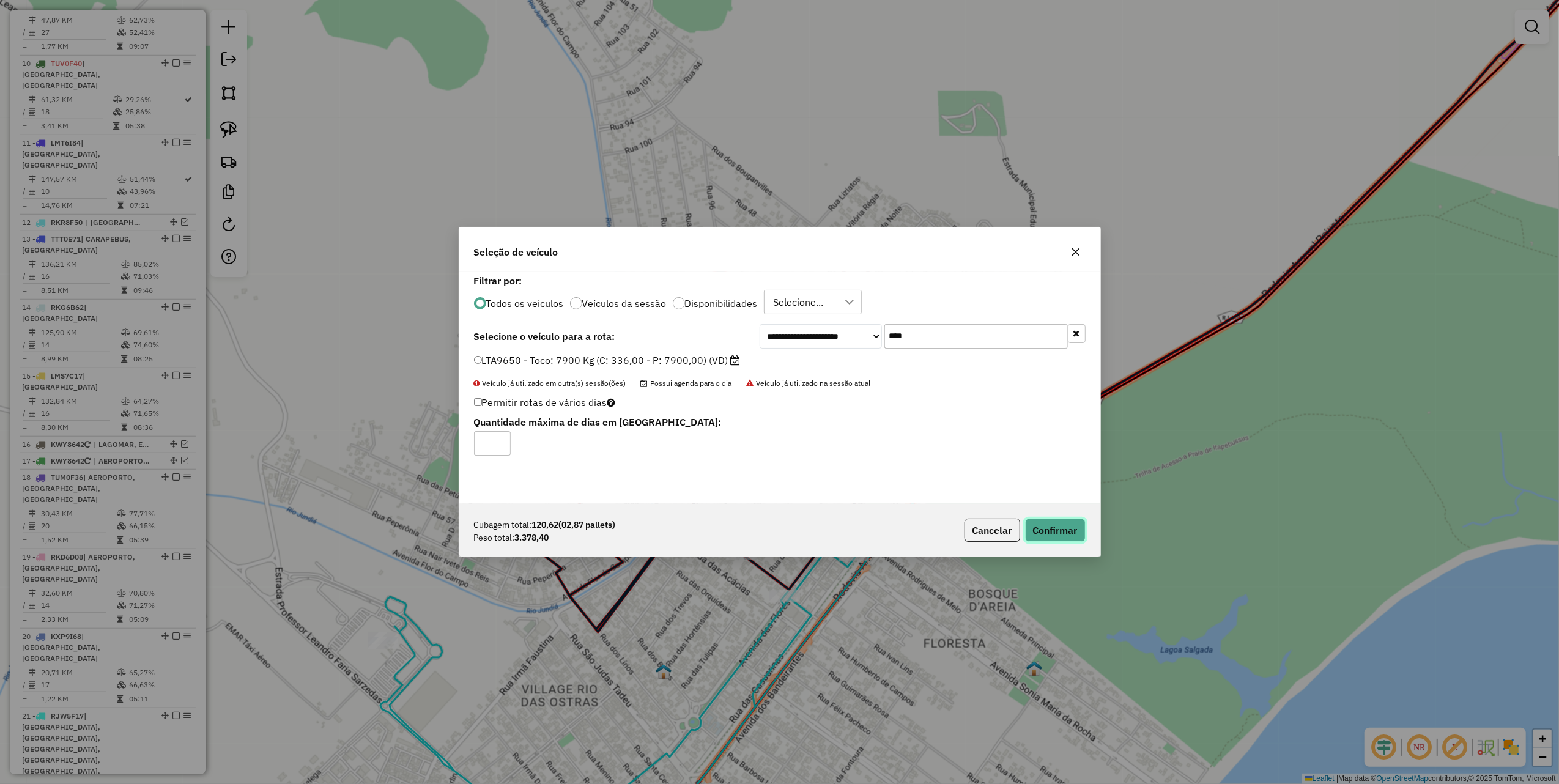
drag, startPoint x: 1046, startPoint y: 533, endPoint x: 1043, endPoint y: 524, distance: 9.5
click at [1046, 532] on button "Confirmar" at bounding box center [1056, 530] width 61 height 24
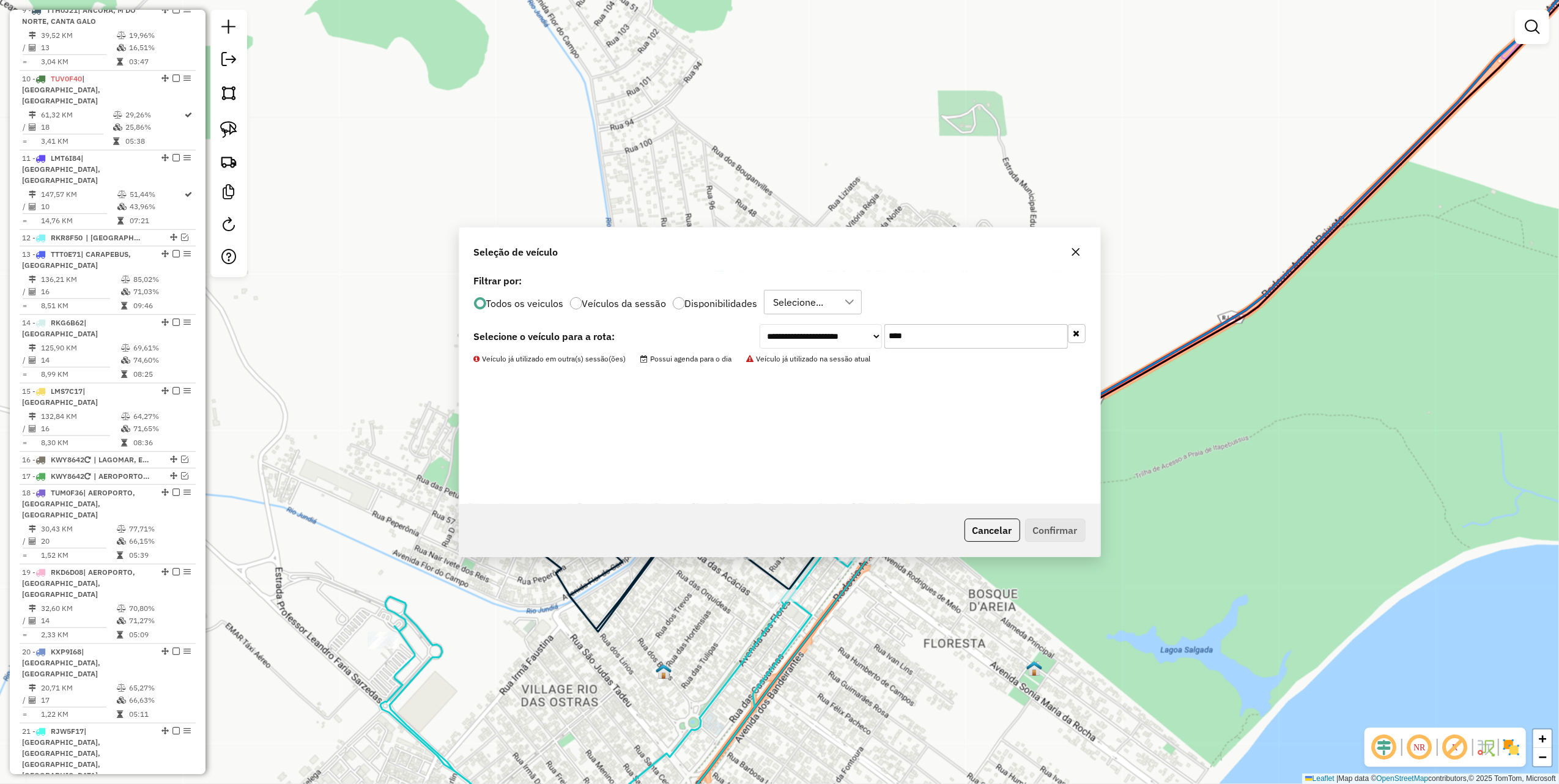
scroll to position [1020, 0]
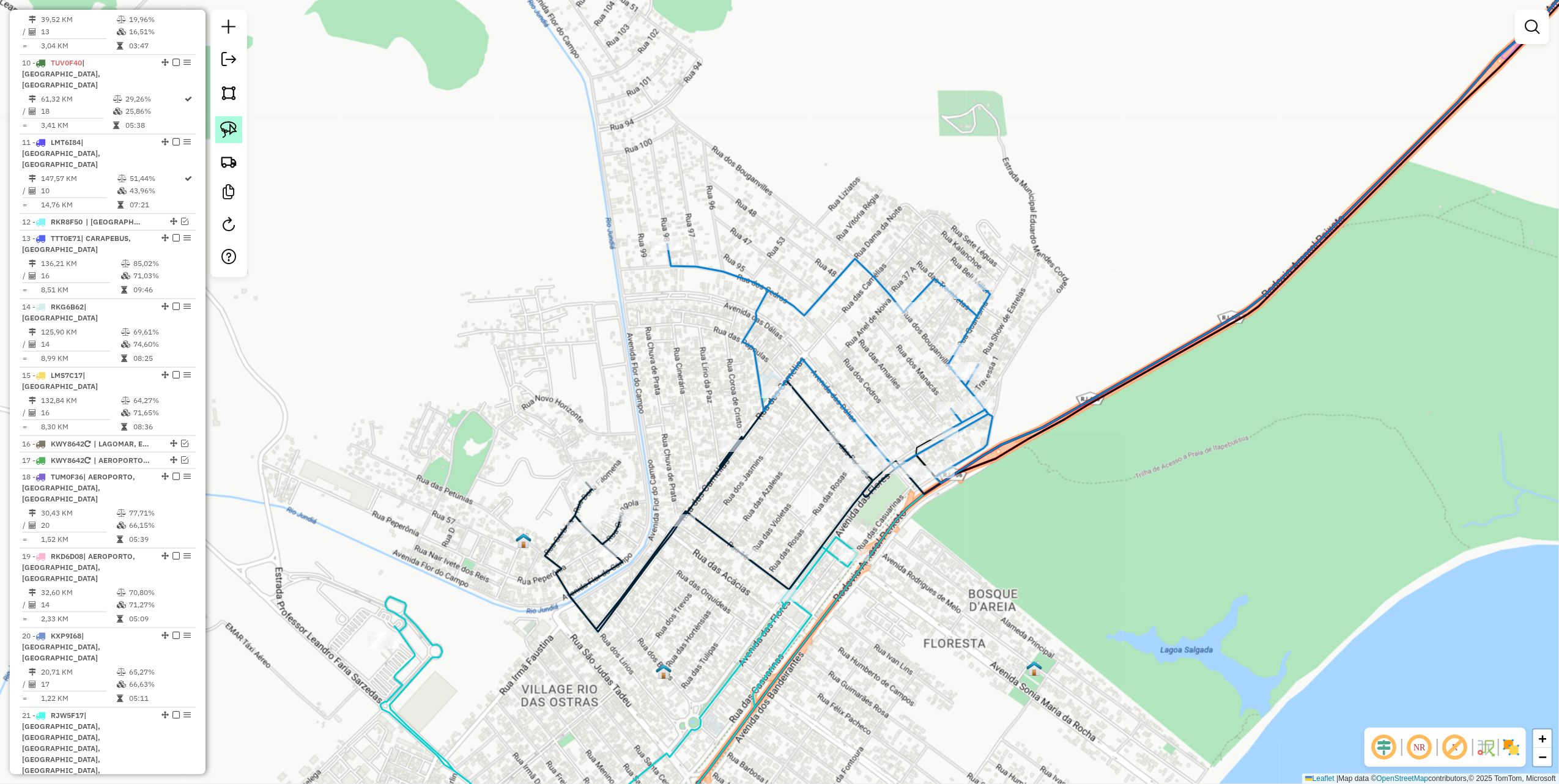
click at [228, 125] on img at bounding box center [228, 129] width 17 height 17
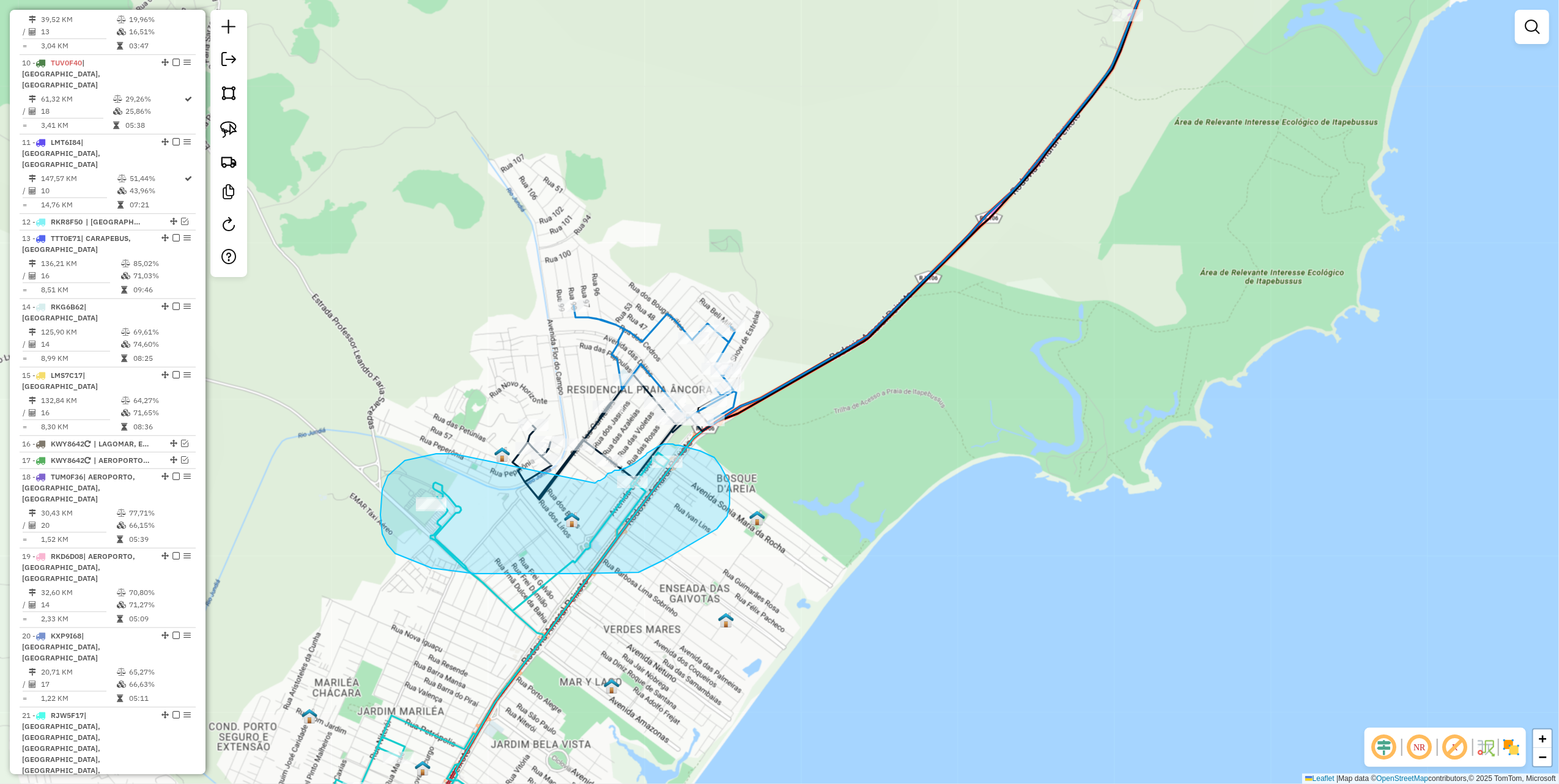
drag, startPoint x: 449, startPoint y: 453, endPoint x: 581, endPoint y: 488, distance: 136.6
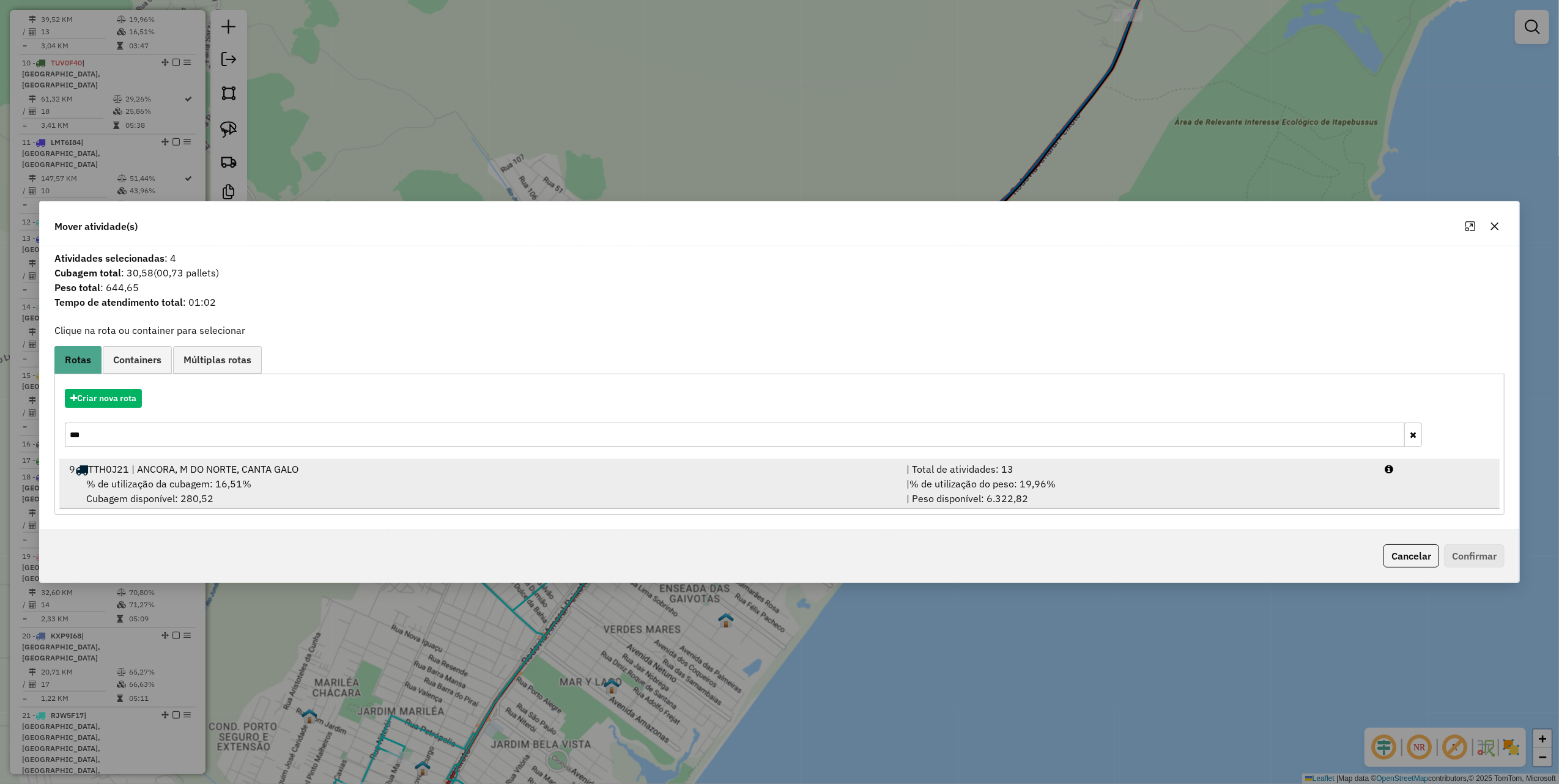
click at [148, 482] on span "% de utilização da cubagem: 16,51%" at bounding box center [169, 483] width 165 height 12
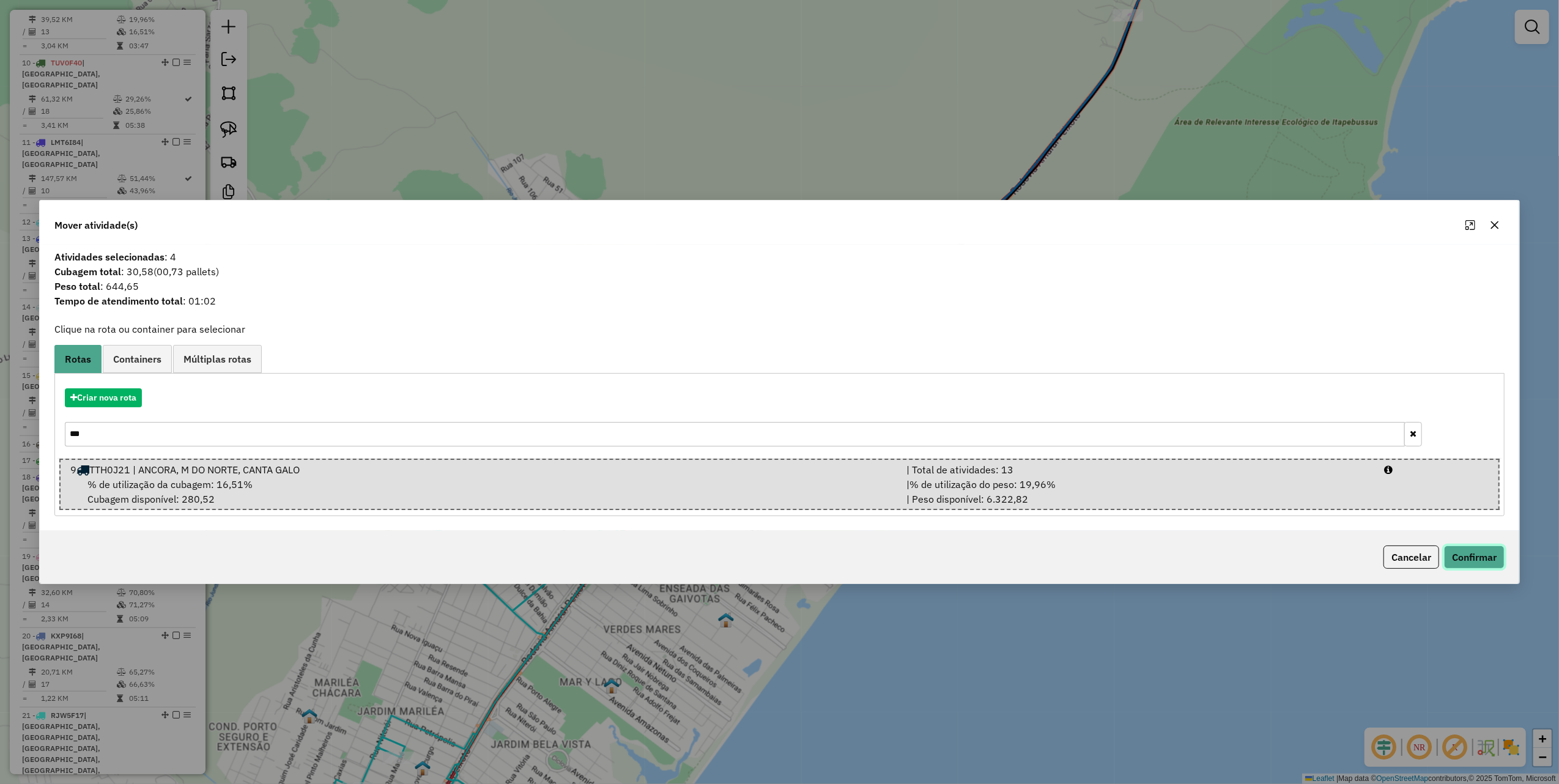
click at [1495, 553] on button "Confirmar" at bounding box center [1475, 557] width 61 height 24
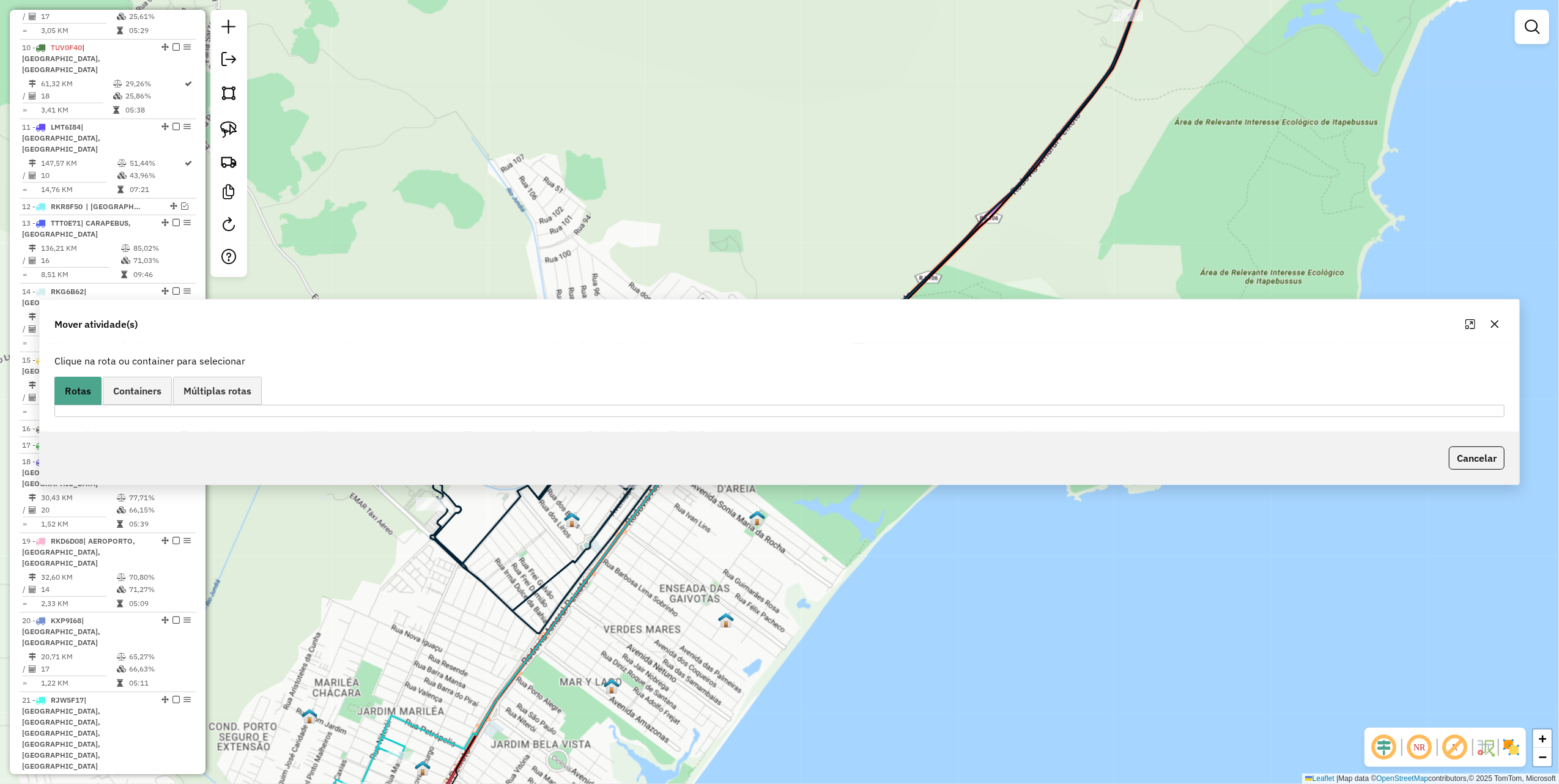
scroll to position [867, 0]
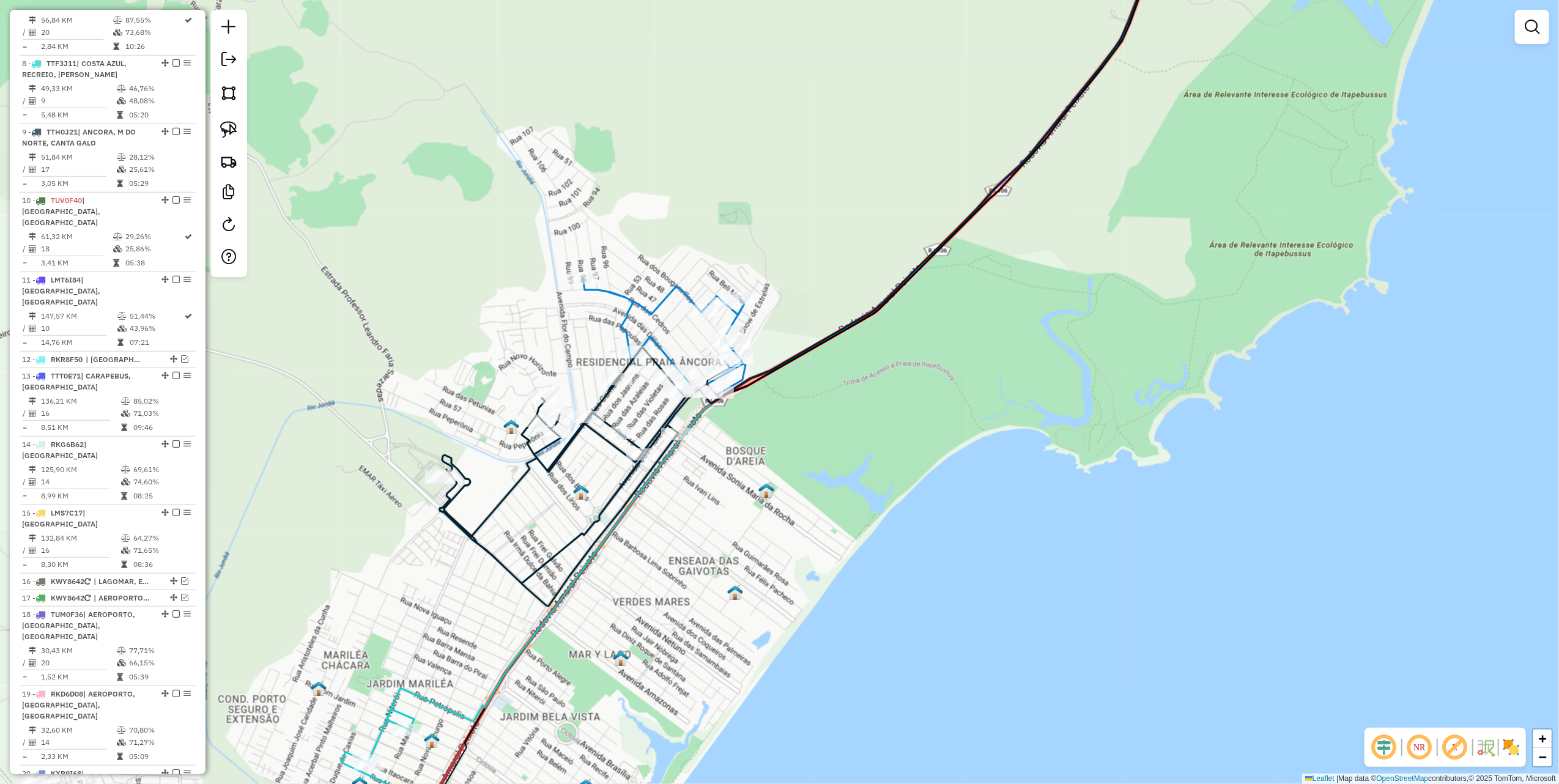
drag, startPoint x: 417, startPoint y: 423, endPoint x: 610, endPoint y: 113, distance: 365.2
click at [607, 119] on div "Janela de atendimento Grade de atendimento Capacidade Transportadoras Veículos …" at bounding box center [780, 392] width 1559 height 784
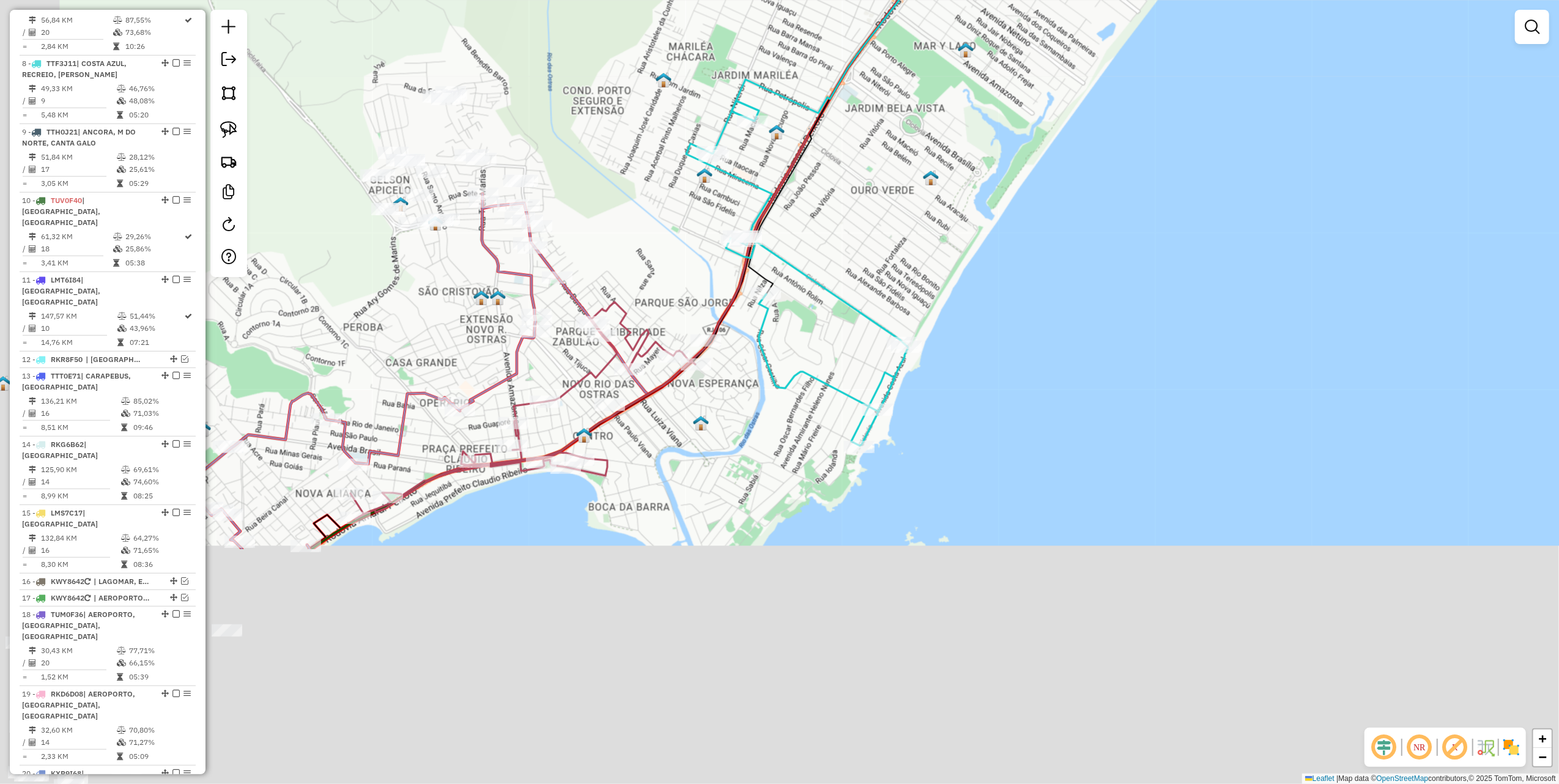
drag, startPoint x: 539, startPoint y: 423, endPoint x: 755, endPoint y: 51, distance: 430.2
click at [744, 33] on div "Janela de atendimento Grade de atendimento Capacidade Transportadoras Veículos …" at bounding box center [780, 392] width 1559 height 784
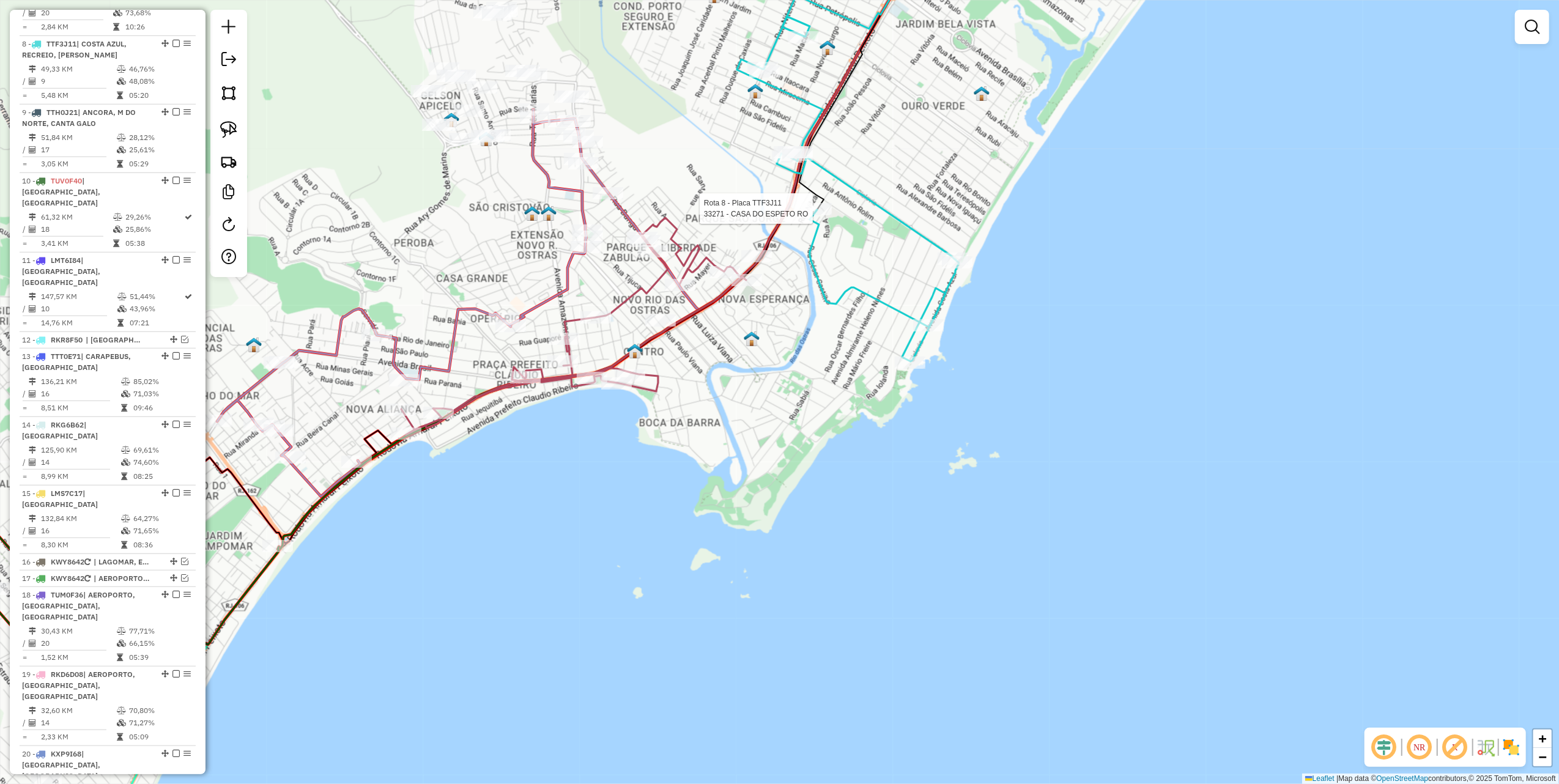
select select "*********"
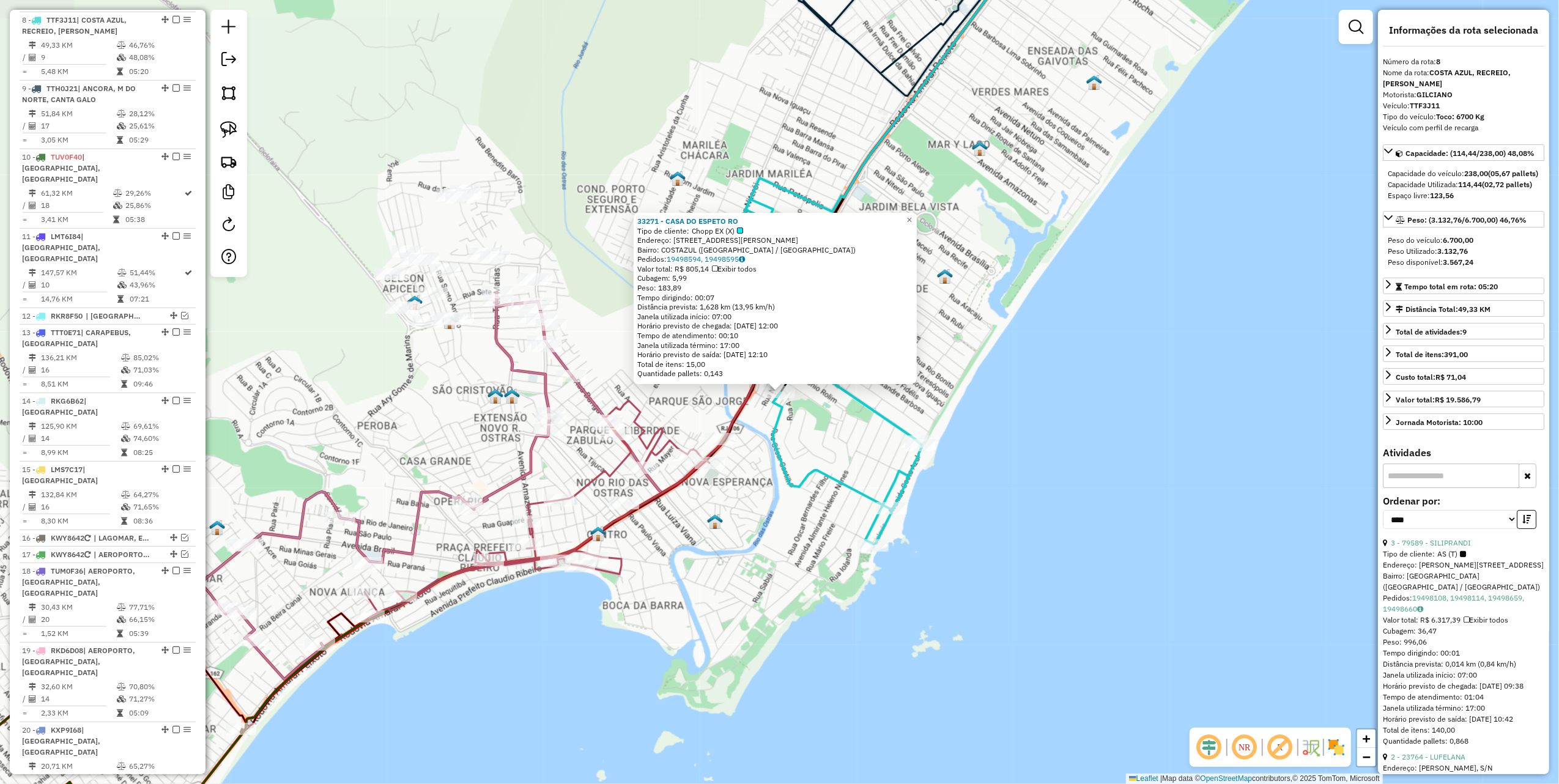
scroll to position [935, 0]
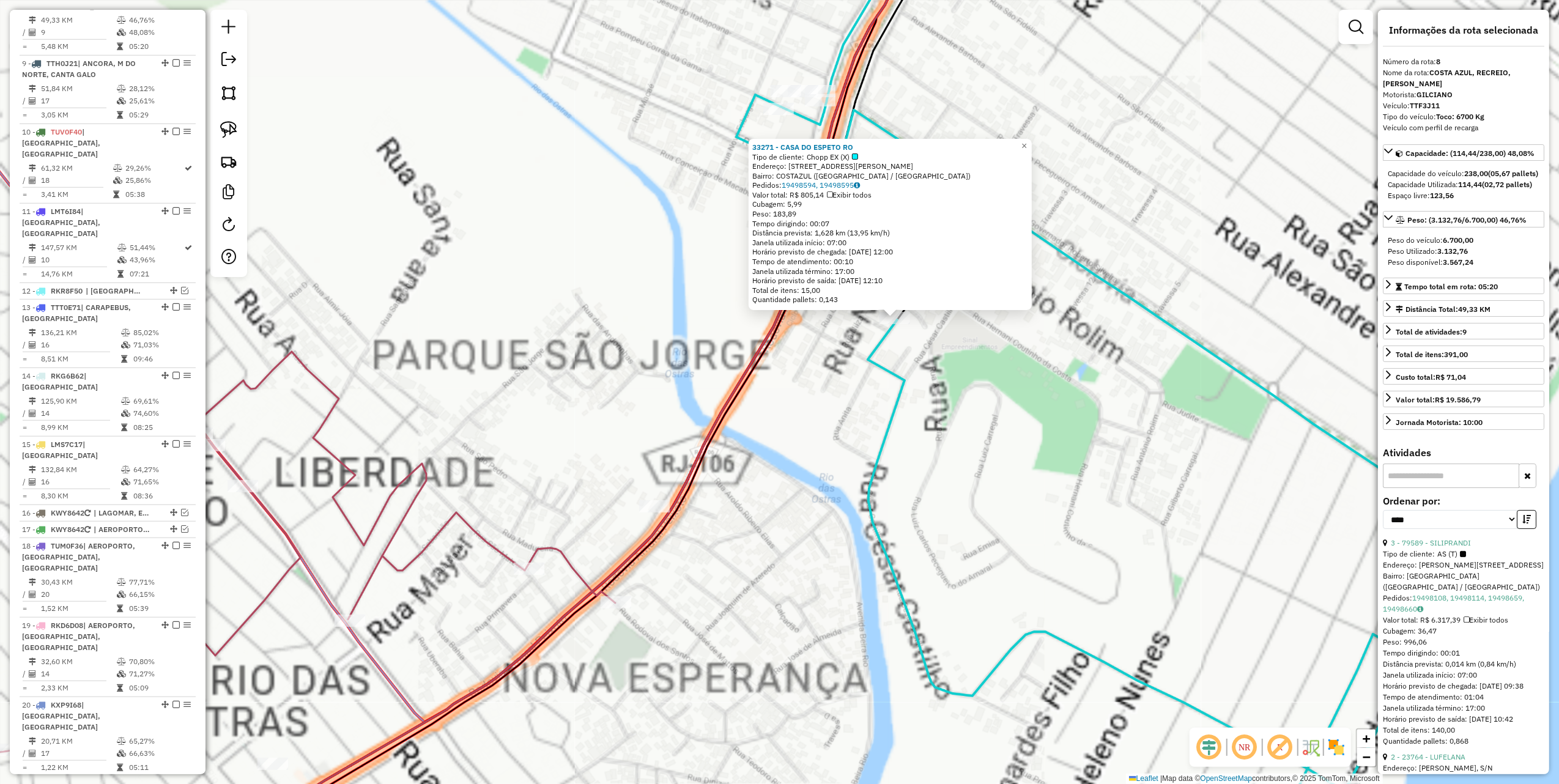
drag, startPoint x: 822, startPoint y: 396, endPoint x: 796, endPoint y: 358, distance: 46.0
click at [823, 396] on div "33271 - CASA DO ESPETO RO Tipo de cliente: Chopp EX (X) Endereço: RUA PREFEITO …" at bounding box center [780, 392] width 1559 height 784
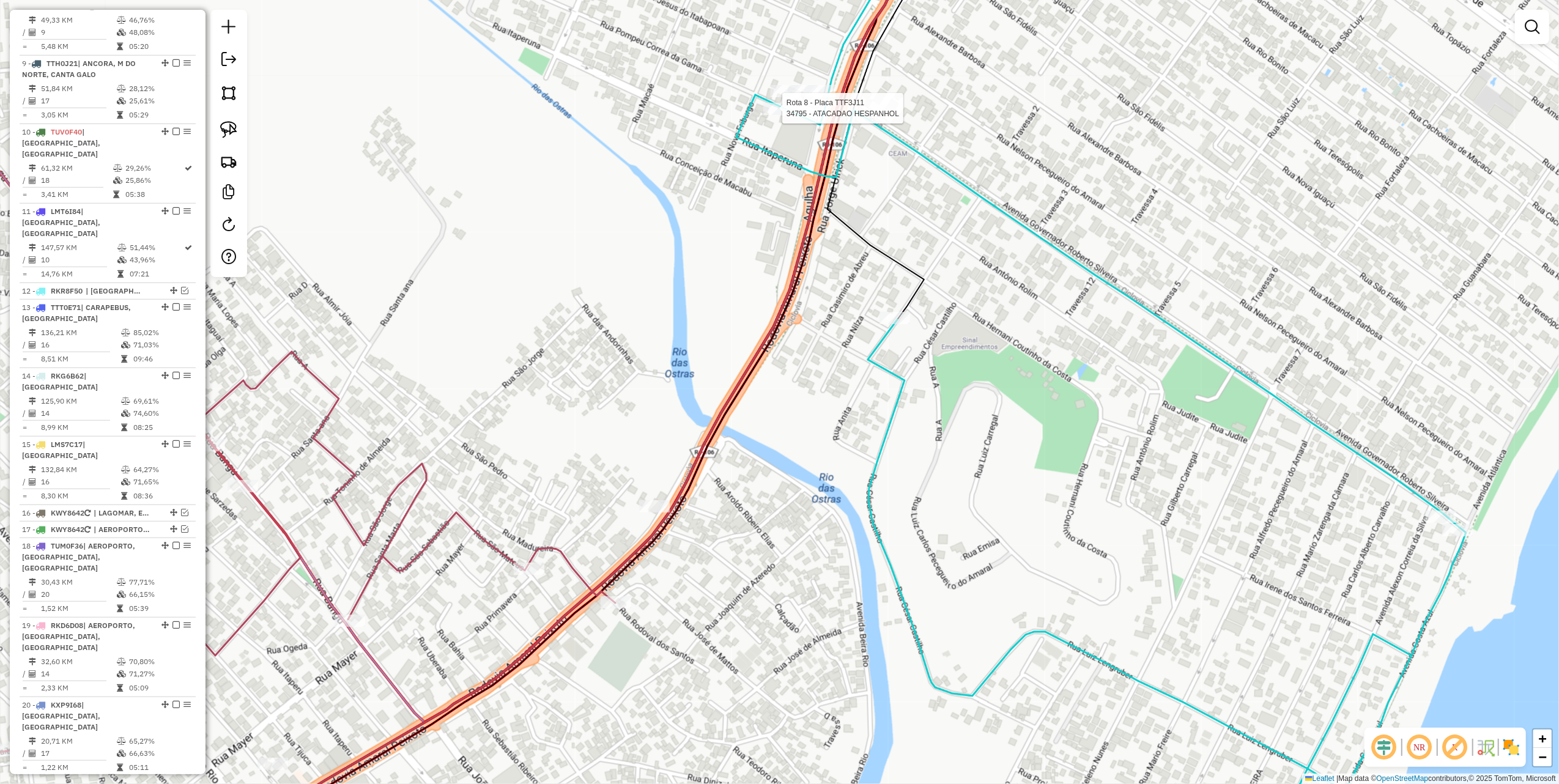
select select "*********"
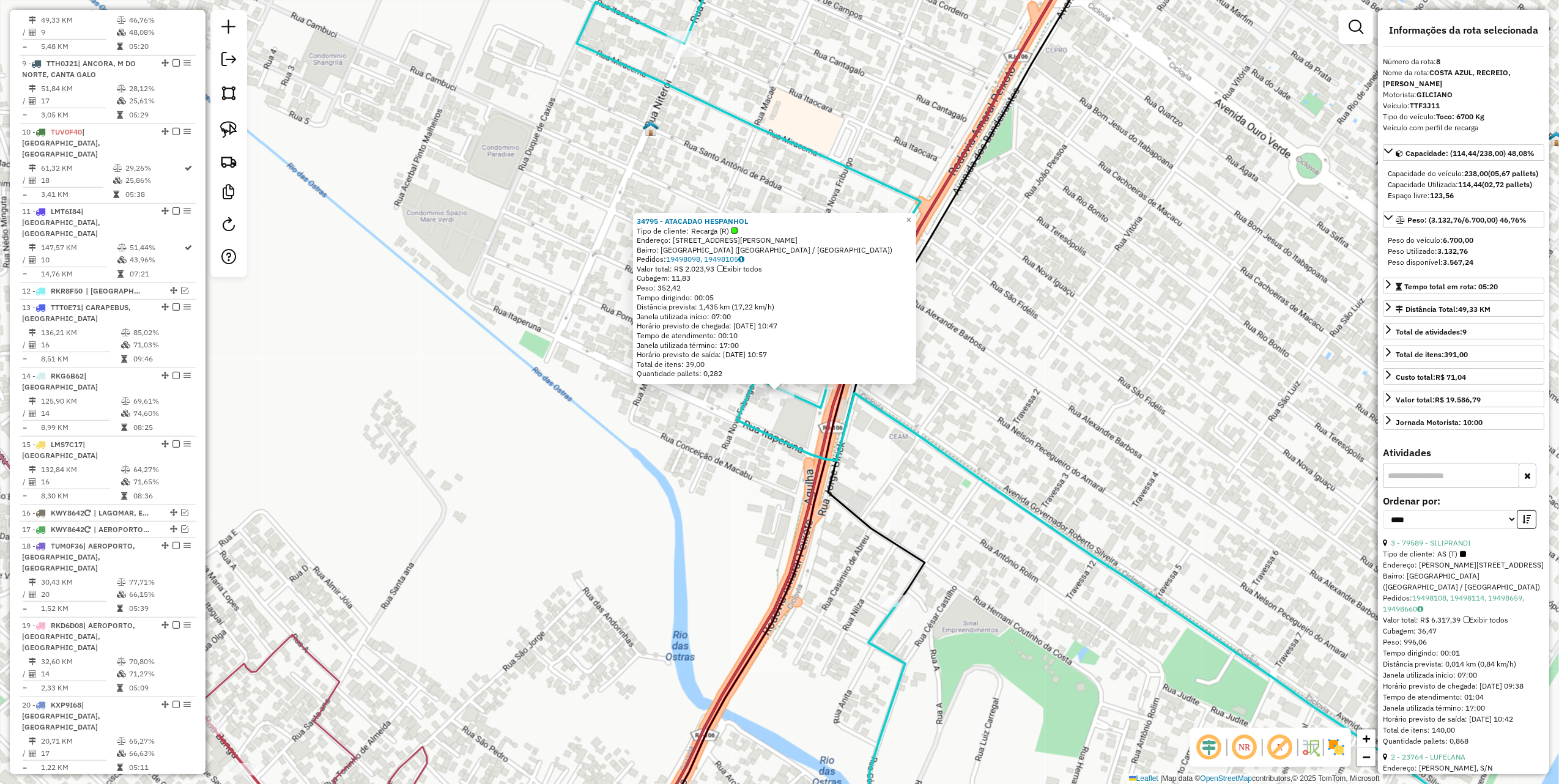
click at [676, 406] on div "34795 - ATACADAO HESPANHOL Tipo de cliente: Recarga (R) Endereço: R POMPEU CORR…" at bounding box center [780, 392] width 1559 height 784
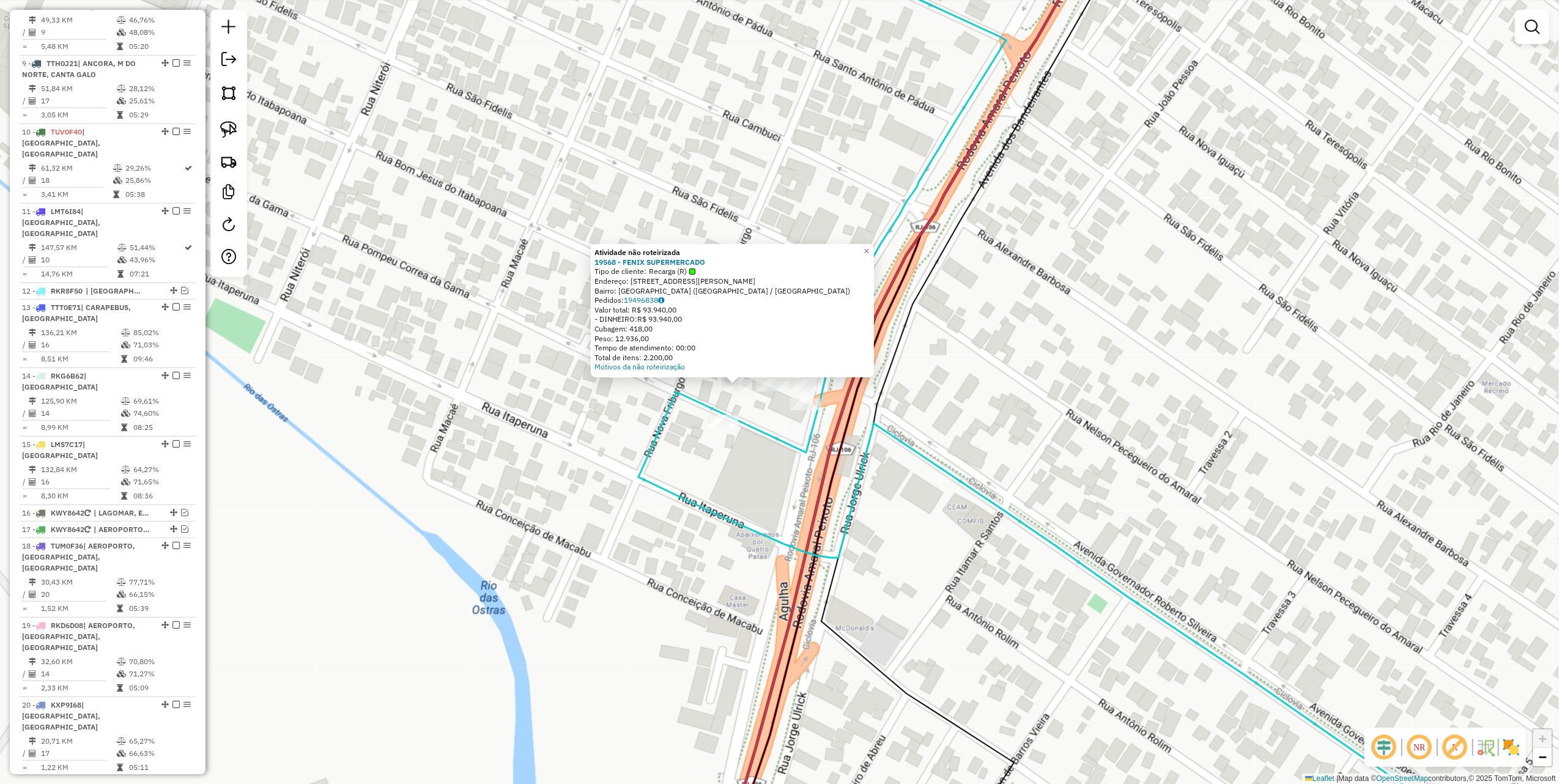
click at [777, 392] on div at bounding box center [771, 385] width 31 height 12
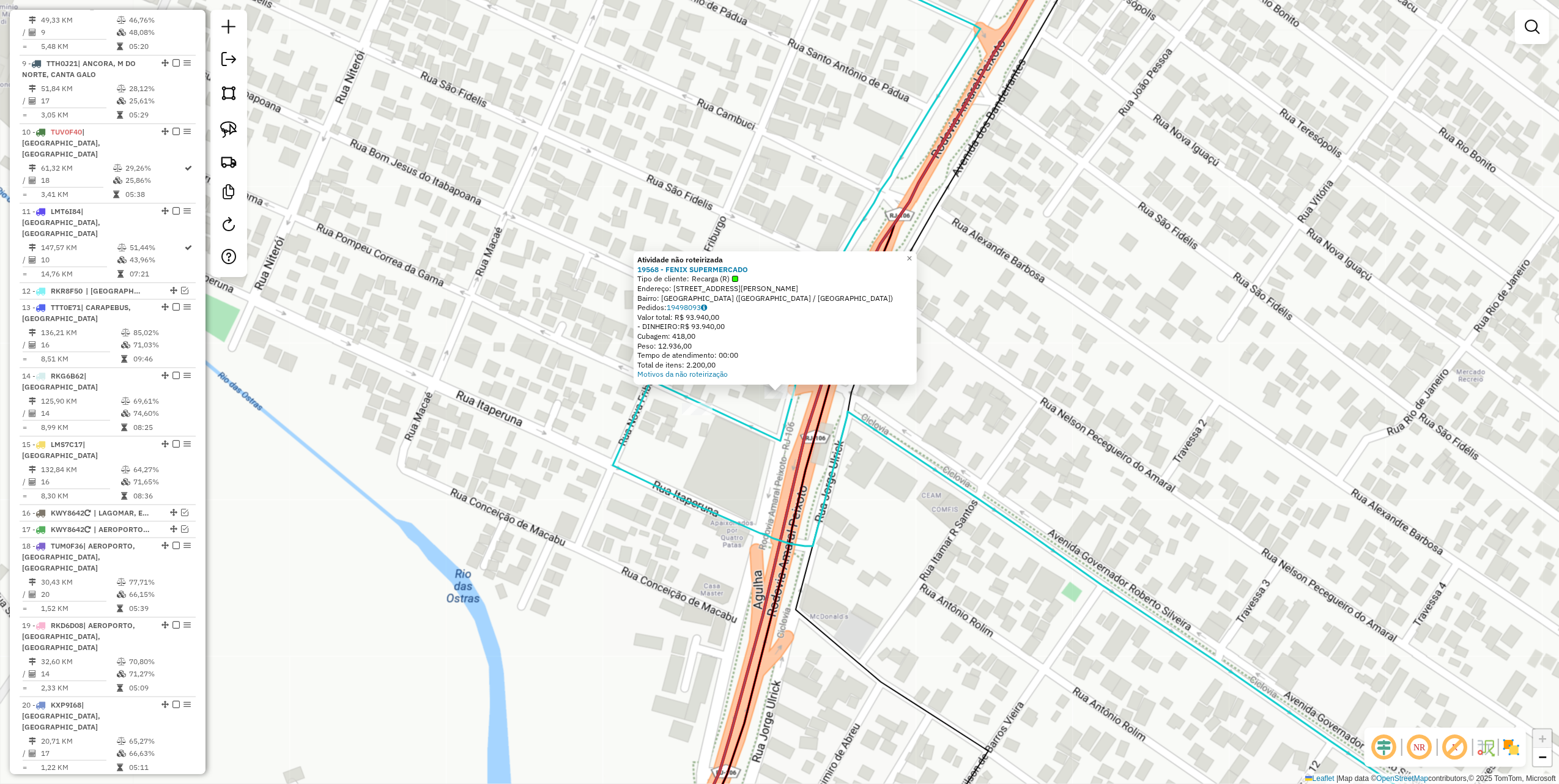
click at [633, 446] on div "Atividade não roteirizada 19568 - FENIX SUPERMERCADO Tipo de cliente: Recarga (…" at bounding box center [780, 392] width 1559 height 784
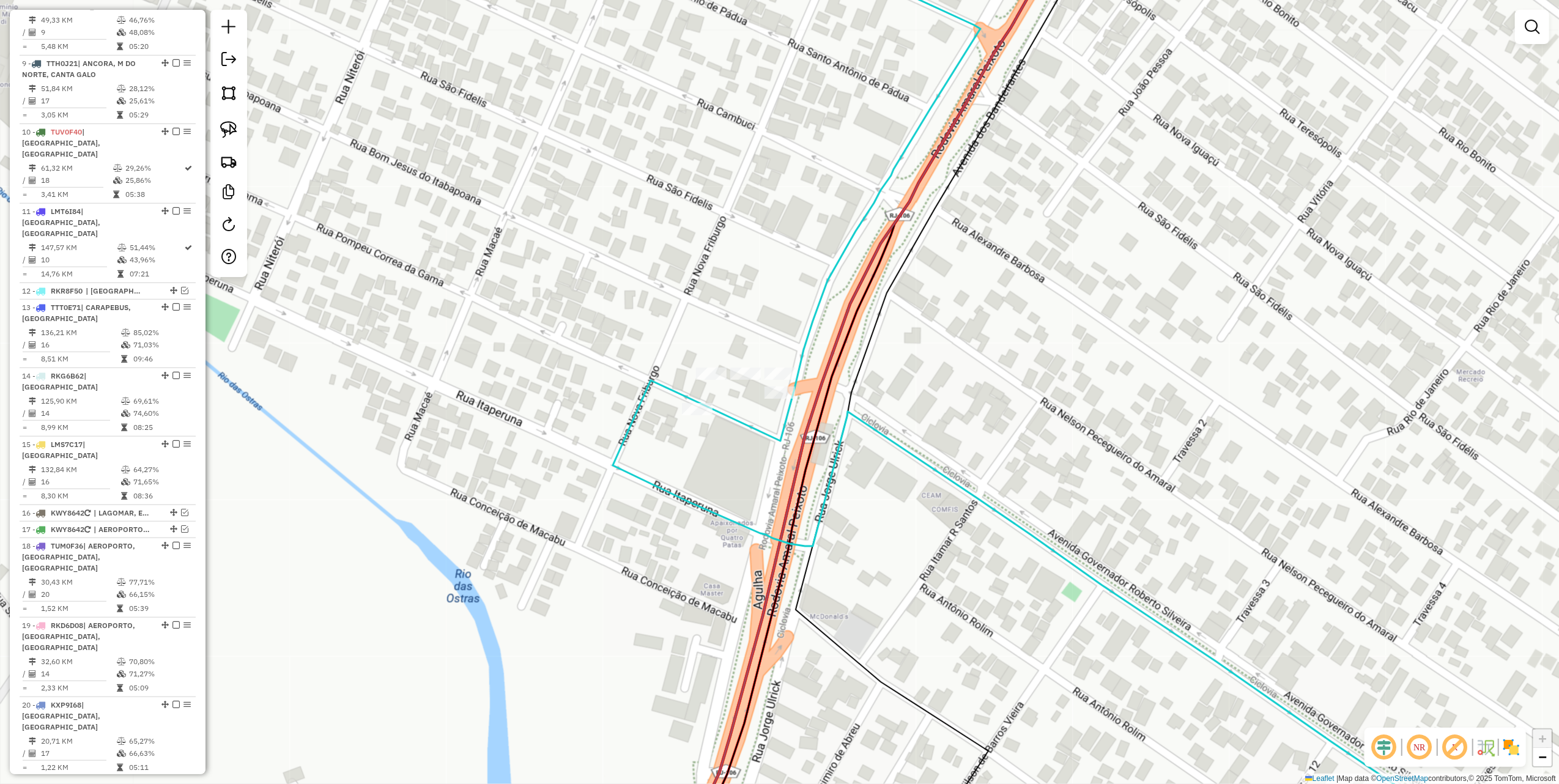
drag, startPoint x: 504, startPoint y: 449, endPoint x: 713, endPoint y: 274, distance: 272.6
click at [593, 360] on div "Janela de atendimento Grade de atendimento Capacidade Transportadoras Veículos …" at bounding box center [780, 392] width 1559 height 784
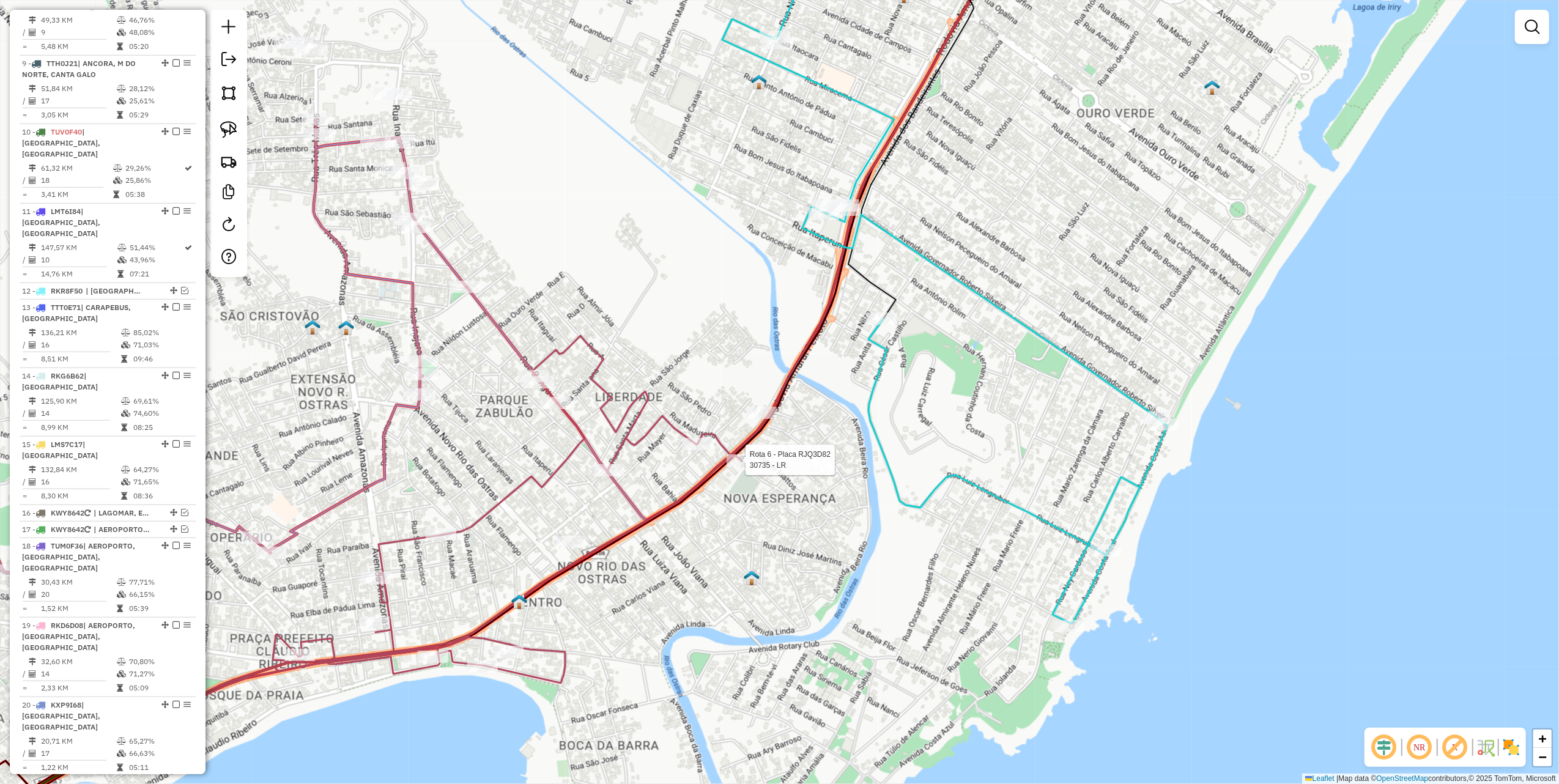
select select "*********"
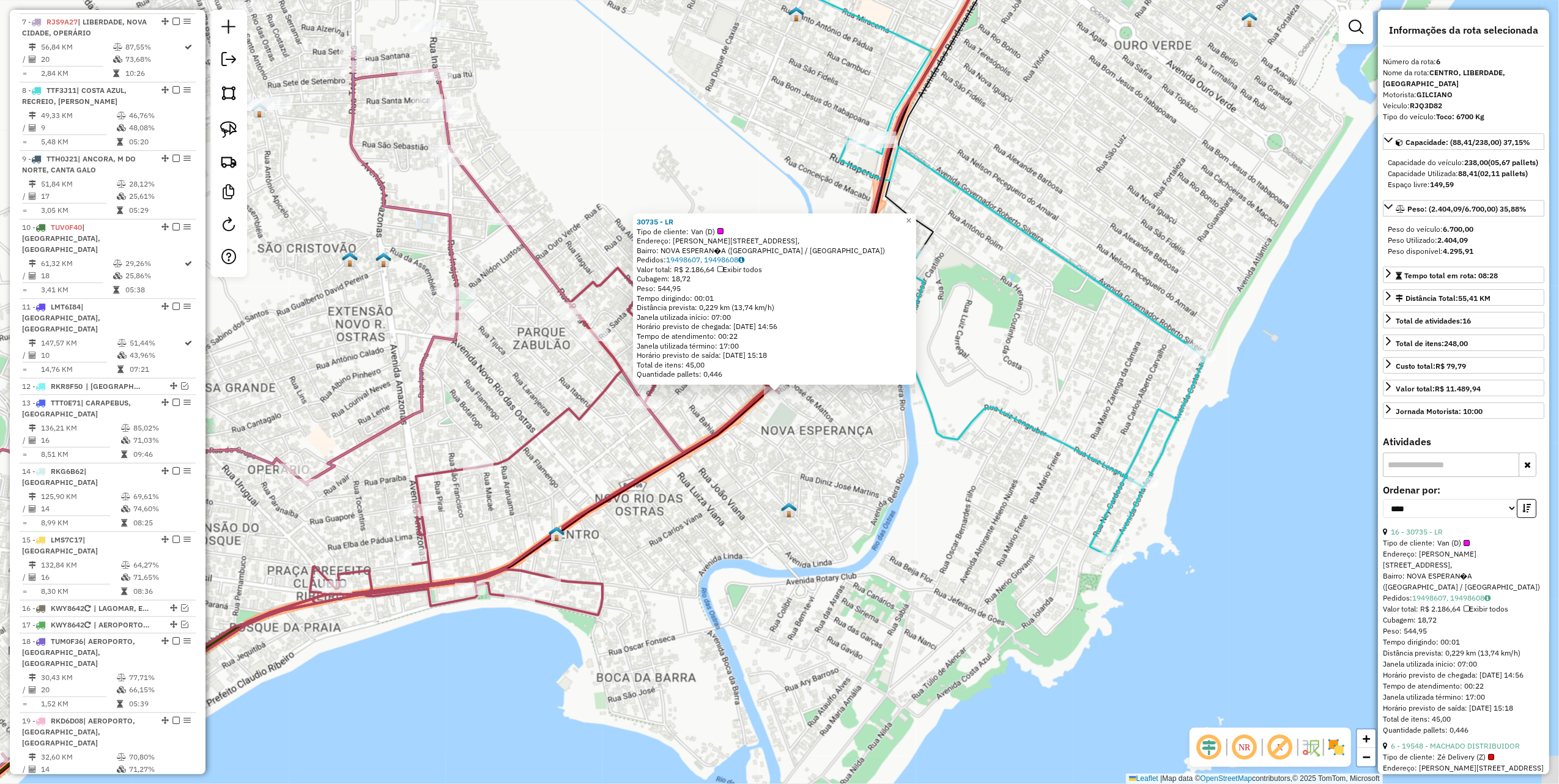
scroll to position [799, 0]
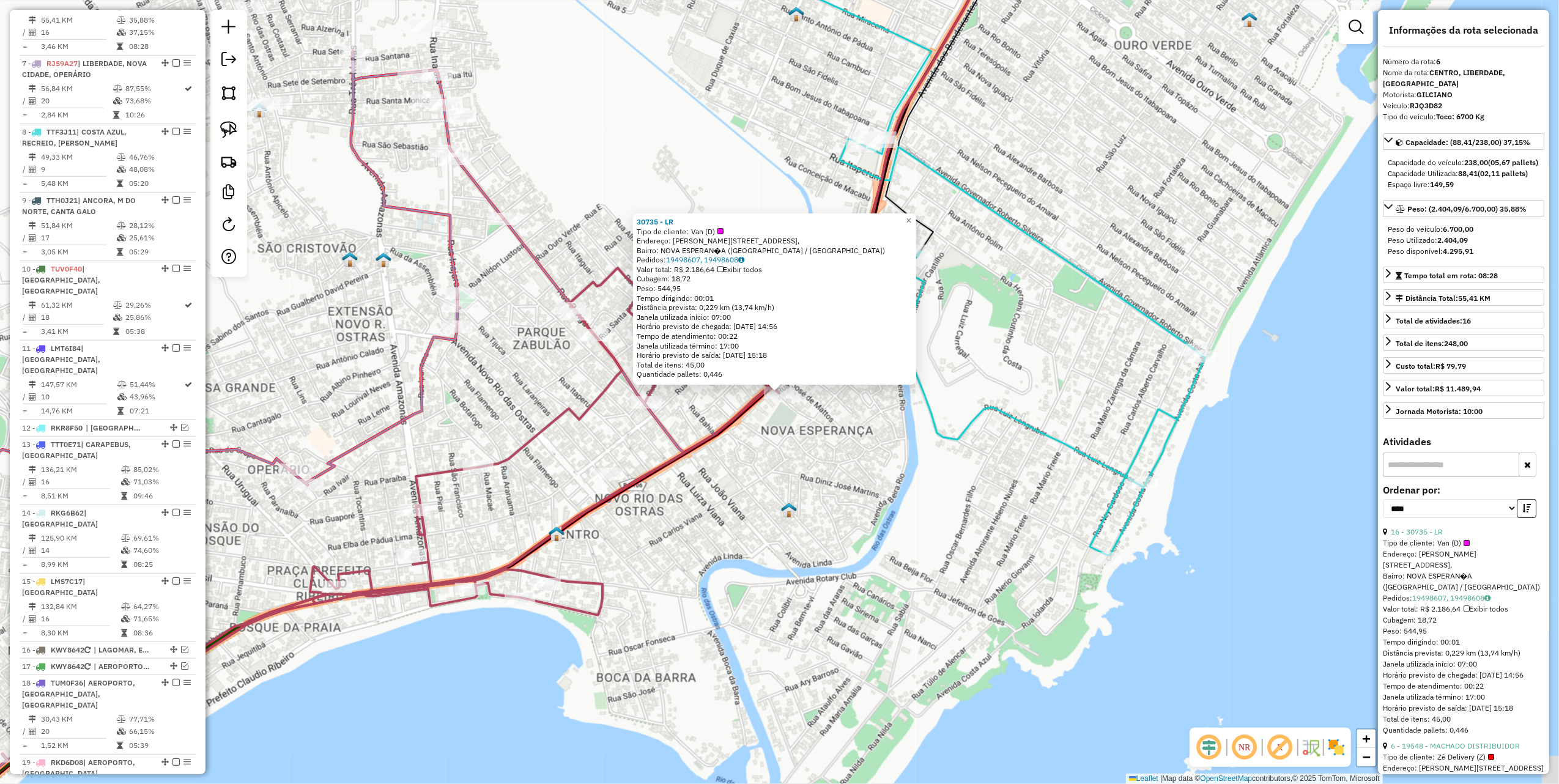
click at [800, 554] on div "30735 - LR Tipo de cliente: Van (D) Endereço: ALAMEDA CASIMIRO DE ABREU 487, Ba…" at bounding box center [780, 392] width 1559 height 784
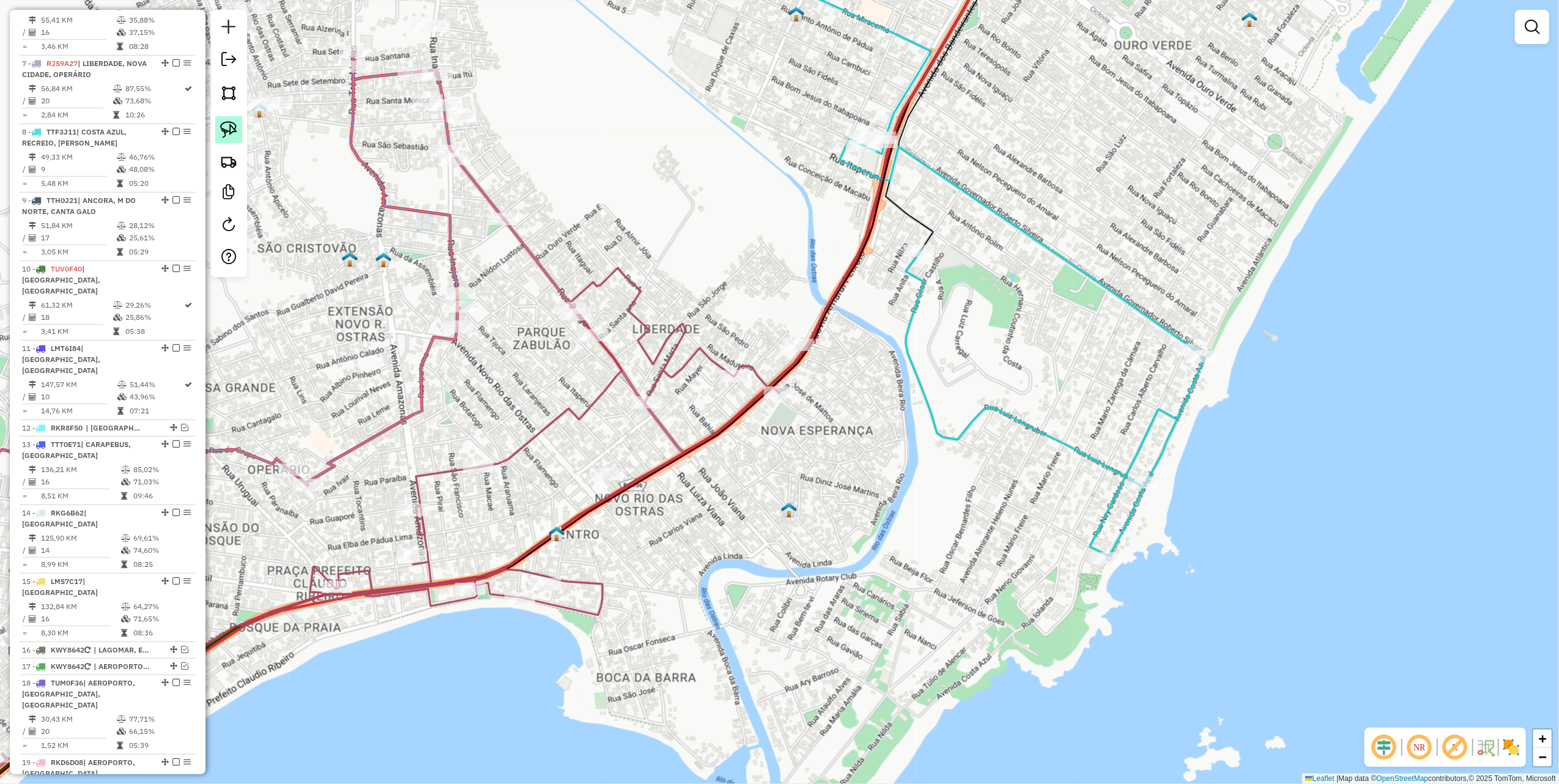
click at [238, 126] on link at bounding box center [228, 129] width 27 height 27
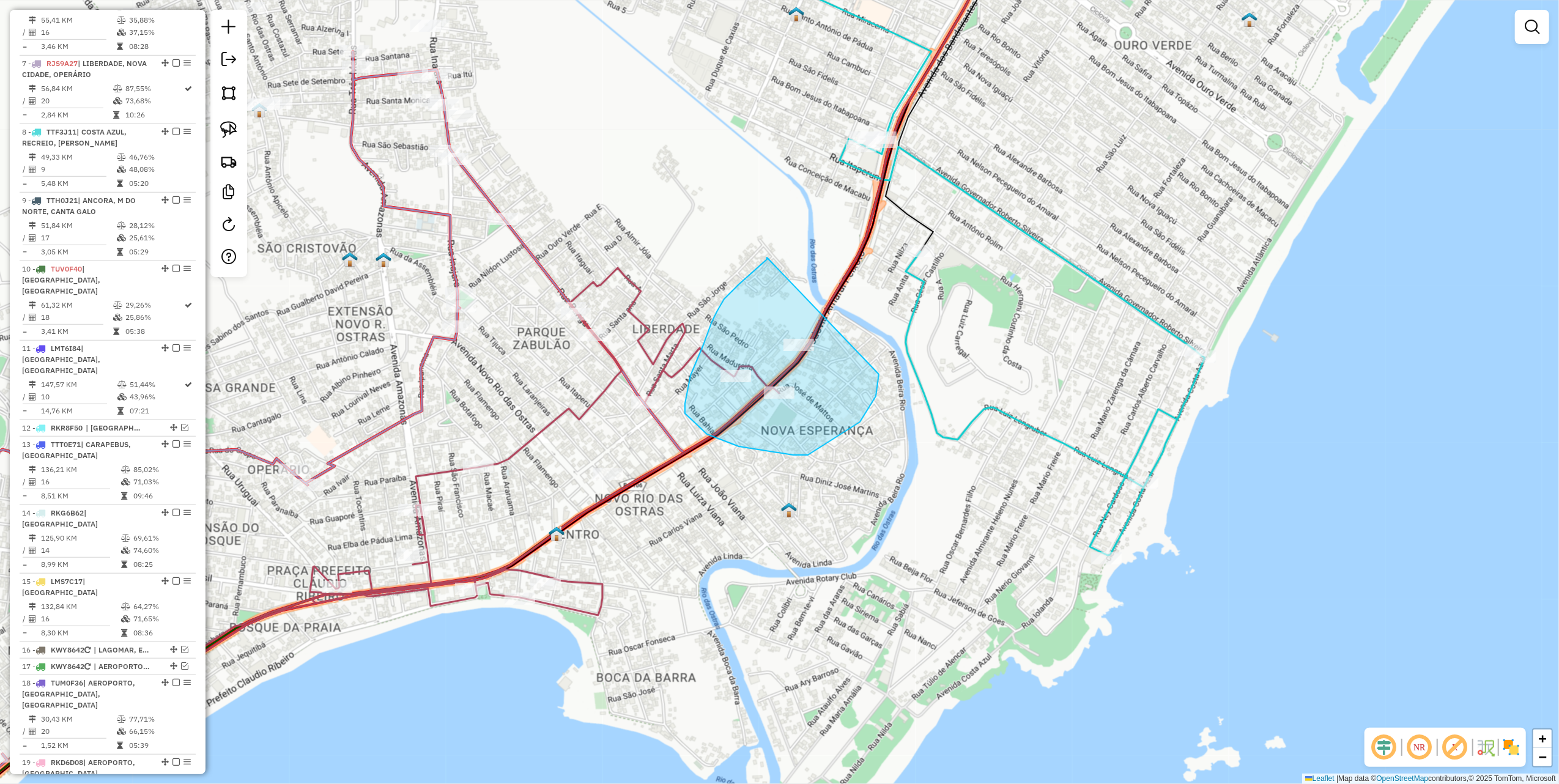
drag, startPoint x: 768, startPoint y: 258, endPoint x: 879, endPoint y: 368, distance: 156.3
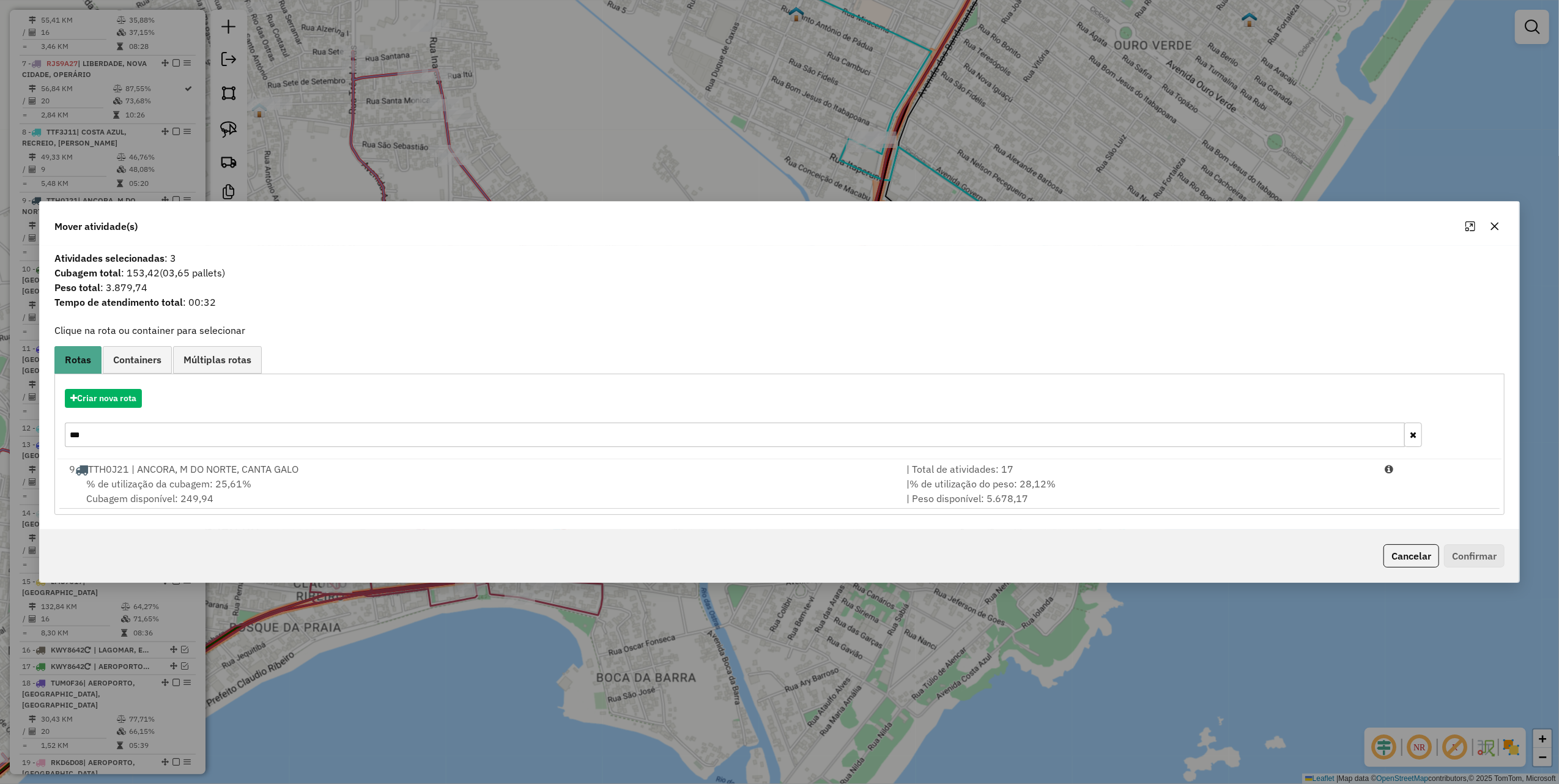
drag, startPoint x: 1500, startPoint y: 220, endPoint x: 1493, endPoint y: 223, distance: 7.6
click at [1498, 221] on icon "button" at bounding box center [1495, 226] width 10 height 10
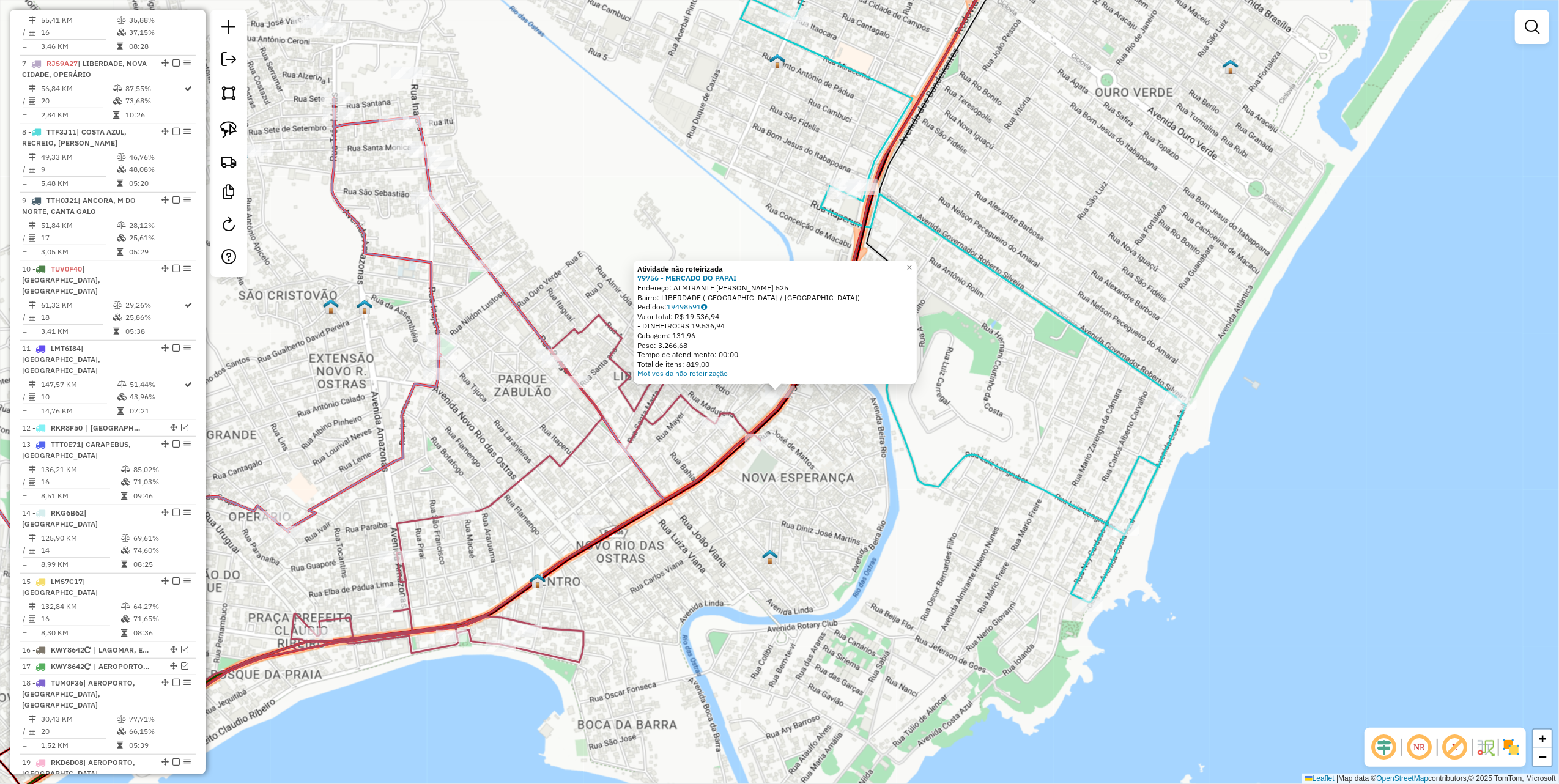
click at [897, 441] on div "Atividade não roteirizada 79756 - MERCADO DO PAPAI Endereço: ALMIRANTE CARLOS L…" at bounding box center [780, 392] width 1559 height 784
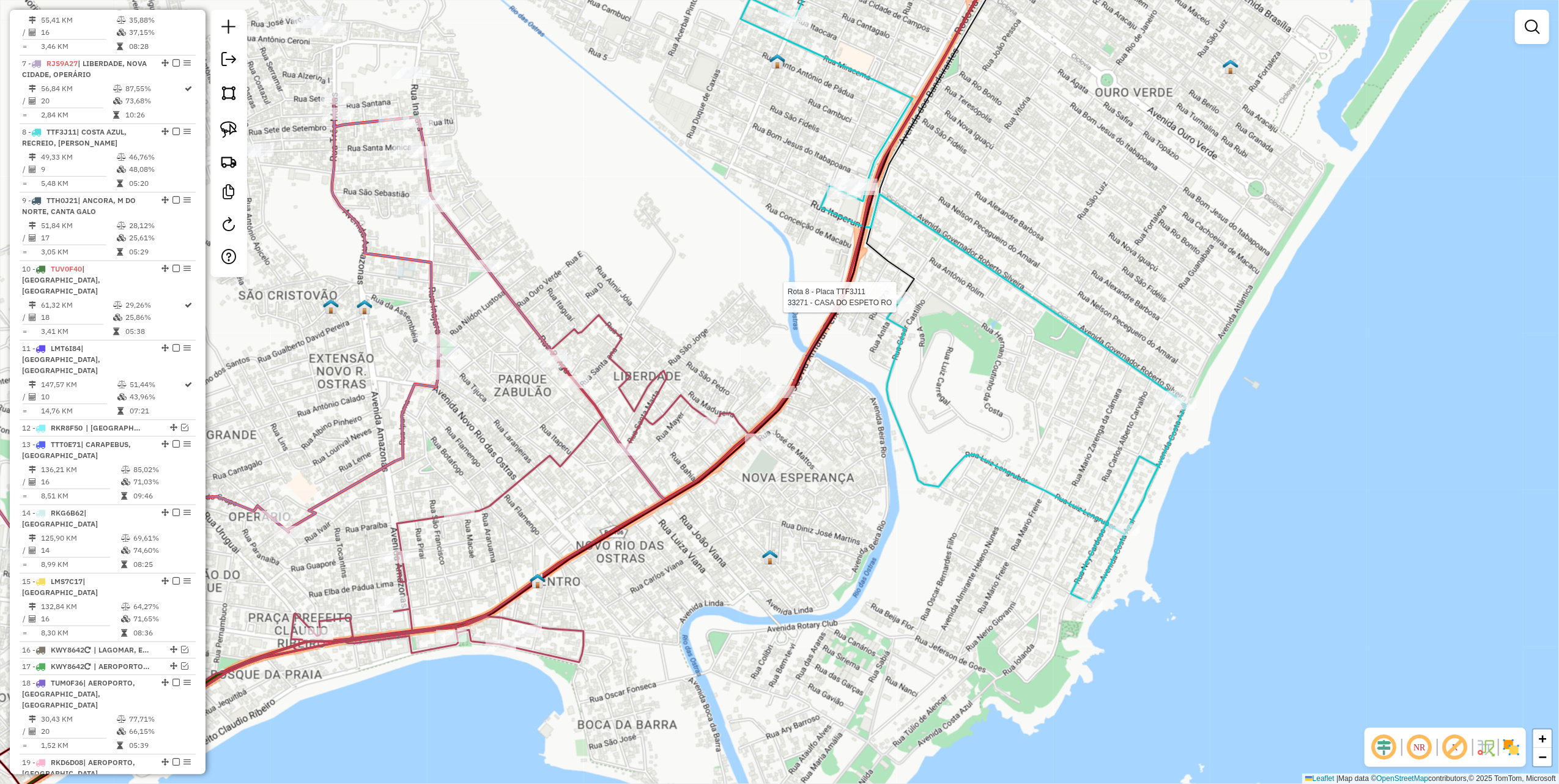
select select "*********"
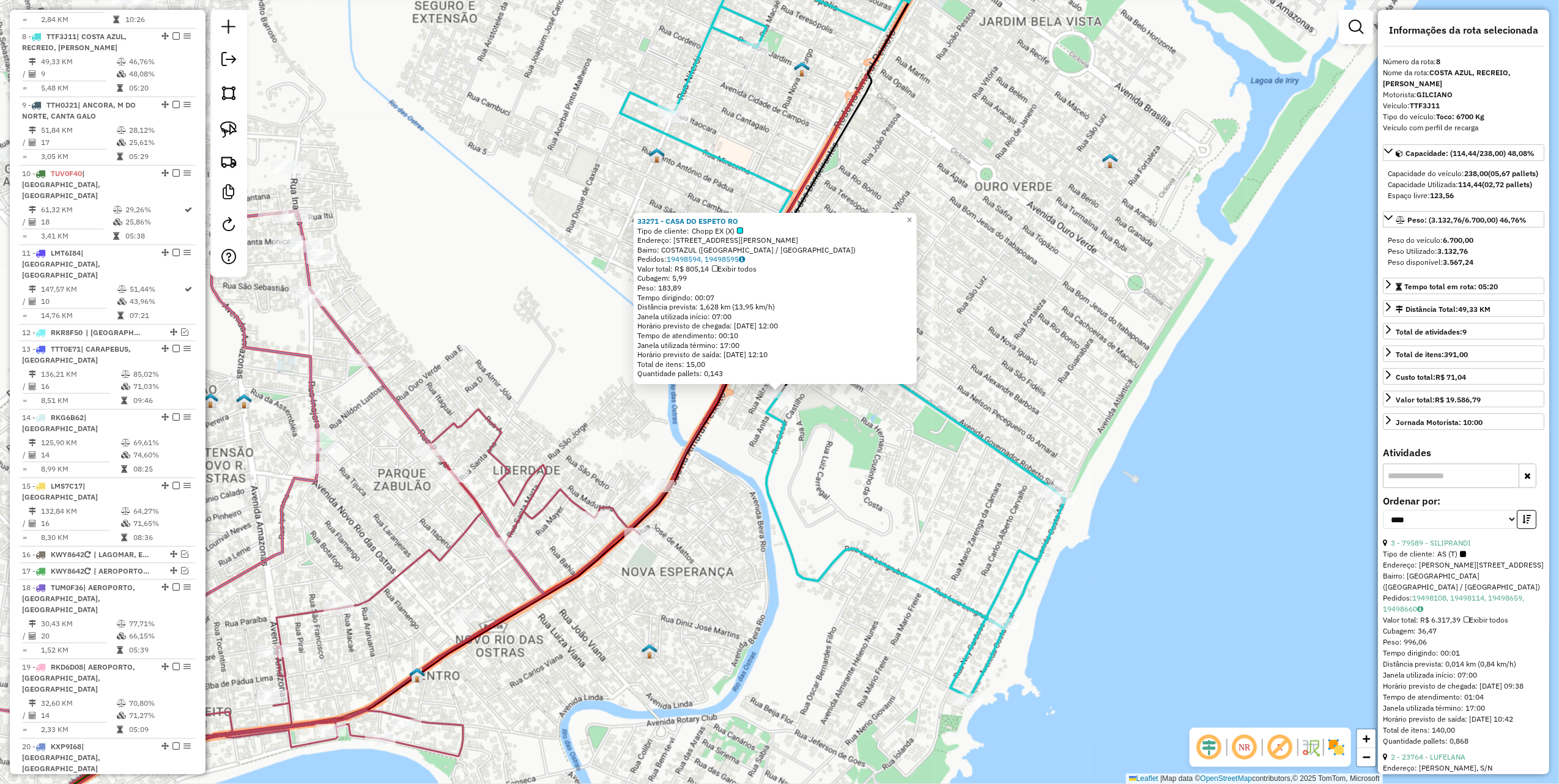
scroll to position [935, 0]
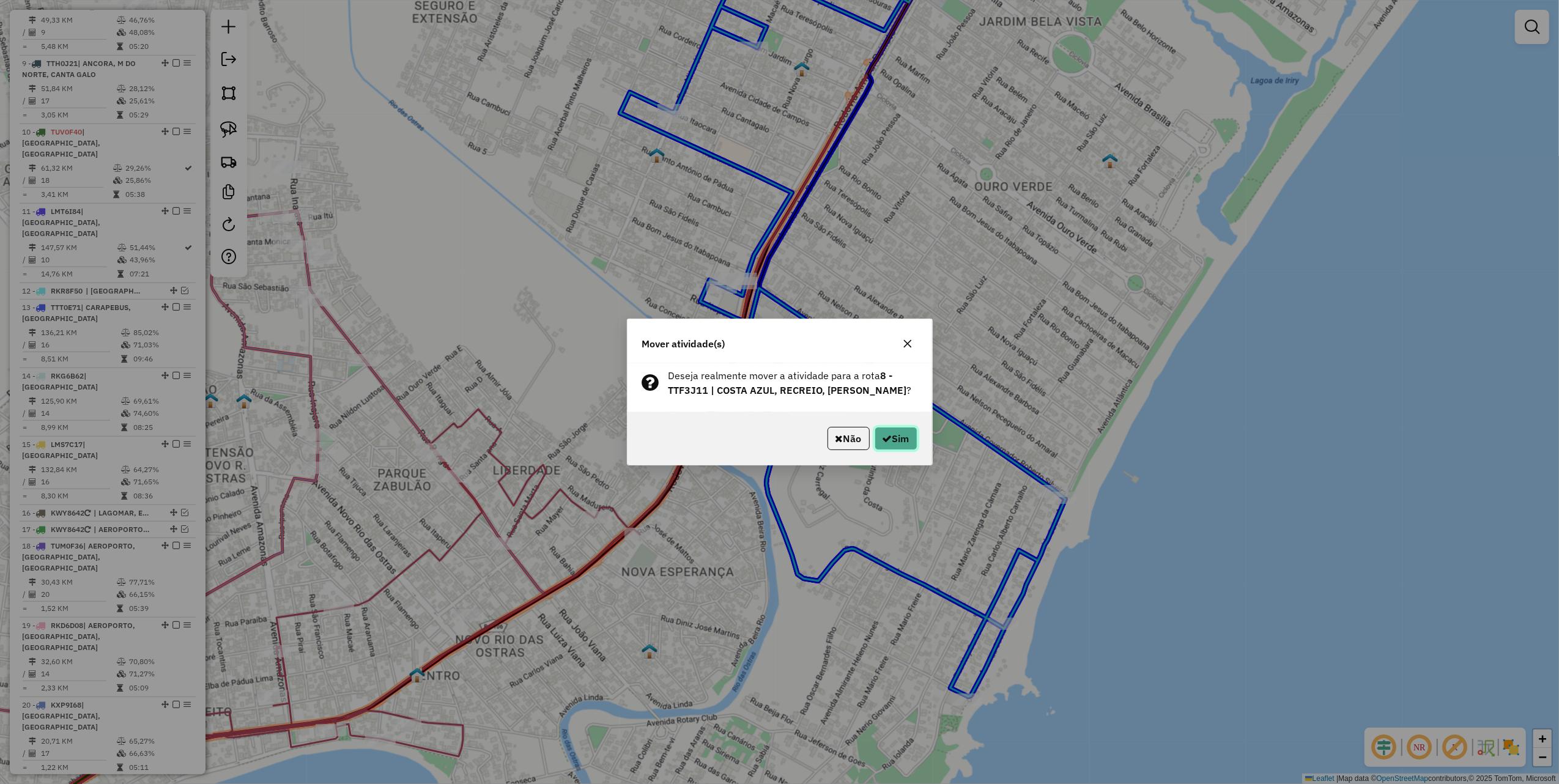
click at [914, 444] on button "Sim" at bounding box center [897, 439] width 43 height 24
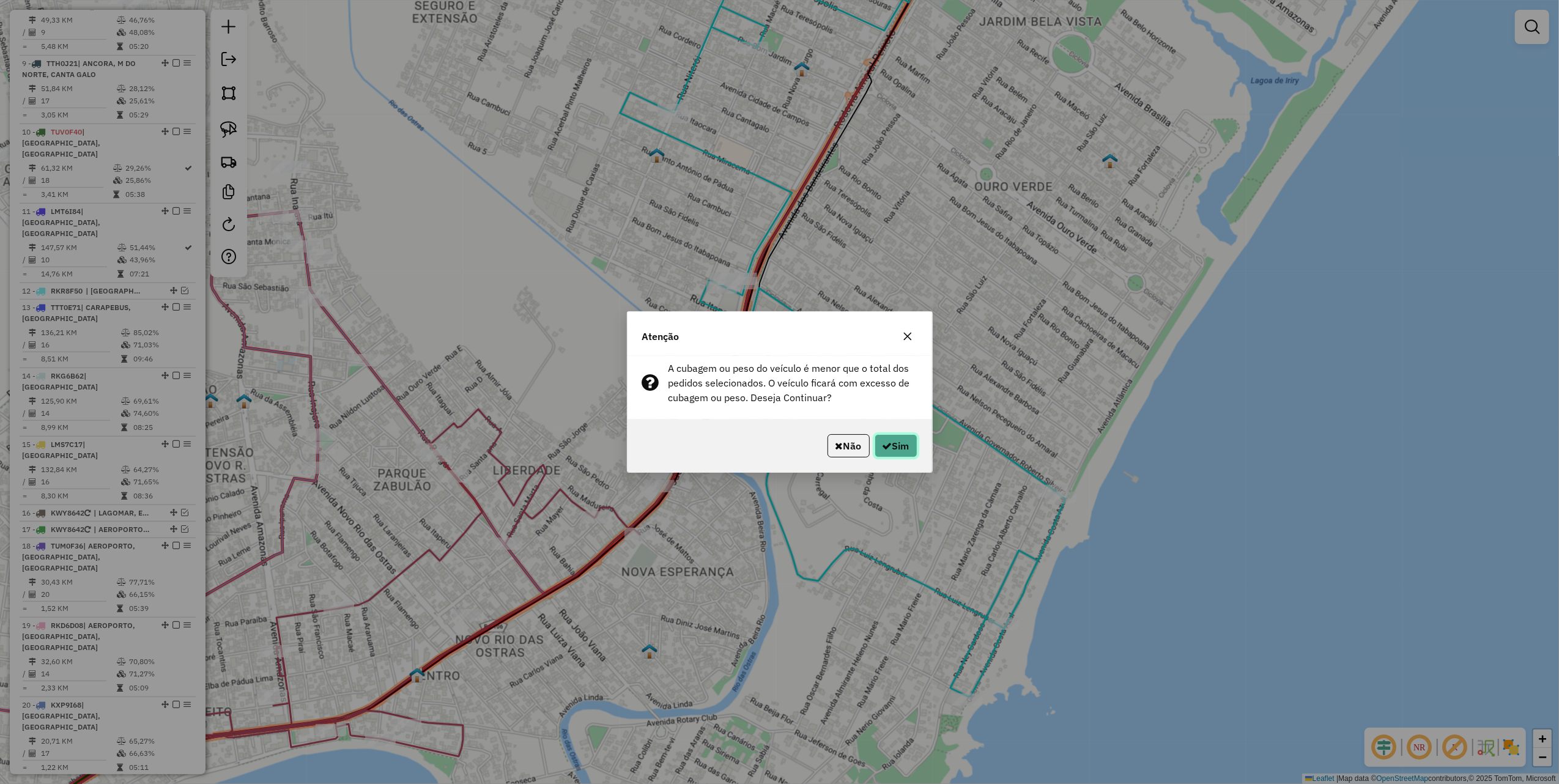
click at [887, 447] on icon "button" at bounding box center [888, 446] width 10 height 10
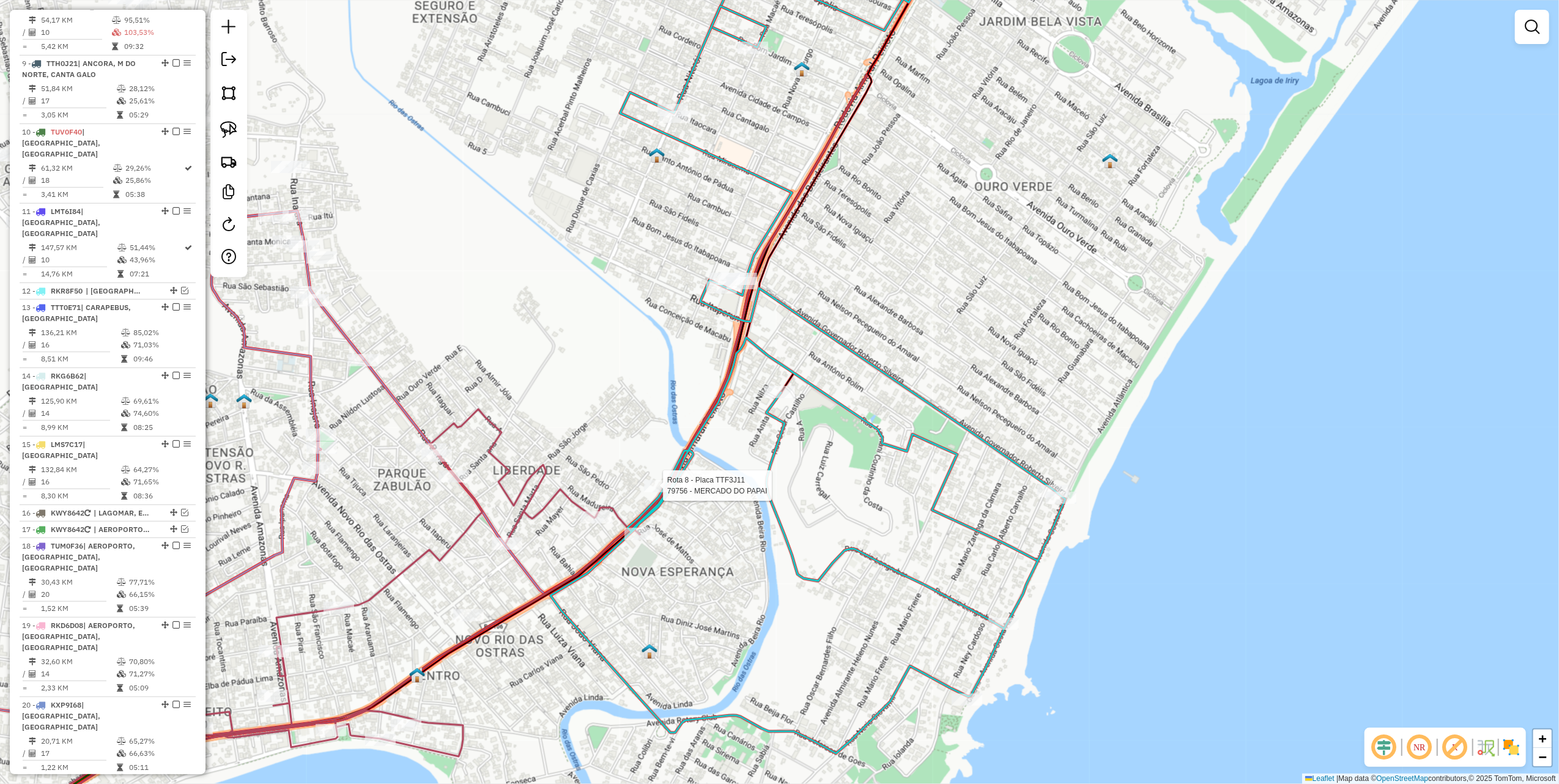
select select "*********"
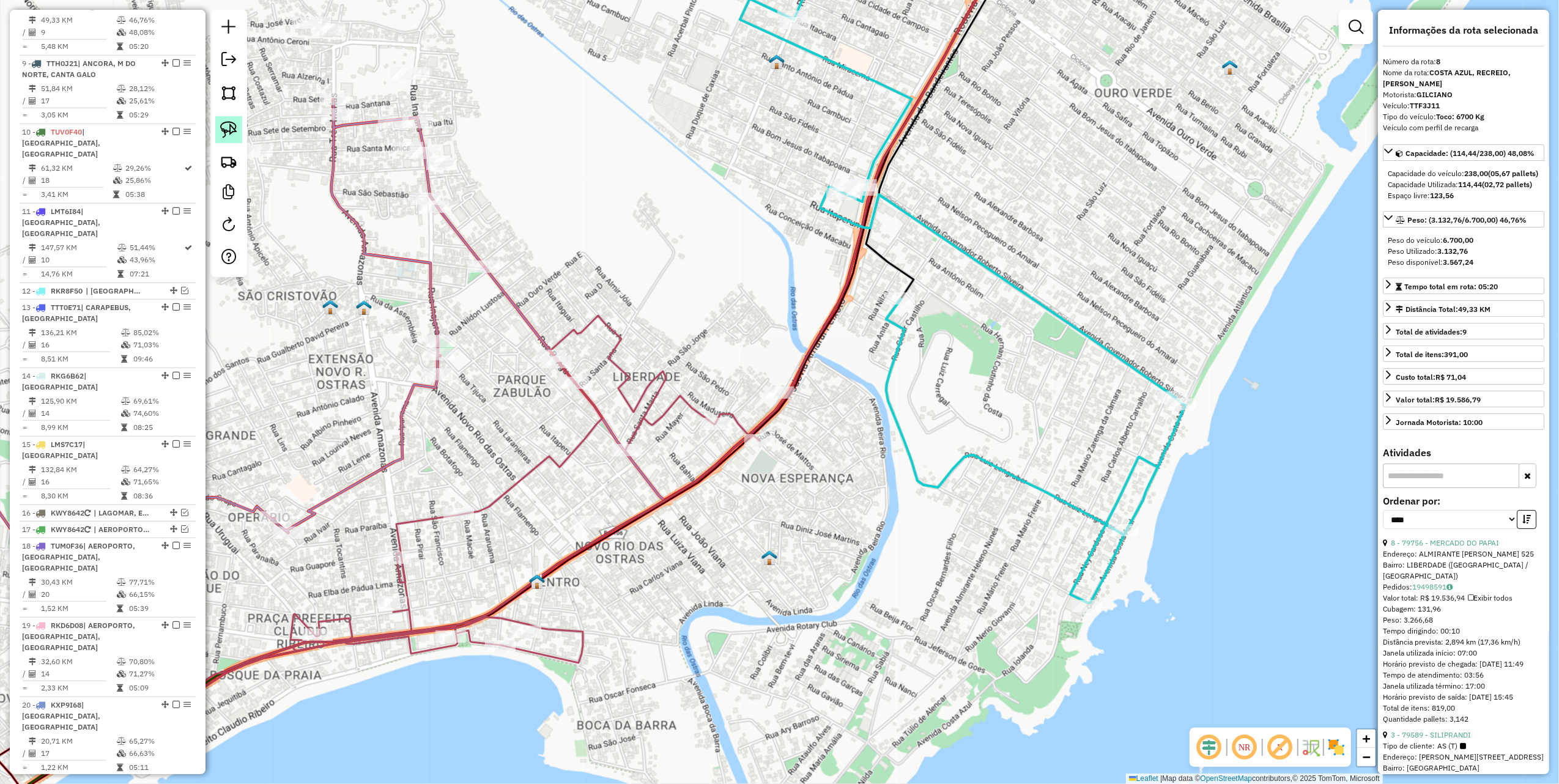
click at [222, 125] on img at bounding box center [228, 129] width 17 height 17
drag, startPoint x: 803, startPoint y: 461, endPoint x: 668, endPoint y: 436, distance: 137.3
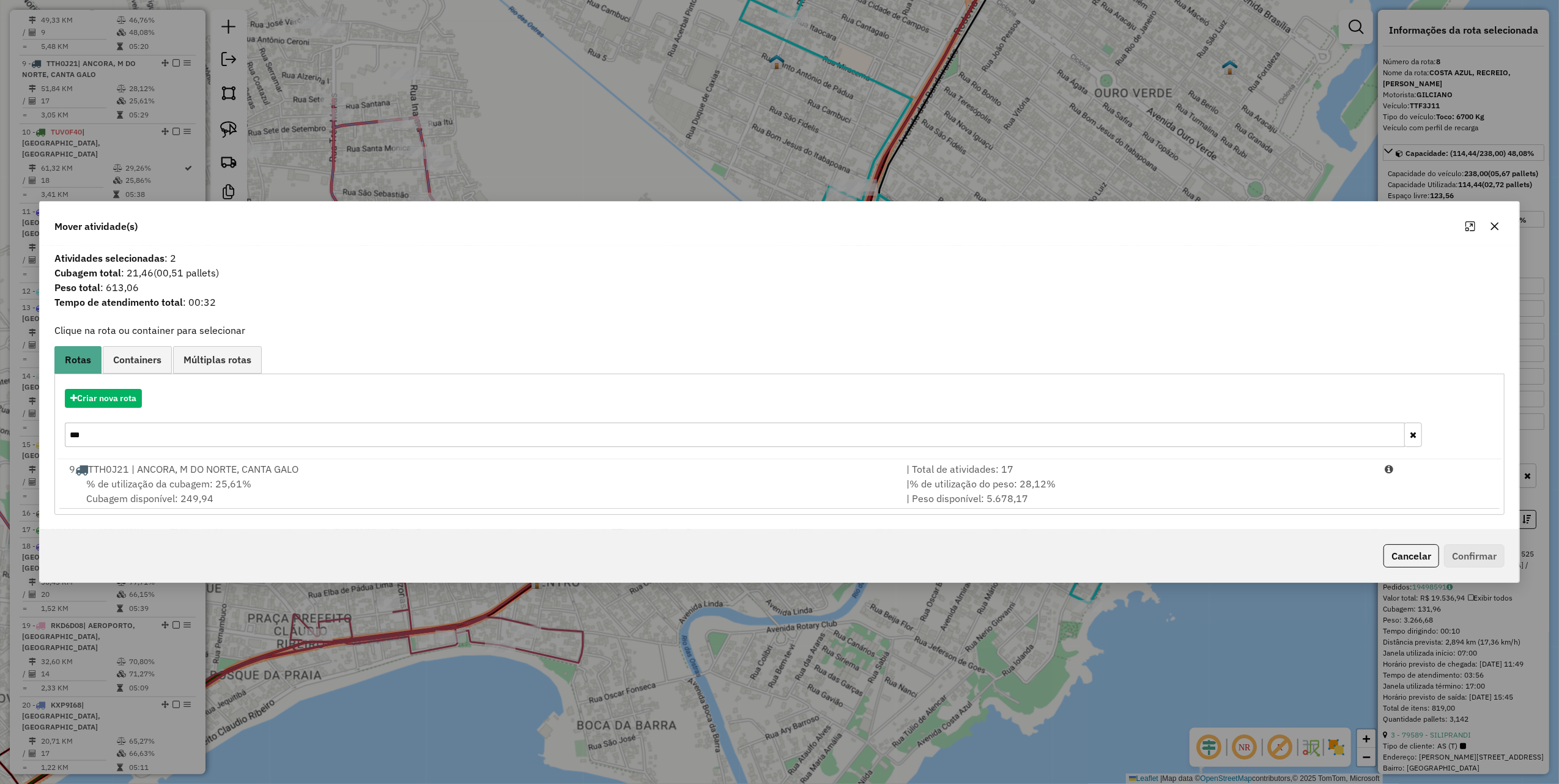
click at [212, 436] on input "***" at bounding box center [735, 435] width 1341 height 25
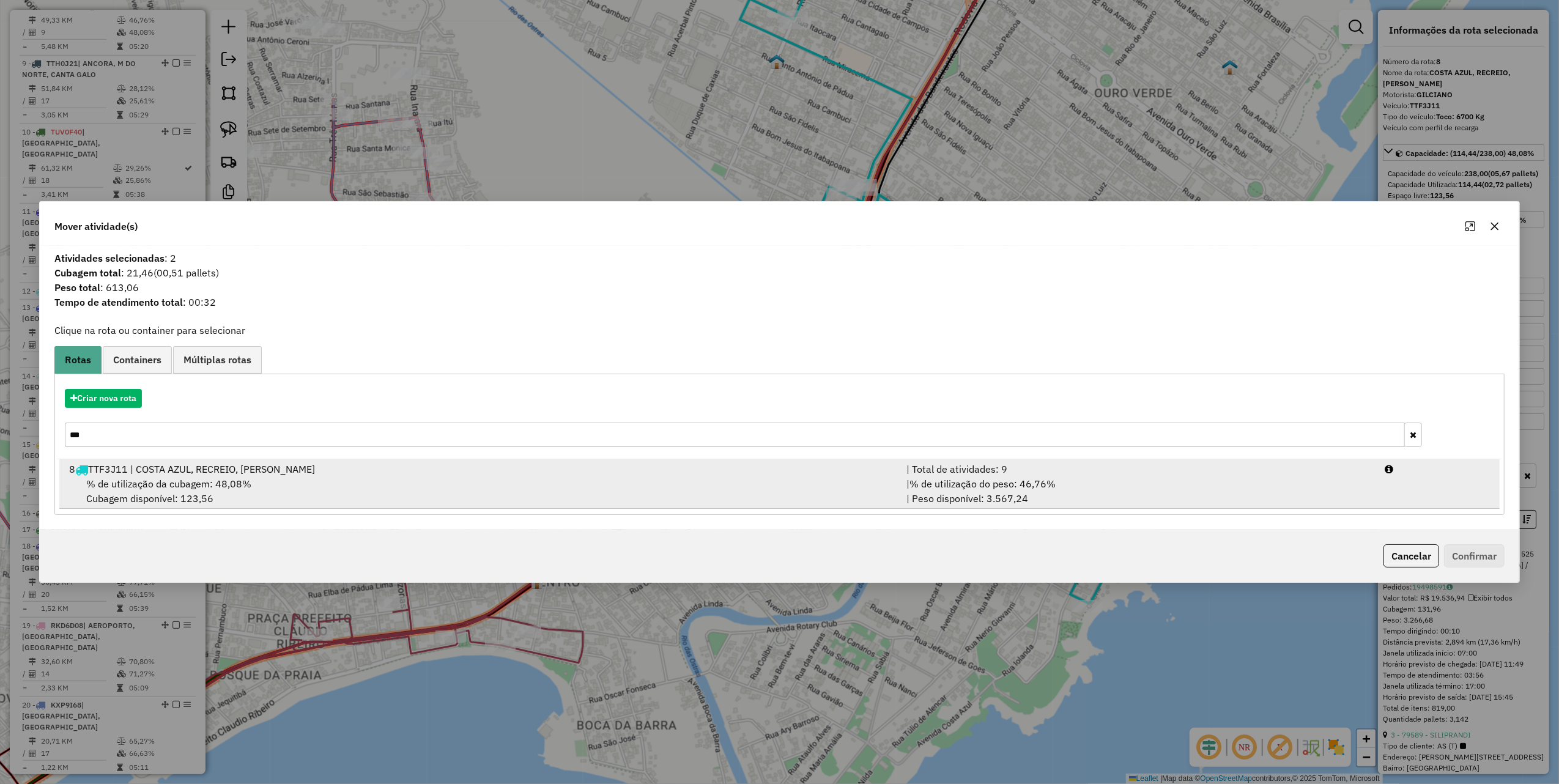
type input "***"
drag, startPoint x: 339, startPoint y: 465, endPoint x: 398, endPoint y: 463, distance: 59.0
click at [341, 465] on div "8 TTF3J11 | COSTA AZUL, RECREIO, JD MARILEIA" at bounding box center [480, 468] width 838 height 15
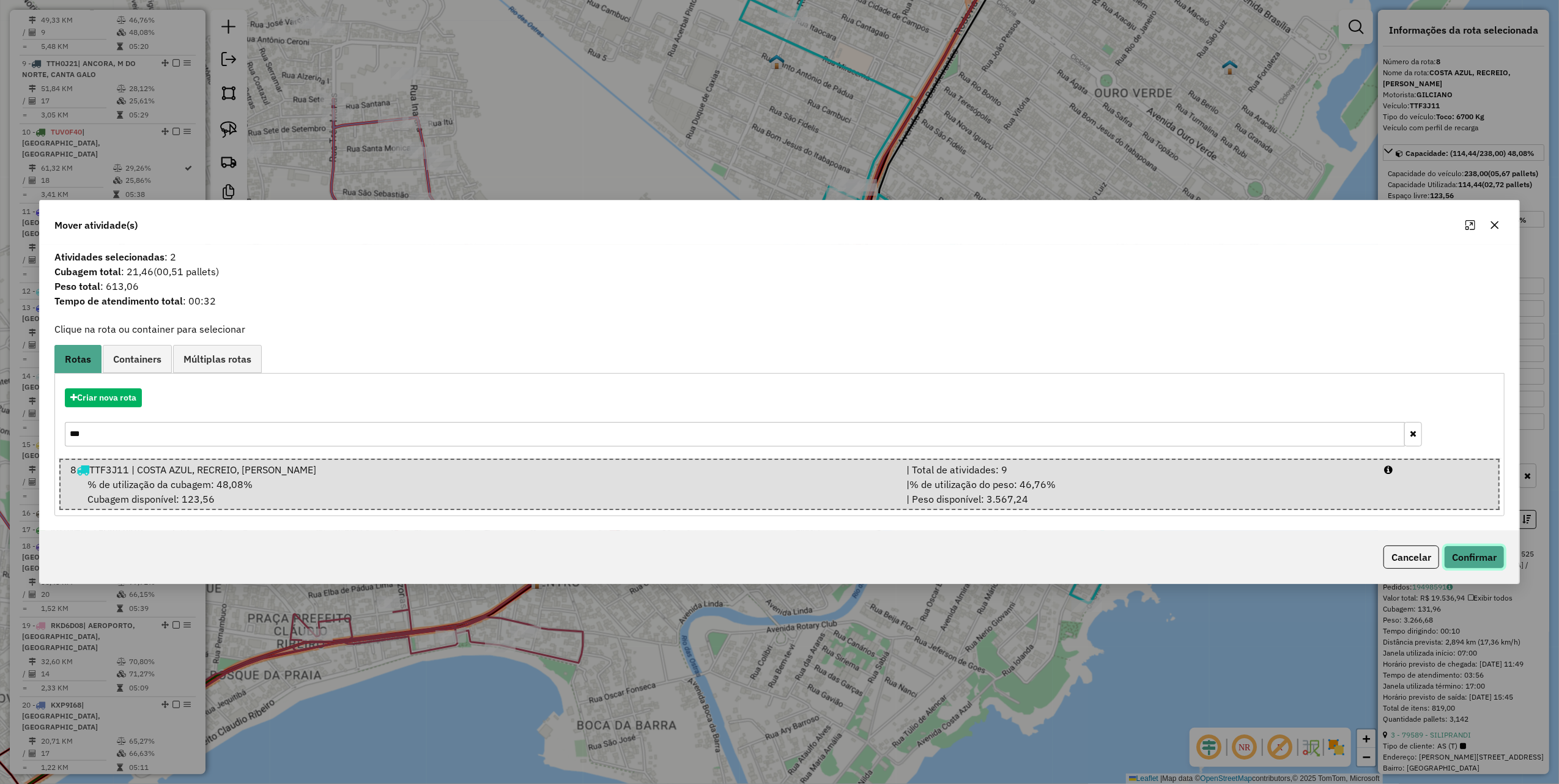
drag, startPoint x: 1460, startPoint y: 549, endPoint x: 1176, endPoint y: 477, distance: 293.0
click at [1460, 549] on button "Confirmar" at bounding box center [1475, 557] width 61 height 24
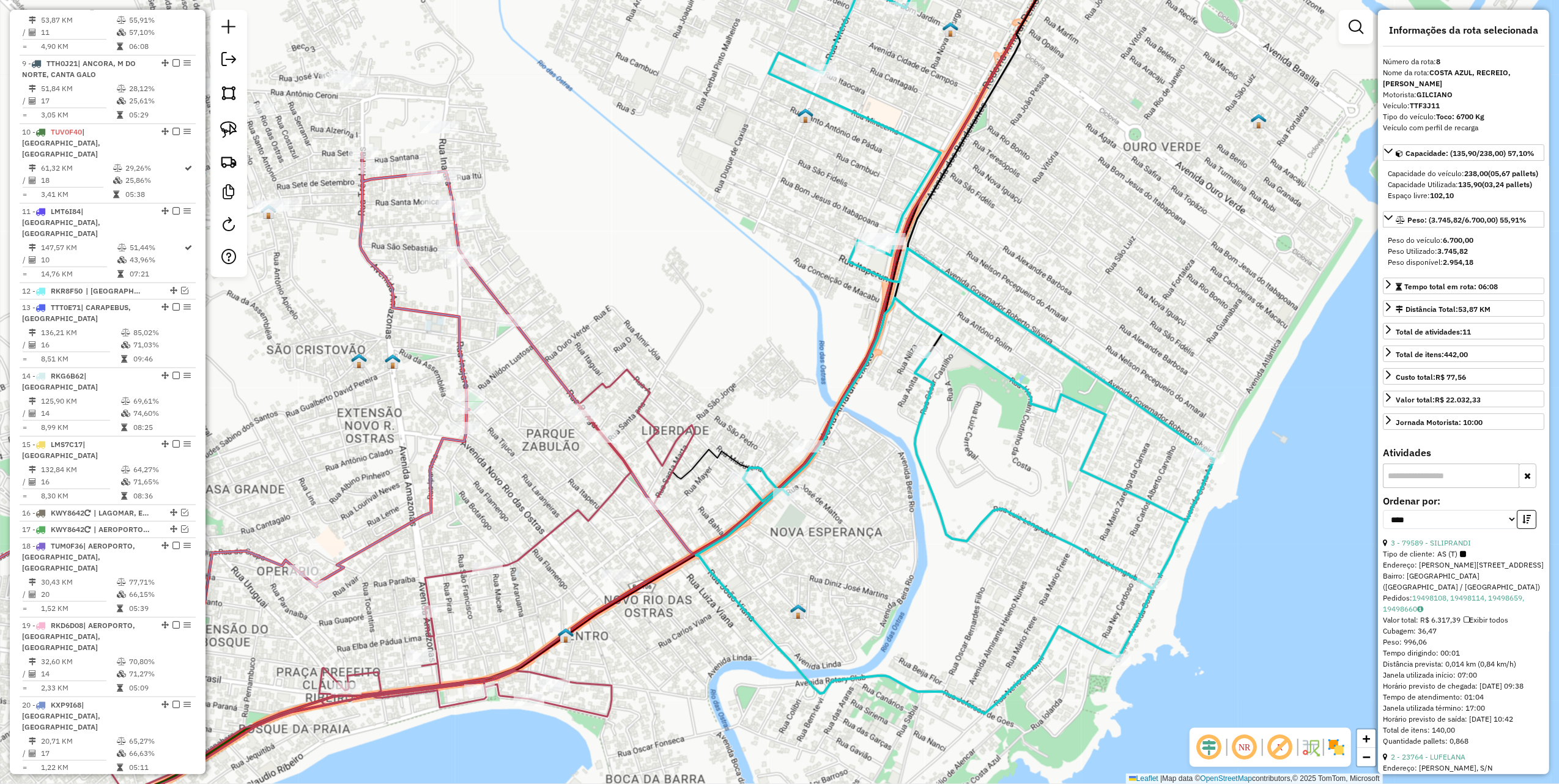
drag, startPoint x: 590, startPoint y: 250, endPoint x: 749, endPoint y: 305, distance: 168.2
click at [749, 305] on div "Janela de atendimento Grade de atendimento Capacidade Transportadoras Veículos …" at bounding box center [780, 392] width 1559 height 784
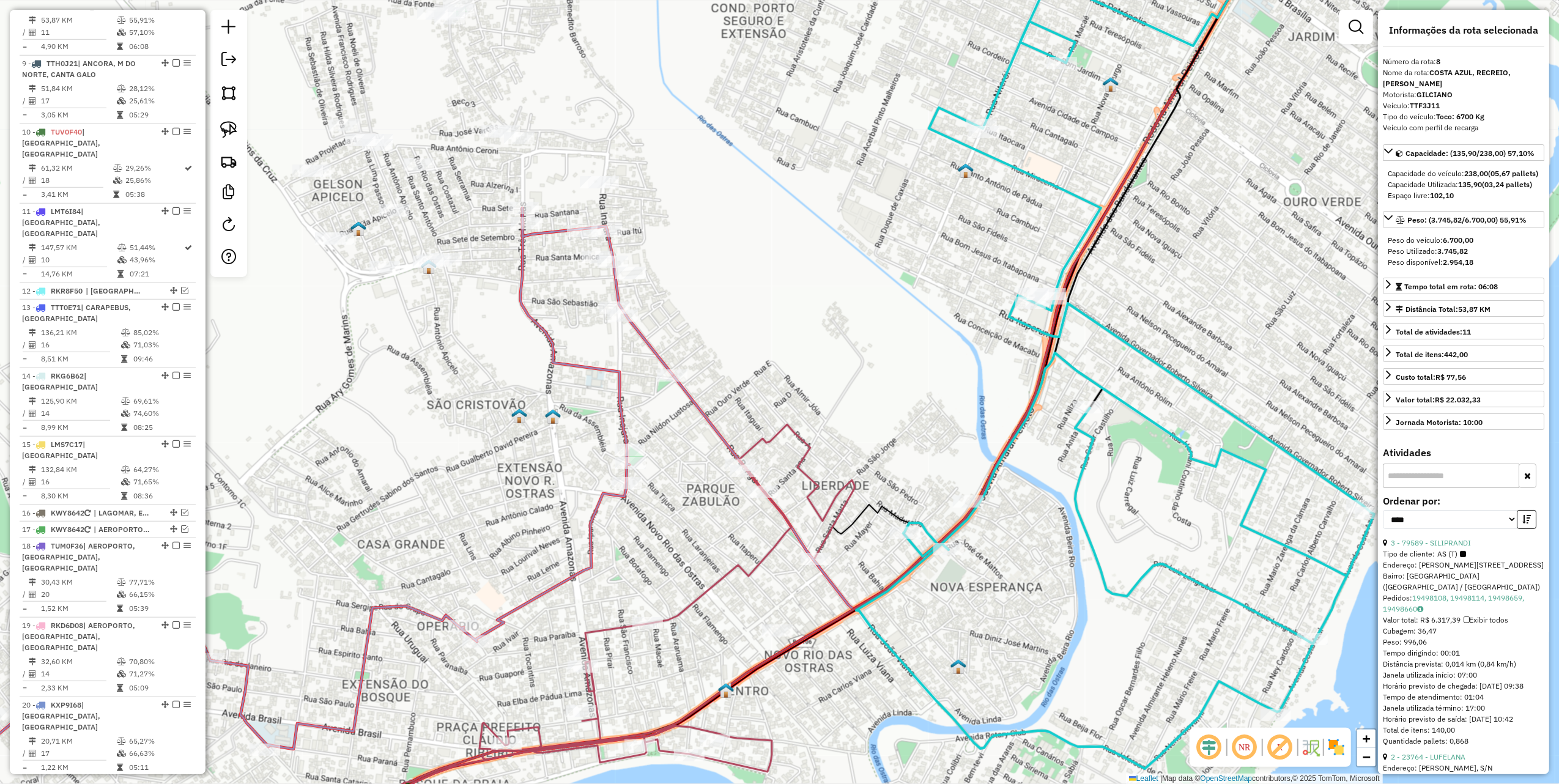
drag, startPoint x: 232, startPoint y: 131, endPoint x: 293, endPoint y: 303, distance: 182.5
click at [232, 131] on img at bounding box center [228, 129] width 17 height 17
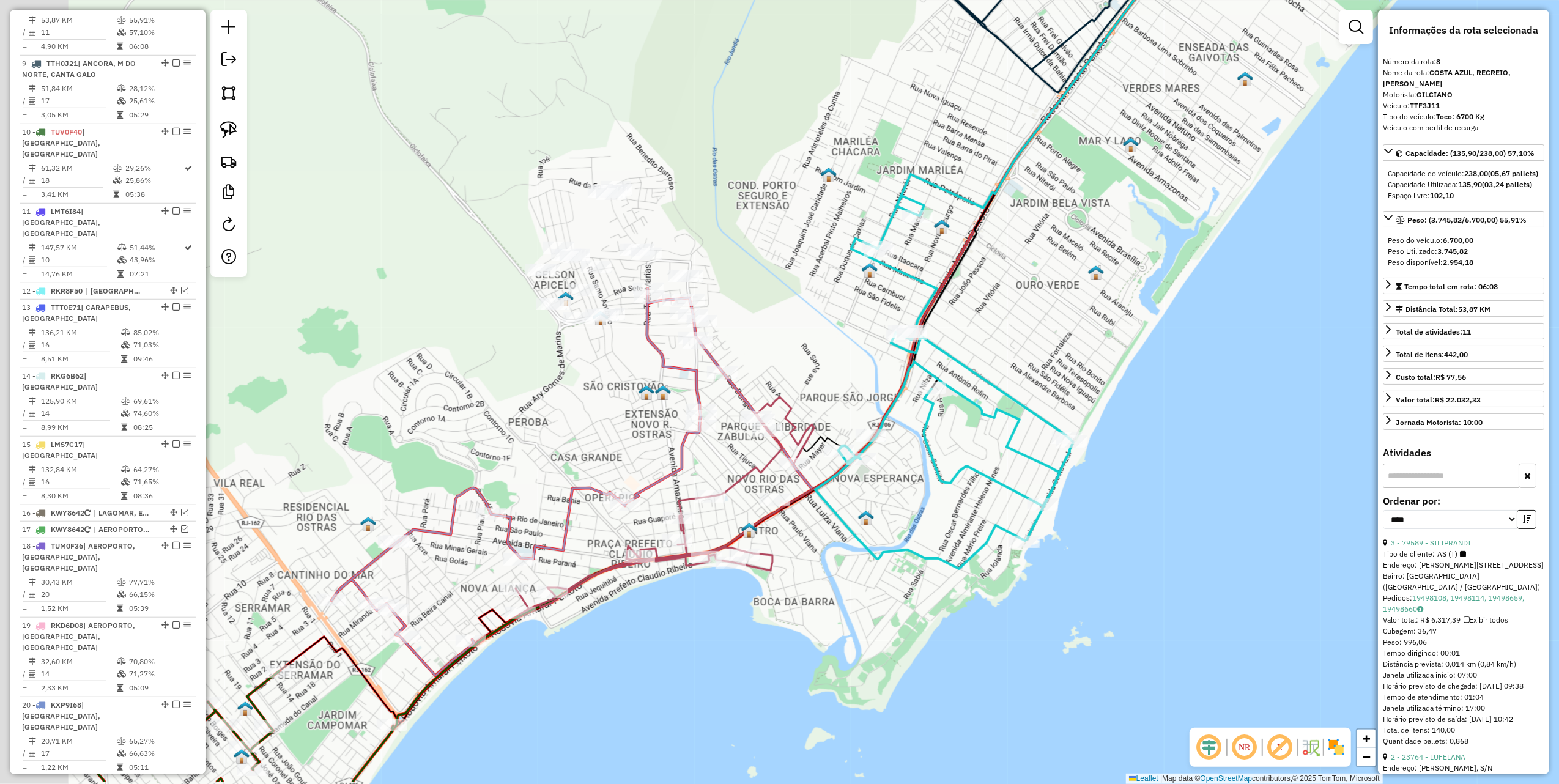
drag, startPoint x: 339, startPoint y: 542, endPoint x: 689, endPoint y: 376, distance: 387.4
click at [693, 379] on div "Janela de atendimento Grade de atendimento Capacidade Transportadoras Veículos …" at bounding box center [780, 392] width 1559 height 784
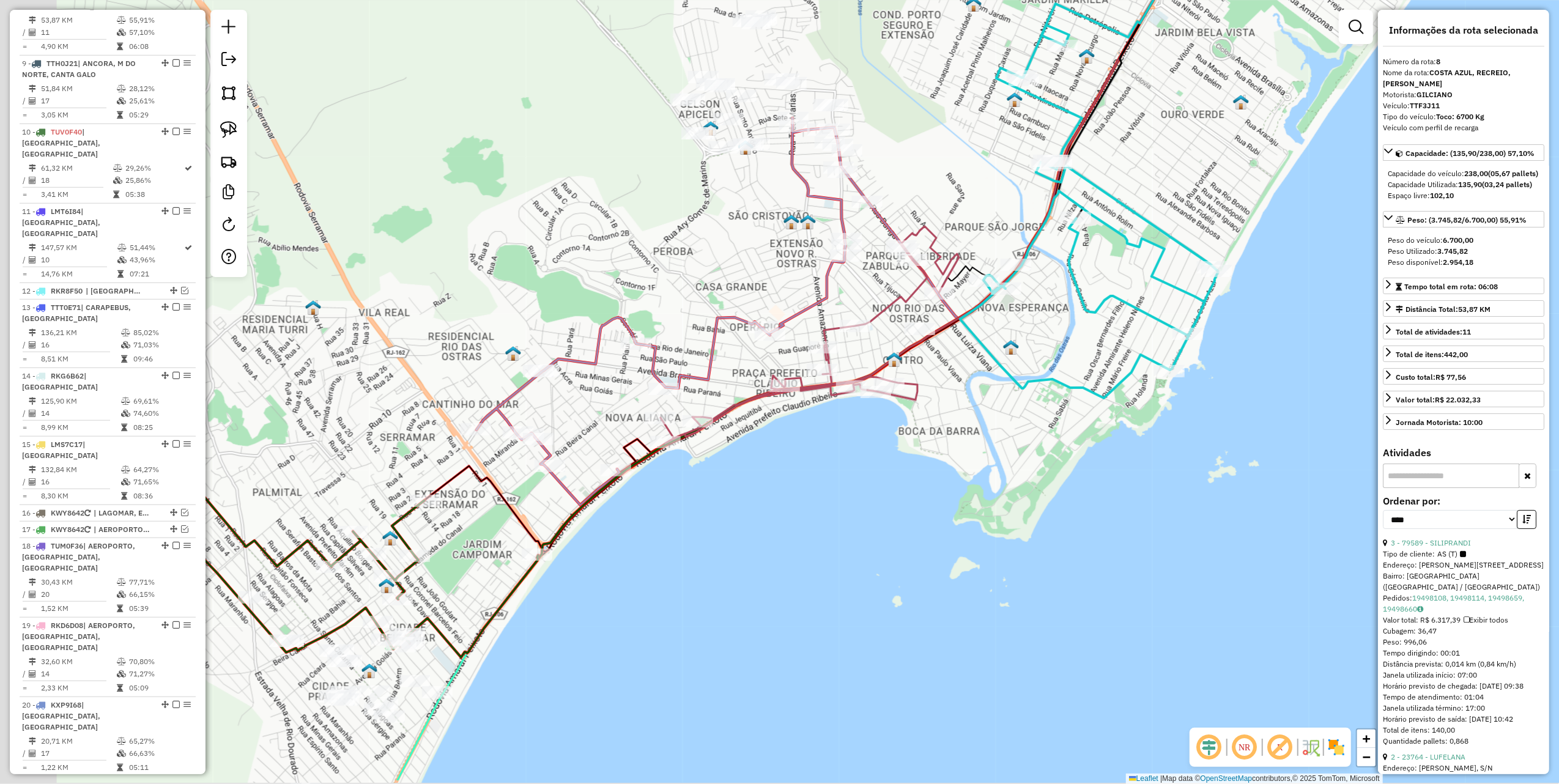
drag, startPoint x: 446, startPoint y: 335, endPoint x: 454, endPoint y: 260, distance: 75.4
click at [556, 268] on div "Janela de atendimento Grade de atendimento Capacidade Transportadoras Veículos …" at bounding box center [780, 392] width 1559 height 784
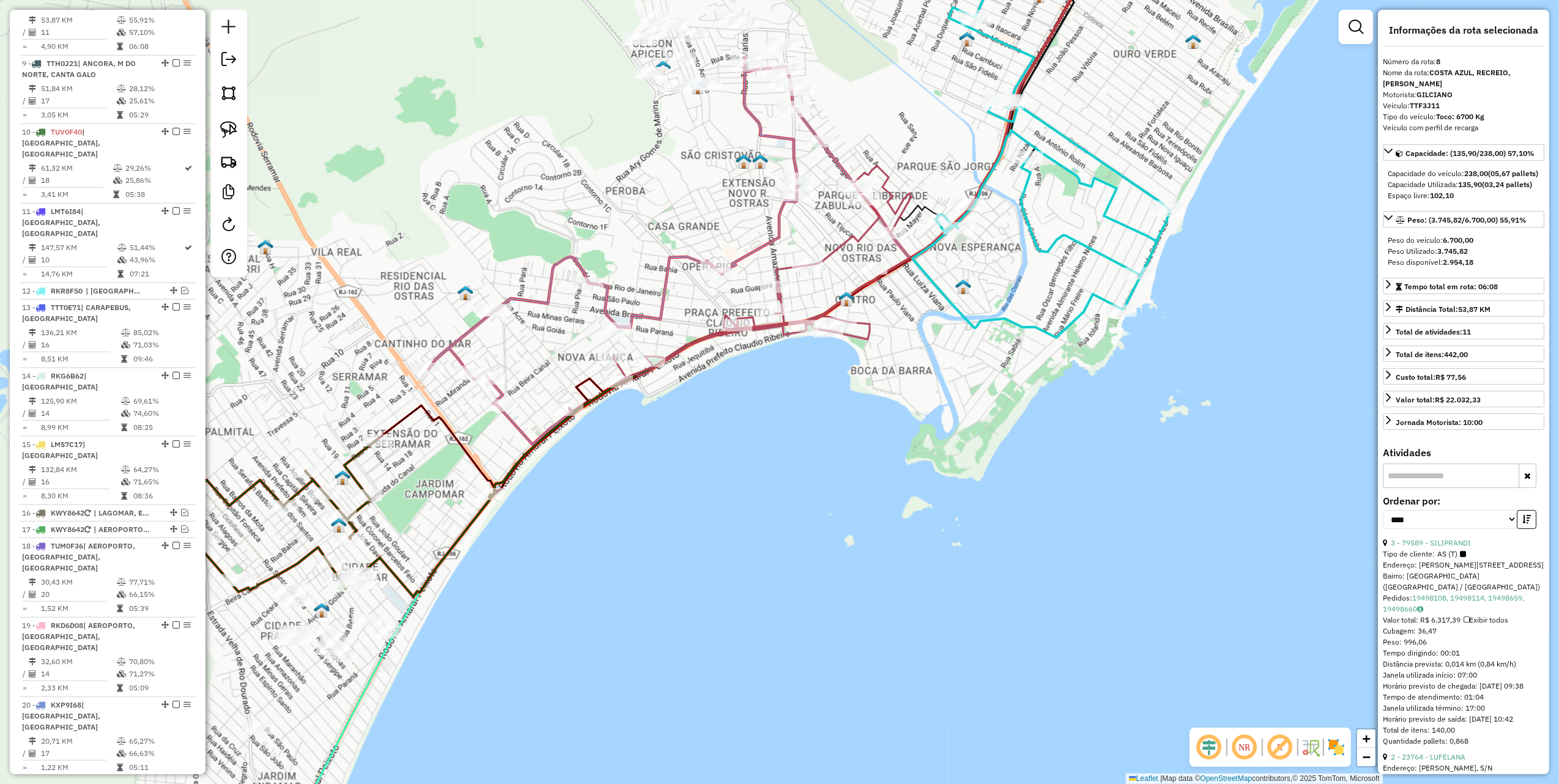
drag, startPoint x: 567, startPoint y: 355, endPoint x: 549, endPoint y: 350, distance: 18.7
click at [549, 350] on div "Janela de atendimento Grade de atendimento Capacidade Transportadoras Veículos …" at bounding box center [780, 392] width 1559 height 784
click at [233, 131] on img at bounding box center [228, 129] width 17 height 17
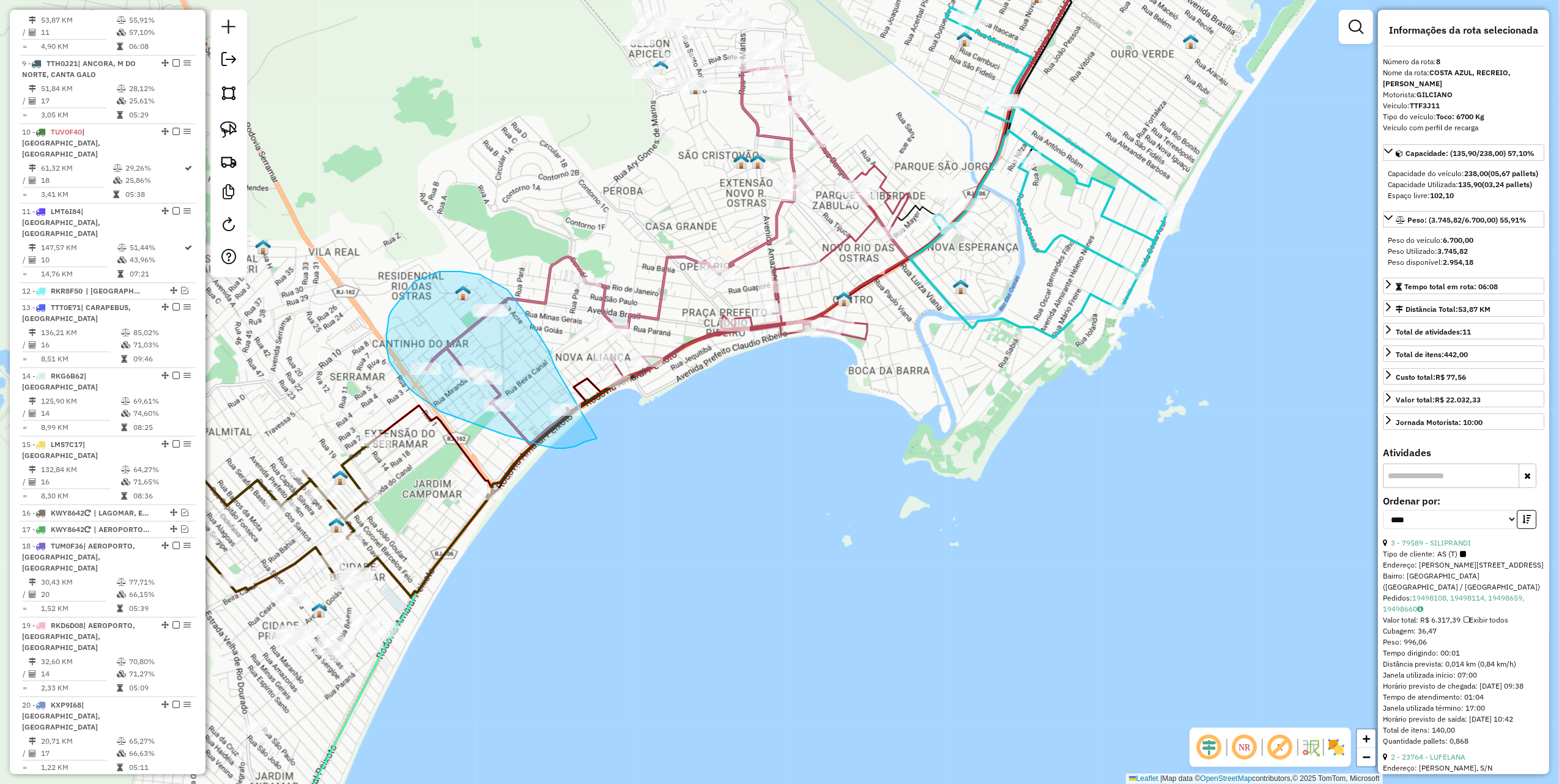
drag, startPoint x: 544, startPoint y: 343, endPoint x: 597, endPoint y: 437, distance: 107.9
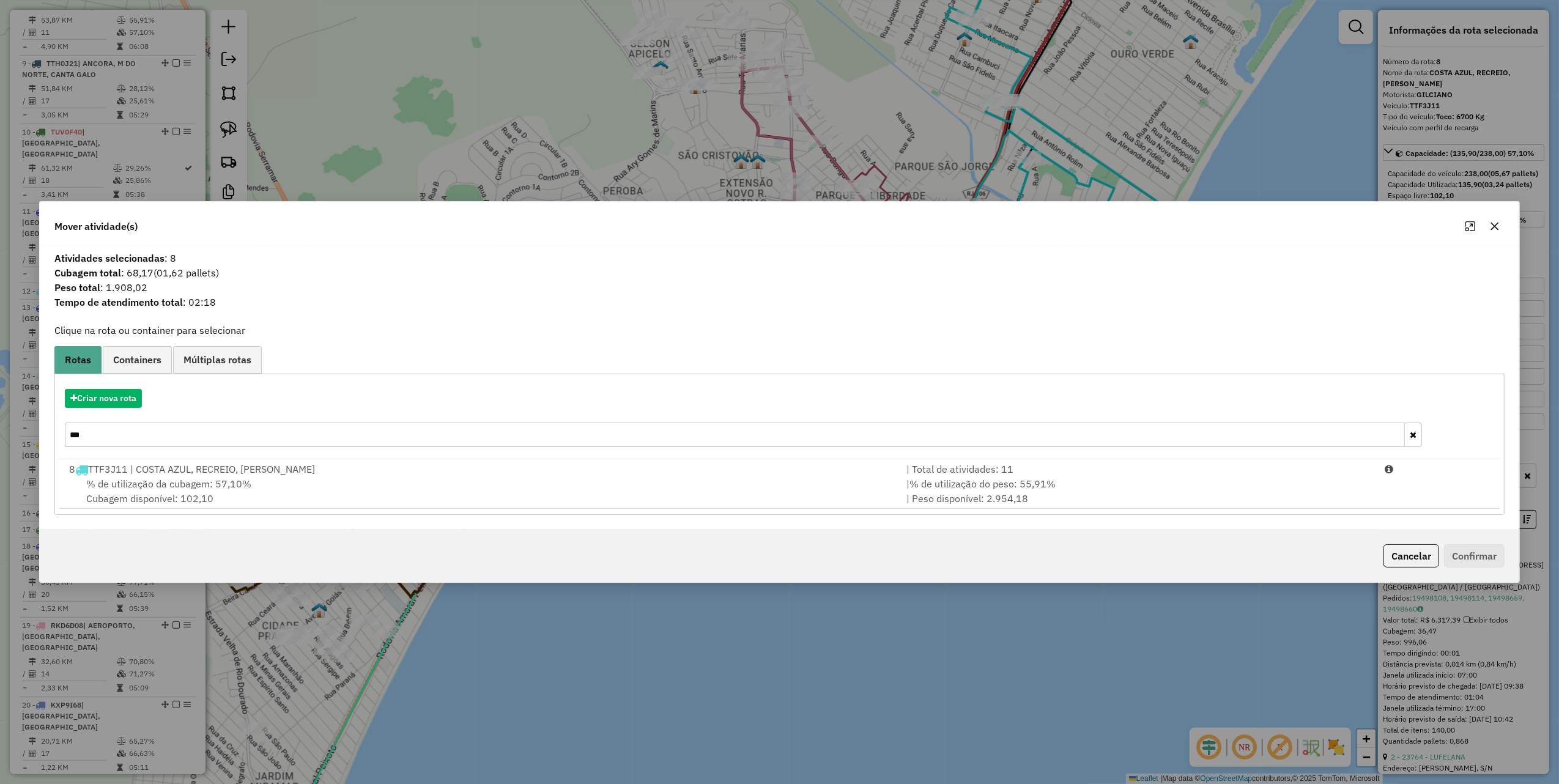
click at [128, 436] on input "***" at bounding box center [735, 435] width 1341 height 25
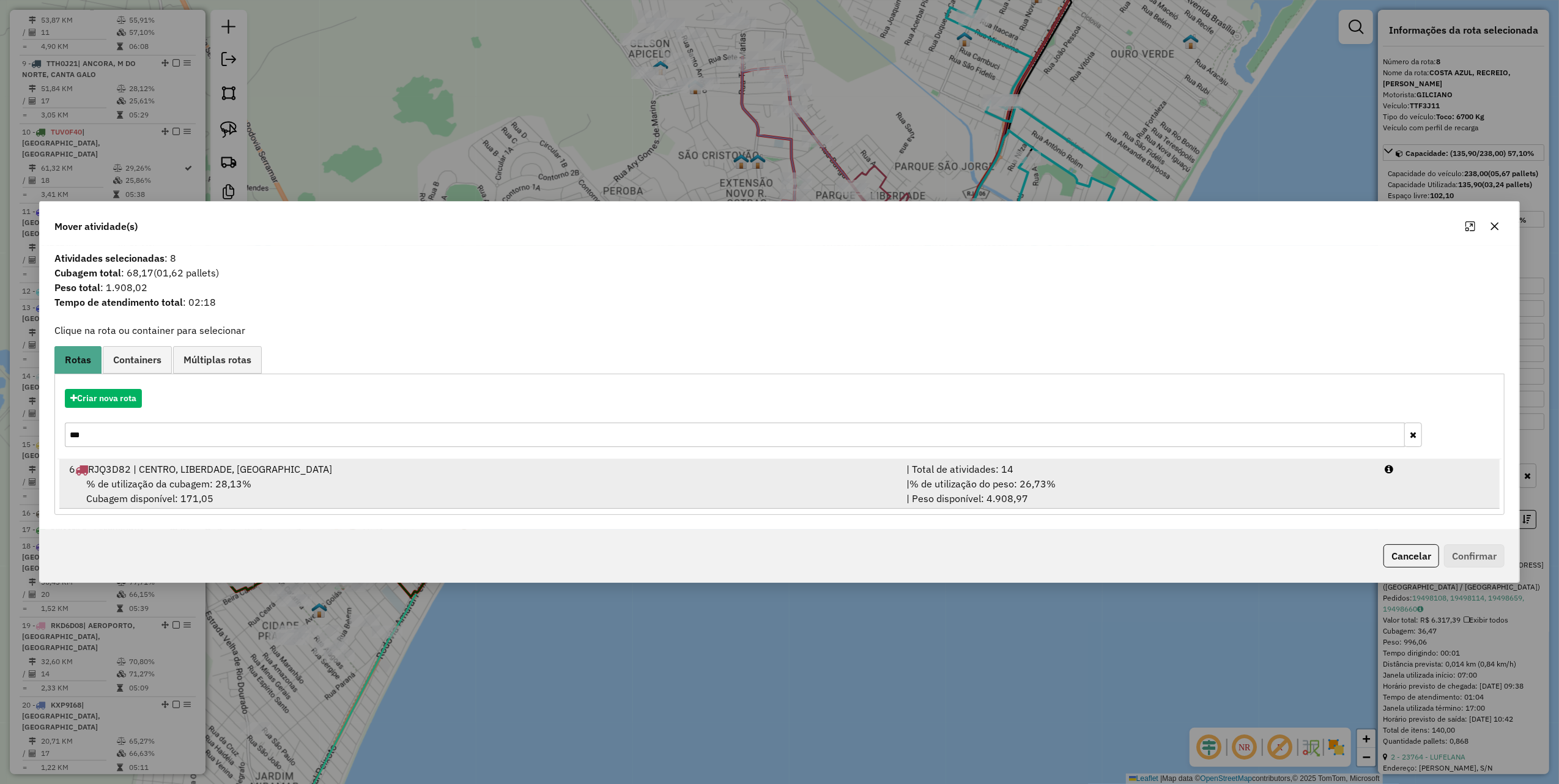
type input "***"
drag, startPoint x: 238, startPoint y: 482, endPoint x: 242, endPoint y: 468, distance: 14.6
click at [241, 471] on li "6 RJQ3D82 | CENTRO, LIBERDADE, BOCA DA BARRA | Total de atividades: 14 % de uti…" at bounding box center [780, 484] width 1442 height 49
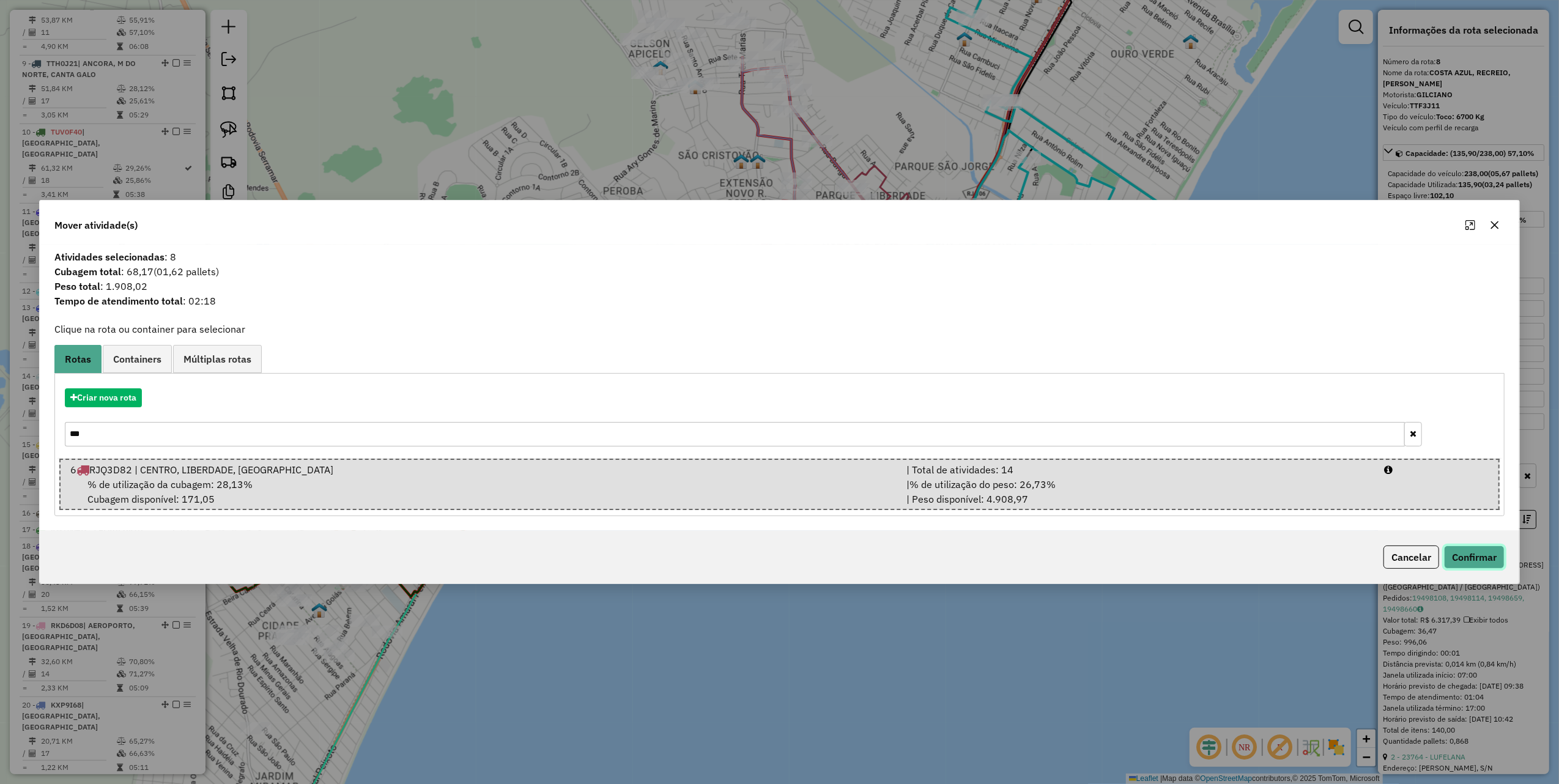
click at [1488, 557] on button "Confirmar" at bounding box center [1475, 557] width 61 height 24
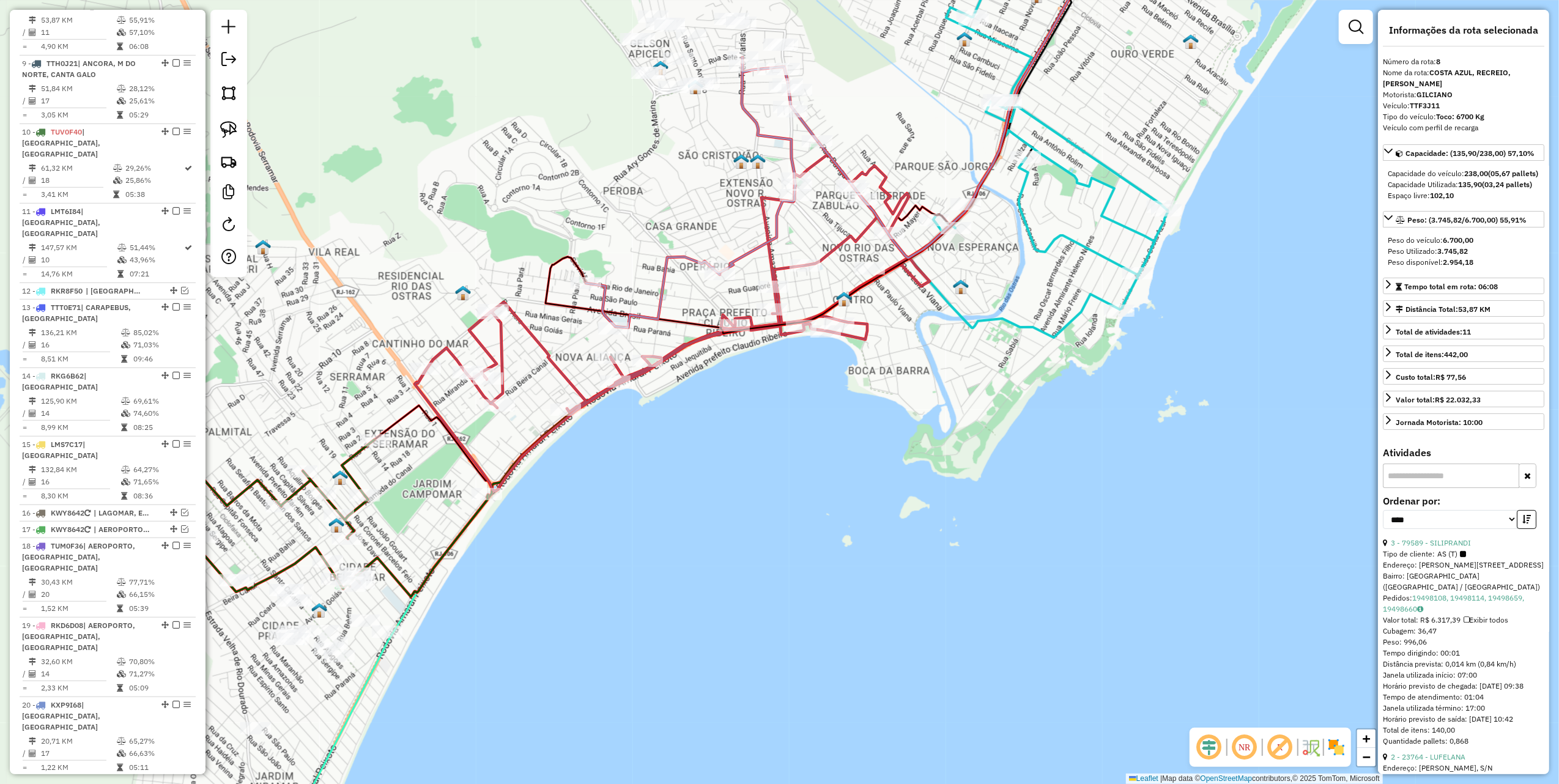
drag, startPoint x: 597, startPoint y: 141, endPoint x: 578, endPoint y: 286, distance: 146.2
click at [571, 280] on div "Janela de atendimento Grade de atendimento Capacidade Transportadoras Veículos …" at bounding box center [780, 392] width 1559 height 784
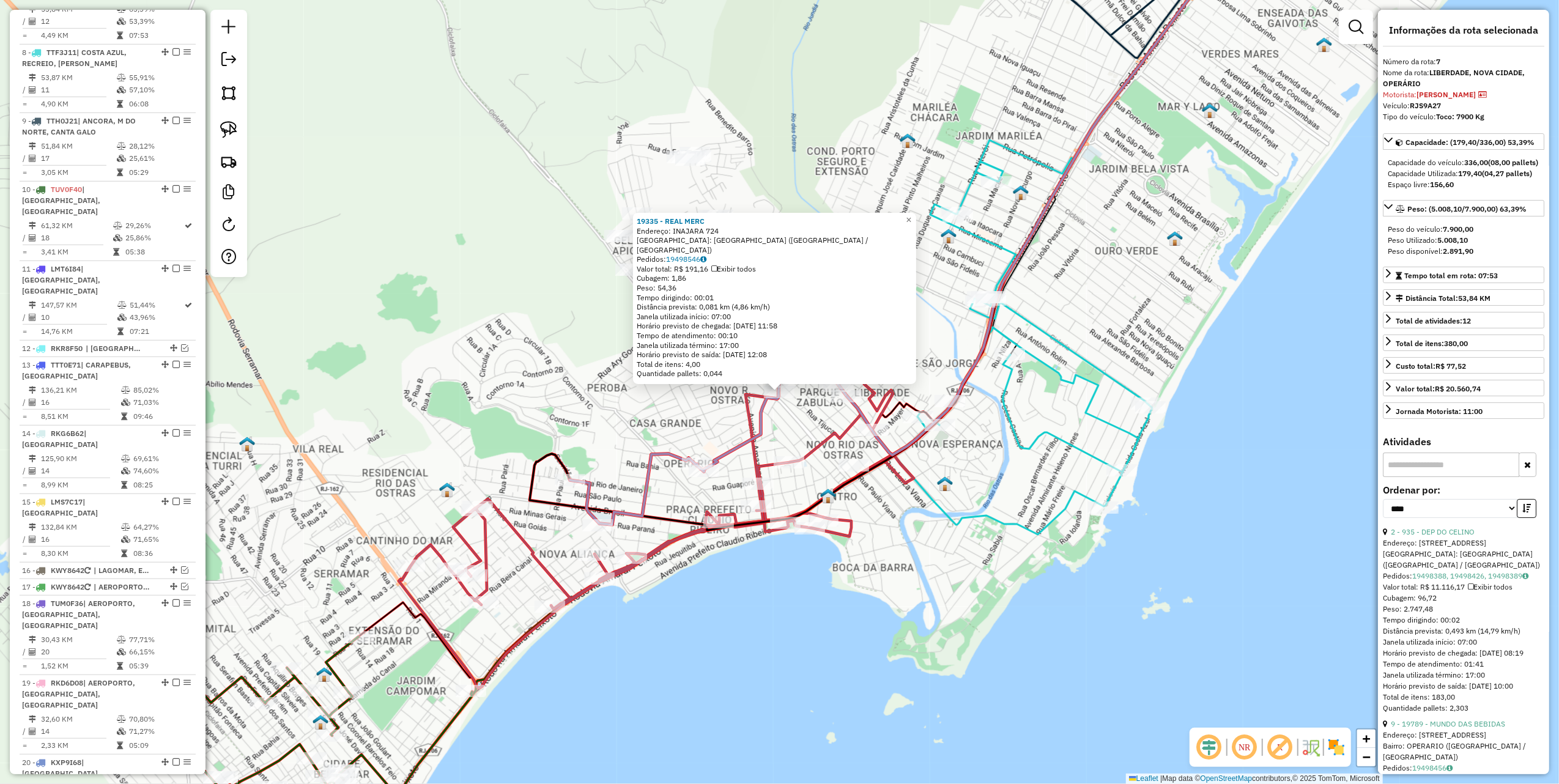
scroll to position [867, 0]
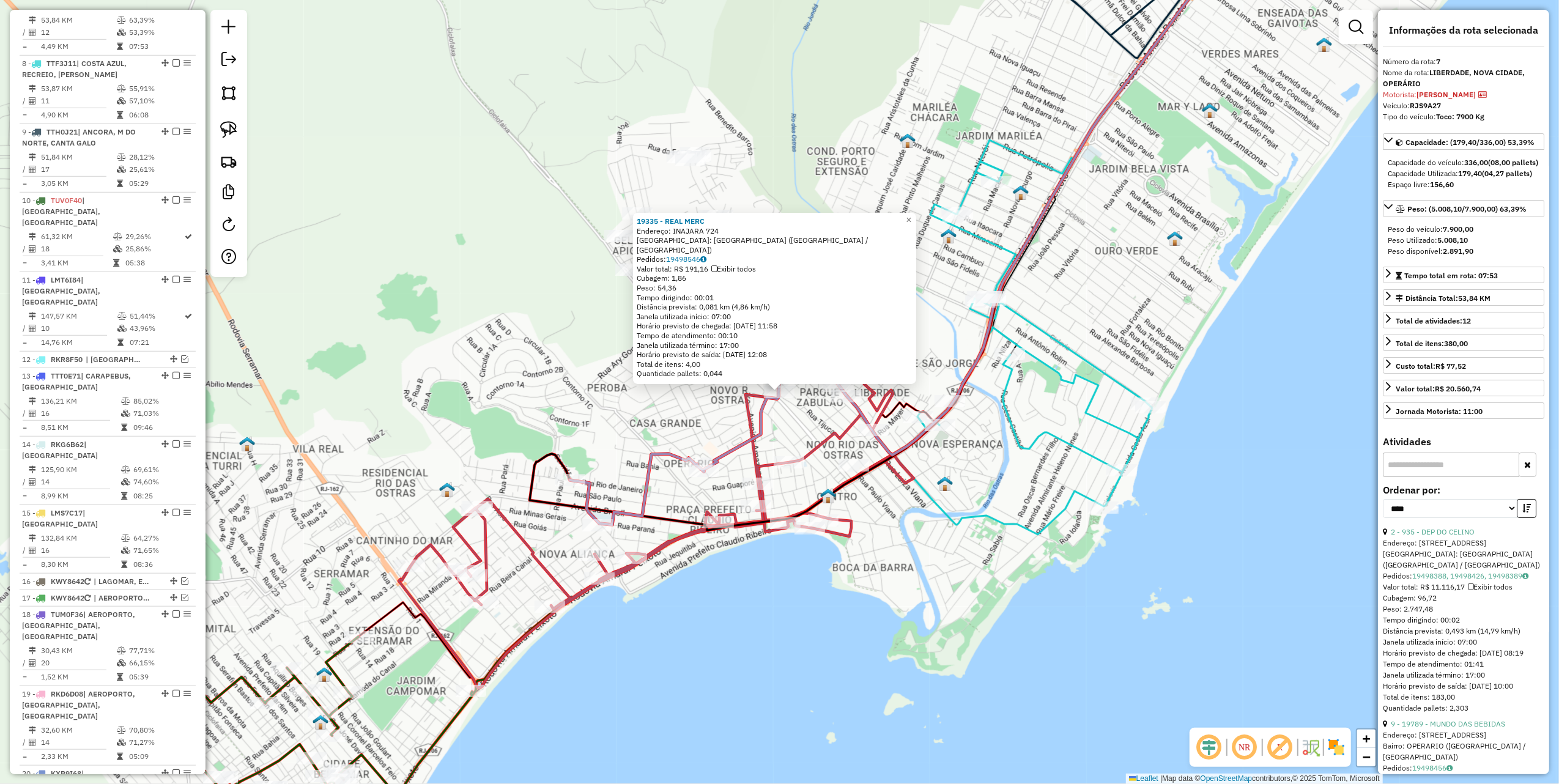
click at [490, 312] on div "19335 - REAL MERC Endereço: INAJARA 724 Bairro: NOVA CIDADE (RIO DAS OSTRAS / R…" at bounding box center [780, 392] width 1559 height 784
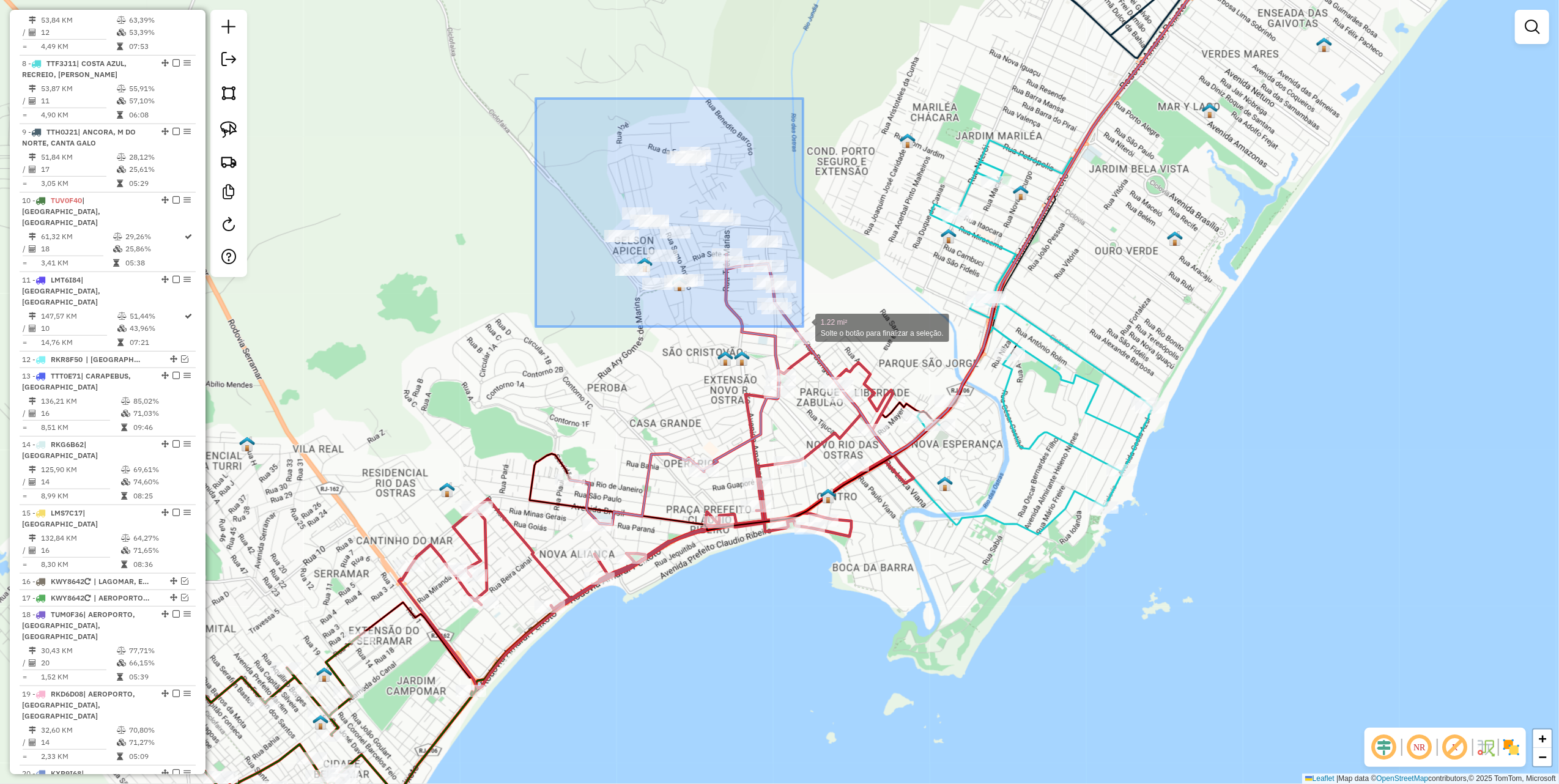
drag, startPoint x: 536, startPoint y: 106, endPoint x: 803, endPoint y: 327, distance: 346.6
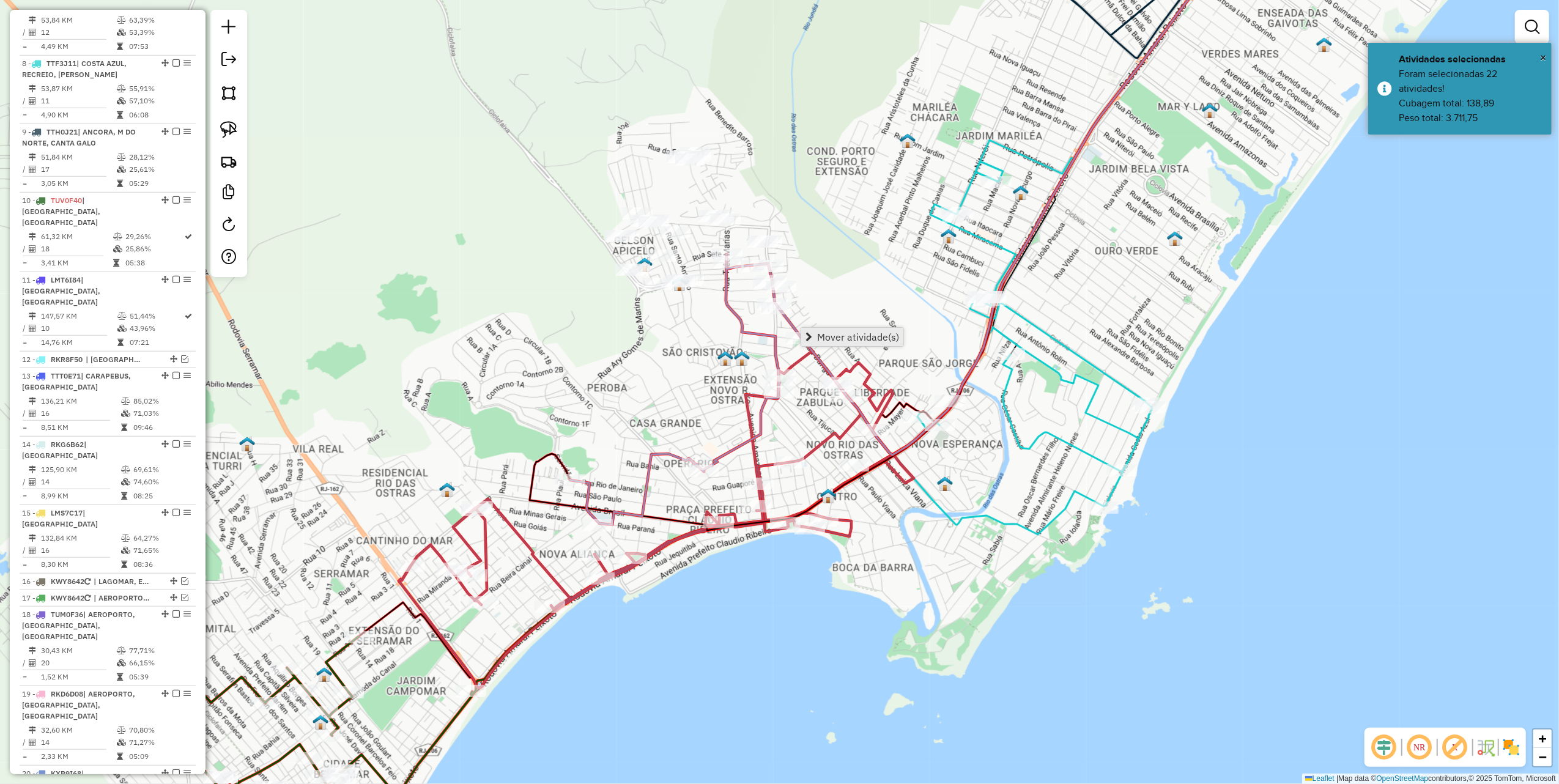
click at [867, 345] on link "Mover atividade(s)" at bounding box center [852, 336] width 102 height 19
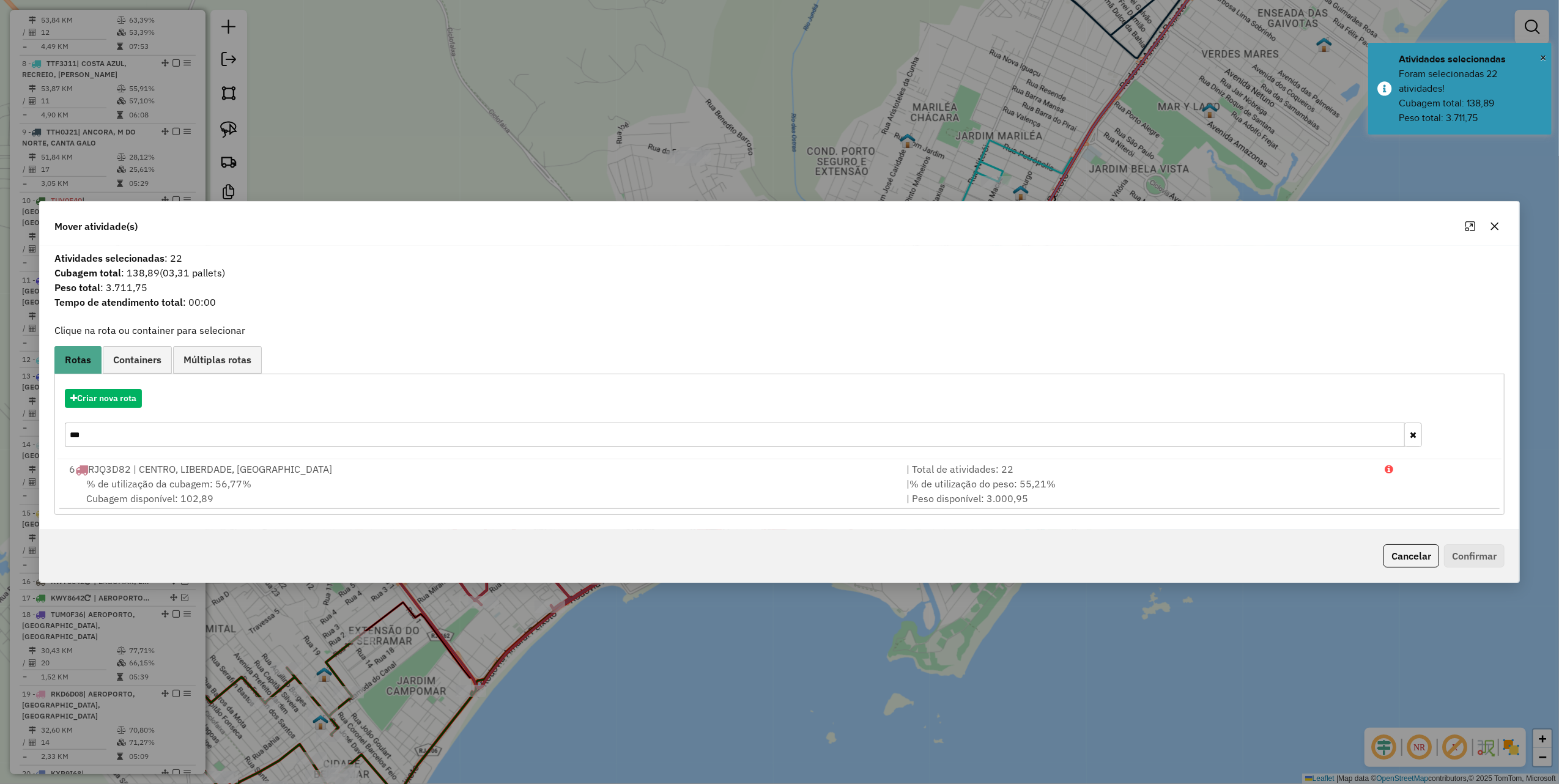
click at [121, 436] on input "***" at bounding box center [735, 435] width 1341 height 25
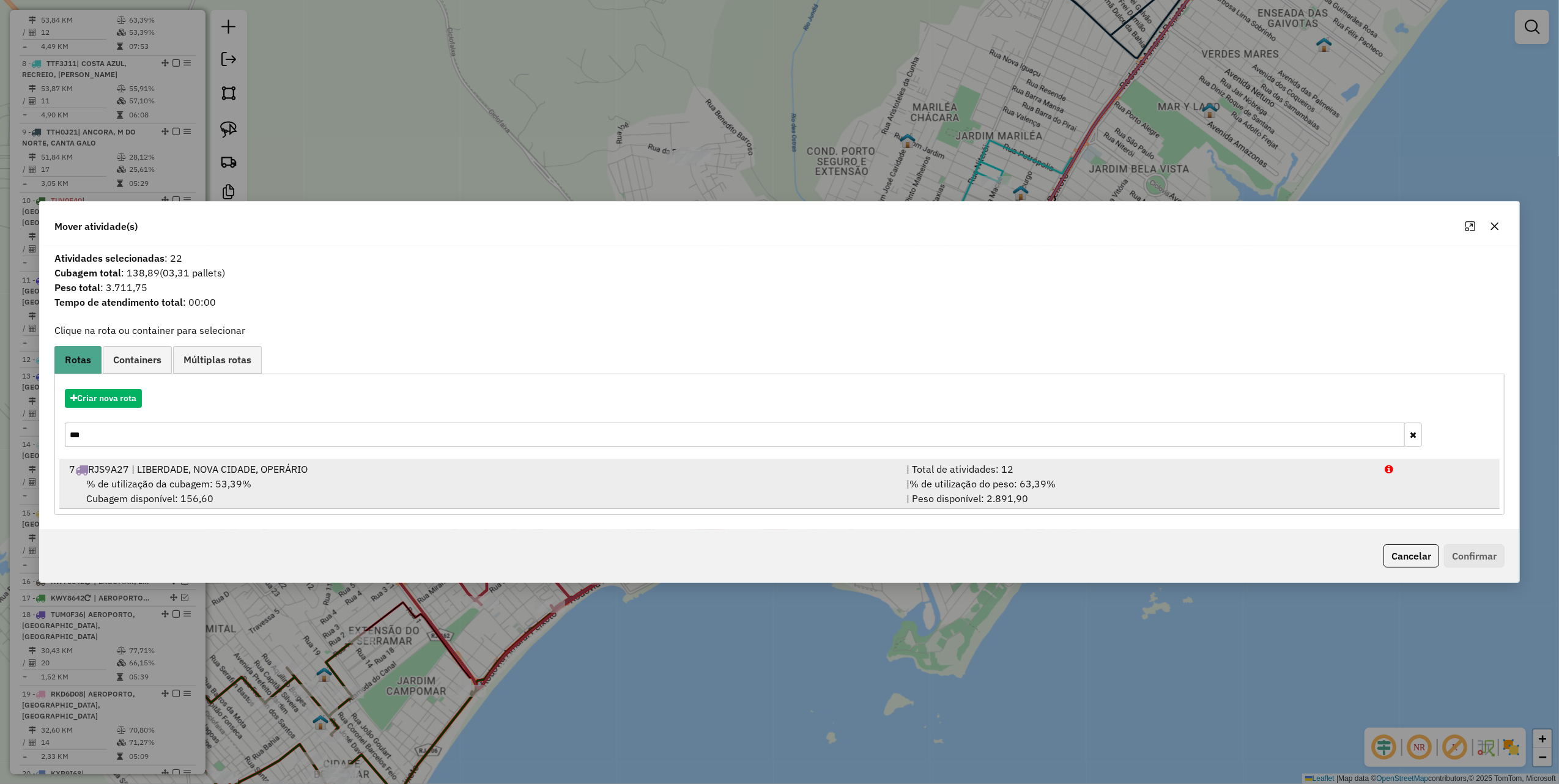
type input "***"
click at [223, 480] on span "% de utilização da cubagem: 53,39%" at bounding box center [169, 483] width 165 height 12
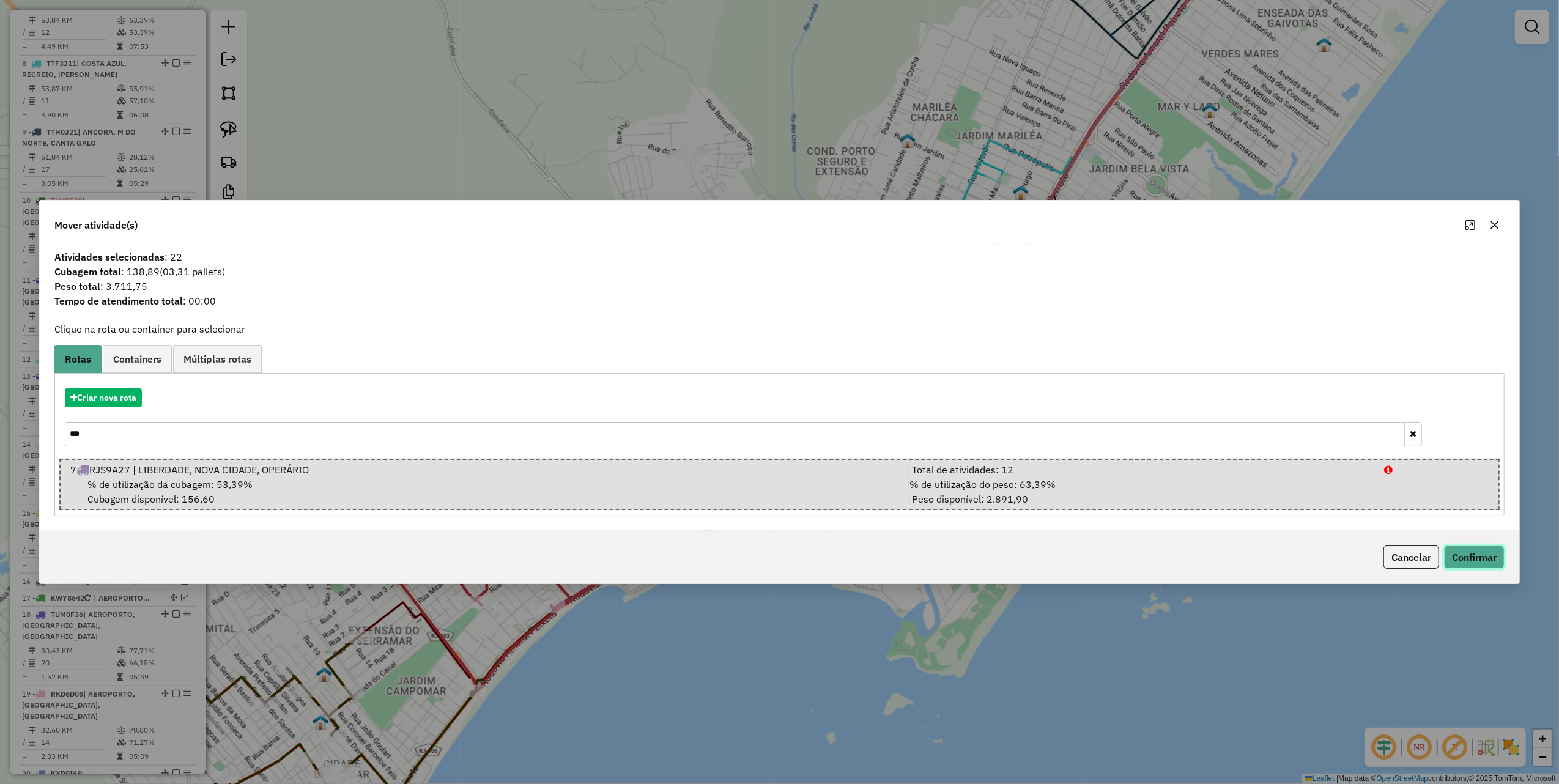
click at [1503, 560] on button "Confirmar" at bounding box center [1475, 557] width 61 height 24
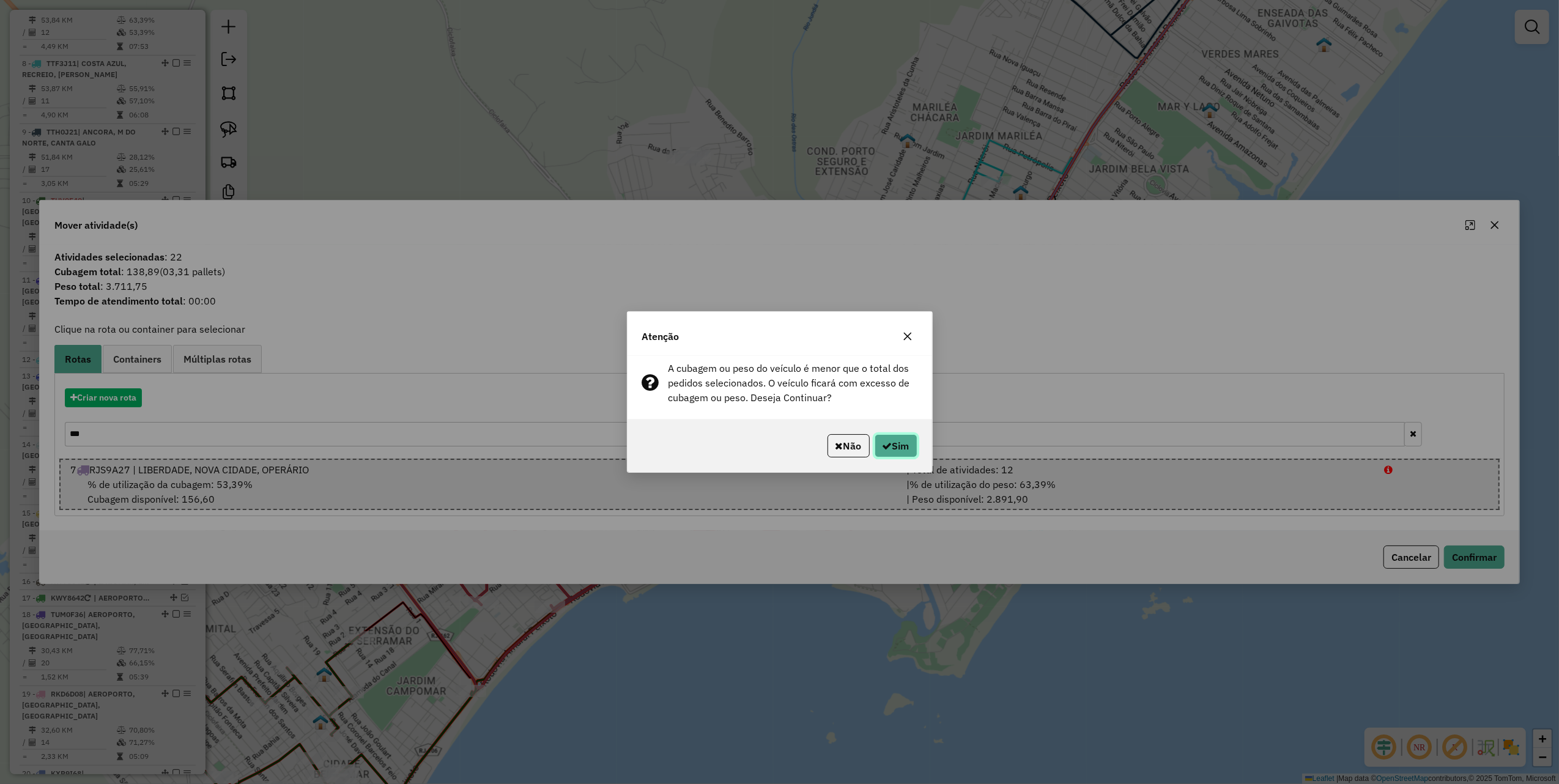
click at [897, 442] on button "Sim" at bounding box center [897, 446] width 43 height 24
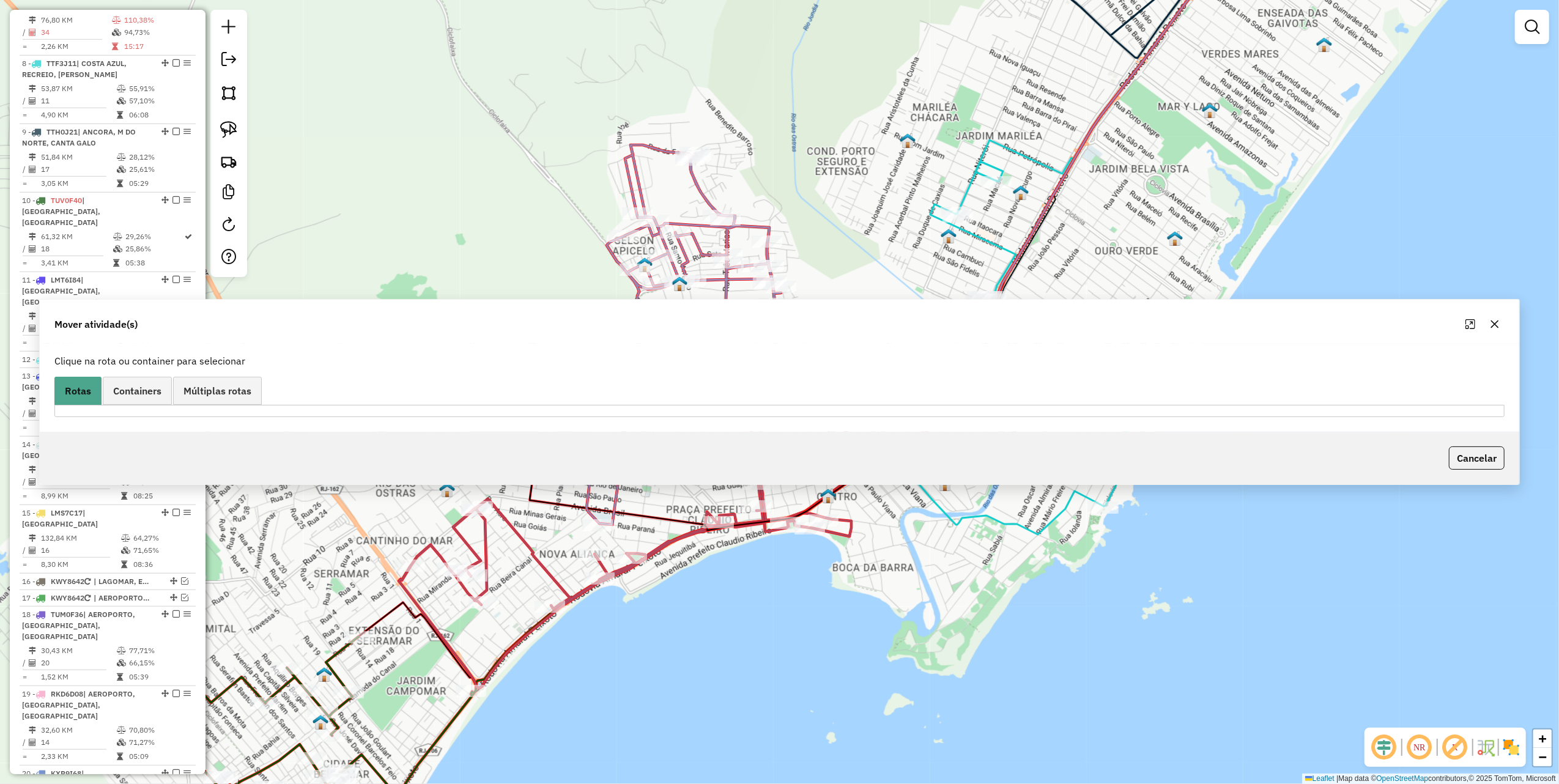
scroll to position [799, 0]
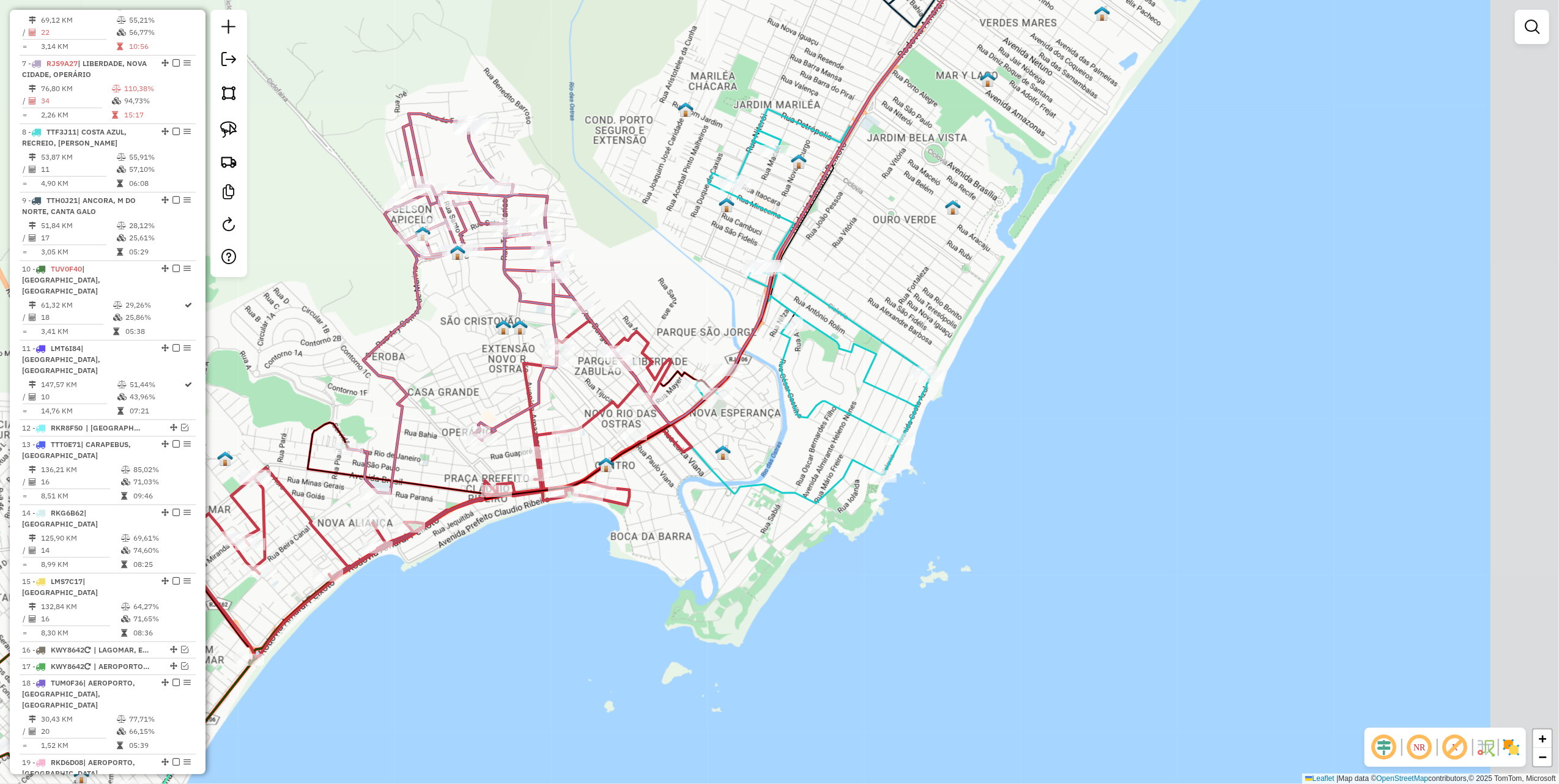
drag, startPoint x: 835, startPoint y: 270, endPoint x: 584, endPoint y: 236, distance: 253.3
click at [584, 236] on div "Janela de atendimento Grade de atendimento Capacidade Transportadoras Veículos …" at bounding box center [780, 392] width 1559 height 784
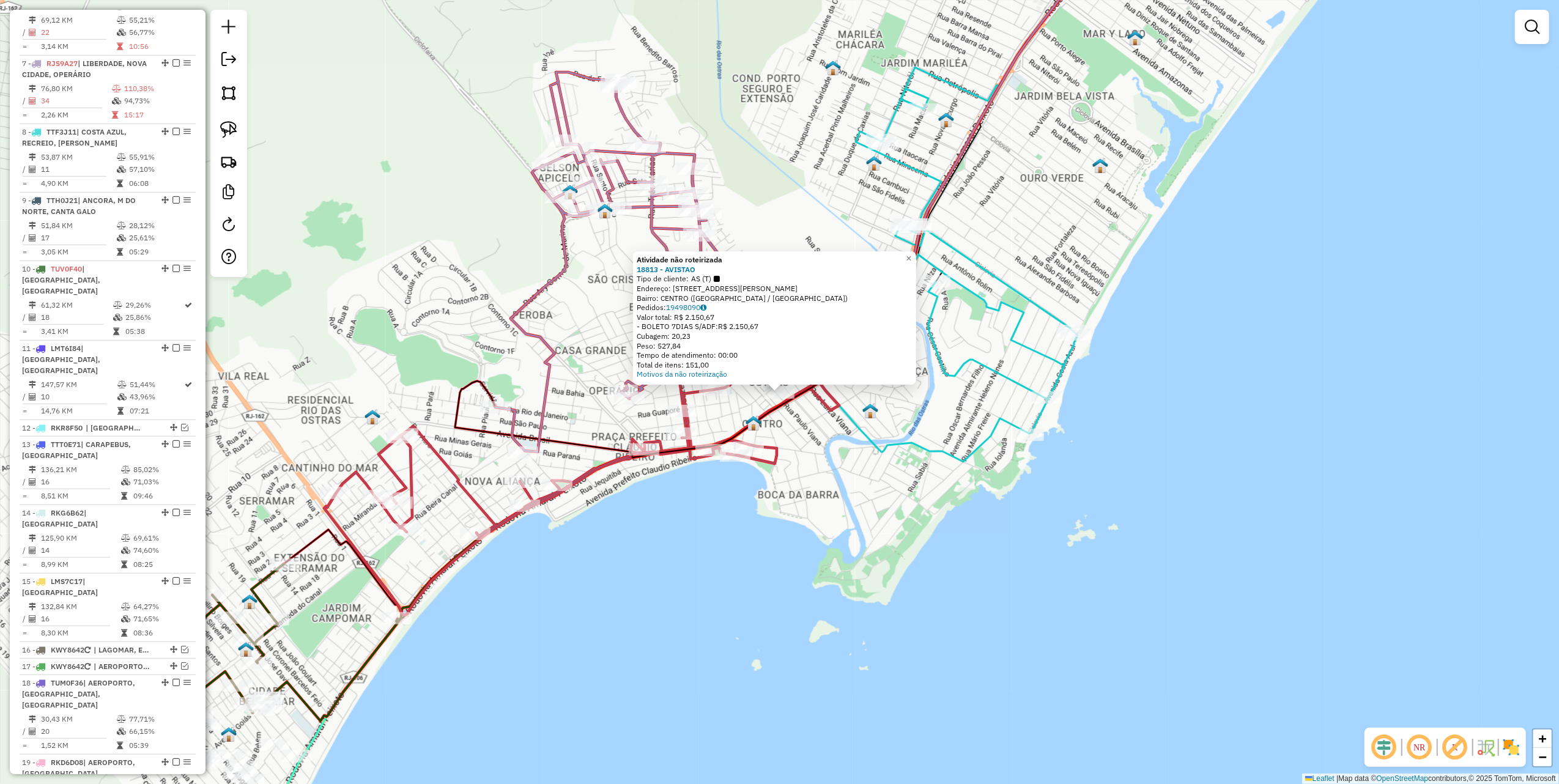
click at [880, 416] on div "Atividade não roteirizada 18813 - AVISTAO Tipo de cliente: AS (T) Endereço: R R…" at bounding box center [780, 392] width 1559 height 784
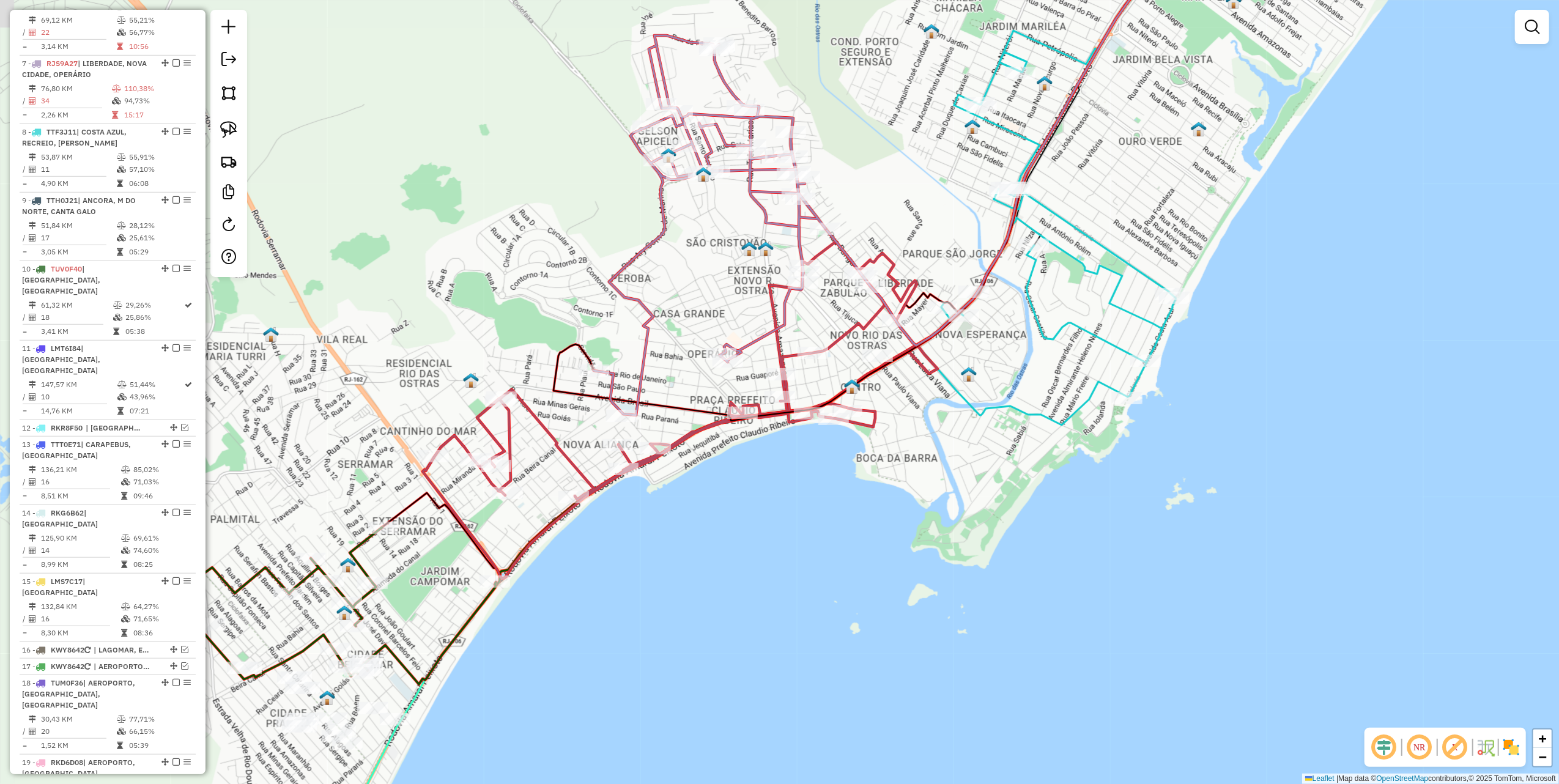
drag, startPoint x: 533, startPoint y: 296, endPoint x: 858, endPoint y: 167, distance: 349.7
click at [826, 174] on icon at bounding box center [711, 225] width 232 height 380
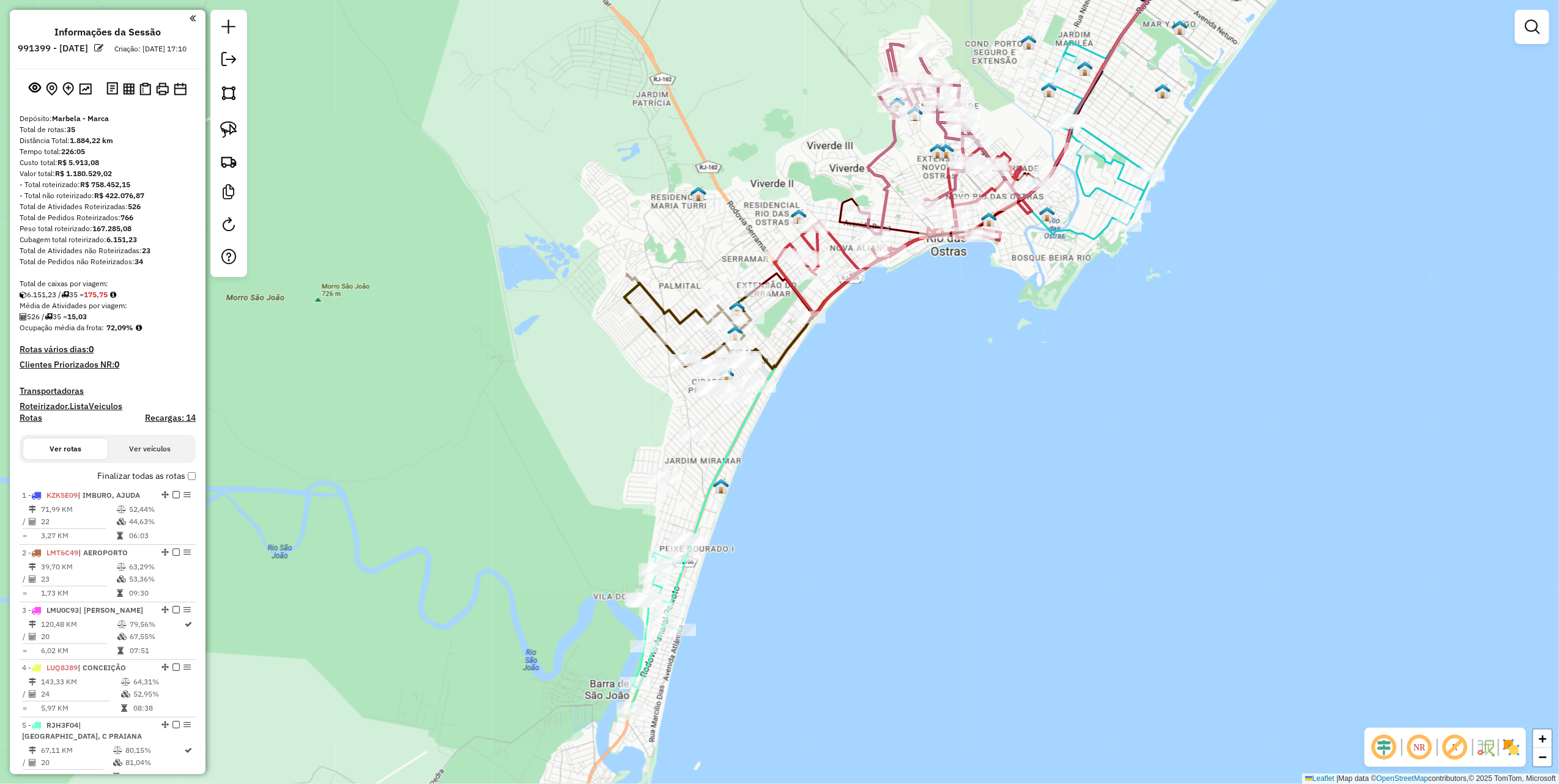
scroll to position [799, 0]
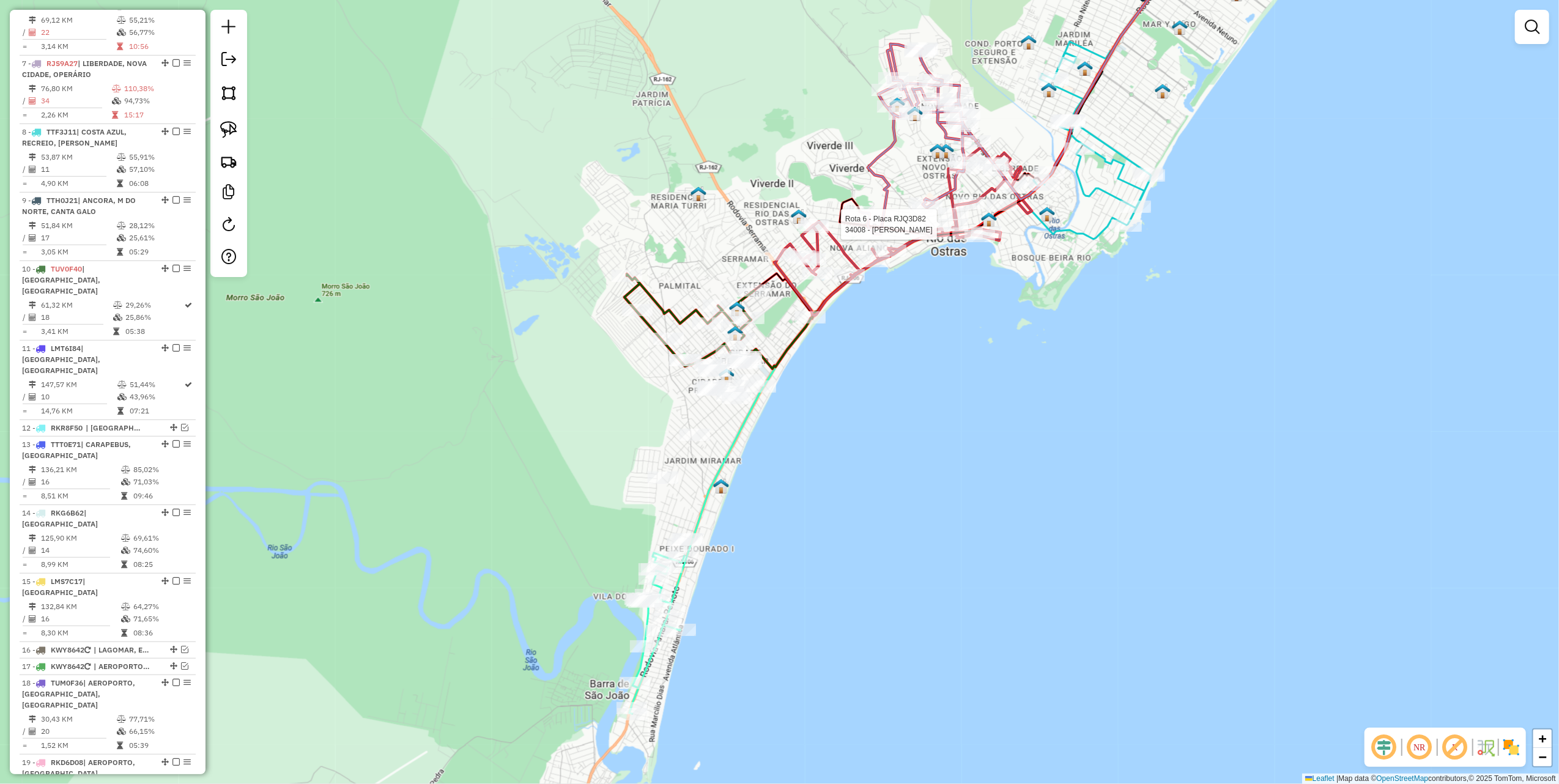
select select "*********"
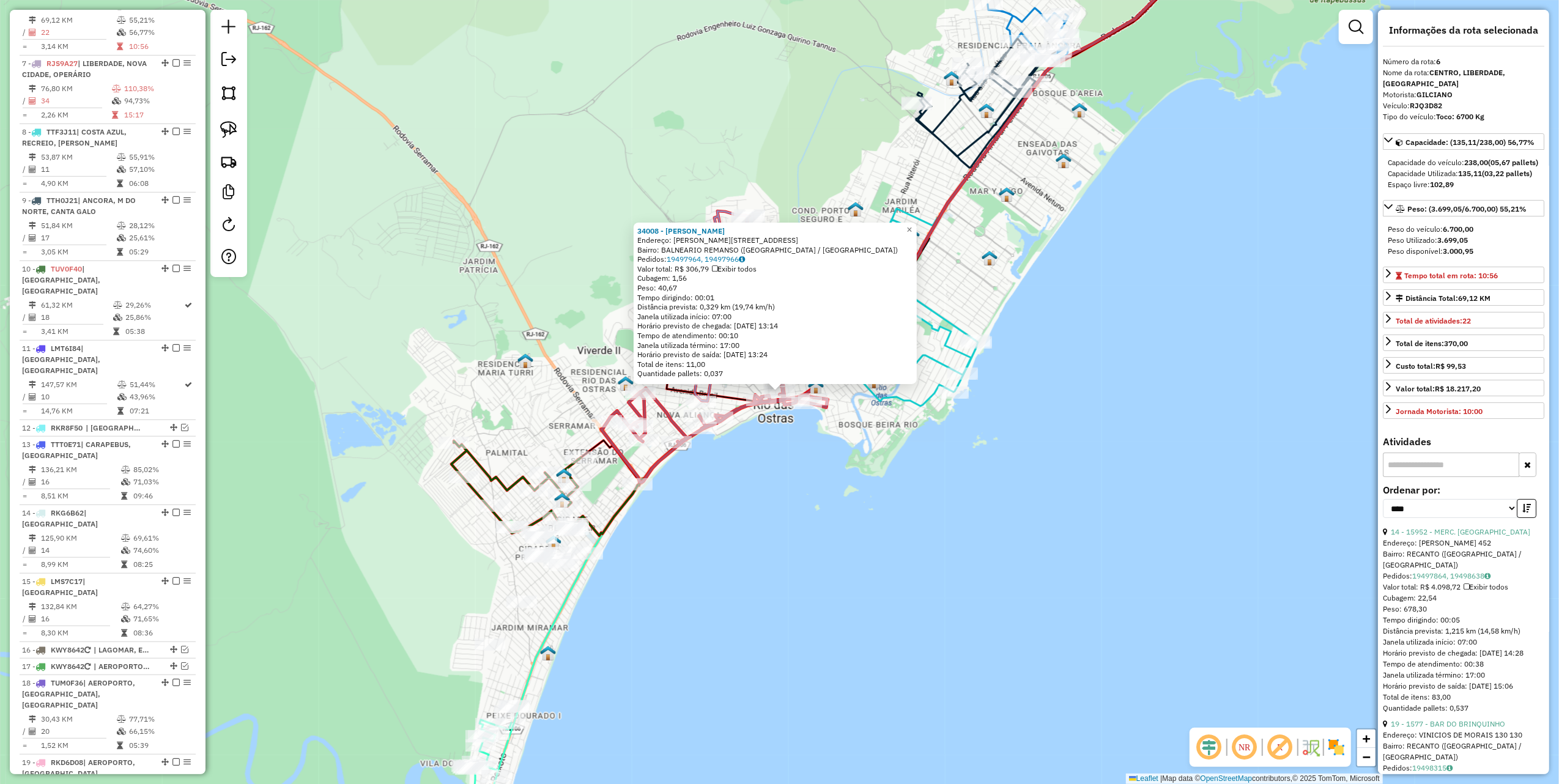
click at [814, 422] on div "34008 - [PERSON_NAME]: [PERSON_NAME] 246 Bairro: BALNEARIO REMANSO ([GEOGRAPHIC…" at bounding box center [780, 392] width 1559 height 784
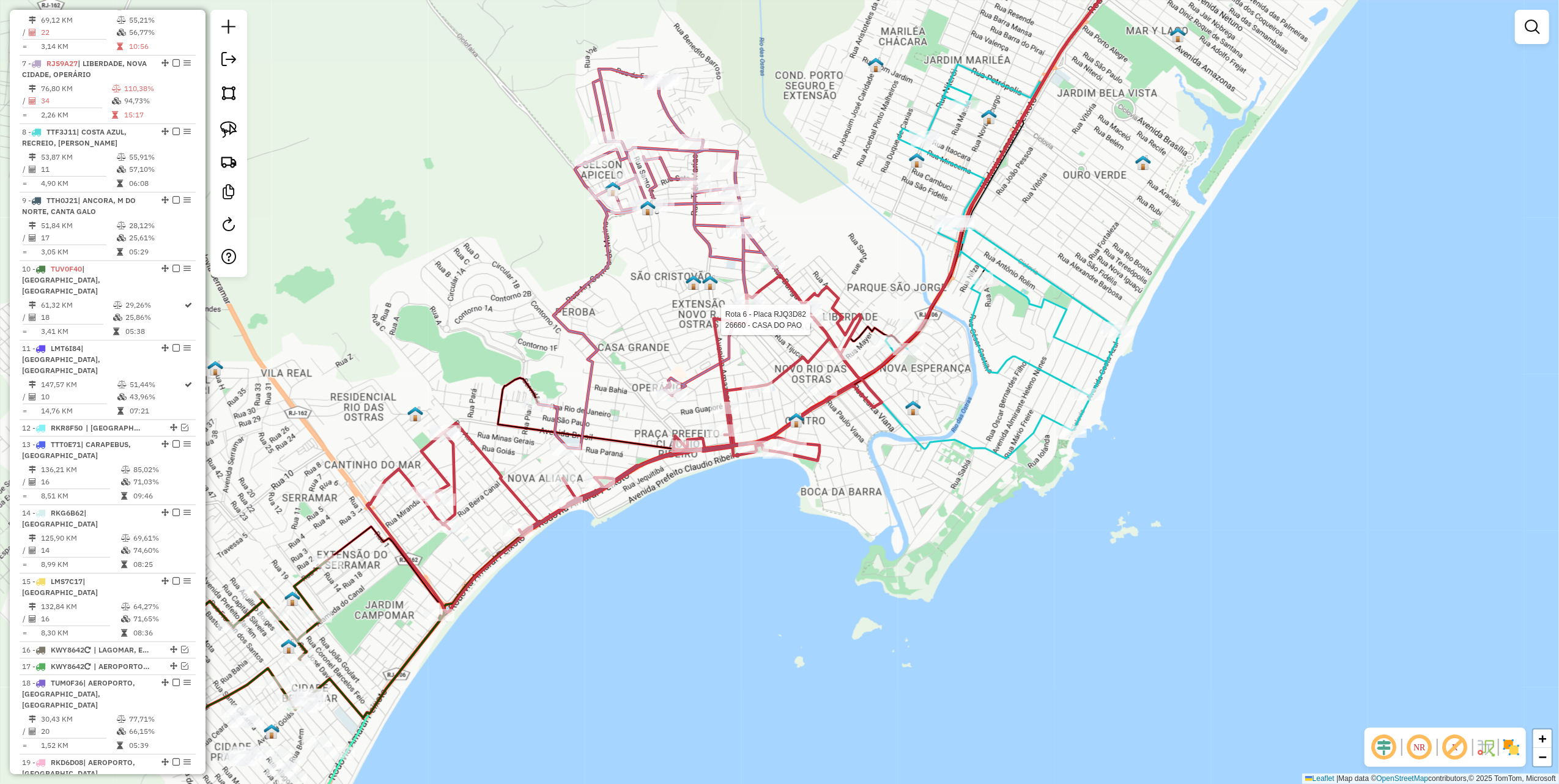
select select "*********"
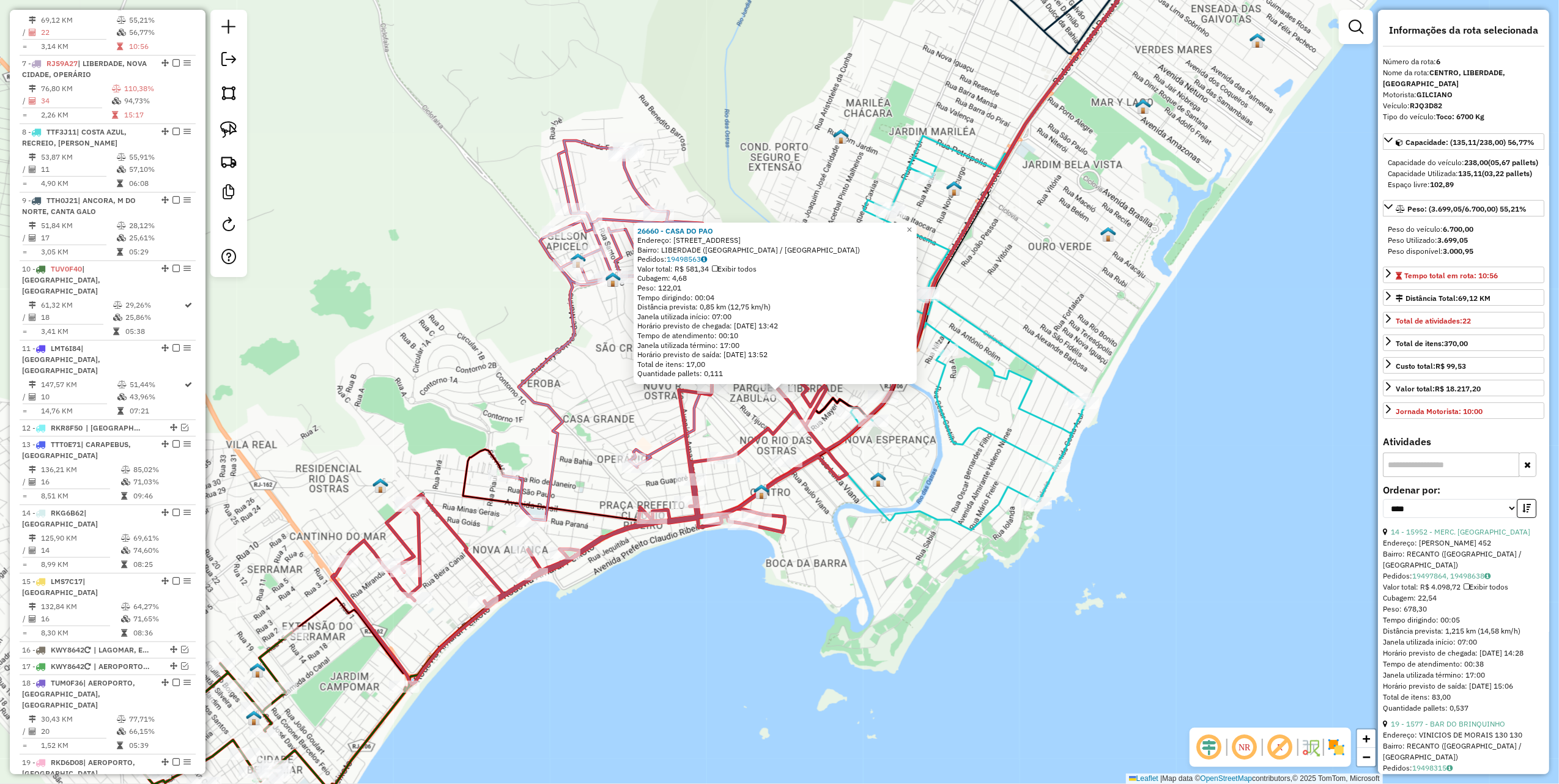
click at [536, 424] on div "26660 - CASA DO PAO Endereço: RUA BANGU PARTE 976 Bairro: LIBERDADE ([GEOGRAPHI…" at bounding box center [780, 392] width 1559 height 784
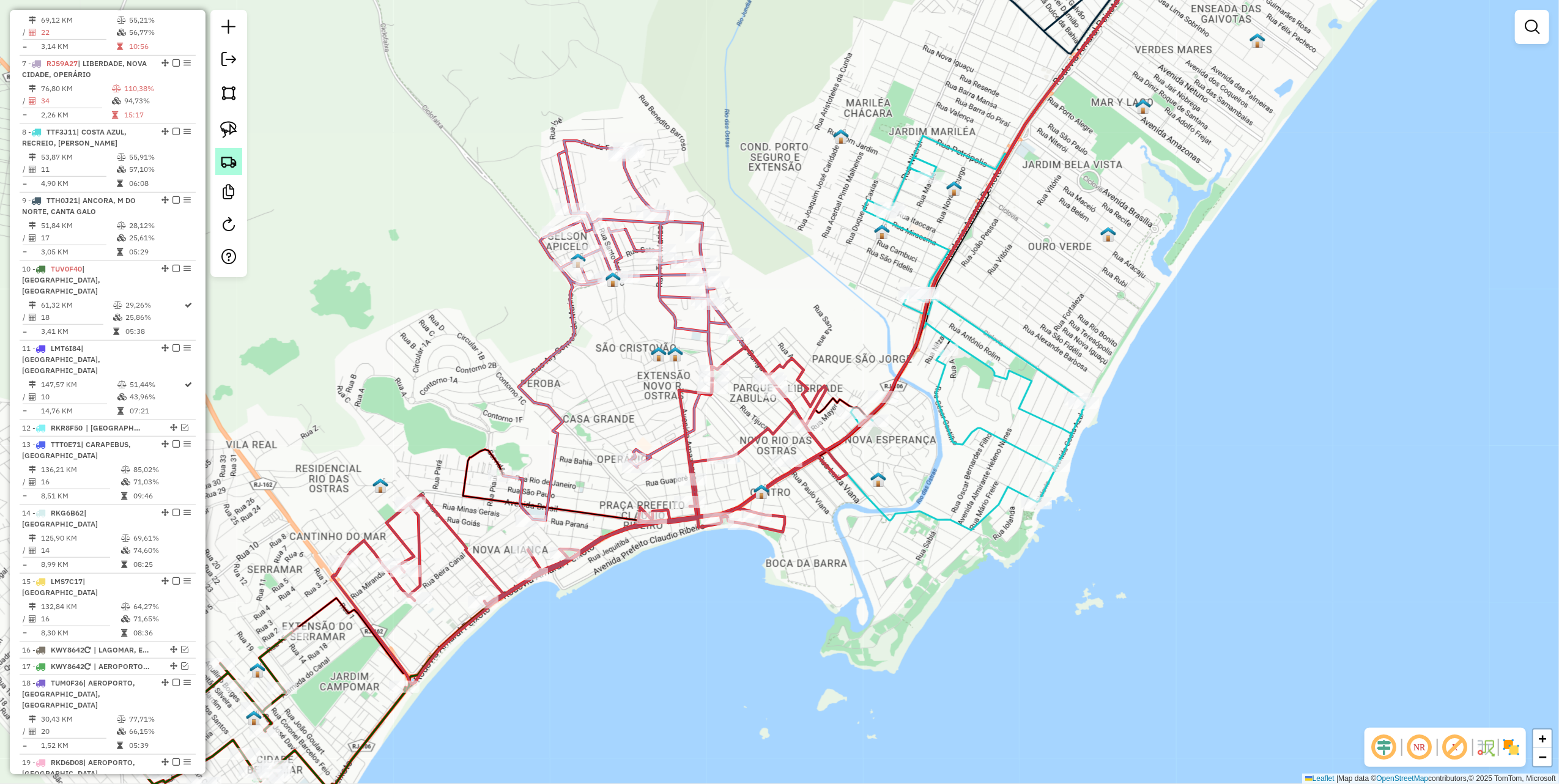
drag, startPoint x: 236, startPoint y: 120, endPoint x: 238, endPoint y: 155, distance: 35.1
click at [236, 120] on link at bounding box center [228, 129] width 27 height 27
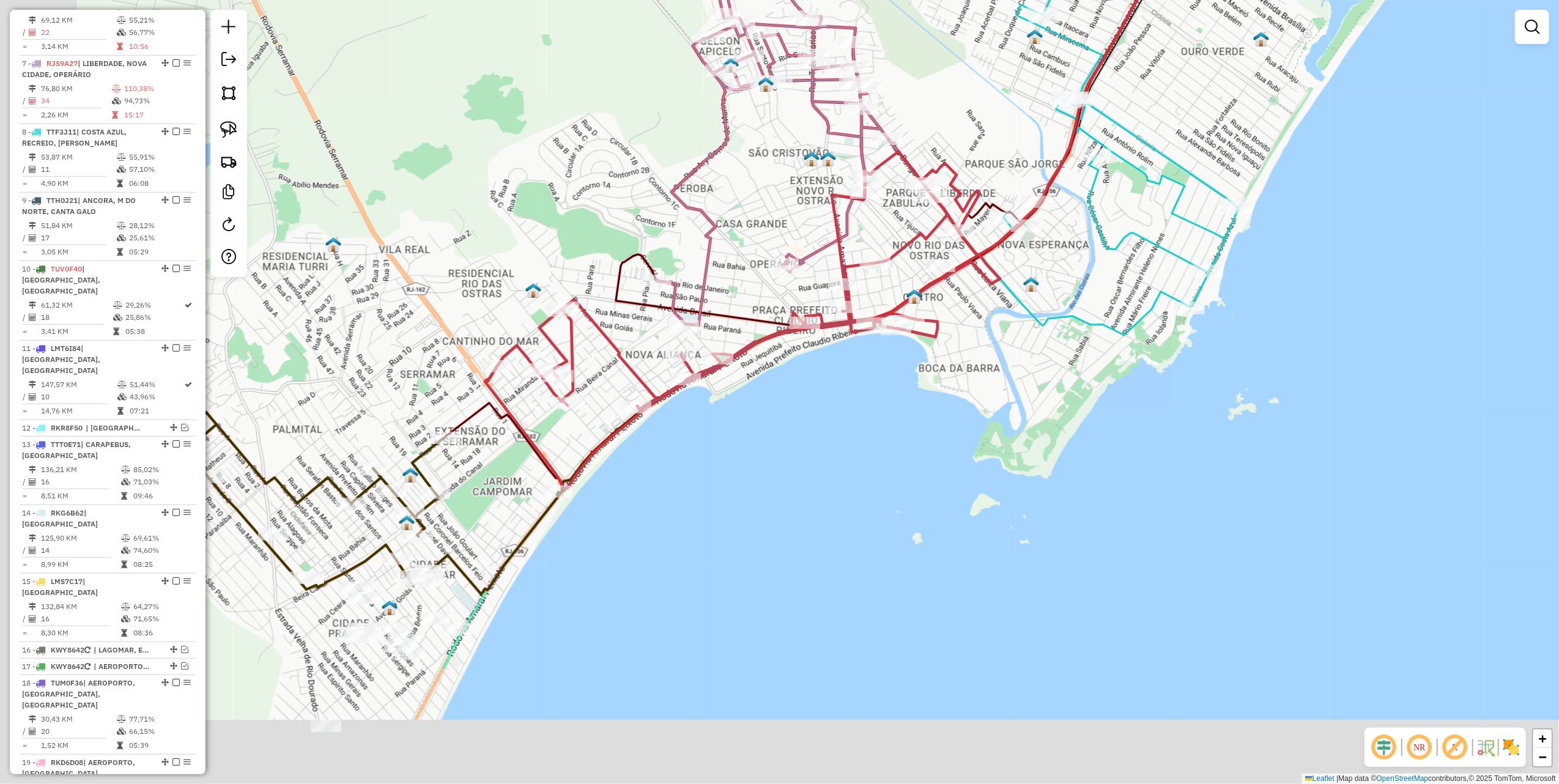
drag, startPoint x: 529, startPoint y: 409, endPoint x: 774, endPoint y: 102, distance: 392.8
click at [767, 110] on div "Janela de atendimento Grade de atendimento Capacidade Transportadoras Veículos …" at bounding box center [780, 392] width 1559 height 784
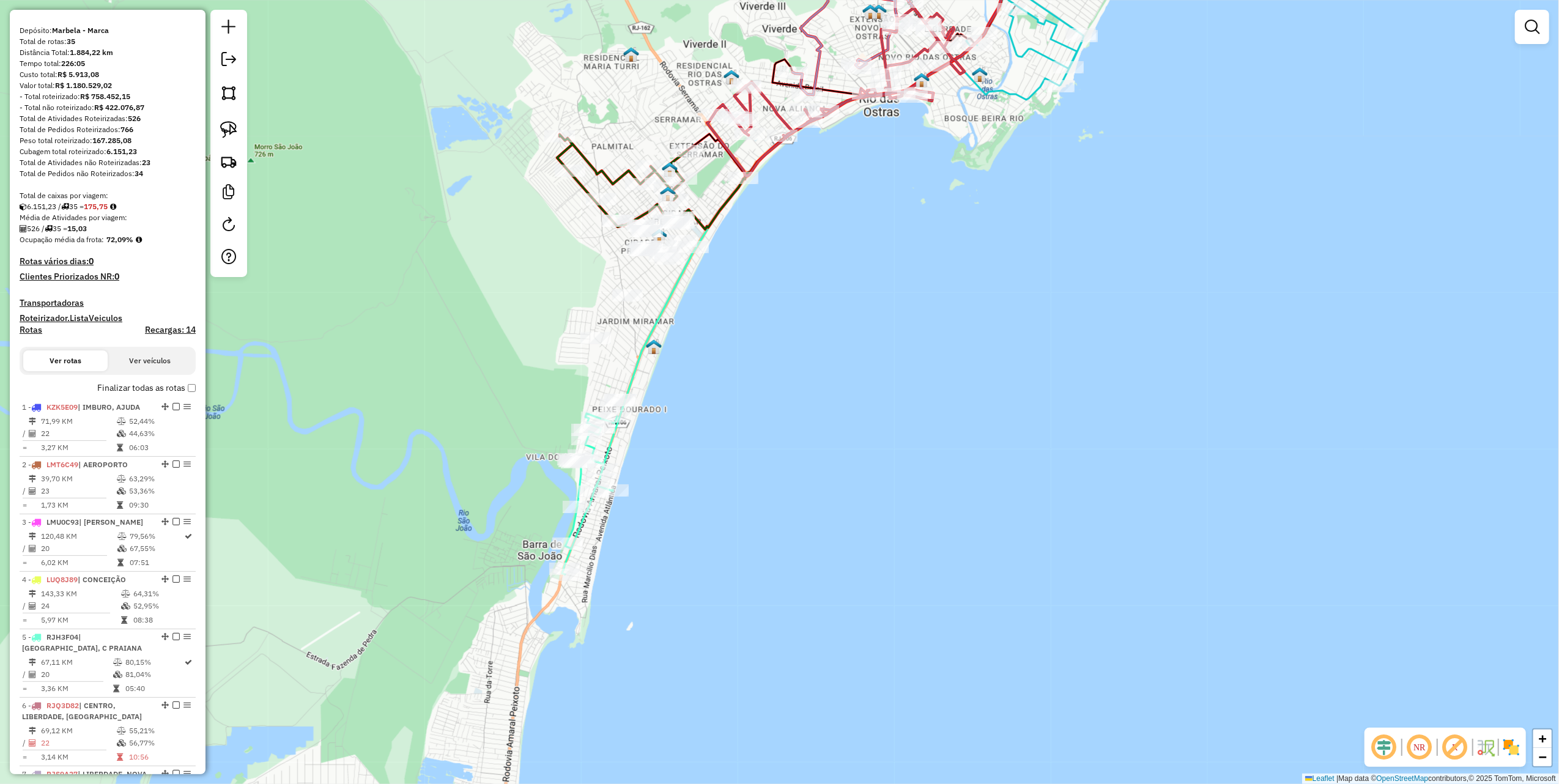
scroll to position [0, 0]
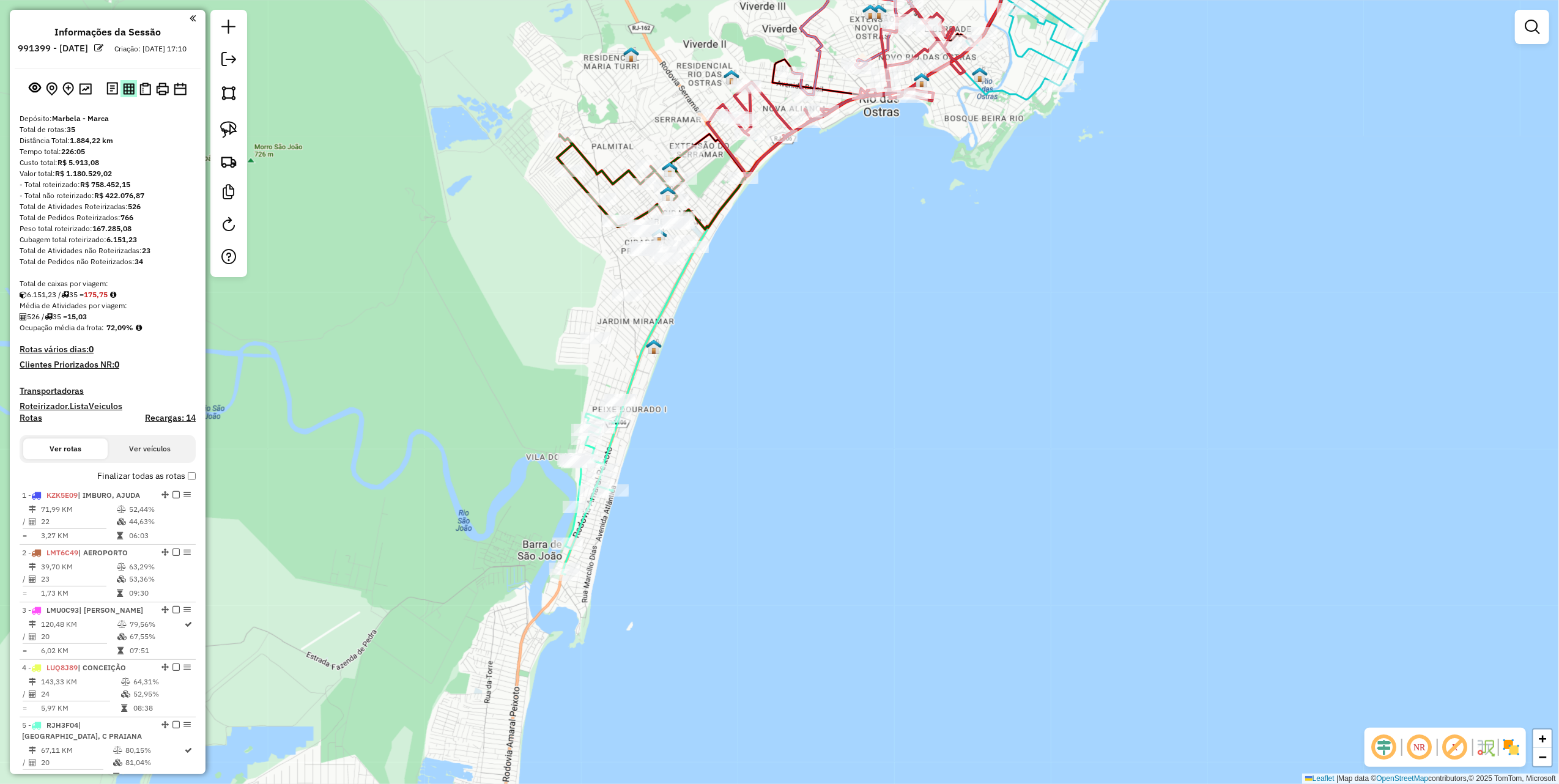
click at [125, 94] on img at bounding box center [129, 90] width 12 height 12
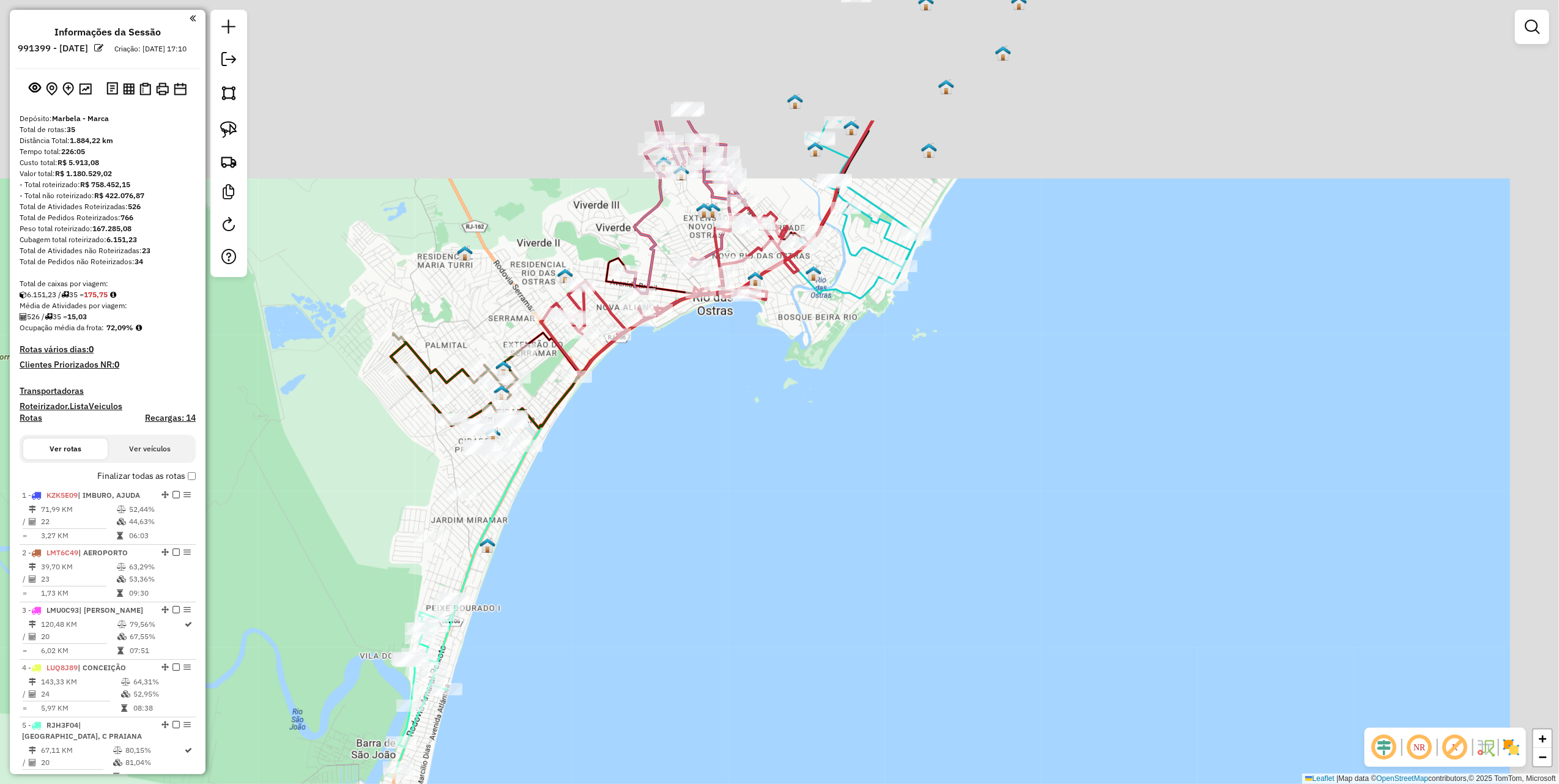
drag, startPoint x: 1035, startPoint y: 170, endPoint x: 864, endPoint y: 335, distance: 237.6
click at [884, 347] on div "Janela de atendimento Grade de atendimento Capacidade Transportadoras Veículos …" at bounding box center [780, 392] width 1559 height 784
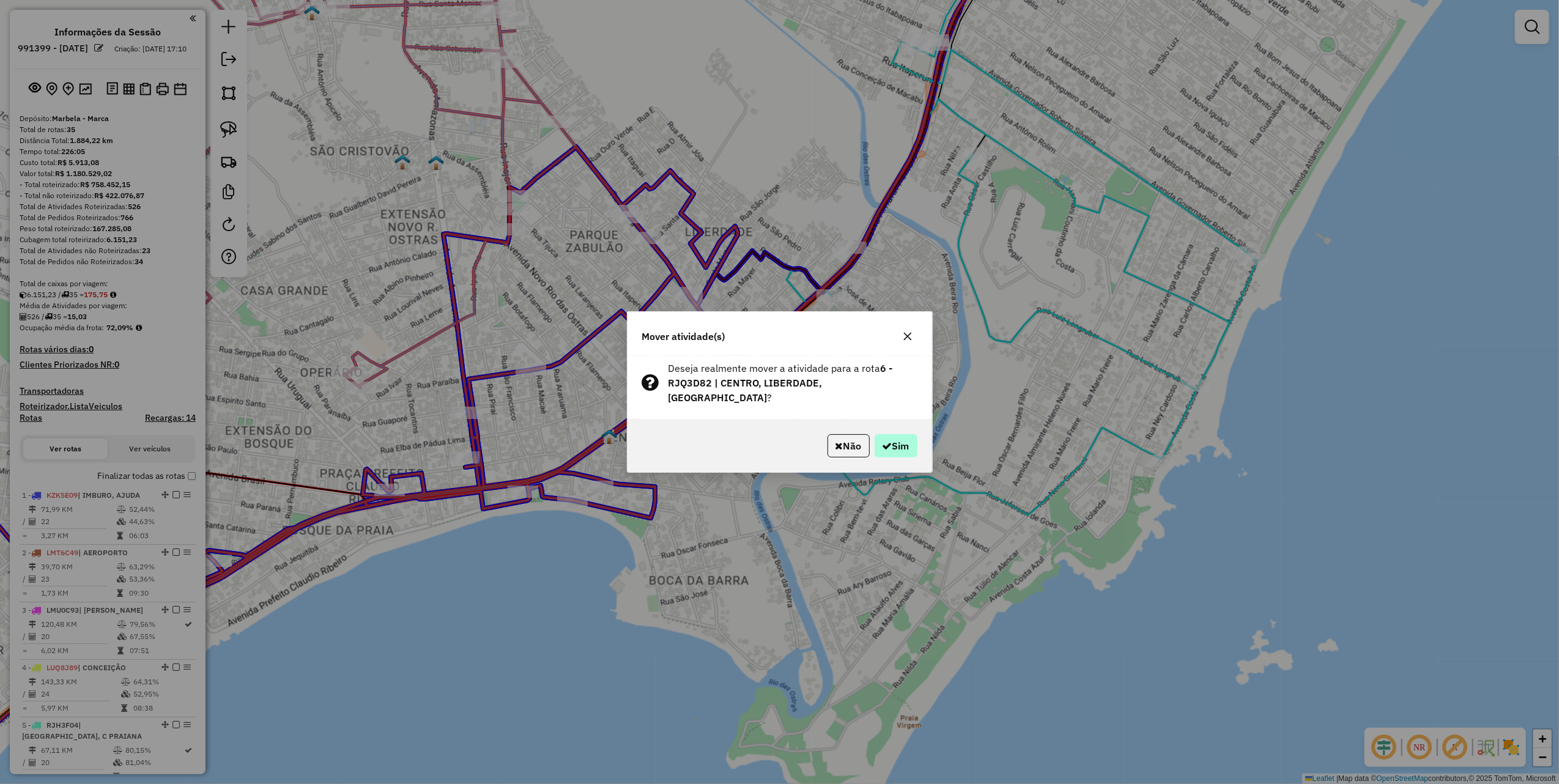
click at [892, 453] on div "Não Sim" at bounding box center [780, 445] width 305 height 52
click at [892, 444] on button "Sim" at bounding box center [897, 446] width 43 height 24
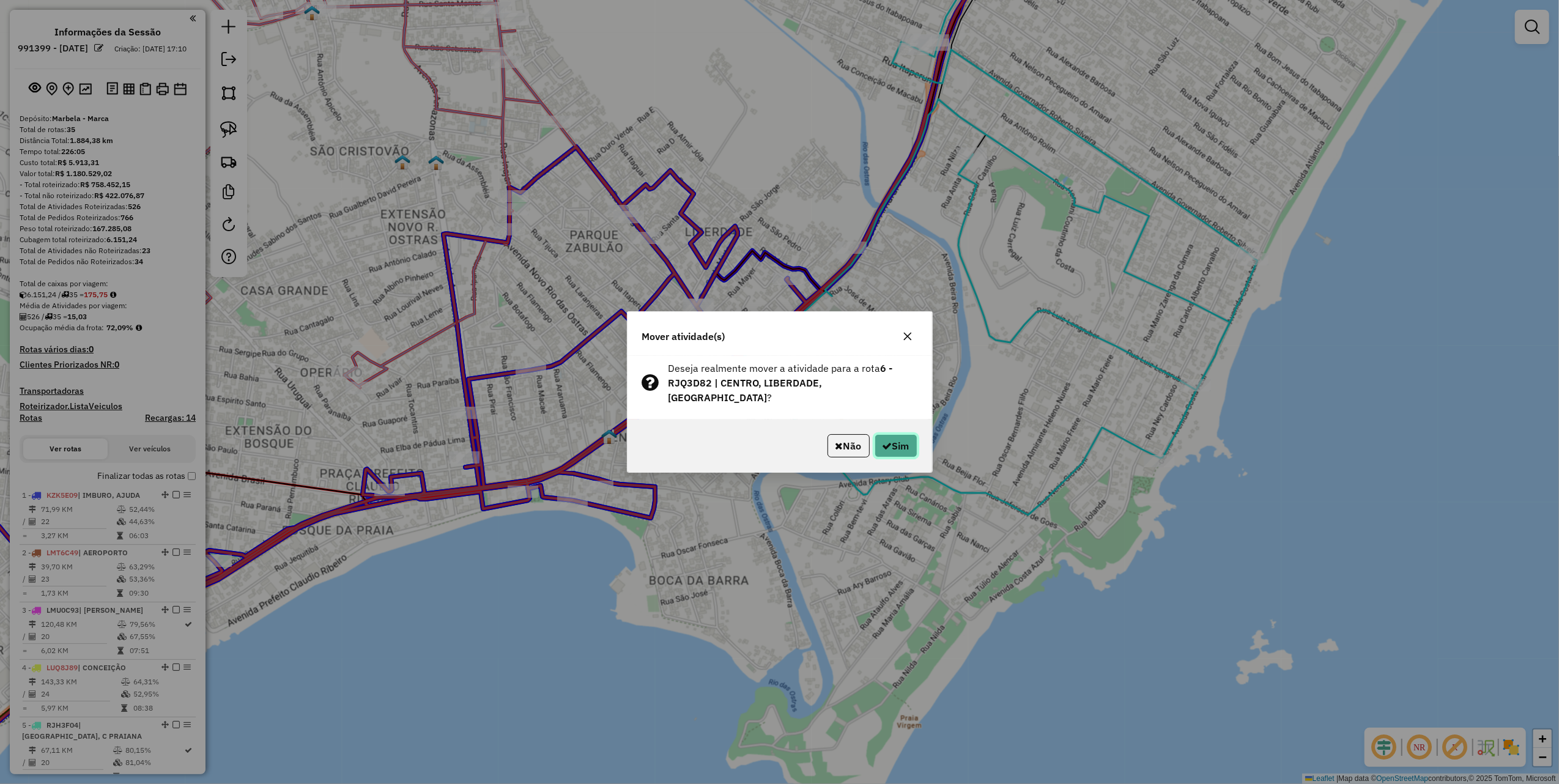
click at [899, 444] on button "Sim" at bounding box center [897, 446] width 43 height 24
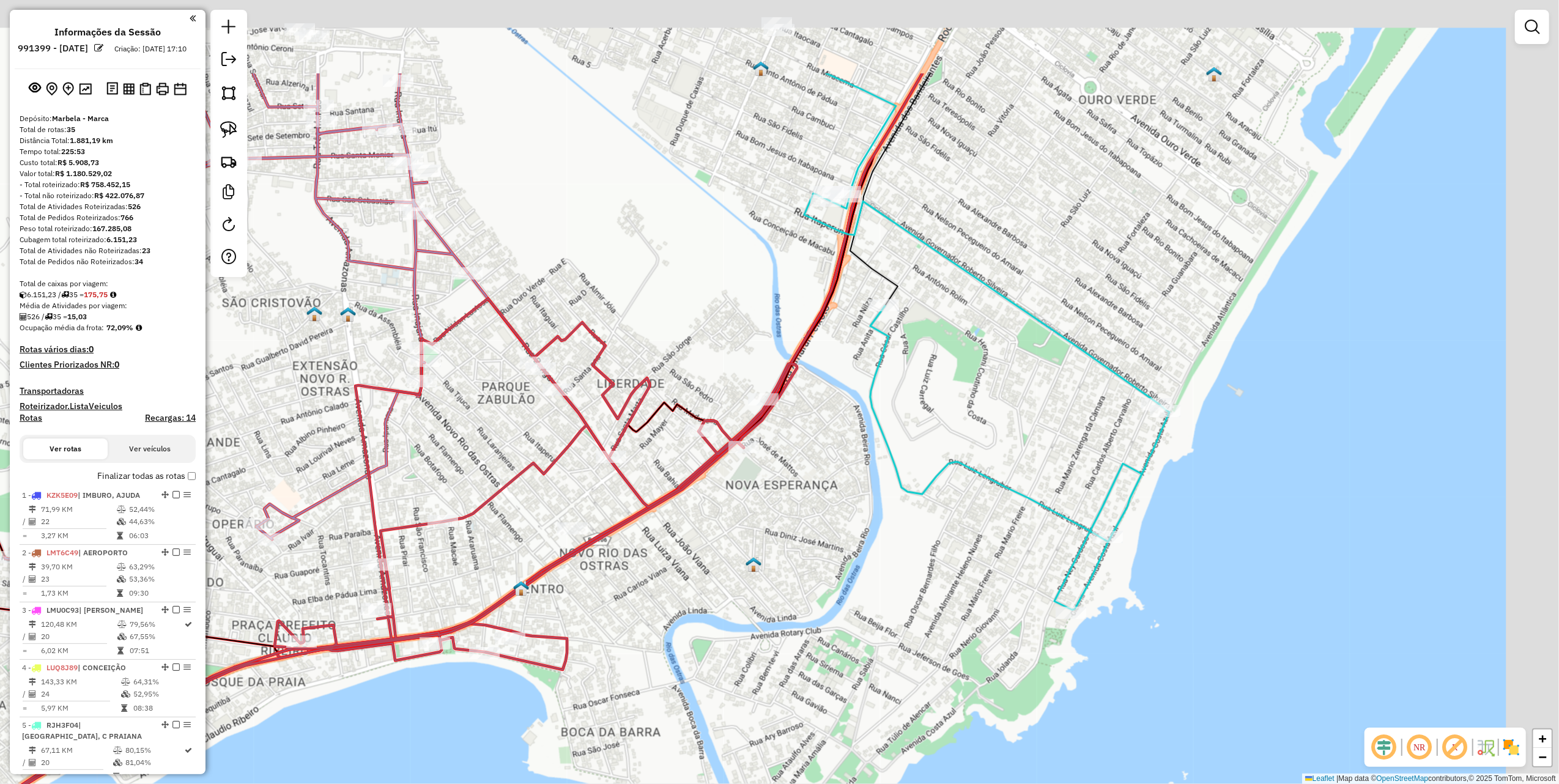
drag, startPoint x: 1097, startPoint y: 134, endPoint x: 872, endPoint y: 549, distance: 472.1
click at [860, 583] on div "Janela de atendimento Grade de atendimento Capacidade Transportadoras Veículos …" at bounding box center [780, 392] width 1559 height 784
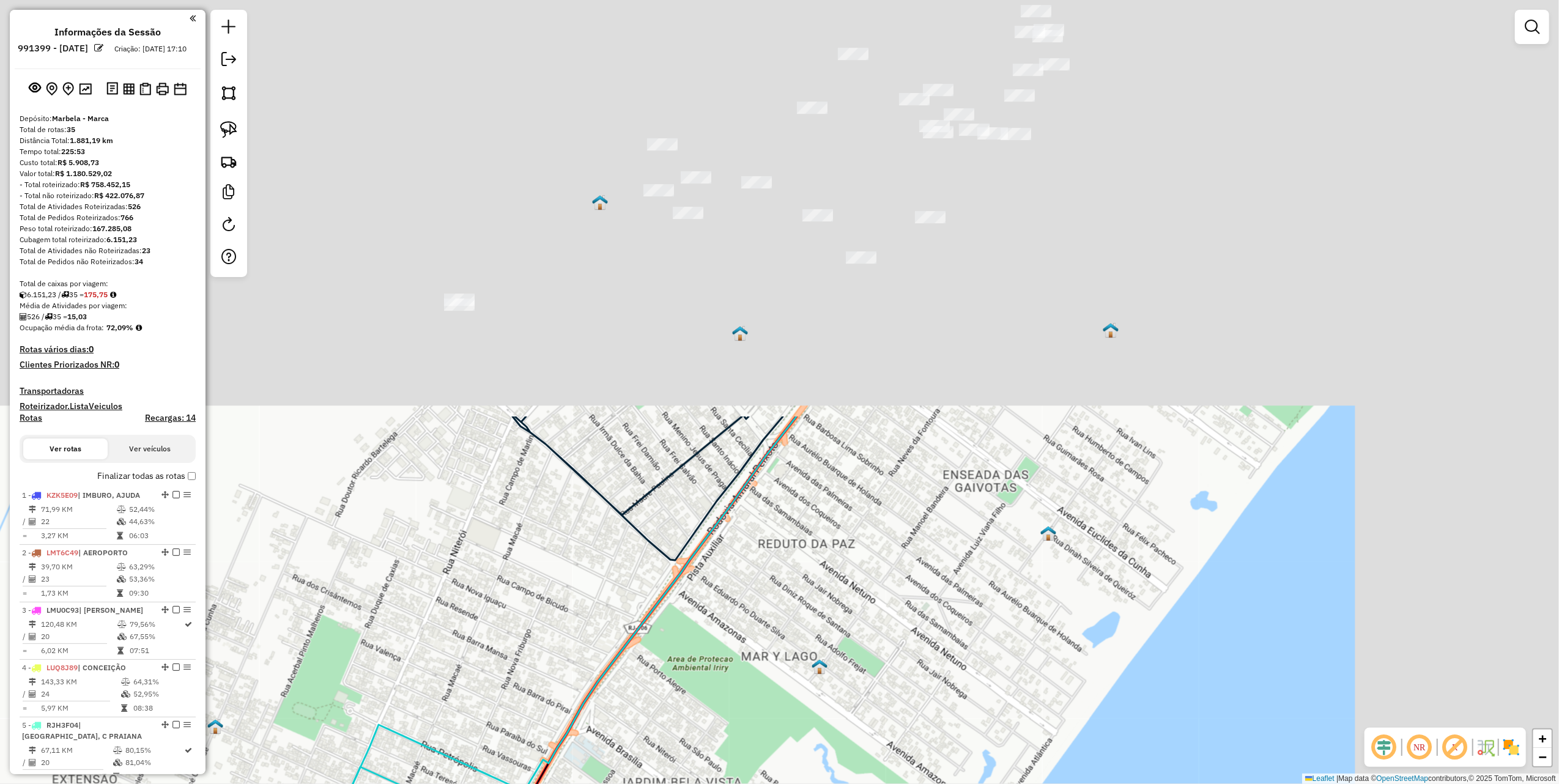
drag, startPoint x: 1042, startPoint y: 303, endPoint x: 753, endPoint y: 809, distance: 582.7
click at [753, 783] on html "Aguarde... Pop-up bloqueado! Seu navegador bloqueou automáticamente a abertura …" at bounding box center [780, 392] width 1559 height 784
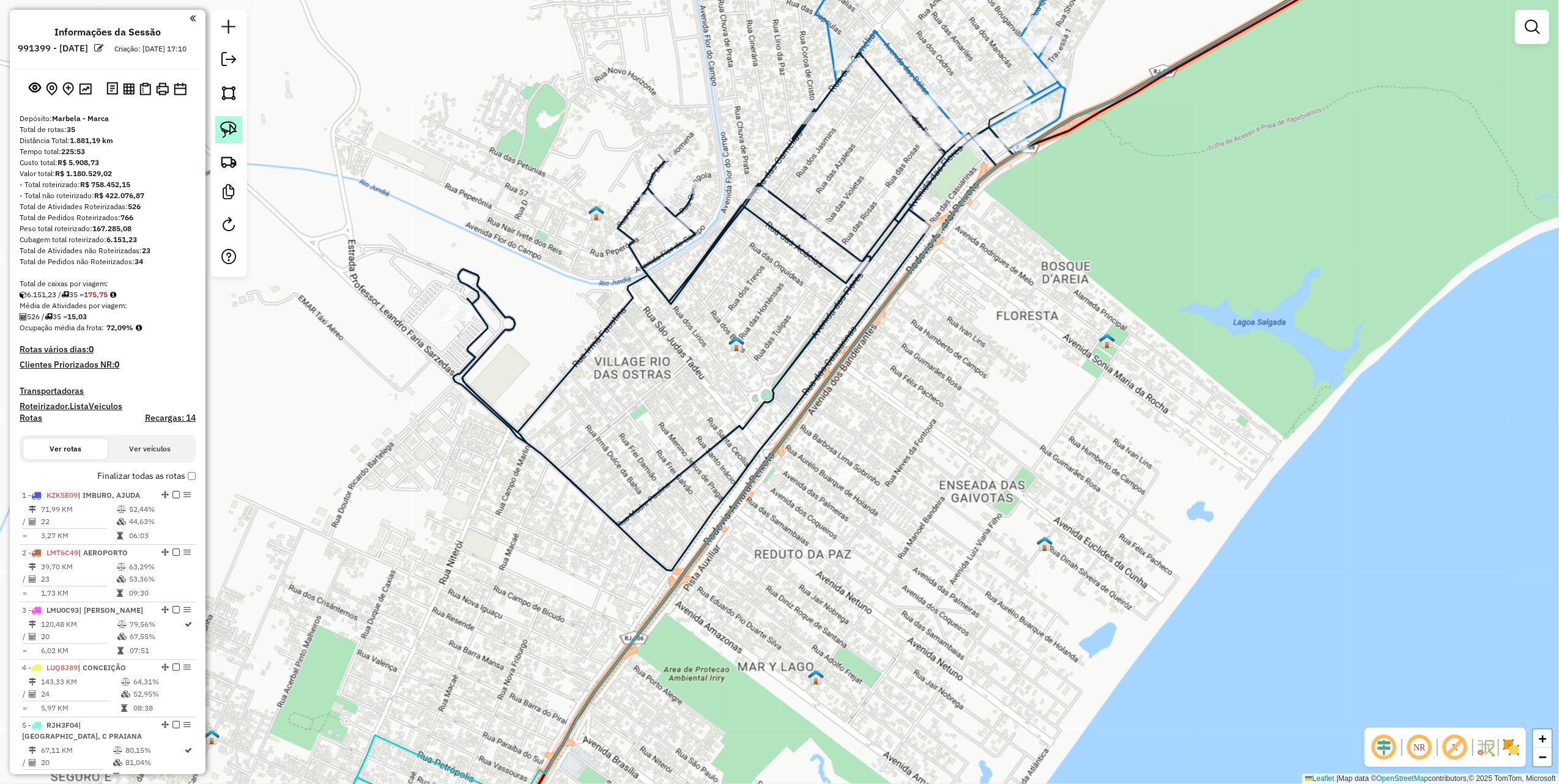
click at [233, 123] on img at bounding box center [228, 129] width 17 height 17
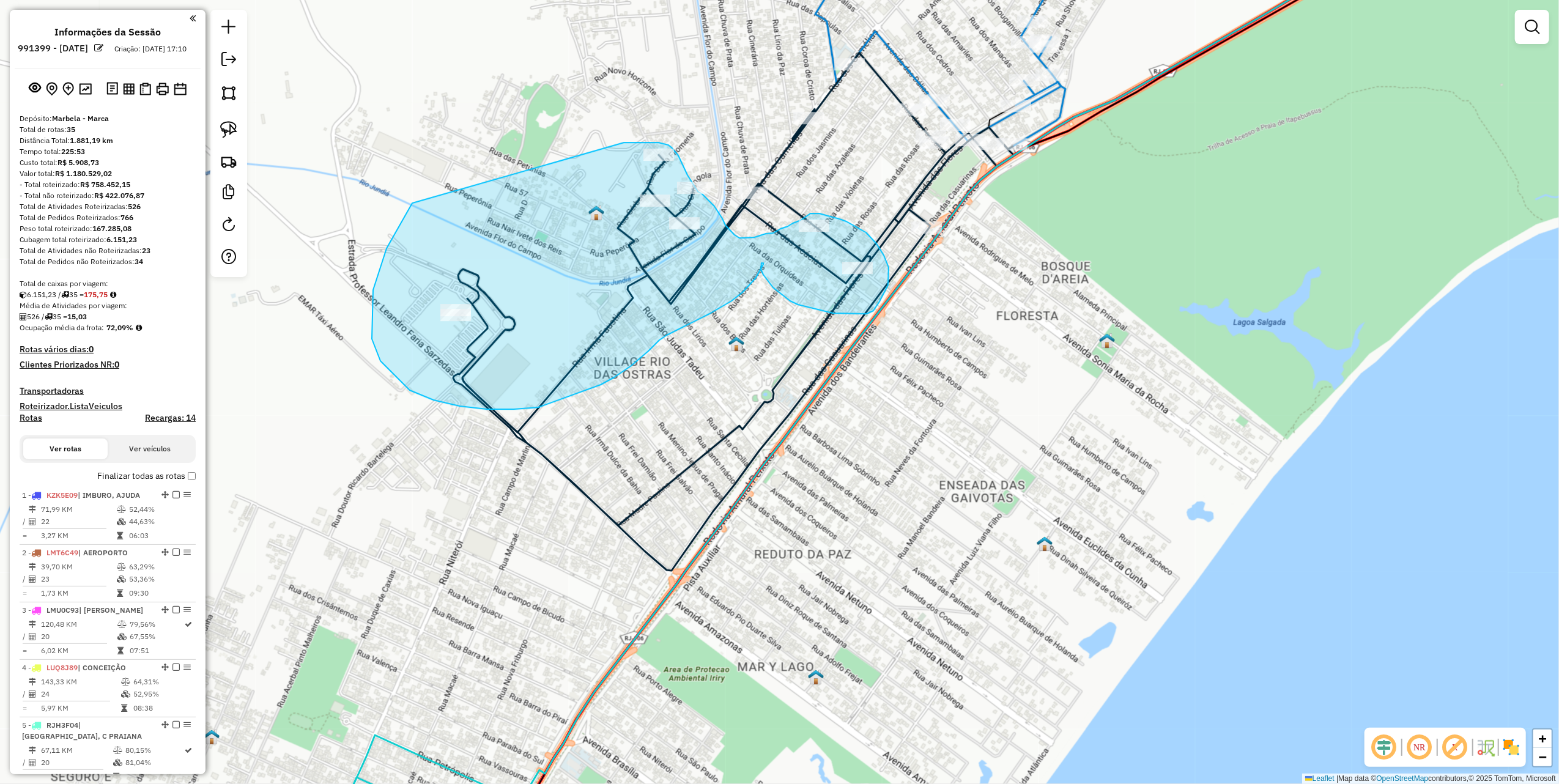
drag, startPoint x: 373, startPoint y: 290, endPoint x: 624, endPoint y: 143, distance: 290.9
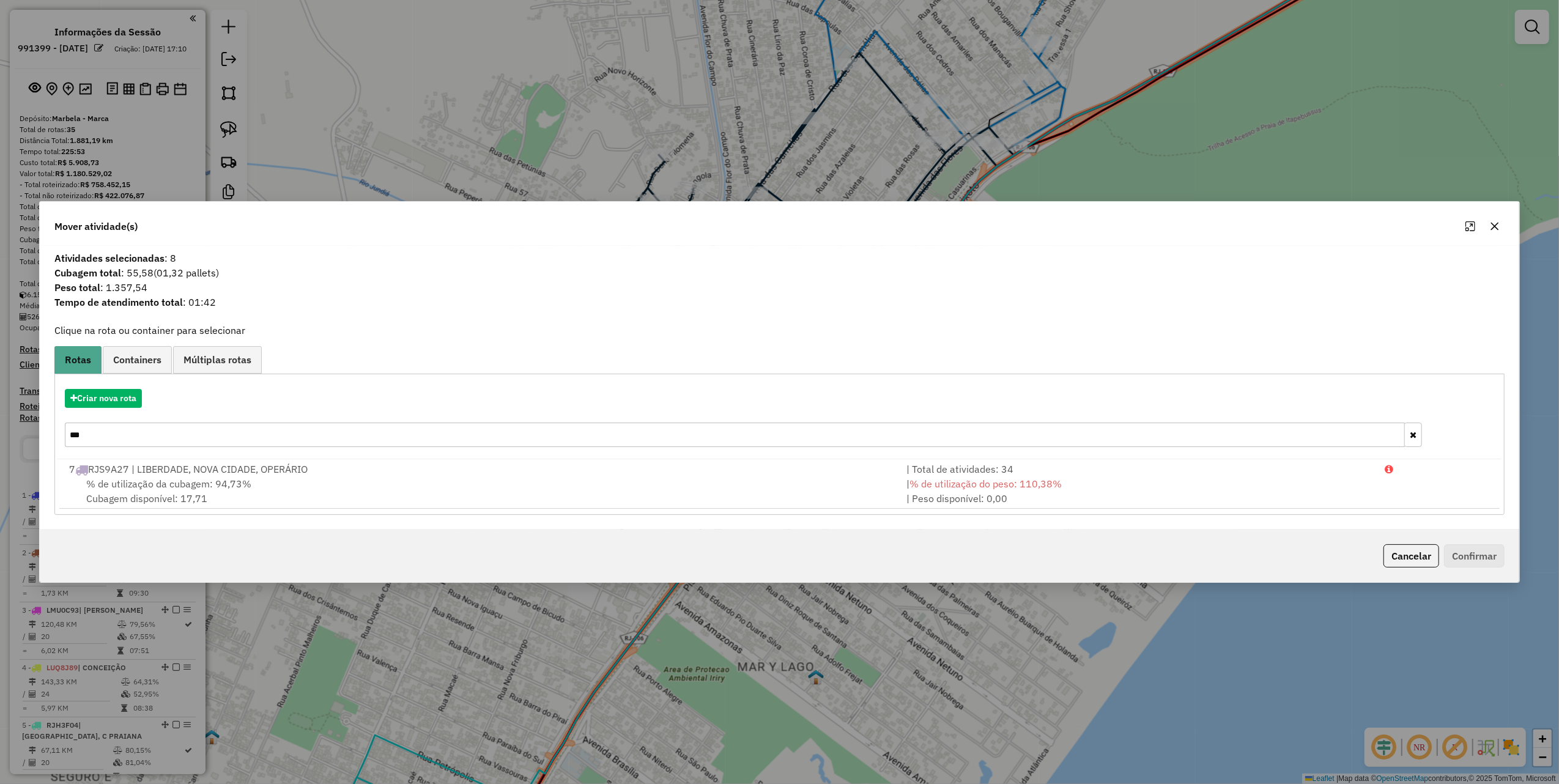
click at [131, 429] on input "***" at bounding box center [735, 435] width 1341 height 25
click at [130, 429] on input "***" at bounding box center [735, 435] width 1341 height 25
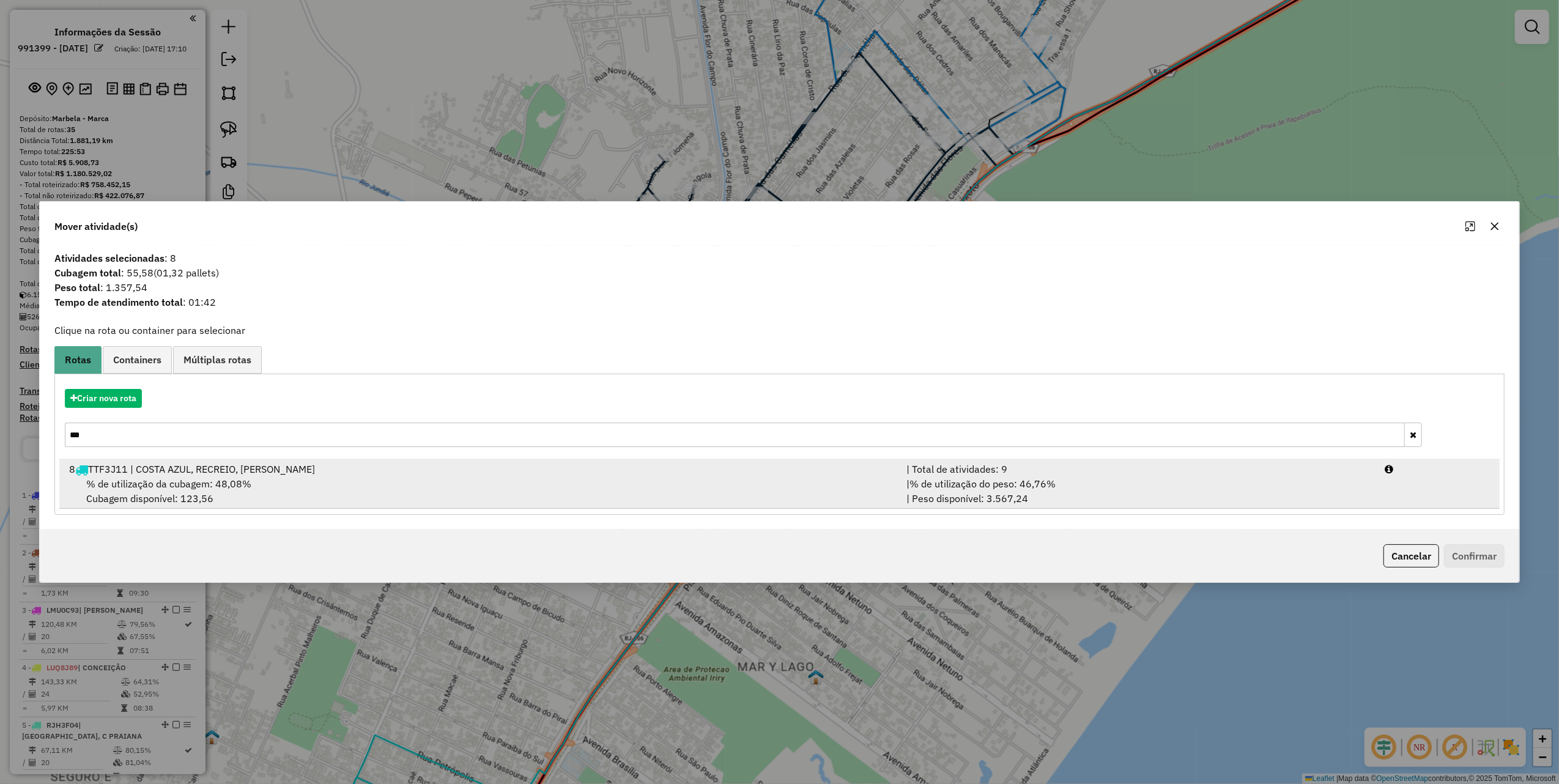
type input "***"
click at [576, 474] on div "8 TTF3J11 | COSTA AZUL, RECREIO, [PERSON_NAME]" at bounding box center [480, 468] width 838 height 15
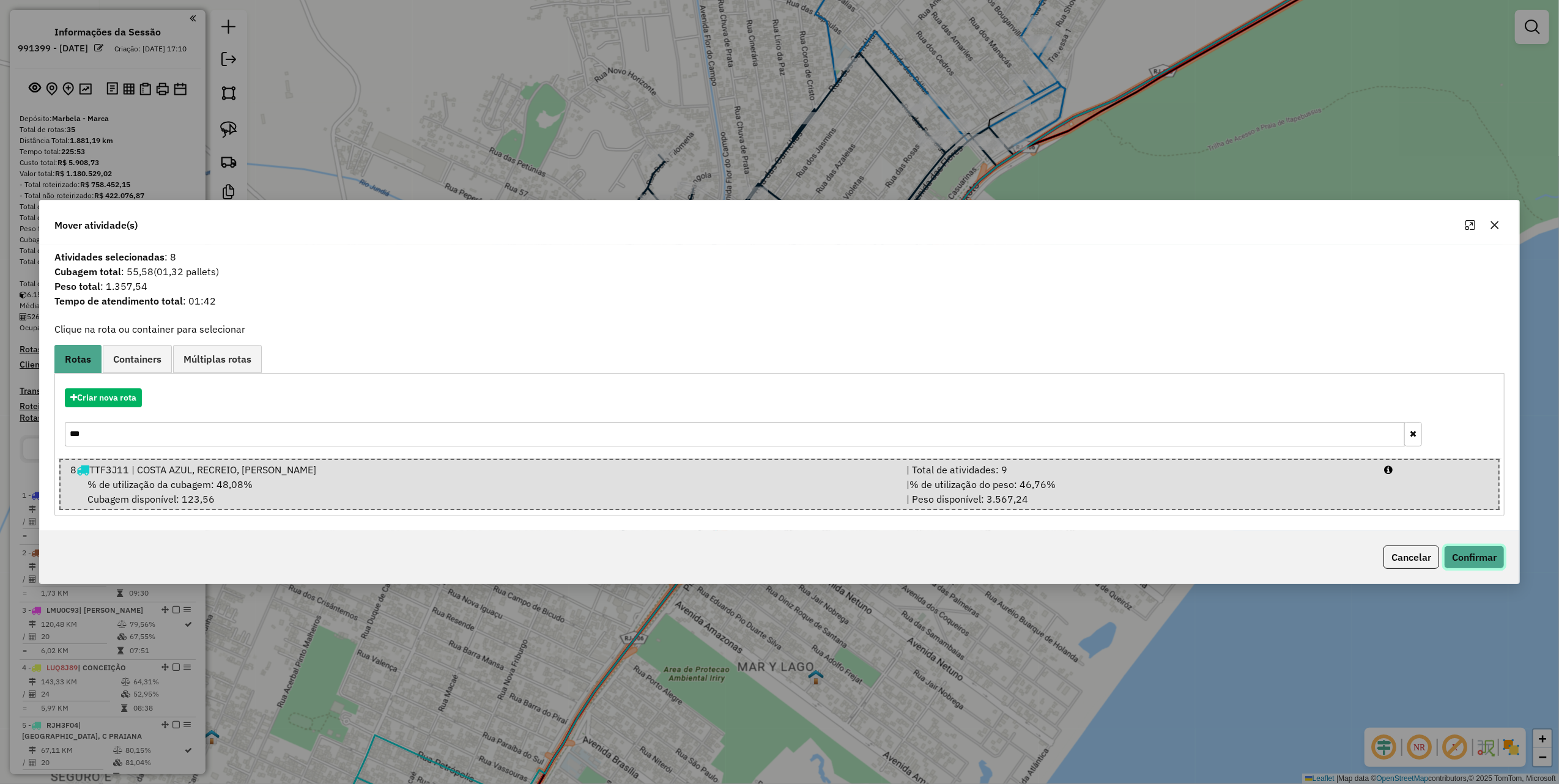
click at [1468, 563] on button "Confirmar" at bounding box center [1475, 557] width 61 height 24
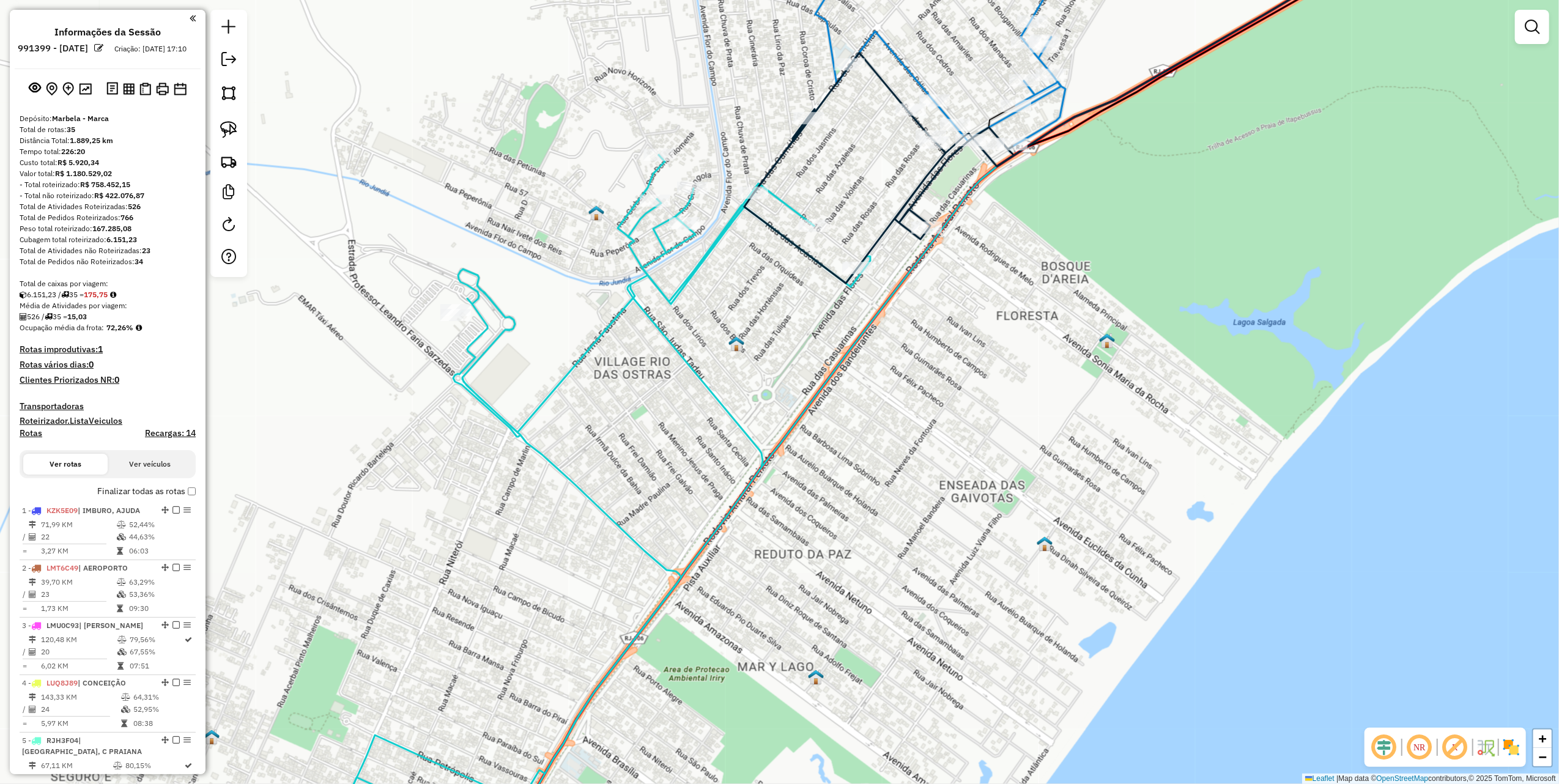
drag, startPoint x: 575, startPoint y: 146, endPoint x: 292, endPoint y: 370, distance: 360.9
click at [296, 368] on div "Janela de atendimento Grade de atendimento Capacidade Transportadoras Veículos …" at bounding box center [780, 392] width 1559 height 784
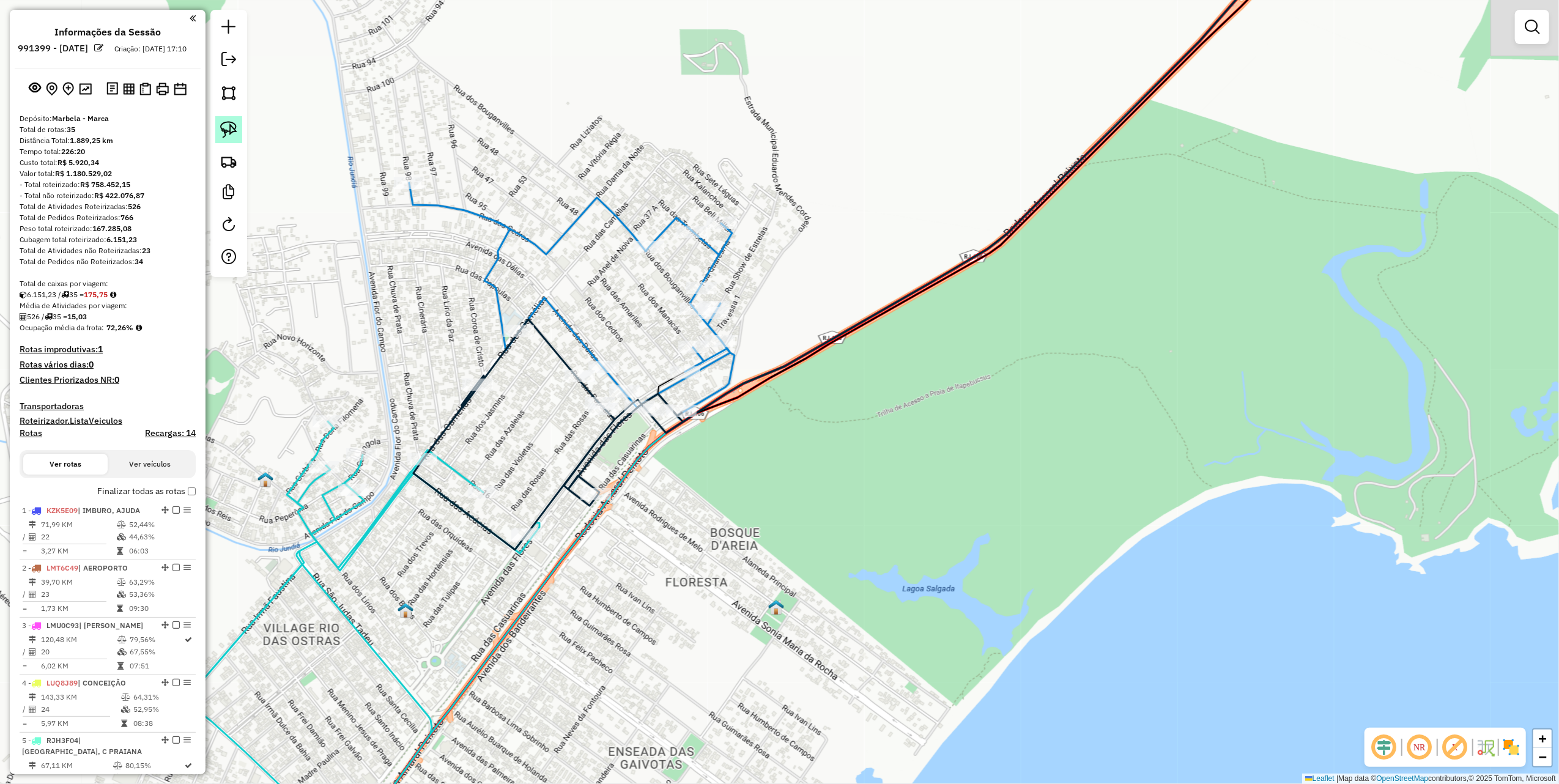
click at [216, 127] on link at bounding box center [228, 129] width 27 height 27
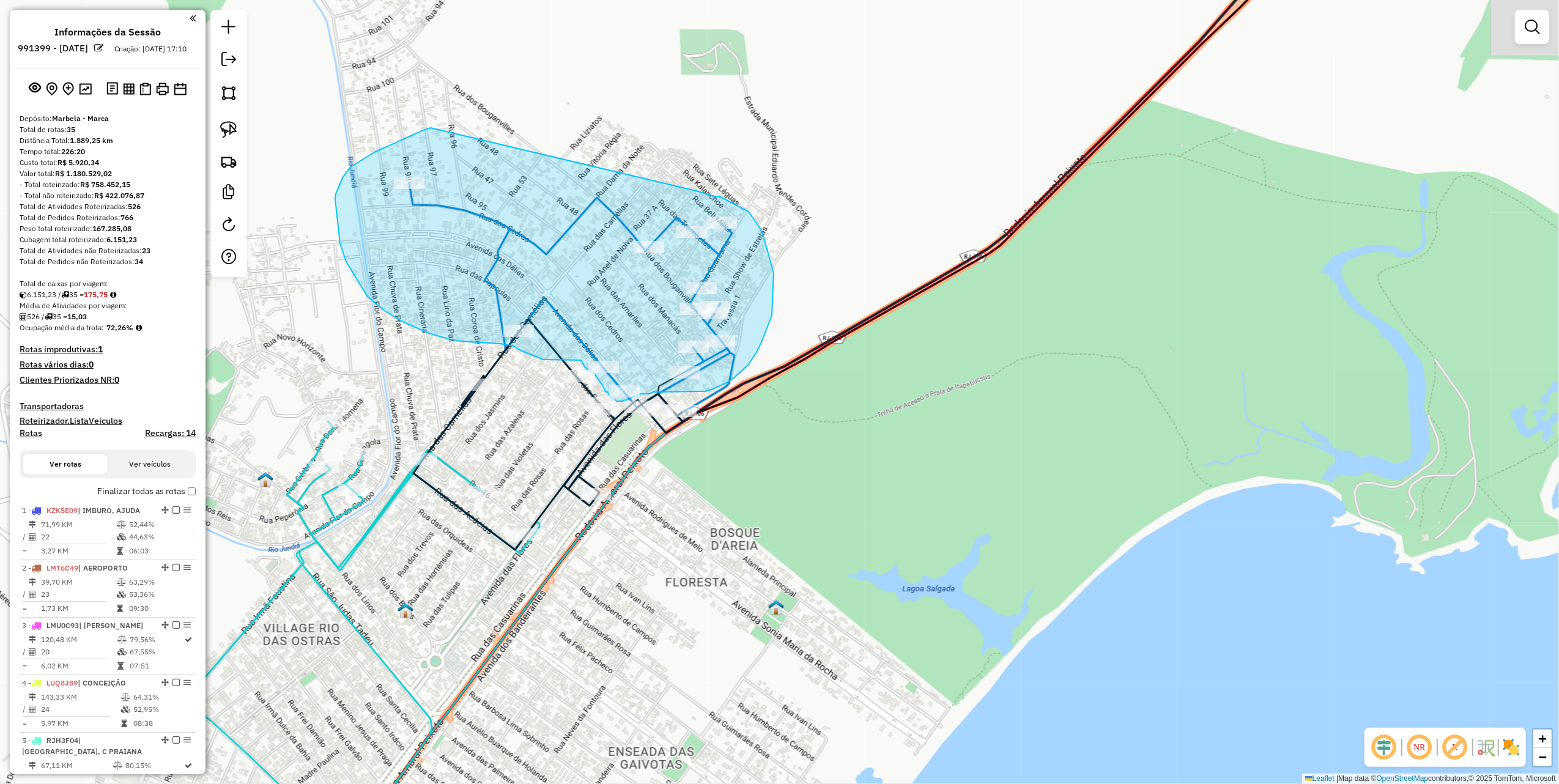
drag, startPoint x: 391, startPoint y: 145, endPoint x: 684, endPoint y: 187, distance: 296.0
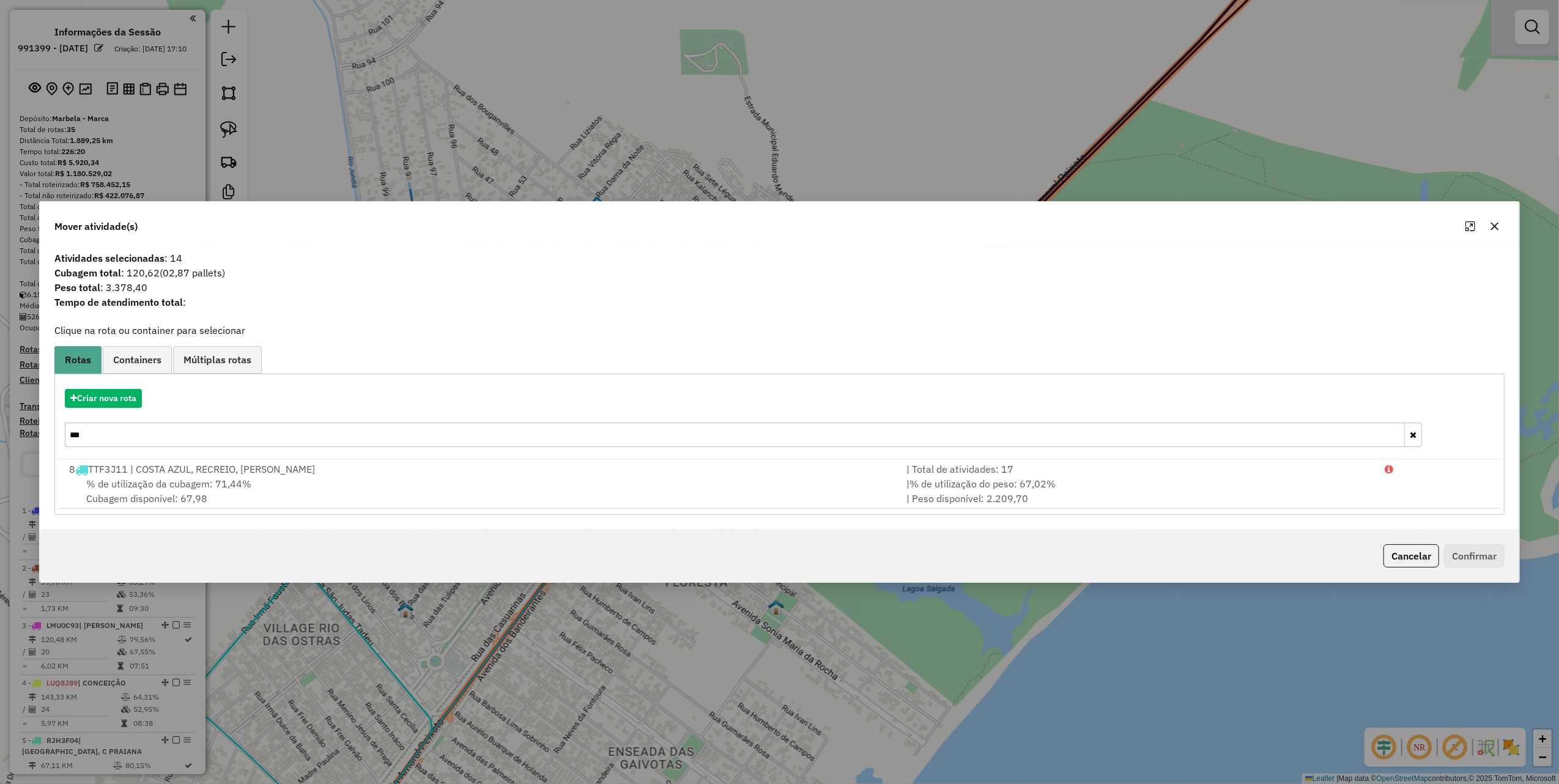
click at [145, 431] on input "***" at bounding box center [735, 435] width 1341 height 25
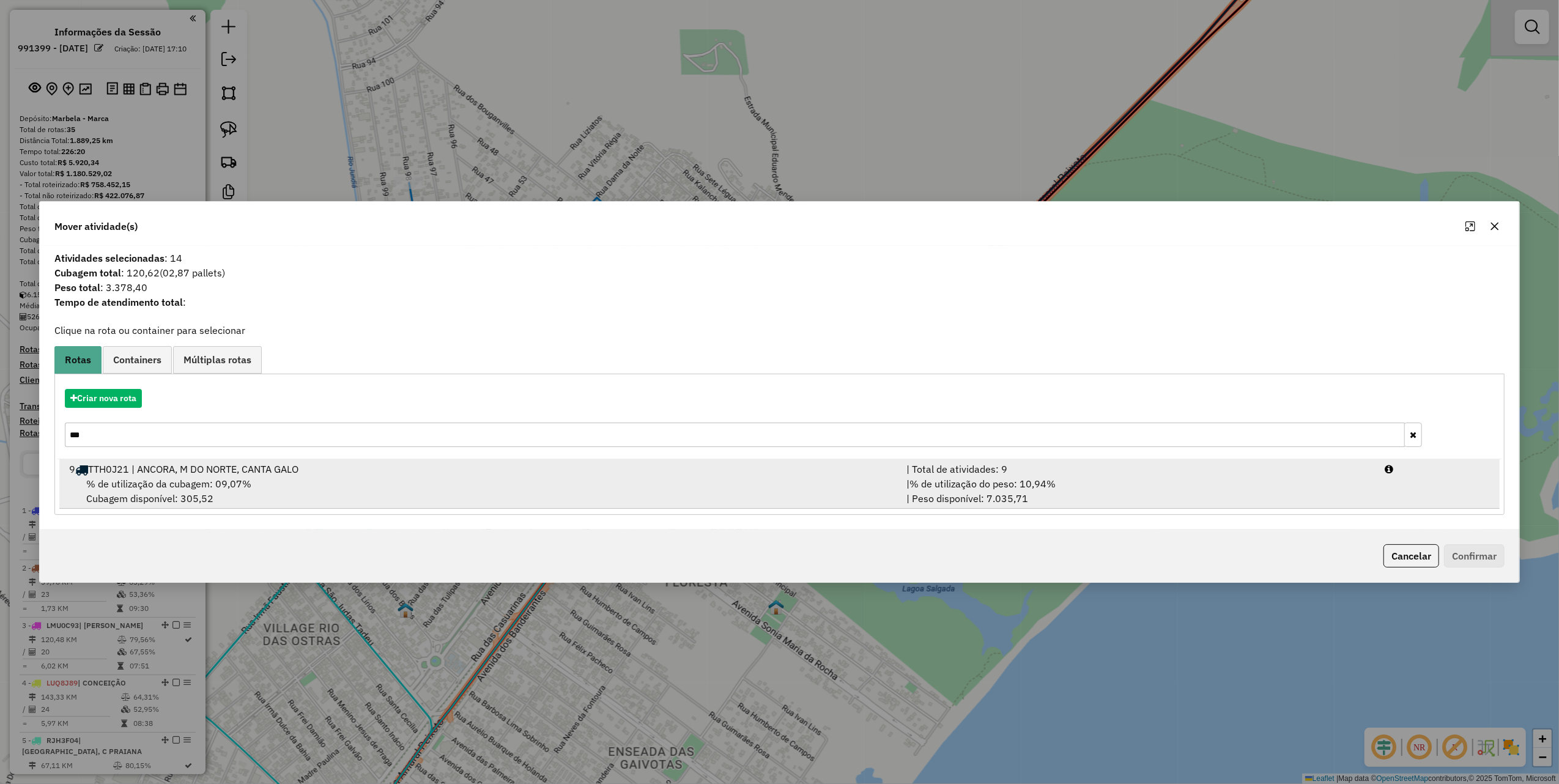
type input "***"
click at [418, 494] on div "% de utilização da cubagem: 09,07% Cubagem disponível: 305,52" at bounding box center [480, 491] width 838 height 30
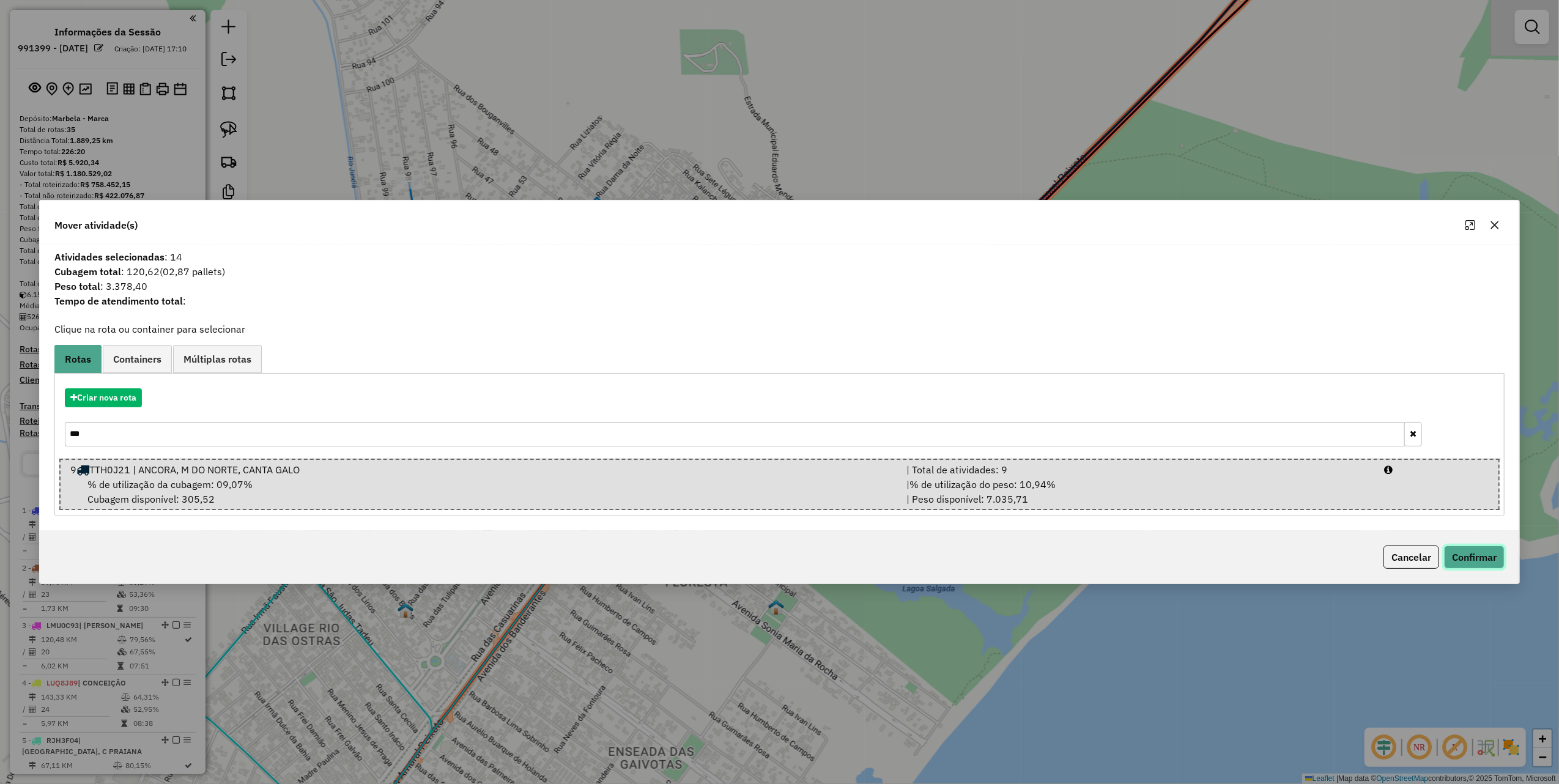
click at [1462, 553] on button "Confirmar" at bounding box center [1475, 557] width 61 height 24
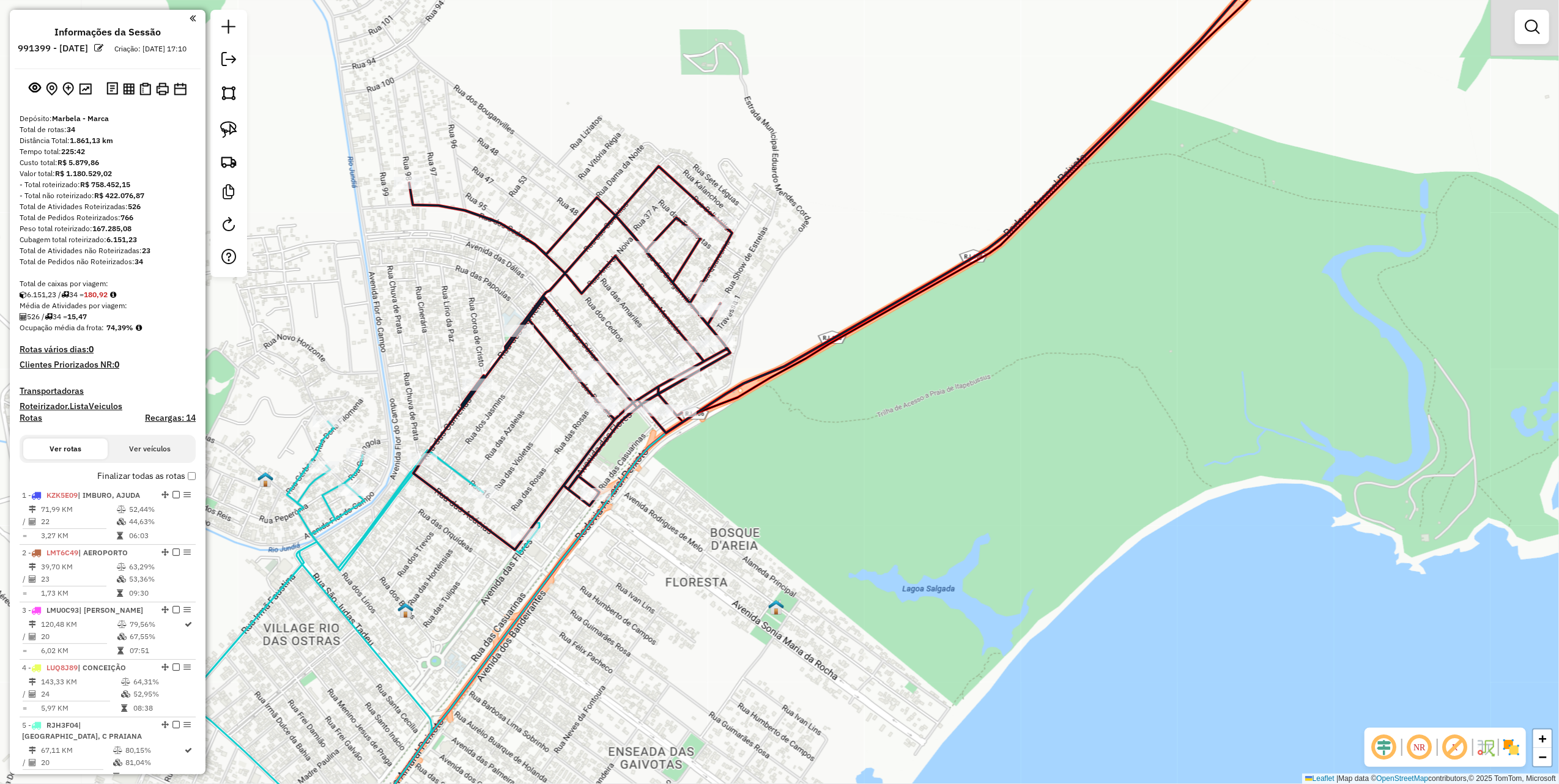
drag, startPoint x: 544, startPoint y: 380, endPoint x: 615, endPoint y: 356, distance: 74.9
click at [603, 356] on div "Janela de atendimento Grade de atendimento Capacidade Transportadoras Veículos …" at bounding box center [780, 392] width 1559 height 784
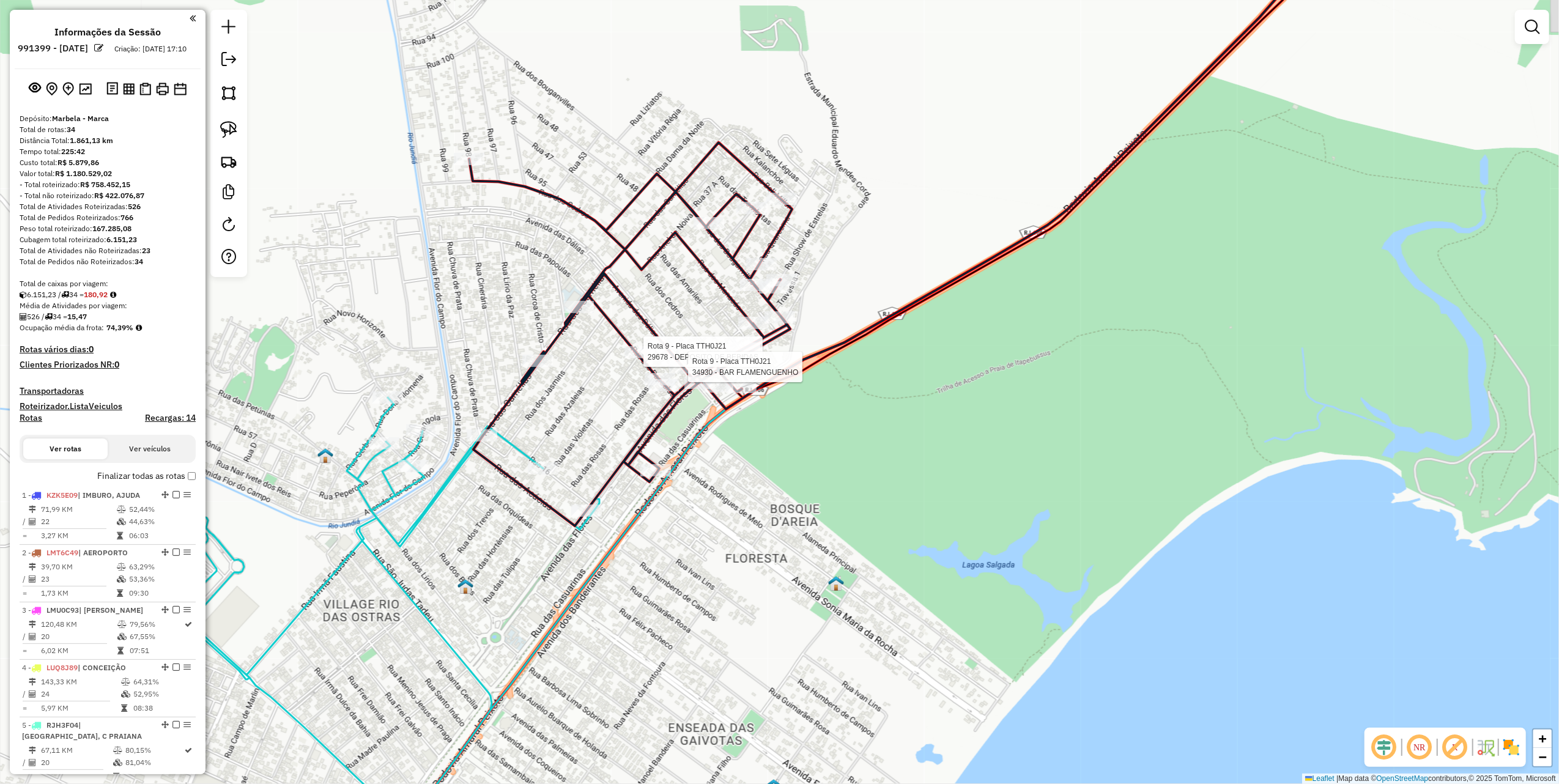
select select "*********"
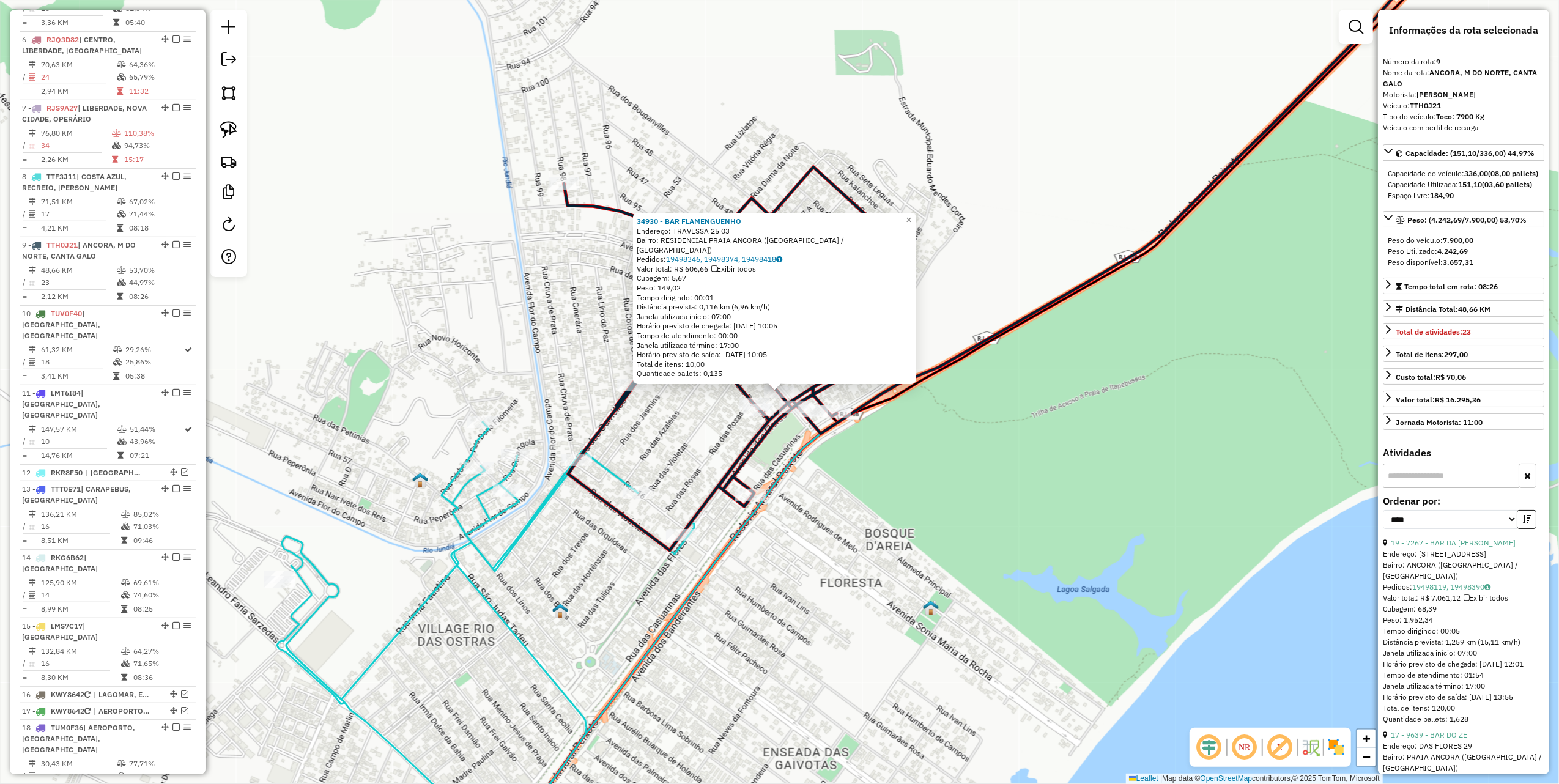
scroll to position [1004, 0]
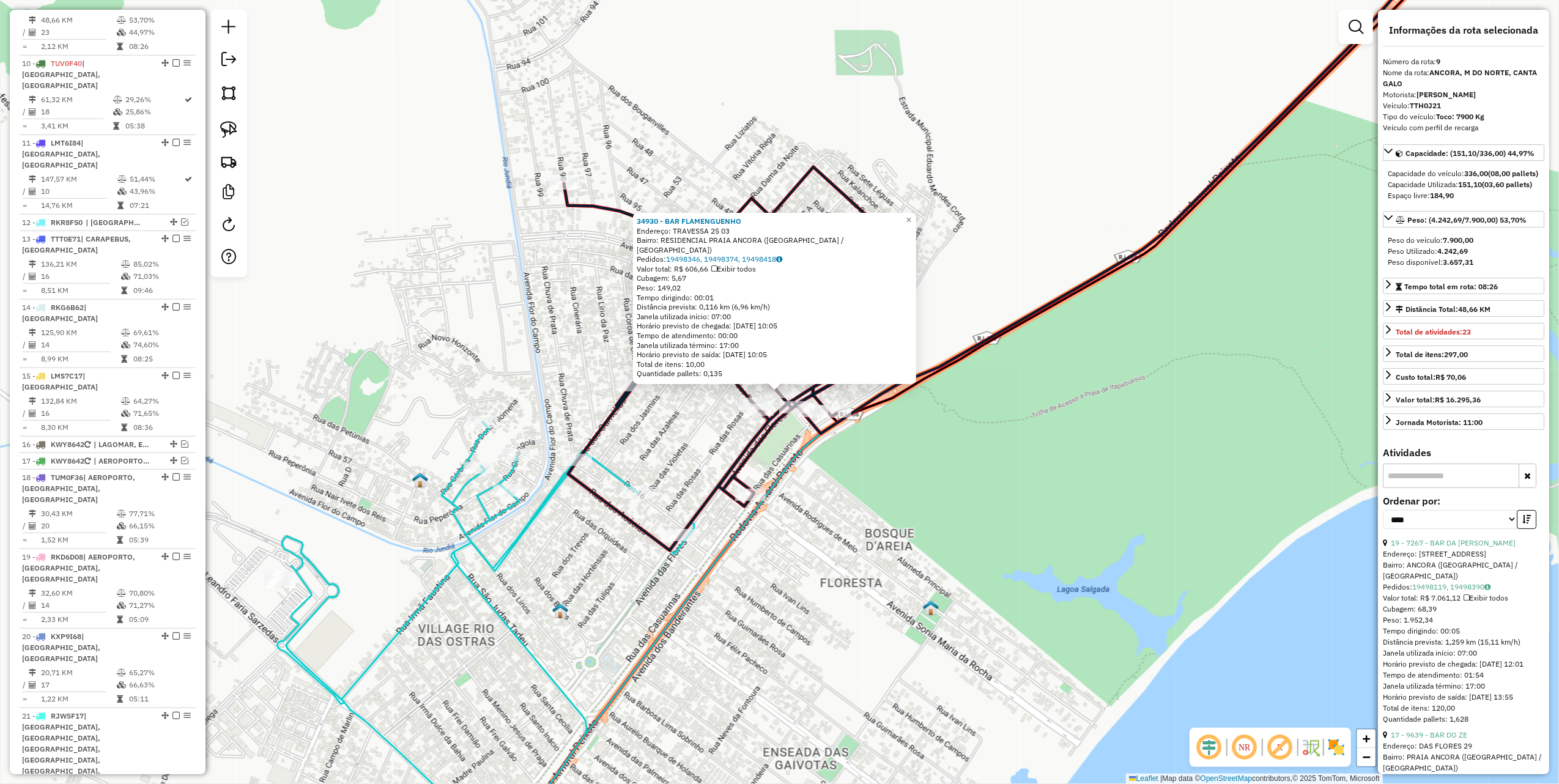
click at [671, 418] on div "34930 - BAR FLAMENGUENHO Endereço: TRAVESSA 25 03 Bairro: RESIDENCIAL PRAIA ANC…" at bounding box center [780, 392] width 1559 height 784
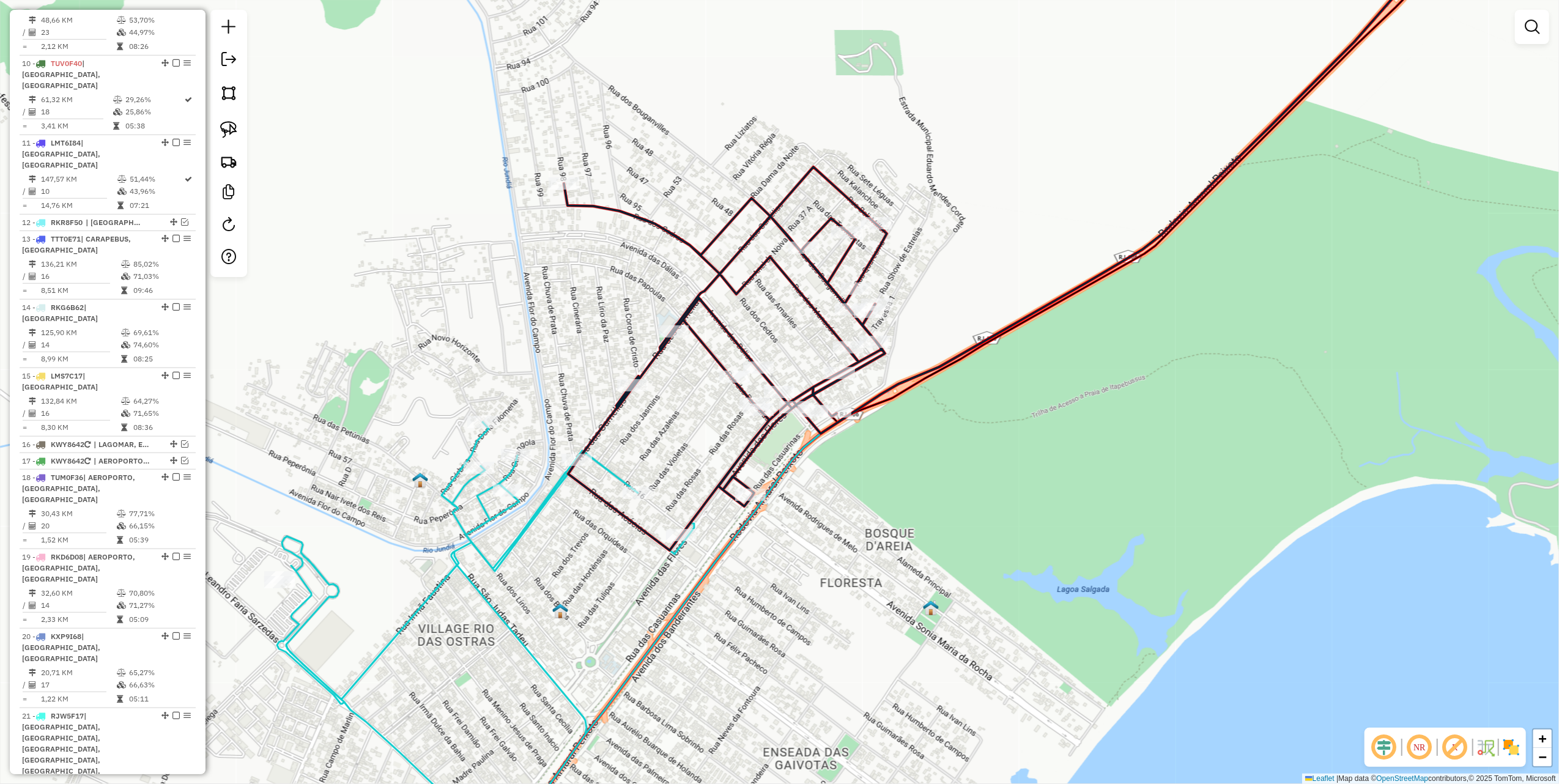
drag, startPoint x: 576, startPoint y: 333, endPoint x: 742, endPoint y: 210, distance: 206.6
click at [725, 230] on div "Janela de atendimento Grade de atendimento Capacidade Transportadoras Veículos …" at bounding box center [780, 392] width 1559 height 784
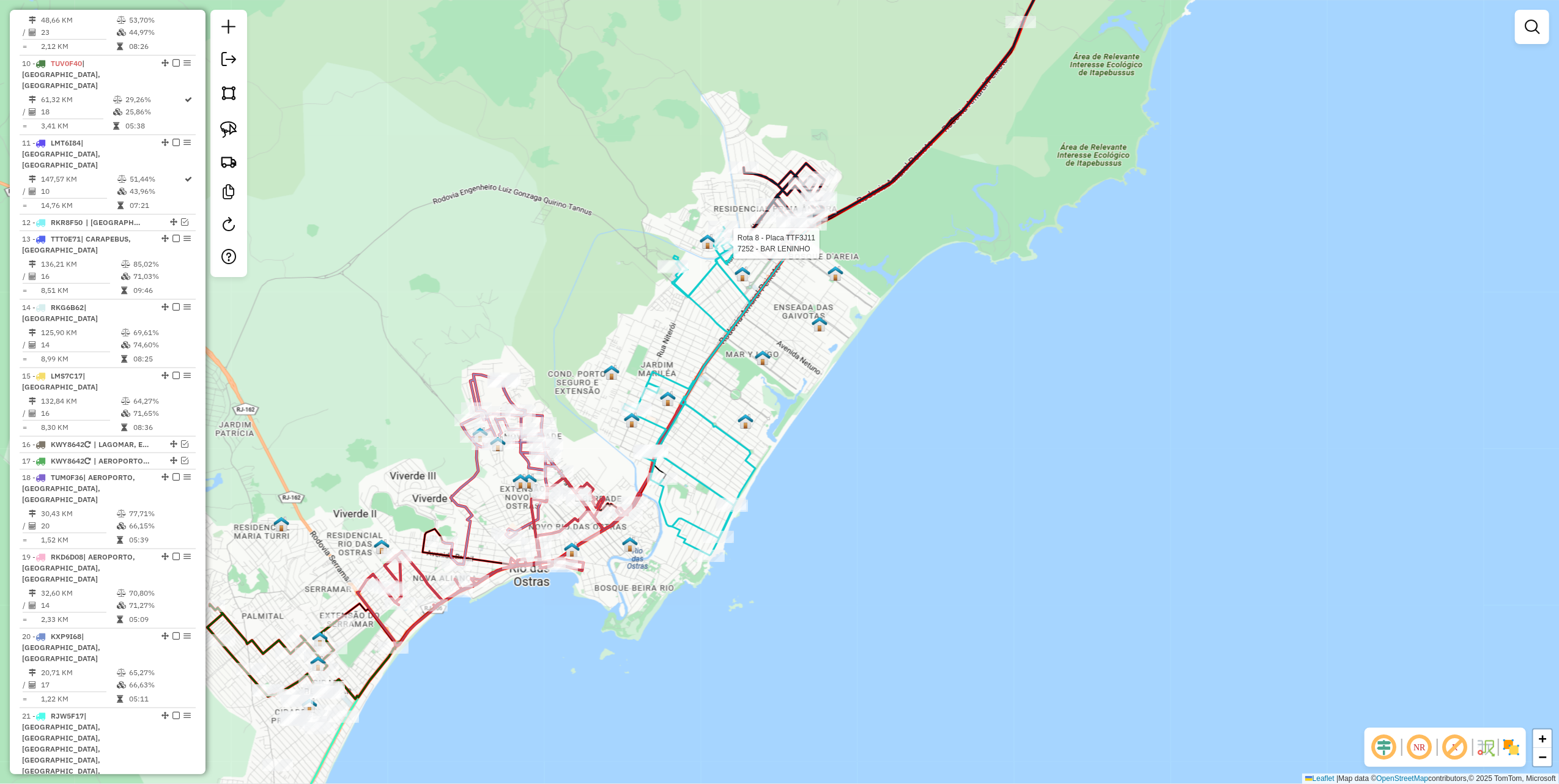
select select "*********"
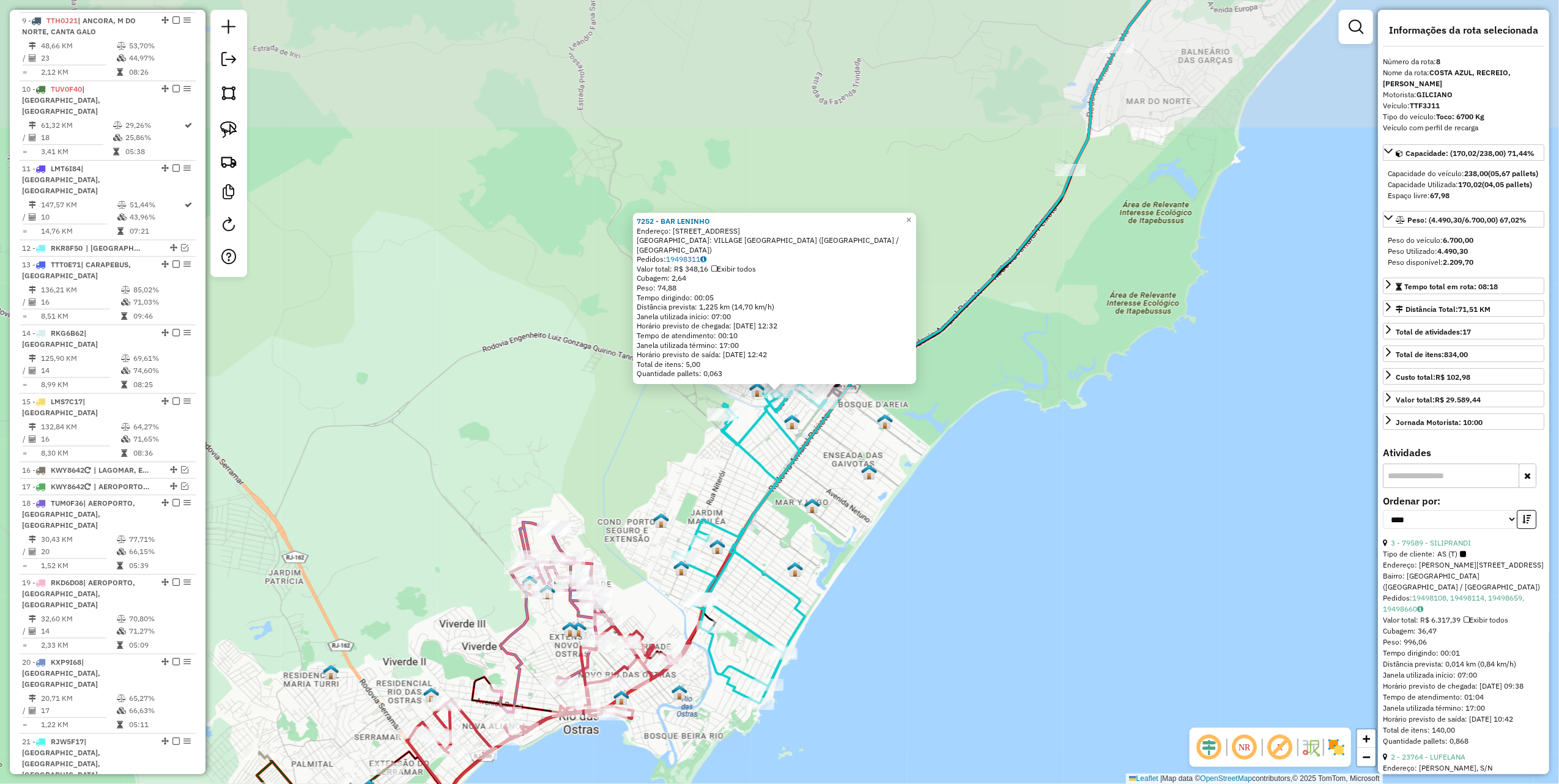
scroll to position [935, 0]
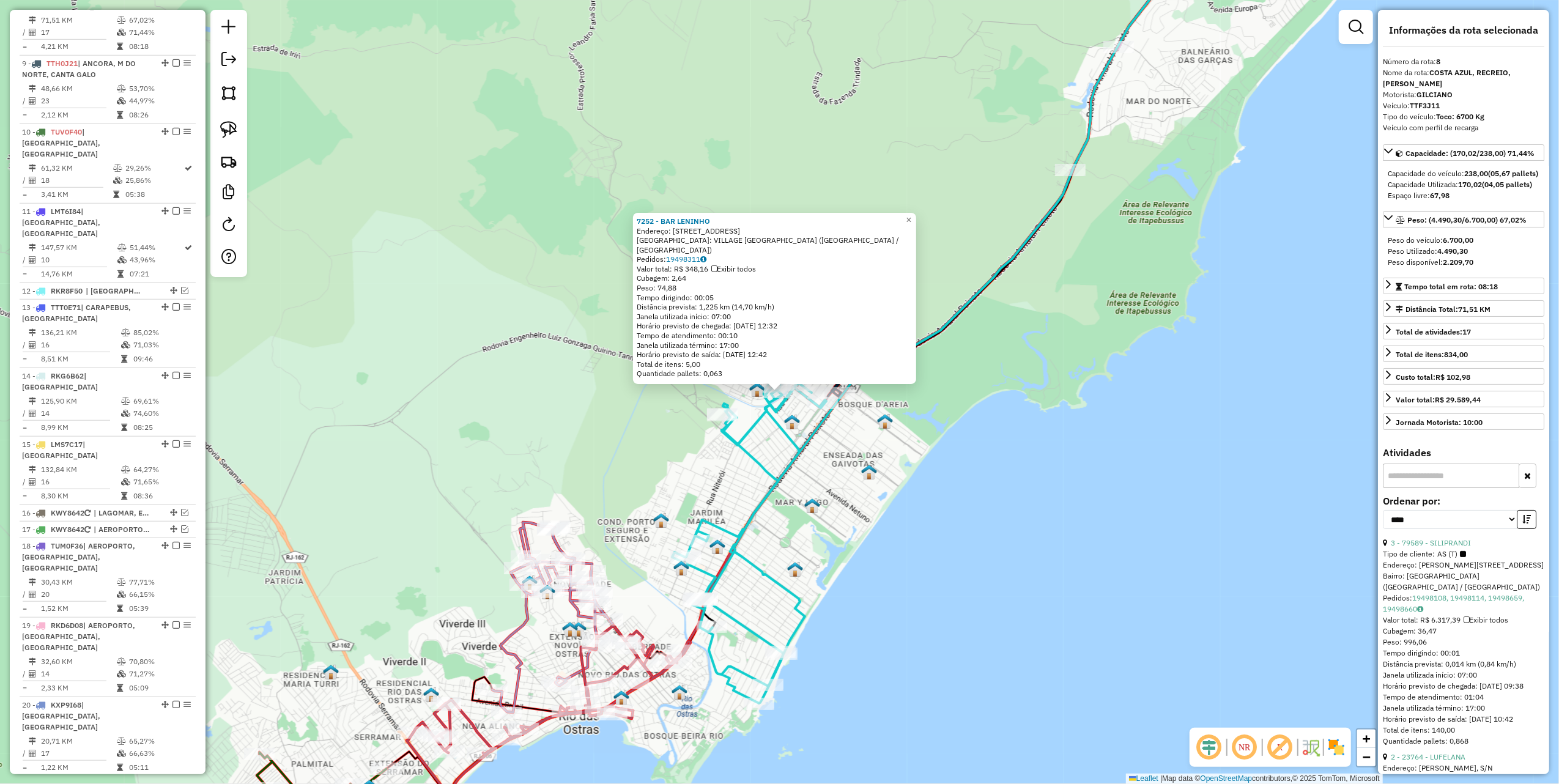
click at [496, 314] on div "7252 - BAR LENINHO Endereço: R PINGO DE OURO, 10 Bairro: VILLAGE [GEOGRAPHIC_DA…" at bounding box center [780, 392] width 1559 height 784
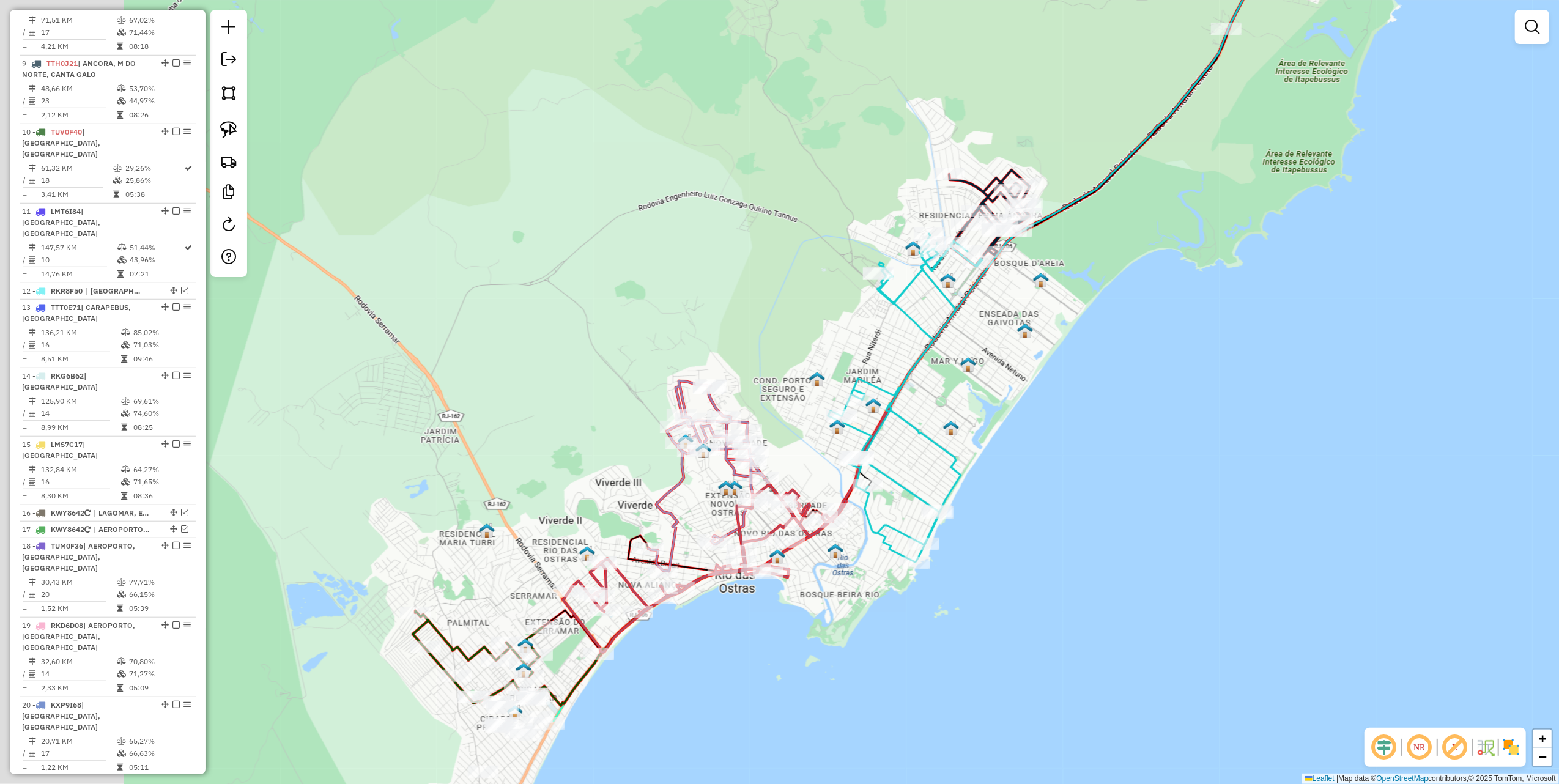
drag, startPoint x: 505, startPoint y: 317, endPoint x: 659, endPoint y: 174, distance: 210.2
click at [693, 113] on div "Janela de atendimento Grade de atendimento Capacidade Transportadoras Veículos …" at bounding box center [780, 392] width 1559 height 784
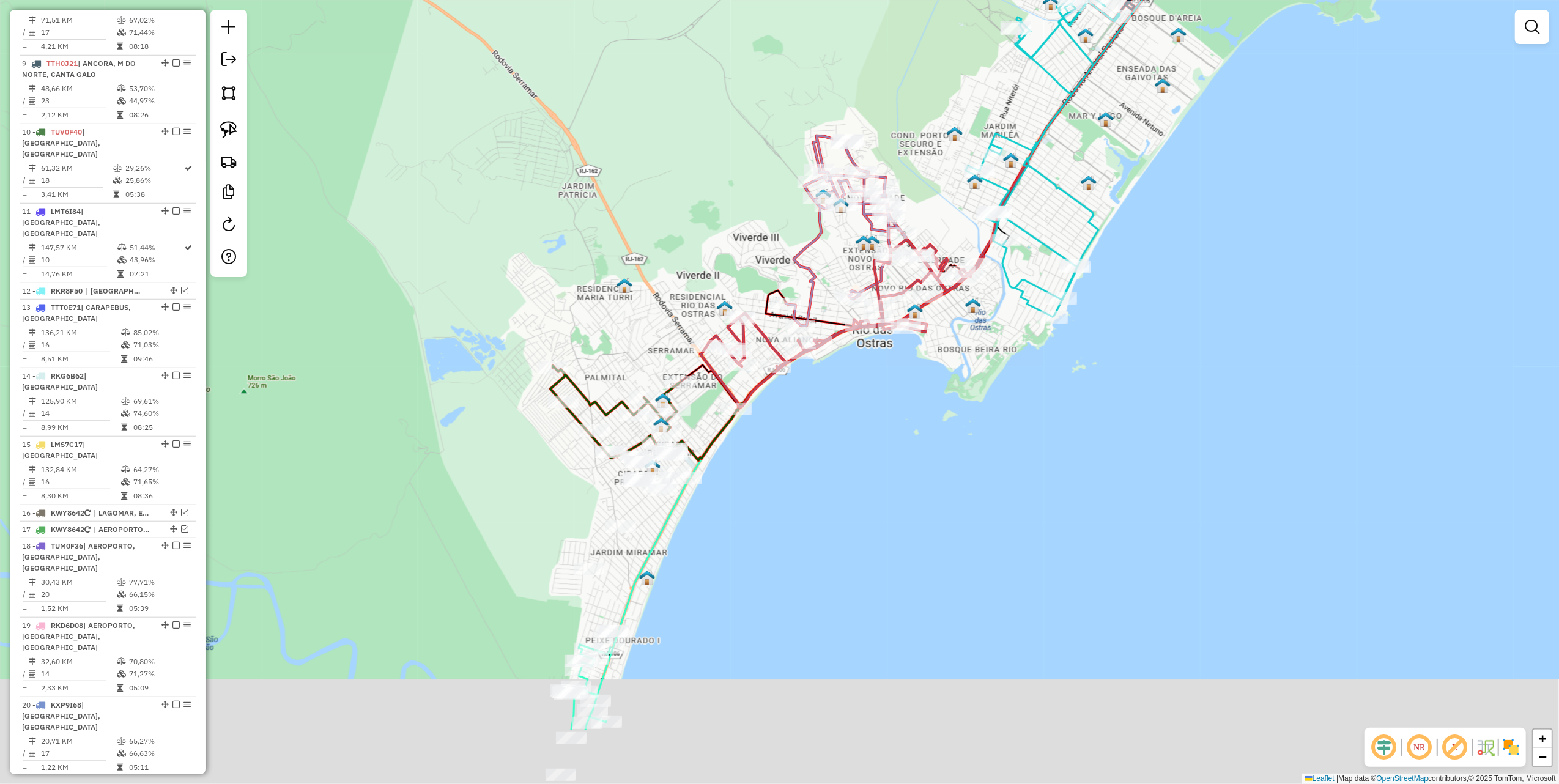
drag, startPoint x: 699, startPoint y: 177, endPoint x: 743, endPoint y: 90, distance: 97.5
click at [737, 93] on div "Janela de atendimento Grade de atendimento Capacidade Transportadoras Veículos …" at bounding box center [780, 392] width 1559 height 784
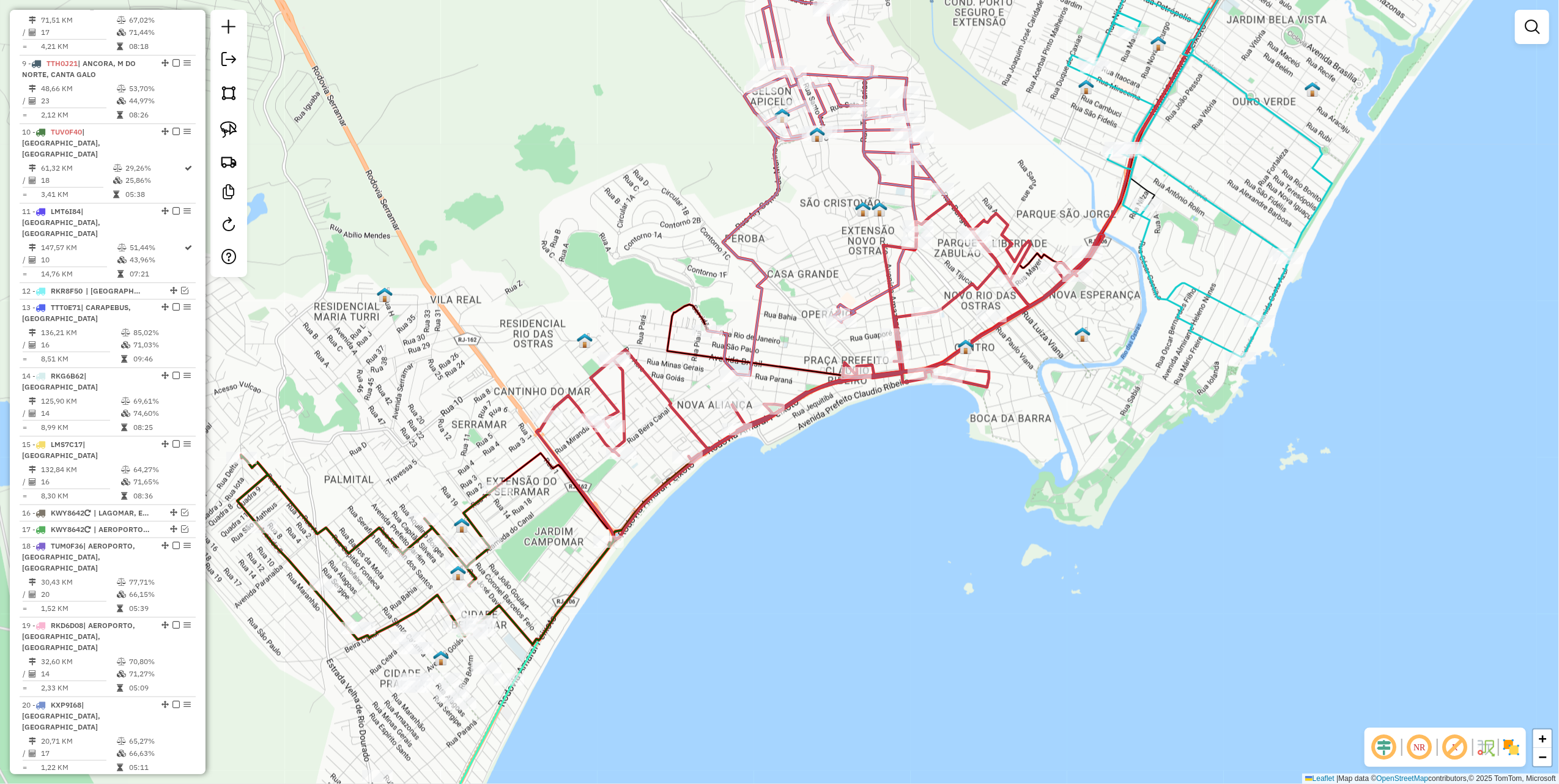
drag, startPoint x: 236, startPoint y: 133, endPoint x: 397, endPoint y: 177, distance: 166.9
click at [236, 133] on img at bounding box center [228, 129] width 17 height 17
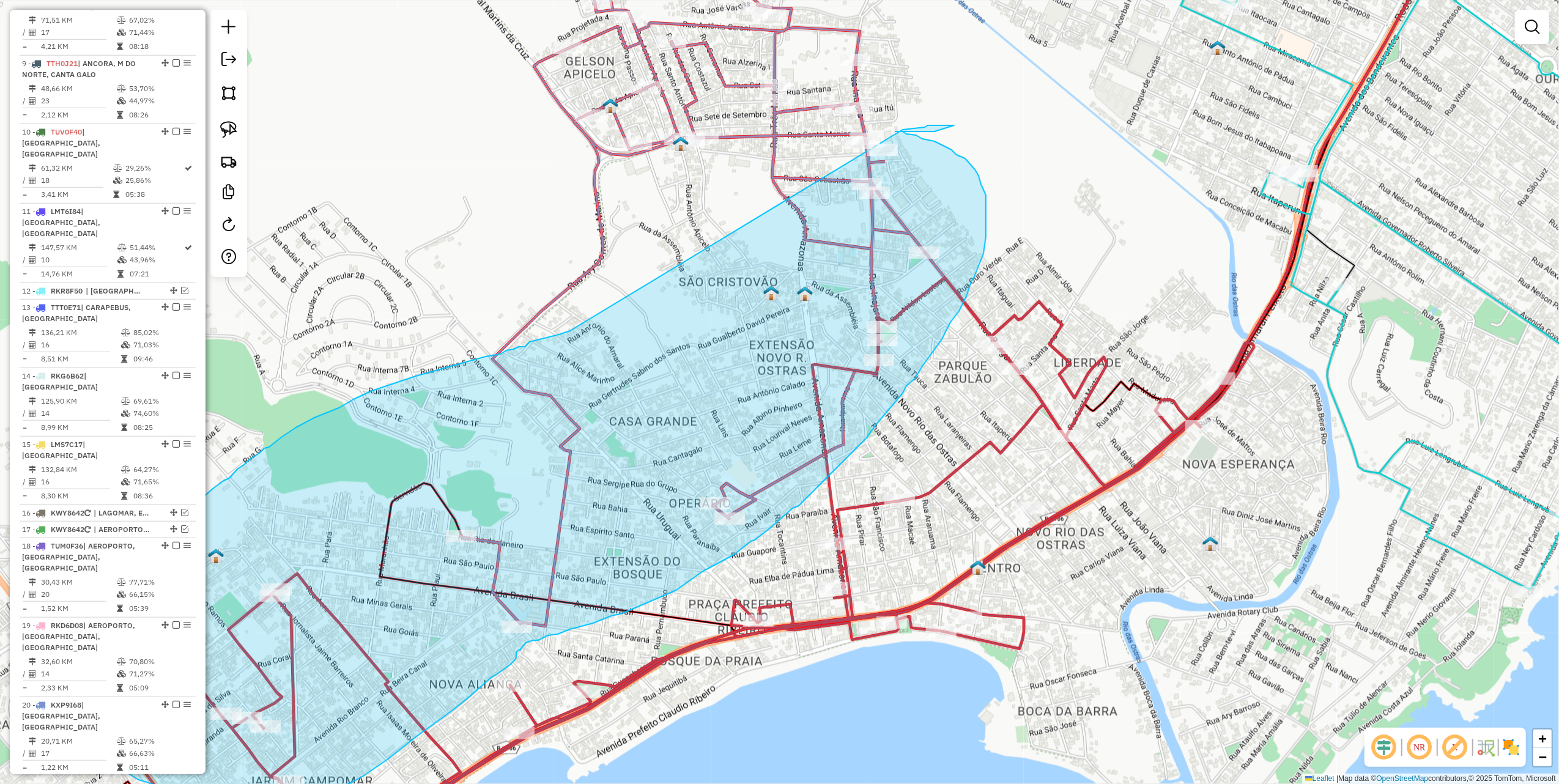
drag, startPoint x: 751, startPoint y: 231, endPoint x: 904, endPoint y: 130, distance: 183.3
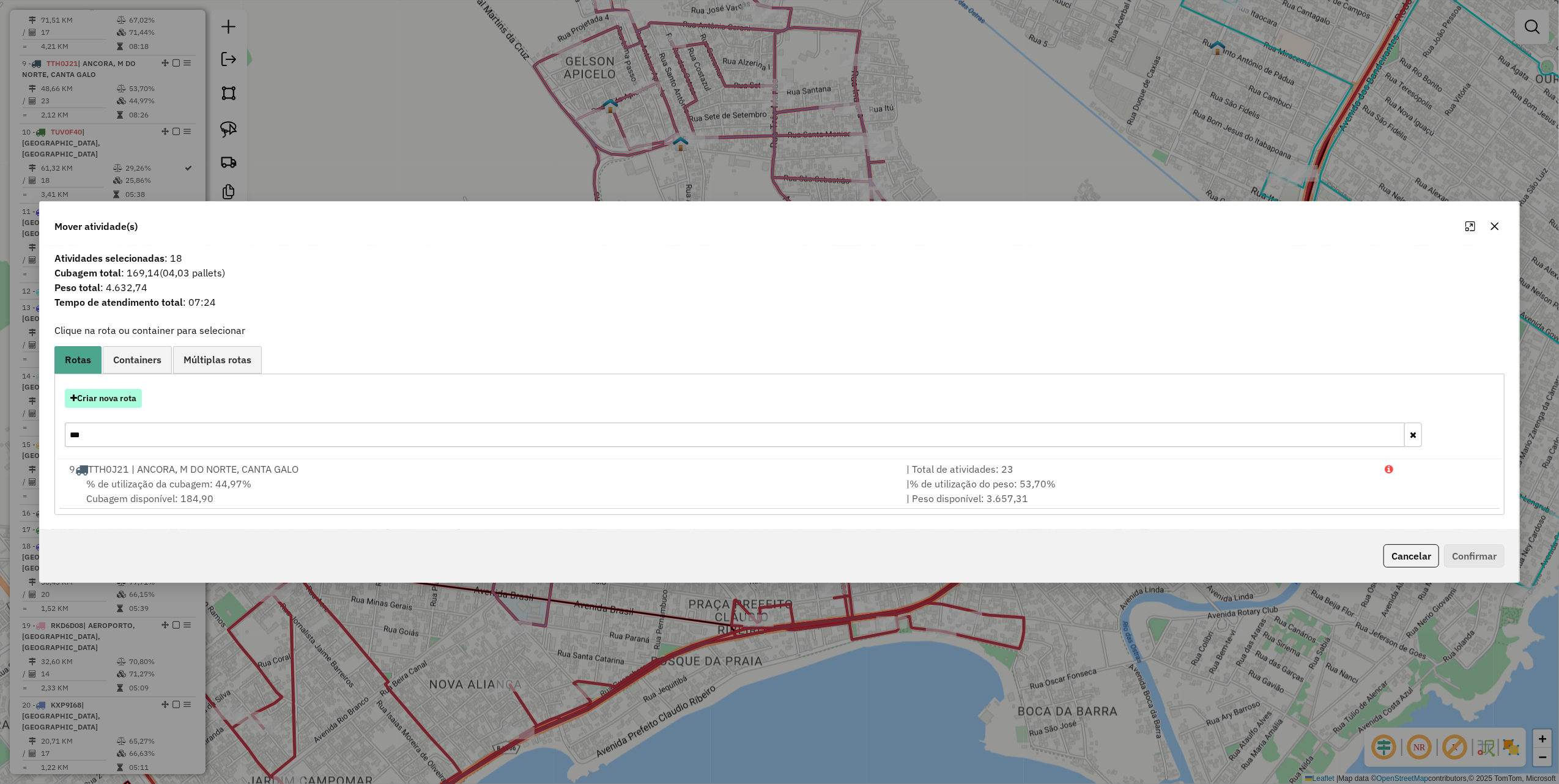
click at [116, 399] on button "Criar nova rota" at bounding box center [103, 397] width 77 height 19
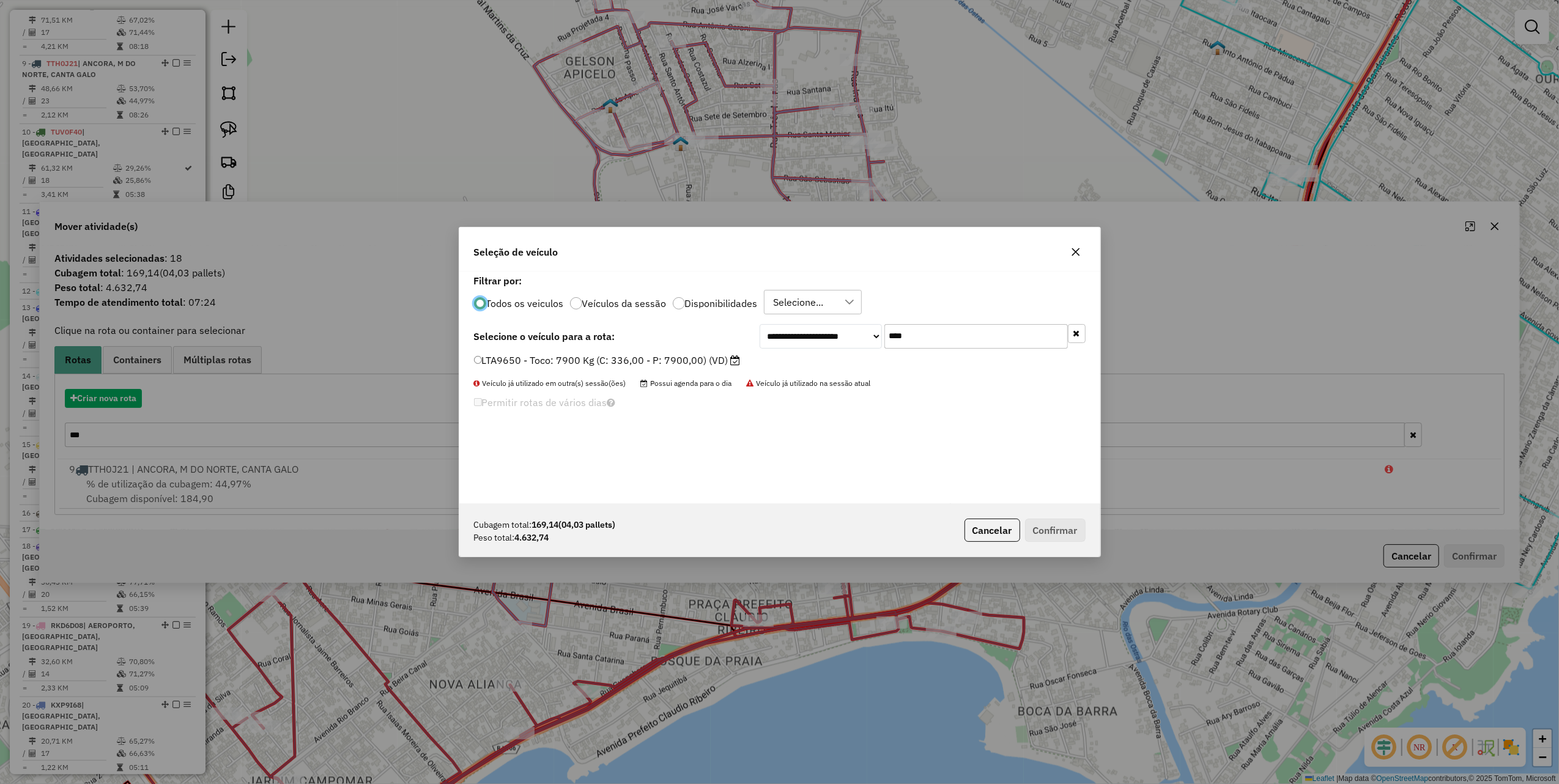
scroll to position [6, 4]
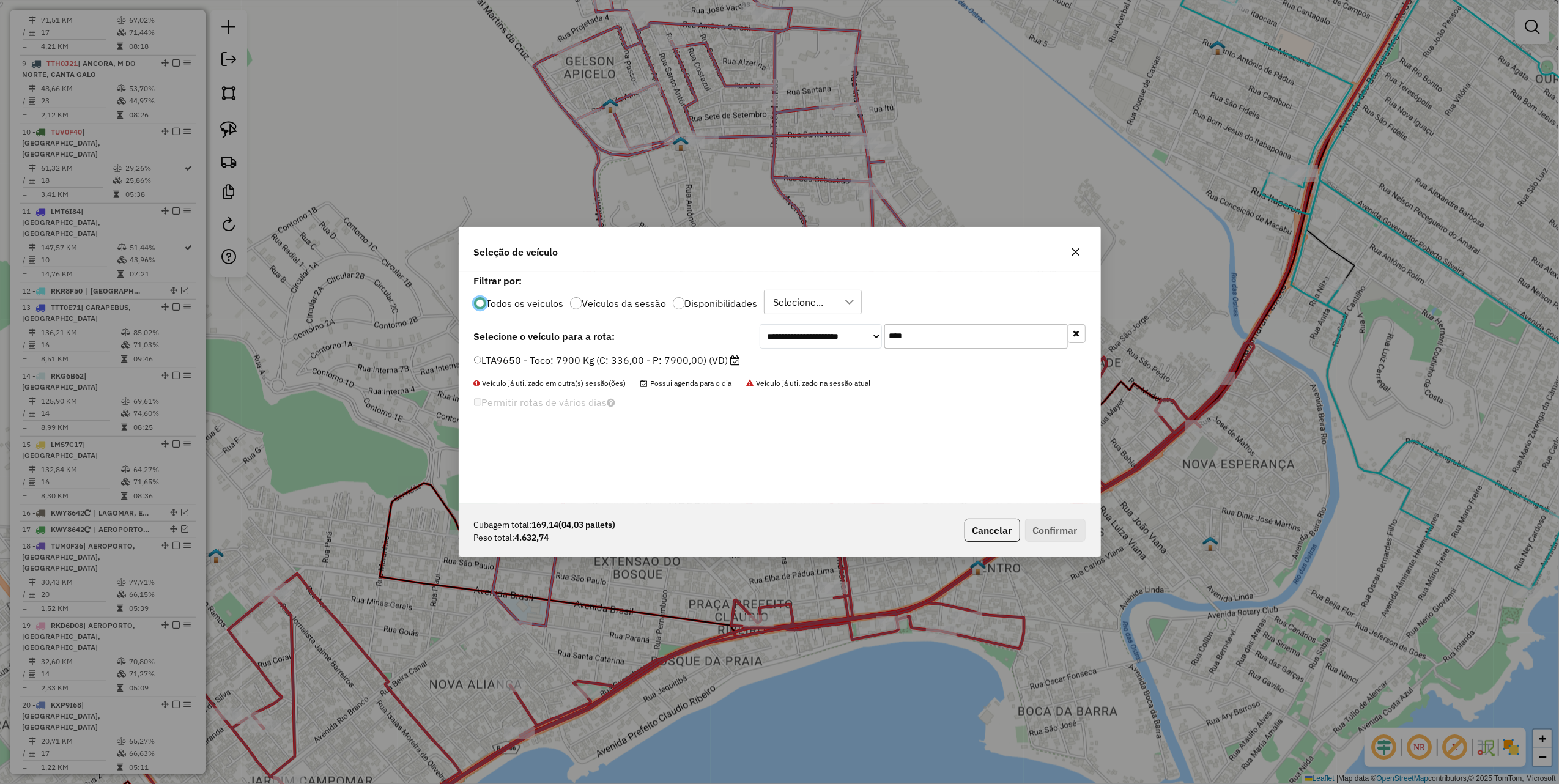
click at [929, 333] on input "****" at bounding box center [976, 335] width 183 height 25
type input "****"
click at [708, 362] on label "LTA9650 - Toco: 7900 Kg (C: 336,00 - P: 7900,00) (VD)" at bounding box center [607, 360] width 267 height 15
click at [1042, 531] on button "Confirmar" at bounding box center [1056, 530] width 61 height 24
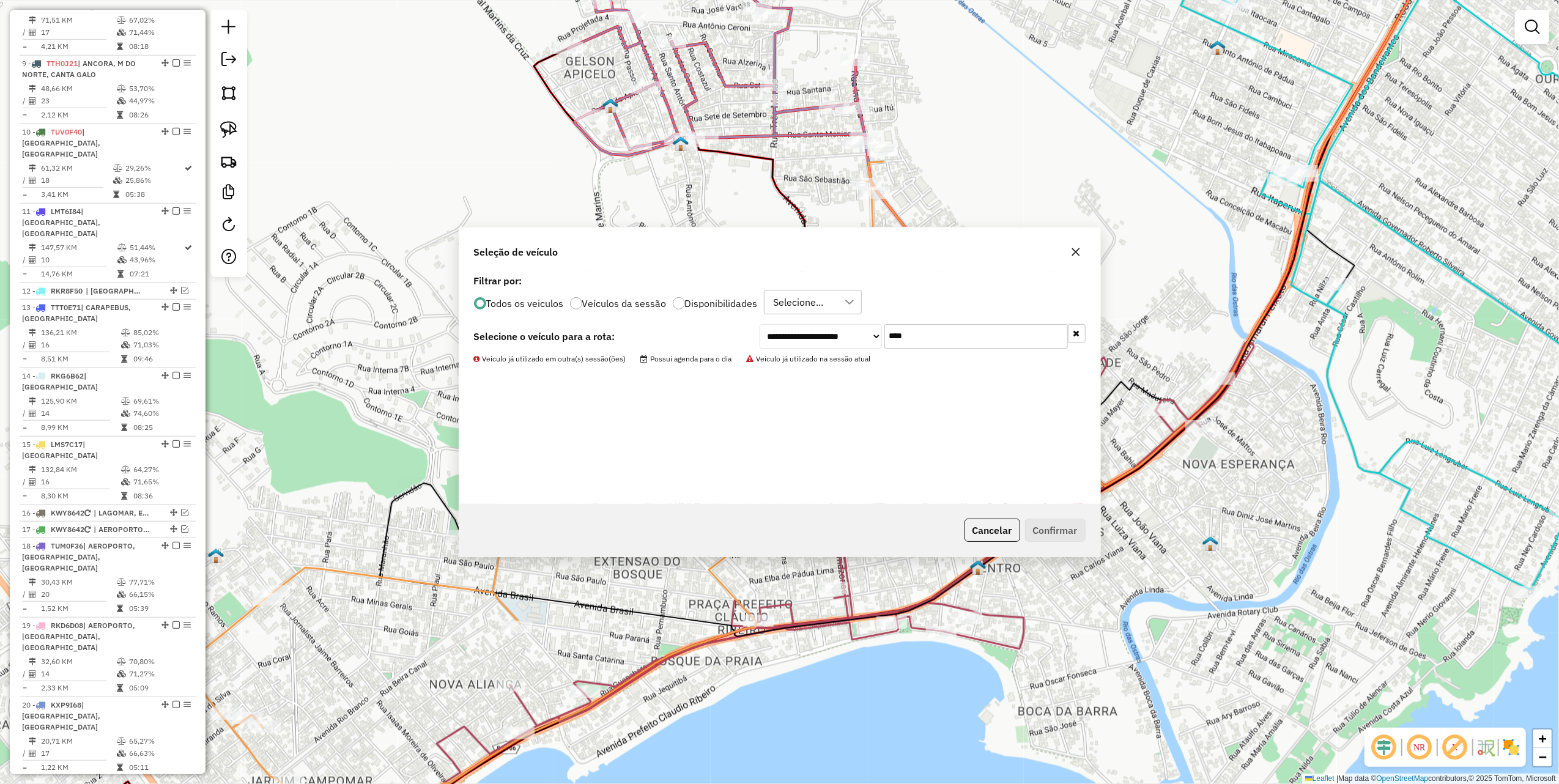
scroll to position [799, 0]
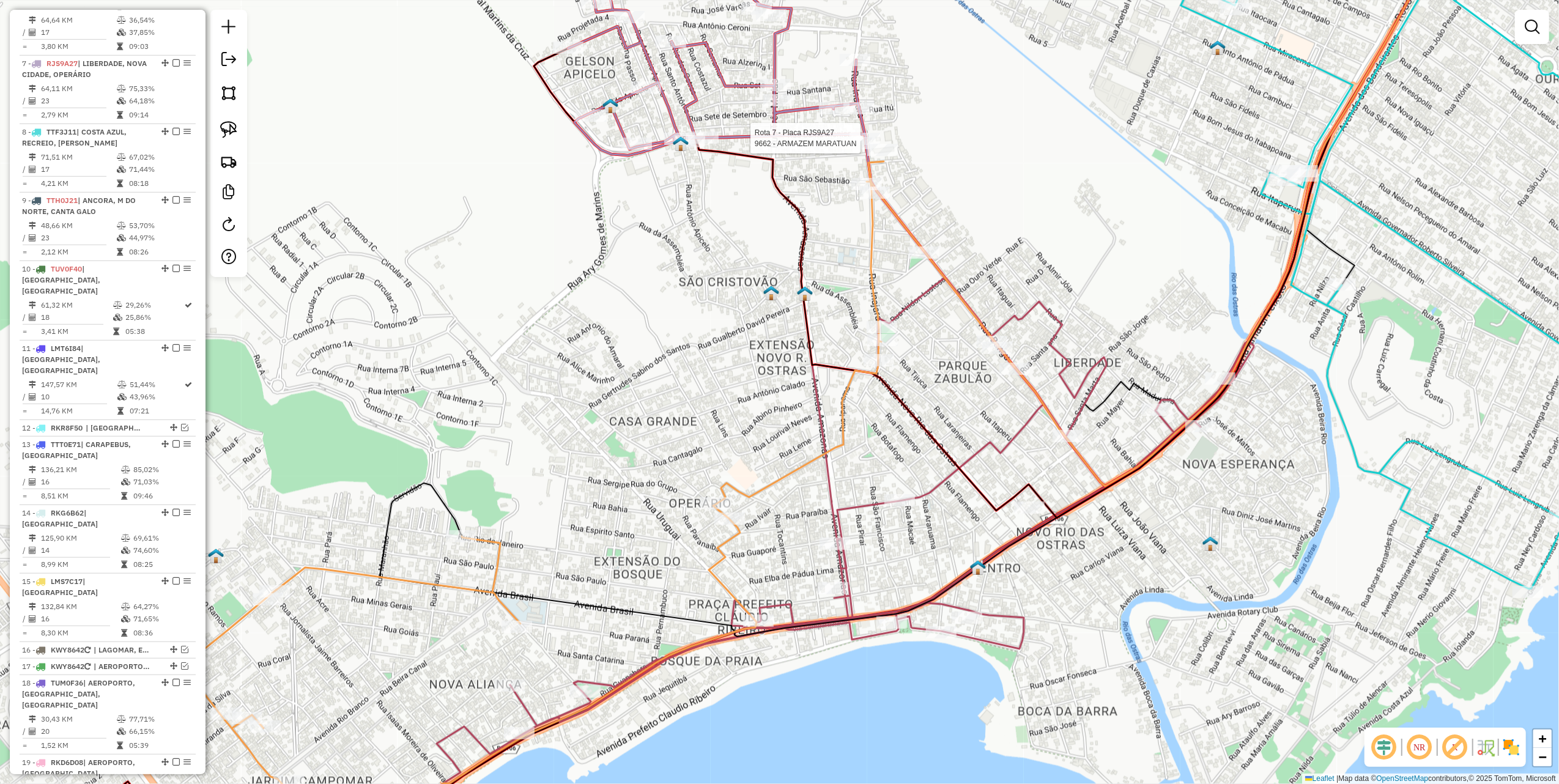
click at [850, 131] on icon at bounding box center [717, 37] width 298 height 233
select select "*********"
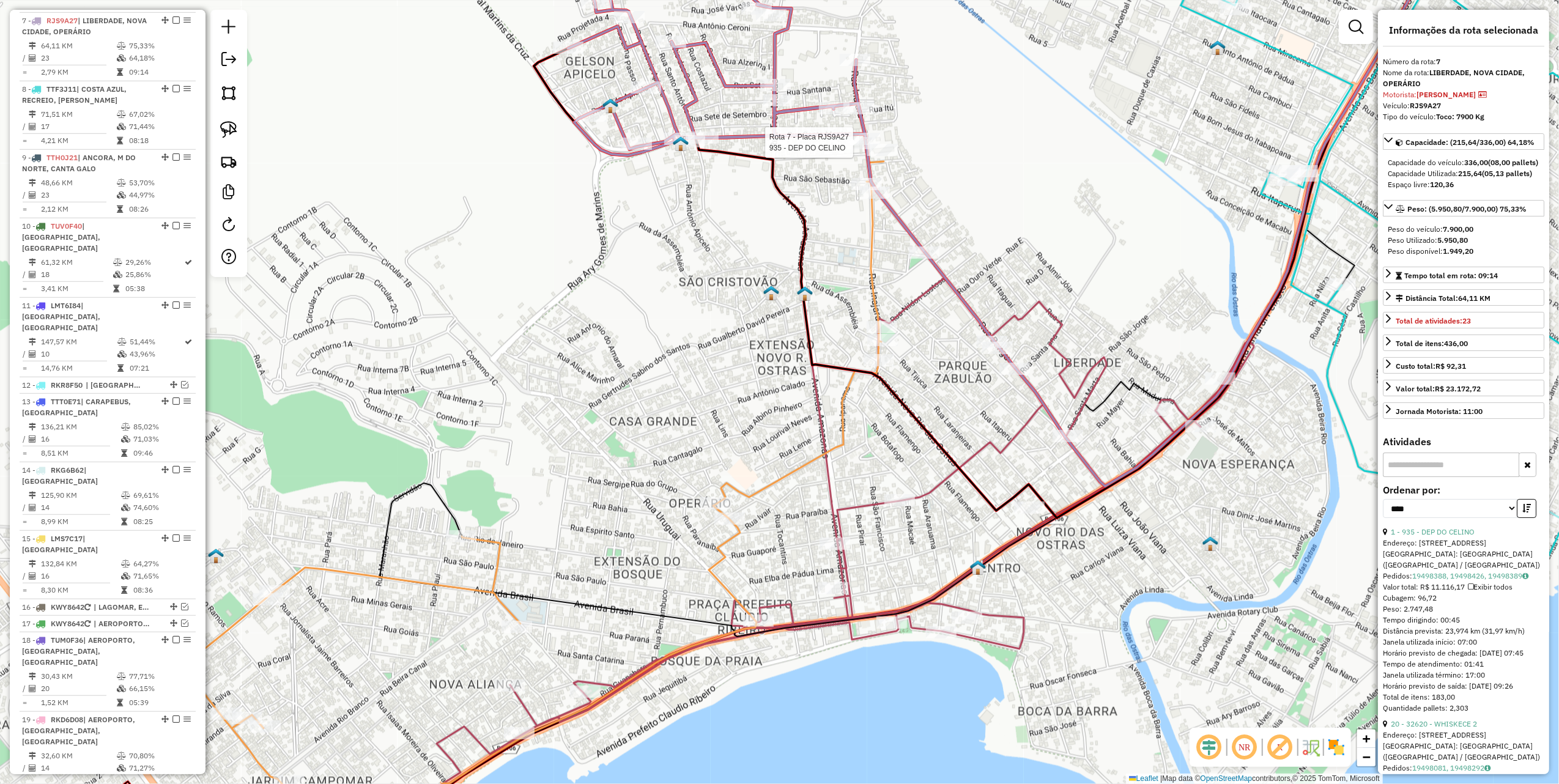
scroll to position [867, 0]
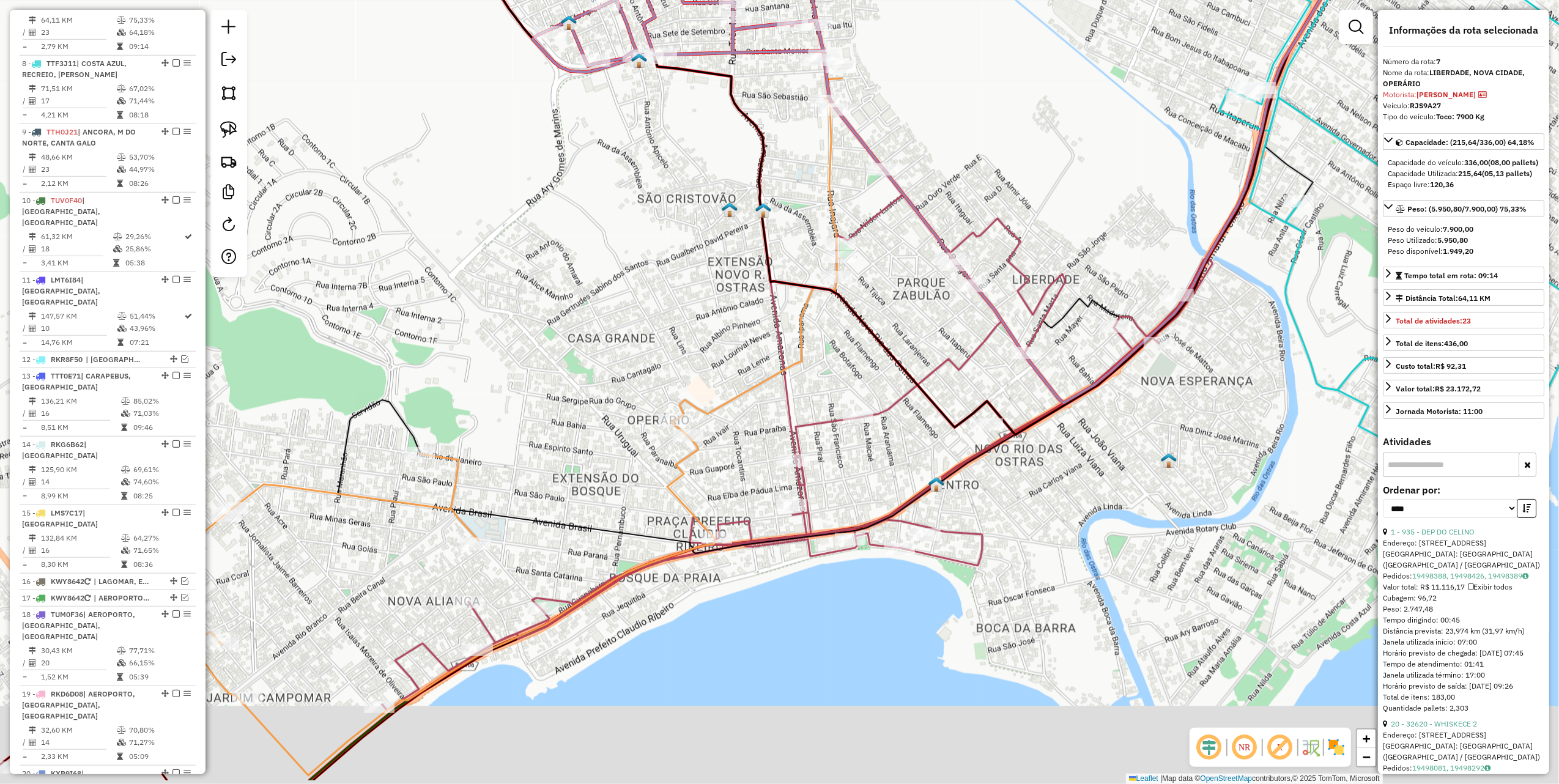
drag, startPoint x: 739, startPoint y: 314, endPoint x: 643, endPoint y: 117, distance: 219.1
click at [625, 120] on div "Janela de atendimento Grade de atendimento Capacidade Transportadoras Veículos …" at bounding box center [780, 392] width 1559 height 784
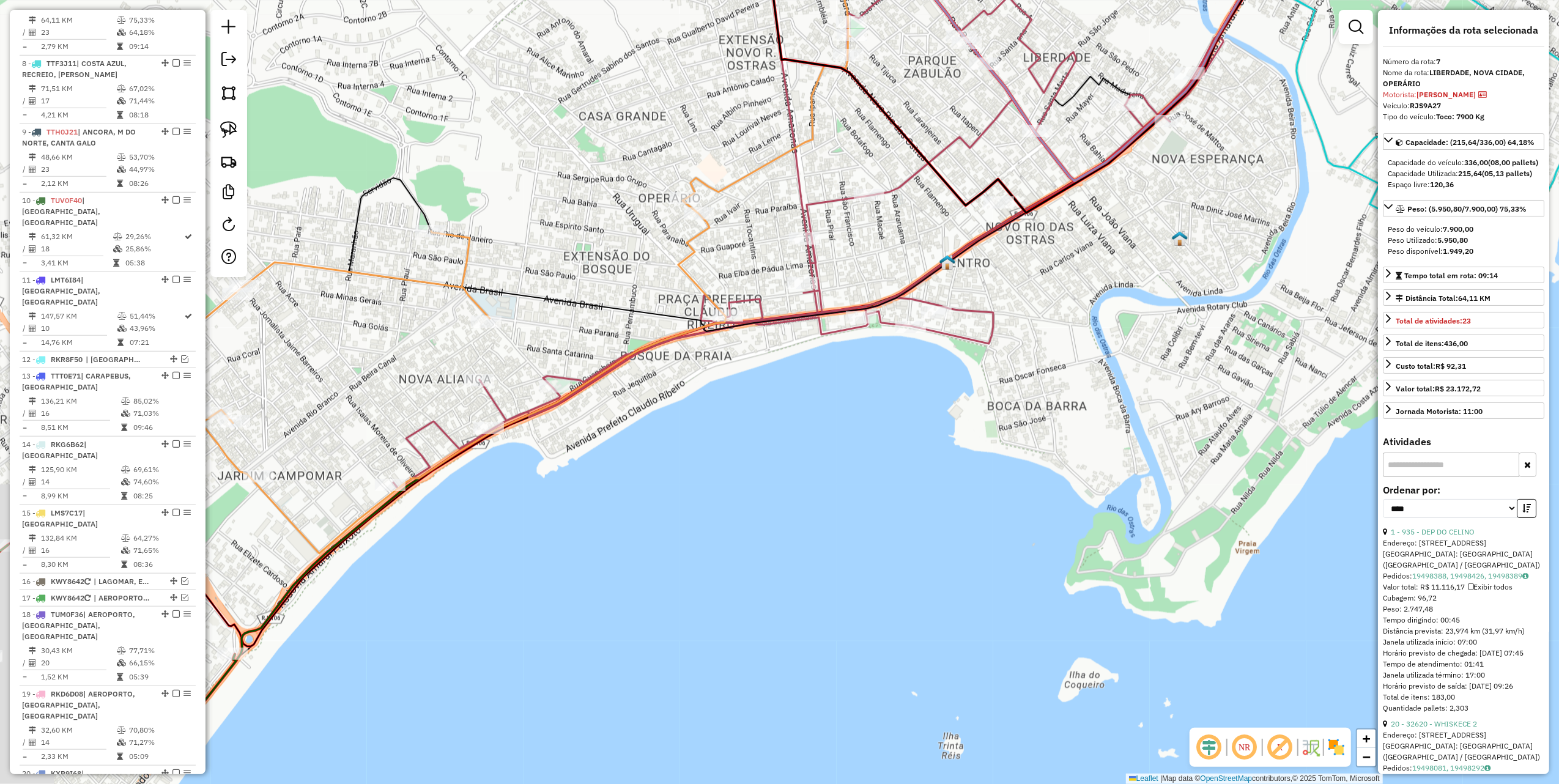
drag, startPoint x: 786, startPoint y: 240, endPoint x: 907, endPoint y: 111, distance: 176.9
click at [902, 115] on div "Janela de atendimento Grade de atendimento Capacidade Transportadoras Veículos …" at bounding box center [780, 392] width 1559 height 784
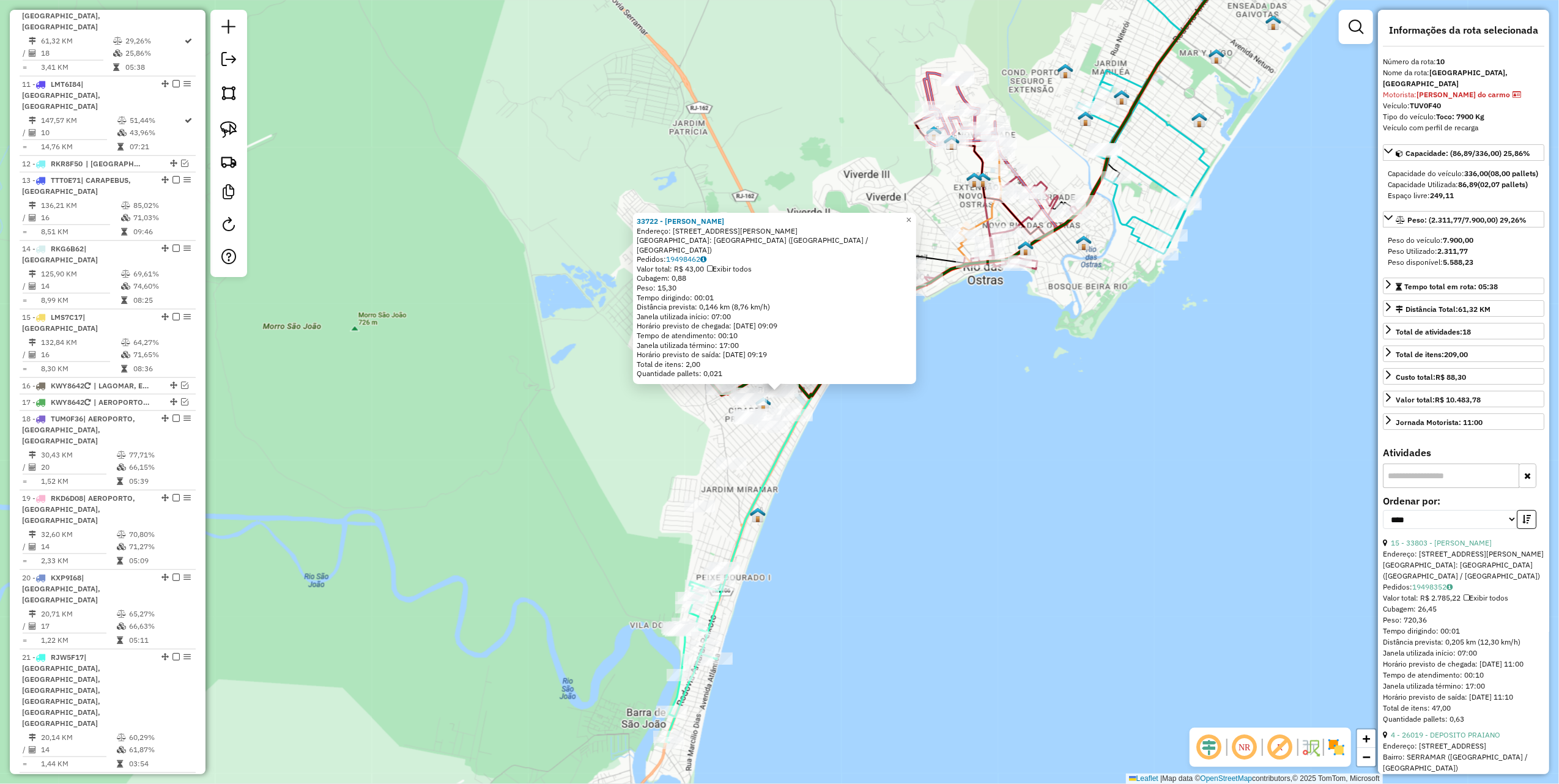
scroll to position [1072, 0]
click at [518, 378] on div "33722 - [PERSON_NAME]: [STREET_ADDRESS][PERSON_NAME] Bairro: [GEOGRAPHIC_DATA] …" at bounding box center [780, 392] width 1559 height 784
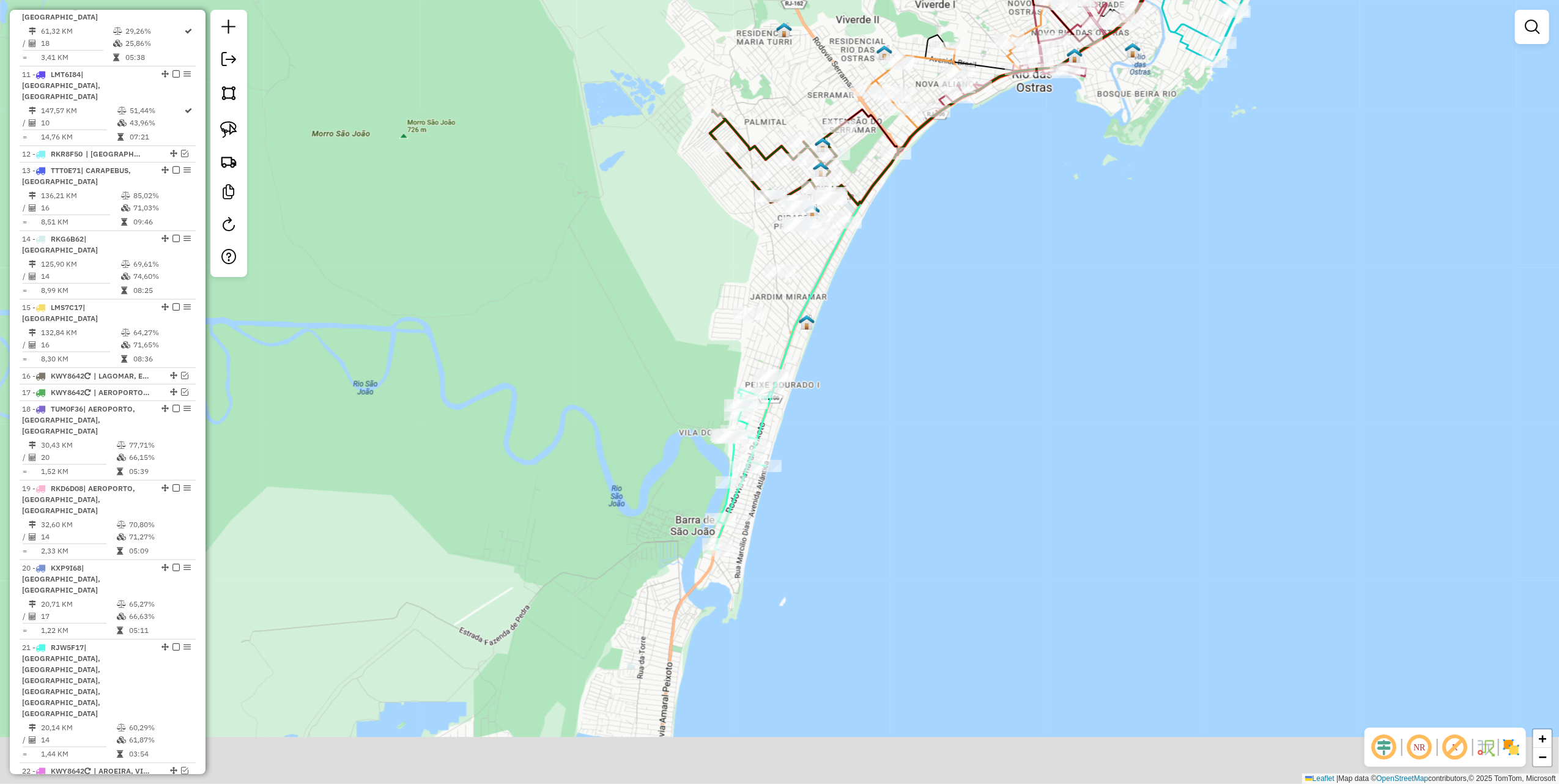
drag, startPoint x: 527, startPoint y: 276, endPoint x: 614, endPoint y: 240, distance: 94.2
click at [534, 223] on div "Janela de atendimento Grade de atendimento Capacidade Transportadoras Veículos …" at bounding box center [780, 392] width 1559 height 784
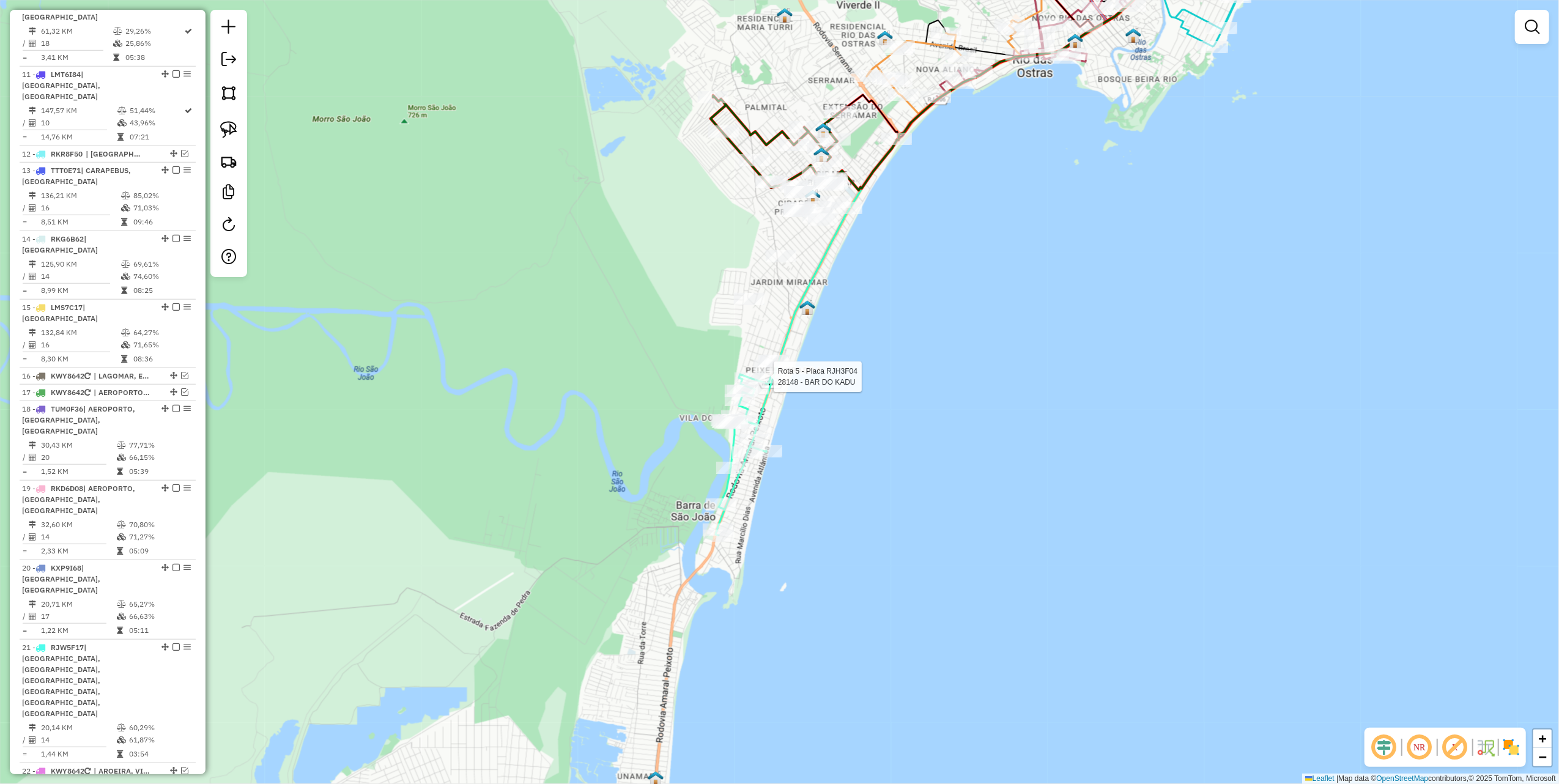
select select "*********"
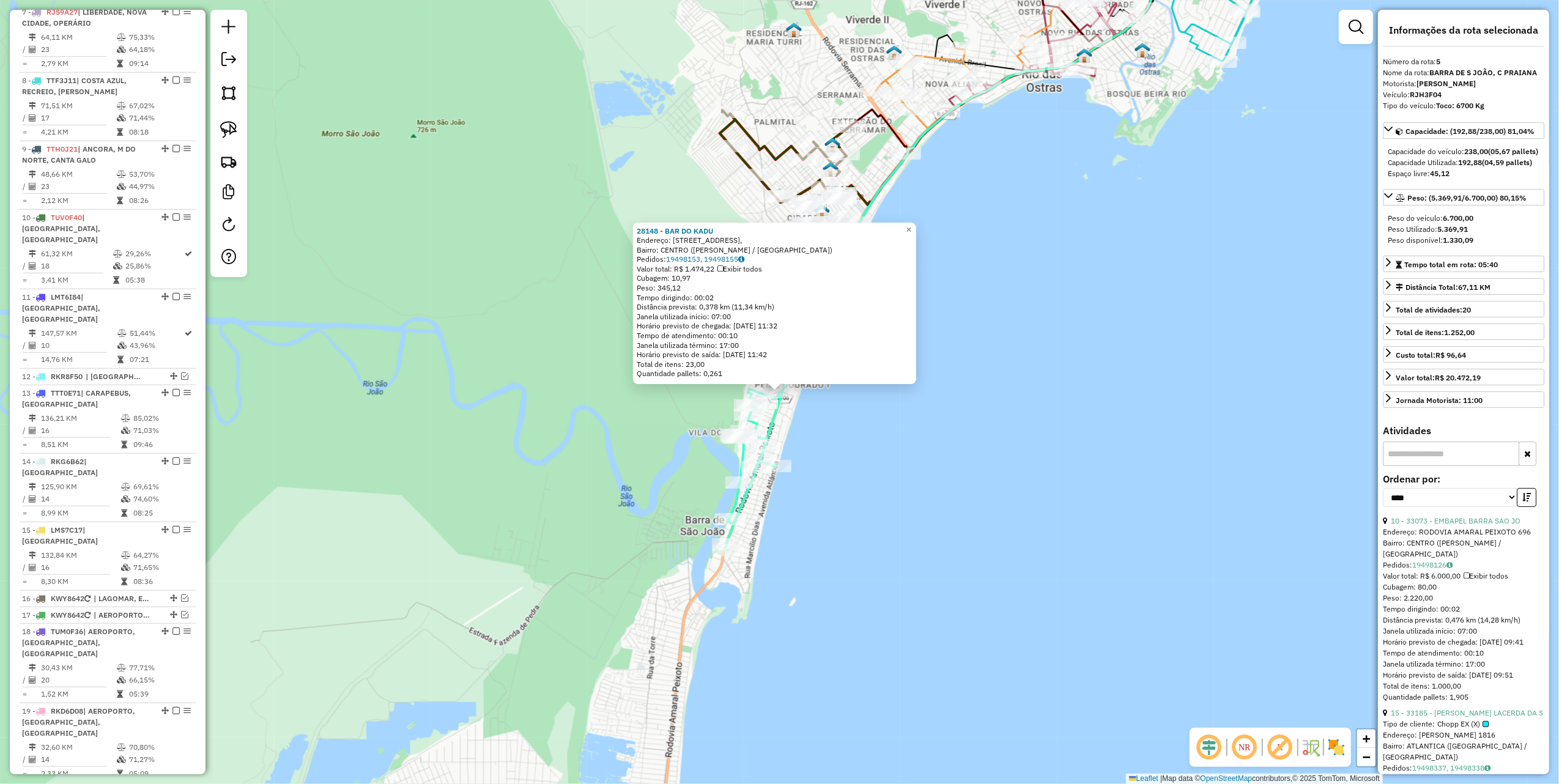
scroll to position [730, 0]
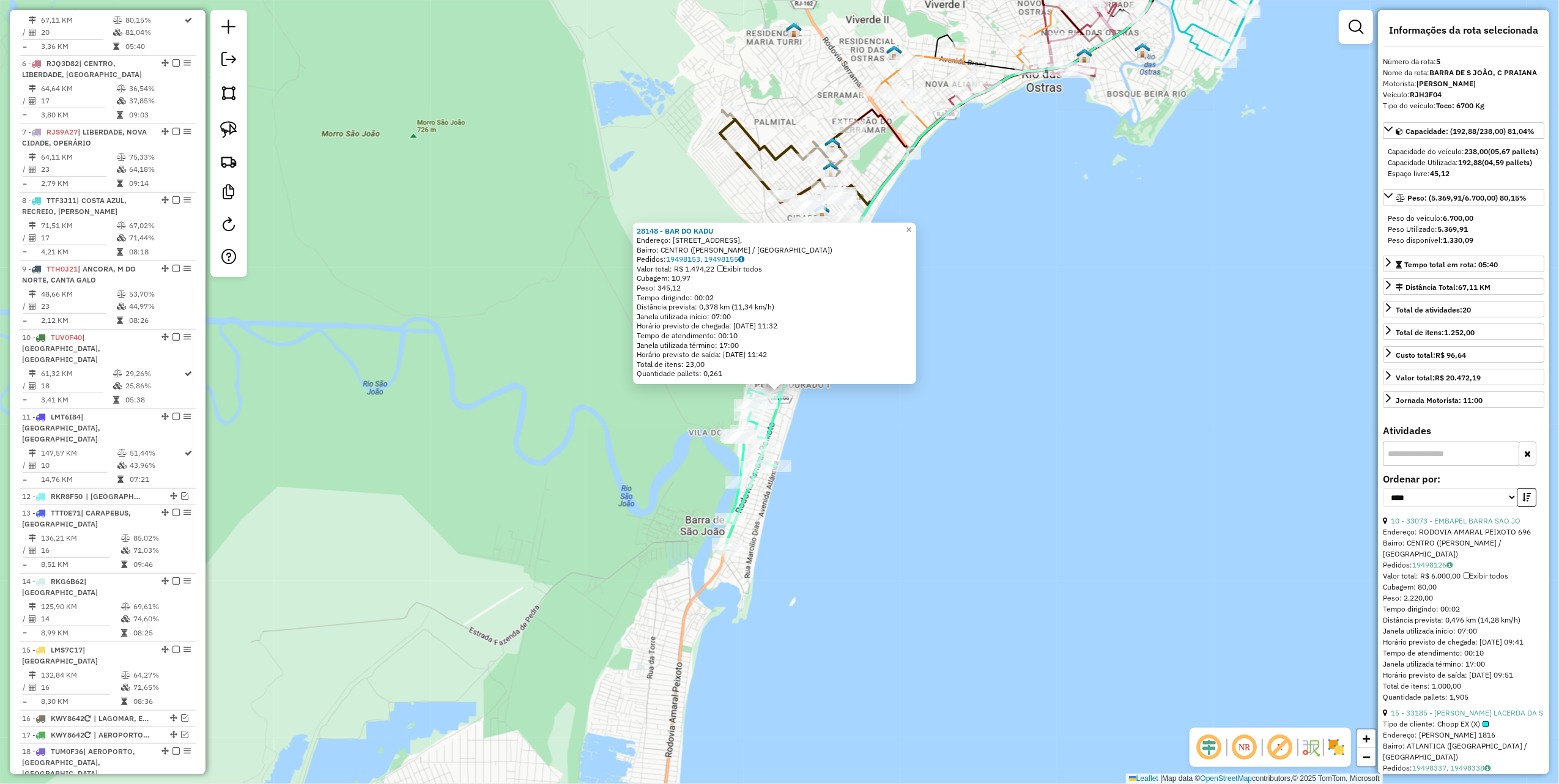
click at [874, 419] on div "28148 - BAR DO KADU Endereço: [STREET_ADDRESS], [GEOGRAPHIC_DATA]: CENTRO ([GEO…" at bounding box center [780, 392] width 1559 height 784
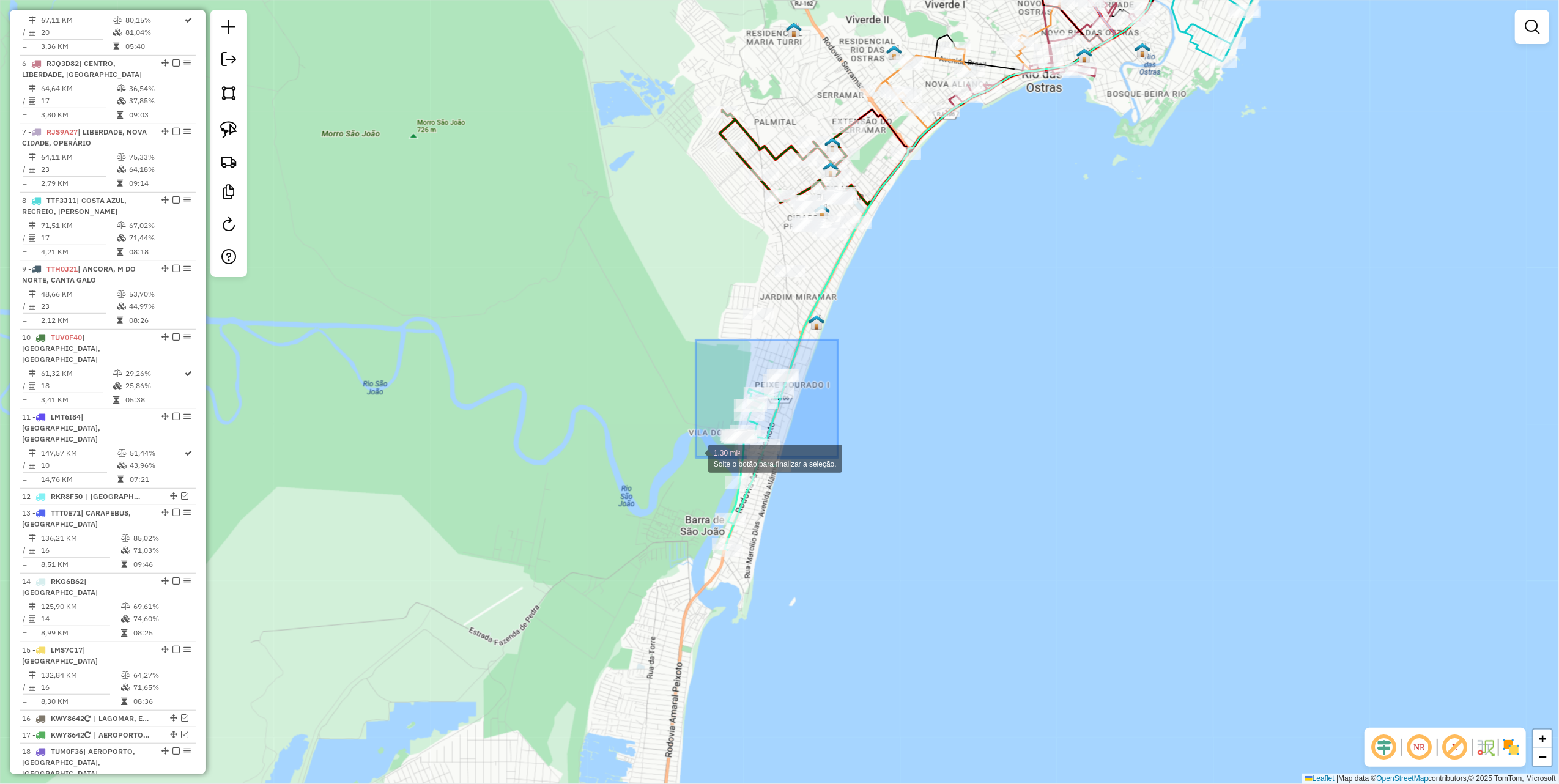
drag, startPoint x: 839, startPoint y: 340, endPoint x: 696, endPoint y: 457, distance: 184.8
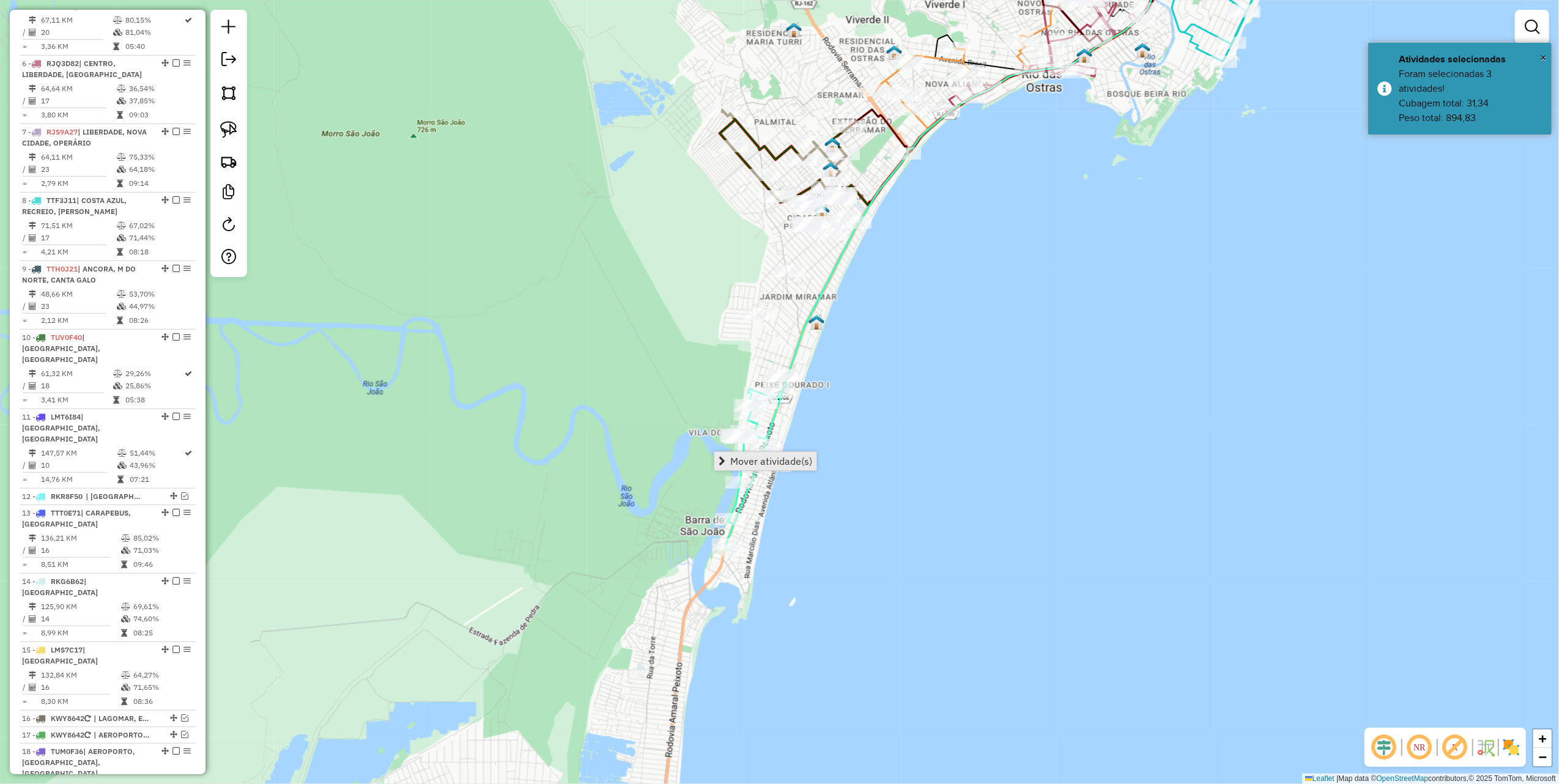
click at [785, 457] on span "Mover atividade(s)" at bounding box center [771, 461] width 82 height 10
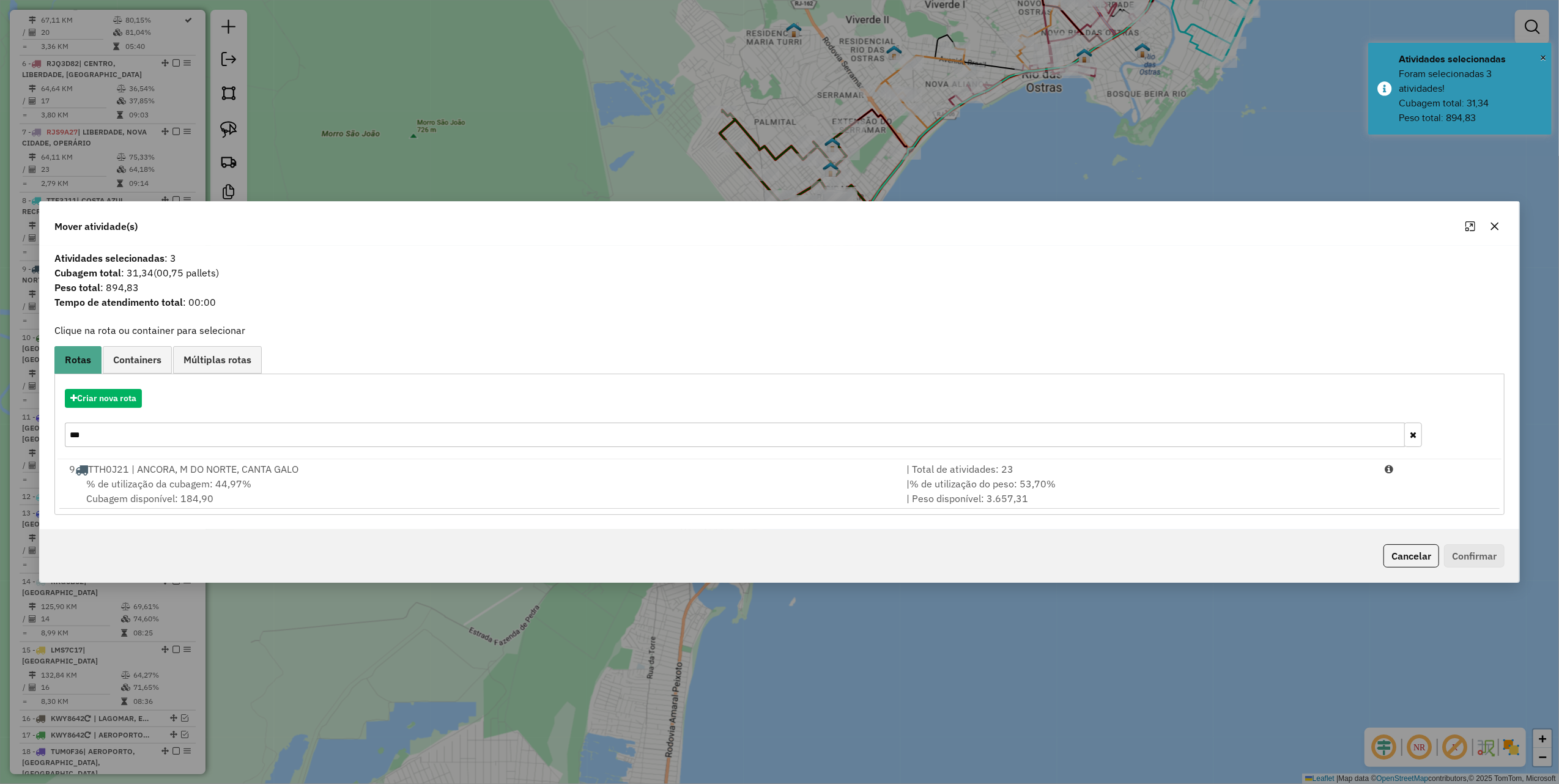
click at [140, 436] on input "***" at bounding box center [735, 435] width 1341 height 25
click at [141, 434] on input "***" at bounding box center [735, 435] width 1341 height 25
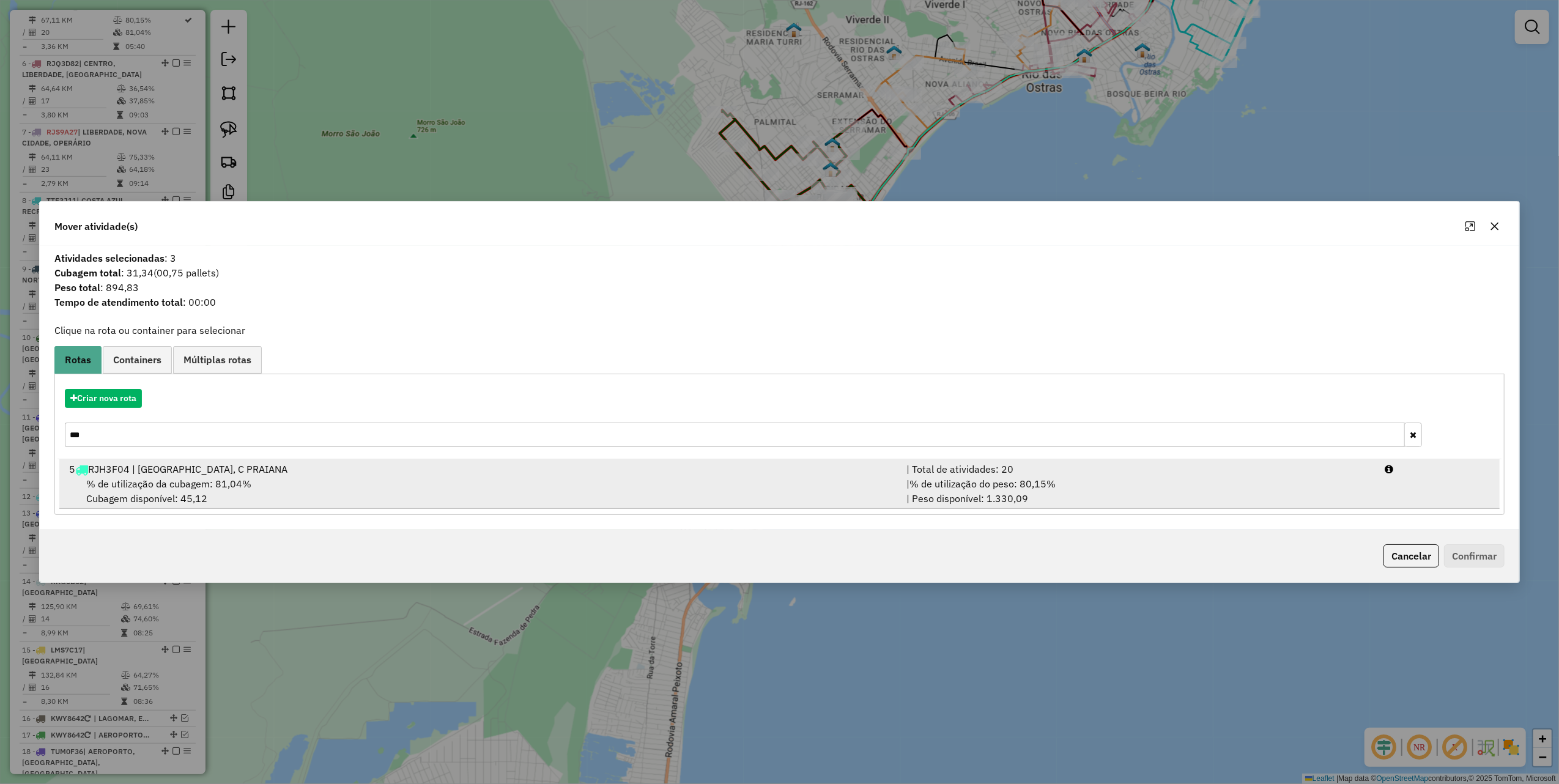
type input "***"
click at [1096, 496] on div "| % de utilização do peso: 80,15% | Peso disponível: 1.330,09" at bounding box center [1139, 491] width 479 height 30
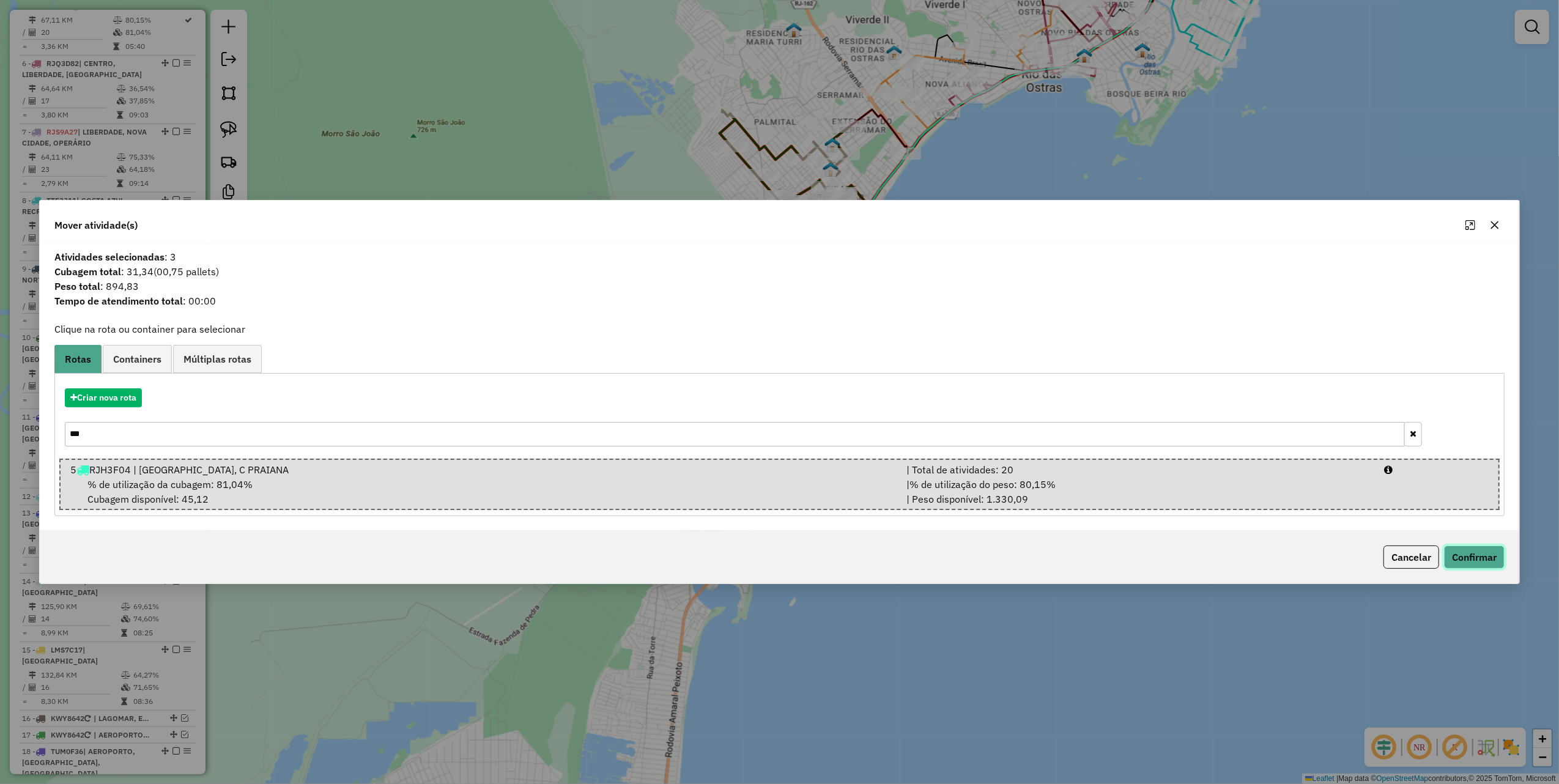
drag, startPoint x: 1473, startPoint y: 550, endPoint x: 1443, endPoint y: 548, distance: 30.1
click at [1472, 551] on button "Confirmar" at bounding box center [1475, 557] width 61 height 24
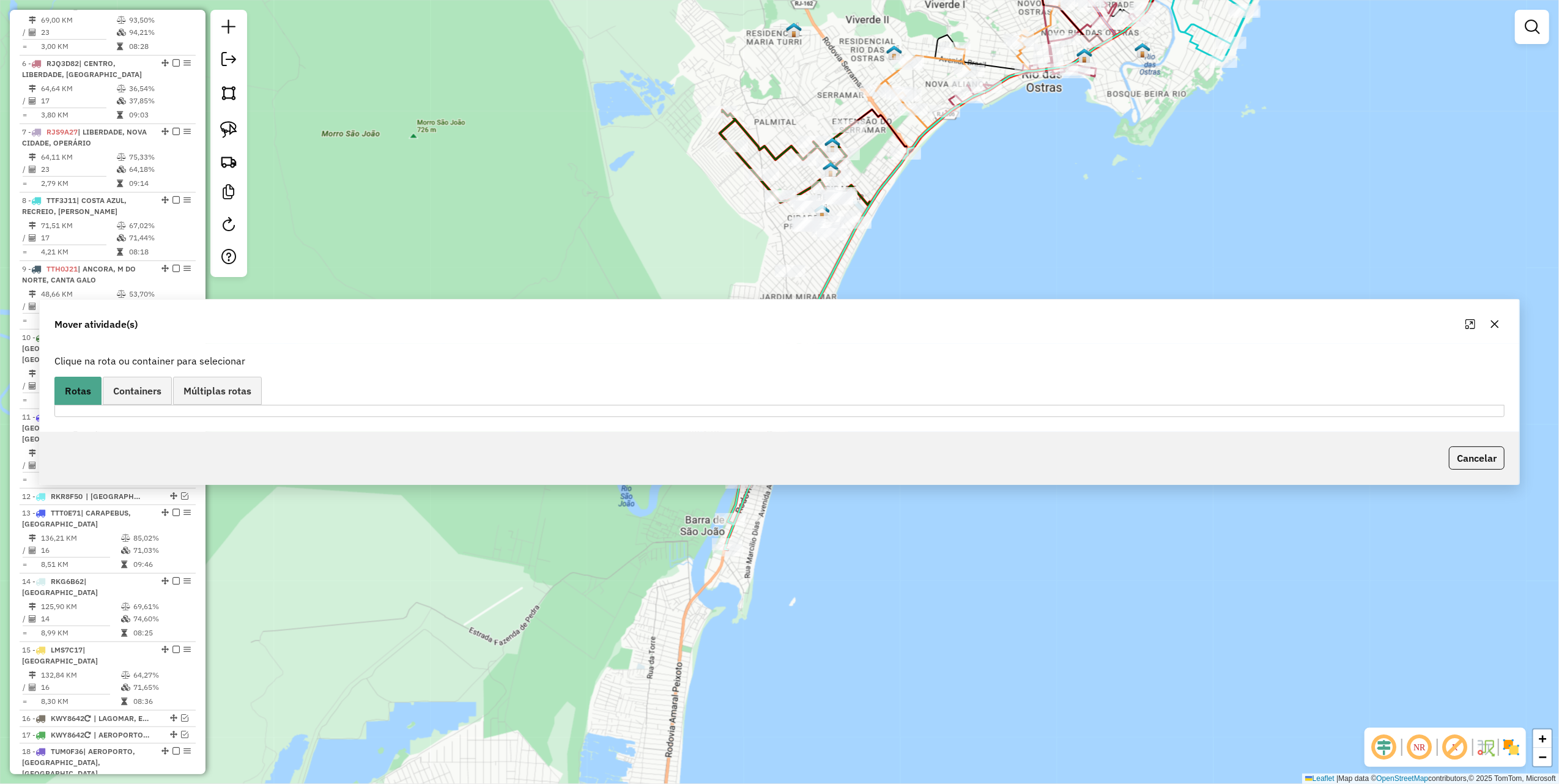
scroll to position [661, 0]
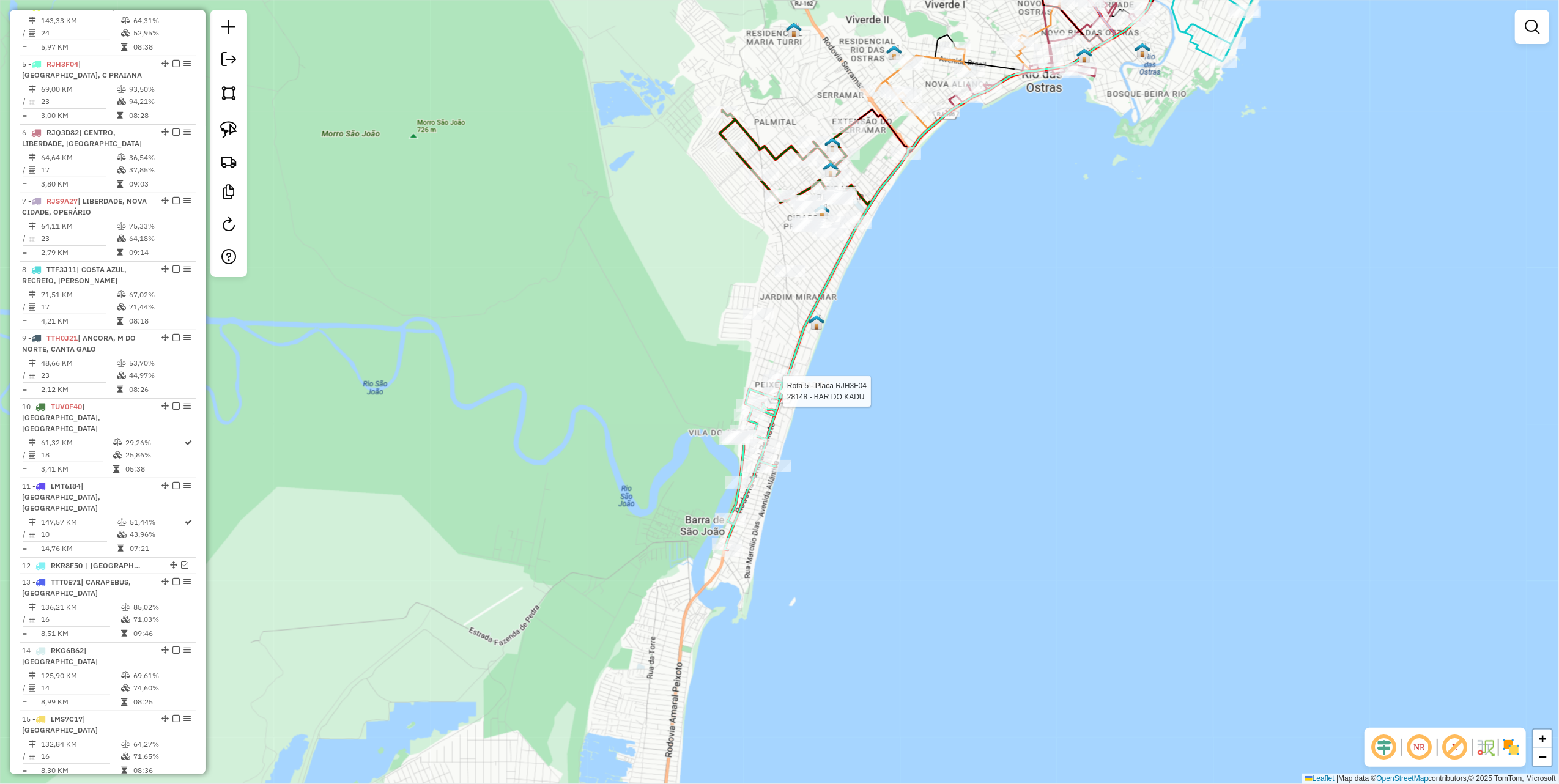
select select "*********"
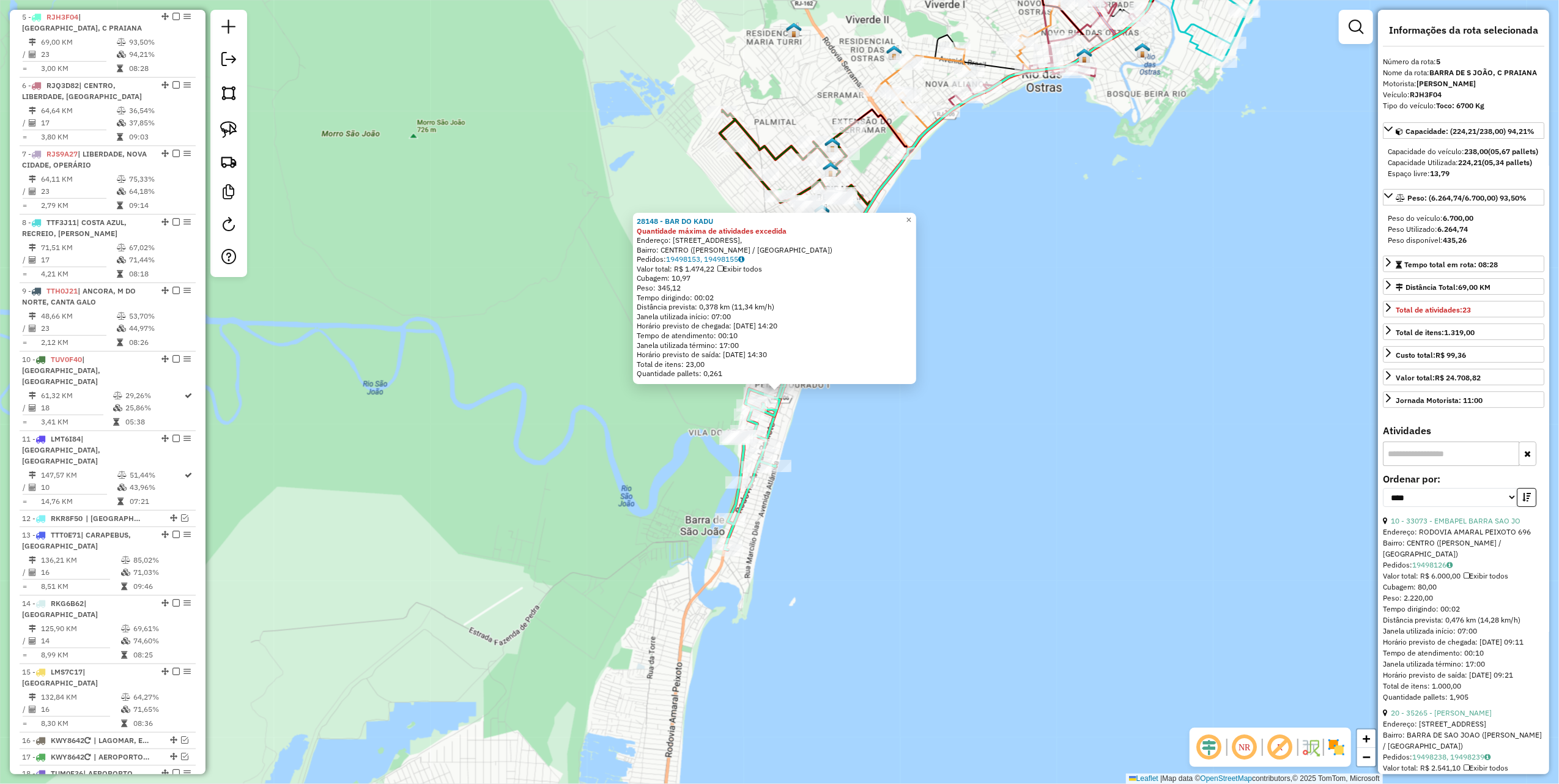
scroll to position [730, 0]
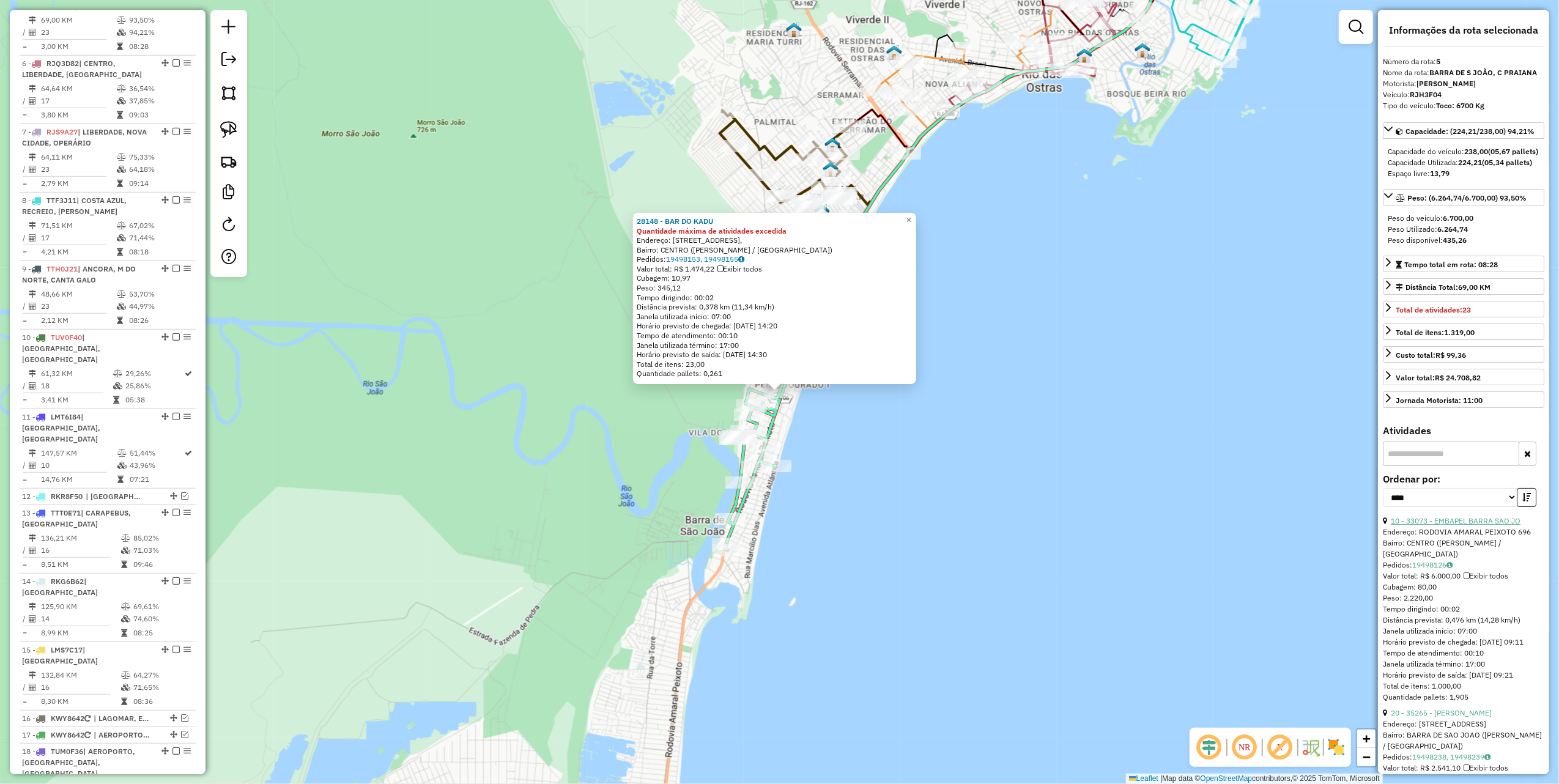
click at [1439, 525] on link "10 - 33073 - EMBAPEL BARRA SAO JO" at bounding box center [1457, 520] width 130 height 9
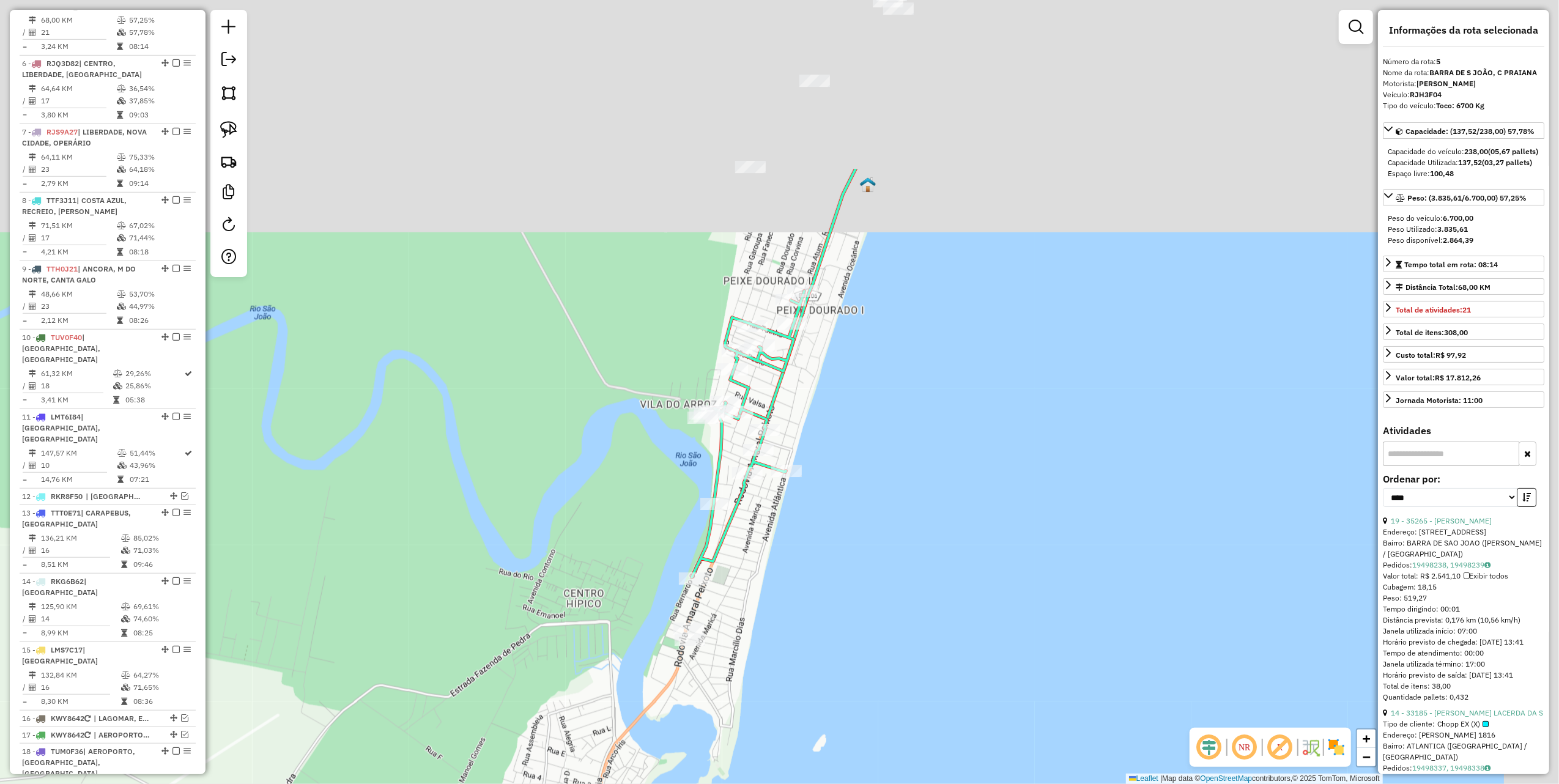
drag, startPoint x: 930, startPoint y: 336, endPoint x: 845, endPoint y: 542, distance: 222.8
click at [850, 532] on div "Janela de atendimento Grade de atendimento Capacidade Transportadoras Veículos …" at bounding box center [780, 392] width 1559 height 784
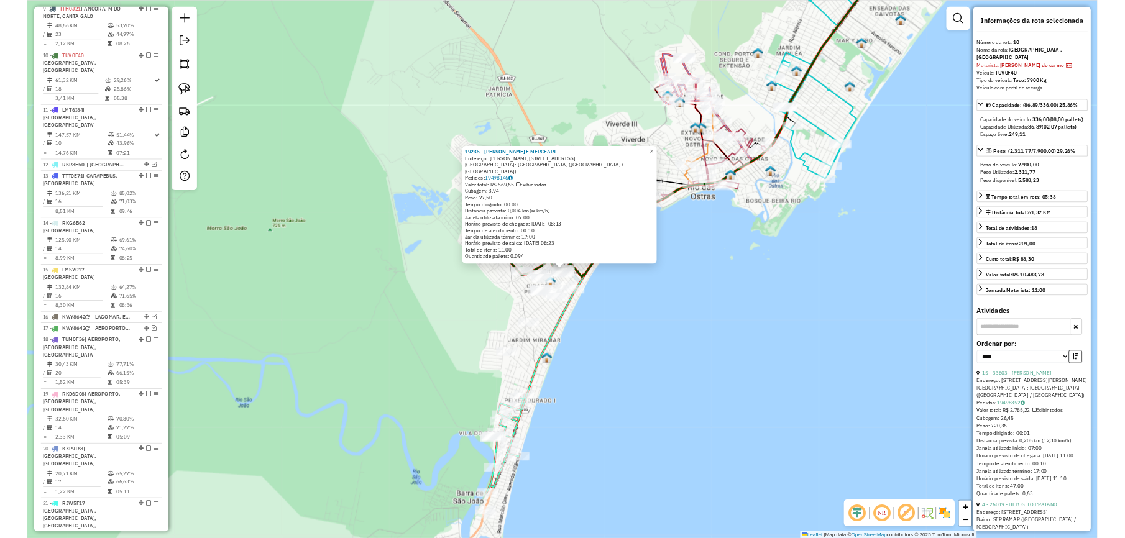
scroll to position [1090, 0]
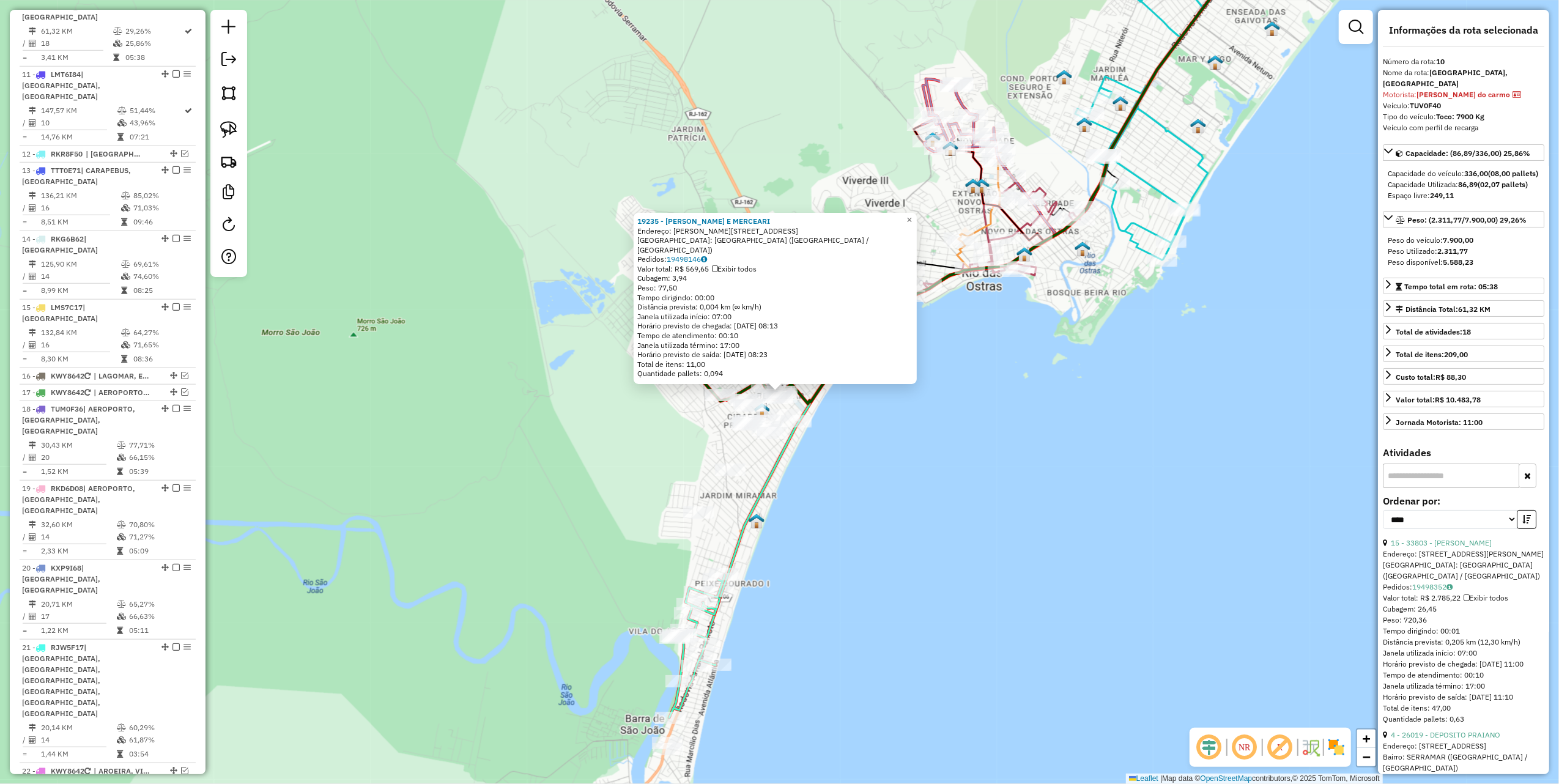
click at [586, 505] on div "19235 - [PERSON_NAME] E MERCEARI Endereço: [PERSON_NAME] 40 Bairro: [GEOGRAPHIC…" at bounding box center [780, 392] width 1559 height 784
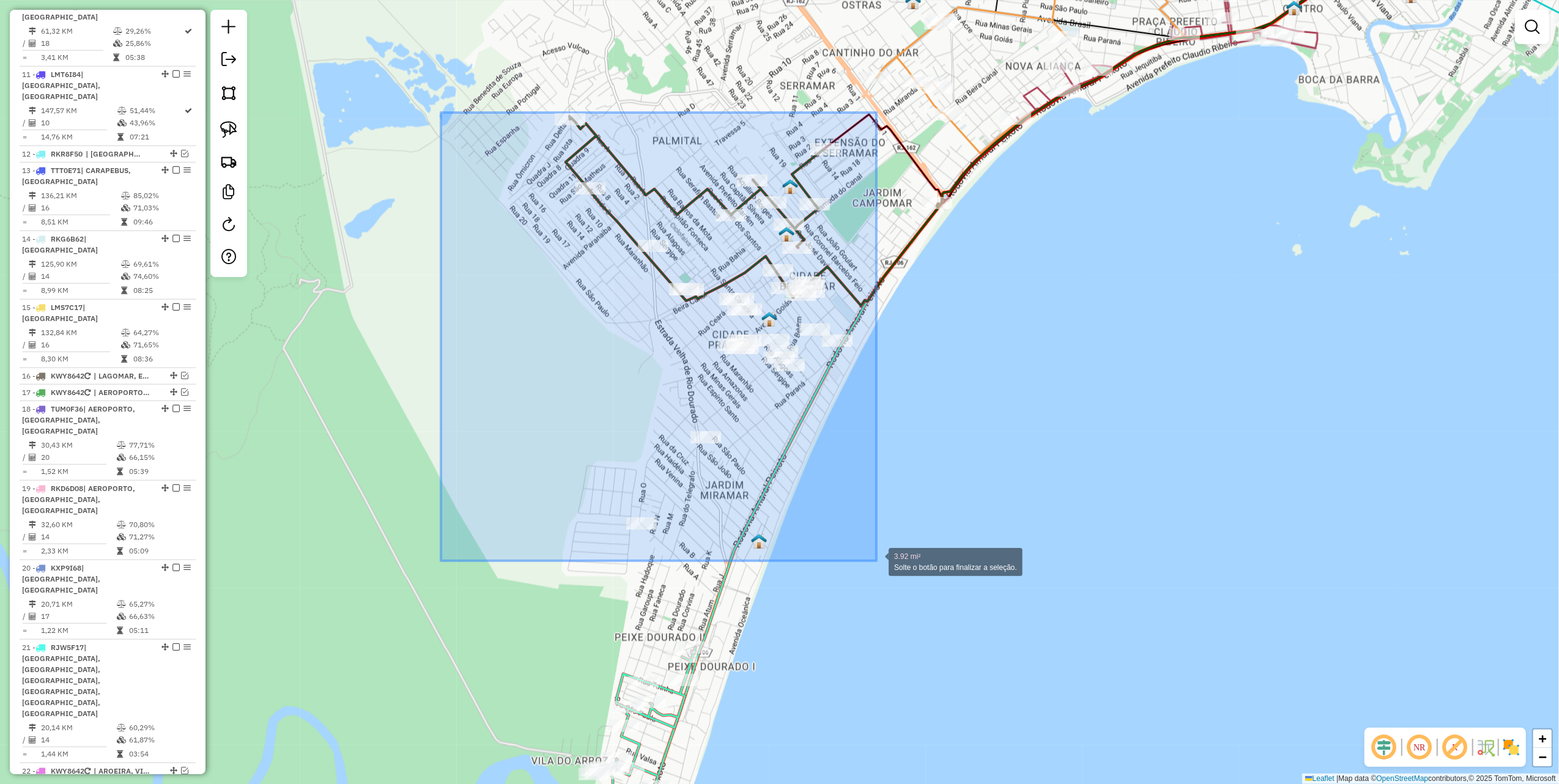
drag, startPoint x: 472, startPoint y: 228, endPoint x: 877, endPoint y: 561, distance: 524.3
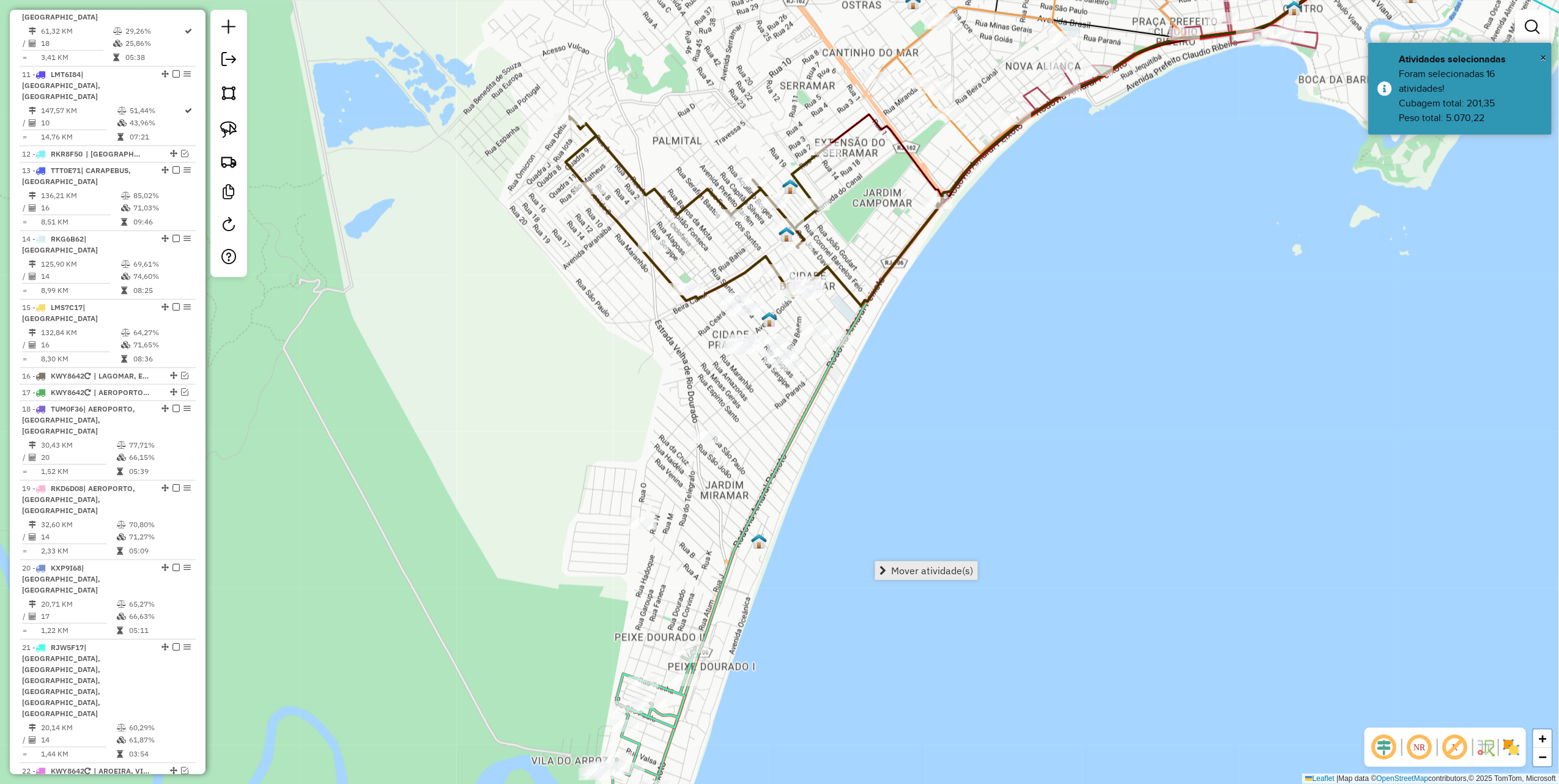
click at [909, 568] on span "Mover atividade(s)" at bounding box center [932, 571] width 82 height 10
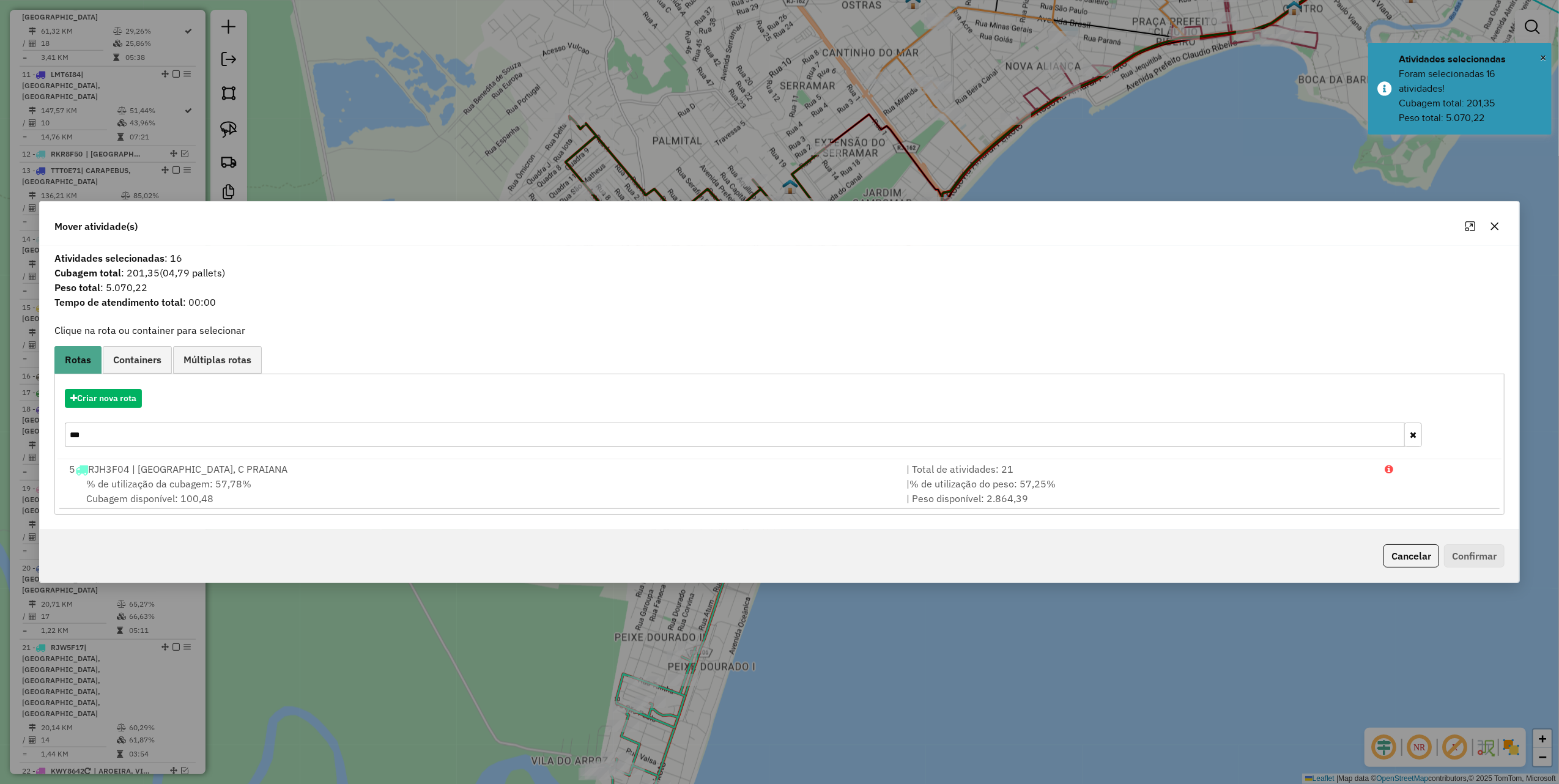
click at [130, 438] on input "***" at bounding box center [735, 435] width 1341 height 25
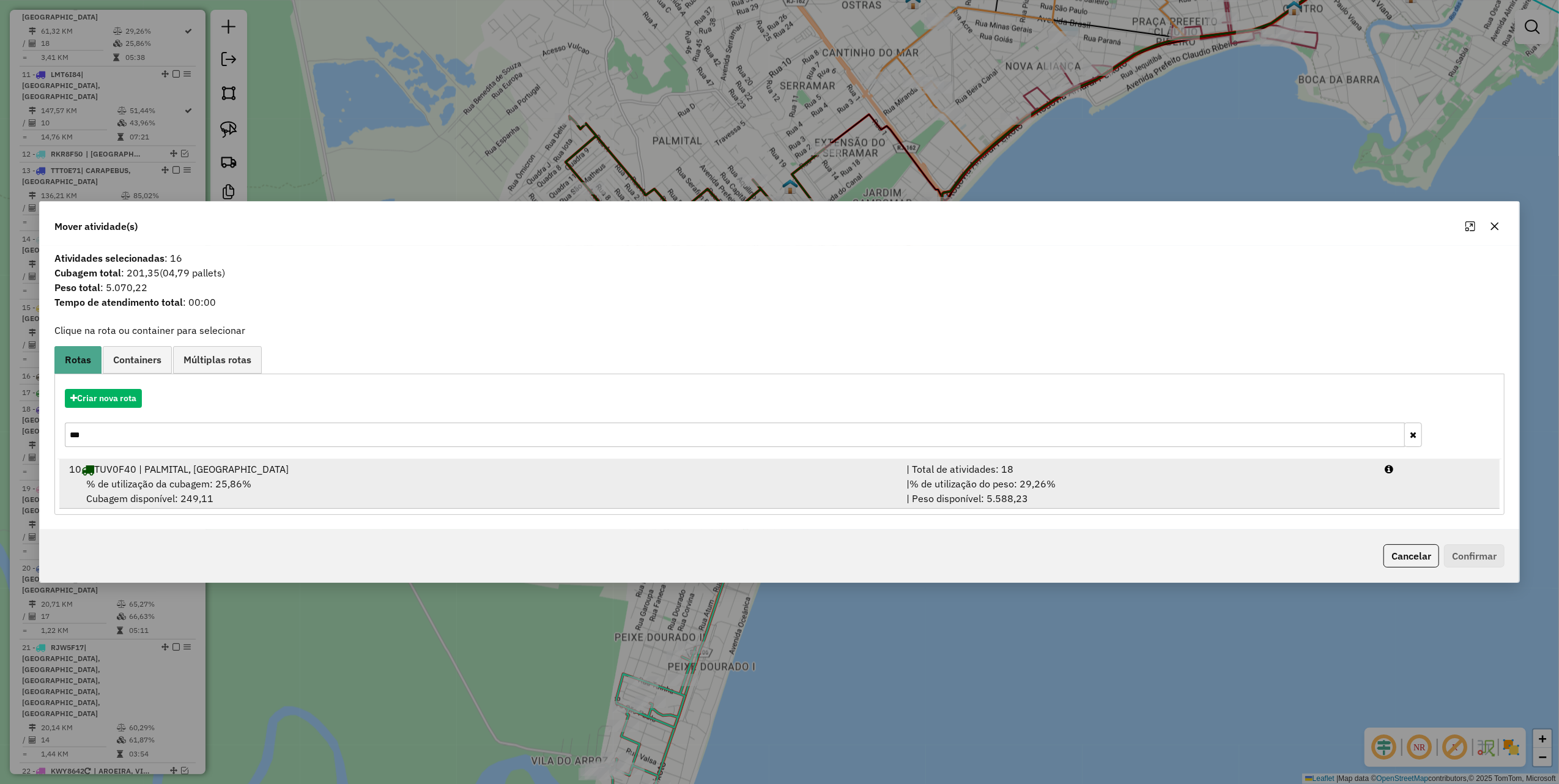
type input "***"
drag, startPoint x: 691, startPoint y: 493, endPoint x: 706, endPoint y: 487, distance: 16.2
click at [703, 487] on div "% de utilização da cubagem: 25,86% Cubagem disponível: 249,11" at bounding box center [480, 491] width 838 height 30
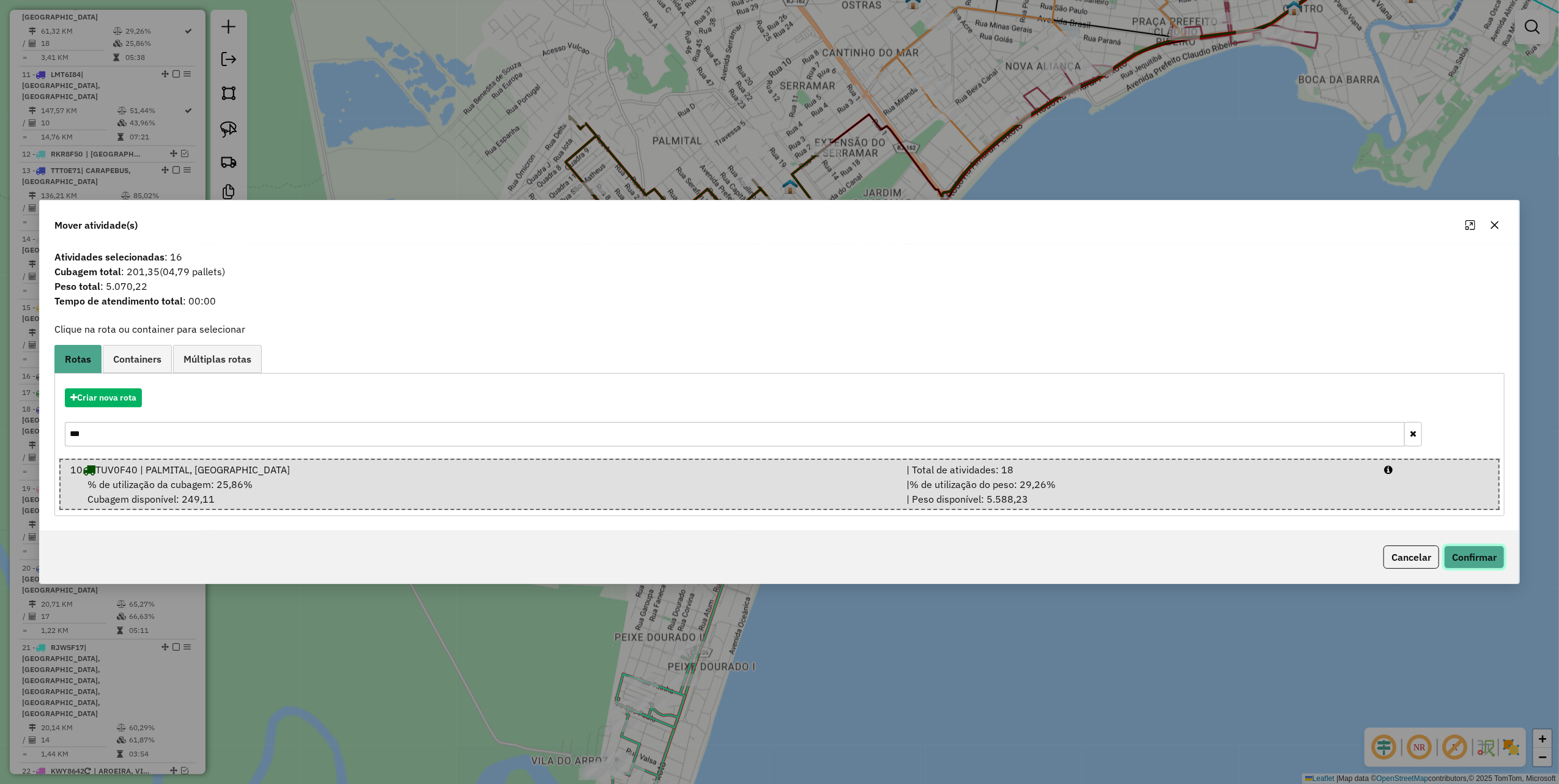
click at [1487, 558] on button "Confirmar" at bounding box center [1475, 557] width 61 height 24
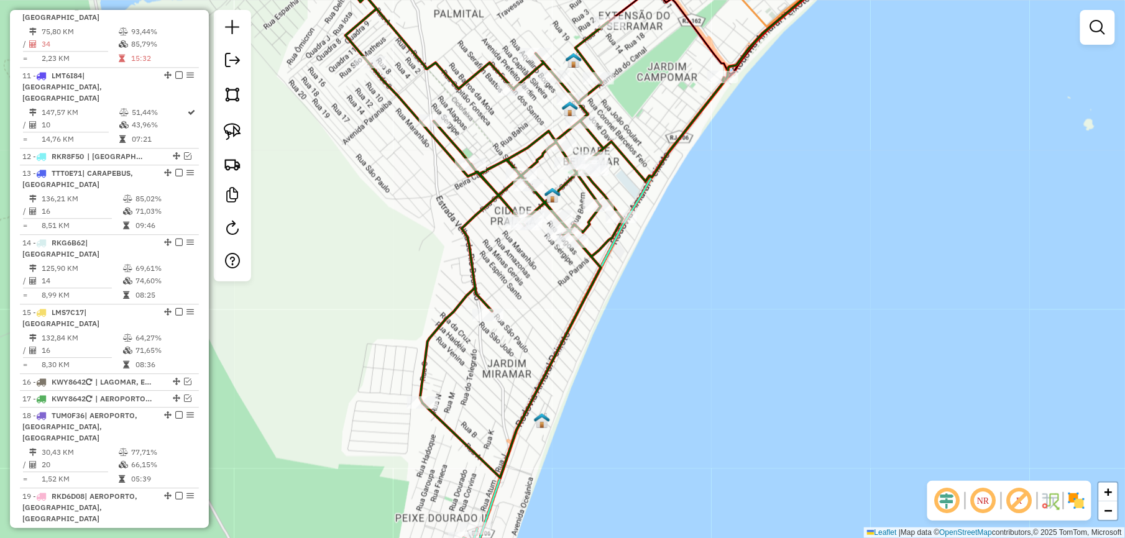
drag, startPoint x: 506, startPoint y: 362, endPoint x: 476, endPoint y: 366, distance: 30.8
click at [476, 366] on div "Janela de atendimento Grade de atendimento Capacidade Transportadoras Veículos …" at bounding box center [562, 269] width 1125 height 538
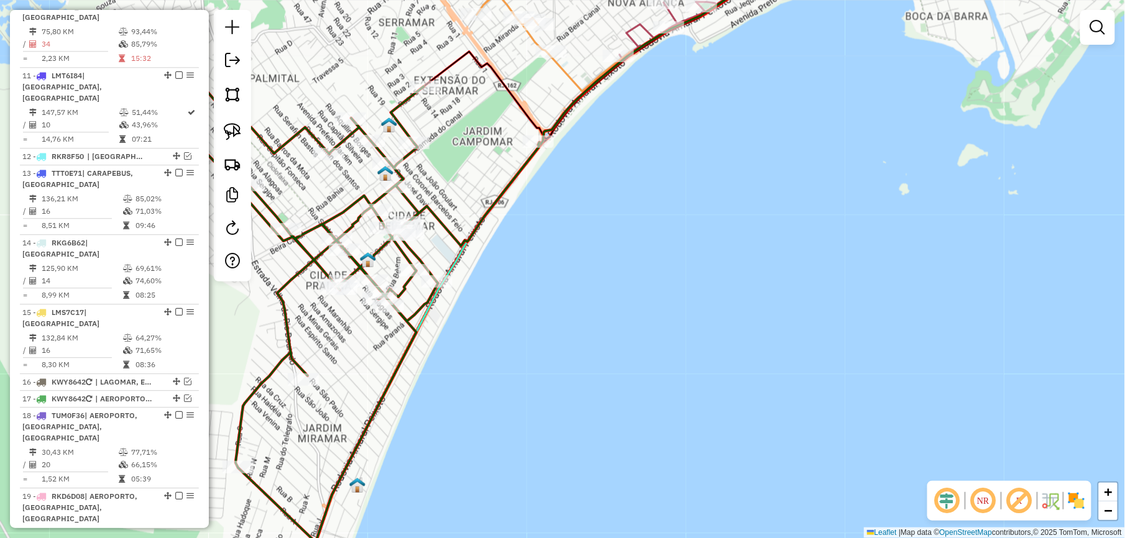
drag, startPoint x: 420, startPoint y: 362, endPoint x: 497, endPoint y: 292, distance: 103.9
click at [495, 297] on div "Janela de atendimento Grade de atendimento Capacidade Transportadoras Veículos …" at bounding box center [562, 269] width 1125 height 538
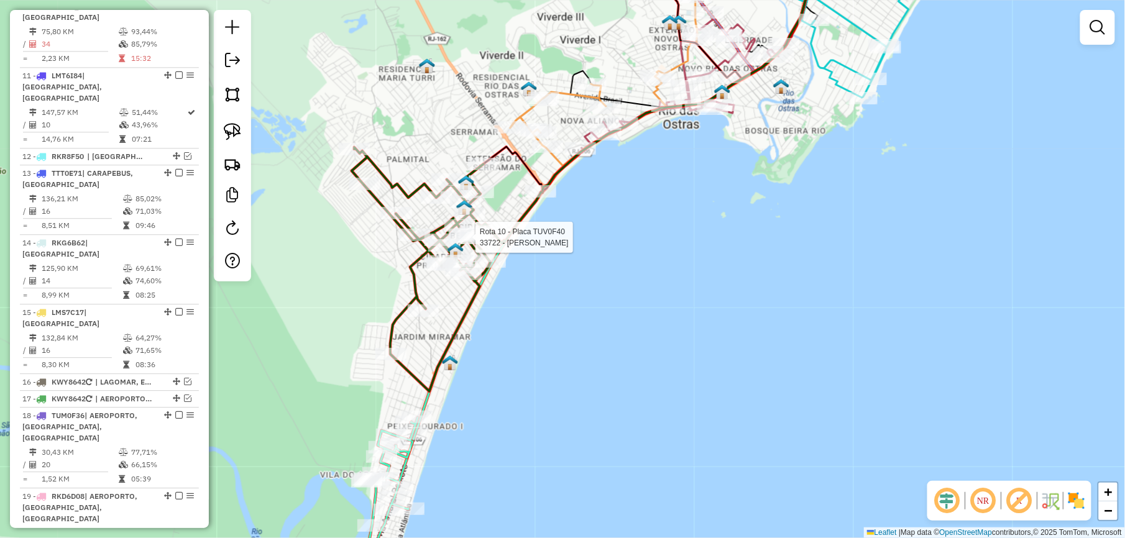
select select "*********"
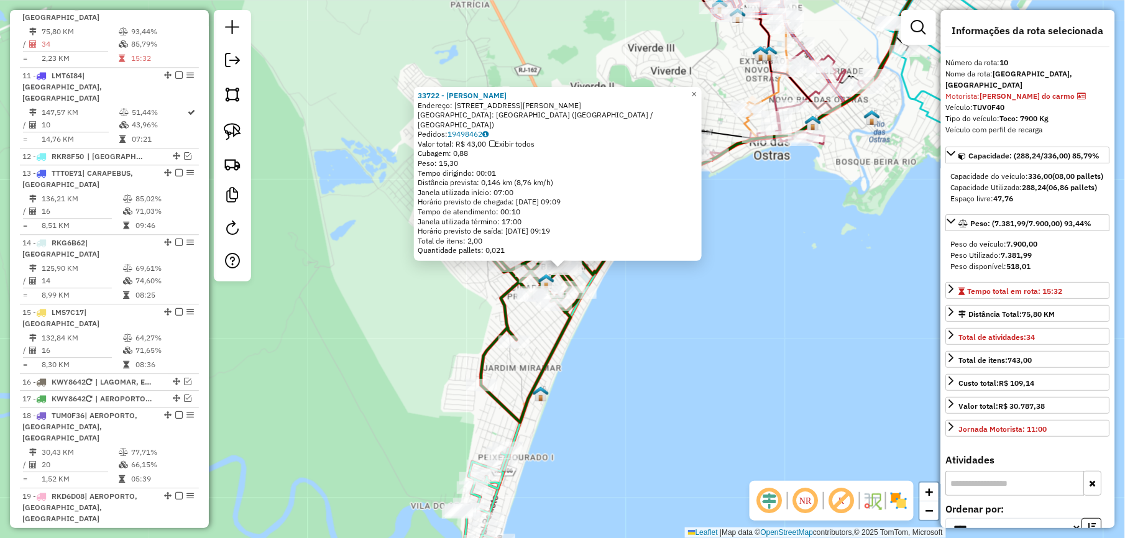
click at [408, 304] on div "33722 - [PERSON_NAME]: [STREET_ADDRESS][PERSON_NAME] Bairro: [GEOGRAPHIC_DATA] …" at bounding box center [562, 269] width 1125 height 538
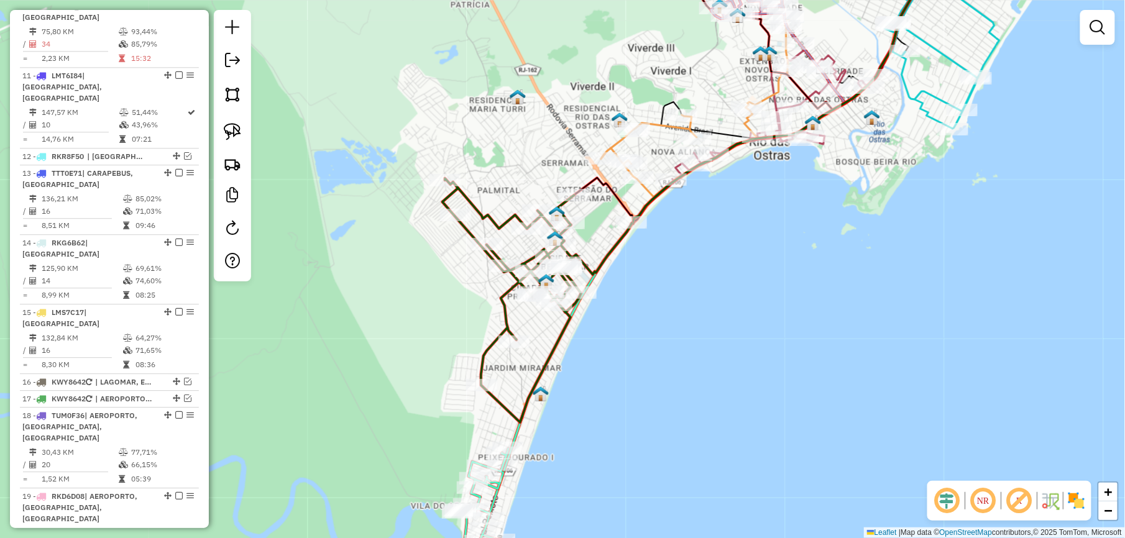
drag, startPoint x: 394, startPoint y: 316, endPoint x: 359, endPoint y: 216, distance: 106.0
click at [374, 239] on div "Janela de atendimento Grade de atendimento Capacidade Transportadoras Veículos …" at bounding box center [562, 269] width 1125 height 538
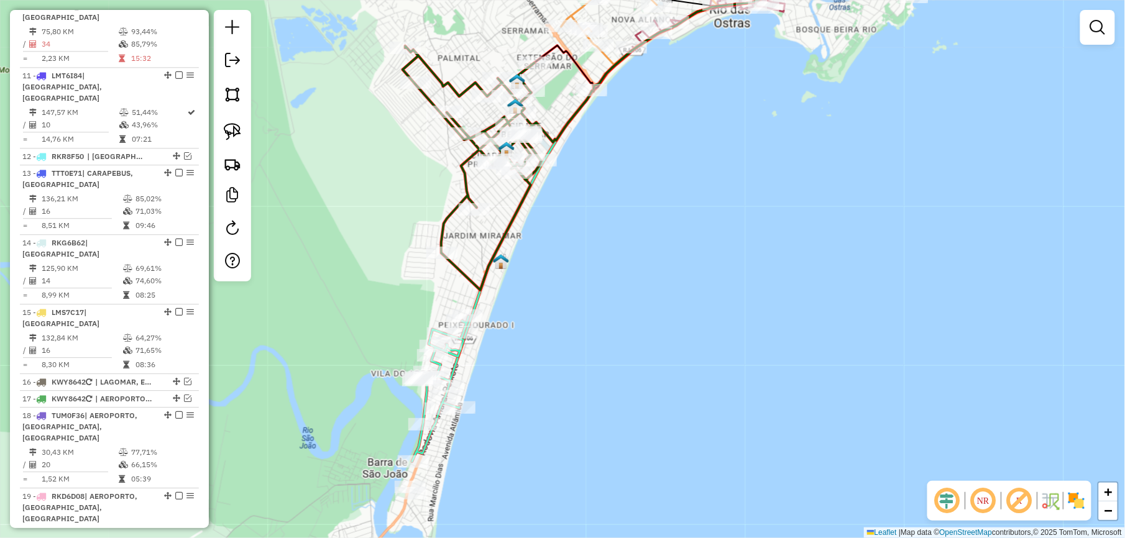
drag, startPoint x: 542, startPoint y: 316, endPoint x: 538, endPoint y: 328, distance: 13.0
click at [538, 328] on div "Janela de atendimento Grade de atendimento Capacidade Transportadoras Veículos …" at bounding box center [562, 269] width 1125 height 538
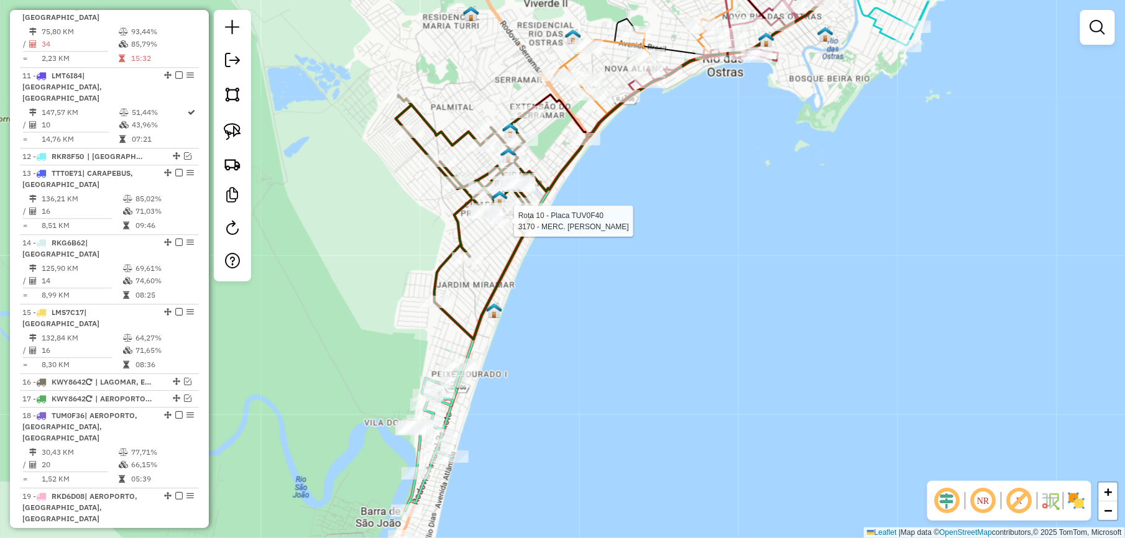
click at [517, 228] on div at bounding box center [510, 222] width 31 height 12
select select "*********"
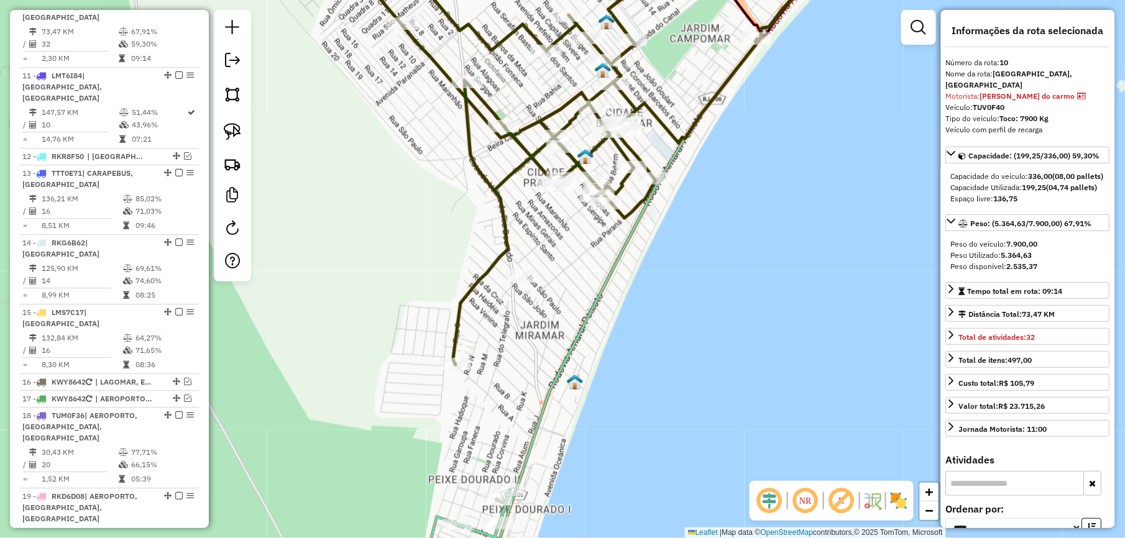
drag, startPoint x: 570, startPoint y: 289, endPoint x: 613, endPoint y: 157, distance: 139.2
click at [607, 170] on div "Janela de atendimento Grade de atendimento Capacidade Transportadoras Veículos …" at bounding box center [562, 269] width 1125 height 538
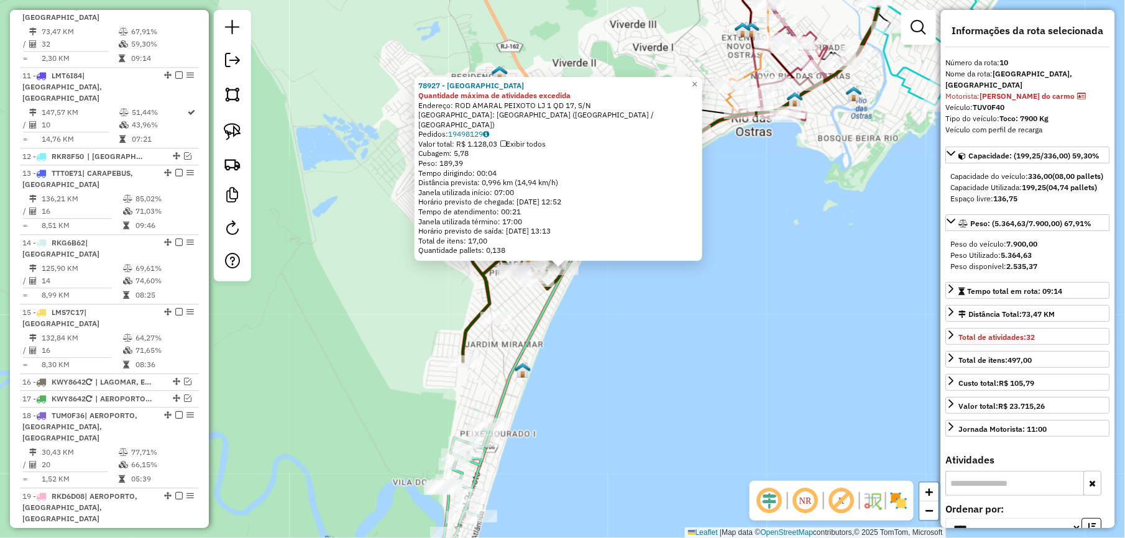
click at [583, 316] on div "78927 - Mercado do Mineiro Quantidade máxima de atividades excedida Endereço: R…" at bounding box center [562, 269] width 1125 height 538
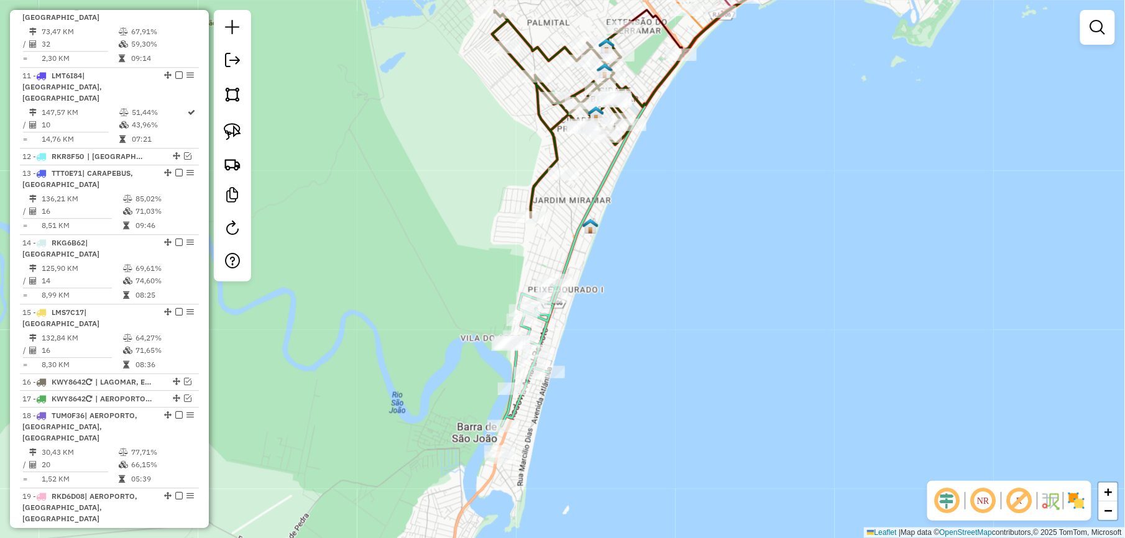
drag, startPoint x: 521, startPoint y: 326, endPoint x: 612, endPoint y: 139, distance: 207.7
click at [607, 150] on div "Janela de atendimento Grade de atendimento Capacidade Transportadoras Veículos …" at bounding box center [562, 269] width 1125 height 538
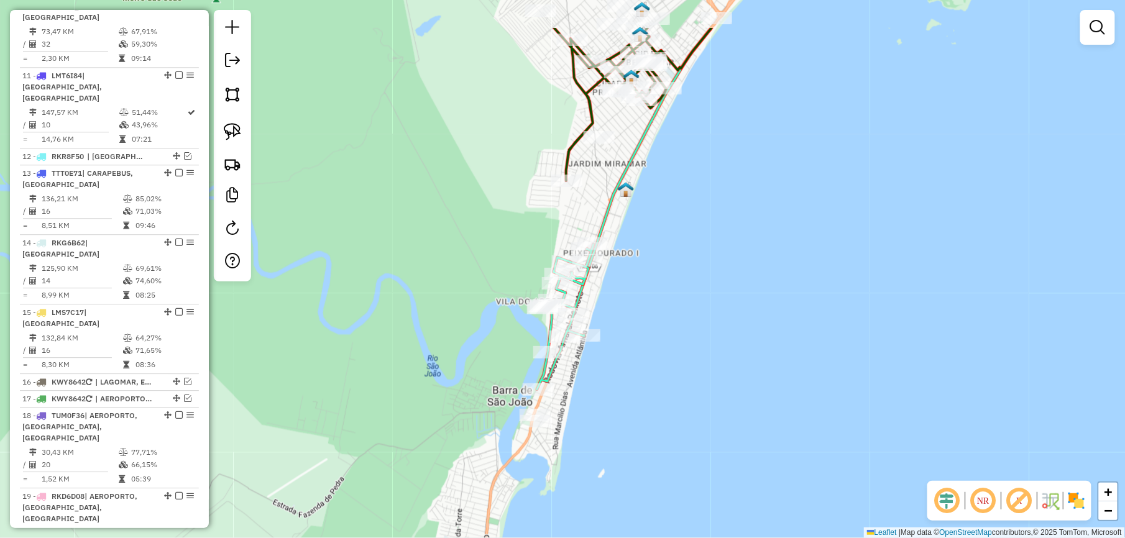
drag, startPoint x: 702, startPoint y: 175, endPoint x: 582, endPoint y: 412, distance: 265.8
click at [582, 416] on div "Janela de atendimento Grade de atendimento Capacidade Transportadoras Veículos …" at bounding box center [562, 269] width 1125 height 538
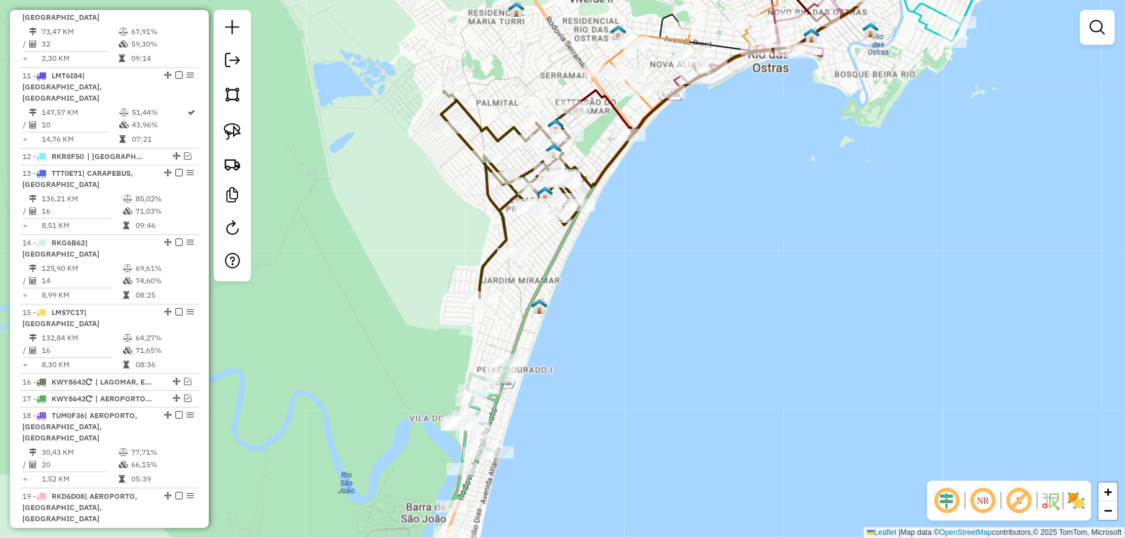
drag, startPoint x: 552, startPoint y: 274, endPoint x: 561, endPoint y: 184, distance: 90.6
click at [561, 188] on icon at bounding box center [688, 164] width 453 height 523
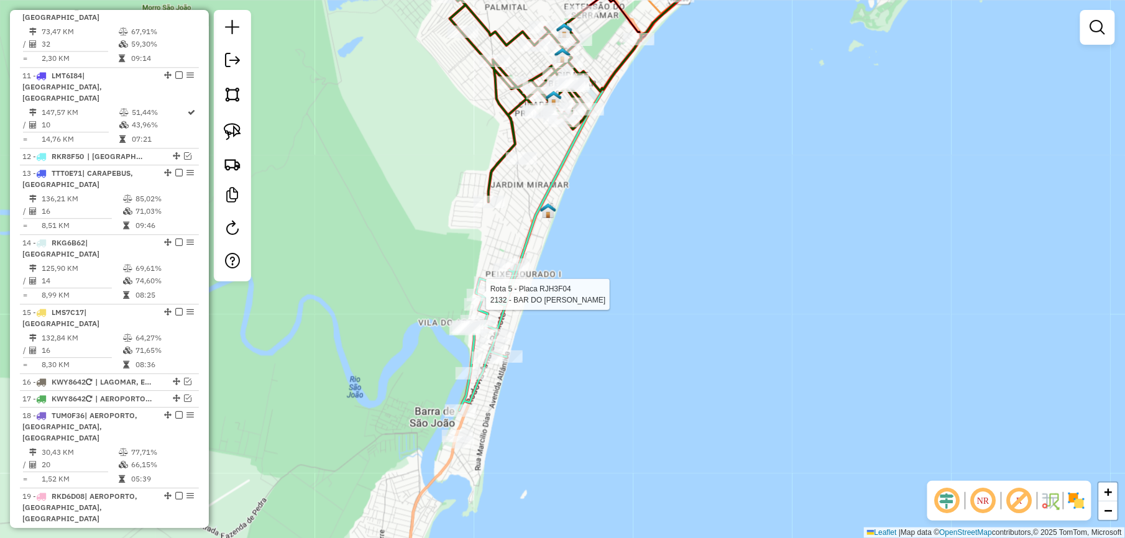
select select "*********"
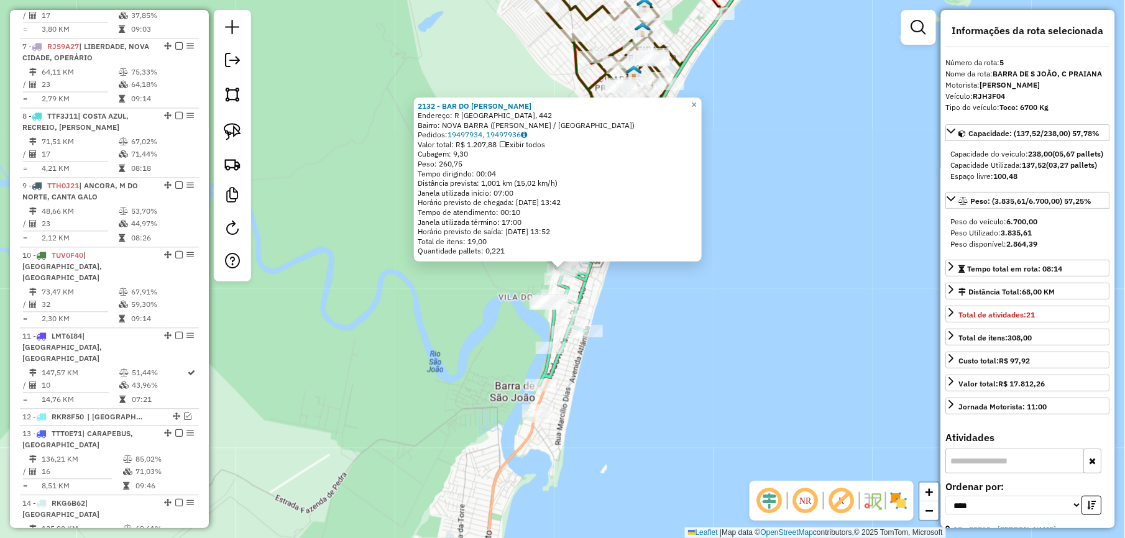
scroll to position [742, 0]
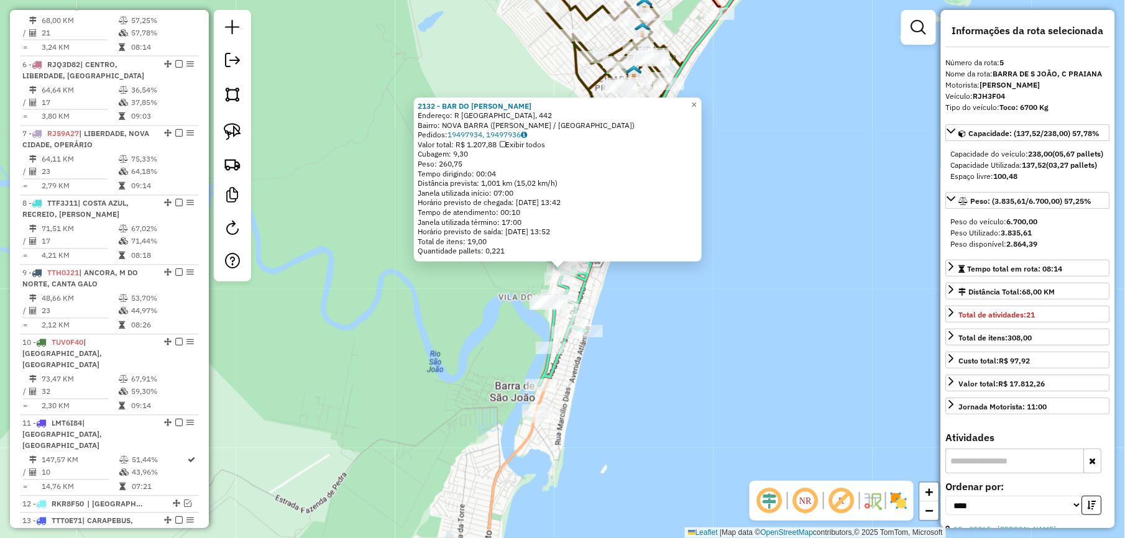
drag, startPoint x: 177, startPoint y: 19, endPoint x: 214, endPoint y: 77, distance: 69.7
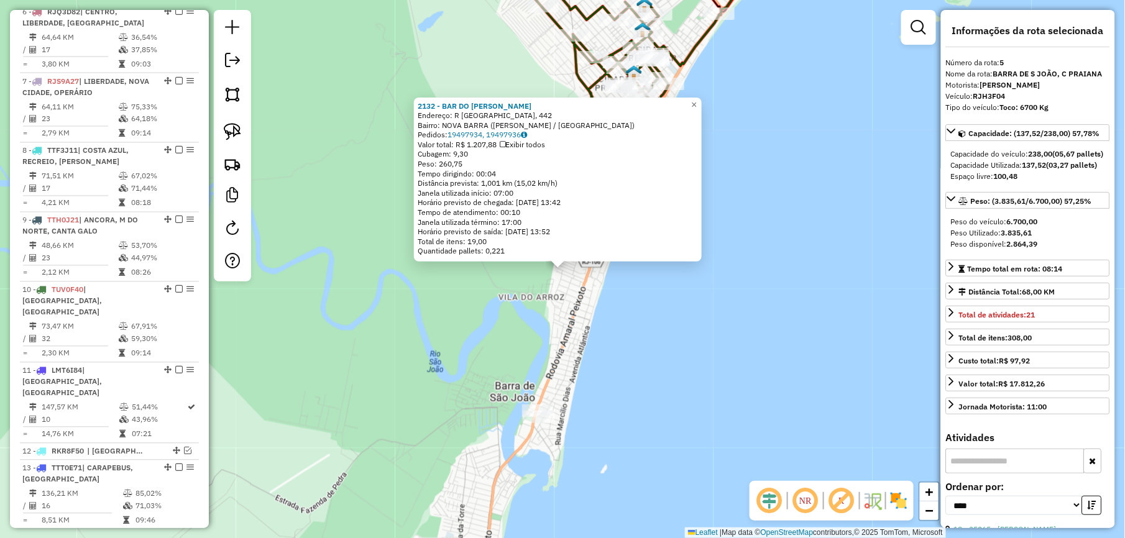
click at [374, 302] on div "2132 - BAR DO CARLOS Endereço: R SAO PAULO, 442 Bairro: NOVA BARRA (CASIMIRO DE…" at bounding box center [562, 269] width 1125 height 538
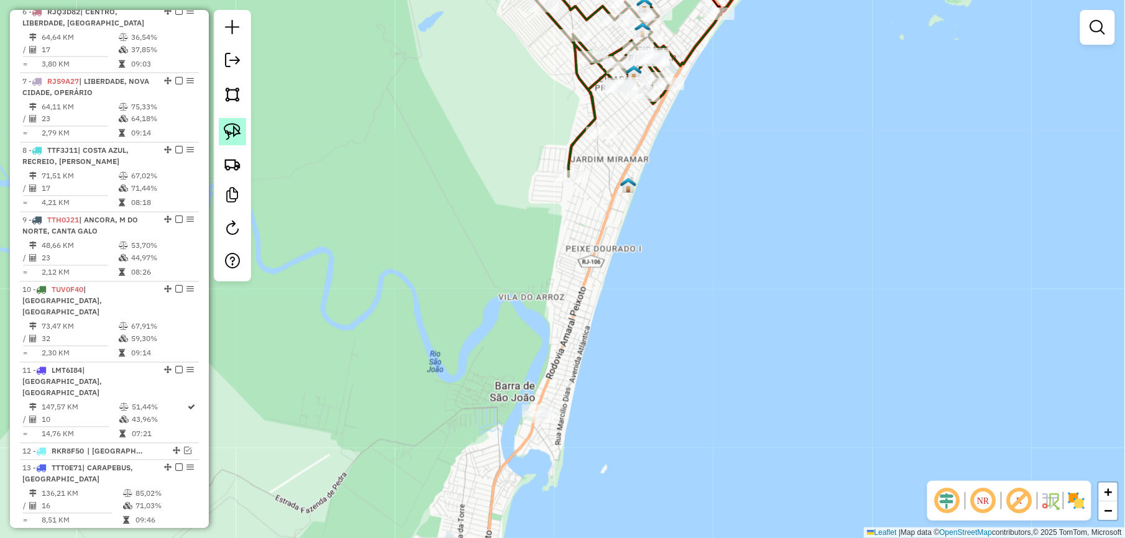
click at [232, 125] on img at bounding box center [232, 131] width 17 height 17
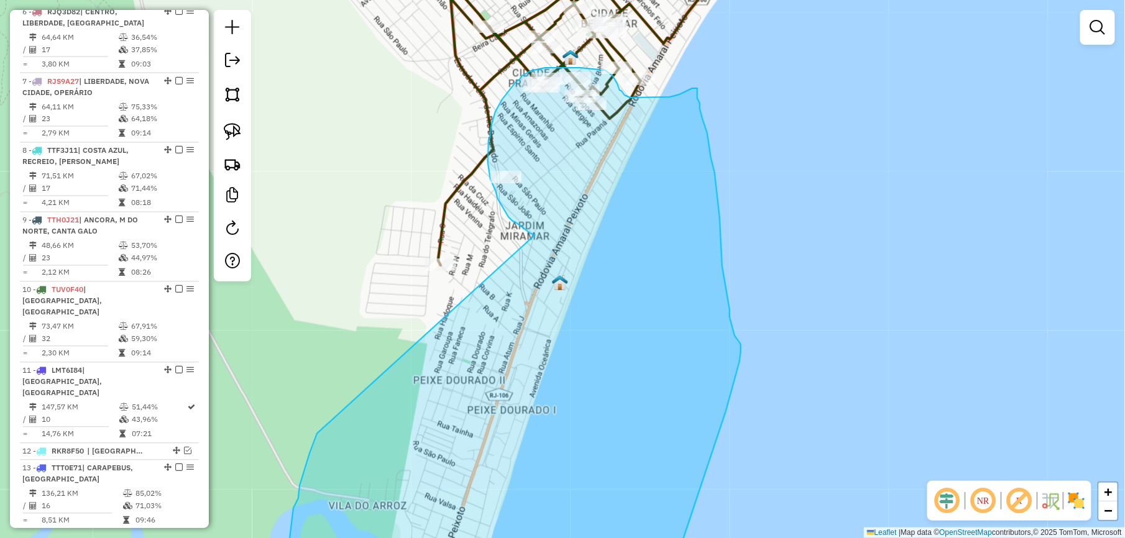
drag, startPoint x: 504, startPoint y: 271, endPoint x: 535, endPoint y: 235, distance: 48.0
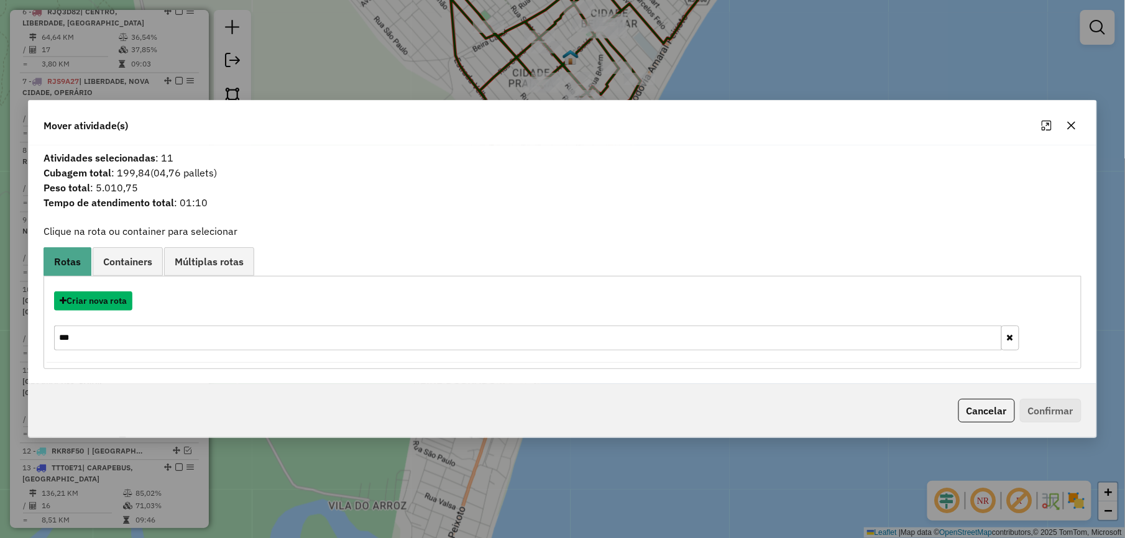
click at [103, 303] on button "Criar nova rota" at bounding box center [93, 301] width 78 height 19
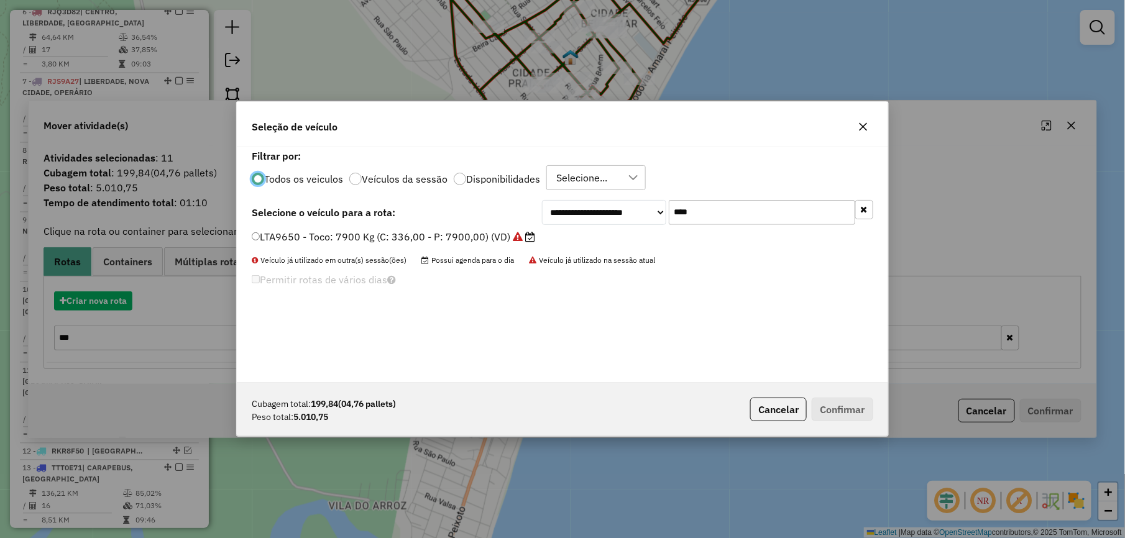
scroll to position [6, 4]
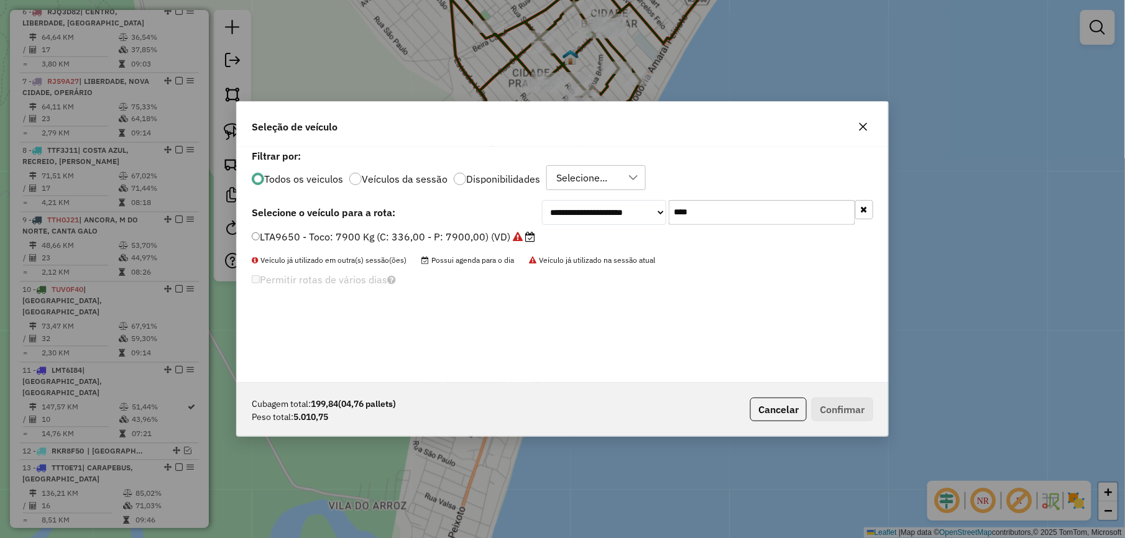
click at [756, 211] on input "****" at bounding box center [762, 212] width 186 height 25
click at [757, 210] on input "****" at bounding box center [762, 212] width 186 height 25
type input "***"
click at [491, 237] on label "LMT6D04 - Truck: 12700 Kg (C: 420,00 - P: 12700,00) (VD)" at bounding box center [397, 236] width 290 height 15
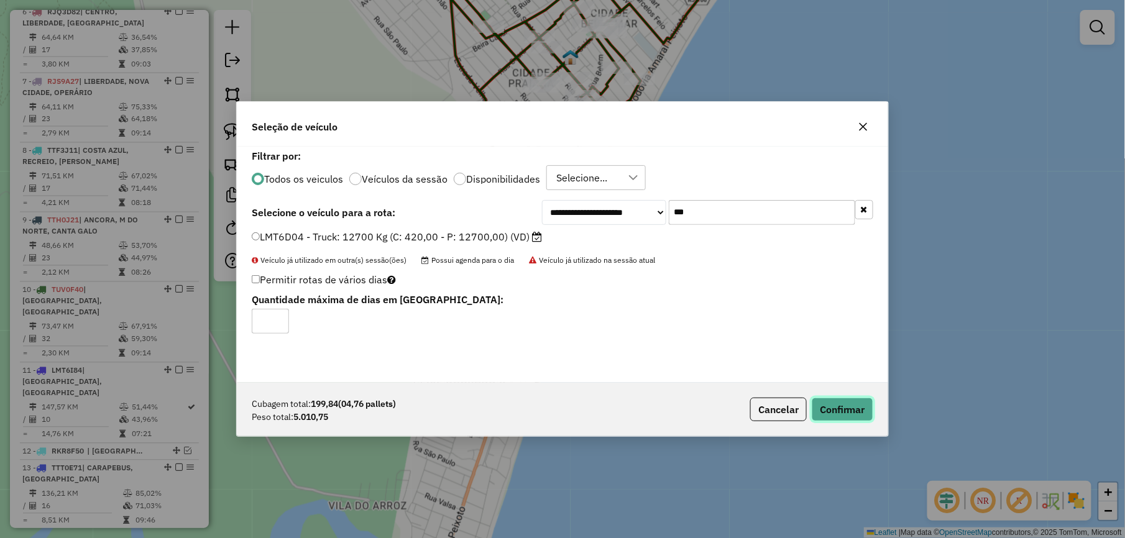
click at [853, 408] on button "Confirmar" at bounding box center [843, 410] width 62 height 24
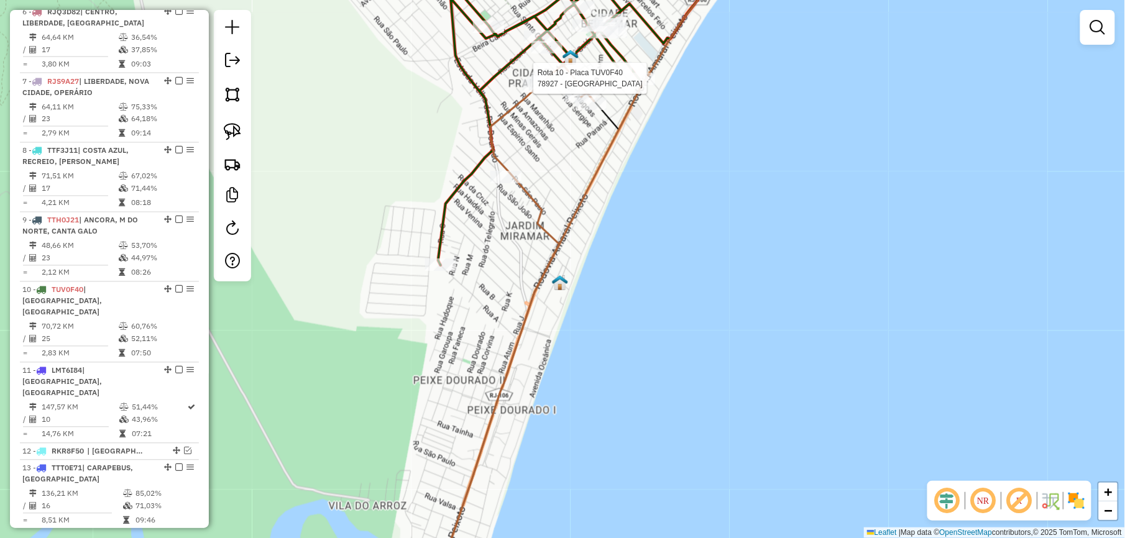
select select "*********"
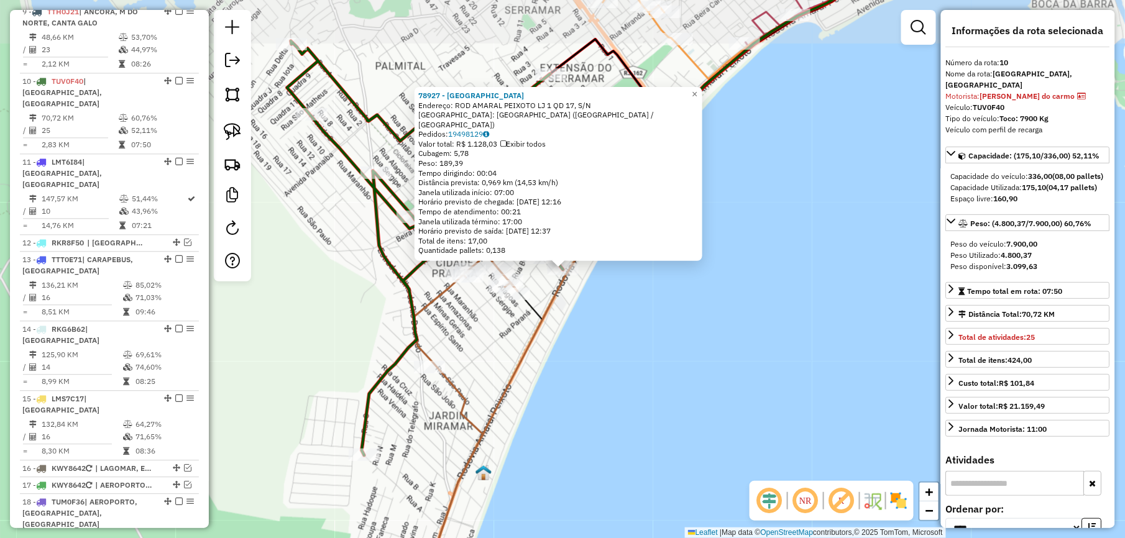
scroll to position [1038, 0]
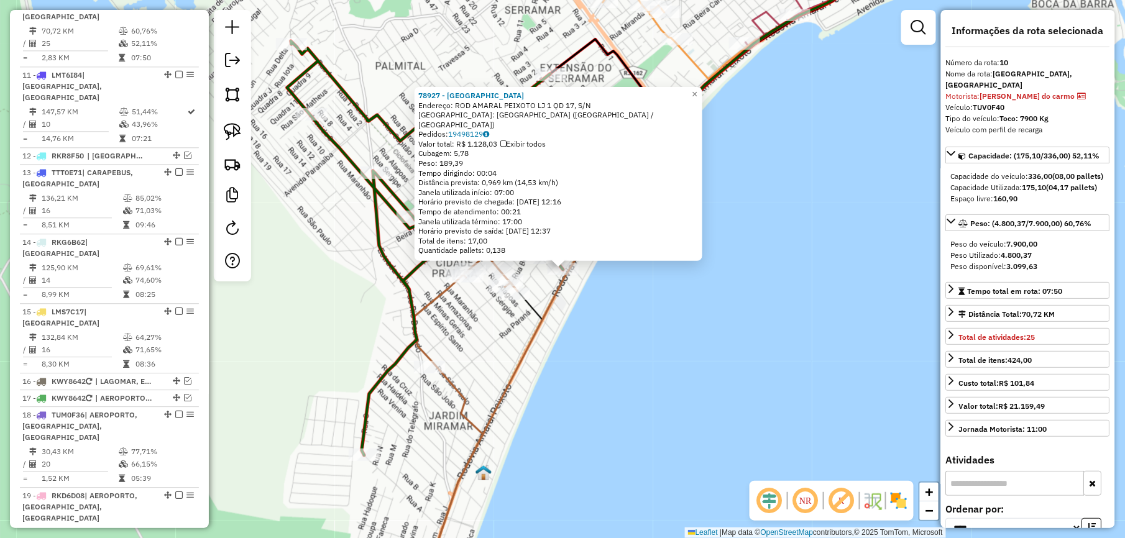
click at [592, 328] on div "78927 - Mercado do Mineiro Endereço: ROD AMARAL PEIXOTO LJ 1 QD 17, S/N Bairro:…" at bounding box center [562, 269] width 1125 height 538
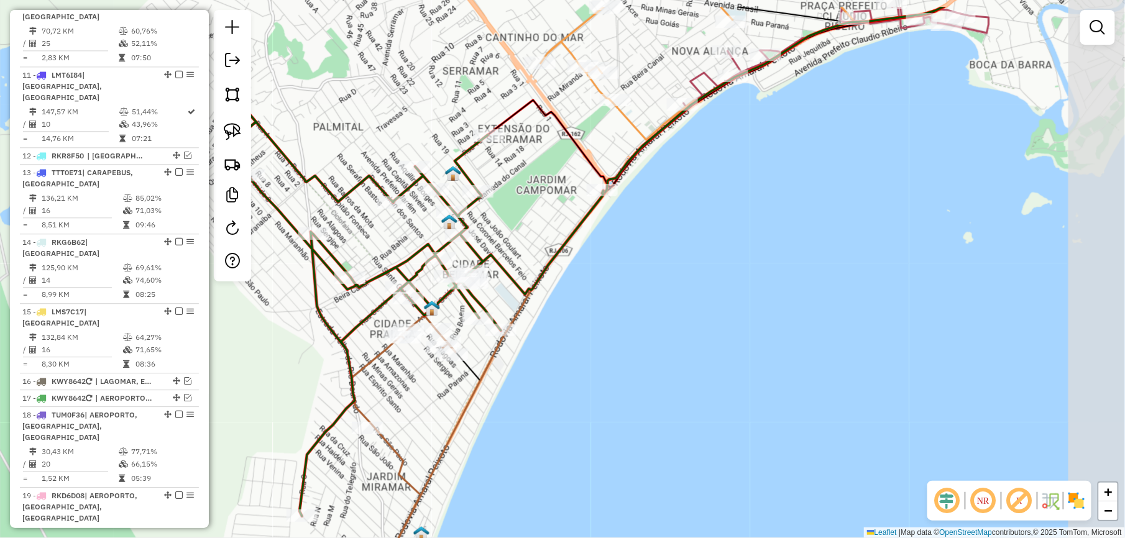
drag, startPoint x: 732, startPoint y: 218, endPoint x: 518, endPoint y: 418, distance: 292.9
click at [522, 418] on div "Janela de atendimento Grade de atendimento Capacidade Transportadoras Veículos …" at bounding box center [562, 269] width 1125 height 538
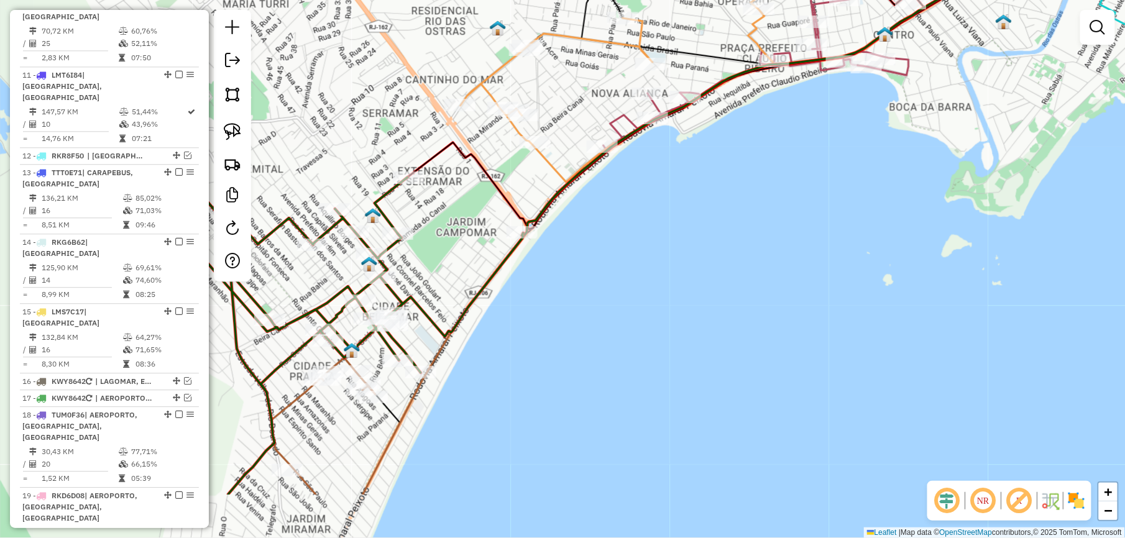
drag, startPoint x: 511, startPoint y: 394, endPoint x: 573, endPoint y: 306, distance: 107.1
click at [573, 306] on div "Janela de atendimento Grade de atendimento Capacidade Transportadoras Veículos …" at bounding box center [562, 269] width 1125 height 538
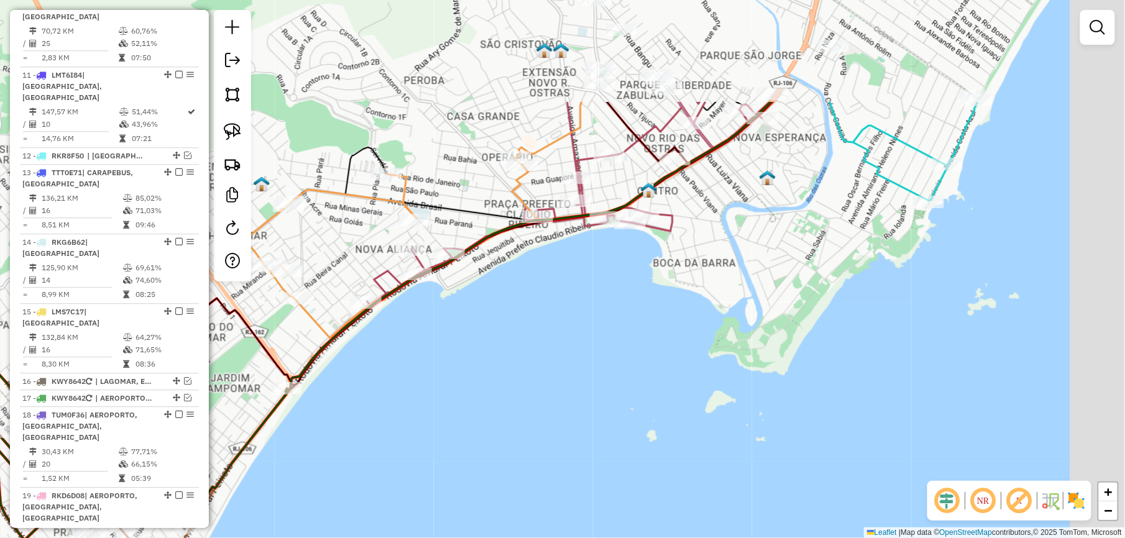
drag, startPoint x: 577, startPoint y: 295, endPoint x: 302, endPoint y: 465, distance: 323.8
click at [307, 465] on div "Janela de atendimento Grade de atendimento Capacidade Transportadoras Veículos …" at bounding box center [562, 269] width 1125 height 538
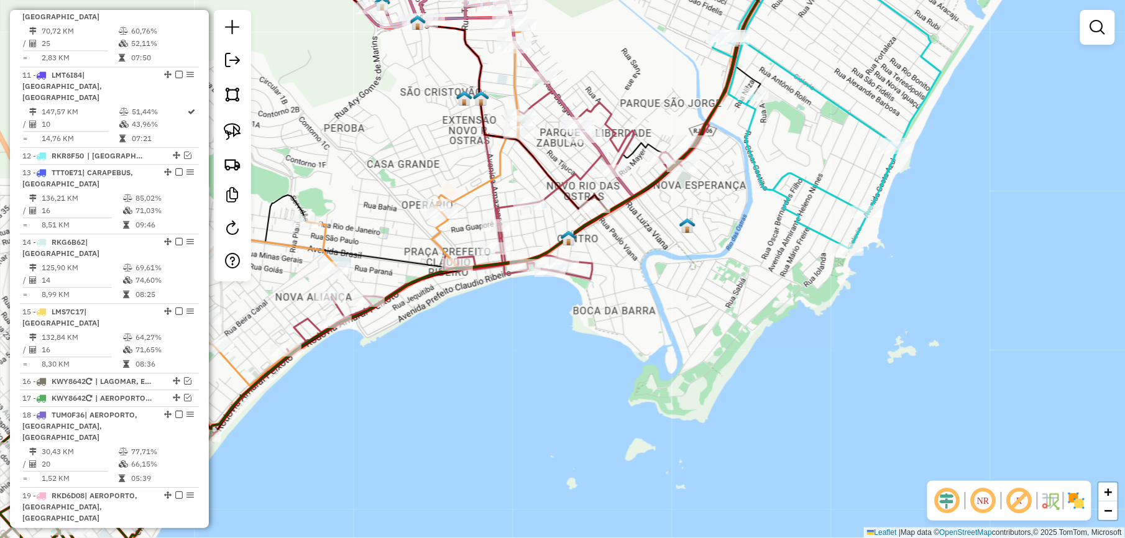
drag, startPoint x: 680, startPoint y: 256, endPoint x: 652, endPoint y: 287, distance: 41.4
click at [652, 287] on div "Janela de atendimento Grade de atendimento Capacidade Transportadoras Veículos …" at bounding box center [562, 269] width 1125 height 538
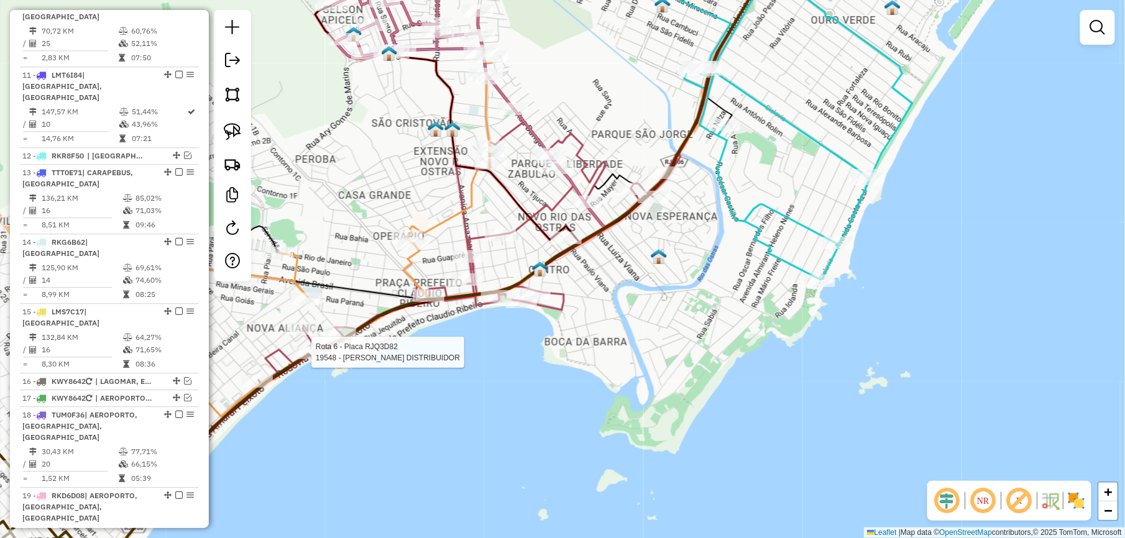
select select "*********"
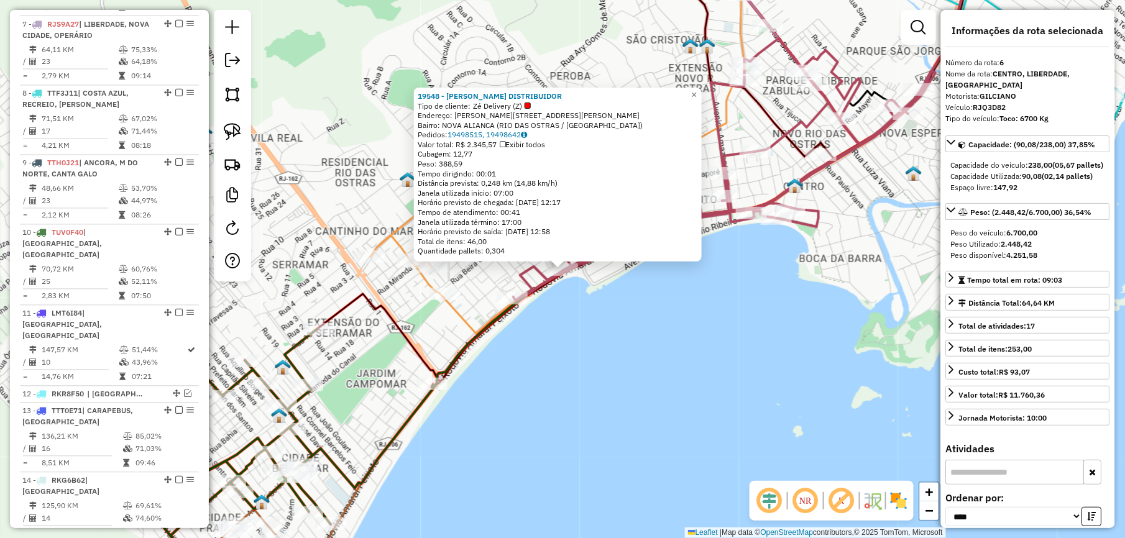
scroll to position [759, 0]
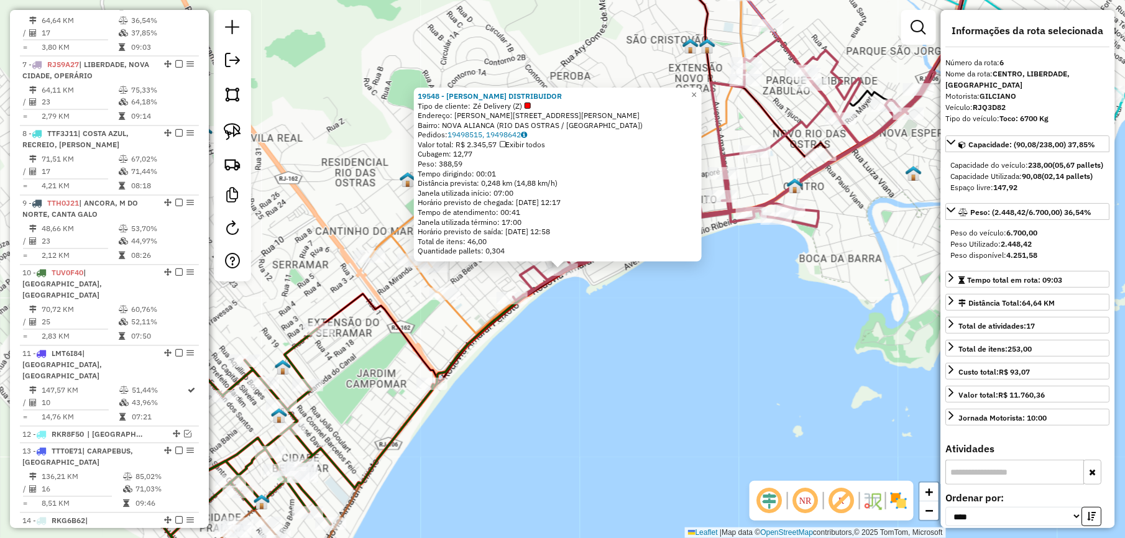
click at [694, 358] on div "19548 - MACHADO DISTRIBUIDOR Tipo de cliente: Zé Delivery (Z) Endereço: R RUA V…" at bounding box center [562, 269] width 1125 height 538
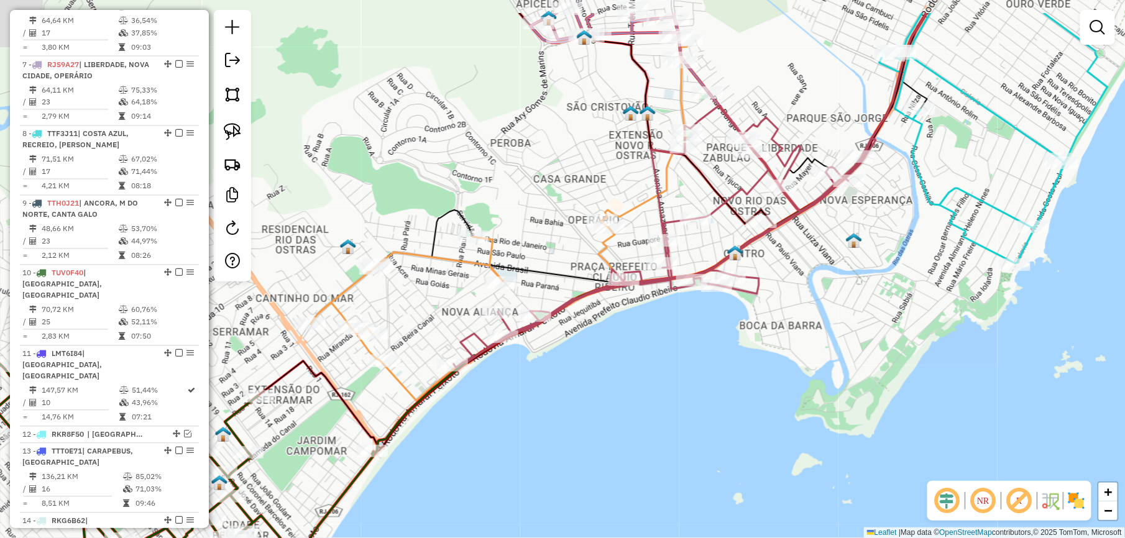
drag, startPoint x: 864, startPoint y: 194, endPoint x: 772, endPoint y: 284, distance: 128.8
click at [775, 283] on div "Janela de atendimento Grade de atendimento Capacidade Transportadoras Veículos …" at bounding box center [562, 269] width 1125 height 538
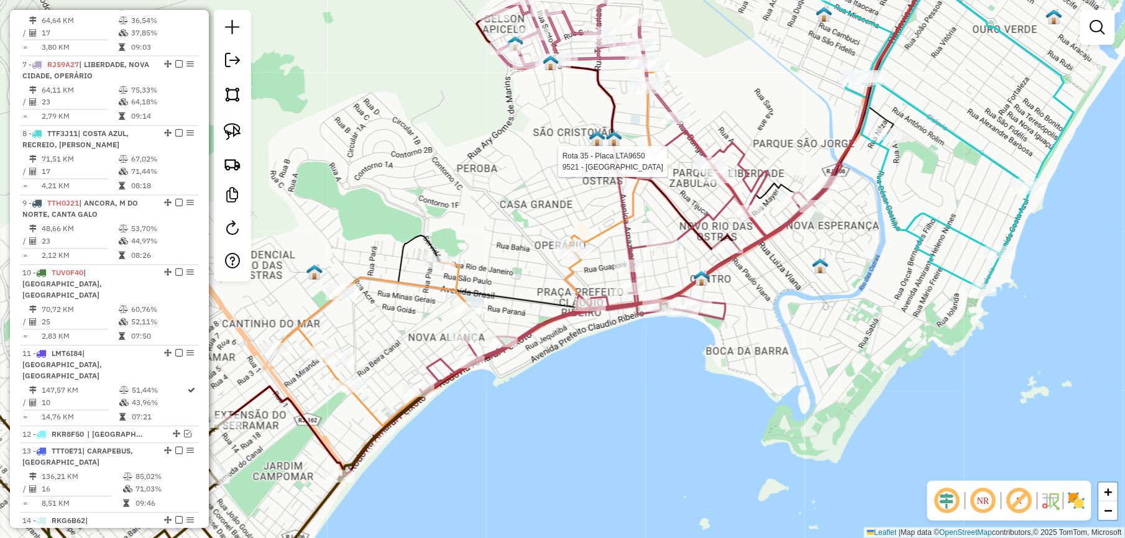
select select "*********"
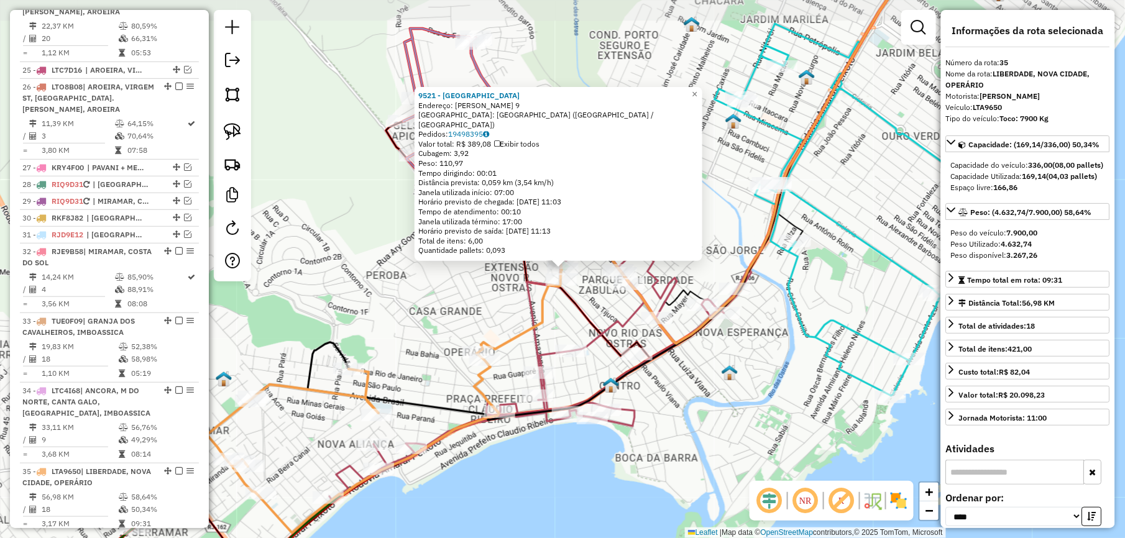
scroll to position [2102, 0]
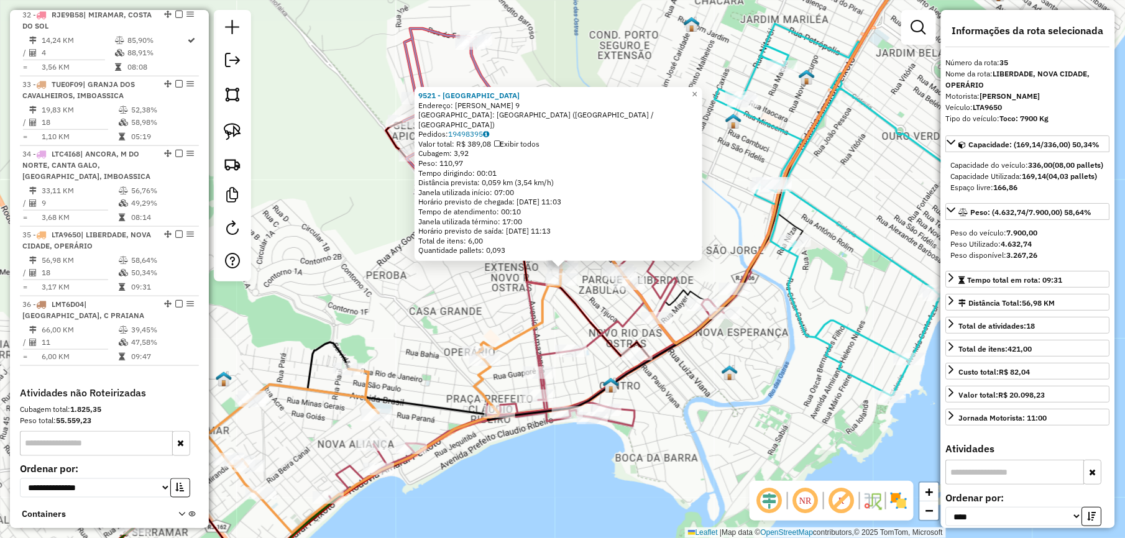
click at [400, 326] on div "9521 - BAR DO PAULO Endereço: SEBASTIAO DE OLIVEIRA 9 Bairro: NOVA CIDADE (RIO …" at bounding box center [562, 269] width 1125 height 538
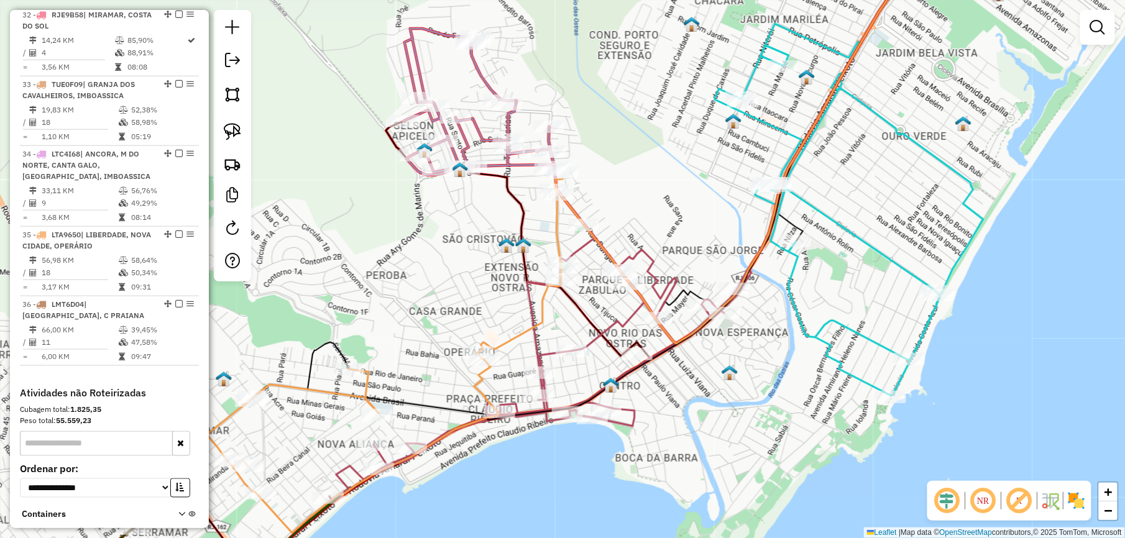
drag, startPoint x: 683, startPoint y: 174, endPoint x: 392, endPoint y: 374, distance: 353.1
click at [393, 374] on div "Janela de atendimento Grade de atendimento Capacidade Transportadoras Veículos …" at bounding box center [562, 269] width 1125 height 538
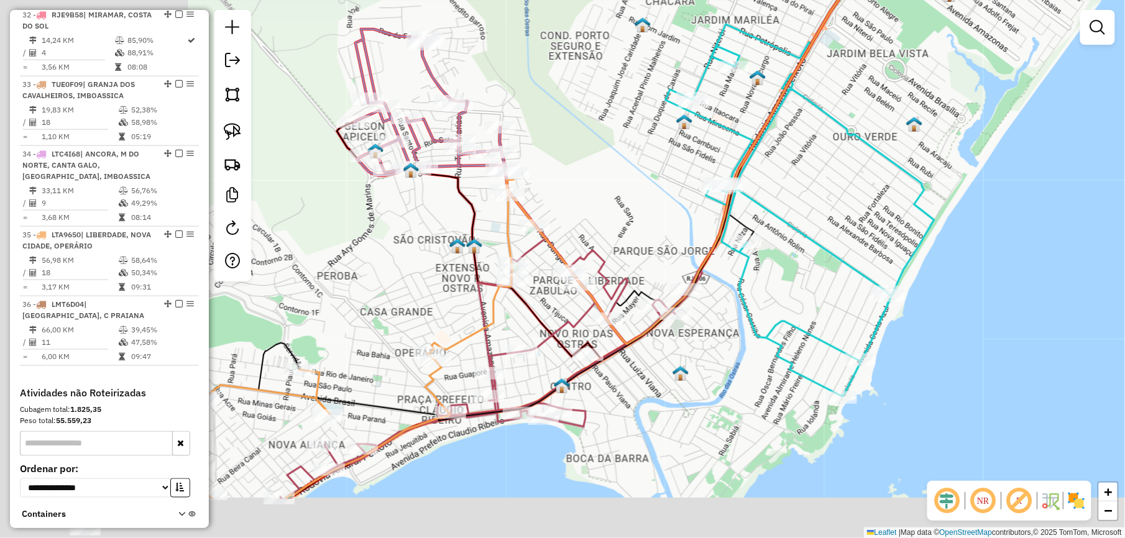
drag, startPoint x: 429, startPoint y: 384, endPoint x: 707, endPoint y: 254, distance: 306.5
click at [690, 262] on div "Janela de atendimento Grade de atendimento Capacidade Transportadoras Veículos …" at bounding box center [562, 269] width 1125 height 538
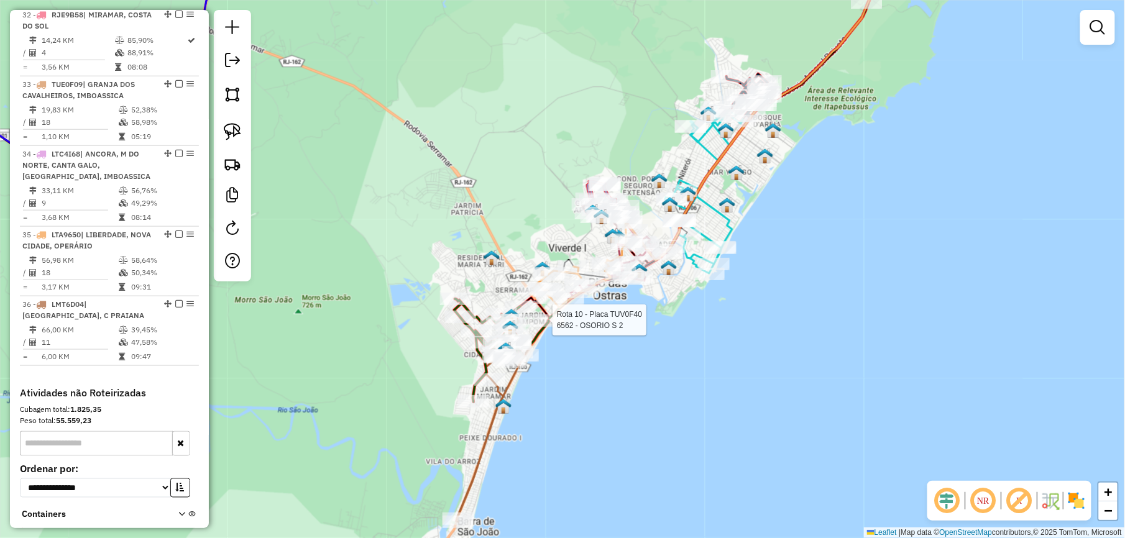
select select "*********"
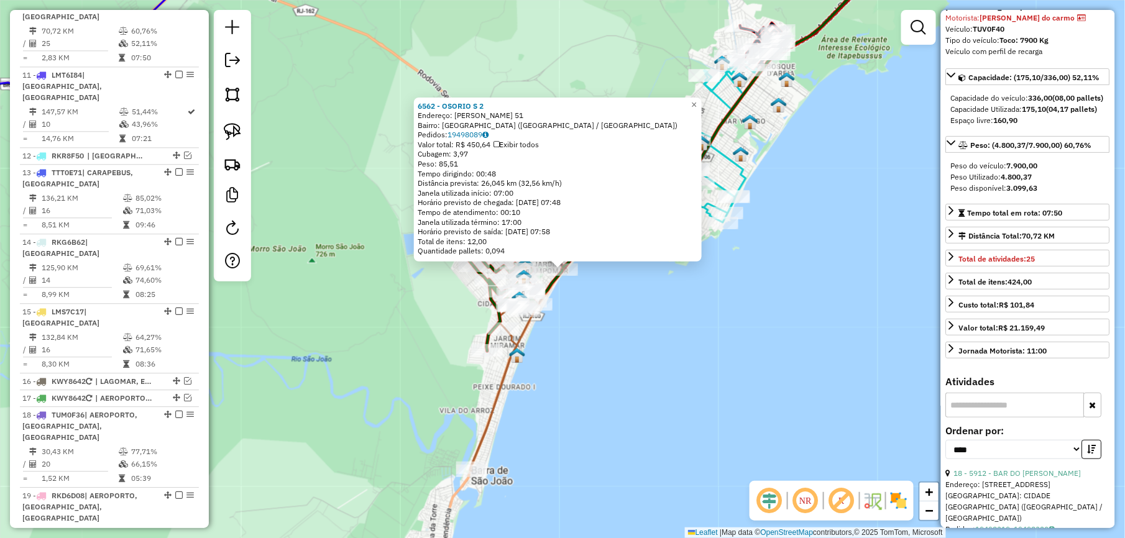
scroll to position [165, 0]
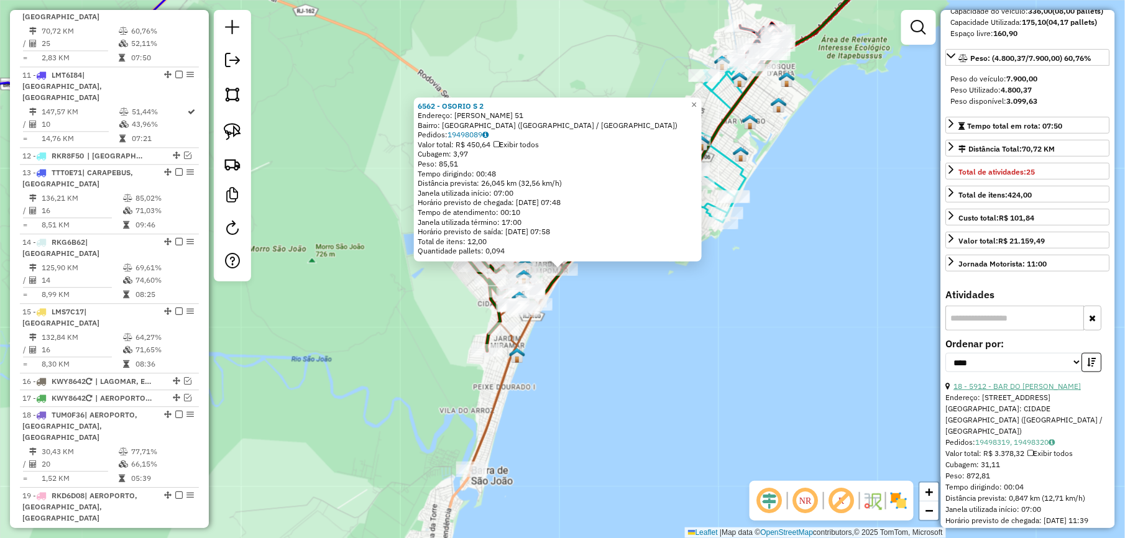
click at [1011, 391] on link "18 - 5912 - BAR DO TITIO CEARA" at bounding box center [1017, 386] width 127 height 9
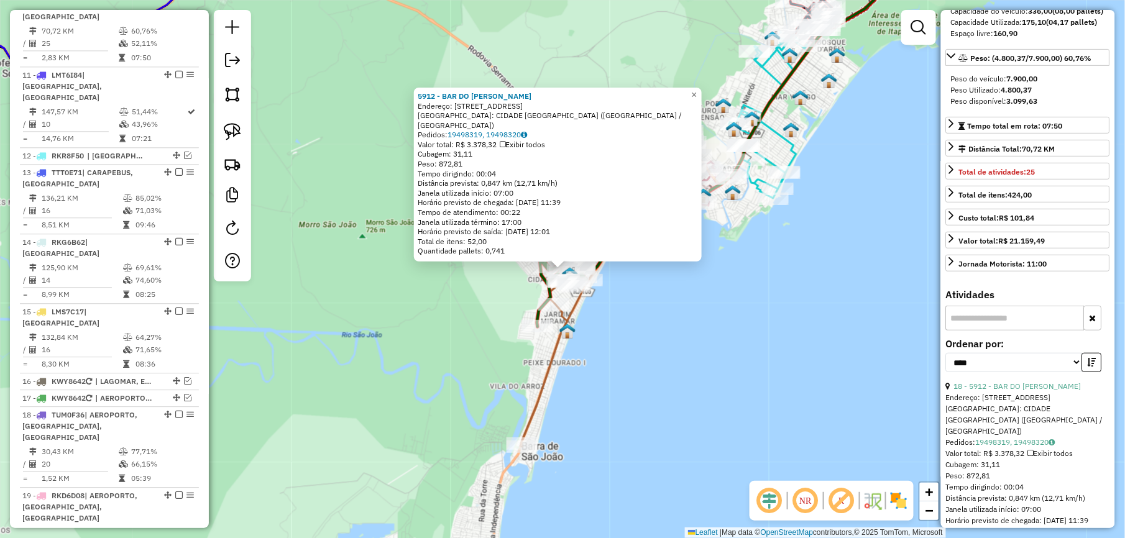
click at [714, 329] on div "5912 - BAR DO TITIO CEARA Endereço: R SANTA CATARINA, 126 Bairro: CIDADE PRAIAN…" at bounding box center [562, 269] width 1125 height 538
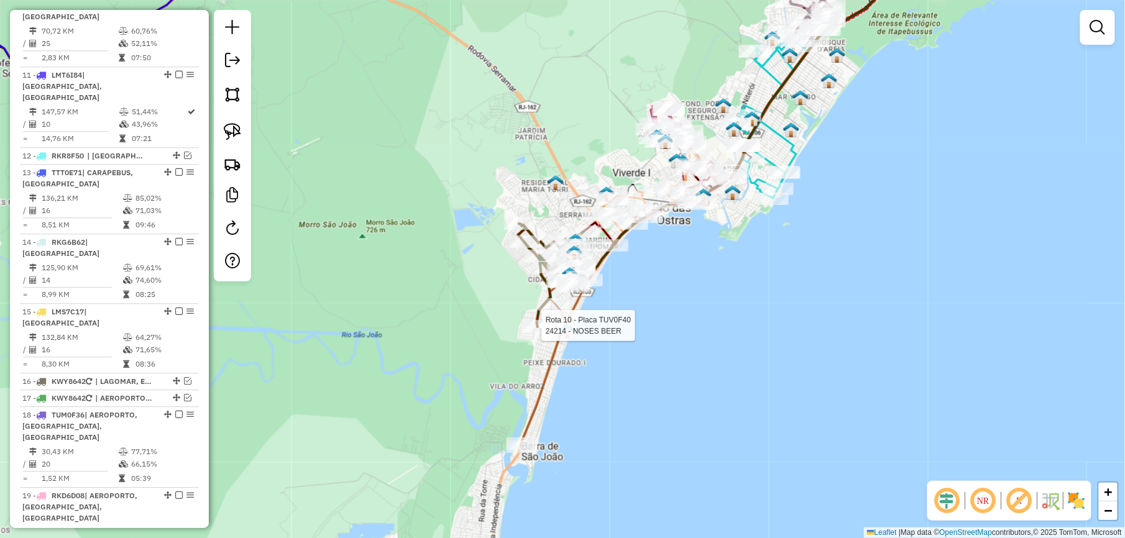
select select "*********"
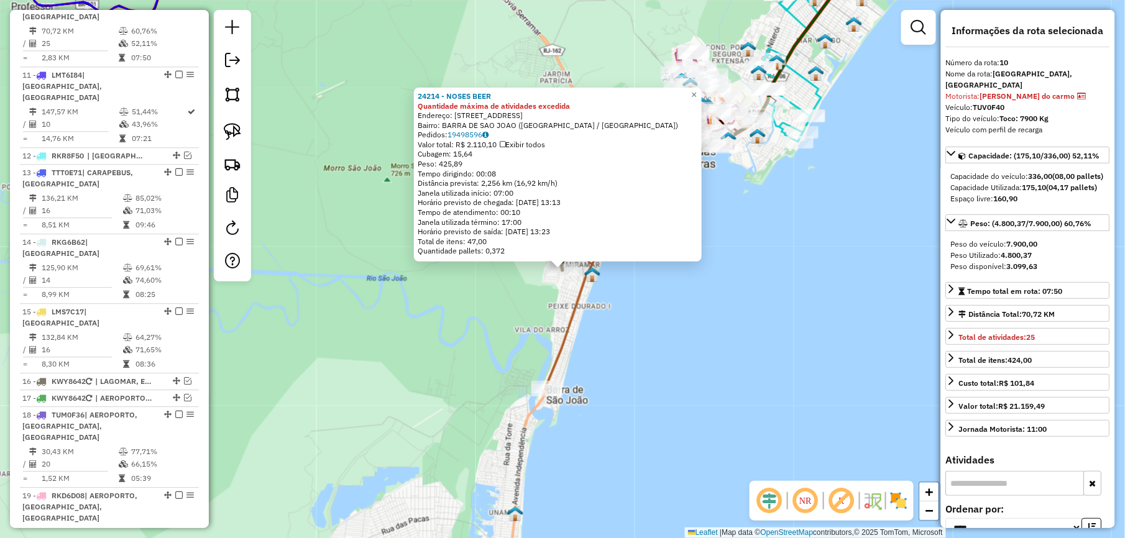
click at [694, 344] on div "24214 - NOSES BEER Quantidade máxima de atividades excedida Endereço: R RUA A N…" at bounding box center [562, 269] width 1125 height 538
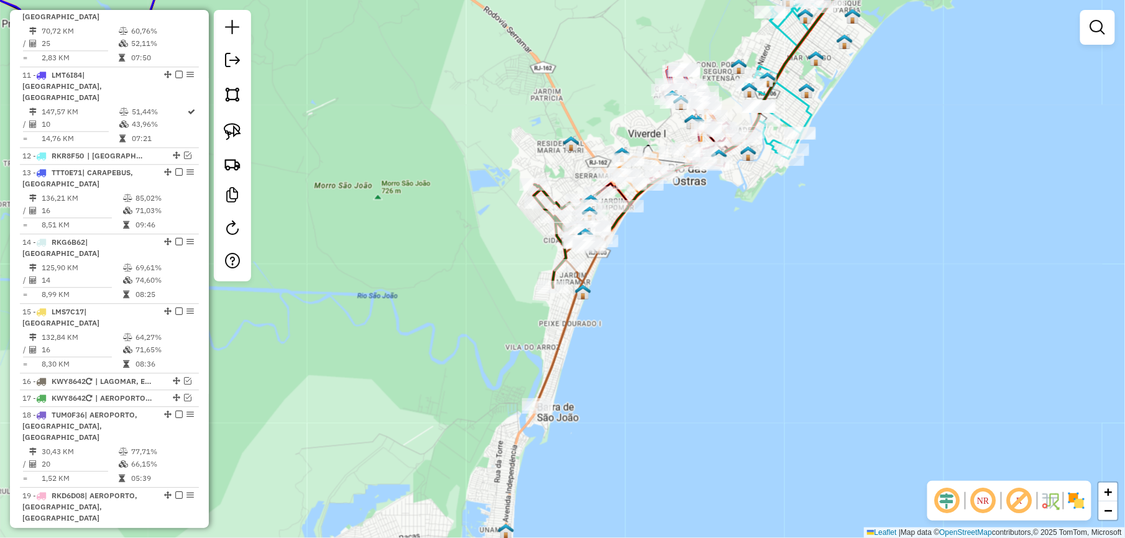
drag, startPoint x: 780, startPoint y: 282, endPoint x: 680, endPoint y: 404, distance: 157.3
click at [682, 404] on div "Janela de atendimento Grade de atendimento Capacidade Transportadoras Veículos …" at bounding box center [562, 269] width 1125 height 538
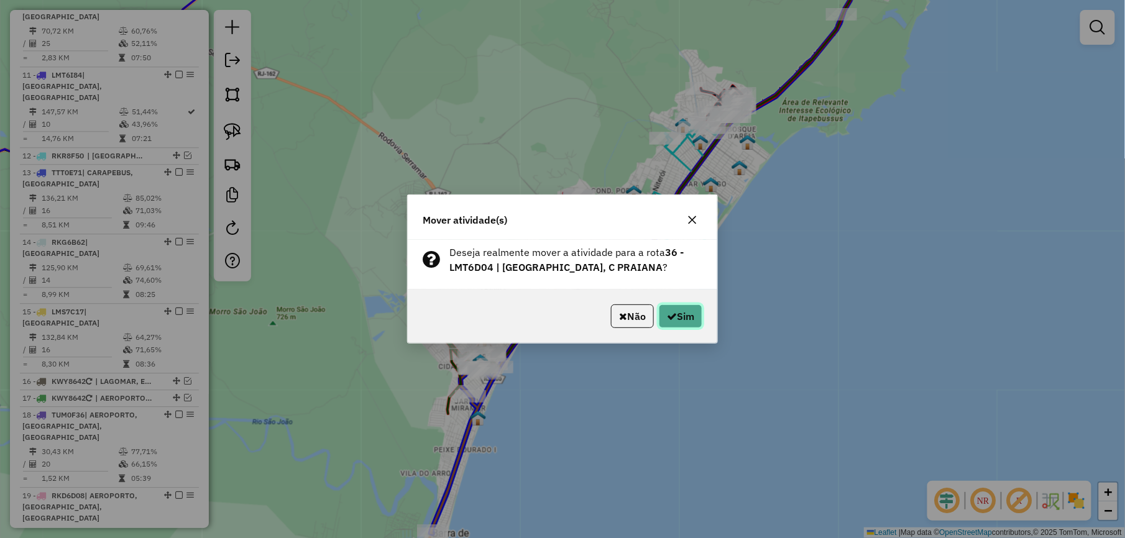
click at [701, 319] on button "Sim" at bounding box center [681, 317] width 44 height 24
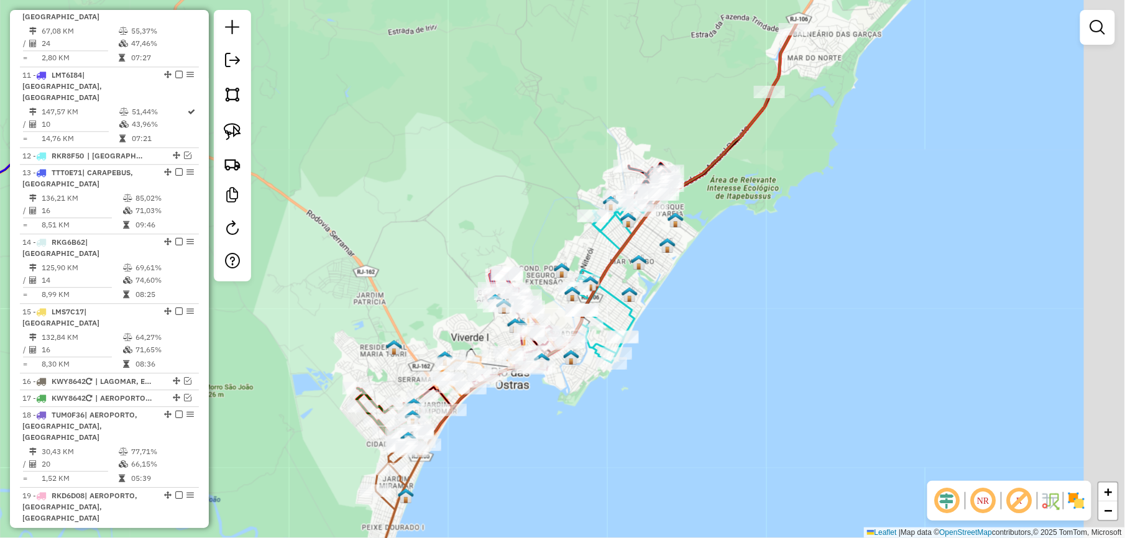
drag, startPoint x: 615, startPoint y: 336, endPoint x: 511, endPoint y: 421, distance: 134.3
click at [515, 421] on div "Janela de atendimento Grade de atendimento Capacidade Transportadoras Veículos …" at bounding box center [562, 269] width 1125 height 538
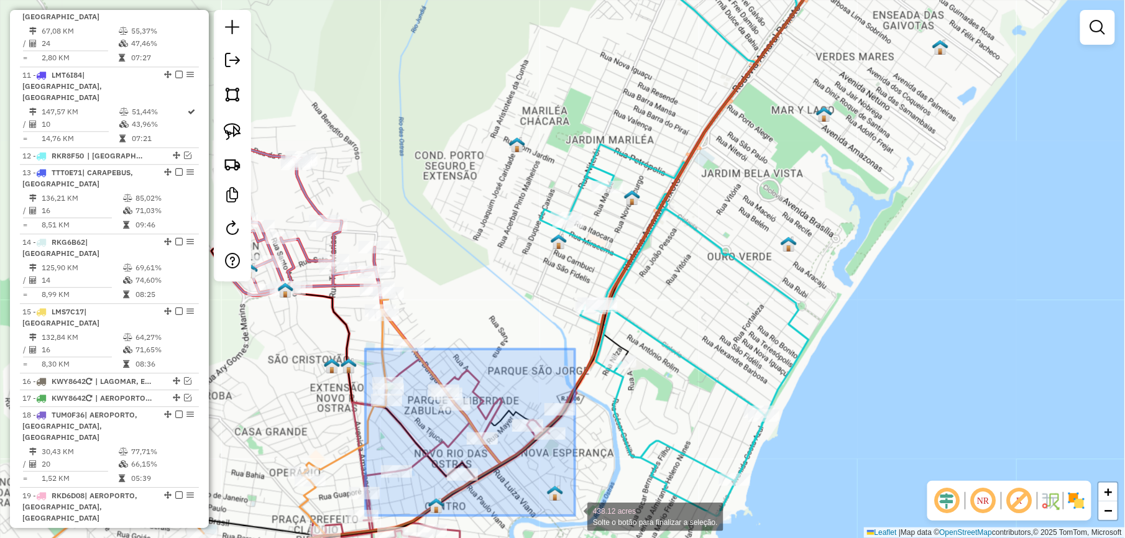
drag, startPoint x: 366, startPoint y: 349, endPoint x: 576, endPoint y: 512, distance: 265.8
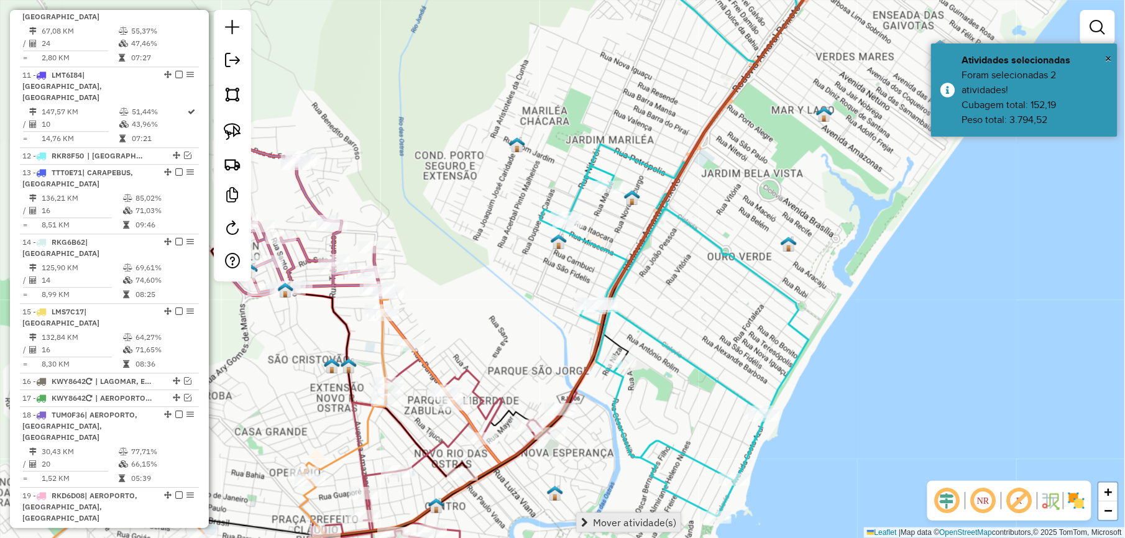
click at [642, 518] on span "Mover atividade(s)" at bounding box center [634, 523] width 83 height 10
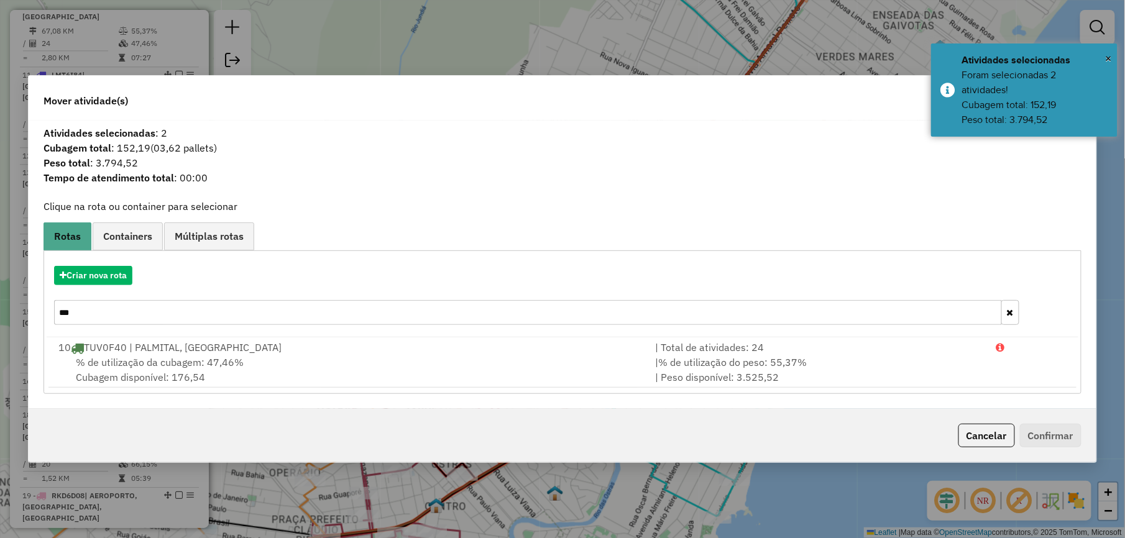
click at [90, 315] on input "***" at bounding box center [528, 312] width 948 height 25
click at [99, 274] on button "Criar nova rota" at bounding box center [93, 275] width 78 height 19
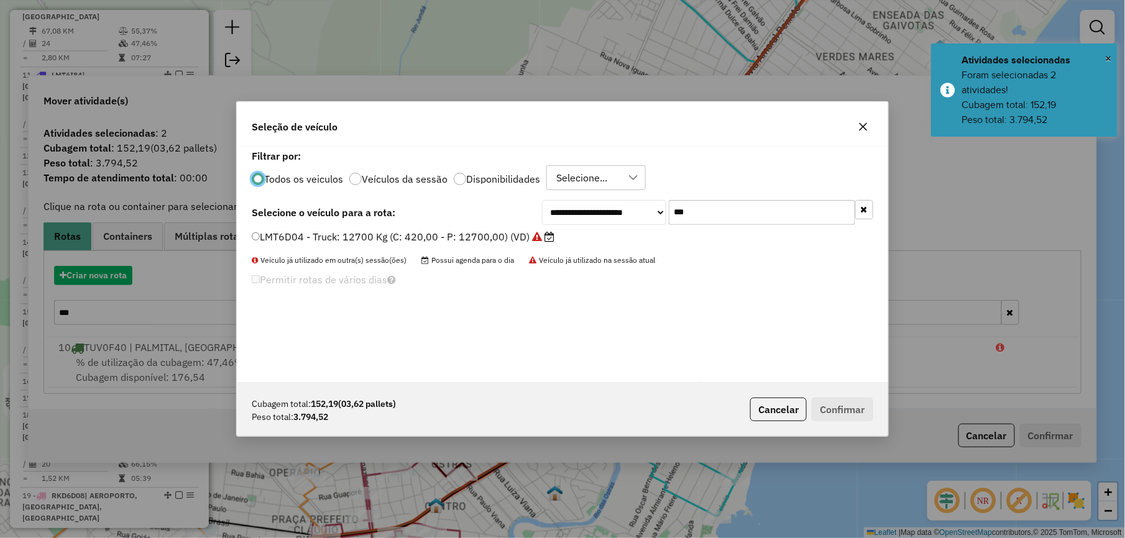
scroll to position [6, 4]
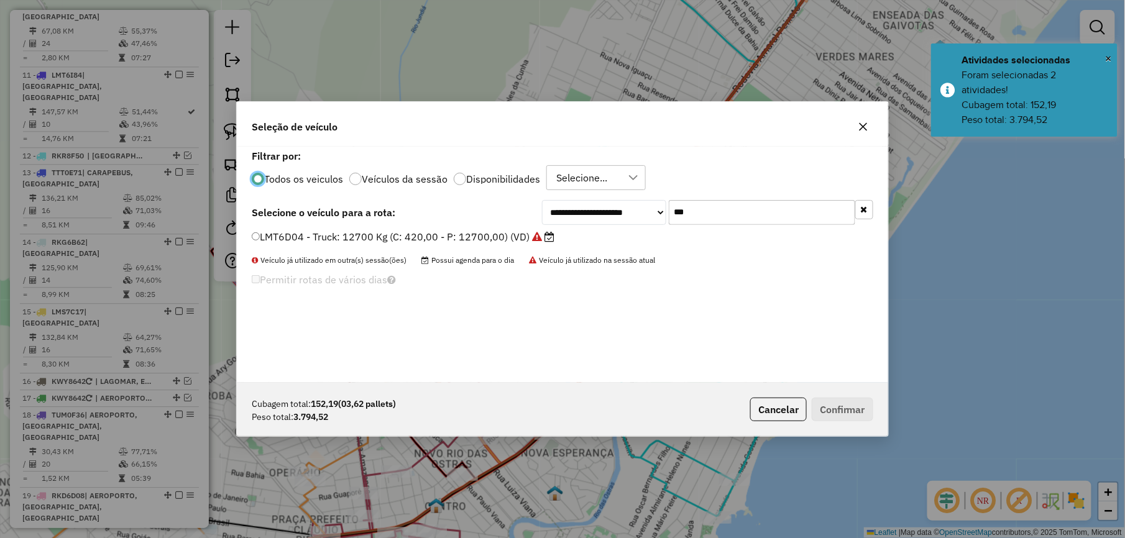
click at [722, 213] on input "***" at bounding box center [762, 212] width 186 height 25
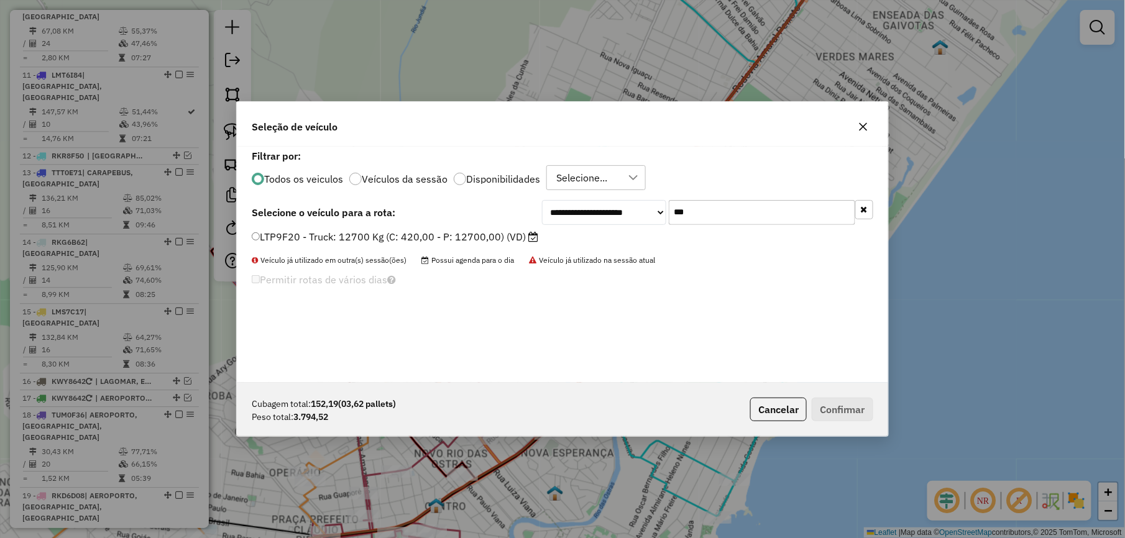
type input "***"
click at [489, 229] on label "LTP9F20 - Truck: 12700 Kg (C: 420,00 - P: 12700,00) (VD)" at bounding box center [395, 236] width 287 height 15
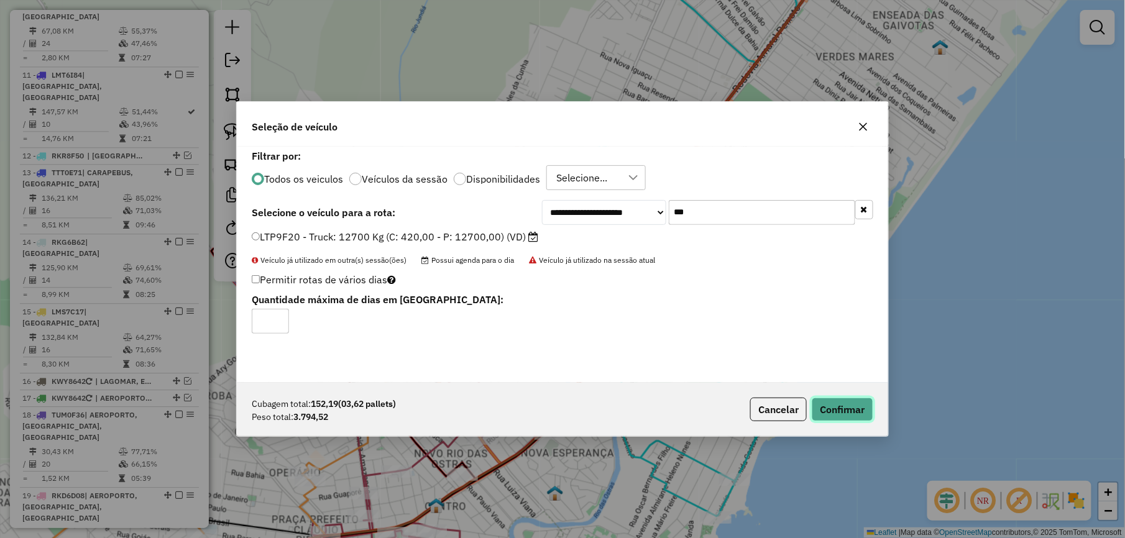
click at [867, 418] on button "Confirmar" at bounding box center [843, 410] width 62 height 24
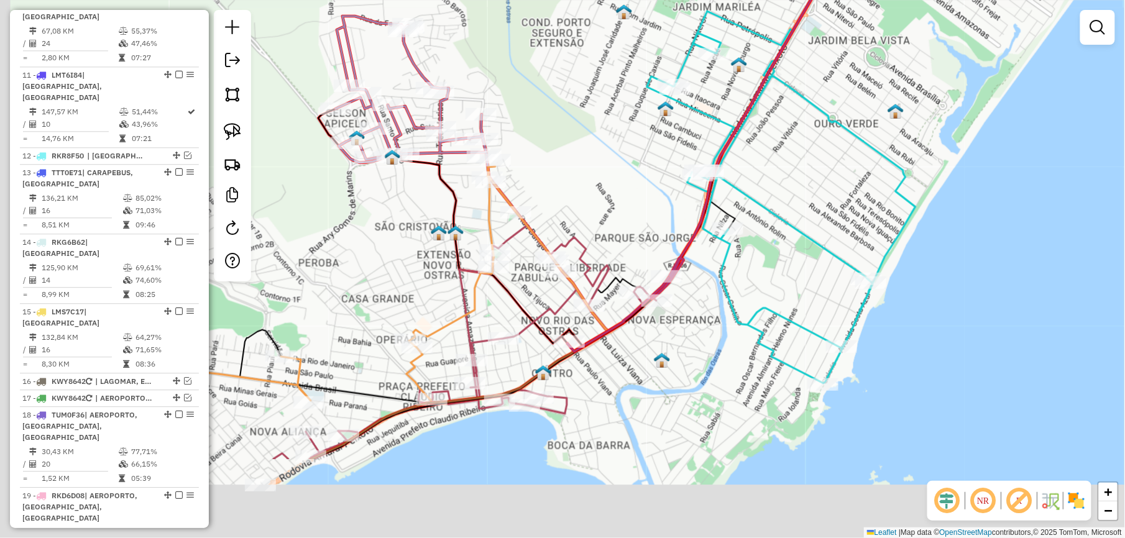
drag, startPoint x: 530, startPoint y: 320, endPoint x: 706, endPoint y: 108, distance: 275.0
click at [700, 113] on div "Janela de atendimento Grade de atendimento Capacidade Transportadoras Veículos …" at bounding box center [562, 269] width 1125 height 538
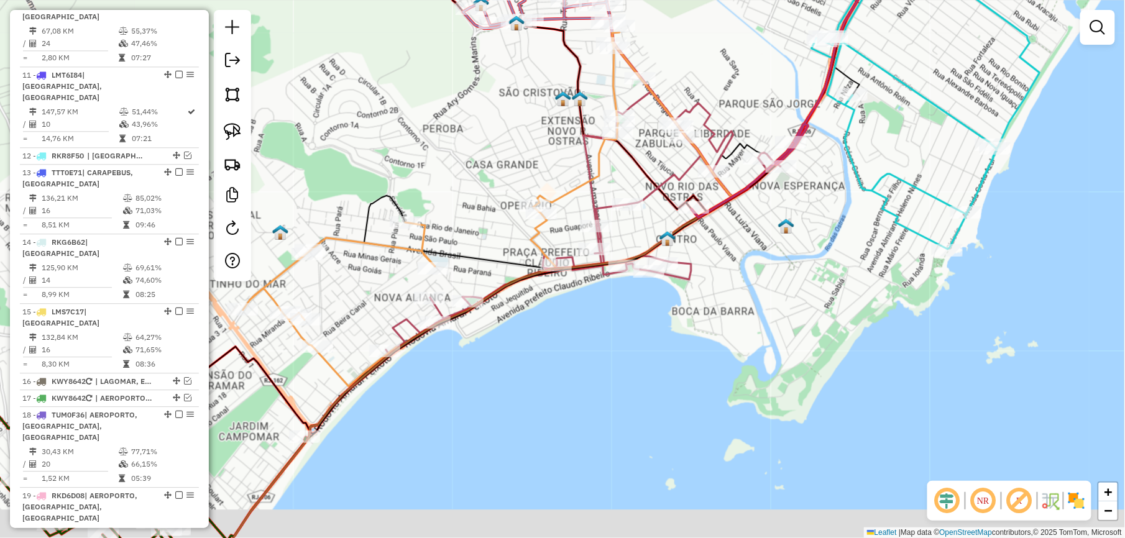
drag, startPoint x: 425, startPoint y: 235, endPoint x: 660, endPoint y: 53, distance: 297.3
click at [660, 48] on div "Janela de atendimento Grade de atendimento Capacidade Transportadoras Veículos …" at bounding box center [562, 269] width 1125 height 538
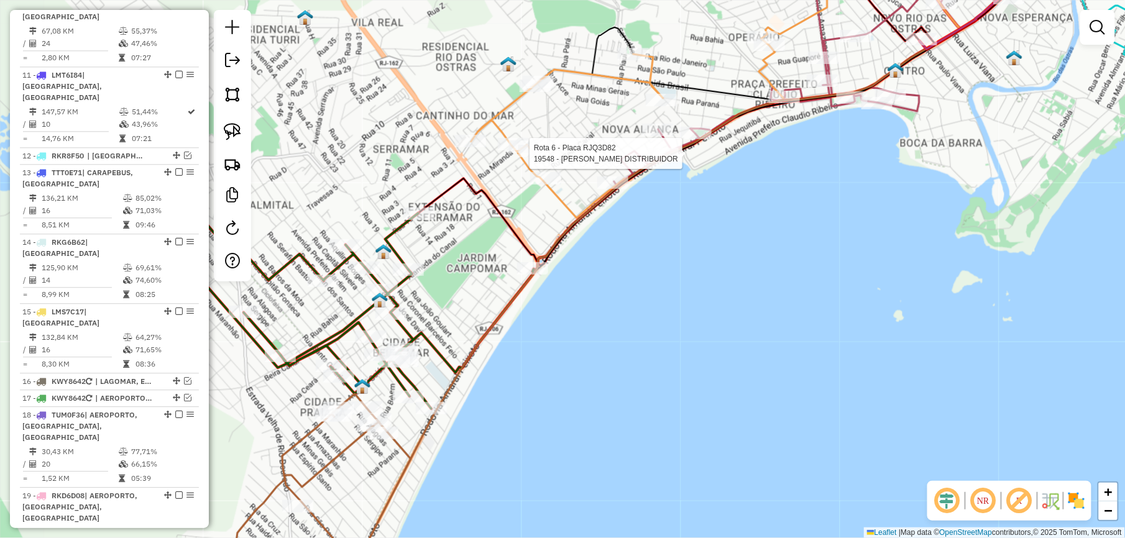
click at [659, 160] on div at bounding box center [663, 154] width 31 height 12
select select "*********"
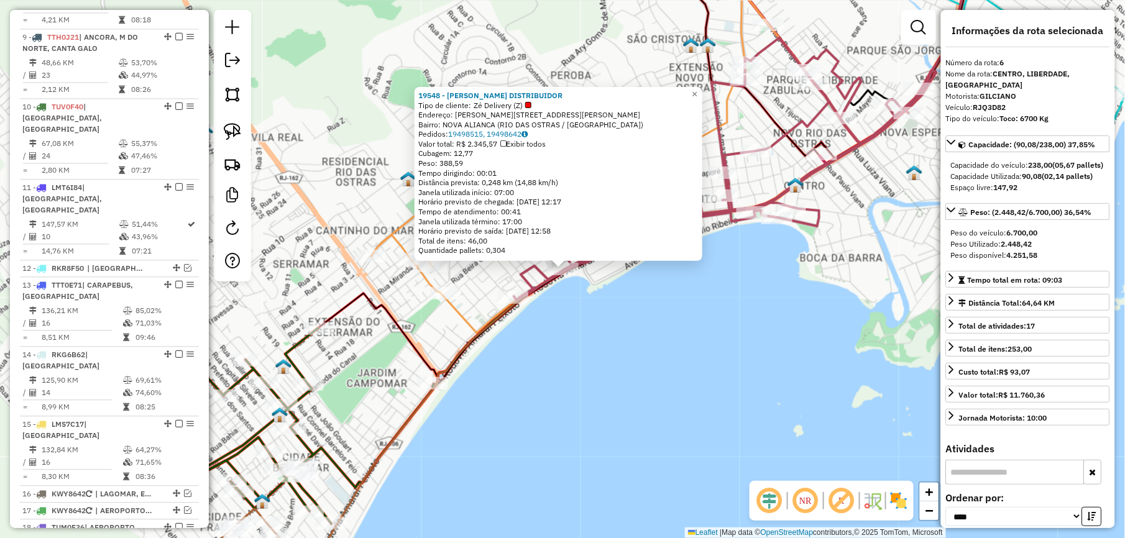
scroll to position [759, 0]
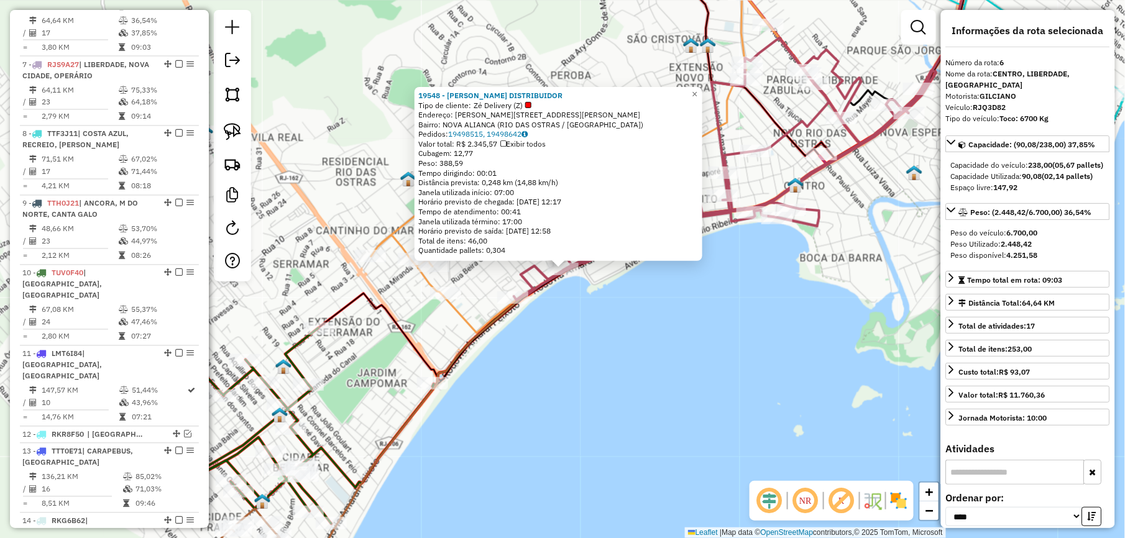
click at [550, 375] on div "19548 - MACHADO DISTRIBUIDOR Tipo de cliente: Zé Delivery (Z) Endereço: R RUA V…" at bounding box center [562, 269] width 1125 height 538
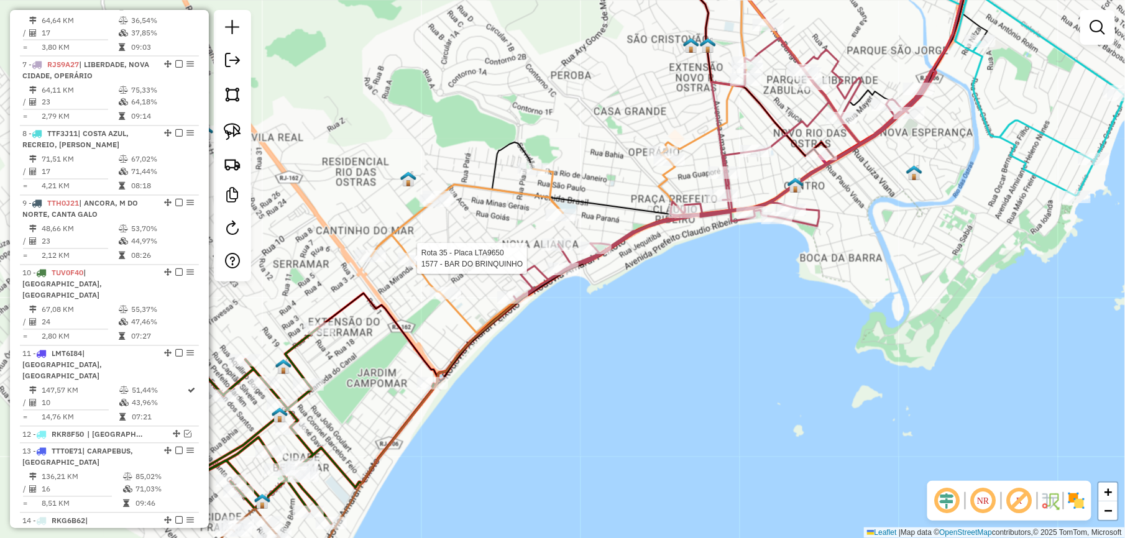
select select "*********"
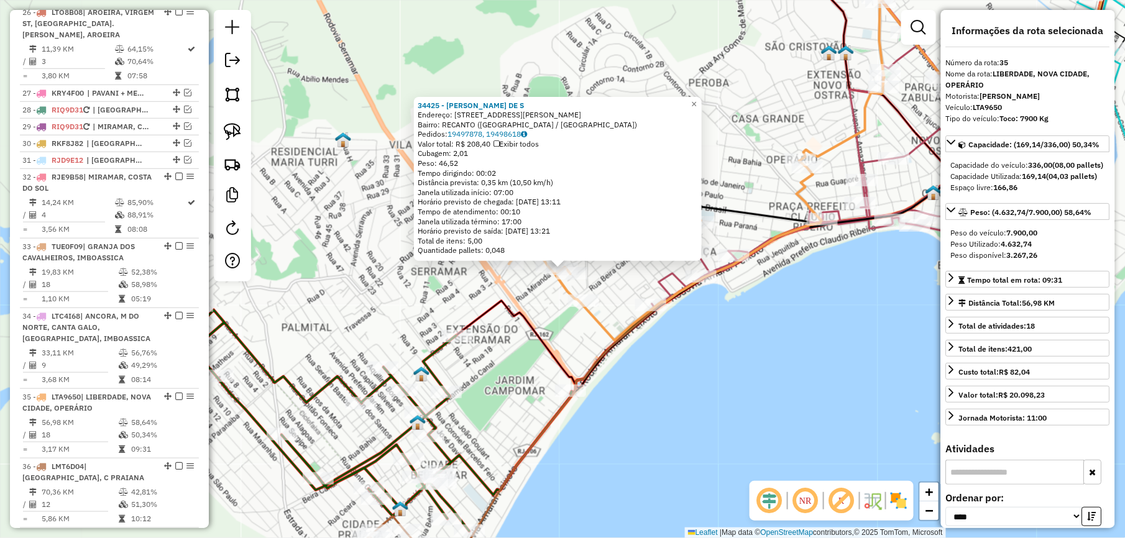
scroll to position [2172, 0]
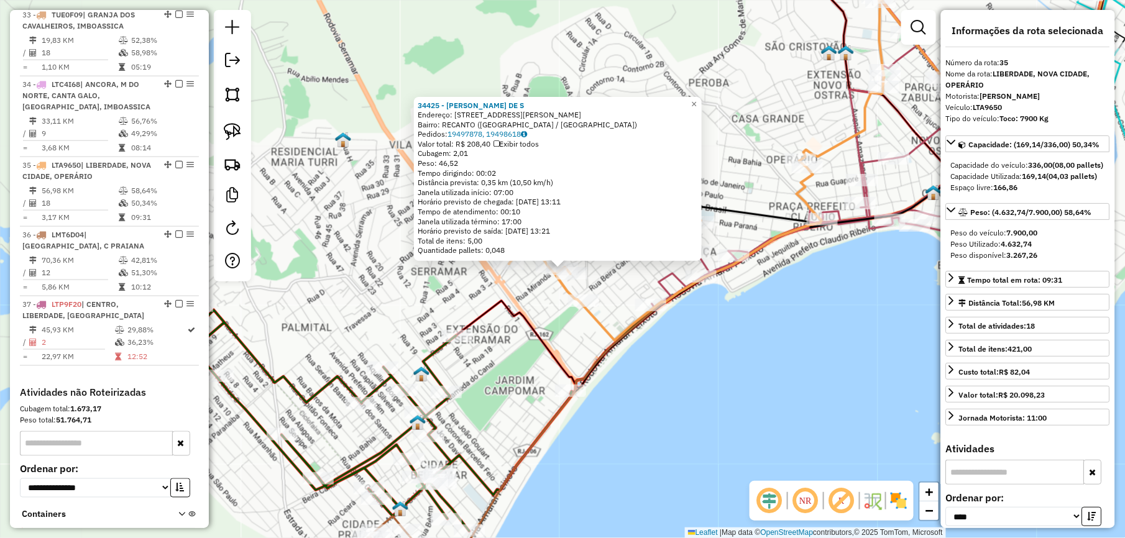
click at [375, 164] on div "34425 - ELIANE FLORIANO DE S Endereço: Rua Carlos Machado 155 Bairro: RECANTO (…" at bounding box center [562, 269] width 1125 height 538
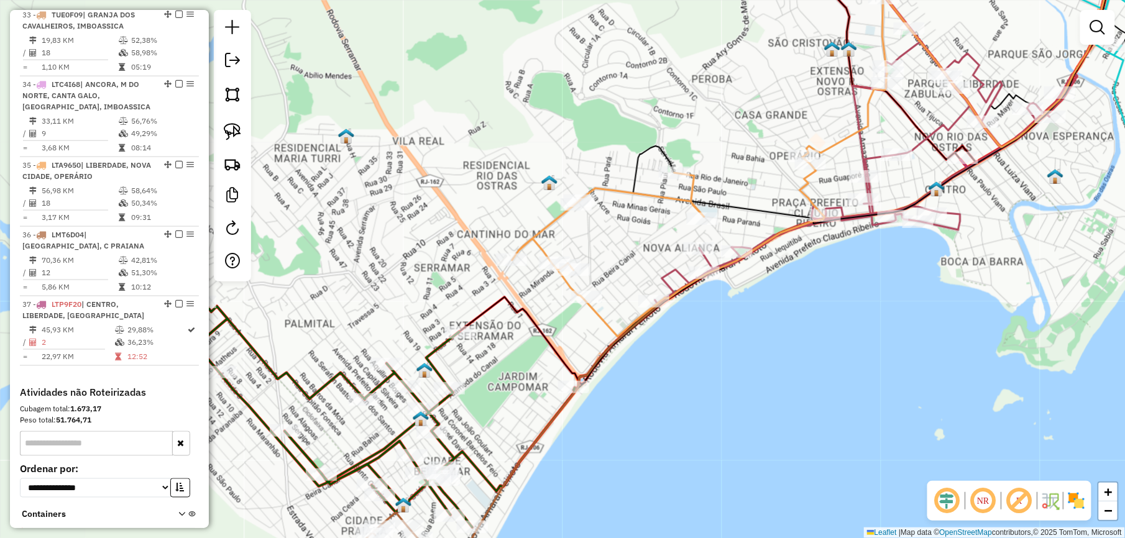
drag, startPoint x: 384, startPoint y: 185, endPoint x: 475, endPoint y: 100, distance: 124.5
click at [466, 111] on div "Janela de atendimento Grade de atendimento Capacidade Transportadoras Veículos …" at bounding box center [562, 269] width 1125 height 538
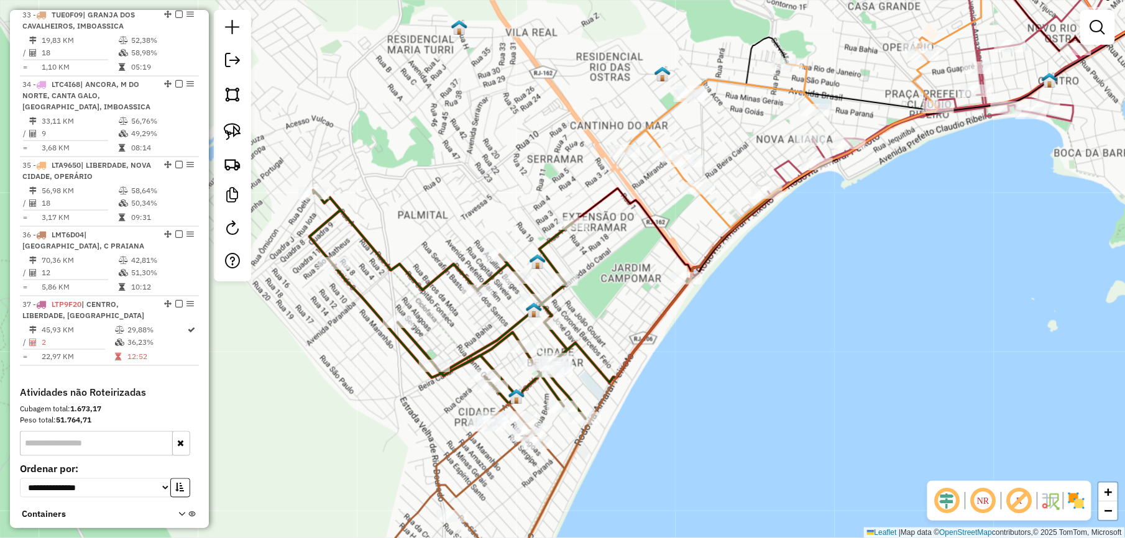
drag, startPoint x: 883, startPoint y: 214, endPoint x: 530, endPoint y: 356, distance: 381.0
click at [533, 358] on div "Janela de atendimento Grade de atendimento Capacidade Transportadoras Veículos …" at bounding box center [562, 269] width 1125 height 538
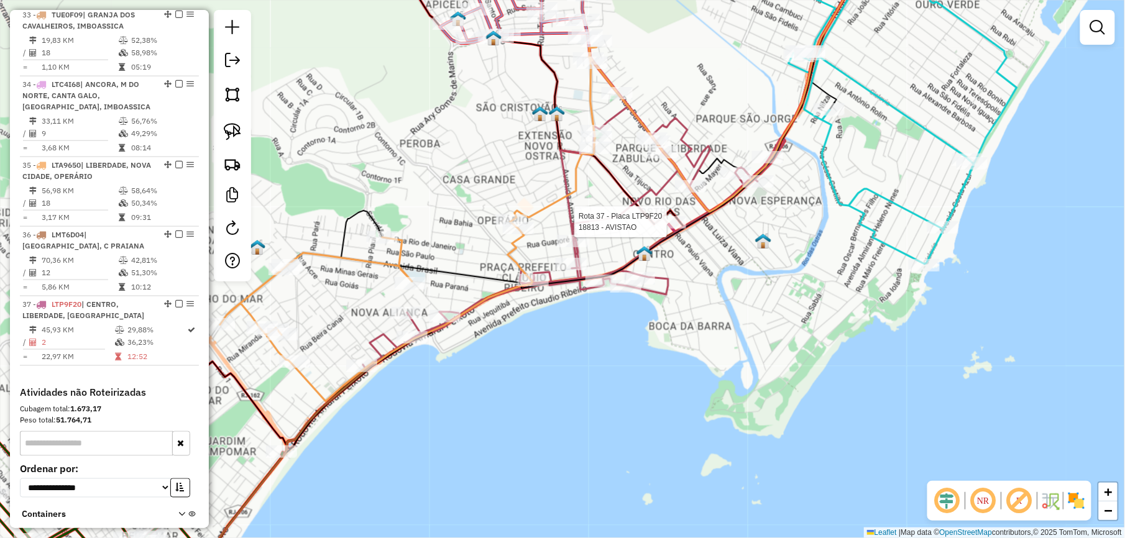
select select "*********"
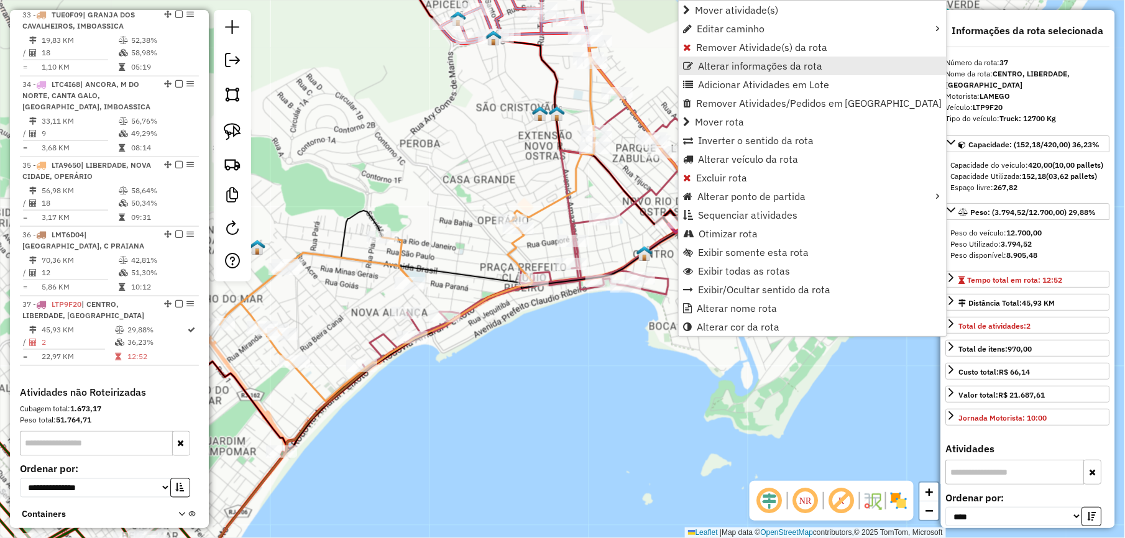
click at [746, 63] on span "Alterar informações da rota" at bounding box center [760, 66] width 124 height 10
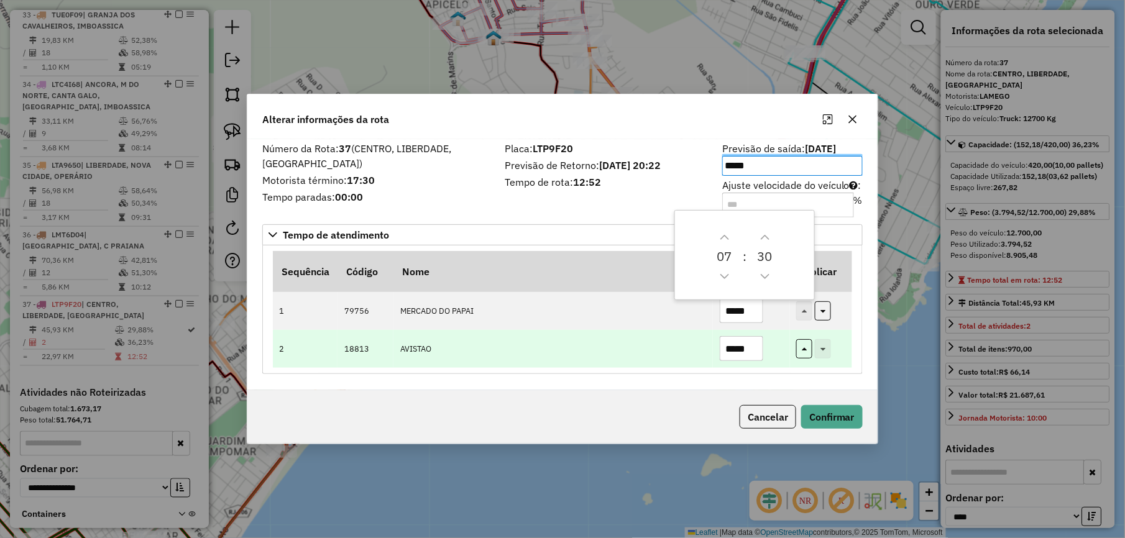
click at [752, 339] on input "*****" at bounding box center [742, 348] width 44 height 25
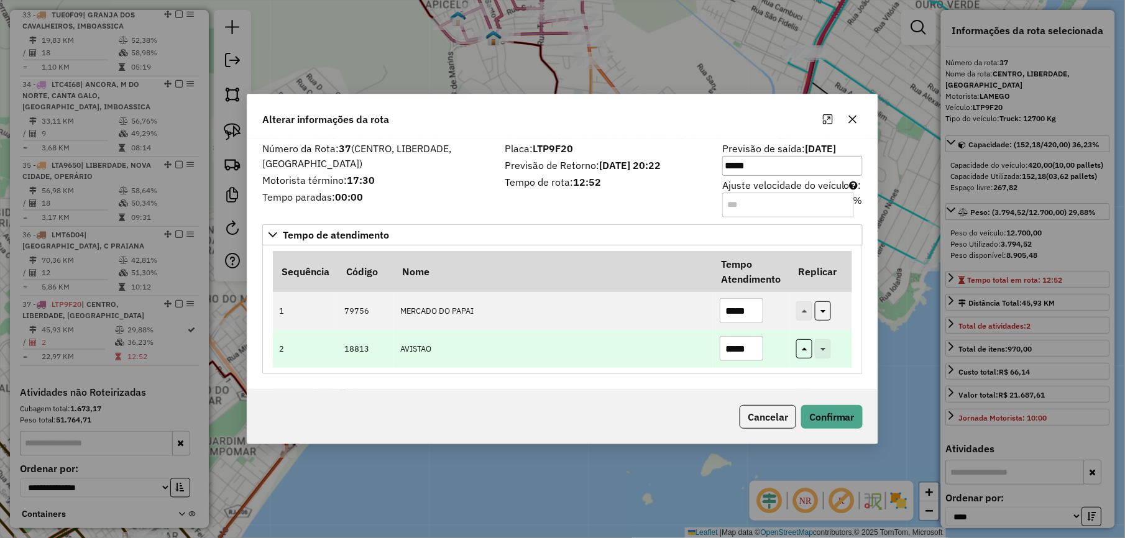
click at [752, 339] on input "*****" at bounding box center [742, 348] width 44 height 25
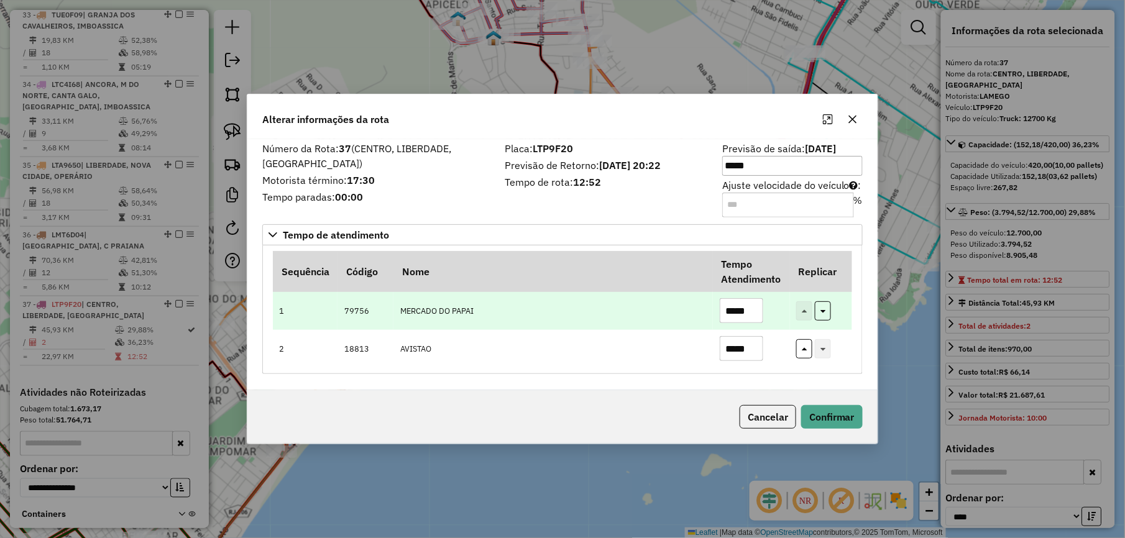
type input "*****"
click at [750, 314] on input "*****" at bounding box center [742, 310] width 44 height 25
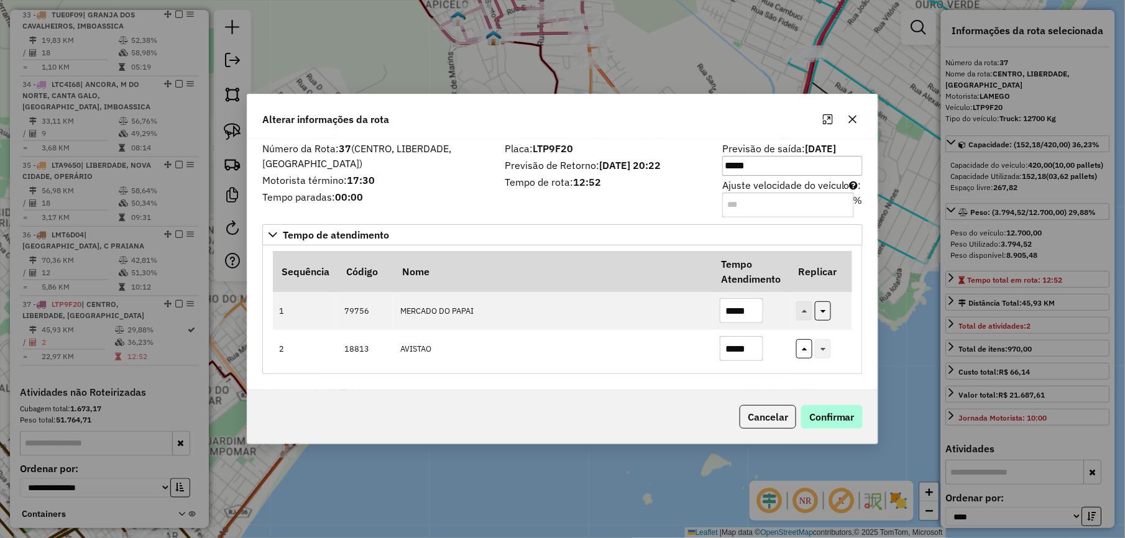
type input "*****"
click at [821, 412] on button "Confirmar" at bounding box center [832, 417] width 62 height 24
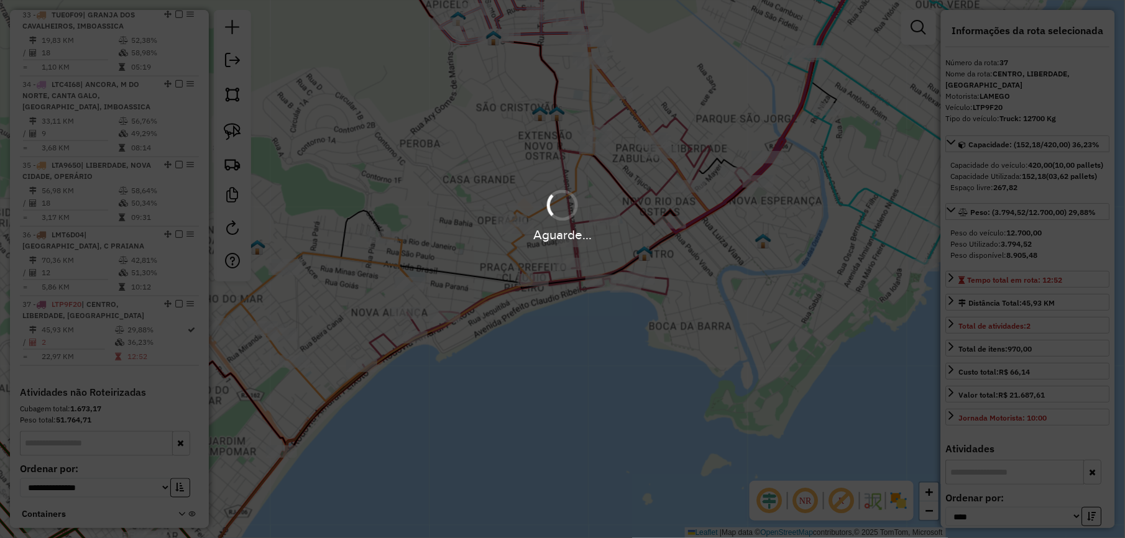
scroll to position [2188, 0]
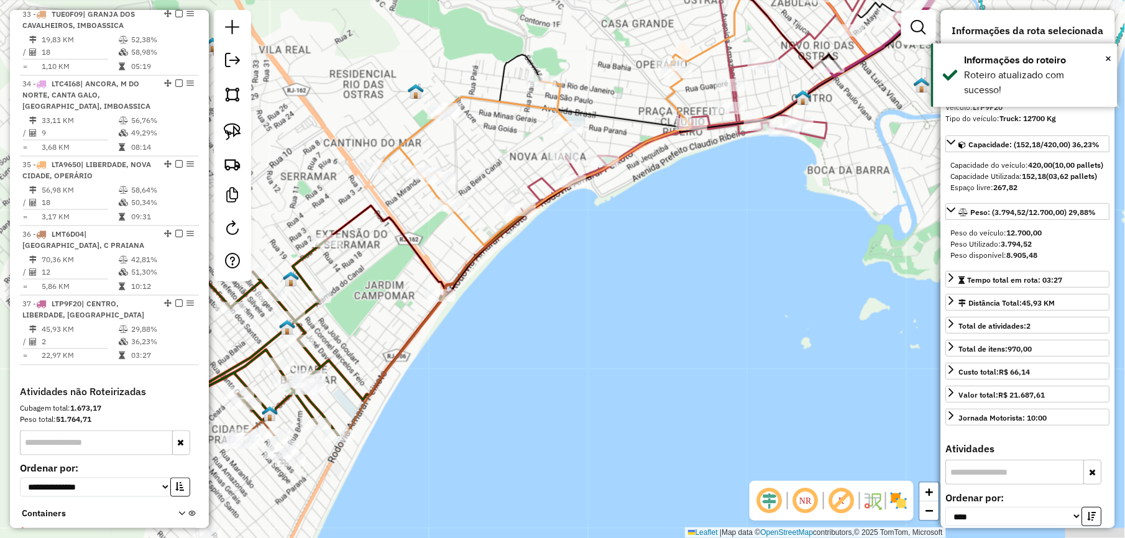
drag, startPoint x: 548, startPoint y: 304, endPoint x: 627, endPoint y: 207, distance: 125.0
click at [615, 224] on div "Janela de atendimento Grade de atendimento Capacidade Transportadoras Veículos …" at bounding box center [562, 269] width 1125 height 538
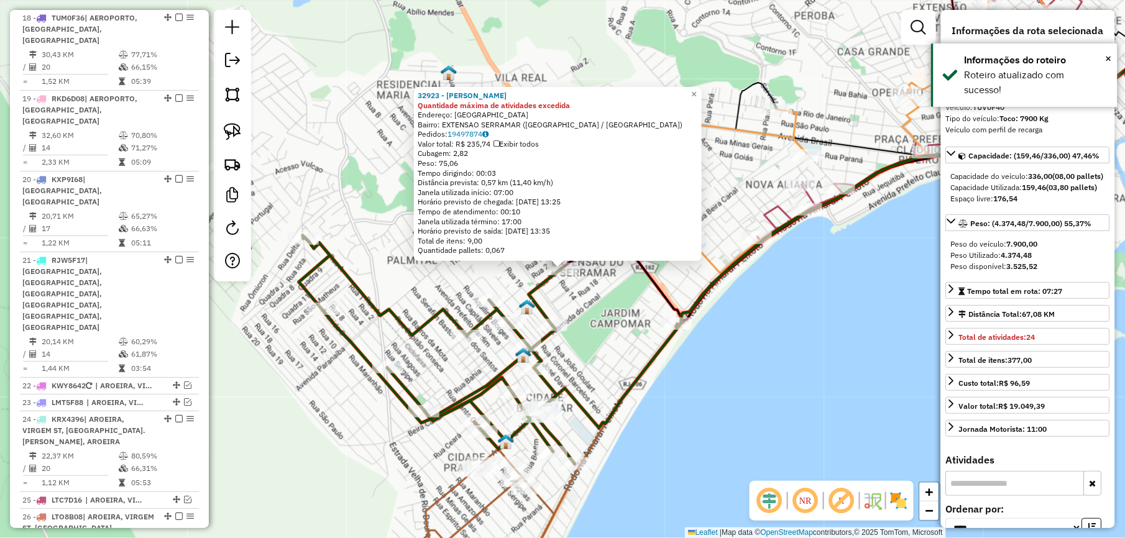
scroll to position [1053, 0]
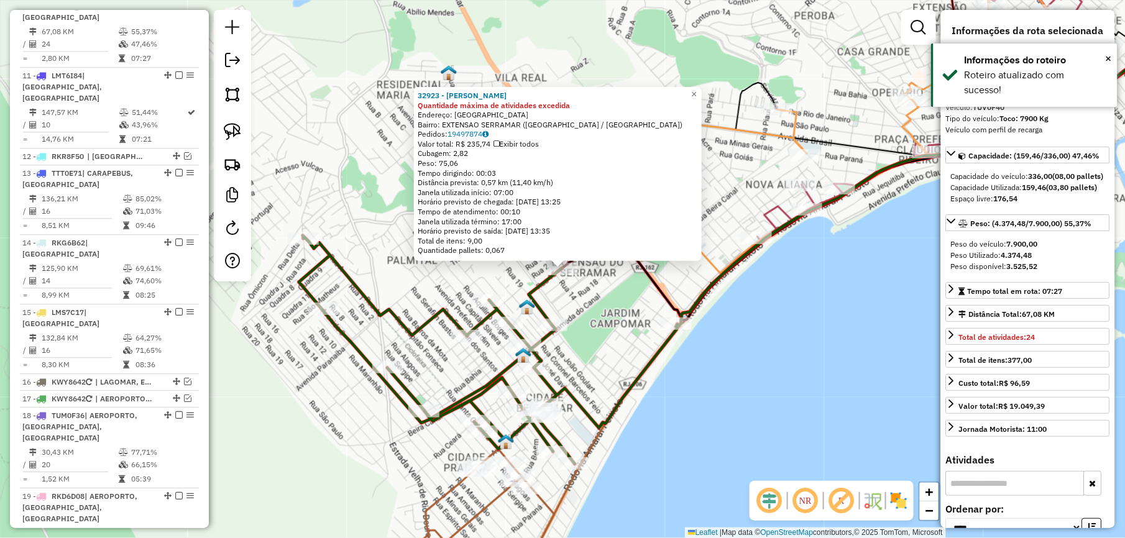
drag, startPoint x: 599, startPoint y: 378, endPoint x: 602, endPoint y: 368, distance: 10.4
click at [602, 372] on div "32923 - GRACAS LANCHES Quantidade máxima de atividades excedida Endereço: RUA Q…" at bounding box center [562, 269] width 1125 height 538
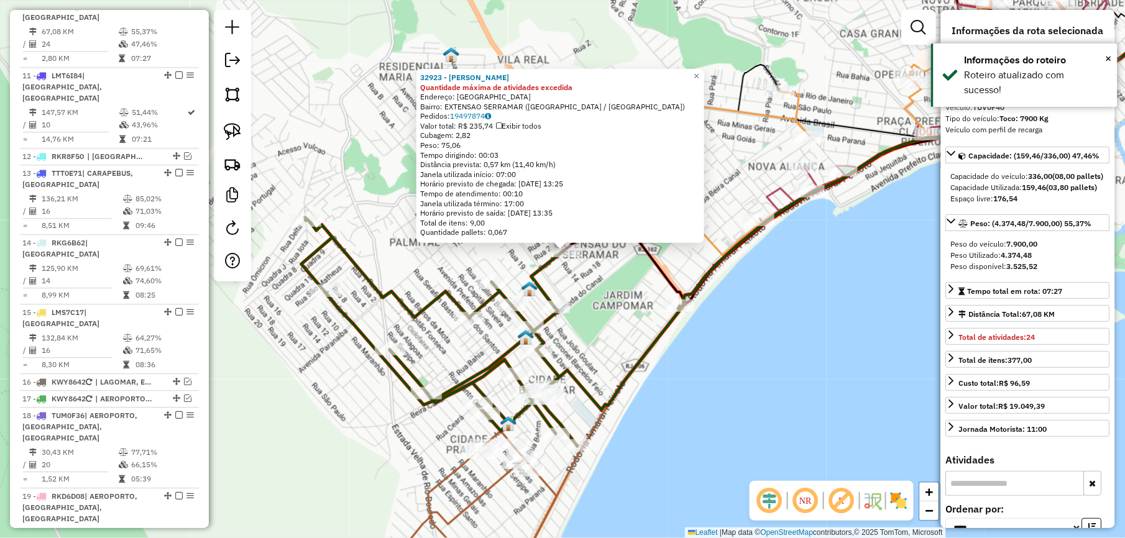
drag, startPoint x: 613, startPoint y: 373, endPoint x: 517, endPoint y: 320, distance: 109.6
click at [515, 320] on div "32923 - GRACAS LANCHES Quantidade máxima de atividades excedida Endereço: RUA Q…" at bounding box center [562, 269] width 1125 height 538
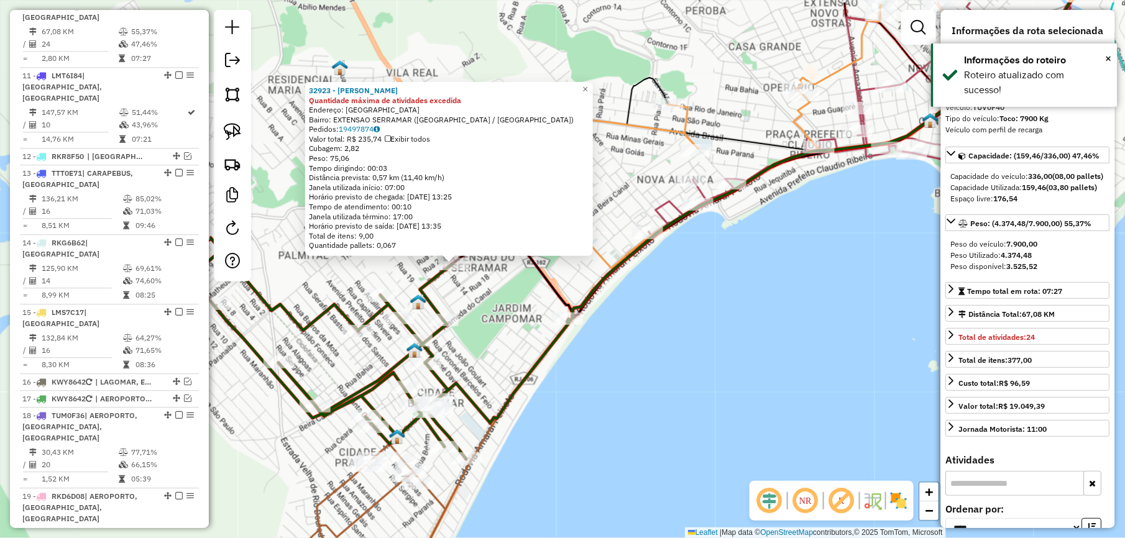
drag, startPoint x: 577, startPoint y: 327, endPoint x: 563, endPoint y: 384, distance: 58.3
click at [563, 384] on div "32923 - GRACAS LANCHES Quantidade máxima de atividades excedida Endereço: RUA Q…" at bounding box center [562, 269] width 1125 height 538
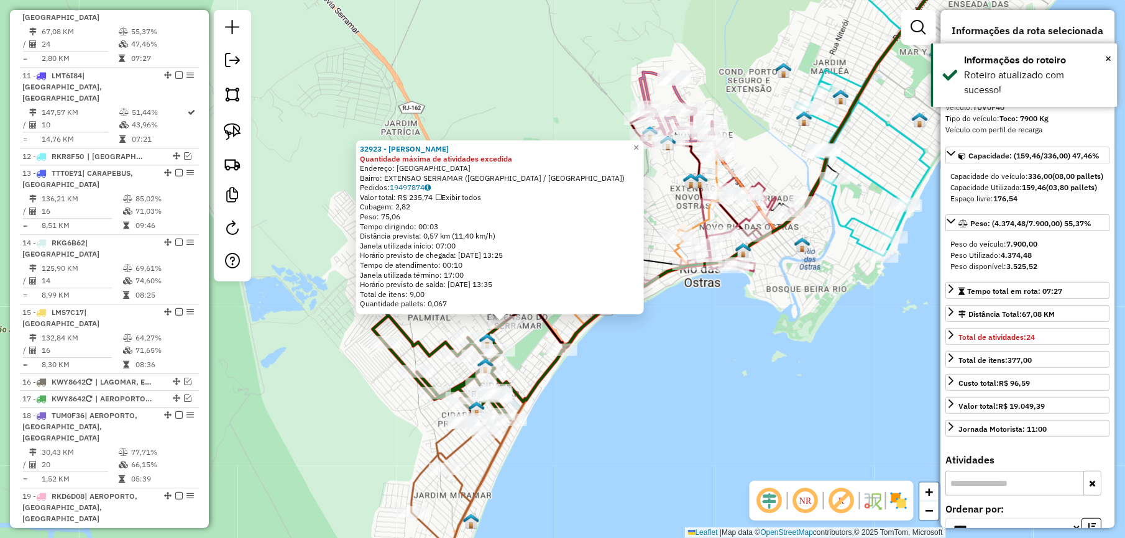
click at [575, 384] on div "32923 - GRACAS LANCHES Quantidade máxima de atividades excedida Endereço: RUA Q…" at bounding box center [562, 269] width 1125 height 538
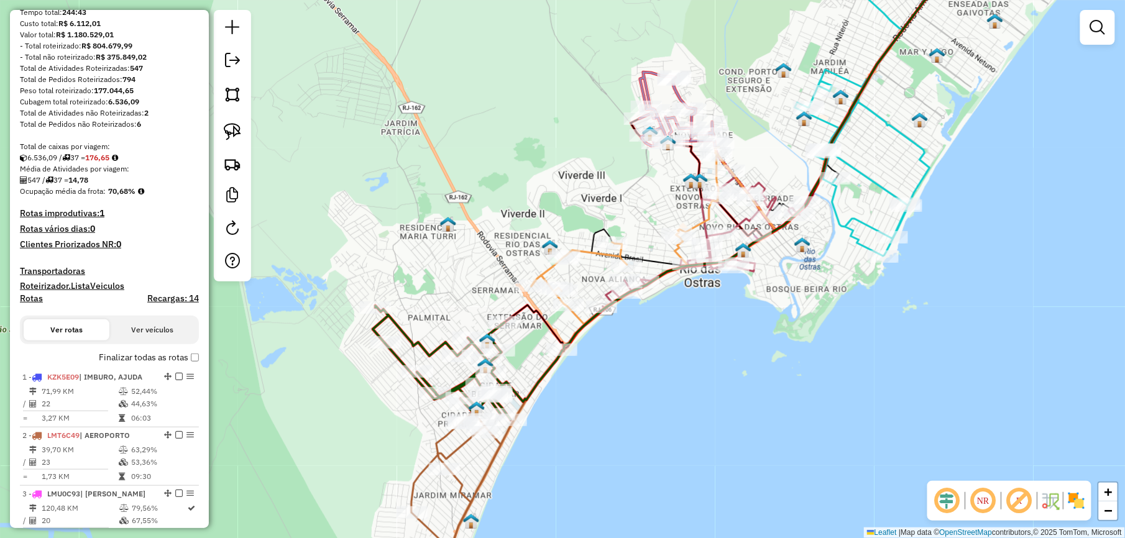
scroll to position [0, 0]
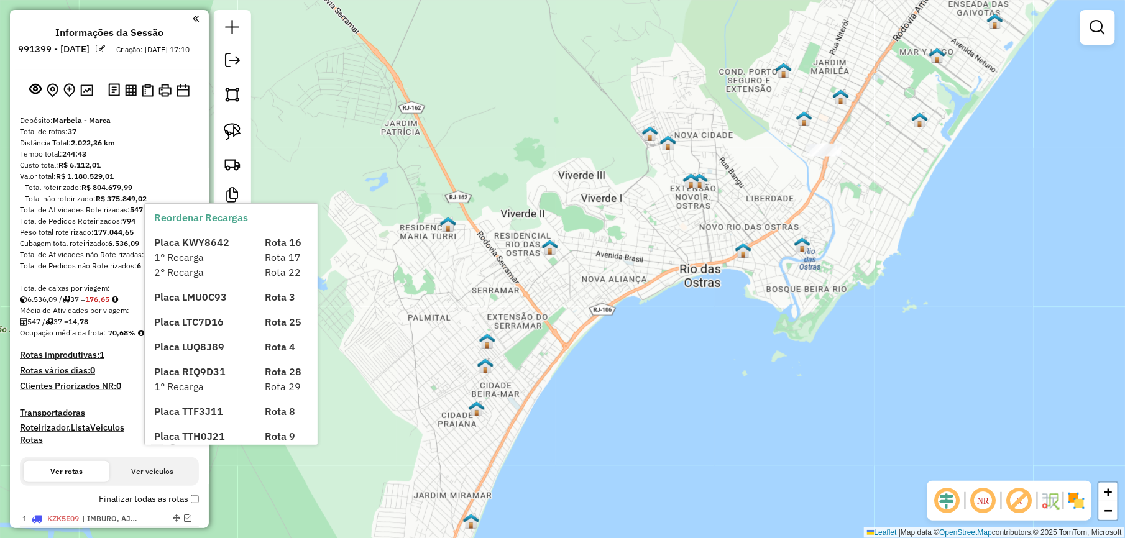
drag, startPoint x: 543, startPoint y: 236, endPoint x: 416, endPoint y: 389, distance: 198.2
click at [418, 385] on div "Janela de atendimento Grade de atendimento Capacidade Transportadoras Veículos …" at bounding box center [562, 269] width 1125 height 538
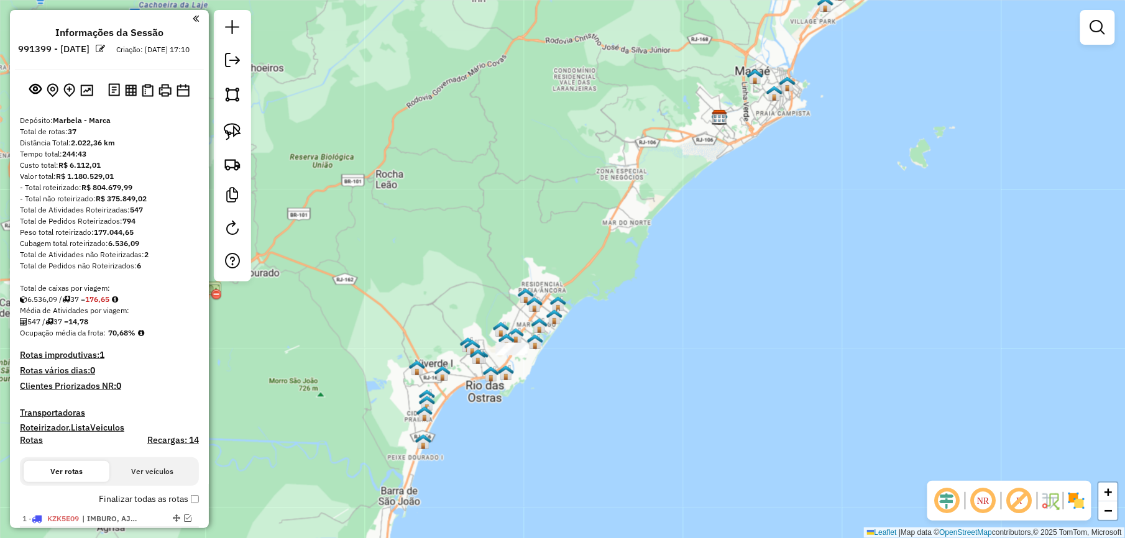
drag, startPoint x: 574, startPoint y: 183, endPoint x: 433, endPoint y: 394, distance: 254.5
click at [441, 383] on div "Janela de atendimento Grade de atendimento Capacidade Transportadoras Veículos …" at bounding box center [562, 269] width 1125 height 538
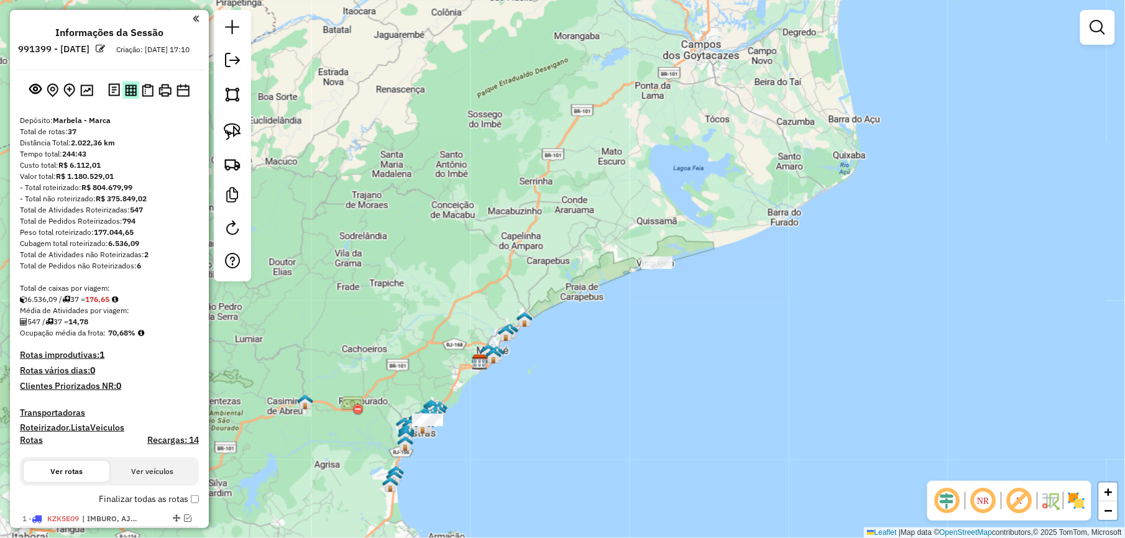
click at [122, 98] on button at bounding box center [130, 89] width 17 height 17
click at [234, 60] on em at bounding box center [232, 60] width 15 height 15
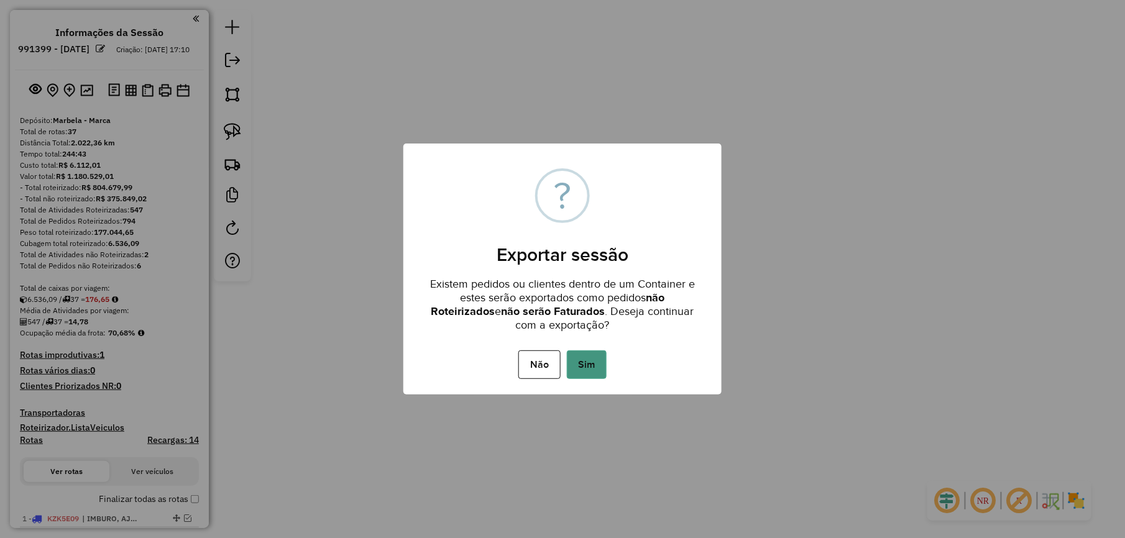
click at [603, 361] on button "Sim" at bounding box center [587, 365] width 40 height 29
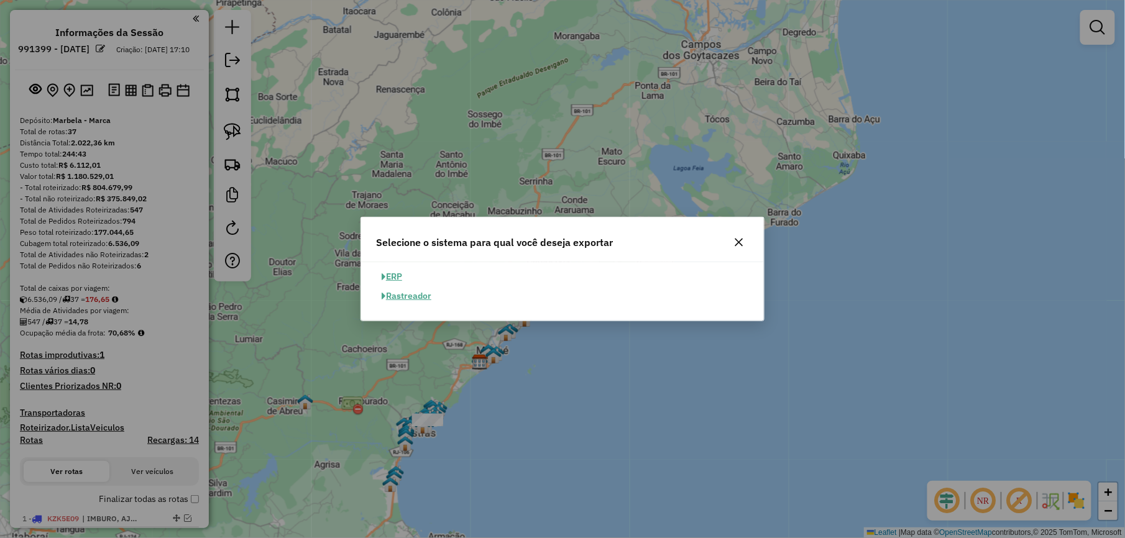
click at [397, 276] on button "ERP" at bounding box center [392, 276] width 32 height 19
select select "**"
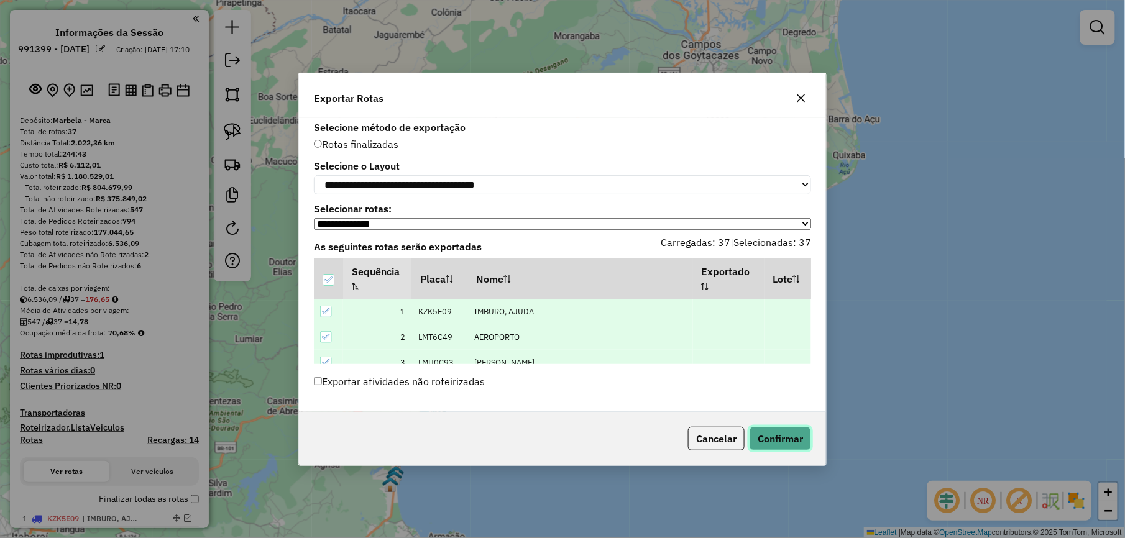
click at [803, 448] on button "Confirmar" at bounding box center [781, 439] width 62 height 24
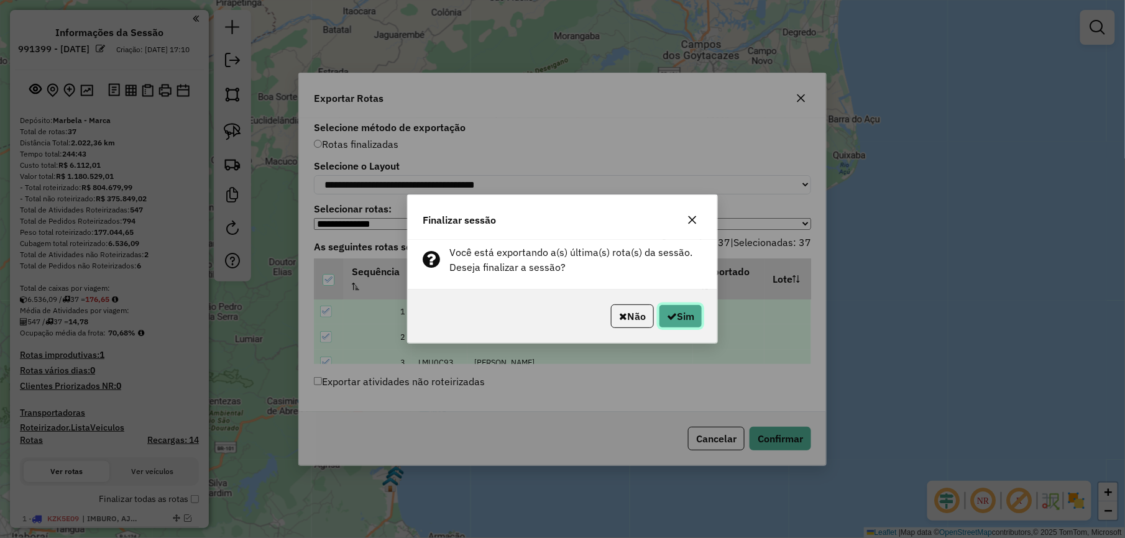
drag, startPoint x: 680, startPoint y: 316, endPoint x: 673, endPoint y: 314, distance: 7.7
click at [680, 316] on button "Sim" at bounding box center [681, 317] width 44 height 24
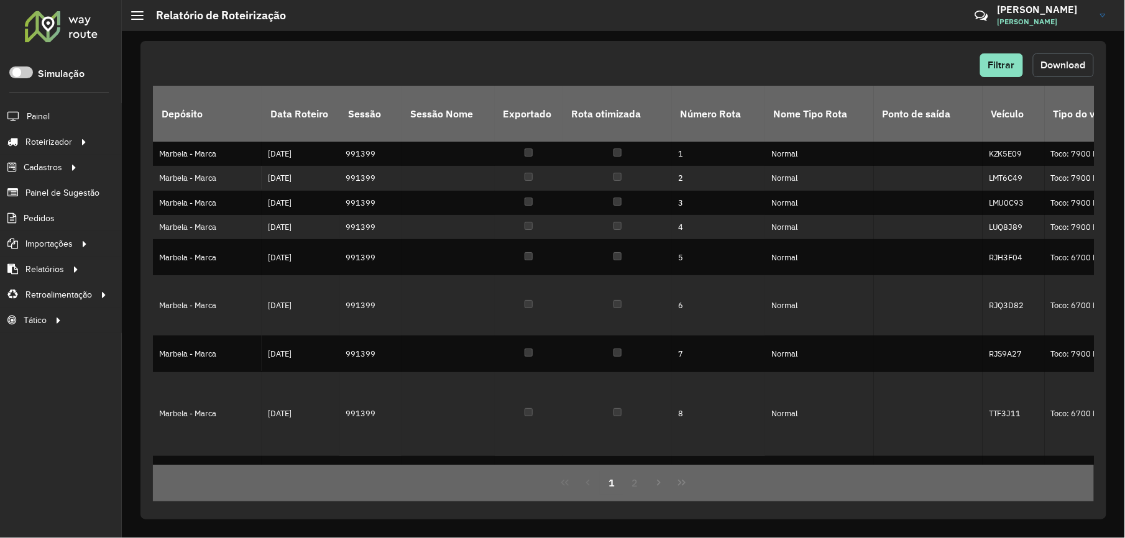
click at [1055, 73] on button "Download" at bounding box center [1063, 65] width 61 height 24
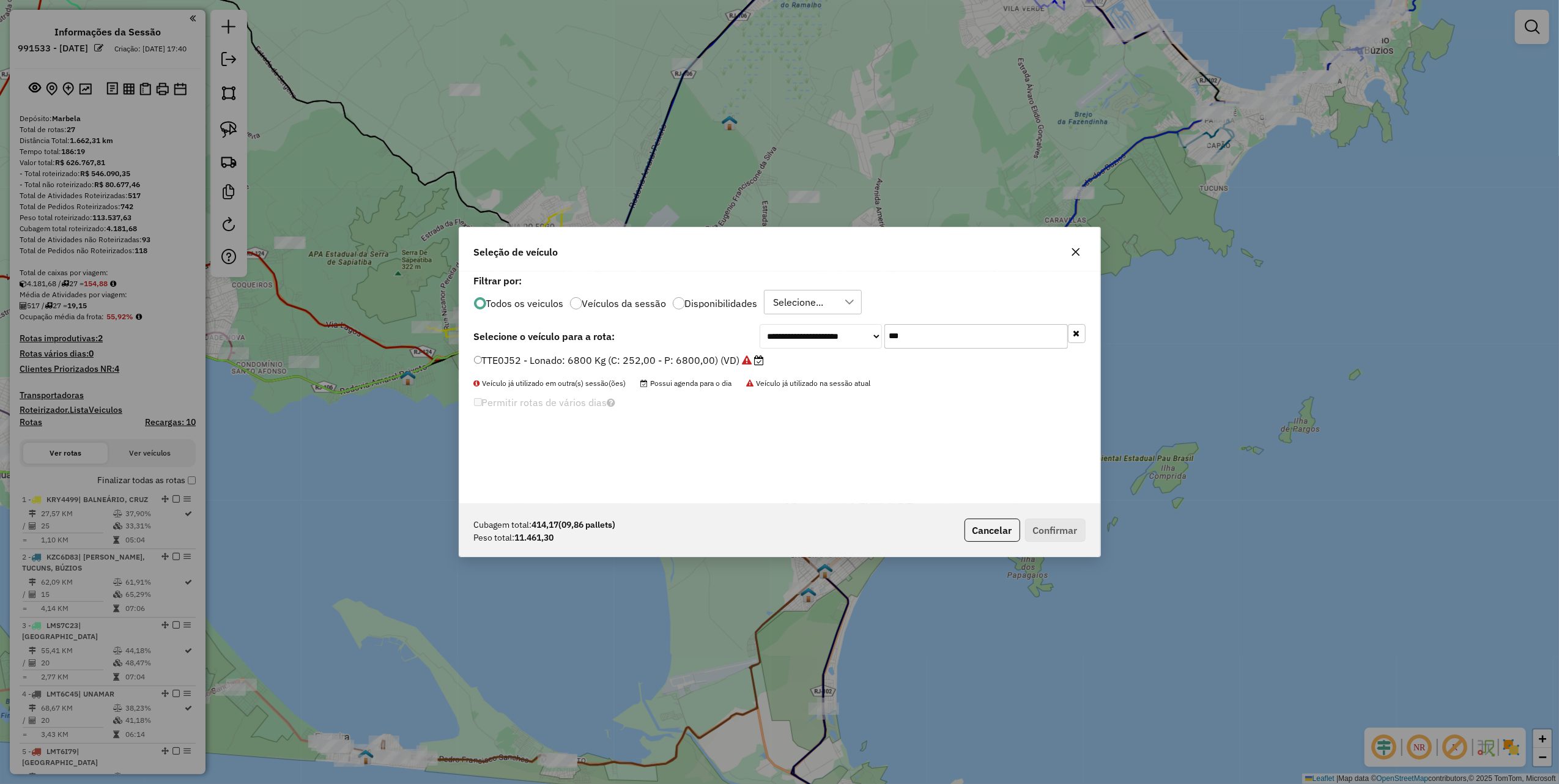
scroll to position [6, 4]
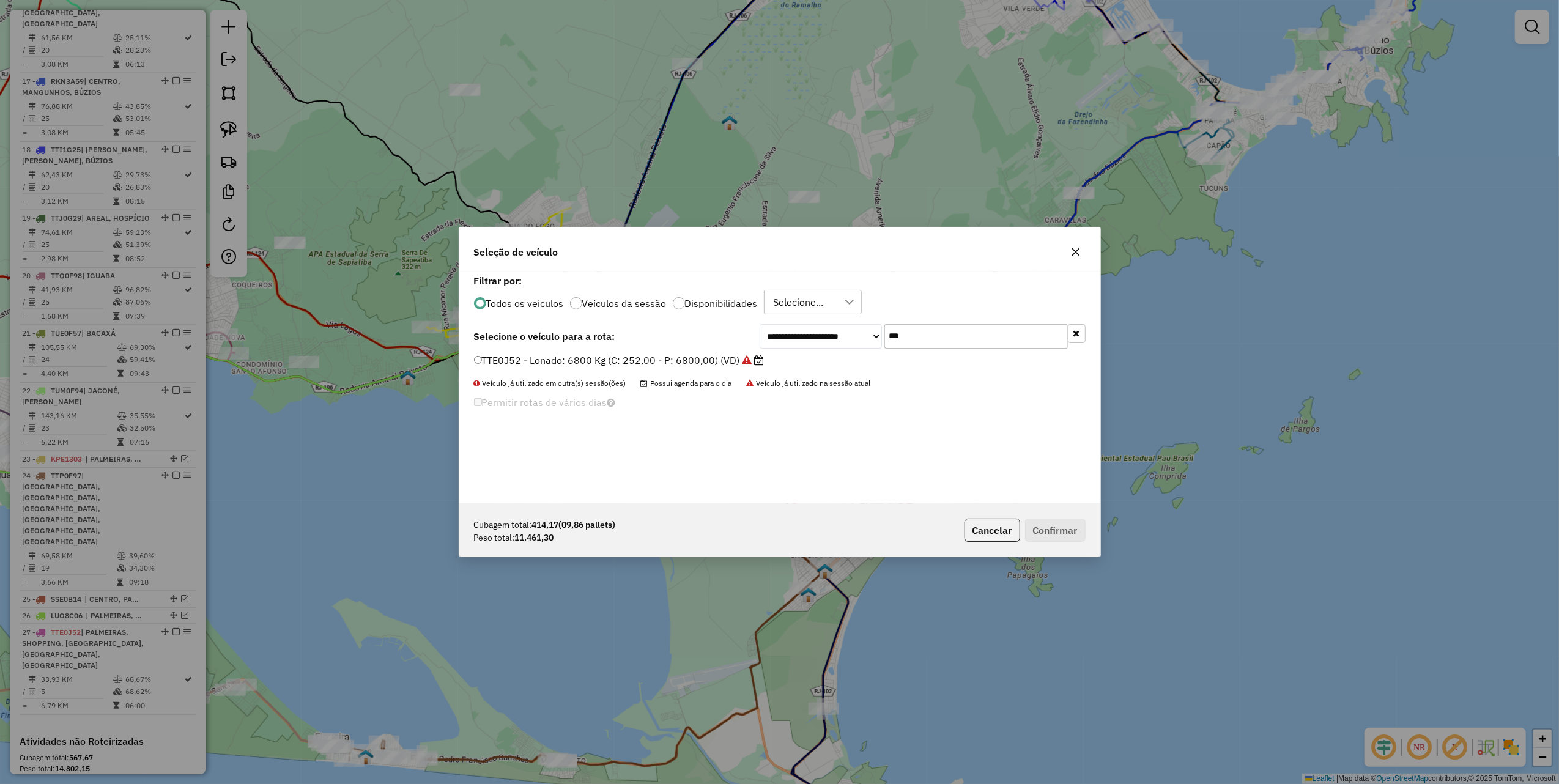
type input "*"
type input "***"
click at [727, 363] on label "SSE0A95 - VUC: 2330 Kg (C: 120,00 - P: 2330,00) (VD)" at bounding box center [607, 360] width 266 height 15
click at [1061, 528] on button "Confirmar" at bounding box center [1056, 530] width 61 height 24
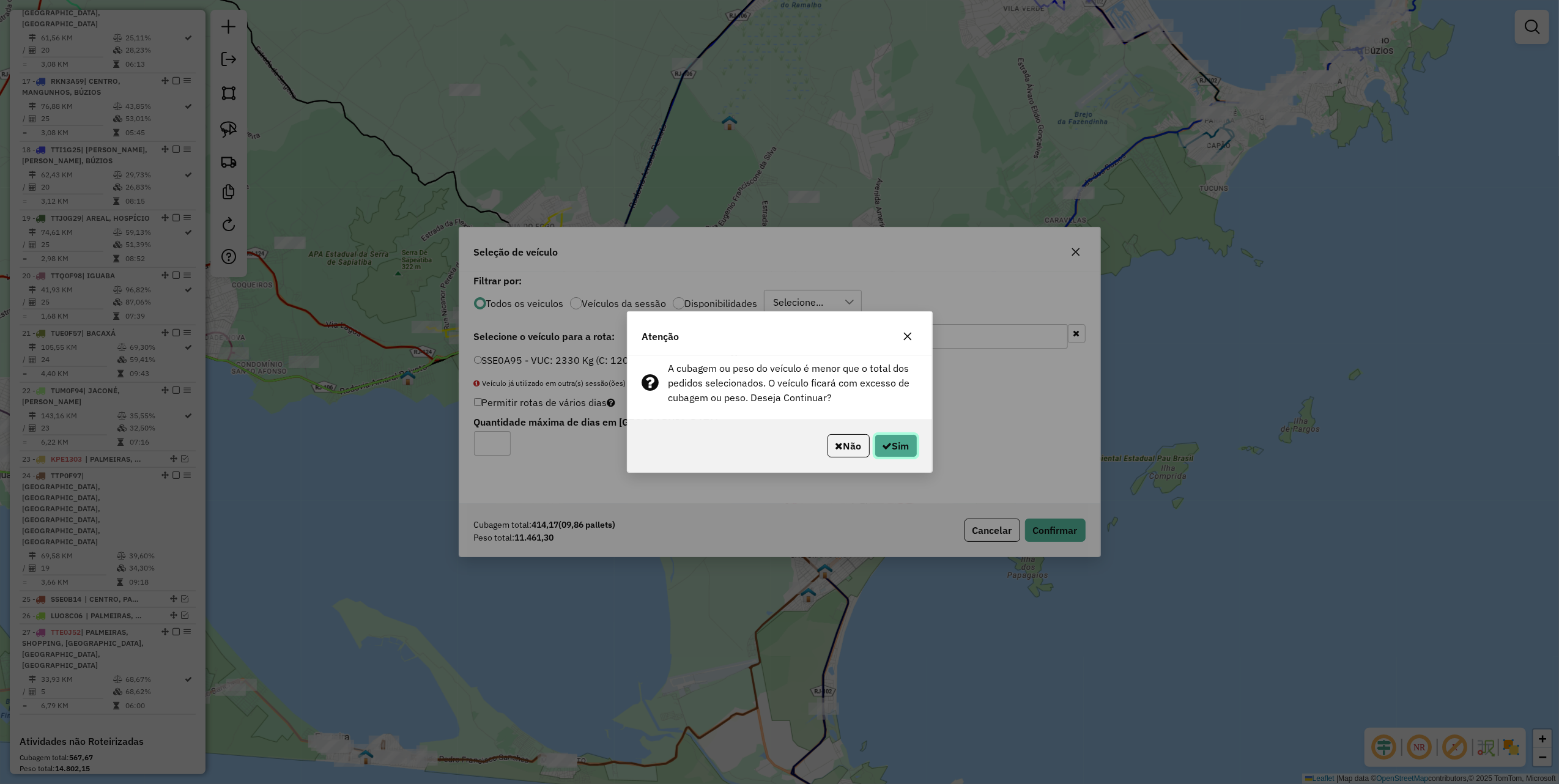
click at [901, 453] on button "Sim" at bounding box center [897, 446] width 43 height 24
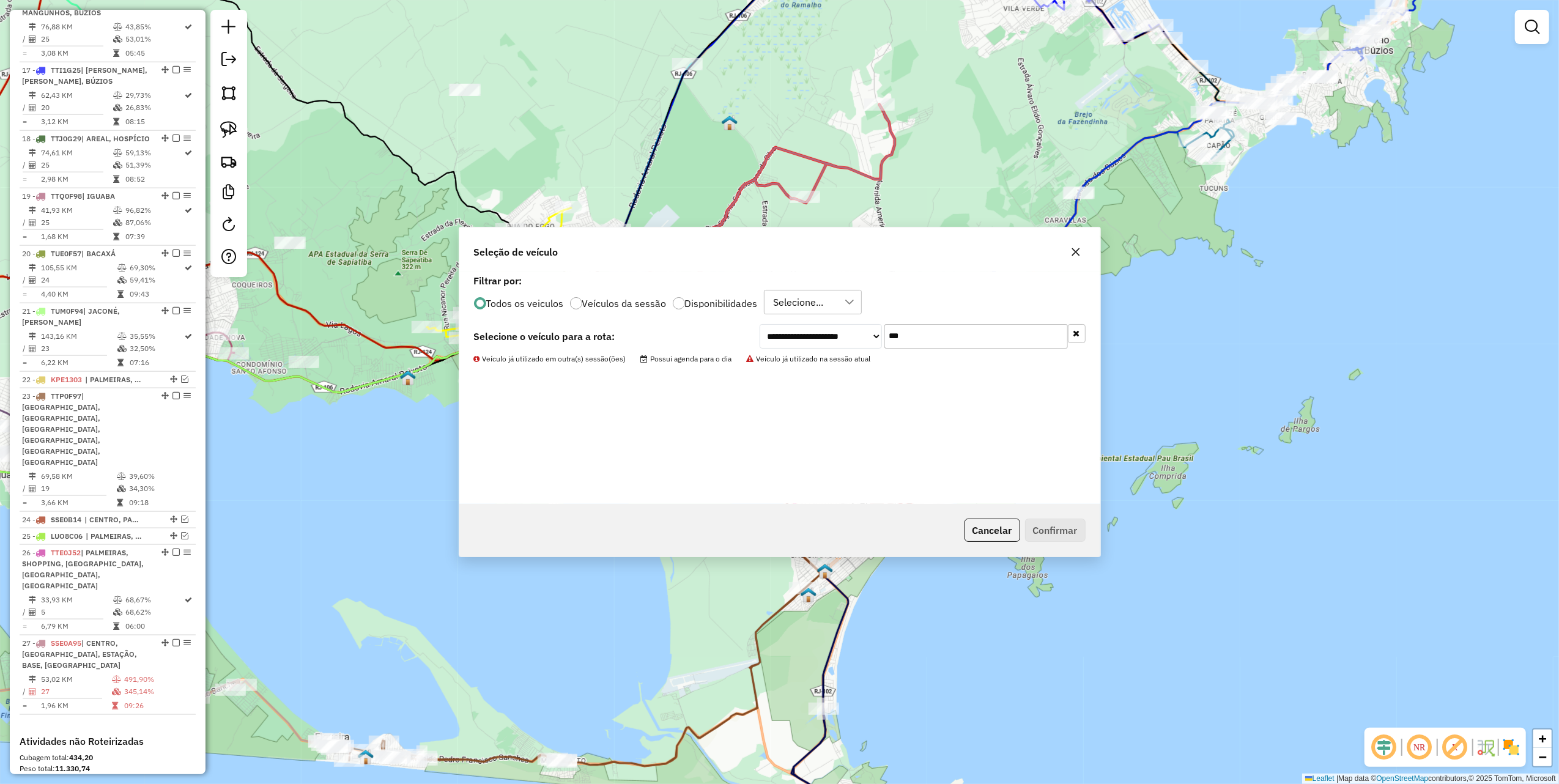
scroll to position [1489, 0]
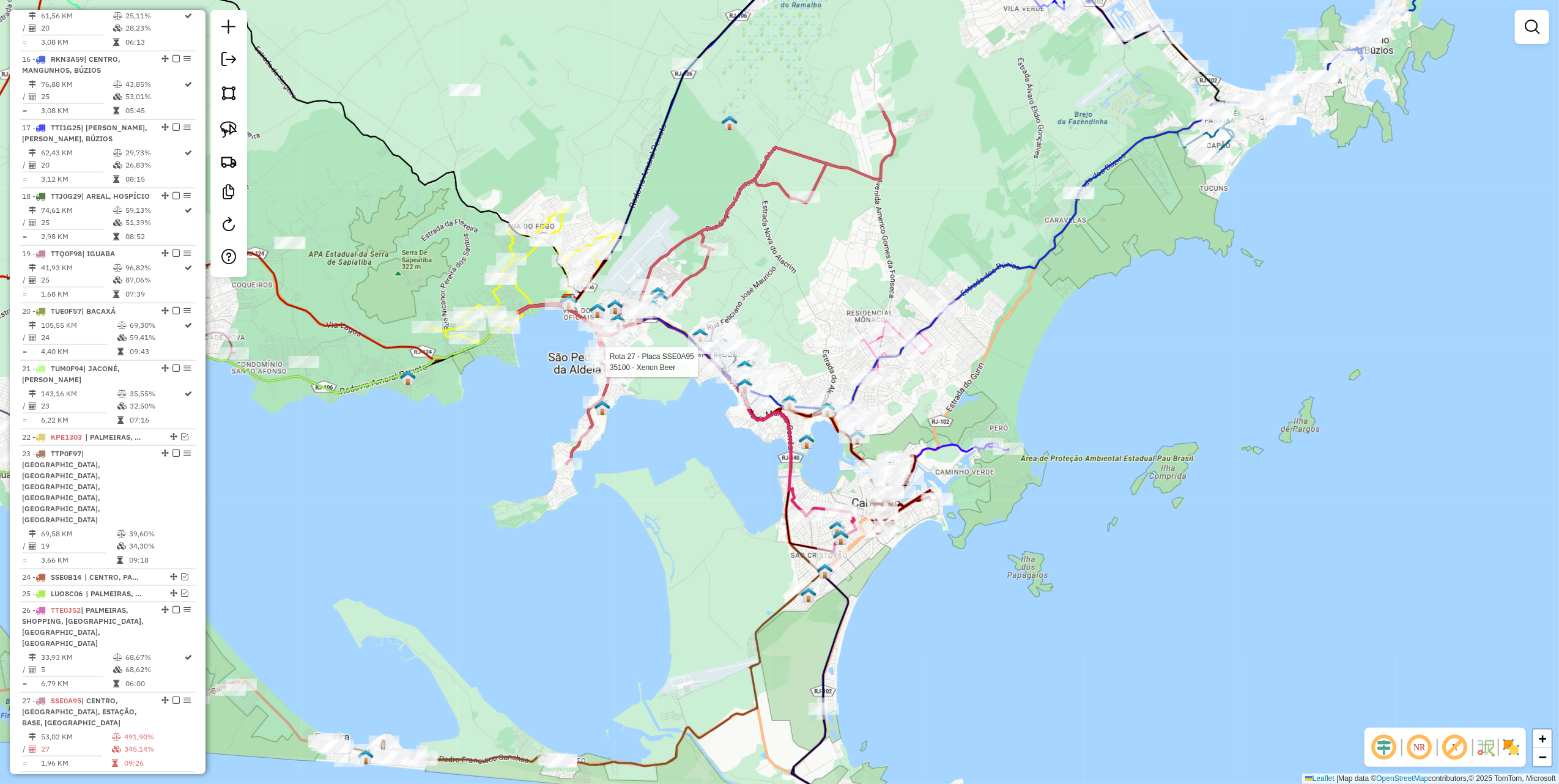
select select "**********"
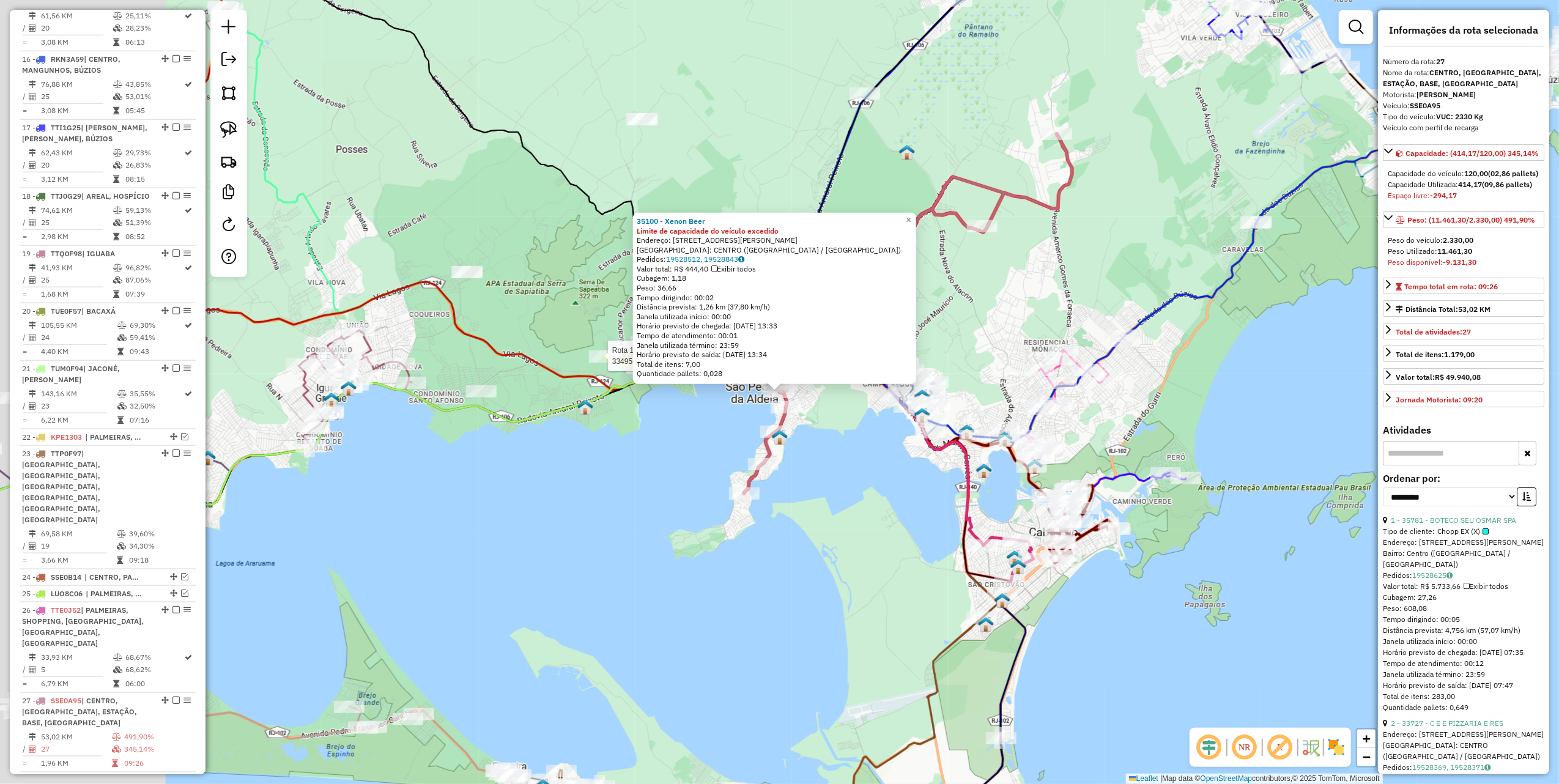
scroll to position [1635, 0]
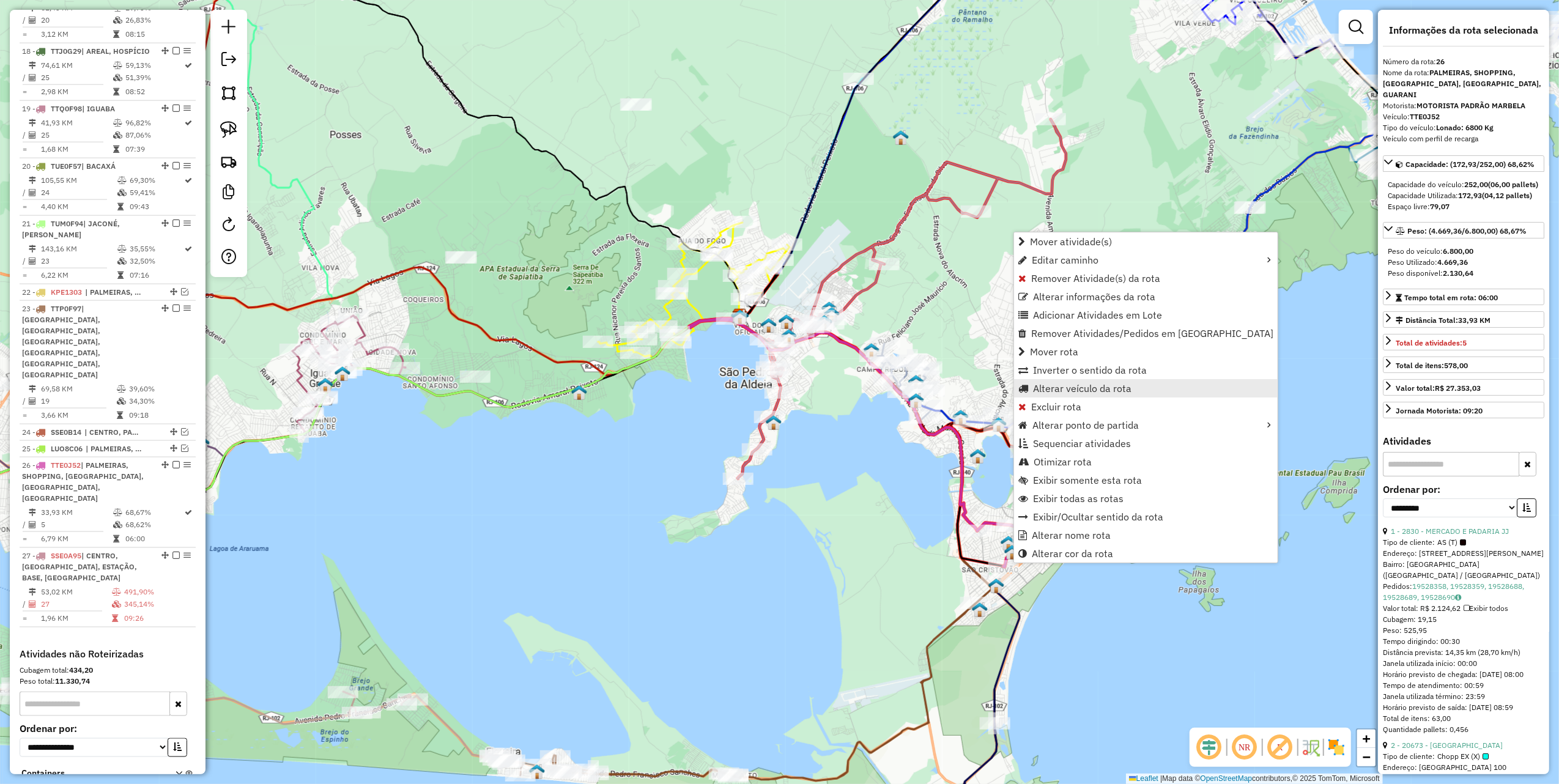
click at [1083, 387] on span "Alterar veículo da rota" at bounding box center [1083, 389] width 98 height 10
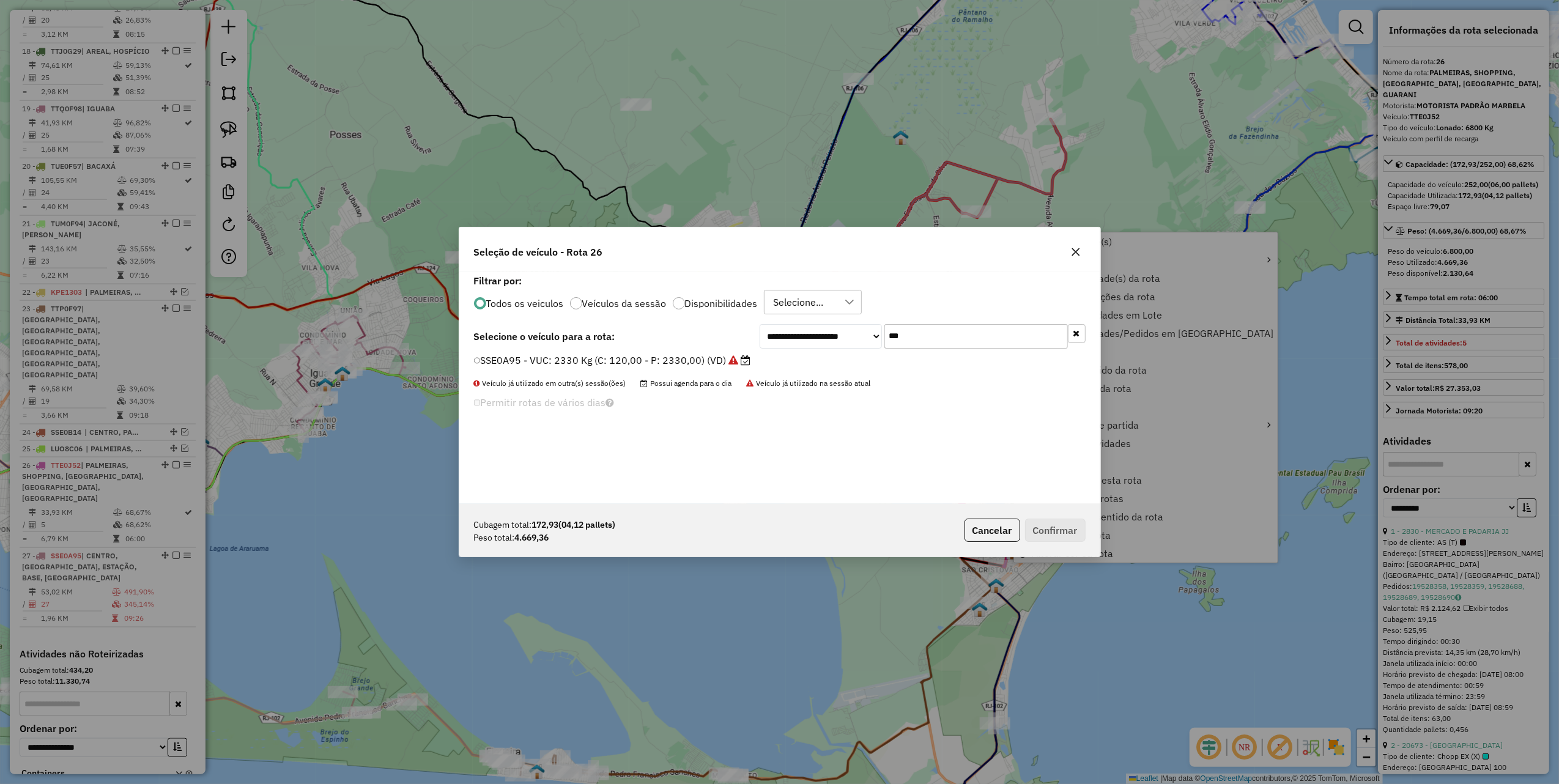
scroll to position [6, 4]
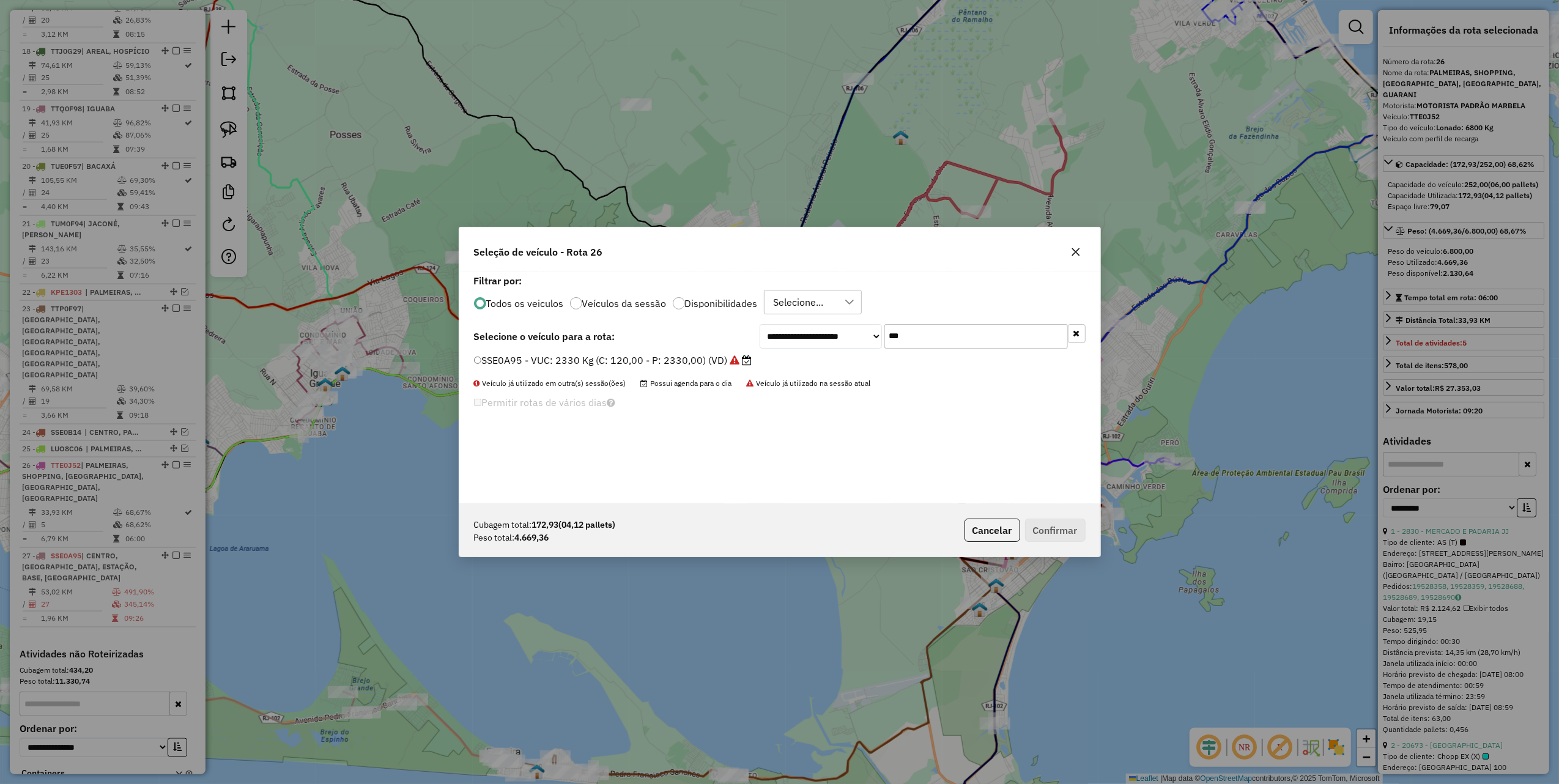
click at [994, 336] on input "***" at bounding box center [976, 335] width 183 height 25
type input "*"
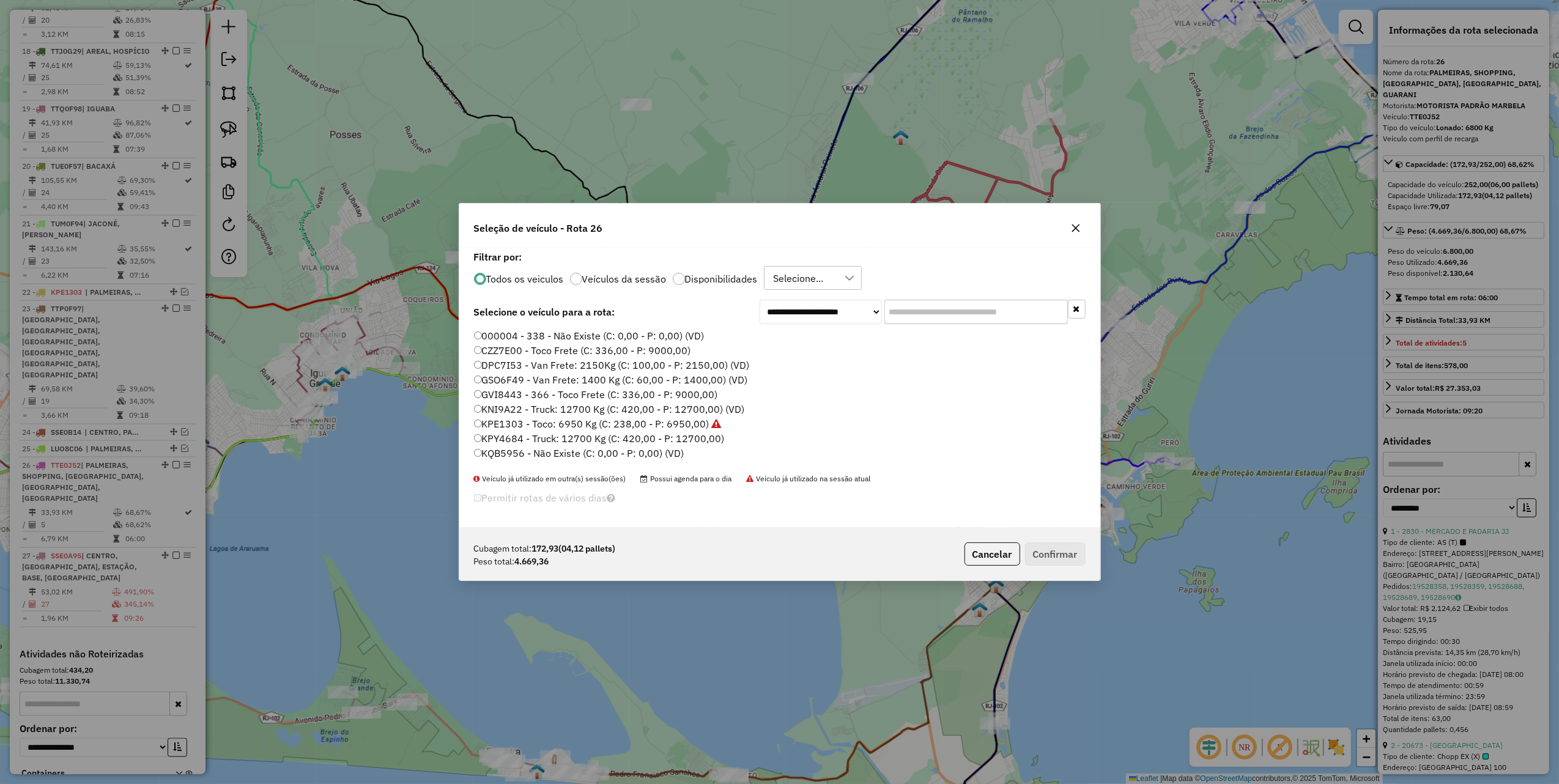
click at [1083, 221] on button "button" at bounding box center [1076, 228] width 20 height 20
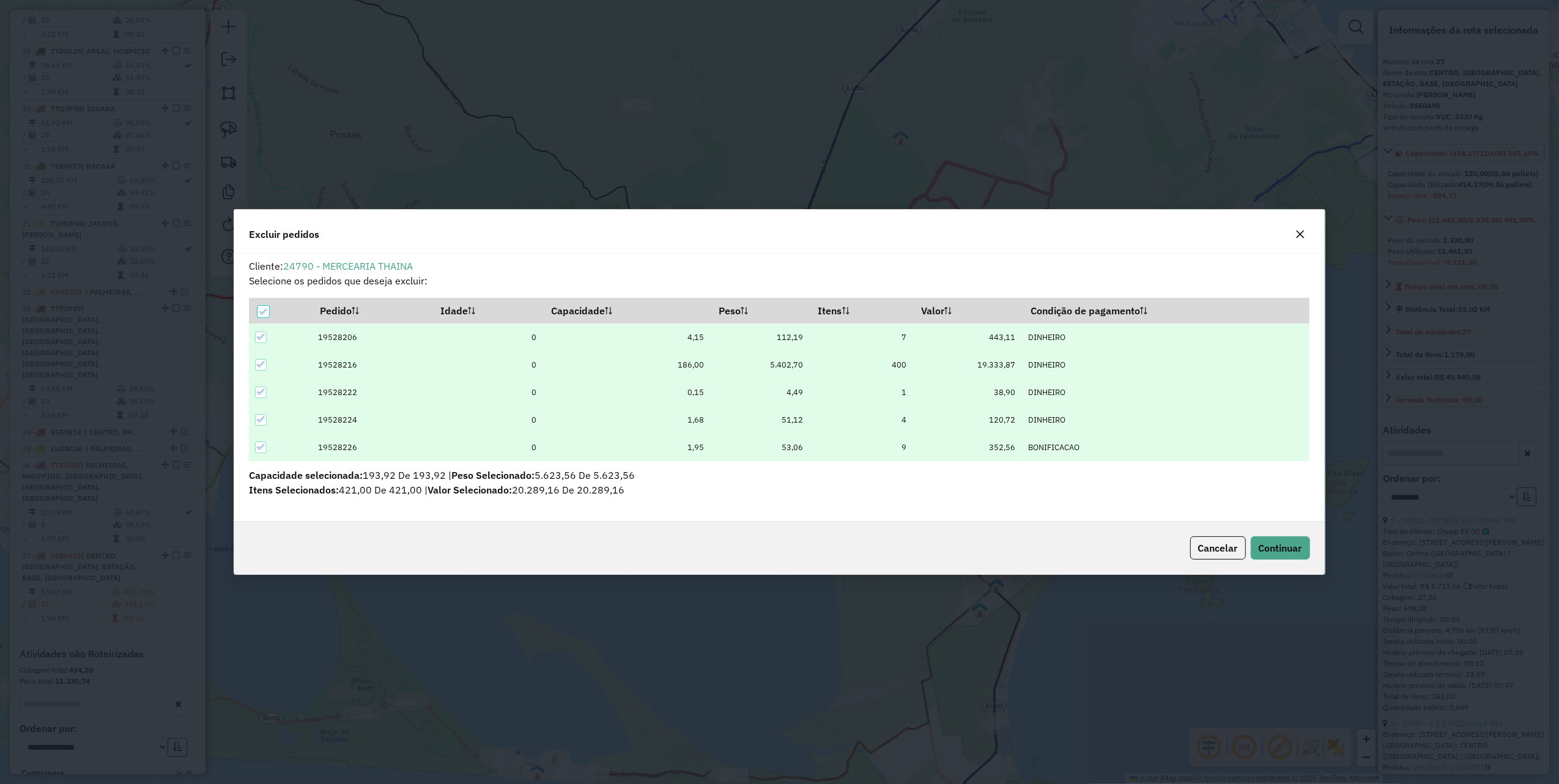
scroll to position [0, 0]
click at [1287, 548] on span "Continuar" at bounding box center [1280, 548] width 43 height 12
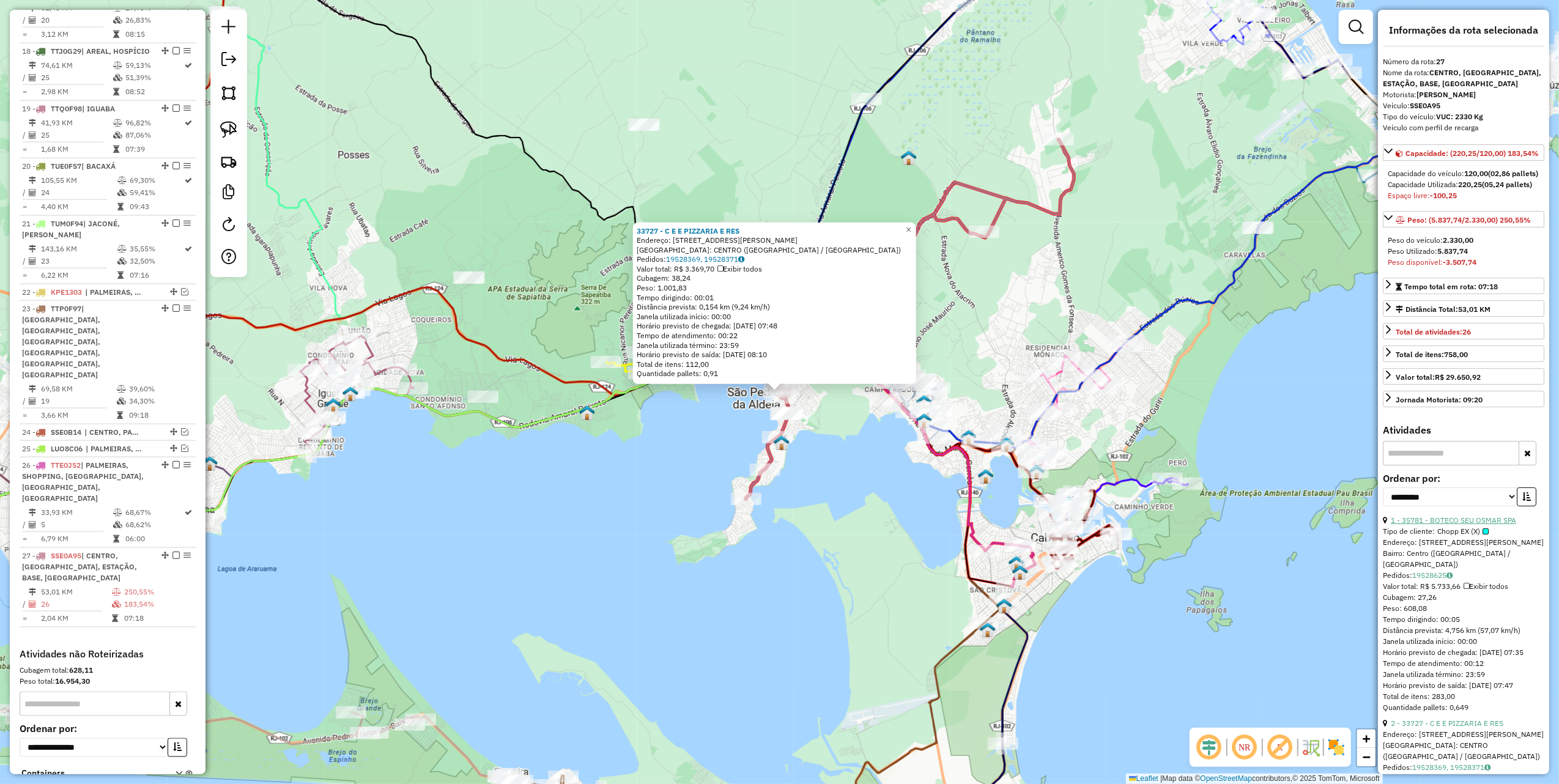
click at [1486, 524] on link "1 - 35781 - BOTECO SEU OSMAR SPA" at bounding box center [1454, 519] width 125 height 9
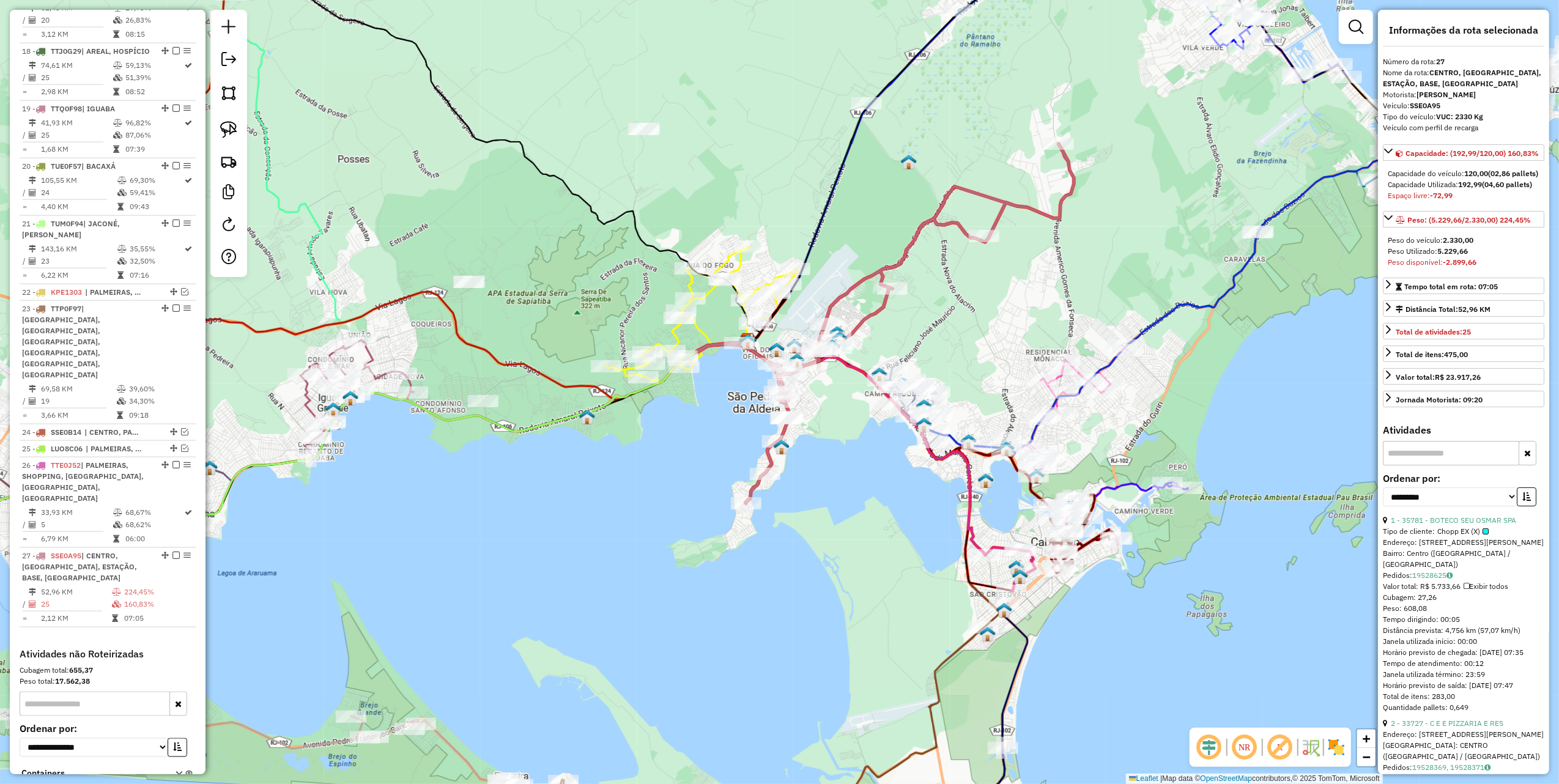
scroll to position [162, 0]
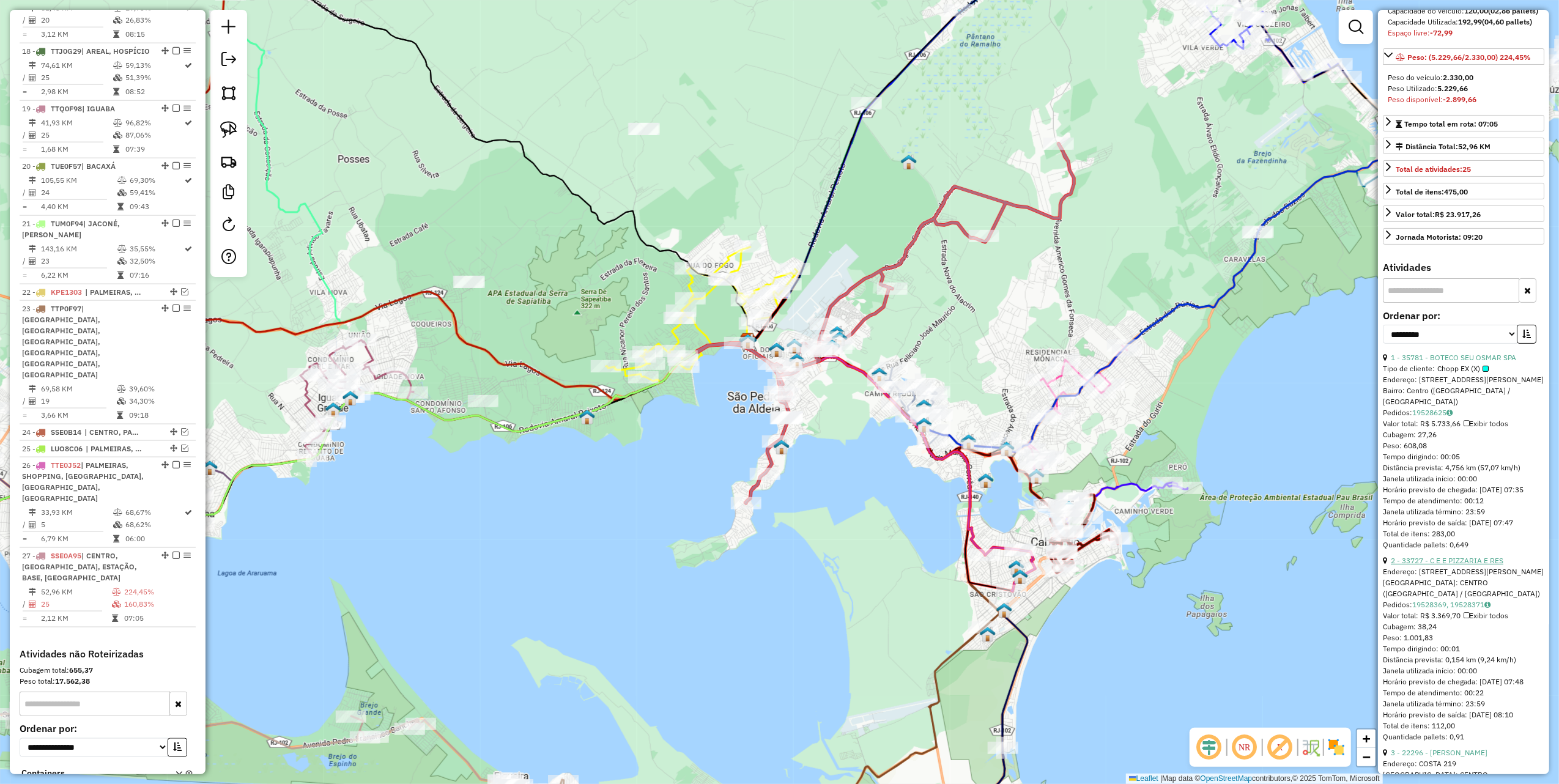
click at [1455, 565] on link "2 - 33727 - C E E PIZZARIA E RES" at bounding box center [1448, 560] width 112 height 9
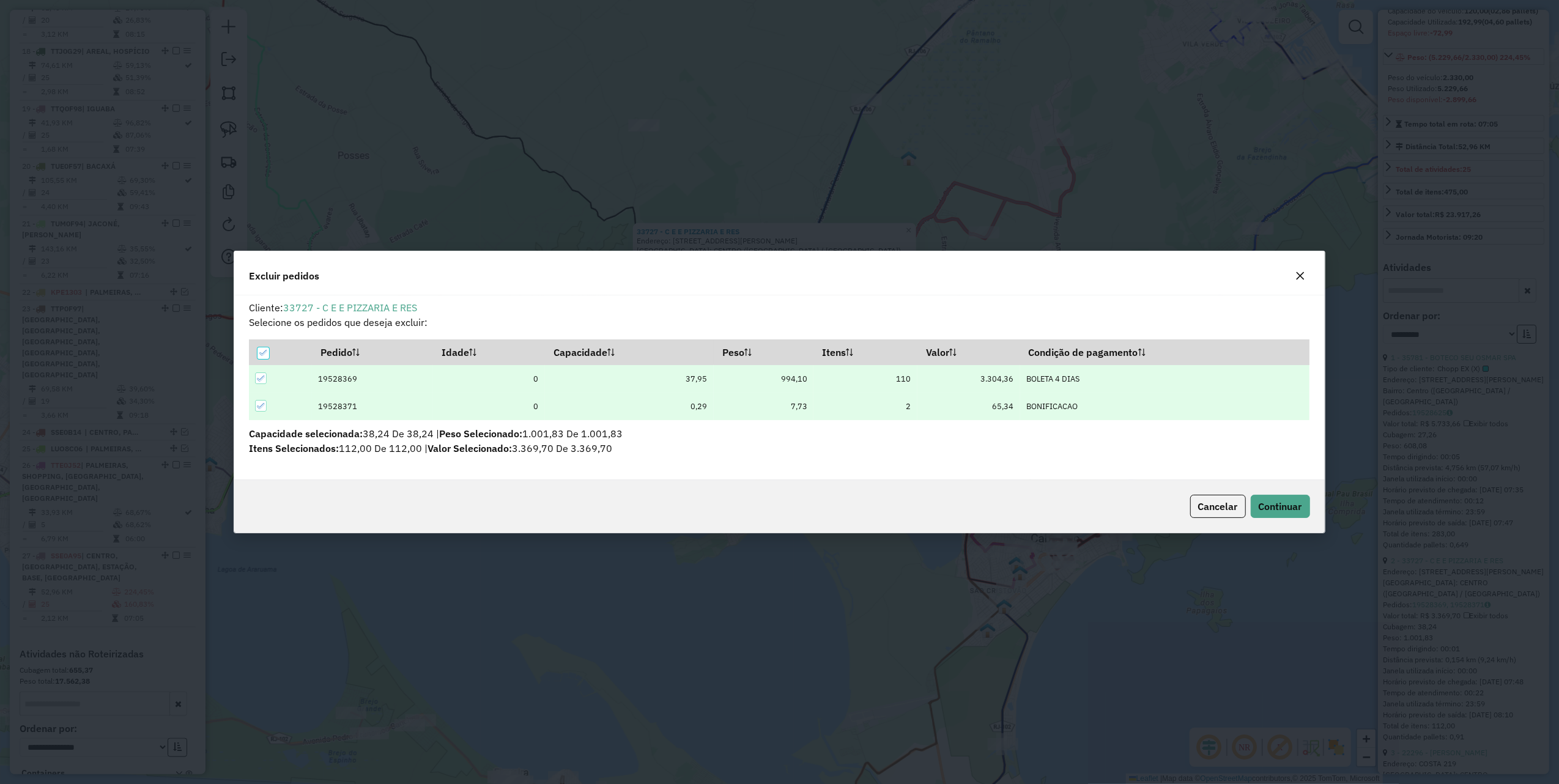
scroll to position [0, 0]
click at [1298, 513] on button "Continuar" at bounding box center [1280, 507] width 59 height 24
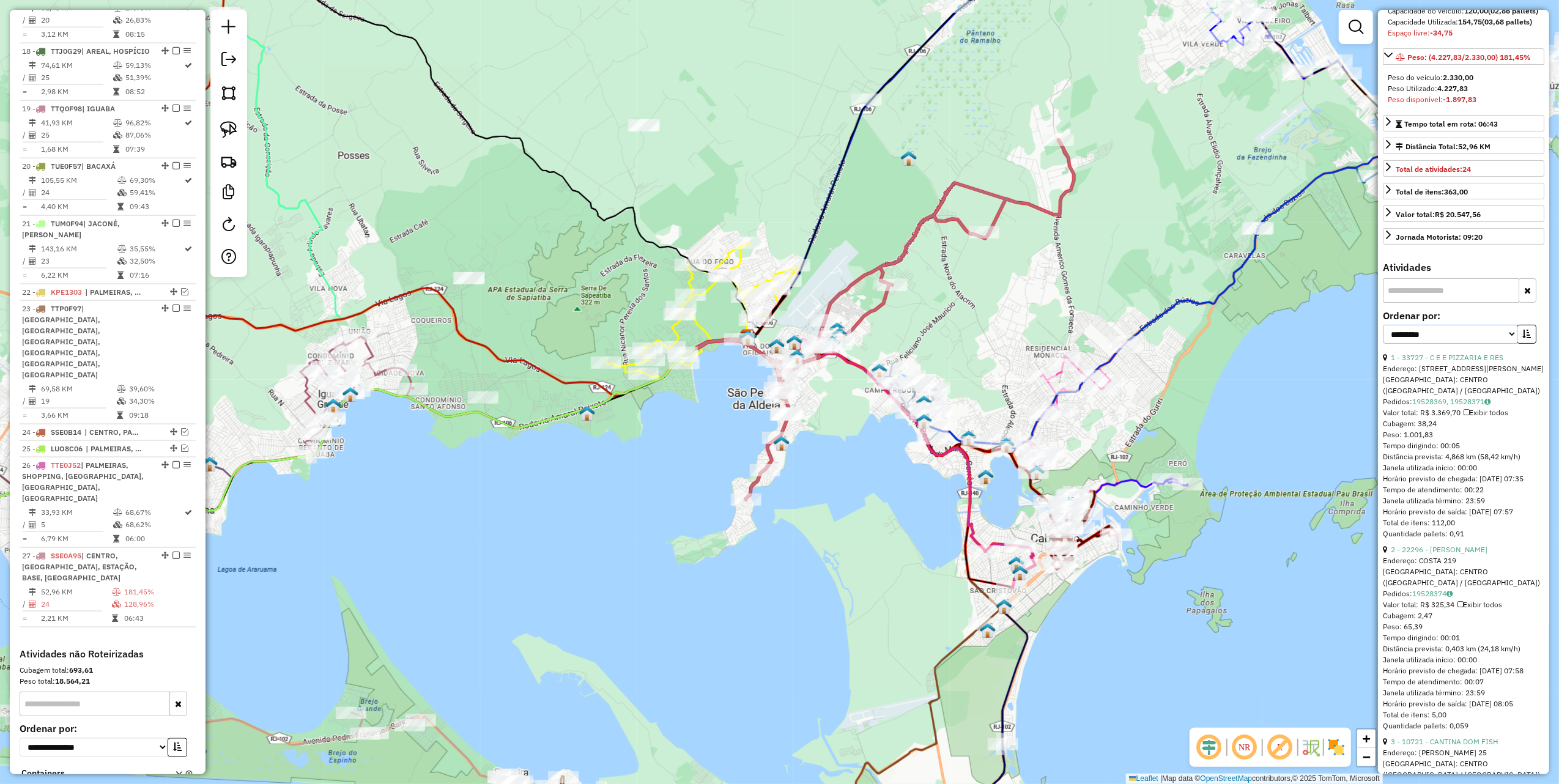
click at [1473, 343] on select "**********" at bounding box center [1450, 333] width 135 height 19
select select "*********"
click at [1383, 343] on select "**********" at bounding box center [1450, 333] width 135 height 19
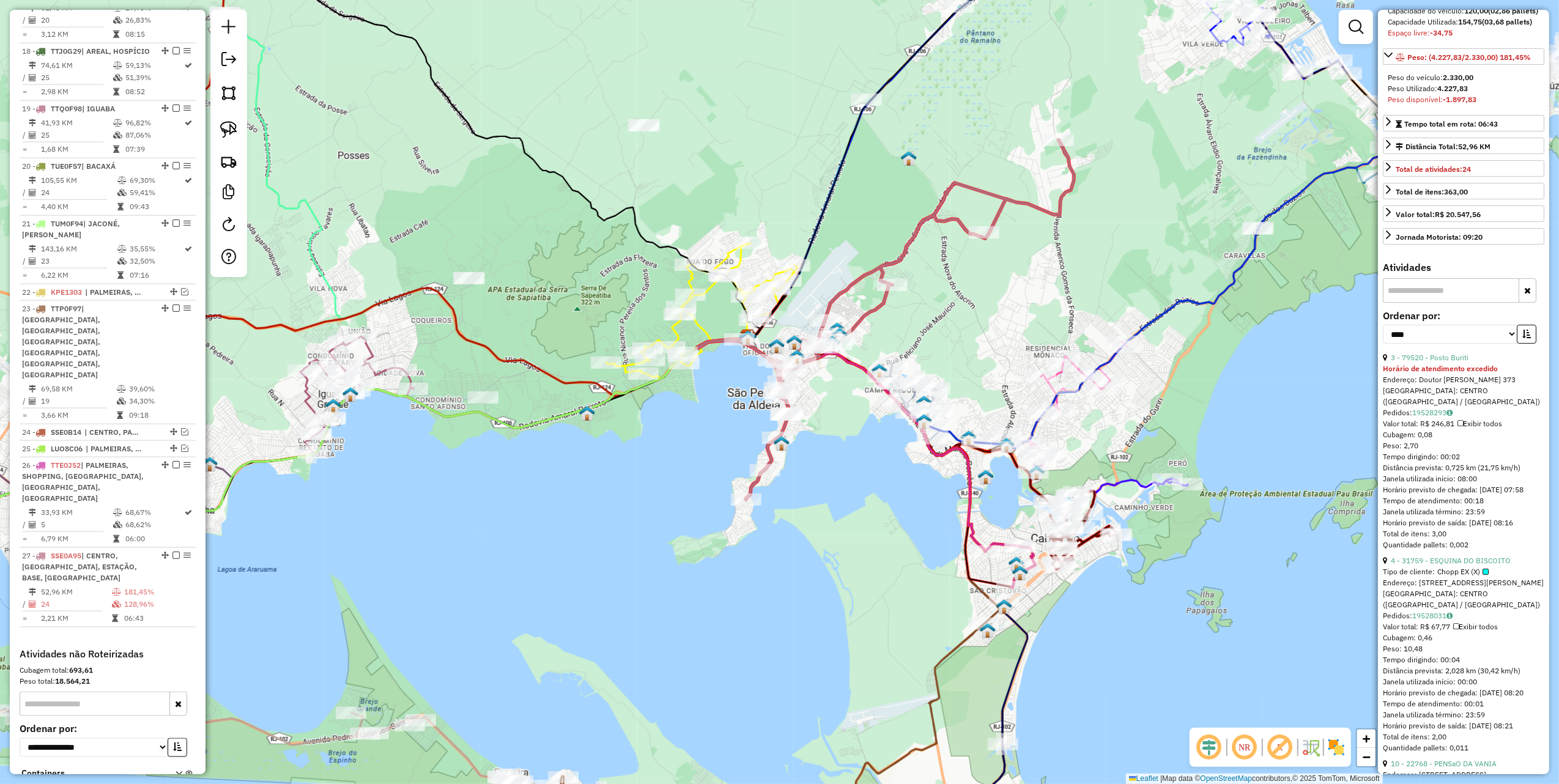
drag, startPoint x: 1528, startPoint y: 365, endPoint x: 1509, endPoint y: 375, distance: 21.5
click at [1528, 338] on icon "button" at bounding box center [1527, 333] width 9 height 9
click at [1468, 362] on link "22 - 26656 - MERCADO RACOES E BAZ" at bounding box center [1457, 357] width 130 height 9
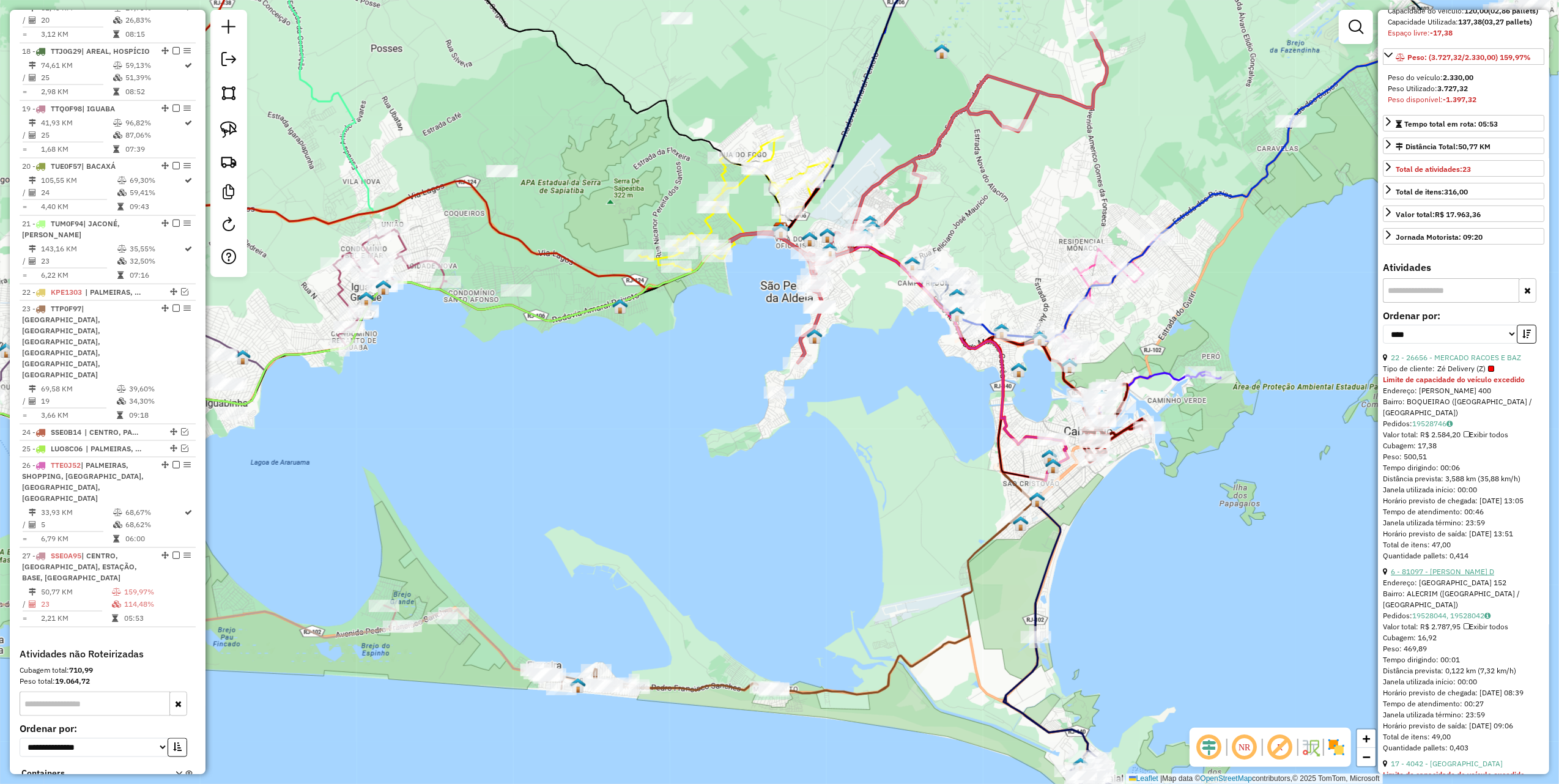
click at [1449, 576] on link "6 - 81097 - [PERSON_NAME] D" at bounding box center [1443, 571] width 103 height 9
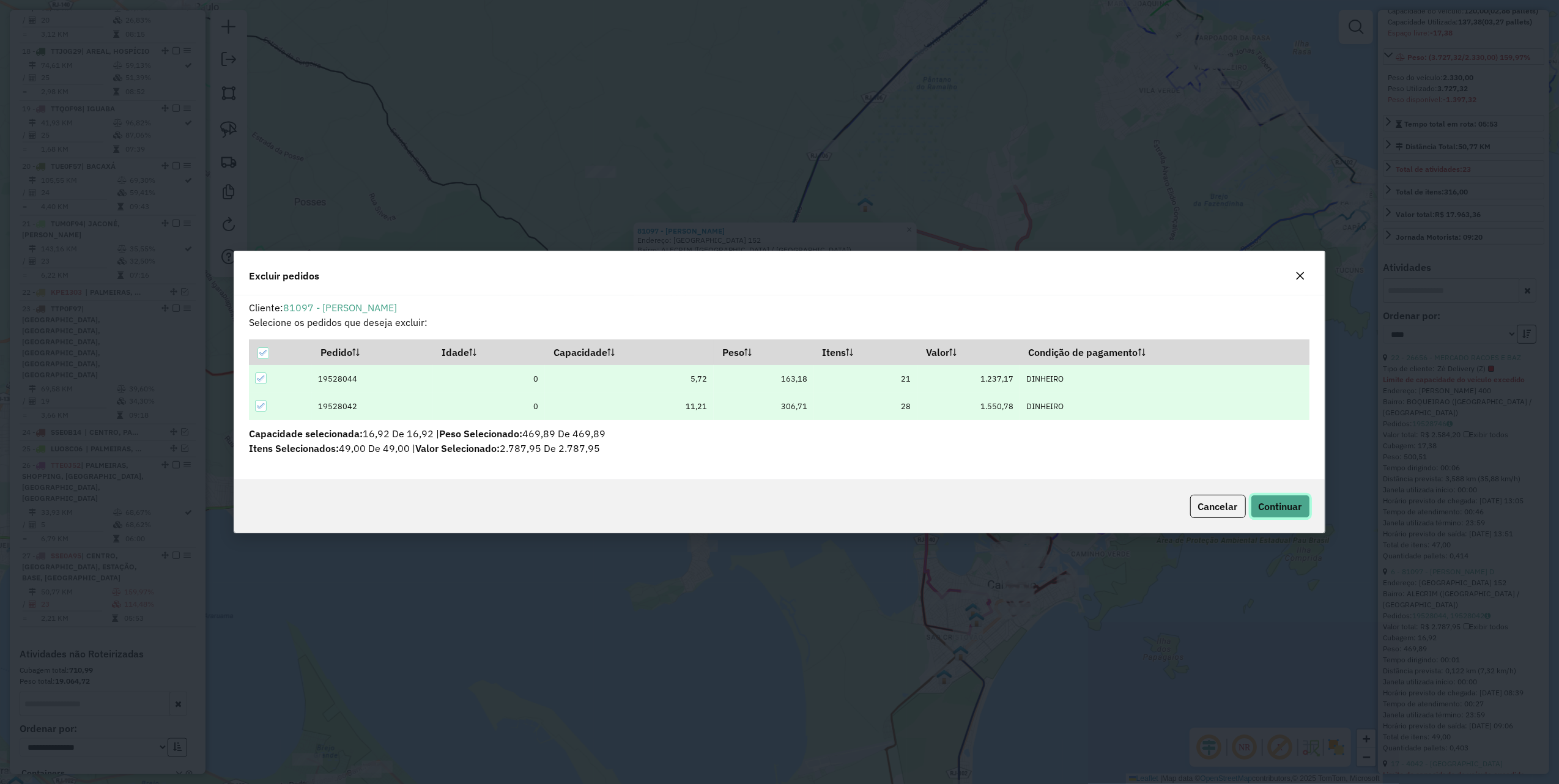
click at [1287, 514] on button "Continuar" at bounding box center [1280, 507] width 59 height 24
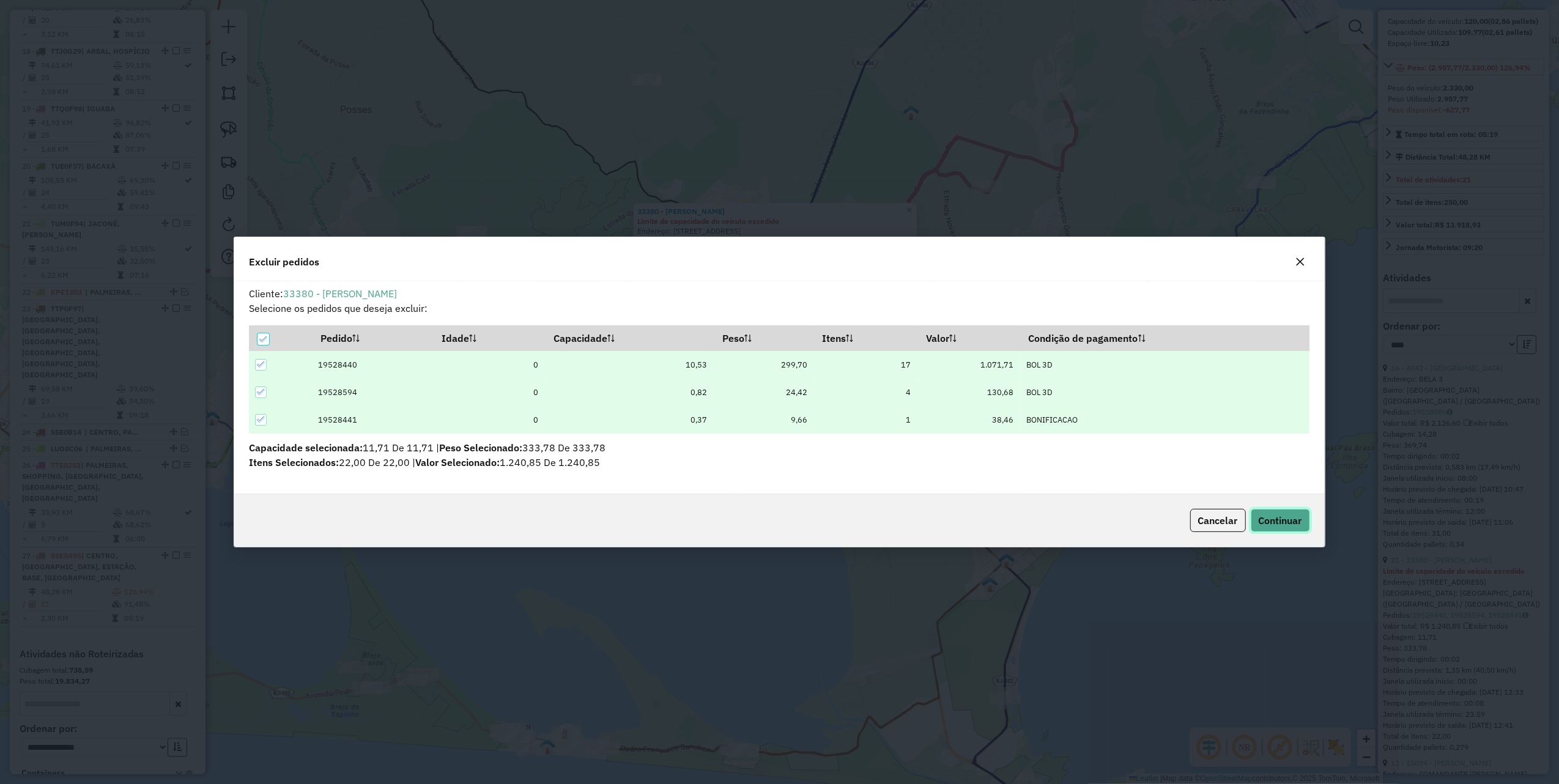
click at [1279, 516] on span "Continuar" at bounding box center [1280, 520] width 43 height 12
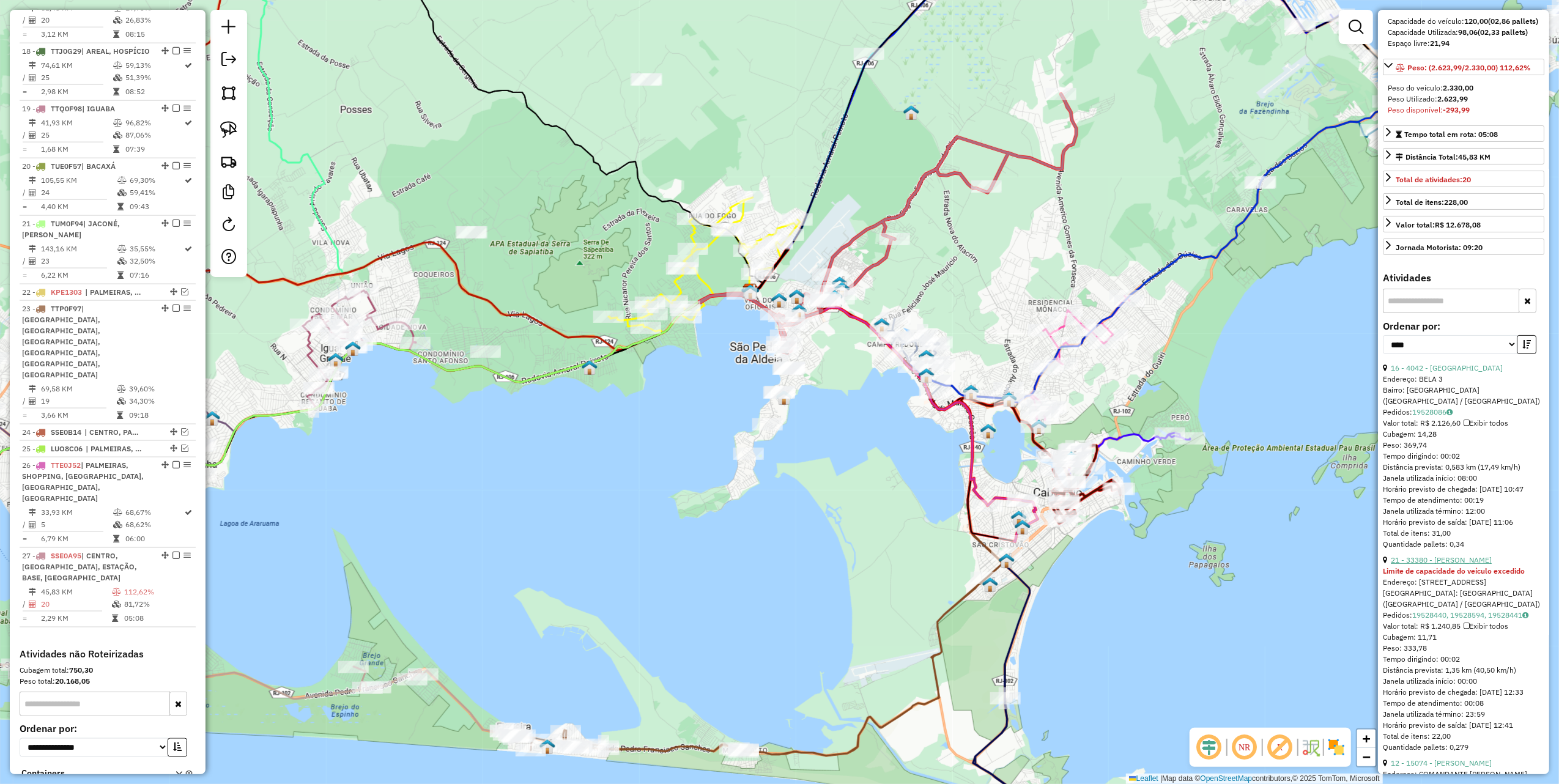
click at [1462, 565] on link "21 - 33380 - [PERSON_NAME]" at bounding box center [1442, 559] width 101 height 9
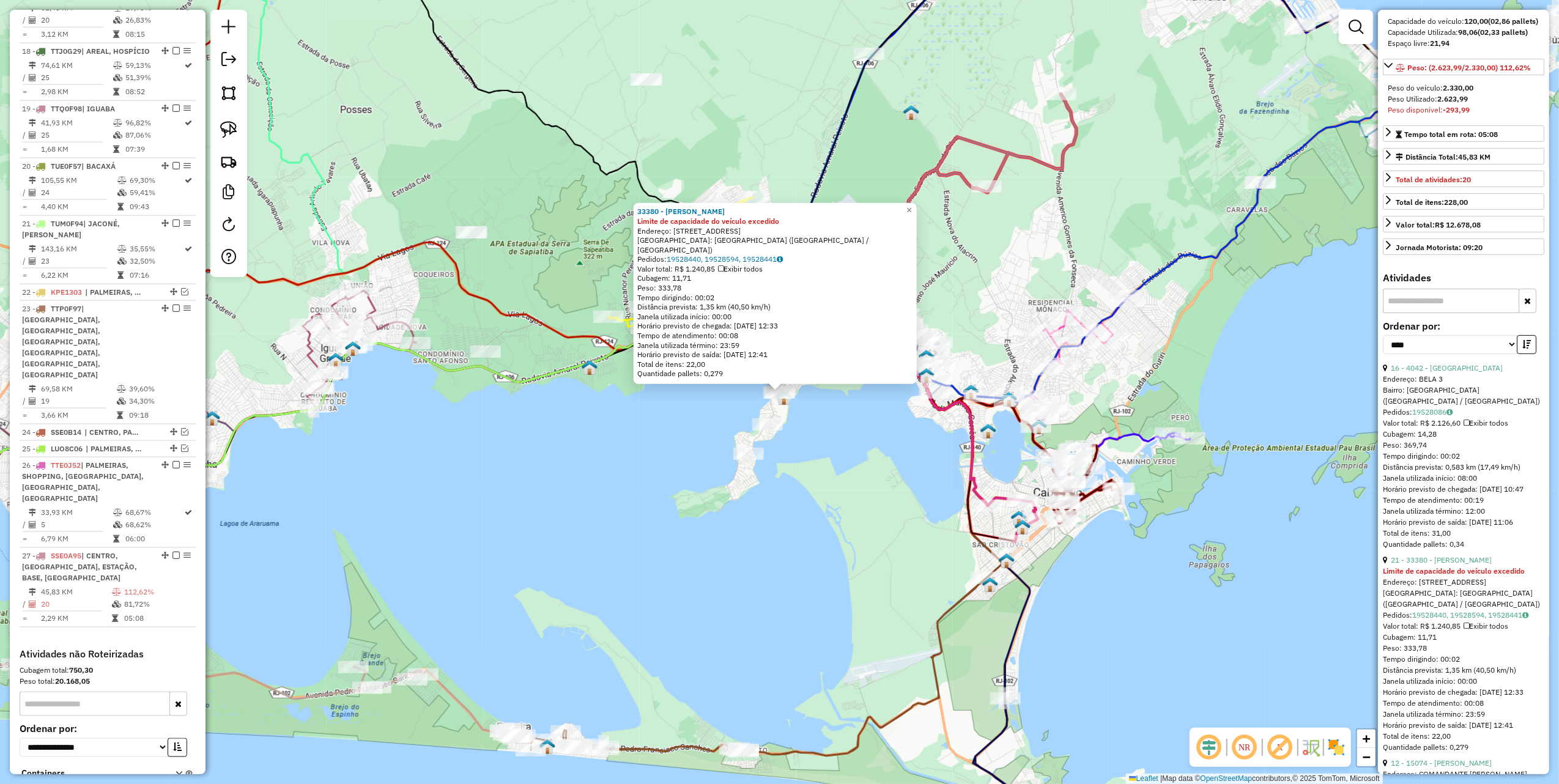
click at [824, 416] on div "33380 - ARMAZEM DO SOUZA Limite de capacidade do veículo excedido Endereço: EST…" at bounding box center [780, 392] width 1559 height 784
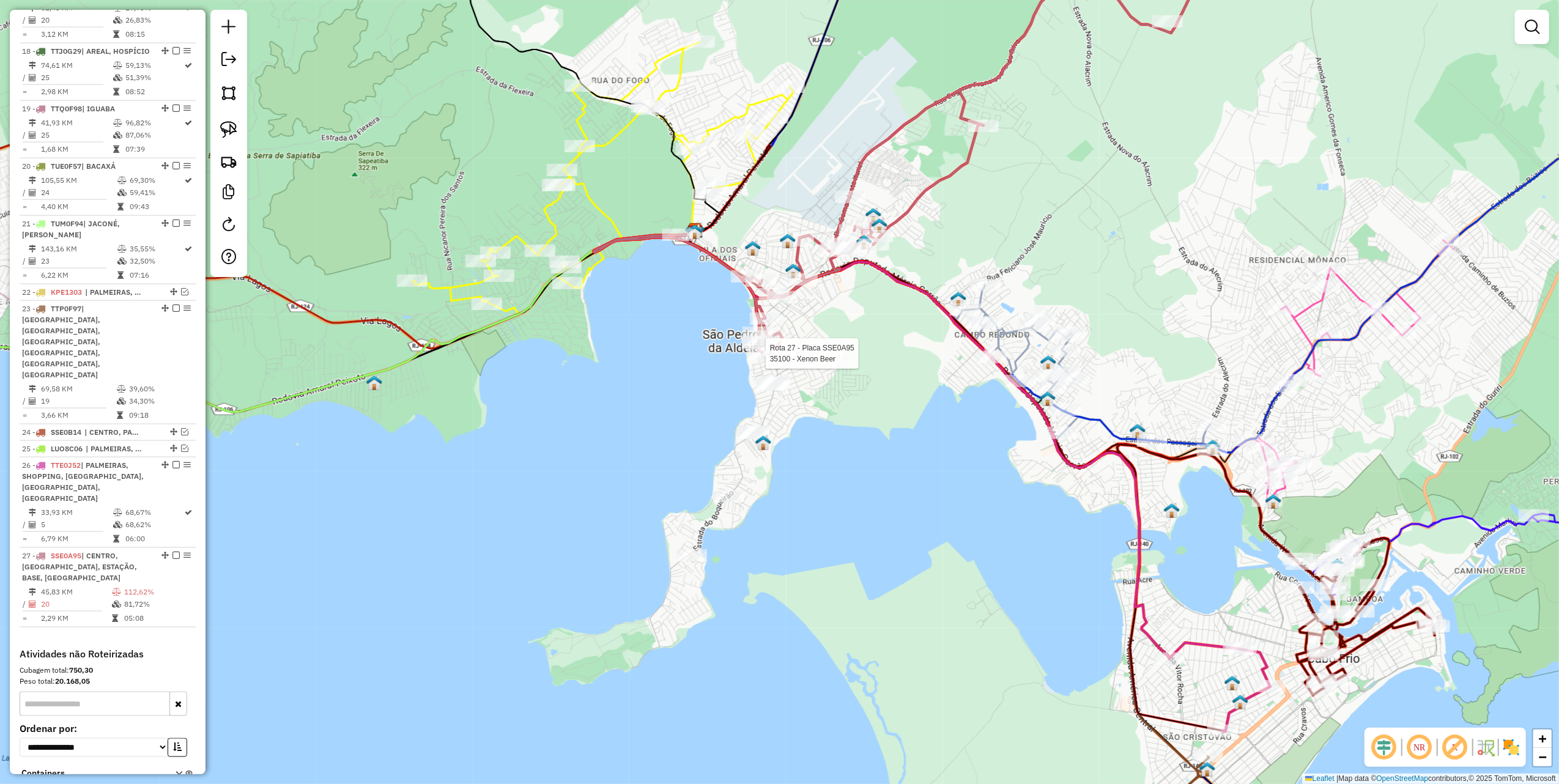
select select "*********"
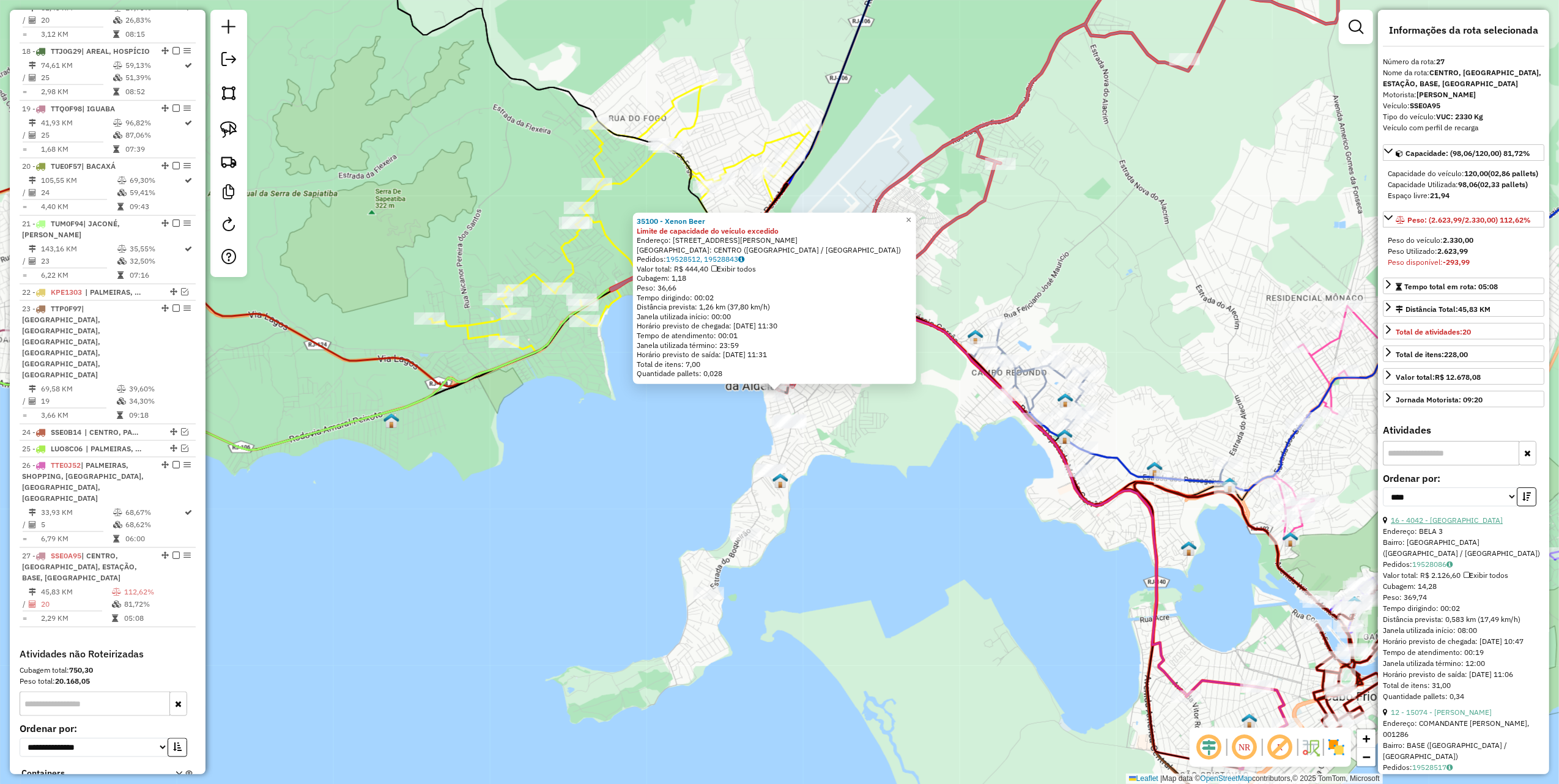
click at [1449, 524] on link "16 - 4042 - [GEOGRAPHIC_DATA]" at bounding box center [1448, 519] width 112 height 9
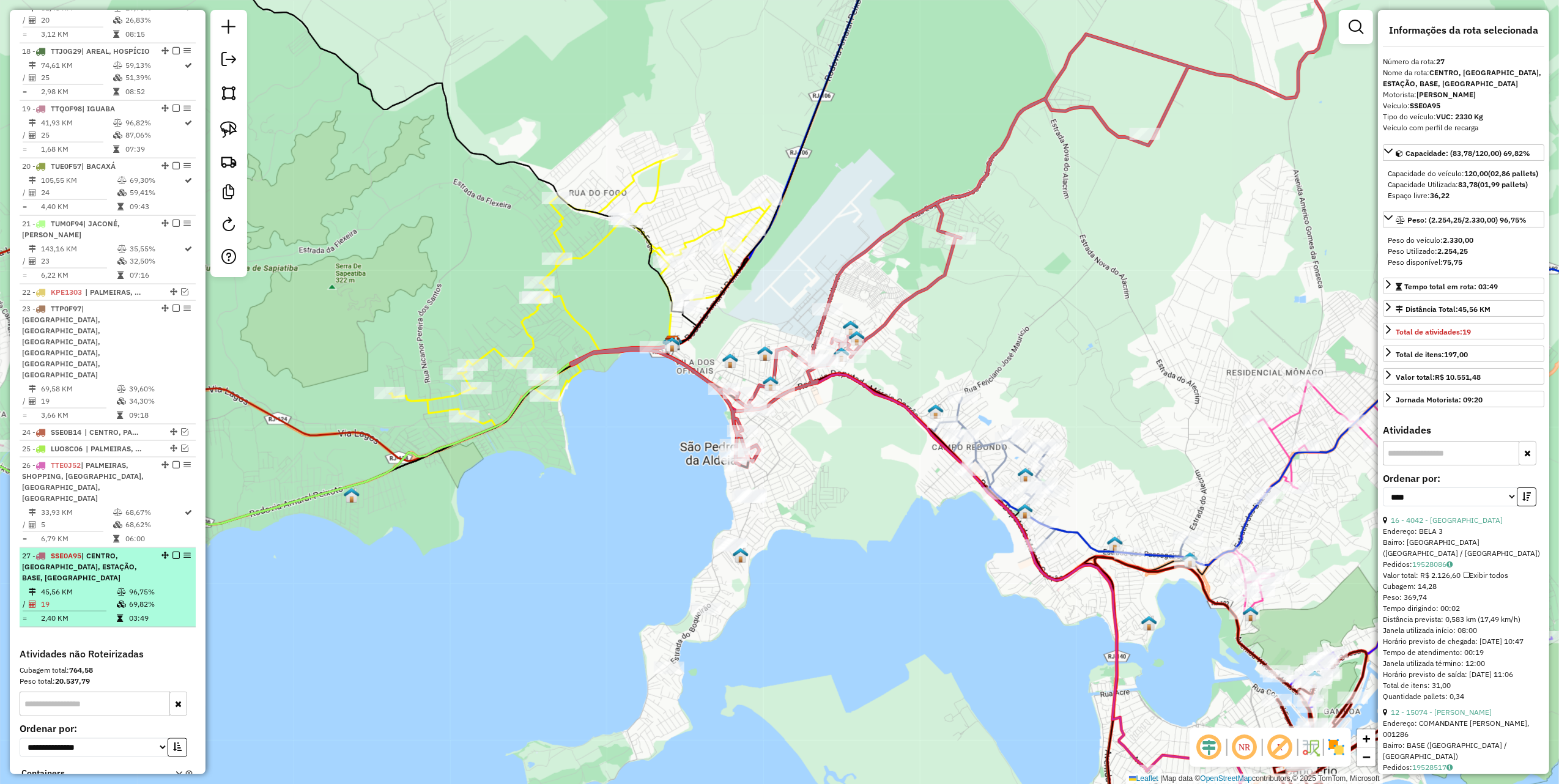
click at [172, 552] on em at bounding box center [175, 555] width 7 height 7
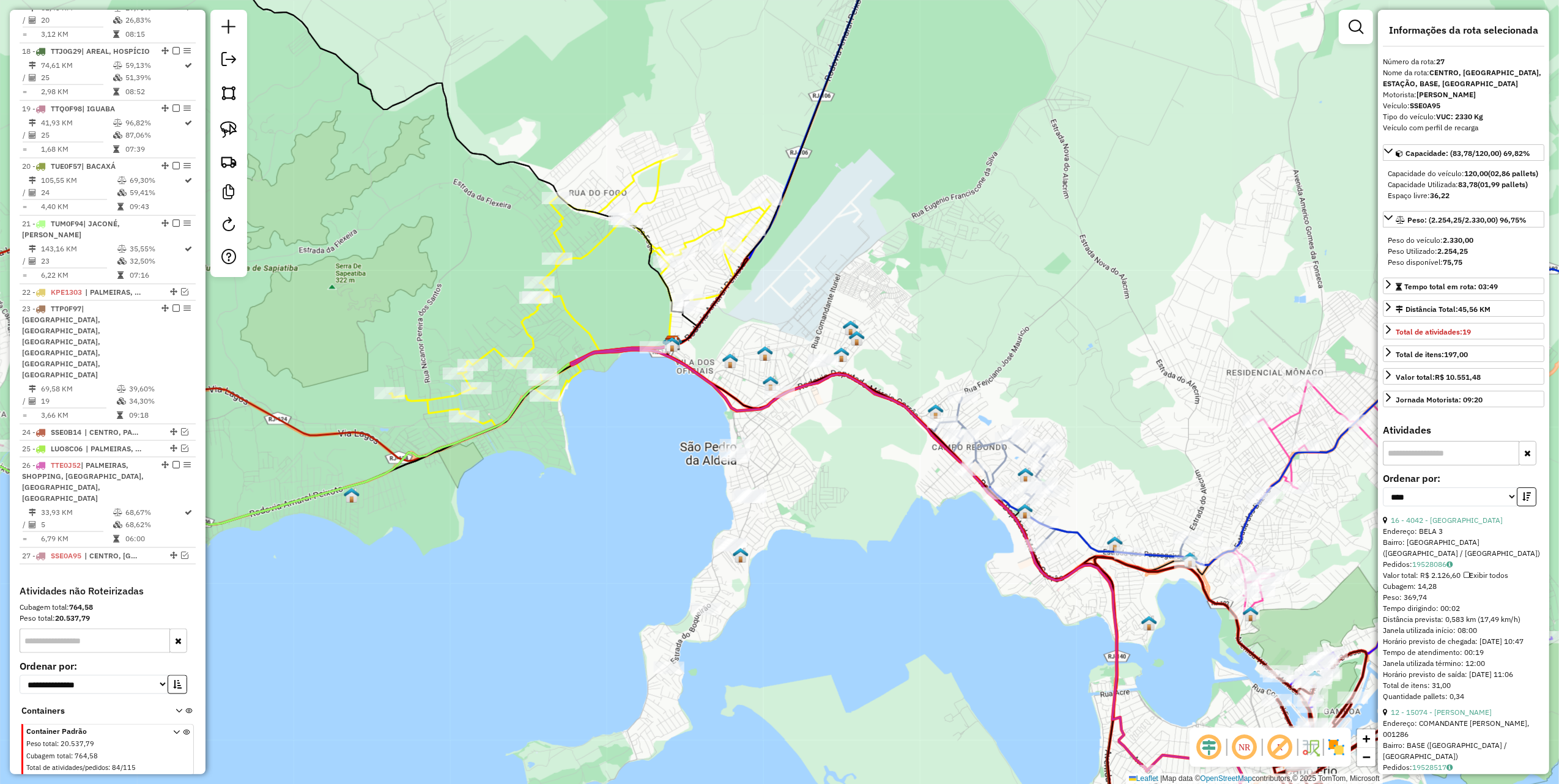
scroll to position [1583, 0]
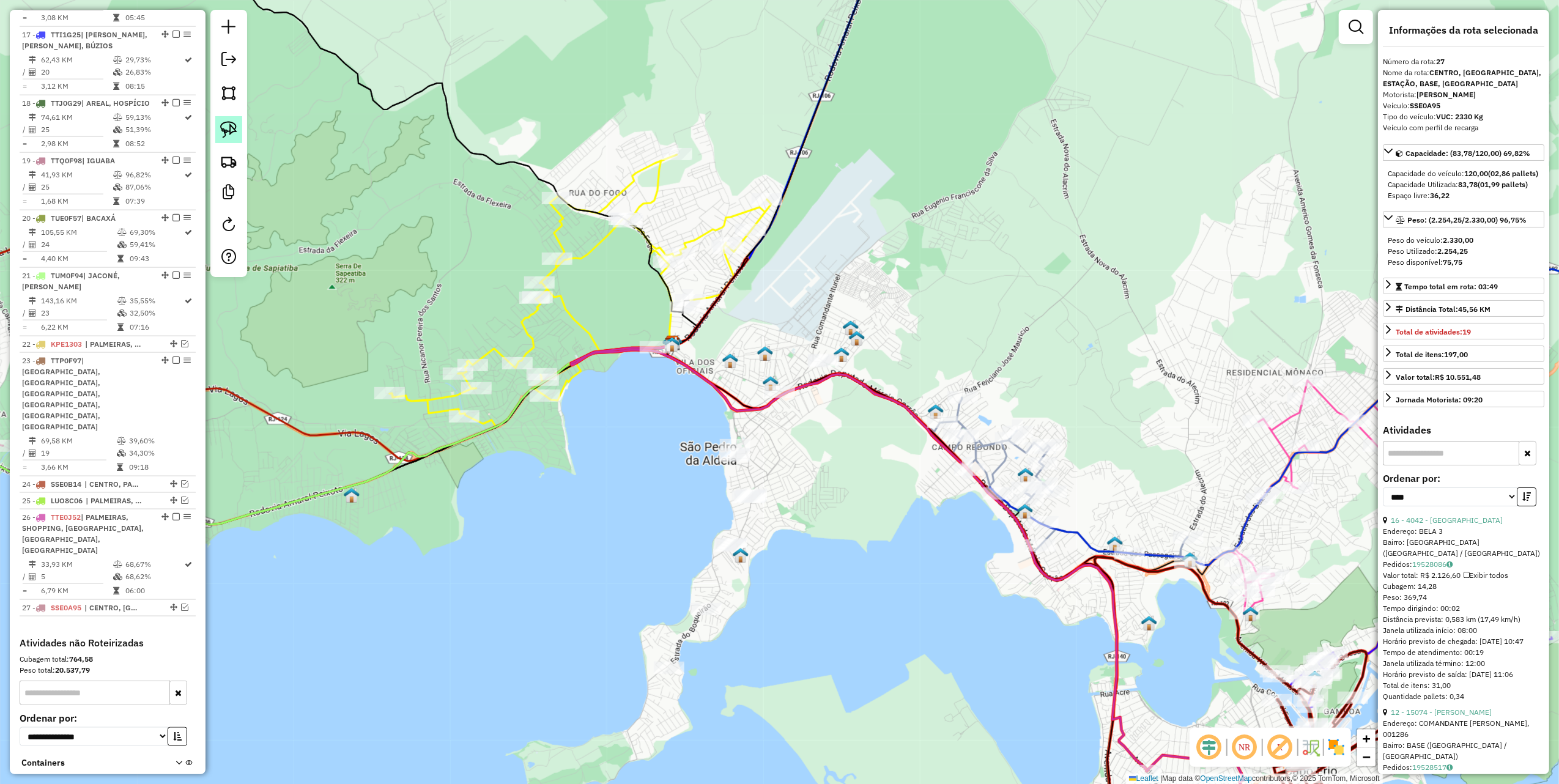
click at [233, 128] on img at bounding box center [228, 129] width 17 height 17
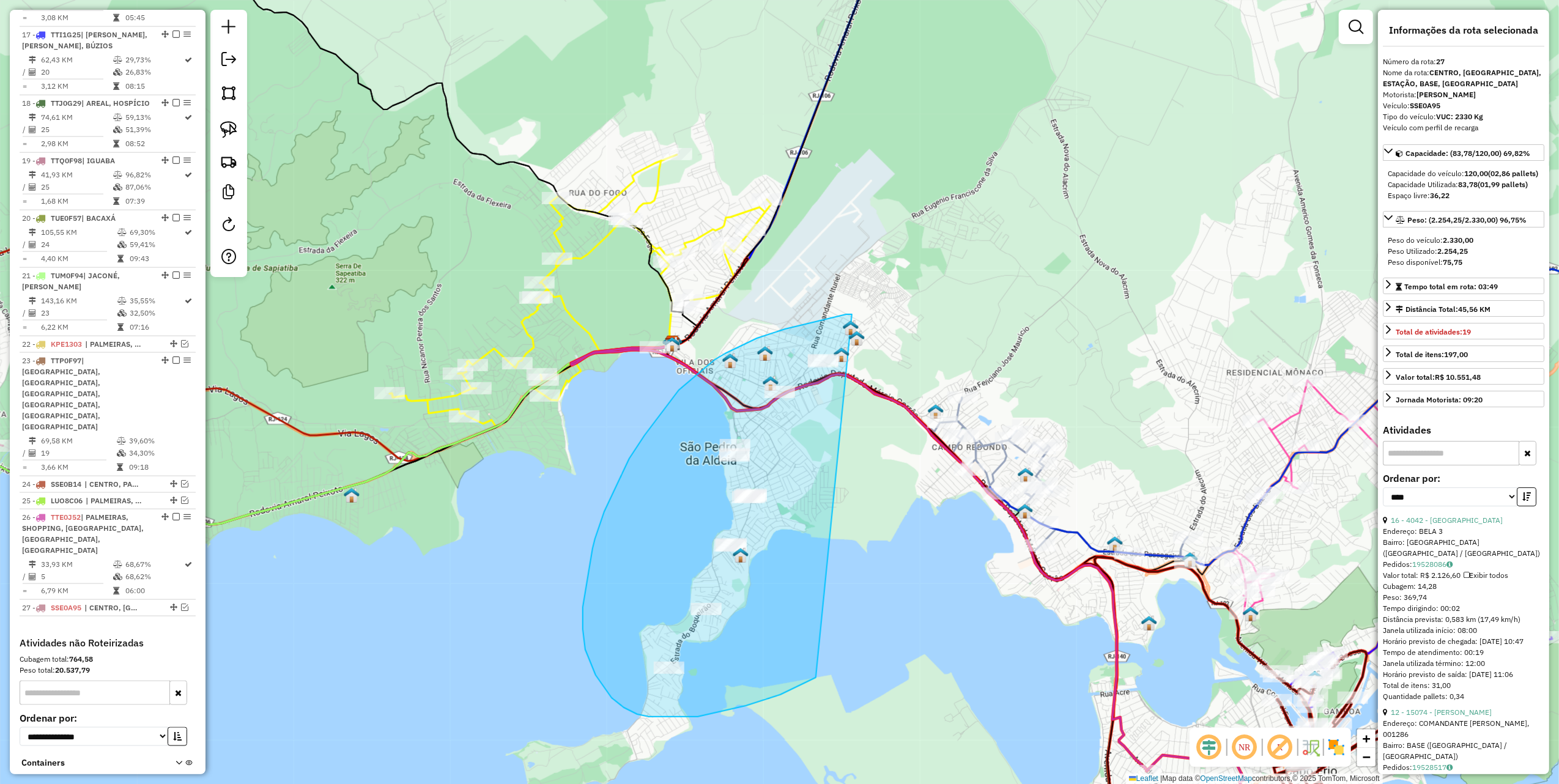
drag, startPoint x: 846, startPoint y: 315, endPoint x: 842, endPoint y: 648, distance: 333.0
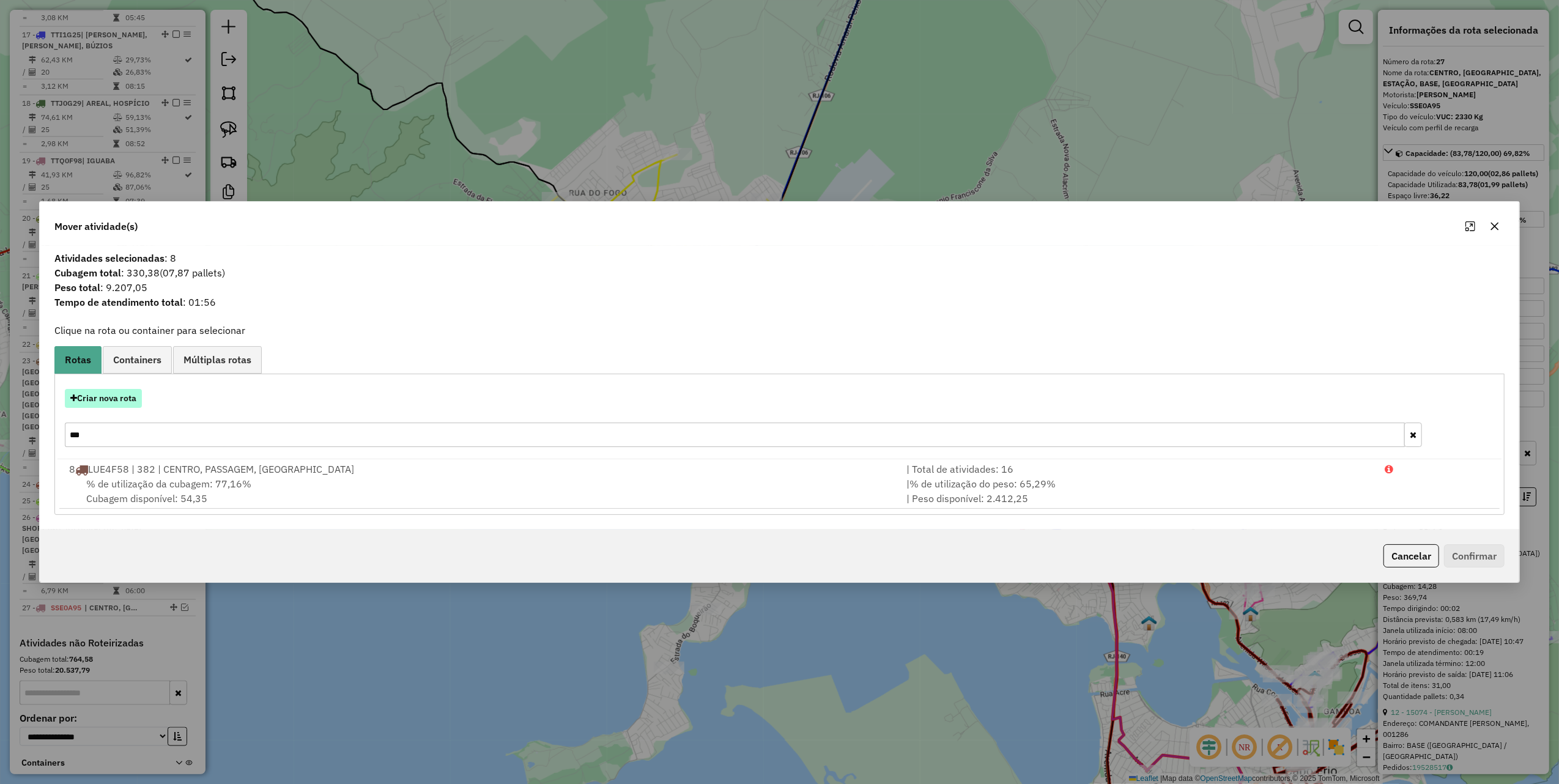
click at [118, 398] on button "Criar nova rota" at bounding box center [103, 397] width 77 height 19
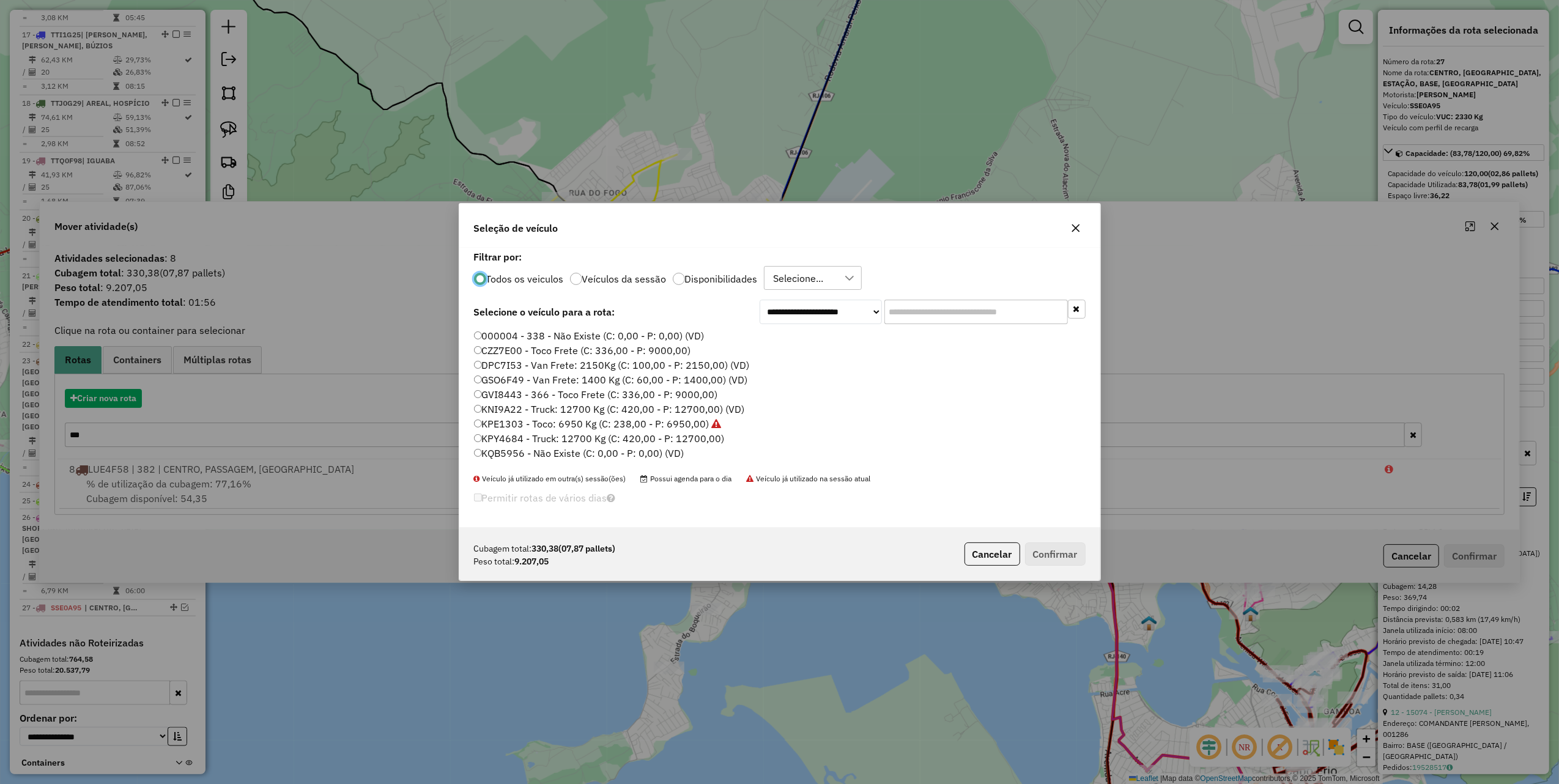
scroll to position [6, 4]
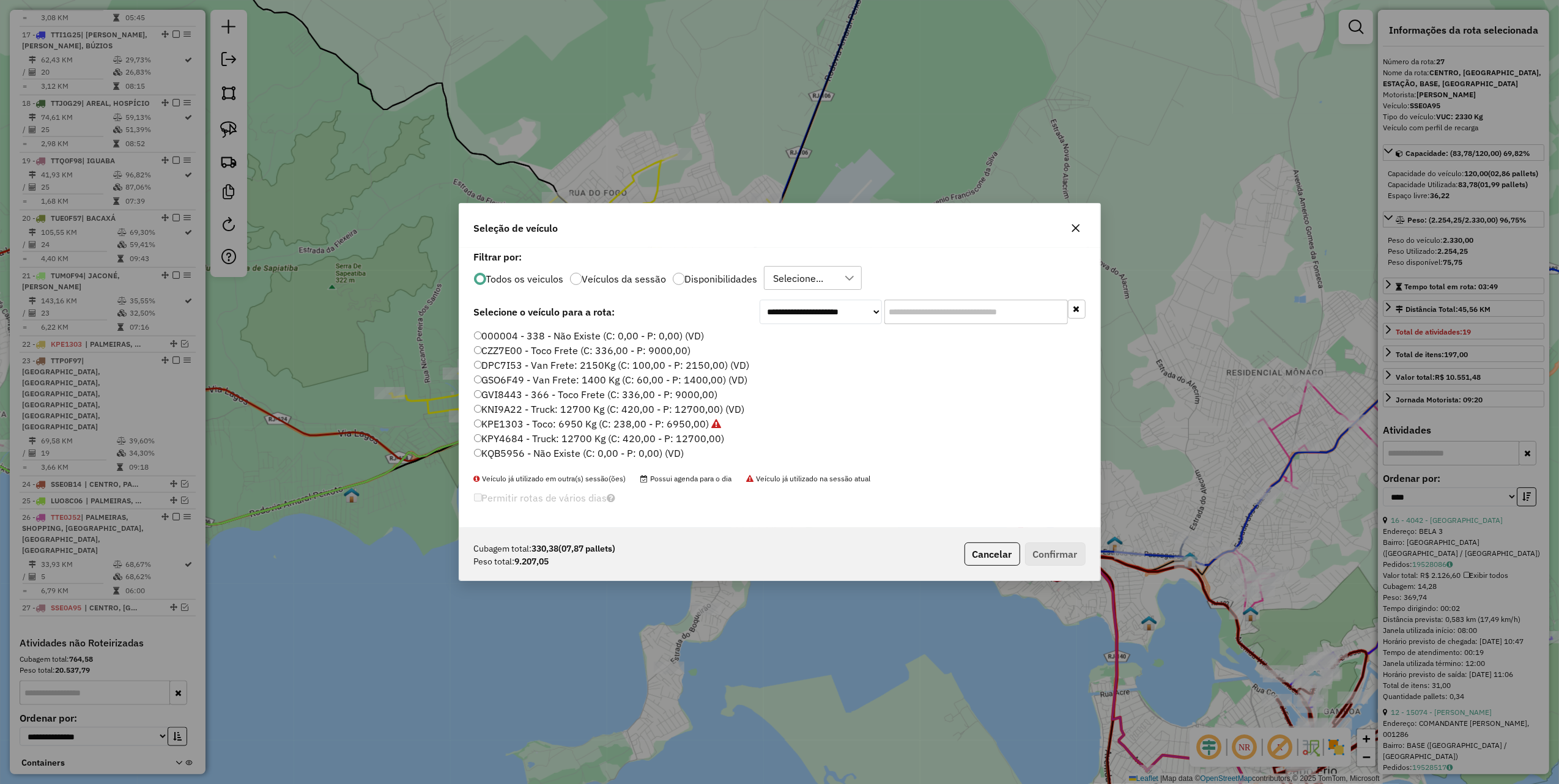
click at [949, 317] on input "text" at bounding box center [976, 312] width 183 height 25
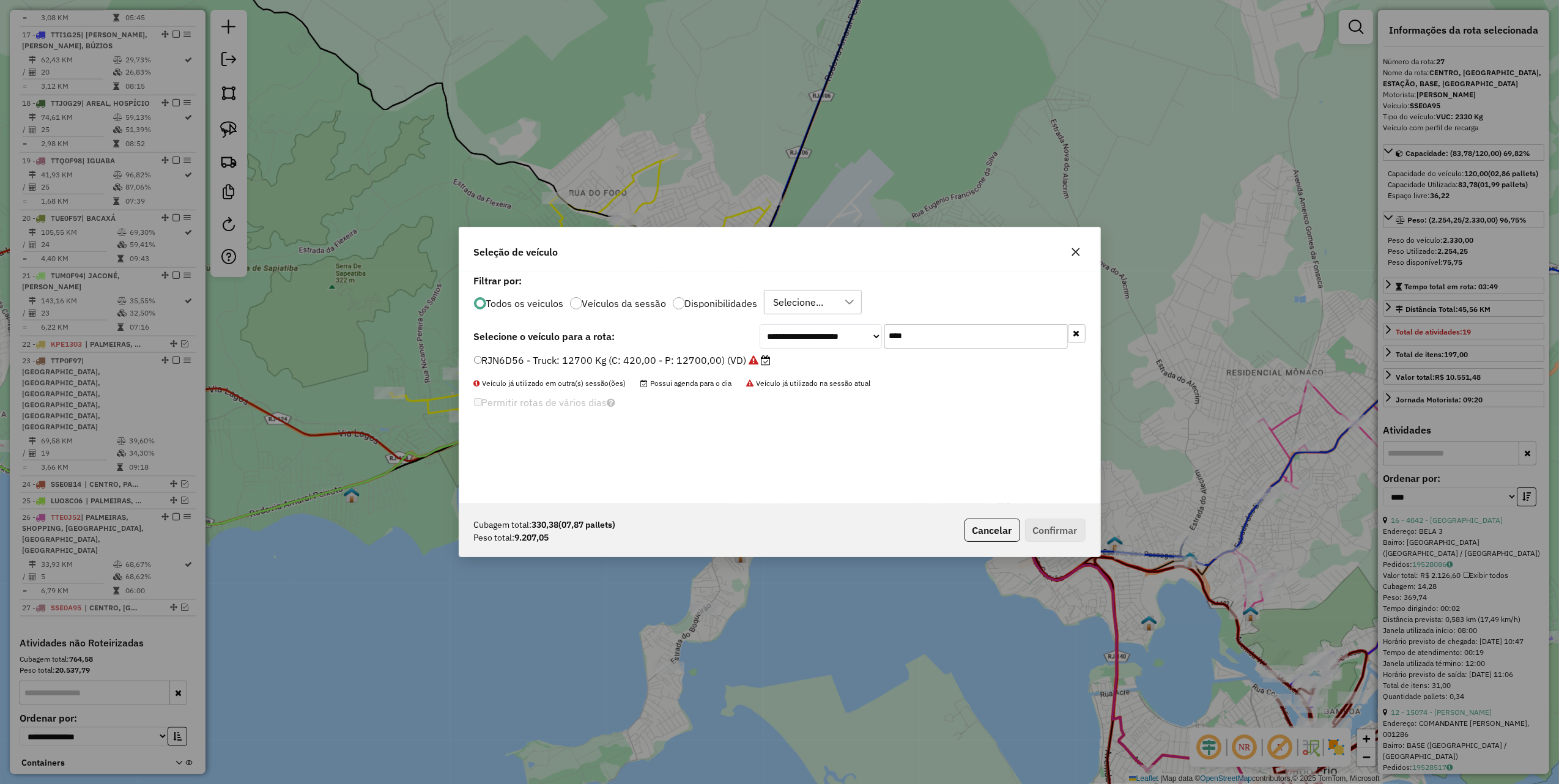
type input "****"
click at [735, 358] on label "RJN6D56 - Truck: 12700 Kg (C: 420,00 - P: 12700,00) (VD)" at bounding box center [623, 360] width 297 height 15
click at [1056, 529] on button "Confirmar" at bounding box center [1056, 530] width 61 height 24
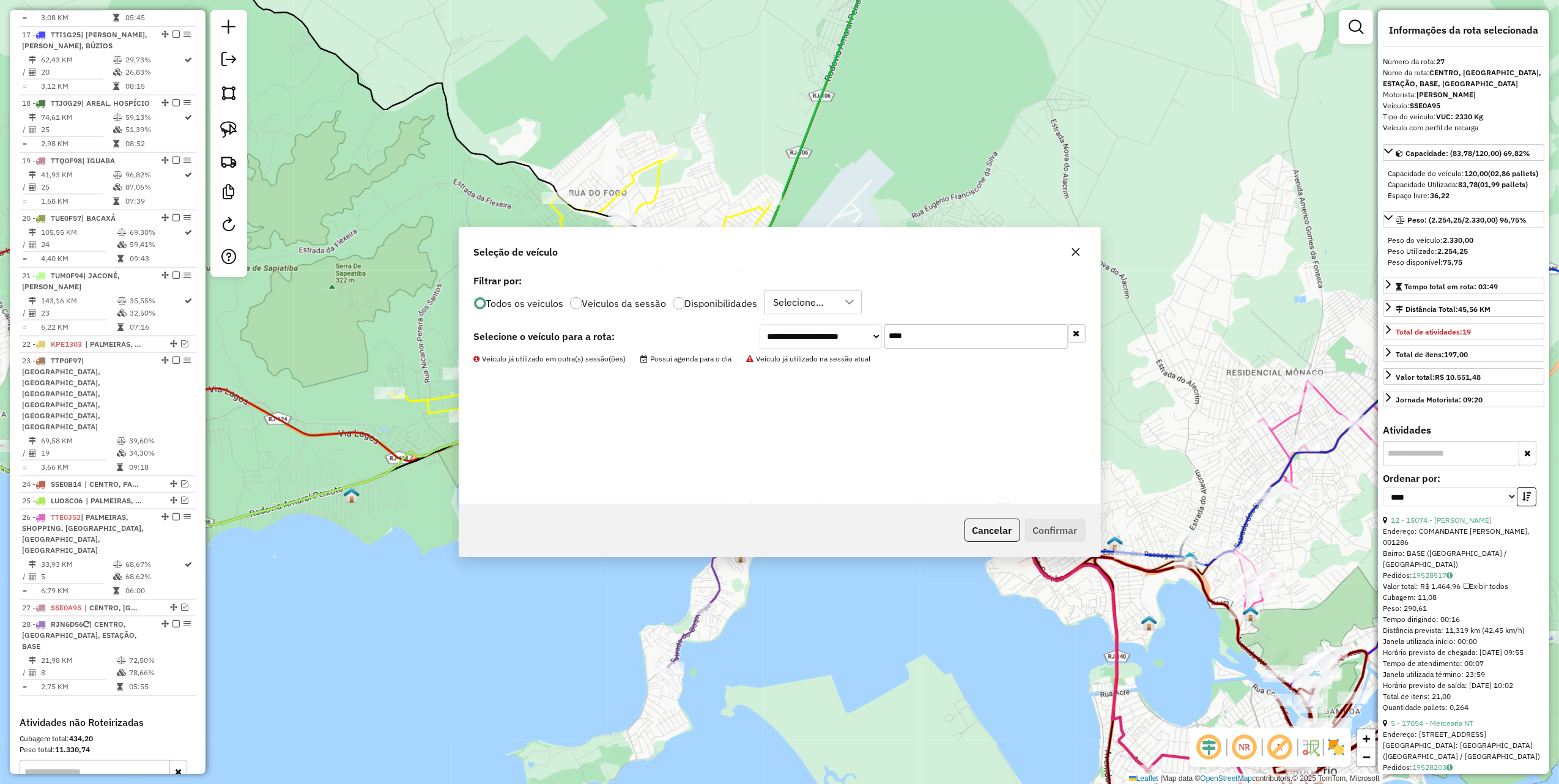
scroll to position [1652, 0]
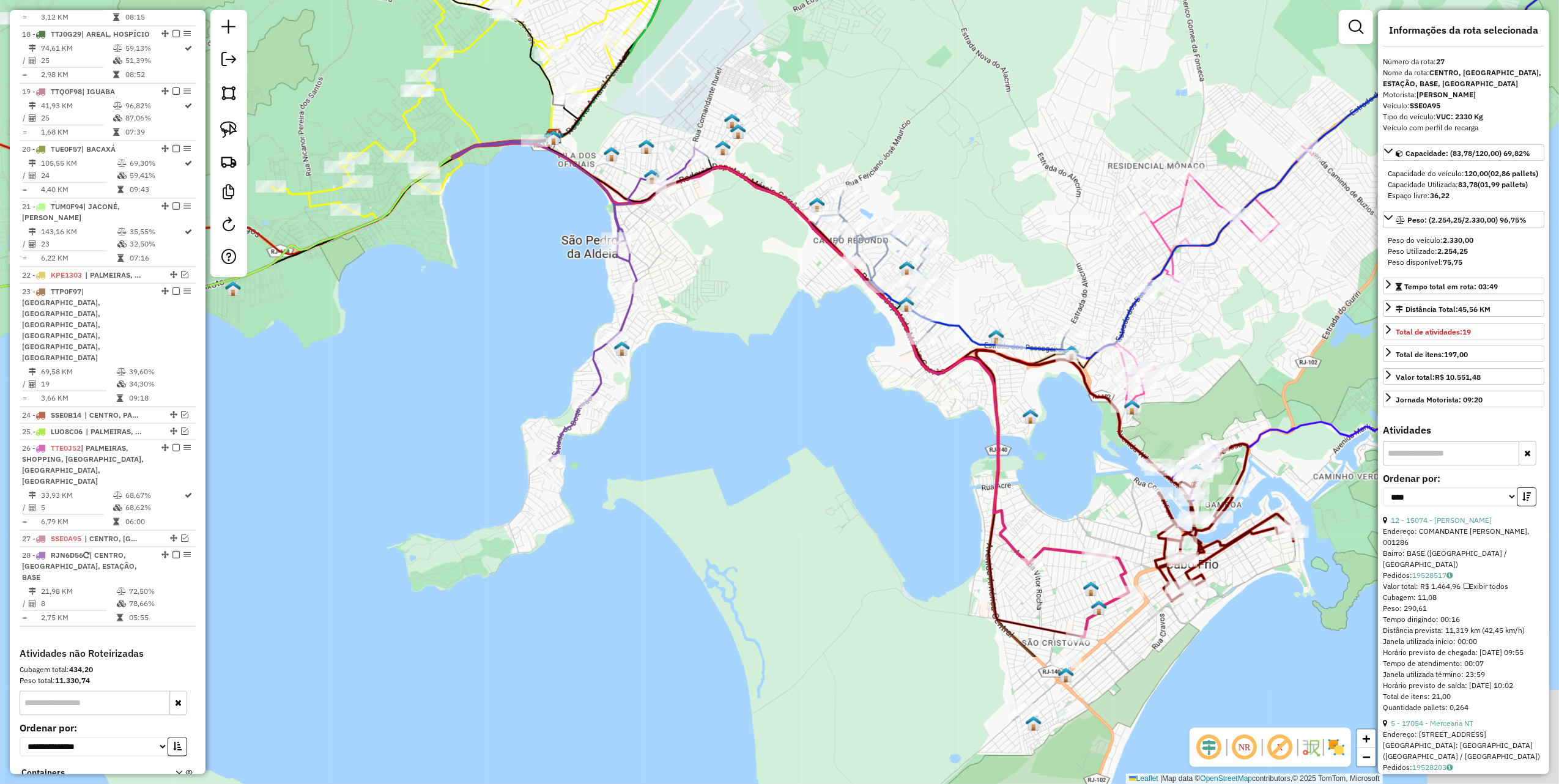
drag, startPoint x: 950, startPoint y: 673, endPoint x: 722, endPoint y: 341, distance: 402.8
click at [725, 346] on div "Janela de atendimento Grade de atendimento Capacidade Transportadoras Veículos …" at bounding box center [780, 392] width 1559 height 784
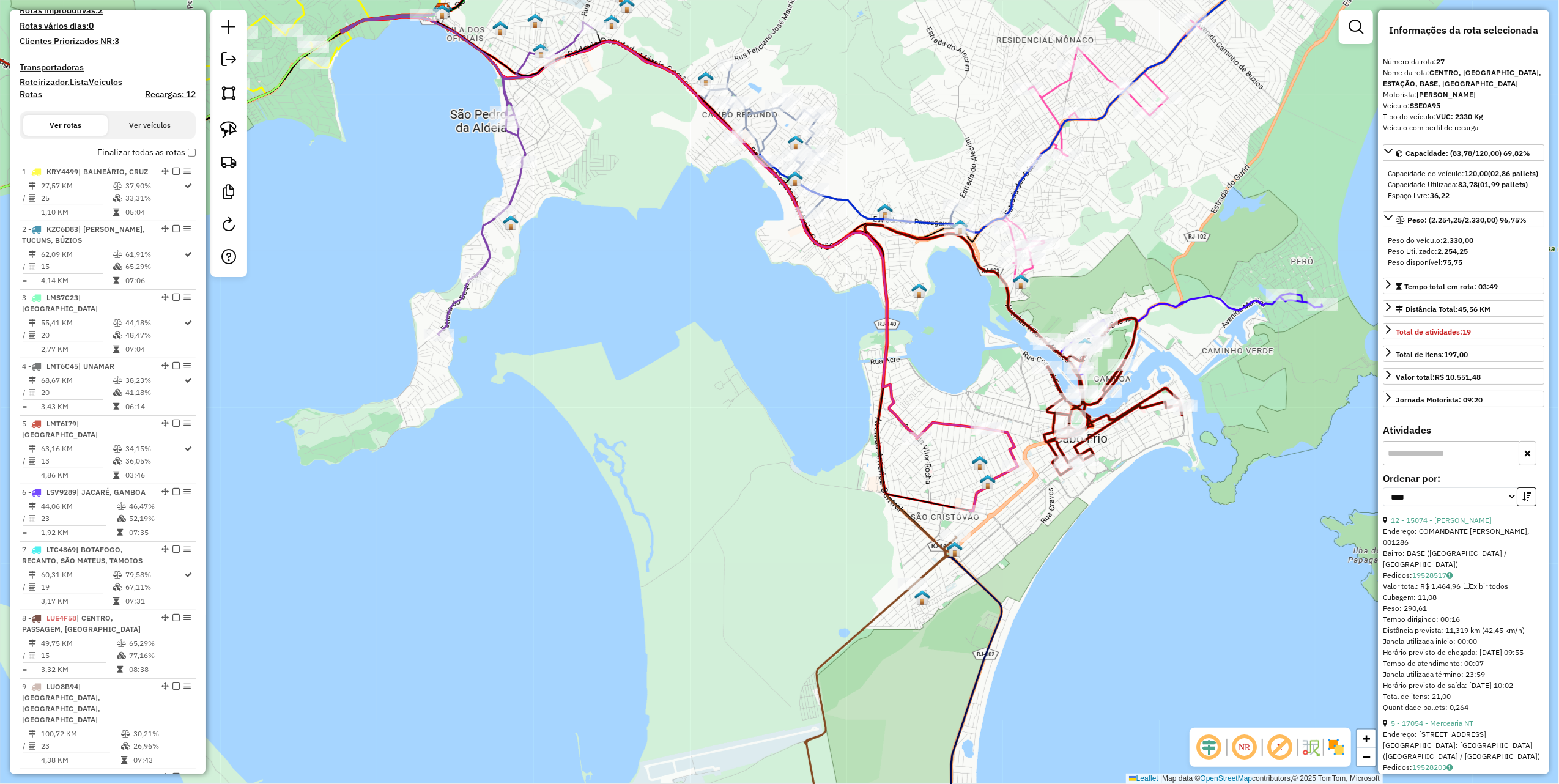
scroll to position [102, 0]
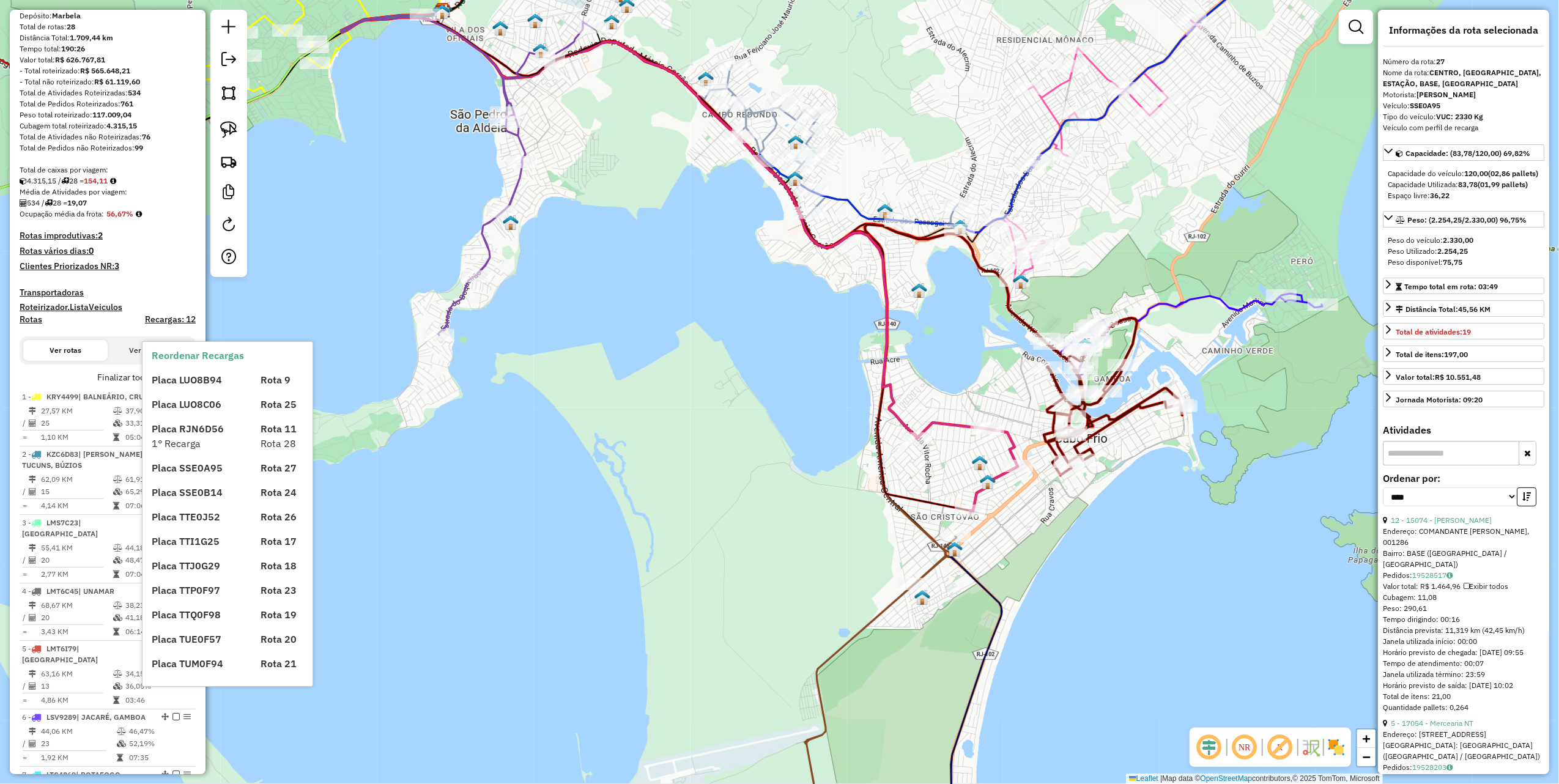
click at [167, 325] on h4 "Recargas: 12" at bounding box center [170, 320] width 51 height 11
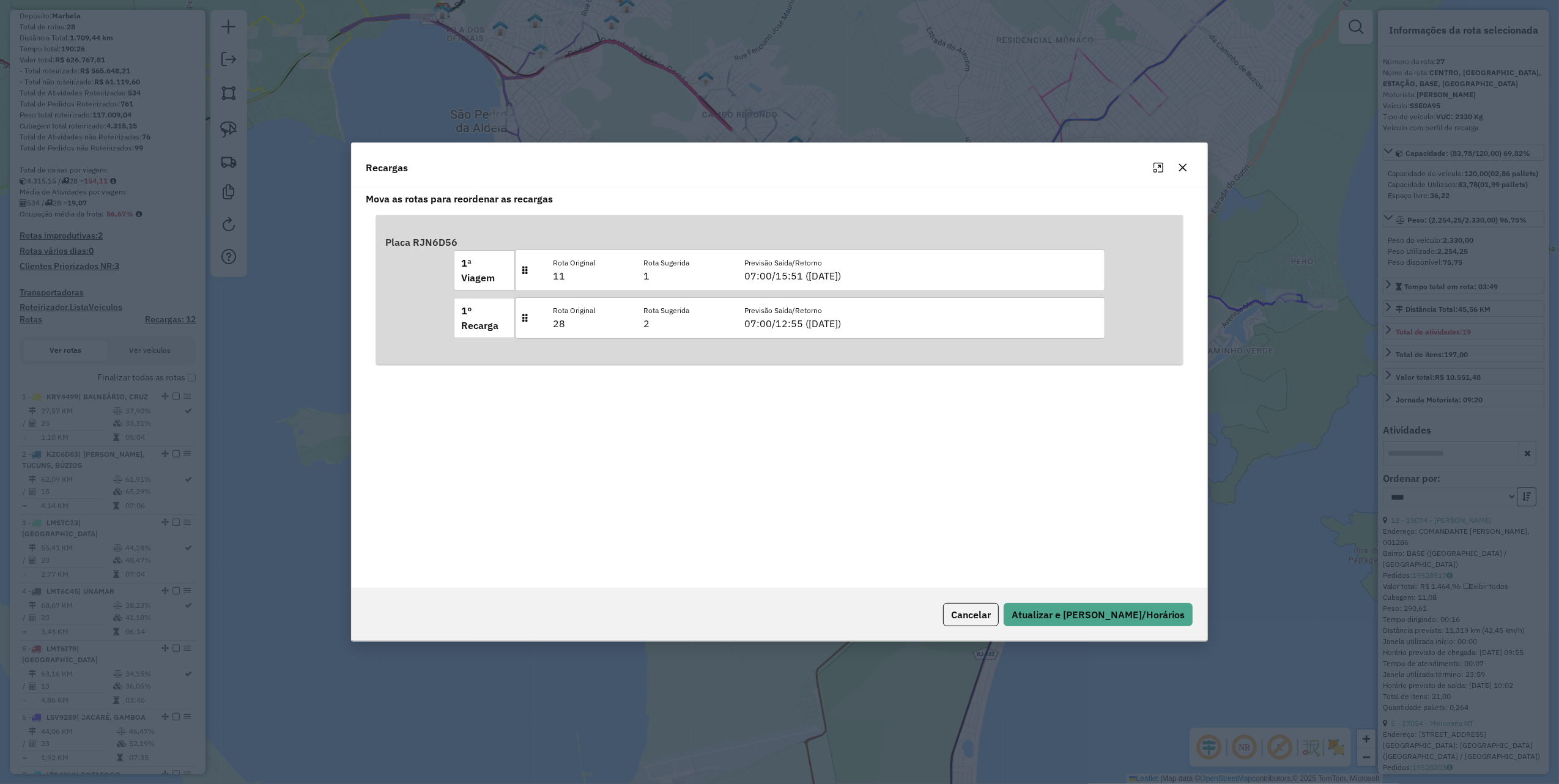
click at [1180, 169] on icon "button" at bounding box center [1183, 167] width 10 height 10
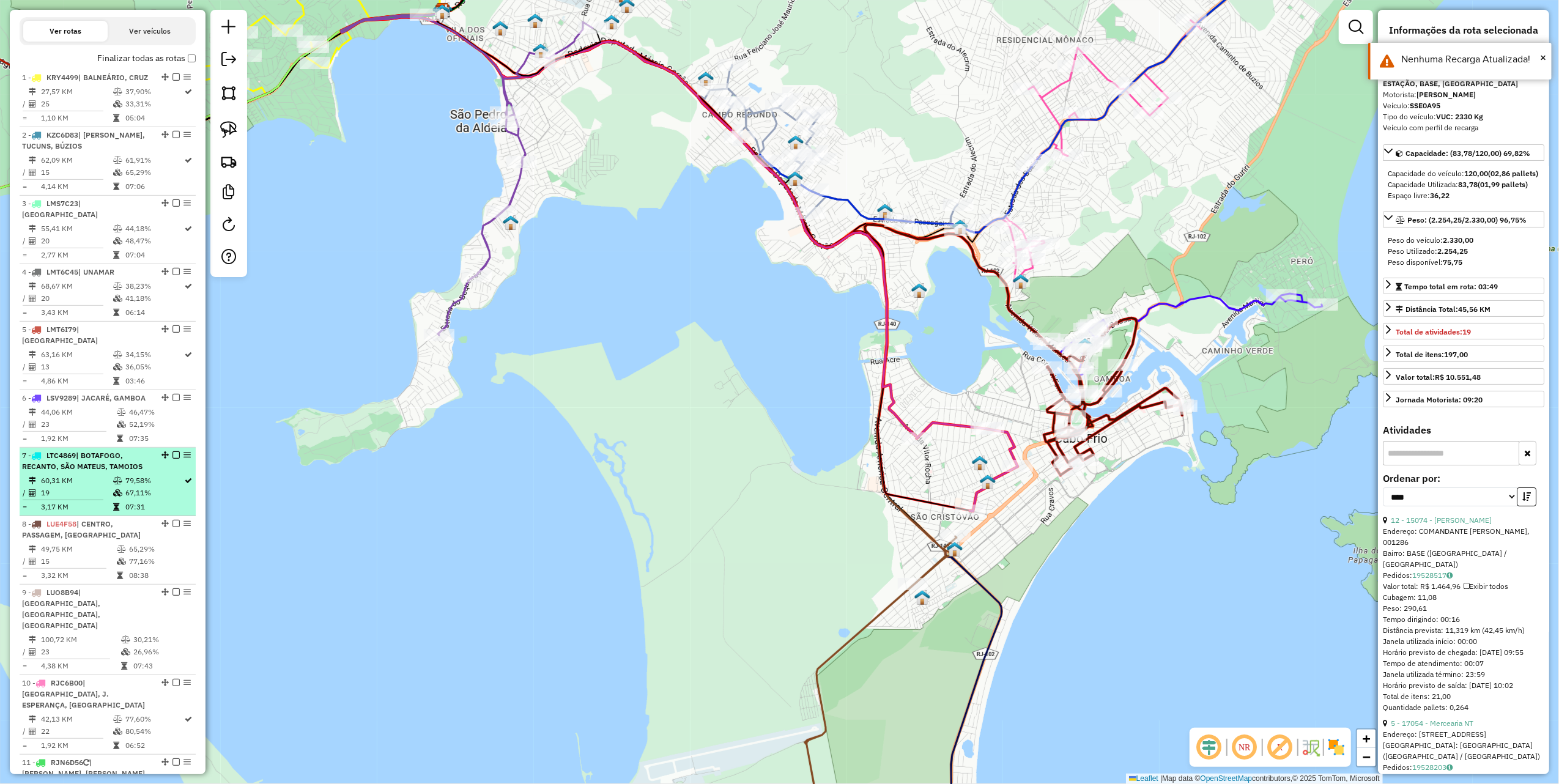
scroll to position [429, 0]
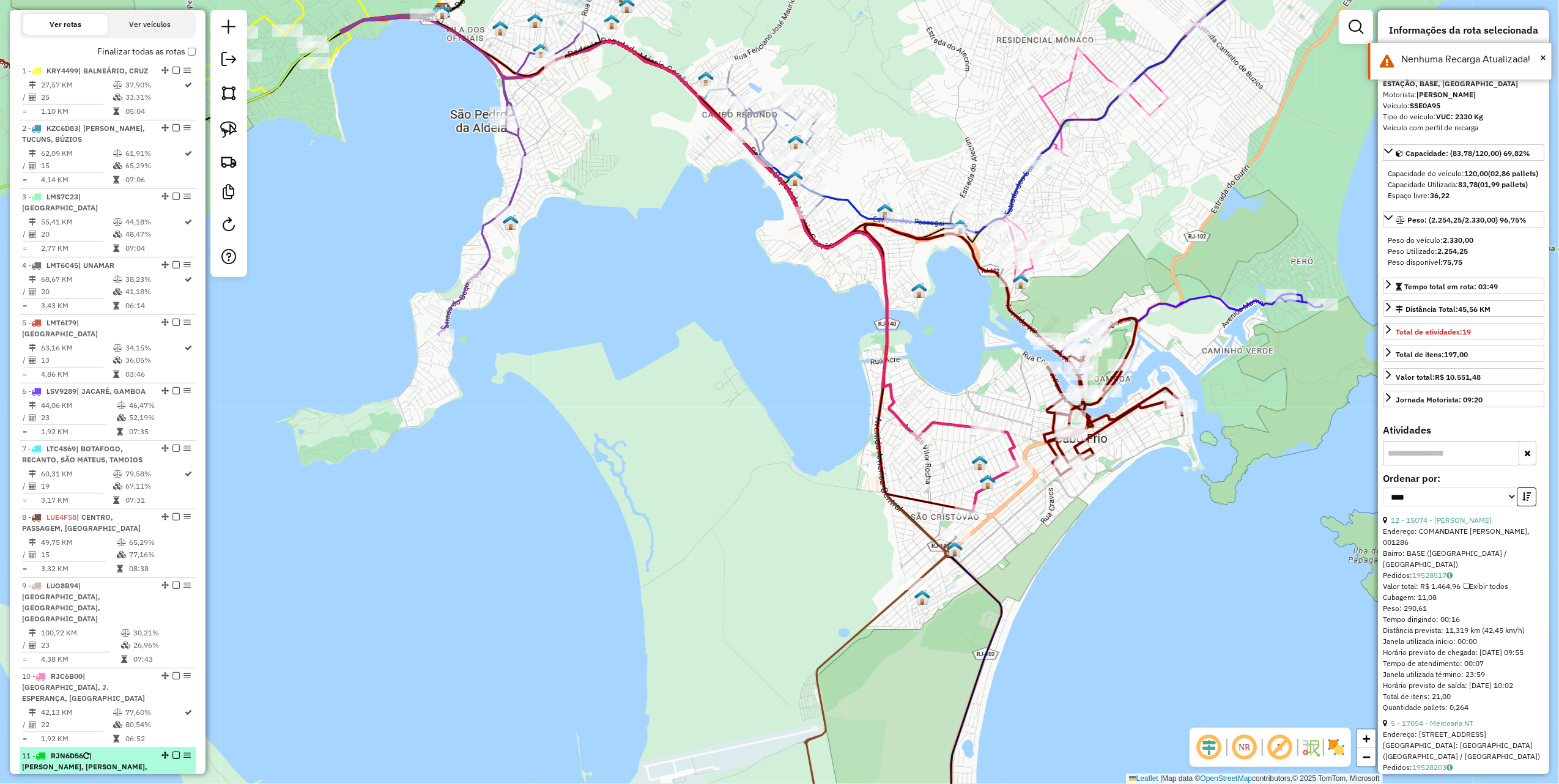
click at [74, 751] on span "| [PERSON_NAME], [PERSON_NAME], [PERSON_NAME], TAMOIOS" at bounding box center [84, 766] width 125 height 31
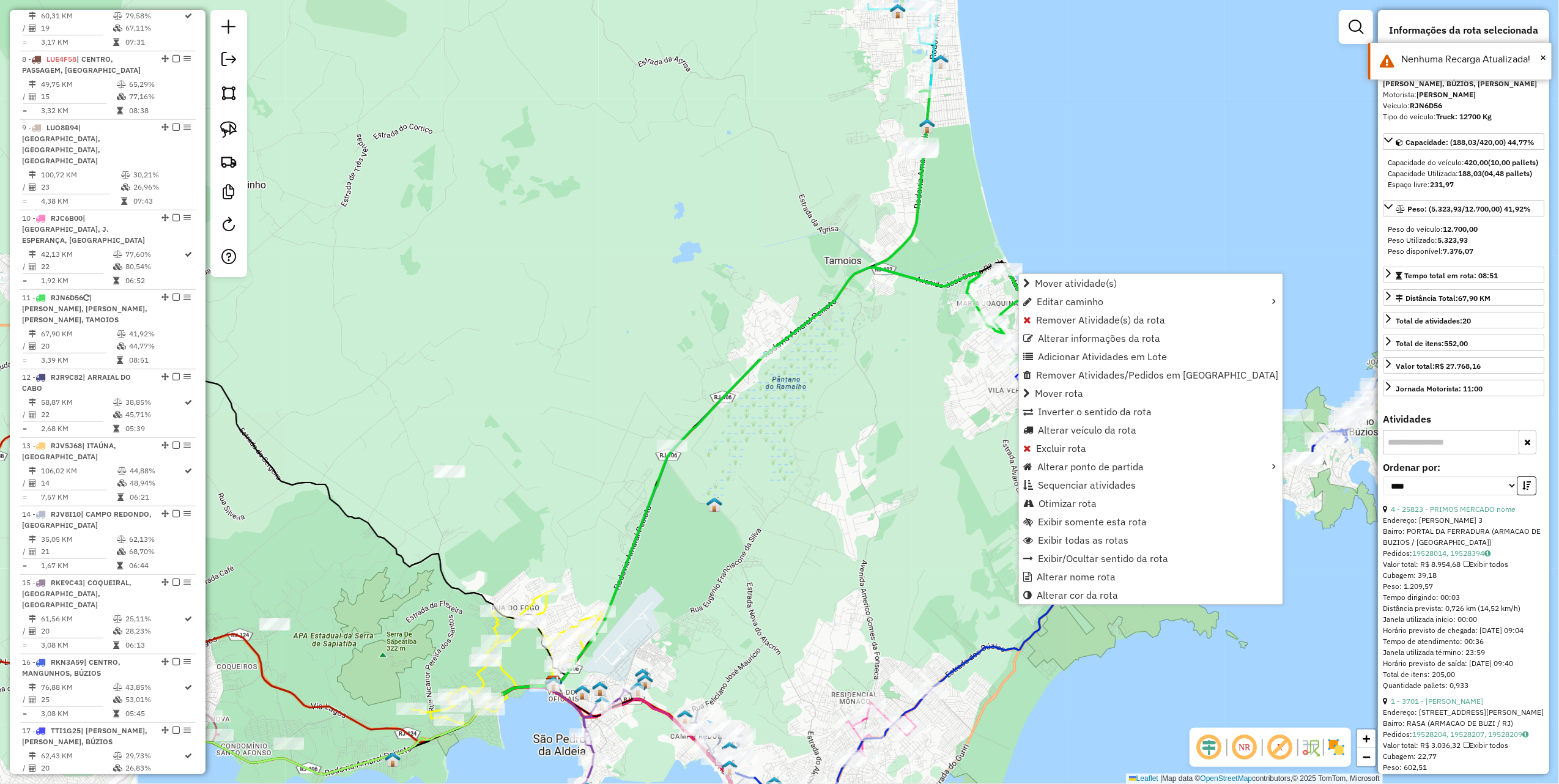
scroll to position [1135, 0]
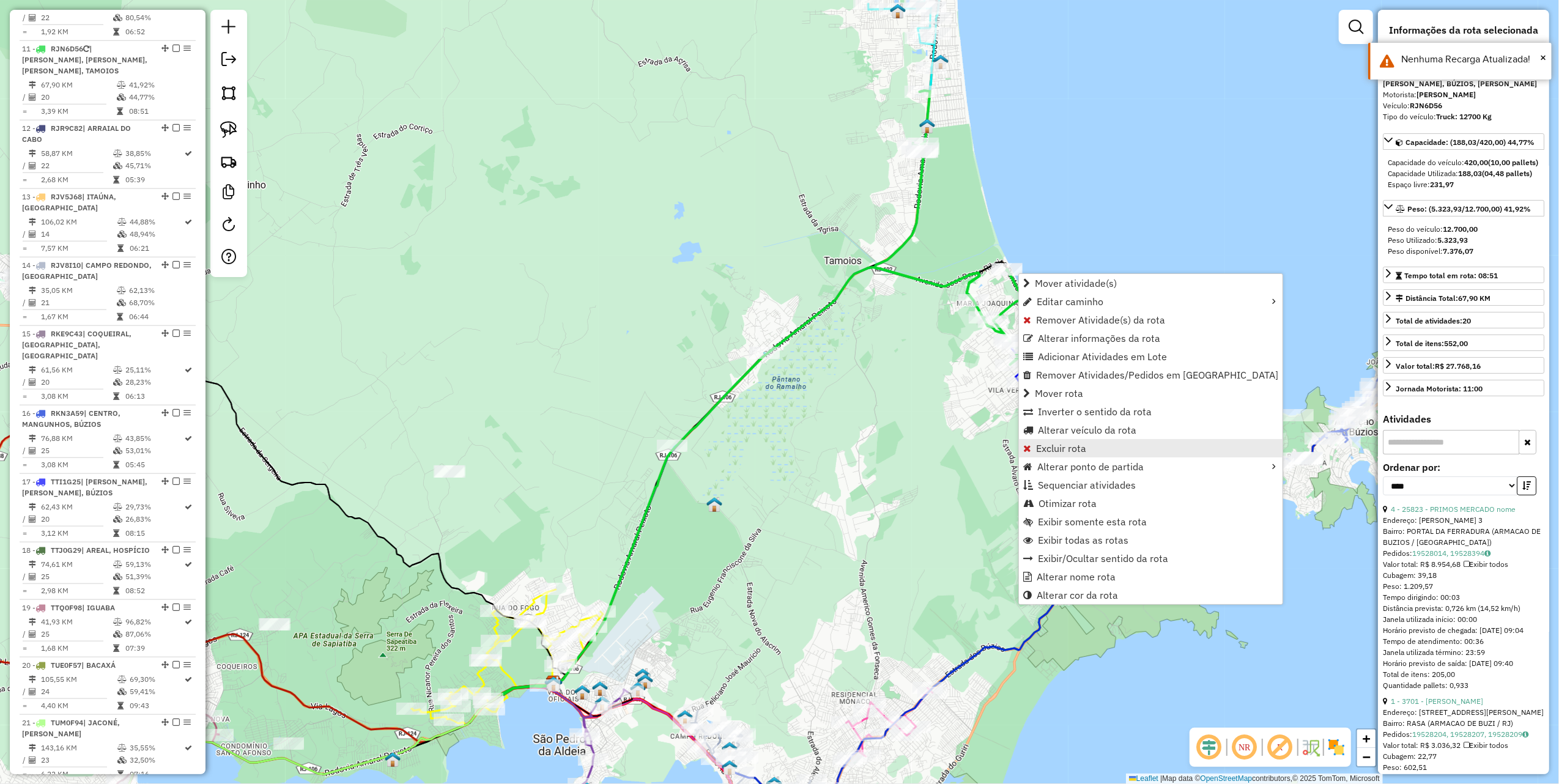
click at [1042, 452] on span "Excluir rota" at bounding box center [1061, 449] width 50 height 10
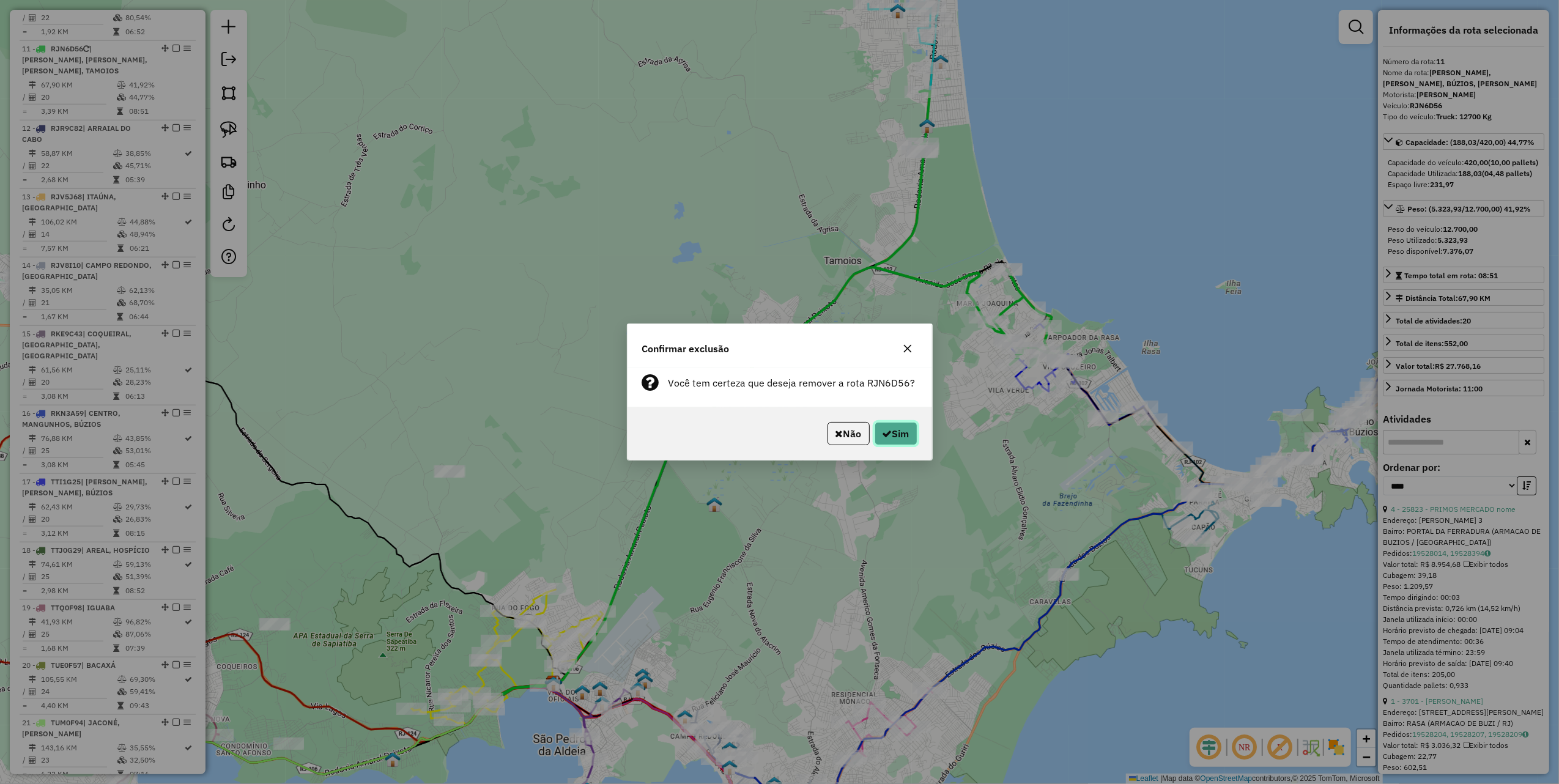
click at [907, 436] on button "Sim" at bounding box center [897, 434] width 43 height 24
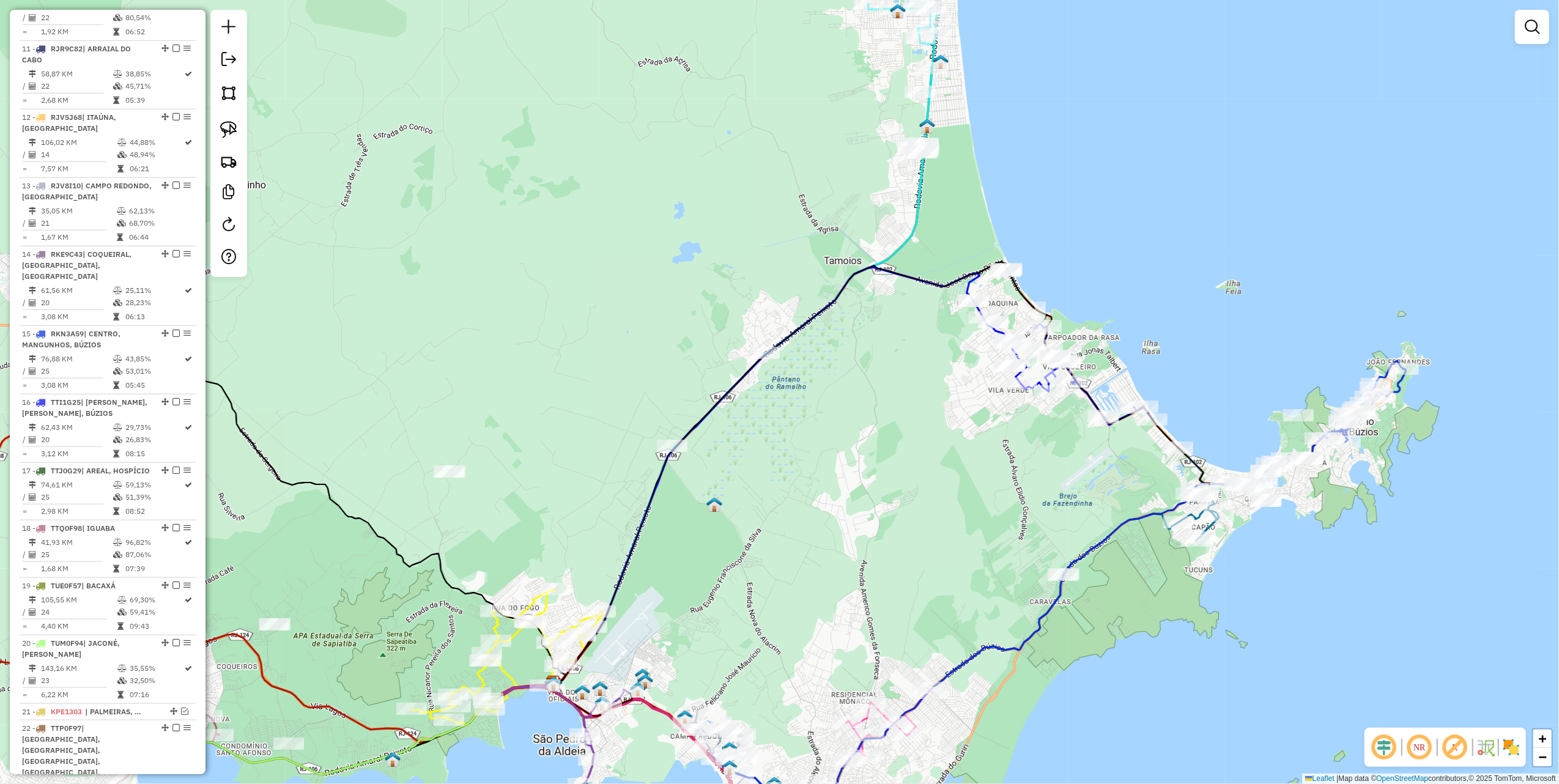
scroll to position [1055, 0]
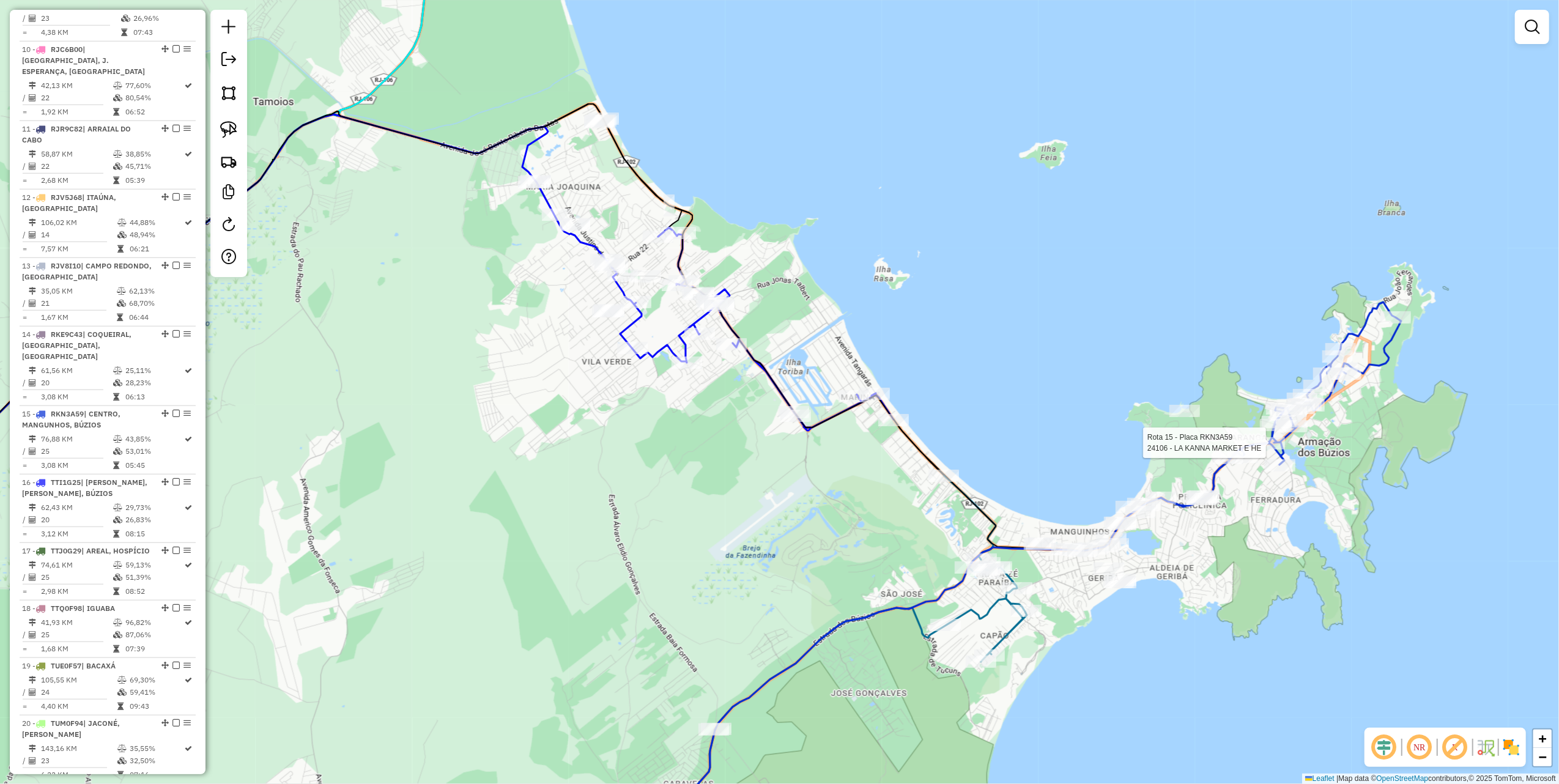
select select "*********"
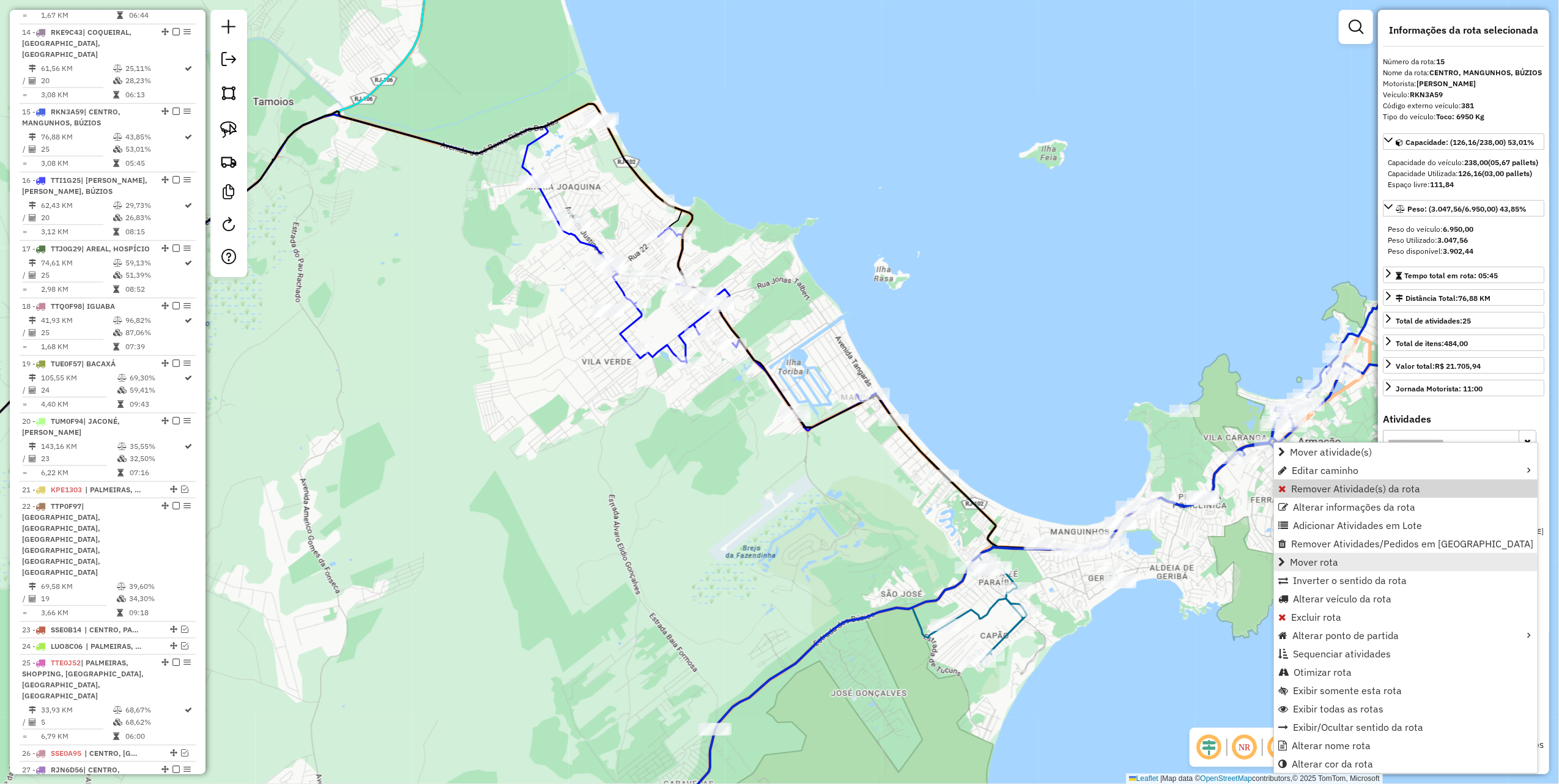
scroll to position [1410, 0]
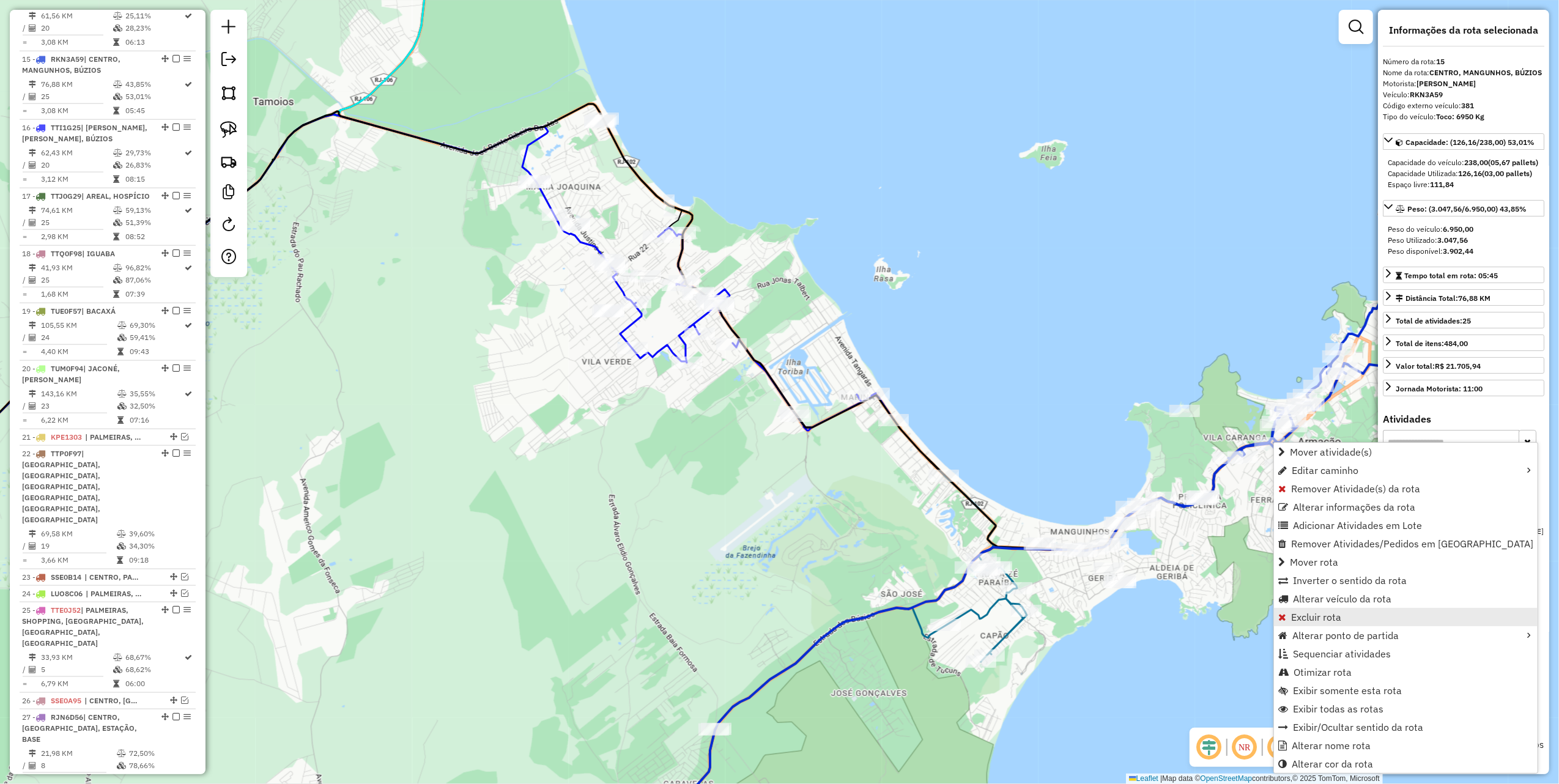
click at [1323, 617] on span "Excluir rota" at bounding box center [1316, 617] width 50 height 10
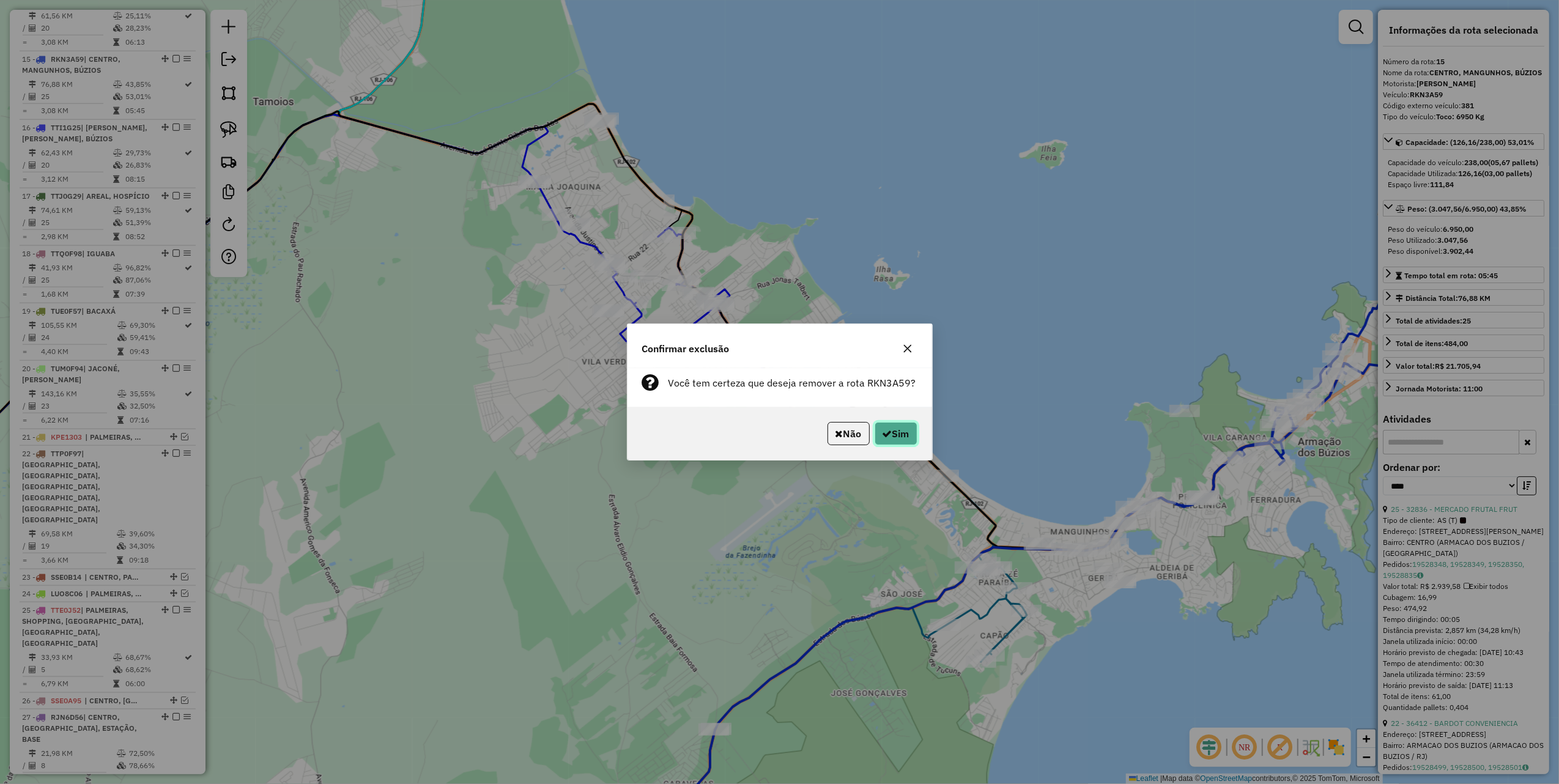
click at [902, 433] on button "Sim" at bounding box center [897, 434] width 43 height 24
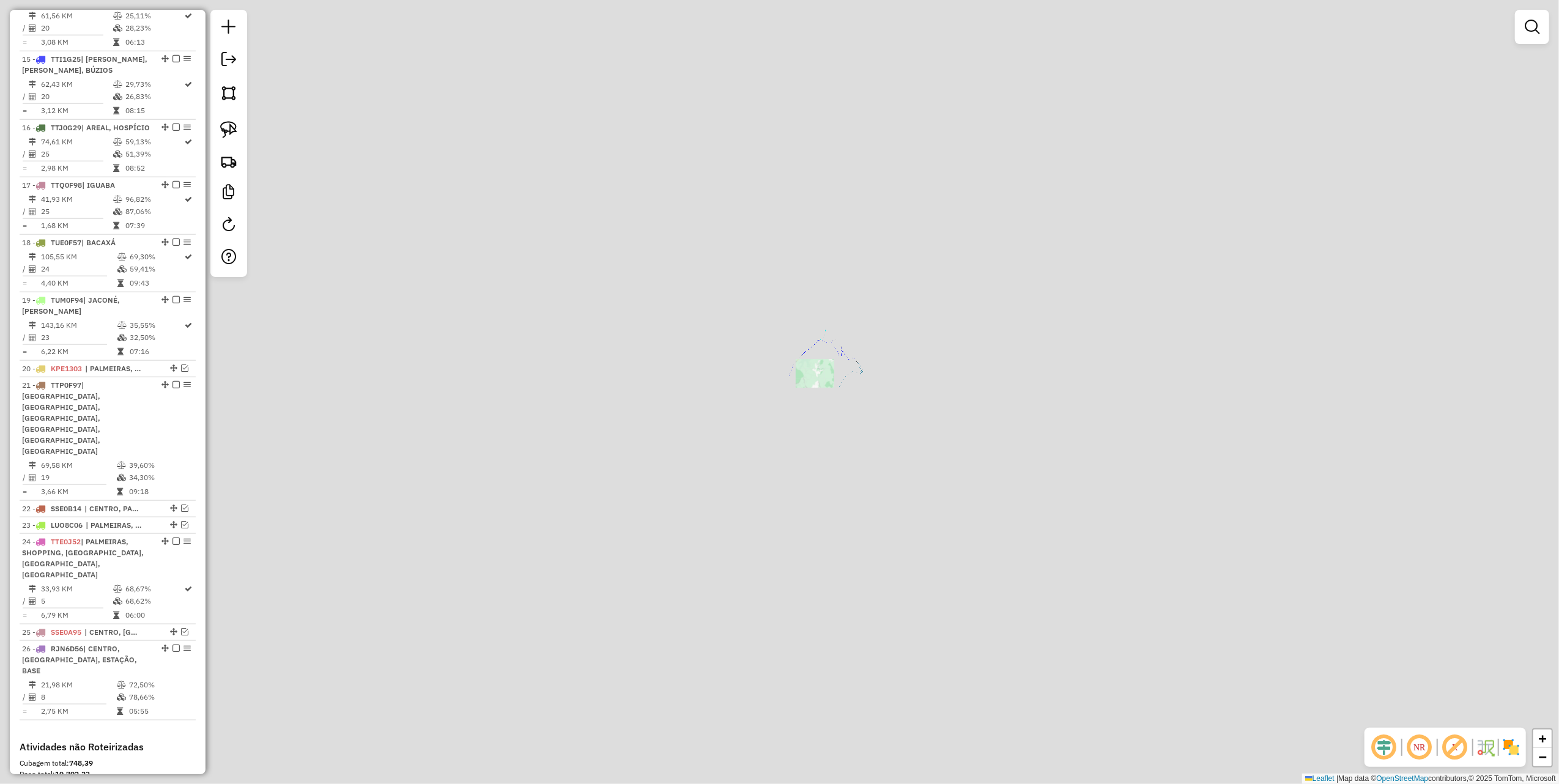
scroll to position [1341, 0]
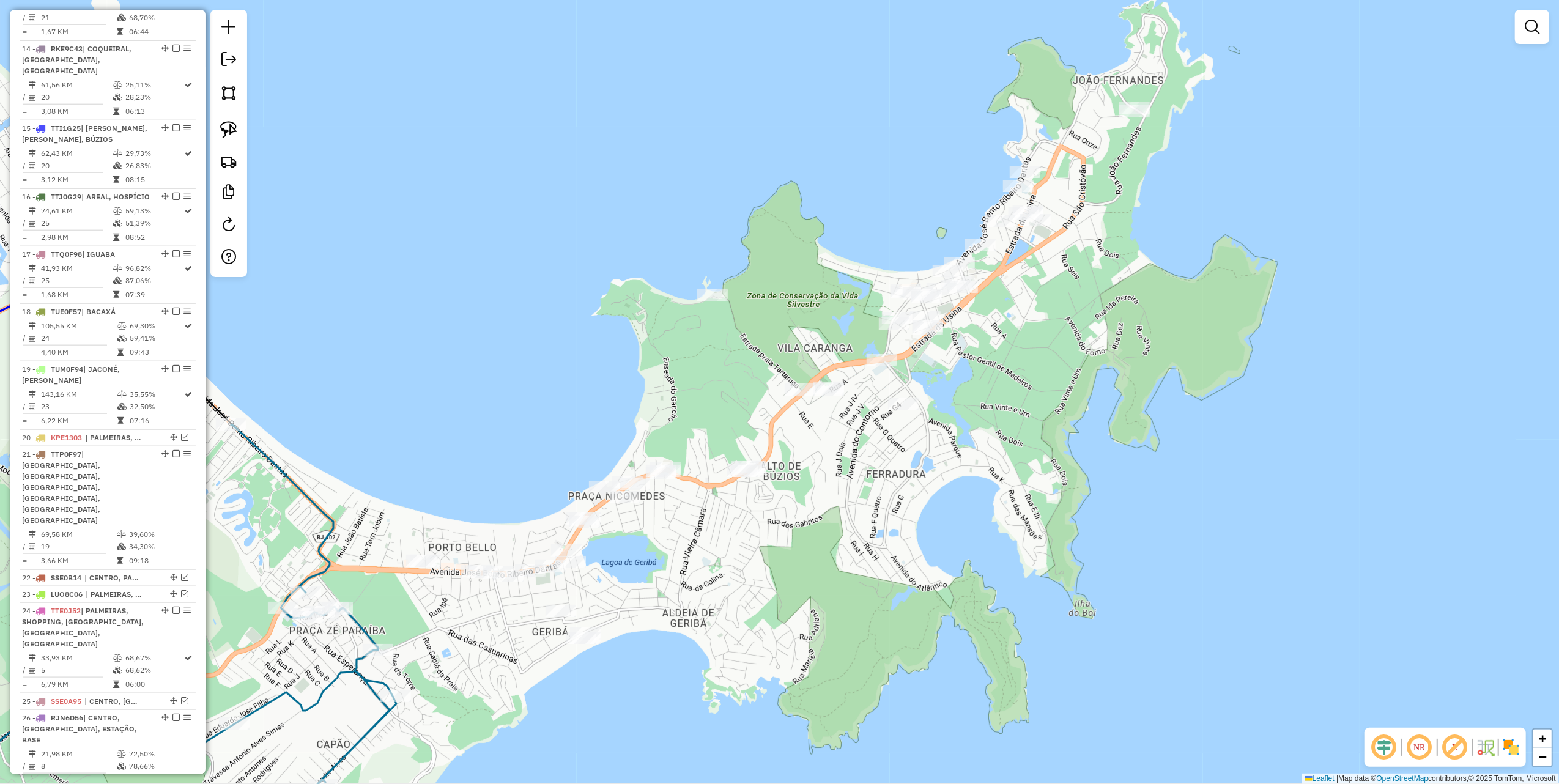
drag, startPoint x: 530, startPoint y: 311, endPoint x: 564, endPoint y: 338, distance: 43.4
click at [564, 338] on div "Janela de atendimento Grade de atendimento Capacidade Transportadoras Veículos …" at bounding box center [780, 392] width 1559 height 784
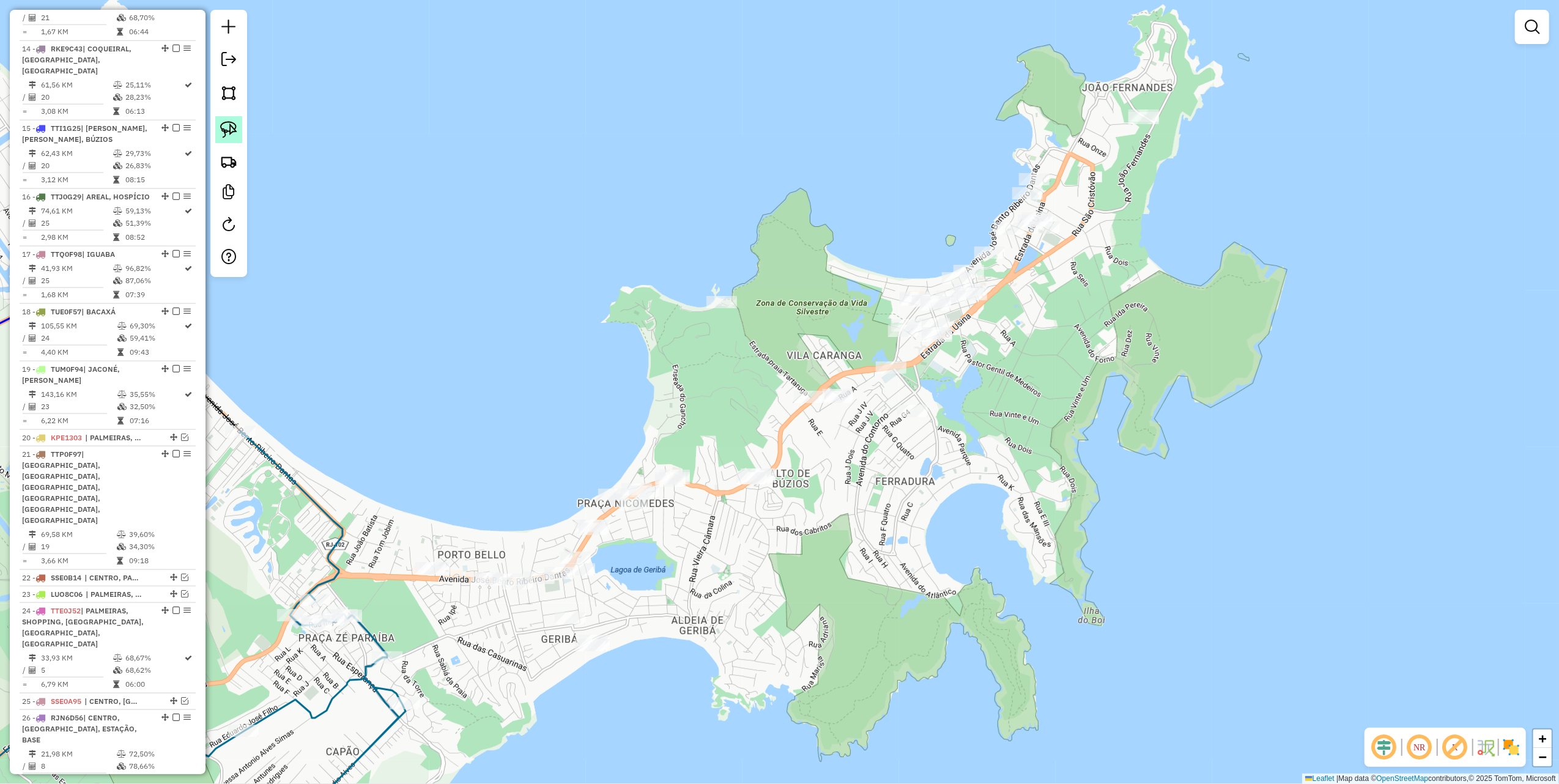
click at [221, 125] on img at bounding box center [228, 129] width 17 height 17
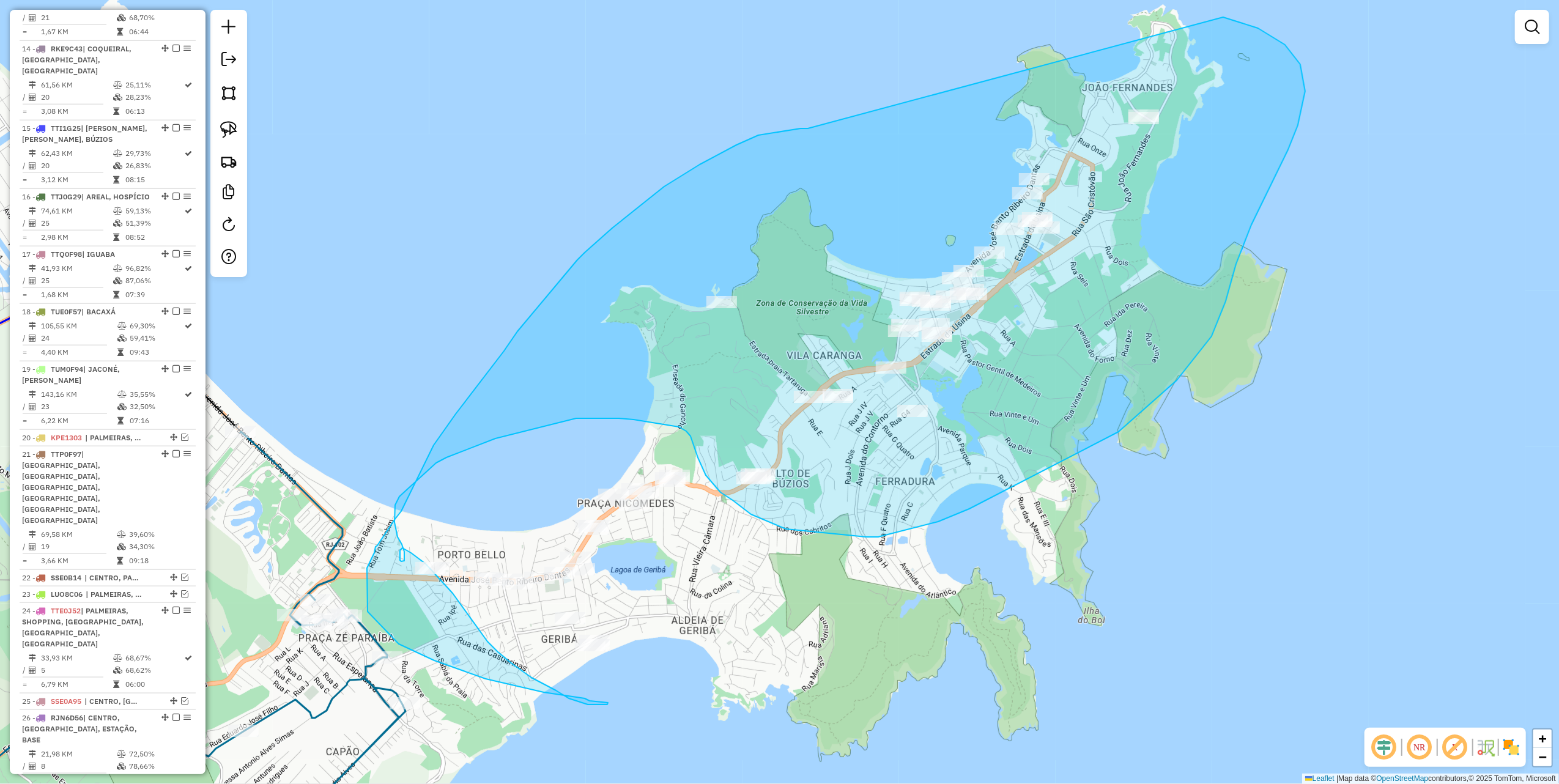
drag, startPoint x: 736, startPoint y: 145, endPoint x: 1158, endPoint y: 14, distance: 441.9
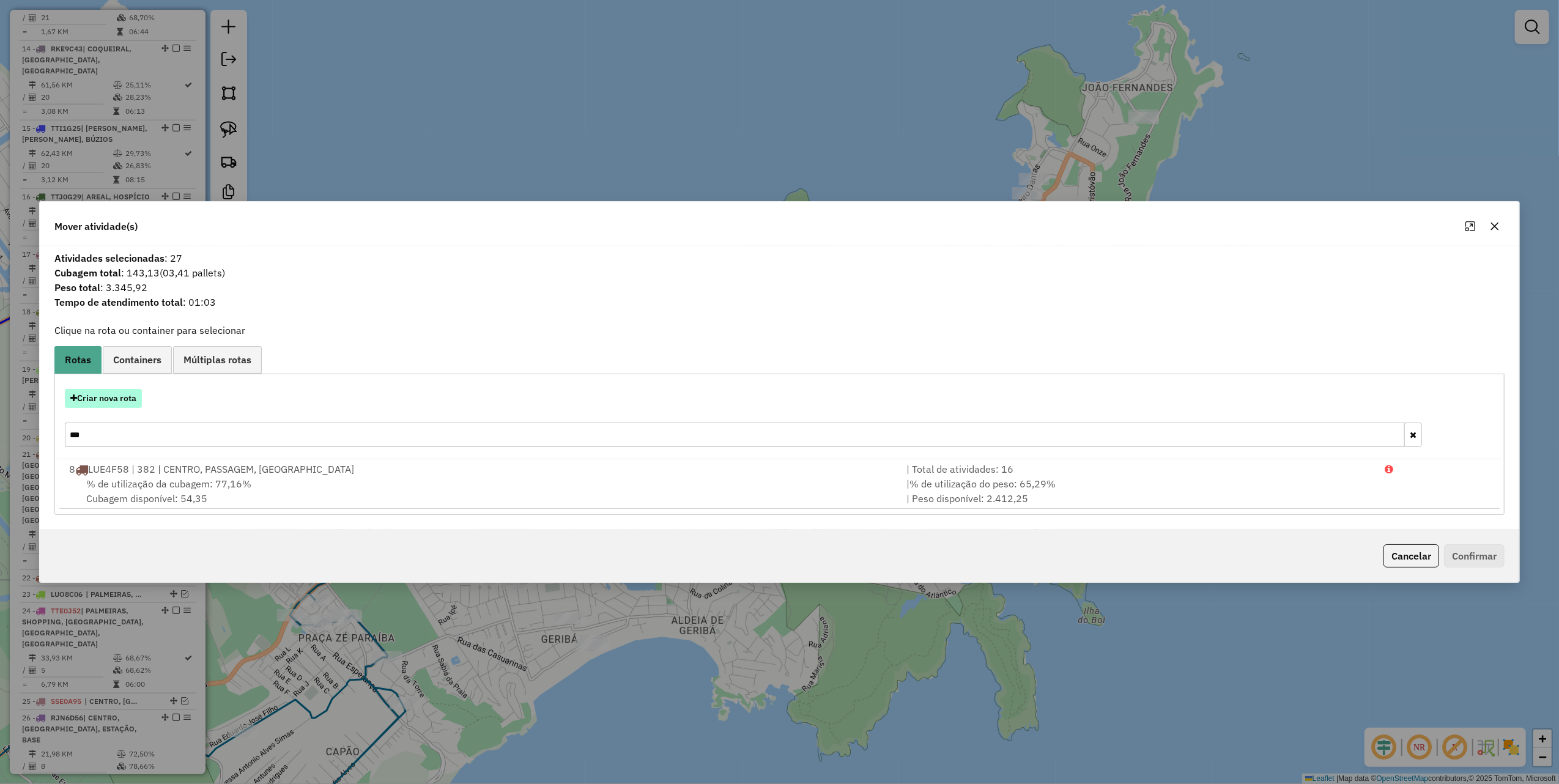
click at [122, 399] on button "Criar nova rota" at bounding box center [103, 397] width 77 height 19
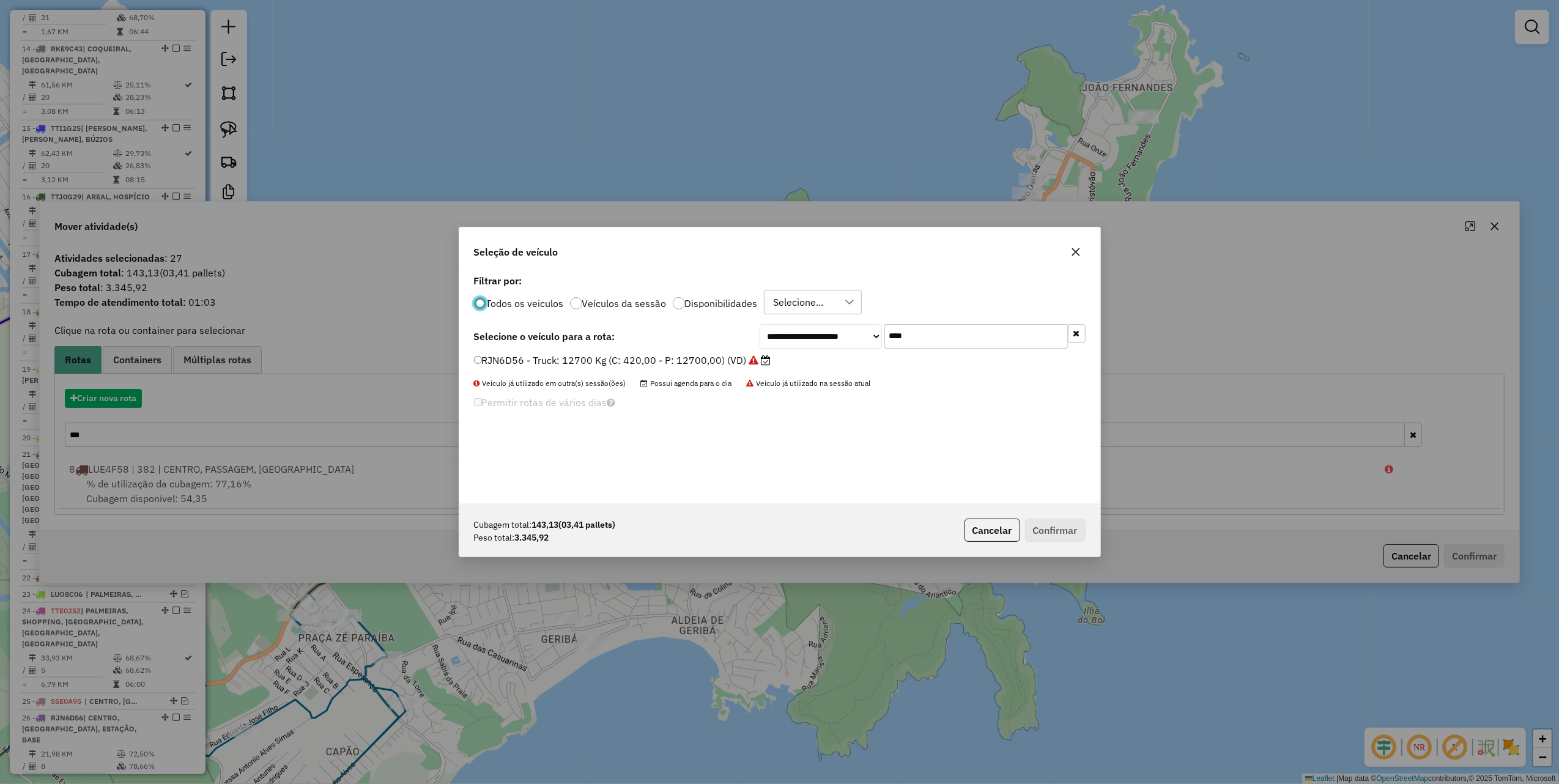
scroll to position [6, 4]
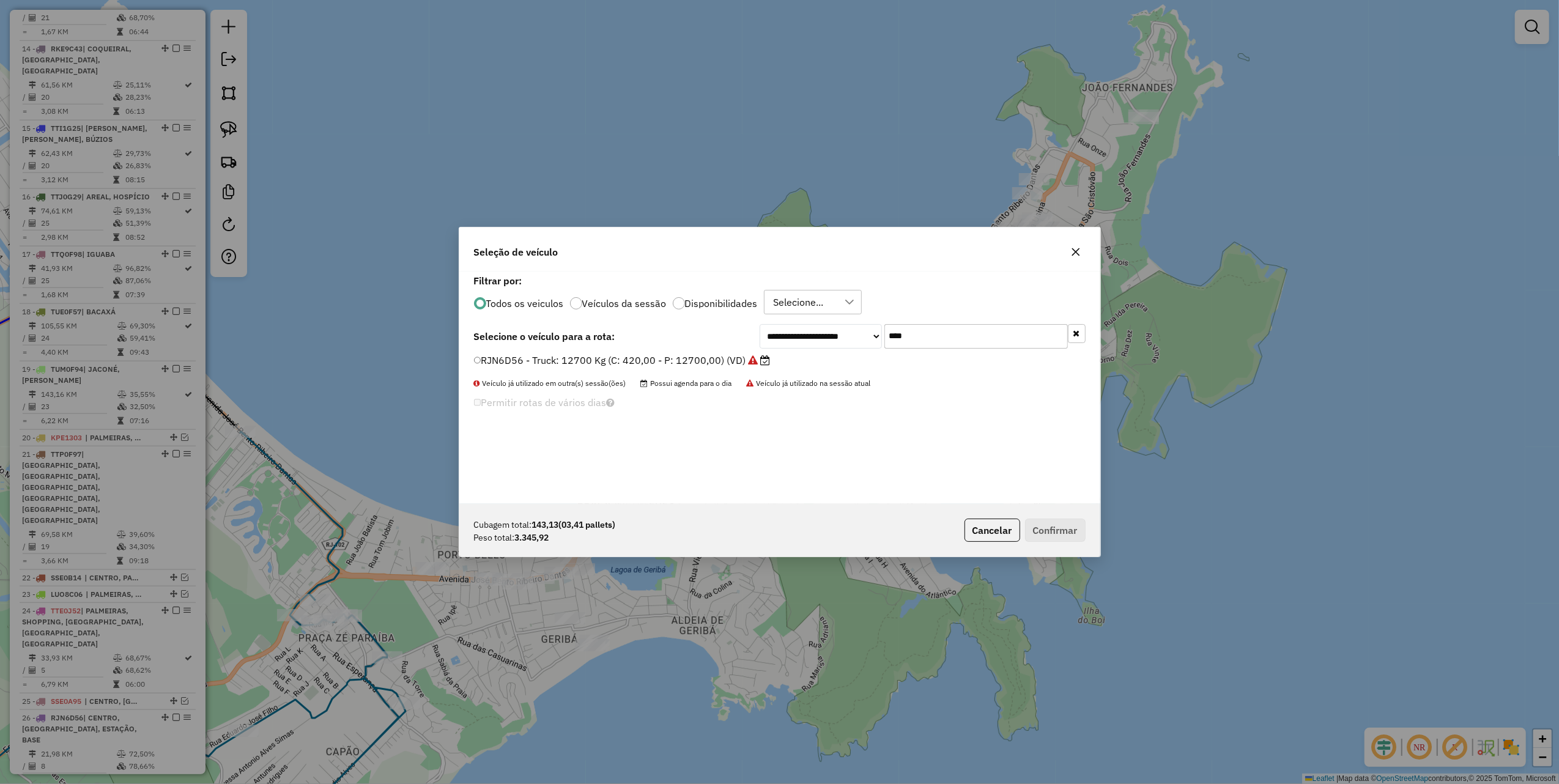
click at [941, 345] on input "****" at bounding box center [976, 335] width 183 height 25
click at [942, 335] on input "****" at bounding box center [976, 335] width 183 height 25
type input "***"
drag, startPoint x: 691, startPoint y: 365, endPoint x: 737, endPoint y: 383, distance: 49.4
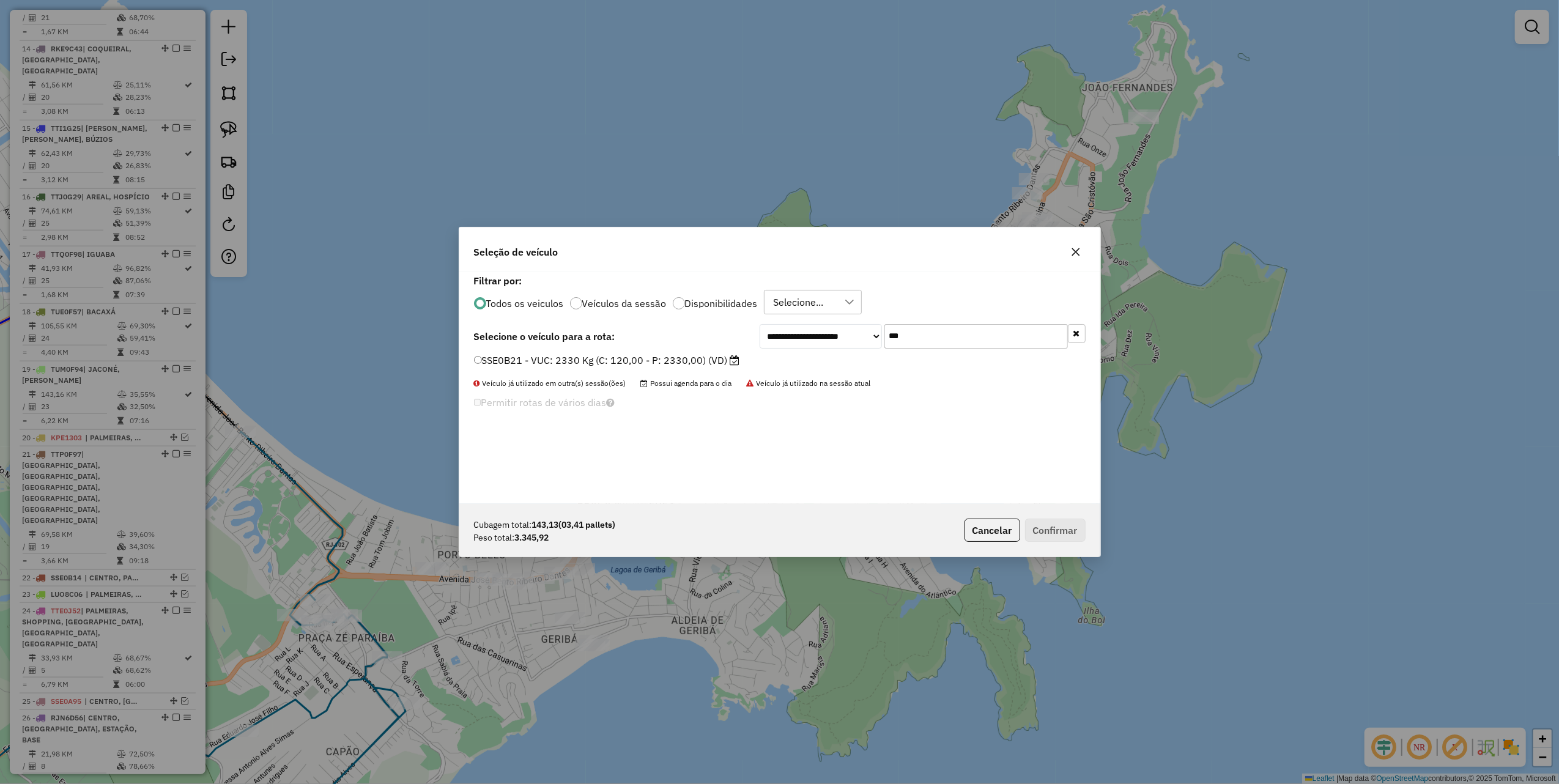
click at [691, 365] on label "SSE0B21 - VUC: 2330 Kg (C: 120,00 - P: 2330,00) (VD)" at bounding box center [607, 360] width 266 height 15
click at [1056, 529] on button "Confirmar" at bounding box center [1056, 530] width 61 height 24
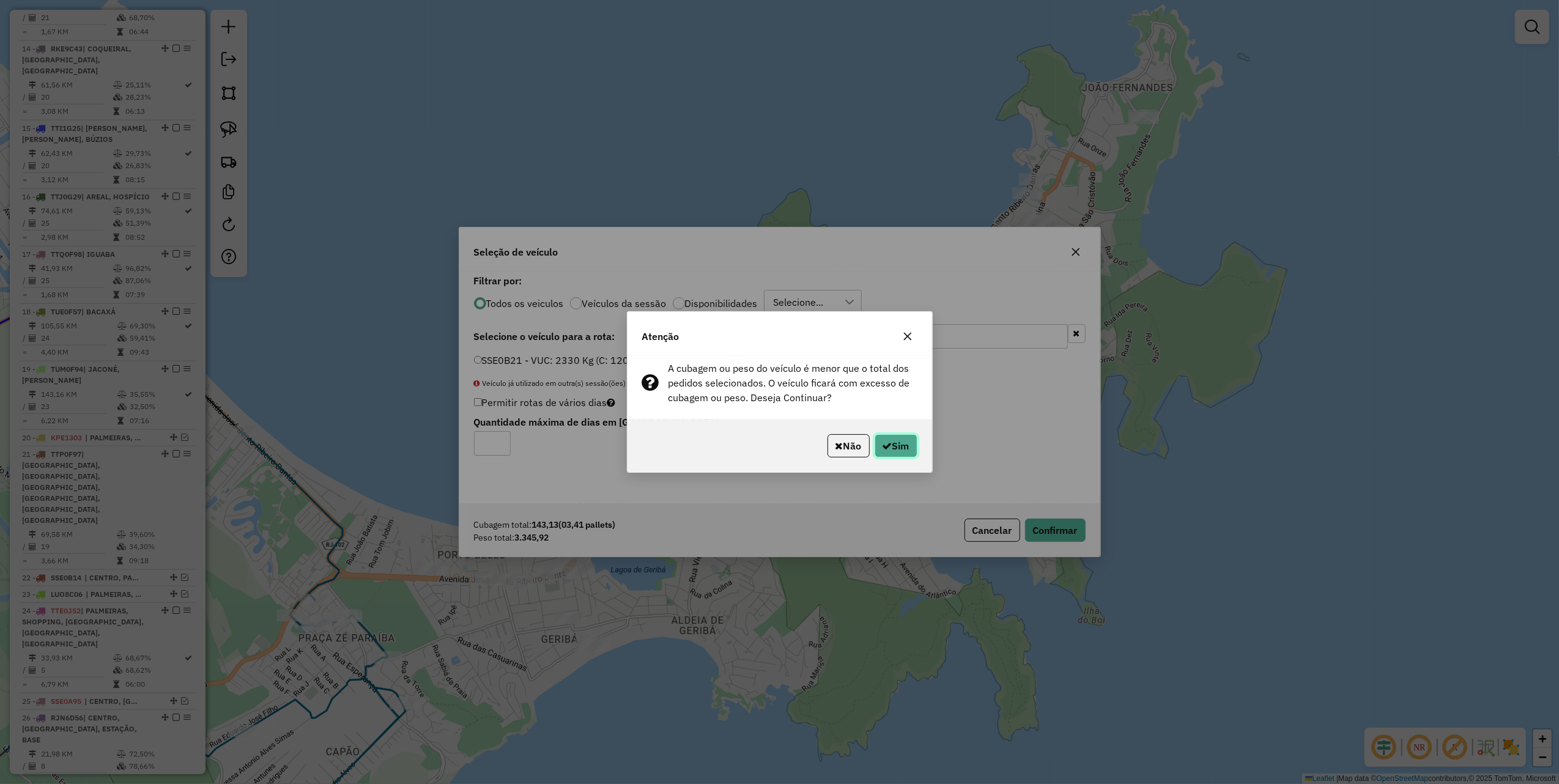
click at [906, 449] on button "Sim" at bounding box center [897, 446] width 43 height 24
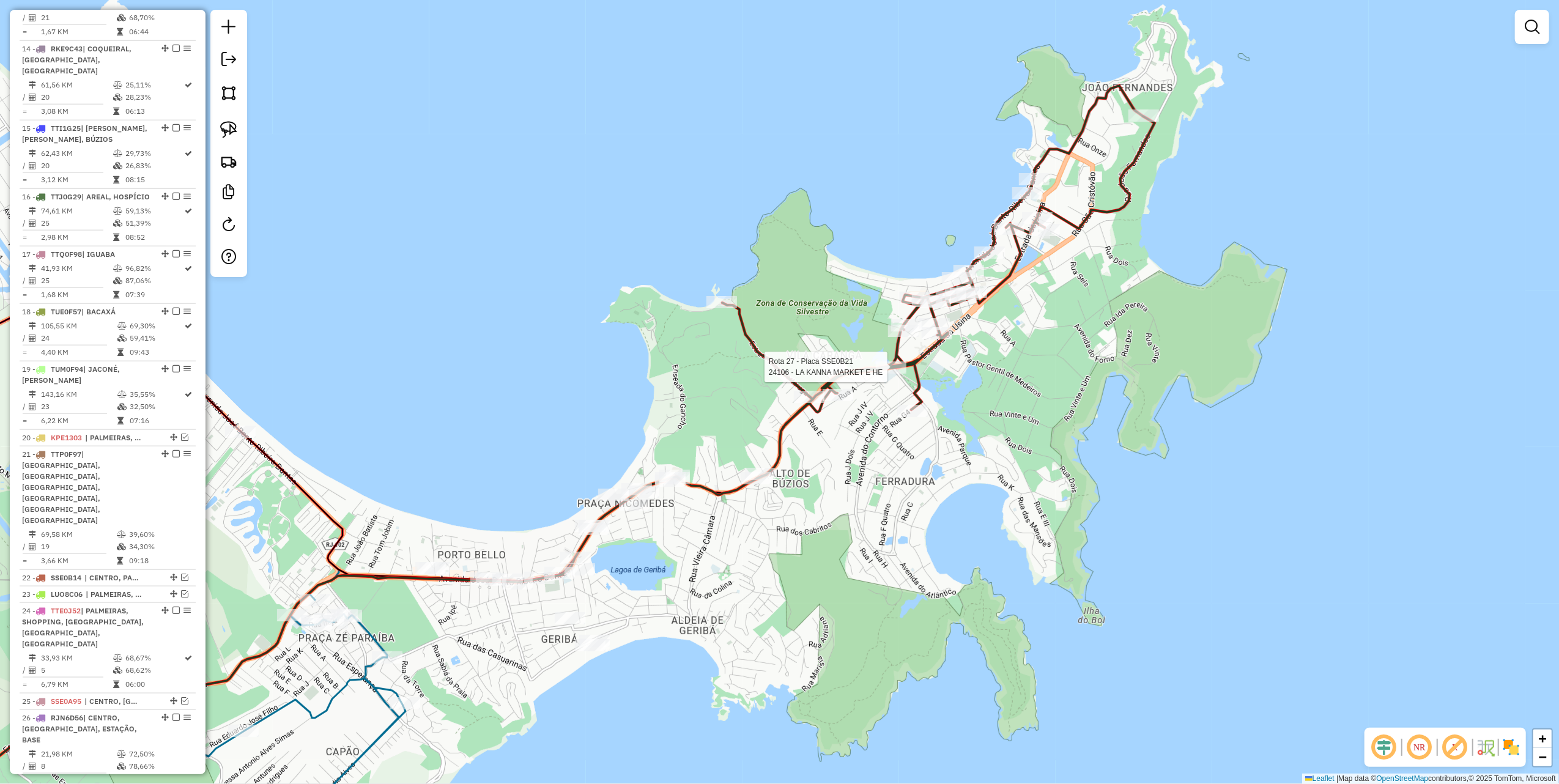
select select "*********"
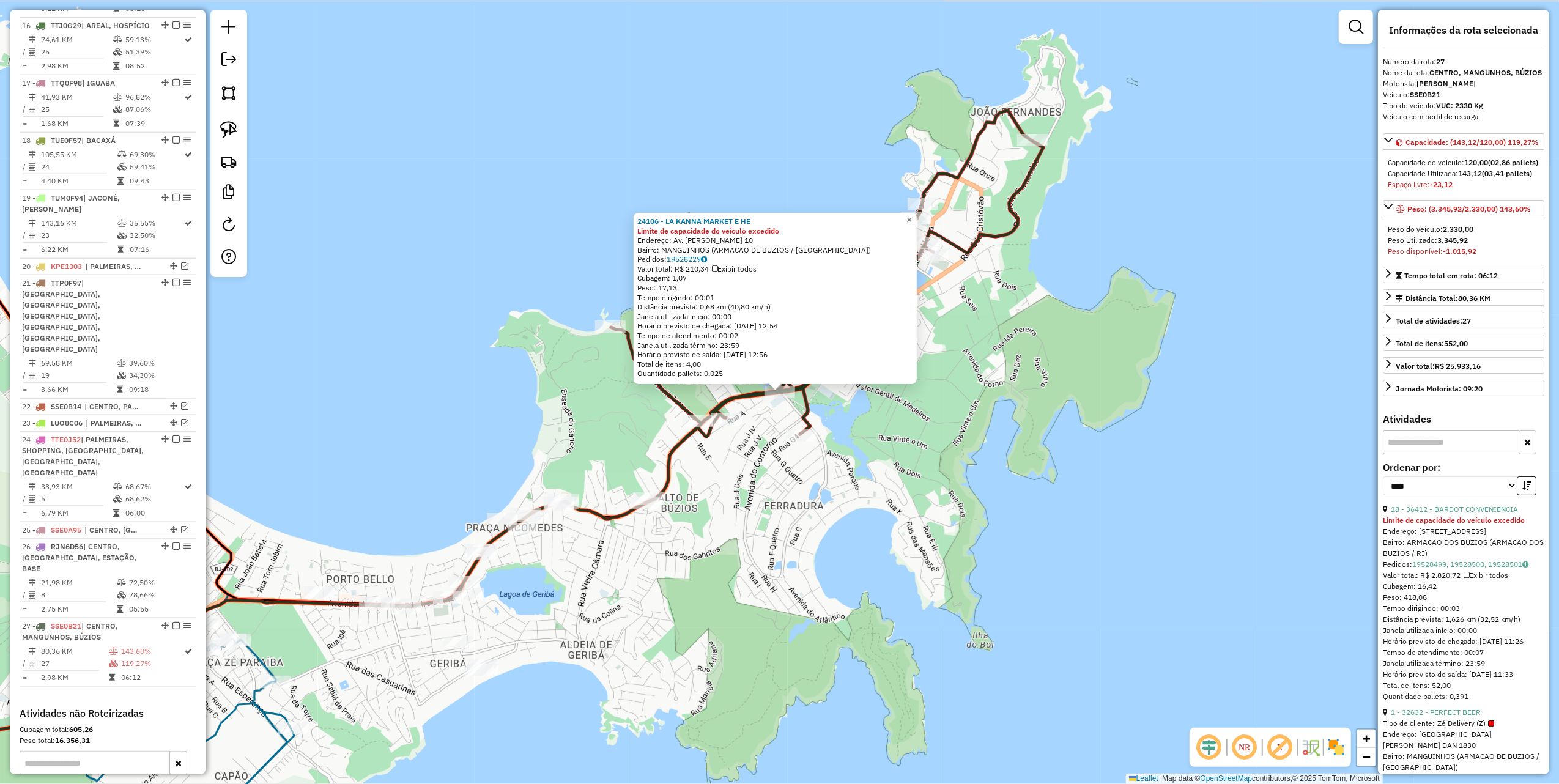
scroll to position [1572, 0]
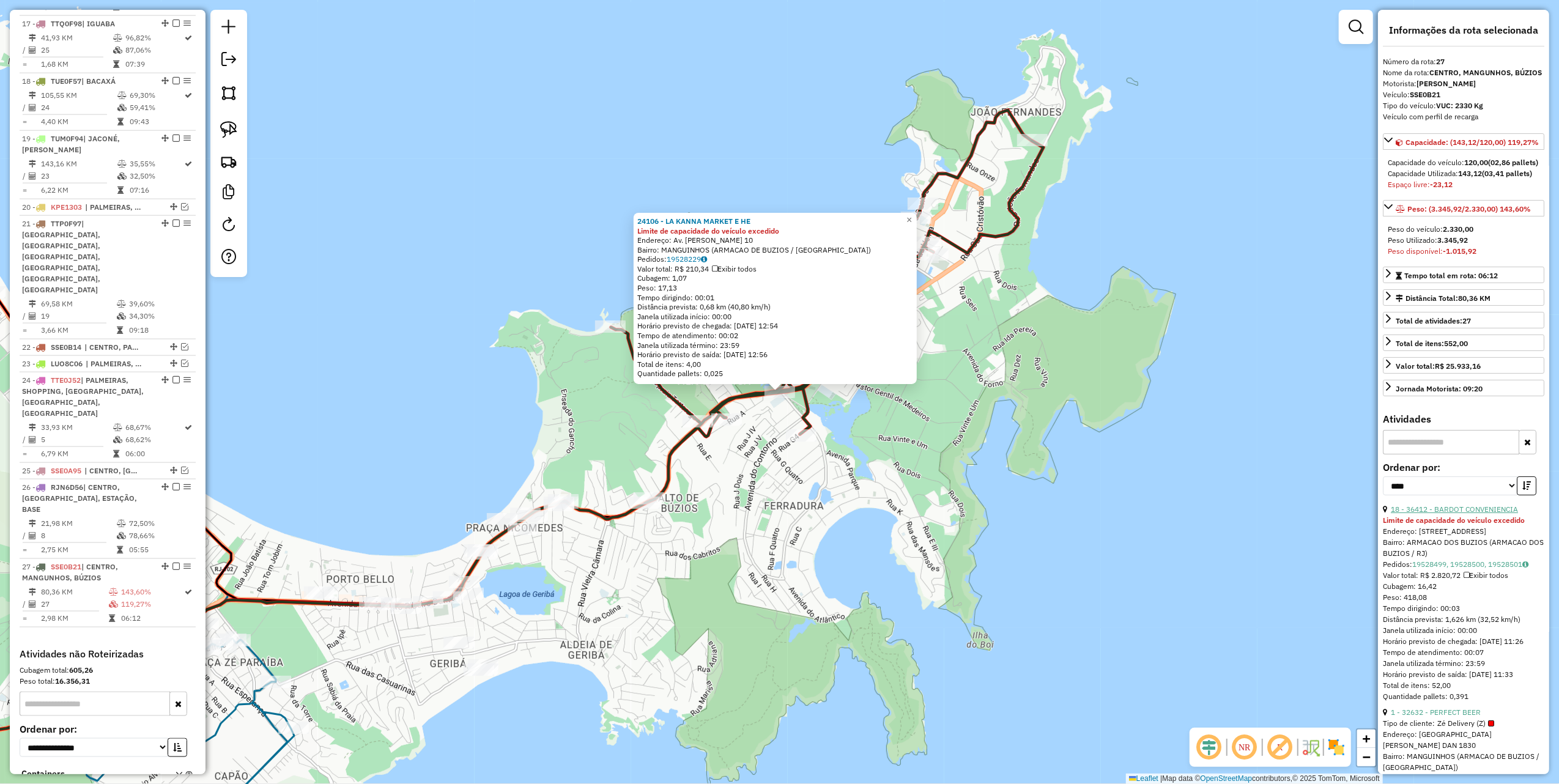
click at [1432, 513] on link "18 - 36412 - BARDOT CONVENIENCIA" at bounding box center [1455, 509] width 127 height 9
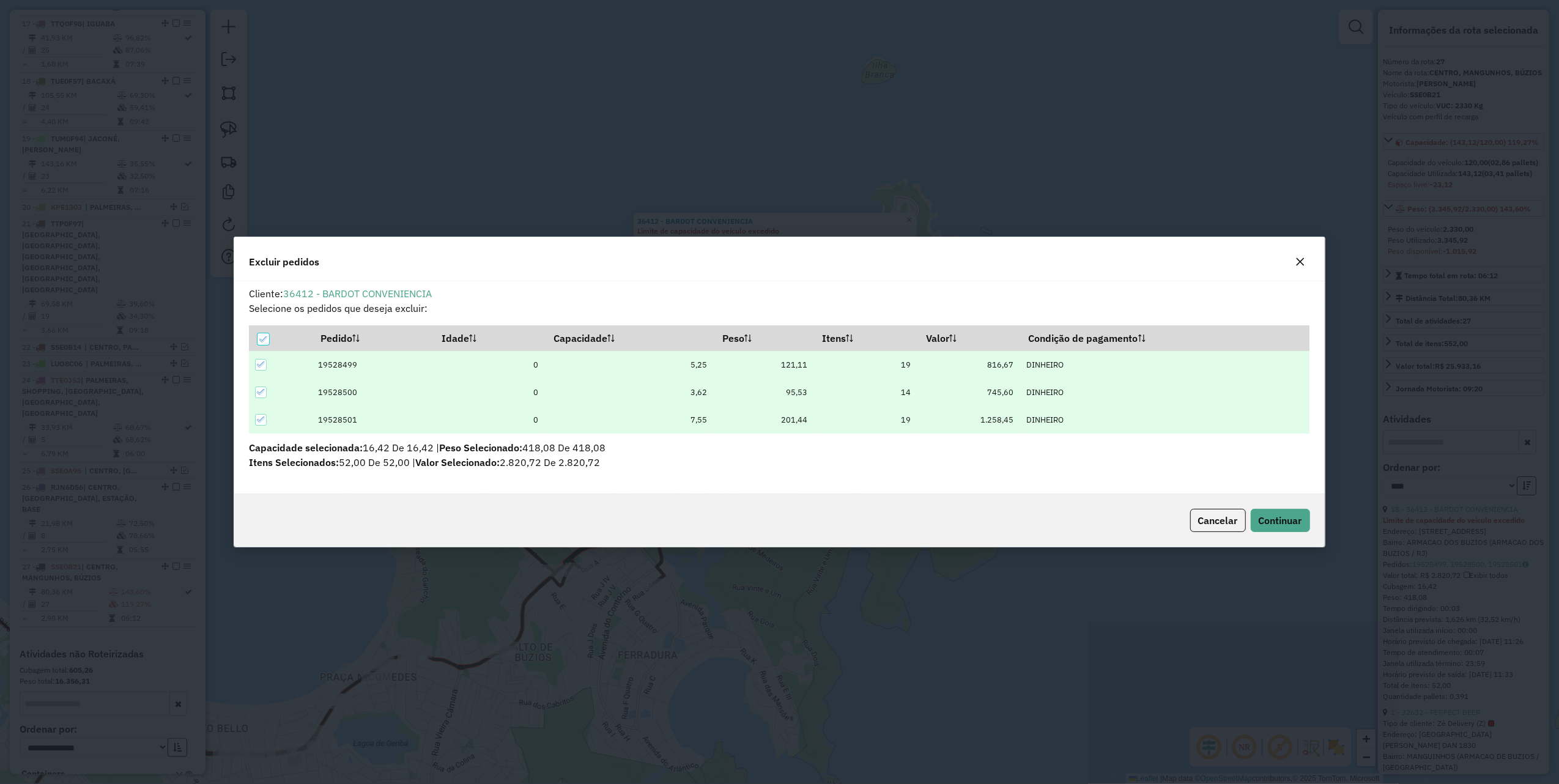
scroll to position [0, 0]
click at [1281, 512] on button "Continuar" at bounding box center [1280, 520] width 59 height 24
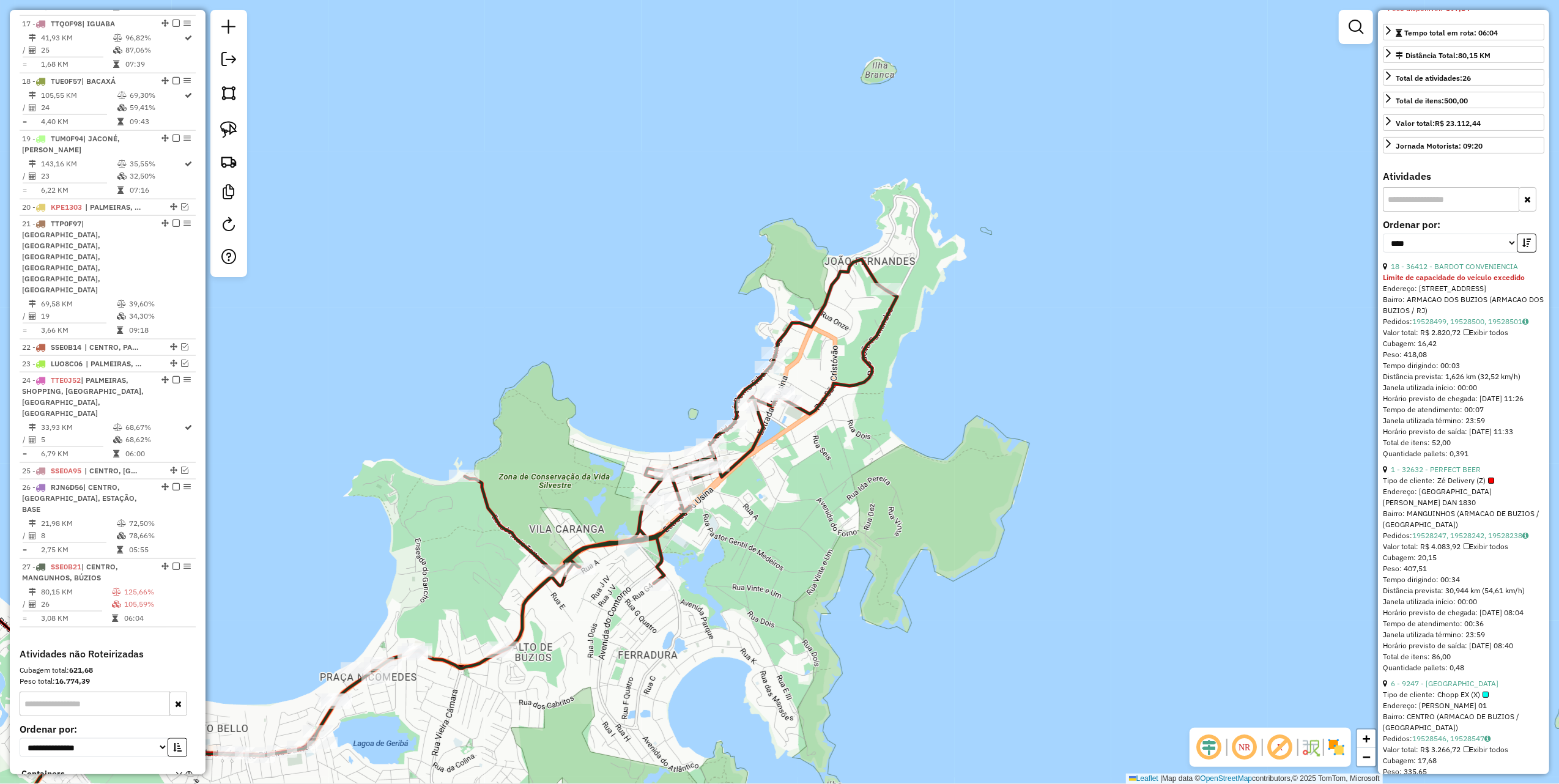
scroll to position [245, 0]
click at [1458, 472] on link "1 - 32632 - PERFECT BEER" at bounding box center [1436, 467] width 90 height 9
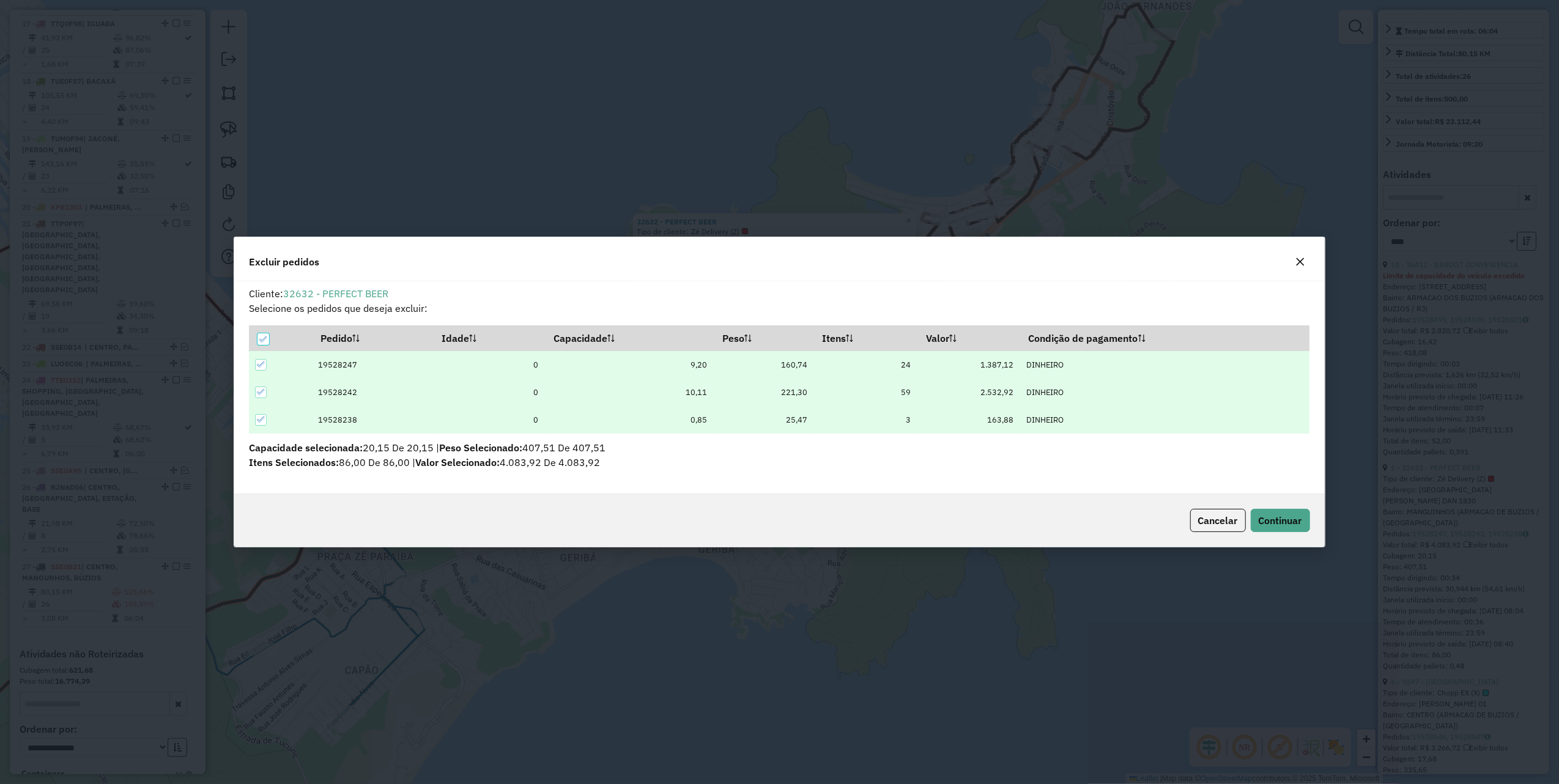
scroll to position [0, 0]
click at [1270, 514] on span "Continuar" at bounding box center [1280, 520] width 43 height 12
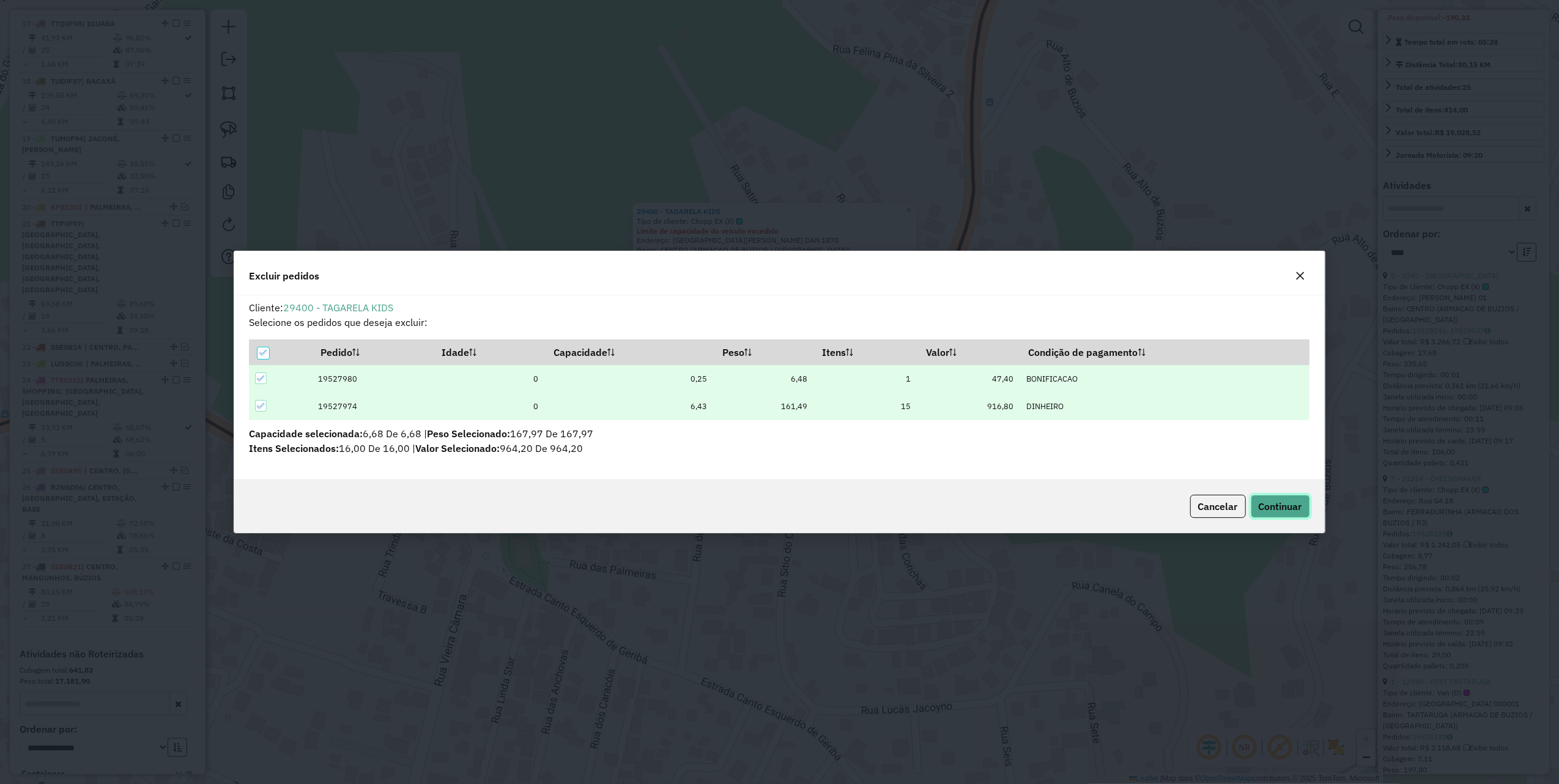
click at [1269, 513] on button "Continuar" at bounding box center [1280, 507] width 59 height 24
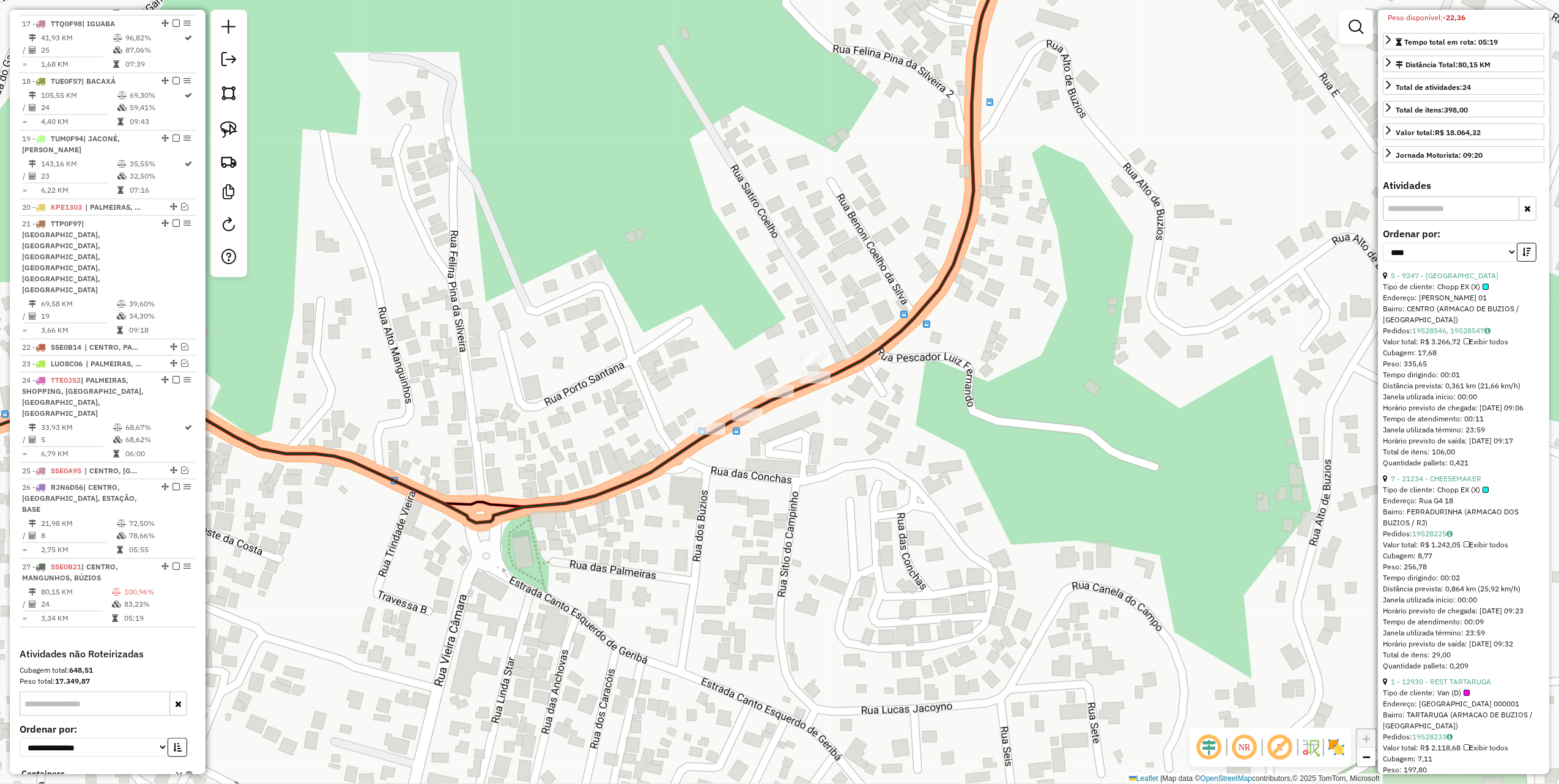
scroll to position [222, 0]
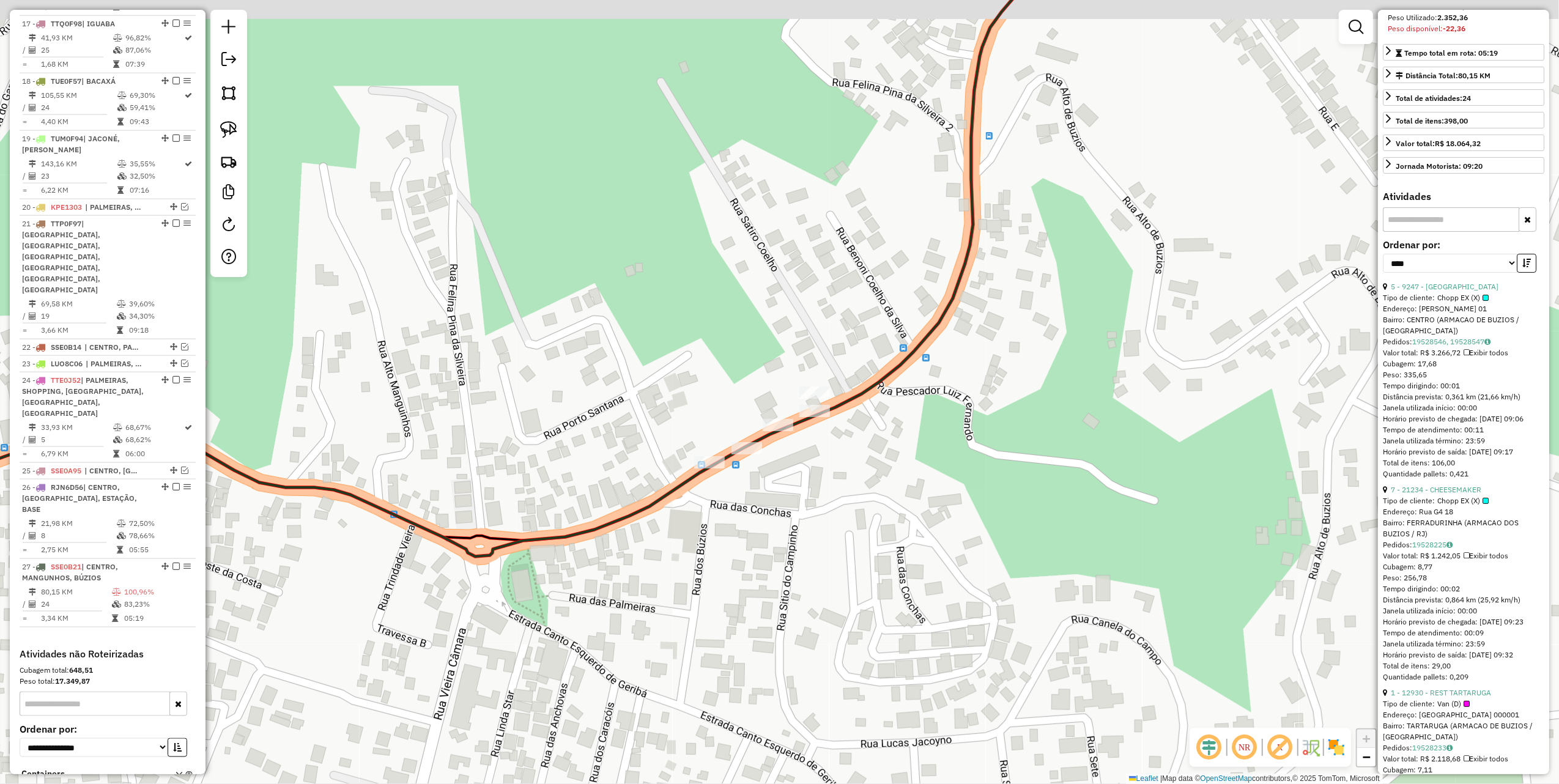
drag, startPoint x: 543, startPoint y: 294, endPoint x: 557, endPoint y: 489, distance: 195.5
click at [548, 474] on div "Janela de atendimento Grade de atendimento Capacidade Transportadoras Veículos …" at bounding box center [780, 392] width 1559 height 784
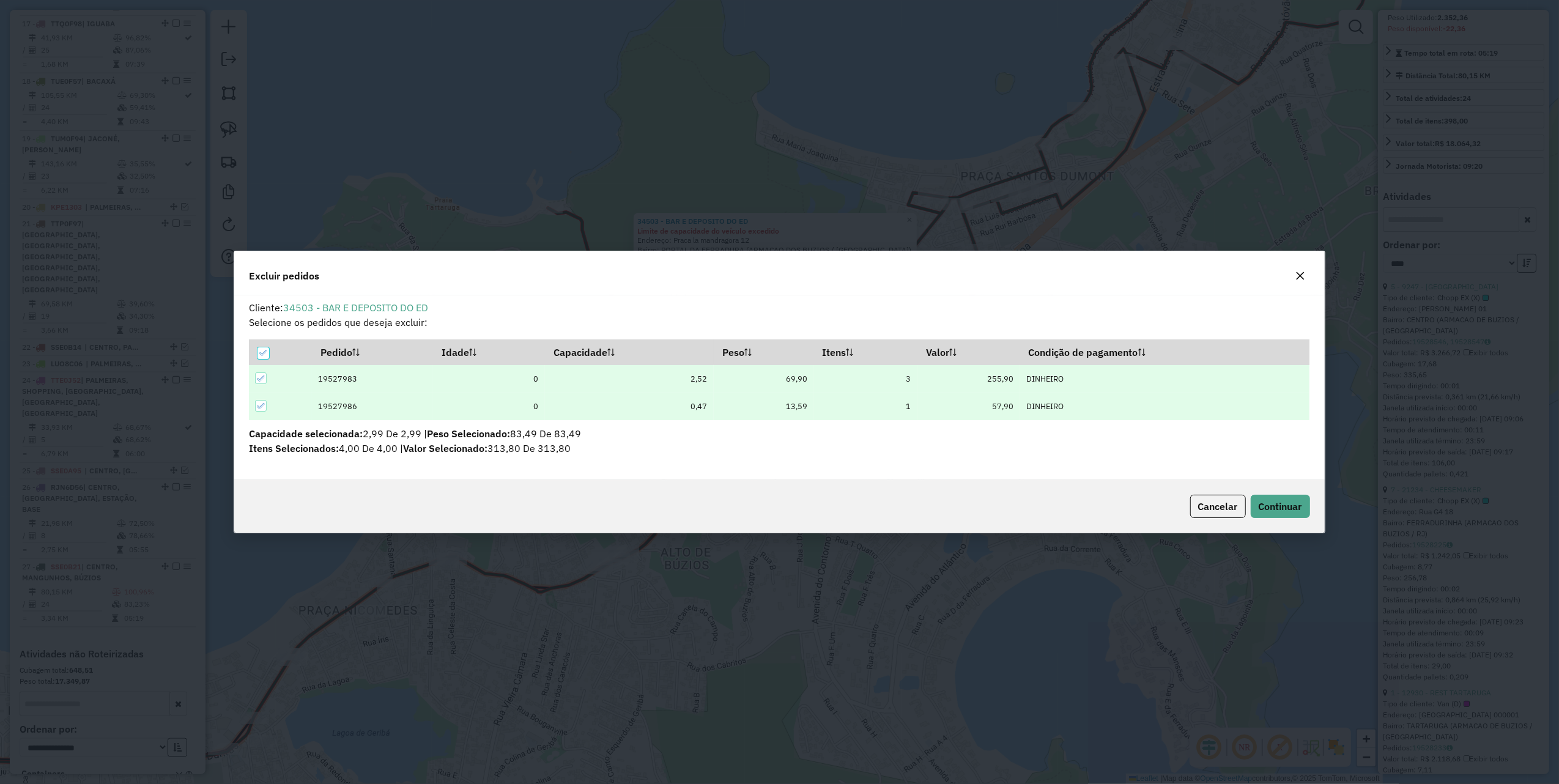
scroll to position [0, 0]
click at [1269, 510] on span "Continuar" at bounding box center [1280, 506] width 43 height 12
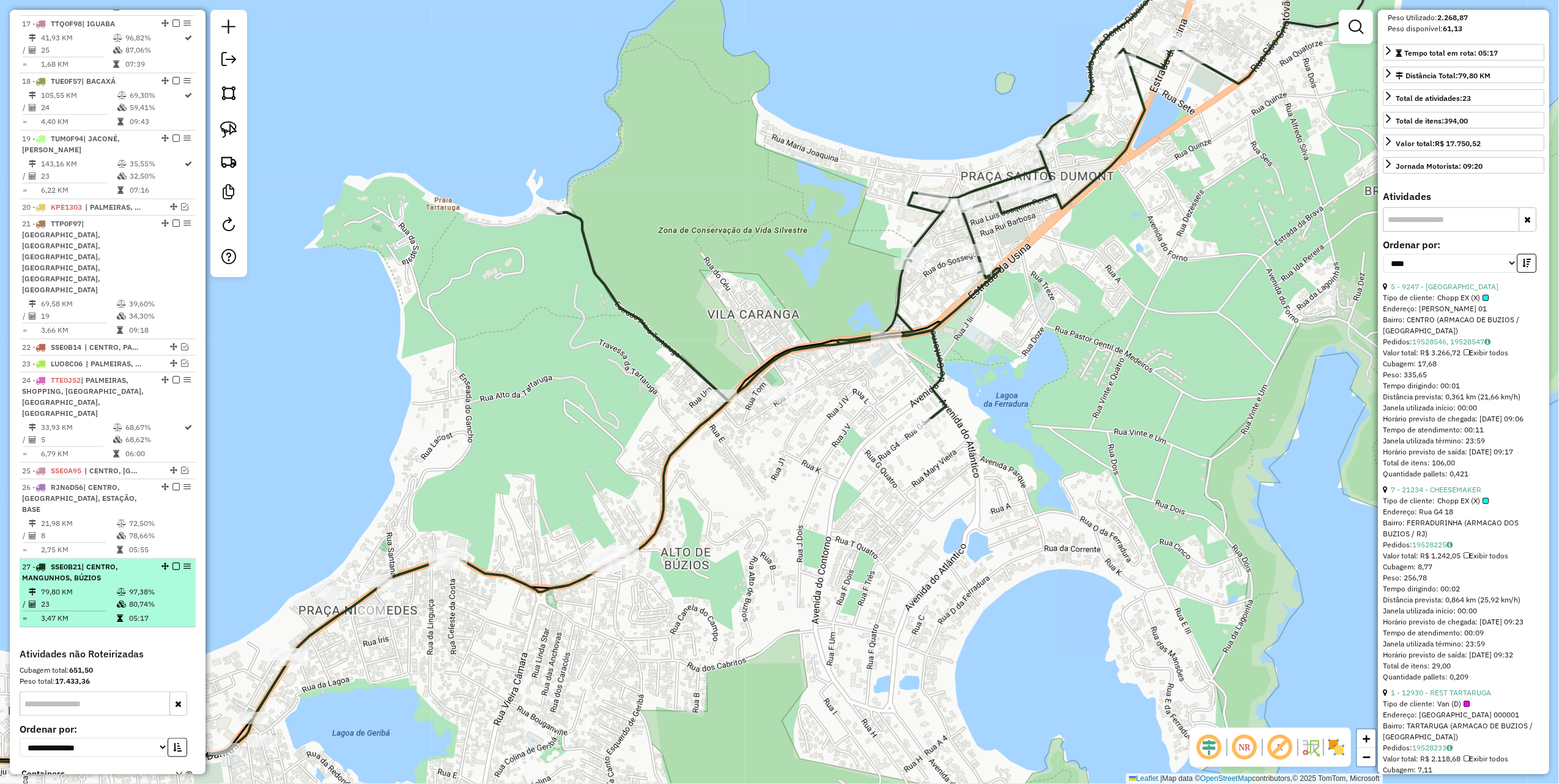
click at [172, 563] on em at bounding box center [175, 566] width 7 height 7
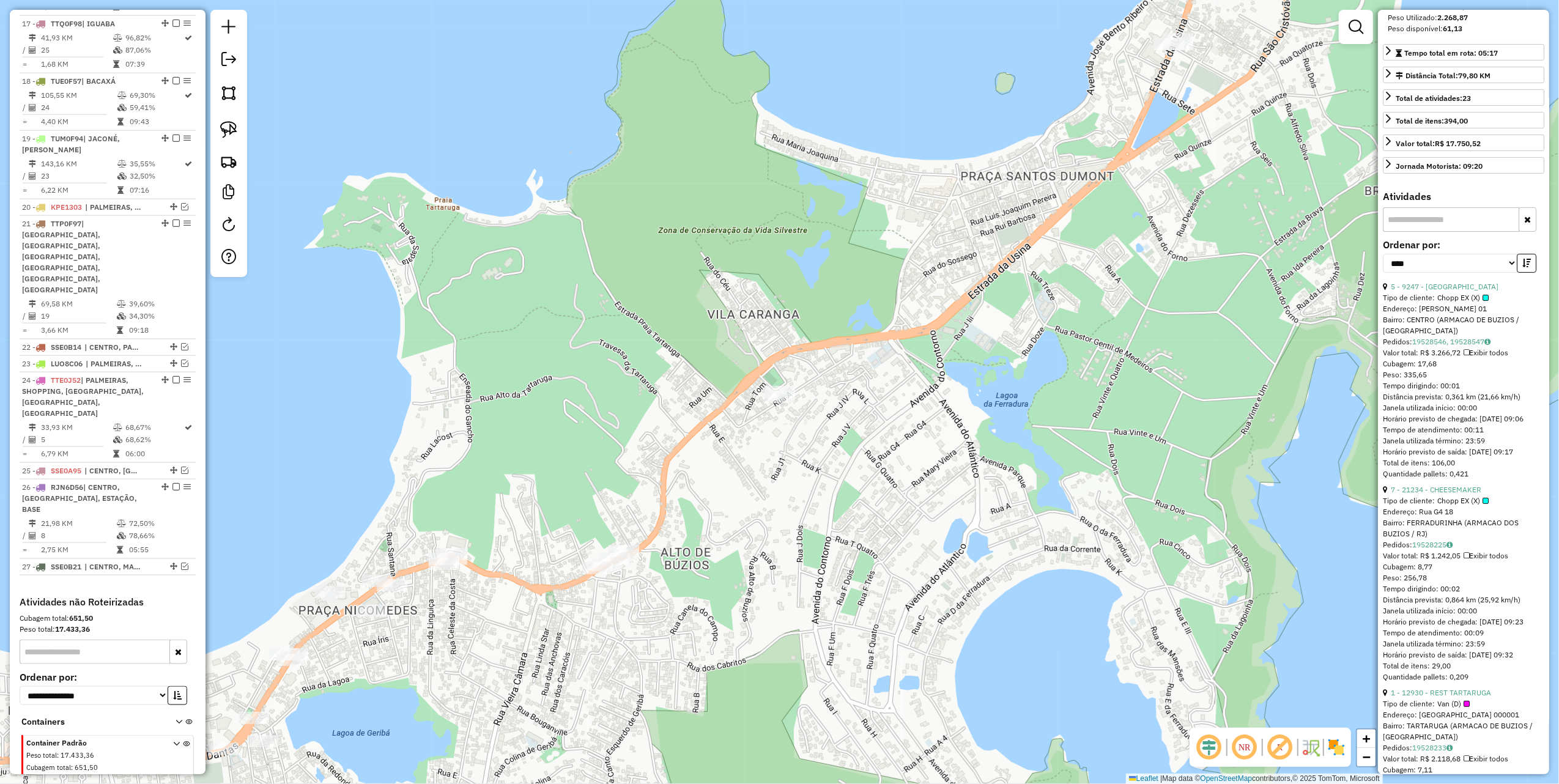
scroll to position [1520, 0]
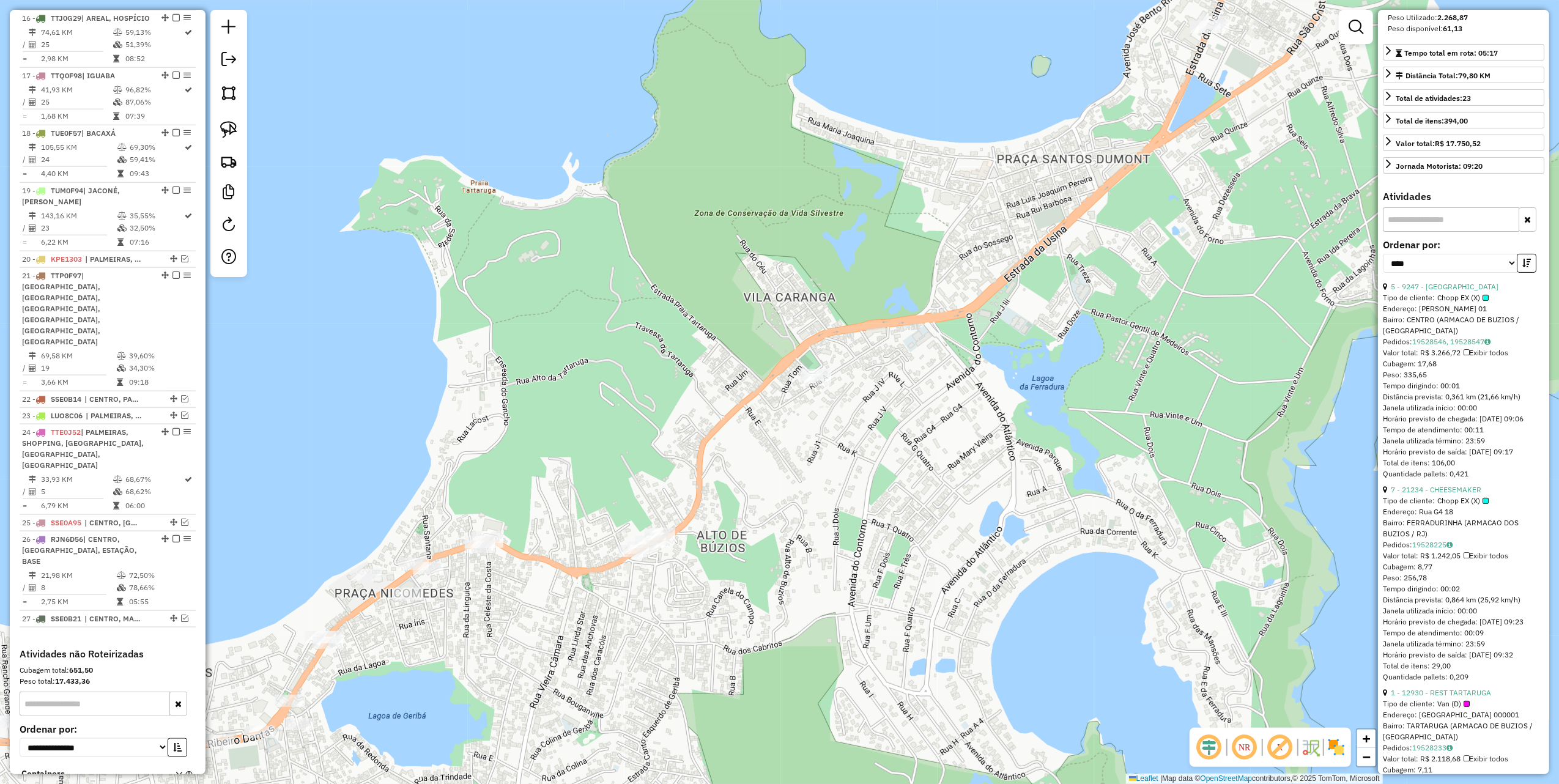
drag, startPoint x: 527, startPoint y: 438, endPoint x: 731, endPoint y: 338, distance: 227.2
click at [720, 351] on div "Janela de atendimento Grade de atendimento Capacidade Transportadoras Veículos …" at bounding box center [780, 392] width 1559 height 784
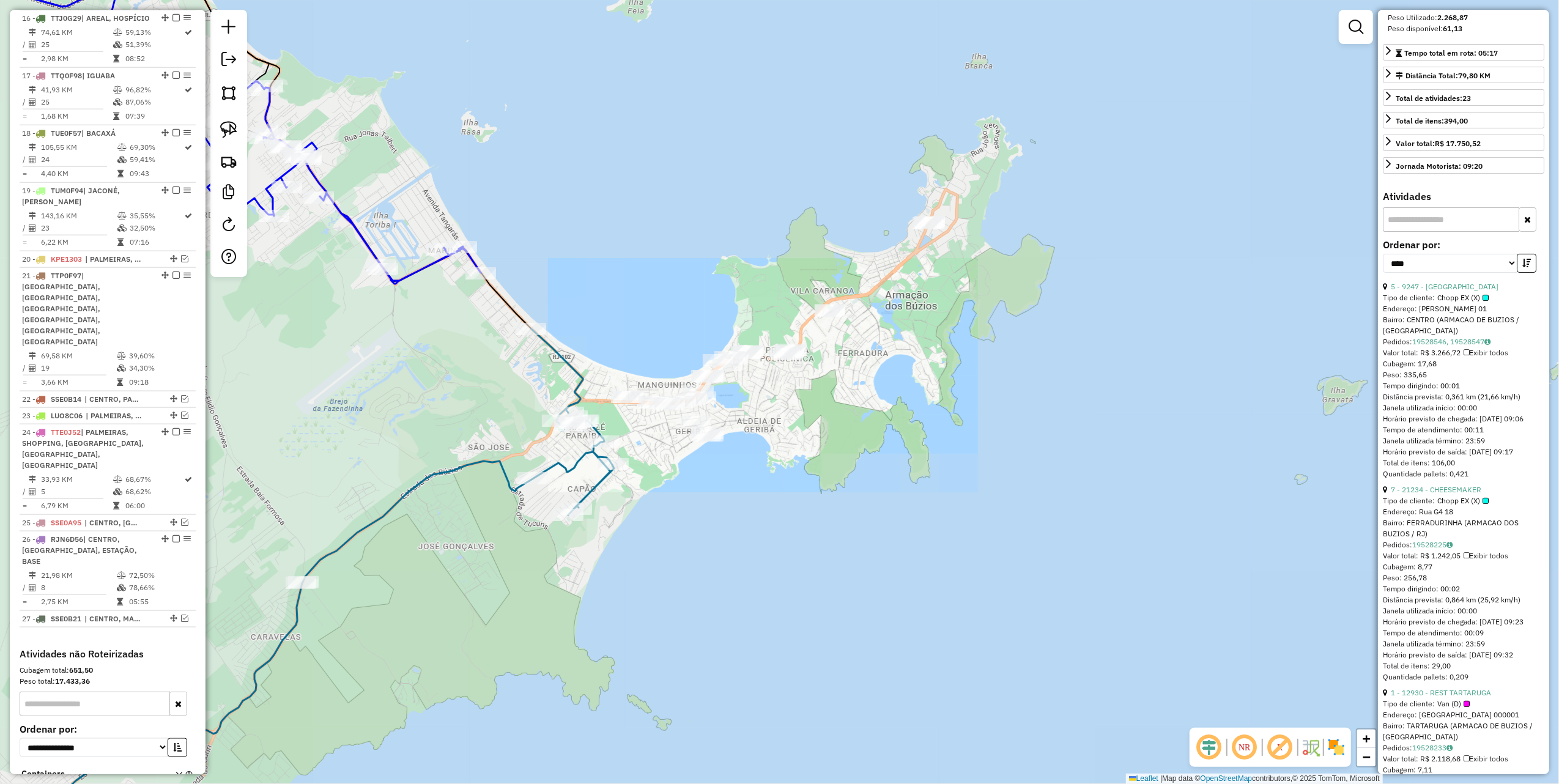
drag, startPoint x: 226, startPoint y: 130, endPoint x: 372, endPoint y: 216, distance: 169.4
click at [228, 130] on img at bounding box center [228, 129] width 17 height 17
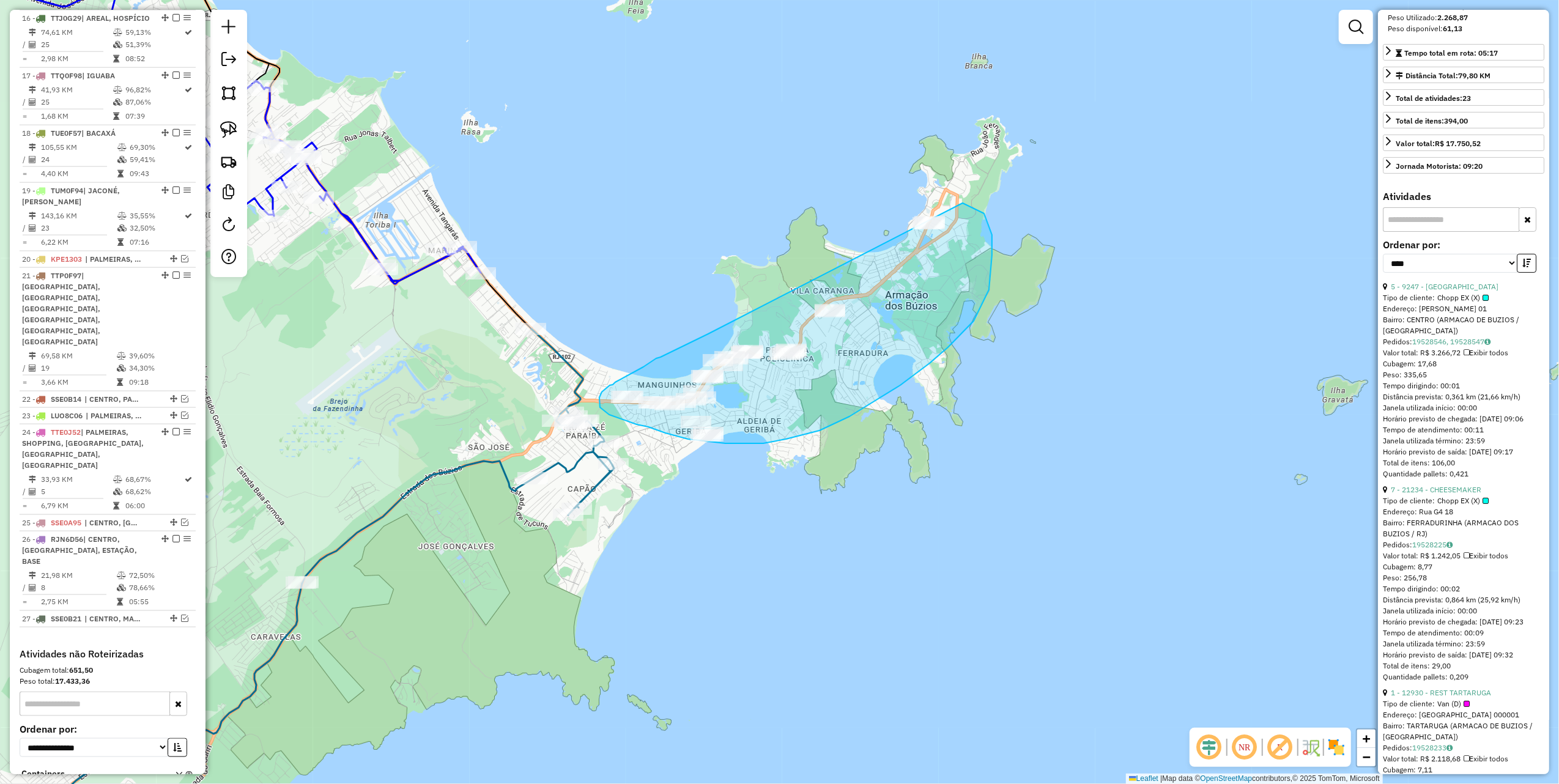
drag, startPoint x: 709, startPoint y: 333, endPoint x: 891, endPoint y: 197, distance: 227.2
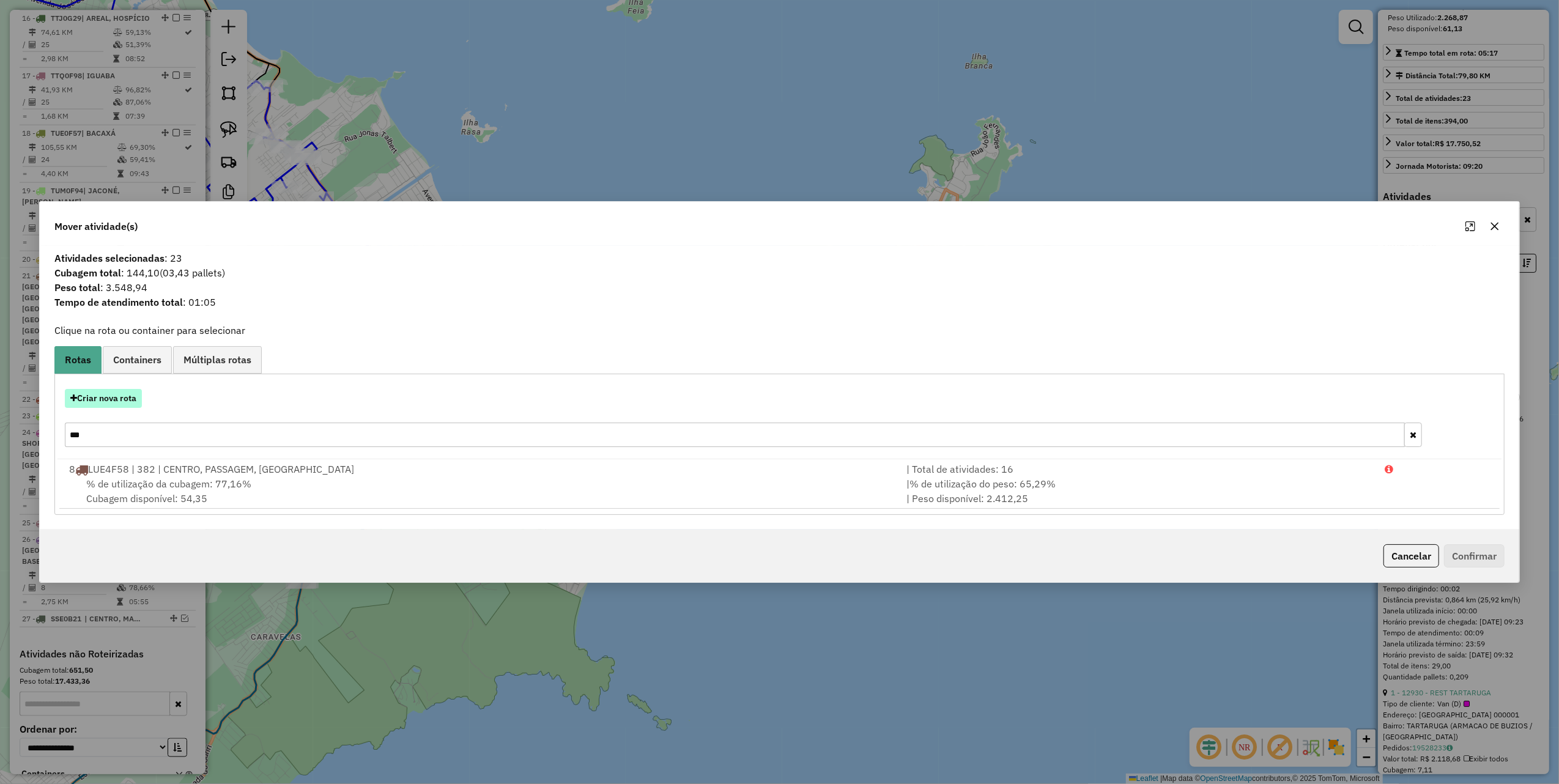
click at [131, 401] on button "Criar nova rota" at bounding box center [103, 397] width 77 height 19
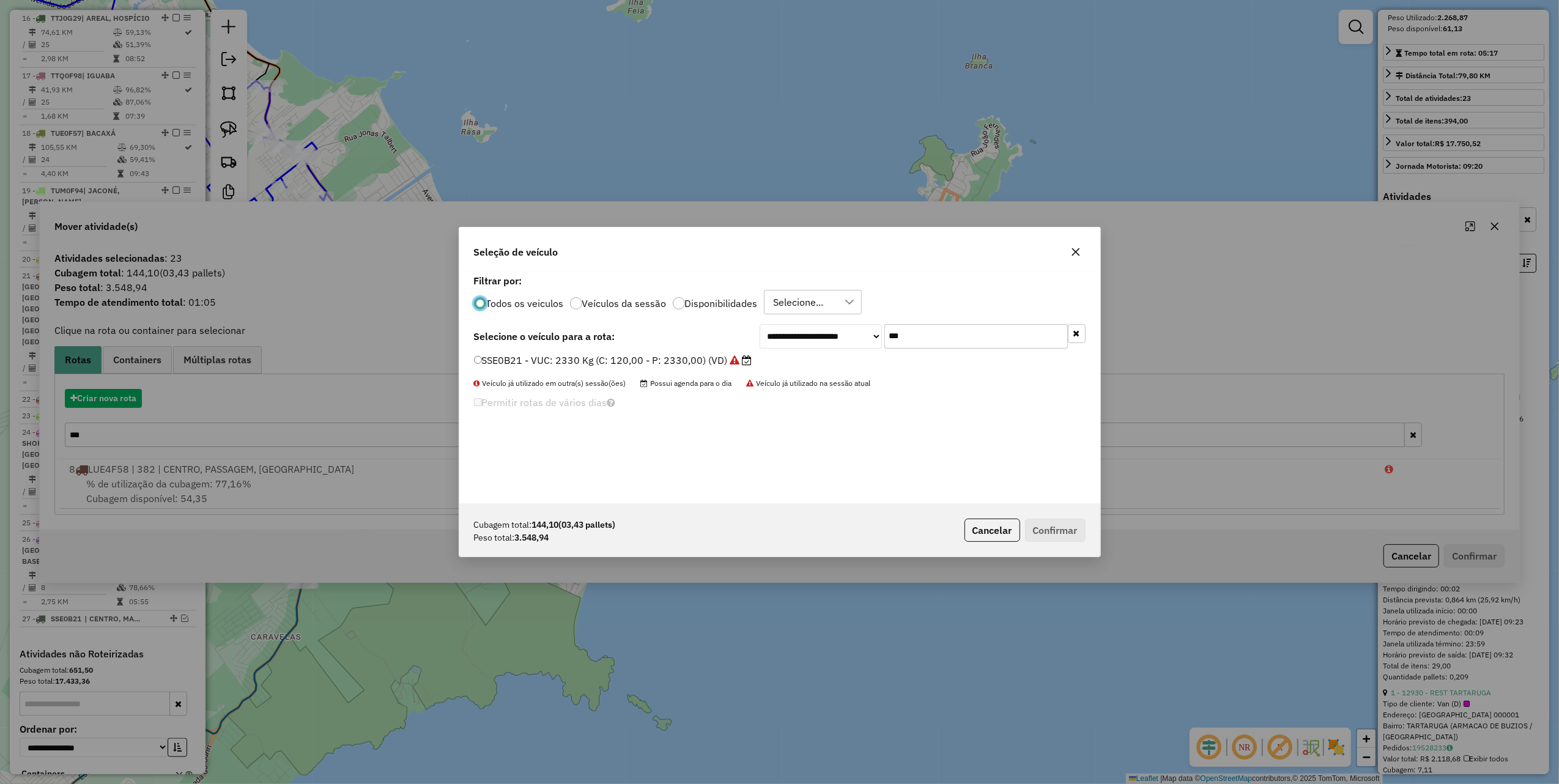
scroll to position [6, 4]
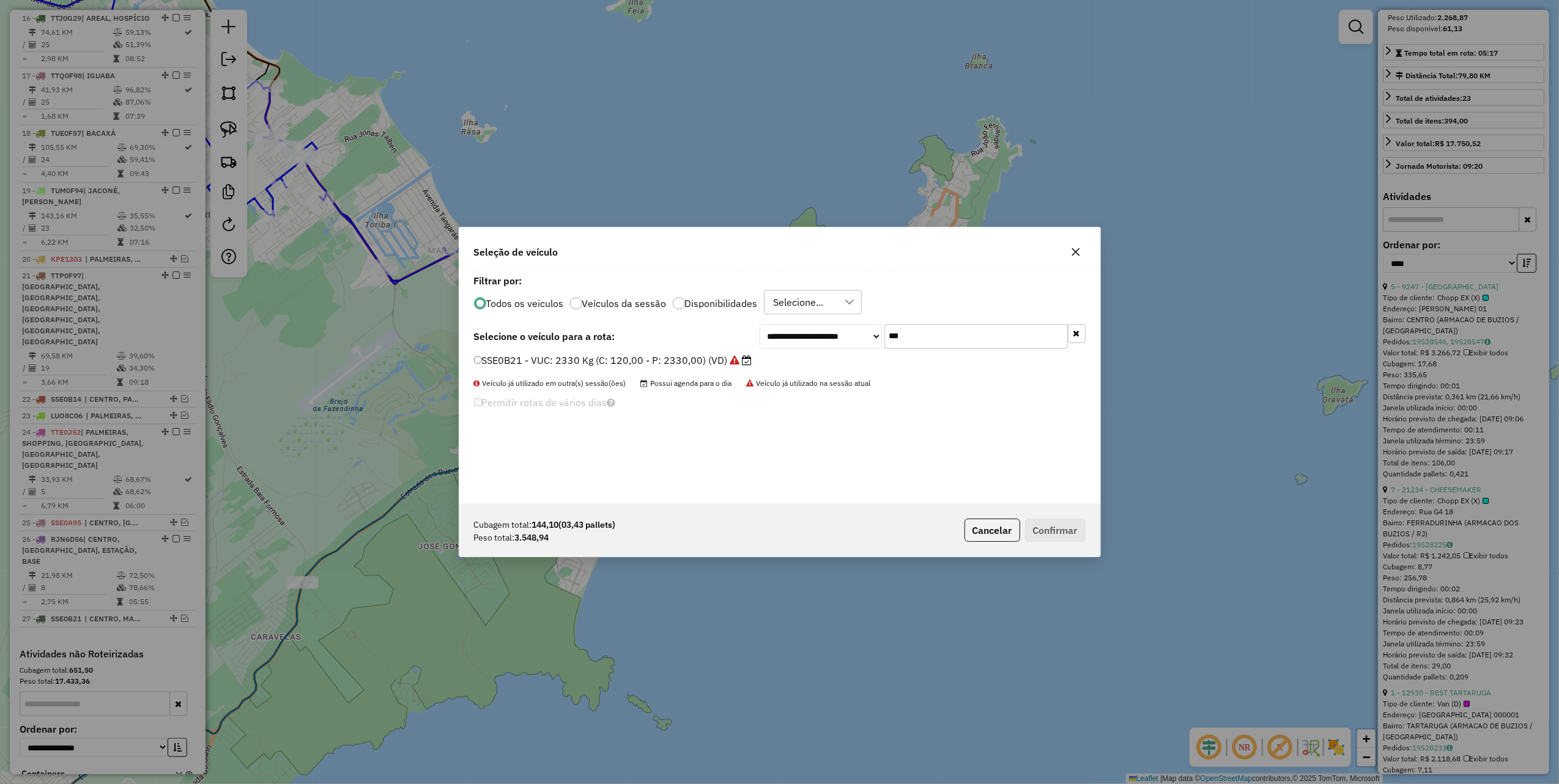
click at [925, 335] on input "***" at bounding box center [976, 335] width 183 height 25
type input "***"
click at [693, 363] on label "RKN3A59 - 381 - Toco: 6950 Kg (C: 238,00 - P: 6950,00) (VD)" at bounding box center [623, 360] width 297 height 15
click at [1037, 526] on button "Confirmar" at bounding box center [1056, 530] width 61 height 24
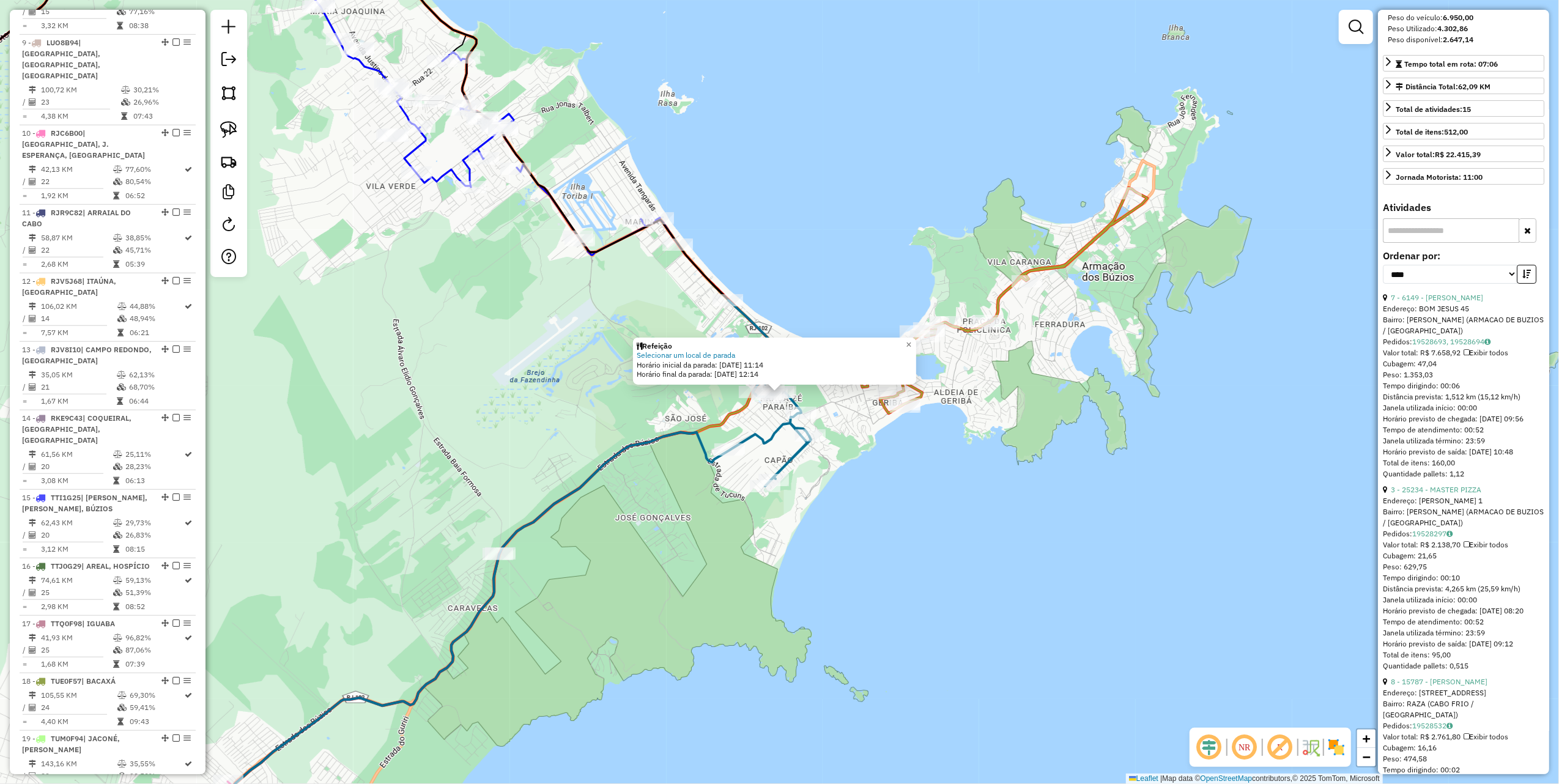
scroll to position [562, 0]
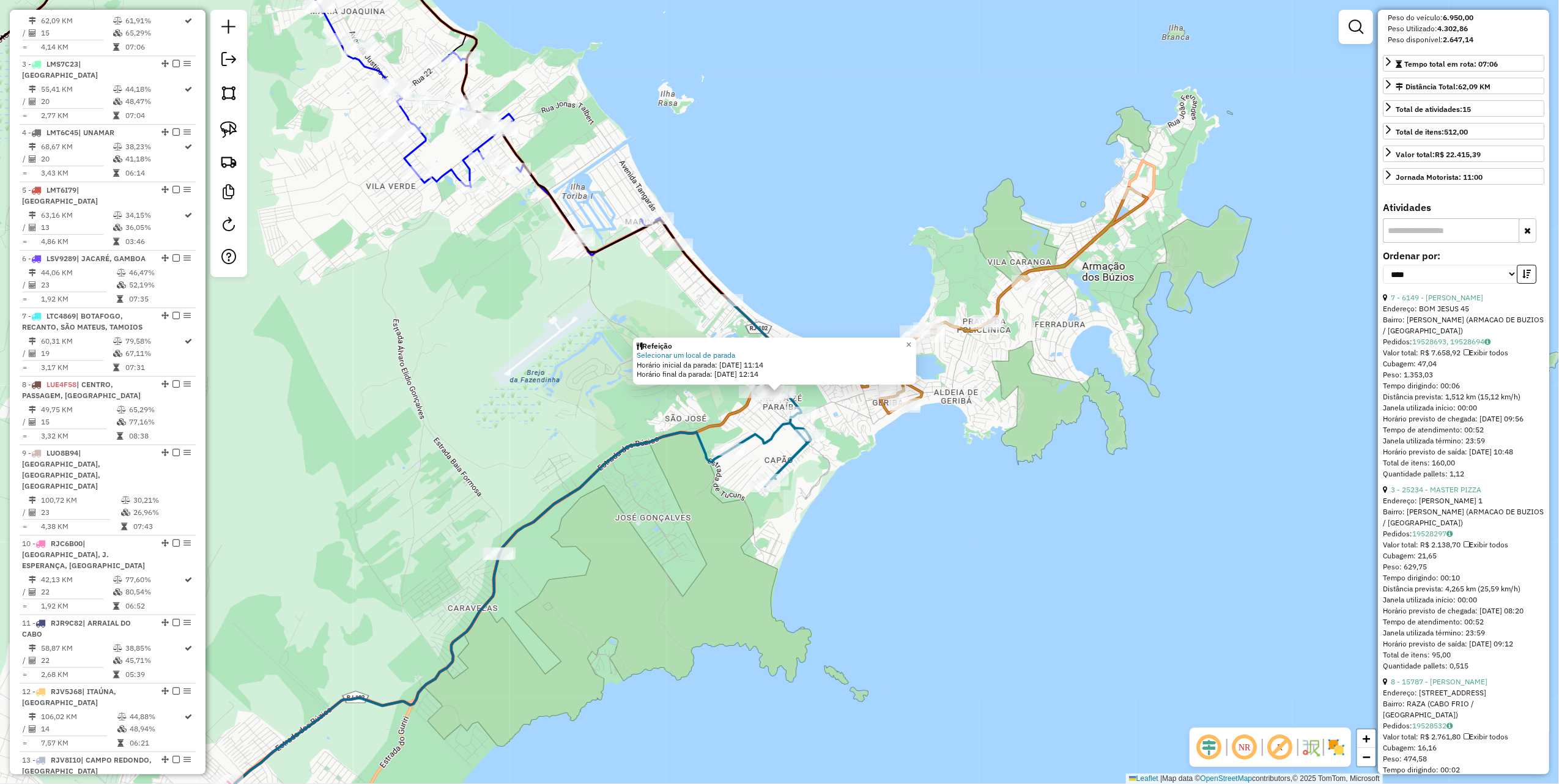
click at [441, 390] on div "Refeição Selecionar um local de parada Horário inicial da parada: [DATE] 11:14 …" at bounding box center [780, 392] width 1559 height 784
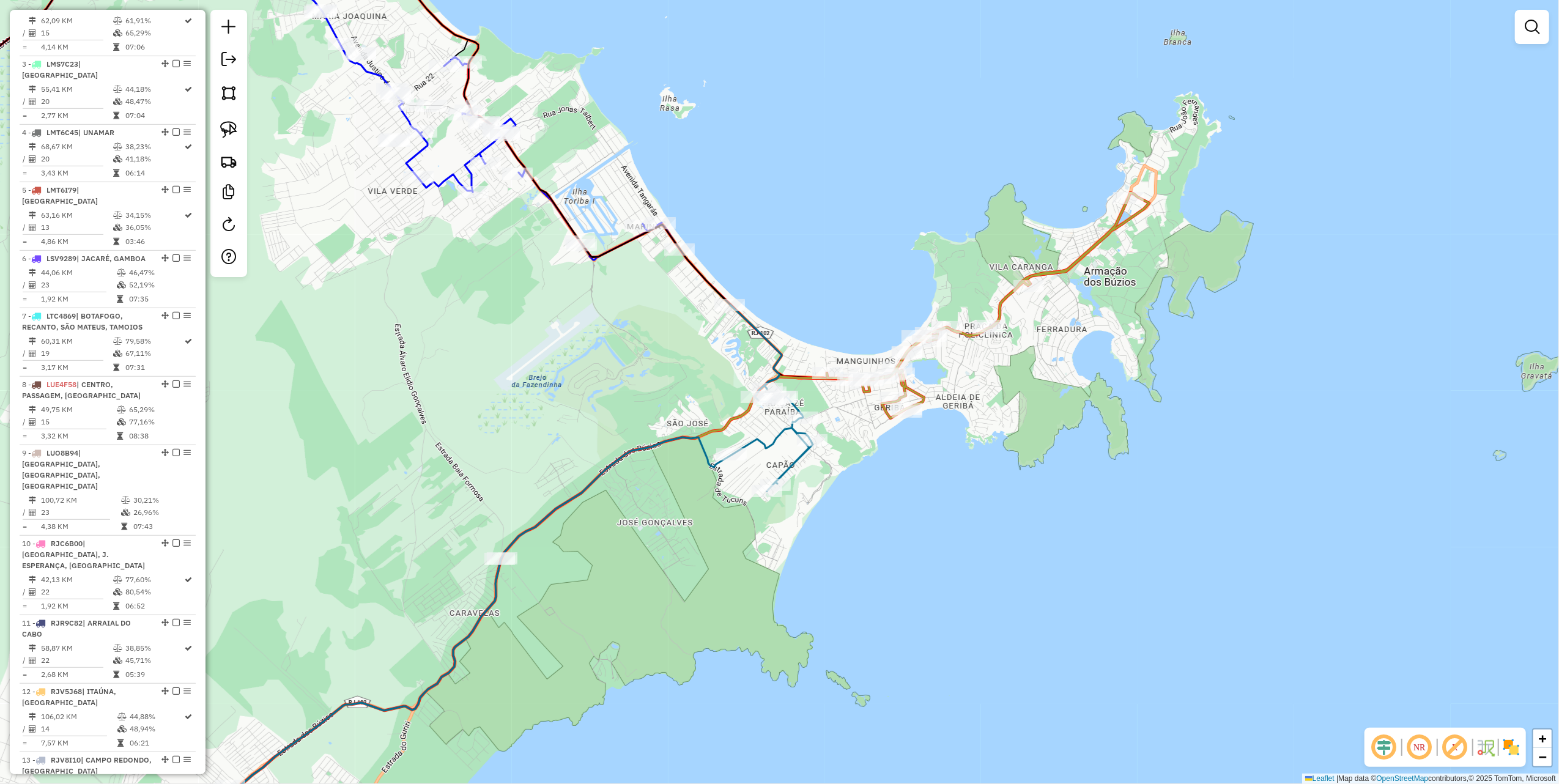
drag, startPoint x: 441, startPoint y: 300, endPoint x: 590, endPoint y: 438, distance: 203.1
click at [565, 462] on div "Janela de atendimento Grade de atendimento Capacidade Transportadoras Veículos …" at bounding box center [780, 392] width 1559 height 784
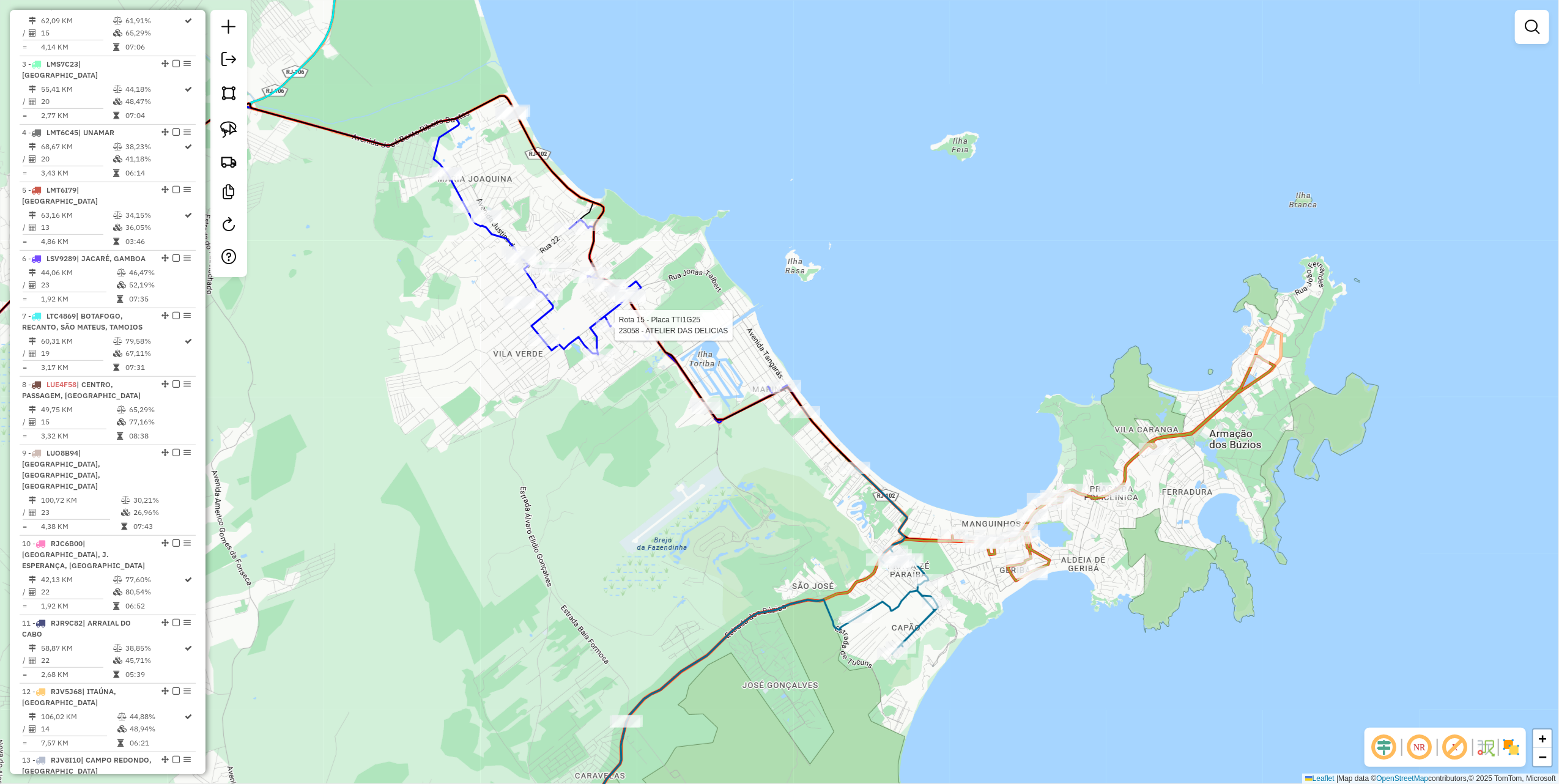
select select "*********"
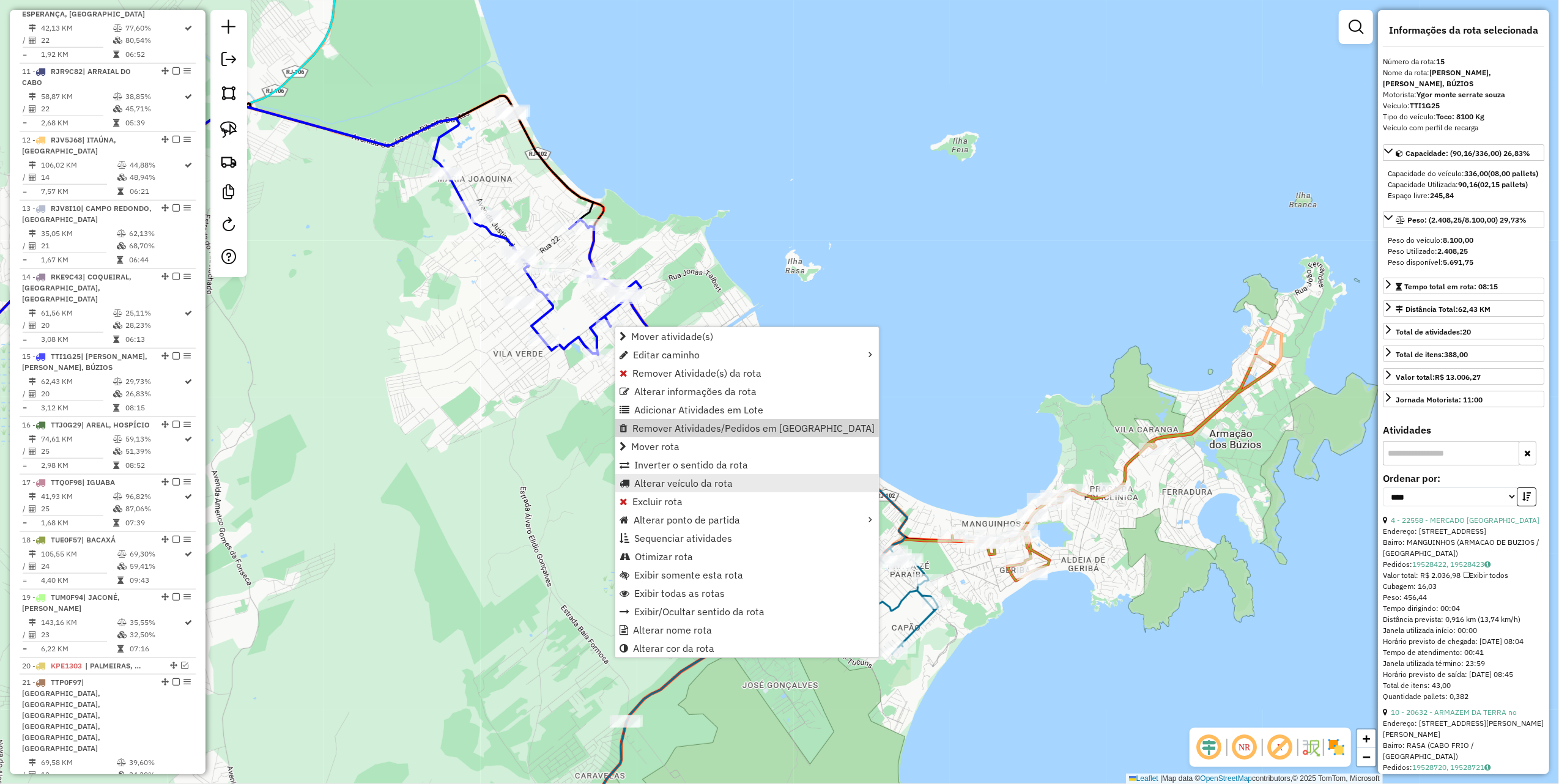
scroll to position [1410, 0]
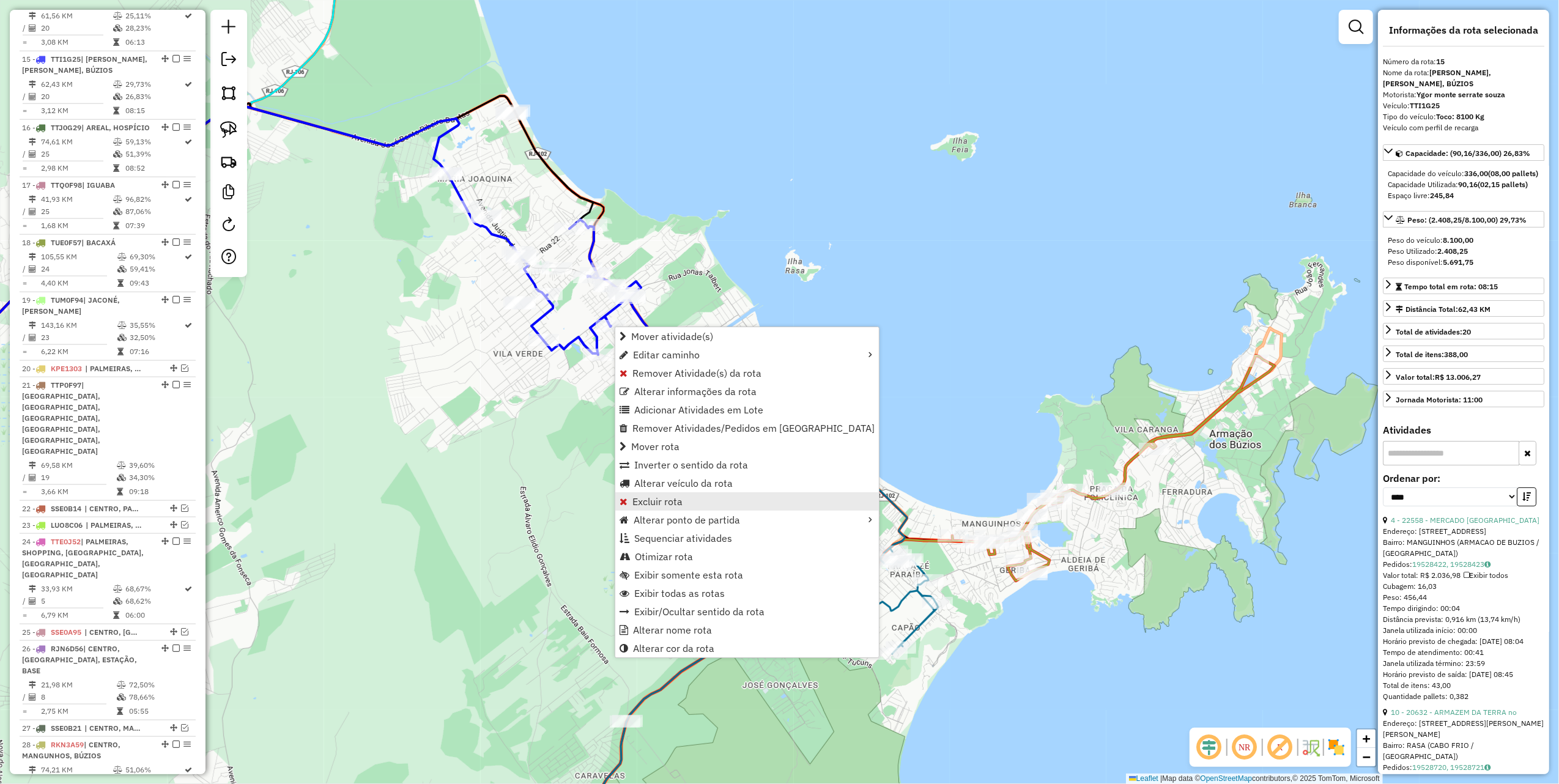
click at [663, 497] on span "Excluir rota" at bounding box center [657, 502] width 50 height 10
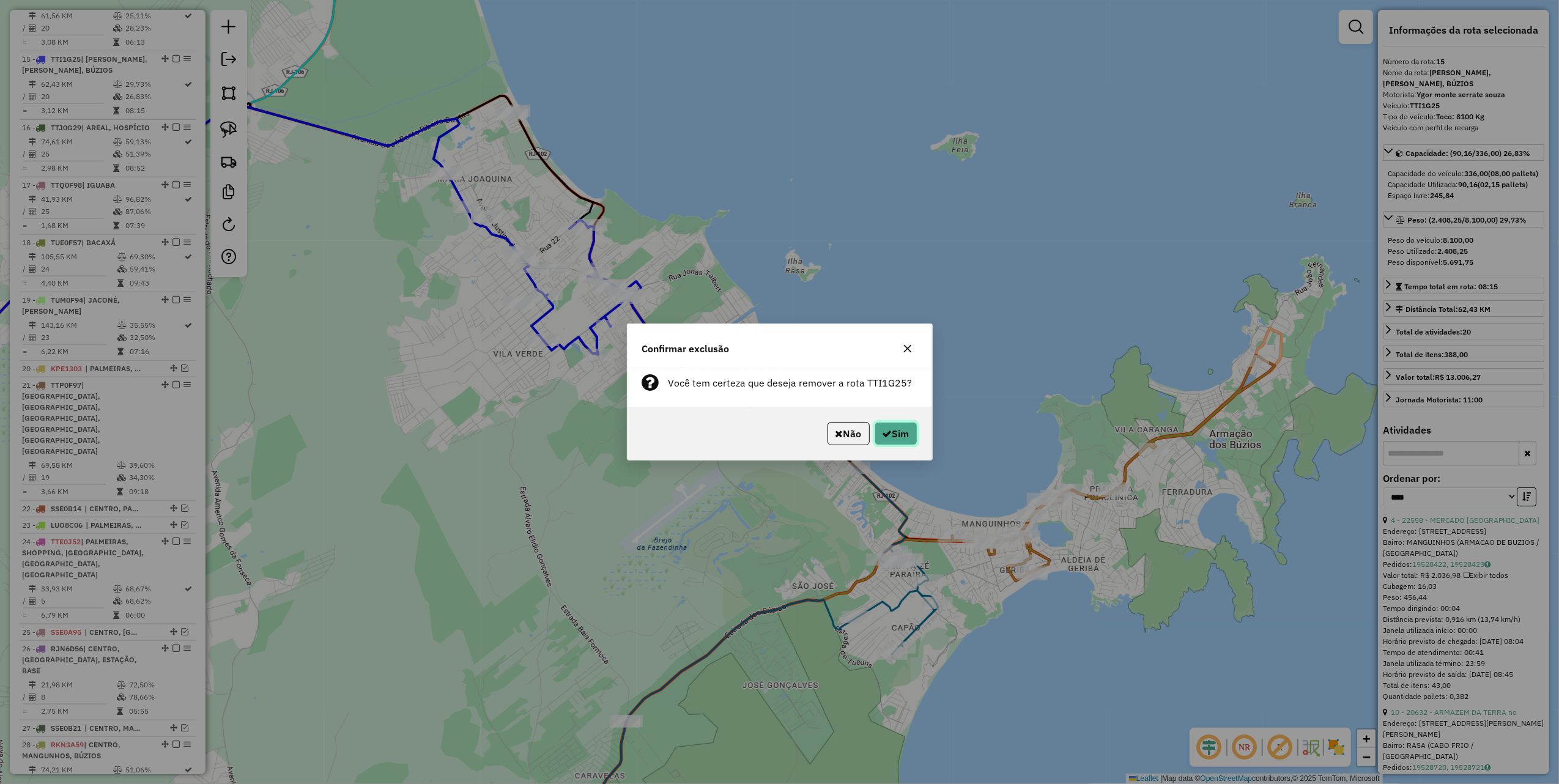
click at [909, 434] on button "Sim" at bounding box center [897, 434] width 43 height 24
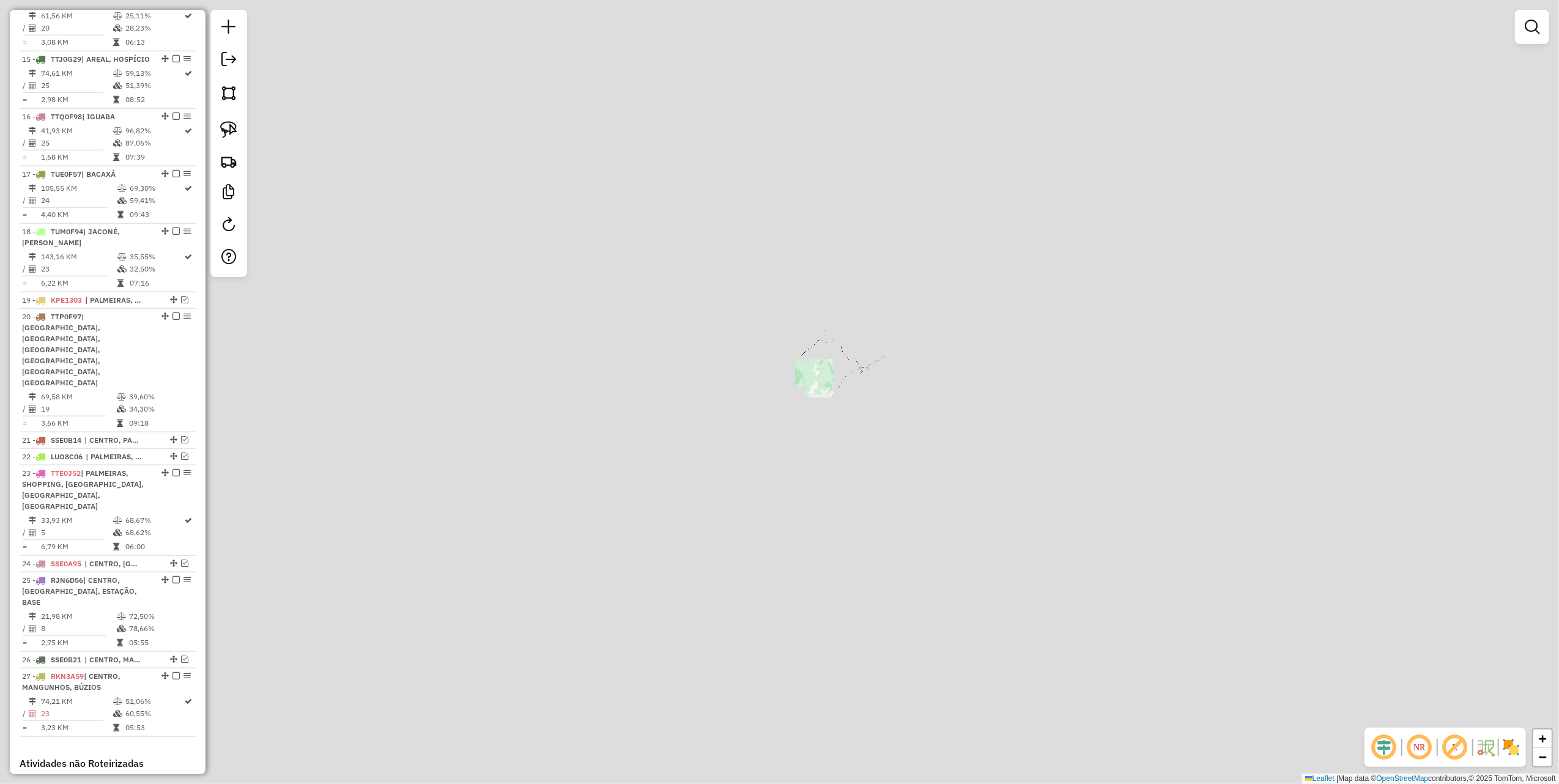
scroll to position [1341, 0]
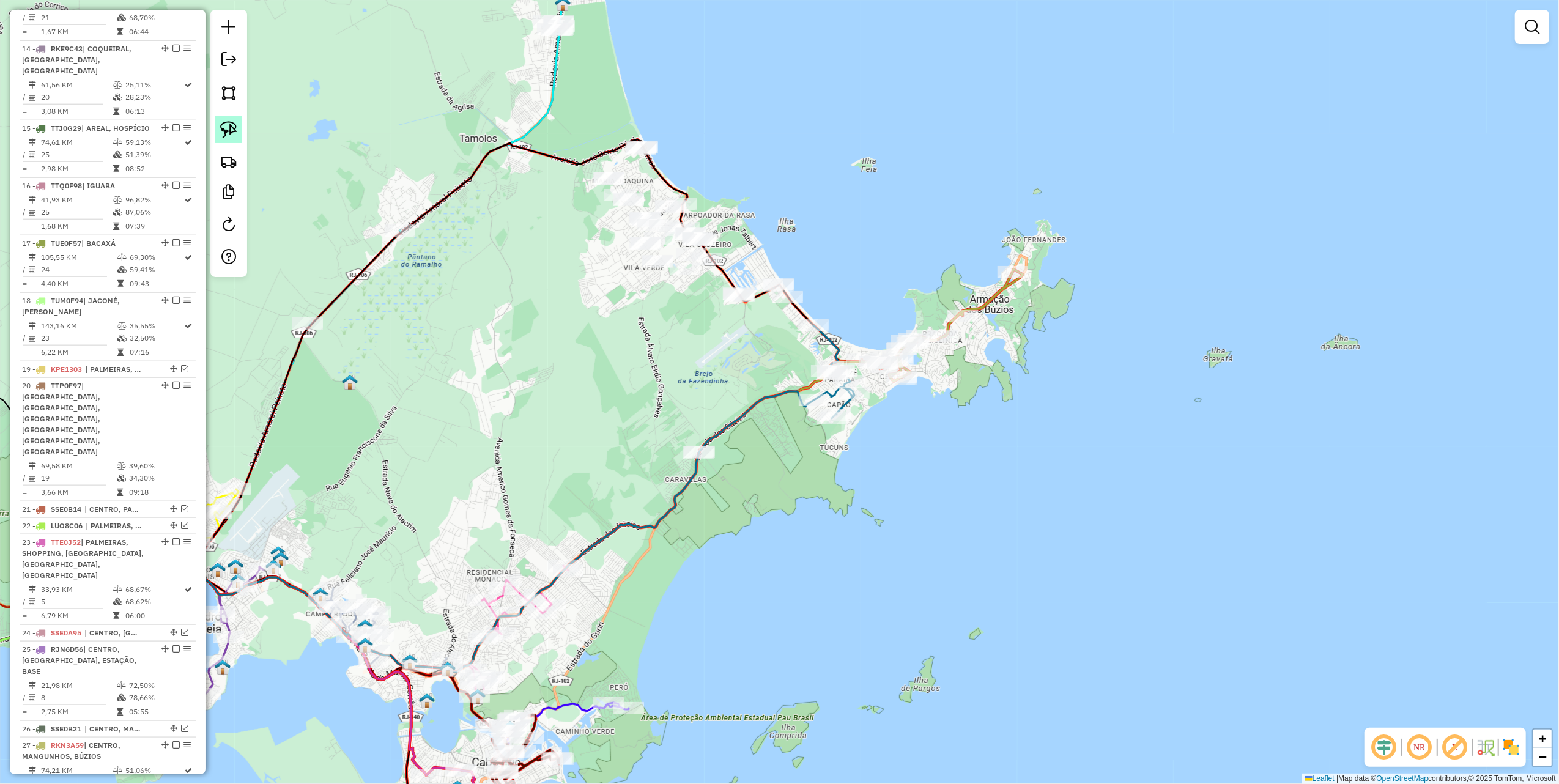
click at [235, 128] on img at bounding box center [228, 129] width 17 height 17
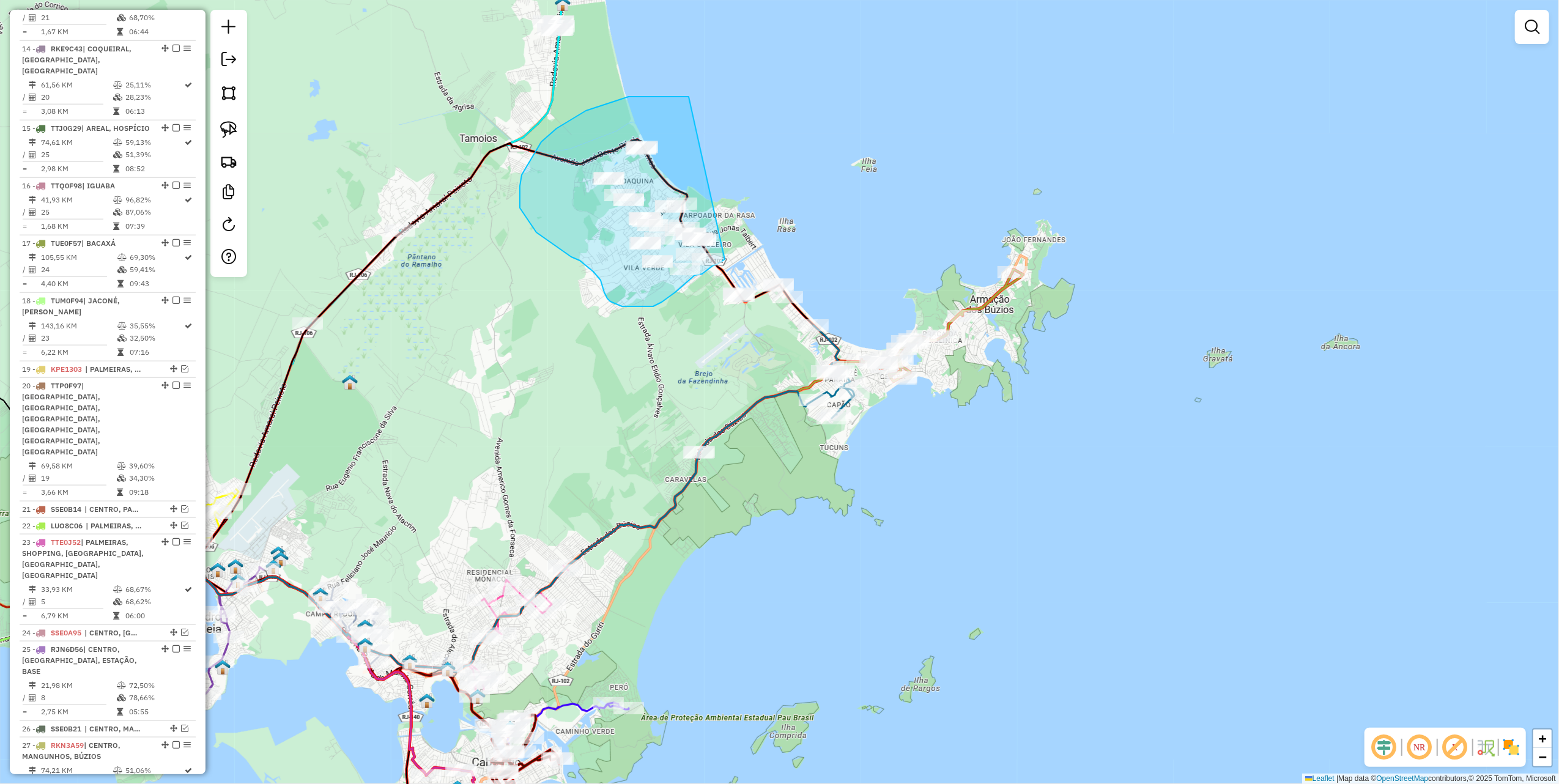
drag, startPoint x: 681, startPoint y: 96, endPoint x: 725, endPoint y: 260, distance: 169.8
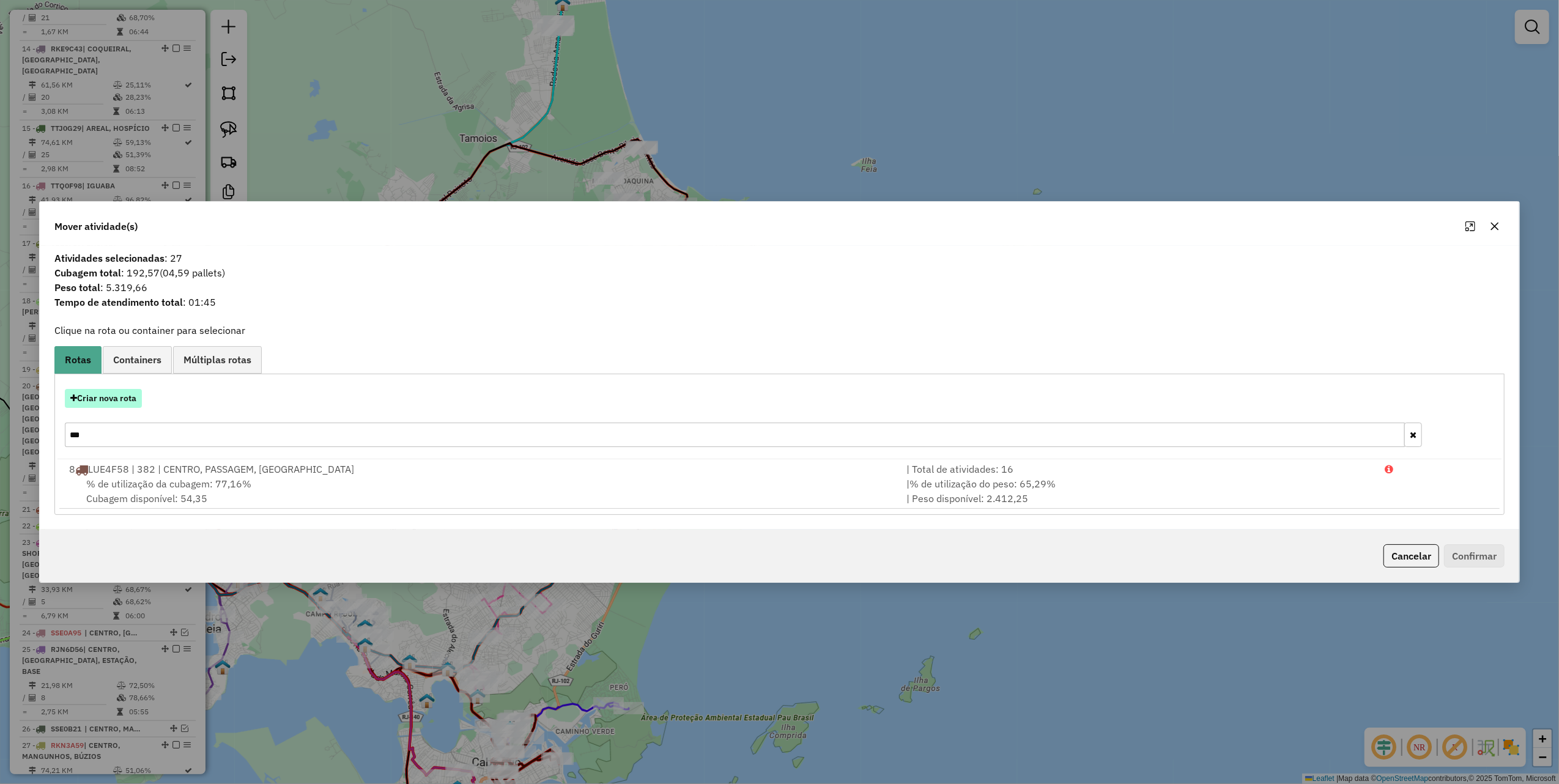
click at [114, 392] on button "Criar nova rota" at bounding box center [103, 397] width 77 height 19
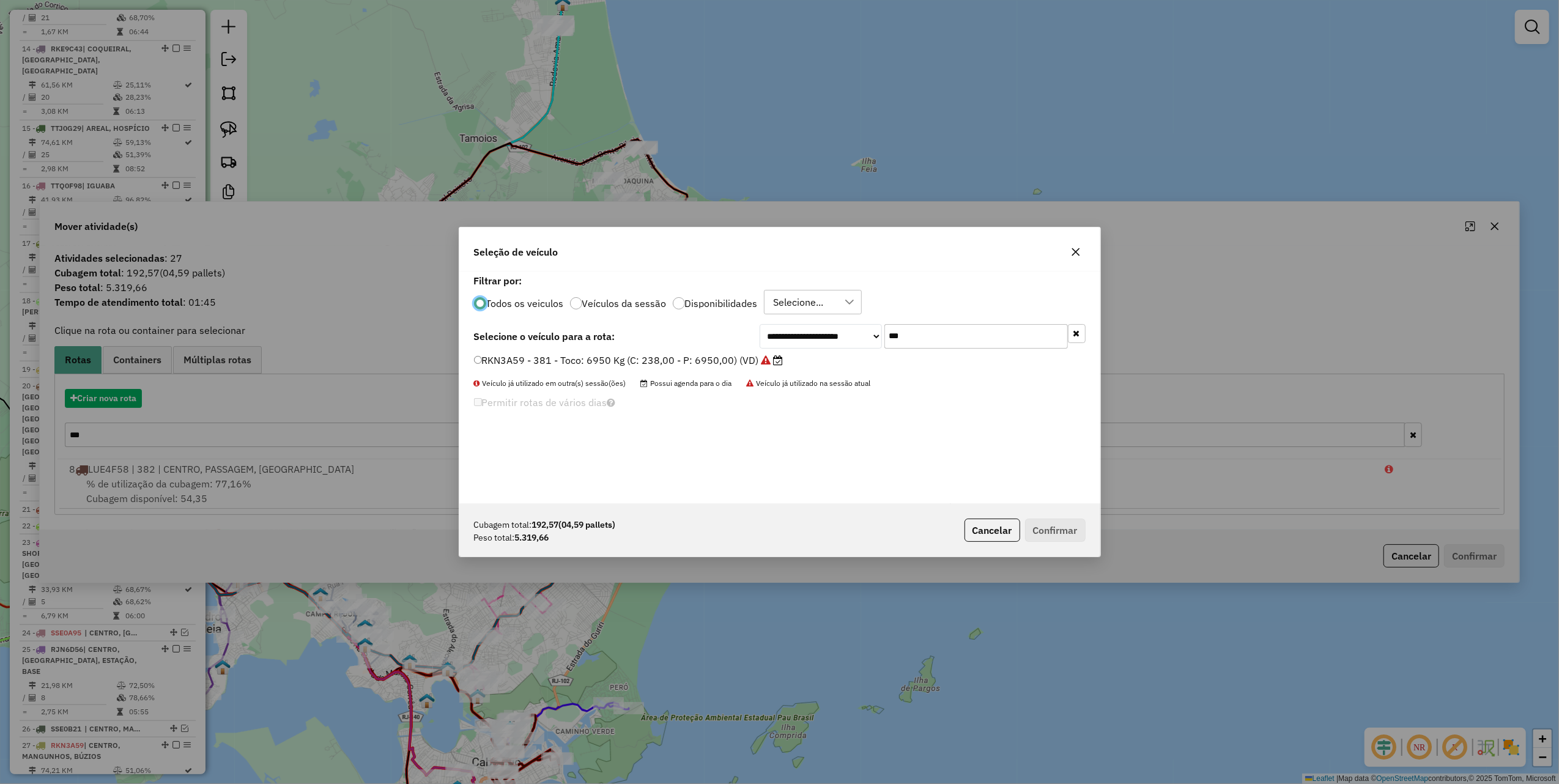
scroll to position [6, 4]
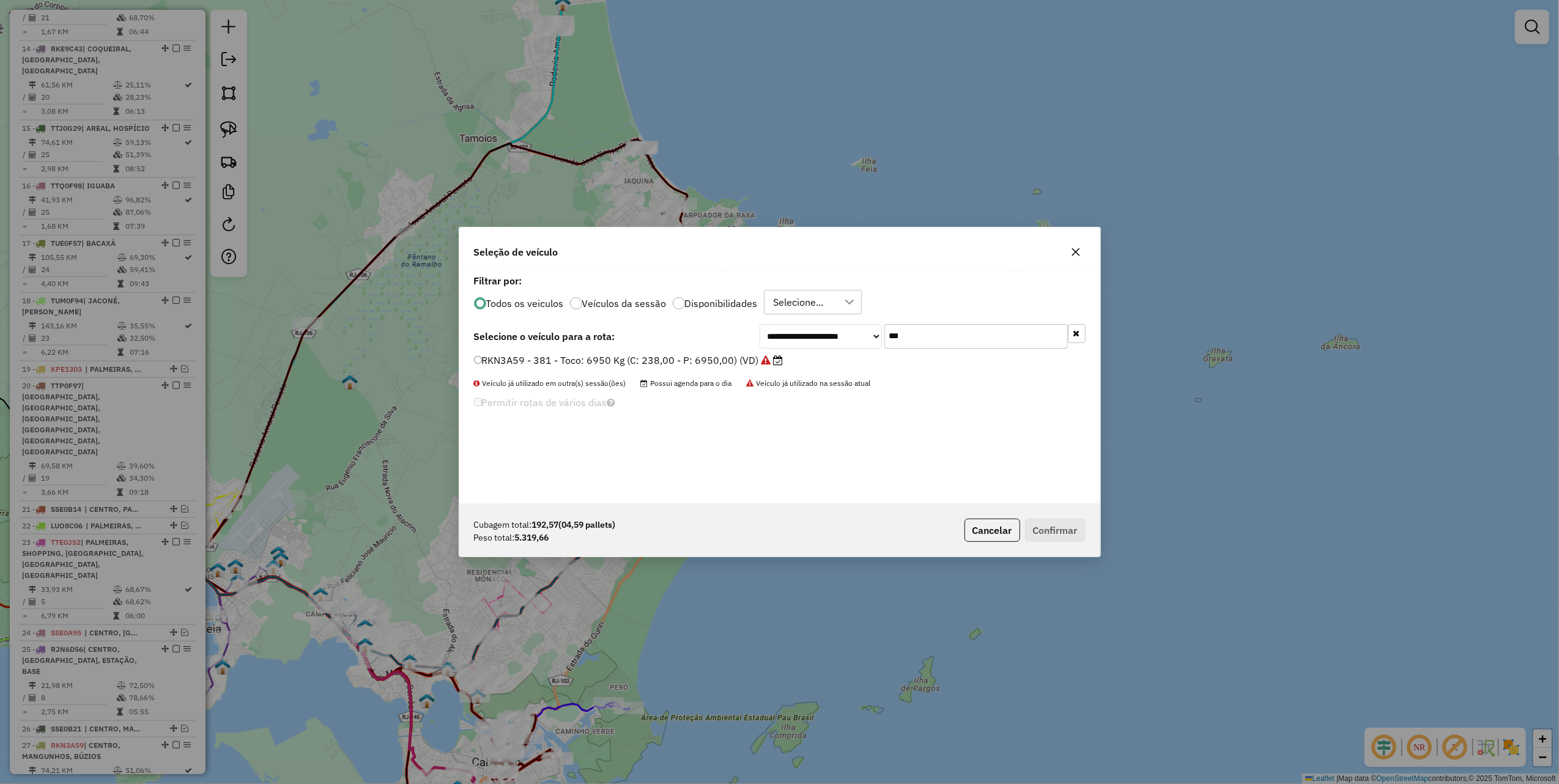
click at [948, 340] on input "***" at bounding box center [976, 335] width 183 height 25
type input "***"
drag, startPoint x: 704, startPoint y: 357, endPoint x: 717, endPoint y: 362, distance: 13.9
click at [704, 357] on label "TUM0F94 - Toco: 8100 Kg (C: 336,00 - P: 8100,00) (VD)" at bounding box center [616, 360] width 283 height 15
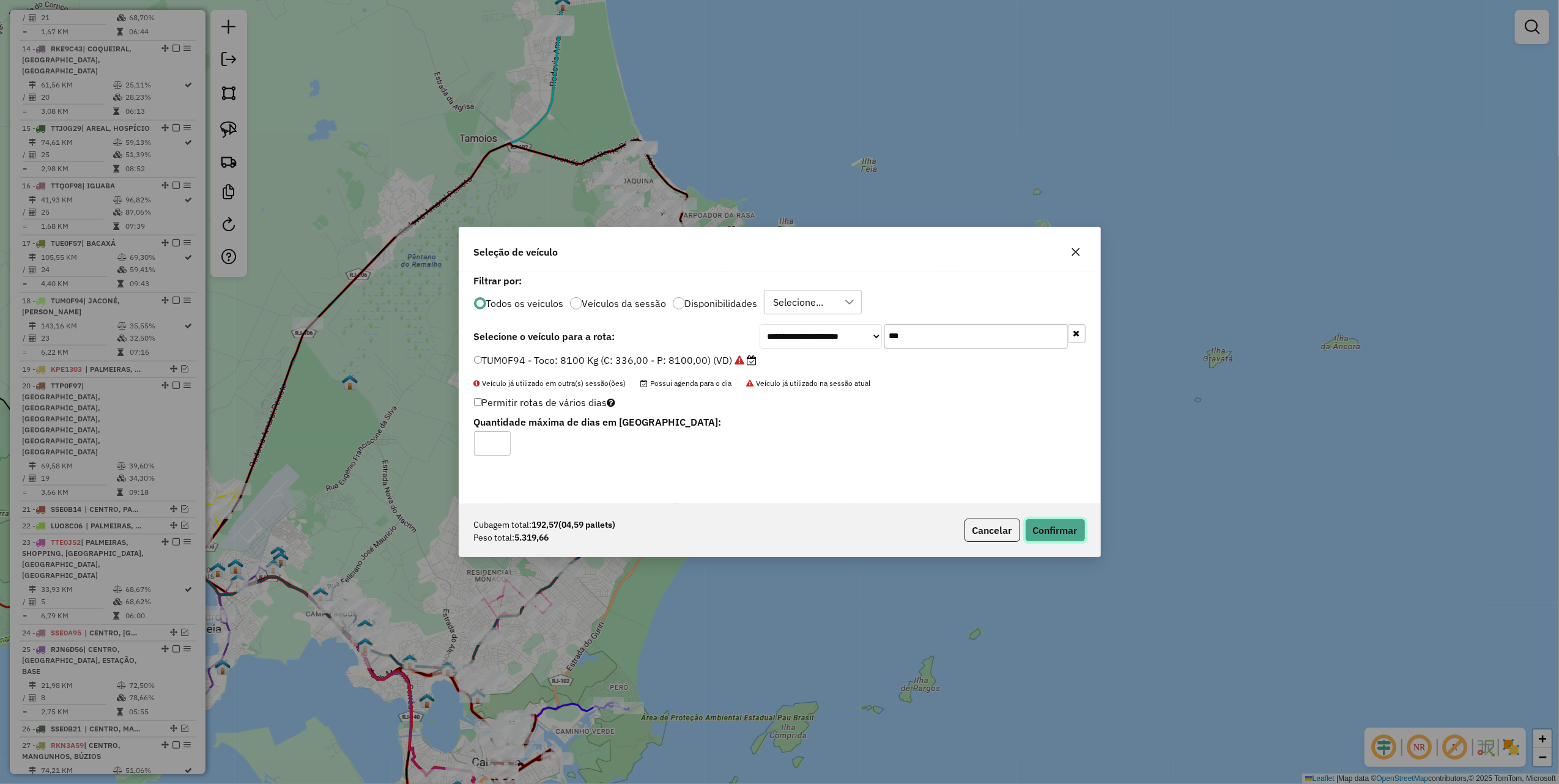
click at [1062, 537] on button "Confirmar" at bounding box center [1056, 530] width 61 height 24
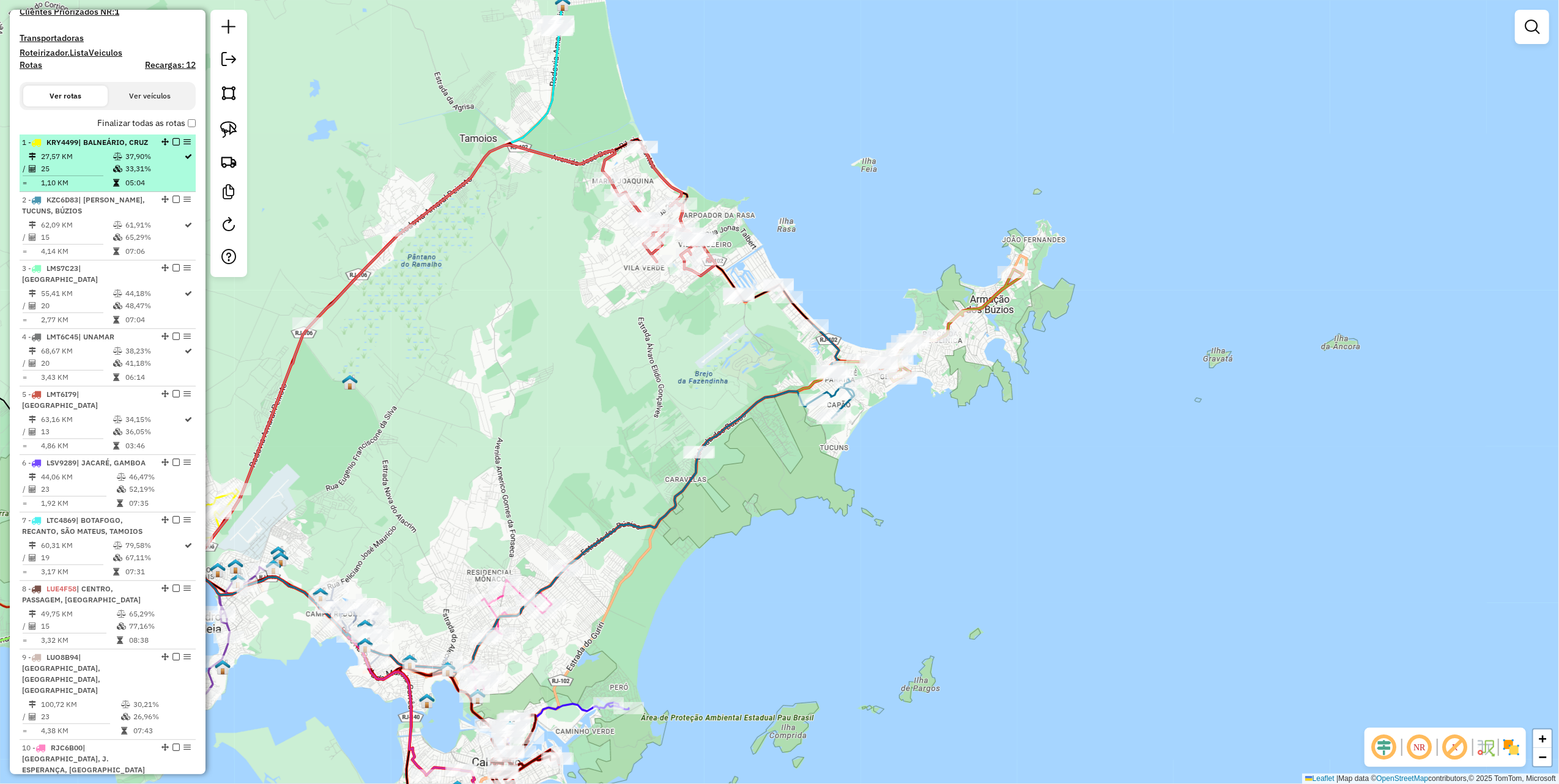
scroll to position [200, 0]
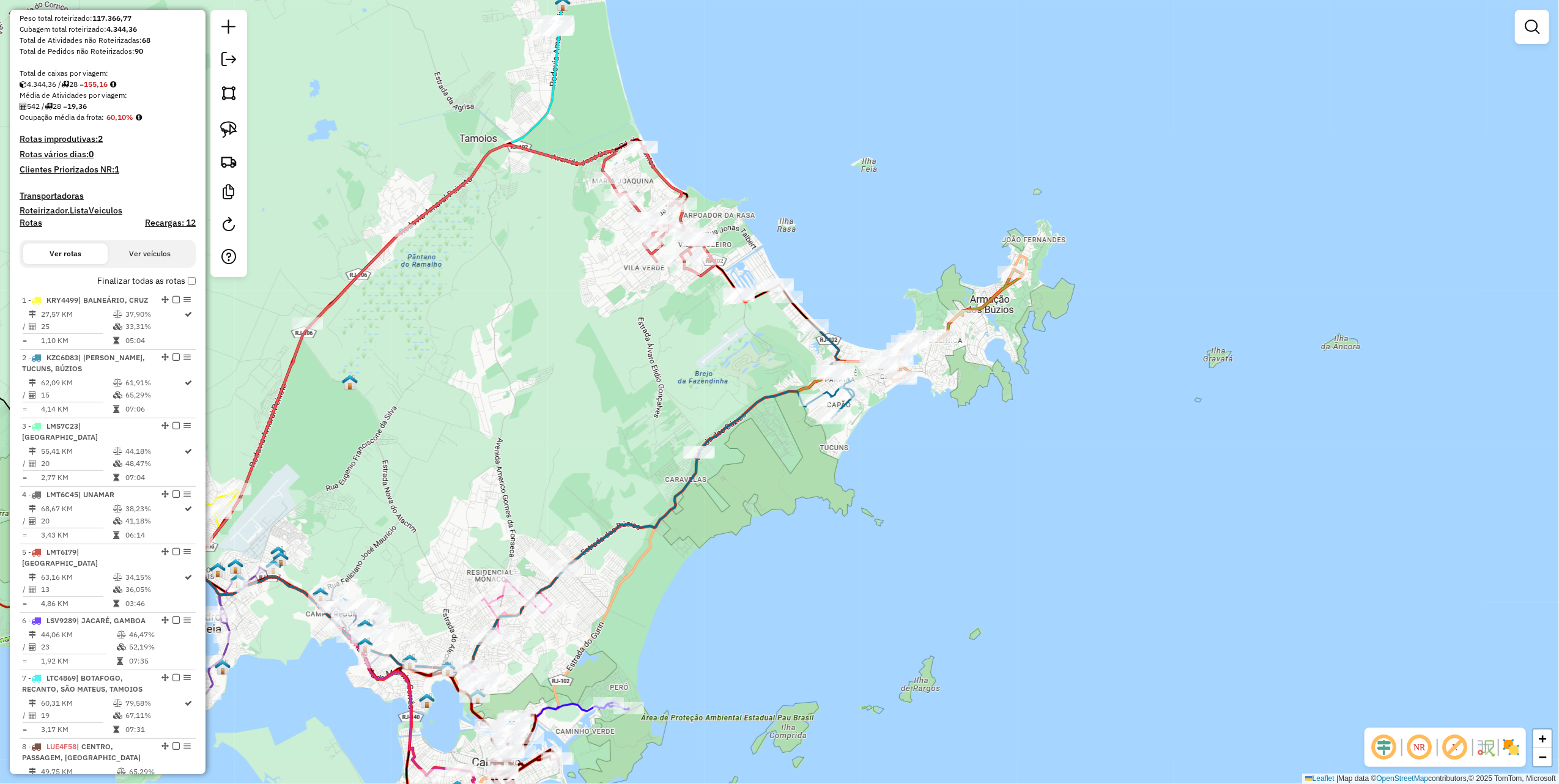
click at [159, 228] on h4 "Recargas: 12" at bounding box center [170, 222] width 51 height 11
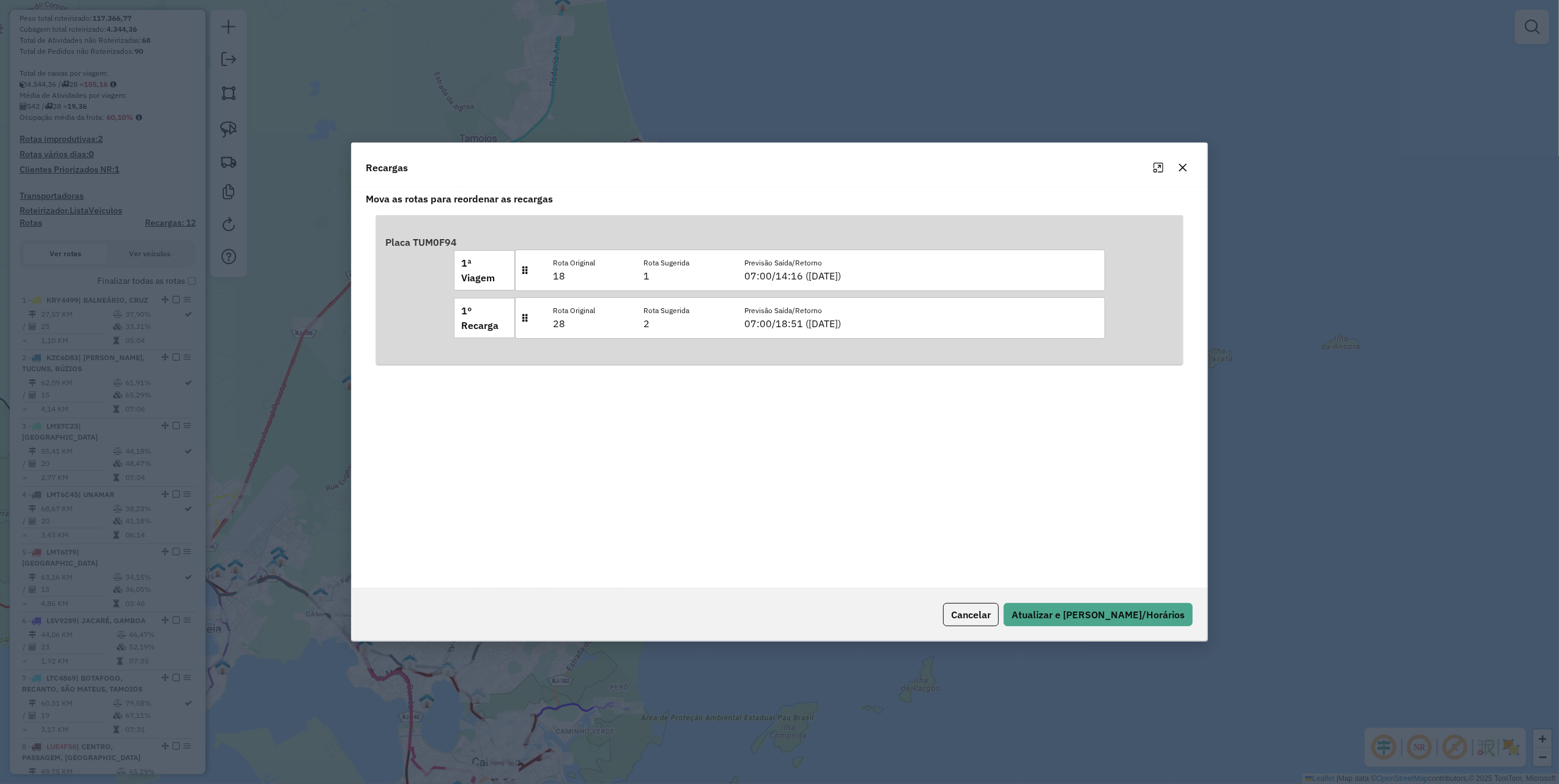
click at [1193, 166] on button "button" at bounding box center [1183, 167] width 20 height 20
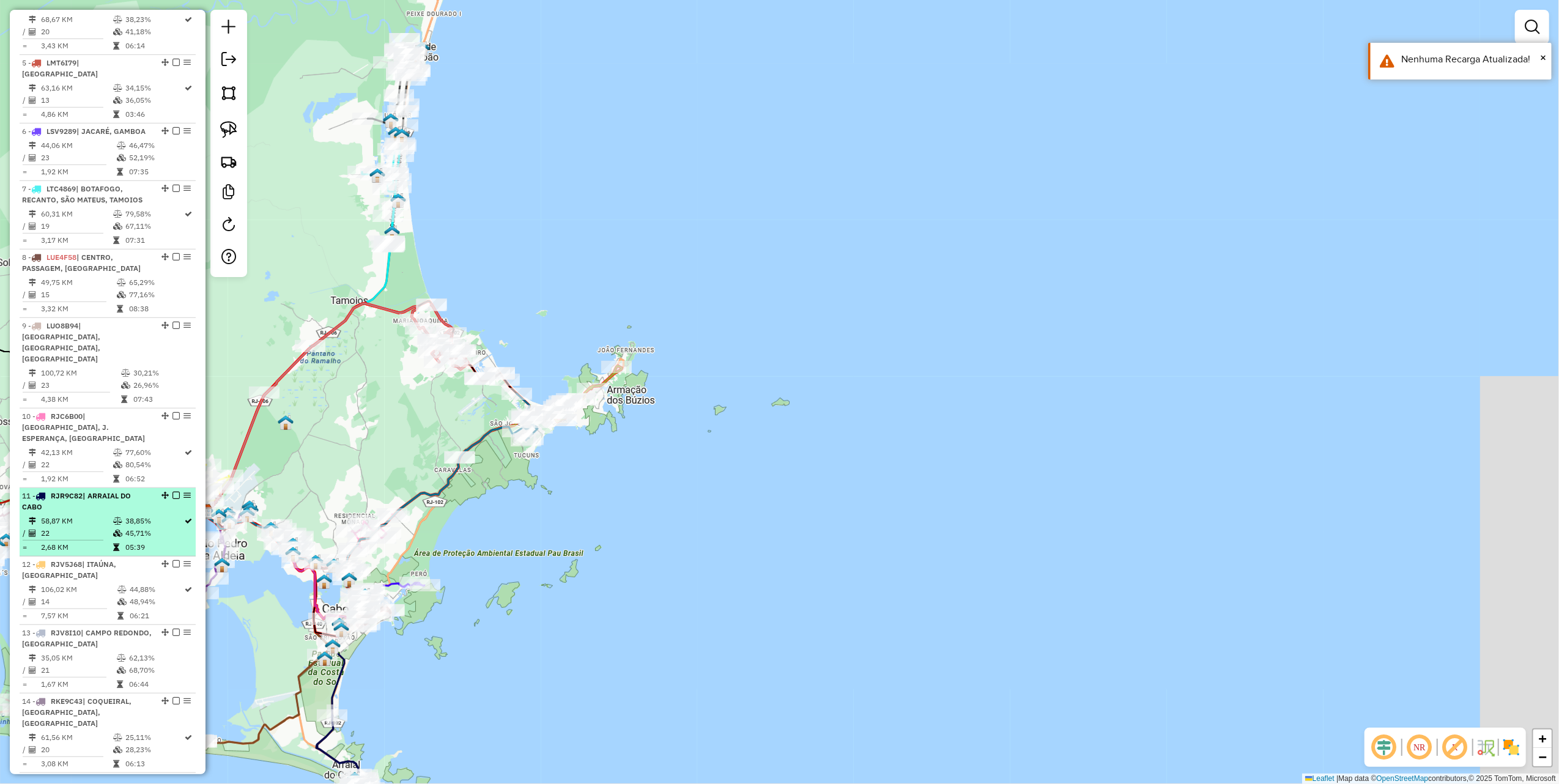
scroll to position [1097, 0]
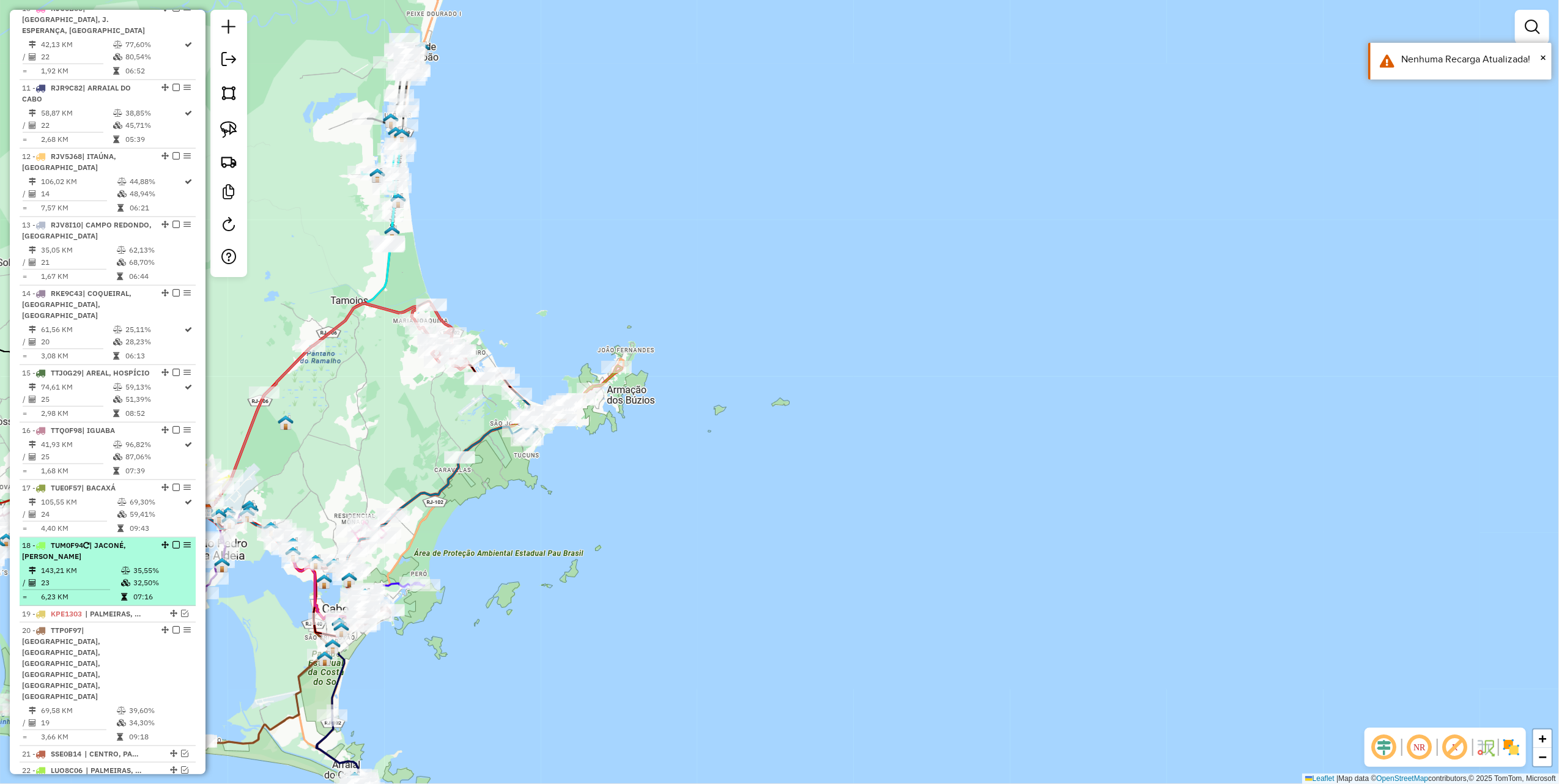
click at [54, 565] on td "143,21 KM" at bounding box center [80, 571] width 80 height 12
select select "*********"
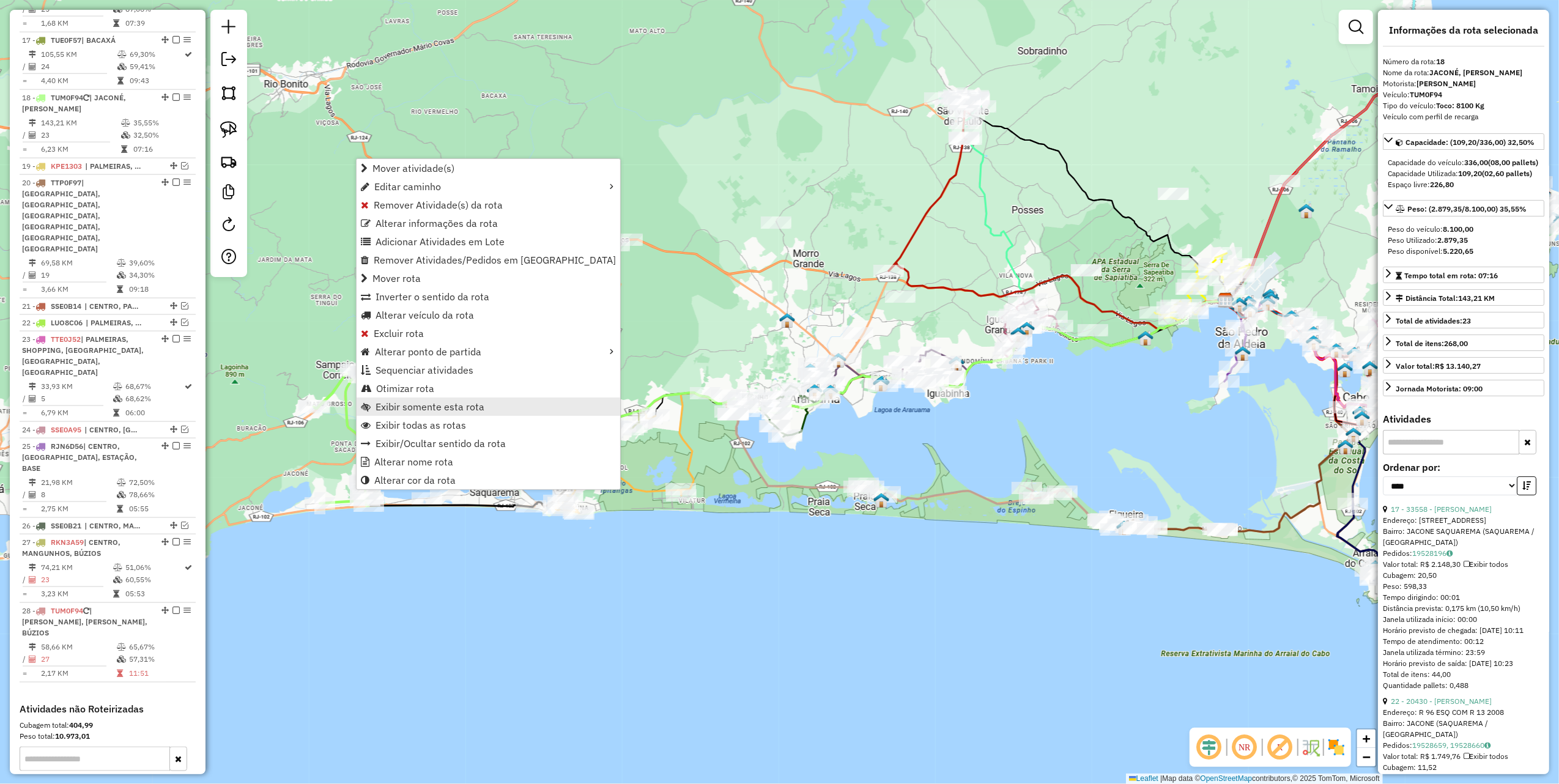
scroll to position [1588, 0]
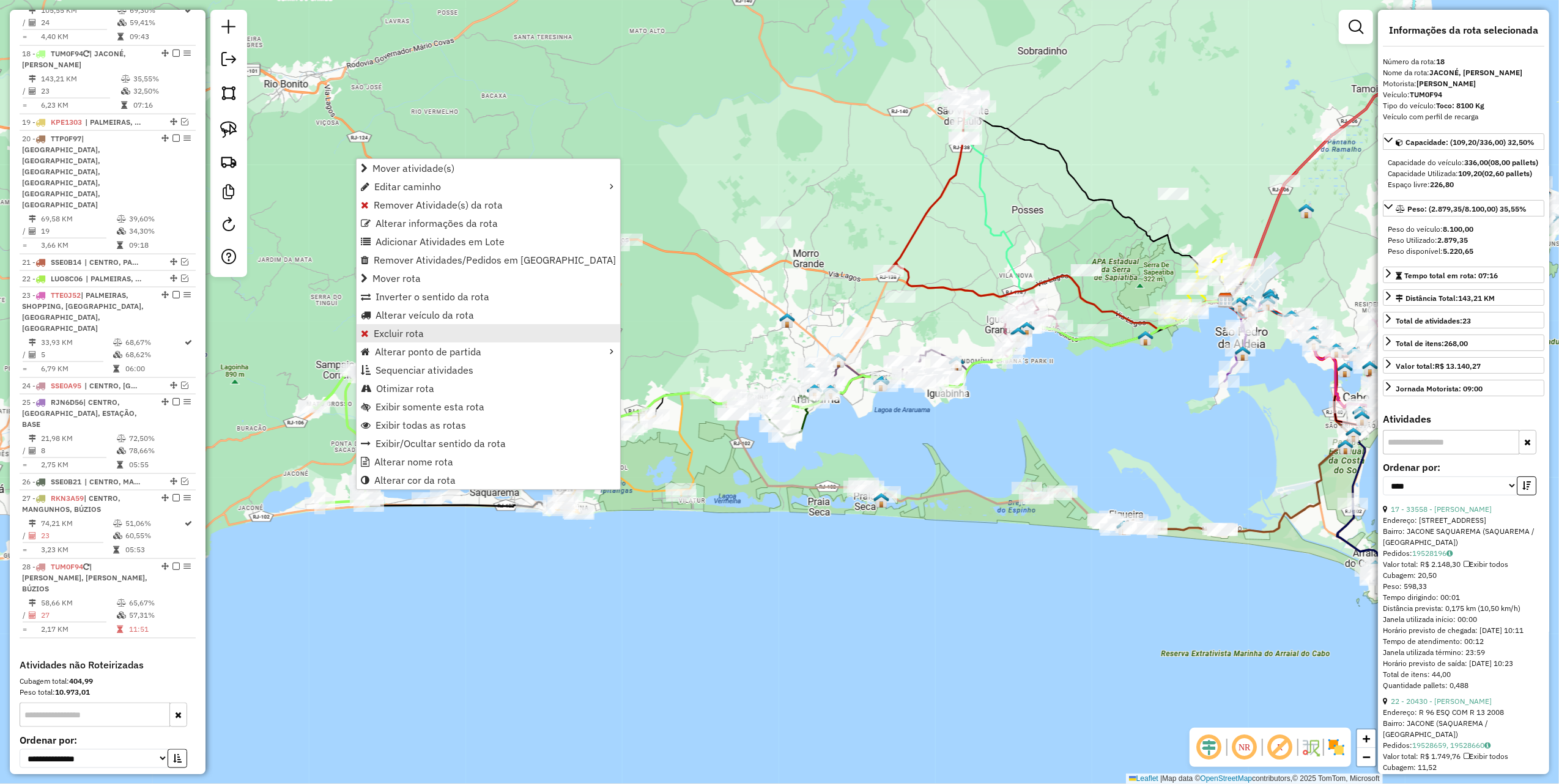
click at [414, 335] on span "Excluir rota" at bounding box center [399, 333] width 50 height 10
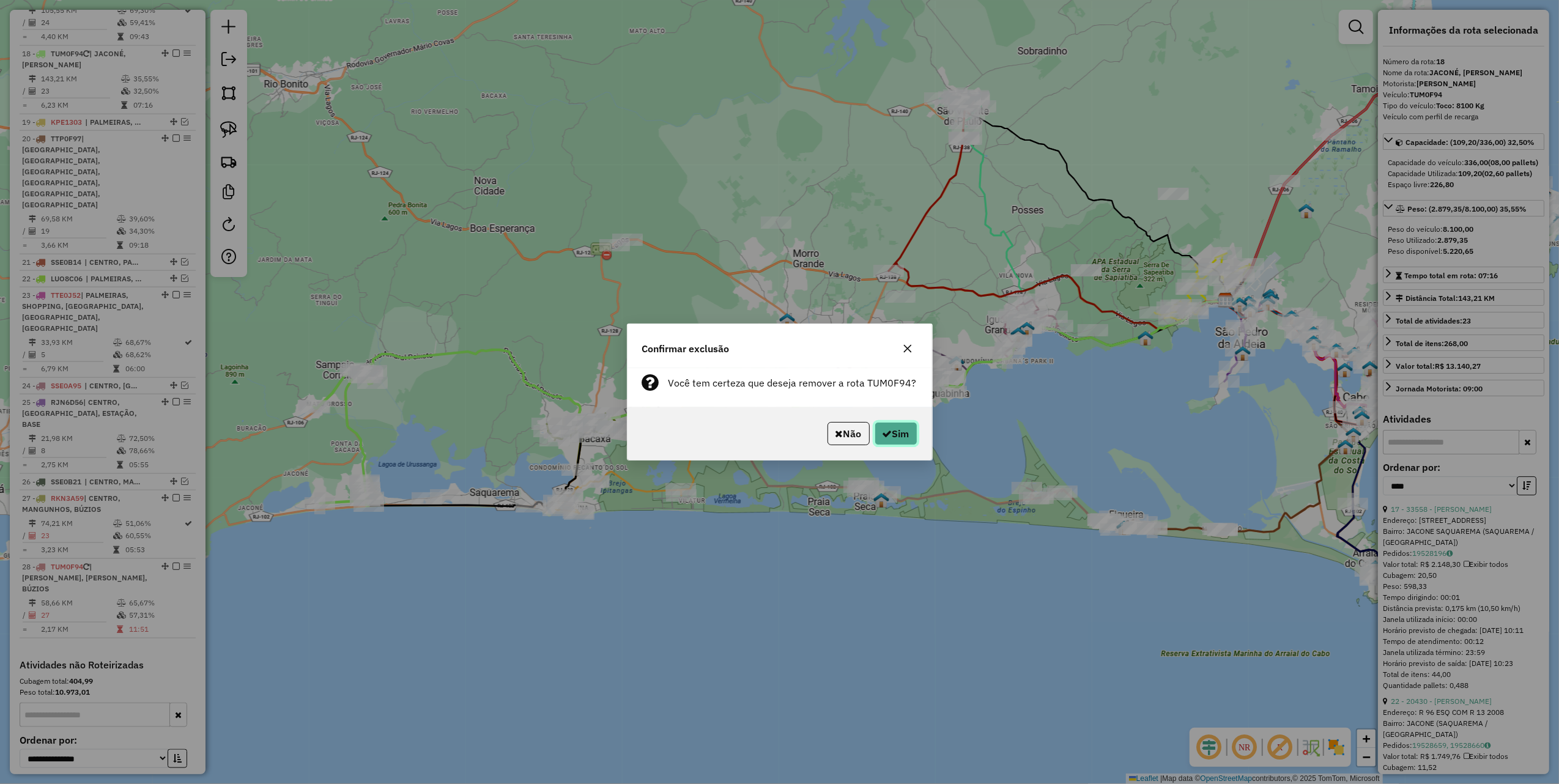
click at [892, 424] on button "Sim" at bounding box center [897, 434] width 43 height 24
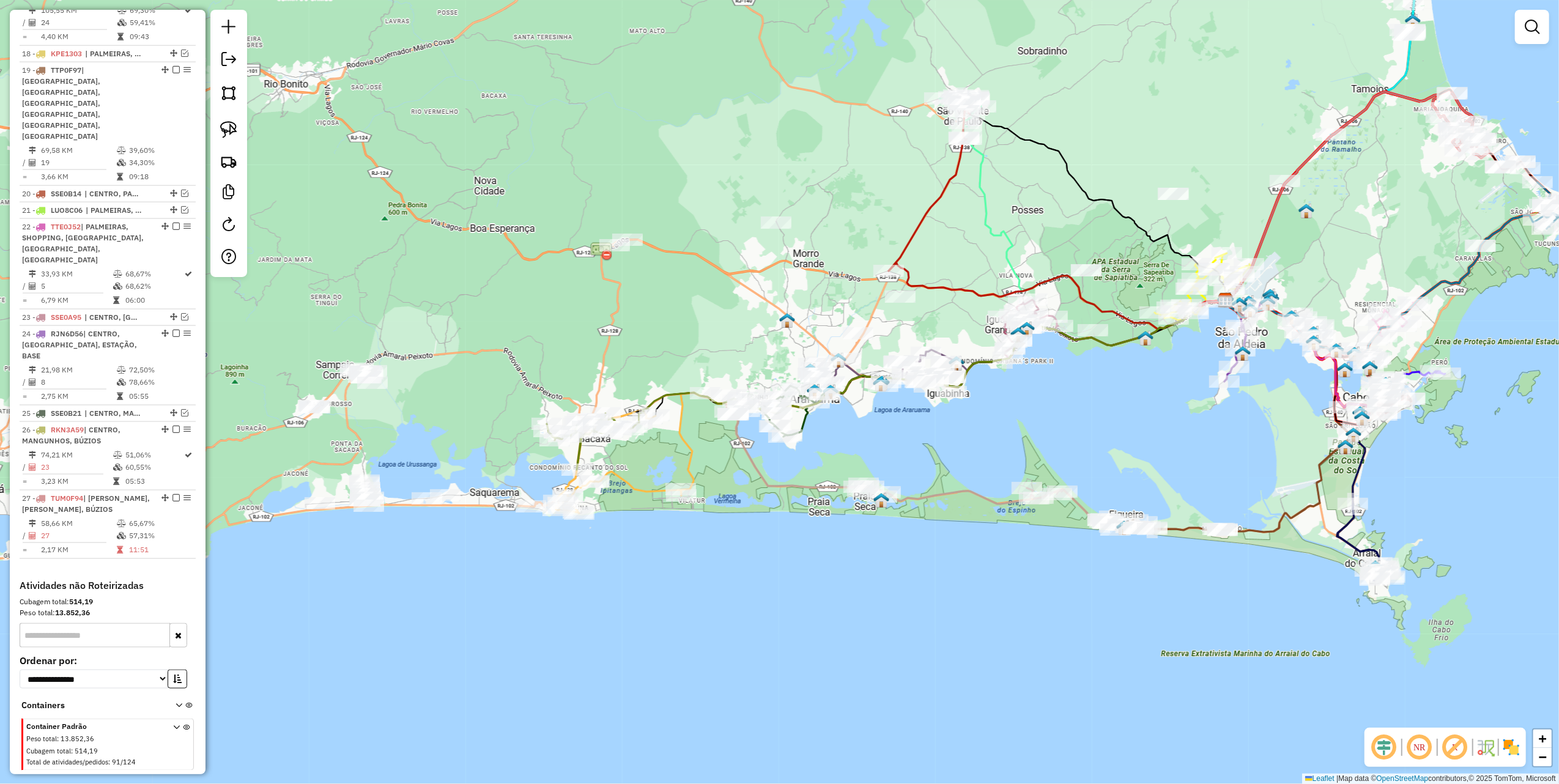
scroll to position [1520, 0]
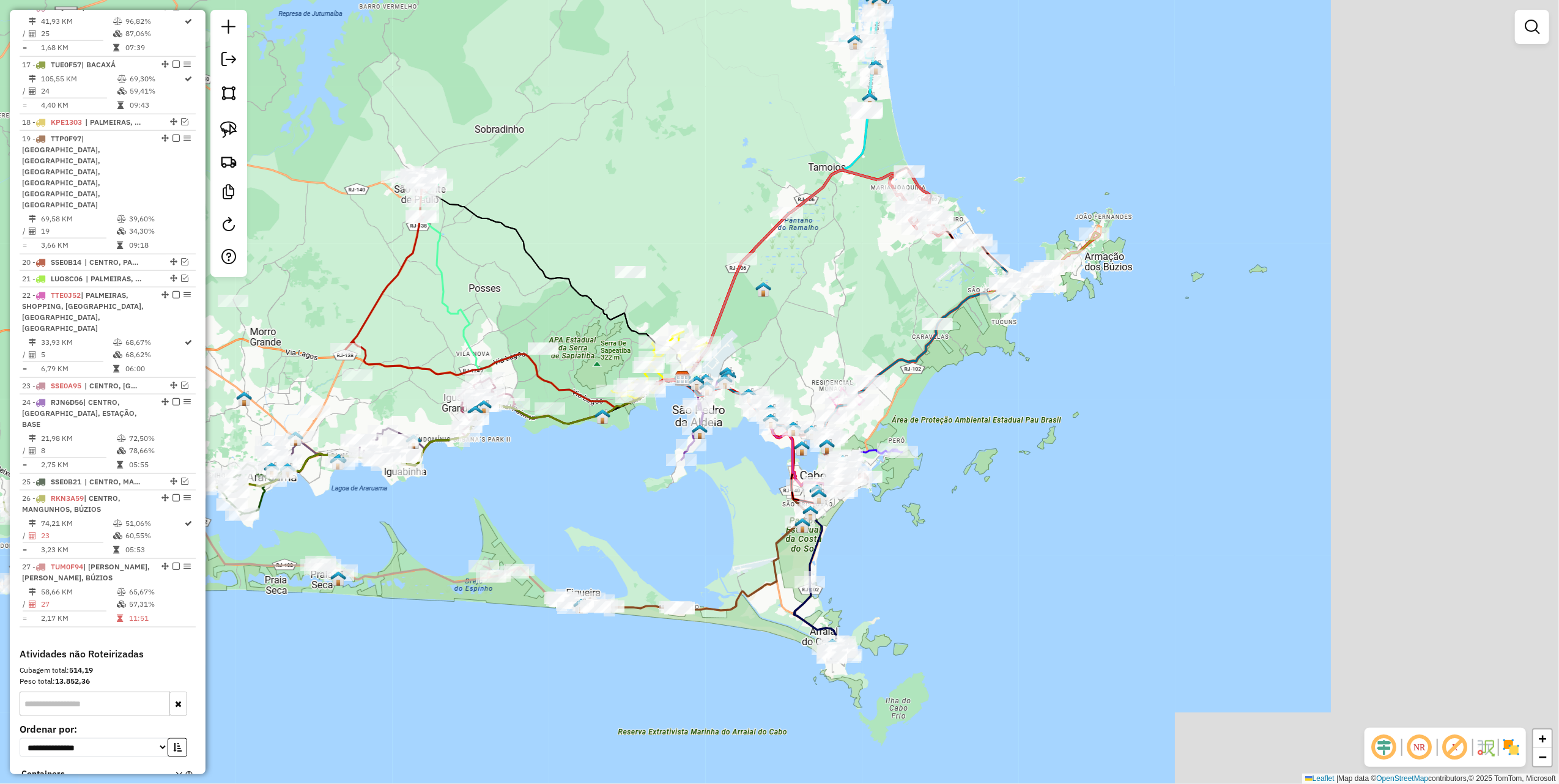
drag, startPoint x: 1112, startPoint y: 421, endPoint x: 561, endPoint y: 497, distance: 556.2
click at [557, 500] on div "Janela de atendimento Grade de atendimento Capacidade Transportadoras Veículos …" at bounding box center [780, 392] width 1559 height 784
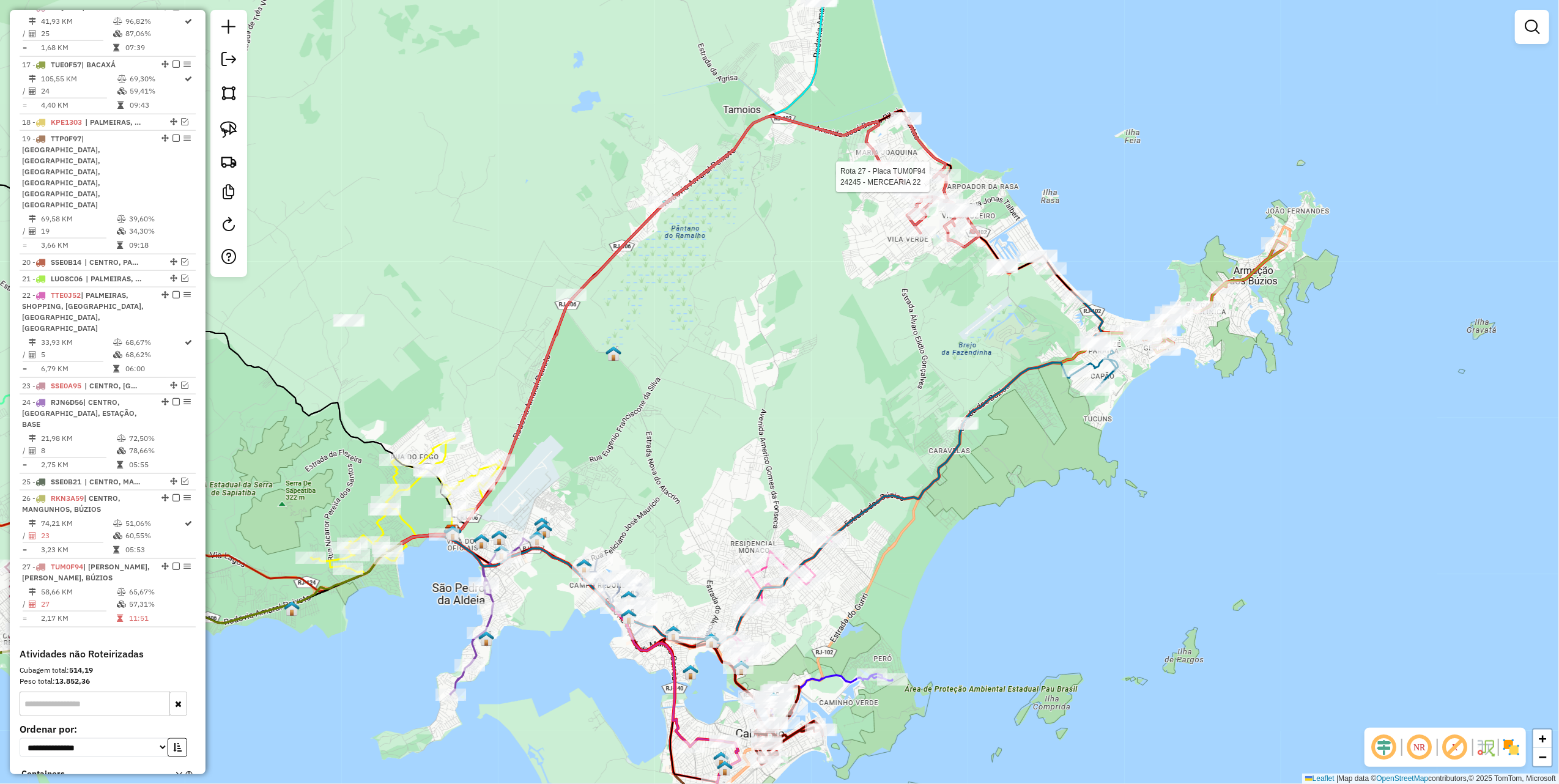
select select "*********"
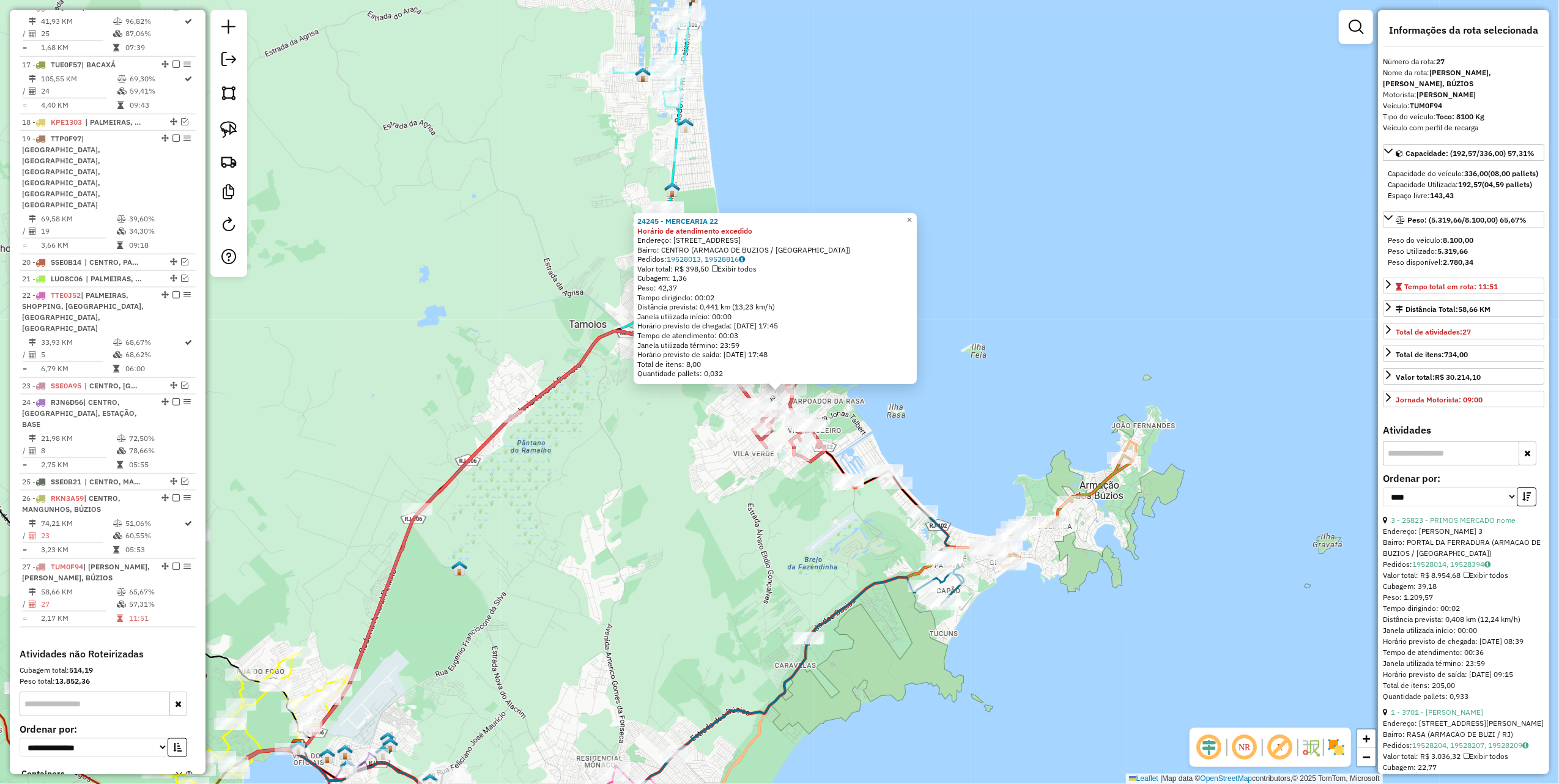
click at [559, 463] on div "24245 - MERCEARIA 22 Horário de atendimento excedido Endereço: Rua 22 24 Bairro…" at bounding box center [780, 392] width 1559 height 784
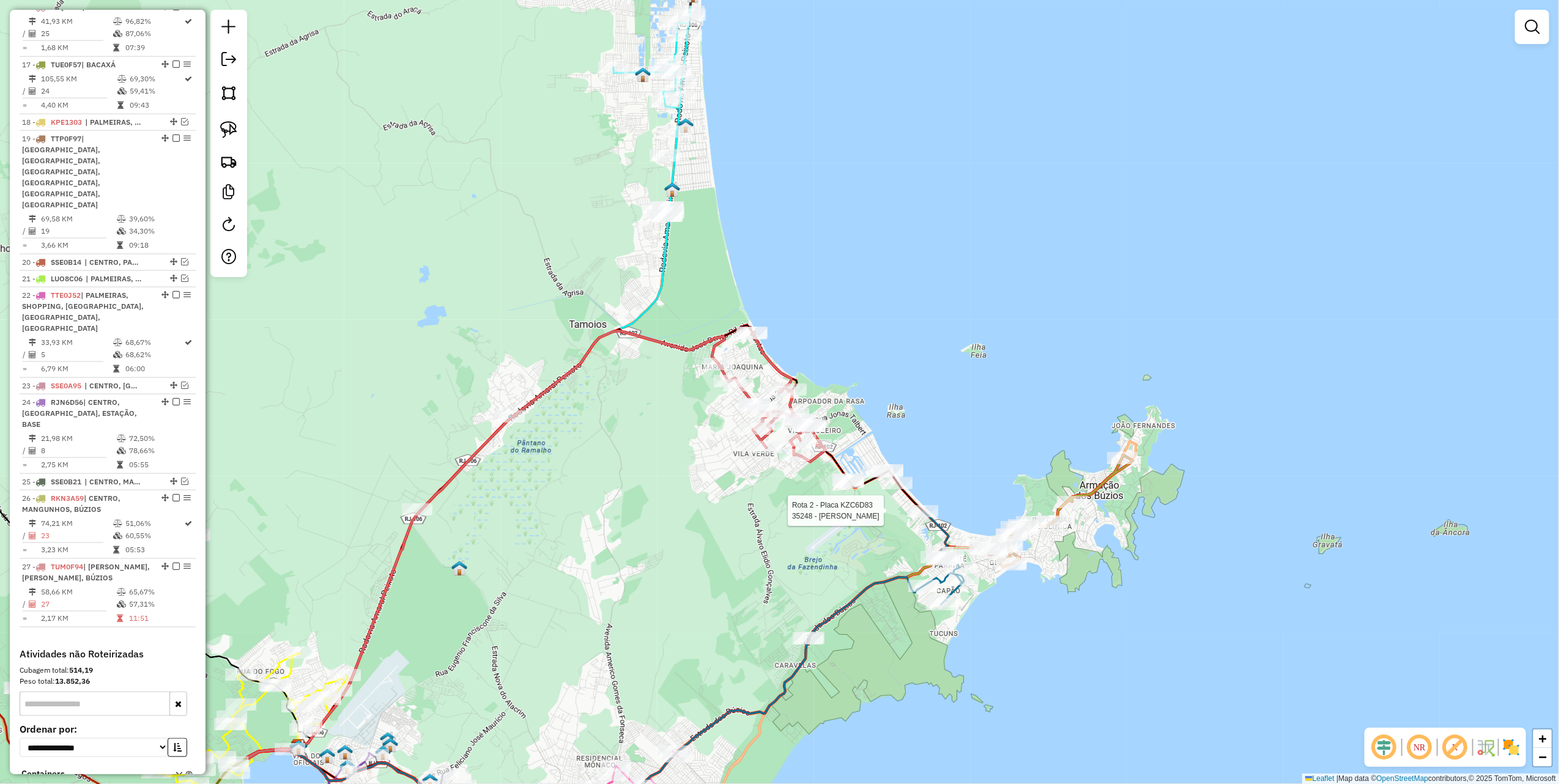
click at [923, 517] on div at bounding box center [922, 511] width 31 height 12
select select "*********"
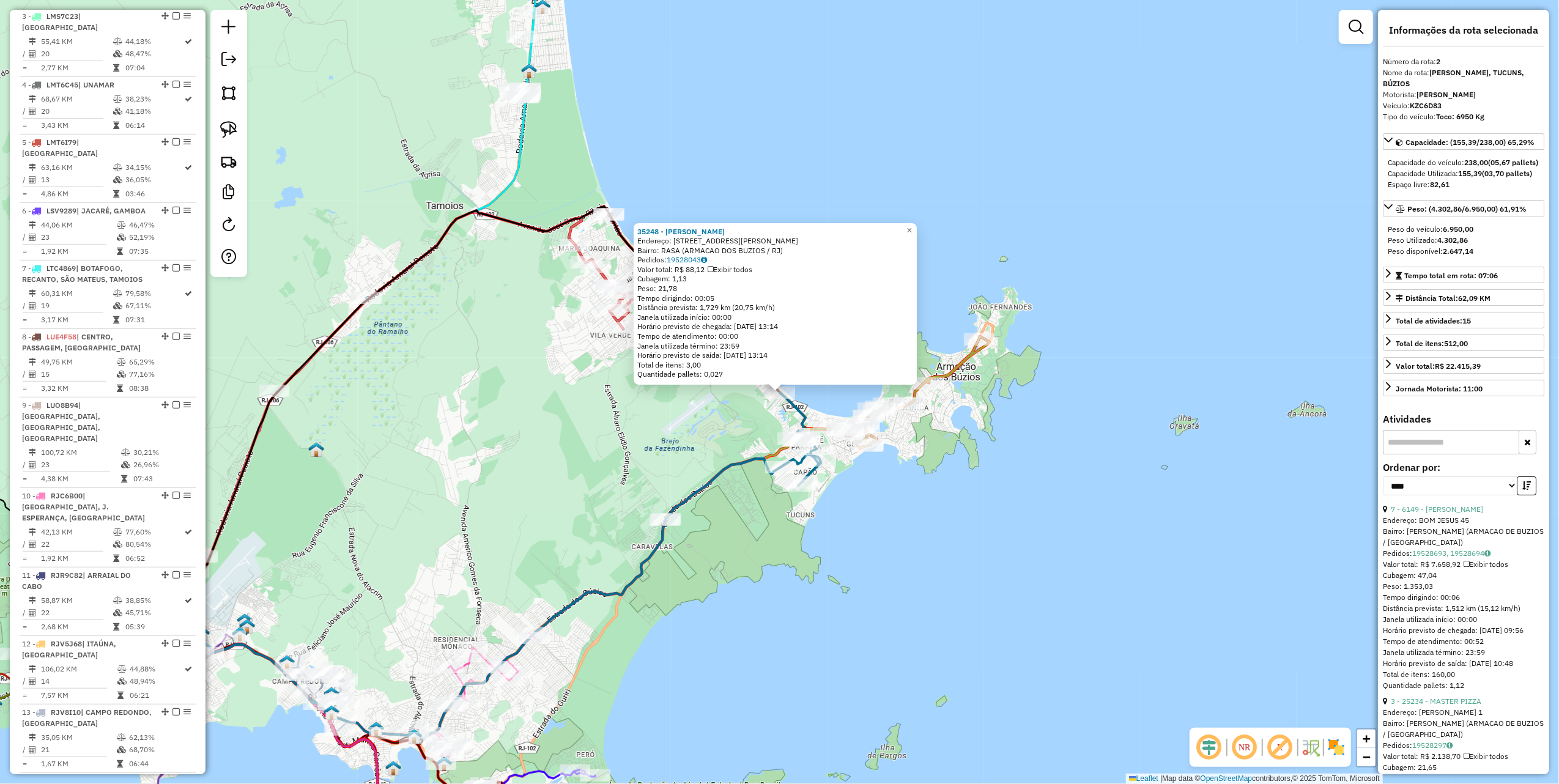
scroll to position [562, 0]
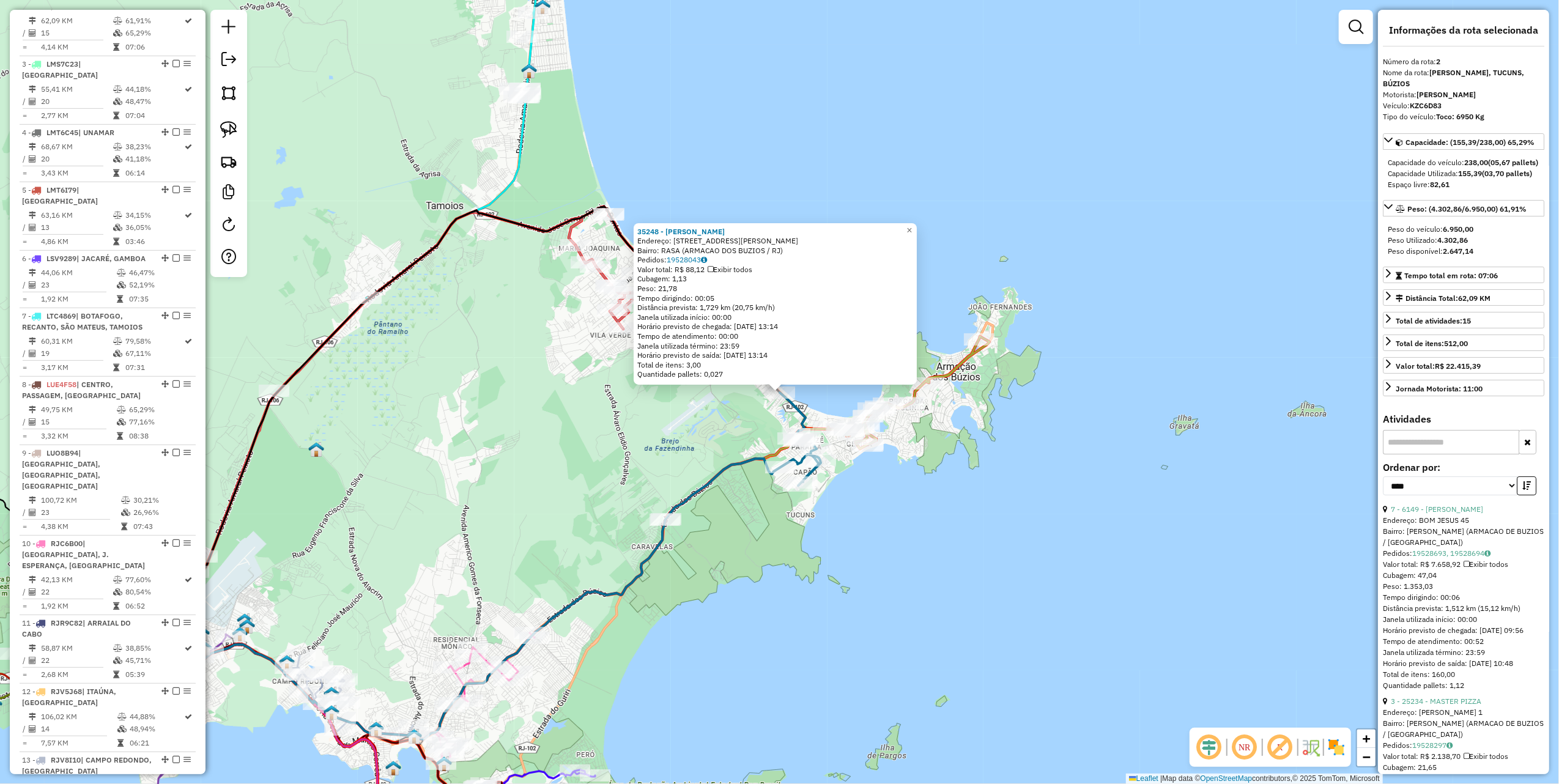
click at [663, 480] on div "35248 - [PERSON_NAME]: [STREET_ADDRESS] Pedidos: 19528043 Valor total: R$ 88,12…" at bounding box center [780, 392] width 1559 height 784
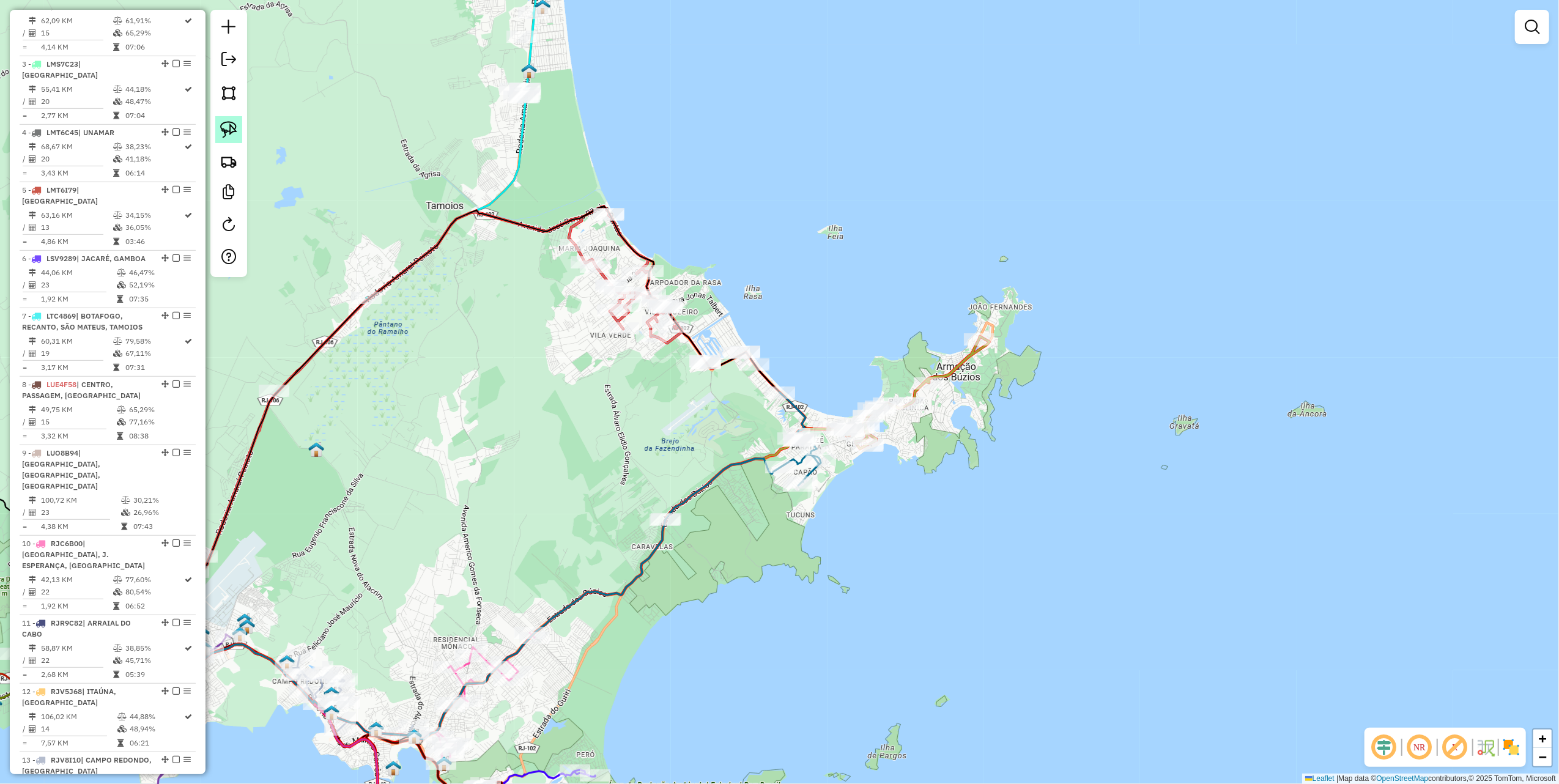
drag, startPoint x: 225, startPoint y: 130, endPoint x: 228, endPoint y: 138, distance: 8.5
click at [225, 130] on img at bounding box center [228, 129] width 17 height 17
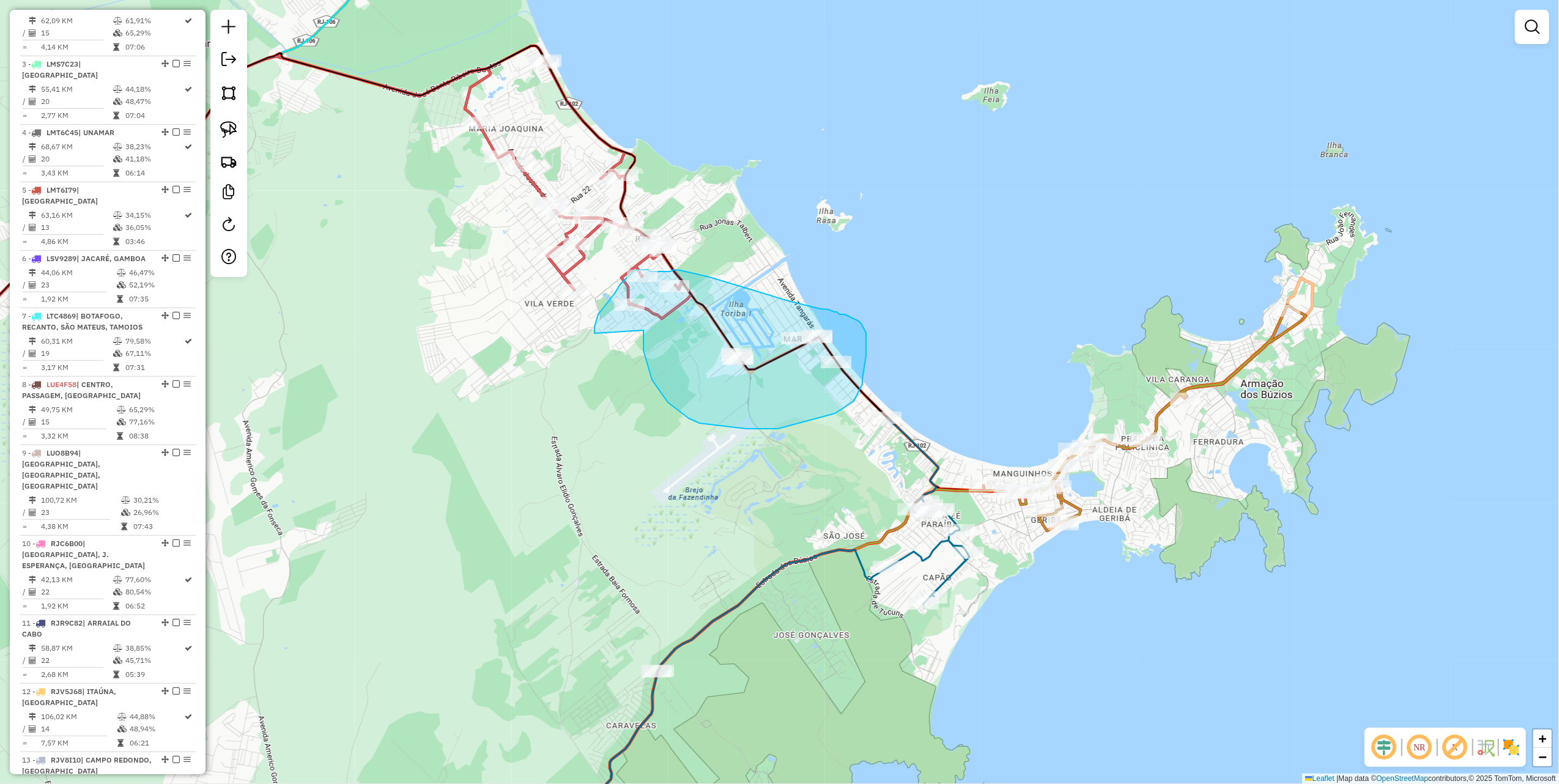
drag, startPoint x: 644, startPoint y: 336, endPoint x: 607, endPoint y: 335, distance: 37.0
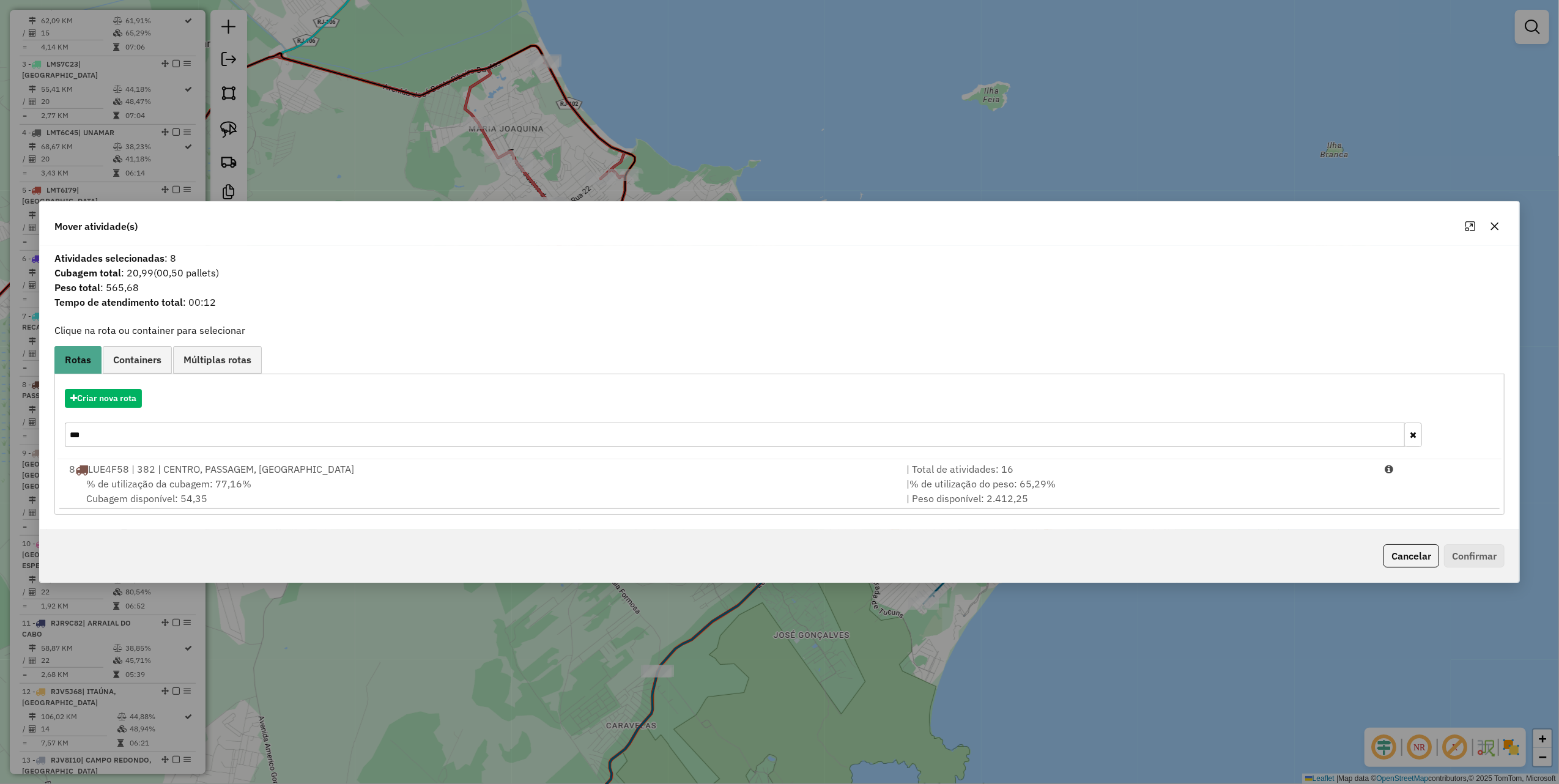
click at [127, 431] on input "***" at bounding box center [735, 435] width 1341 height 25
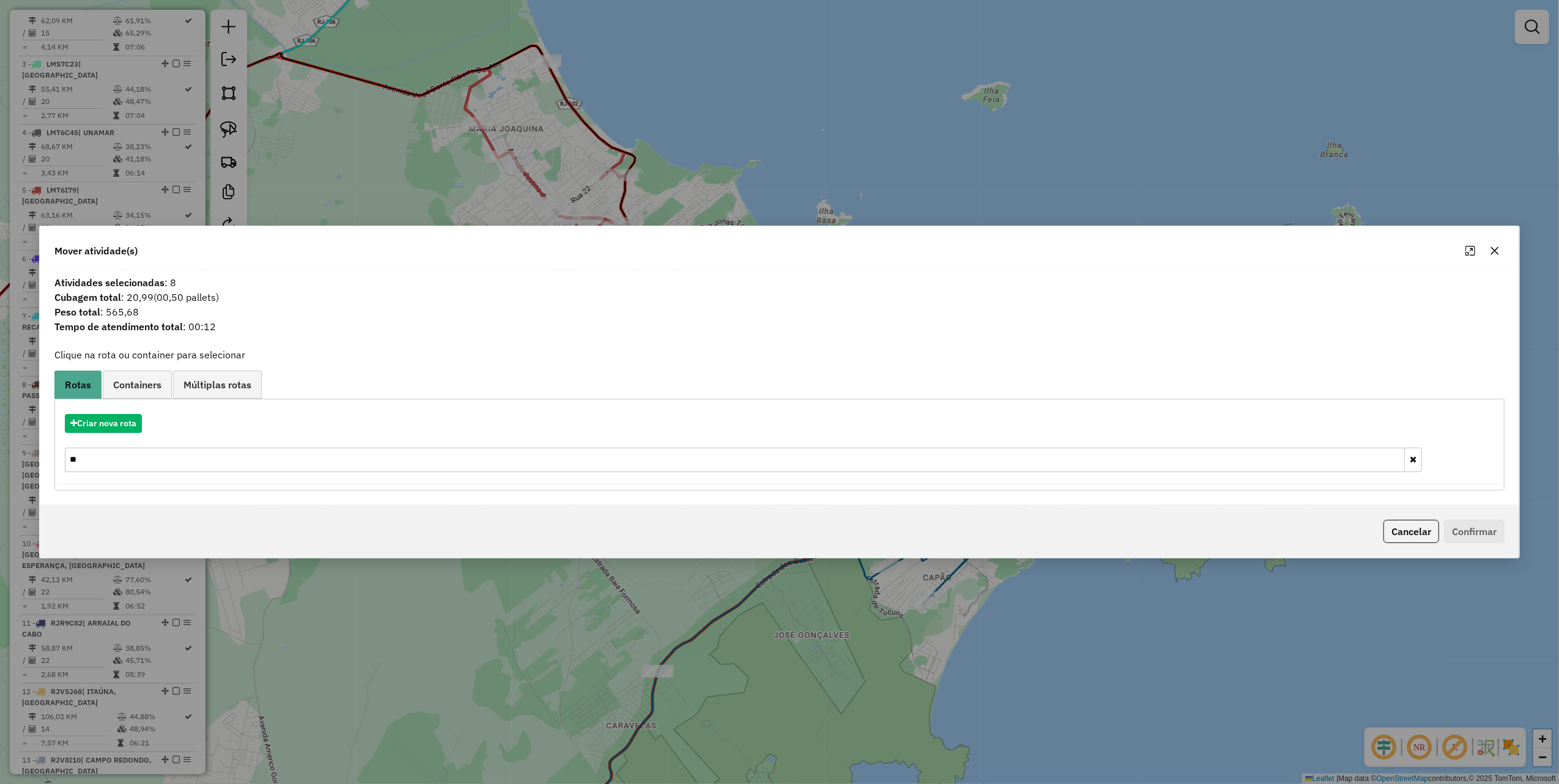
type input "*"
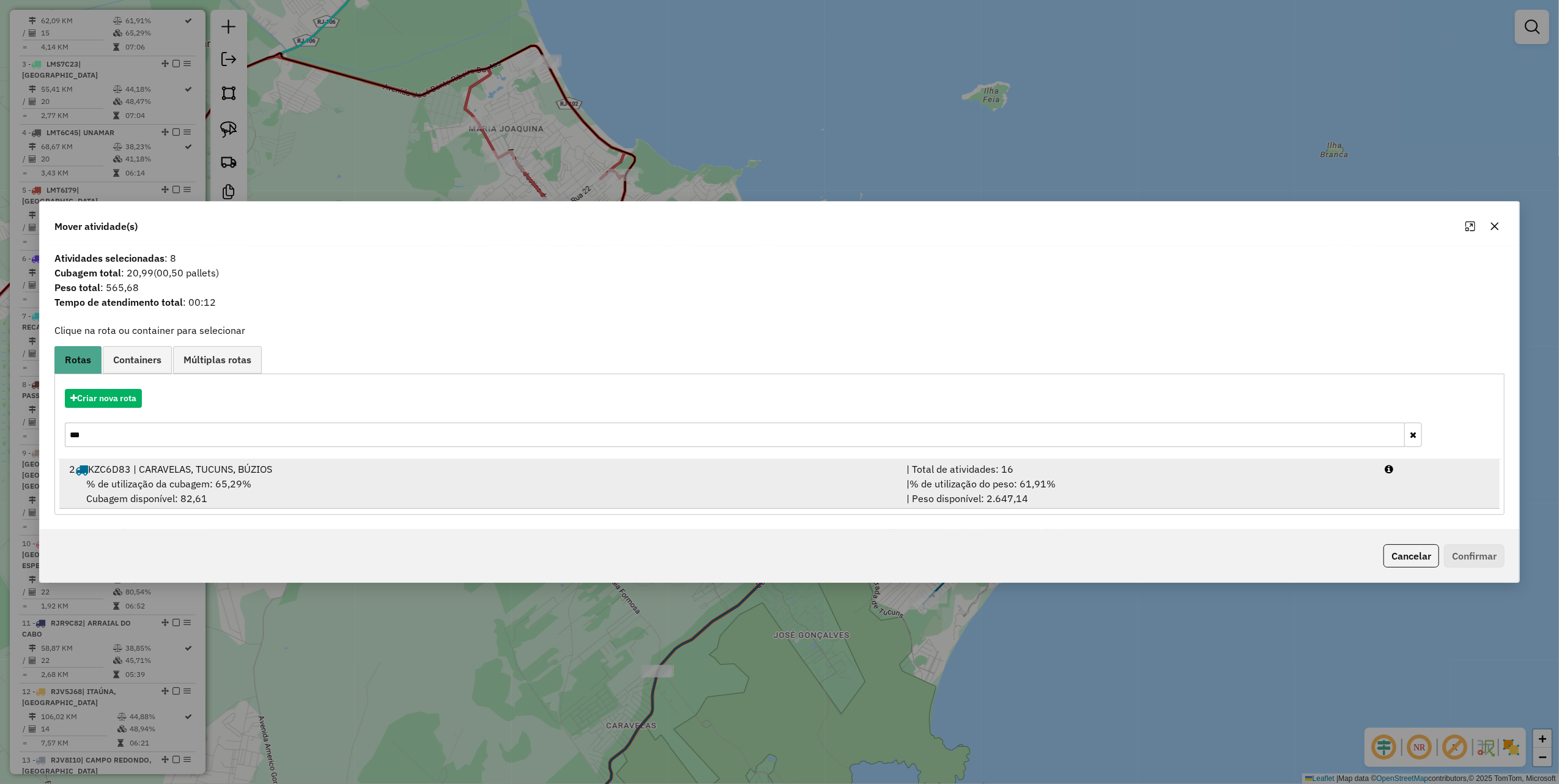
type input "***"
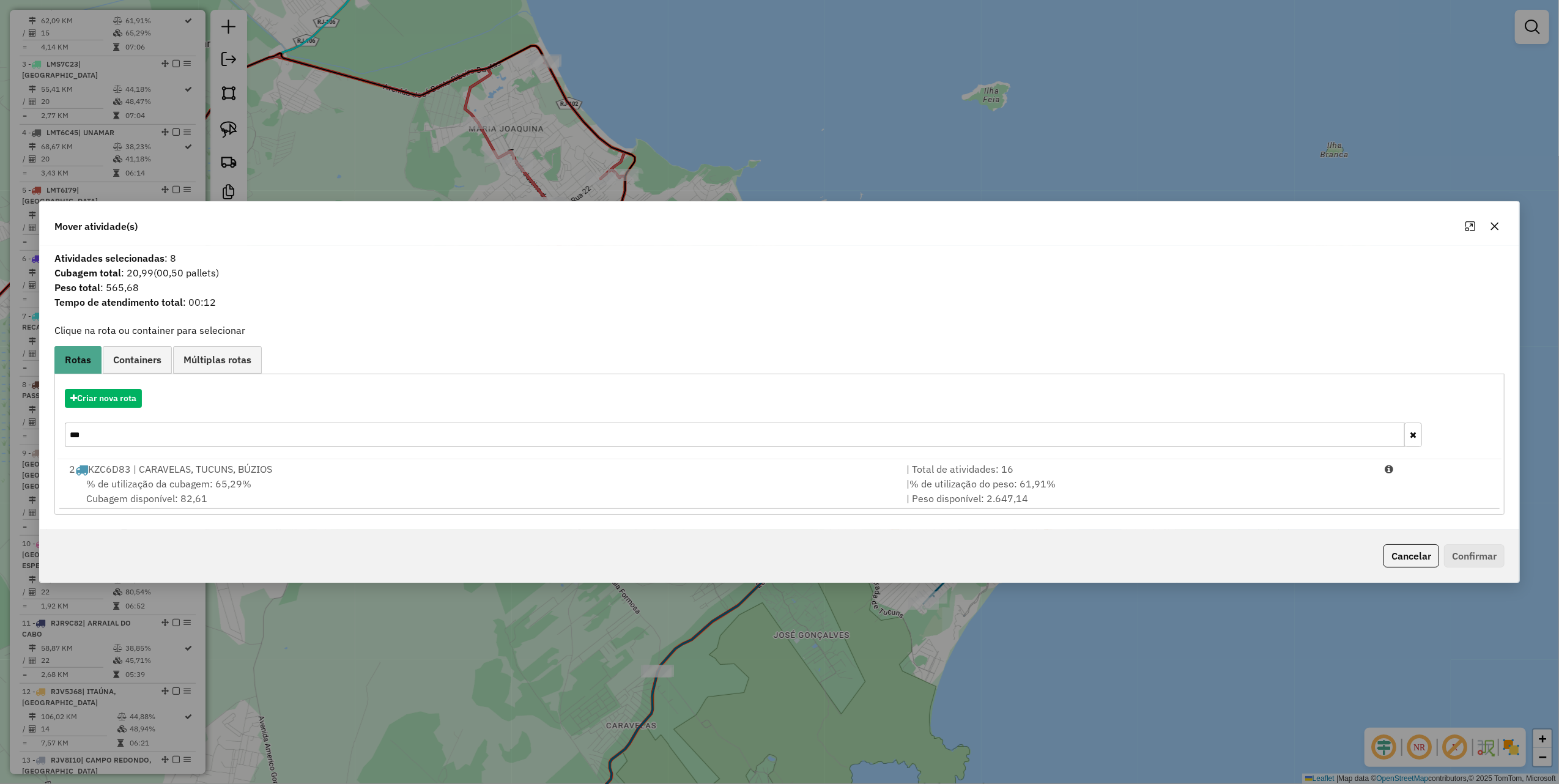
drag, startPoint x: 1097, startPoint y: 508, endPoint x: 1248, endPoint y: 534, distance: 153.2
click at [1097, 508] on li "2 KZC6D83 | CARAVELAS, TUCUNS, BÚZIOS | Total de atividades: 16 % de utilização…" at bounding box center [780, 484] width 1442 height 49
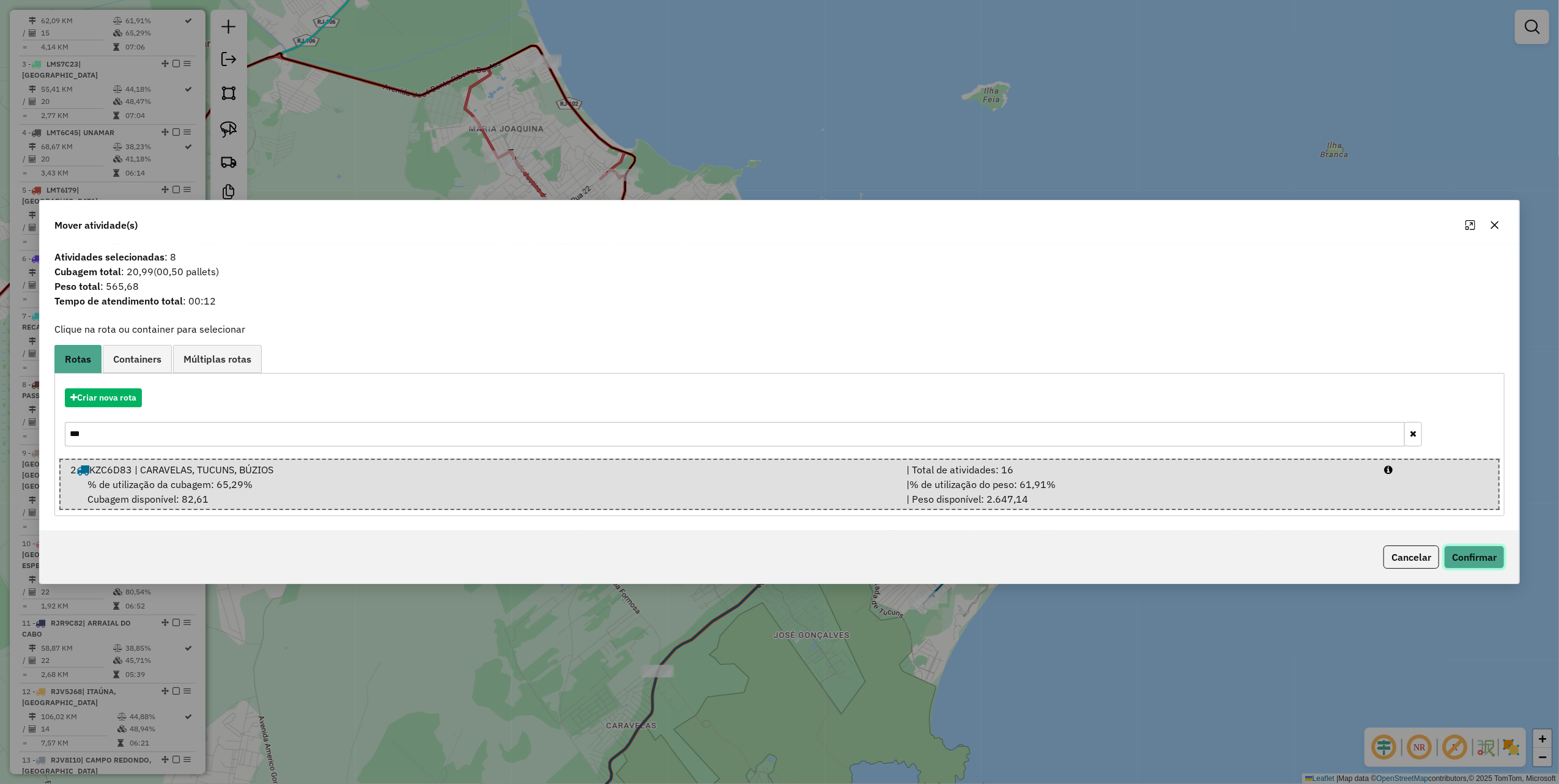
click at [1488, 561] on button "Confirmar" at bounding box center [1475, 557] width 61 height 24
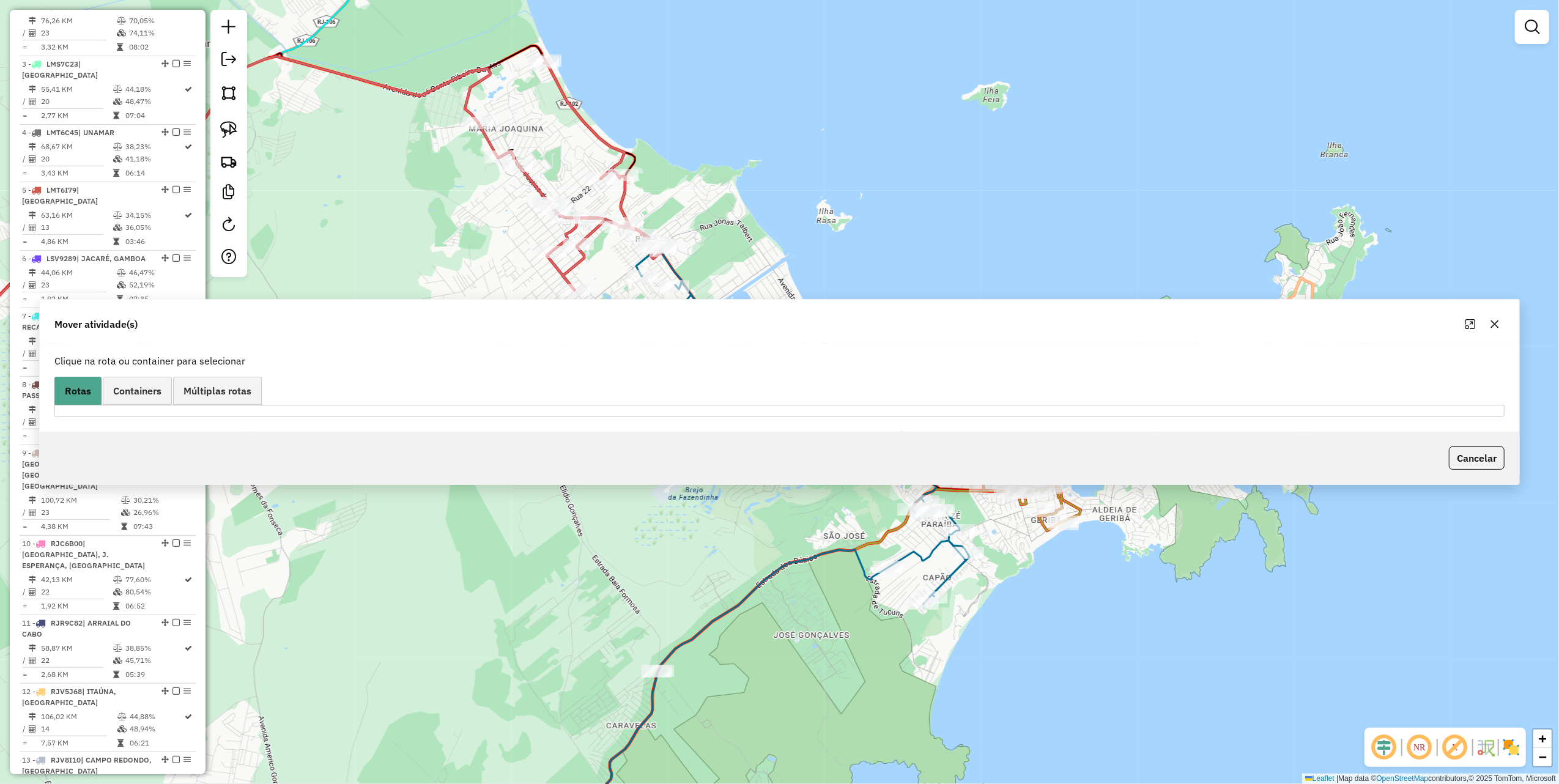
scroll to position [493, 0]
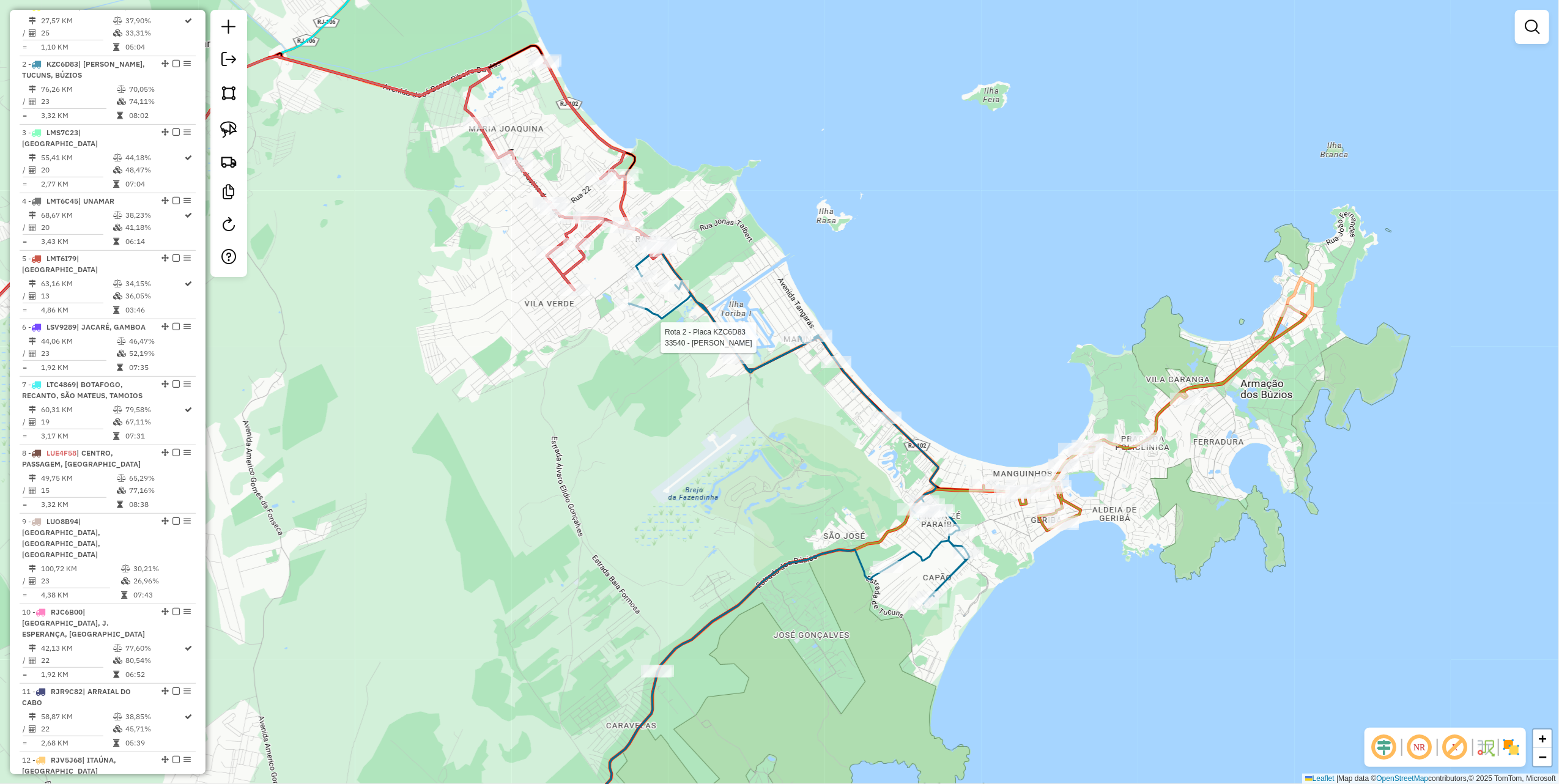
select select "*********"
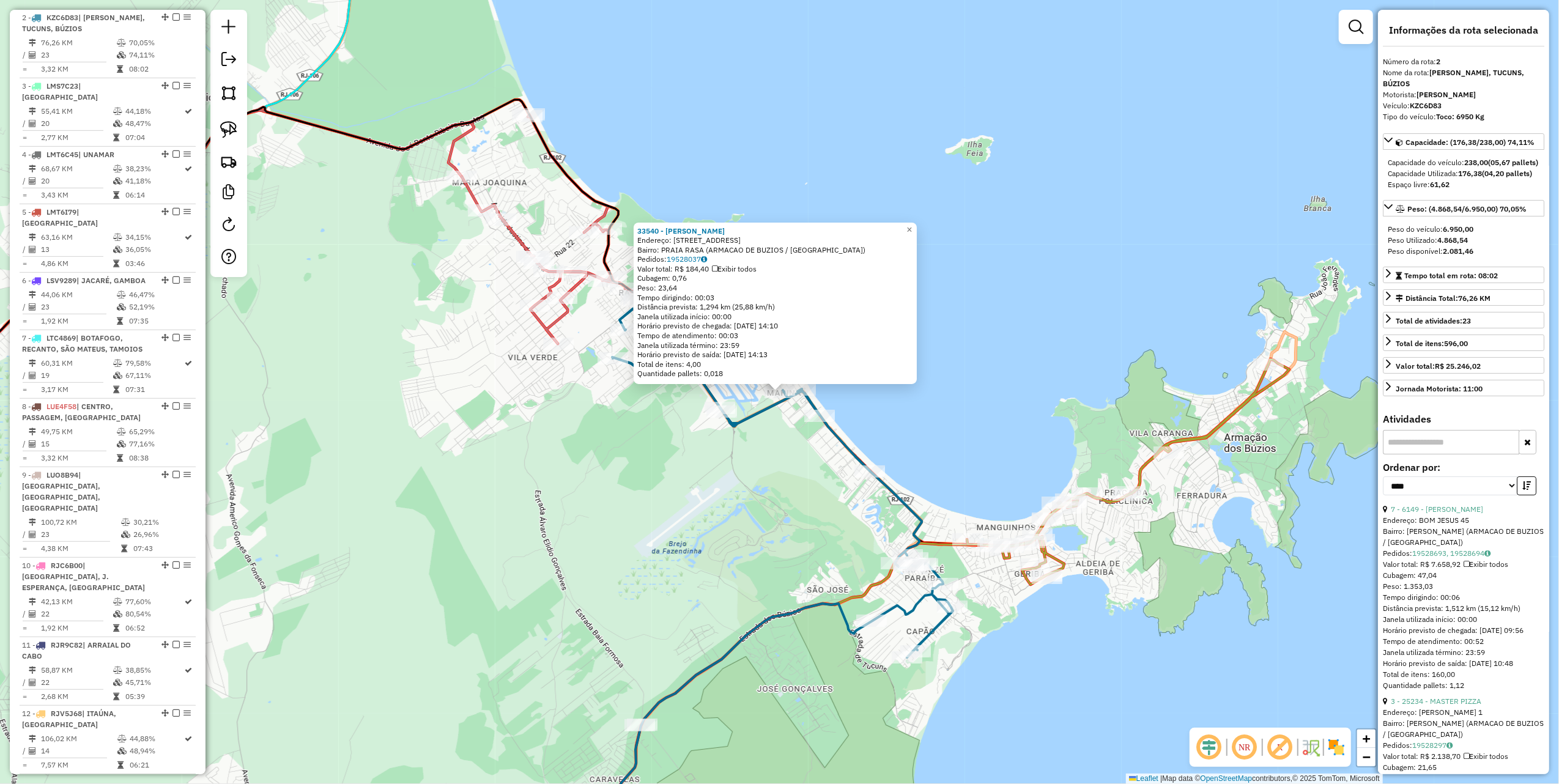
scroll to position [562, 0]
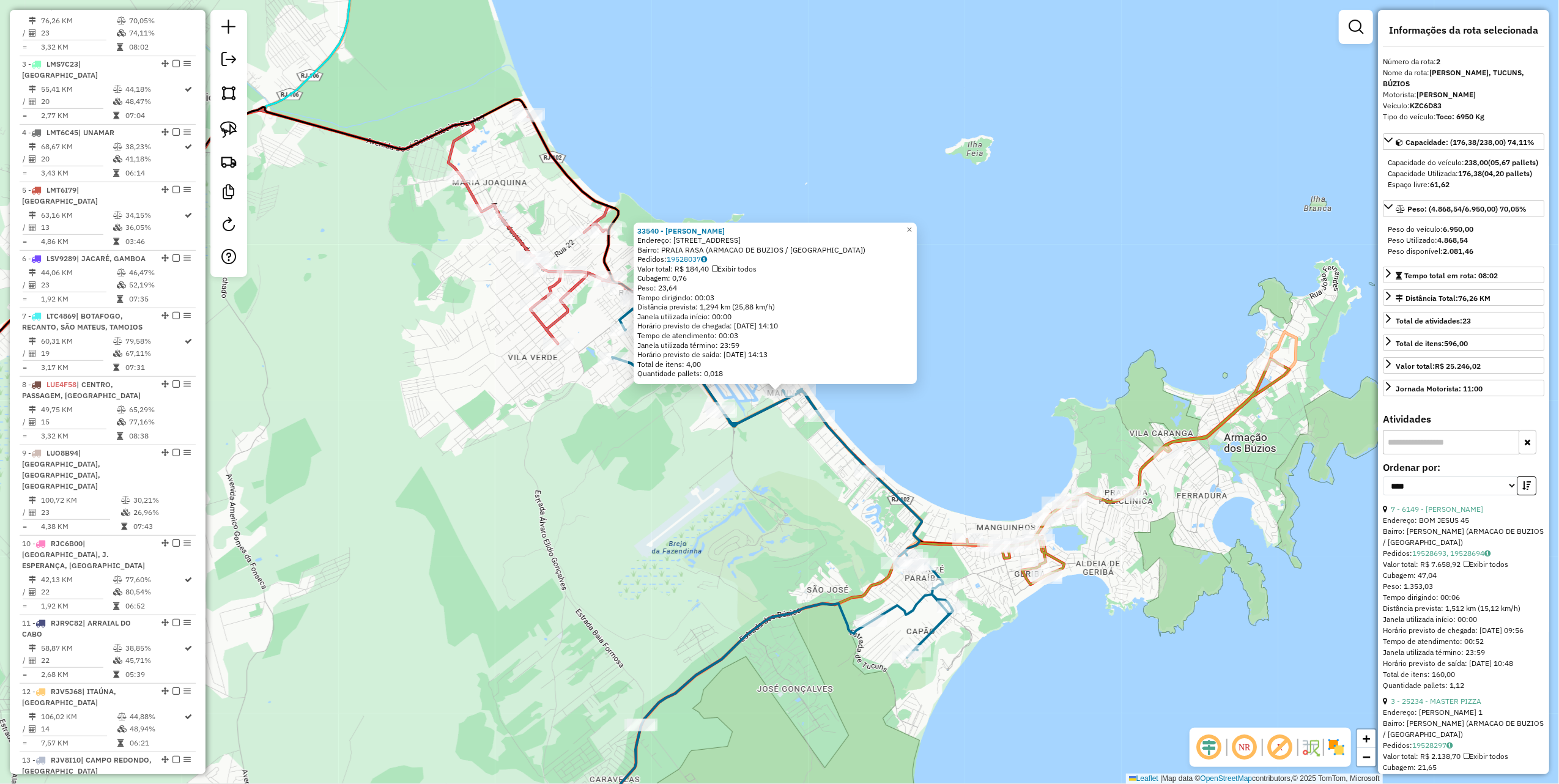
click at [688, 477] on div "33540 - [PERSON_NAME]: [STREET_ADDRESS] Pedidos: 19528037 Valor total: R$ 184,4…" at bounding box center [780, 392] width 1559 height 784
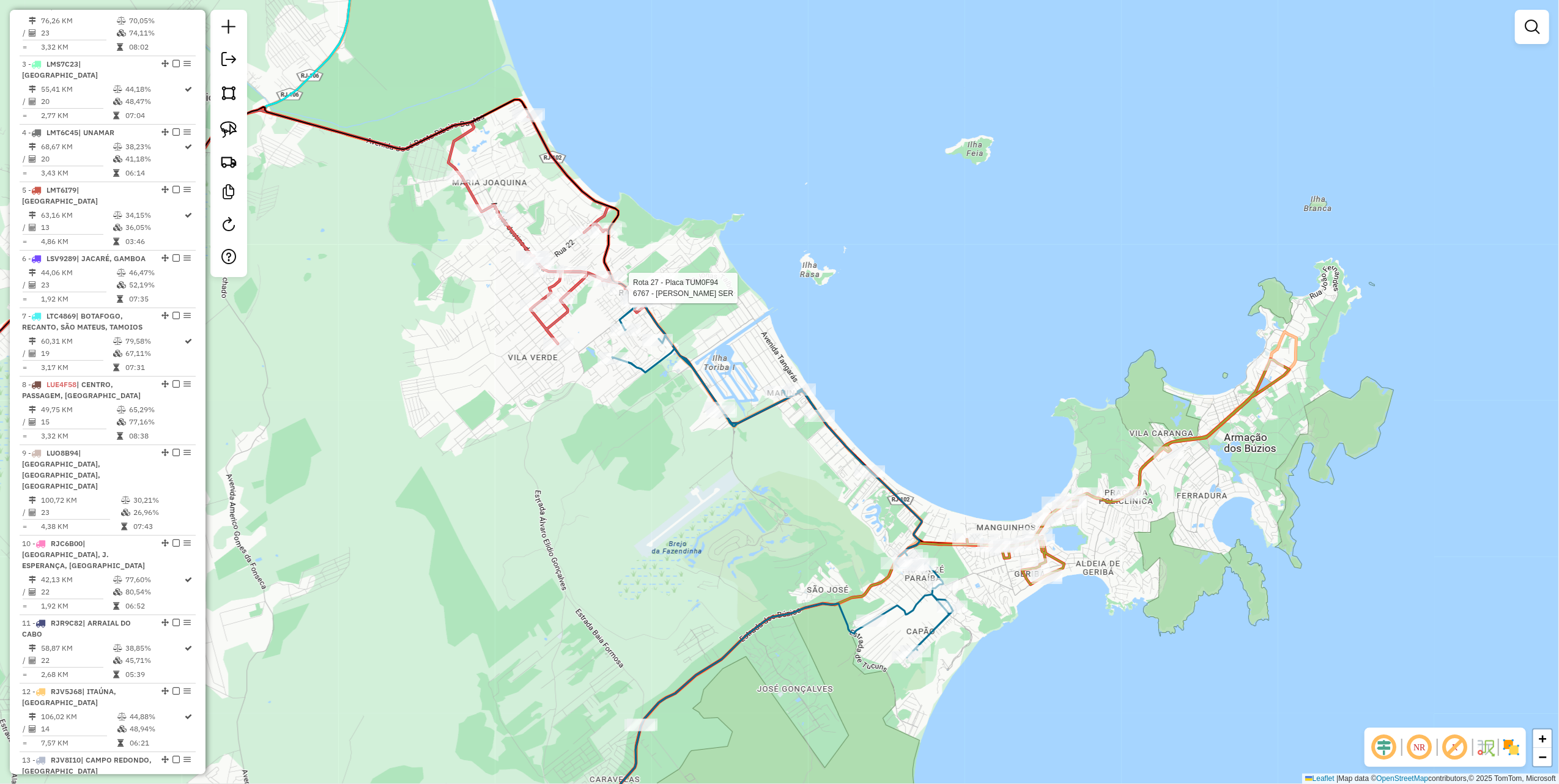
select select "*********"
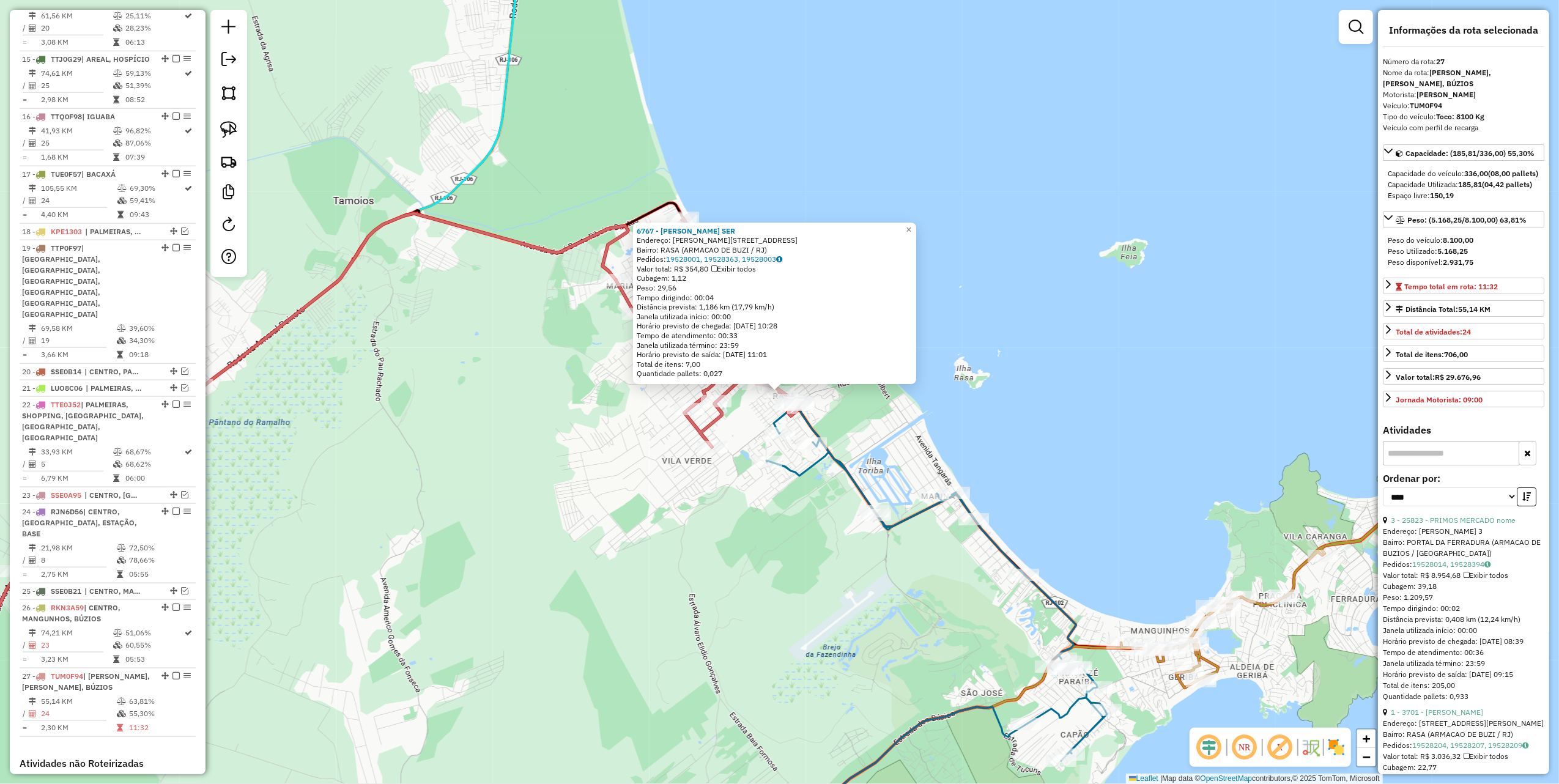
scroll to position [1520, 0]
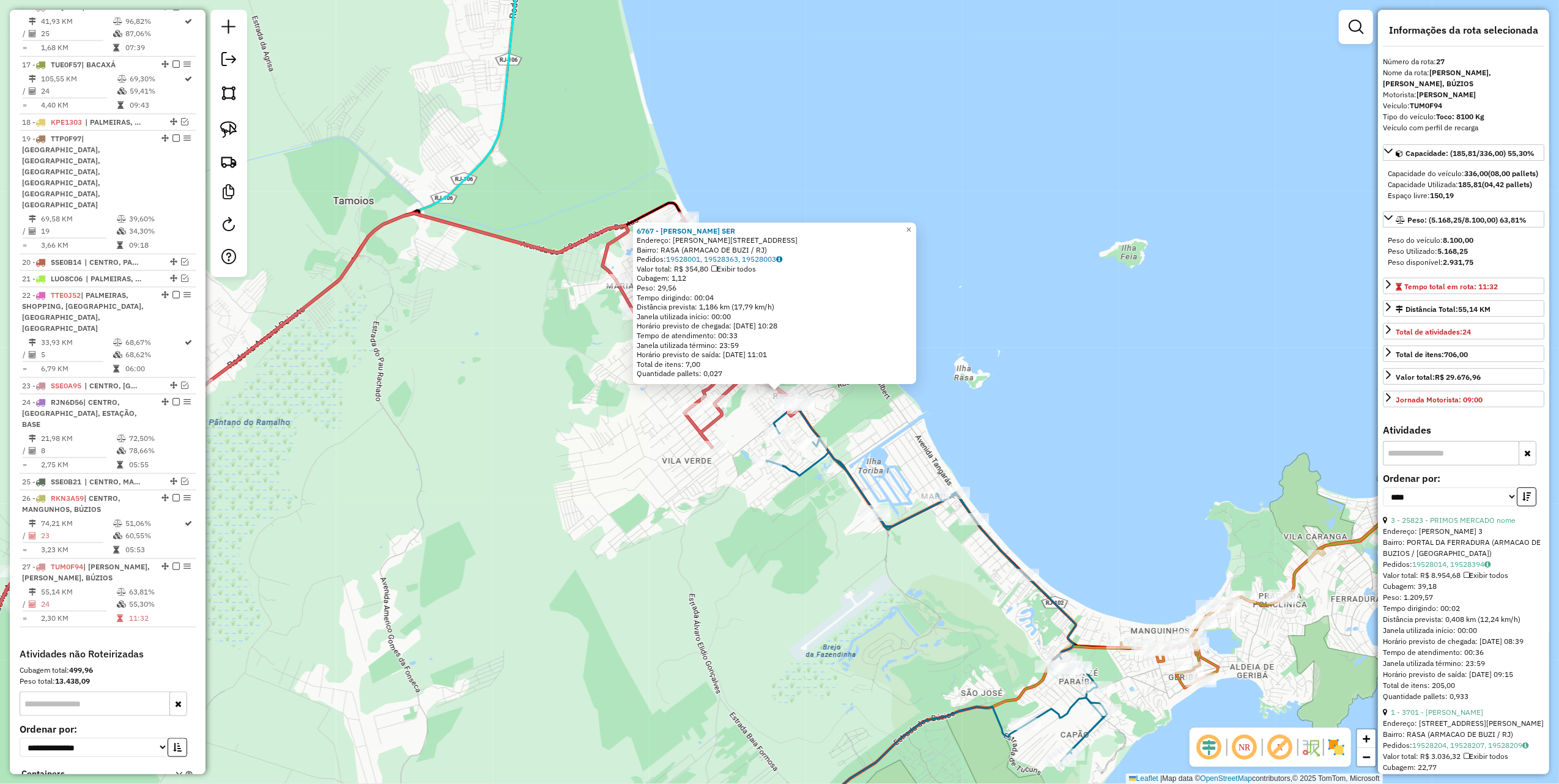
click at [498, 449] on div "6767 - [PERSON_NAME] SER Endereço: R CARMELINDA R CONCEICAO 345 Bairro: RASA (A…" at bounding box center [780, 392] width 1559 height 784
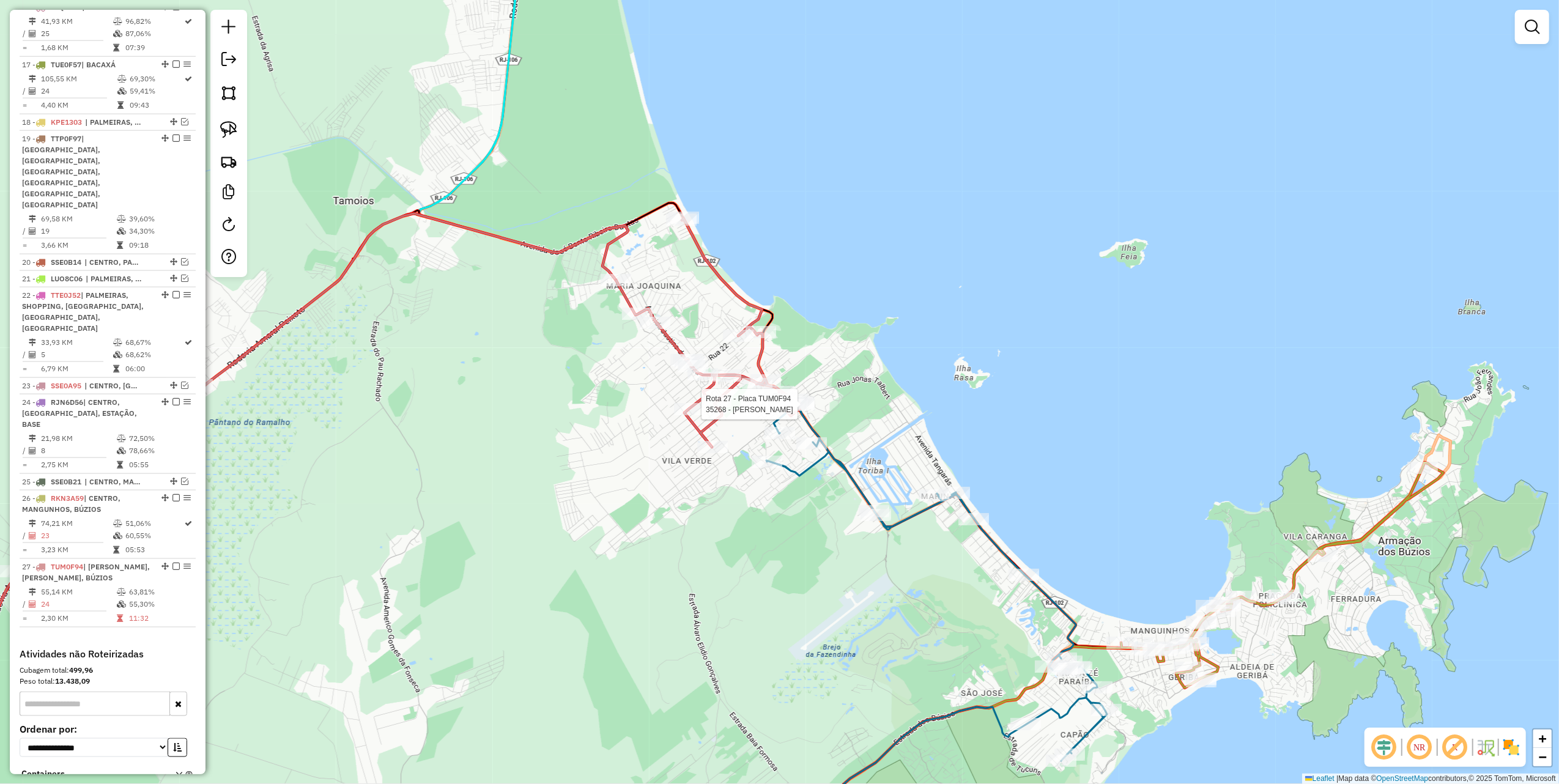
select select "*********"
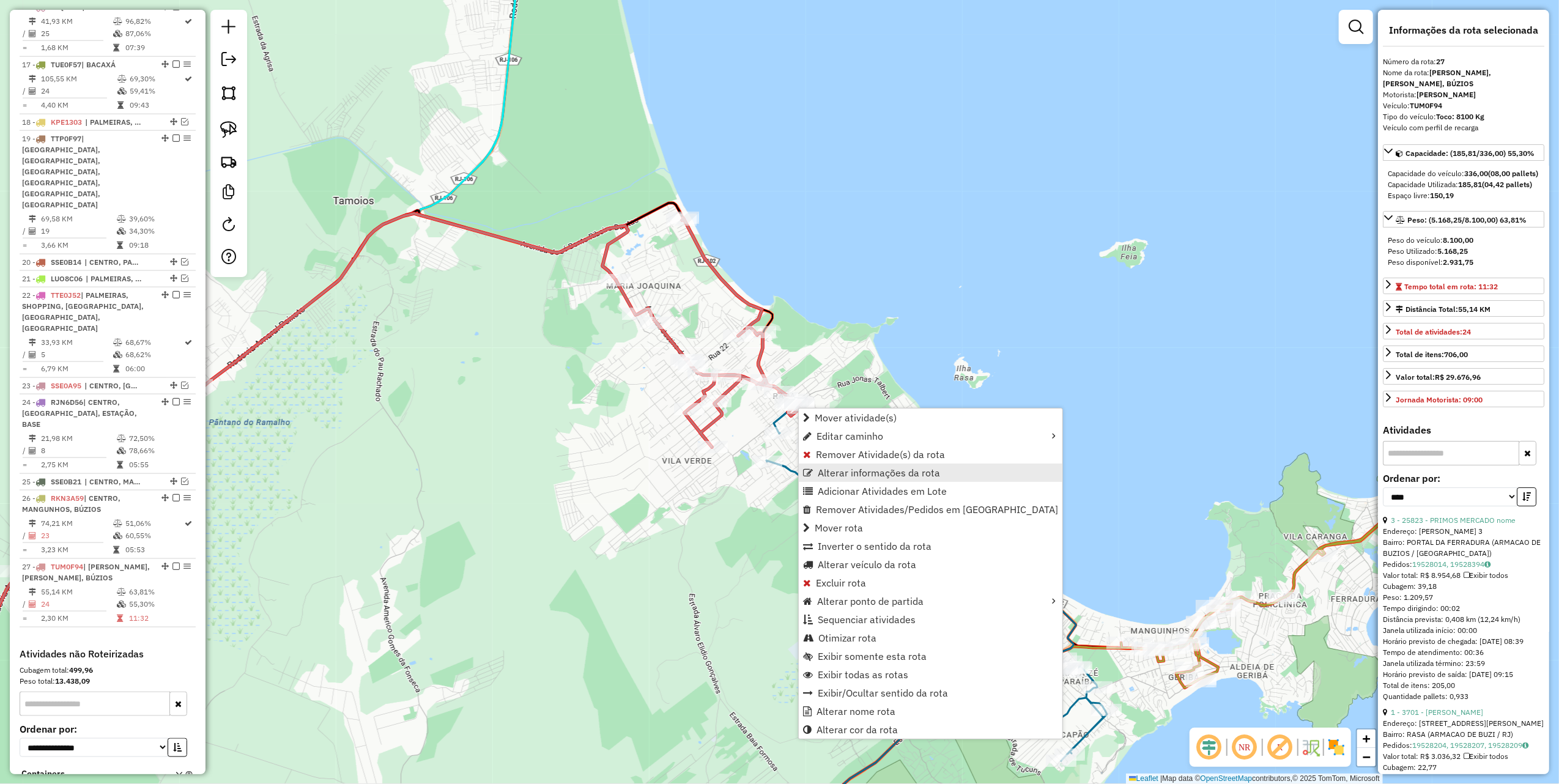
click at [904, 468] on span "Alterar informações da rota" at bounding box center [879, 473] width 122 height 10
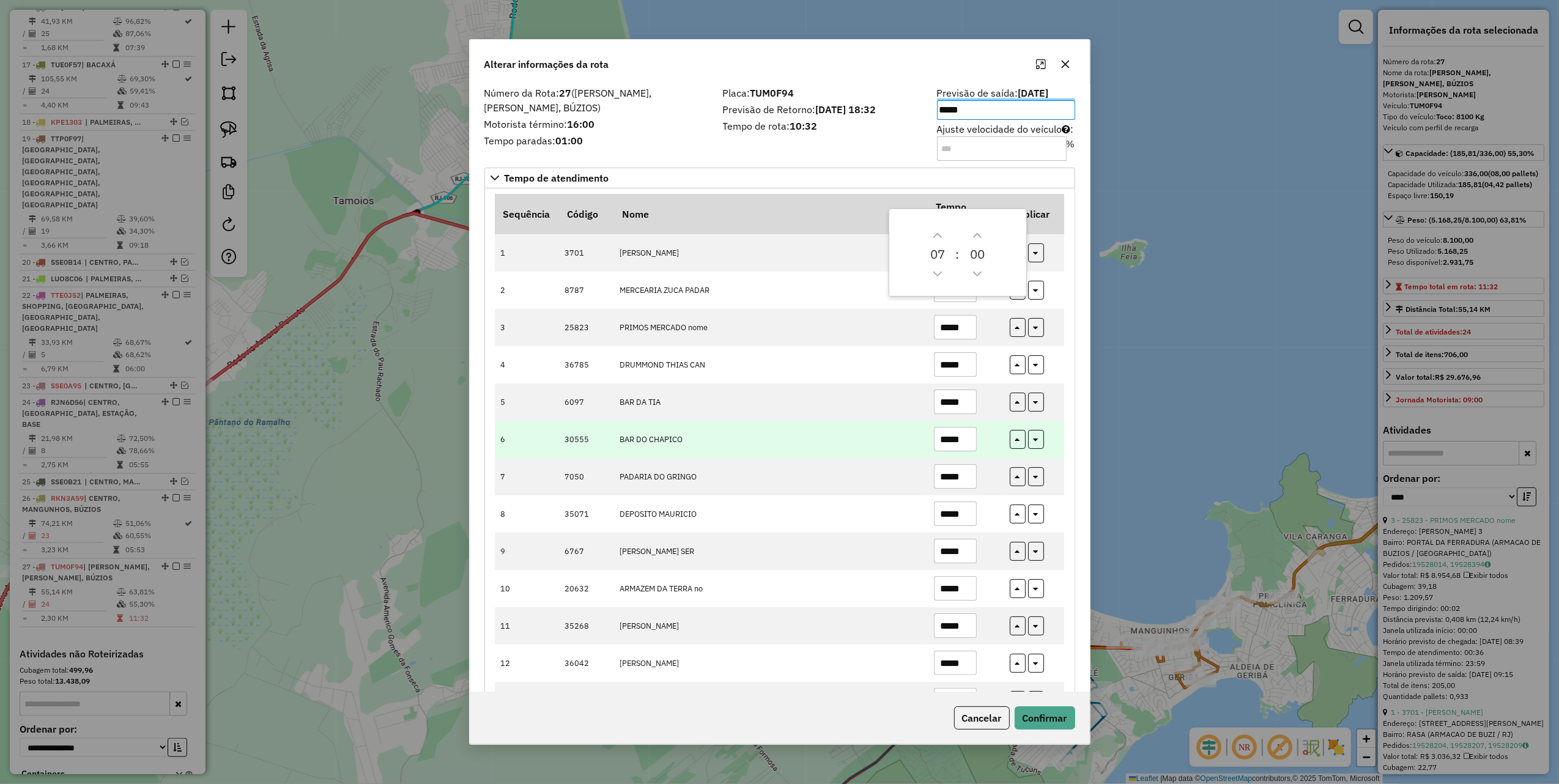
click at [967, 443] on input "*****" at bounding box center [956, 439] width 43 height 25
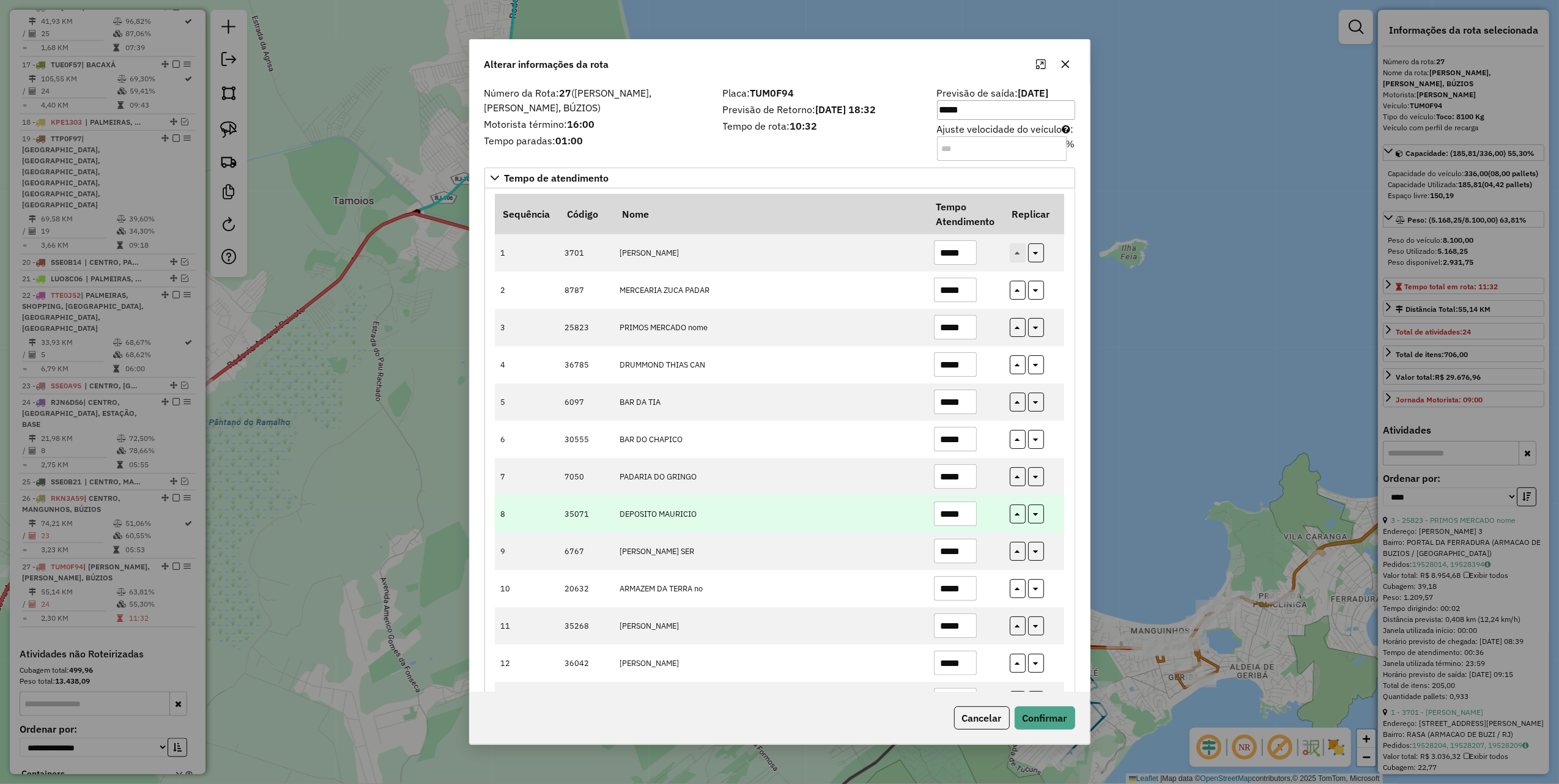
type input "*****"
drag, startPoint x: 850, startPoint y: 519, endPoint x: 925, endPoint y: 528, distance: 75.5
click at [849, 519] on td "DEPOSITO MAURICIO" at bounding box center [771, 514] width 315 height 37
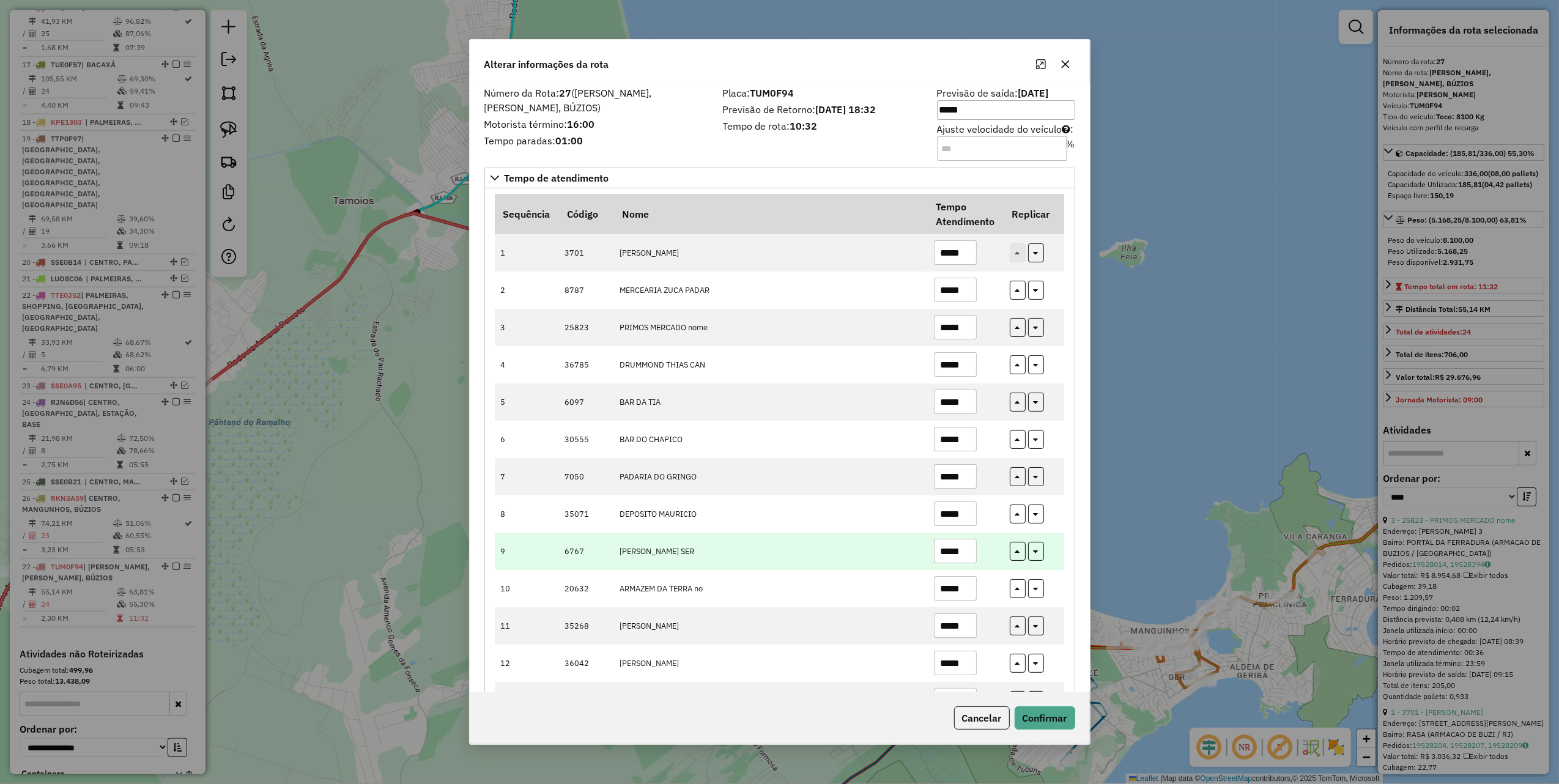
click at [967, 554] on input "*****" at bounding box center [956, 551] width 43 height 25
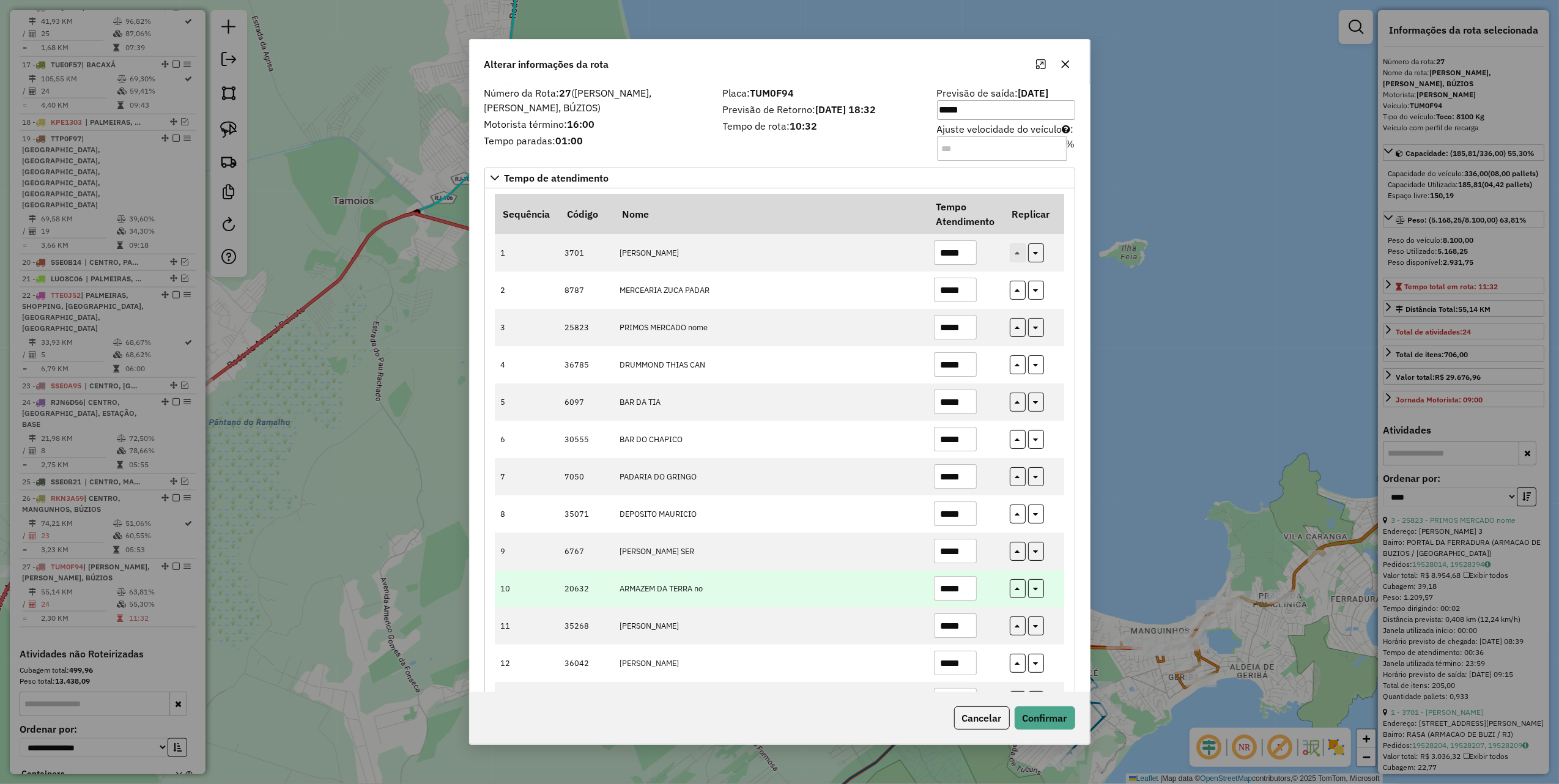
type input "*****"
click at [967, 587] on input "*****" at bounding box center [956, 588] width 43 height 25
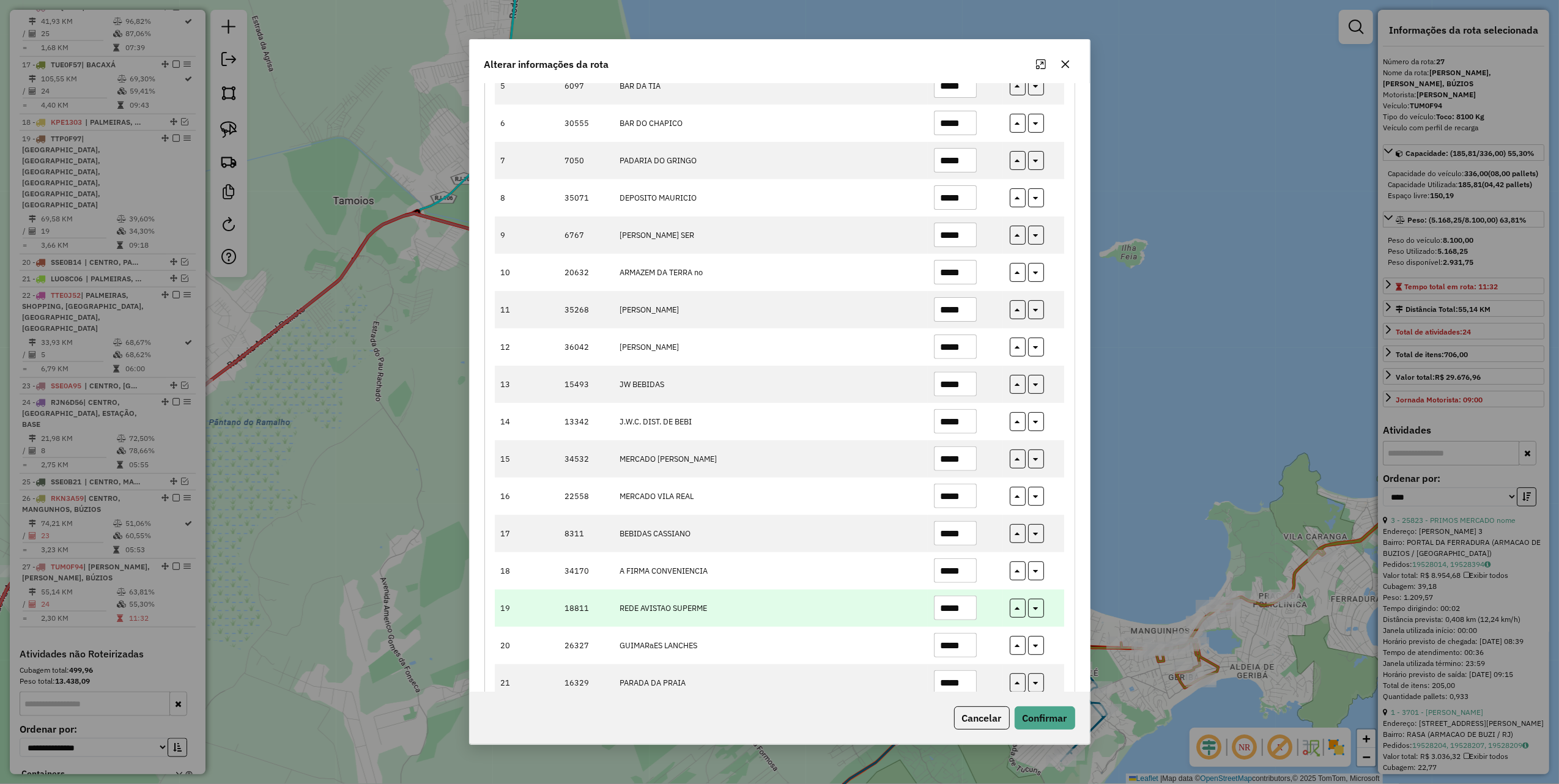
scroll to position [326, 0]
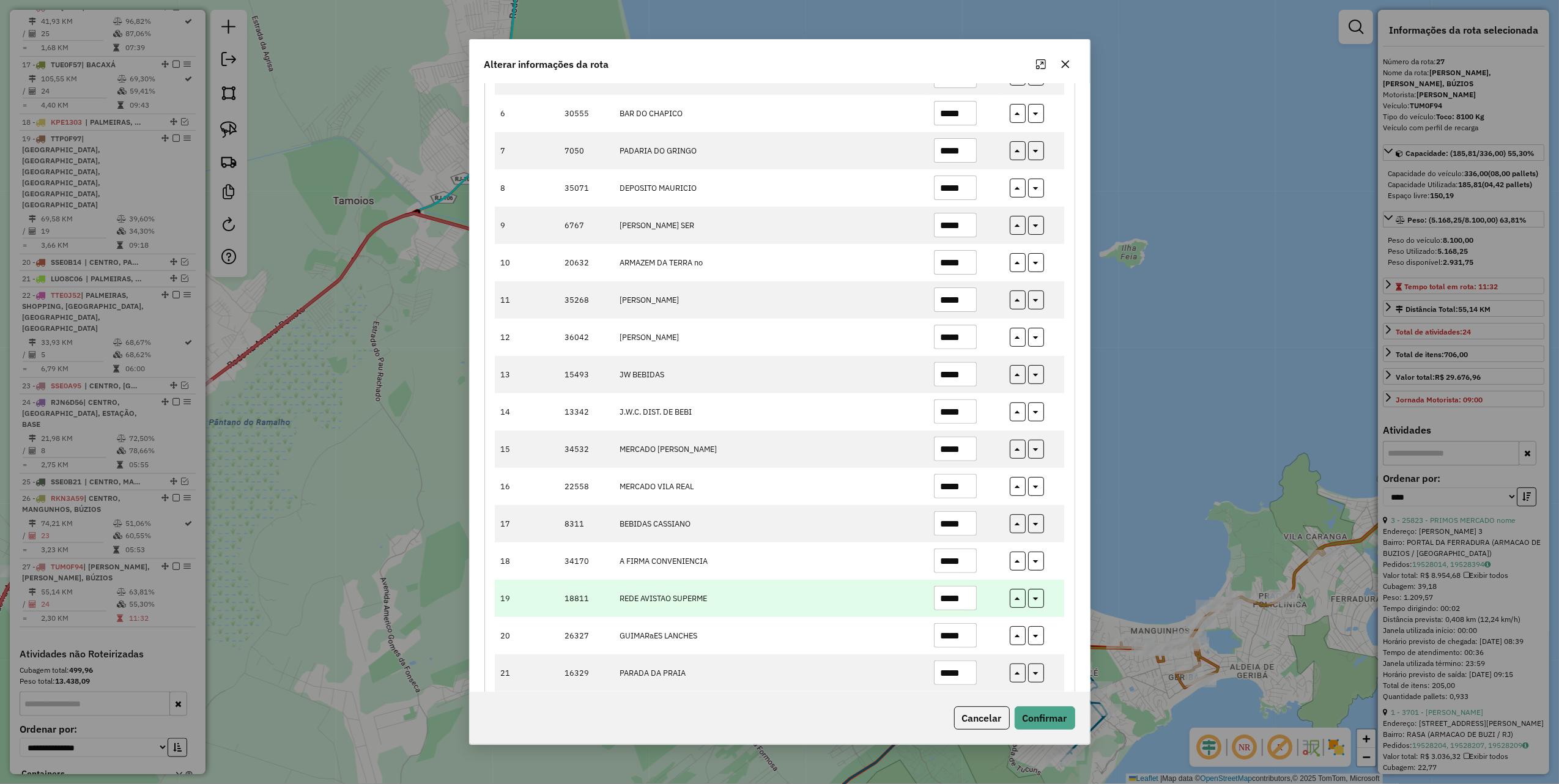
type input "*****"
click at [960, 605] on input "*****" at bounding box center [956, 598] width 43 height 25
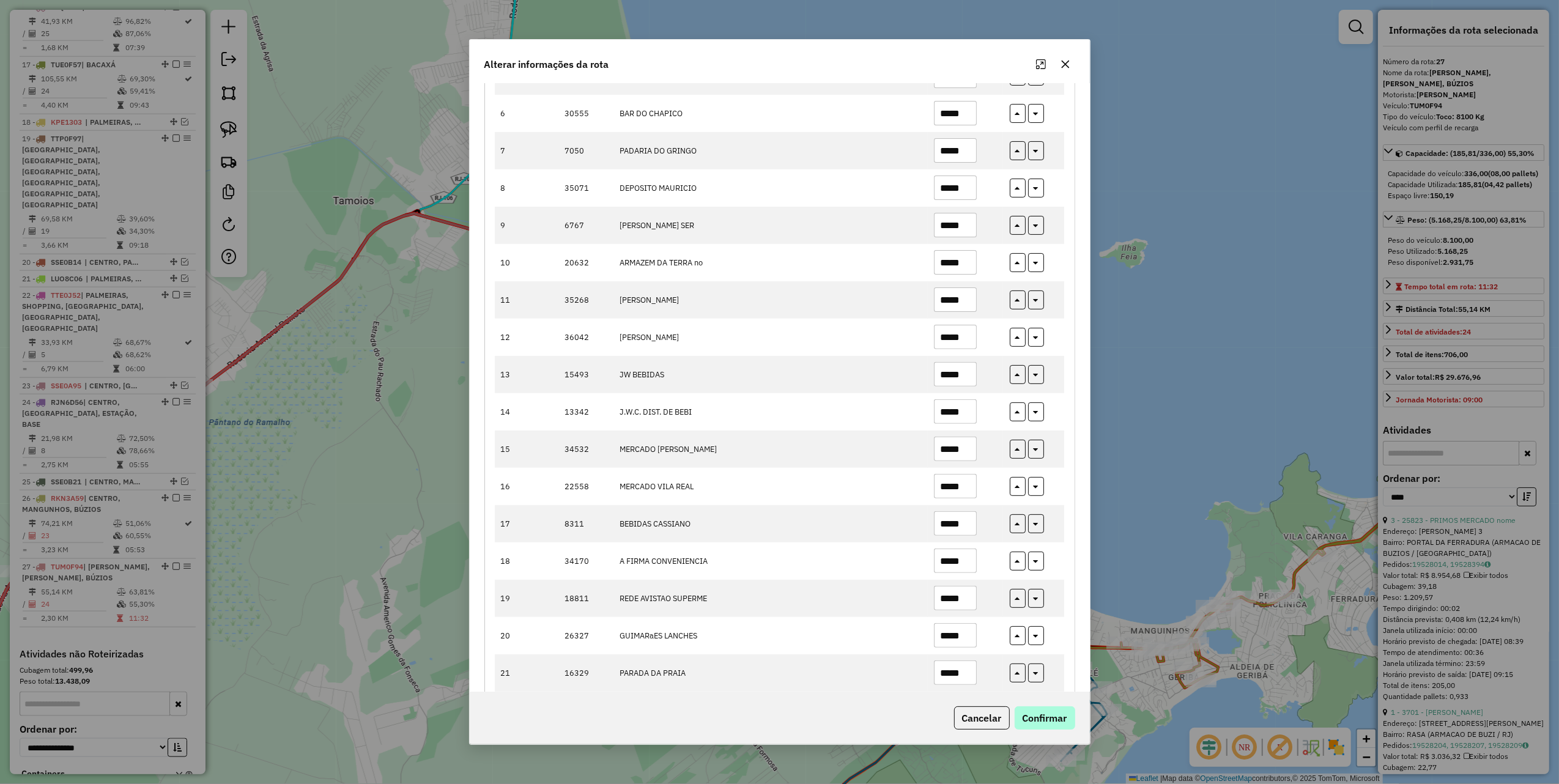
type input "*****"
click at [1028, 706] on button "Confirmar" at bounding box center [1045, 718] width 61 height 24
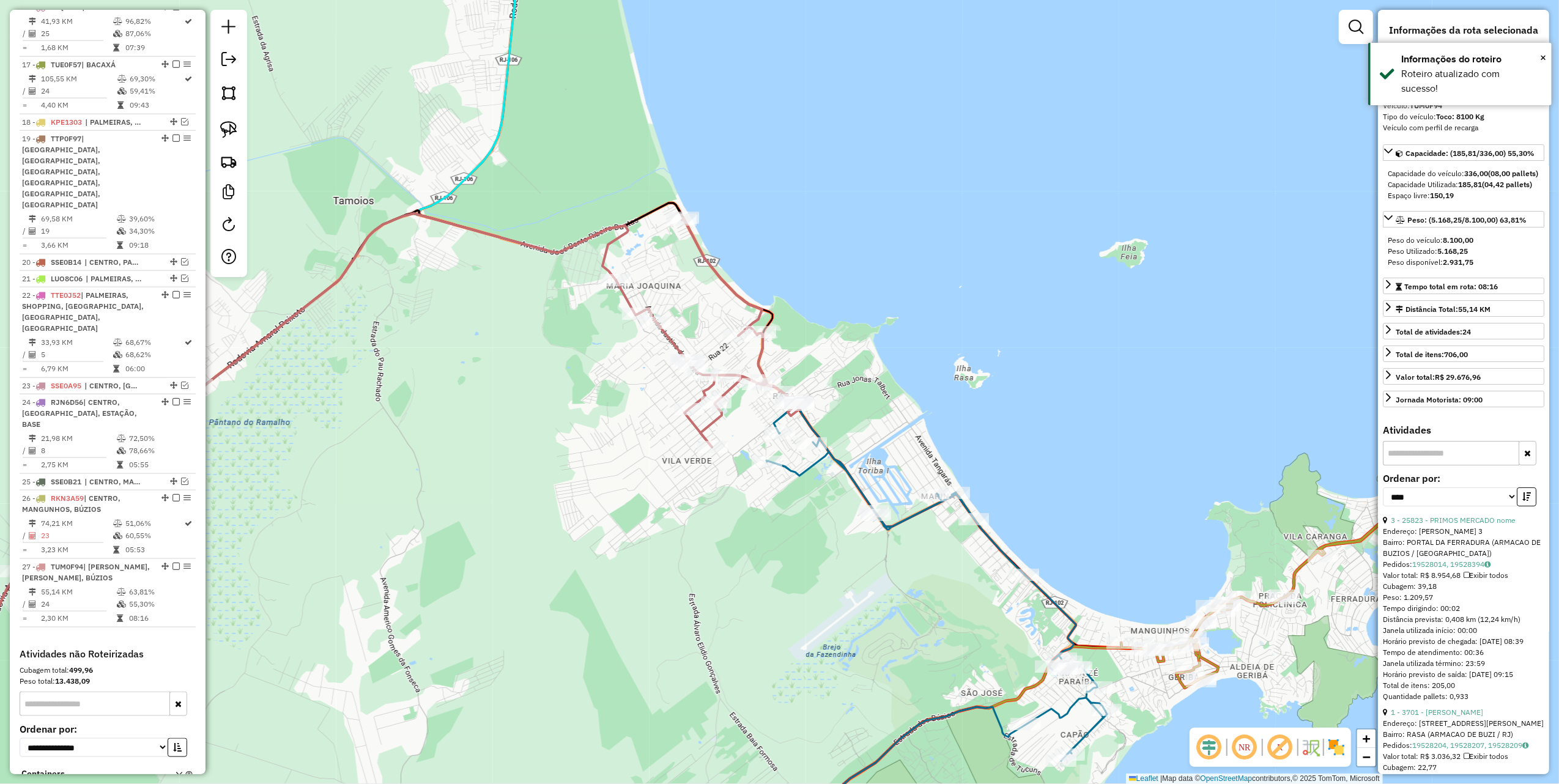
drag, startPoint x: 391, startPoint y: 619, endPoint x: 719, endPoint y: 464, distance: 362.8
click at [609, 503] on div "Janela de atendimento Grade de atendimento Capacidade Transportadoras Veículos …" at bounding box center [780, 392] width 1559 height 784
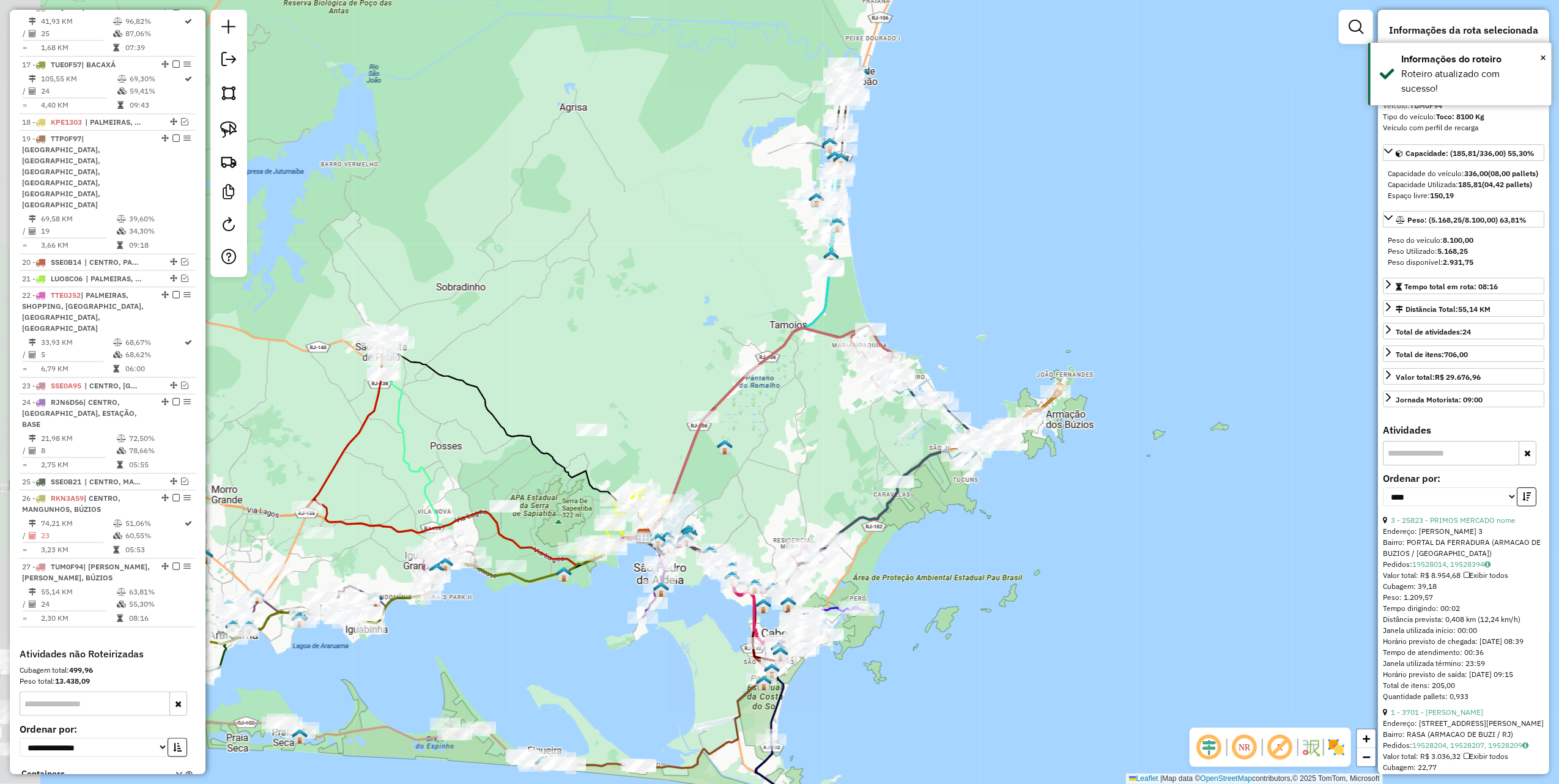
drag, startPoint x: 569, startPoint y: 405, endPoint x: 719, endPoint y: 296, distance: 185.4
click at [716, 299] on div "Janela de atendimento Grade de atendimento Capacidade Transportadoras Veículos …" at bounding box center [780, 392] width 1559 height 784
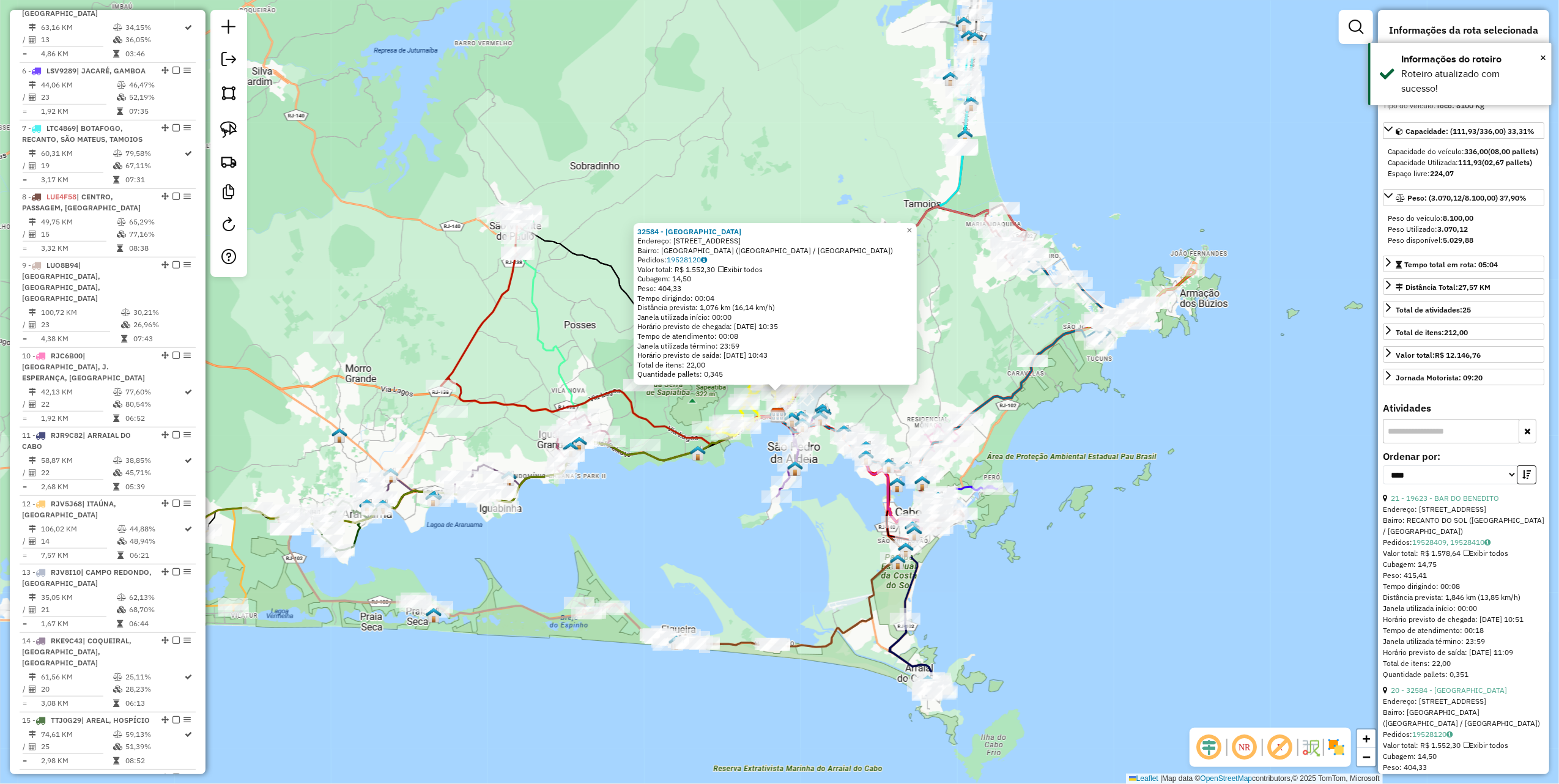
scroll to position [492, 0]
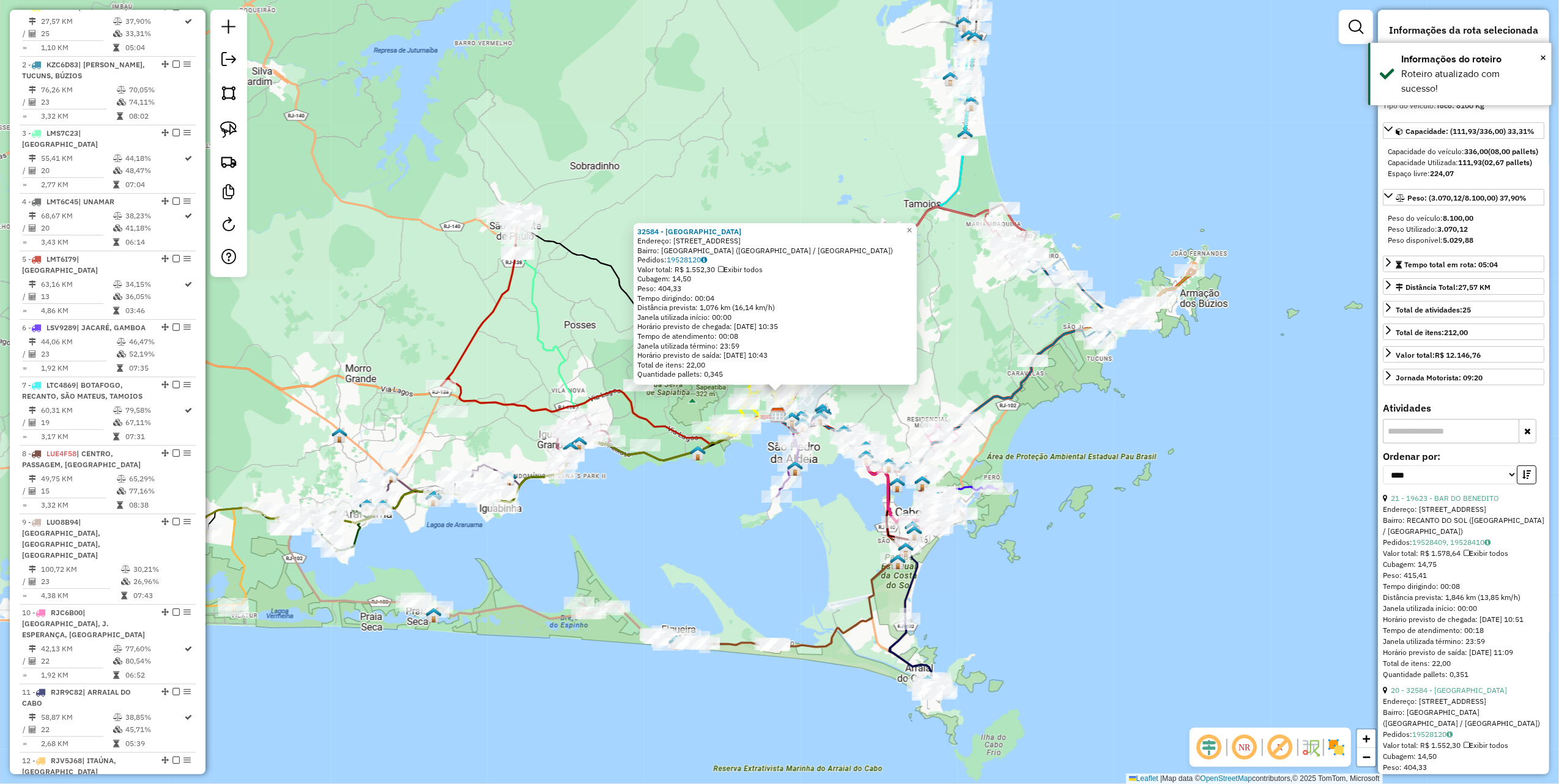
click at [663, 514] on div "32584 - [GEOGRAPHIC_DATA] Endereço: [STREET_ADDRESS] Bairro: [GEOGRAPHIC_DATA] …" at bounding box center [780, 392] width 1559 height 784
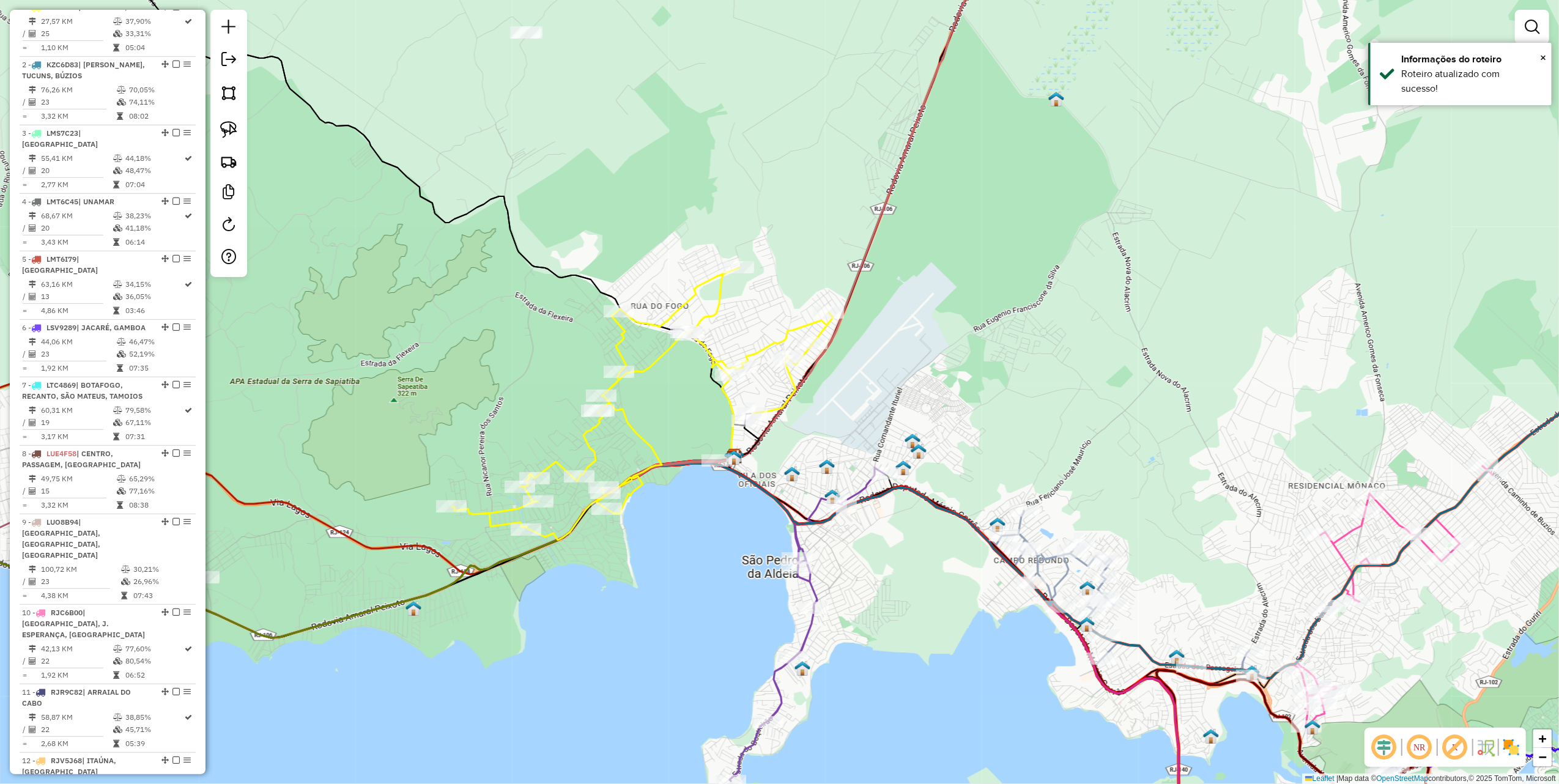
drag, startPoint x: 557, startPoint y: 159, endPoint x: 591, endPoint y: 253, distance: 100.0
click at [591, 253] on div "Janela de atendimento Grade de atendimento Capacidade Transportadoras Veículos …" at bounding box center [780, 392] width 1559 height 784
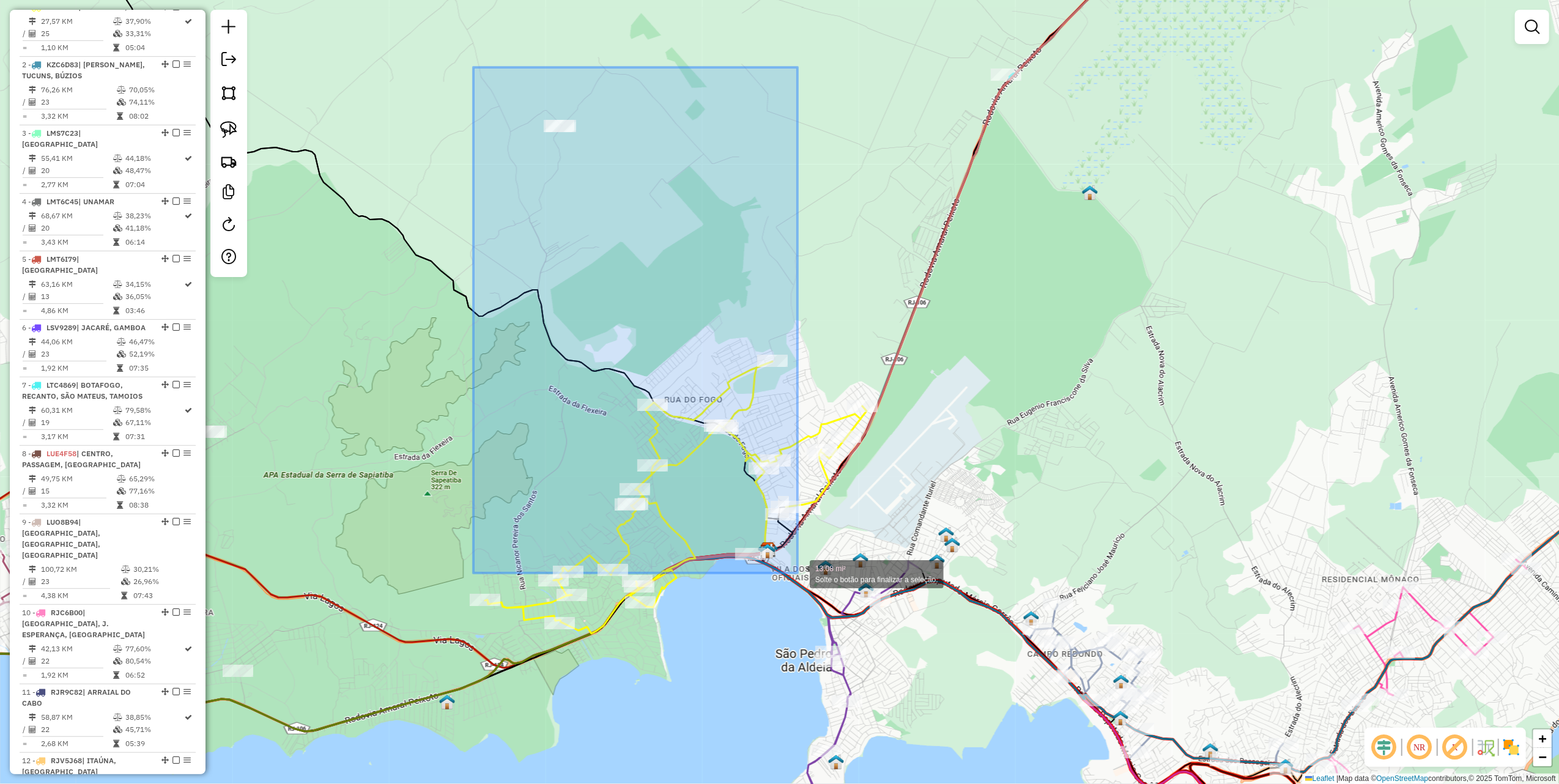
drag, startPoint x: 479, startPoint y: 74, endPoint x: 798, endPoint y: 573, distance: 592.3
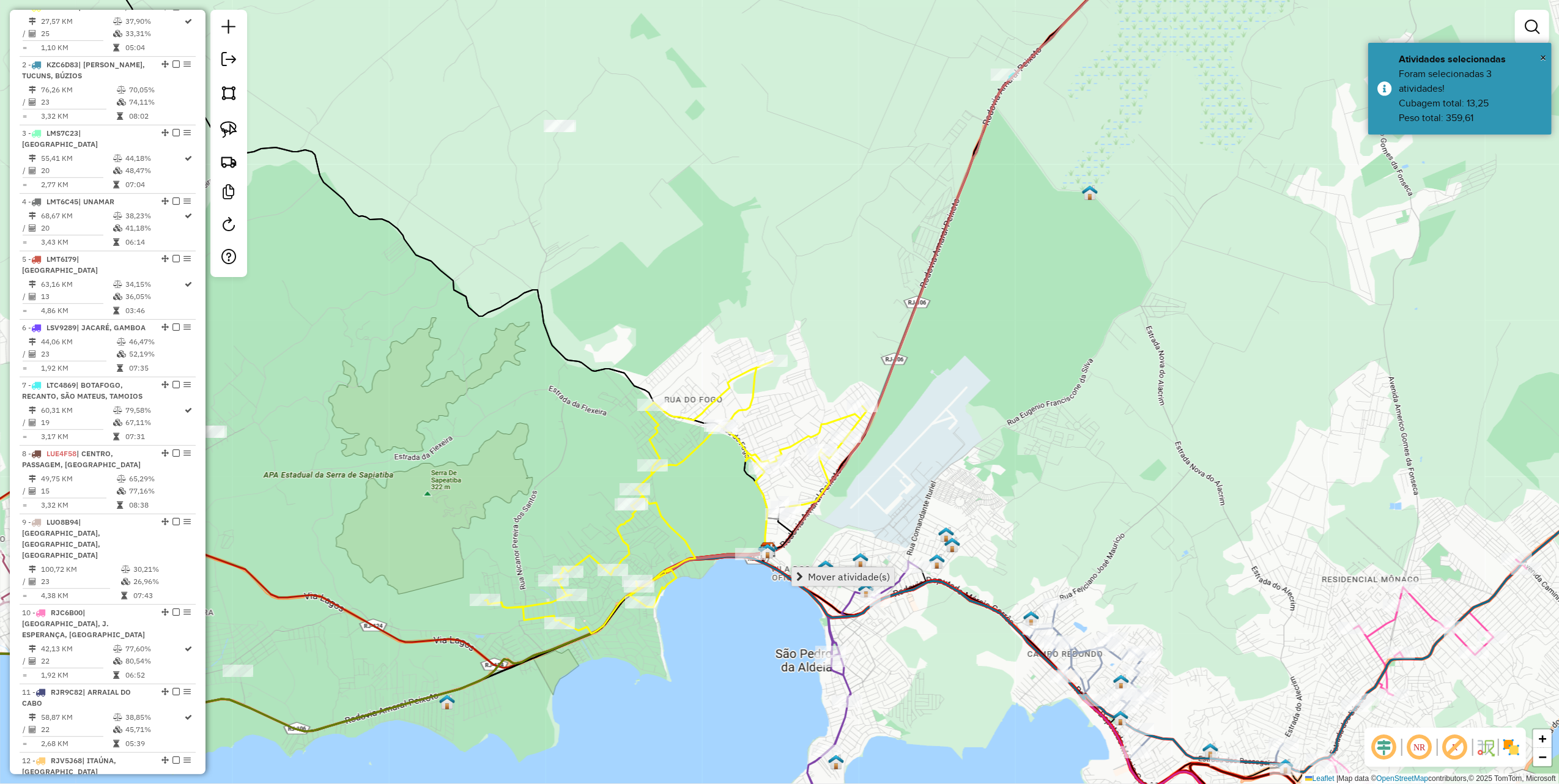
click at [881, 580] on span "Mover atividade(s)" at bounding box center [848, 576] width 82 height 10
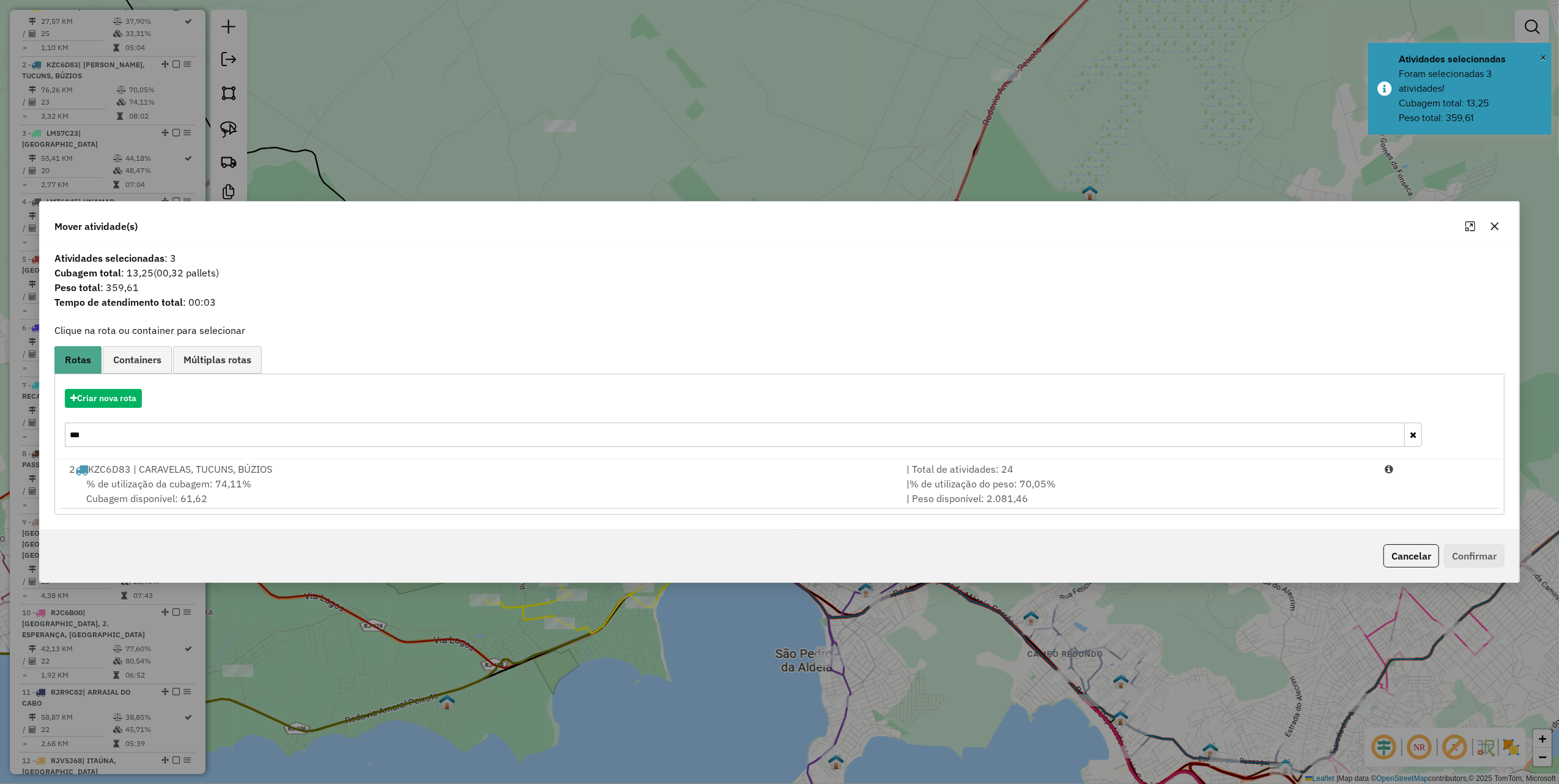
click at [141, 436] on input "***" at bounding box center [735, 435] width 1341 height 25
type input "****"
click at [630, 510] on div "Criar nova rota **** 1 KRY4499 | BALNEÁRIO, CRUZ | Total de atividades: 26 % de…" at bounding box center [780, 445] width 1451 height 142
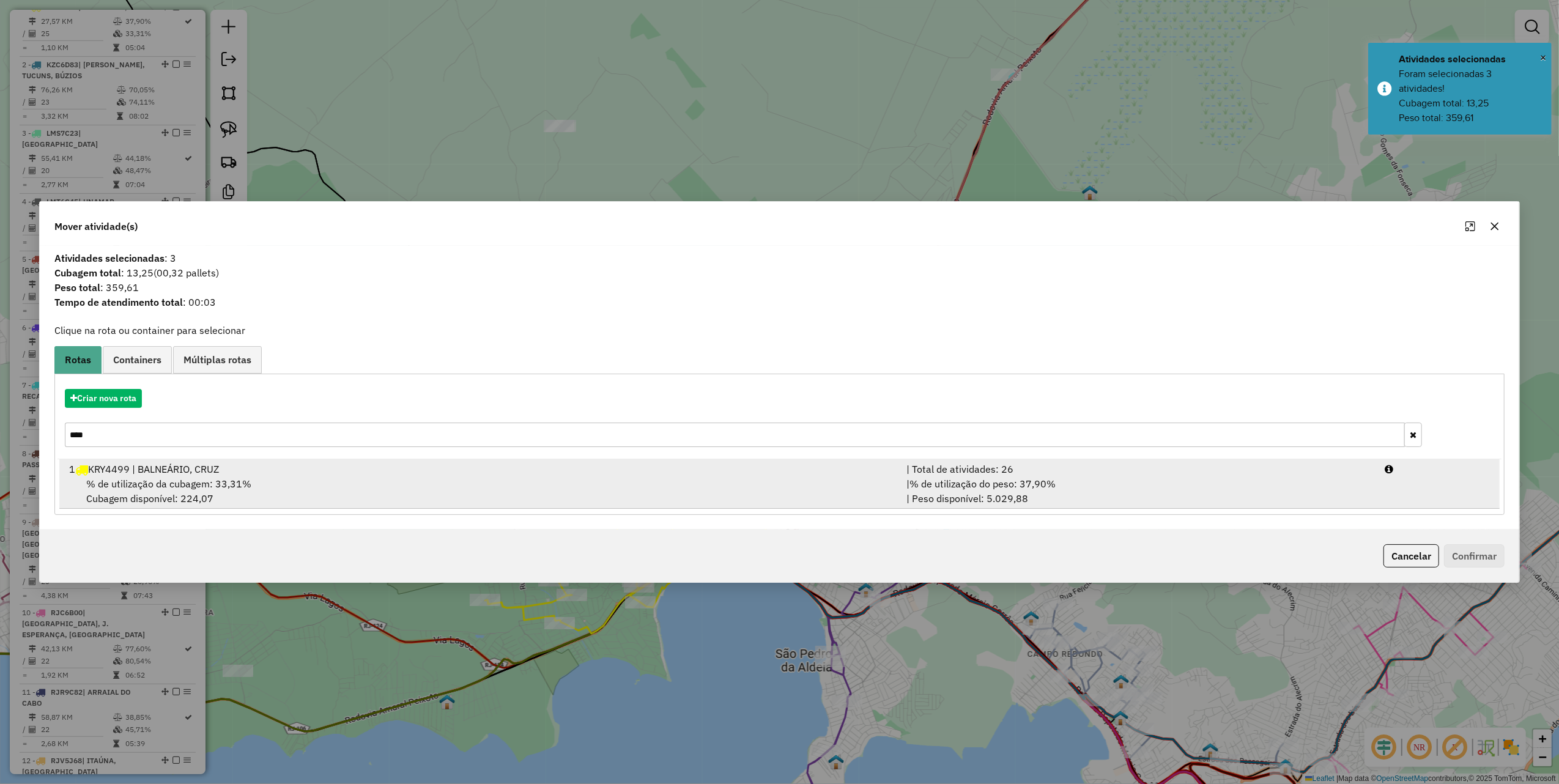
click at [1028, 491] on div "| % de utilização do peso: 37,90% | Peso disponível: 5.029,88" at bounding box center [1139, 491] width 479 height 30
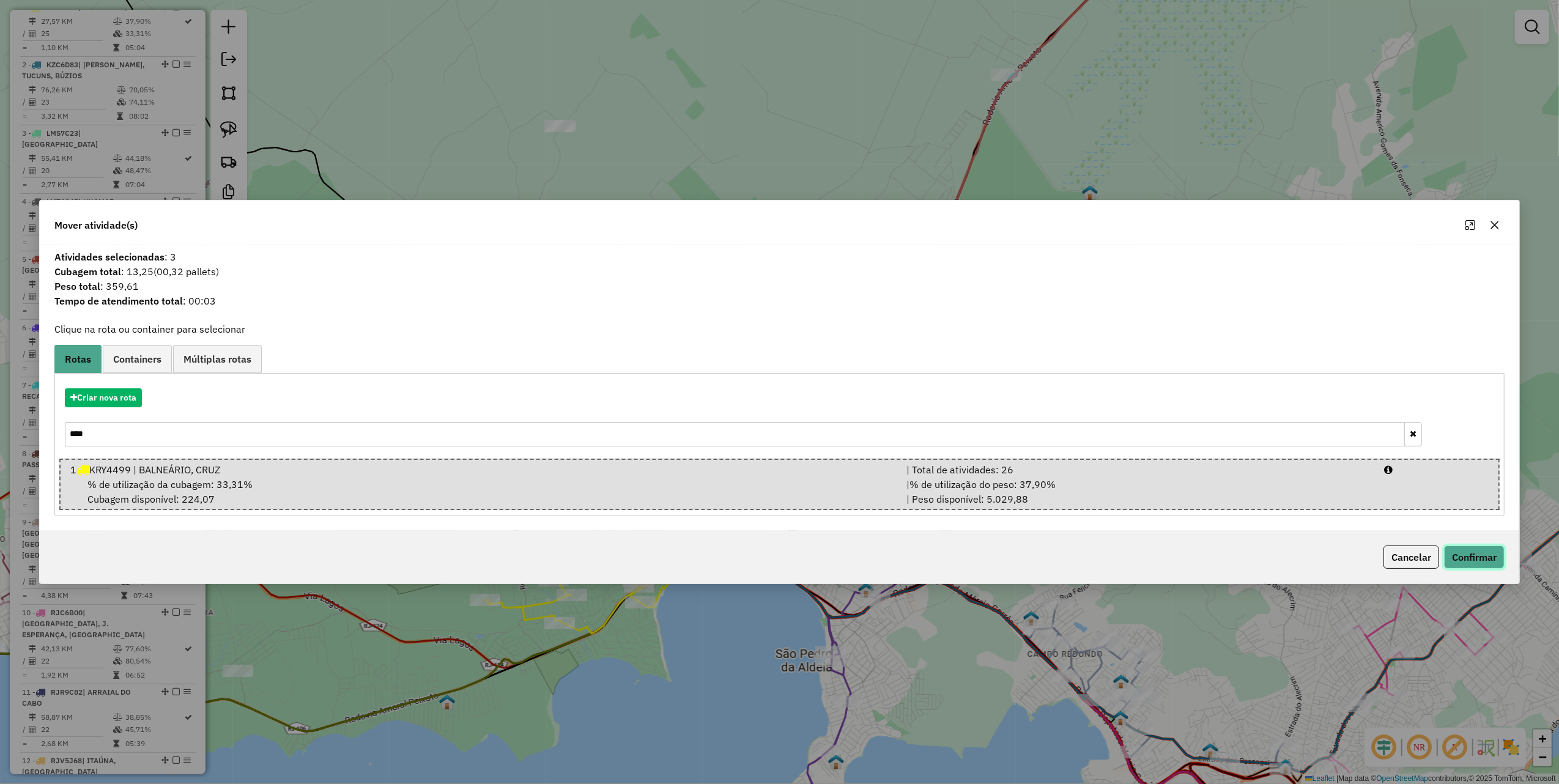
click at [1464, 559] on button "Confirmar" at bounding box center [1475, 557] width 61 height 24
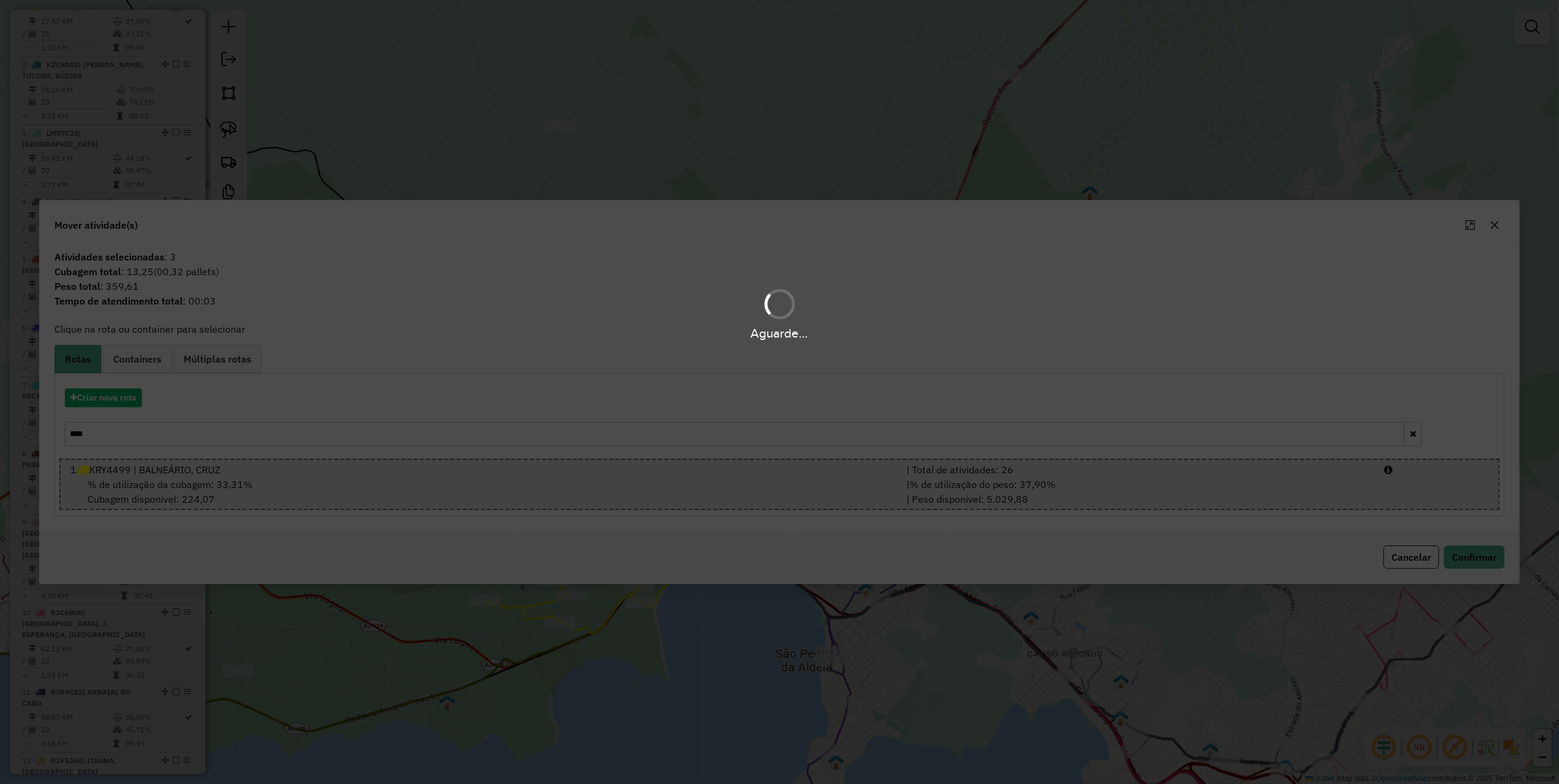
scroll to position [424, 0]
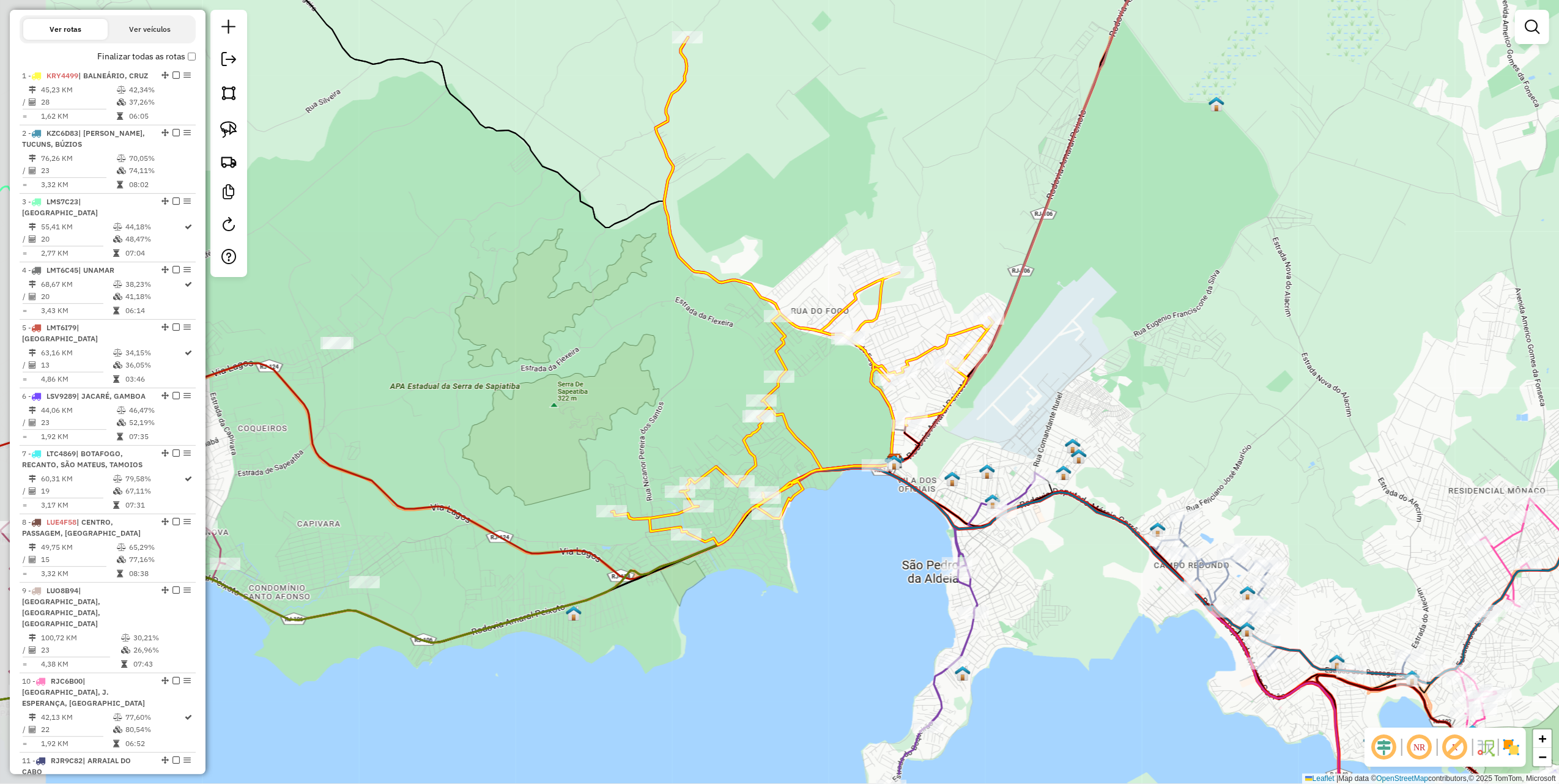
drag, startPoint x: 492, startPoint y: 441, endPoint x: 571, endPoint y: 387, distance: 95.7
click at [571, 387] on div "Janela de atendimento Grade de atendimento Capacidade Transportadoras Veículos …" at bounding box center [780, 392] width 1559 height 784
drag, startPoint x: 823, startPoint y: 296, endPoint x: 884, endPoint y: 243, distance: 80.8
click at [884, 243] on div "Janela de atendimento Grade de atendimento Capacidade Transportadoras Veículos …" at bounding box center [780, 392] width 1559 height 784
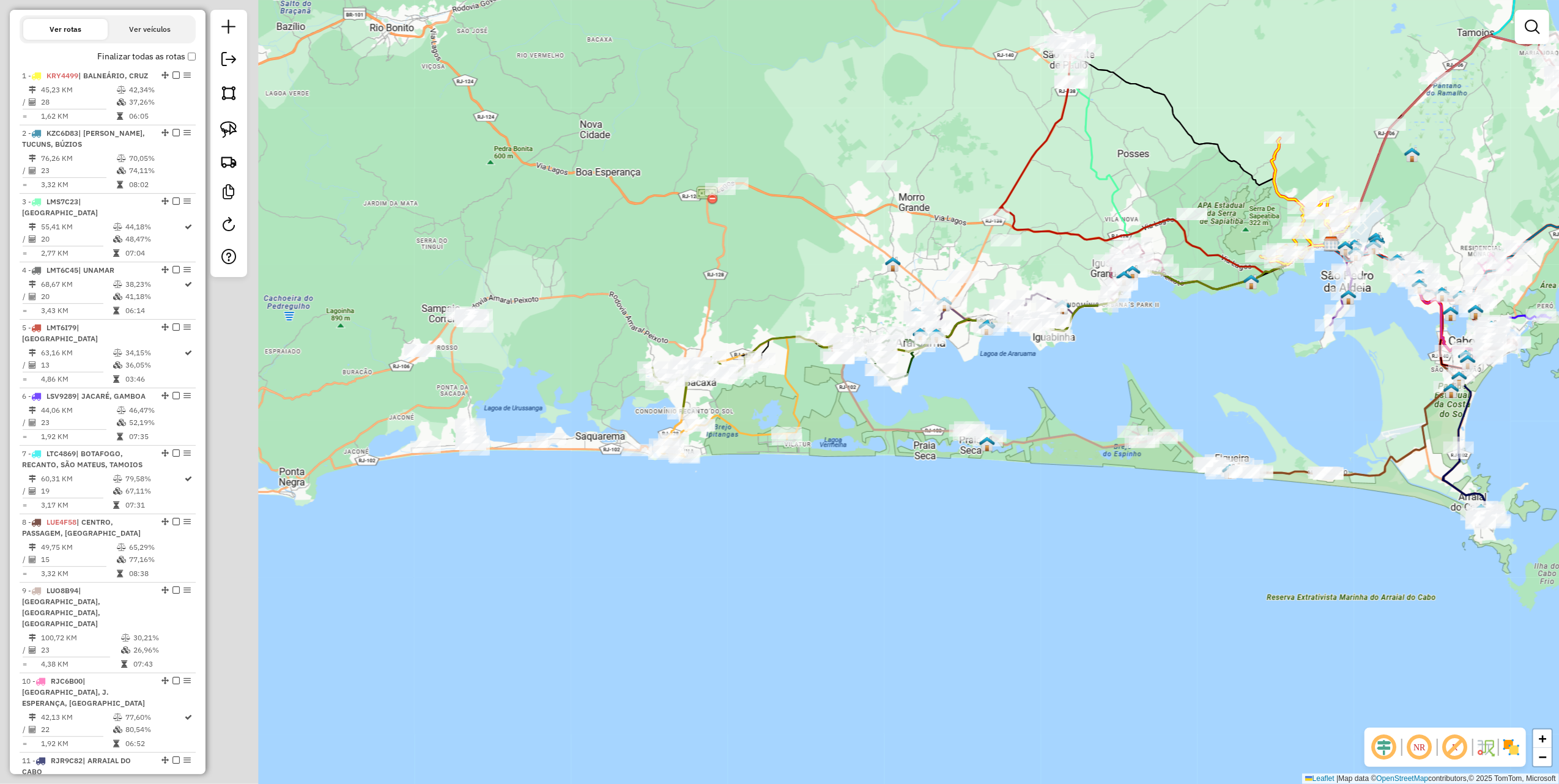
drag, startPoint x: 462, startPoint y: 317, endPoint x: 816, endPoint y: 282, distance: 355.7
click at [816, 282] on div "Janela de atendimento Grade de atendimento Capacidade Transportadoras Veículos …" at bounding box center [780, 392] width 1559 height 784
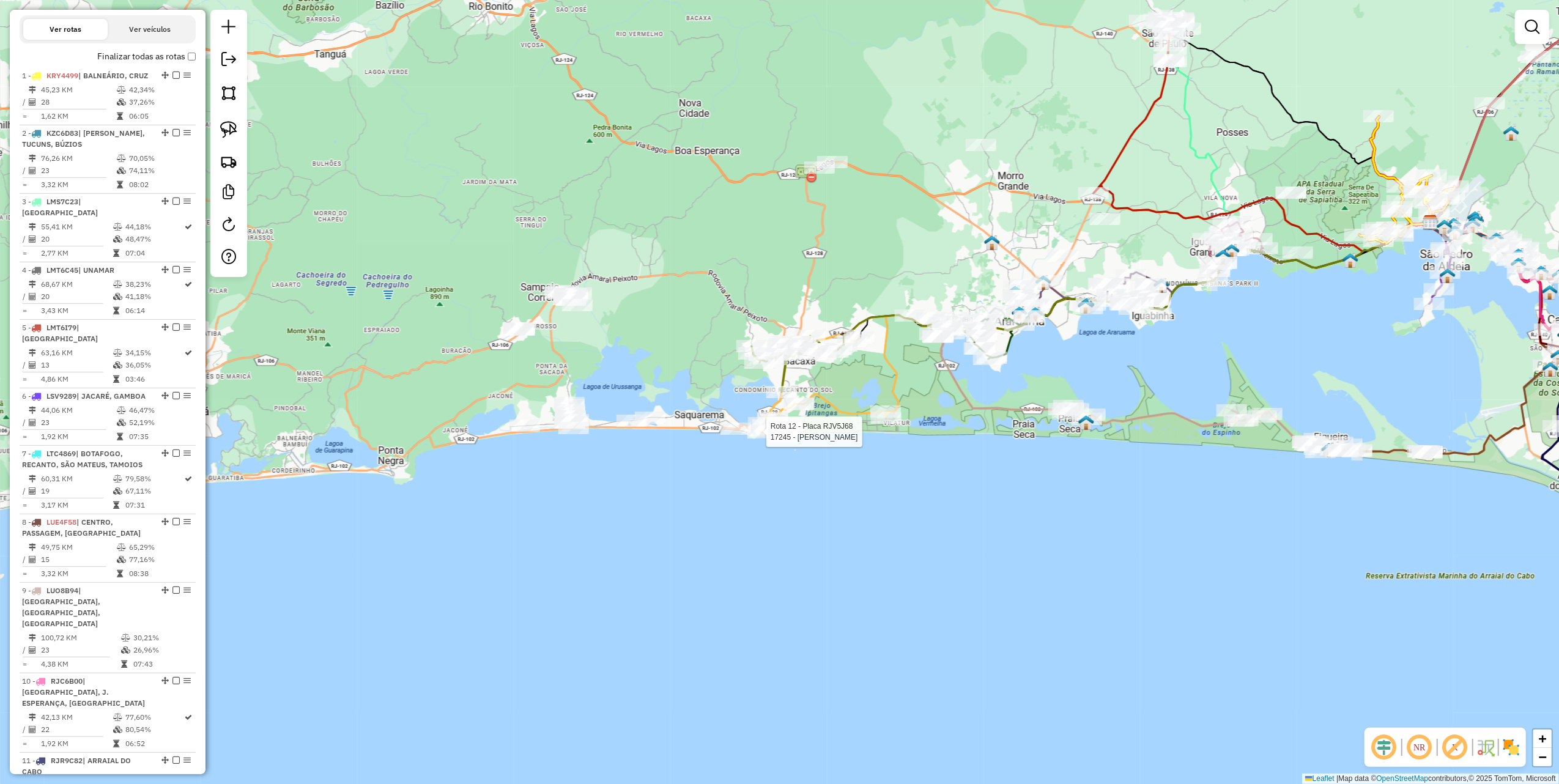
click at [758, 439] on div at bounding box center [763, 432] width 31 height 12
select select "*********"
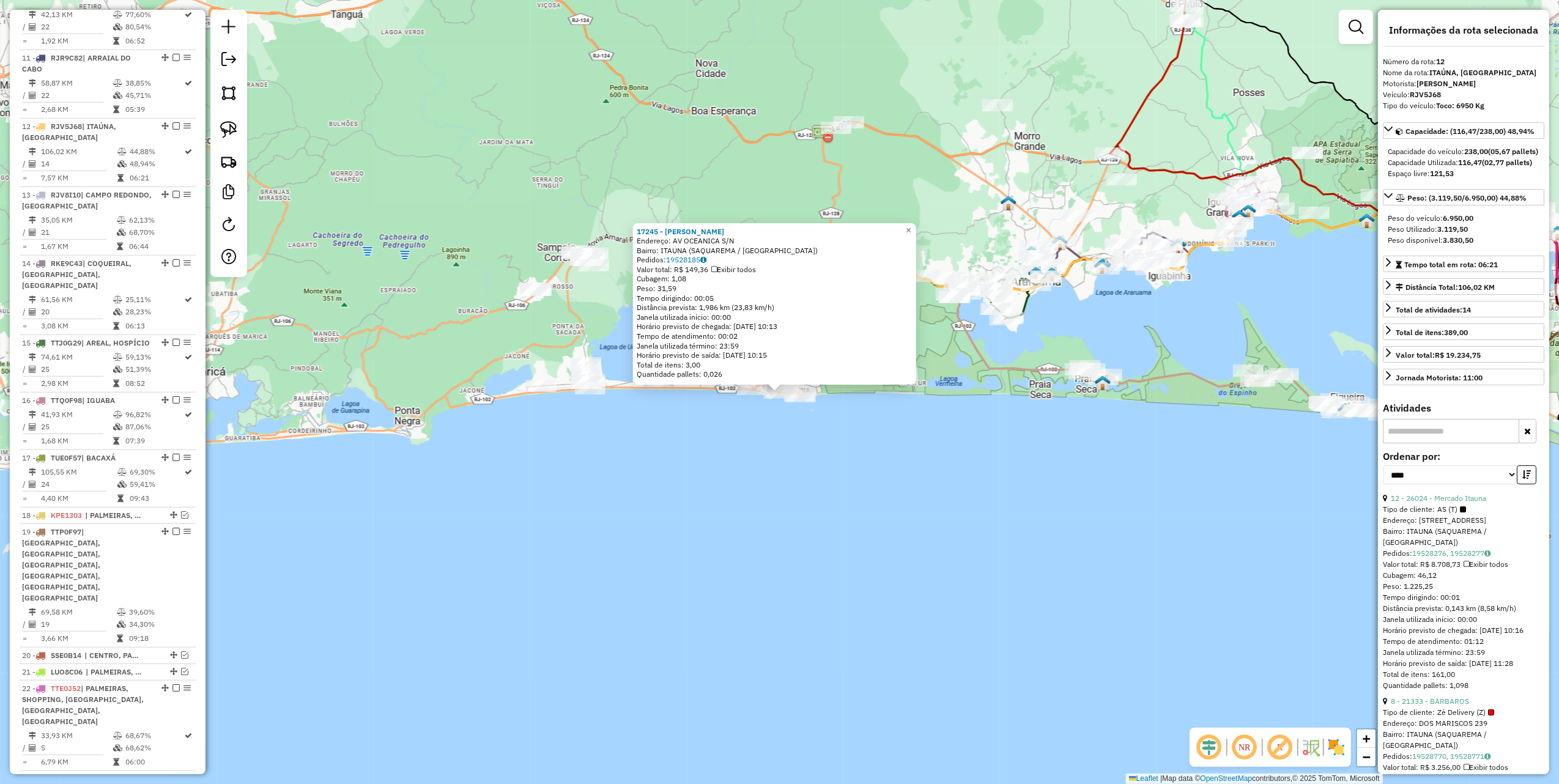
scroll to position [1204, 0]
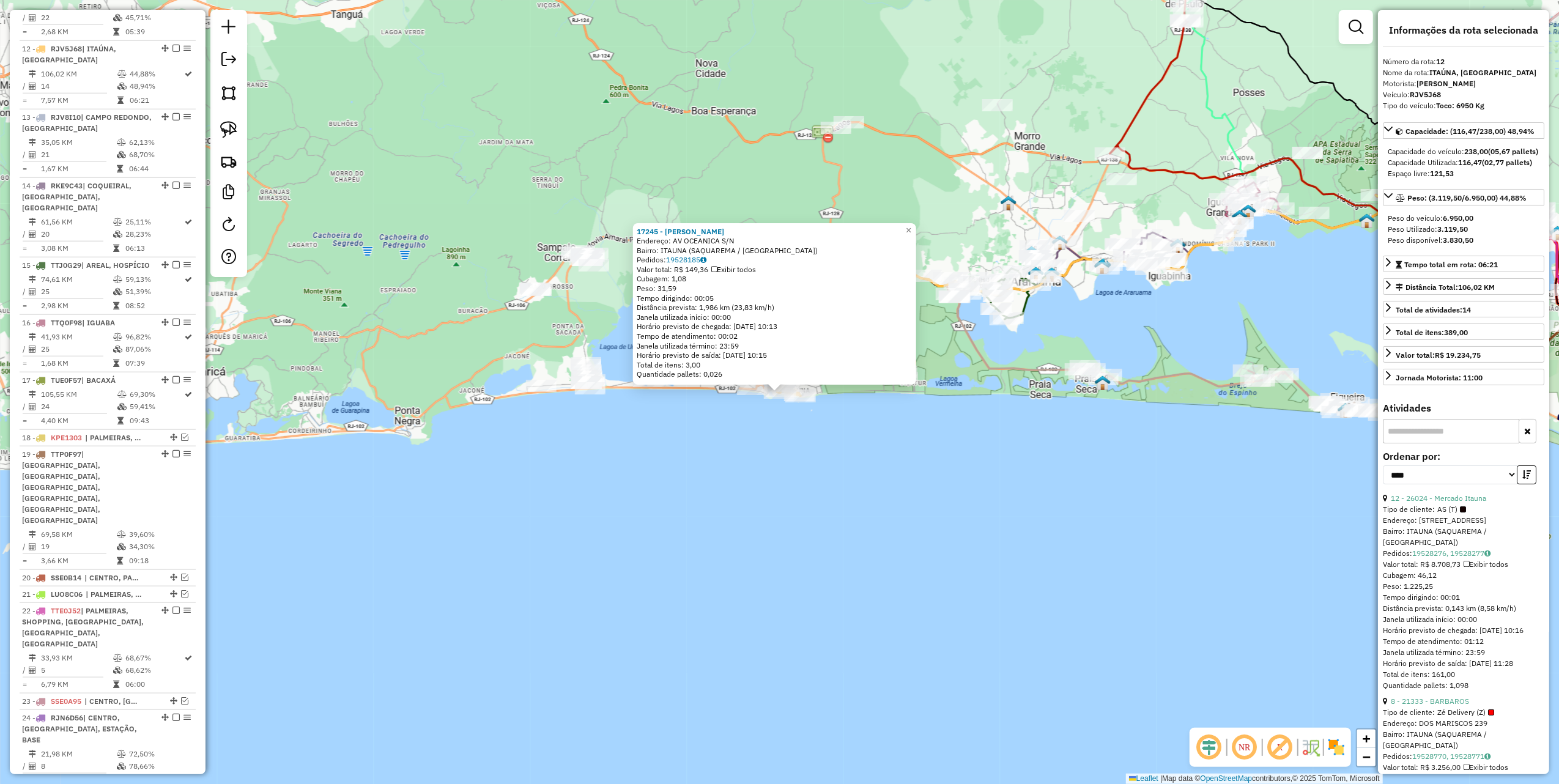
click at [764, 496] on div "17245 - [PERSON_NAME]: AV OCEANICA S/N Bairro: ITAUNA (SAQUAREMA / [GEOGRAPHIC_…" at bounding box center [780, 392] width 1559 height 784
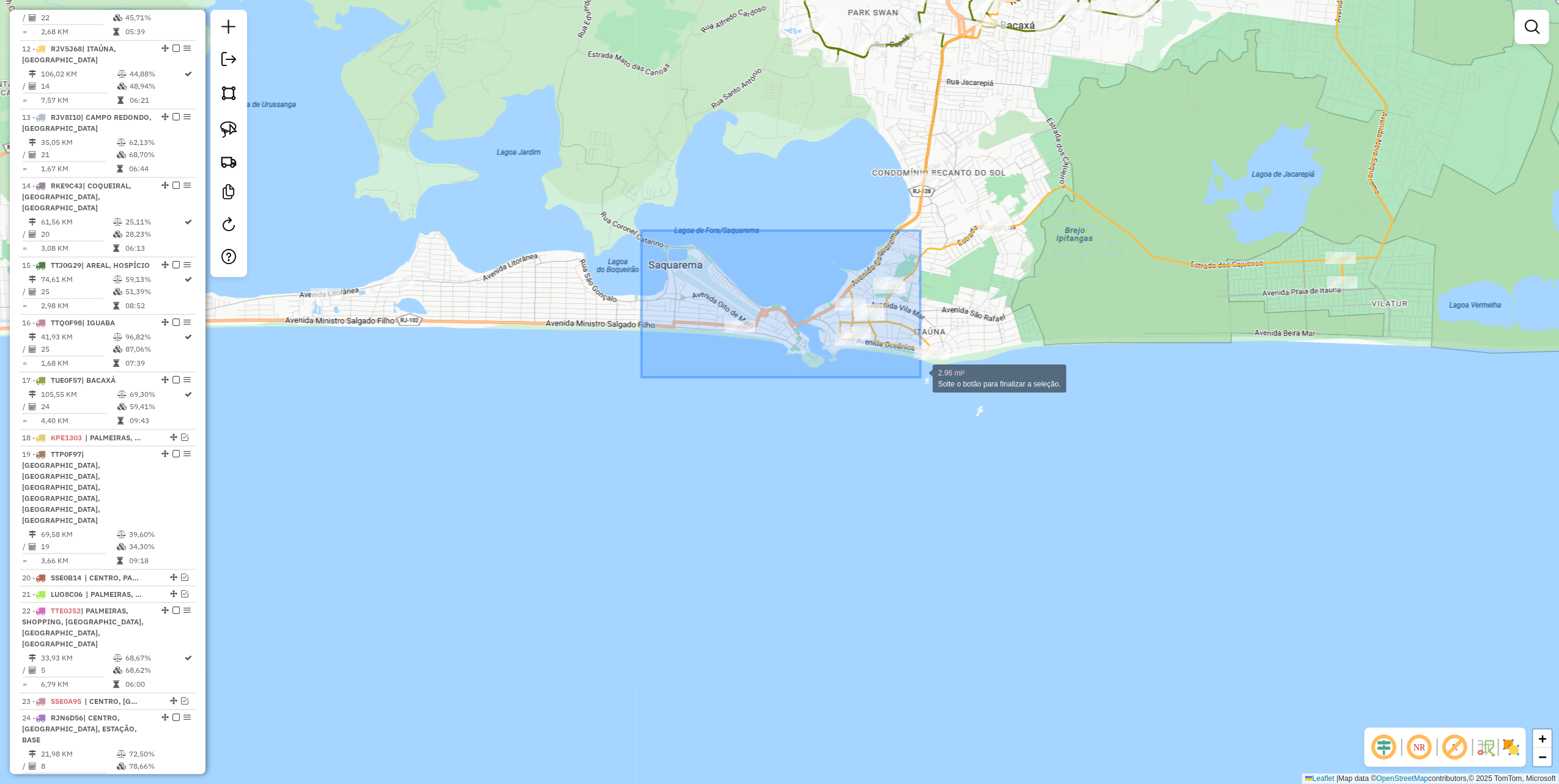
drag, startPoint x: 698, startPoint y: 282, endPoint x: 930, endPoint y: 380, distance: 251.8
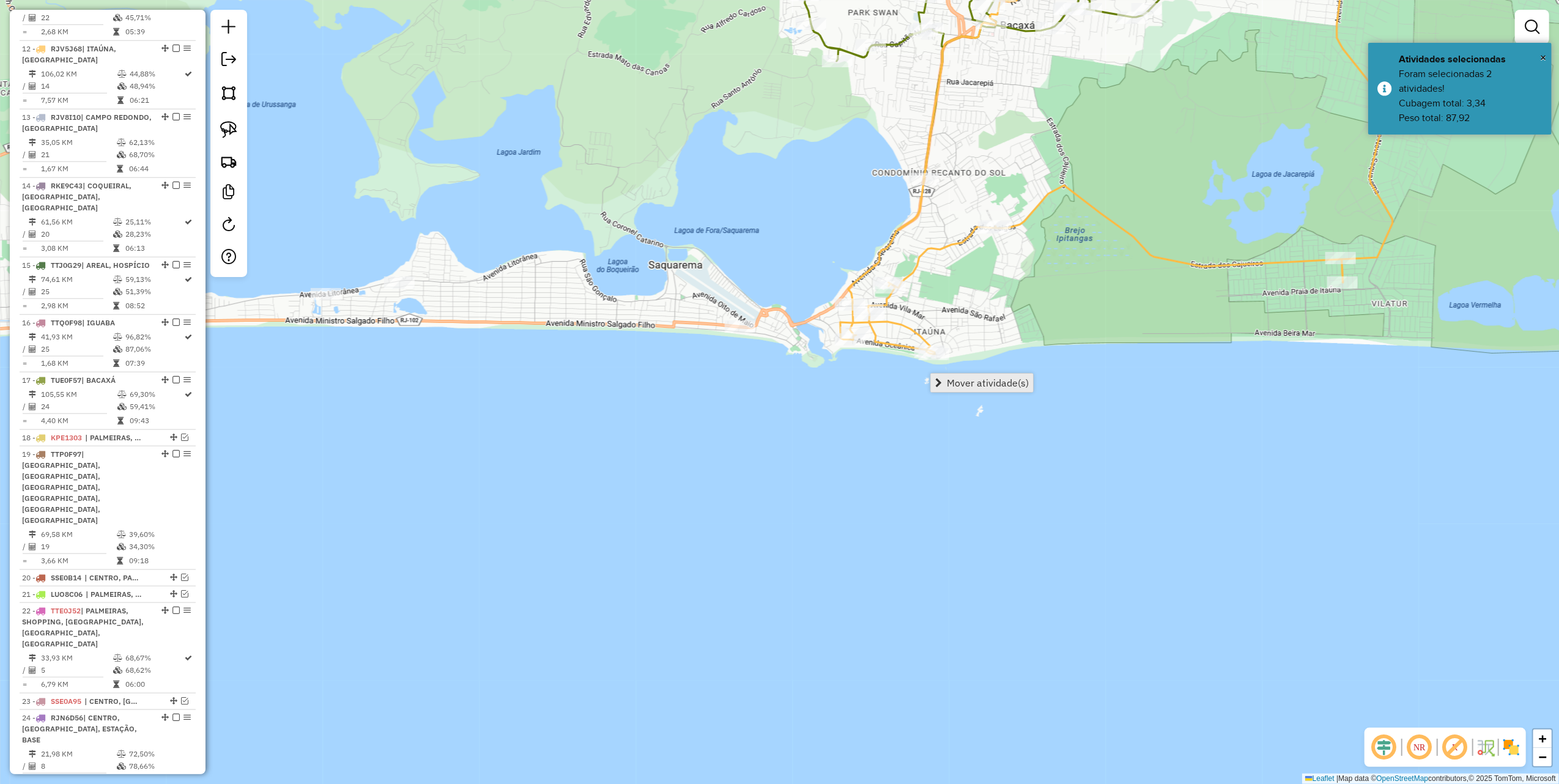
click at [965, 383] on span "Mover atividade(s)" at bounding box center [987, 383] width 82 height 10
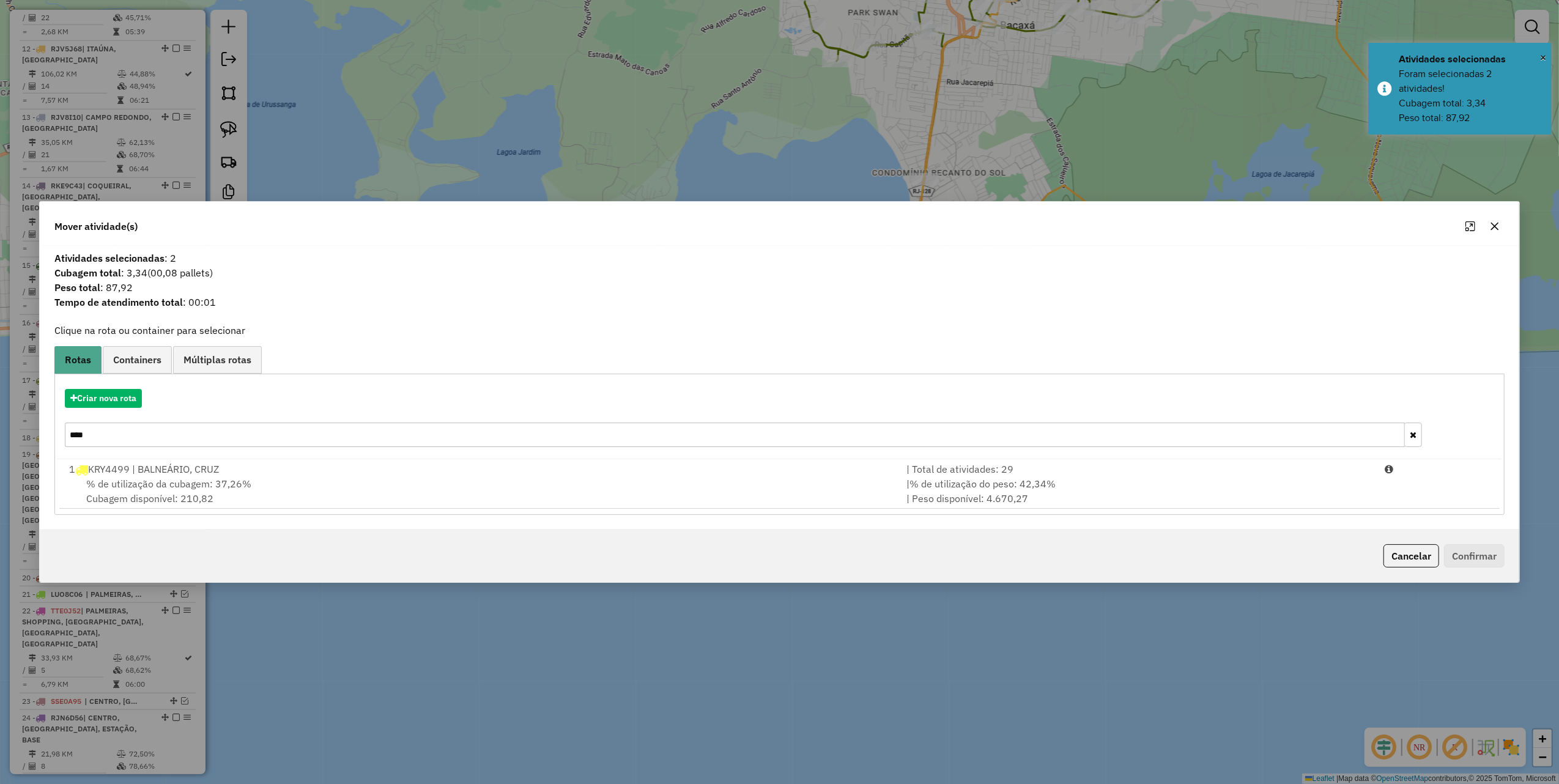
click at [143, 436] on input "****" at bounding box center [735, 435] width 1341 height 25
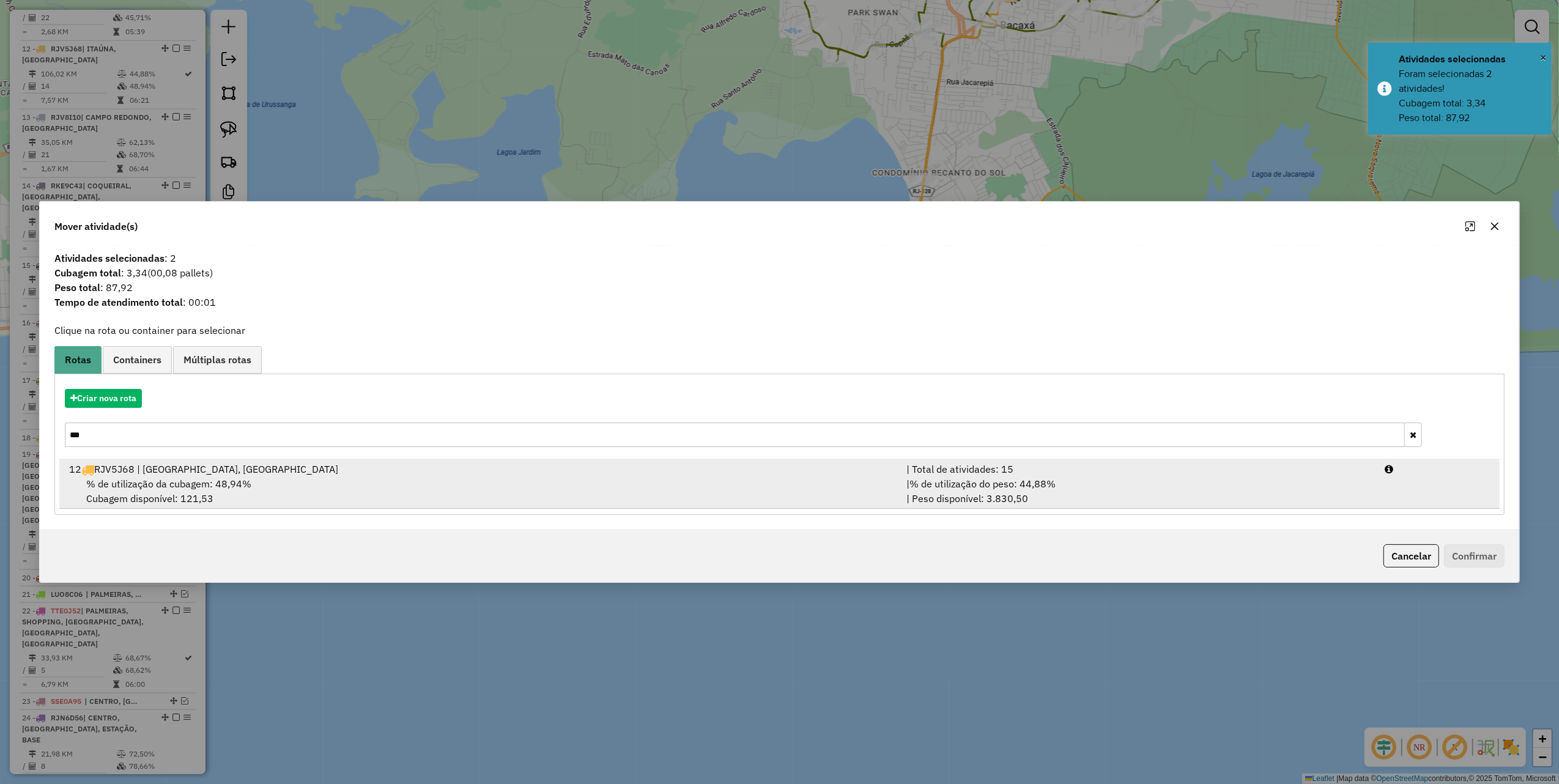
type input "***"
click at [351, 470] on div "12 RJV5J68 | [GEOGRAPHIC_DATA], [GEOGRAPHIC_DATA]" at bounding box center [480, 468] width 838 height 15
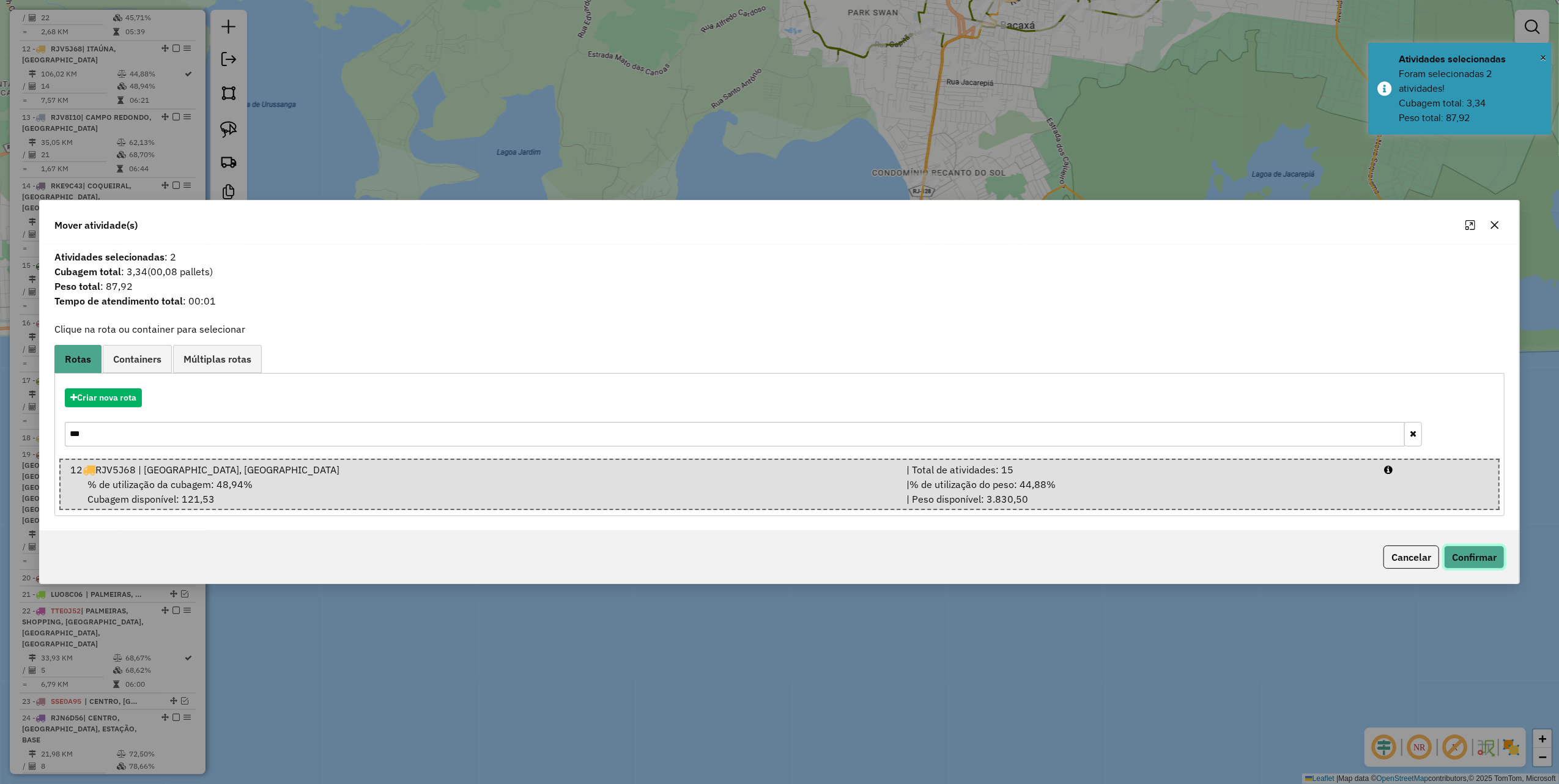
click at [1472, 566] on button "Confirmar" at bounding box center [1475, 557] width 61 height 24
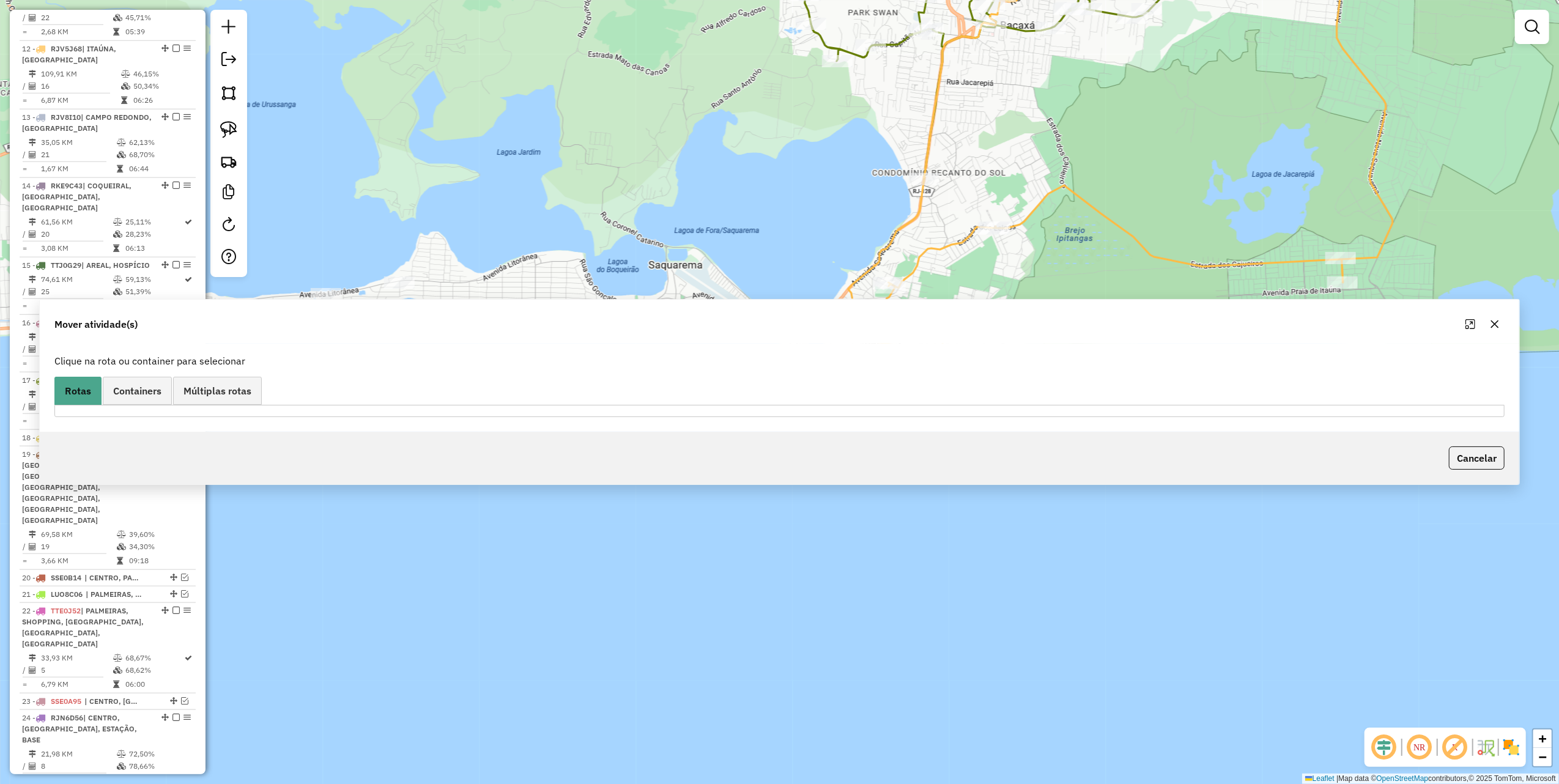
scroll to position [1135, 0]
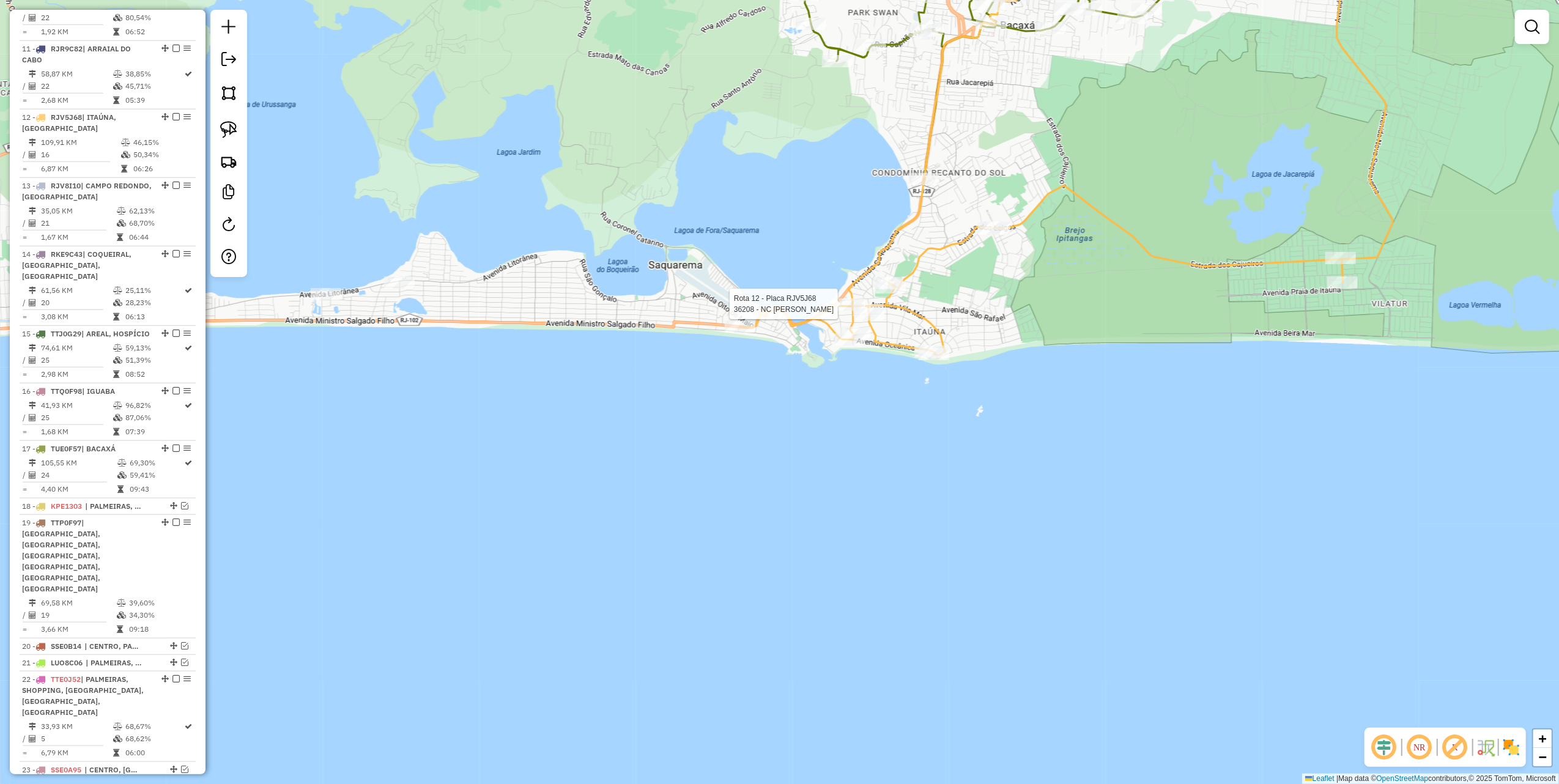
select select "*********"
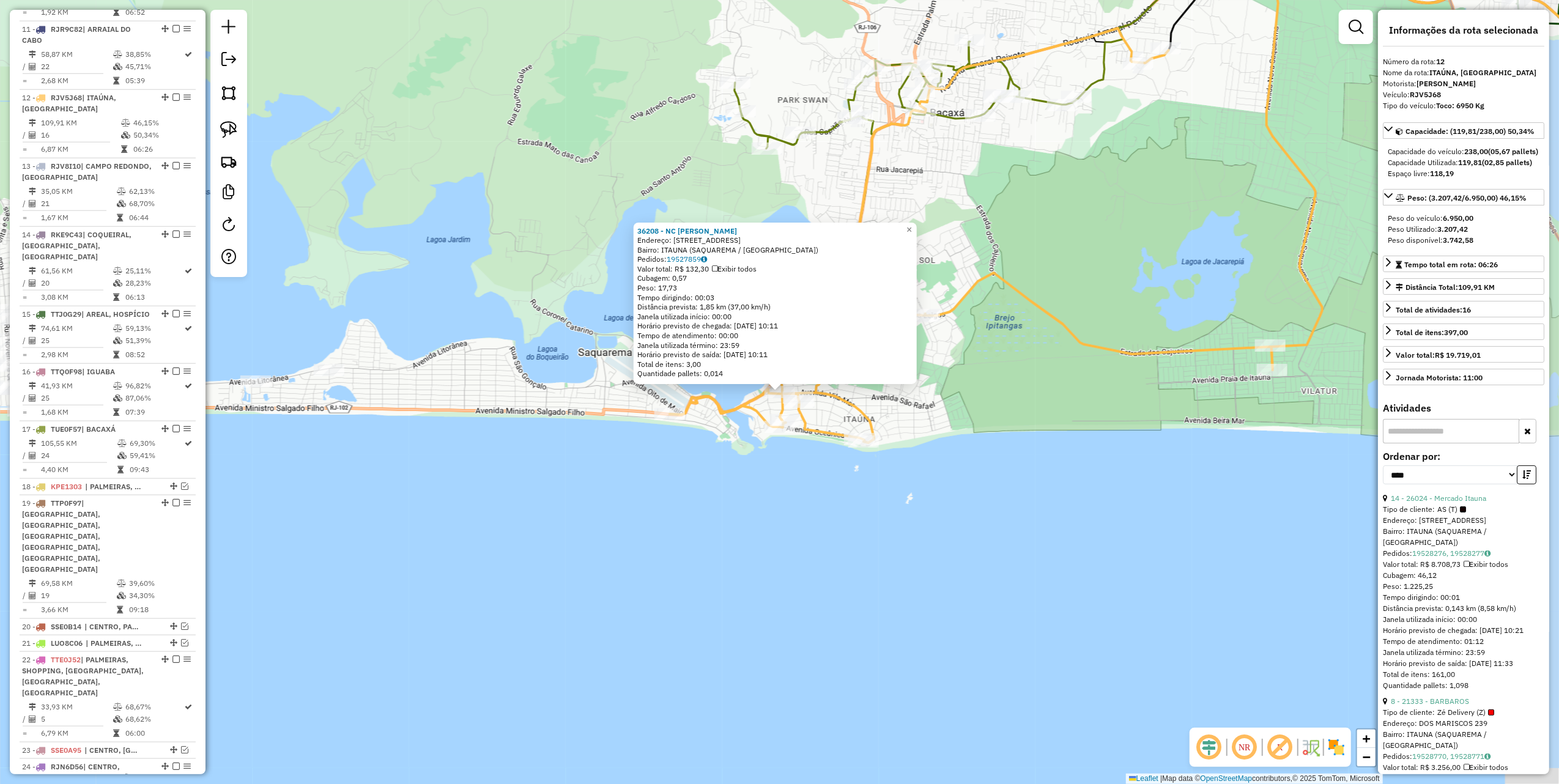
scroll to position [1204, 0]
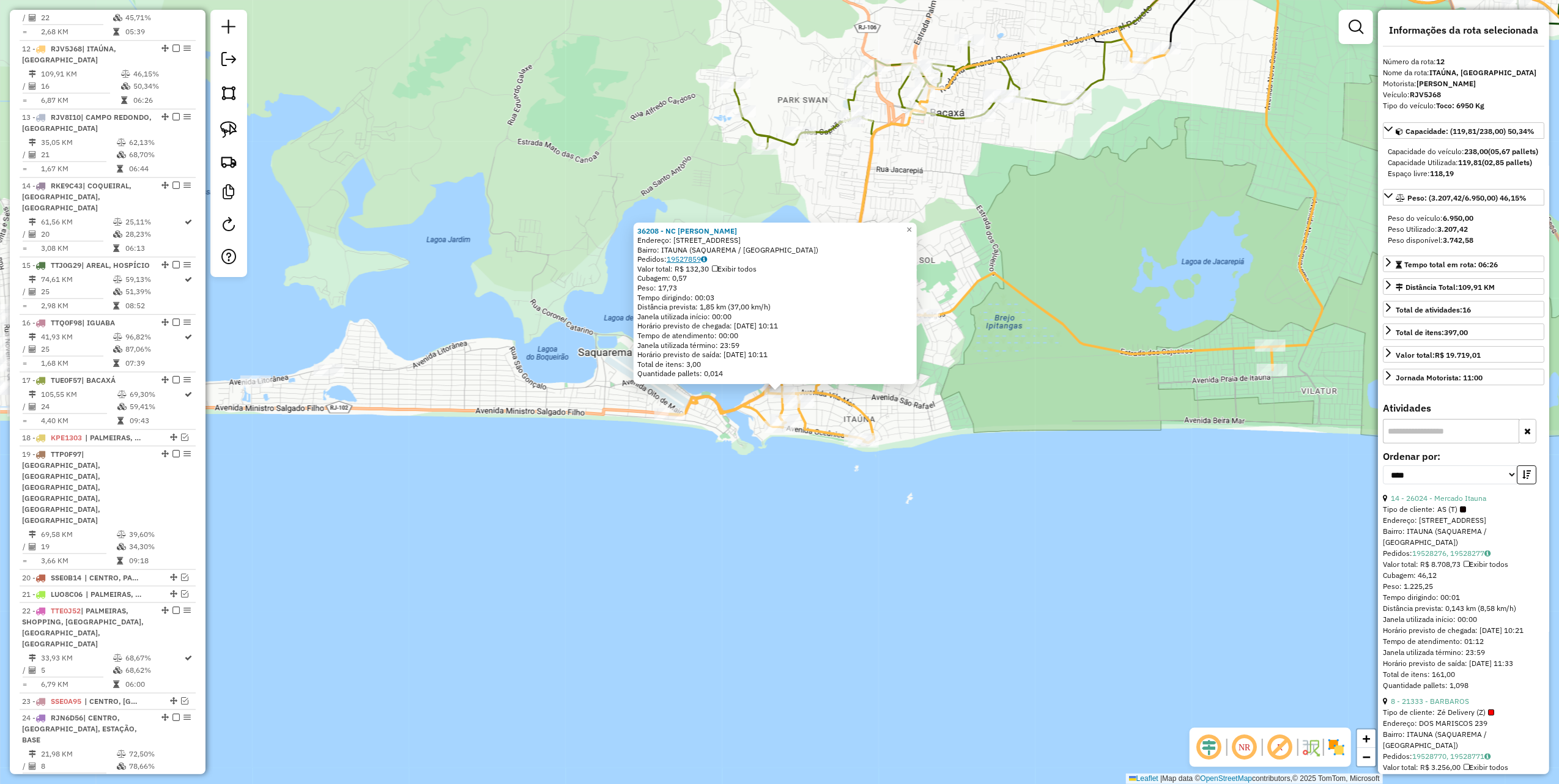
click at [677, 260] on link "19527859" at bounding box center [687, 259] width 40 height 9
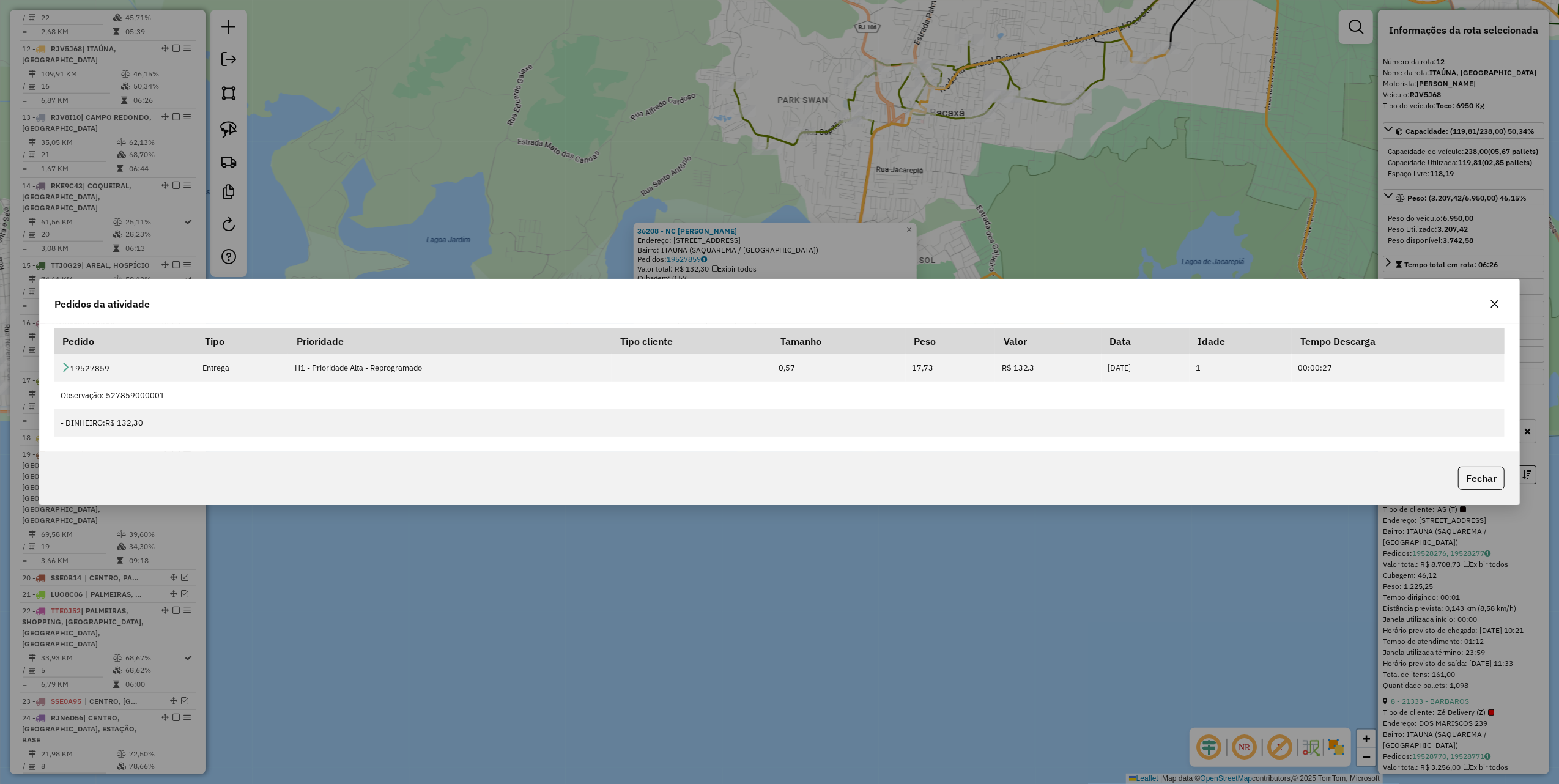
click at [1498, 303] on icon "button" at bounding box center [1495, 304] width 10 height 10
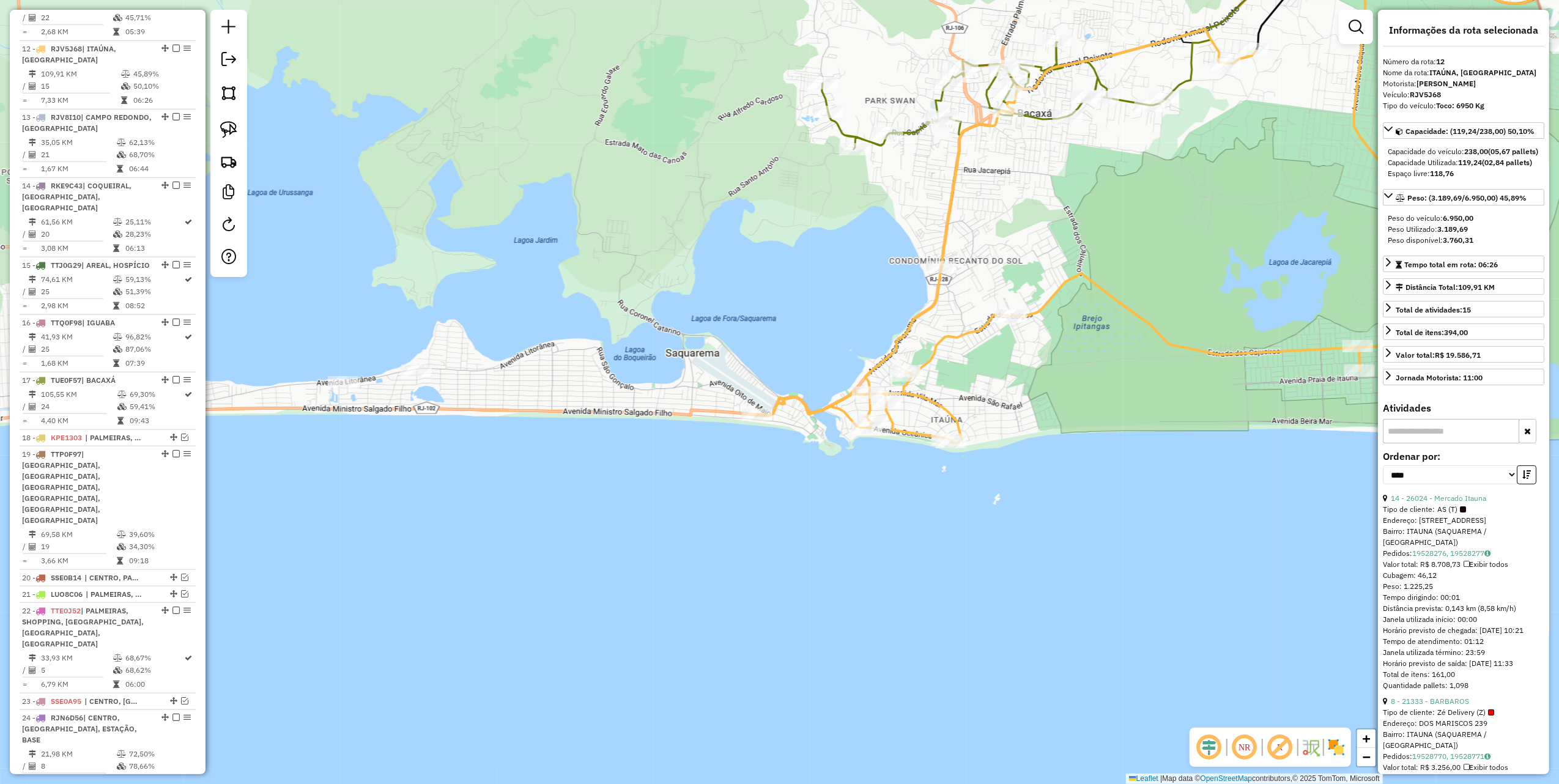
drag, startPoint x: 432, startPoint y: 268, endPoint x: 885, endPoint y: 248, distance: 453.4
click at [866, 252] on div "Janela de atendimento Grade de atendimento Capacidade Transportadoras Veículos …" at bounding box center [780, 392] width 1559 height 784
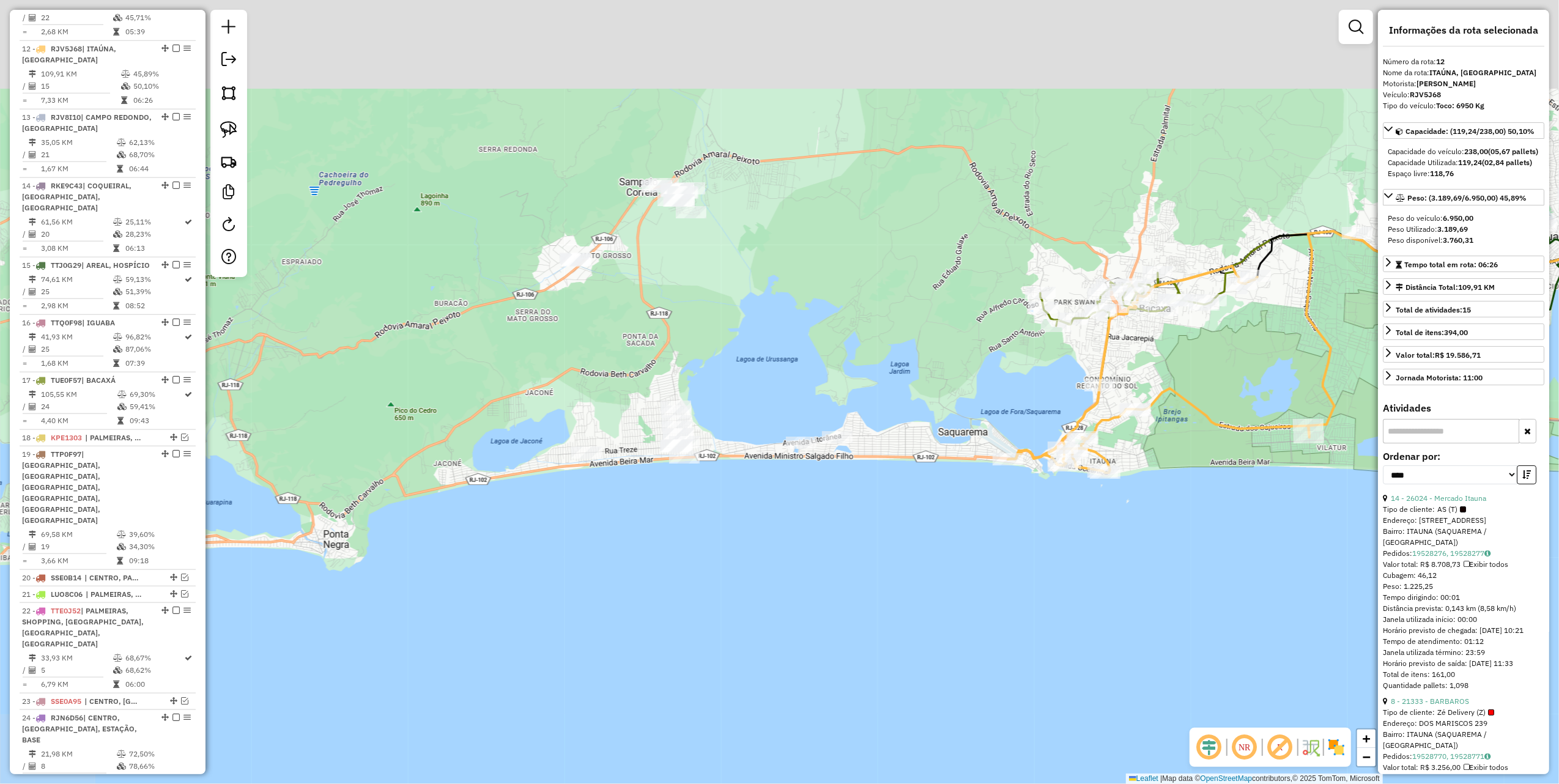
drag, startPoint x: 517, startPoint y: 268, endPoint x: 474, endPoint y: 272, distance: 43.2
click at [517, 308] on div "Janela de atendimento Grade de atendimento Capacidade Transportadoras Veículos …" at bounding box center [780, 392] width 1559 height 784
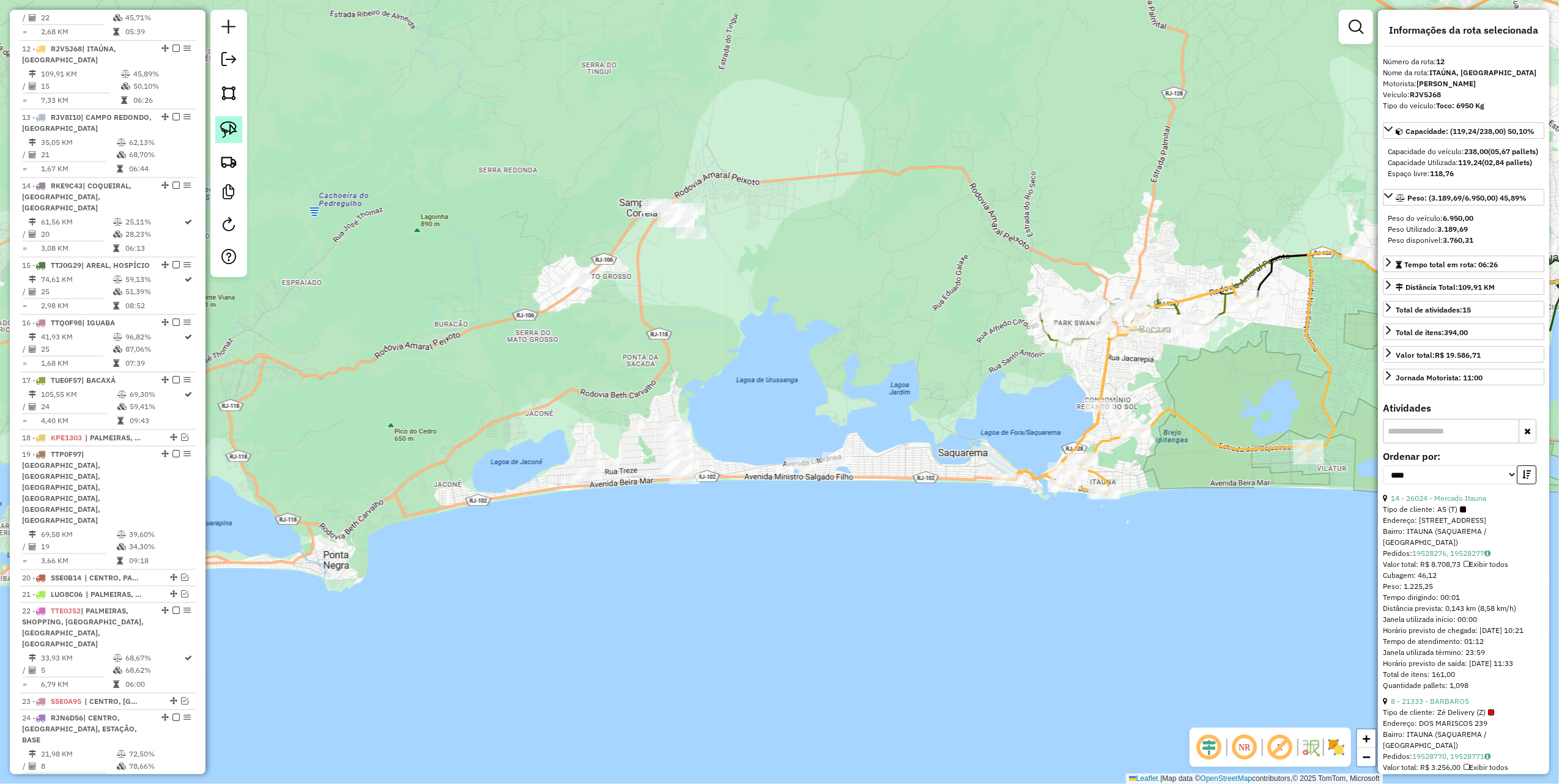
click at [225, 125] on img at bounding box center [228, 129] width 17 height 17
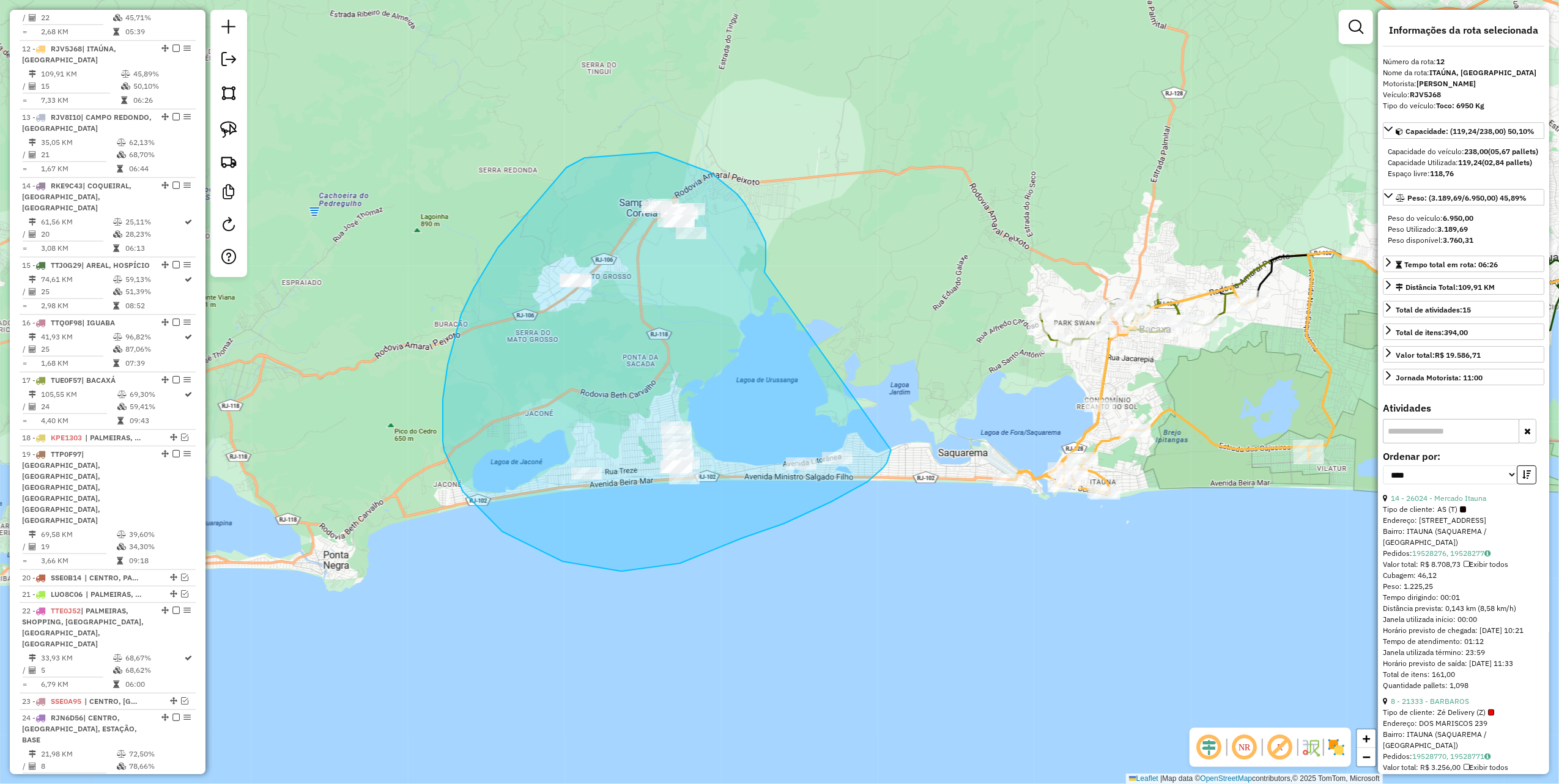
drag, startPoint x: 766, startPoint y: 242, endPoint x: 892, endPoint y: 451, distance: 244.0
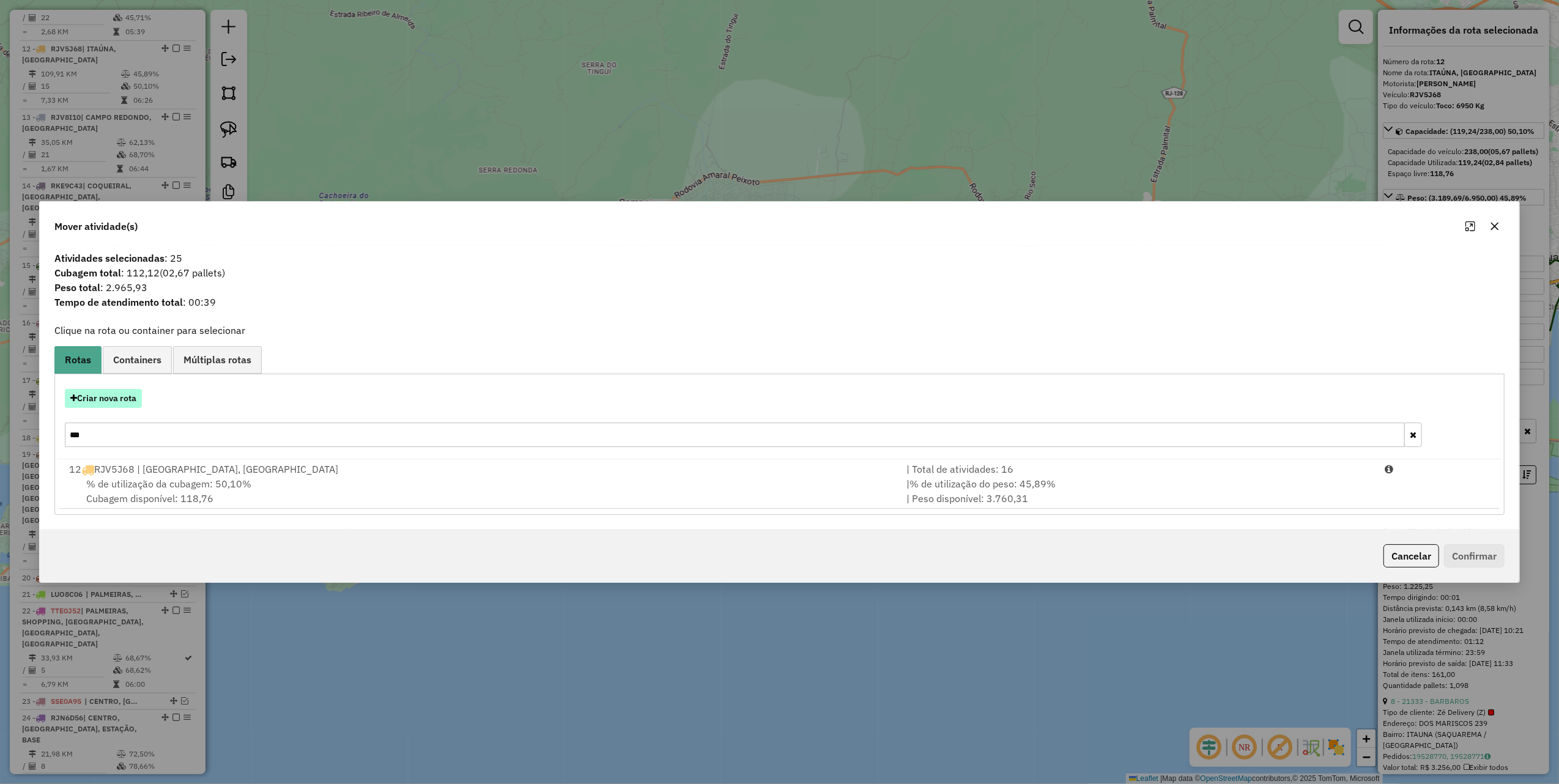
click at [90, 395] on button "Criar nova rota" at bounding box center [103, 397] width 77 height 19
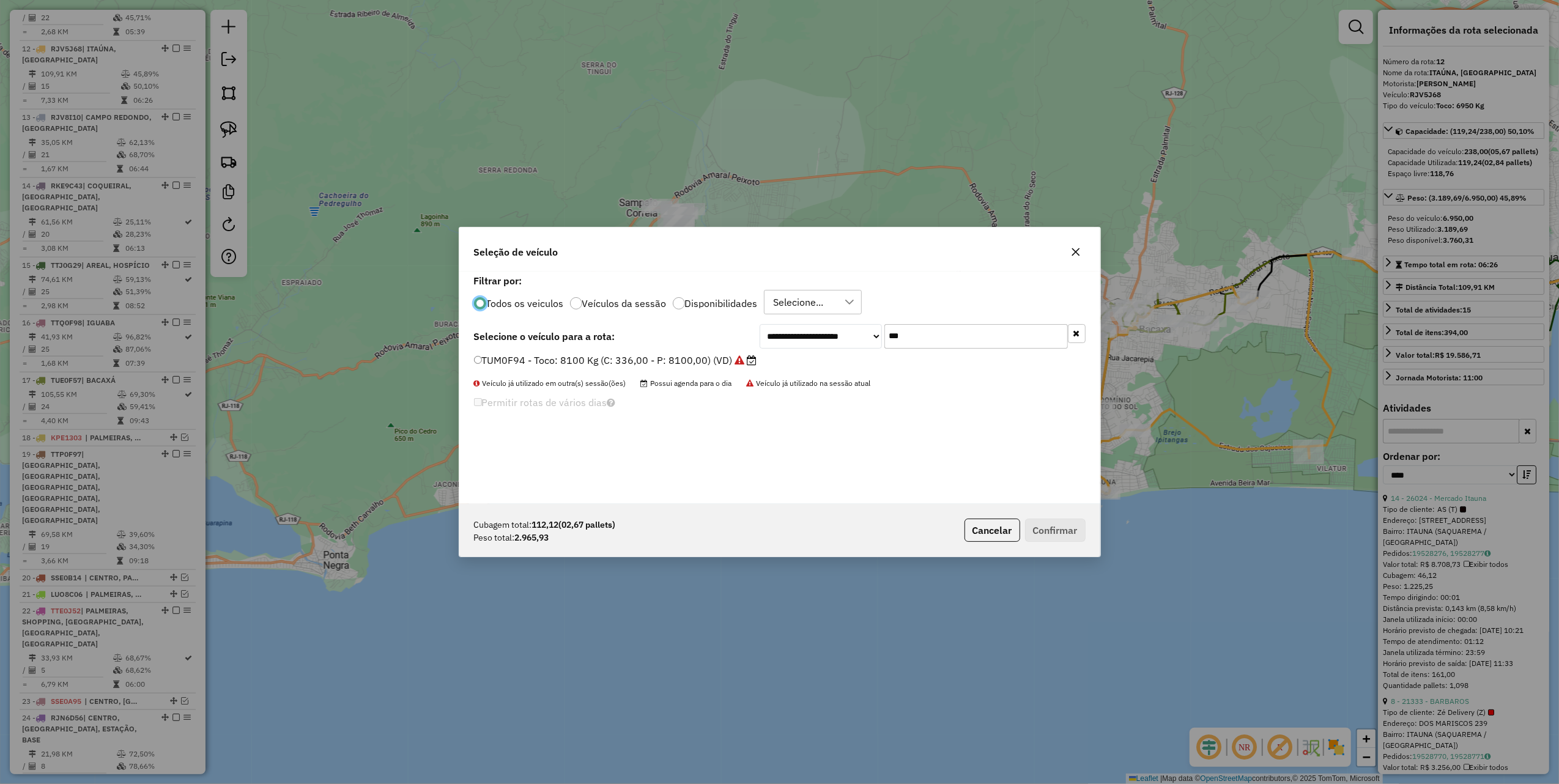
scroll to position [6, 4]
click at [938, 328] on input "***" at bounding box center [976, 335] width 183 height 25
type input "***"
drag, startPoint x: 719, startPoint y: 357, endPoint x: 752, endPoint y: 371, distance: 35.8
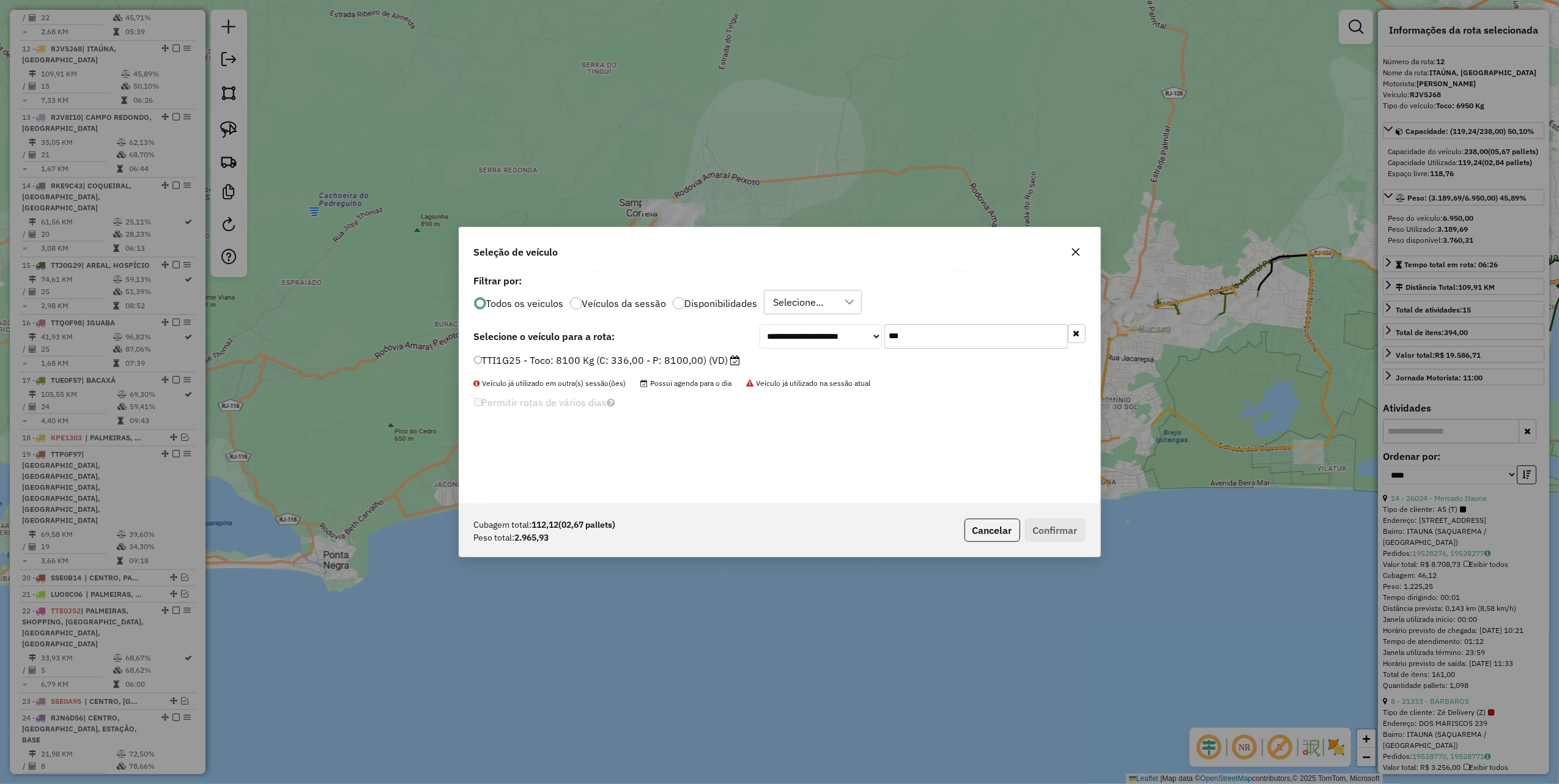
click at [719, 357] on label "TTI1G25 - Toco: 8100 Kg (C: 336,00 - P: 8100,00) (VD)" at bounding box center [607, 360] width 267 height 15
click at [1045, 524] on button "Confirmar" at bounding box center [1056, 530] width 61 height 24
